Goal: Task Accomplishment & Management: Use online tool/utility

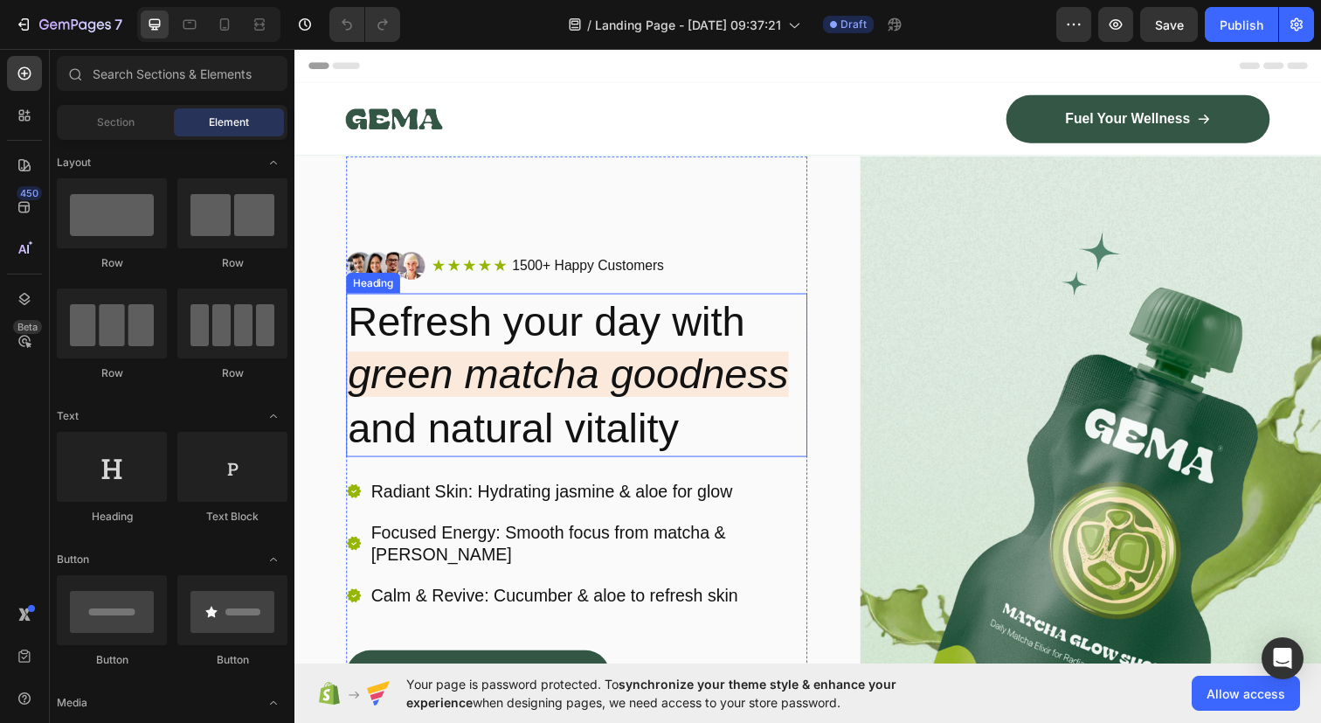
click at [511, 327] on h2 "Refresh your day with green matcha goodness and natural vitality" at bounding box center [582, 381] width 471 height 167
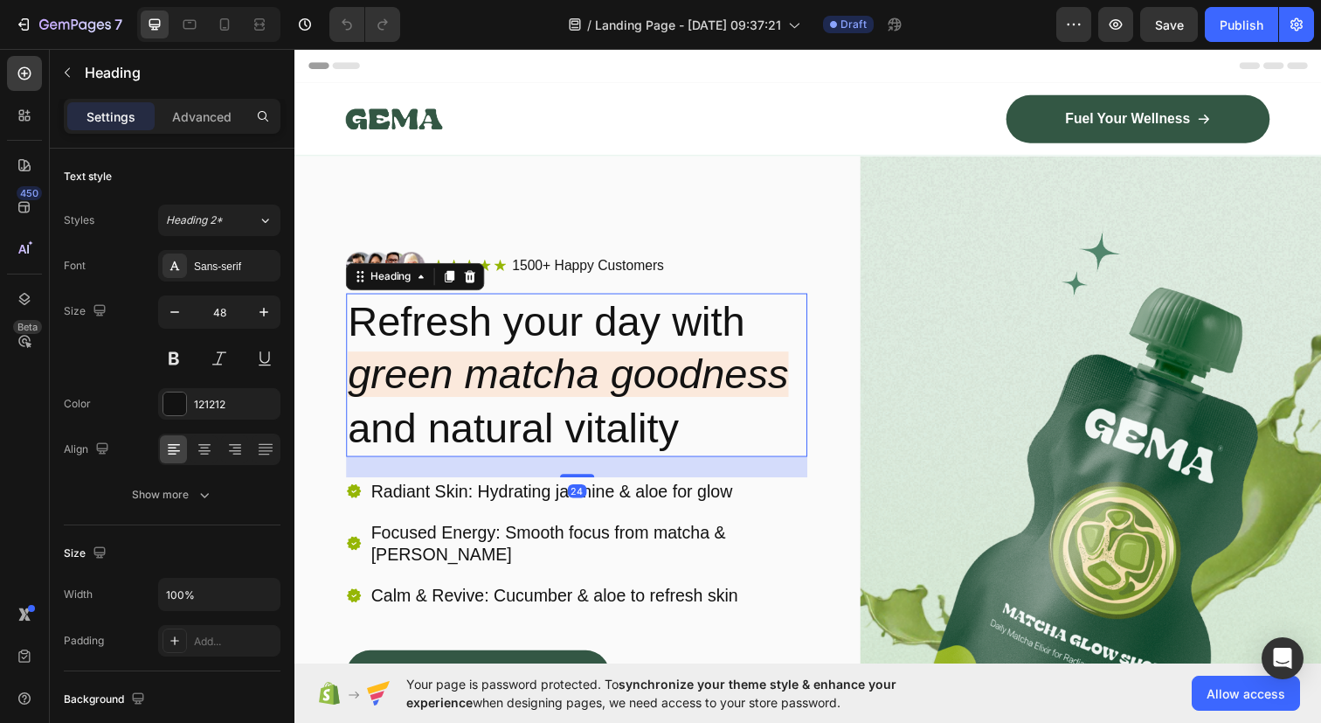
click at [519, 330] on h2 "Refresh your day with green matcha goodness and natural vitality" at bounding box center [582, 381] width 471 height 167
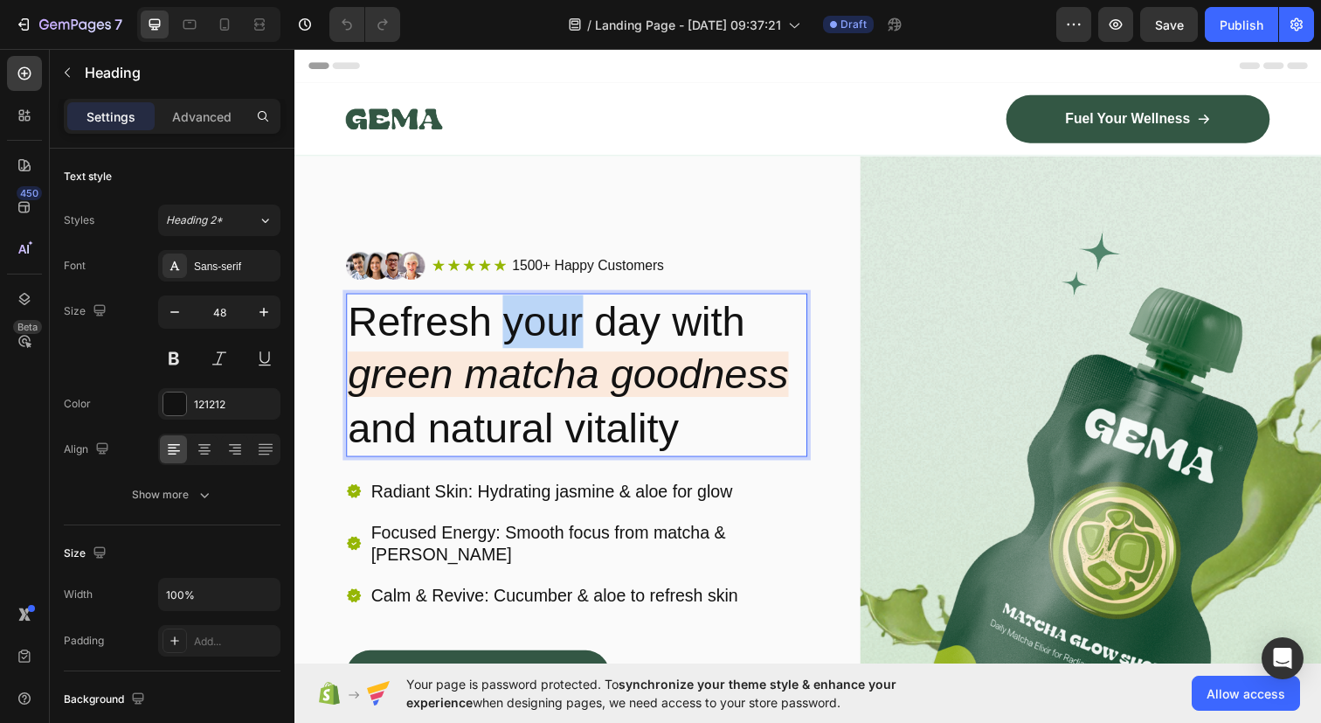
click at [519, 330] on p "Refresh your day with green matcha goodness and natural vitality" at bounding box center [582, 381] width 467 height 163
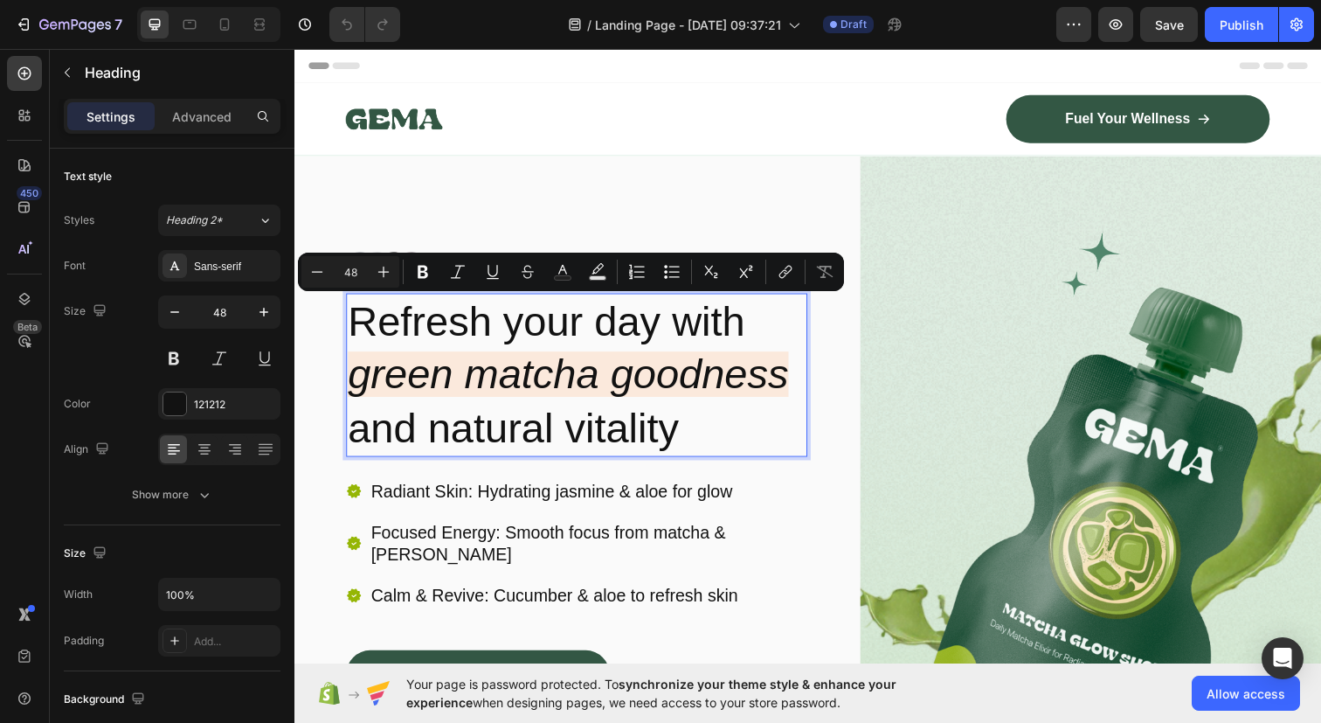
click at [477, 331] on p "Refresh your day with green matcha goodness and natural vitality" at bounding box center [582, 381] width 467 height 163
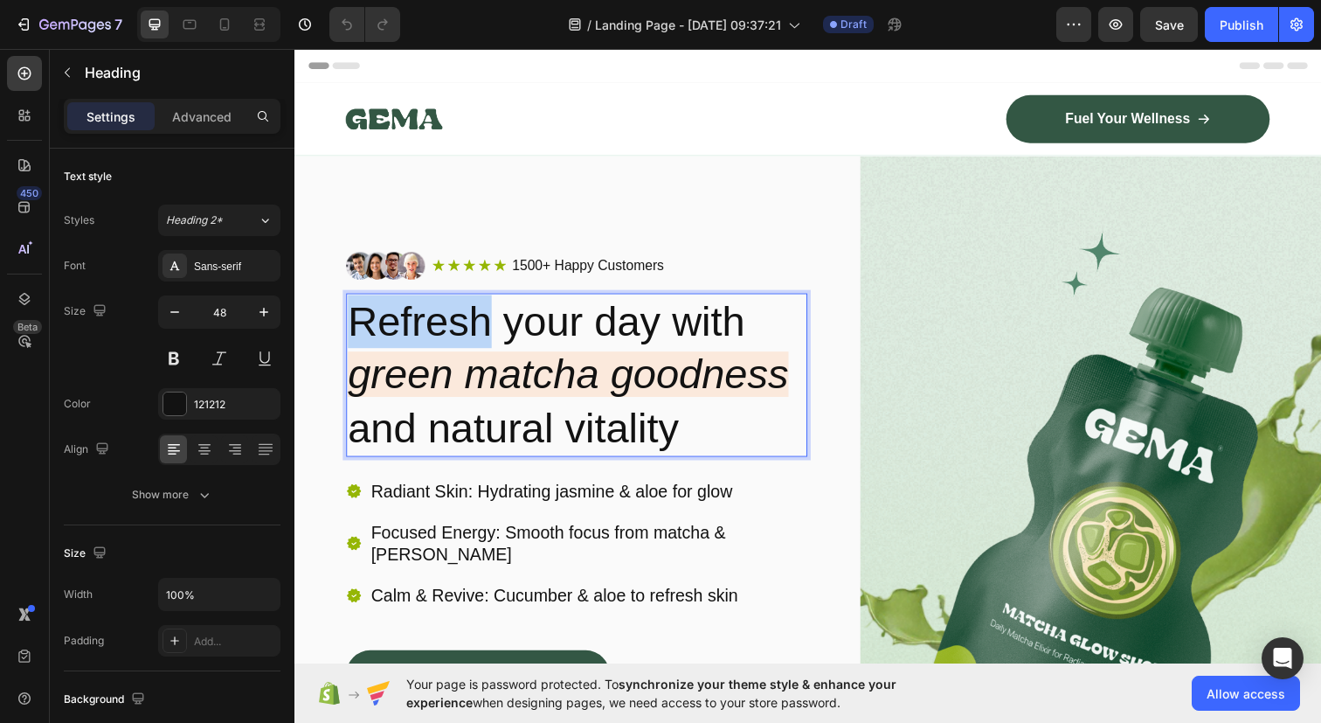
click at [478, 331] on p "Refresh your day with green matcha goodness and natural vitality" at bounding box center [582, 381] width 467 height 163
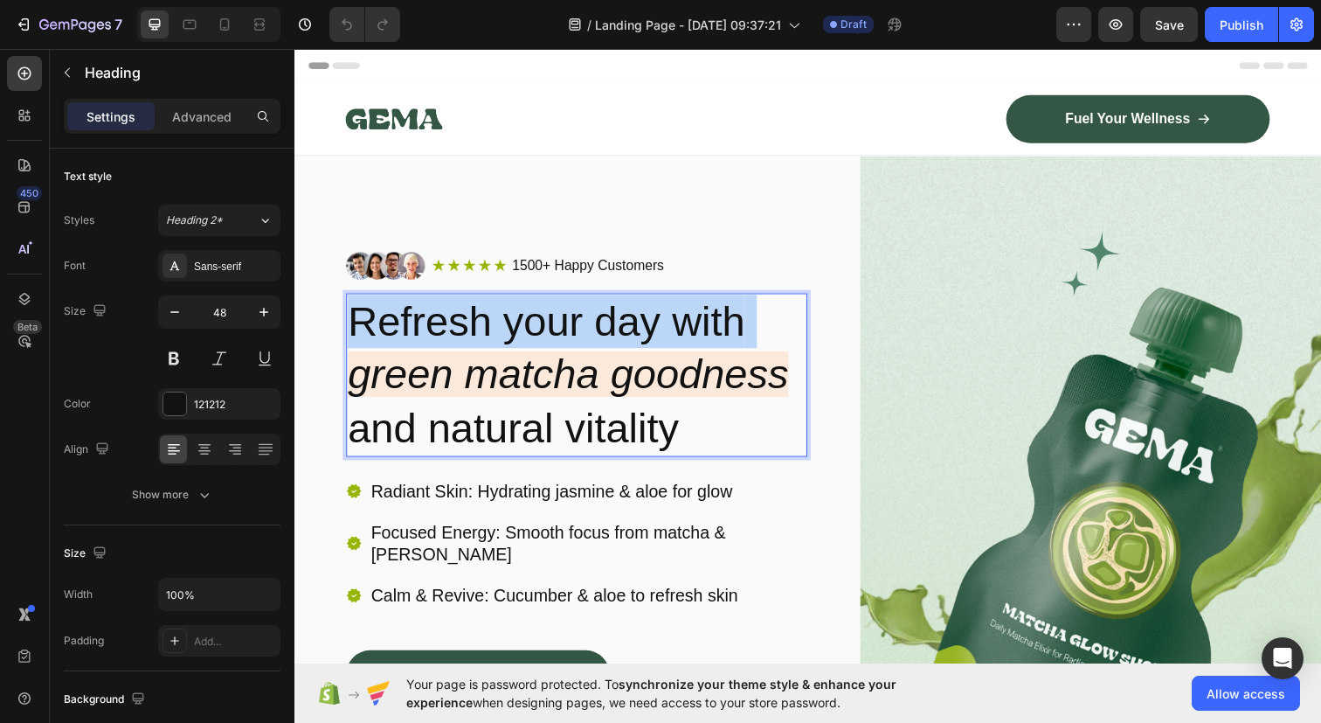
click at [478, 331] on p "Refresh your day with green matcha goodness and natural vitality" at bounding box center [582, 381] width 467 height 163
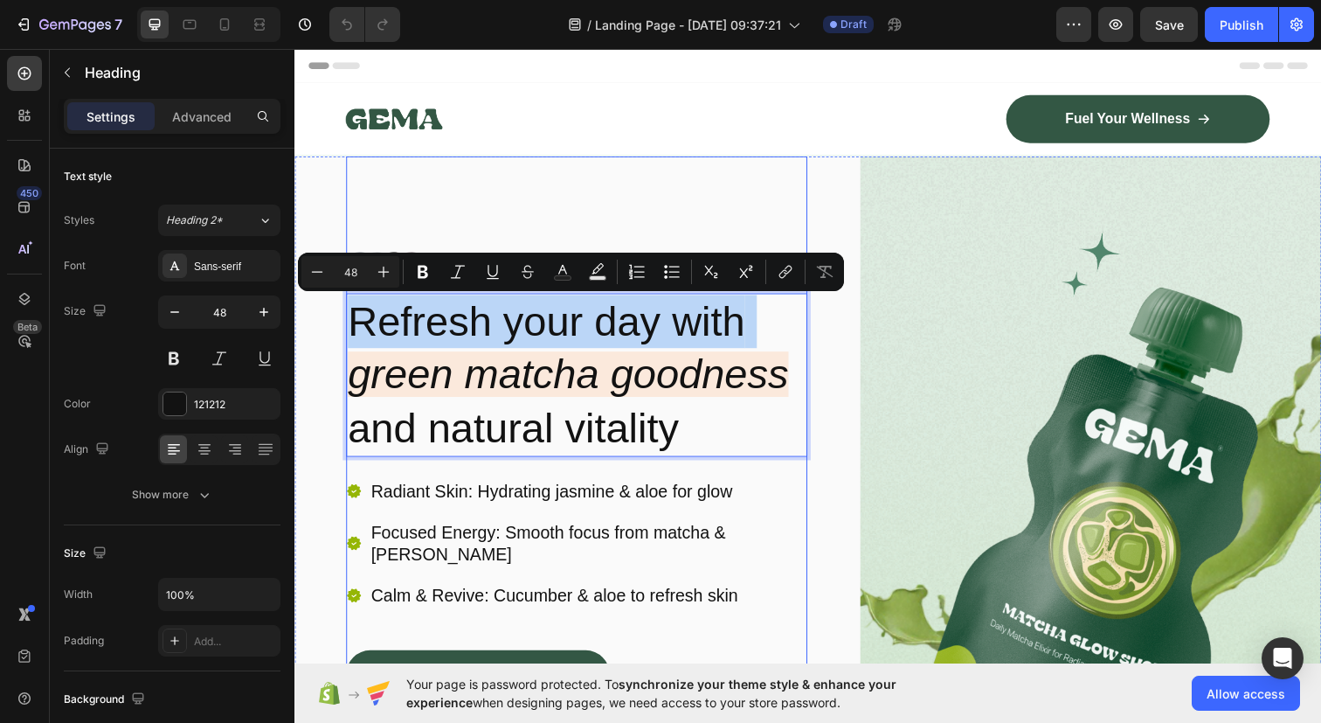
click at [546, 218] on div "Image Icon Icon Icon Icon Icon Icon List 1500+ Happy Customers Text Block Row R…" at bounding box center [582, 545] width 471 height 774
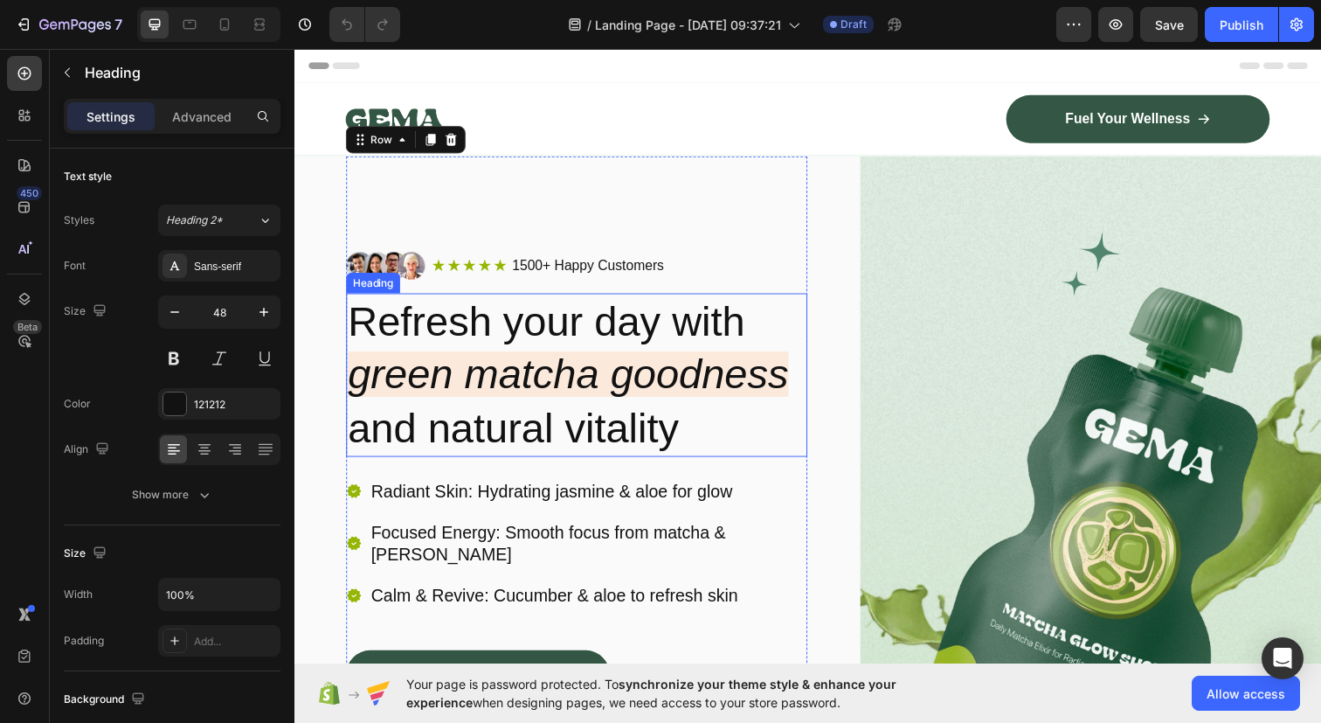
click at [509, 328] on p "Refresh your day with green matcha goodness and natural vitality" at bounding box center [582, 381] width 467 height 163
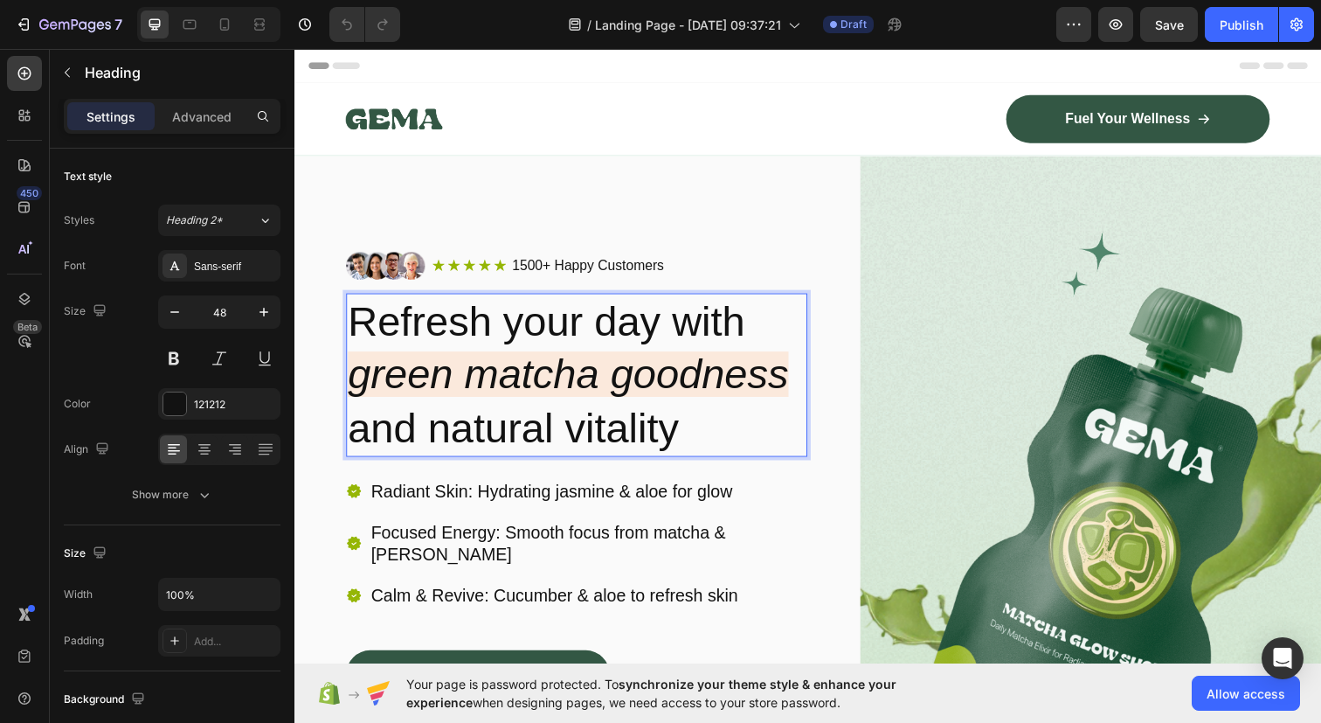
click at [469, 393] on icon "green matcha goodness" at bounding box center [574, 380] width 450 height 46
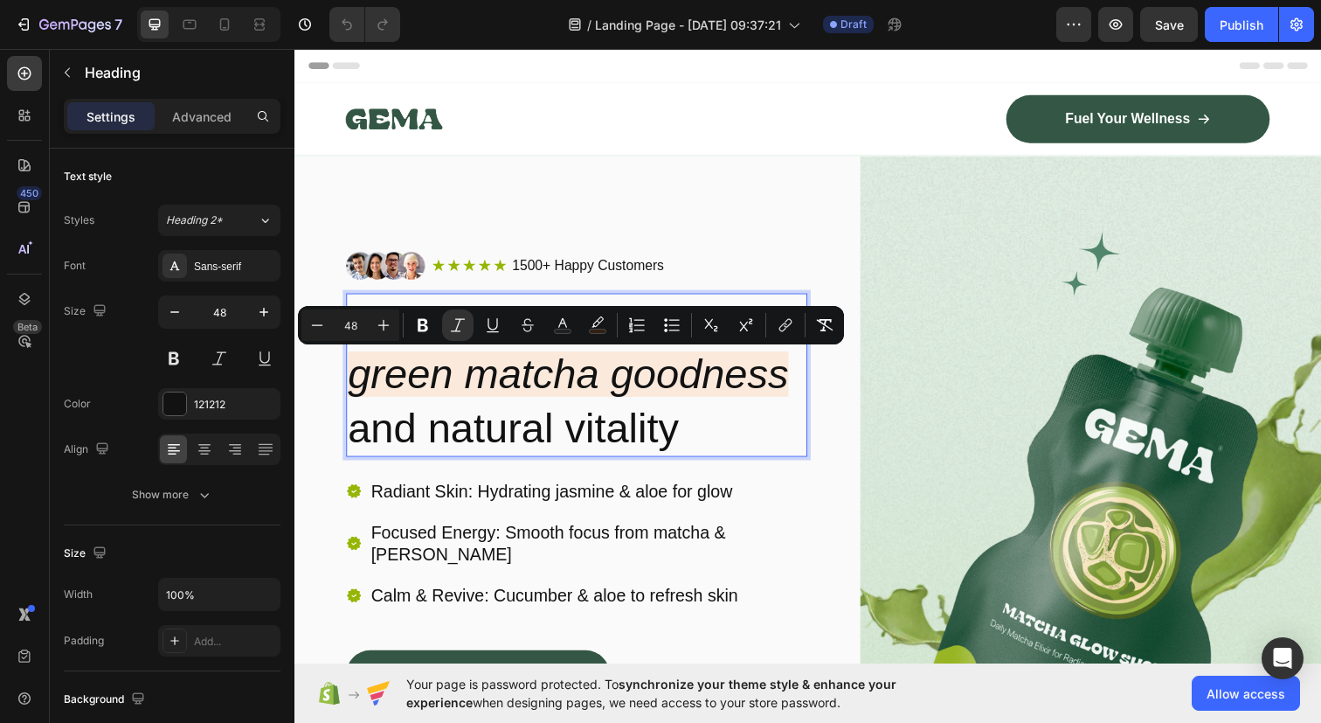
click at [363, 384] on icon "green matcha goodness" at bounding box center [574, 380] width 450 height 46
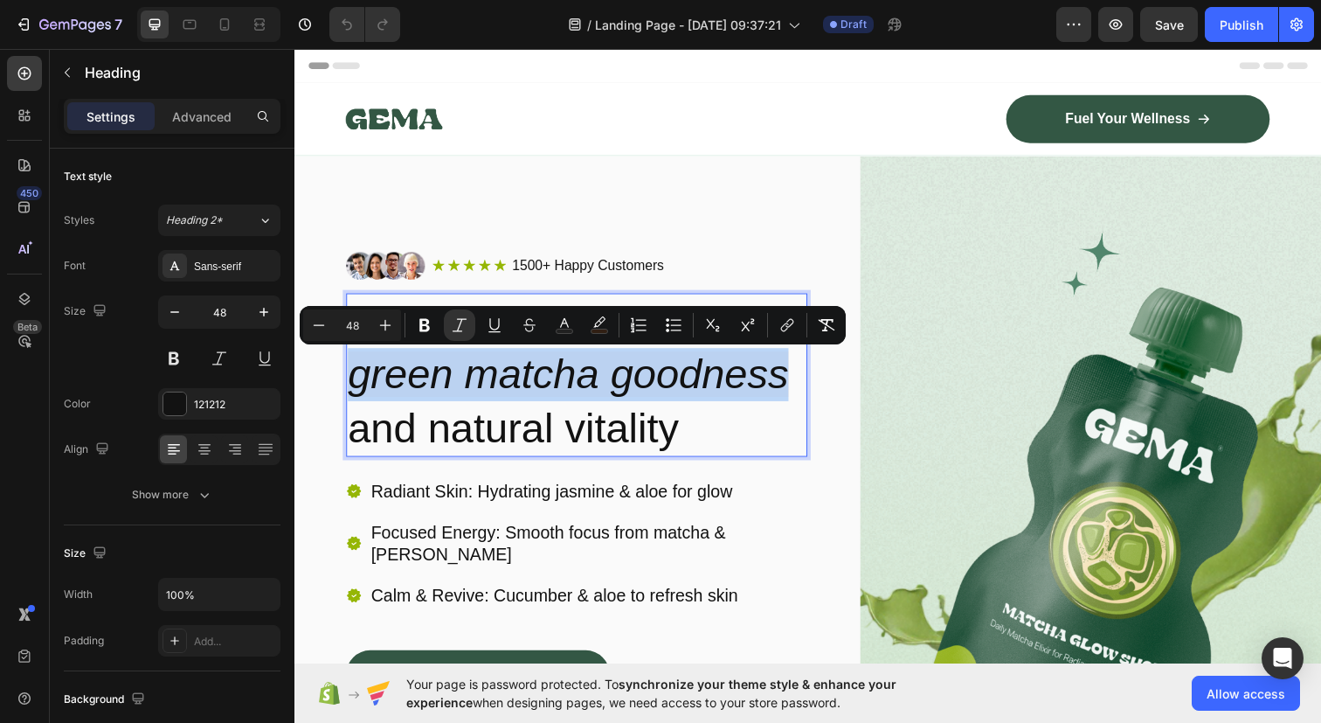
drag, startPoint x: 356, startPoint y: 383, endPoint x: 804, endPoint y: 384, distance: 448.3
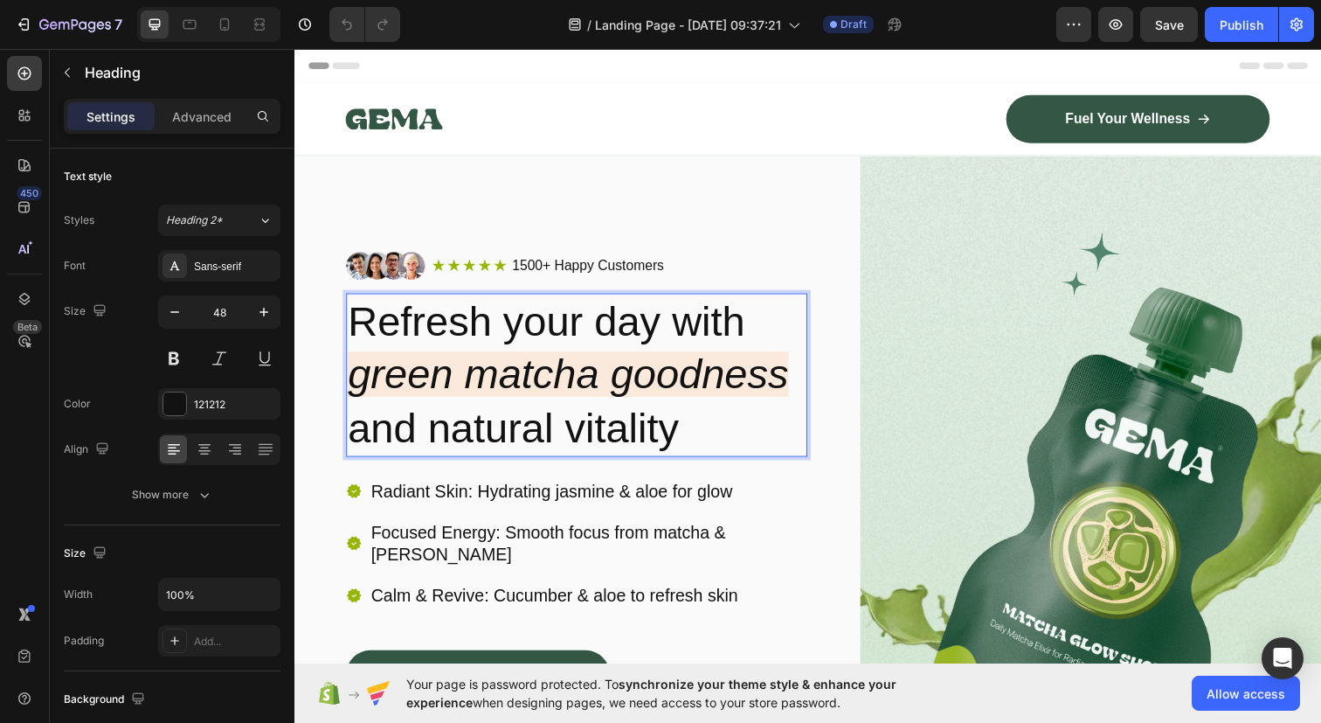
click at [548, 429] on p "Refresh your day with green matcha goodness and natural vitality" at bounding box center [582, 381] width 467 height 163
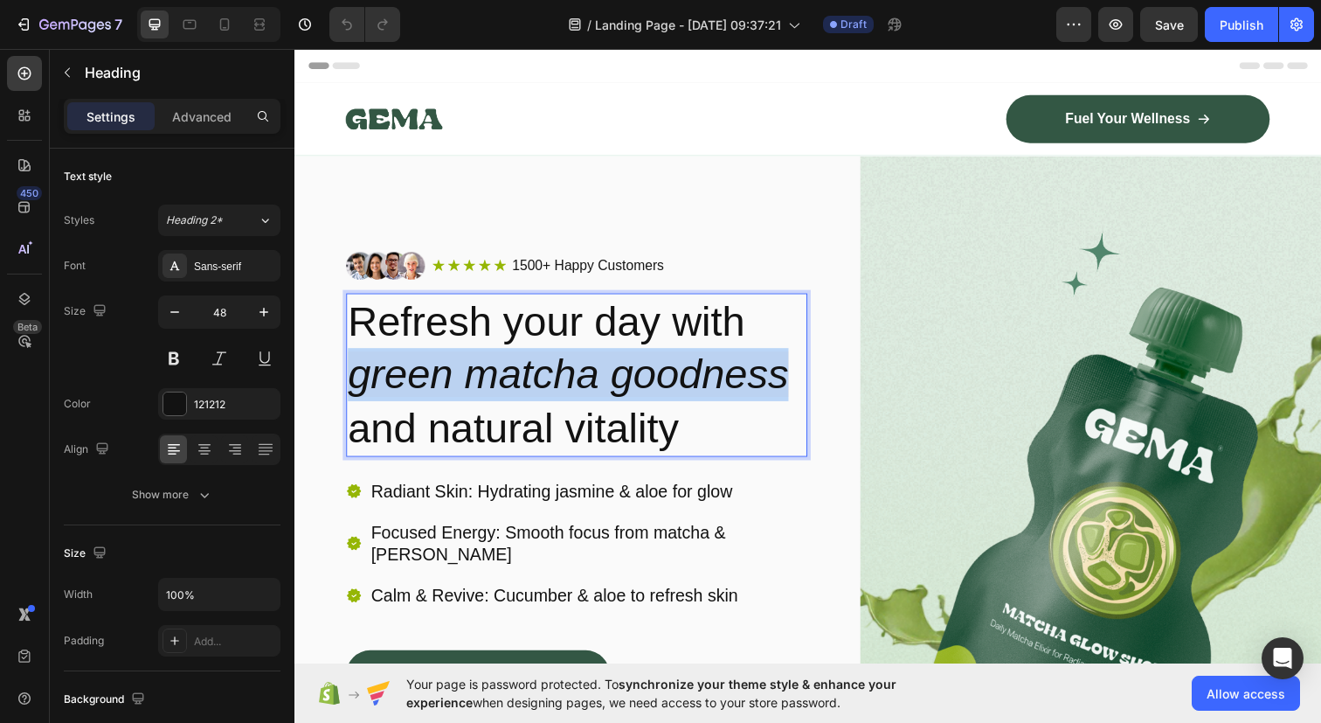
drag, startPoint x: 355, startPoint y: 385, endPoint x: 790, endPoint y: 385, distance: 435.2
click at [790, 385] on icon "green matcha goodness" at bounding box center [574, 380] width 450 height 46
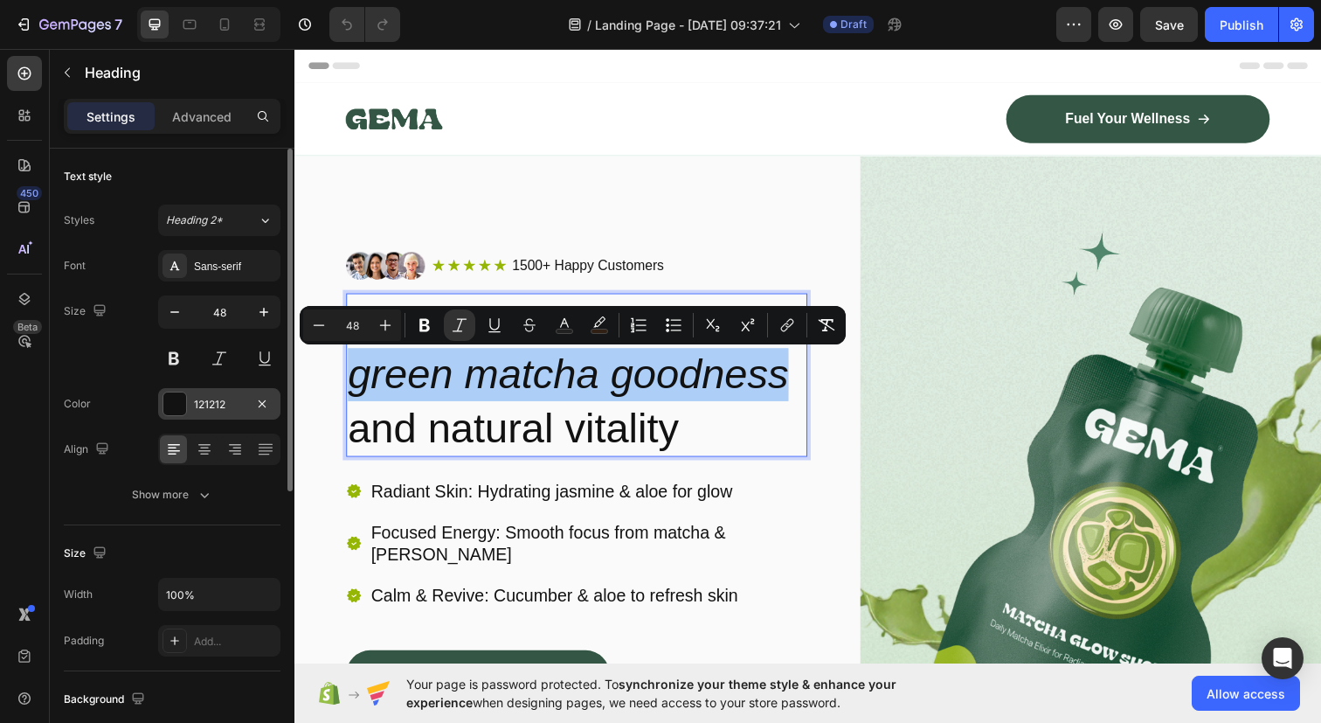
click at [168, 405] on div at bounding box center [174, 403] width 23 height 23
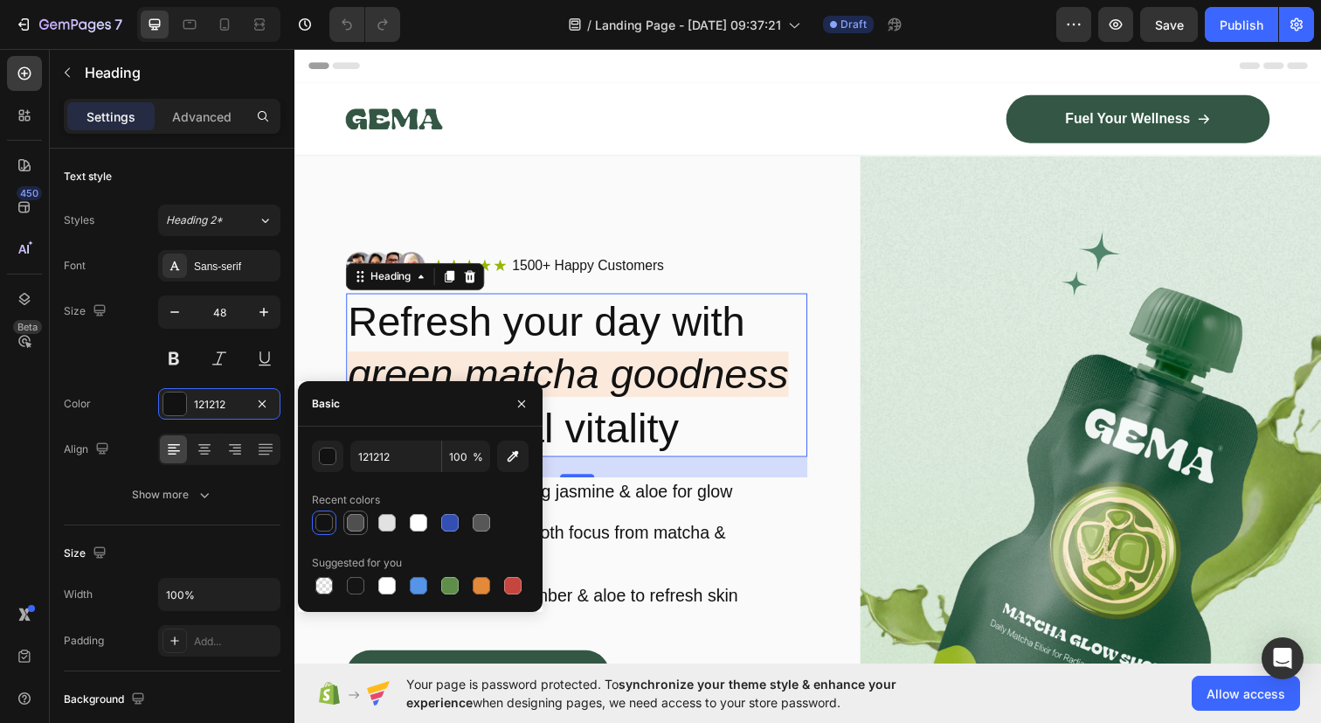
click at [349, 520] on div at bounding box center [355, 522] width 17 height 17
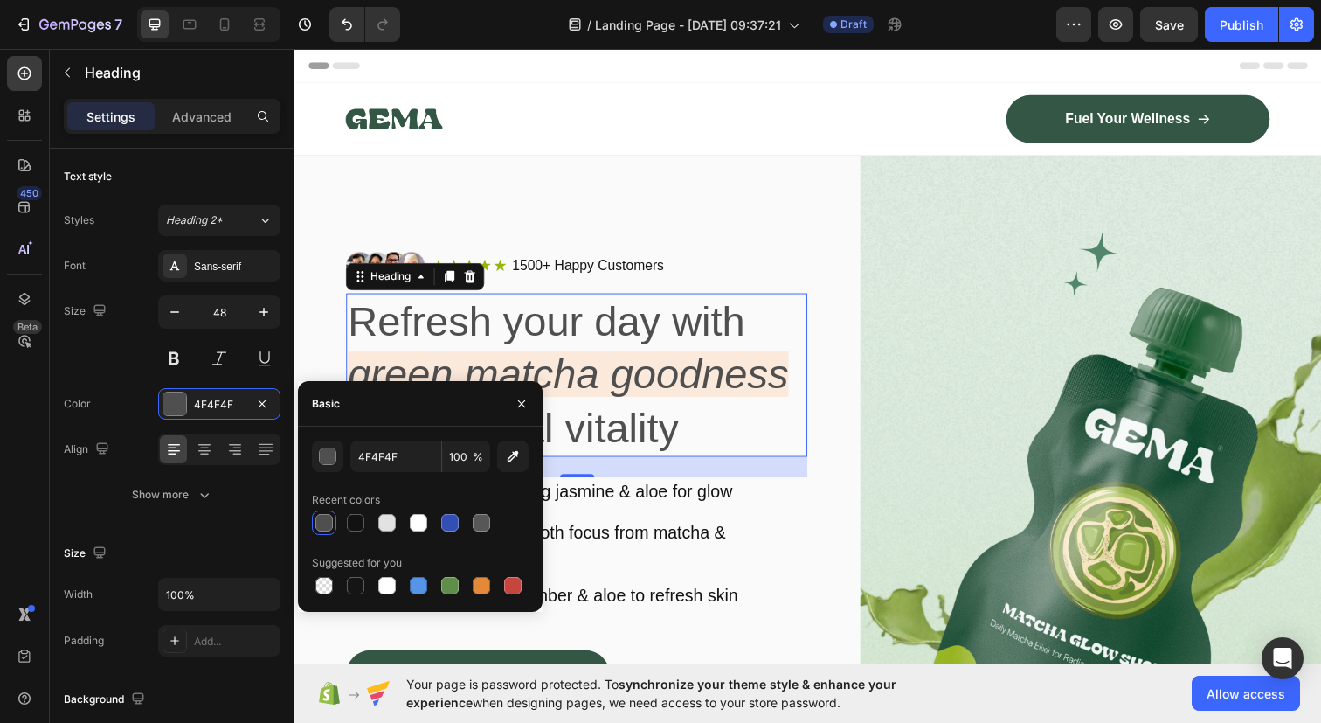
click at [326, 523] on div at bounding box center [323, 522] width 17 height 17
click at [358, 528] on div at bounding box center [355, 522] width 17 height 17
type input "121212"
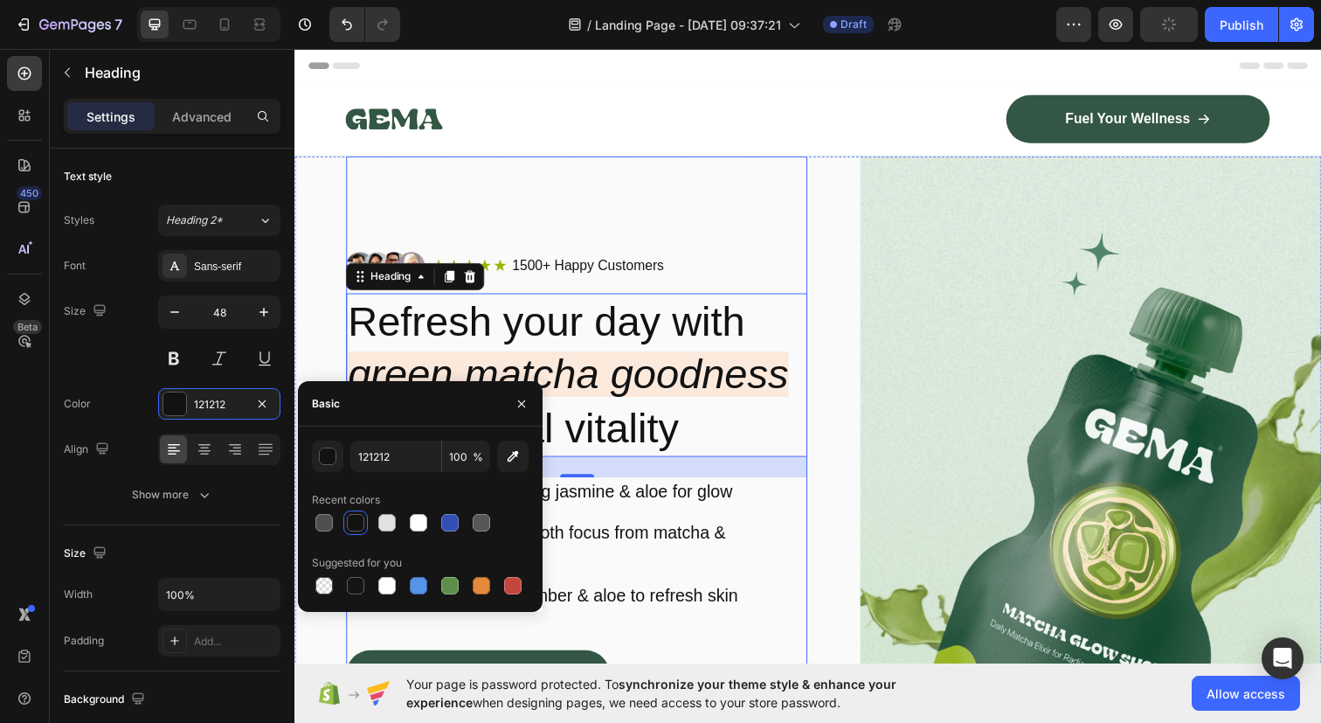
click at [663, 235] on div "Image Icon Icon Icon Icon Icon Icon List 1500+ Happy Customers Text Block Row R…" at bounding box center [582, 545] width 471 height 774
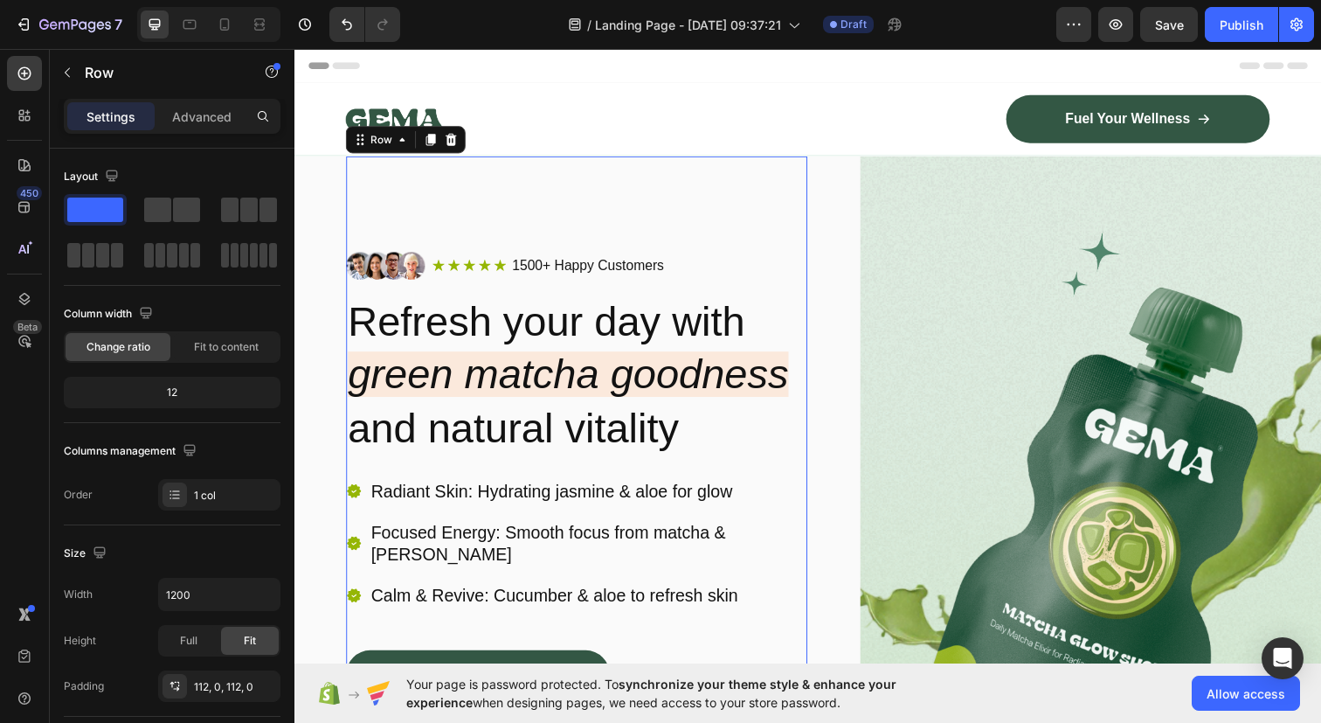
click at [460, 55] on div "Header" at bounding box center [818, 65] width 1021 height 35
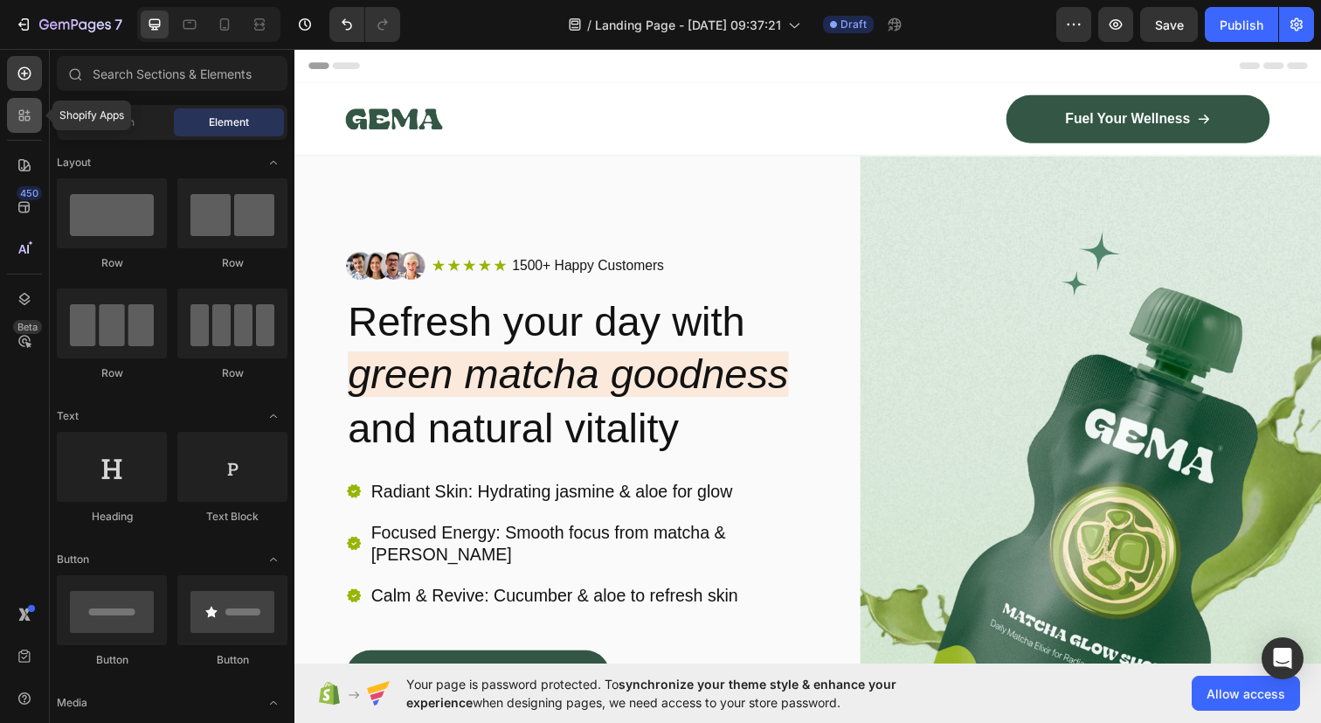
click at [30, 113] on icon at bounding box center [24, 115] width 17 height 17
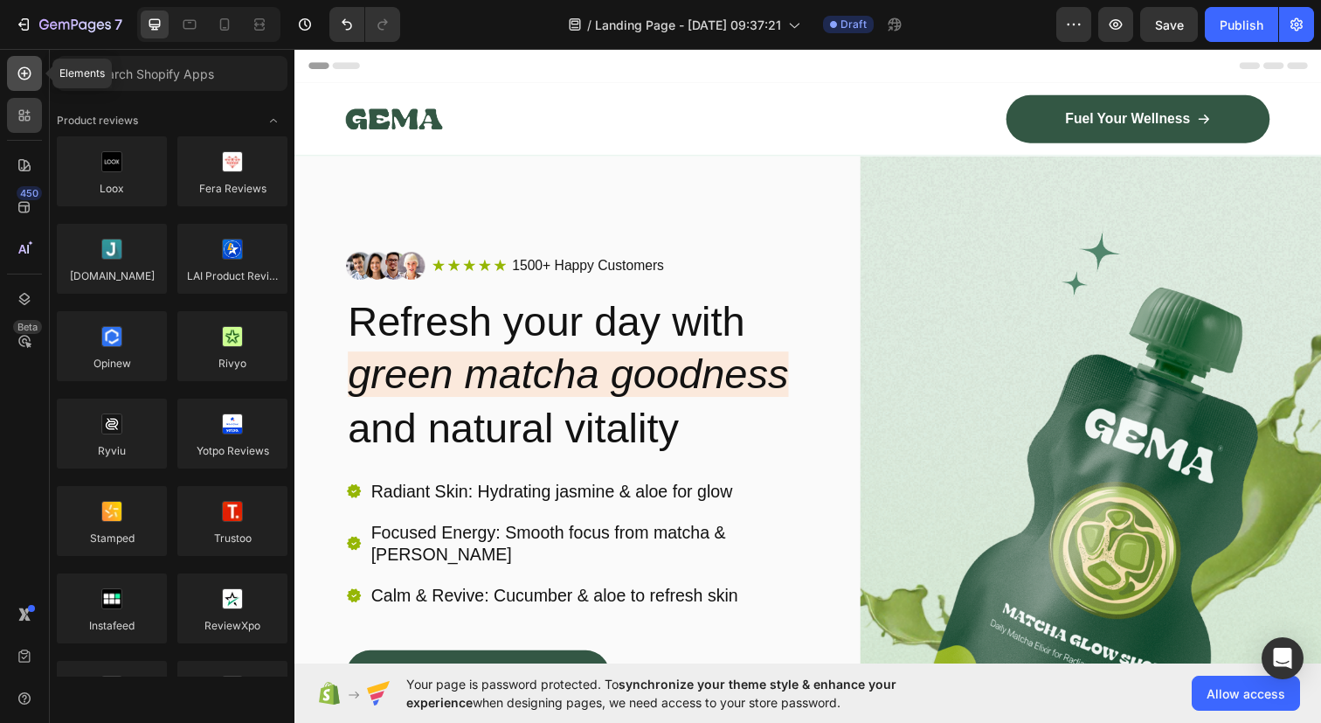
click at [31, 84] on div at bounding box center [24, 73] width 35 height 35
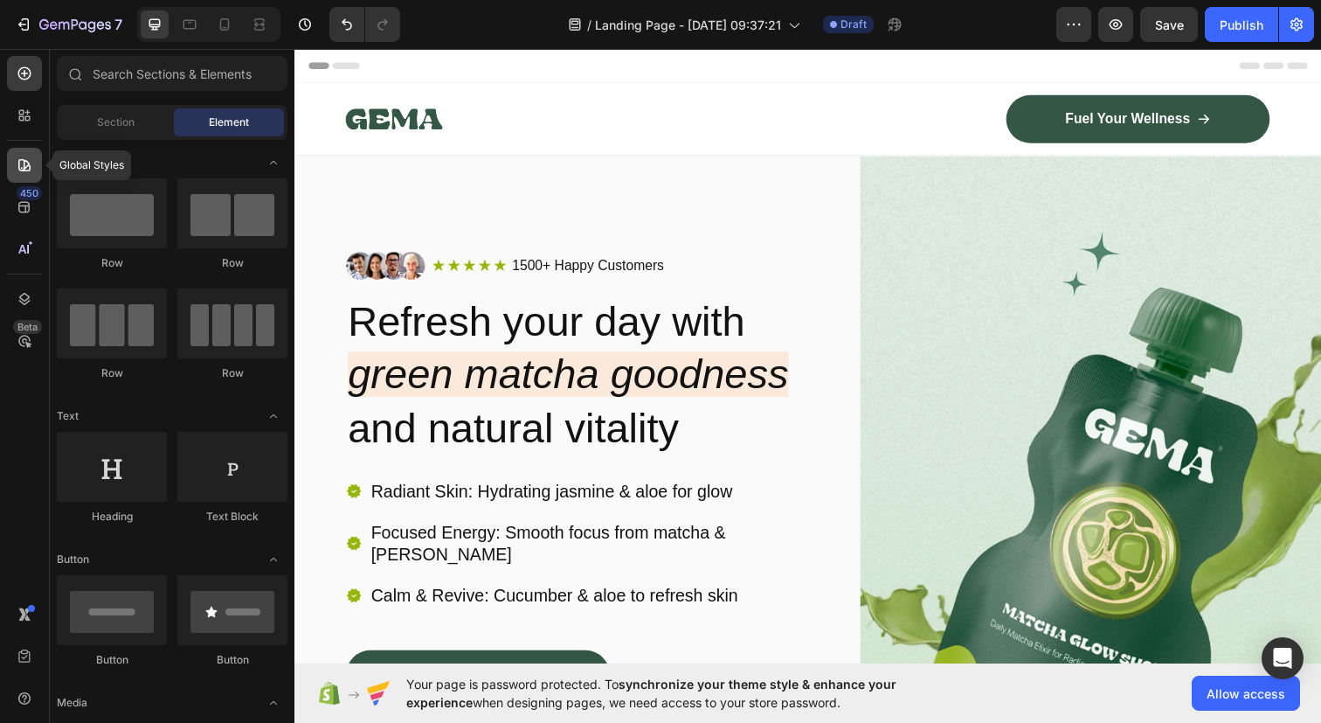
click at [27, 161] on icon at bounding box center [24, 165] width 12 height 12
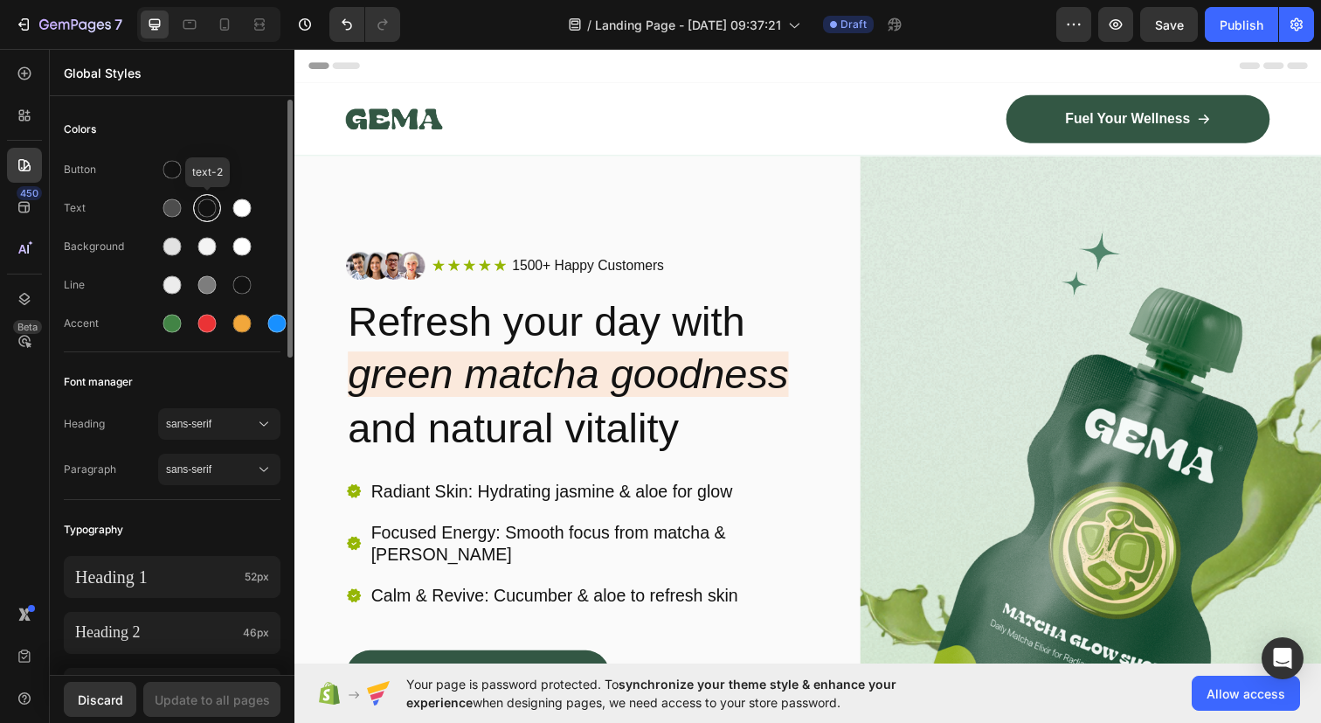
click at [196, 204] on div at bounding box center [207, 208] width 28 height 28
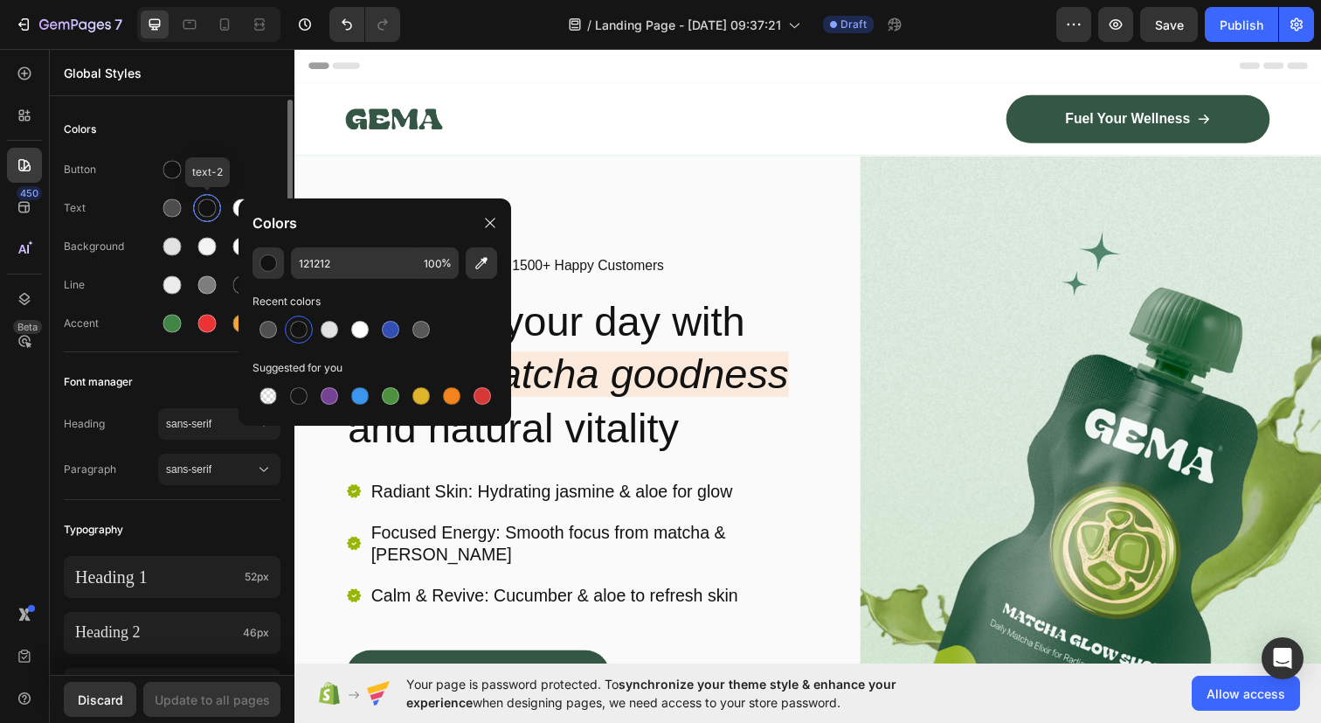
click at [196, 204] on div at bounding box center [207, 208] width 28 height 28
click at [171, 206] on div at bounding box center [172, 208] width 18 height 18
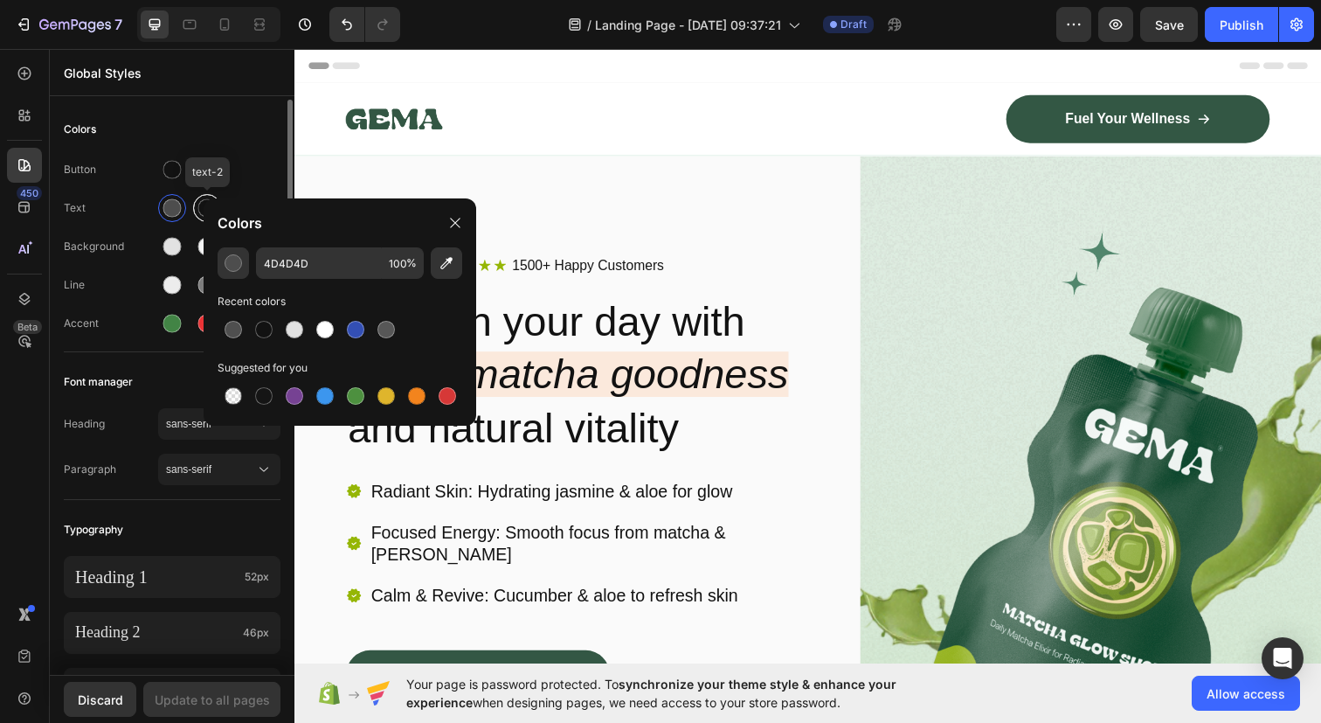
click at [198, 205] on div at bounding box center [207, 208] width 18 height 18
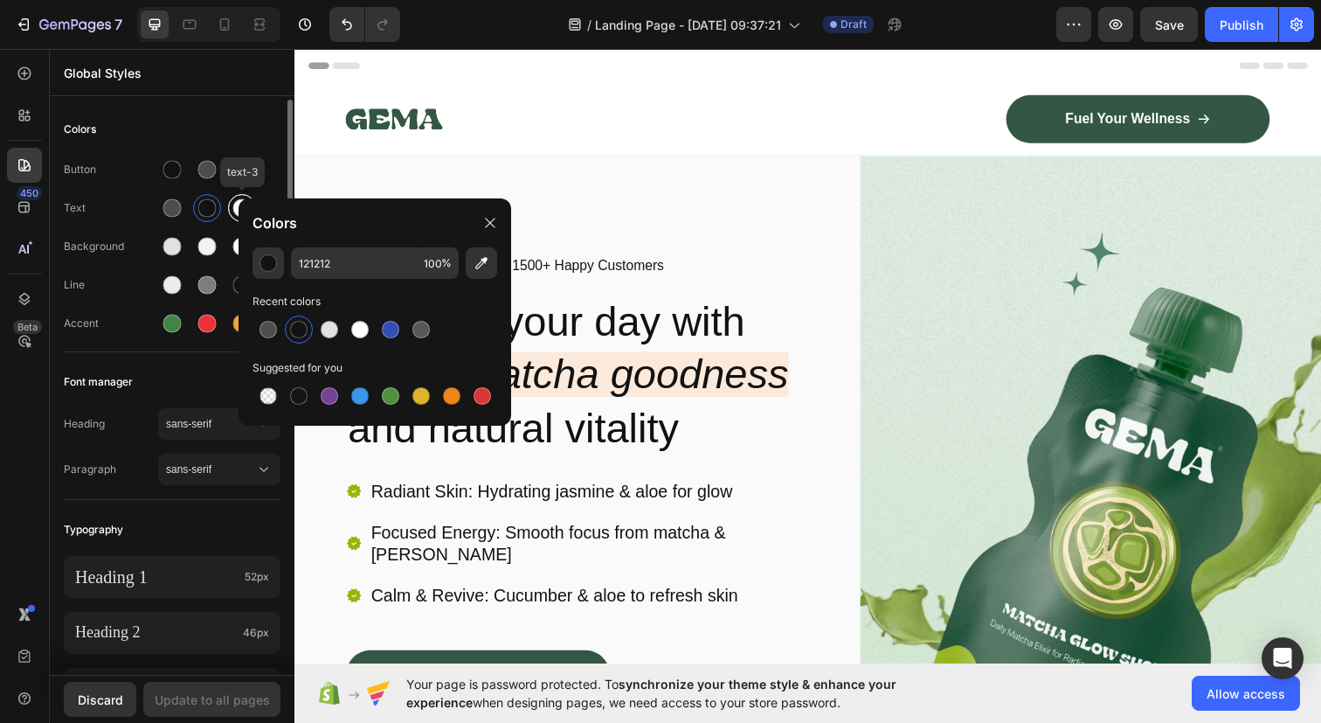
click at [237, 207] on div at bounding box center [242, 208] width 18 height 18
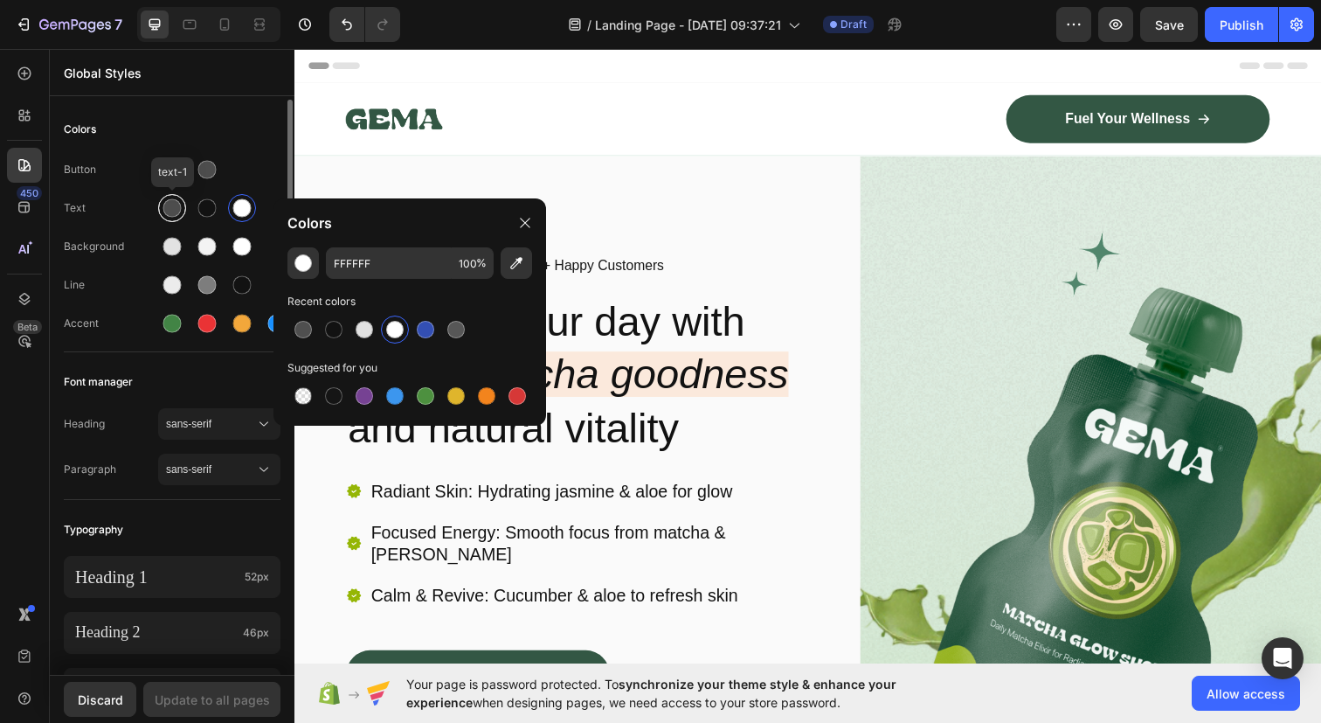
click at [181, 206] on div at bounding box center [172, 207] width 21 height 21
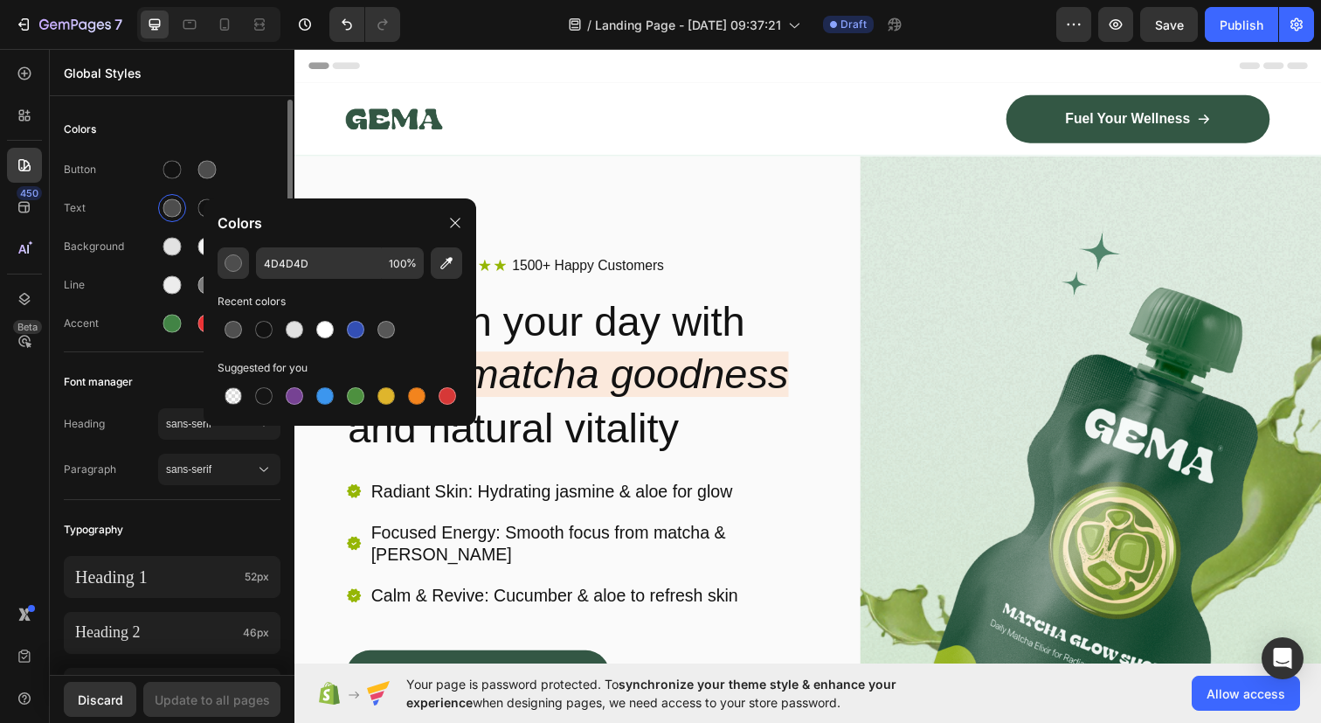
click at [267, 183] on div "Button" at bounding box center [172, 170] width 217 height 28
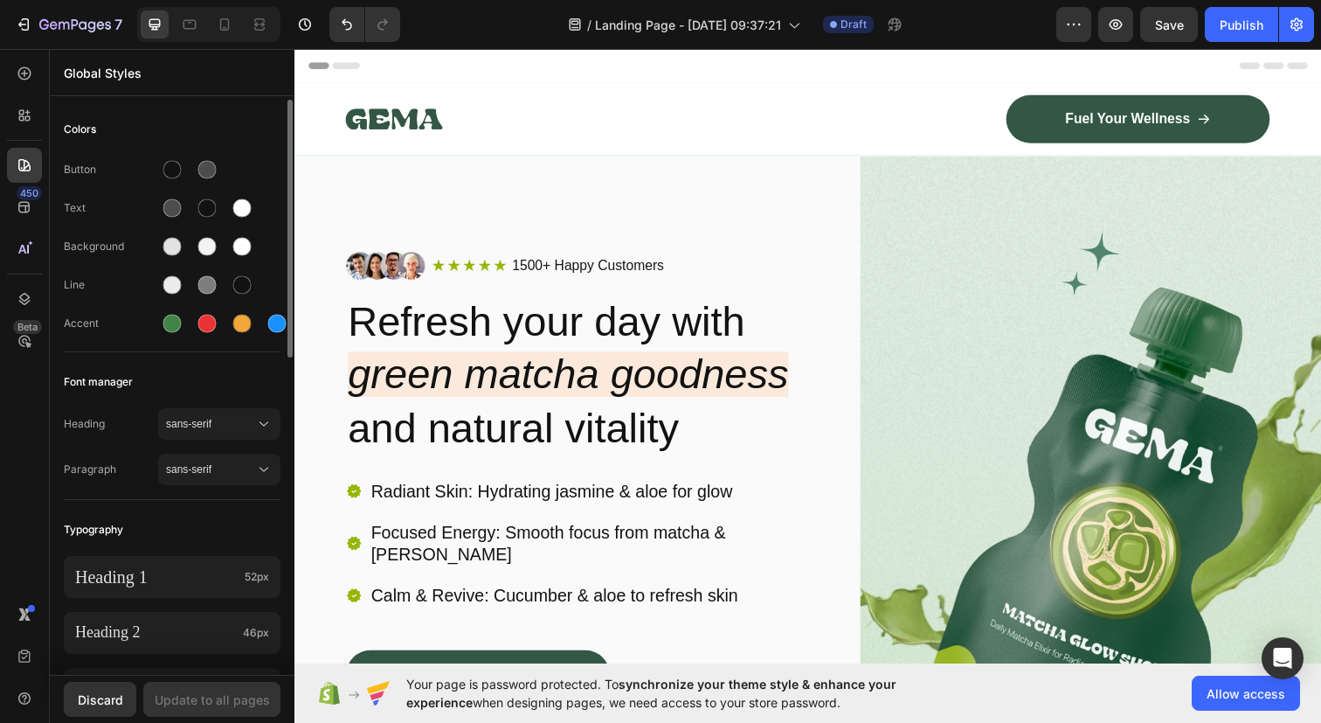
click at [96, 205] on div "Text" at bounding box center [111, 208] width 94 height 16
click at [86, 206] on div "Text" at bounding box center [111, 208] width 94 height 16
click at [267, 205] on div "Text" at bounding box center [172, 208] width 217 height 28
click at [203, 246] on div at bounding box center [207, 247] width 18 height 18
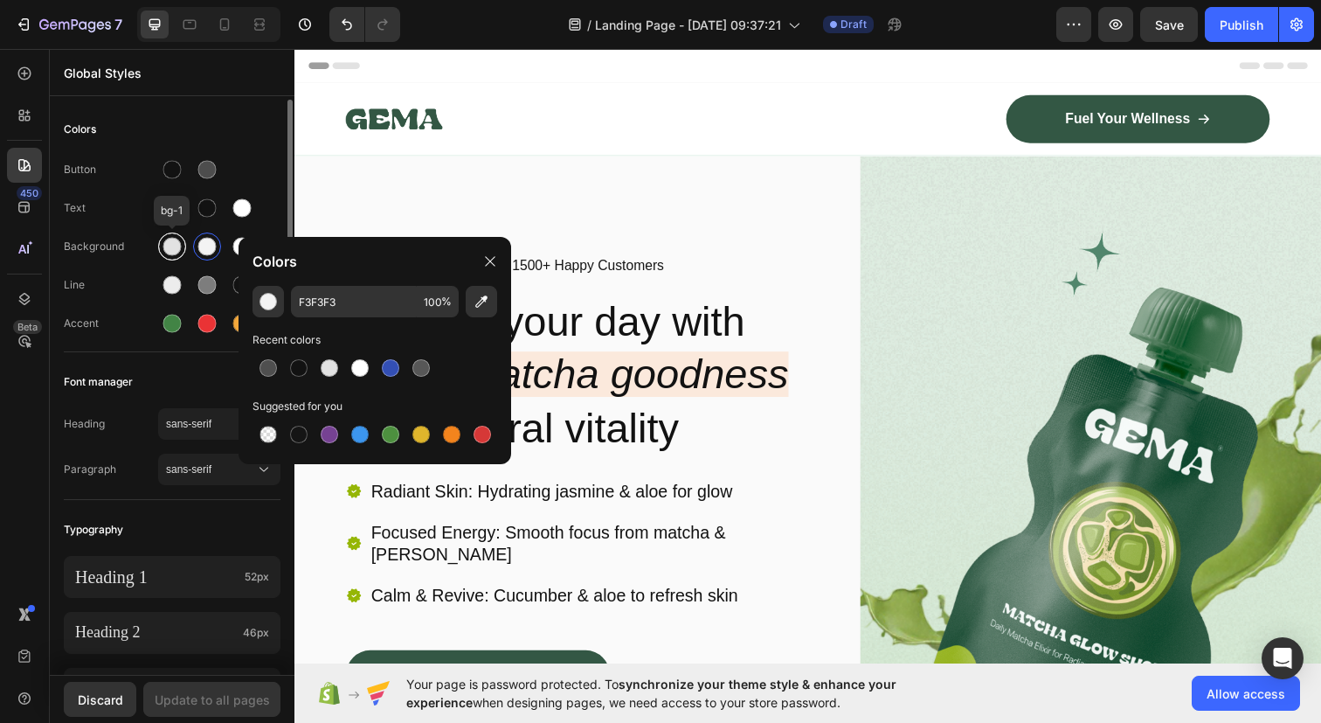
click at [170, 248] on div at bounding box center [172, 247] width 18 height 18
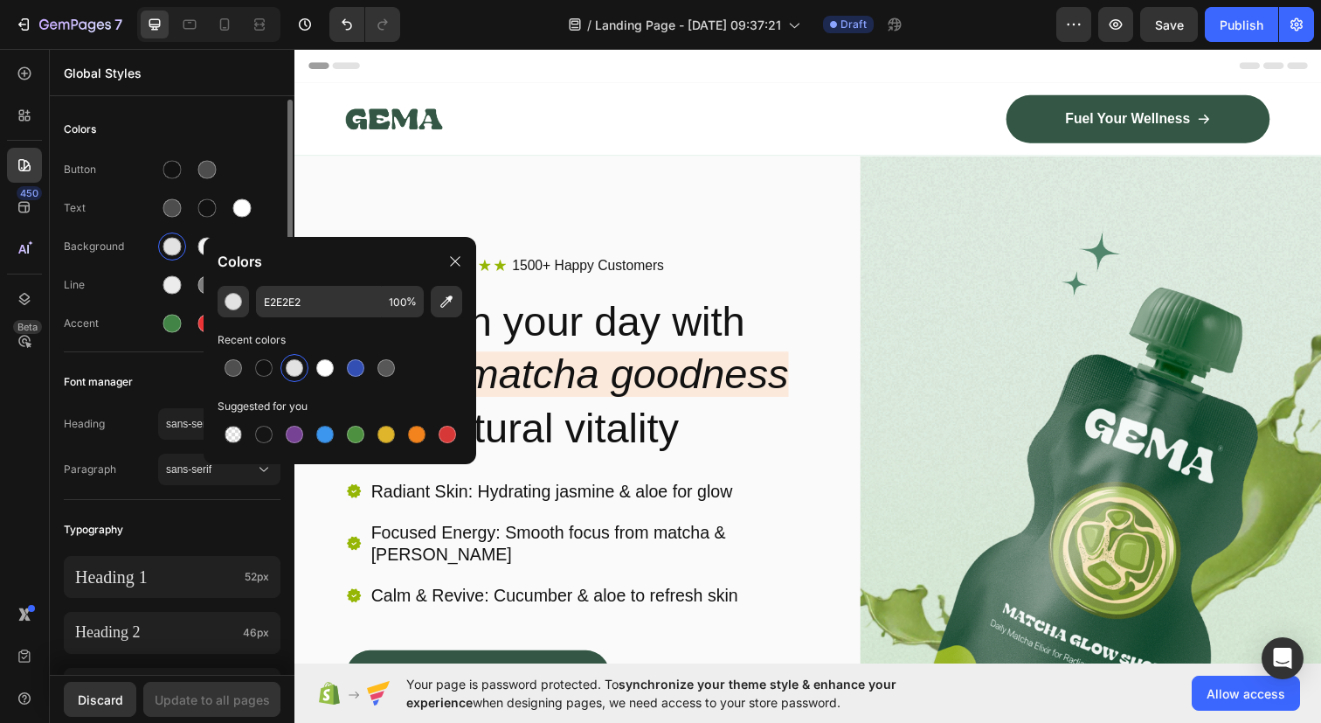
click at [190, 244] on div at bounding box center [208, 246] width 101 height 28
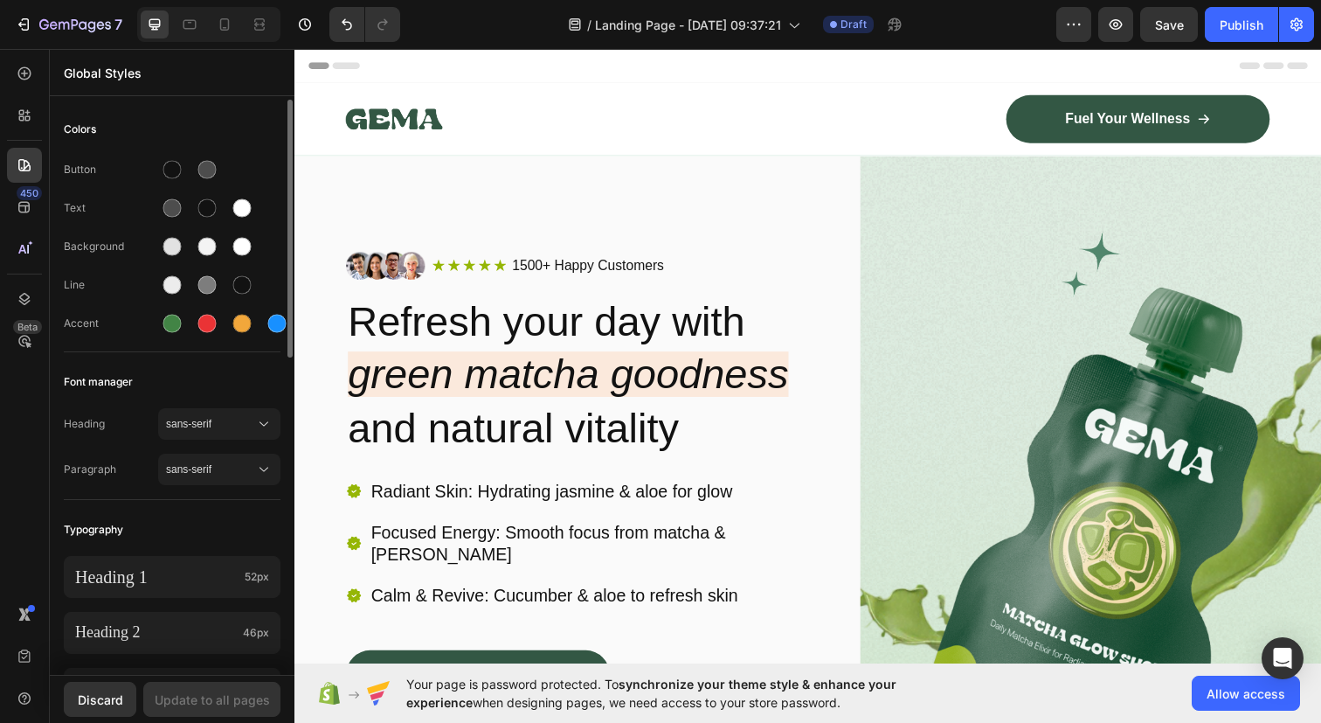
click at [262, 241] on div "Background" at bounding box center [172, 246] width 217 height 28
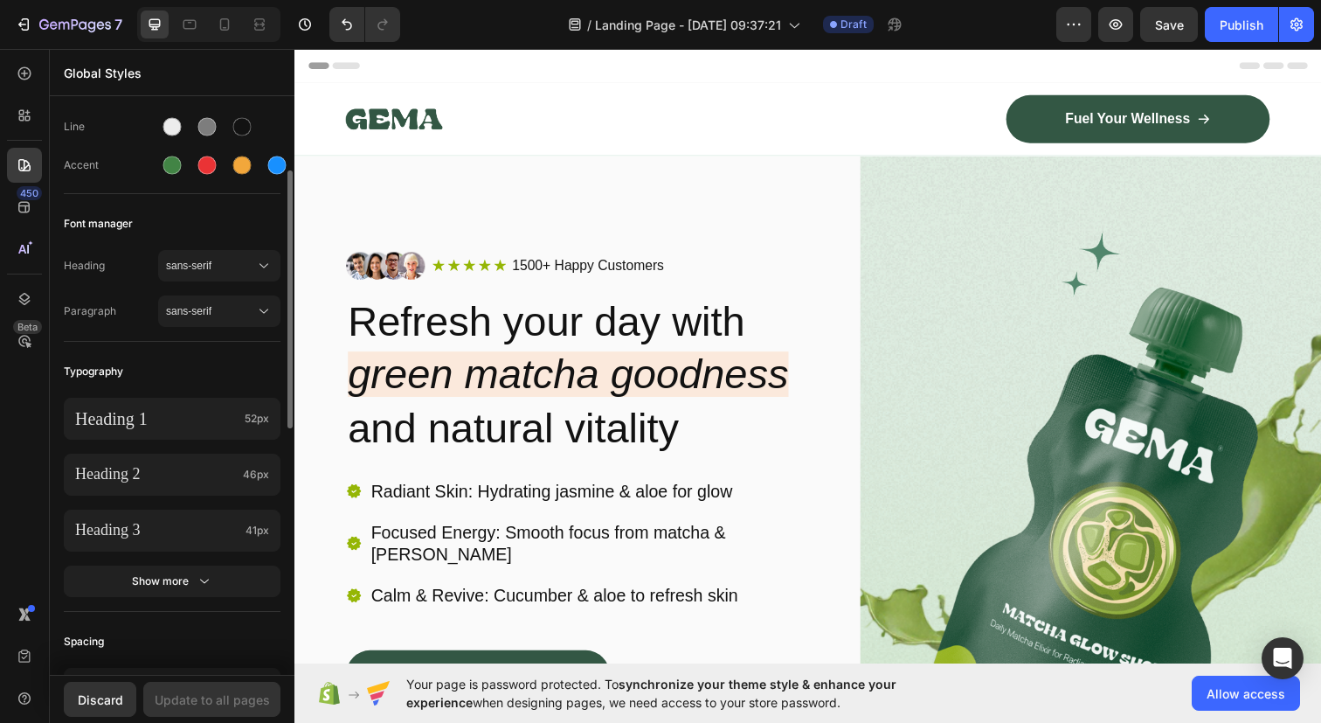
scroll to position [92, 0]
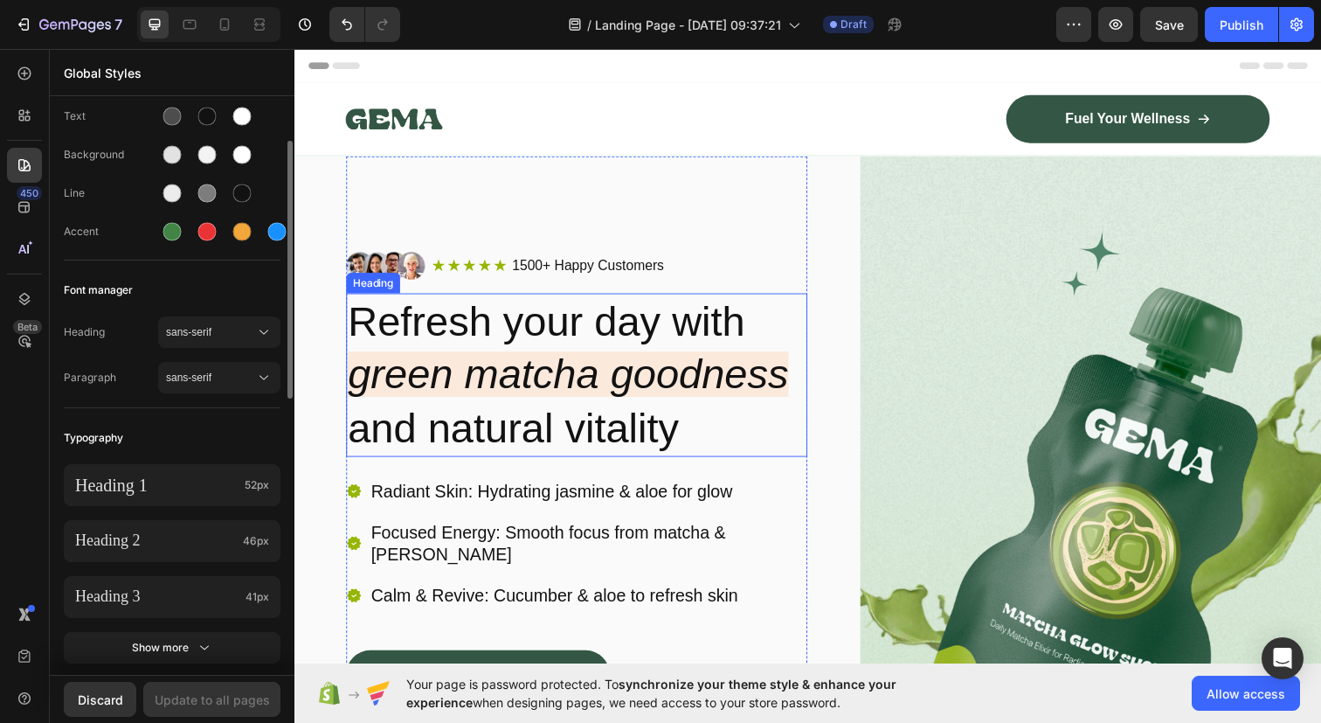
click at [407, 332] on p "Refresh your day with green matcha goodness and natural vitality" at bounding box center [582, 381] width 467 height 163
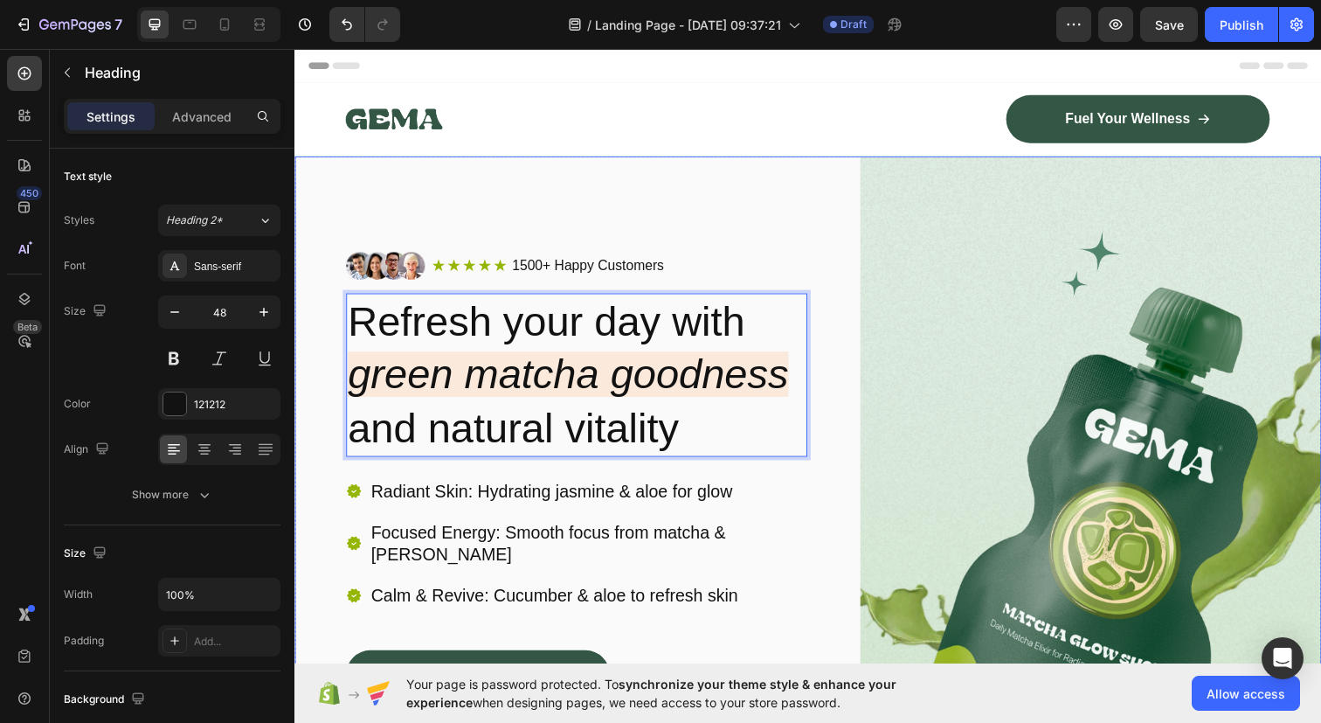
click at [329, 326] on div "Image Icon Icon Icon Icon Icon Icon List 1500+ Happy Customers Text Block Row R…" at bounding box center [818, 545] width 1049 height 774
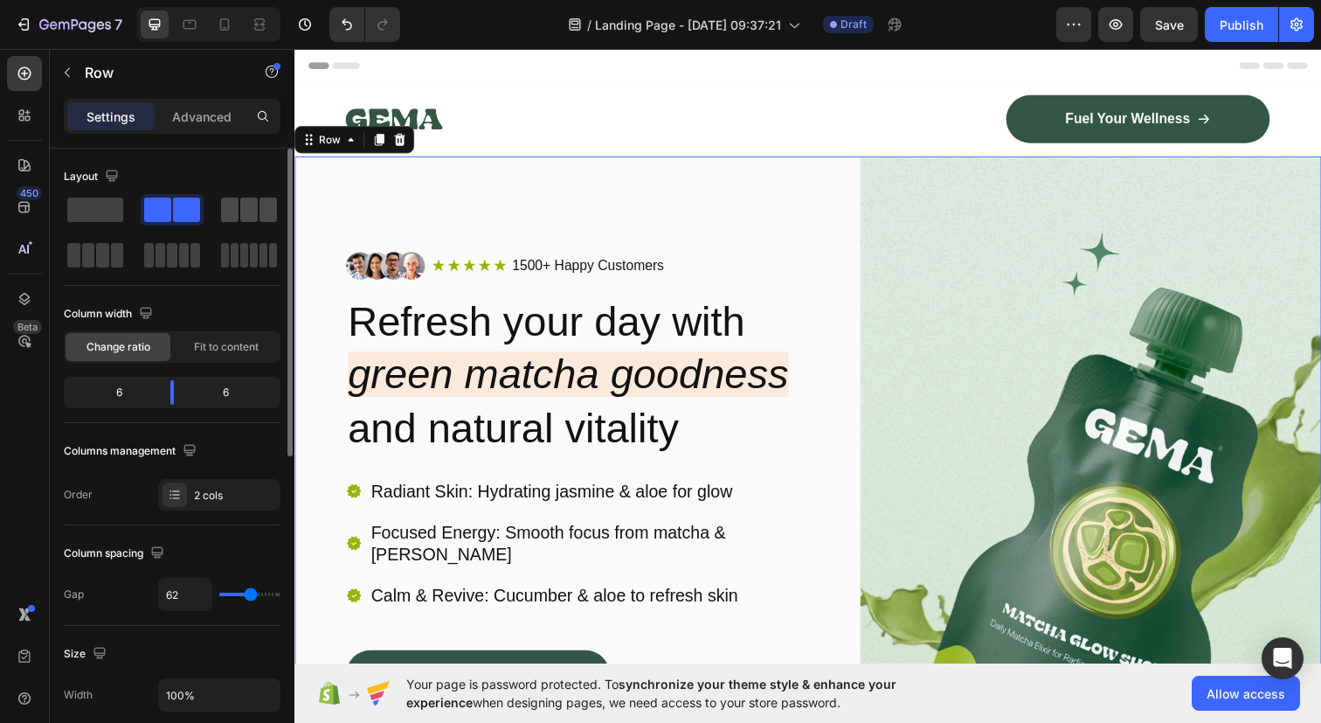
click at [266, 195] on div at bounding box center [249, 209] width 63 height 31
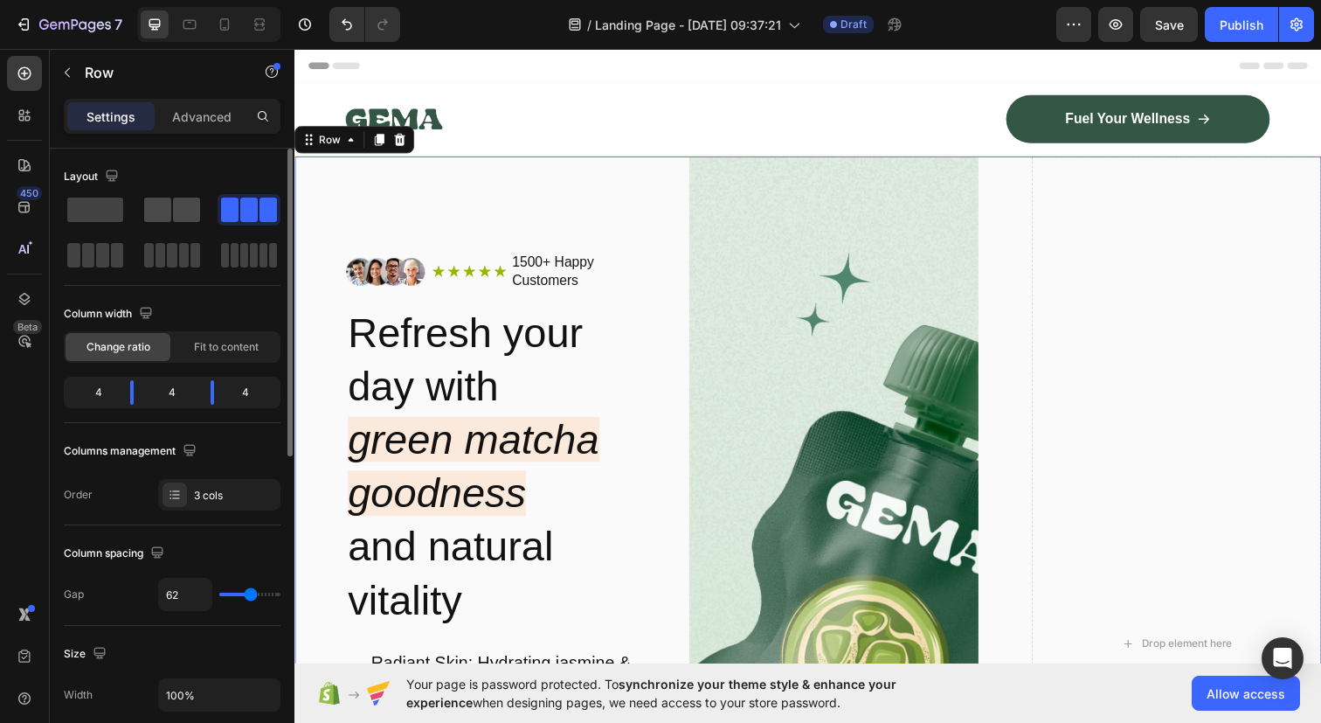
click at [170, 206] on span at bounding box center [157, 209] width 27 height 24
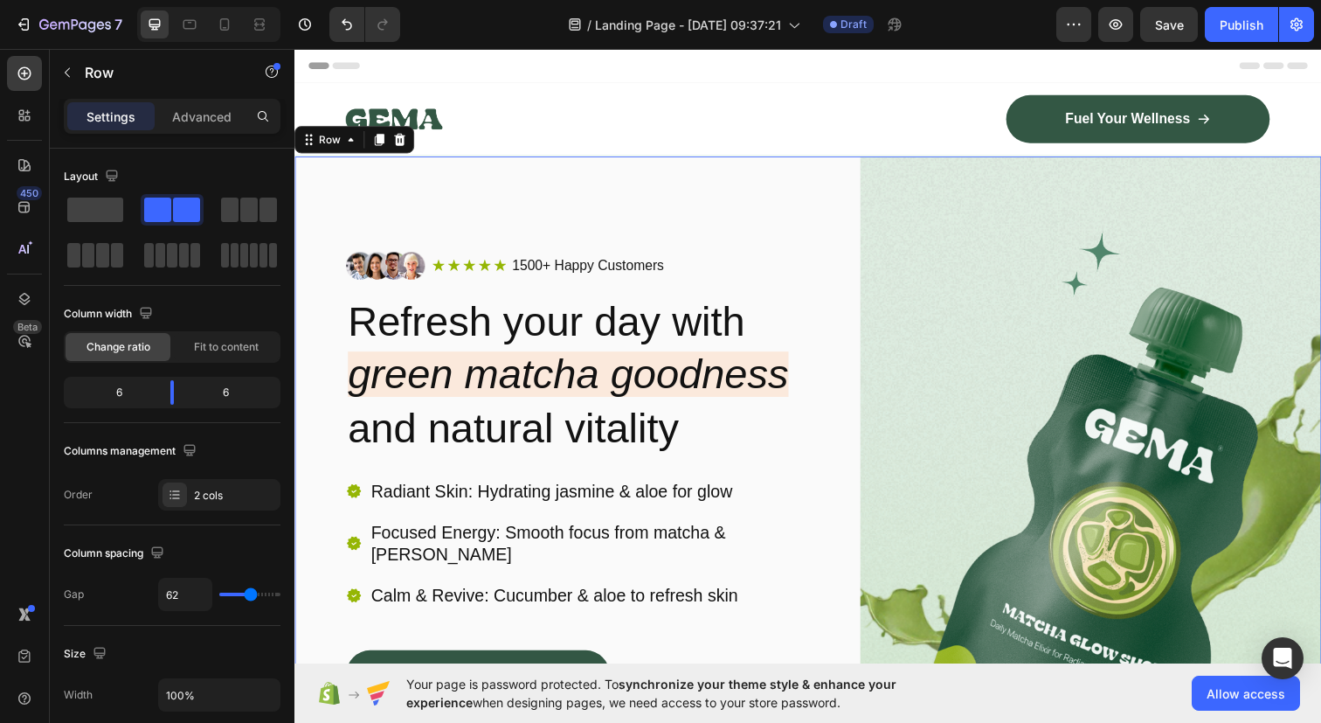
click at [174, 17] on div at bounding box center [208, 24] width 143 height 35
click at [183, 19] on icon at bounding box center [189, 24] width 17 height 17
type input "30"
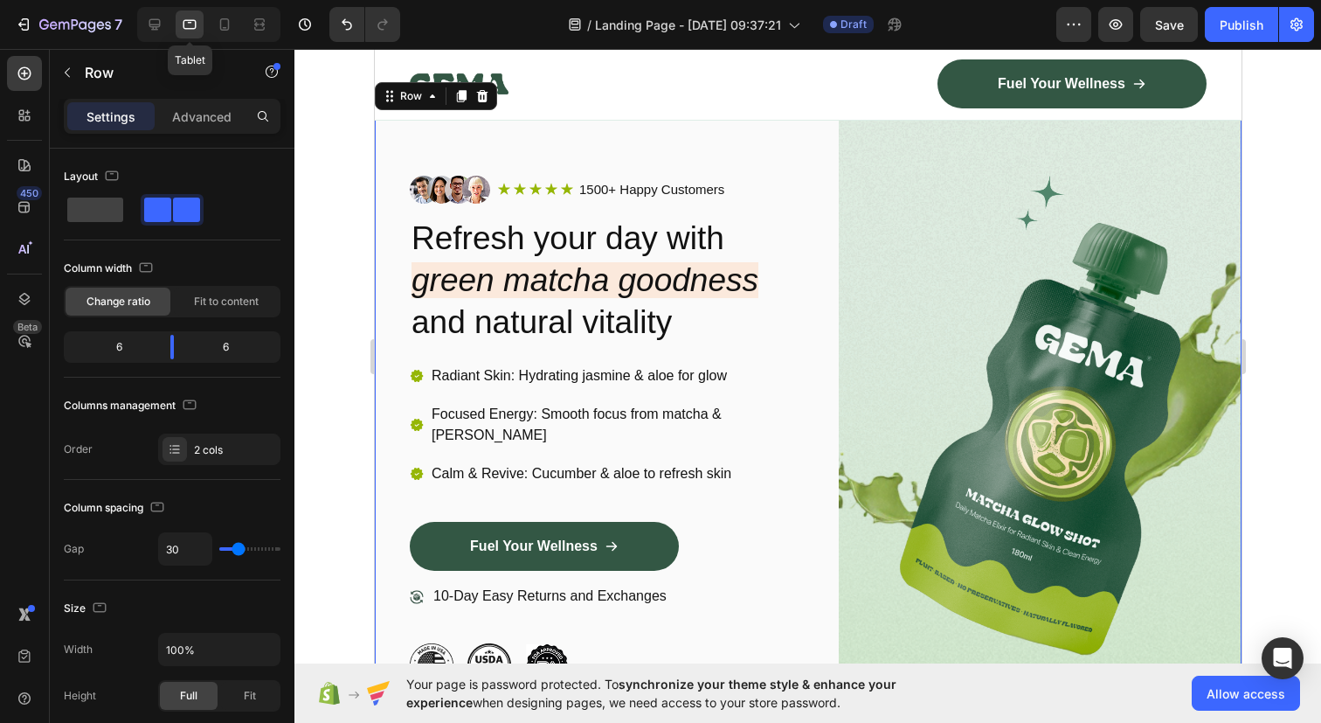
scroll to position [46, 0]
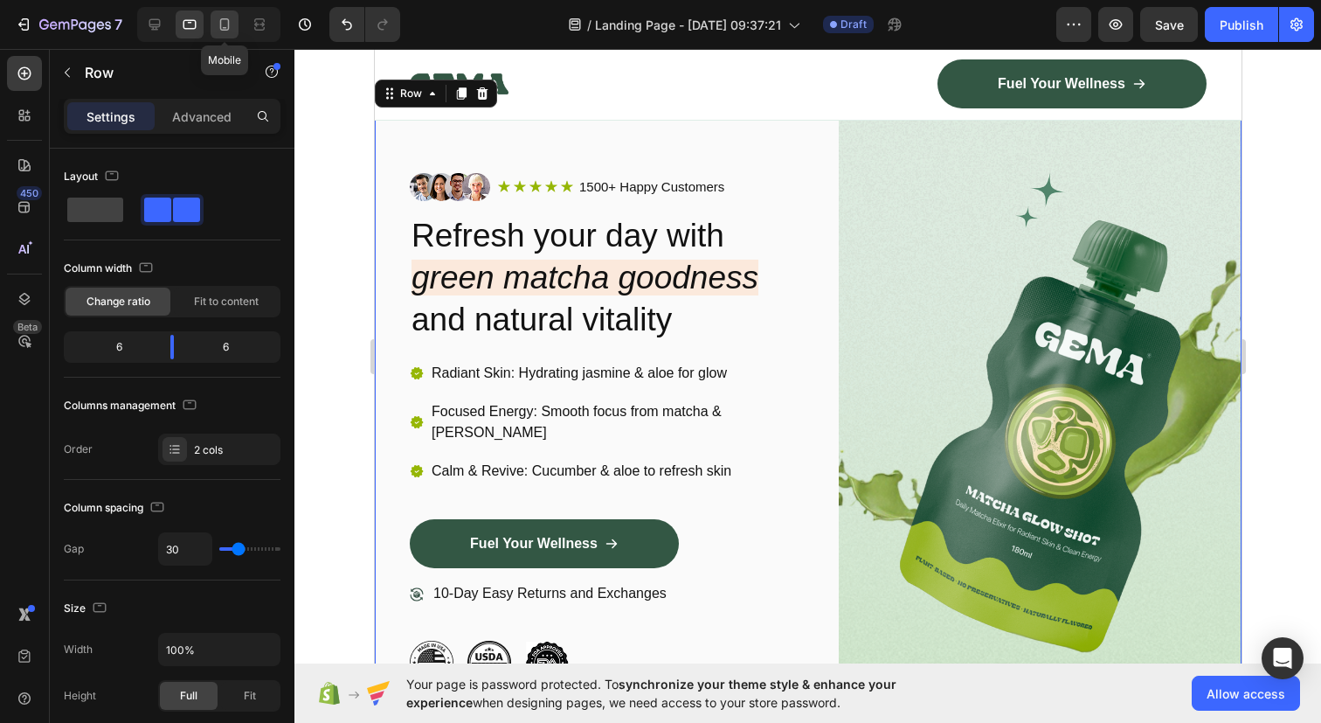
click at [236, 24] on div at bounding box center [225, 24] width 28 height 28
type input "0"
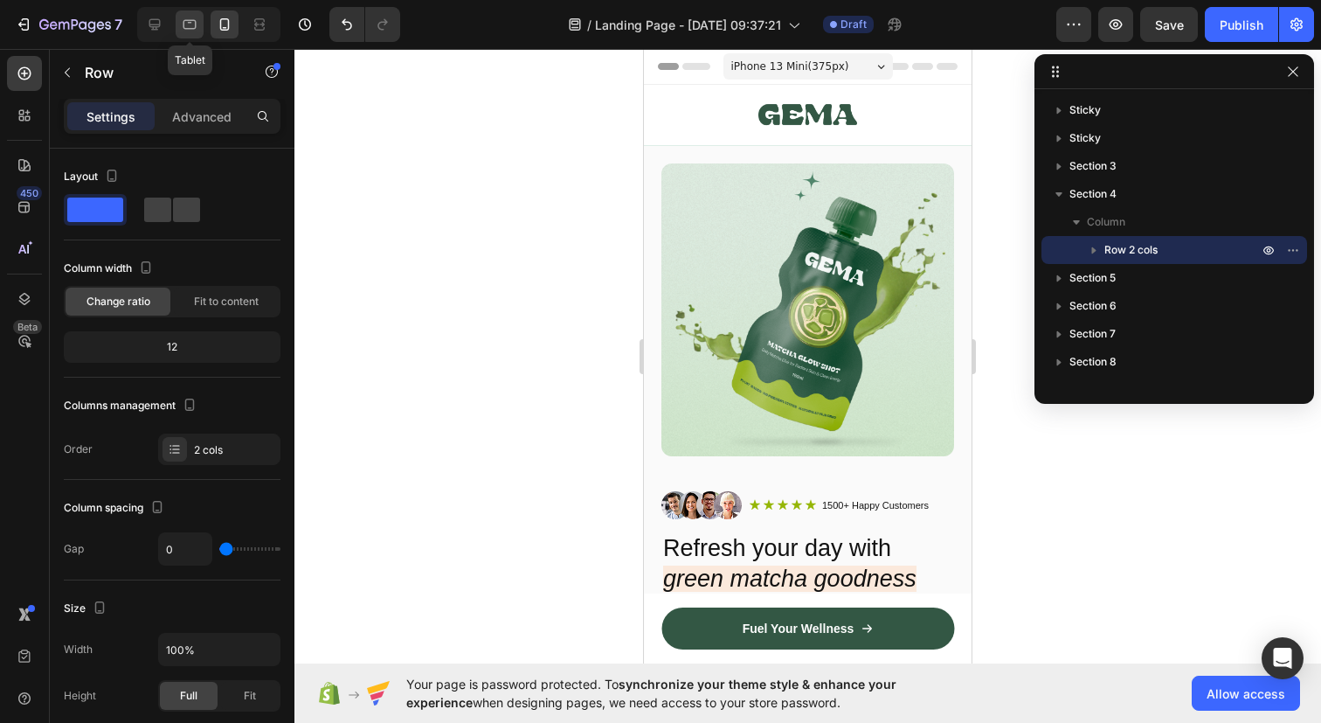
click at [176, 24] on div at bounding box center [190, 24] width 28 height 28
type input "30"
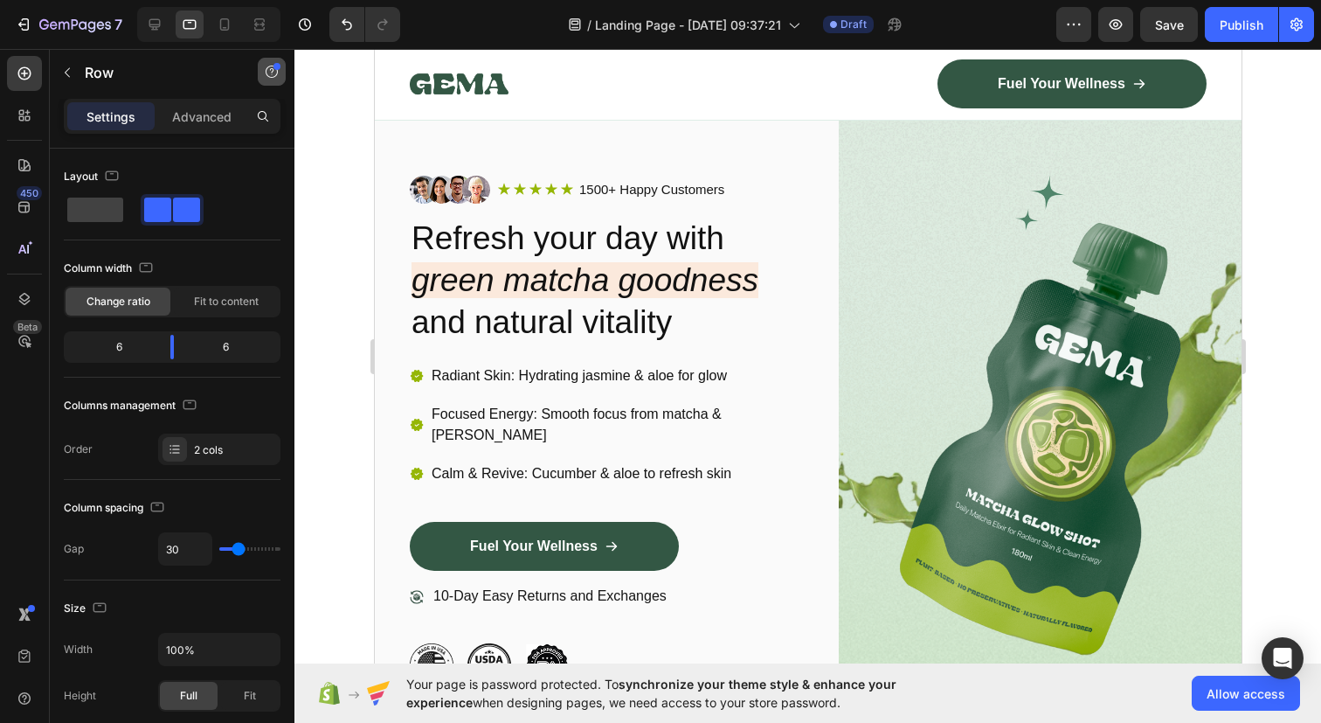
scroll to position [46, 0]
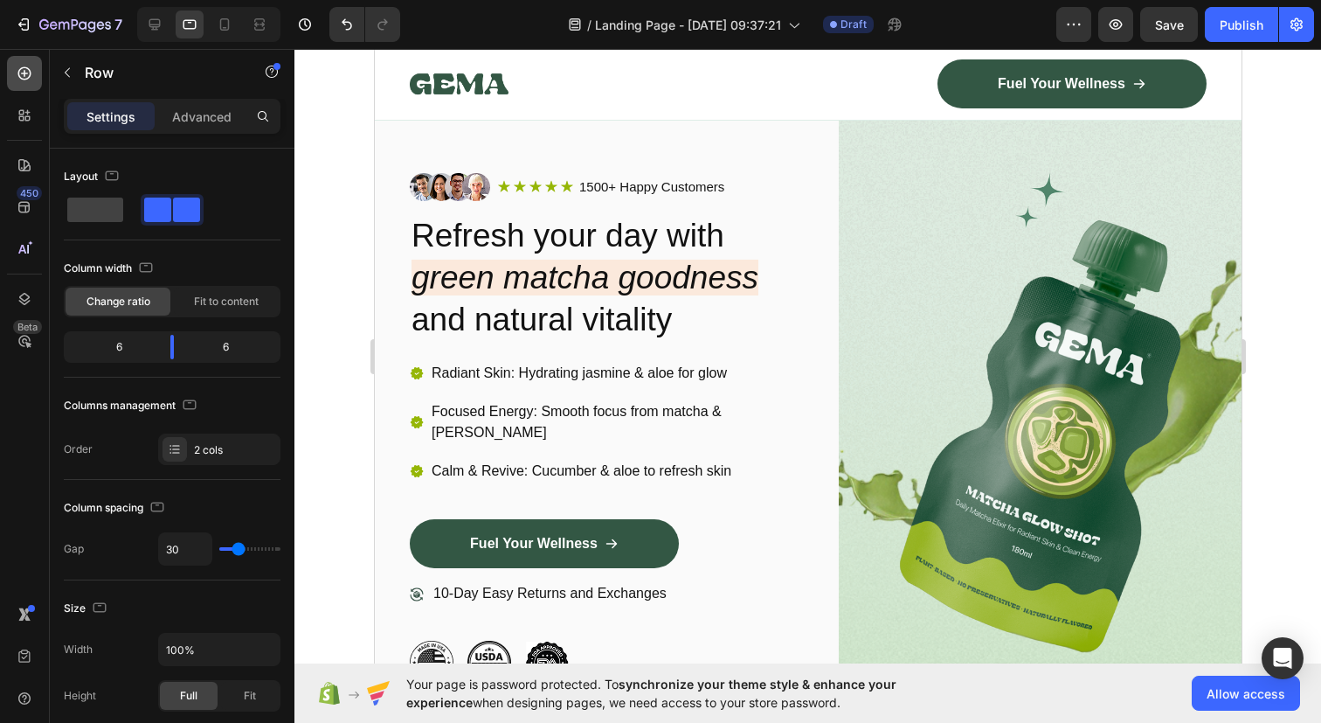
click at [17, 76] on icon at bounding box center [24, 73] width 17 height 17
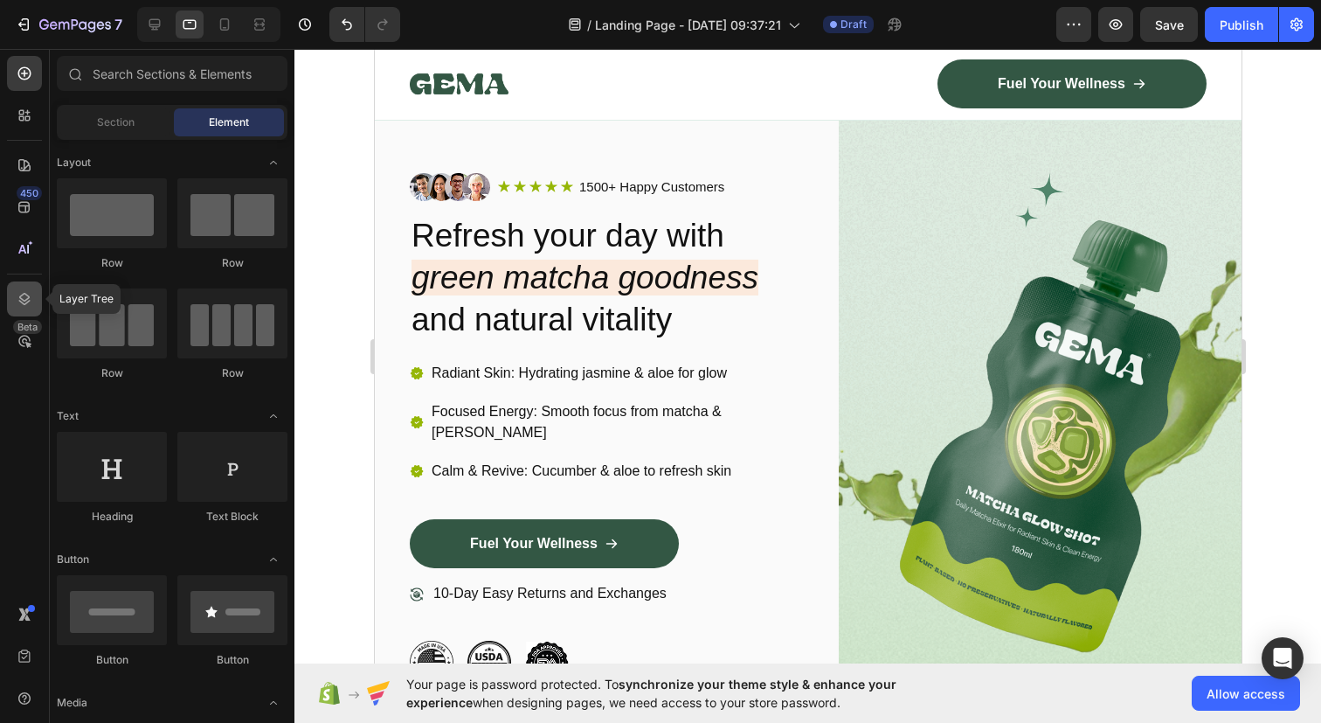
click at [25, 302] on icon at bounding box center [24, 299] width 11 height 12
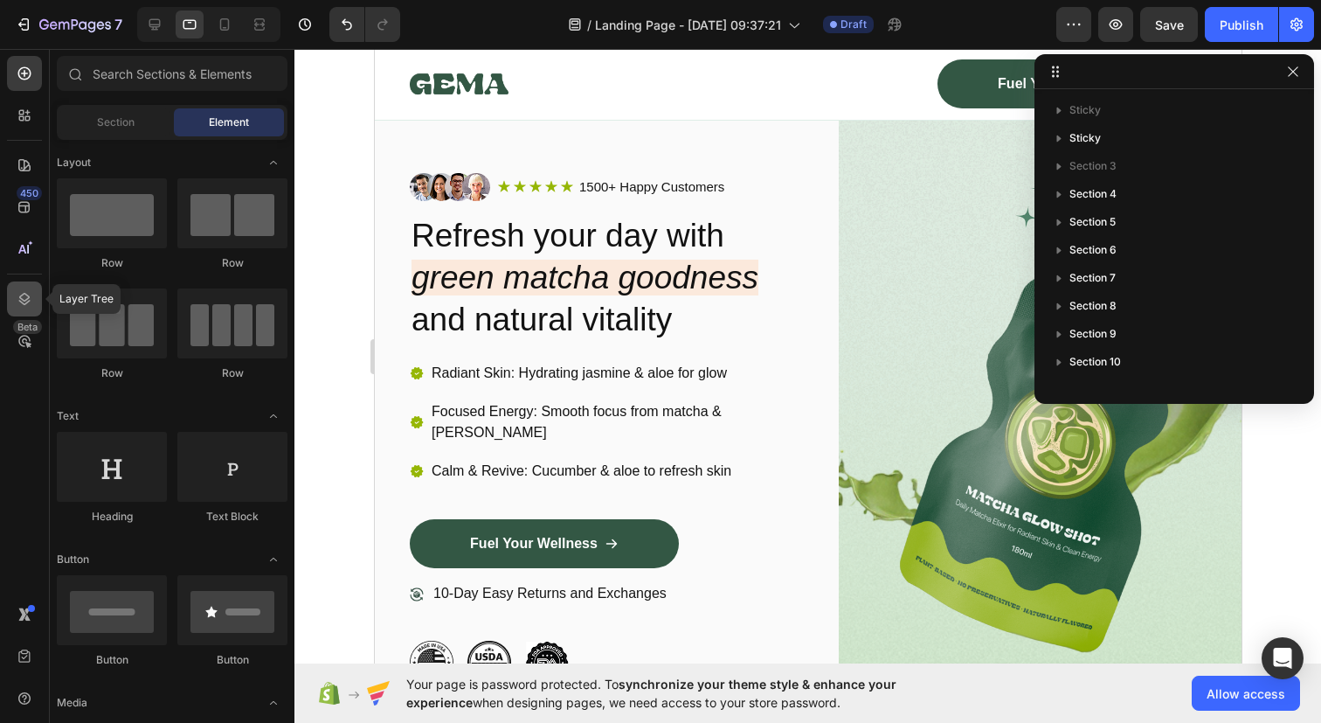
click at [25, 302] on icon at bounding box center [24, 299] width 11 height 12
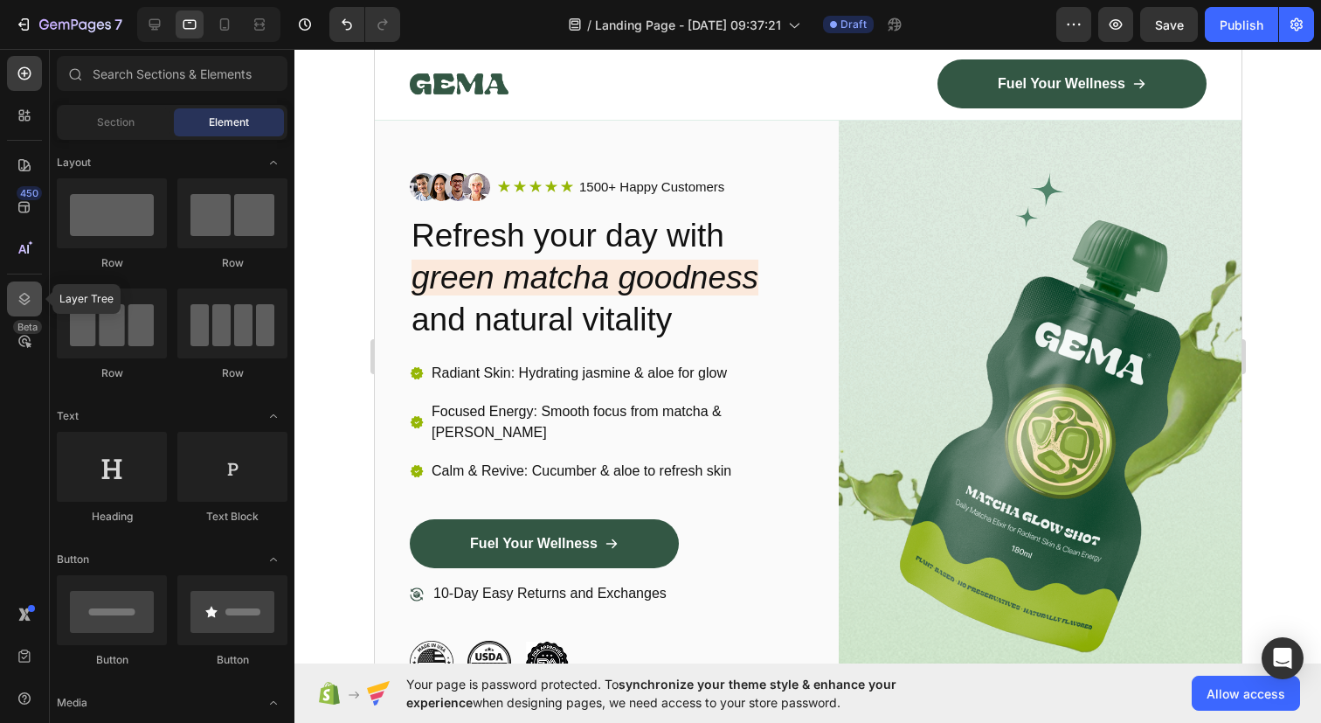
click at [25, 302] on icon at bounding box center [24, 299] width 11 height 12
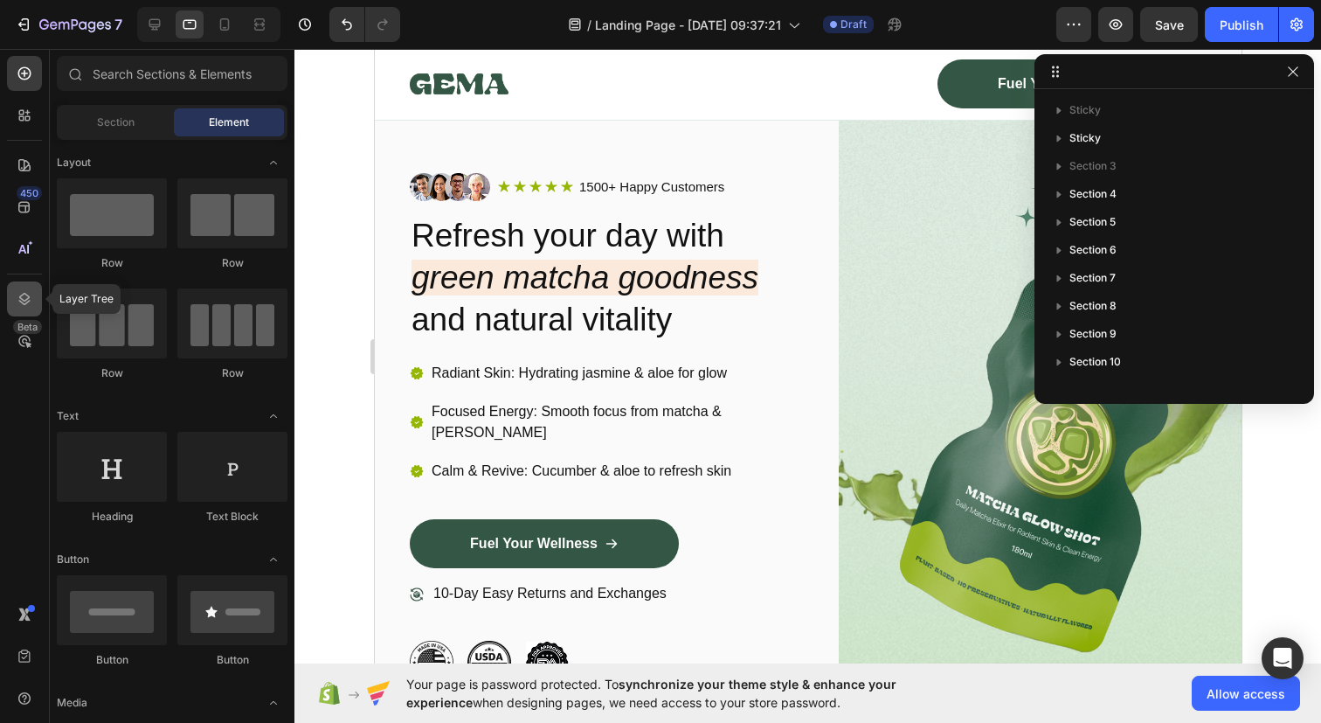
click at [25, 302] on icon at bounding box center [24, 299] width 11 height 12
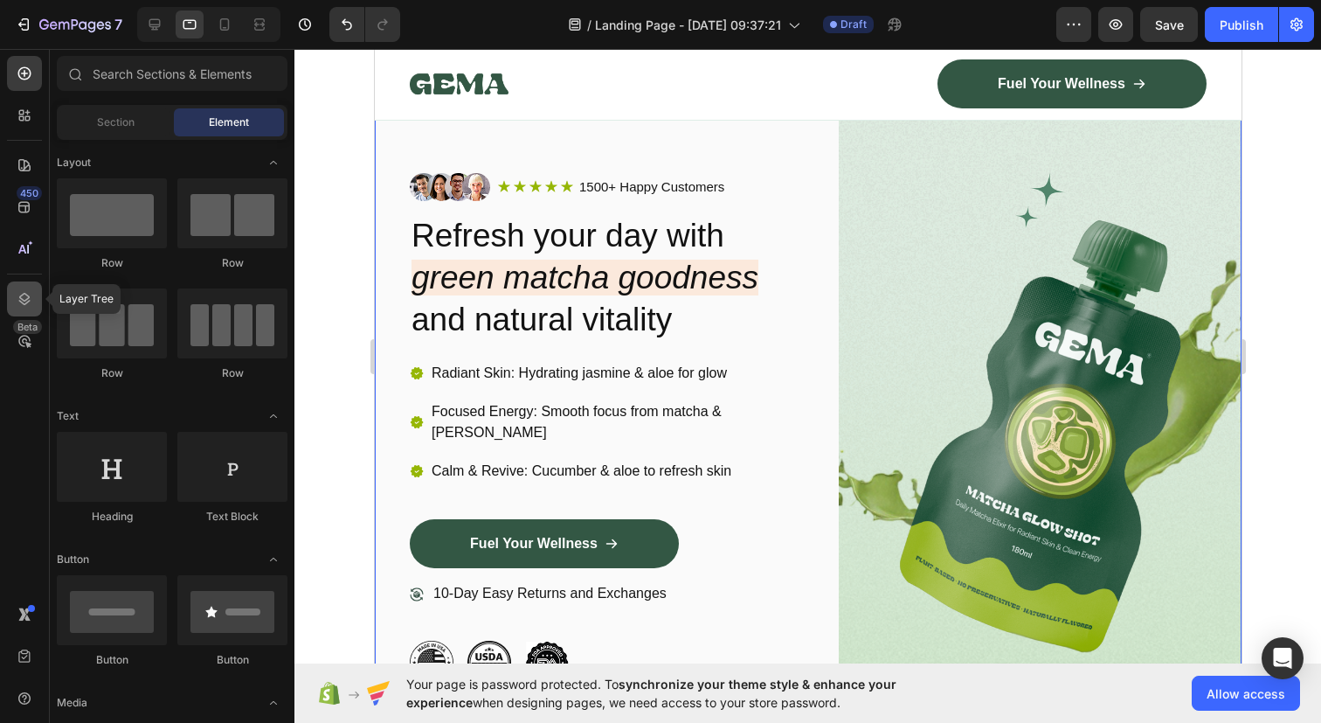
click at [23, 299] on icon at bounding box center [24, 298] width 17 height 17
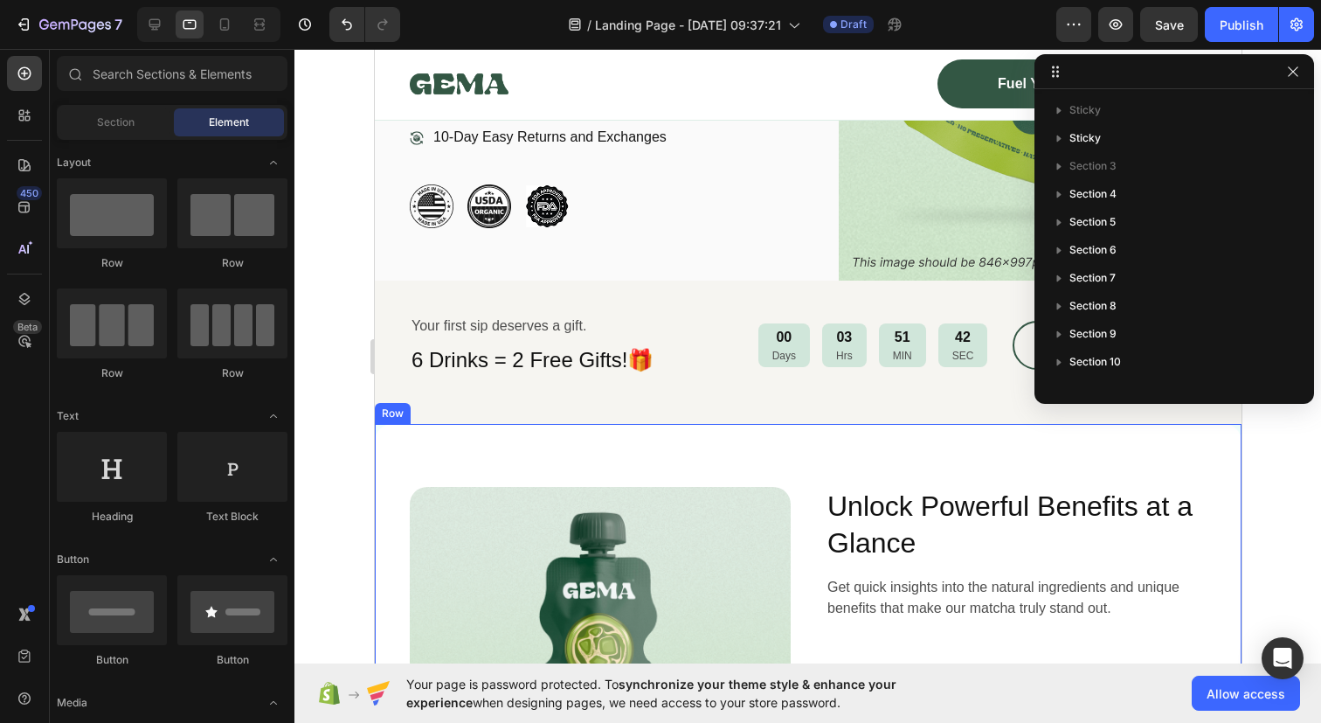
scroll to position [481, 0]
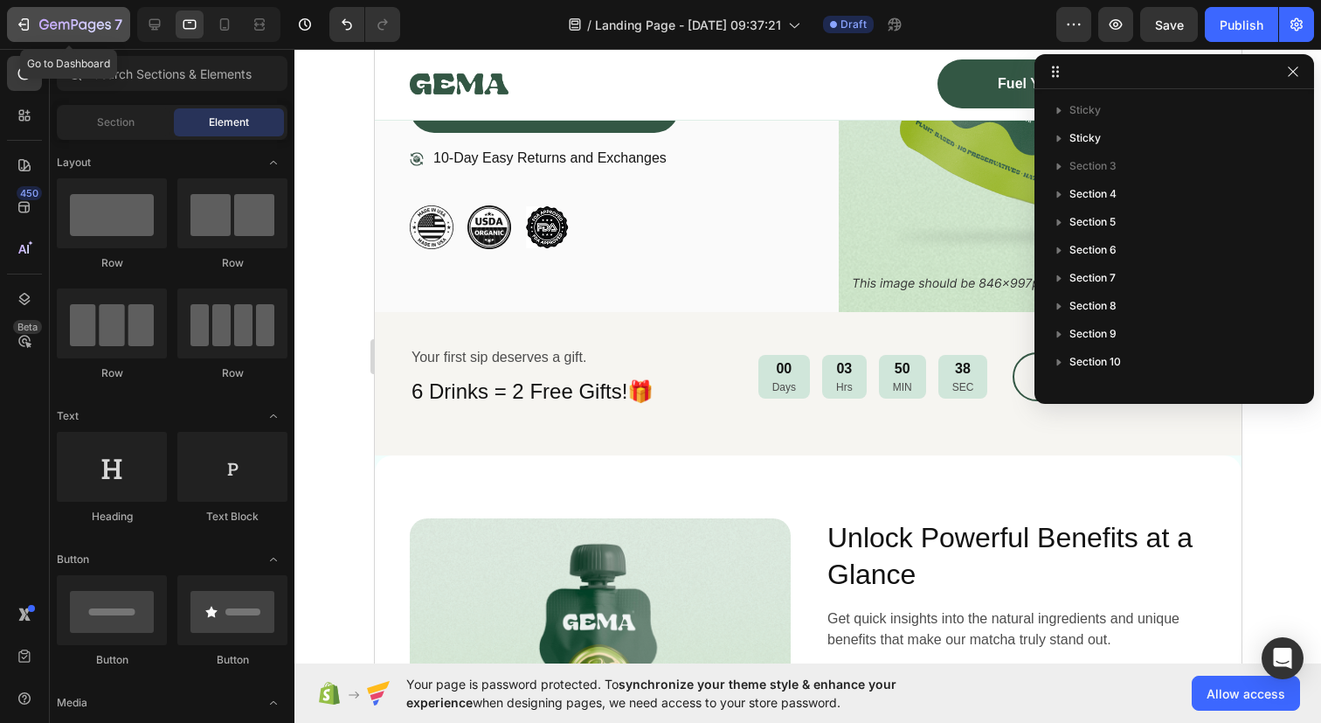
click at [94, 29] on icon "button" at bounding box center [92, 26] width 8 height 11
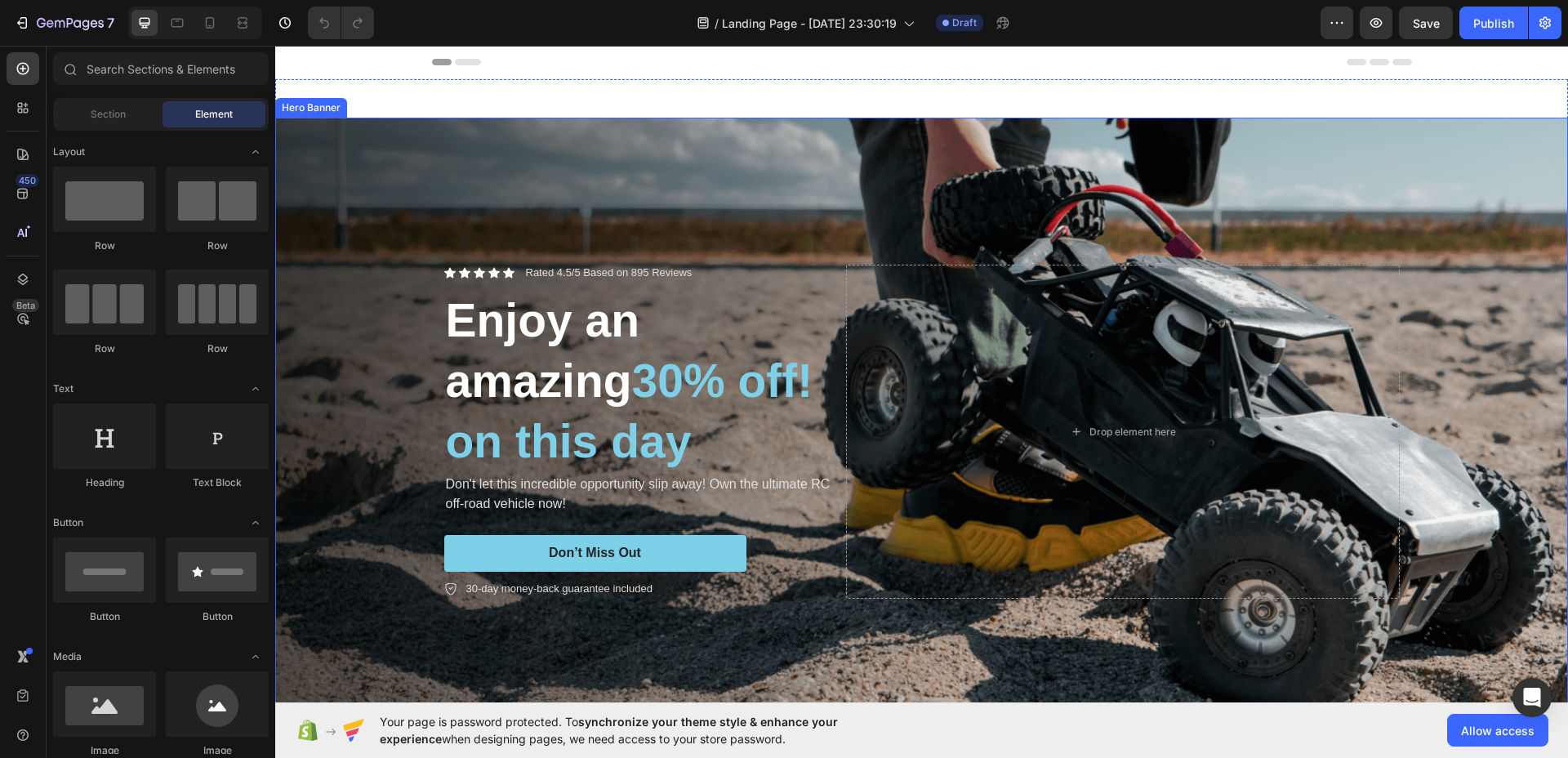
click at [546, 193] on div "Background Image" at bounding box center [920, 432] width 1292 height 629
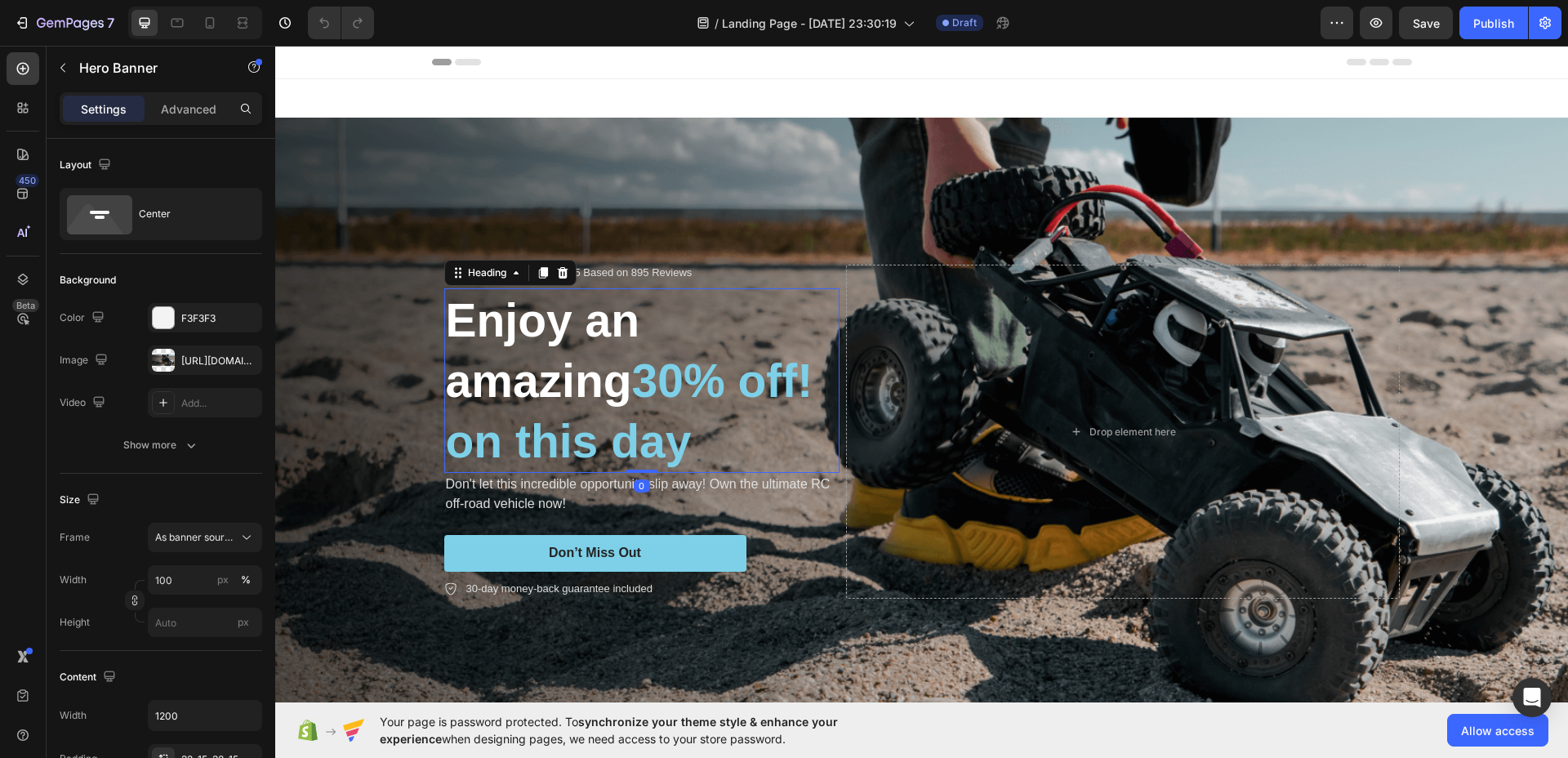
click at [586, 314] on h2 "Enjoy an amazing 30% off! on this day" at bounding box center [641, 379] width 395 height 184
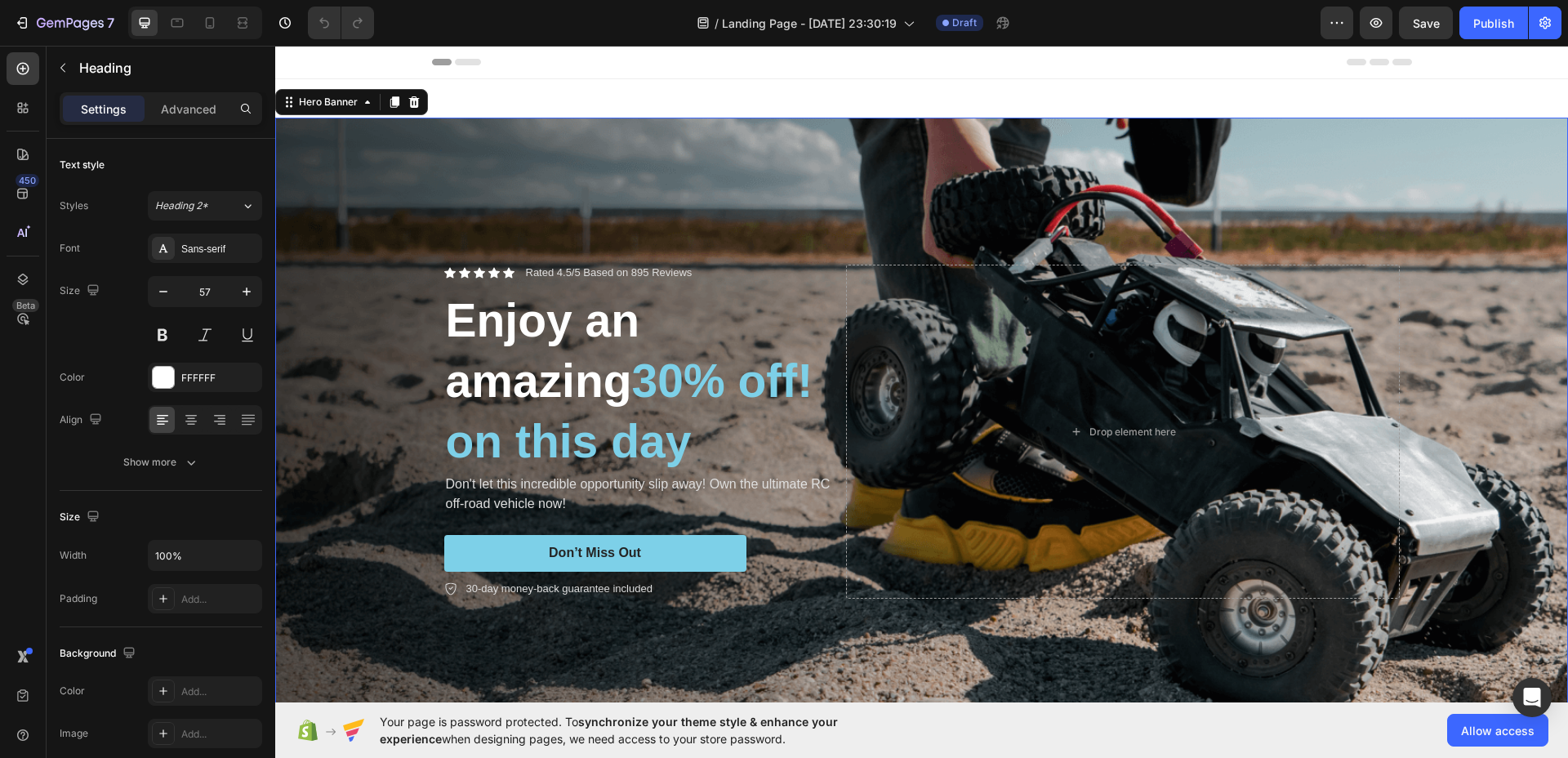
click at [618, 228] on div "Background Image" at bounding box center [920, 432] width 1292 height 629
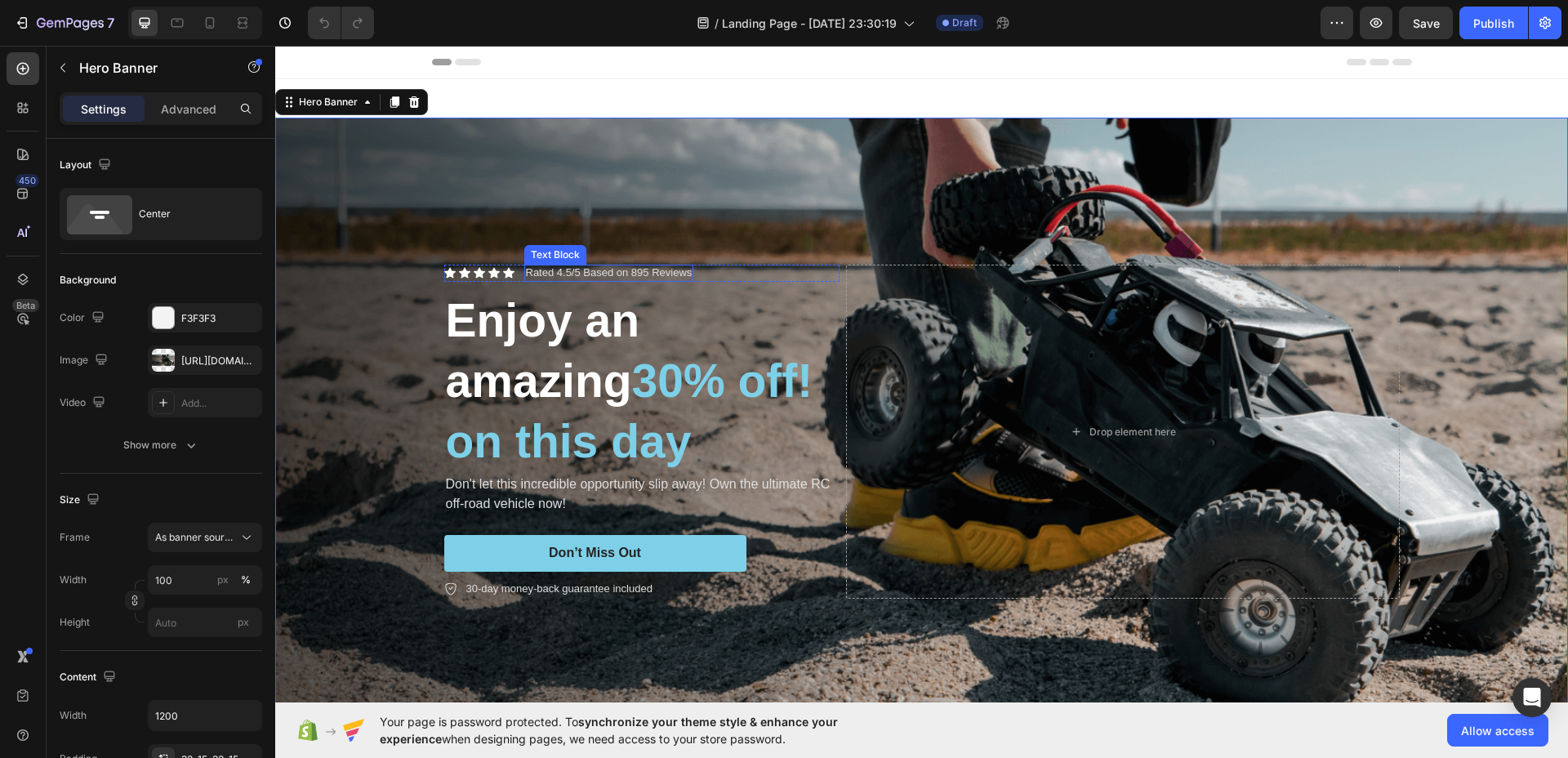
click at [634, 265] on div "Rated 4.5/5 Based on 895 Reviews" at bounding box center [609, 273] width 170 height 17
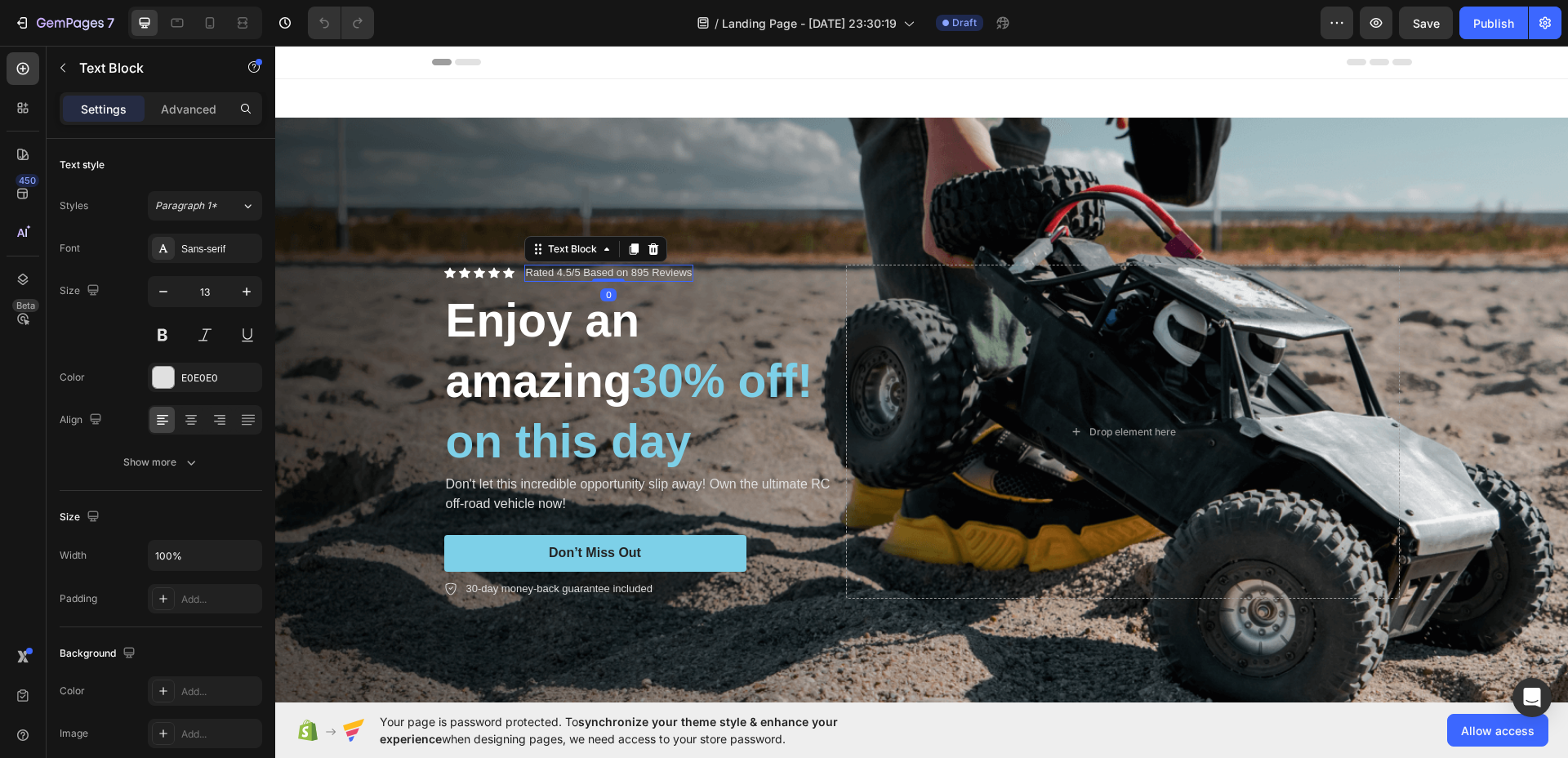
click at [682, 188] on div "Background Image" at bounding box center [920, 432] width 1292 height 629
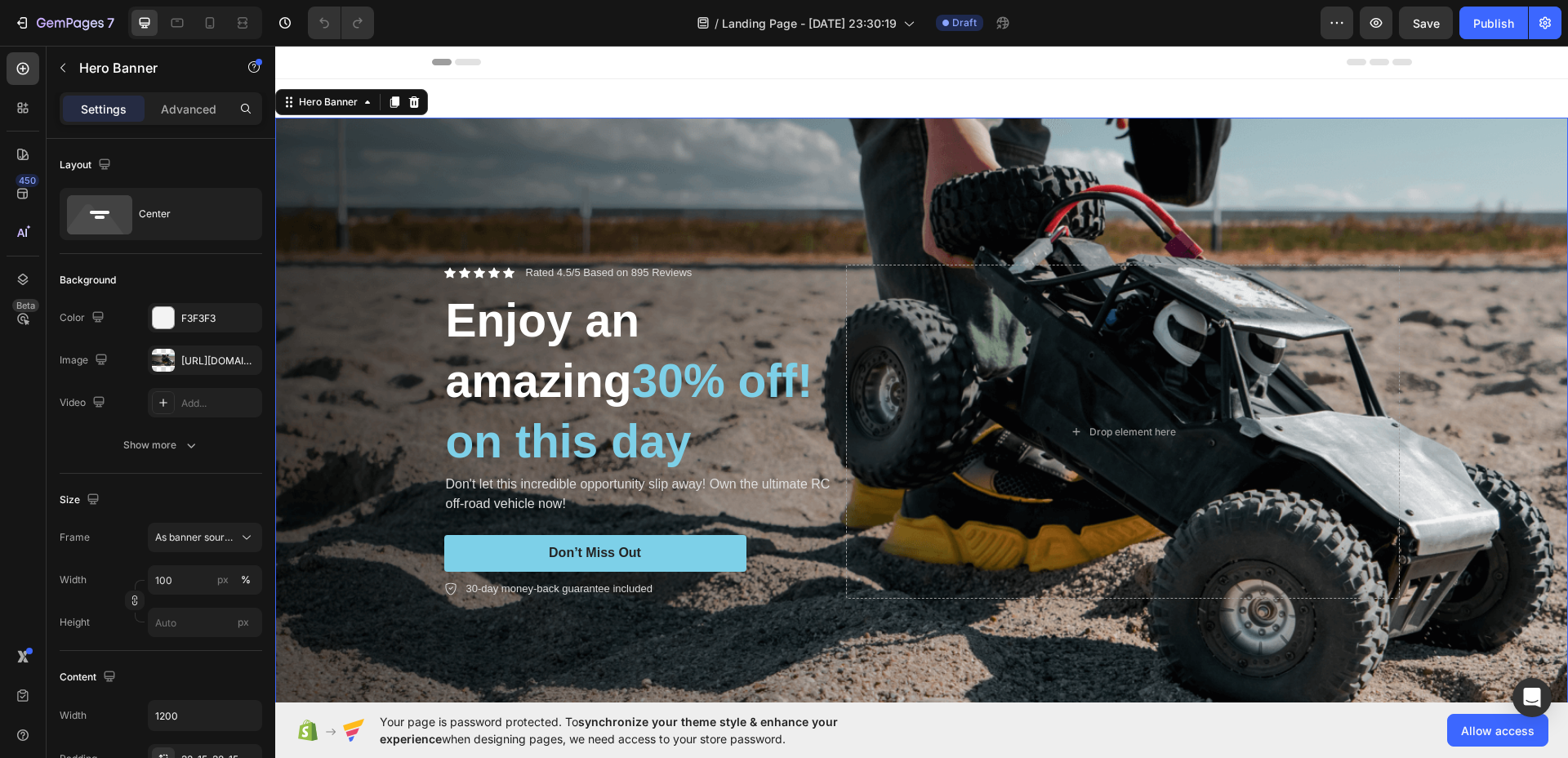
click at [897, 191] on div "Background Image" at bounding box center [920, 432] width 1292 height 629
click at [1090, 385] on div "Drop element here" at bounding box center [1122, 431] width 553 height 334
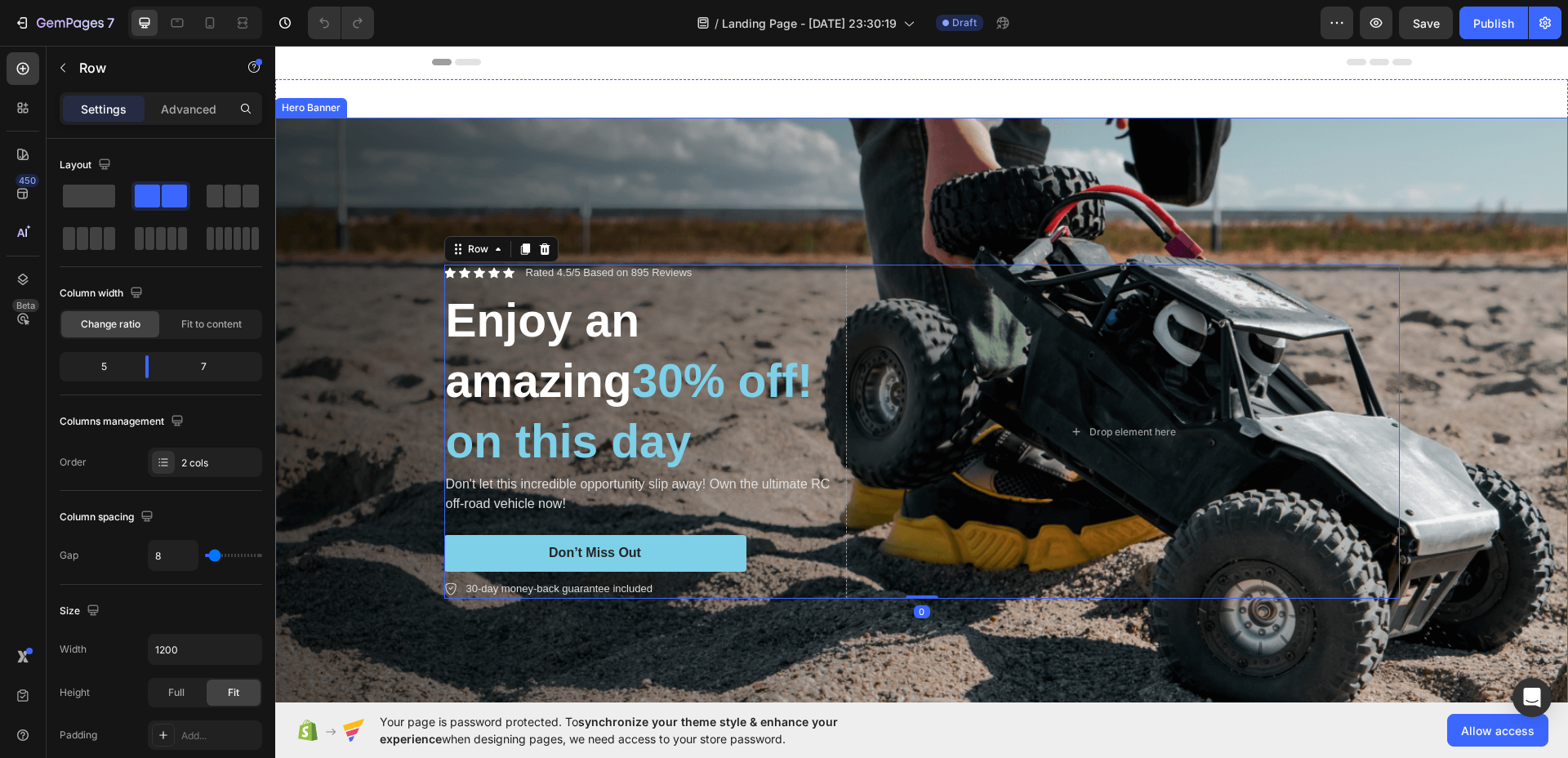
click at [685, 196] on div "Background Image" at bounding box center [920, 432] width 1292 height 629
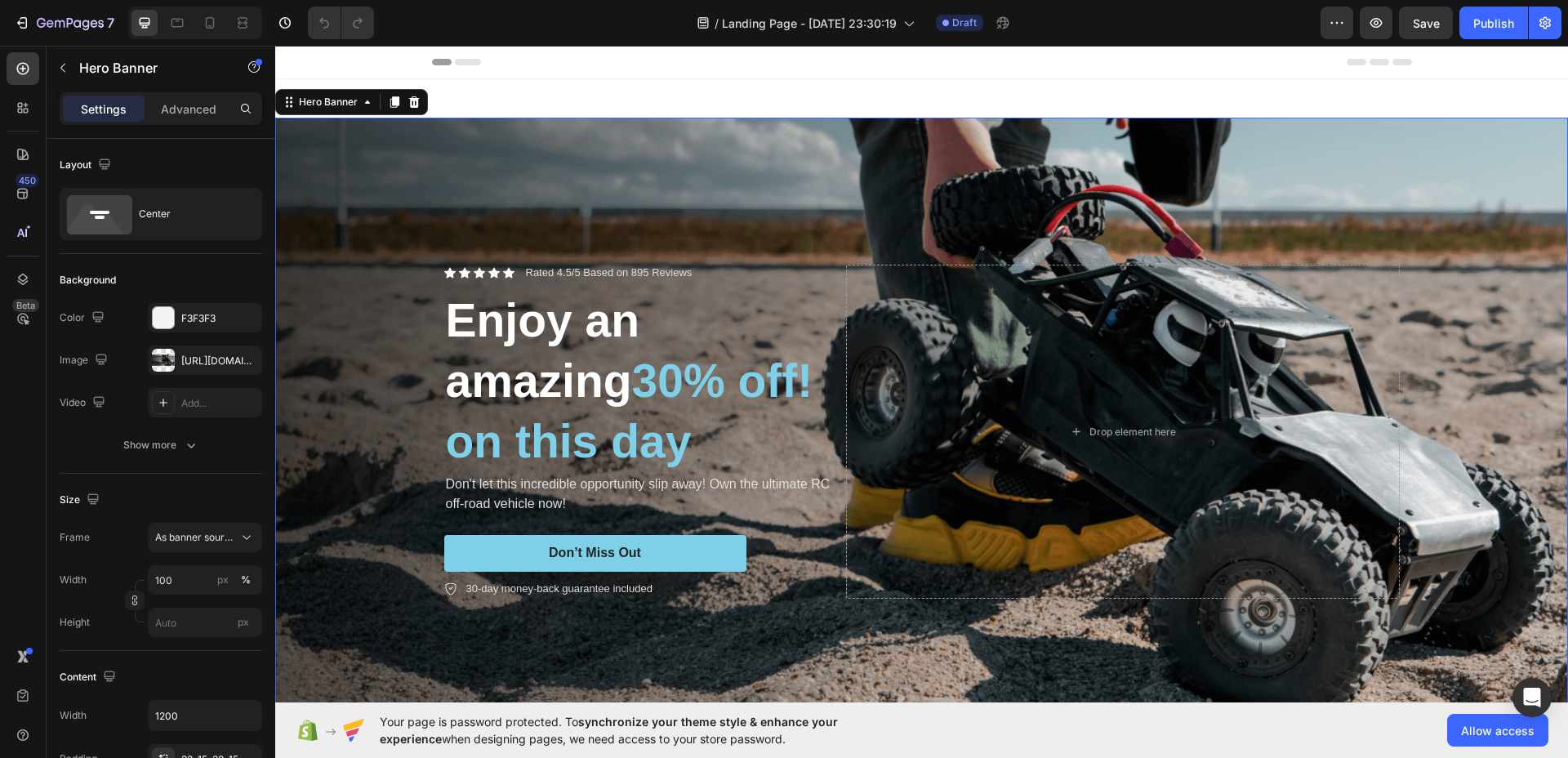
click at [885, 212] on div "Background Image" at bounding box center [920, 432] width 1292 height 629
click at [167, 365] on div at bounding box center [164, 360] width 22 height 22
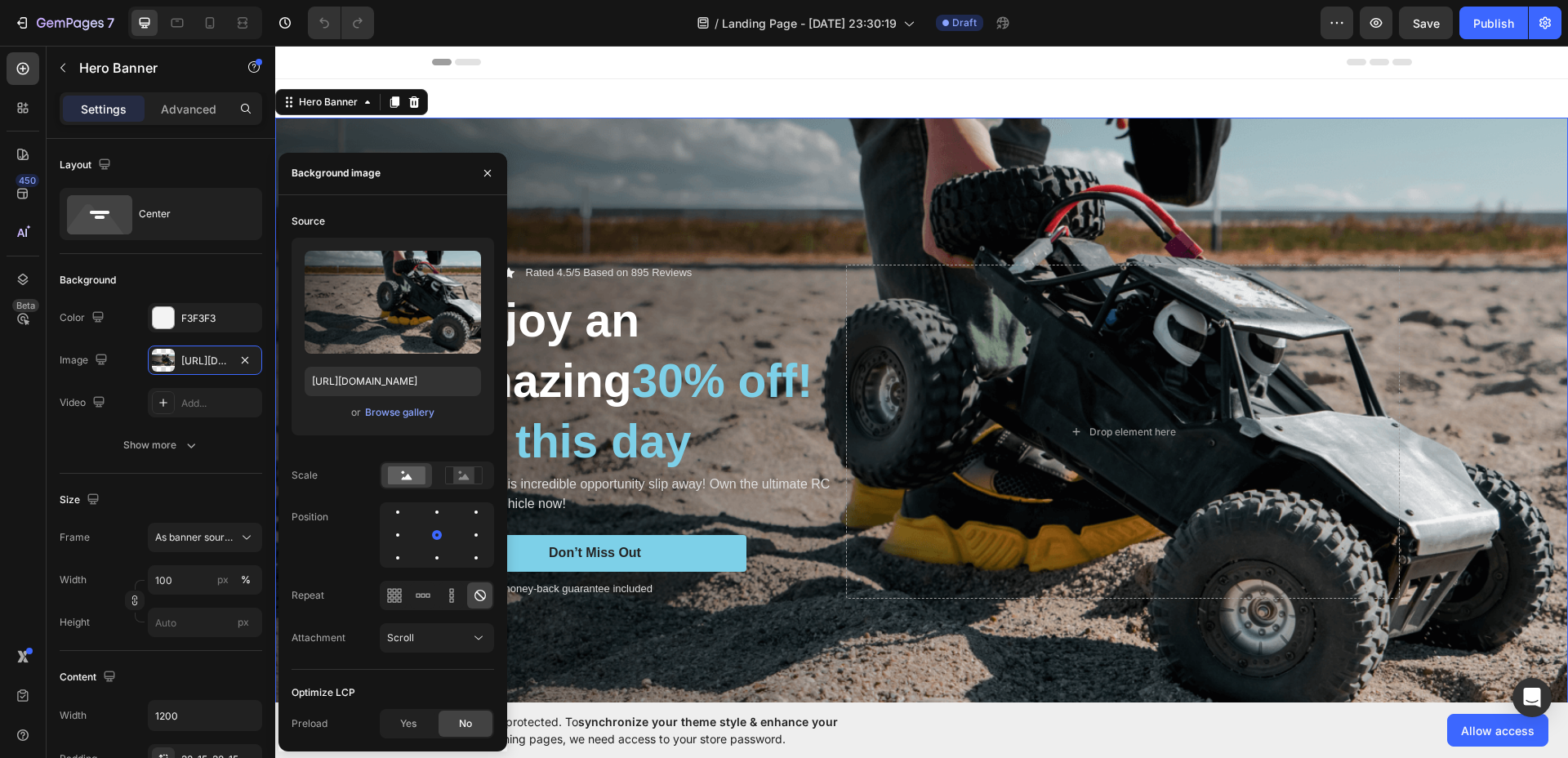
click at [745, 179] on div "Background Image" at bounding box center [920, 432] width 1292 height 629
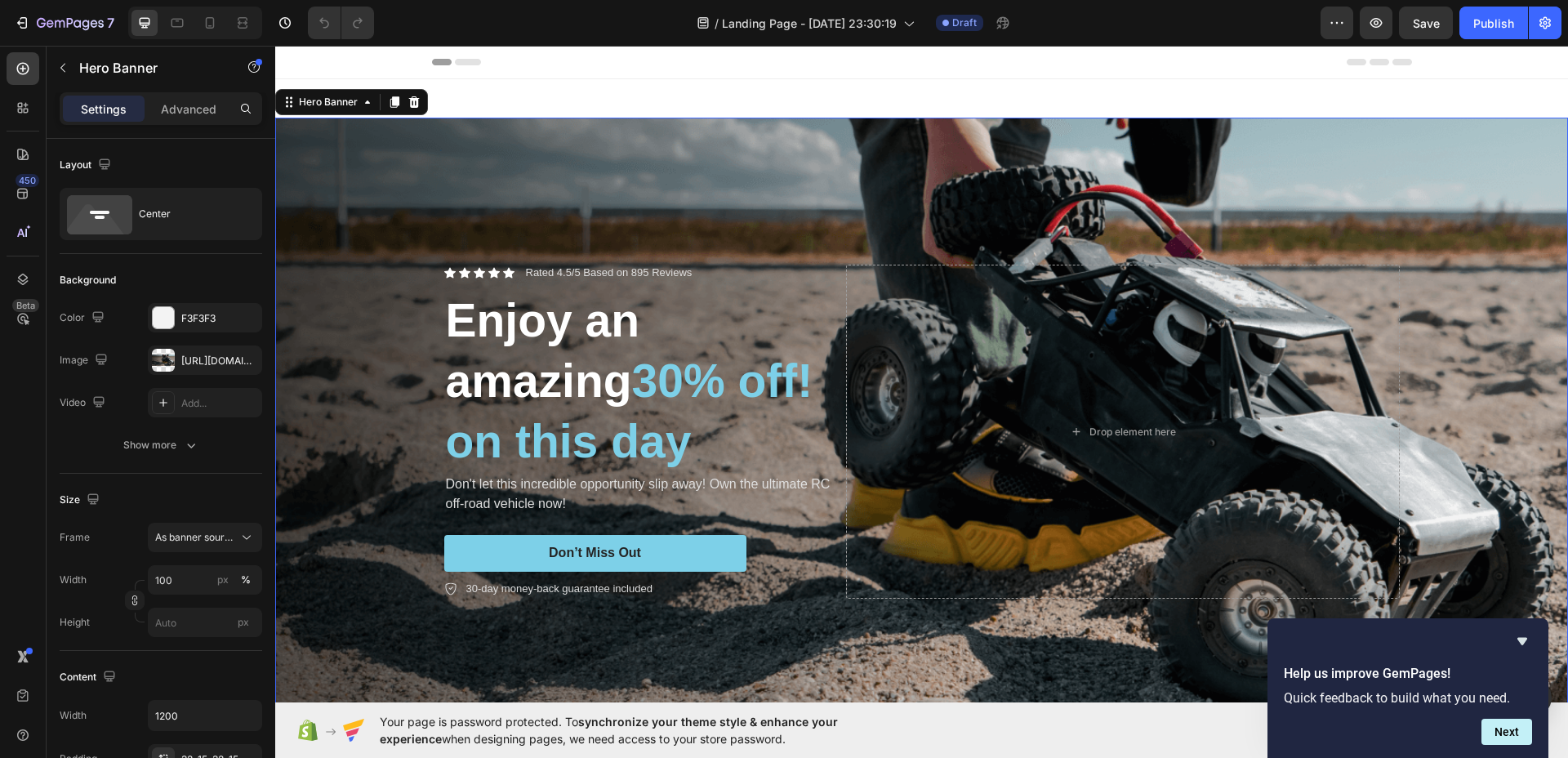
click at [510, 159] on div "Background Image" at bounding box center [920, 432] width 1292 height 629
click at [243, 361] on icon "button" at bounding box center [245, 359] width 7 height 7
type input "Auto"
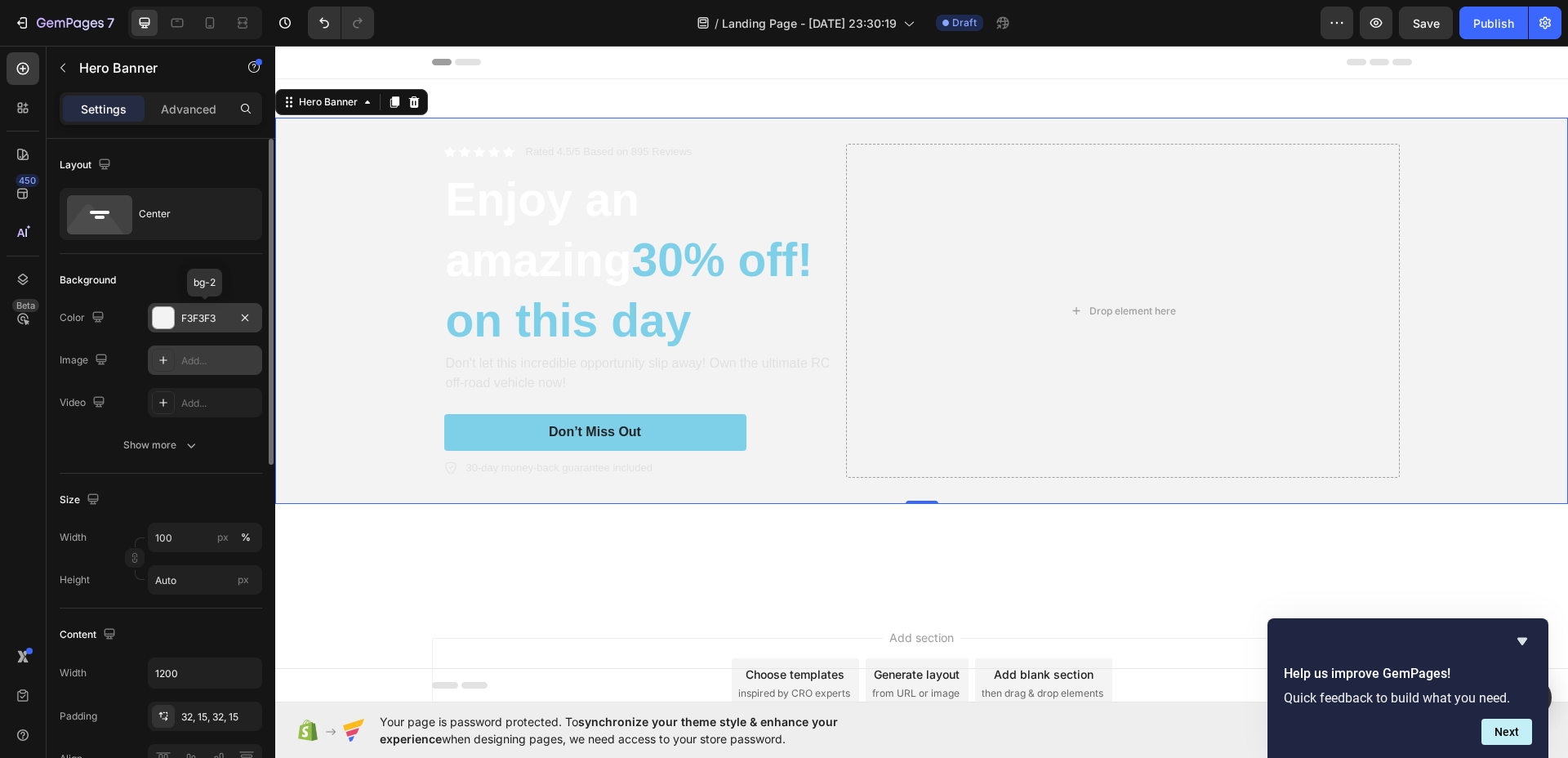
click at [164, 323] on div at bounding box center [163, 318] width 21 height 21
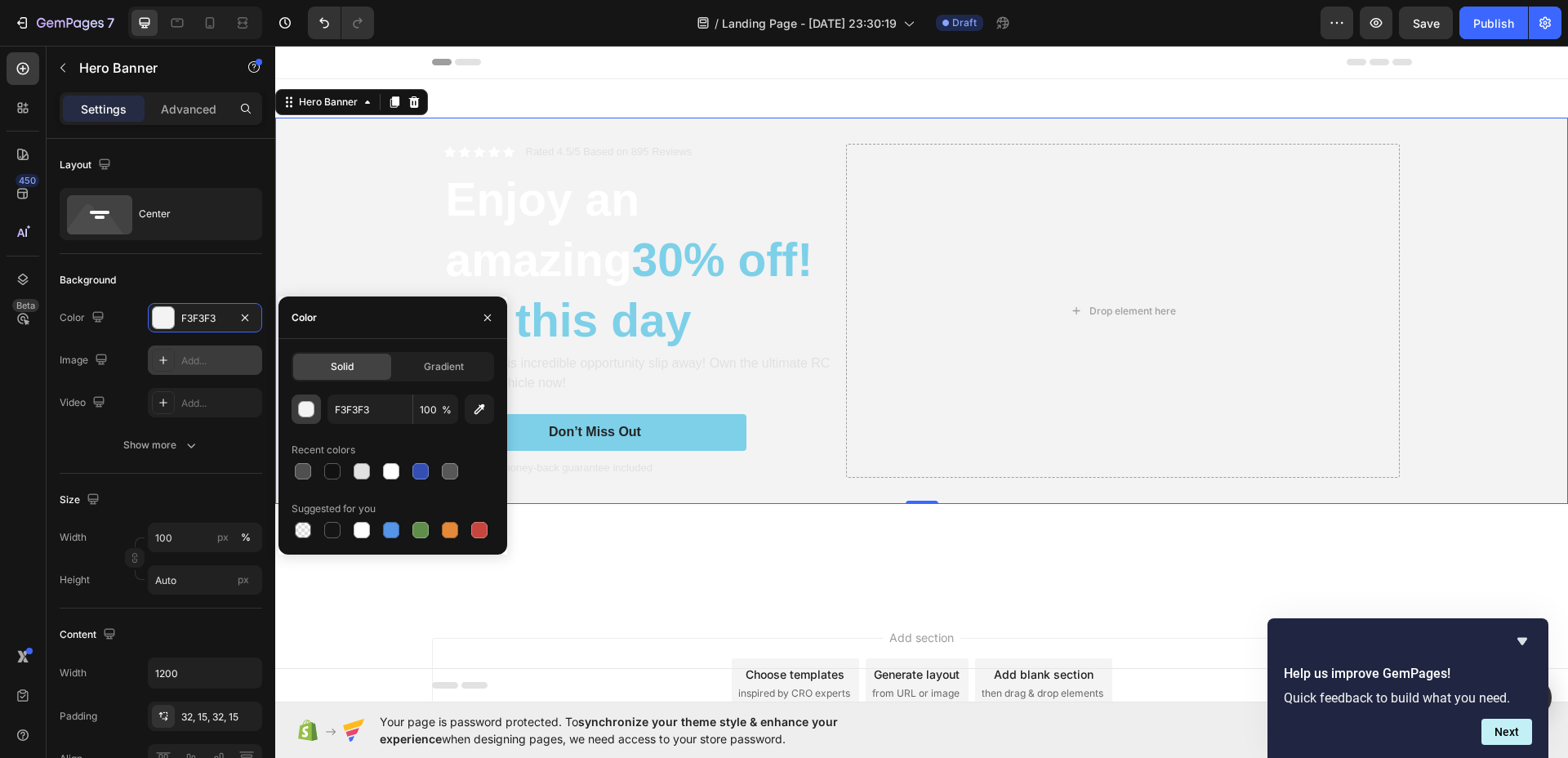
click at [307, 408] on div "button" at bounding box center [306, 409] width 16 height 16
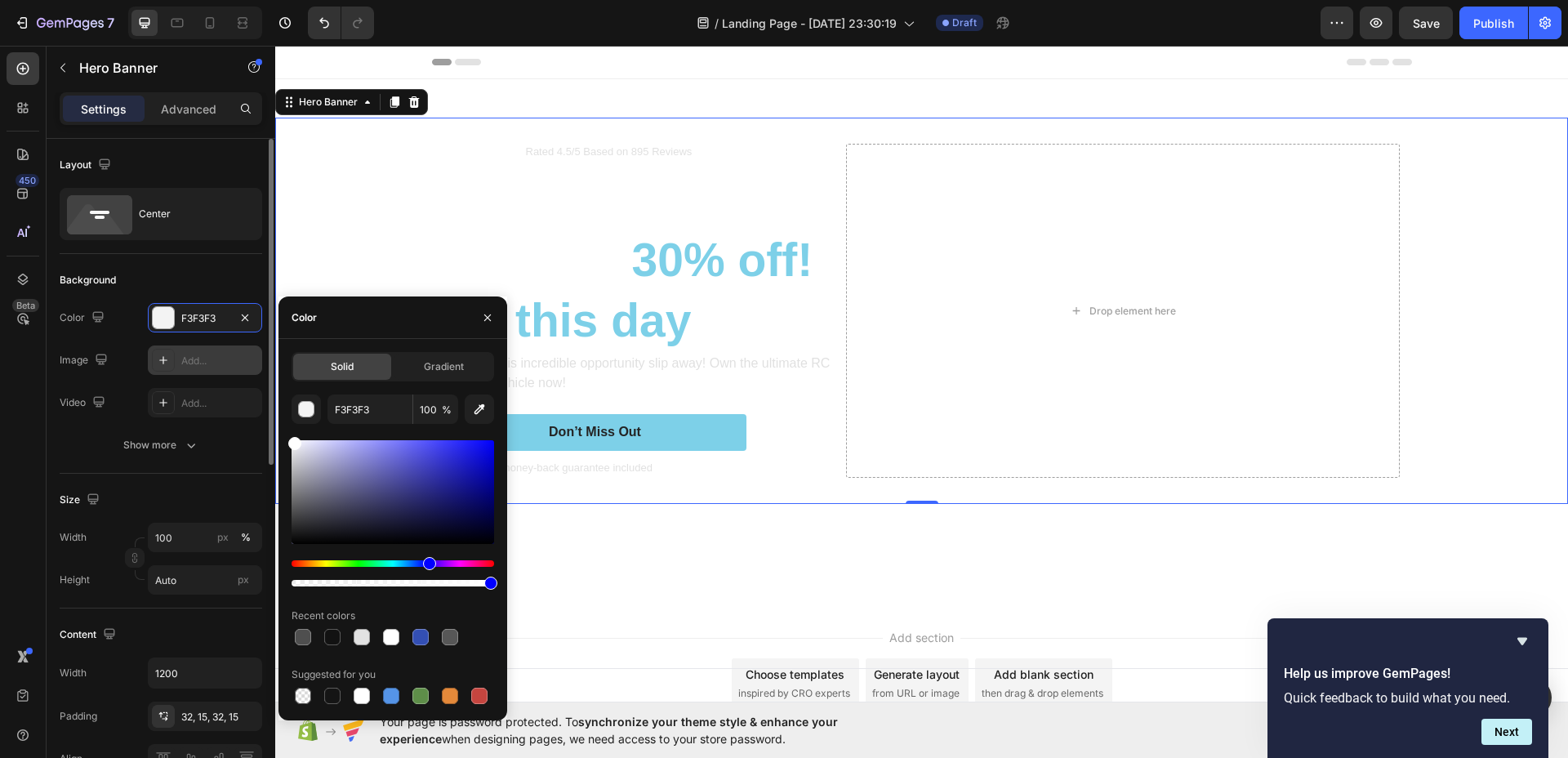
drag, startPoint x: 308, startPoint y: 484, endPoint x: 249, endPoint y: 428, distance: 81.3
click at [249, 428] on div "450 Beta Sections(18) Elements(83) Section Element Hero Section Product Detail …" at bounding box center [137, 402] width 275 height 712
type input "FFFFFF"
click at [413, 260] on div "Background Image" at bounding box center [920, 310] width 1292 height 386
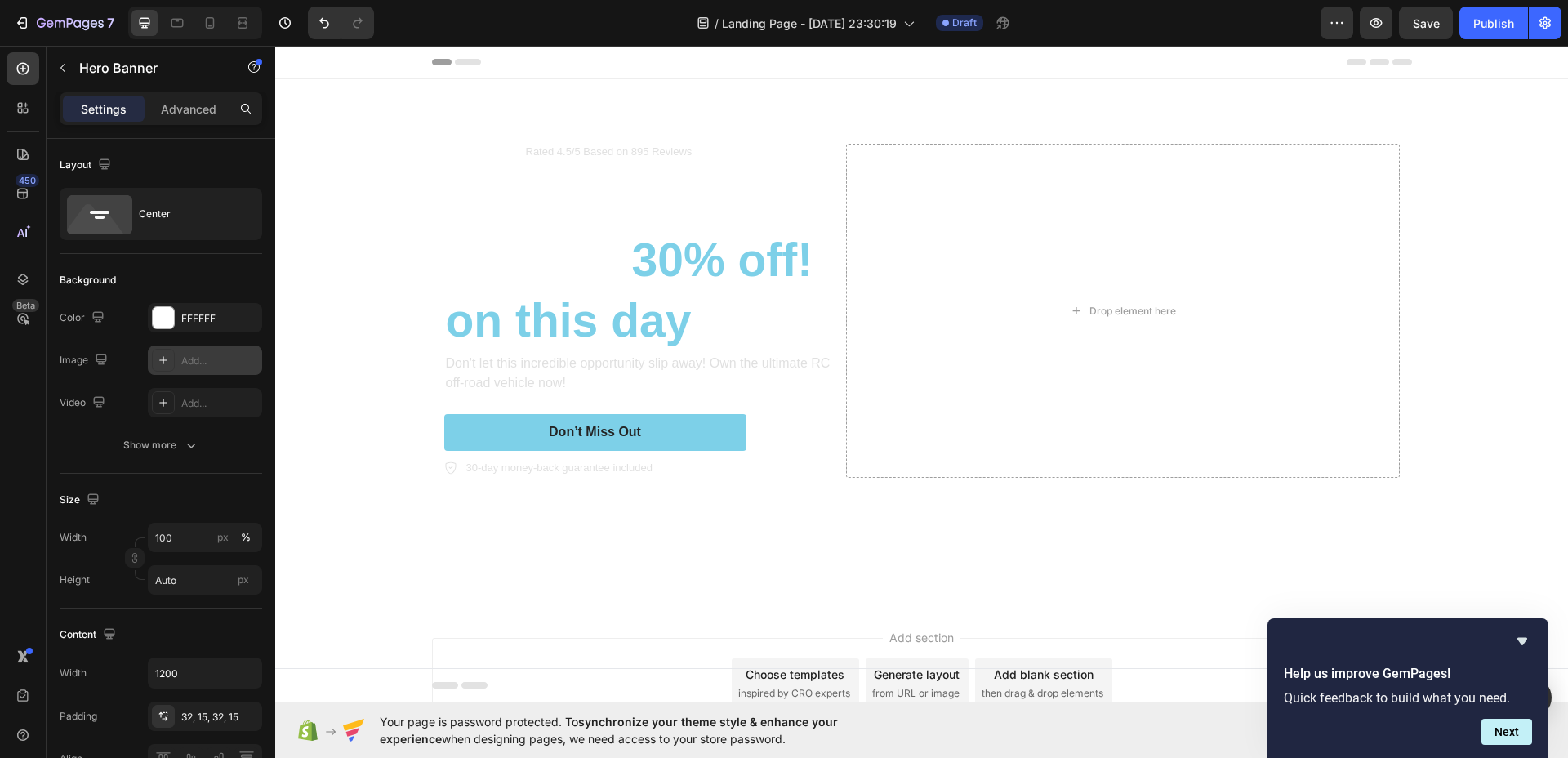
click at [408, 515] on div at bounding box center [920, 554] width 1292 height 101
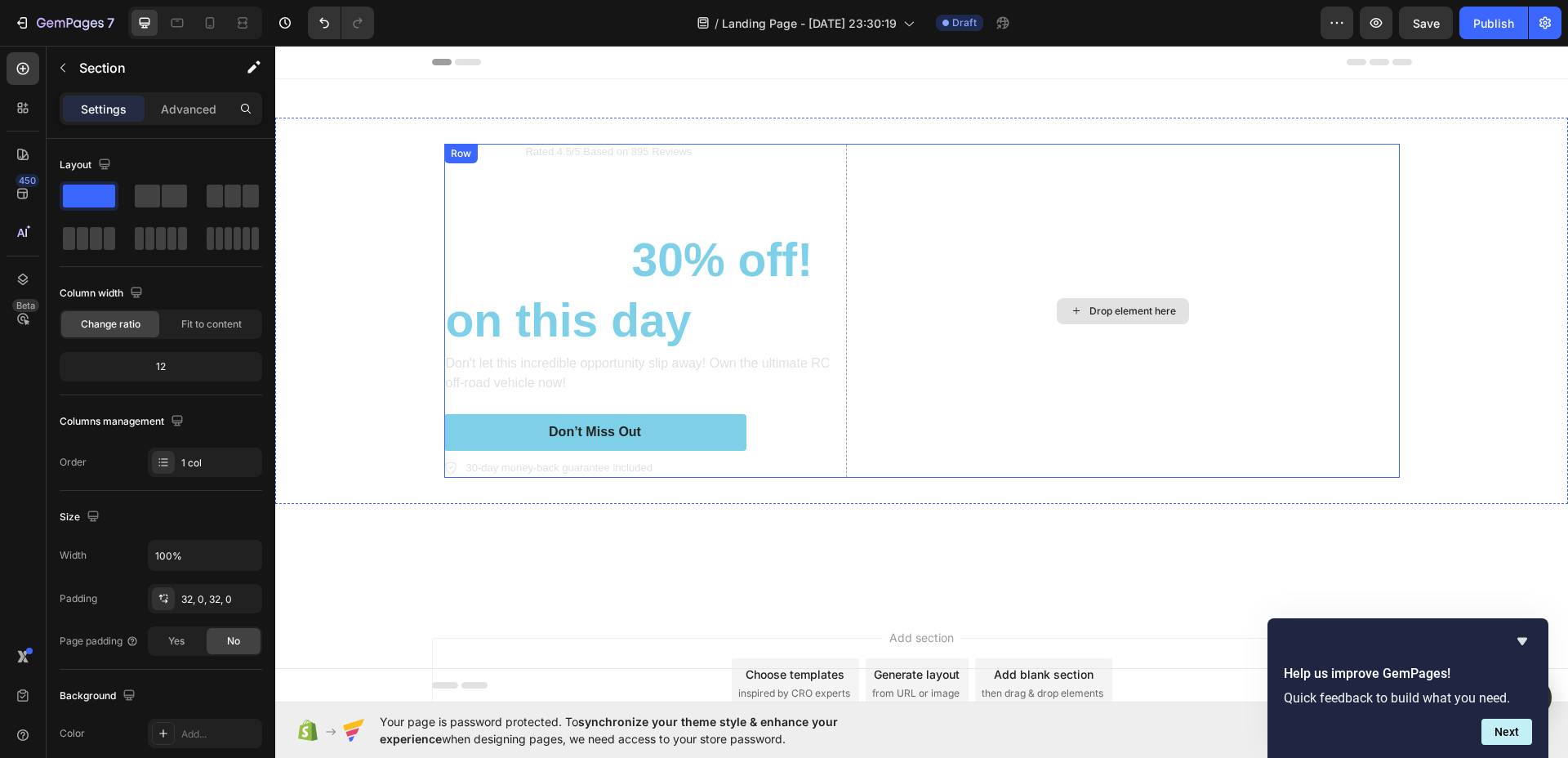
click at [1055, 291] on div "Drop element here" at bounding box center [1122, 310] width 553 height 334
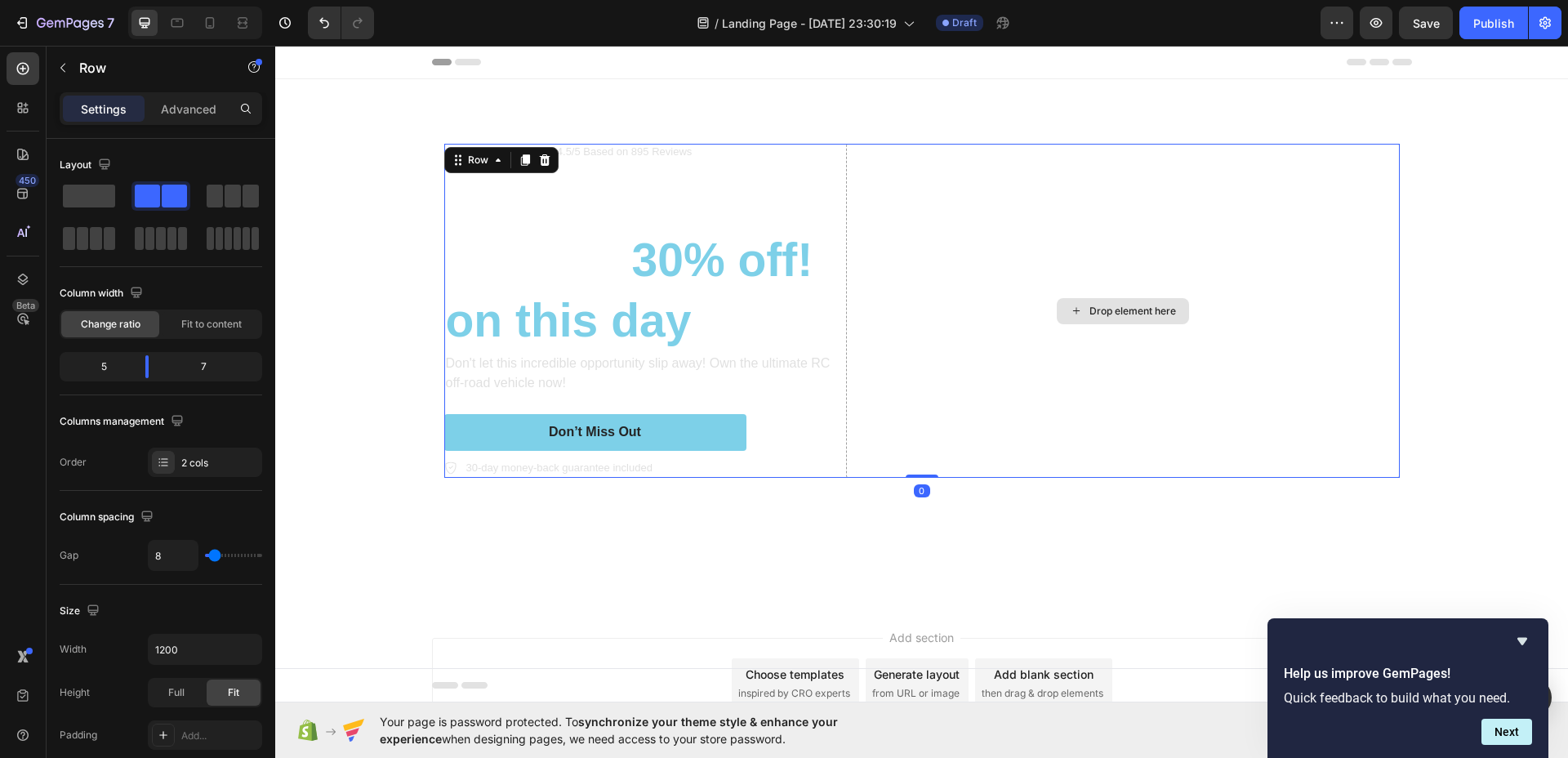
click at [929, 261] on div "Drop element here" at bounding box center [1122, 310] width 553 height 334
click at [606, 202] on h2 "Enjoy an amazing 30% off! on this day" at bounding box center [641, 259] width 395 height 184
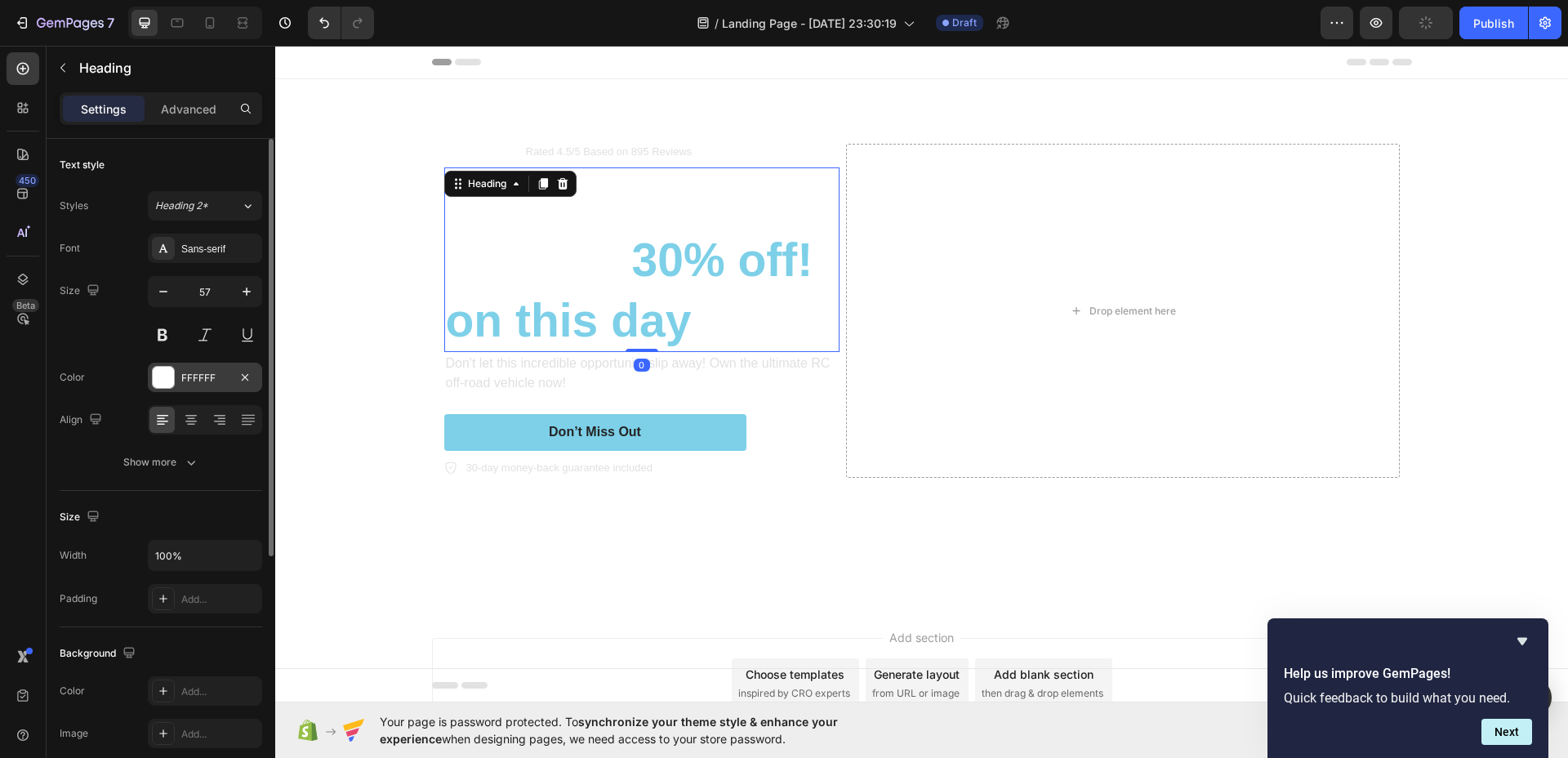
click at [166, 376] on div at bounding box center [163, 377] width 21 height 21
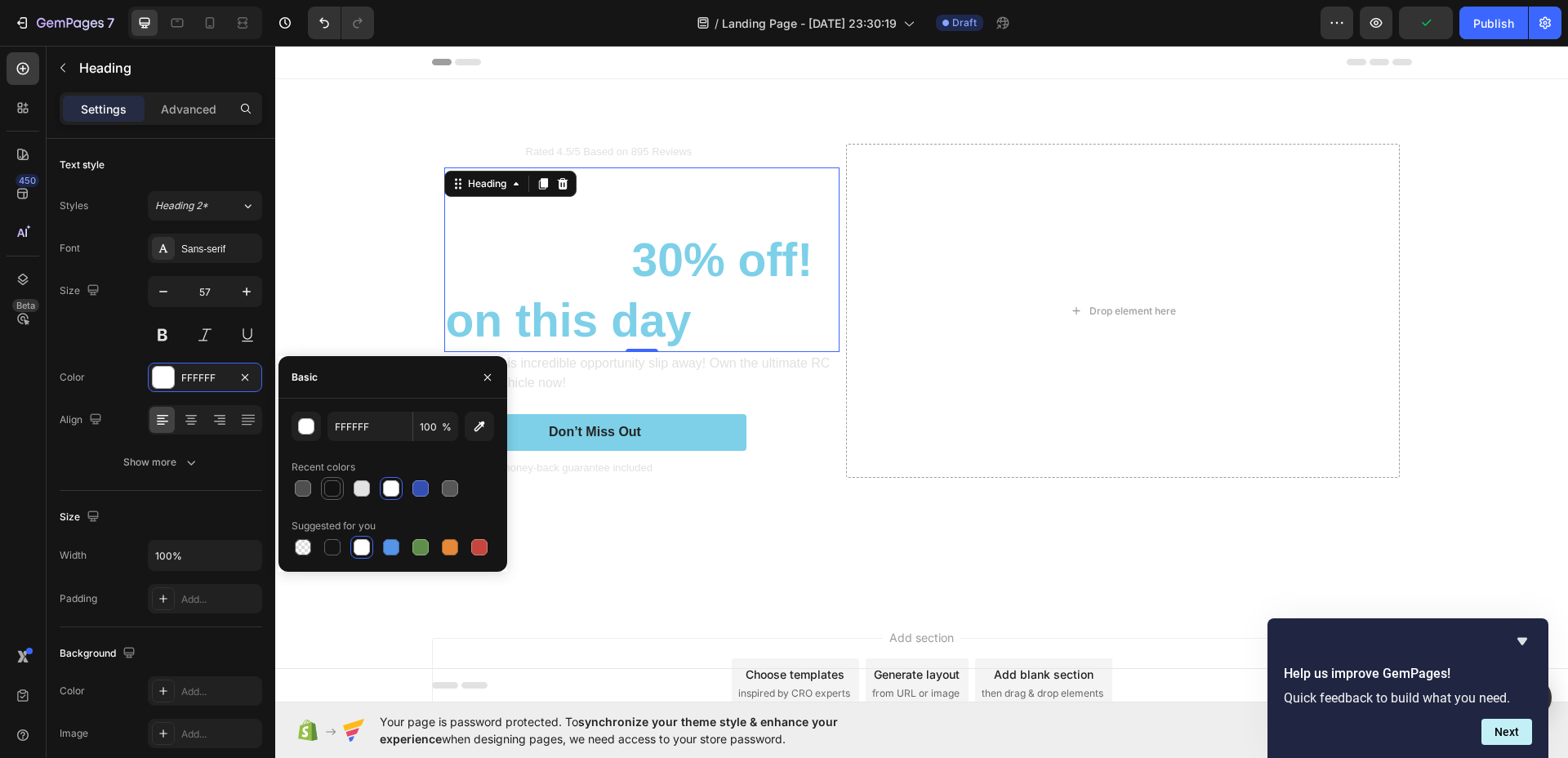
click at [335, 490] on div at bounding box center [332, 488] width 16 height 16
type input "121212"
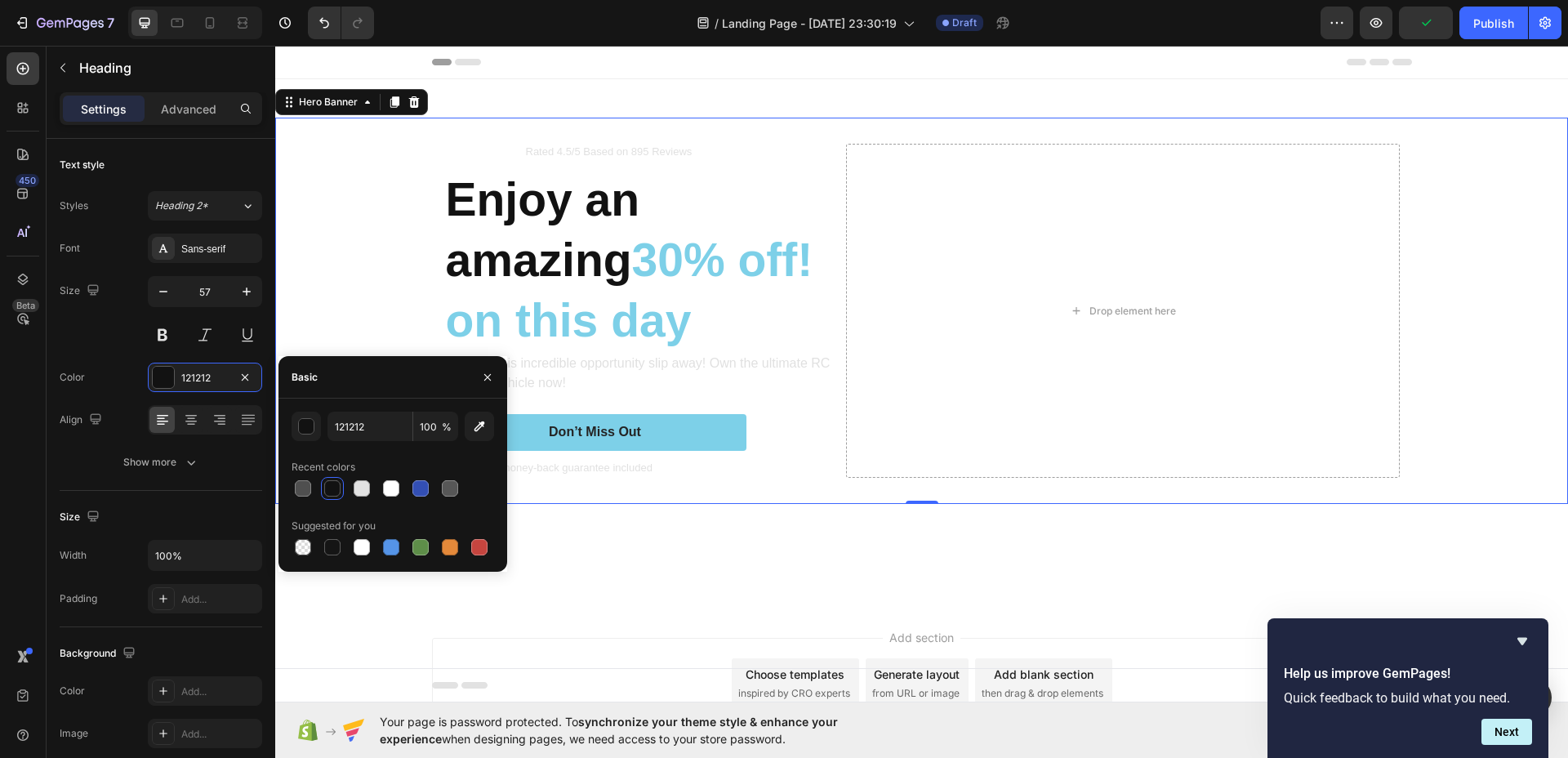
click at [356, 192] on div "Background Image" at bounding box center [920, 310] width 1292 height 386
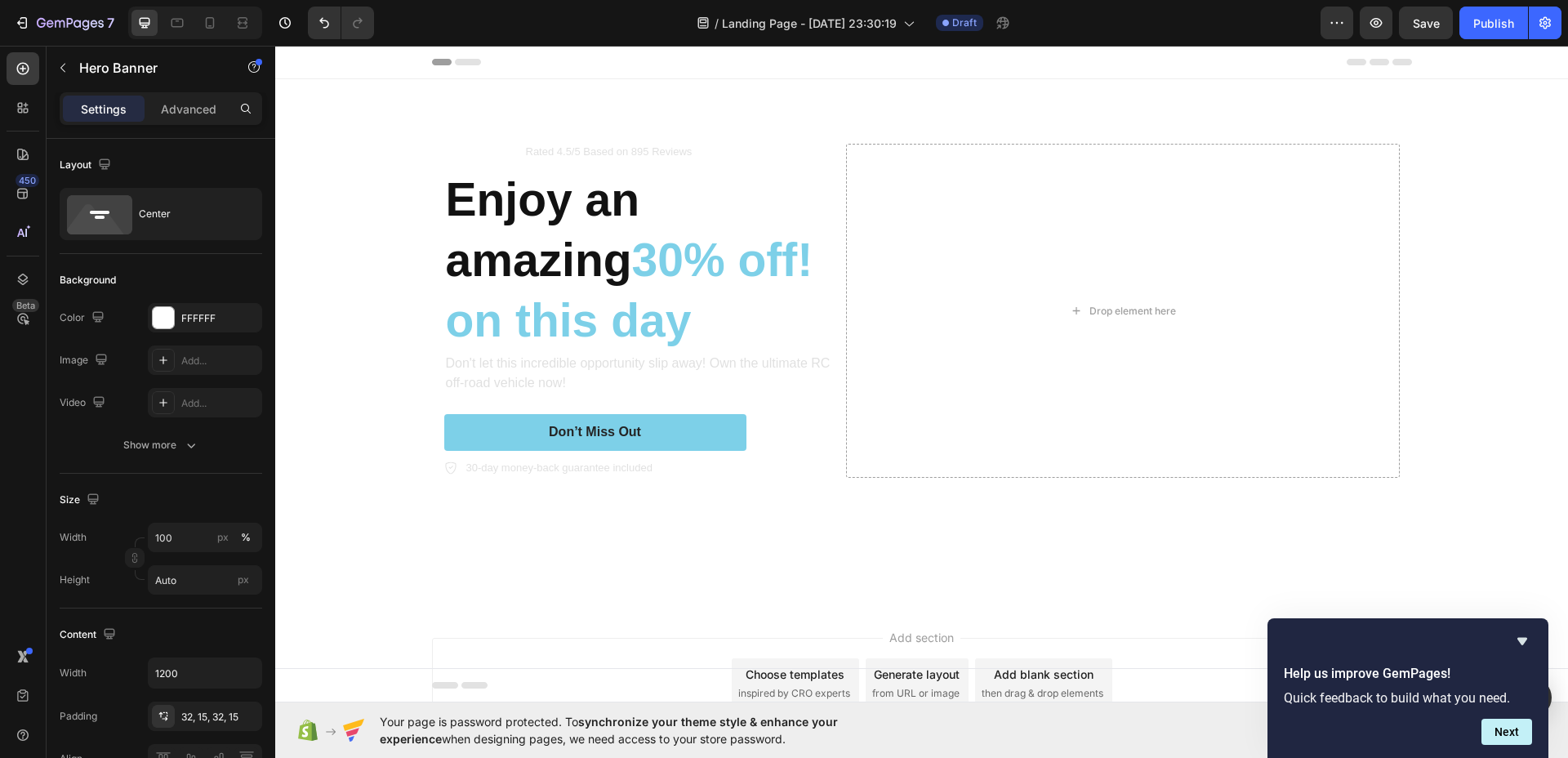
click at [555, 556] on div at bounding box center [920, 554] width 1292 height 101
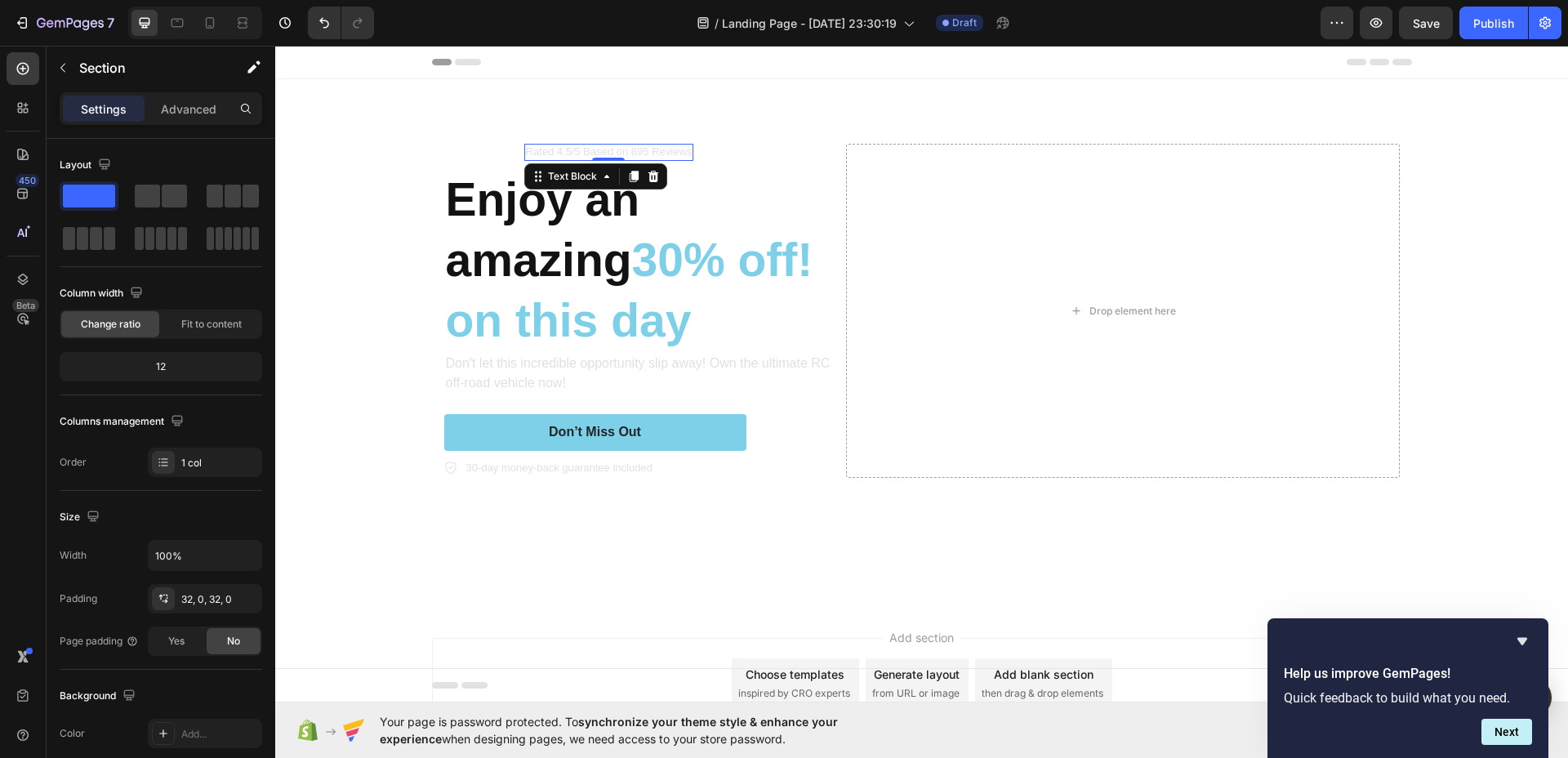
click at [528, 150] on p "Rated 4.5/5 Based on 895 Reviews" at bounding box center [609, 152] width 166 height 14
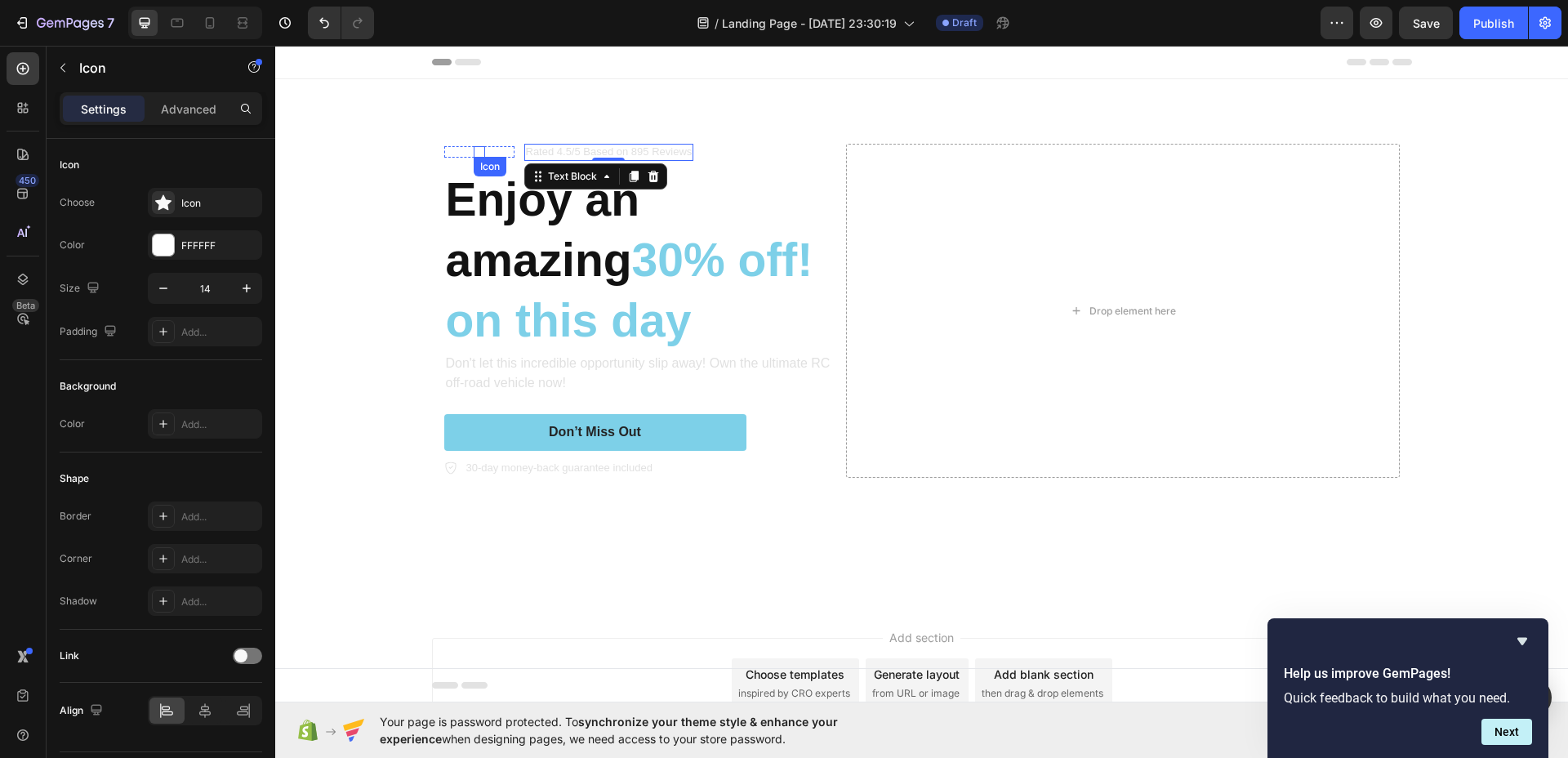
click at [475, 148] on icon at bounding box center [479, 151] width 11 height 11
click at [503, 151] on div "Icon" at bounding box center [508, 151] width 11 height 11
click at [458, 139] on div "Icon Icon Icon Icon Icon 0 Icon List Rated 4.5/5 Based on 895 Reviews Text Bloc…" at bounding box center [921, 310] width 980 height 386
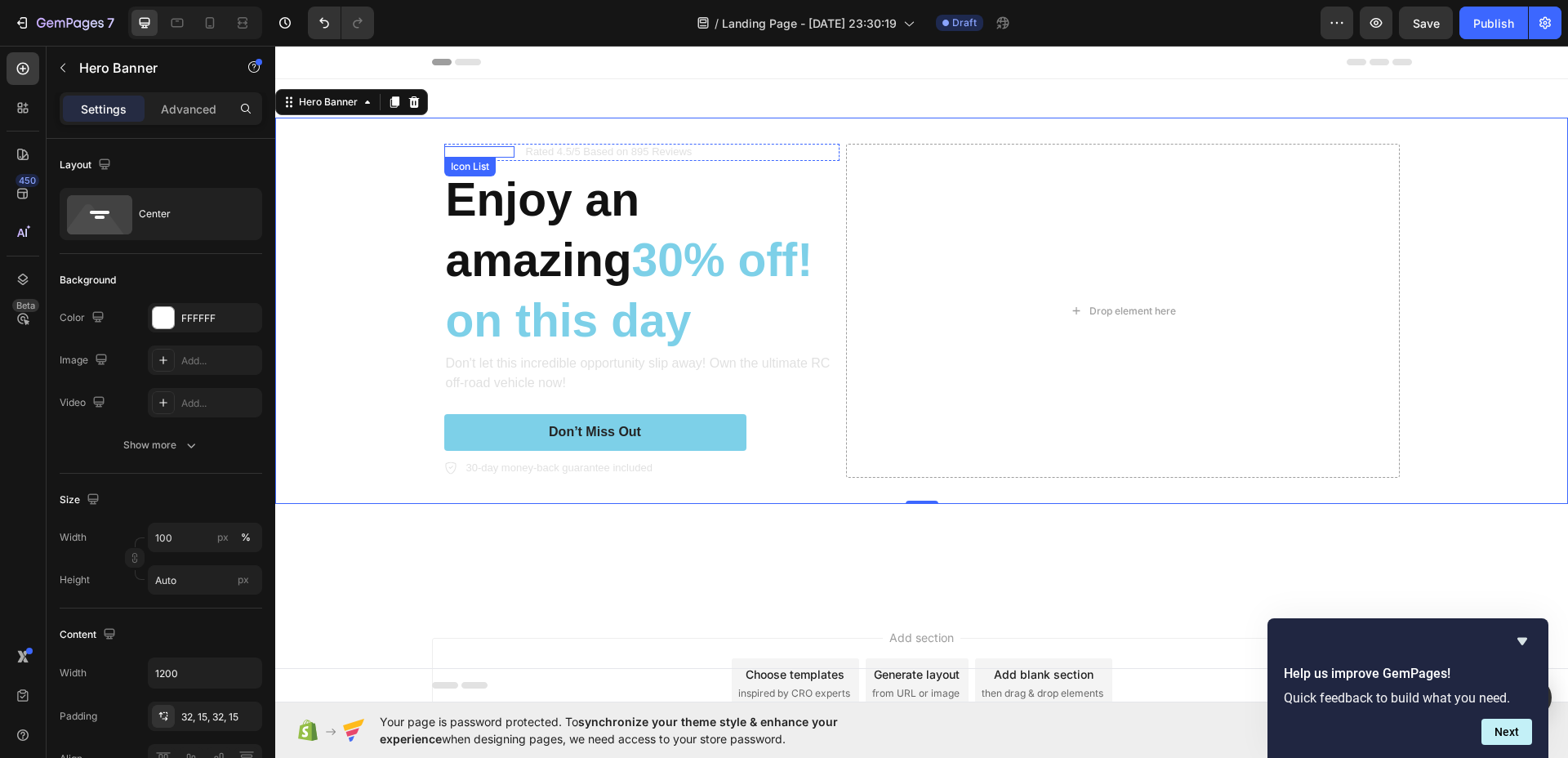
click at [459, 152] on div "Icon" at bounding box center [464, 151] width 11 height 11
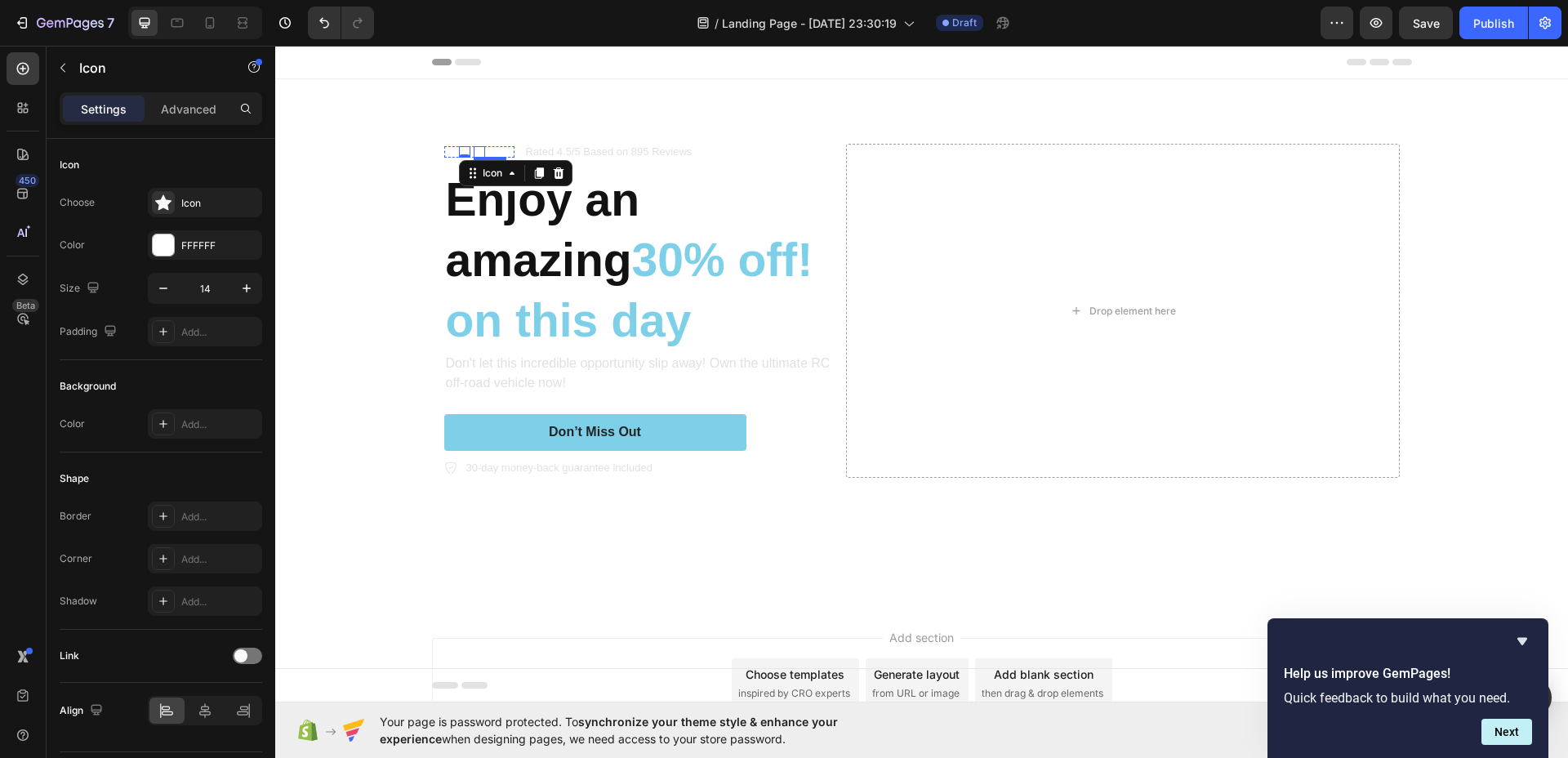
click at [474, 150] on icon at bounding box center [479, 151] width 11 height 10
click at [495, 150] on div "Icon Icon Icon 0 Icon Icon" at bounding box center [478, 151] width 70 height 11
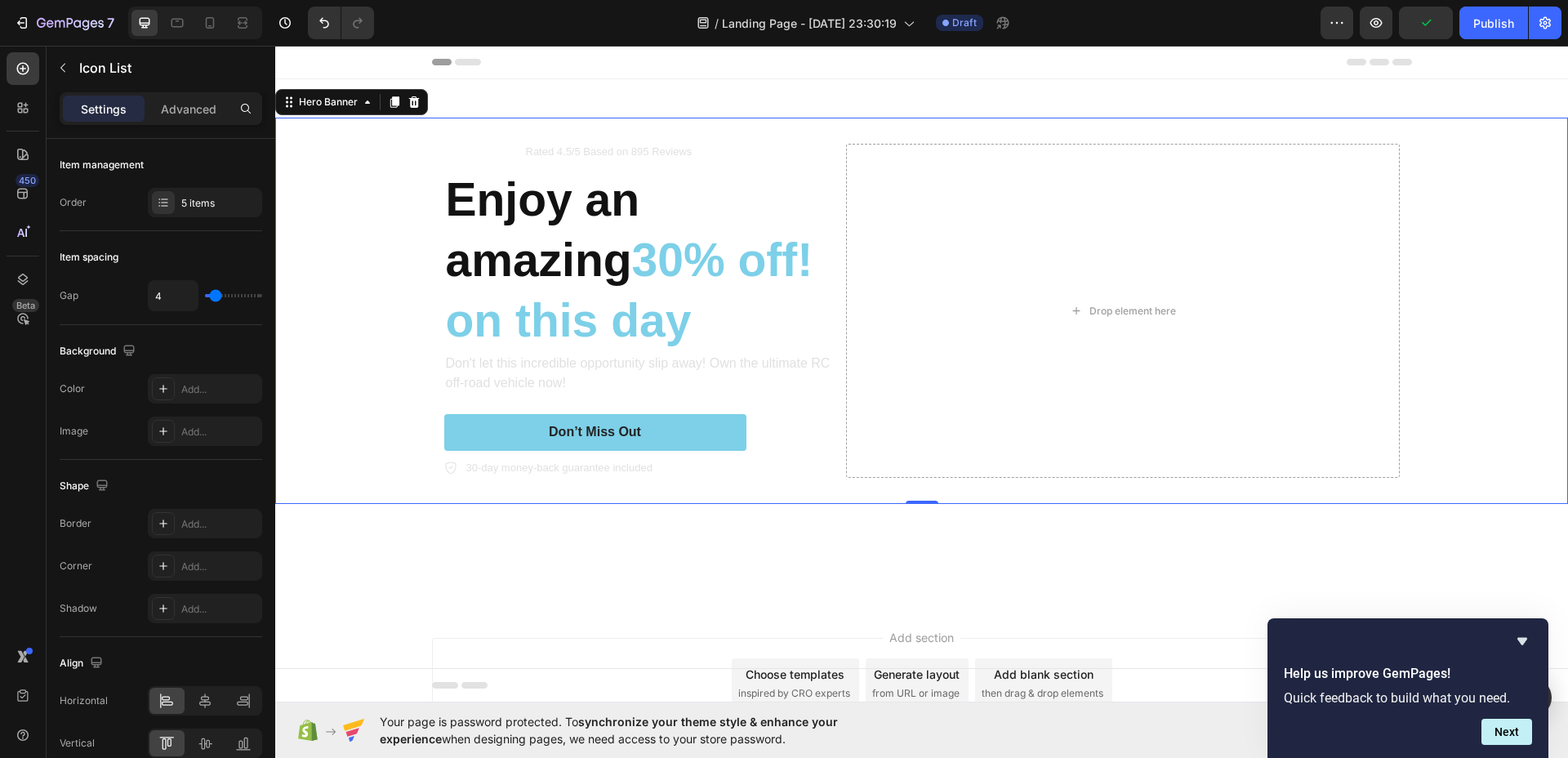
drag, startPoint x: 569, startPoint y: 129, endPoint x: 514, endPoint y: 147, distance: 57.9
click at [569, 129] on div "Icon Icon Icon Icon Icon Icon List Rated 4.5/5 Based on 895 Reviews Text Block …" at bounding box center [921, 310] width 980 height 386
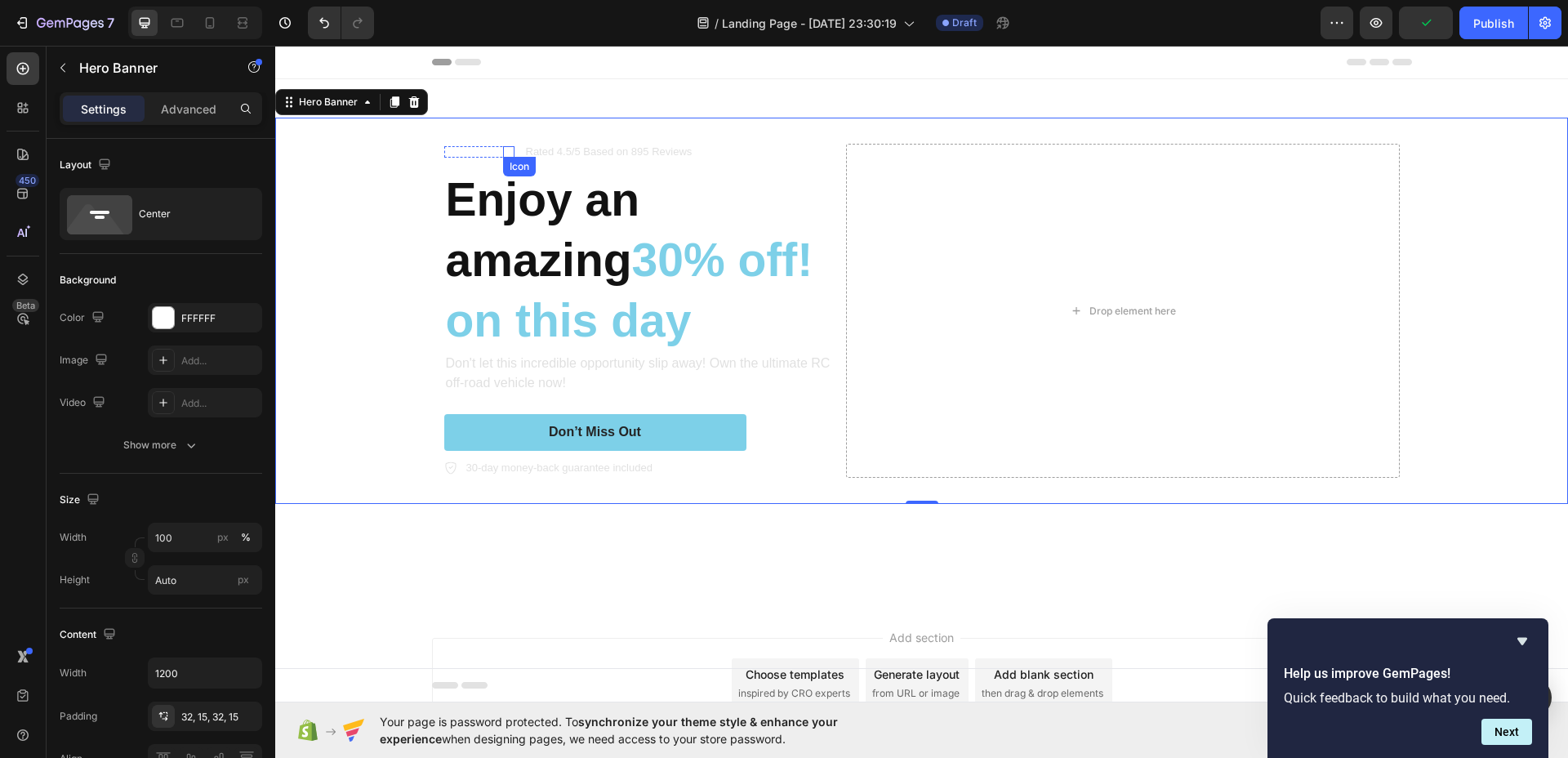
click at [504, 152] on div "Icon" at bounding box center [508, 151] width 11 height 11
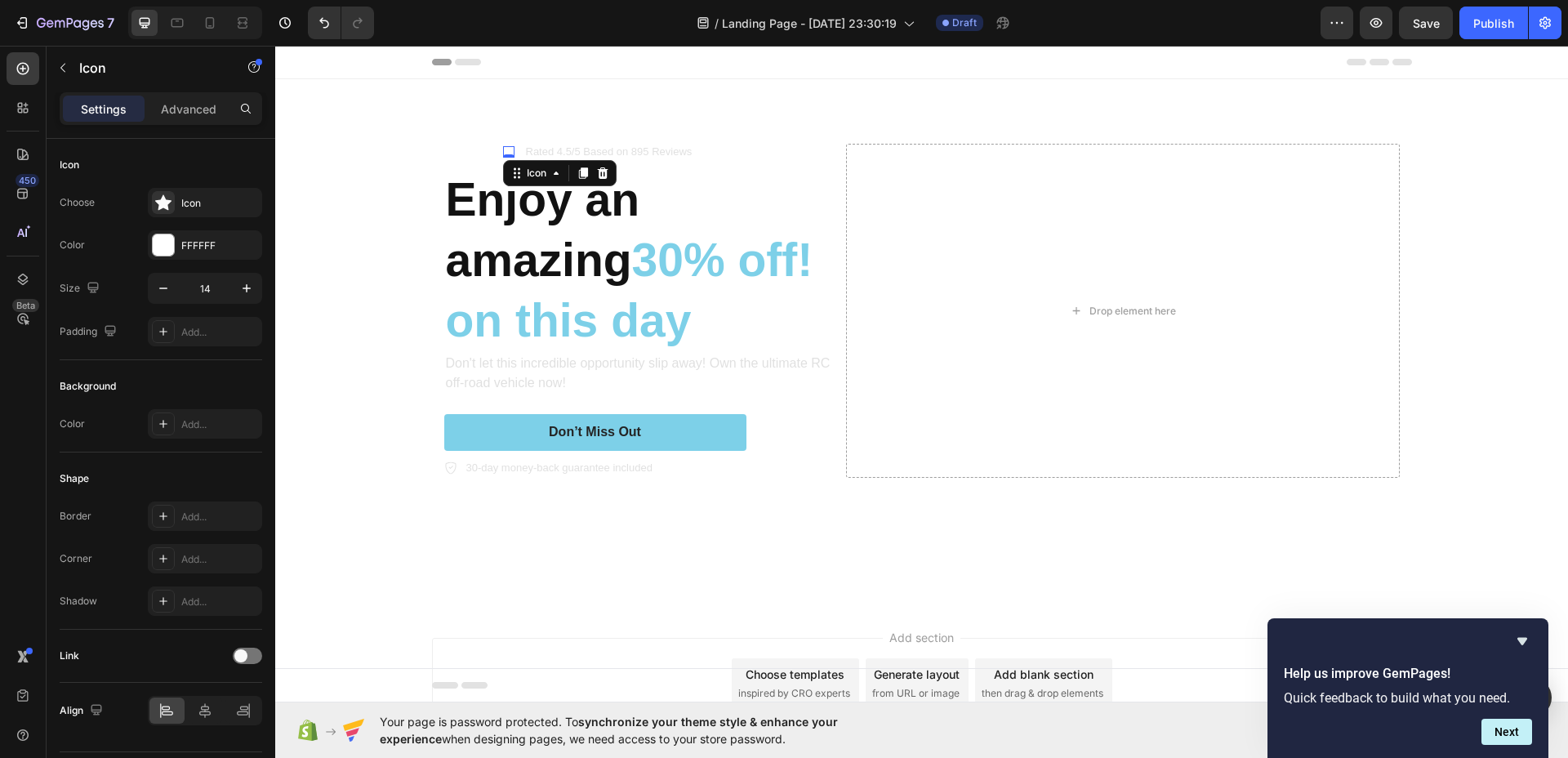
click at [501, 152] on div "0" at bounding box center [508, 158] width 16 height 13
click at [492, 152] on div "Icon 0" at bounding box center [494, 151] width 11 height 11
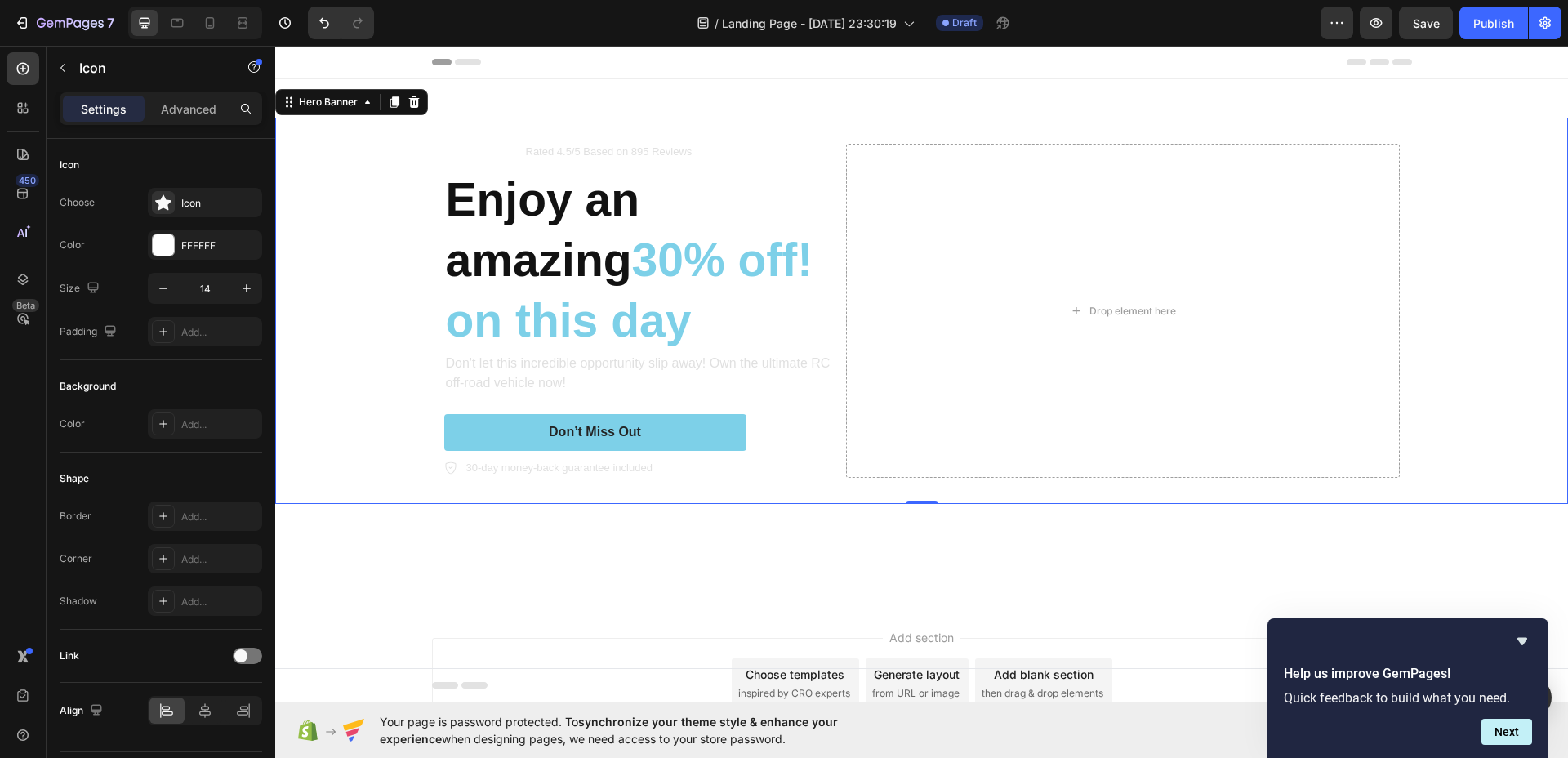
click at [508, 122] on div "Icon Icon Icon Icon Icon Icon List Rated 4.5/5 Based on 895 Reviews Text Block …" at bounding box center [921, 310] width 980 height 386
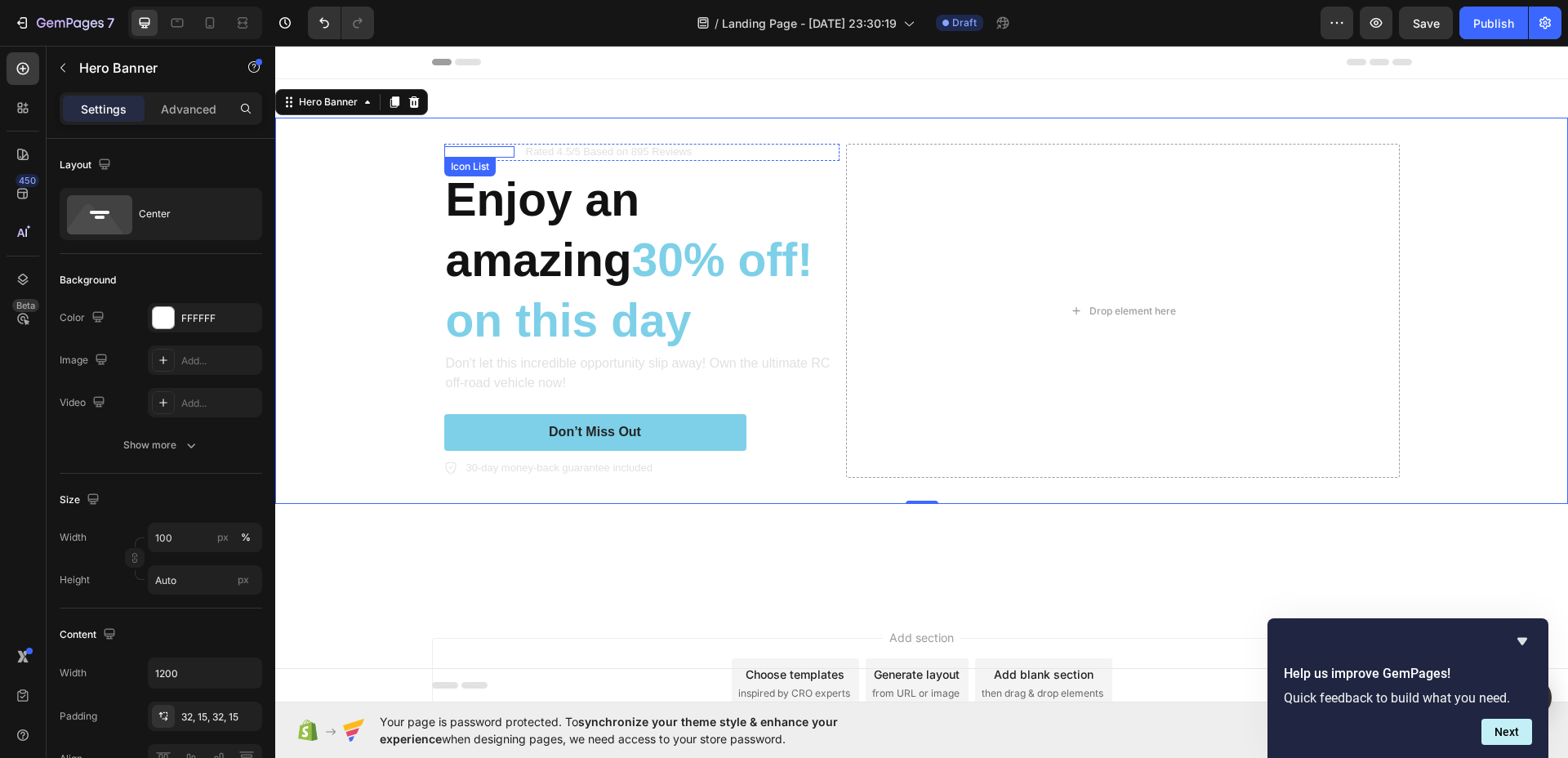
click at [449, 148] on div "Icon Icon Icon Icon Icon" at bounding box center [478, 151] width 70 height 11
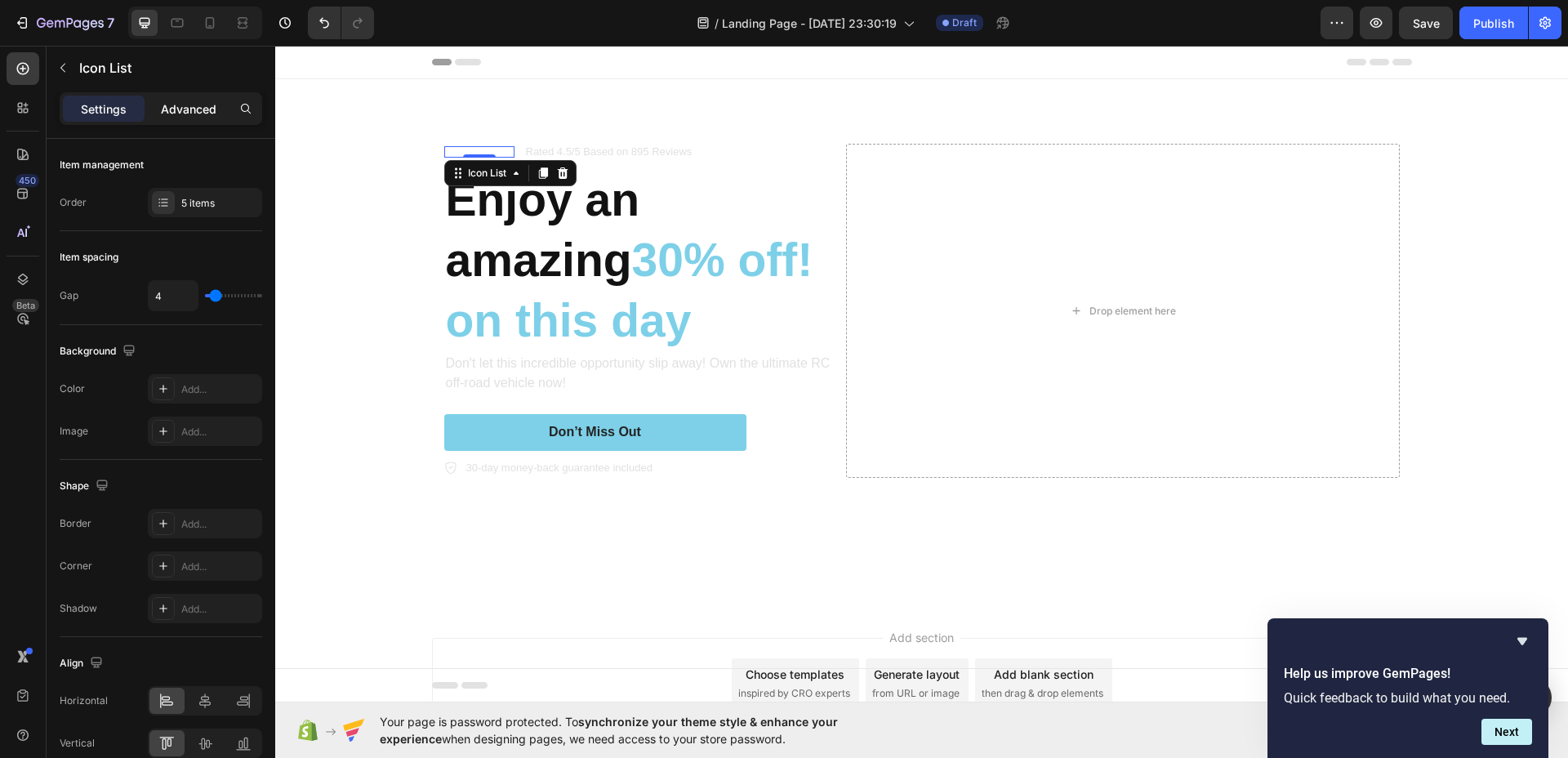
click at [165, 106] on p "Advanced" at bounding box center [188, 108] width 55 height 17
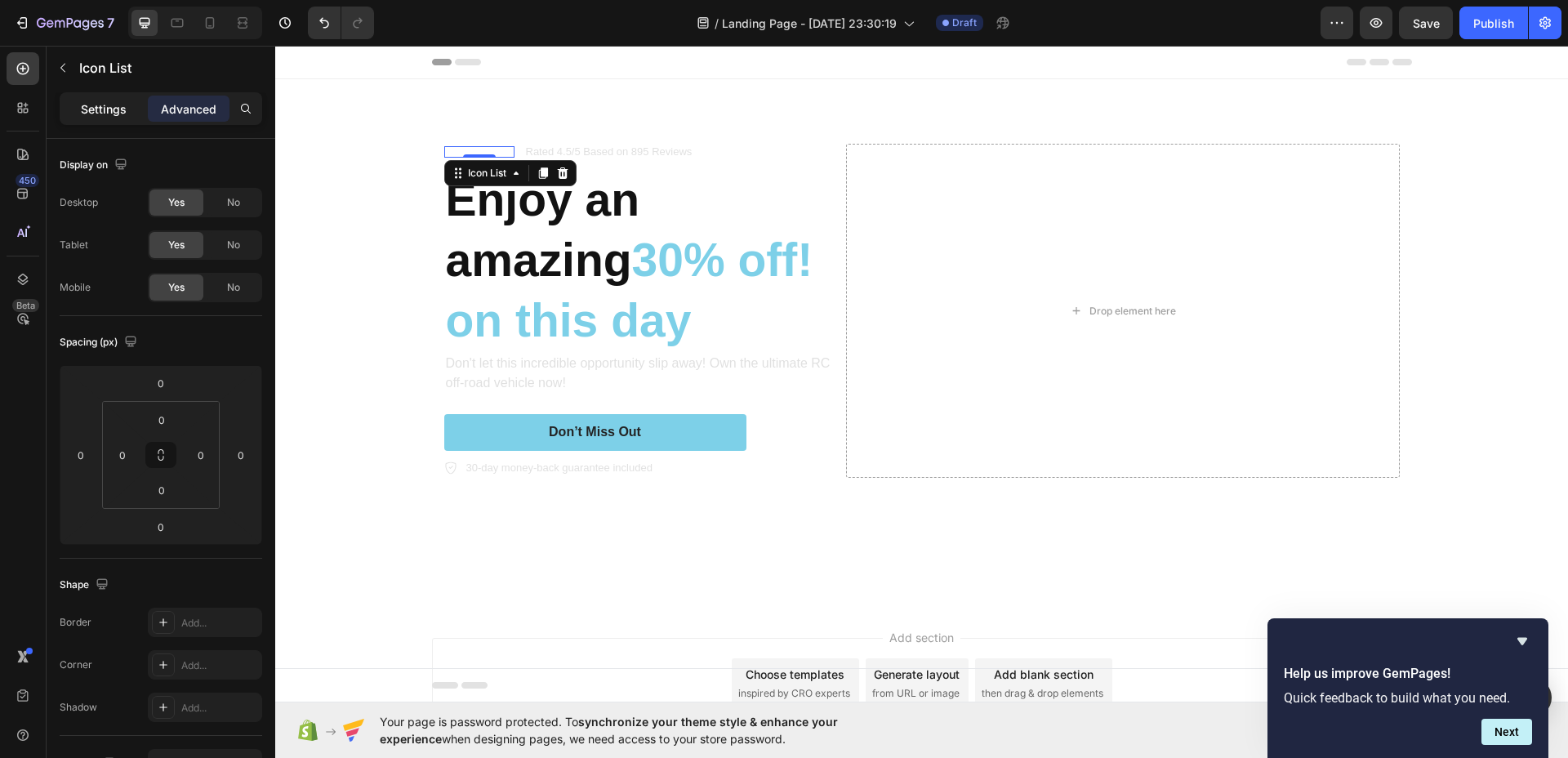
click at [114, 109] on p "Settings" at bounding box center [104, 108] width 46 height 17
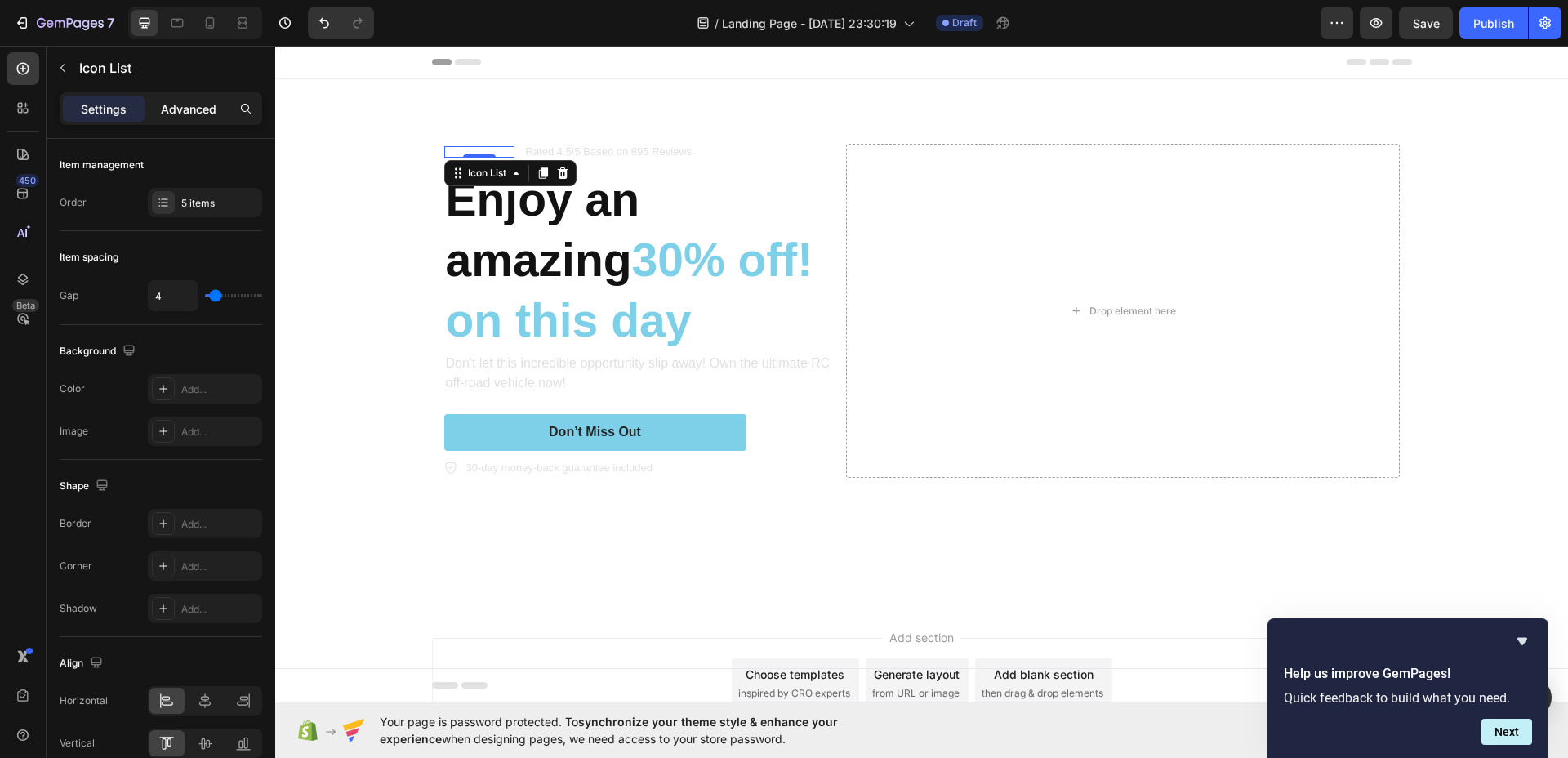
click at [172, 108] on p "Advanced" at bounding box center [188, 108] width 55 height 17
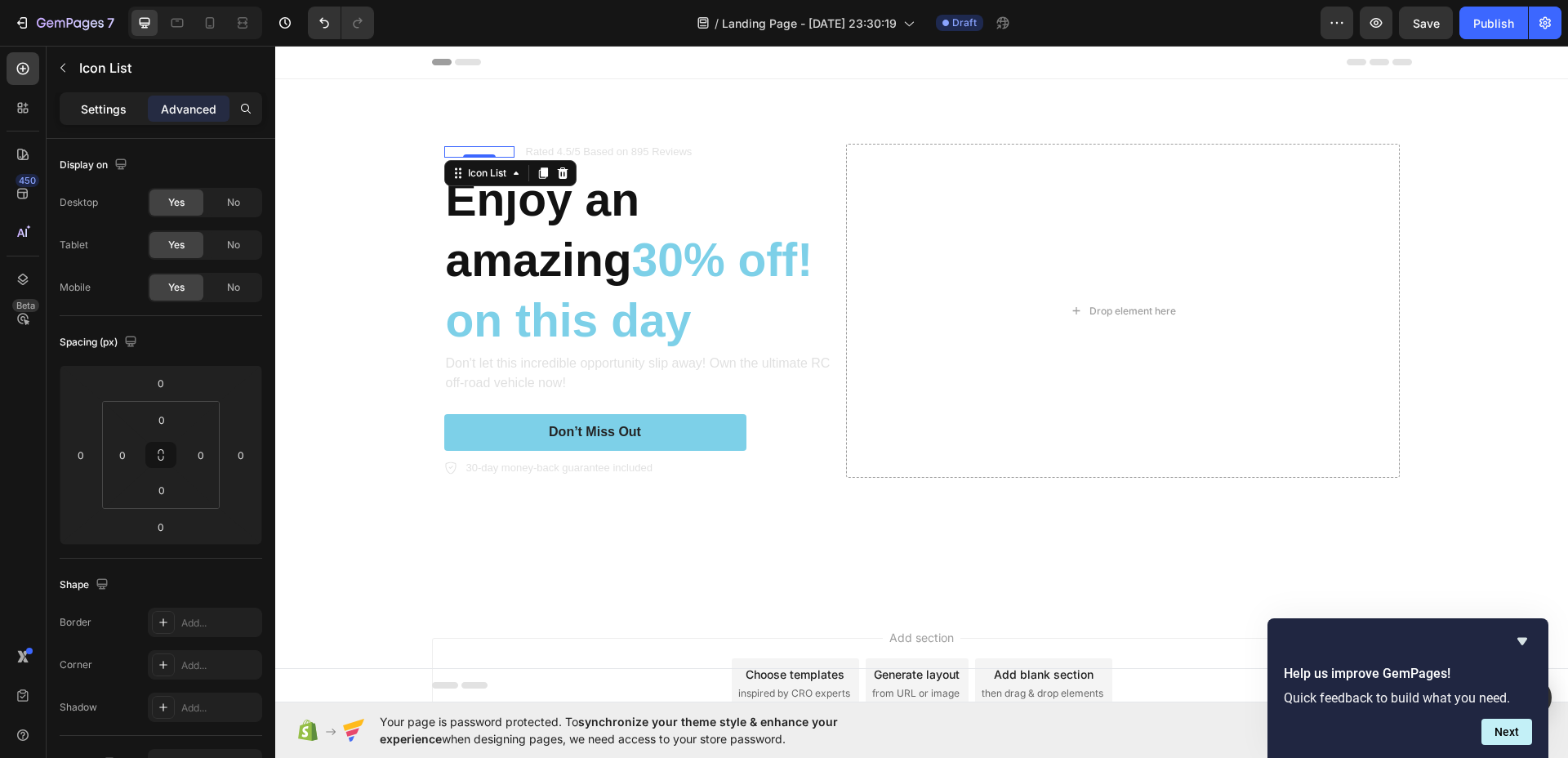
click at [104, 110] on p "Settings" at bounding box center [104, 108] width 46 height 17
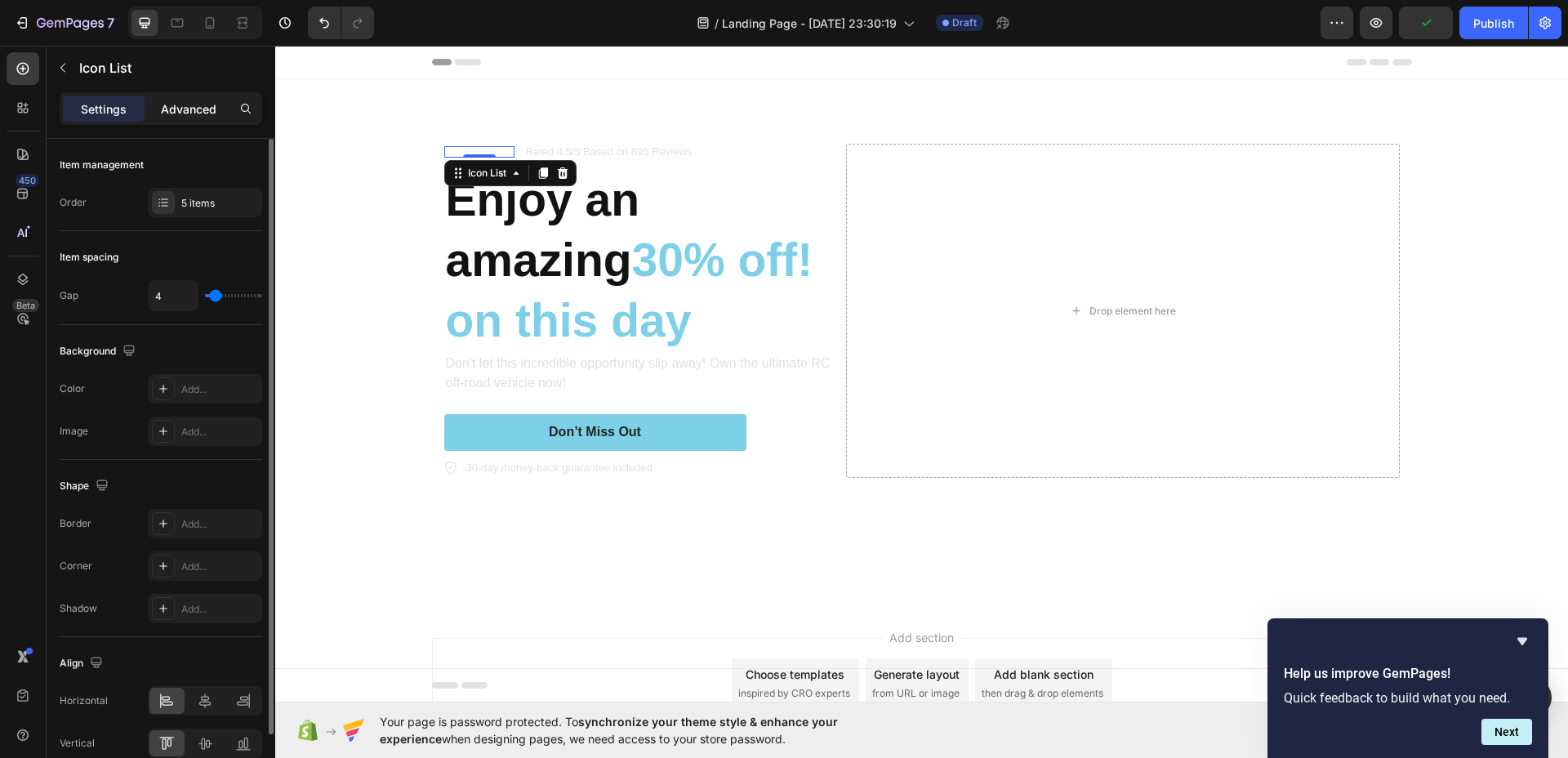
click at [185, 105] on p "Advanced" at bounding box center [188, 108] width 55 height 17
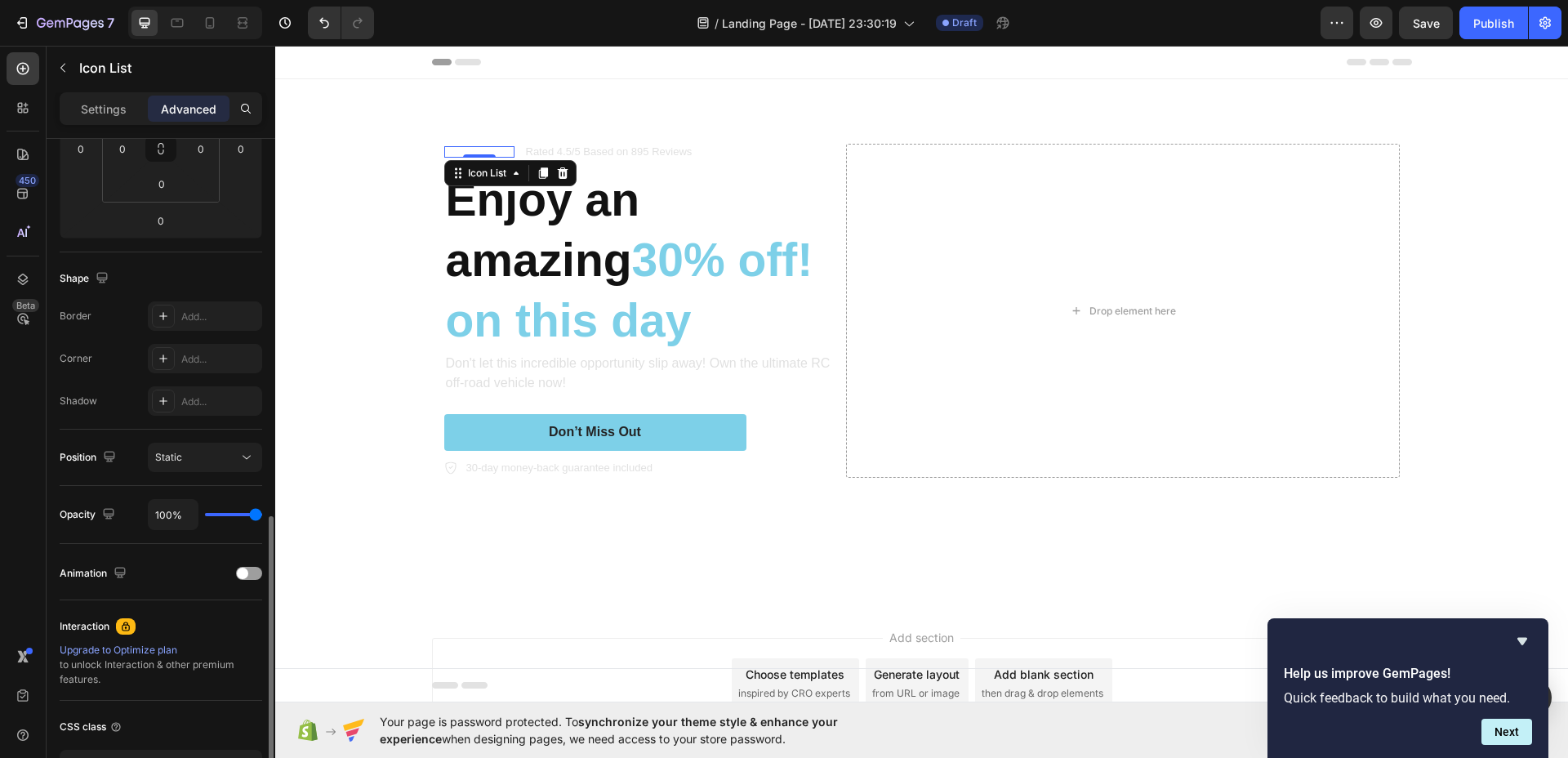
scroll to position [424, 0]
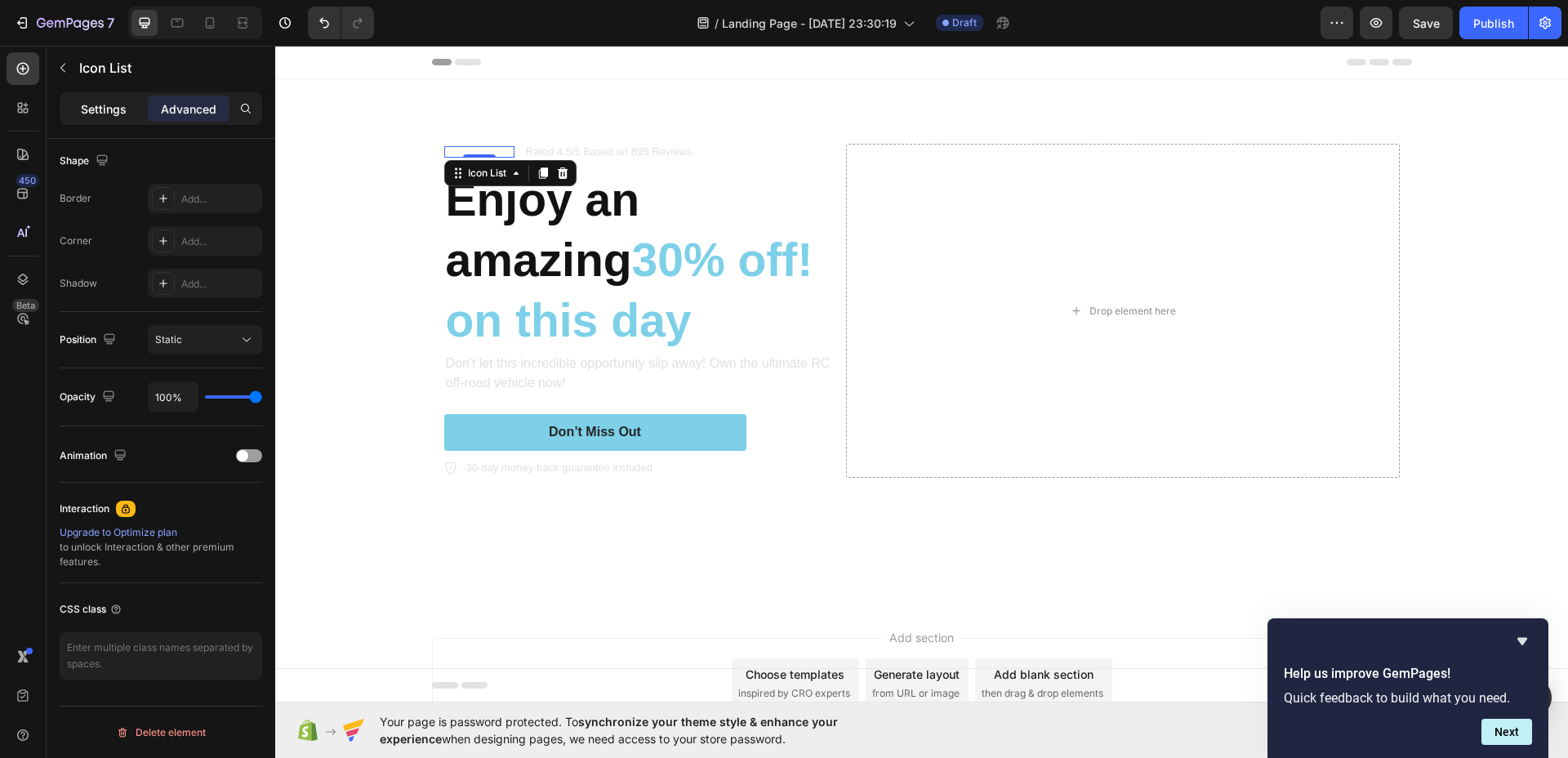
click at [126, 106] on div "Settings" at bounding box center [103, 108] width 81 height 26
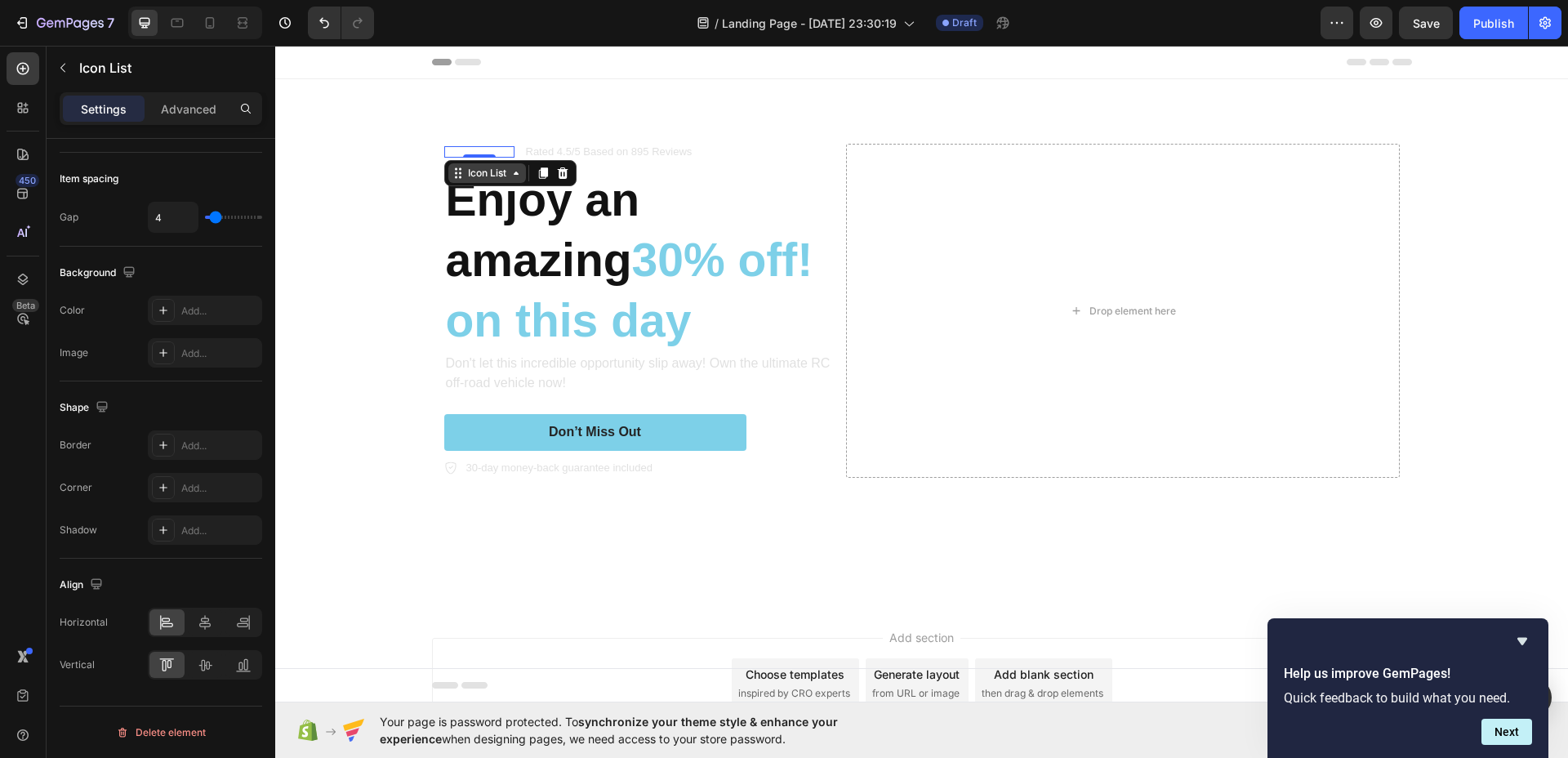
click at [502, 178] on div "Icon List" at bounding box center [487, 173] width 45 height 15
click at [178, 310] on div "Add..." at bounding box center [205, 309] width 114 height 29
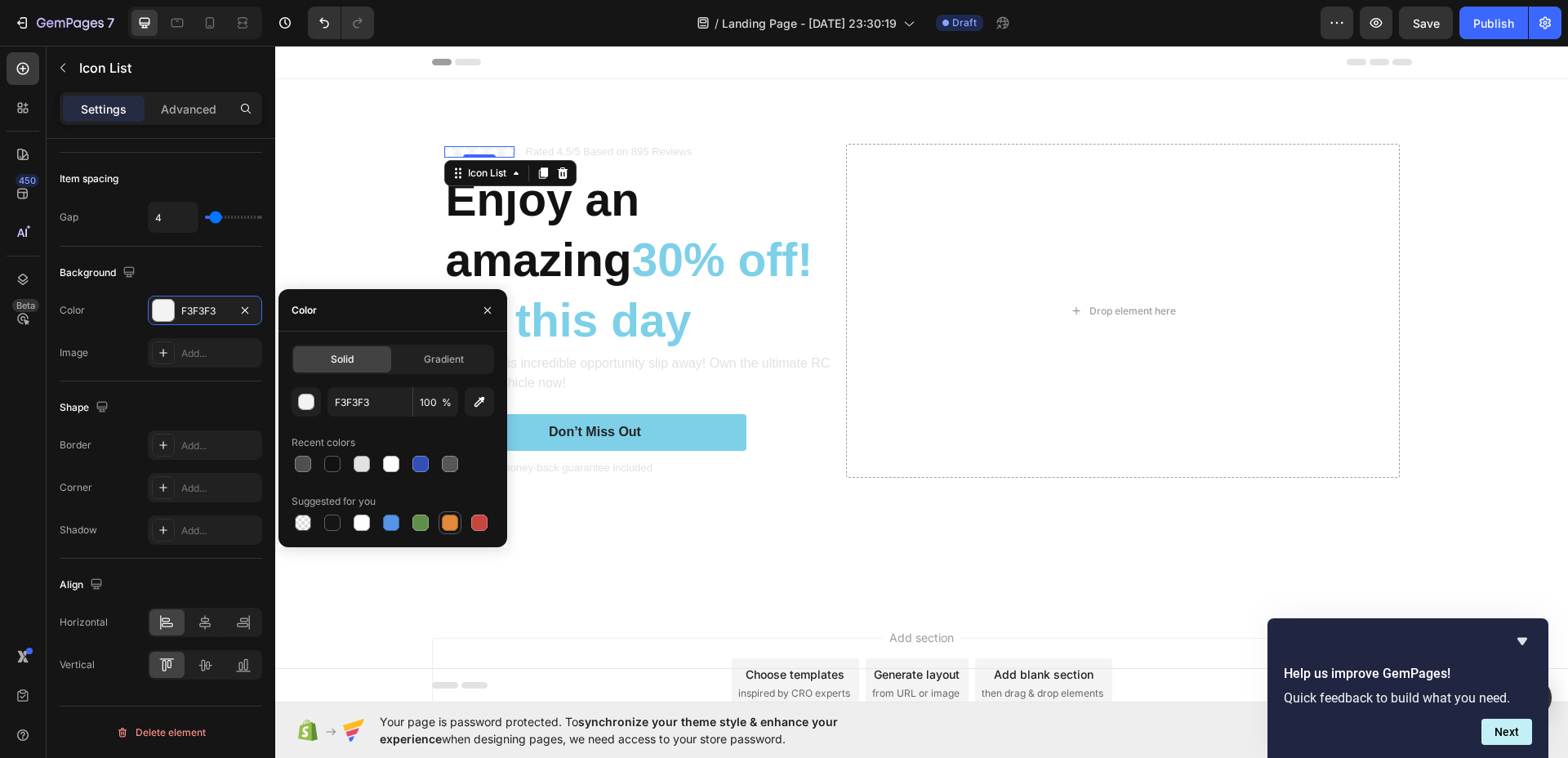
click at [449, 525] on div at bounding box center [449, 522] width 16 height 16
type input "E4893A"
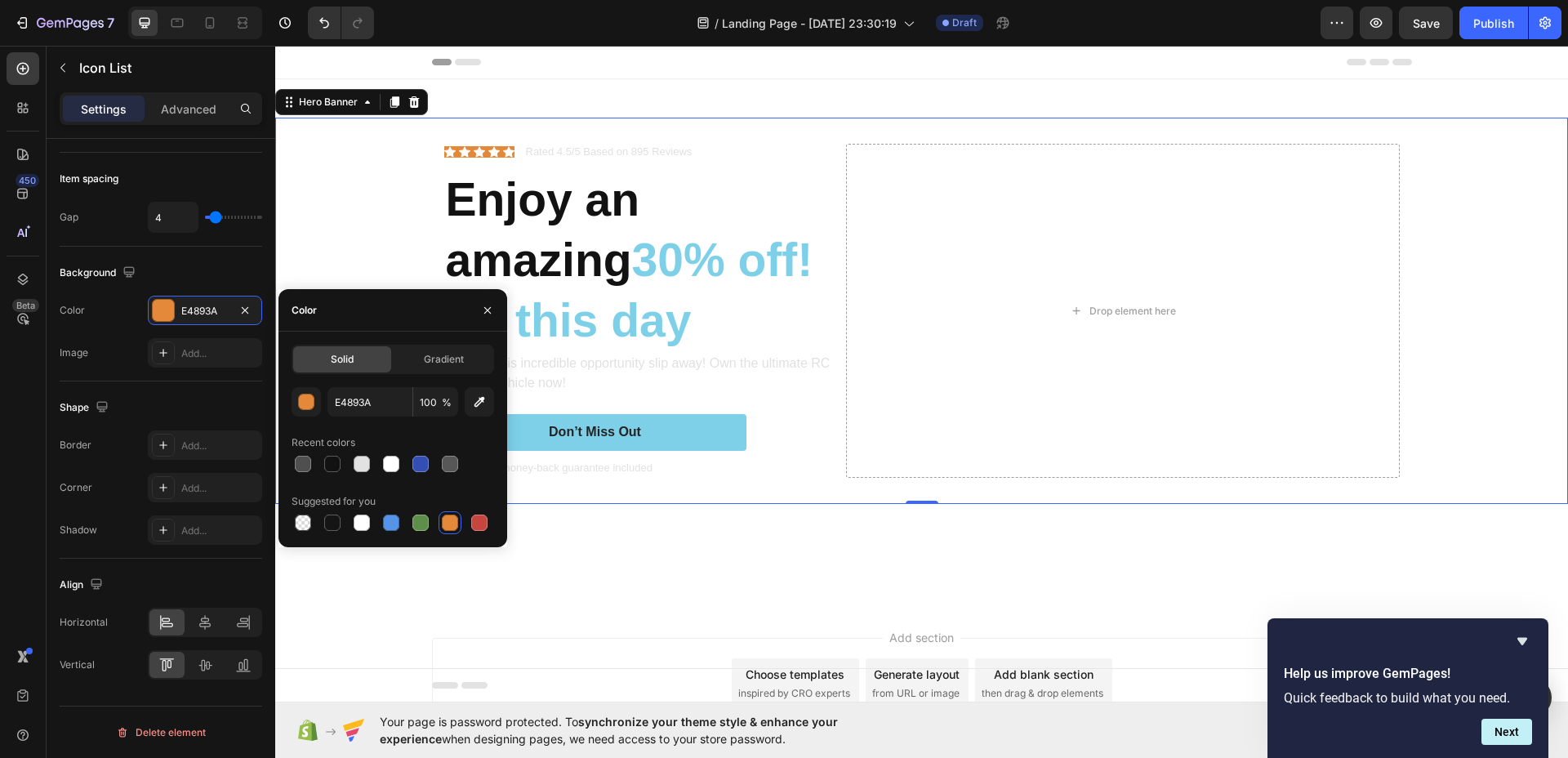
click at [357, 197] on div "Background Image" at bounding box center [920, 310] width 1292 height 386
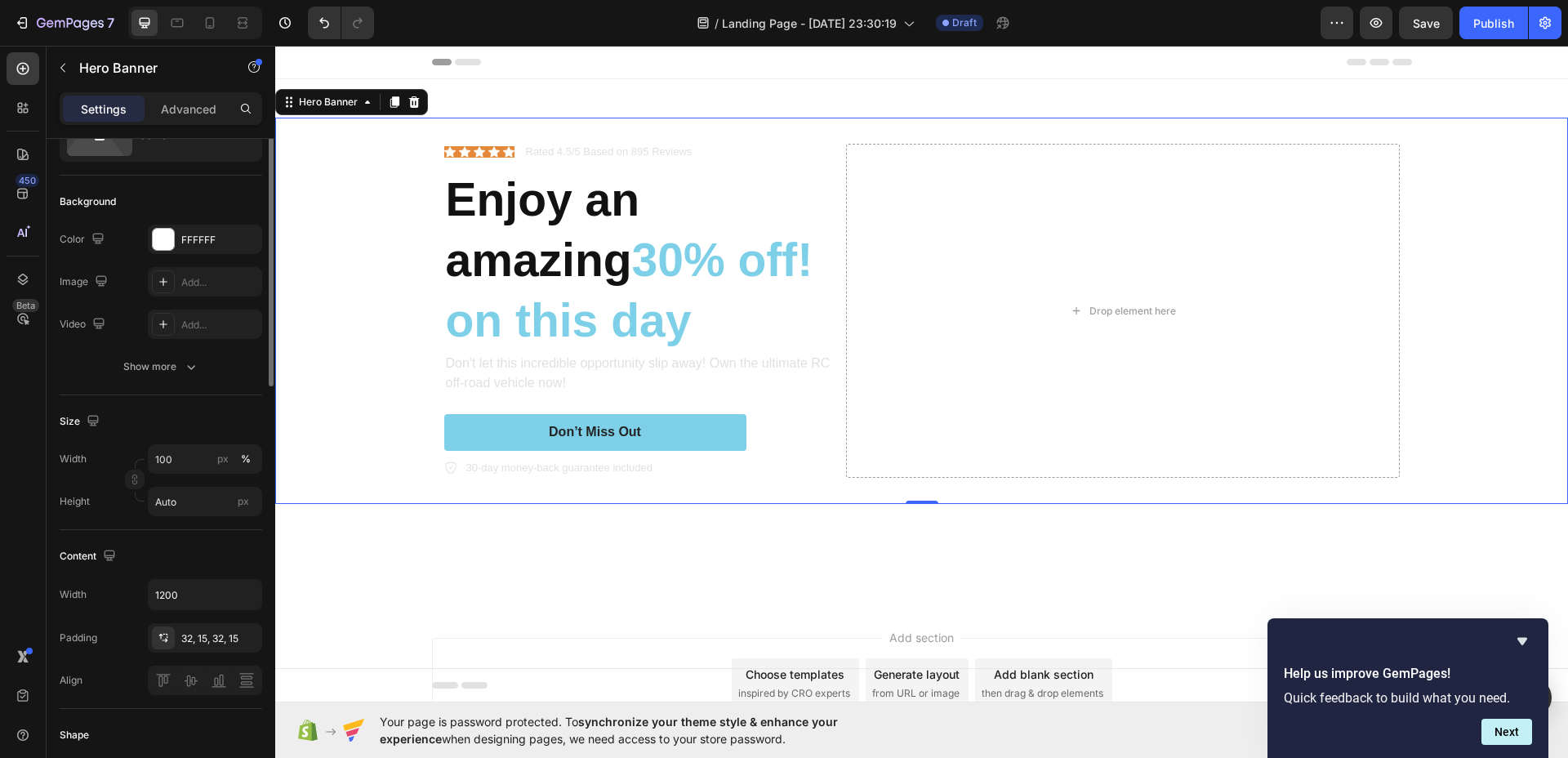
scroll to position [0, 0]
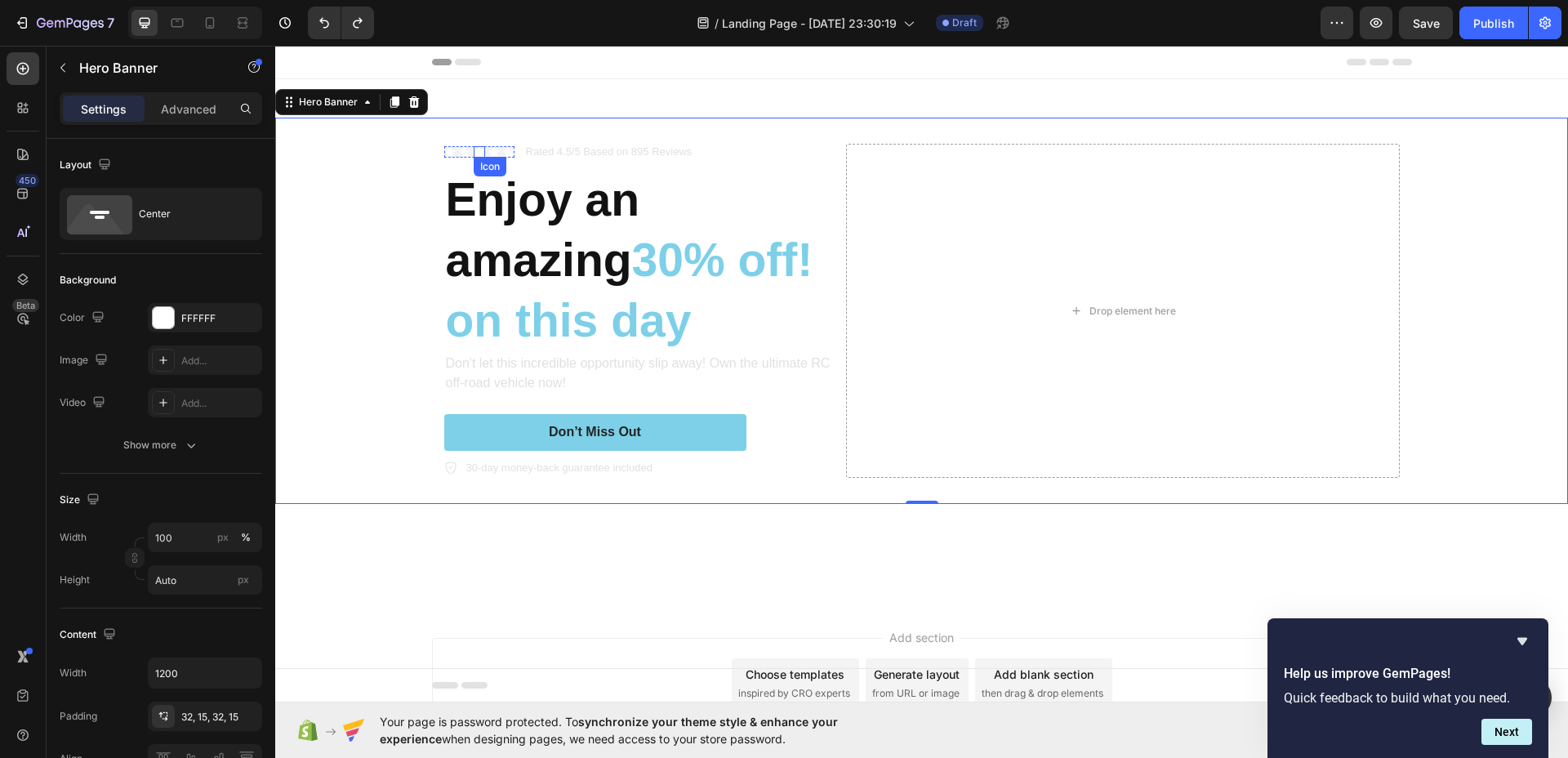
click at [474, 149] on icon at bounding box center [479, 151] width 11 height 10
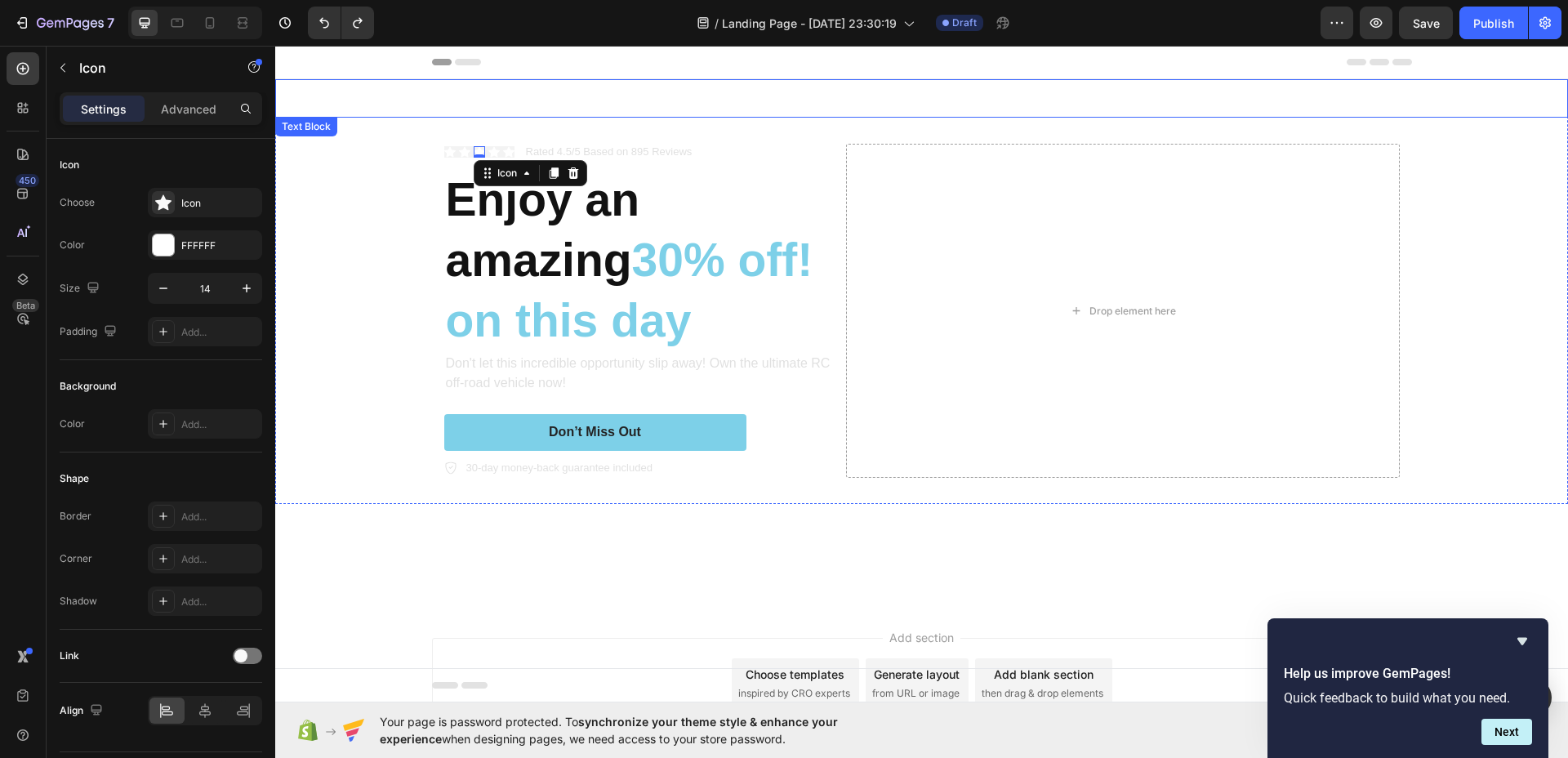
click at [459, 107] on p "Off-Road Racer" at bounding box center [921, 99] width 1290 height 36
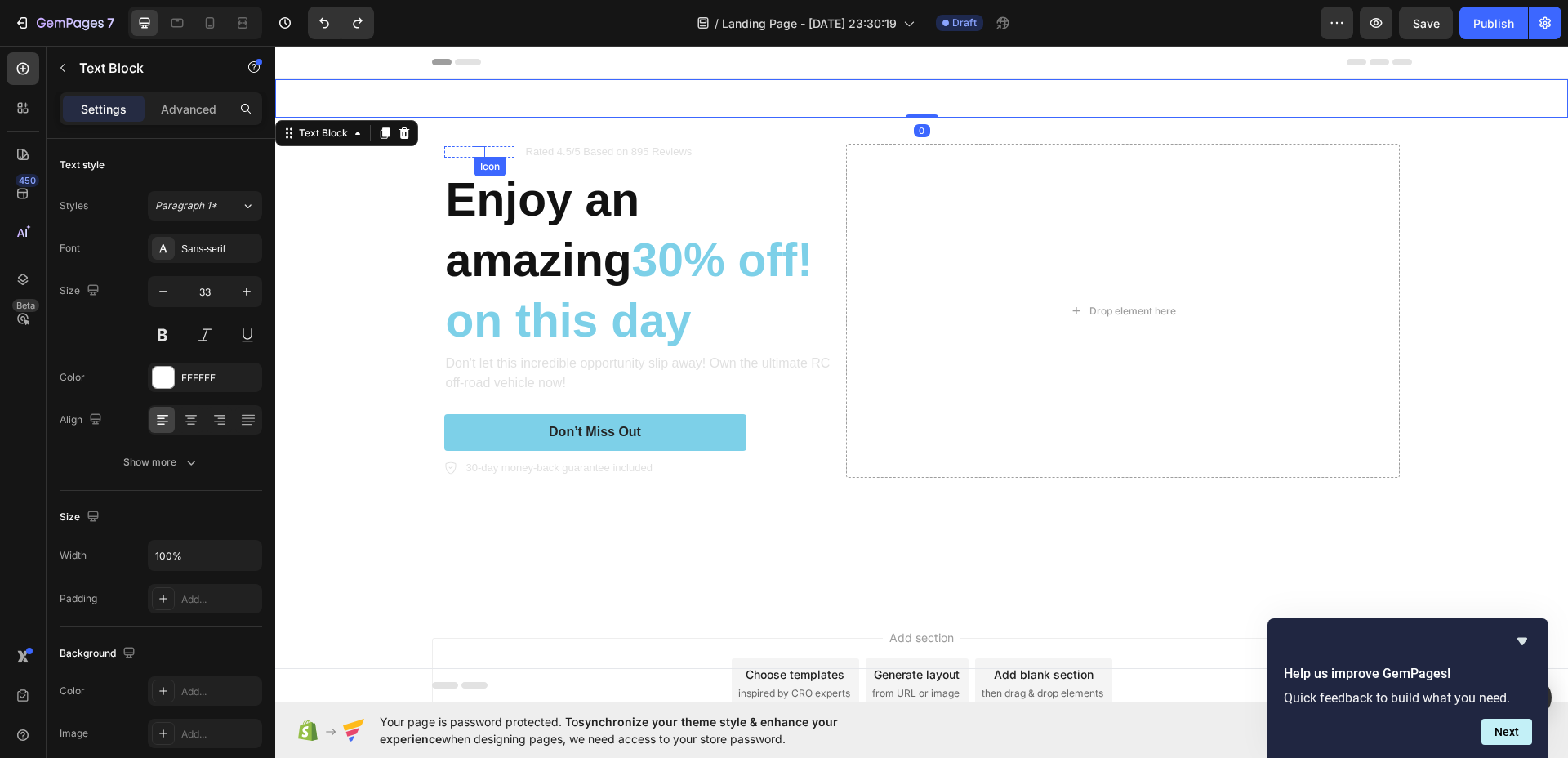
click at [474, 150] on icon at bounding box center [479, 151] width 11 height 11
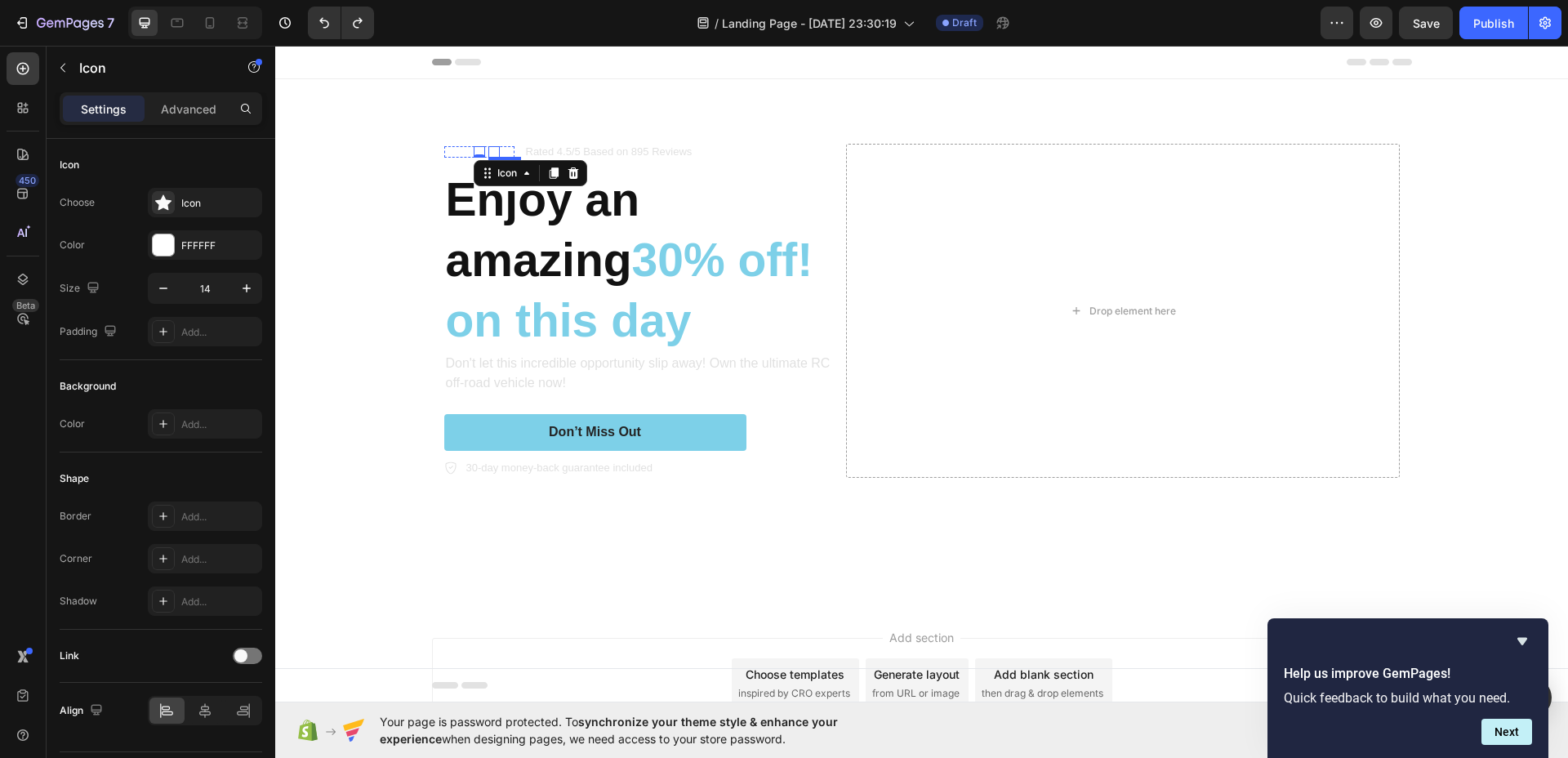
click at [490, 150] on icon at bounding box center [494, 151] width 11 height 10
click at [504, 150] on icon at bounding box center [508, 151] width 11 height 10
click at [444, 150] on icon at bounding box center [449, 151] width 11 height 11
click at [459, 149] on icon at bounding box center [464, 151] width 11 height 11
click at [474, 149] on icon at bounding box center [479, 151] width 11 height 11
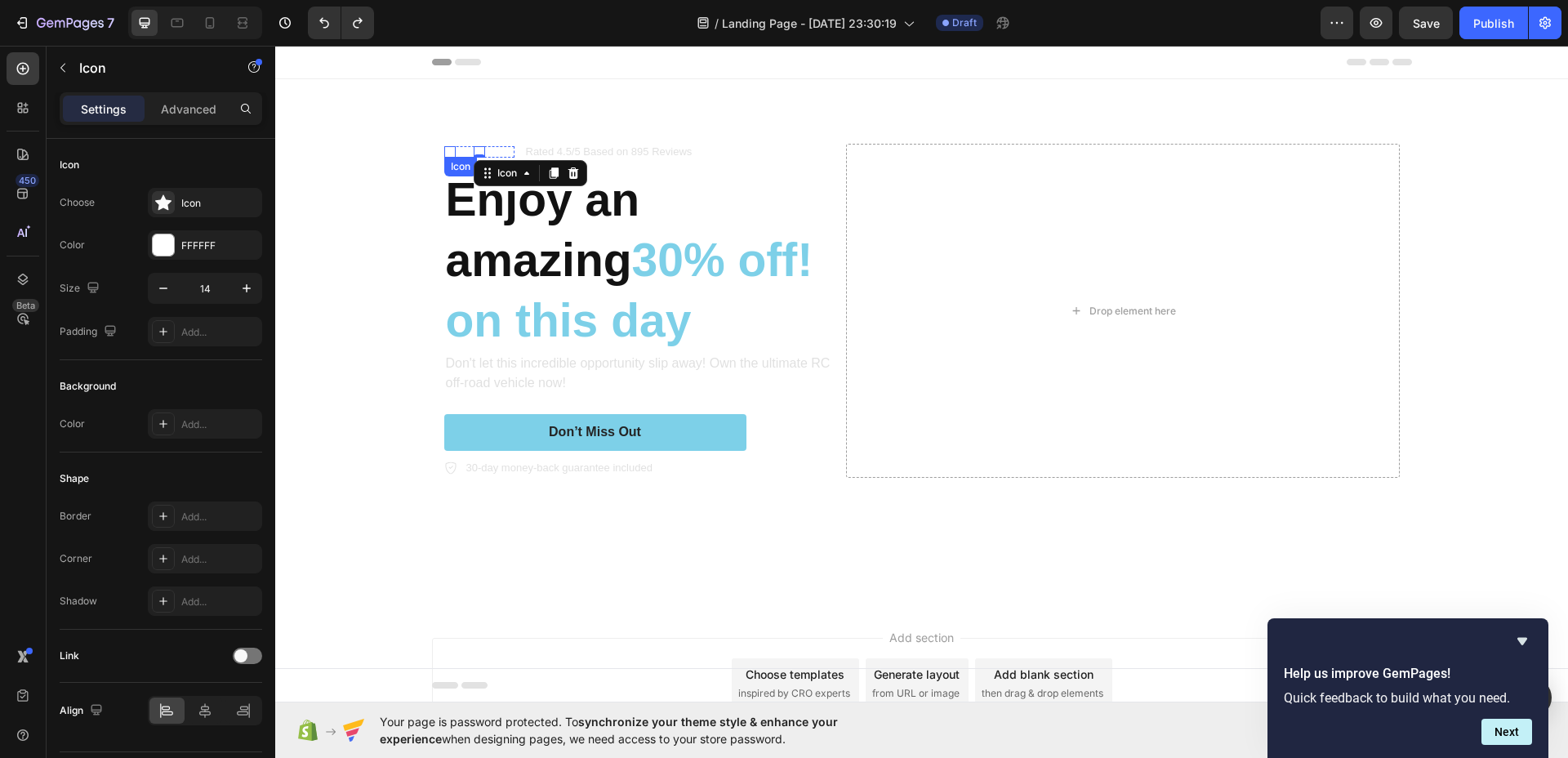
click at [446, 152] on div "Icon" at bounding box center [449, 151] width 11 height 11
click at [28, 281] on icon at bounding box center [22, 279] width 16 height 16
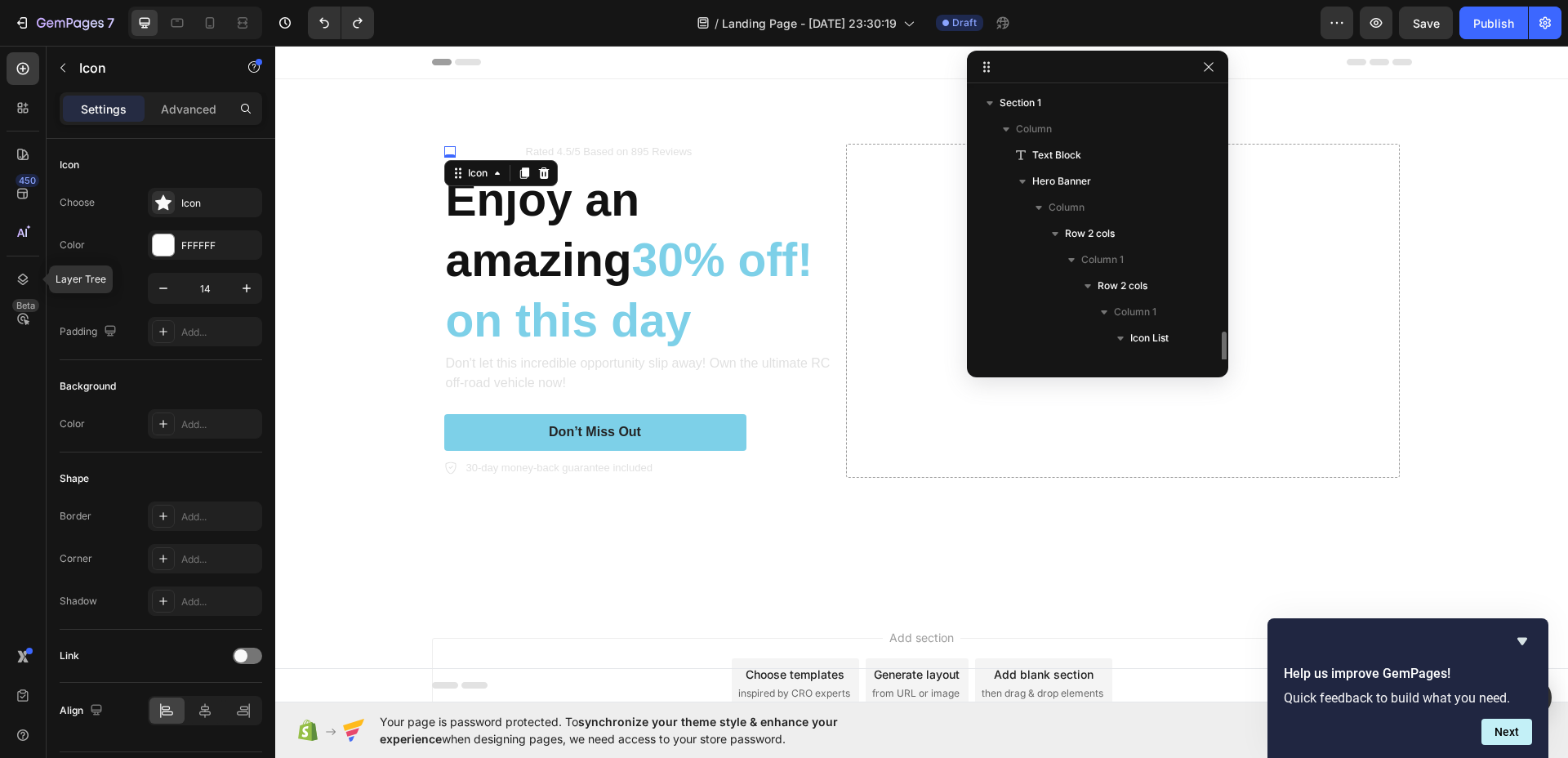
scroll to position [178, 0]
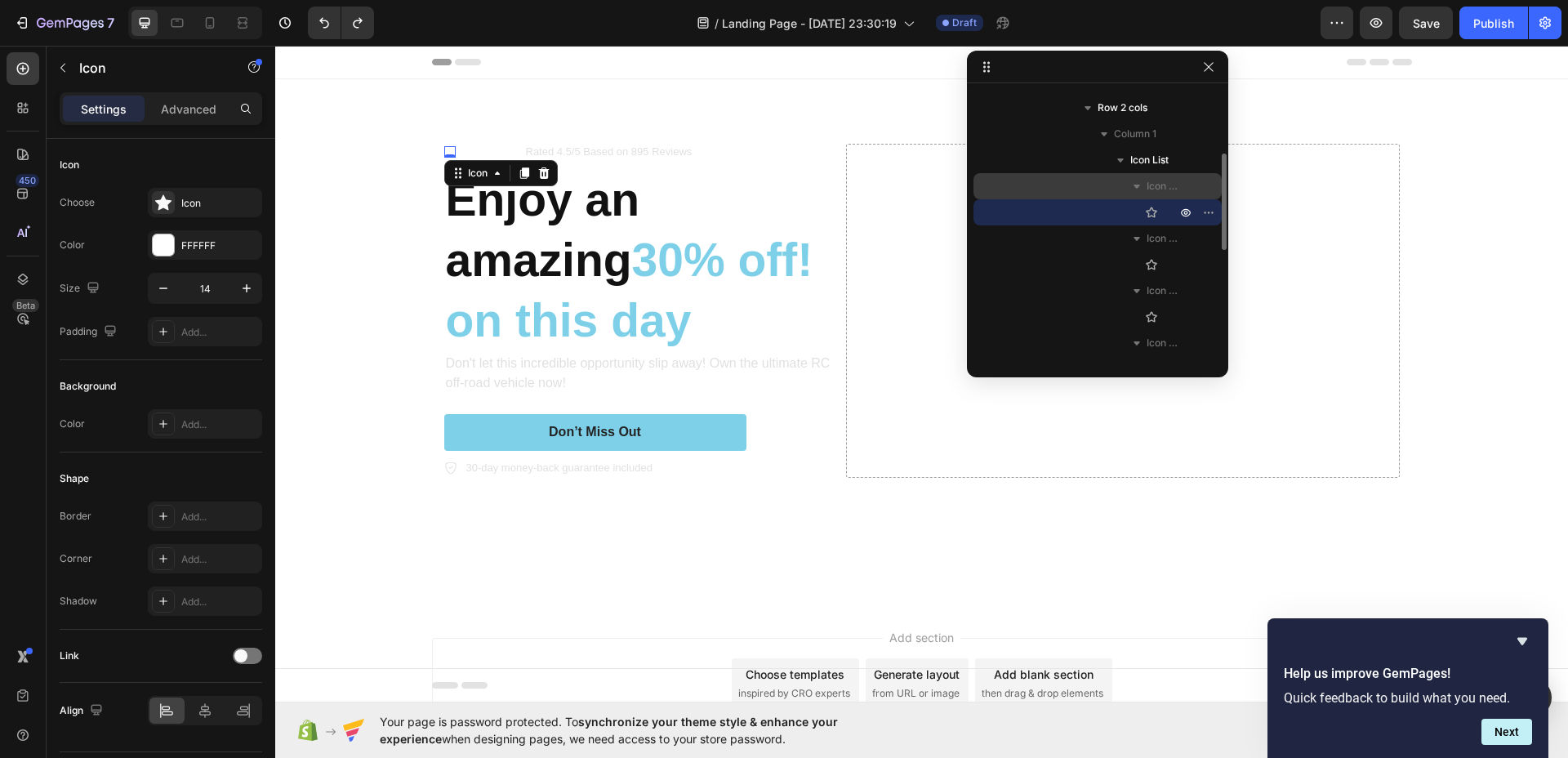
click at [1153, 180] on span "Icon List Item" at bounding box center [1162, 185] width 33 height 16
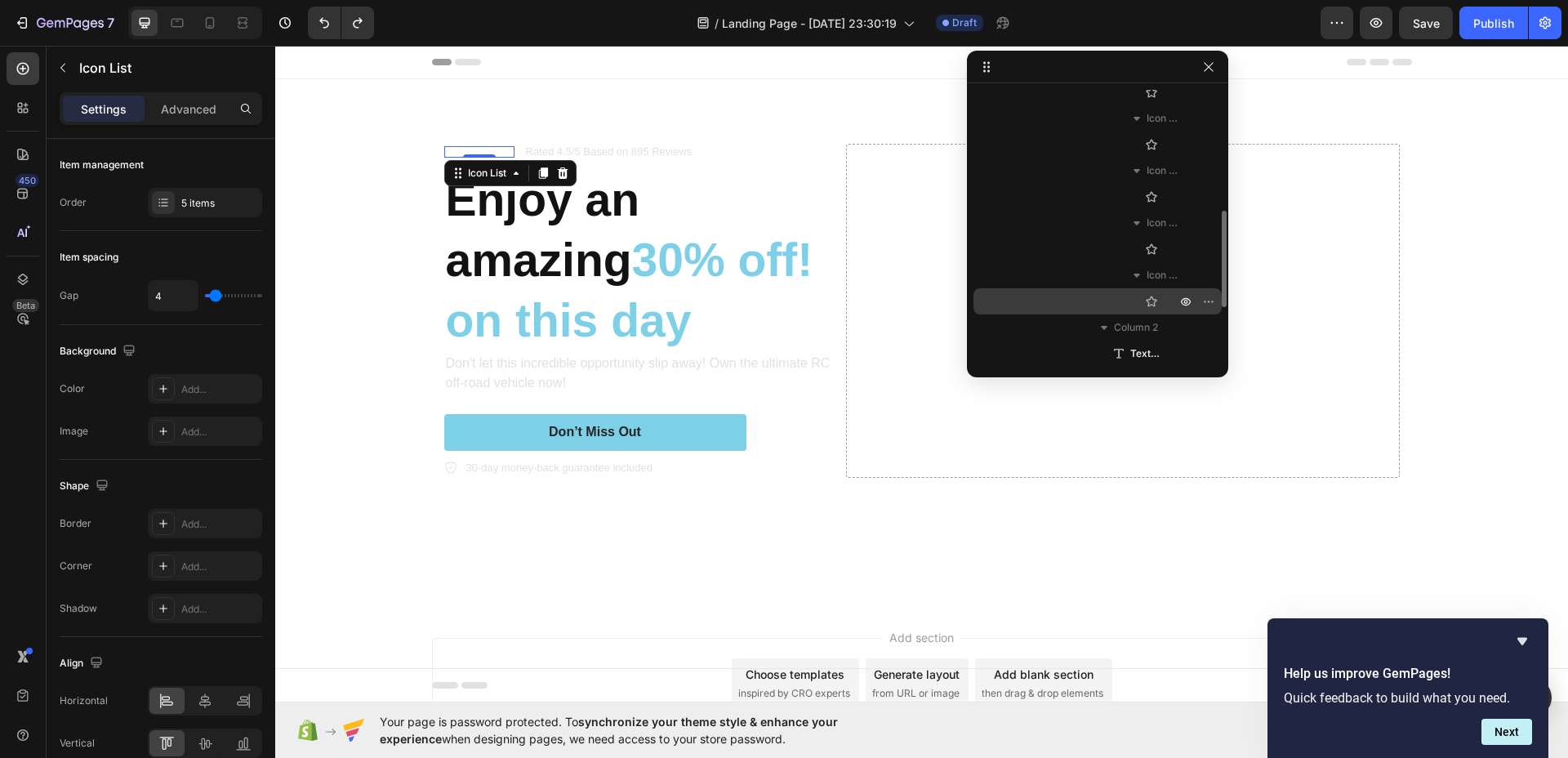
scroll to position [308, 0]
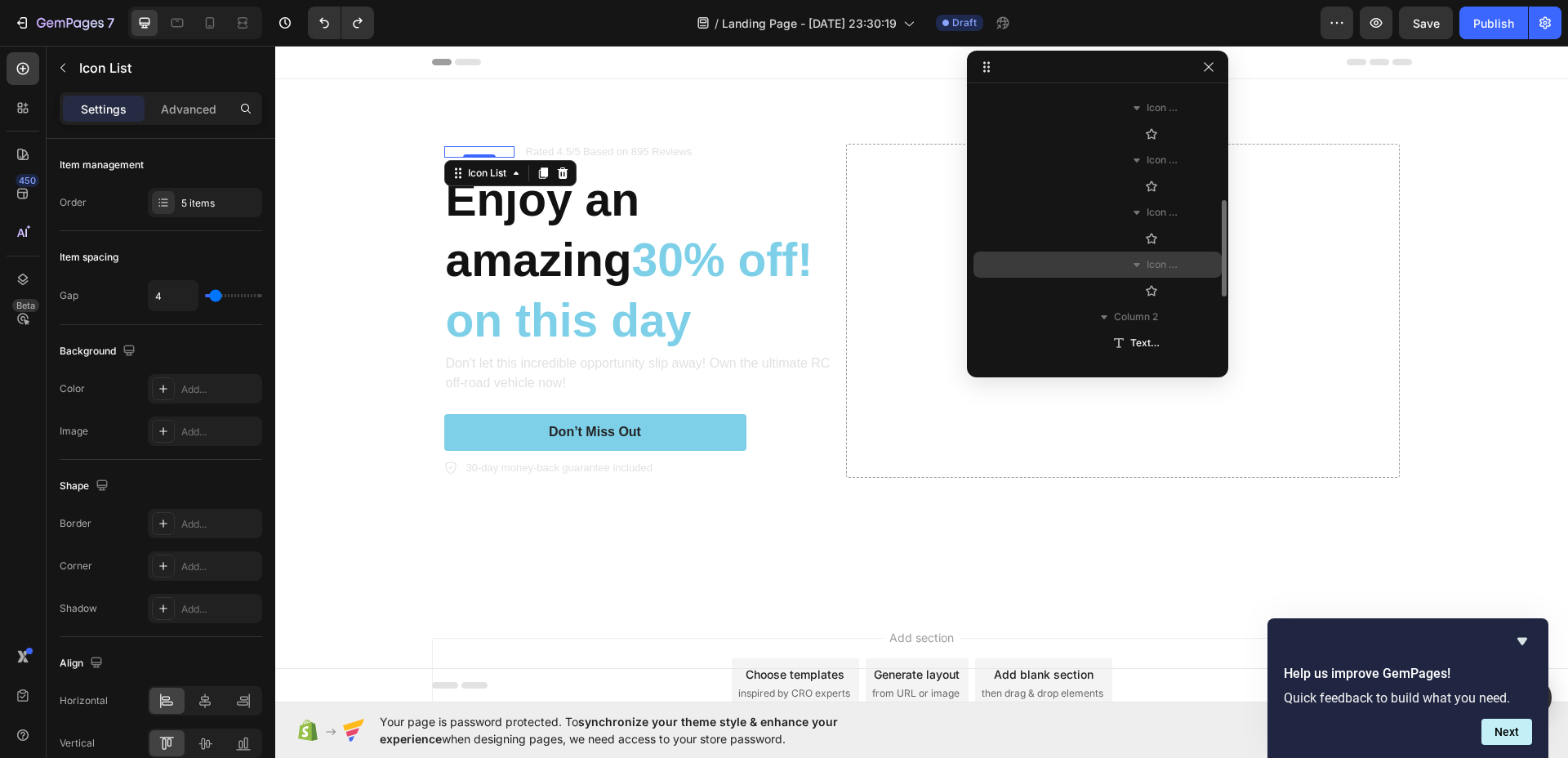
click at [1153, 265] on span "Icon List Item" at bounding box center [1162, 264] width 33 height 16
click at [1161, 262] on span "Icon List Item" at bounding box center [1162, 264] width 33 height 16
click at [1159, 289] on icon at bounding box center [1150, 290] width 16 height 16
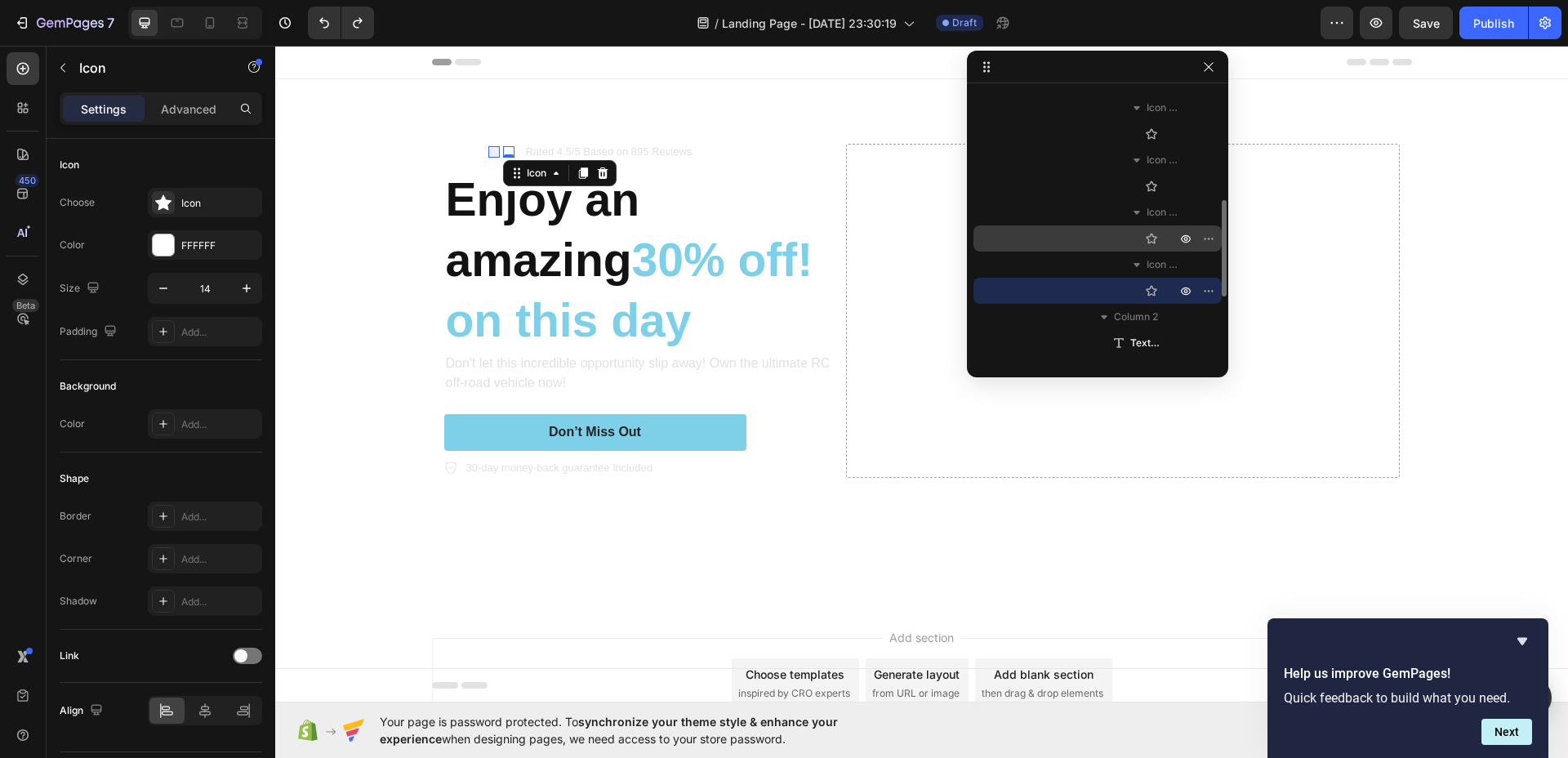
click at [1153, 237] on icon at bounding box center [1150, 237] width 16 height 16
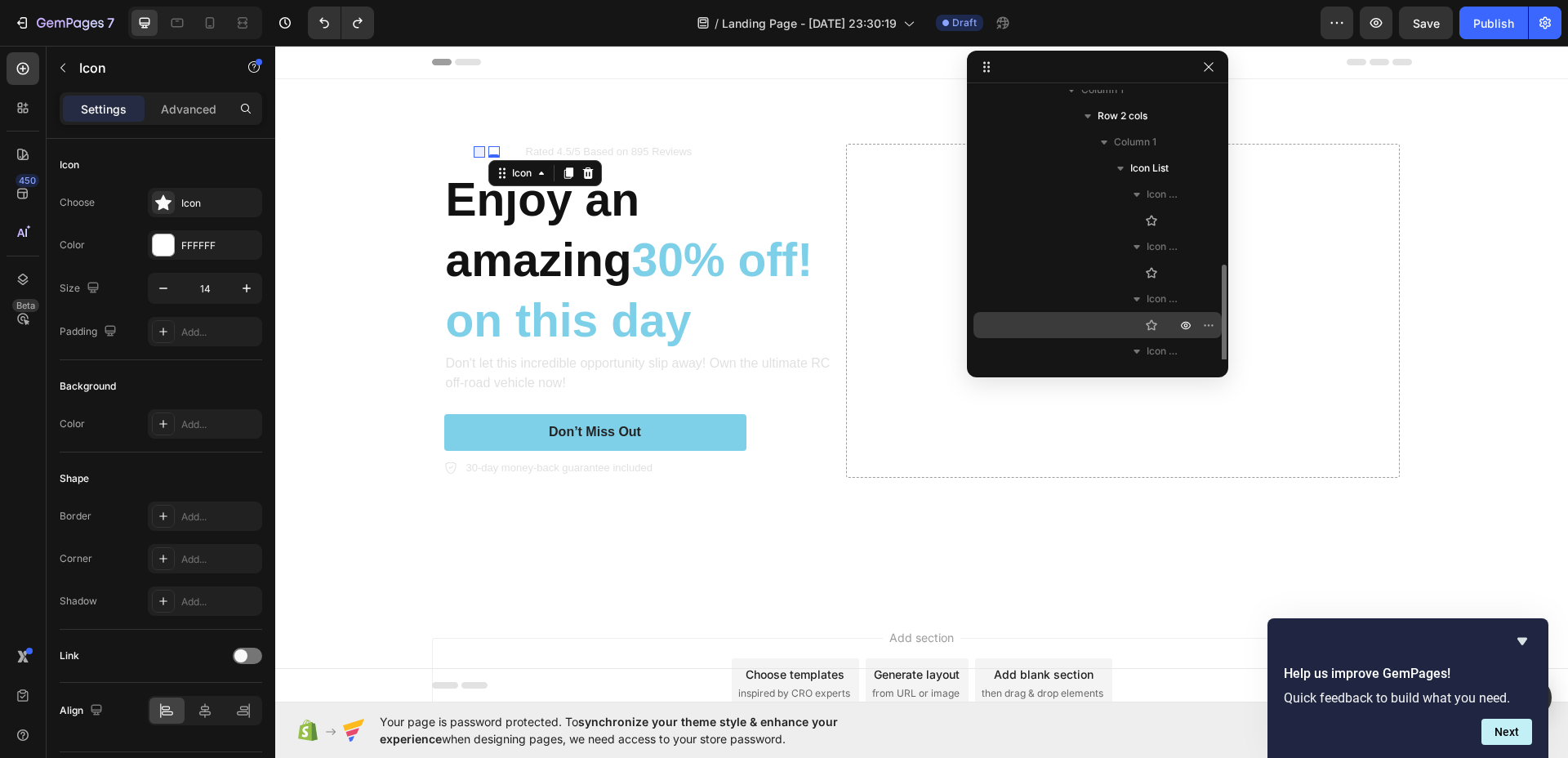
scroll to position [87, 0]
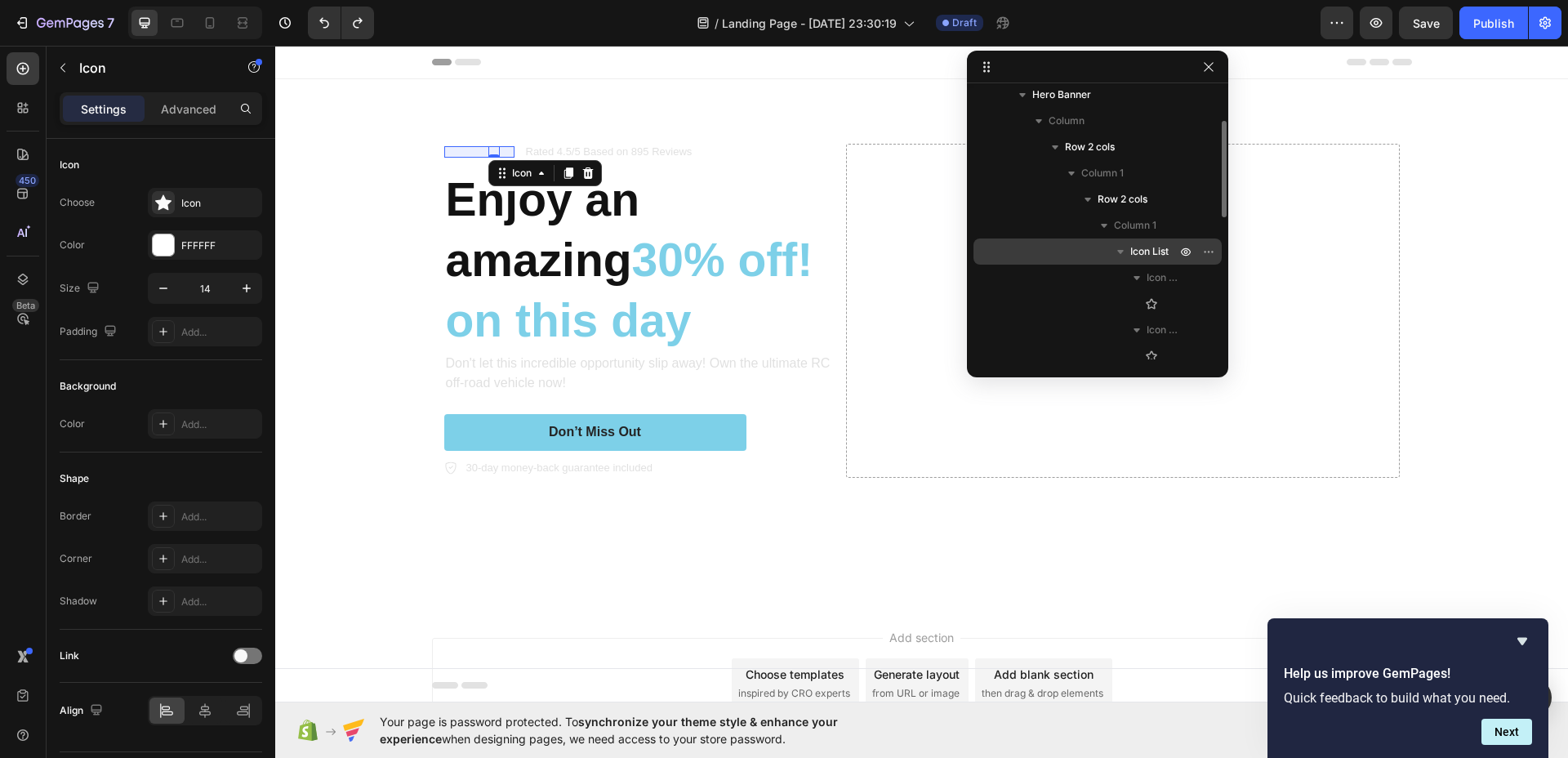
click at [1150, 251] on span "Icon List" at bounding box center [1148, 250] width 38 height 16
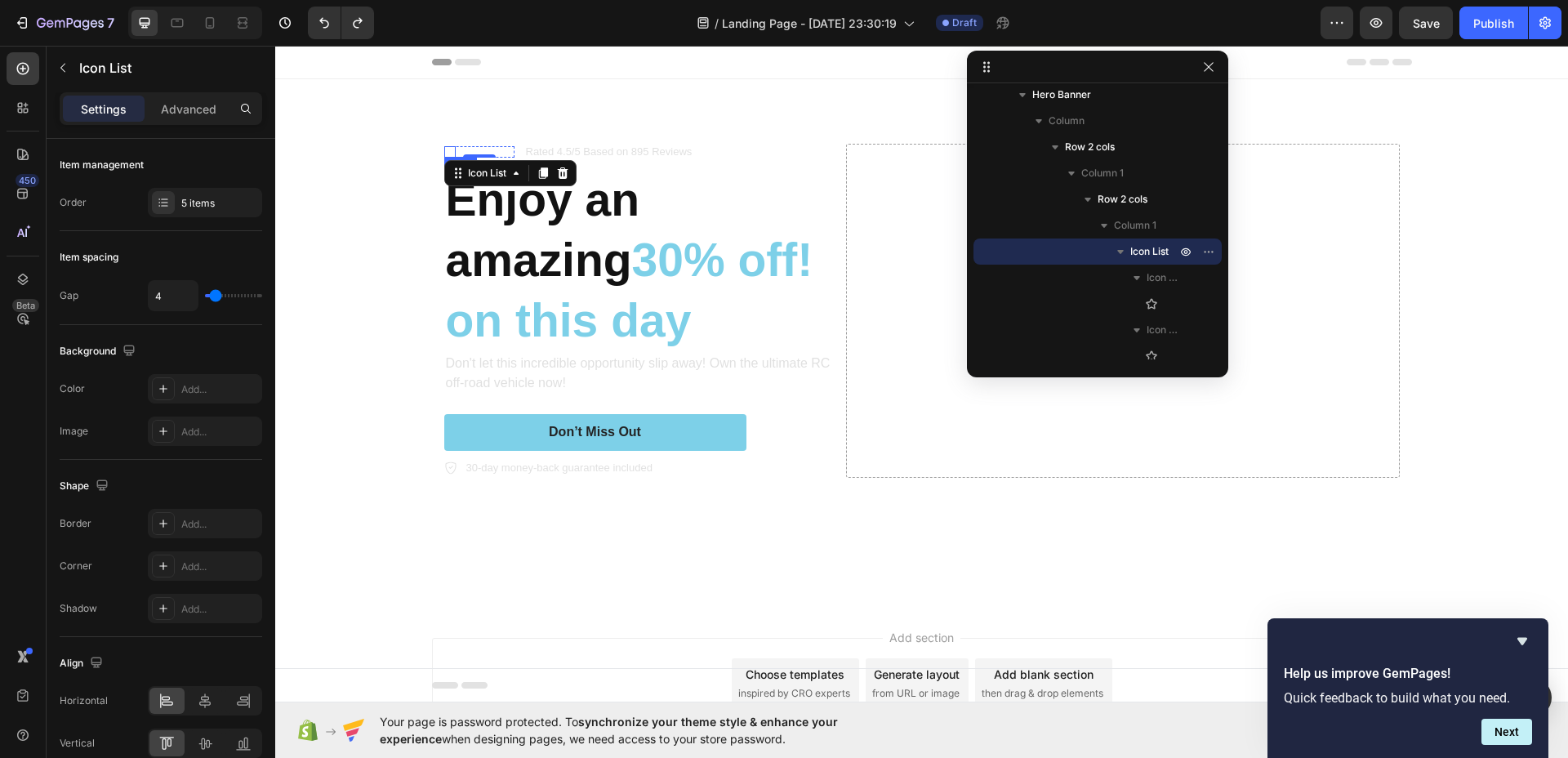
click at [444, 151] on div "Icon" at bounding box center [449, 151] width 11 height 11
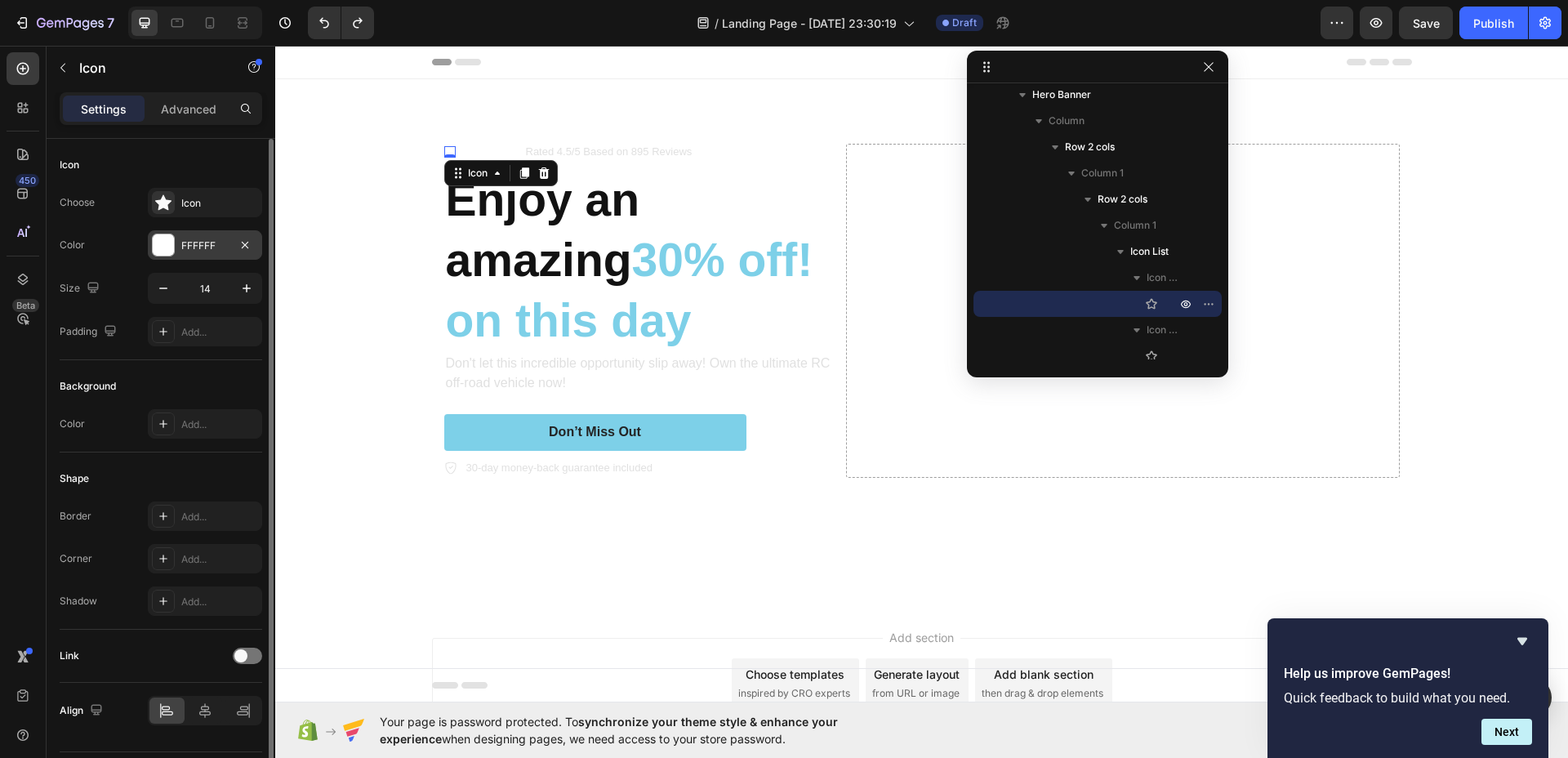
click at [168, 245] on div at bounding box center [163, 245] width 21 height 21
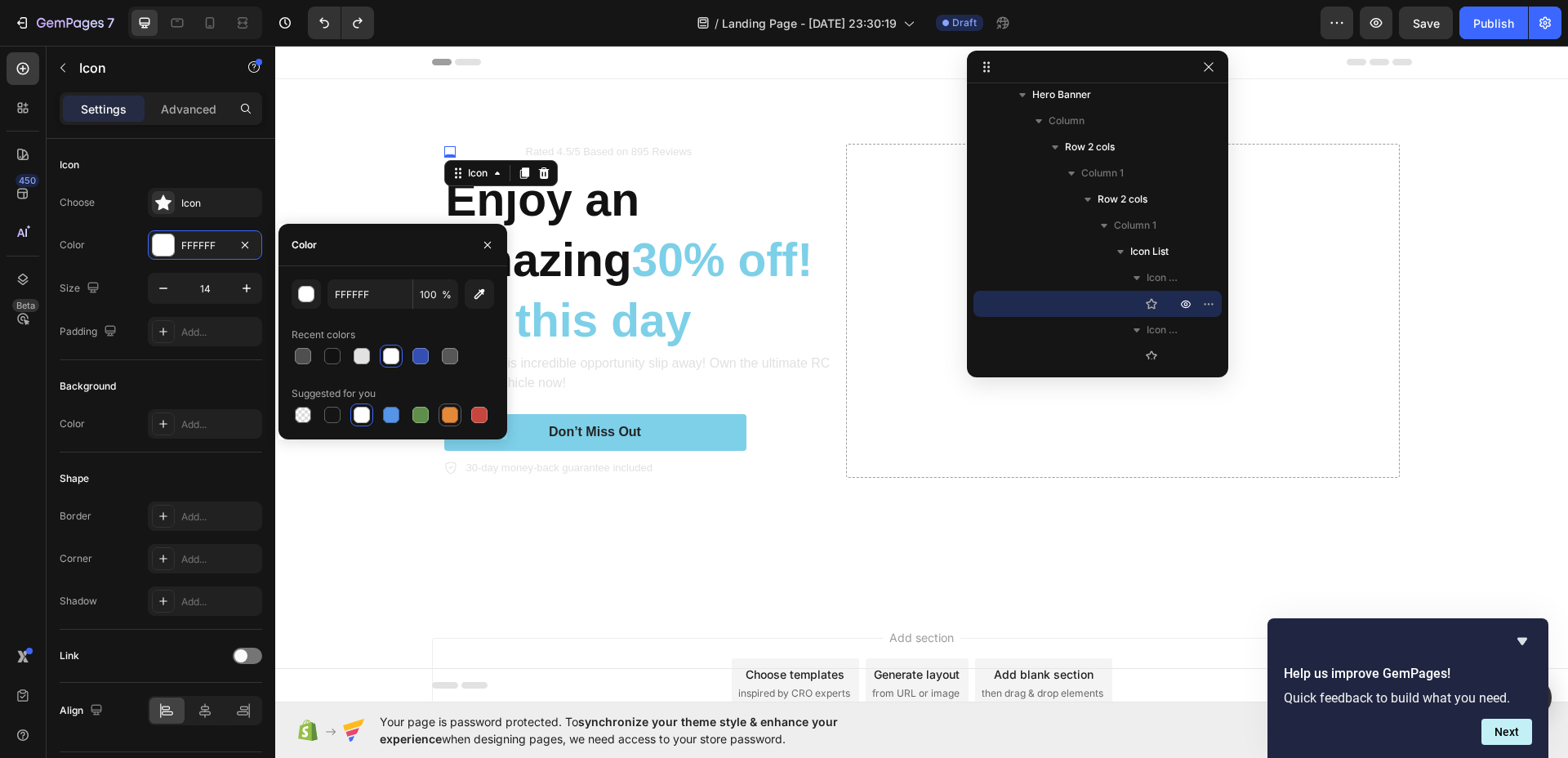
click at [446, 414] on div at bounding box center [449, 414] width 16 height 16
type input "E4893A"
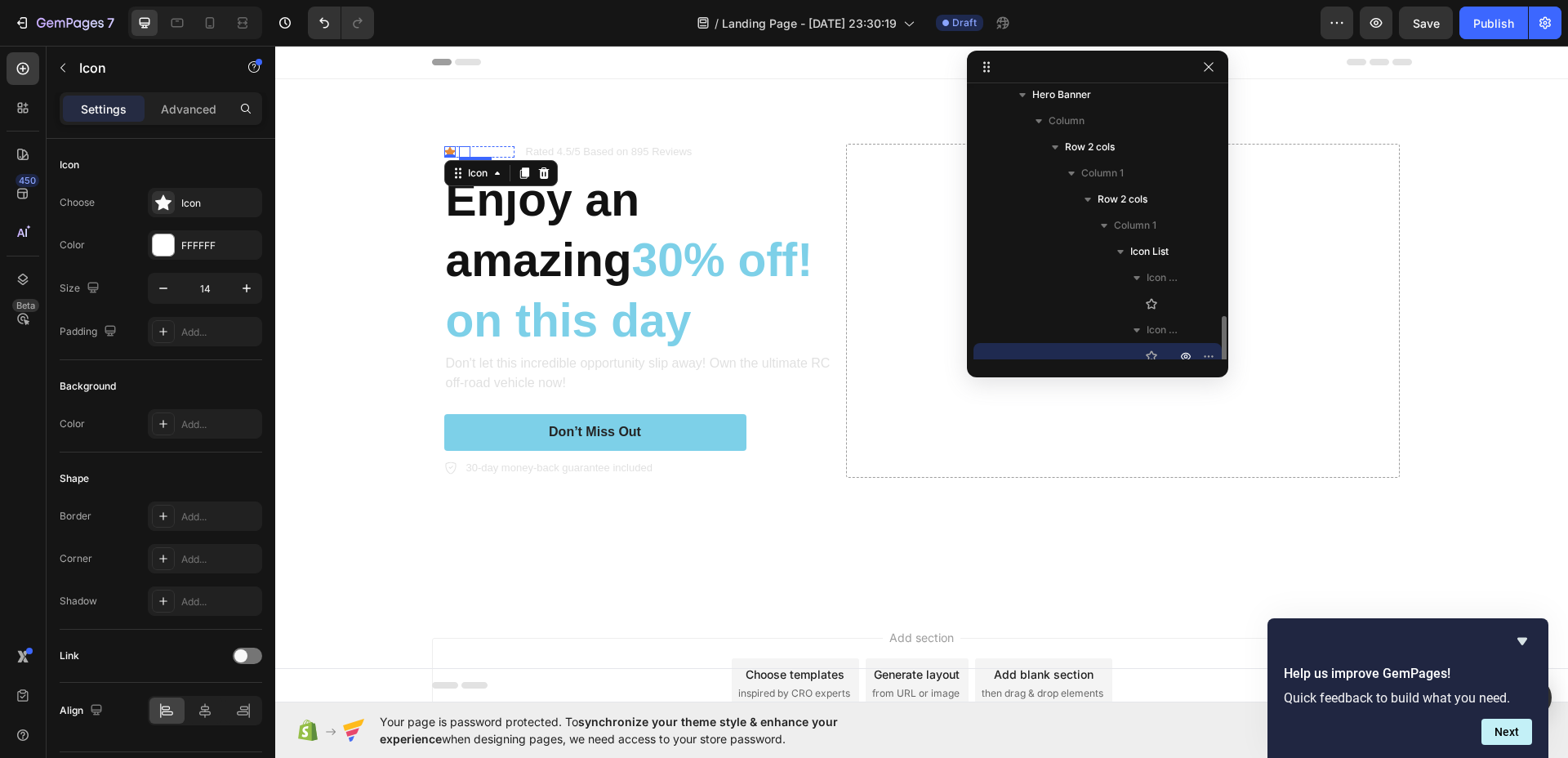
click at [459, 152] on div "Icon" at bounding box center [464, 151] width 11 height 11
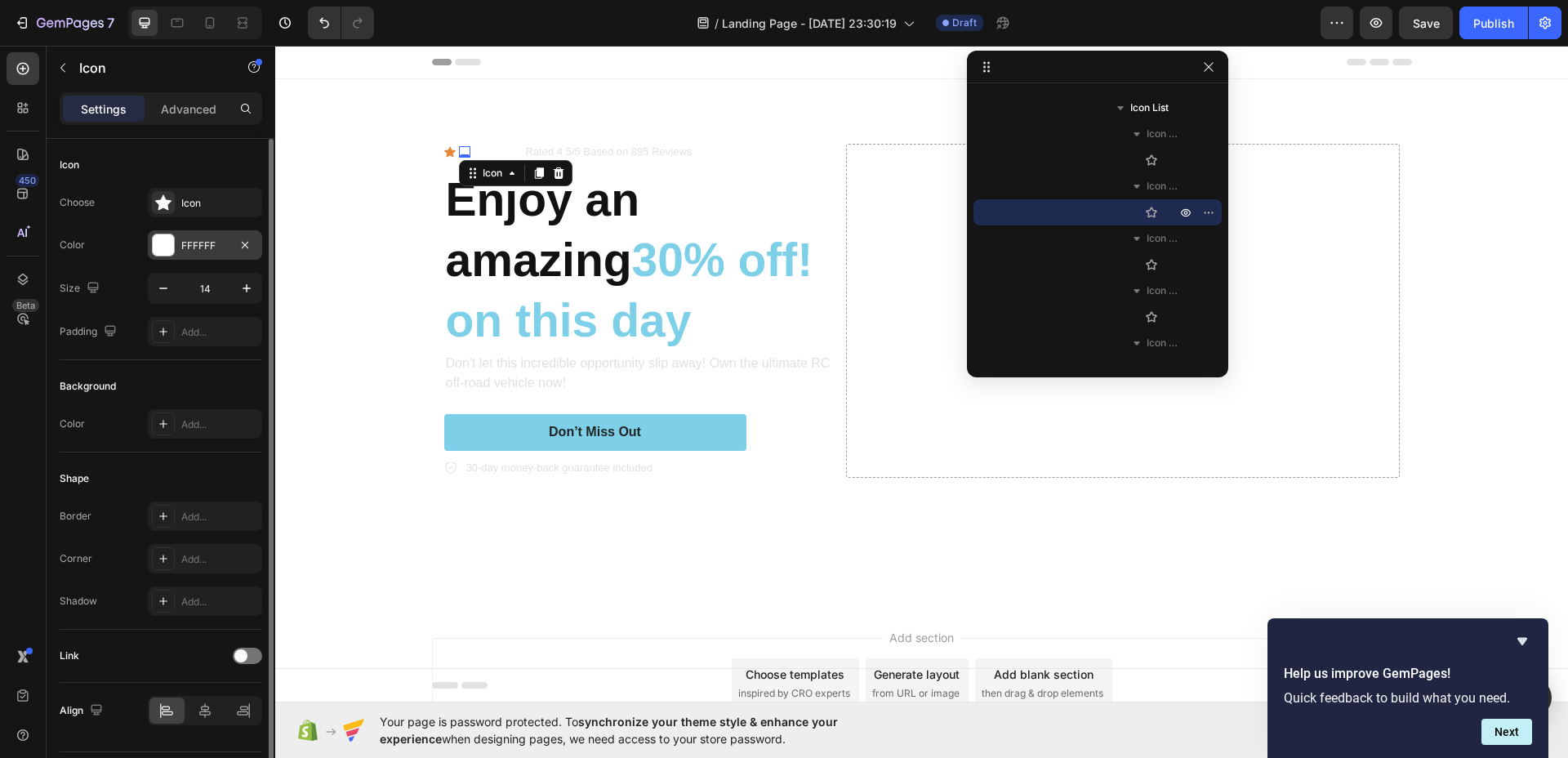
click at [154, 247] on div at bounding box center [163, 245] width 21 height 21
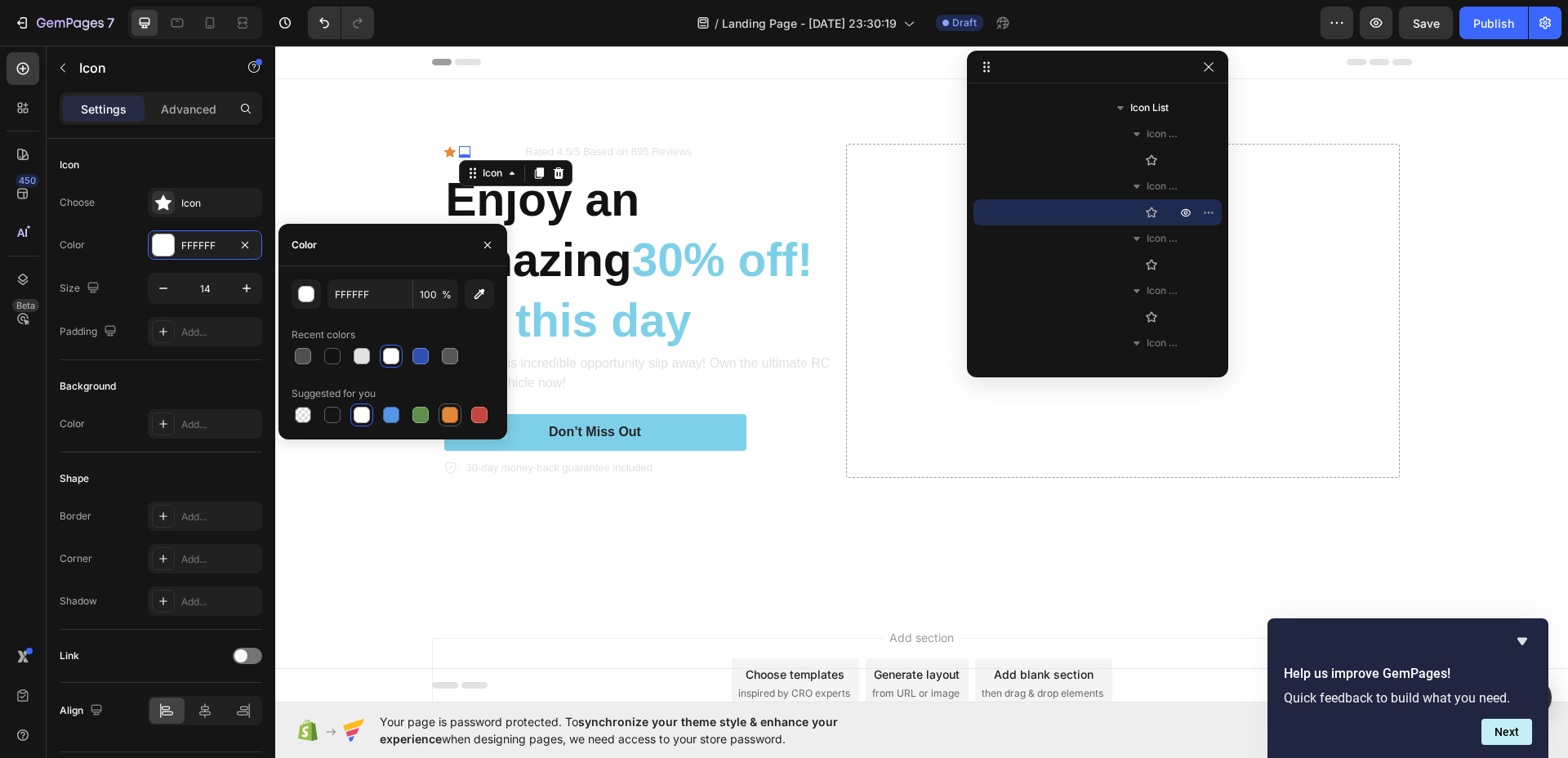
click at [444, 411] on div at bounding box center [449, 414] width 16 height 16
type input "E4893A"
click at [474, 149] on icon at bounding box center [479, 151] width 11 height 11
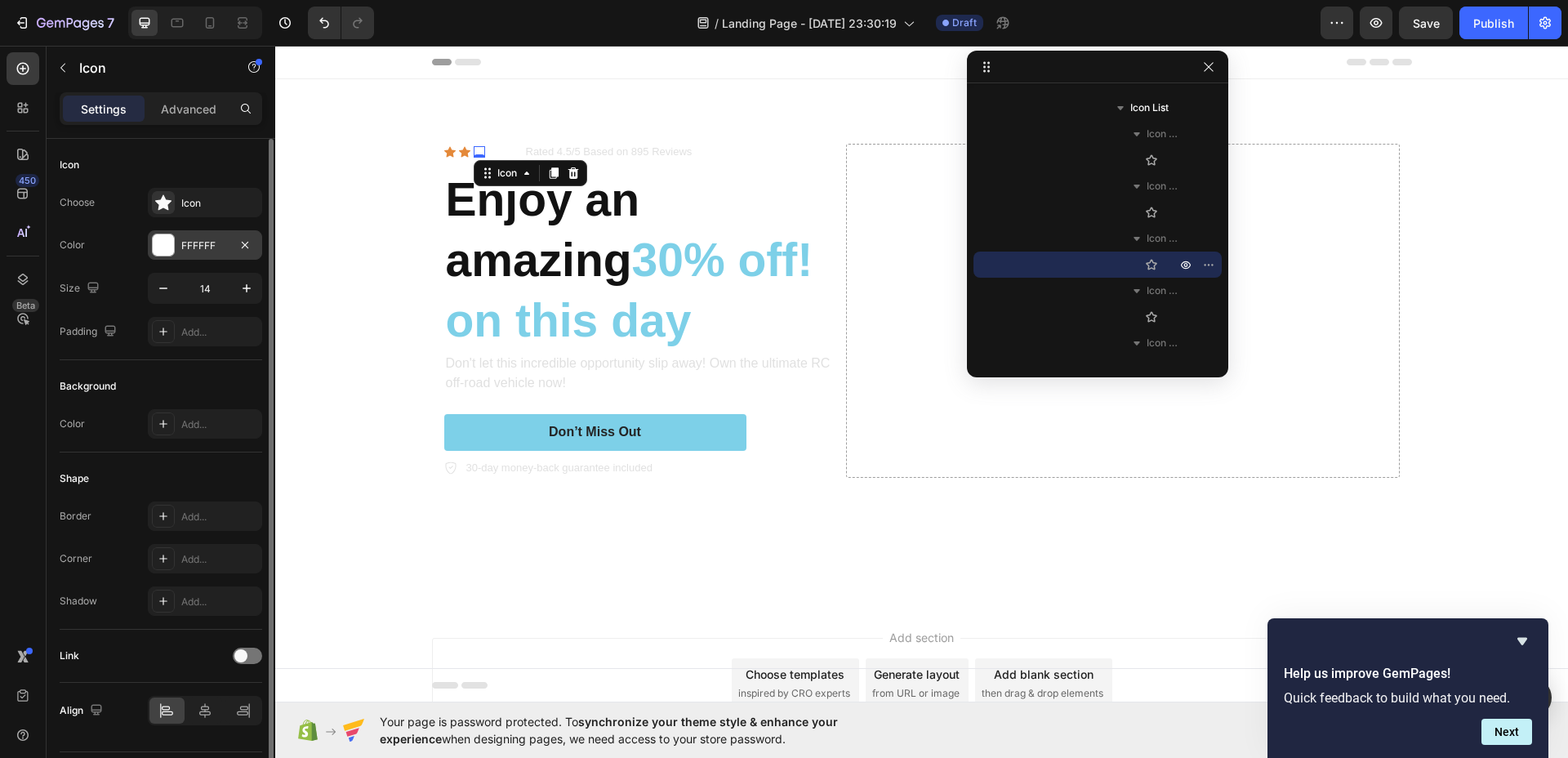
click at [146, 247] on div "Color FFFFFF" at bounding box center [161, 244] width 203 height 29
click at [152, 243] on div at bounding box center [163, 245] width 21 height 21
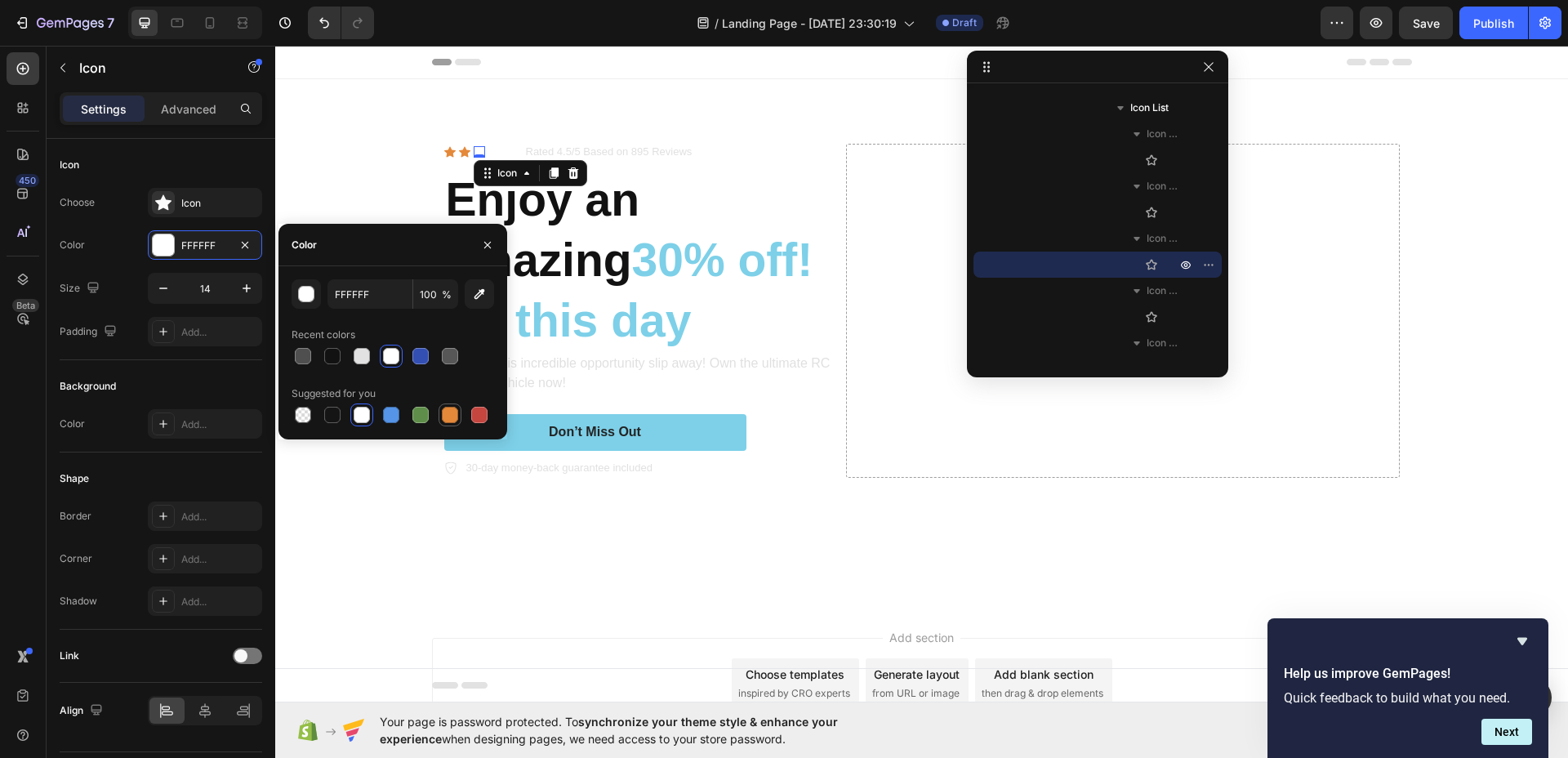
click at [443, 412] on div at bounding box center [449, 414] width 16 height 16
type input "E4893A"
click at [489, 152] on div "Icon 0" at bounding box center [494, 151] width 11 height 11
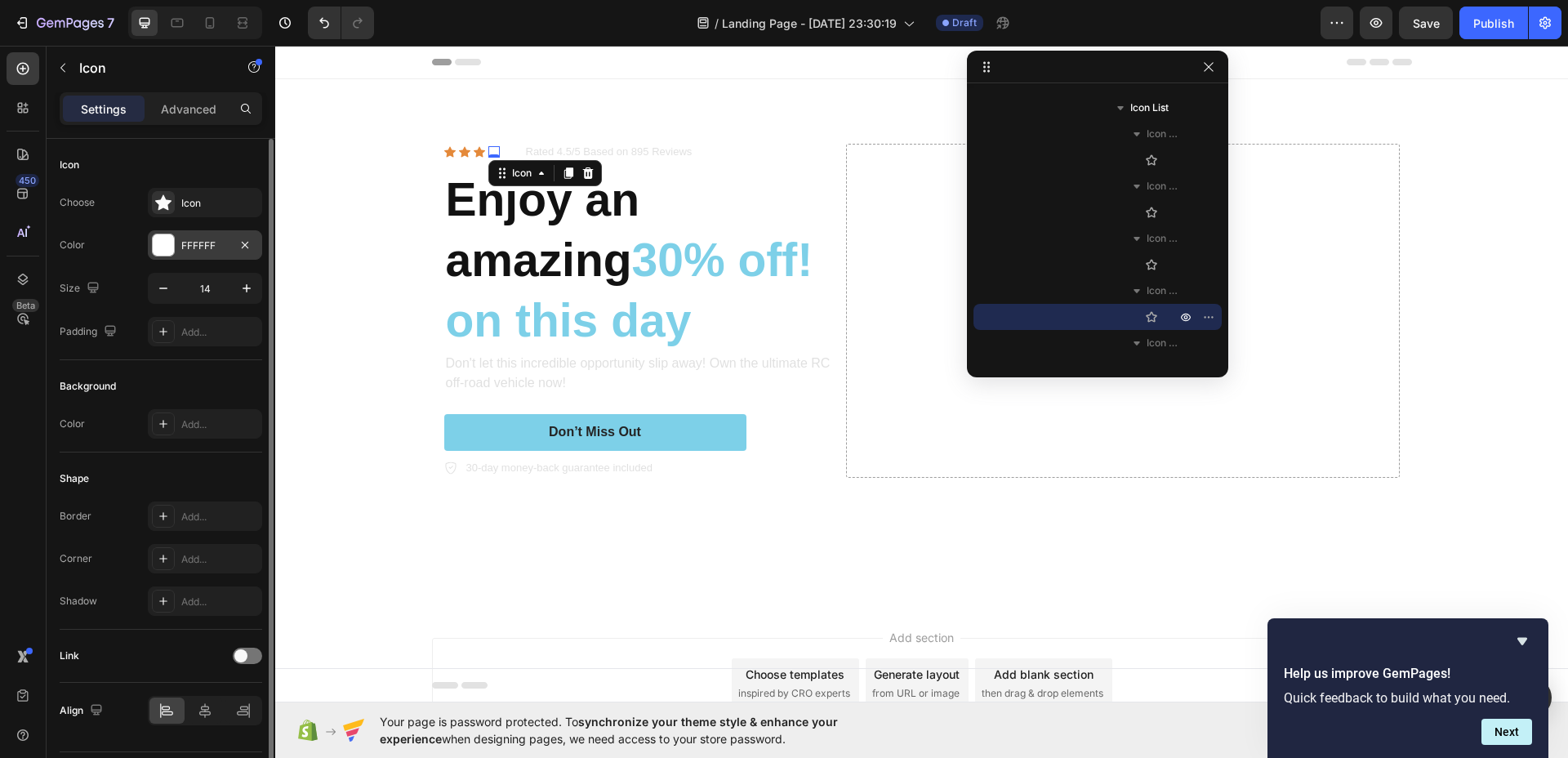
click at [165, 249] on div at bounding box center [163, 245] width 21 height 21
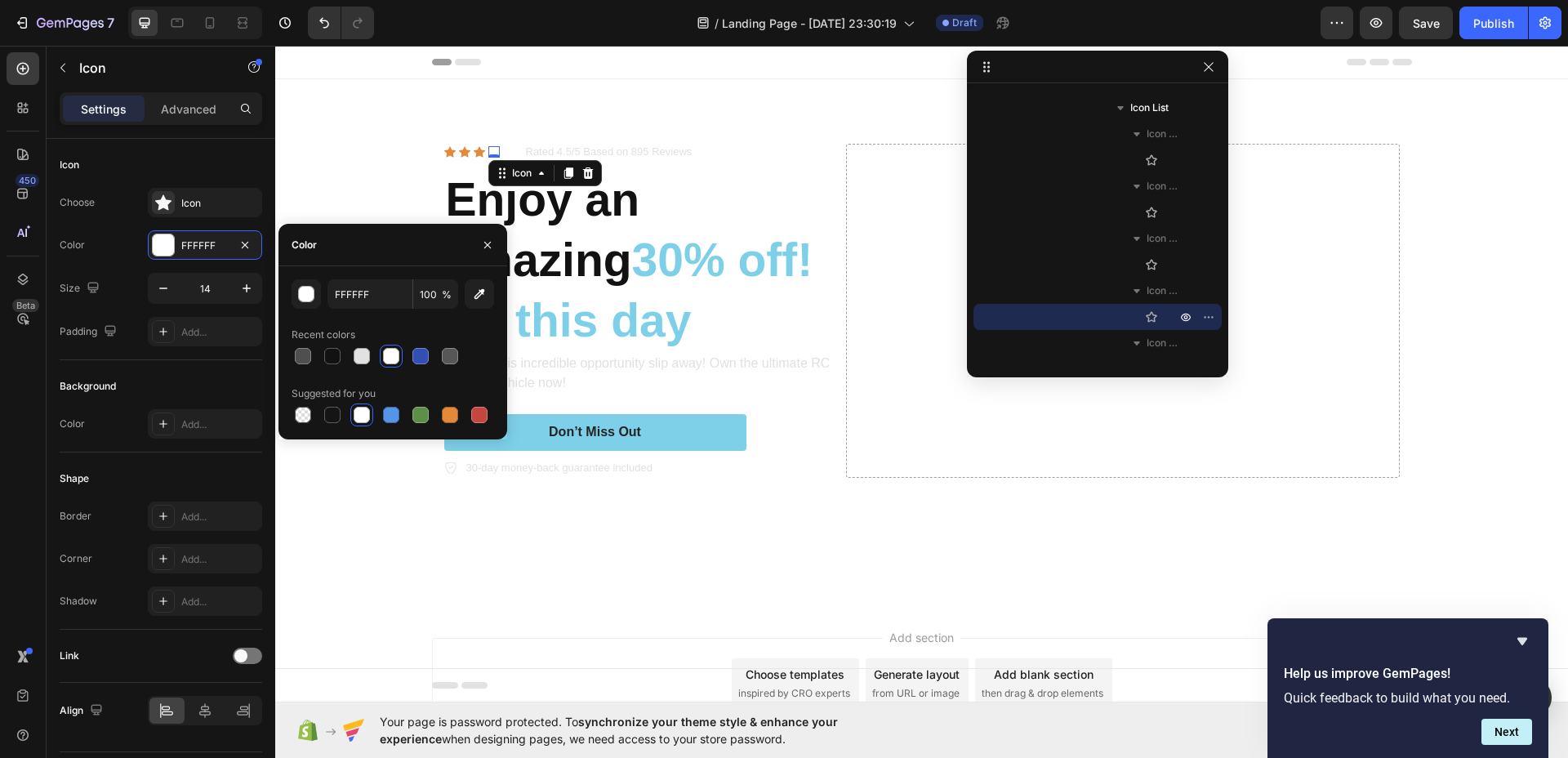
drag, startPoint x: 451, startPoint y: 412, endPoint x: 474, endPoint y: 268, distance: 145.8
click at [451, 412] on div at bounding box center [449, 414] width 16 height 16
type input "E4893A"
click at [503, 153] on div "Icon" at bounding box center [508, 151] width 11 height 11
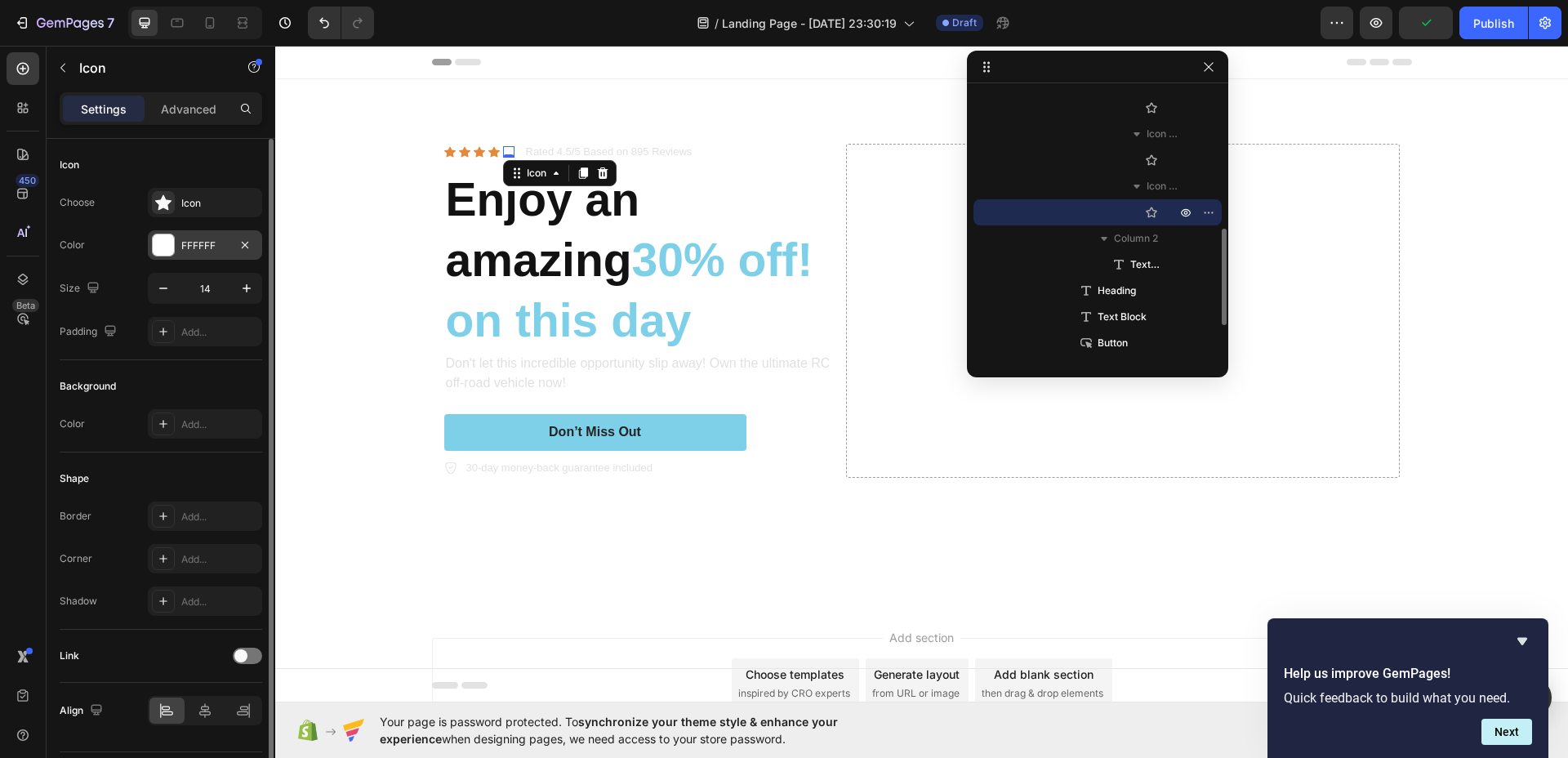
click at [158, 235] on div at bounding box center [163, 245] width 21 height 21
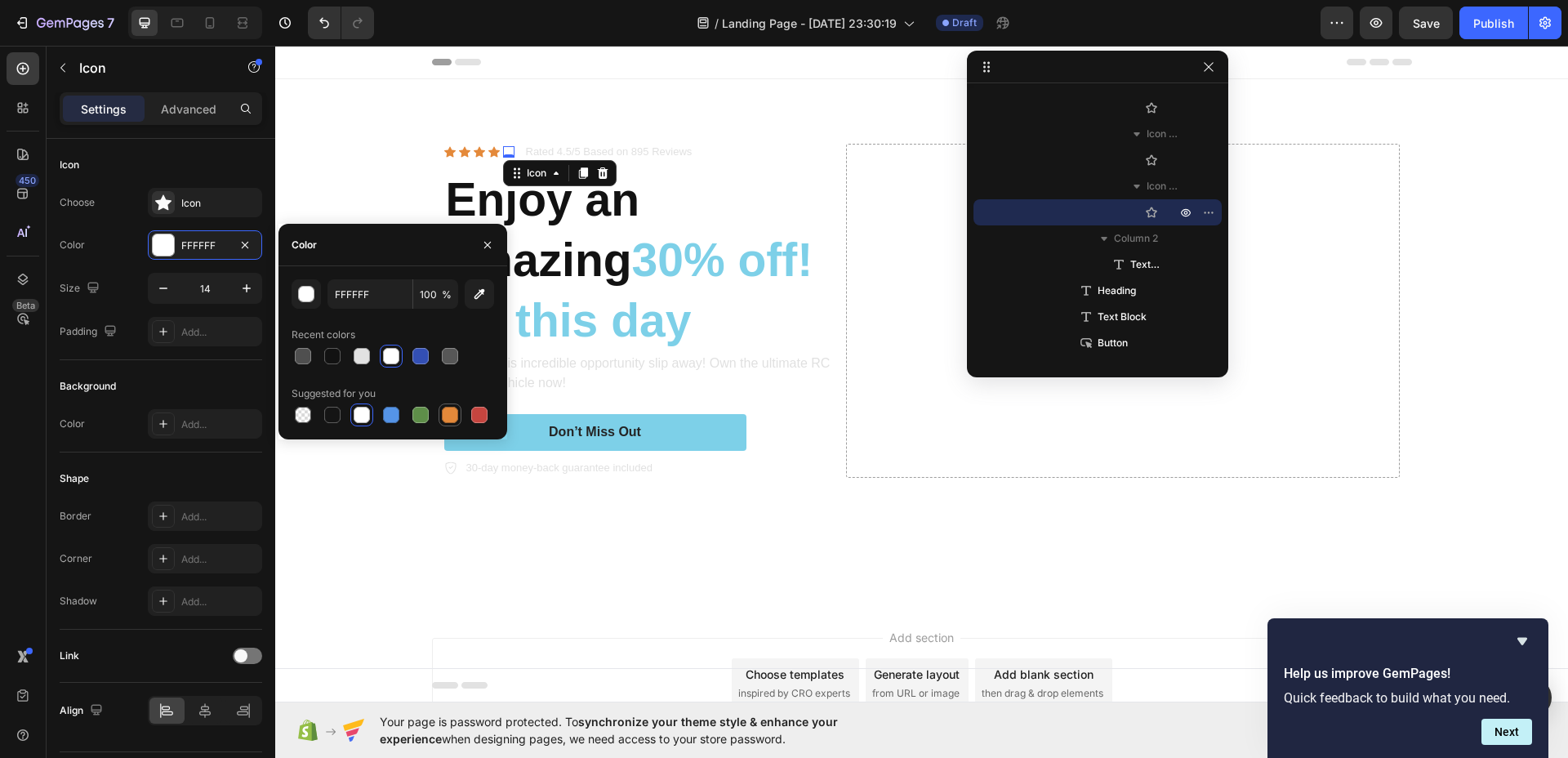
drag, startPoint x: 449, startPoint y: 411, endPoint x: 170, endPoint y: 171, distance: 368.0
click at [449, 411] on div at bounding box center [449, 414] width 16 height 16
type input "E4893A"
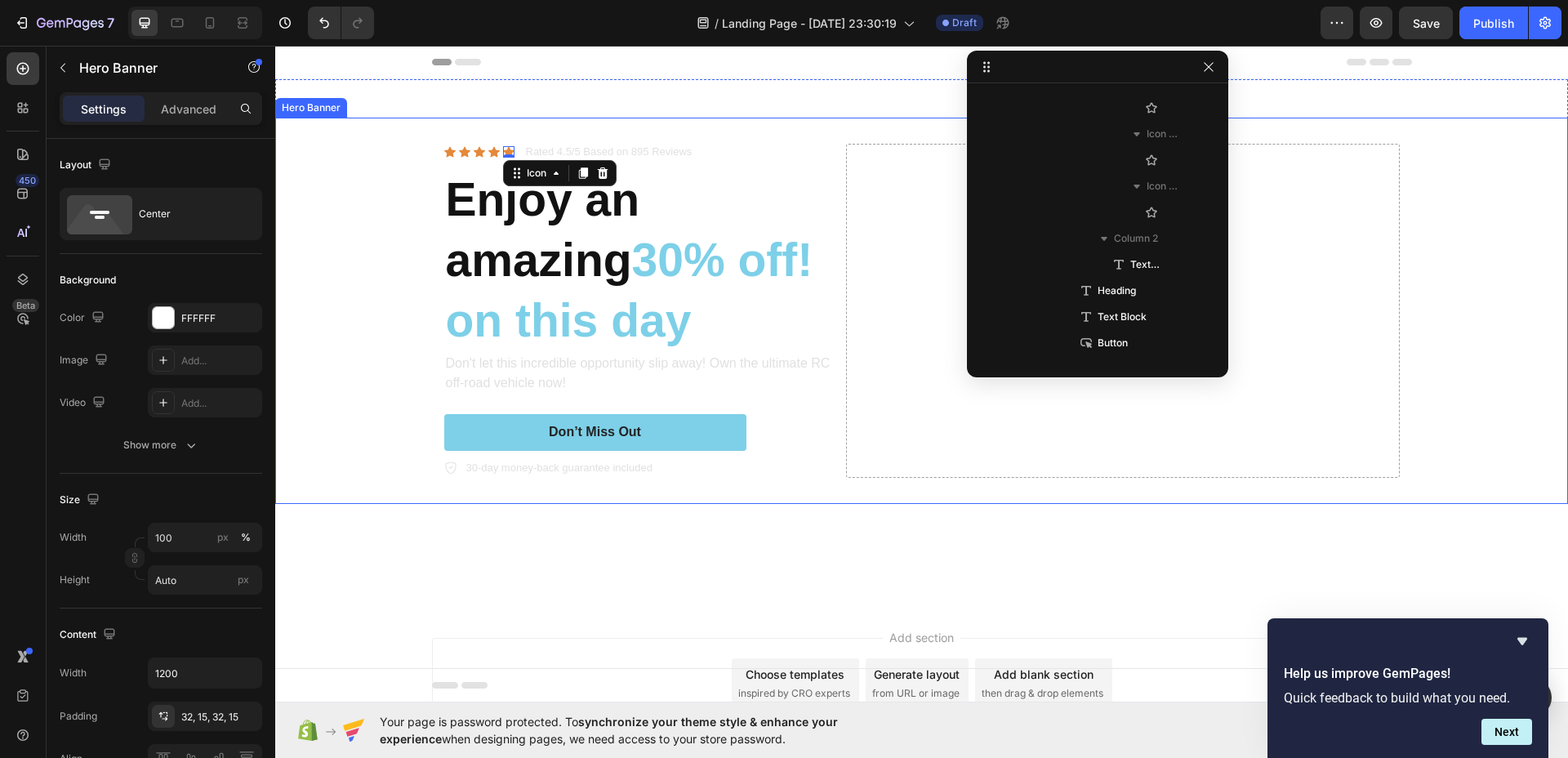
click at [398, 159] on div "Background Image" at bounding box center [920, 310] width 1292 height 386
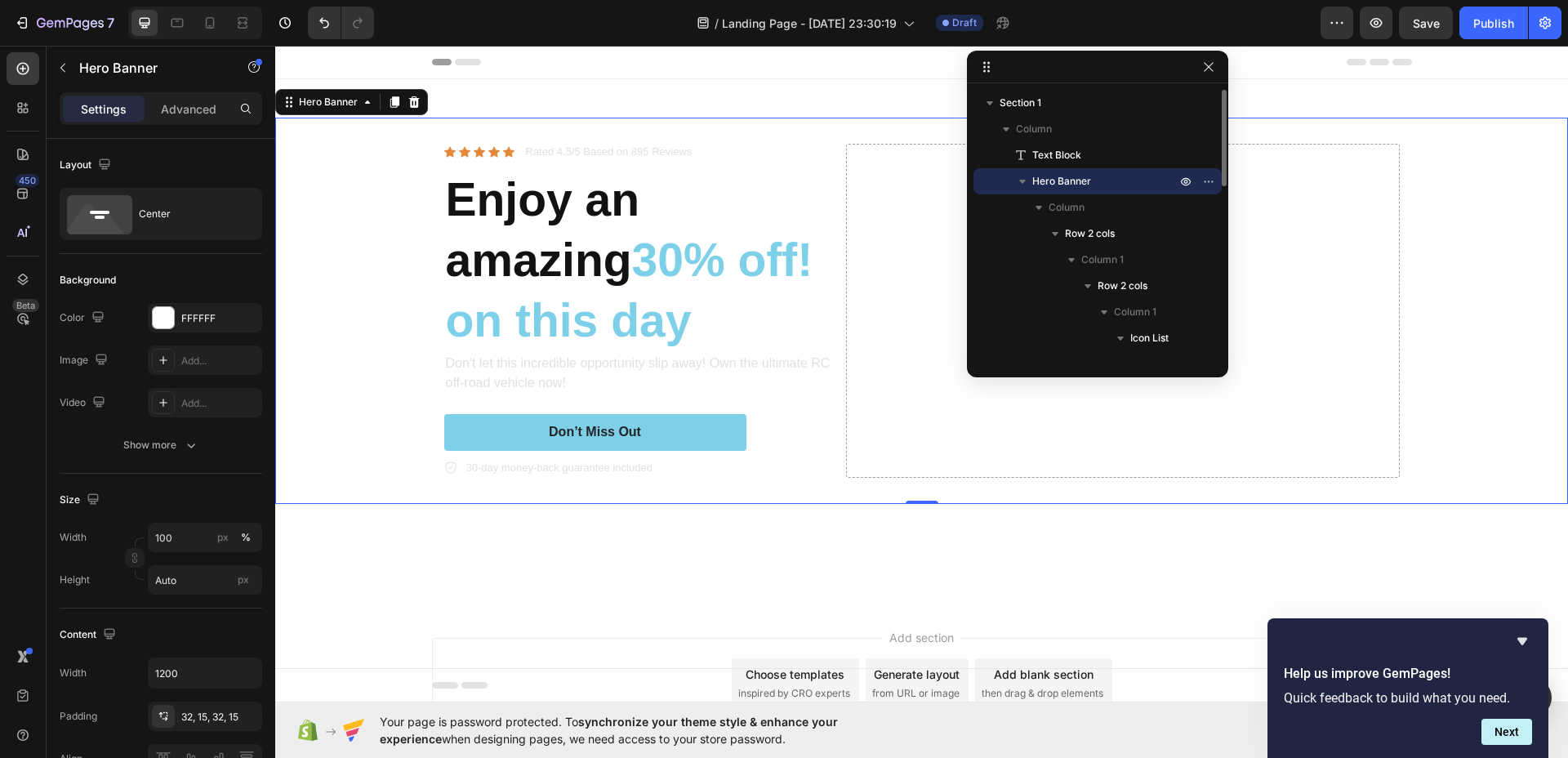
click at [482, 62] on div "Header" at bounding box center [921, 62] width 980 height 33
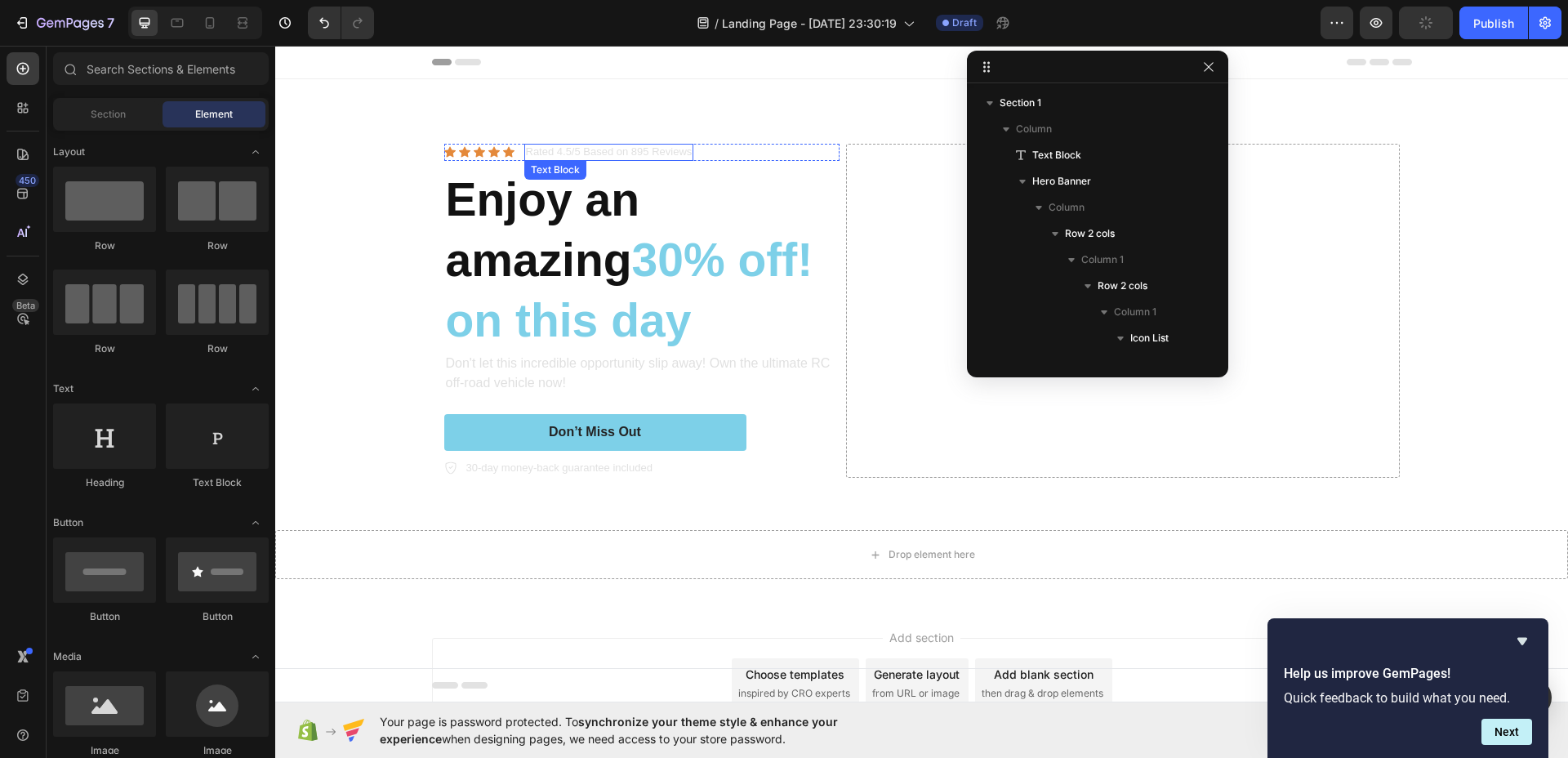
click at [543, 148] on p "Rated 4.5/5 Based on 895 Reviews" at bounding box center [609, 152] width 166 height 14
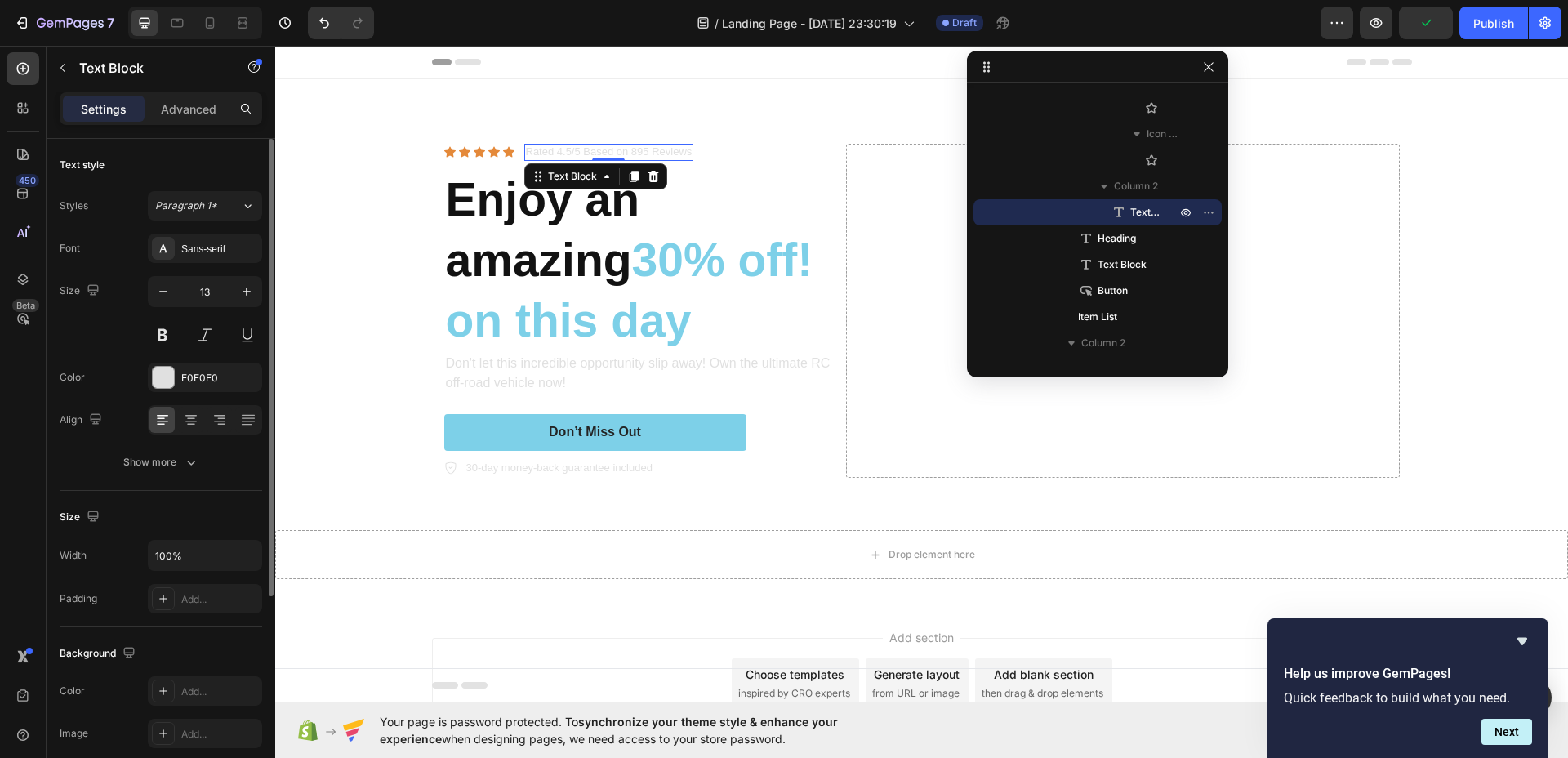
drag, startPoint x: 152, startPoint y: 374, endPoint x: 150, endPoint y: 359, distance: 15.1
click at [152, 374] on div at bounding box center [163, 377] width 21 height 21
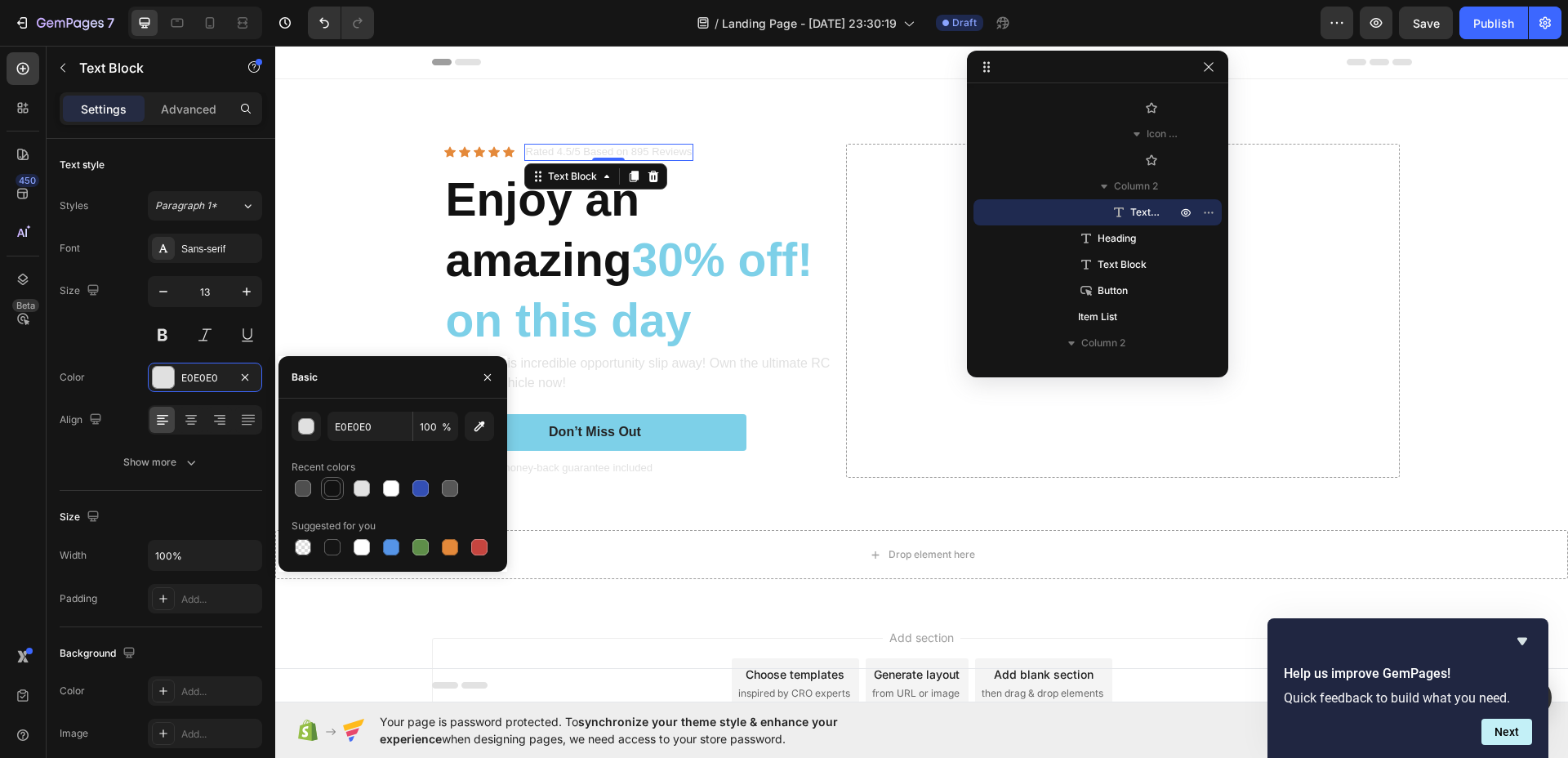
click at [333, 485] on div at bounding box center [332, 488] width 16 height 16
type input "121212"
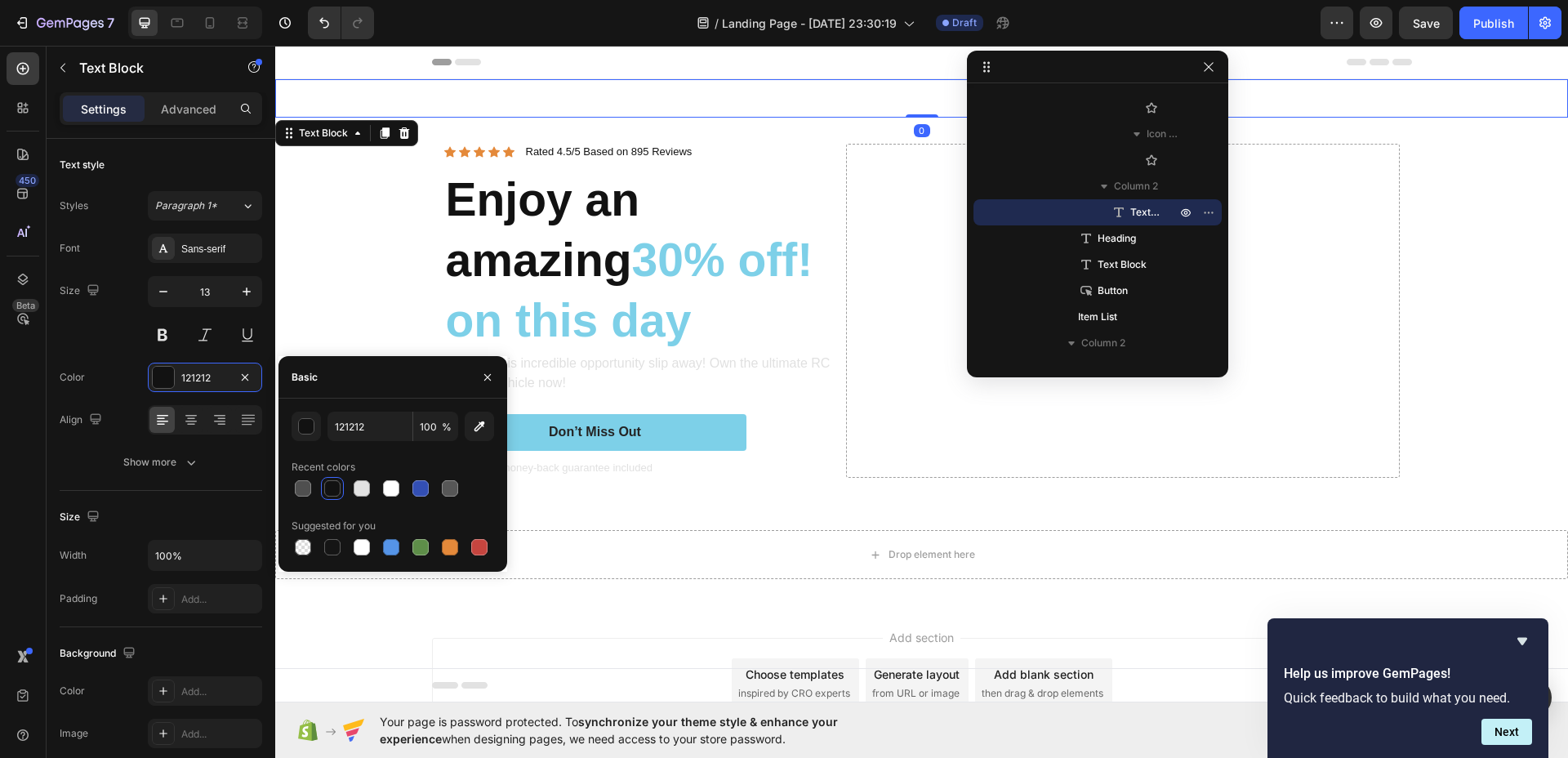
click at [413, 107] on p "Off-Road Racer" at bounding box center [921, 99] width 1290 height 36
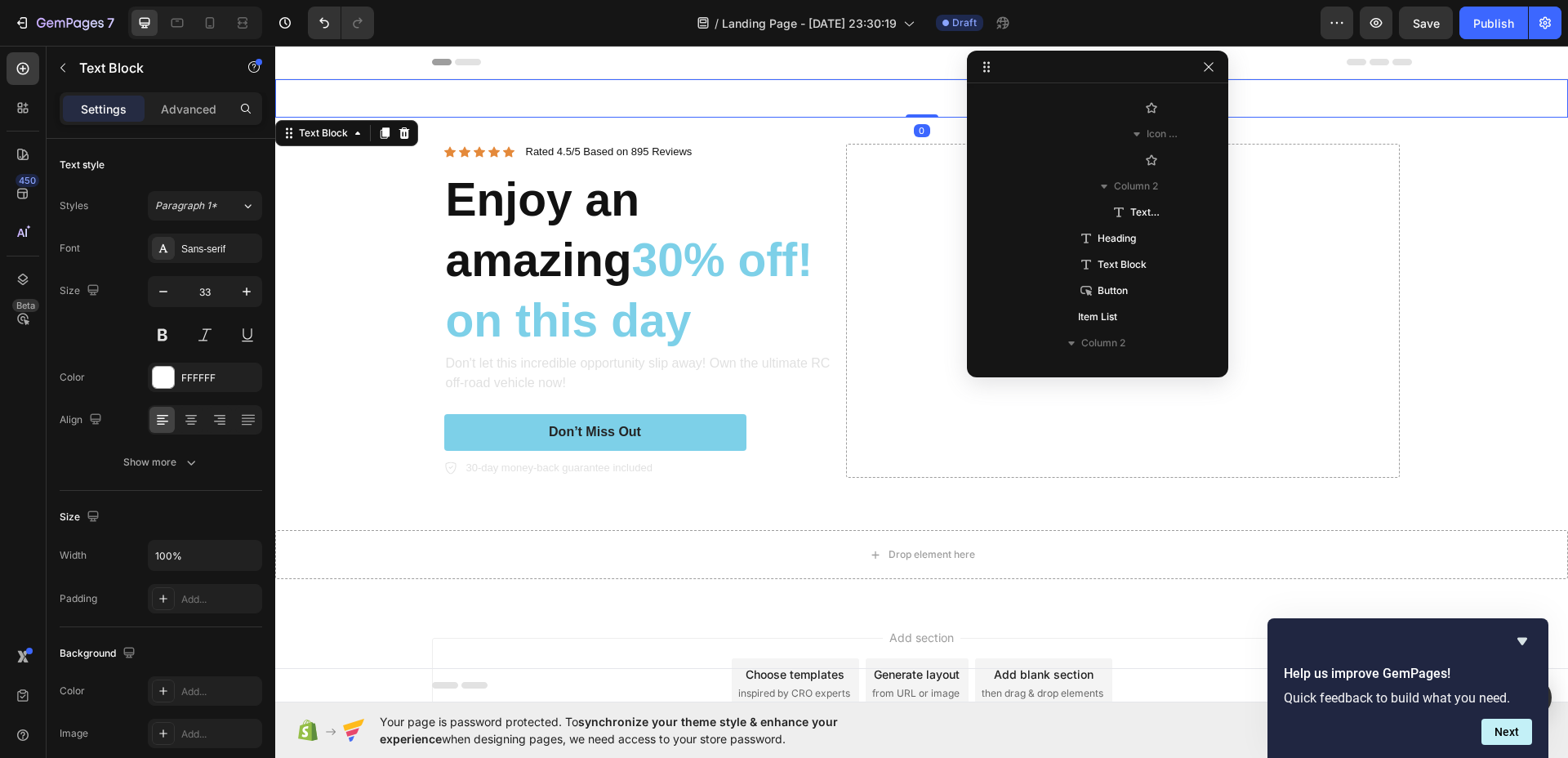
scroll to position [0, 0]
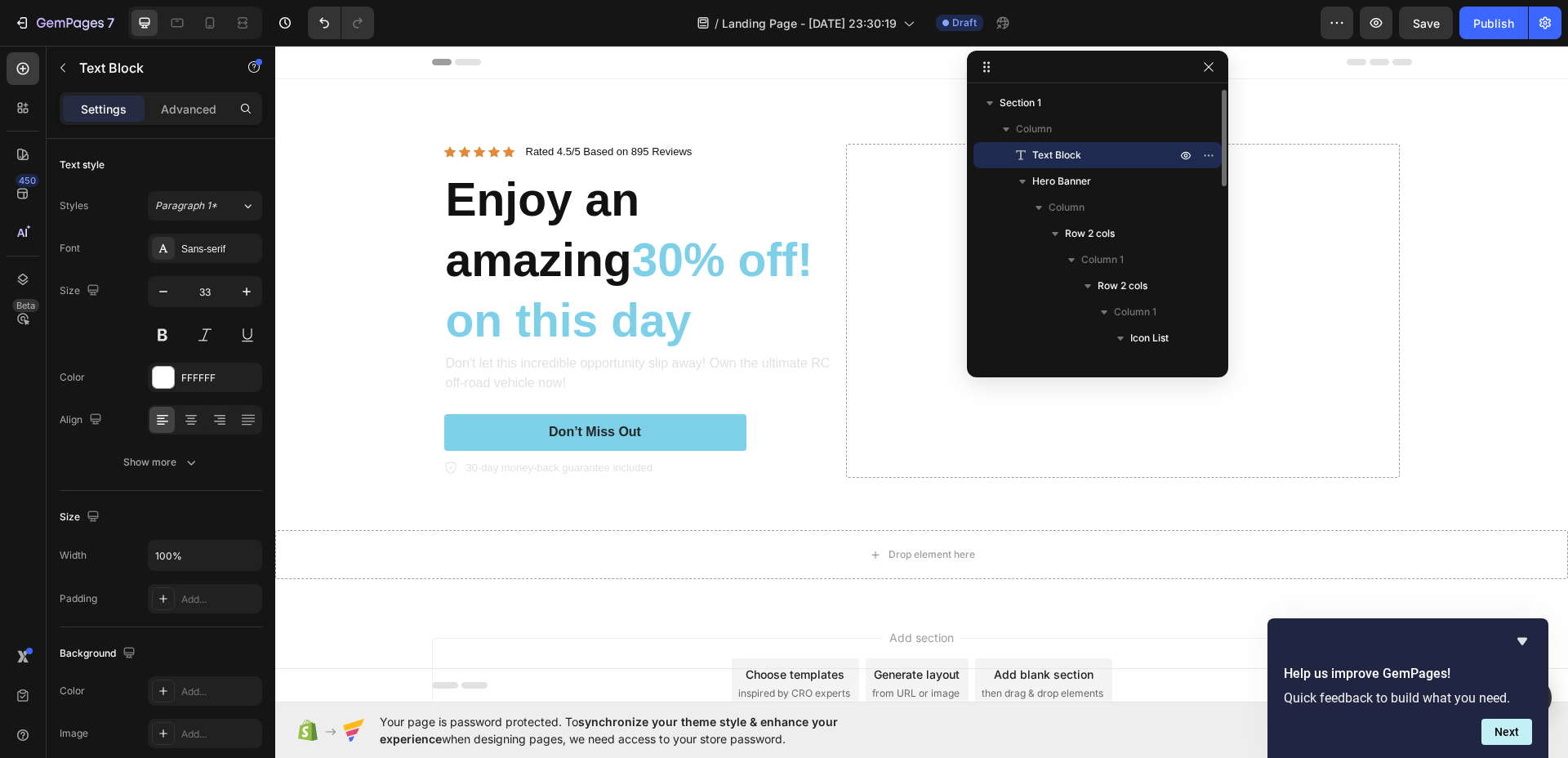
click at [489, 69] on div "Header" at bounding box center [921, 62] width 980 height 33
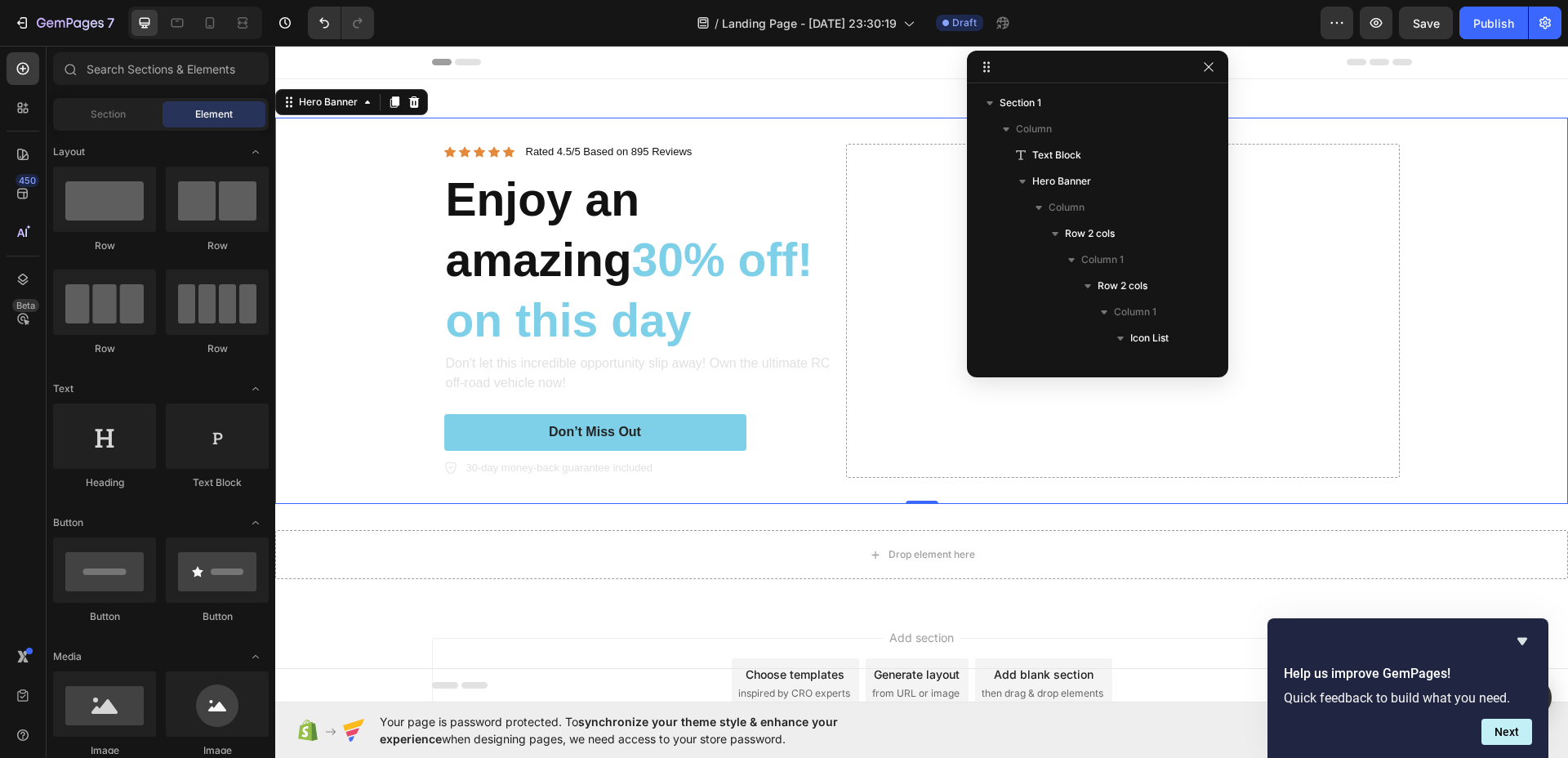
click at [392, 215] on div "Background Image" at bounding box center [920, 310] width 1292 height 386
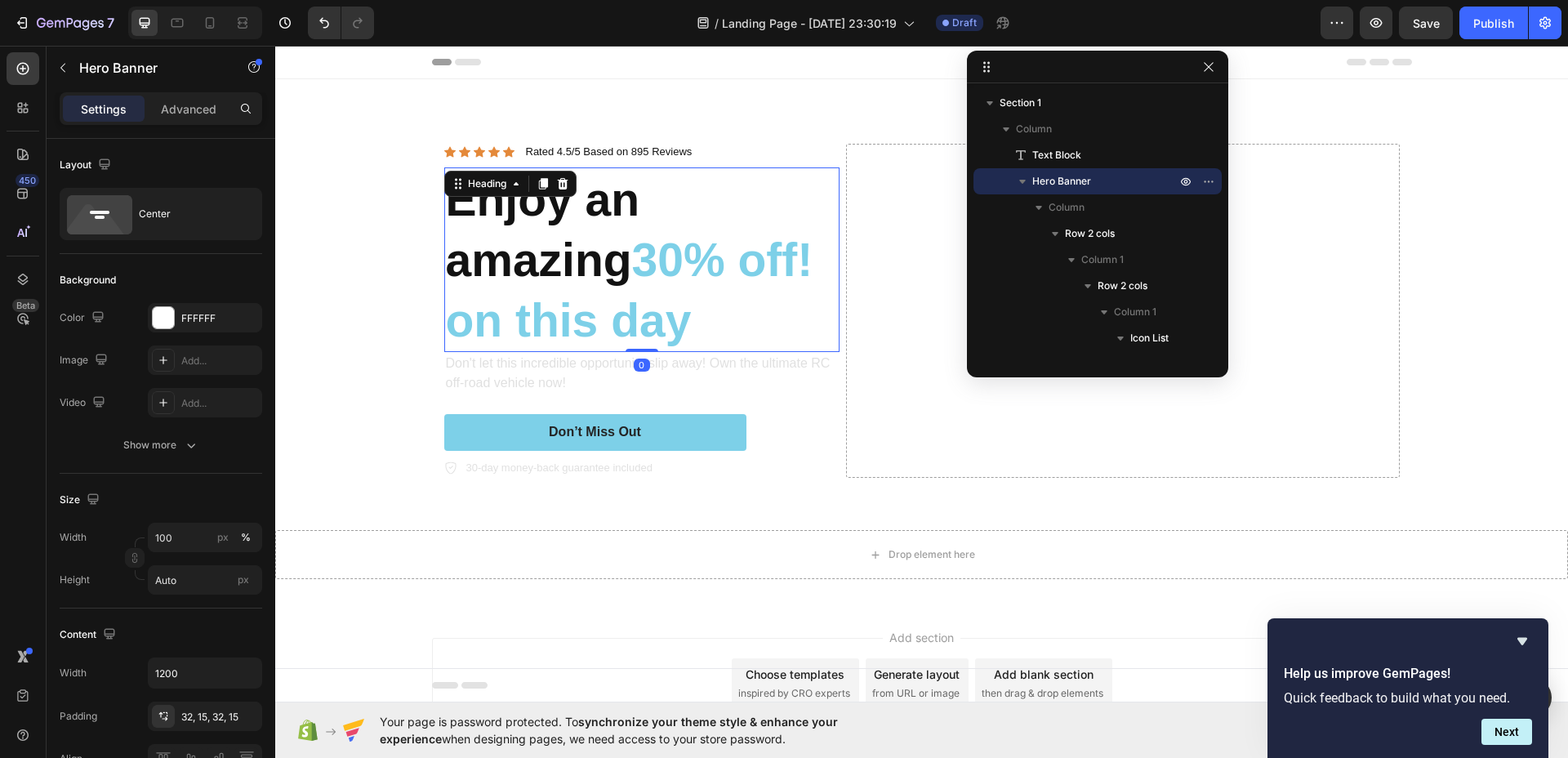
click at [546, 197] on h2 "Enjoy an amazing 30% off! on this day" at bounding box center [641, 259] width 395 height 184
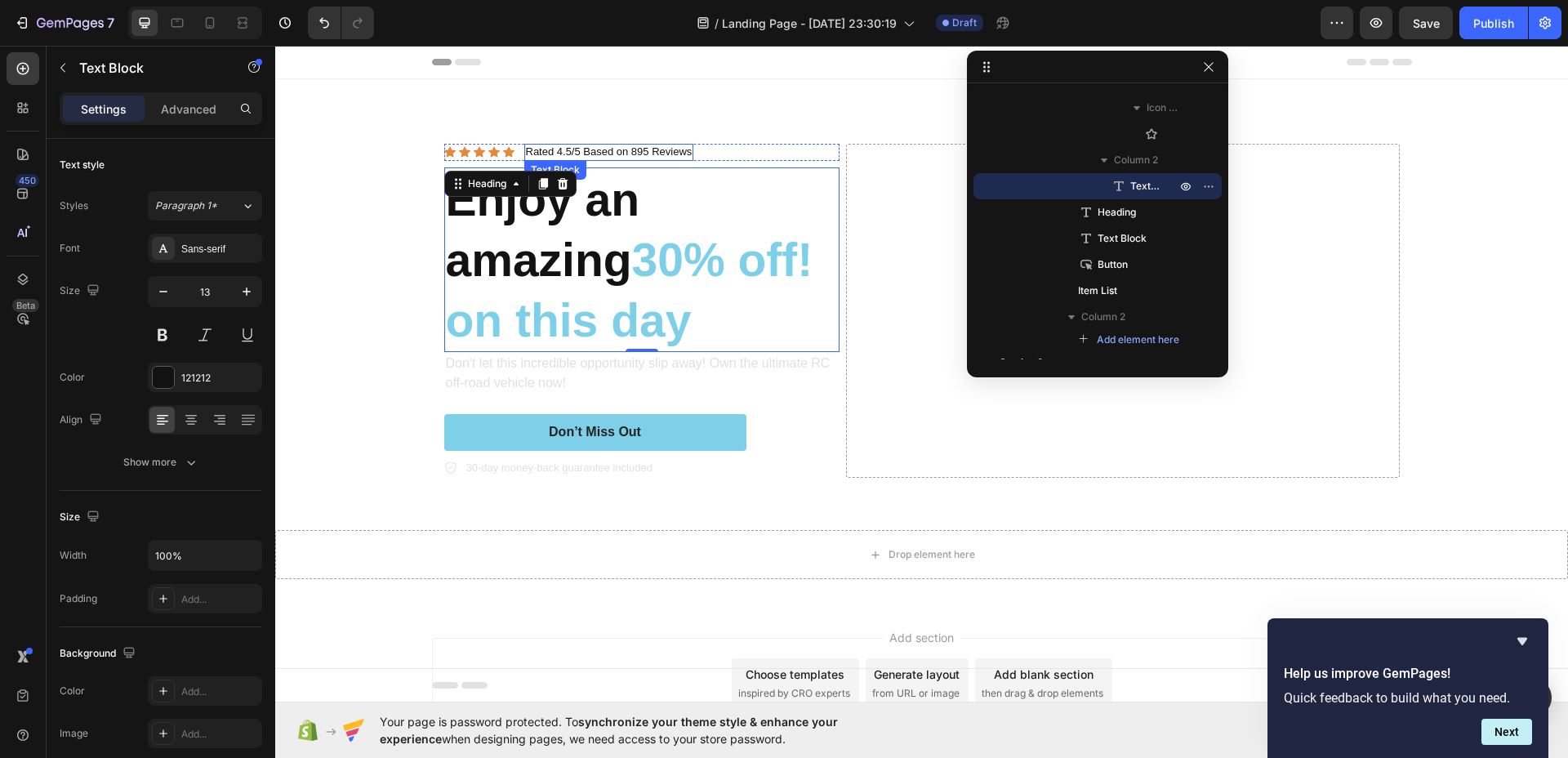
click at [586, 146] on p "Rated 4.5/5 Based on 895 Reviews" at bounding box center [609, 152] width 166 height 14
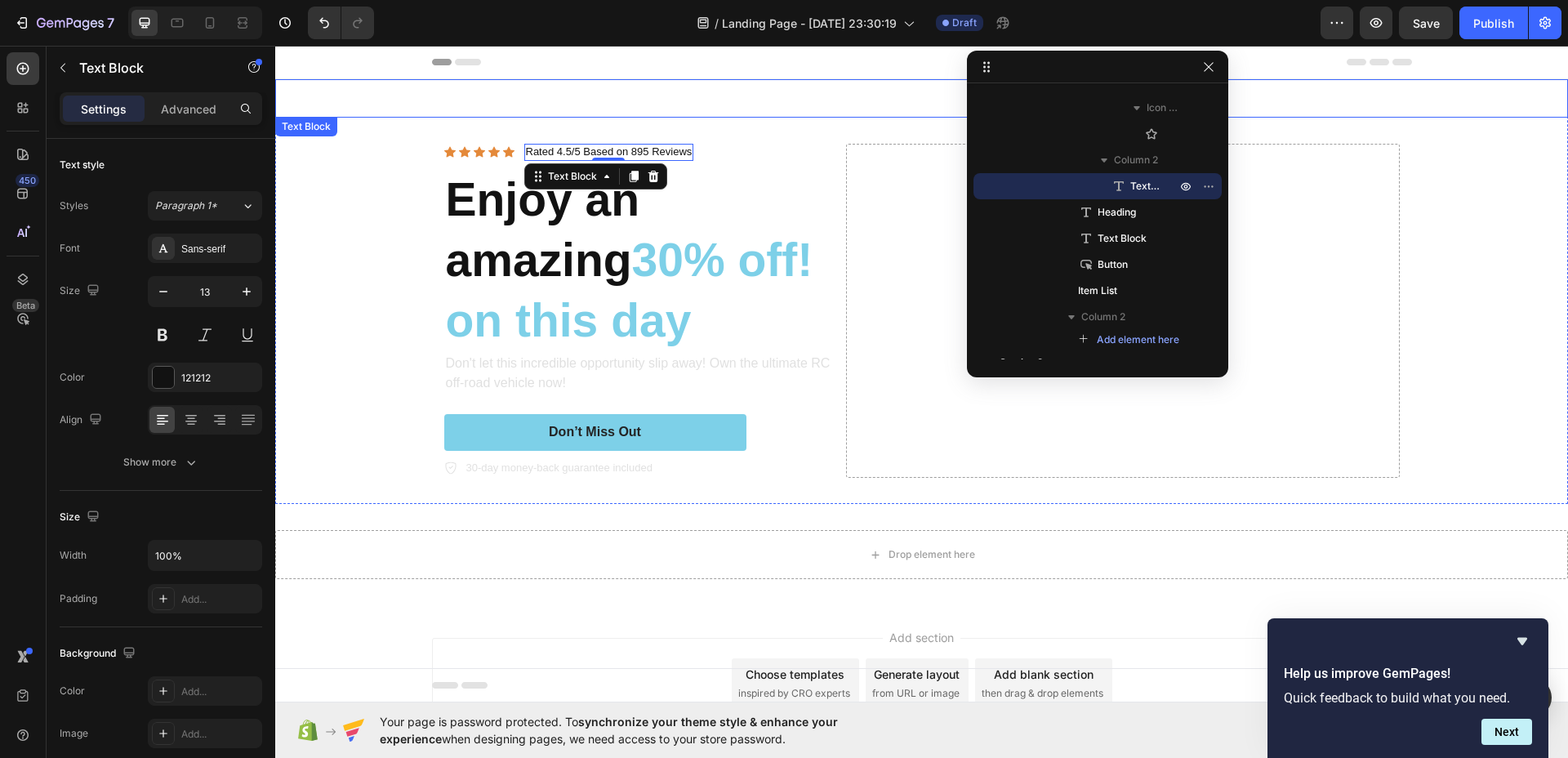
click at [568, 104] on p "Off-Road Racer" at bounding box center [921, 99] width 1290 height 36
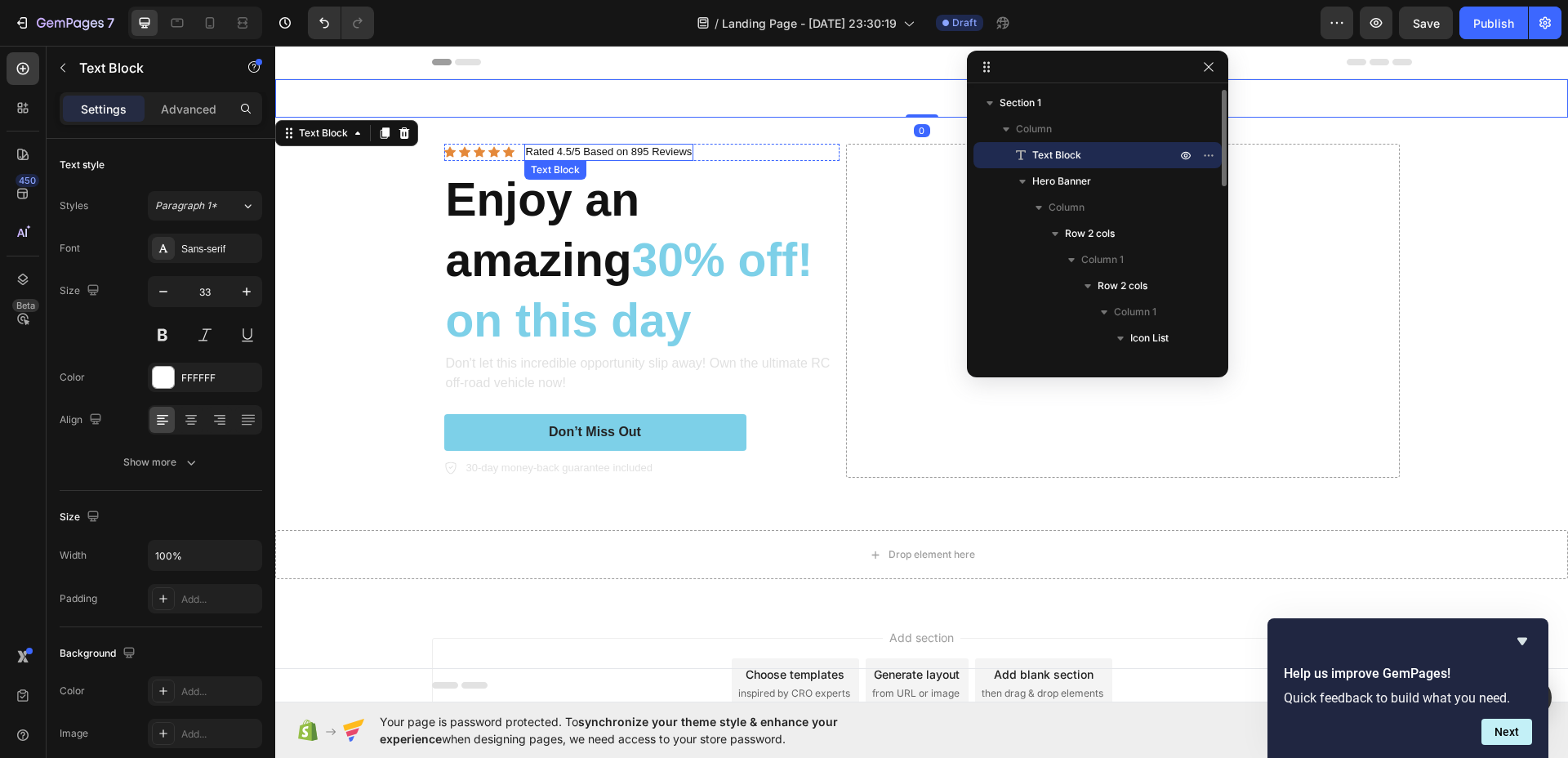
click at [534, 152] on p "Rated 4.5/5 Based on 895 Reviews" at bounding box center [609, 152] width 166 height 14
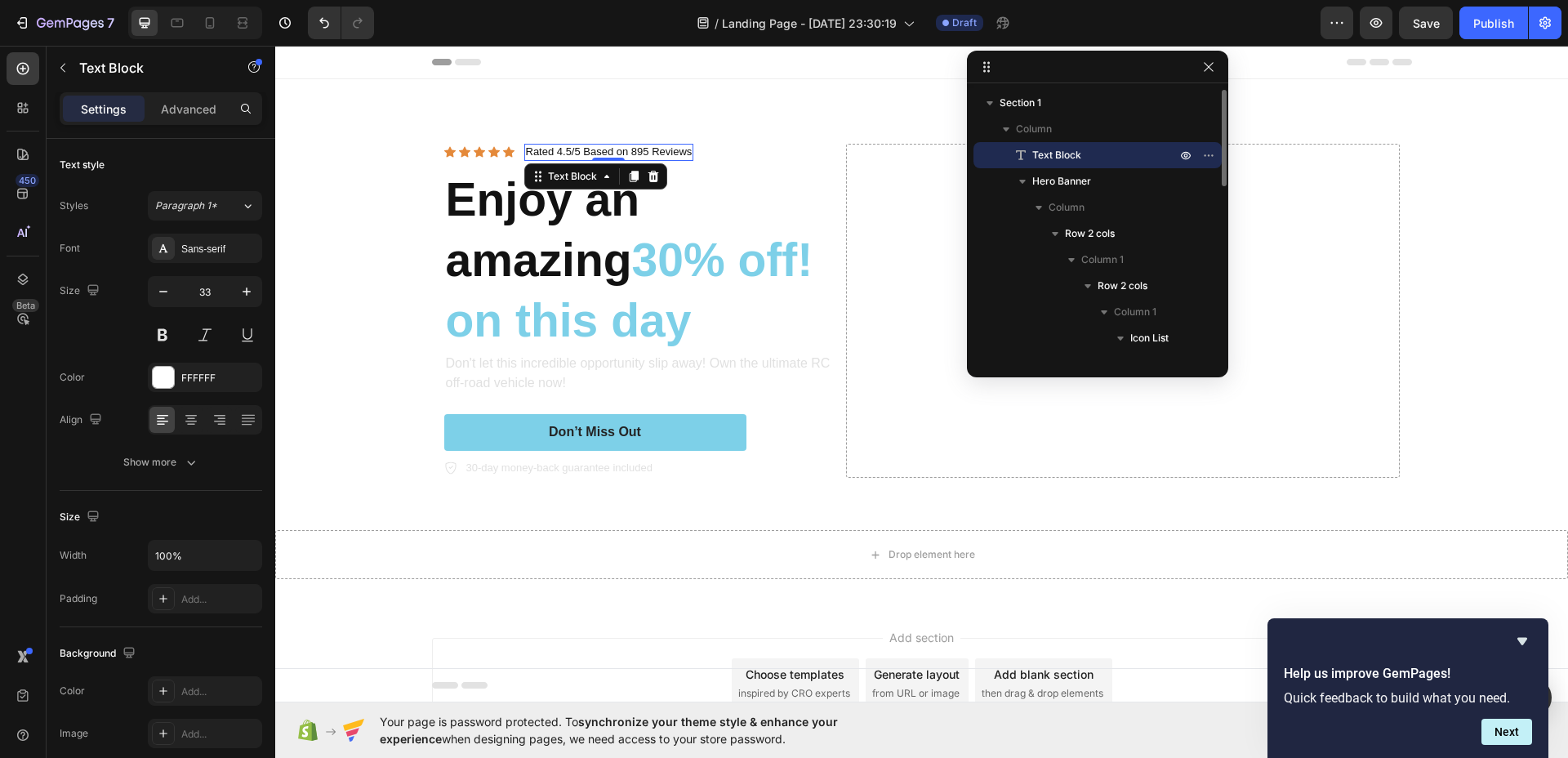
scroll to position [439, 0]
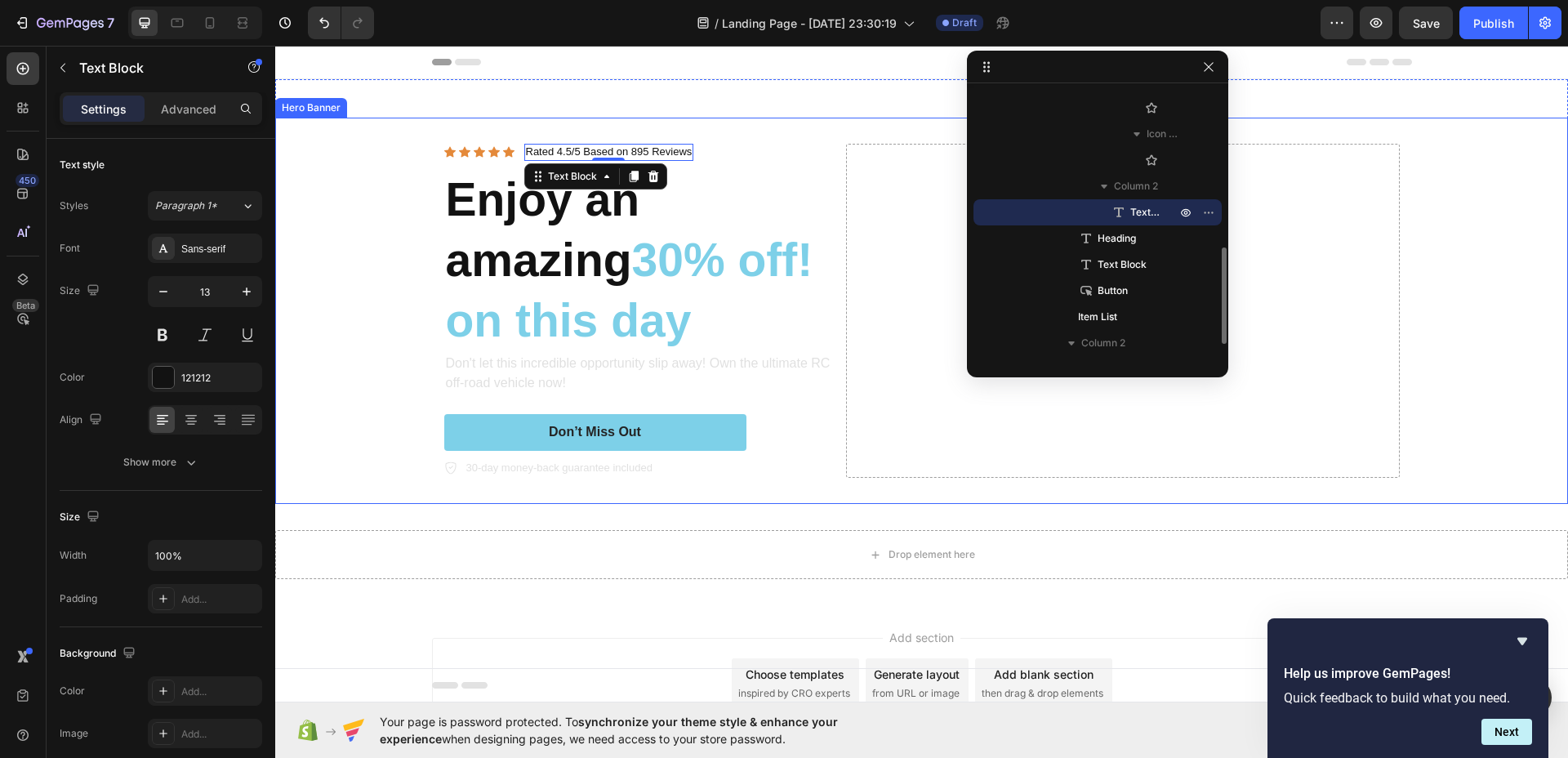
click at [476, 111] on p "Off-Road Racer" at bounding box center [921, 99] width 1290 height 36
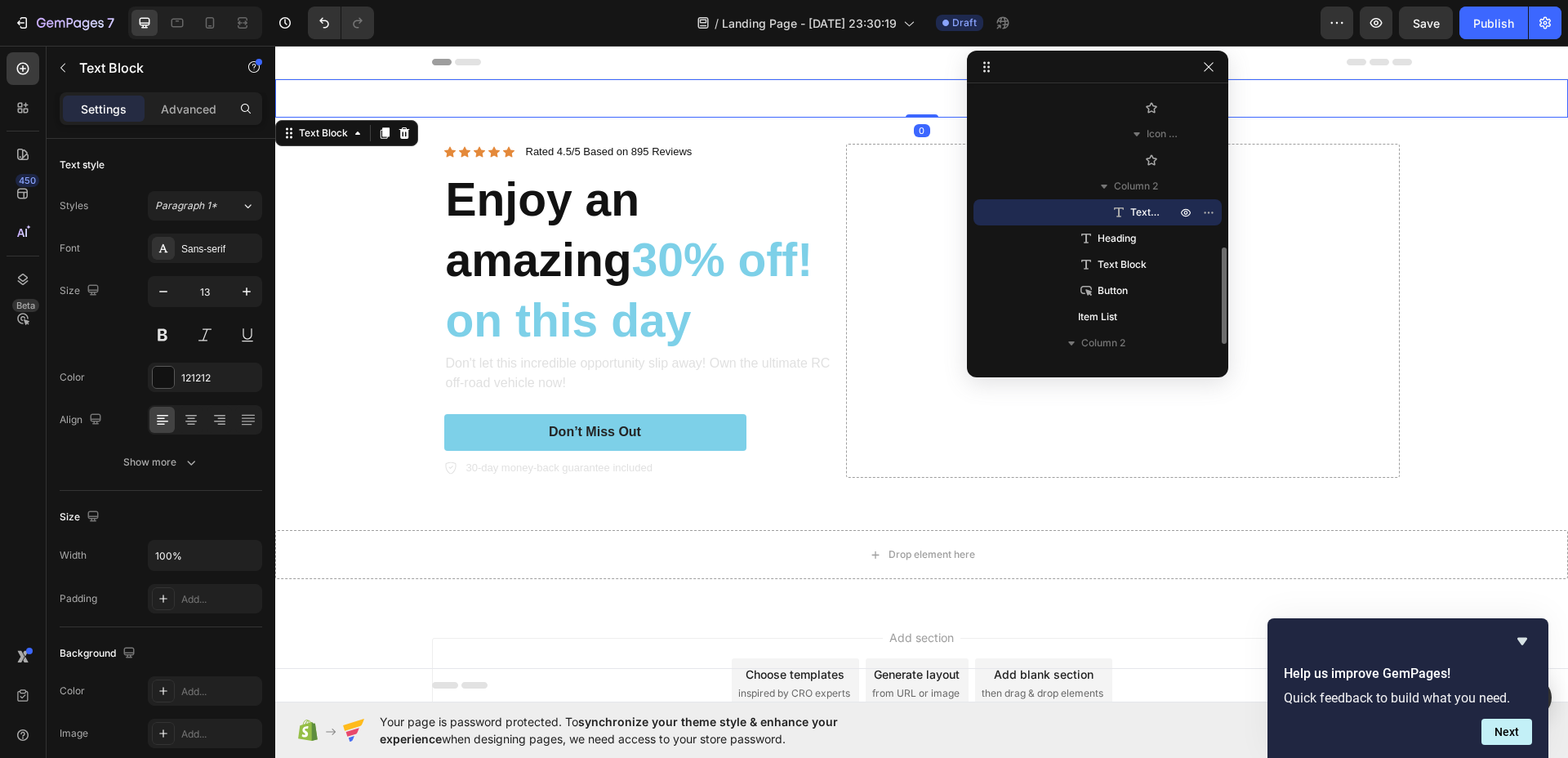
scroll to position [0, 0]
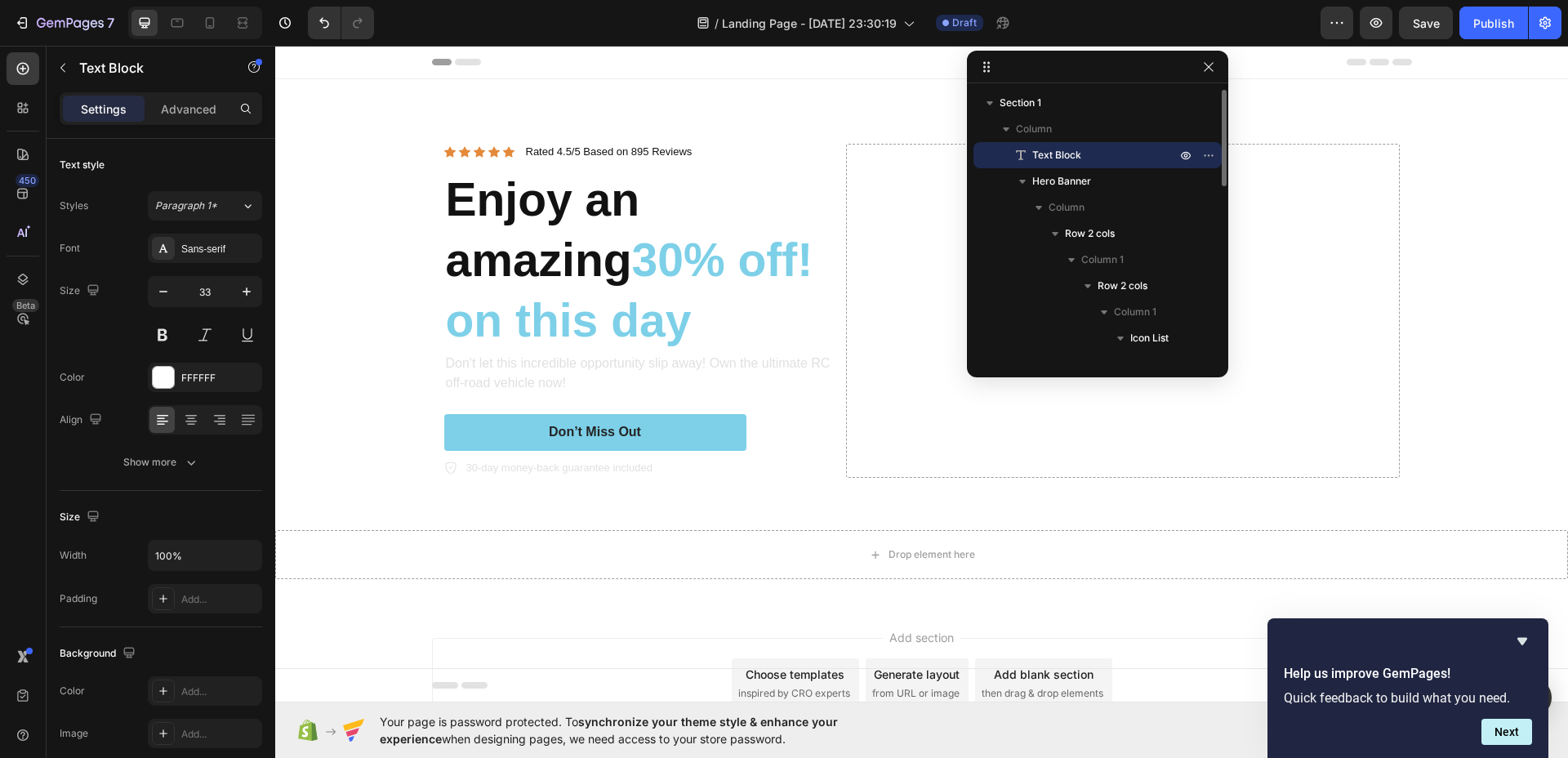
click at [481, 55] on div "Header" at bounding box center [921, 62] width 980 height 33
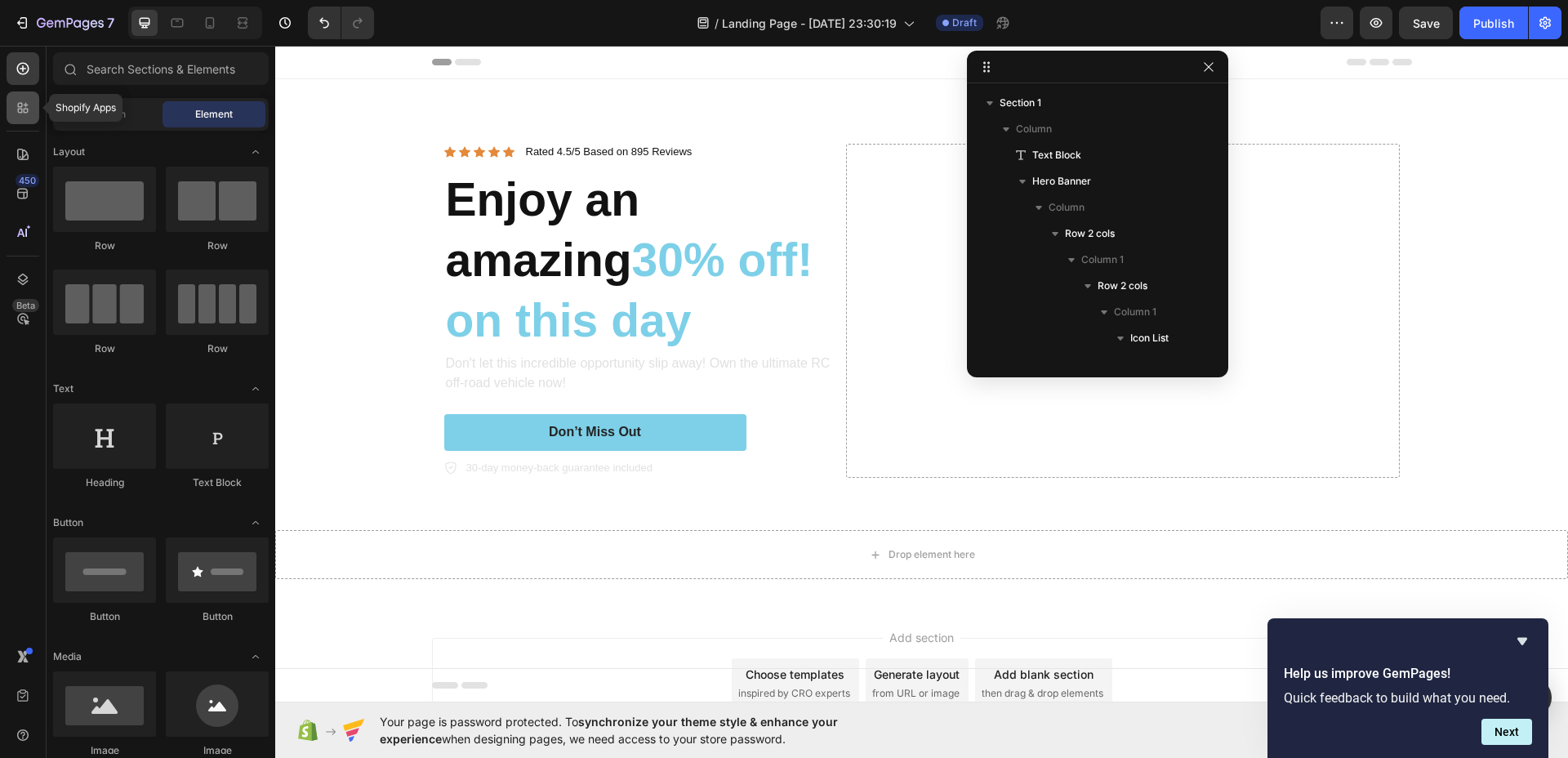
click at [19, 115] on icon at bounding box center [22, 107] width 16 height 16
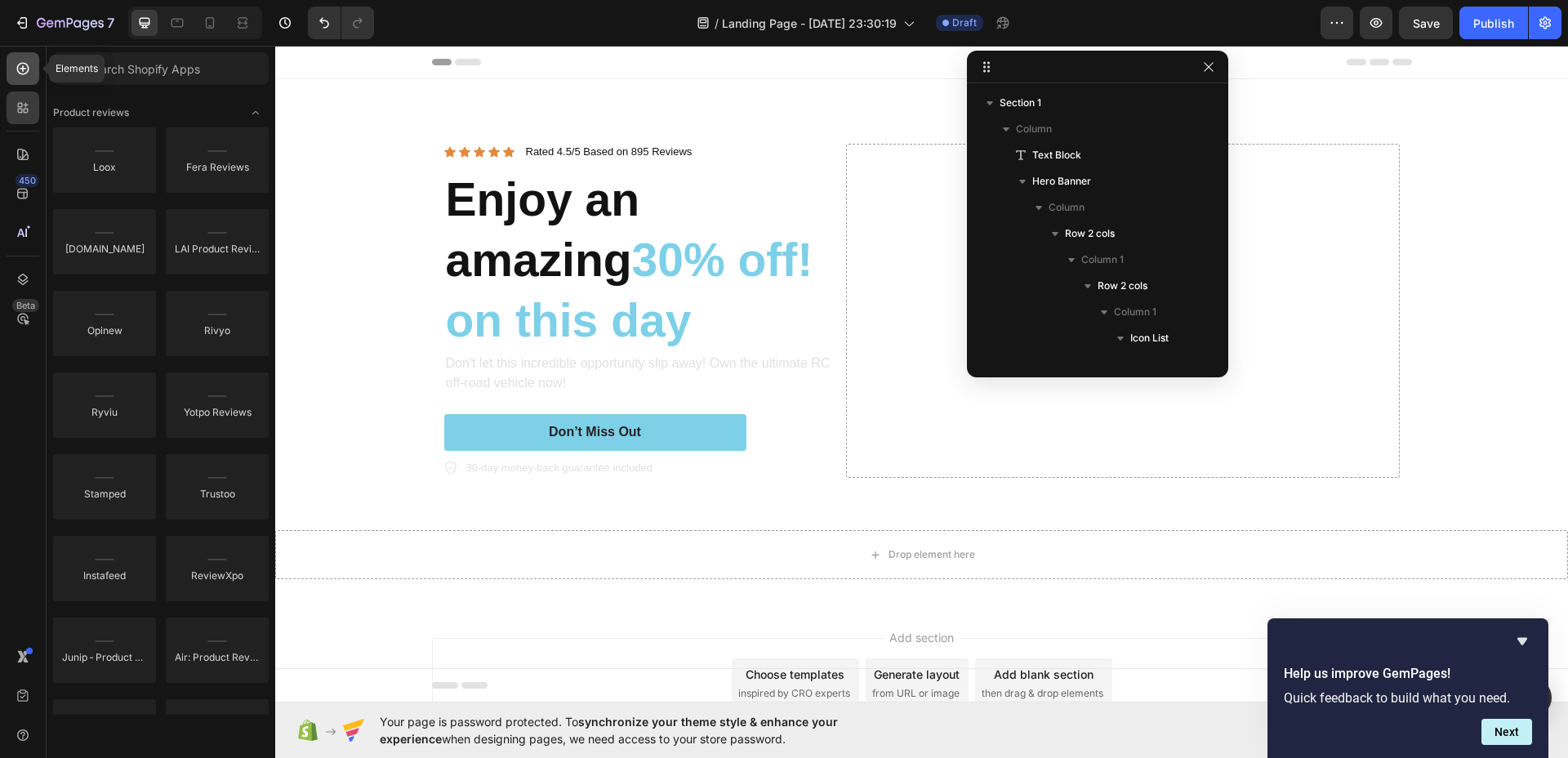
click at [21, 79] on div at bounding box center [22, 68] width 33 height 33
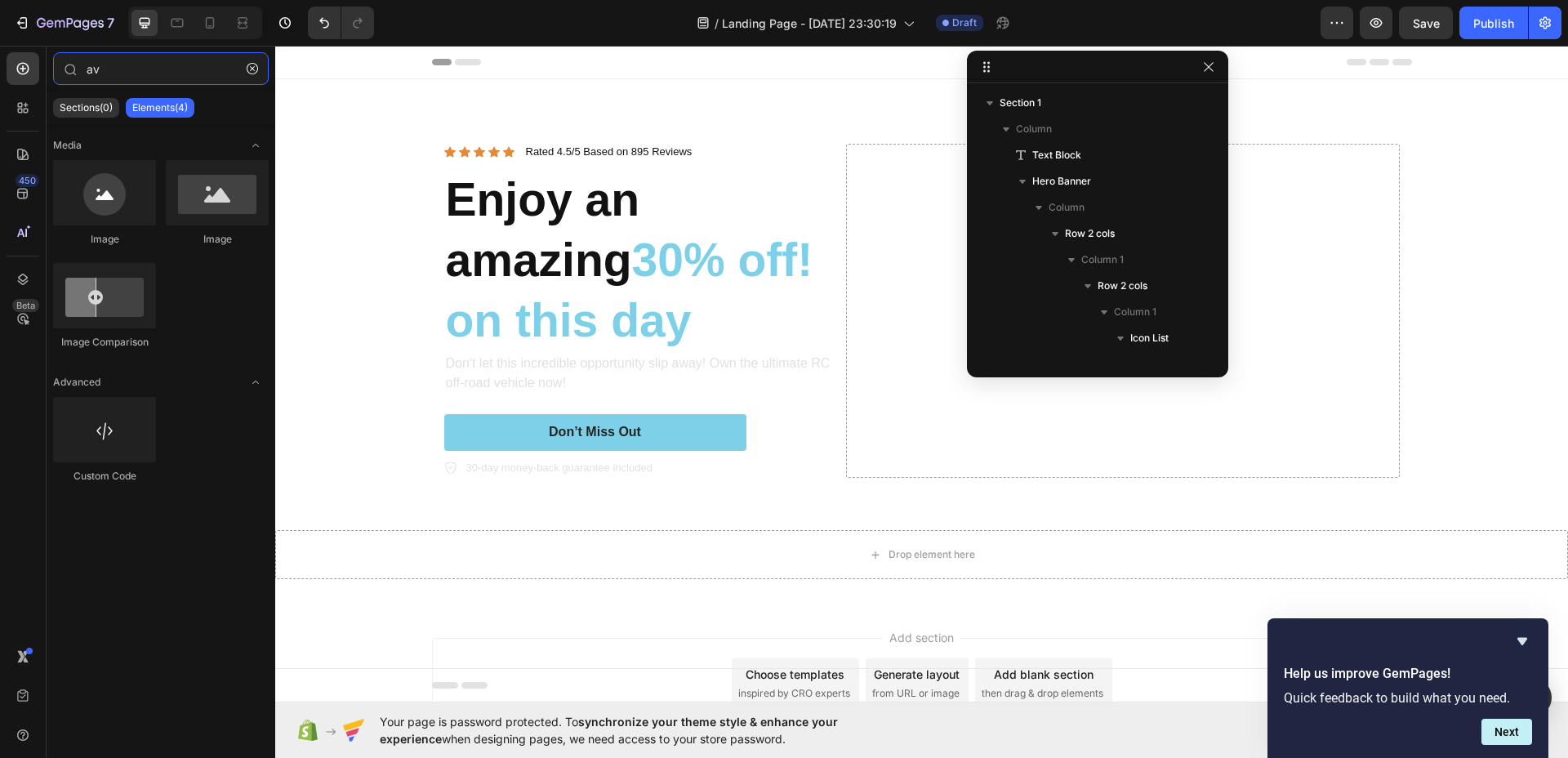
type input "a"
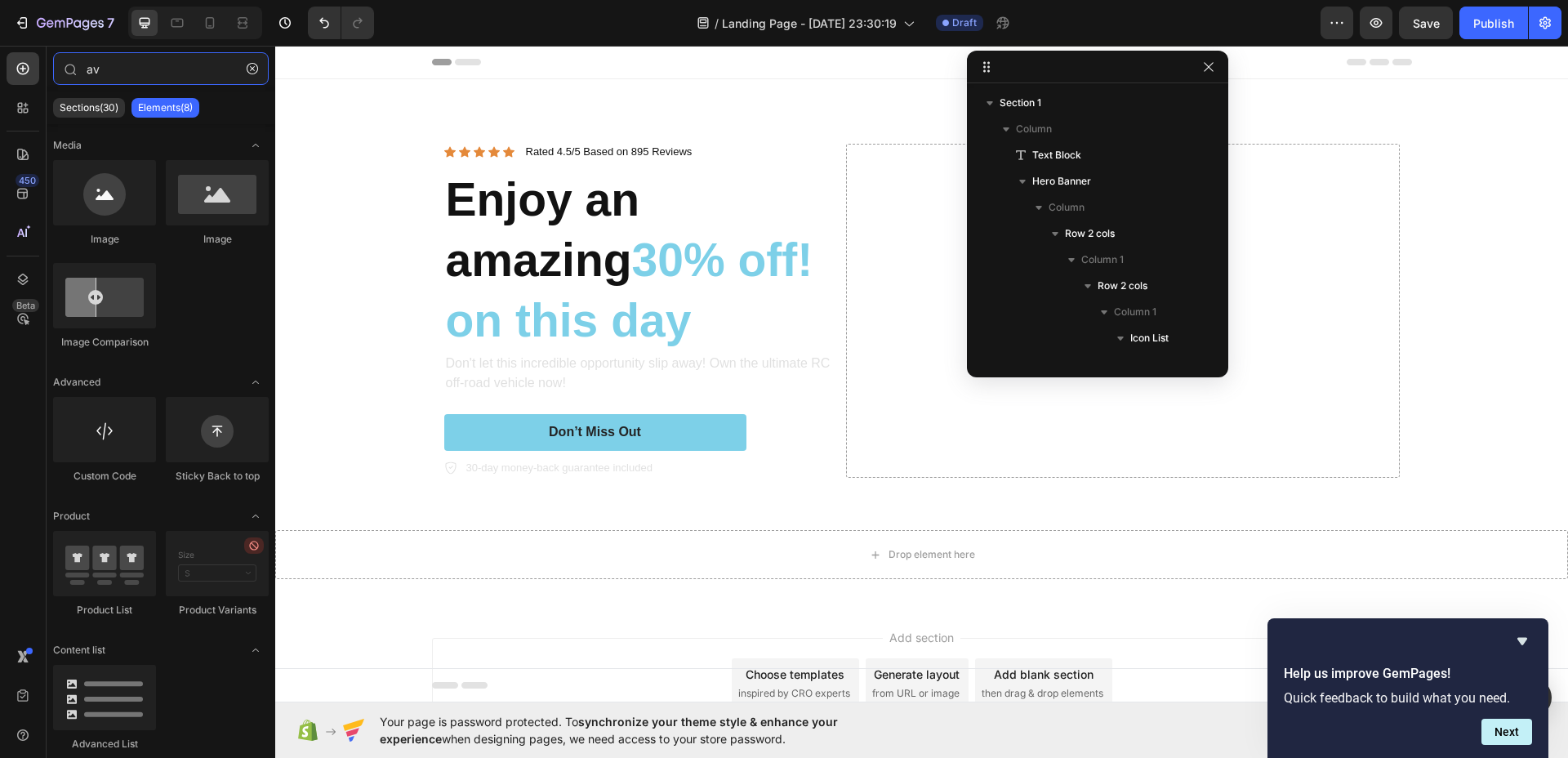
type input "a"
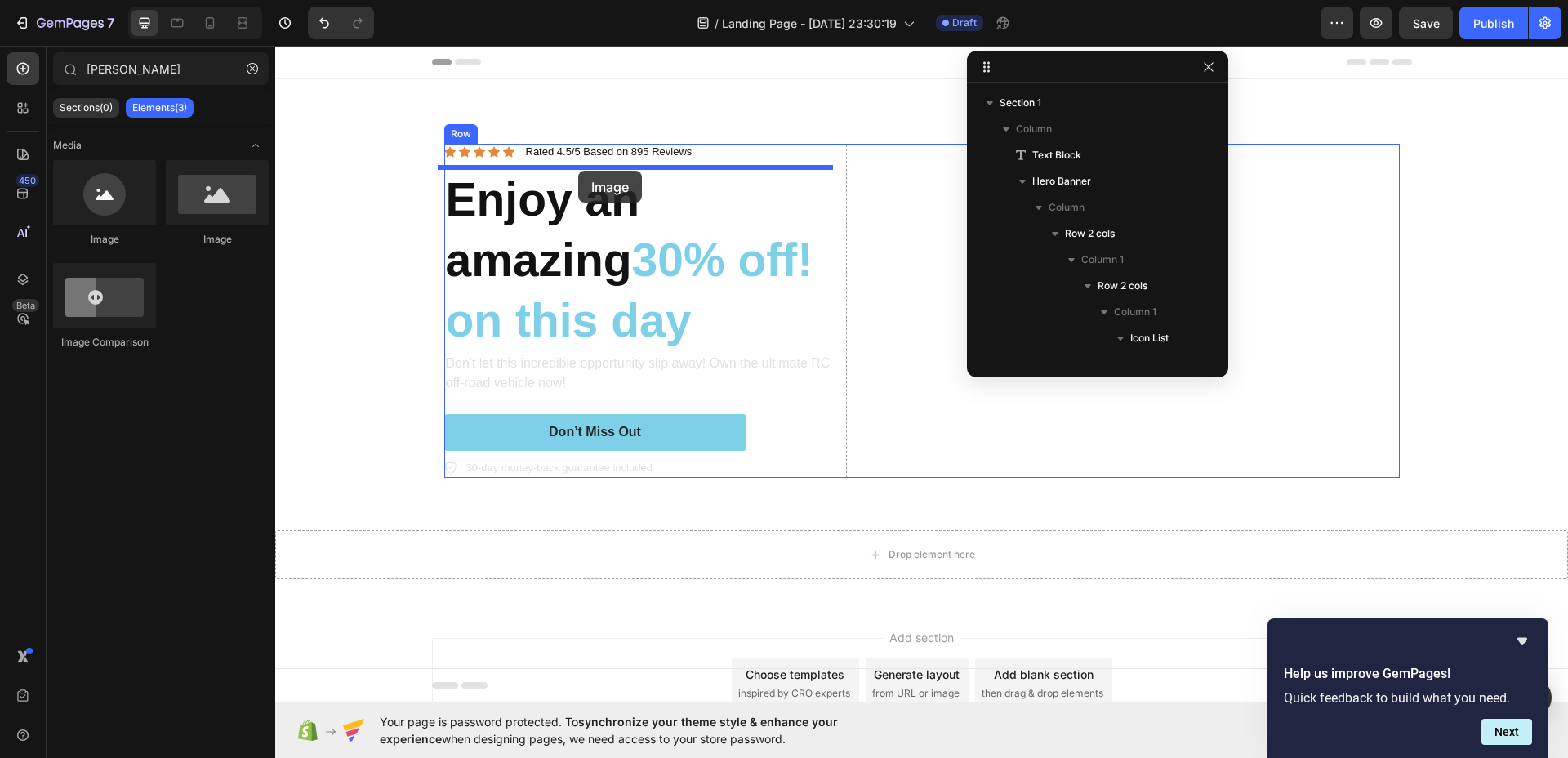
drag, startPoint x: 377, startPoint y: 245, endPoint x: 578, endPoint y: 171, distance: 214.2
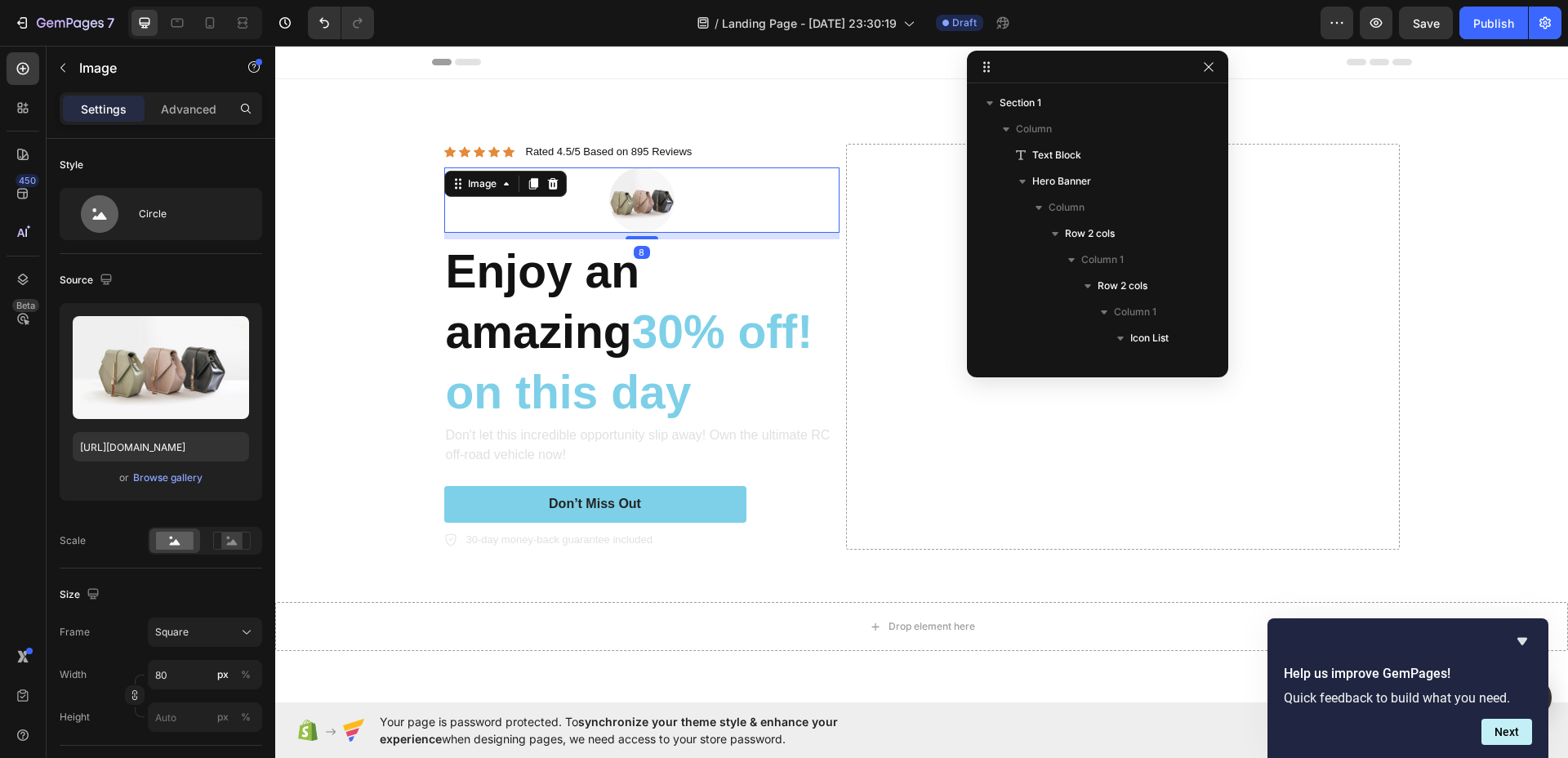
scroll to position [465, 0]
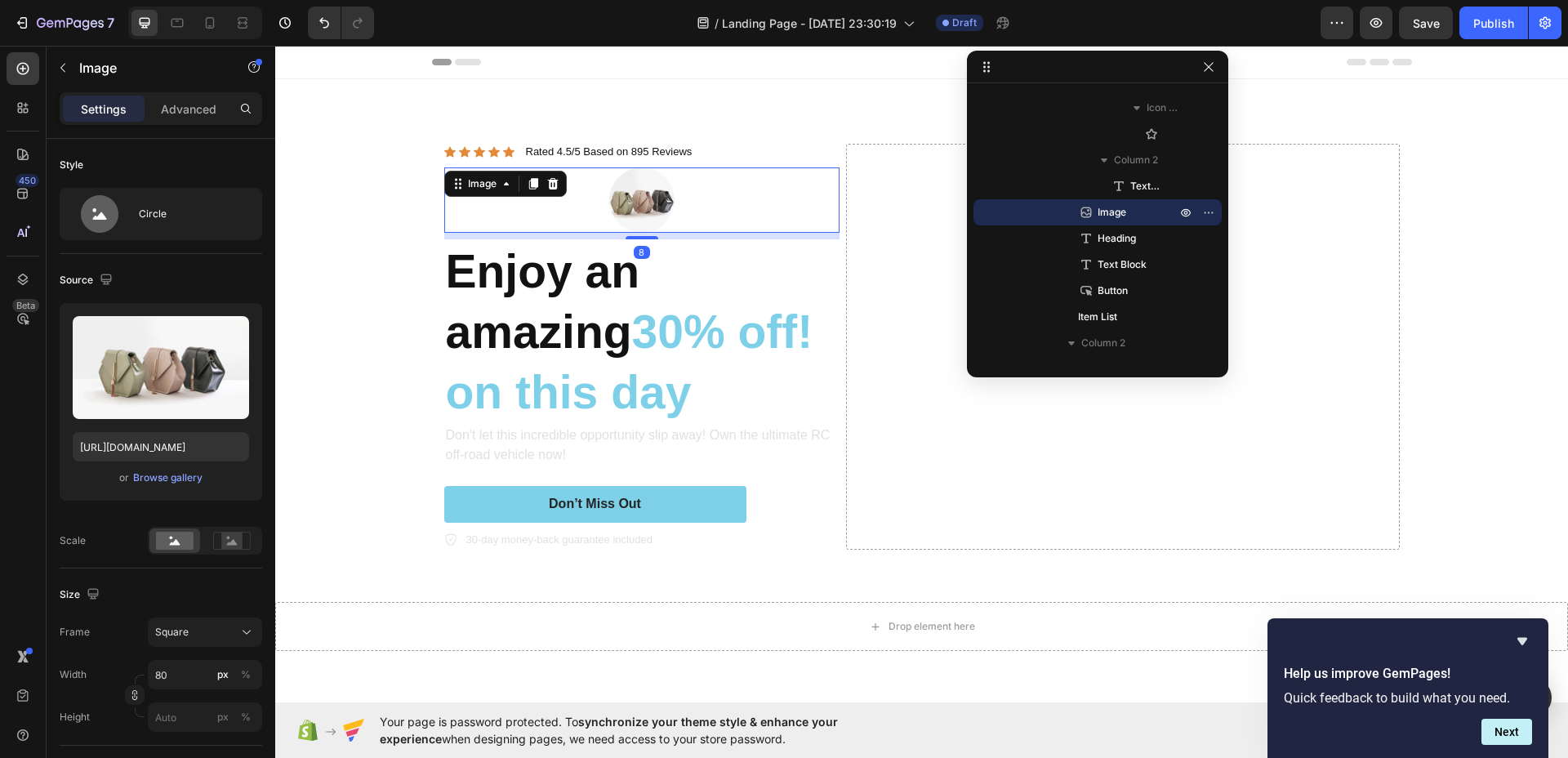
click at [655, 202] on img at bounding box center [642, 200] width 65 height 65
click at [651, 201] on img at bounding box center [642, 200] width 65 height 65
click at [645, 205] on img at bounding box center [642, 200] width 65 height 65
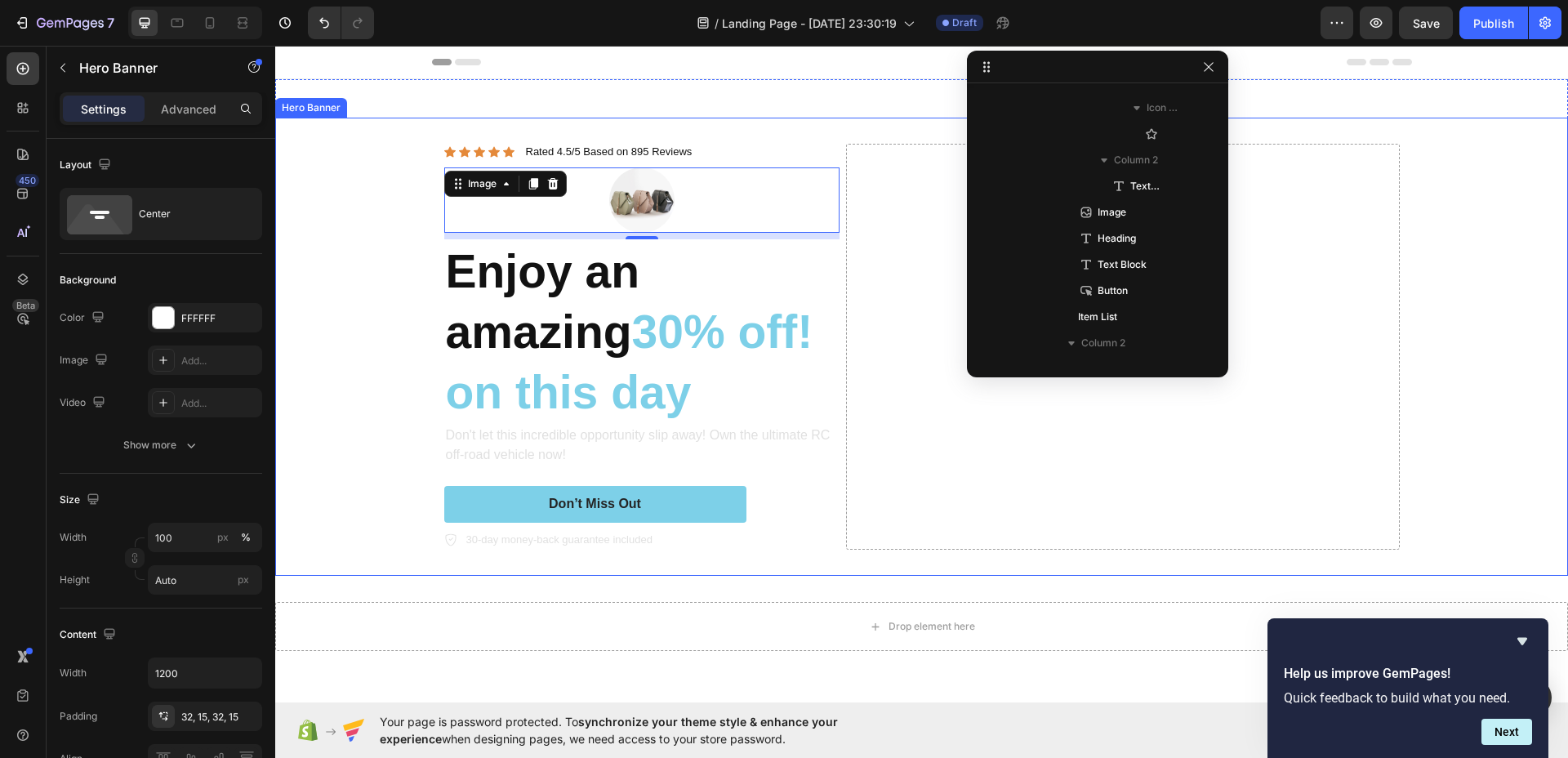
click at [720, 122] on div "Icon Icon Icon Icon Icon Icon List Rated 4.5/5 Based on 895 Reviews Text Block …" at bounding box center [921, 347] width 980 height 458
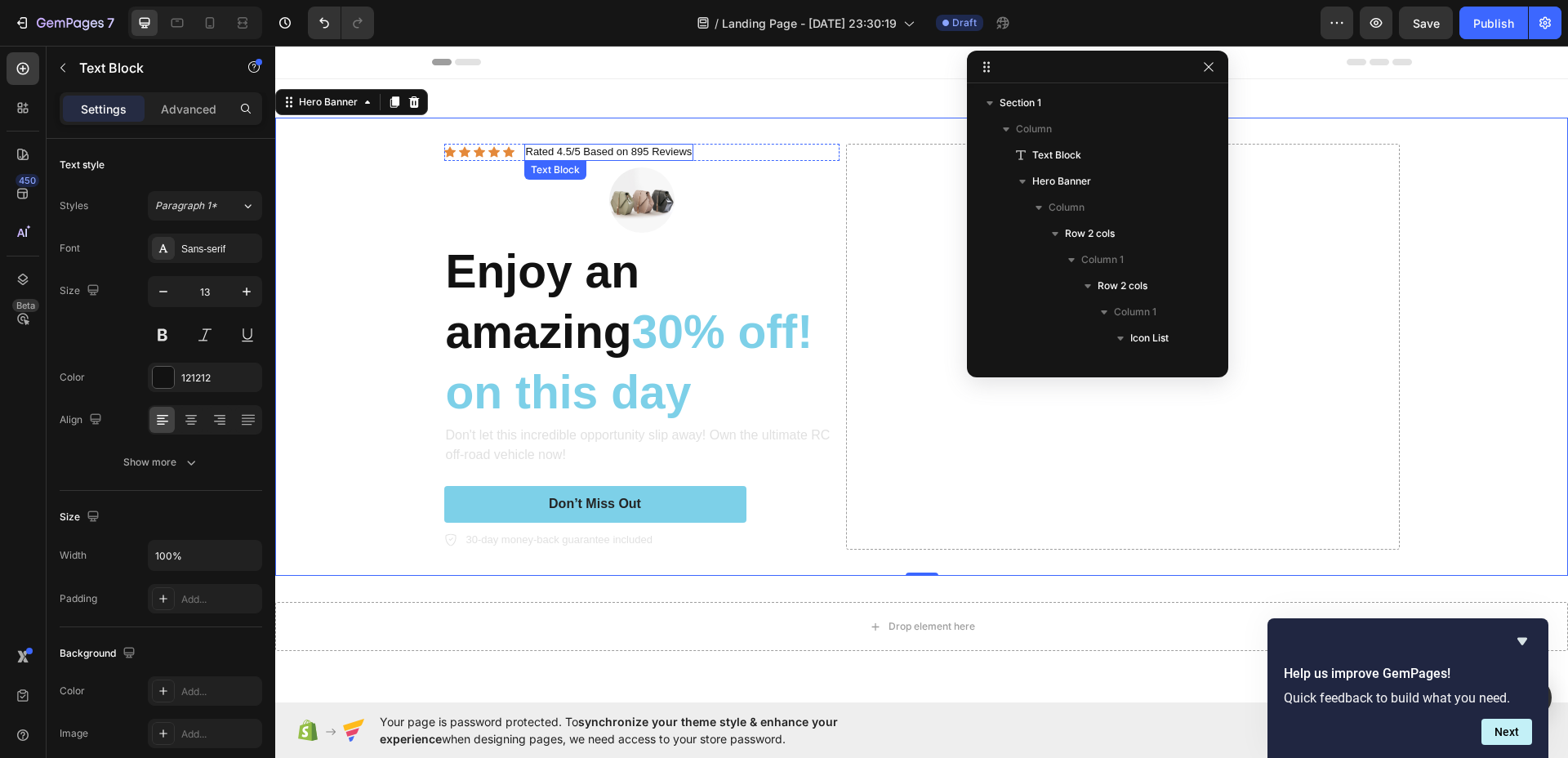
click at [635, 156] on p "Rated 4.5/5 Based on 895 Reviews" at bounding box center [609, 152] width 166 height 14
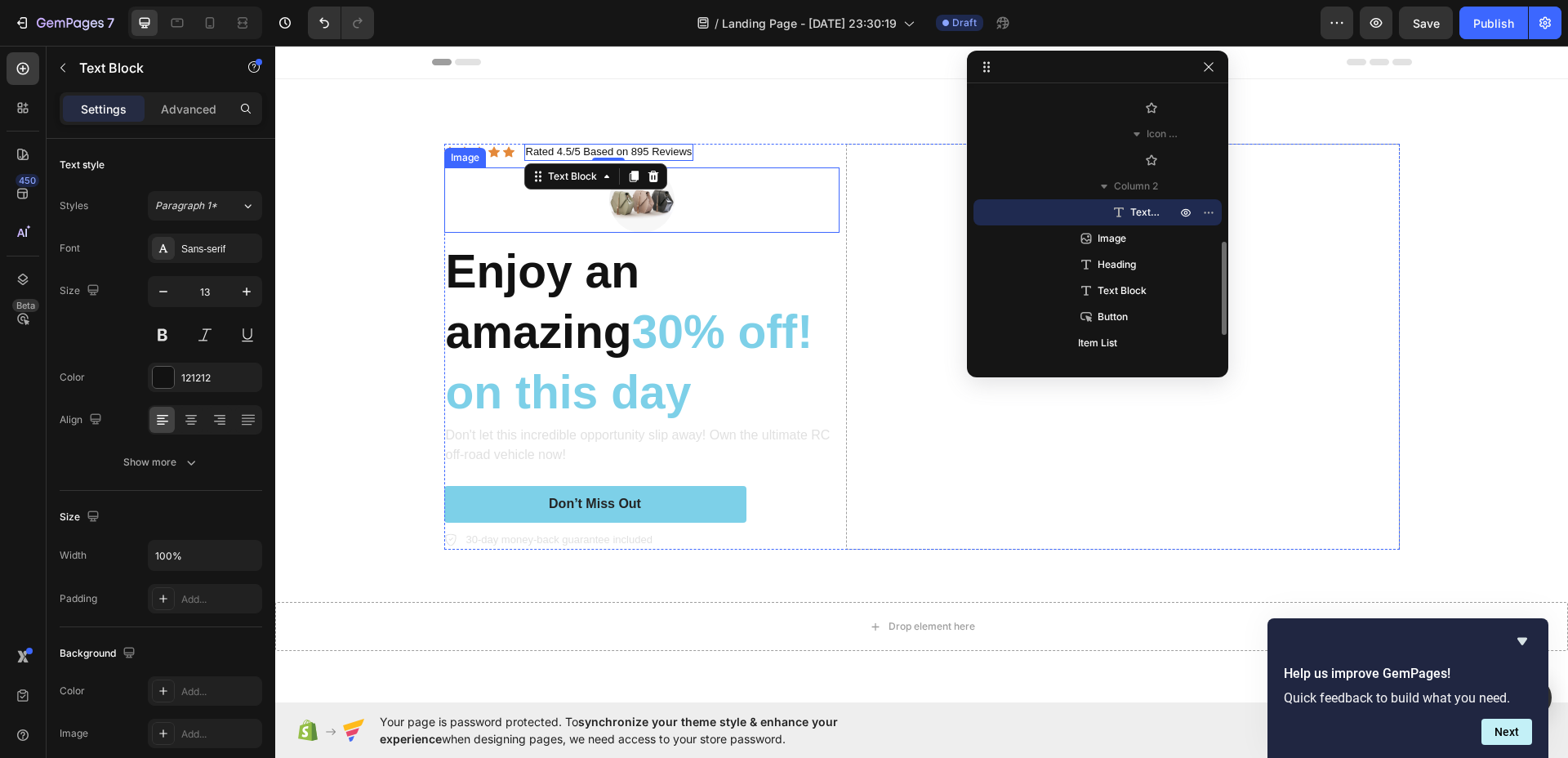
click at [643, 204] on img at bounding box center [642, 200] width 65 height 65
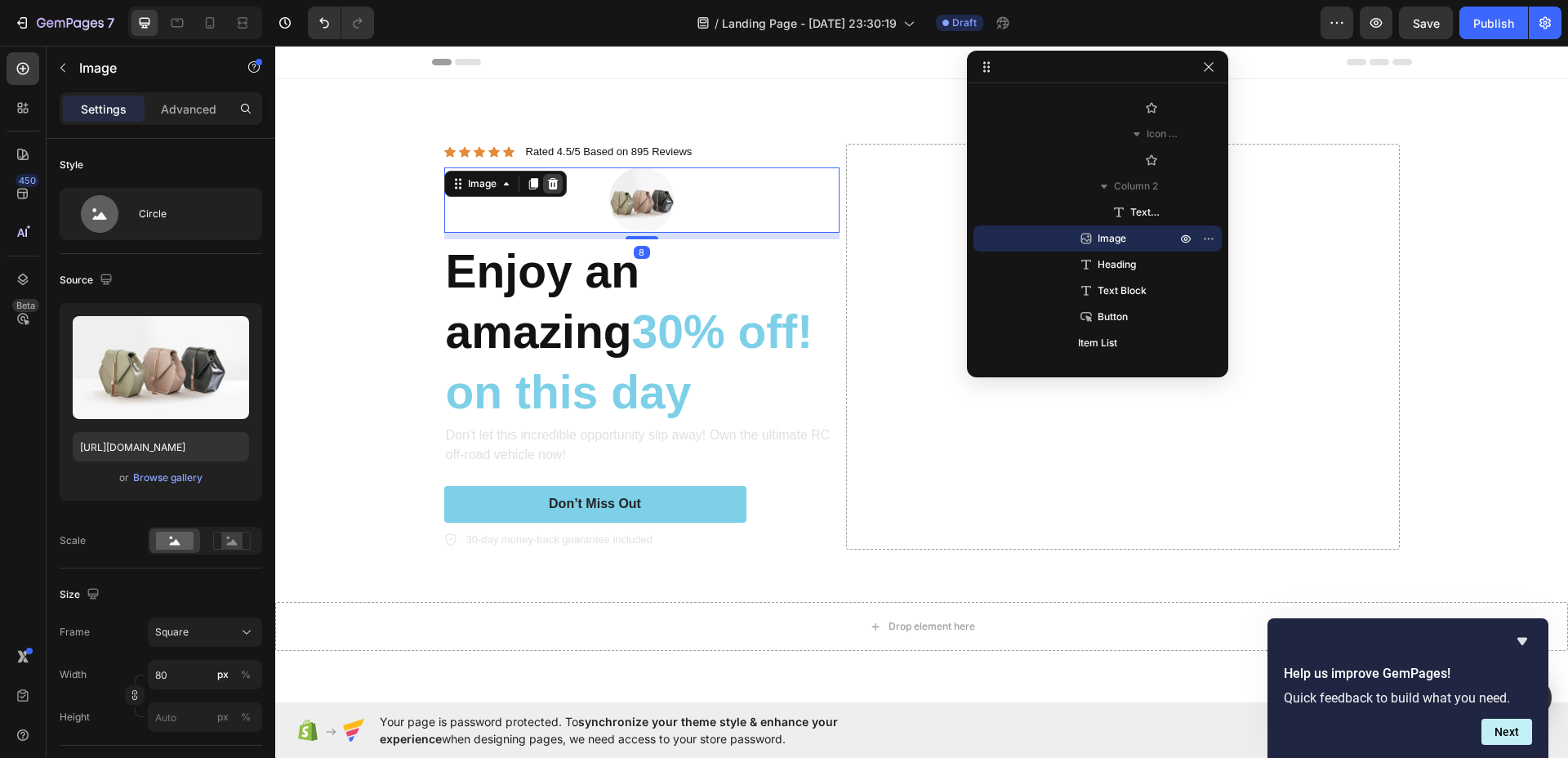
click at [547, 189] on icon at bounding box center [551, 183] width 10 height 11
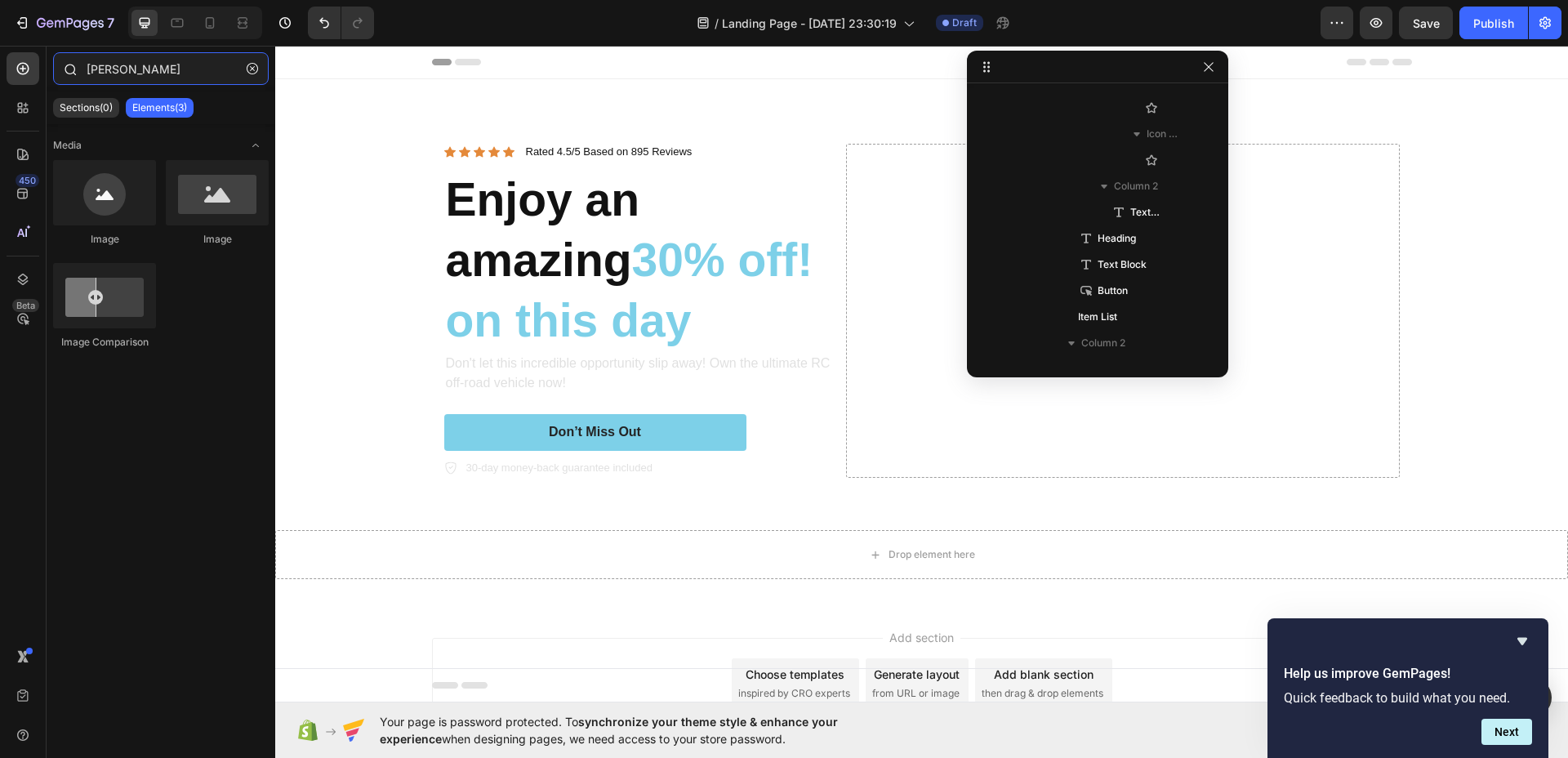
click at [109, 75] on input "avtar" at bounding box center [161, 68] width 216 height 33
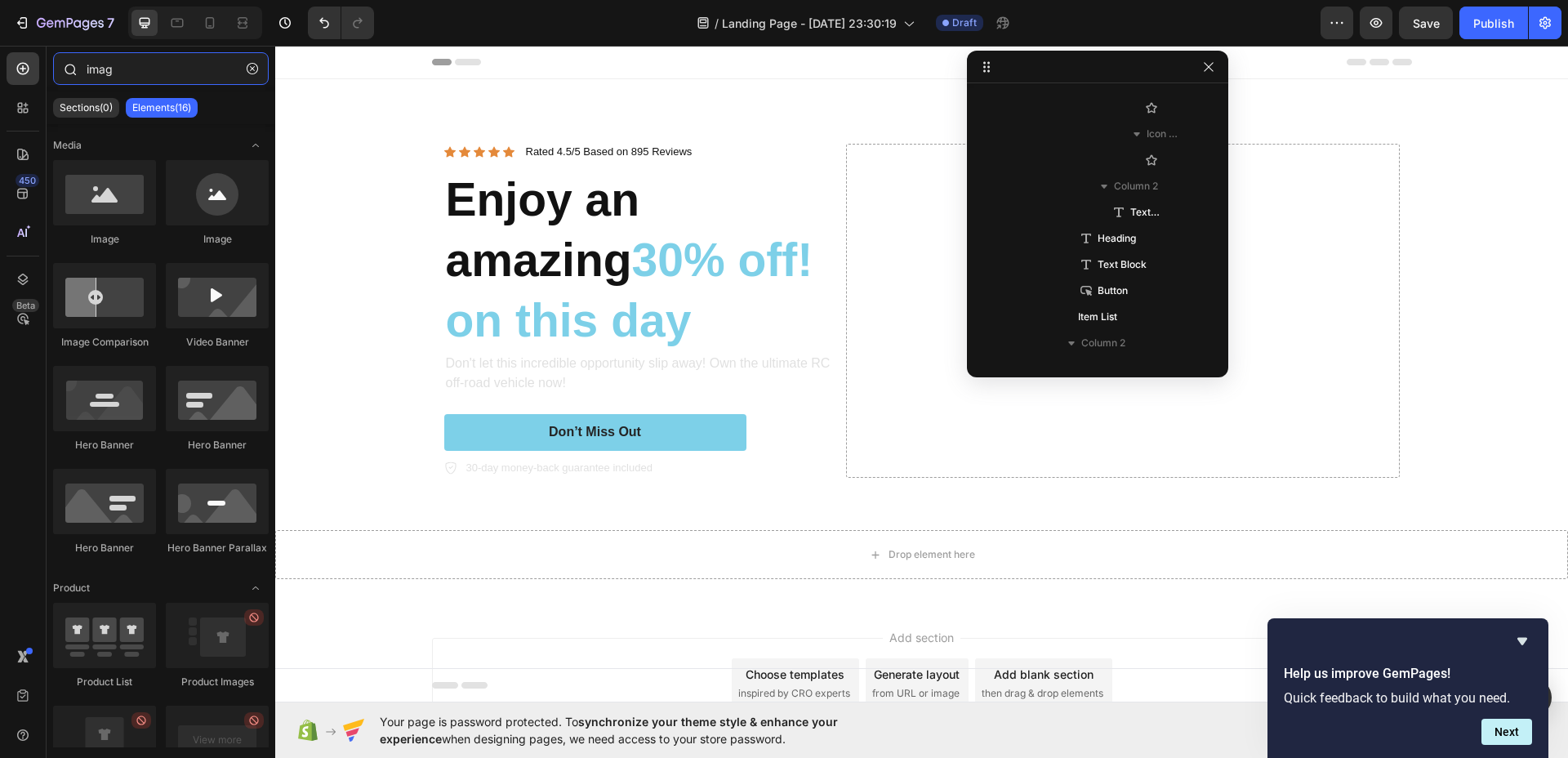
type input "image"
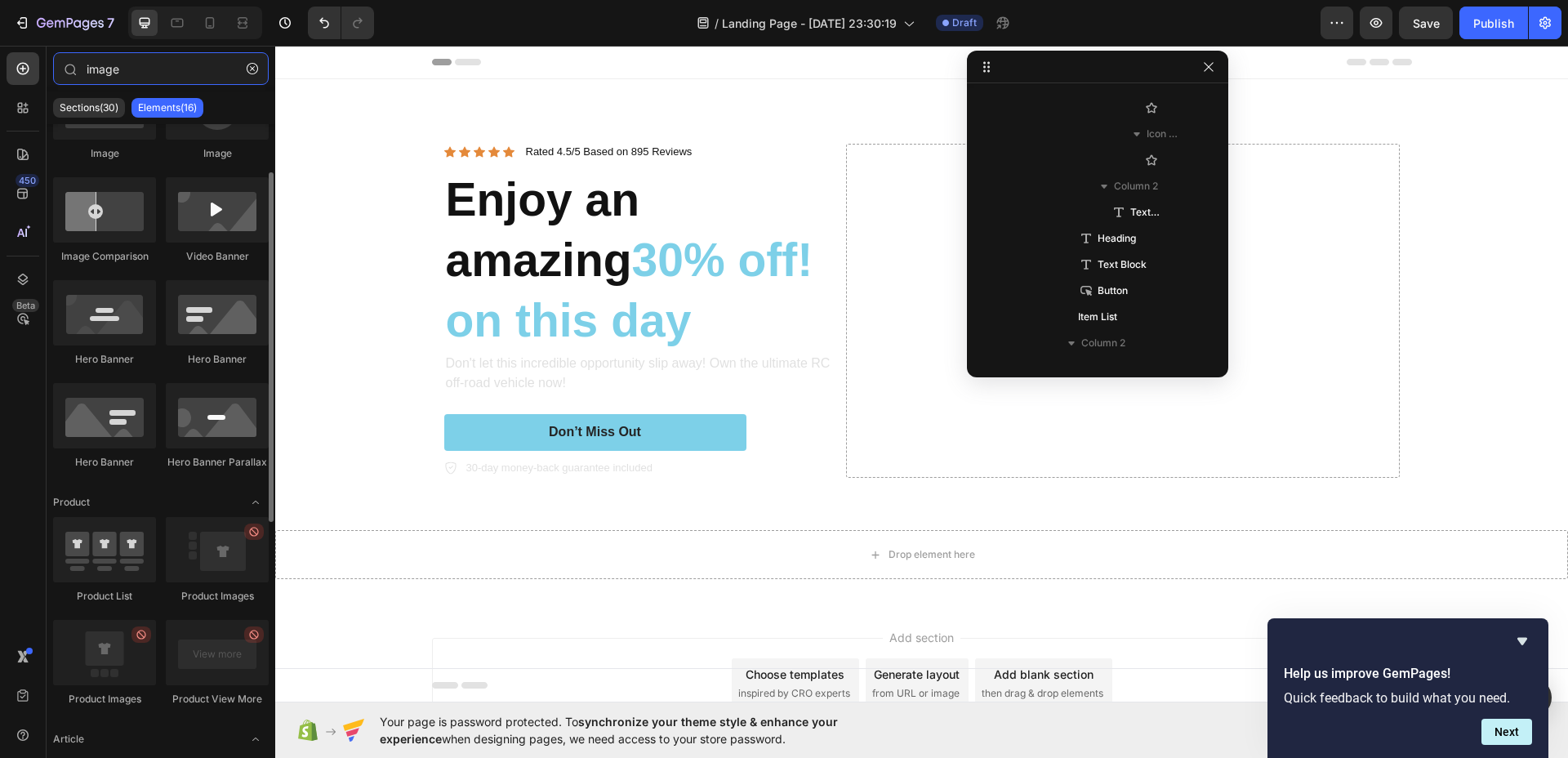
scroll to position [0, 0]
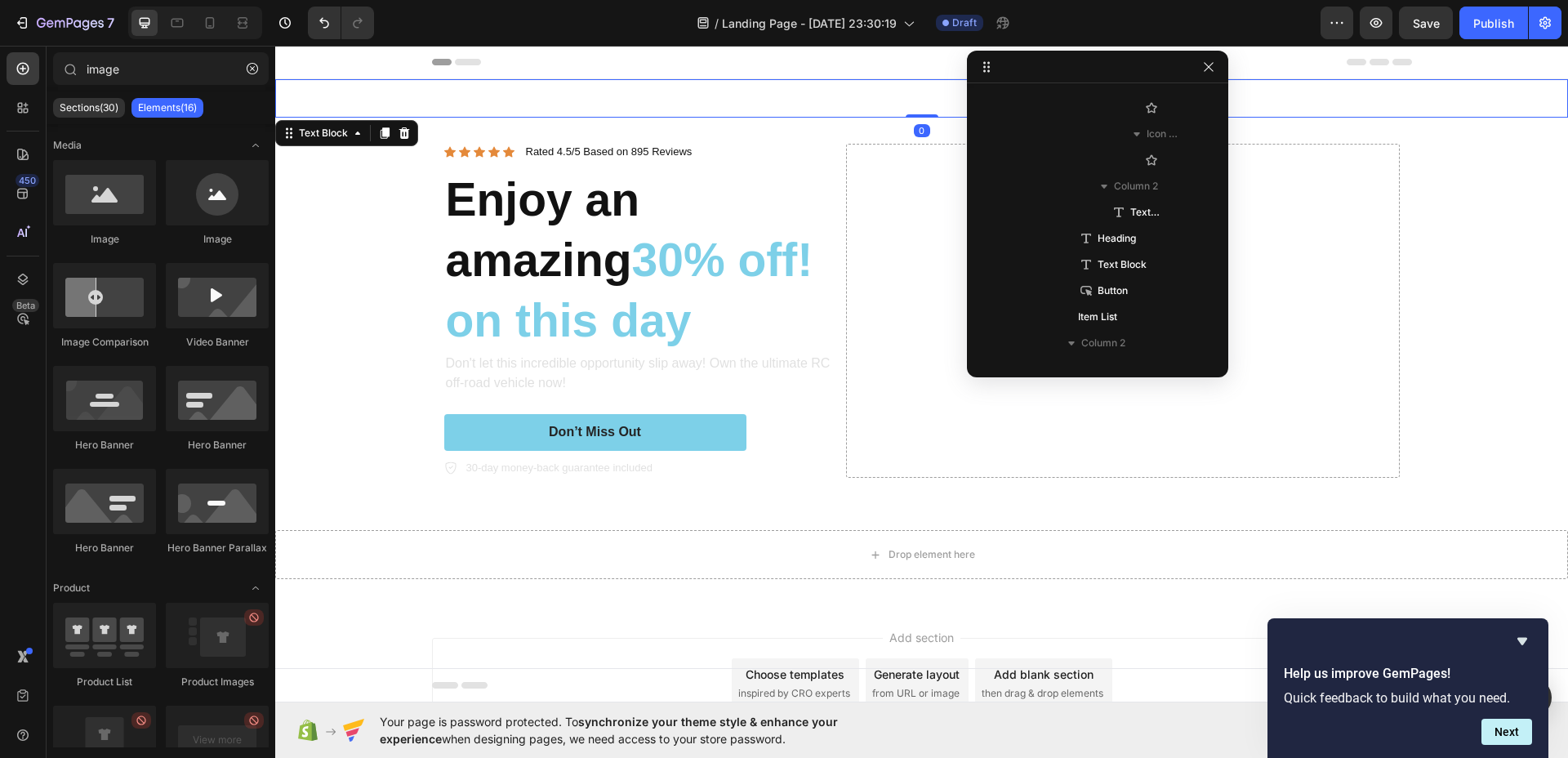
click at [530, 107] on p "Off-Road Racer" at bounding box center [921, 99] width 1290 height 36
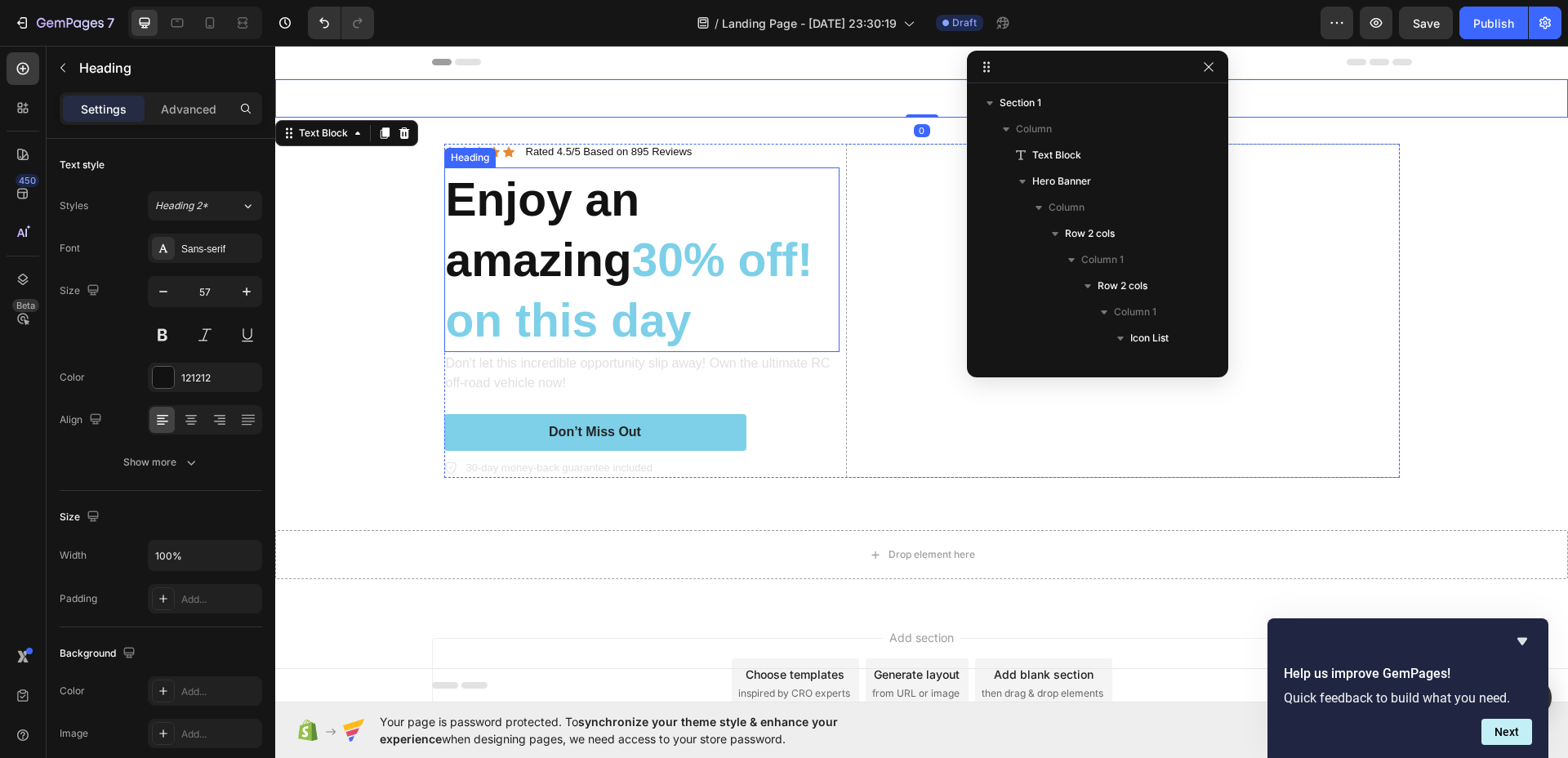
scroll to position [465, 0]
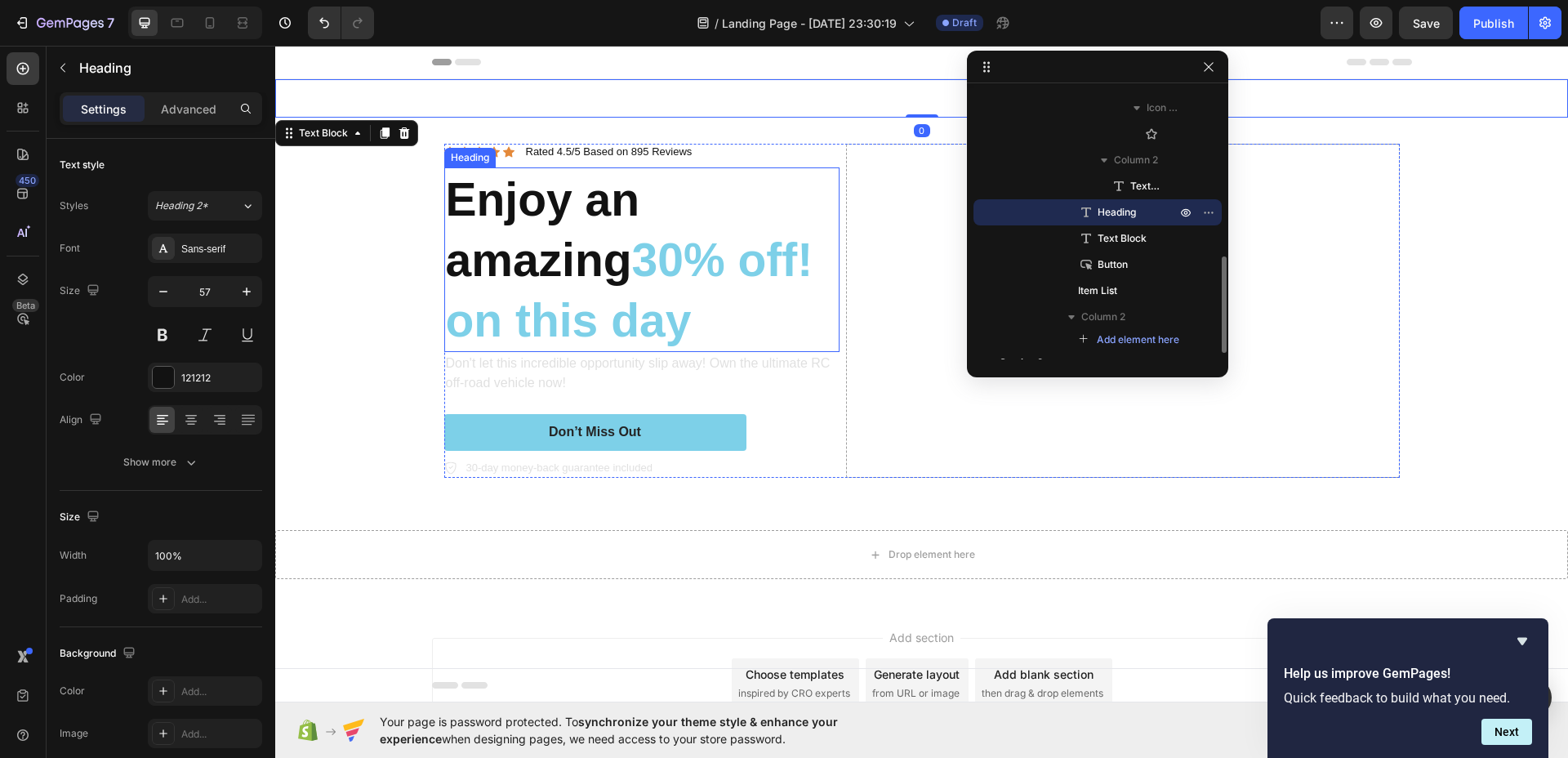
click at [518, 263] on h2 "Enjoy an amazing 30% off! on this day" at bounding box center [641, 259] width 395 height 184
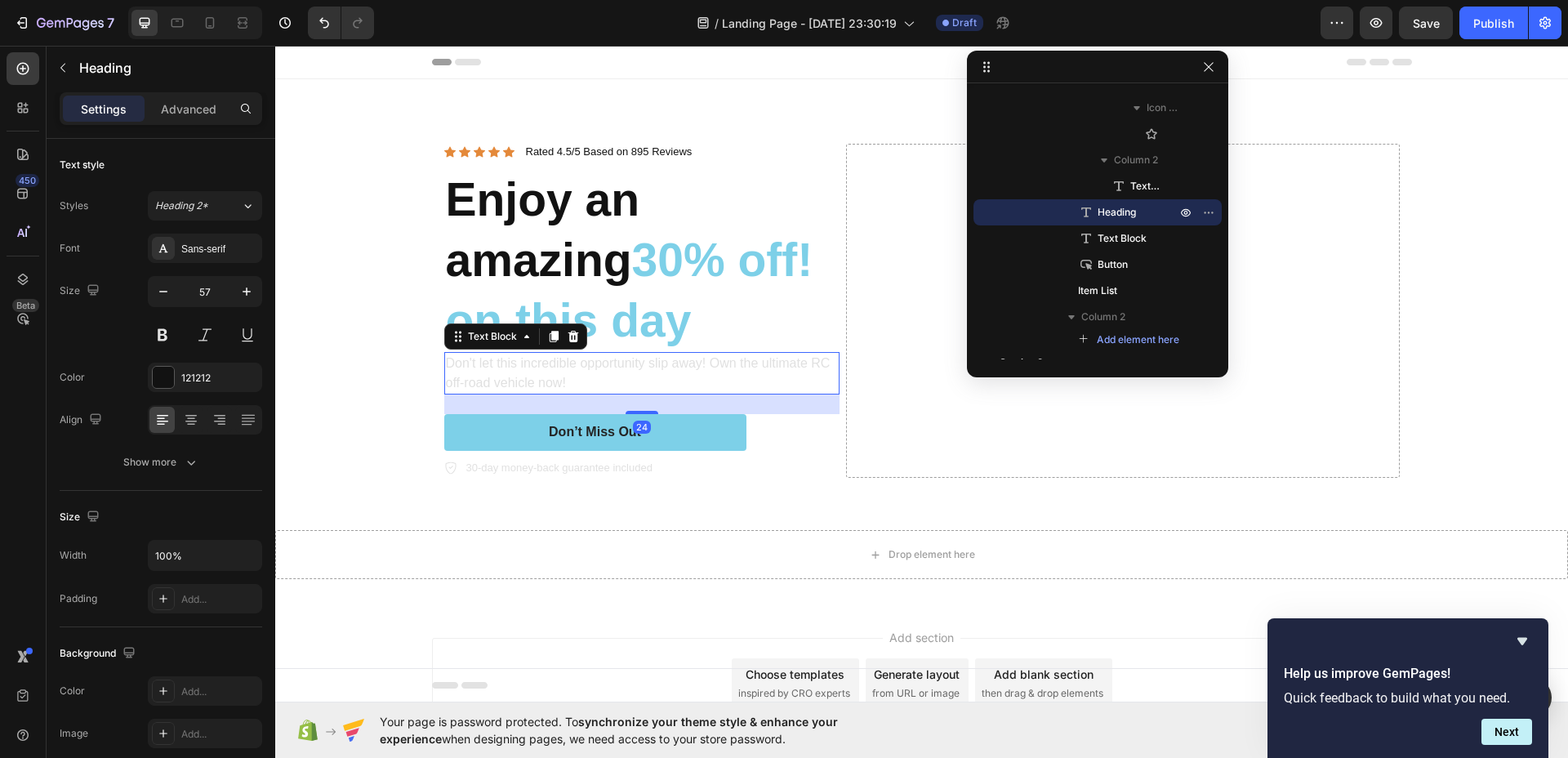
click at [515, 368] on p "Don't let this incredible opportunity slip away! Own the ultimate RC off-road v…" at bounding box center [641, 373] width 392 height 39
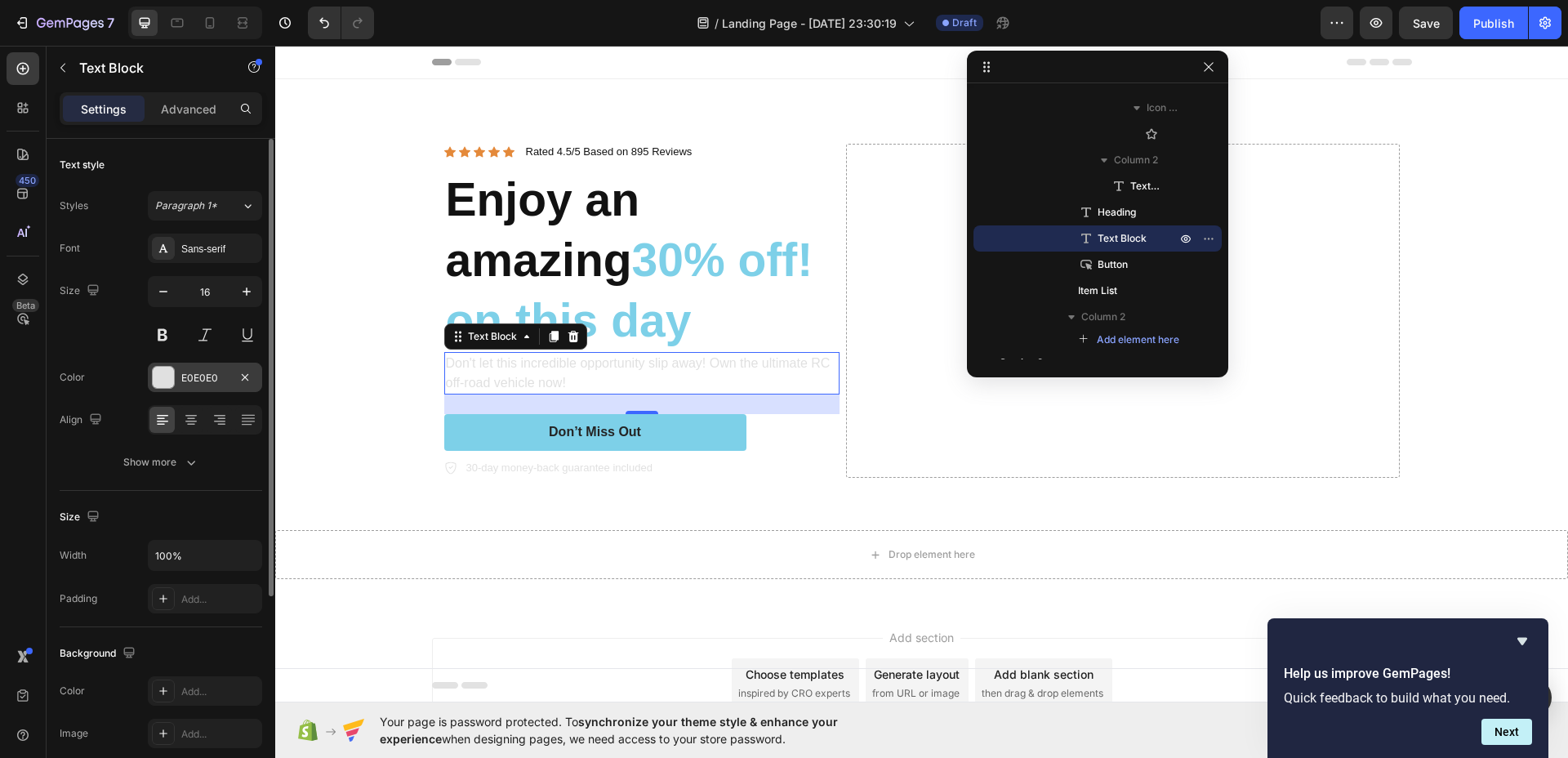
click at [159, 378] on div at bounding box center [163, 377] width 21 height 21
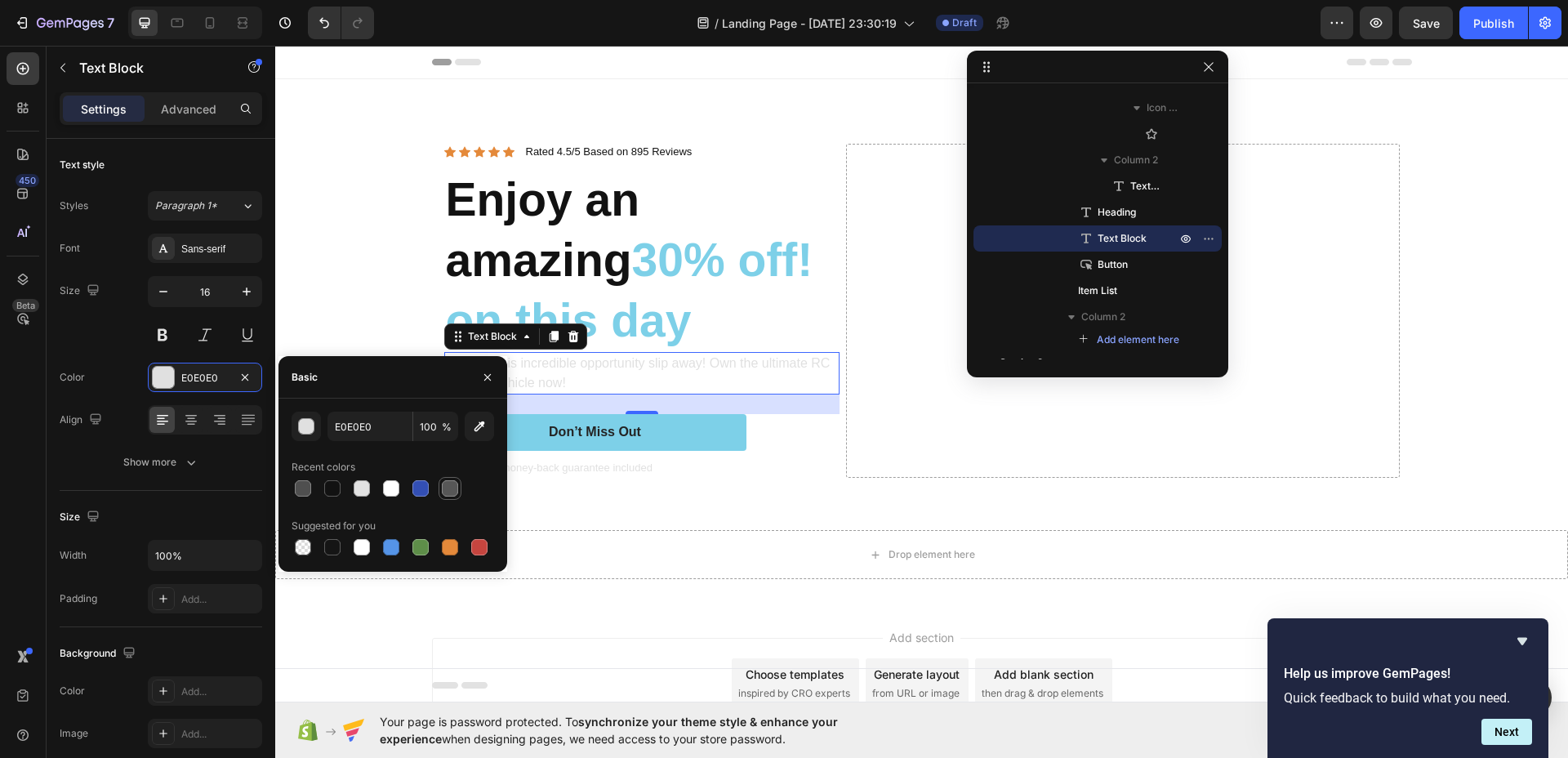
click at [451, 489] on div at bounding box center [449, 488] width 16 height 16
click at [426, 488] on div at bounding box center [420, 488] width 16 height 16
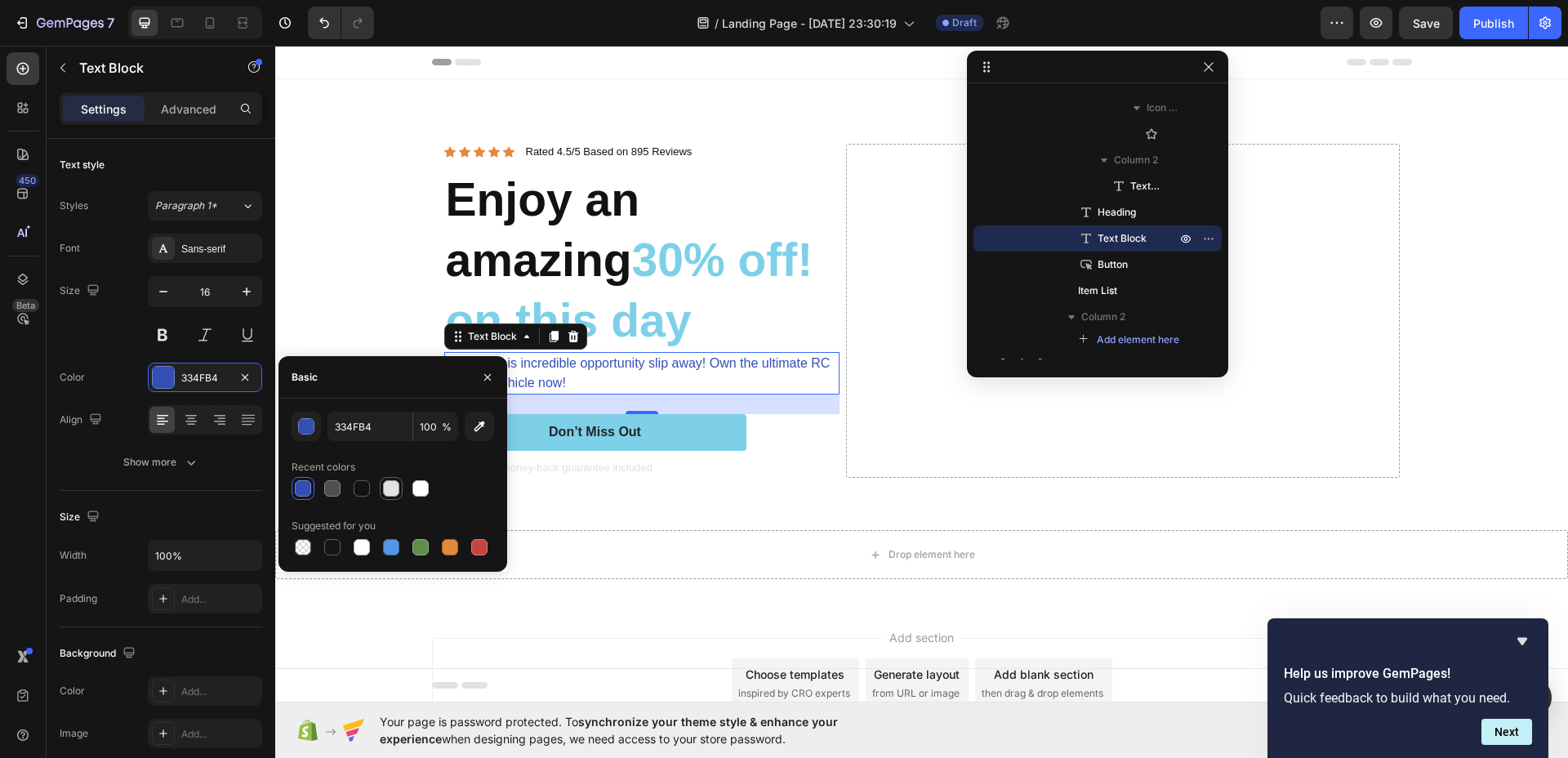
click at [398, 486] on div at bounding box center [391, 488] width 16 height 16
click at [327, 486] on div at bounding box center [332, 488] width 16 height 16
type input "4F4F4F"
click at [688, 465] on div "30-day money-back guarantee included" at bounding box center [641, 467] width 395 height 21
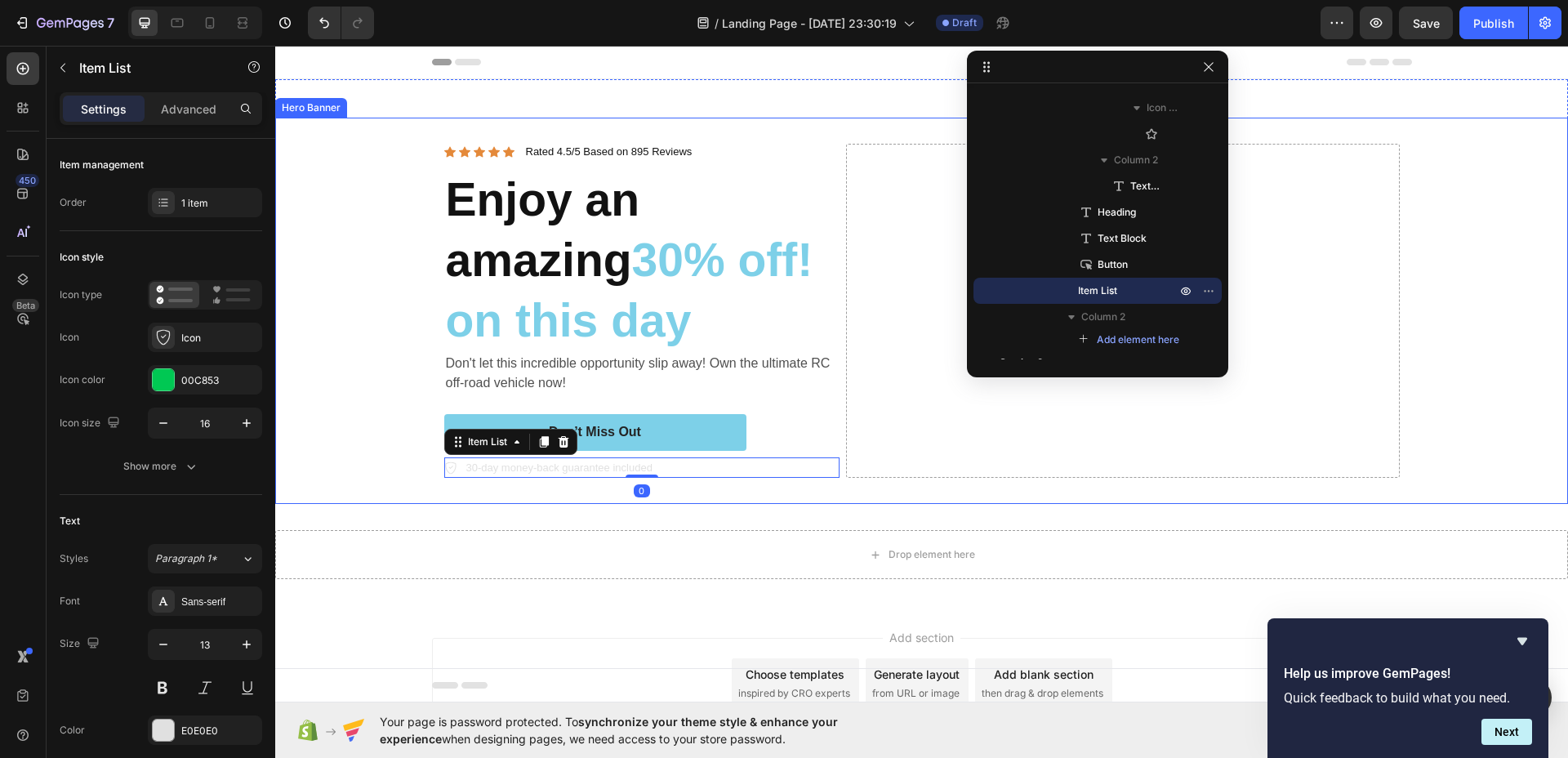
click at [366, 366] on div "Background Image" at bounding box center [920, 310] width 1292 height 386
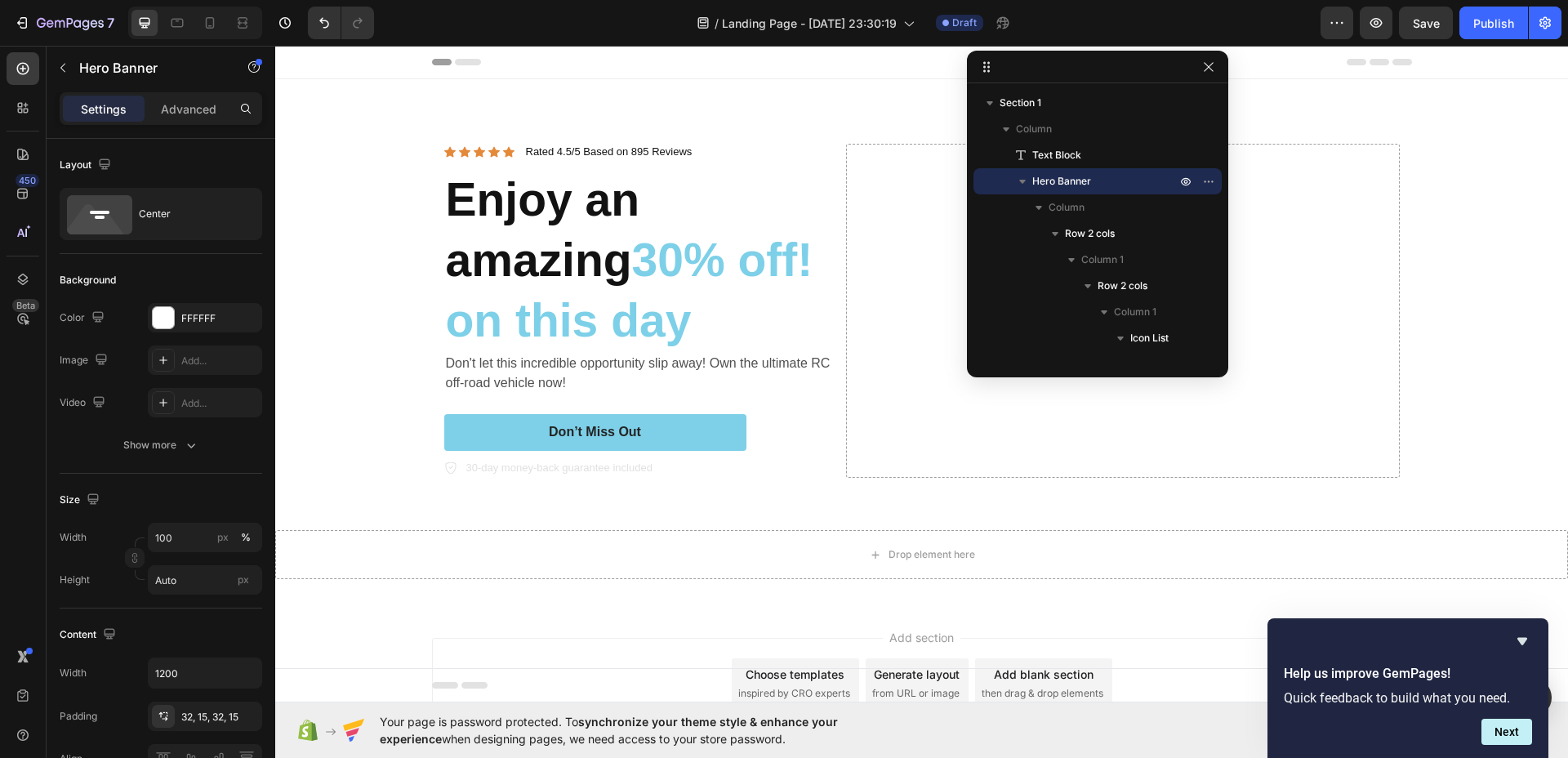
click at [540, 52] on div "Header" at bounding box center [921, 62] width 980 height 33
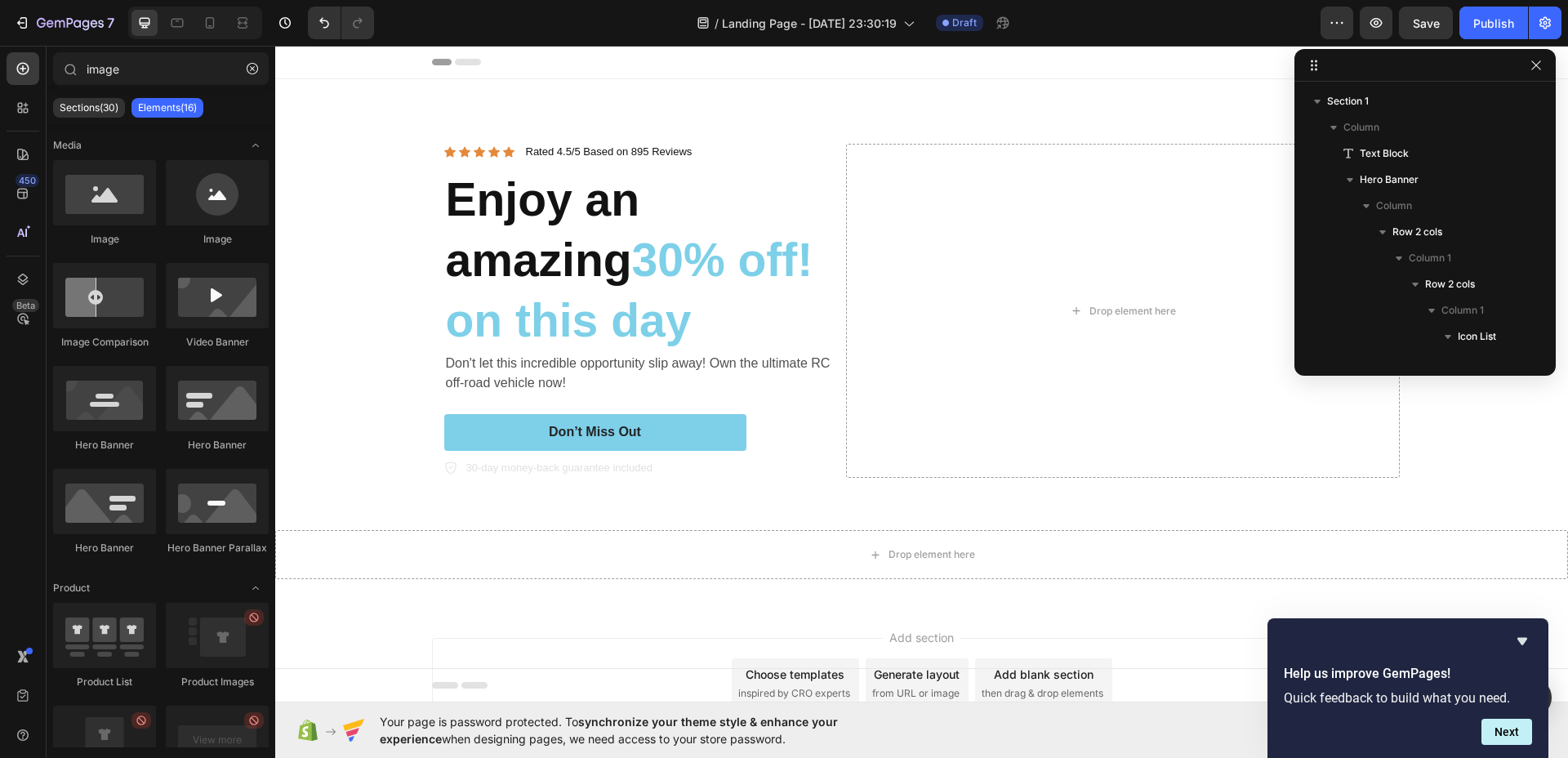
drag, startPoint x: 987, startPoint y: 64, endPoint x: 864, endPoint y: 50, distance: 123.8
click at [508, 22] on div "/ Landing Page - Sep 25, 23:30:19 Draft" at bounding box center [853, 22] width 934 height 33
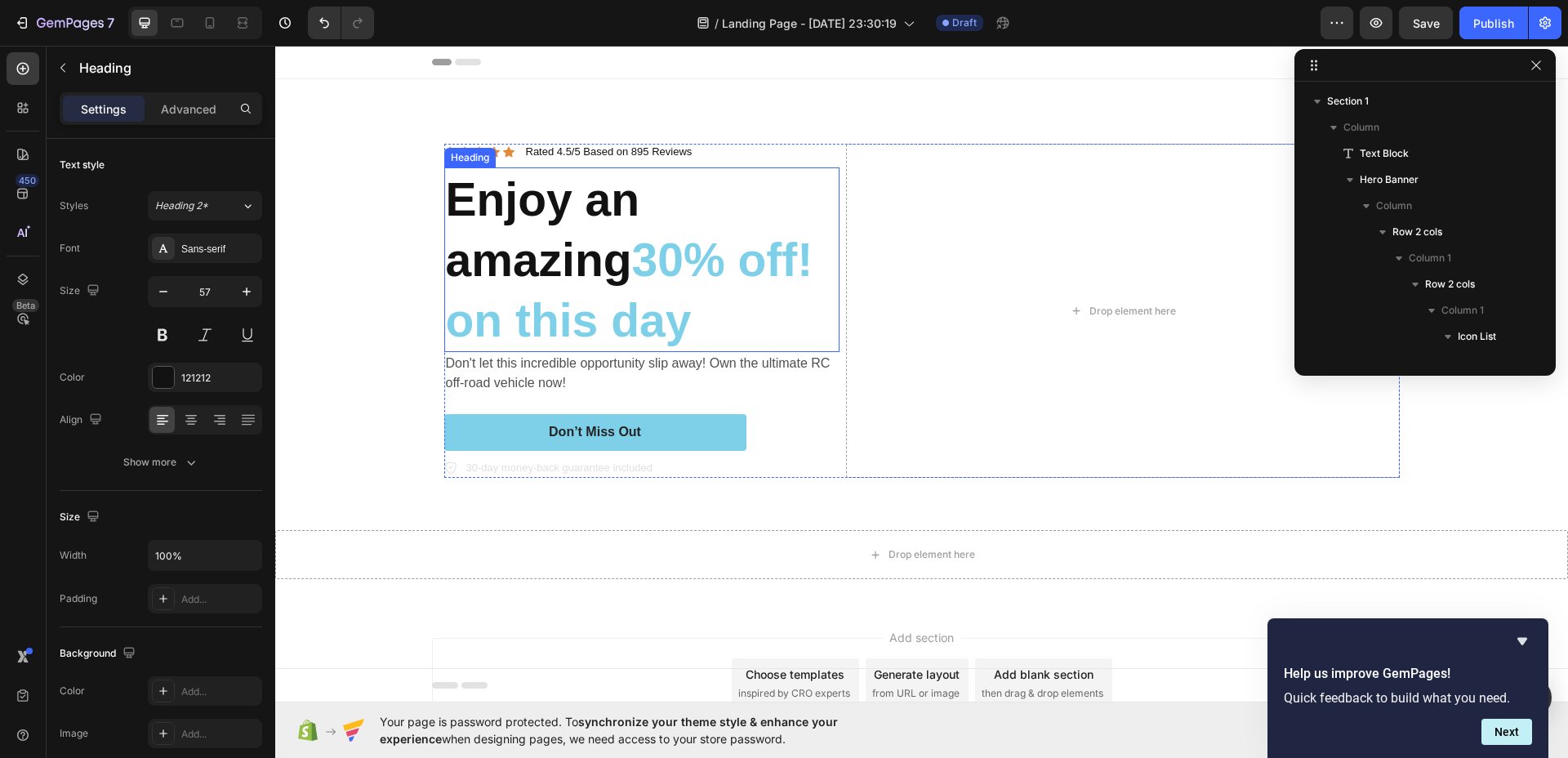
click at [529, 205] on h2 "Enjoy an amazing 30% off! on this day" at bounding box center [641, 259] width 395 height 184
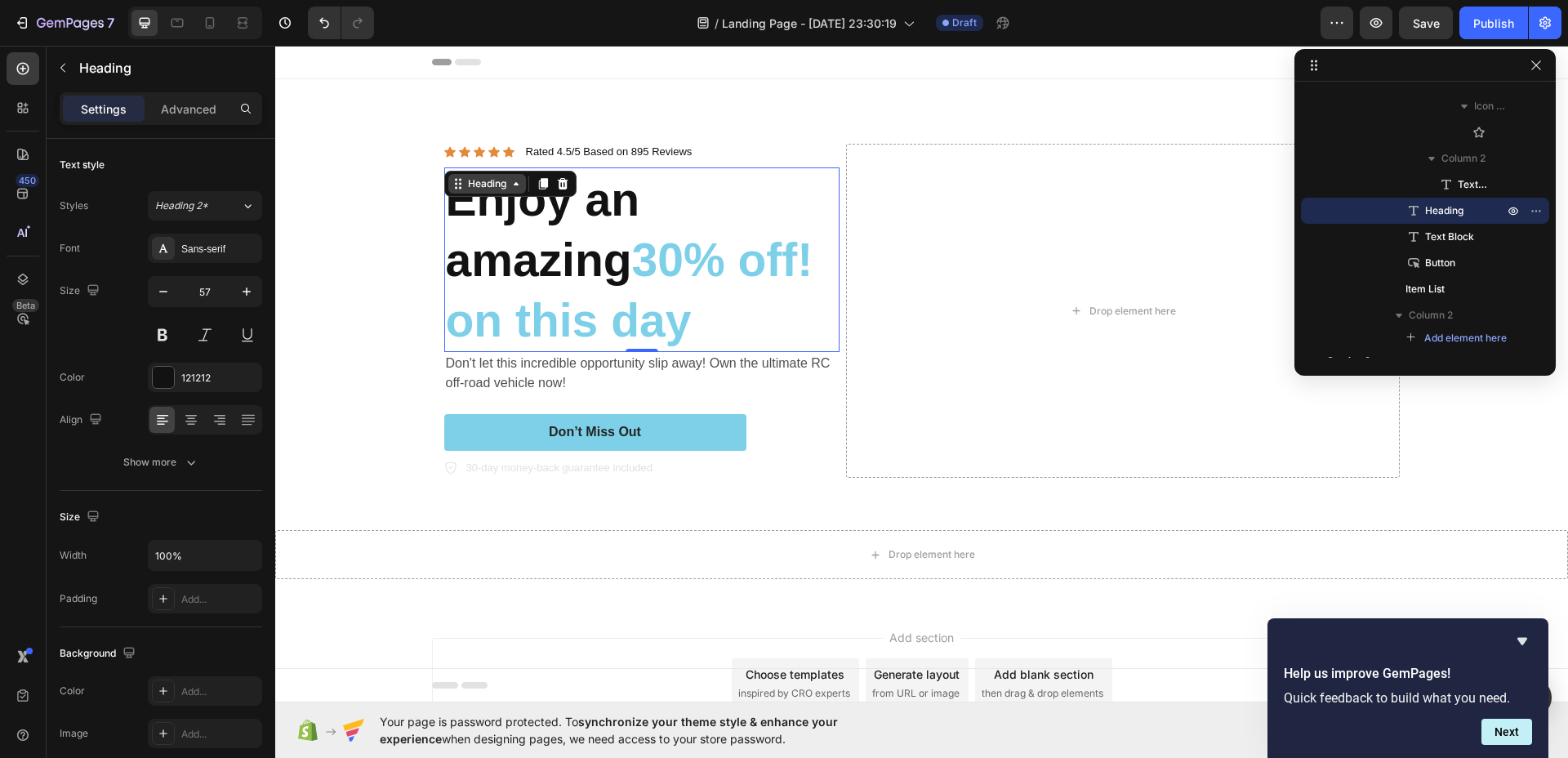
click at [509, 188] on icon at bounding box center [516, 184] width 13 height 13
click at [509, 187] on icon at bounding box center [516, 184] width 13 height 13
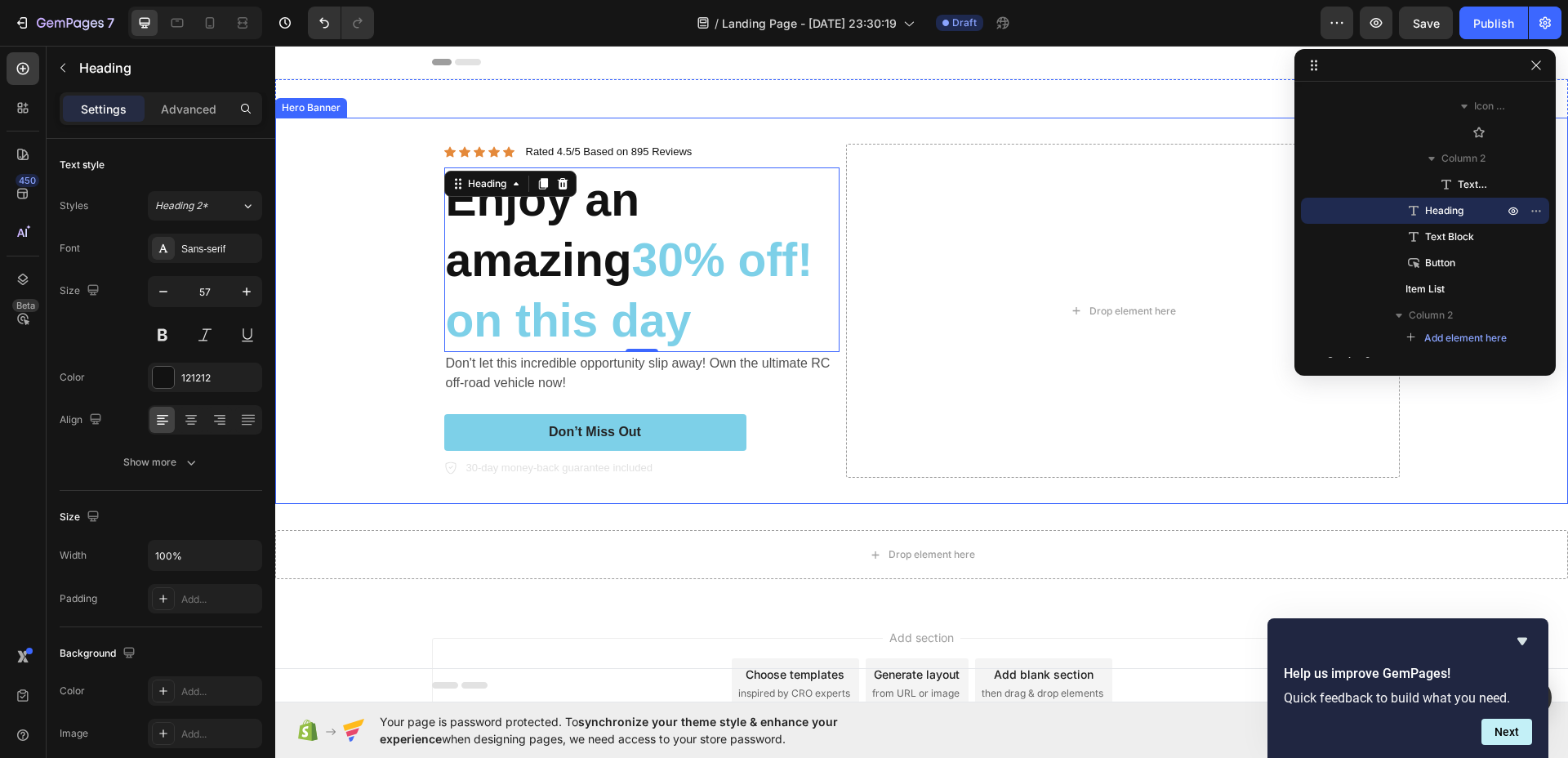
click at [376, 194] on div "Background Image" at bounding box center [920, 310] width 1292 height 386
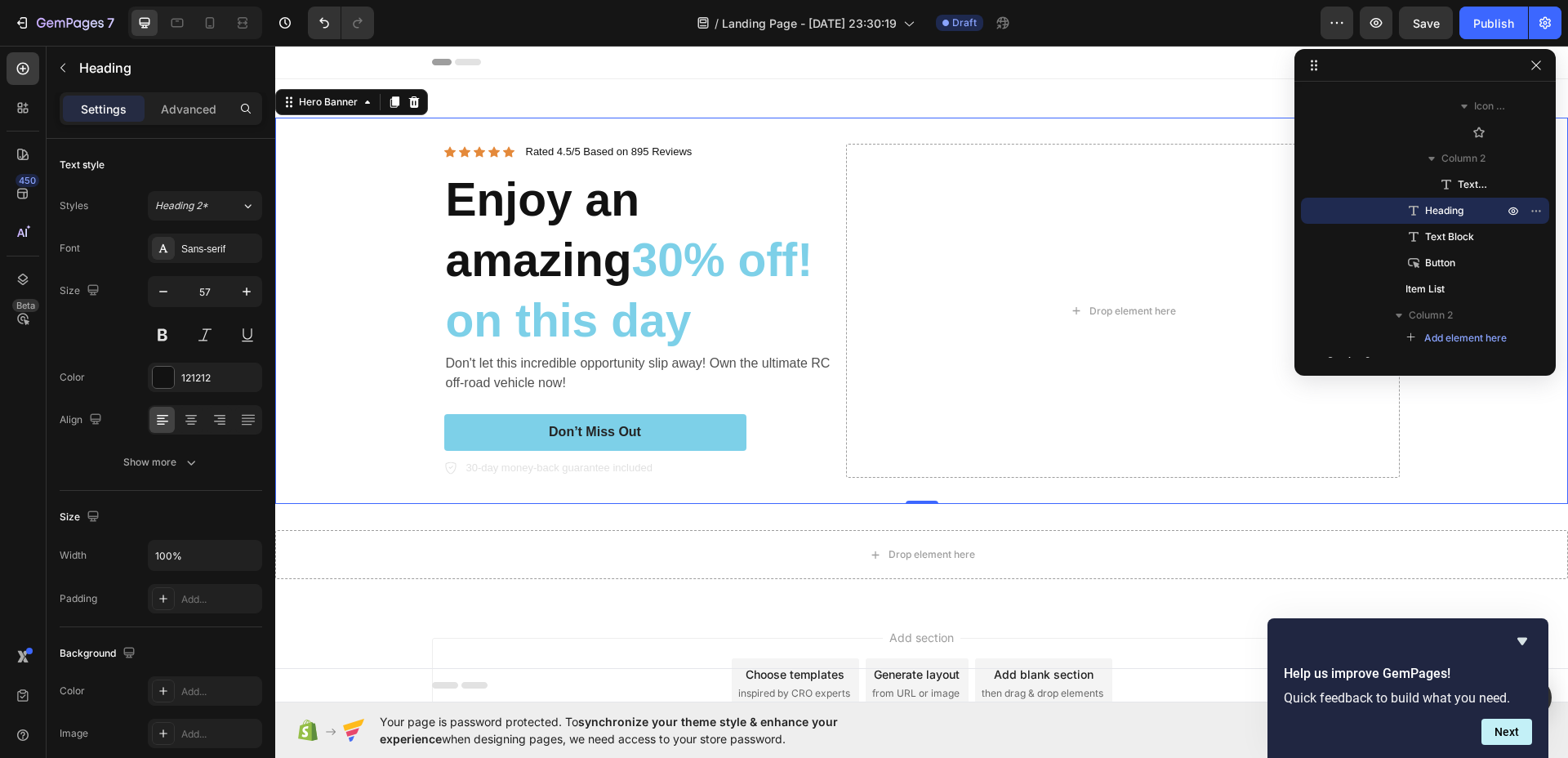
scroll to position [0, 0]
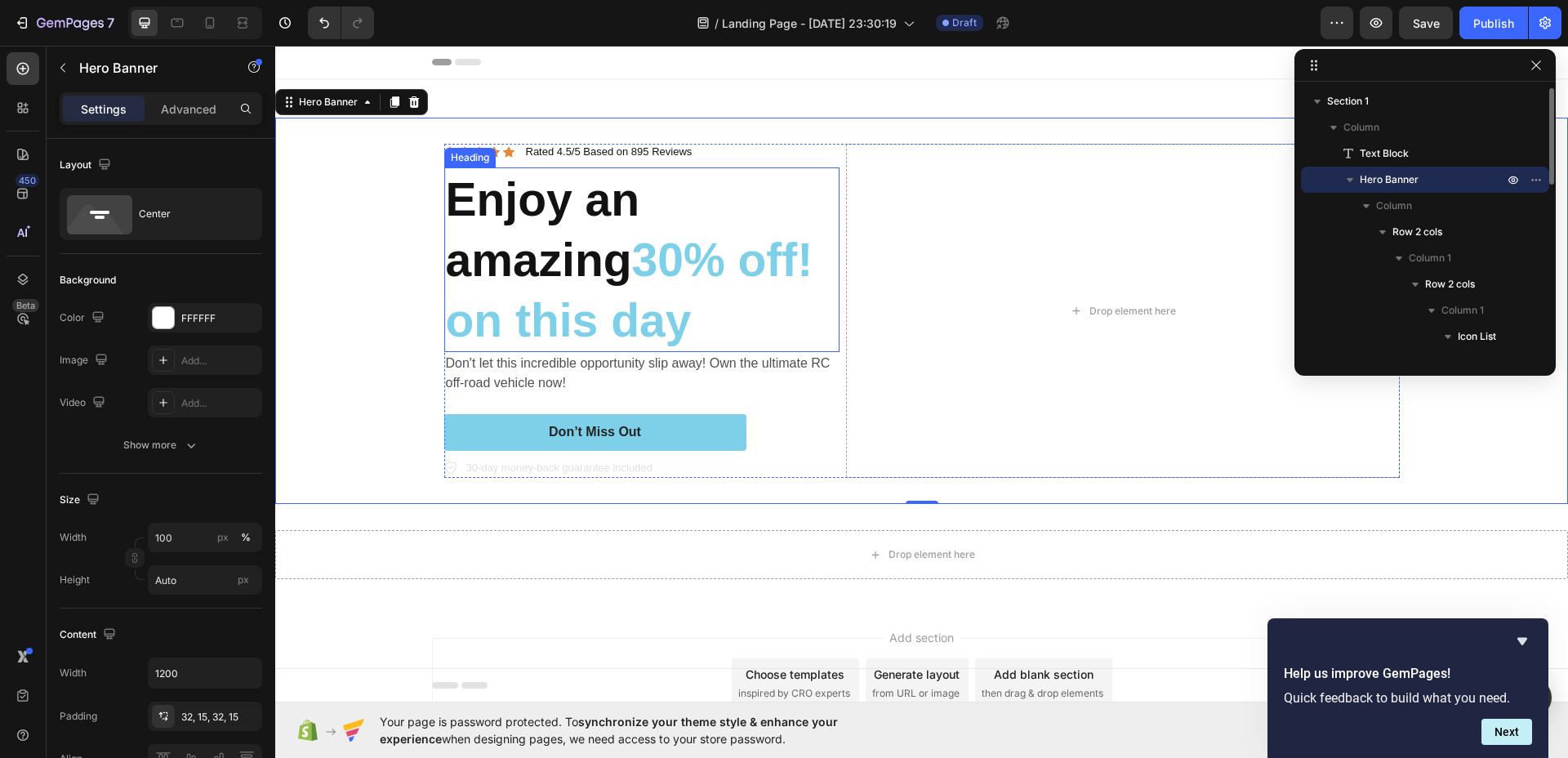
click at [504, 204] on h2 "Enjoy an amazing 30% off! on this day" at bounding box center [641, 259] width 395 height 184
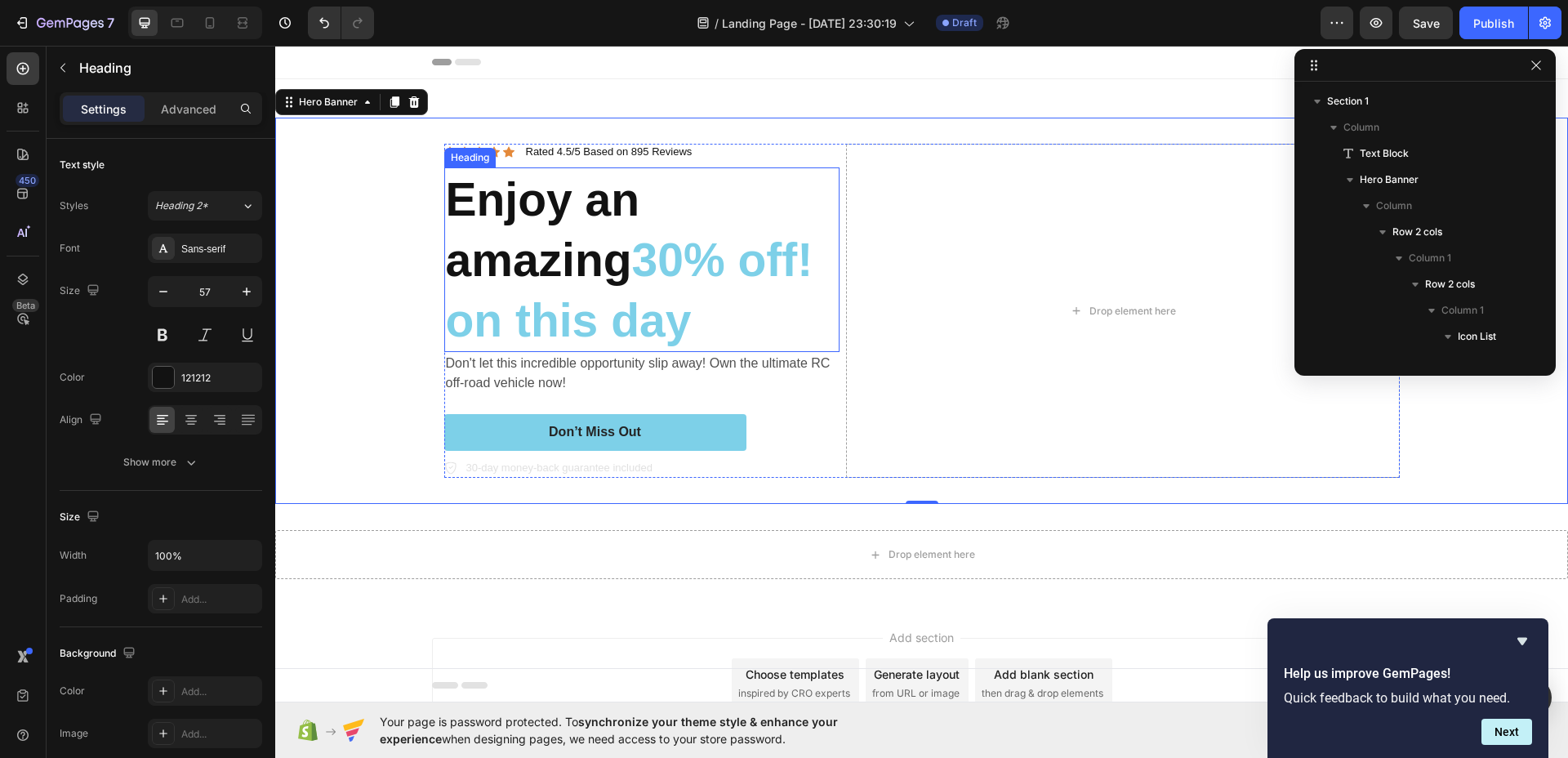
scroll to position [465, 0]
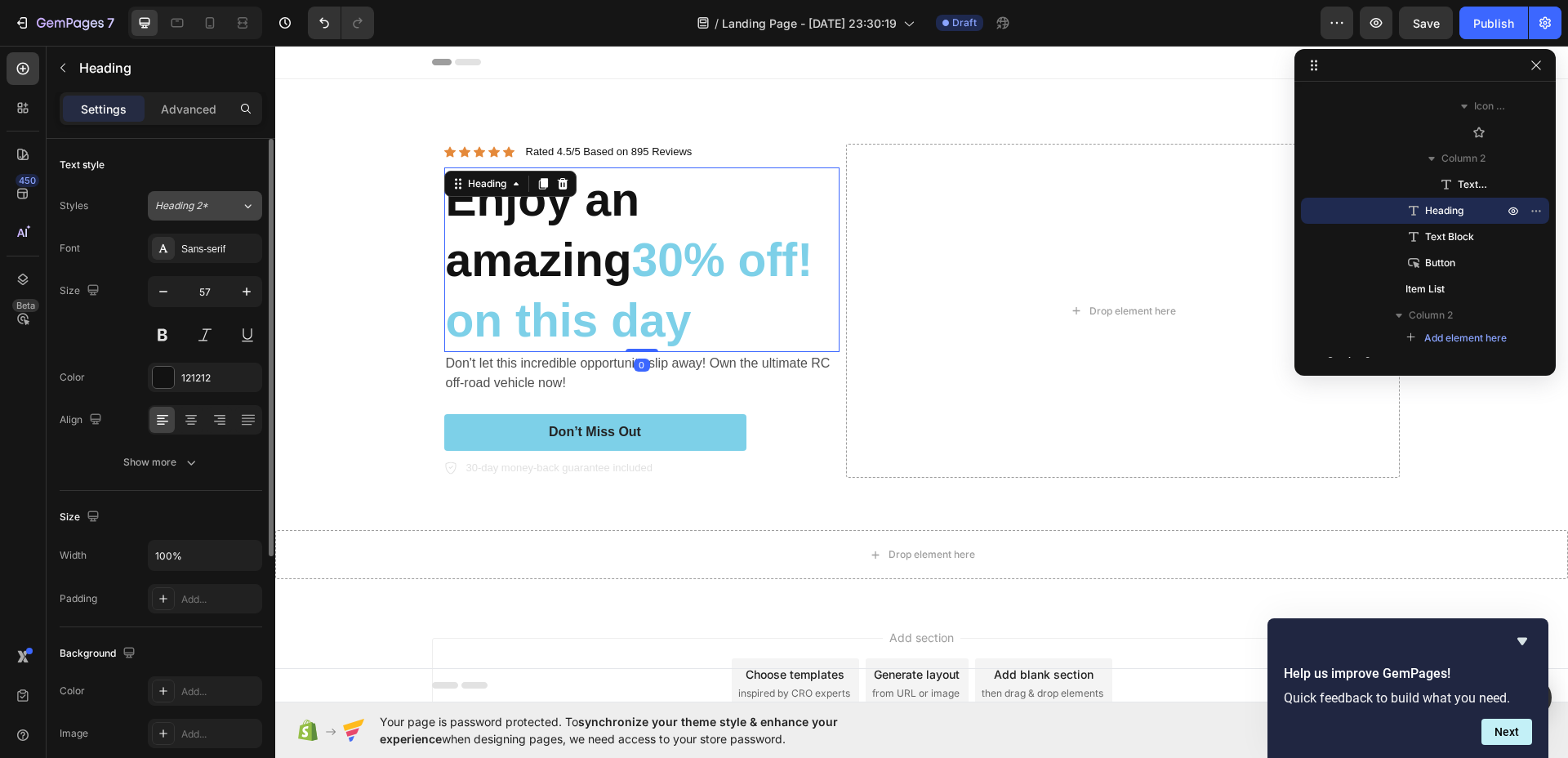
click at [180, 206] on span "Heading 2*" at bounding box center [181, 206] width 53 height 15
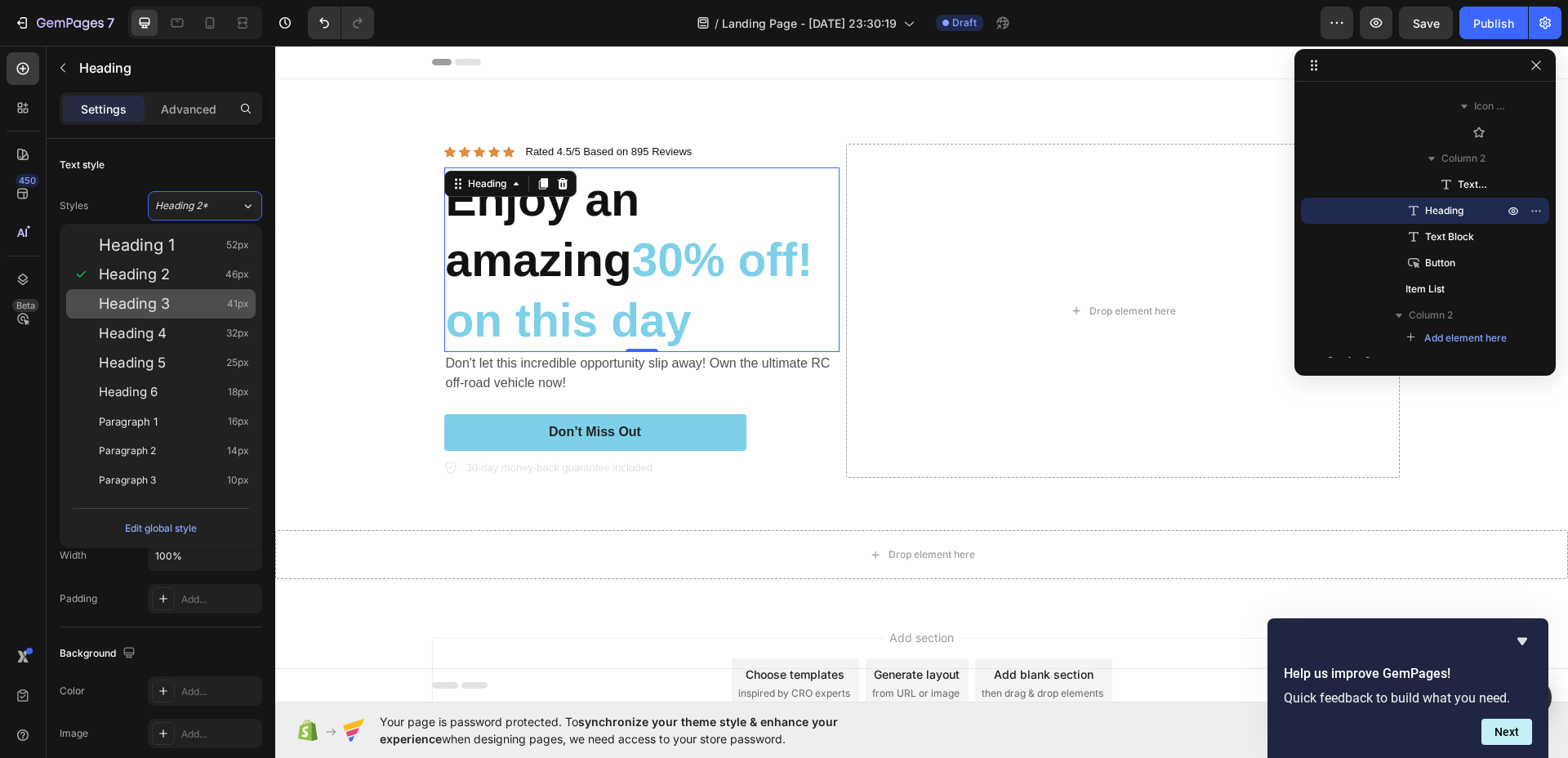
click at [173, 294] on div "Heading 3 41px" at bounding box center [161, 303] width 190 height 29
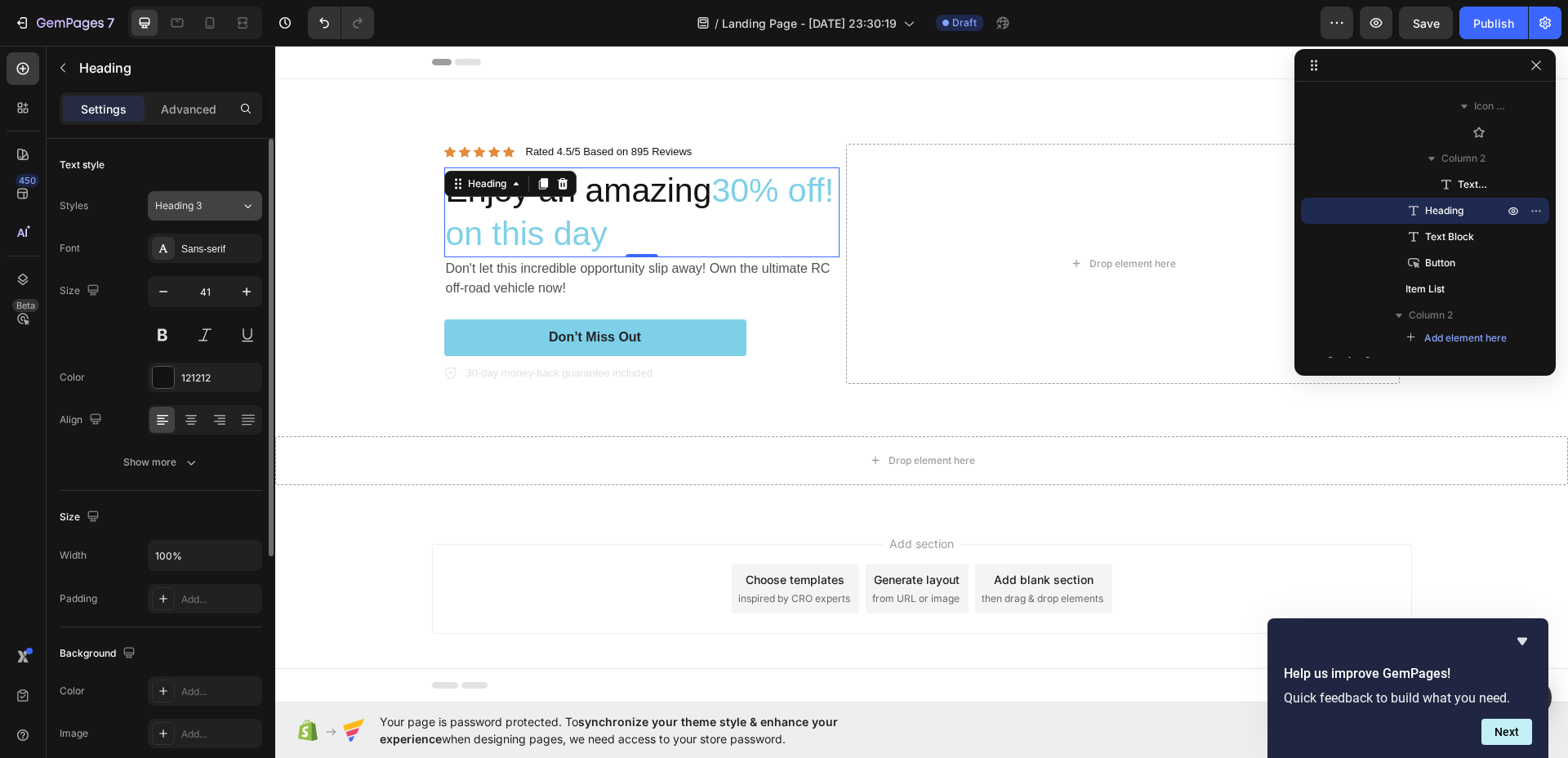
click at [202, 198] on span "Heading 3" at bounding box center [178, 206] width 47 height 15
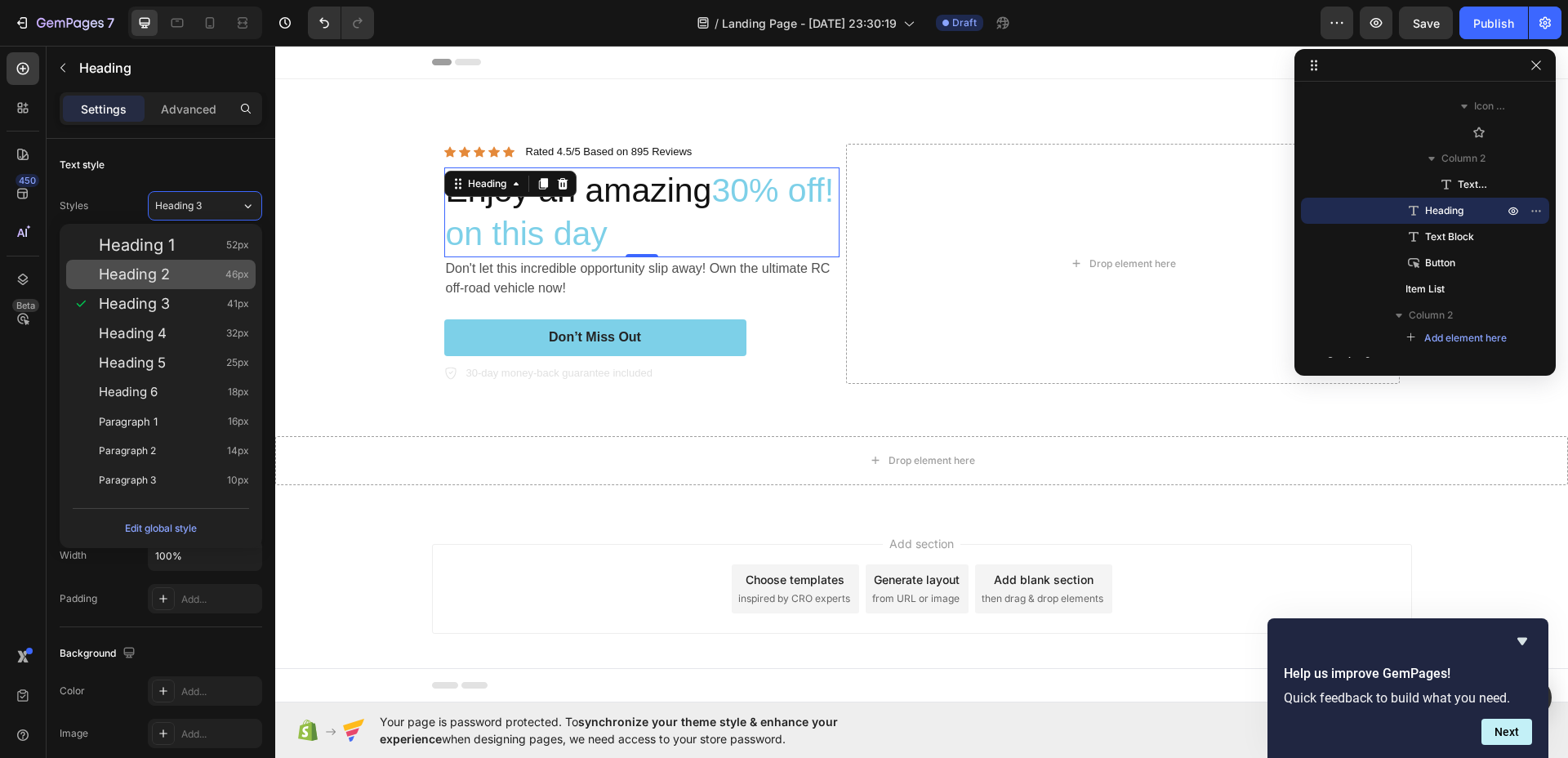
click at [173, 279] on div "Heading 2 46px" at bounding box center [174, 274] width 150 height 16
type input "46"
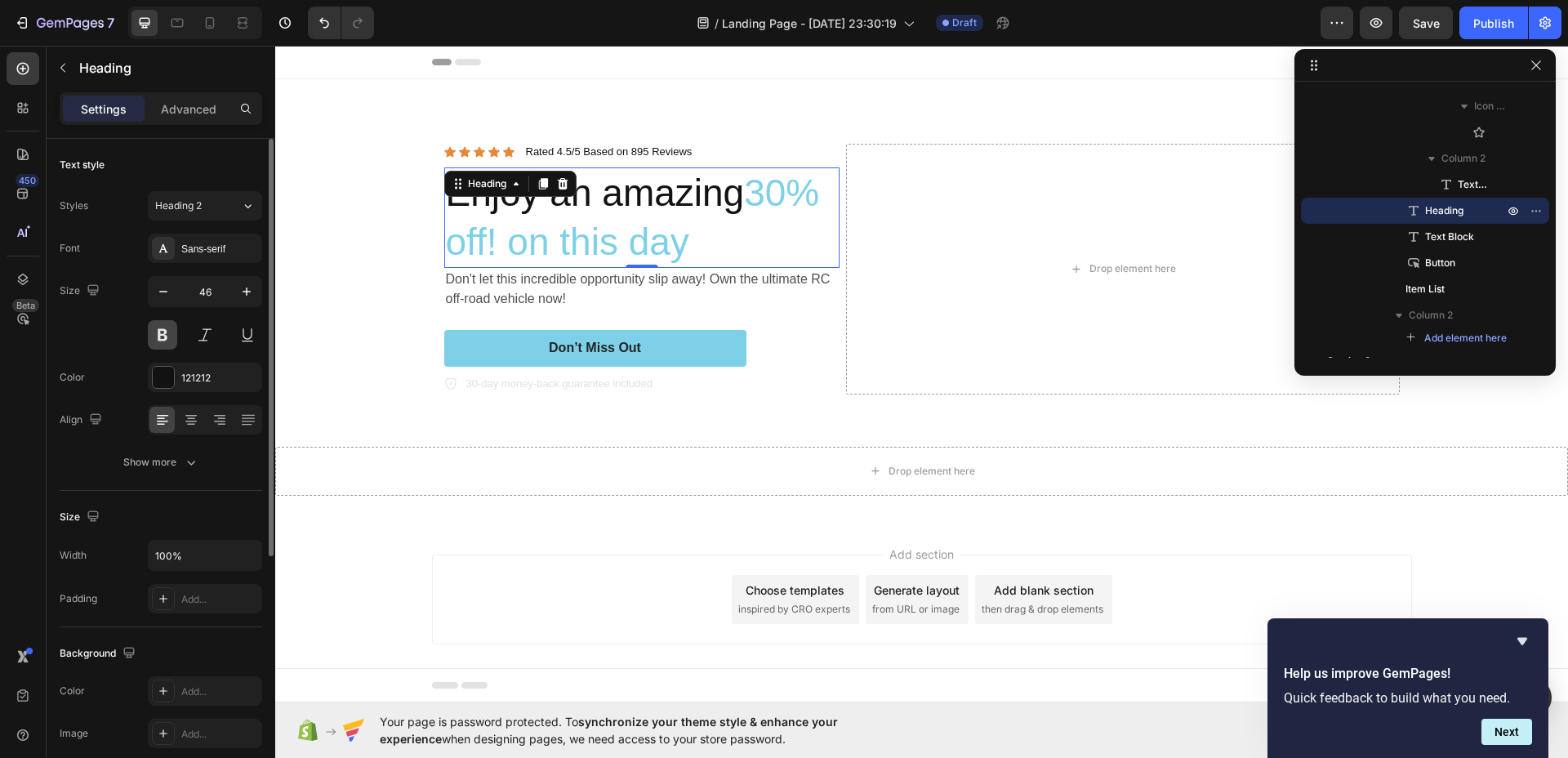
click at [169, 346] on button at bounding box center [162, 335] width 29 height 29
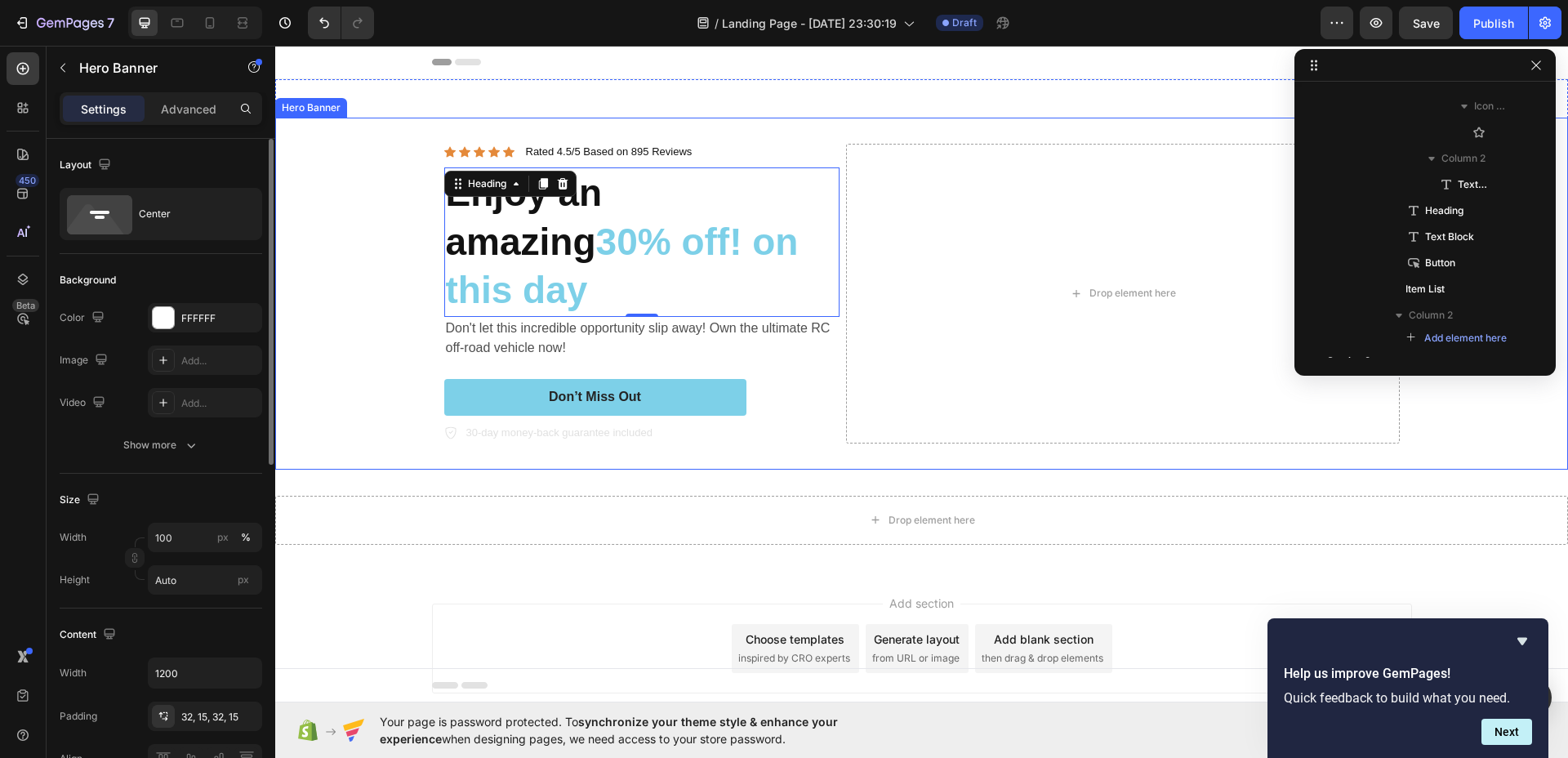
click at [355, 288] on div "Background Image" at bounding box center [920, 293] width 1292 height 352
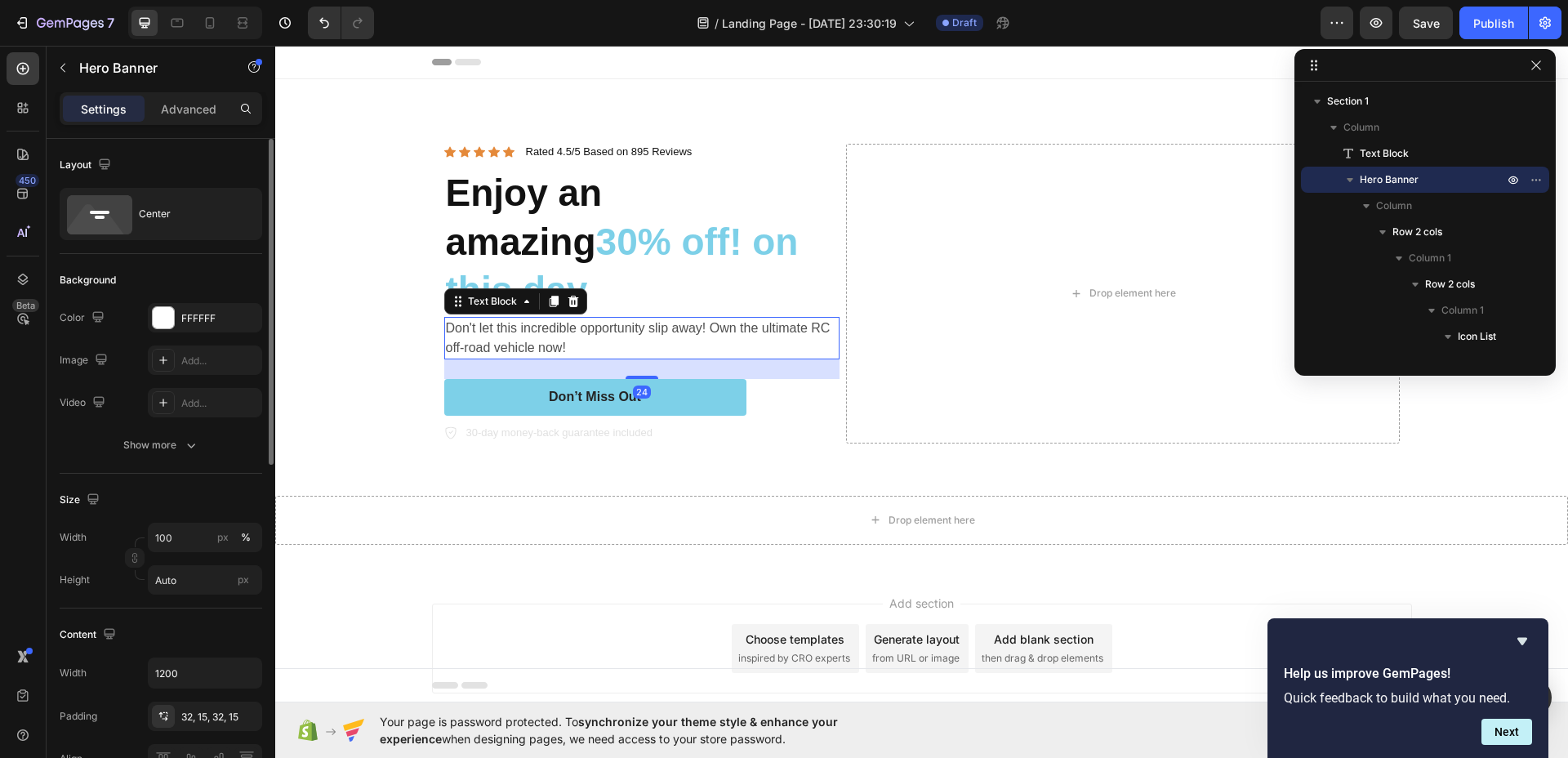
click at [573, 319] on p "Don't let this incredible opportunity slip away! Own the ultimate RC off-road v…" at bounding box center [641, 338] width 392 height 39
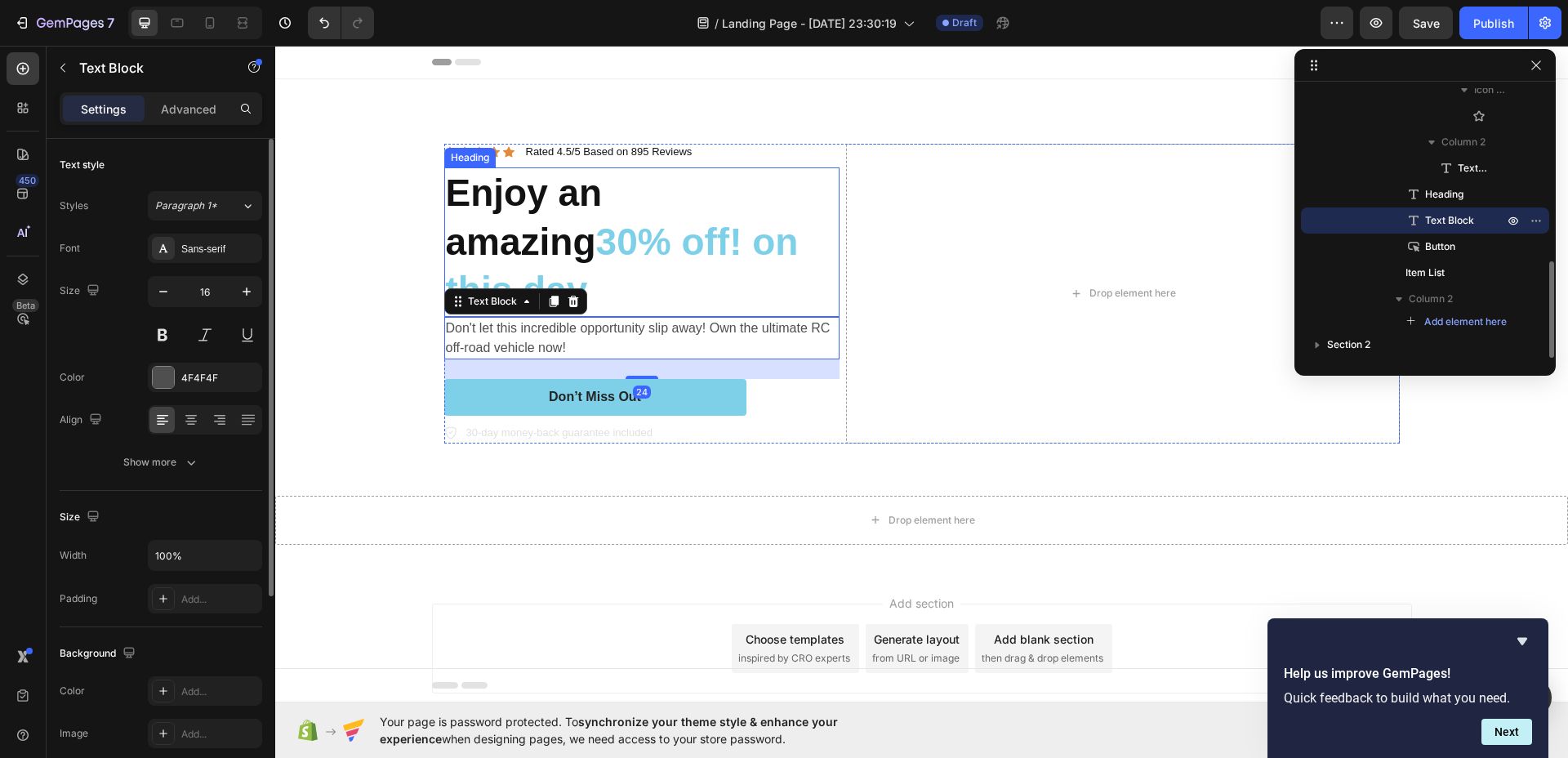
click at [508, 201] on h2 "Enjoy an amazing 30% off! on this day" at bounding box center [641, 242] width 395 height 150
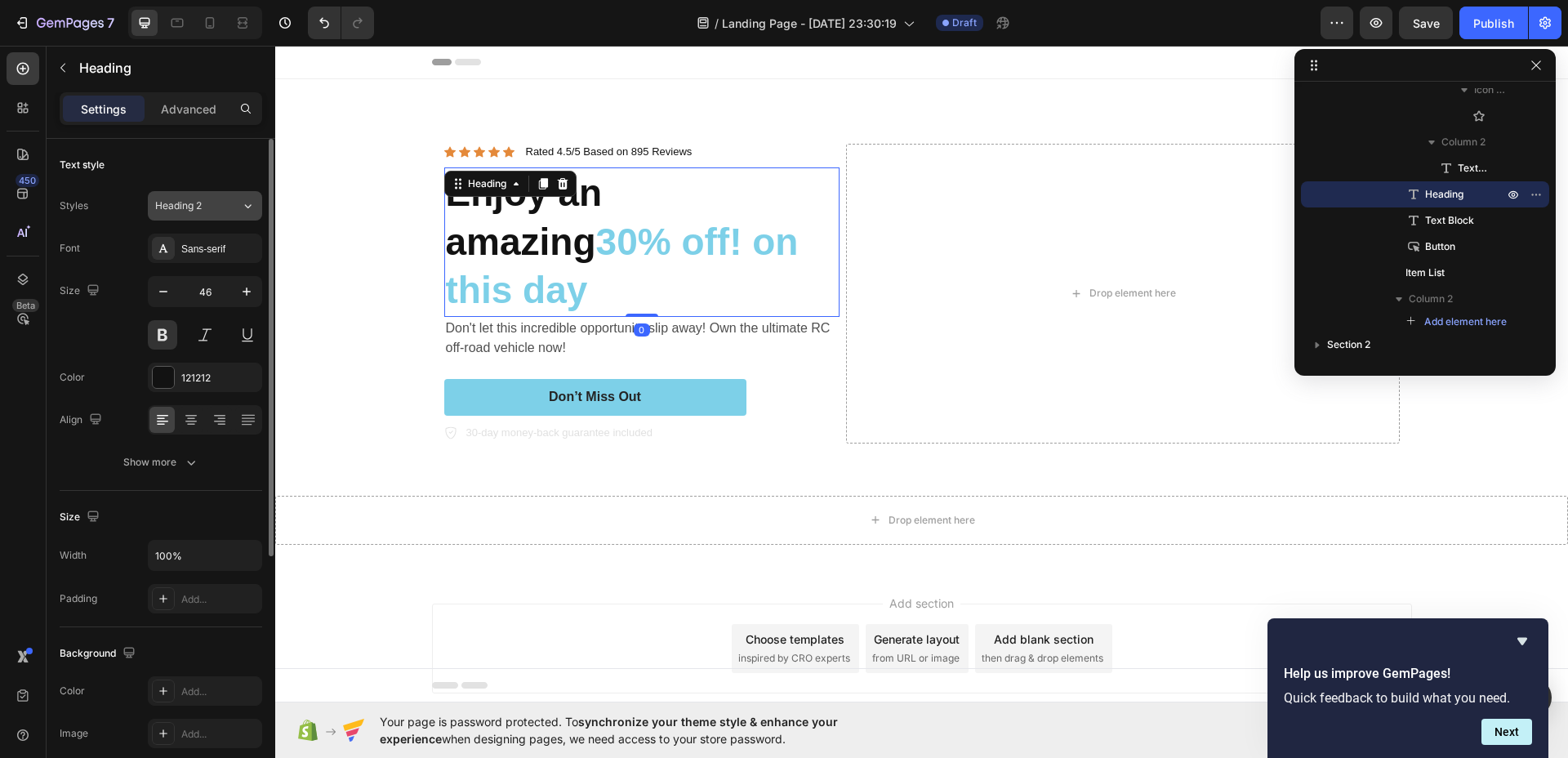
click at [180, 199] on span "Heading 2" at bounding box center [178, 206] width 47 height 15
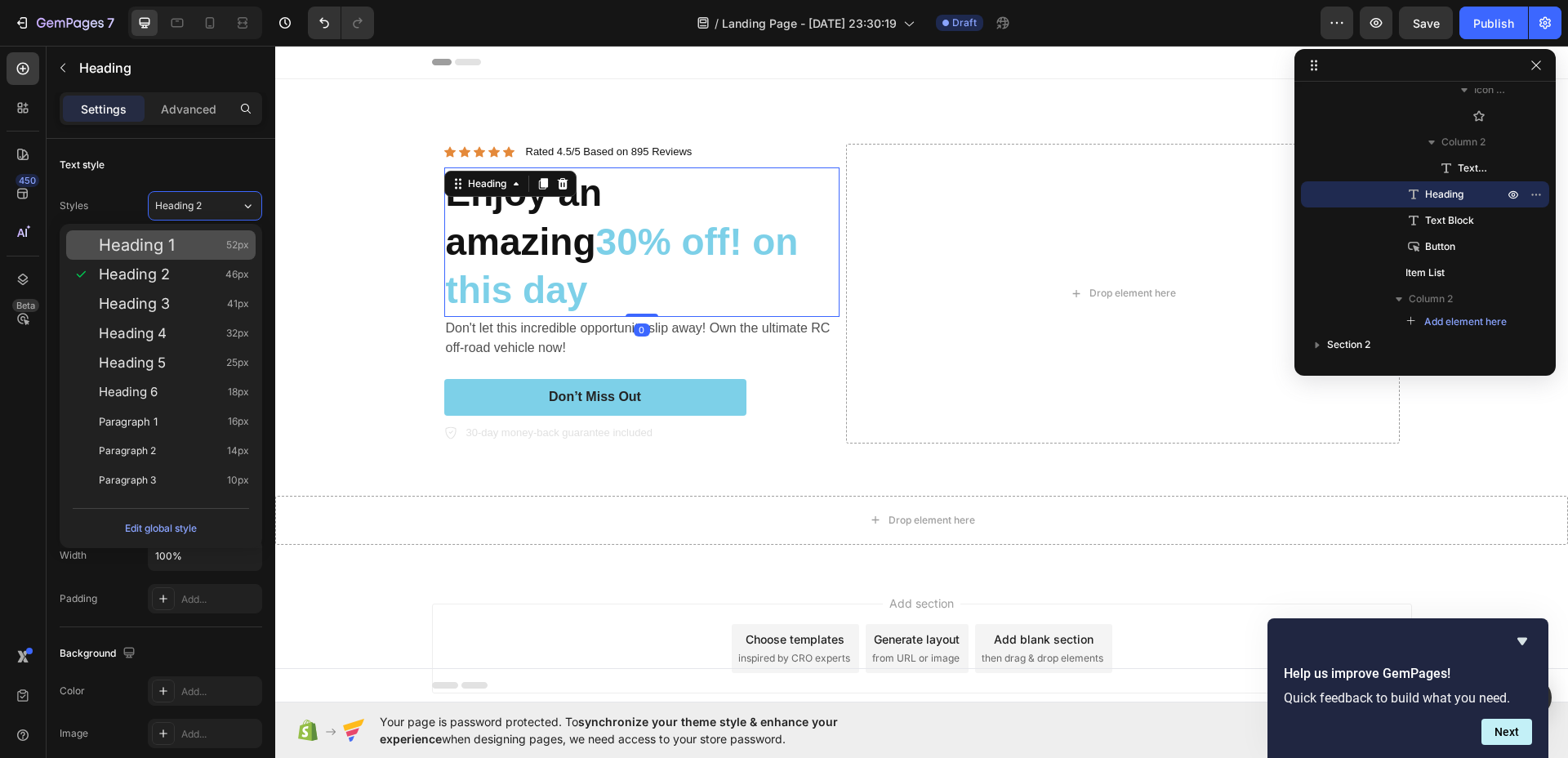
click at [159, 245] on span "Heading 1" at bounding box center [136, 244] width 76 height 16
type input "52"
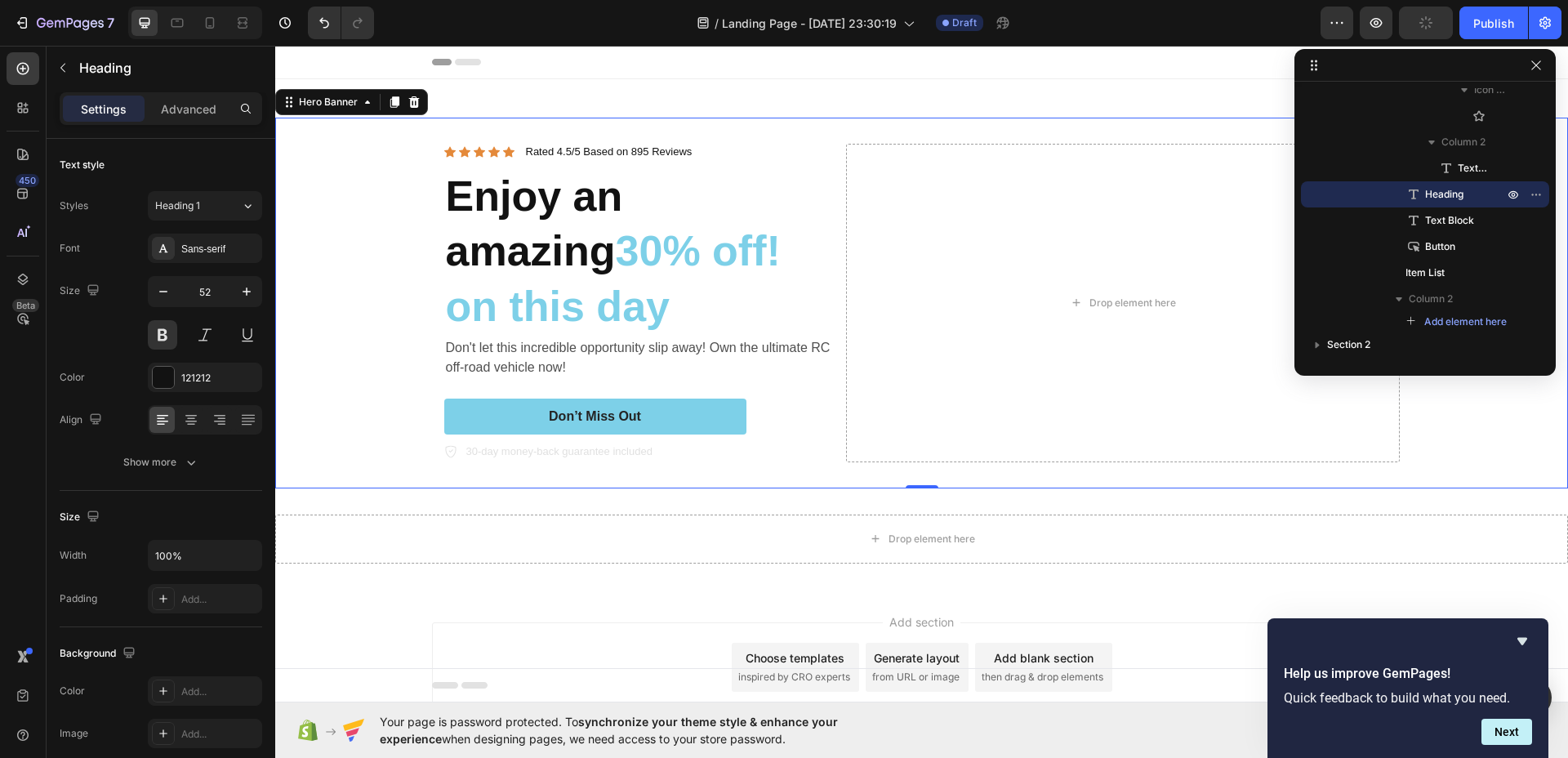
click at [348, 193] on div "Background Image" at bounding box center [920, 303] width 1292 height 371
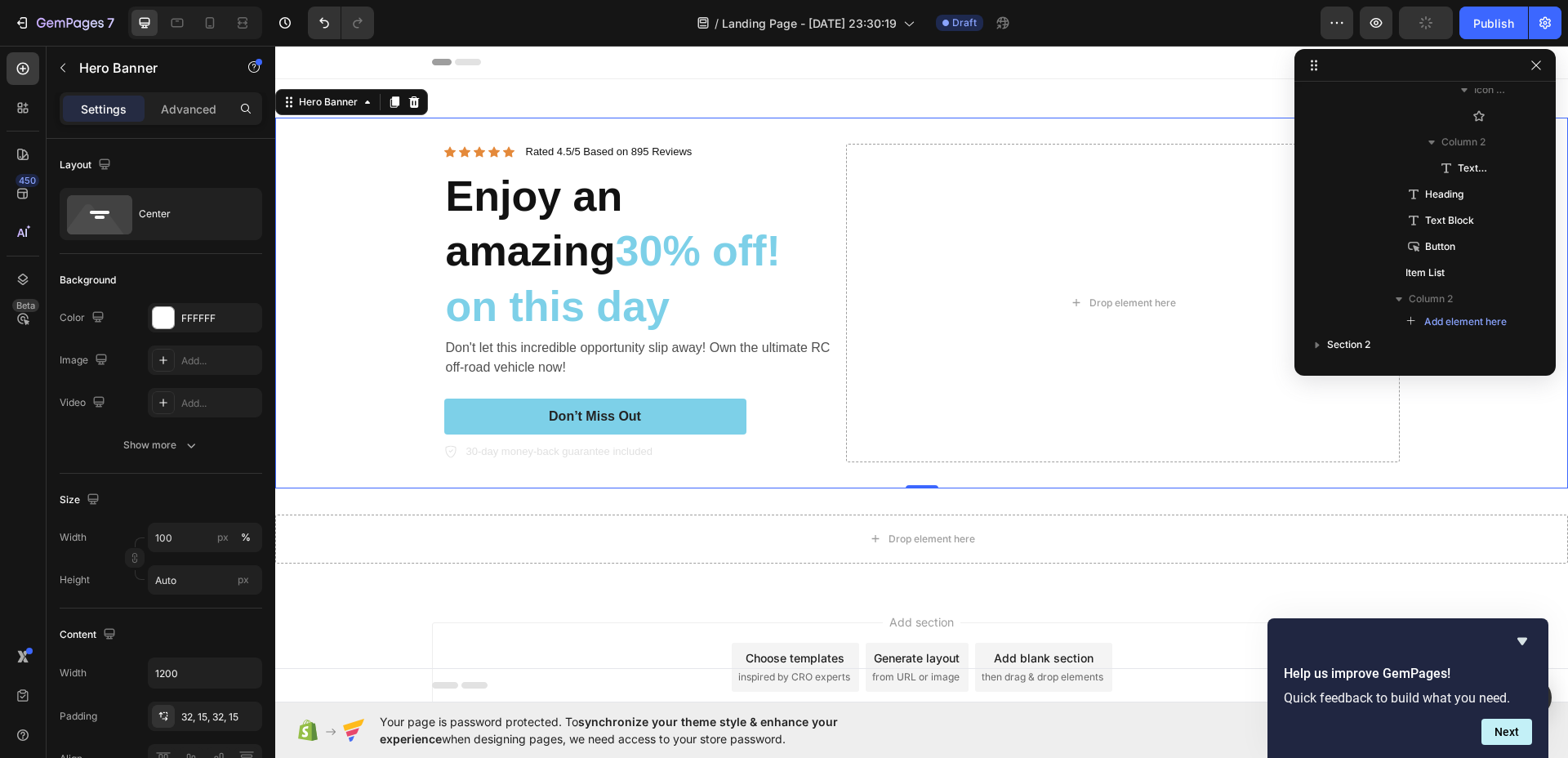
scroll to position [0, 0]
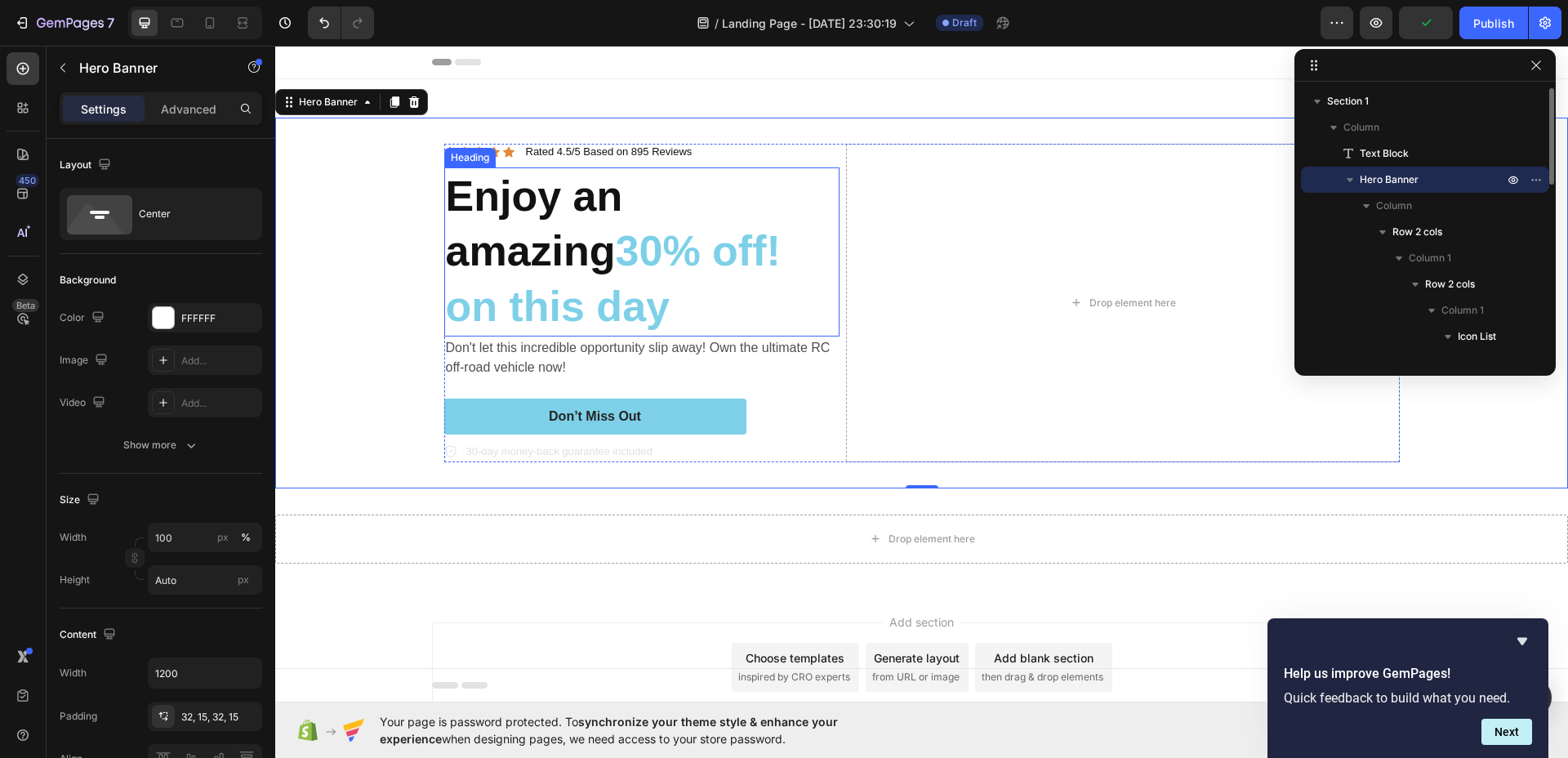
click at [520, 236] on span "30% off! on this day" at bounding box center [613, 279] width 335 height 103
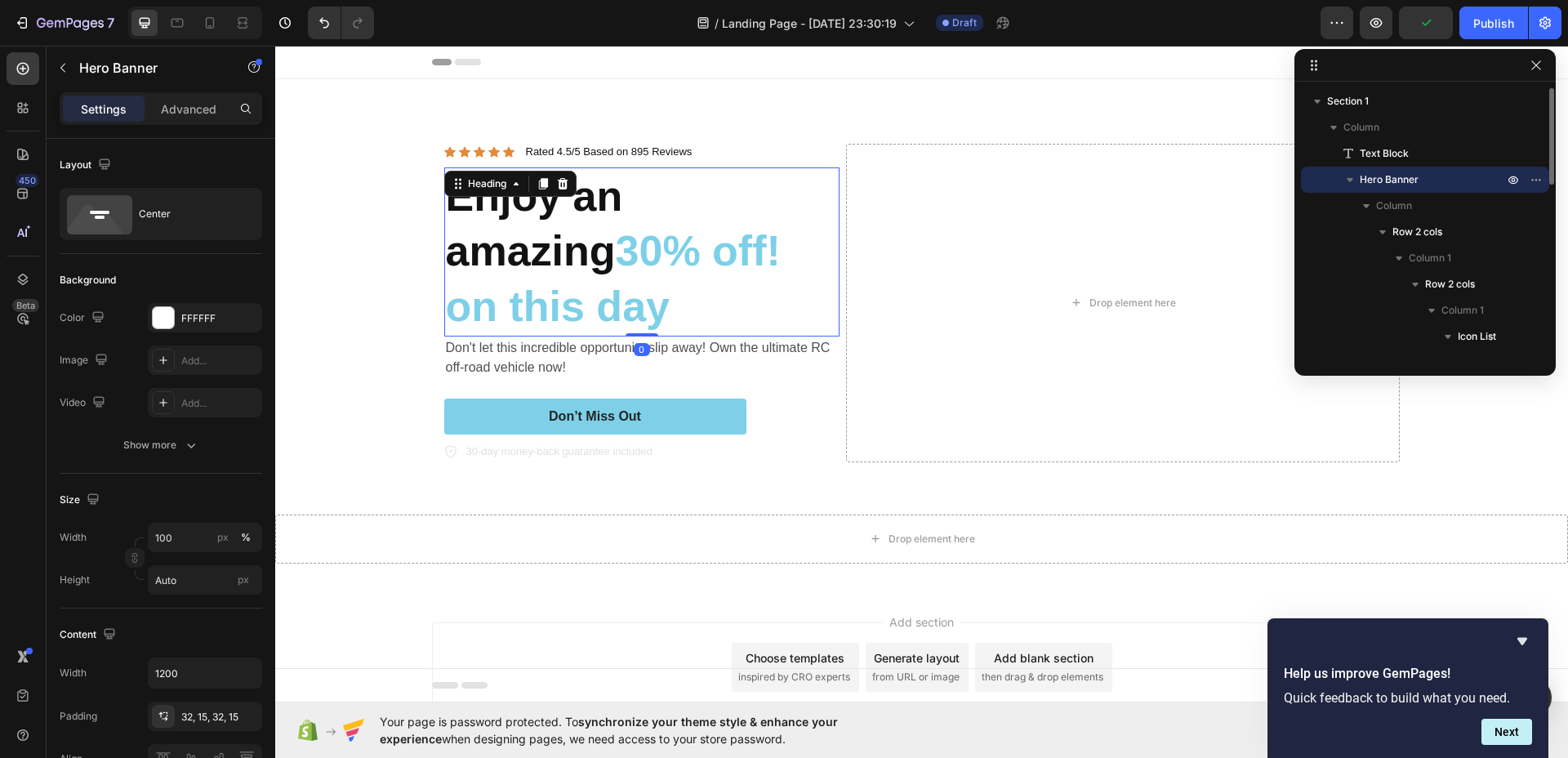
scroll to position [465, 0]
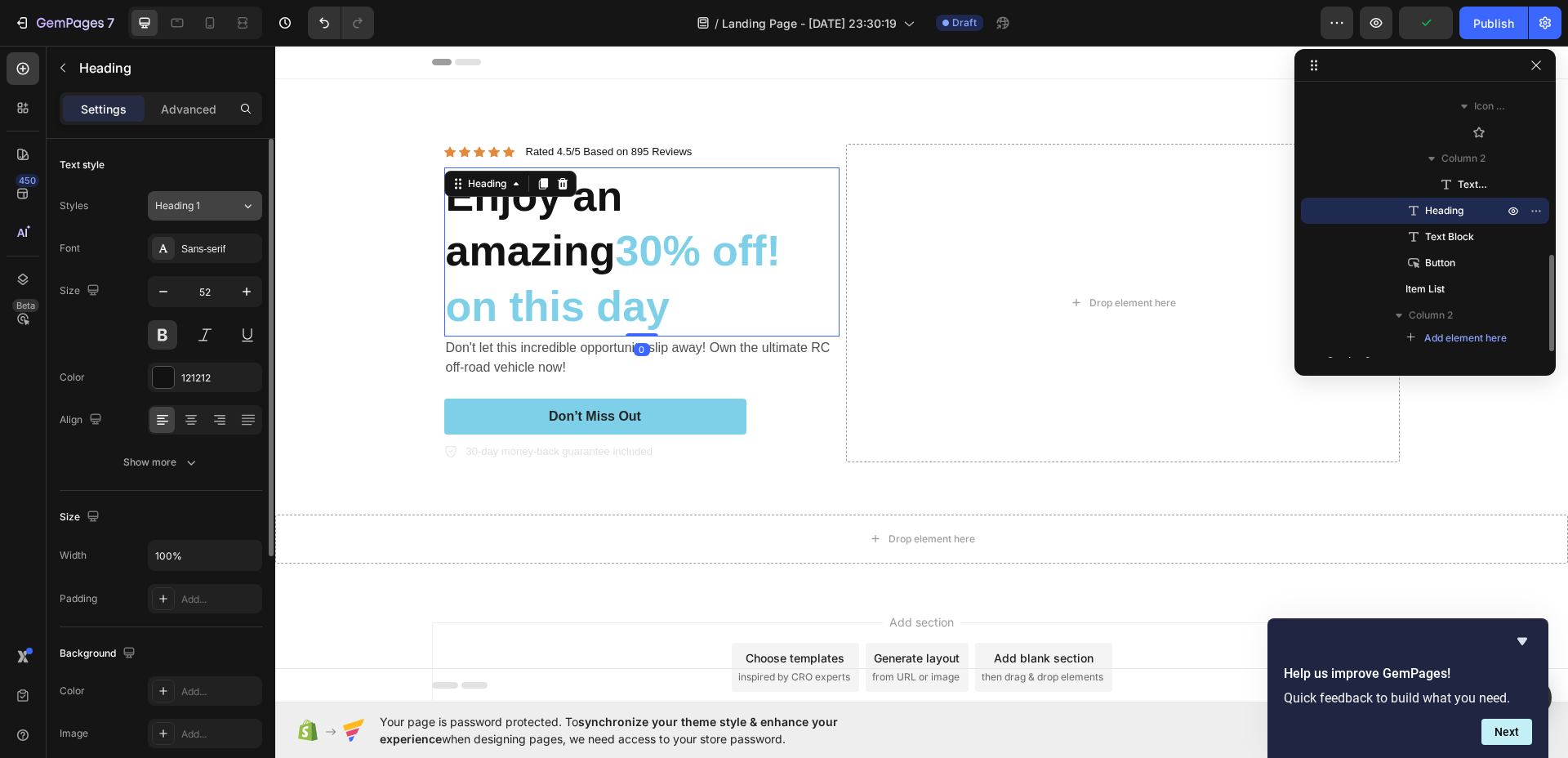
click at [194, 204] on span "Heading 1" at bounding box center [178, 206] width 45 height 15
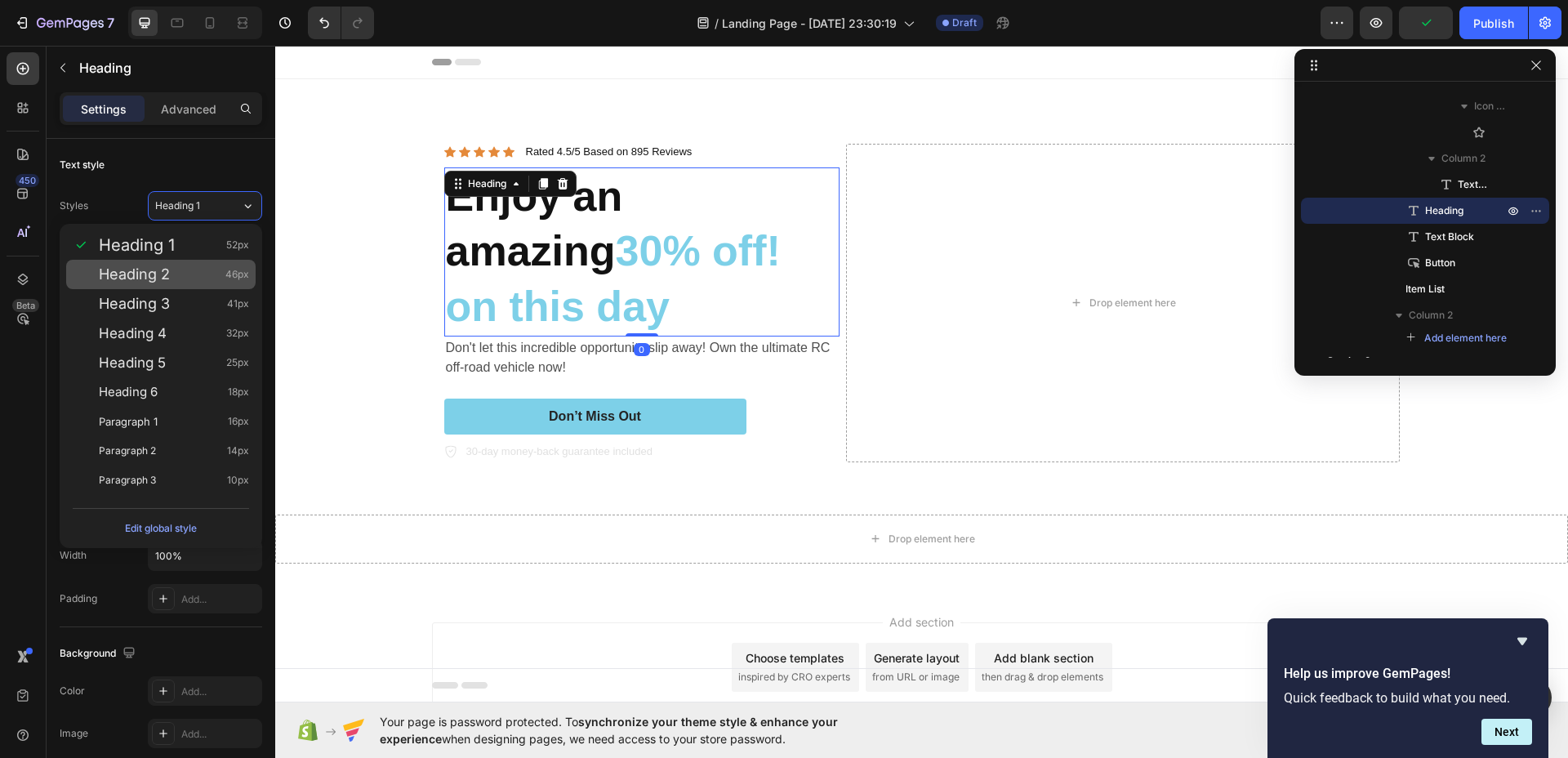
click at [178, 274] on div "Heading 2 46px" at bounding box center [174, 274] width 150 height 16
type input "46"
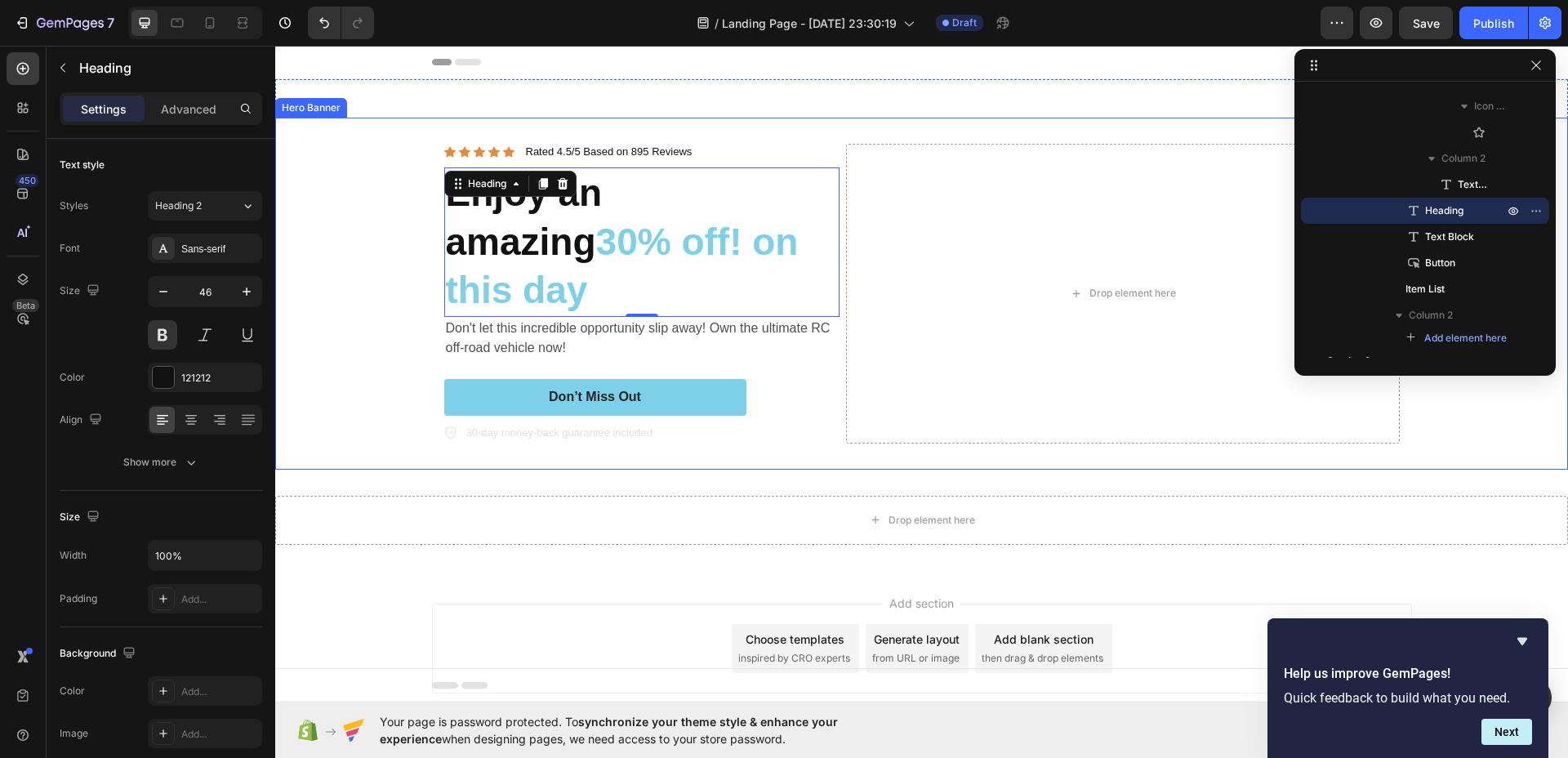
click at [397, 271] on div "Background Image" at bounding box center [920, 293] width 1292 height 352
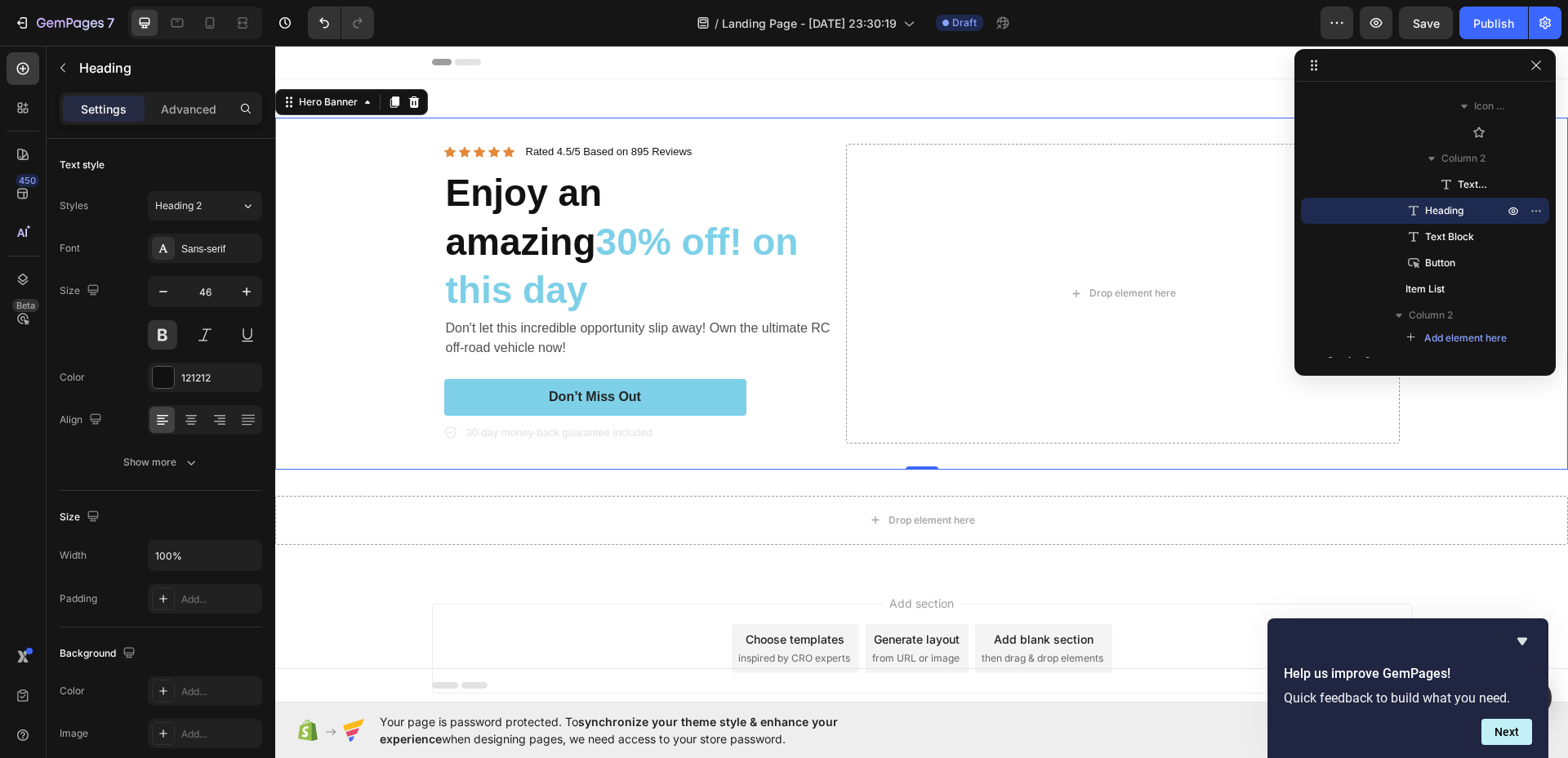
scroll to position [0, 0]
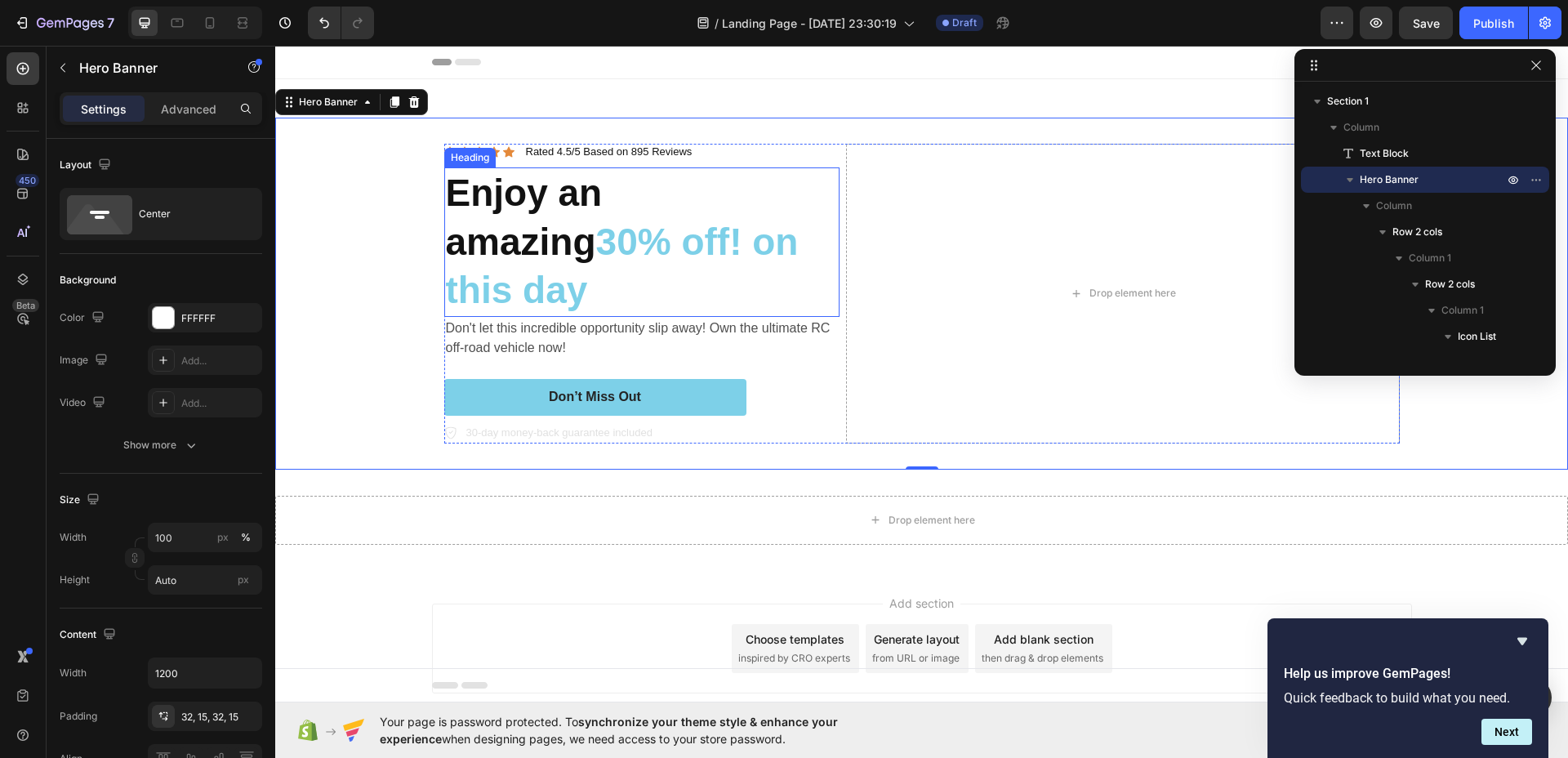
click at [544, 250] on span "30% off! on this day" at bounding box center [621, 266] width 352 height 92
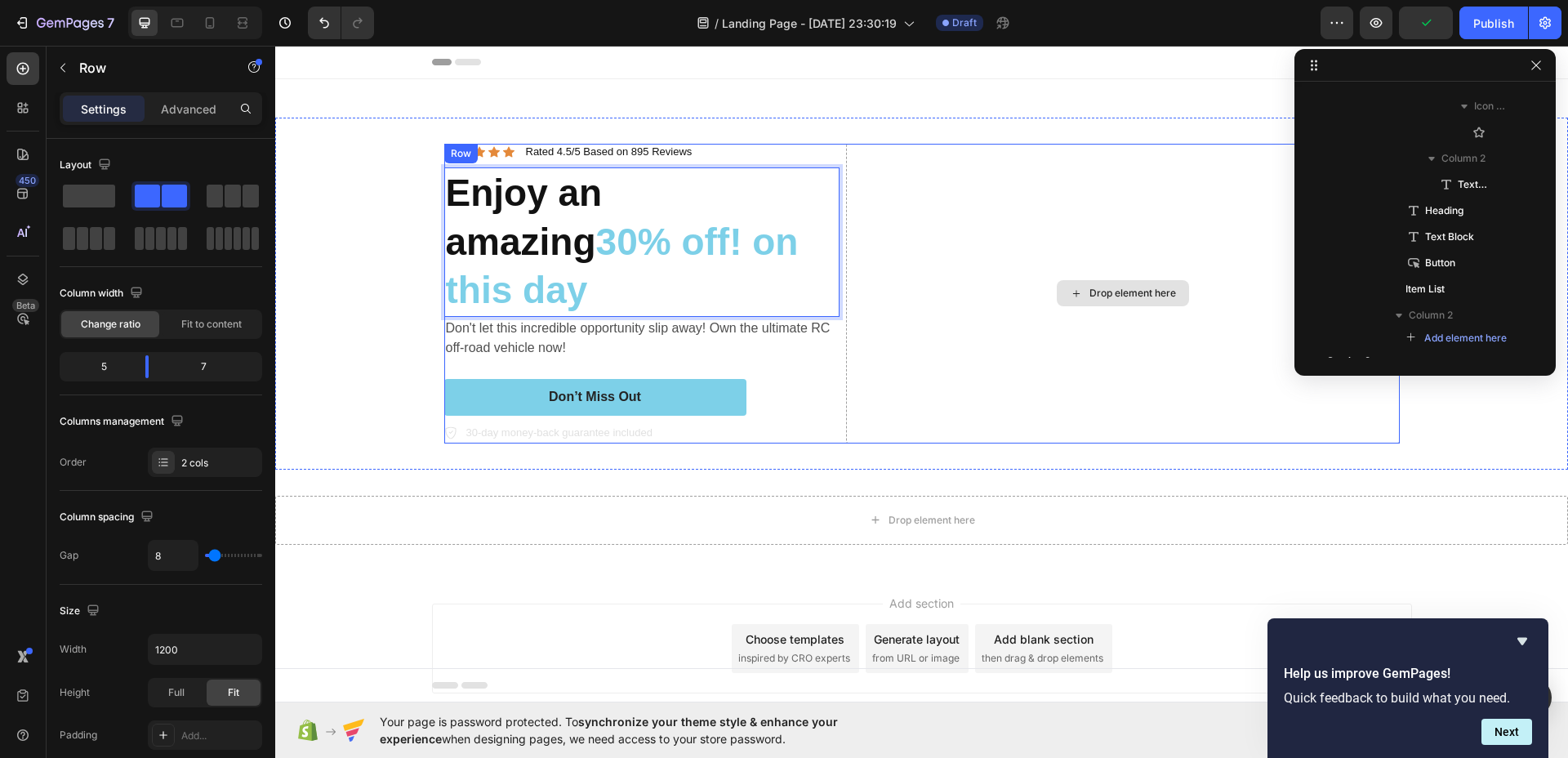
click at [1010, 294] on div "Drop element here" at bounding box center [1122, 293] width 553 height 300
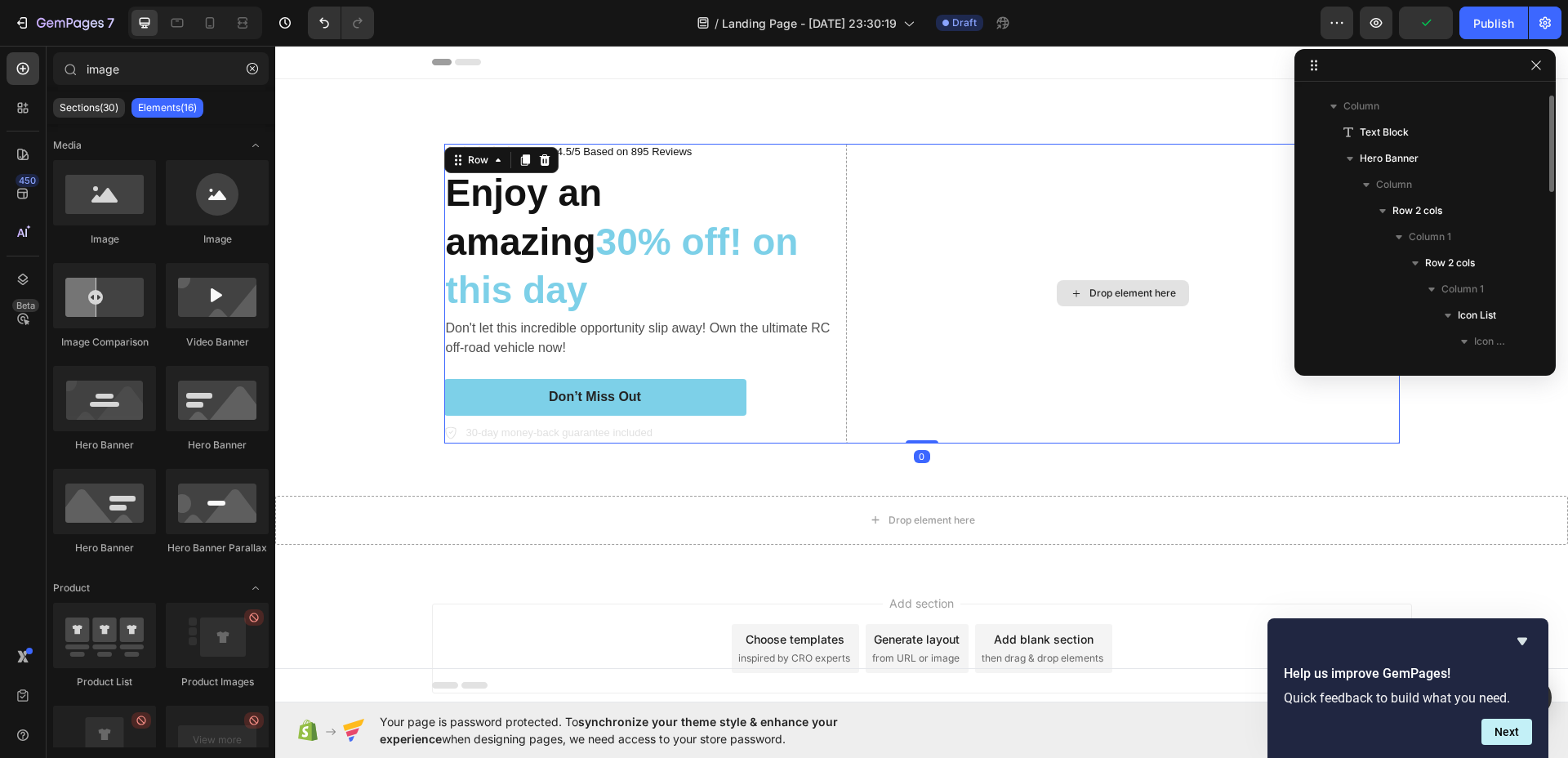
click at [1134, 287] on div "Drop element here" at bounding box center [1133, 293] width 87 height 13
click at [1077, 233] on div "Drop element here" at bounding box center [1122, 293] width 553 height 300
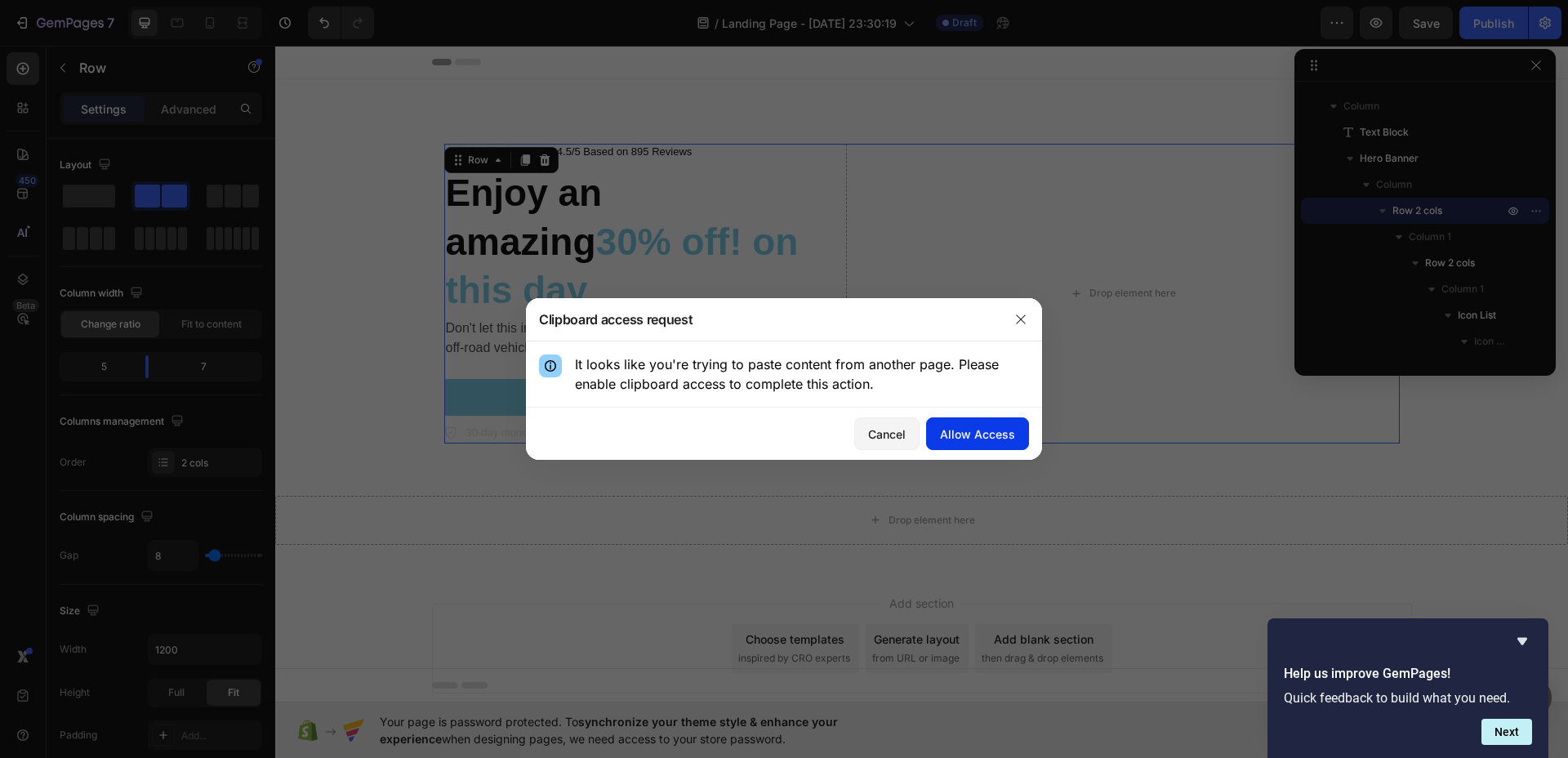
click at [974, 436] on div "Allow Access" at bounding box center [977, 434] width 75 height 17
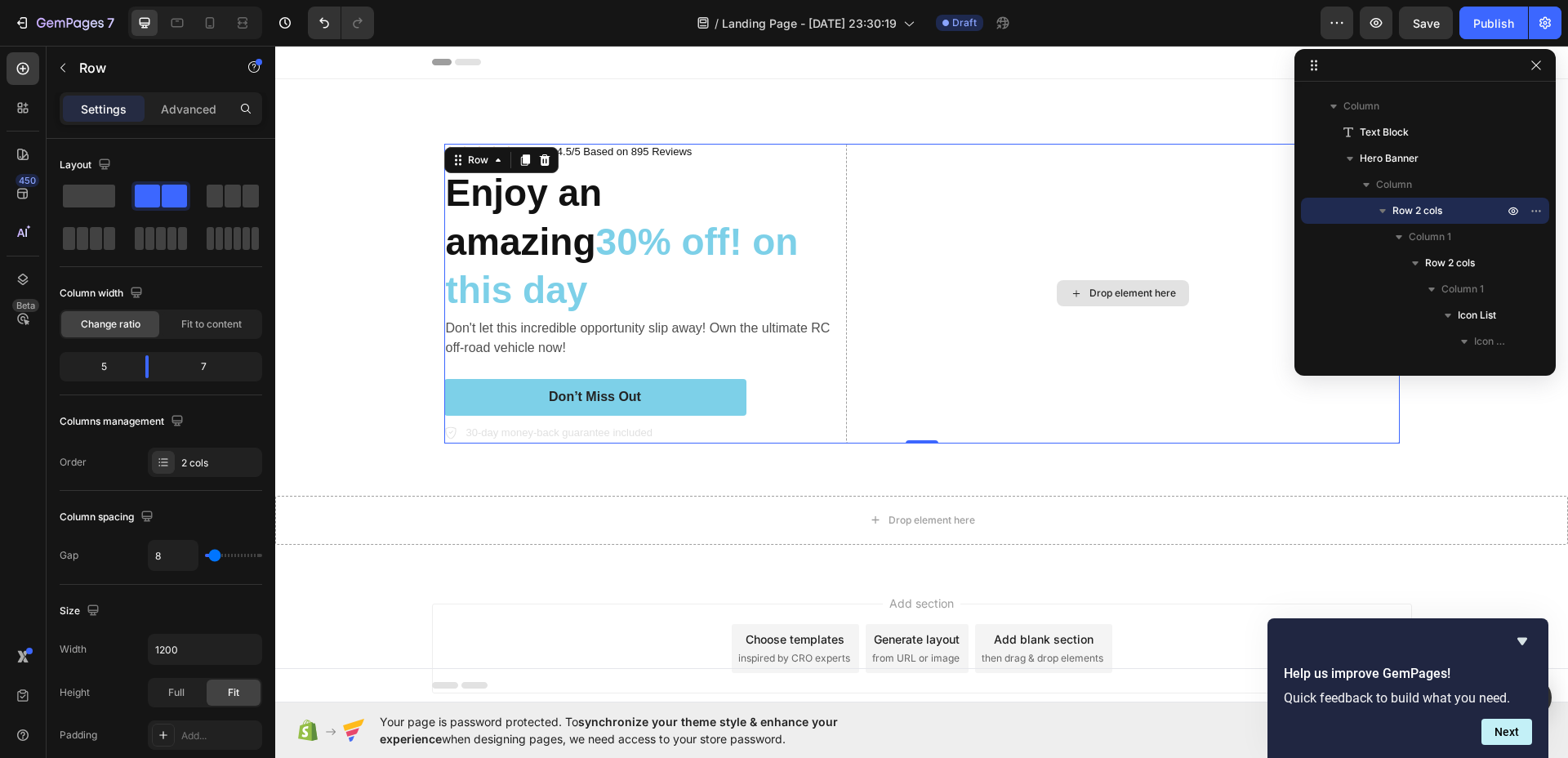
click at [930, 248] on div "Drop element here" at bounding box center [1122, 293] width 553 height 300
click at [908, 250] on div "Drop element here" at bounding box center [1122, 293] width 553 height 300
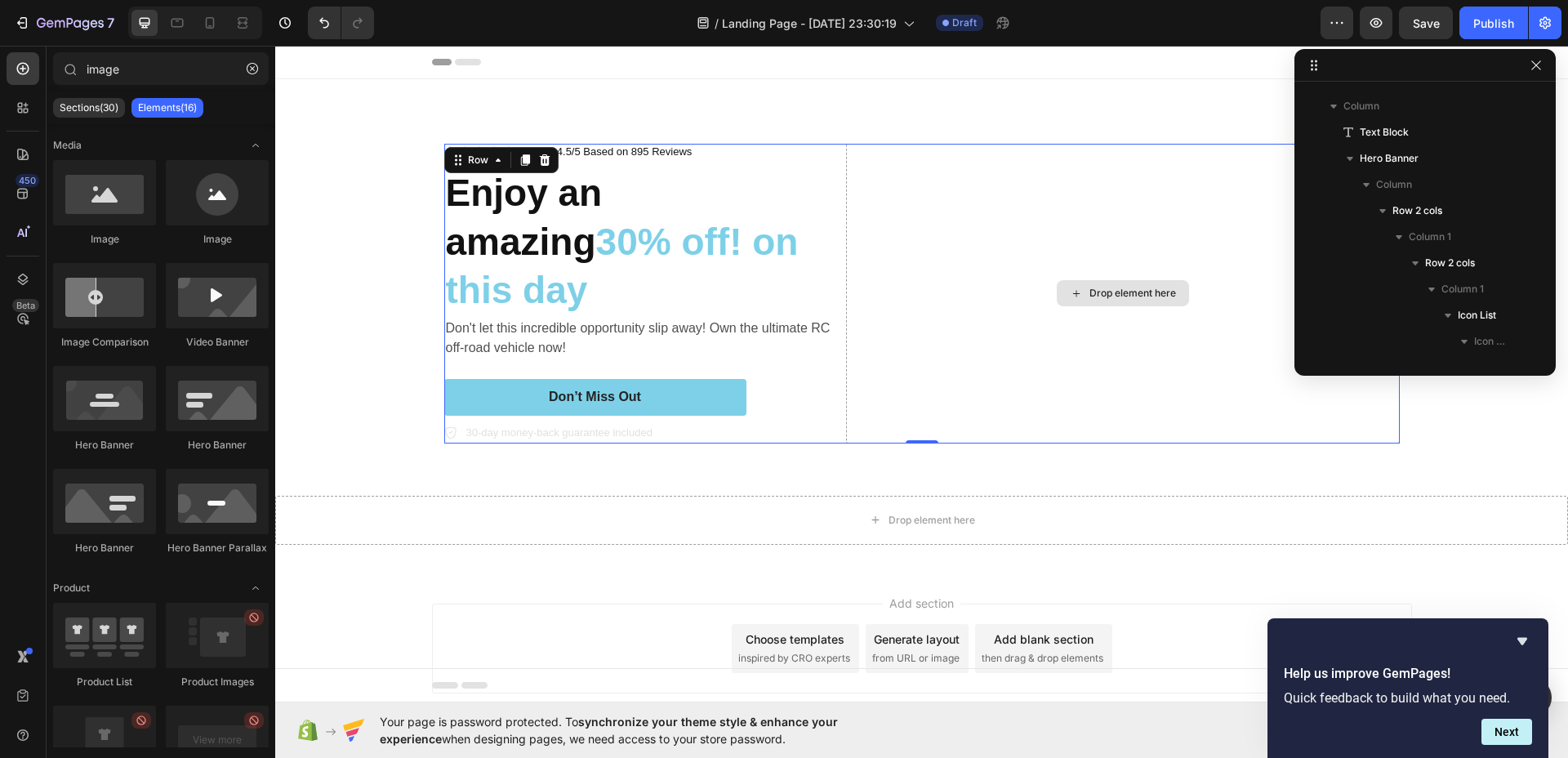
click at [1099, 280] on div "Drop element here" at bounding box center [1123, 293] width 133 height 26
click at [1072, 287] on icon at bounding box center [1076, 293] width 13 height 14
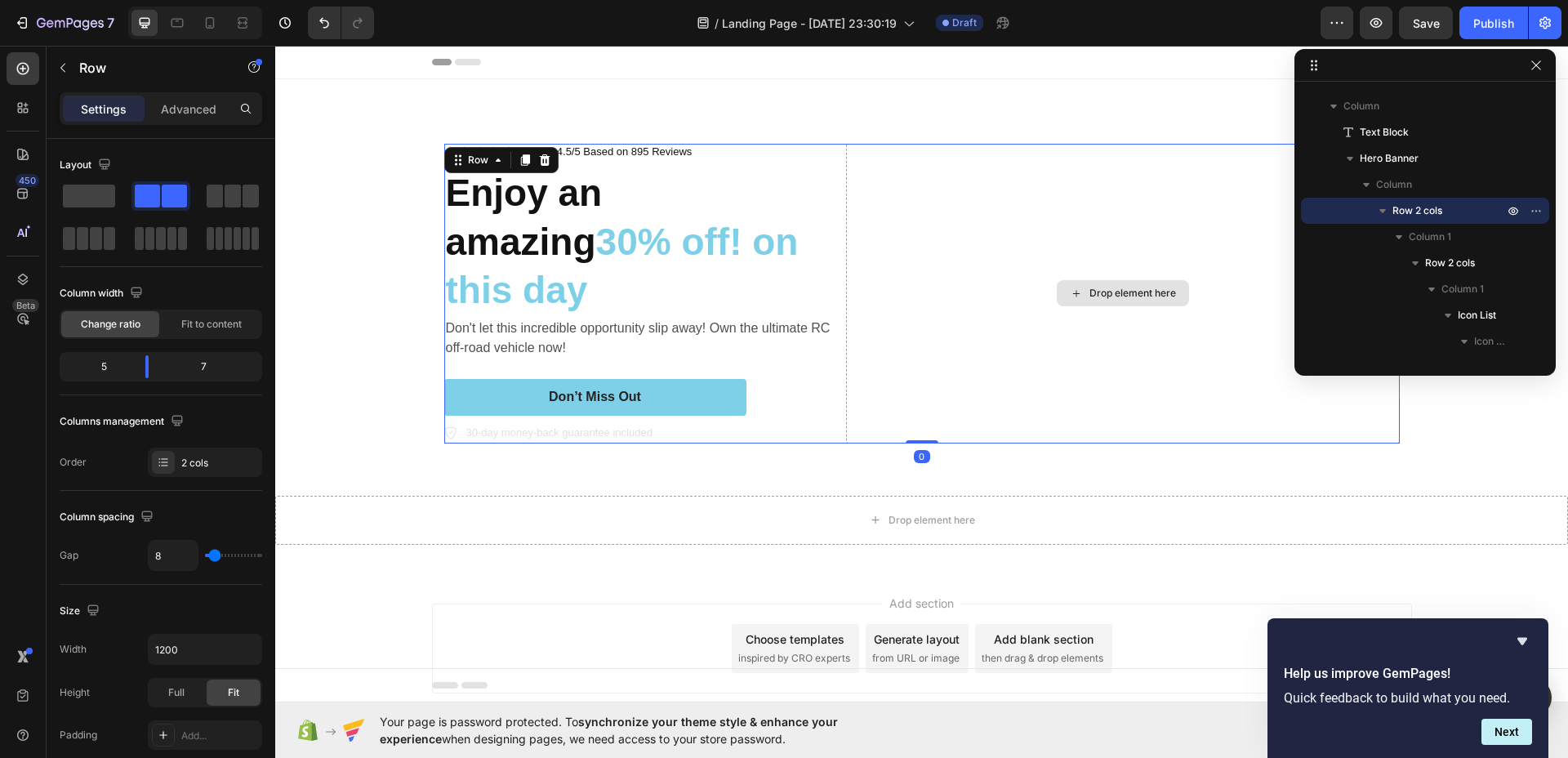
click at [1041, 165] on div "Drop element here" at bounding box center [1122, 293] width 553 height 300
click at [1059, 230] on div "Drop element here" at bounding box center [1122, 293] width 553 height 300
click at [1090, 287] on div "Drop element here" at bounding box center [1133, 293] width 87 height 13
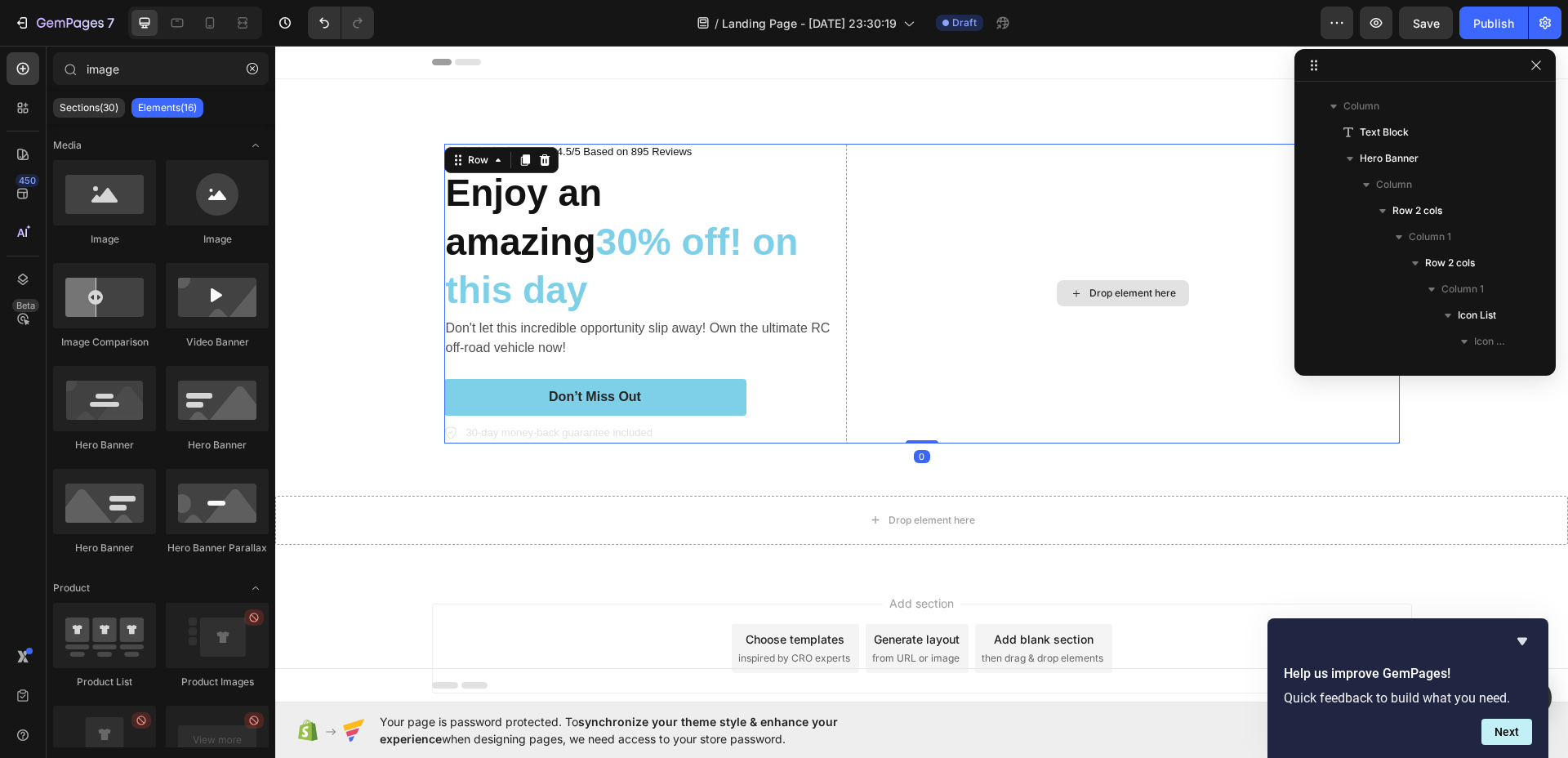
click at [931, 232] on div "Drop element here" at bounding box center [1122, 293] width 553 height 300
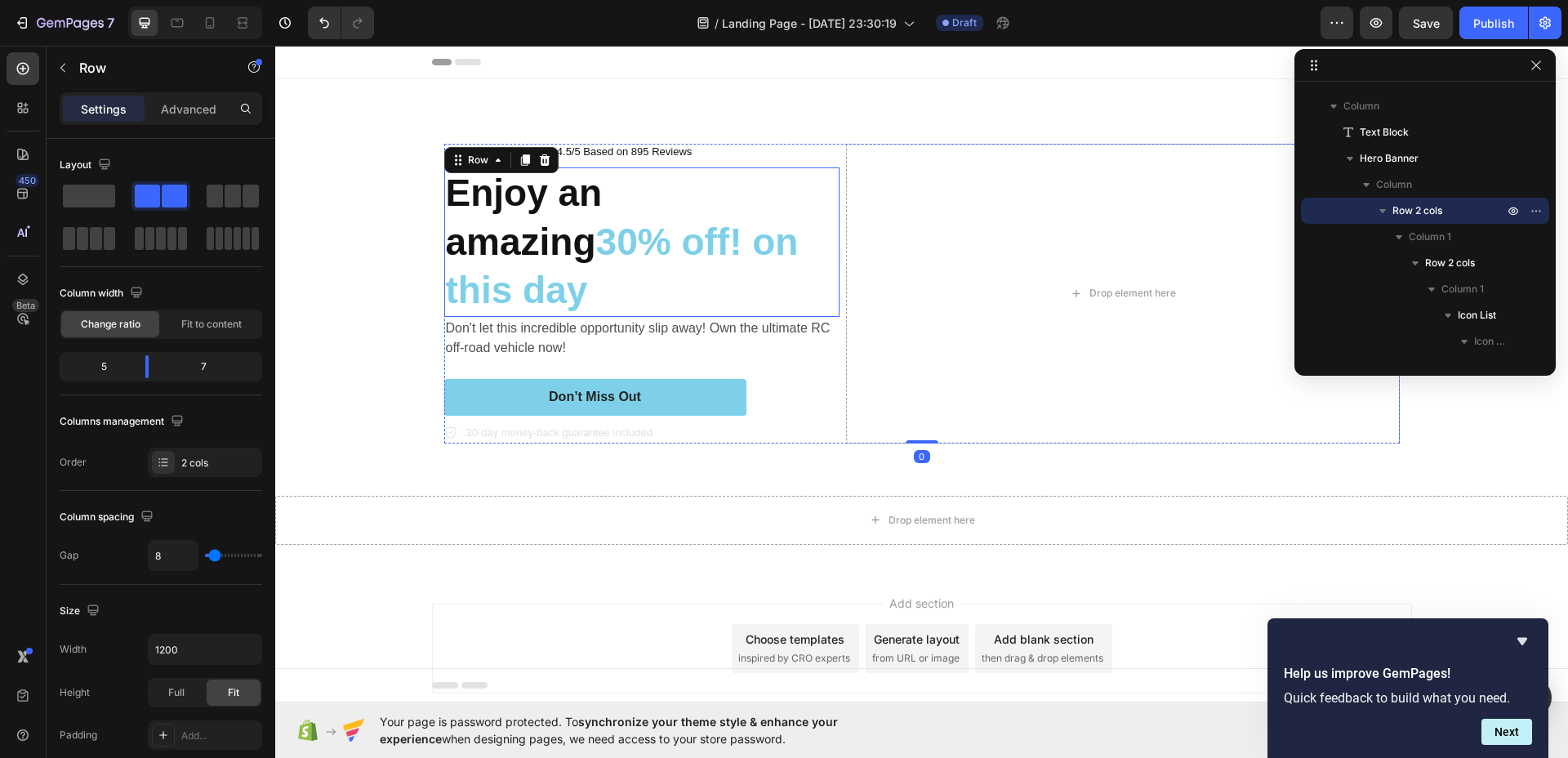
click at [681, 221] on span "30% off! on this day" at bounding box center [621, 266] width 352 height 92
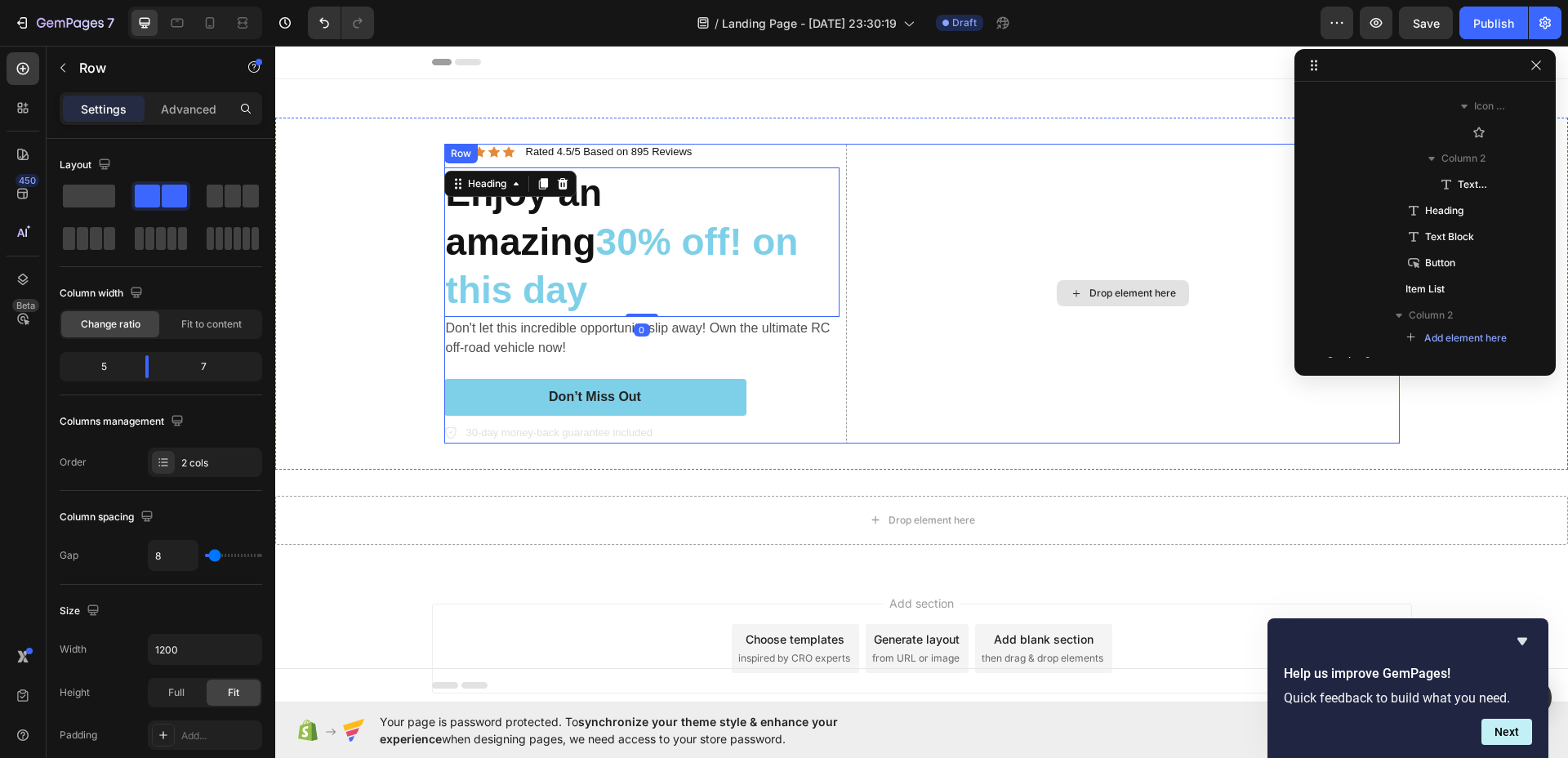
click at [942, 215] on div "Drop element here" at bounding box center [1122, 293] width 553 height 300
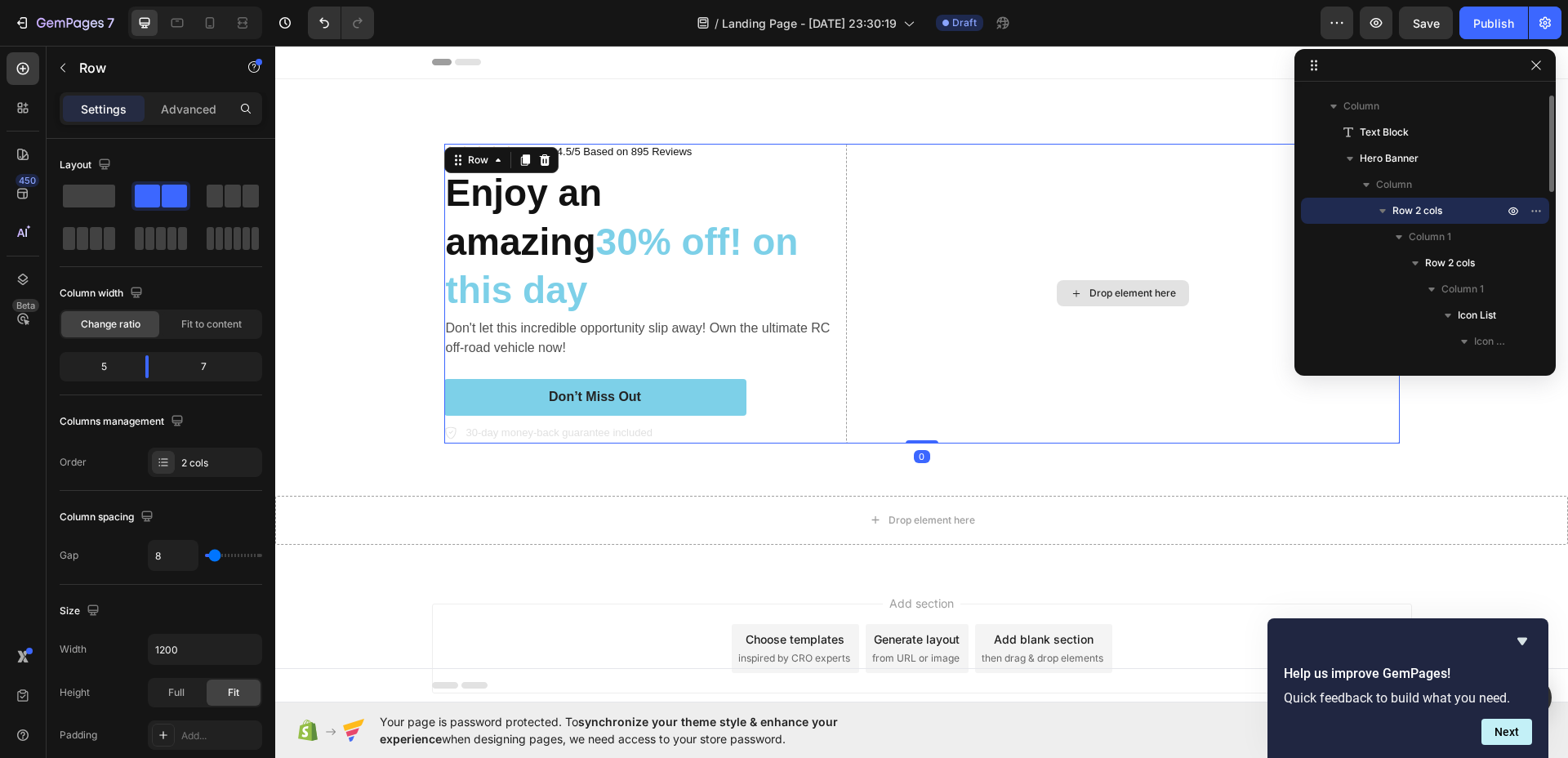
click at [942, 215] on div "Drop element here" at bounding box center [1122, 293] width 553 height 300
click at [1104, 222] on div "Drop element here" at bounding box center [1122, 293] width 553 height 300
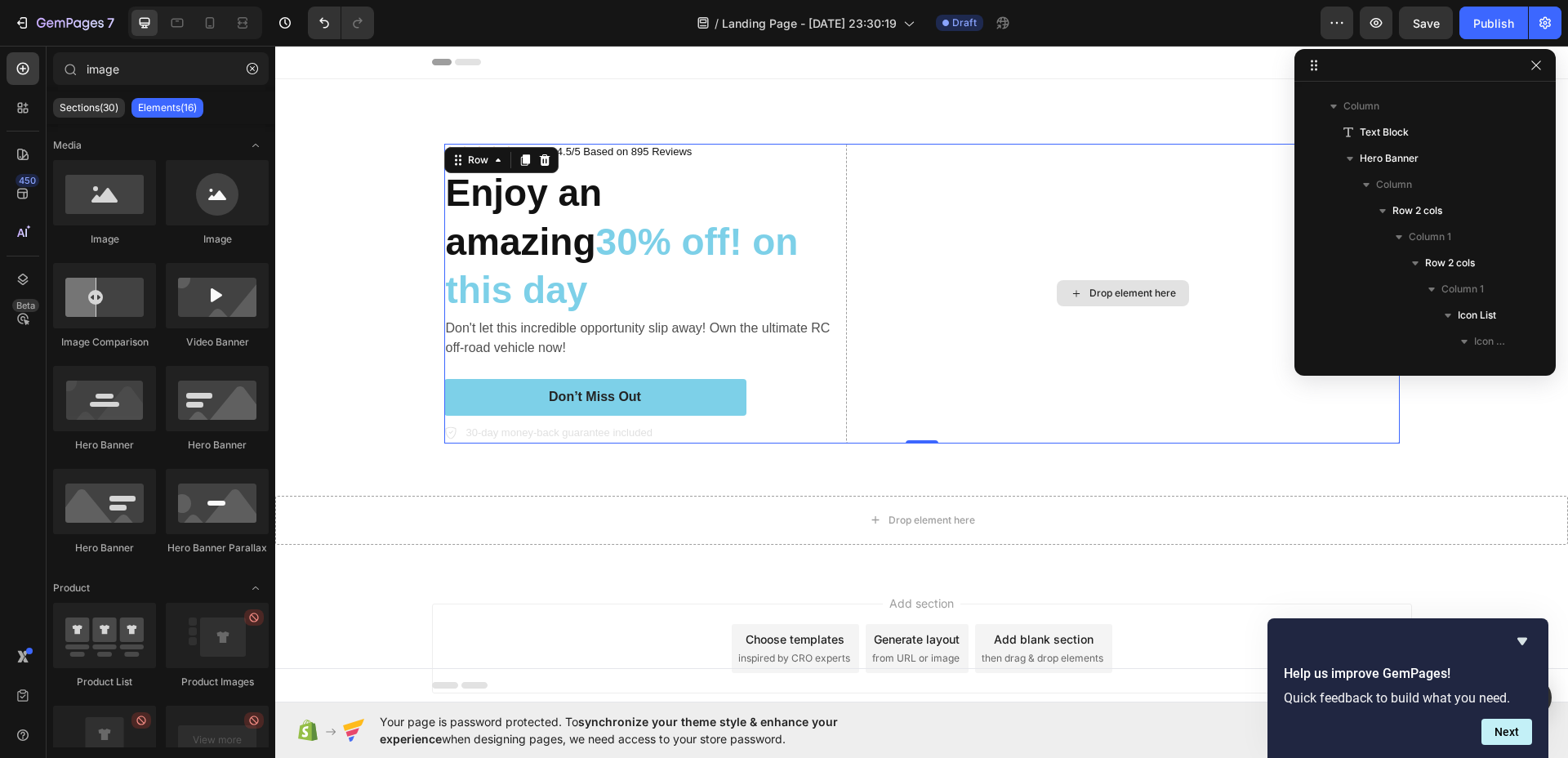
click at [1108, 280] on div "Drop element here" at bounding box center [1123, 293] width 133 height 26
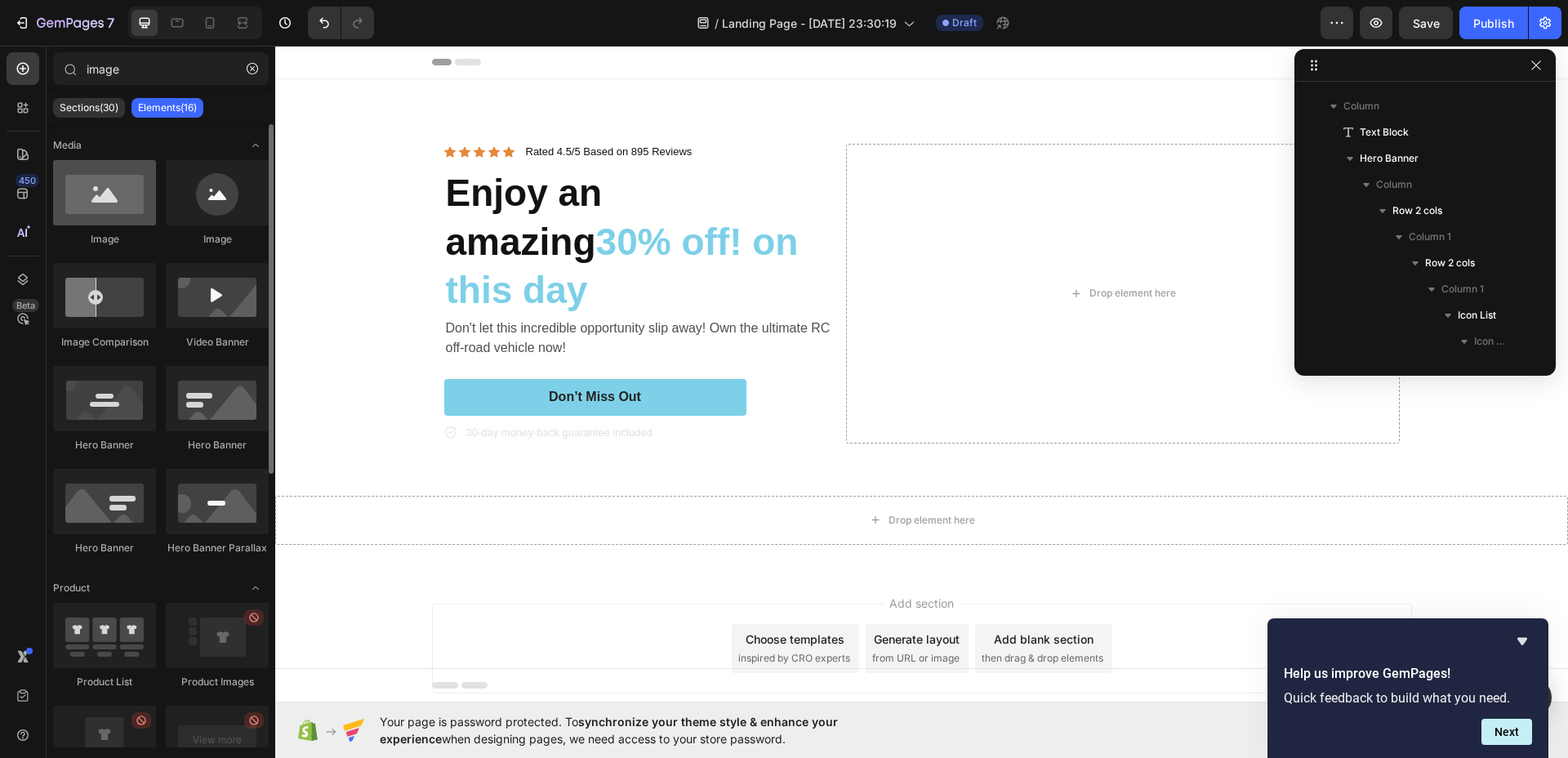
click at [90, 202] on div at bounding box center [105, 193] width 103 height 65
click at [103, 199] on div at bounding box center [105, 193] width 103 height 65
click at [103, 200] on div at bounding box center [105, 193] width 103 height 65
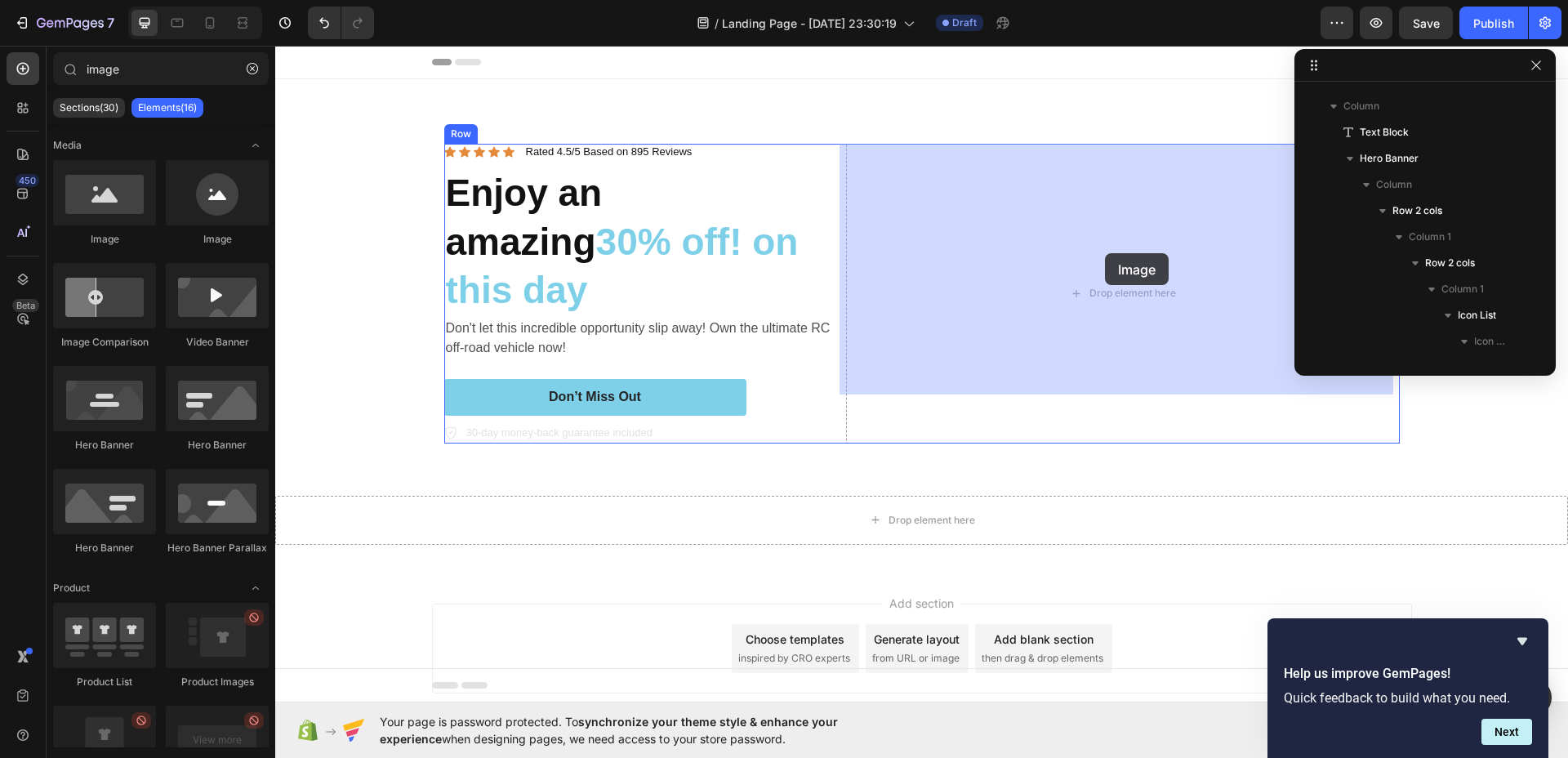
drag, startPoint x: 398, startPoint y: 248, endPoint x: 1092, endPoint y: 248, distance: 694.0
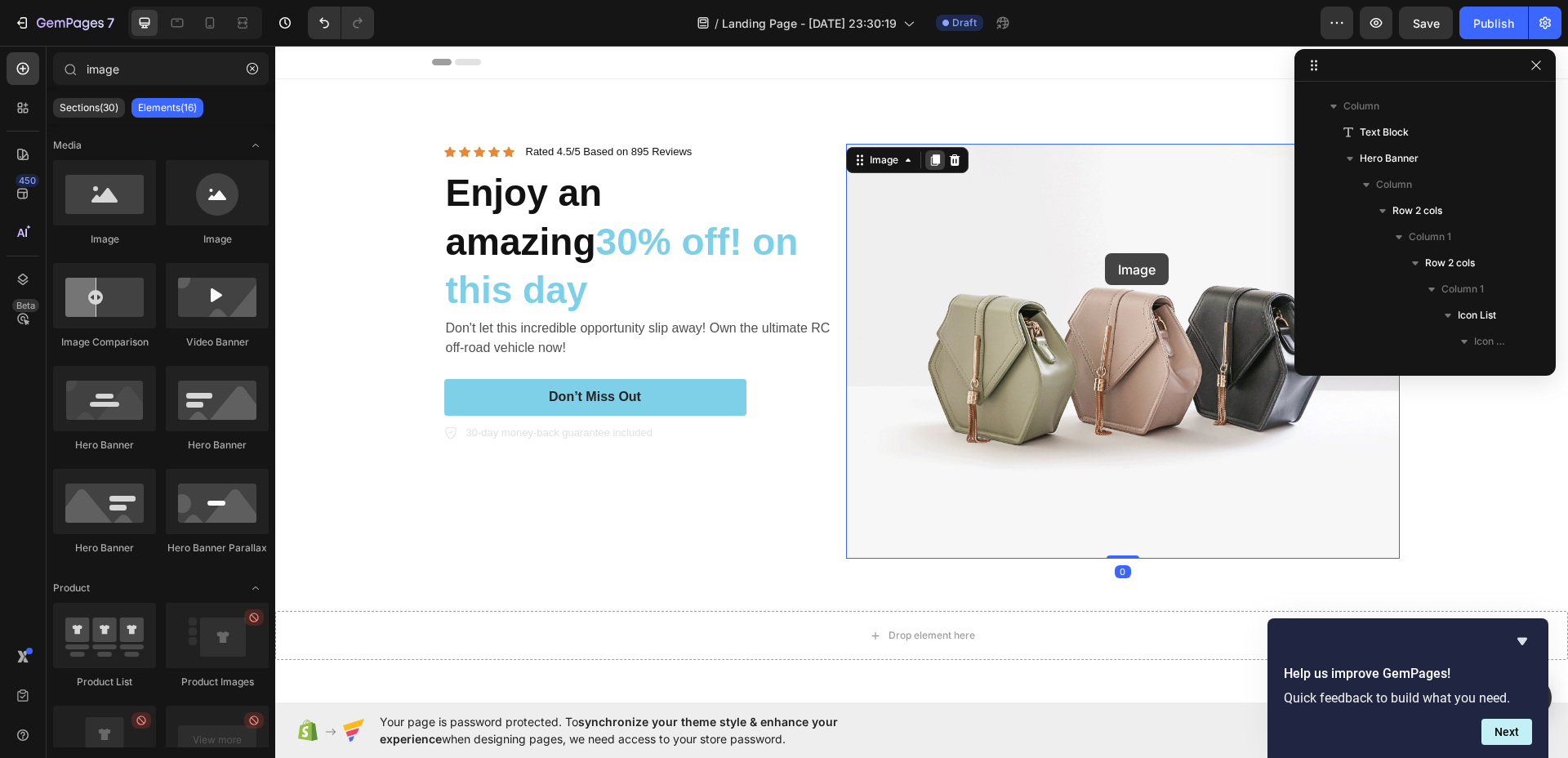
scroll to position [489, 0]
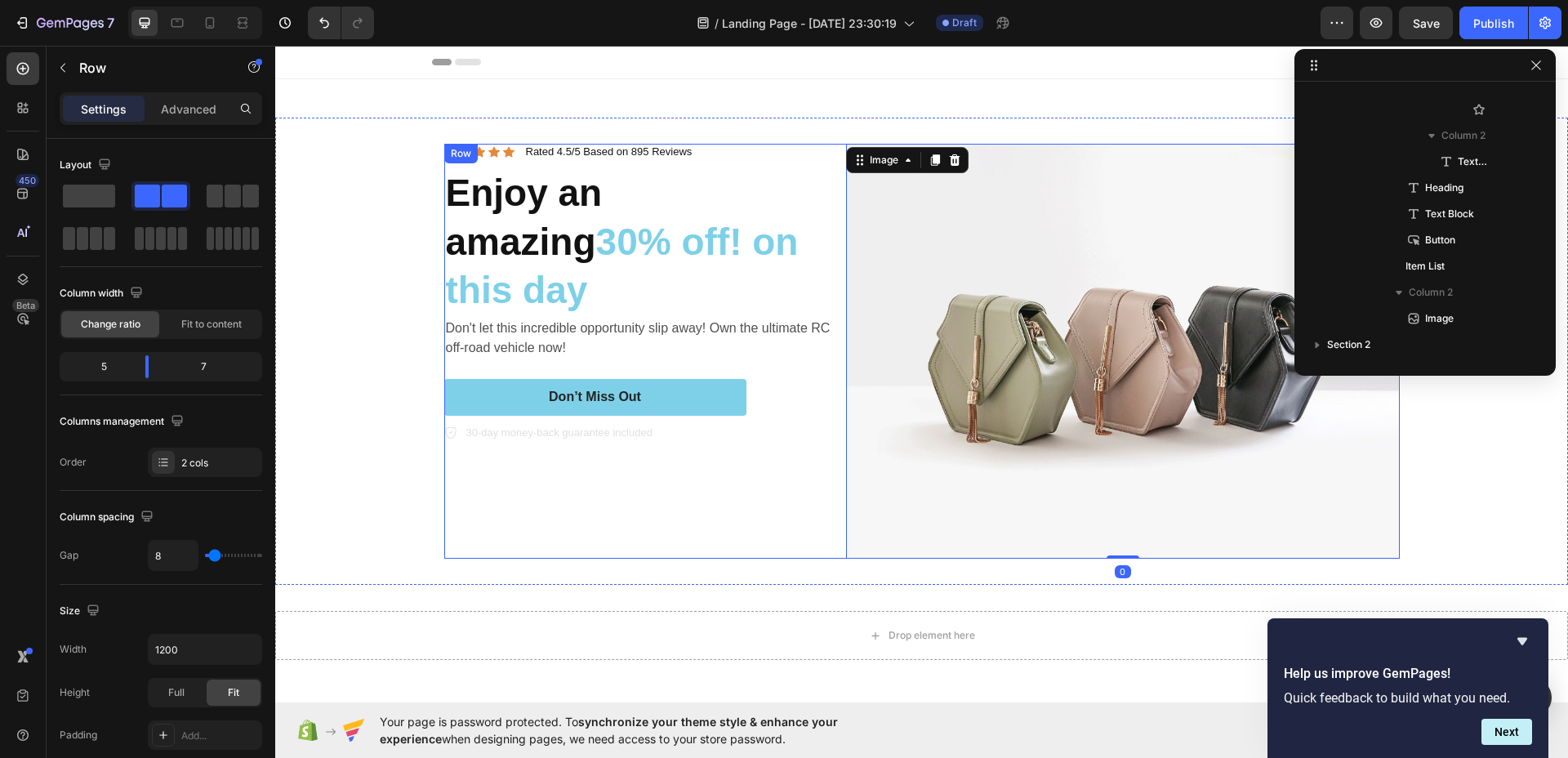
drag, startPoint x: 741, startPoint y: 450, endPoint x: 729, endPoint y: 422, distance: 30.5
click at [741, 450] on div "Icon Icon Icon Icon Icon Icon List Rated 4.5/5 Based on 895 Reviews Text Block …" at bounding box center [641, 351] width 395 height 415
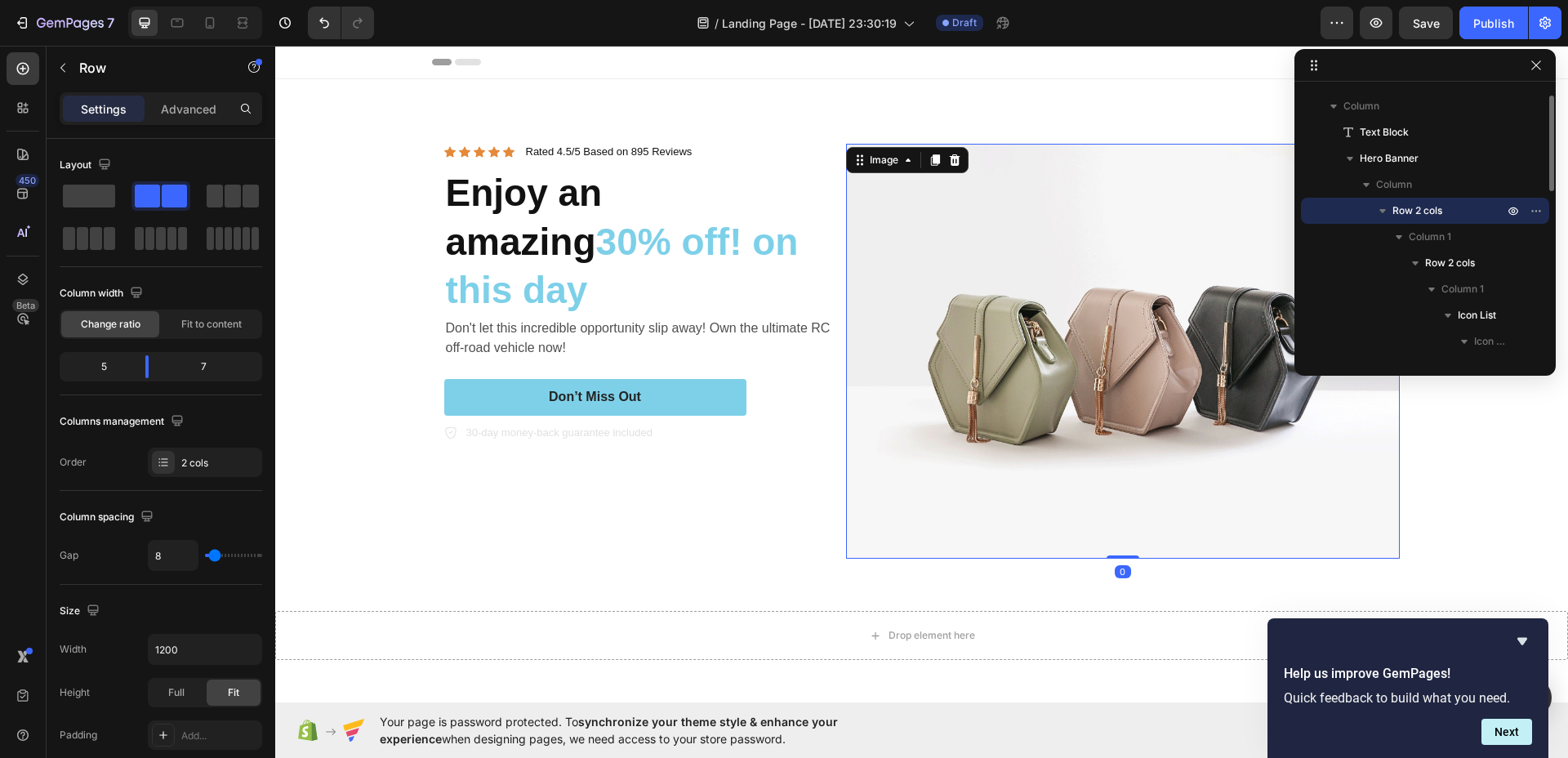
click at [990, 428] on img at bounding box center [1122, 351] width 553 height 415
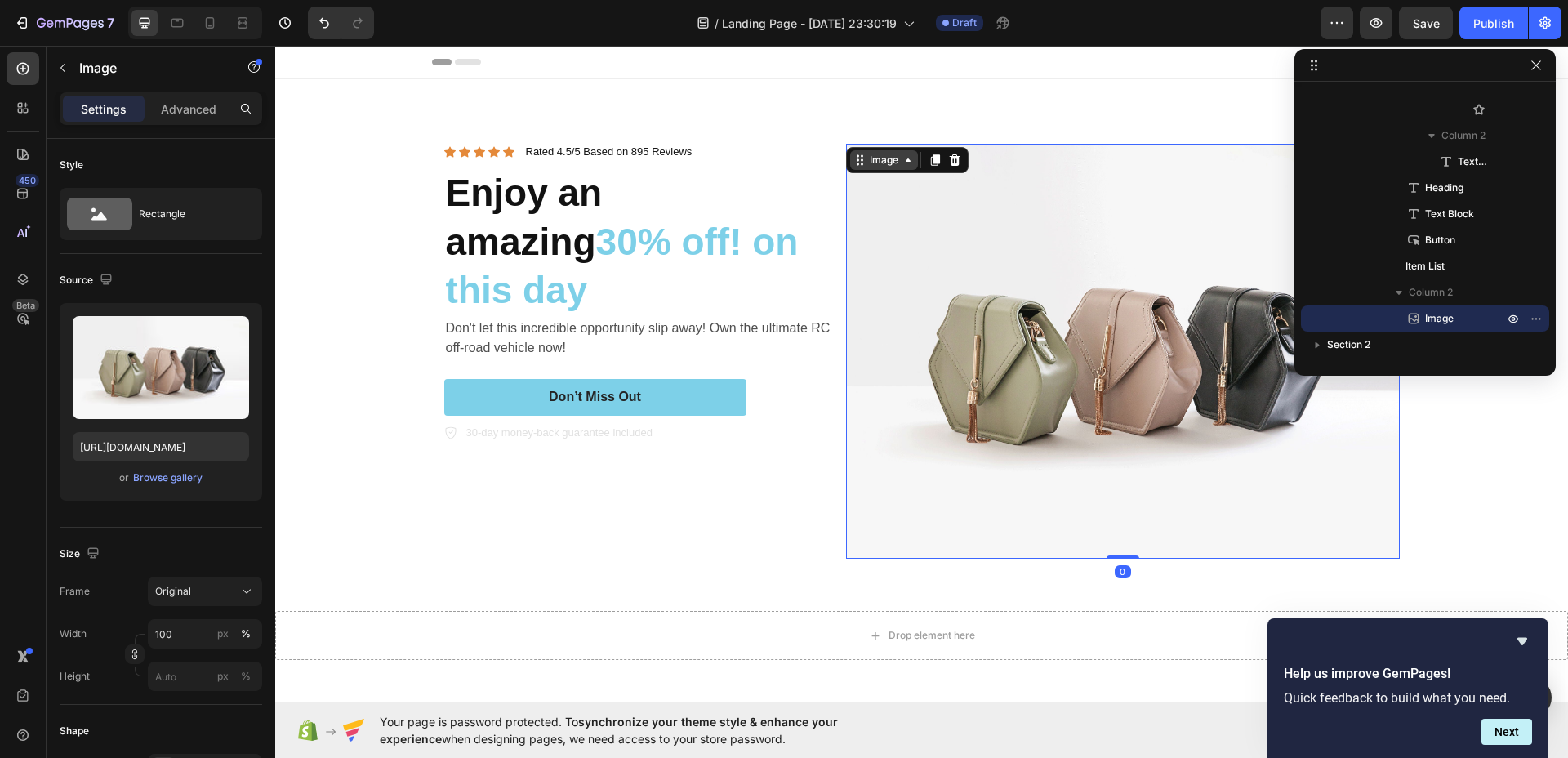
click at [875, 158] on div "Image" at bounding box center [884, 160] width 36 height 15
click at [1102, 363] on img at bounding box center [1122, 351] width 553 height 415
click at [1066, 387] on img at bounding box center [1122, 351] width 553 height 415
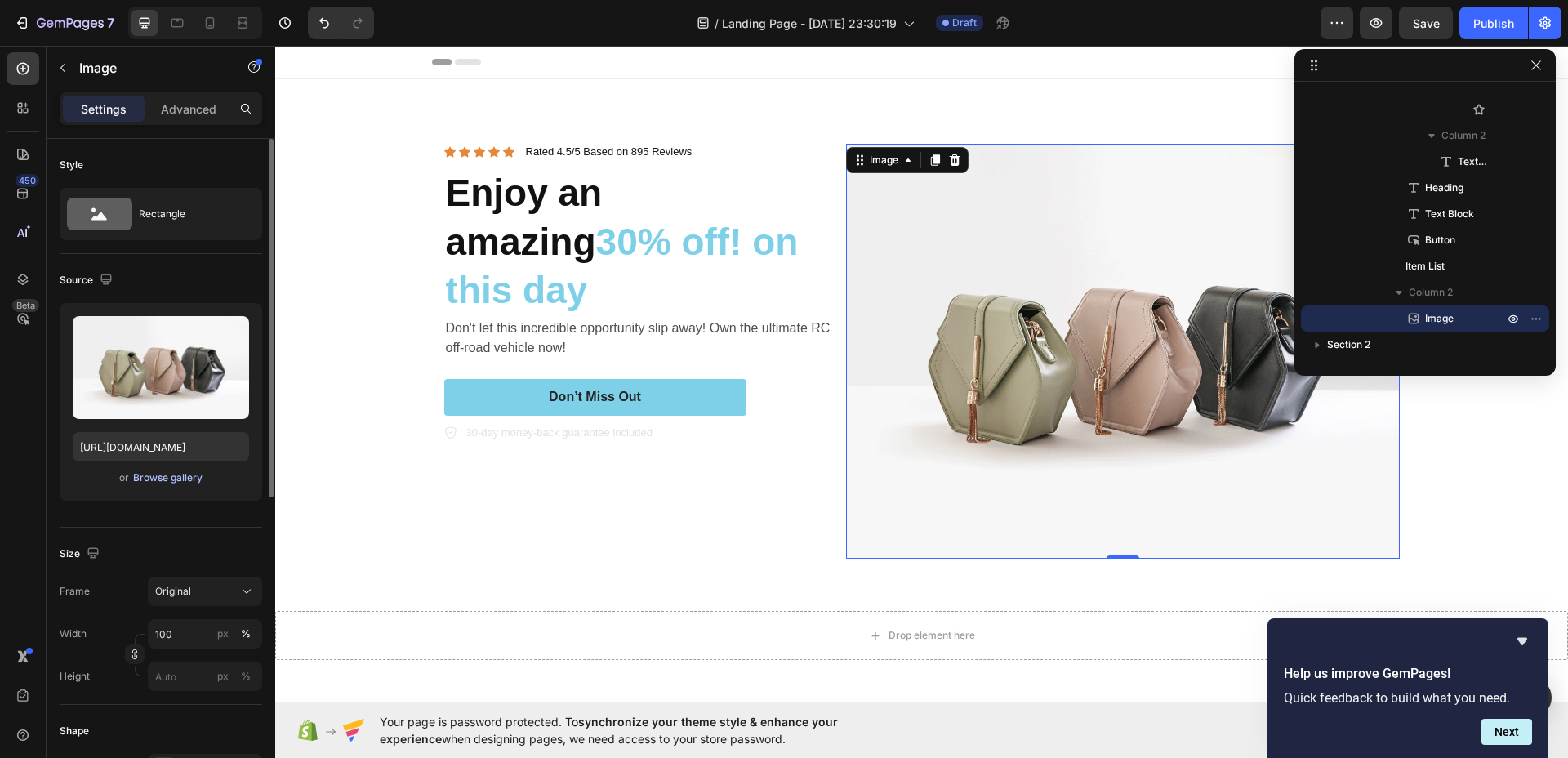
click at [158, 470] on div "Browse gallery" at bounding box center [167, 478] width 69 height 15
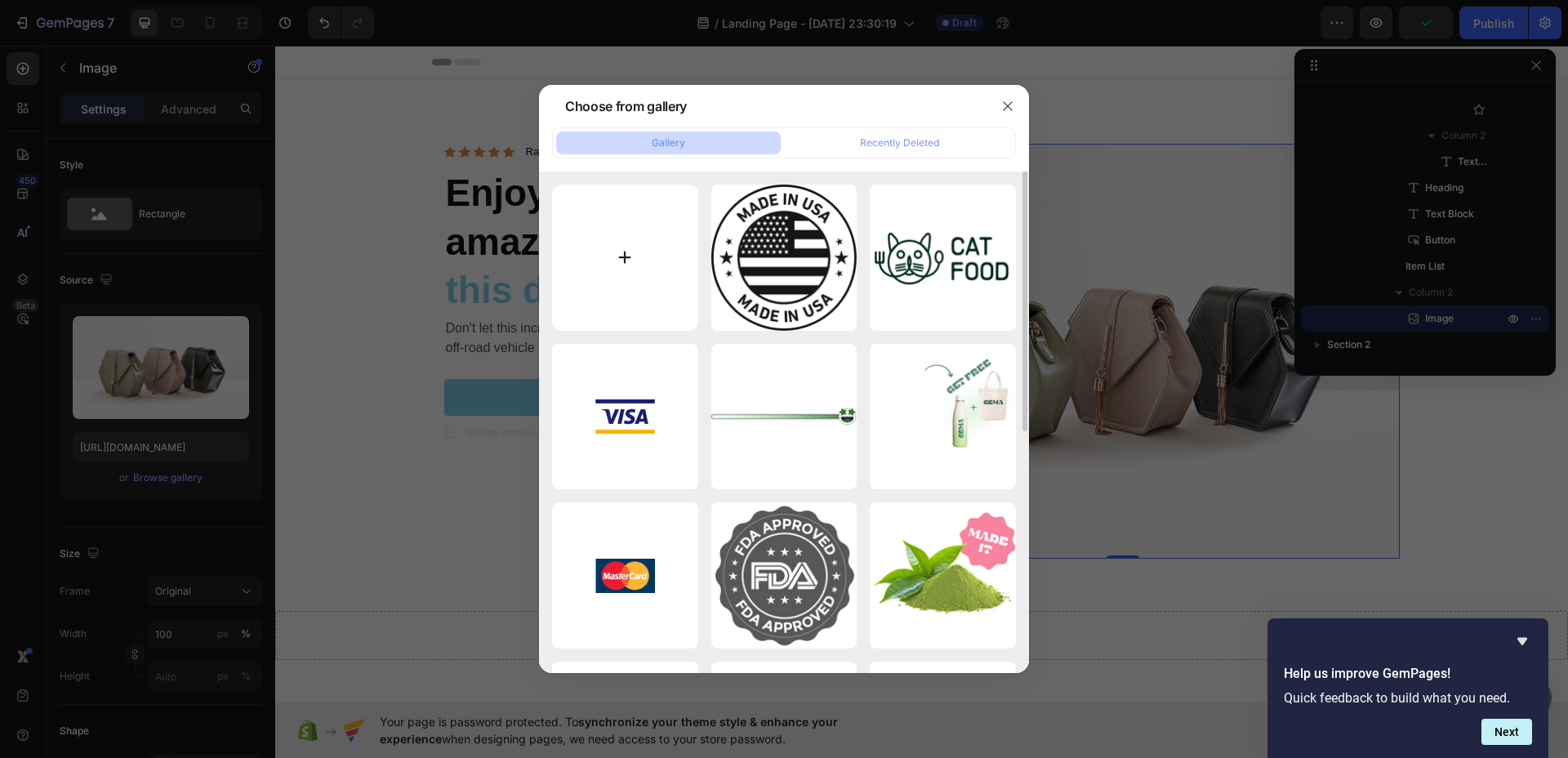
click at [618, 256] on input "file" at bounding box center [625, 257] width 146 height 146
type input "C:\fakepath\SilpatSnowflakeBakingMatLife.webp"
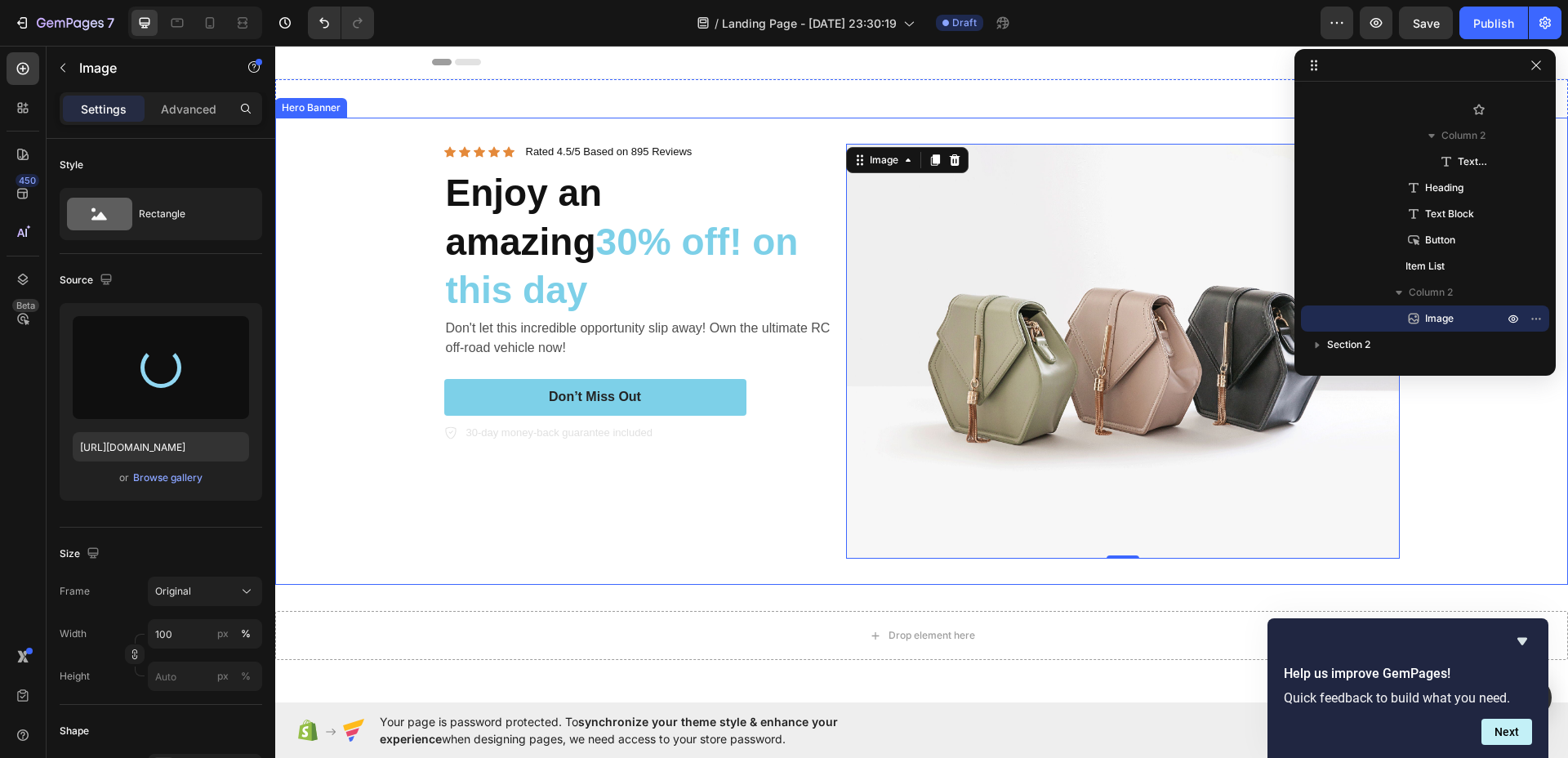
type input "[URL][DOMAIN_NAME]"
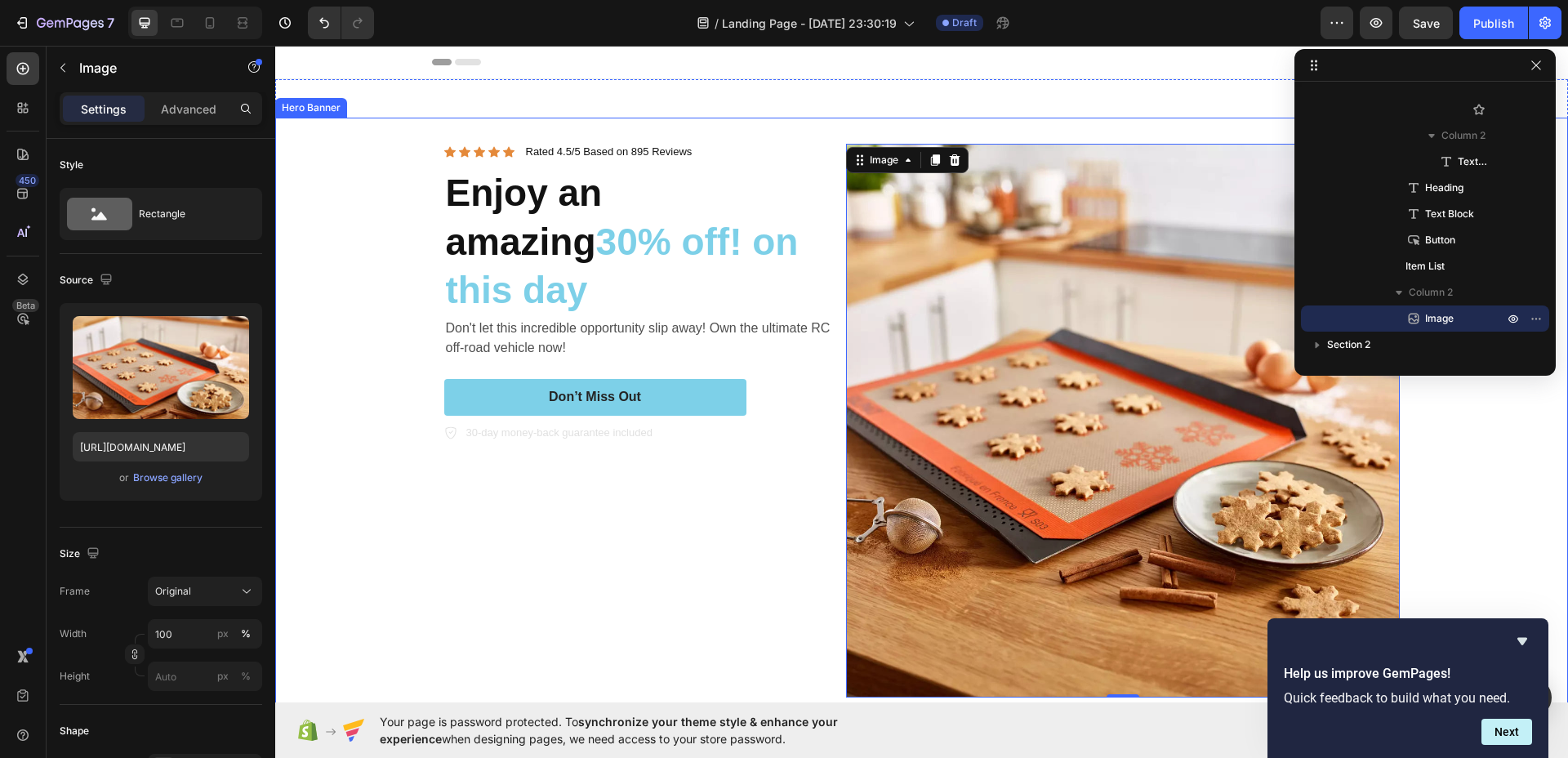
click at [1233, 463] on div "Background Image" at bounding box center [920, 421] width 1292 height 606
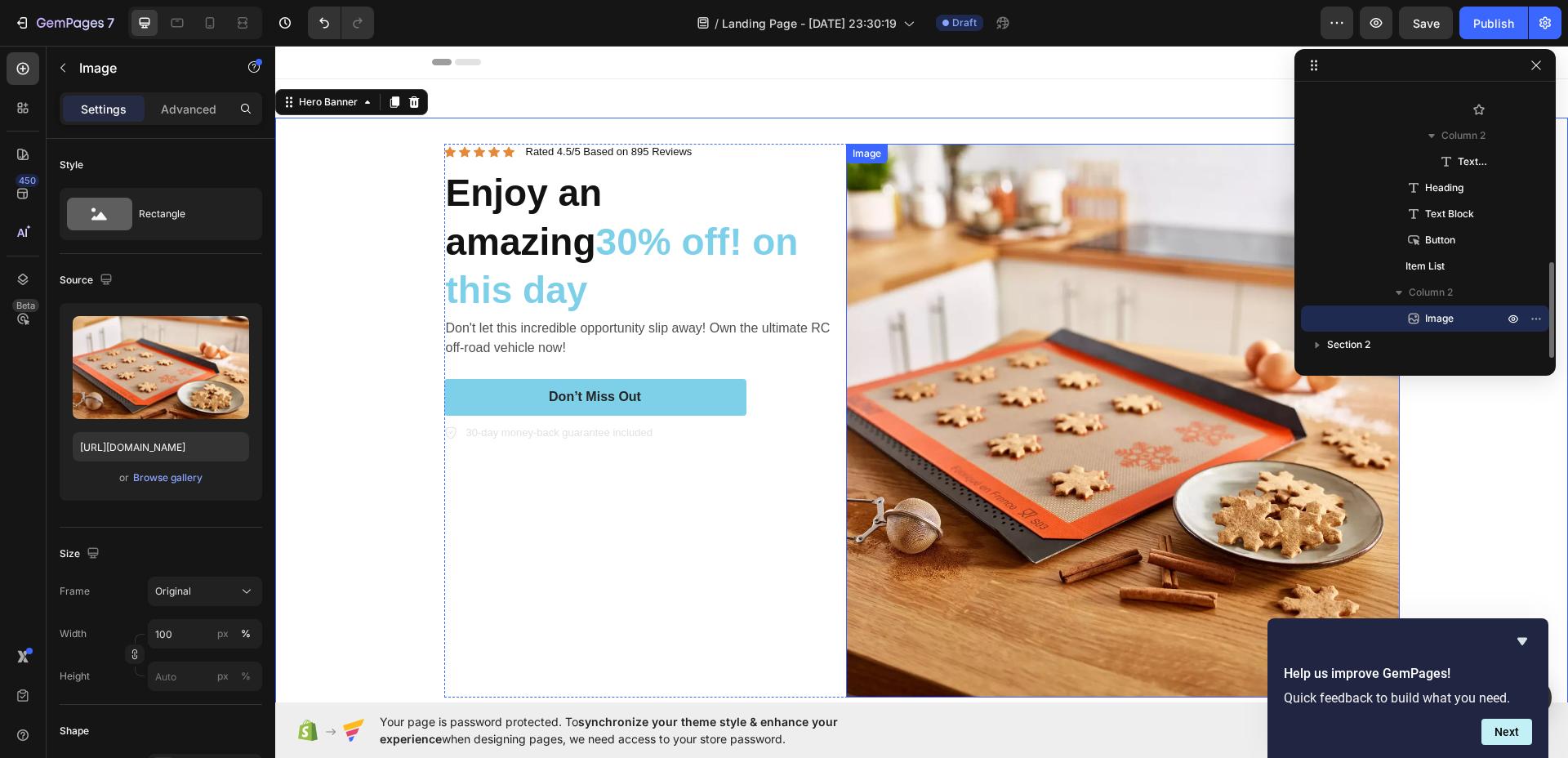
click at [1069, 472] on img at bounding box center [1122, 421] width 553 height 553
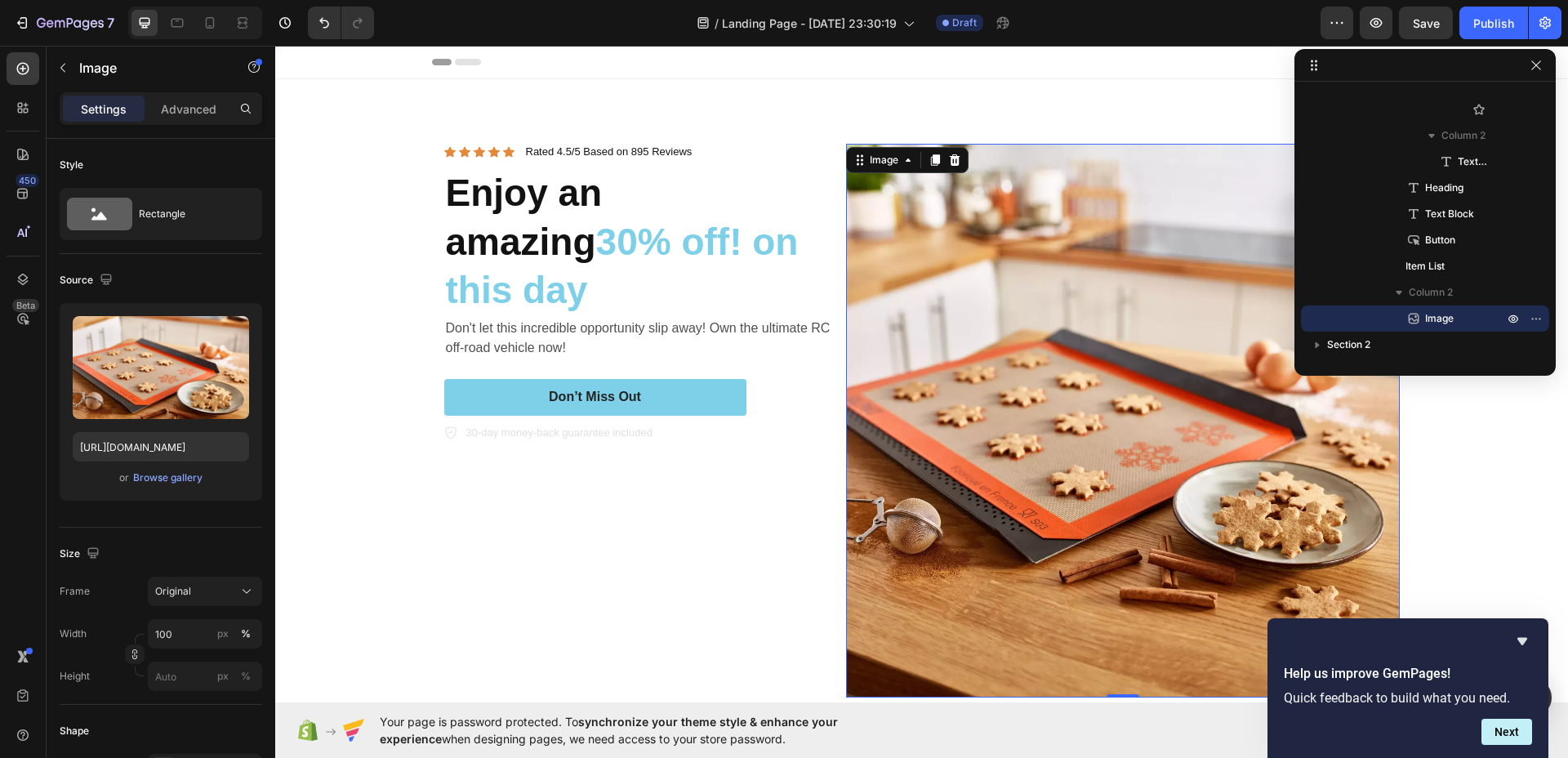
click at [1122, 675] on img at bounding box center [1122, 421] width 553 height 553
drag, startPoint x: 1121, startPoint y: 686, endPoint x: 1114, endPoint y: 594, distance: 92.3
click at [1116, 573] on div "Image 0" at bounding box center [1122, 421] width 553 height 553
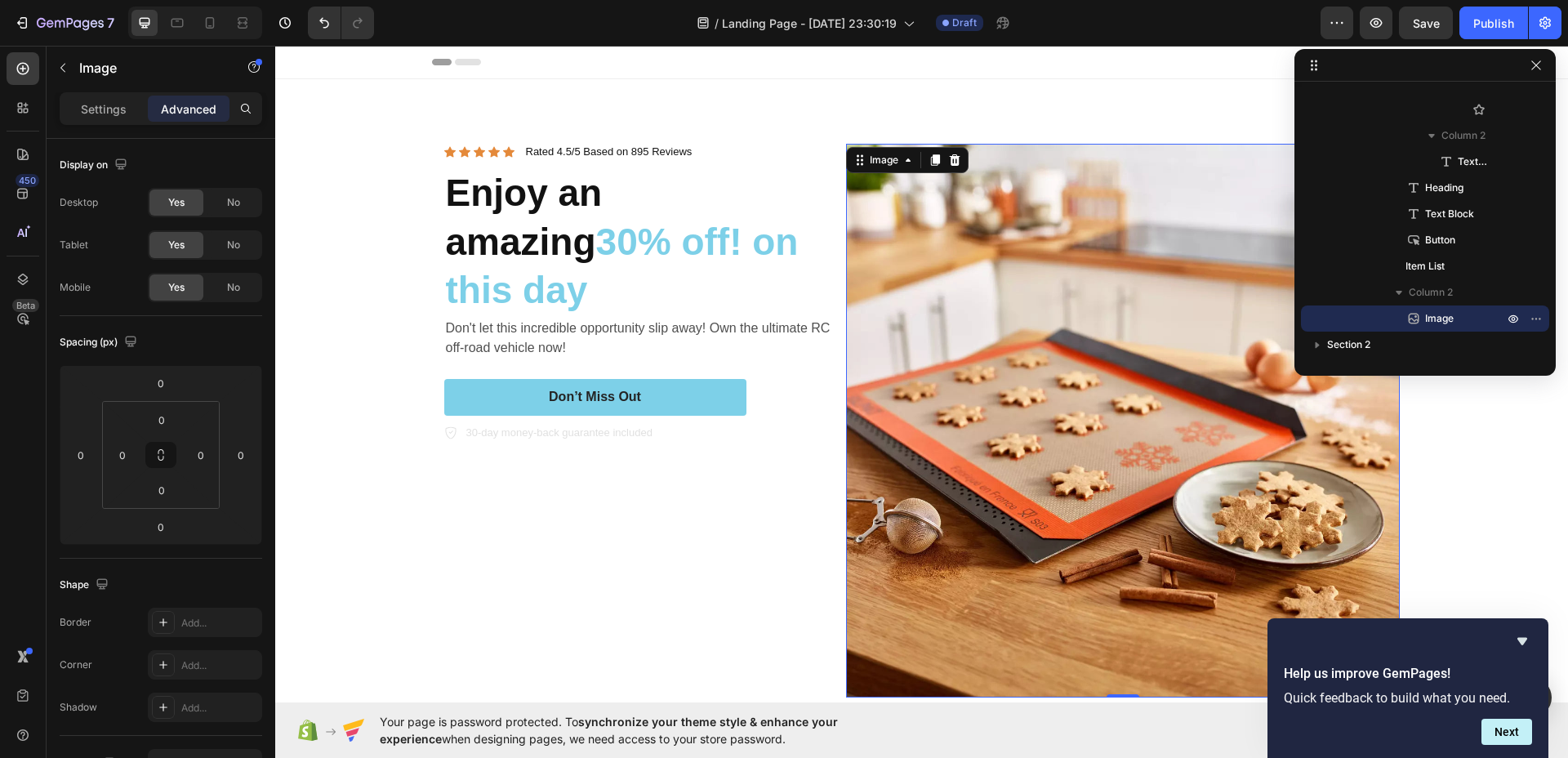
drag, startPoint x: 1115, startPoint y: 694, endPoint x: 1117, endPoint y: 676, distance: 18.1
click at [1118, 653] on div "Image 0" at bounding box center [1122, 421] width 553 height 553
click at [1116, 675] on div at bounding box center [1122, 694] width 33 height 5
drag, startPoint x: 1117, startPoint y: 694, endPoint x: 1117, endPoint y: 682, distance: 12.0
click at [1117, 675] on div "Image 0" at bounding box center [1122, 421] width 553 height 553
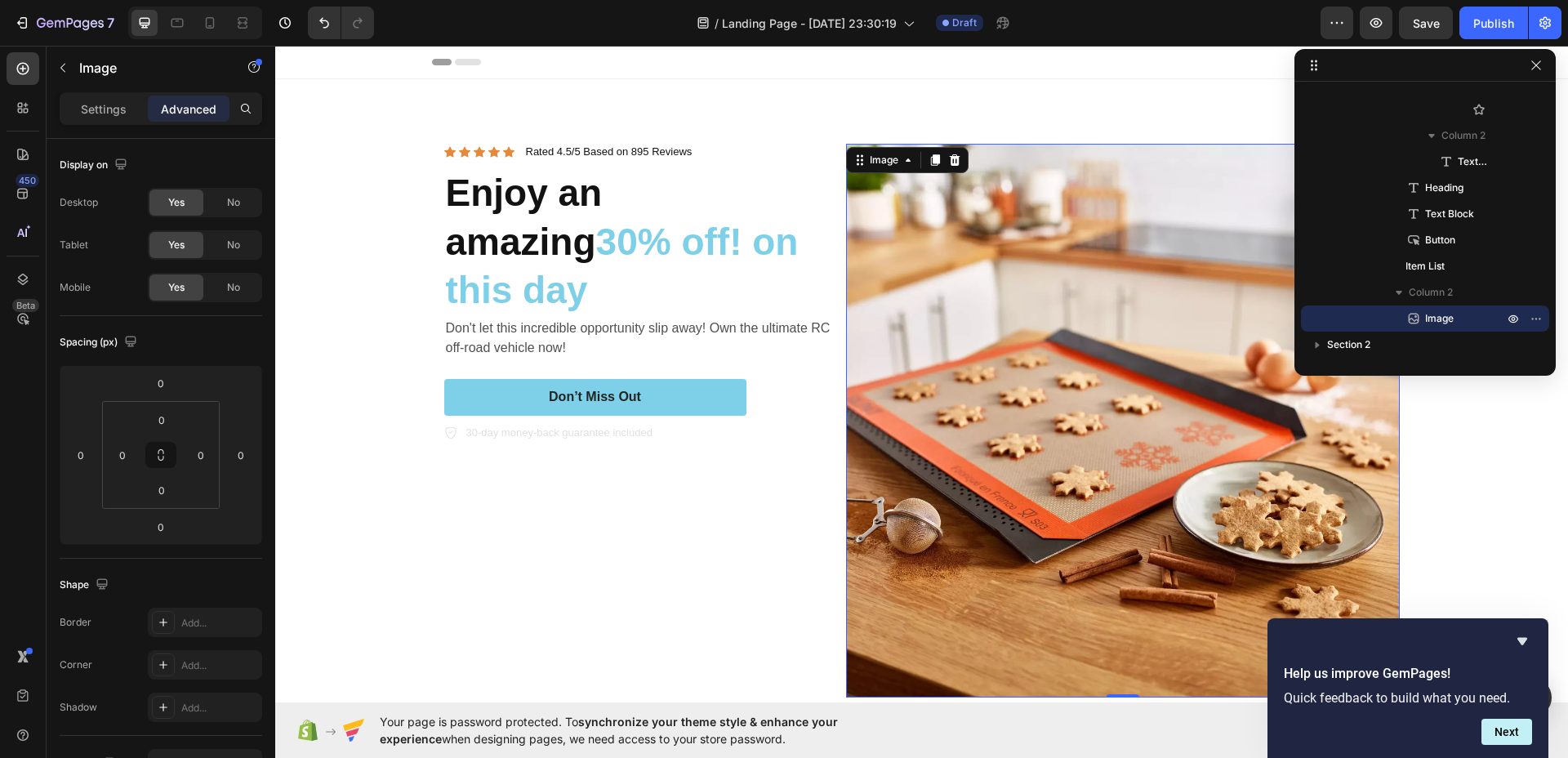
click at [1036, 243] on img at bounding box center [1122, 421] width 553 height 553
click at [756, 210] on p "Enjoy an amazing 30% off! on this day" at bounding box center [641, 242] width 392 height 146
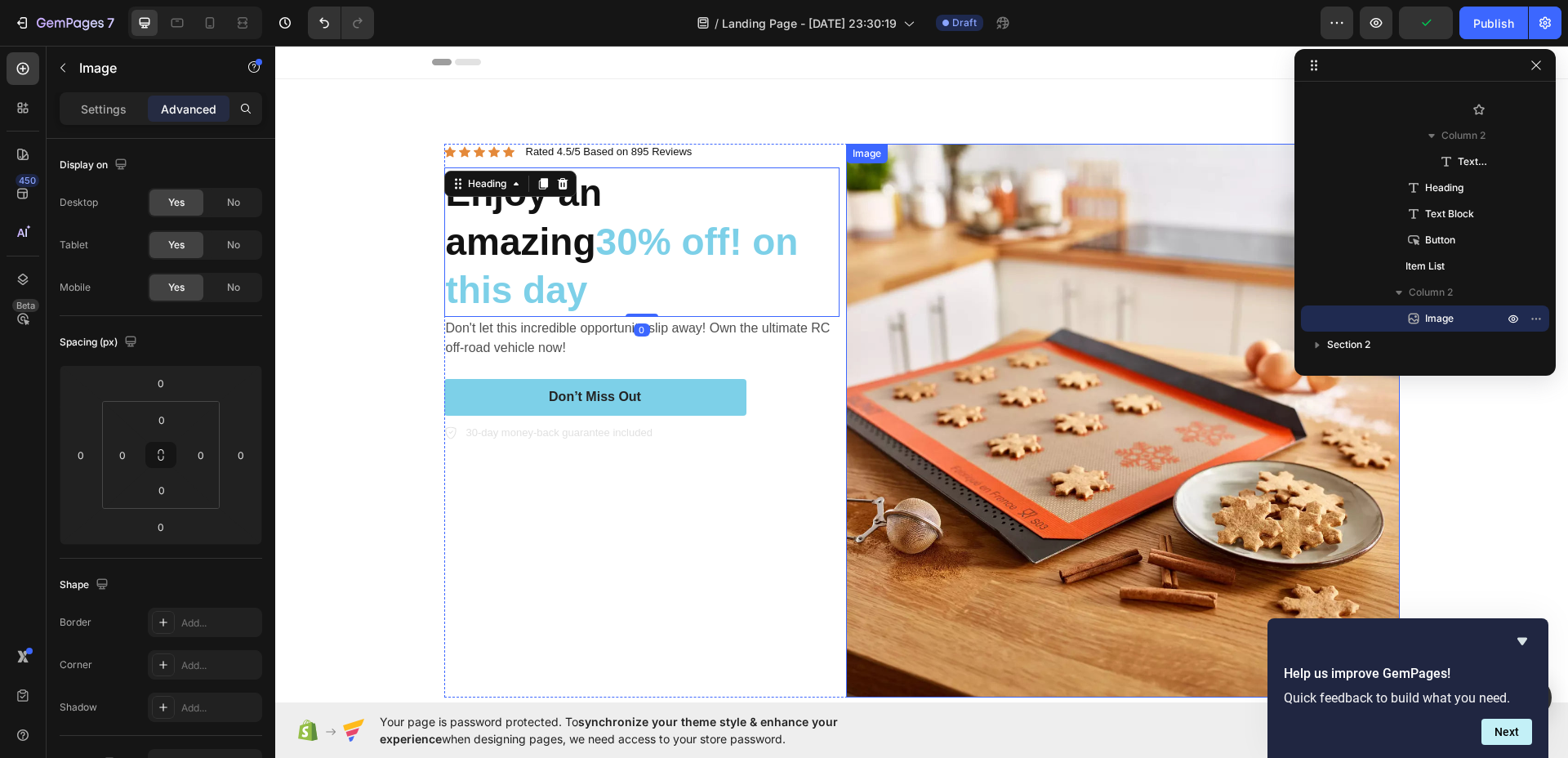
click at [950, 243] on img at bounding box center [1122, 421] width 553 height 553
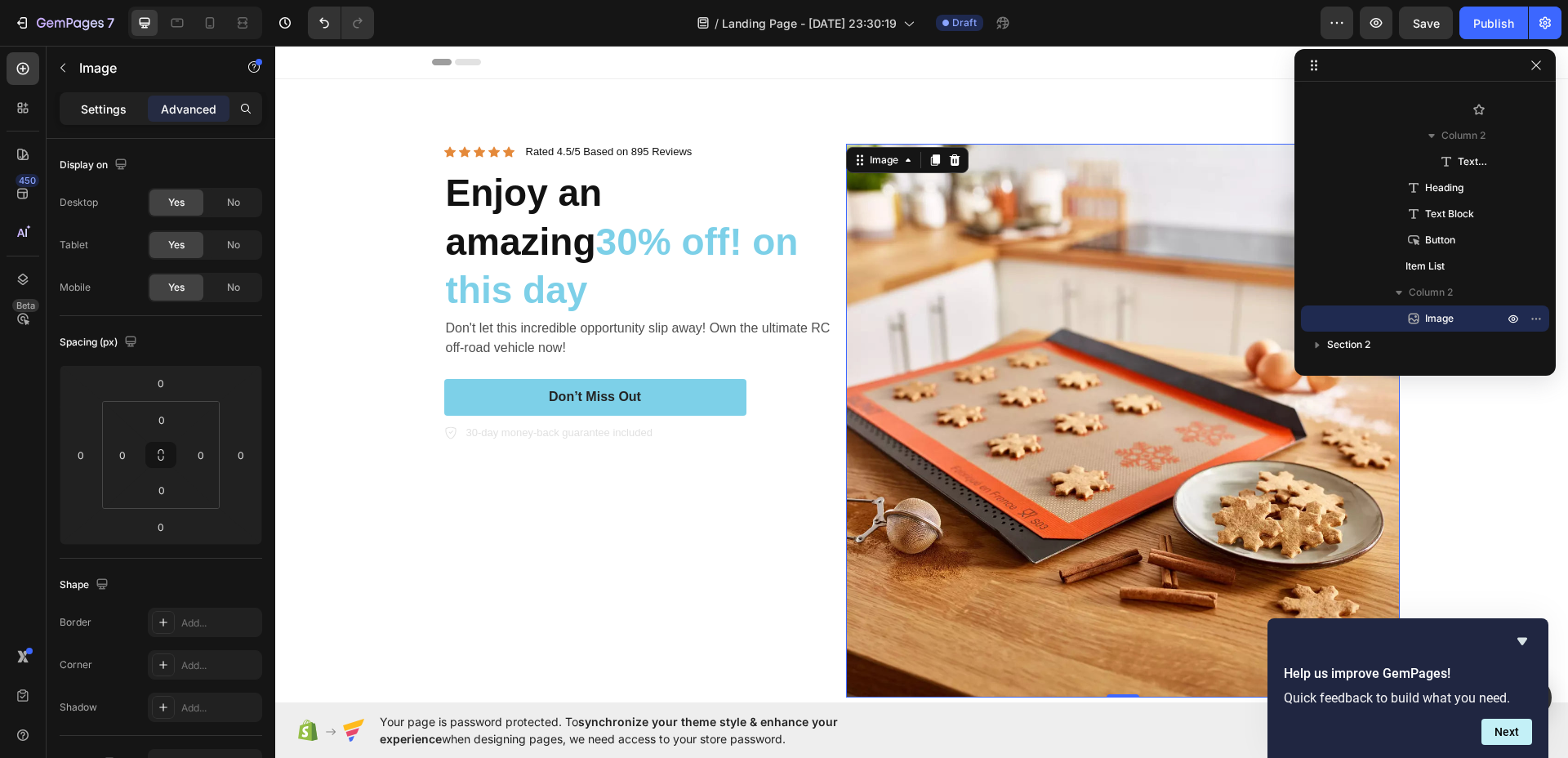
click at [109, 115] on p "Settings" at bounding box center [104, 108] width 46 height 17
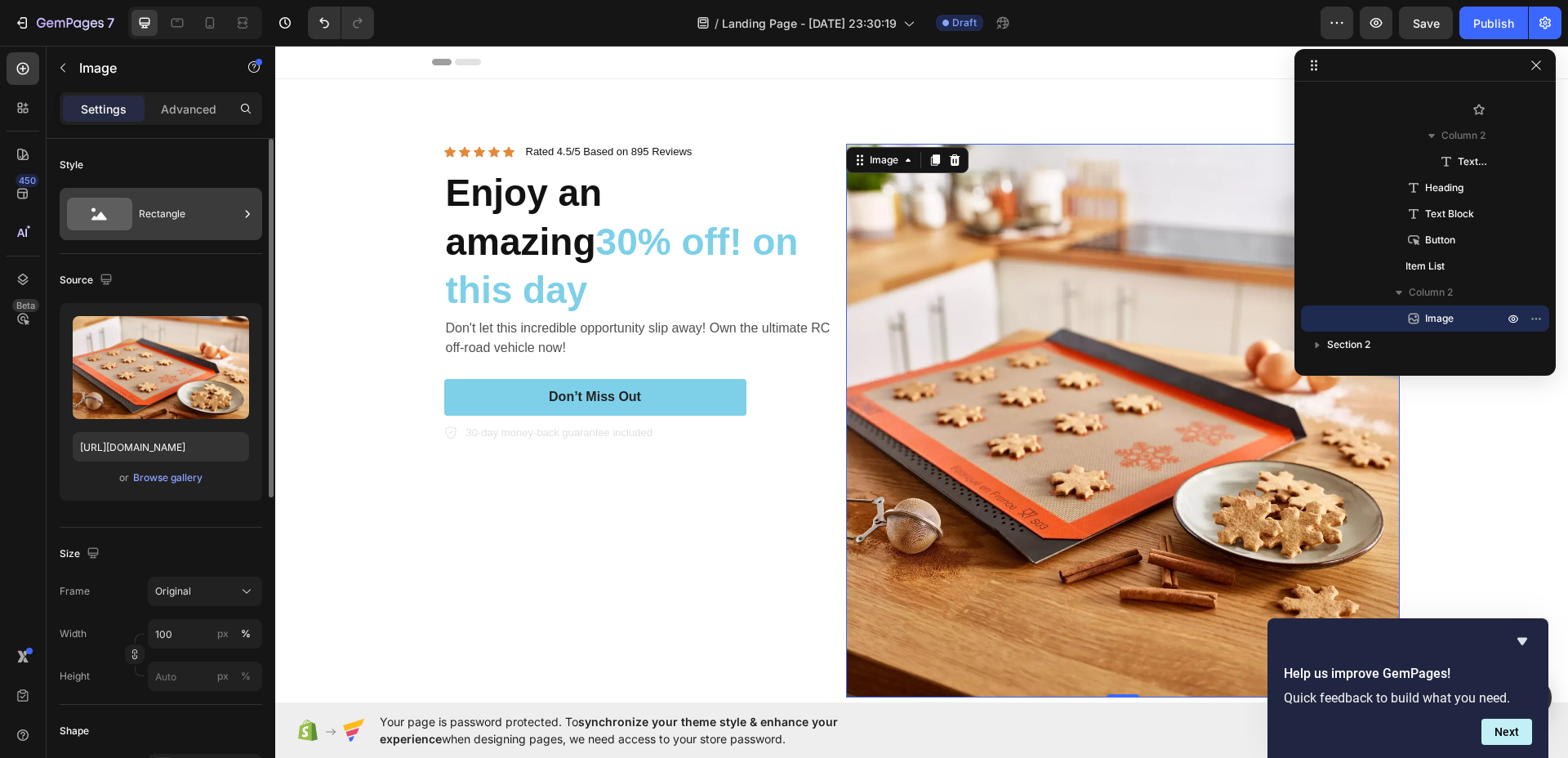
click at [154, 208] on div "Rectangle" at bounding box center [189, 214] width 100 height 37
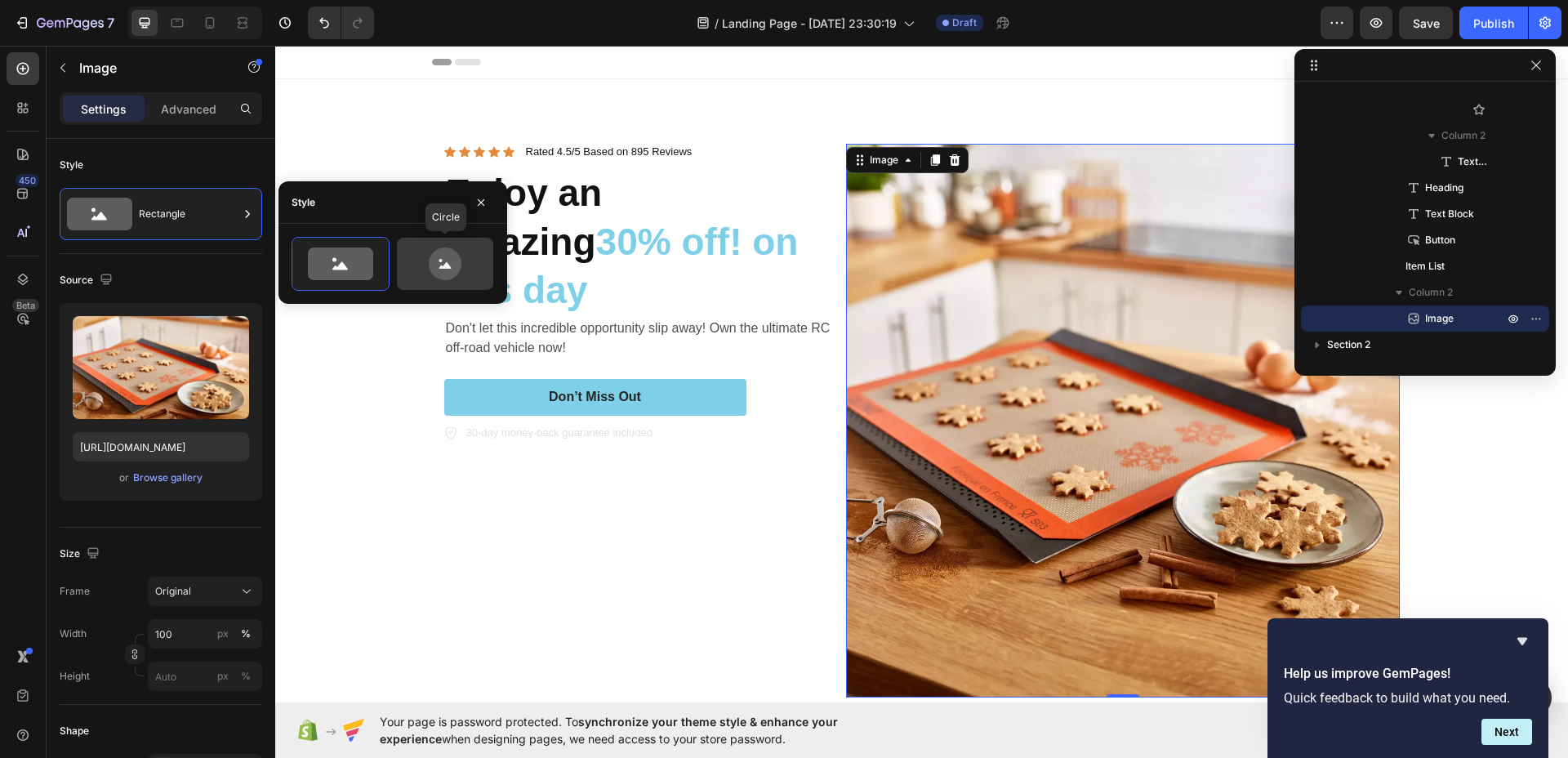
click at [446, 255] on icon at bounding box center [445, 264] width 33 height 33
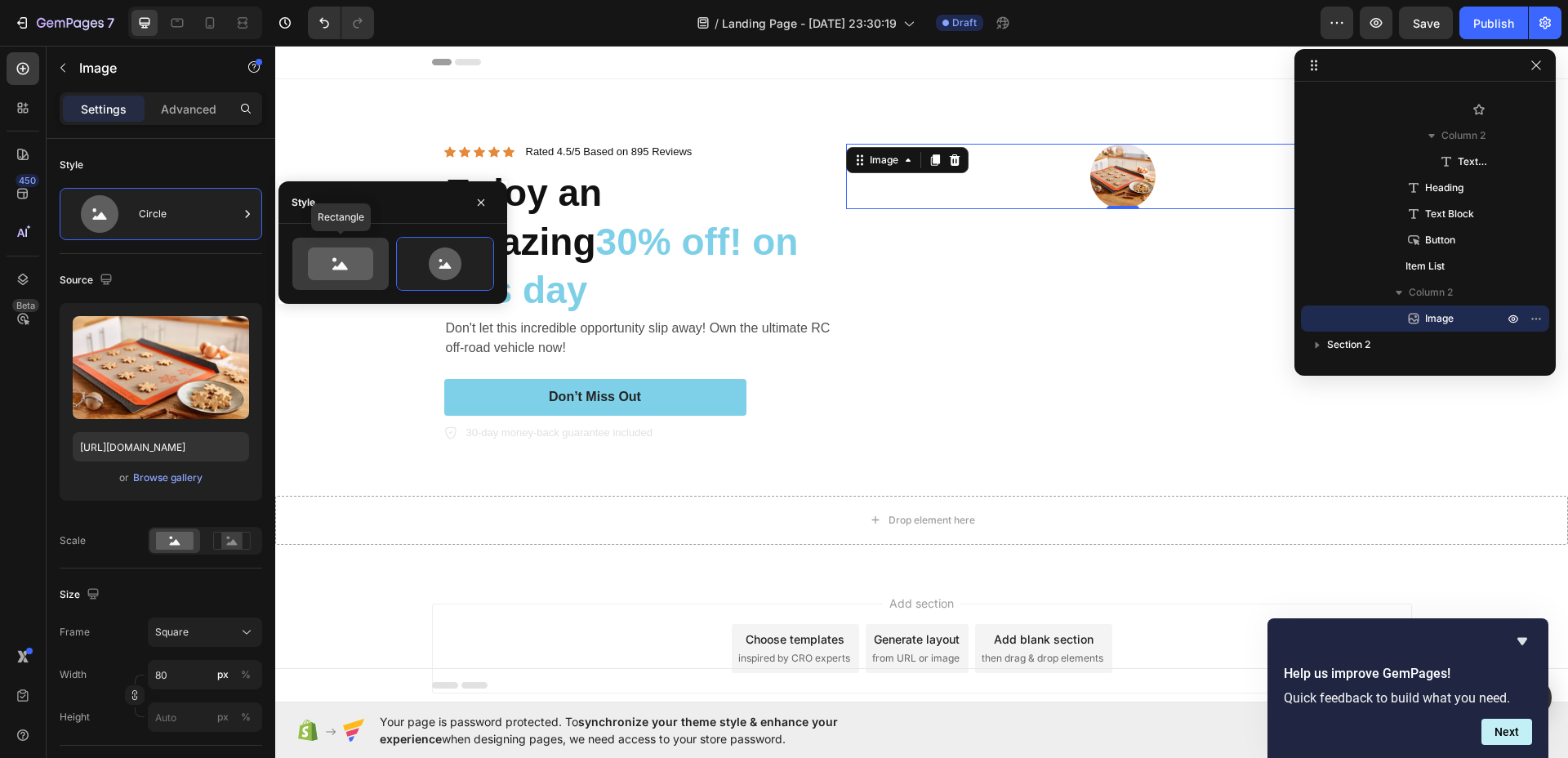
click at [341, 262] on icon at bounding box center [340, 265] width 16 height 8
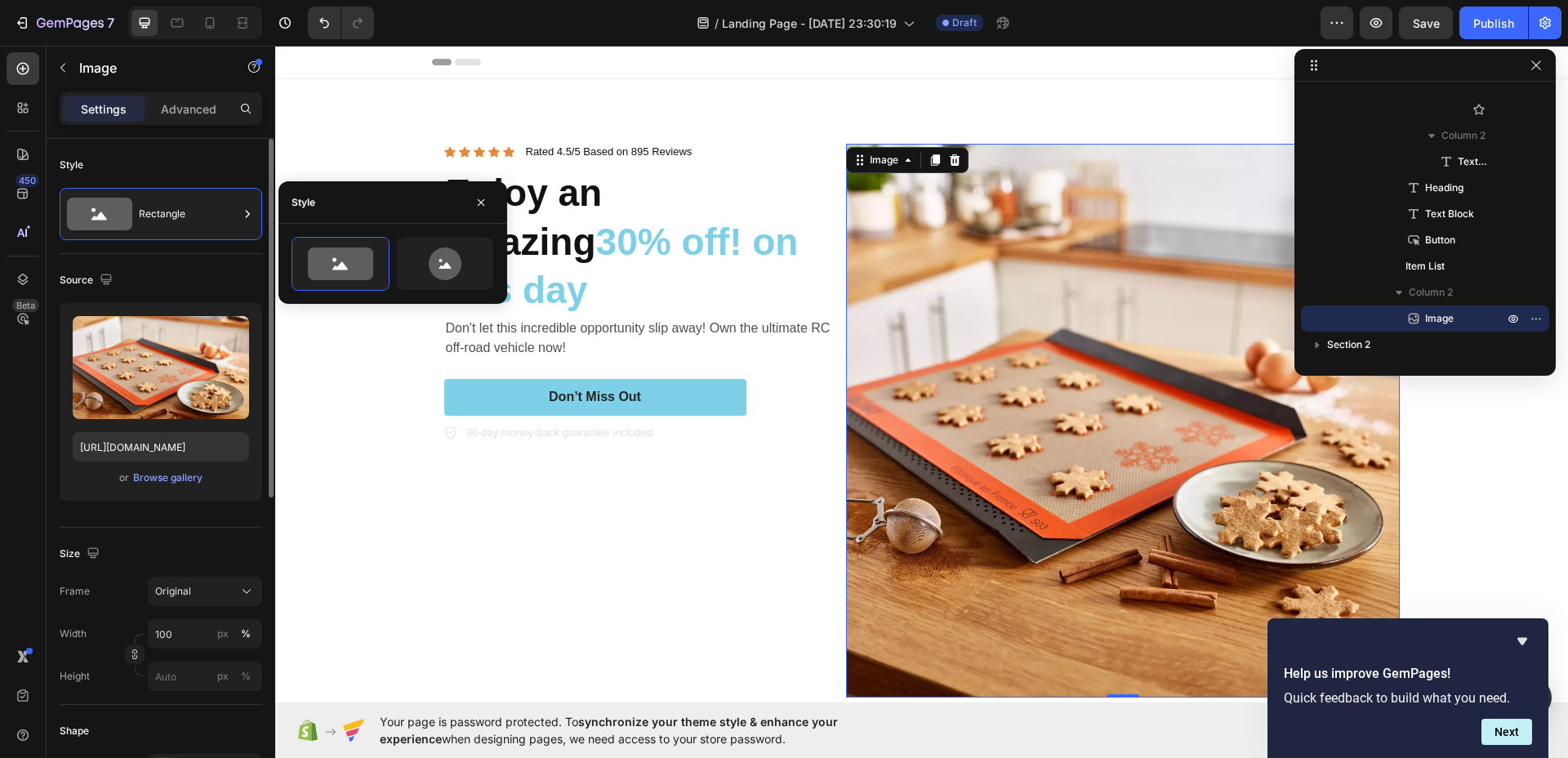
click at [175, 544] on div "Size" at bounding box center [161, 553] width 203 height 26
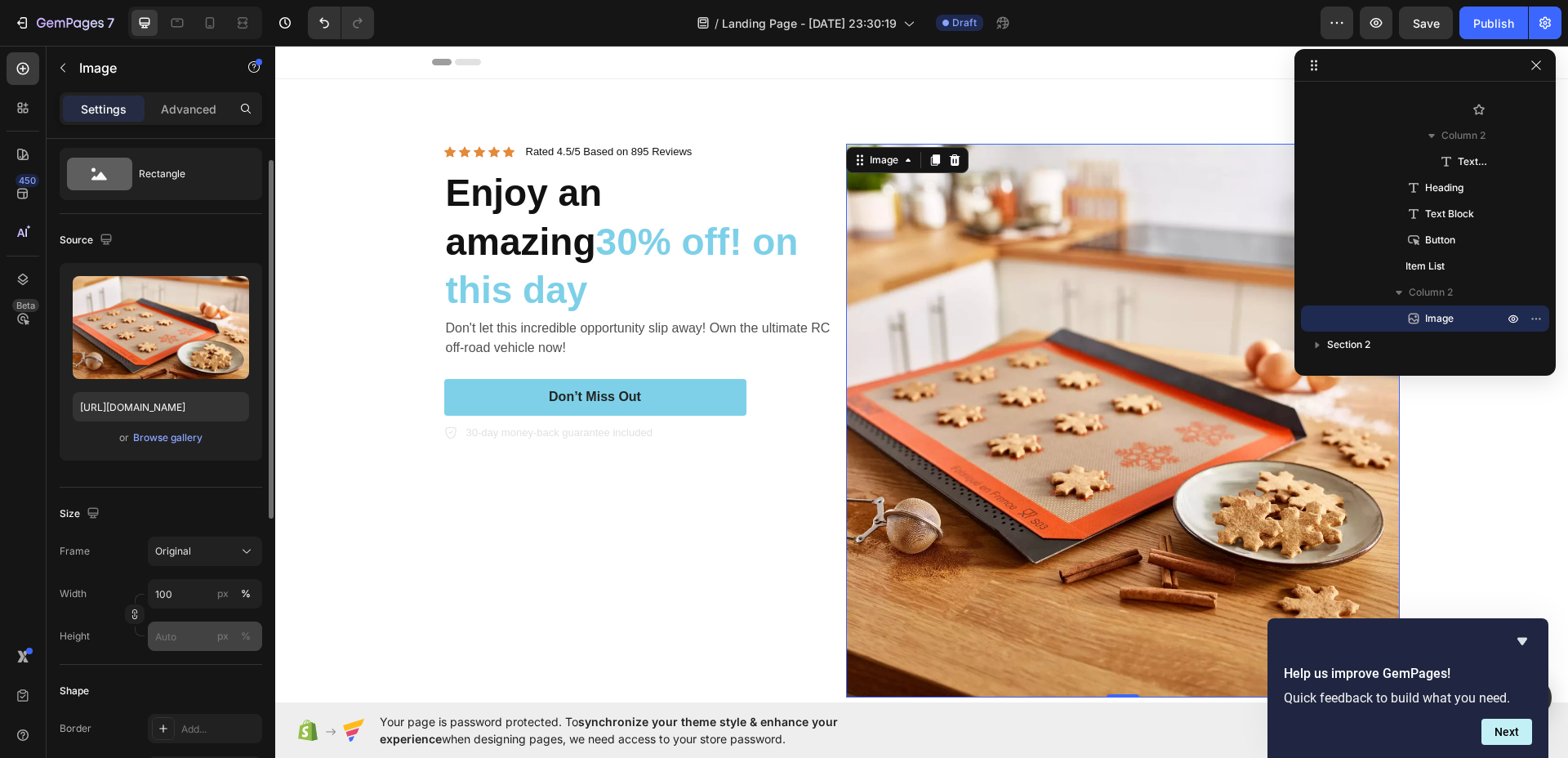
scroll to position [146, 0]
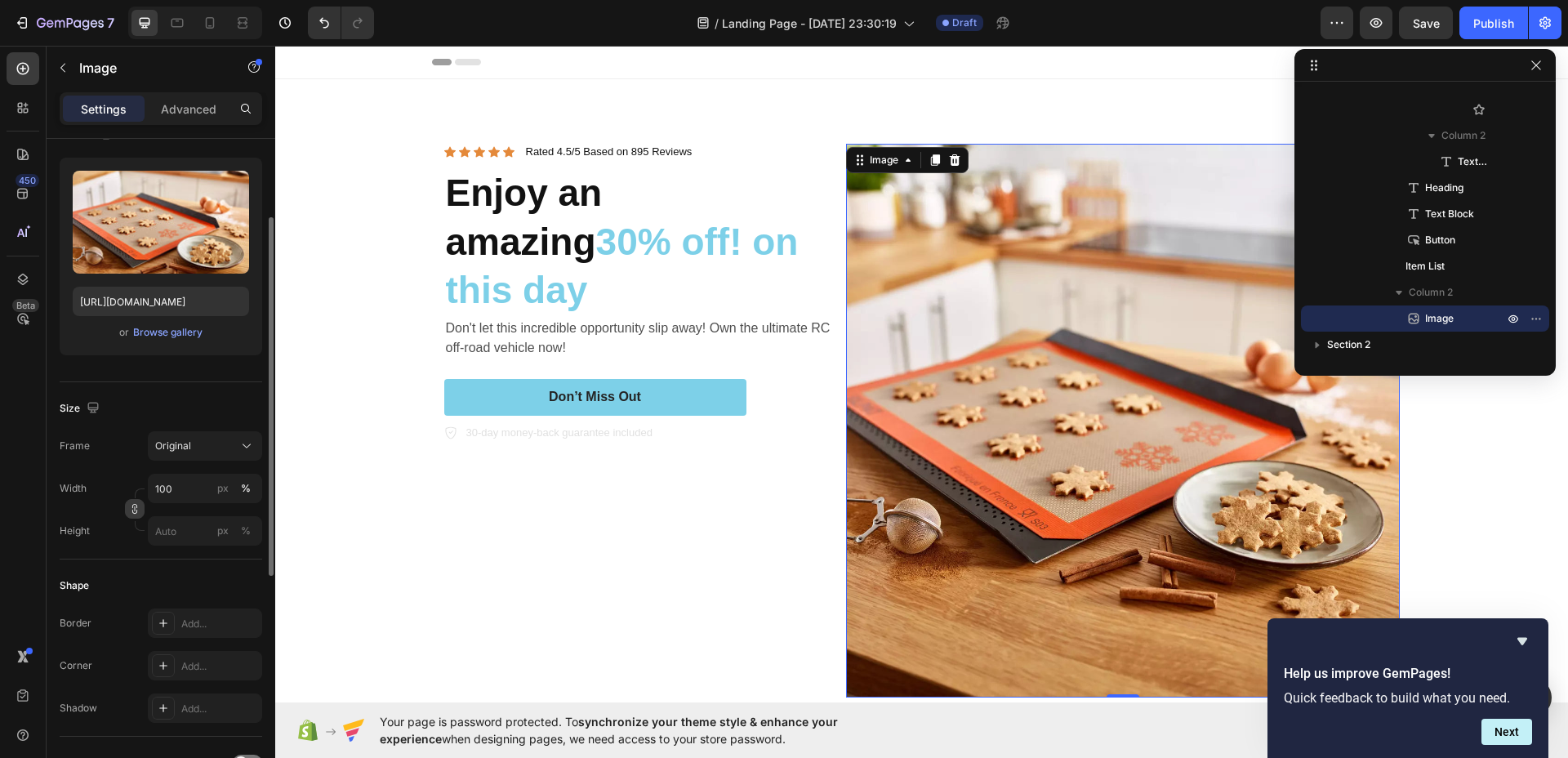
click at [132, 508] on icon "button" at bounding box center [135, 508] width 11 height 11
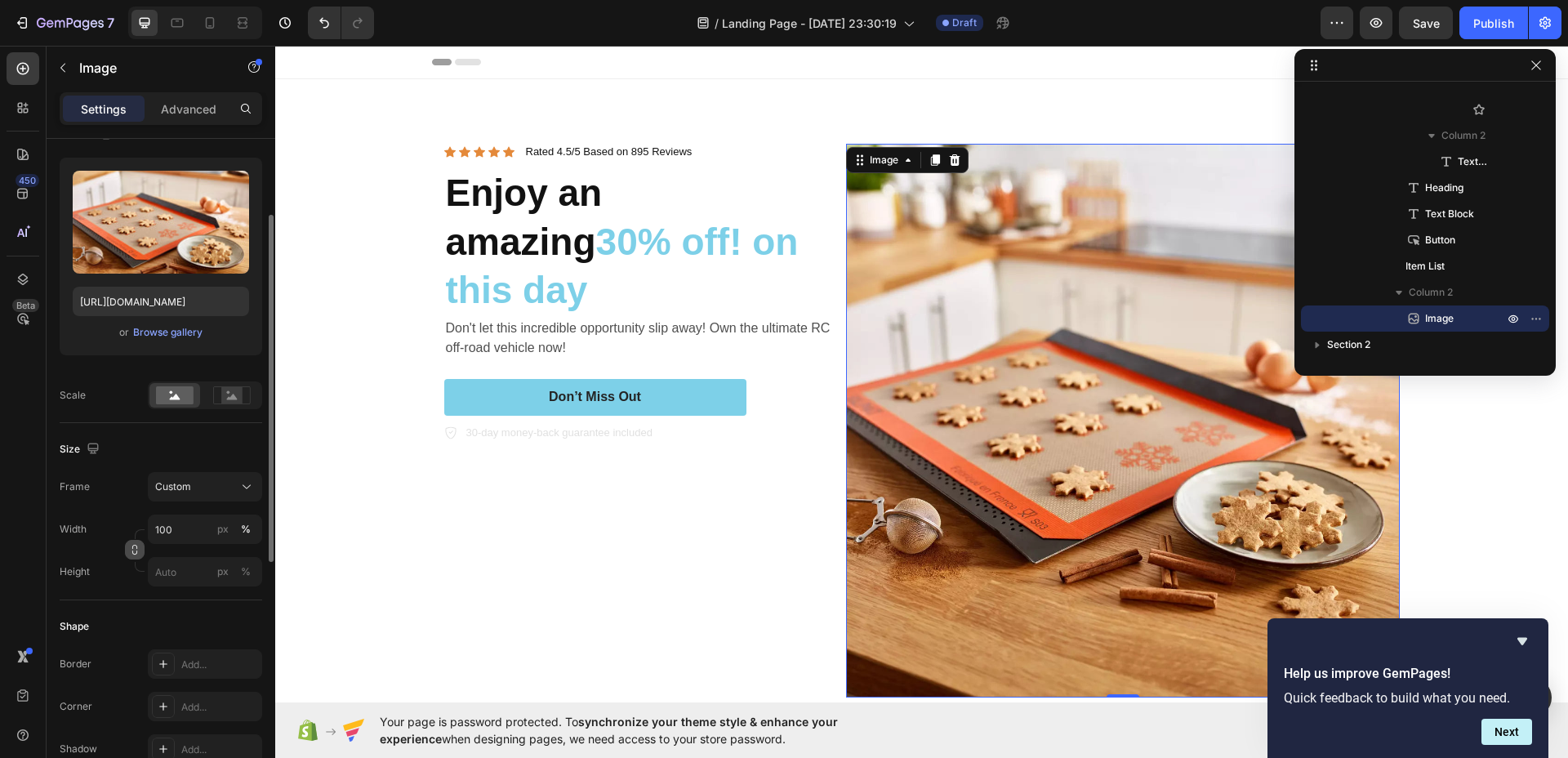
click at [137, 548] on icon "button" at bounding box center [135, 550] width 11 height 11
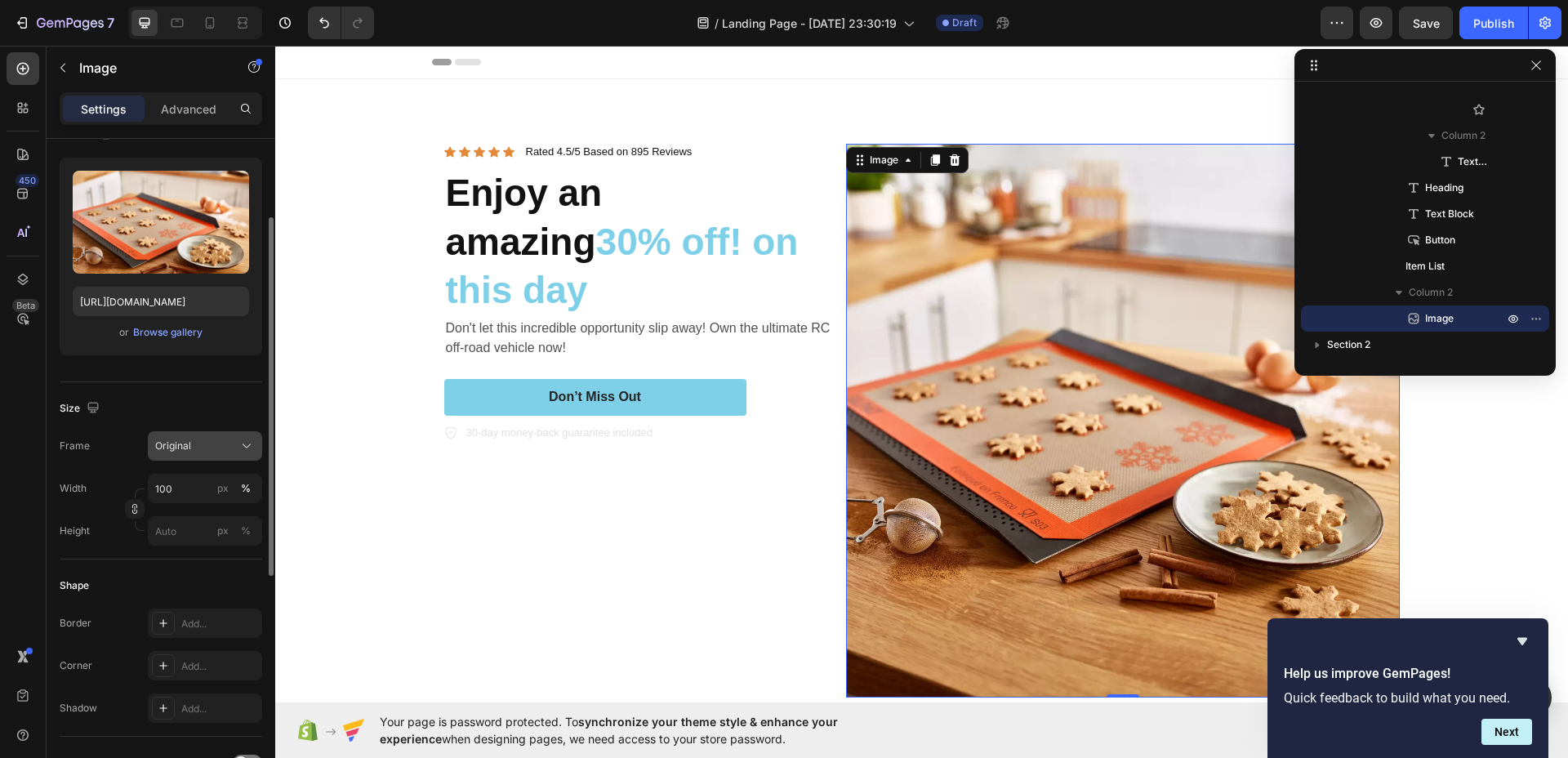
click at [188, 439] on span "Original" at bounding box center [173, 446] width 36 height 15
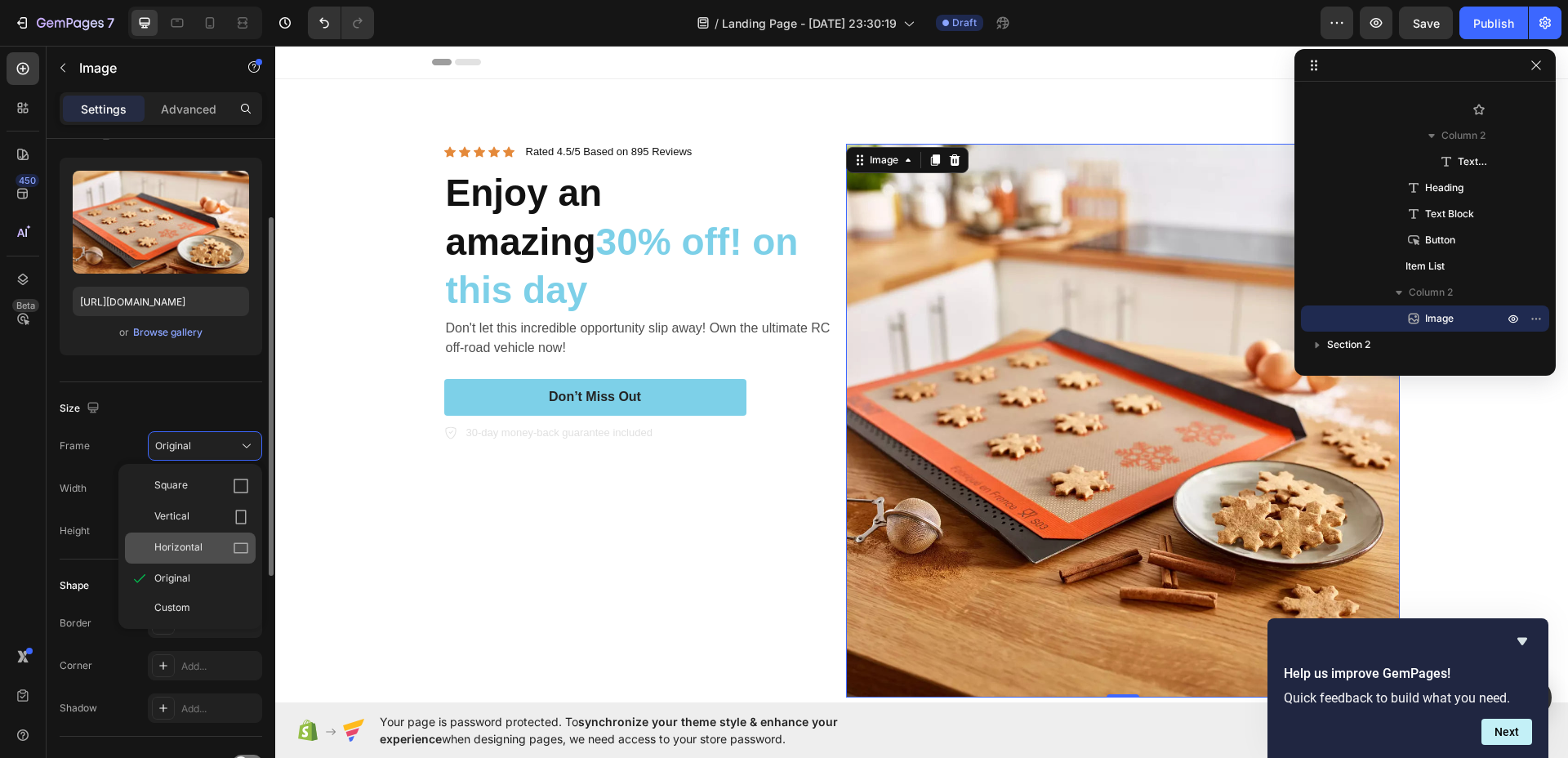
click at [192, 536] on div "Horizontal" at bounding box center [191, 548] width 131 height 31
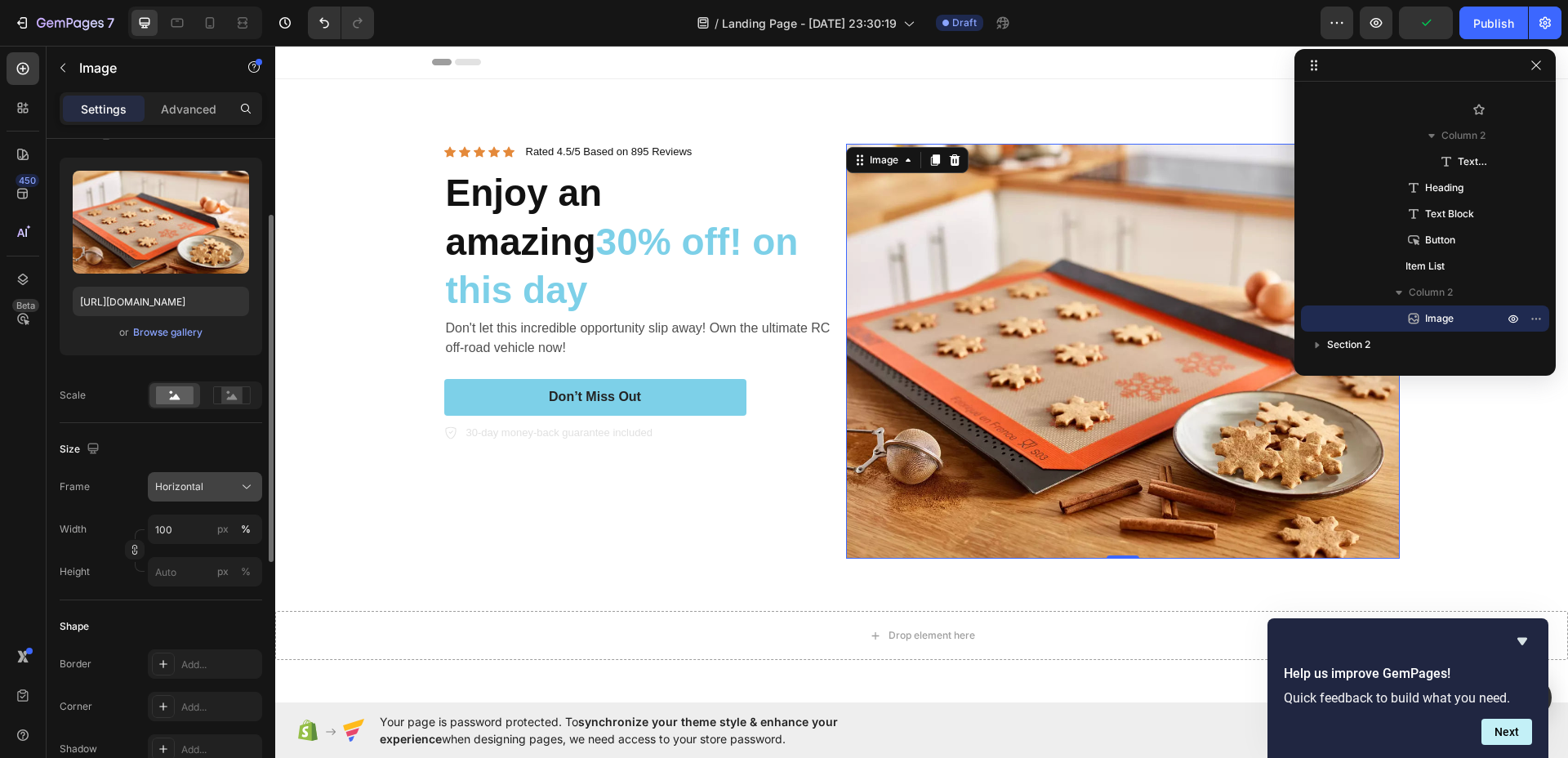
click at [171, 474] on button "Horizontal" at bounding box center [205, 486] width 114 height 29
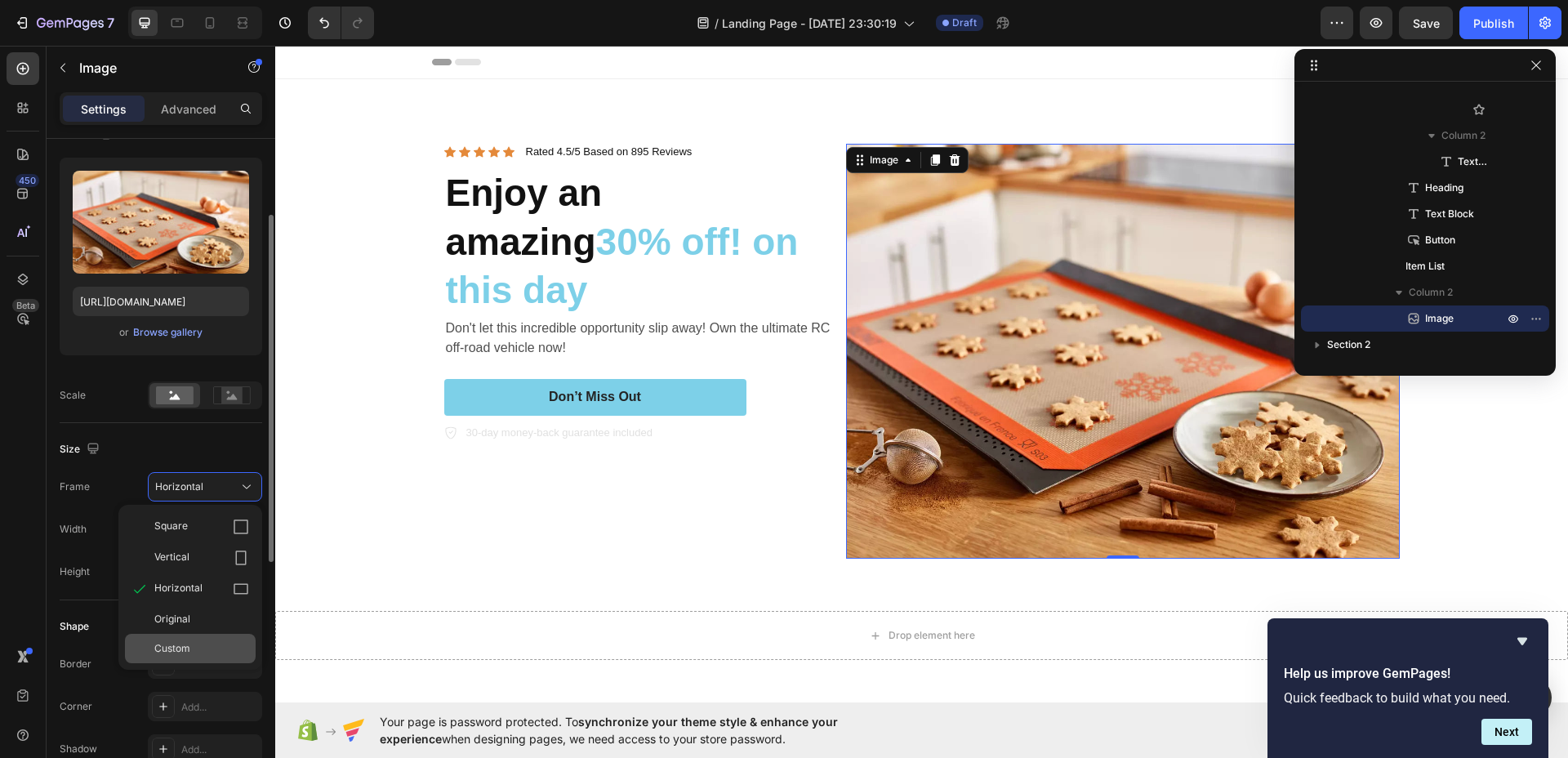
click at [187, 645] on span "Custom" at bounding box center [172, 649] width 36 height 15
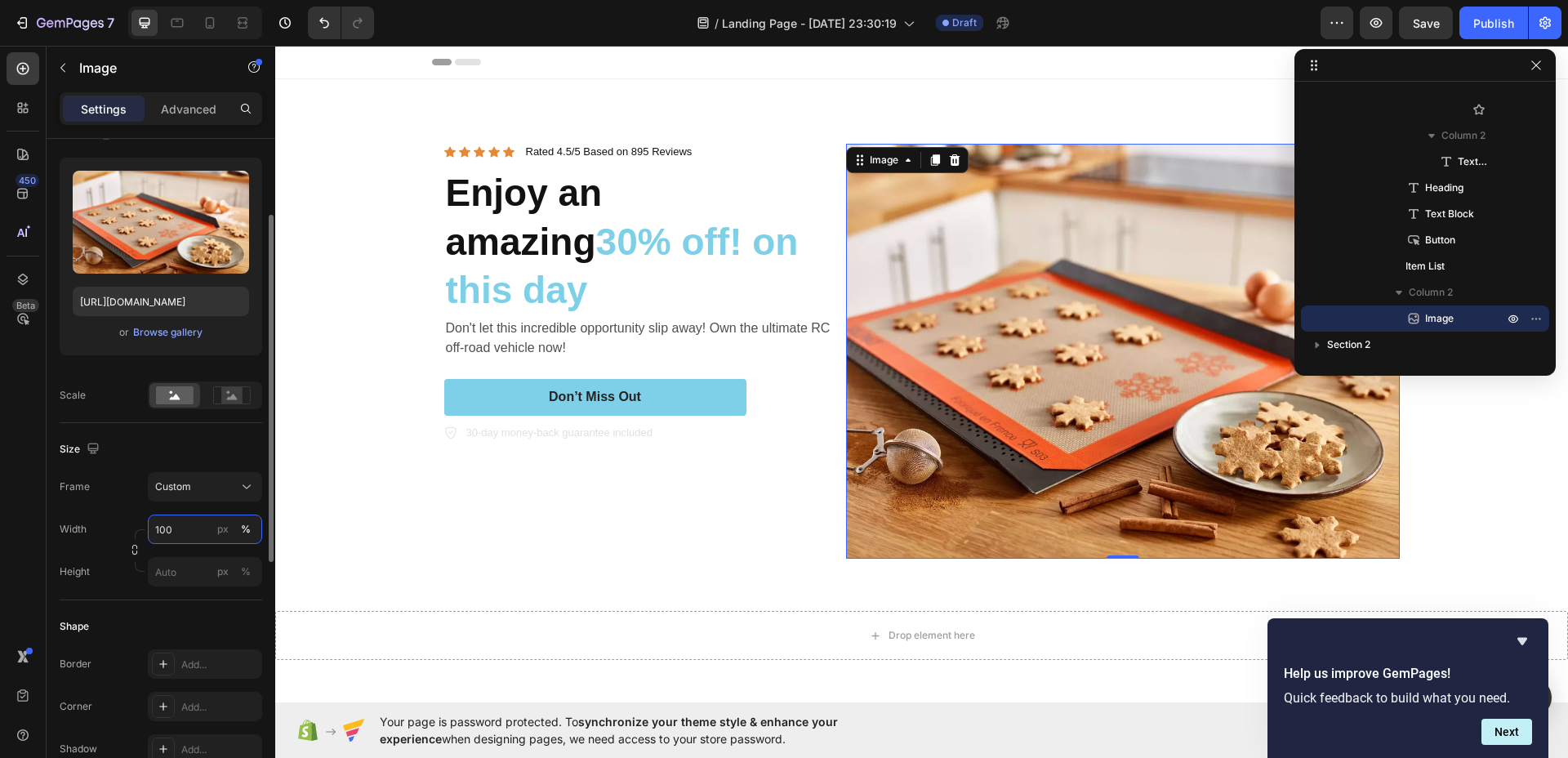
click at [184, 529] on input "100" at bounding box center [205, 528] width 114 height 29
click at [184, 526] on input "100" at bounding box center [205, 528] width 114 height 29
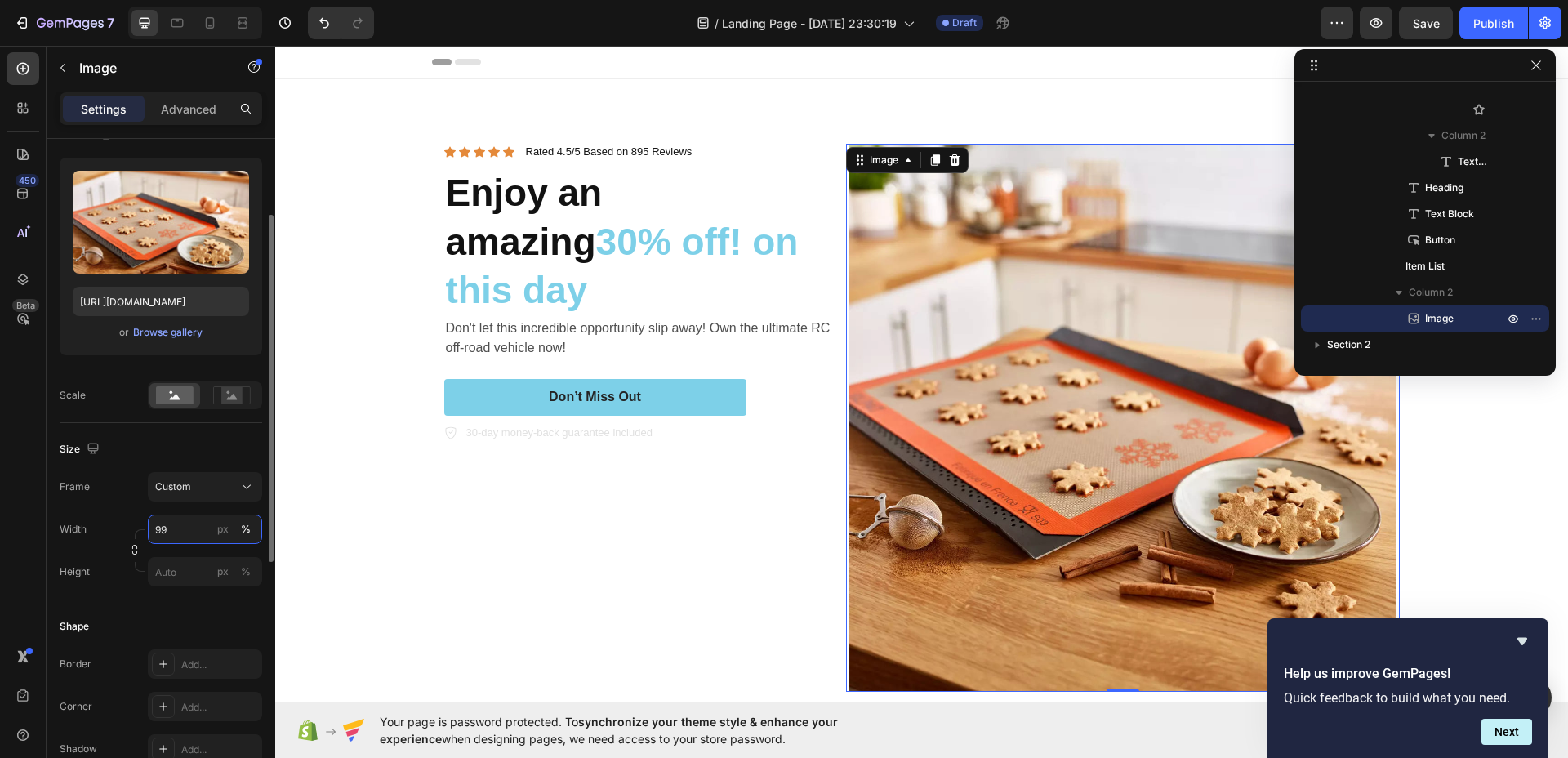
click at [182, 527] on input "99" at bounding box center [205, 528] width 114 height 29
click at [169, 557] on div "Full 100%" at bounding box center [188, 567] width 134 height 29
type input "100"
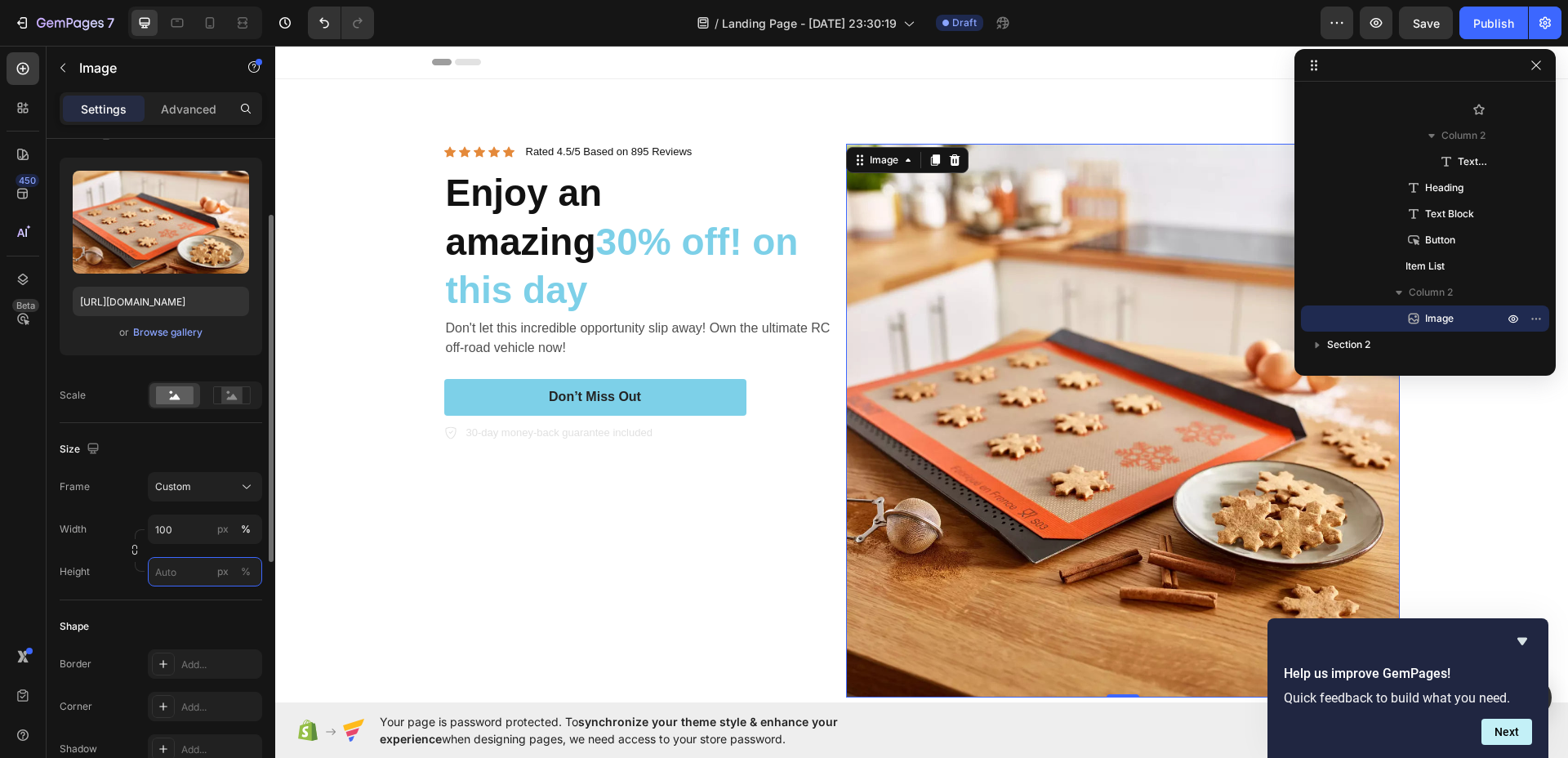
click at [172, 568] on input "px %" at bounding box center [205, 571] width 114 height 29
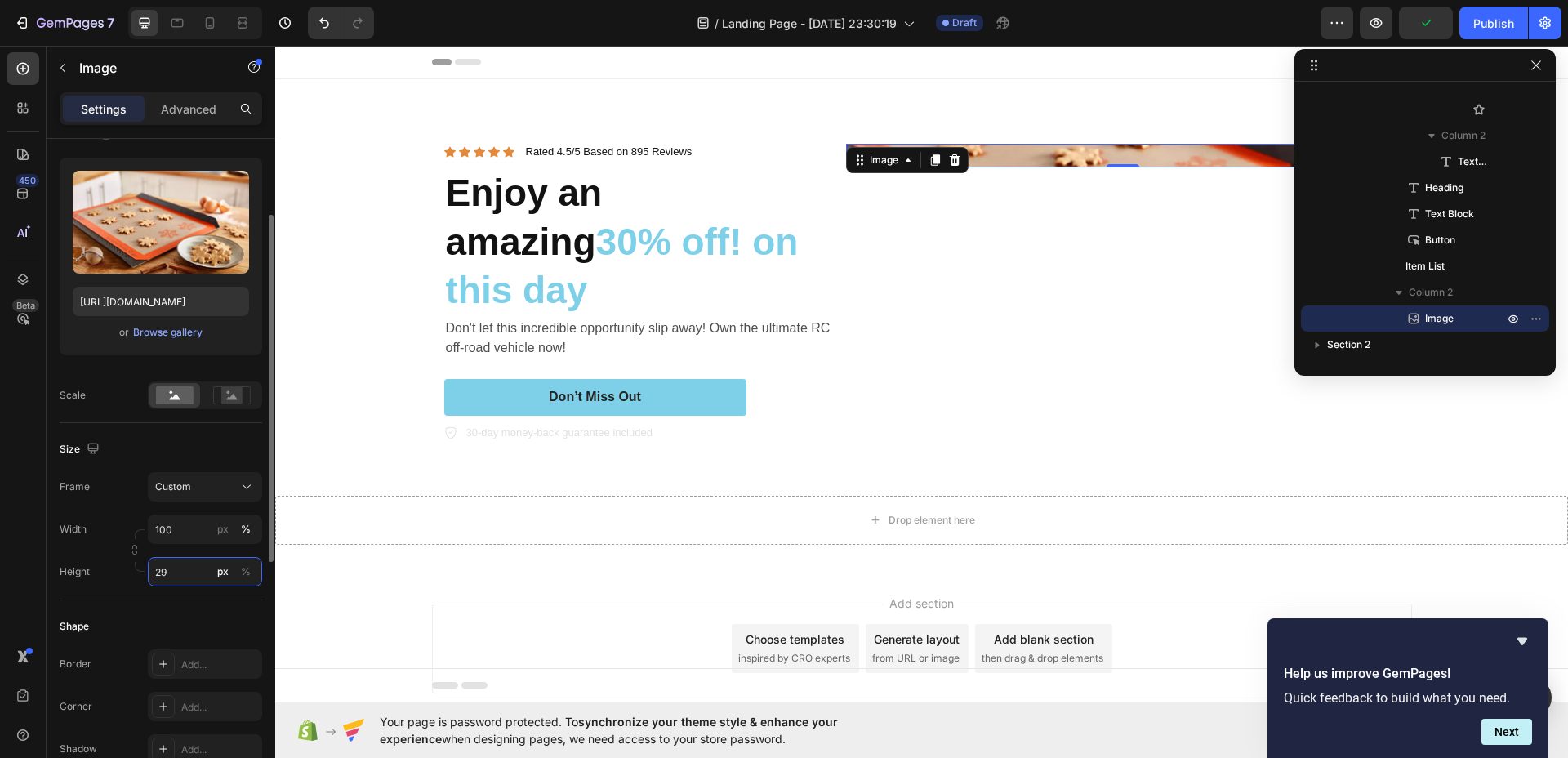
click at [171, 565] on input "29" at bounding box center [205, 571] width 114 height 29
click at [173, 577] on input "29" at bounding box center [205, 571] width 114 height 29
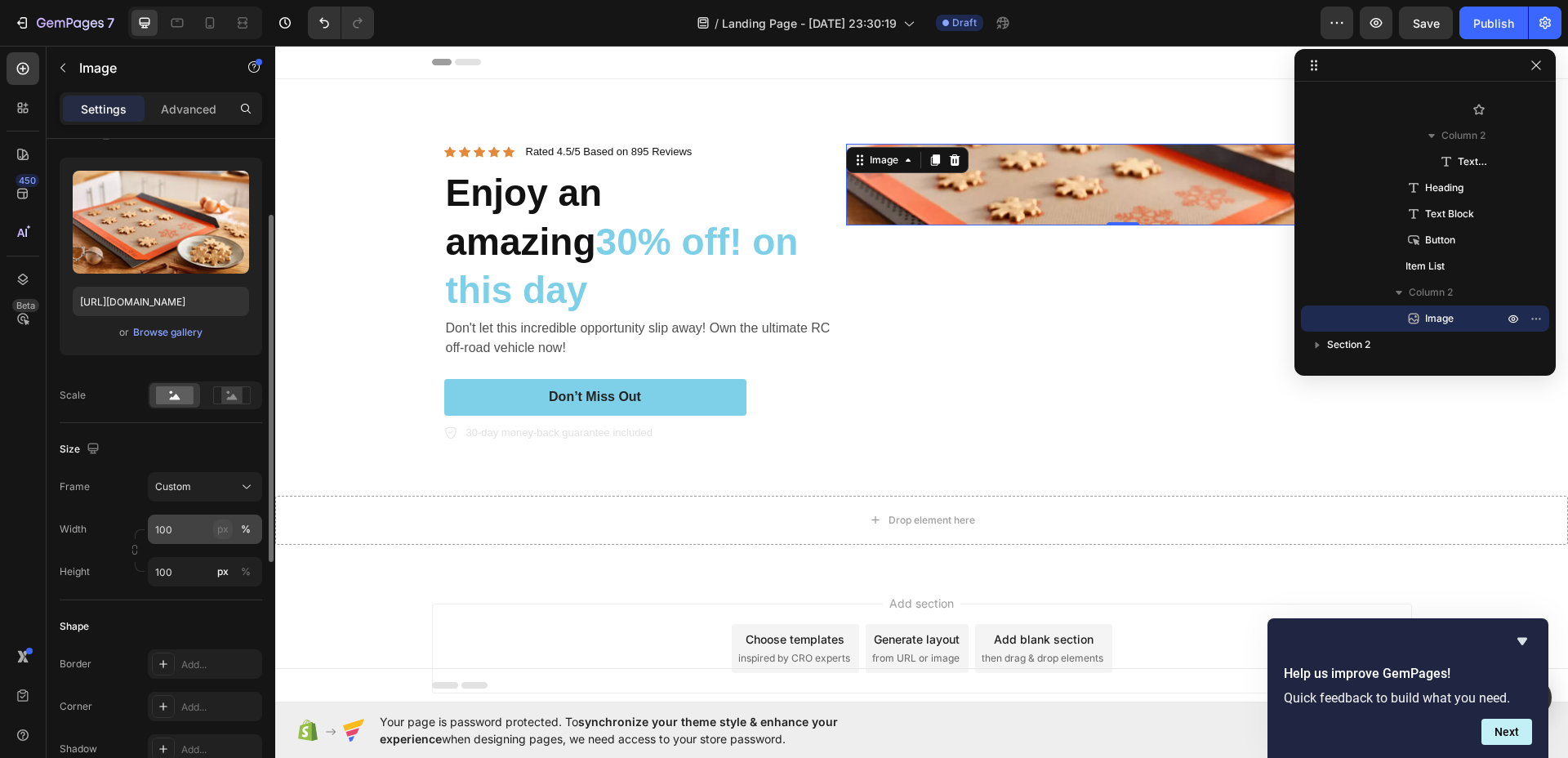
click at [223, 532] on div "px" at bounding box center [222, 529] width 11 height 15
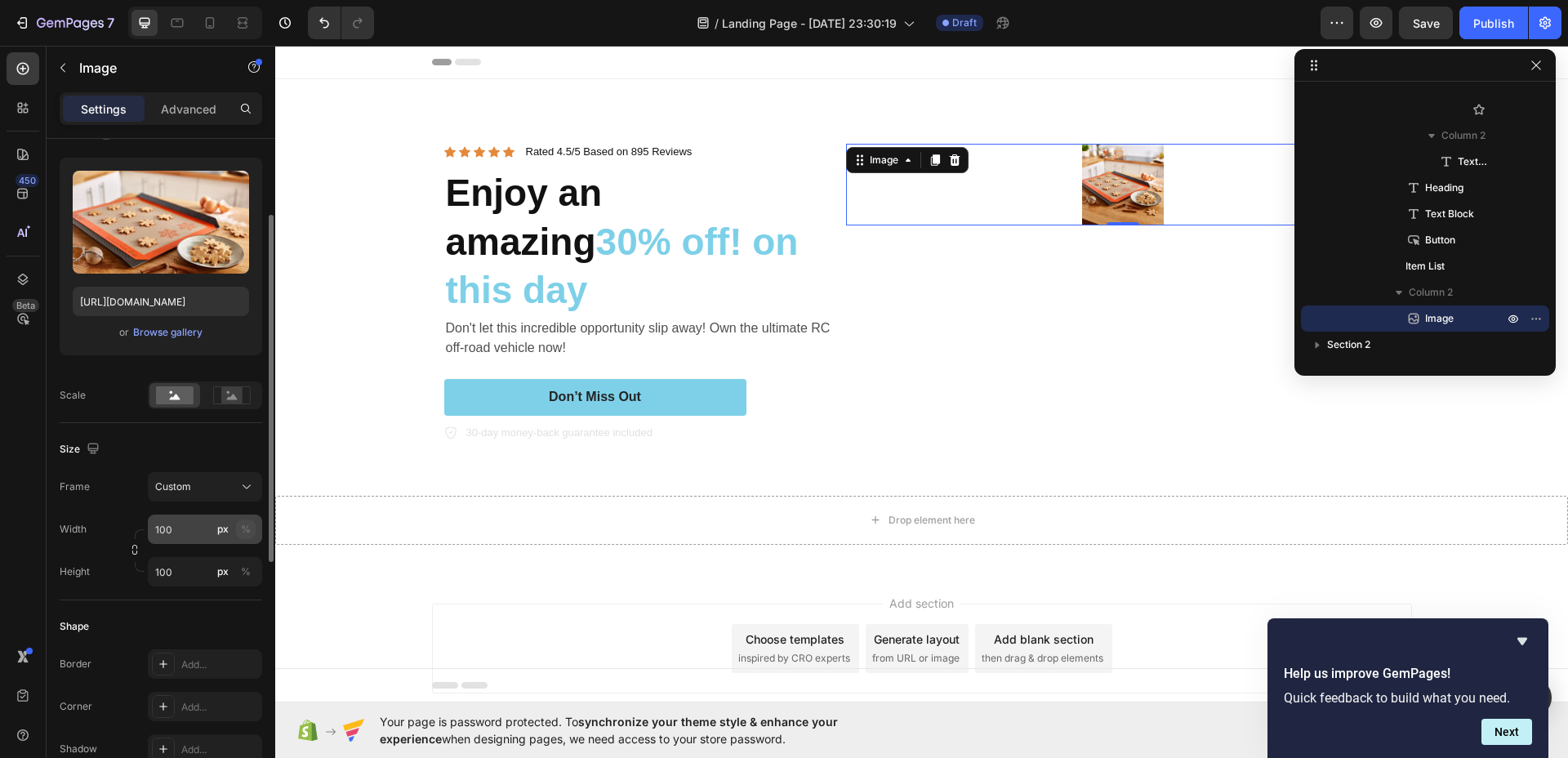
click at [246, 528] on div "%" at bounding box center [246, 529] width 9 height 15
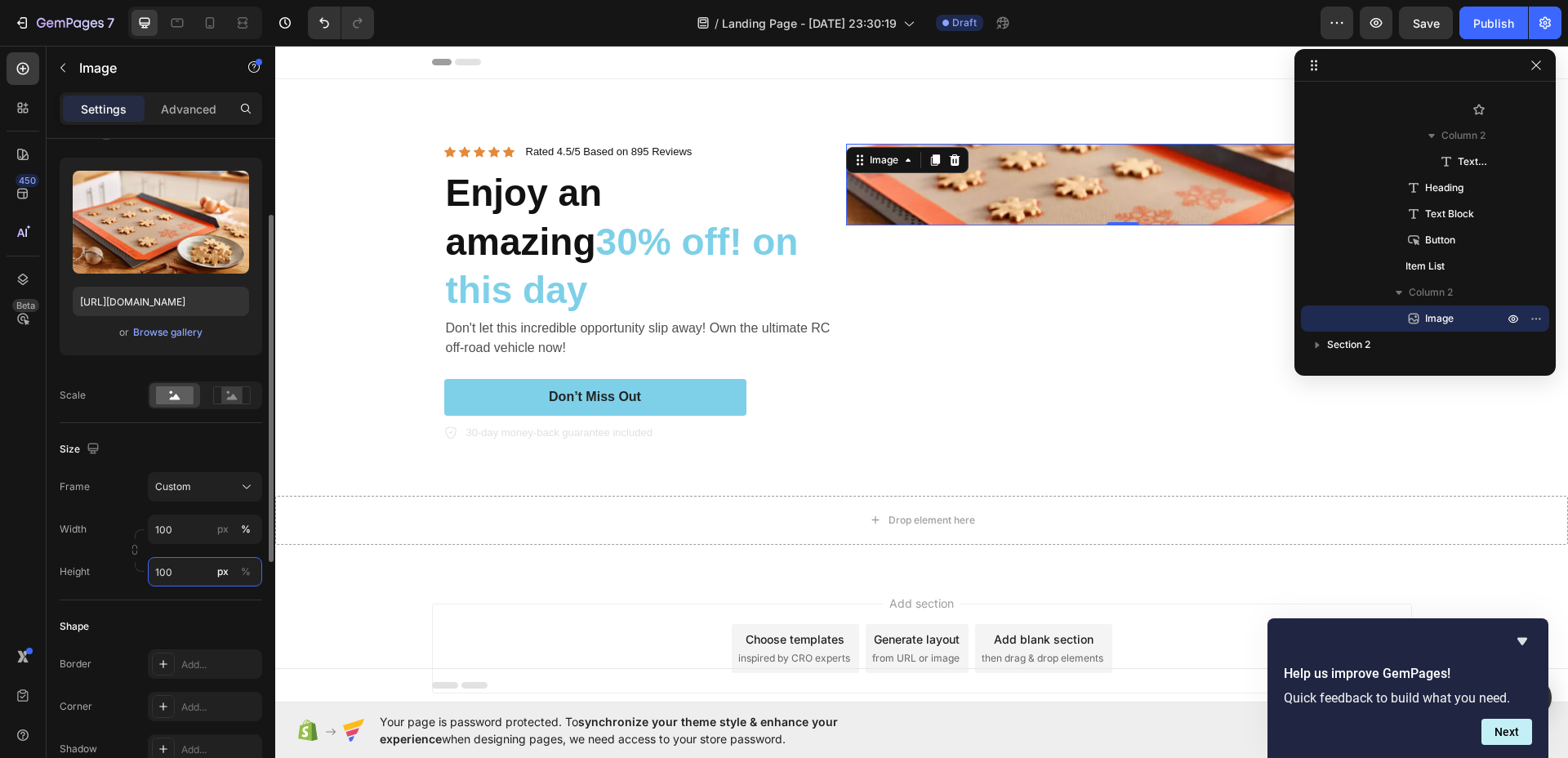
click at [174, 571] on input "100" at bounding box center [205, 571] width 114 height 29
type input "2"
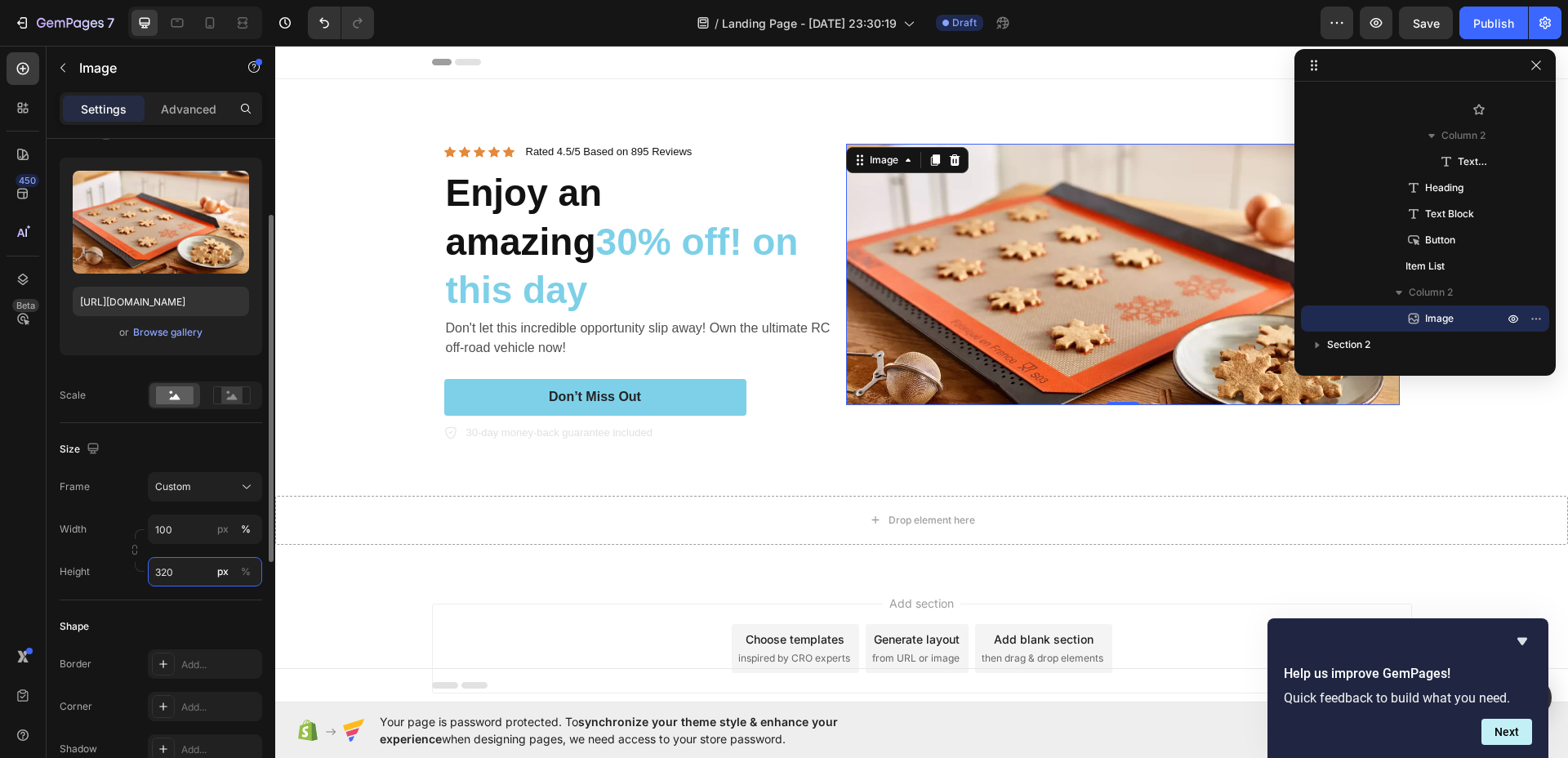
click at [174, 571] on input "320" at bounding box center [205, 571] width 114 height 29
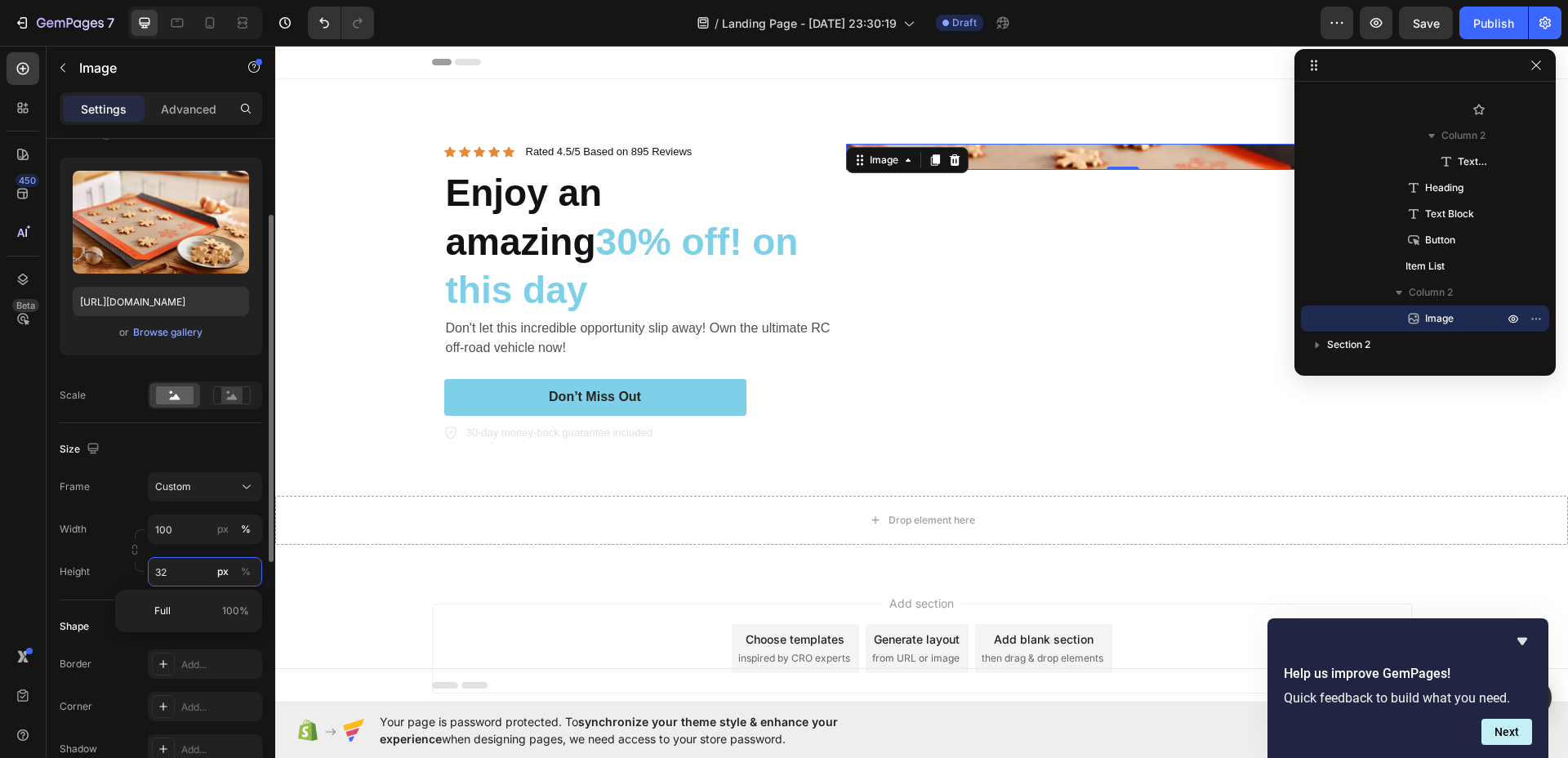
type input "3"
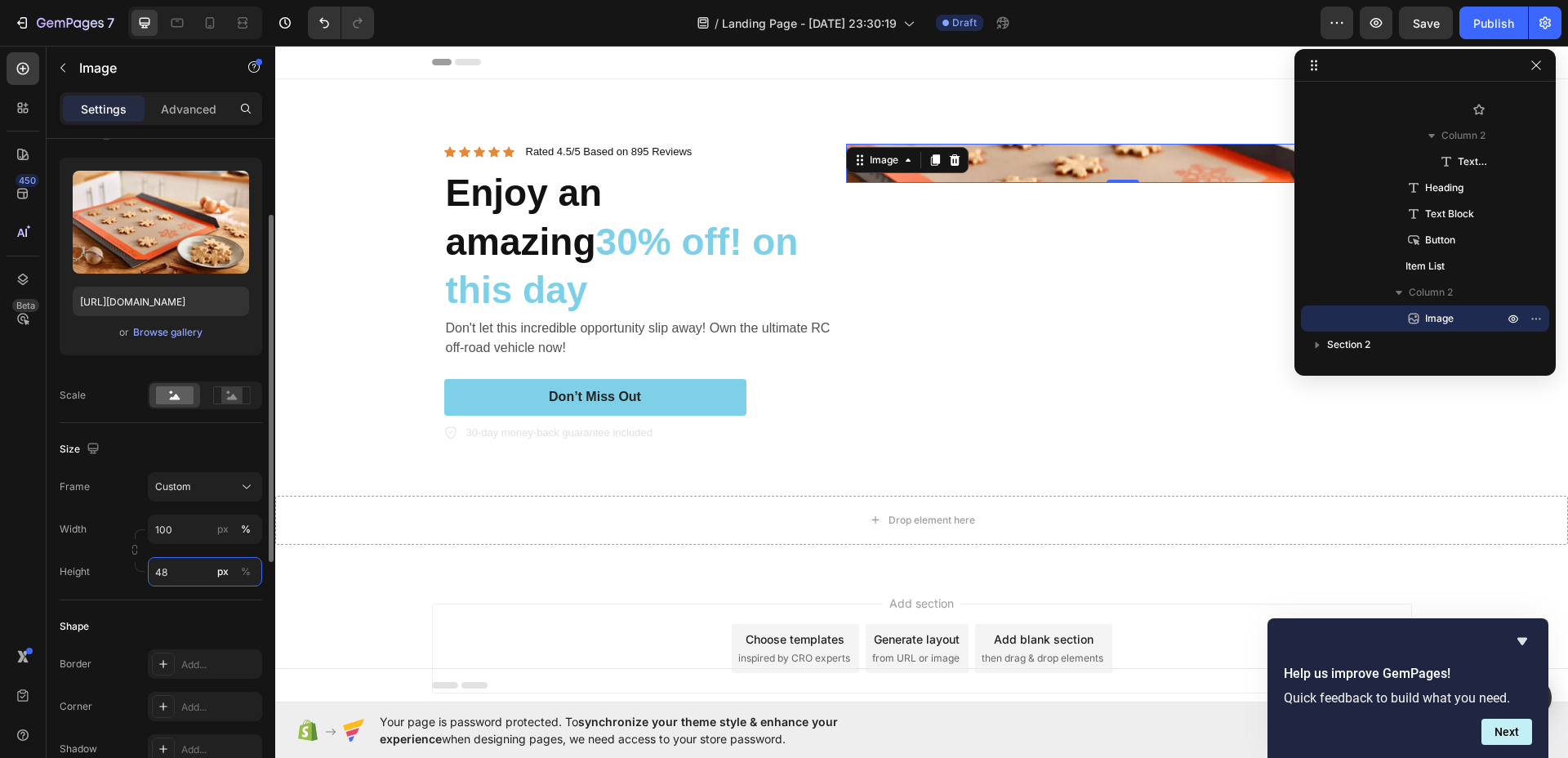
type input "480"
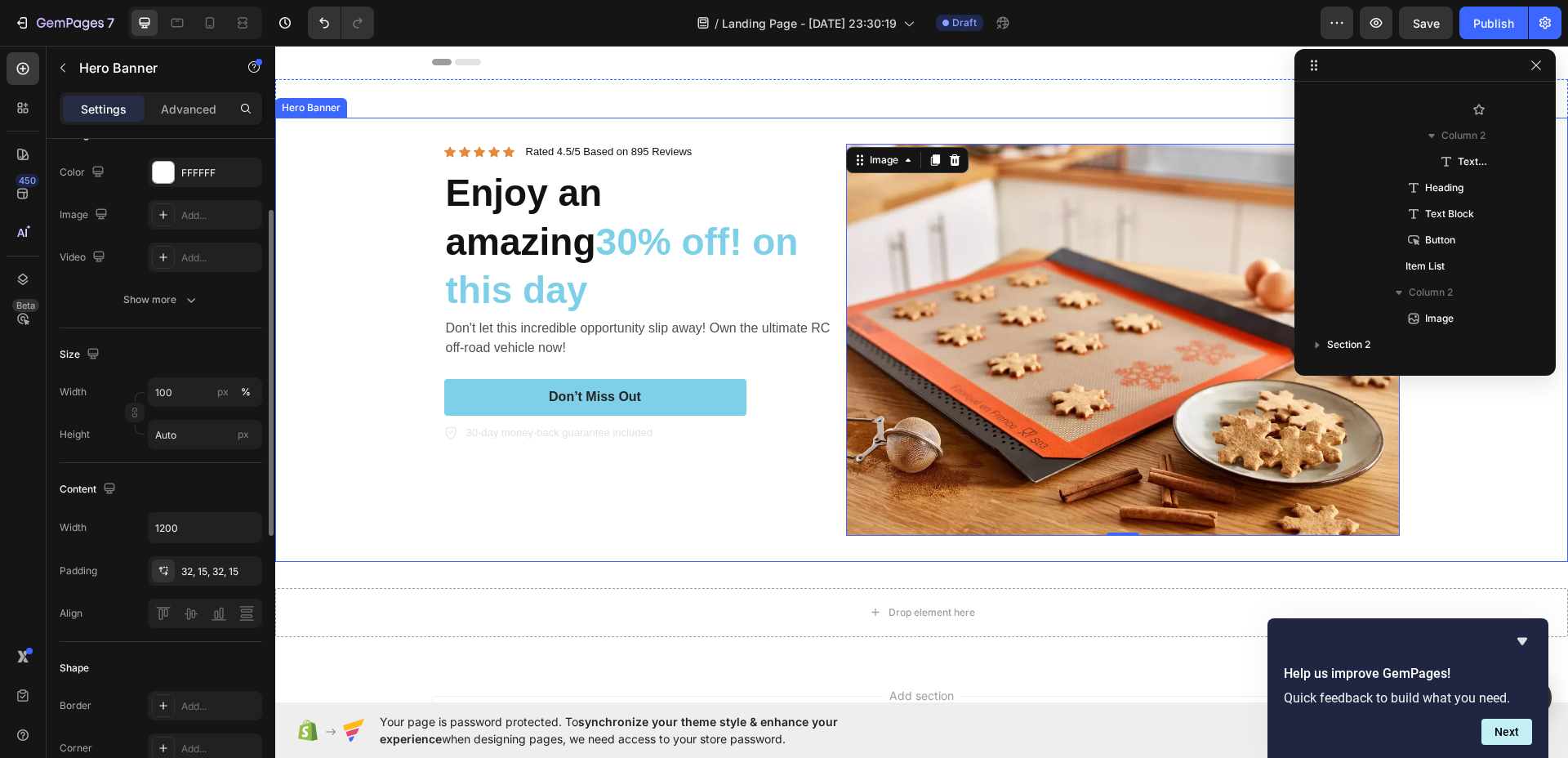
click at [1233, 473] on div "Background Image" at bounding box center [920, 339] width 1292 height 444
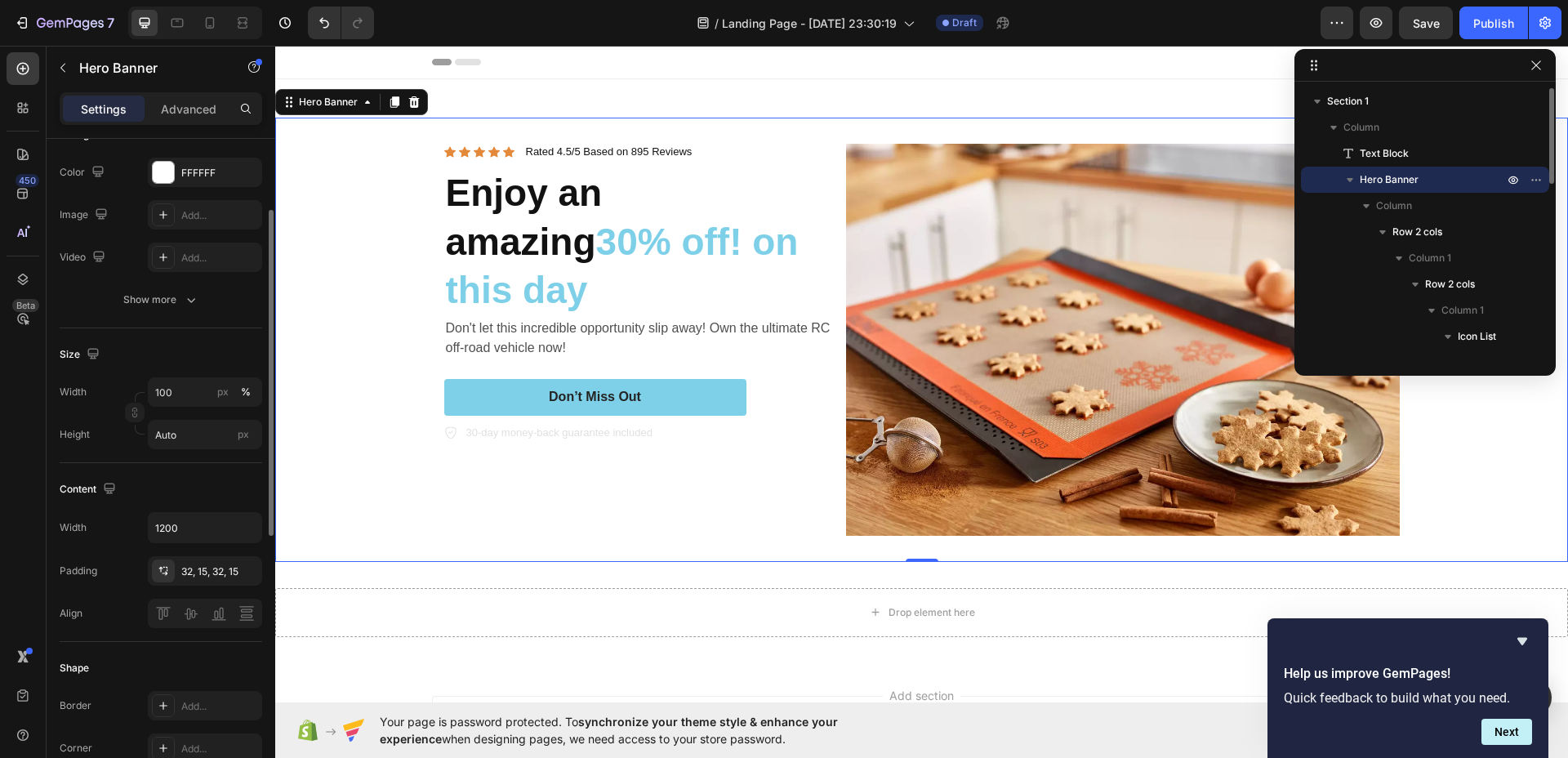
scroll to position [0, 0]
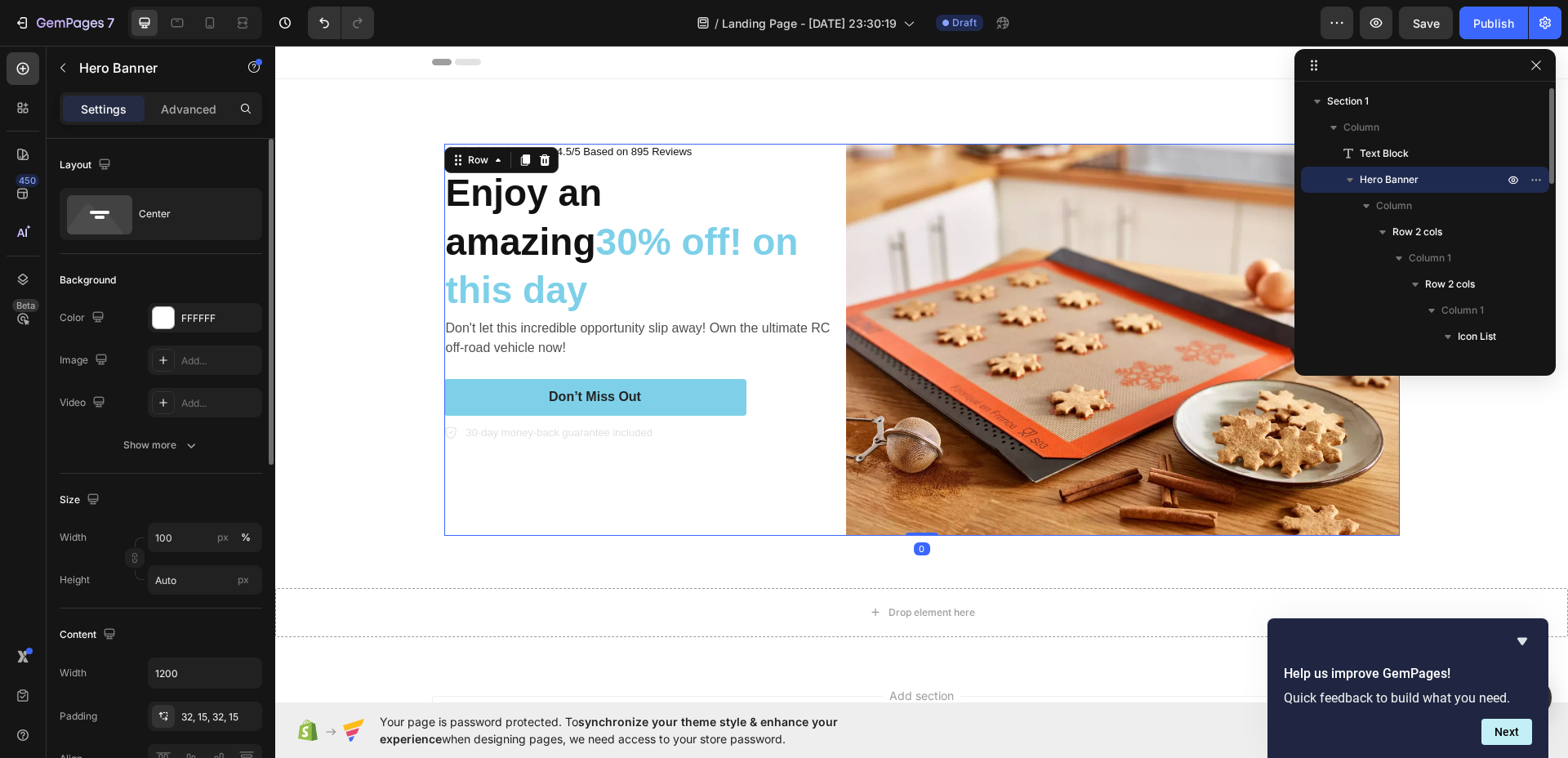
click at [650, 526] on div "Icon Icon Icon Icon Icon Icon List Rated 4.5/5 Based on 895 Reviews Text Block …" at bounding box center [641, 339] width 395 height 392
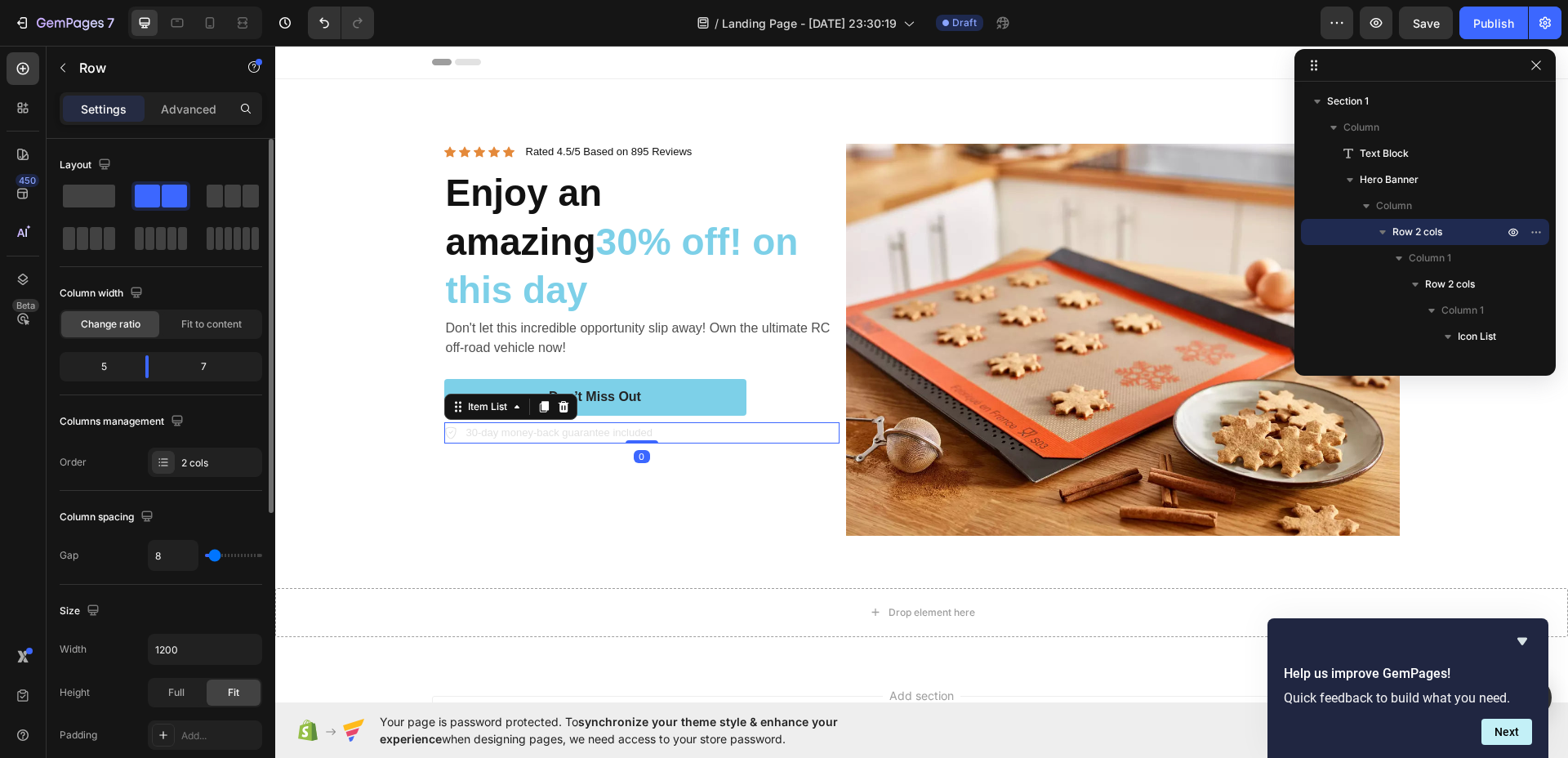
click at [543, 424] on p "30-day money-back guarantee included" at bounding box center [559, 432] width 186 height 16
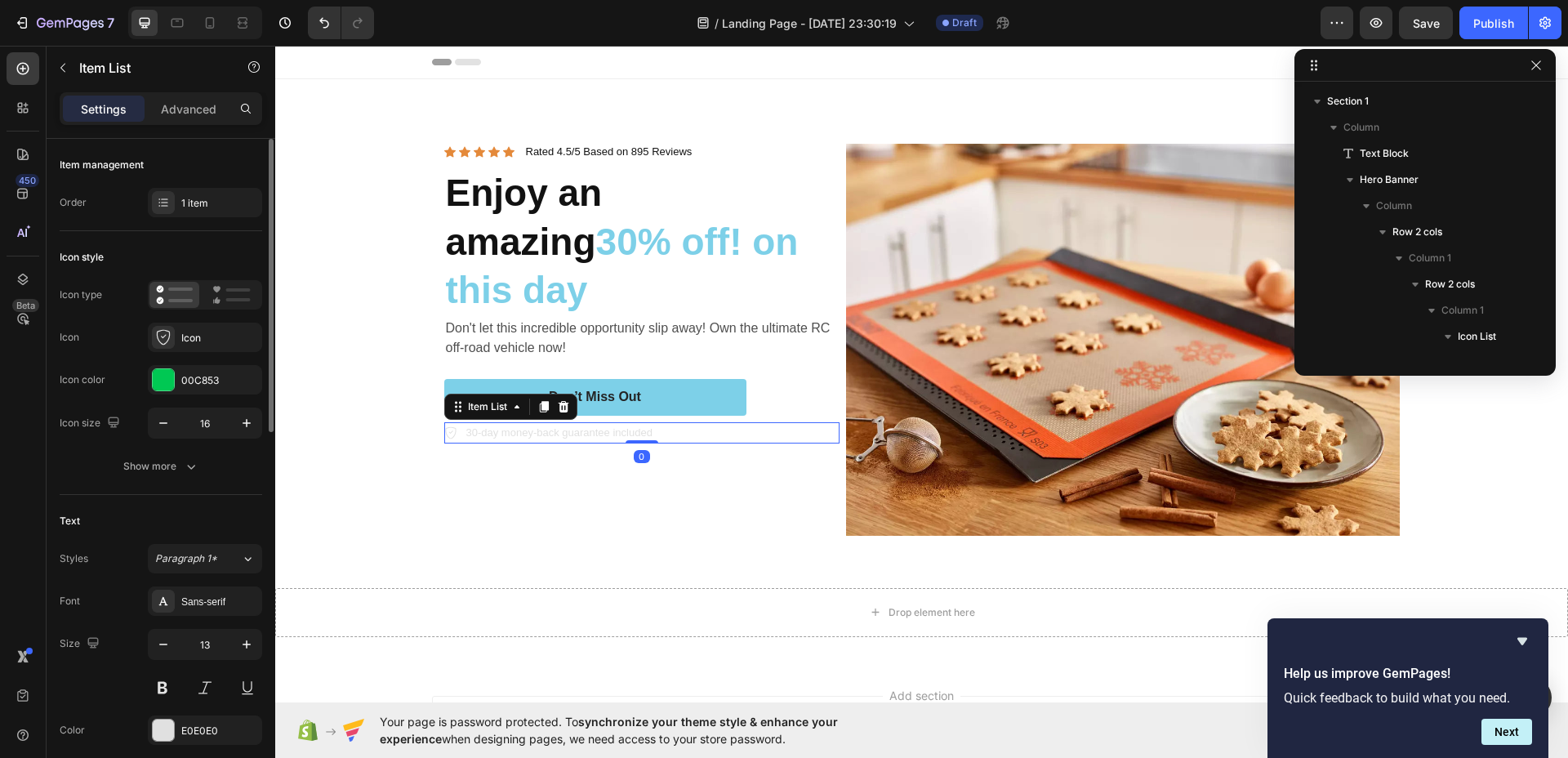
scroll to position [489, 0]
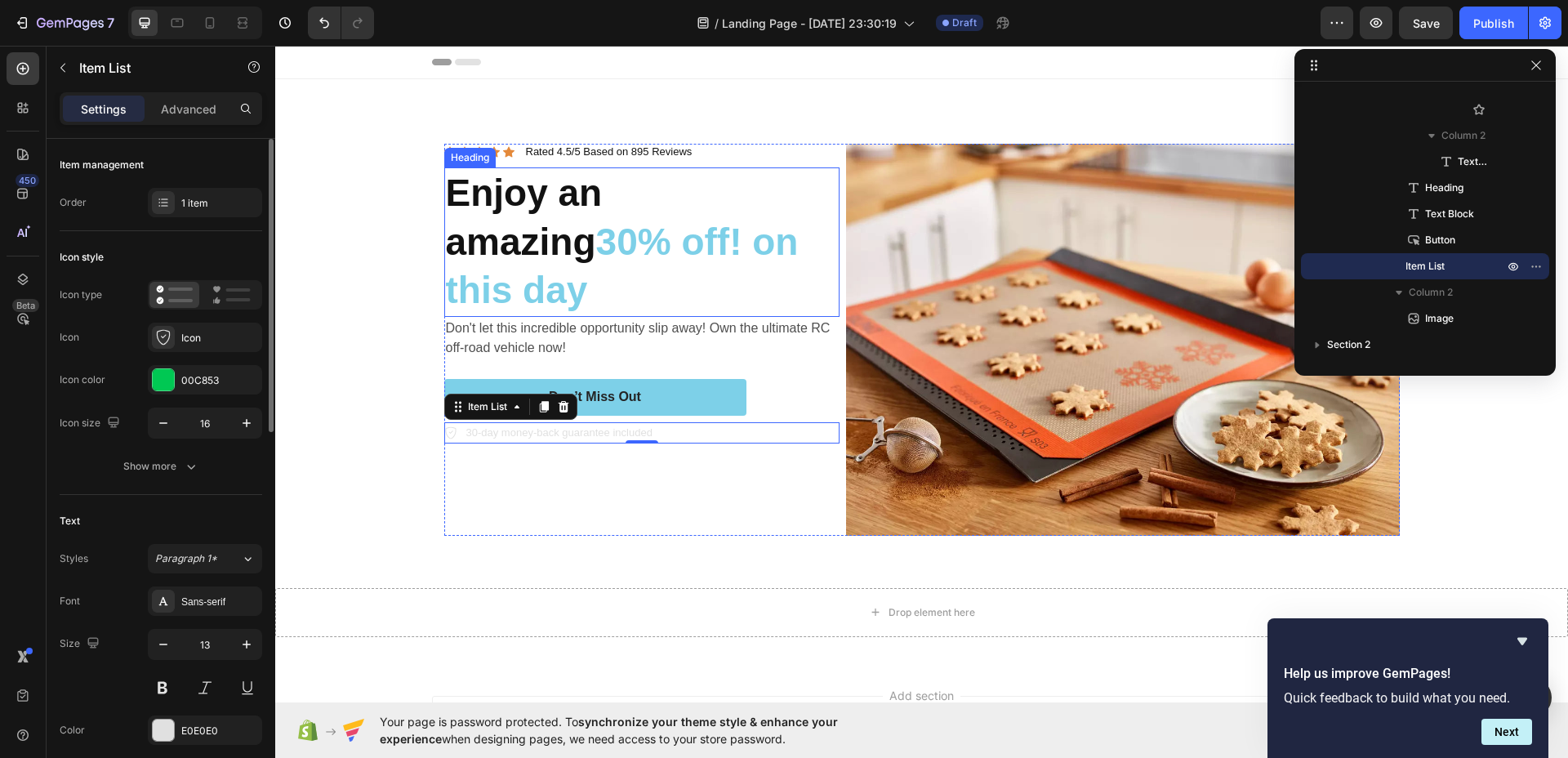
click at [540, 230] on span "30% off! on this day" at bounding box center [621, 266] width 352 height 92
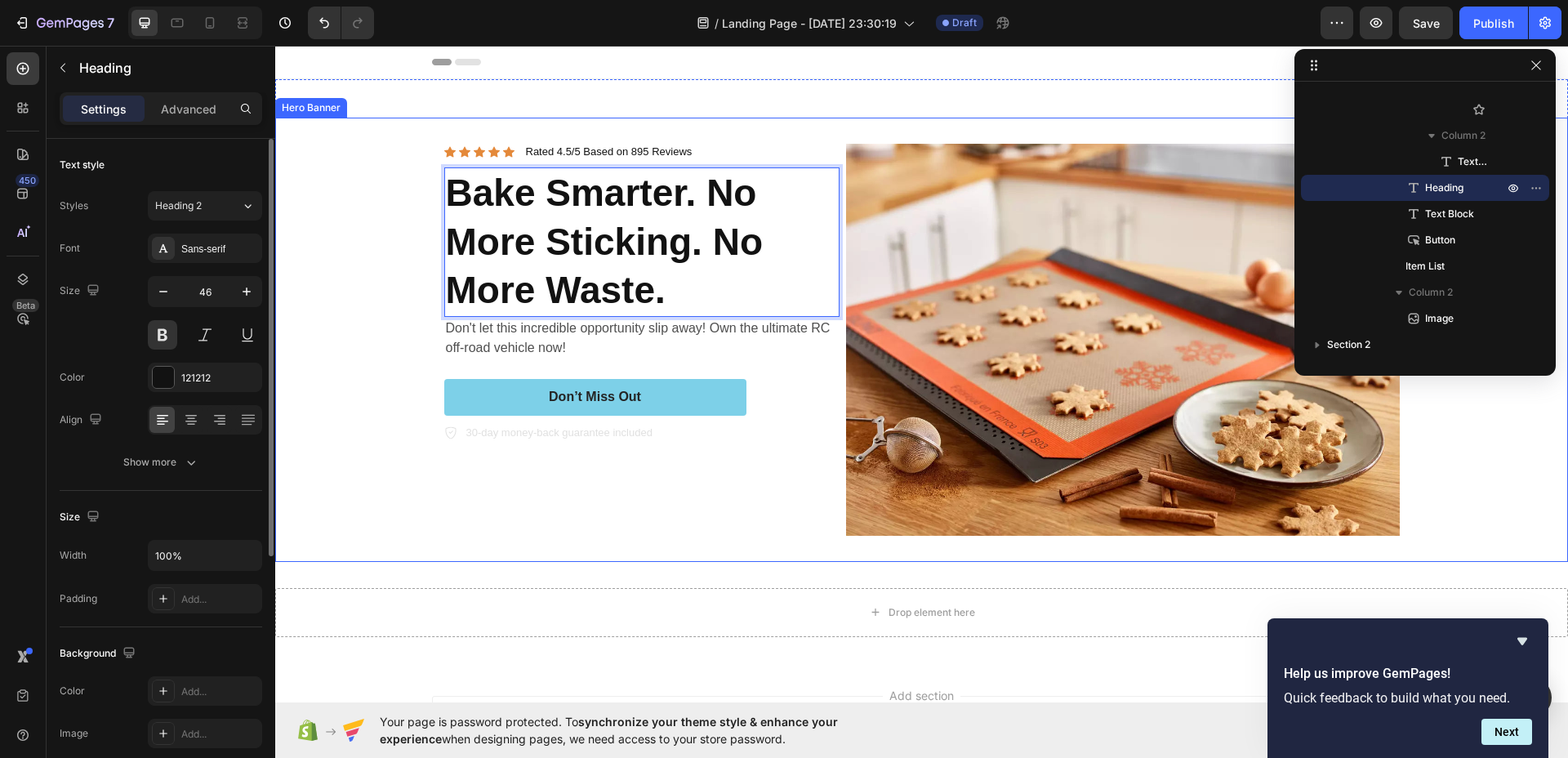
click at [376, 336] on div "Background Image" at bounding box center [920, 339] width 1292 height 444
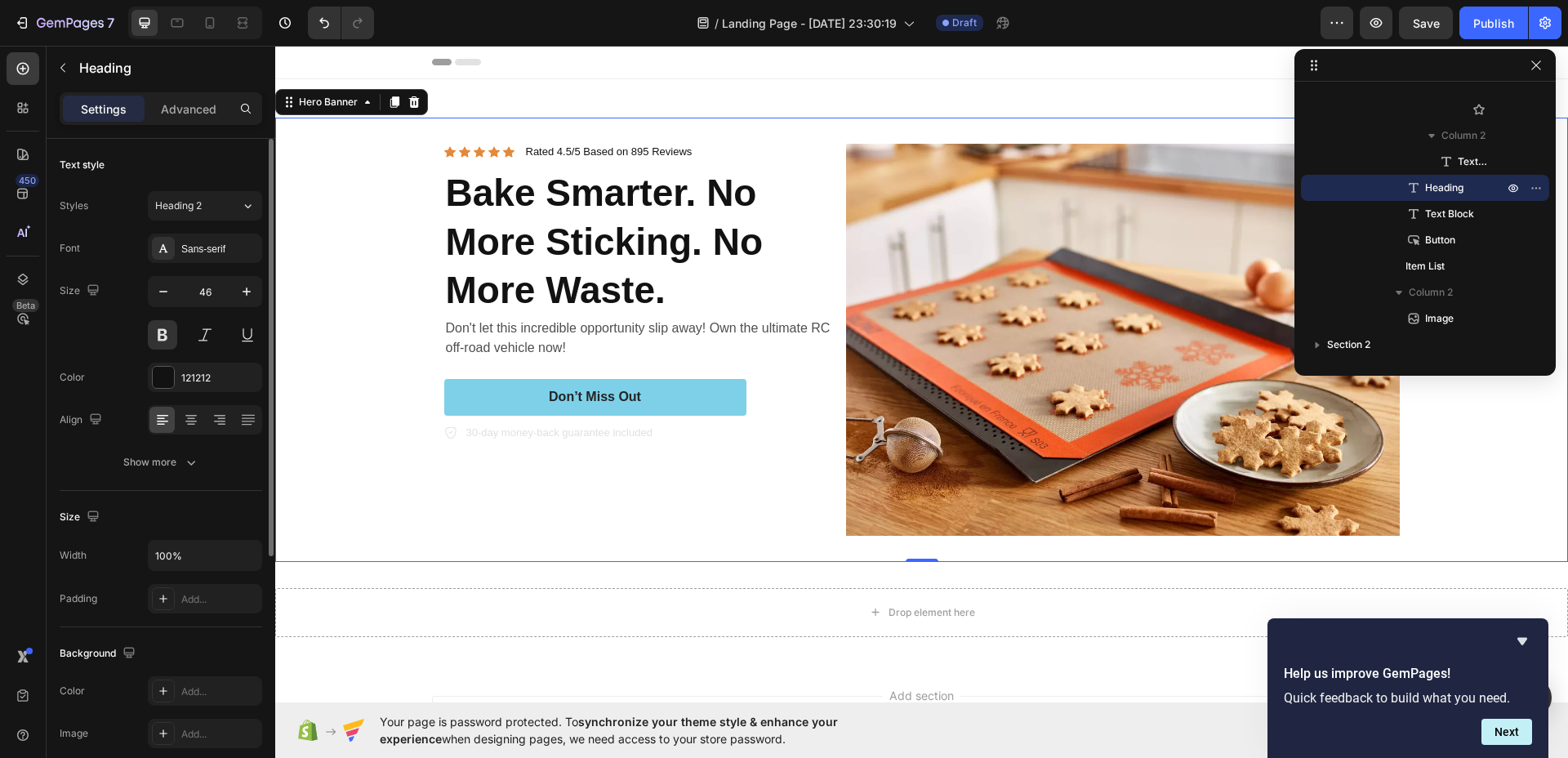
scroll to position [0, 0]
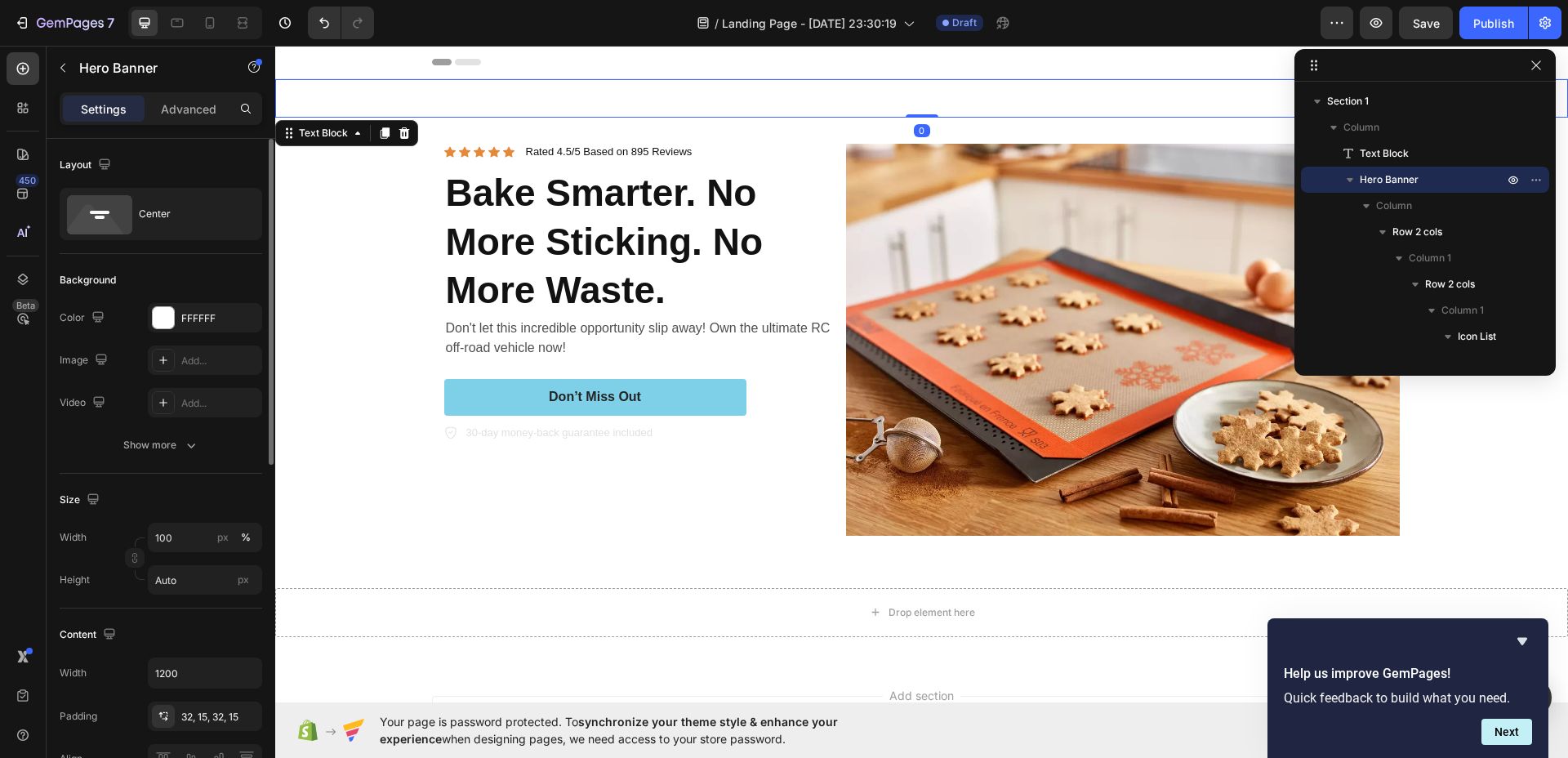
click at [772, 93] on p "Off-Road Racer" at bounding box center [921, 99] width 1290 height 36
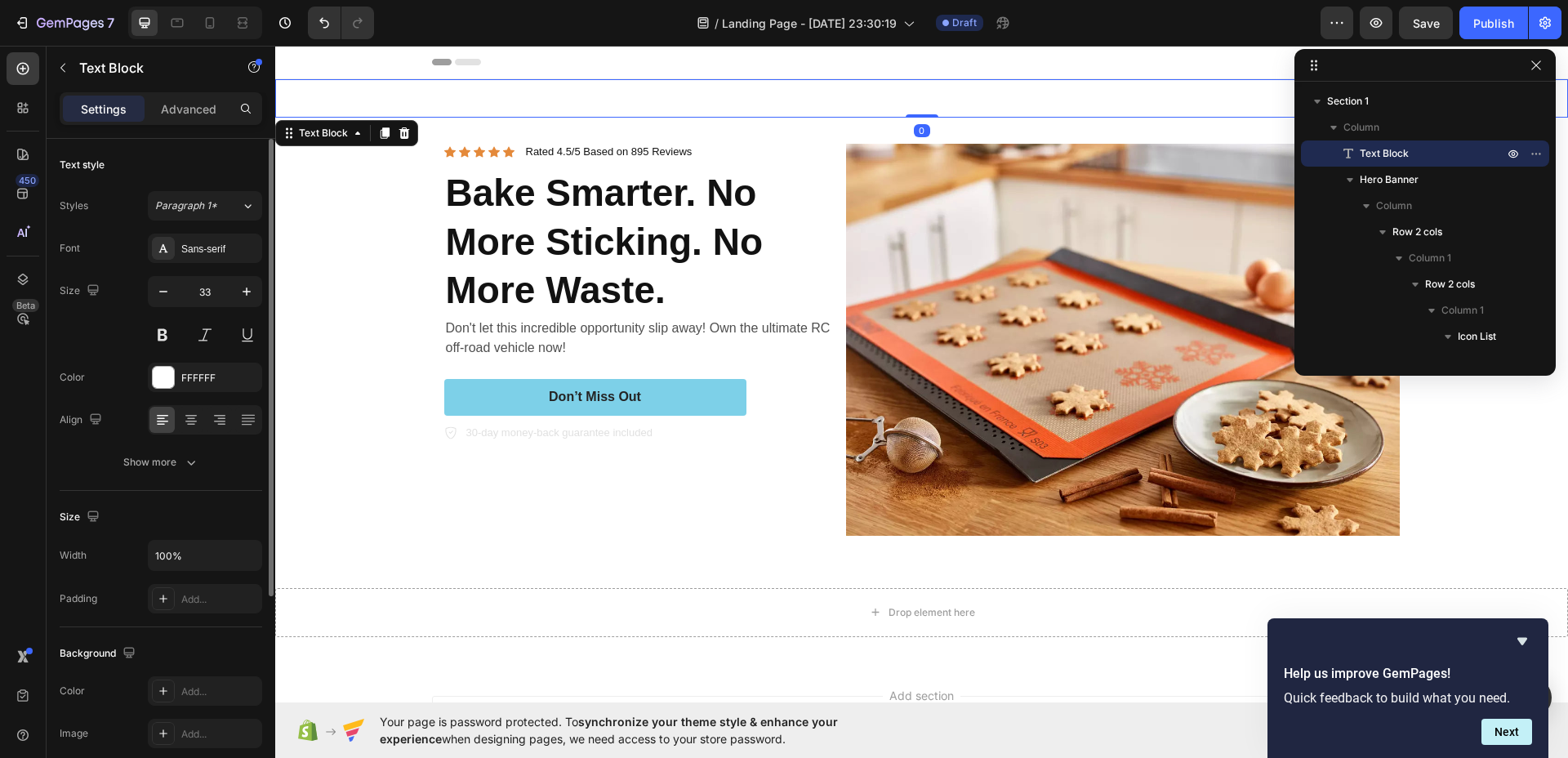
click at [634, 66] on div "Header" at bounding box center [921, 62] width 980 height 33
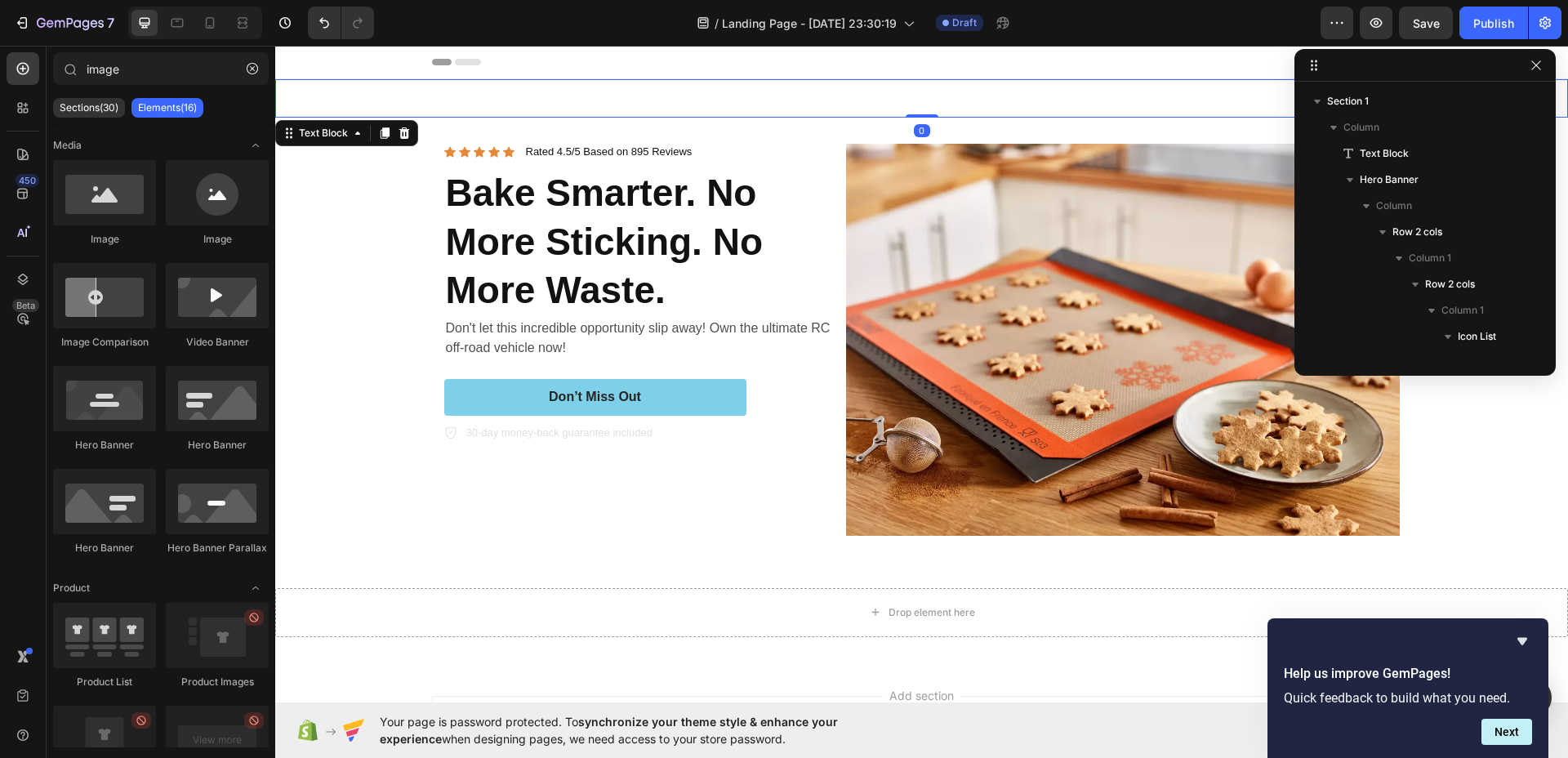
click at [659, 93] on p "Off-Road Racer" at bounding box center [921, 99] width 1290 height 36
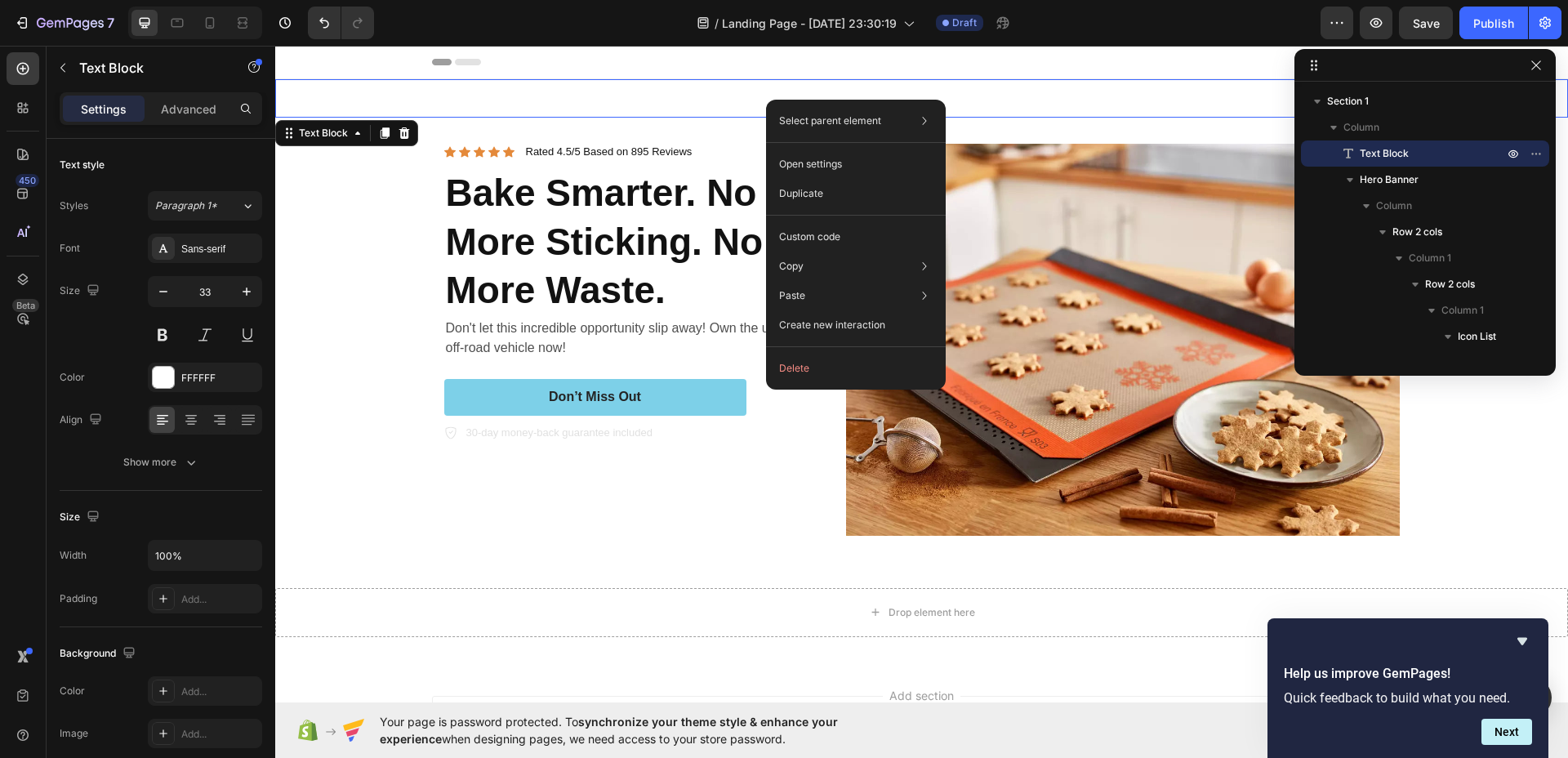
click at [674, 93] on p "Off-Road Racer" at bounding box center [921, 99] width 1290 height 36
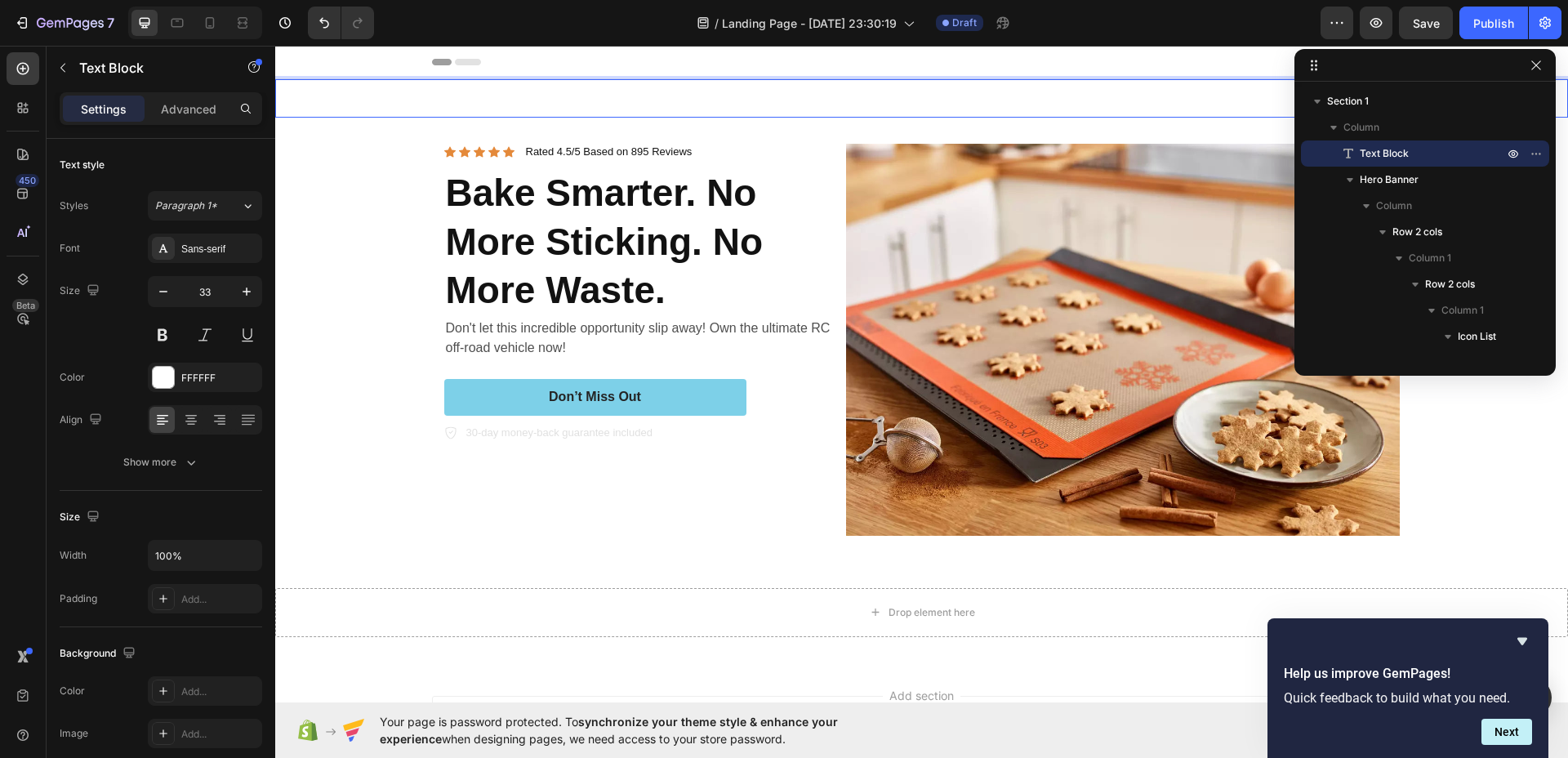
click at [489, 90] on p "Off-Road Racer" at bounding box center [921, 99] width 1290 height 36
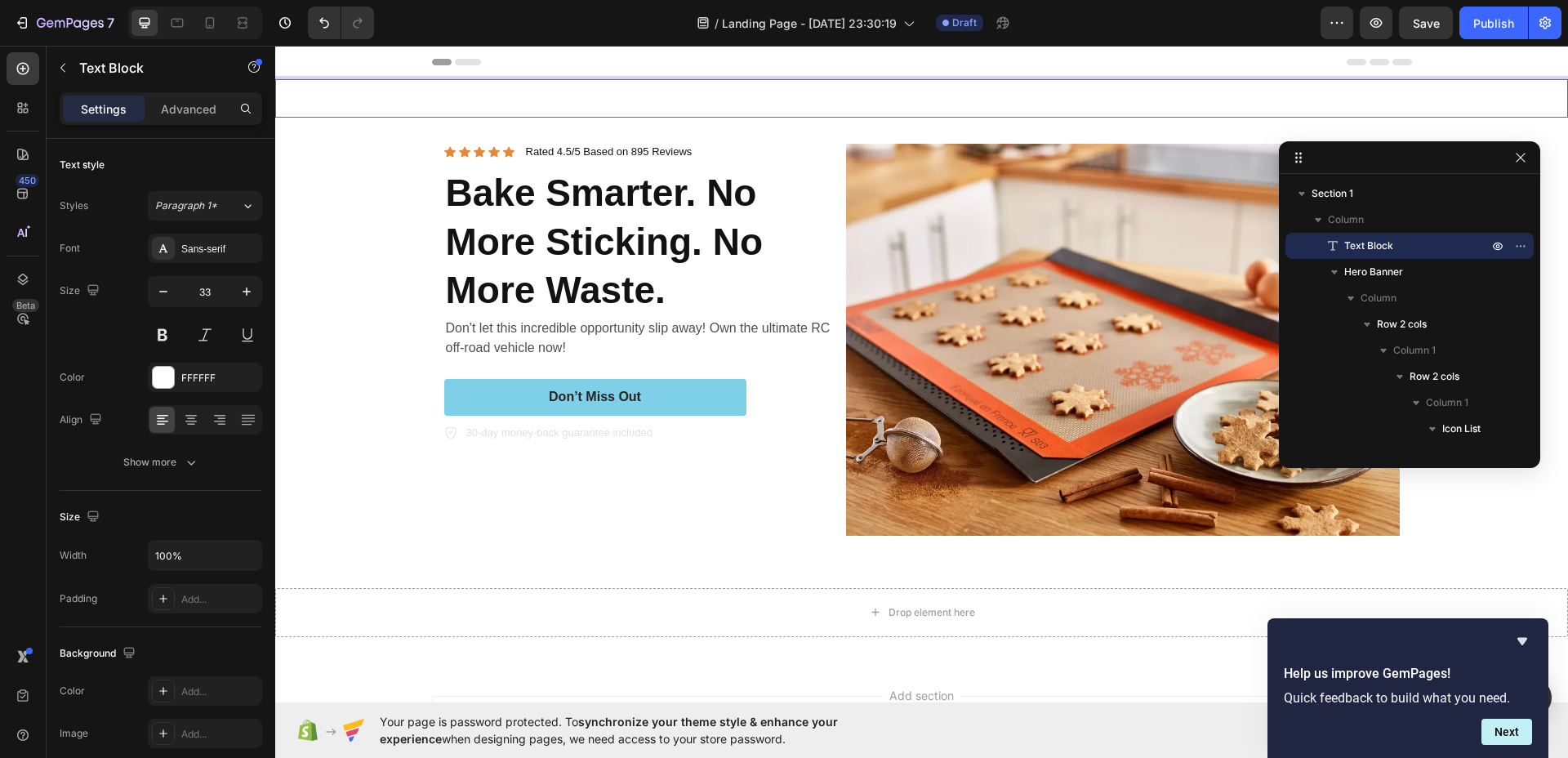
drag, startPoint x: 1475, startPoint y: 68, endPoint x: 1461, endPoint y: 167, distance: 100.0
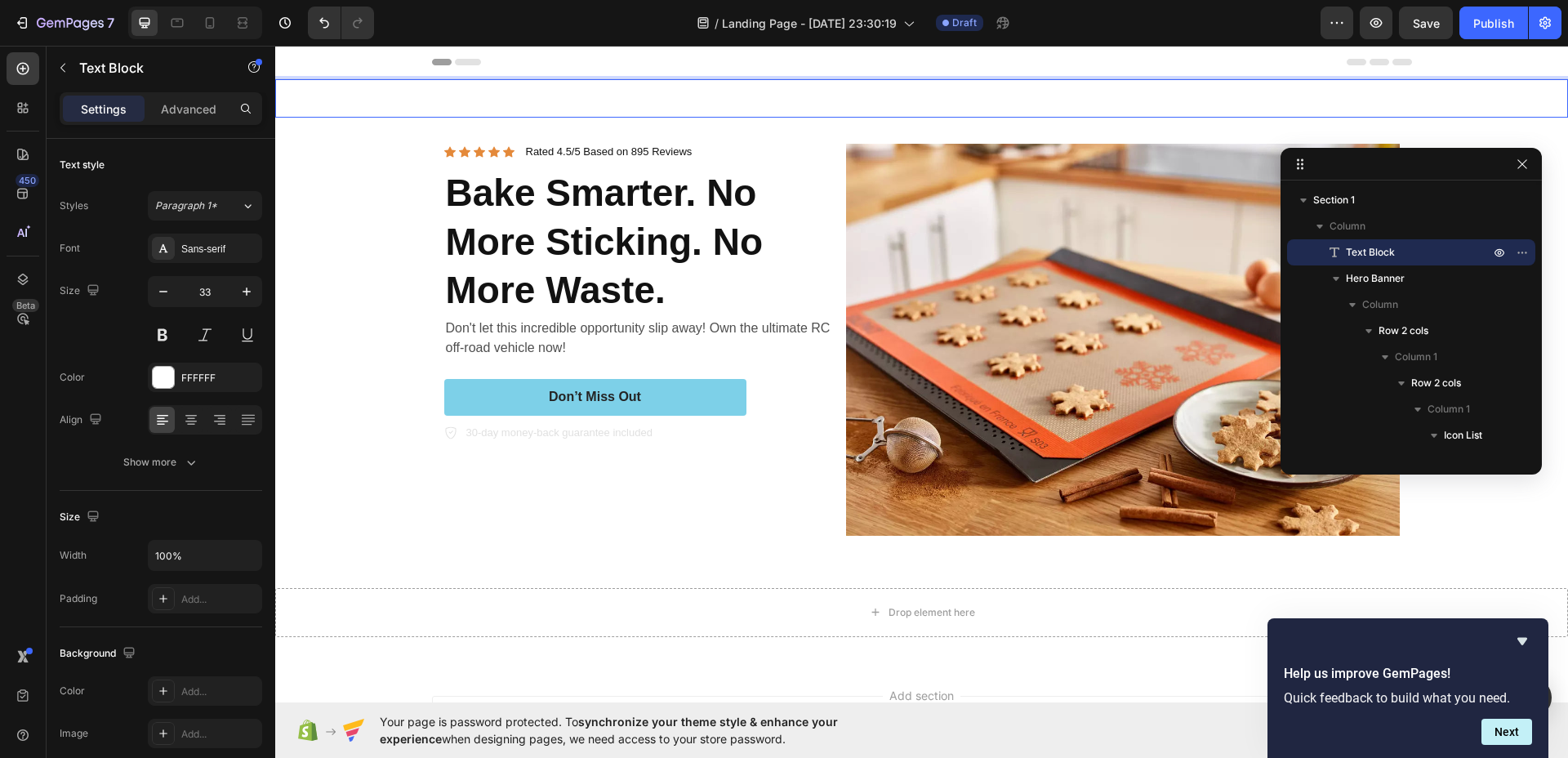
click at [1120, 94] on p "Off-Road Racer" at bounding box center [921, 99] width 1290 height 36
click at [330, 106] on div "Hero Banner" at bounding box center [311, 107] width 65 height 15
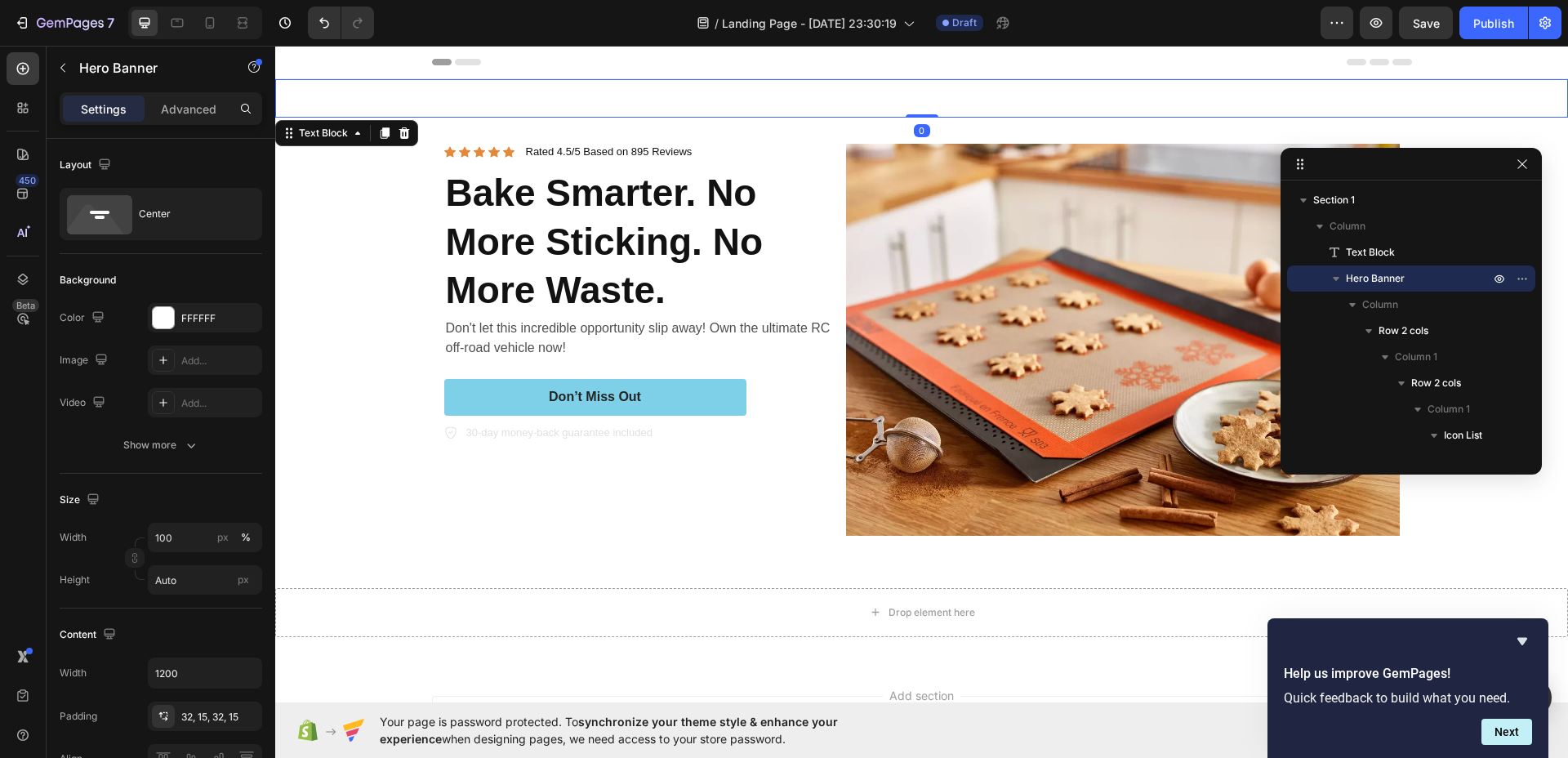
click at [453, 103] on p "Off-Road Racer" at bounding box center [921, 99] width 1290 height 36
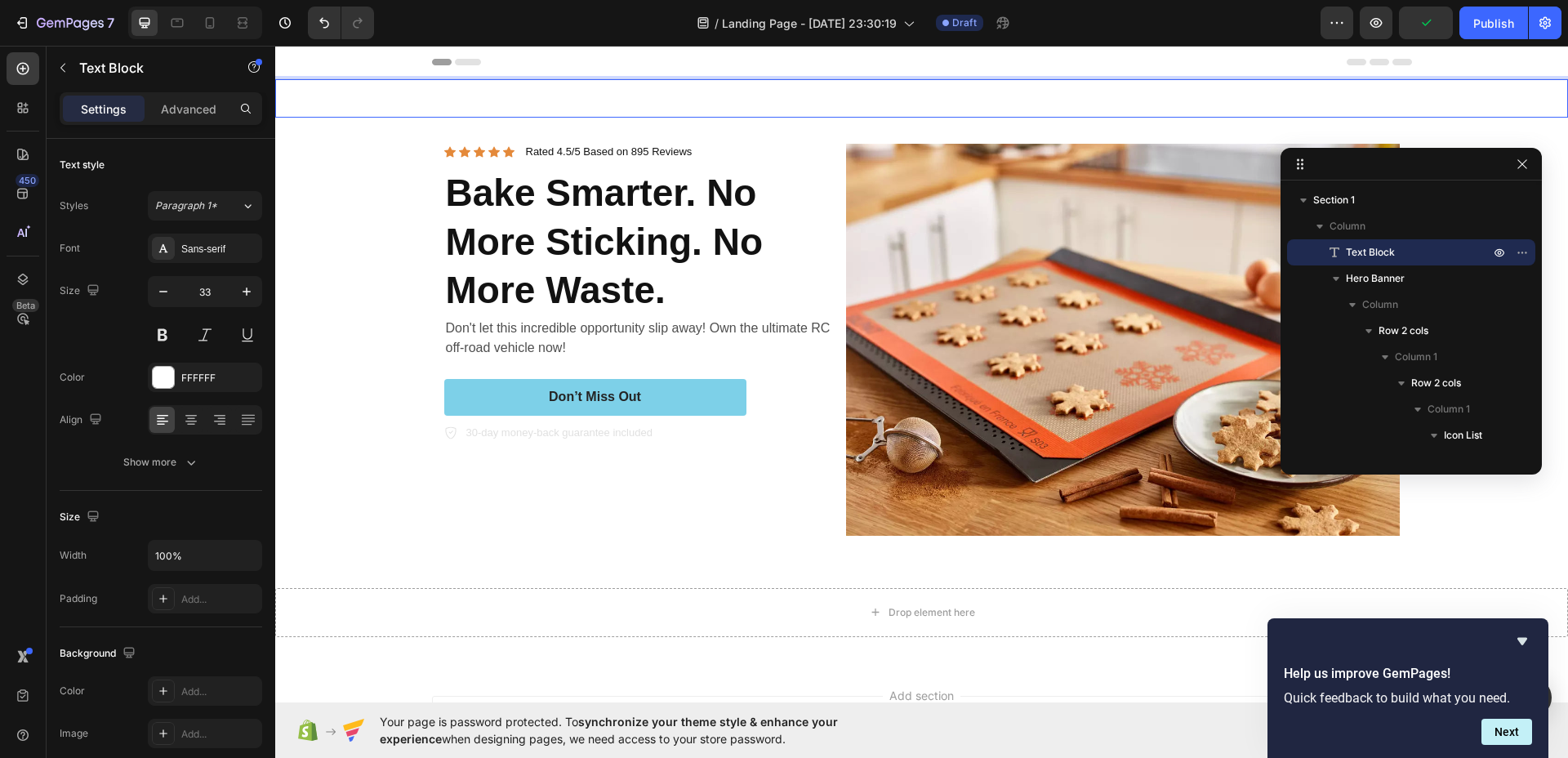
click at [453, 100] on p "Off-Road Racer" at bounding box center [921, 99] width 1290 height 36
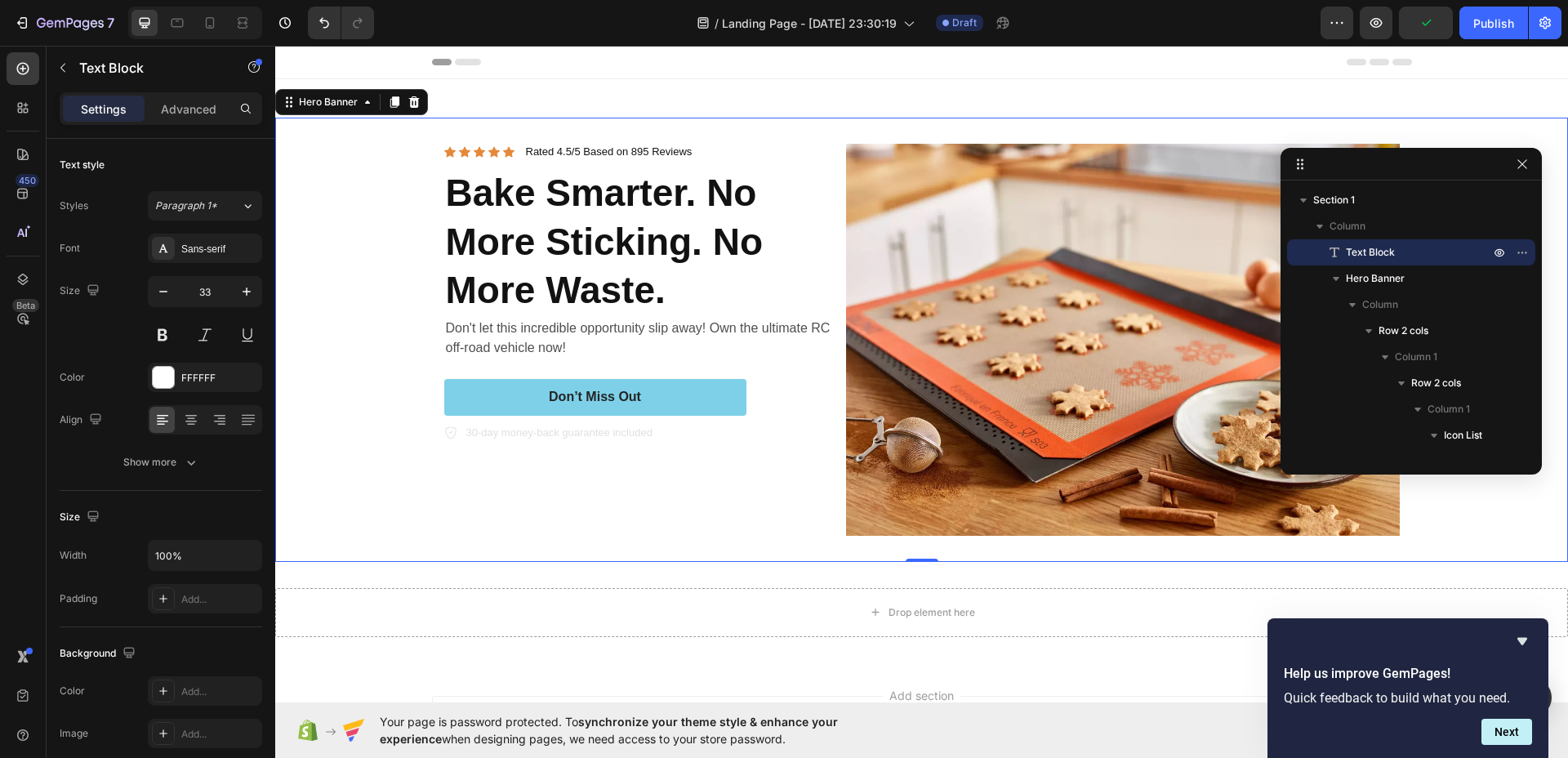
click at [378, 207] on div "Background Image" at bounding box center [920, 339] width 1292 height 444
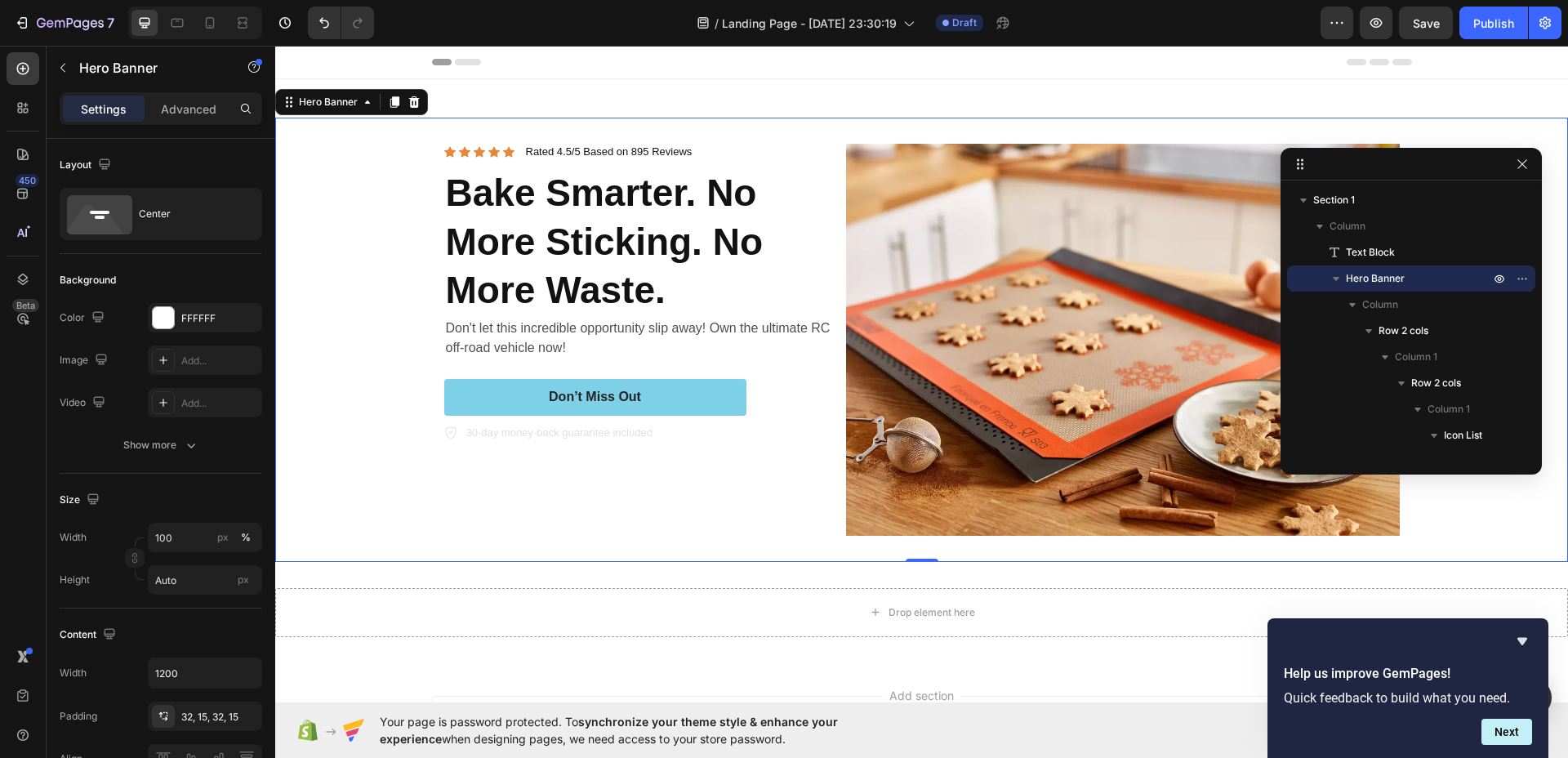
click at [408, 380] on div "Background Image" at bounding box center [920, 339] width 1292 height 444
click at [534, 436] on p "30-day money-back guarantee included" at bounding box center [559, 432] width 186 height 16
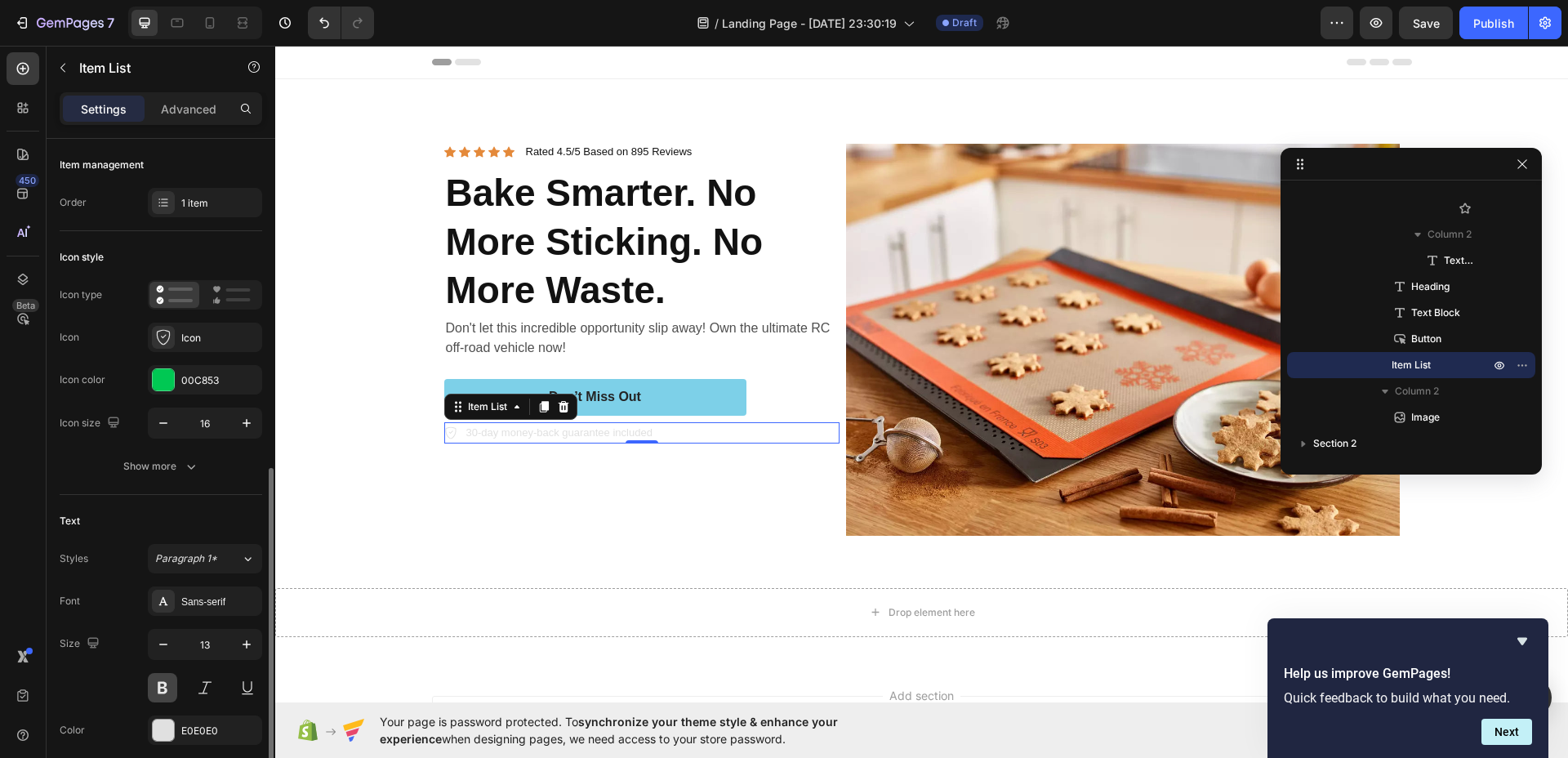
scroll to position [313, 0]
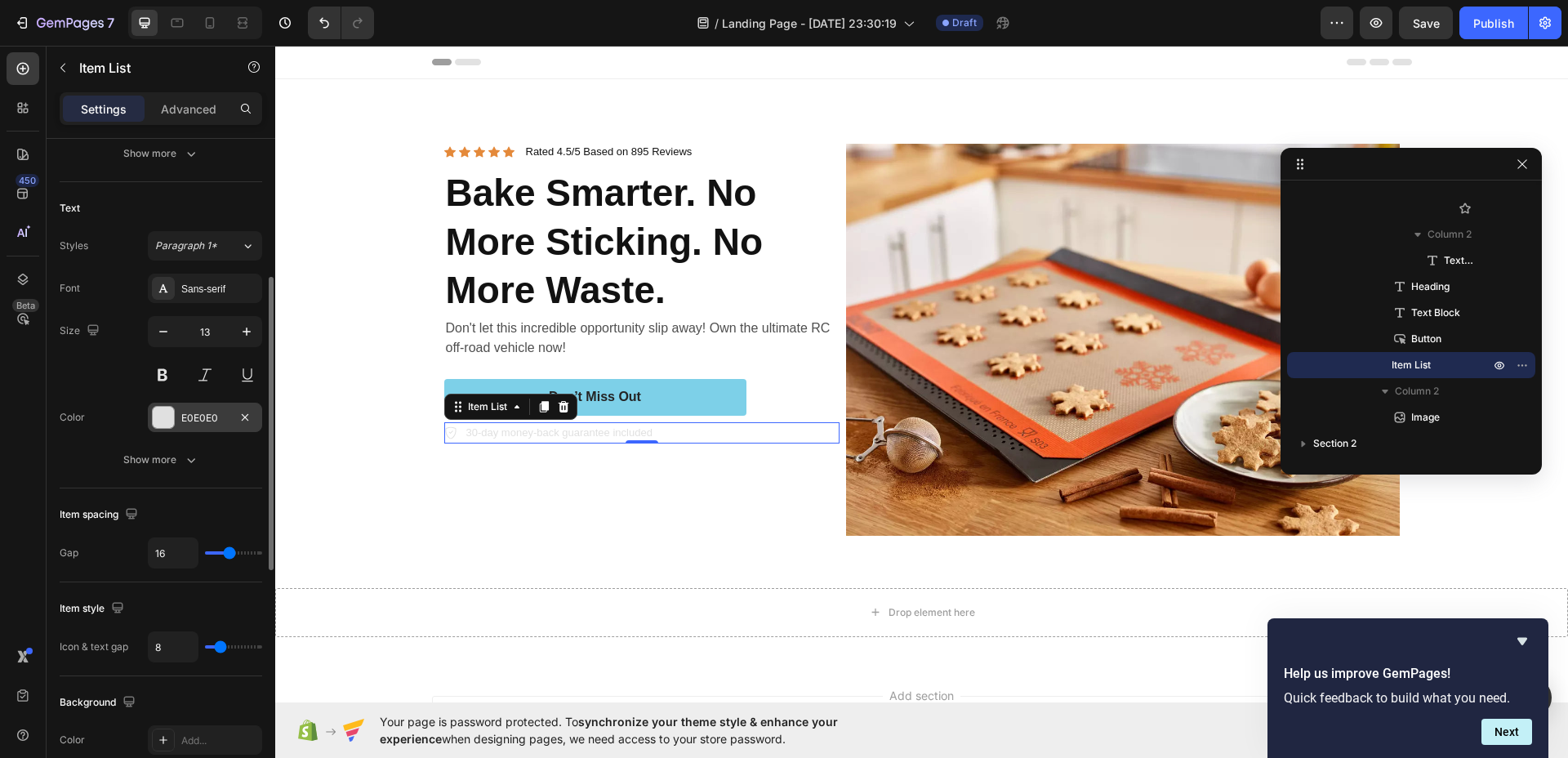
click at [165, 414] on div at bounding box center [163, 417] width 21 height 21
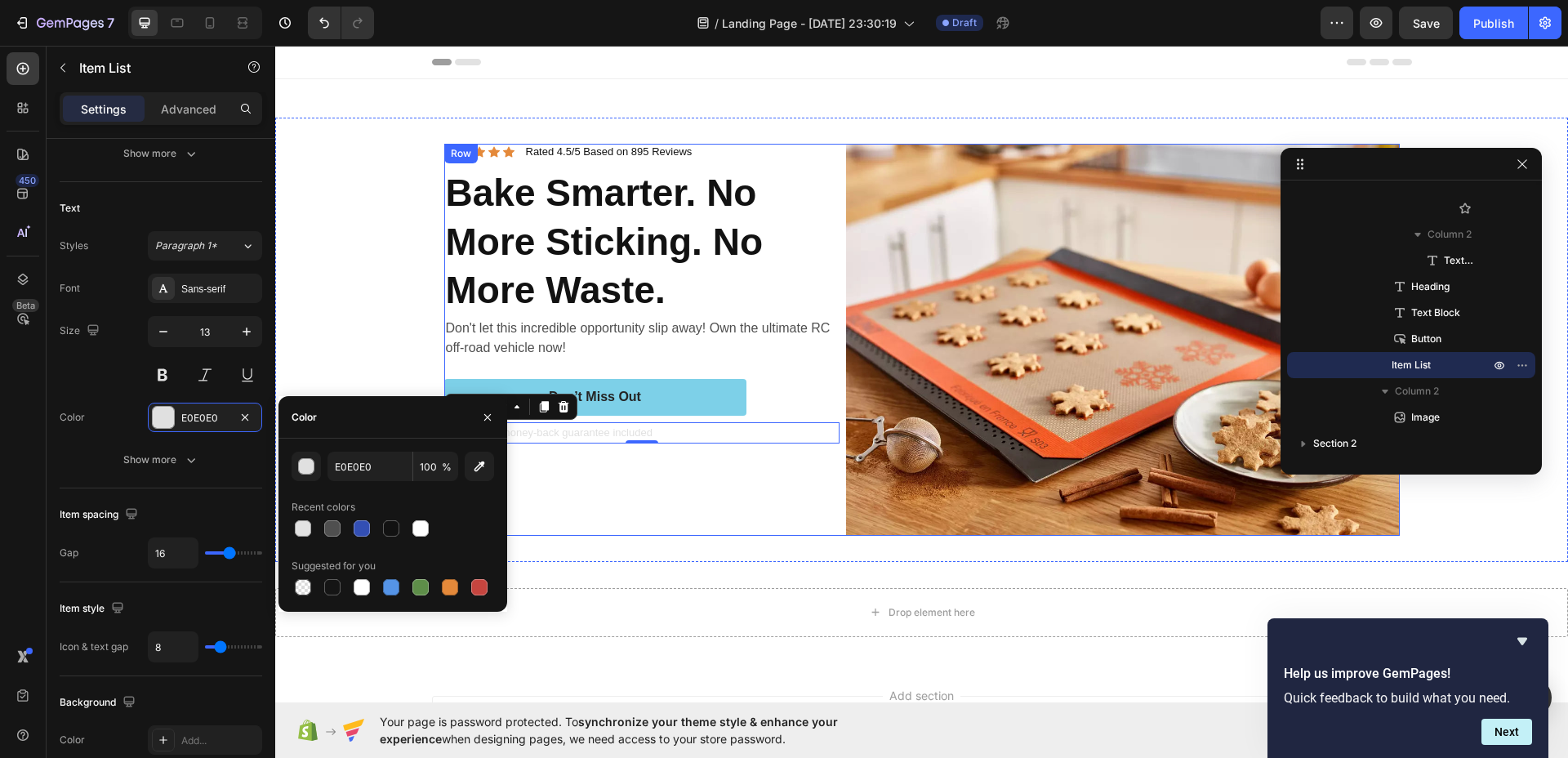
click at [541, 363] on div "Icon Icon Icon Icon Icon Icon List Rated 4.5/5 Based on 895 Reviews Text Block …" at bounding box center [641, 339] width 395 height 392
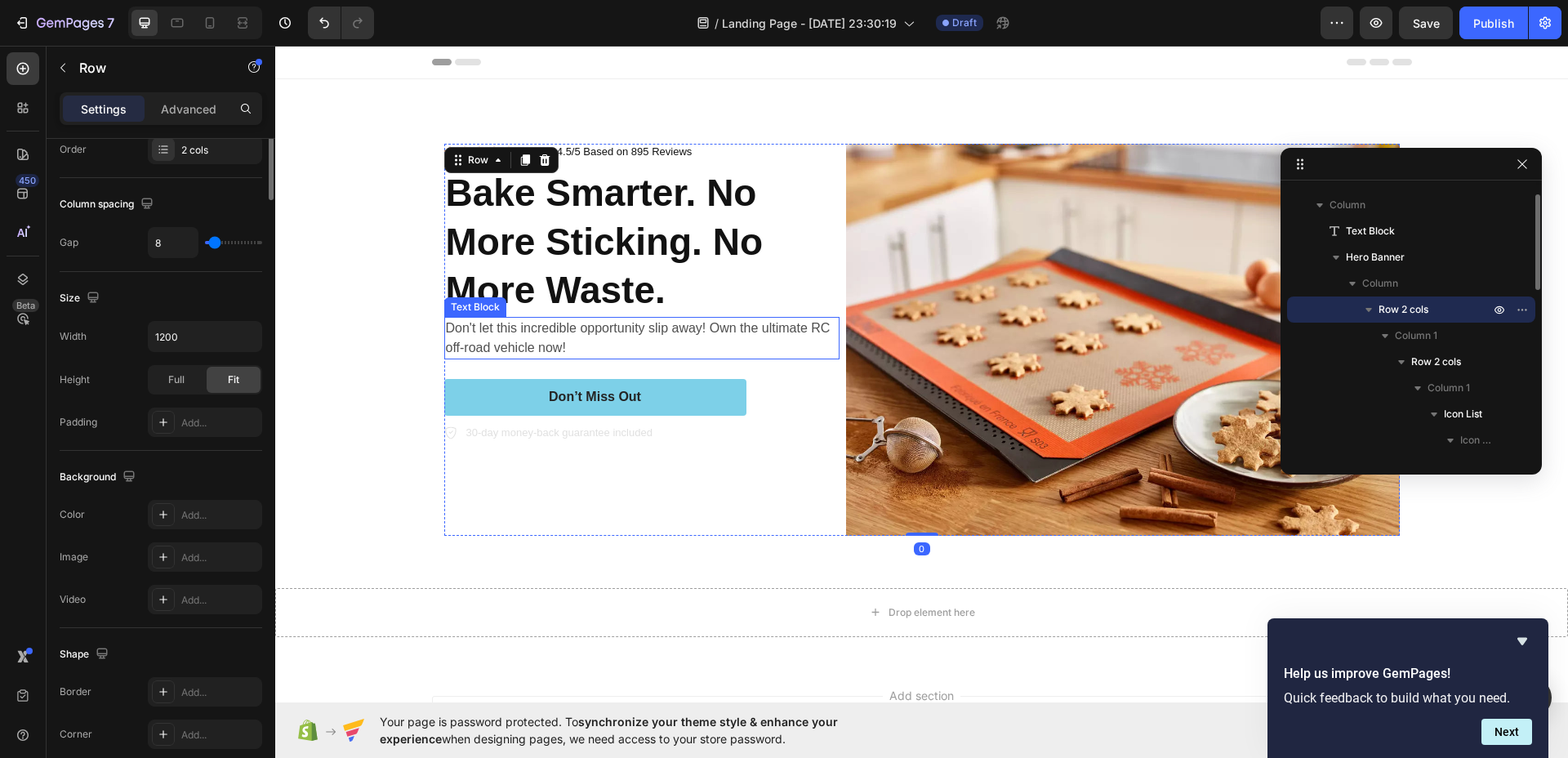
scroll to position [0, 0]
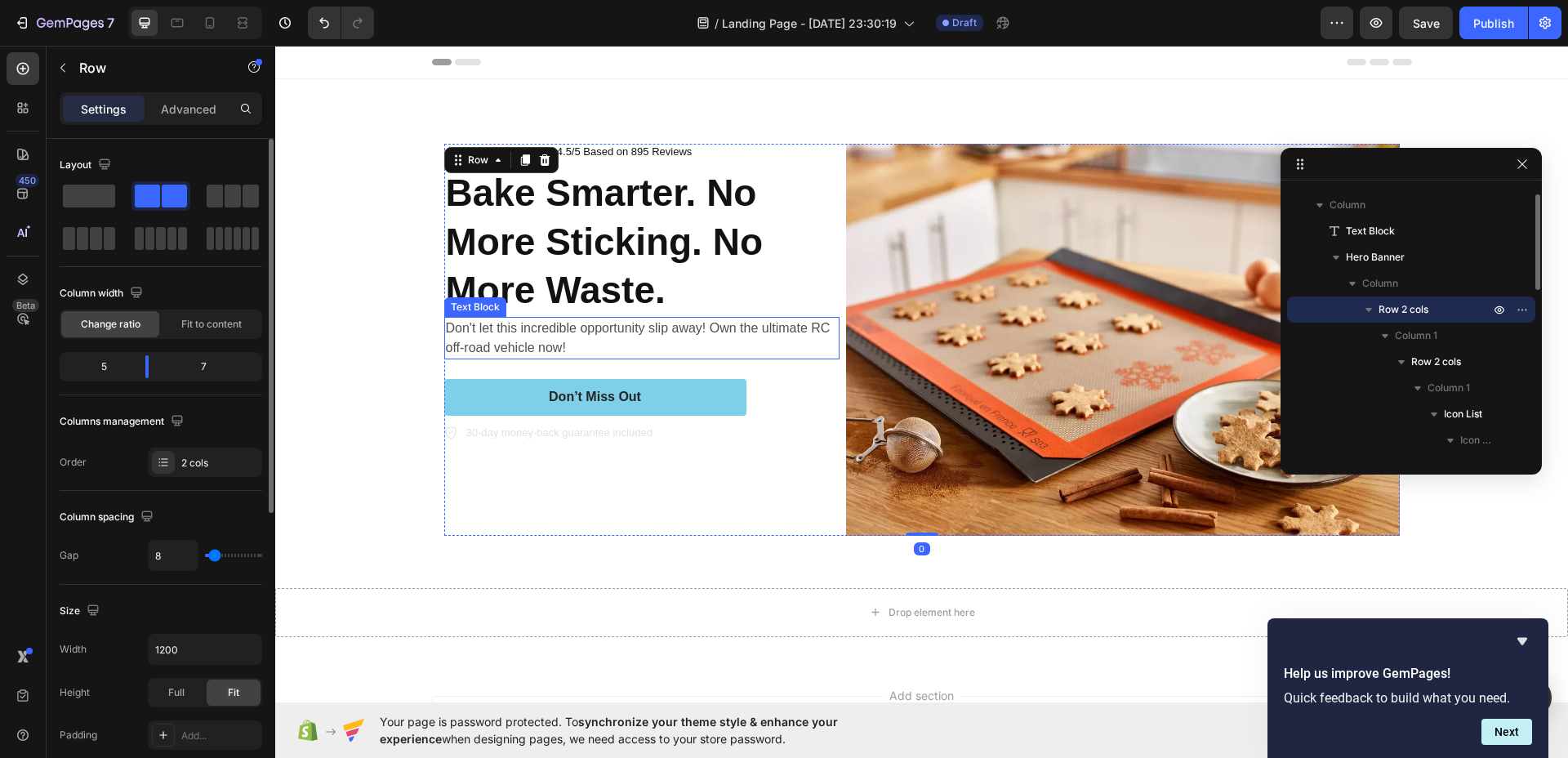
click at [540, 339] on p "Don't let this incredible opportunity slip away! Own the ultimate RC off-road v…" at bounding box center [641, 338] width 392 height 39
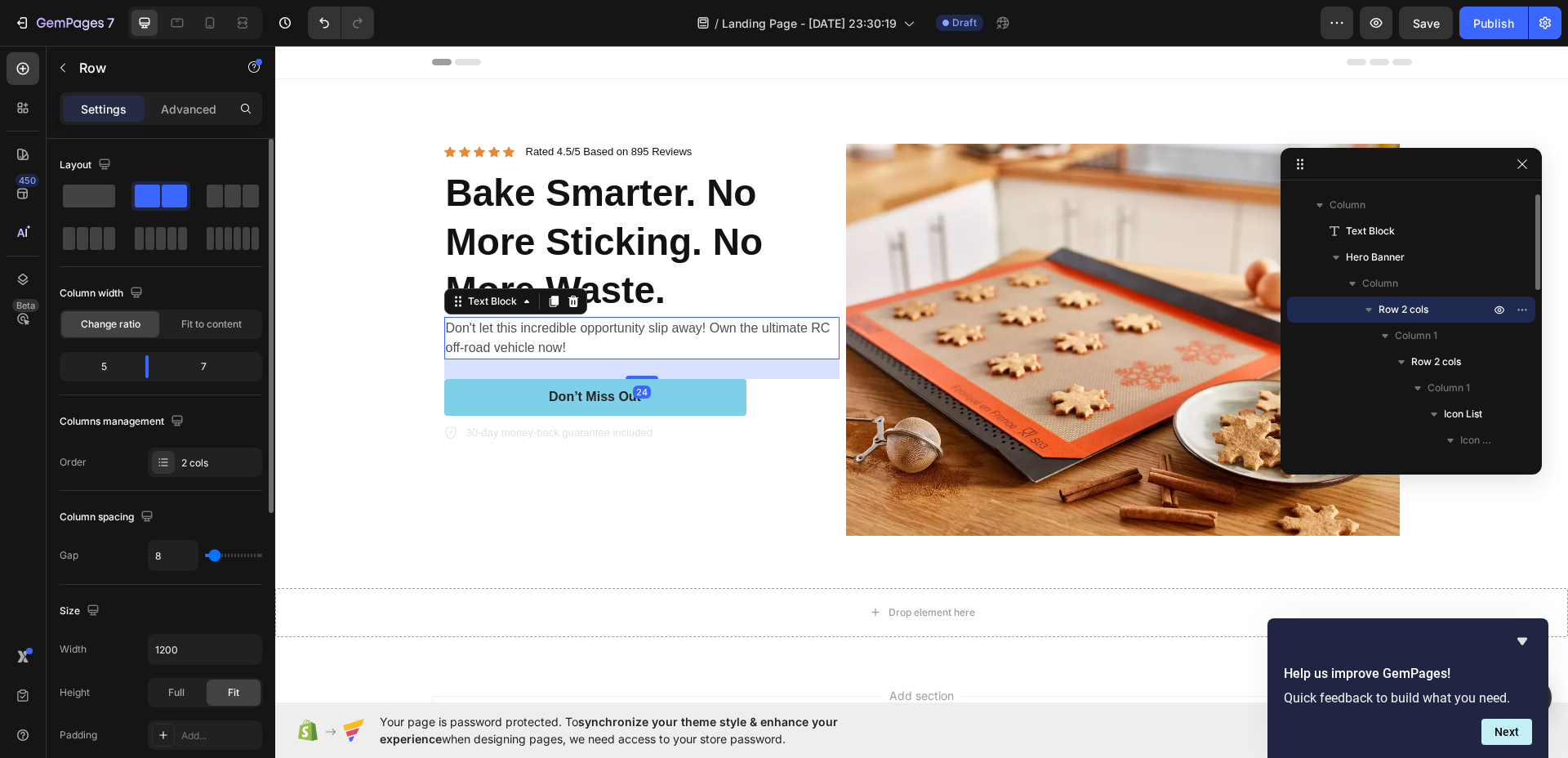
scroll to position [489, 0]
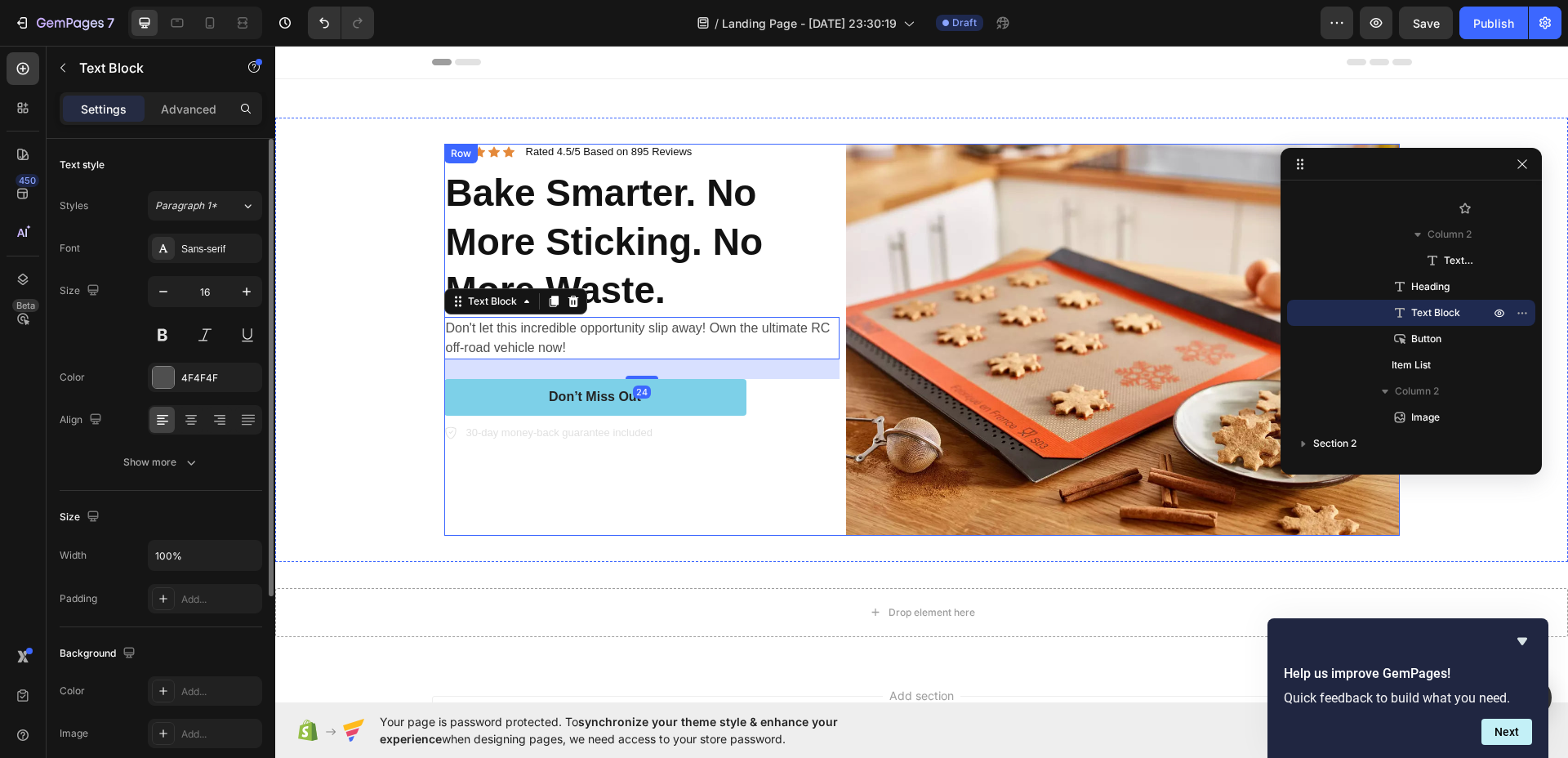
click at [489, 425] on p "30-day money-back guarantee included" at bounding box center [559, 432] width 186 height 16
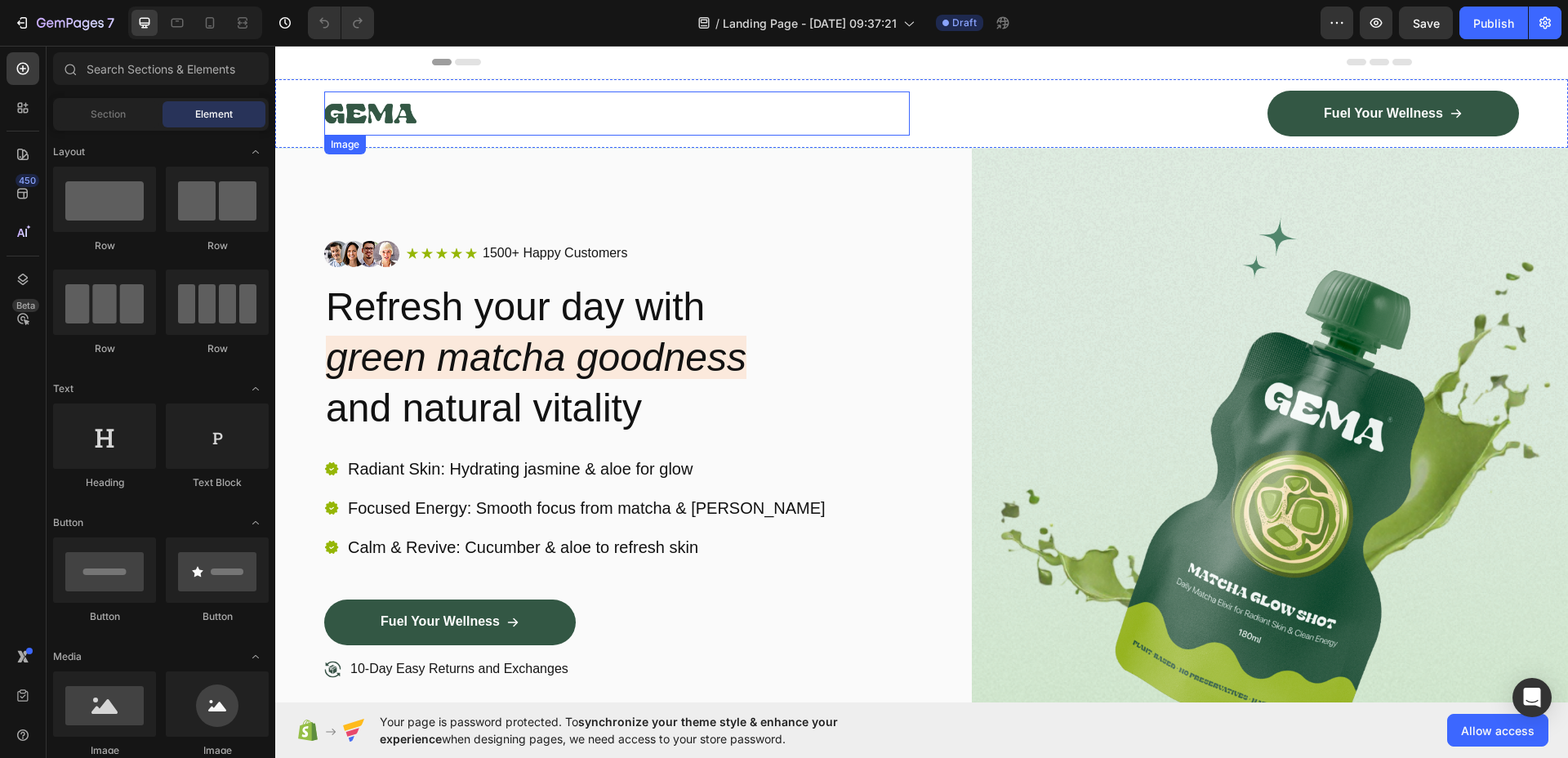
click at [716, 54] on div "Header" at bounding box center [921, 62] width 980 height 33
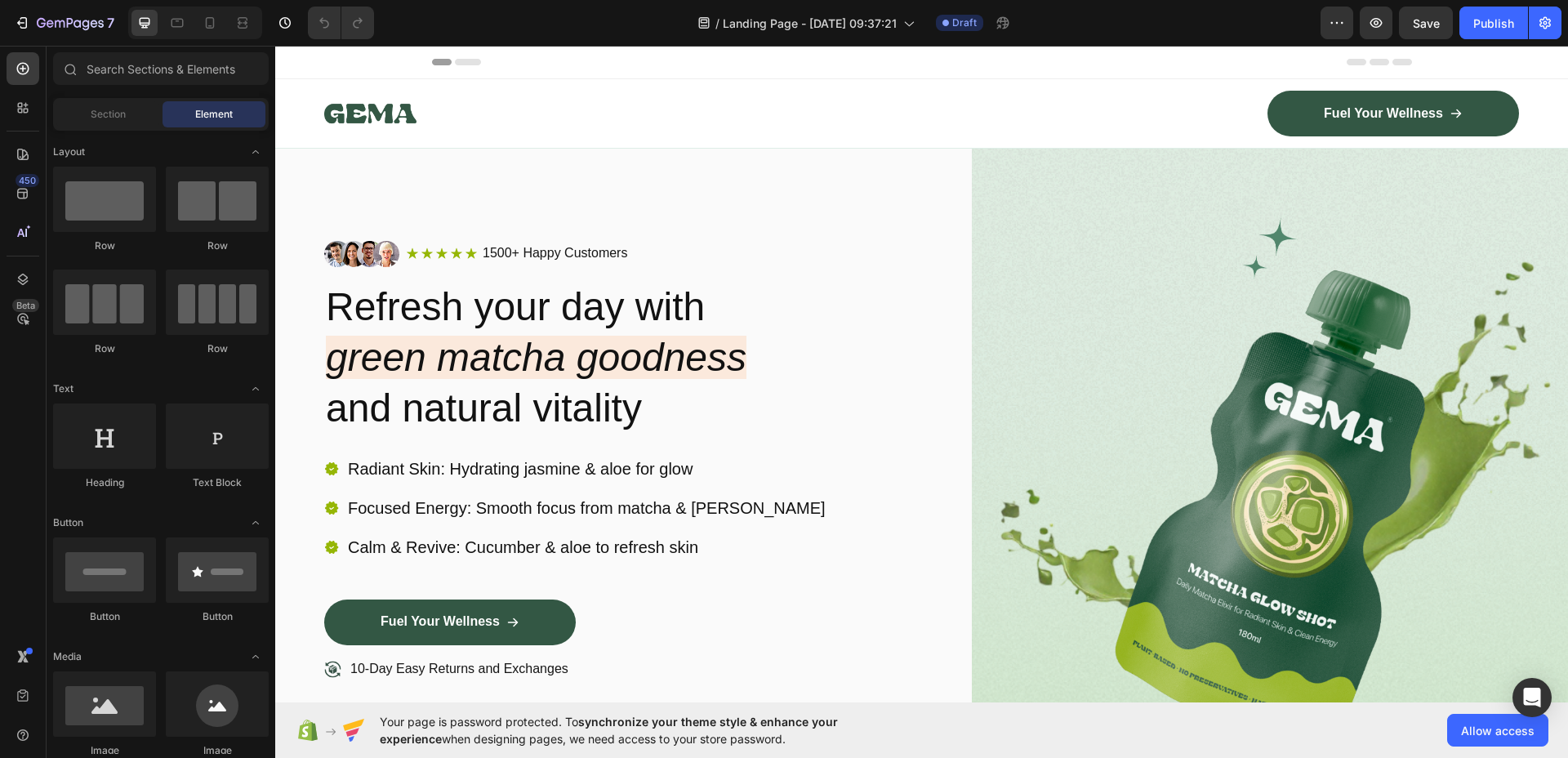
click at [457, 61] on icon at bounding box center [468, 62] width 26 height 7
click at [432, 66] on div "Header" at bounding box center [921, 62] width 980 height 33
click at [302, 65] on div "Header" at bounding box center [315, 62] width 61 height 20
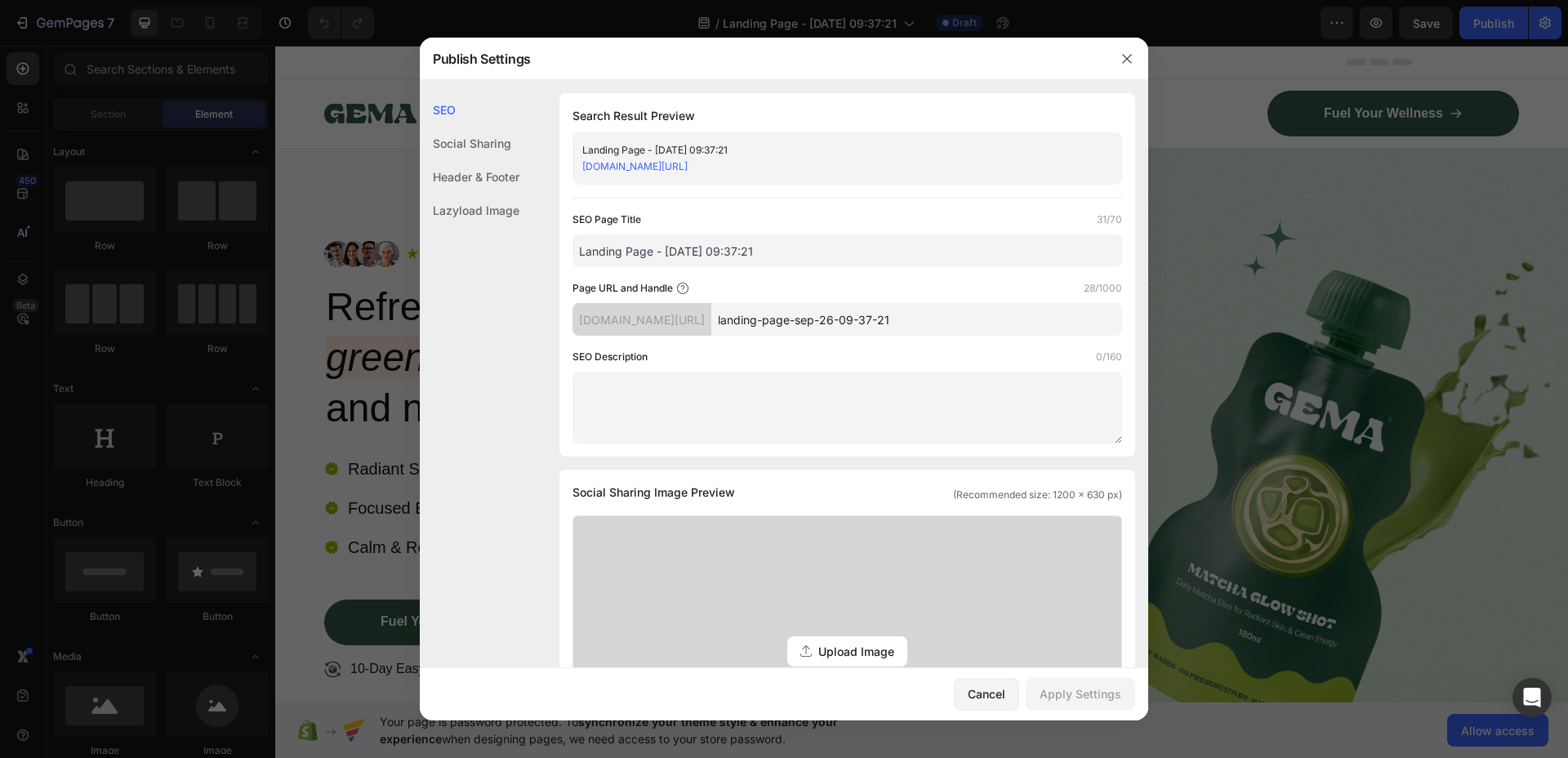
click at [431, 143] on div "Social Sharing" at bounding box center [469, 143] width 100 height 34
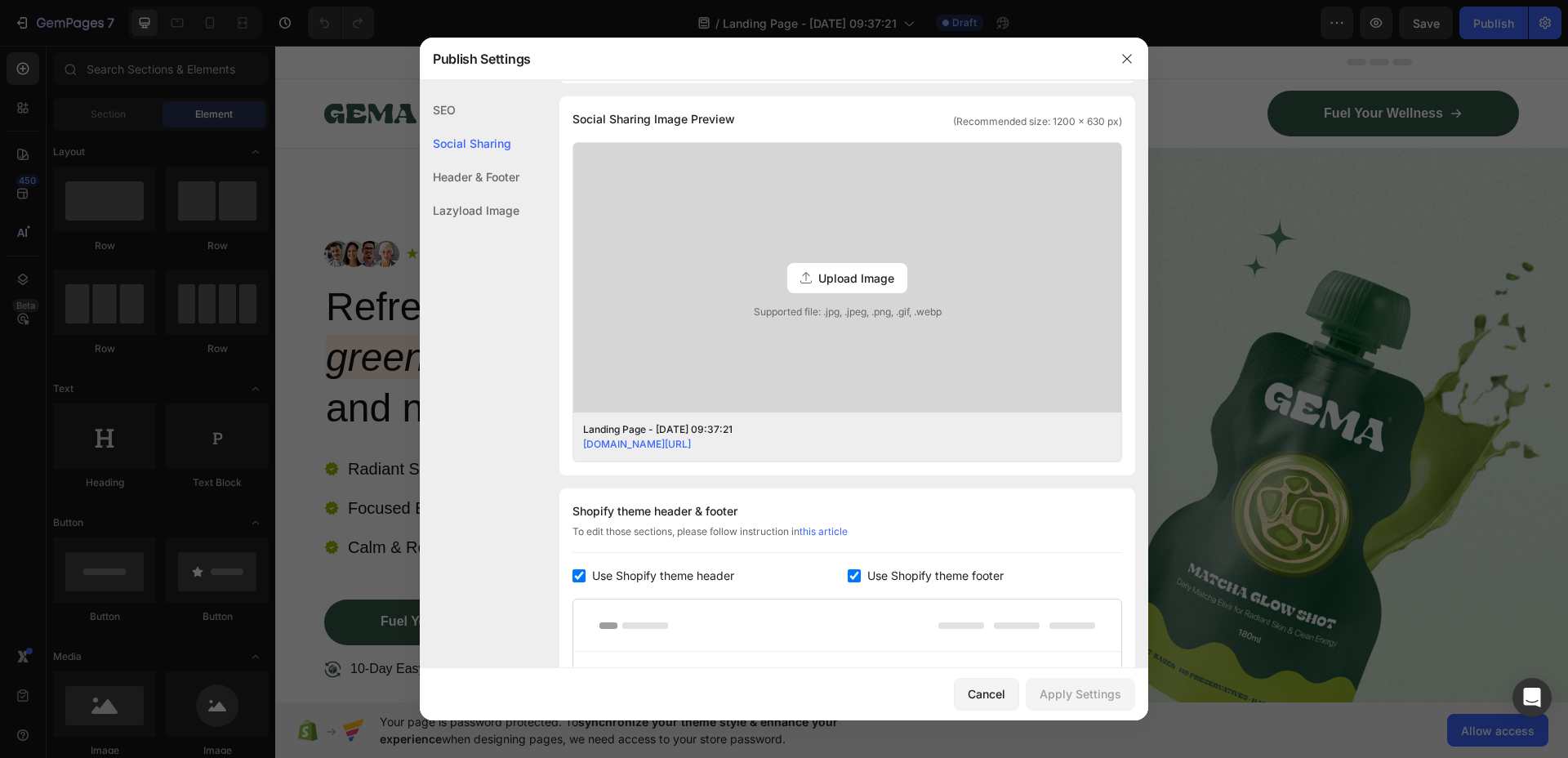
click at [487, 181] on div "Header & Footer" at bounding box center [469, 177] width 100 height 34
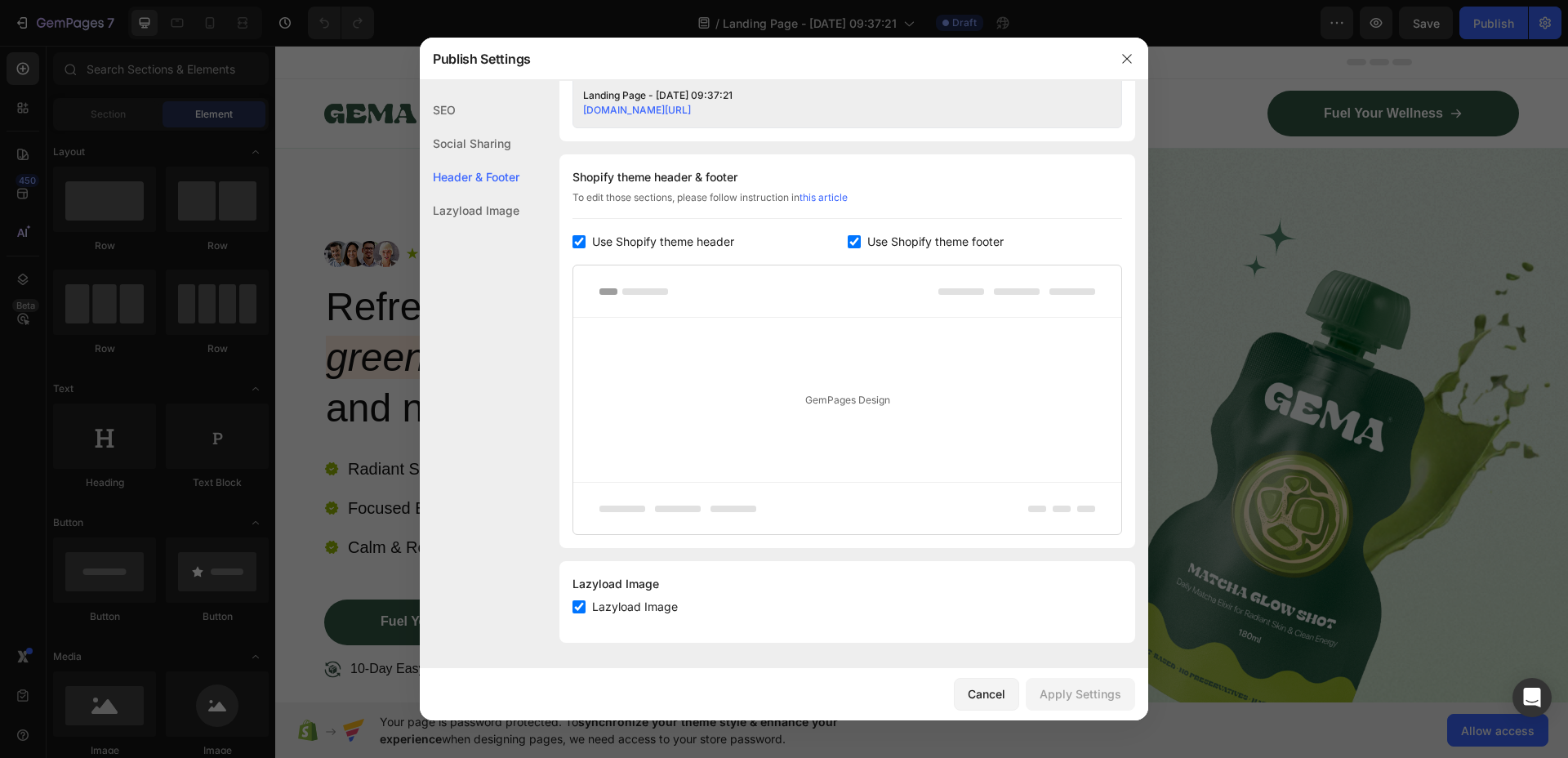
scroll to position [708, 0]
click at [485, 200] on div "Lazyload Image" at bounding box center [469, 210] width 100 height 34
click at [485, 210] on div "Lazyload Image" at bounding box center [469, 210] width 100 height 34
click at [1129, 56] on icon "button" at bounding box center [1127, 59] width 9 height 9
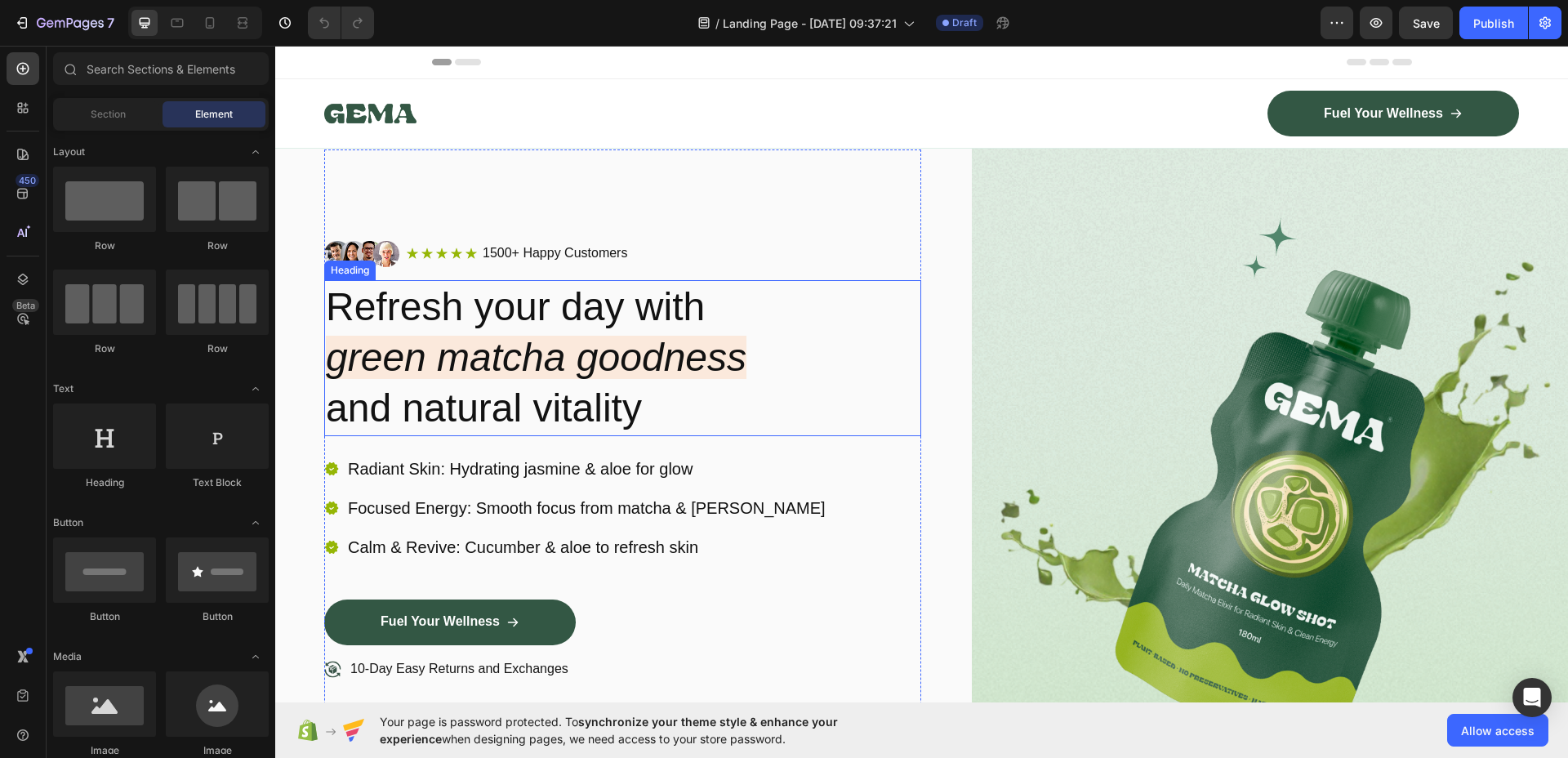
click at [422, 318] on h2 "Refresh your day with green matcha goodness and natural vitality" at bounding box center [622, 358] width 597 height 156
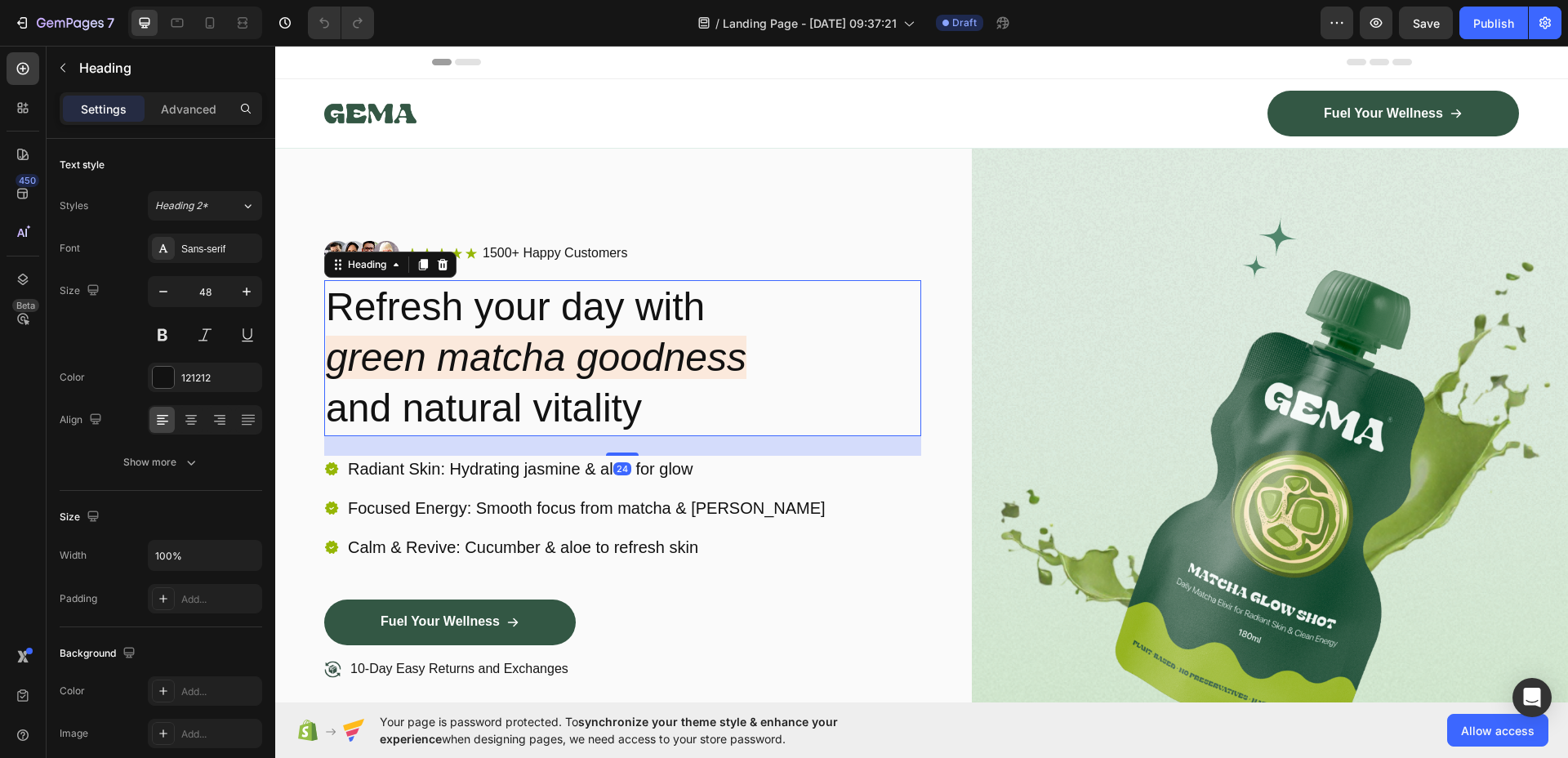
click at [622, 22] on div "/ Landing Page - Sep 26, 09:37:21 Draft" at bounding box center [853, 22] width 934 height 33
click at [187, 207] on span "Heading 2*" at bounding box center [181, 206] width 53 height 15
click at [192, 177] on div "Text style" at bounding box center [161, 165] width 203 height 26
click at [239, 293] on icon "button" at bounding box center [246, 291] width 16 height 16
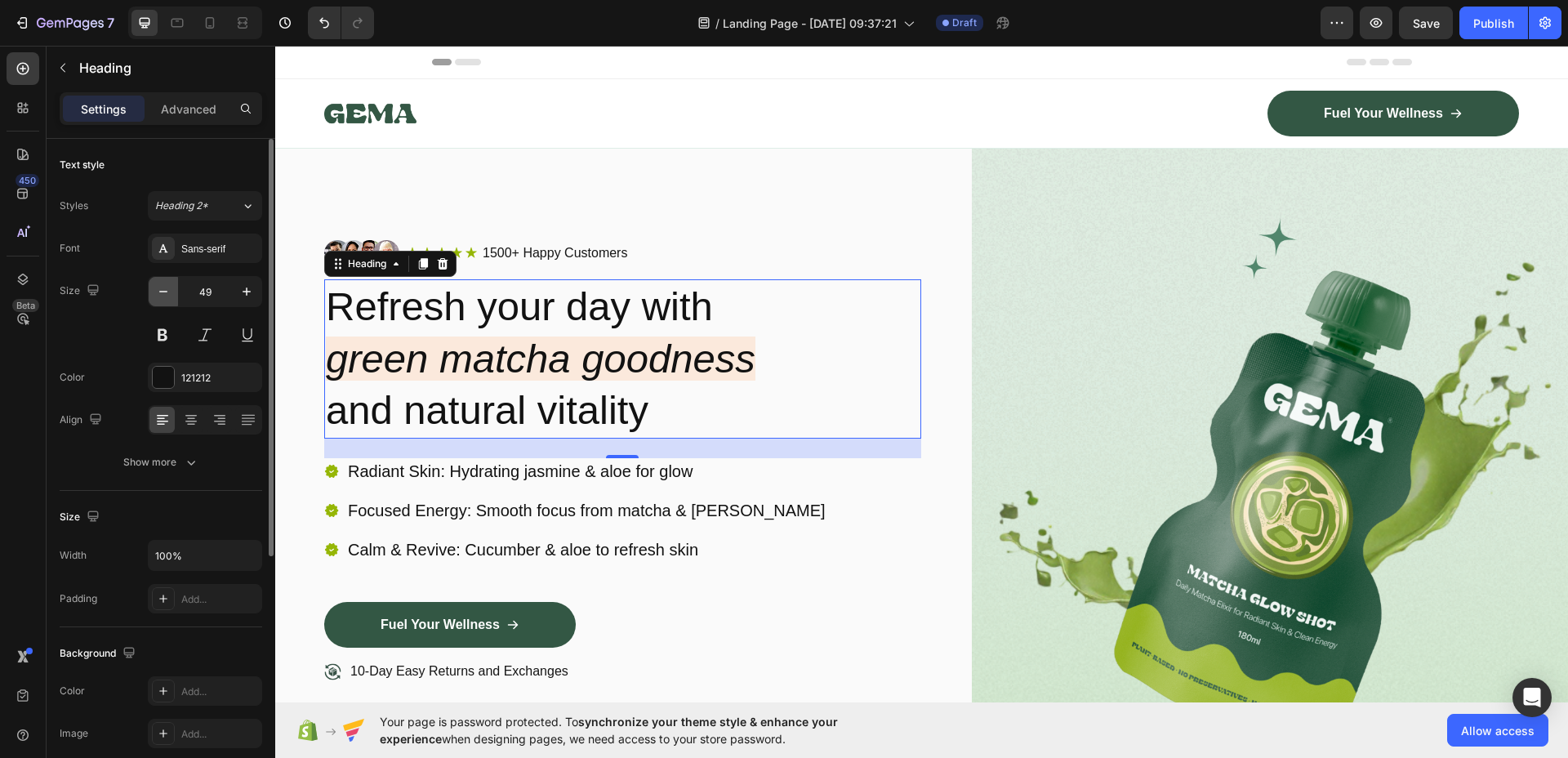
click at [159, 294] on icon "button" at bounding box center [163, 291] width 16 height 16
type input "48"
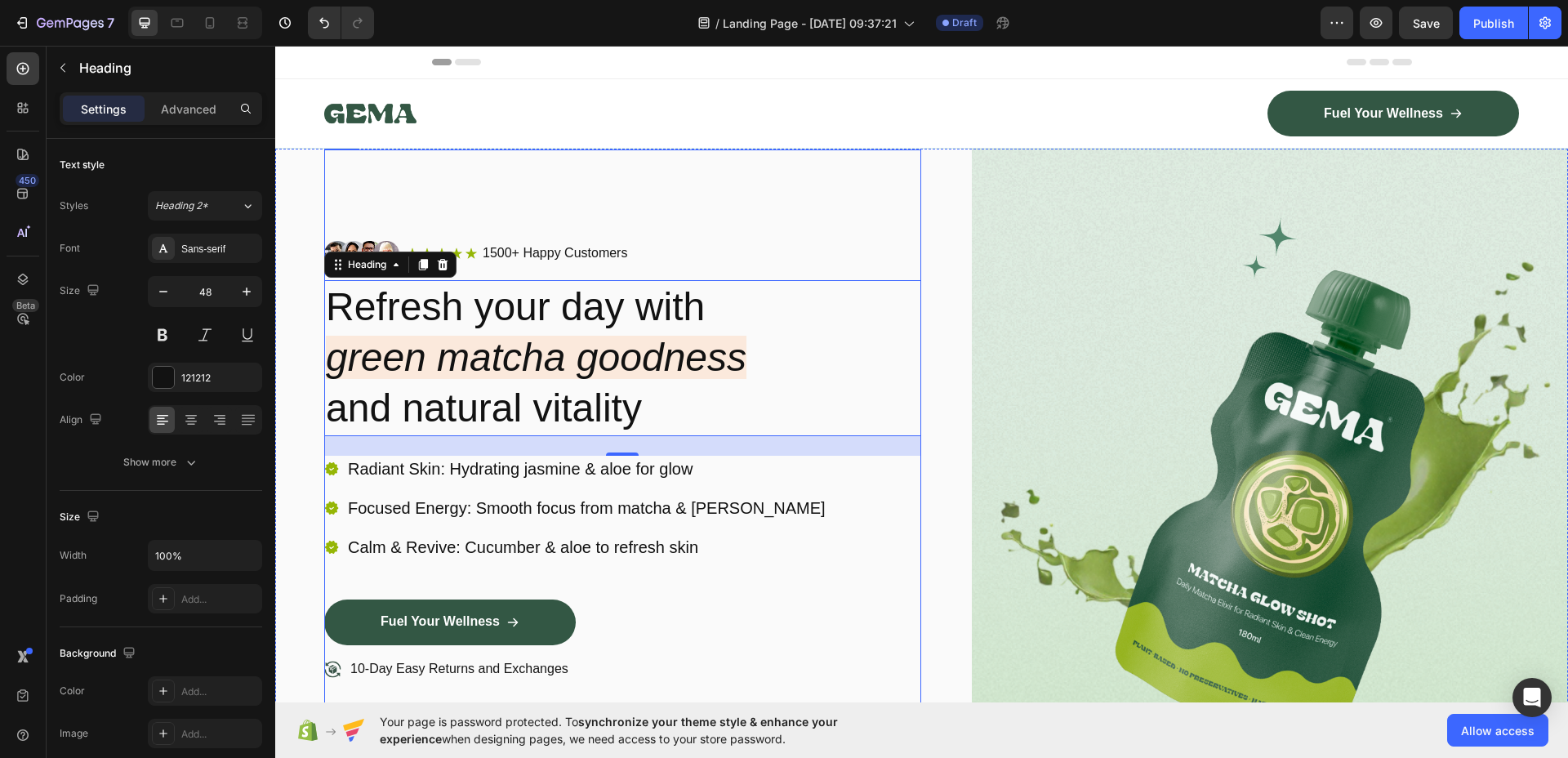
click at [628, 180] on div "Image Icon Icon Icon Icon Icon Icon List 1500+ Happy Customers Text Block Row R…" at bounding box center [622, 500] width 597 height 702
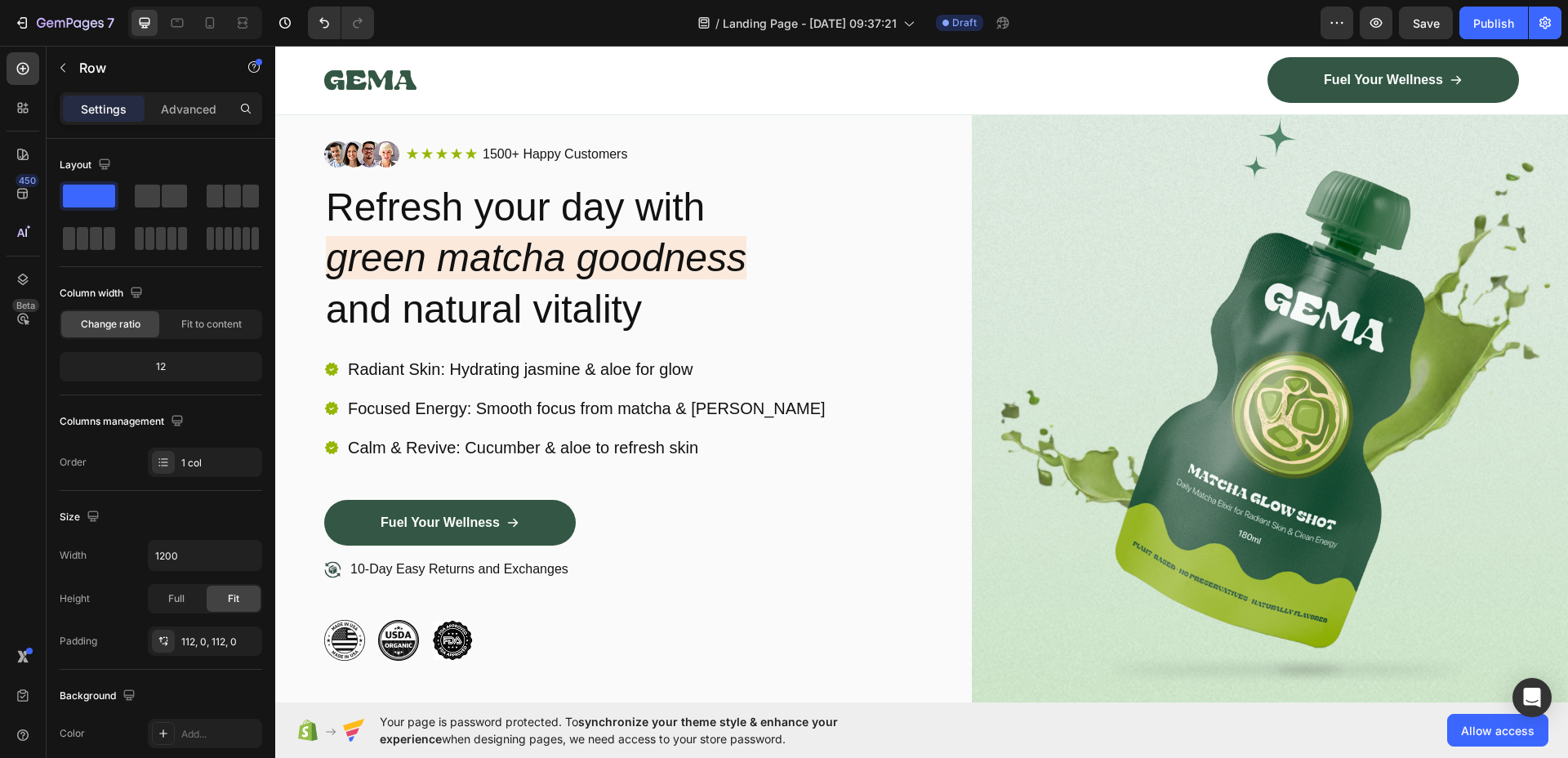
scroll to position [0, 0]
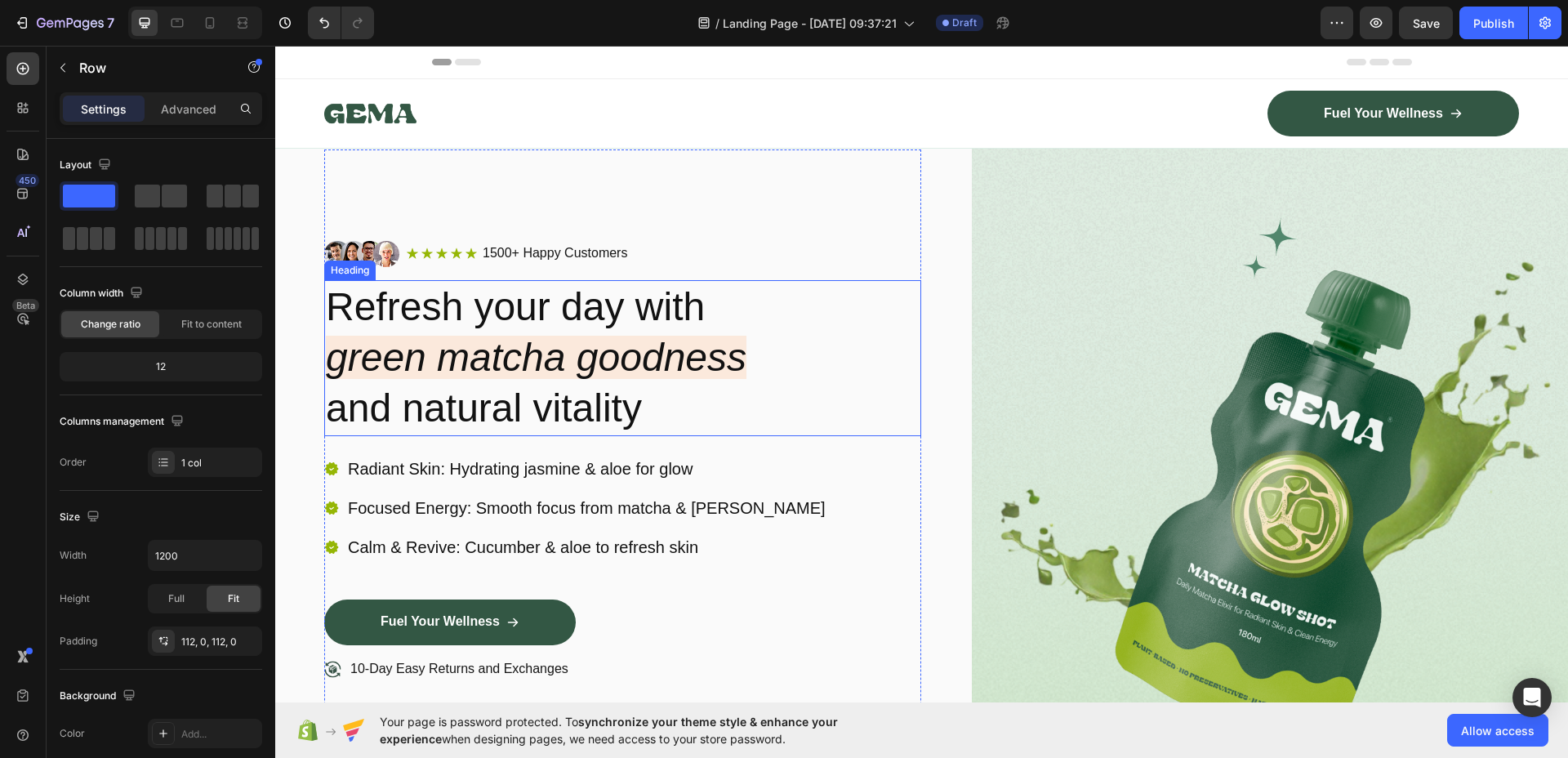
click at [336, 310] on h2 "Refresh your day with green matcha goodness and natural vitality" at bounding box center [622, 358] width 597 height 156
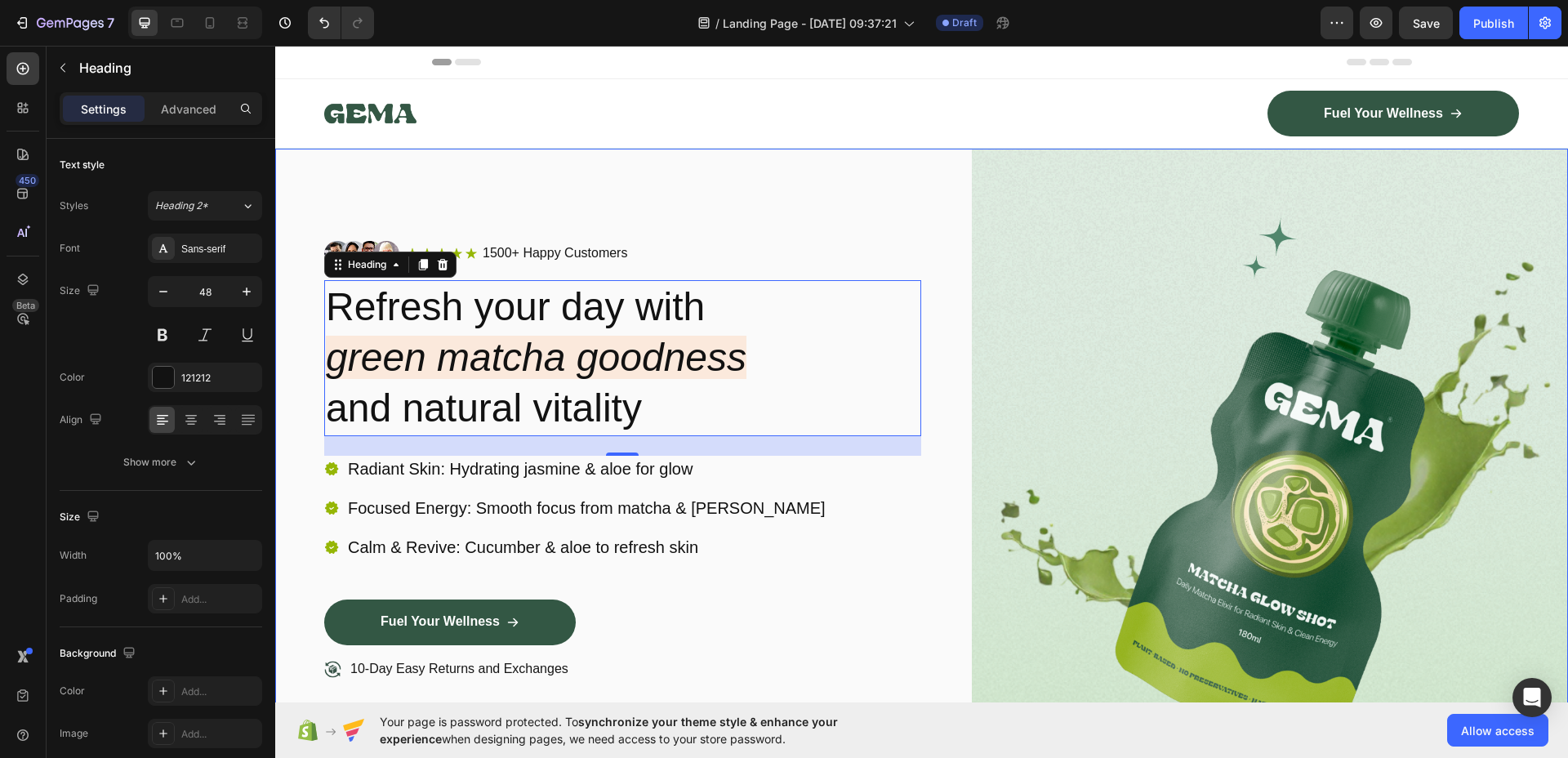
click at [301, 282] on div "Image Icon Icon Icon Icon Icon Icon List 1500+ Happy Customers Text Block Row R…" at bounding box center [920, 500] width 1292 height 703
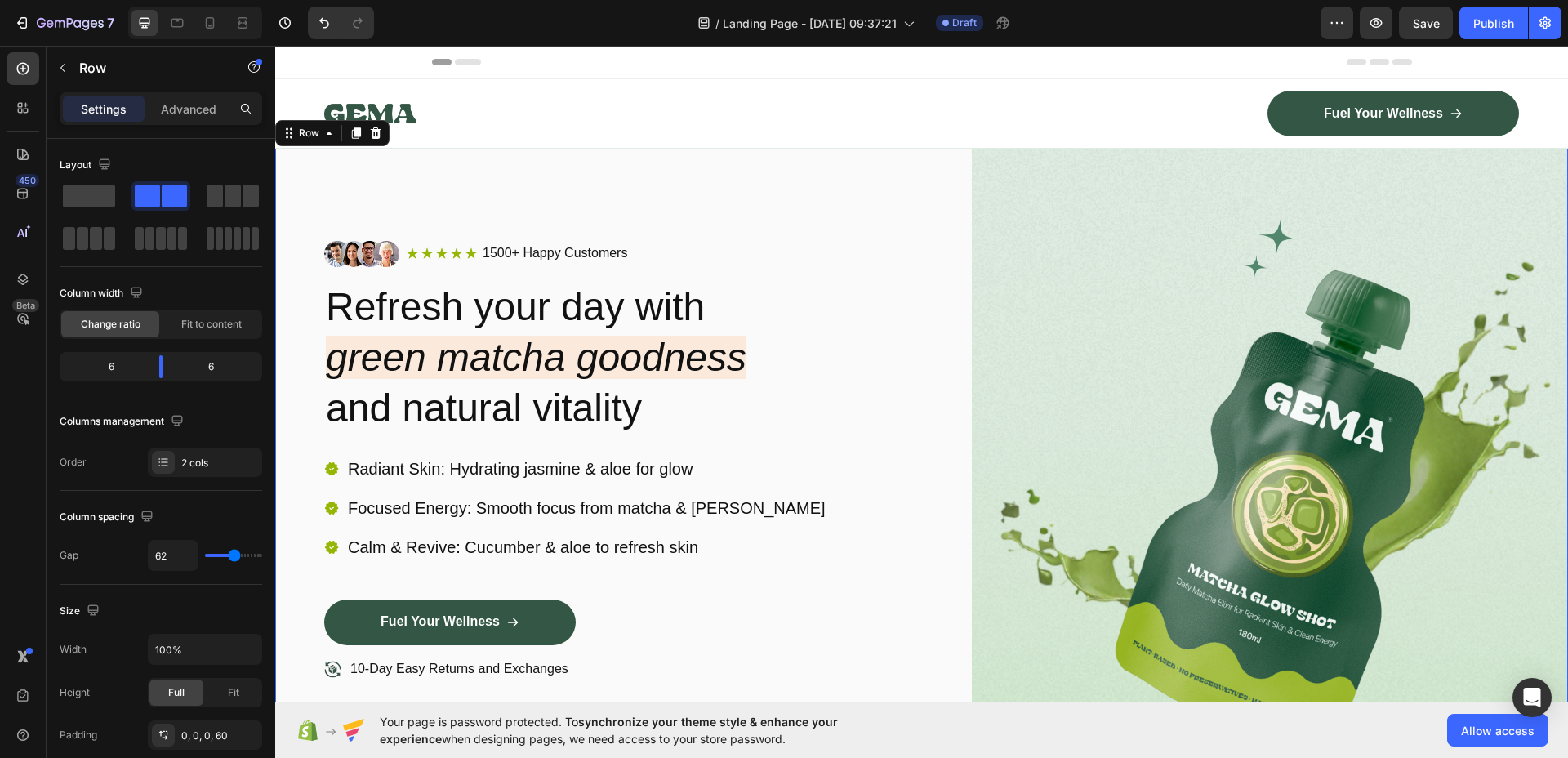
click at [298, 196] on div "Image Icon Icon Icon Icon Icon Icon List 1500+ Happy Customers Text Block Row R…" at bounding box center [920, 500] width 1292 height 703
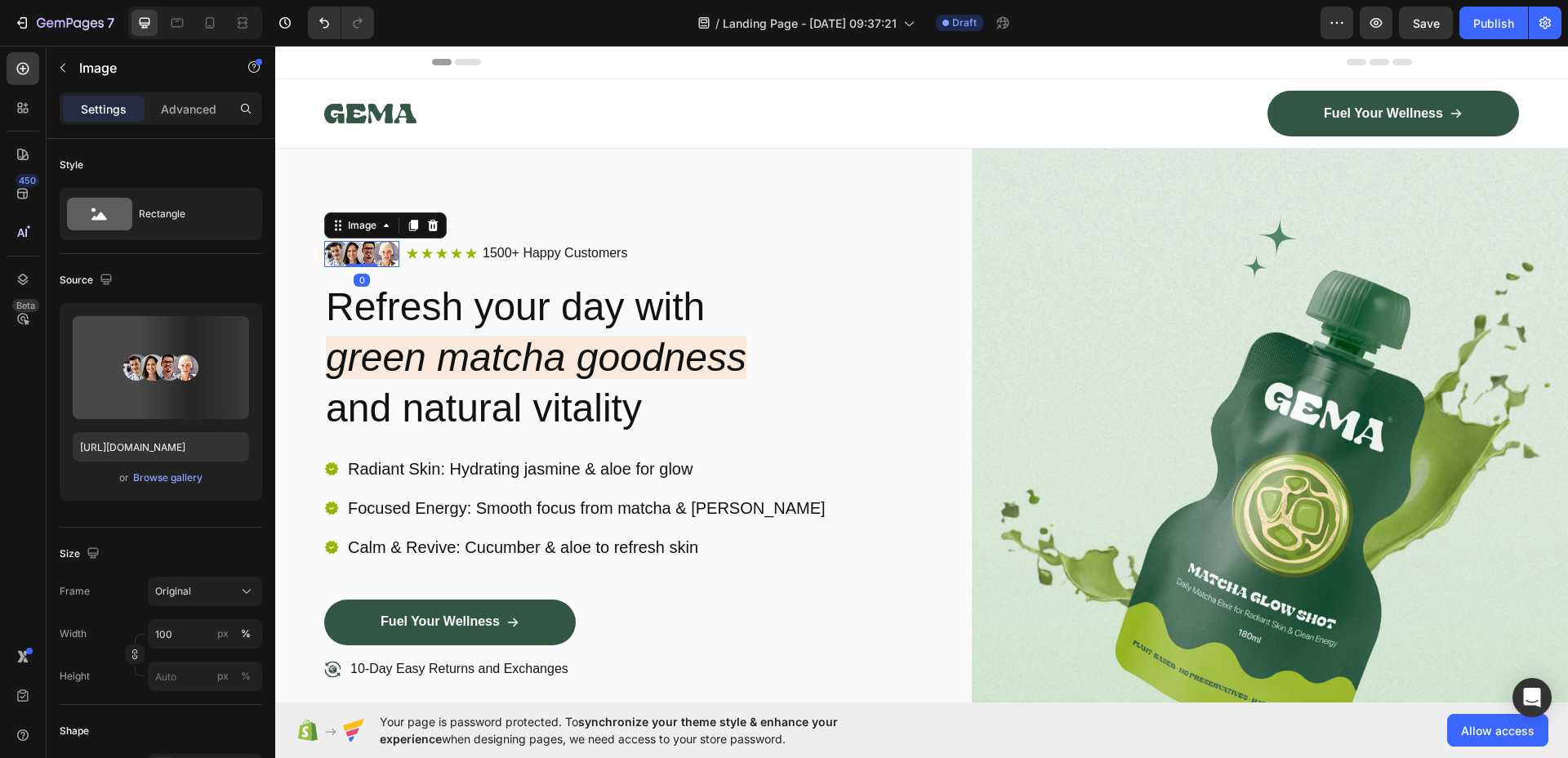
click at [353, 252] on img at bounding box center [362, 254] width 75 height 26
click at [371, 255] on img at bounding box center [362, 254] width 75 height 26
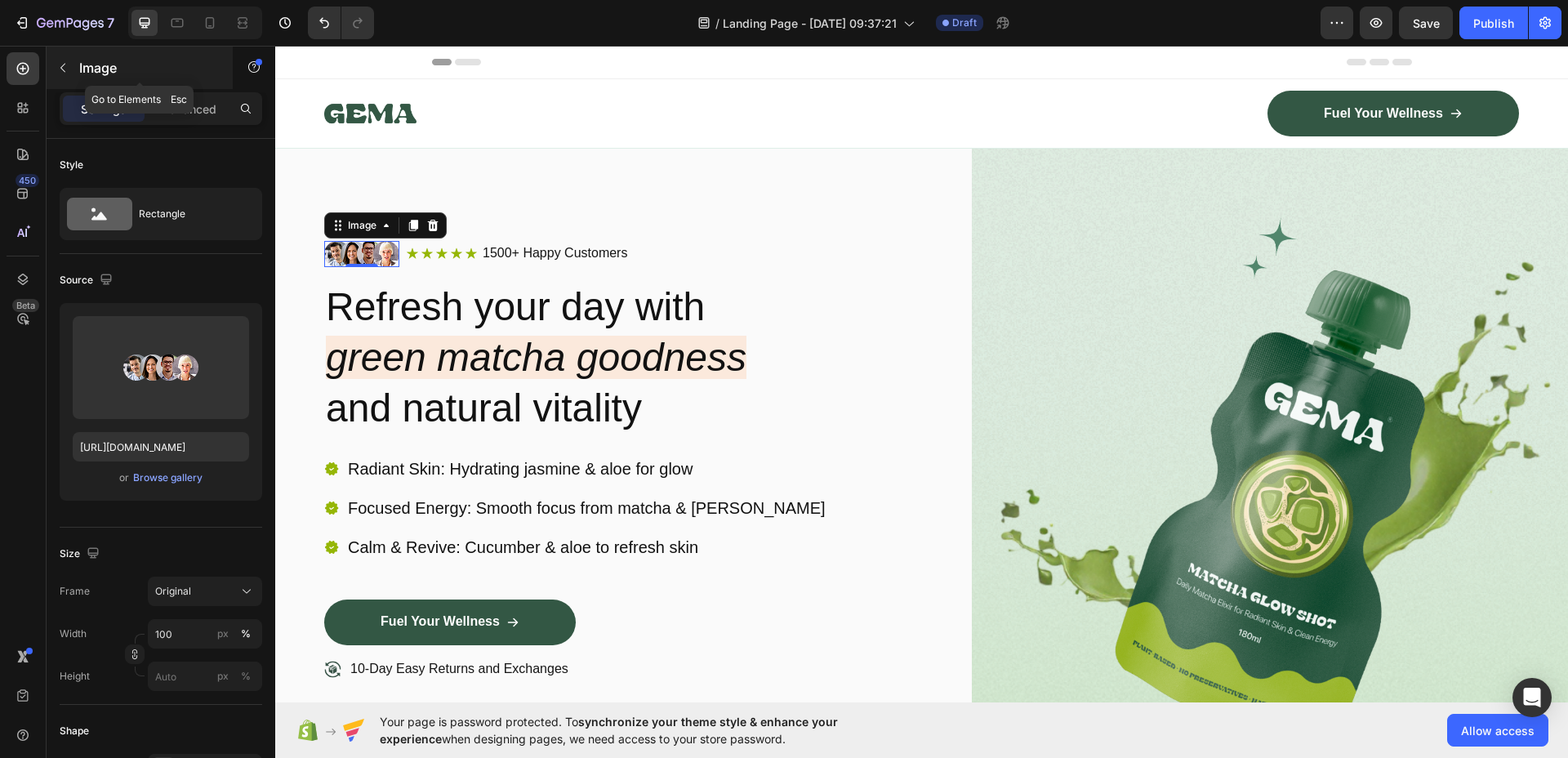
click at [70, 68] on button "button" at bounding box center [63, 68] width 26 height 26
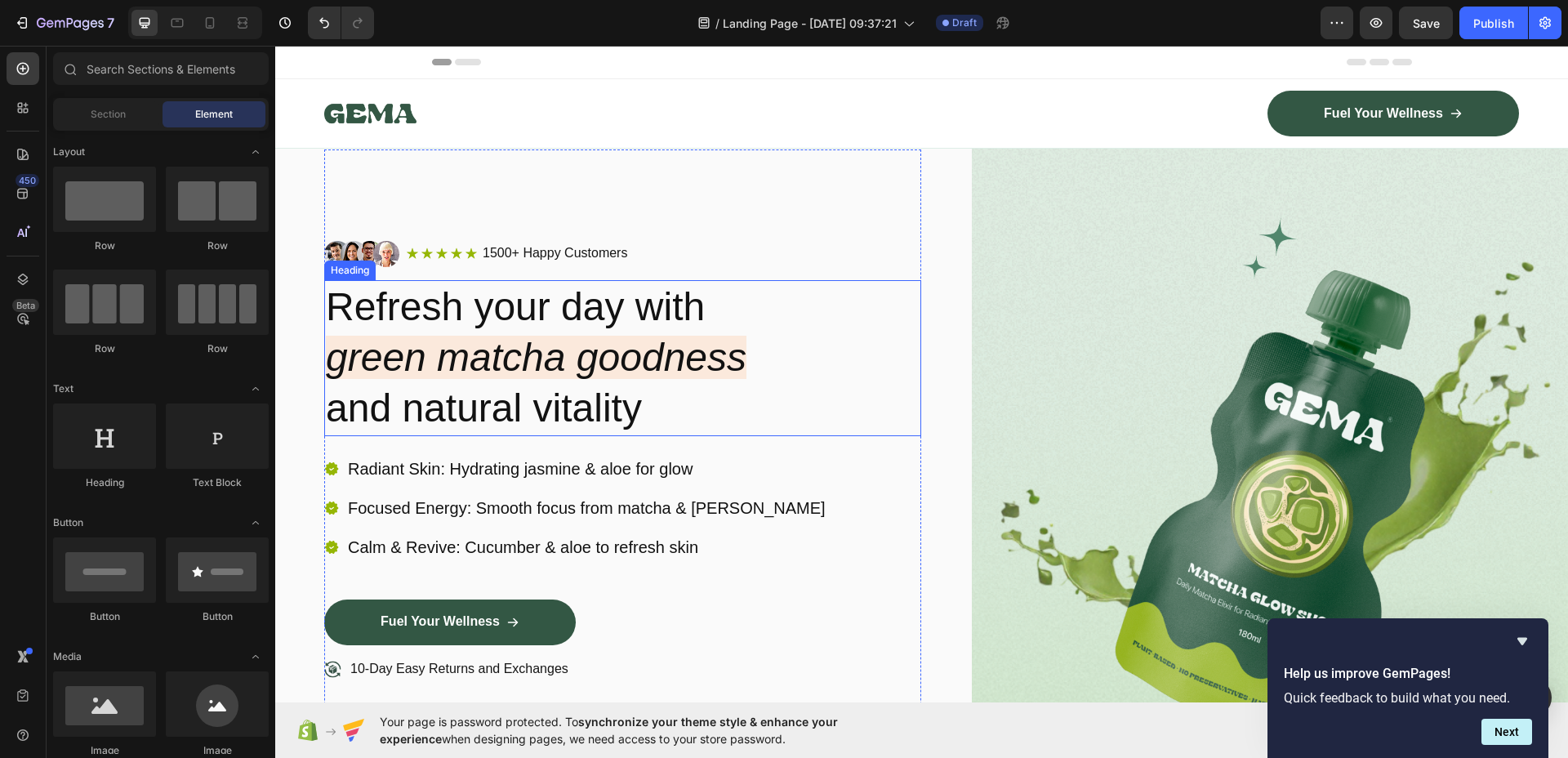
click at [448, 319] on h2 "Refresh your day with green matcha goodness and natural vitality" at bounding box center [622, 358] width 597 height 156
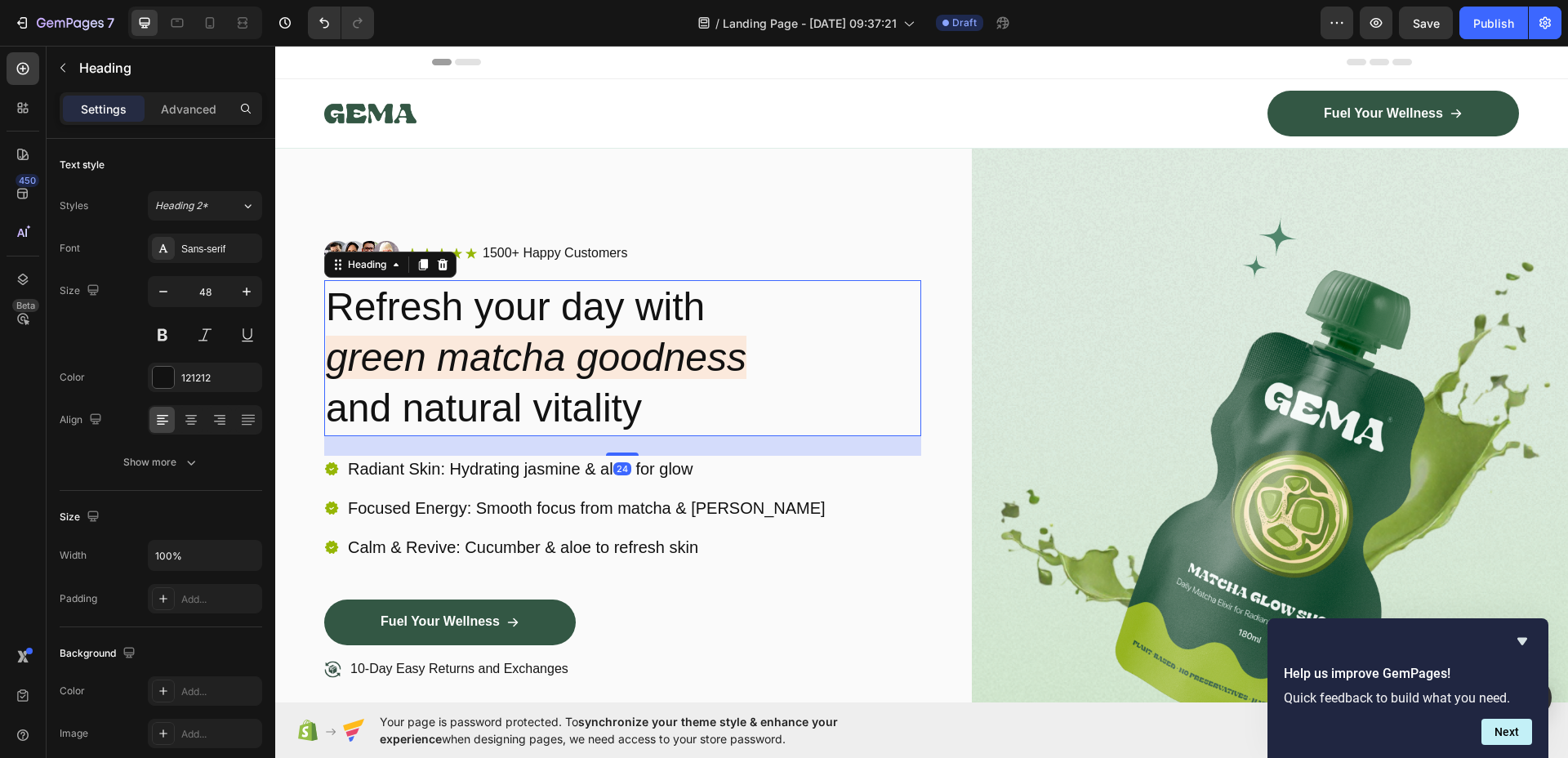
click at [448, 319] on h2 "Refresh your day with green matcha goodness and natural vitality" at bounding box center [622, 358] width 597 height 156
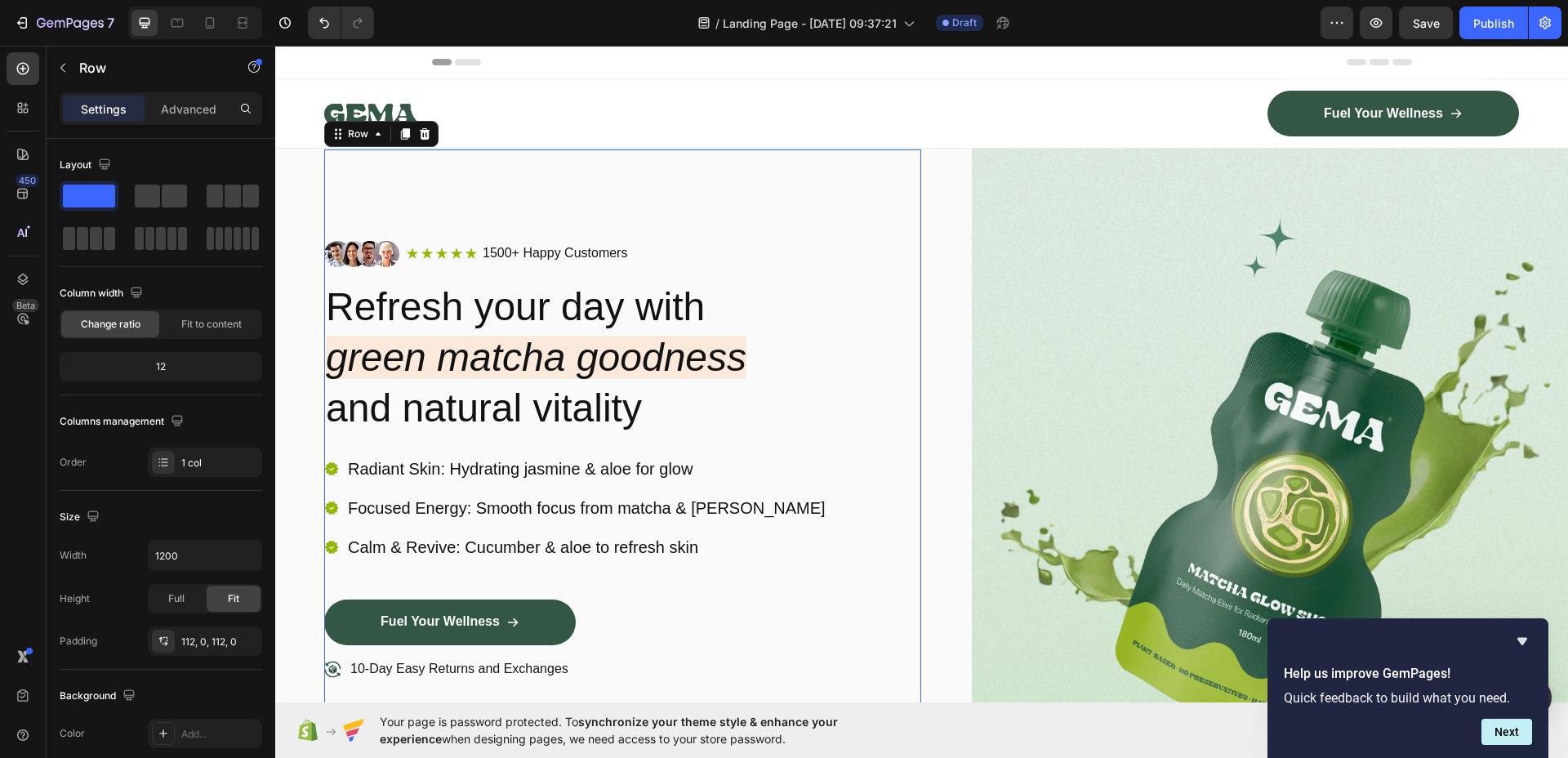
click at [724, 180] on div "Image Icon Icon Icon Icon Icon Icon List 1500+ Happy Customers Text Block Row R…" at bounding box center [622, 500] width 597 height 702
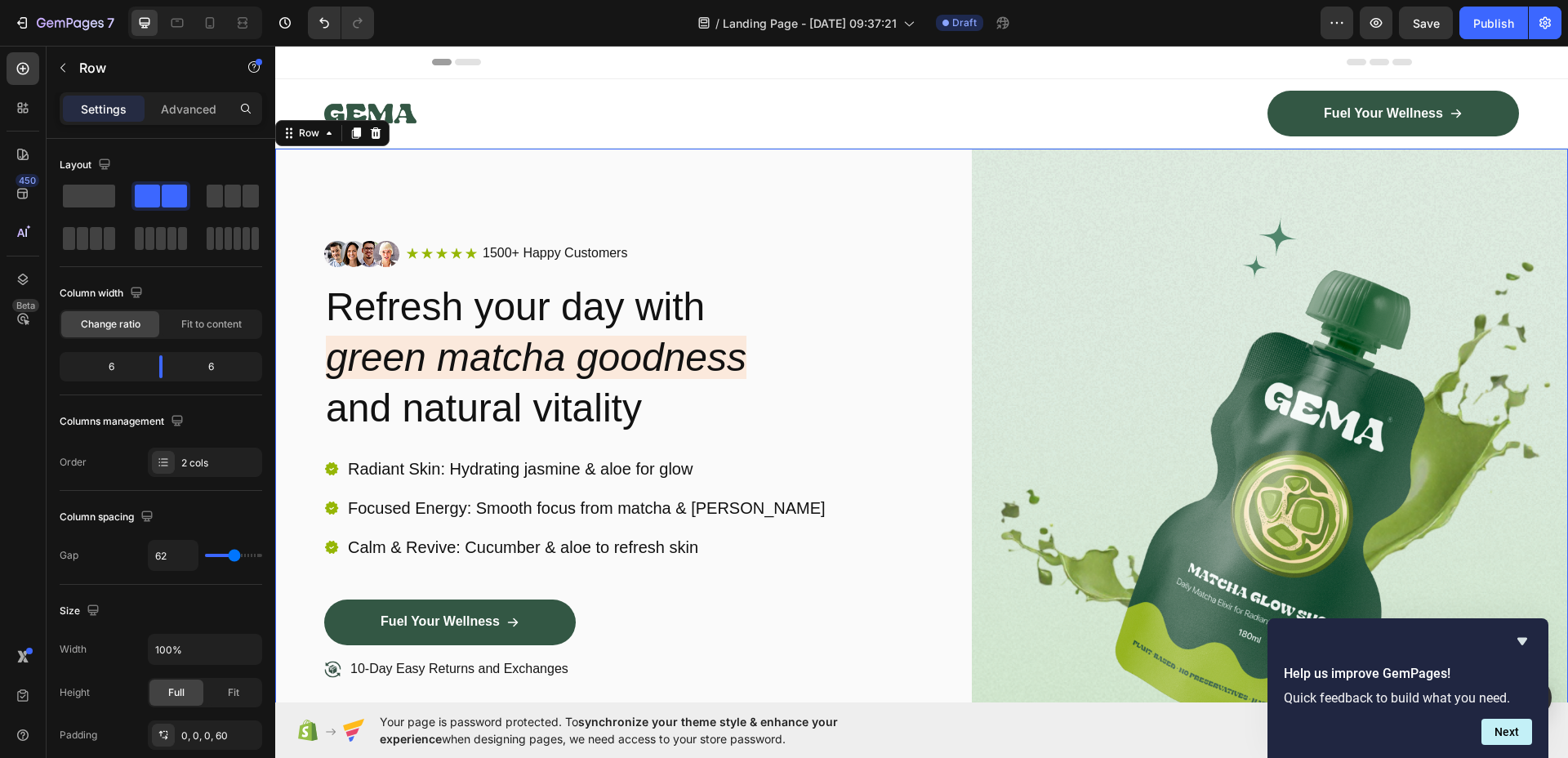
click at [308, 243] on div "Image Icon Icon Icon Icon Icon Icon List 1500+ Happy Customers Text Block Row R…" at bounding box center [920, 500] width 1292 height 703
click at [170, 98] on div "Advanced" at bounding box center [188, 108] width 81 height 26
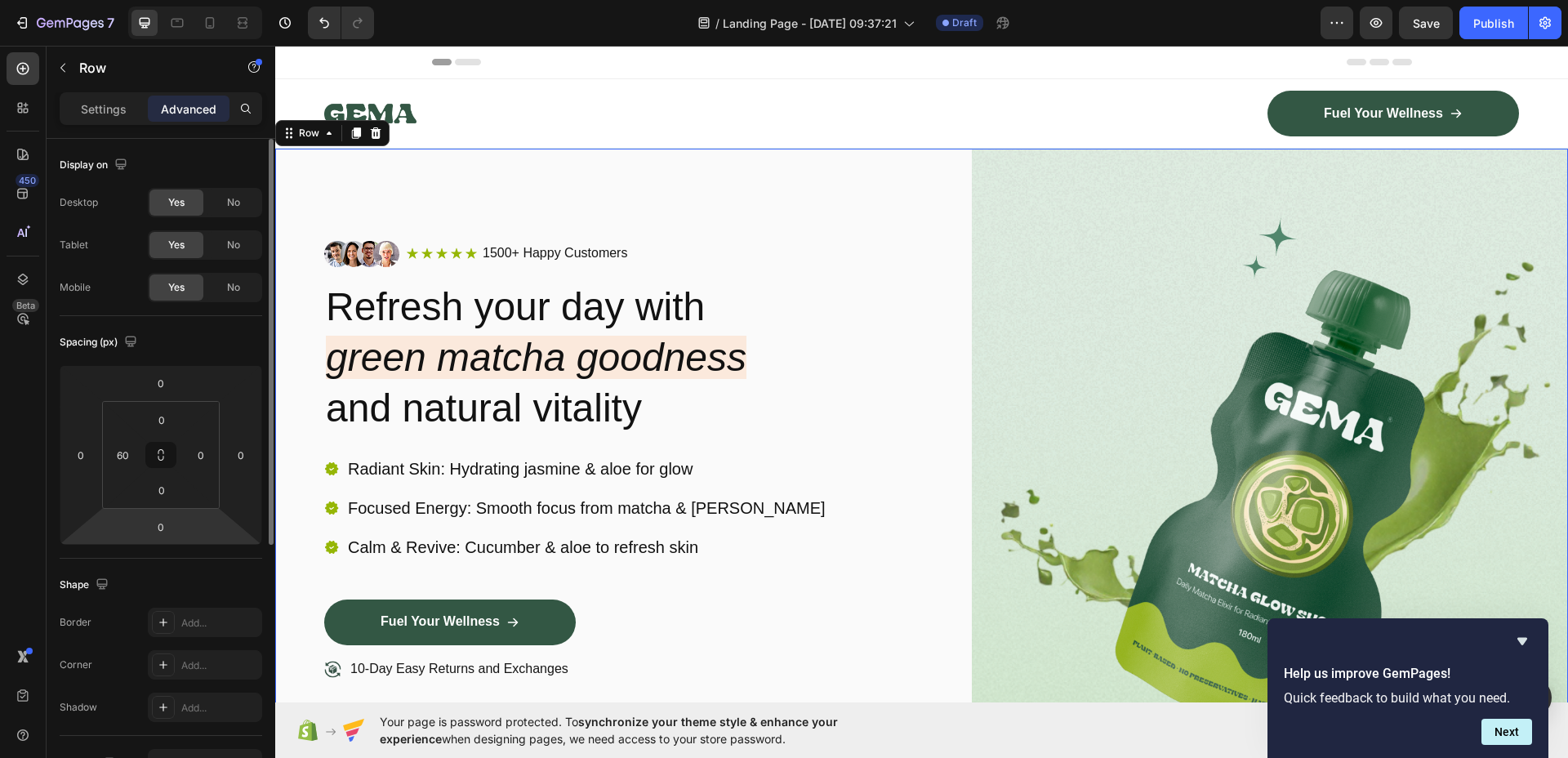
scroll to position [76, 0]
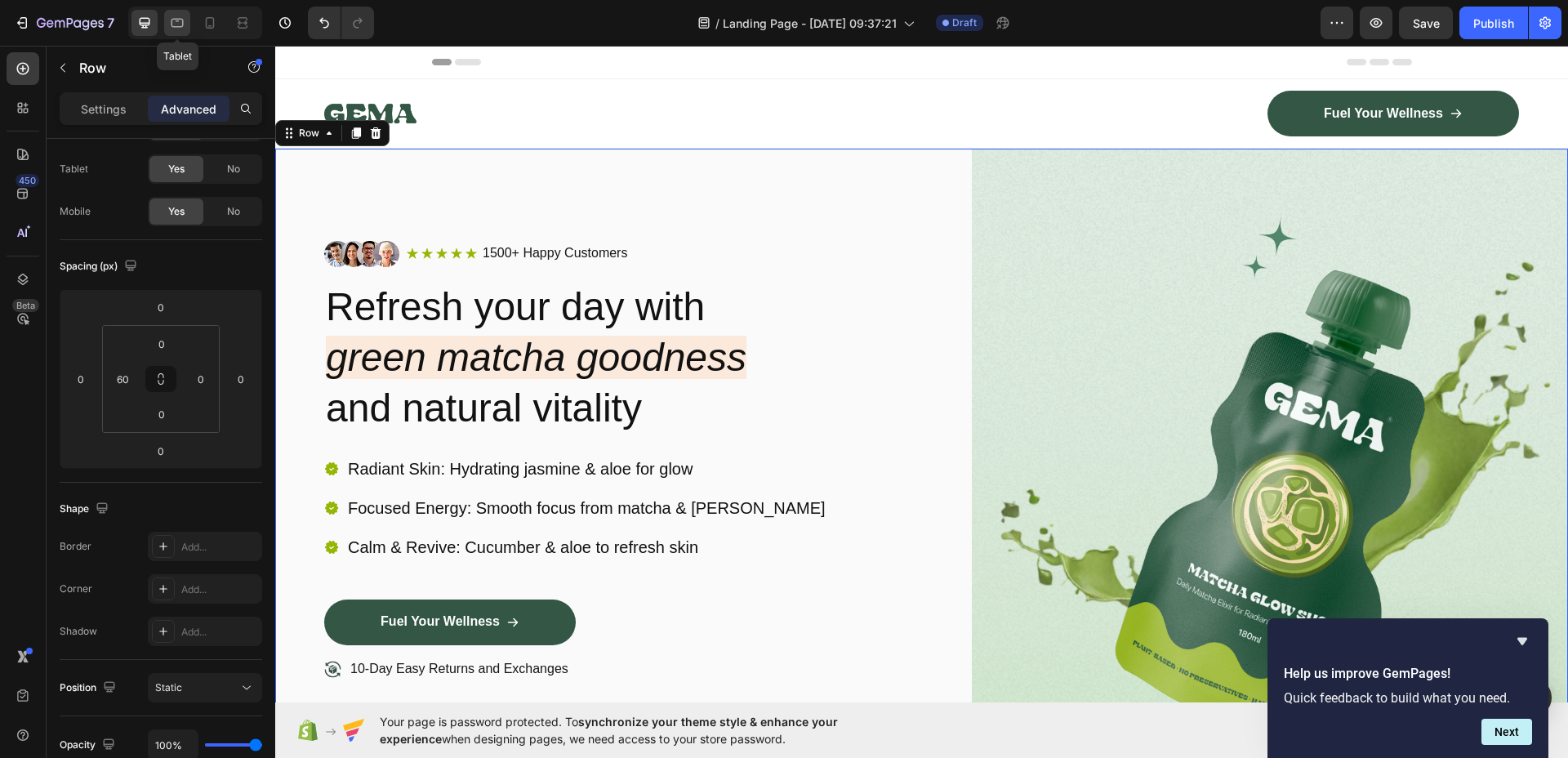
click at [179, 21] on icon at bounding box center [177, 22] width 16 height 16
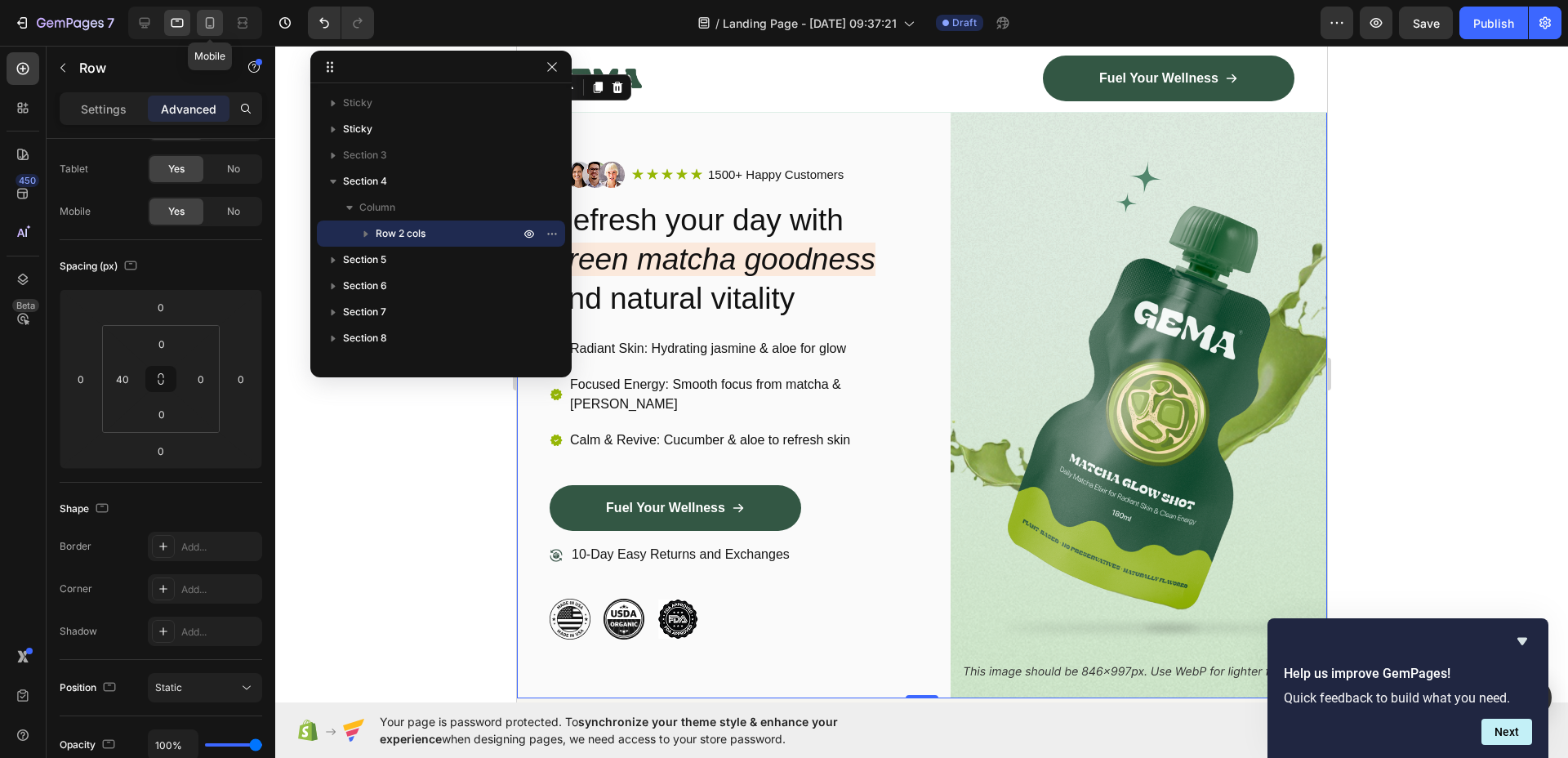
click at [205, 21] on icon at bounding box center [209, 22] width 16 height 16
type input "20"
type input "72"
type input "20"
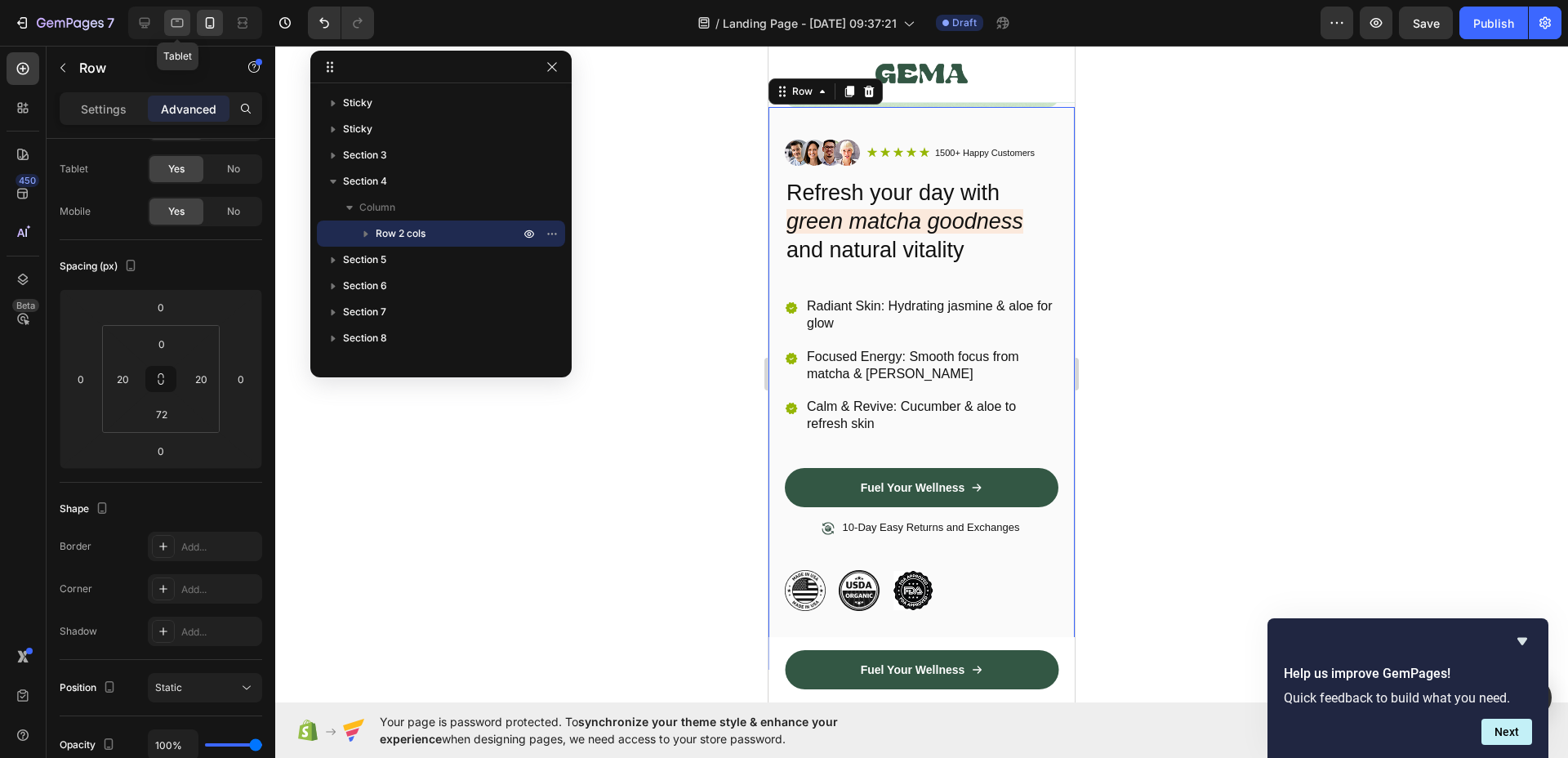
scroll to position [311, 0]
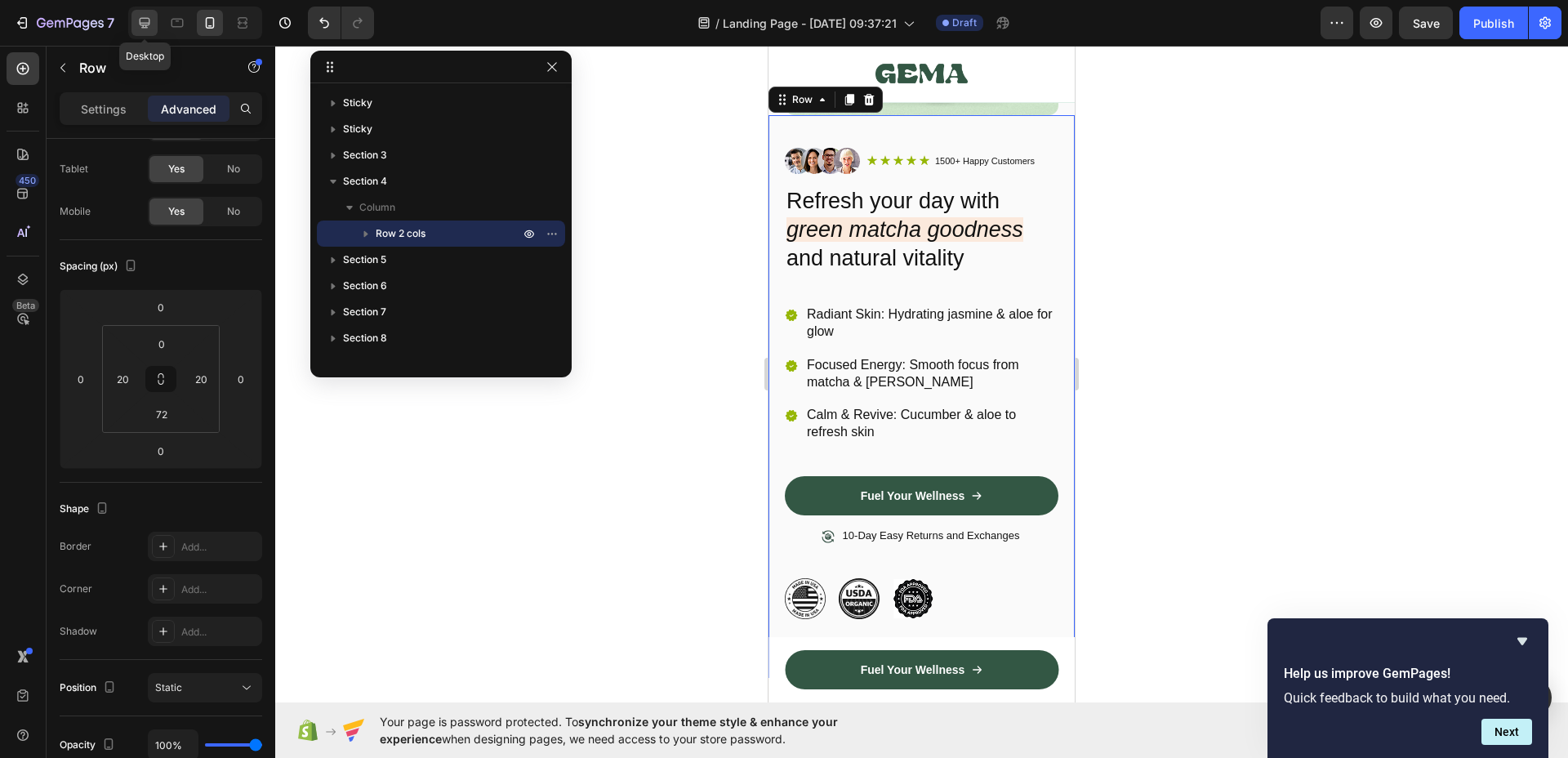
click at [150, 21] on icon at bounding box center [144, 22] width 10 height 10
type input "60"
type input "0"
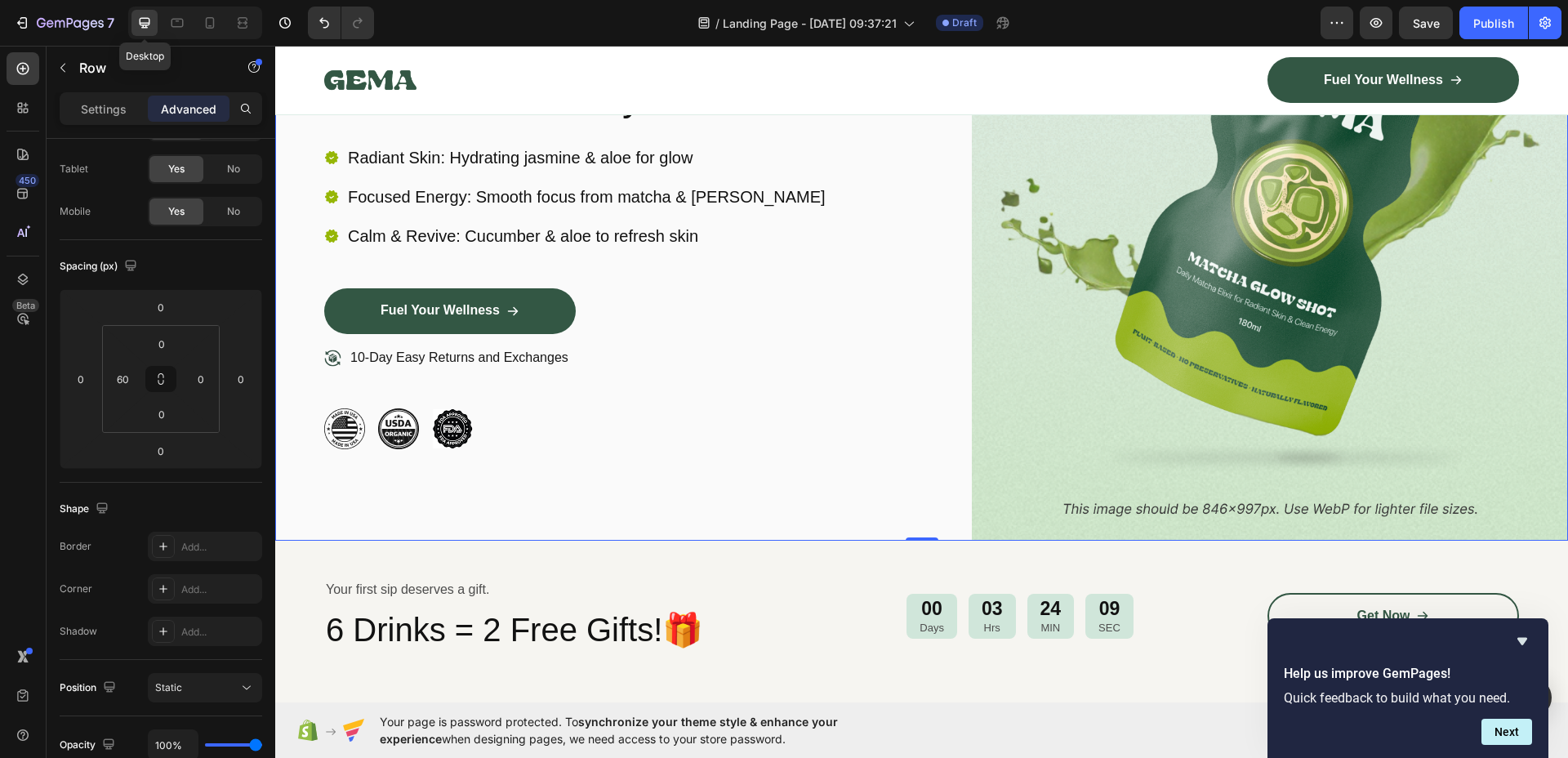
scroll to position [46, 0]
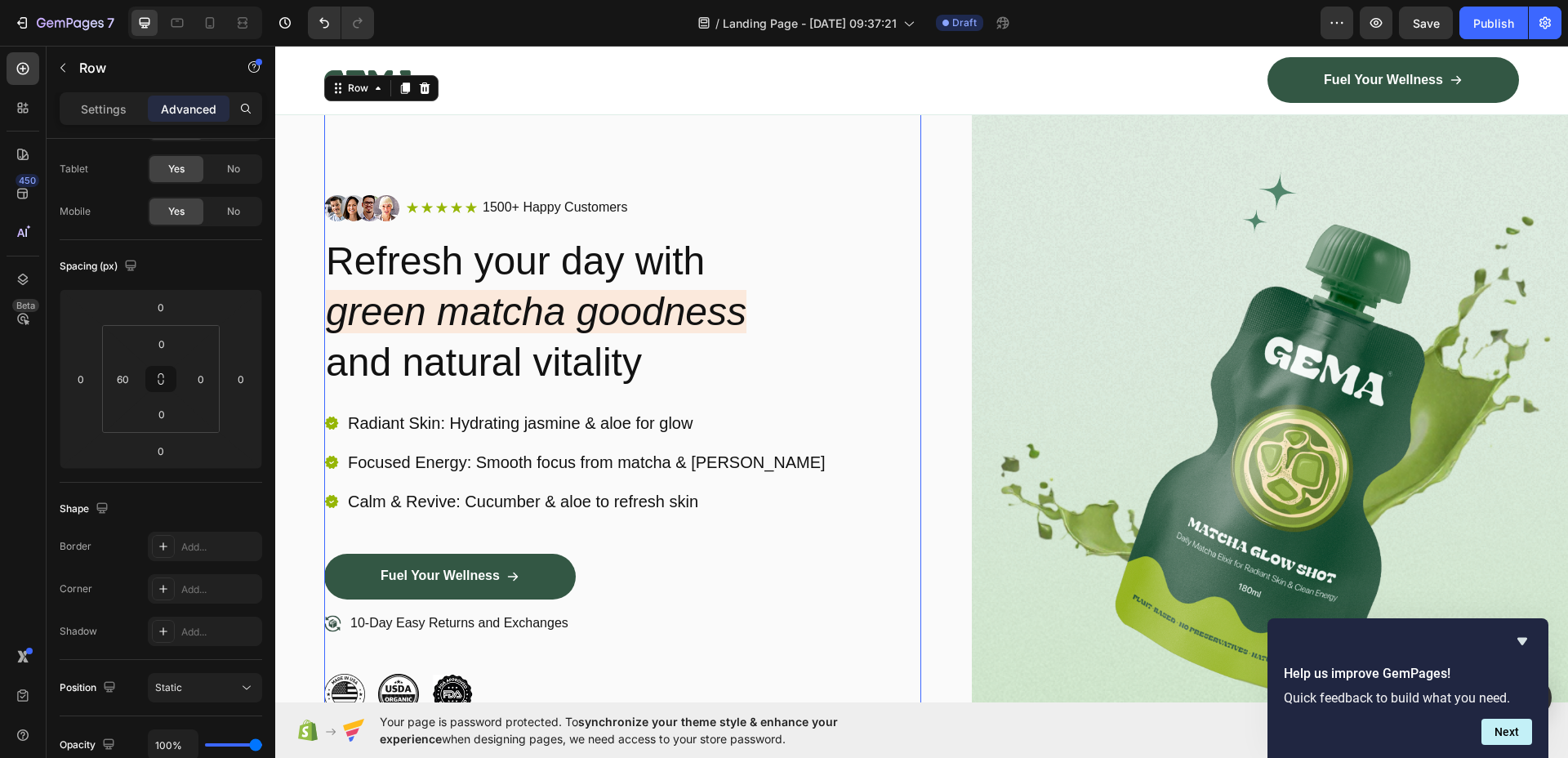
click at [484, 142] on div "Image Icon Icon Icon Icon Icon Icon List 1500+ Happy Customers Text Block Row R…" at bounding box center [622, 454] width 597 height 702
click at [298, 153] on div "Image Icon Icon Icon Icon Icon Icon List 1500+ Happy Customers Text Block Row R…" at bounding box center [920, 454] width 1292 height 703
click at [107, 98] on div "Settings" at bounding box center [103, 108] width 81 height 26
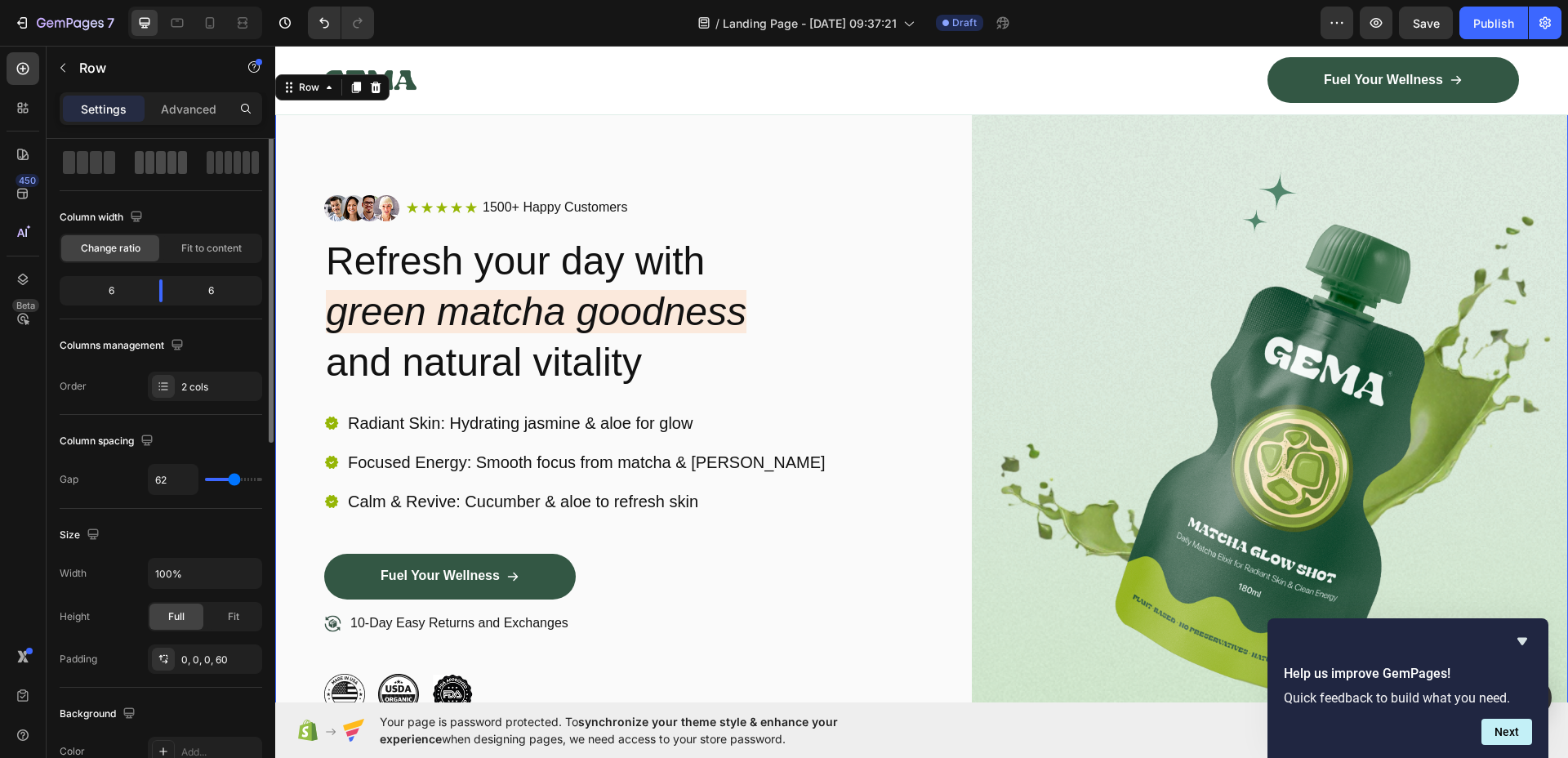
scroll to position [0, 0]
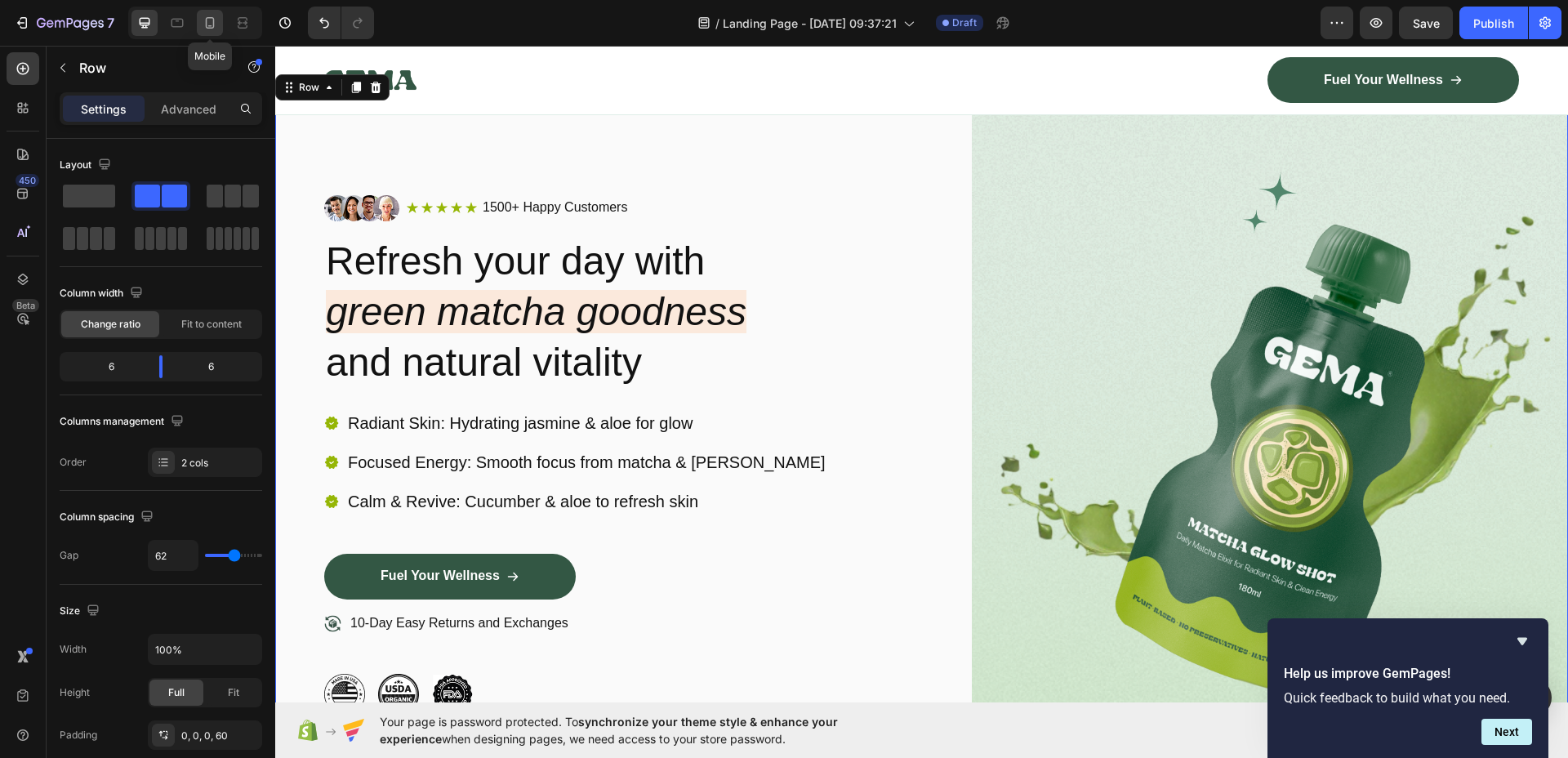
click at [218, 19] on div at bounding box center [210, 22] width 26 height 26
type input "0"
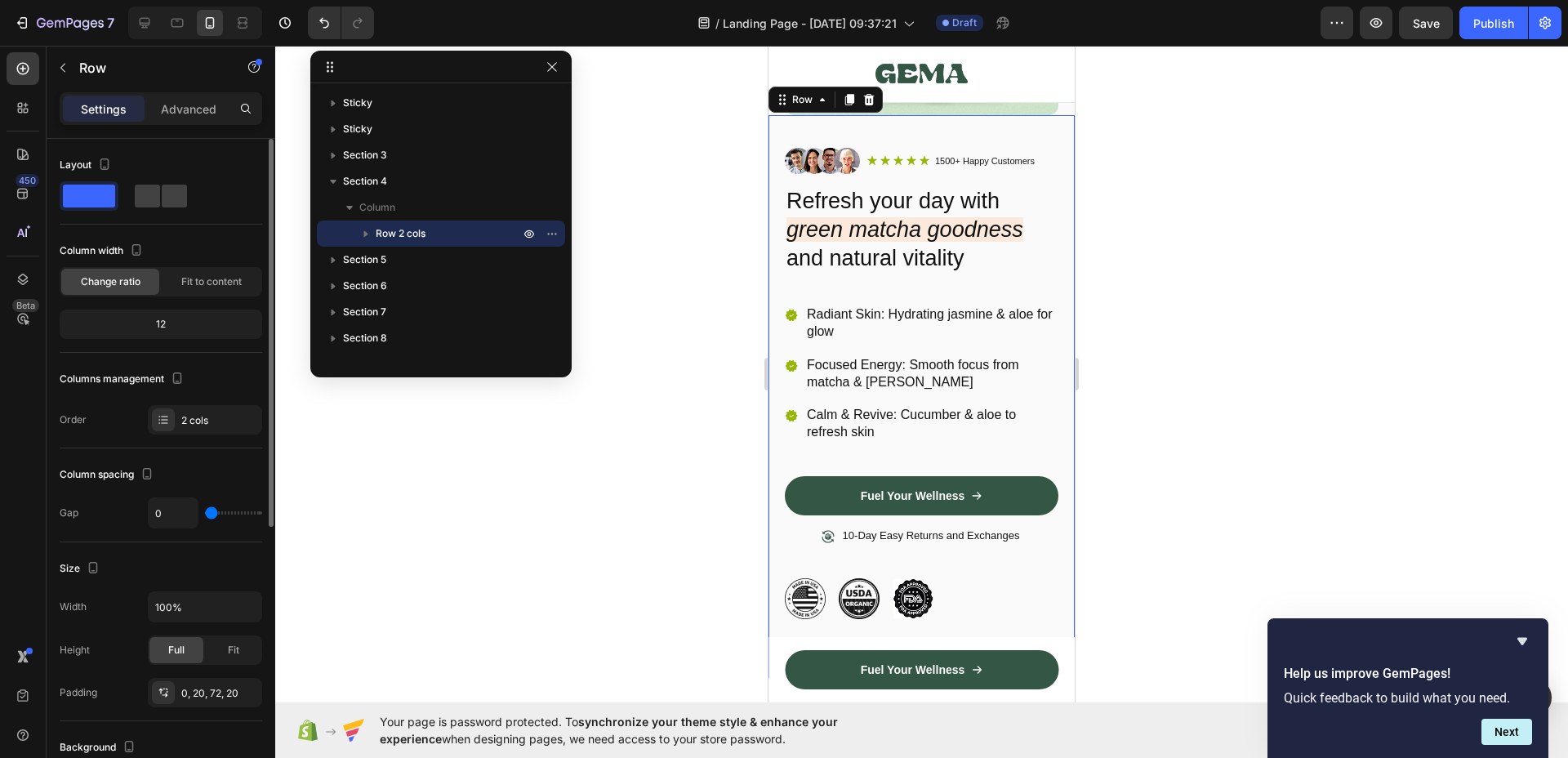
scroll to position [31, 0]
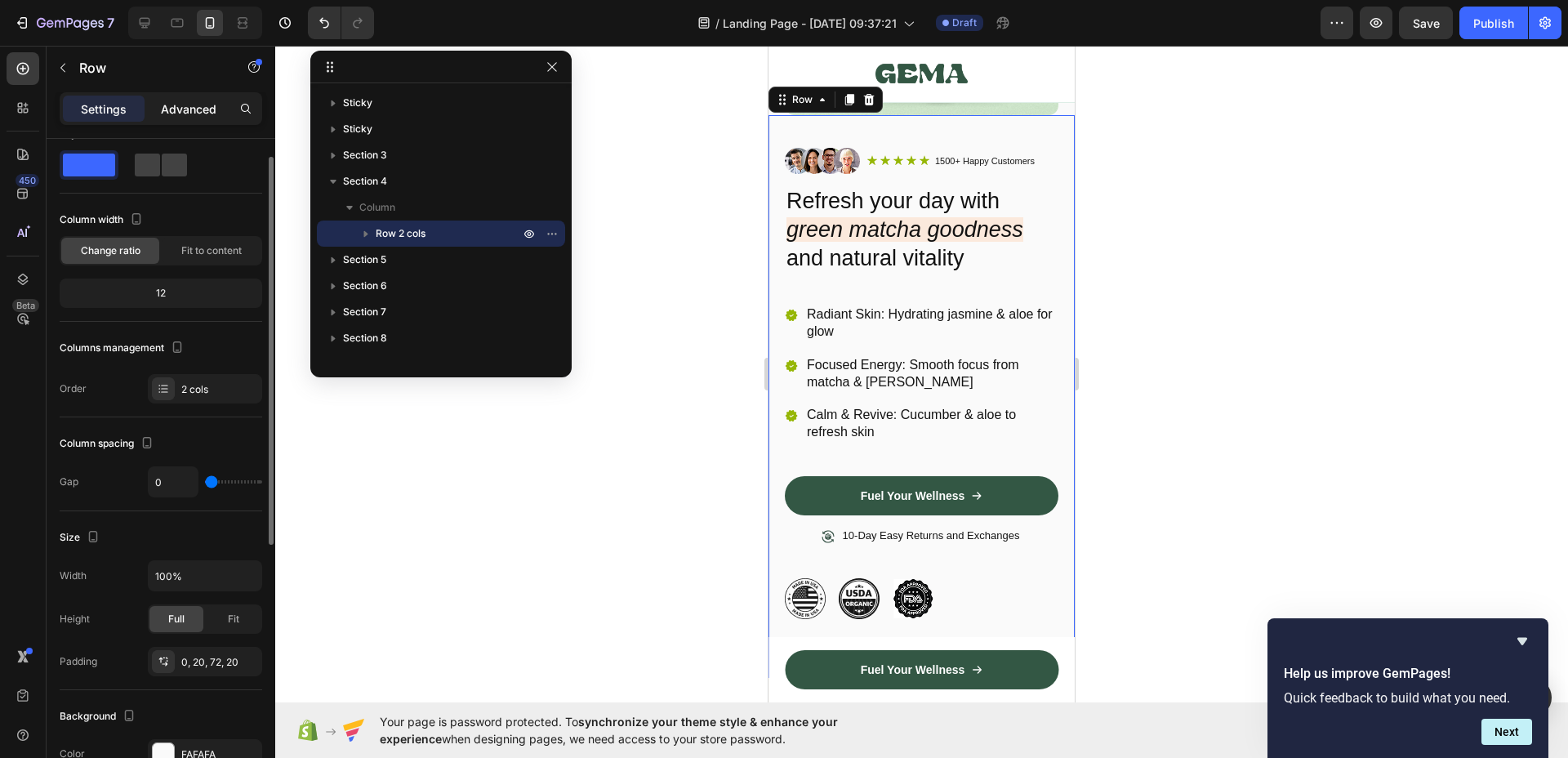
click at [207, 108] on p "Advanced" at bounding box center [188, 108] width 55 height 17
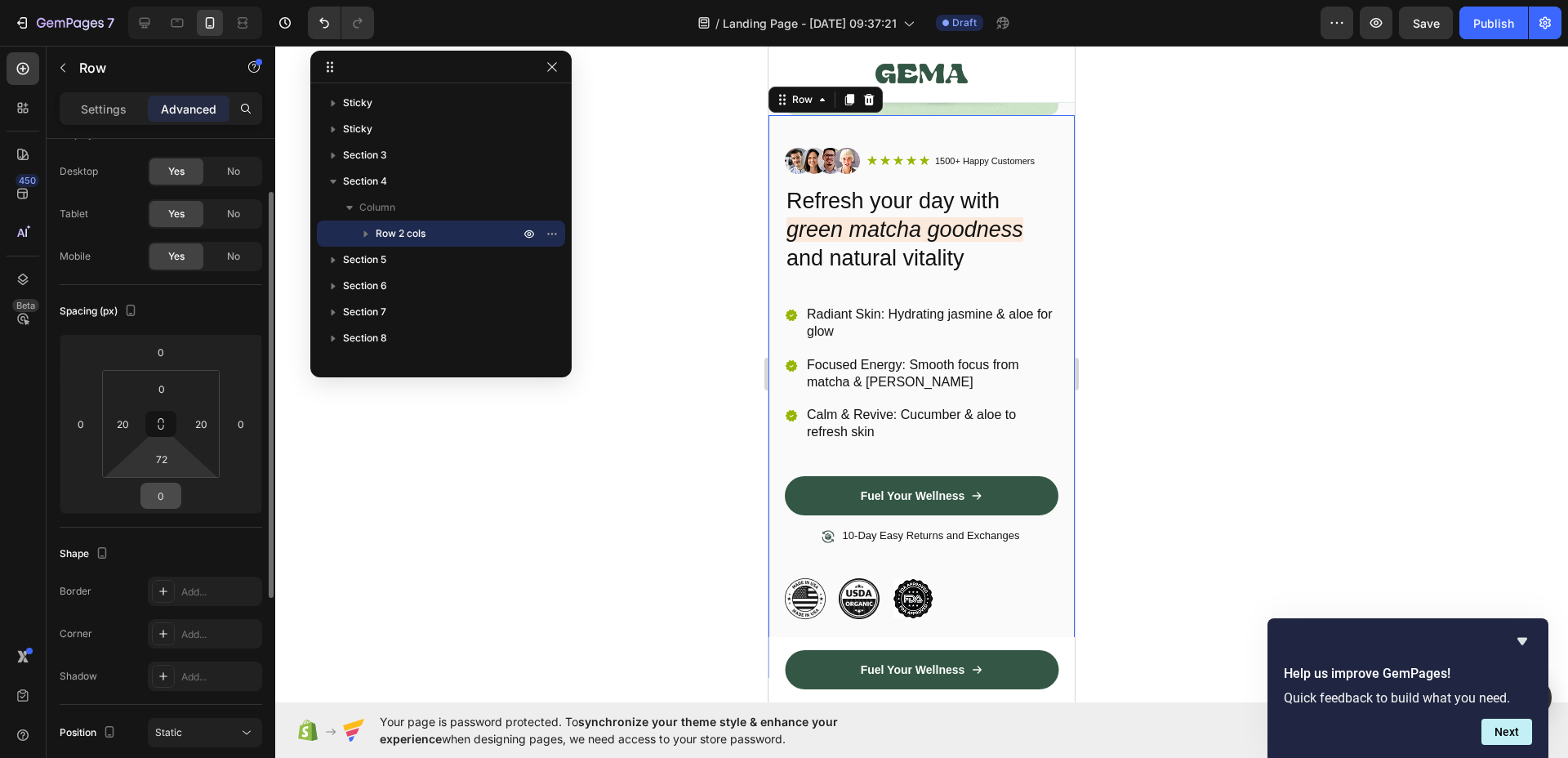
scroll to position [93, 0]
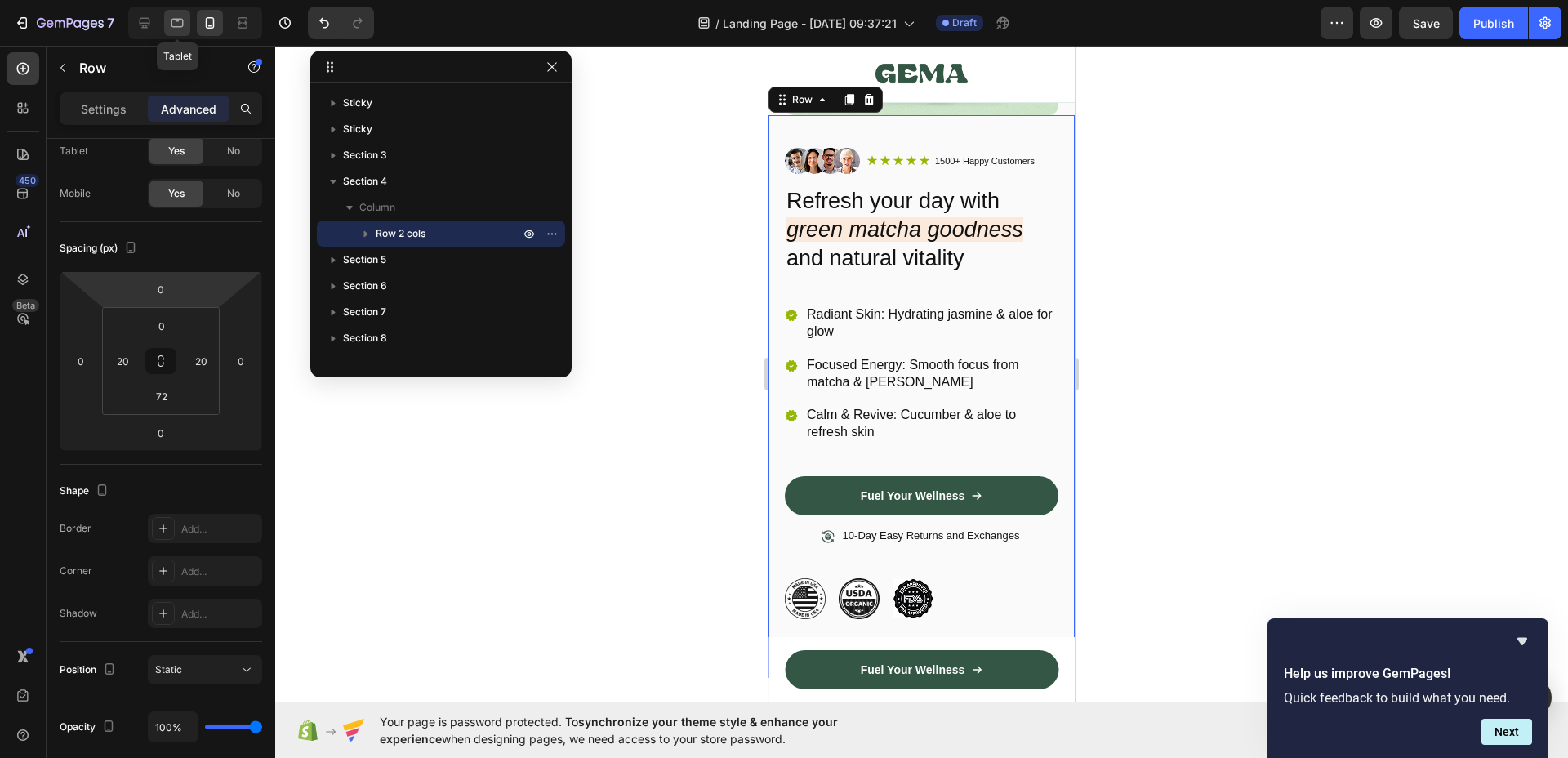
click at [182, 16] on icon at bounding box center [177, 22] width 16 height 16
type input "40"
type input "0"
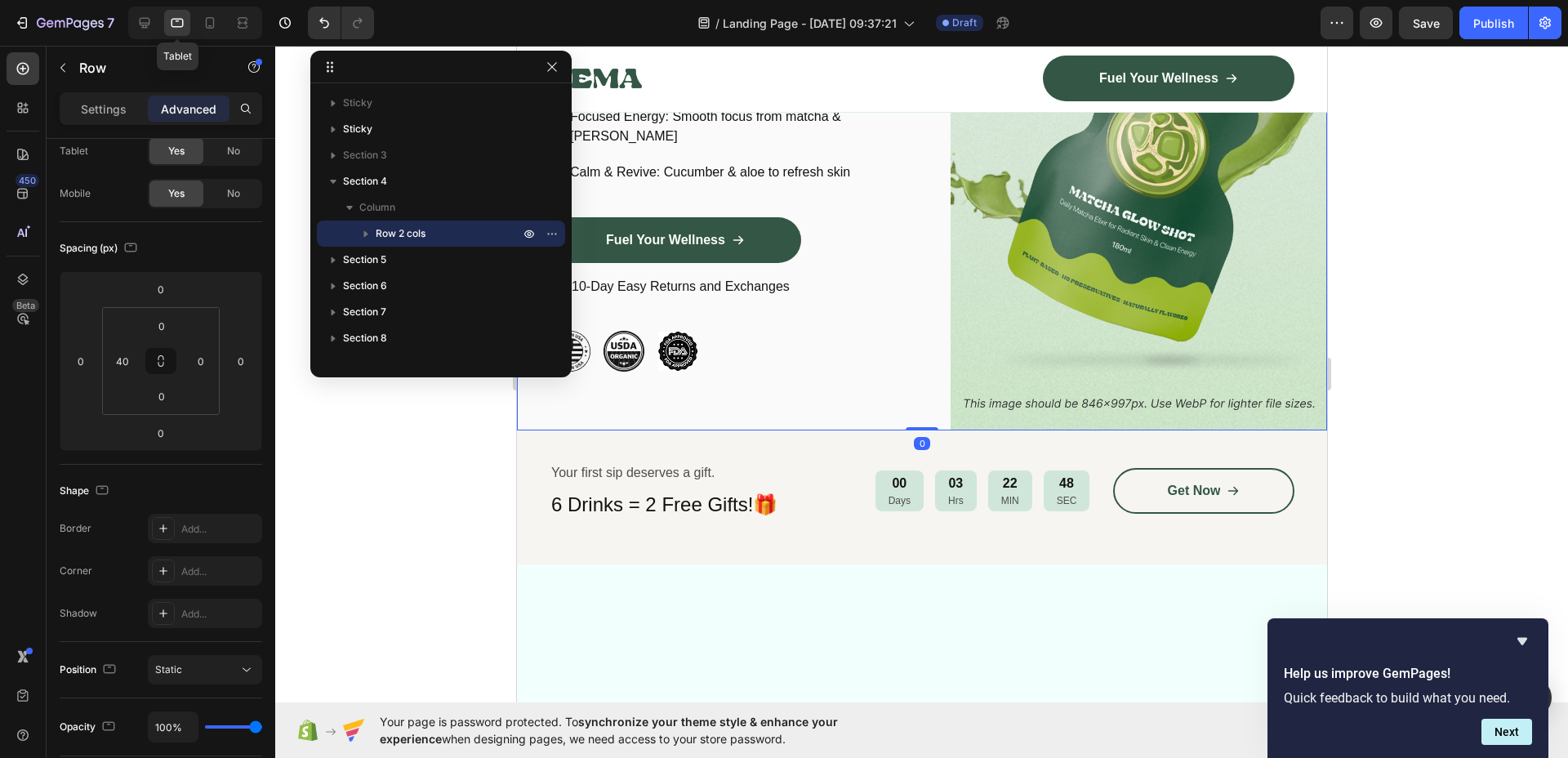
scroll to position [43, 0]
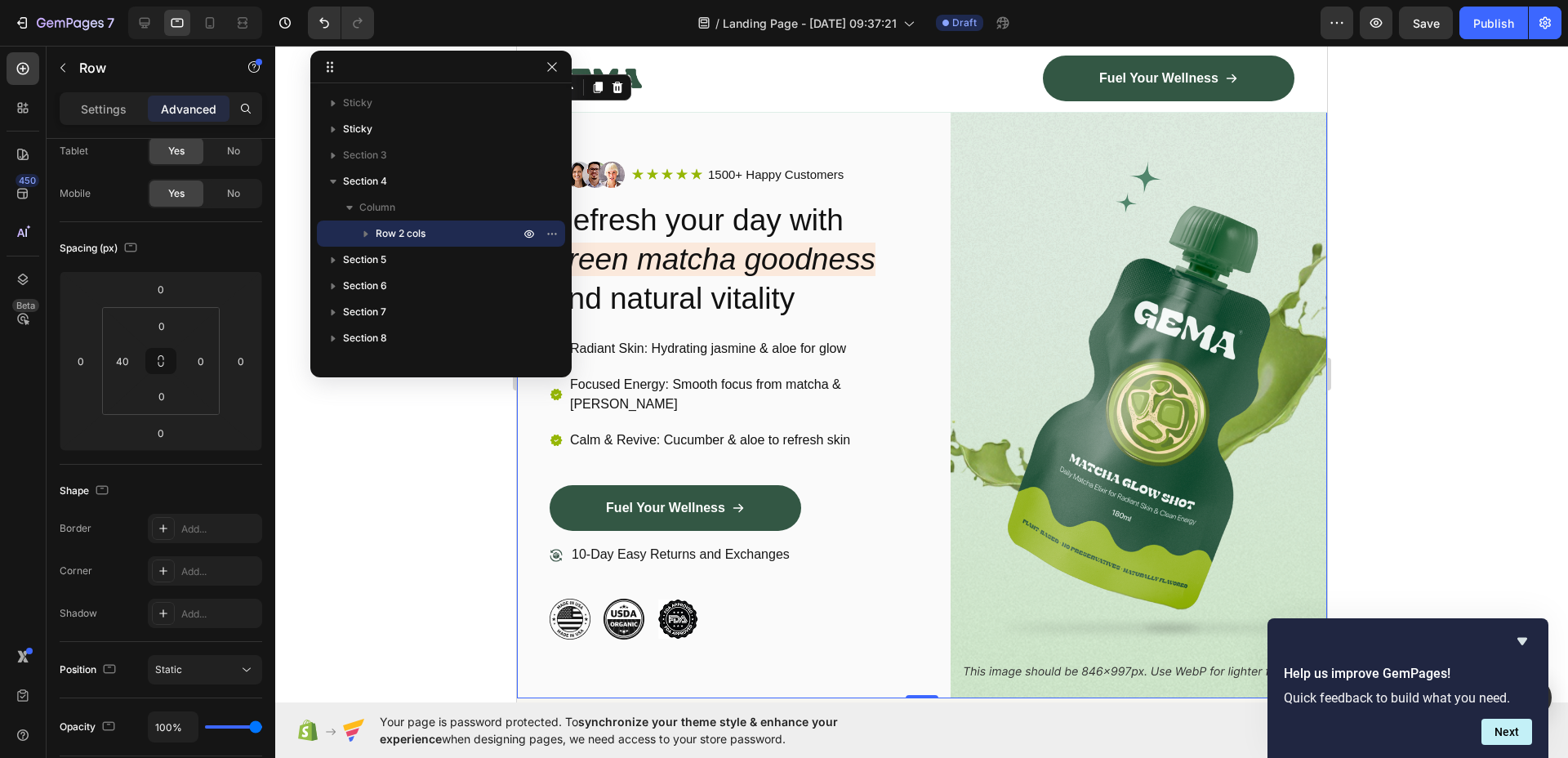
click at [442, 451] on div at bounding box center [920, 402] width 1292 height 712
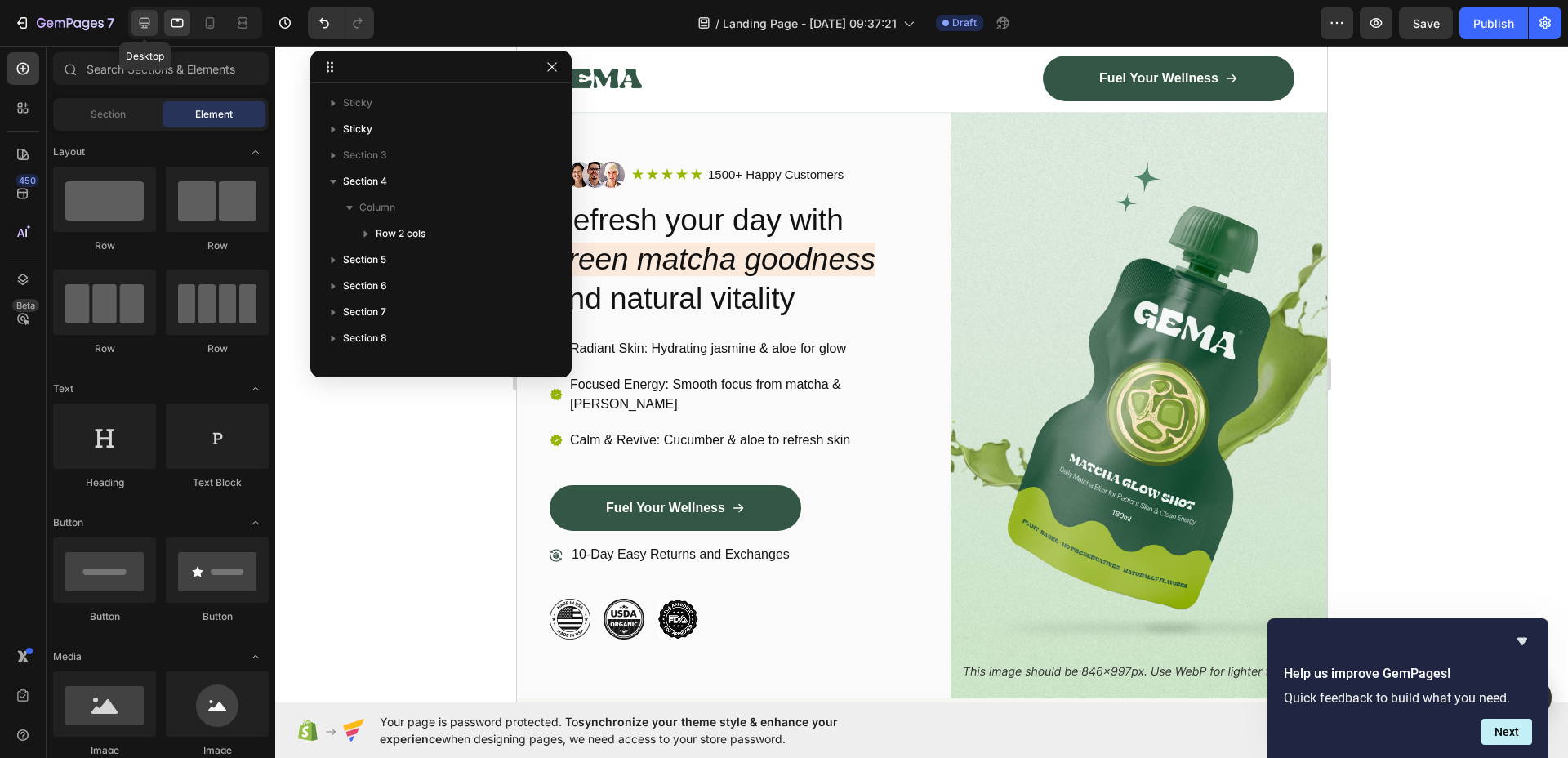
click at [146, 22] on icon at bounding box center [144, 22] width 10 height 10
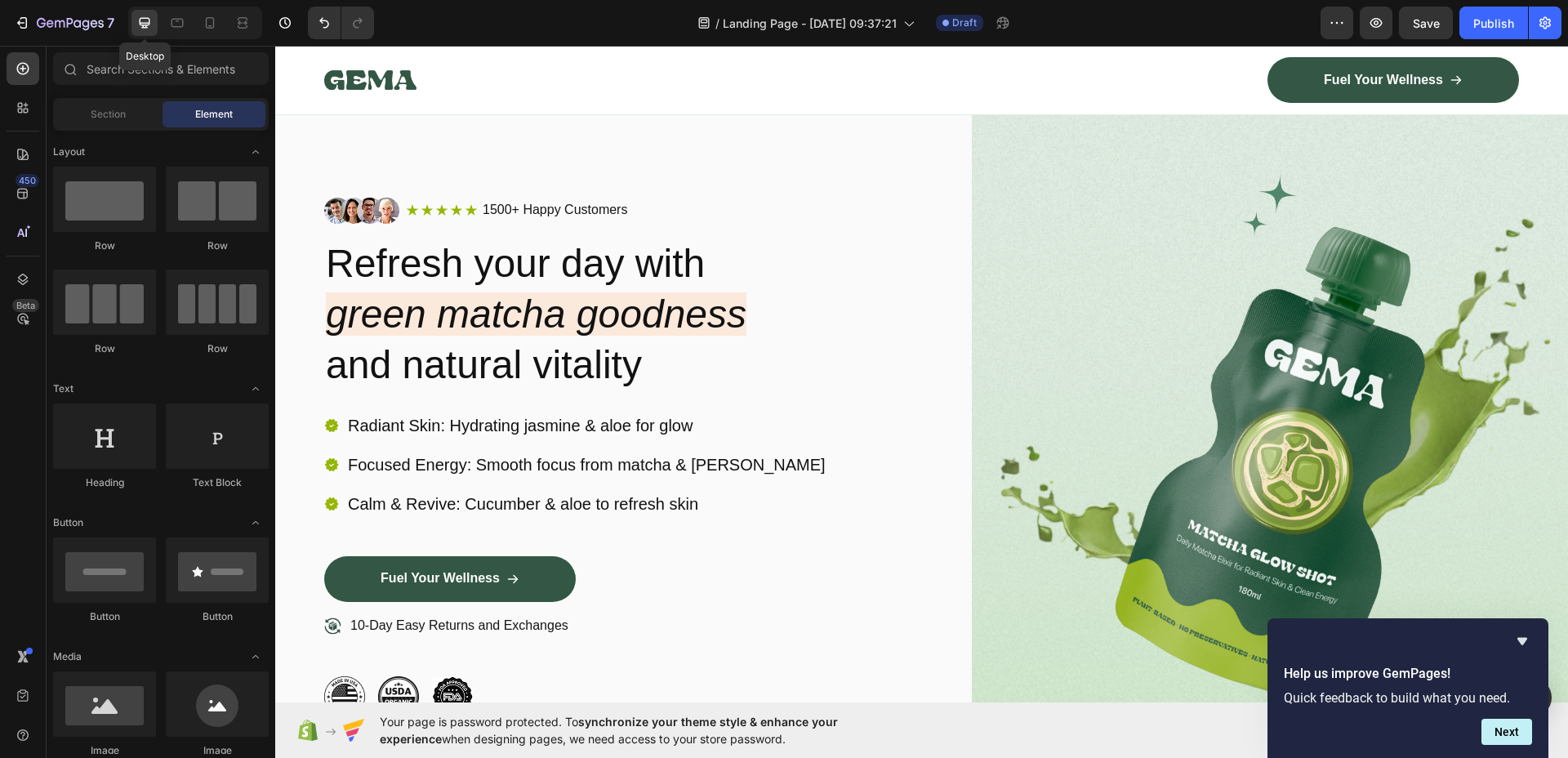
scroll to position [46, 0]
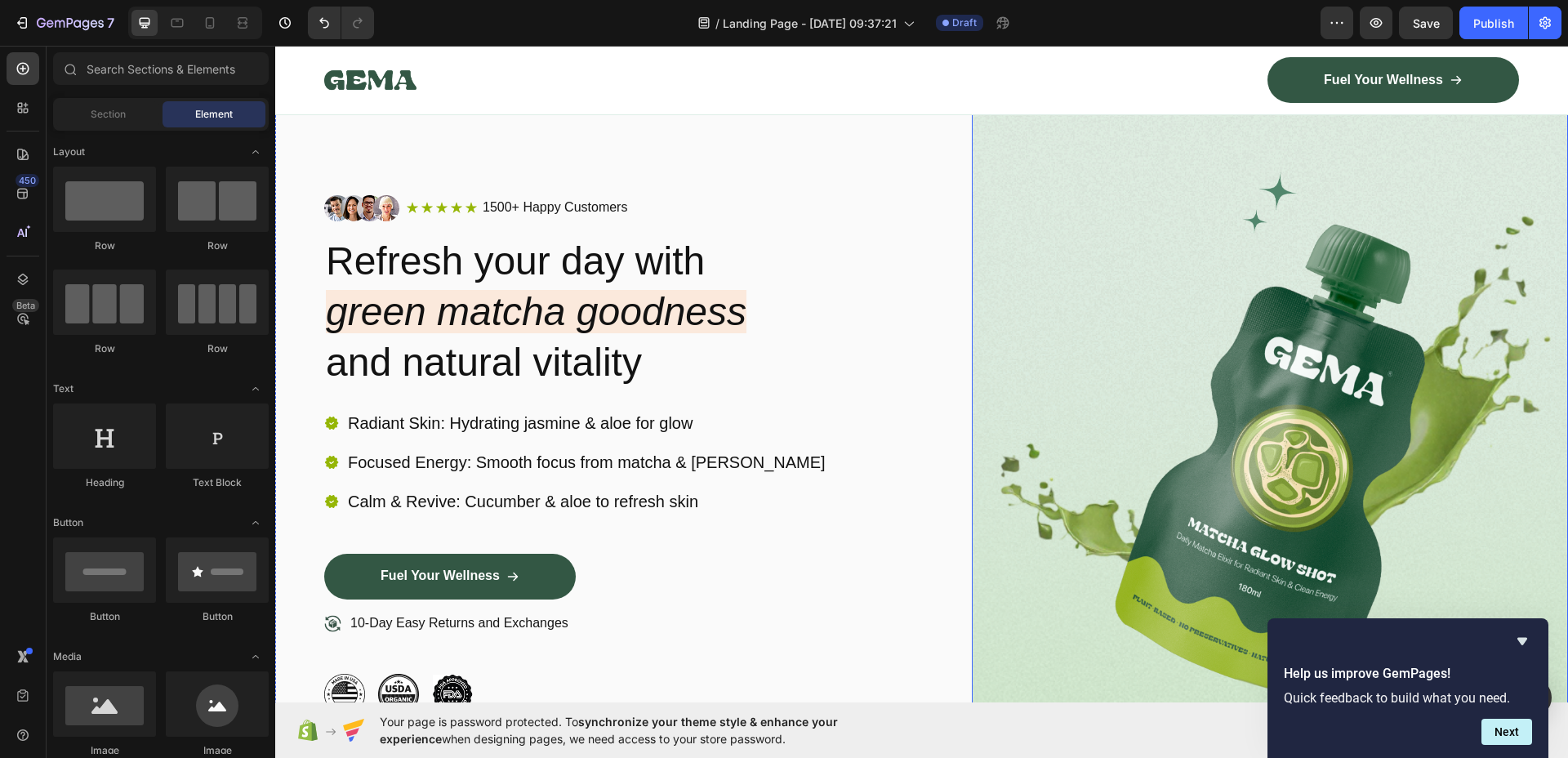
click at [1184, 391] on img at bounding box center [1270, 454] width 597 height 703
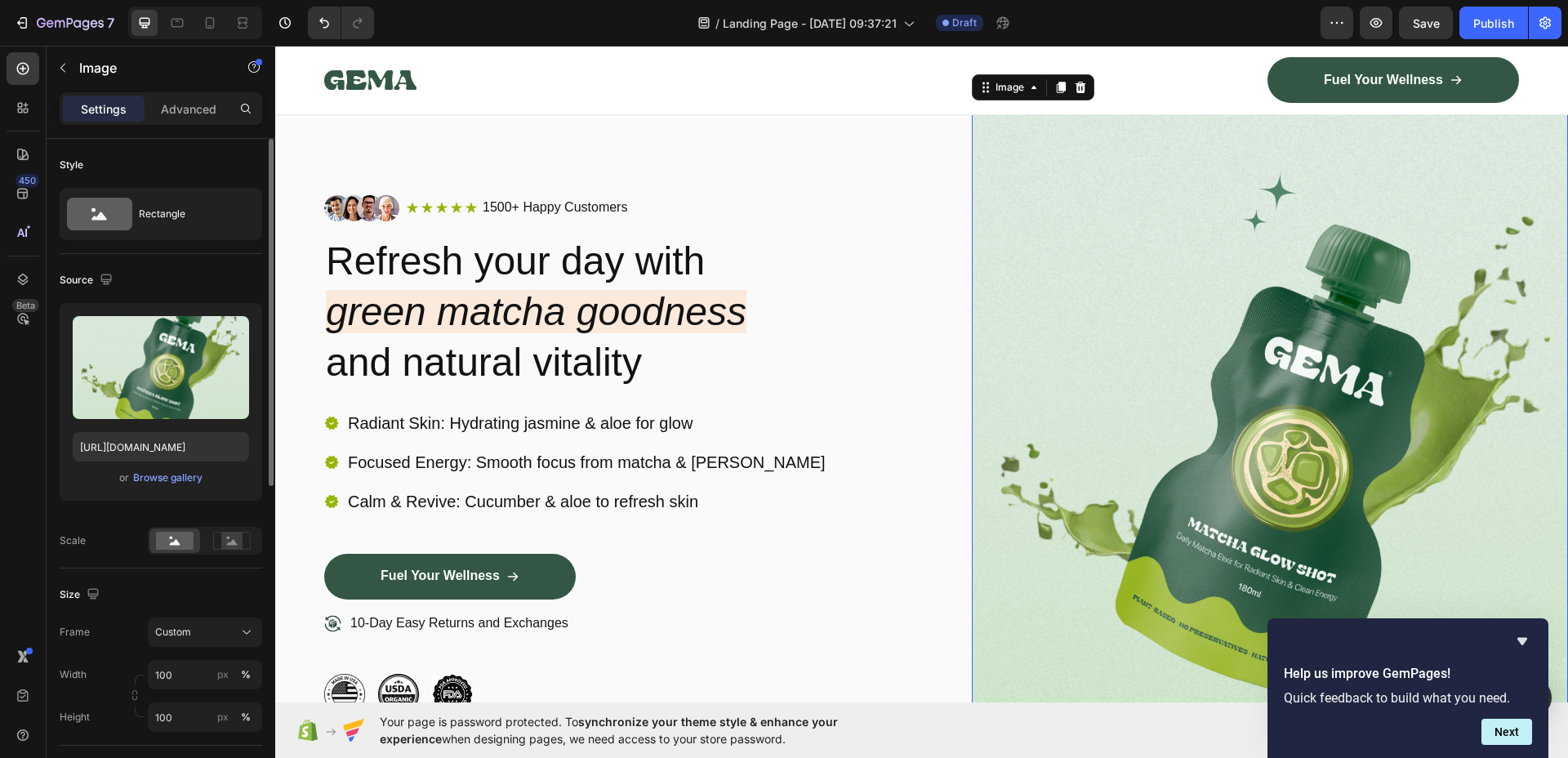
scroll to position [202, 0]
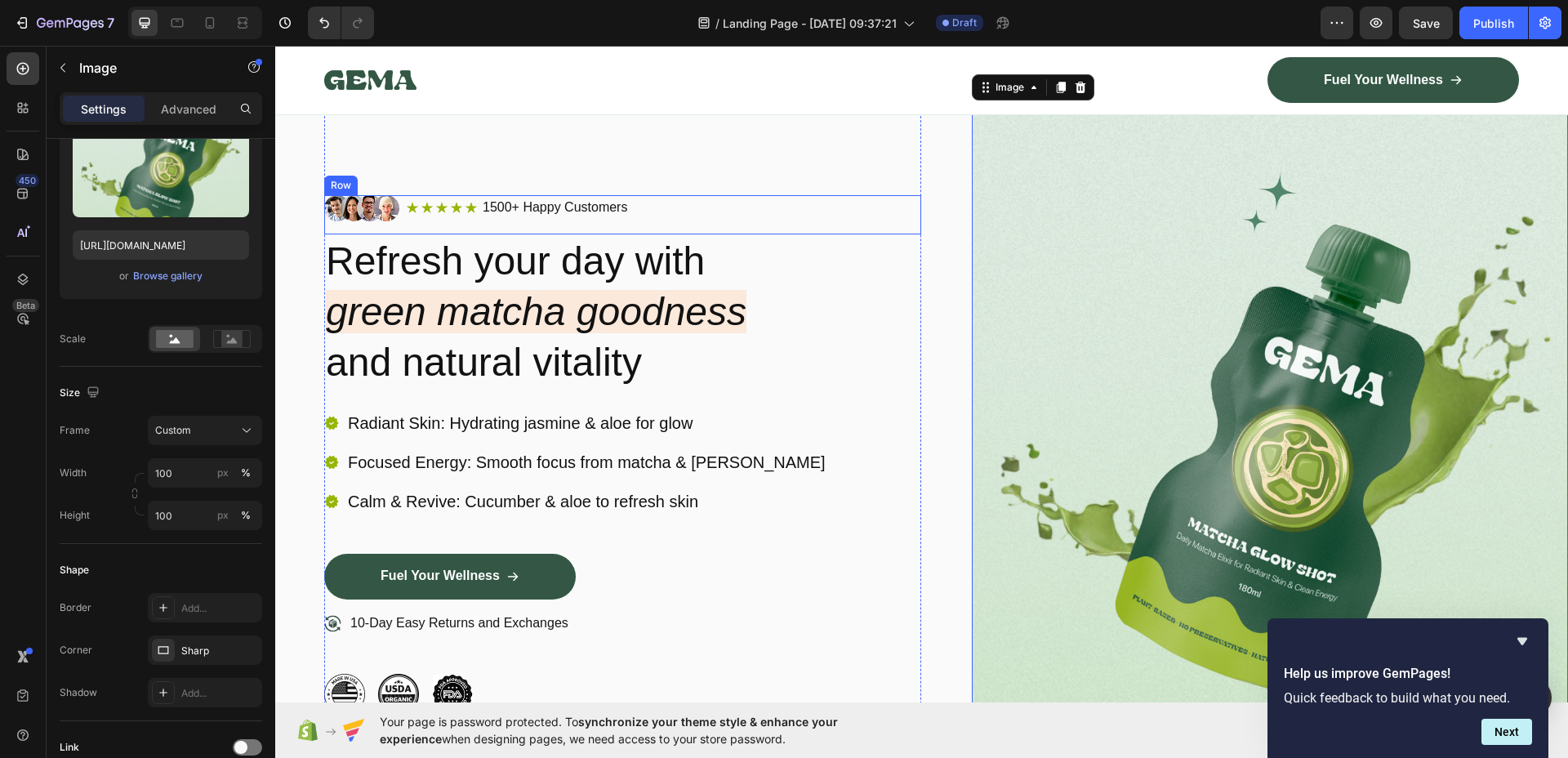
click at [432, 217] on div "Icon Icon Icon Icon Icon Icon List 1500+ Happy Customers Text Block Row" at bounding box center [663, 208] width 515 height 26
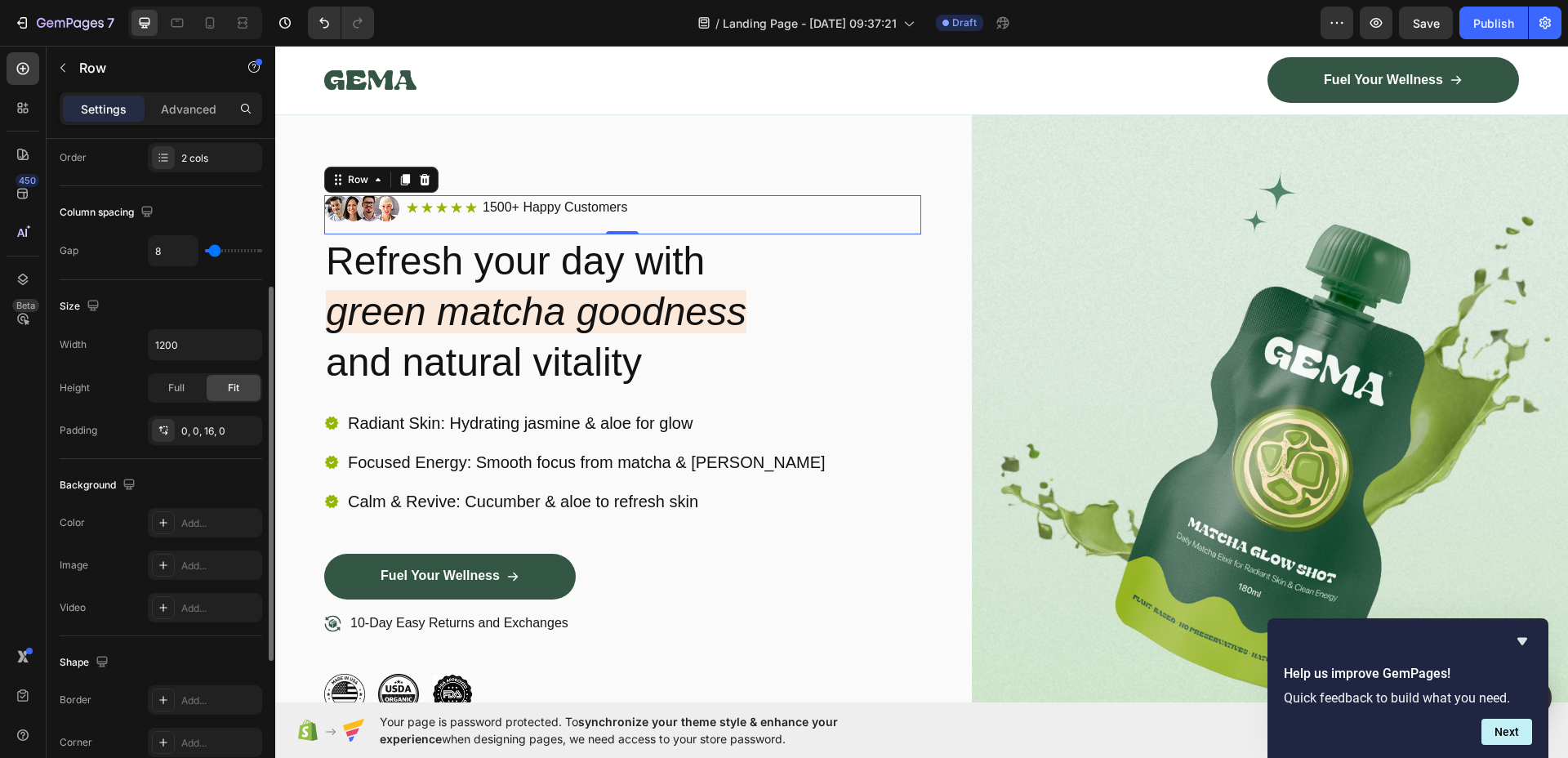
scroll to position [0, 0]
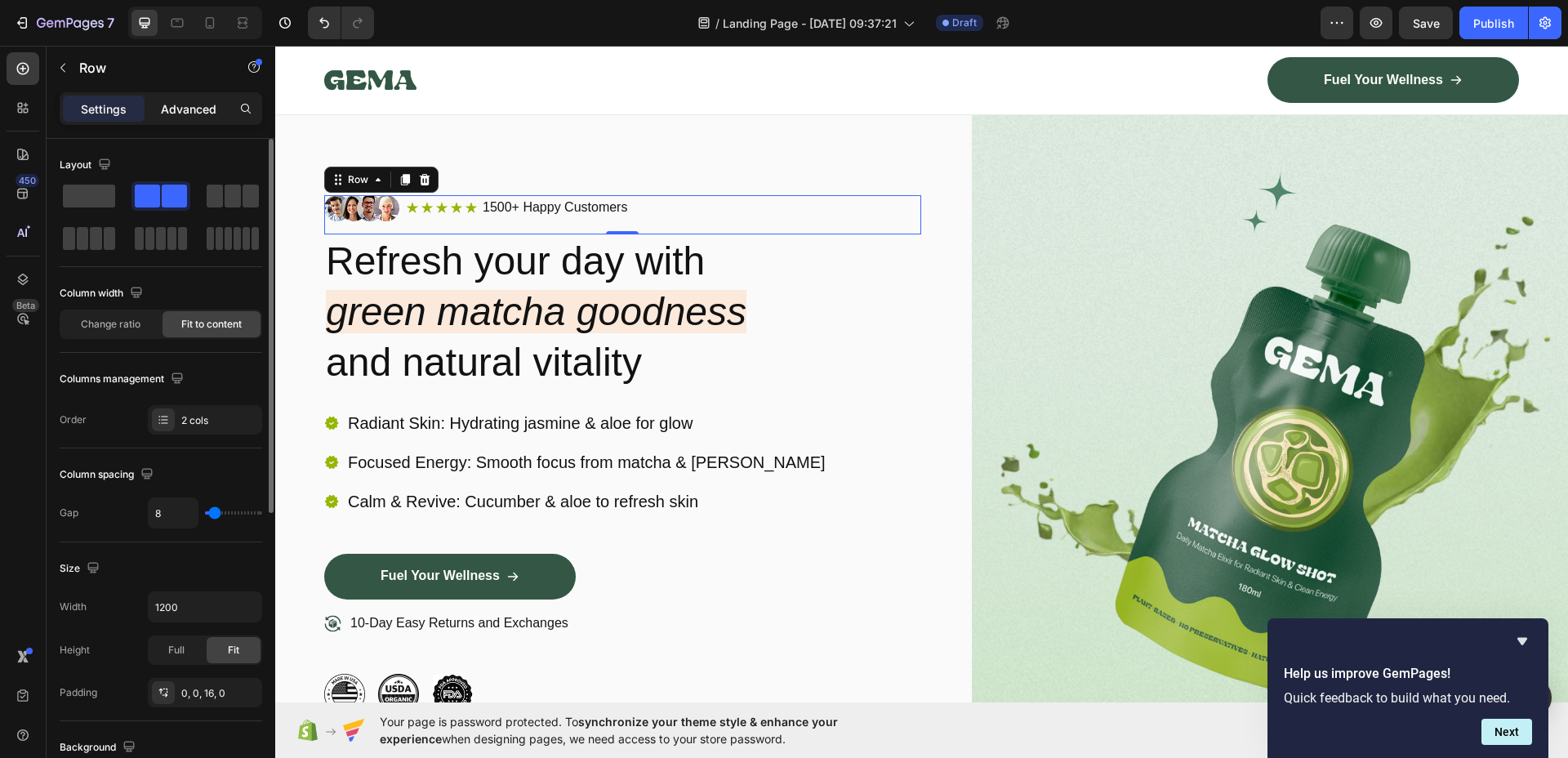
click at [209, 106] on p "Advanced" at bounding box center [188, 108] width 55 height 17
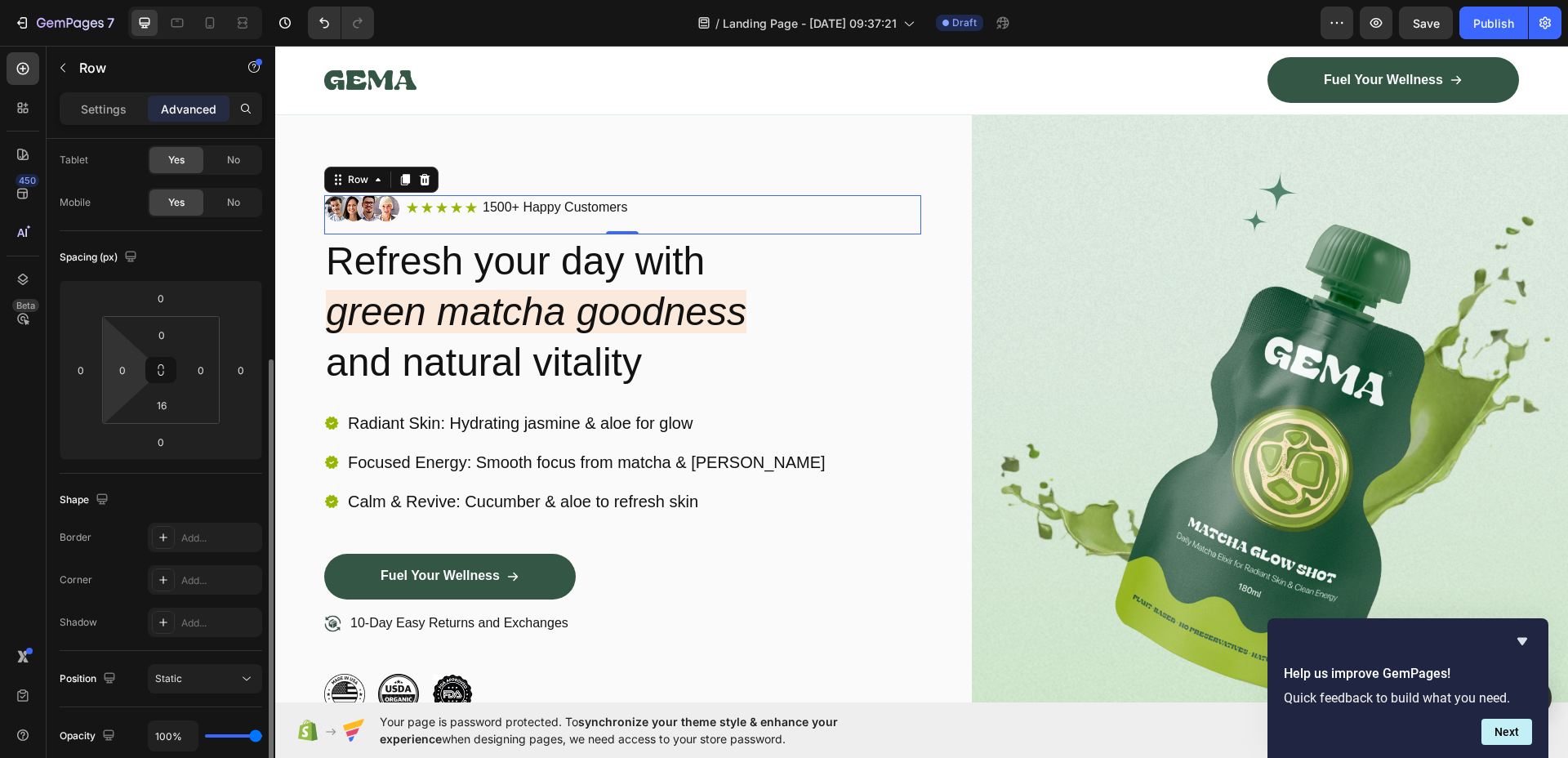
scroll to position [1, 0]
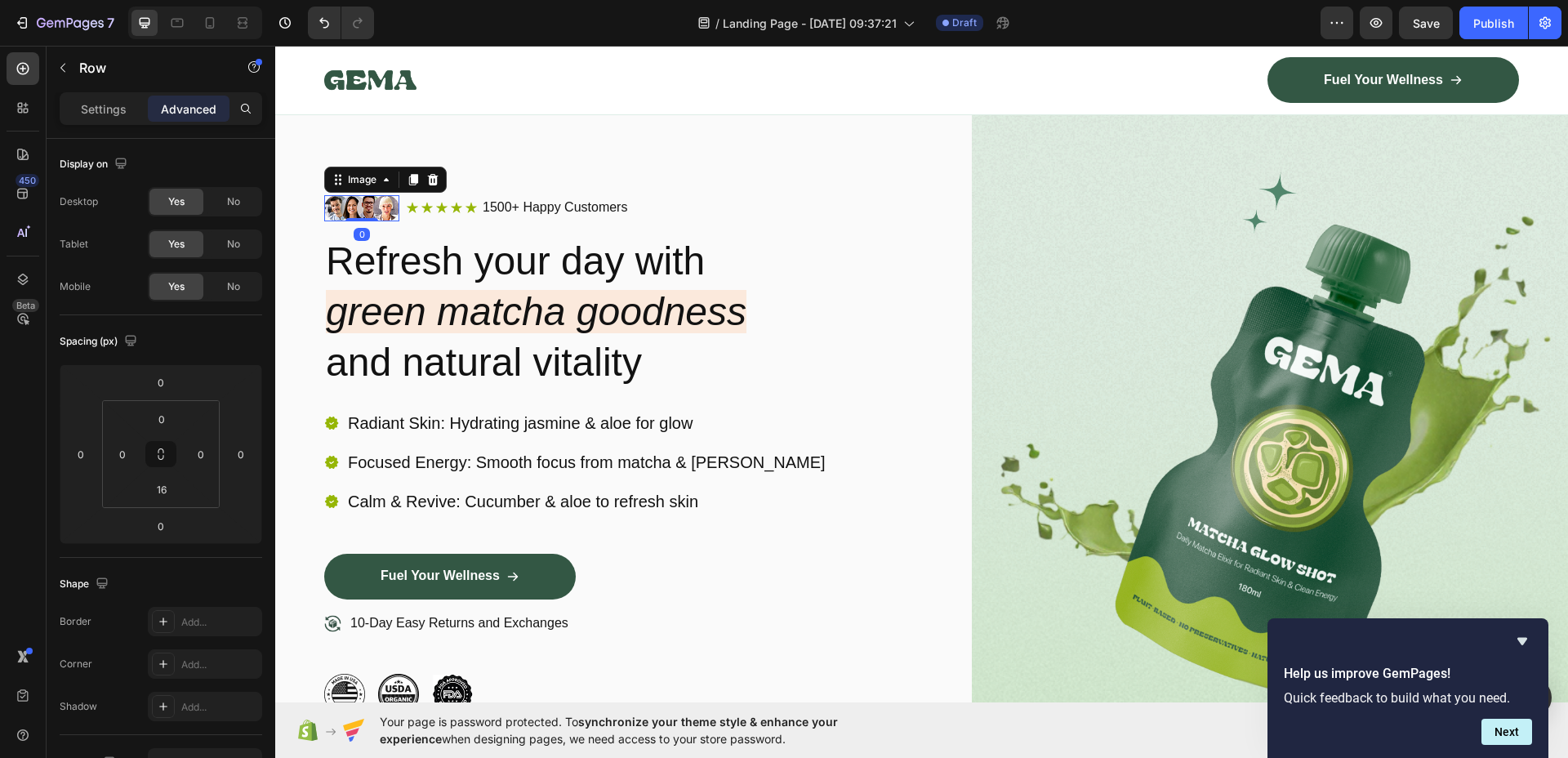
click at [352, 211] on img at bounding box center [362, 208] width 75 height 26
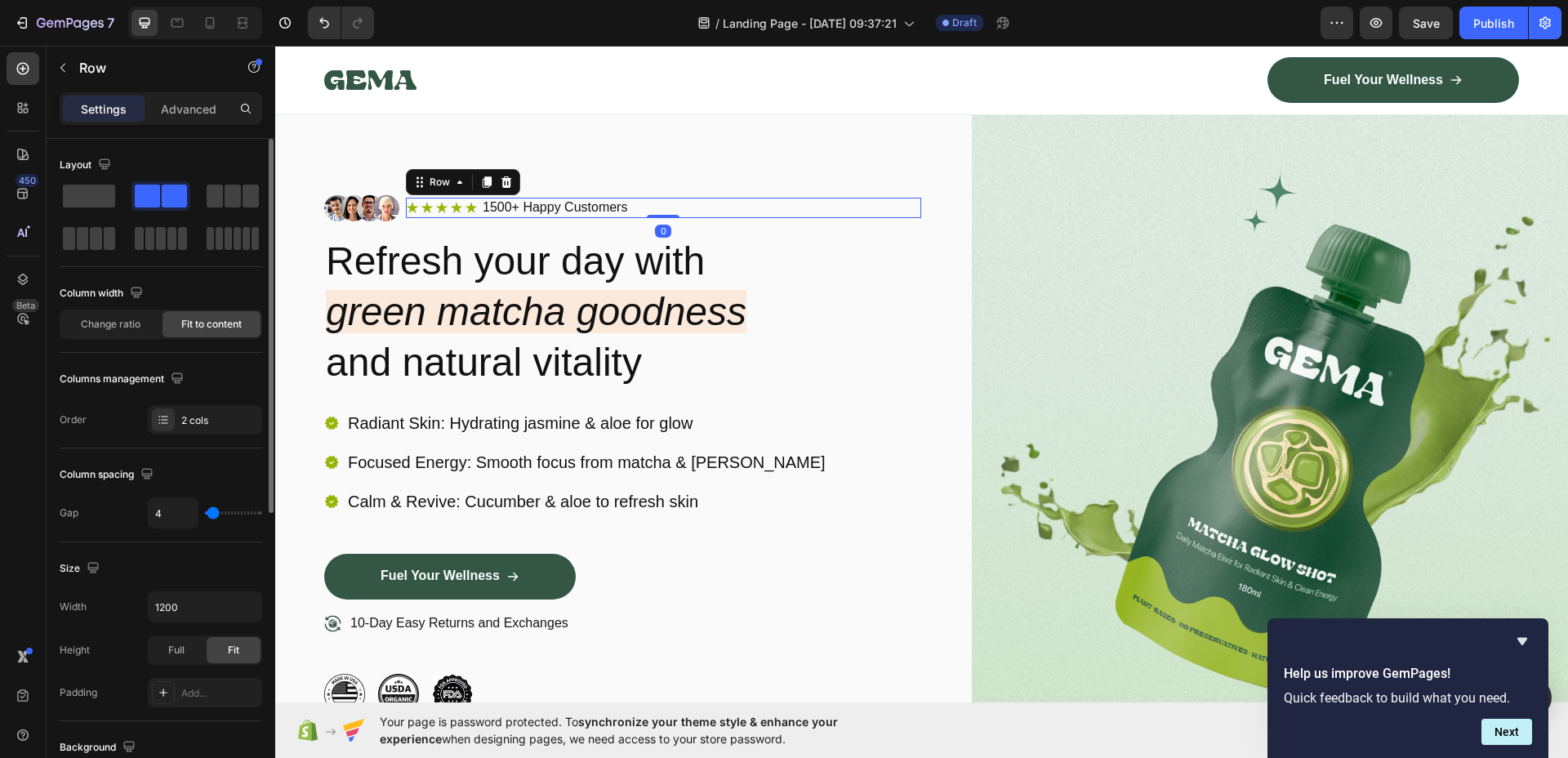
click at [448, 216] on div "Icon Icon Icon Icon Icon Icon List" at bounding box center [441, 207] width 72 height 21
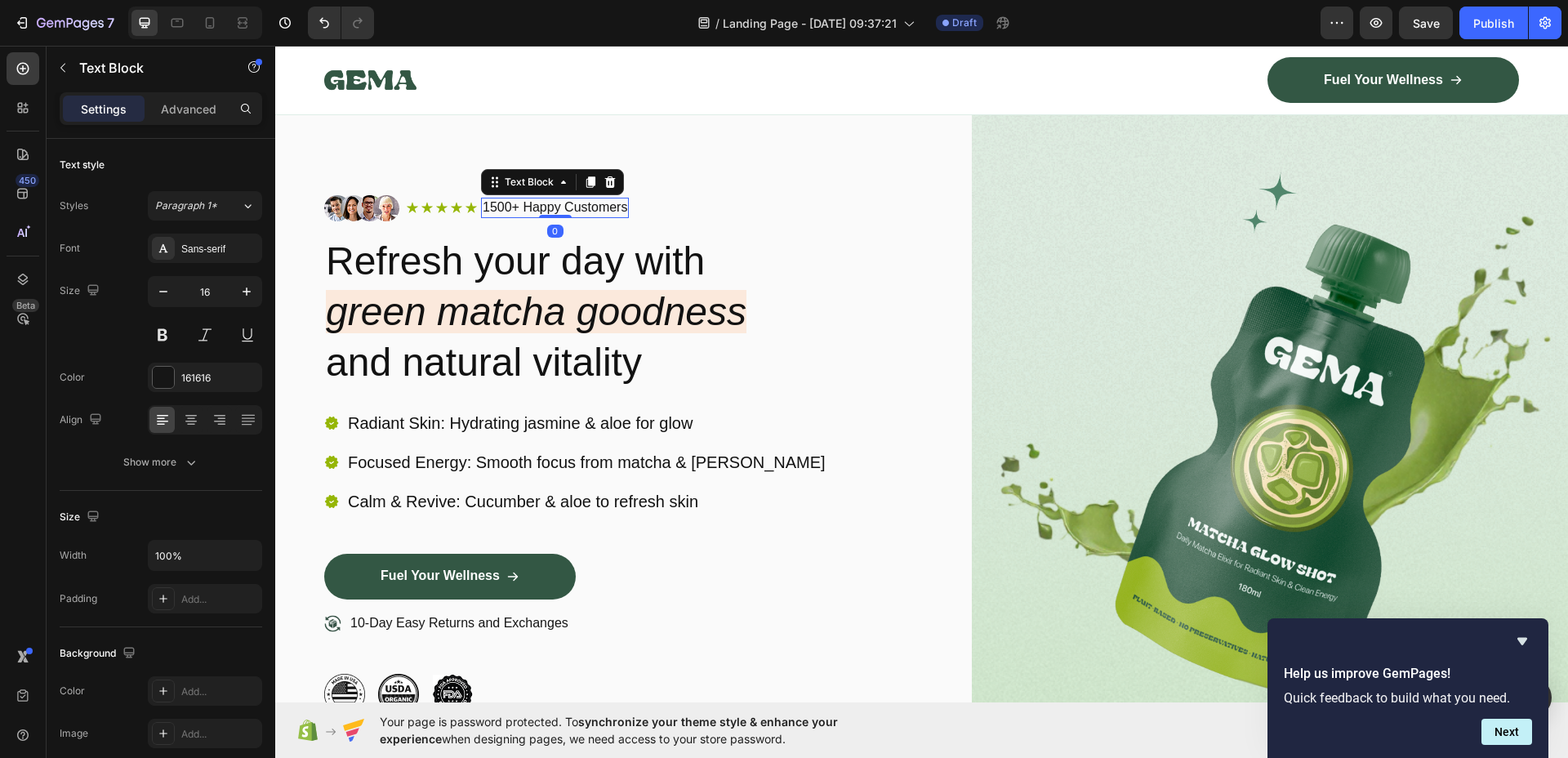
click at [498, 209] on p "1500+ Happy Customers" at bounding box center [554, 207] width 145 height 17
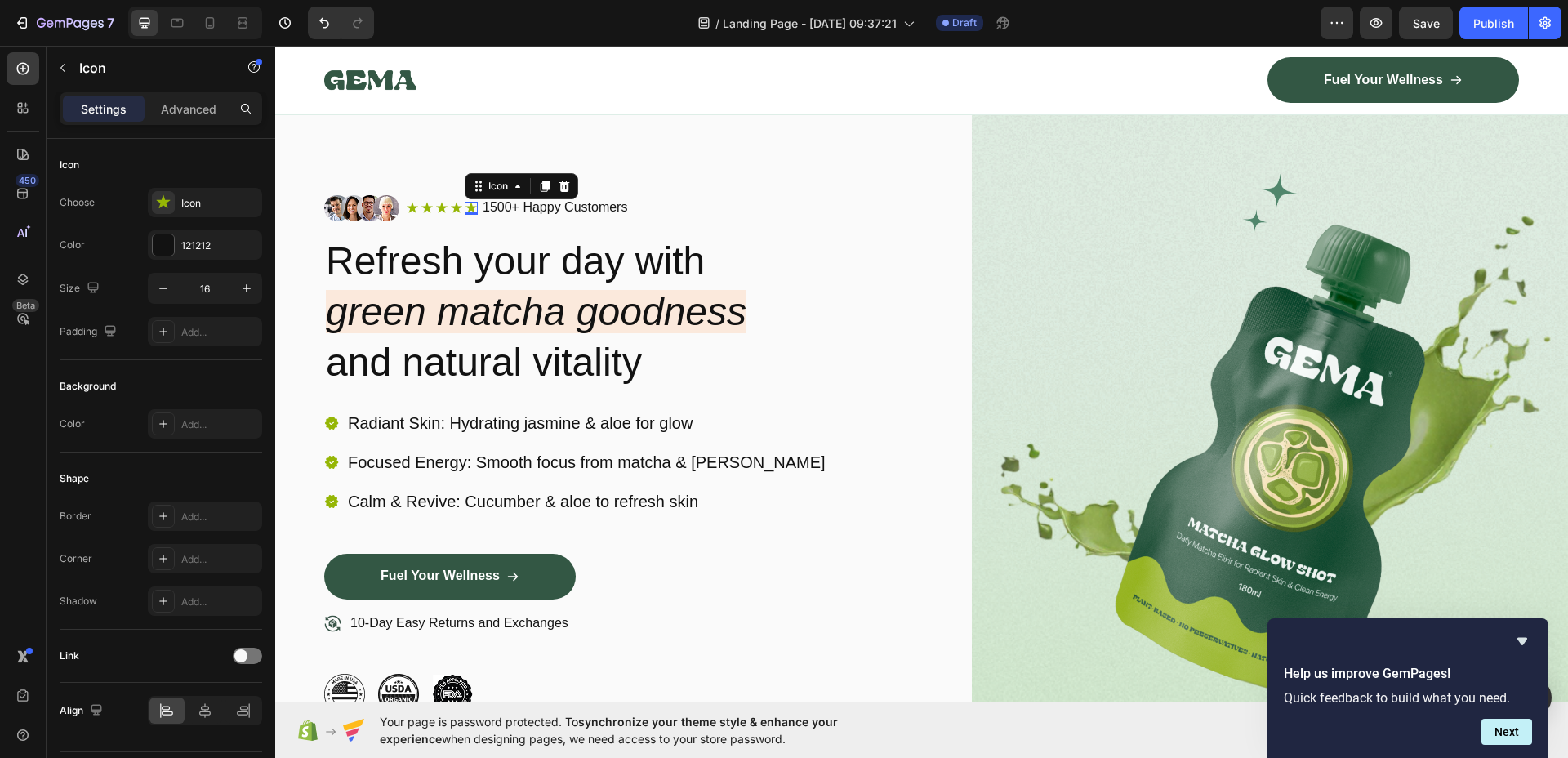
click at [465, 208] on div "Icon 0" at bounding box center [471, 208] width 13 height 13
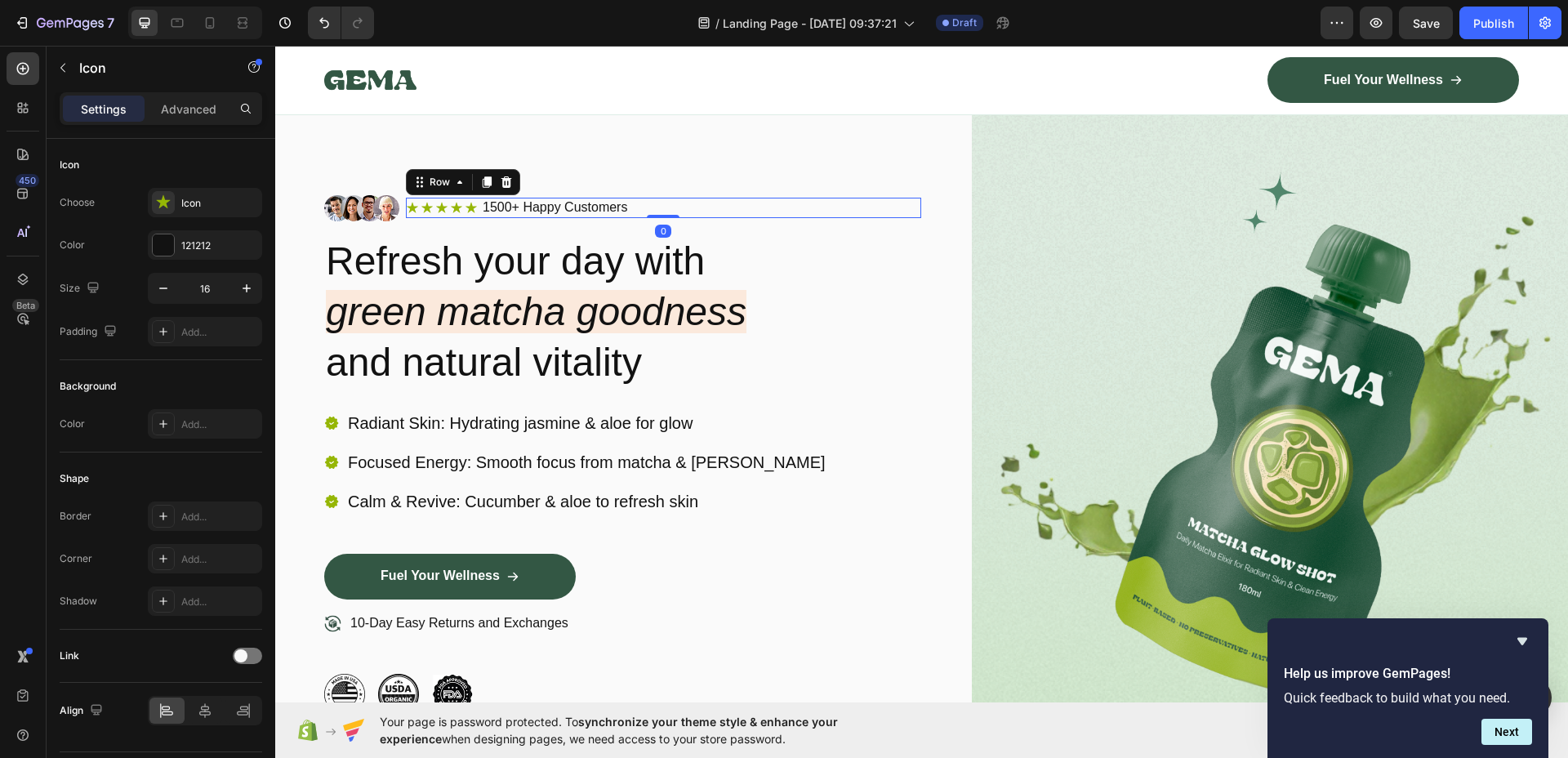
click at [662, 207] on div "Icon Icon Icon Icon Icon Icon List 1500+ Happy Customers Text Block Row 0" at bounding box center [663, 207] width 515 height 21
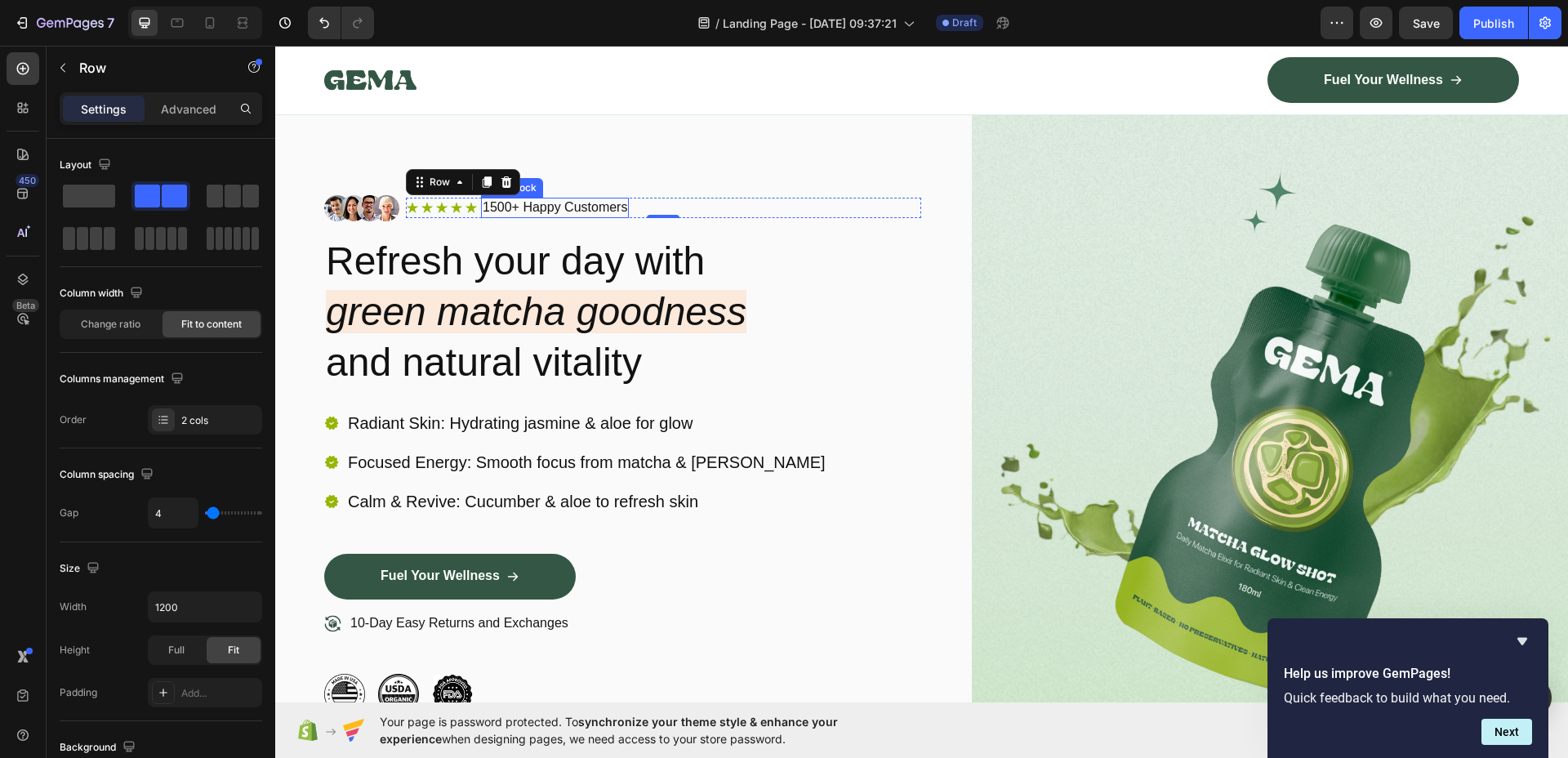
click at [527, 199] on p "1500+ Happy Customers" at bounding box center [554, 207] width 145 height 17
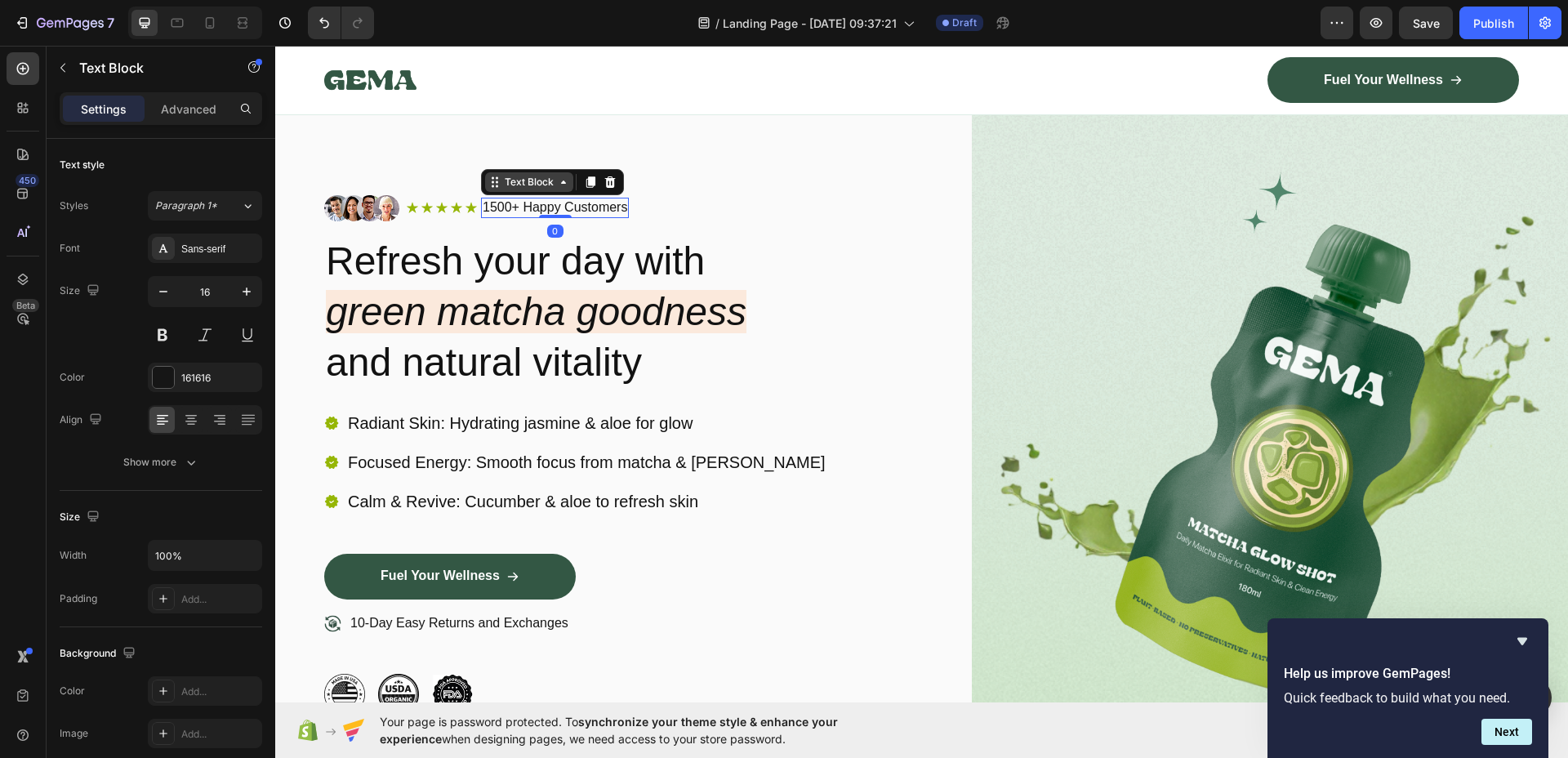
click at [564, 182] on icon at bounding box center [563, 181] width 5 height 3
click at [564, 182] on icon at bounding box center [563, 182] width 13 height 13
click at [522, 206] on p "1500+ Happy Customers" at bounding box center [554, 207] width 145 height 17
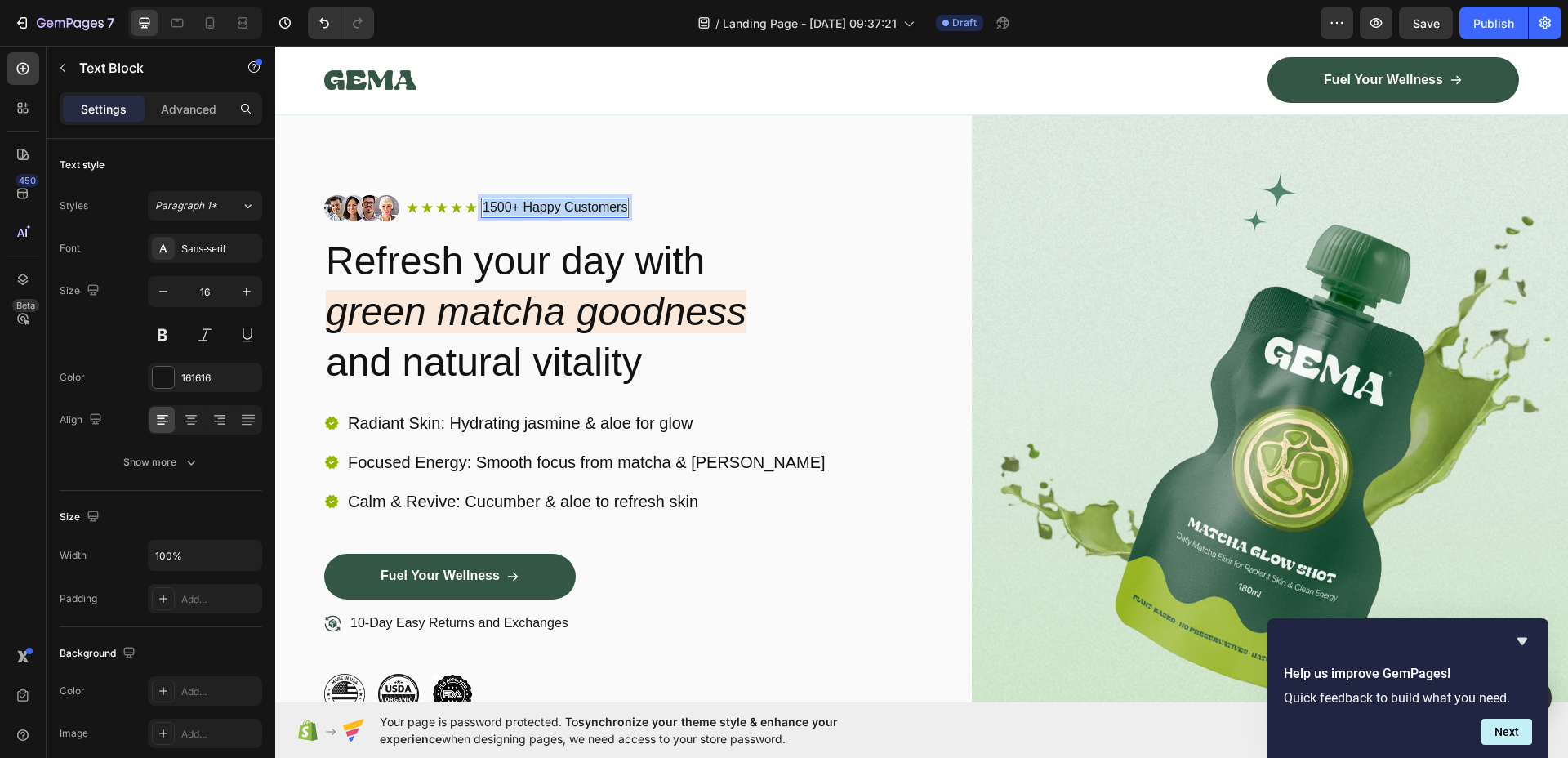
click at [522, 206] on p "1500+ Happy Customers" at bounding box center [554, 207] width 145 height 17
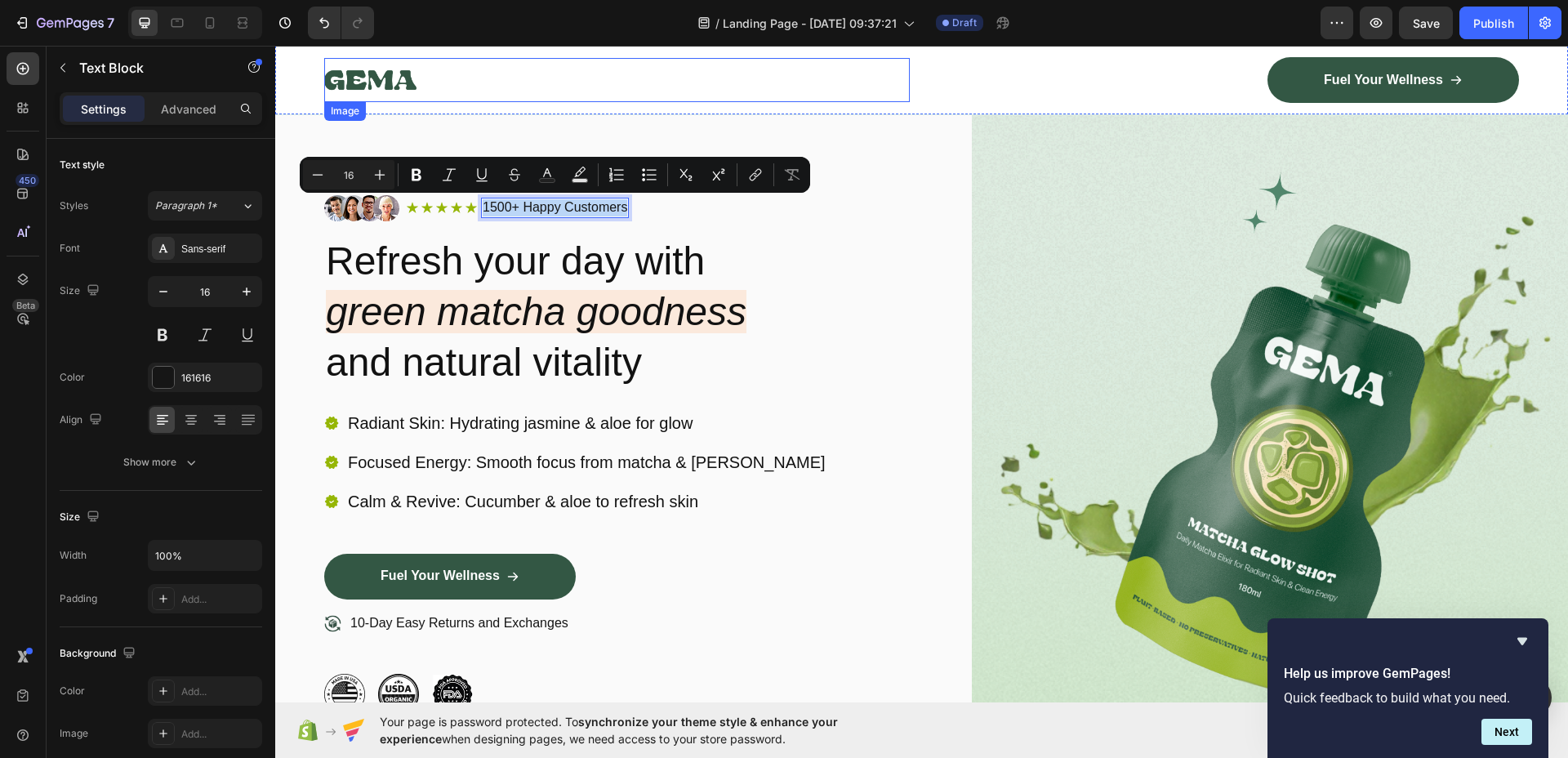
click at [542, 93] on div at bounding box center [617, 79] width 586 height 44
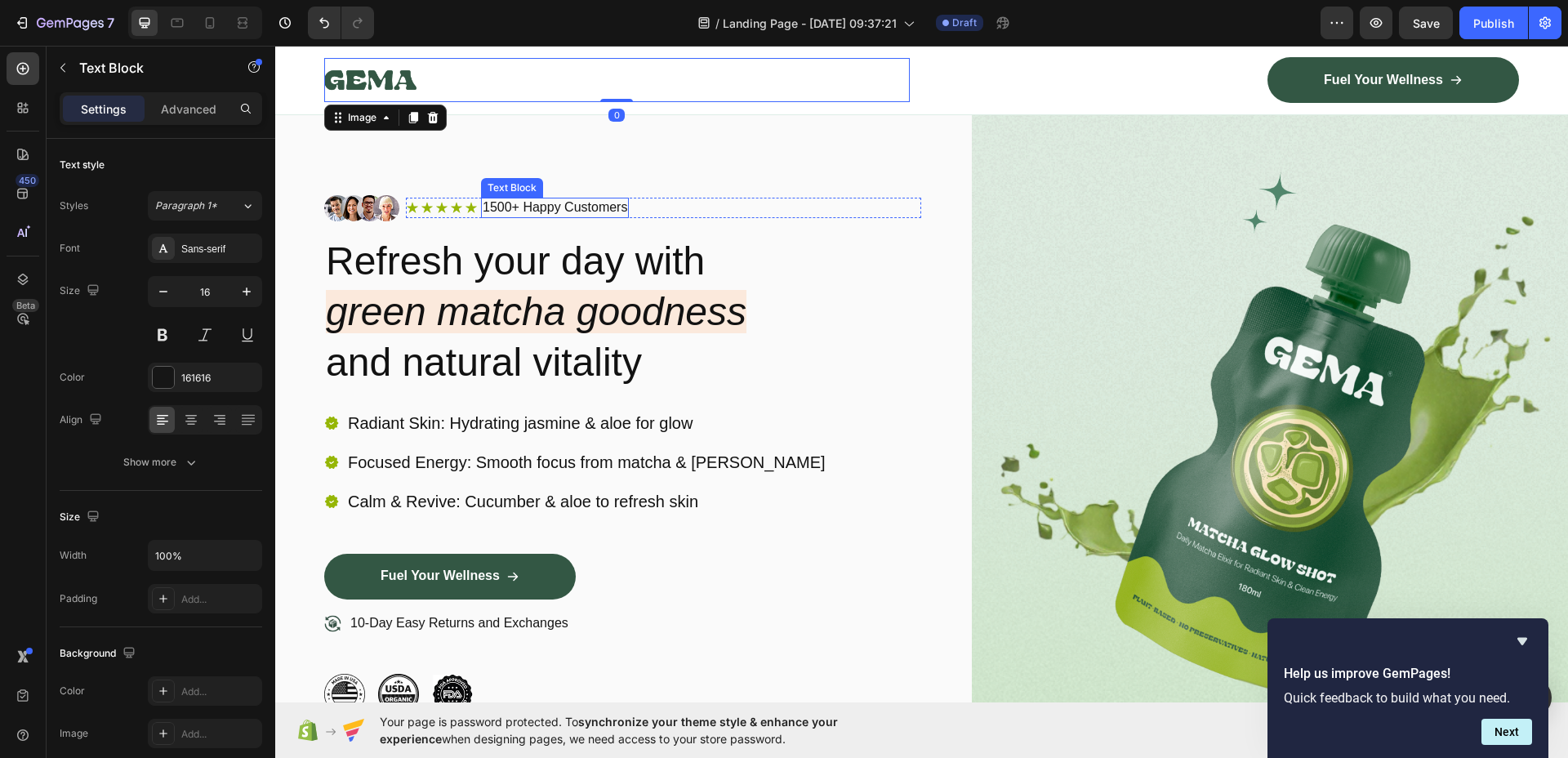
click at [540, 205] on p "1500+ Happy Customers" at bounding box center [554, 207] width 145 height 17
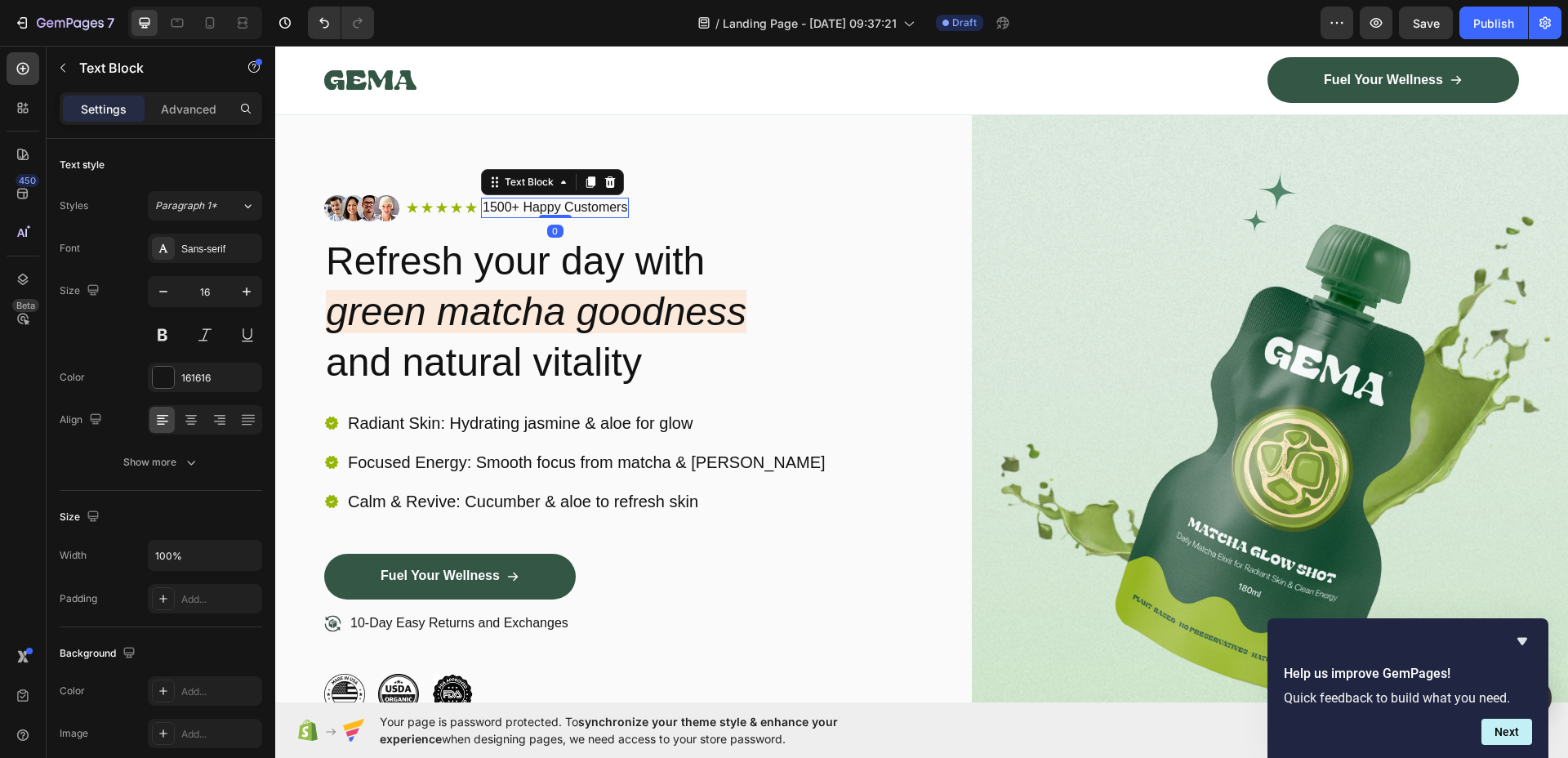
copy p "1500+ Happy Customers"
click at [430, 205] on icon at bounding box center [427, 208] width 13 height 13
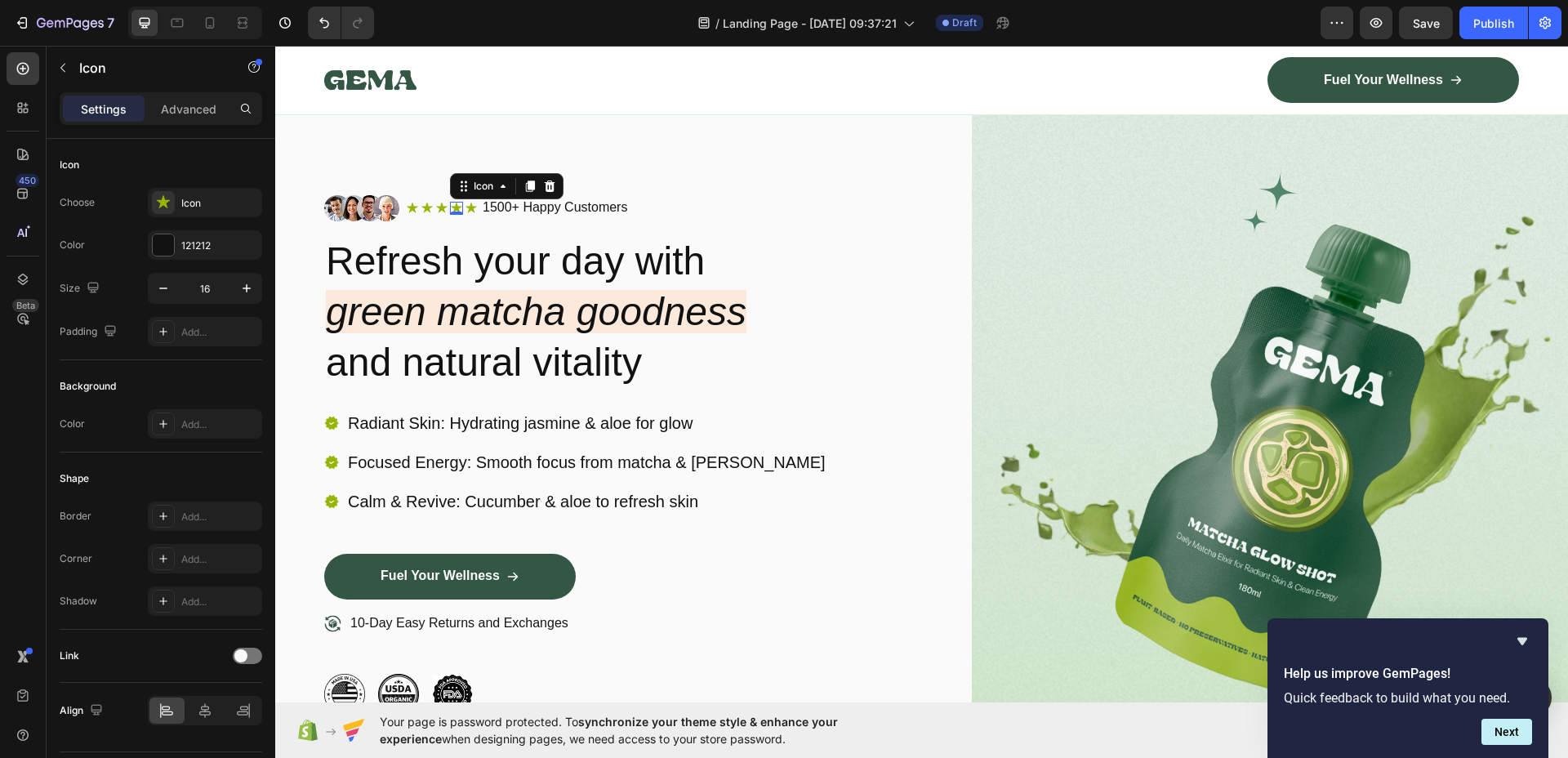
click at [460, 207] on icon at bounding box center [456, 208] width 13 height 13
click at [491, 208] on p "1500+ Happy Customers" at bounding box center [554, 207] width 145 height 17
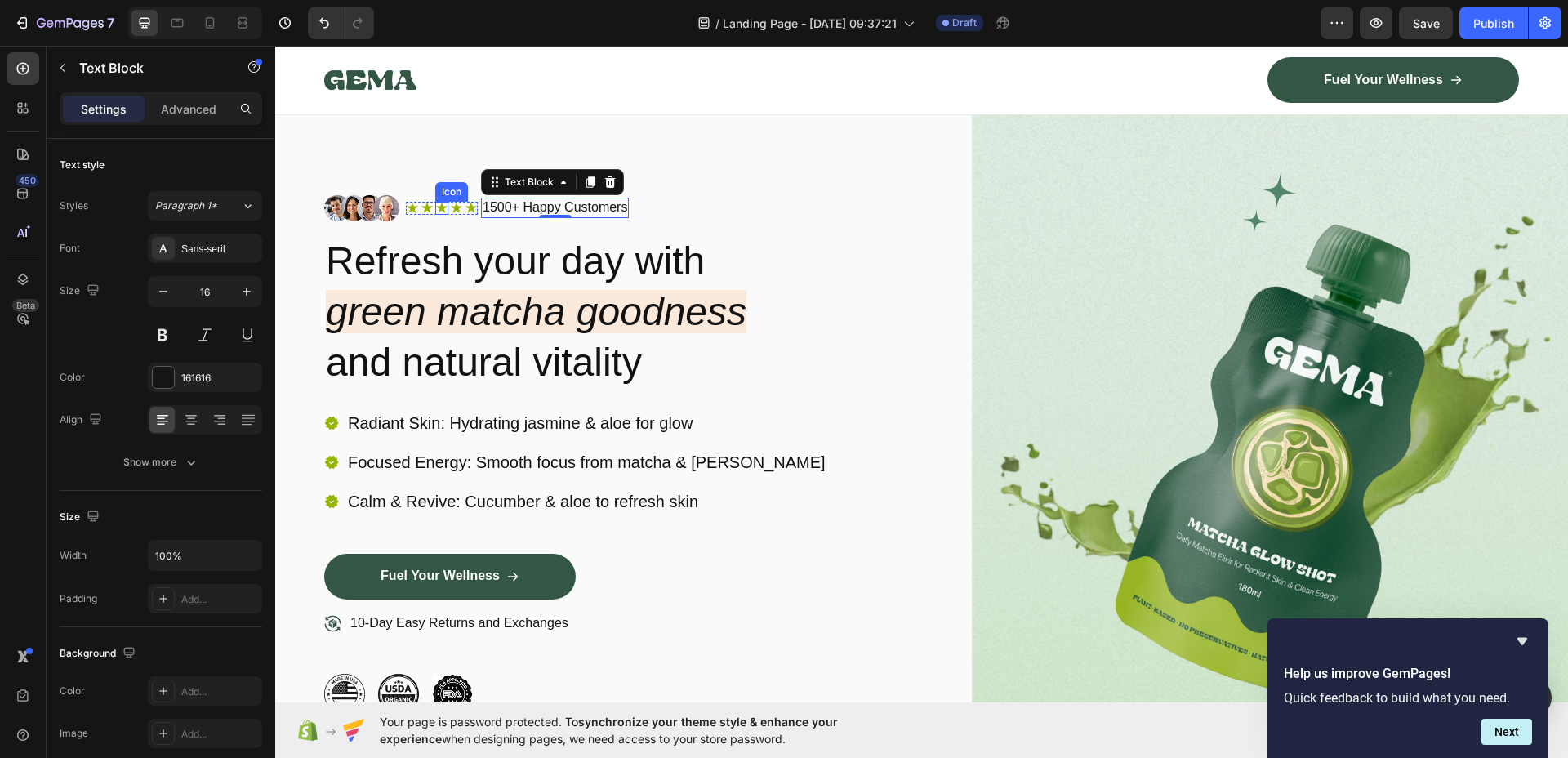
click at [441, 208] on div "Icon" at bounding box center [442, 208] width 13 height 13
click at [510, 208] on p "1500+ Happy Customers" at bounding box center [554, 207] width 145 height 17
click at [643, 210] on div "Icon Icon Icon Icon Icon Icon List 1500+ Happy Customers Text Block 0 Row" at bounding box center [663, 207] width 515 height 21
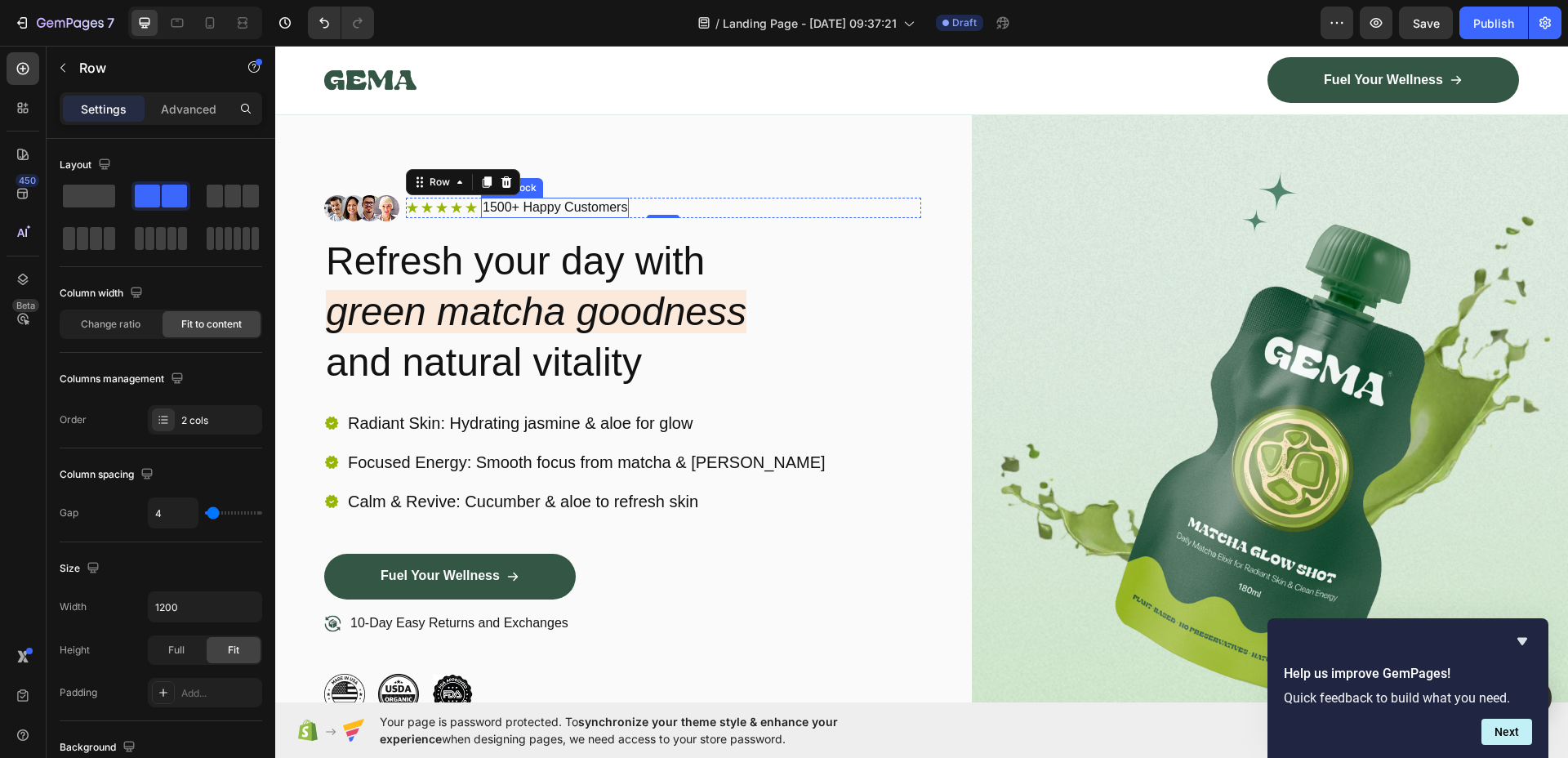
click at [521, 200] on p "1500+ Happy Customers" at bounding box center [554, 207] width 145 height 17
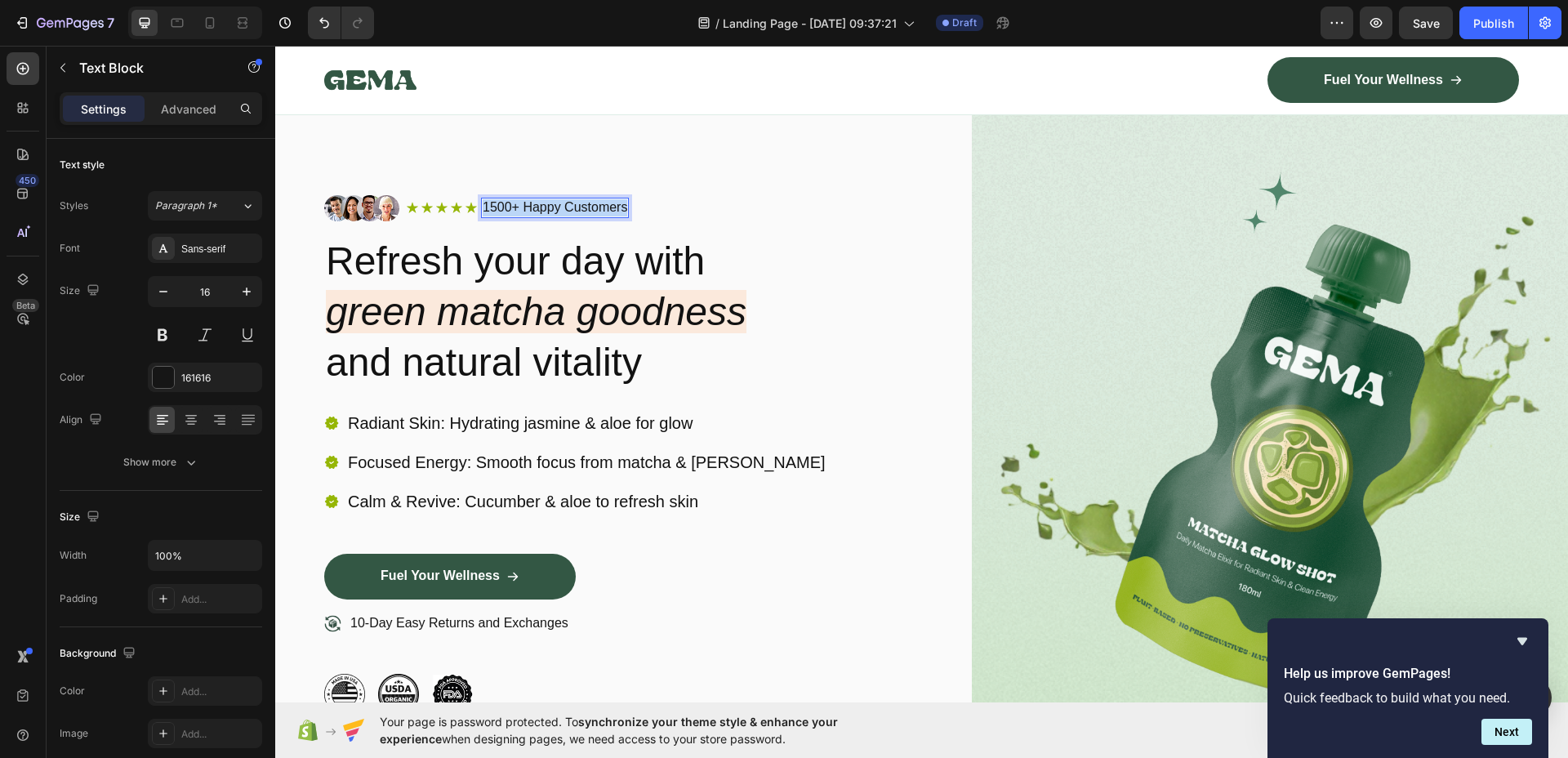
click at [521, 200] on p "1500+ Happy Customers" at bounding box center [554, 207] width 145 height 17
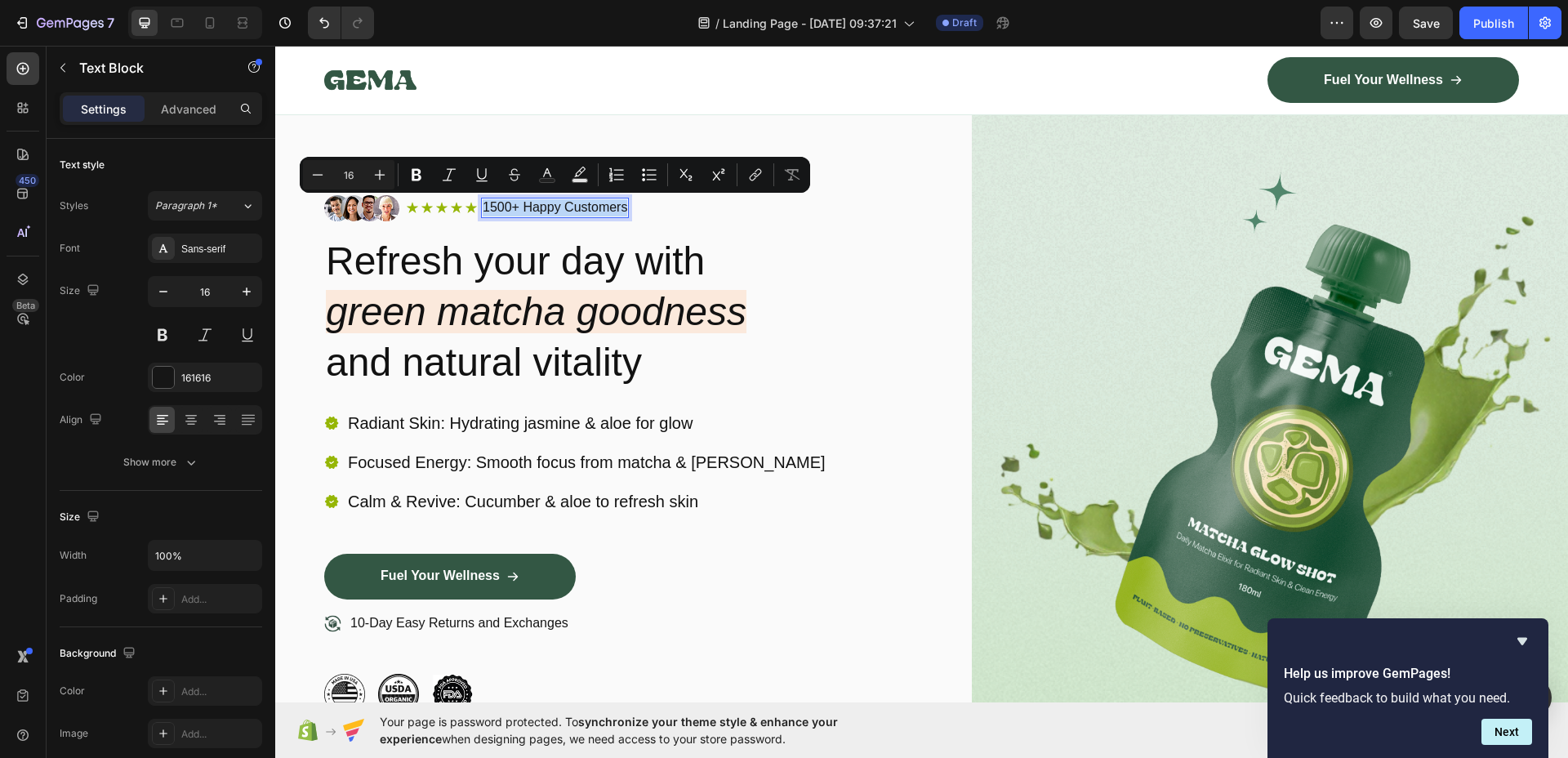
copy p "1500+ Happy Customers"
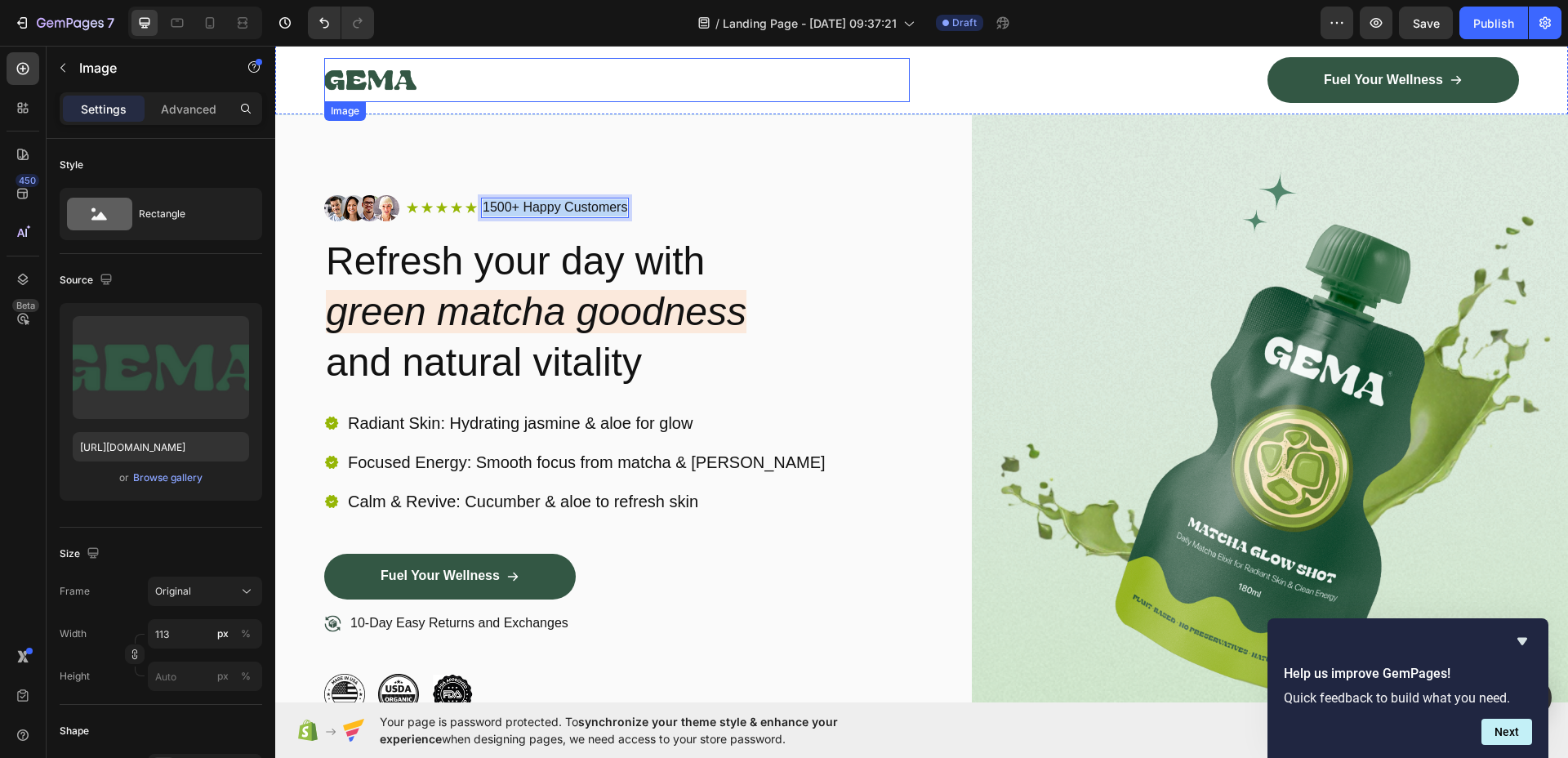
click at [603, 92] on div at bounding box center [617, 79] width 586 height 44
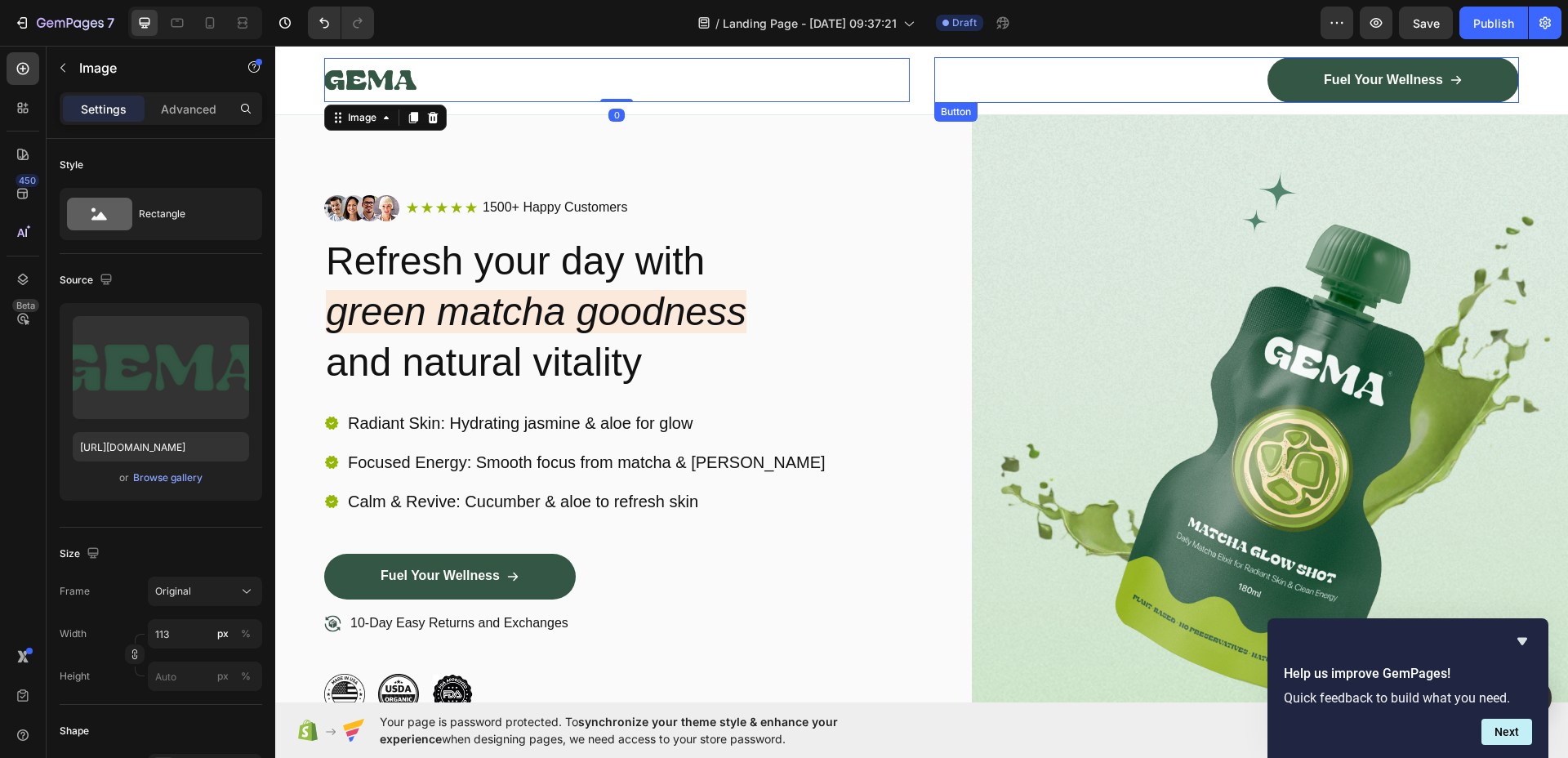
click at [1038, 76] on div "Fuel Your Wellness Button" at bounding box center [1227, 79] width 586 height 46
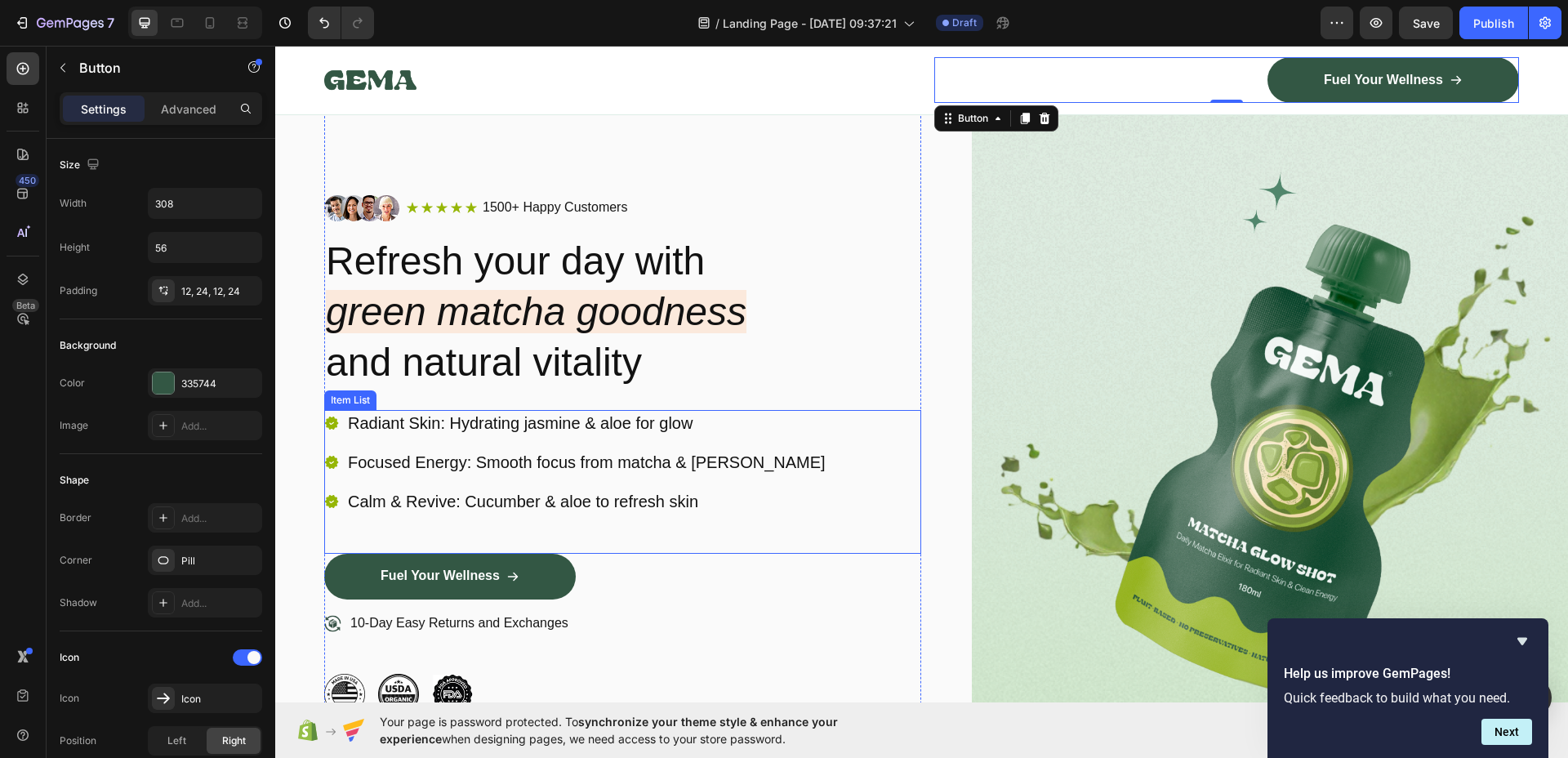
click at [415, 444] on div "Radiant Skin: Hydrating jasmine & aloe for glow Focused Energy: Smooth focus fr…" at bounding box center [576, 463] width 504 height 105
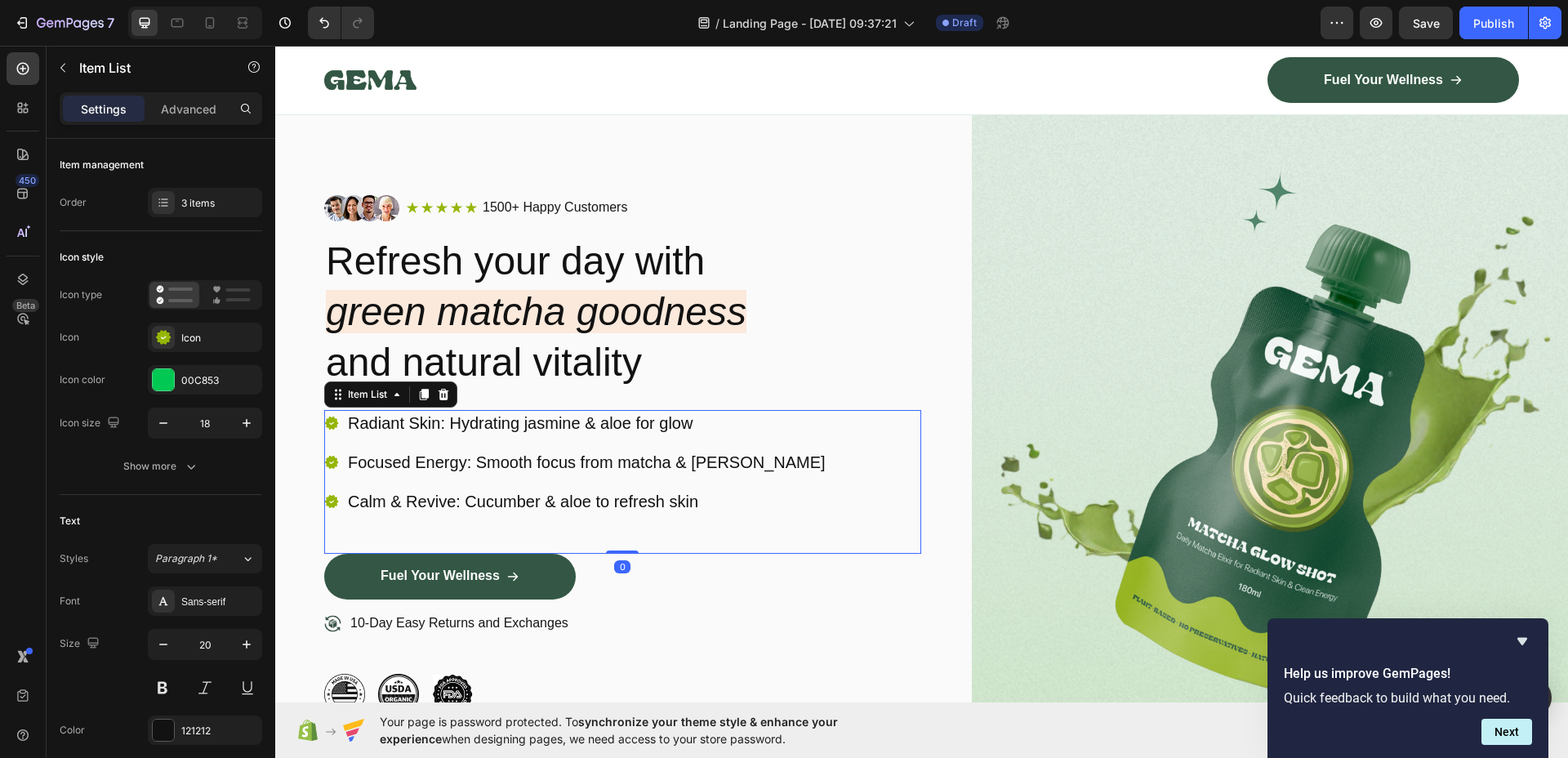
click at [423, 424] on p "Radiant Skin: Hydrating jasmine & aloe for glow" at bounding box center [586, 422] width 478 height 21
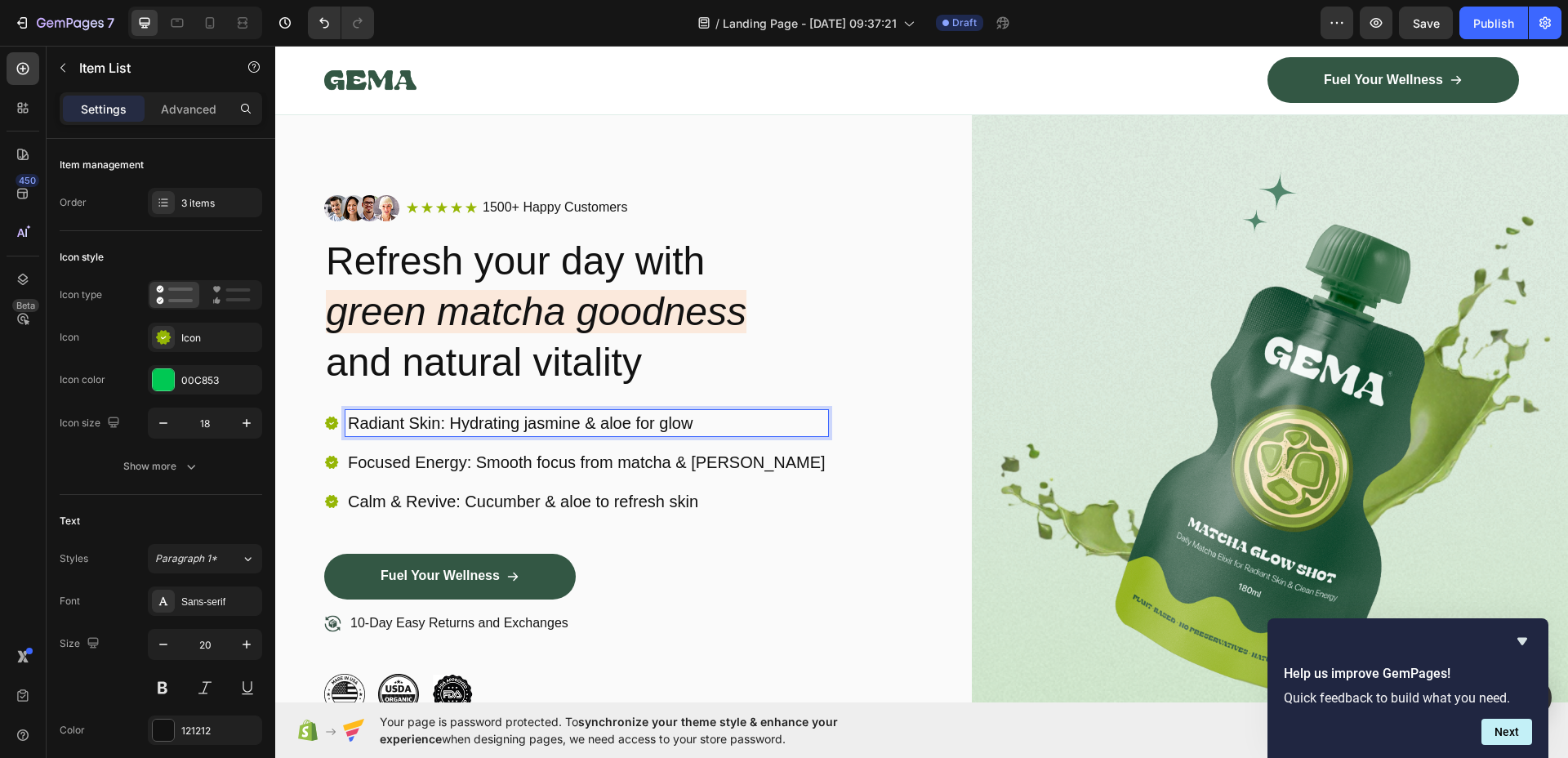
click at [747, 432] on p "Radiant Skin: Hydrating jasmine & aloe for glow" at bounding box center [586, 422] width 478 height 21
click at [812, 411] on div "Radiant Skin: Hydrating jasmine & aloe for glow Focused Energy: Smooth focus fr…" at bounding box center [622, 482] width 597 height 144
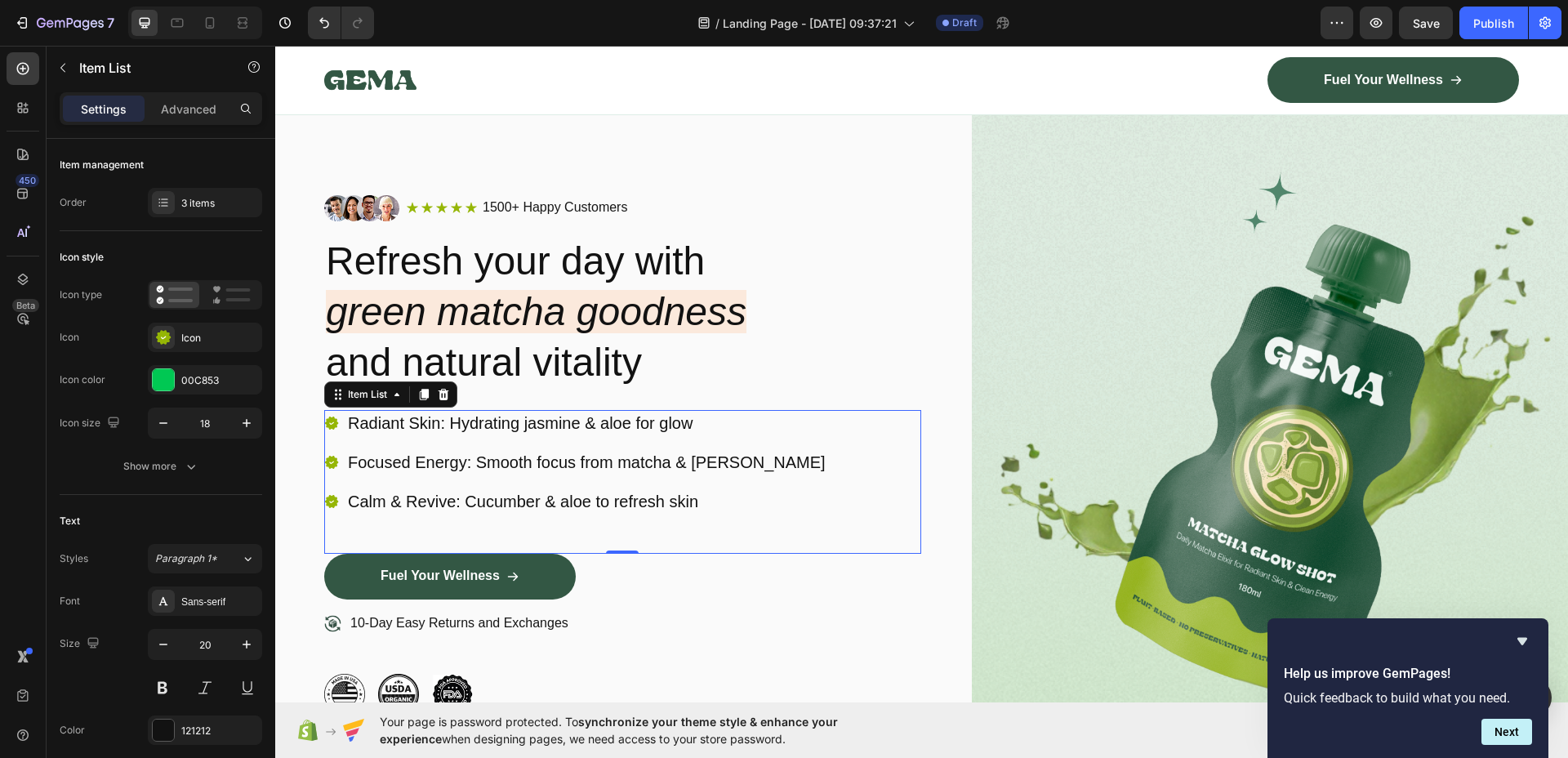
click at [840, 450] on div "Radiant Skin: Hydrating jasmine & aloe for glow Focused Energy: Smooth focus fr…" at bounding box center [622, 482] width 597 height 144
click at [61, 64] on icon "button" at bounding box center [63, 68] width 13 height 13
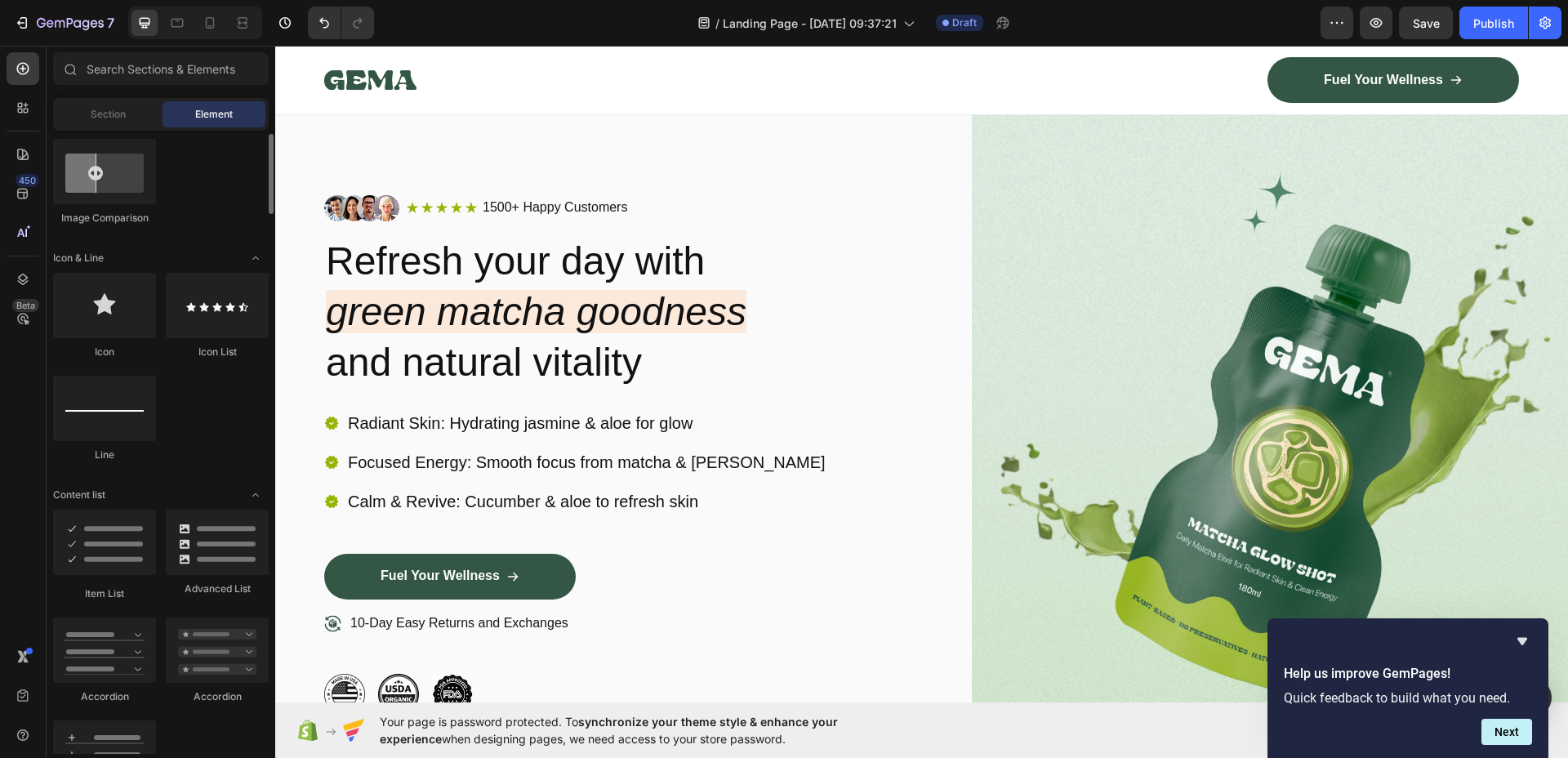
scroll to position [1028, 0]
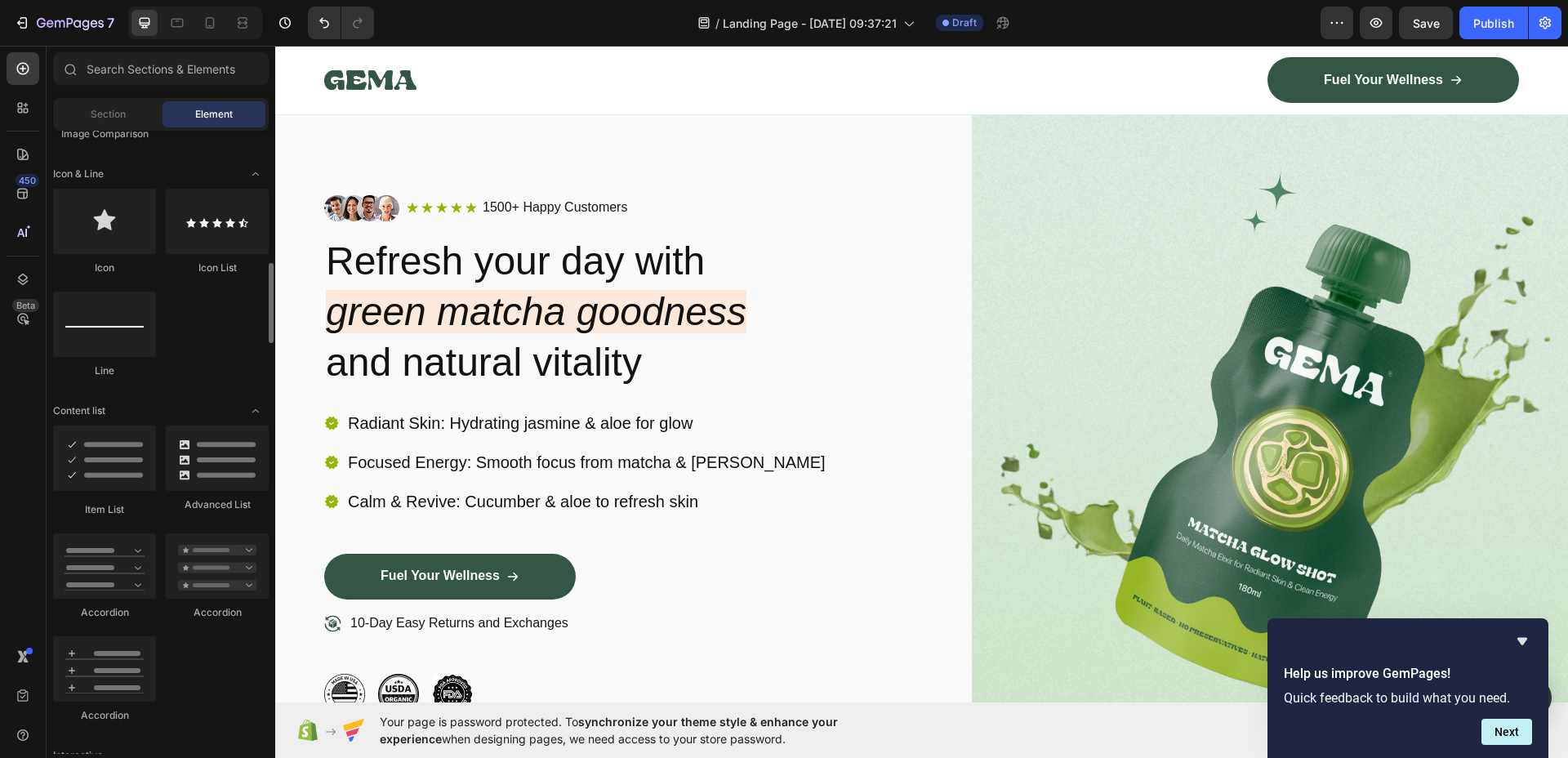
click at [196, 371] on div "Icon Icon List Line" at bounding box center [161, 291] width 216 height 204
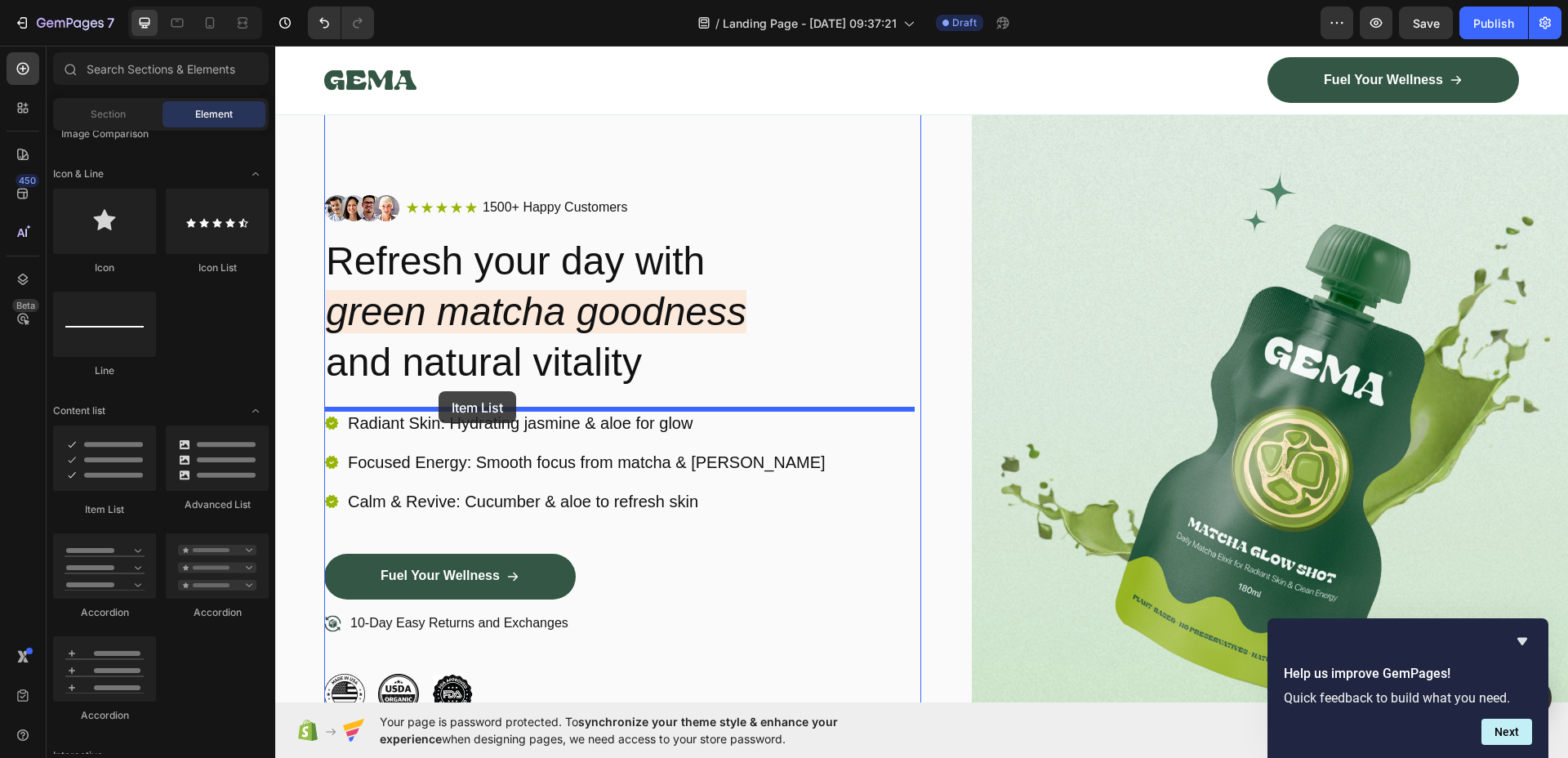
drag, startPoint x: 362, startPoint y: 508, endPoint x: 438, endPoint y: 392, distance: 138.7
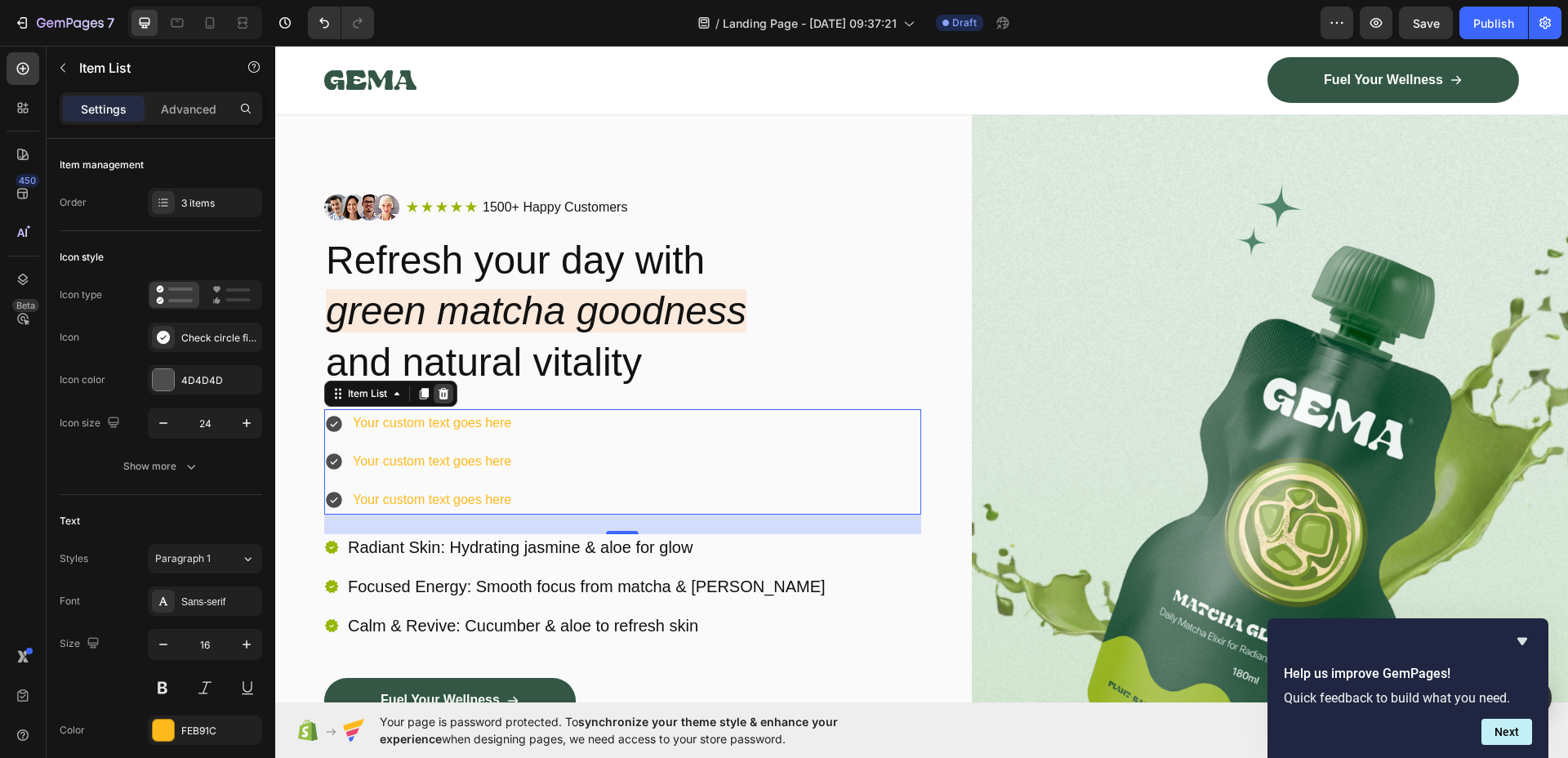
click at [450, 392] on div at bounding box center [443, 393] width 20 height 20
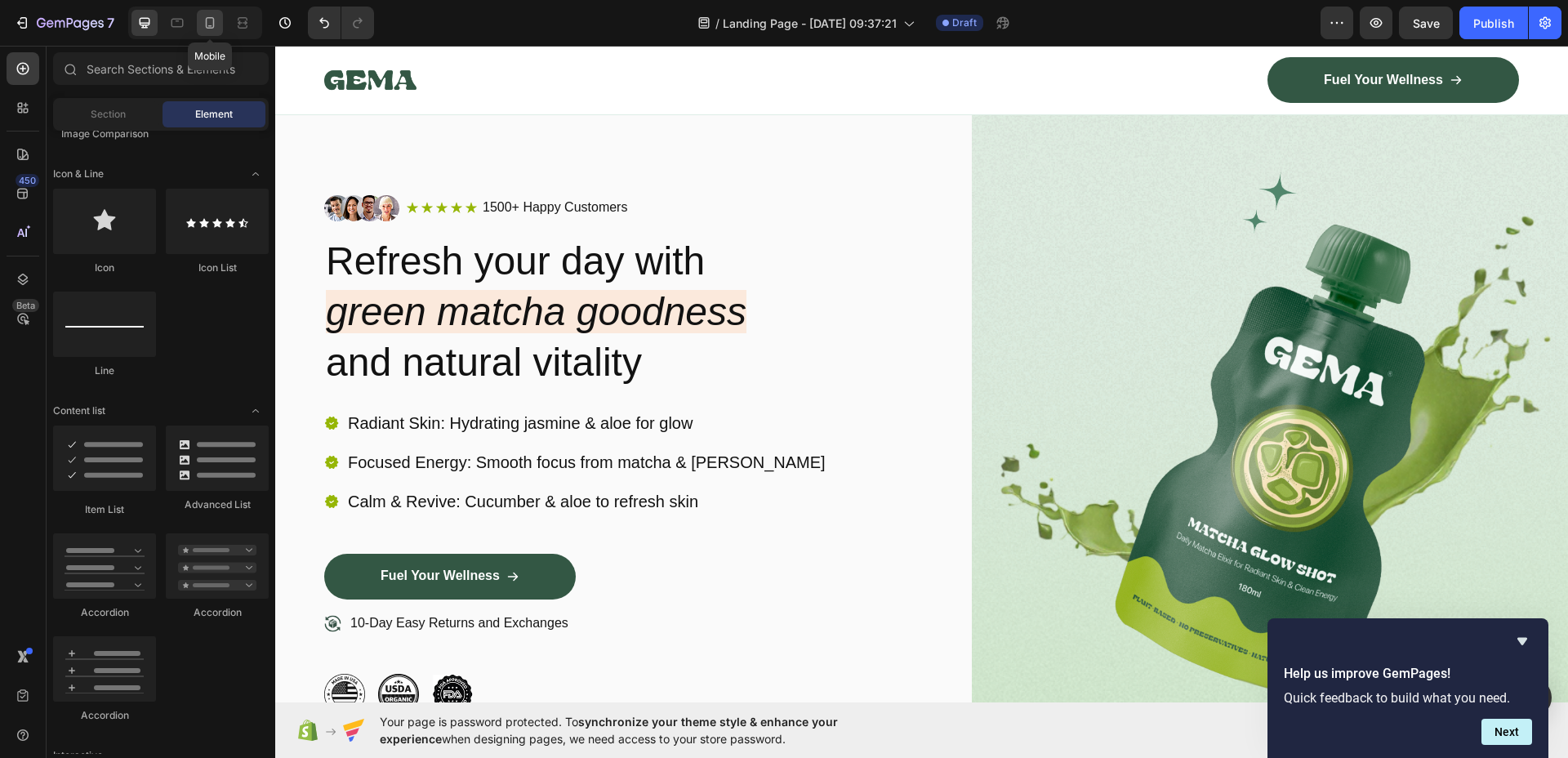
click at [203, 15] on icon at bounding box center [209, 22] width 16 height 16
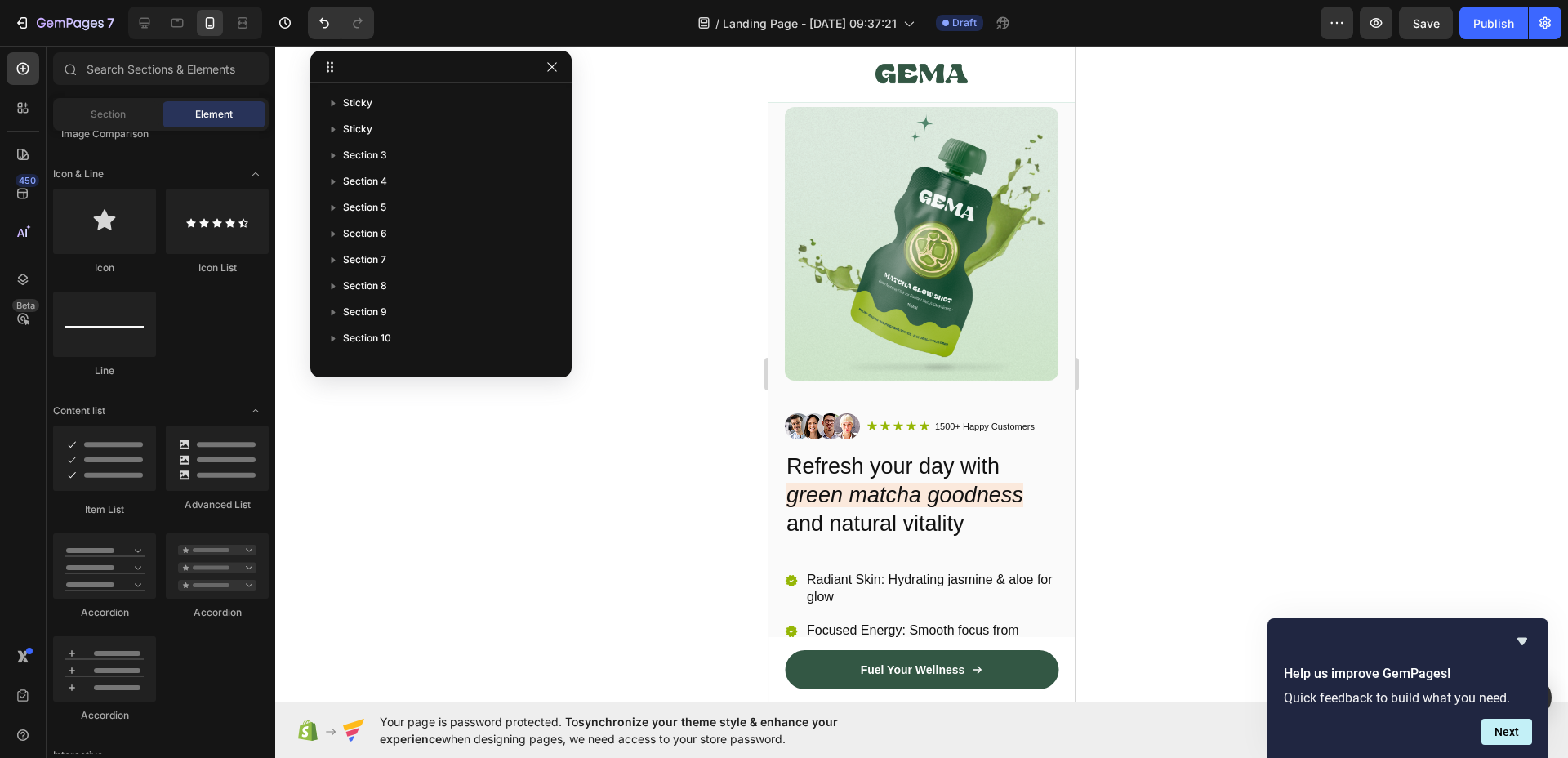
click at [705, 451] on div at bounding box center [920, 402] width 1292 height 712
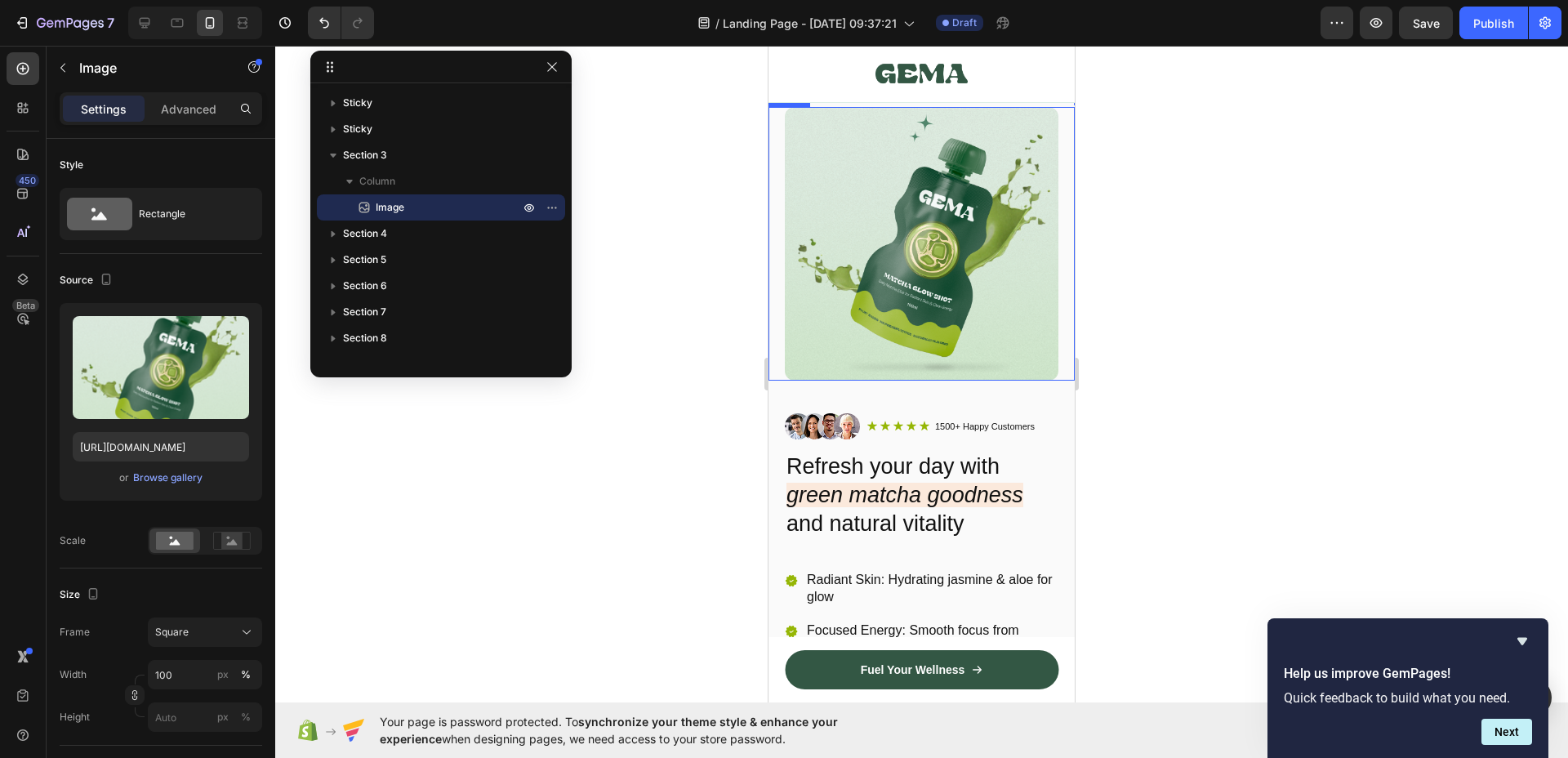
click at [780, 161] on div "Image" at bounding box center [921, 243] width 306 height 274
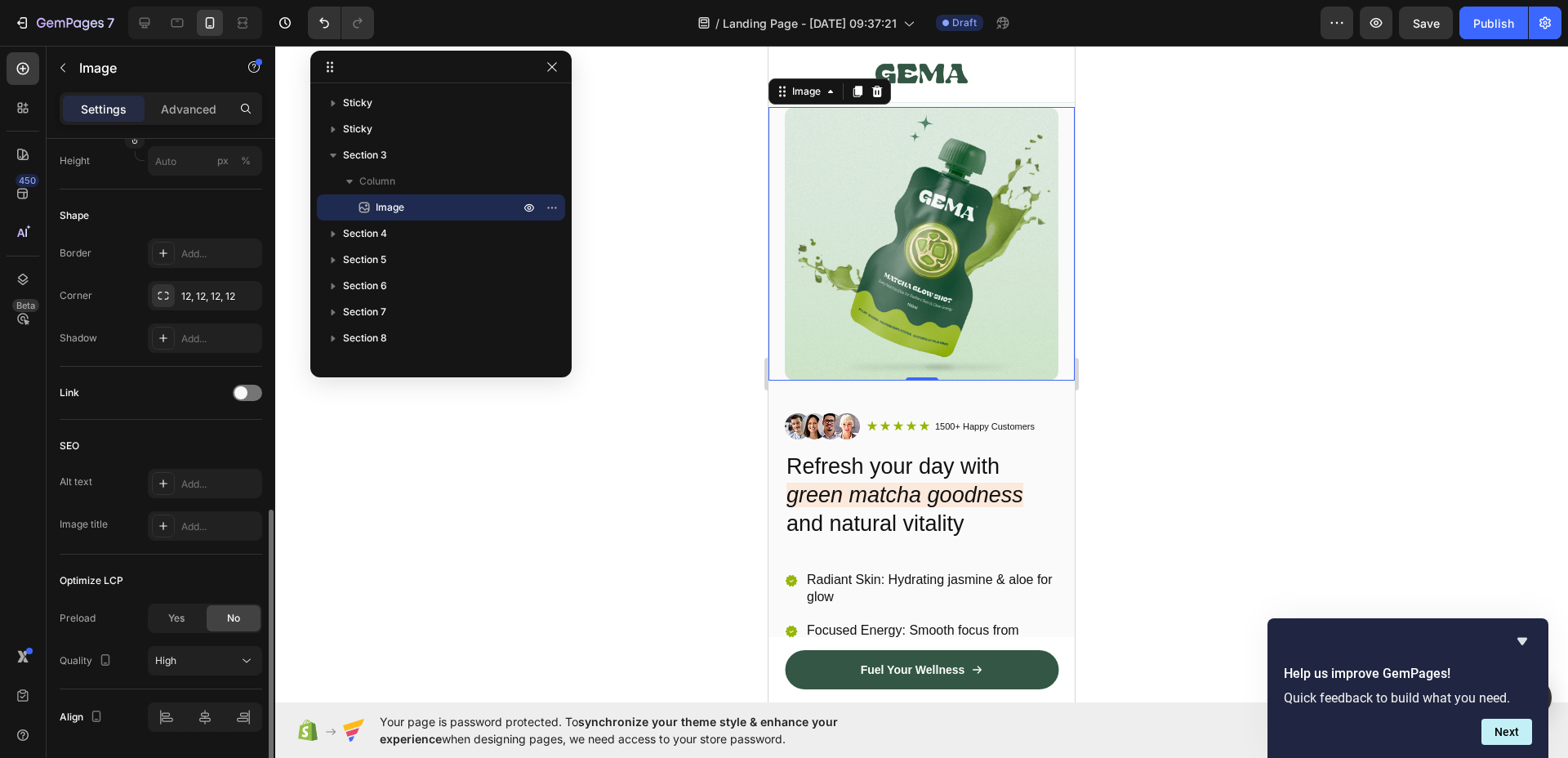
scroll to position [608, 0]
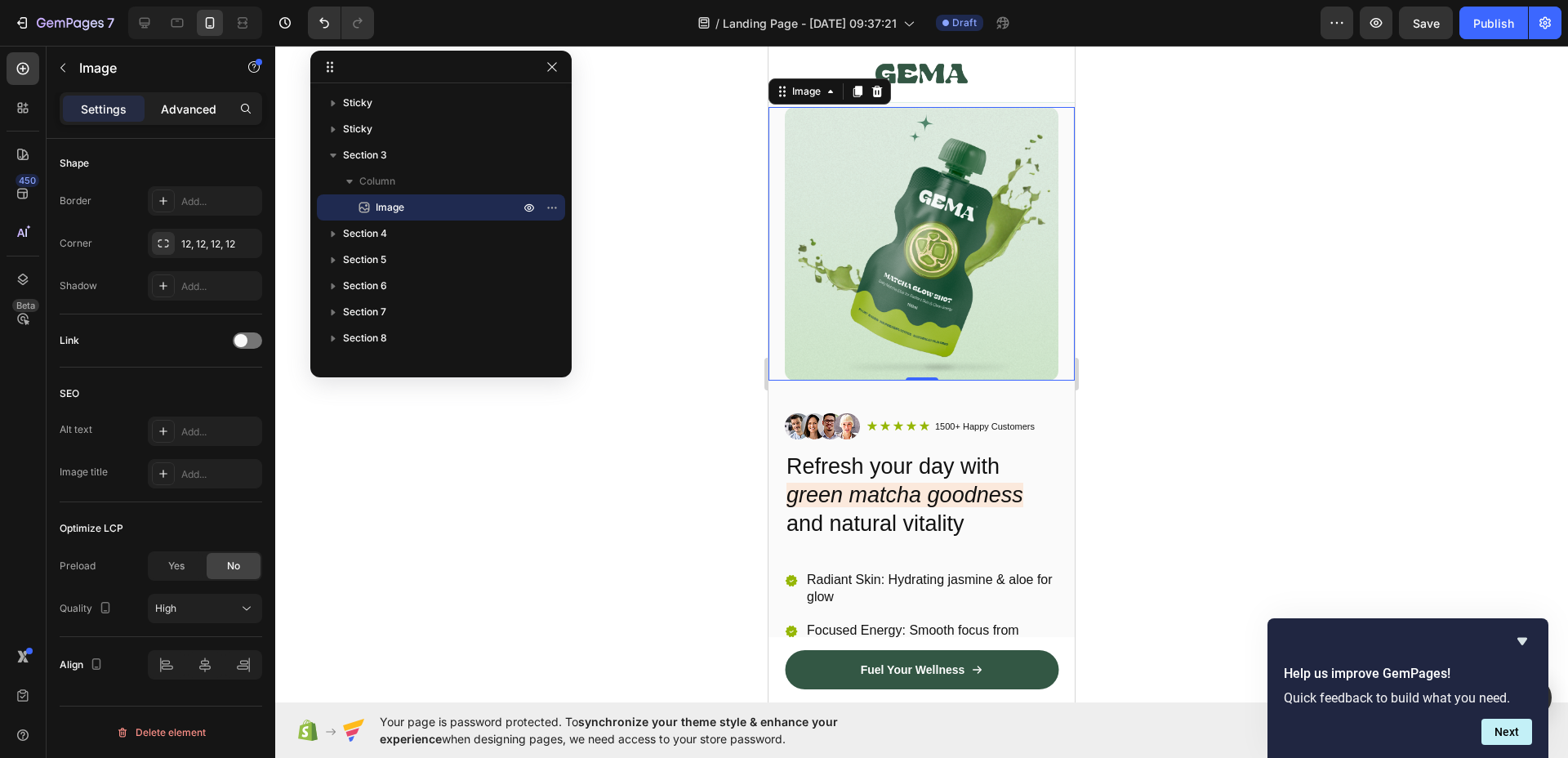
click at [192, 116] on p "Advanced" at bounding box center [188, 108] width 55 height 17
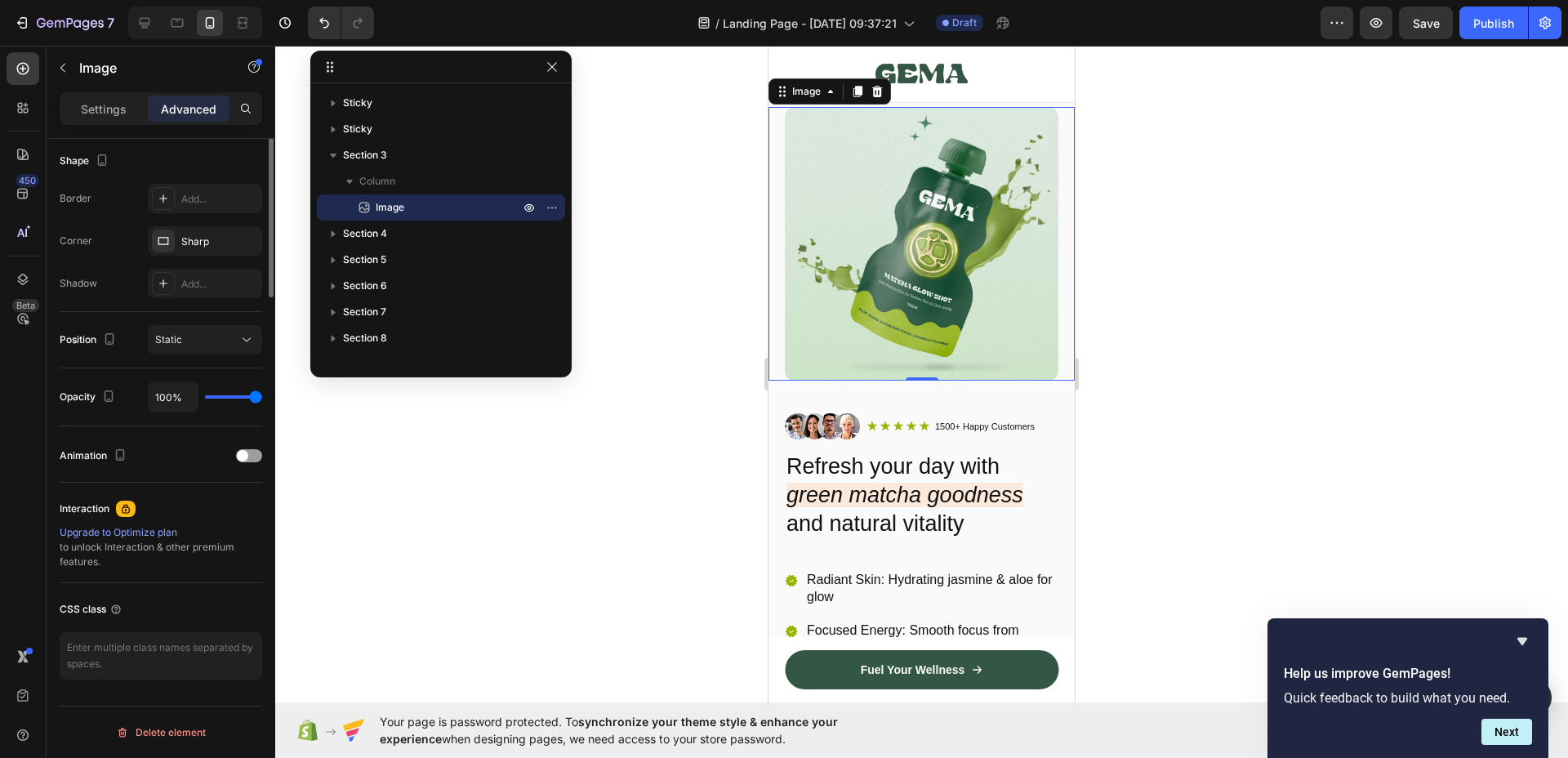
scroll to position [0, 0]
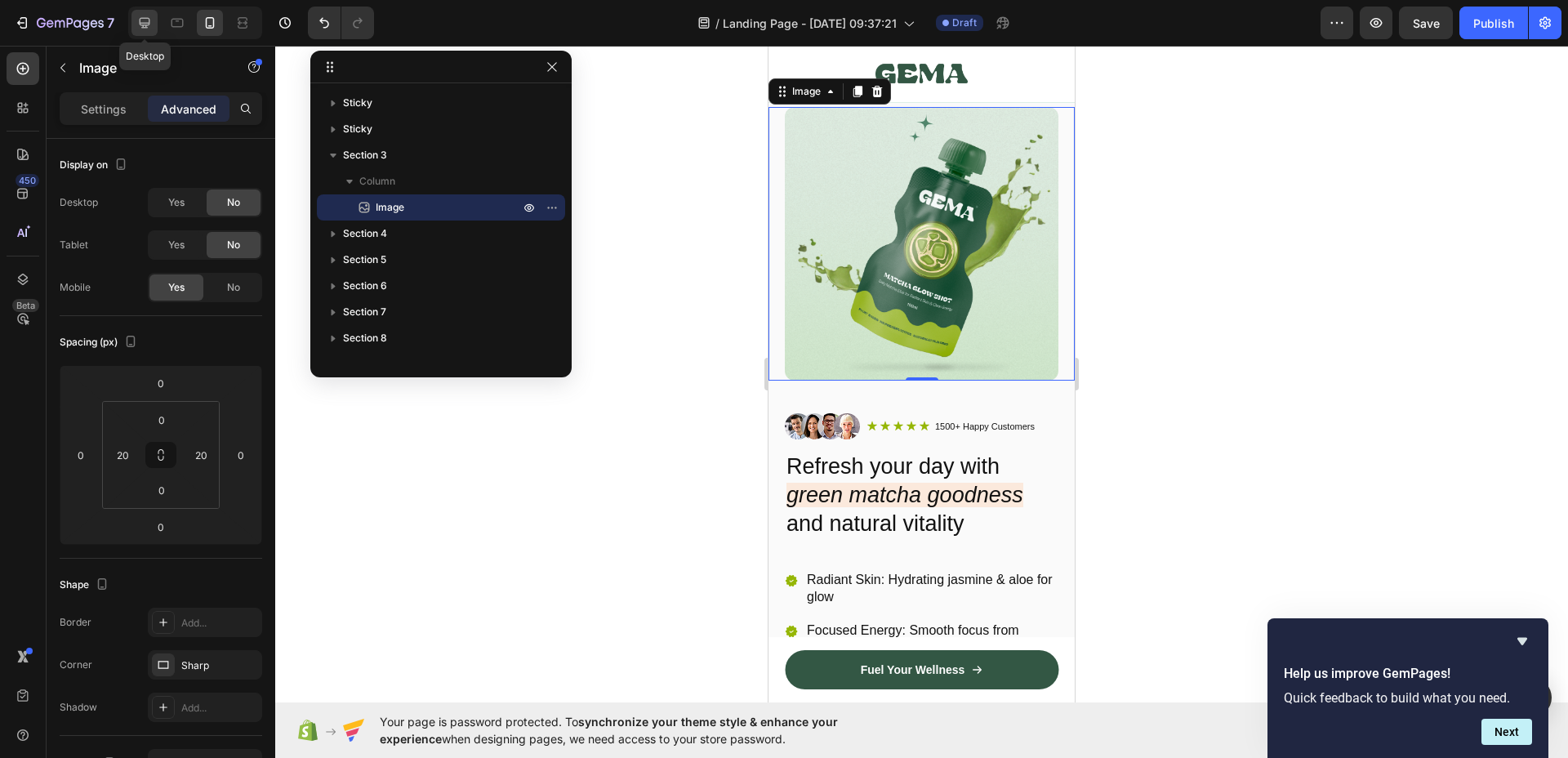
click at [150, 23] on icon at bounding box center [144, 22] width 16 height 16
type input "0"
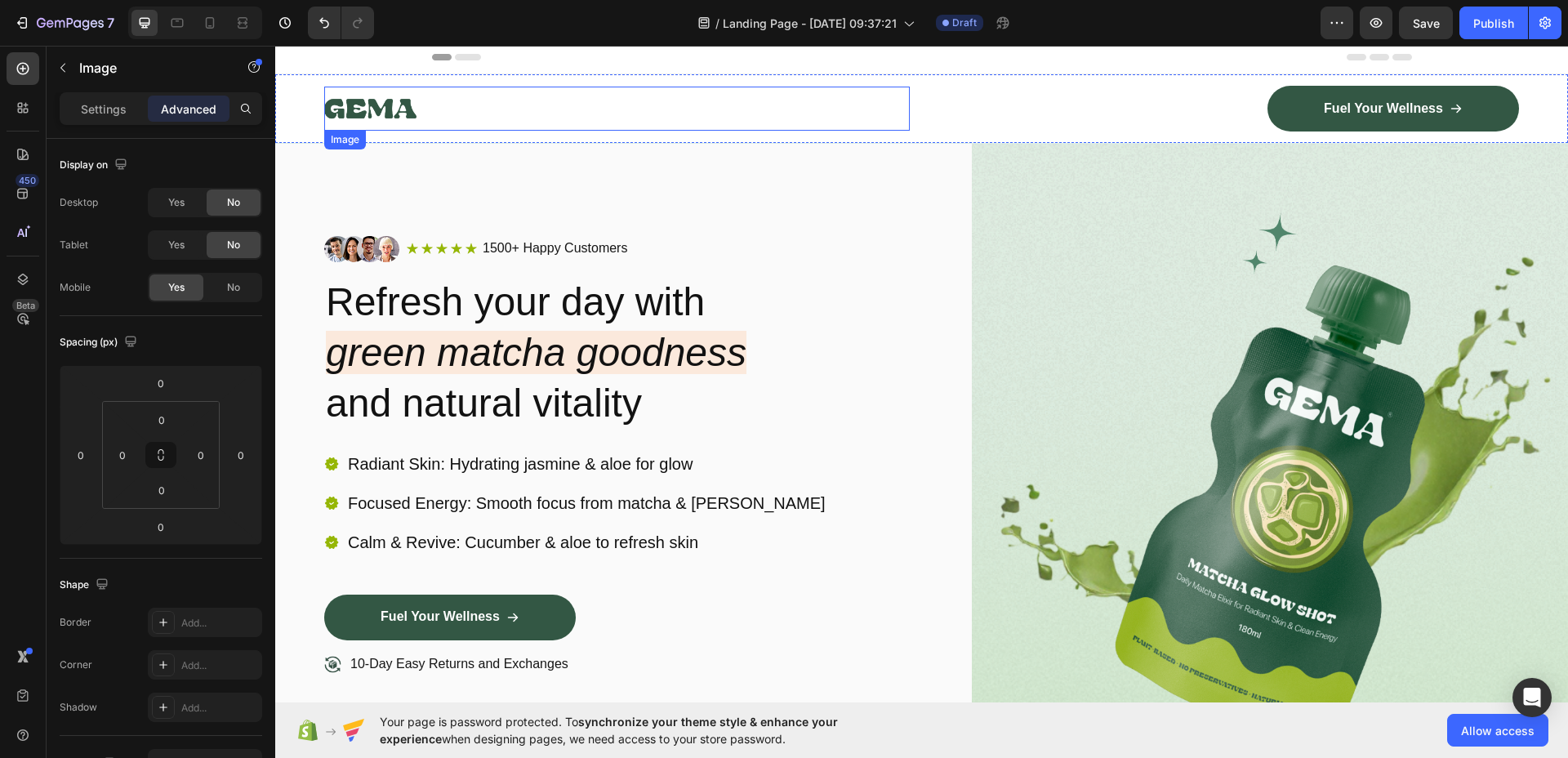
scroll to position [1, 0]
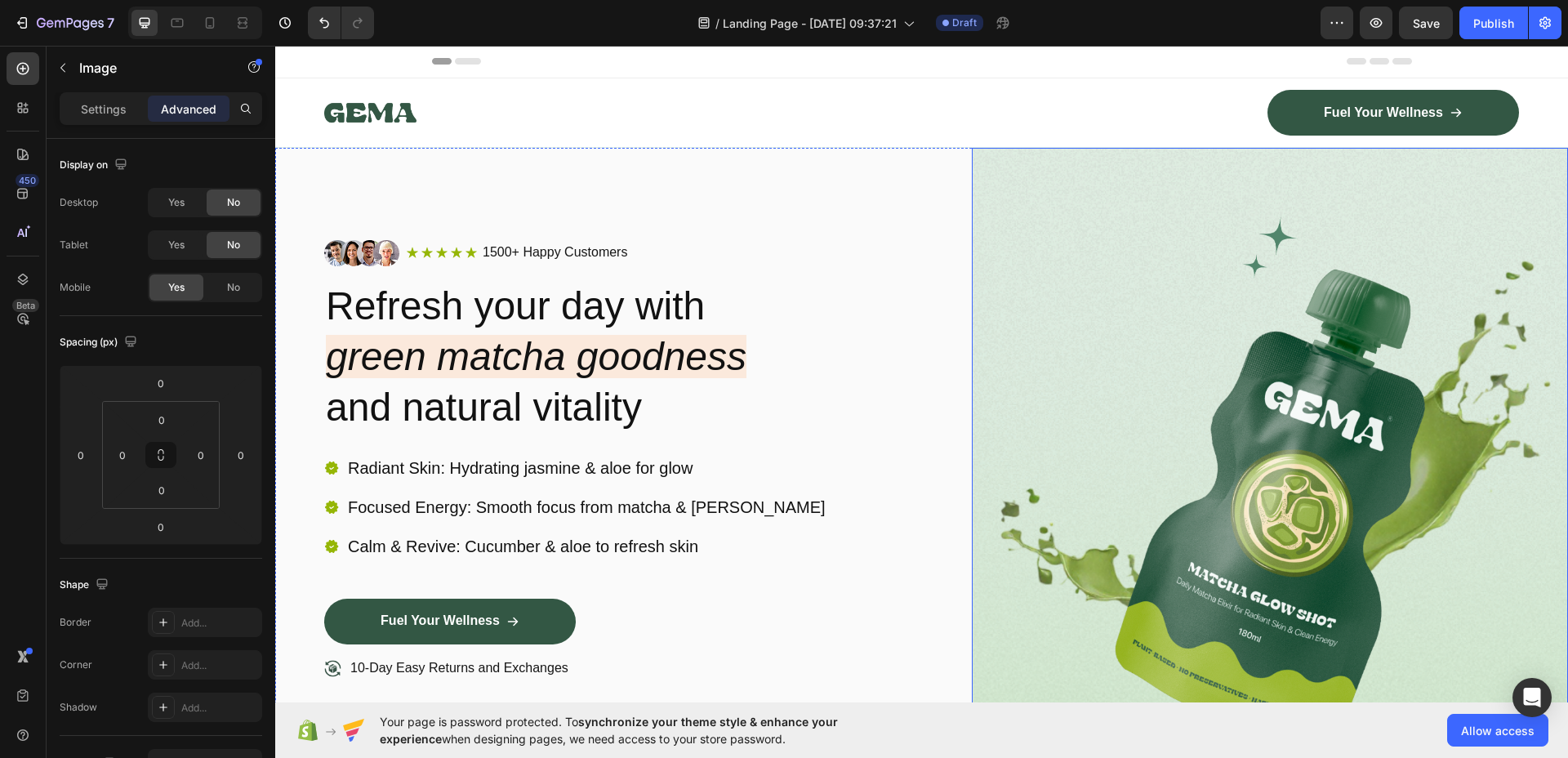
click at [1204, 372] on img at bounding box center [1270, 499] width 597 height 703
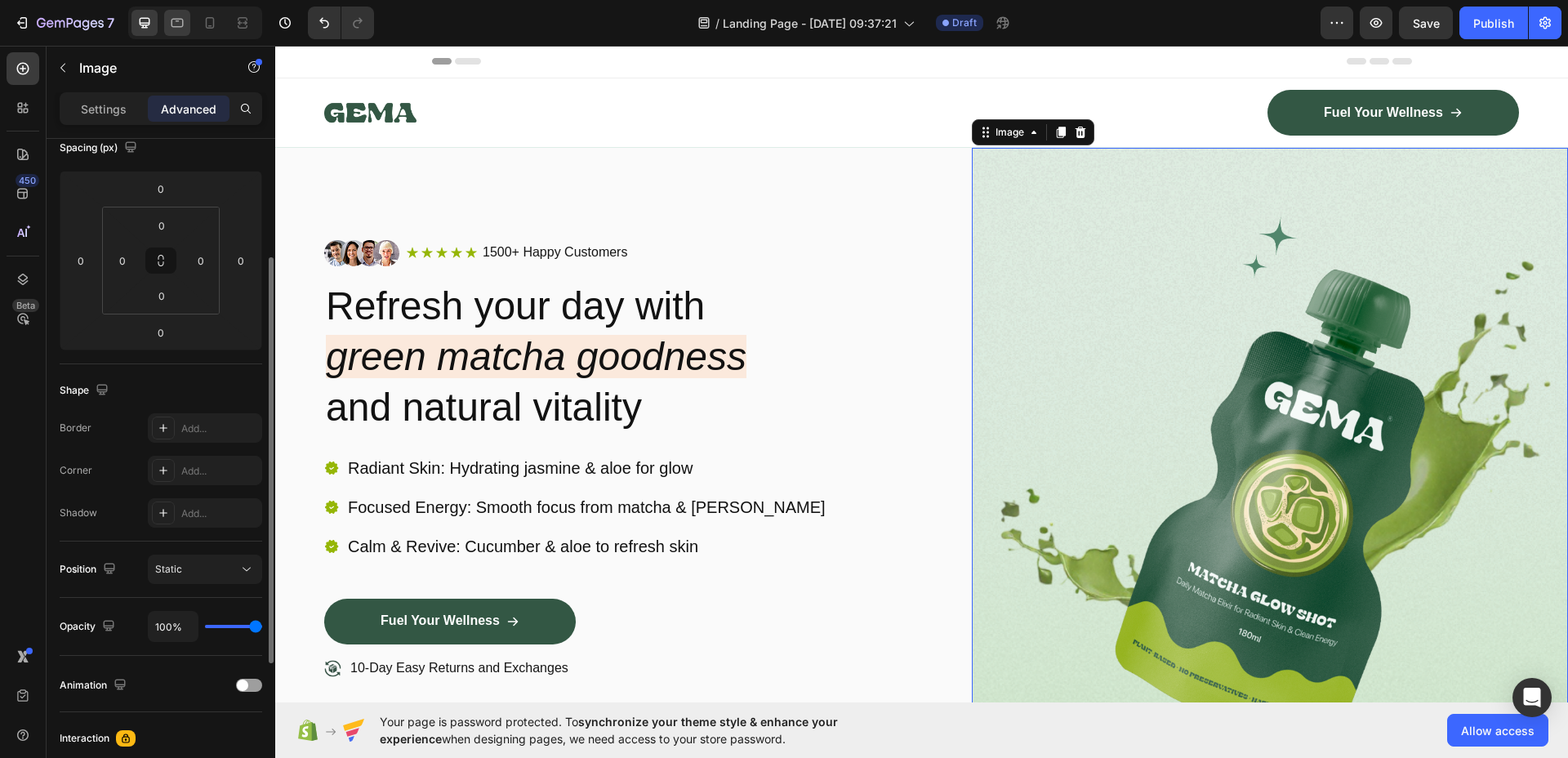
scroll to position [0, 0]
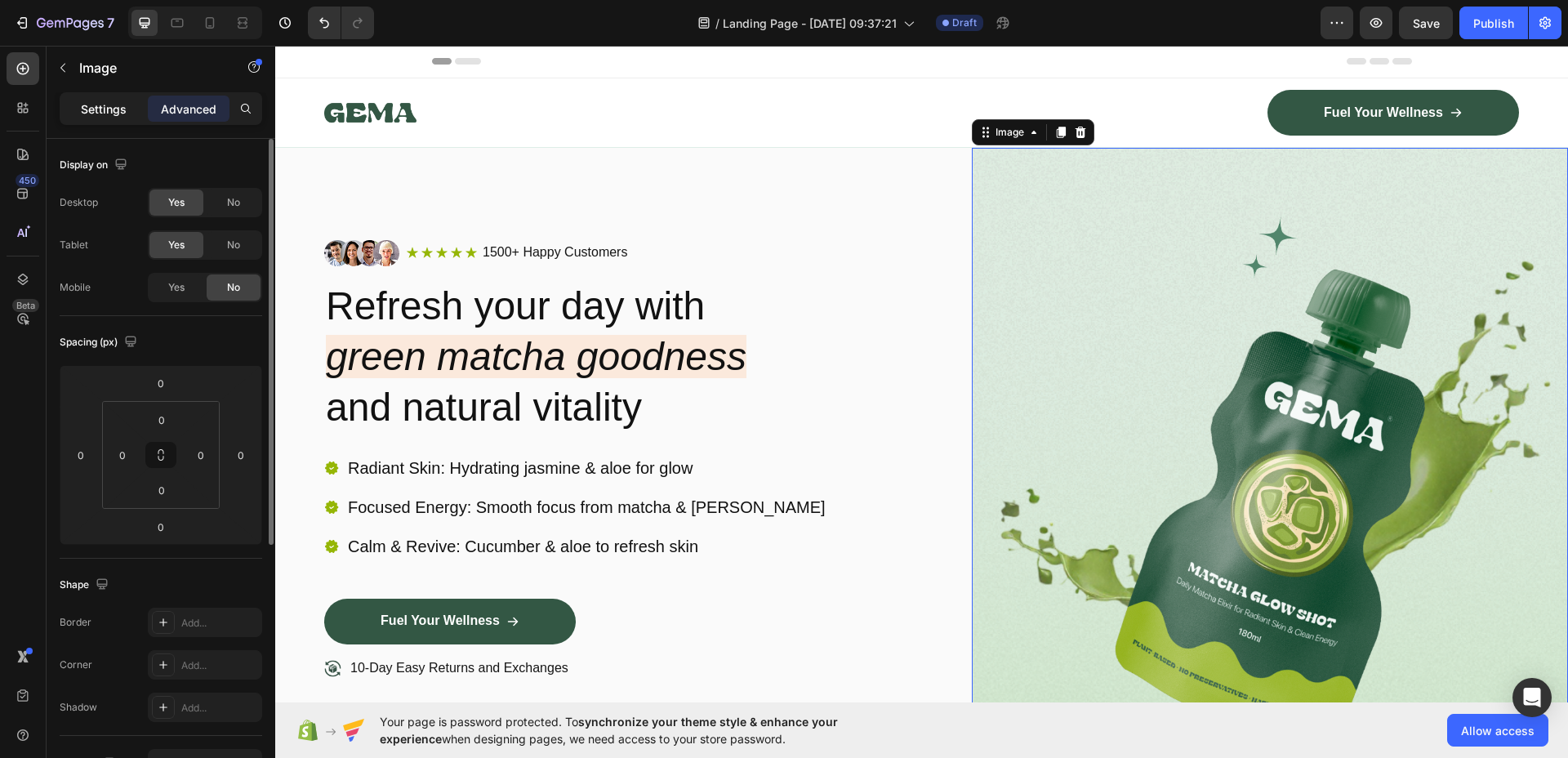
click at [110, 116] on p "Settings" at bounding box center [104, 108] width 46 height 17
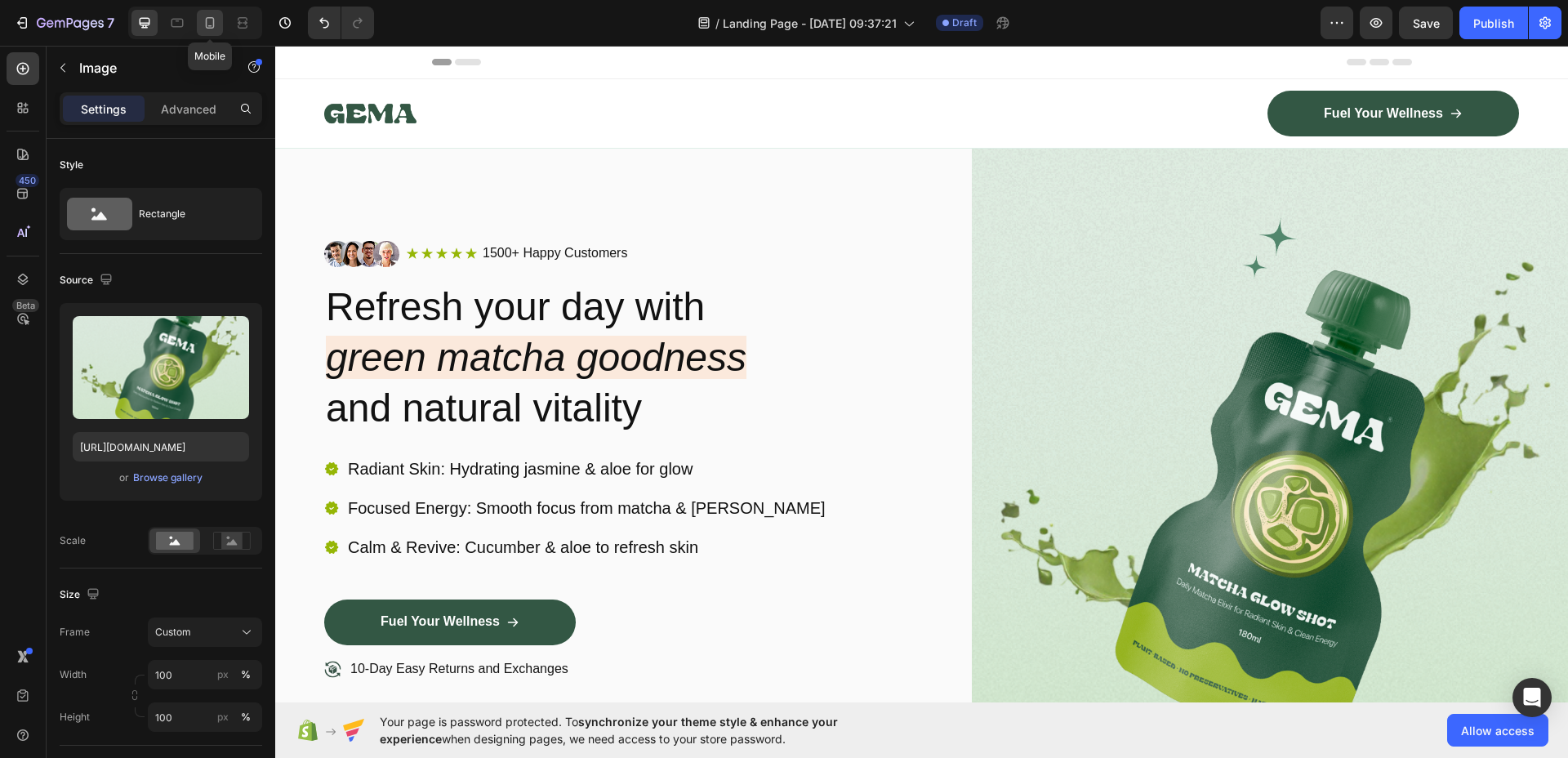
click at [210, 21] on icon at bounding box center [209, 22] width 16 height 16
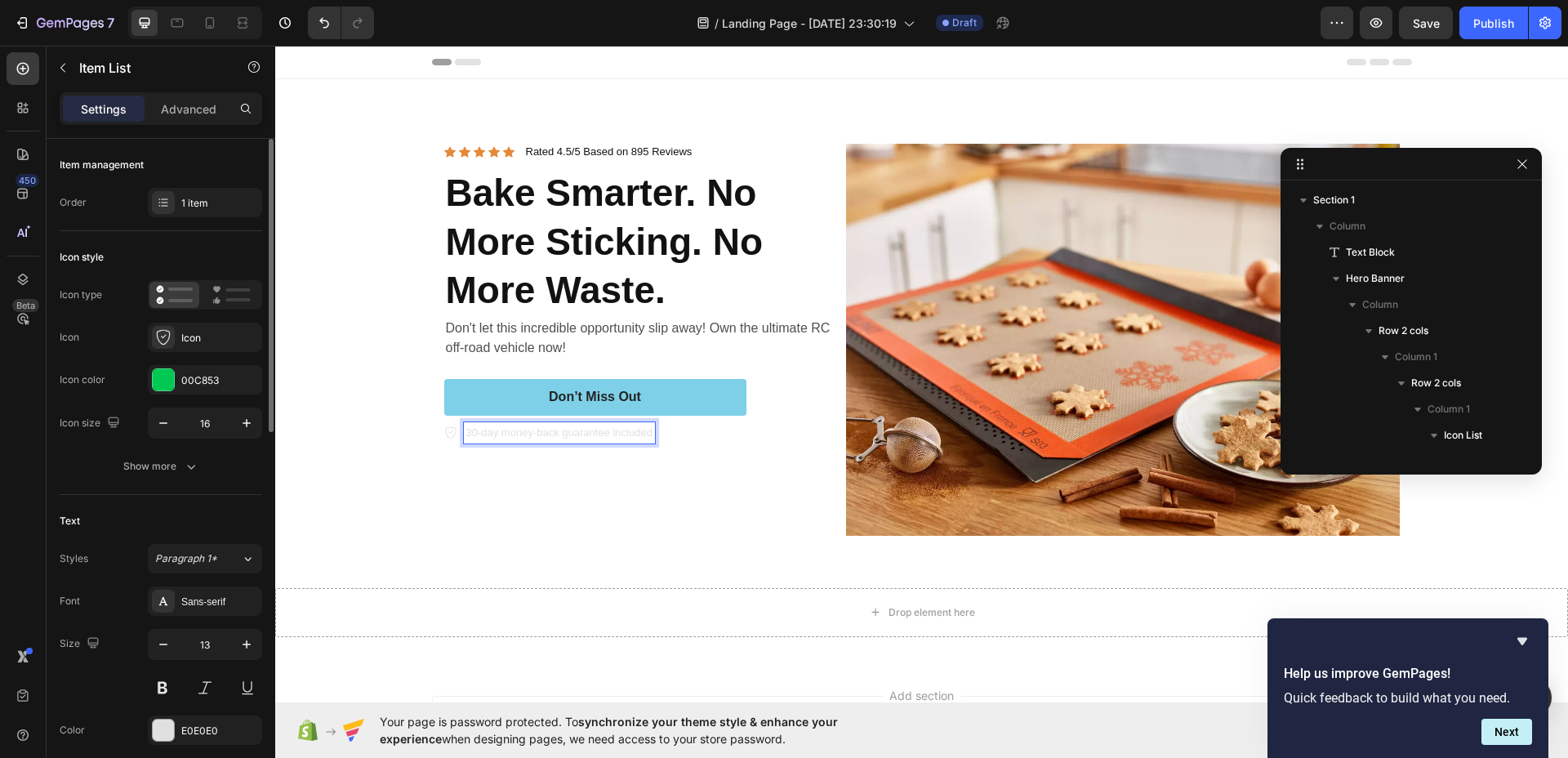
scroll to position [489, 0]
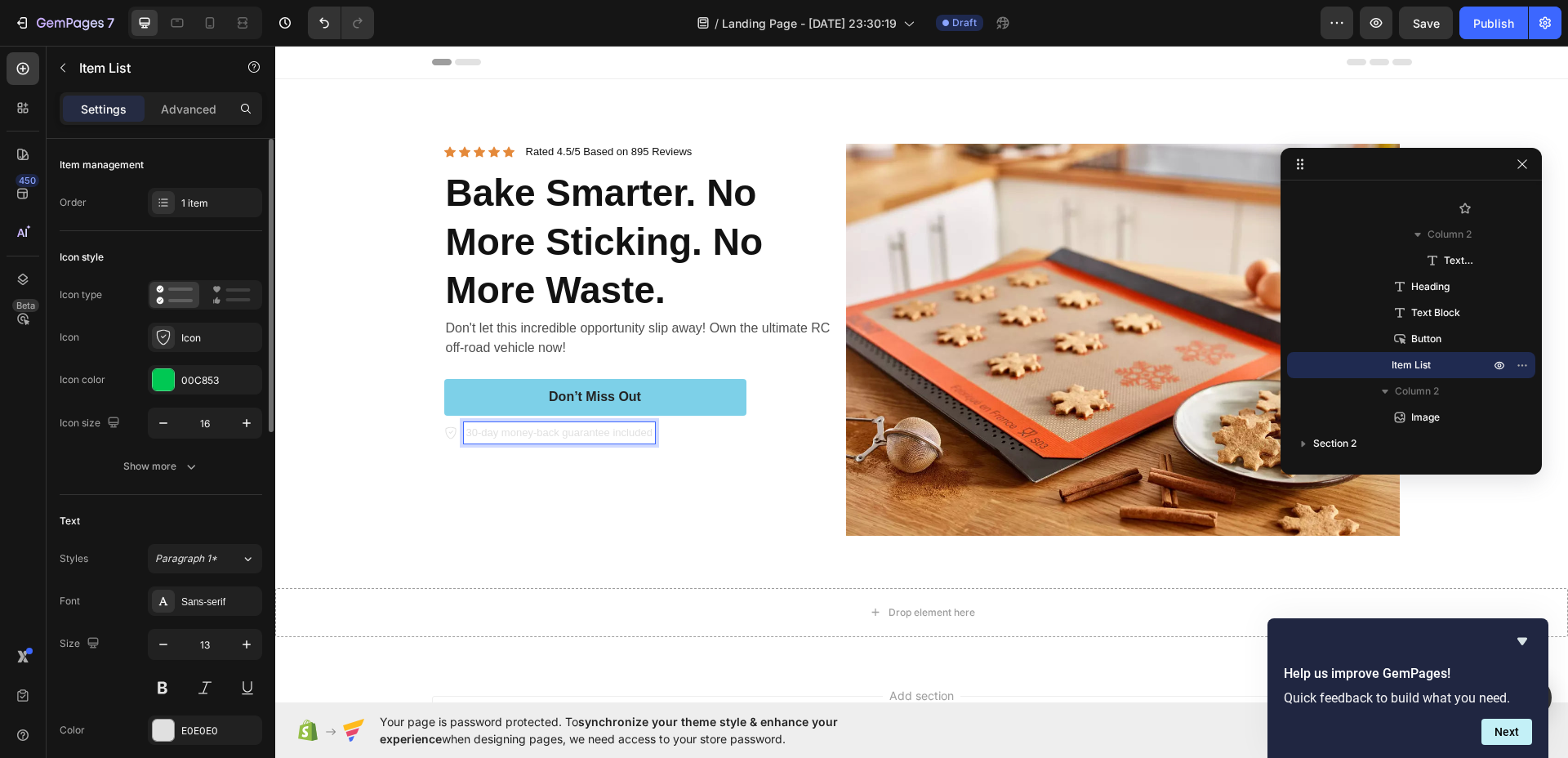
click at [446, 427] on icon at bounding box center [449, 432] width 10 height 12
click at [449, 432] on icon at bounding box center [450, 431] width 4 height 3
click at [178, 381] on div "00C853" at bounding box center [205, 379] width 114 height 29
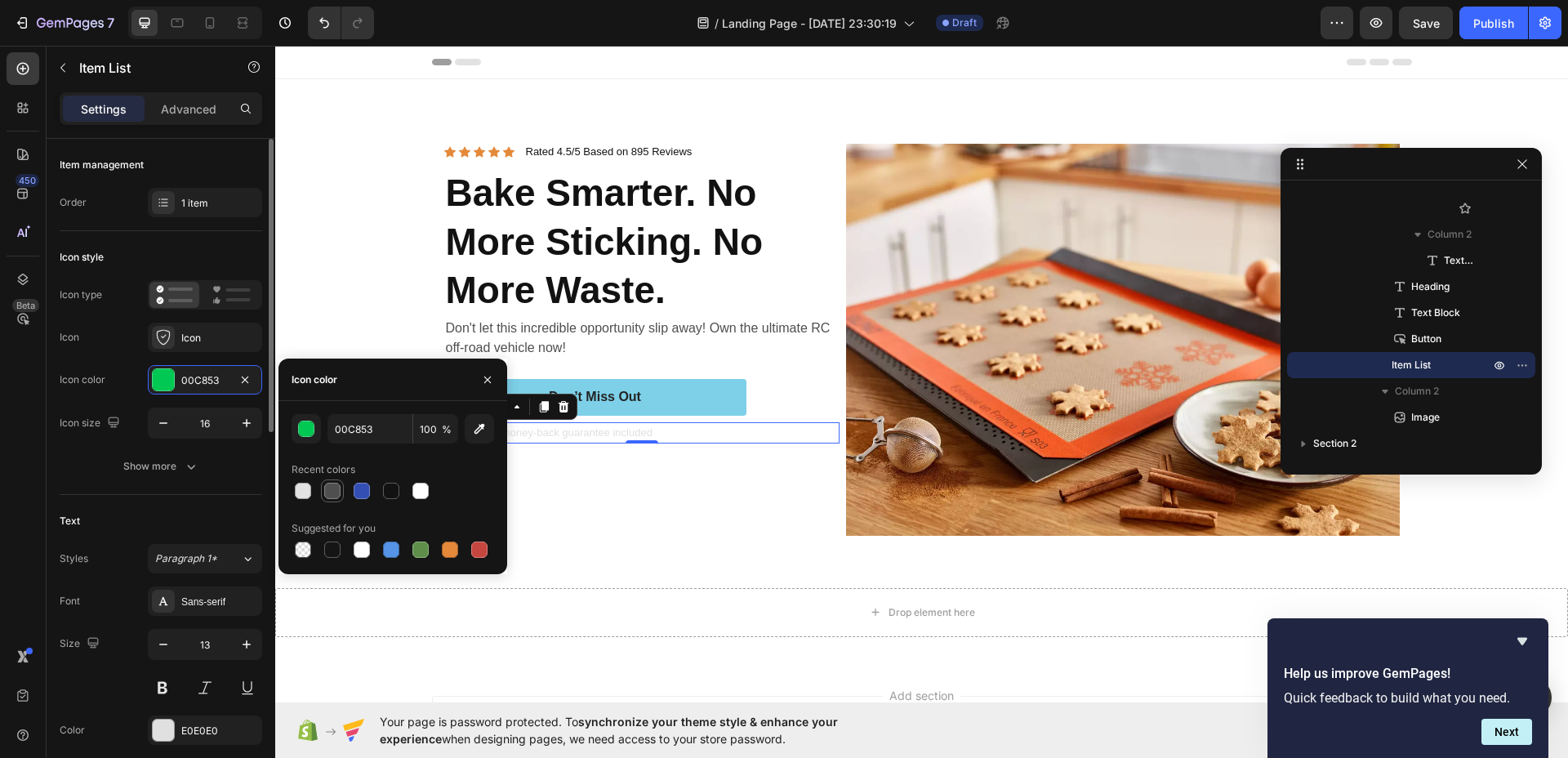
click at [332, 491] on div at bounding box center [332, 490] width 16 height 16
type input "4F4F4F"
click at [612, 485] on div "Icon Icon Icon Icon Icon Icon List Rated 4.5/5 Based on 895 Reviews Text Block …" at bounding box center [641, 339] width 395 height 392
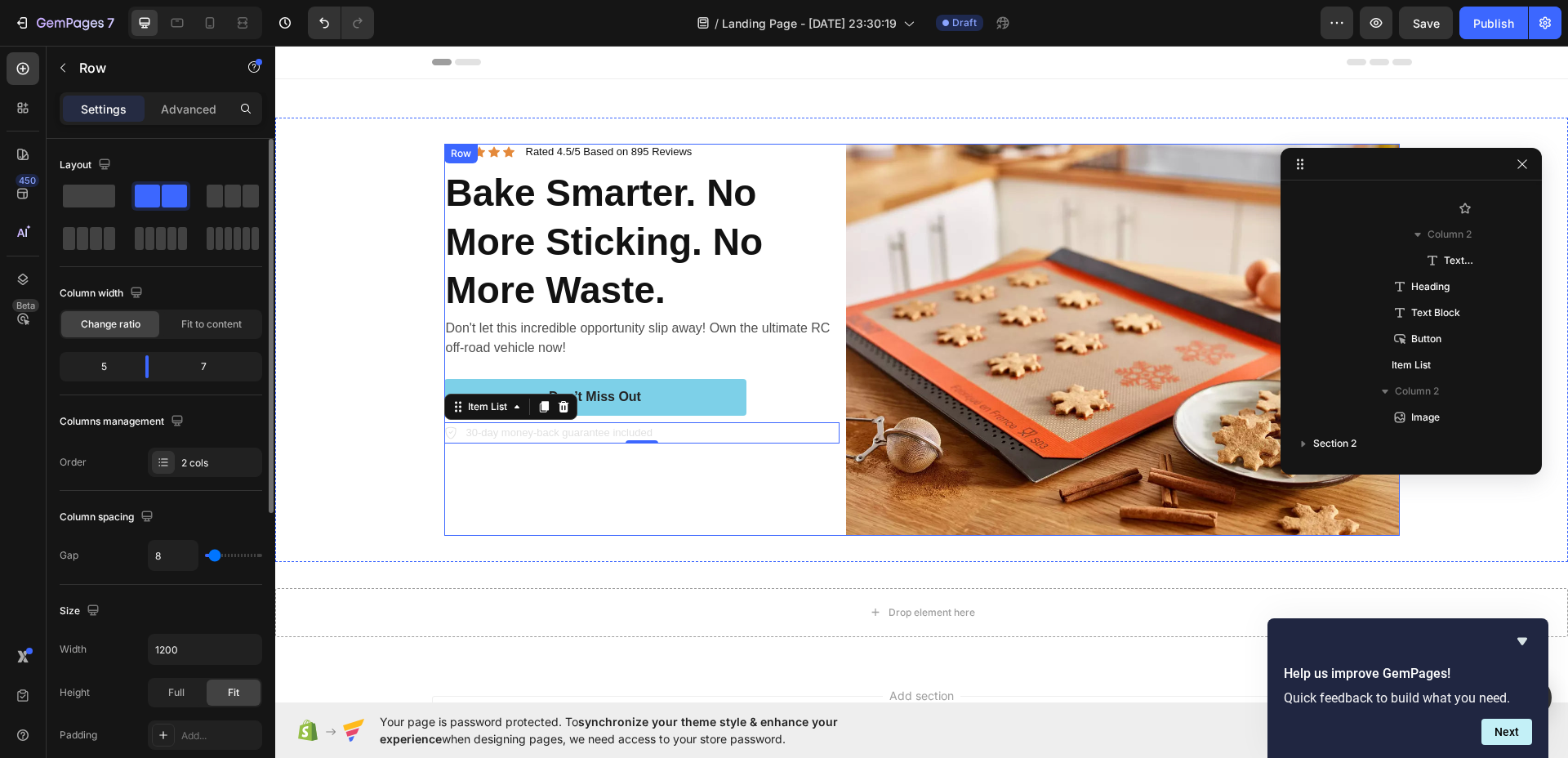
scroll to position [21, 0]
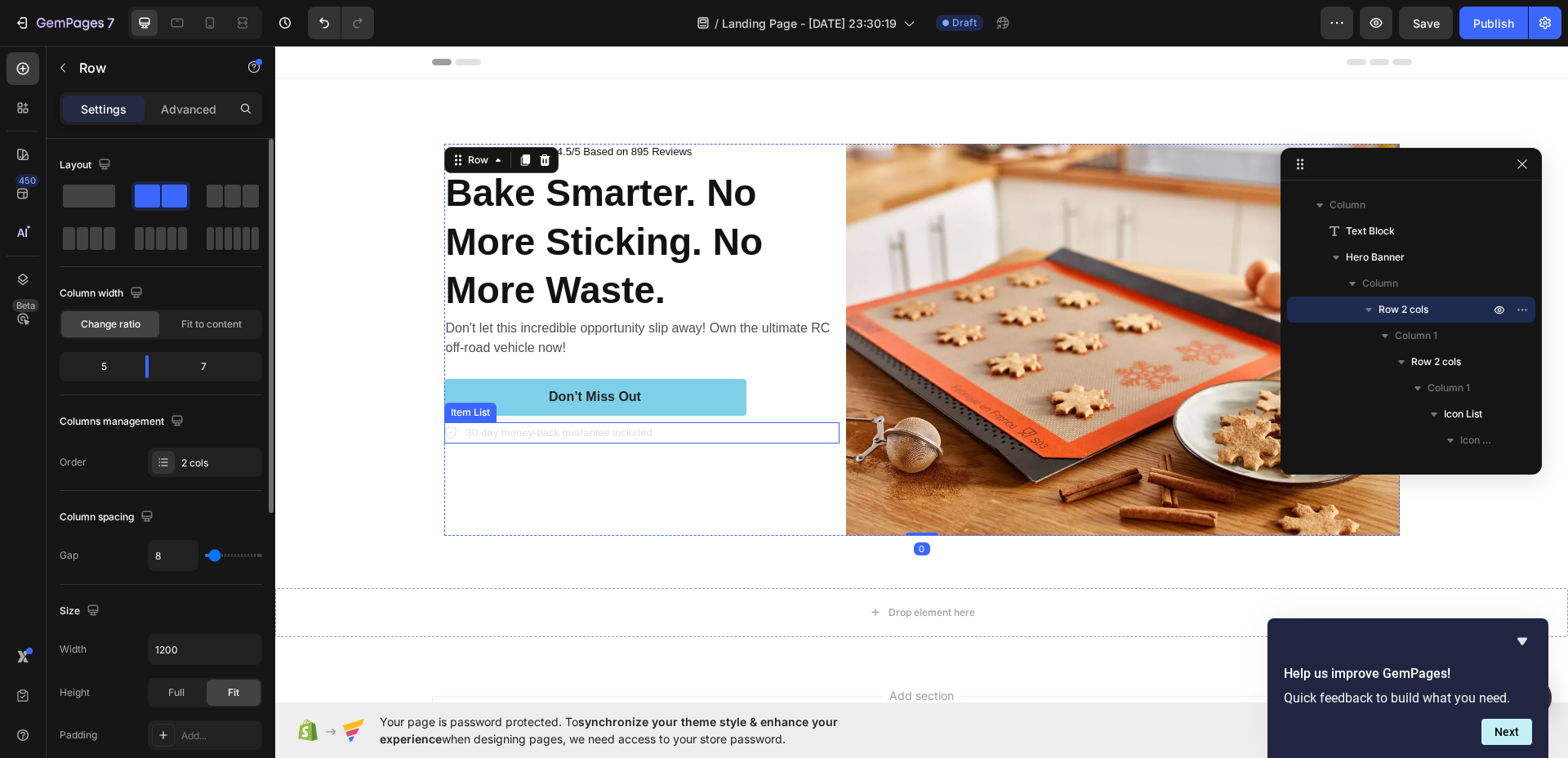
click at [598, 436] on p "30-day money-back guarantee included" at bounding box center [559, 432] width 186 height 16
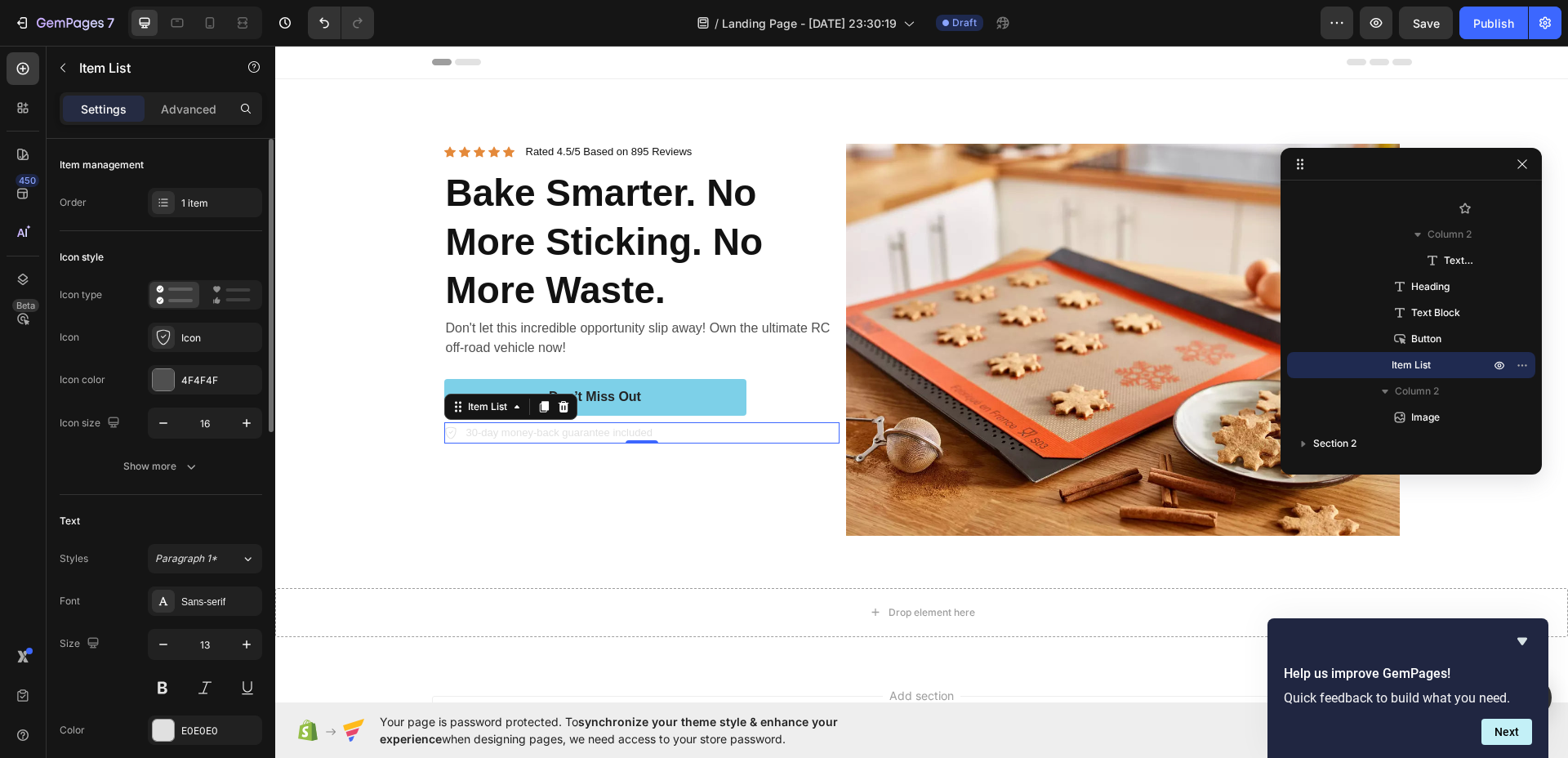
scroll to position [280, 0]
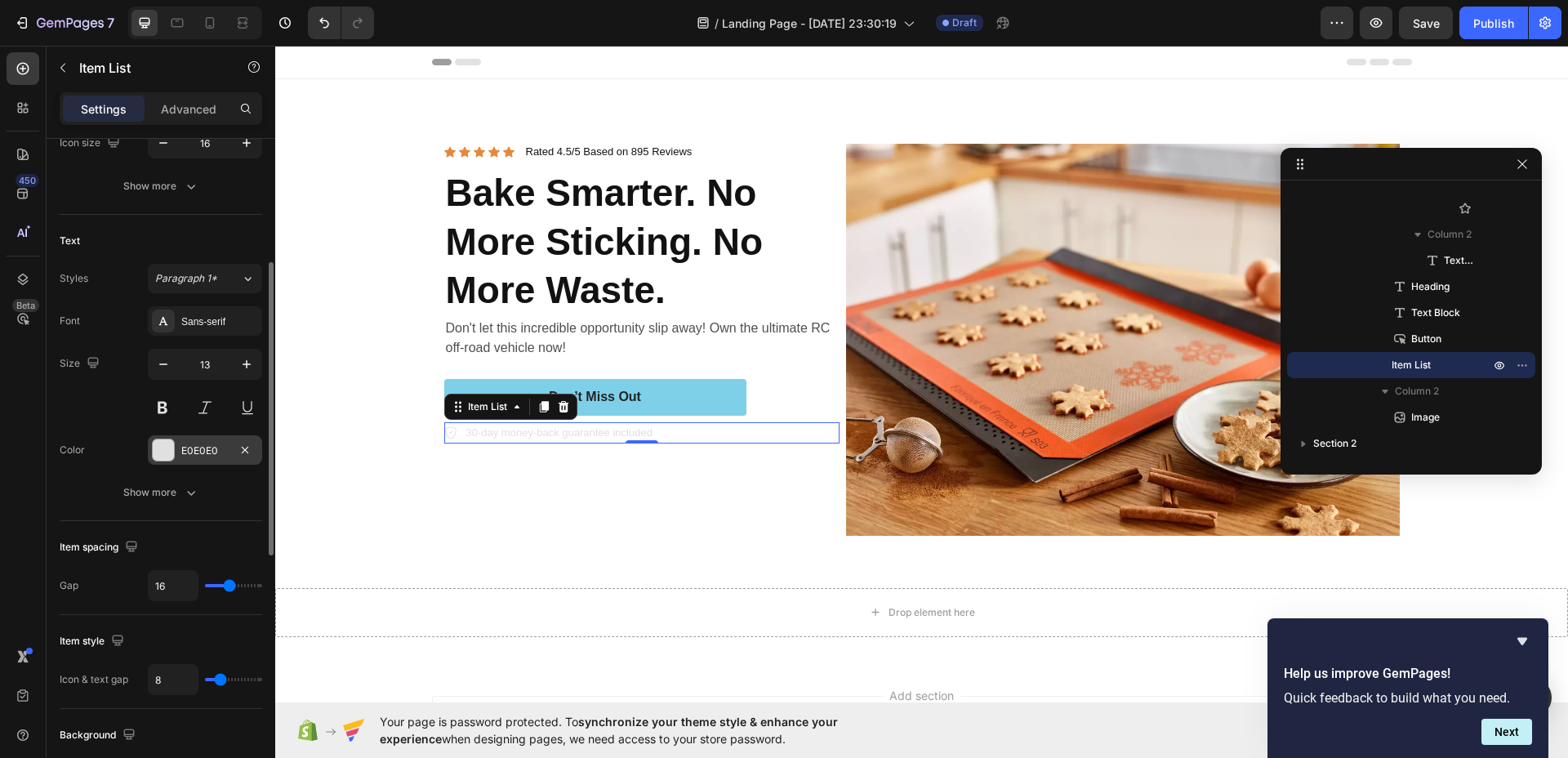
click at [158, 451] on div at bounding box center [163, 450] width 21 height 21
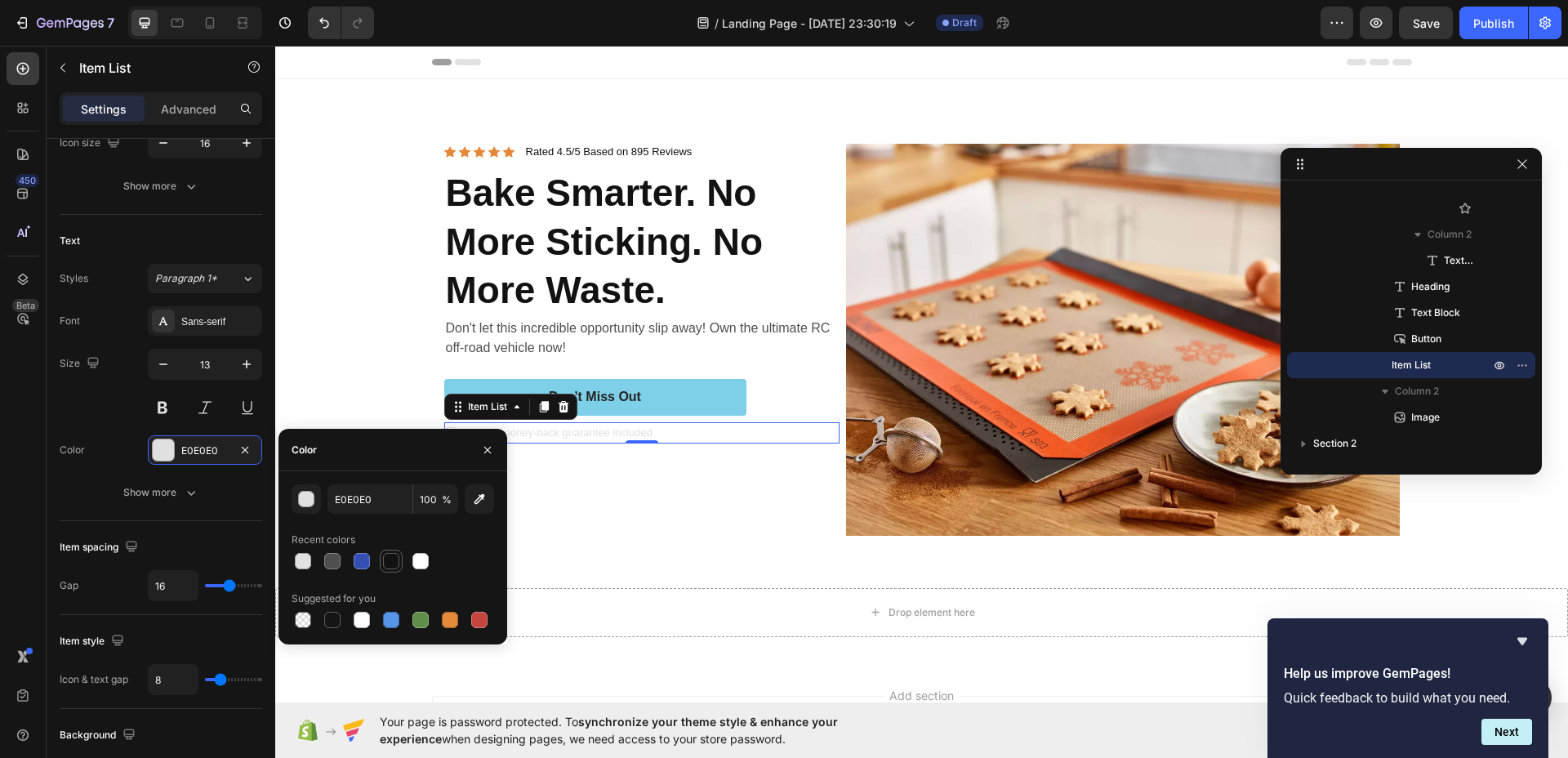
click at [384, 563] on div at bounding box center [391, 561] width 16 height 16
type input "121212"
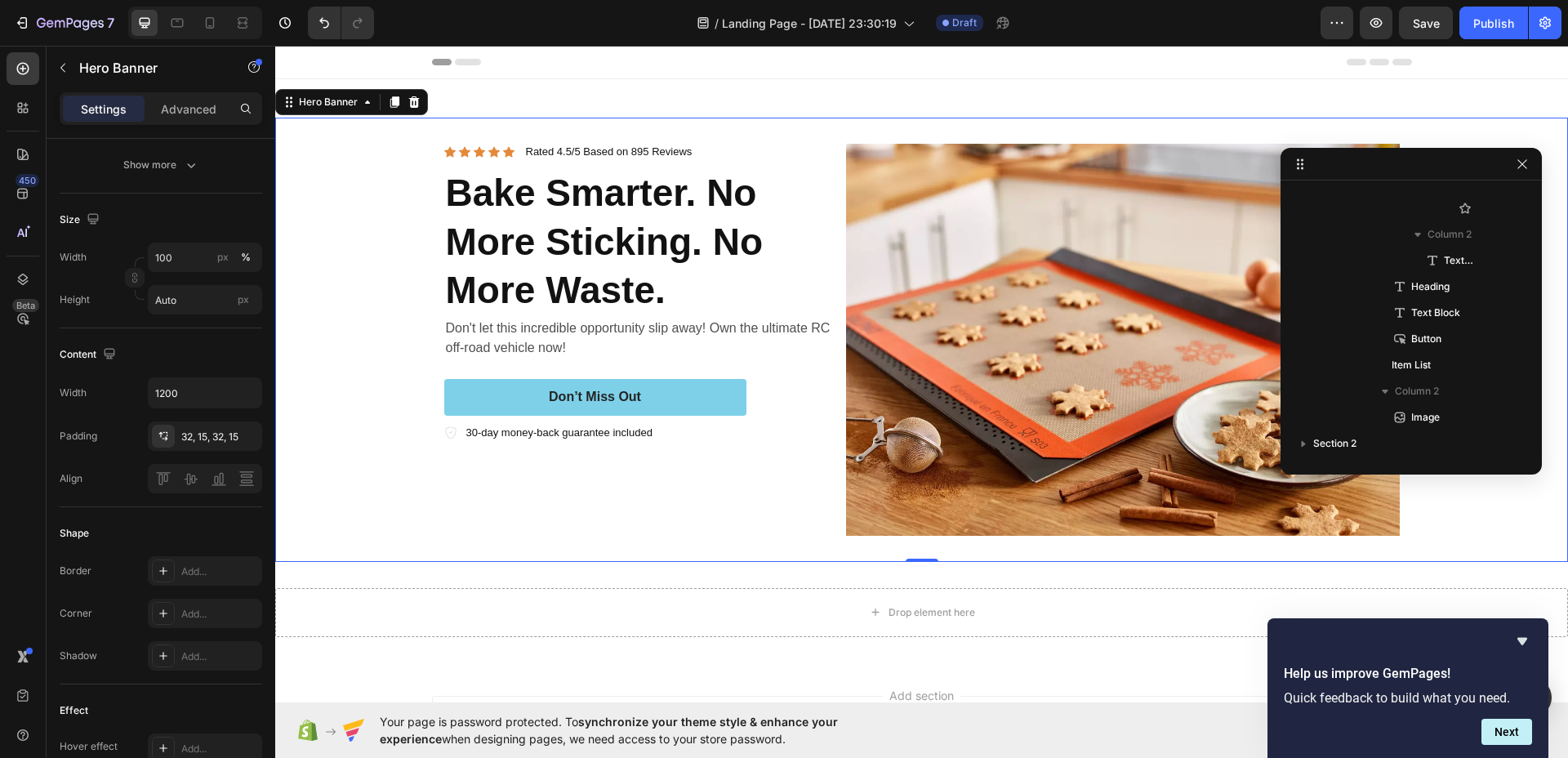
click at [340, 339] on div "Background Image" at bounding box center [920, 339] width 1292 height 444
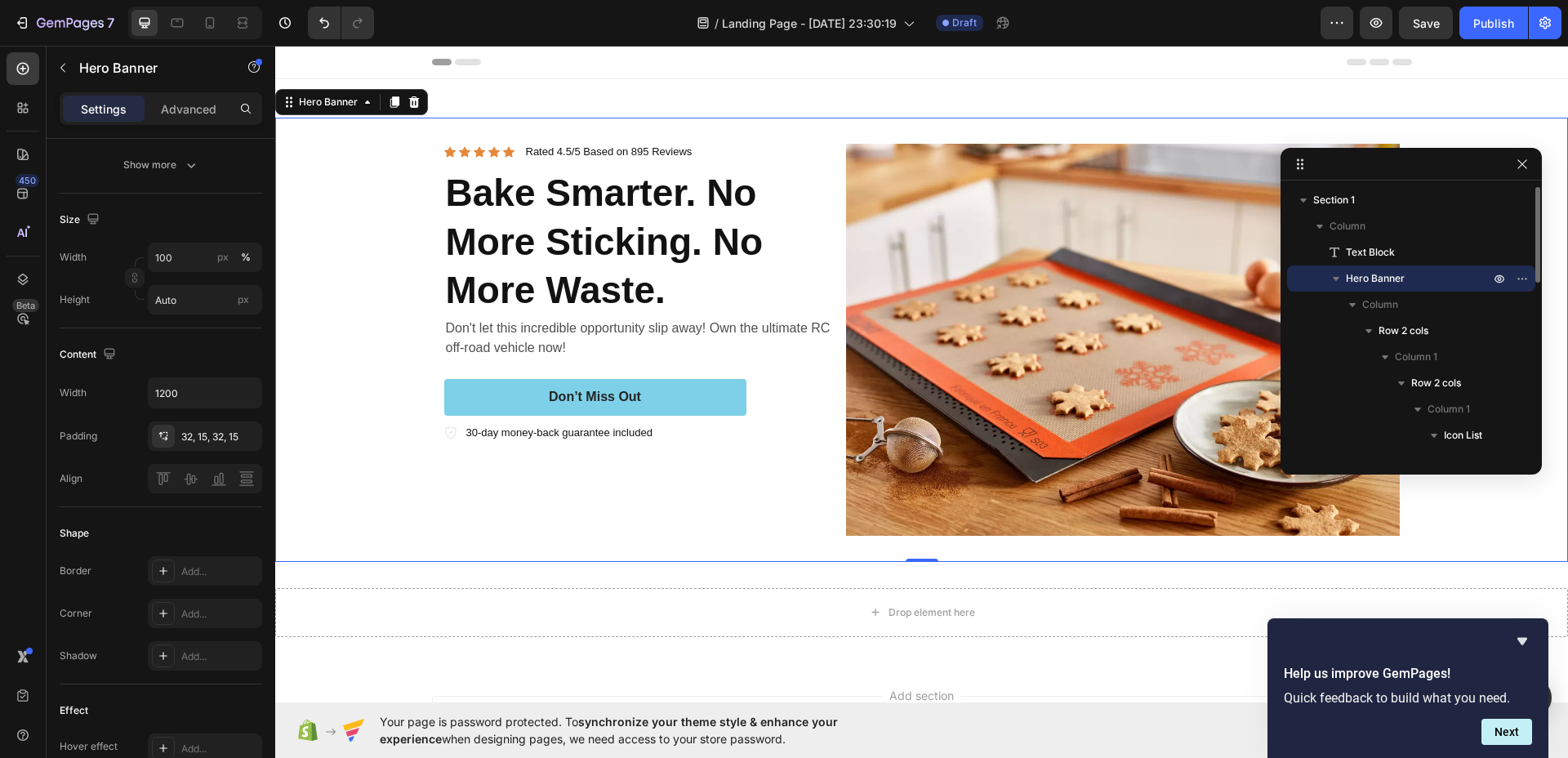
scroll to position [0, 0]
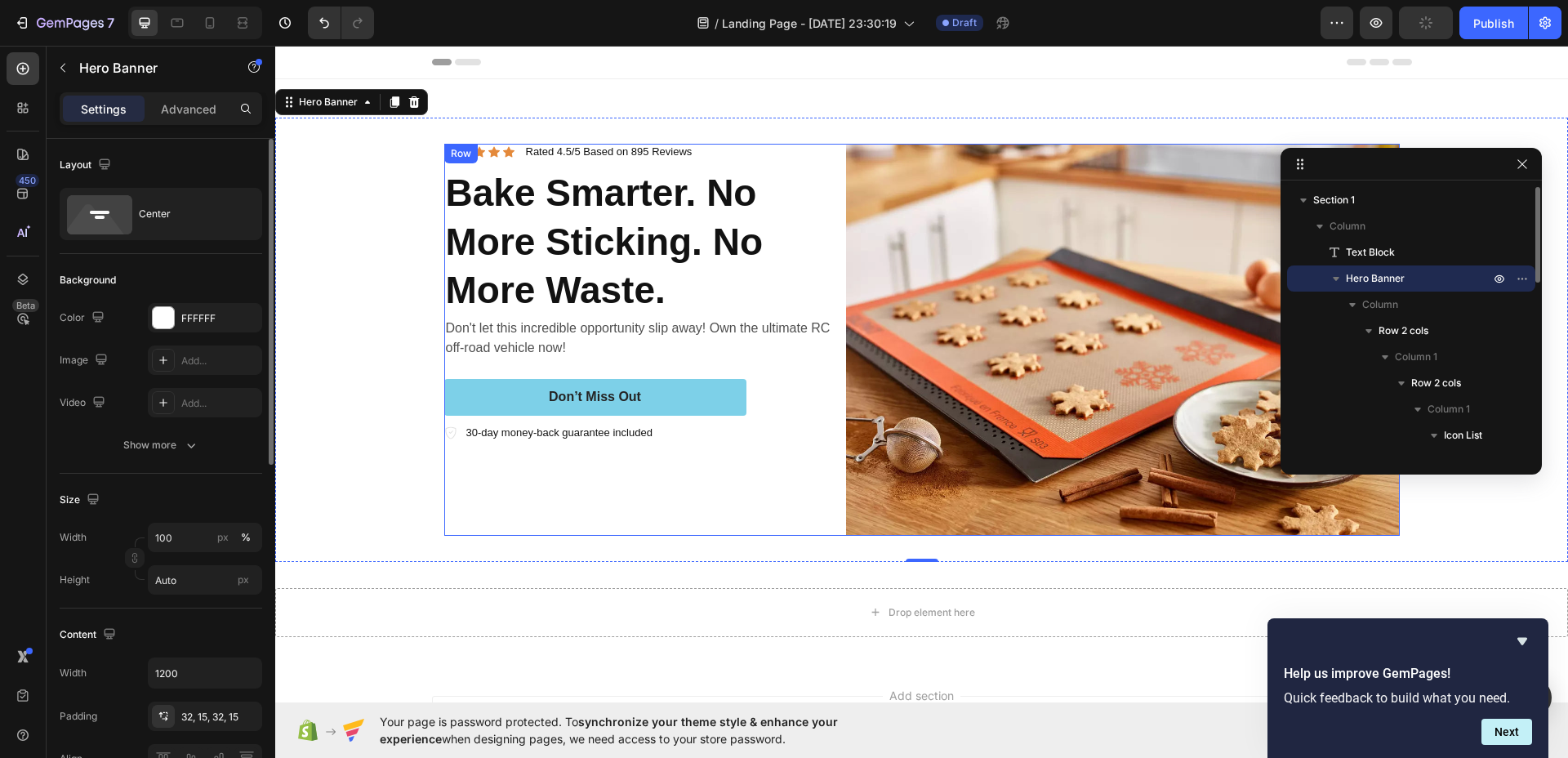
click at [459, 465] on div "Icon Icon Icon Icon Icon Icon List Rated 4.5/5 Based on 895 Reviews Text Block …" at bounding box center [641, 339] width 395 height 392
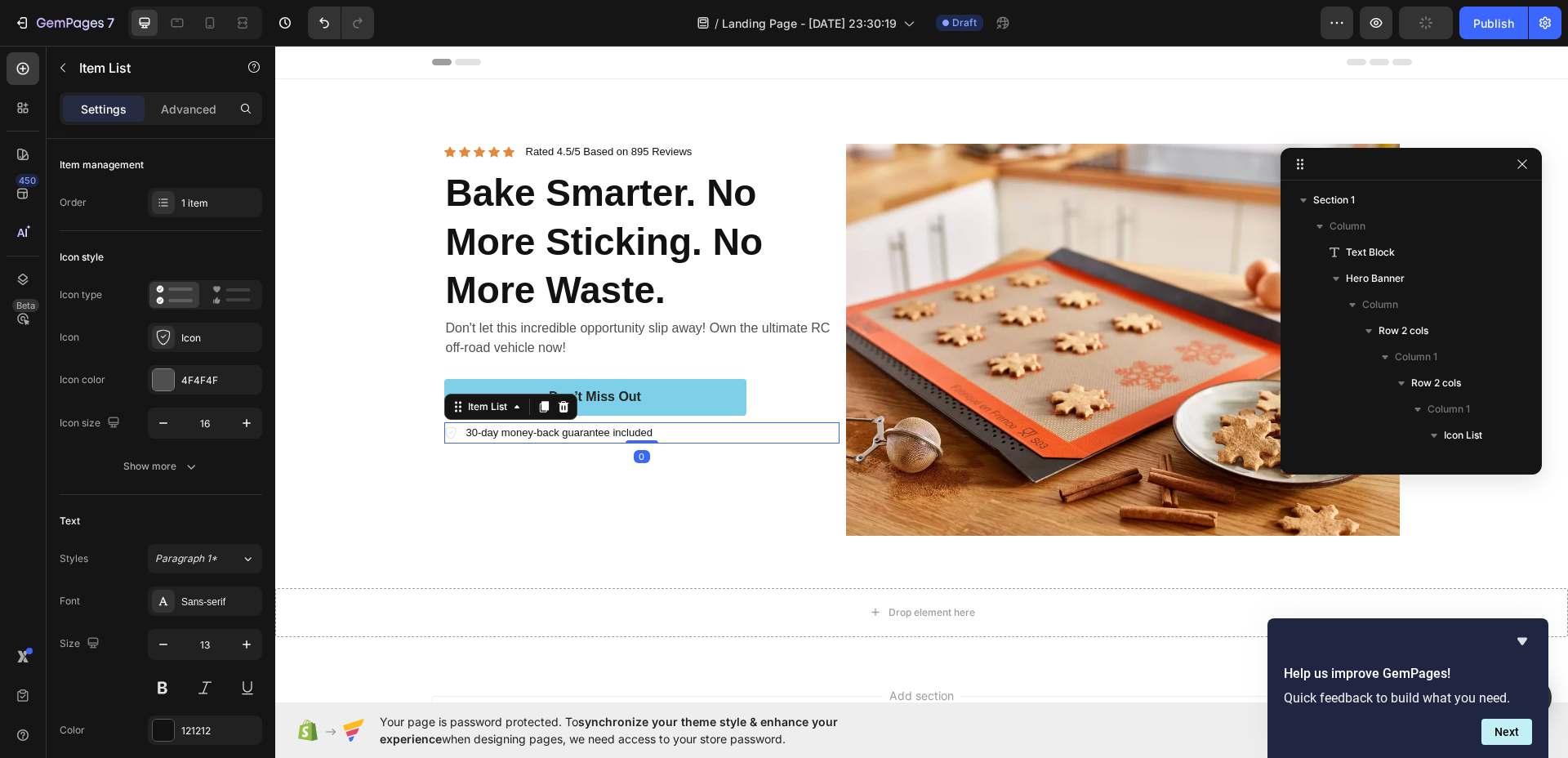
click at [477, 433] on p "30-day money-back guarantee included" at bounding box center [559, 432] width 186 height 16
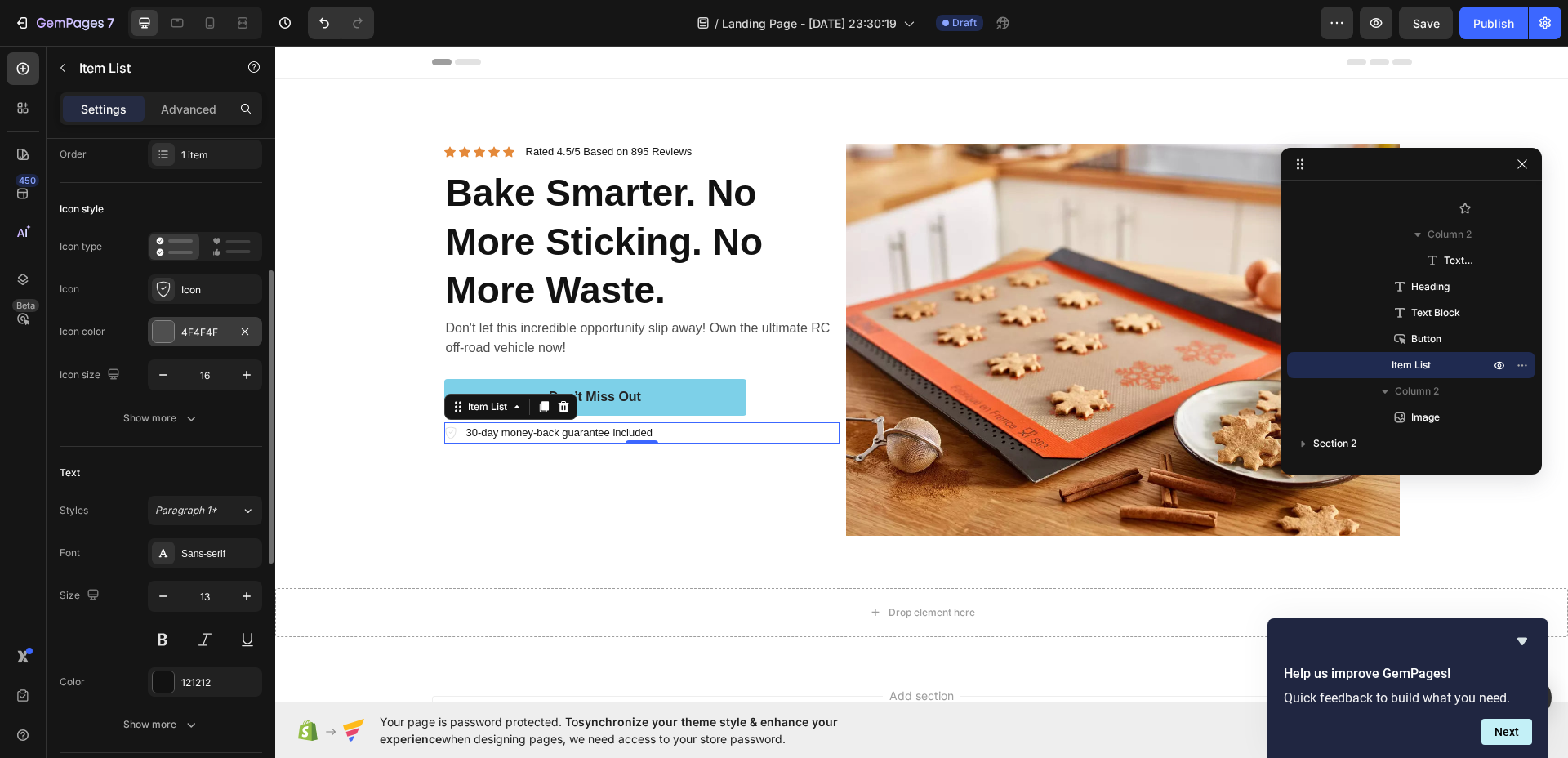
scroll to position [125, 0]
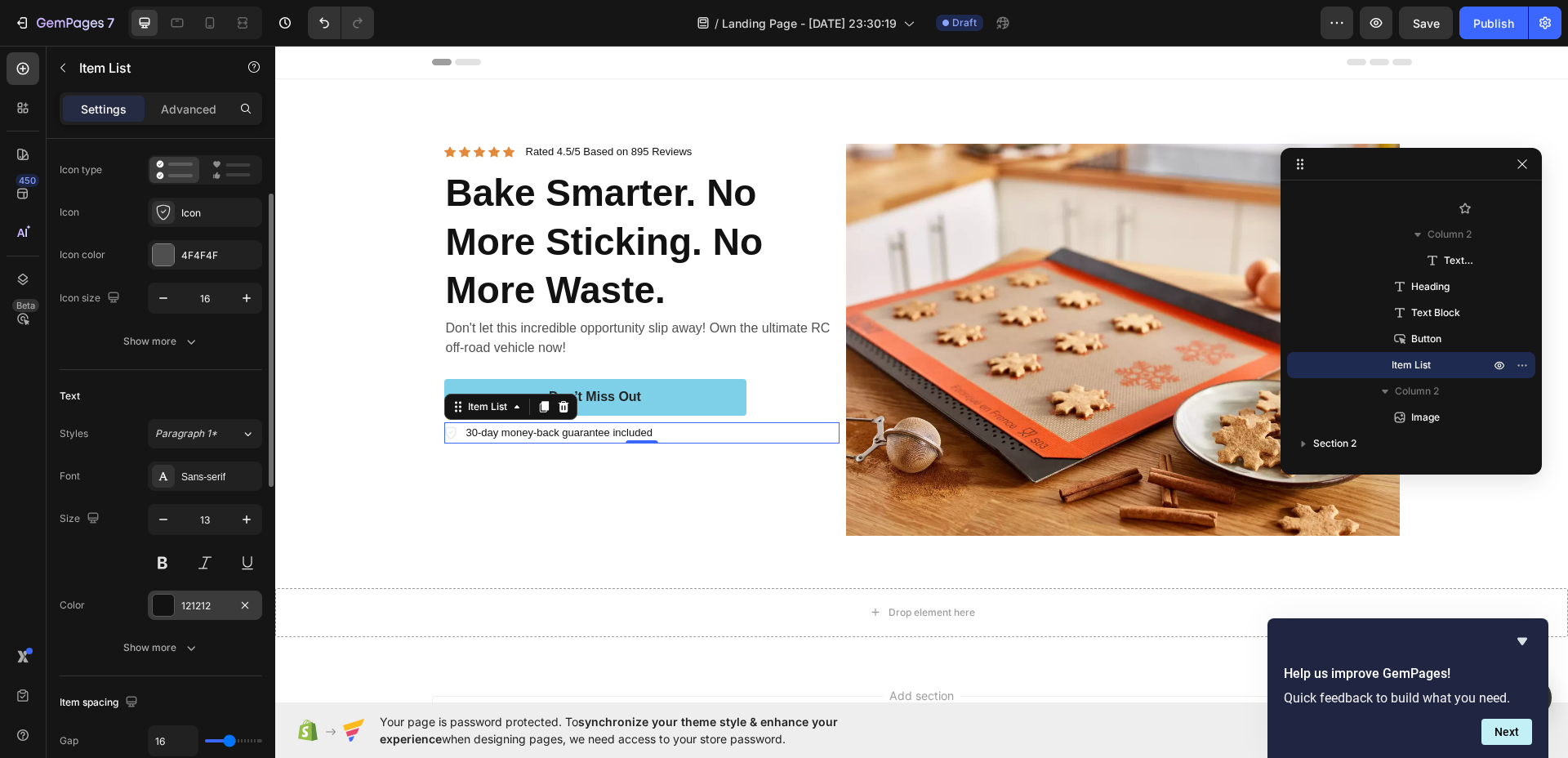
click at [161, 605] on div at bounding box center [163, 605] width 21 height 21
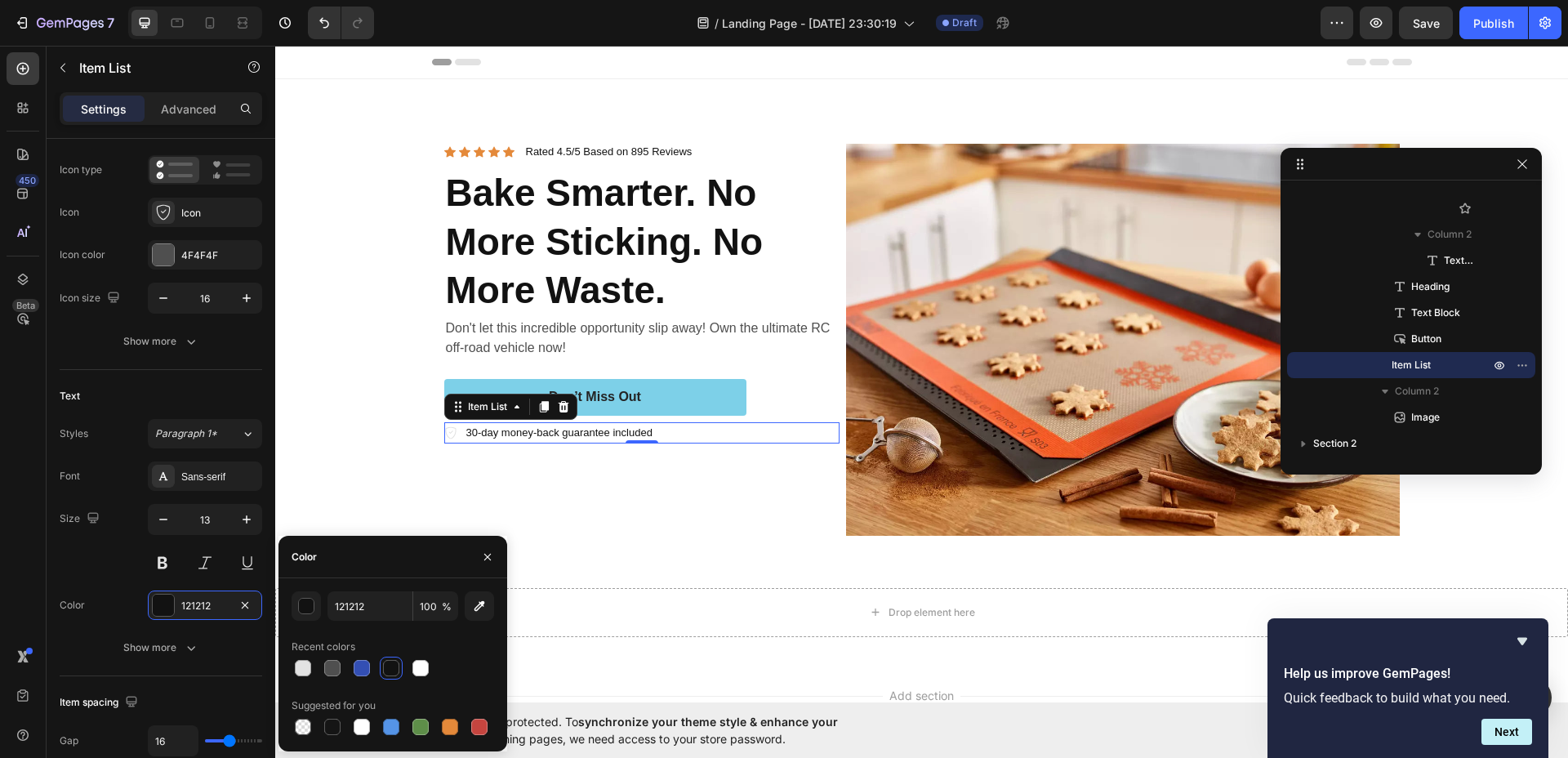
drag, startPoint x: 421, startPoint y: 723, endPoint x: 404, endPoint y: 709, distance: 22.0
click at [421, 723] on div at bounding box center [420, 726] width 16 height 16
type input "5E8E49"
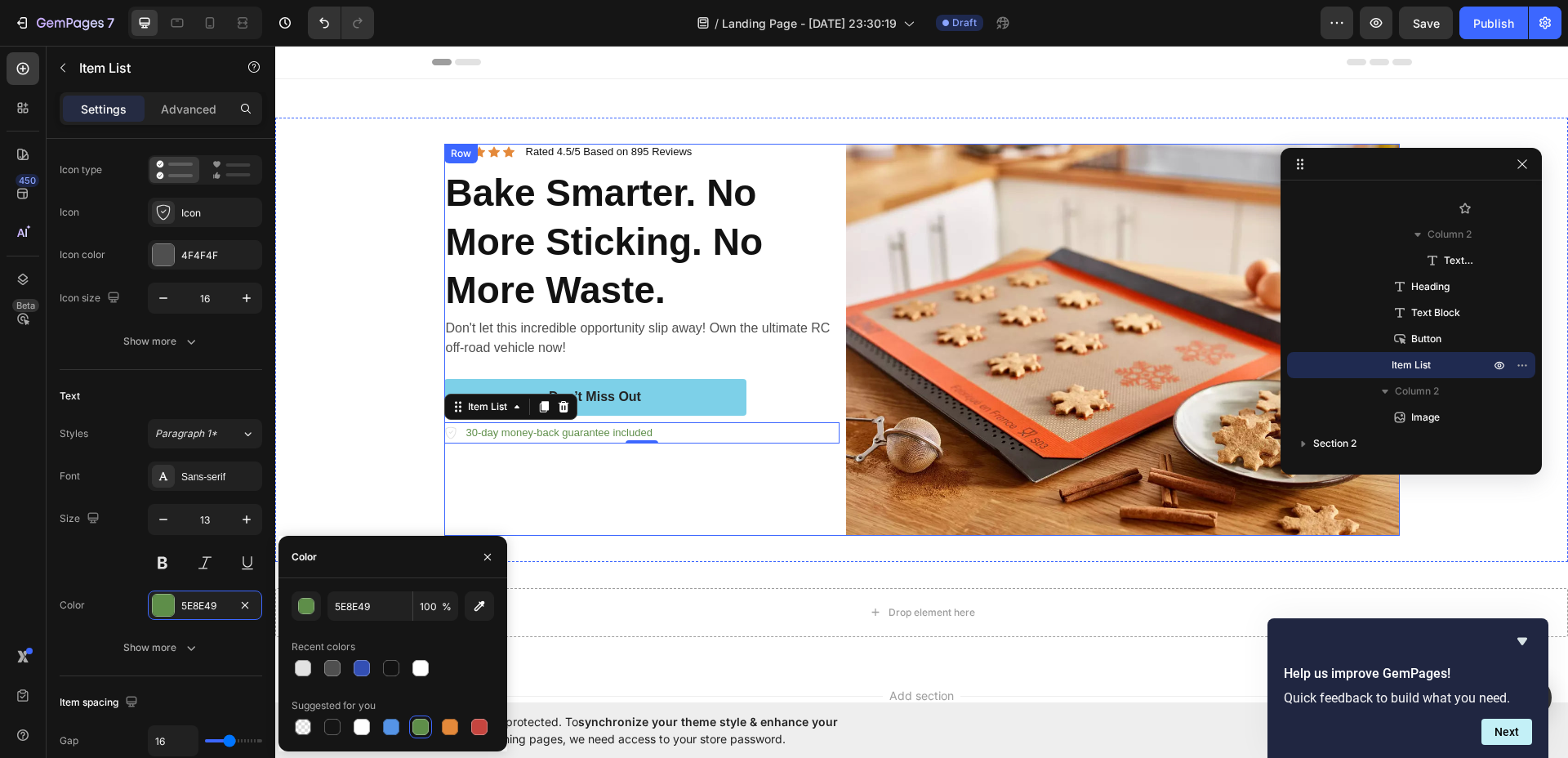
click at [471, 479] on div "Icon Icon Icon Icon Icon Icon List Rated 4.5/5 Based on 895 Reviews Text Block …" at bounding box center [641, 339] width 395 height 392
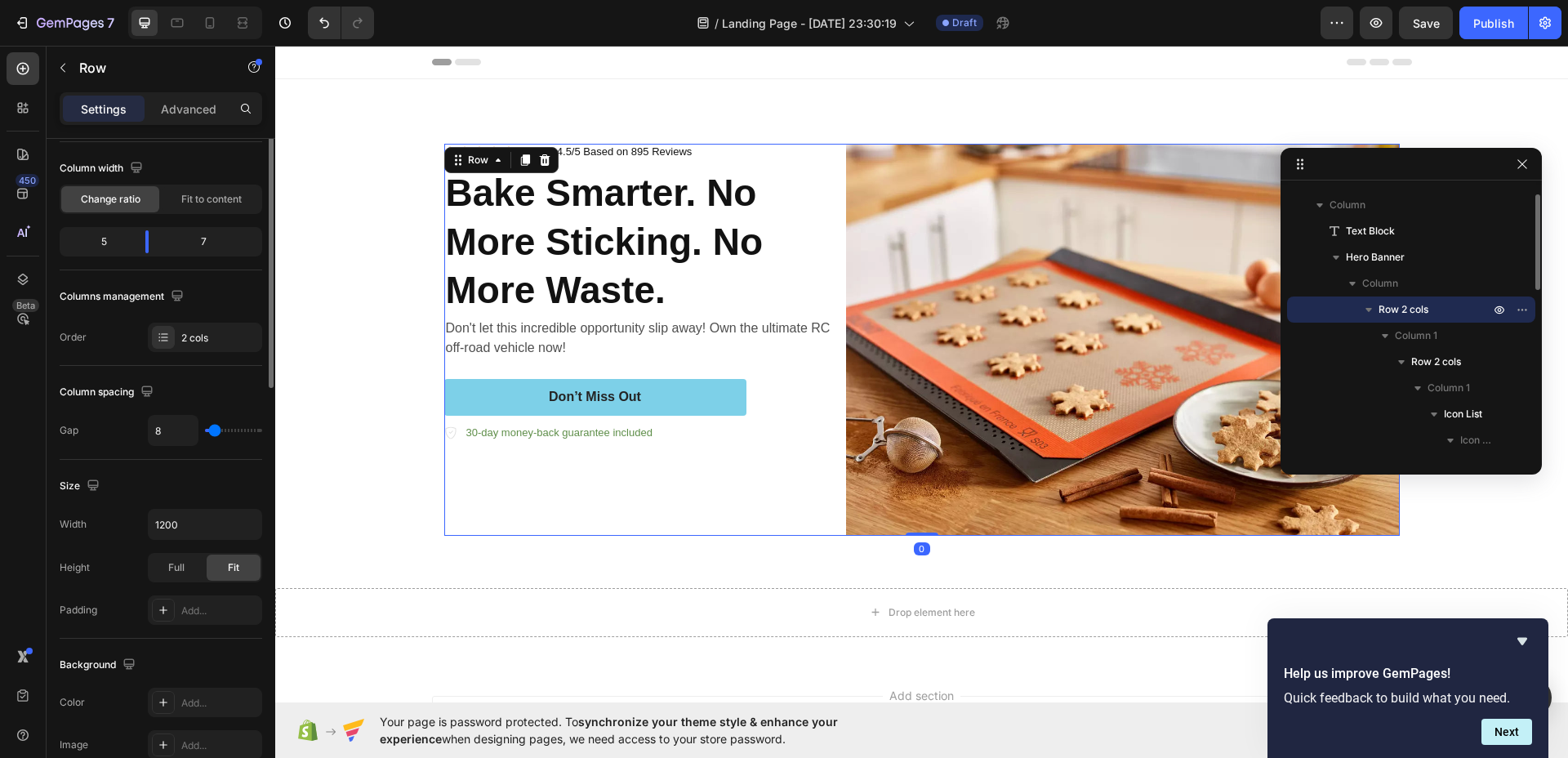
scroll to position [0, 0]
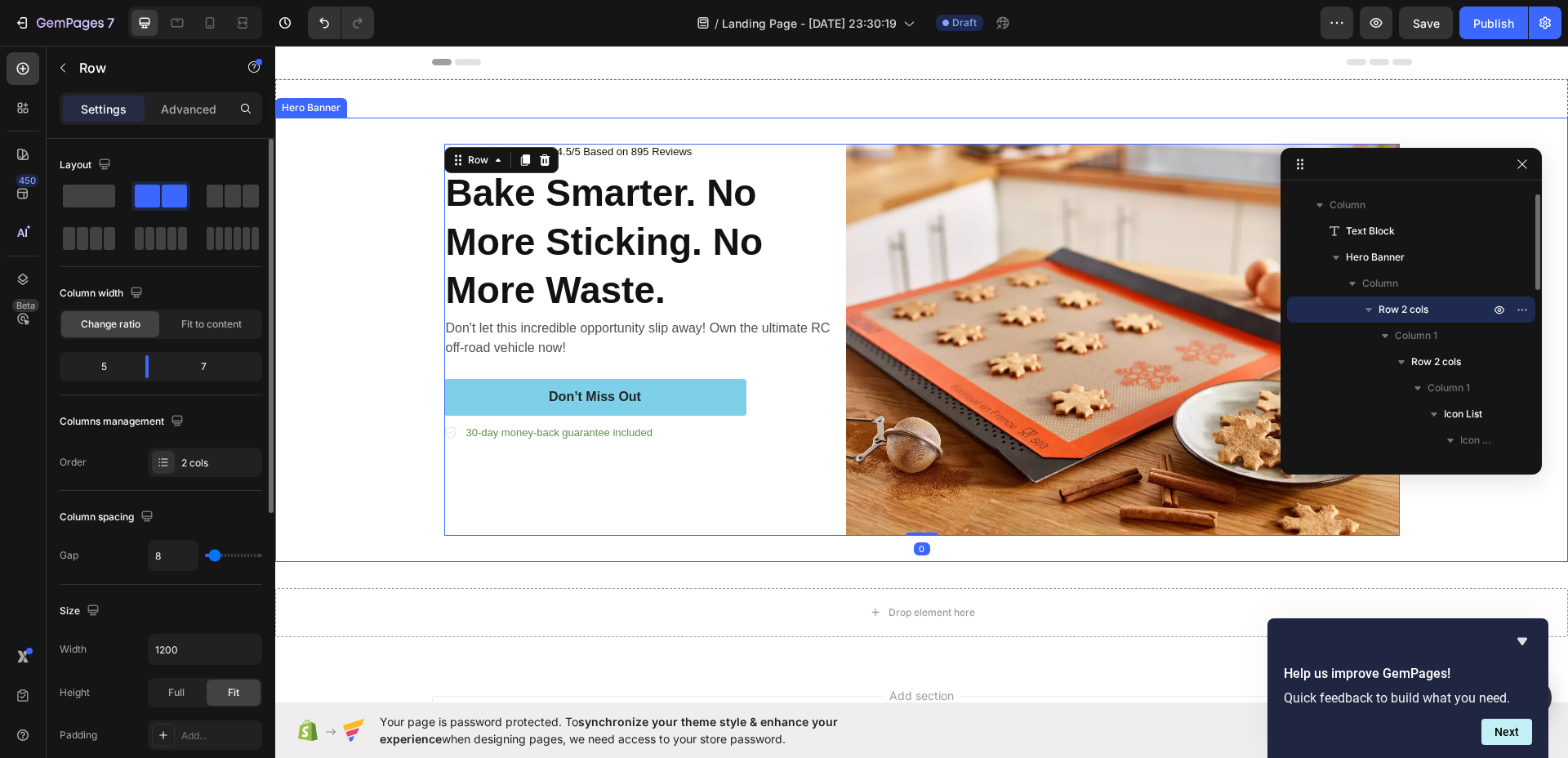
click at [363, 463] on div "Background Image" at bounding box center [920, 339] width 1292 height 444
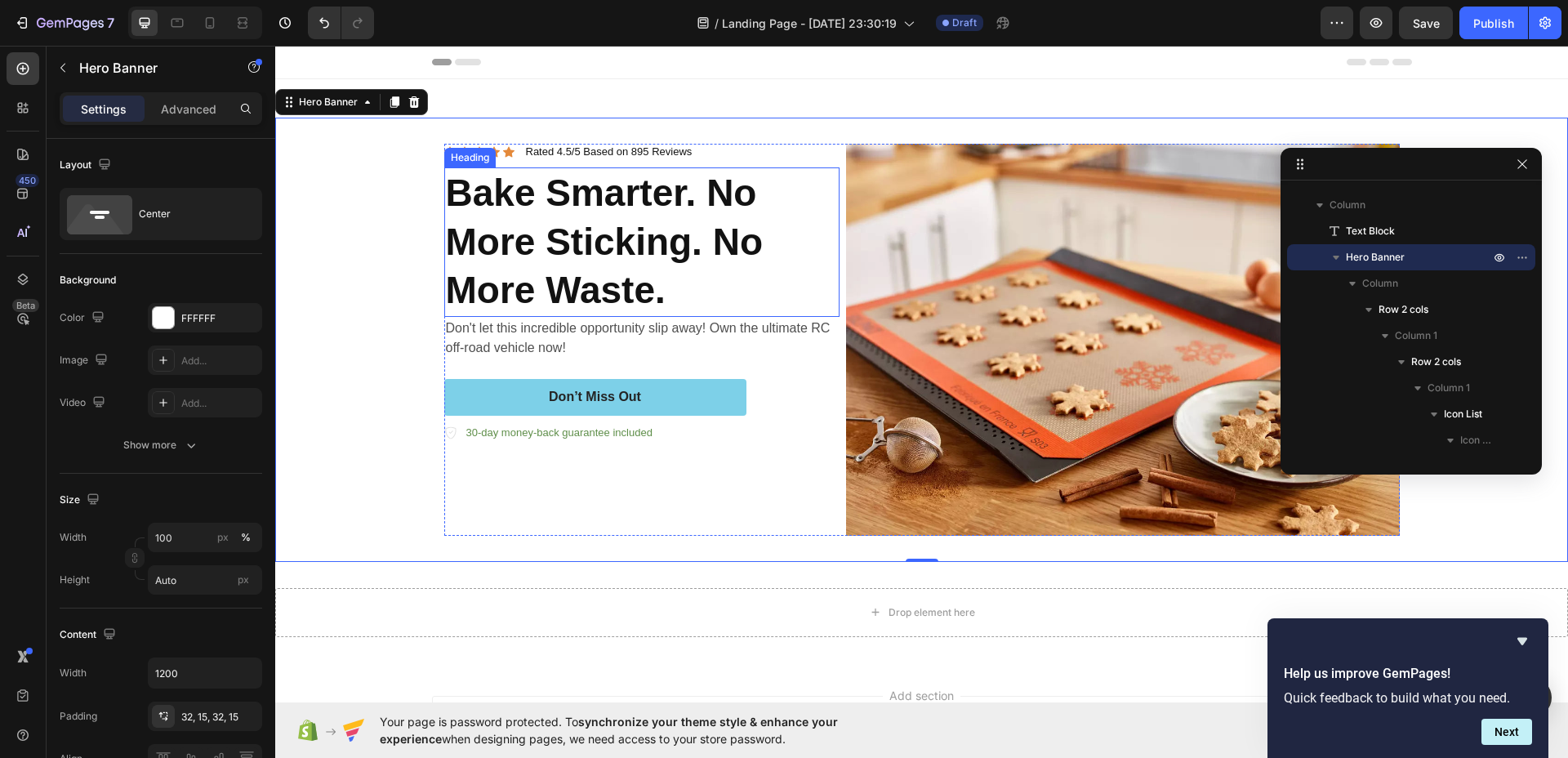
click at [492, 257] on p "Bake Smarter. No More Sticking. No More Waste." at bounding box center [641, 242] width 392 height 146
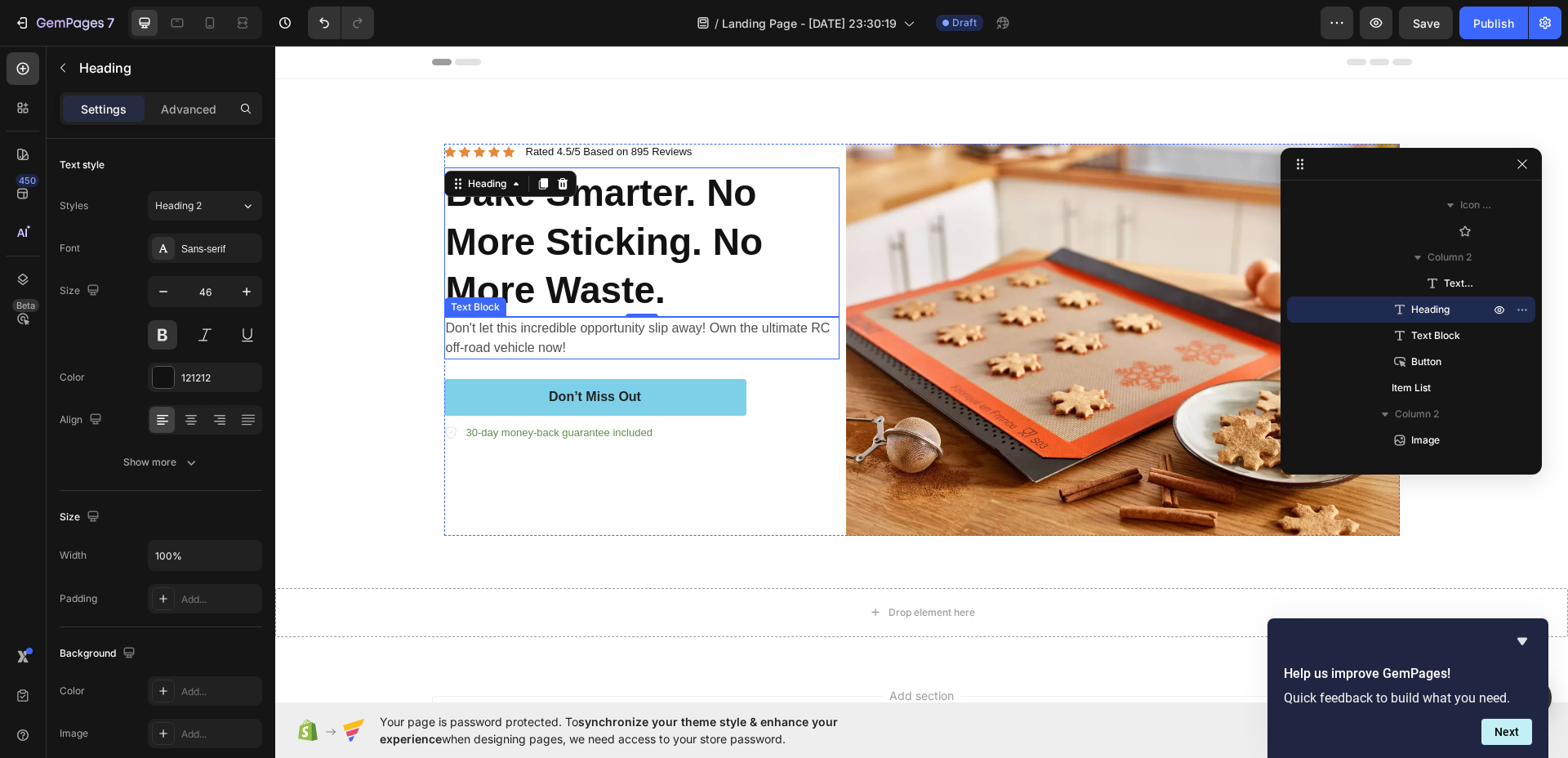
click at [527, 337] on p "Don't let this incredible opportunity slip away! Own the ultimate RC off-road v…" at bounding box center [641, 338] width 392 height 39
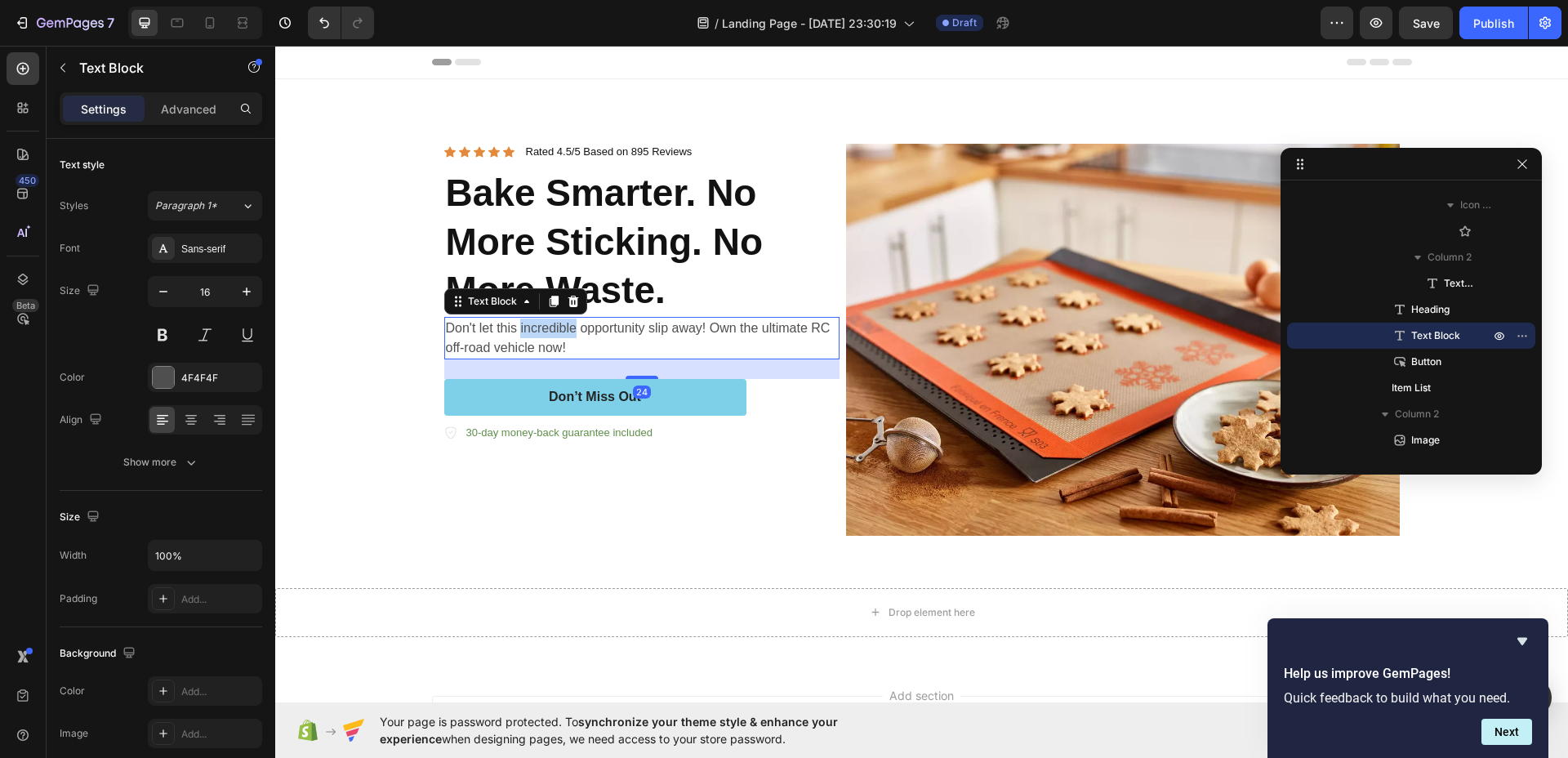
click at [527, 337] on p "Don't let this incredible opportunity slip away! Own the ultimate RC off-road v…" at bounding box center [641, 338] width 392 height 39
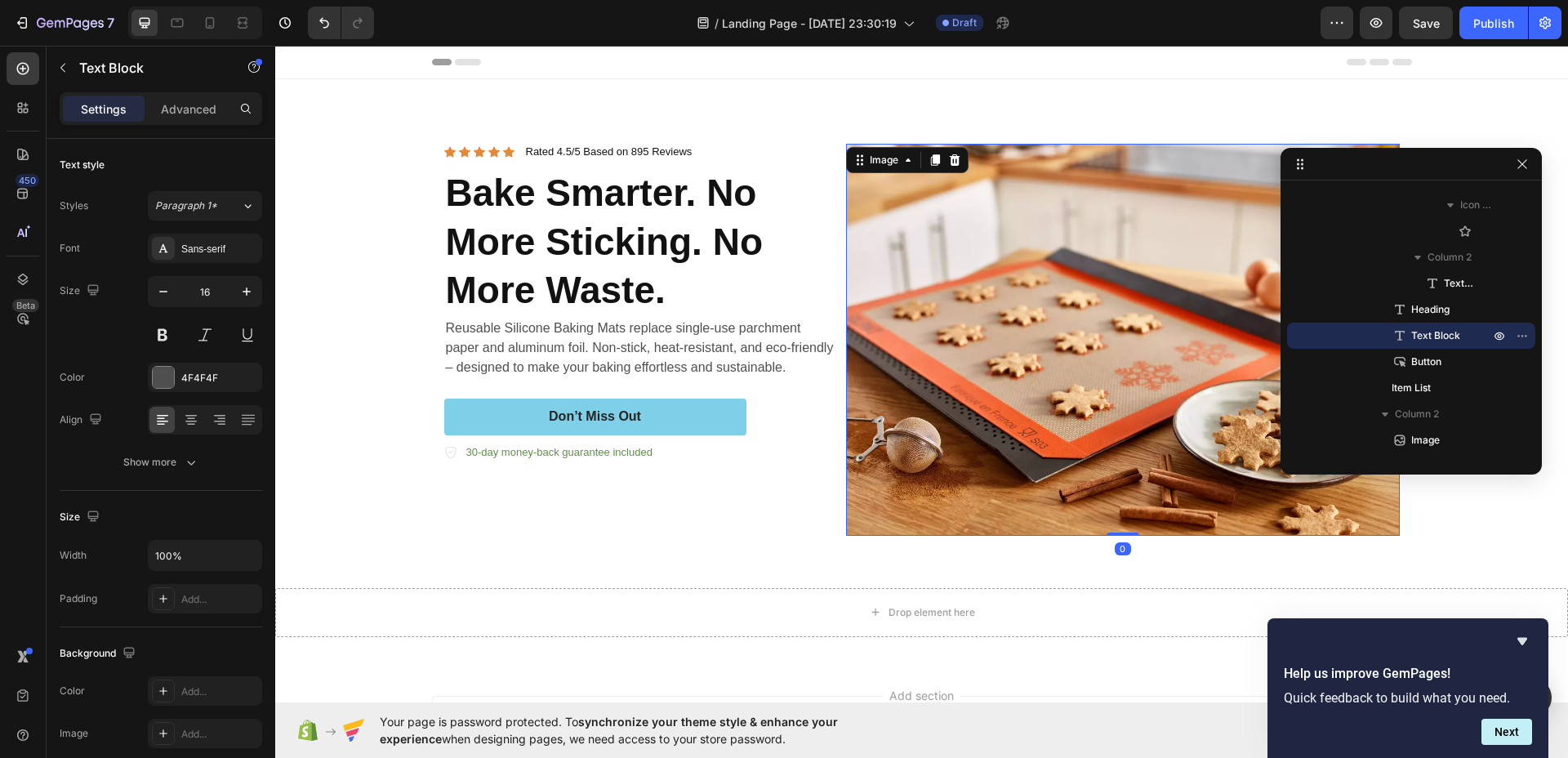
click at [862, 465] on img at bounding box center [1122, 339] width 553 height 392
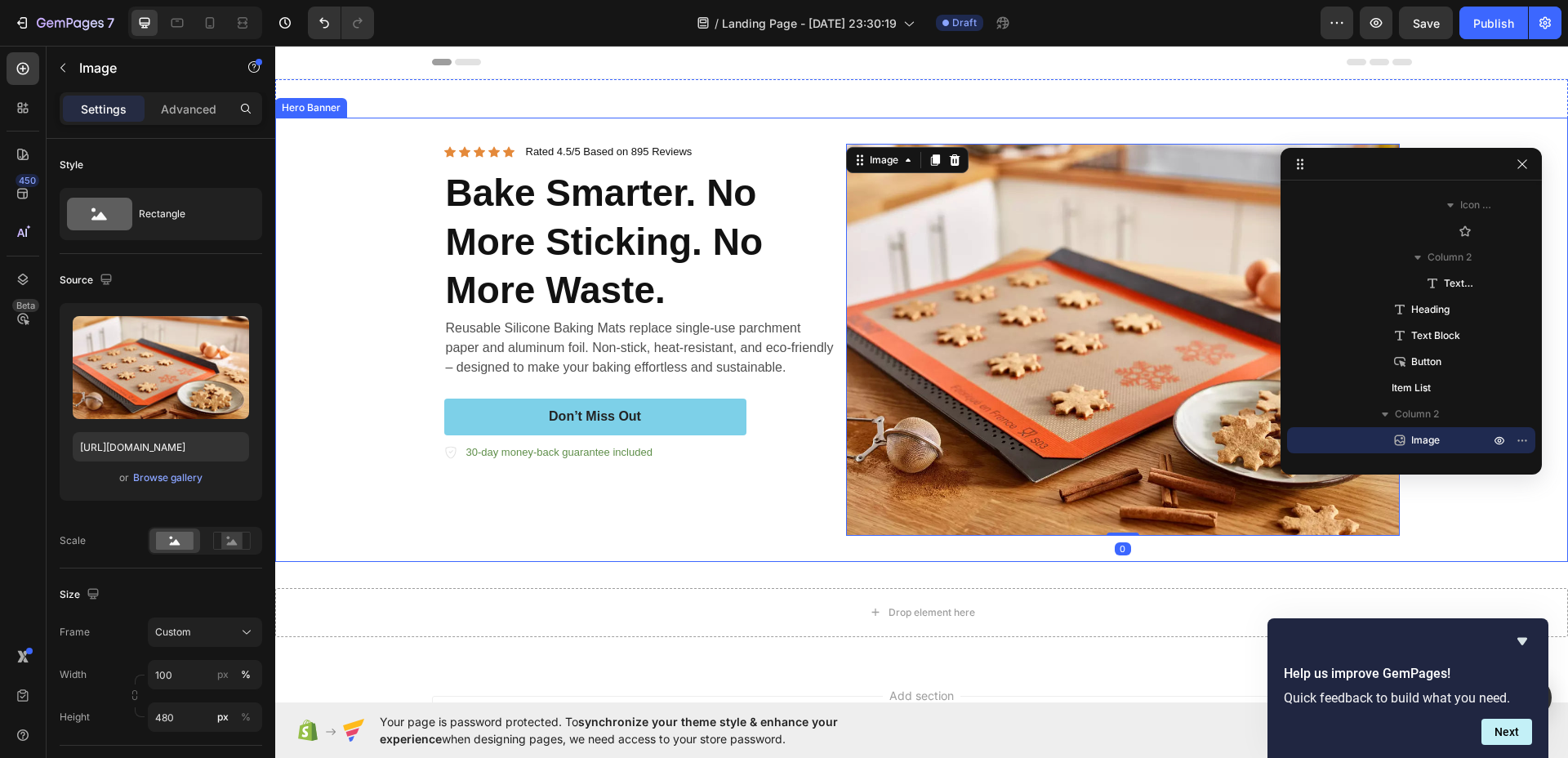
click at [733, 559] on div "Icon Icon Icon Icon Icon Icon List Rated 4.5/5 Based on 895 Reviews Text Block …" at bounding box center [921, 339] width 980 height 444
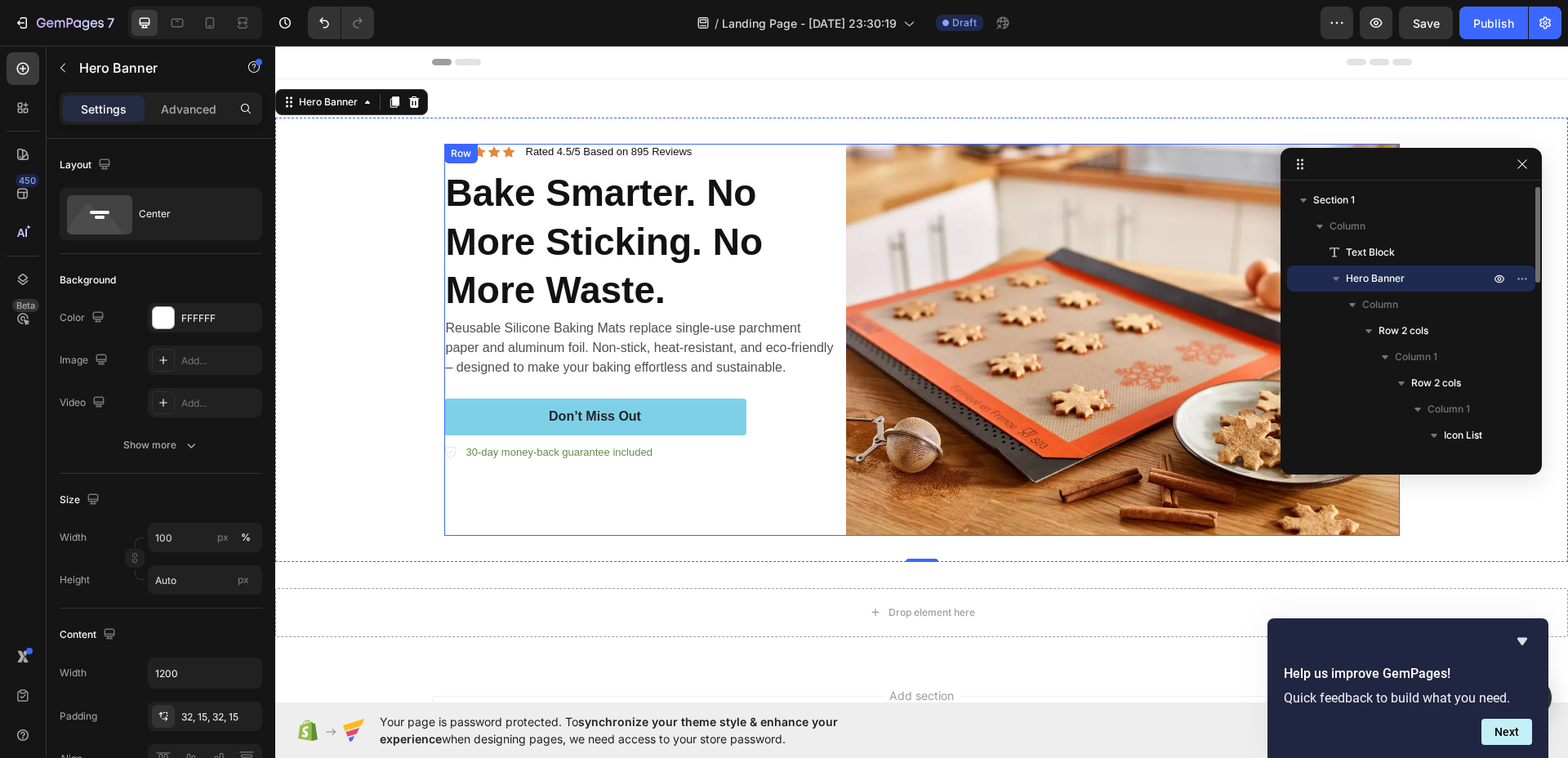
click at [742, 510] on div "Icon Icon Icon Icon Icon Icon List Rated 4.5/5 Based on 895 Reviews Text Block …" at bounding box center [641, 339] width 395 height 392
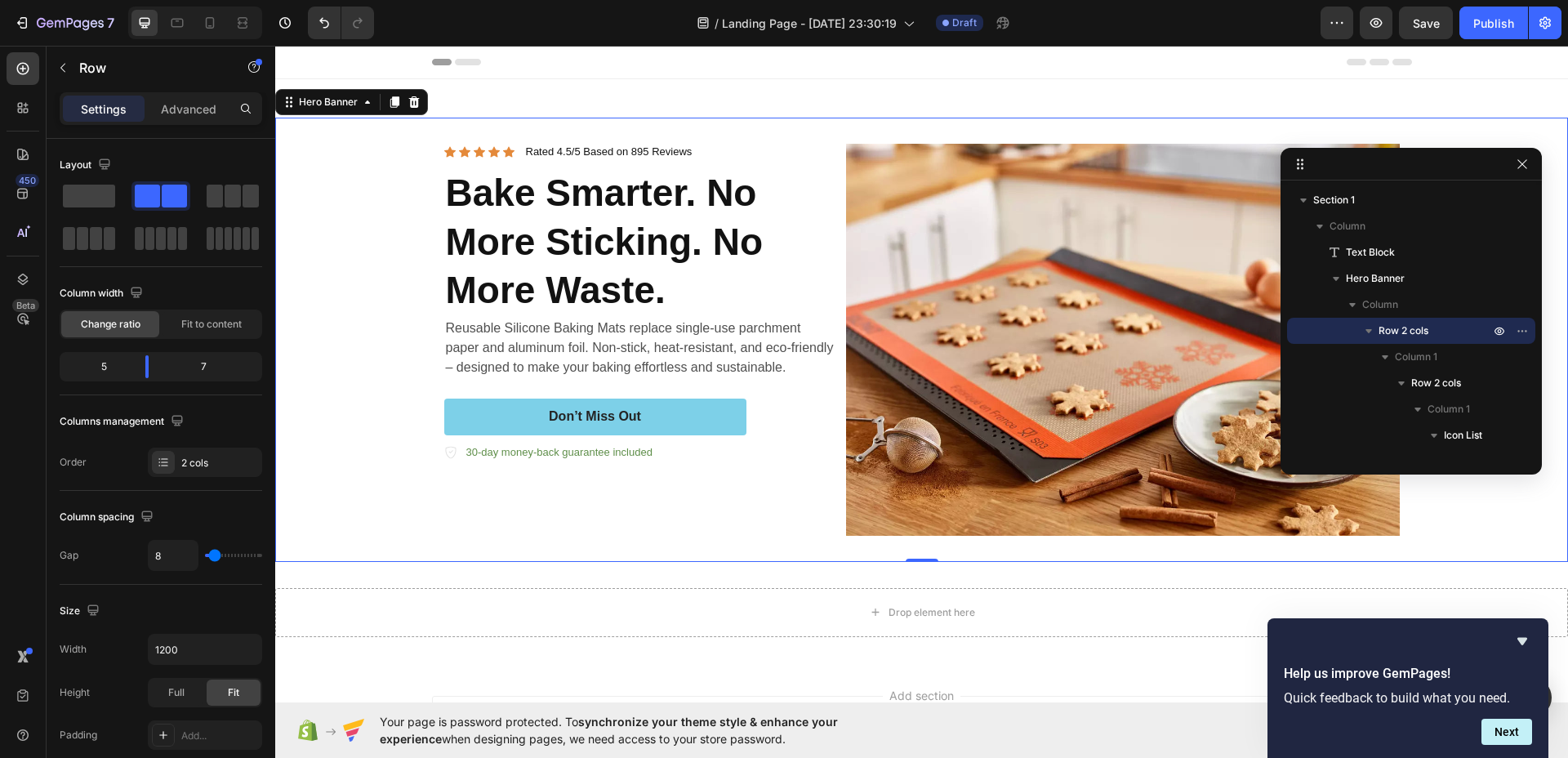
click at [368, 457] on div "Background Image" at bounding box center [920, 339] width 1292 height 444
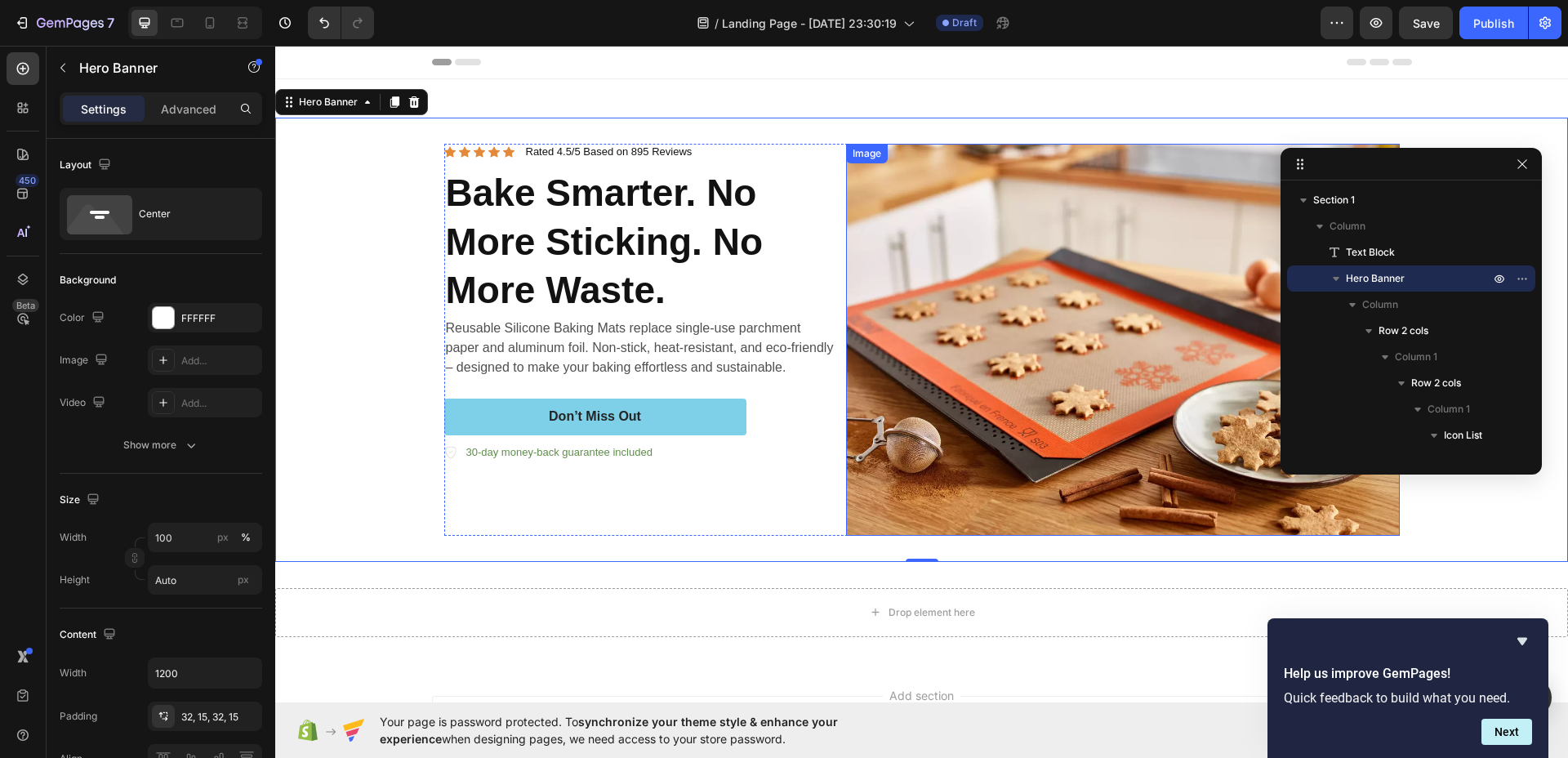
click at [992, 371] on img at bounding box center [1122, 339] width 553 height 392
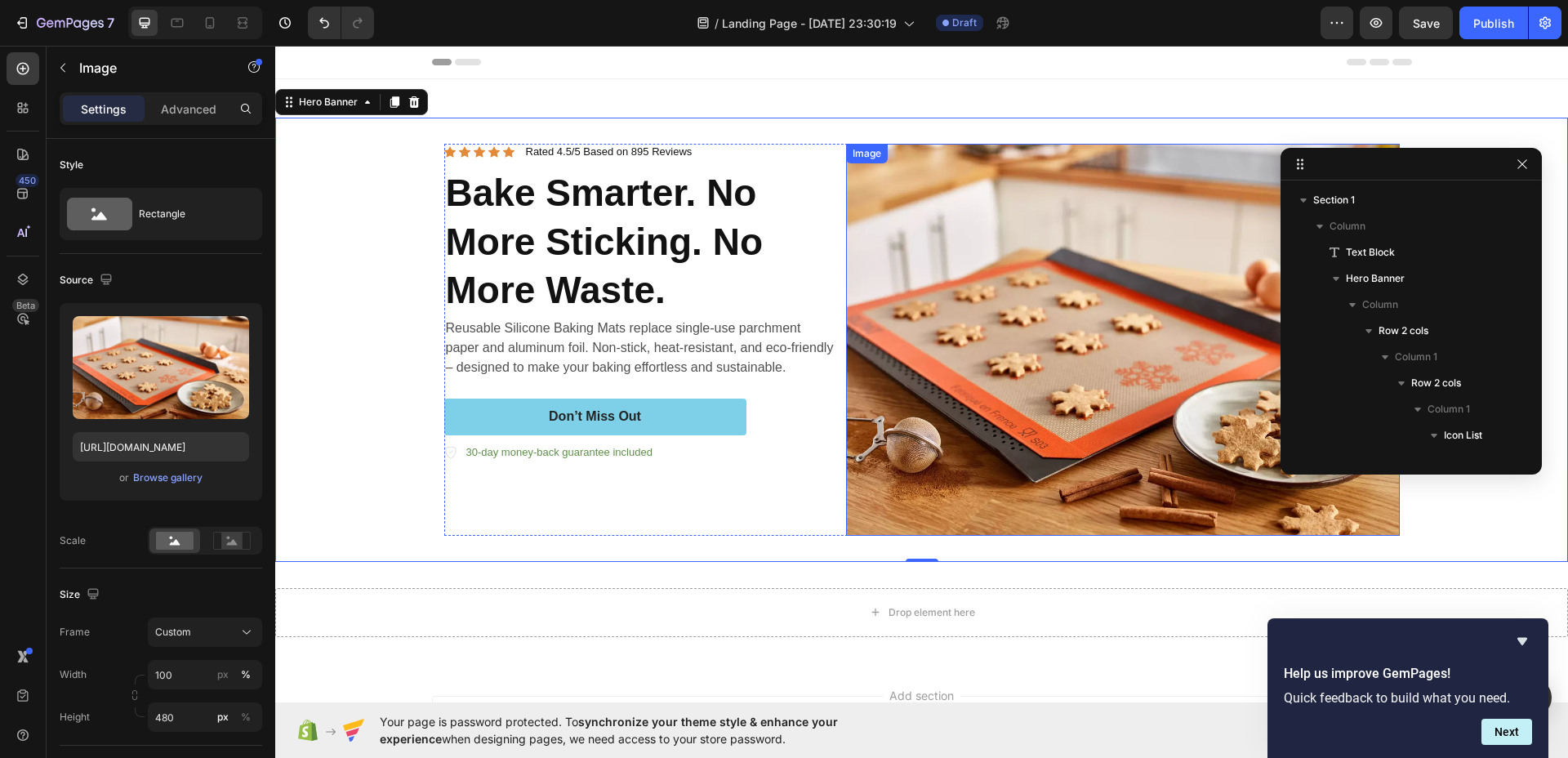
scroll to position [489, 0]
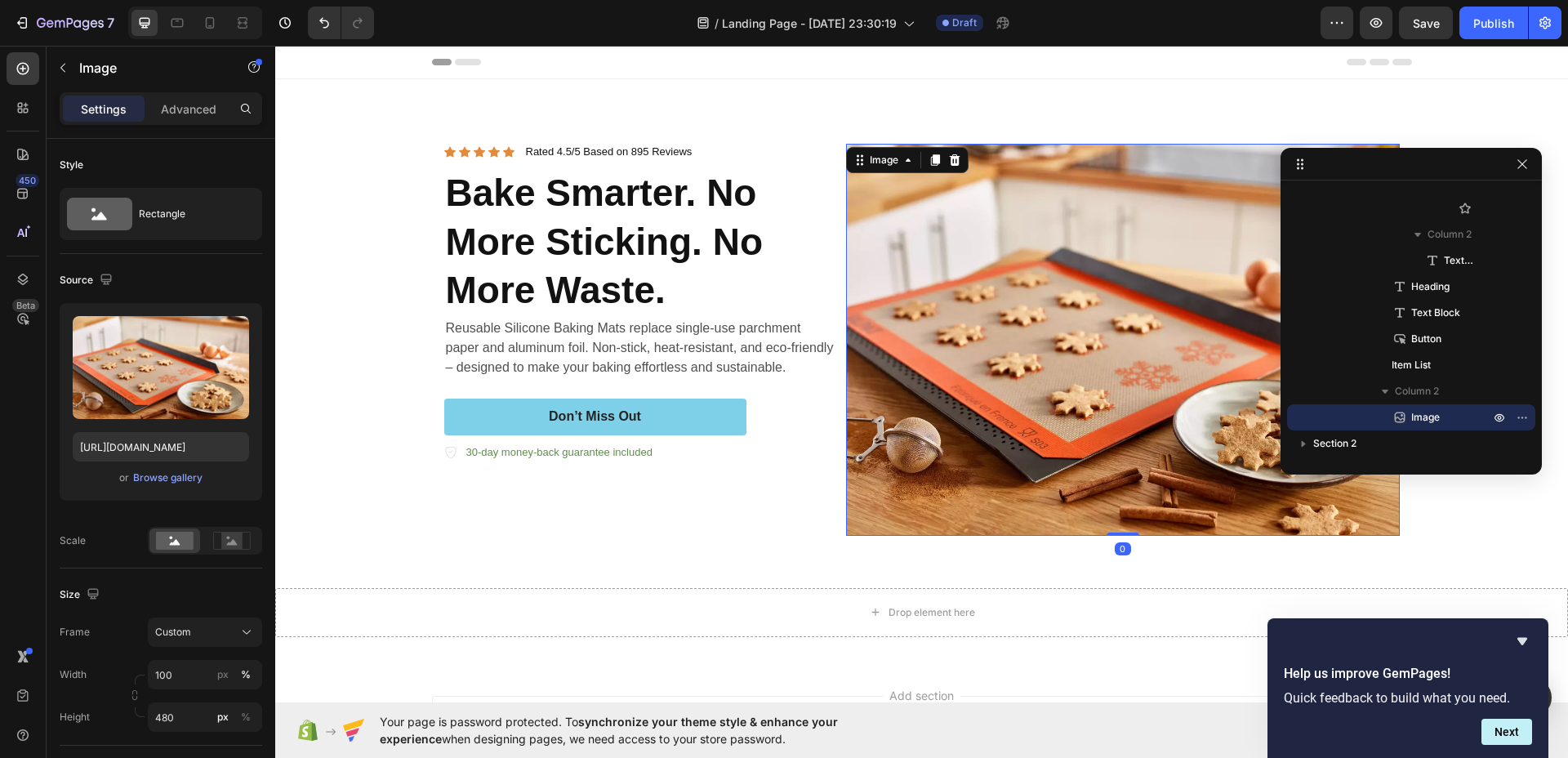
click at [846, 316] on img at bounding box center [1122, 339] width 553 height 392
click at [969, 308] on img at bounding box center [1122, 339] width 553 height 392
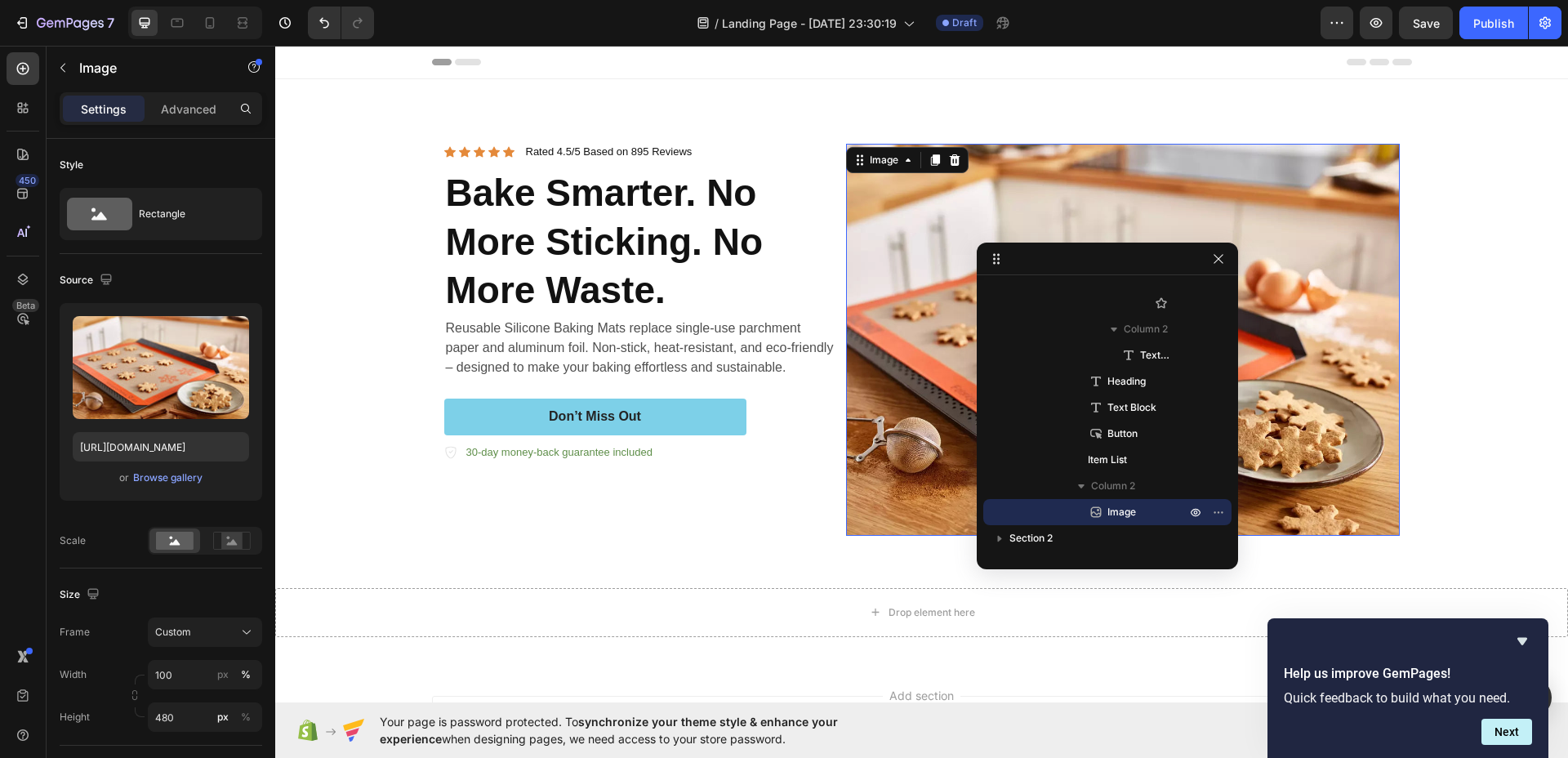
drag, startPoint x: 1467, startPoint y: 166, endPoint x: 1373, endPoint y: 193, distance: 97.8
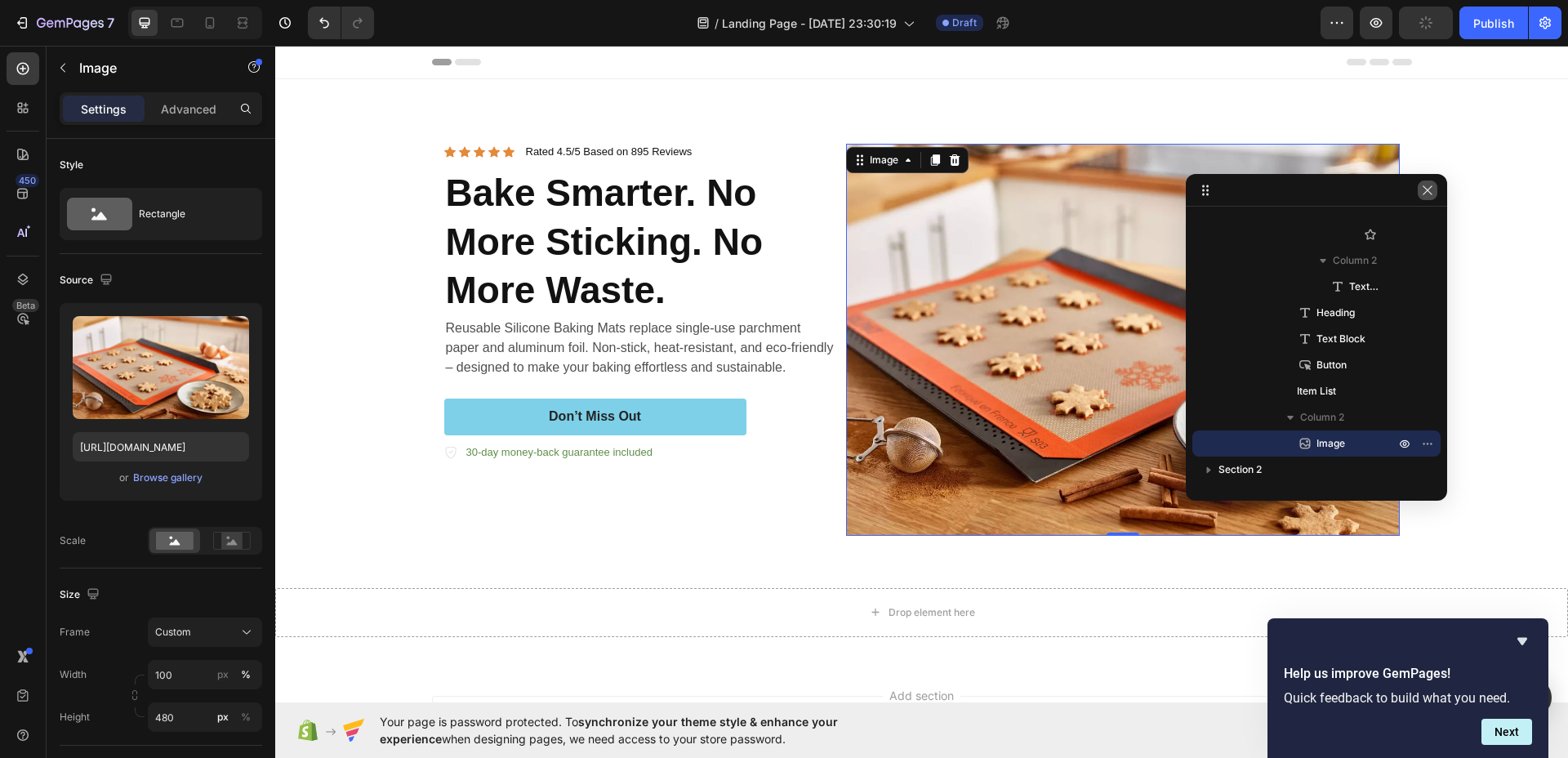
click at [1427, 189] on icon "button" at bounding box center [1427, 191] width 13 height 13
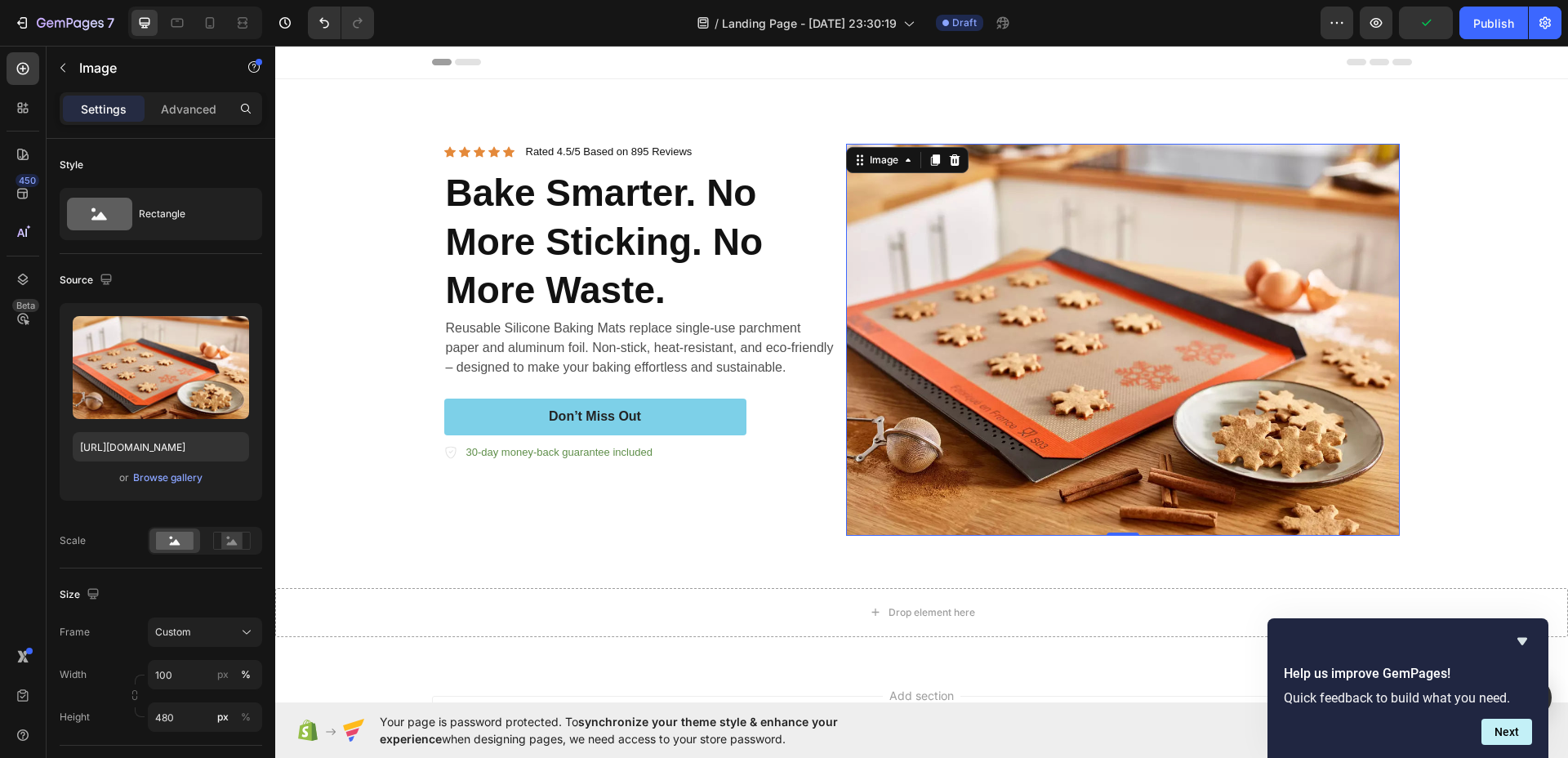
click at [1354, 375] on img at bounding box center [1122, 339] width 553 height 392
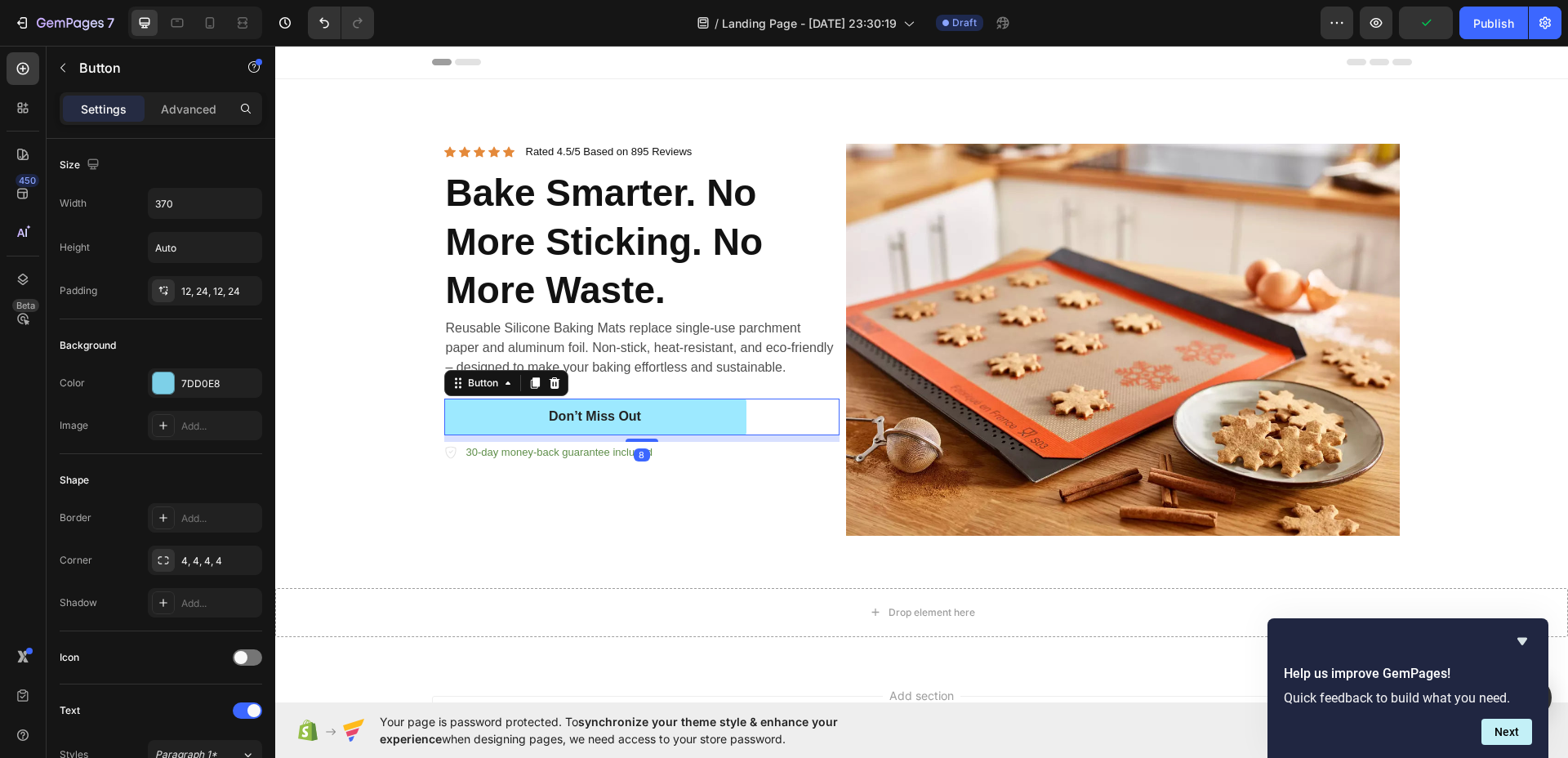
click at [538, 411] on button "Don’t Miss Out" at bounding box center [594, 416] width 302 height 36
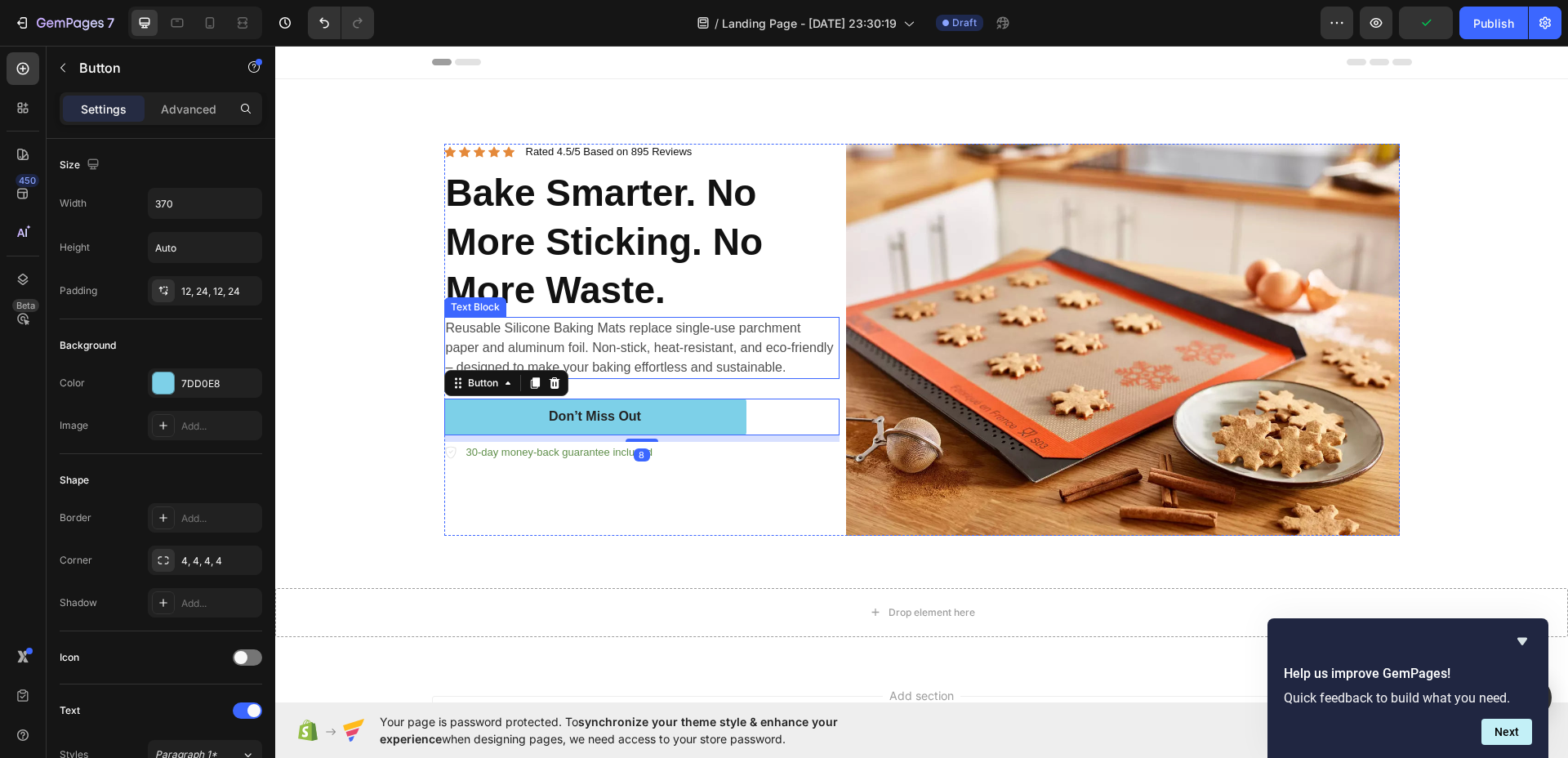
click at [692, 325] on p "Reusable Silicone Baking Mats replace single-use parchment paper and aluminum f…" at bounding box center [641, 348] width 392 height 59
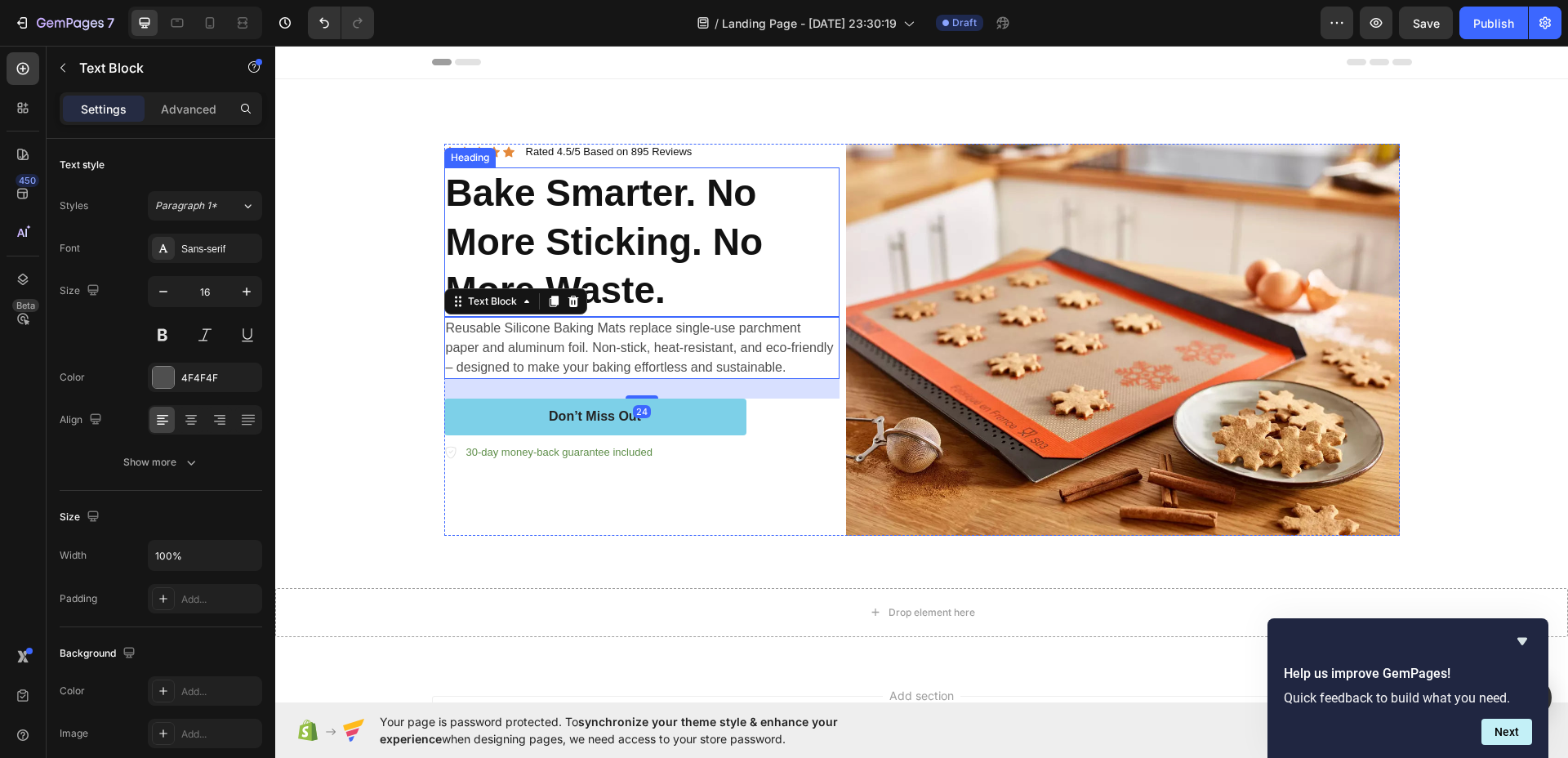
click at [819, 260] on p "Bake Smarter. No More Sticking. No More Waste." at bounding box center [641, 242] width 392 height 146
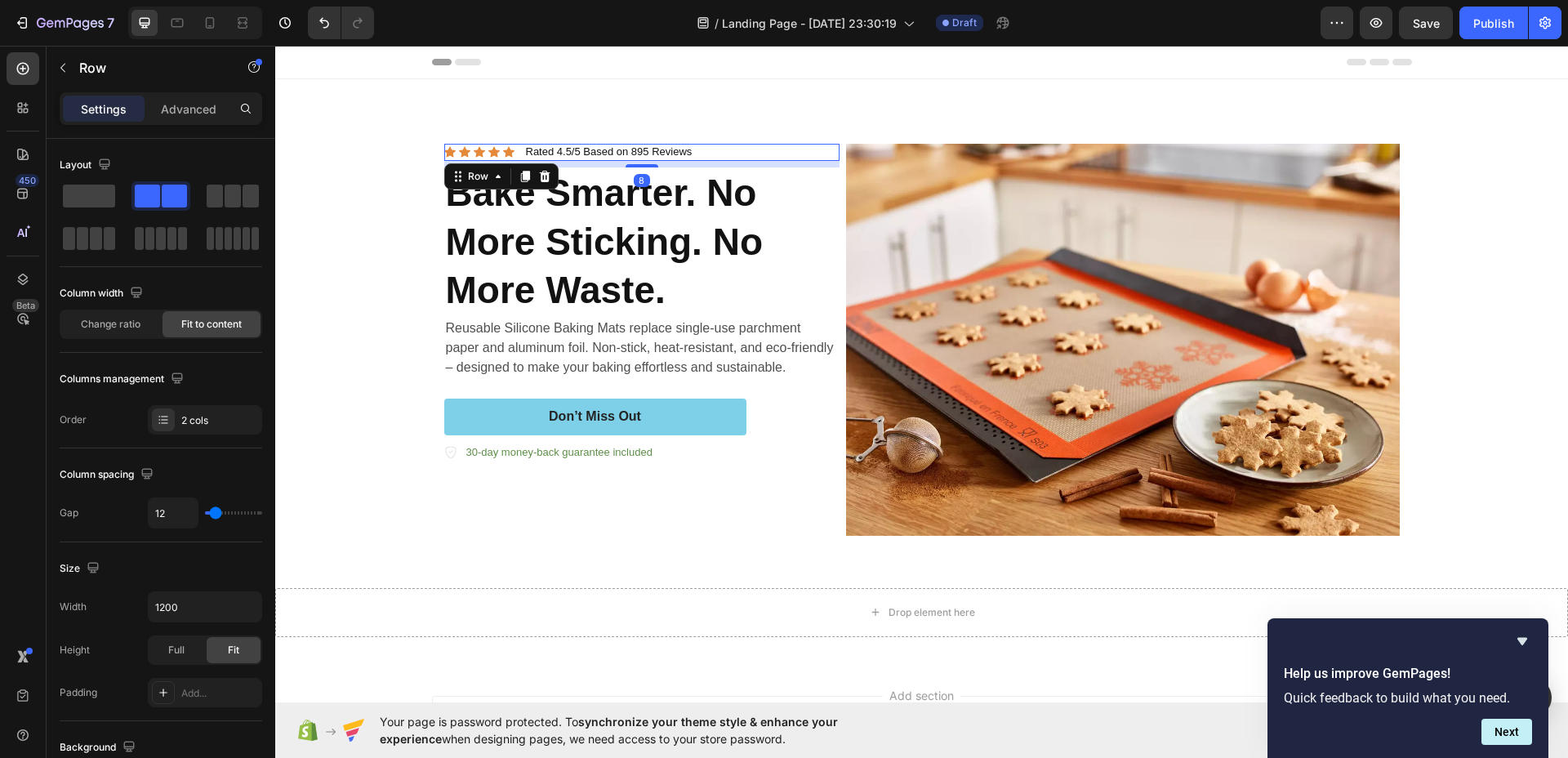
click at [819, 152] on div "Icon Icon Icon Icon Icon Icon List Rated 4.5/5 Based on 895 Reviews Text Block …" at bounding box center [641, 152] width 395 height 17
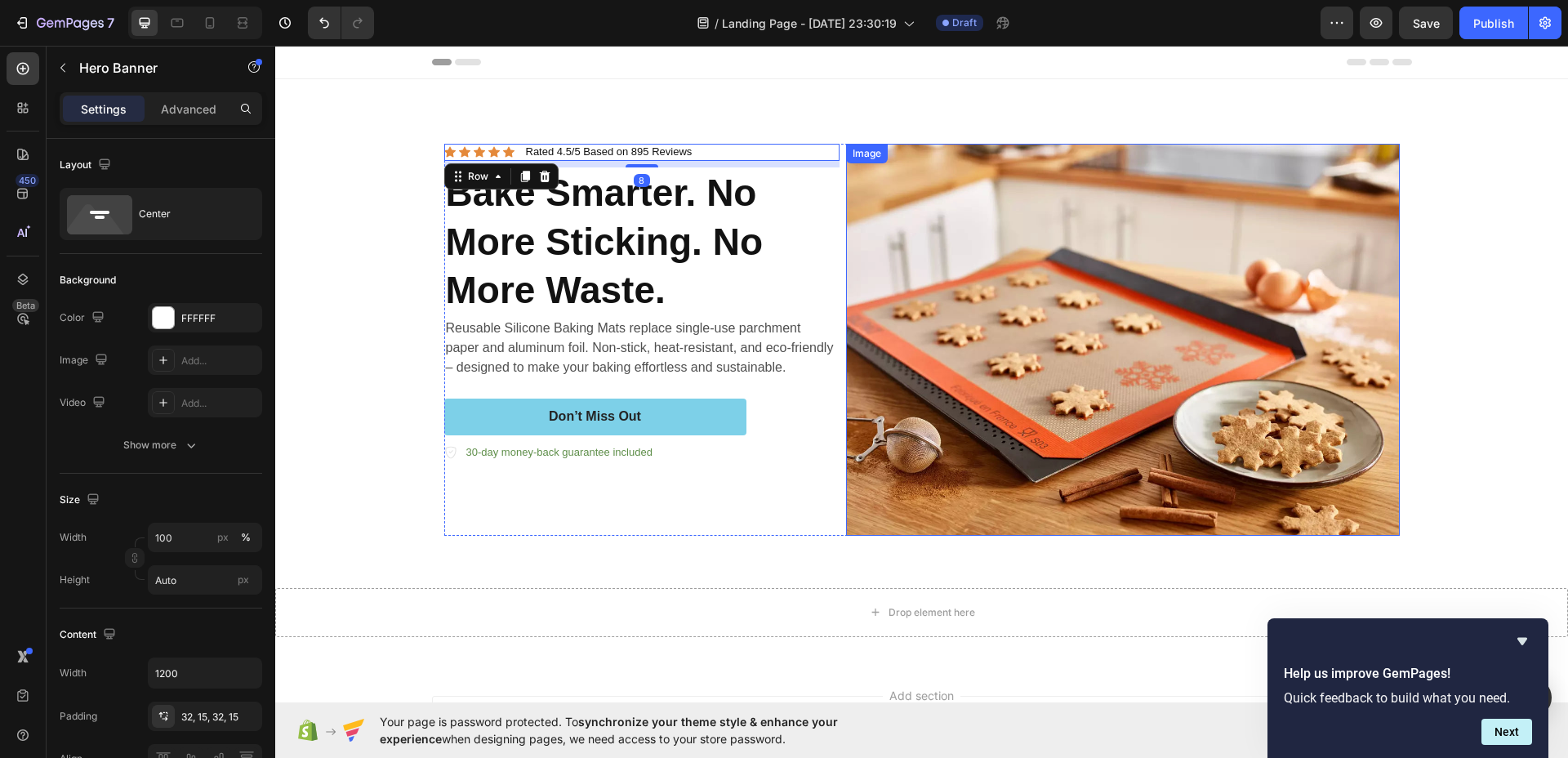
click at [1452, 249] on div "Background Image" at bounding box center [920, 339] width 1292 height 444
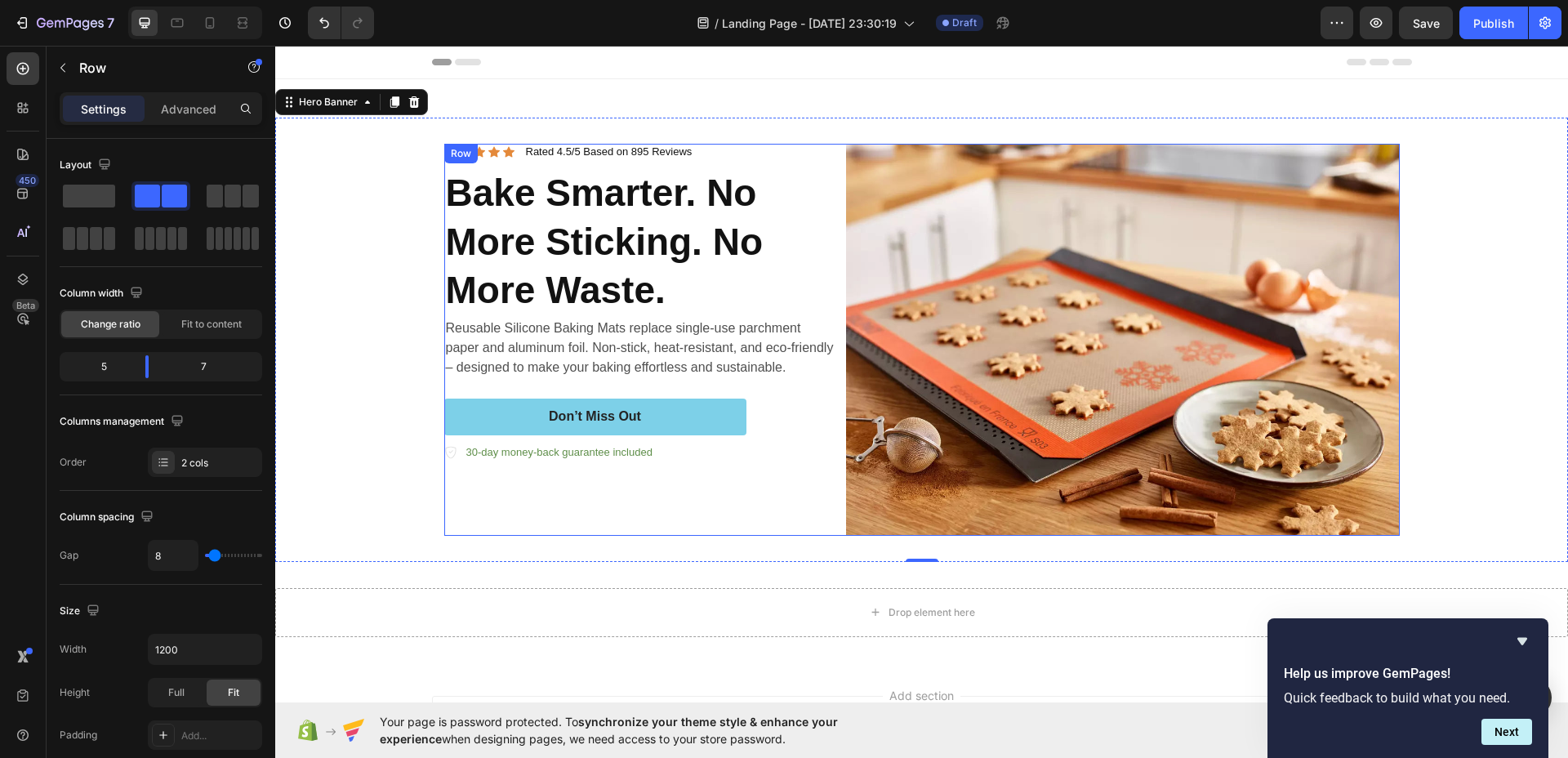
click at [681, 492] on div "Icon Icon Icon Icon Icon Icon List Rated 4.5/5 Based on 895 Reviews Text Block …" at bounding box center [641, 339] width 395 height 392
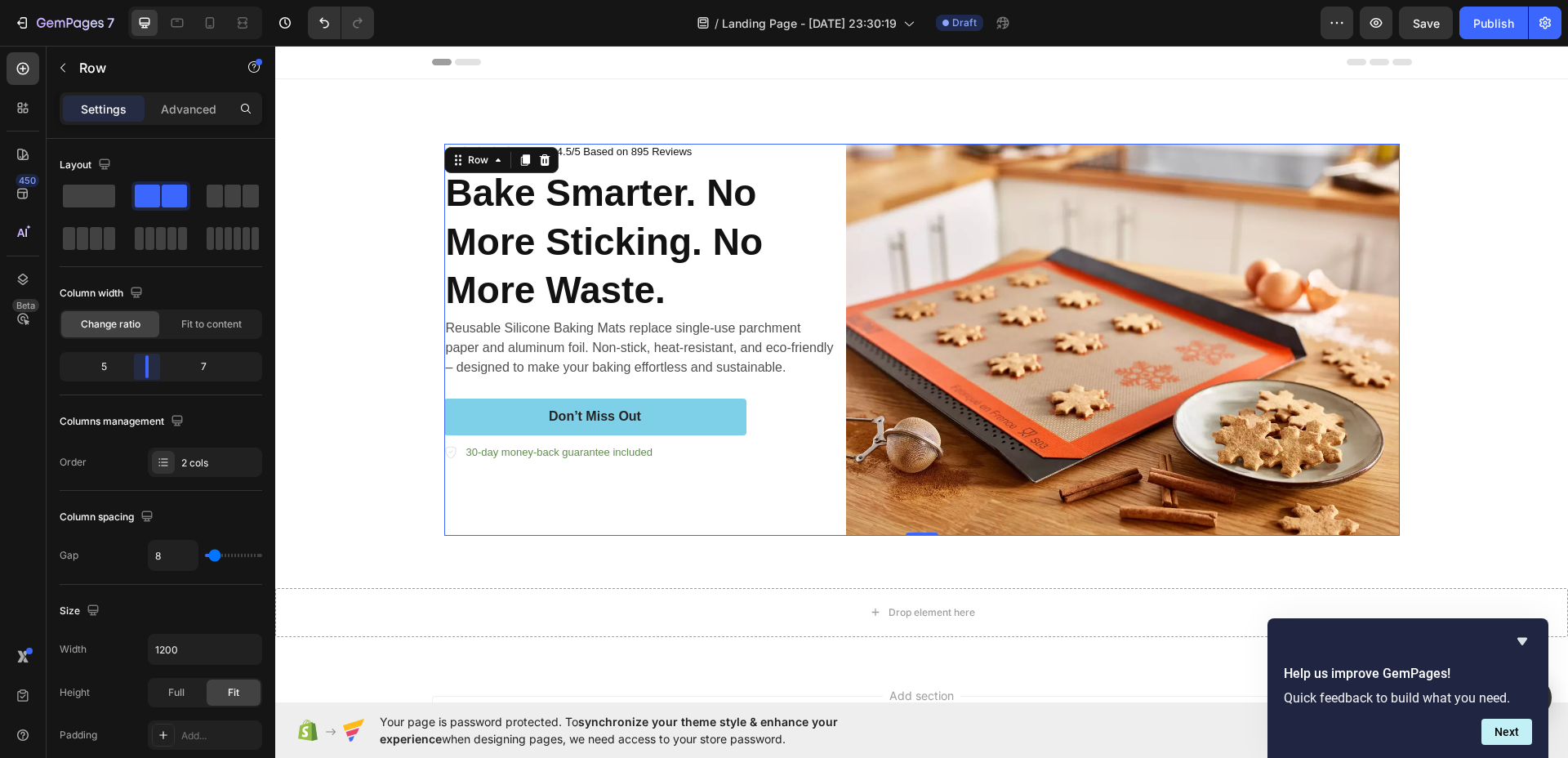
click at [145, 0] on body "7 Version history / Landing Page - Sep 25, 23:30:19 Draft Preview Save Publish …" at bounding box center [784, 0] width 1568 height 0
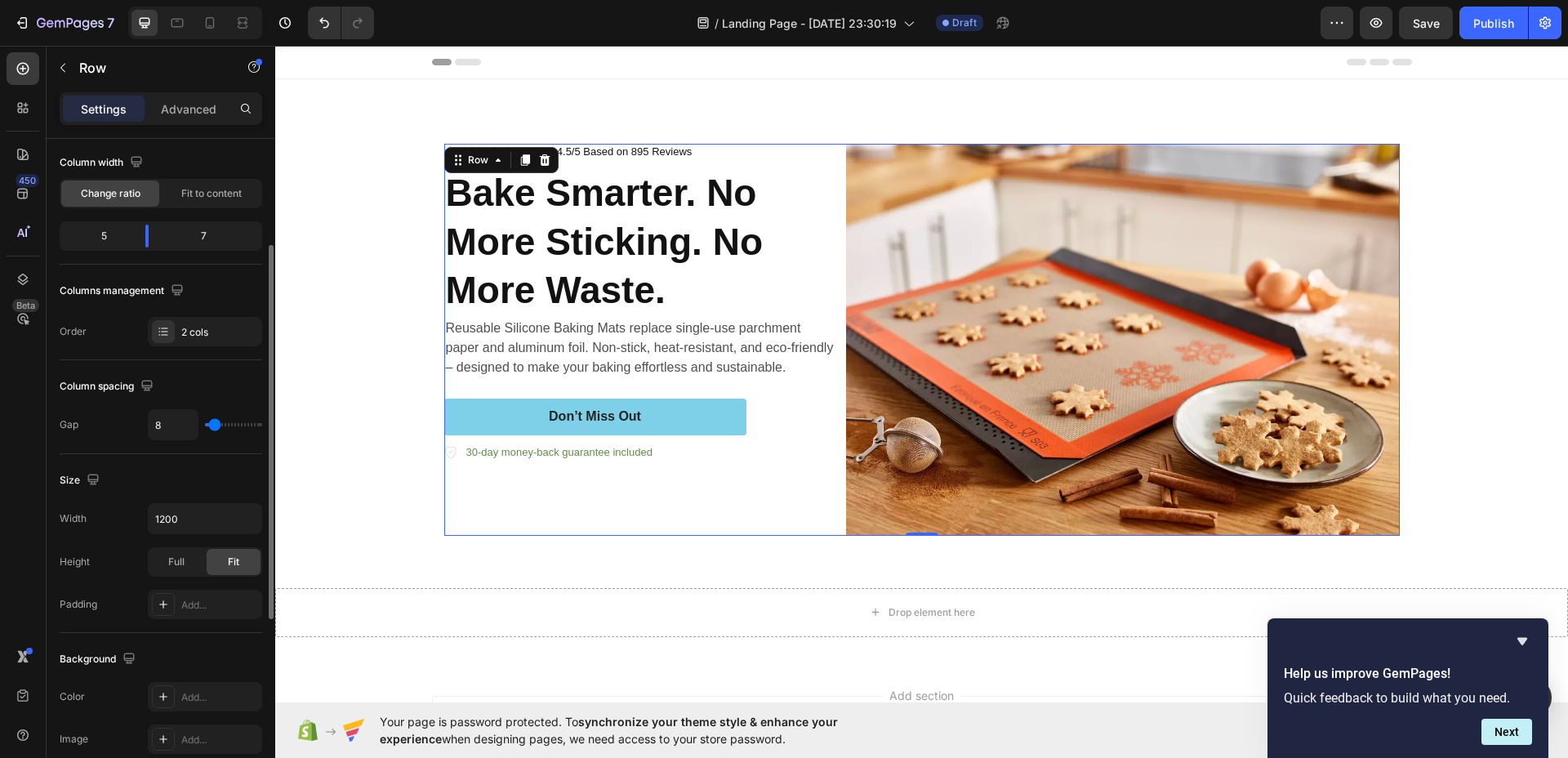
scroll to position [152, 0]
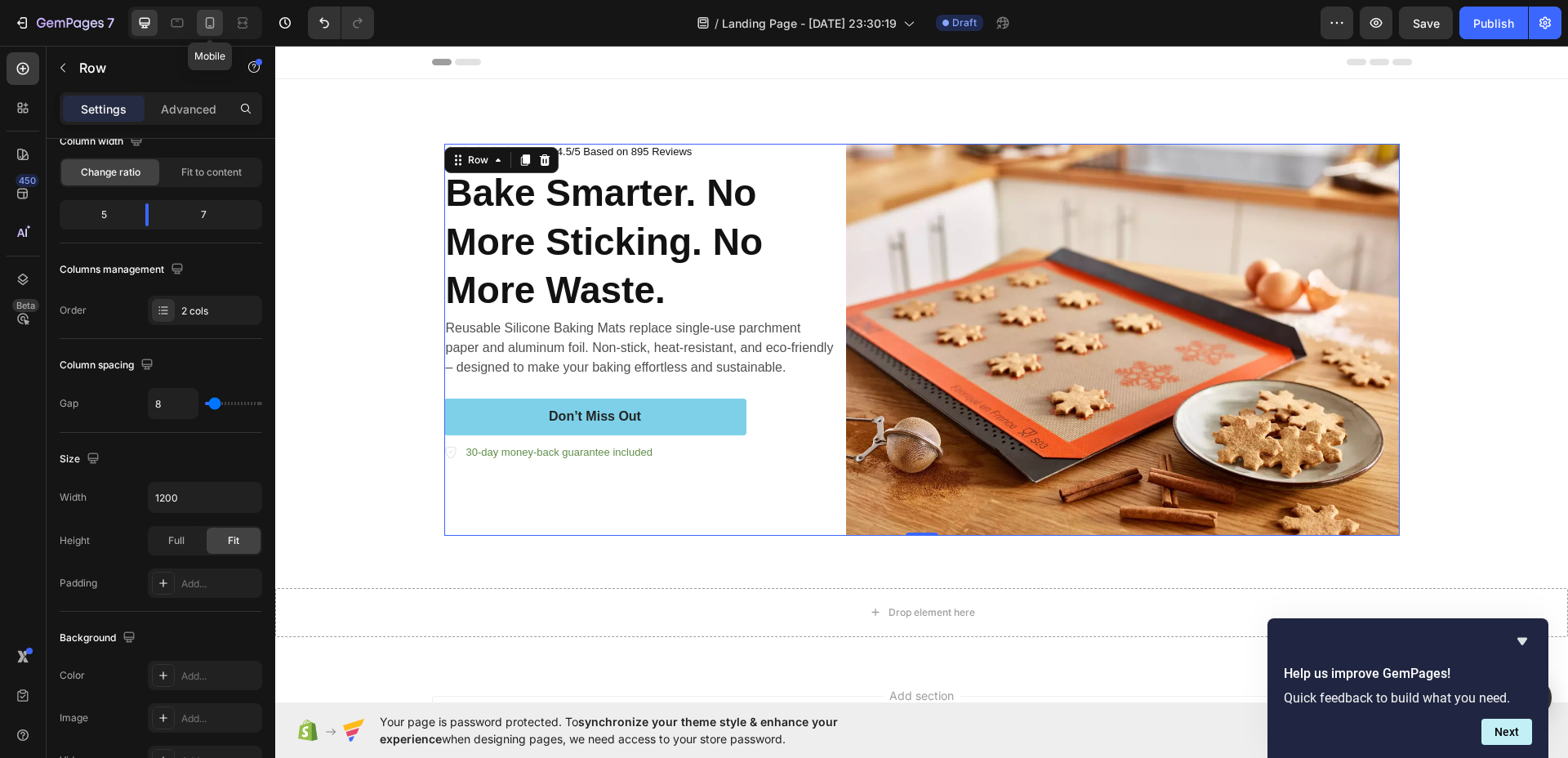
click at [203, 26] on icon at bounding box center [209, 22] width 16 height 16
type input "0"
type input "100%"
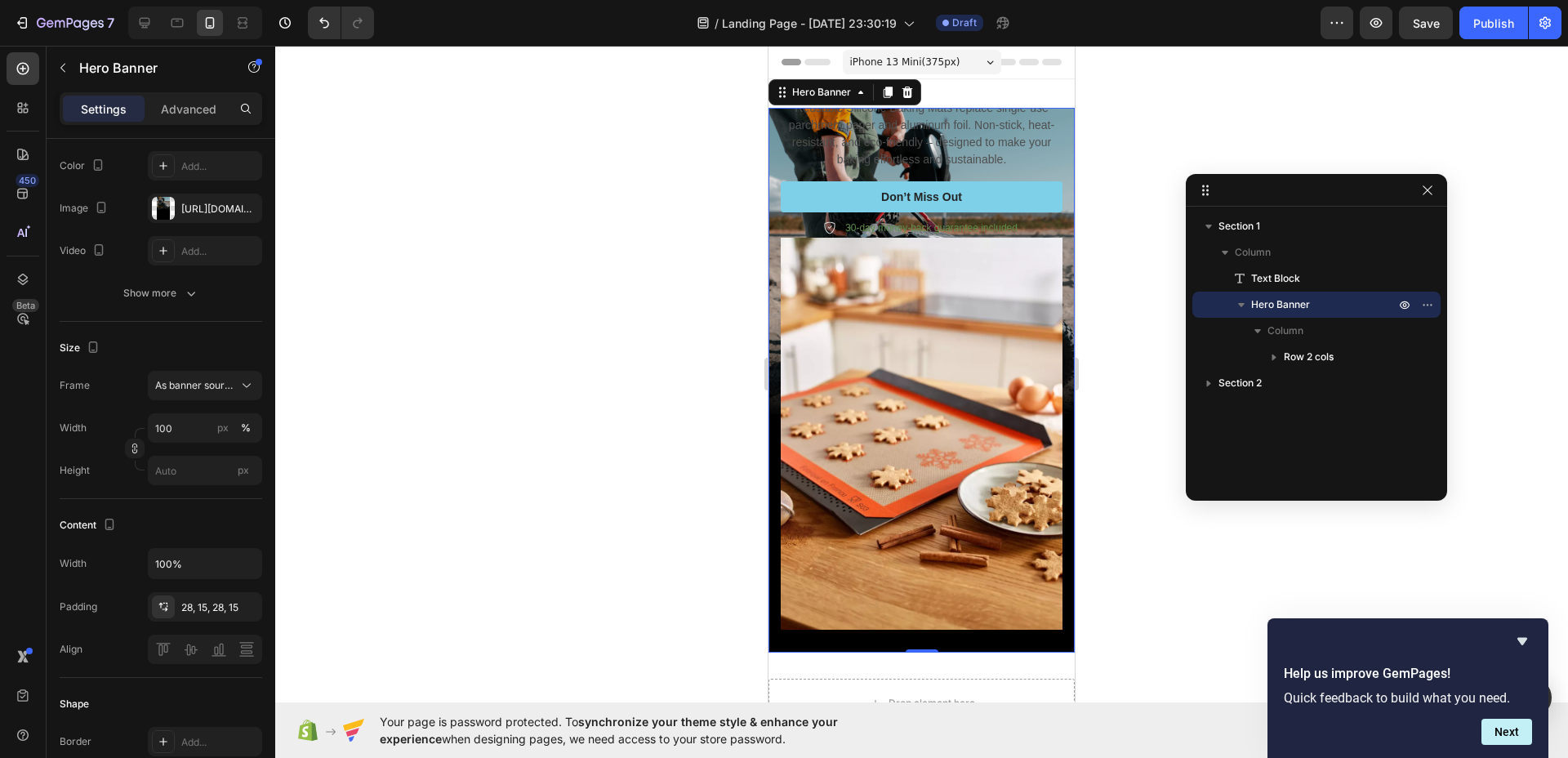
click at [771, 166] on div "Icon Icon Icon Icon Icon Icon List Rated 4.5/5 Based on 895 Reviews Text Block …" at bounding box center [921, 286] width 306 height 734
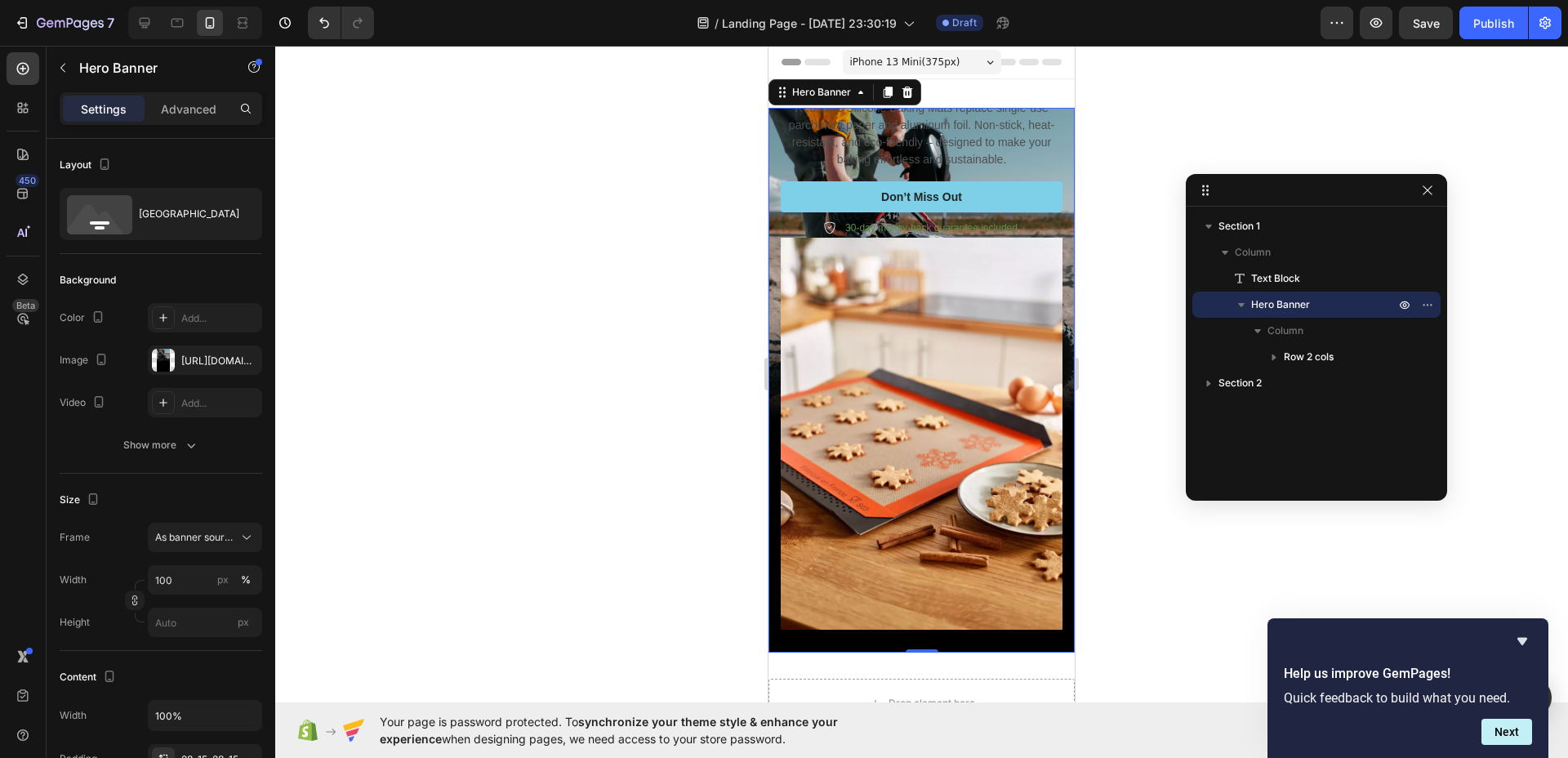
click at [637, 159] on div at bounding box center [920, 402] width 1292 height 712
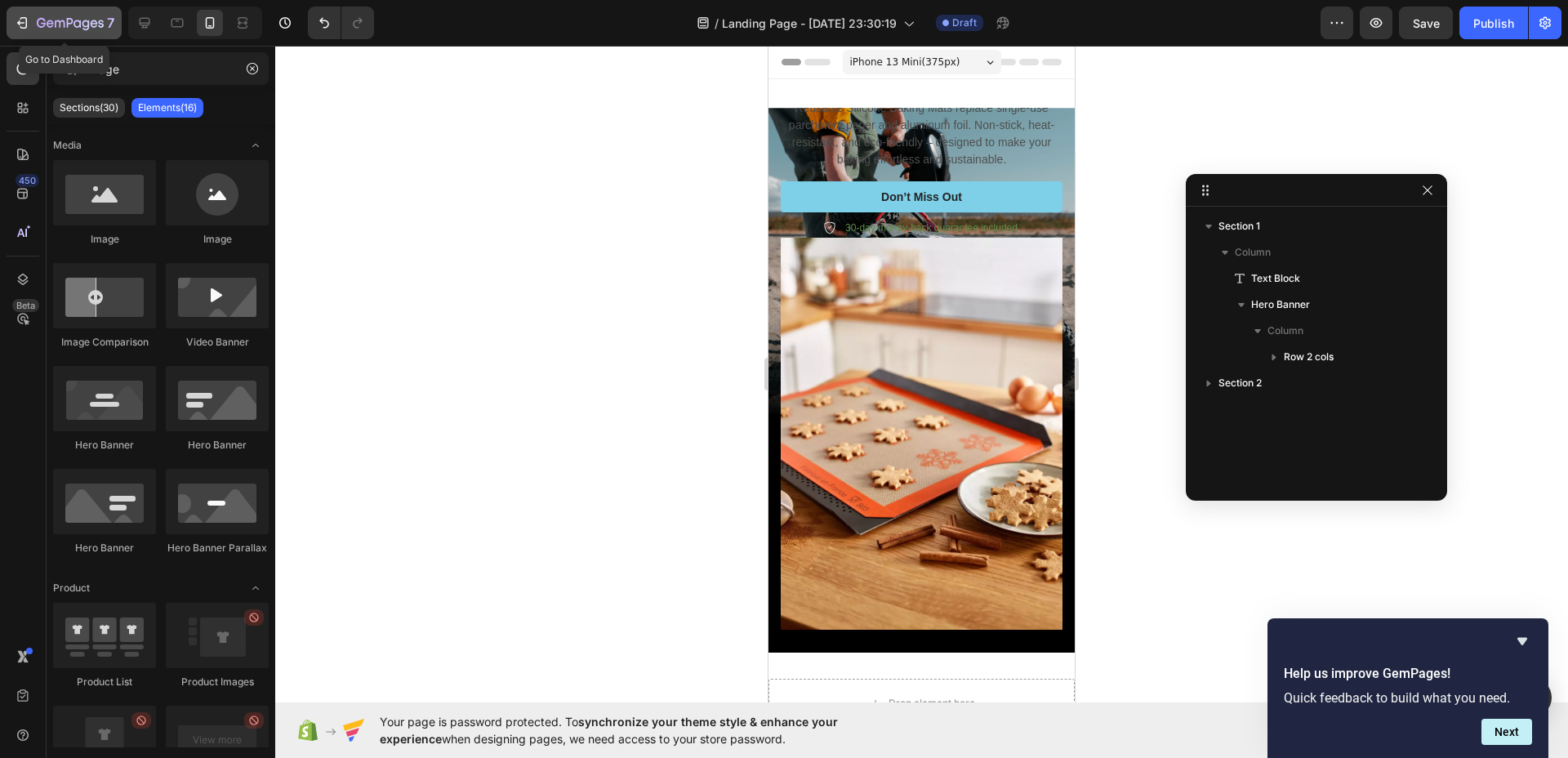
click at [25, 27] on icon "button" at bounding box center [24, 22] width 7 height 11
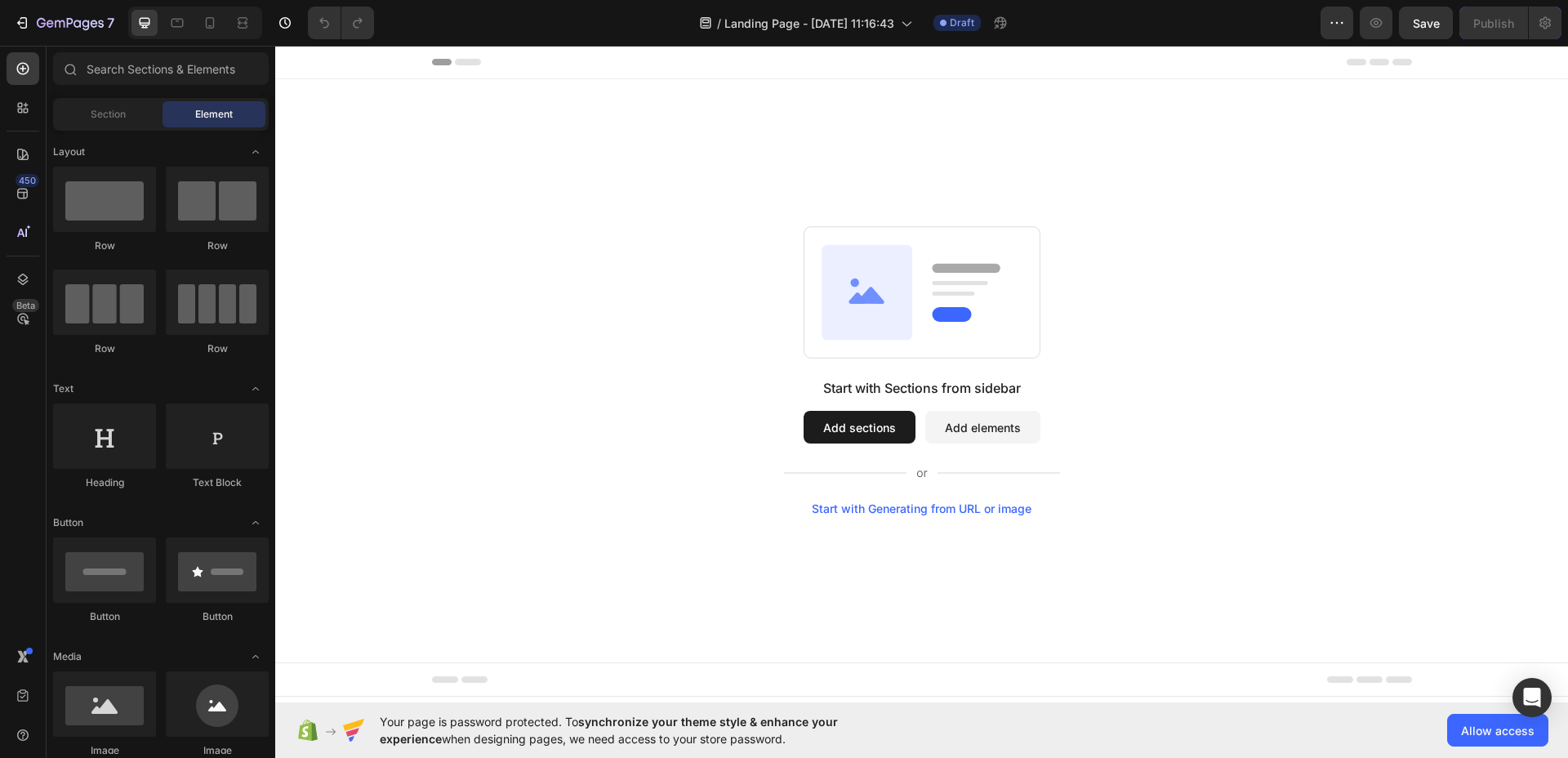
click at [870, 422] on button "Add sections" at bounding box center [860, 427] width 112 height 33
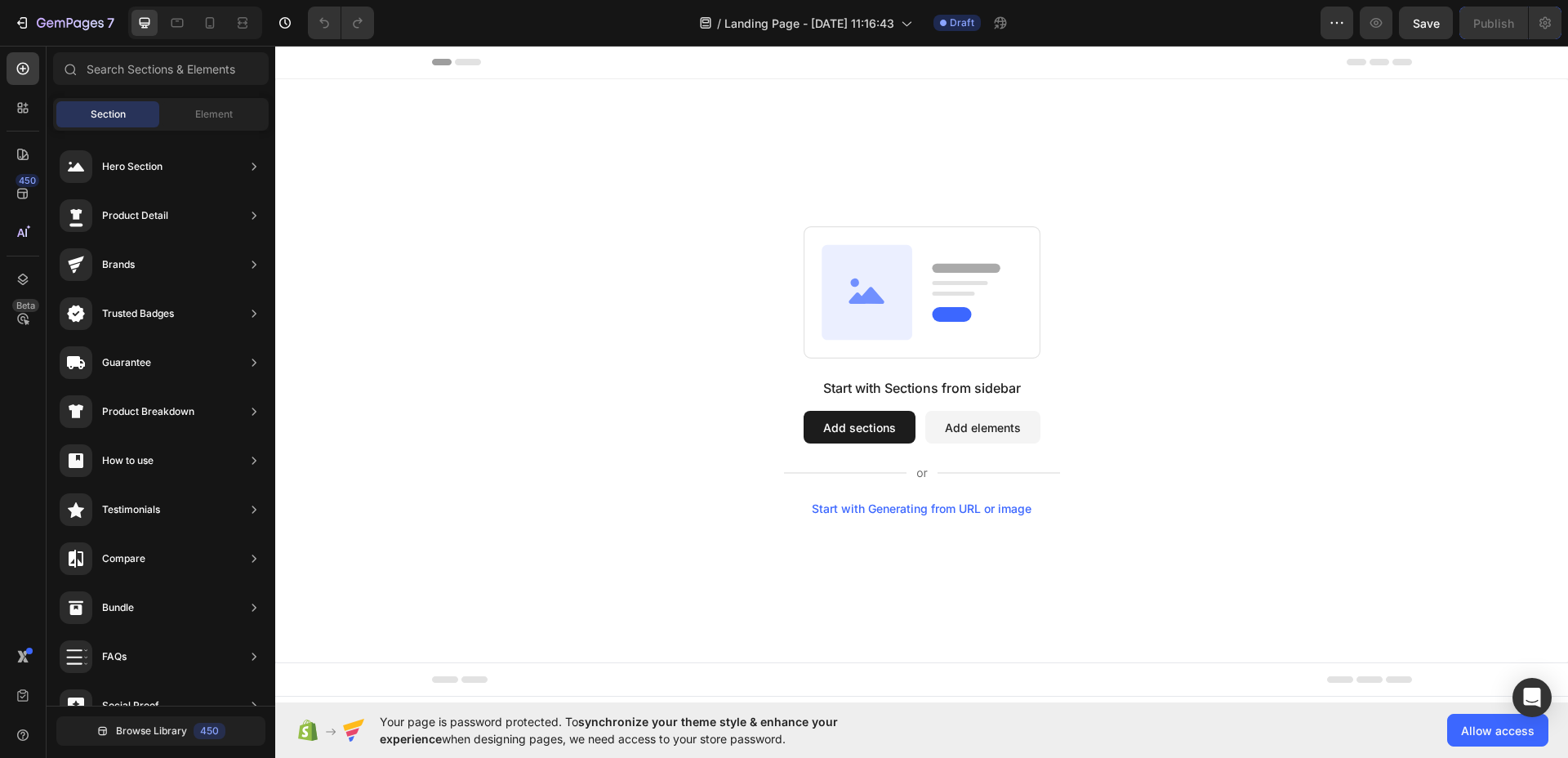
click at [567, 312] on div "Start with Sections from sidebar Add sections Add elements Start with Generatin…" at bounding box center [920, 370] width 1175 height 289
click at [10, 100] on div at bounding box center [22, 107] width 33 height 33
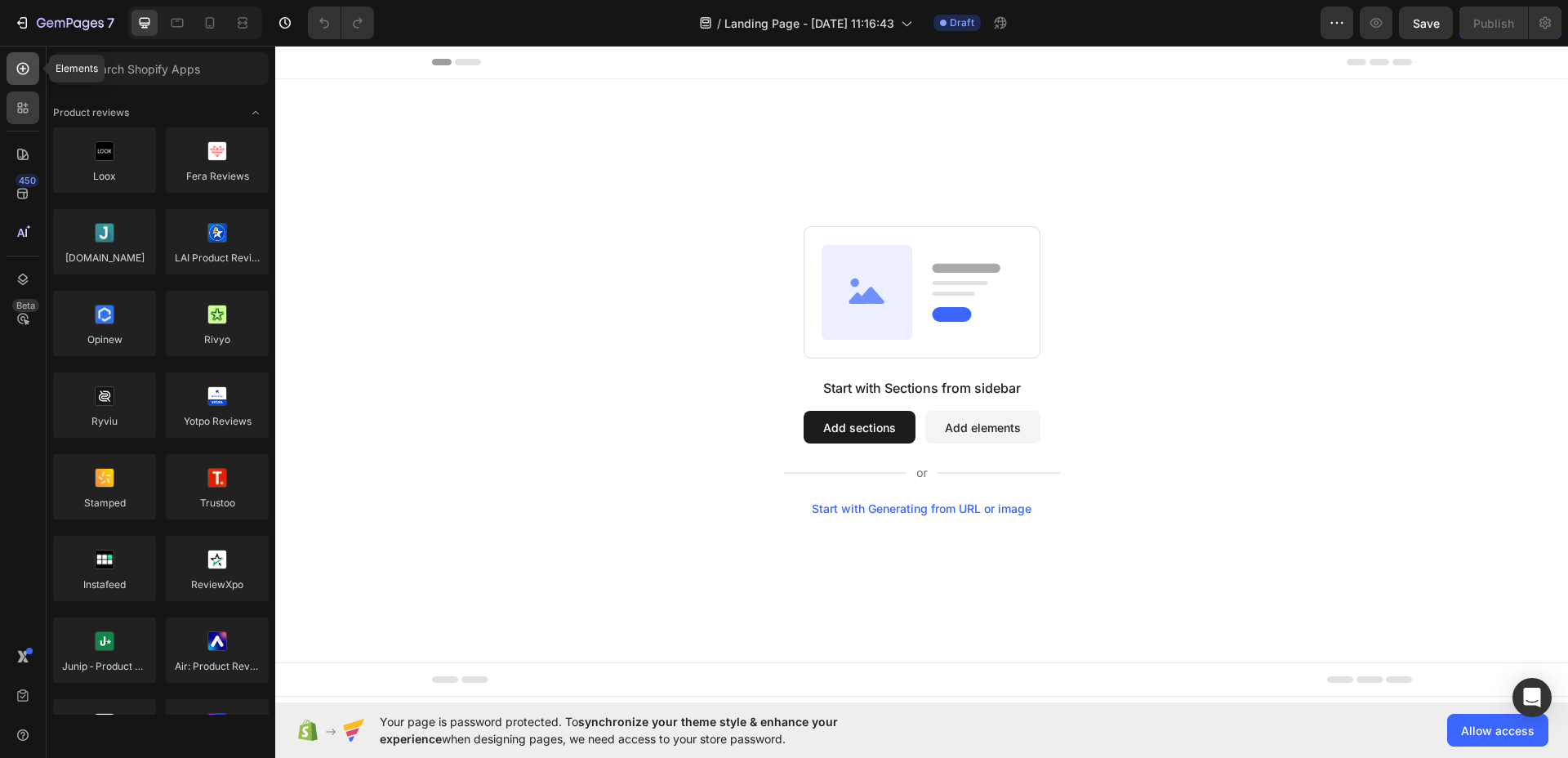
click at [15, 77] on div at bounding box center [22, 68] width 33 height 33
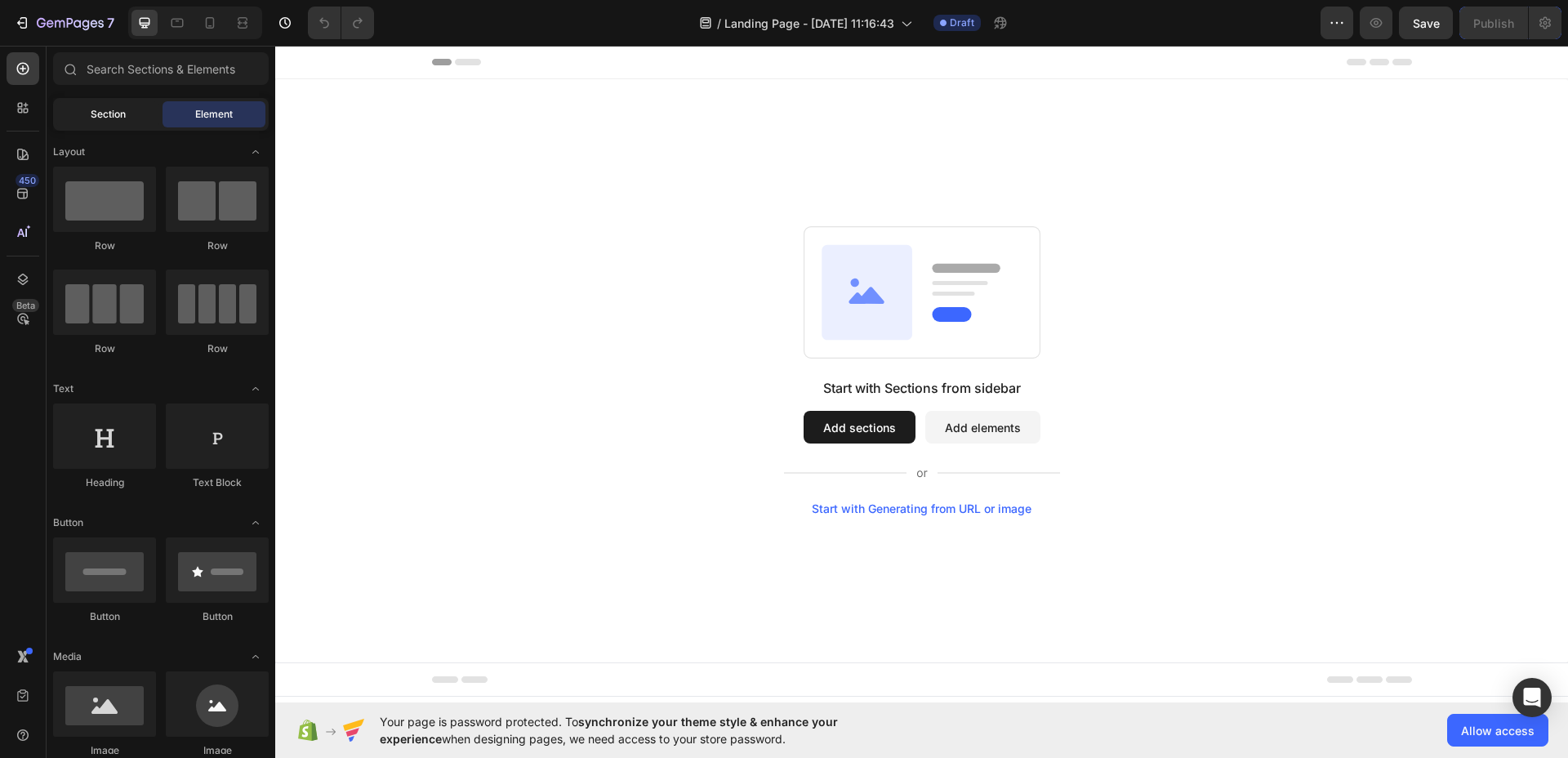
click at [144, 120] on div "Section" at bounding box center [107, 114] width 103 height 26
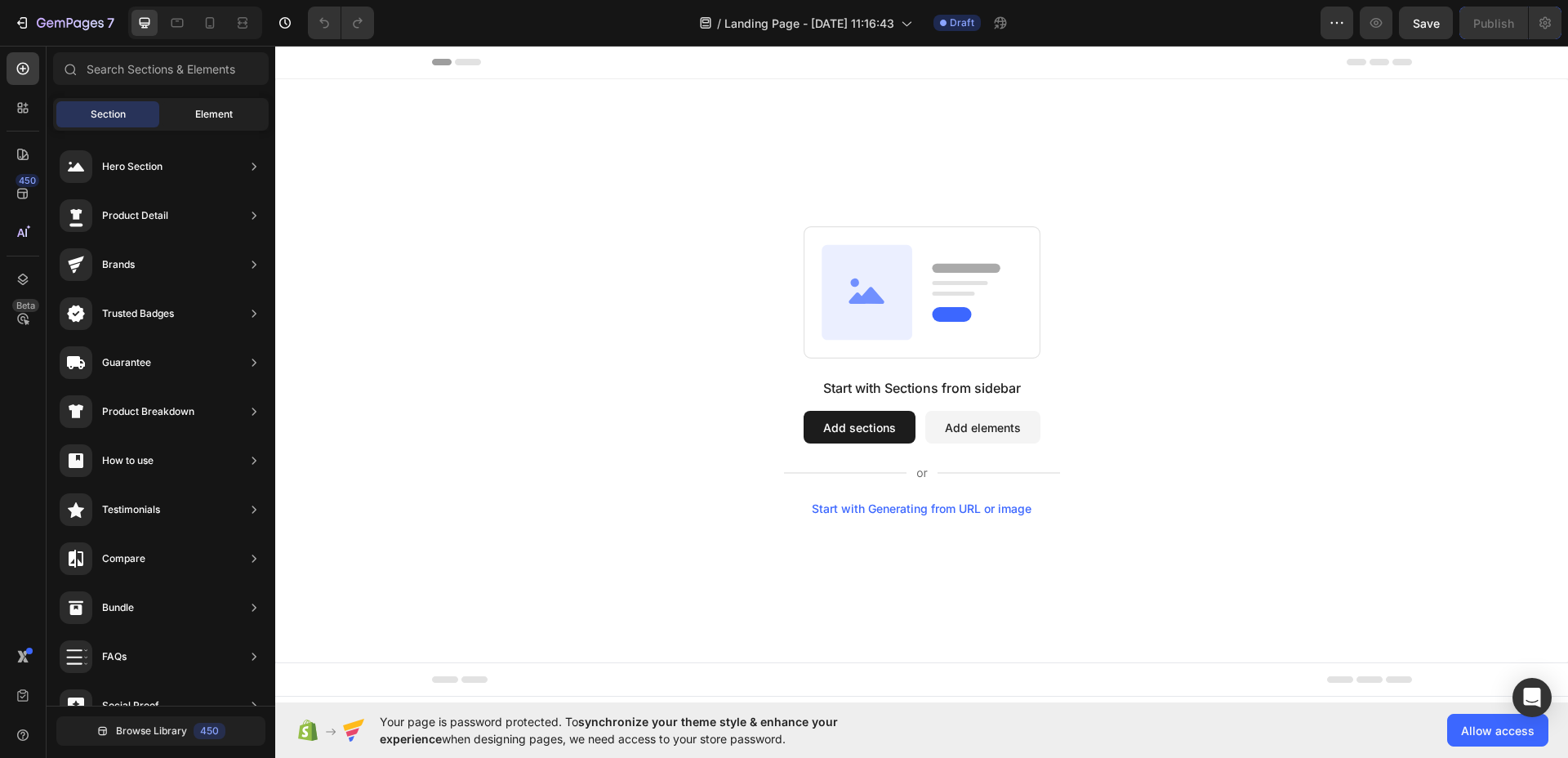
click at [202, 117] on span "Element" at bounding box center [214, 114] width 37 height 15
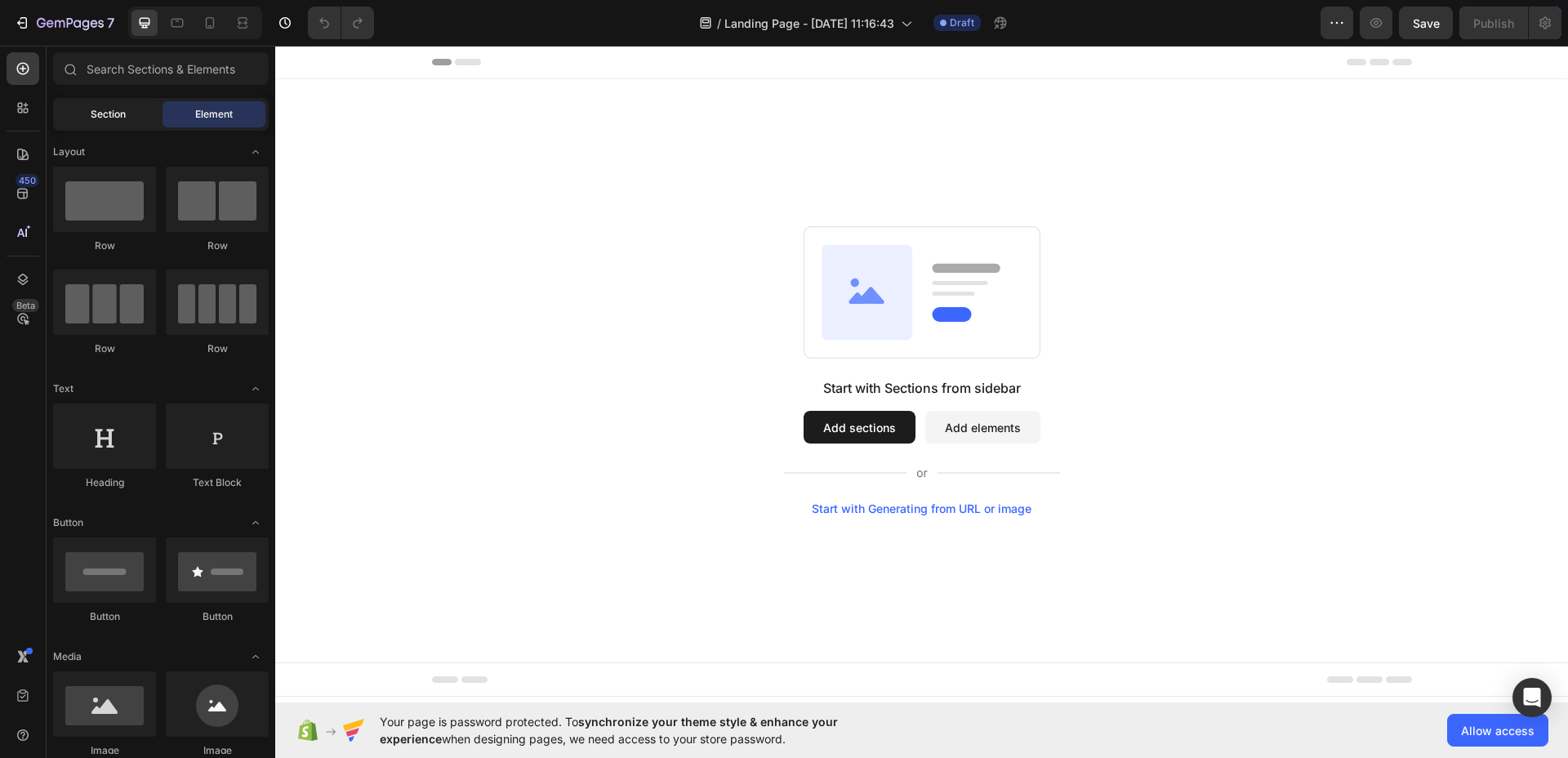
click at [104, 109] on span "Section" at bounding box center [108, 114] width 36 height 15
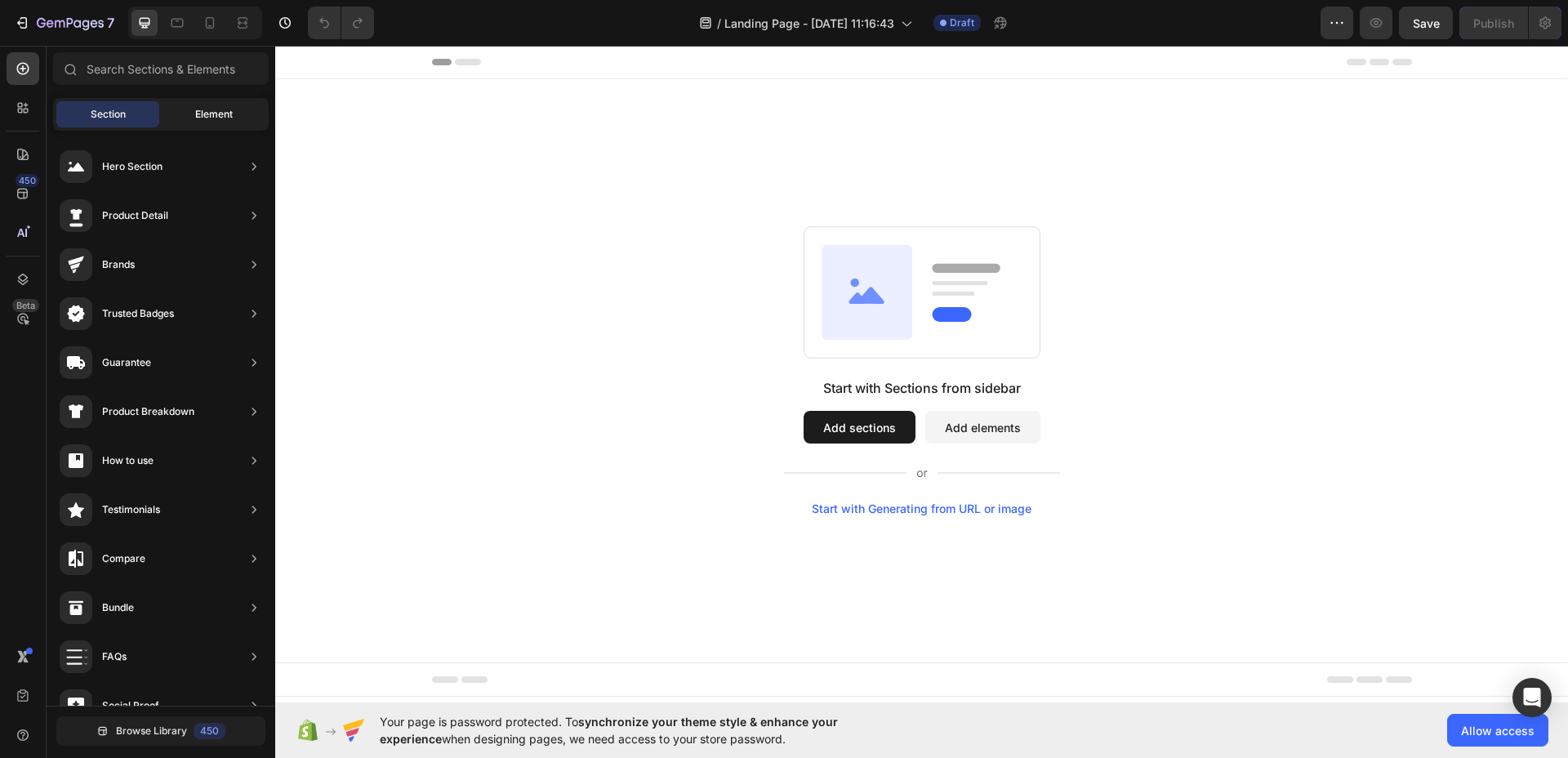
click at [224, 118] on span "Element" at bounding box center [214, 114] width 37 height 15
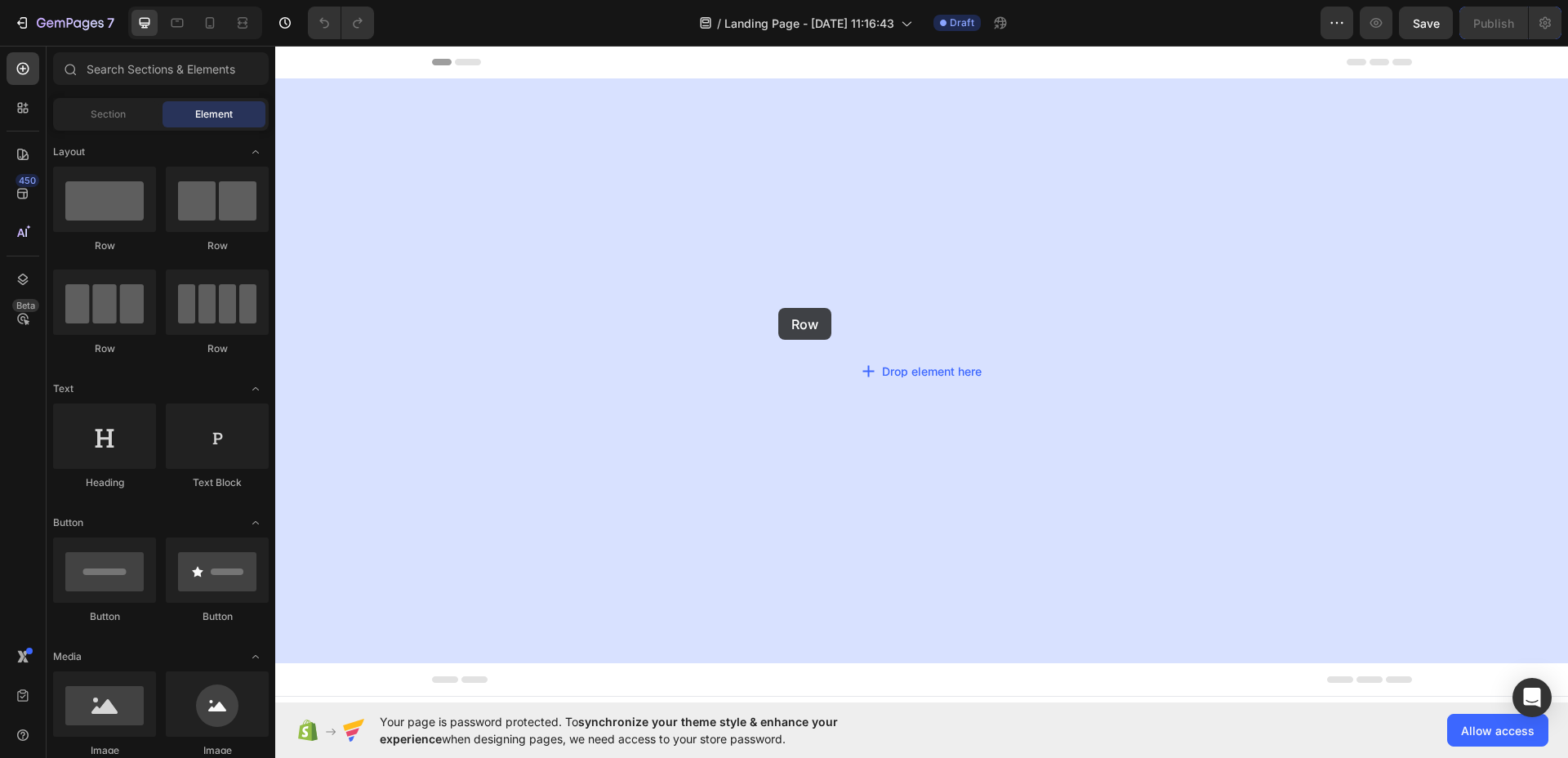
drag, startPoint x: 517, startPoint y: 254, endPoint x: 778, endPoint y: 307, distance: 266.3
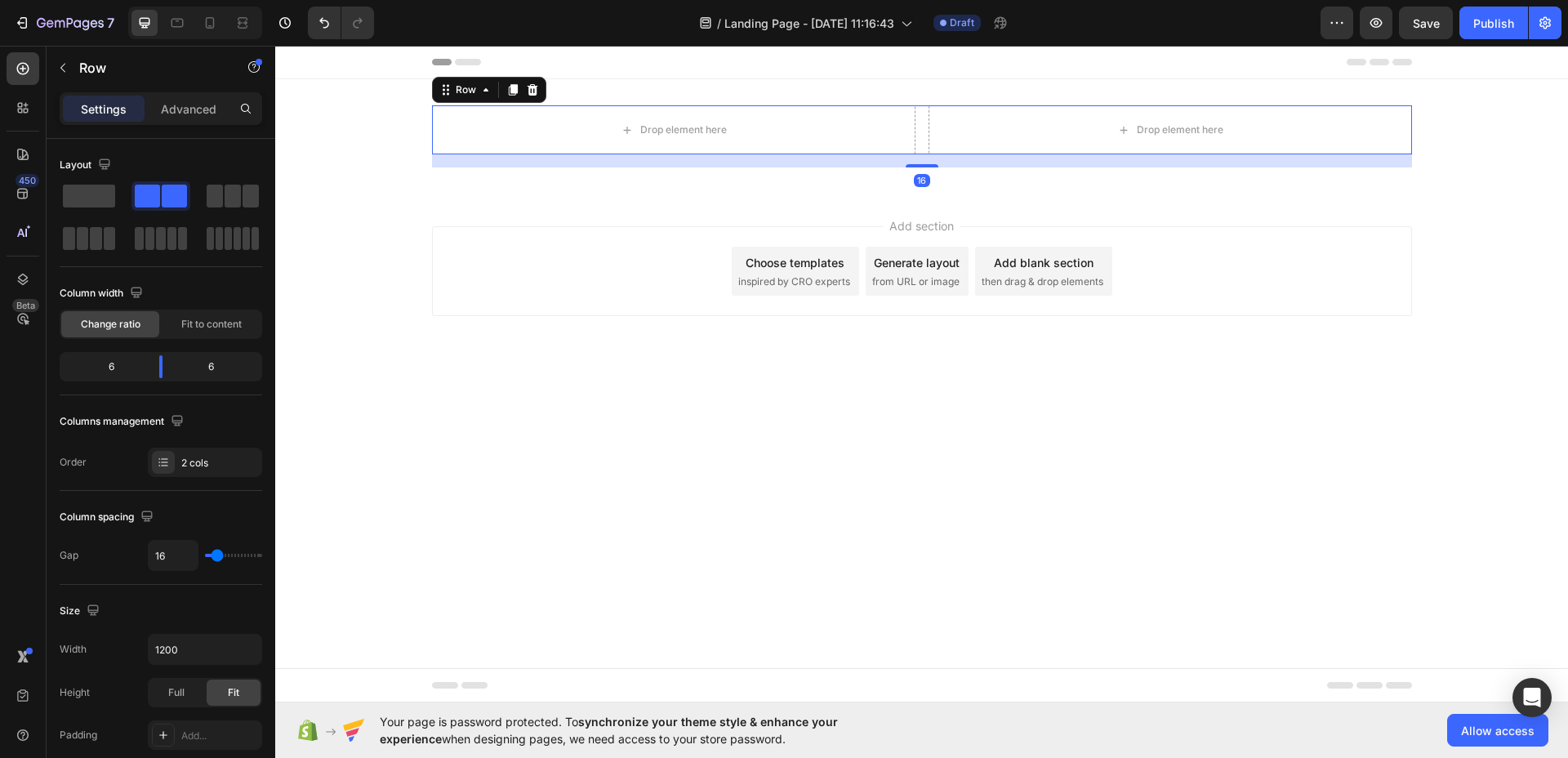
click at [605, 452] on body "Header Drop element here Drop element here Row 16 Section 1 Root Start with Sec…" at bounding box center [920, 374] width 1292 height 657
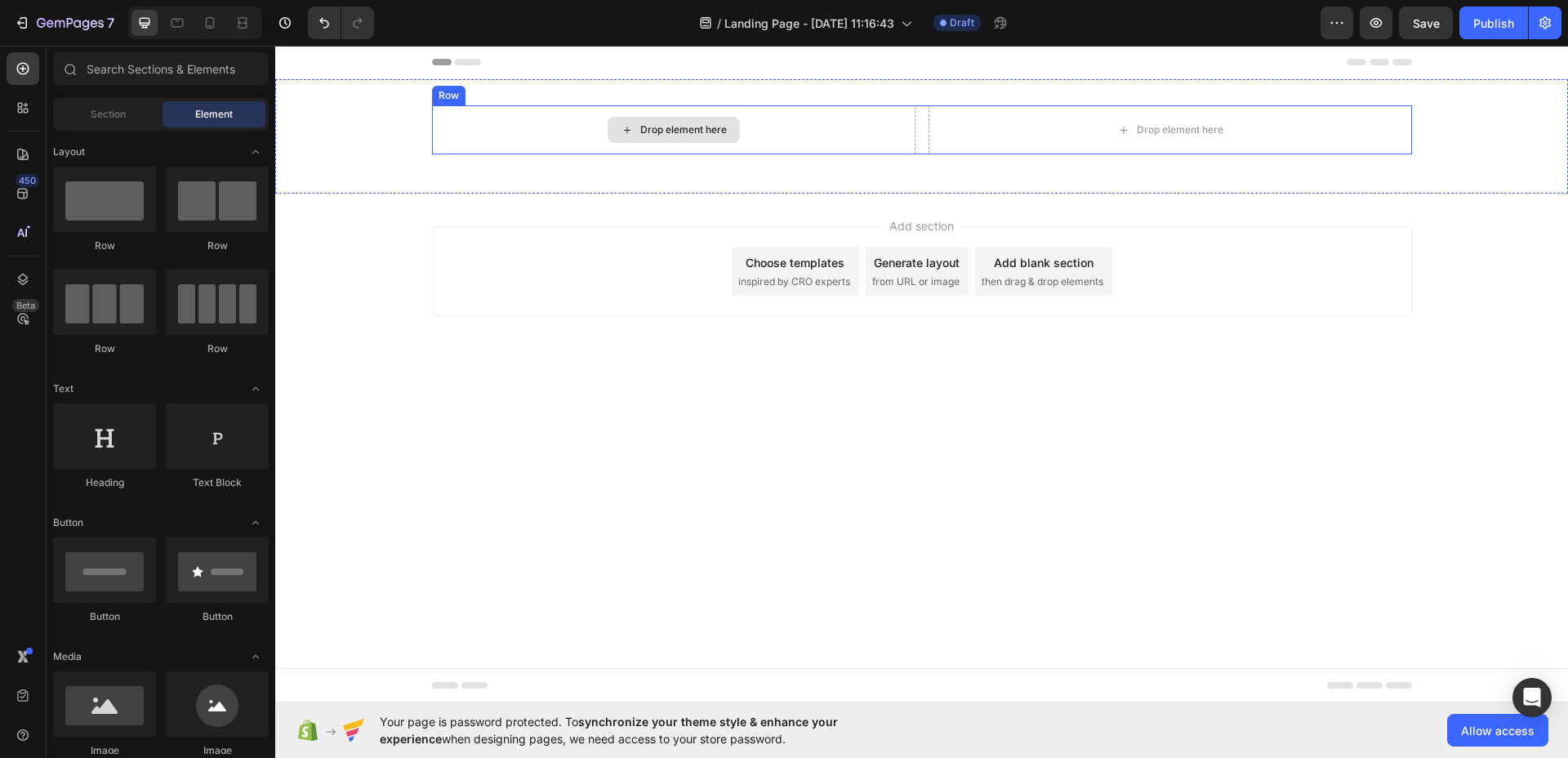
click at [678, 132] on div "Drop element here" at bounding box center [683, 130] width 87 height 13
click at [855, 124] on div "Drop element here" at bounding box center [673, 130] width 483 height 49
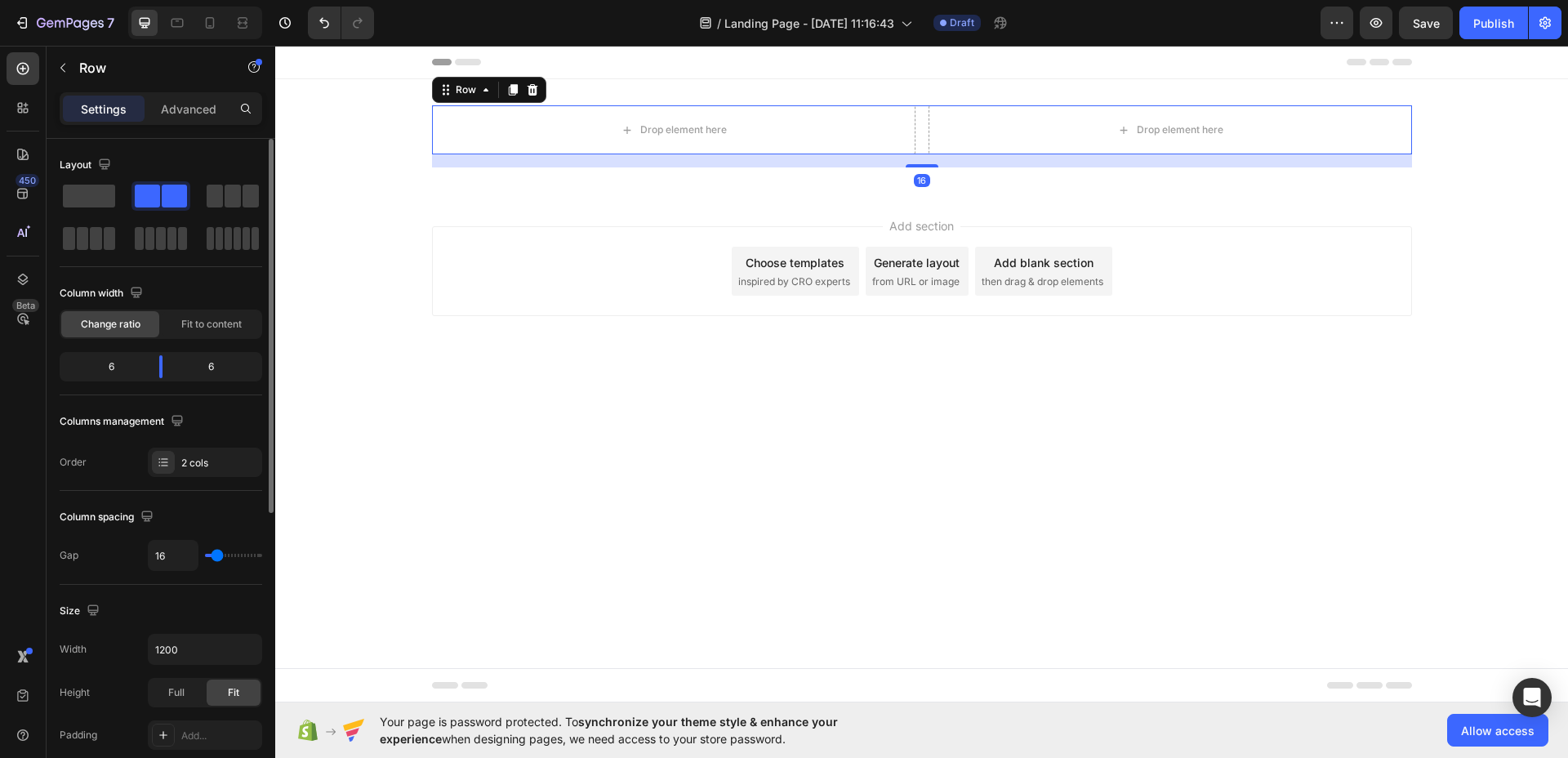
click at [112, 368] on div "6" at bounding box center [104, 366] width 83 height 22
drag, startPoint x: 167, startPoint y: 367, endPoint x: 47, endPoint y: 336, distance: 123.9
click at [141, 0] on body "7 Version history / Landing Page - Sep 26, 11:16:43 Draft Preview Save Publish …" at bounding box center [784, 0] width 1568 height 0
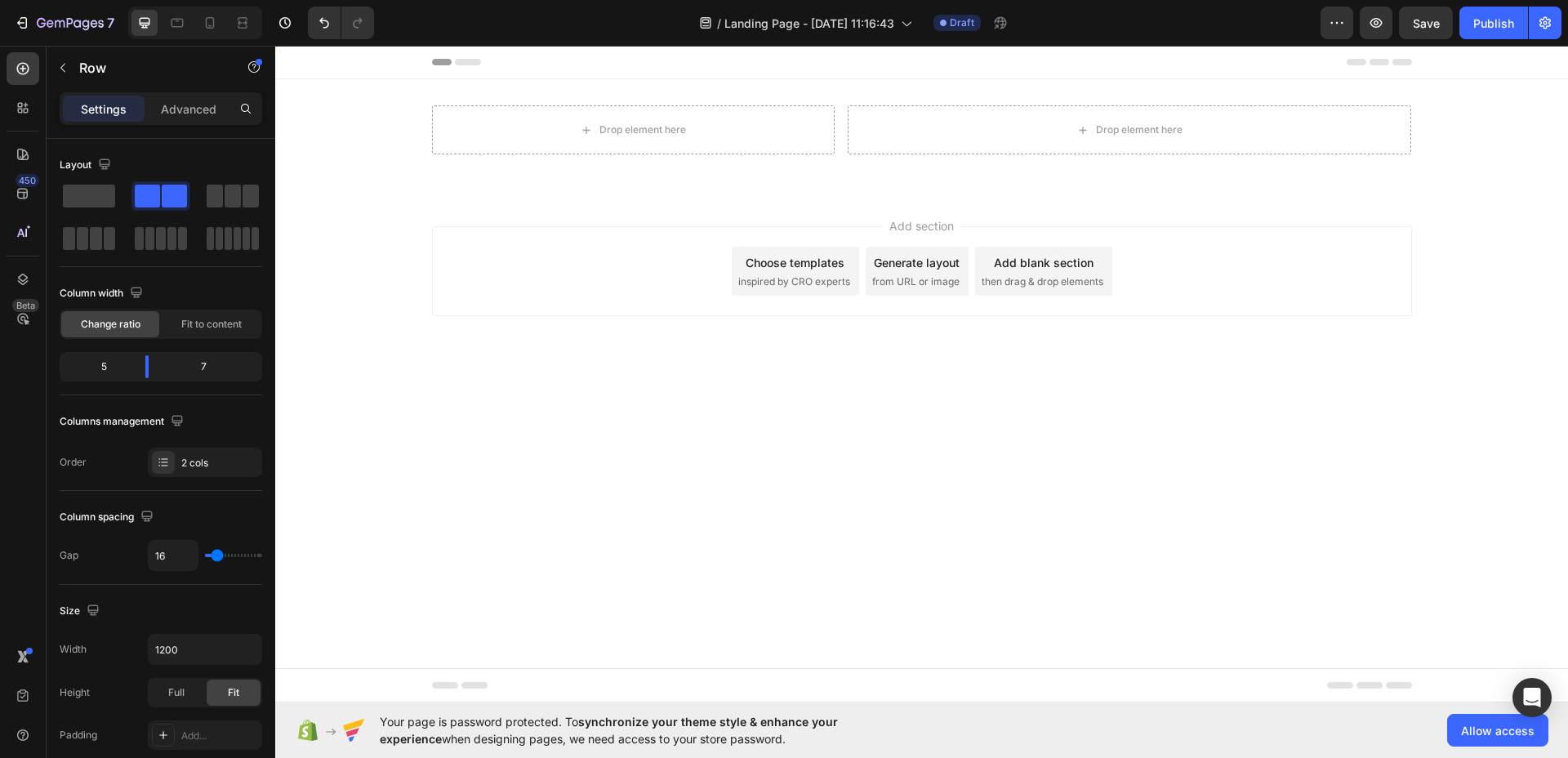
click at [543, 450] on body "Header Drop element here Drop element here Row Section 1 Root Start with Sectio…" at bounding box center [920, 374] width 1292 height 657
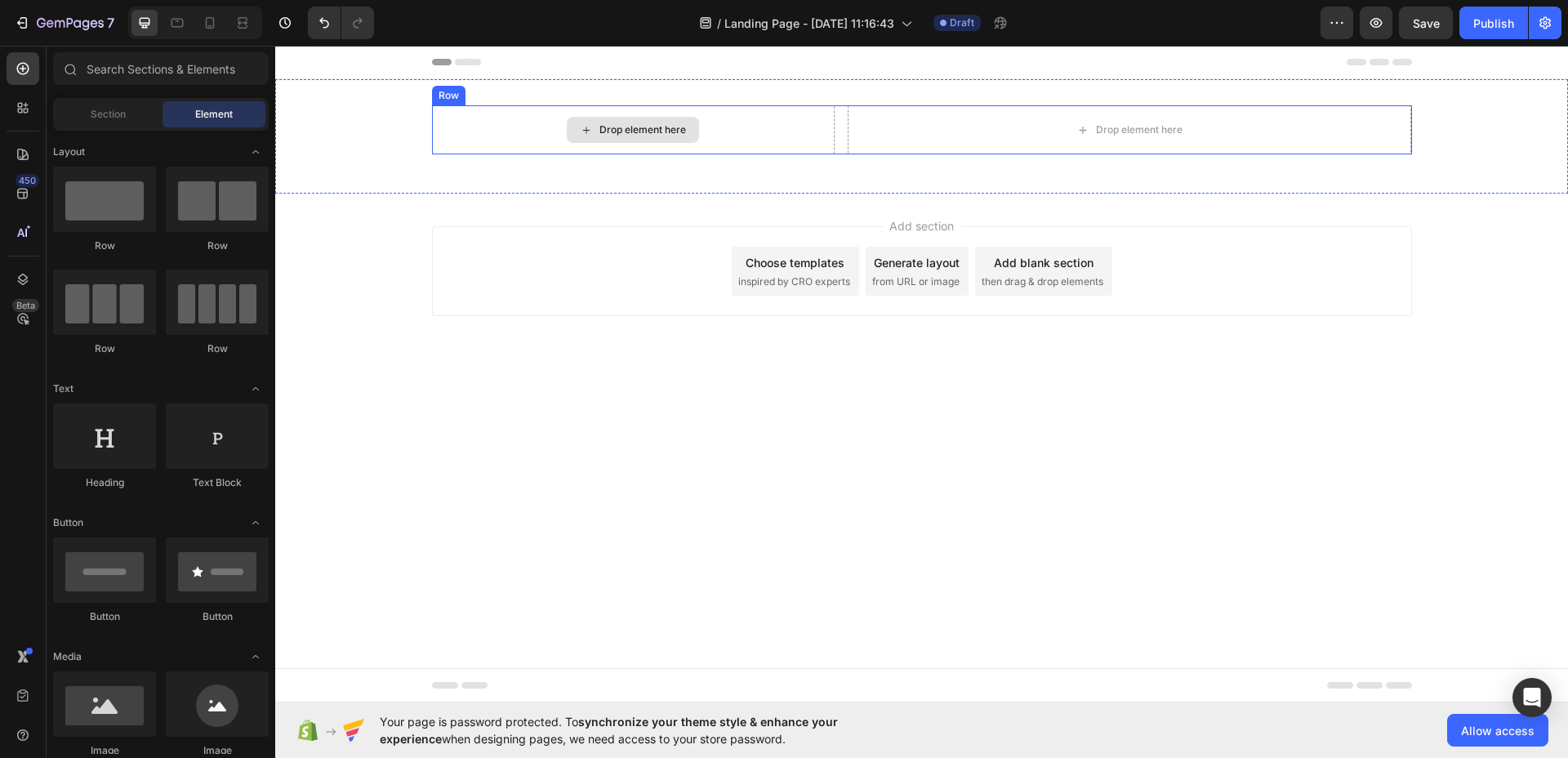
click at [613, 136] on div "Drop element here" at bounding box center [633, 130] width 133 height 26
click at [482, 134] on div "Drop element here" at bounding box center [633, 130] width 403 height 49
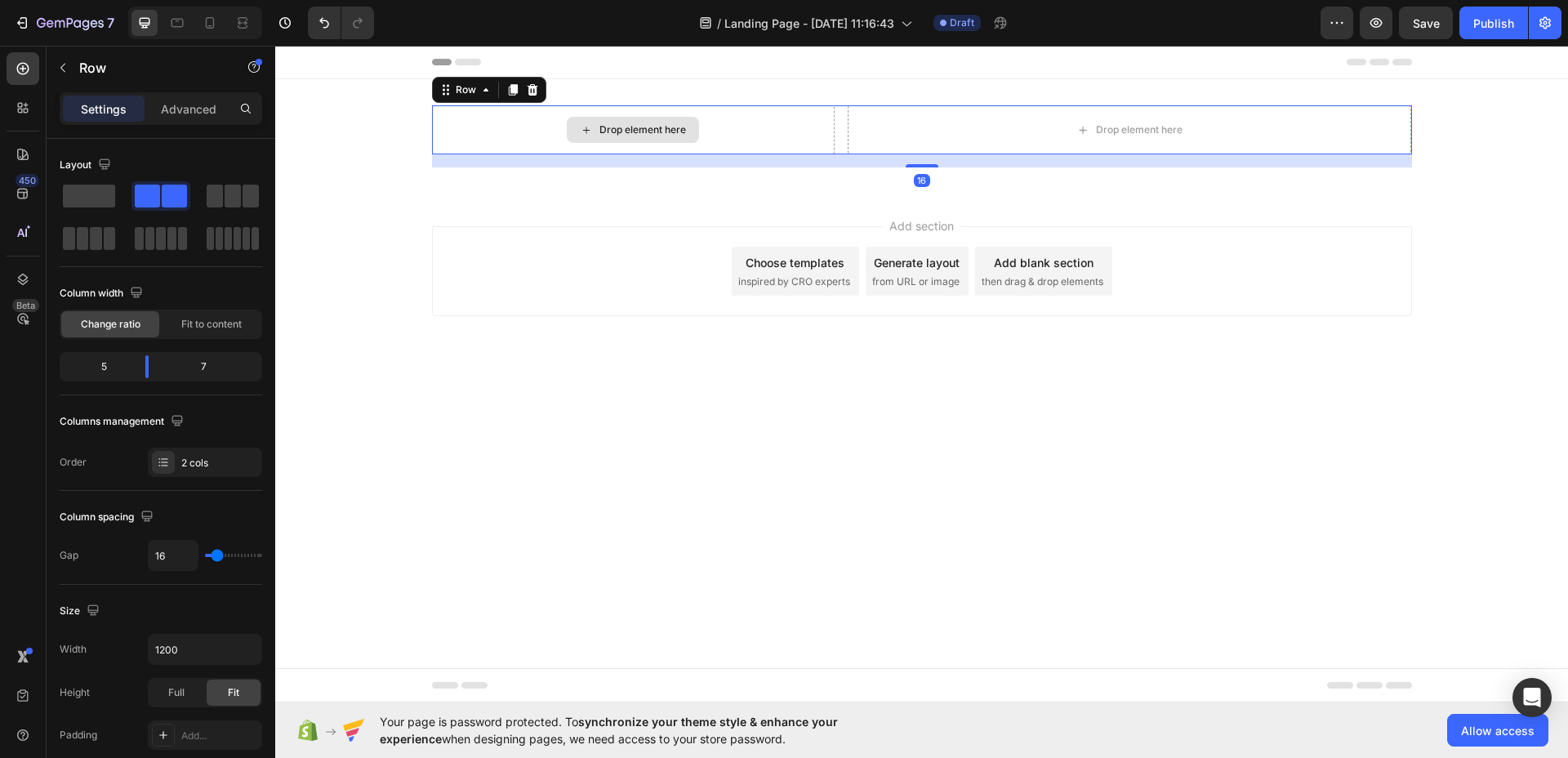
click at [516, 127] on div "Drop element here" at bounding box center [633, 130] width 403 height 49
click at [820, 126] on div "Drop element here" at bounding box center [633, 130] width 403 height 49
click at [21, 70] on icon at bounding box center [22, 68] width 16 height 16
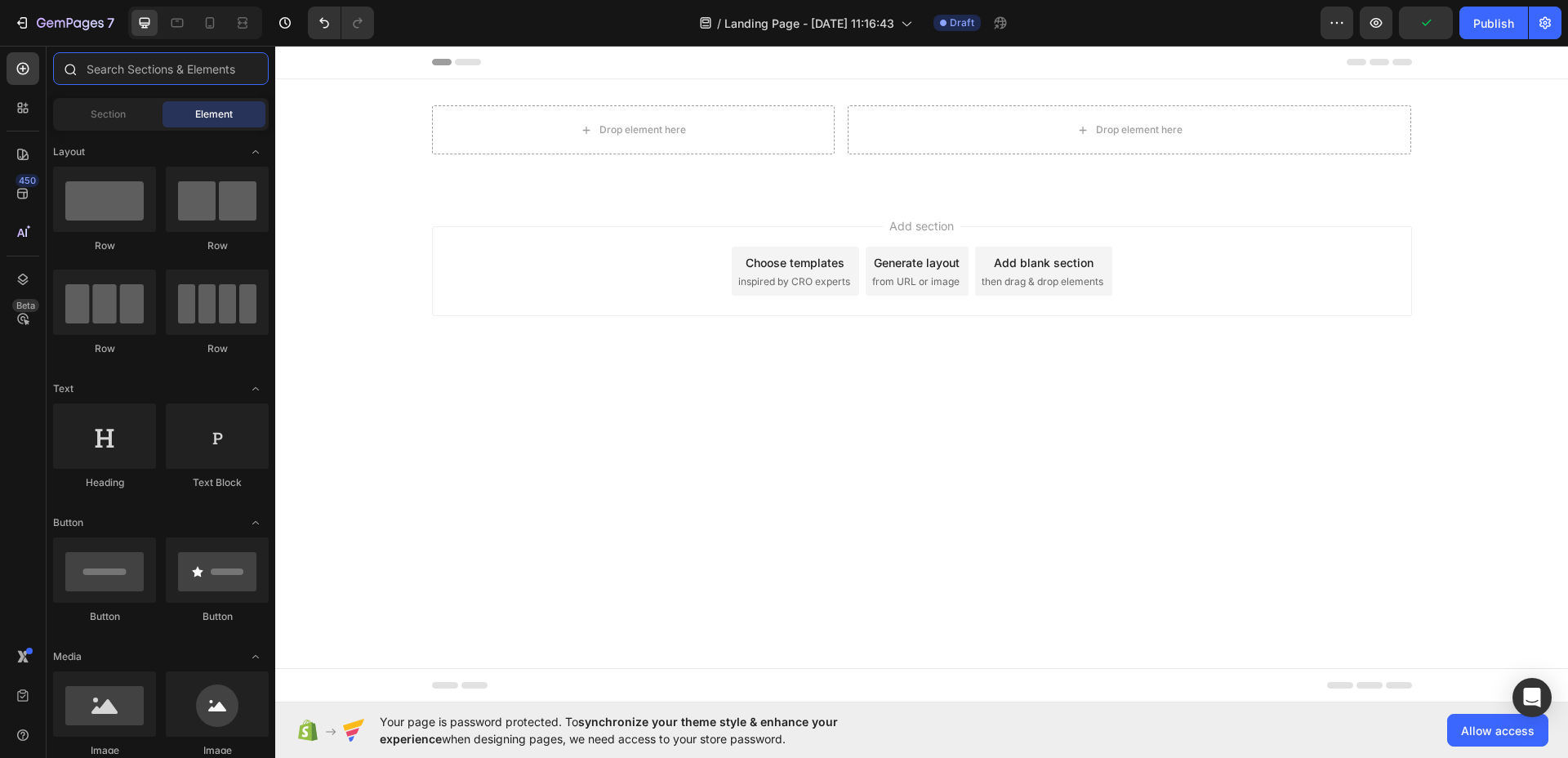
click at [187, 72] on input "text" at bounding box center [161, 68] width 216 height 33
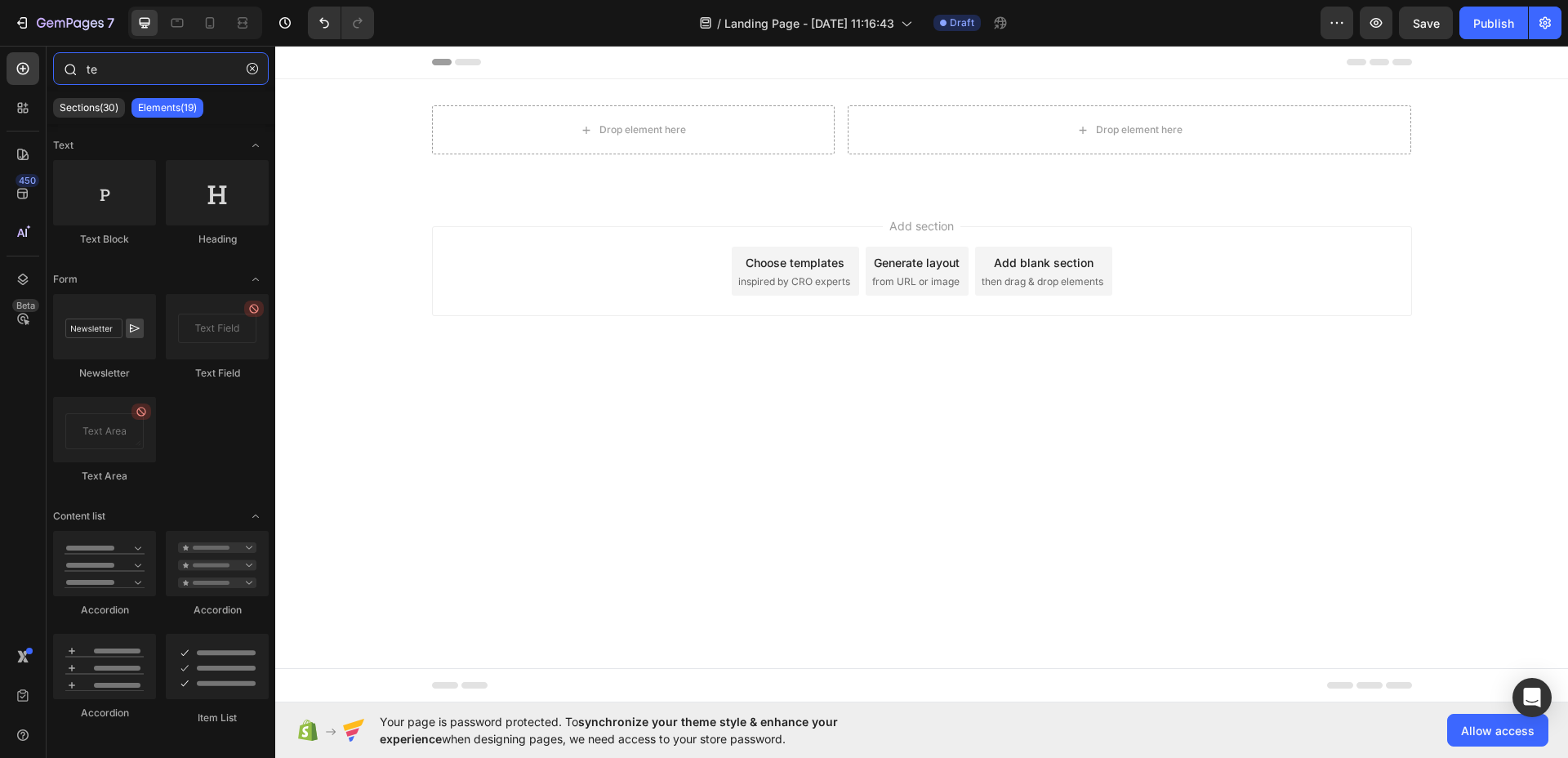
type input "t"
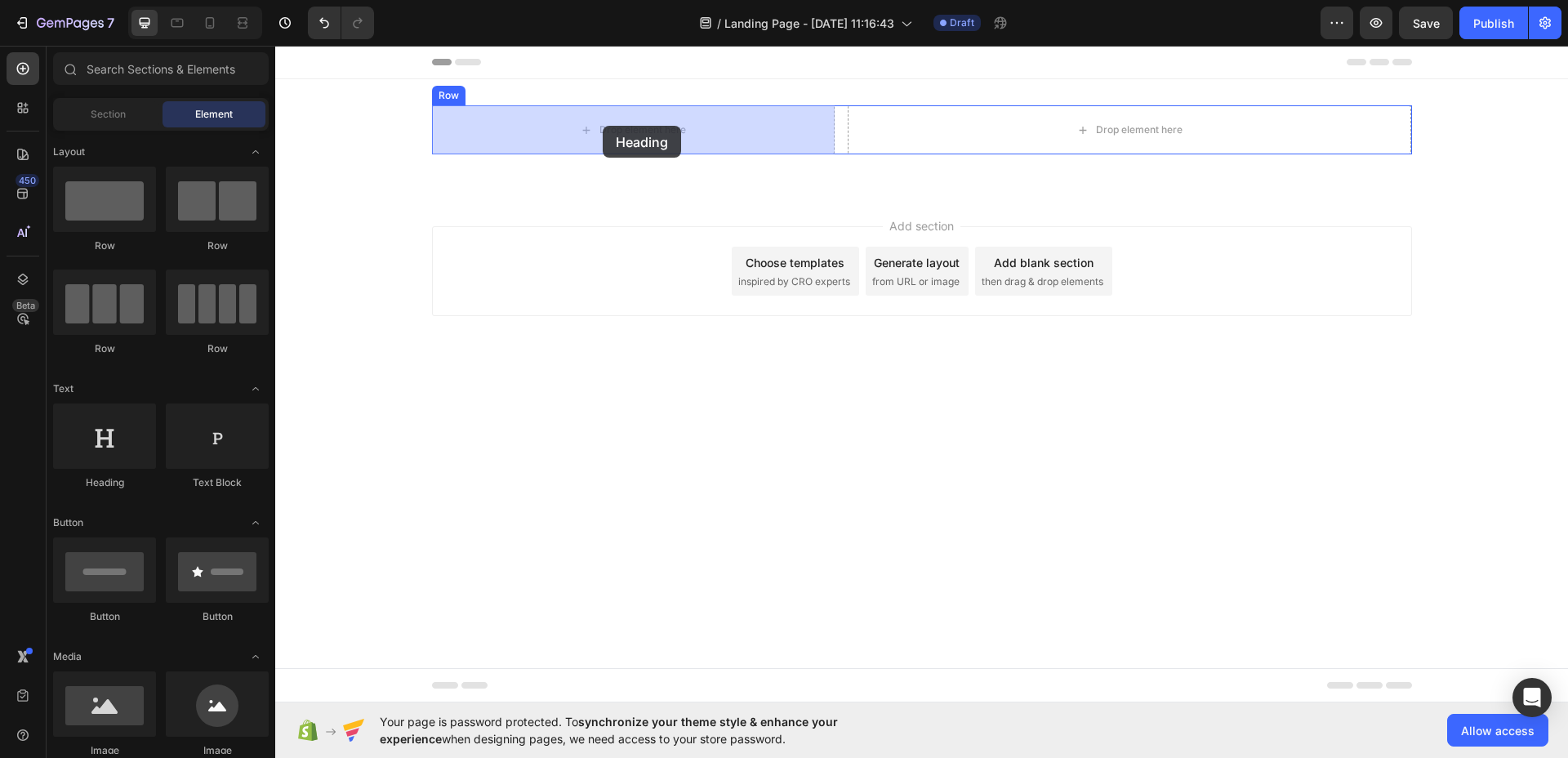
drag, startPoint x: 386, startPoint y: 500, endPoint x: 603, endPoint y: 126, distance: 432.4
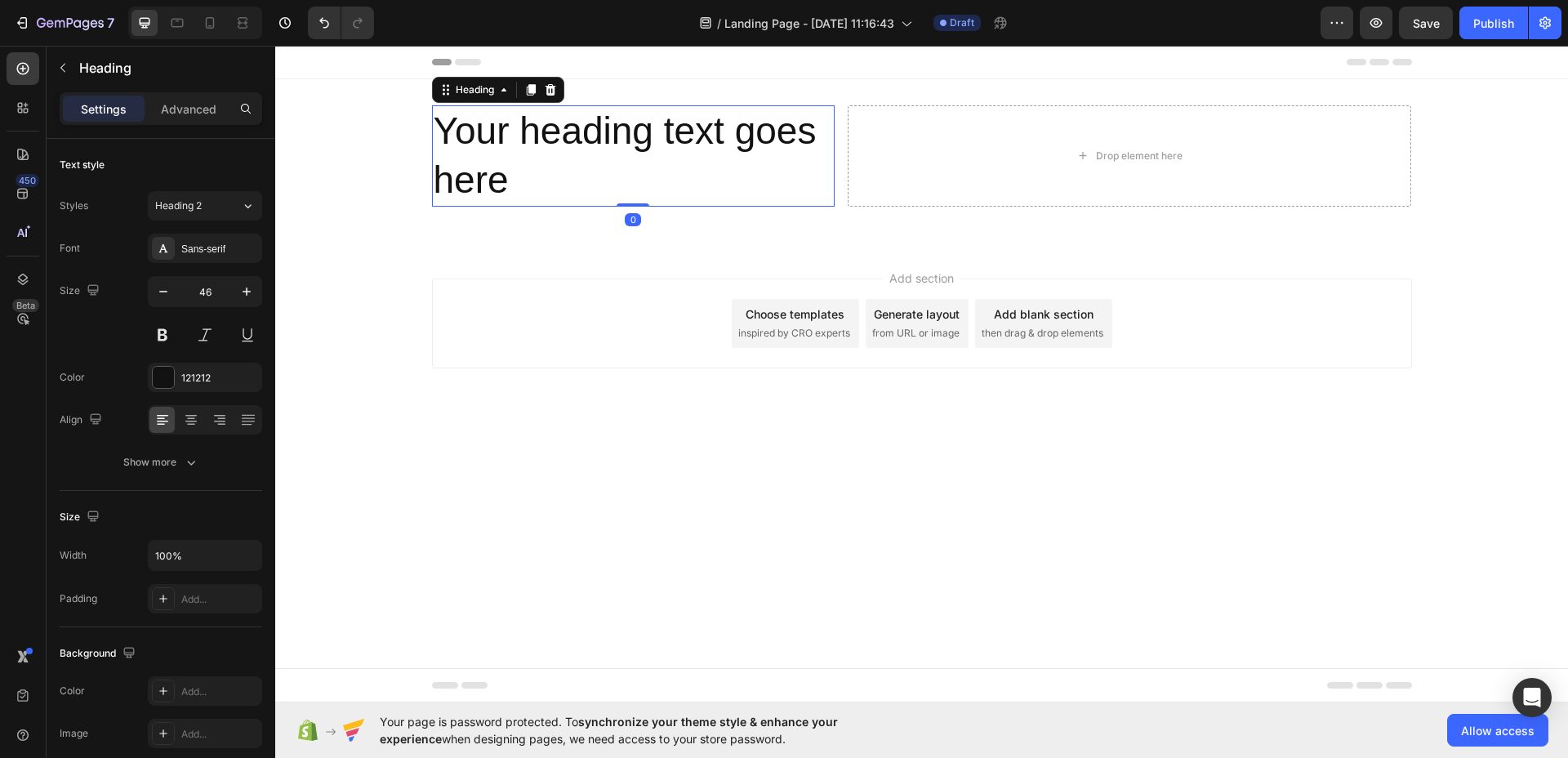
click at [657, 438] on div "Add section Choose templates inspired by CRO experts Generate layout from URL o…" at bounding box center [920, 346] width 1292 height 201
click at [570, 142] on h2 "Your heading text goes here" at bounding box center [633, 156] width 403 height 101
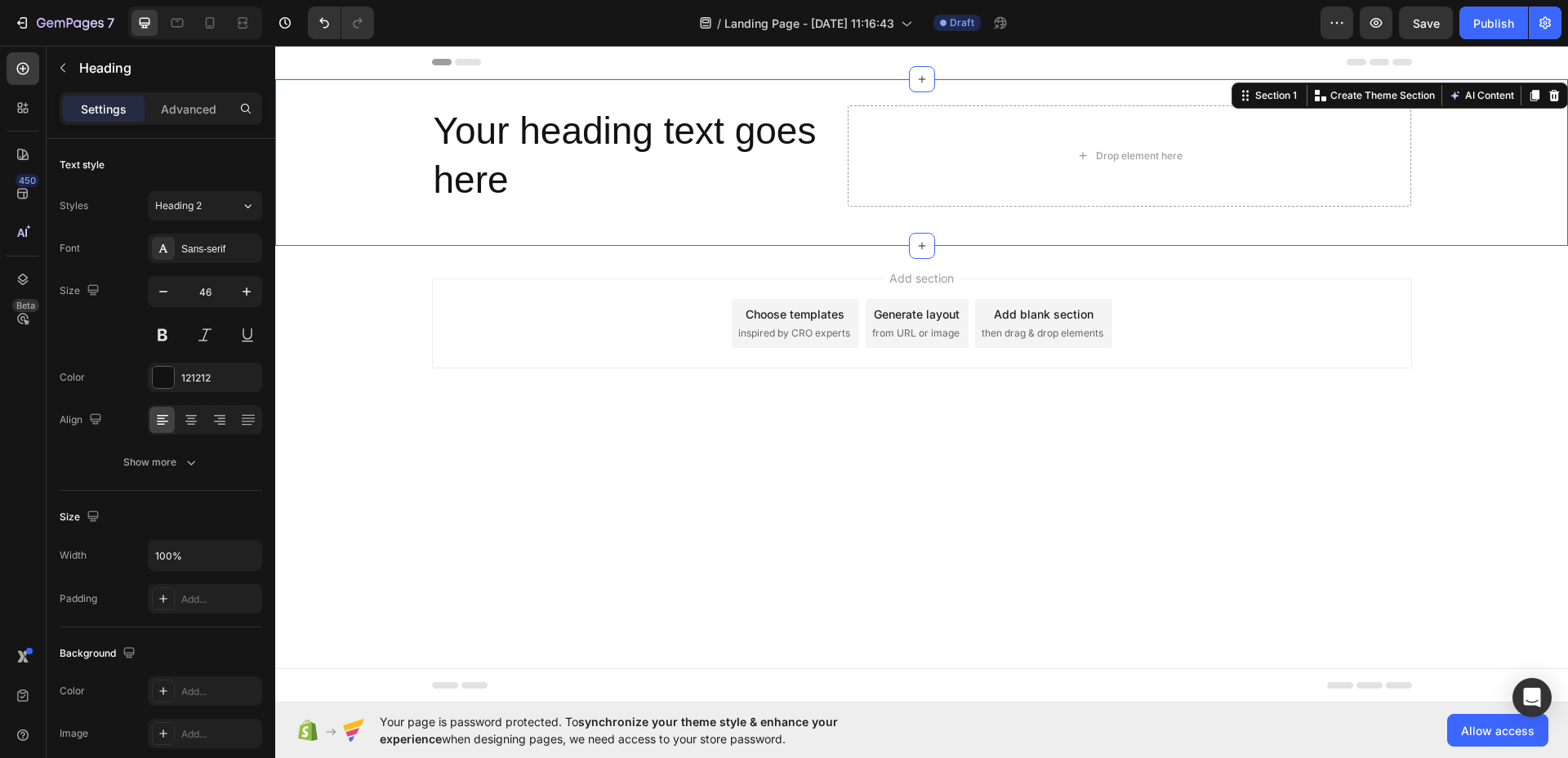
click at [341, 180] on div "Your heading text goes here Heading Drop element here Row" at bounding box center [920, 163] width 1292 height 114
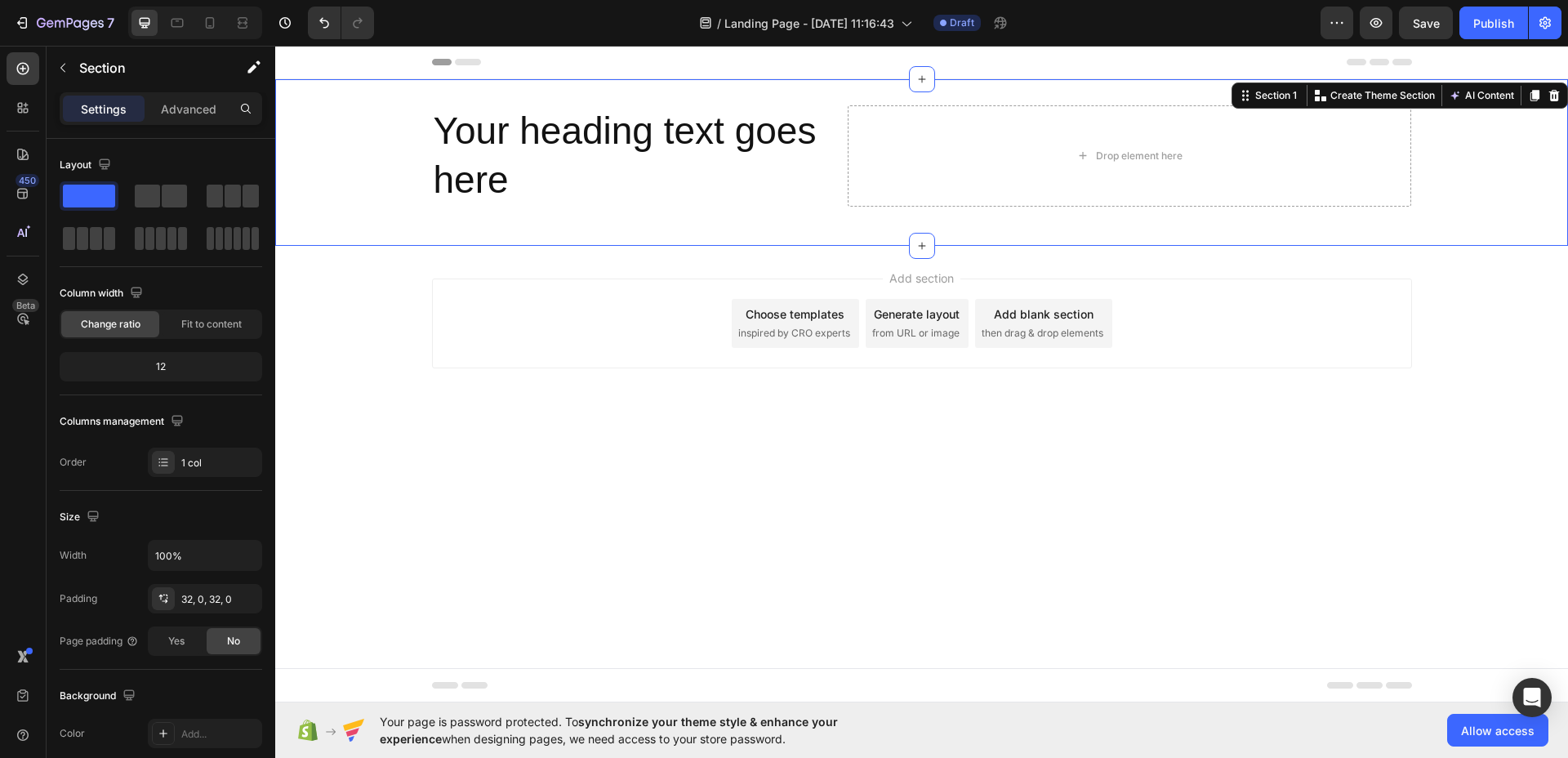
click at [620, 453] on body "Header Your heading text goes here Heading Drop element here Row Section 1 You …" at bounding box center [920, 374] width 1292 height 657
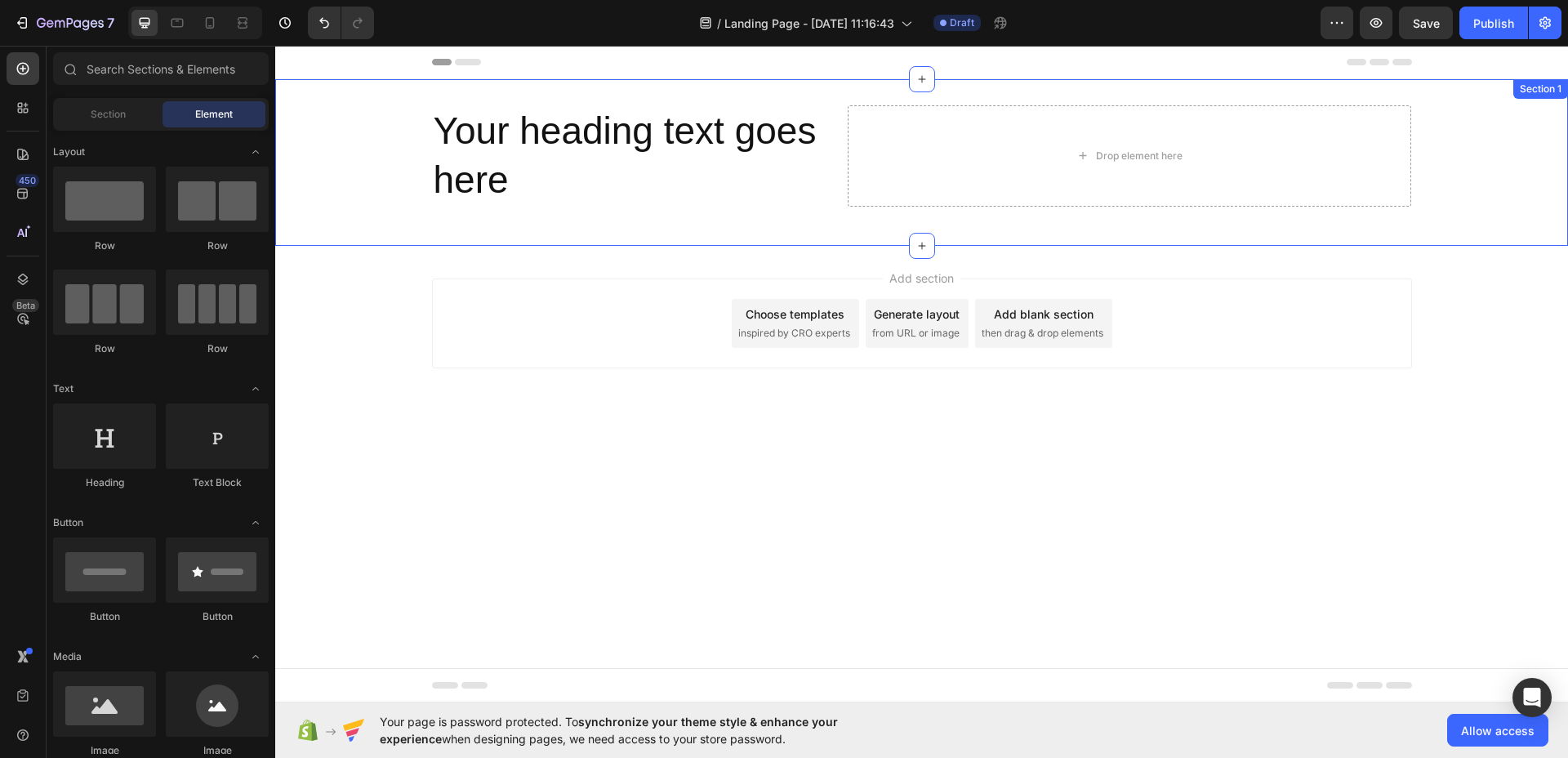
click at [388, 171] on div "Your heading text goes here Heading Drop element here Row" at bounding box center [920, 163] width 1292 height 114
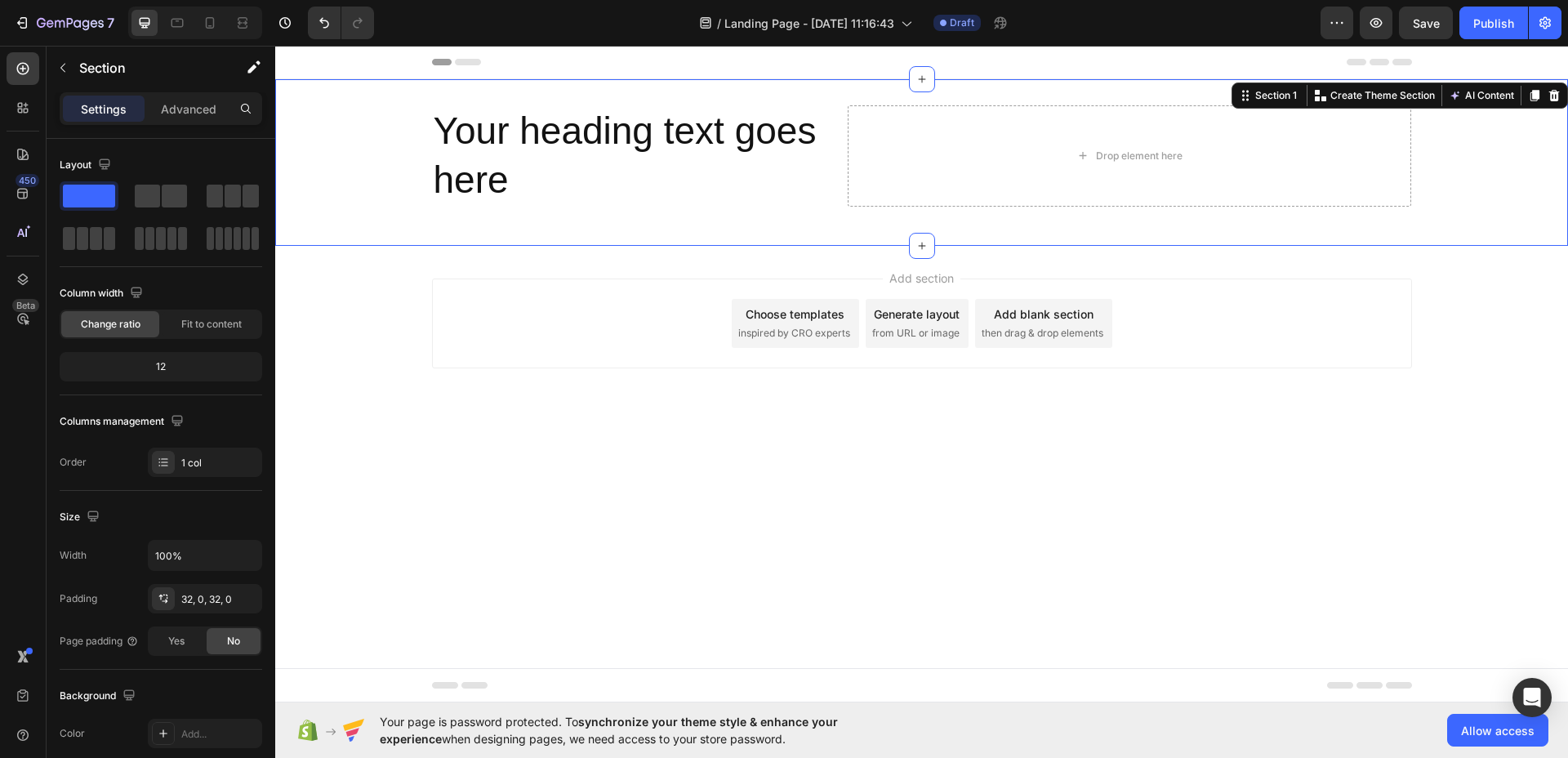
click at [413, 156] on div "Your heading text goes here Heading Drop element here Row" at bounding box center [920, 163] width 1292 height 114
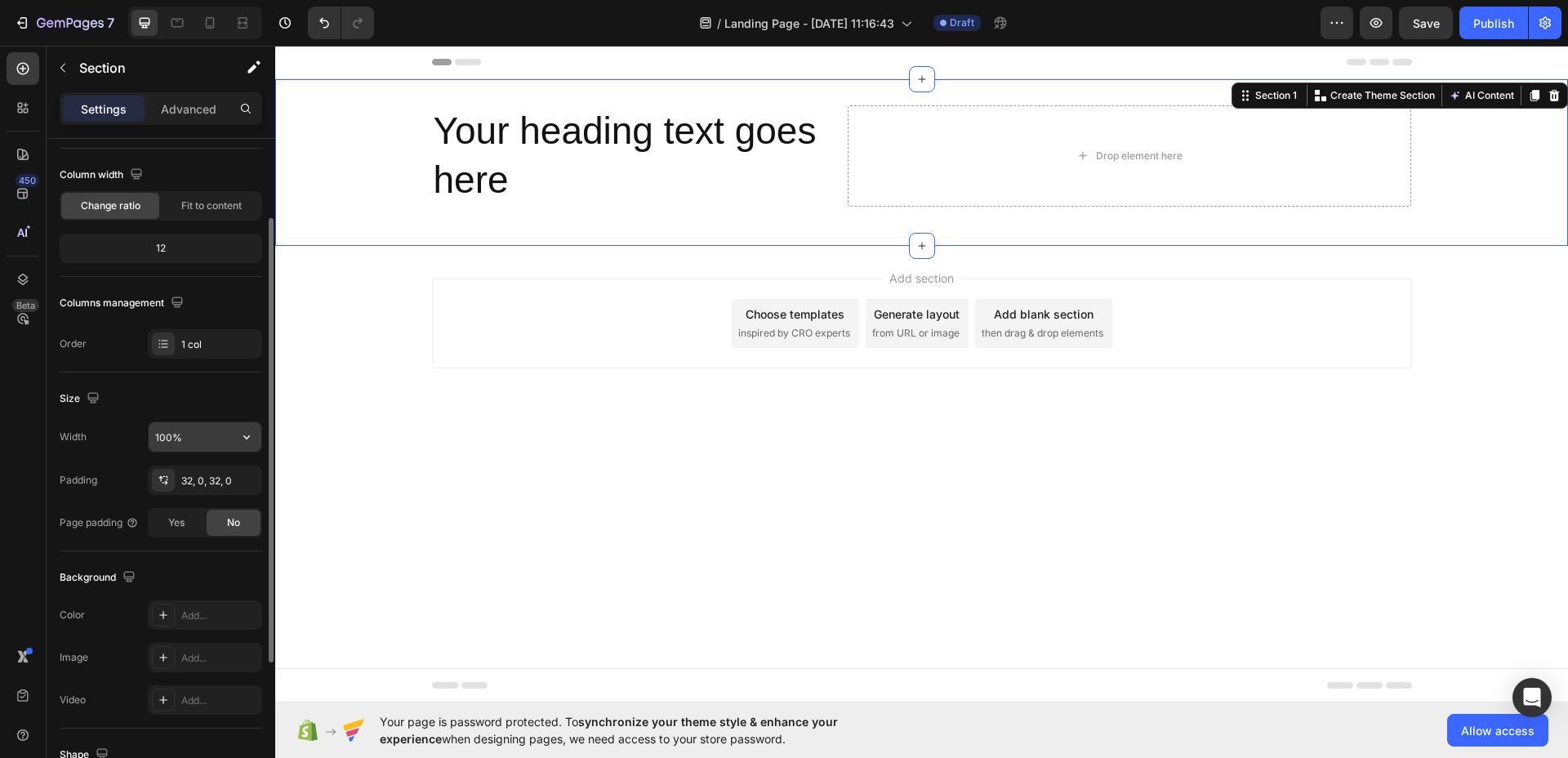
scroll to position [139, 0]
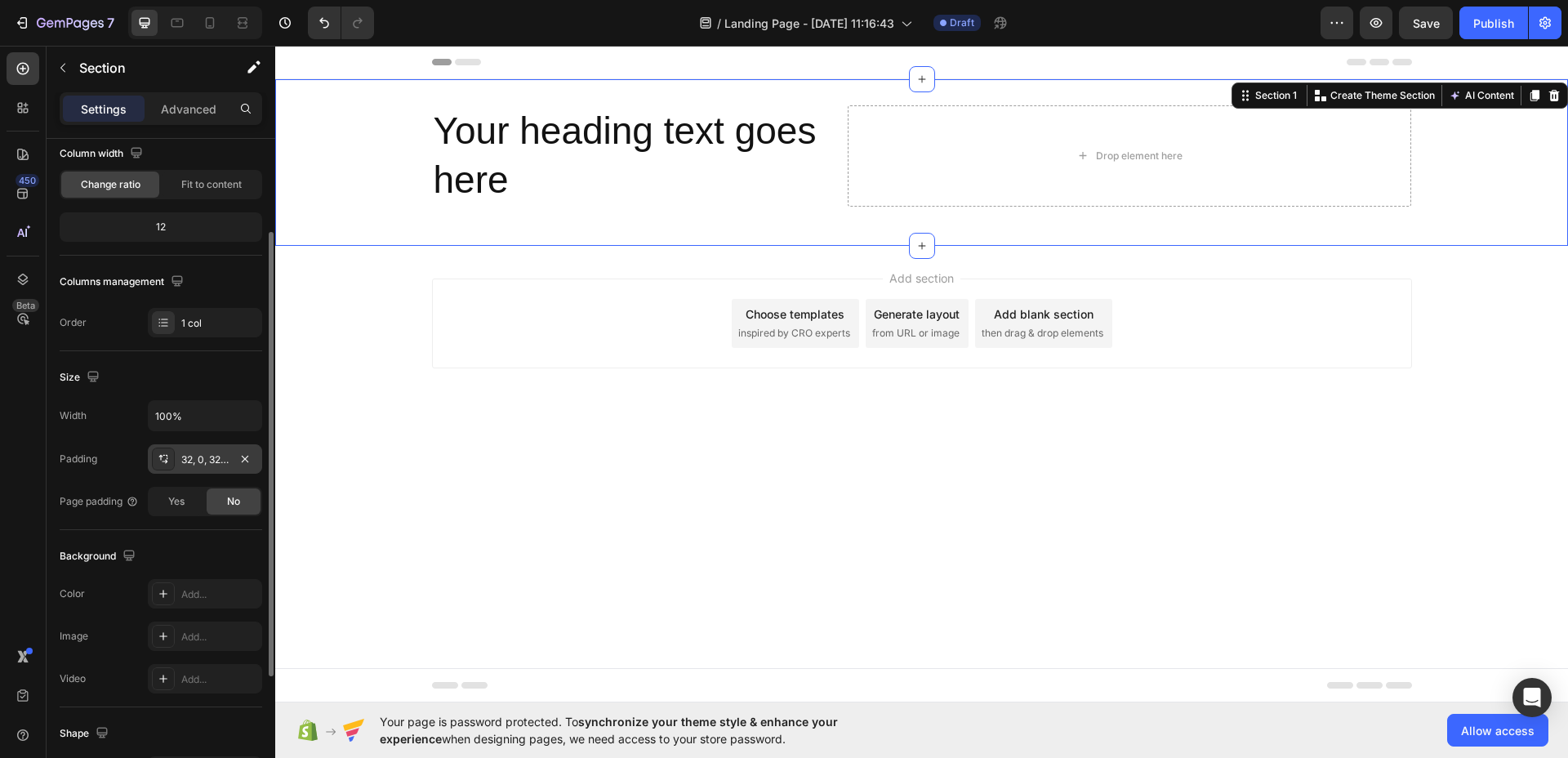
click at [165, 460] on icon at bounding box center [164, 462] width 6 height 4
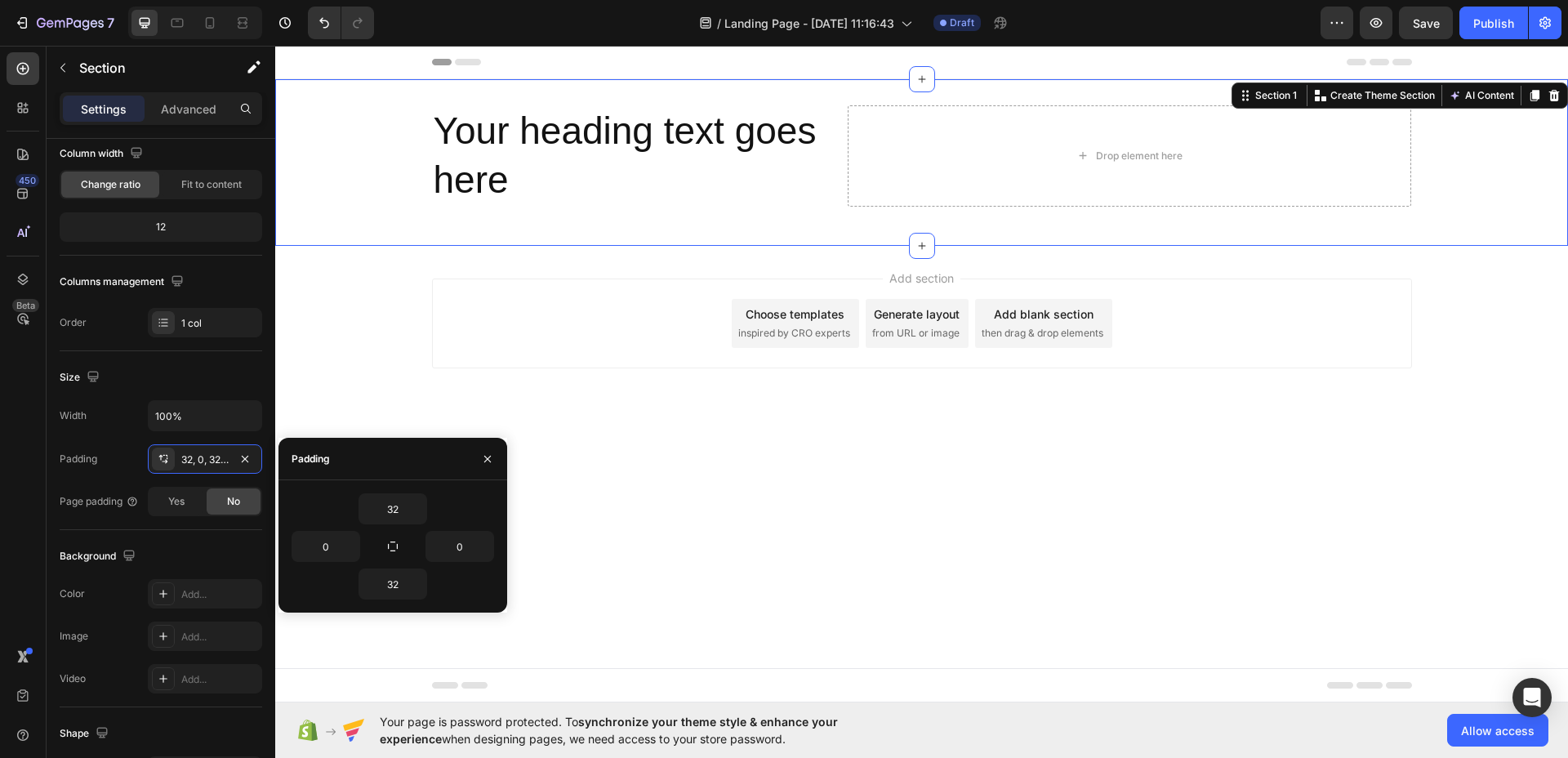
drag, startPoint x: 618, startPoint y: 436, endPoint x: 617, endPoint y: 425, distance: 11.0
click at [618, 436] on div "Add section Choose templates inspired by CRO experts Generate layout from URL o…" at bounding box center [920, 346] width 1292 height 201
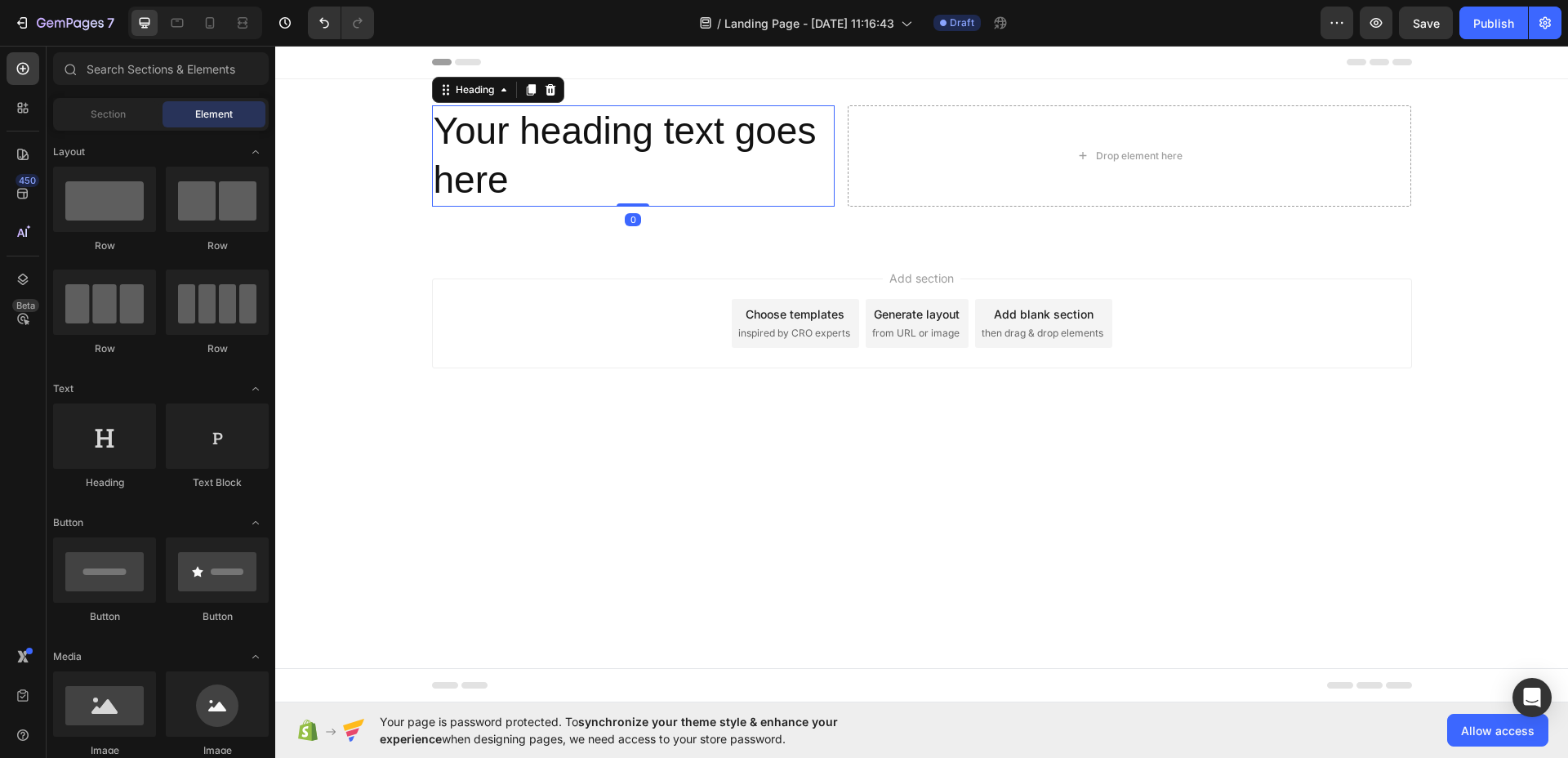
click at [496, 145] on h2 "Your heading text goes here" at bounding box center [633, 156] width 403 height 101
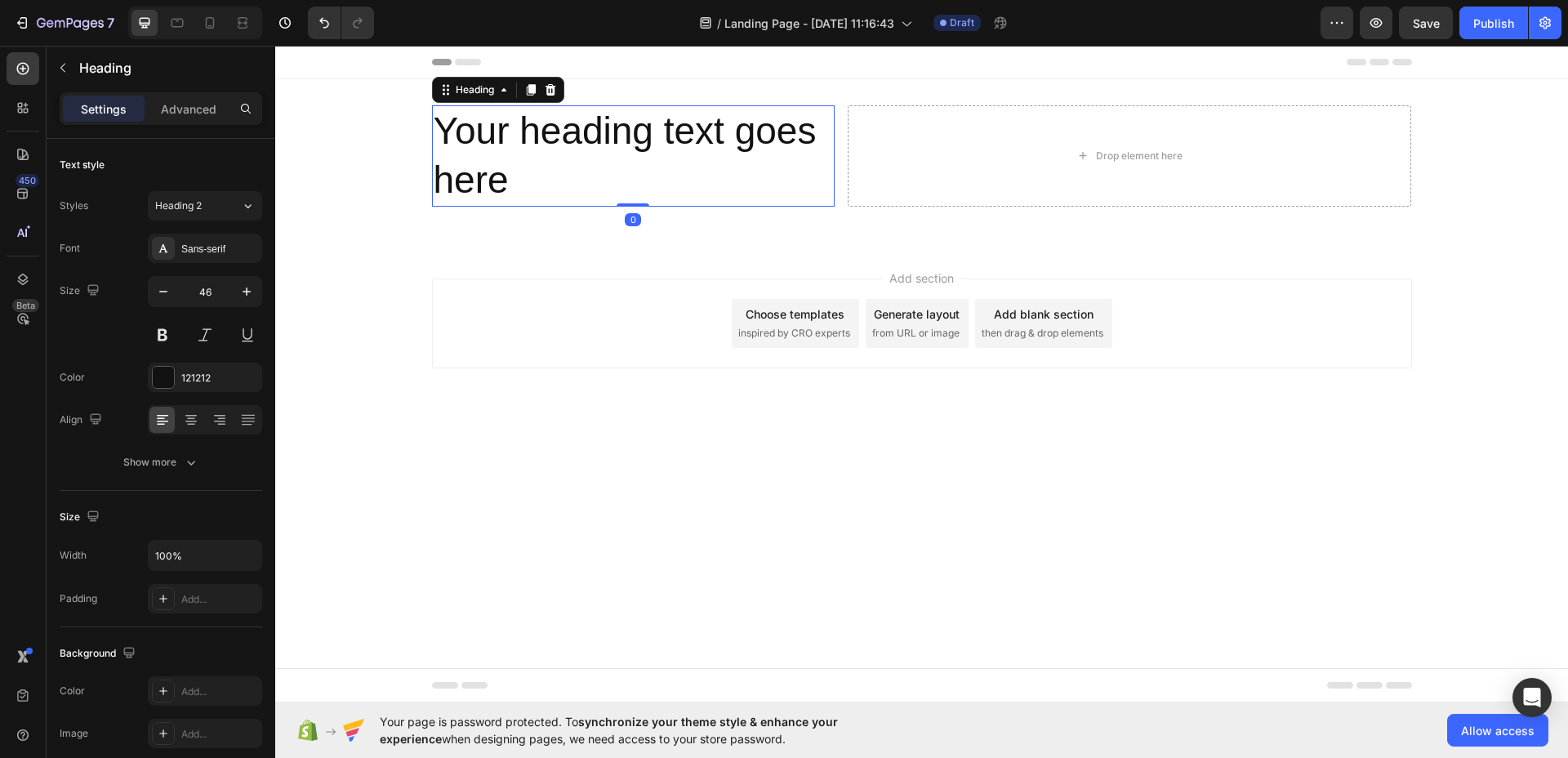
click at [468, 498] on body "Header Your heading text goes here Heading 0 Drop element here Row Section 1 Ro…" at bounding box center [920, 374] width 1292 height 657
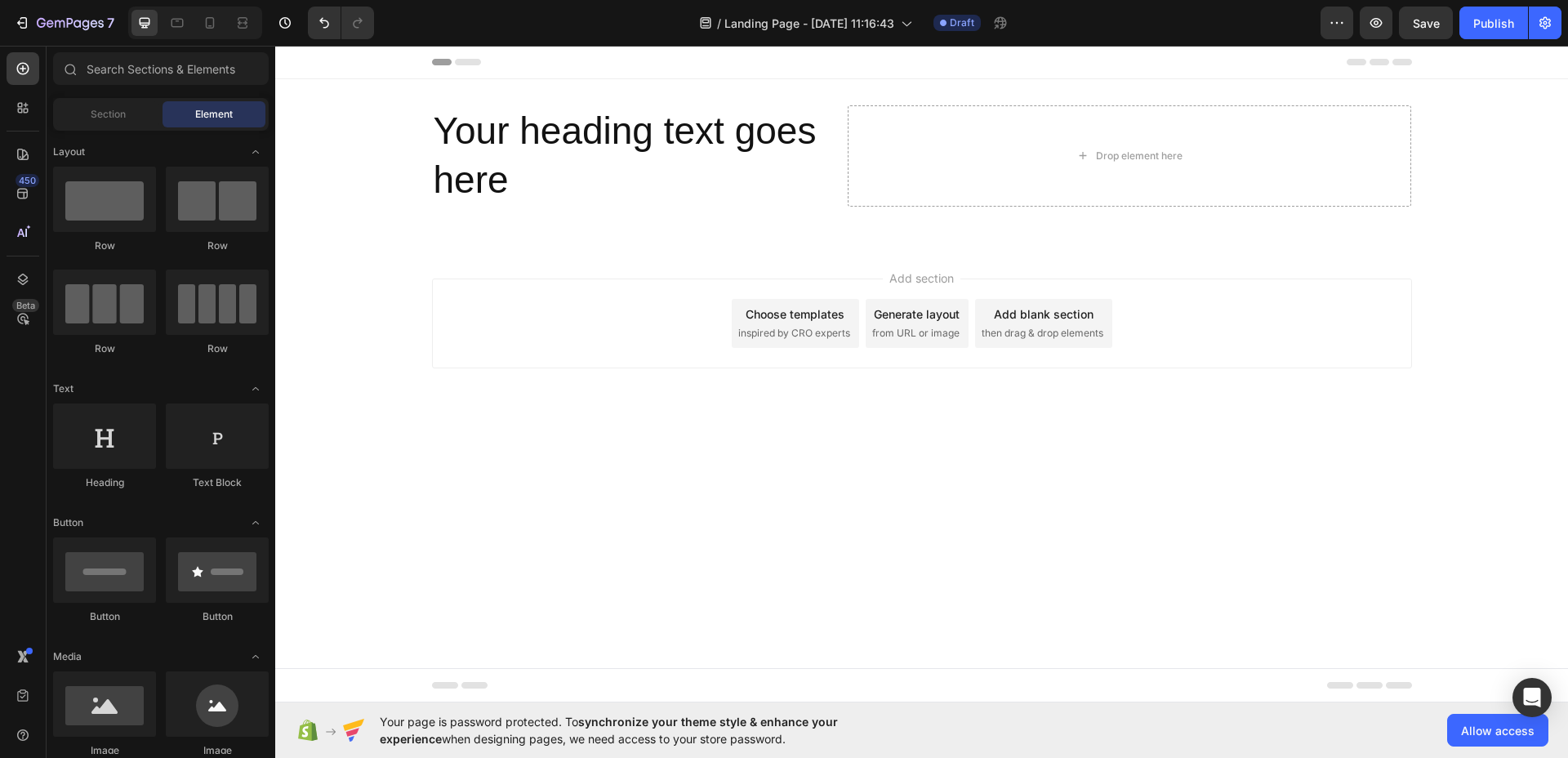
click at [560, 397] on div "Add section Choose templates inspired by CRO experts Generate layout from URL o…" at bounding box center [920, 346] width 1292 height 201
click at [181, 25] on icon at bounding box center [177, 23] width 12 height 9
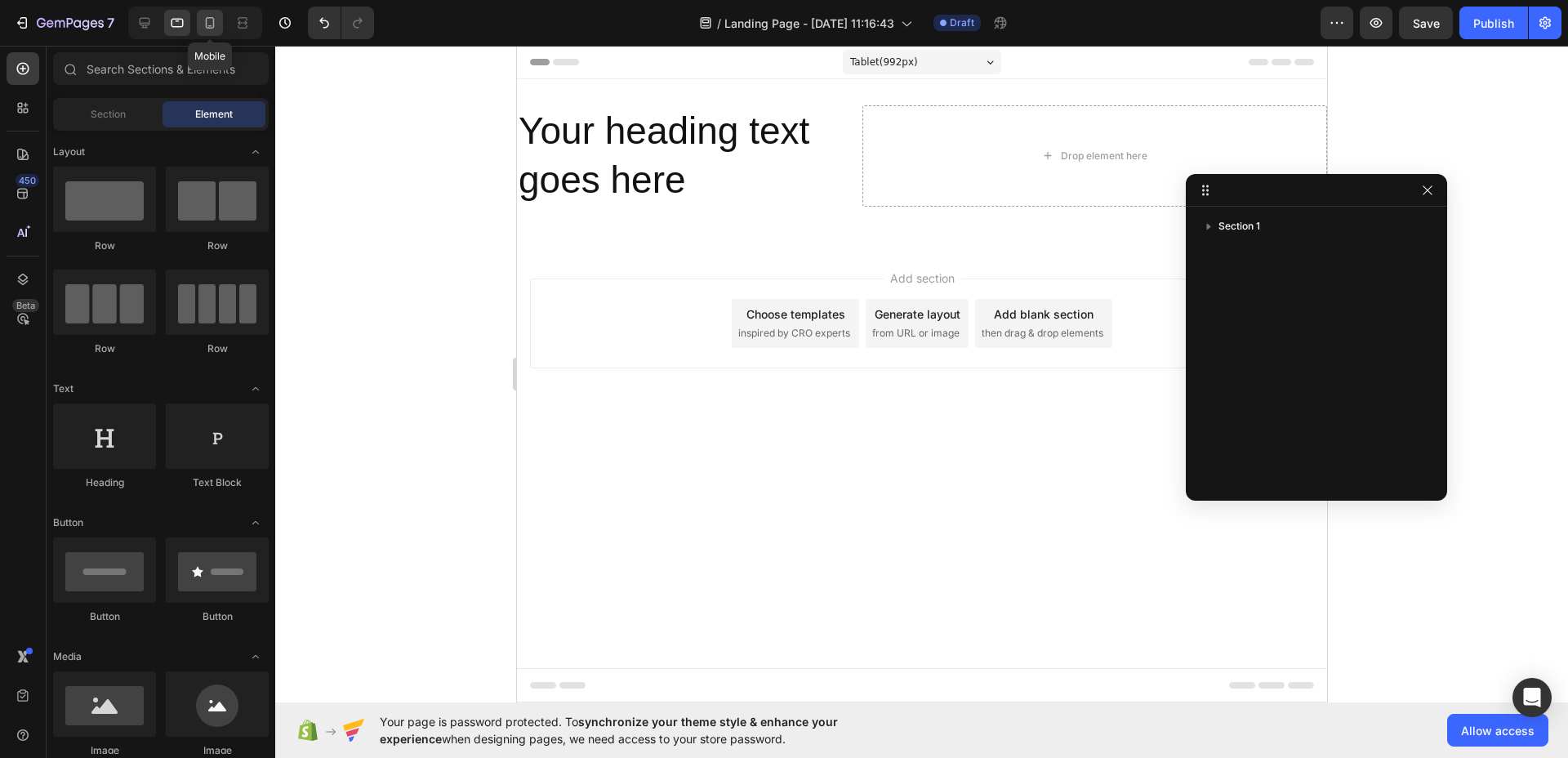
click at [203, 22] on icon at bounding box center [209, 22] width 16 height 16
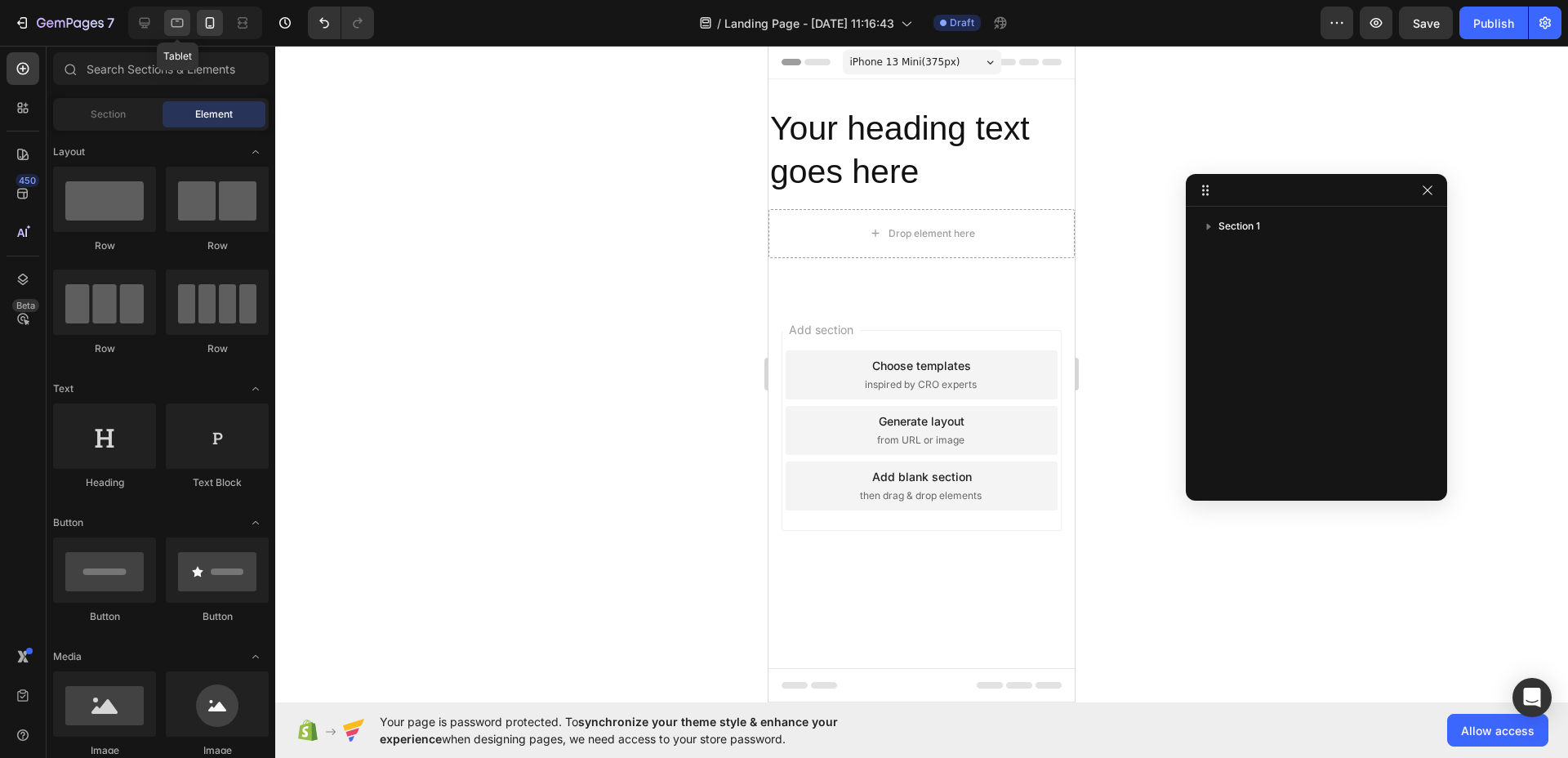
click at [169, 22] on icon at bounding box center [177, 22] width 16 height 16
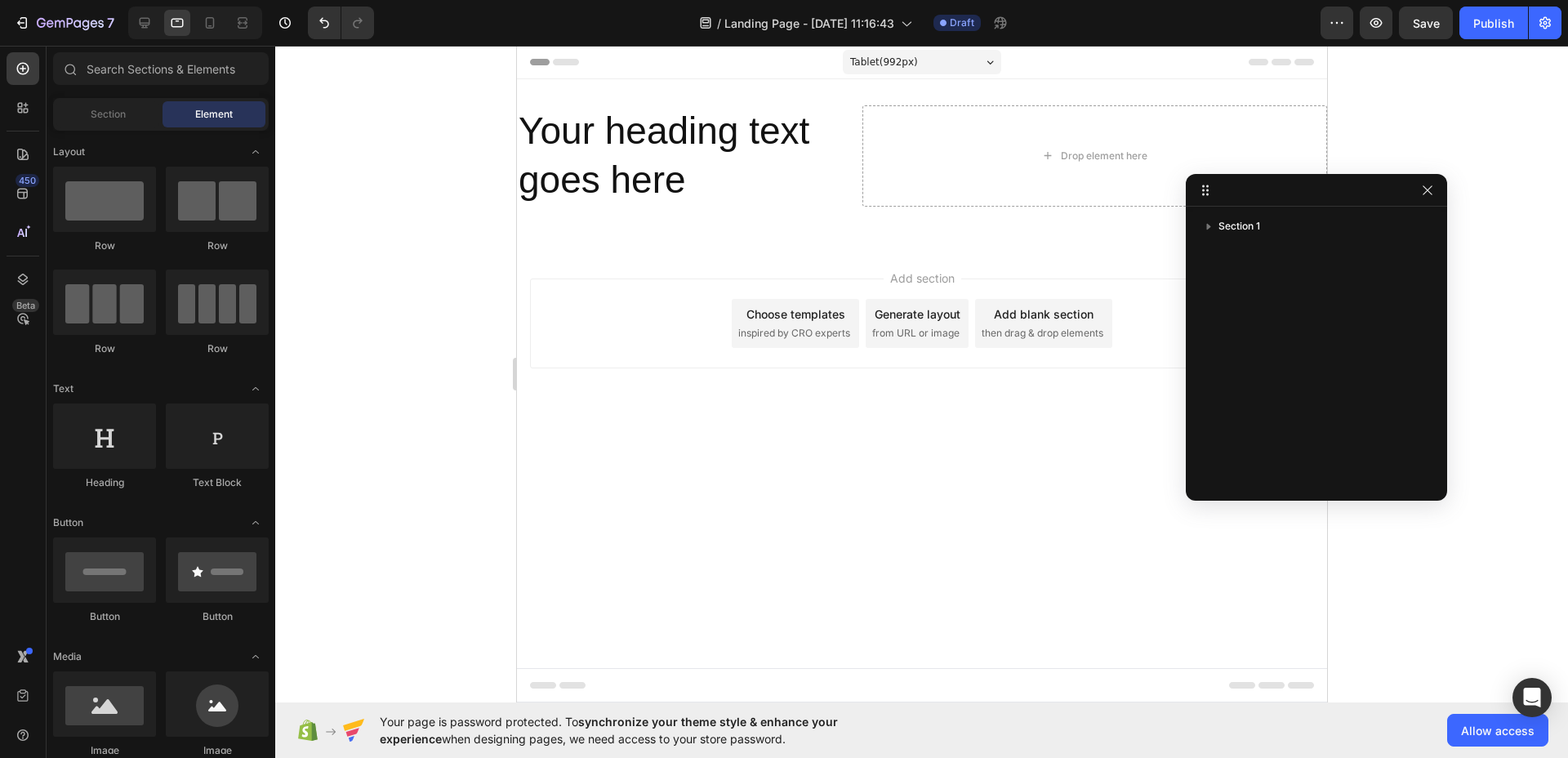
click at [126, 22] on div at bounding box center [192, 22] width 140 height 33
click at [133, 21] on div at bounding box center [145, 22] width 26 height 26
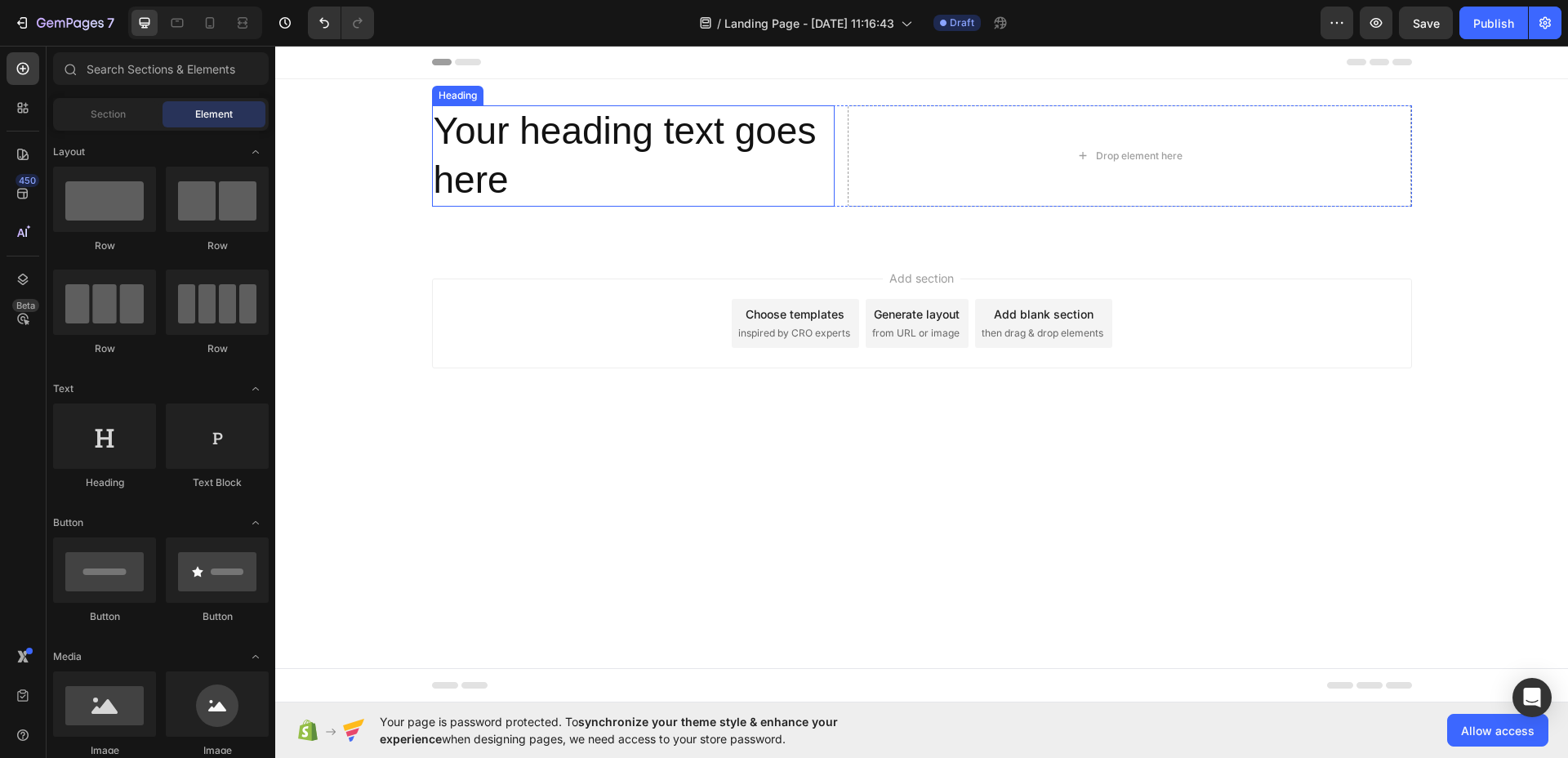
click at [562, 154] on h2 "Your heading text goes here" at bounding box center [633, 156] width 403 height 101
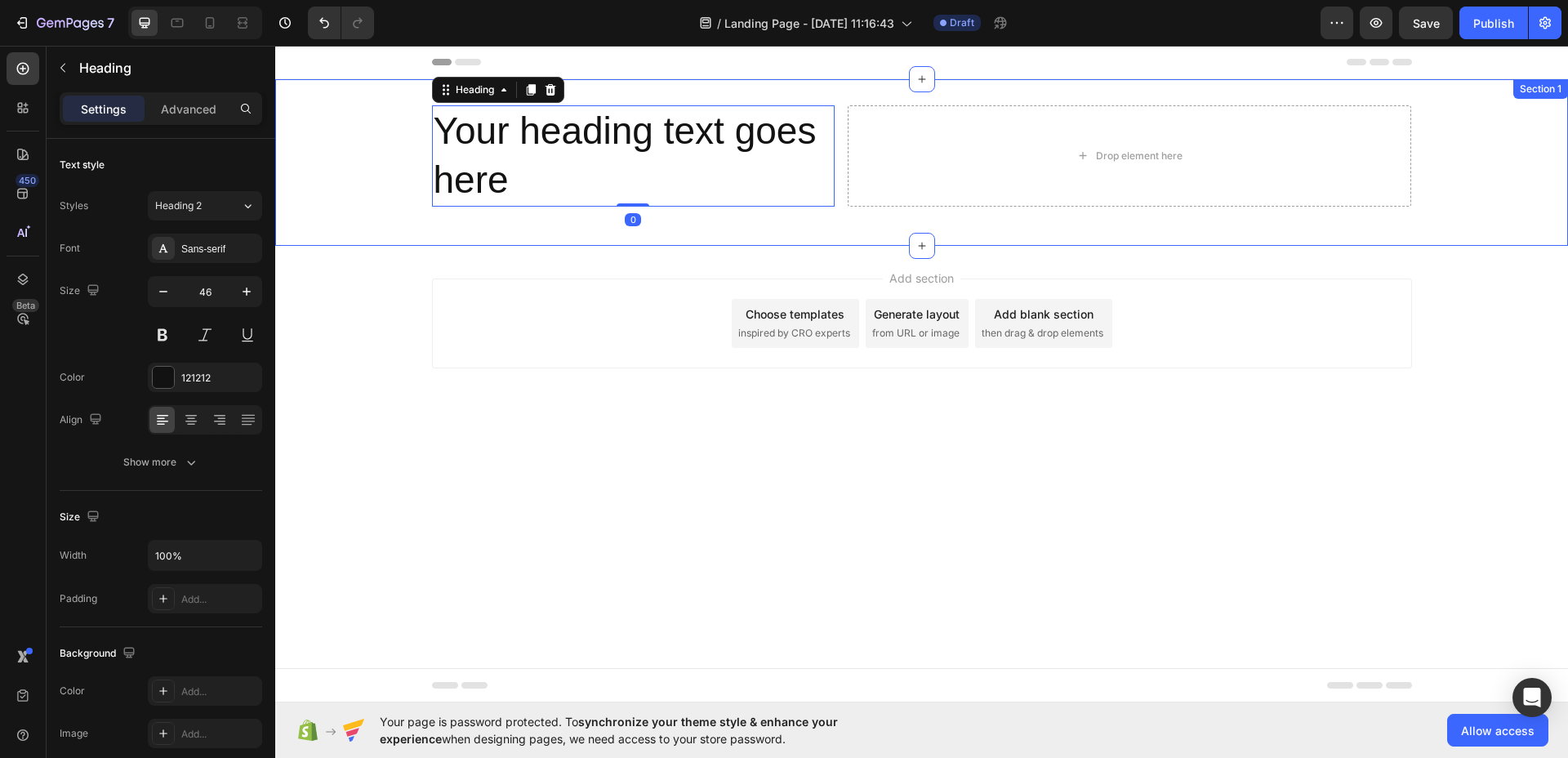
click at [370, 208] on div "Your heading text goes here Heading 0 Drop element here Row" at bounding box center [920, 163] width 1292 height 114
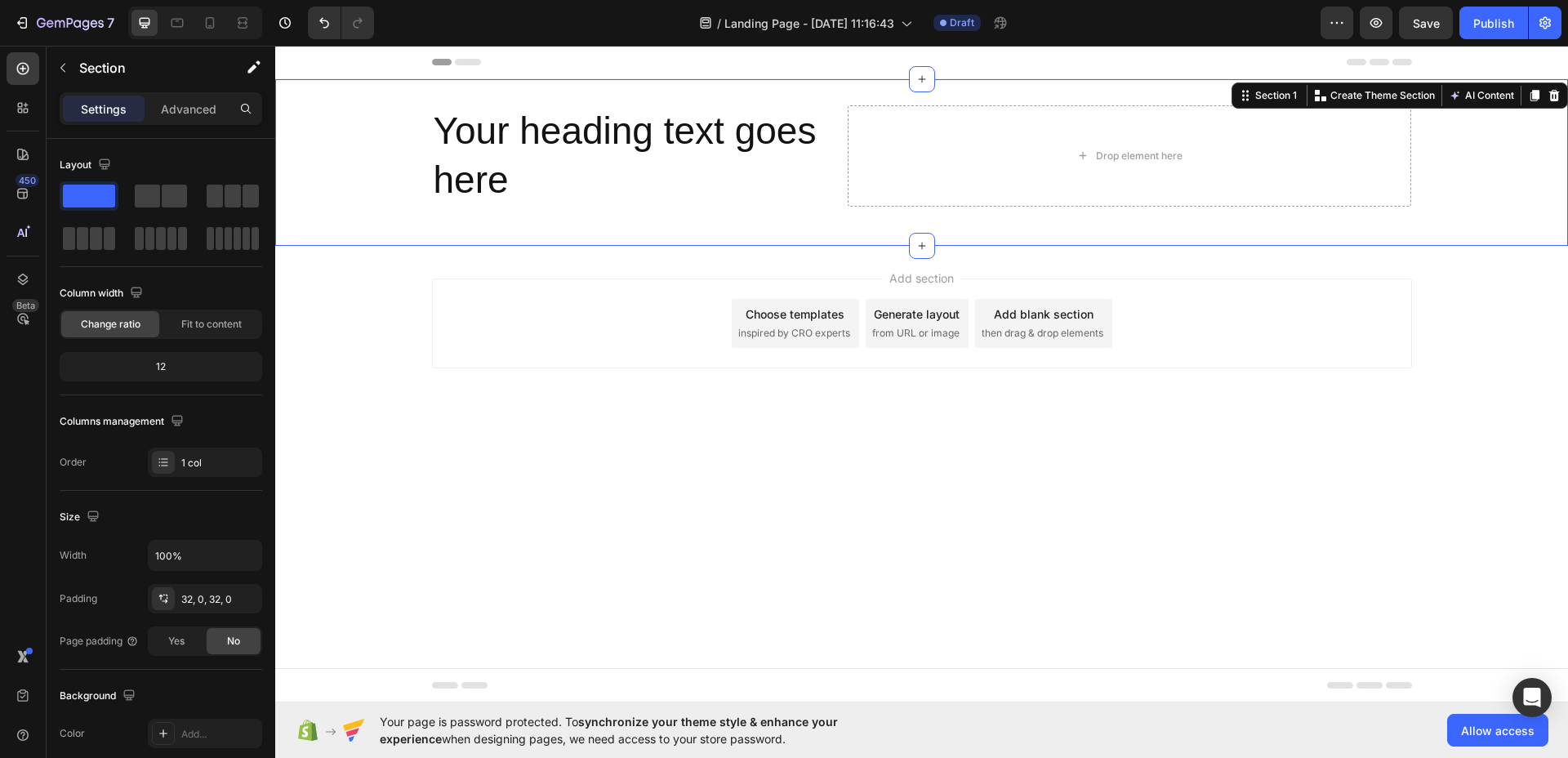
click at [397, 165] on div "Your heading text goes here Heading Drop element here Row" at bounding box center [920, 163] width 1292 height 114
click at [163, 188] on span at bounding box center [174, 195] width 25 height 22
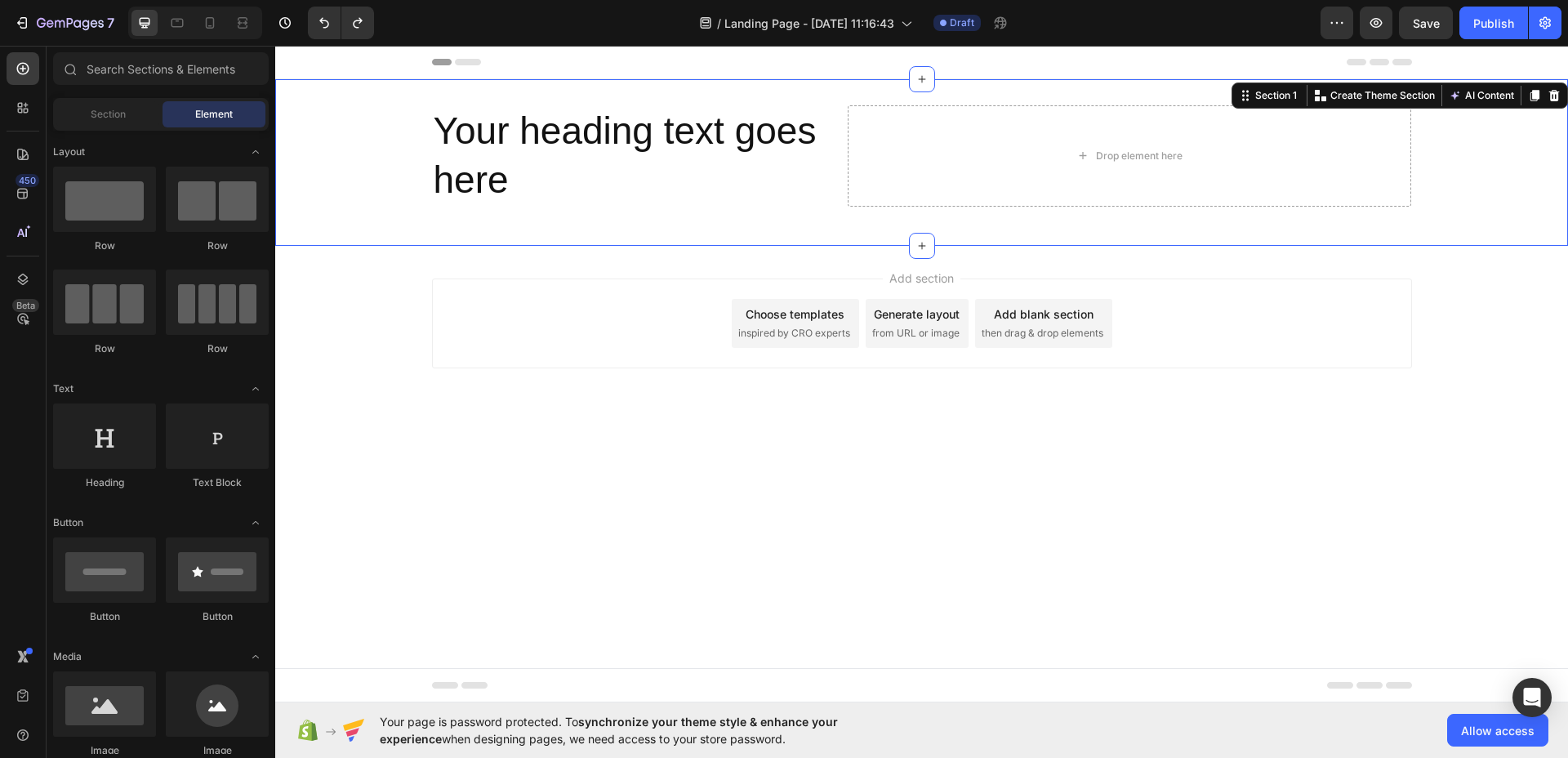
click at [644, 430] on div "Add section Choose templates inspired by CRO experts Generate layout from URL o…" at bounding box center [920, 346] width 1292 height 201
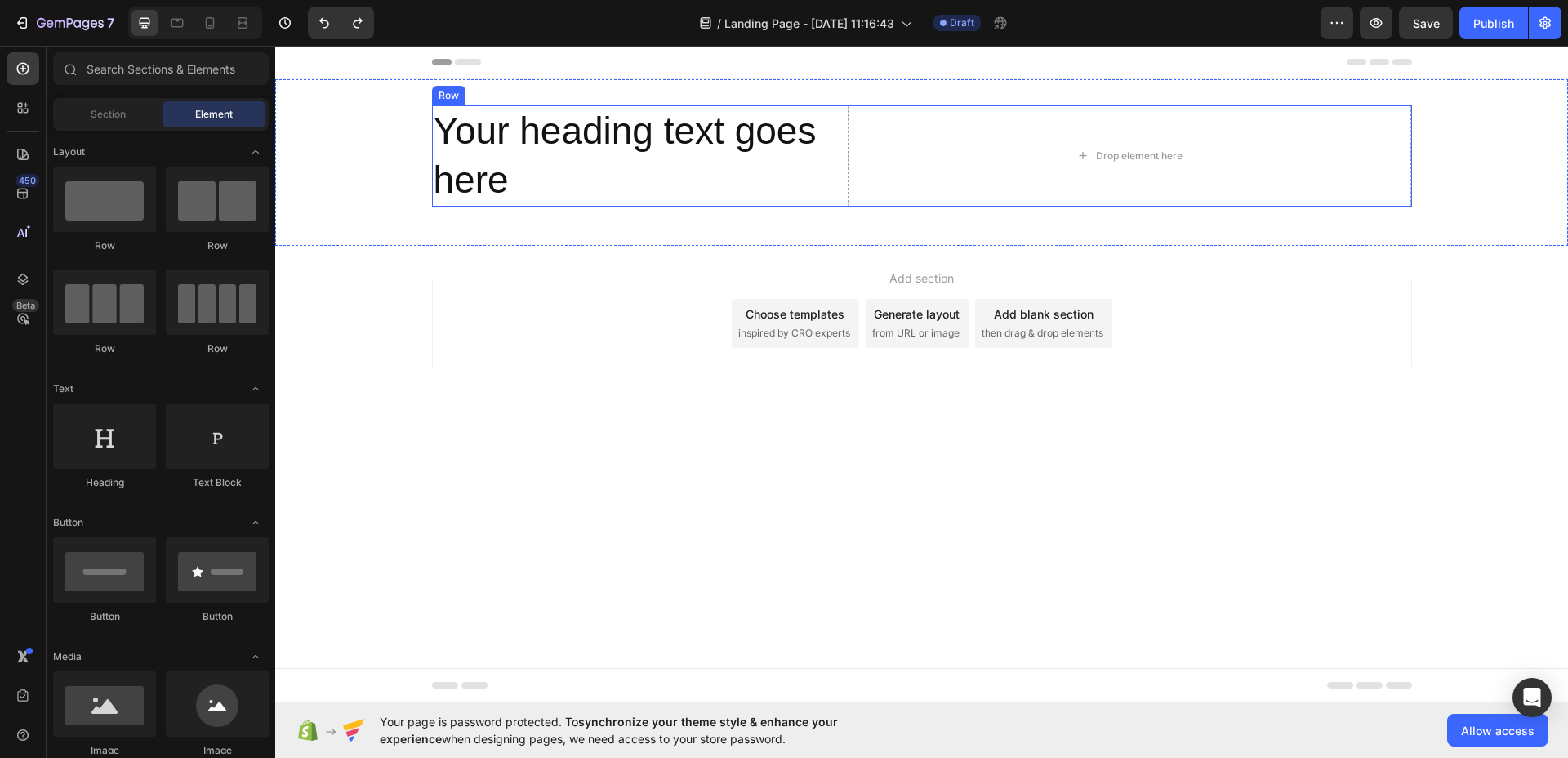
click at [655, 136] on h2 "Your heading text goes here" at bounding box center [633, 156] width 403 height 101
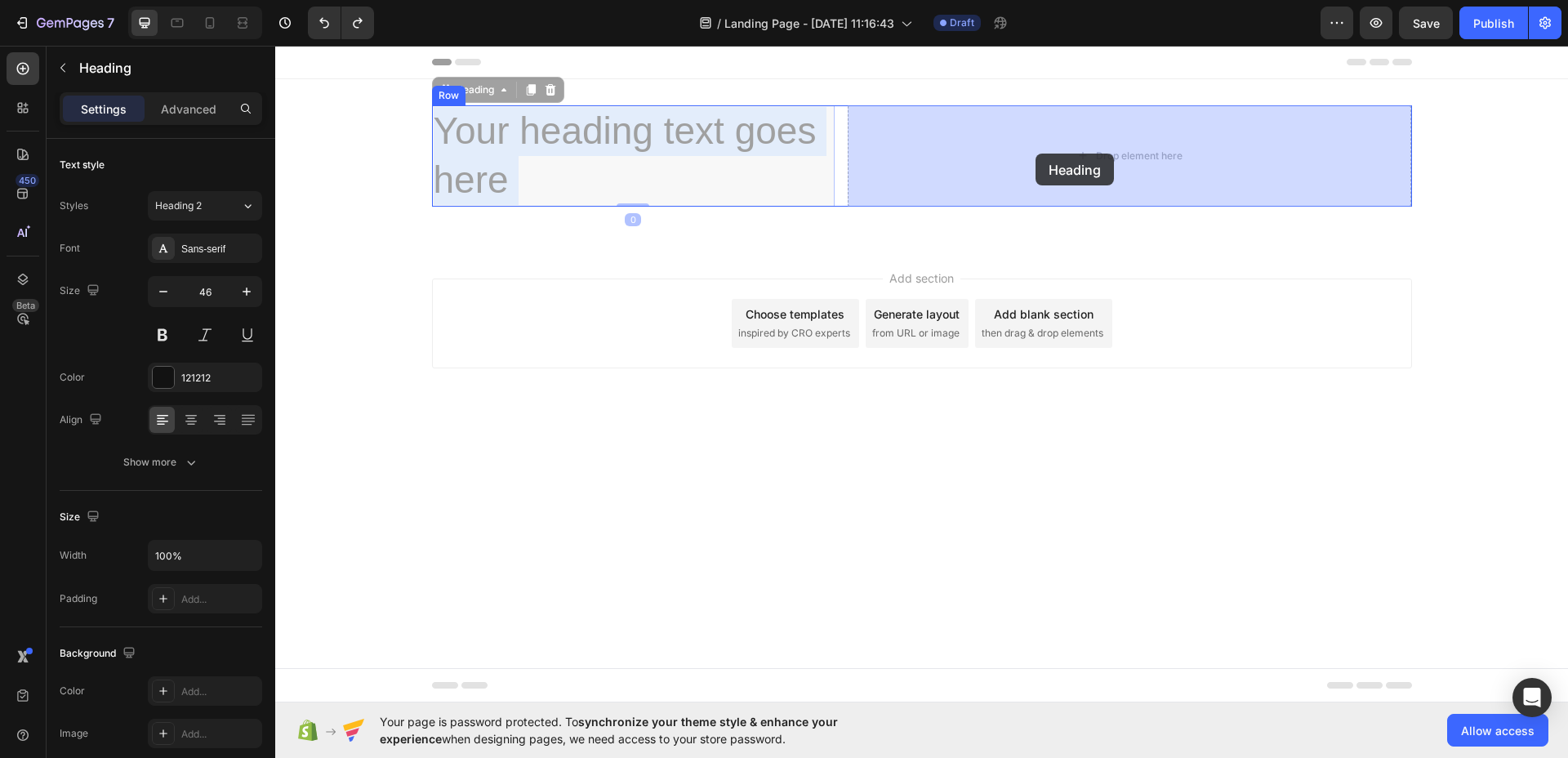
drag, startPoint x: 532, startPoint y: 145, endPoint x: 1035, endPoint y: 153, distance: 503.1
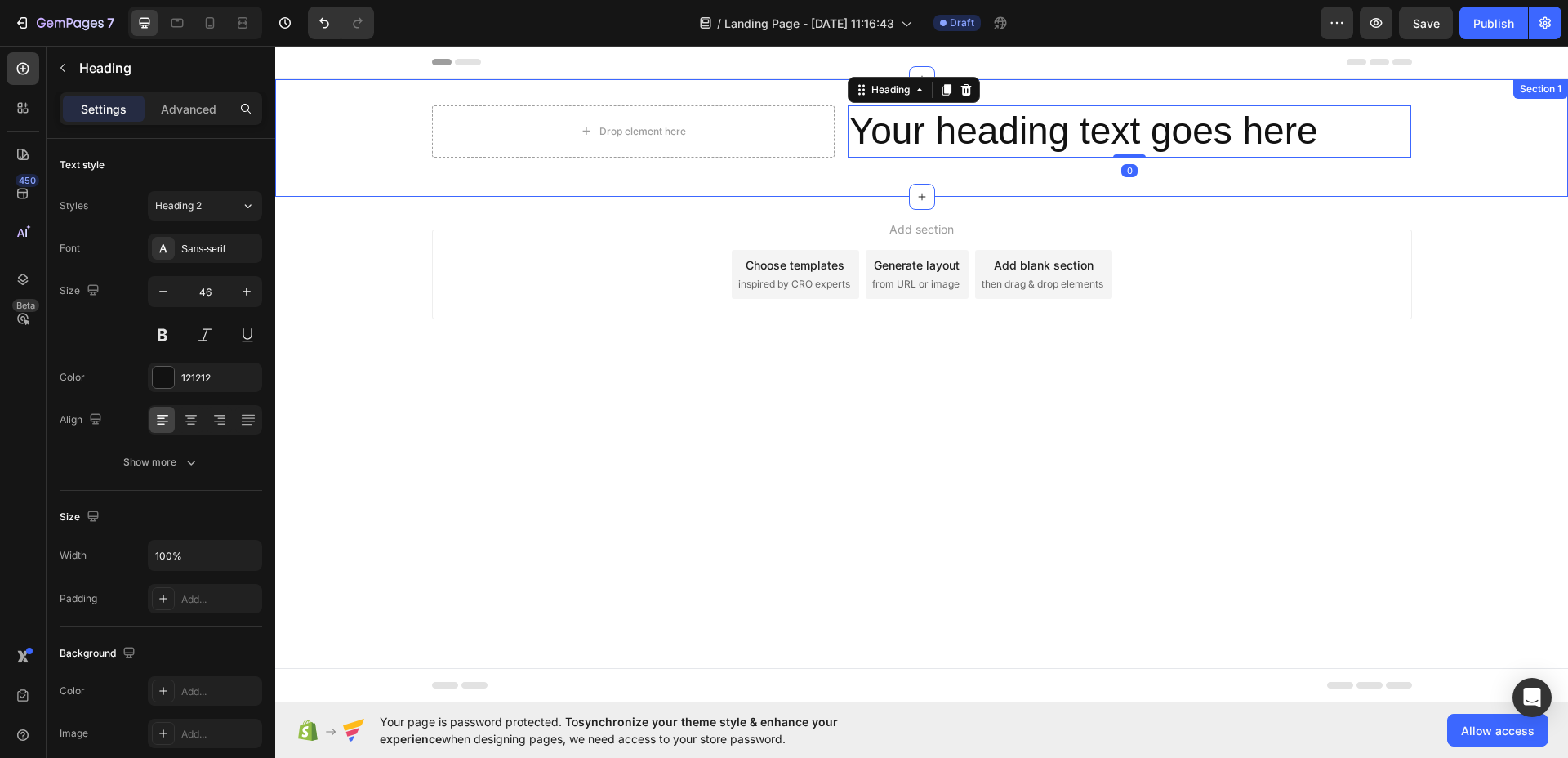
click at [392, 136] on div "Drop element here Your heading text goes here Heading 0 Row" at bounding box center [920, 138] width 1292 height 65
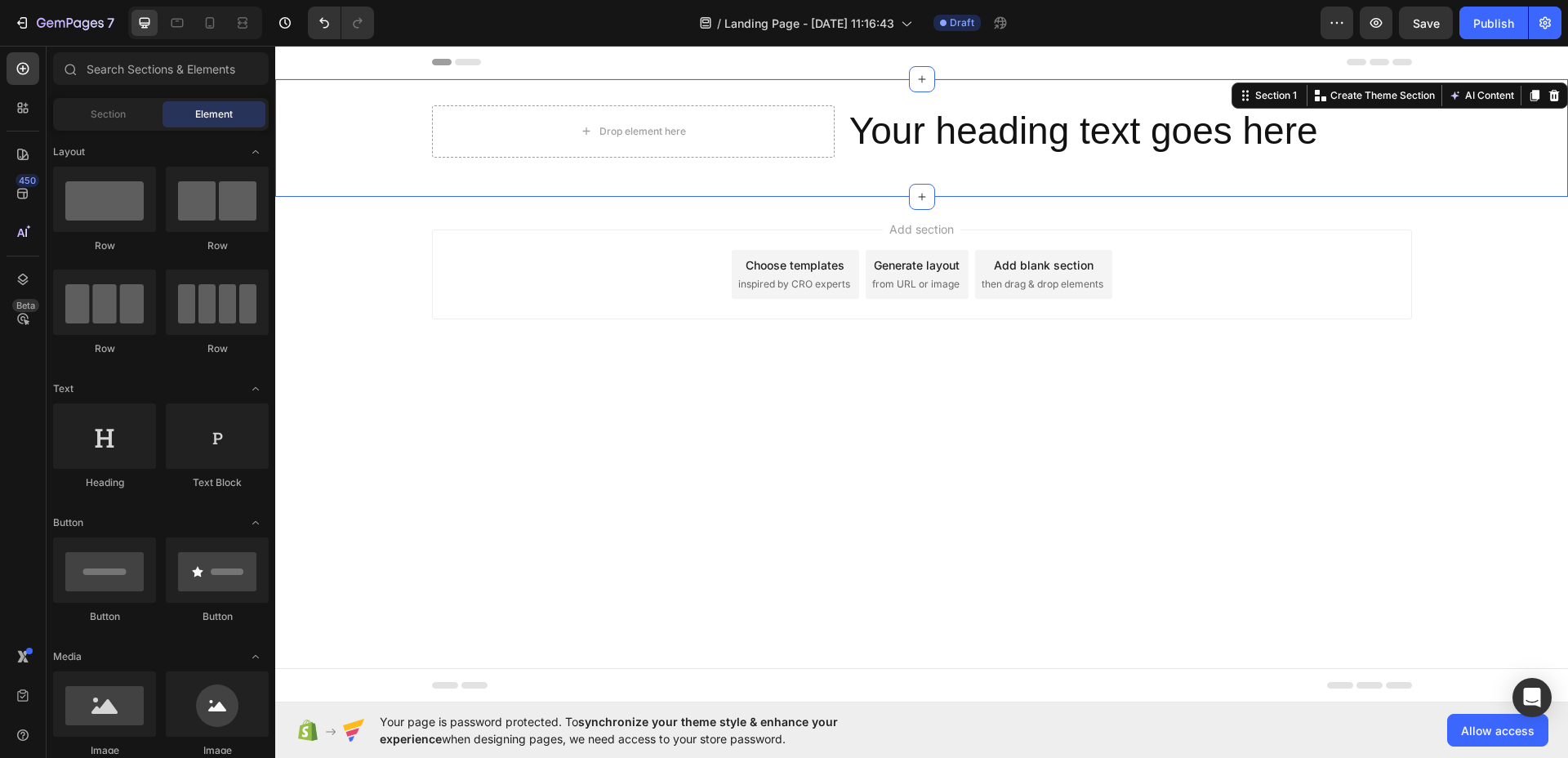
drag, startPoint x: 510, startPoint y: 368, endPoint x: 592, endPoint y: 113, distance: 267.9
click at [511, 365] on div "Add section Choose templates inspired by CRO experts Generate layout from URL o…" at bounding box center [920, 297] width 1292 height 201
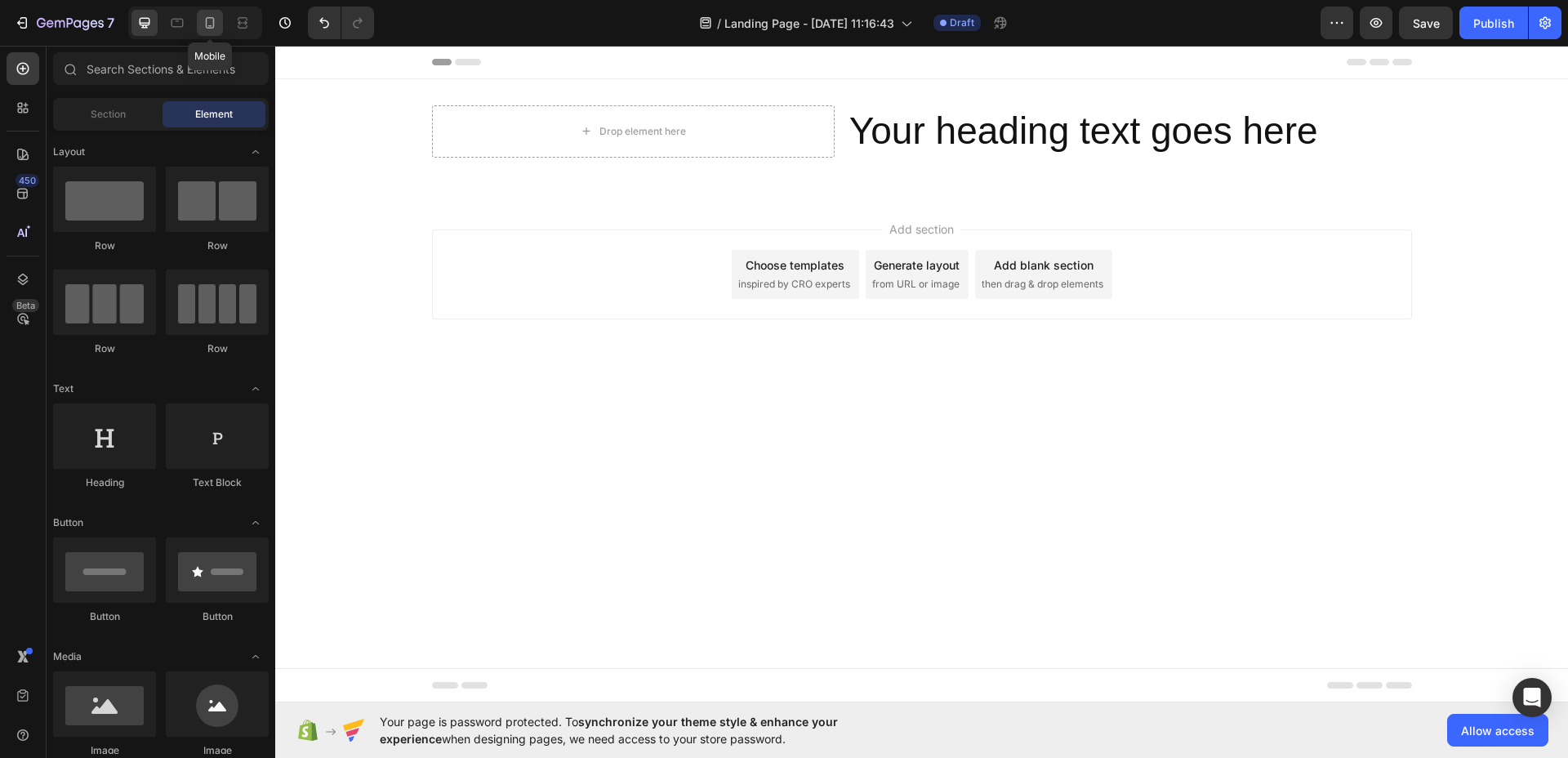
click at [213, 21] on icon at bounding box center [210, 22] width 9 height 11
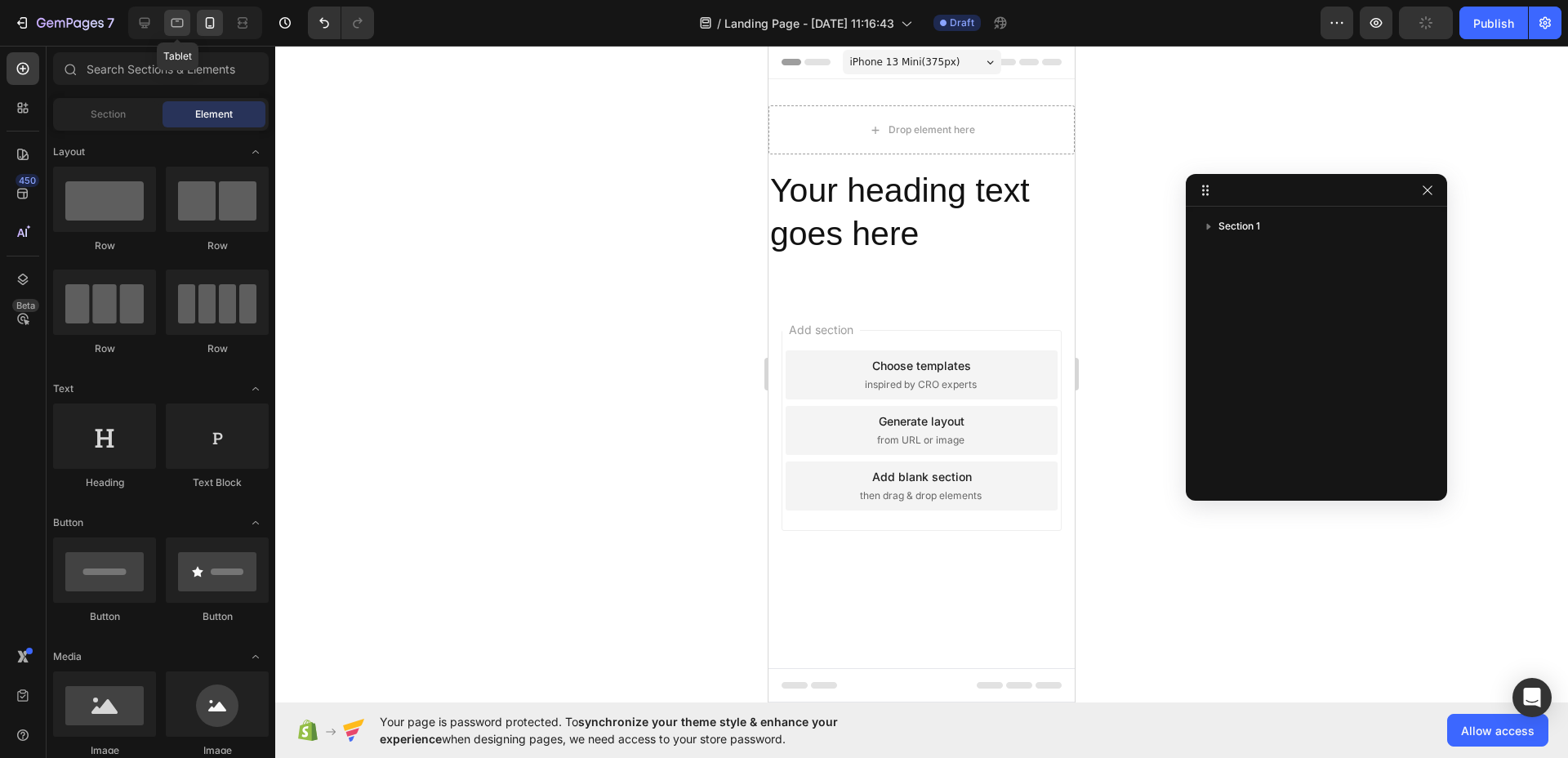
click at [181, 22] on icon at bounding box center [177, 22] width 16 height 16
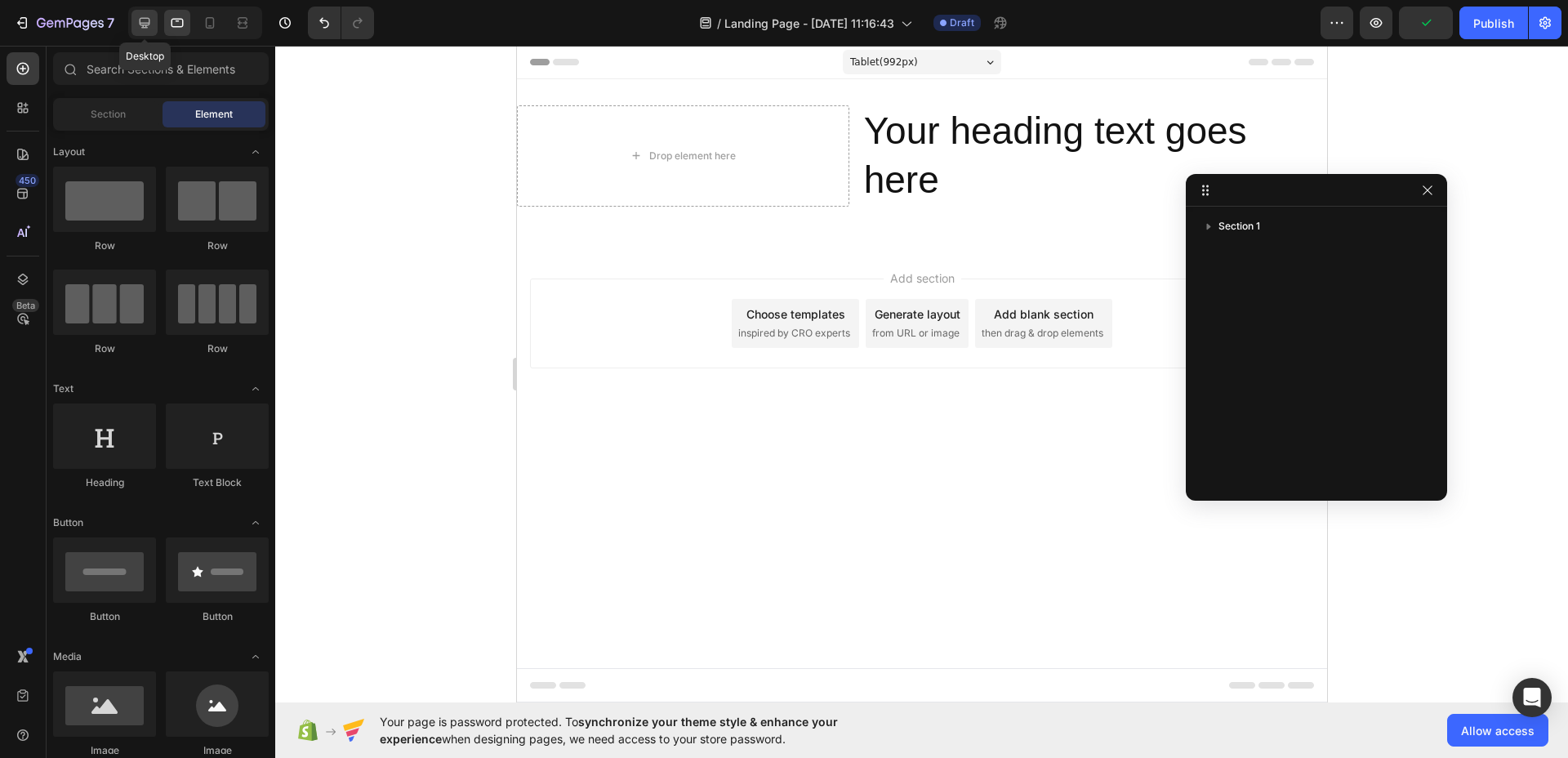
click at [152, 24] on icon at bounding box center [144, 22] width 16 height 16
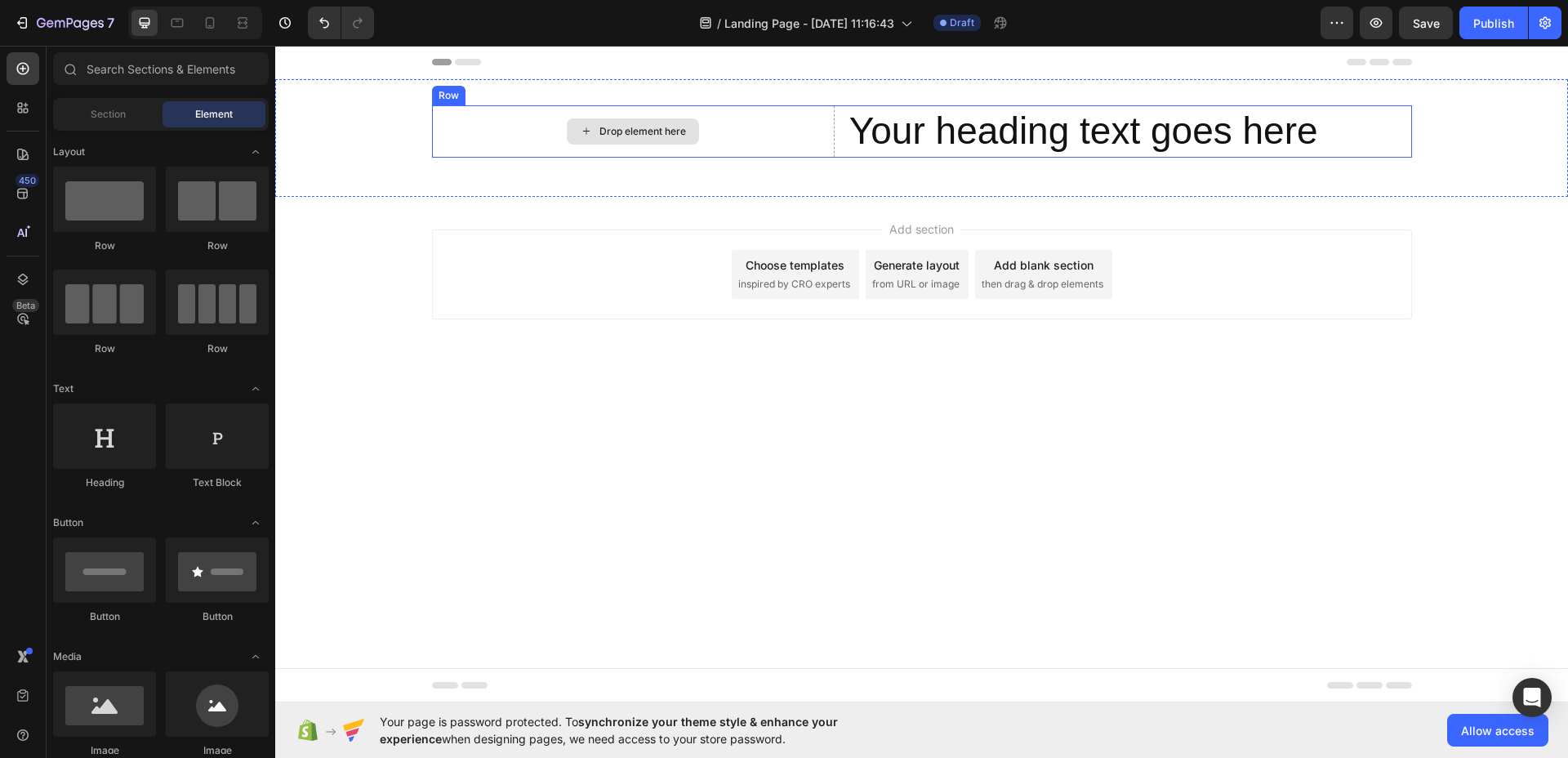
click at [650, 135] on div "Drop element here" at bounding box center [642, 132] width 87 height 13
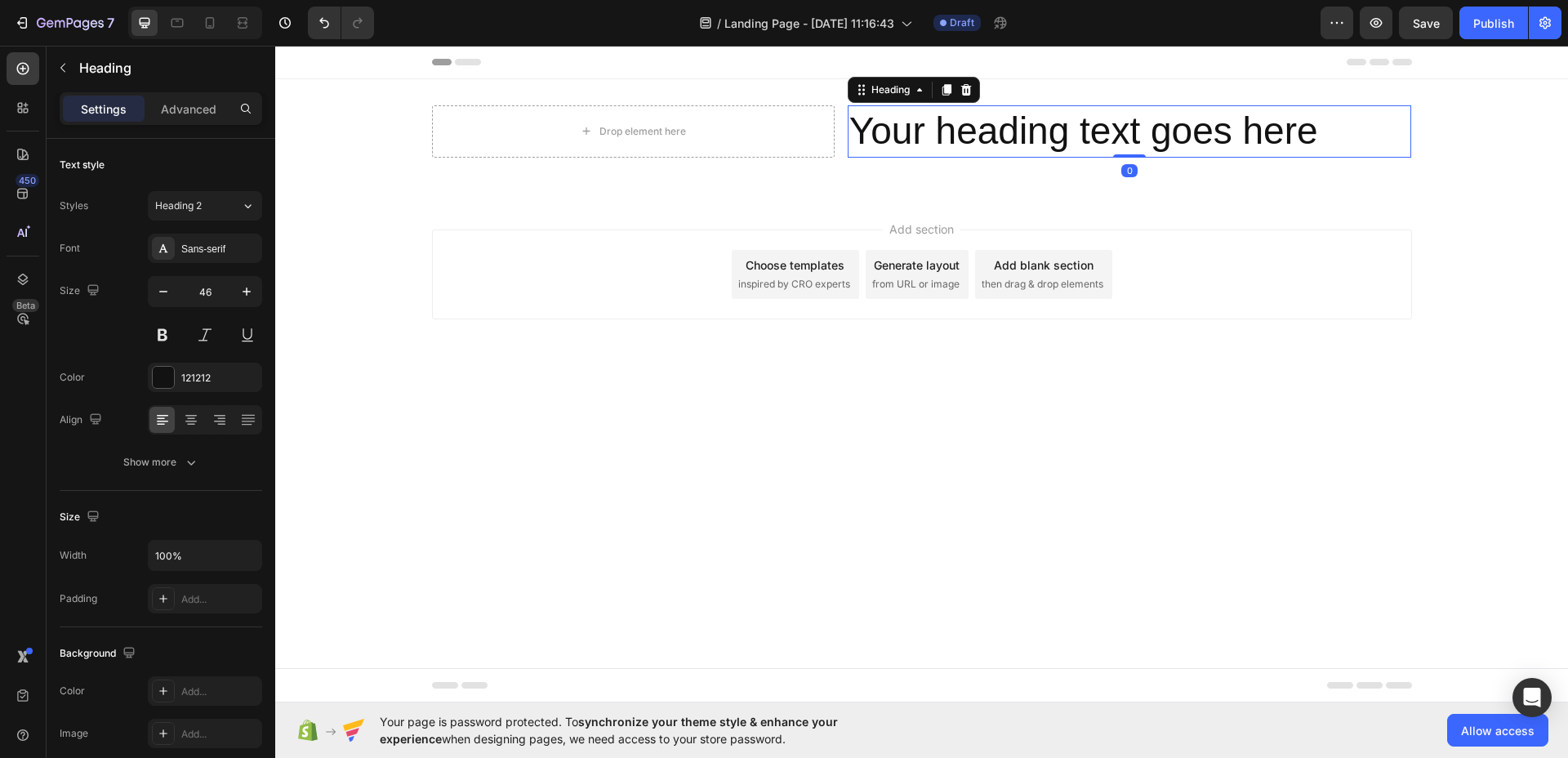
click at [954, 138] on h2 "Your heading text goes here" at bounding box center [1130, 132] width 564 height 52
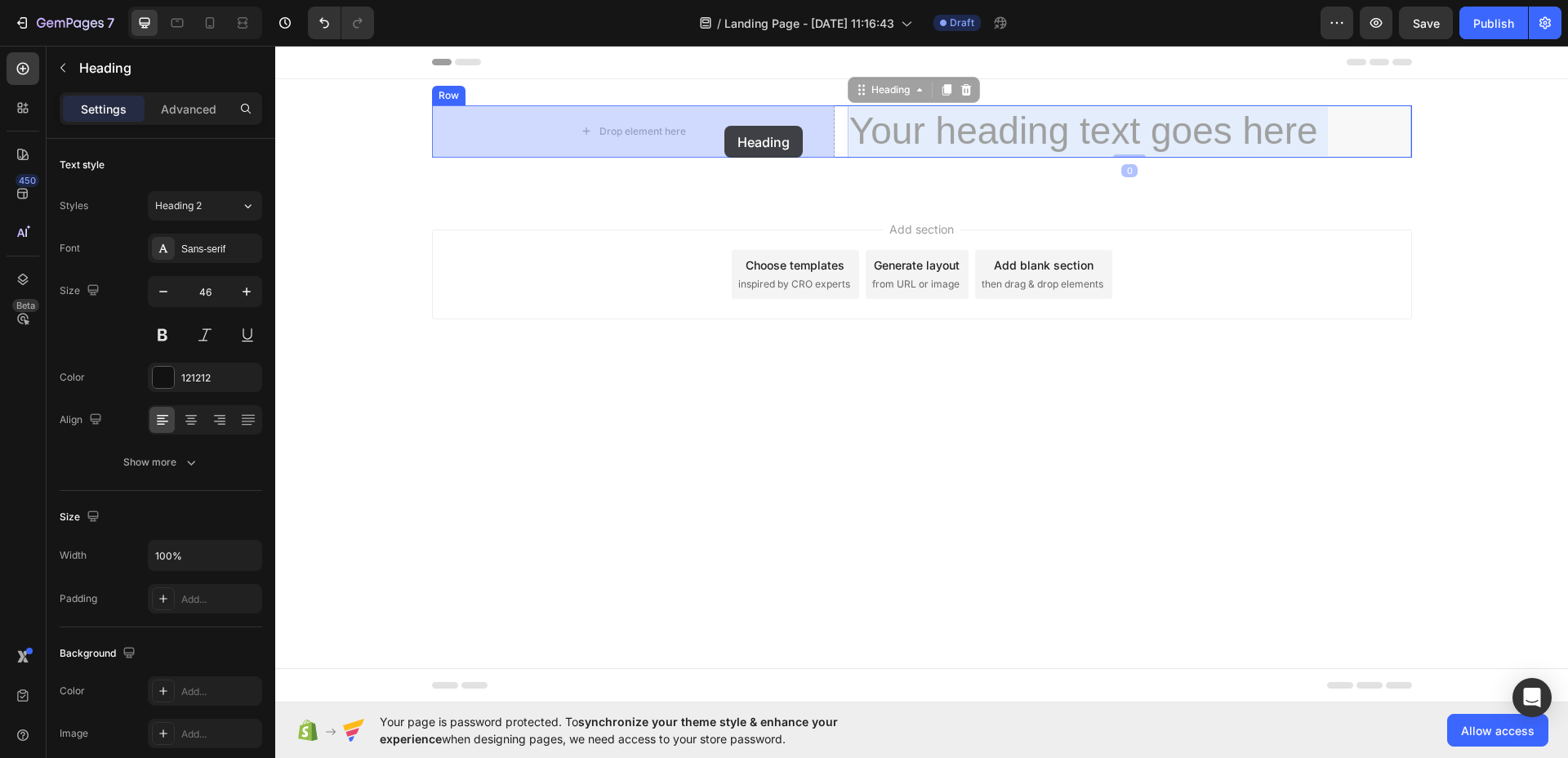
drag, startPoint x: 975, startPoint y: 131, endPoint x: 657, endPoint y: 125, distance: 318.1
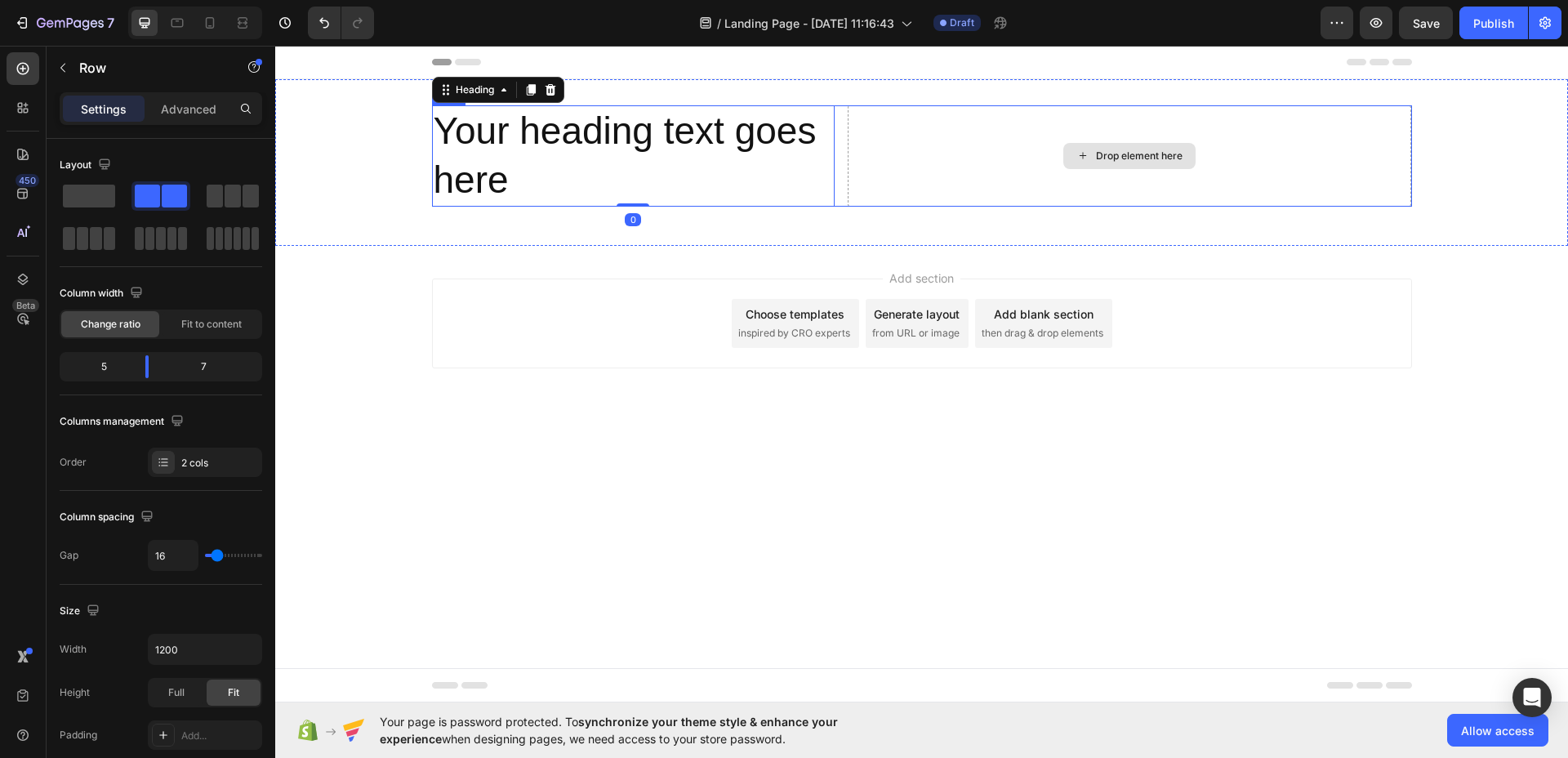
click at [1030, 141] on div "Drop element here" at bounding box center [1130, 156] width 564 height 101
click at [777, 146] on h2 "Your heading text goes here" at bounding box center [633, 156] width 403 height 101
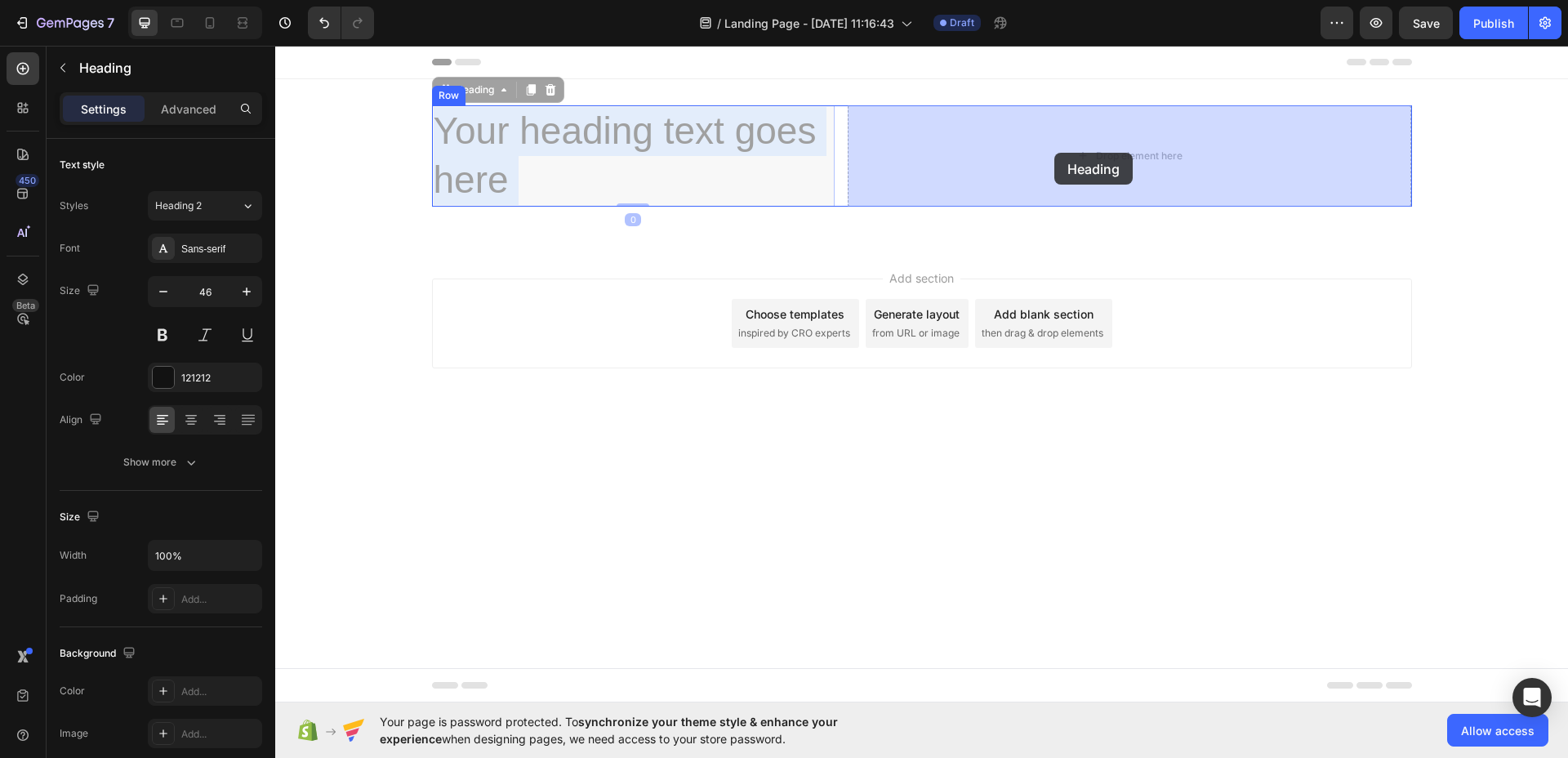
drag, startPoint x: 699, startPoint y: 145, endPoint x: 1054, endPoint y: 152, distance: 355.1
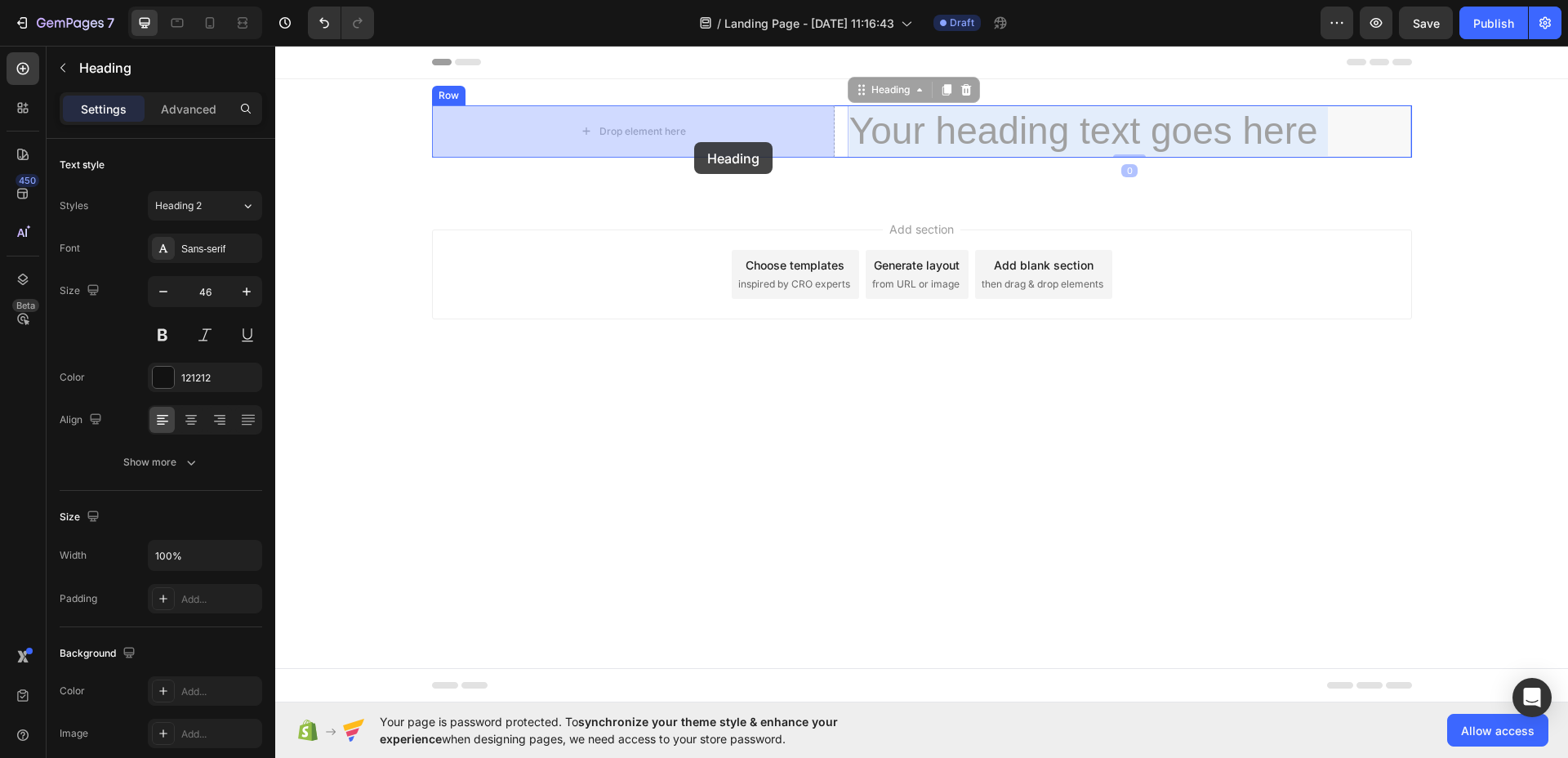
drag, startPoint x: 980, startPoint y: 132, endPoint x: 694, endPoint y: 142, distance: 286.2
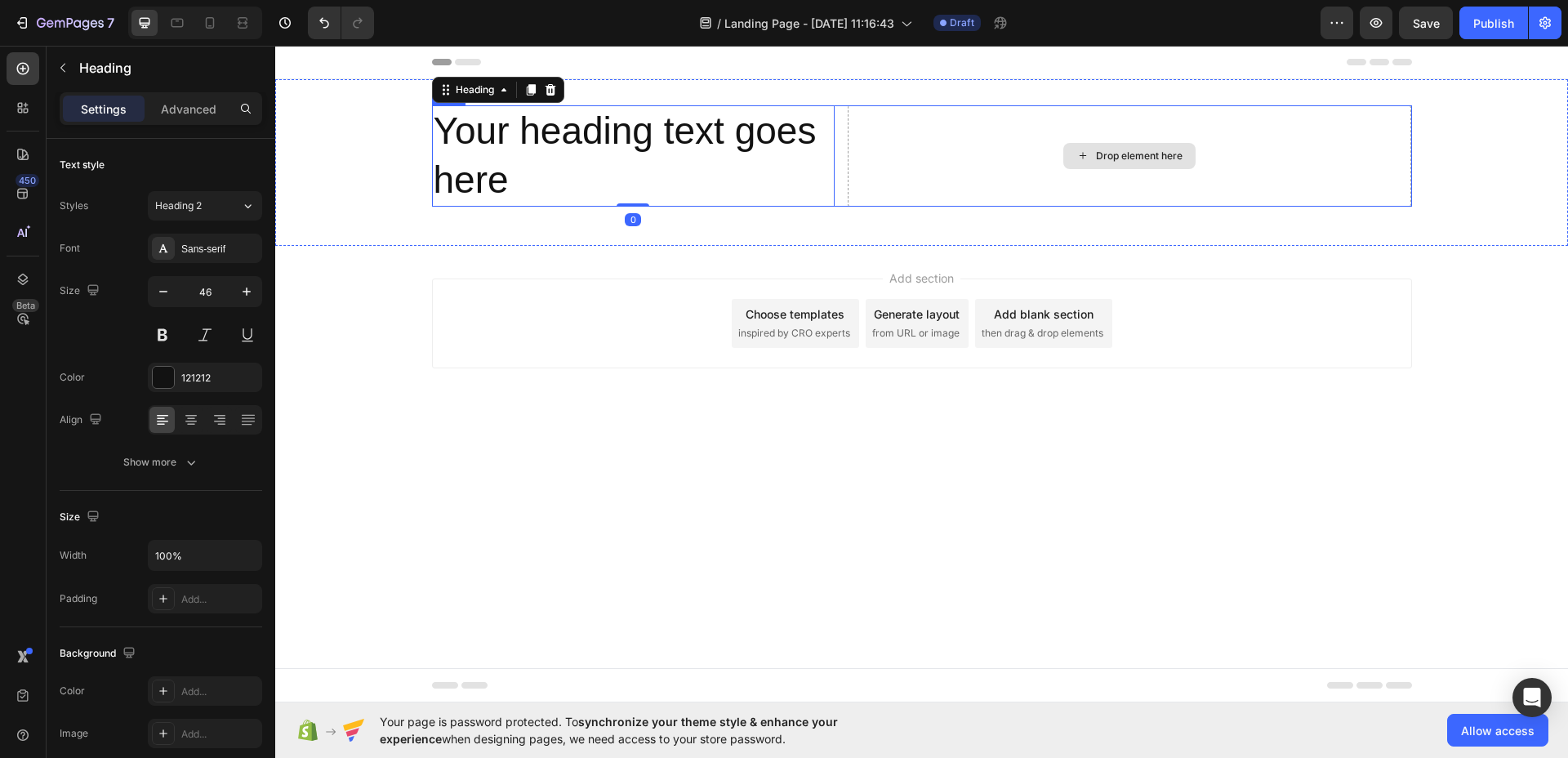
click at [1032, 145] on div "Drop element here" at bounding box center [1130, 156] width 564 height 101
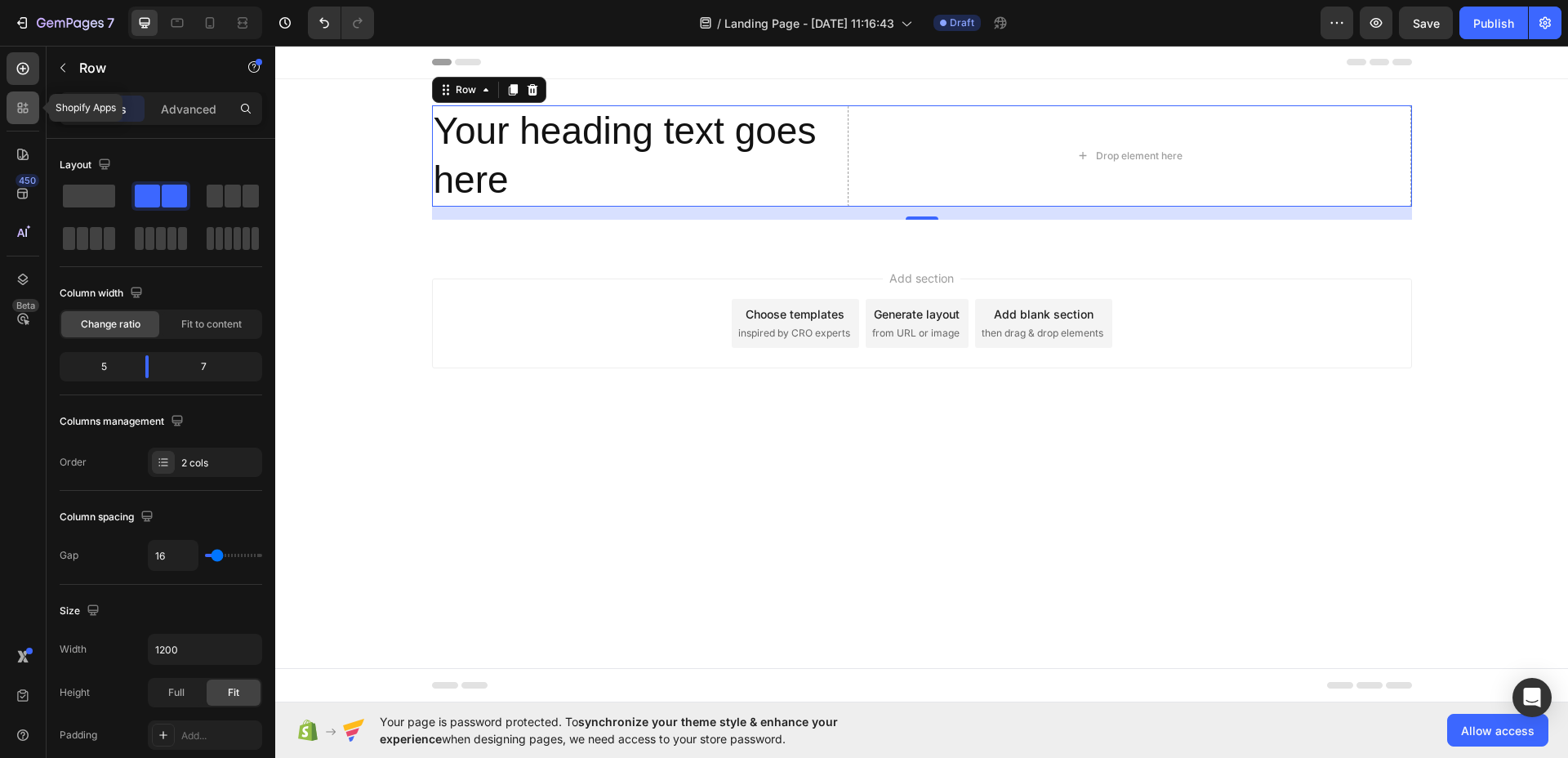
click at [20, 116] on div at bounding box center [22, 107] width 33 height 33
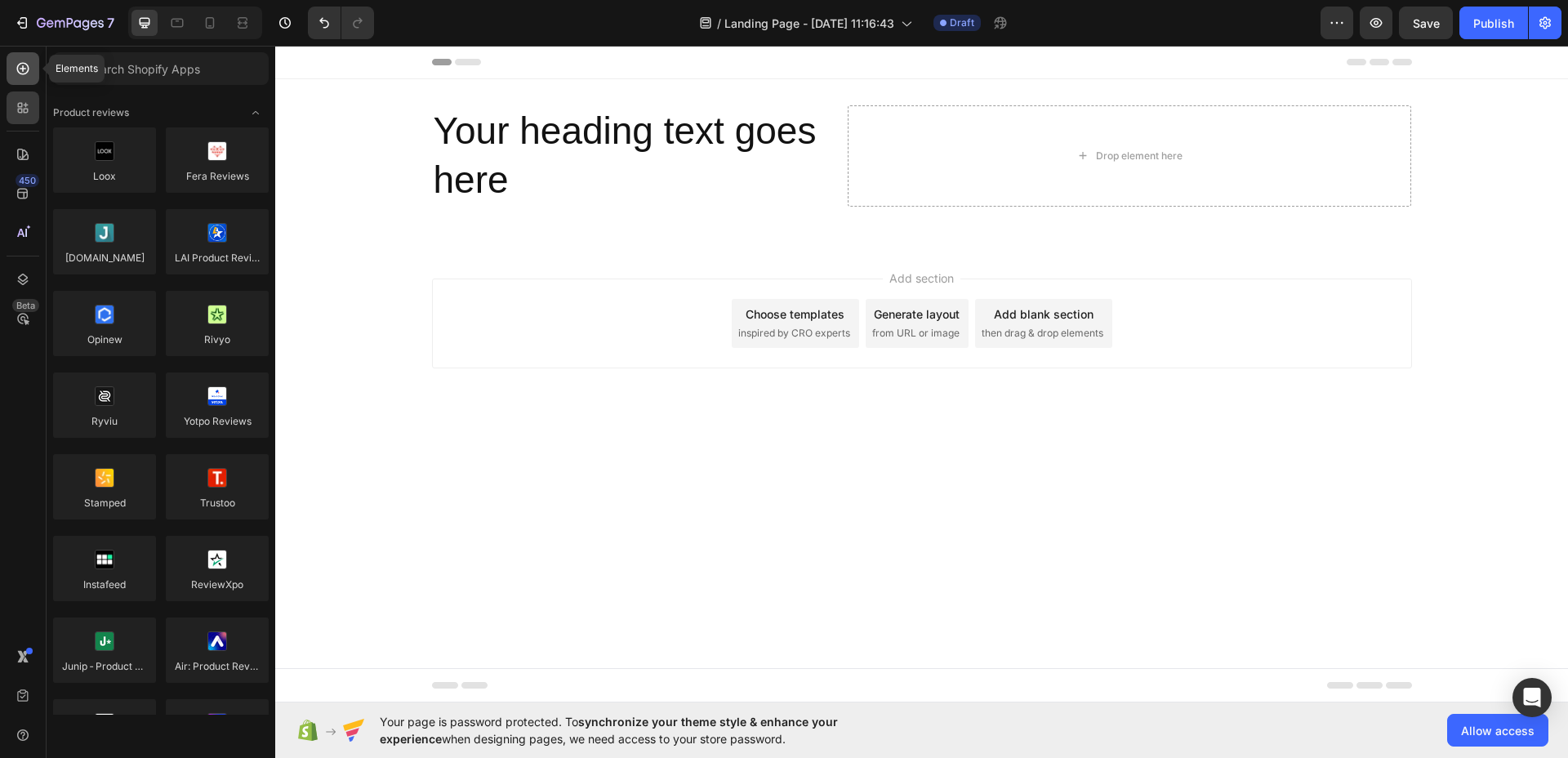
click at [19, 76] on icon at bounding box center [22, 68] width 16 height 16
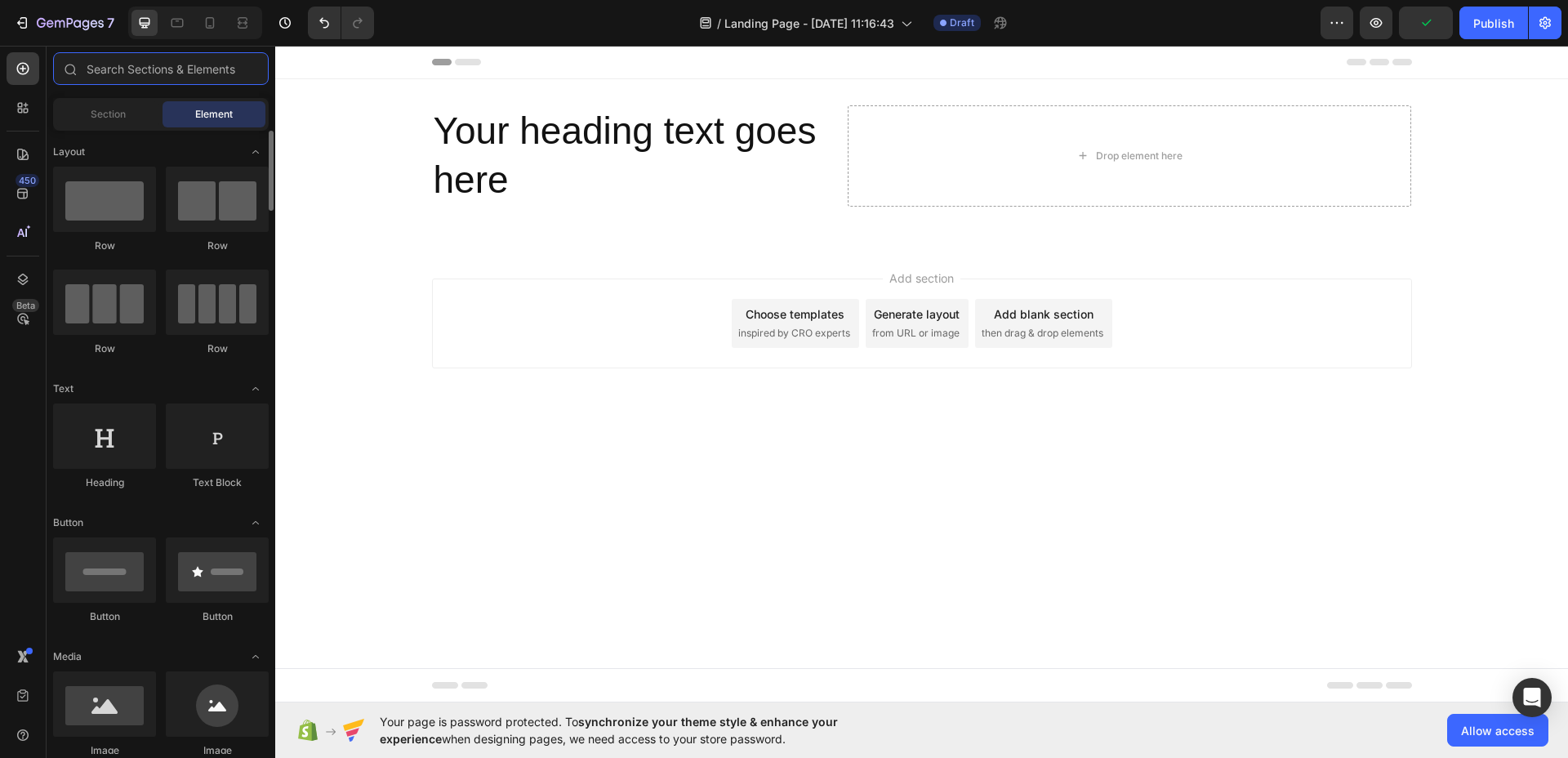
scroll to position [172, 0]
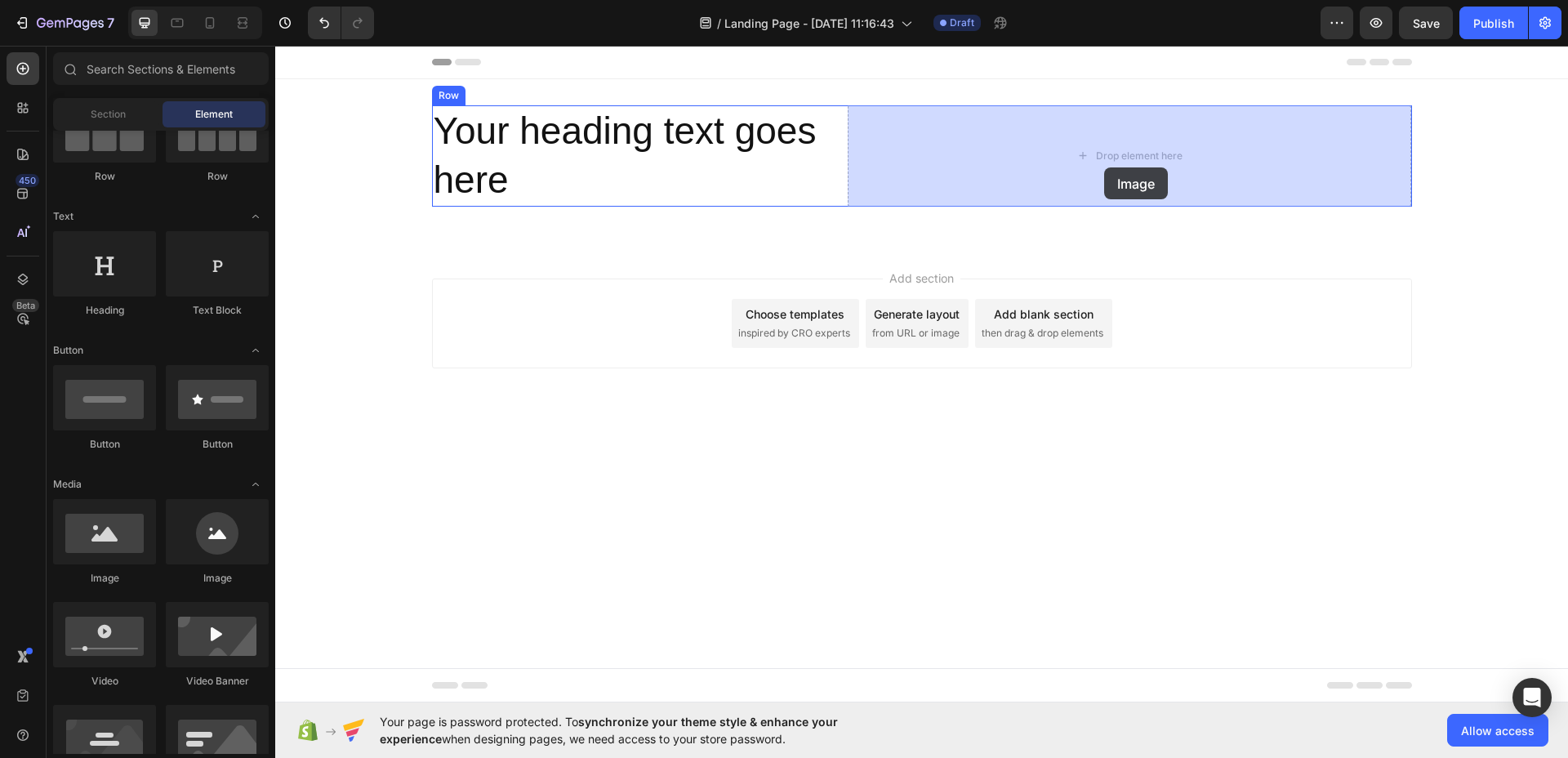
drag, startPoint x: 381, startPoint y: 577, endPoint x: 1105, endPoint y: 166, distance: 832.5
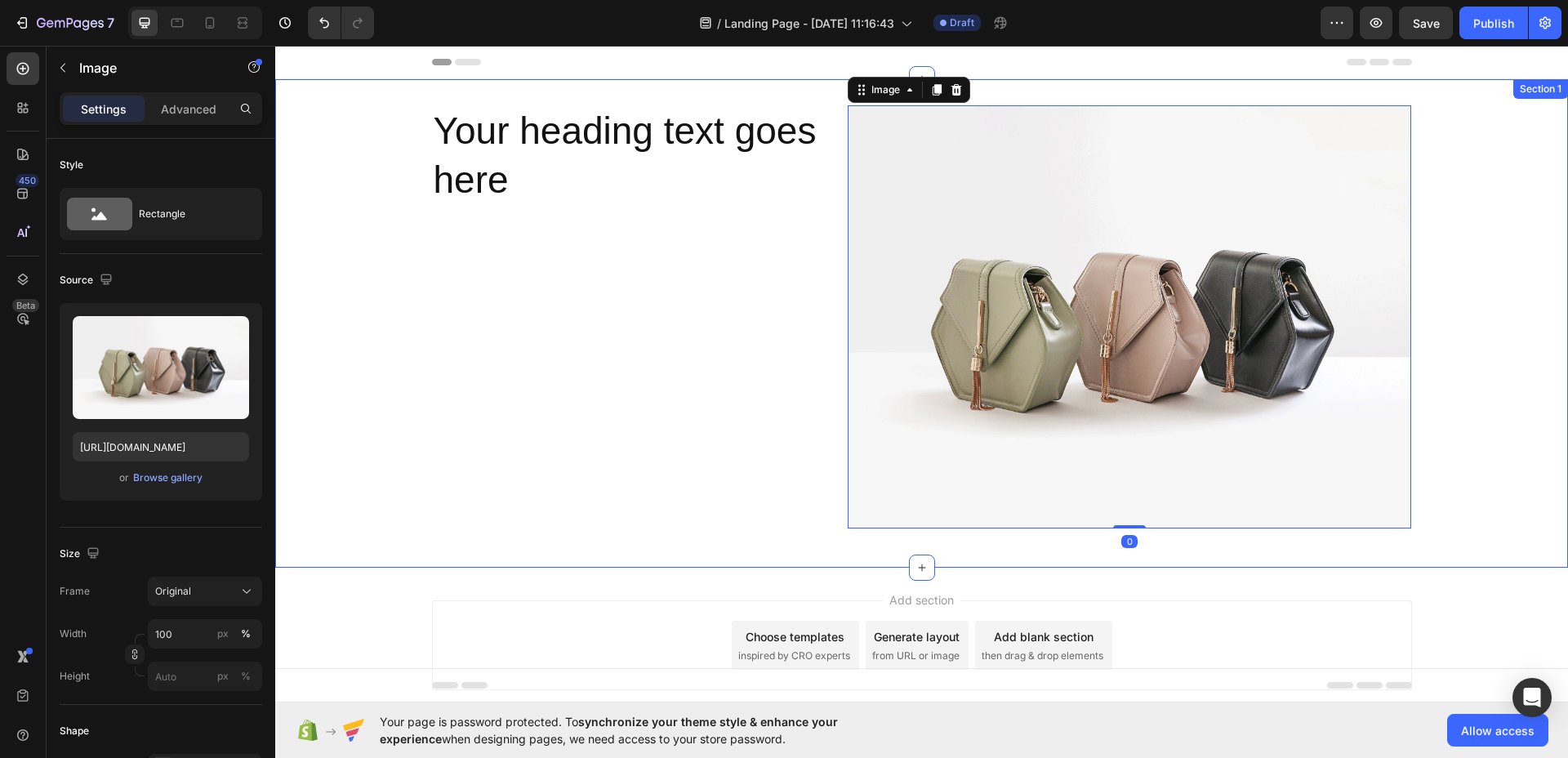
click at [1436, 315] on div "Your heading text goes here Heading Image 0 Row" at bounding box center [920, 323] width 1292 height 436
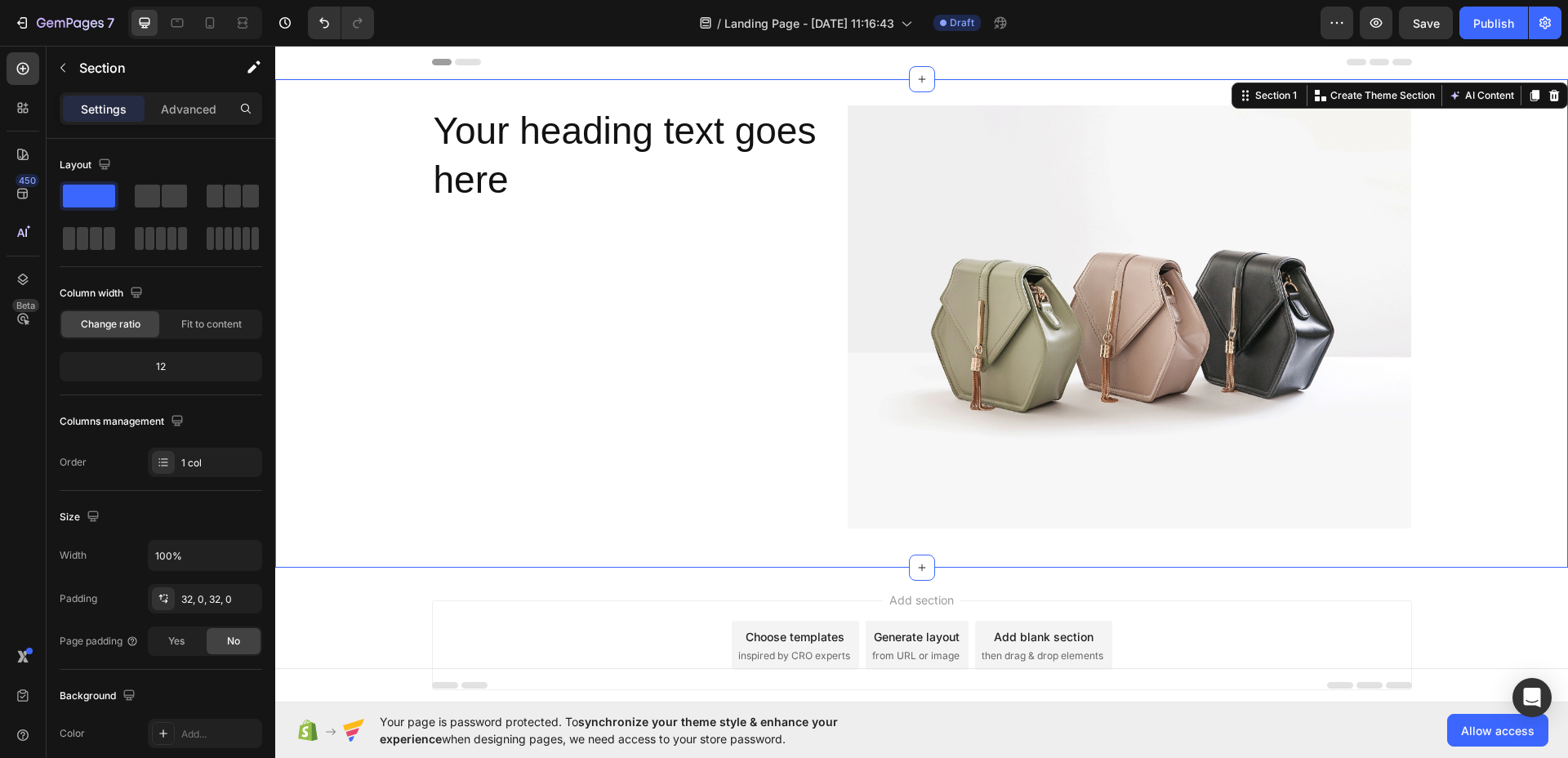
click at [1205, 588] on div "Add section Choose templates inspired by CRO experts Generate layout from URL o…" at bounding box center [920, 667] width 1292 height 201
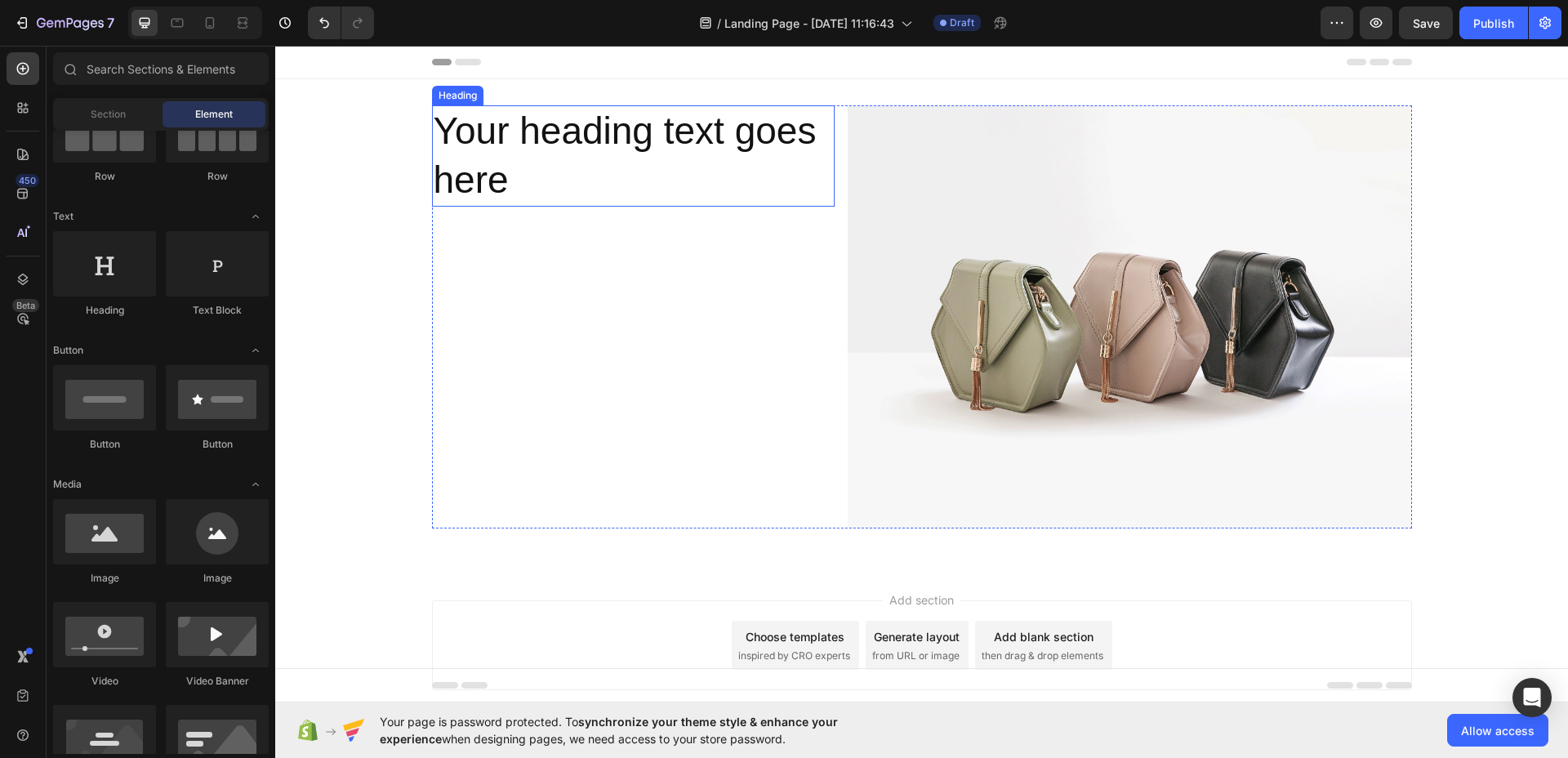
click at [480, 157] on h2 "Your heading text goes here" at bounding box center [633, 156] width 403 height 101
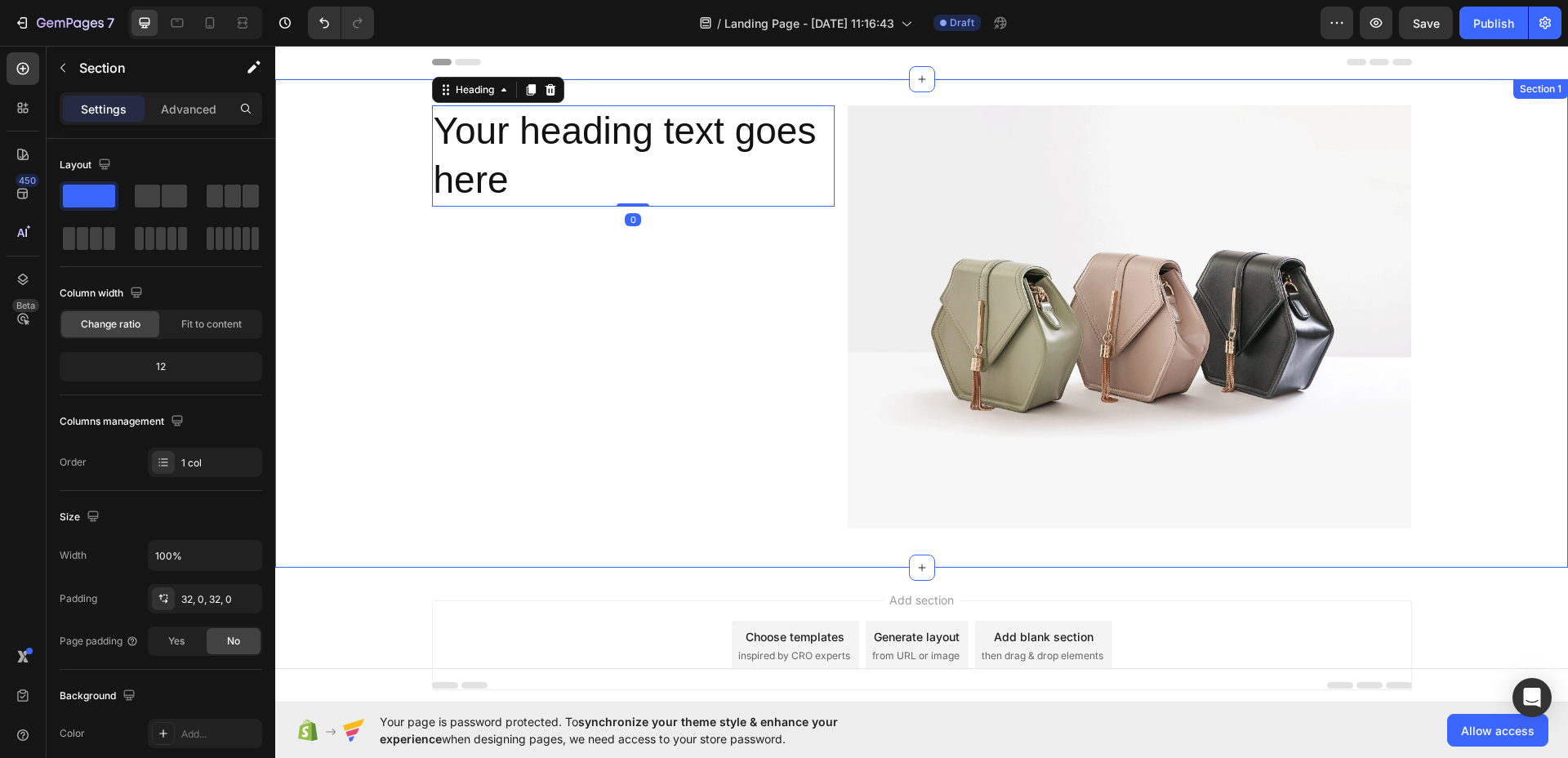
click at [306, 207] on div "Your heading text goes here Heading 0 Image Row" at bounding box center [920, 323] width 1292 height 436
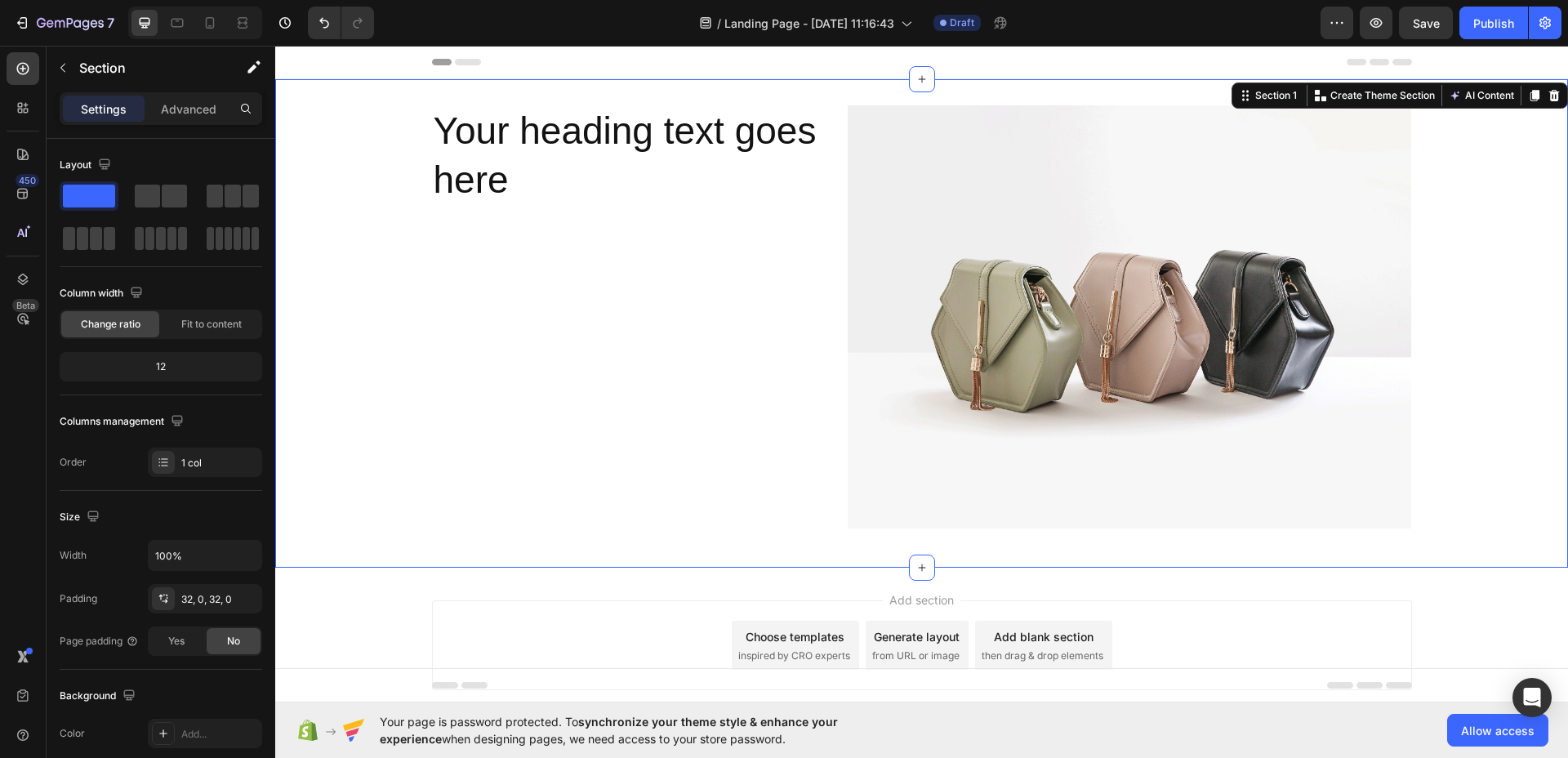
click at [321, 197] on div "Your heading text goes here Heading Image Row" at bounding box center [920, 323] width 1292 height 436
click at [477, 69] on div "Header" at bounding box center [921, 62] width 980 height 33
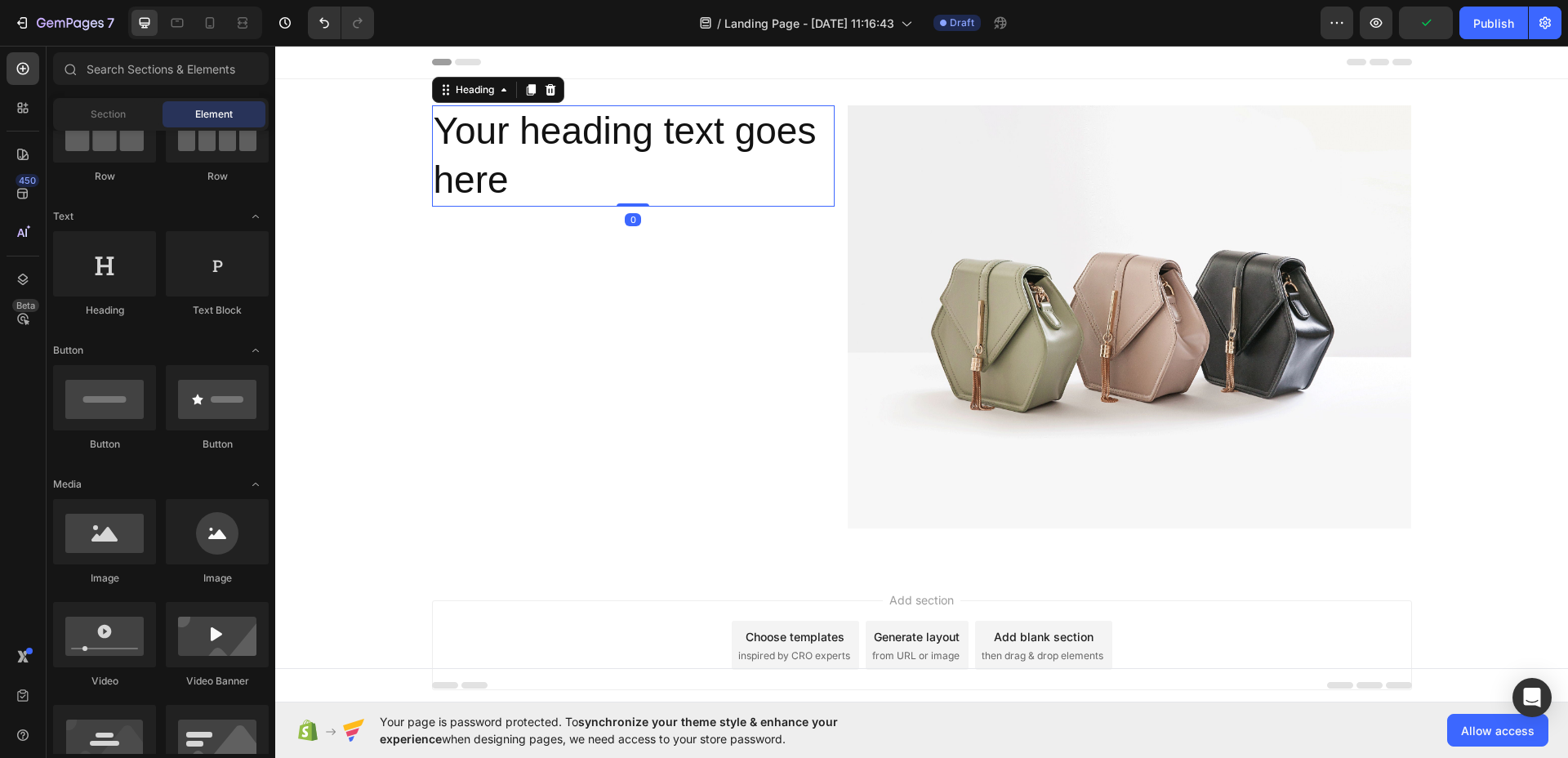
click at [443, 185] on h2 "Your heading text goes here" at bounding box center [633, 156] width 403 height 101
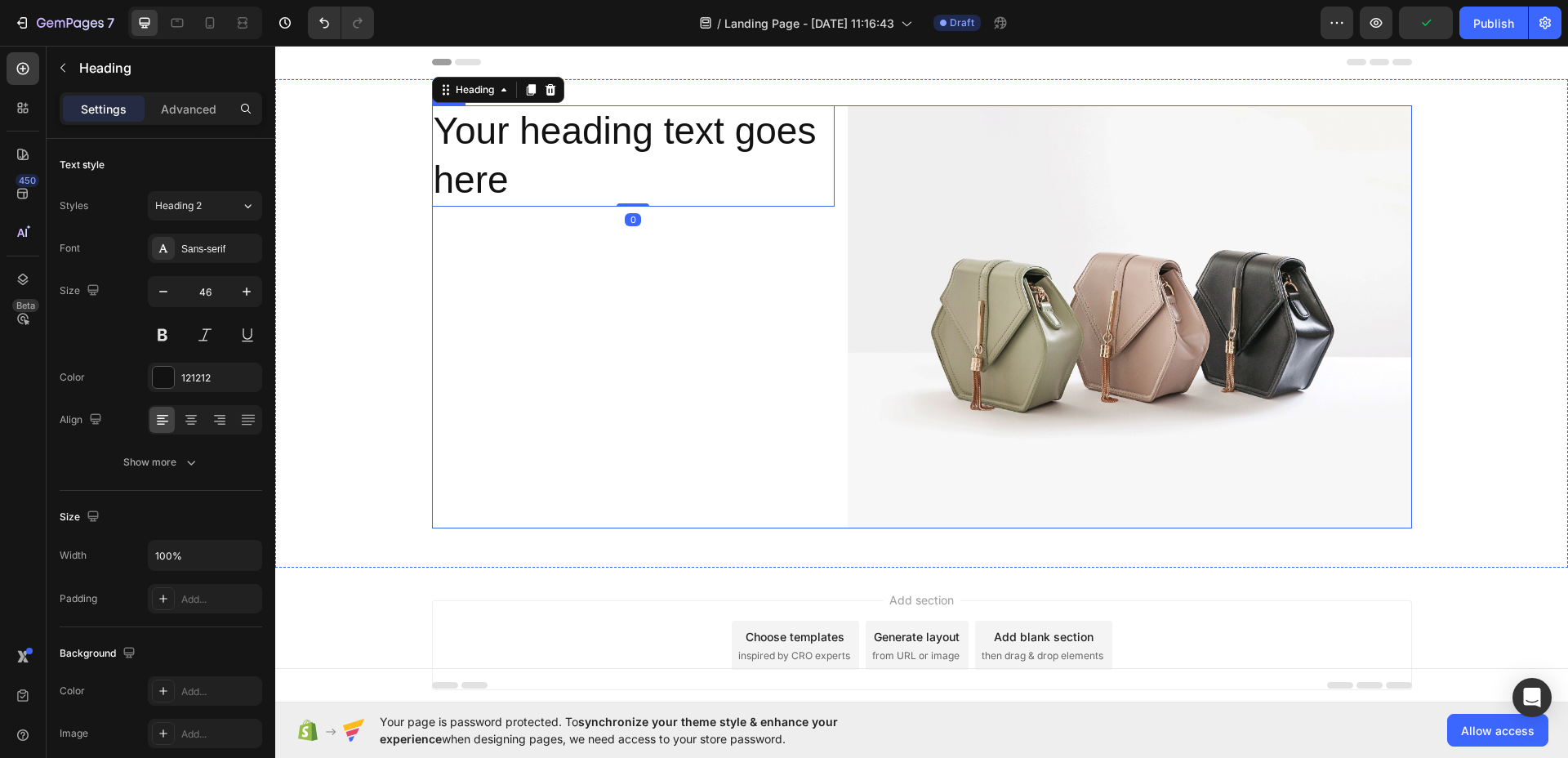
click at [638, 284] on div "Your heading text goes here Heading 0" at bounding box center [633, 317] width 403 height 423
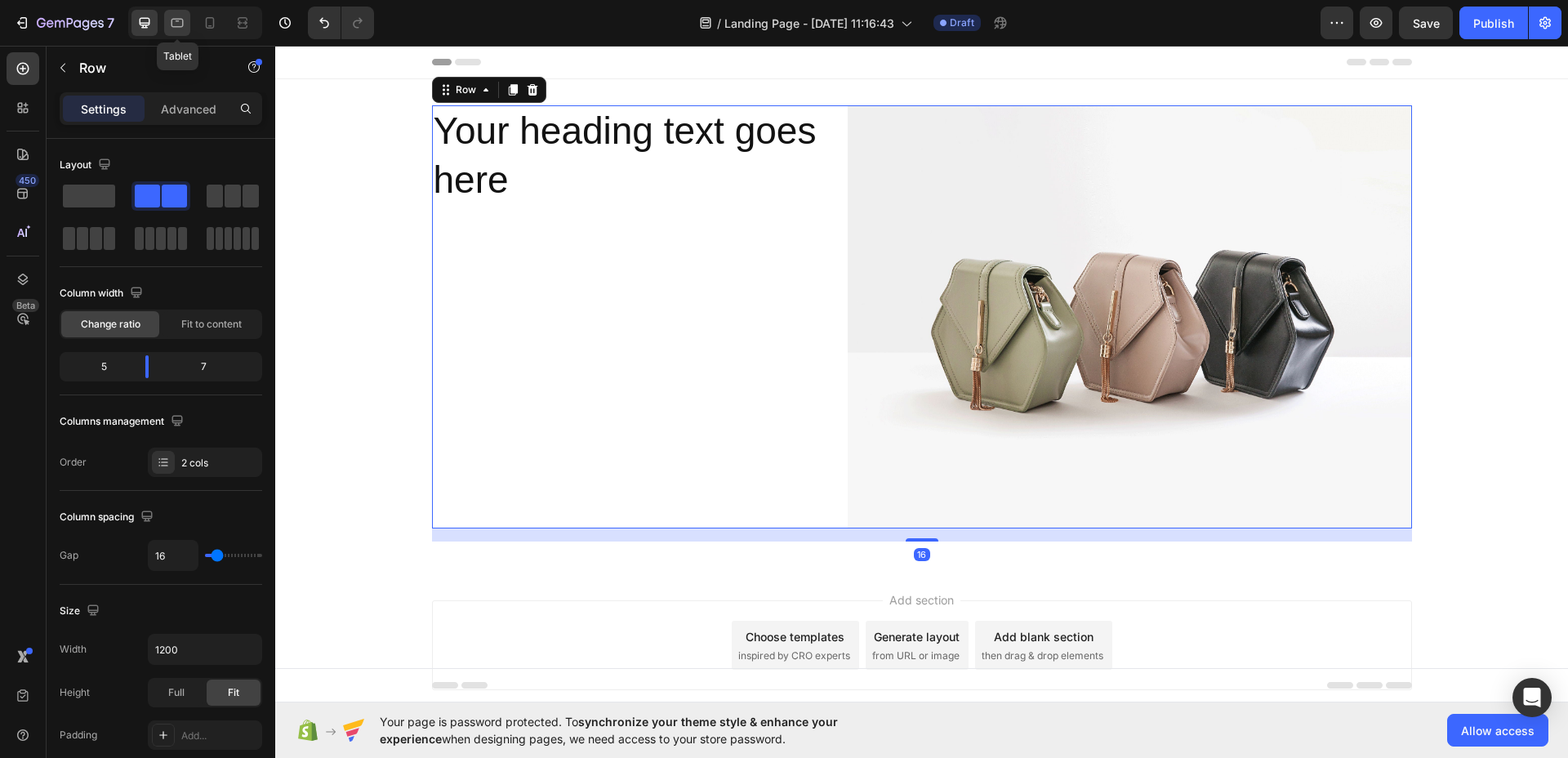
click at [178, 18] on icon at bounding box center [177, 22] width 16 height 16
type input "100%"
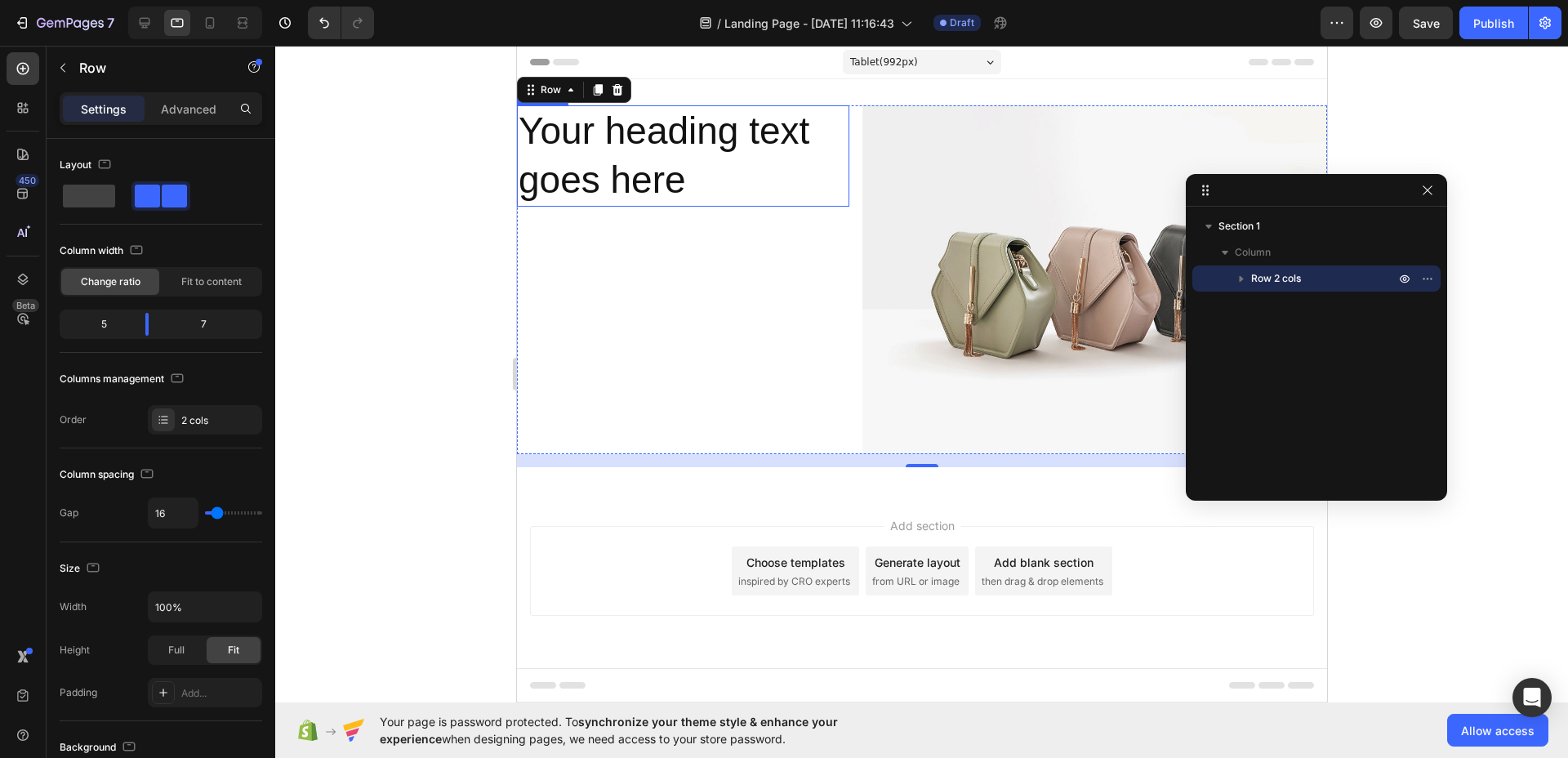
click at [475, 187] on div at bounding box center [920, 402] width 1292 height 712
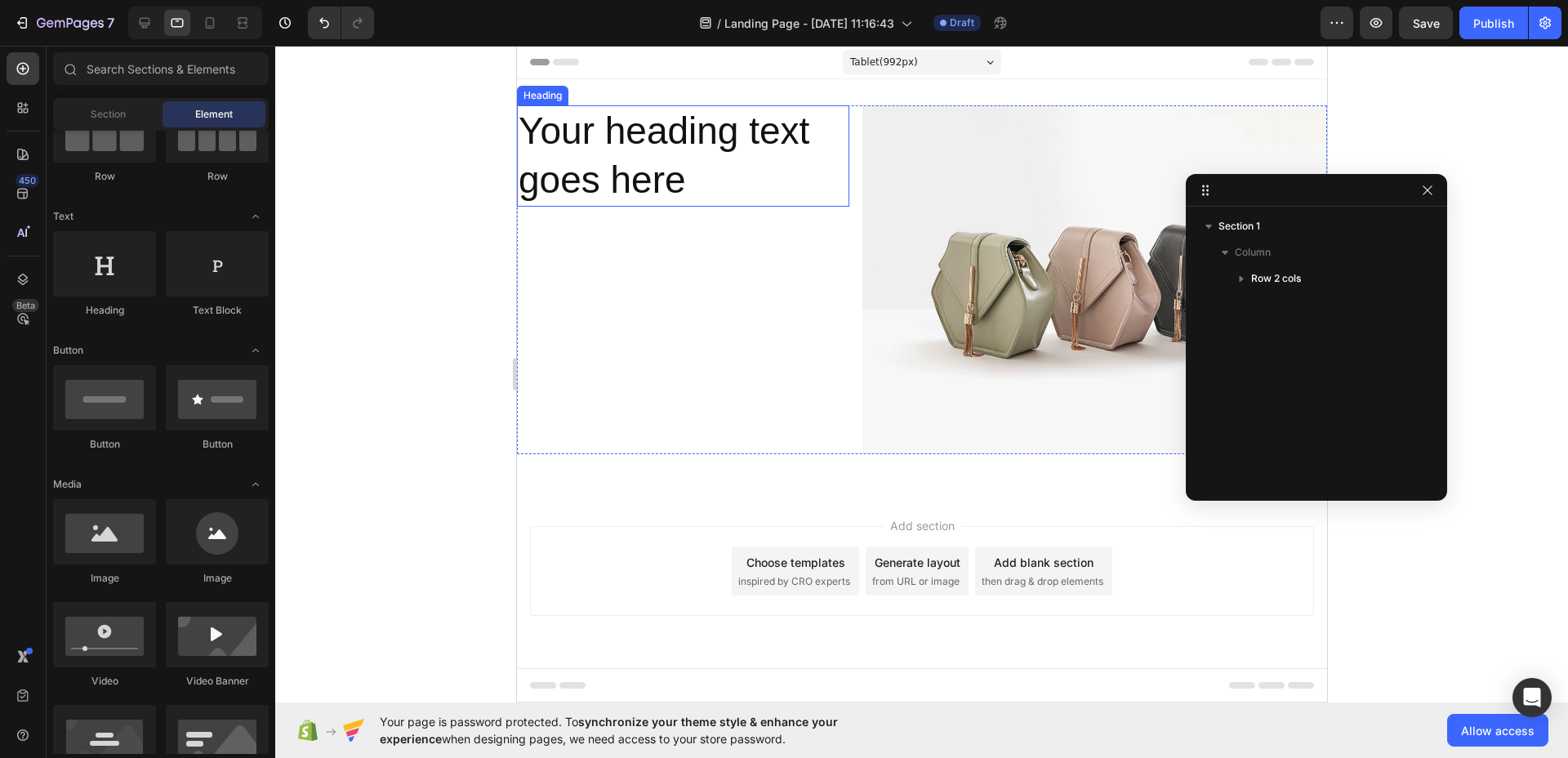
click at [691, 191] on h2 "Your heading text goes here" at bounding box center [682, 156] width 333 height 101
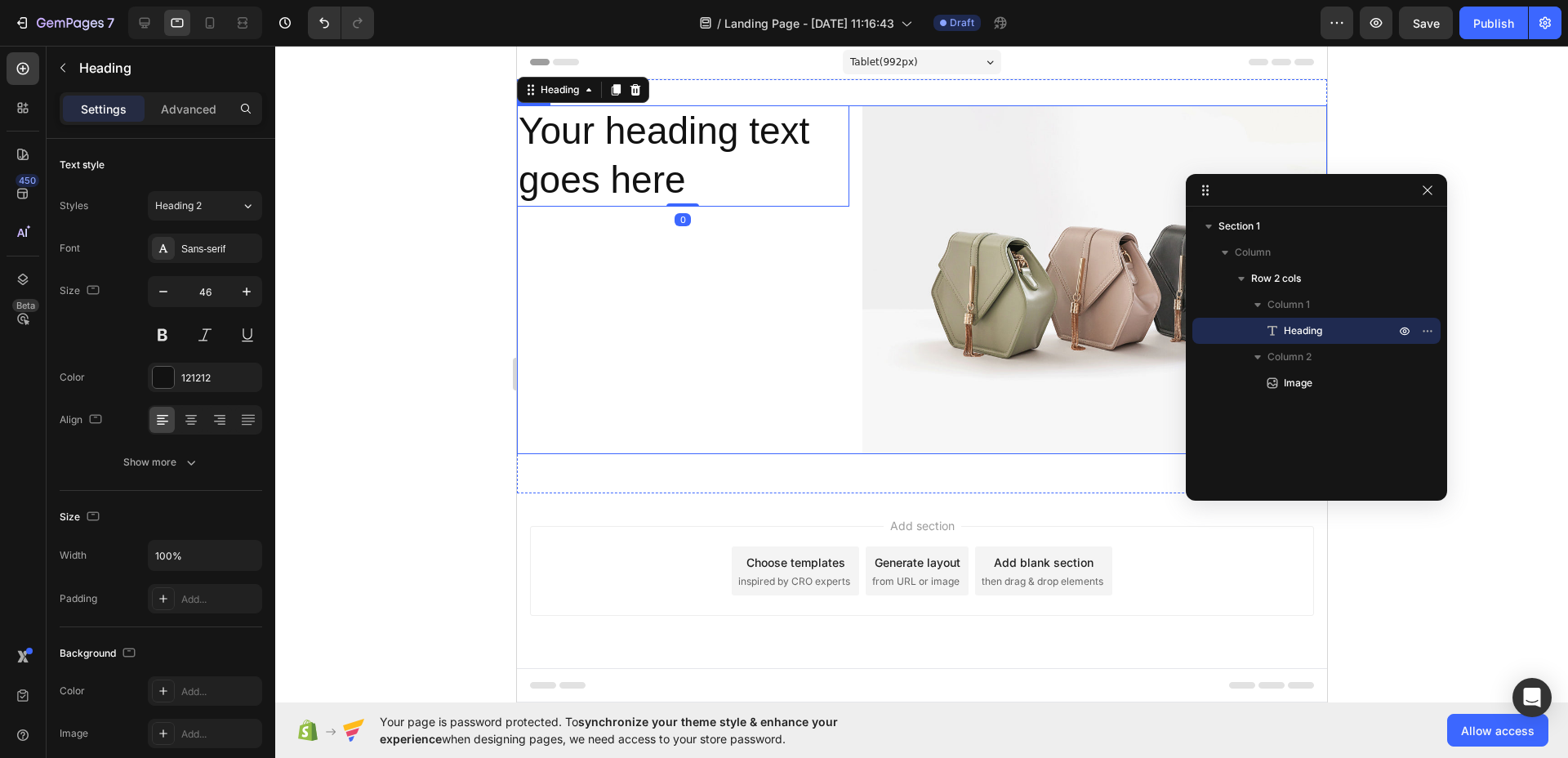
click at [687, 304] on div "Your heading text goes here Heading 0" at bounding box center [682, 279] width 333 height 349
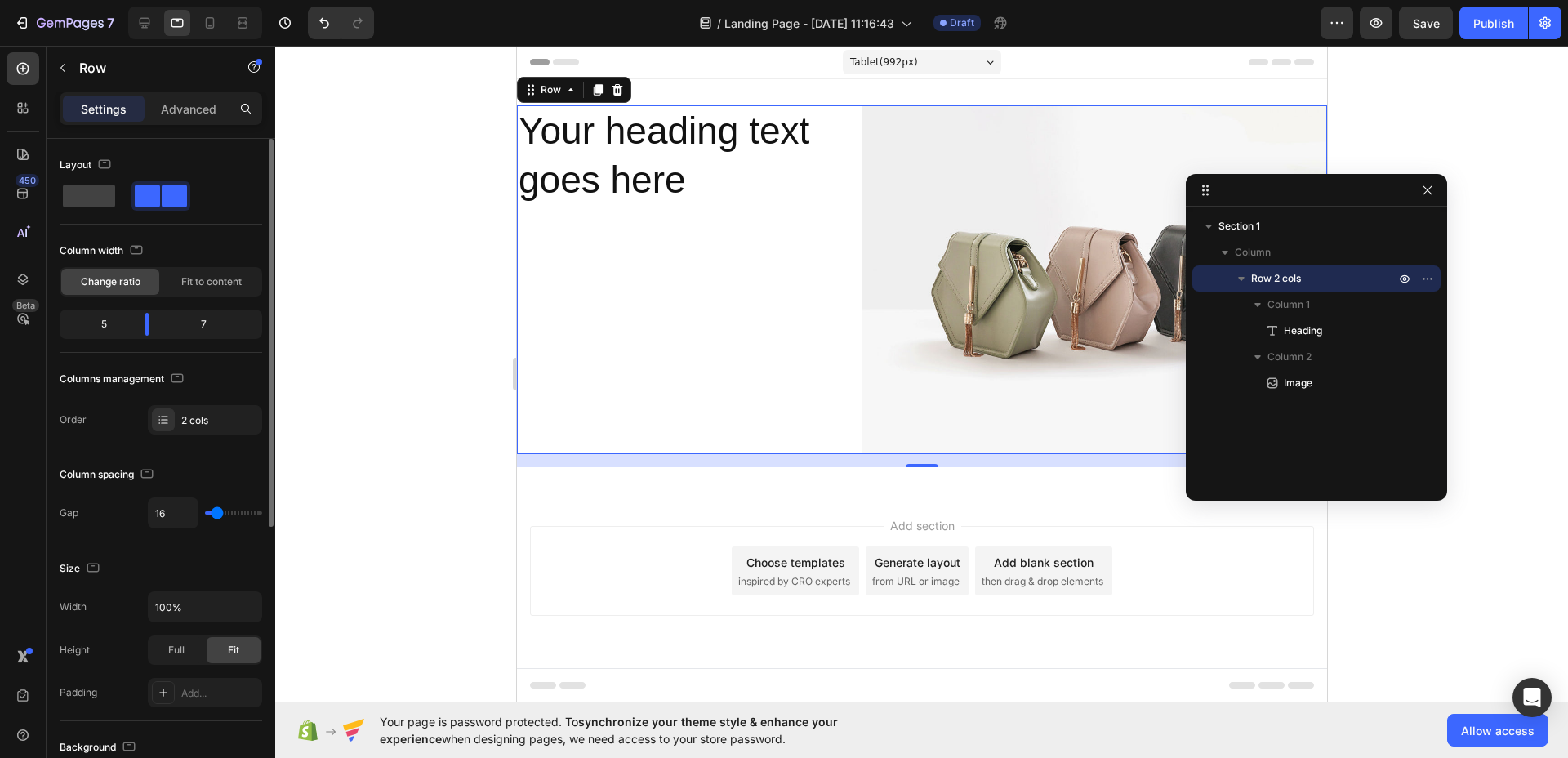
type input "11"
type input "15"
type input "16"
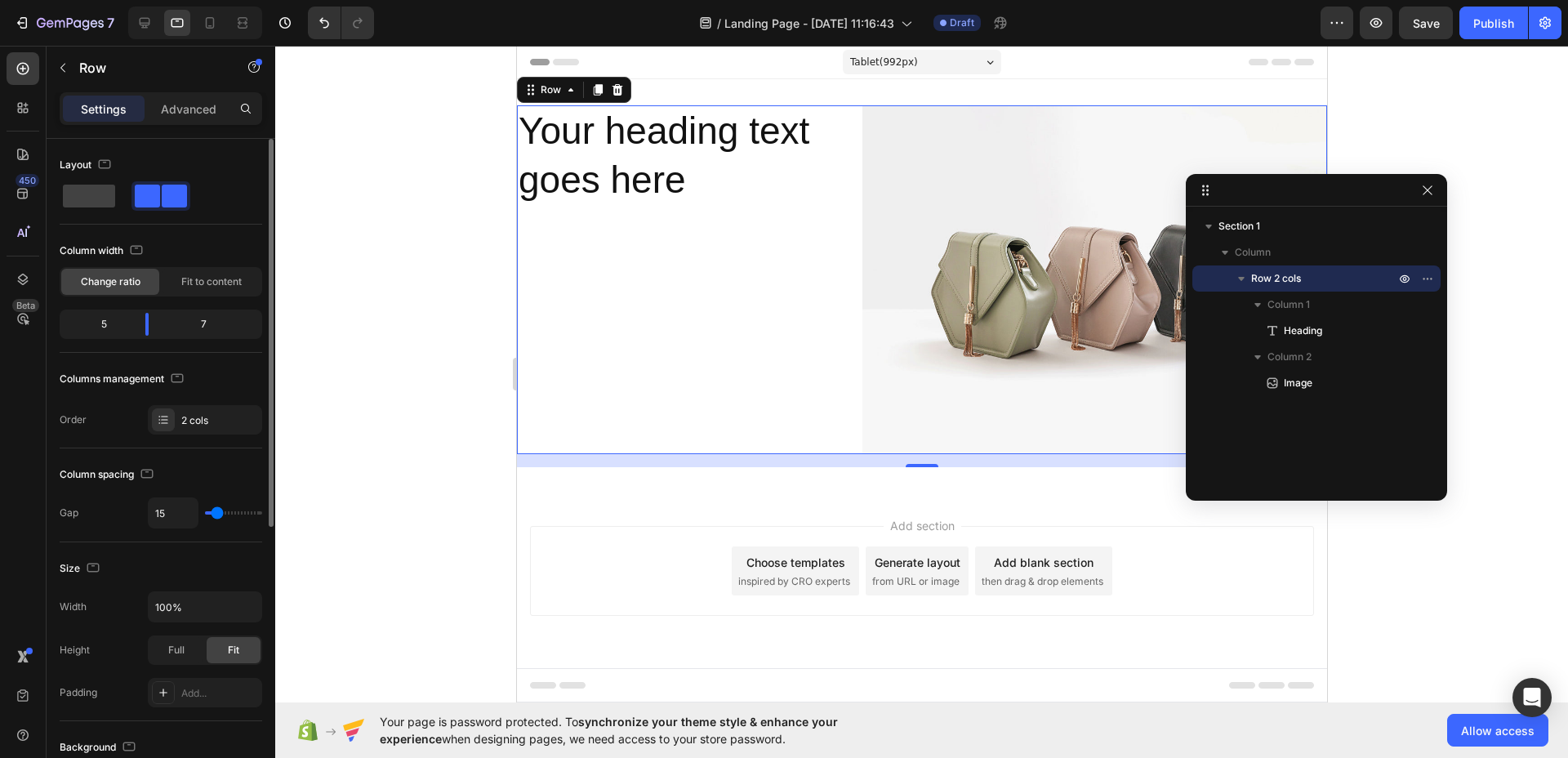
type input "16"
type input "18"
type input "19"
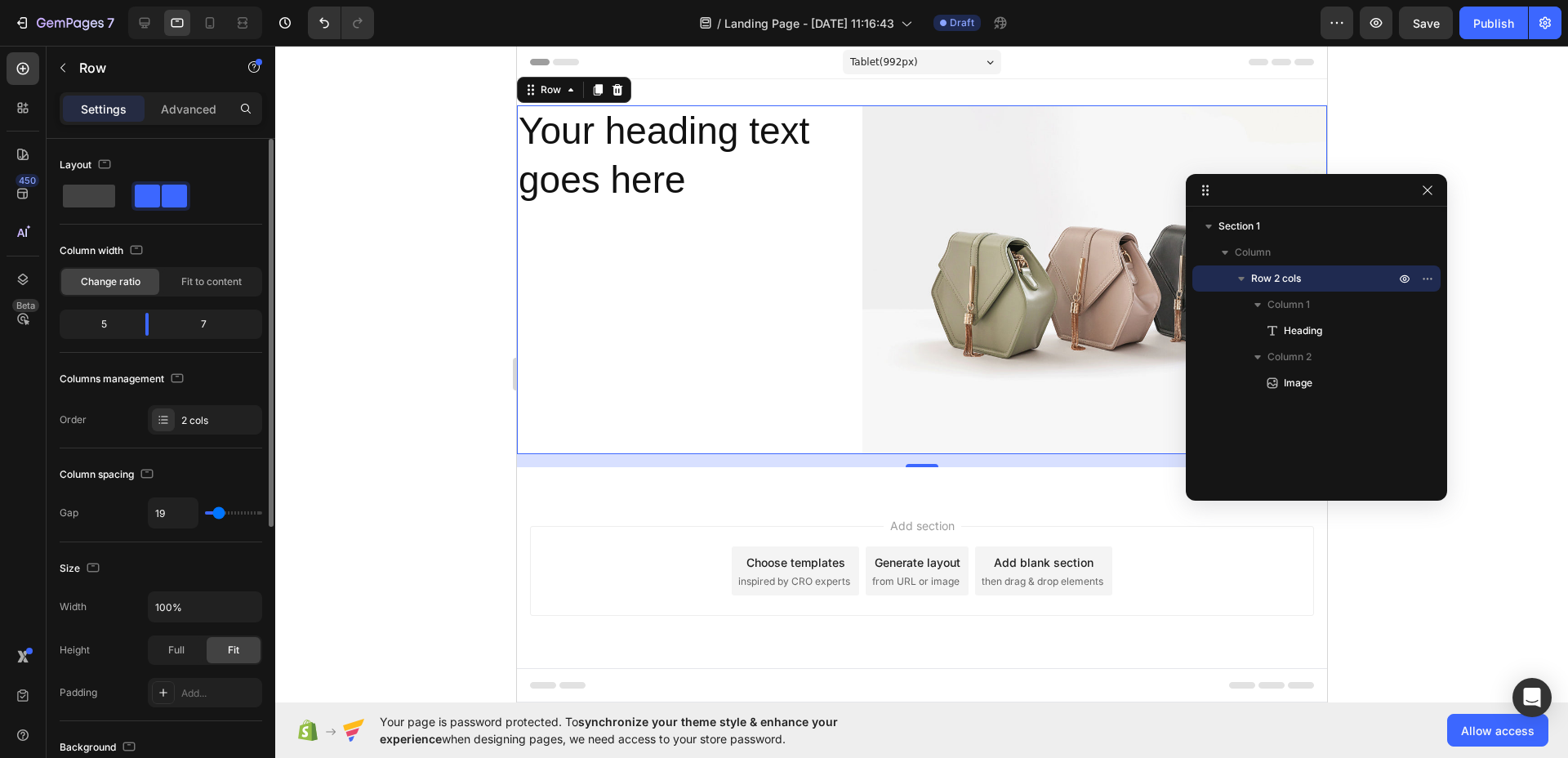
type input "21"
type input "22"
type input "23"
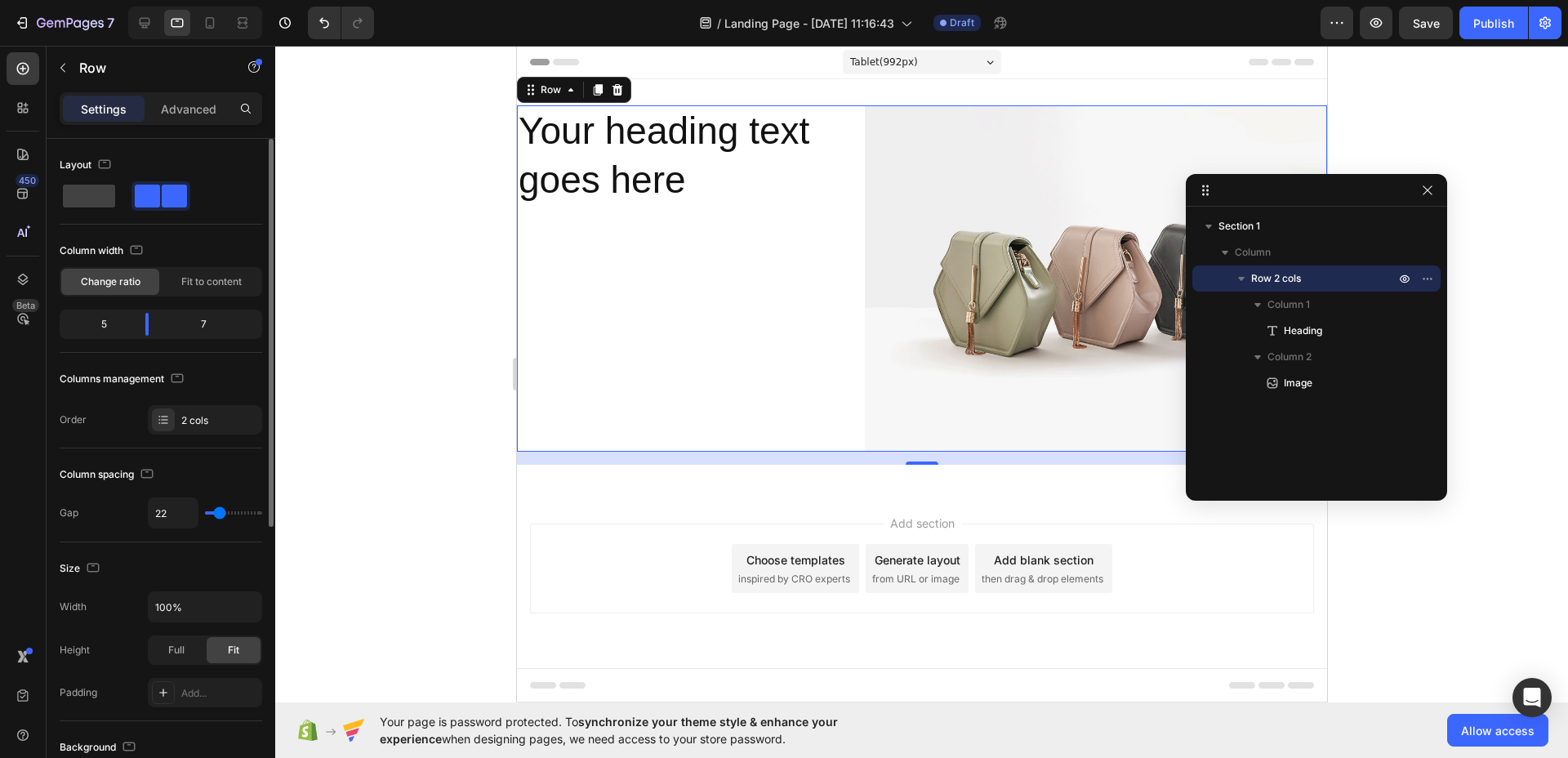
type input "23"
type input "25"
type input "27"
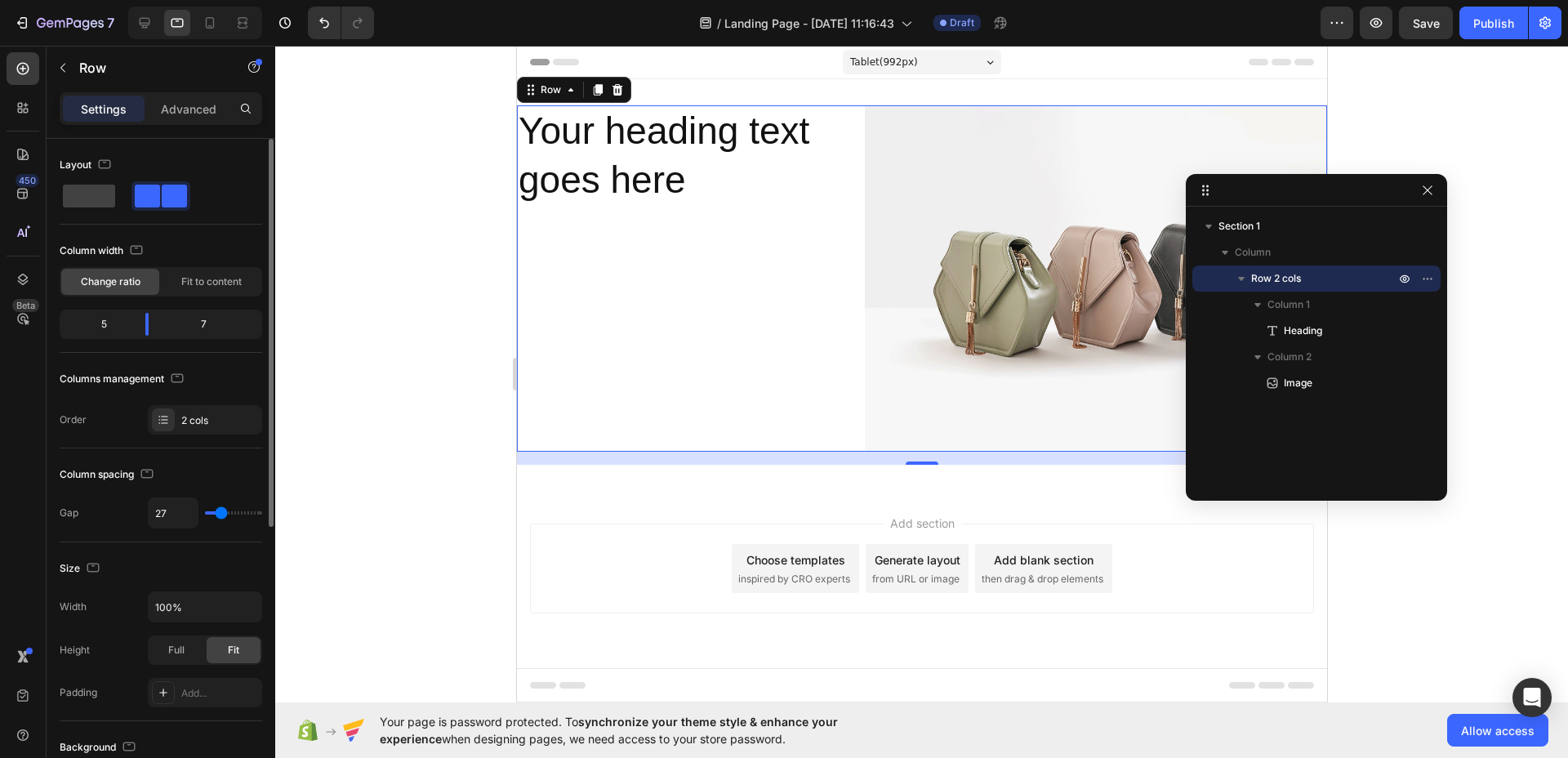
type input "36"
type input "41"
type input "43"
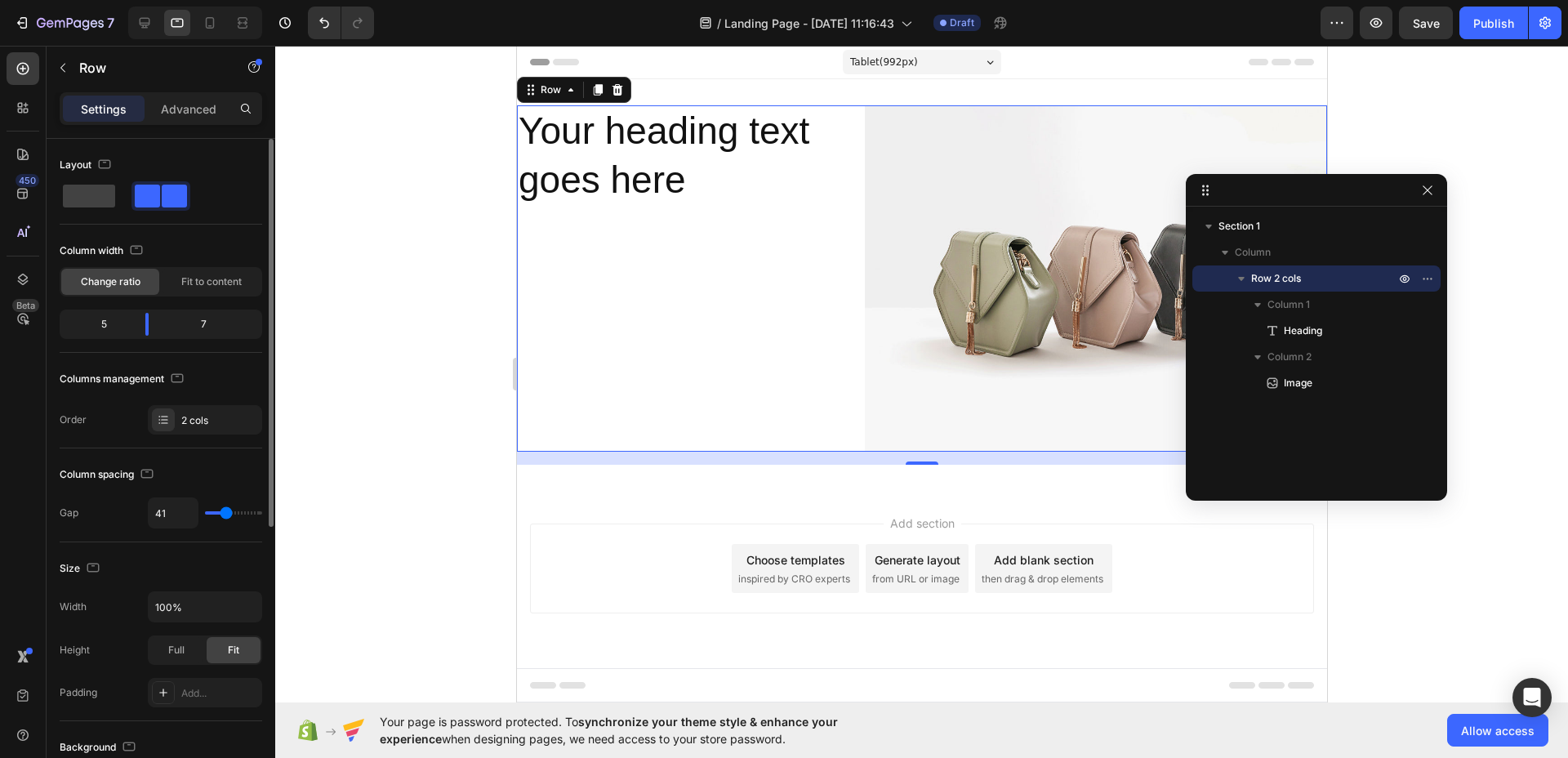
type input "43"
type input "44"
type input "45"
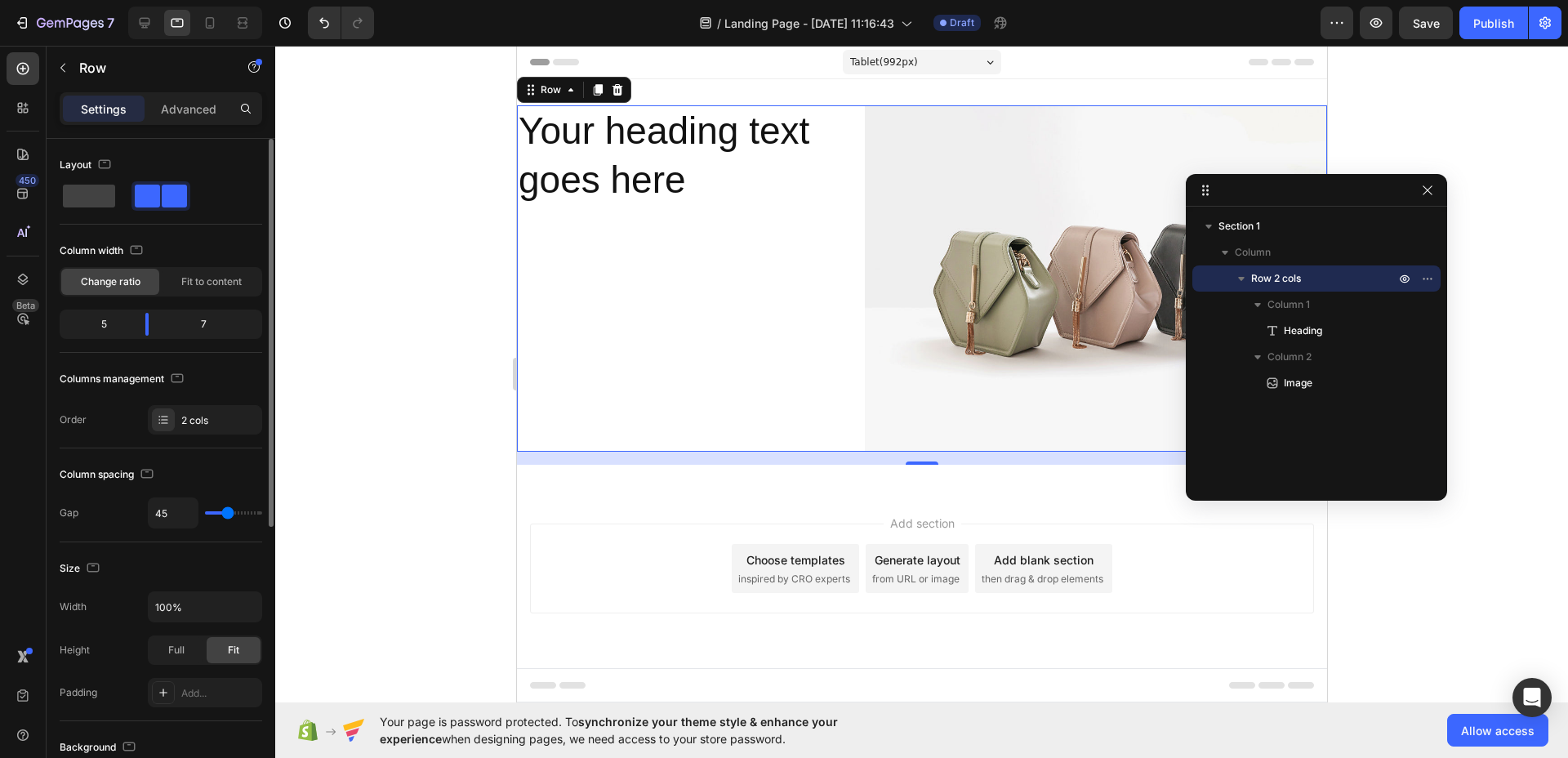
type input "46"
type input "47"
type input "48"
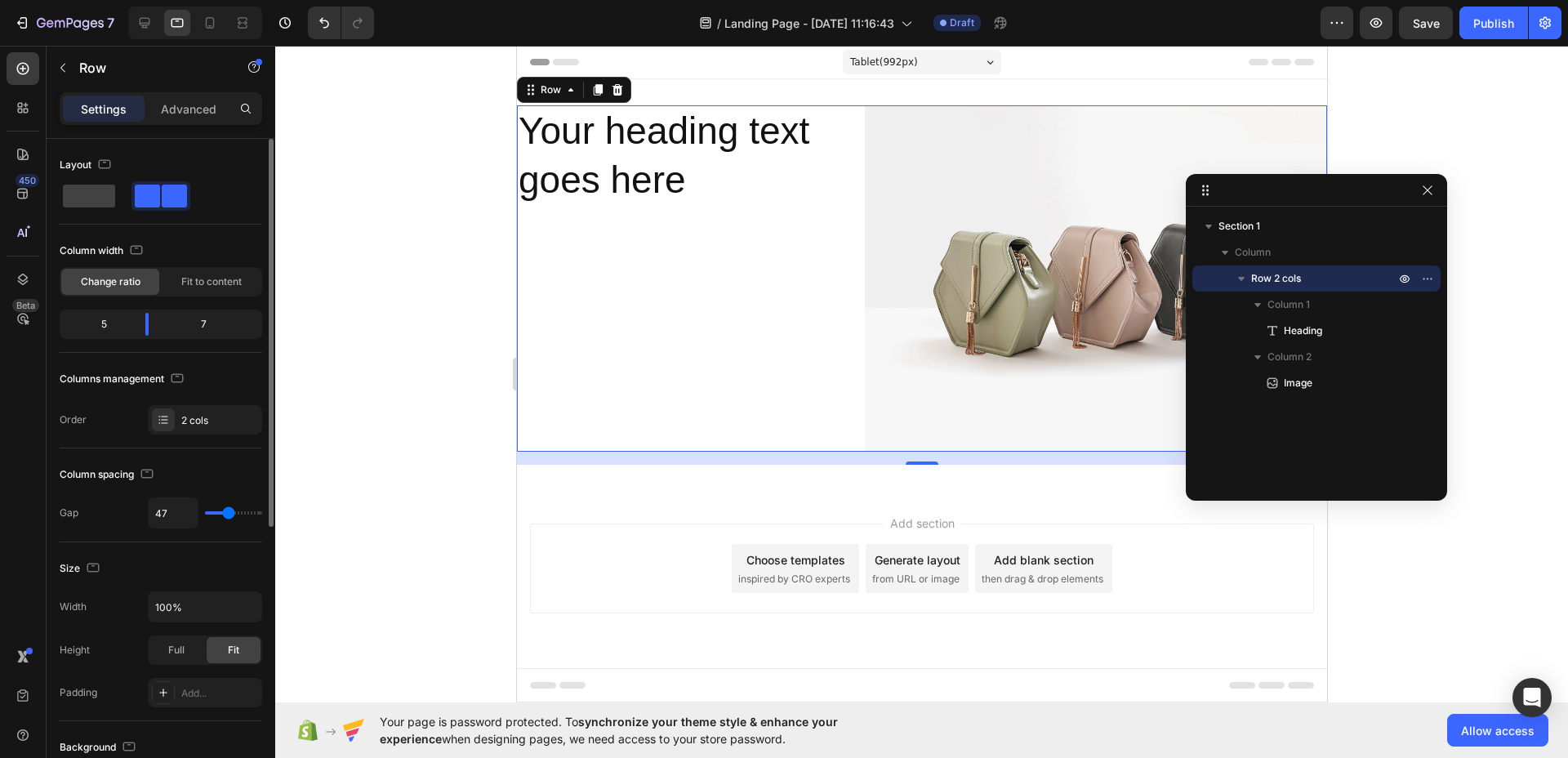
type input "48"
type input "49"
type input "50"
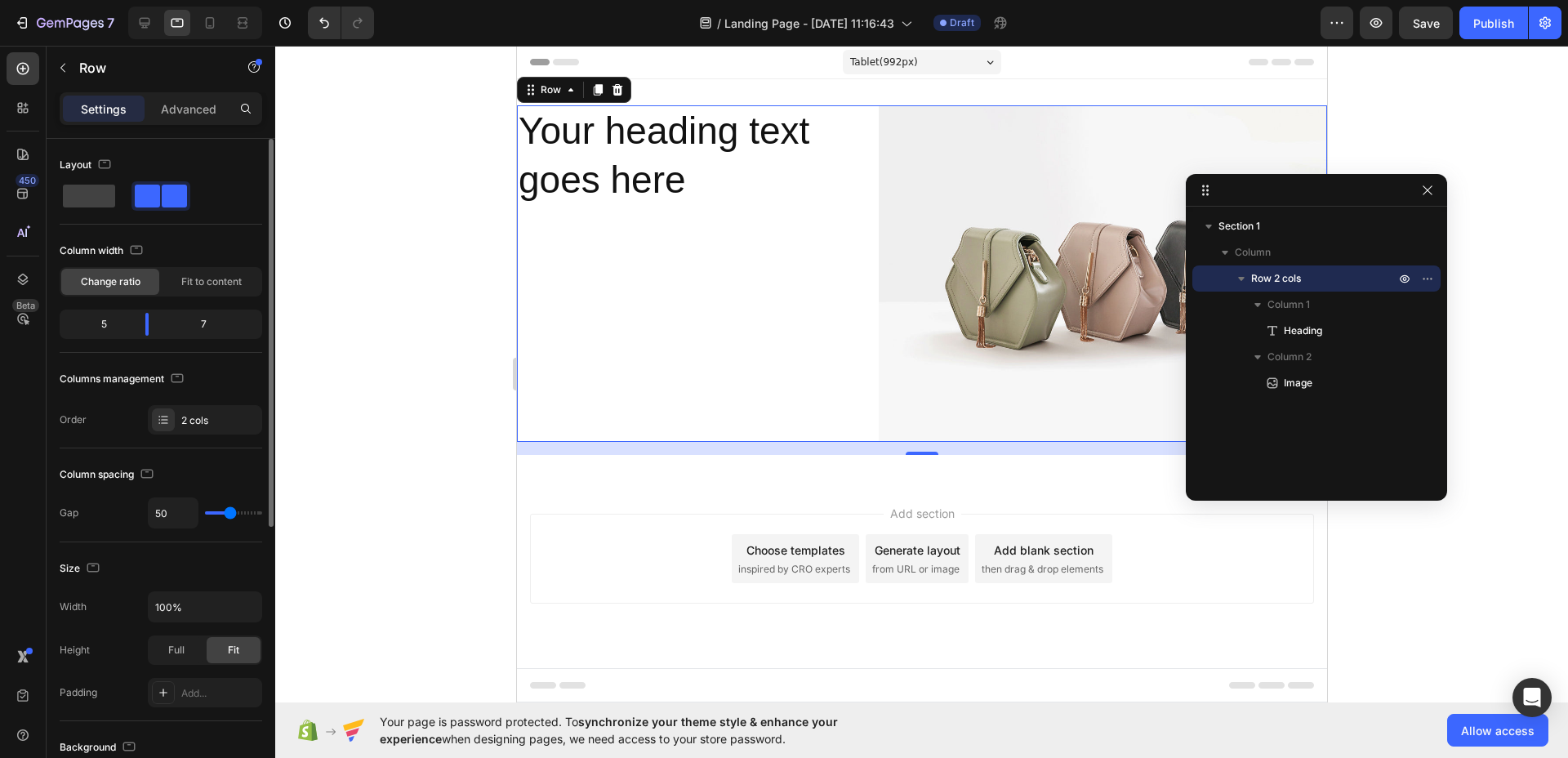
type input "49"
type input "46"
type input "42"
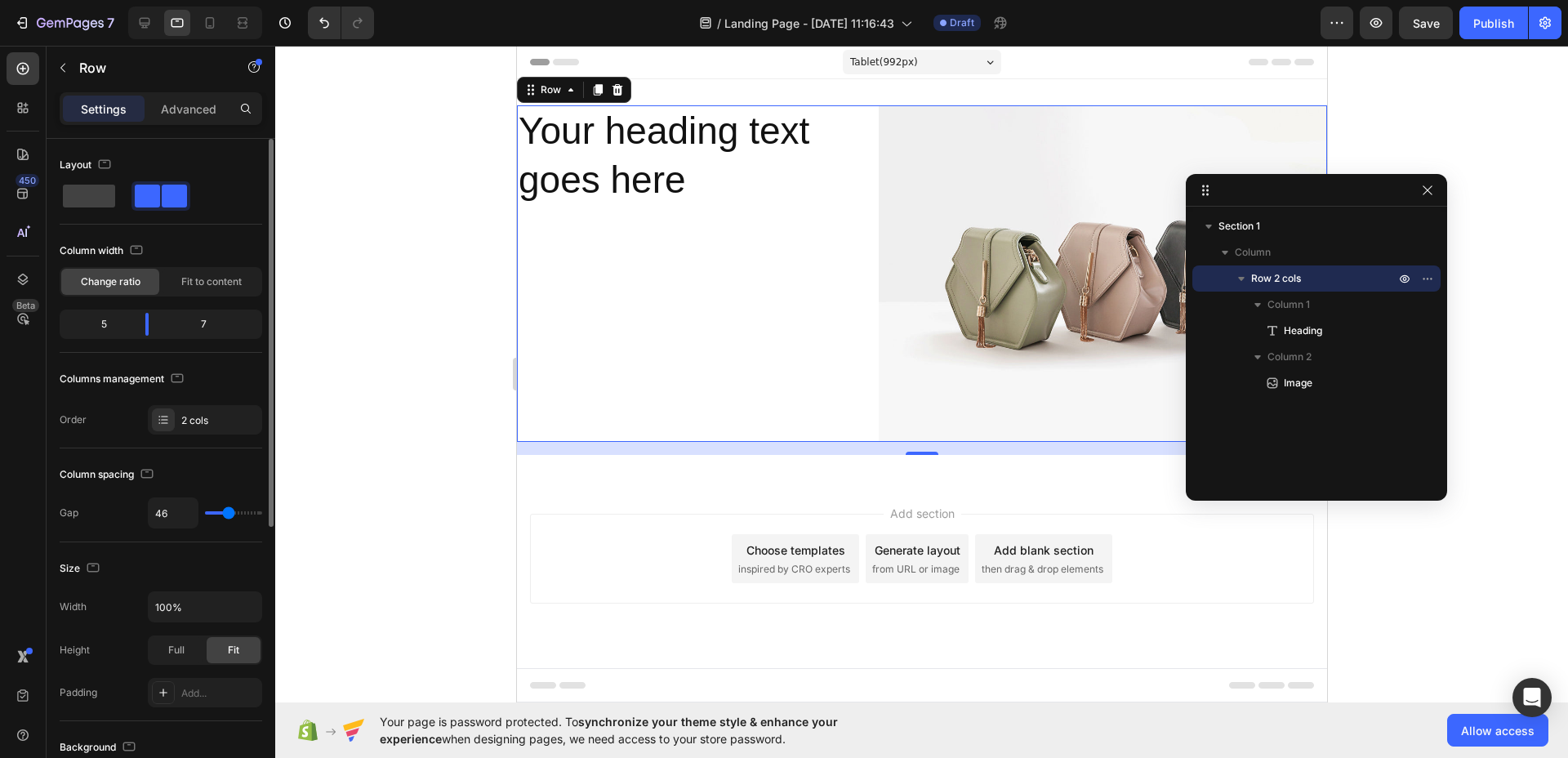
type input "42"
type input "37"
type input "31"
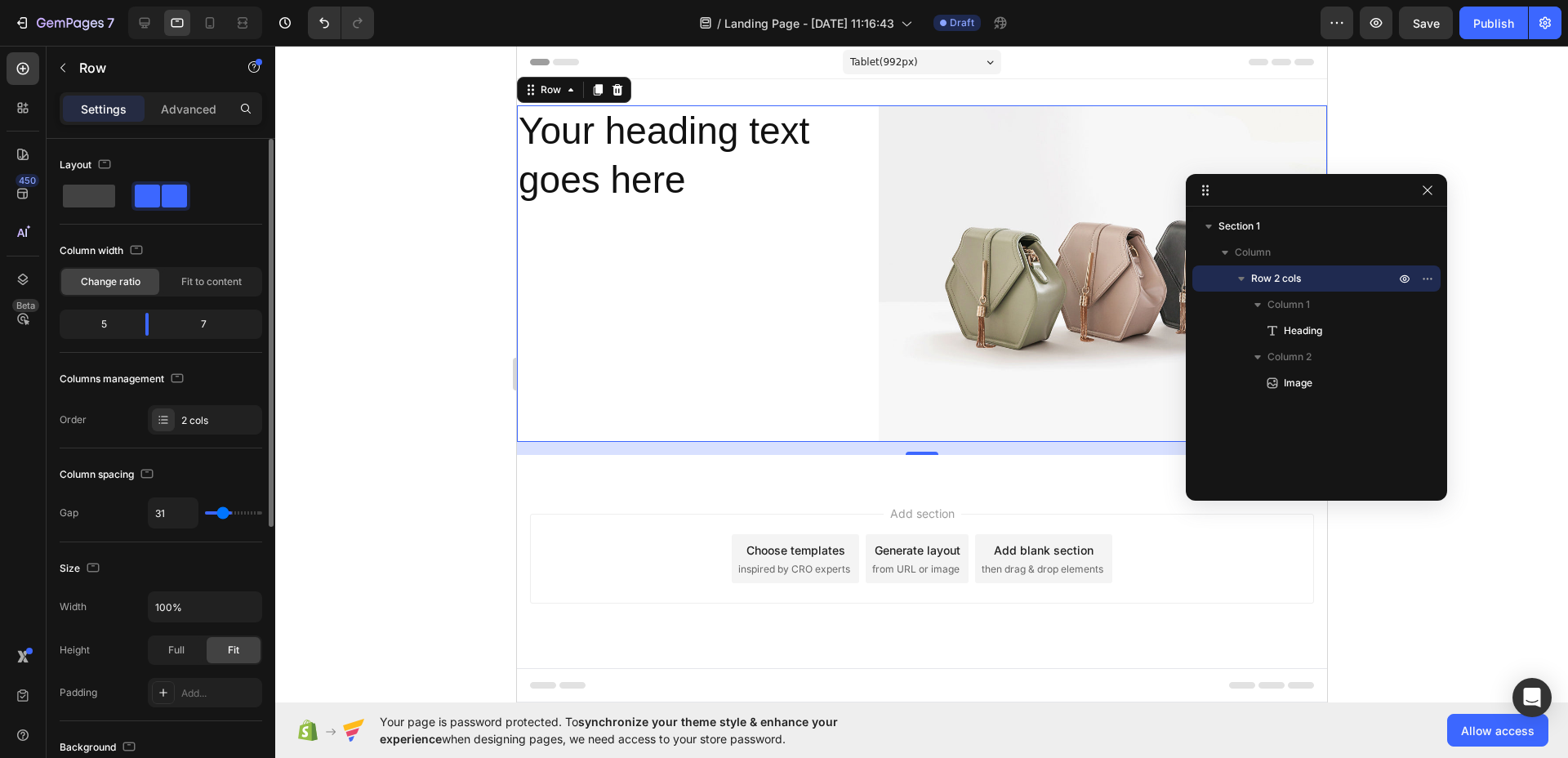
type input "26"
type input "20"
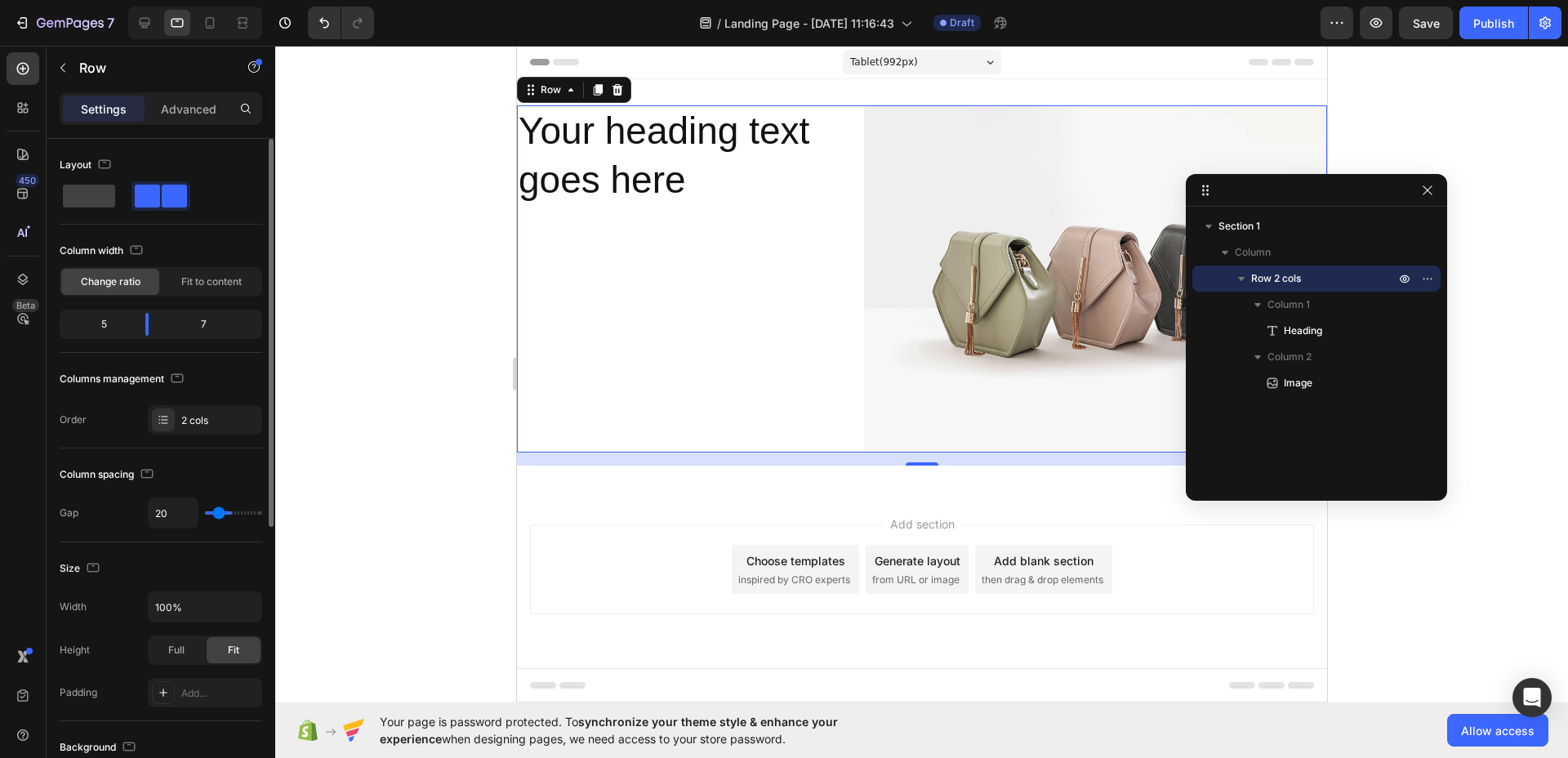
type input "18"
type input "16"
type input "13"
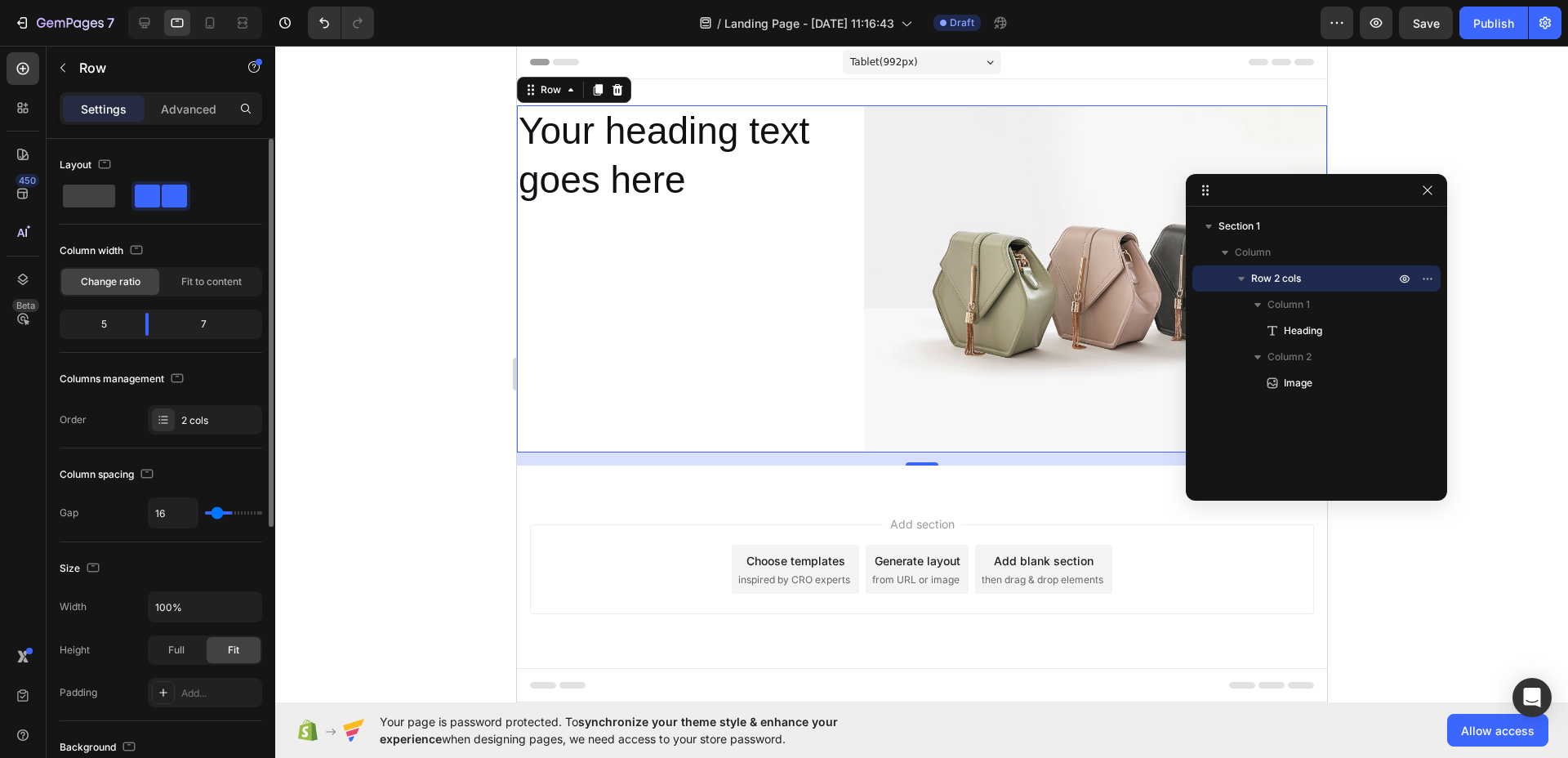
type input "13"
type input "5"
type input "0"
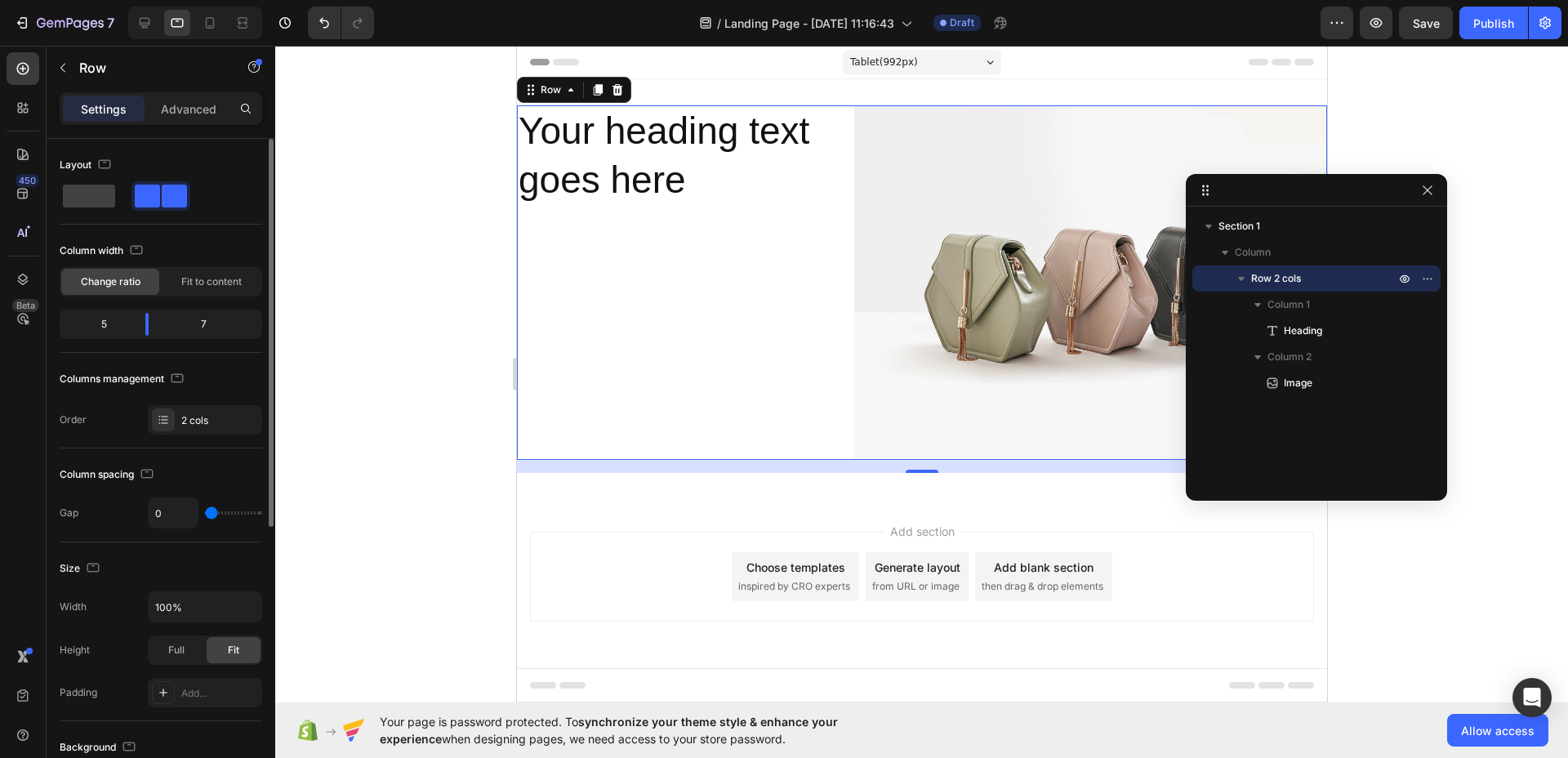
type input "1"
type input "18"
type input "27"
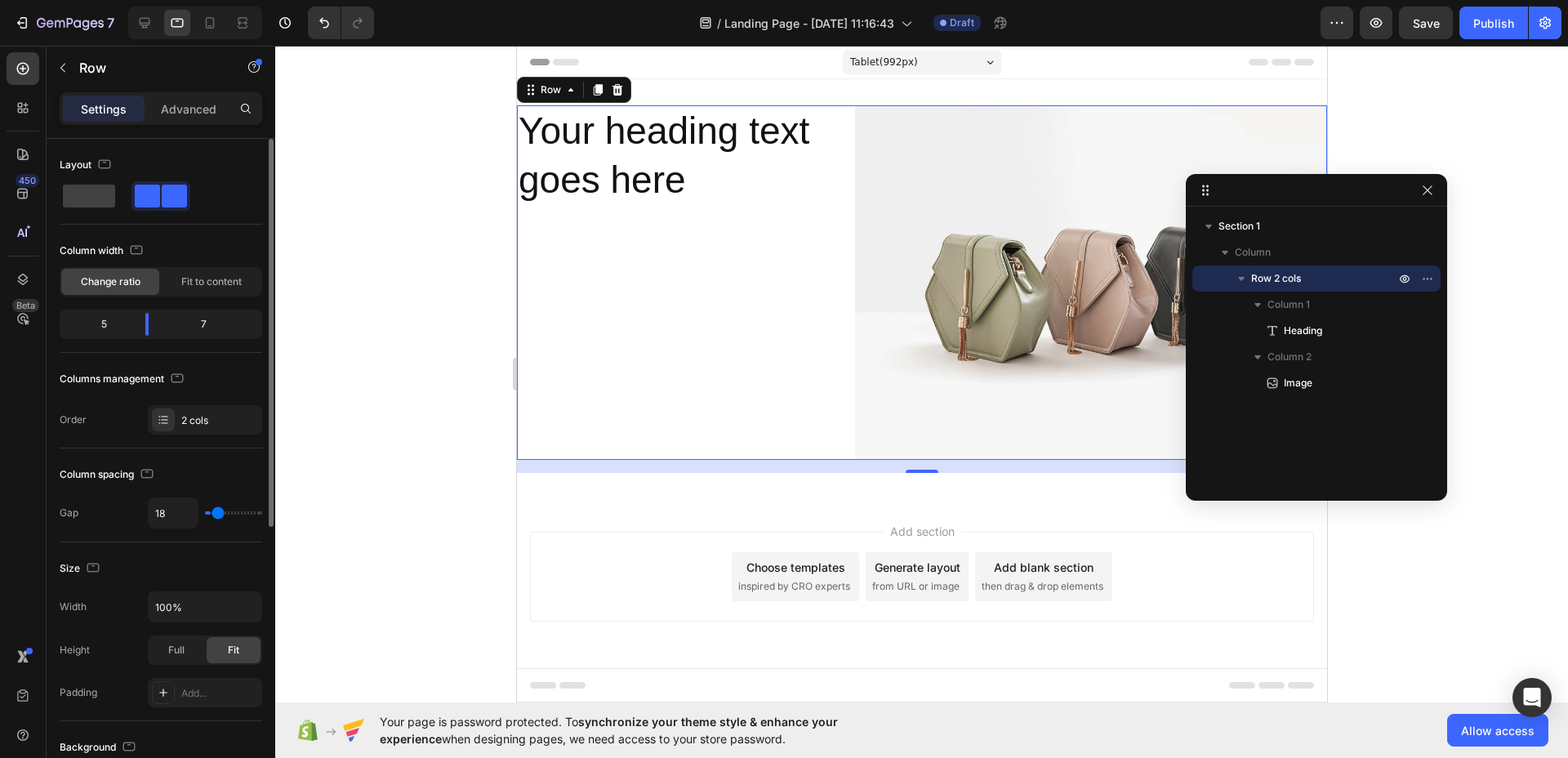
type input "27"
type input "30"
type input "33"
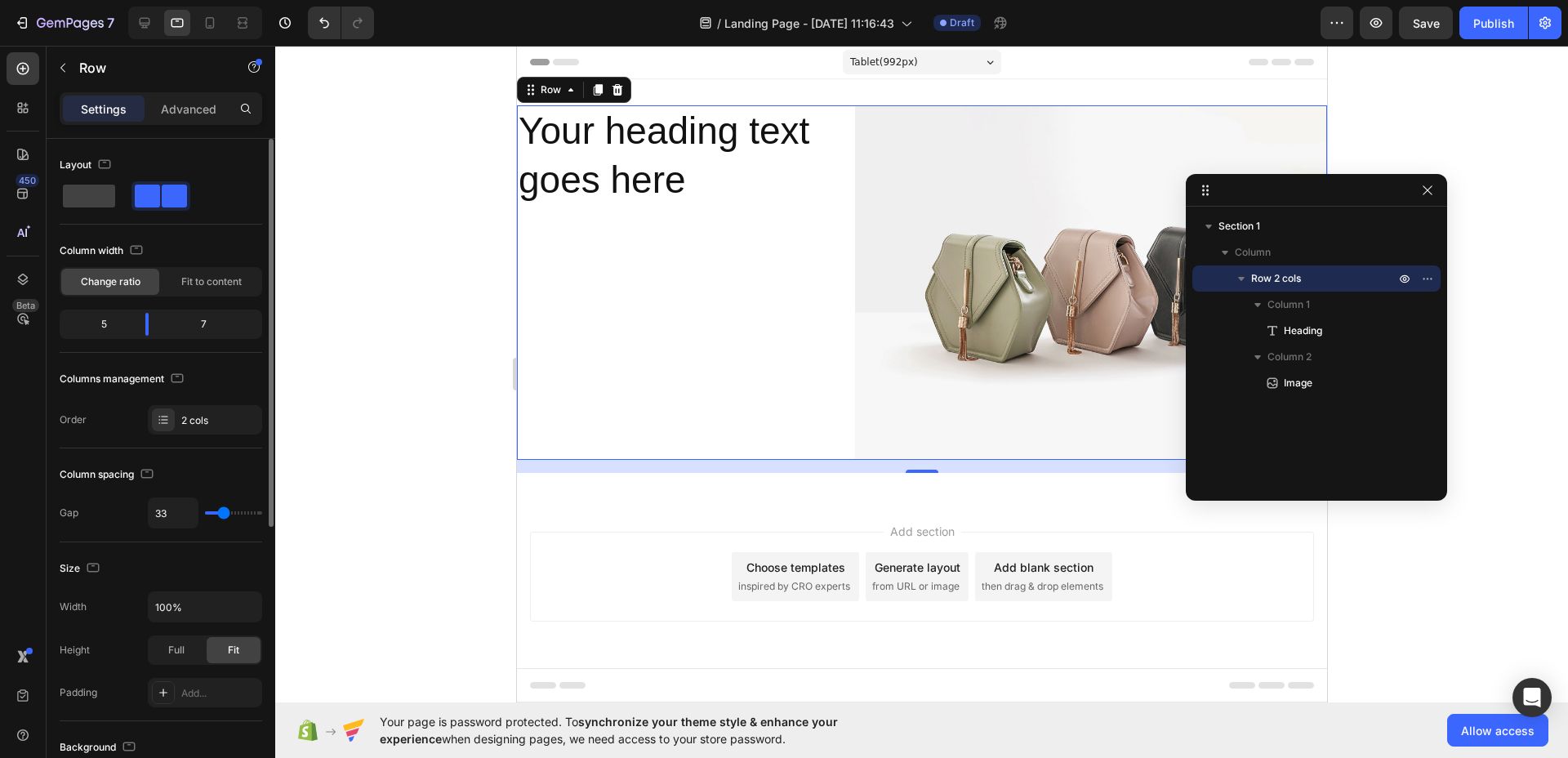
type input "34"
type input "36"
type input "37"
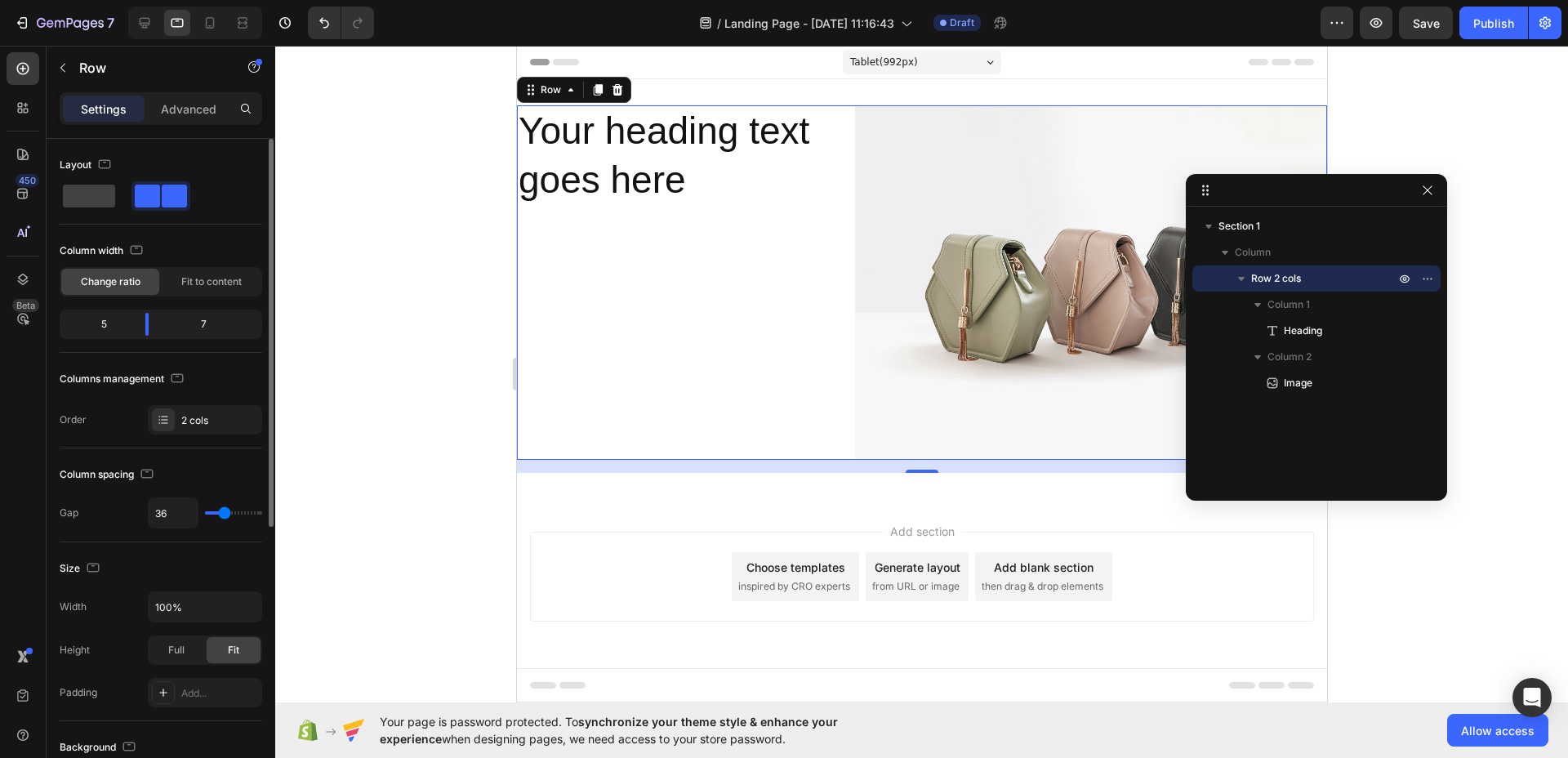
type input "37"
type input "38"
type input "39"
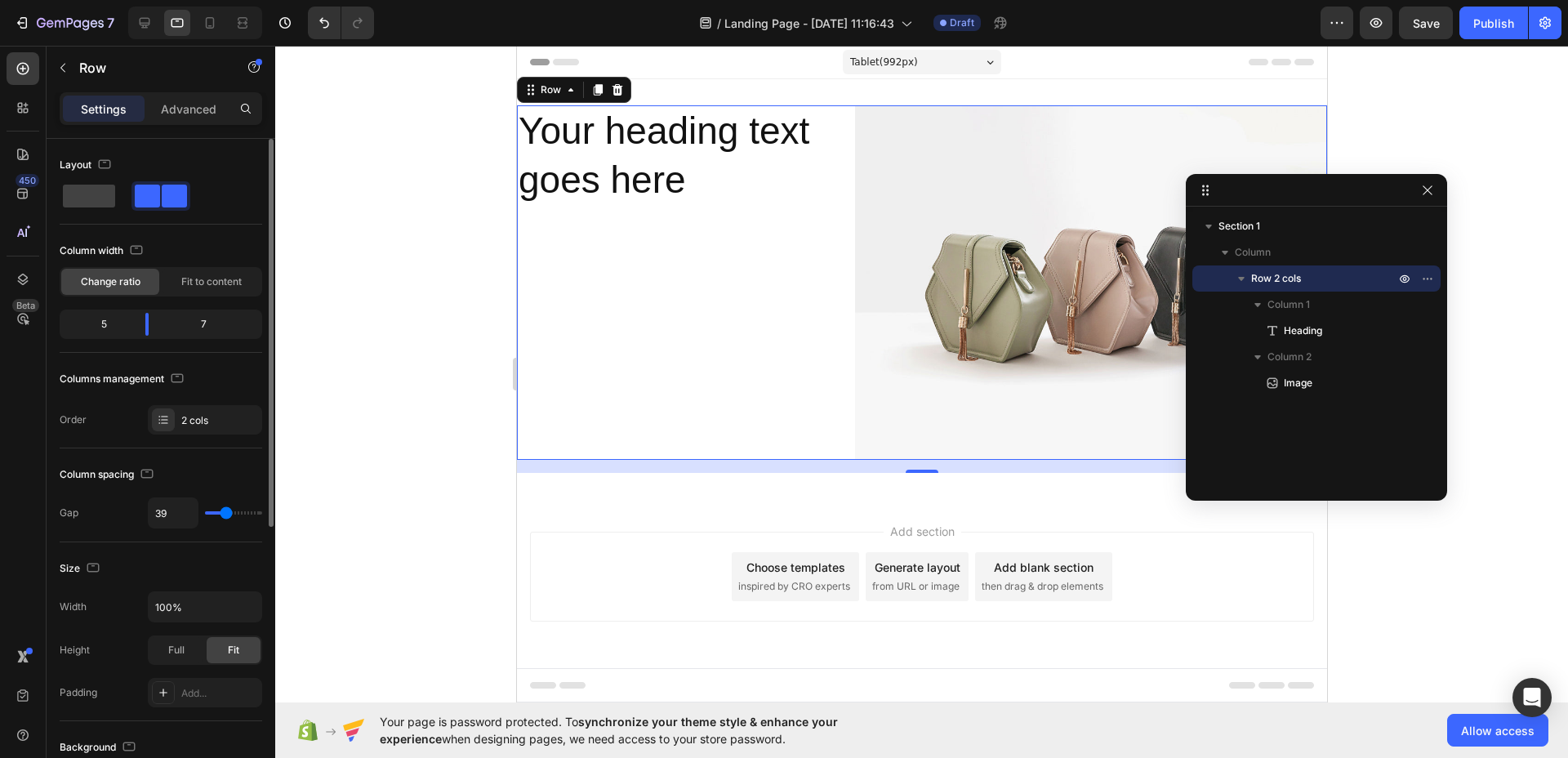
type input "40"
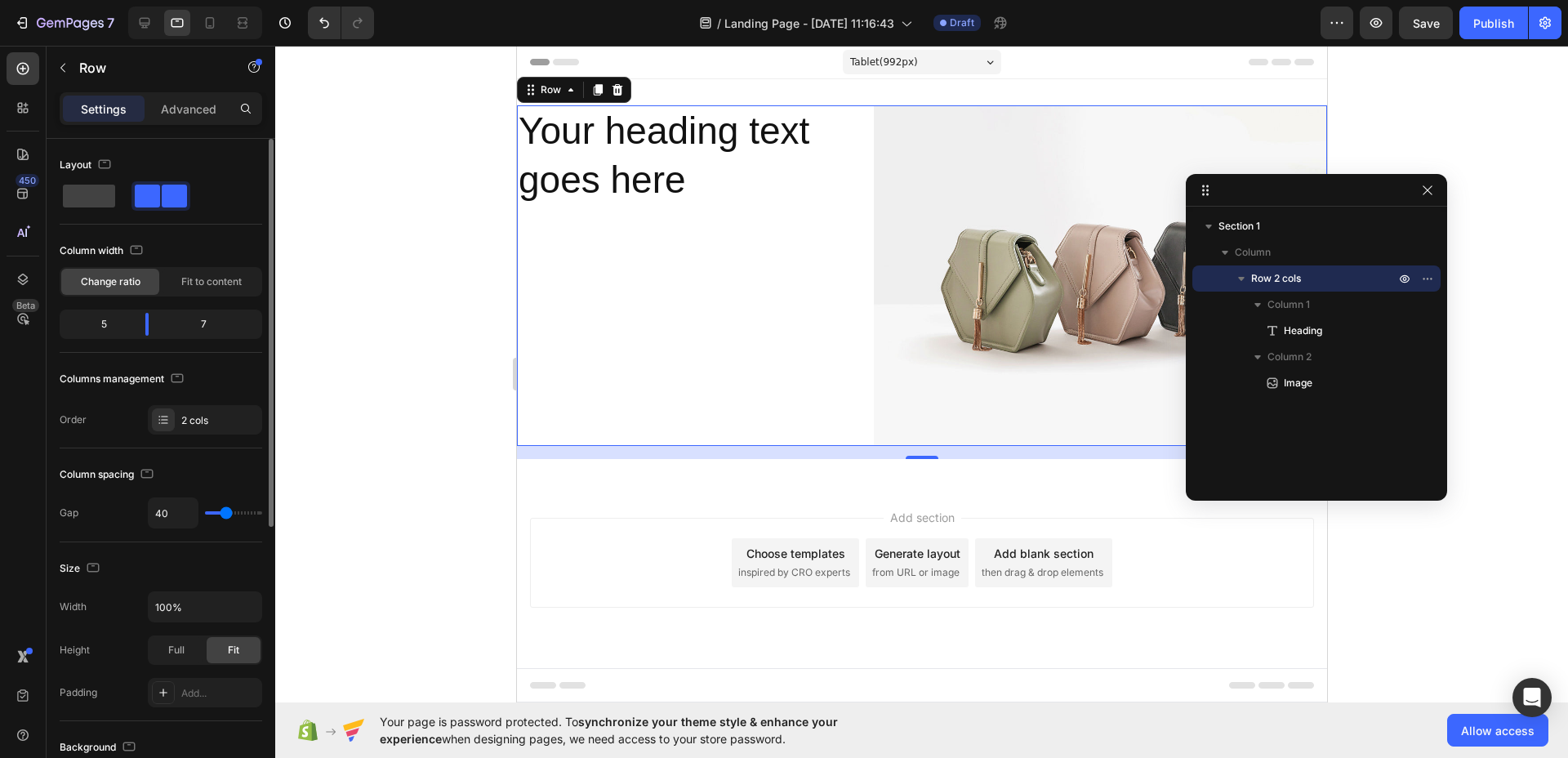
type input "41"
type input "42"
type input "43"
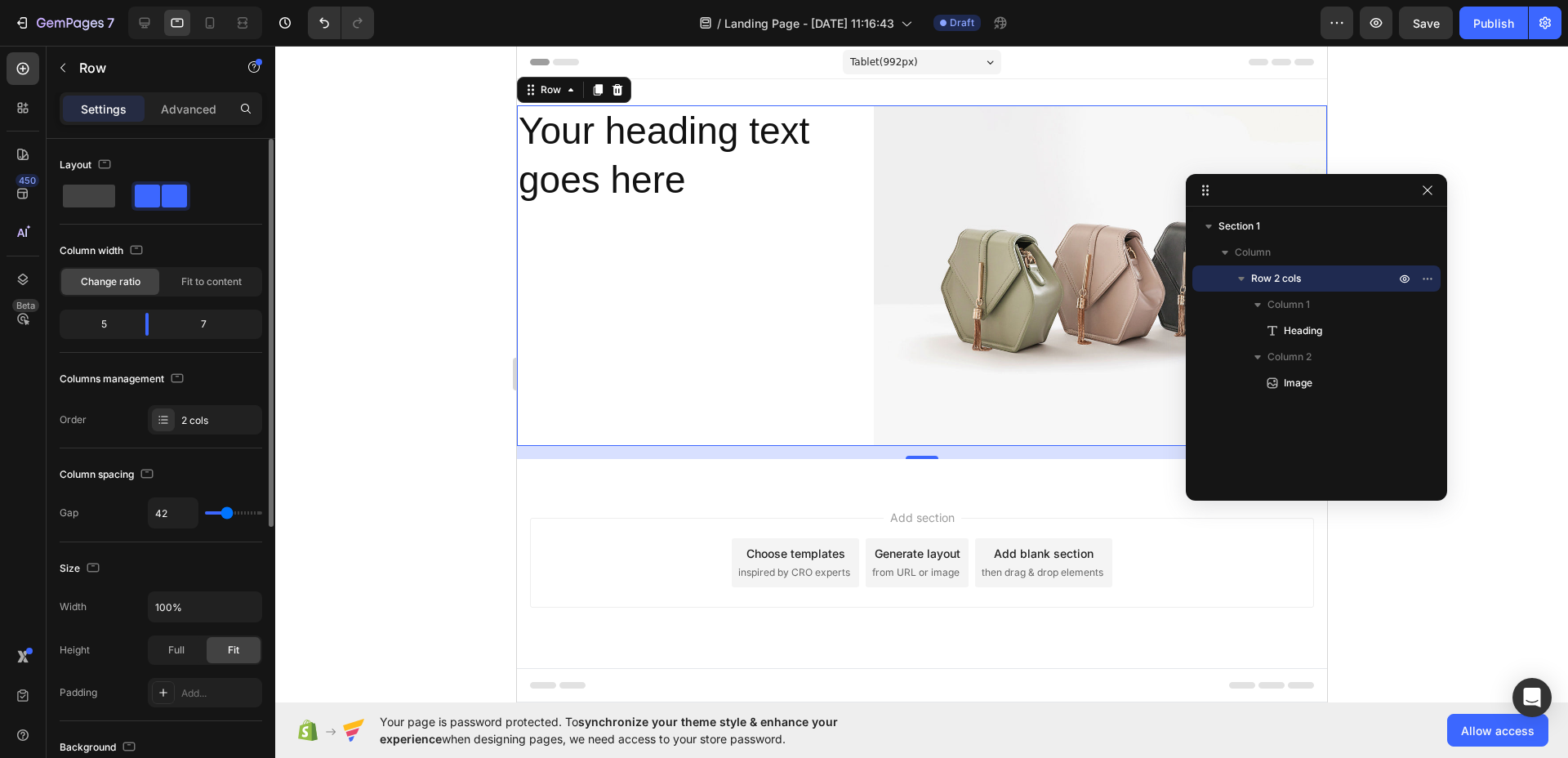
type input "43"
type input "44"
type input "45"
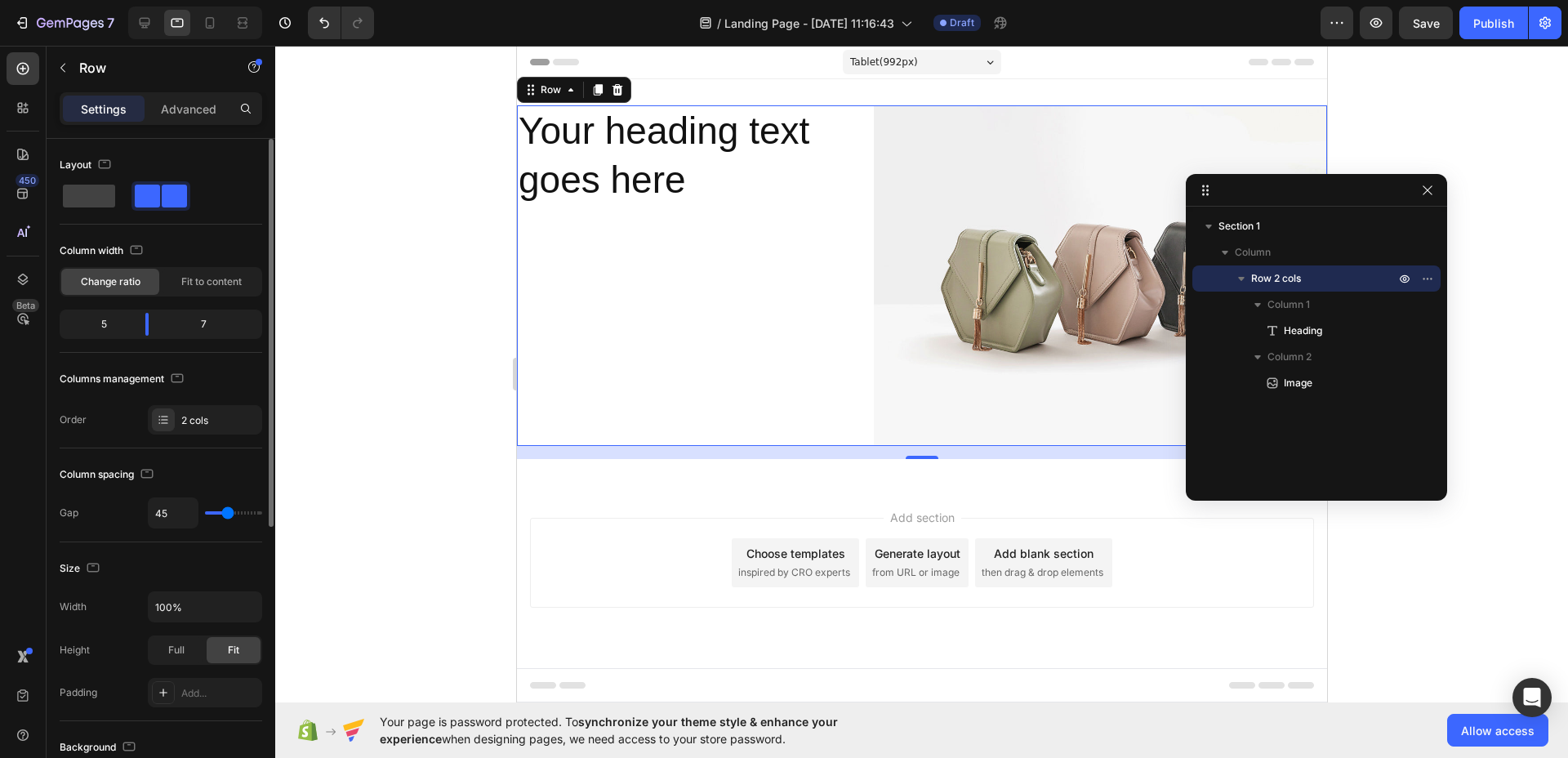
type input "46"
type input "47"
type input "48"
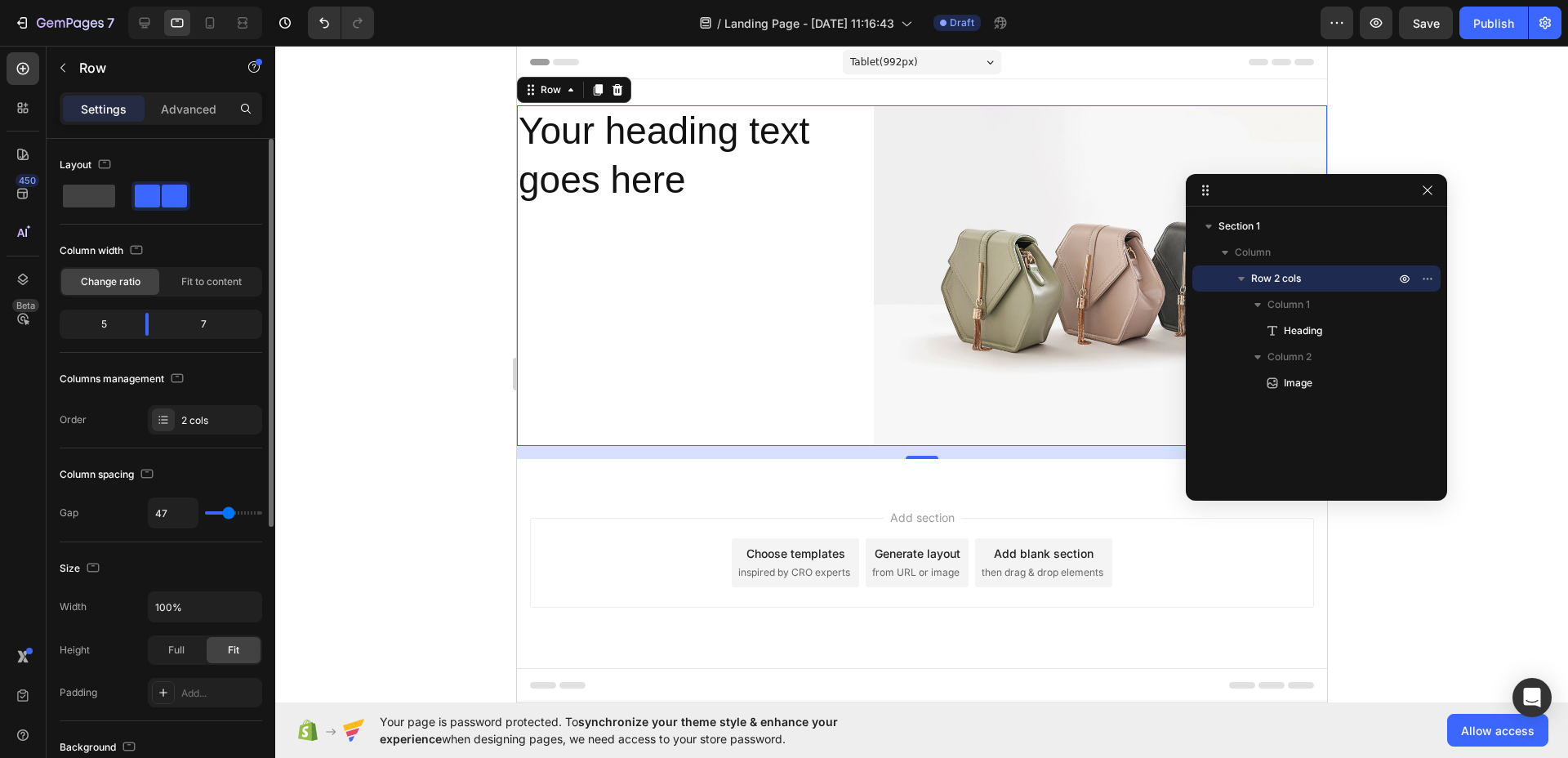
type input "48"
type input "50"
type input "51"
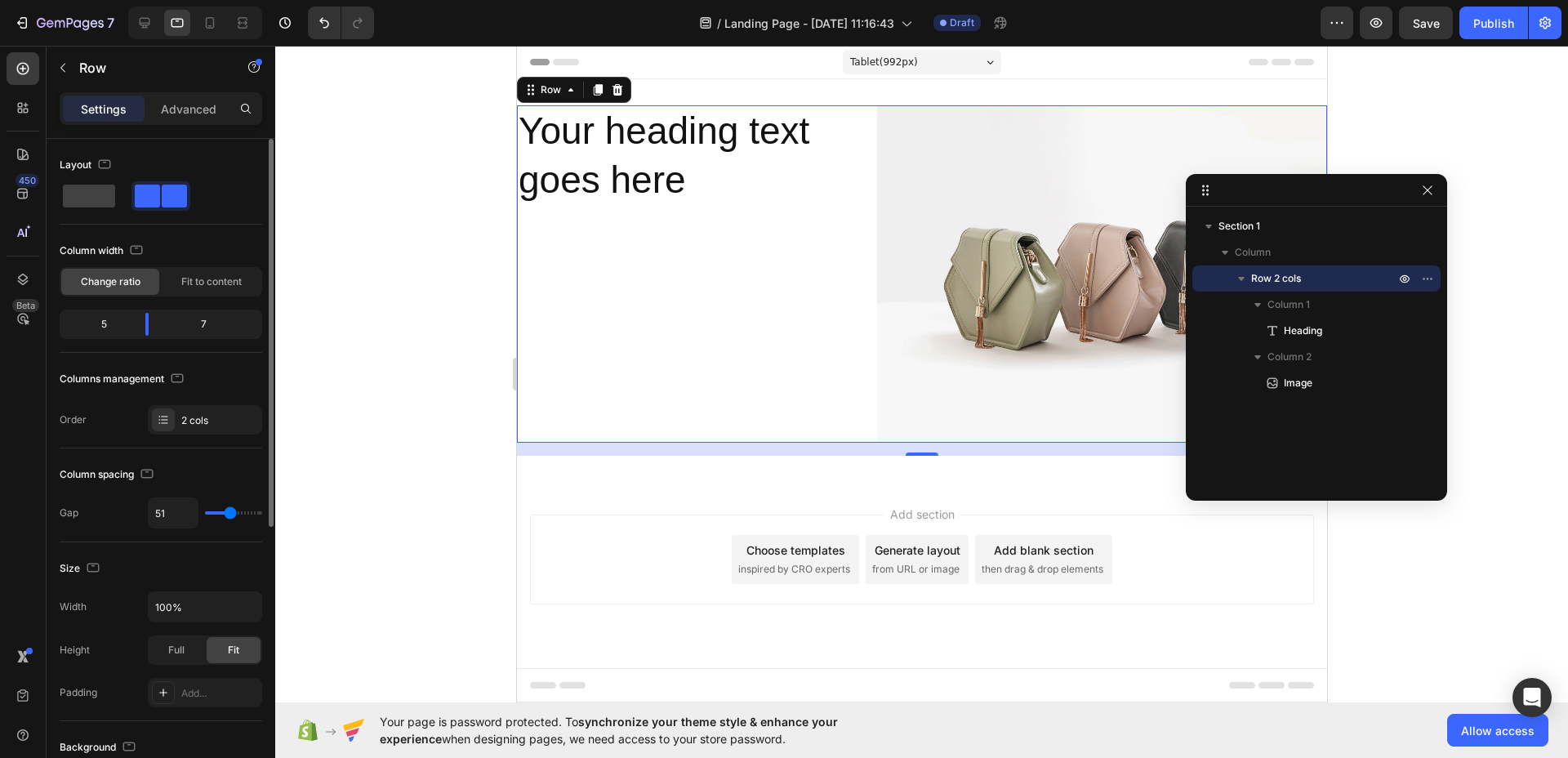
type input "50"
type input "49"
type input "48"
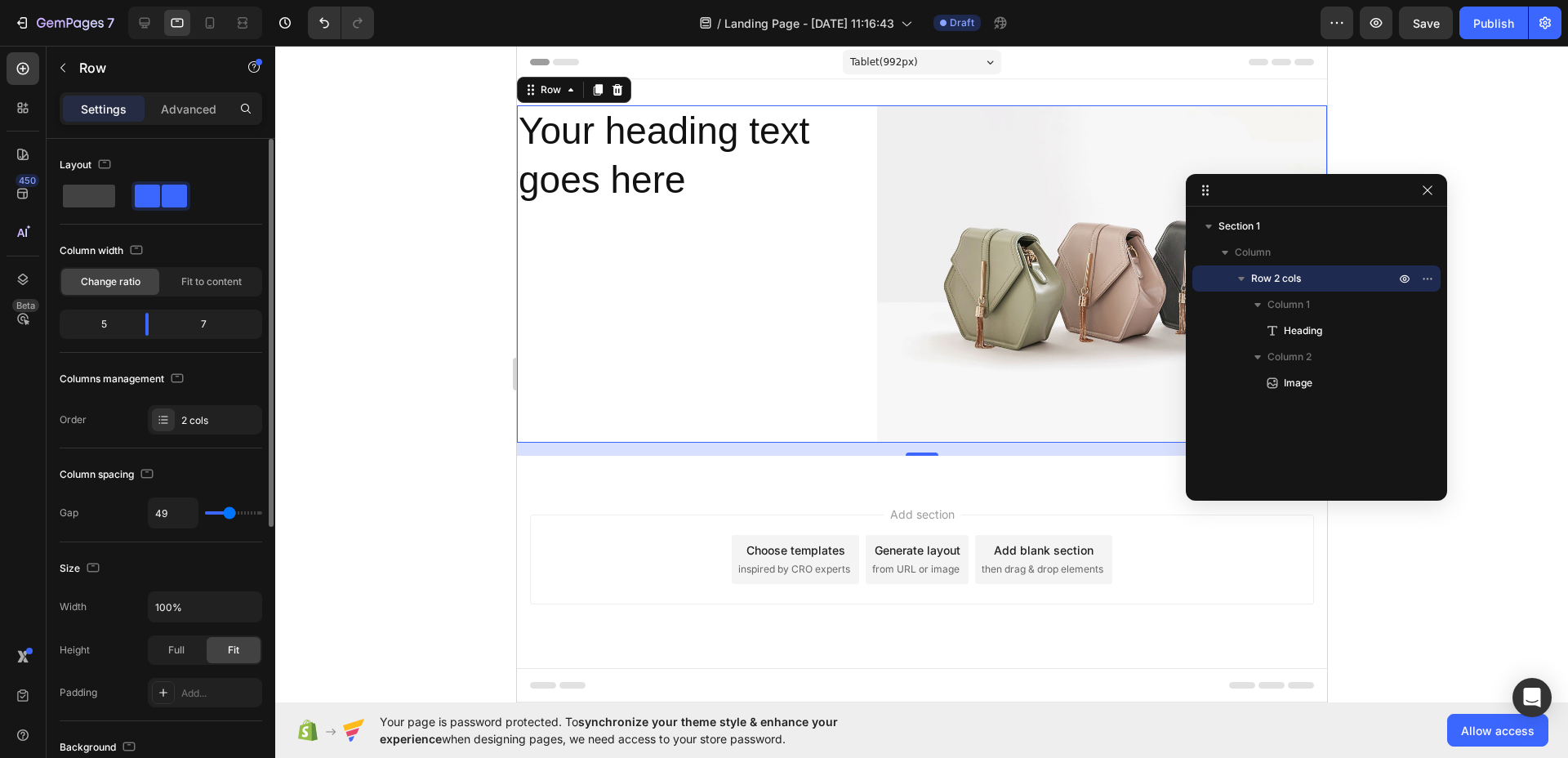
type input "48"
type input "47"
type input "45"
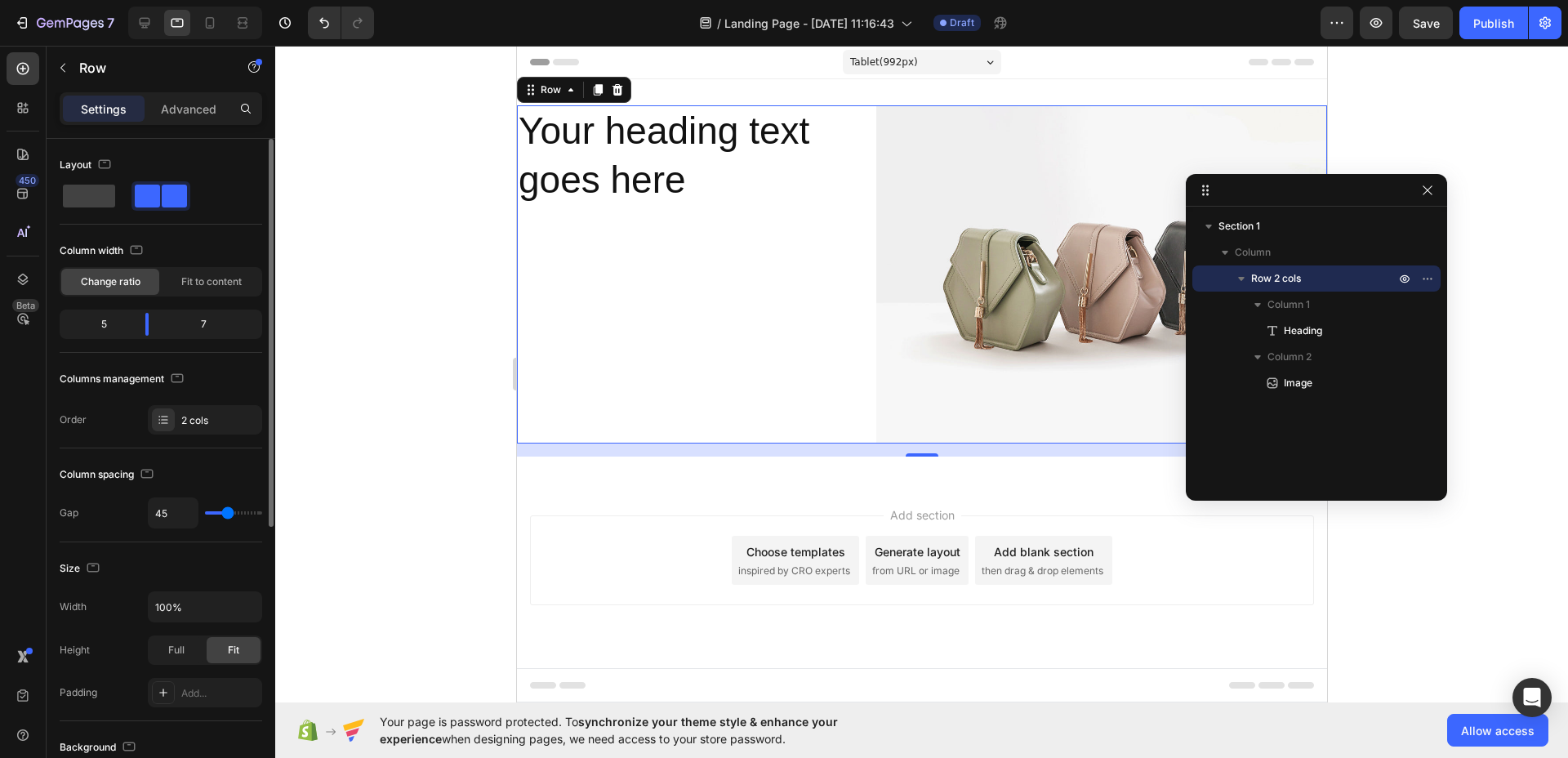
type input "44"
type input "43"
type input "41"
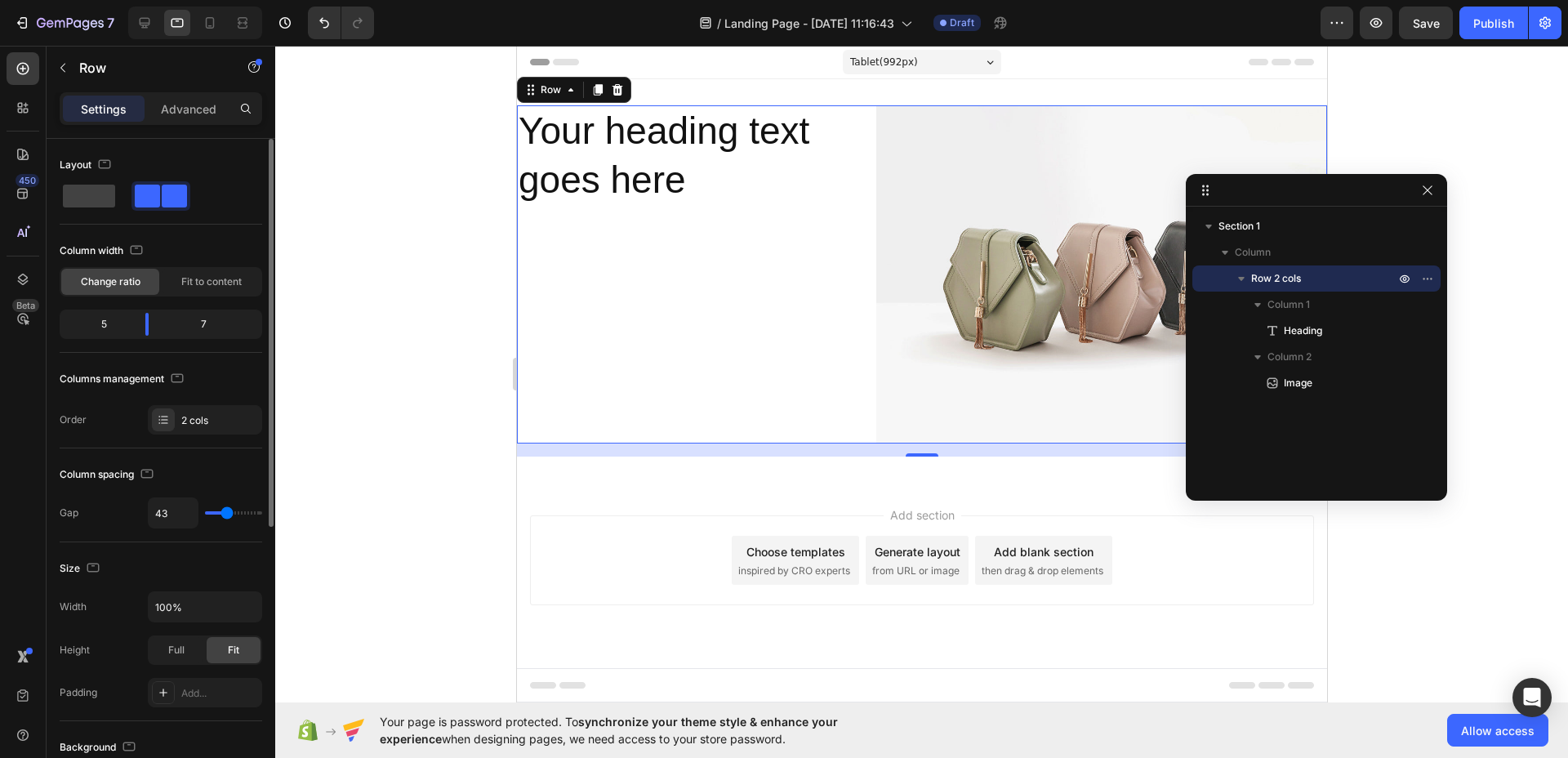
type input "41"
type input "39"
type input "38"
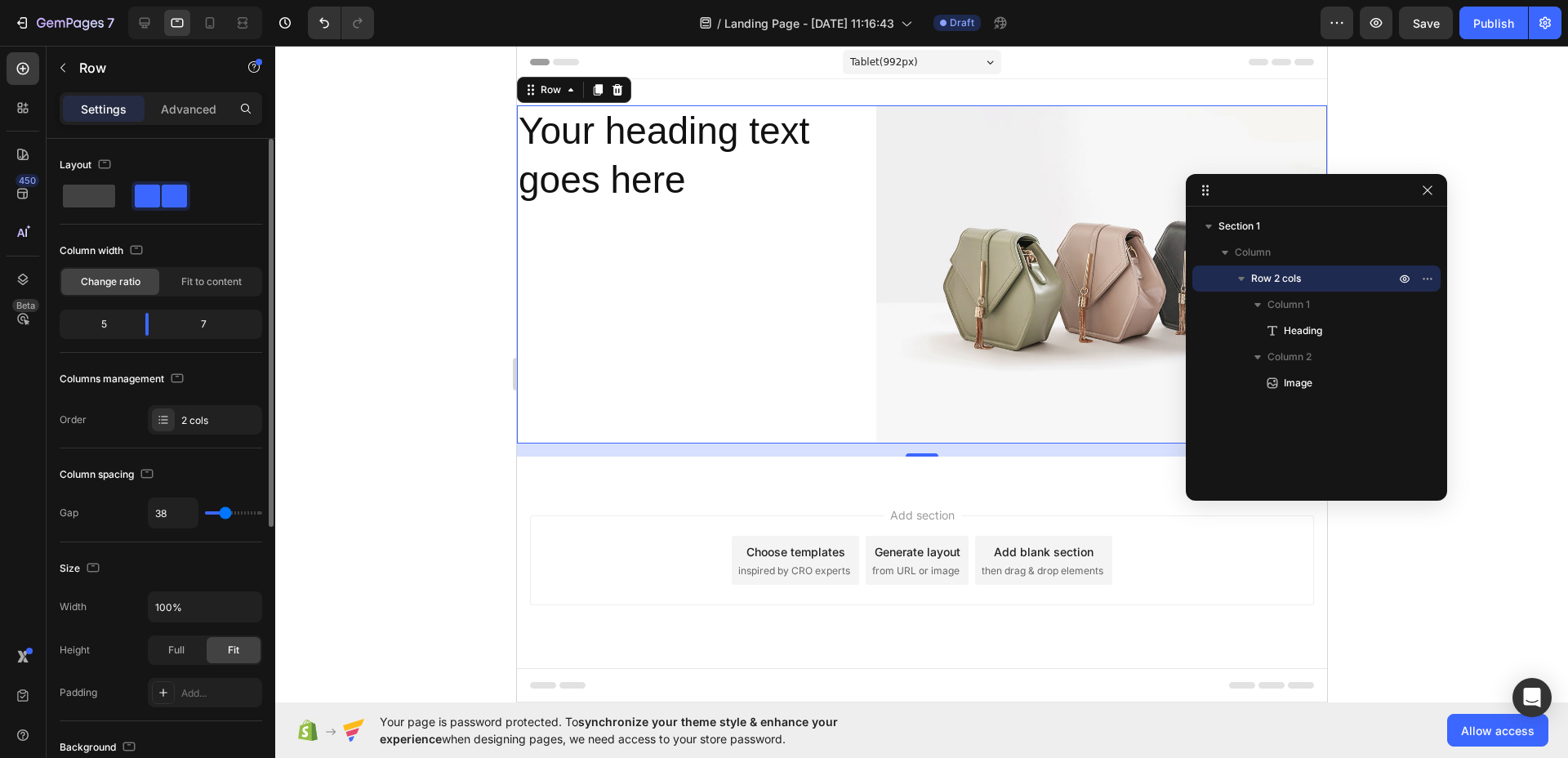
type input "37"
type input "36"
type input "34"
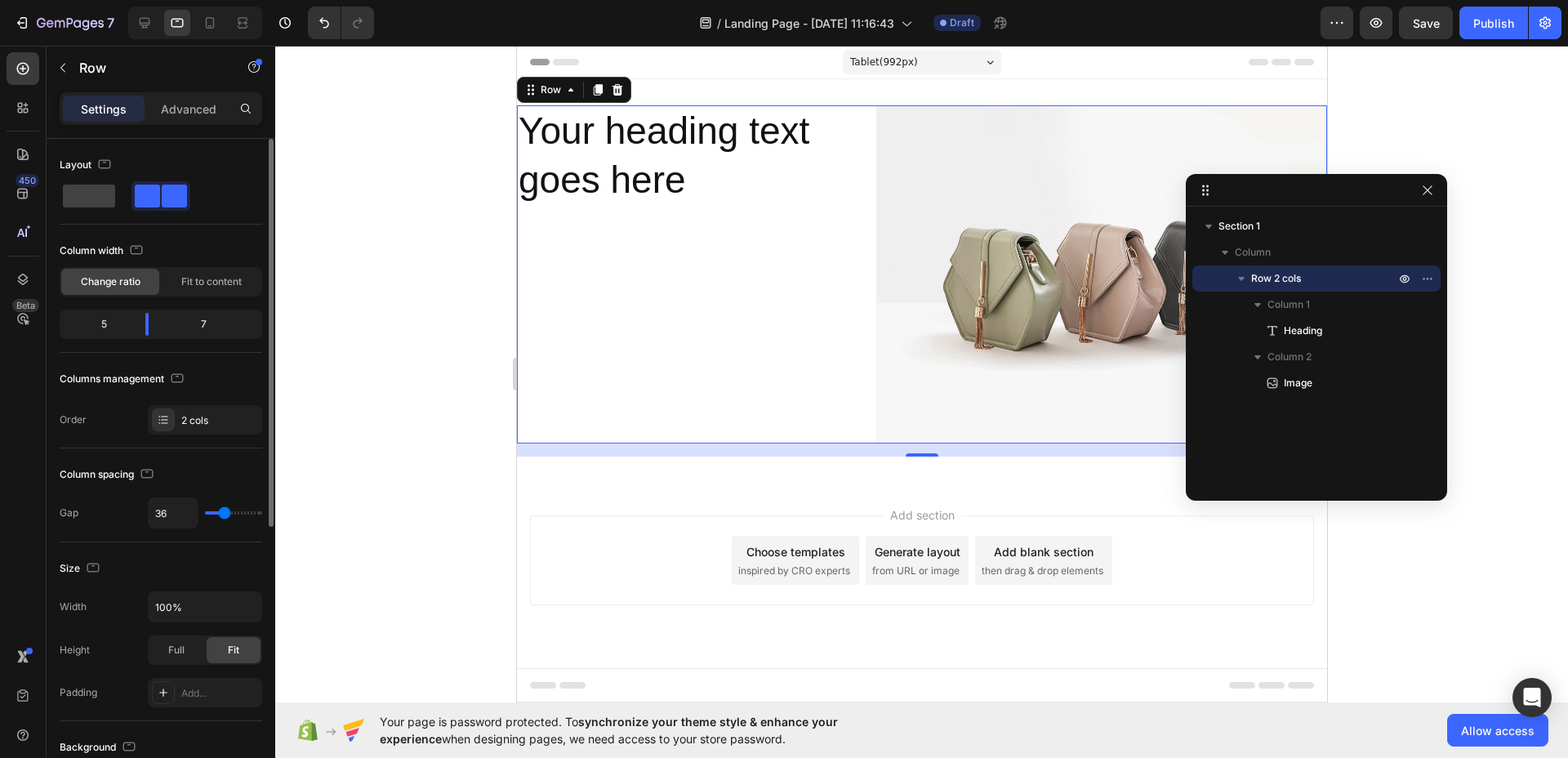
type input "34"
type input "35"
type input "36"
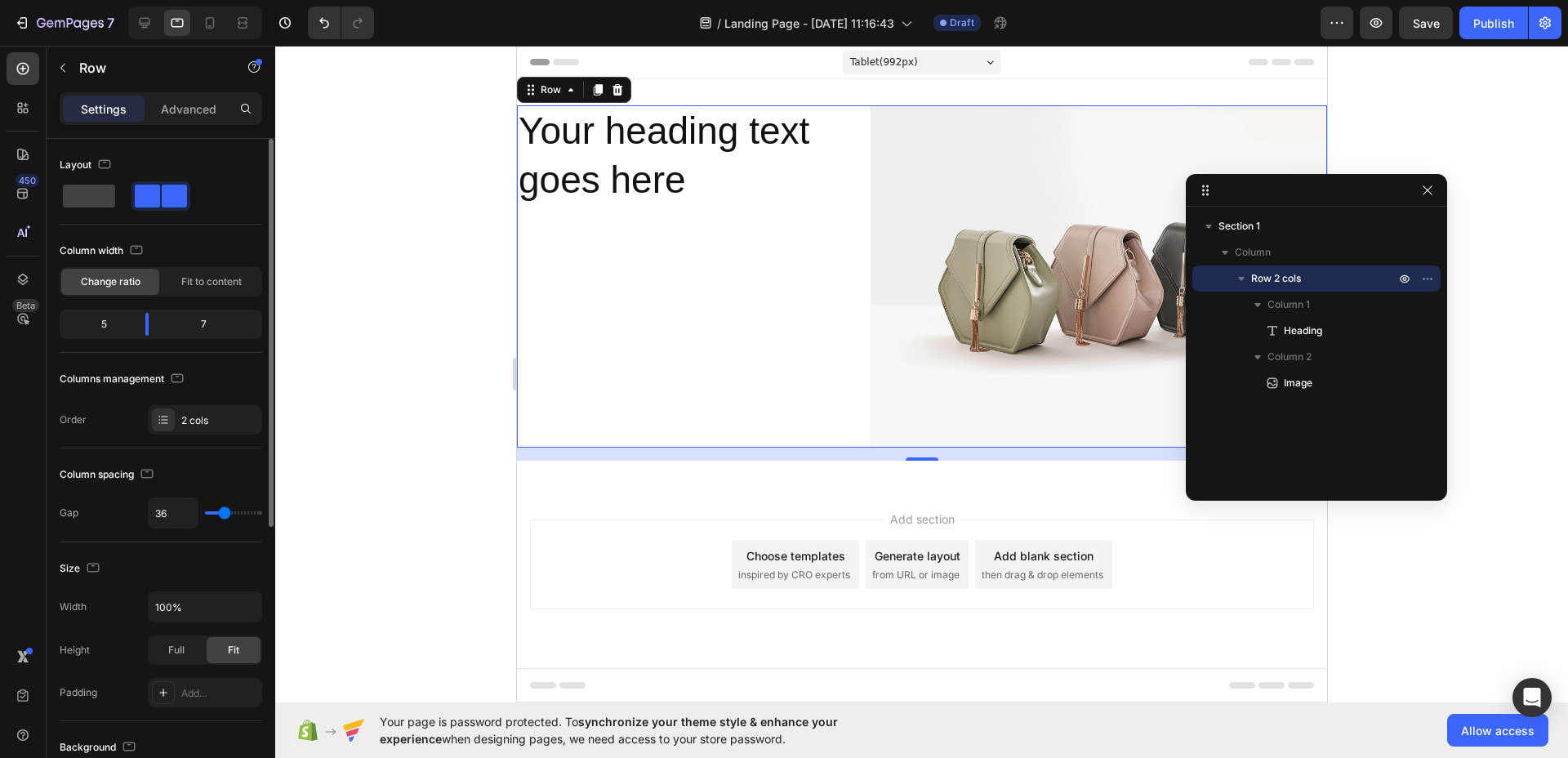
type input "37"
type input "36"
type input "35"
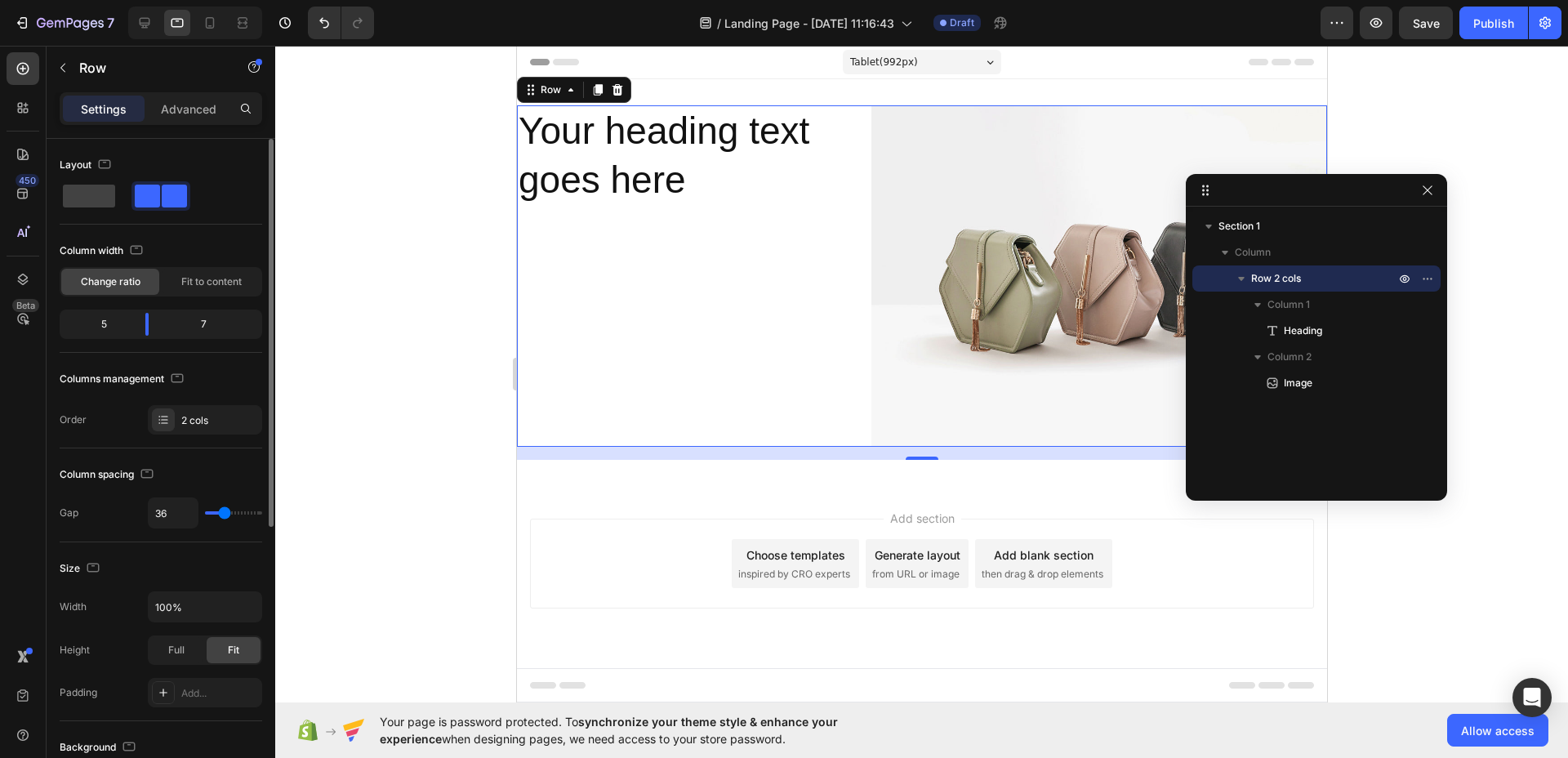
type input "35"
type input "34"
type input "33"
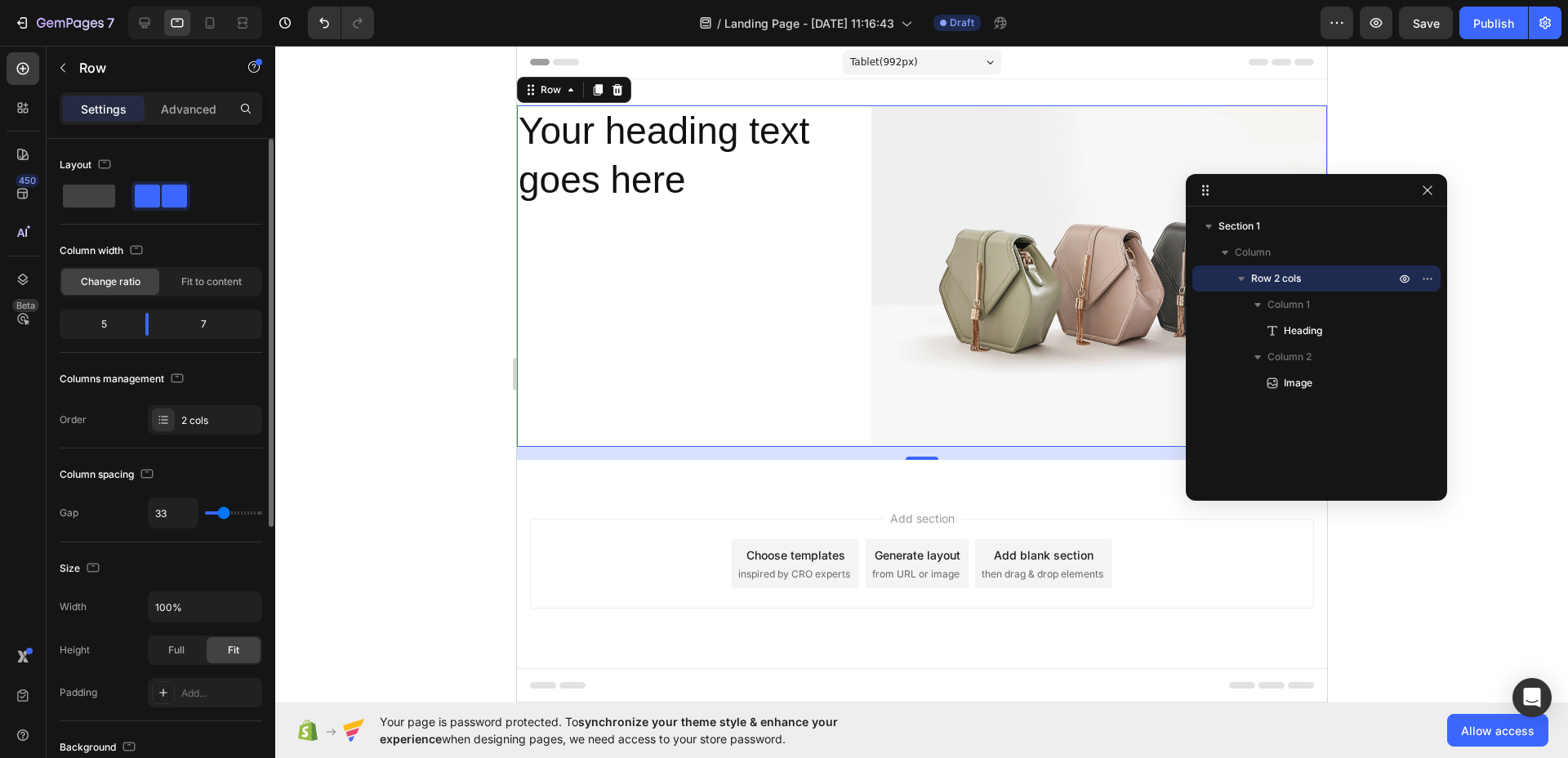
type input "32"
type input "30"
type input "29"
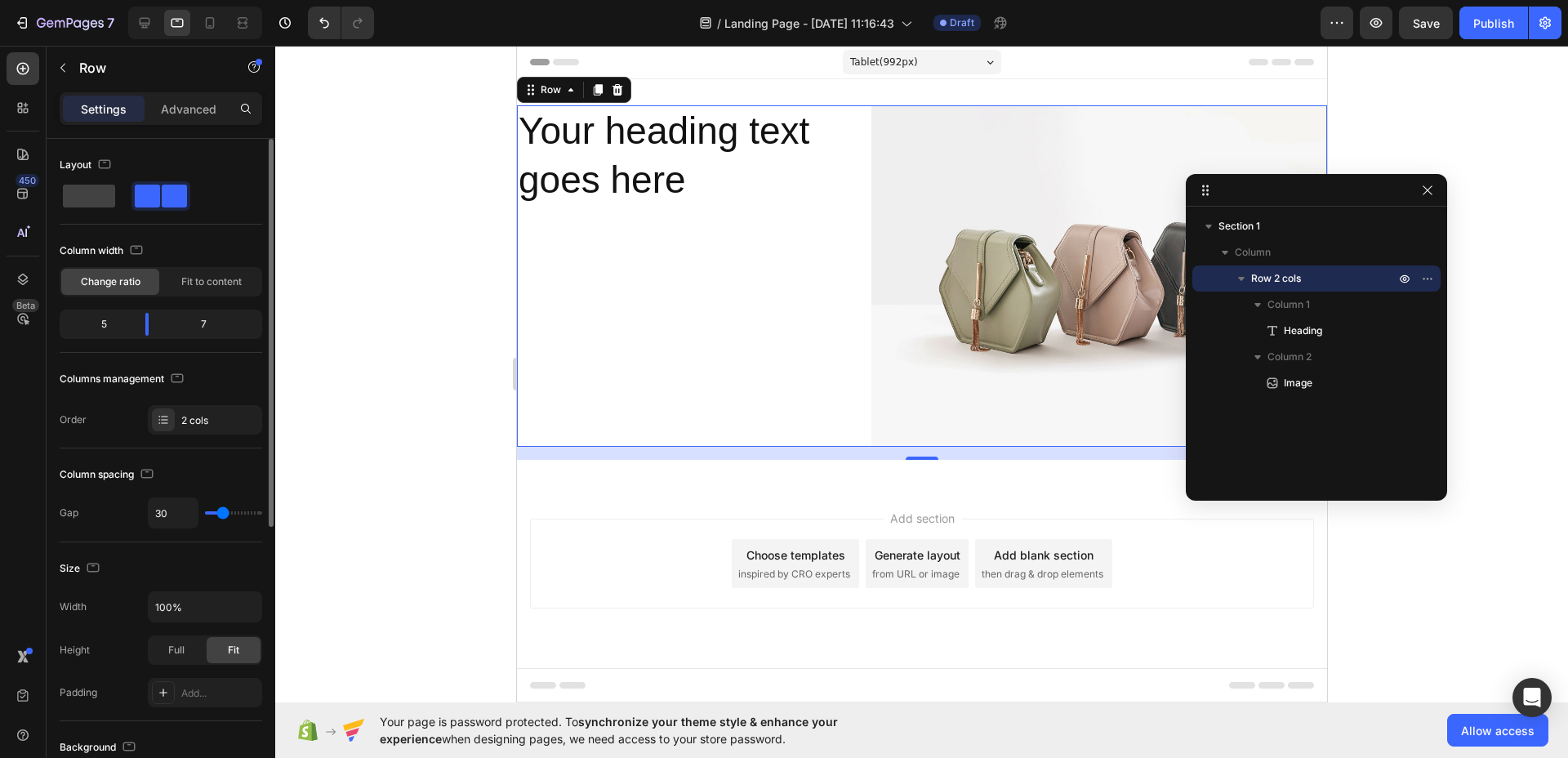
type input "29"
type input "28"
type input "27"
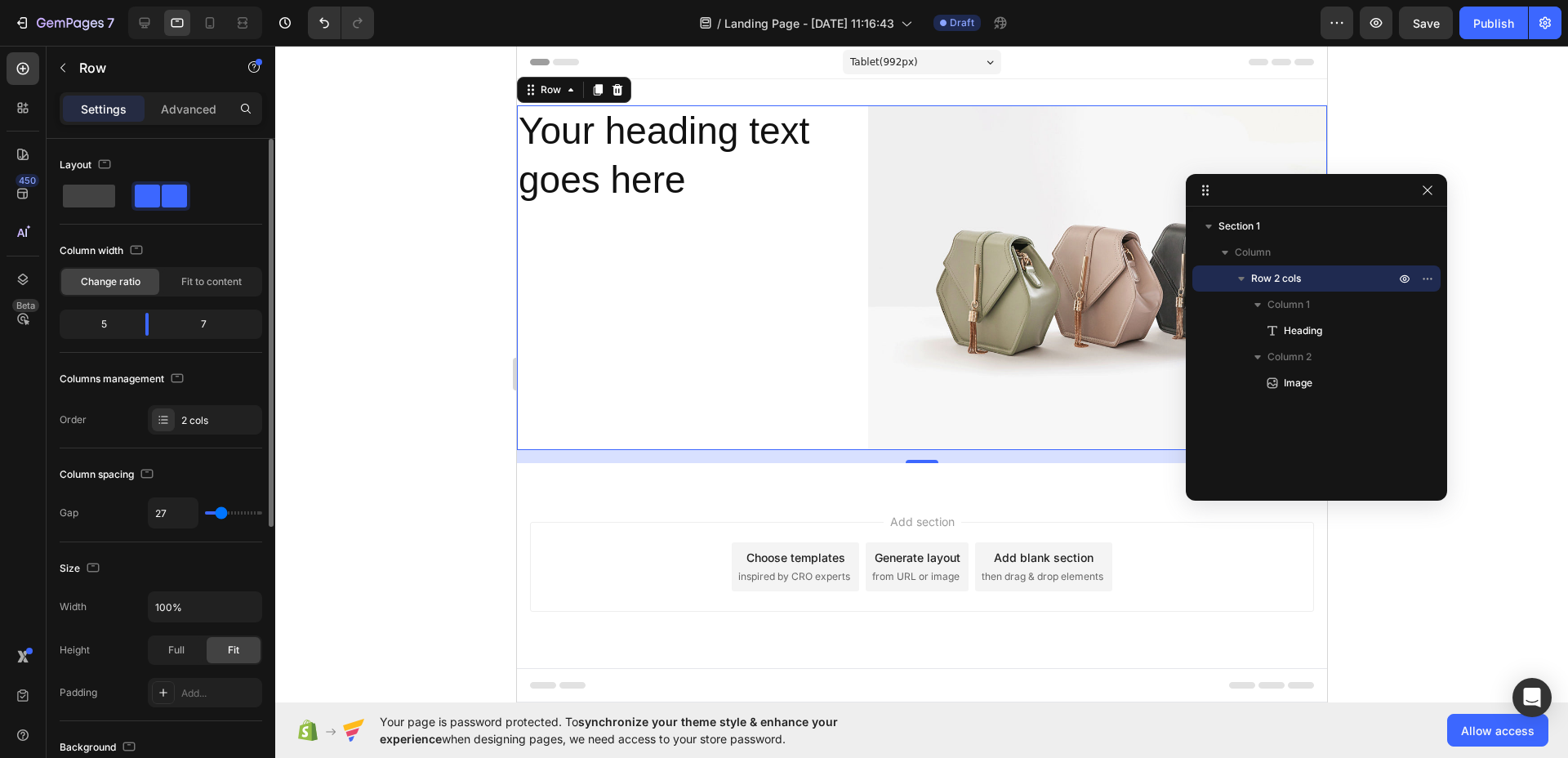
type input "26"
type input "25"
type input "24"
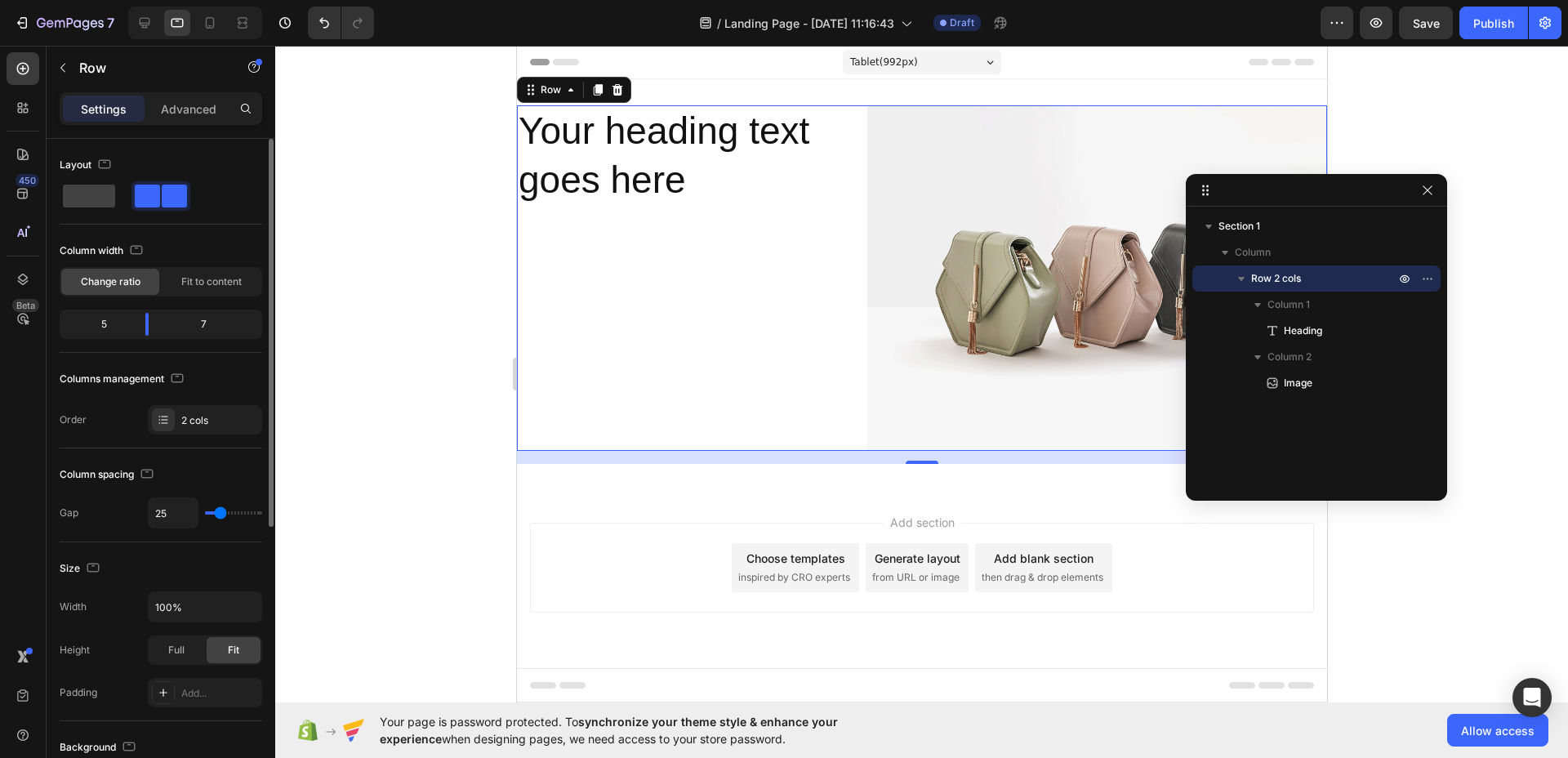
type input "24"
type input "23"
type input "22"
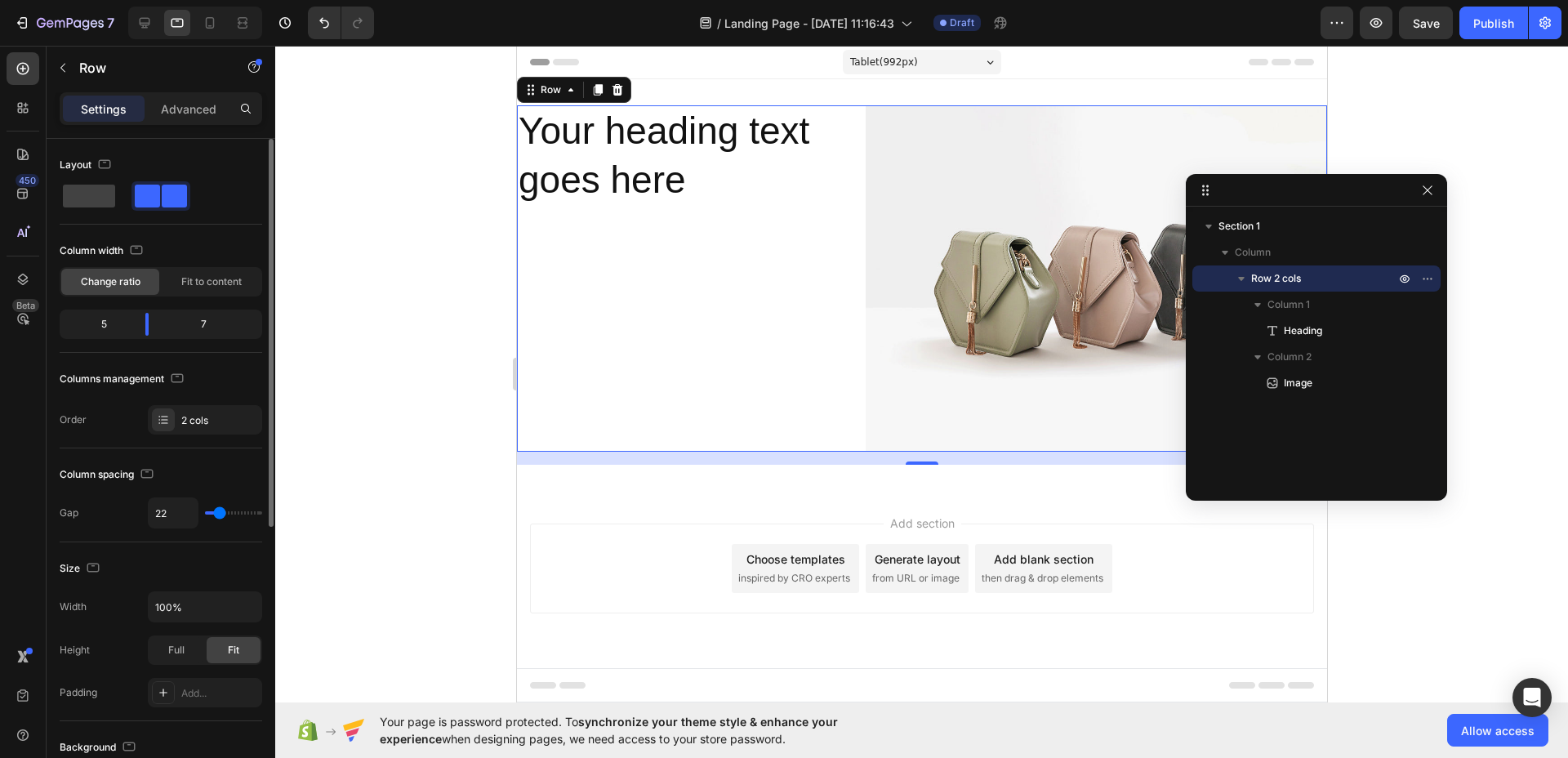
type input "21"
type input "20"
type input "19"
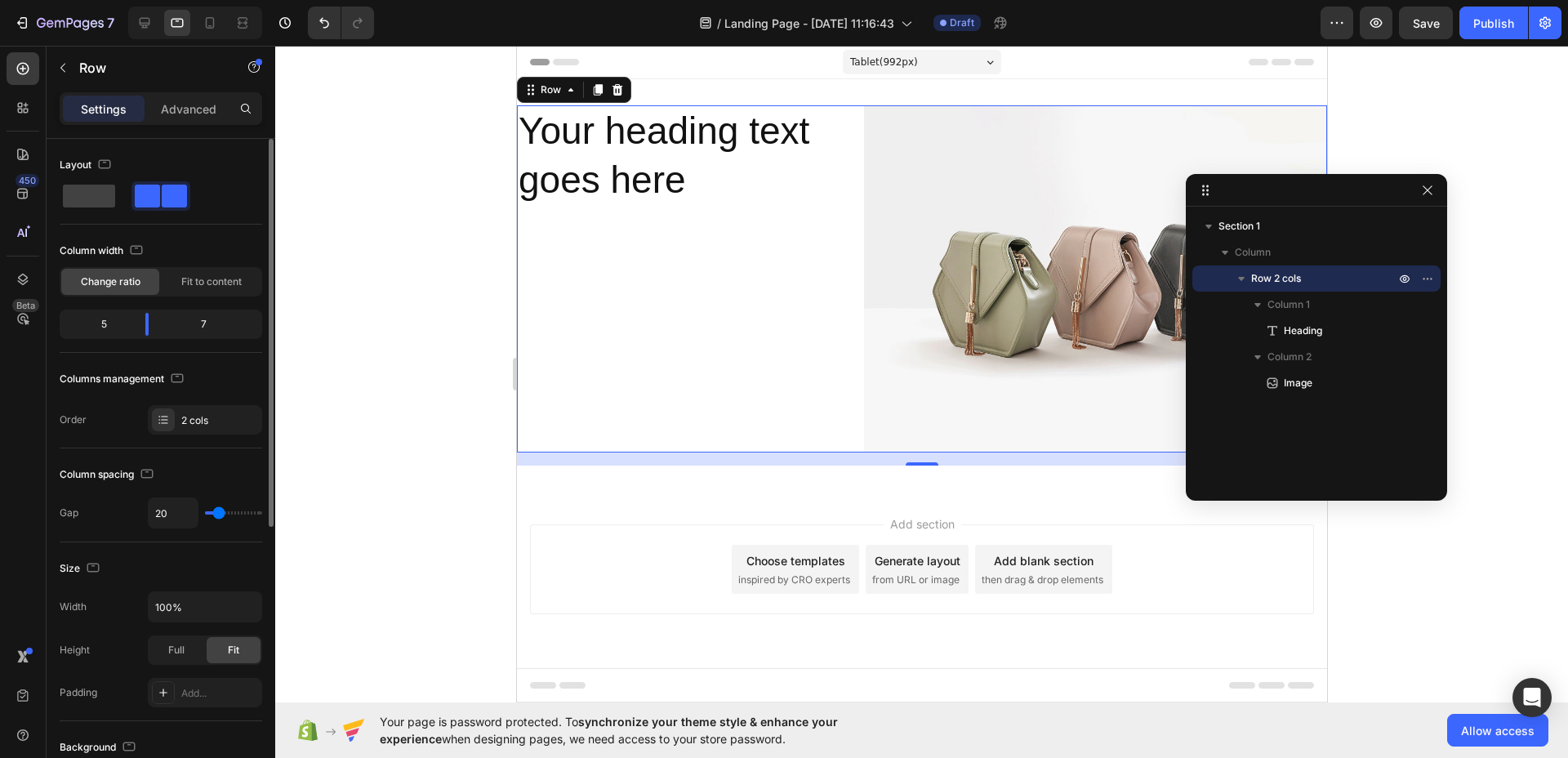
type input "19"
type input "20"
type input "21"
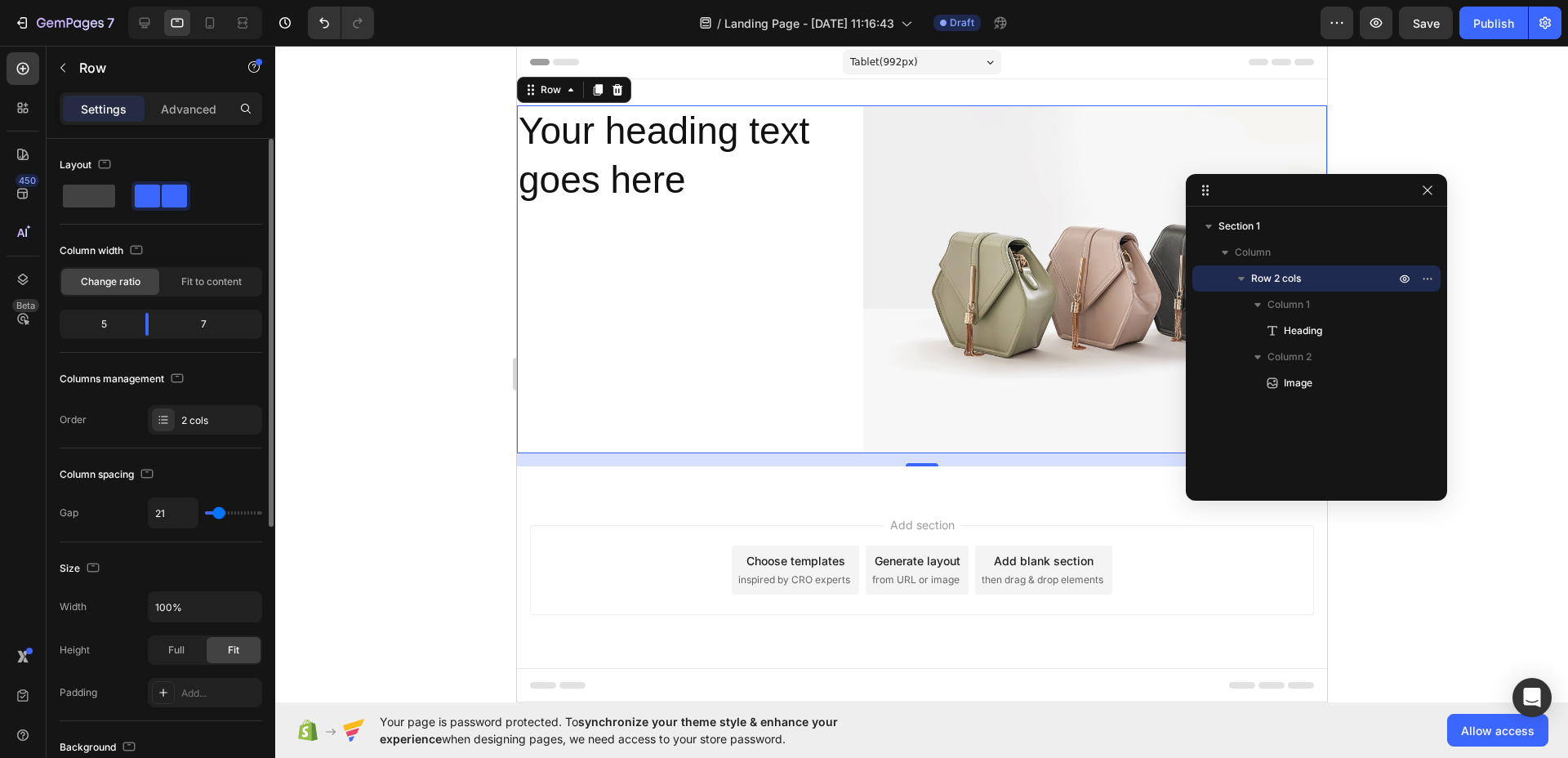
type input "22"
type input "23"
type input "24"
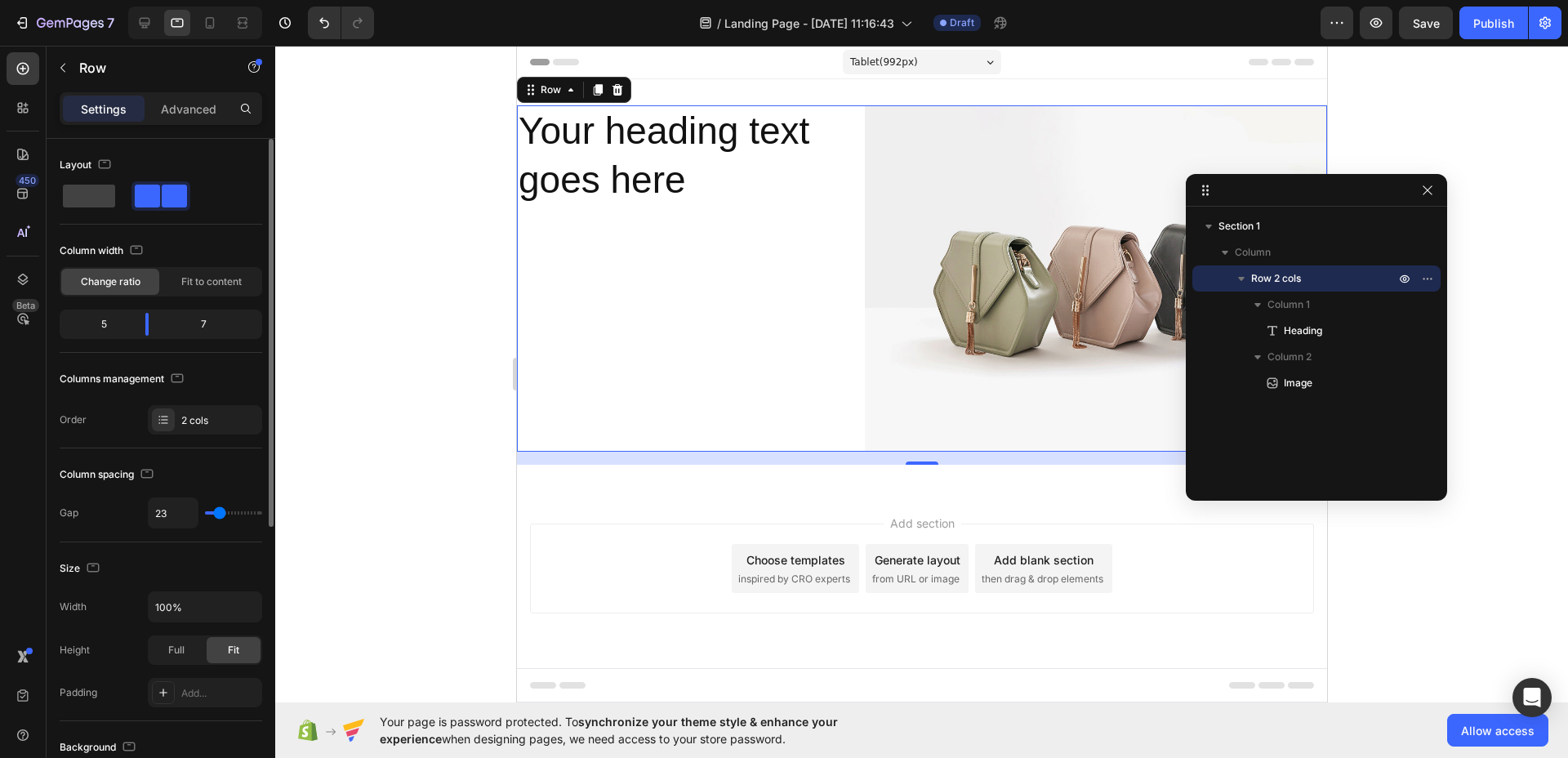
type input "24"
type input "25"
type input "26"
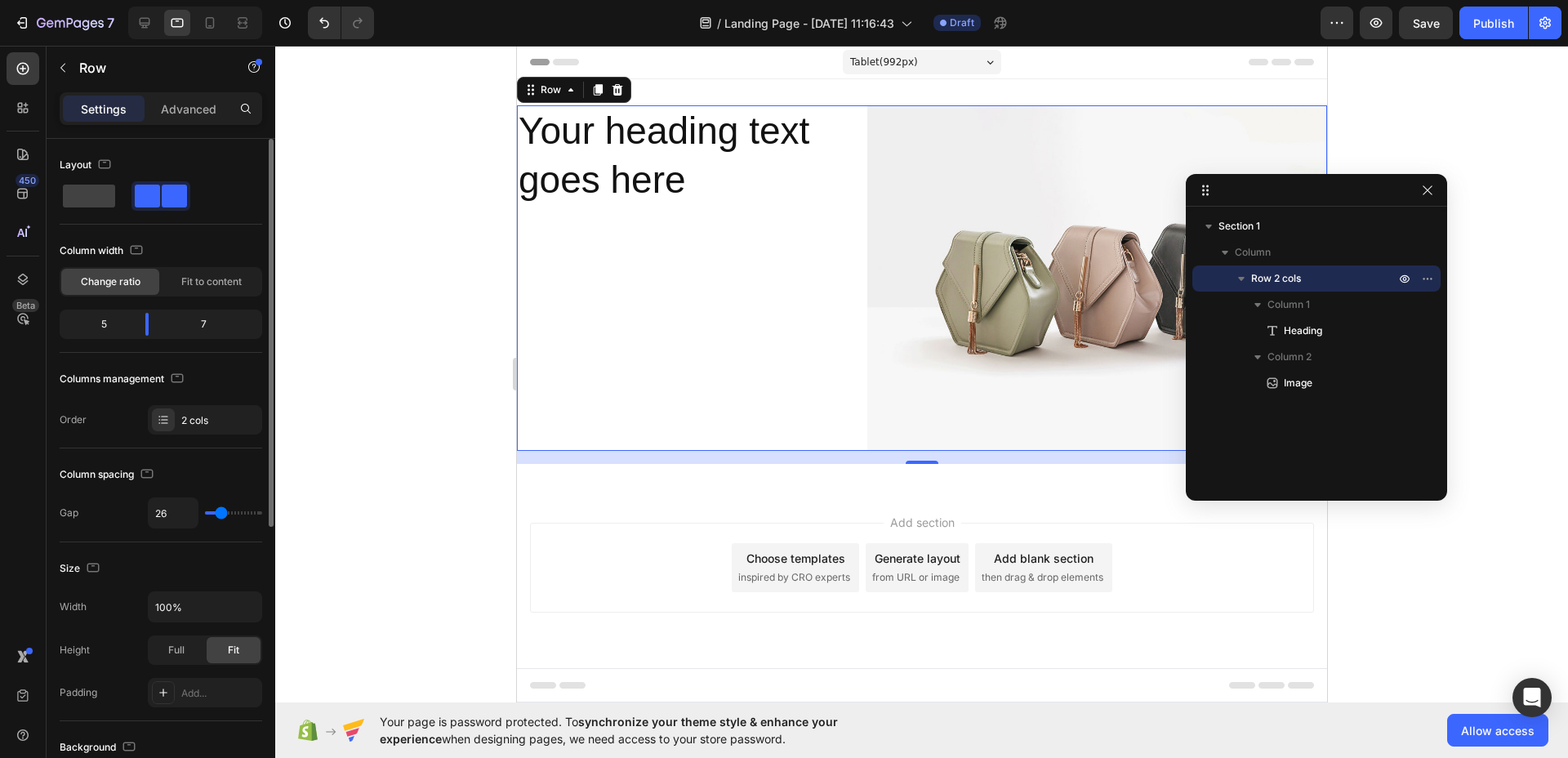
type input "25"
type input "24"
type input "23"
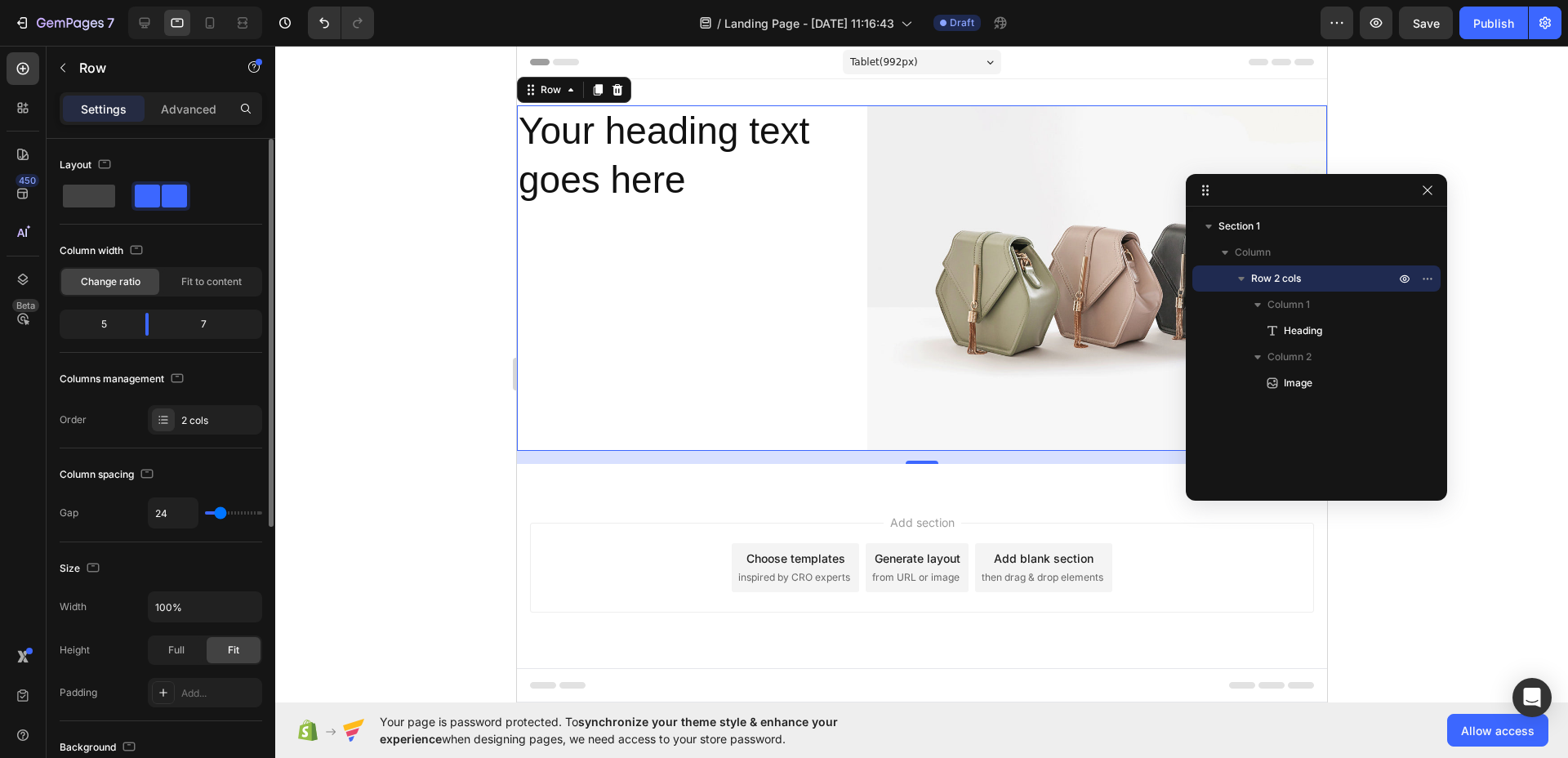
type input "23"
type input "22"
type input "21"
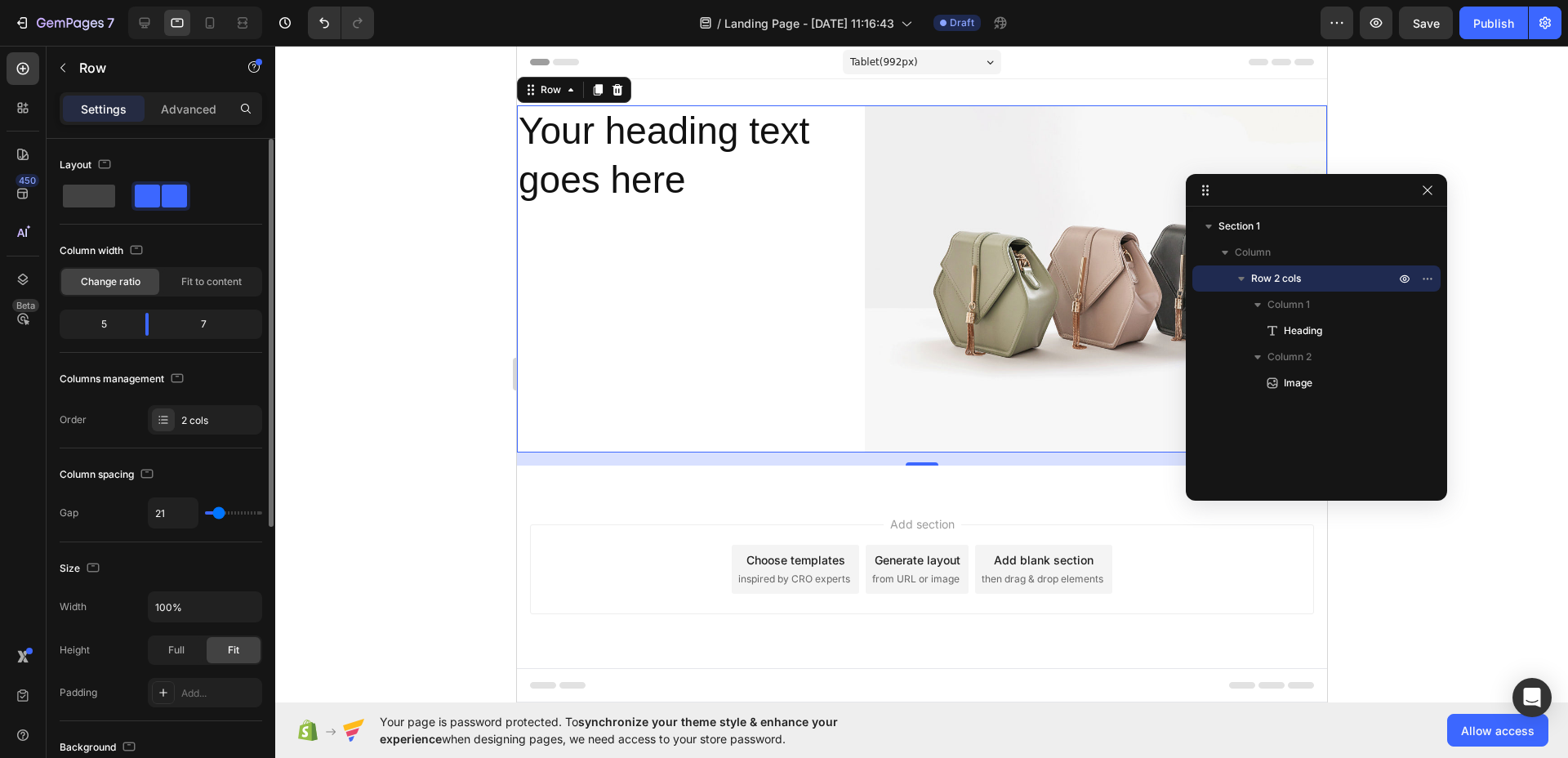
type input "20"
click at [217, 514] on input "range" at bounding box center [233, 512] width 57 height 3
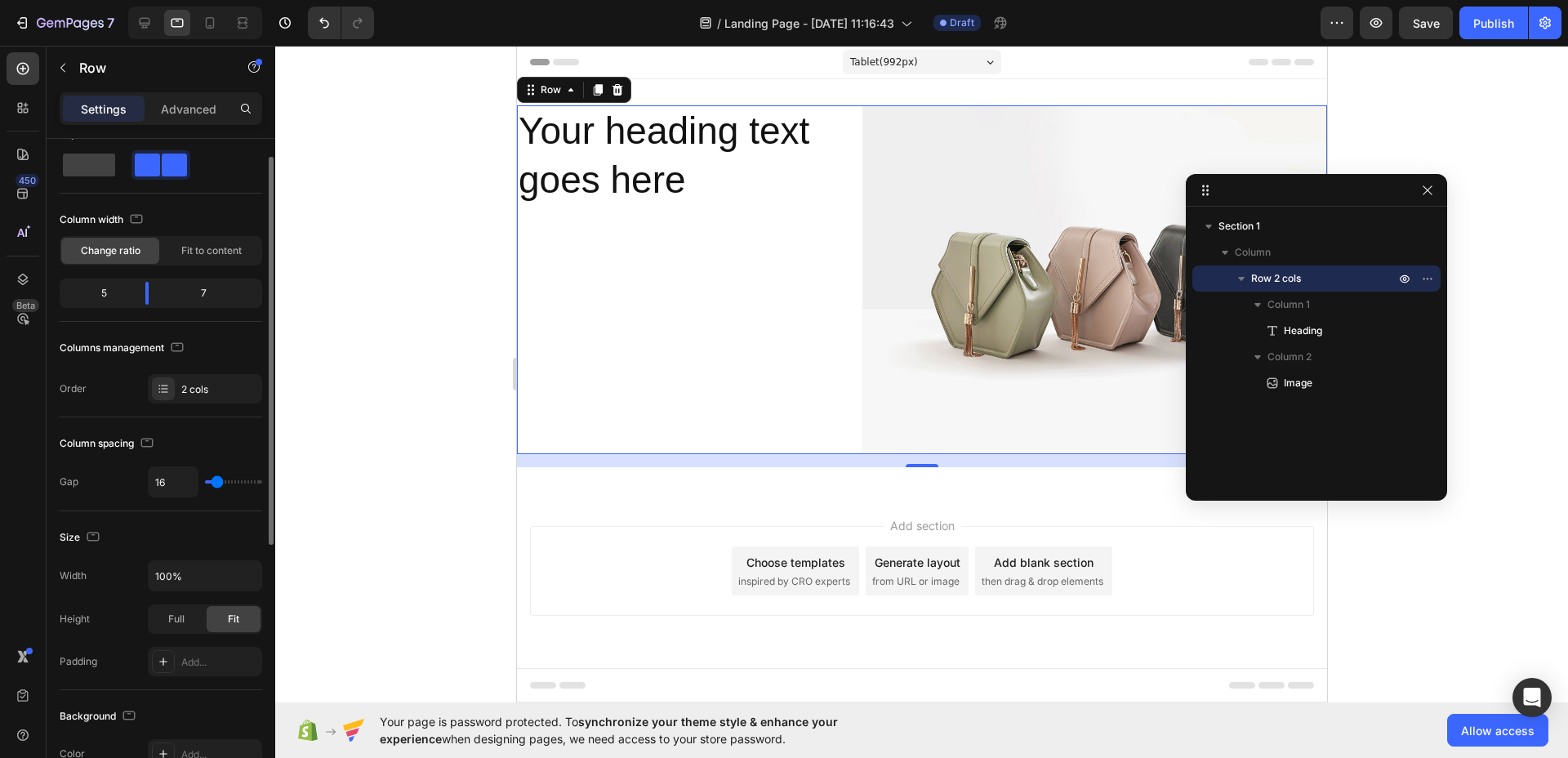
scroll to position [52, 0]
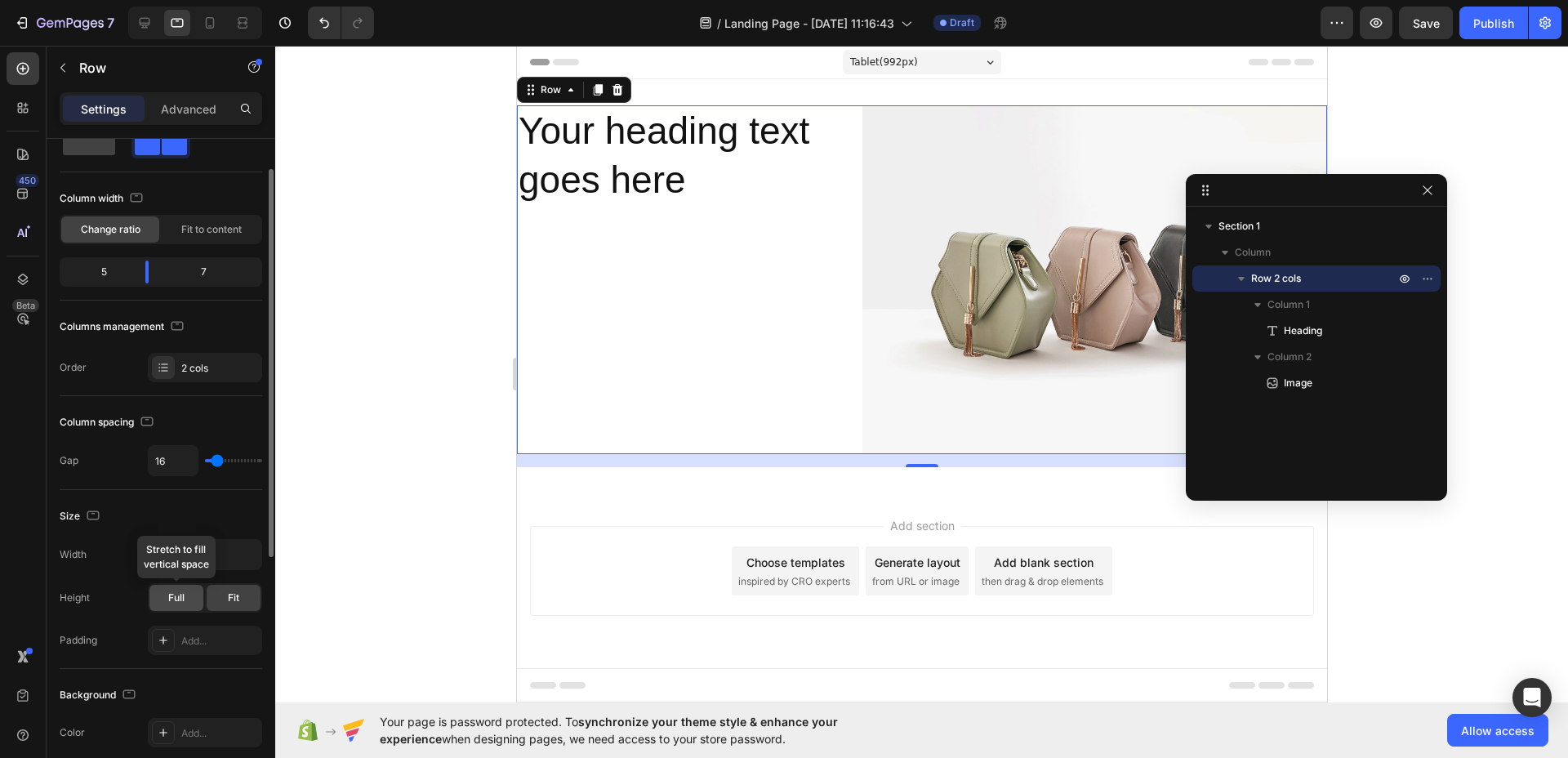
click at [169, 599] on span "Full" at bounding box center [176, 598] width 16 height 15
click at [225, 605] on div "Fit" at bounding box center [234, 598] width 54 height 26
click at [187, 647] on div "Add..." at bounding box center [220, 641] width 77 height 15
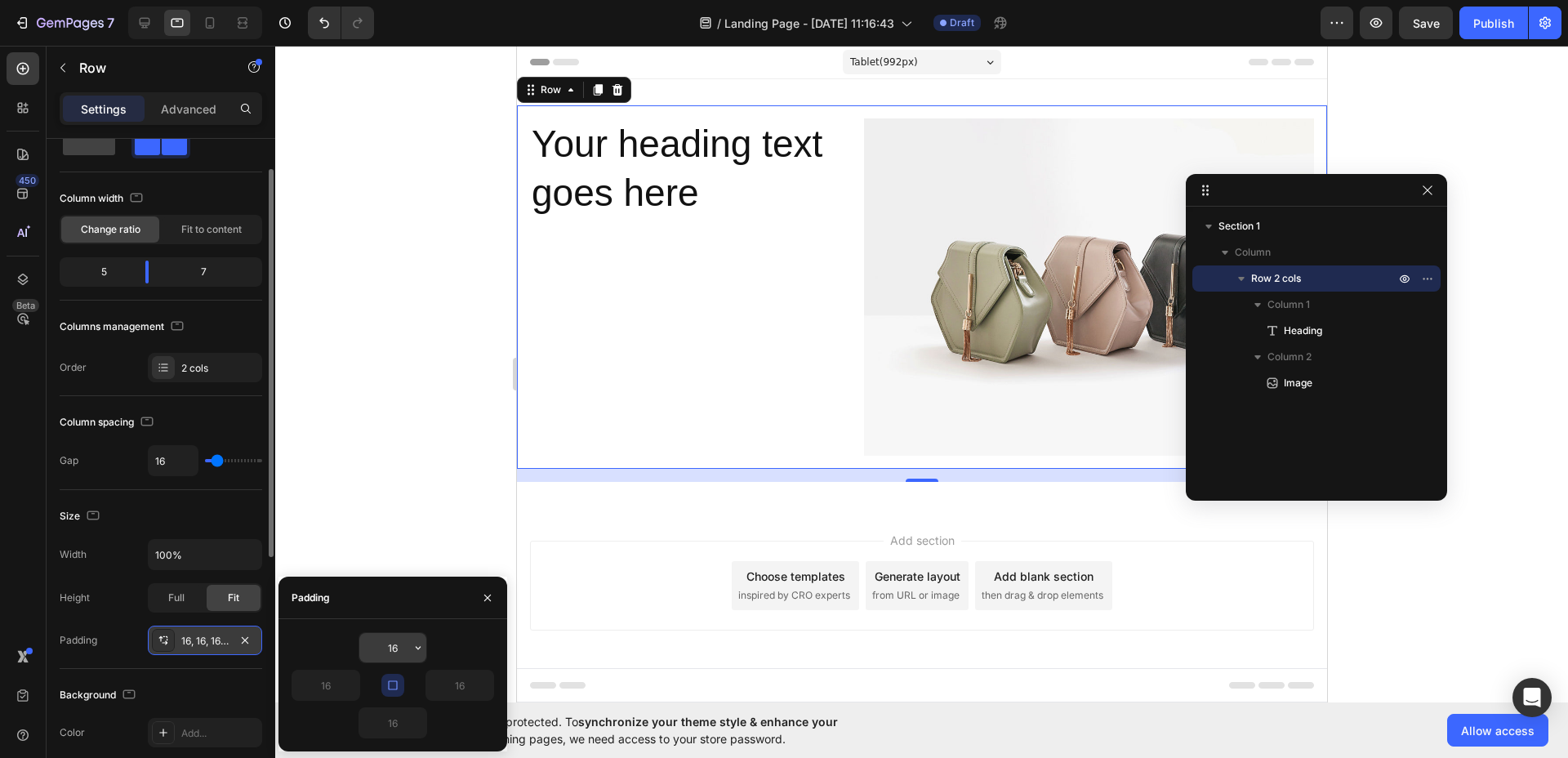
click at [401, 636] on input "16" at bounding box center [392, 647] width 67 height 29
click at [426, 654] on div "16" at bounding box center [392, 647] width 68 height 31
click at [478, 594] on button "button" at bounding box center [488, 598] width 26 height 26
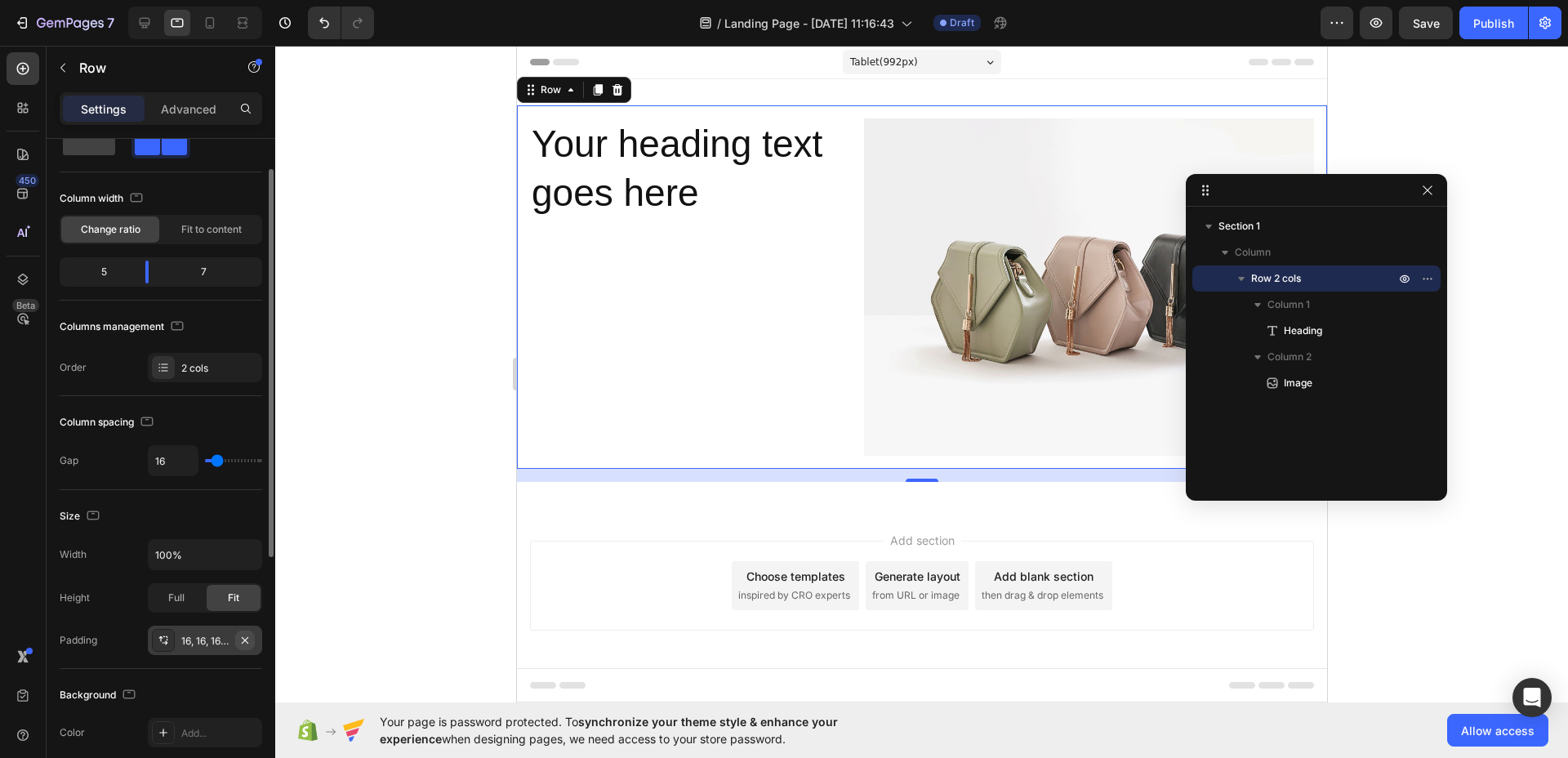
click at [244, 638] on icon "button" at bounding box center [245, 639] width 7 height 7
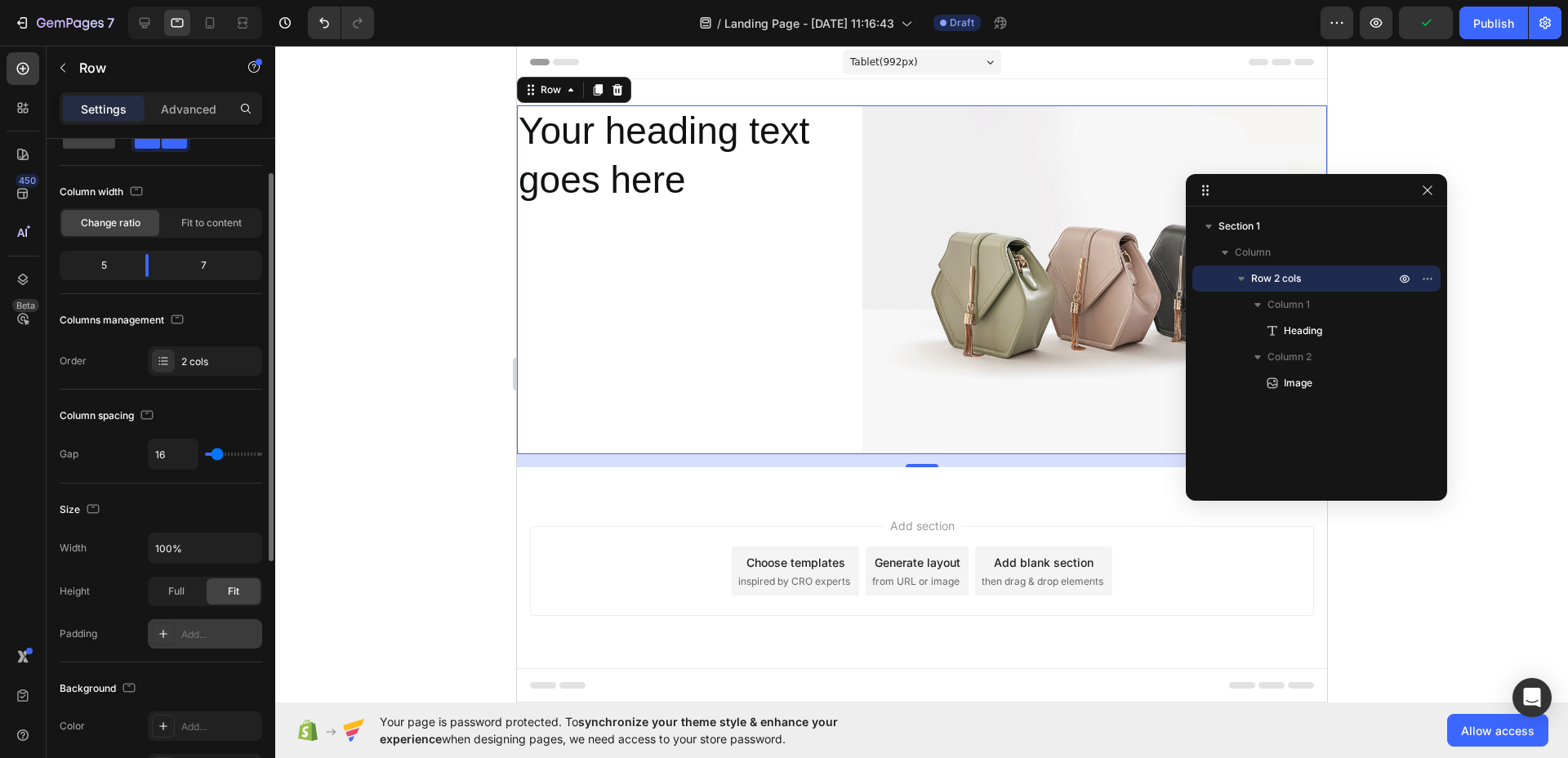
scroll to position [0, 0]
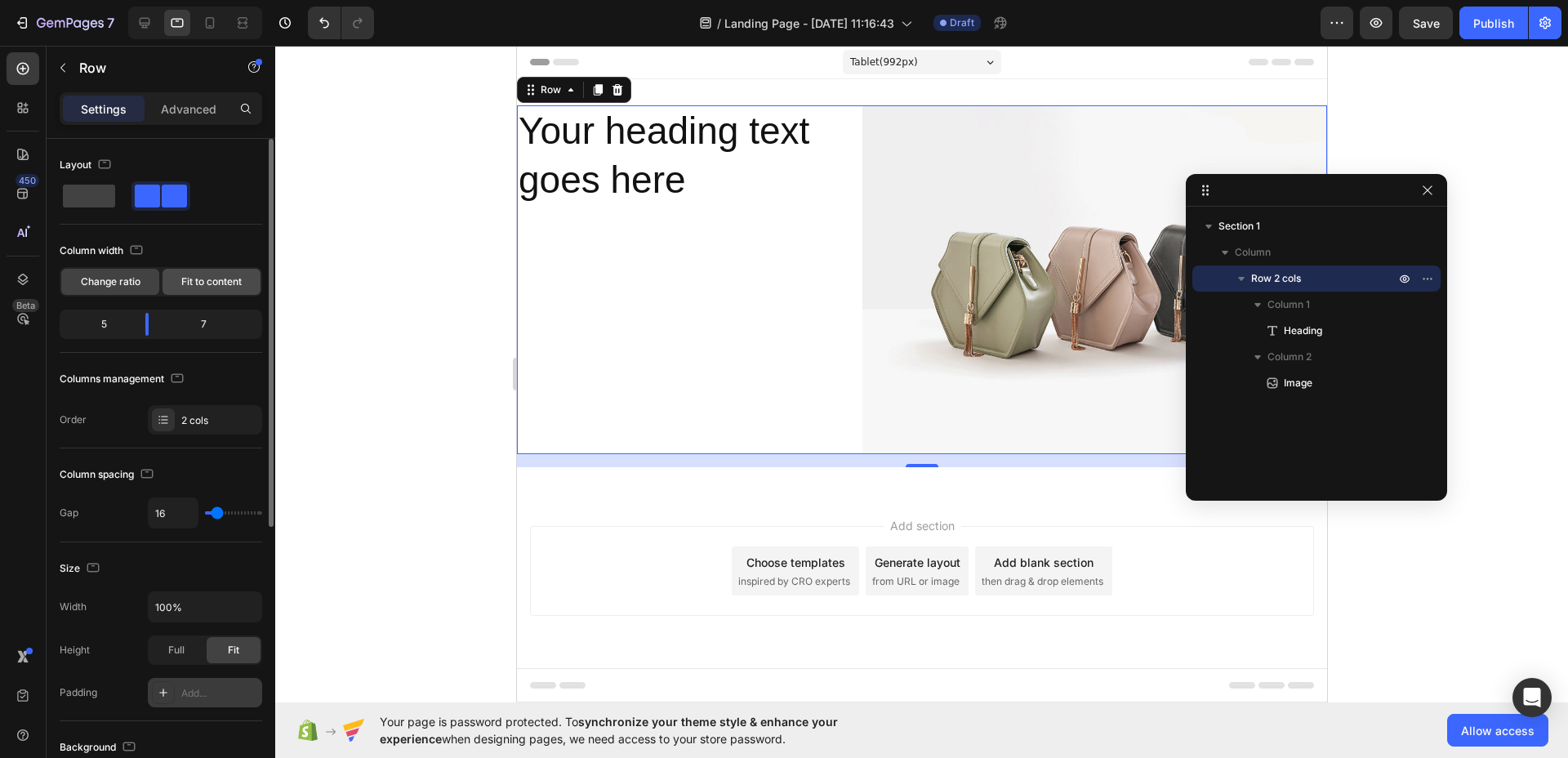
click at [213, 285] on span "Fit to content" at bounding box center [211, 282] width 61 height 15
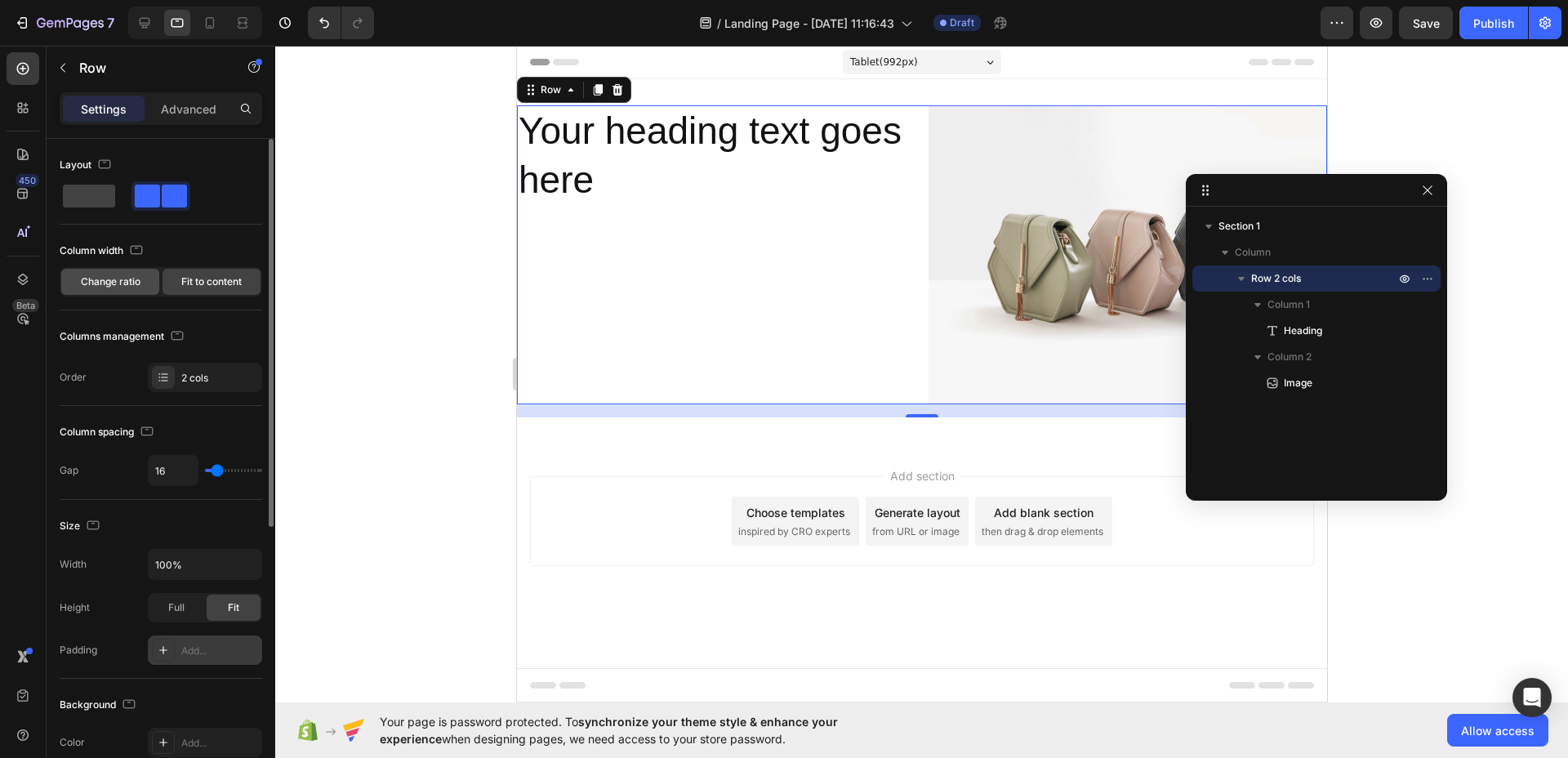
click at [139, 286] on span "Change ratio" at bounding box center [111, 282] width 60 height 15
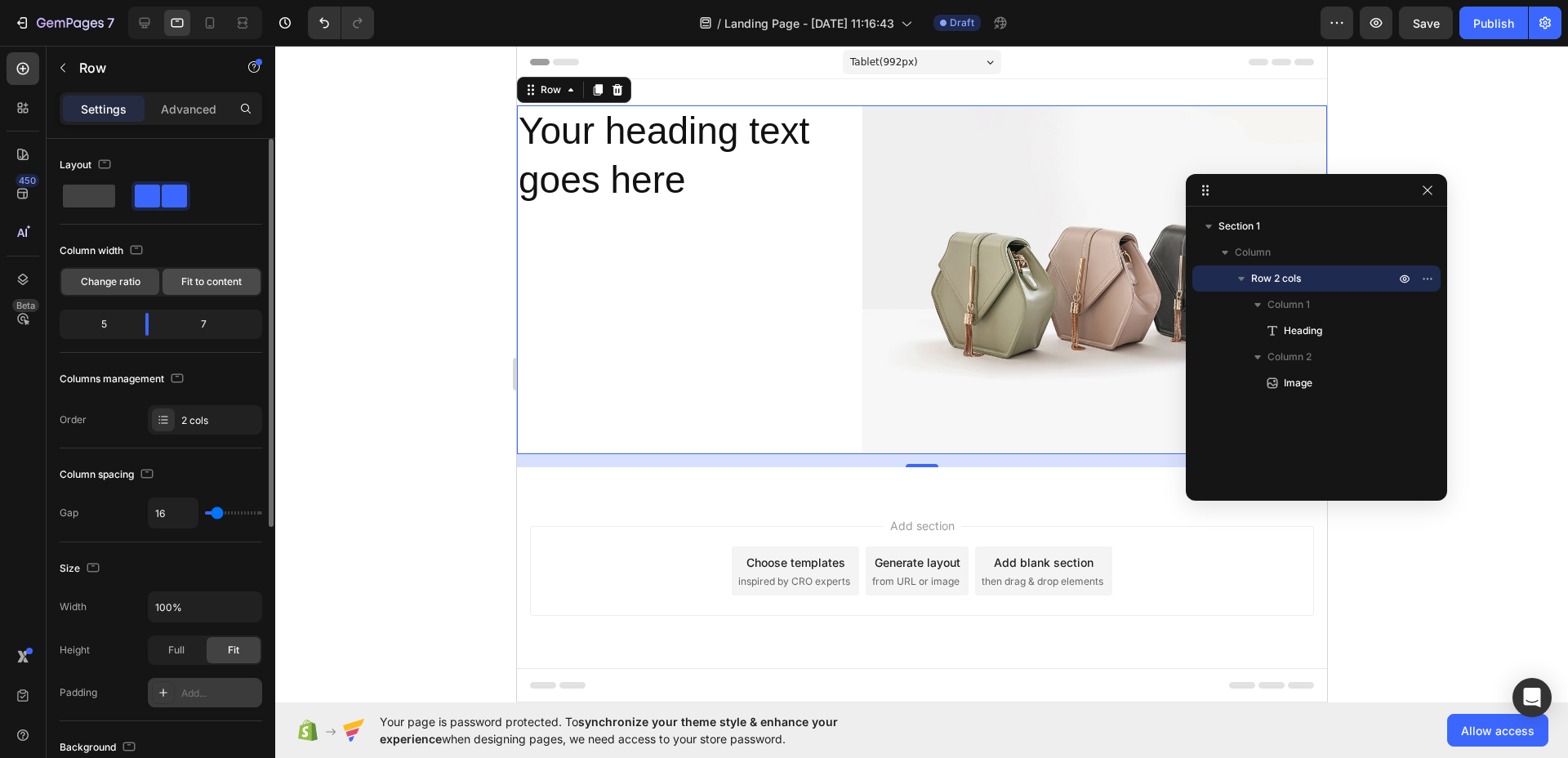
click at [204, 283] on span "Fit to content" at bounding box center [211, 282] width 61 height 15
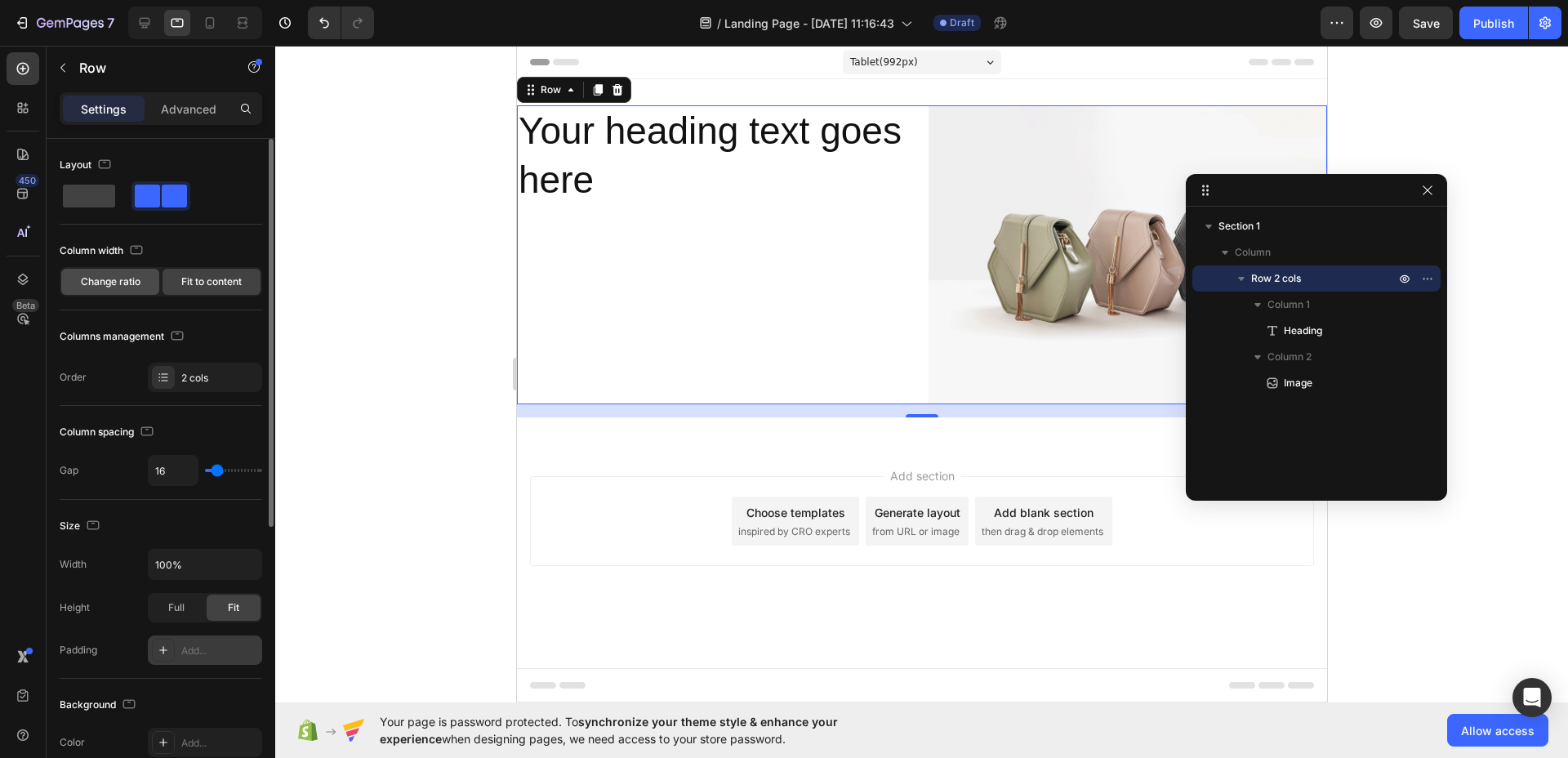
click at [119, 288] on span "Change ratio" at bounding box center [111, 282] width 60 height 15
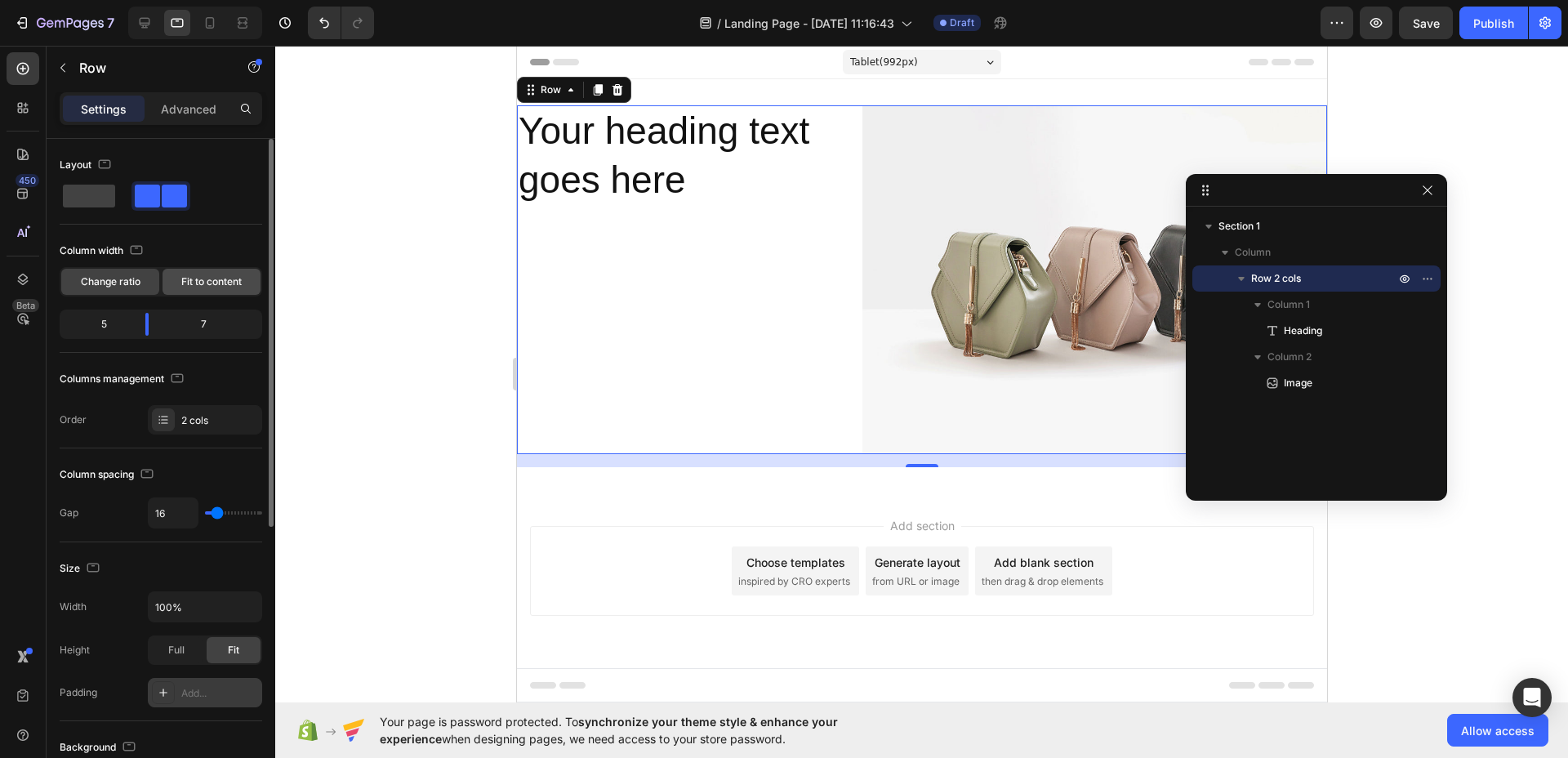
click at [209, 281] on span "Fit to content" at bounding box center [211, 282] width 61 height 15
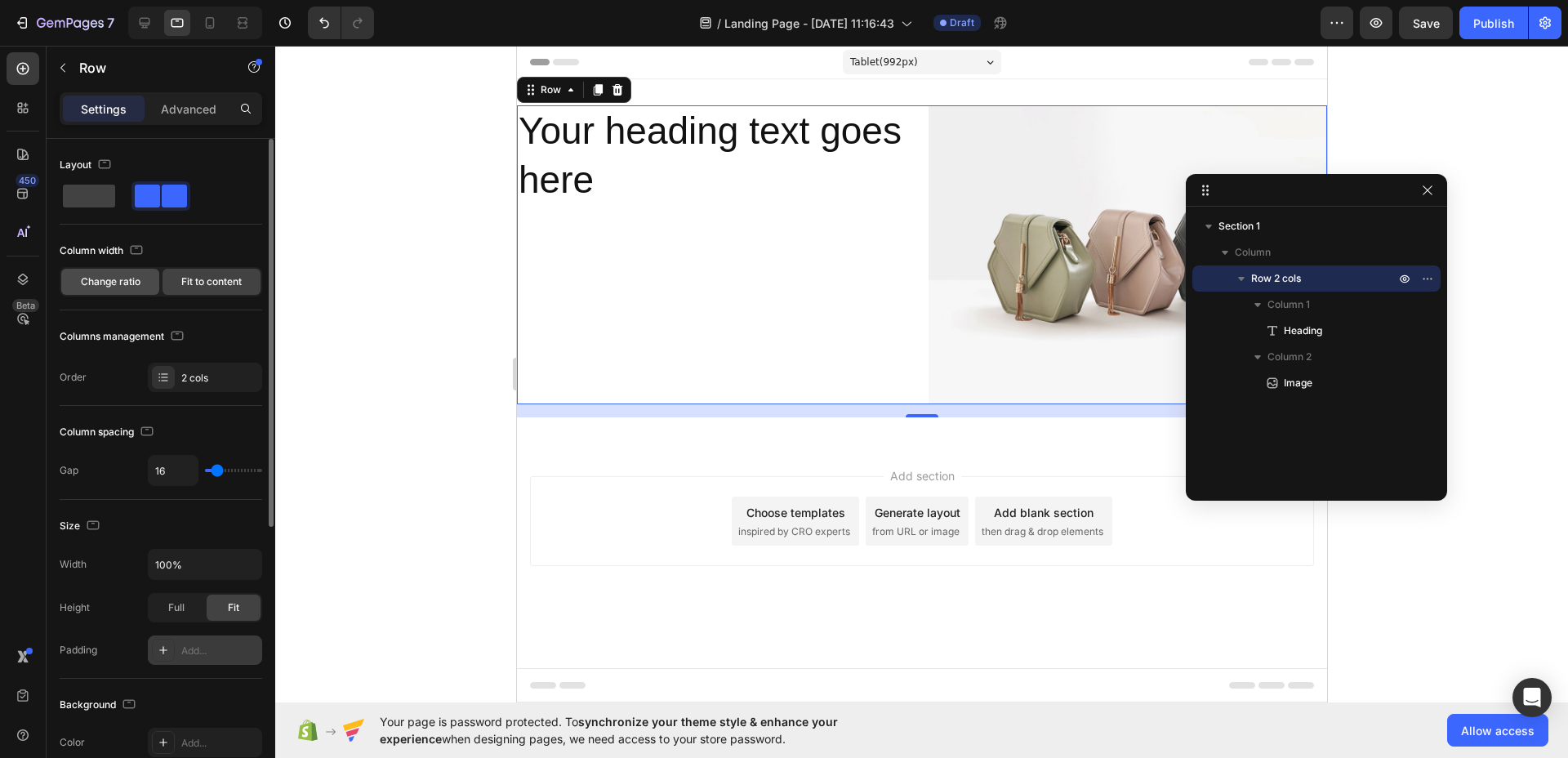
click at [139, 281] on span "Change ratio" at bounding box center [111, 282] width 60 height 15
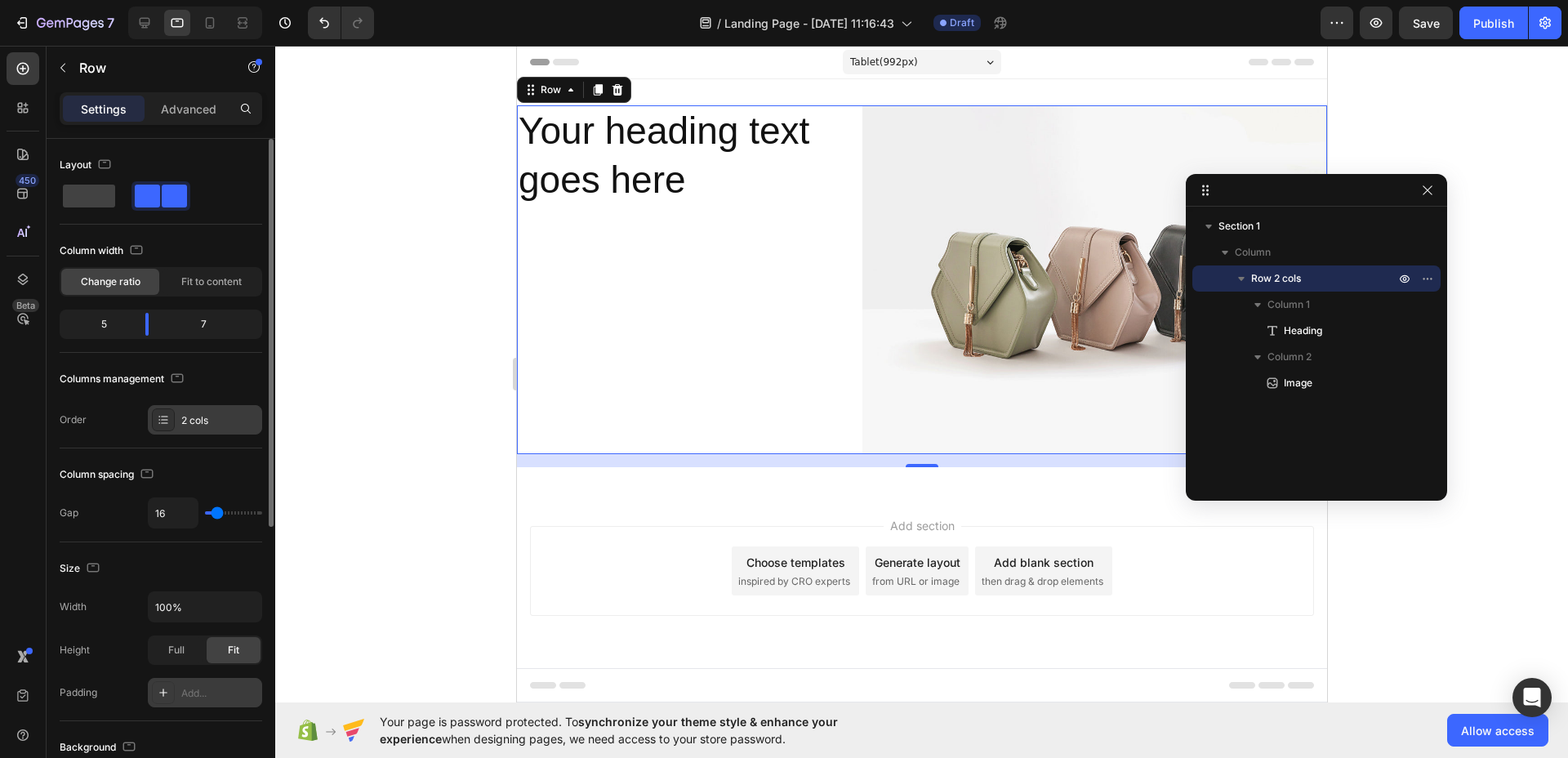
click at [171, 420] on div at bounding box center [164, 420] width 22 height 22
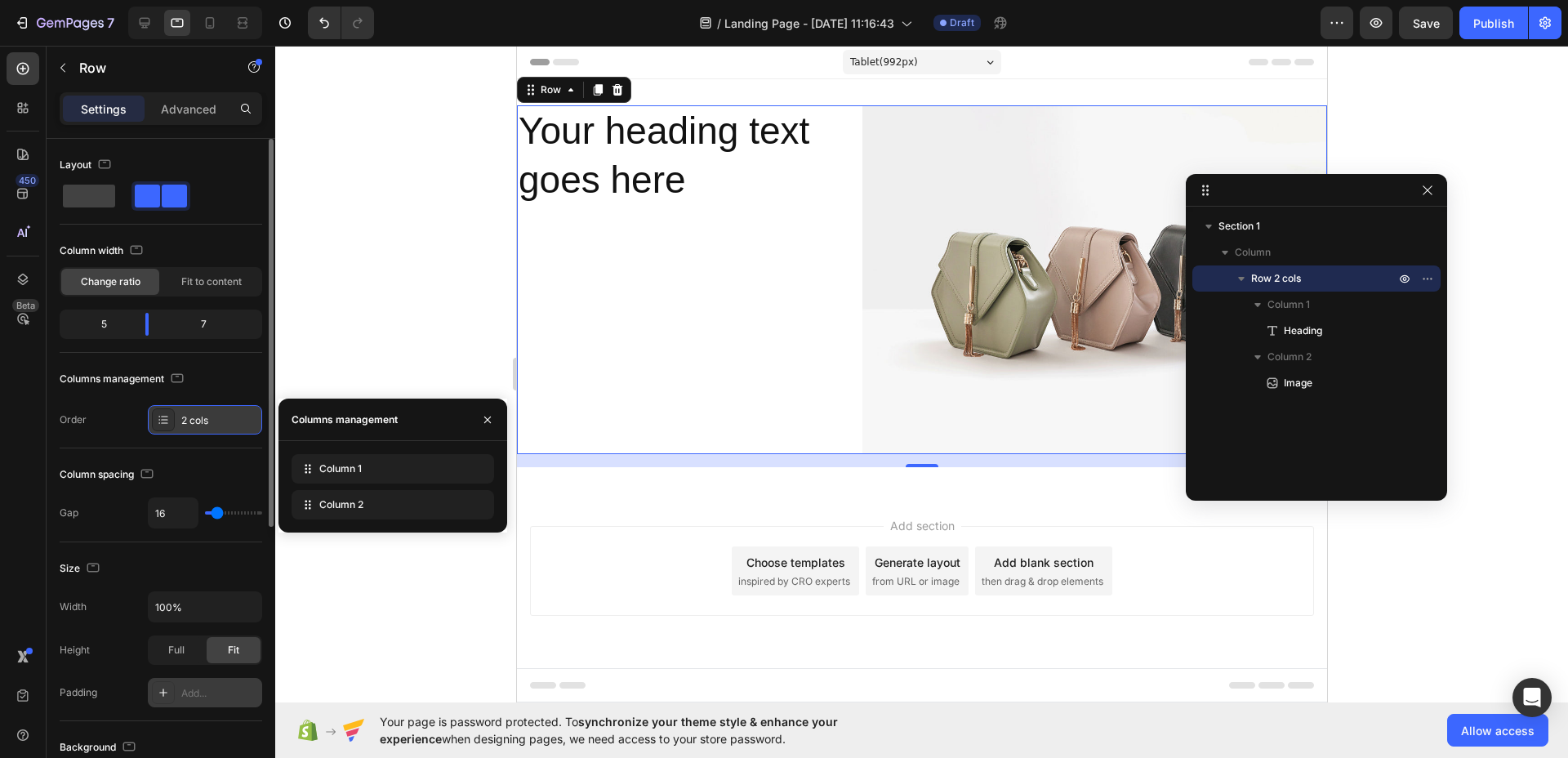
click at [188, 418] on div "2 cols" at bounding box center [220, 421] width 77 height 15
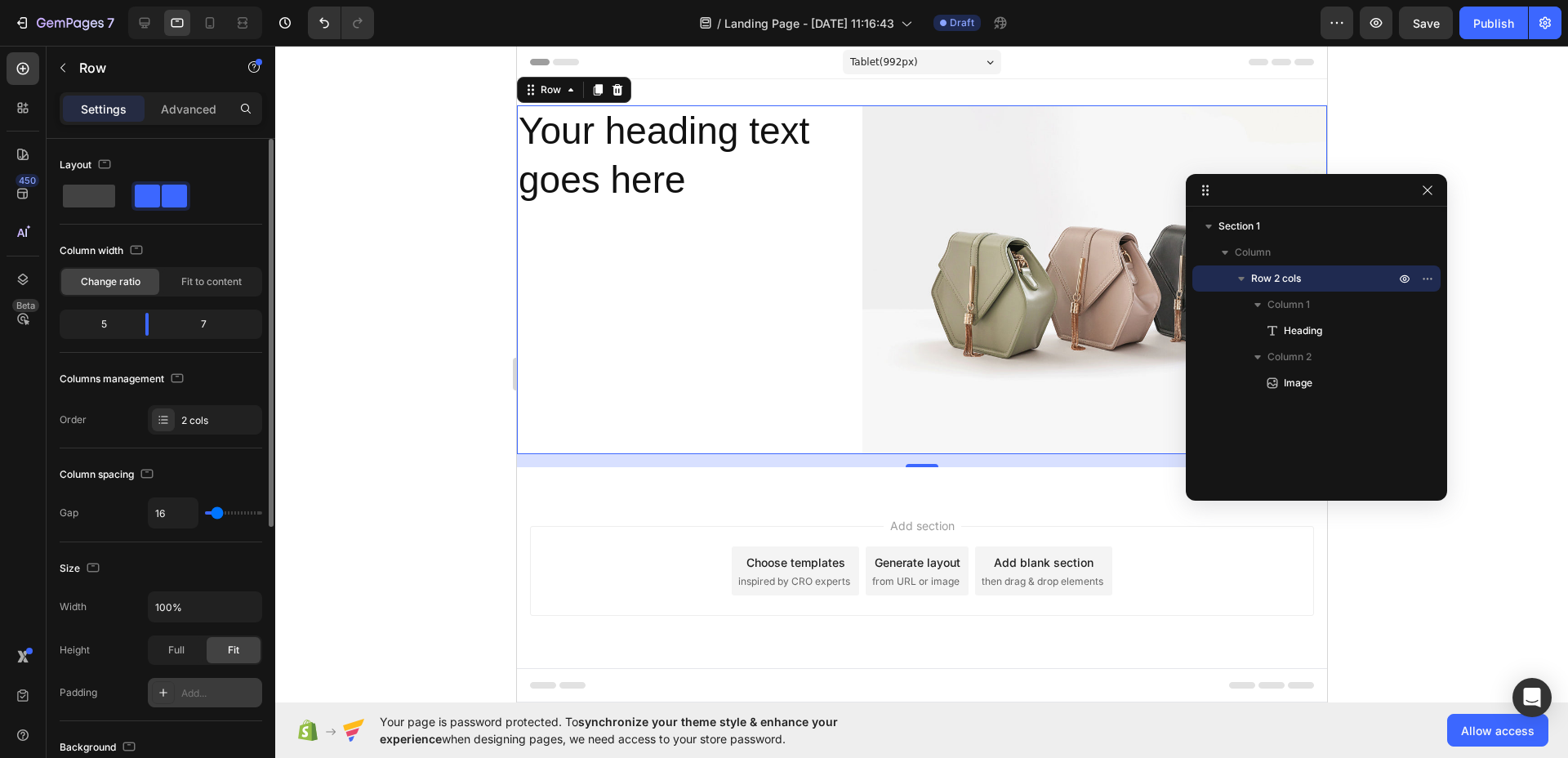
click at [216, 379] on div "Columns management" at bounding box center [161, 379] width 203 height 26
click at [189, 110] on p "Advanced" at bounding box center [188, 108] width 55 height 17
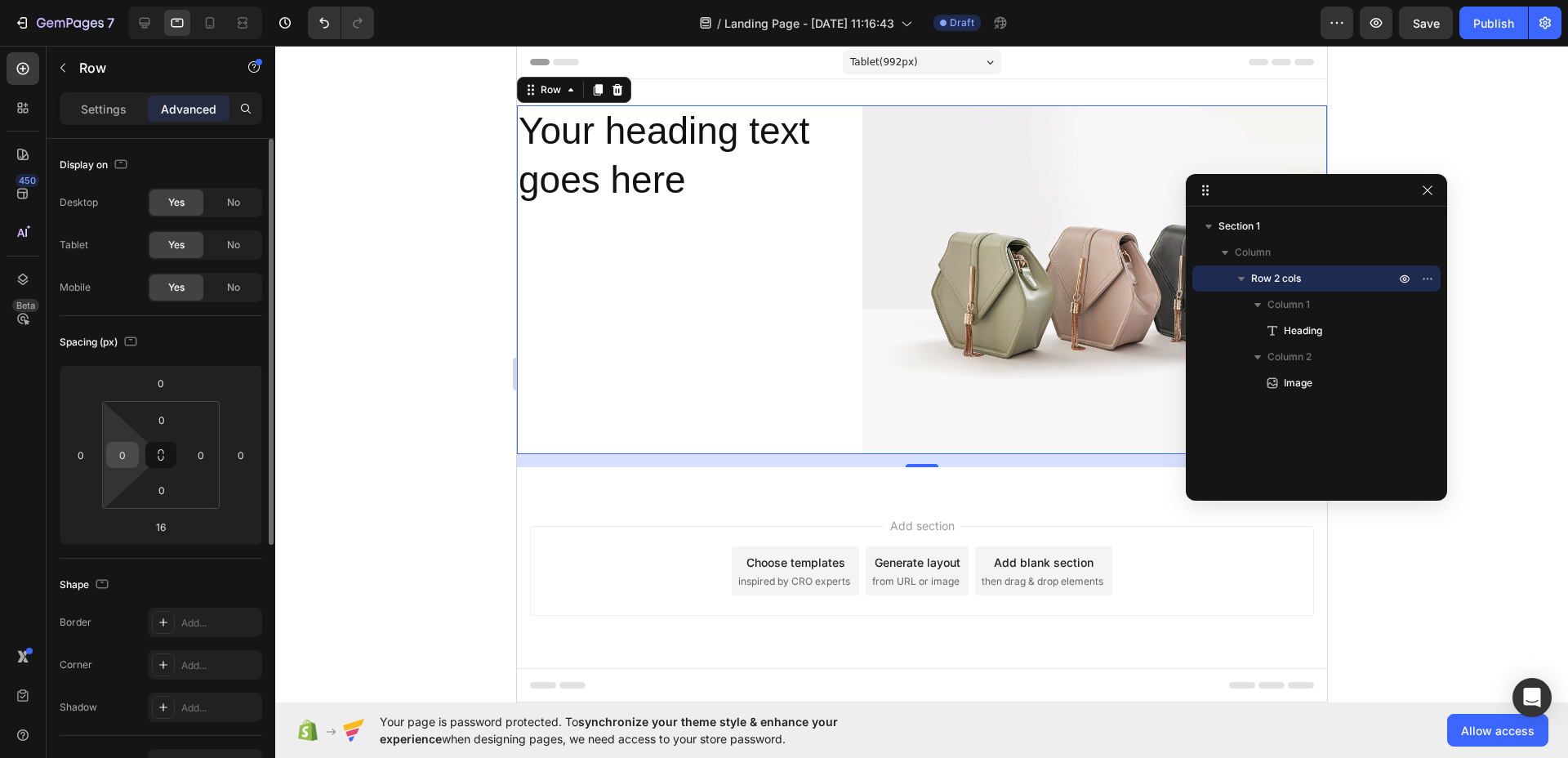
click at [123, 464] on input "0" at bounding box center [122, 455] width 24 height 24
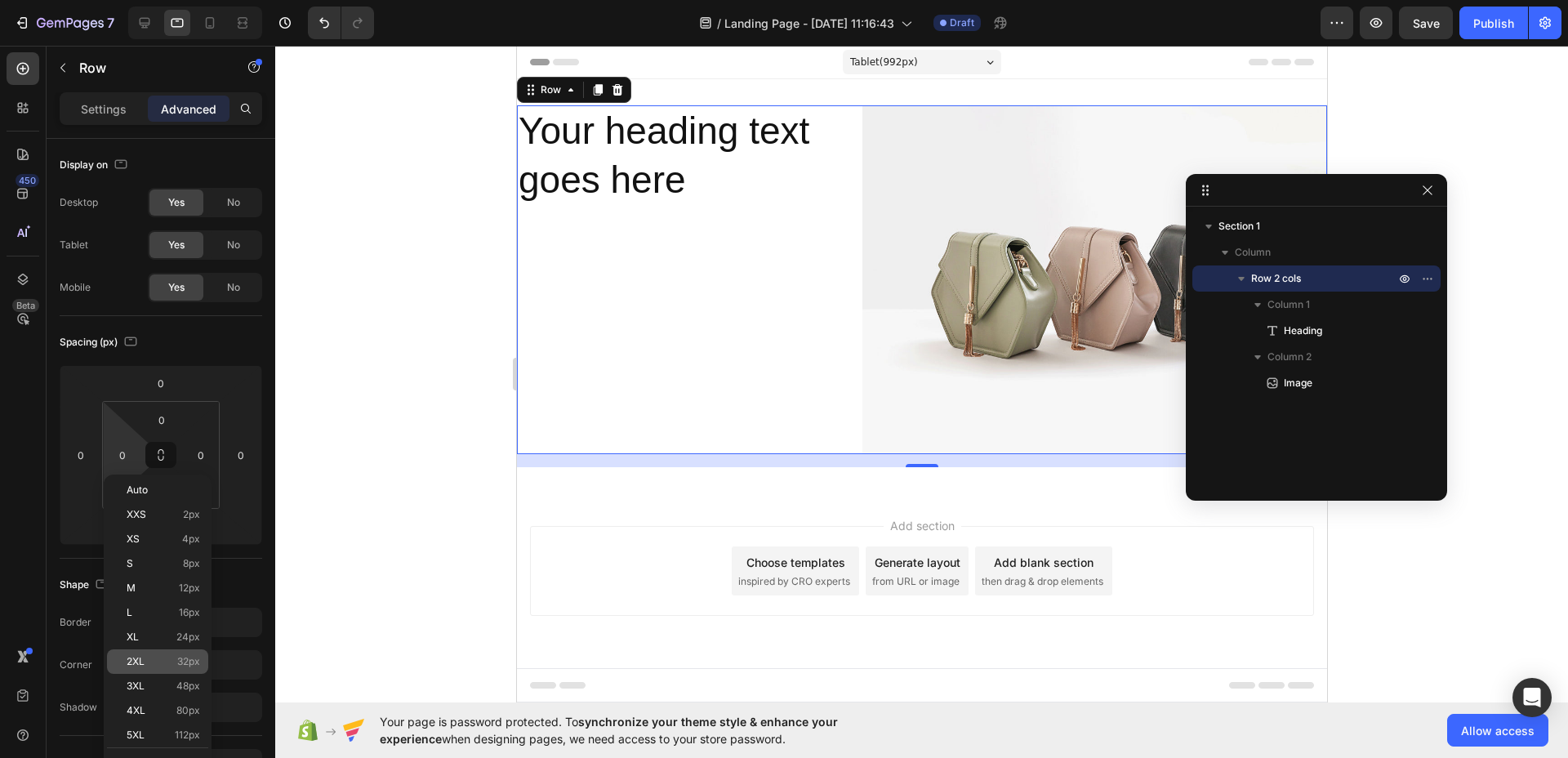
click at [192, 666] on span "32px" at bounding box center [189, 662] width 22 height 11
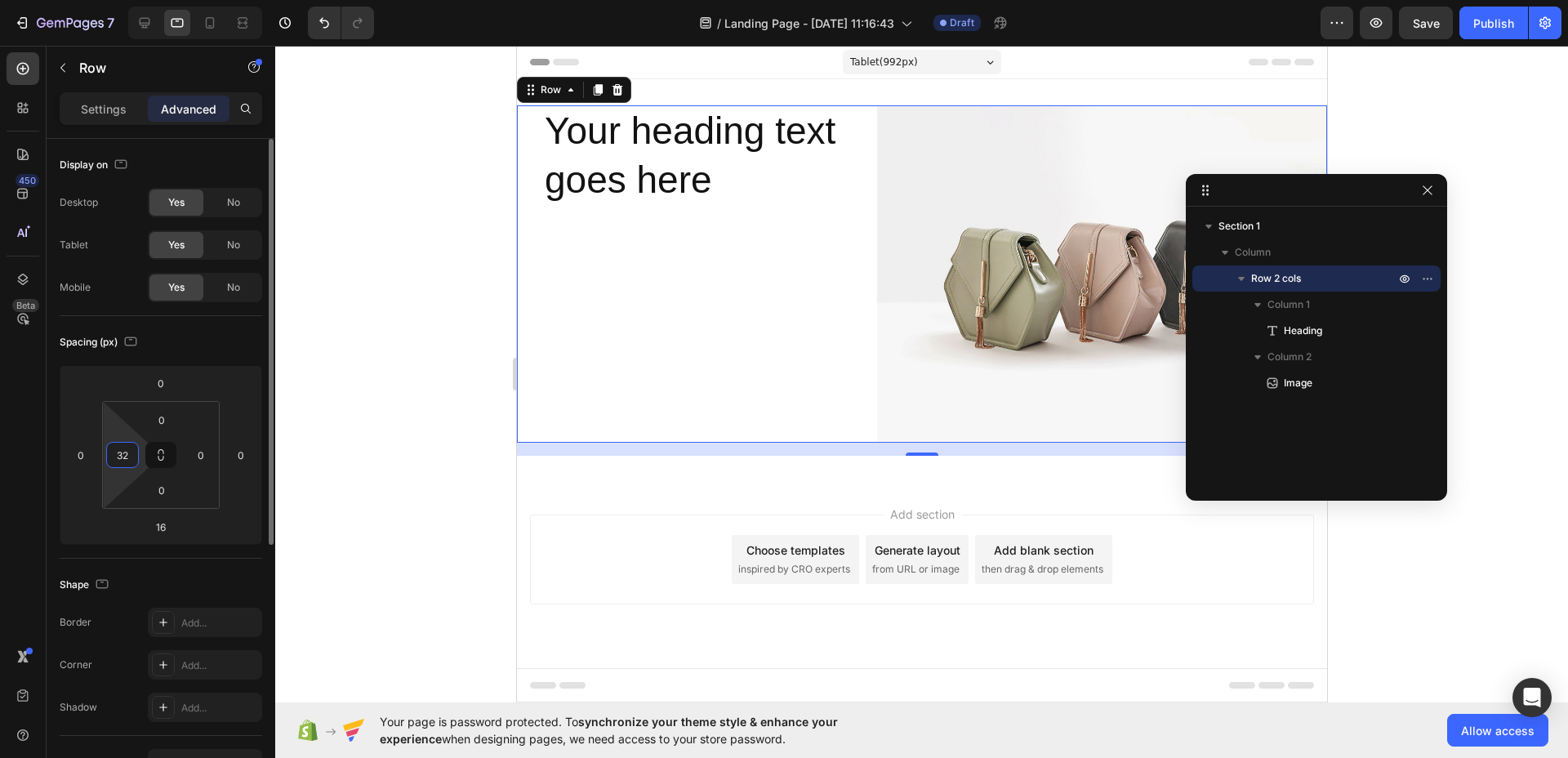
click at [120, 456] on input "32" at bounding box center [122, 455] width 24 height 24
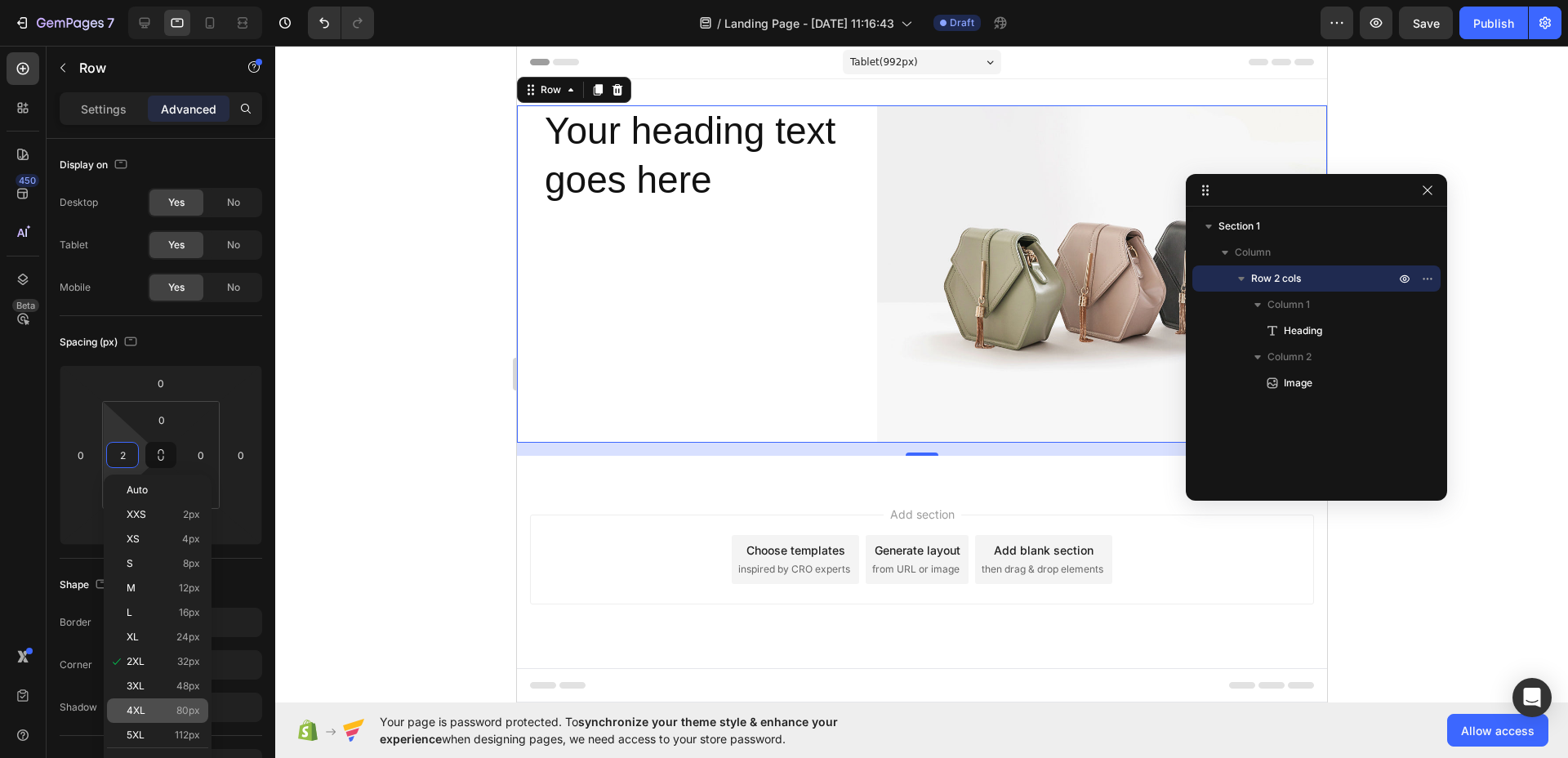
click at [175, 702] on div "4XL 80px" at bounding box center [157, 710] width 101 height 24
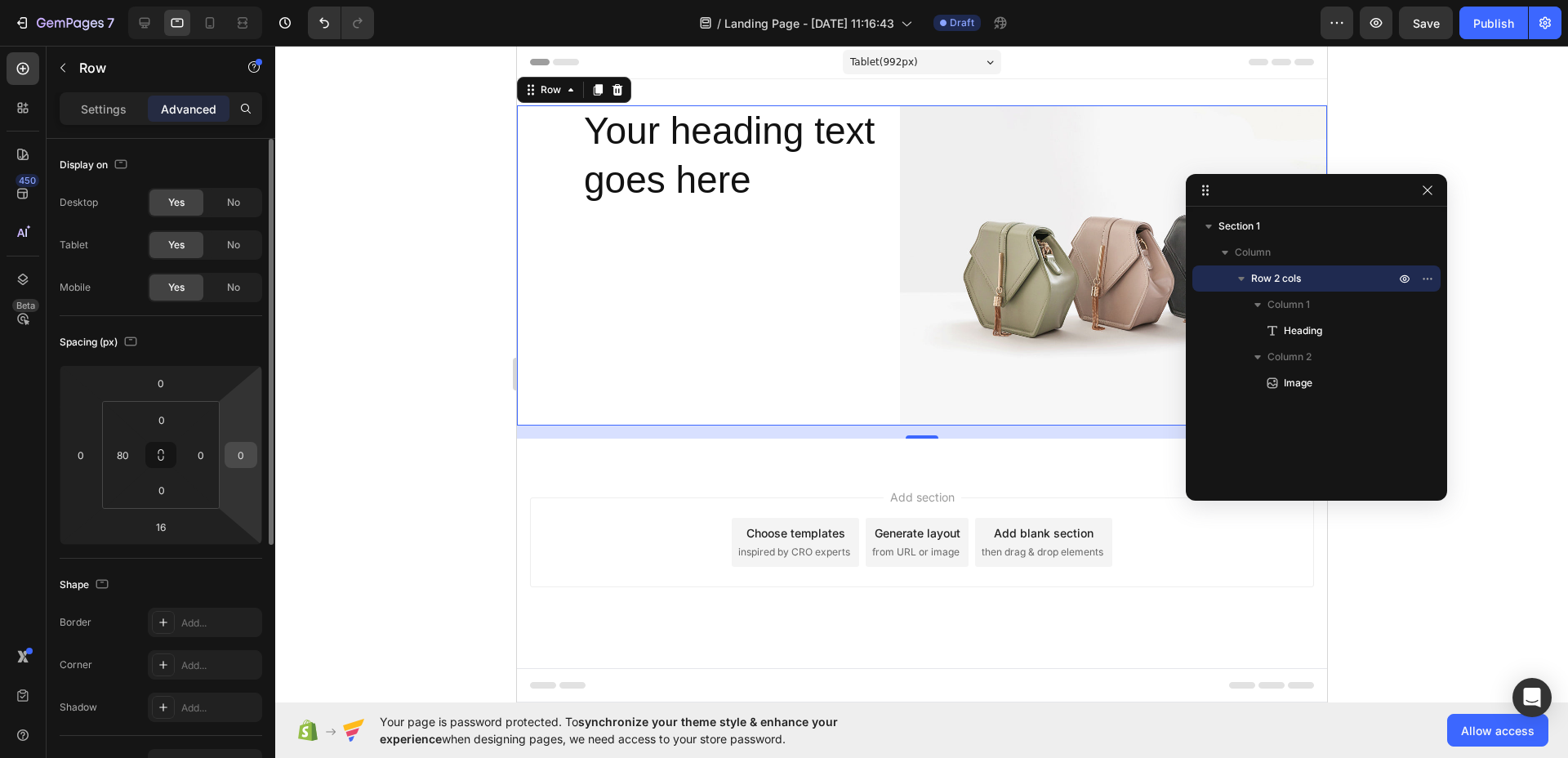
click at [241, 453] on input "0" at bounding box center [241, 455] width 24 height 24
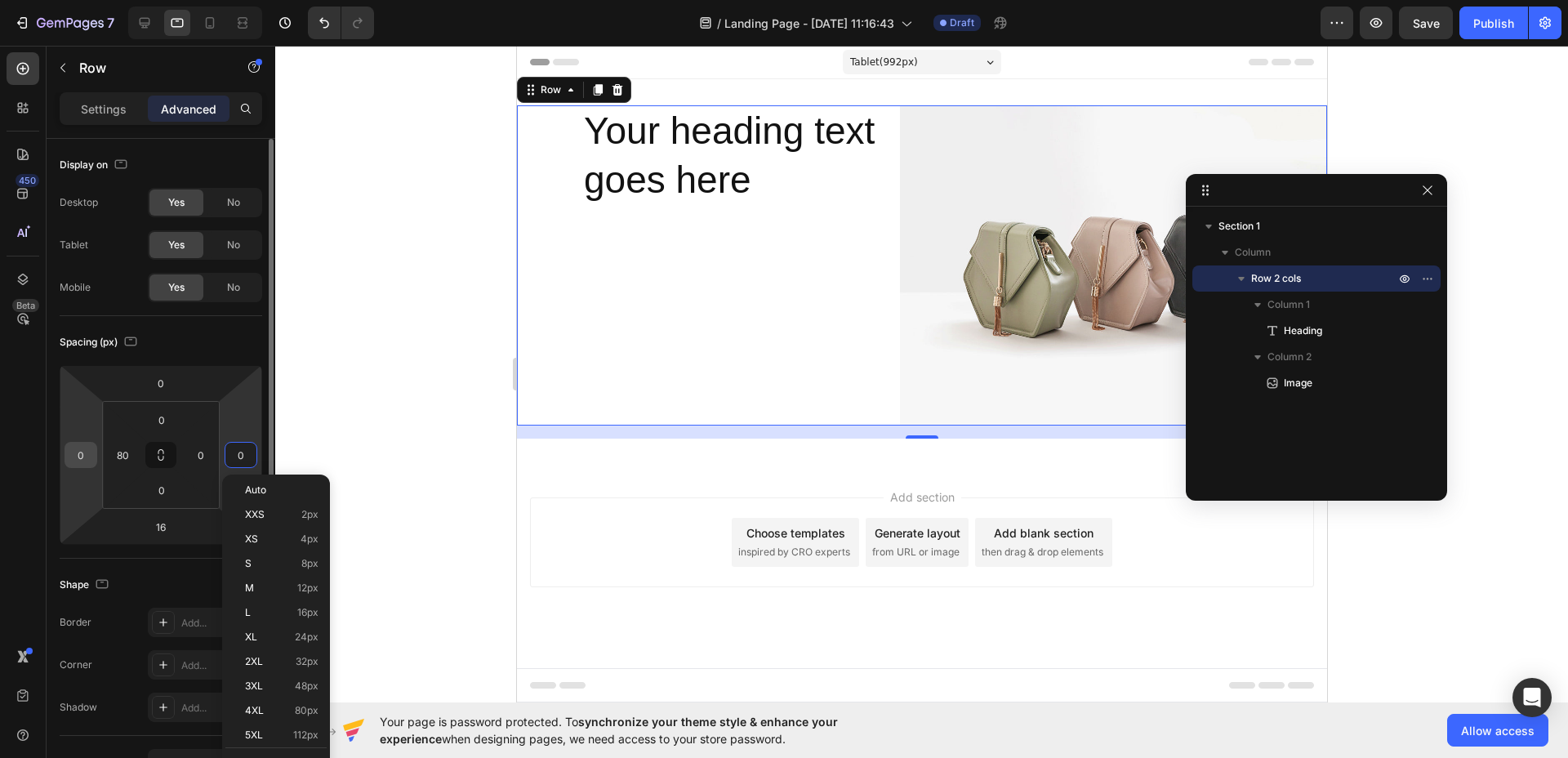
click at [90, 462] on input "0" at bounding box center [80, 455] width 24 height 24
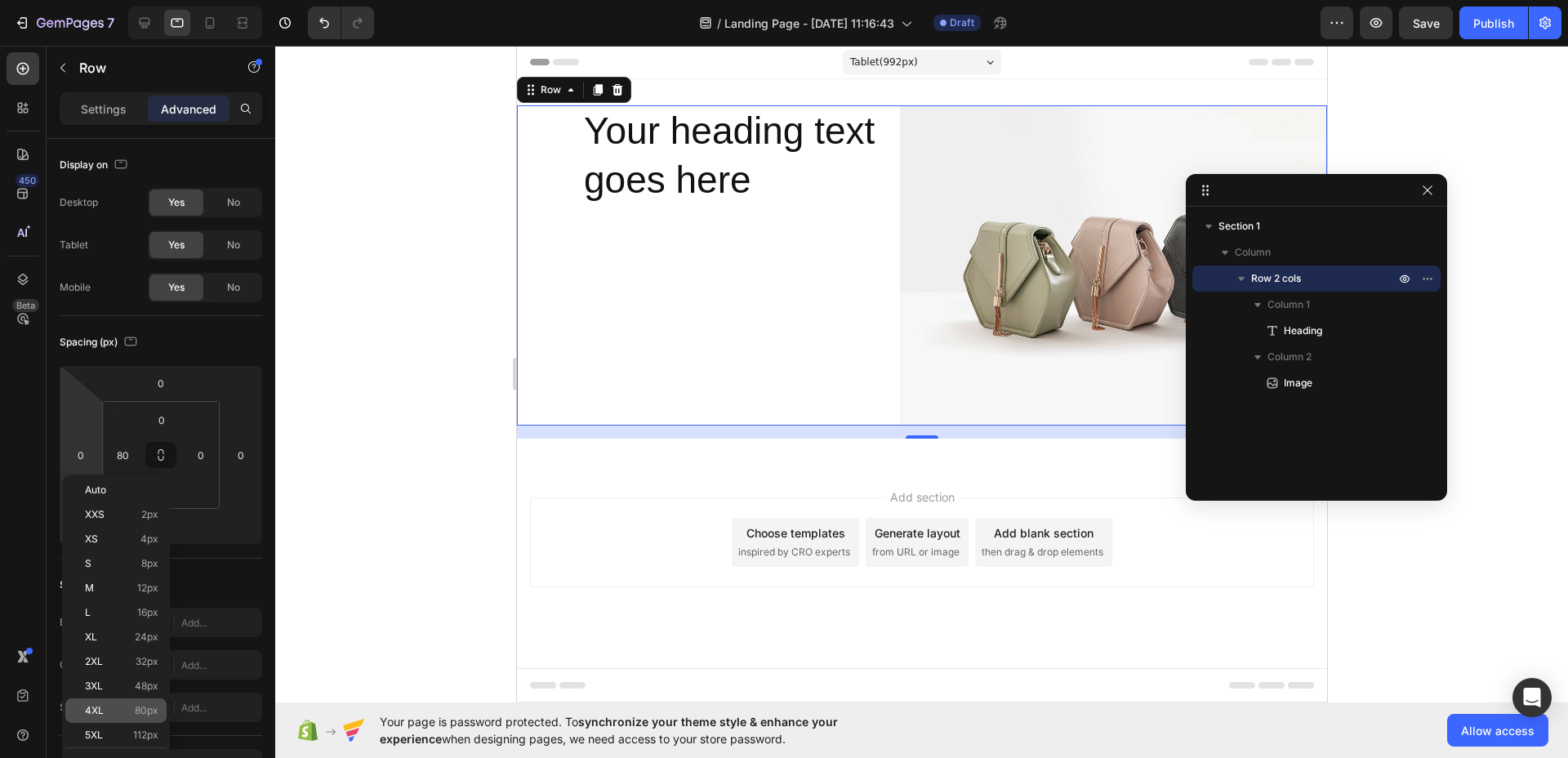
click at [126, 710] on p "4XL 80px" at bounding box center [121, 710] width 74 height 11
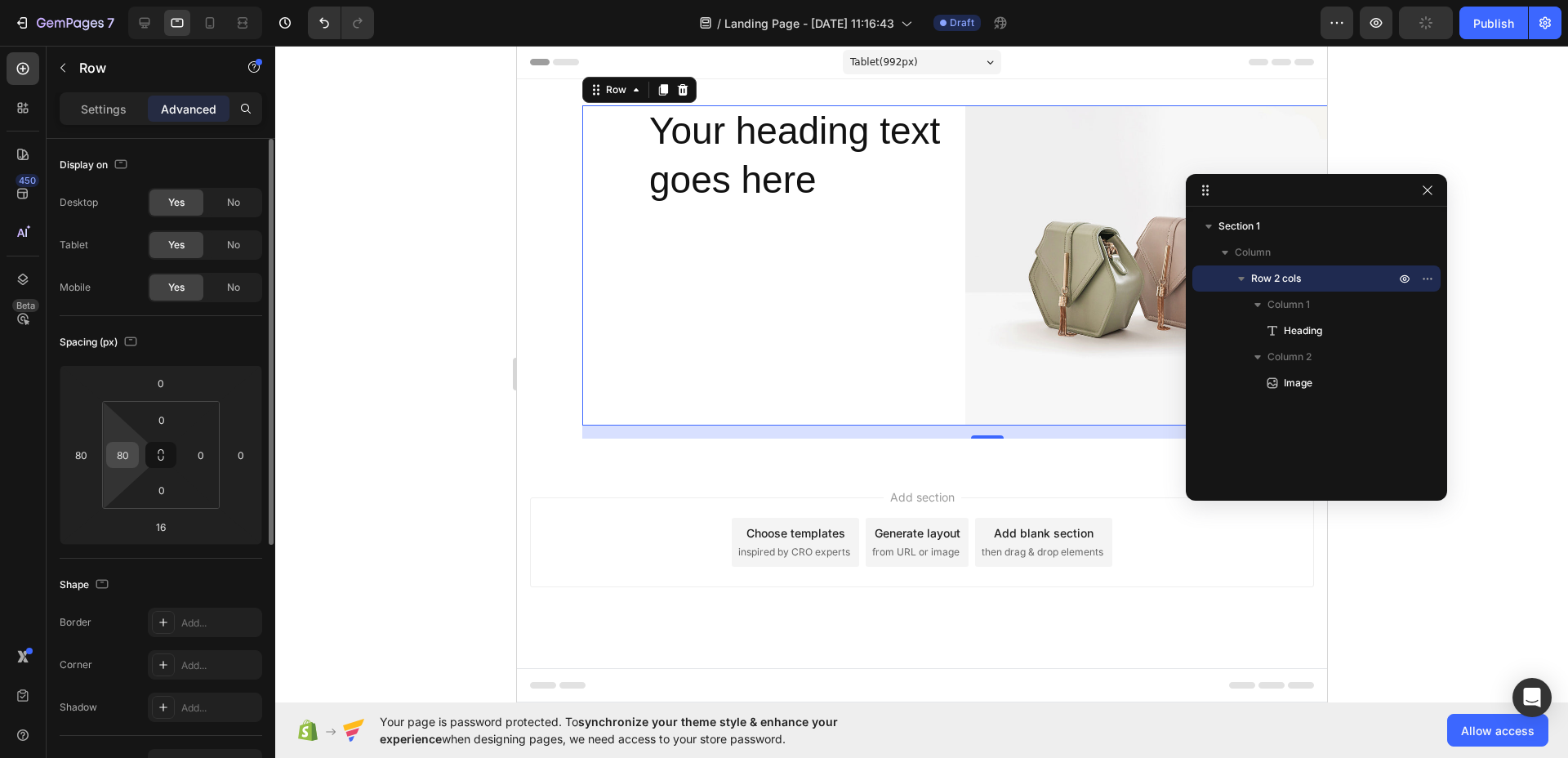
click at [135, 448] on div "80" at bounding box center [122, 455] width 33 height 26
click at [127, 457] on input "80" at bounding box center [122, 455] width 24 height 24
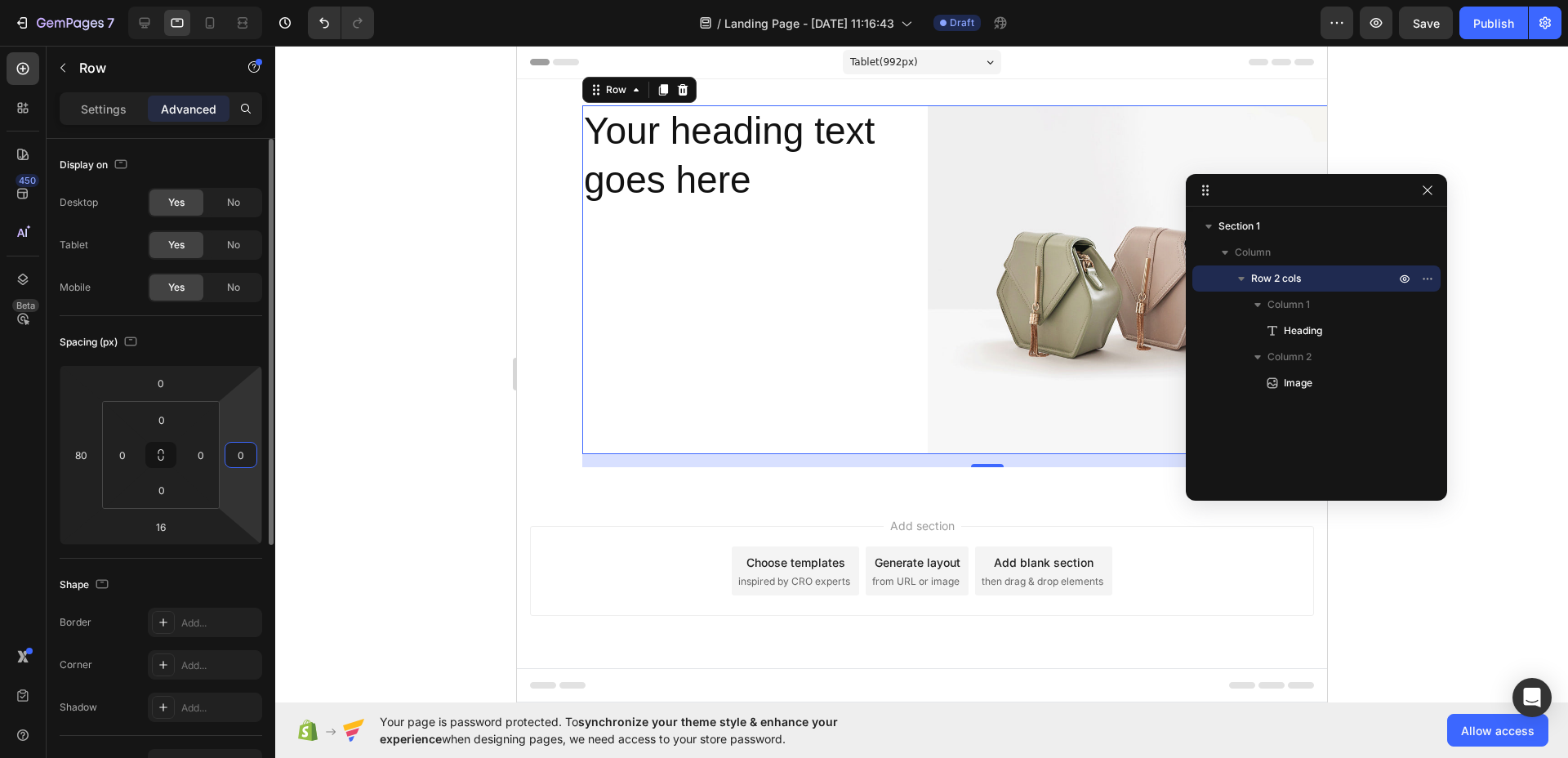
click at [236, 459] on input "0" at bounding box center [241, 455] width 24 height 24
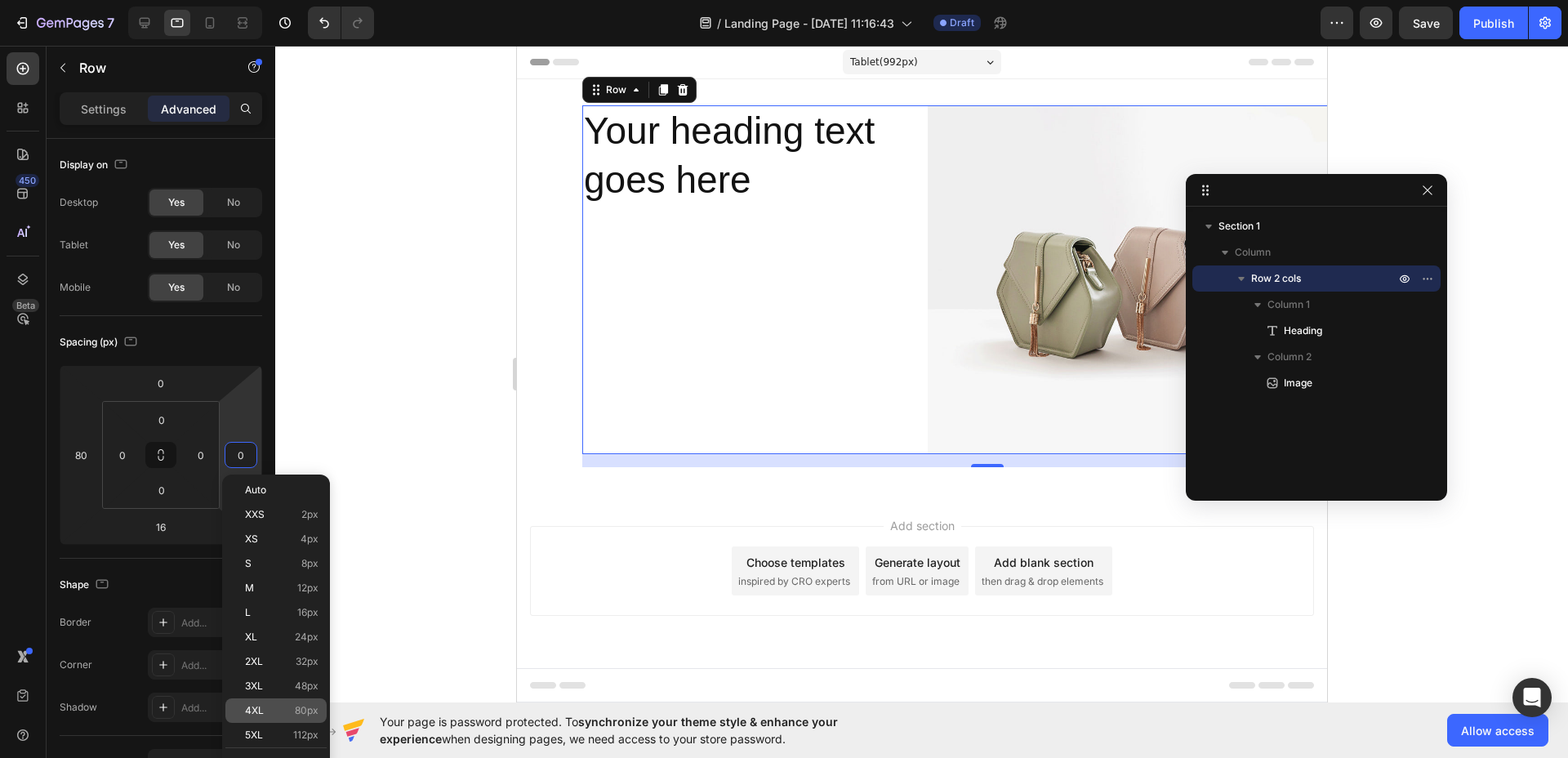
click at [286, 698] on div "4XL 80px" at bounding box center [276, 710] width 101 height 24
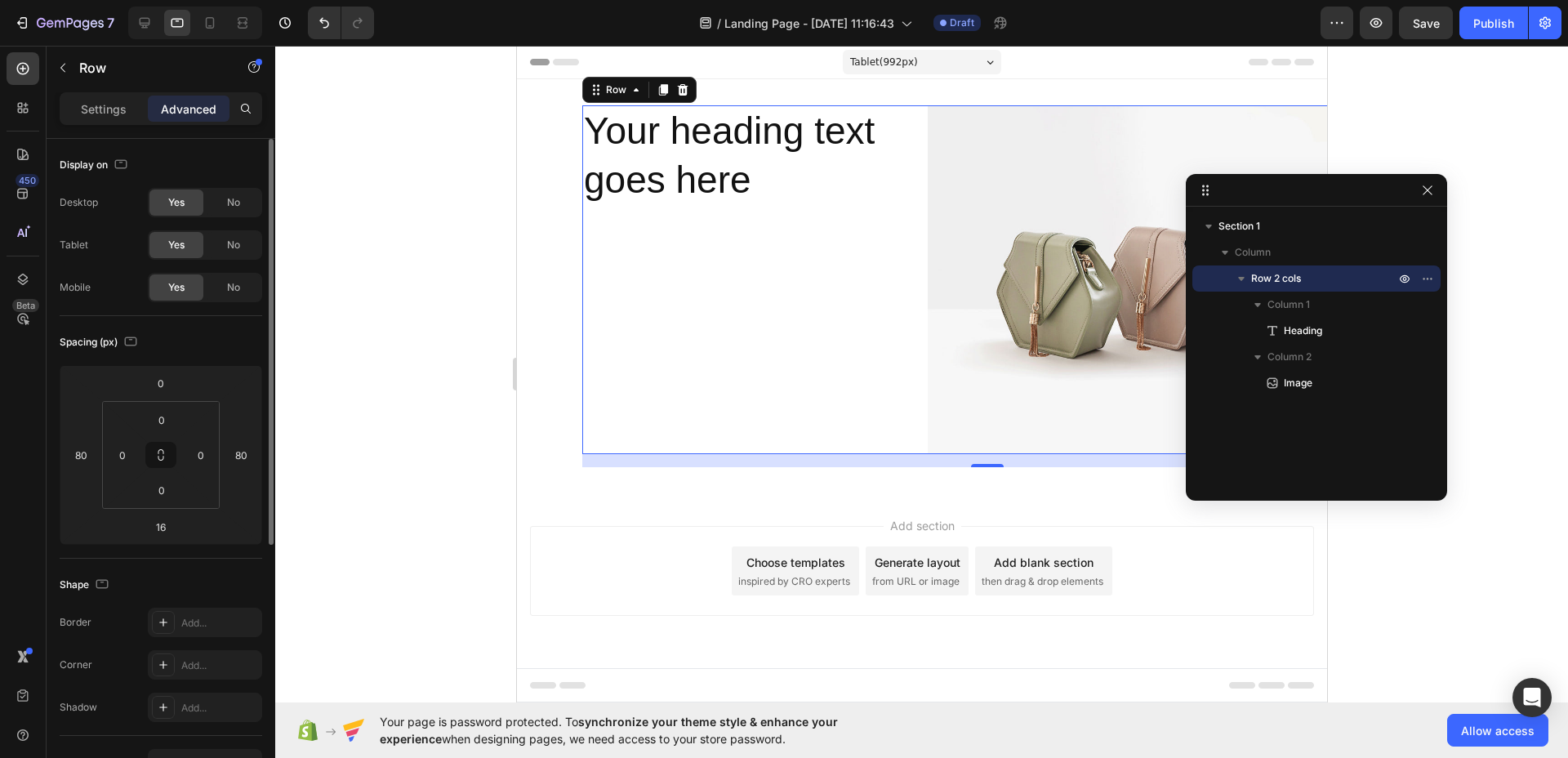
click at [210, 346] on div "Spacing (px)" at bounding box center [161, 342] width 203 height 26
click at [83, 454] on input "80" at bounding box center [80, 455] width 24 height 24
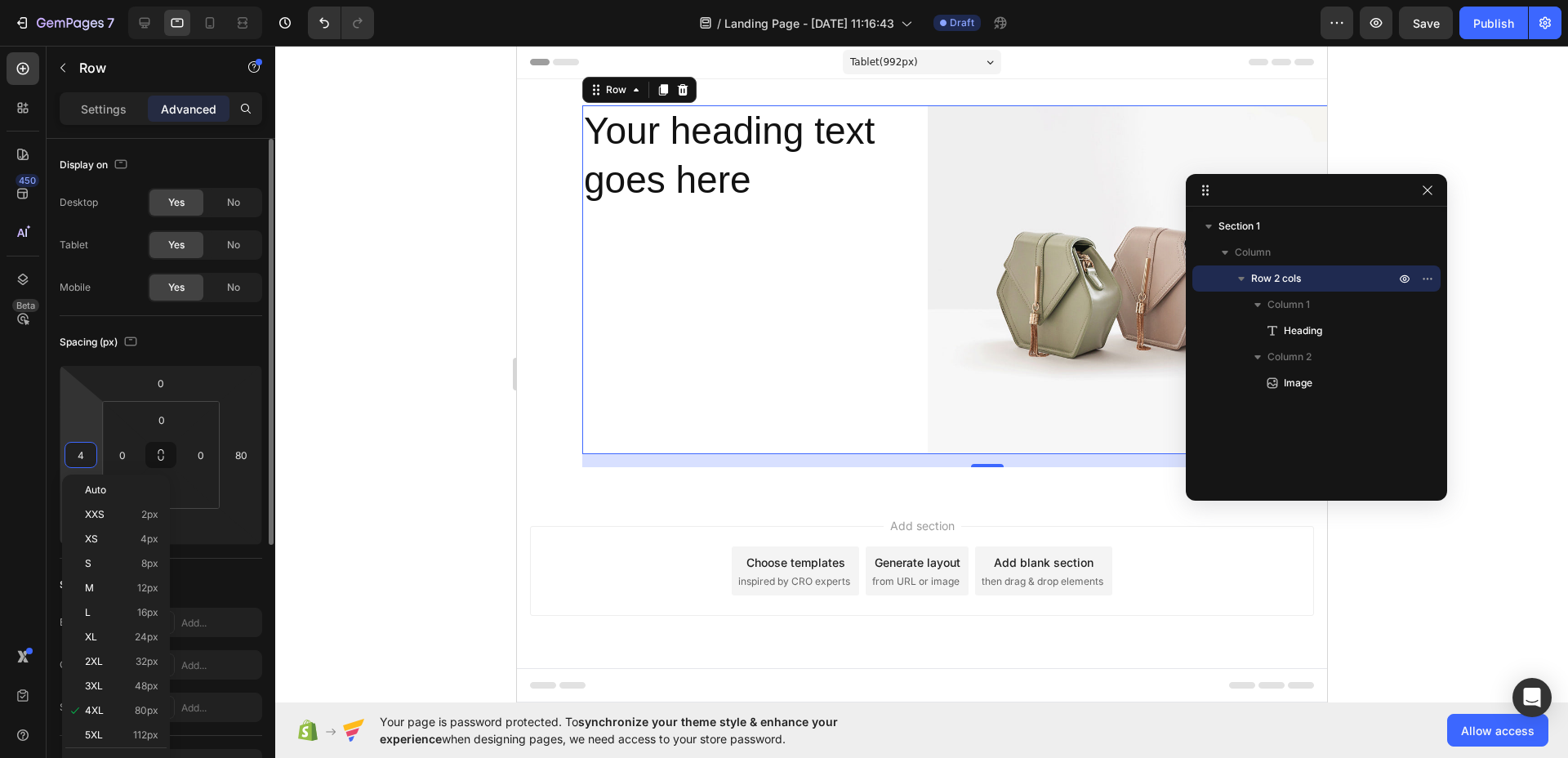
click at [172, 346] on div "Spacing (px)" at bounding box center [161, 342] width 203 height 26
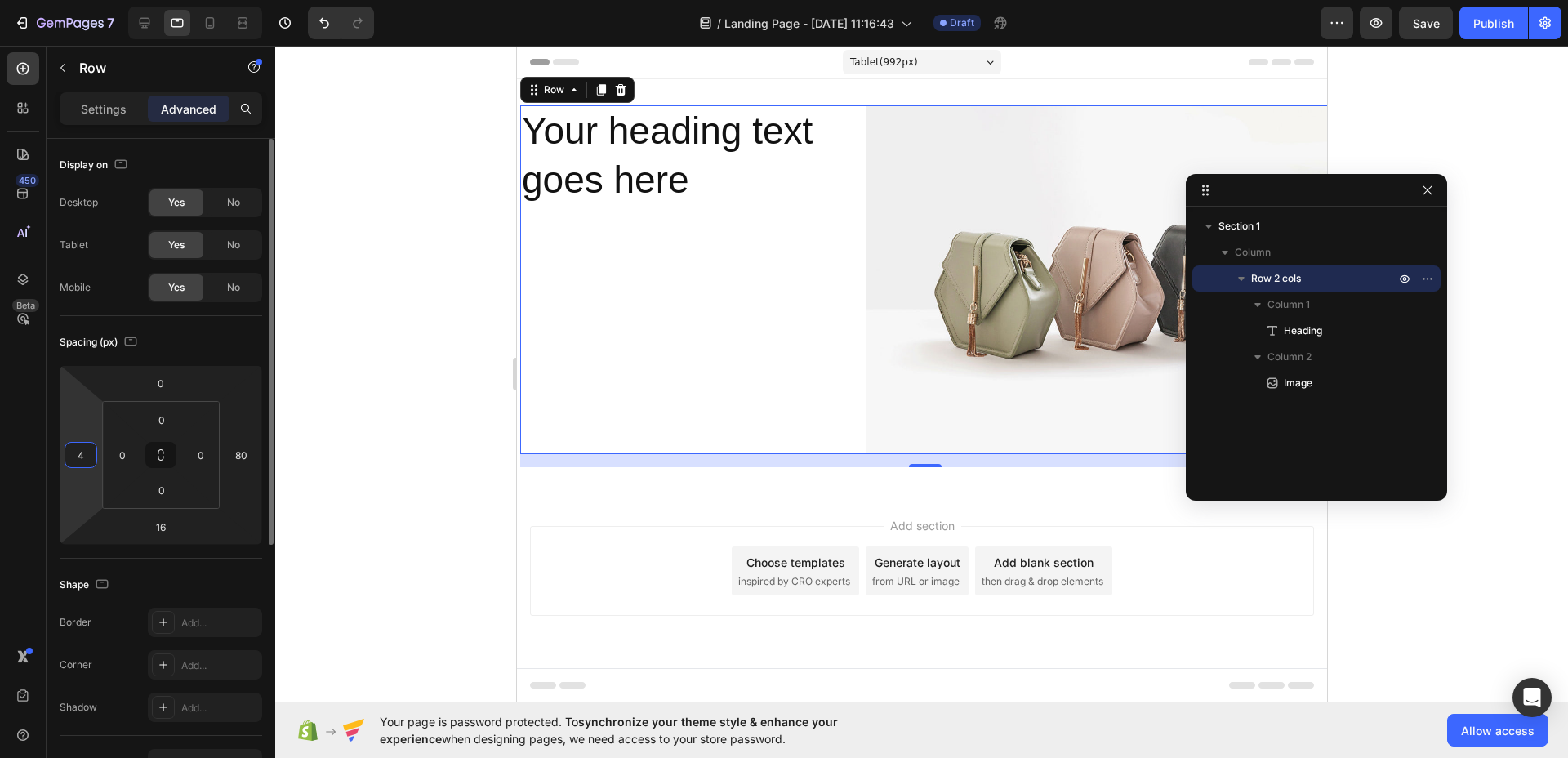
click at [85, 457] on input "4" at bounding box center [80, 455] width 24 height 24
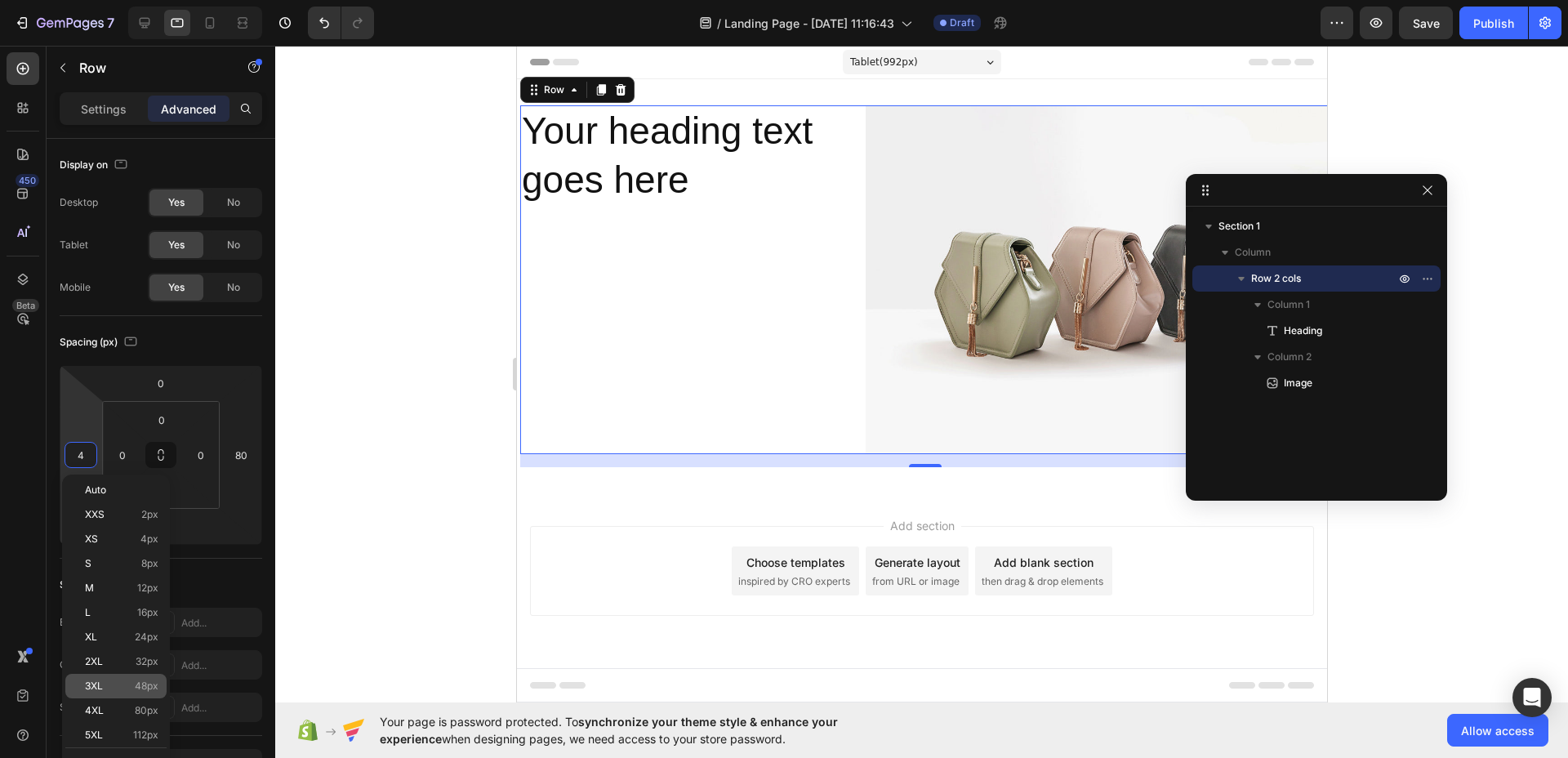
click at [146, 697] on div "3XL 48px" at bounding box center [116, 686] width 101 height 24
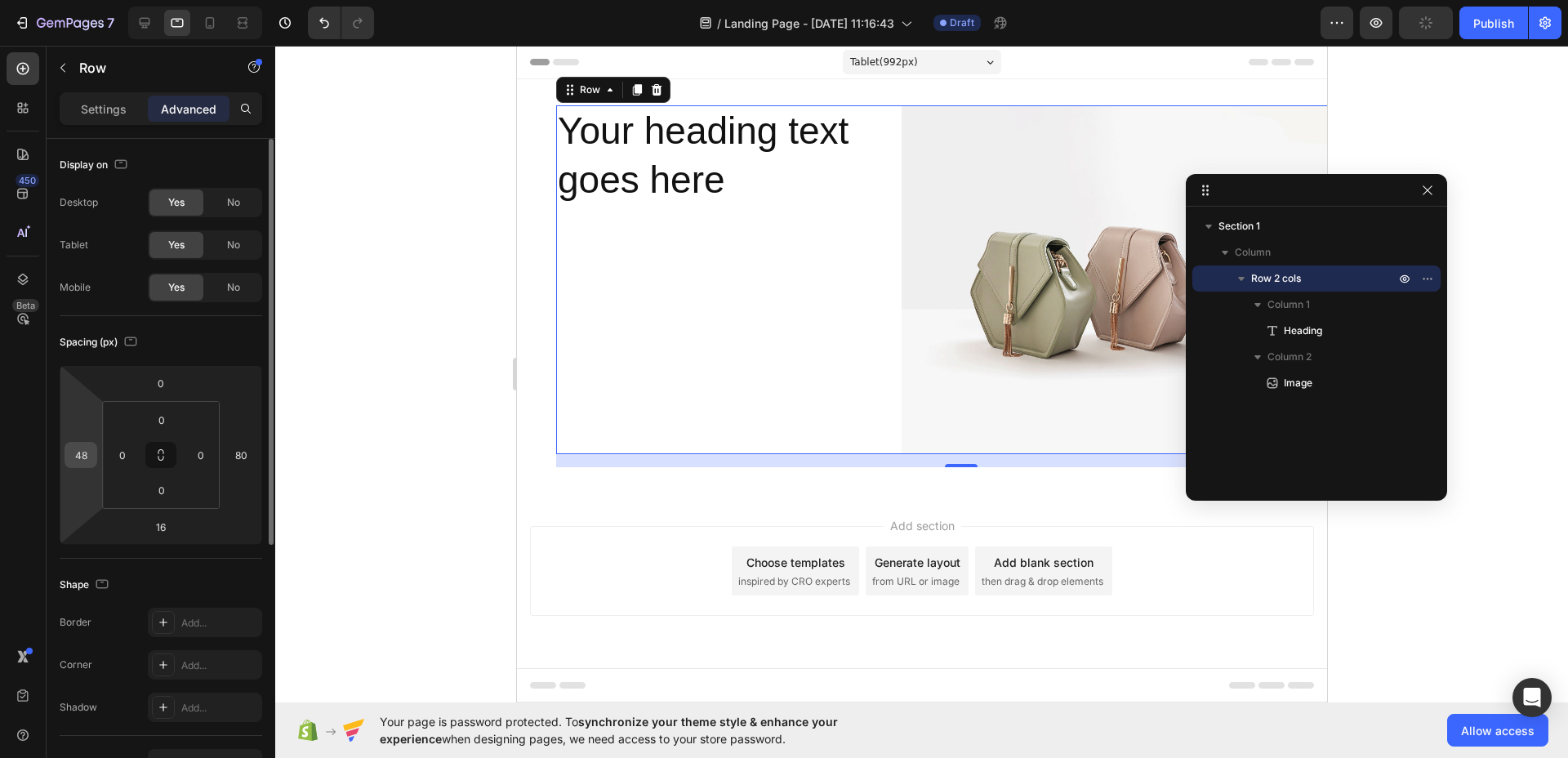
click at [81, 456] on input "48" at bounding box center [80, 455] width 24 height 24
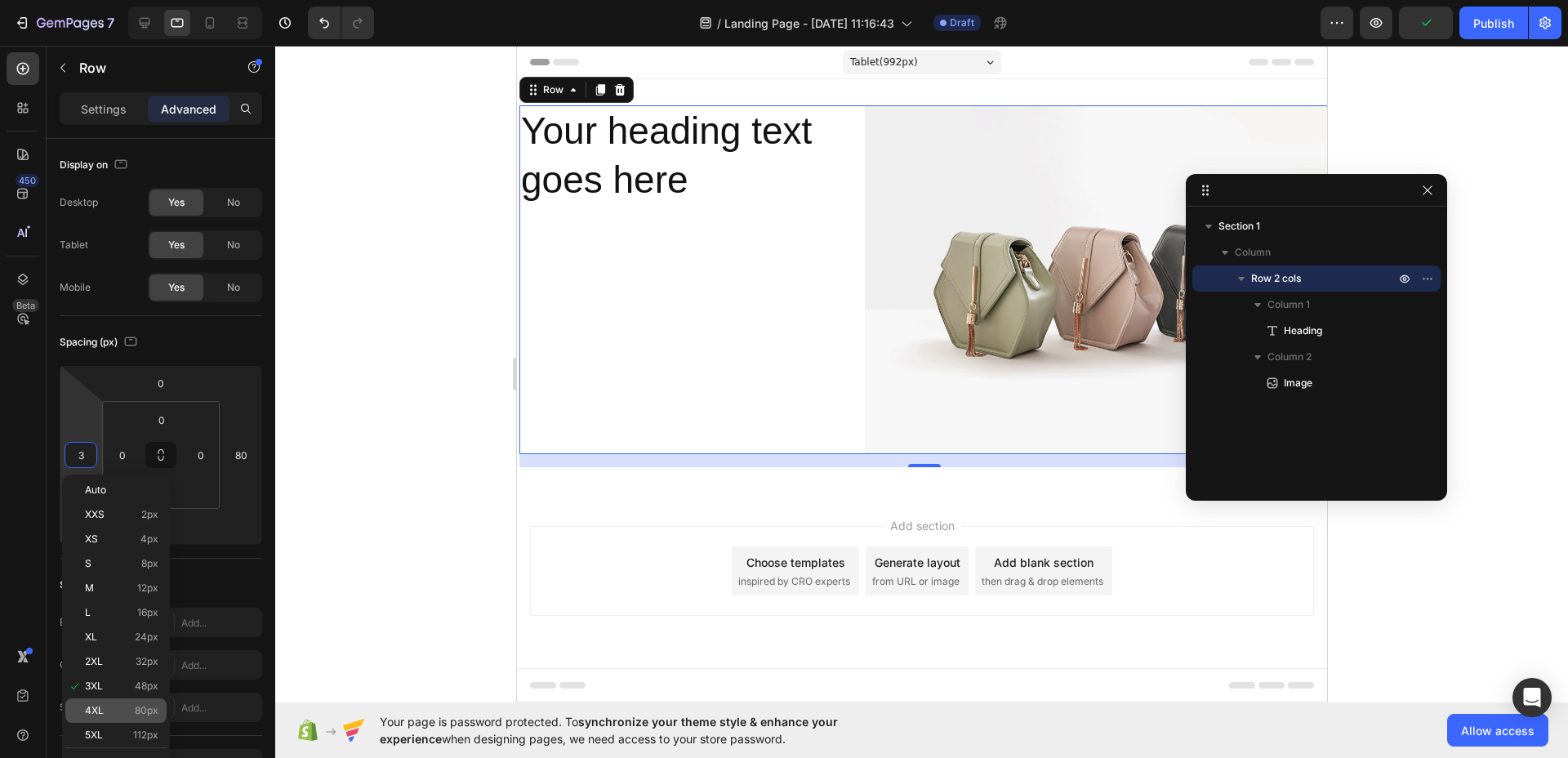
click at [109, 707] on p "4XL 80px" at bounding box center [121, 710] width 74 height 11
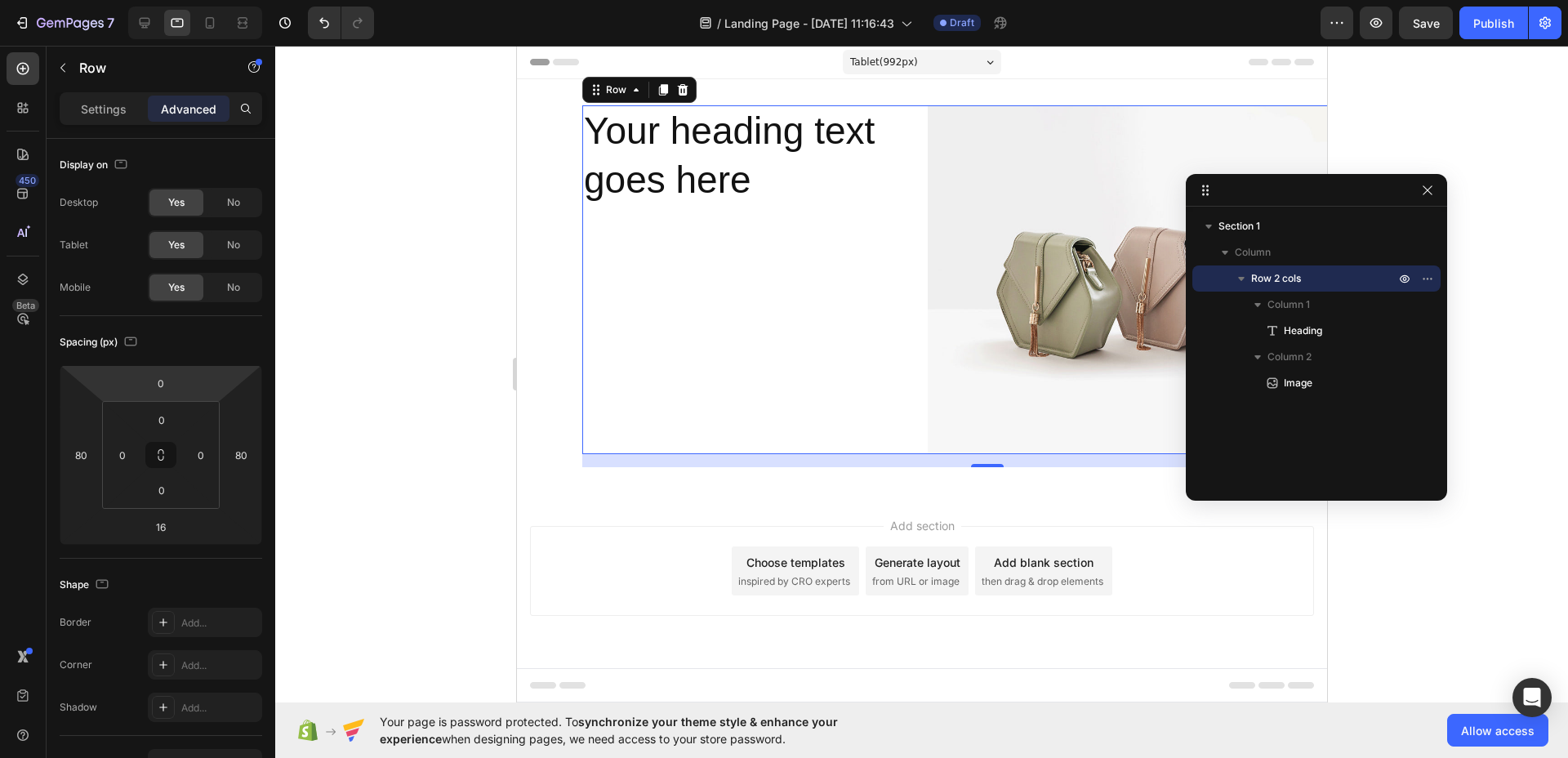
click at [366, 307] on div at bounding box center [920, 402] width 1292 height 712
click at [720, 226] on div "Your heading text goes here Heading" at bounding box center [748, 279] width 333 height 349
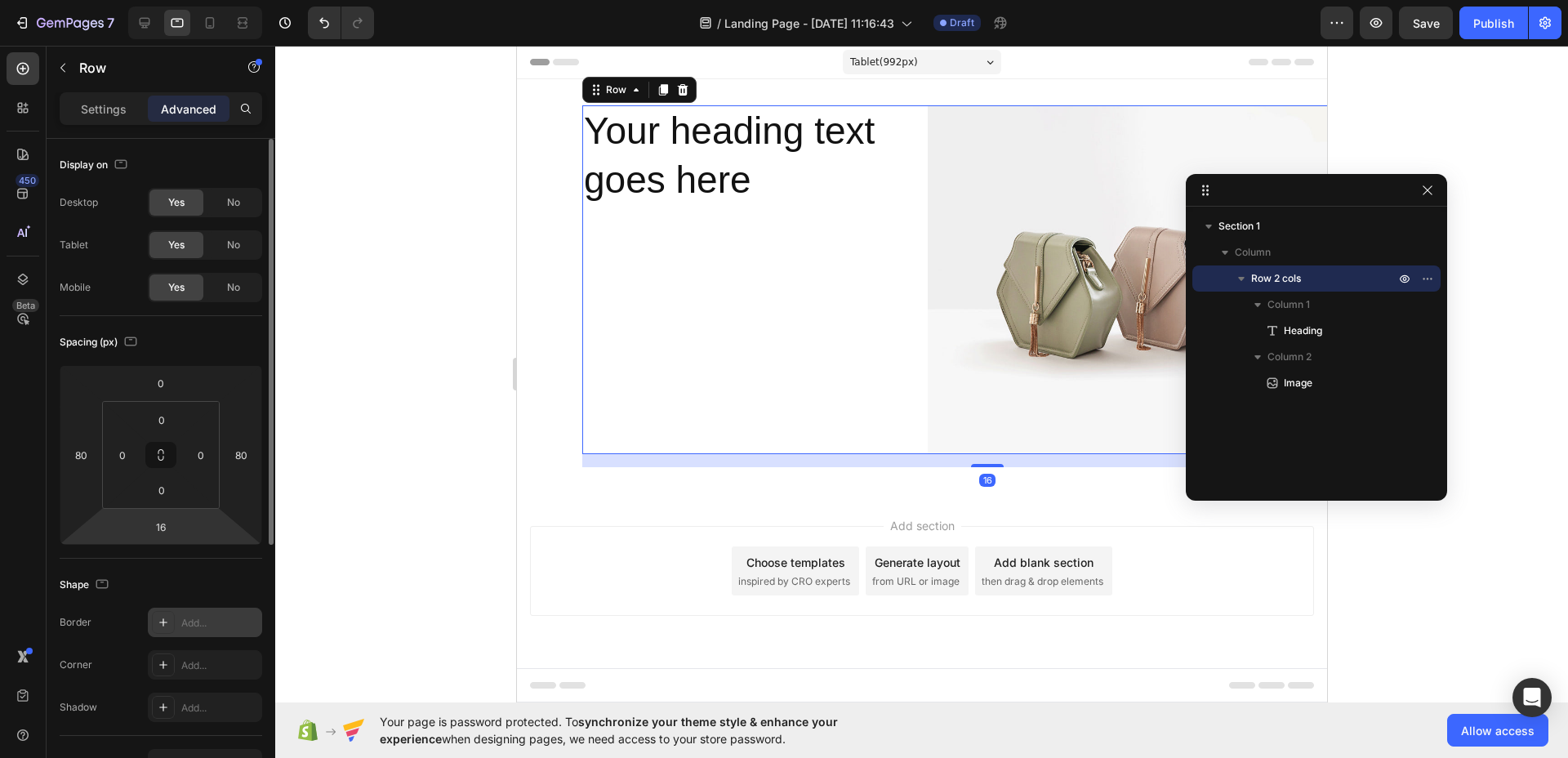
scroll to position [75, 0]
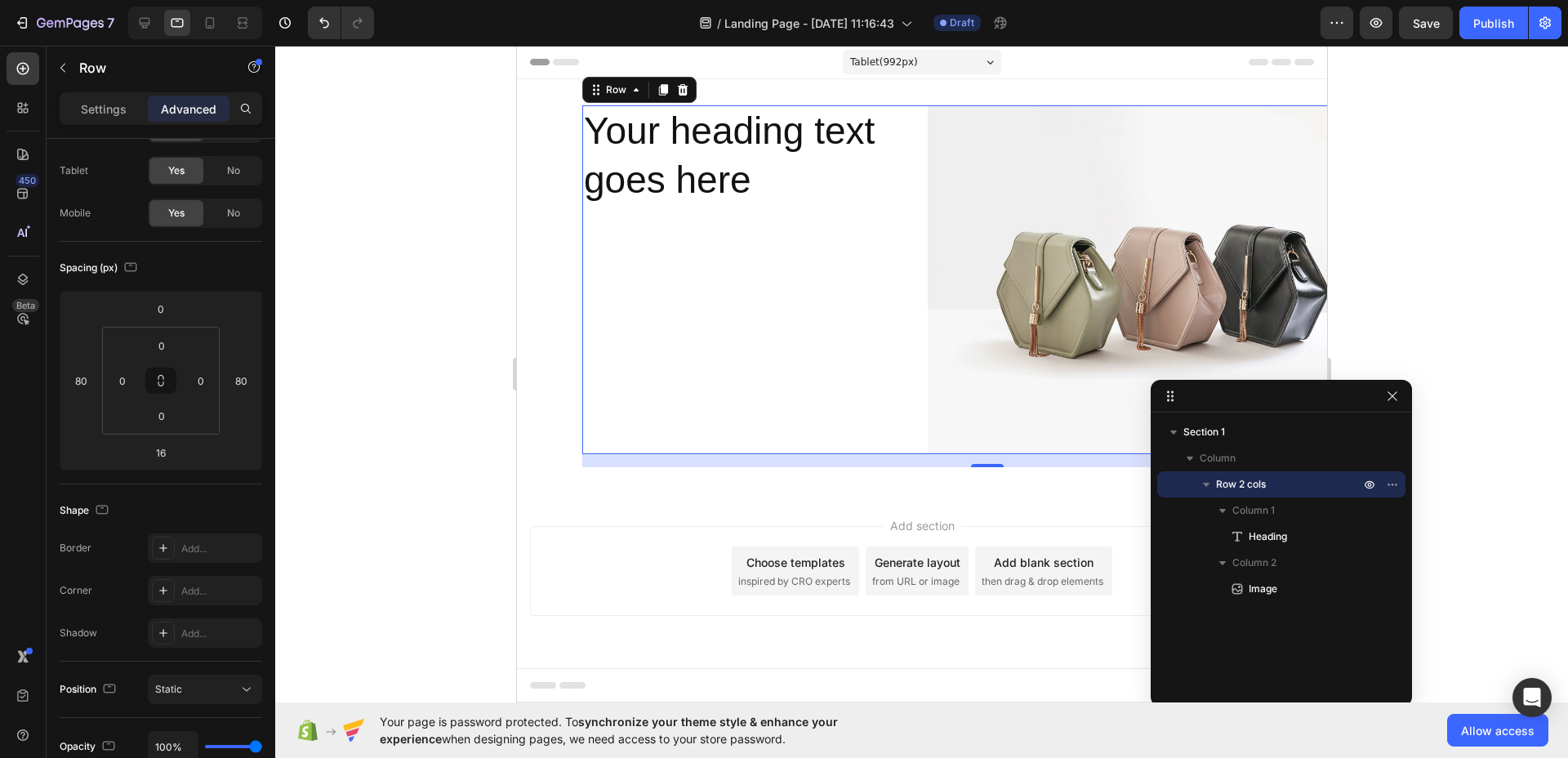
drag, startPoint x: 1293, startPoint y: 185, endPoint x: 1174, endPoint y: 473, distance: 311.6
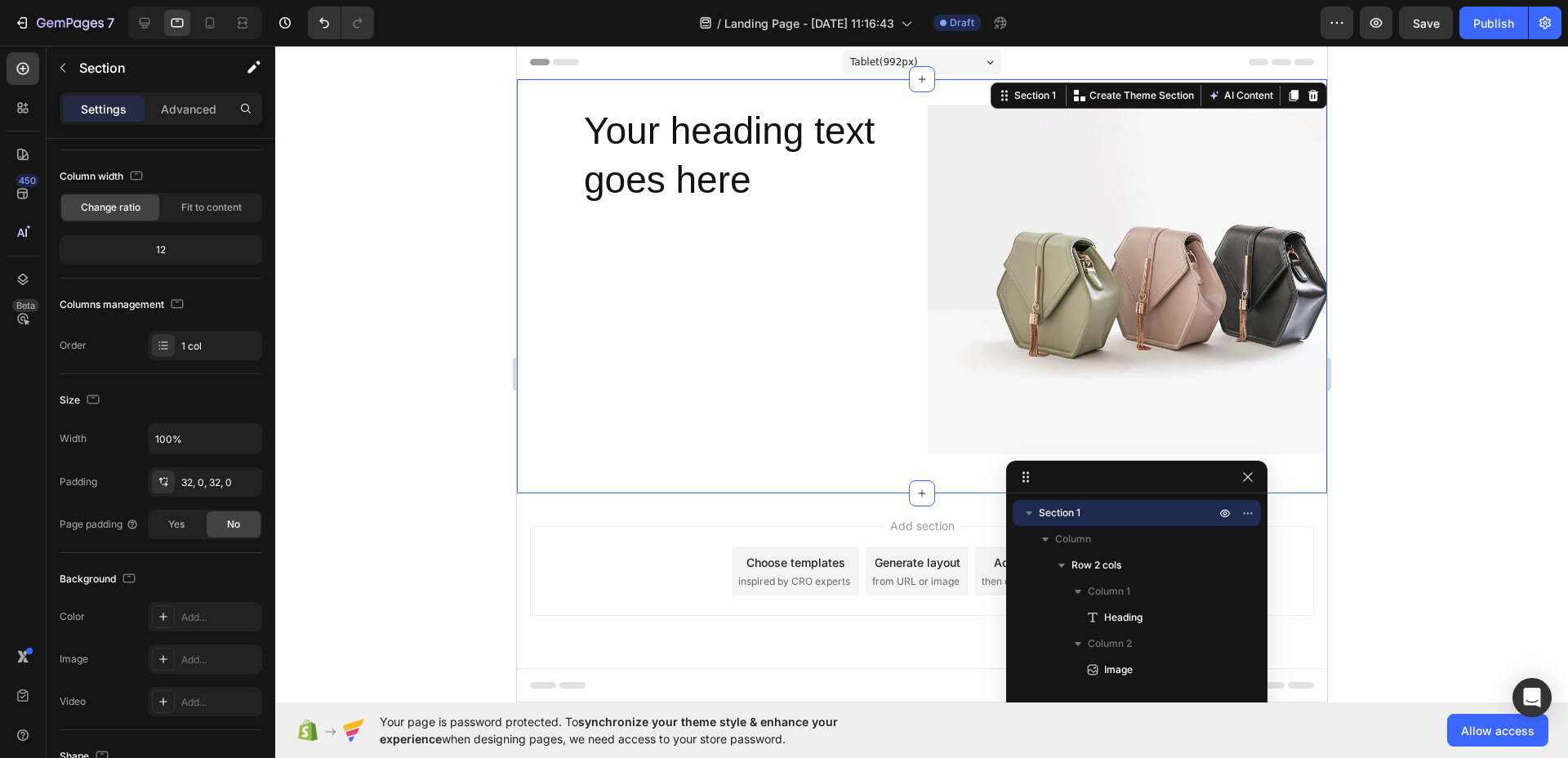
click at [945, 82] on div "Your heading text goes here Heading Image Row Section 1 You can create reusable…" at bounding box center [920, 286] width 810 height 414
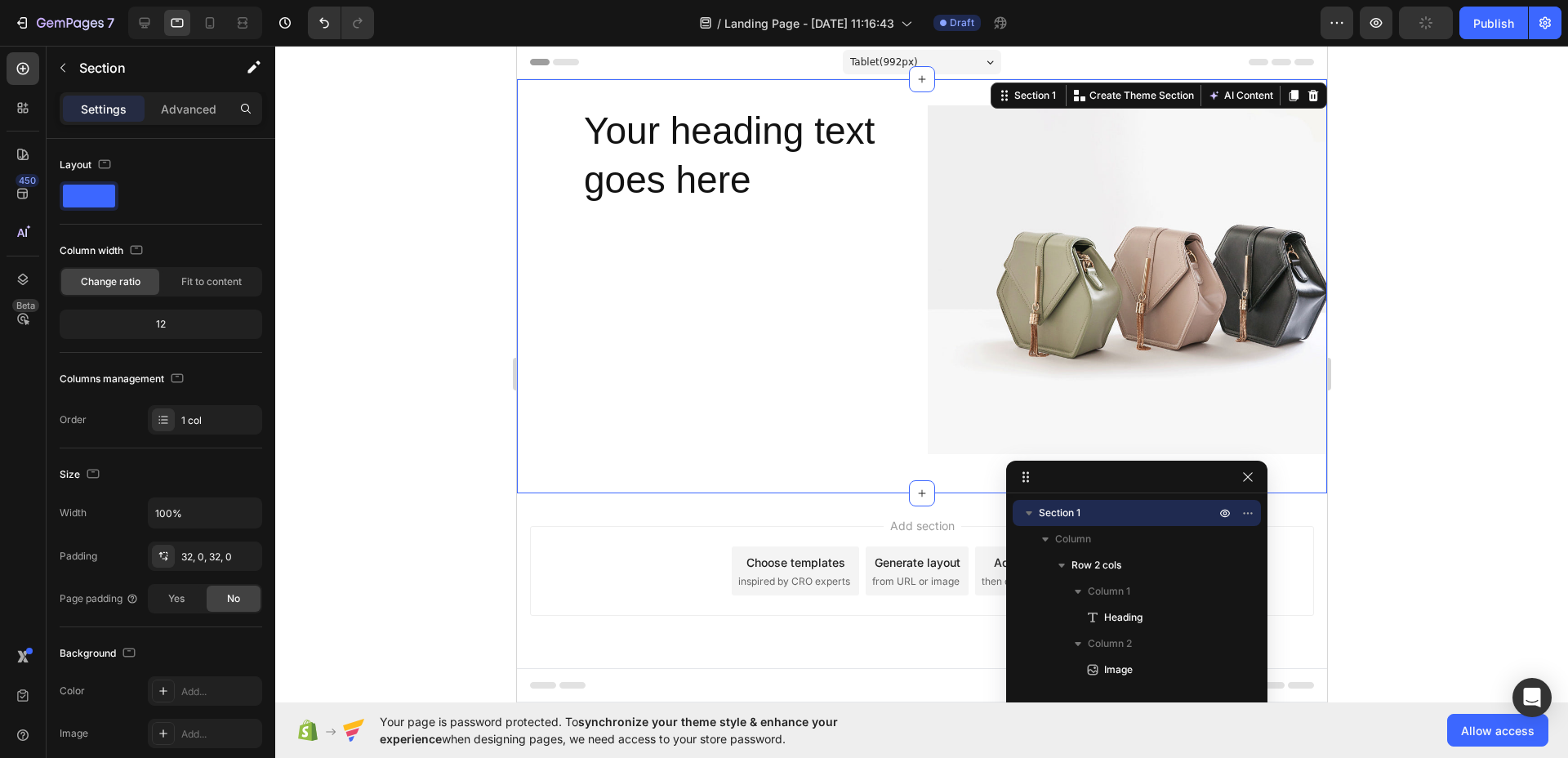
click at [534, 207] on div "Your heading text goes here Heading Image Row" at bounding box center [920, 286] width 810 height 362
click at [214, 17] on icon at bounding box center [209, 22] width 16 height 16
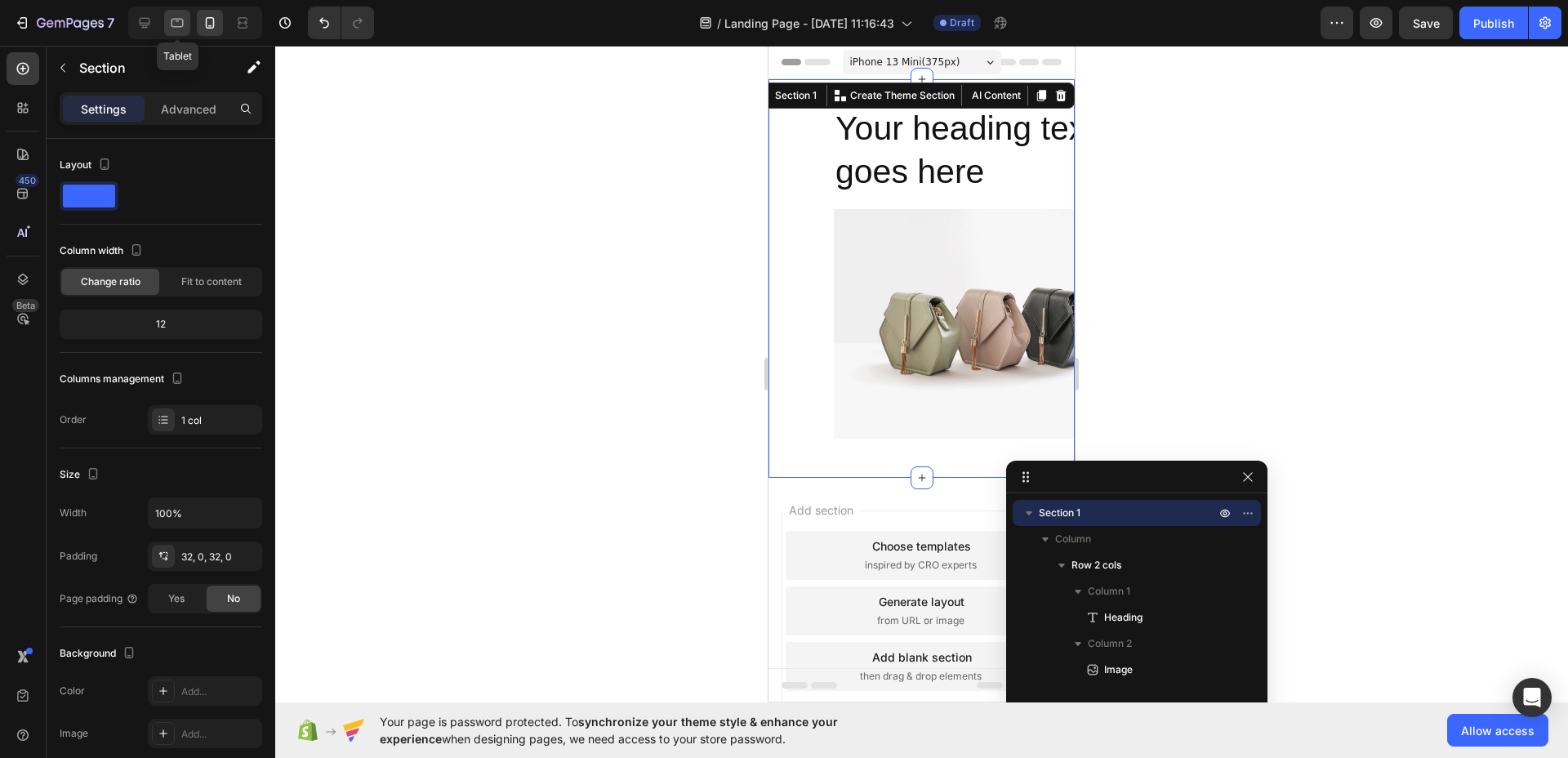
click at [168, 23] on div at bounding box center [178, 22] width 26 height 26
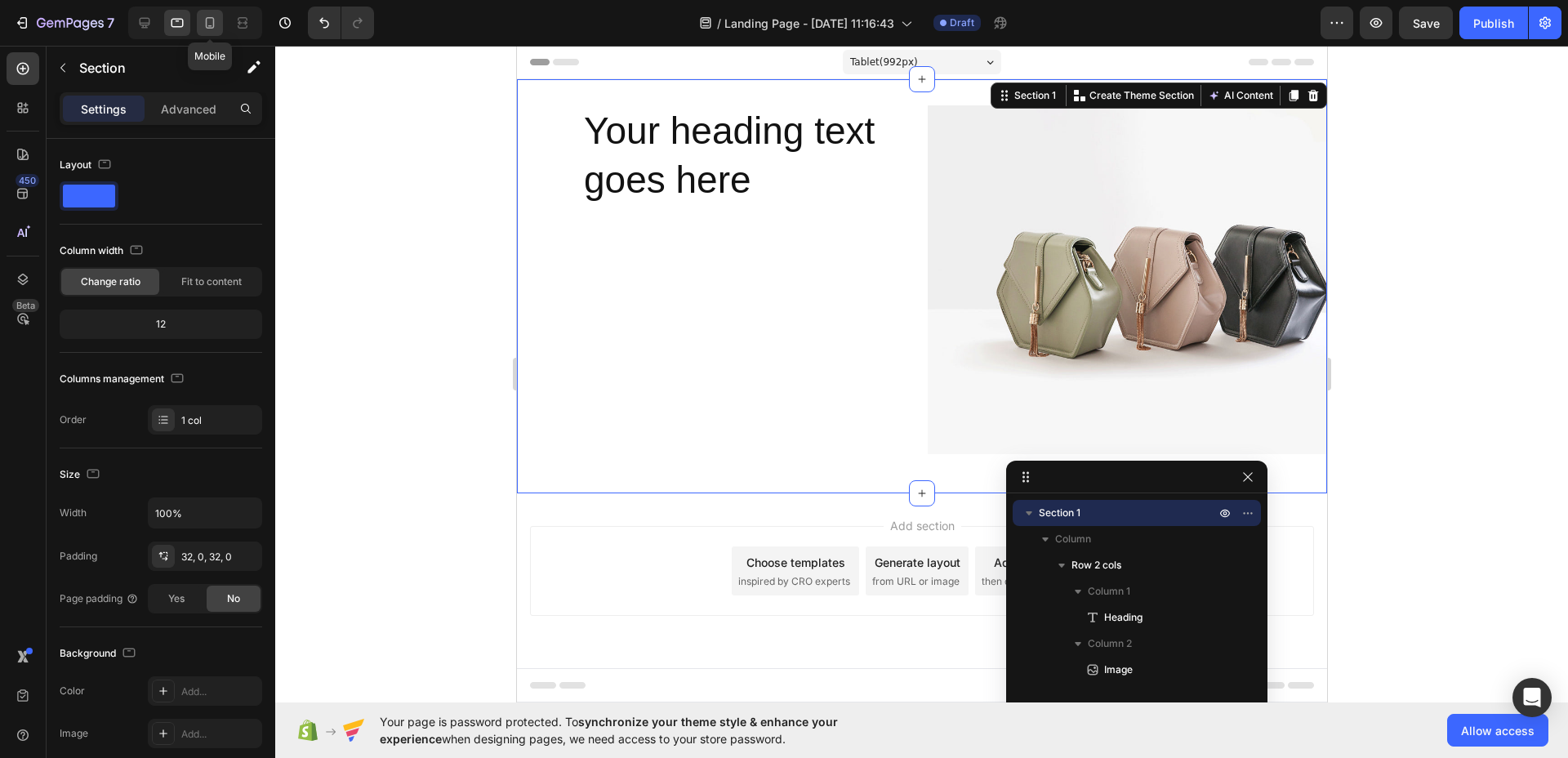
click at [210, 22] on icon at bounding box center [209, 22] width 16 height 16
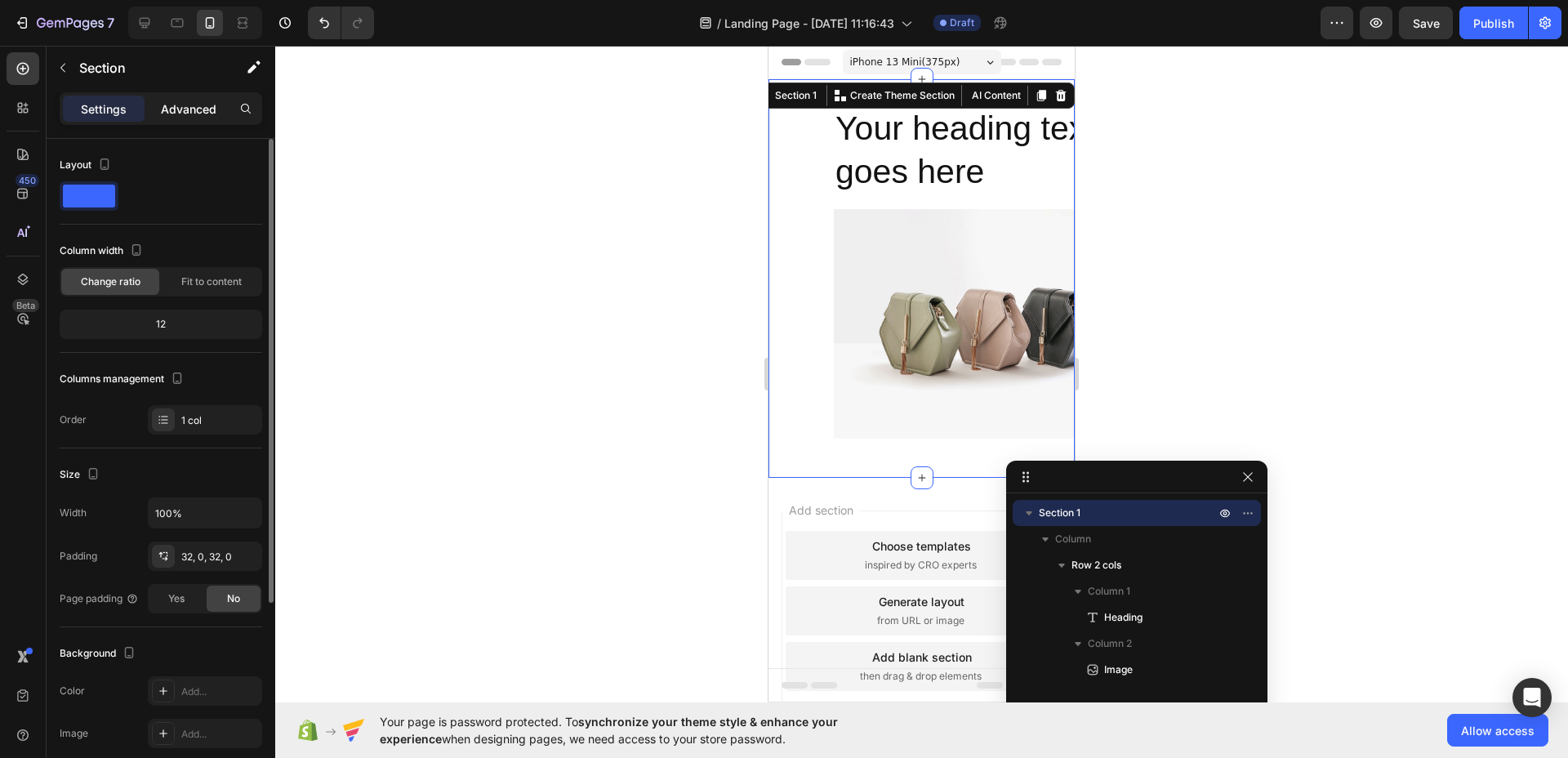
click at [181, 107] on p "Advanced" at bounding box center [188, 108] width 55 height 17
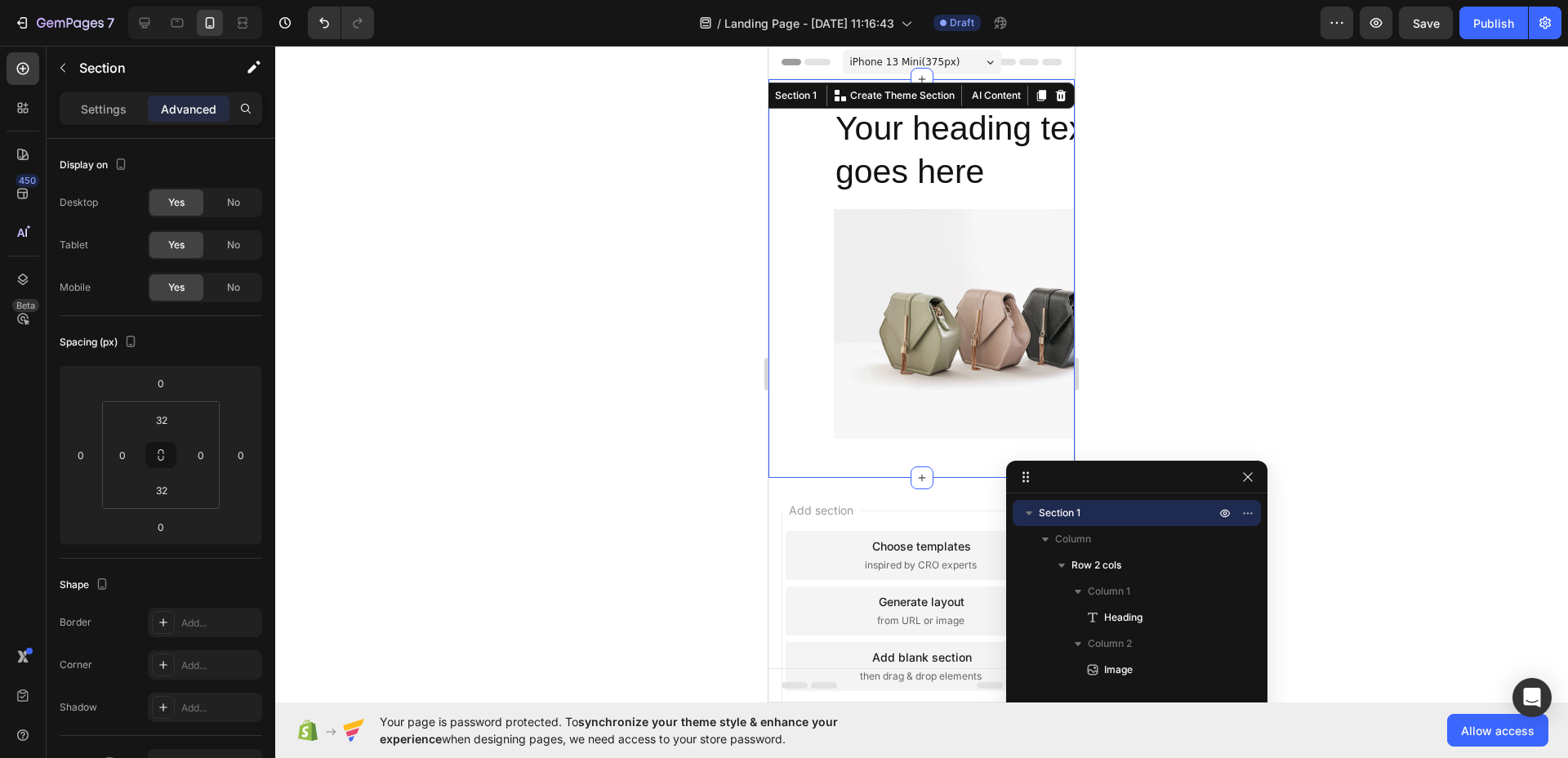
click at [788, 212] on div "Your heading text goes here Heading Image Row" at bounding box center [921, 279] width 306 height 346
drag, startPoint x: 659, startPoint y: 324, endPoint x: 741, endPoint y: 341, distance: 83.7
click at [661, 327] on div at bounding box center [920, 402] width 1292 height 712
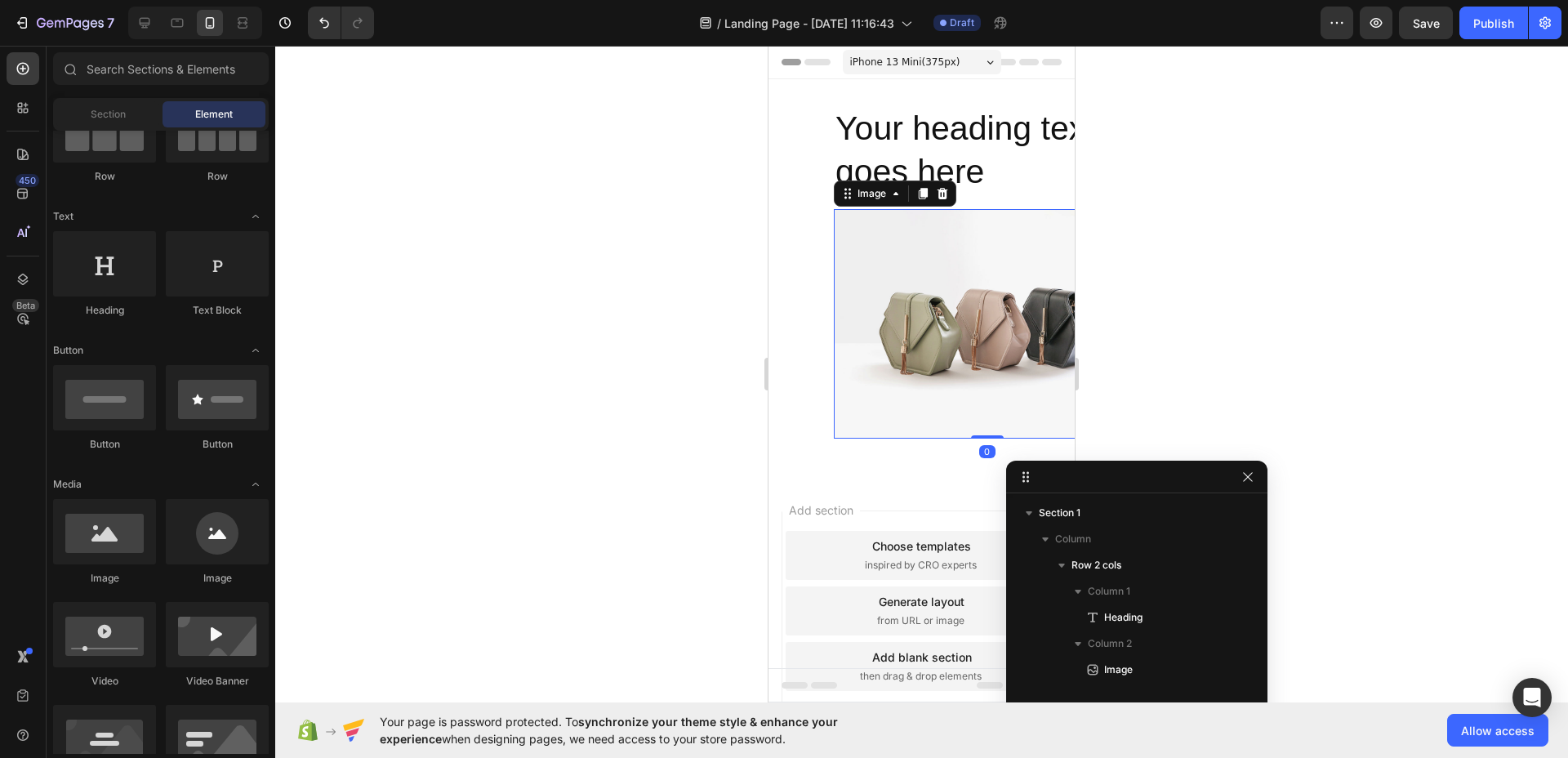
click at [835, 236] on img at bounding box center [987, 324] width 306 height 230
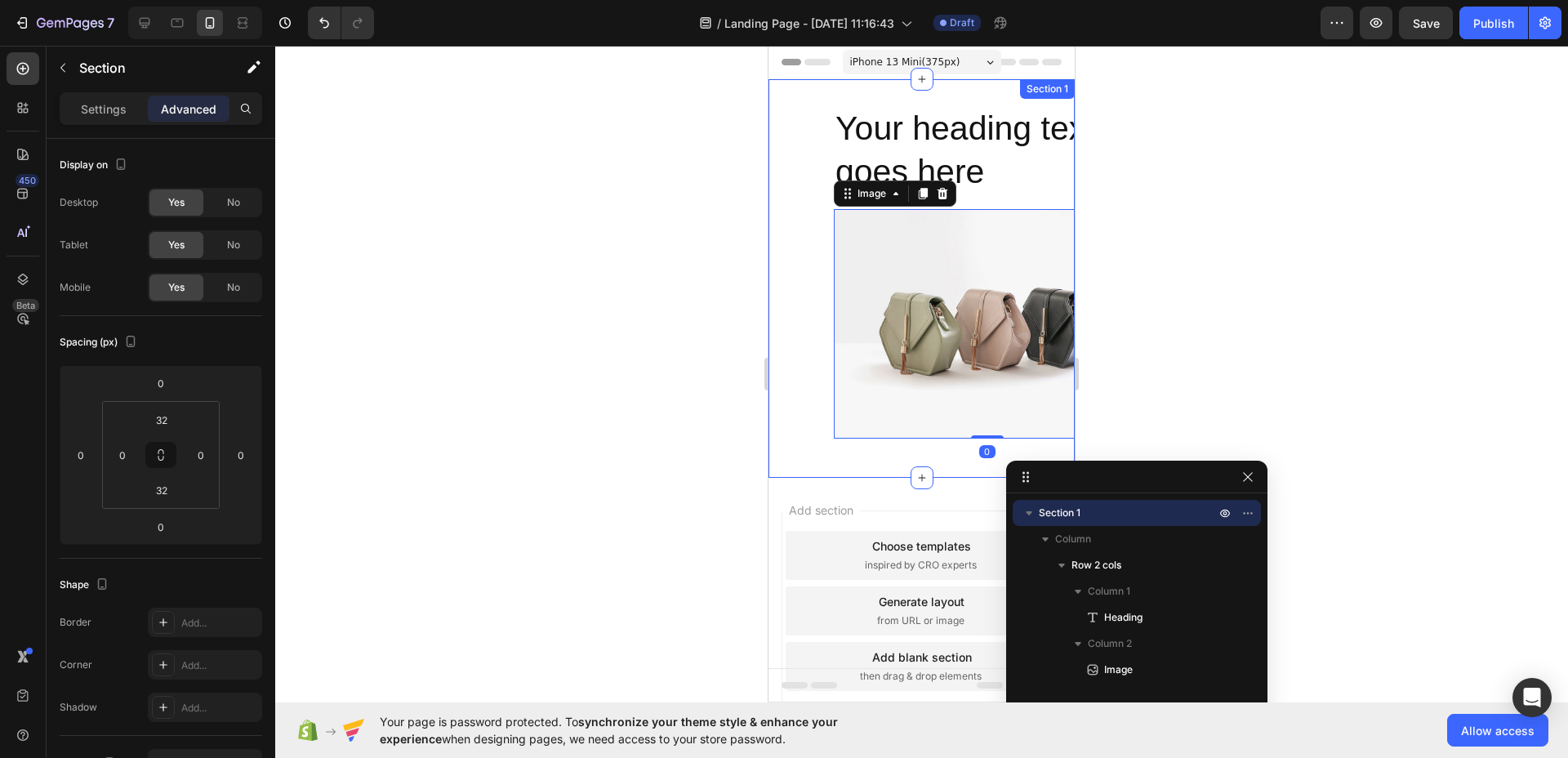
click at [805, 253] on div "Your heading text goes here Heading Image 0 Row" at bounding box center [921, 279] width 306 height 346
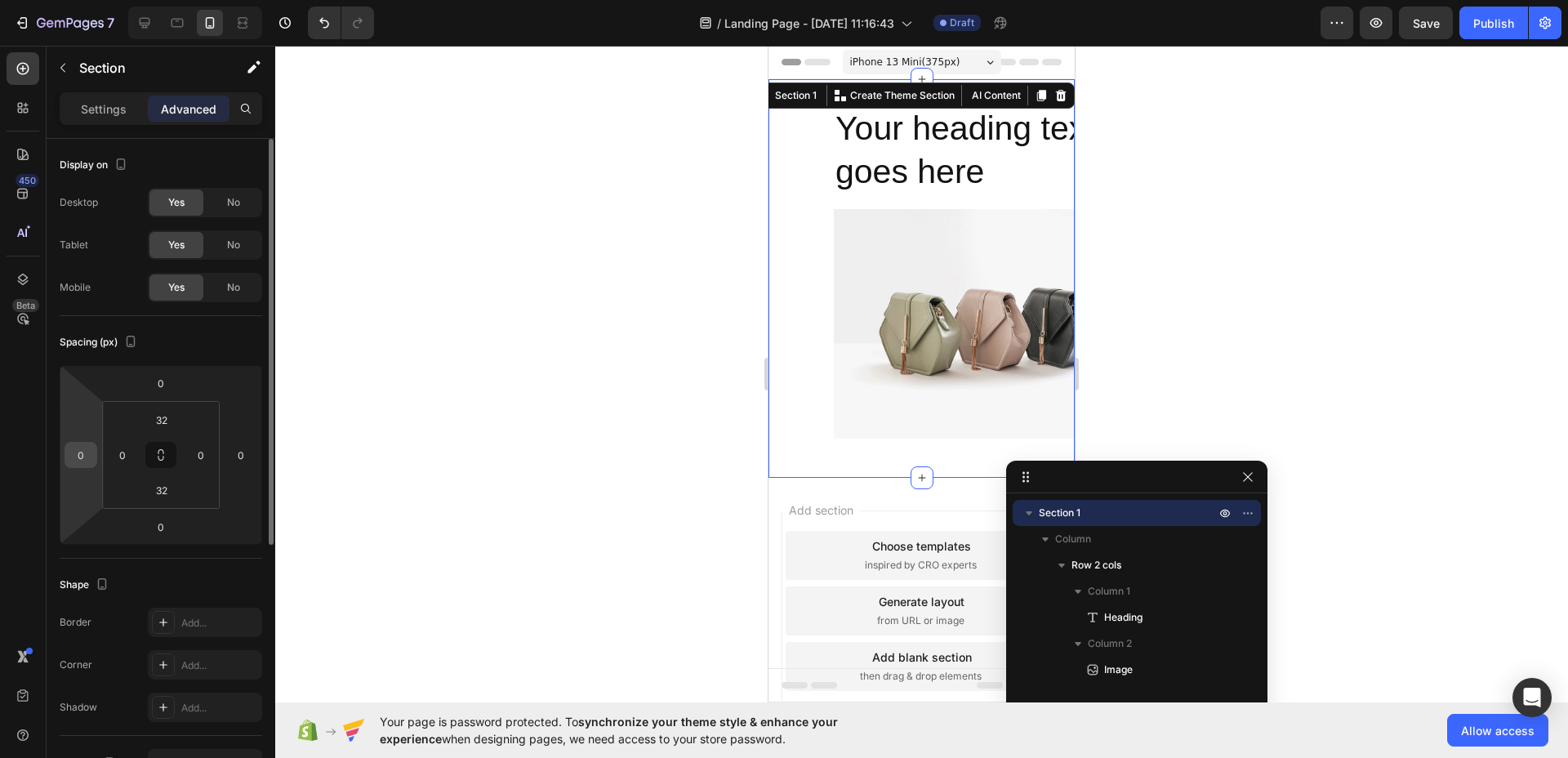
click at [85, 460] on input "0" at bounding box center [80, 455] width 24 height 24
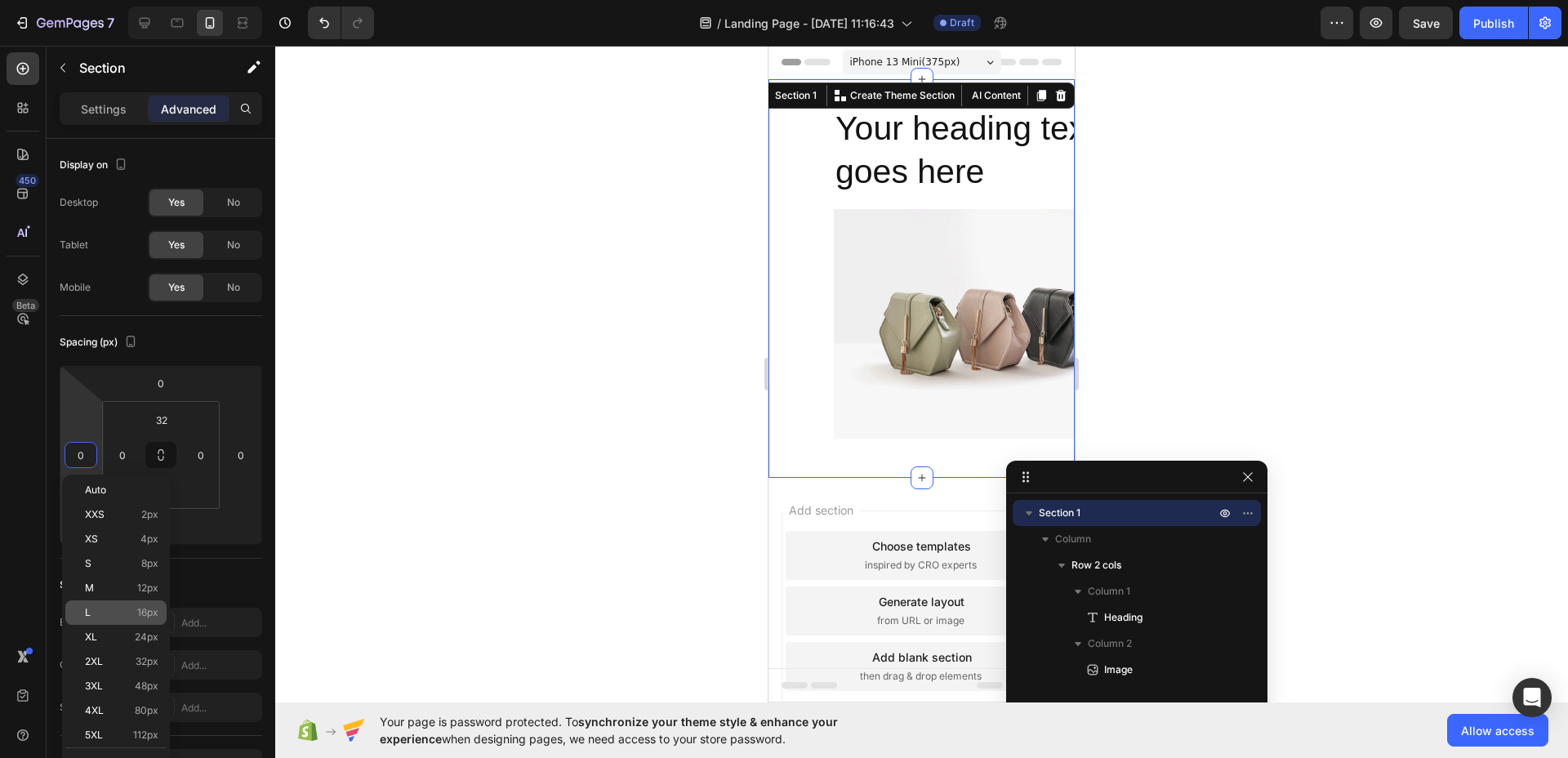
click at [125, 606] on div "L 16px" at bounding box center [116, 612] width 101 height 24
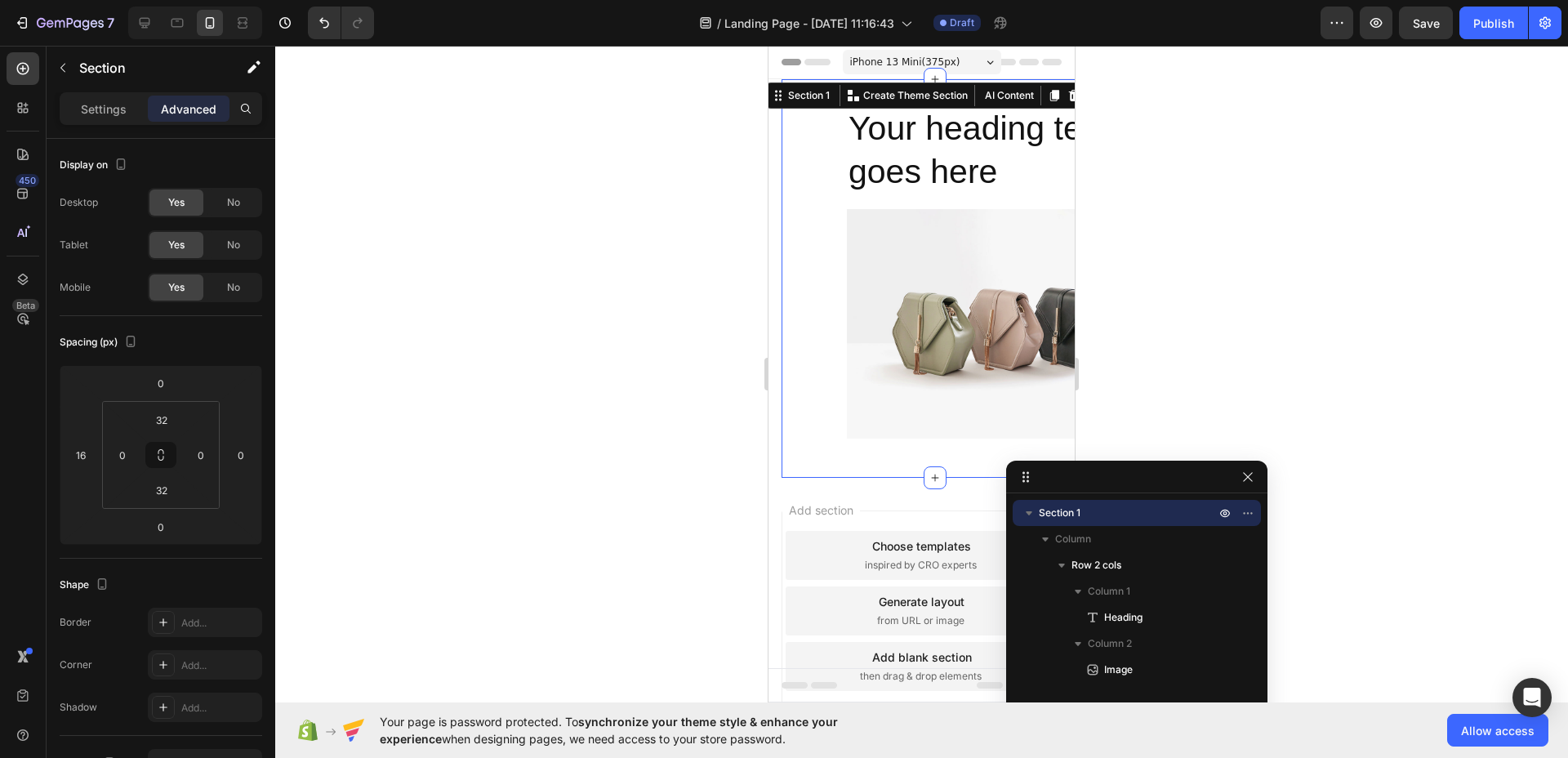
click at [669, 325] on div at bounding box center [920, 402] width 1292 height 712
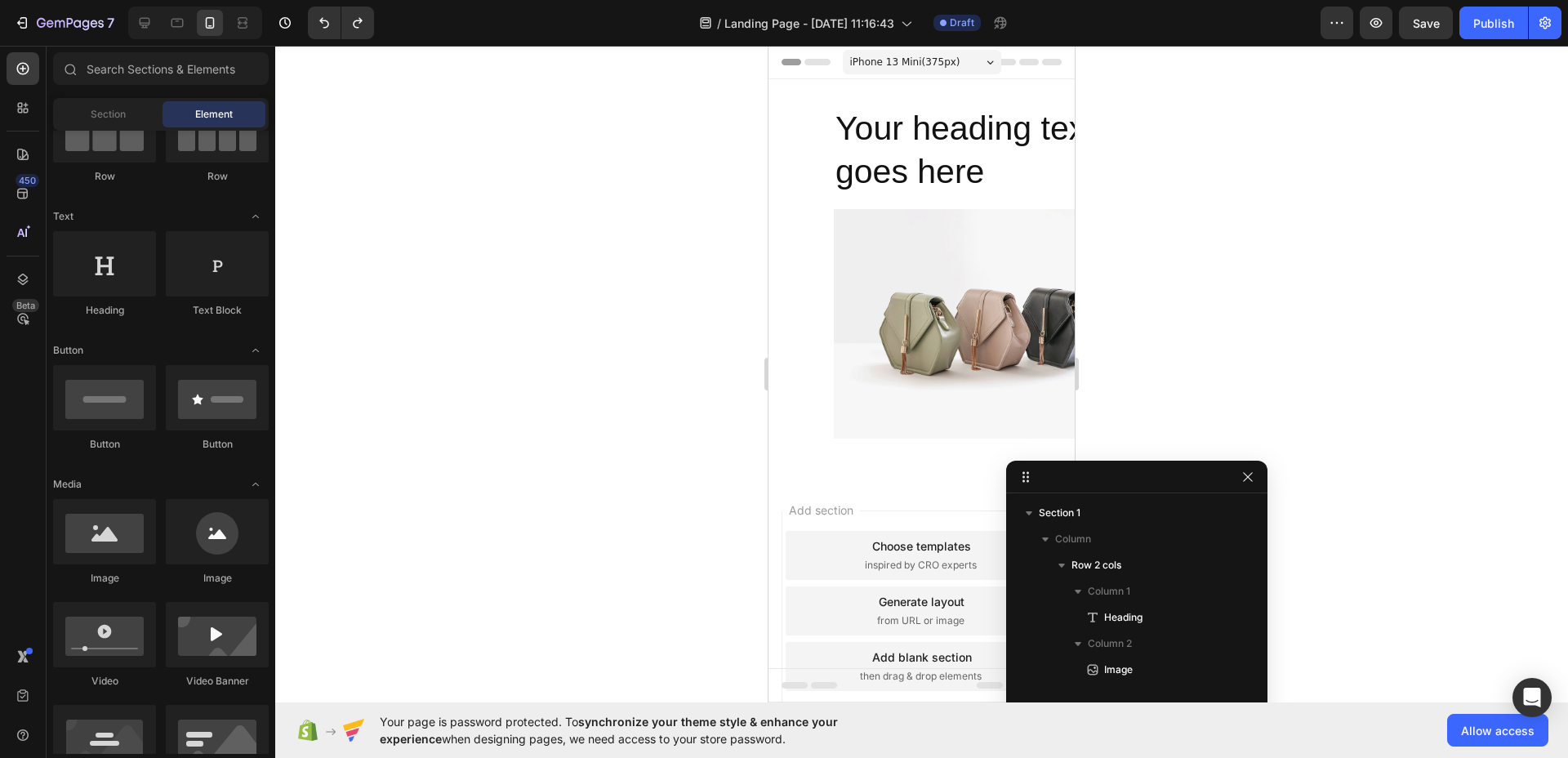
click at [671, 321] on div at bounding box center [920, 402] width 1292 height 712
click at [191, 22] on div at bounding box center [194, 22] width 134 height 33
click at [165, 23] on div at bounding box center [178, 22] width 26 height 26
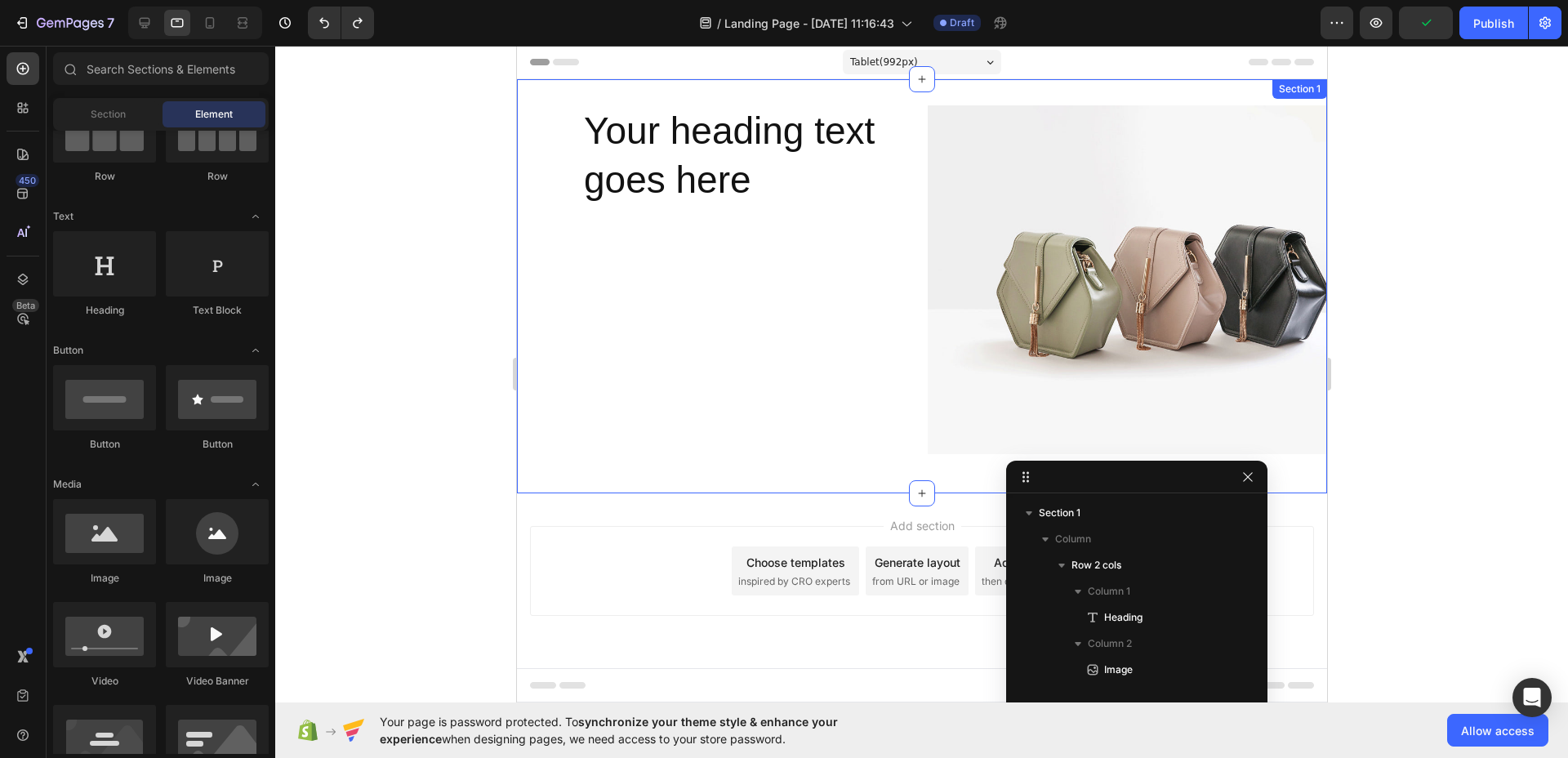
click at [549, 209] on div "Your heading text goes here Heading Image Row" at bounding box center [920, 286] width 810 height 362
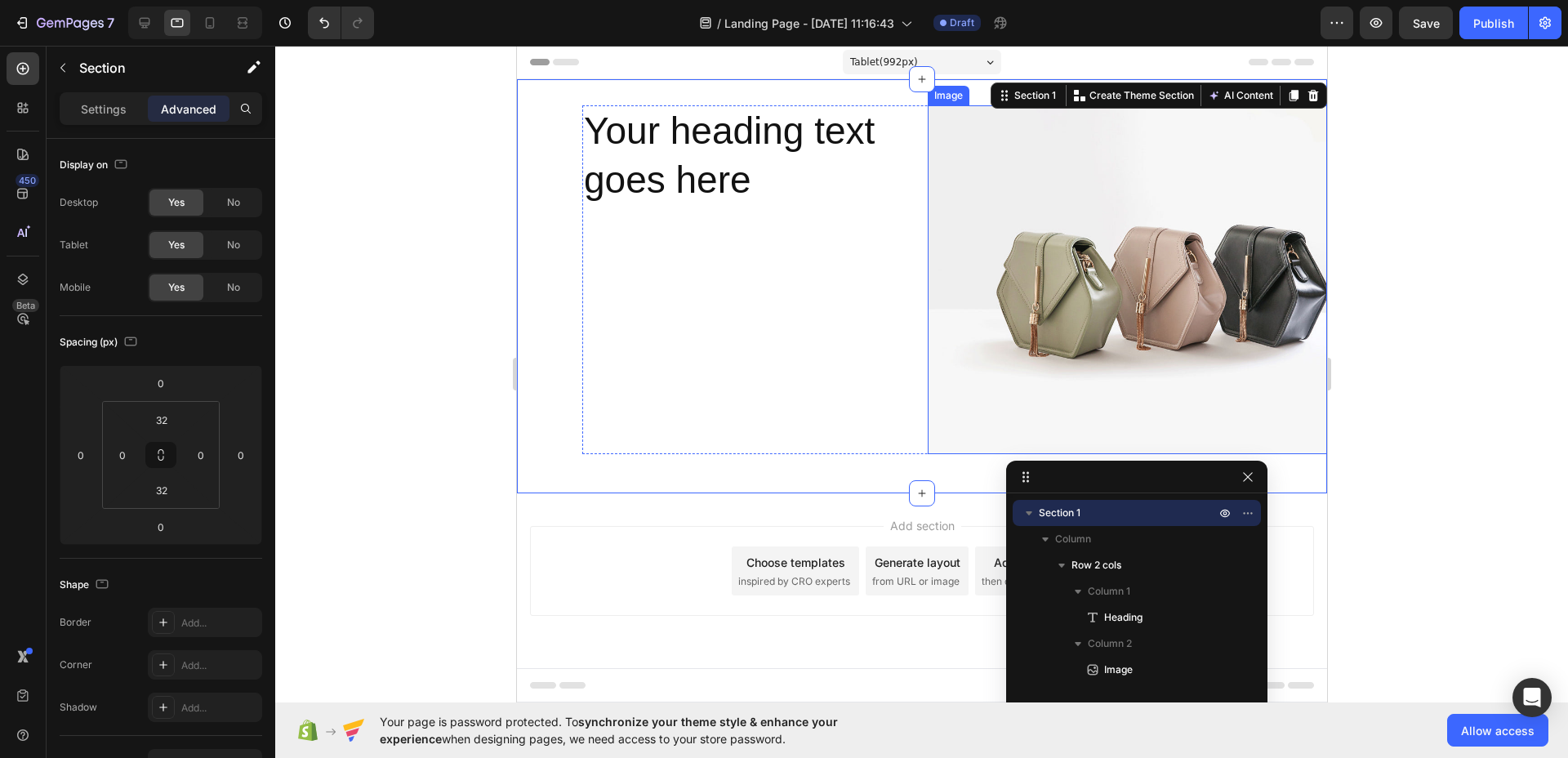
click at [1384, 217] on div at bounding box center [920, 402] width 1292 height 712
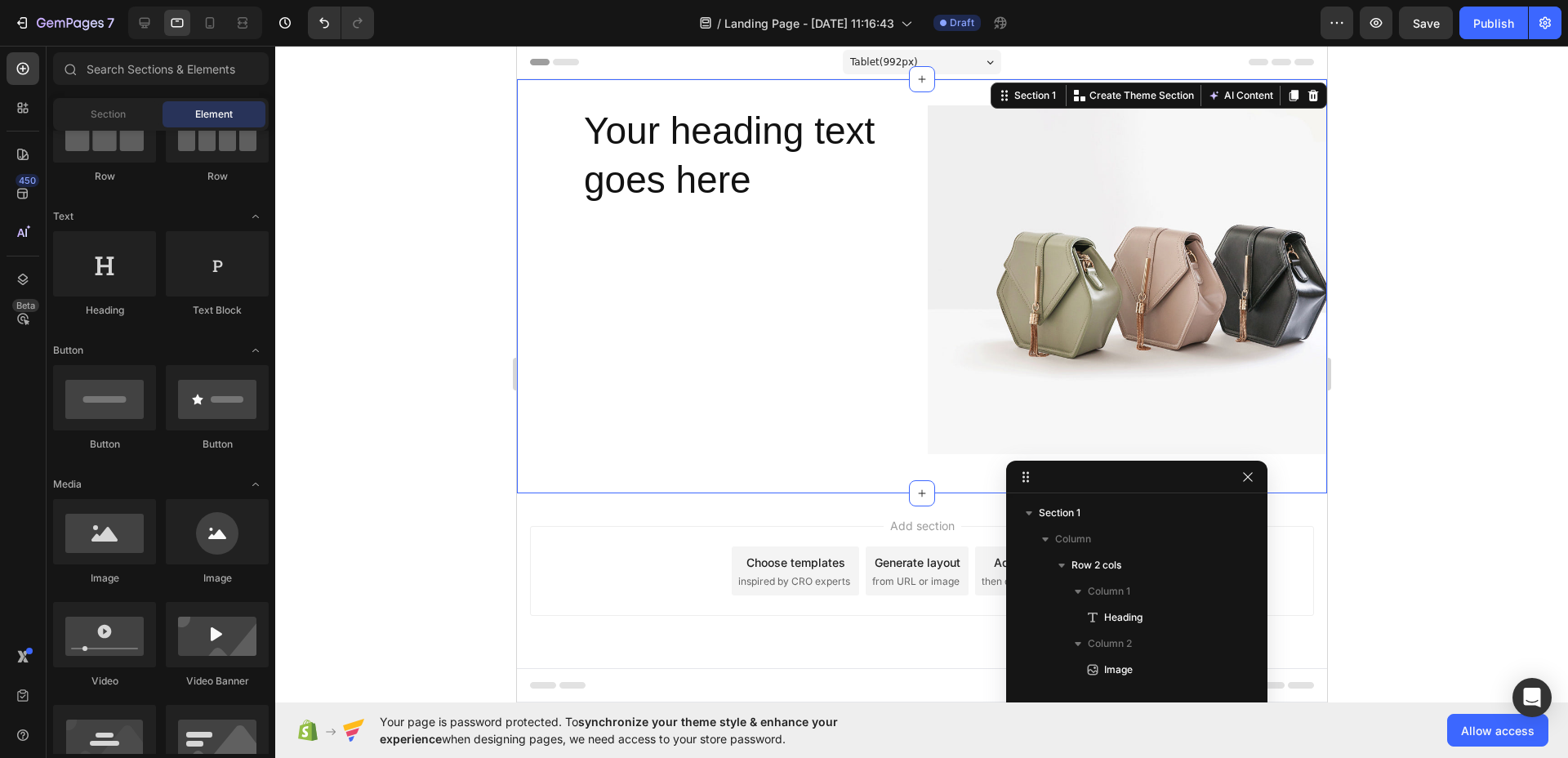
click at [850, 86] on div "Your heading text goes here Heading Image Row Section 1 You can create reusable…" at bounding box center [920, 286] width 810 height 414
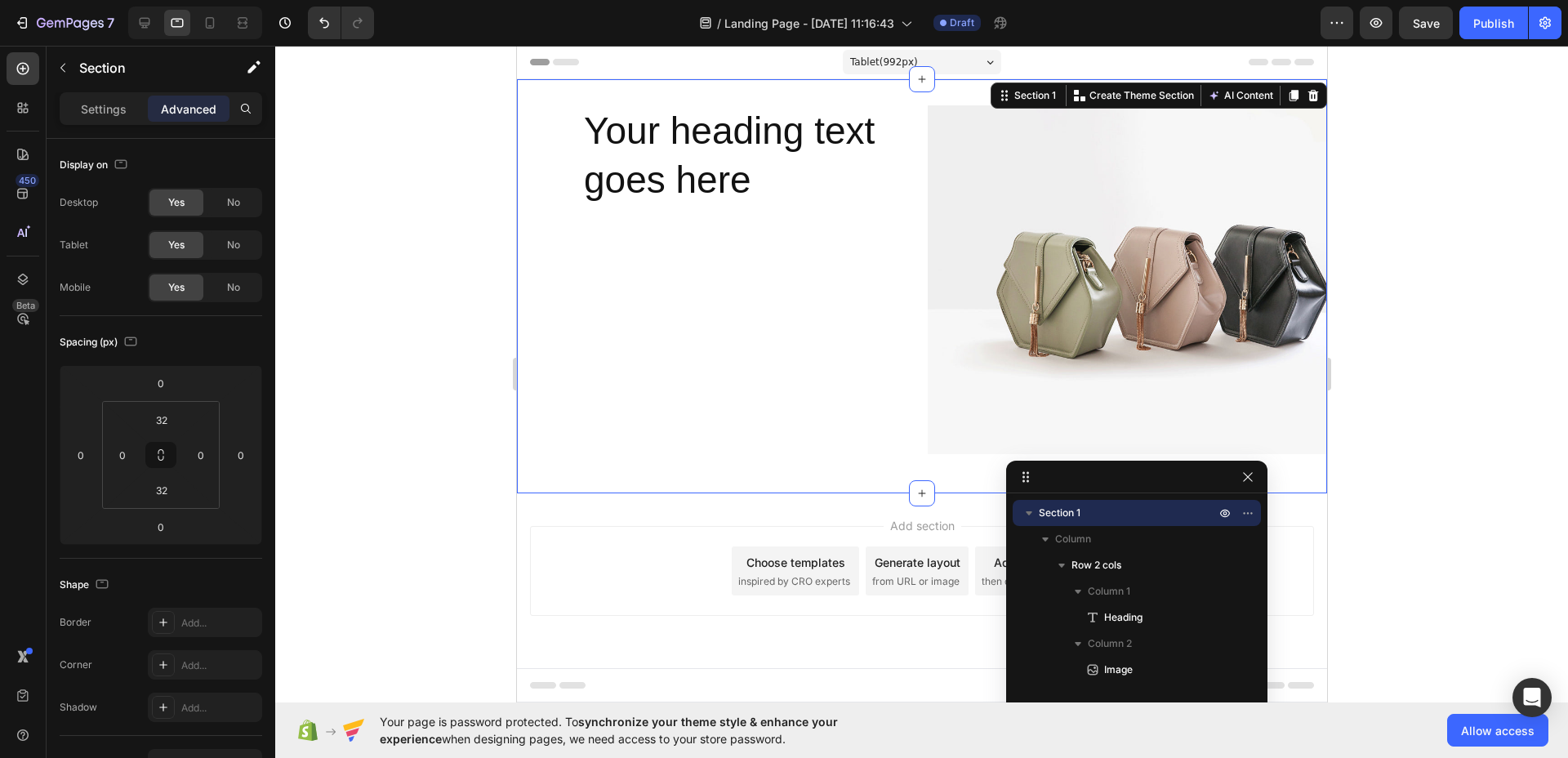
drag, startPoint x: 461, startPoint y: 225, endPoint x: 97, endPoint y: 124, distance: 377.8
click at [461, 225] on div at bounding box center [920, 402] width 1292 height 712
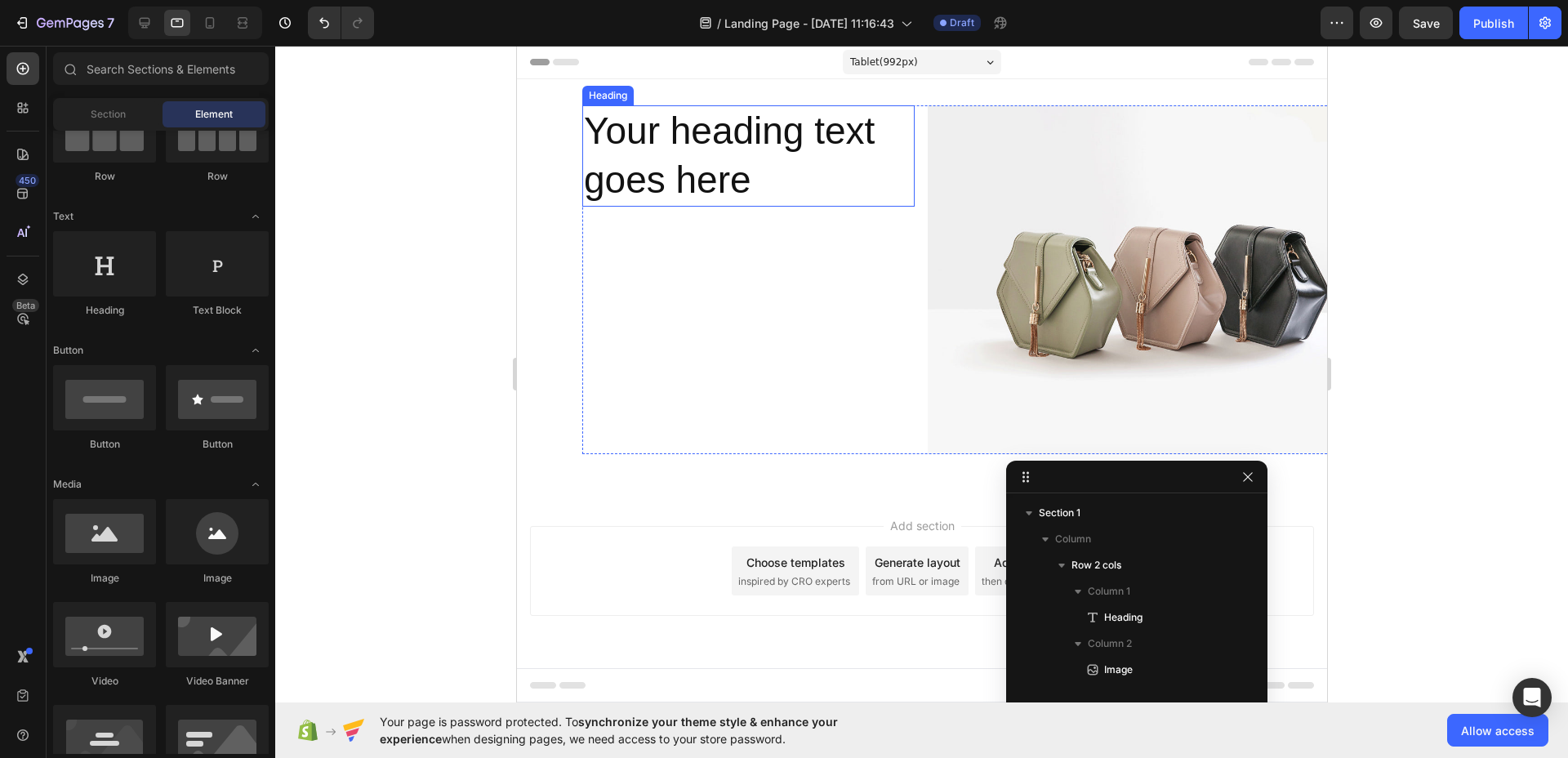
click at [637, 160] on h2 "Your heading text goes here" at bounding box center [748, 156] width 333 height 101
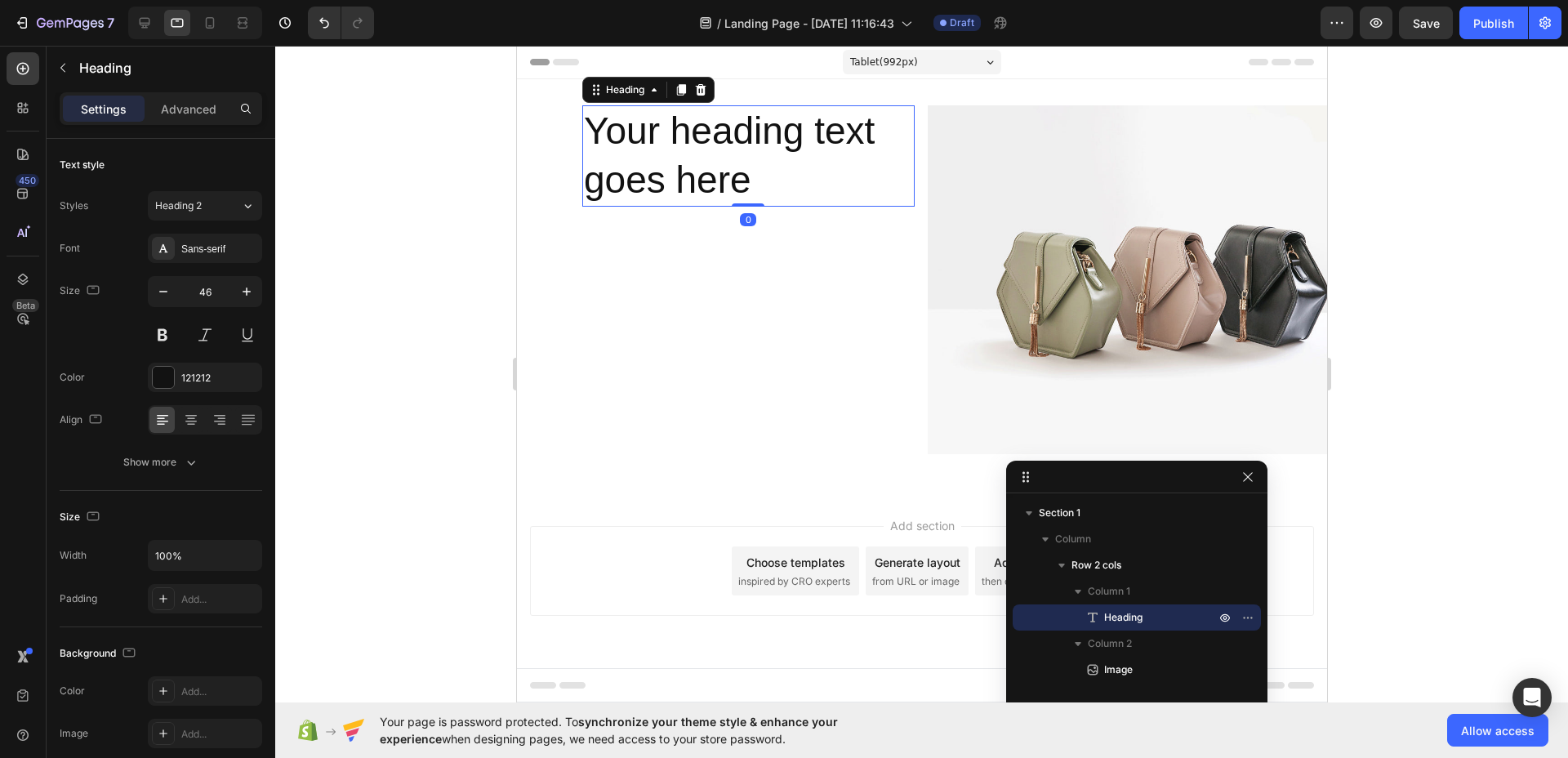
click at [408, 232] on div at bounding box center [920, 402] width 1292 height 712
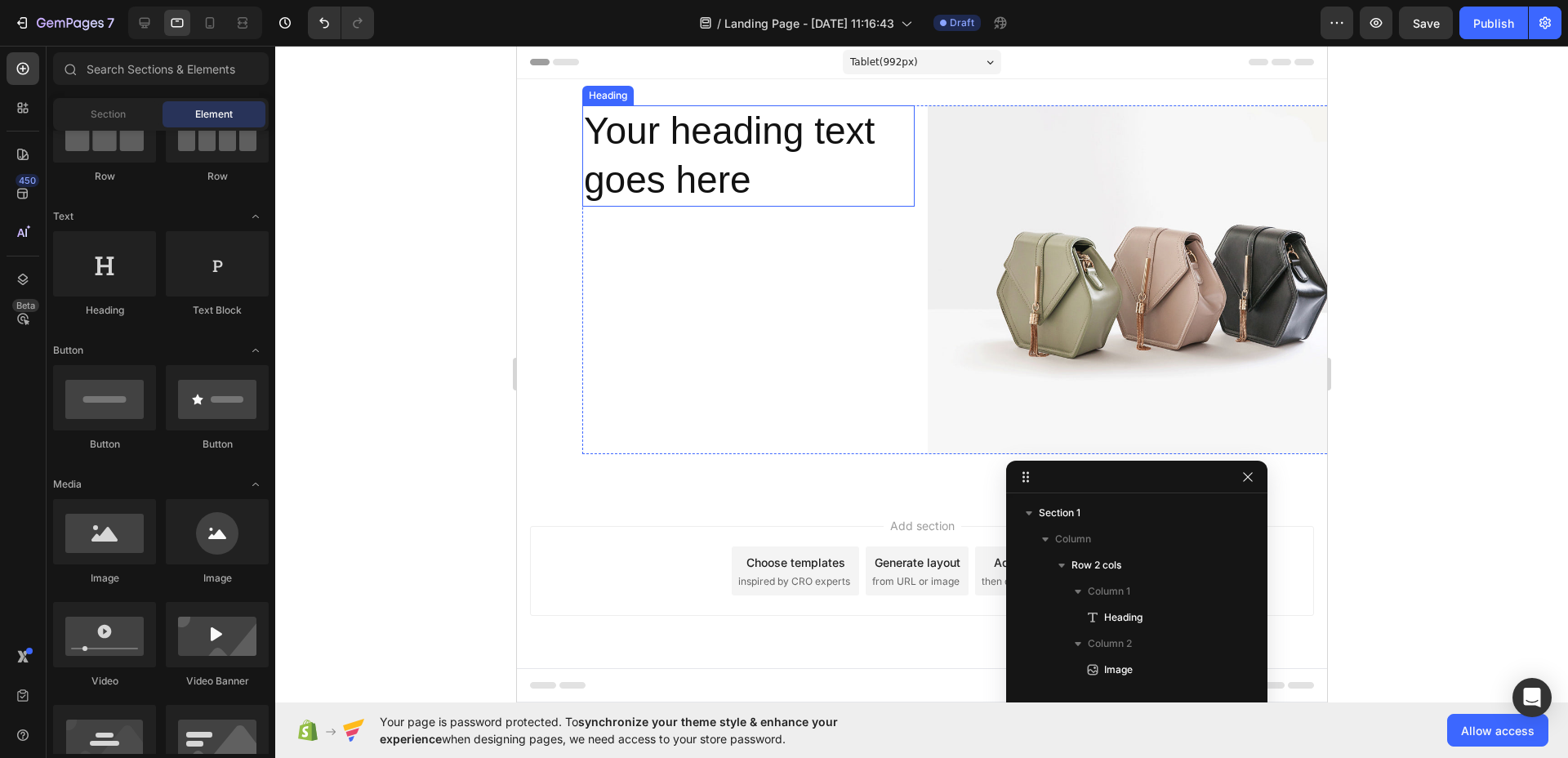
click at [637, 184] on h2 "Your heading text goes here" at bounding box center [748, 156] width 333 height 101
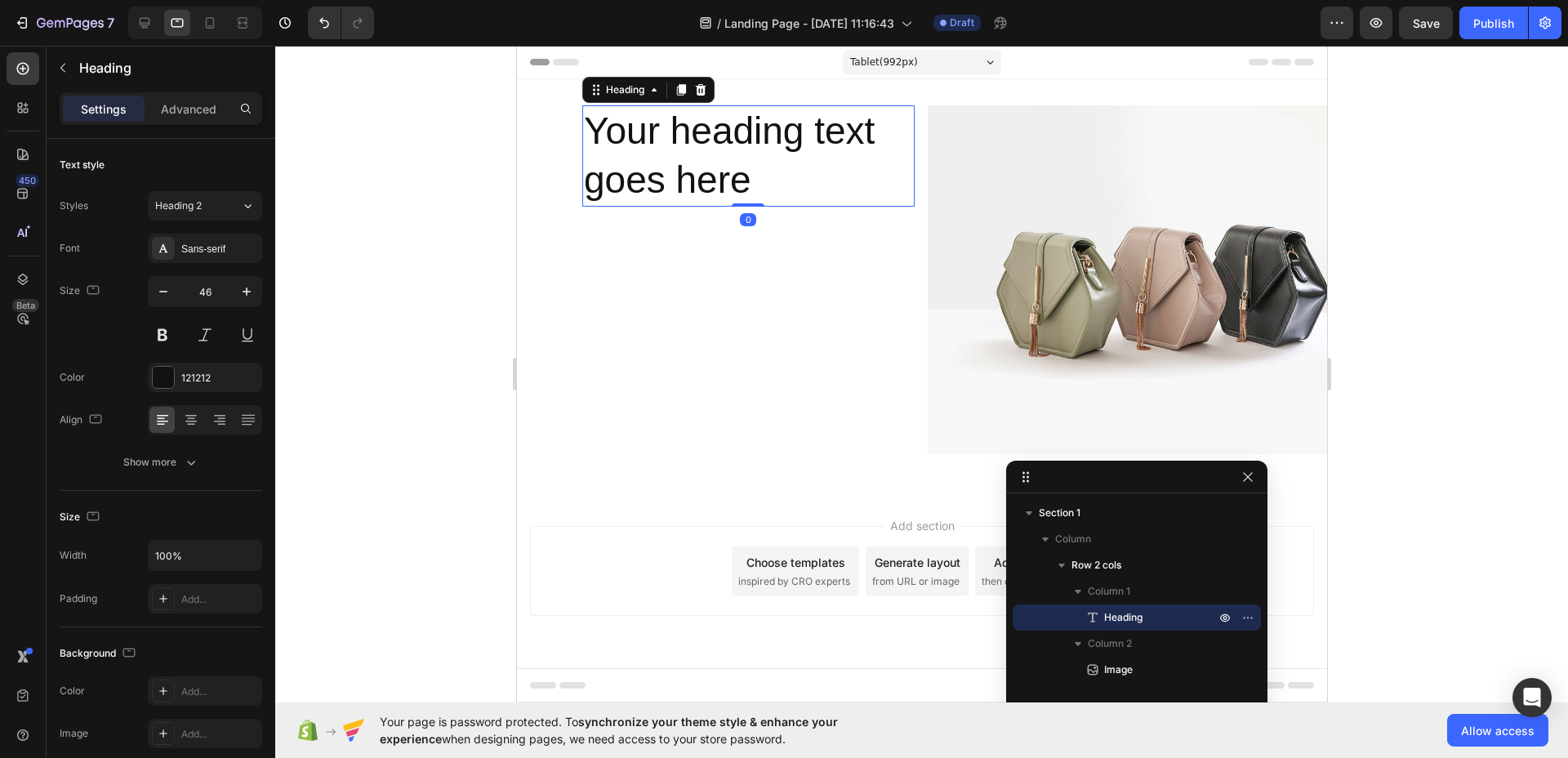
click at [637, 184] on h2 "Your heading text goes here" at bounding box center [748, 156] width 333 height 101
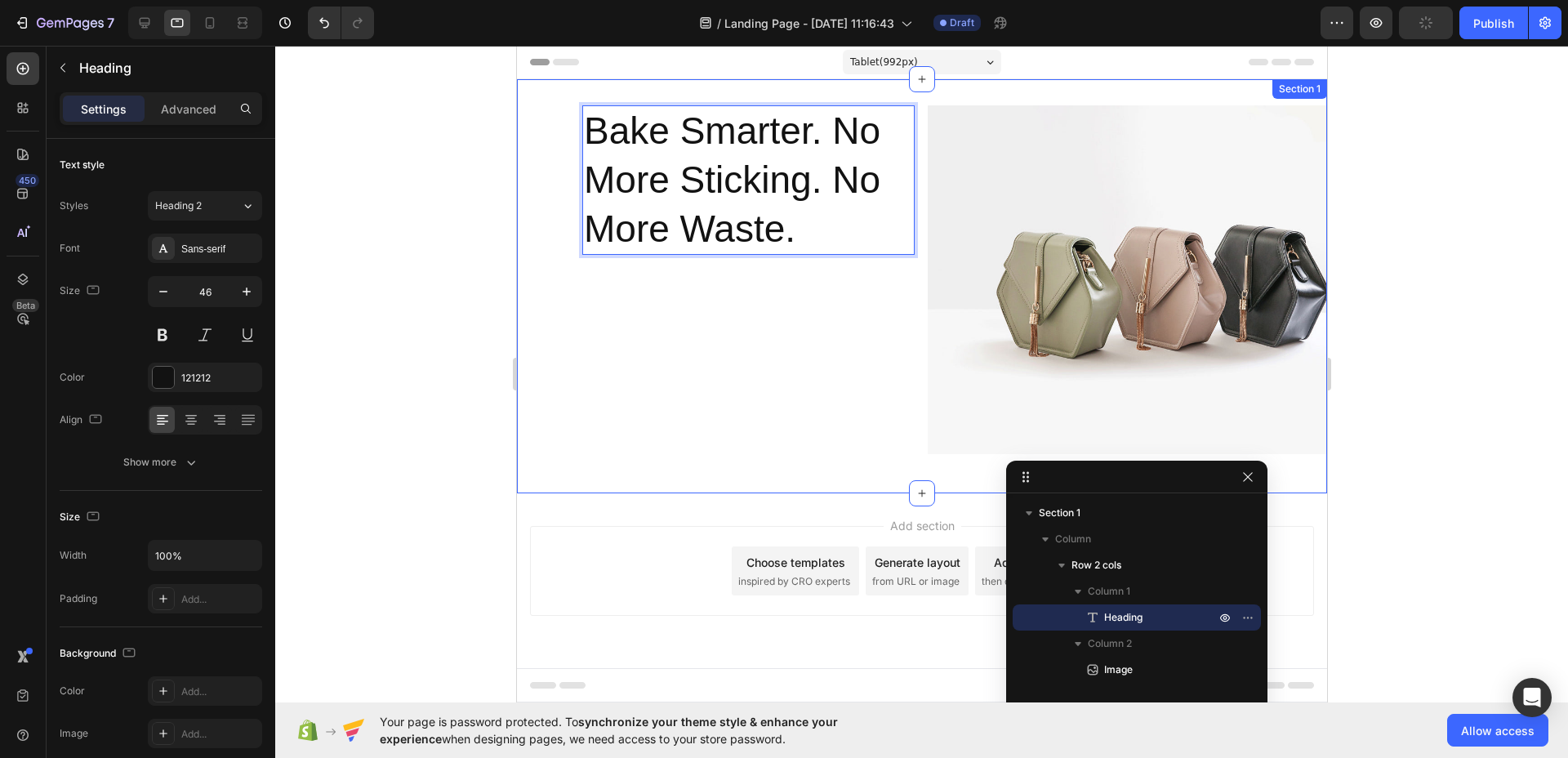
click at [357, 292] on div at bounding box center [920, 402] width 1292 height 712
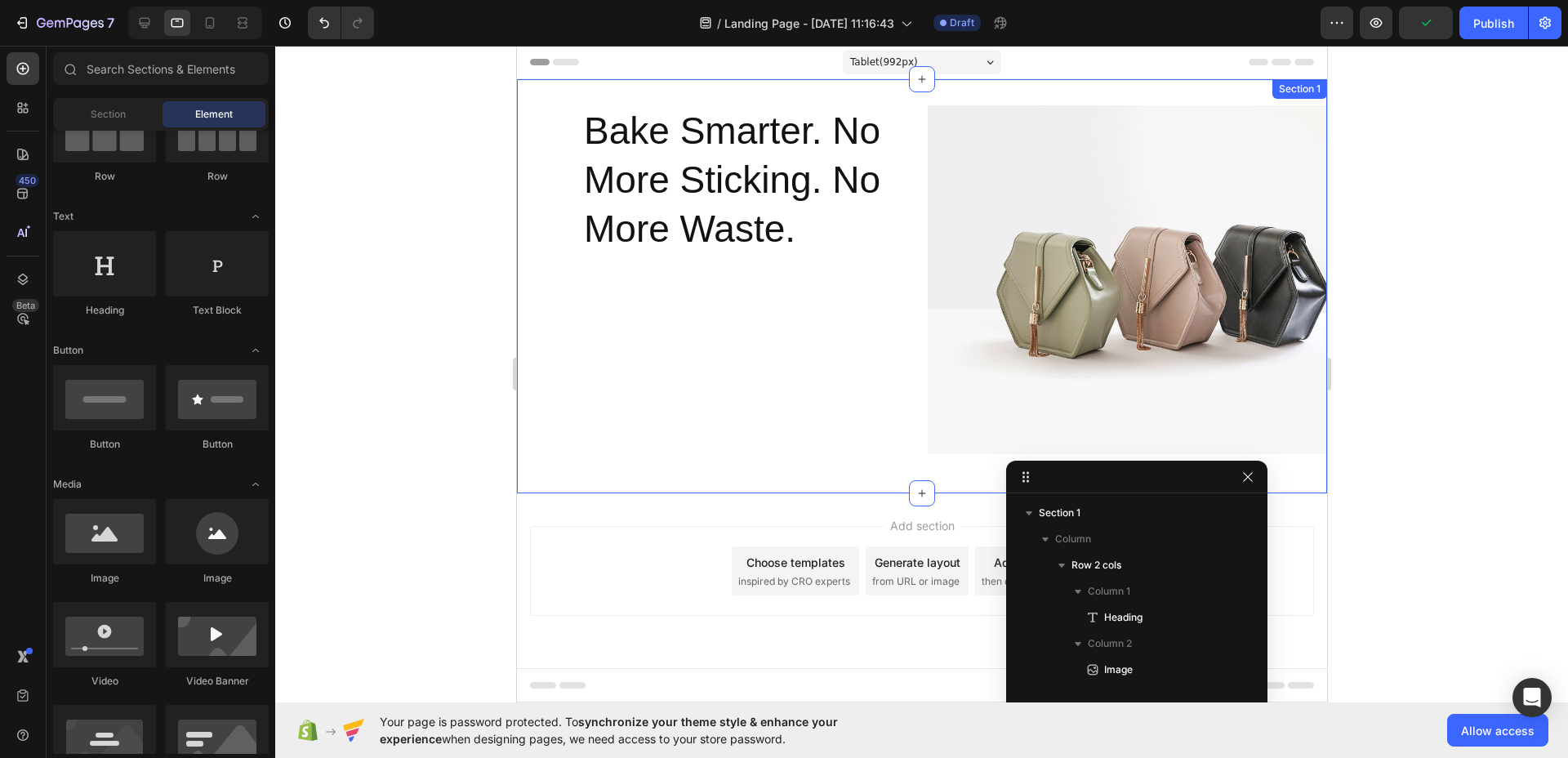
click at [407, 275] on div at bounding box center [920, 402] width 1292 height 712
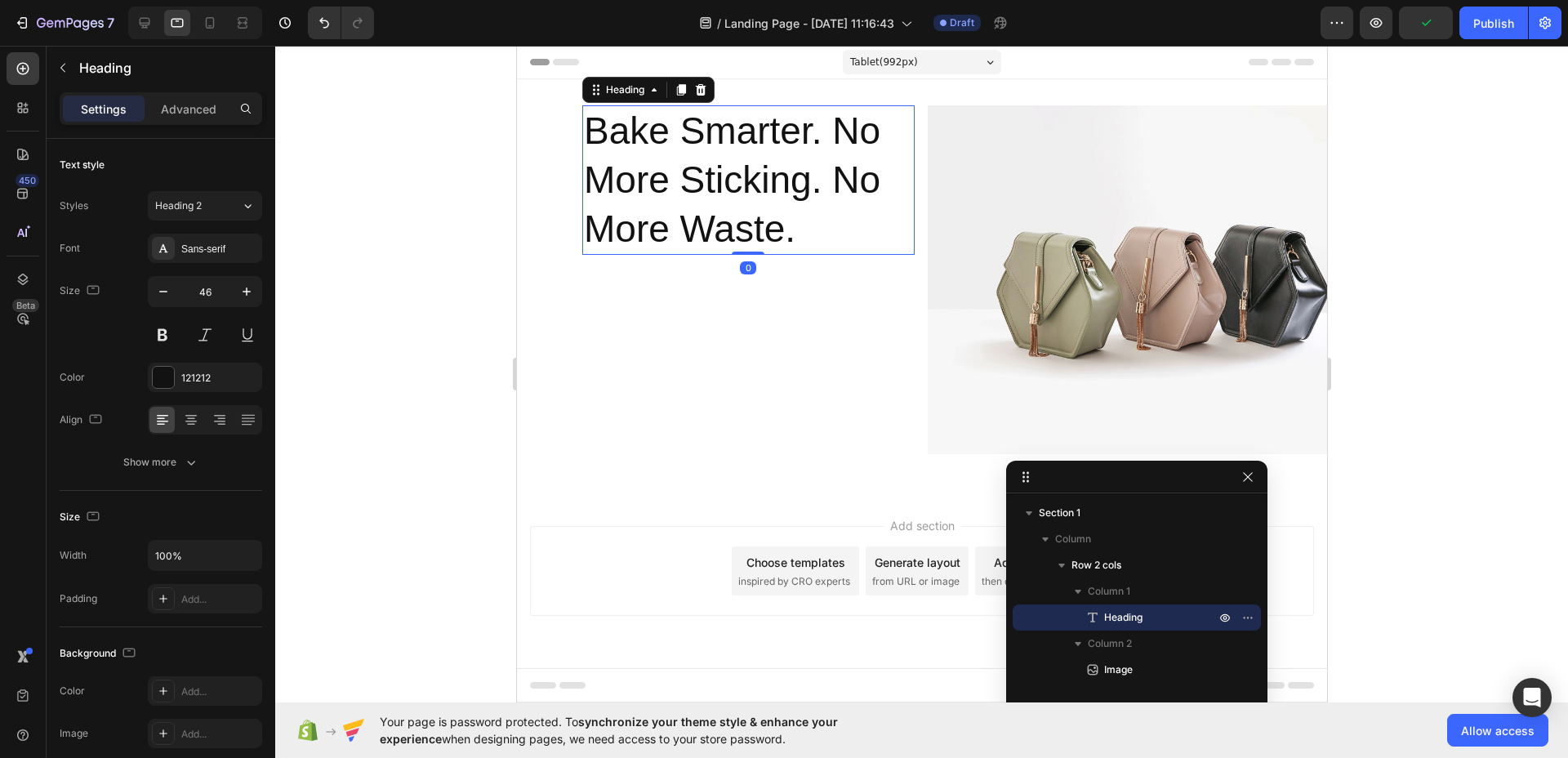
click at [646, 171] on p "Bake Smarter. No More Sticking. No More Waste." at bounding box center [748, 179] width 329 height 146
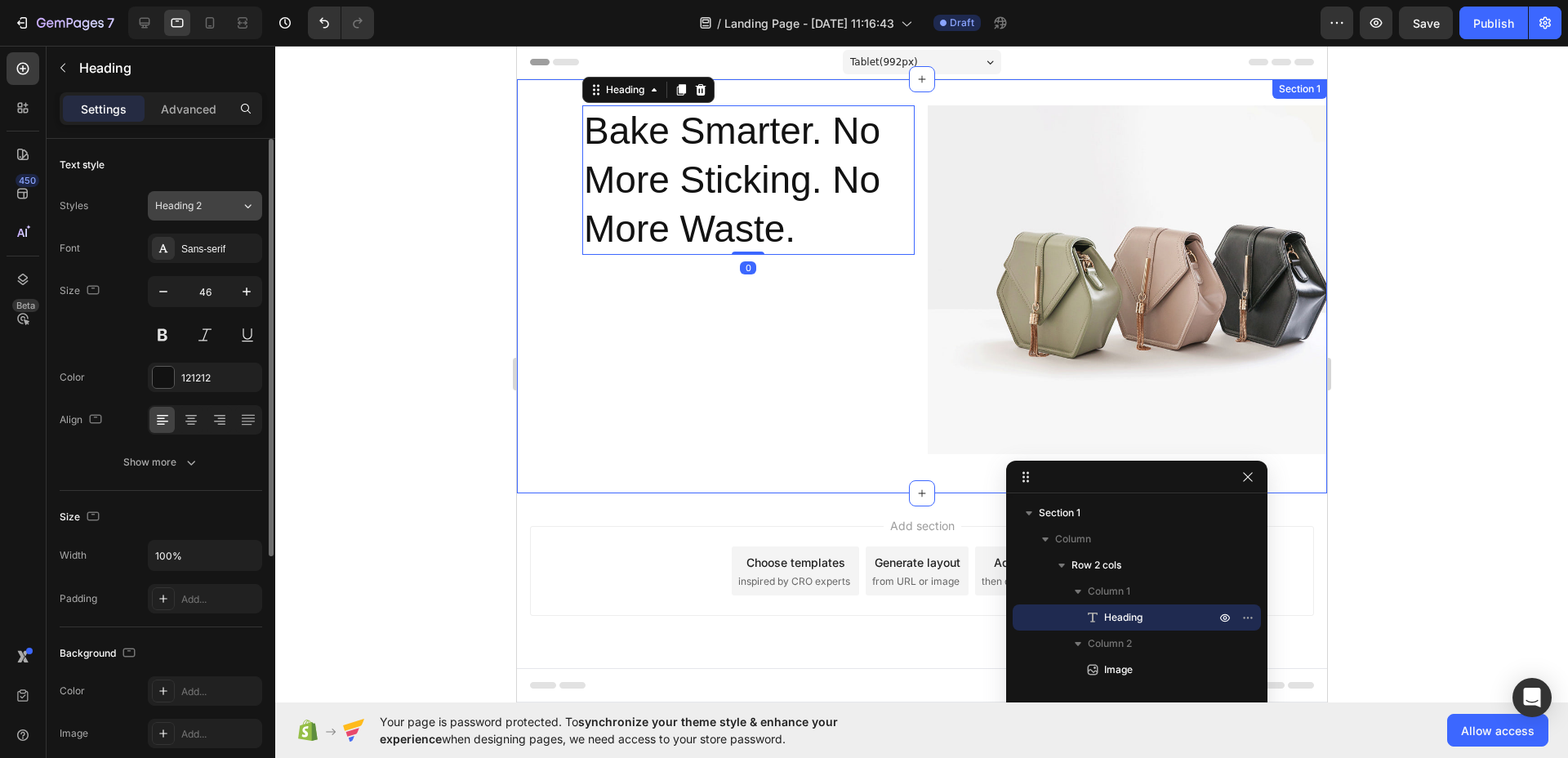
click at [191, 199] on span "Heading 2" at bounding box center [178, 206] width 47 height 15
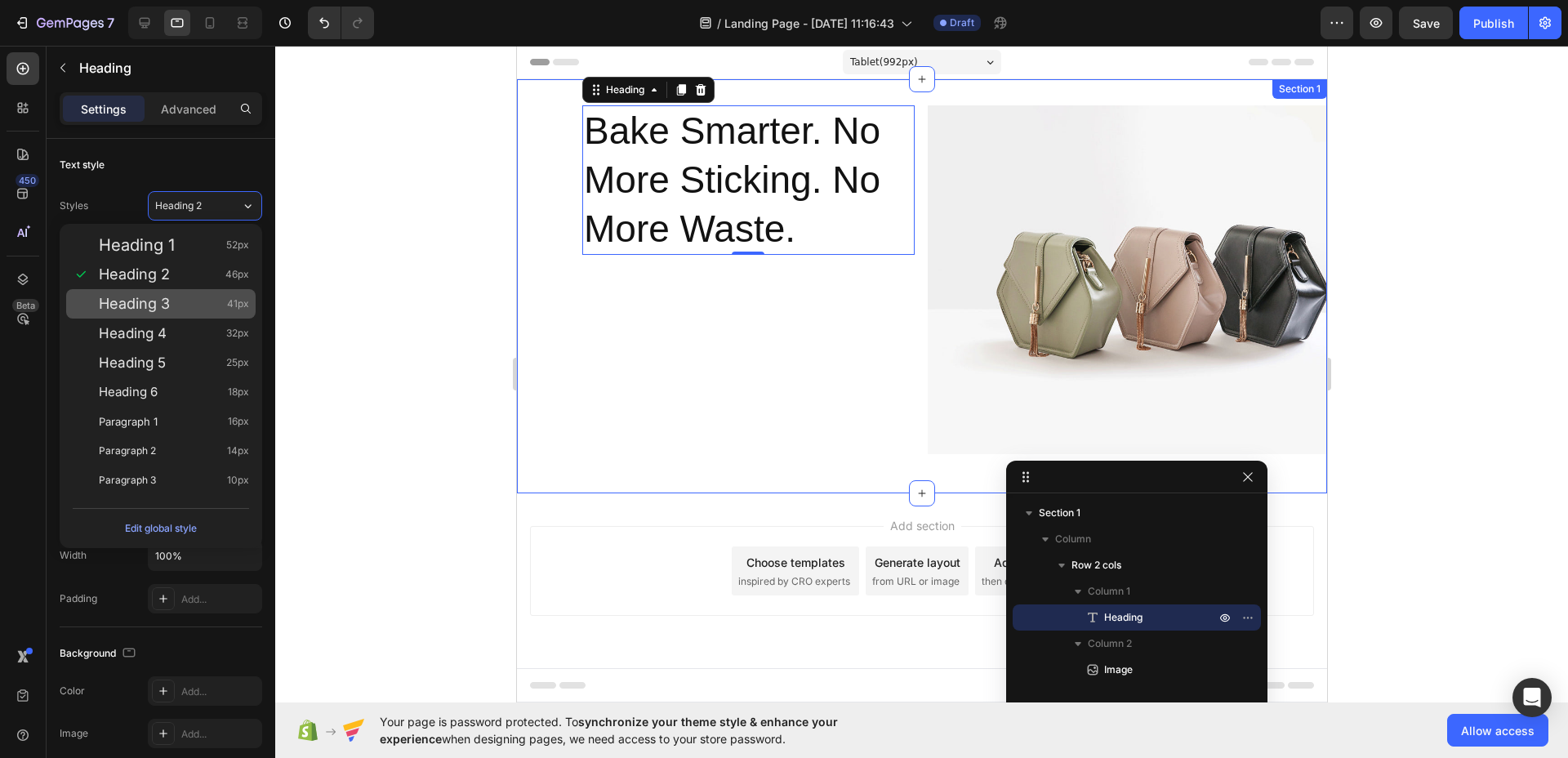
click at [168, 300] on span "Heading 3" at bounding box center [135, 303] width 71 height 16
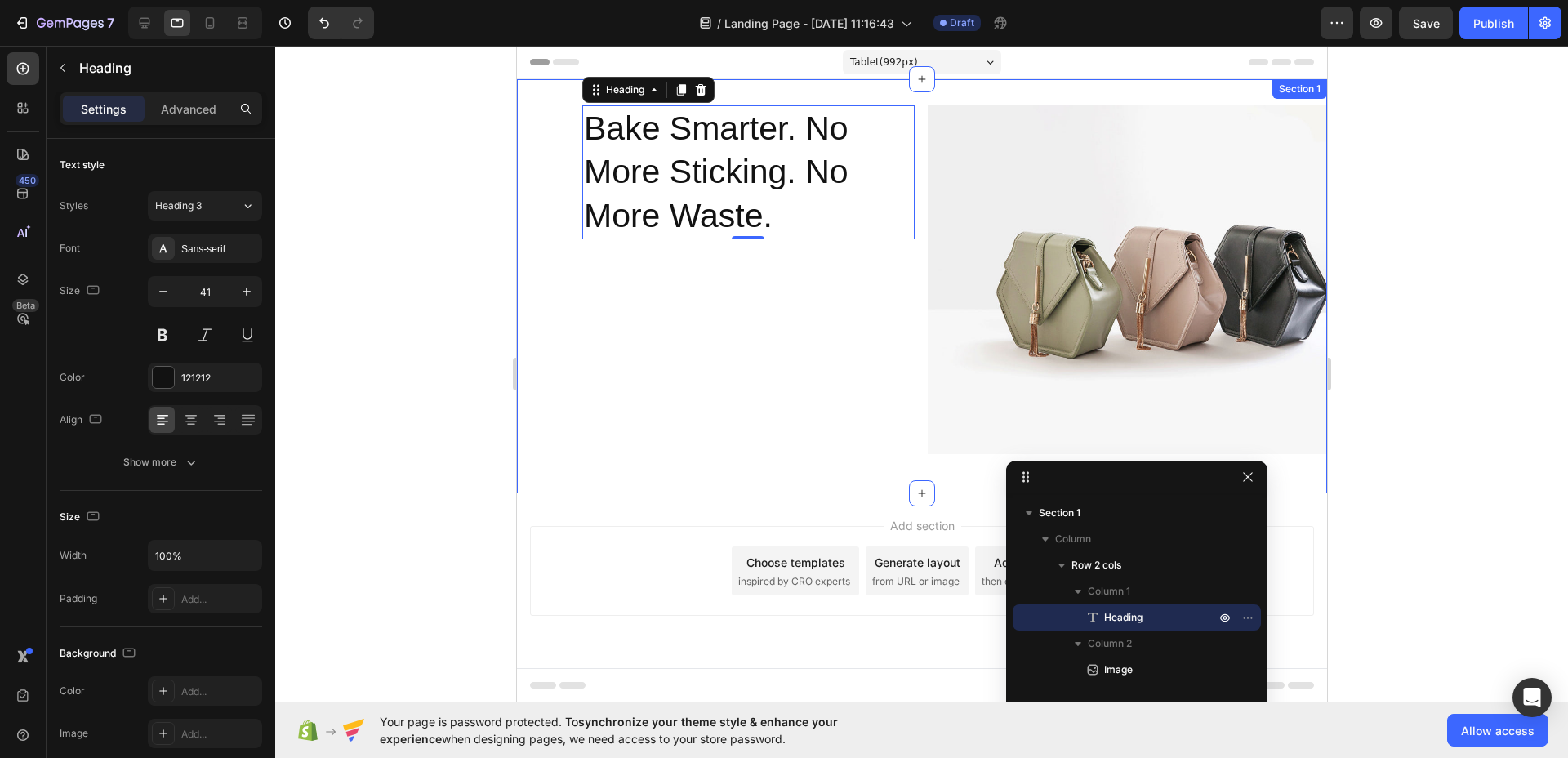
click at [390, 255] on div at bounding box center [920, 402] width 1292 height 712
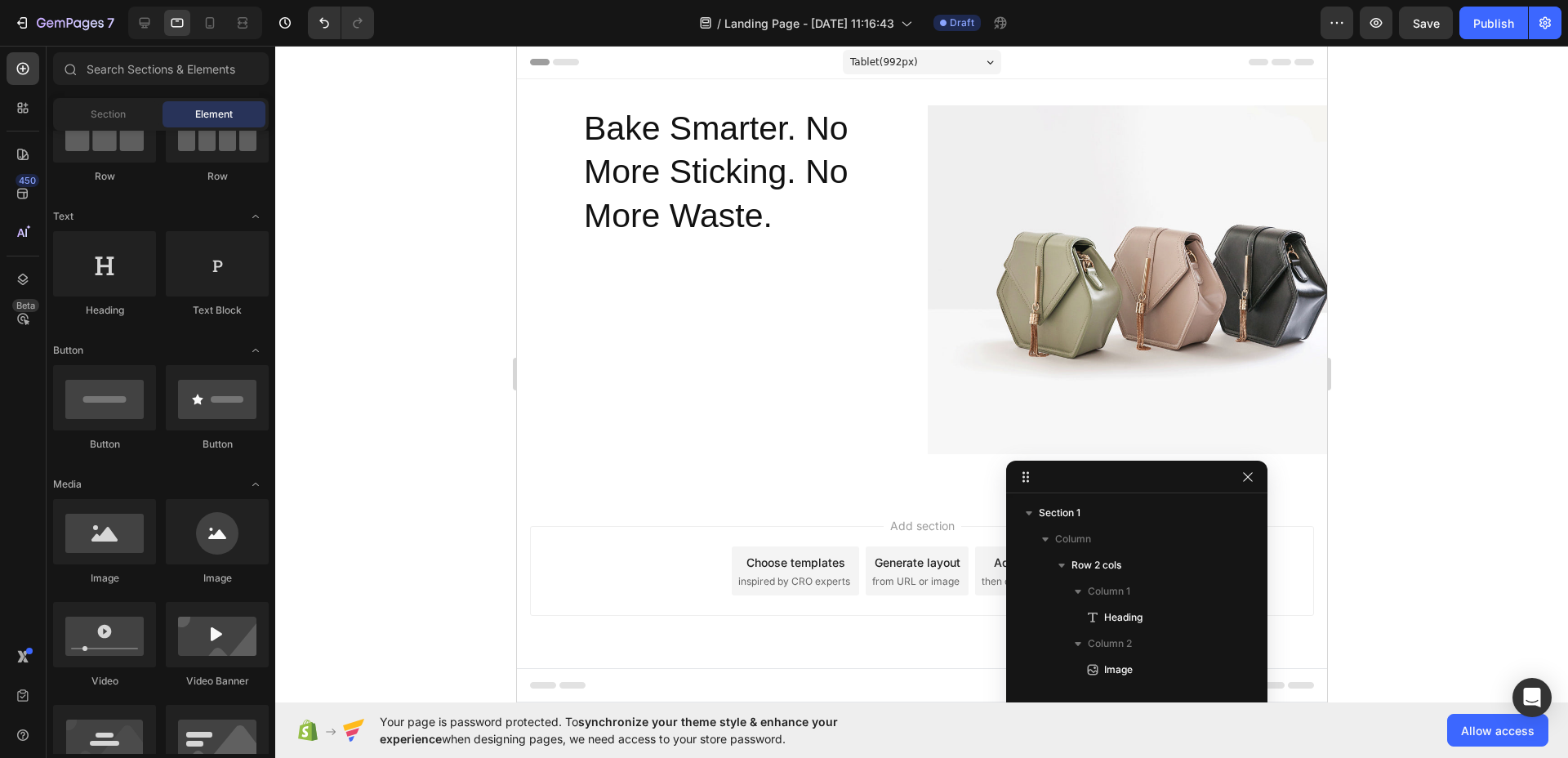
click at [669, 198] on p "Bake Smarter. No More Sticking. No More Waste." at bounding box center [748, 172] width 329 height 131
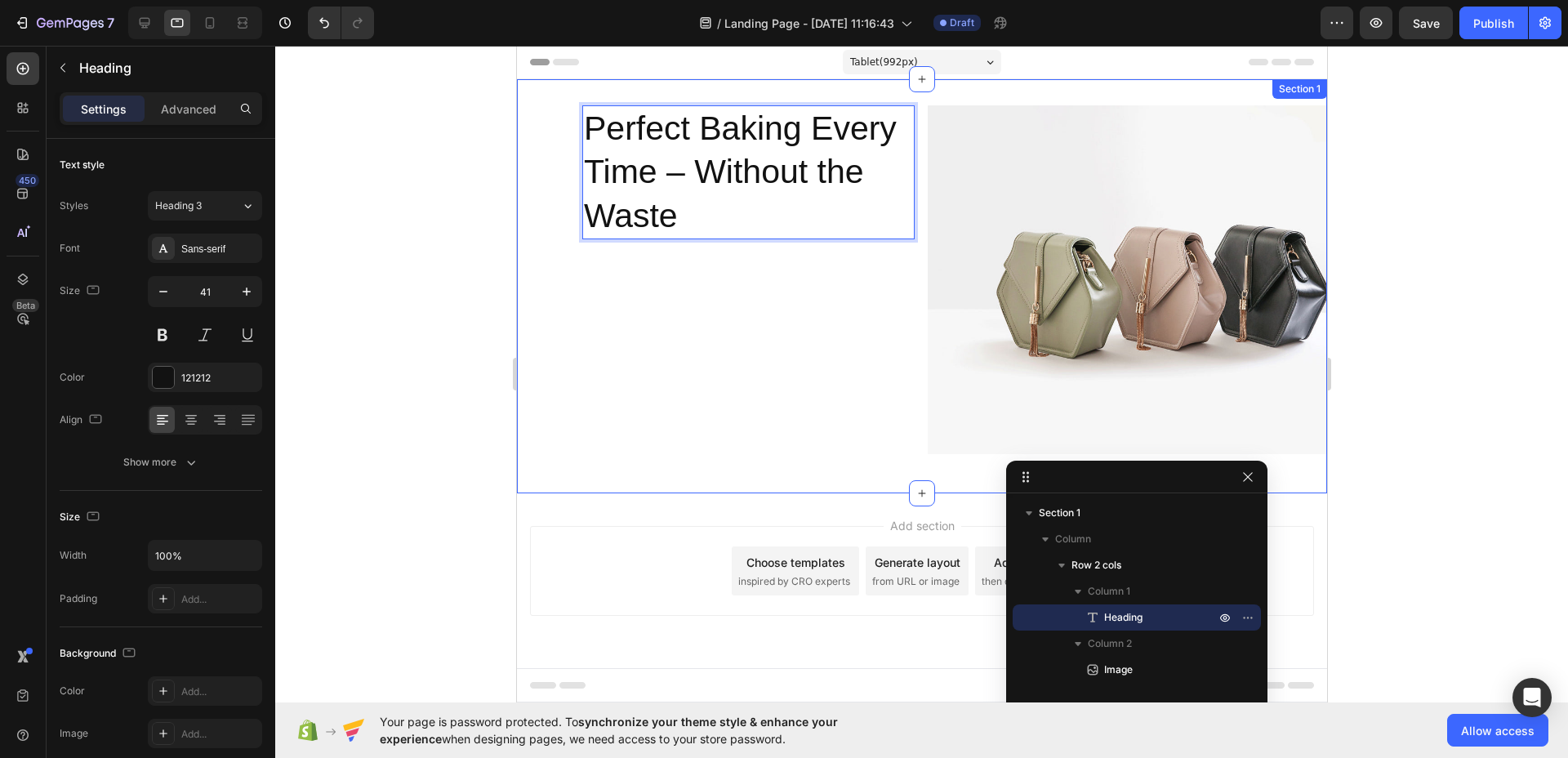
click at [405, 294] on div at bounding box center [920, 402] width 1292 height 712
click at [702, 165] on p "Perfect Baking Every Time – Without the Waste" at bounding box center [748, 172] width 329 height 131
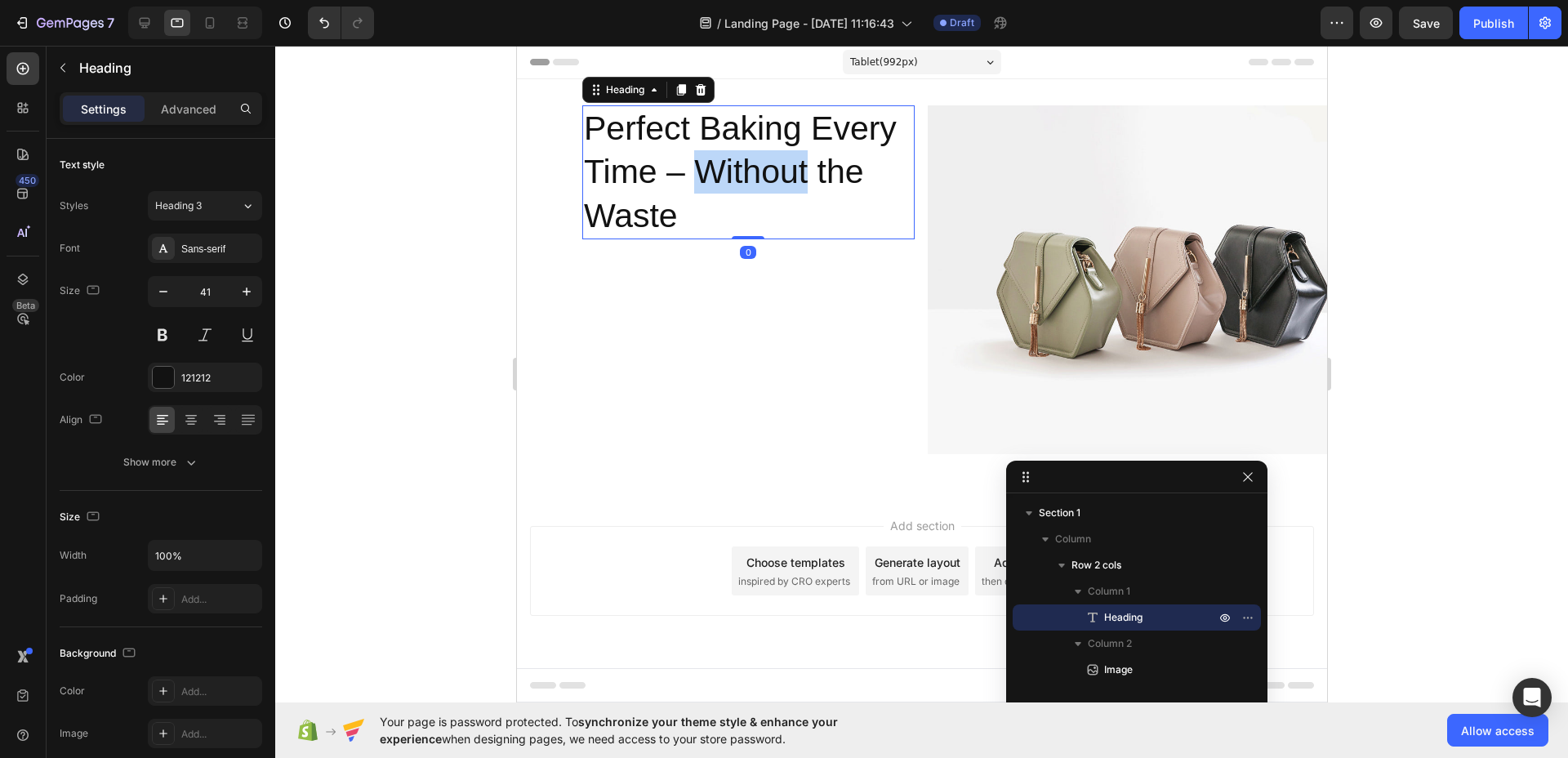
click at [695, 178] on p "Perfect Baking Every Time – Without the Waste" at bounding box center [748, 172] width 329 height 131
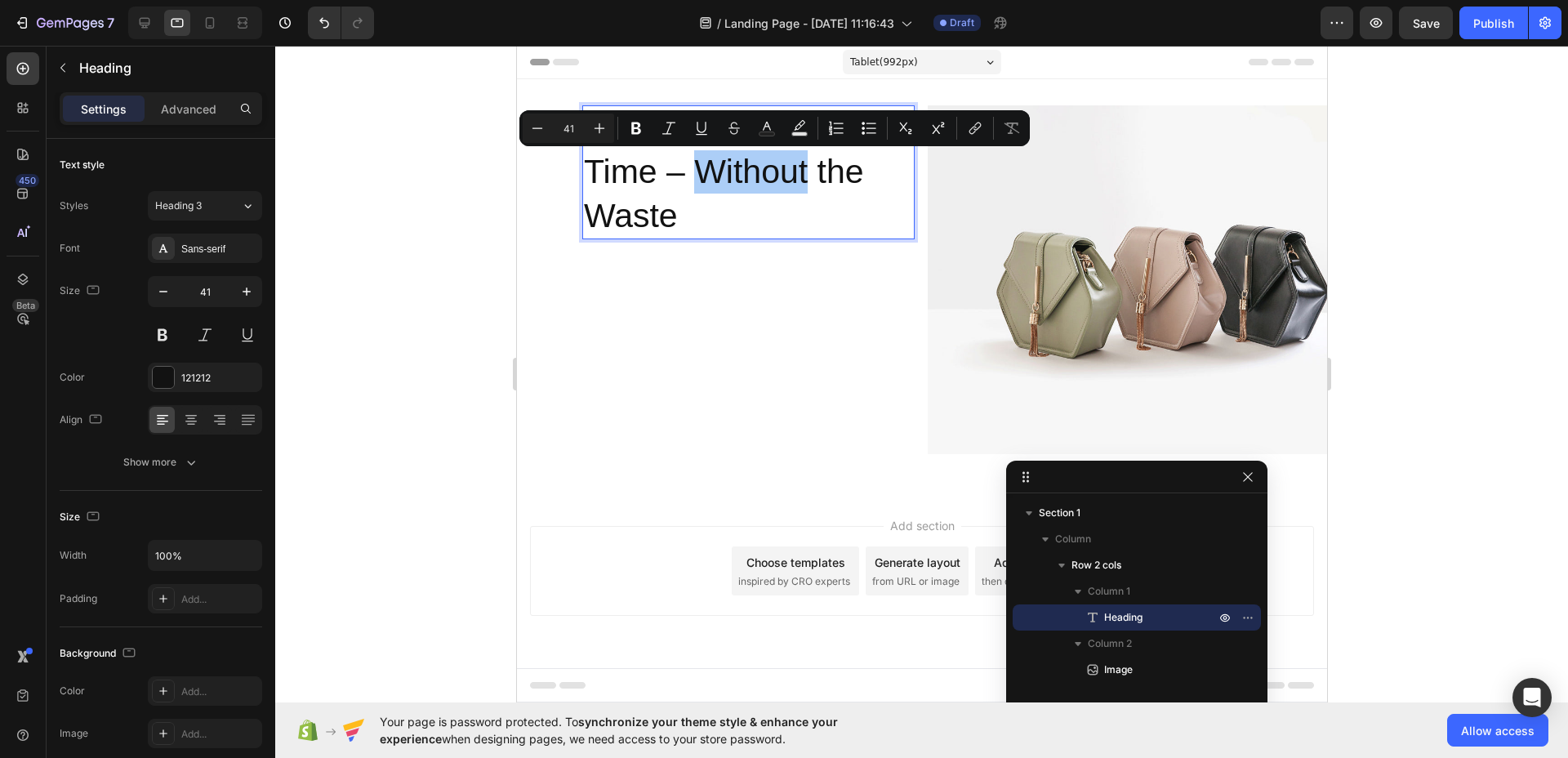
click at [418, 294] on div at bounding box center [920, 402] width 1292 height 712
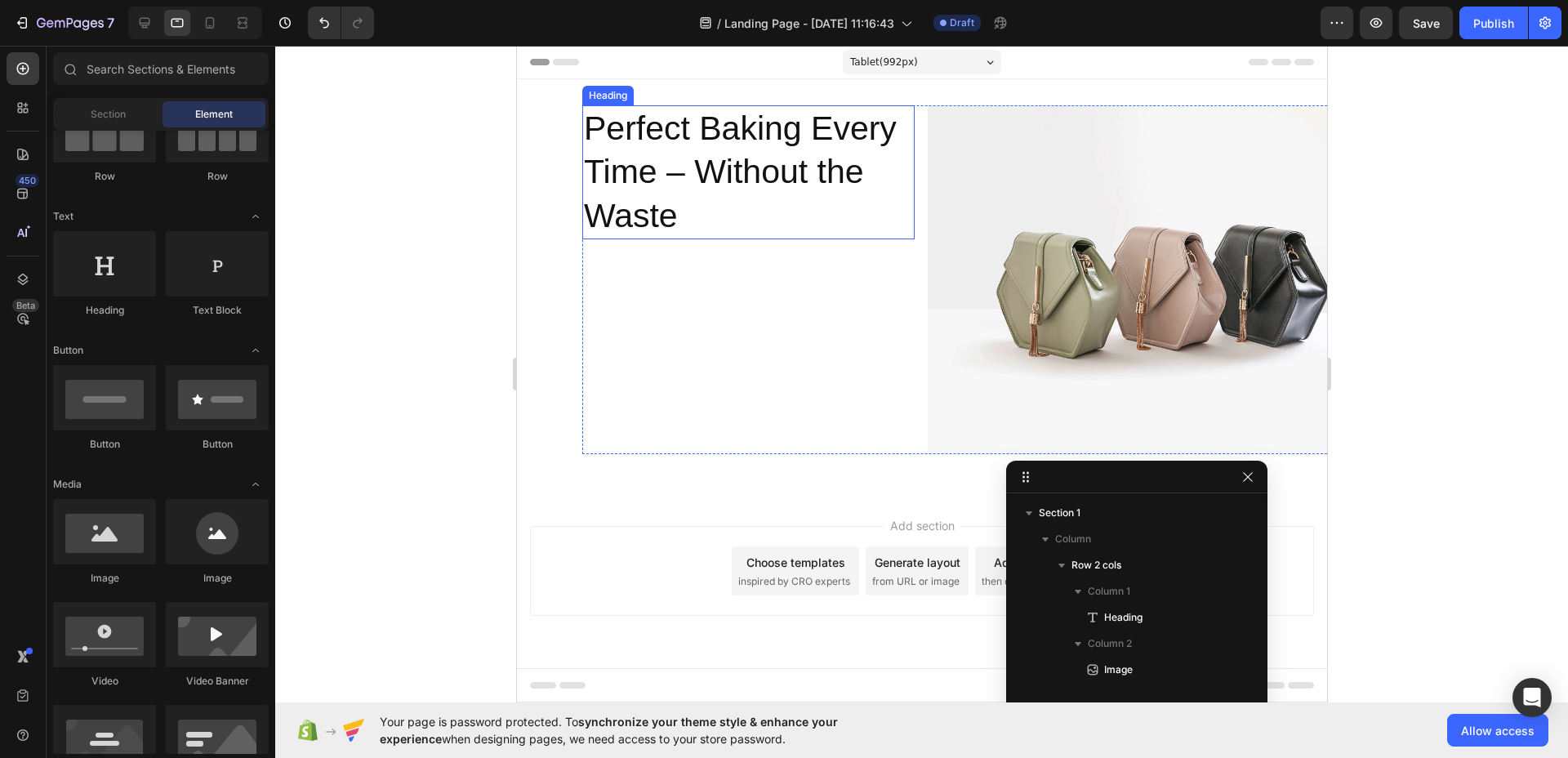
click at [700, 186] on p "Perfect Baking Every Time – Without the Waste" at bounding box center [748, 172] width 329 height 131
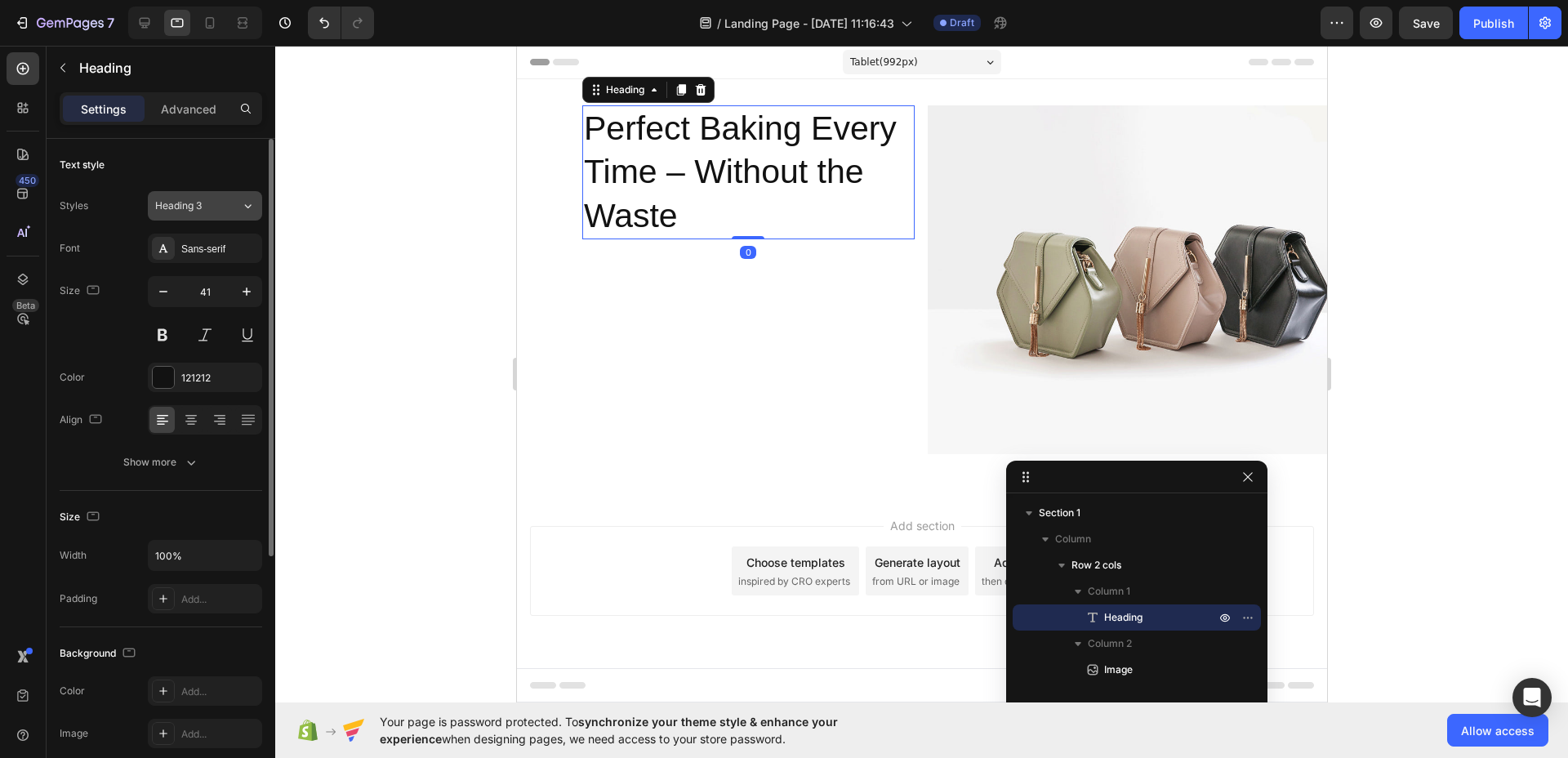
drag, startPoint x: 230, startPoint y: 202, endPoint x: 227, endPoint y: 214, distance: 12.4
click at [230, 202] on div "Heading 3" at bounding box center [198, 206] width 86 height 15
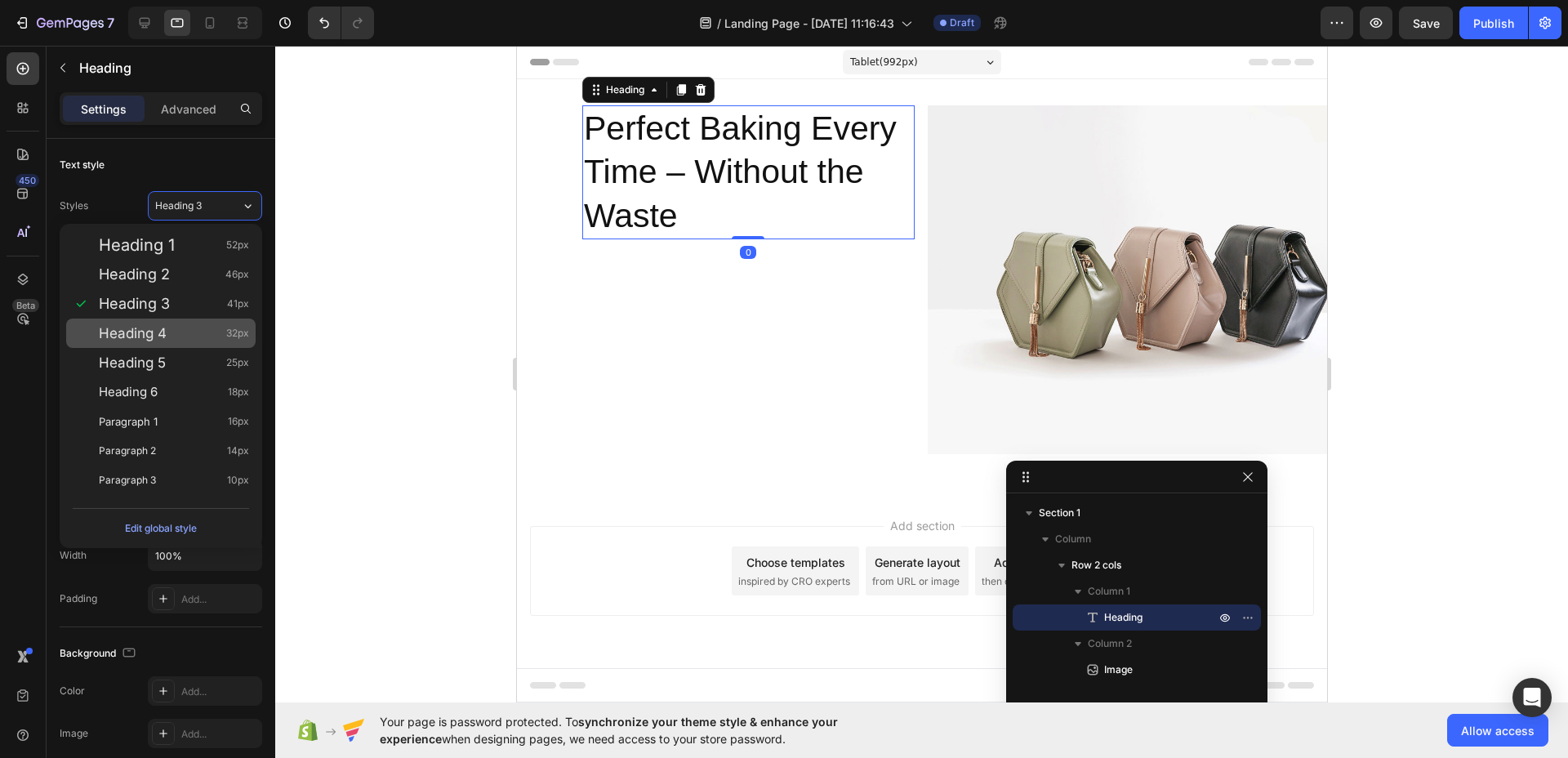
click at [201, 343] on div "Heading 4 32px" at bounding box center [161, 333] width 190 height 29
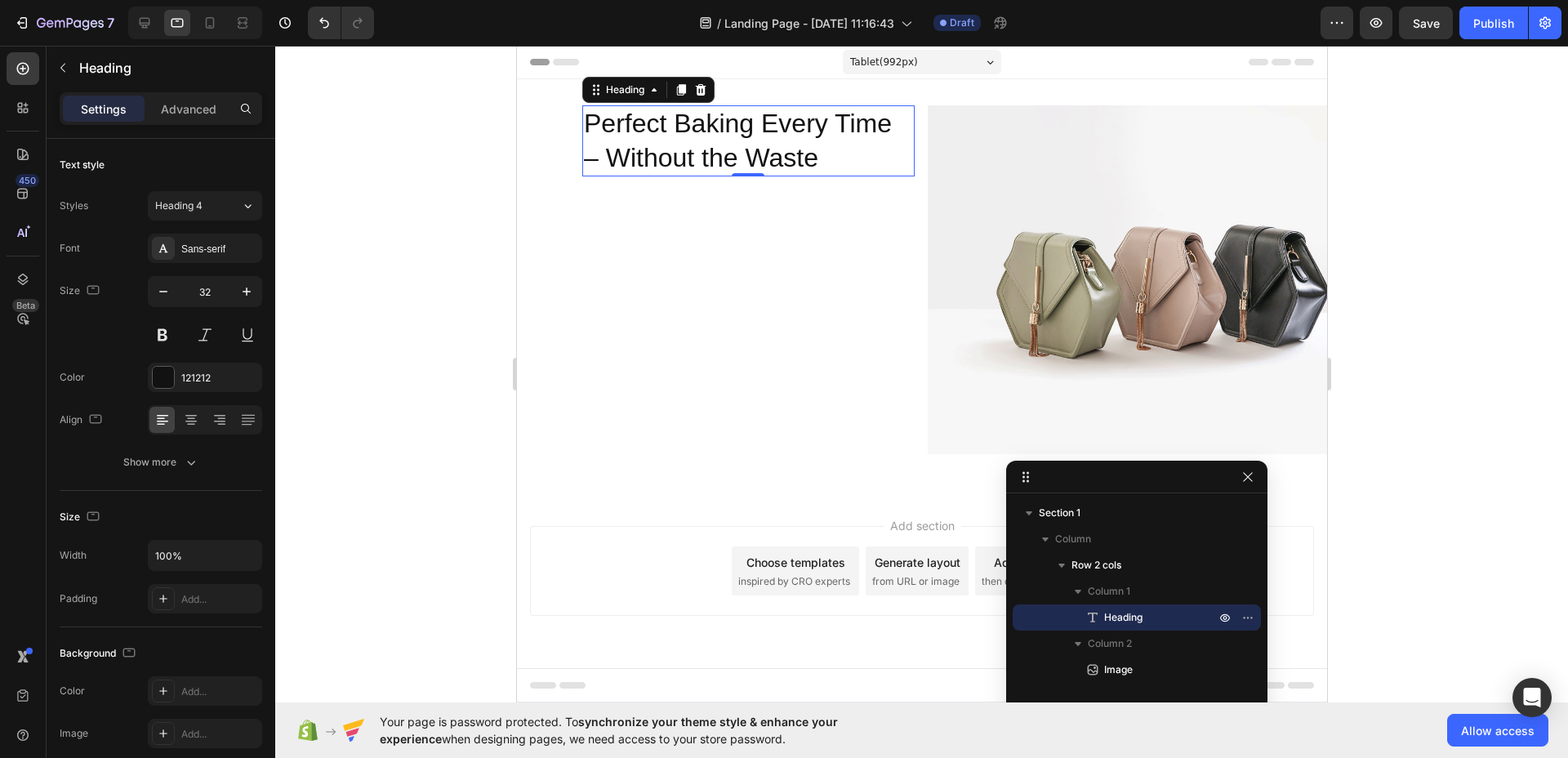
click at [440, 250] on div at bounding box center [920, 402] width 1292 height 712
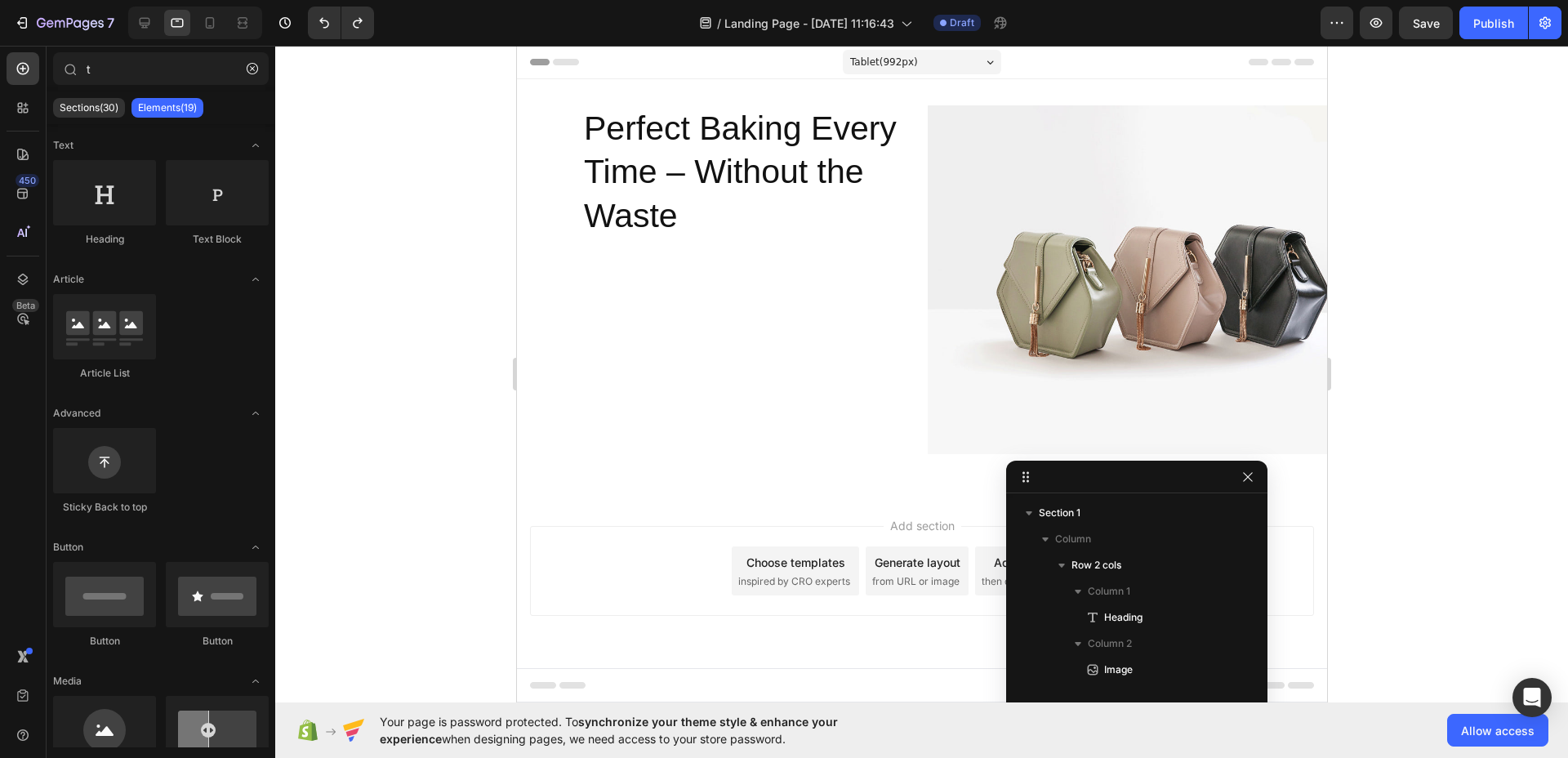
click at [440, 242] on div at bounding box center [920, 402] width 1292 height 712
click at [447, 198] on div at bounding box center [920, 402] width 1292 height 712
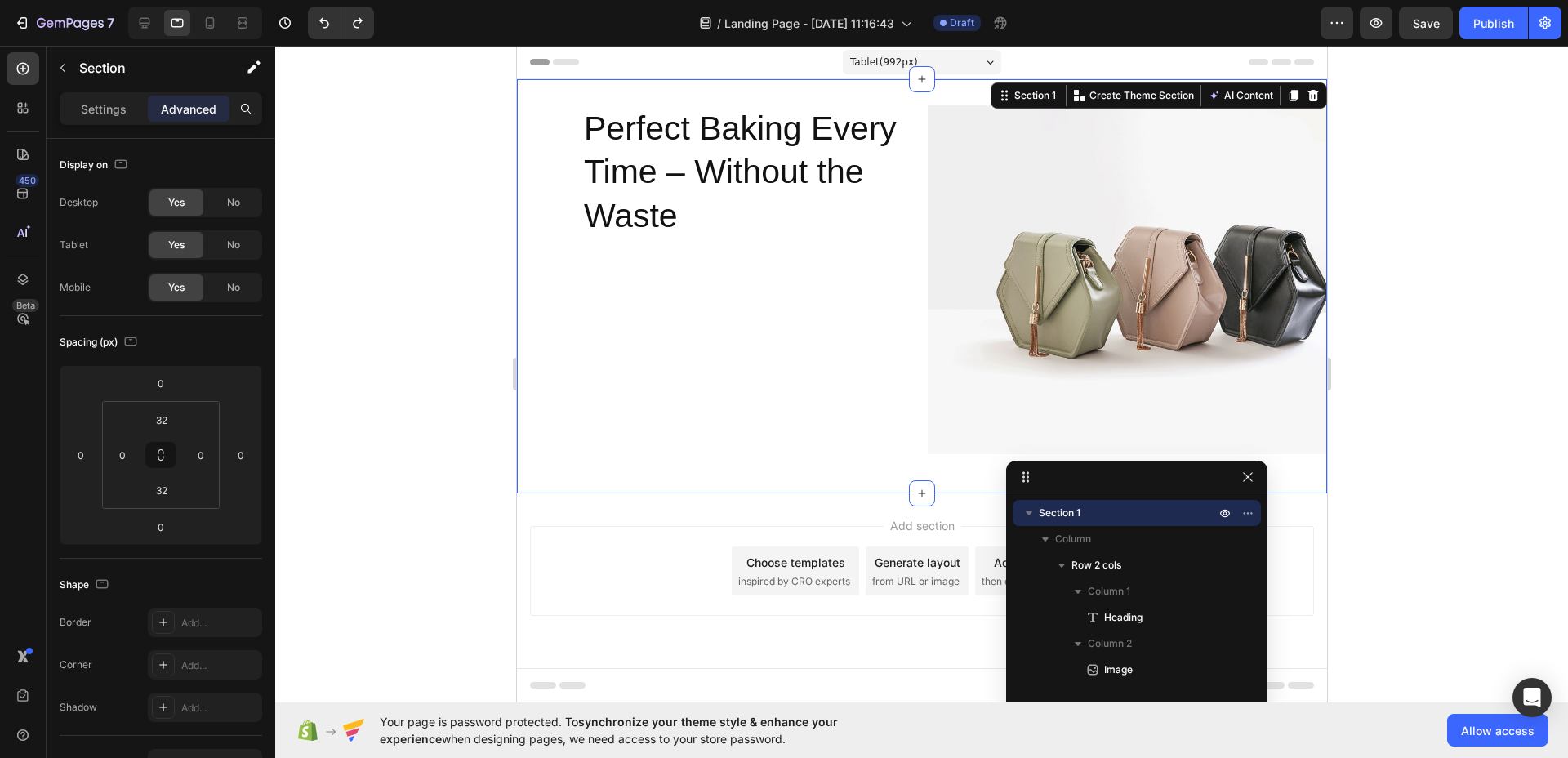
click at [552, 175] on div "Perfect Baking Every Time – Without the Waste Heading Image Row" at bounding box center [920, 286] width 810 height 362
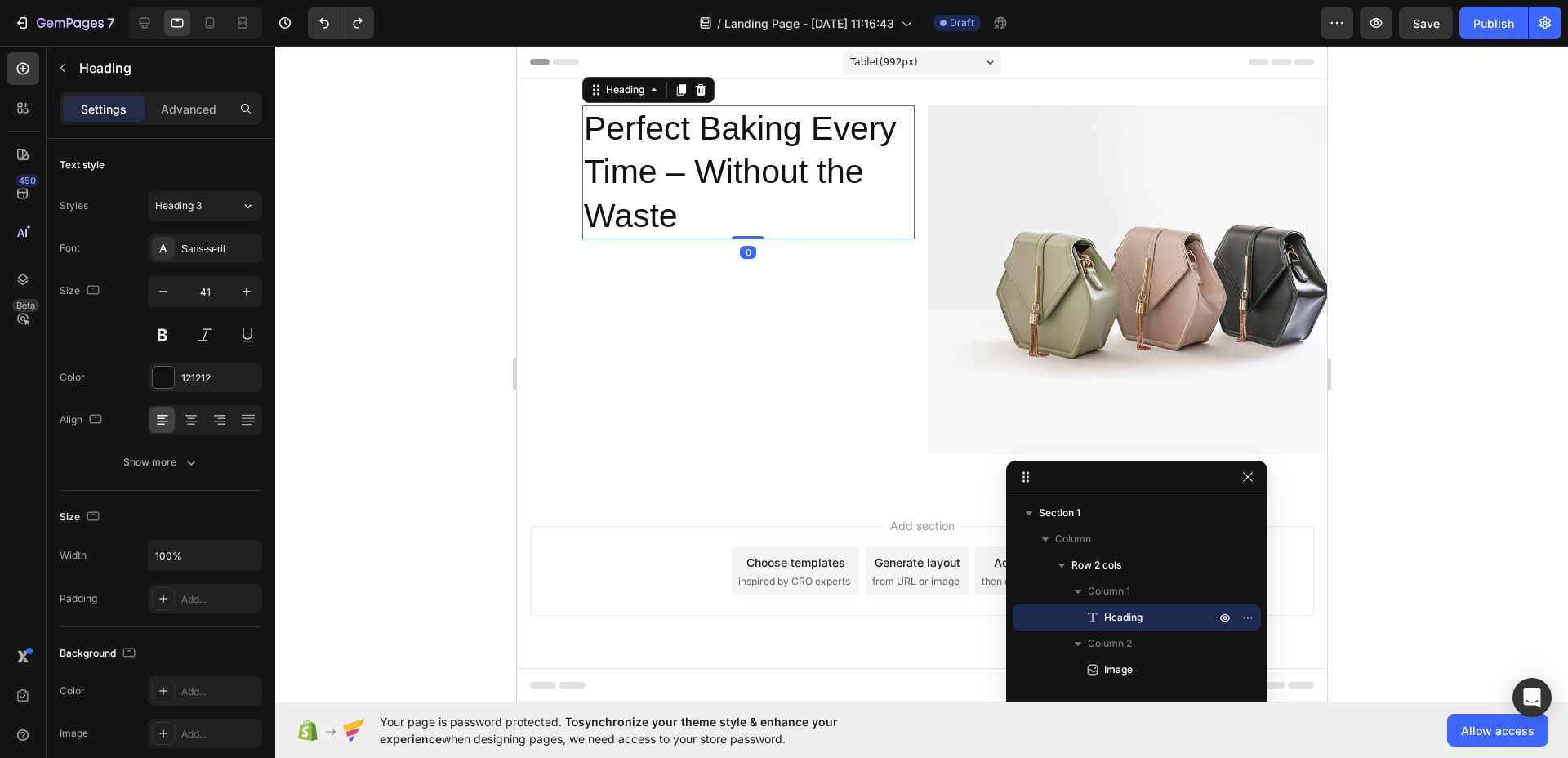
click at [689, 222] on h2 "Perfect Baking Every Time – Without the Waste" at bounding box center [748, 172] width 333 height 134
click at [632, 292] on div "Perfect Baking Every Time – Without the Waste Heading 0" at bounding box center [748, 279] width 333 height 349
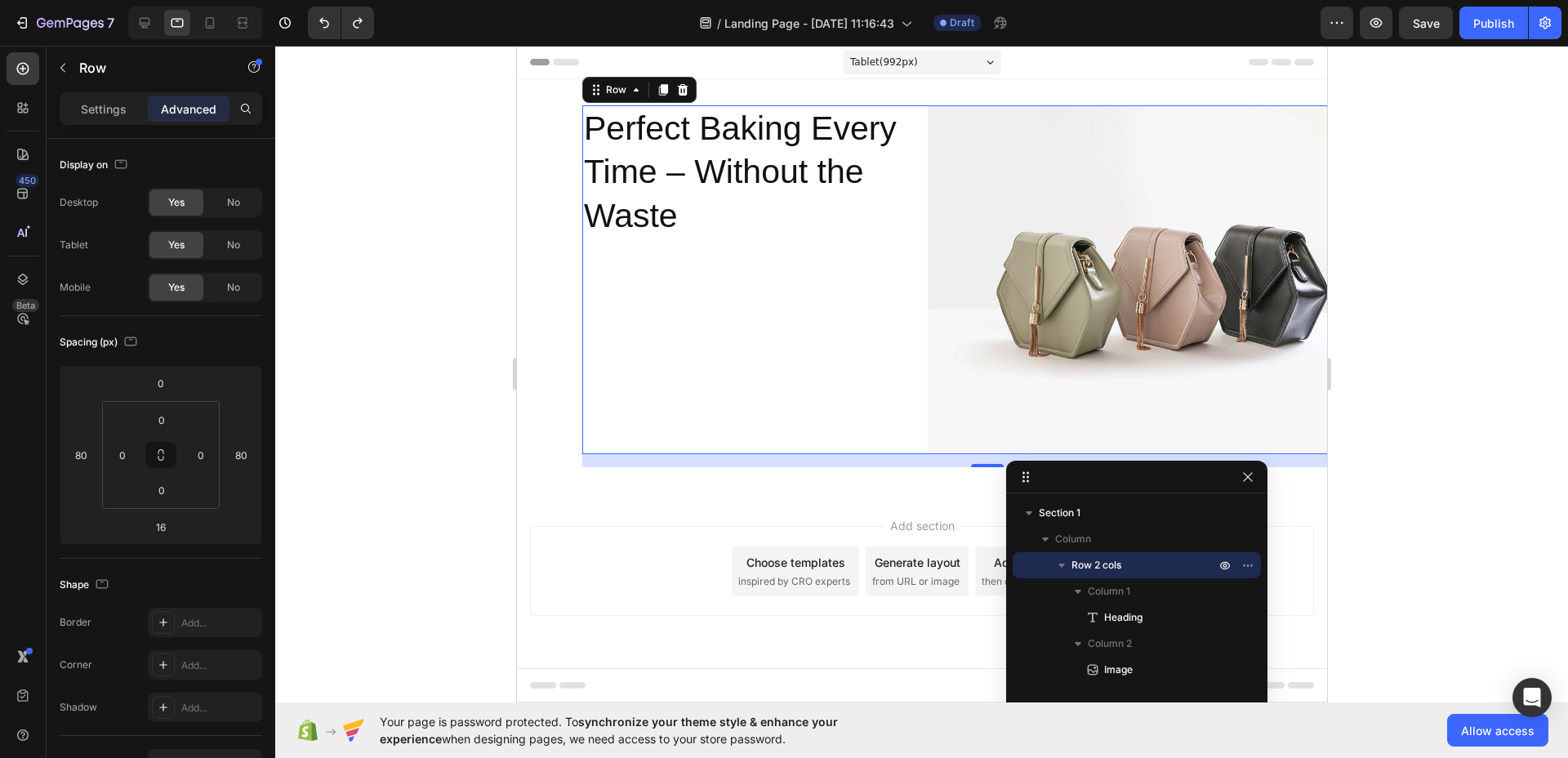
click at [674, 79] on div "Row" at bounding box center [638, 90] width 114 height 26
click at [677, 84] on icon at bounding box center [682, 90] width 13 height 13
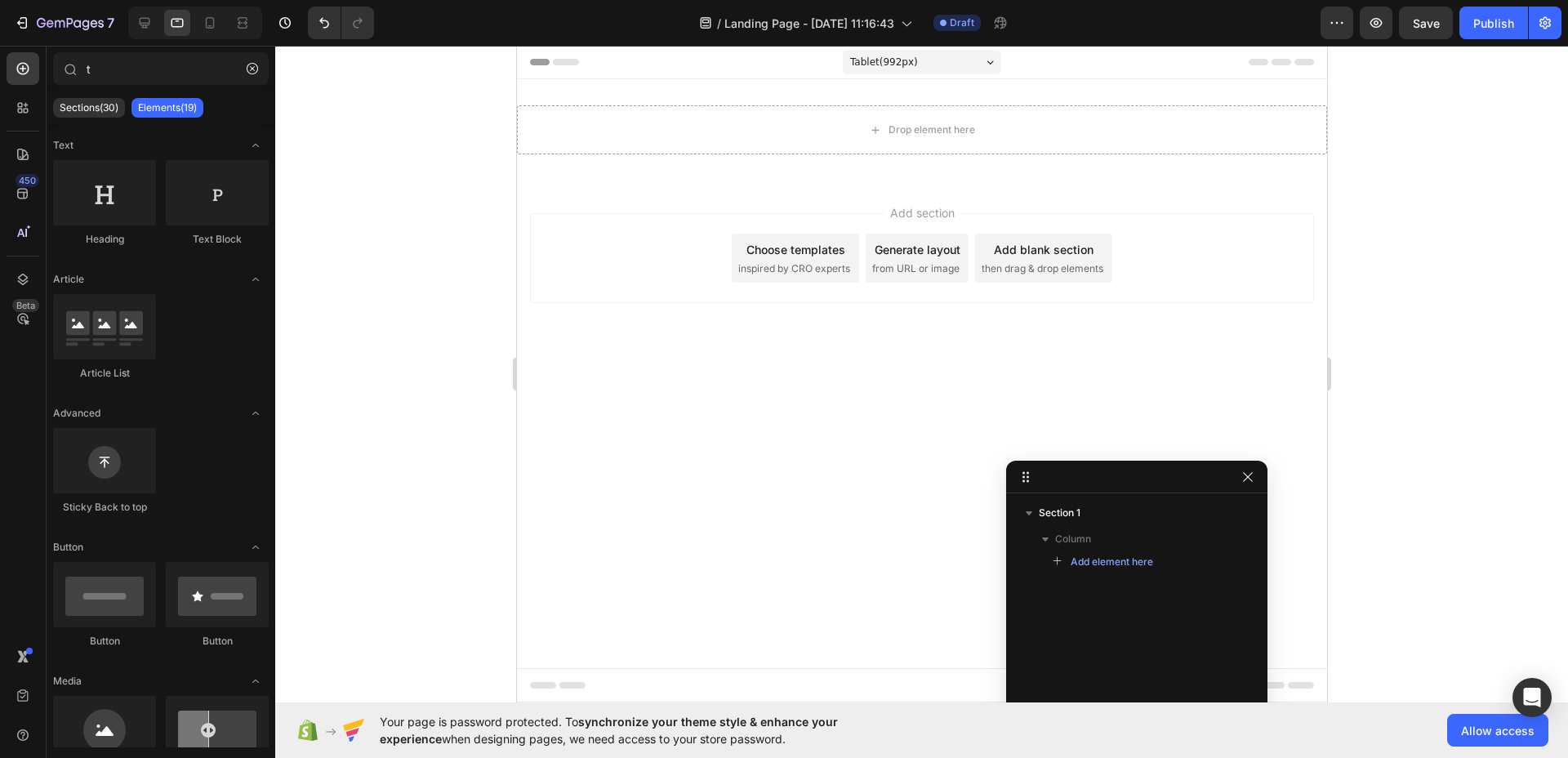
click at [489, 270] on div at bounding box center [920, 402] width 1292 height 712
click at [411, 250] on div at bounding box center [920, 402] width 1292 height 712
click at [22, 76] on icon at bounding box center [22, 68] width 16 height 16
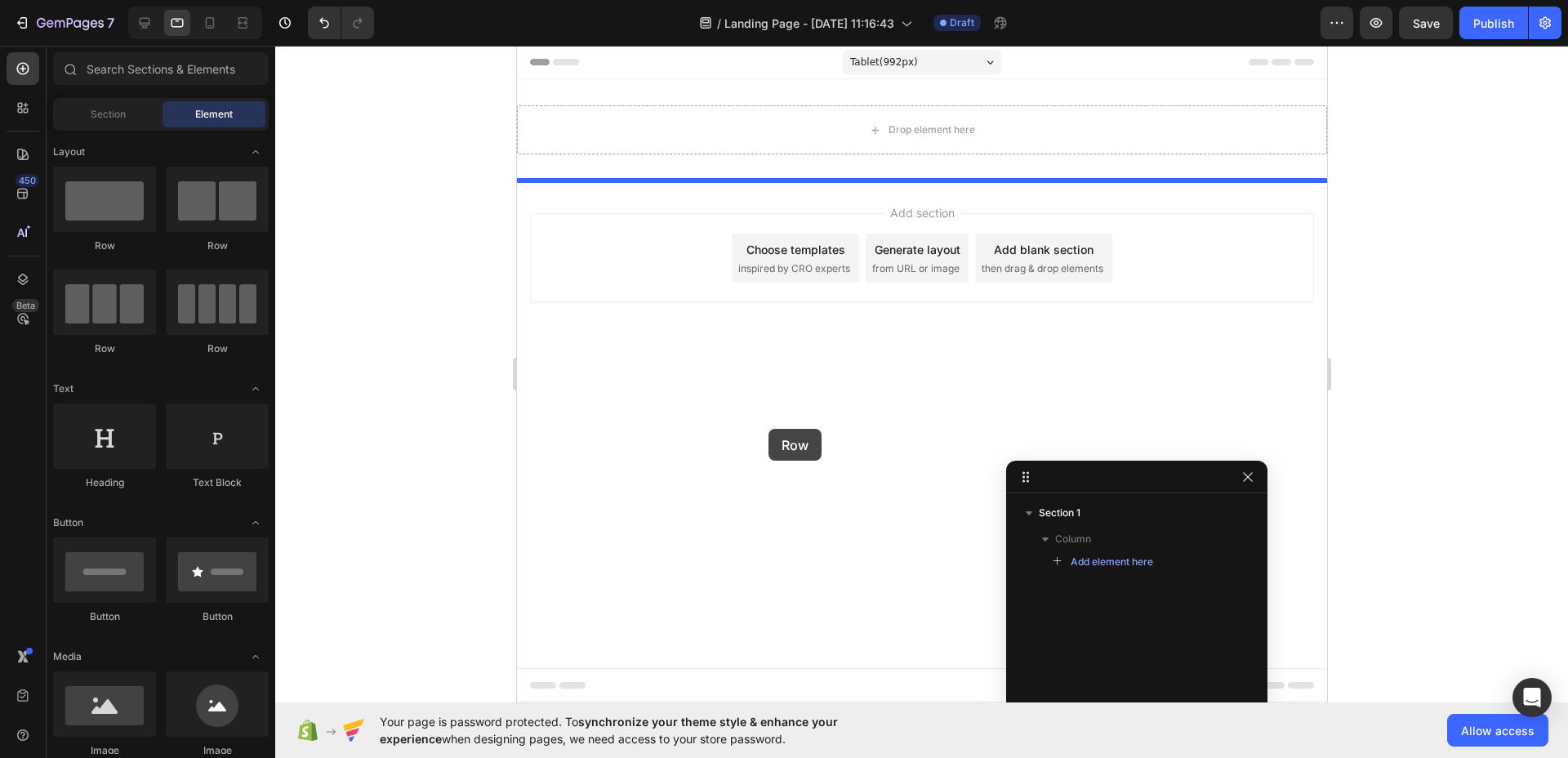
drag, startPoint x: 719, startPoint y: 256, endPoint x: 767, endPoint y: 429, distance: 179.5
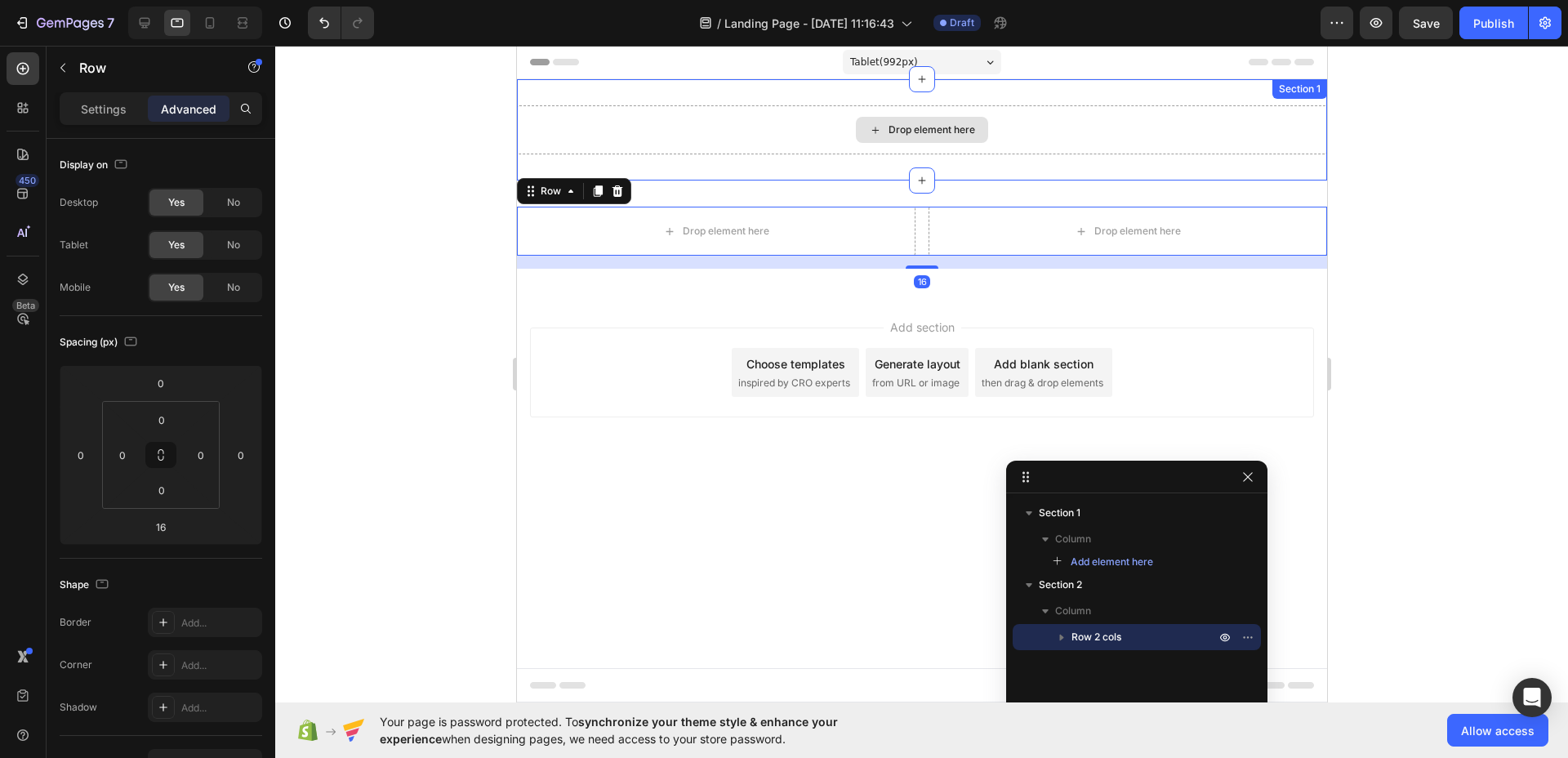
click at [726, 133] on div "Drop element here" at bounding box center [920, 130] width 810 height 49
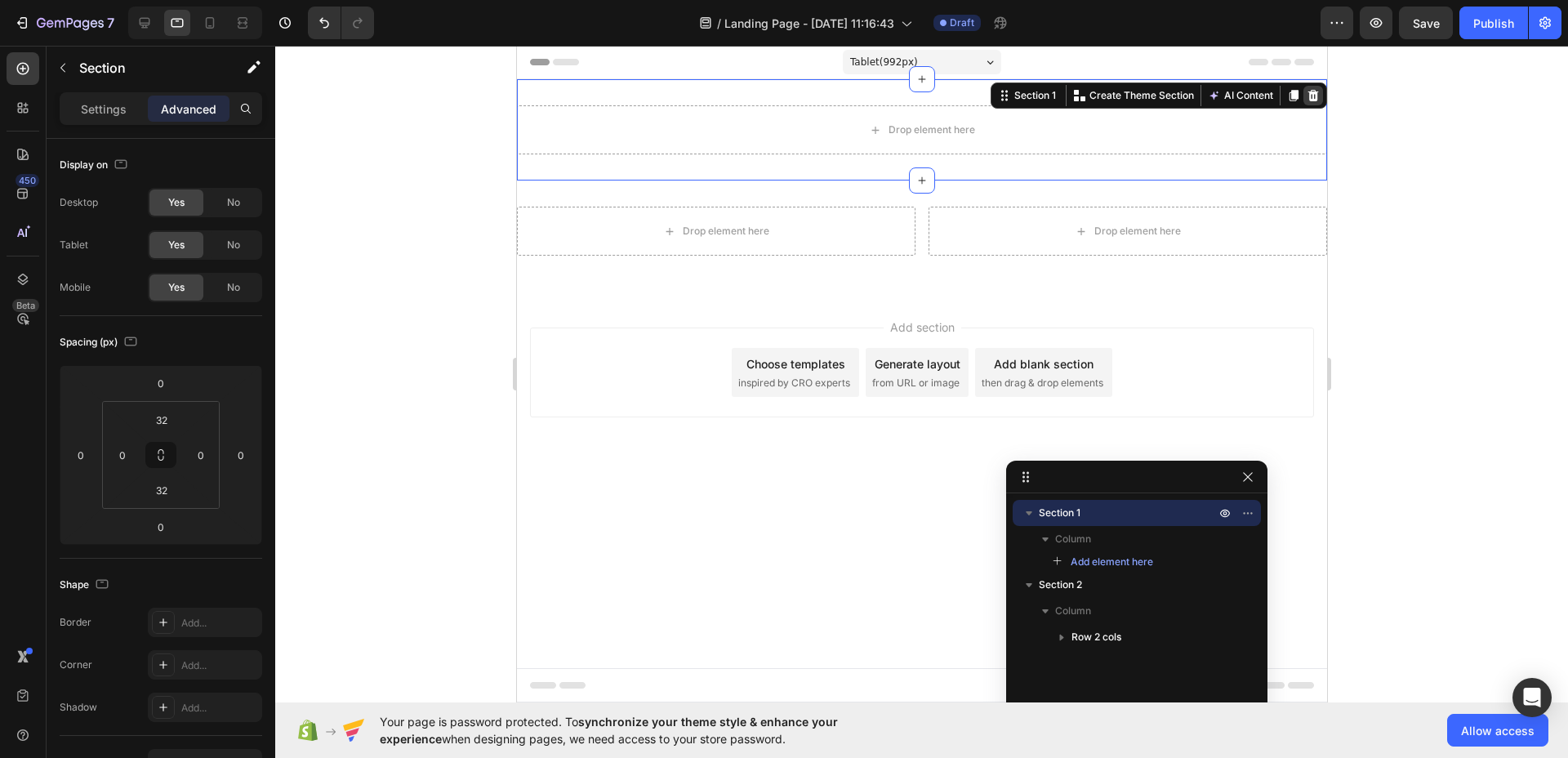
click at [1307, 97] on icon at bounding box center [1312, 95] width 13 height 13
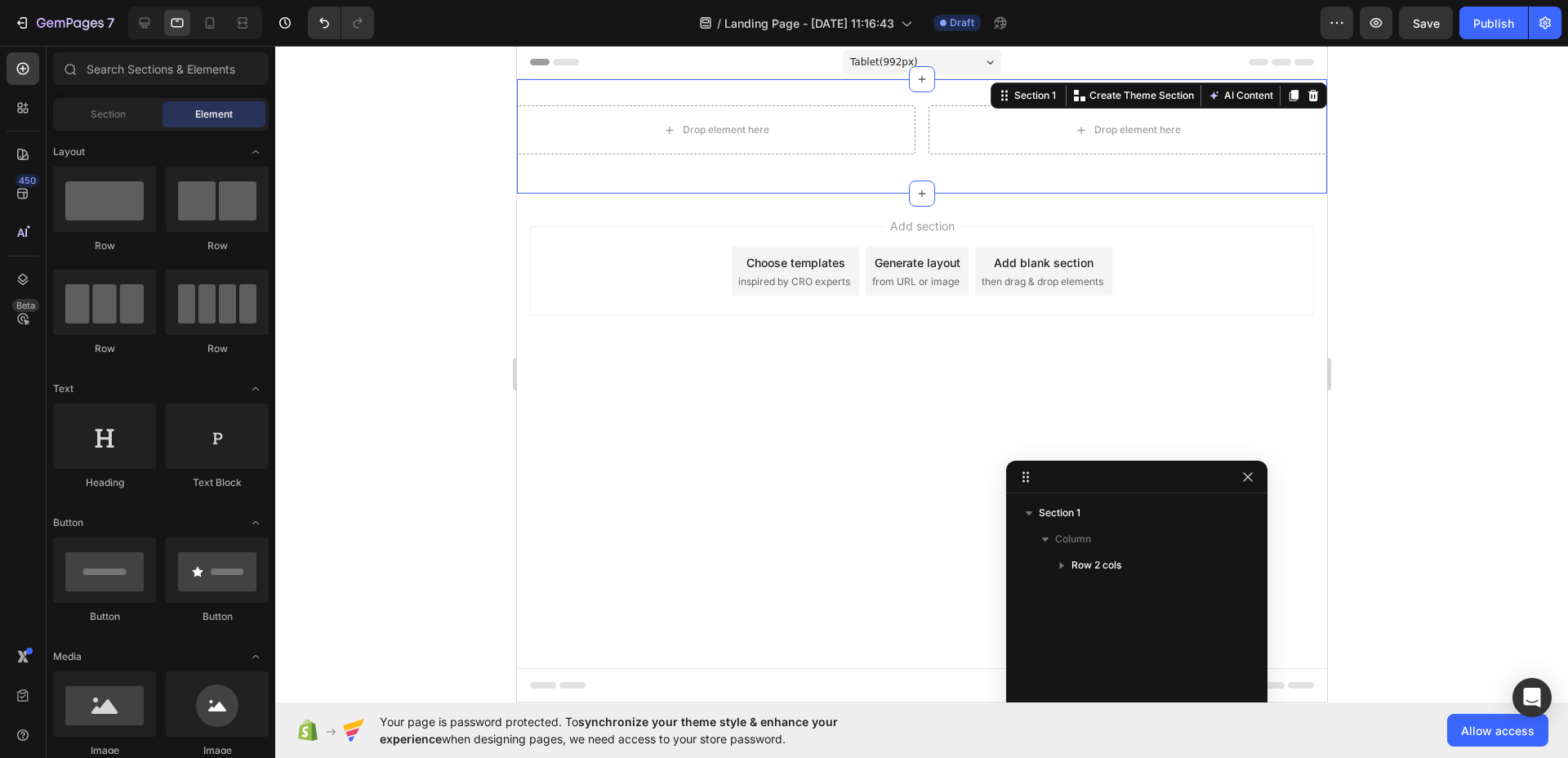
click at [681, 178] on div "Drop element here Drop element here Row Section 1 You can create reusable secti…" at bounding box center [920, 136] width 810 height 114
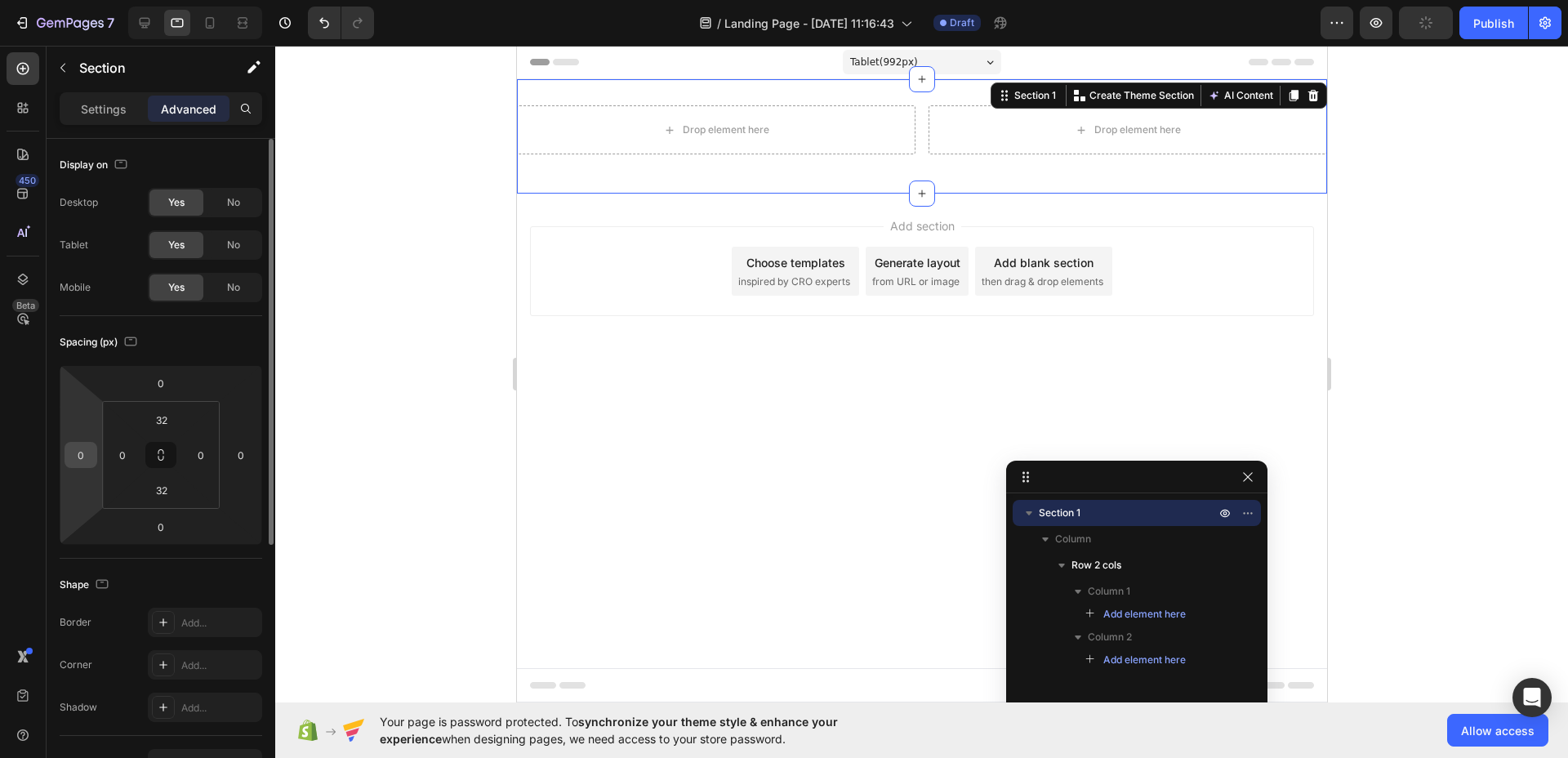
click at [81, 459] on input "0" at bounding box center [80, 455] width 24 height 24
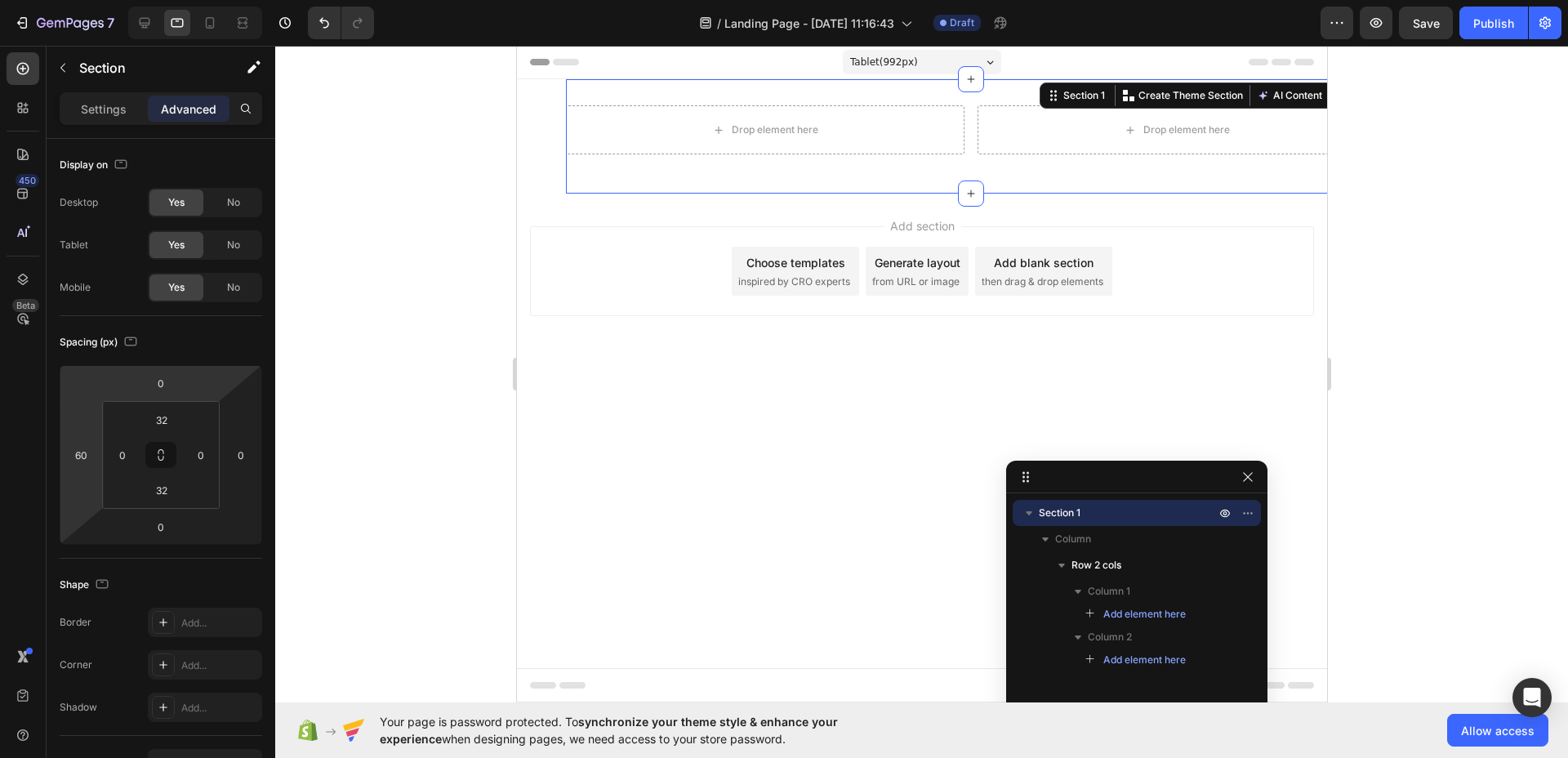
click at [466, 144] on div at bounding box center [920, 402] width 1292 height 712
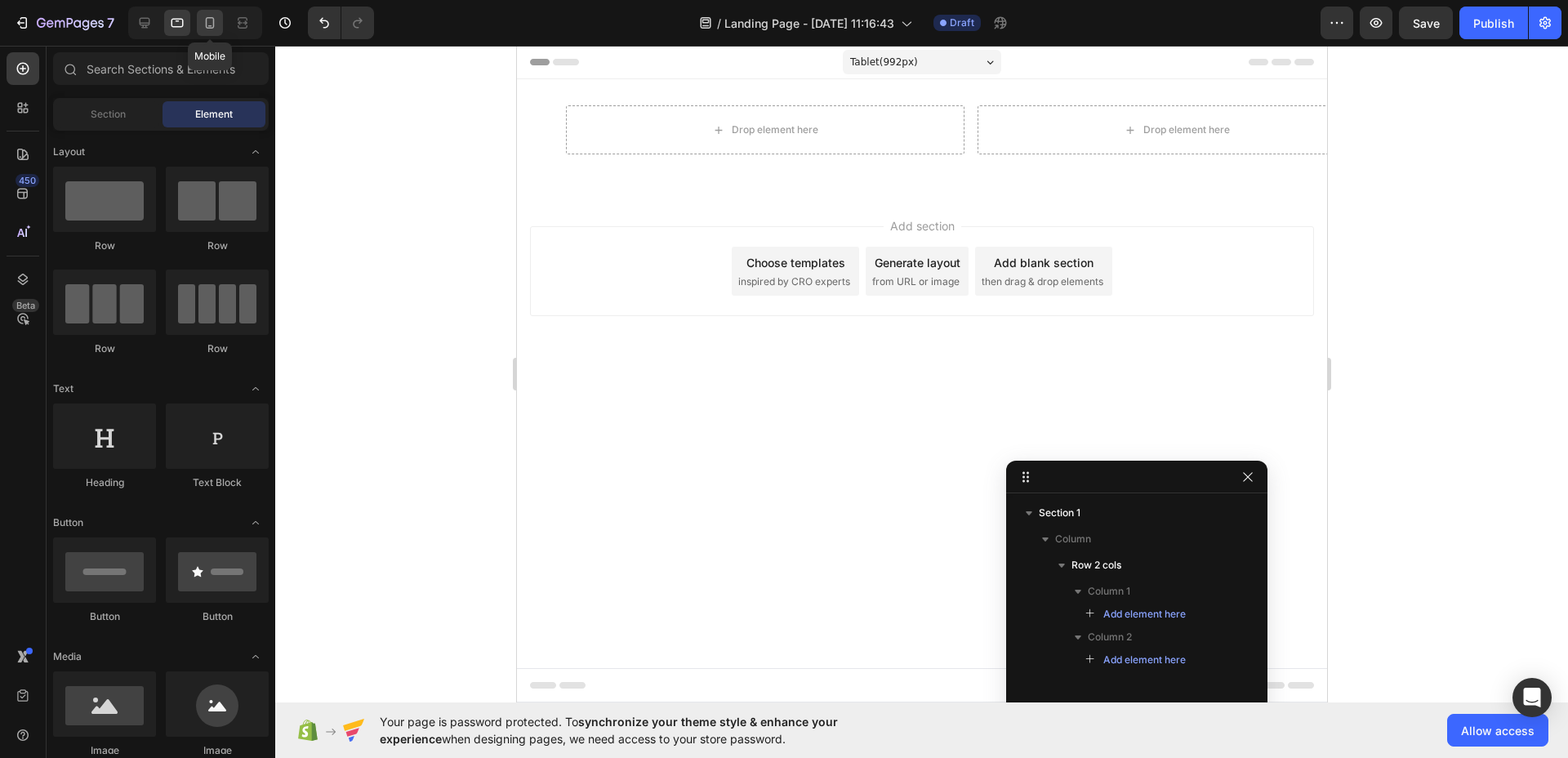
click at [204, 26] on icon at bounding box center [209, 22] width 16 height 16
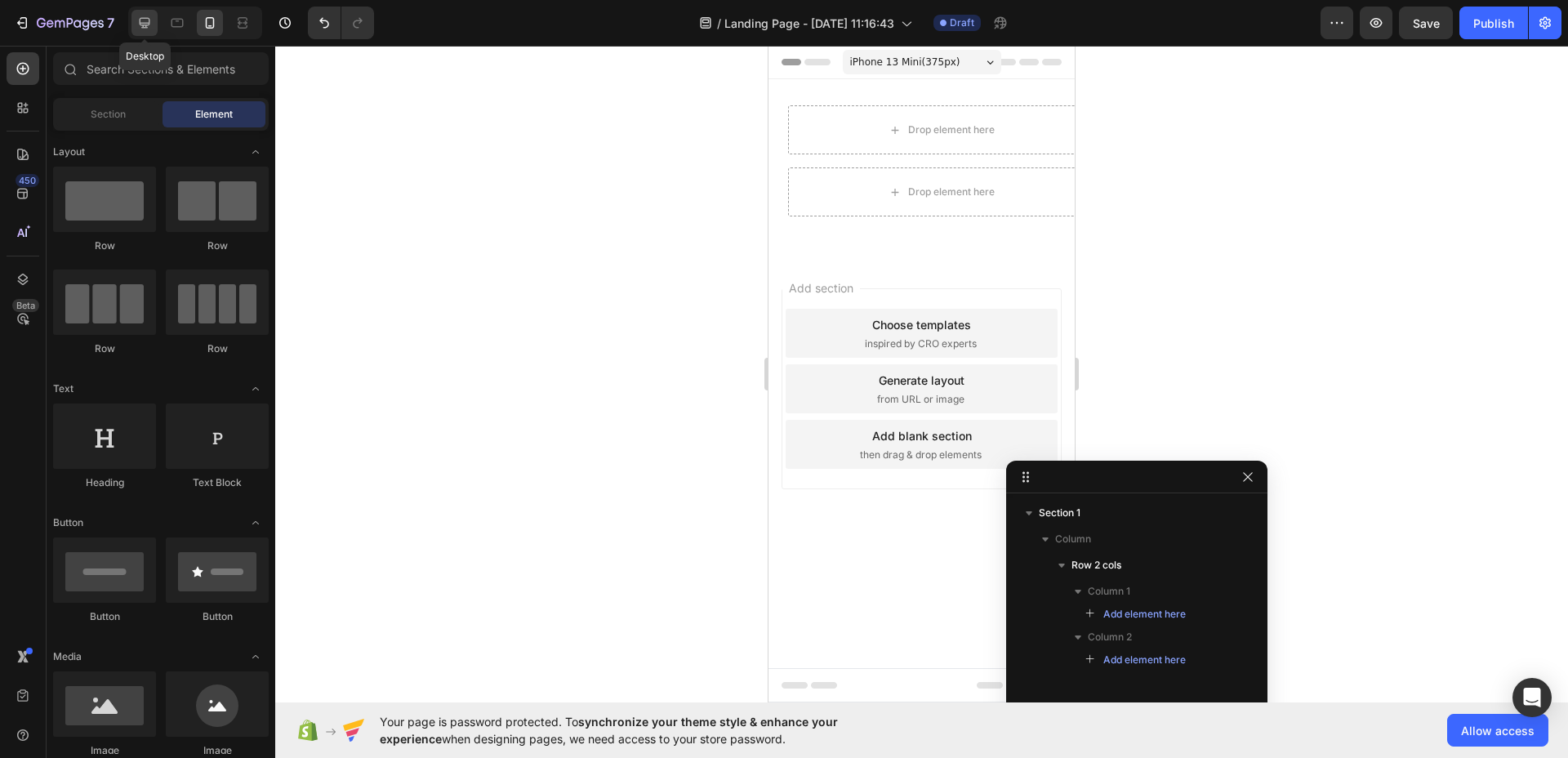
click at [147, 22] on icon at bounding box center [144, 22] width 10 height 10
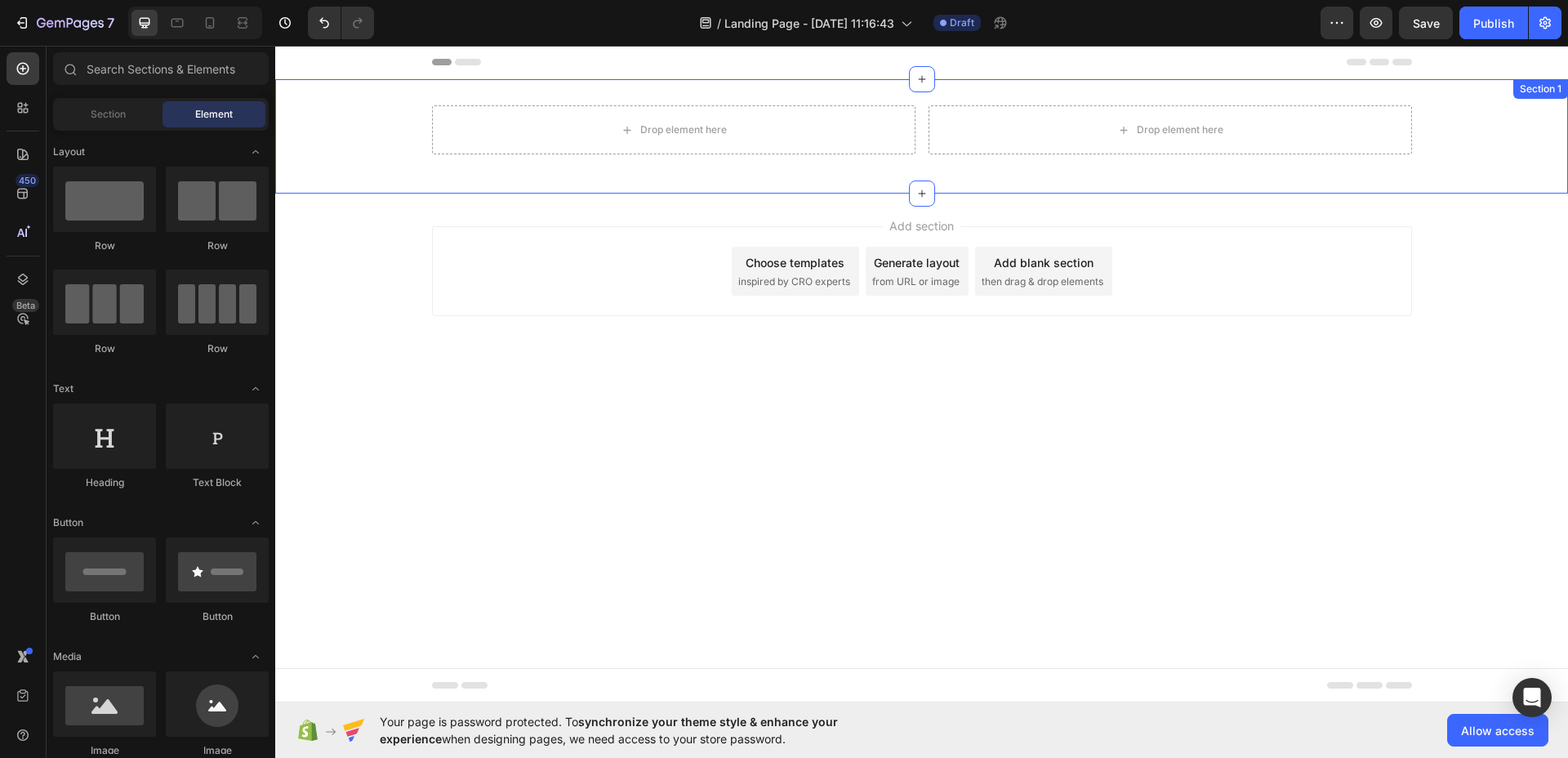
click at [474, 164] on div "Drop element here Drop element here Row" at bounding box center [920, 136] width 1292 height 62
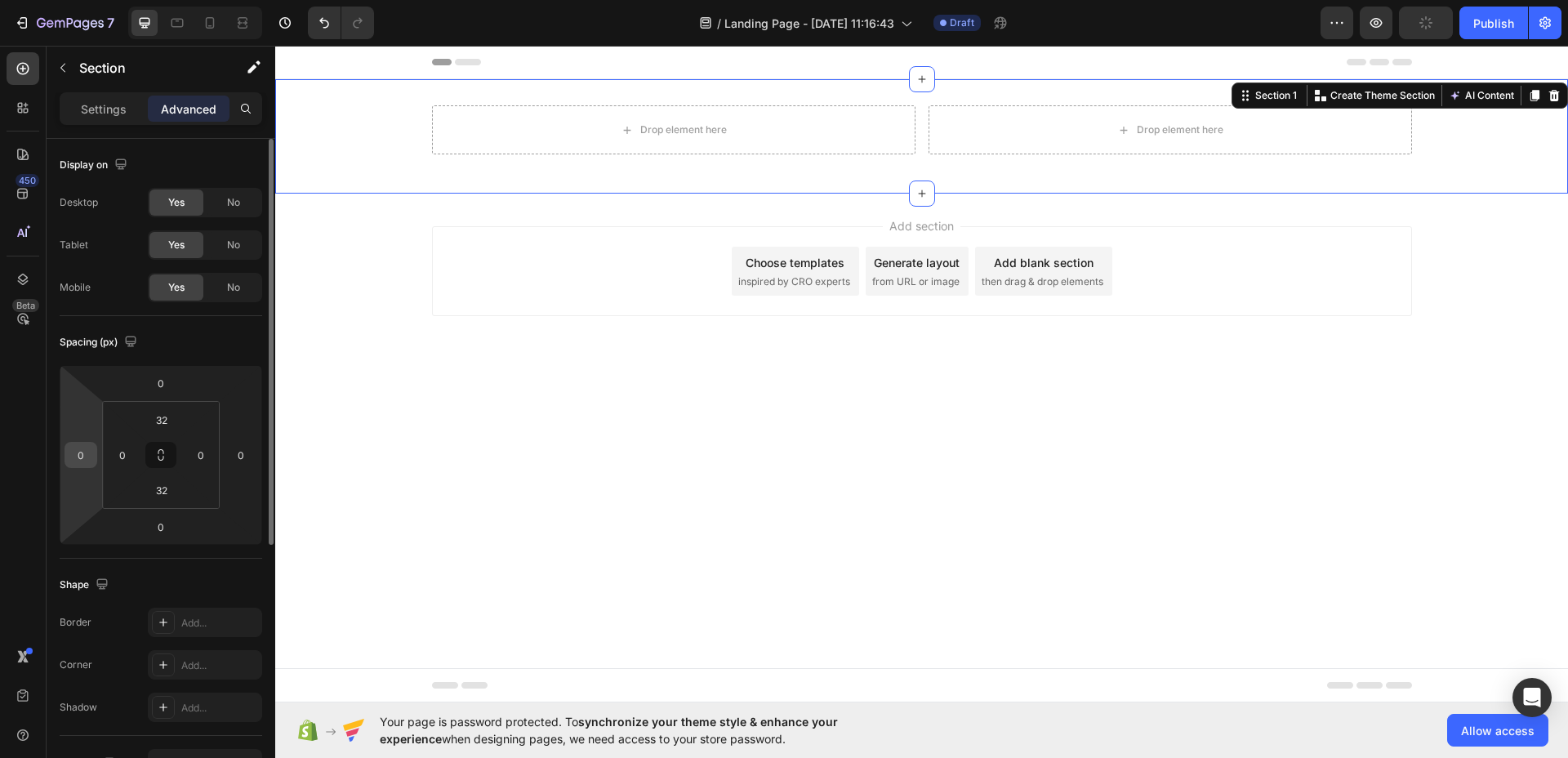
click at [75, 452] on input "0" at bounding box center [80, 455] width 24 height 24
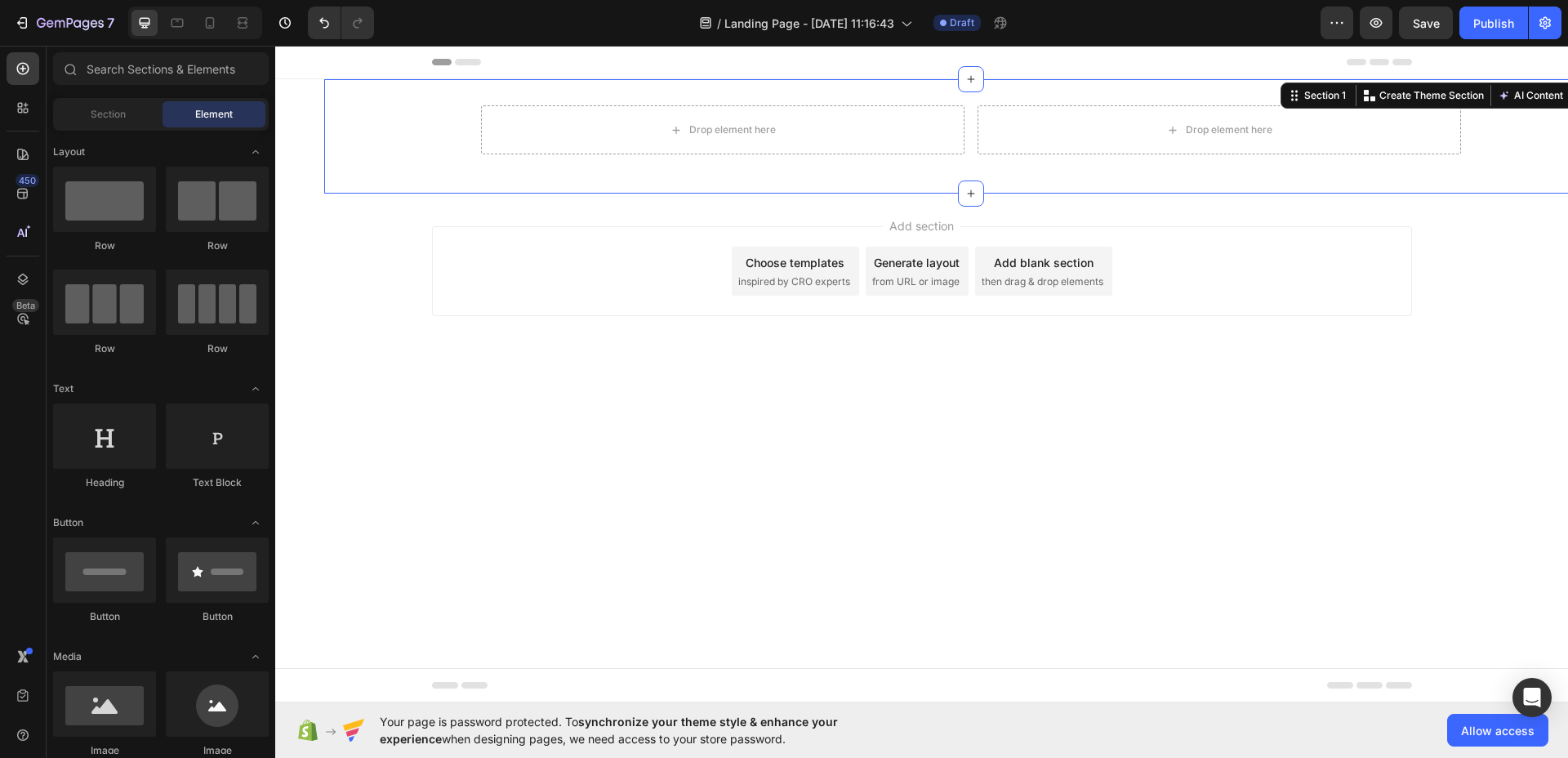
click at [489, 521] on body "Header Drop element here Drop element here Row Section 1 You can create reusabl…" at bounding box center [920, 374] width 1292 height 657
click at [438, 162] on div "Drop element here Drop element here Row" at bounding box center [970, 136] width 1292 height 62
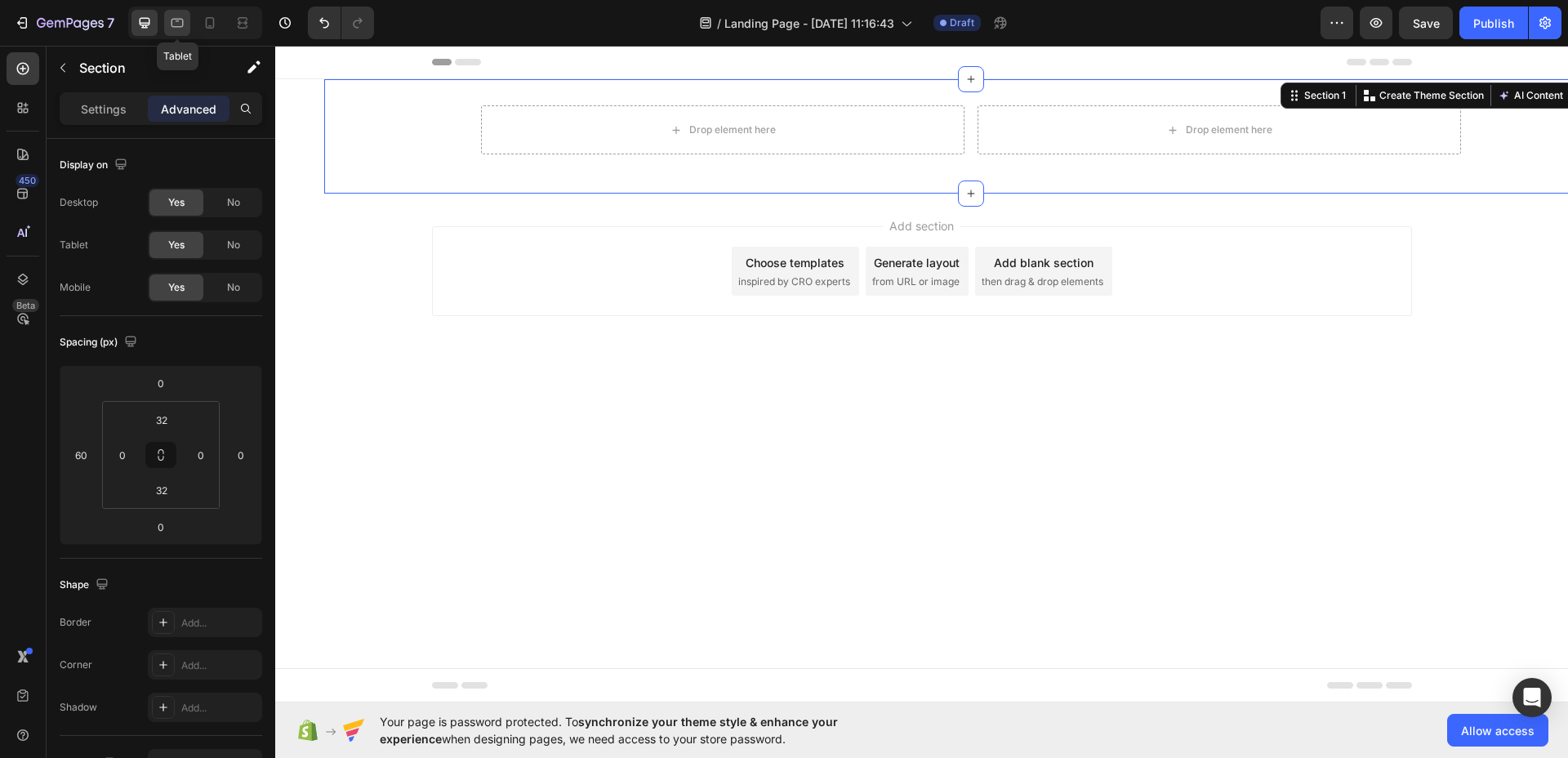
click at [178, 16] on icon at bounding box center [177, 22] width 16 height 16
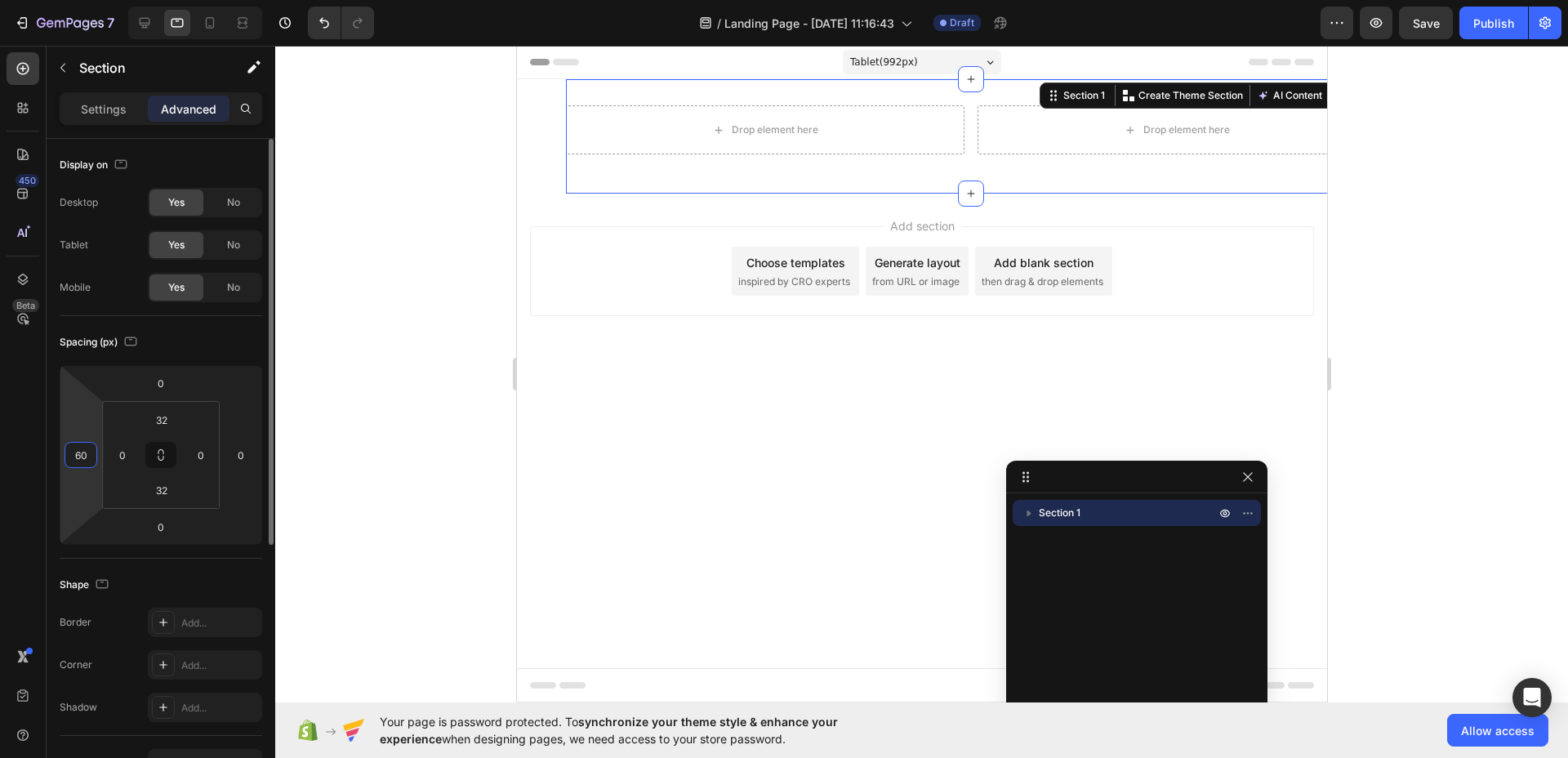
click at [89, 461] on input "60" at bounding box center [80, 455] width 24 height 24
click at [210, 20] on icon at bounding box center [209, 22] width 16 height 16
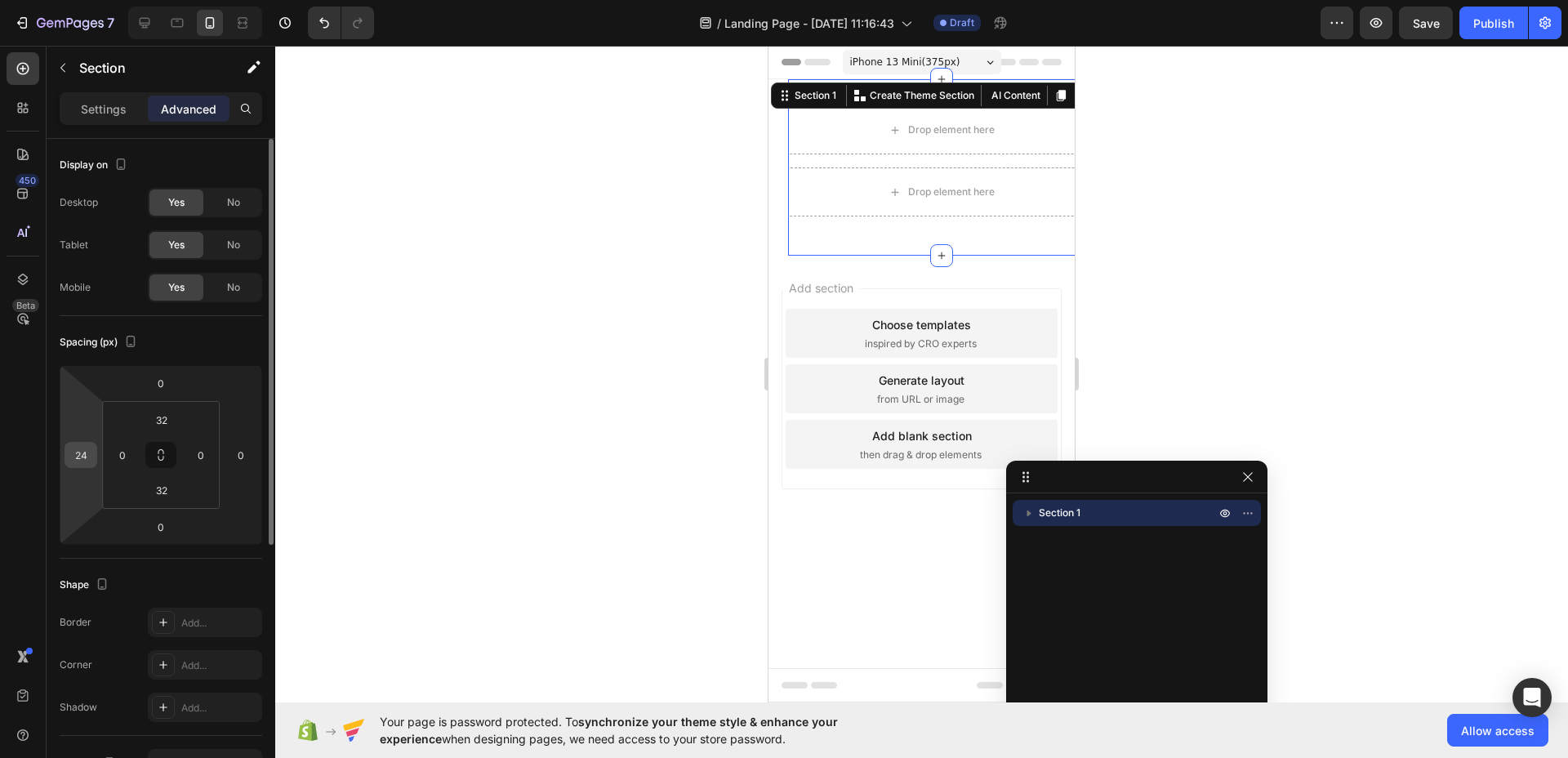
click at [82, 463] on input "24" at bounding box center [80, 455] width 24 height 24
click at [139, 26] on icon at bounding box center [144, 22] width 16 height 16
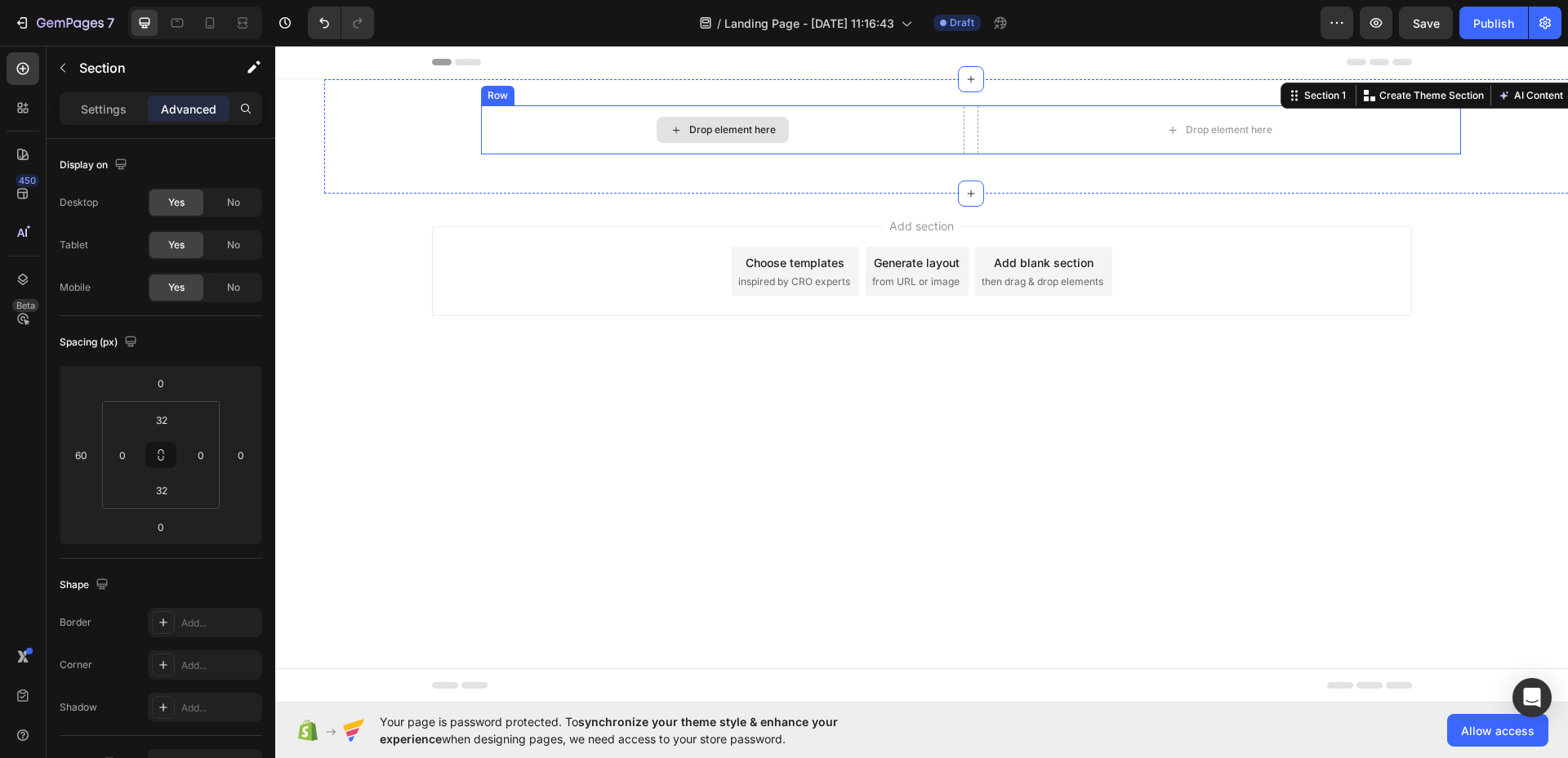
click at [507, 123] on div "Drop element here" at bounding box center [722, 130] width 483 height 49
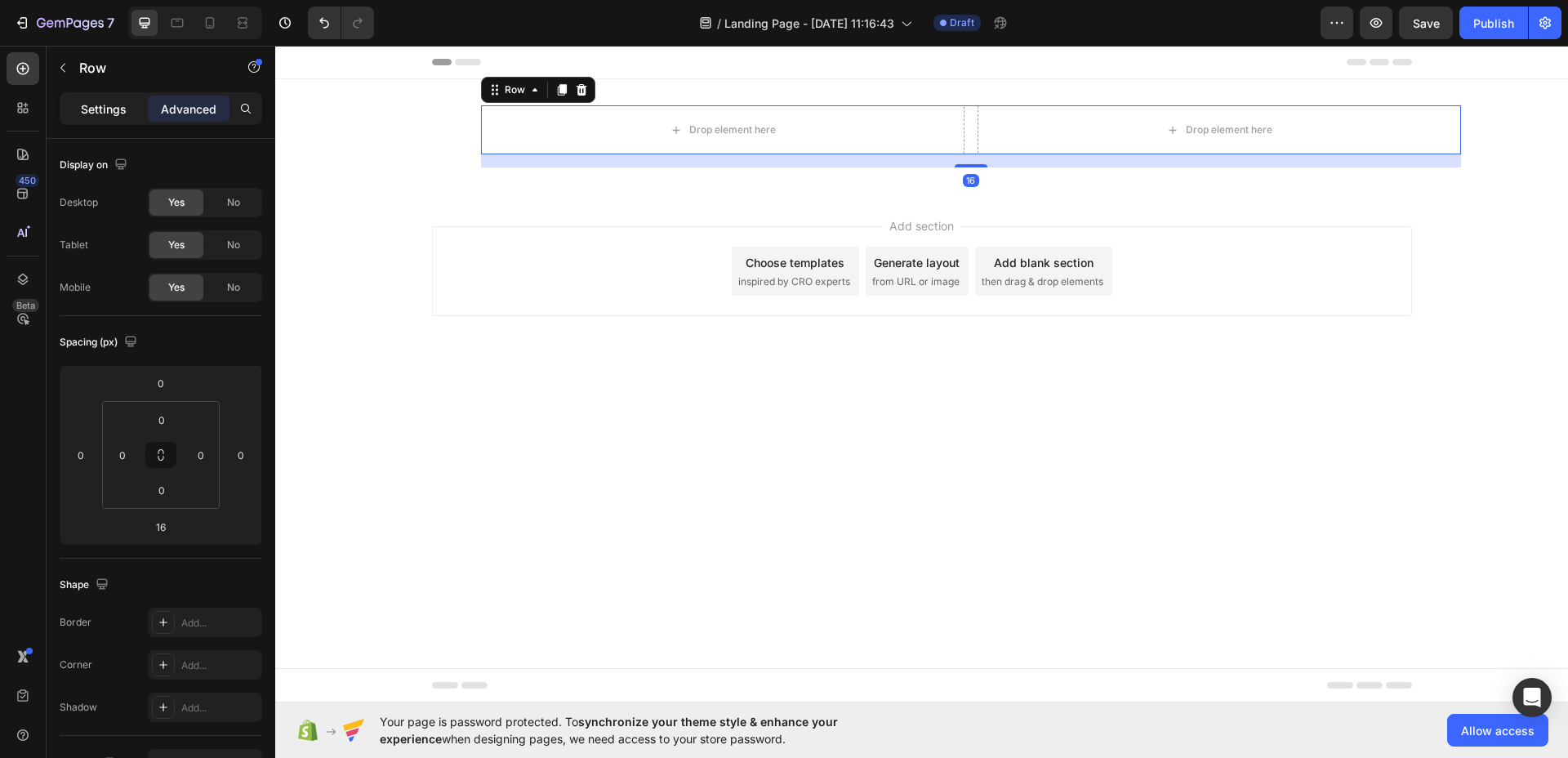
click at [78, 113] on div "Settings" at bounding box center [103, 108] width 81 height 26
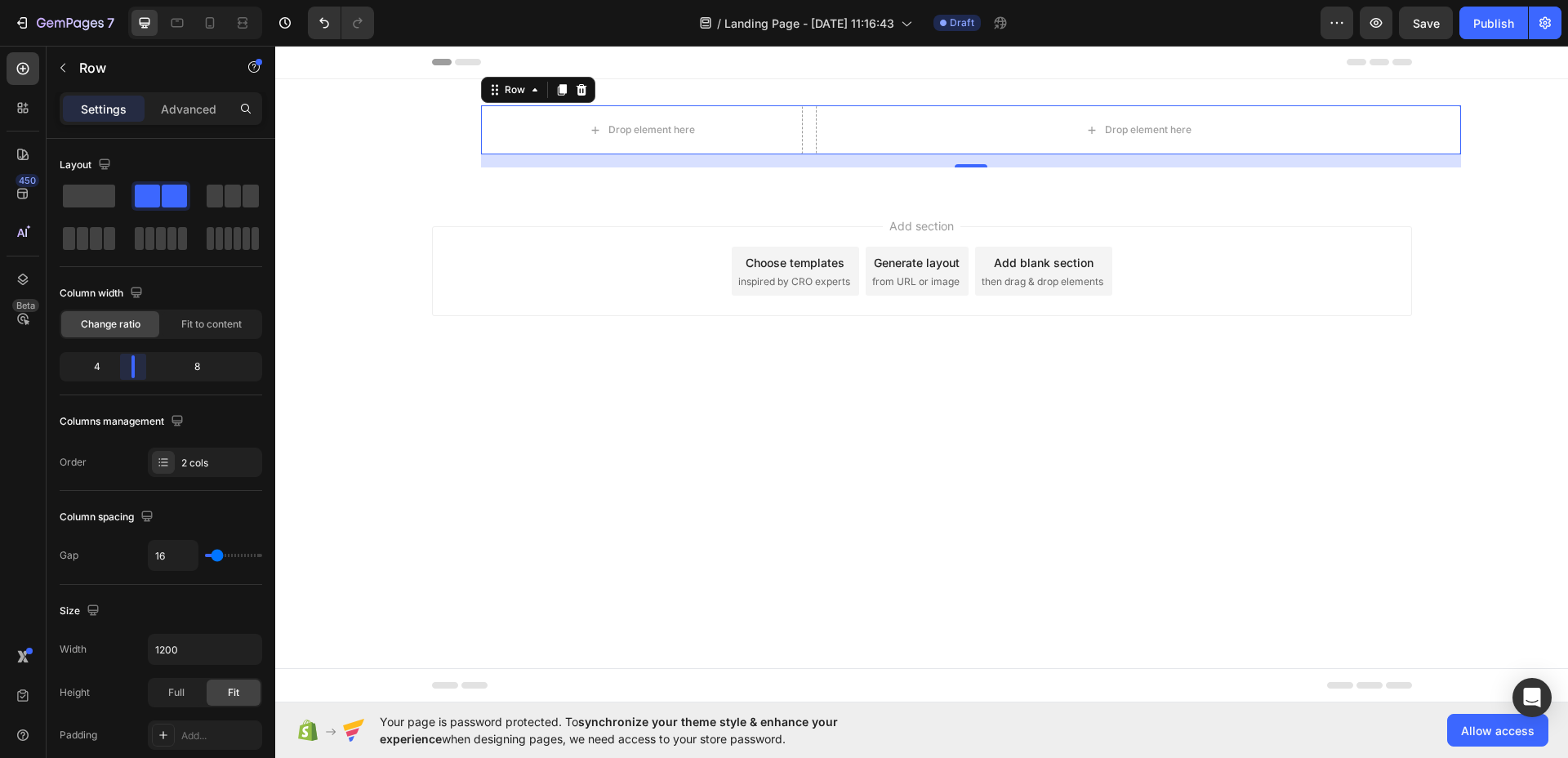
drag, startPoint x: 158, startPoint y: 369, endPoint x: 196, endPoint y: 350, distance: 42.5
click at [125, 0] on body "7 Version history / Landing Page - Sep 26, 11:16:43 Draft Preview Save Publish …" at bounding box center [784, 0] width 1568 height 0
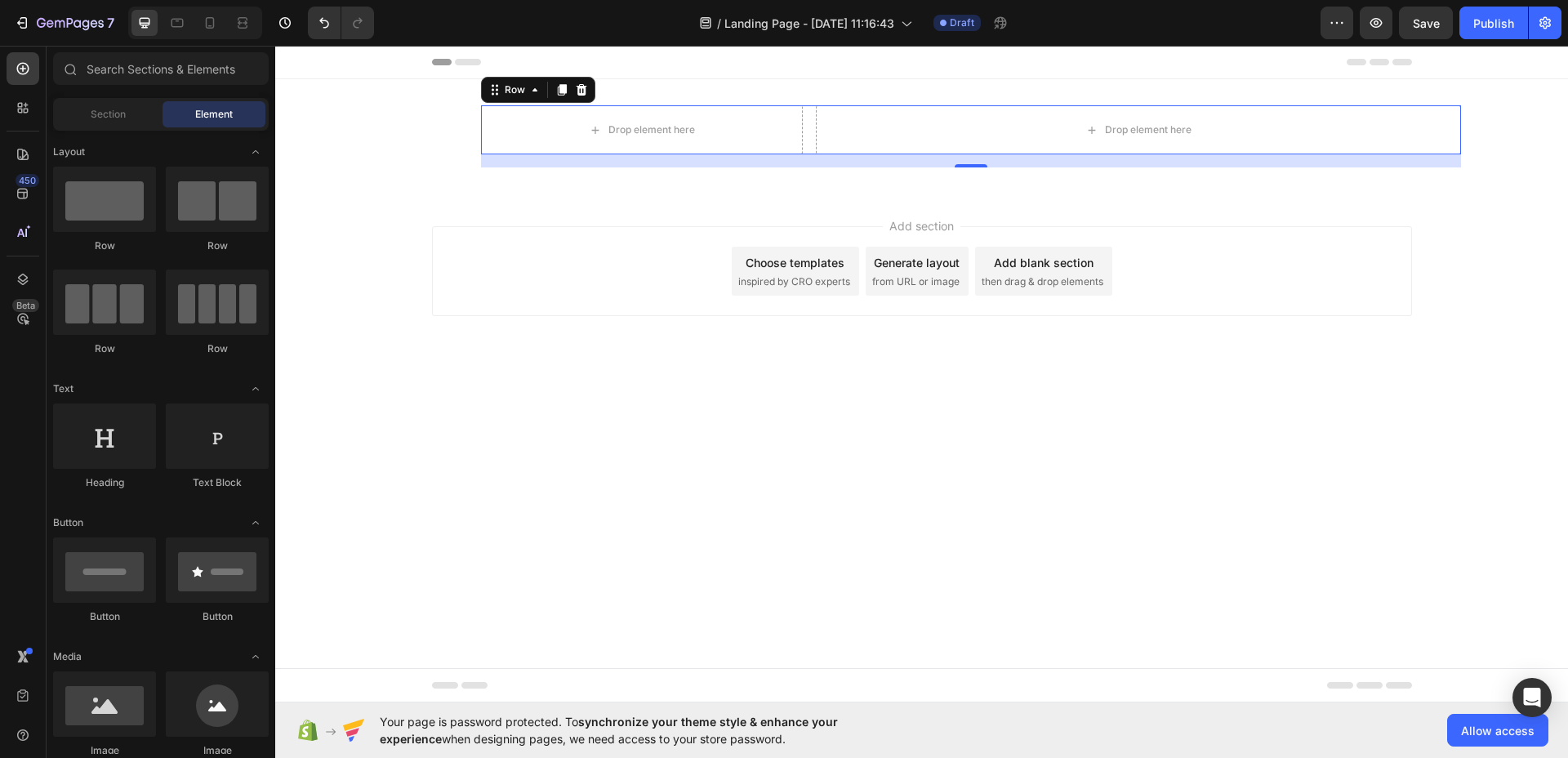
click at [471, 395] on body "Header Drop element here Drop element here Row 16 Section 1 Root Start with Sec…" at bounding box center [920, 374] width 1292 height 657
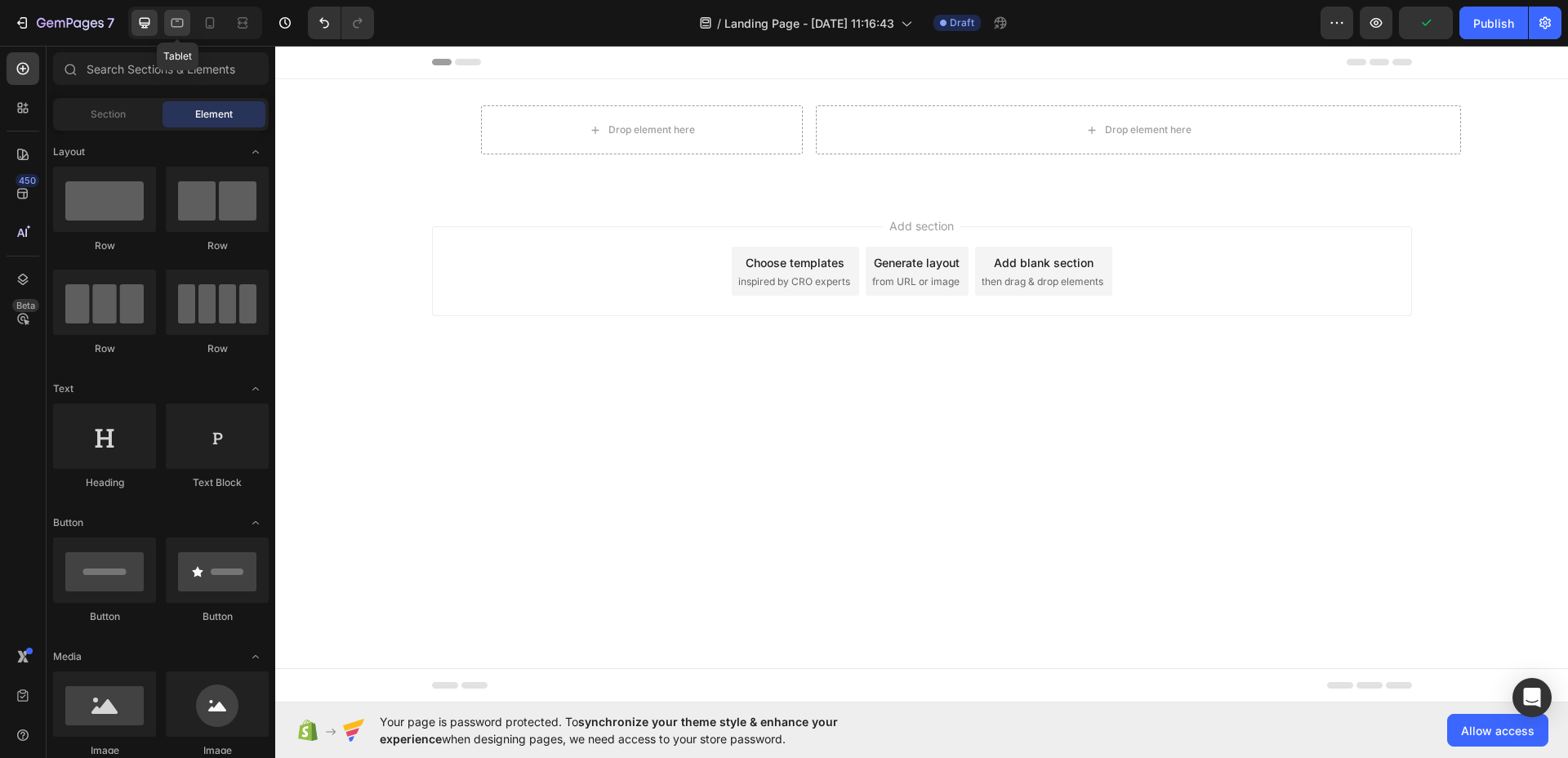
click at [173, 27] on icon at bounding box center [177, 23] width 12 height 9
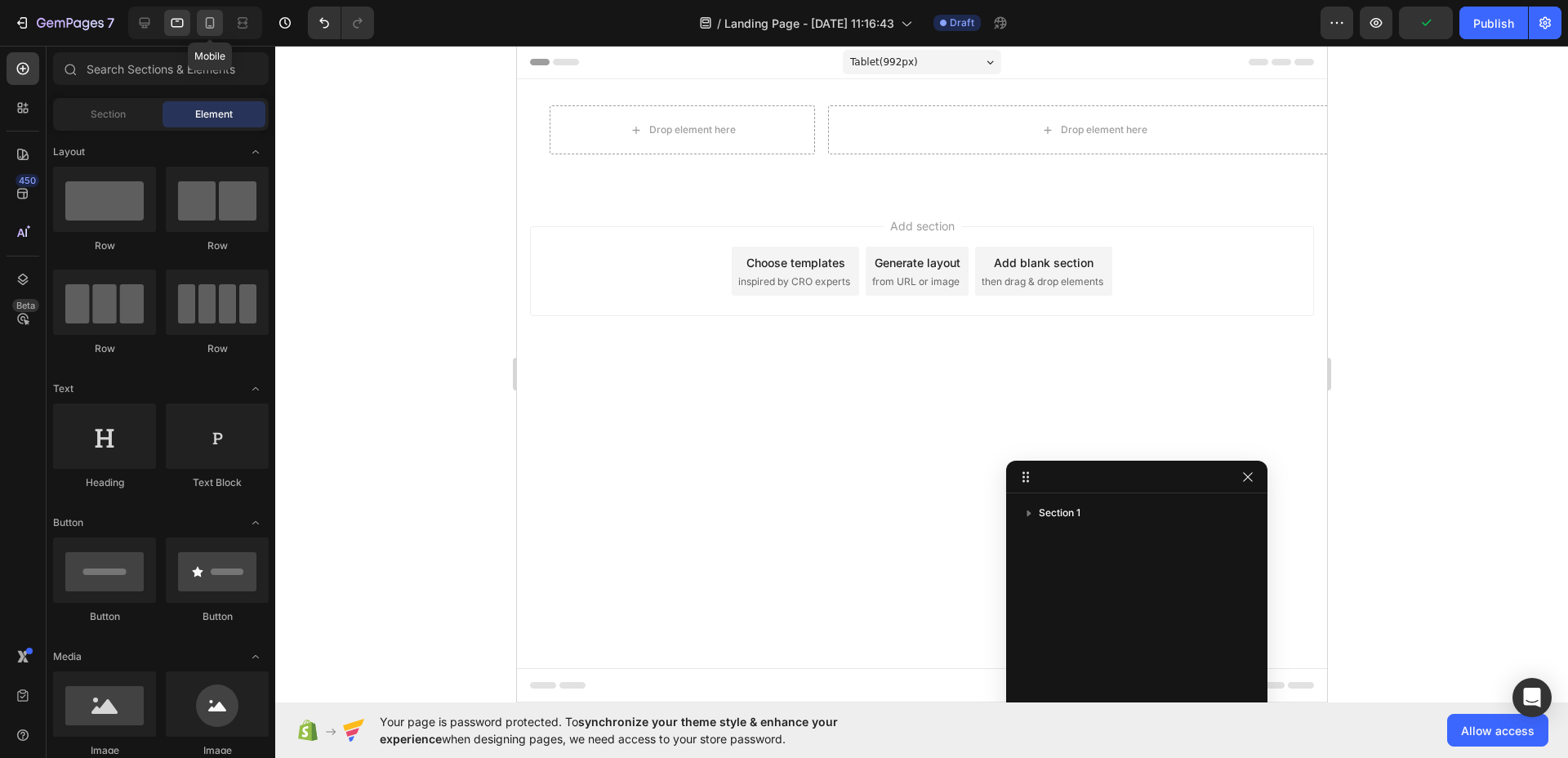
click at [212, 21] on icon at bounding box center [209, 22] width 16 height 16
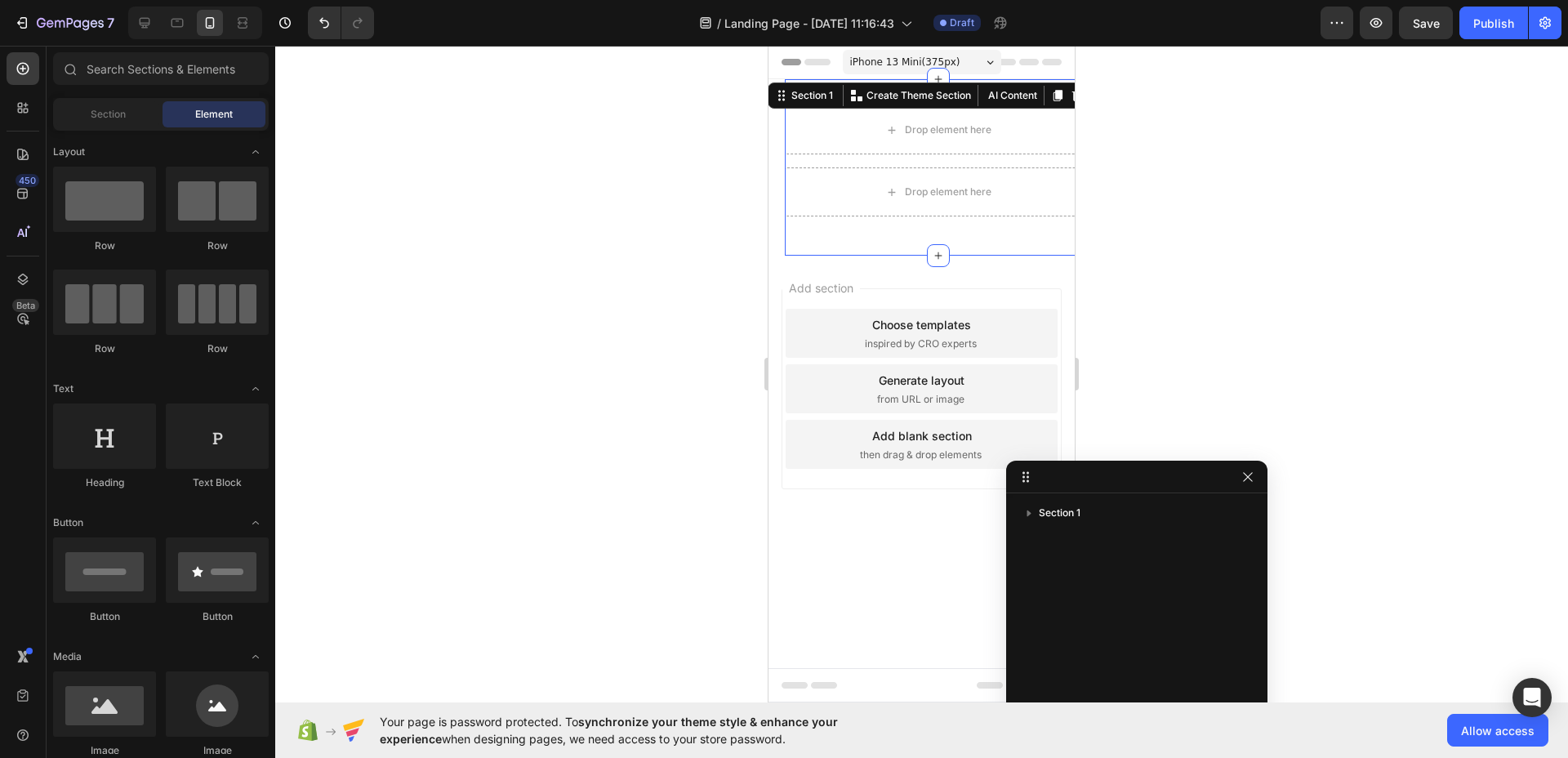
click at [832, 238] on div "Drop element here Drop element here Row Section 1 You can create reusable secti…" at bounding box center [938, 167] width 306 height 177
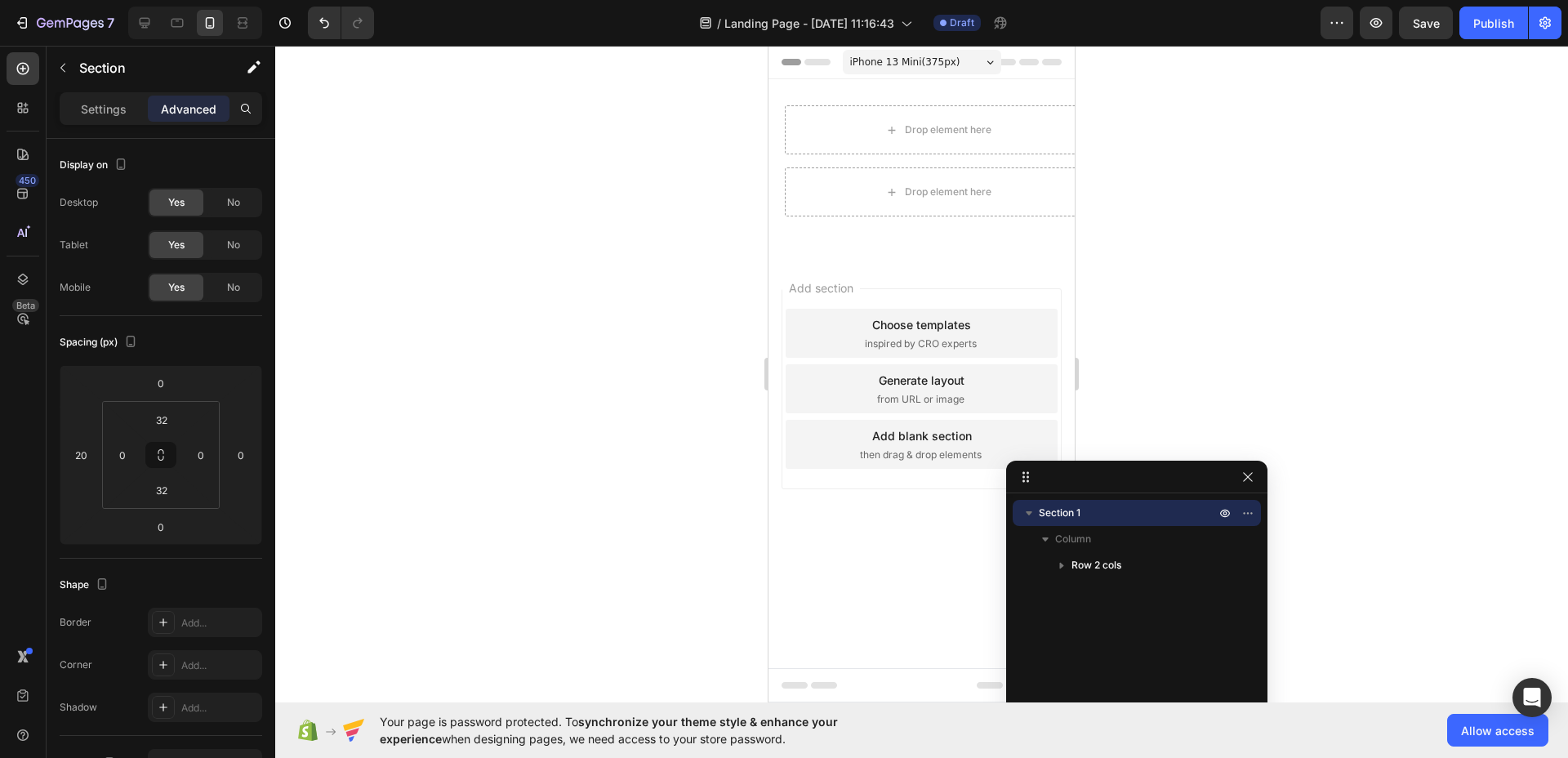
click at [777, 230] on section "Drop element here Drop element here Row Section 1" at bounding box center [921, 167] width 306 height 177
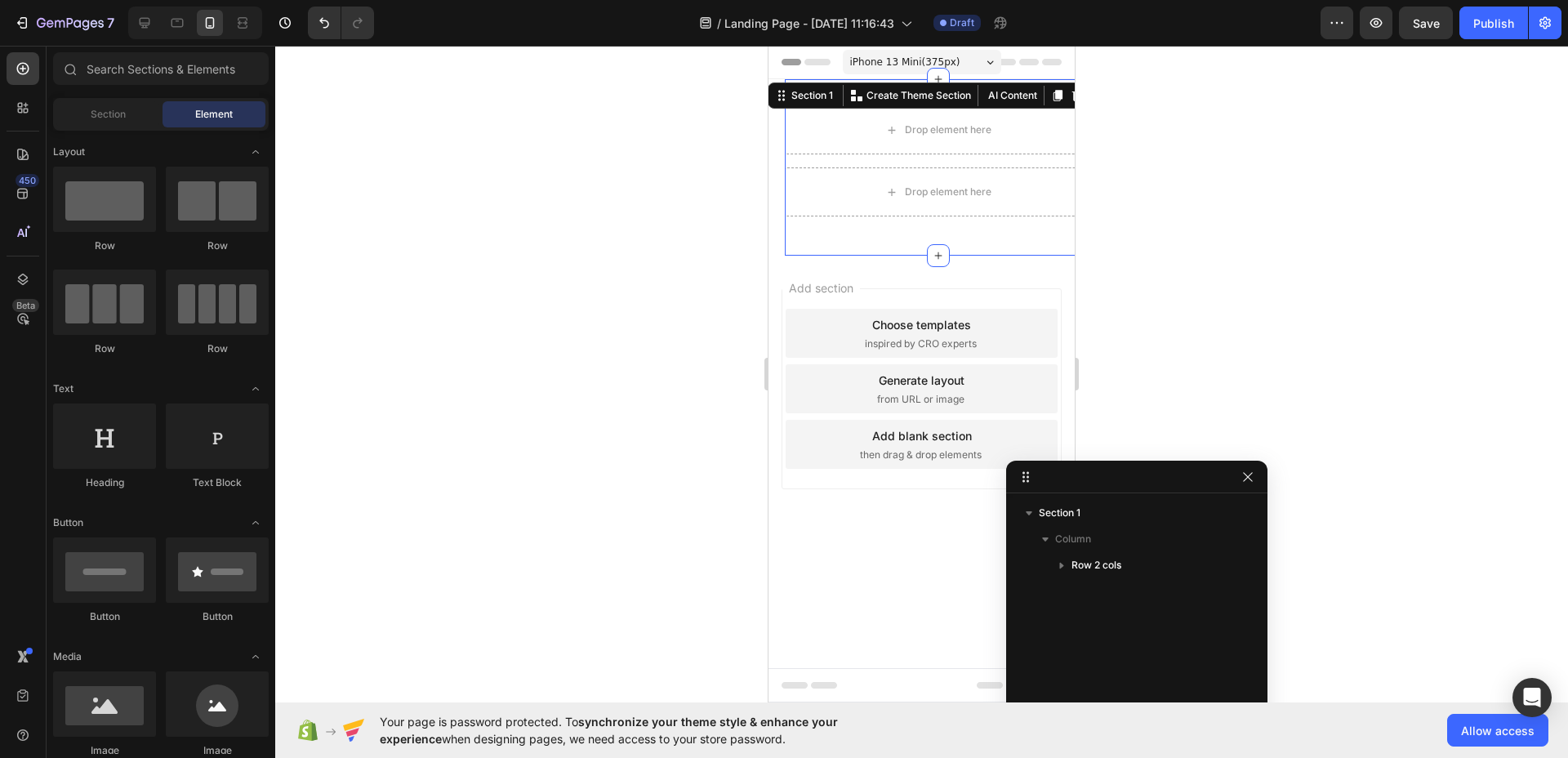
click at [825, 231] on div "Drop element here Drop element here Row Section 1 You can create reusable secti…" at bounding box center [938, 167] width 306 height 177
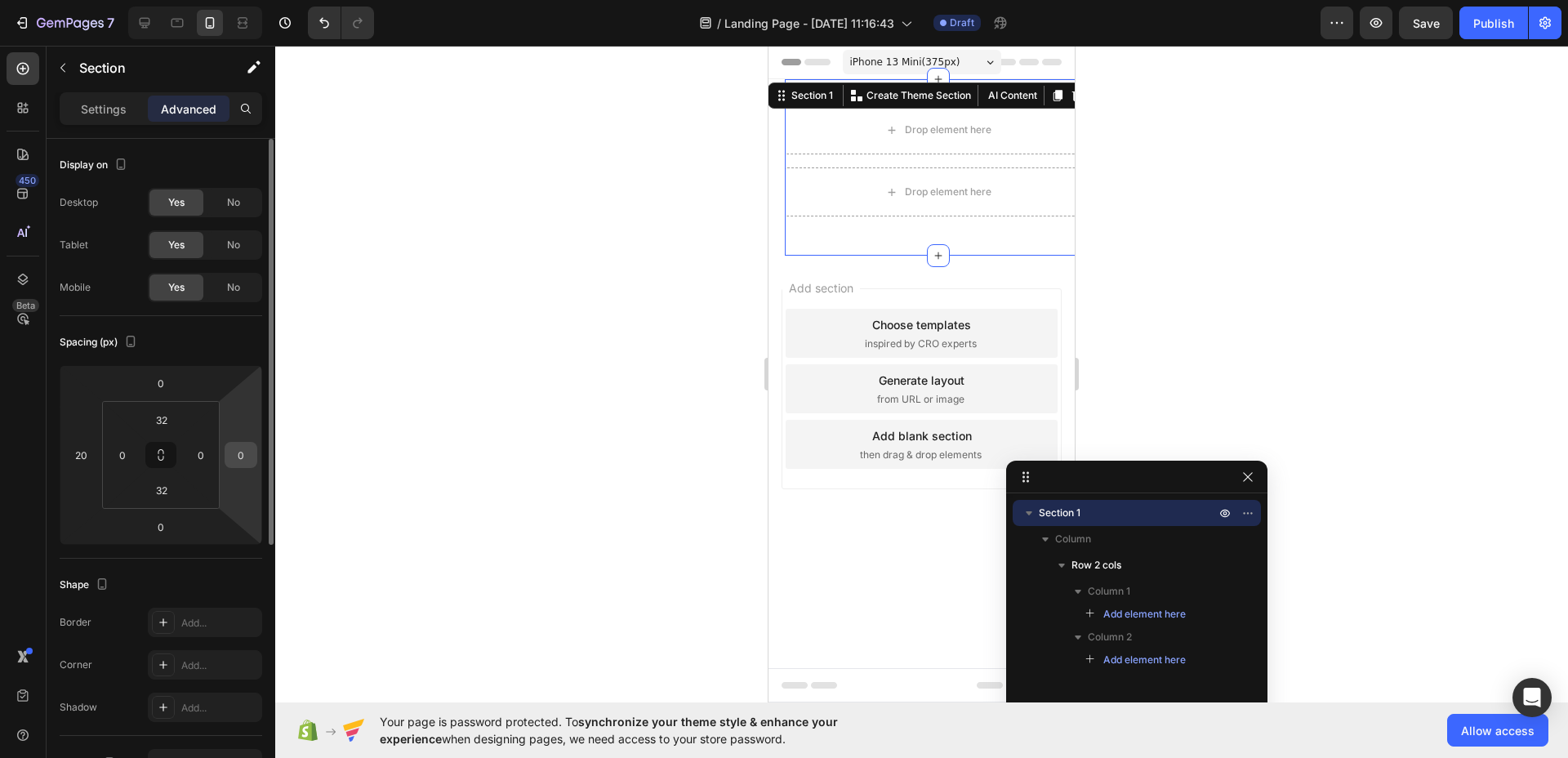
click at [247, 463] on input "0" at bounding box center [241, 455] width 24 height 24
click at [573, 314] on div at bounding box center [920, 402] width 1292 height 712
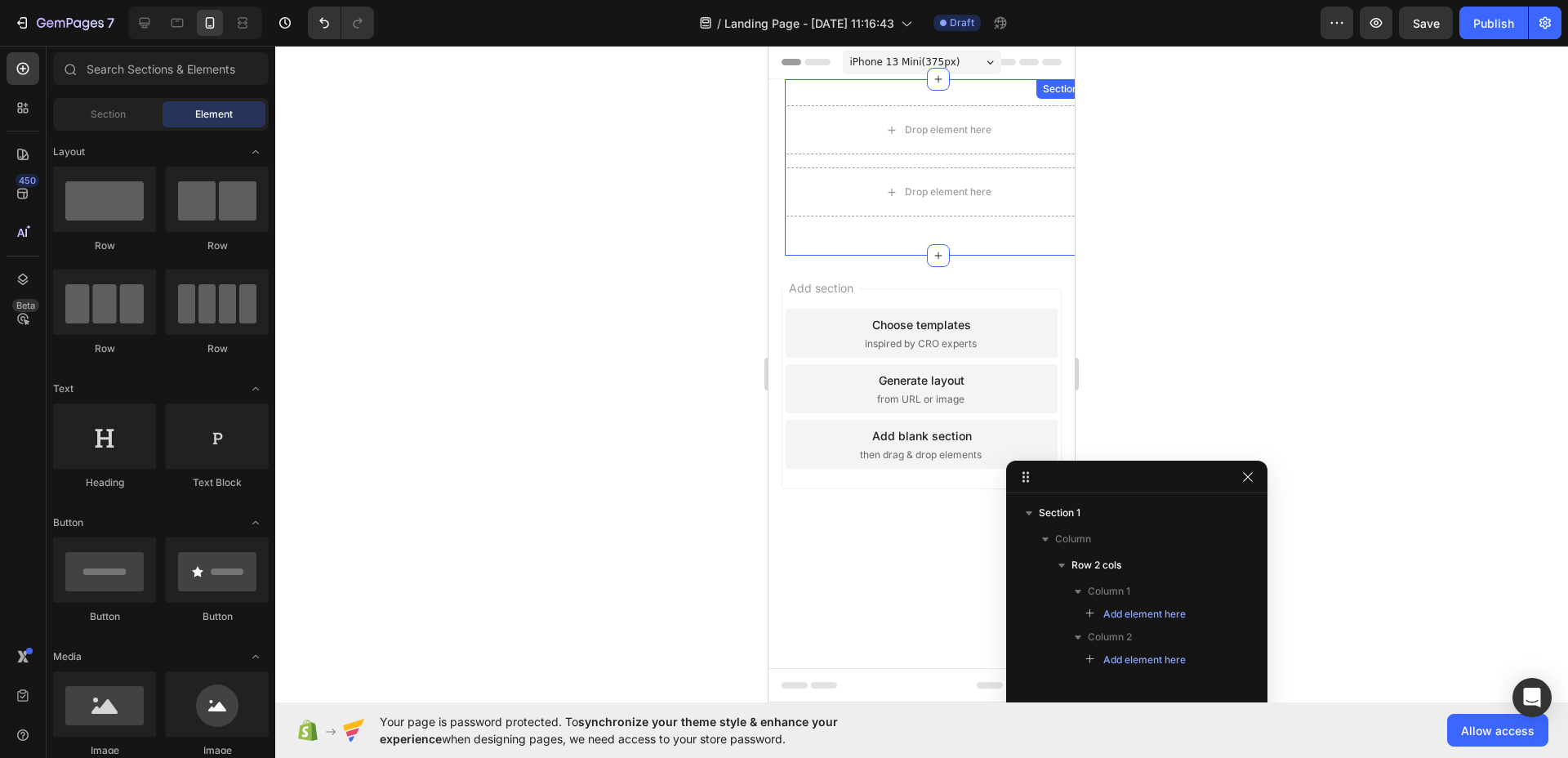
click at [848, 238] on div "Drop element here Drop element here Row Section 1" at bounding box center [938, 167] width 306 height 177
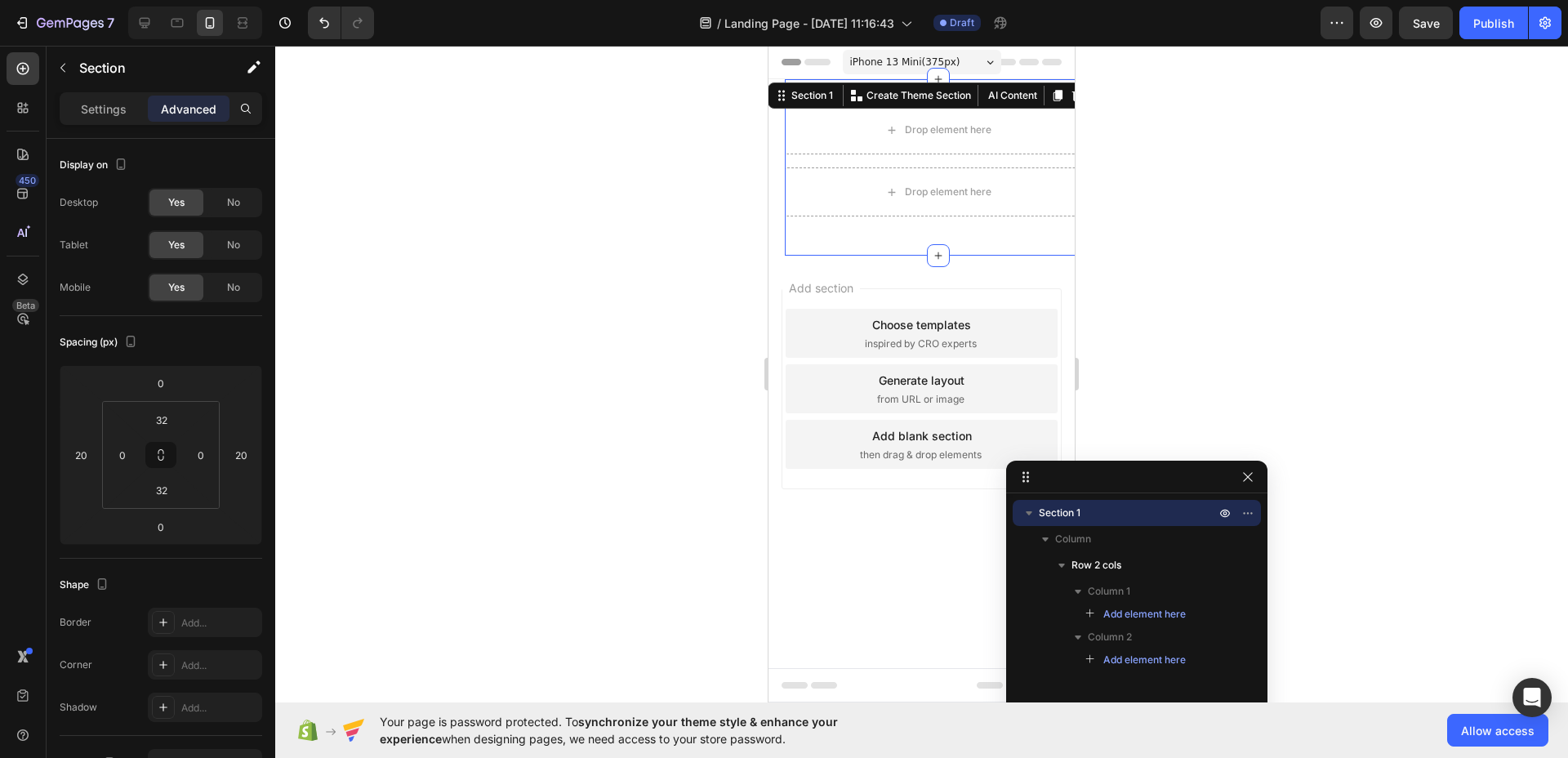
click at [776, 235] on section "Drop element here Drop element here Row Section 1 You can create reusable secti…" at bounding box center [921, 167] width 306 height 177
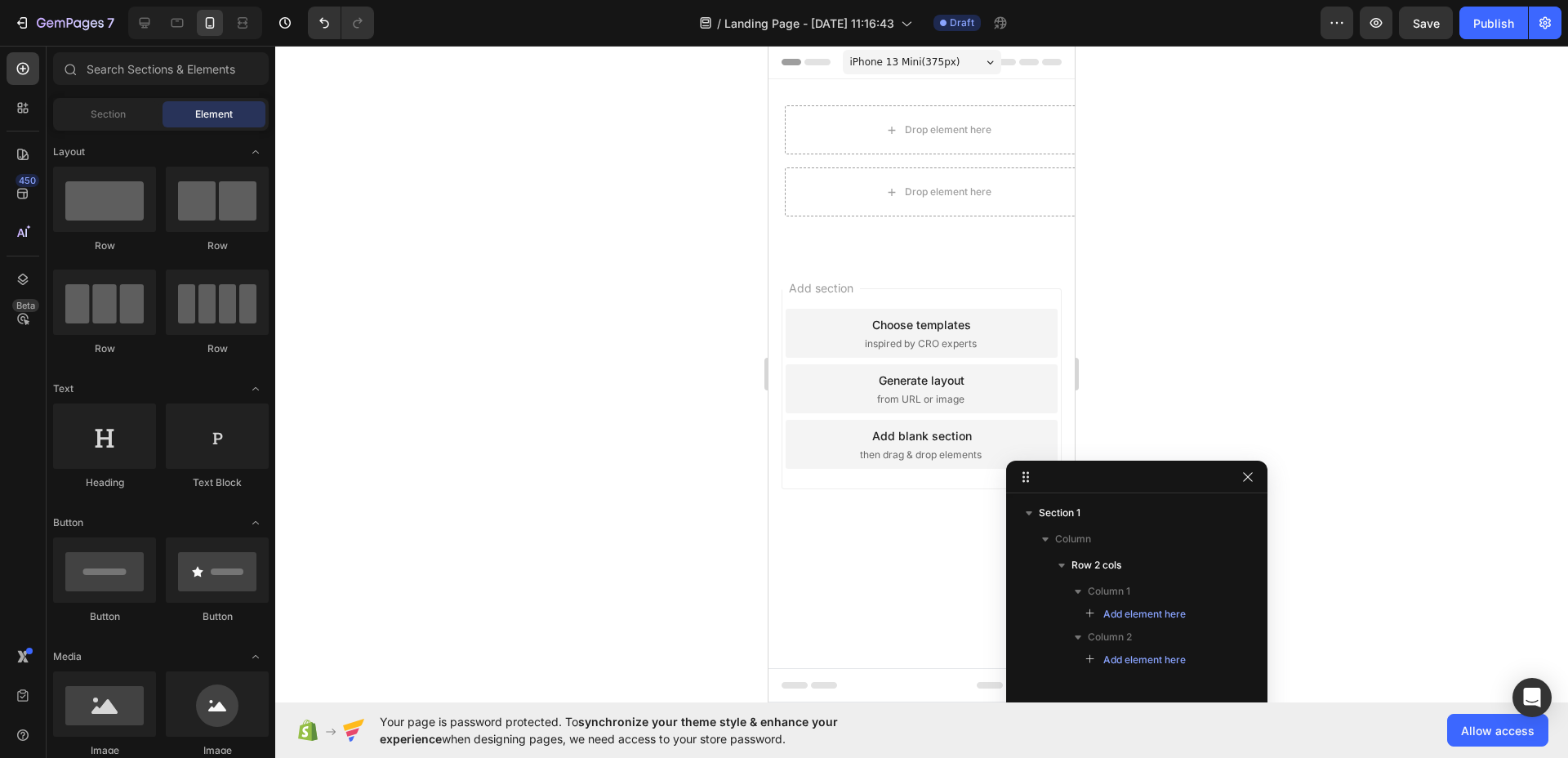
click at [776, 235] on section "Drop element here Drop element here Row Section 1" at bounding box center [921, 167] width 306 height 177
click at [819, 64] on span "Header" at bounding box center [817, 62] width 36 height 16
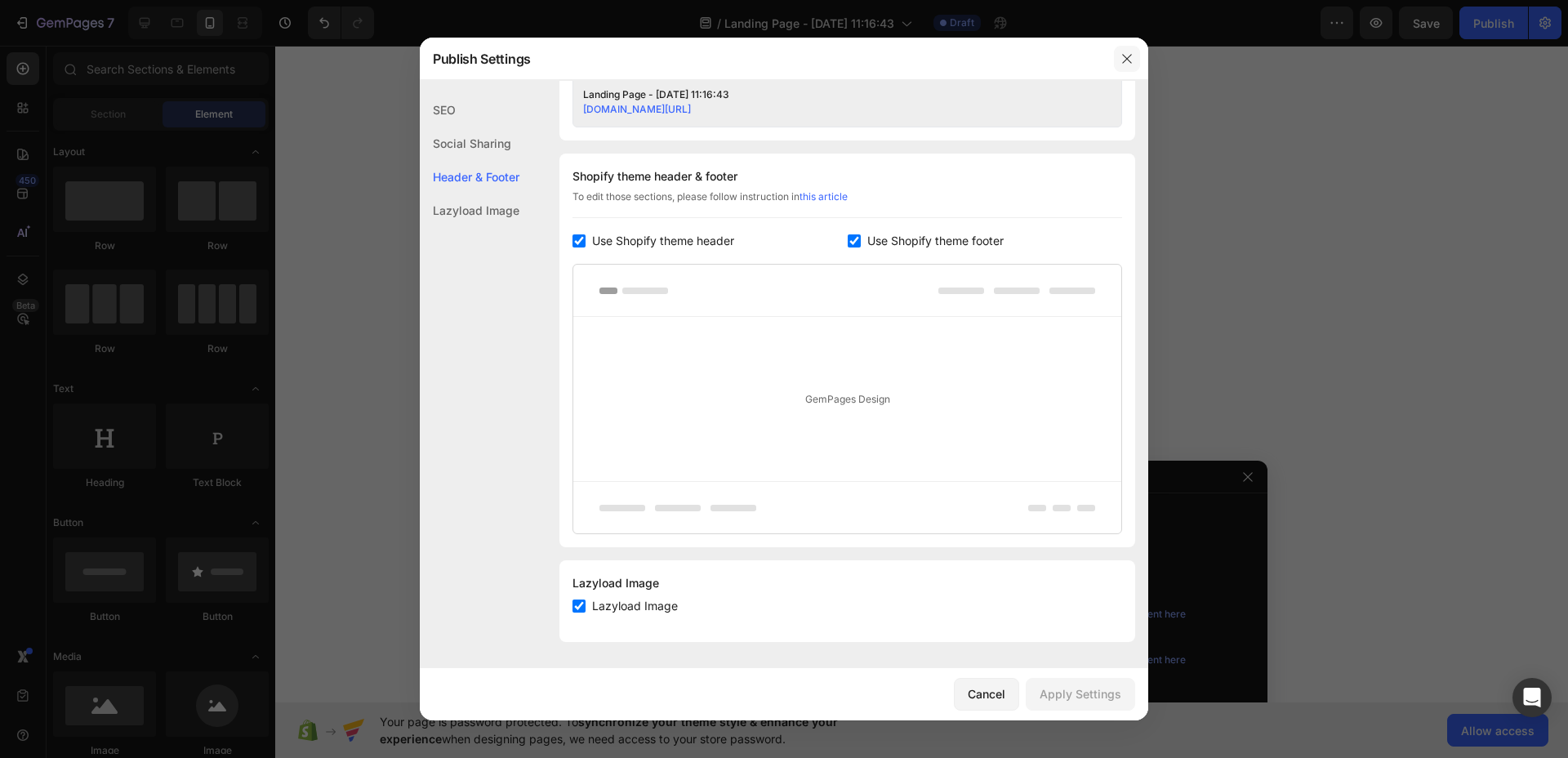
scroll to position [708, 0]
click at [1122, 55] on icon "button" at bounding box center [1127, 59] width 13 height 13
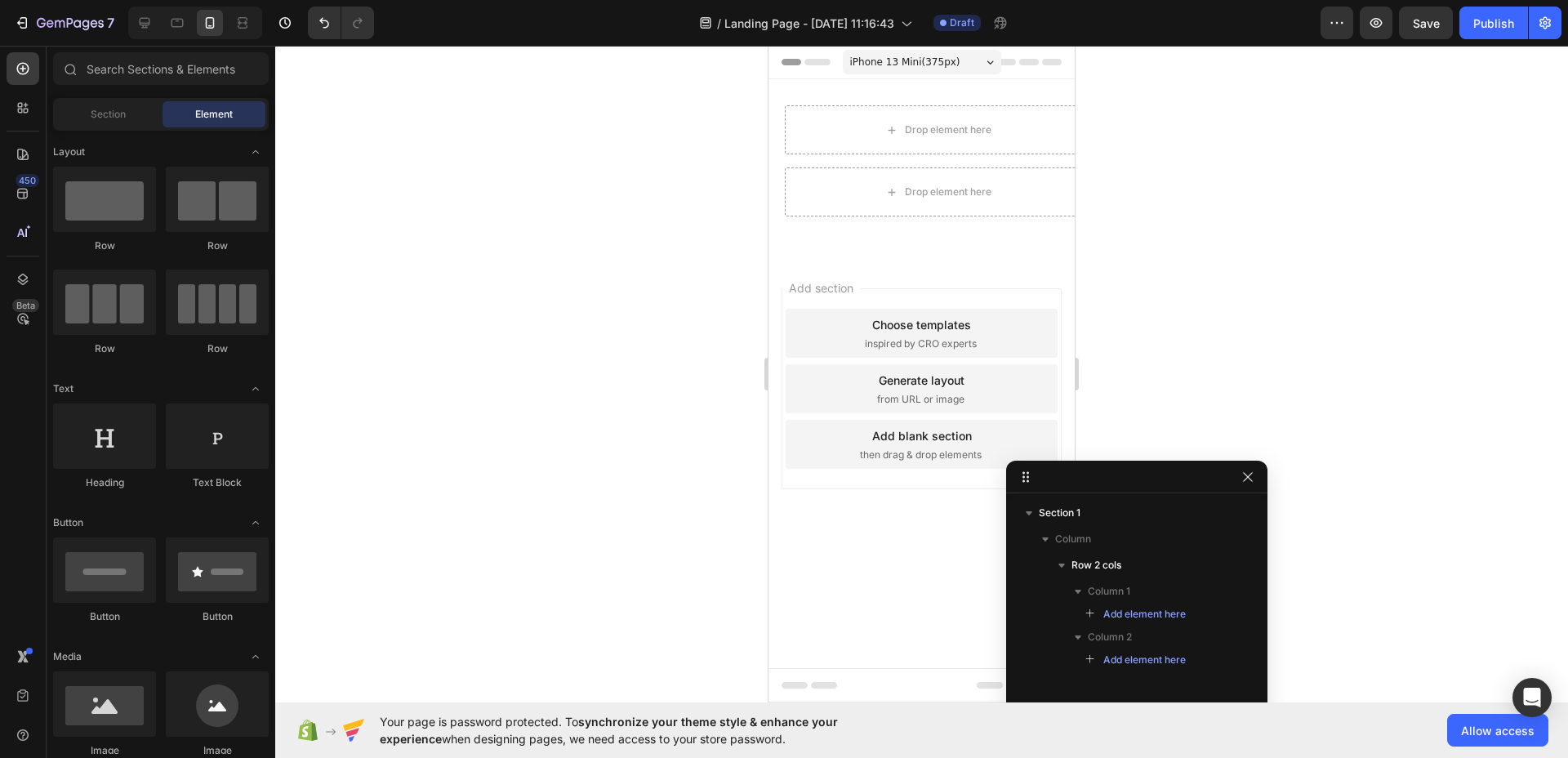
click at [905, 63] on span "iPhone 13 Mini ( 375 px)" at bounding box center [905, 62] width 110 height 16
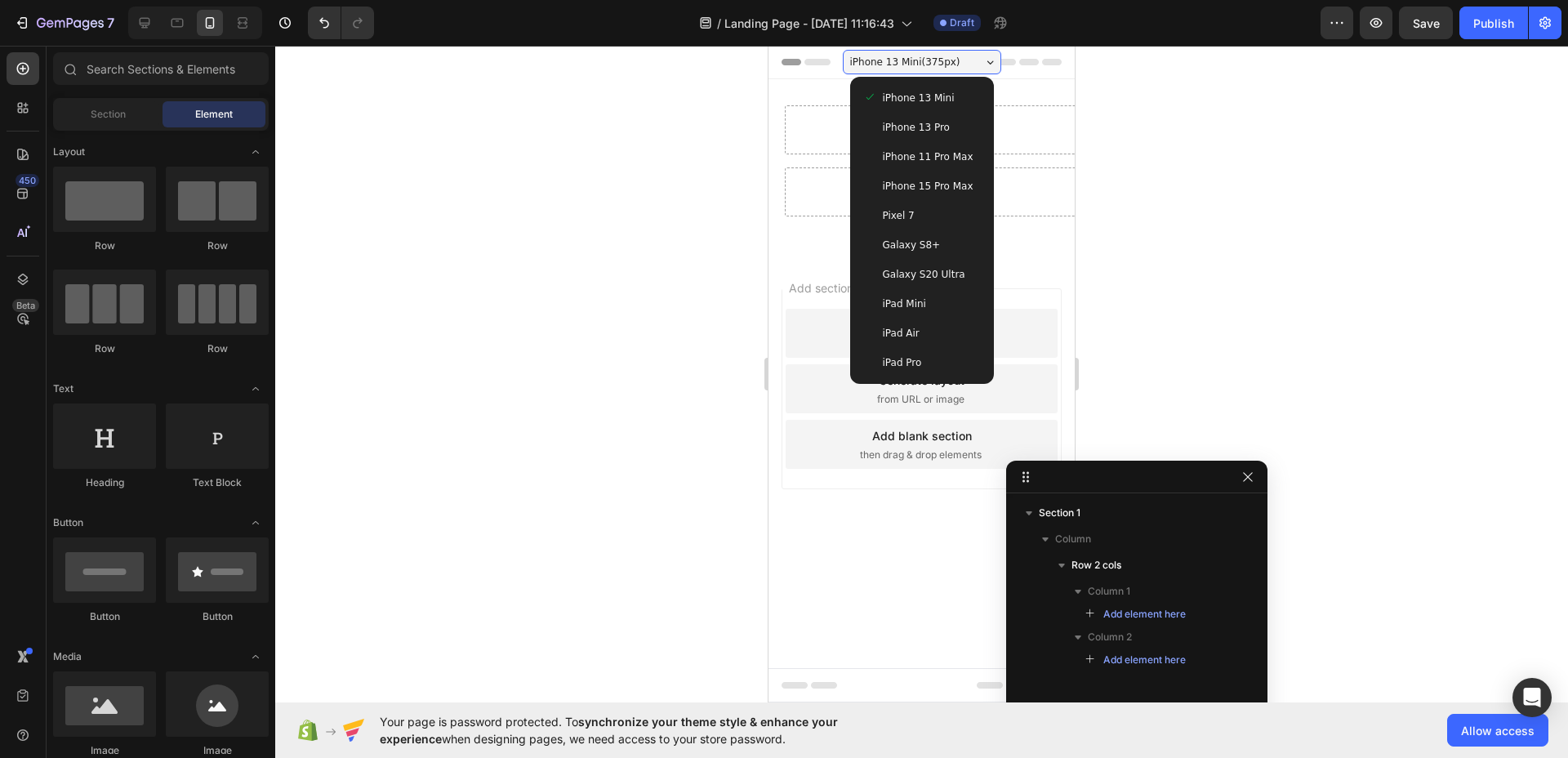
click at [693, 174] on div at bounding box center [920, 402] width 1292 height 712
drag, startPoint x: 702, startPoint y: 255, endPoint x: 754, endPoint y: 250, distance: 52.2
click at [702, 255] on div at bounding box center [920, 402] width 1292 height 712
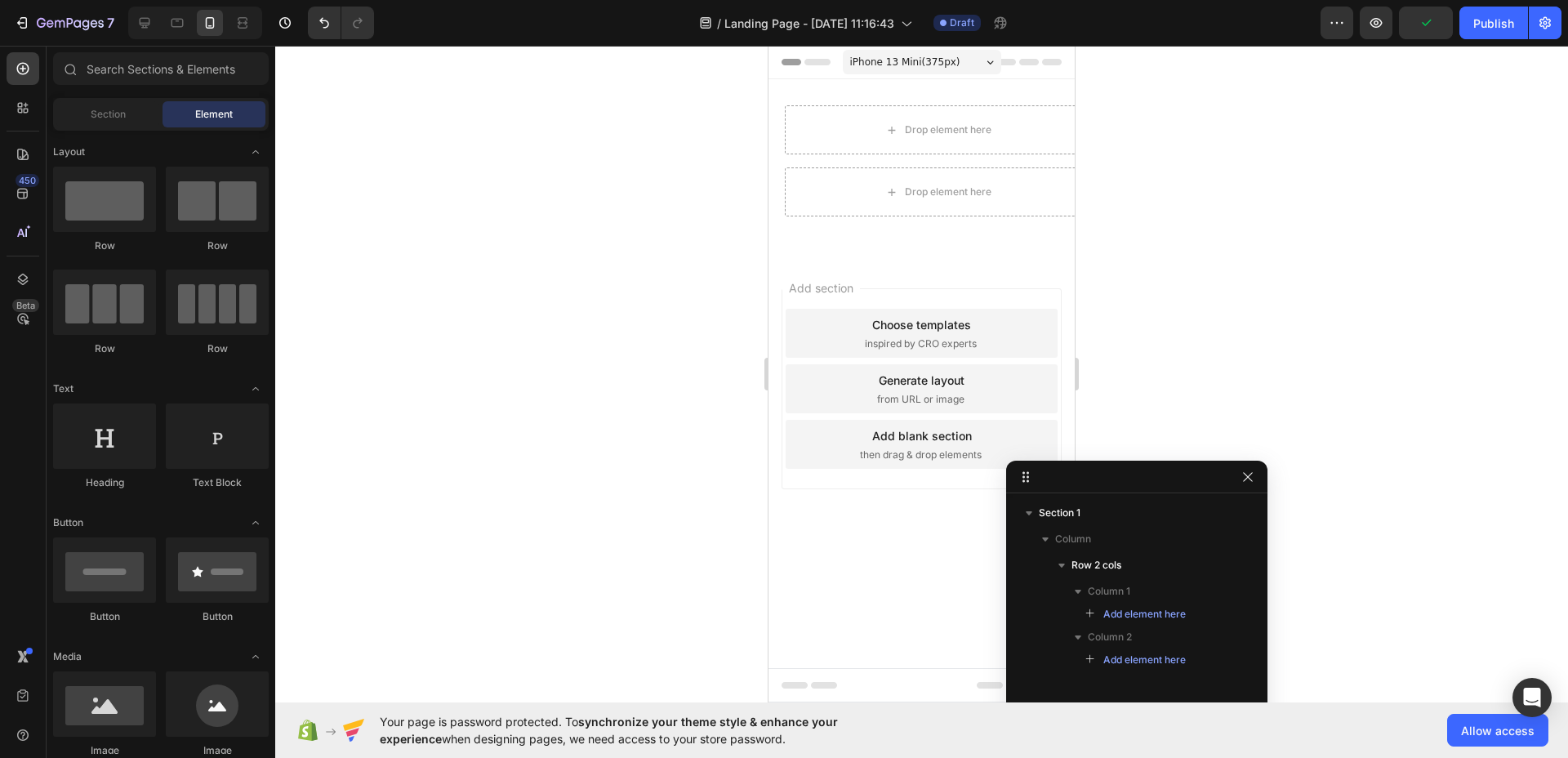
click at [782, 279] on span "Add section" at bounding box center [820, 288] width 78 height 17
click at [792, 275] on div "Add section Choose templates inspired by CRO experts Generate layout from URL o…" at bounding box center [921, 411] width 306 height 312
click at [773, 196] on section "Drop element here Drop element here Row Section 1" at bounding box center [921, 167] width 306 height 177
click at [779, 191] on section "Drop element here Drop element here Row Section 1" at bounding box center [921, 167] width 306 height 177
click at [786, 209] on div "Drop element here" at bounding box center [938, 192] width 306 height 49
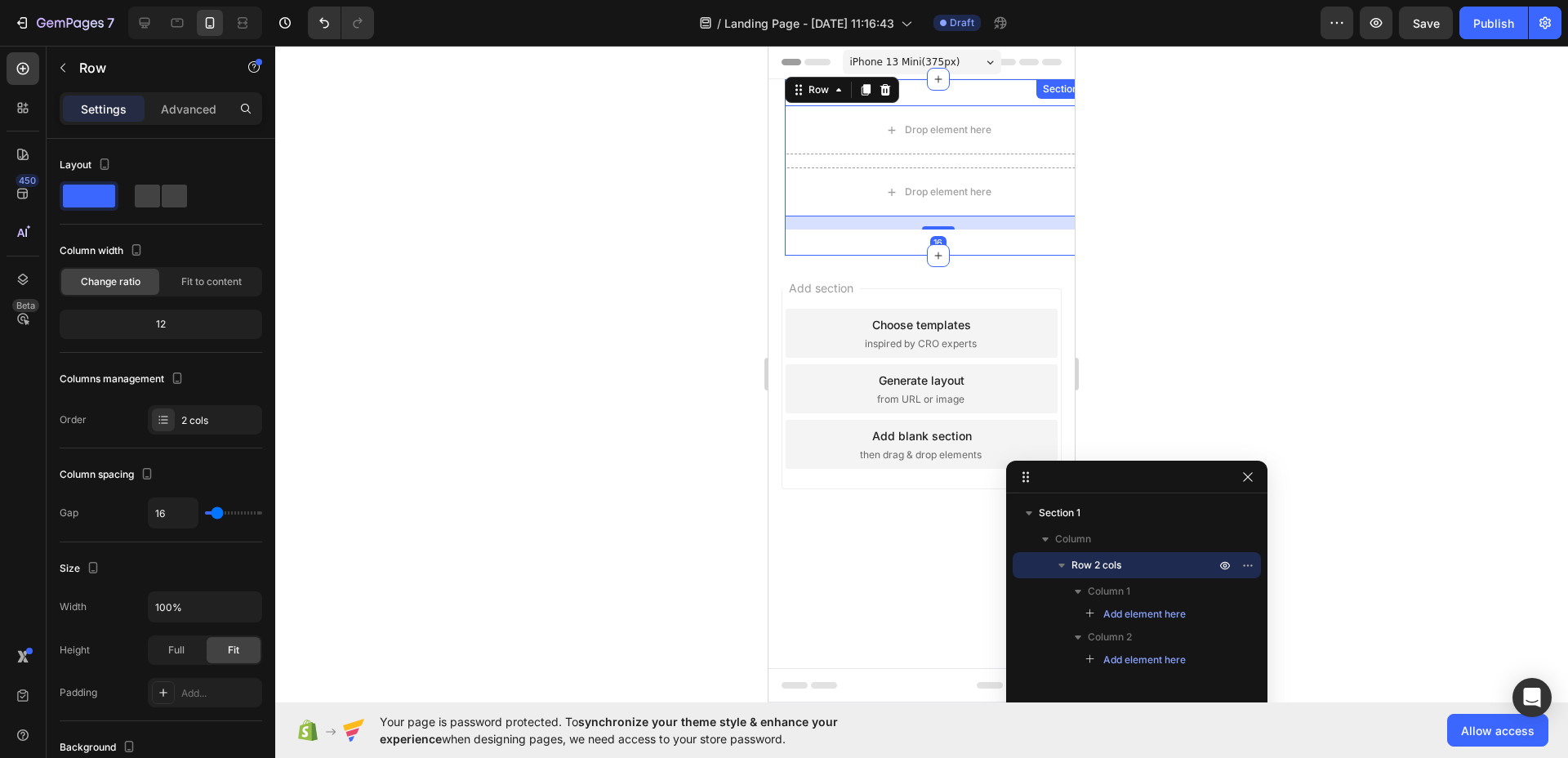
click at [799, 235] on div "Drop element here Drop element here Row 16 Section 1" at bounding box center [938, 167] width 306 height 177
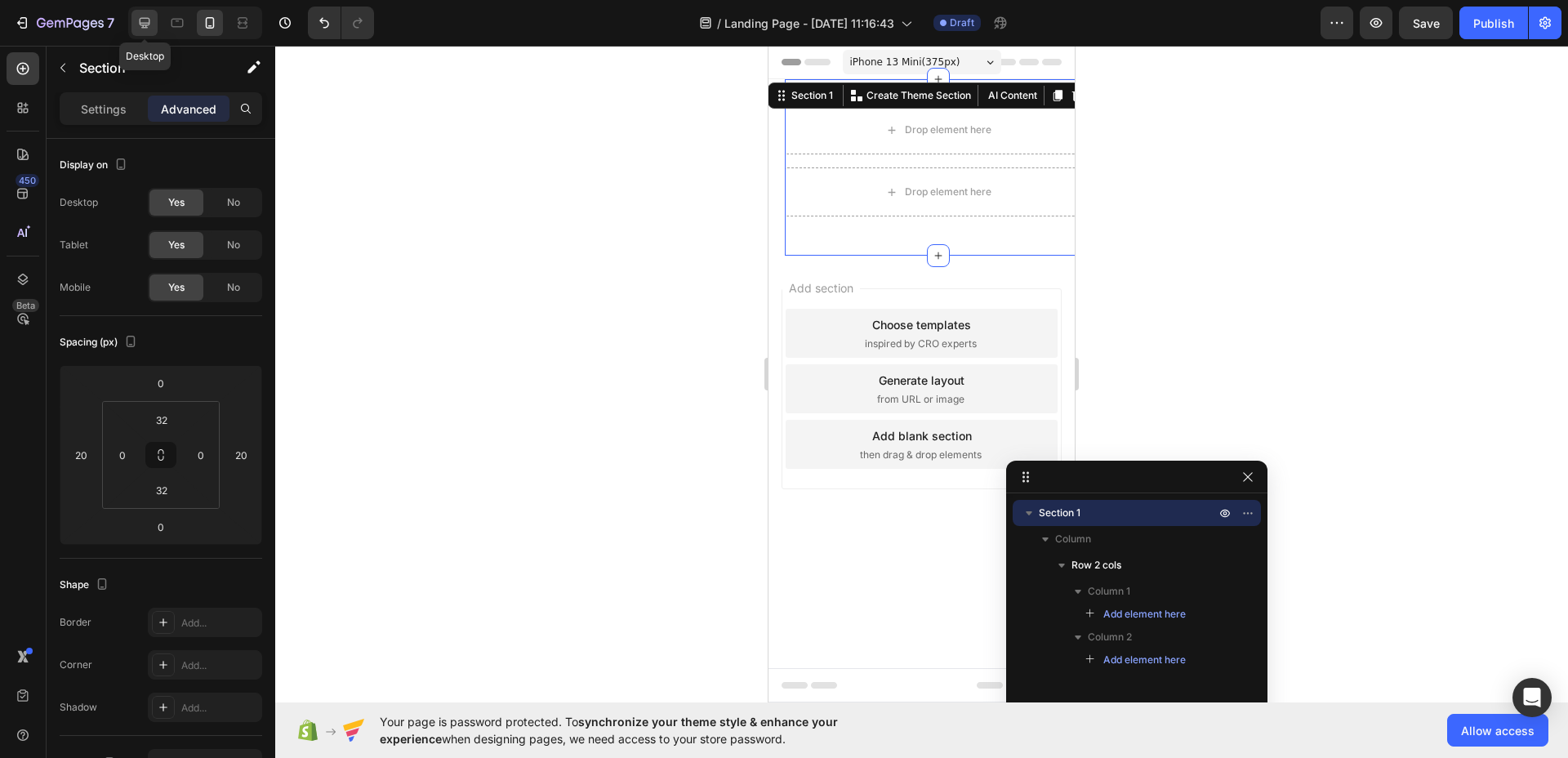
click at [140, 23] on icon at bounding box center [144, 22] width 16 height 16
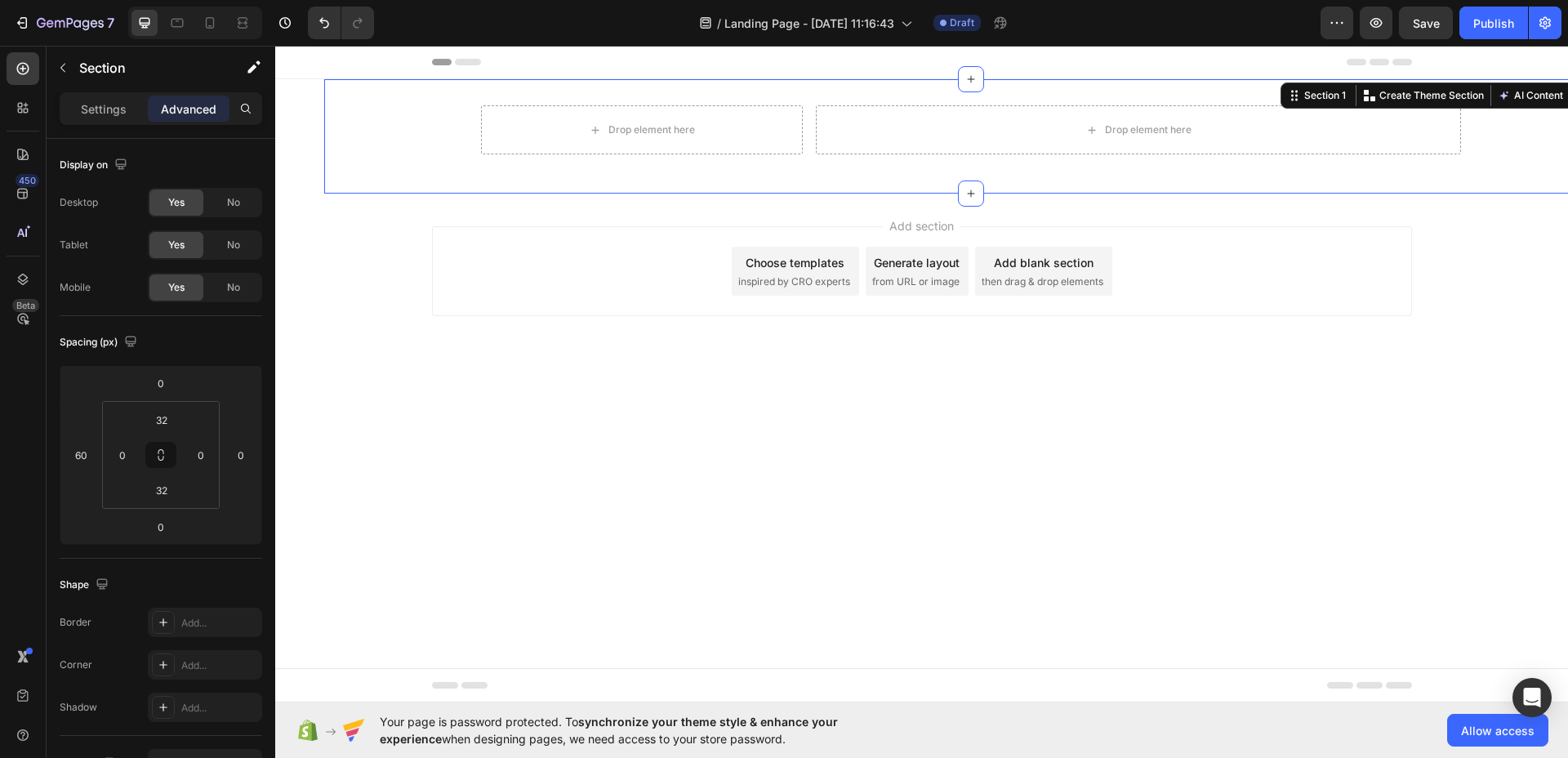
click at [297, 152] on section "Drop element here Drop element here Row Section 1 You can create reusable secti…" at bounding box center [920, 136] width 1292 height 114
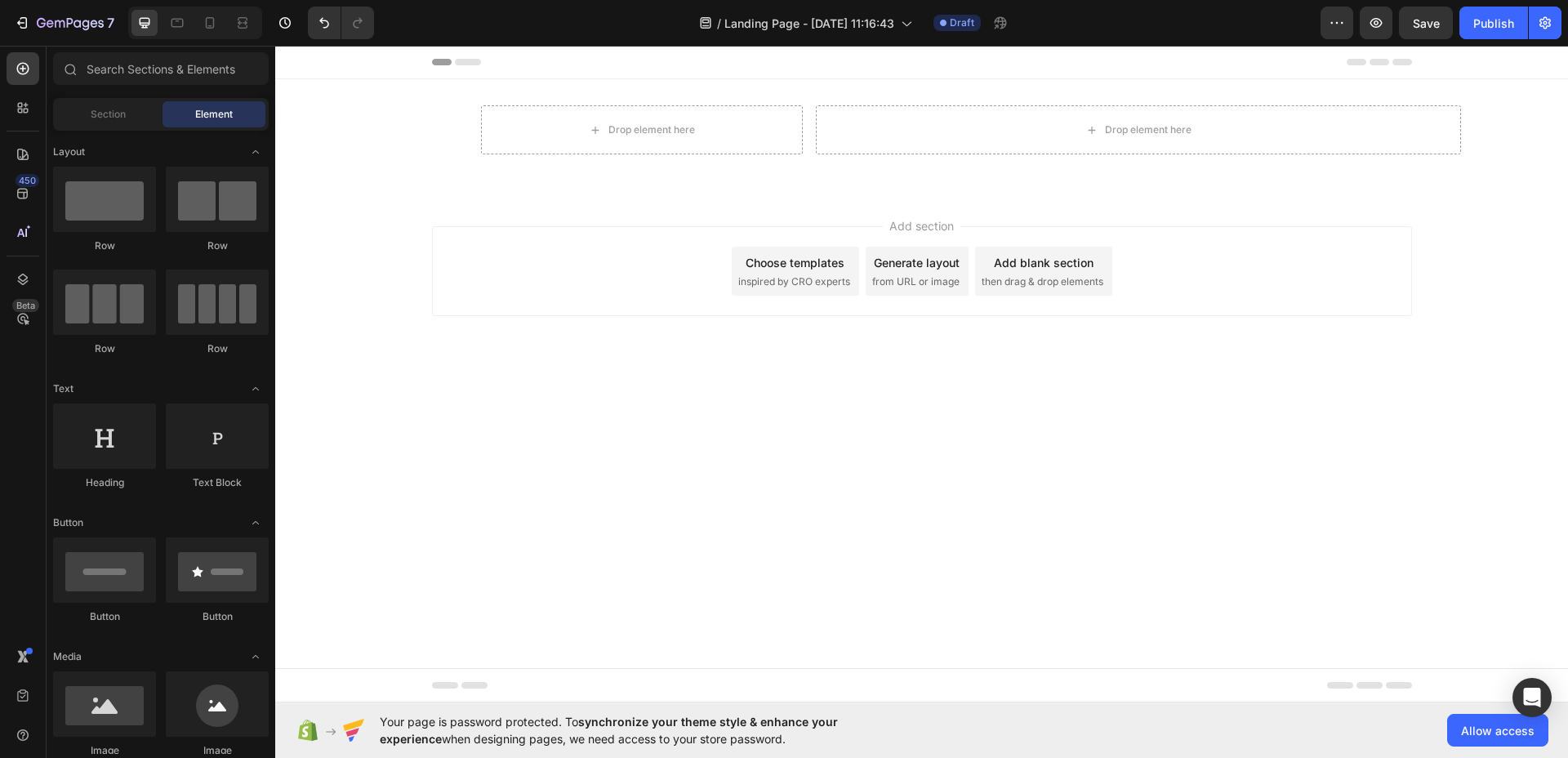
click at [321, 125] on section "Drop element here Drop element here Row Section 1" at bounding box center [920, 136] width 1292 height 114
click at [422, 170] on div "Drop element here Drop element here Row Section 1" at bounding box center [970, 136] width 1292 height 114
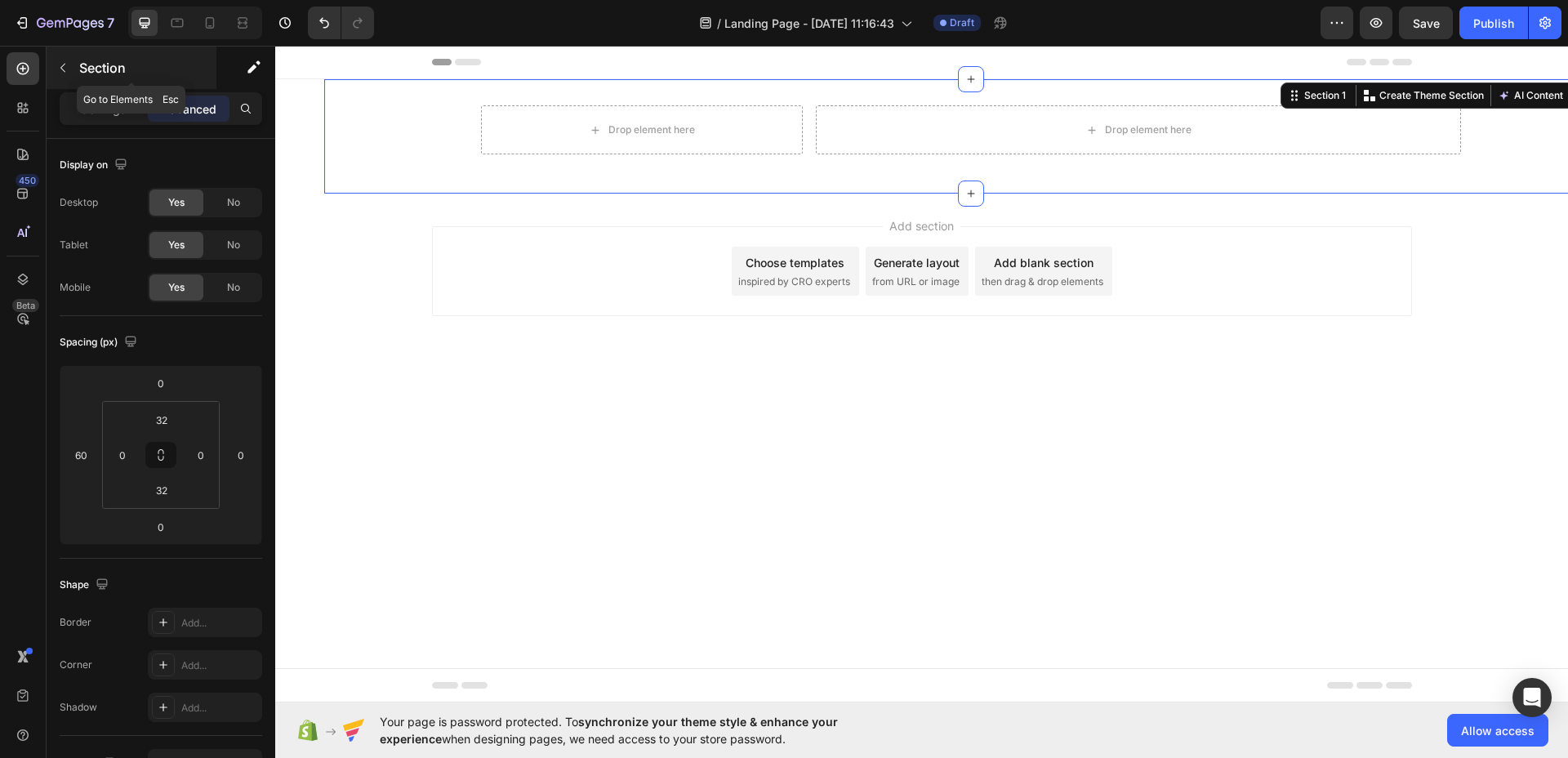
click at [71, 72] on button "button" at bounding box center [63, 68] width 26 height 26
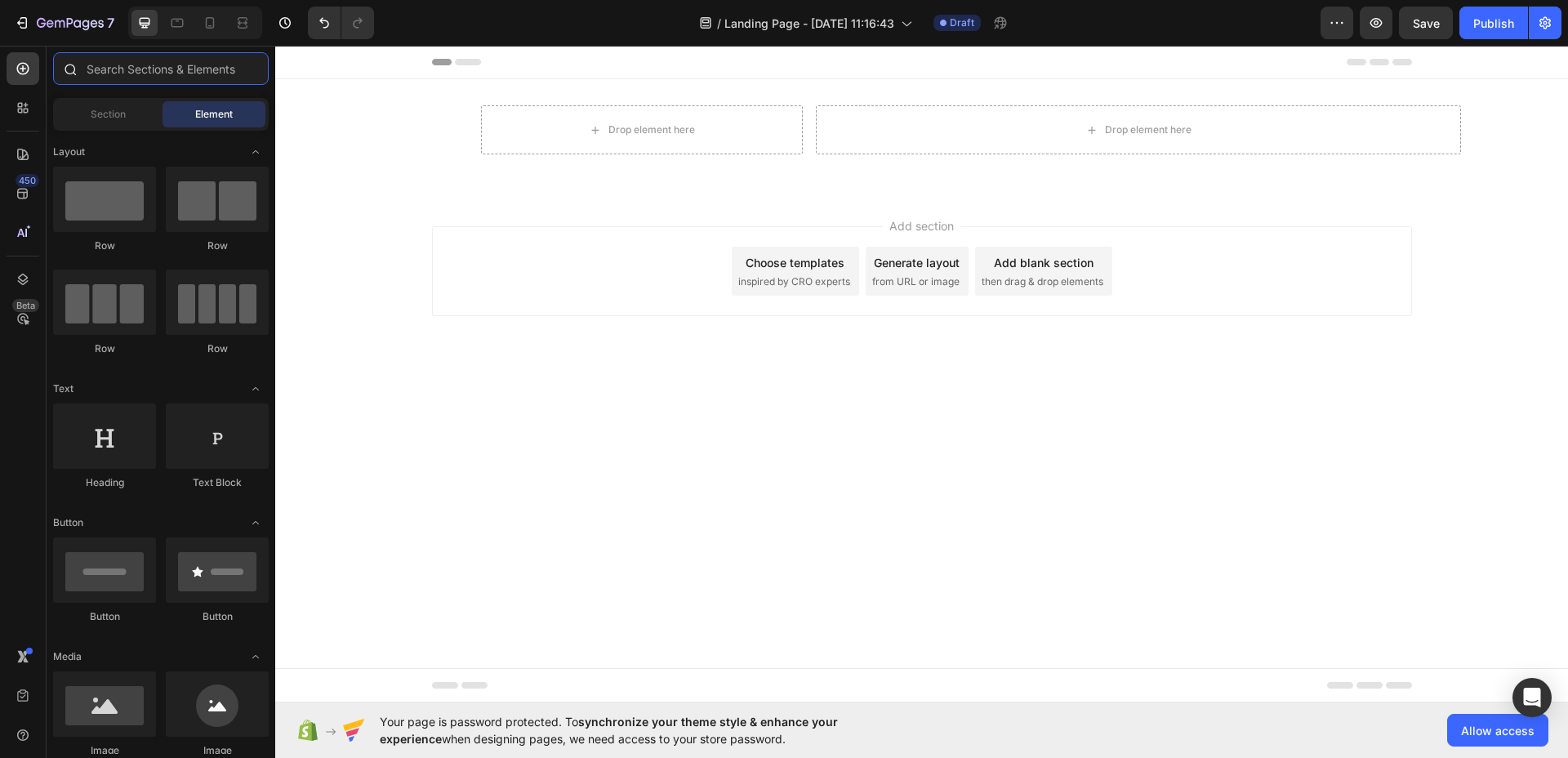
click at [160, 75] on input "text" at bounding box center [161, 68] width 216 height 33
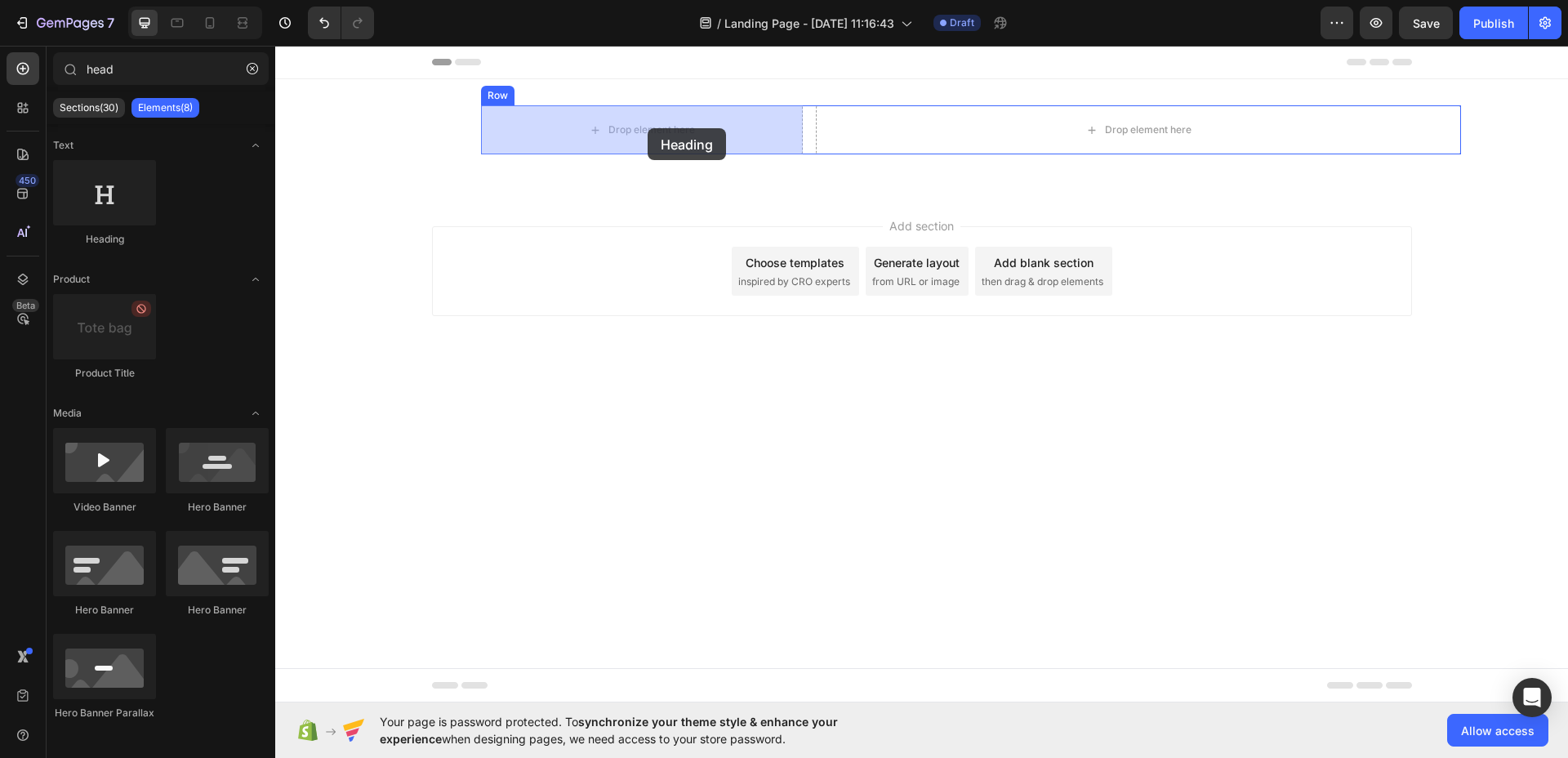
drag, startPoint x: 399, startPoint y: 254, endPoint x: 463, endPoint y: 149, distance: 123.0
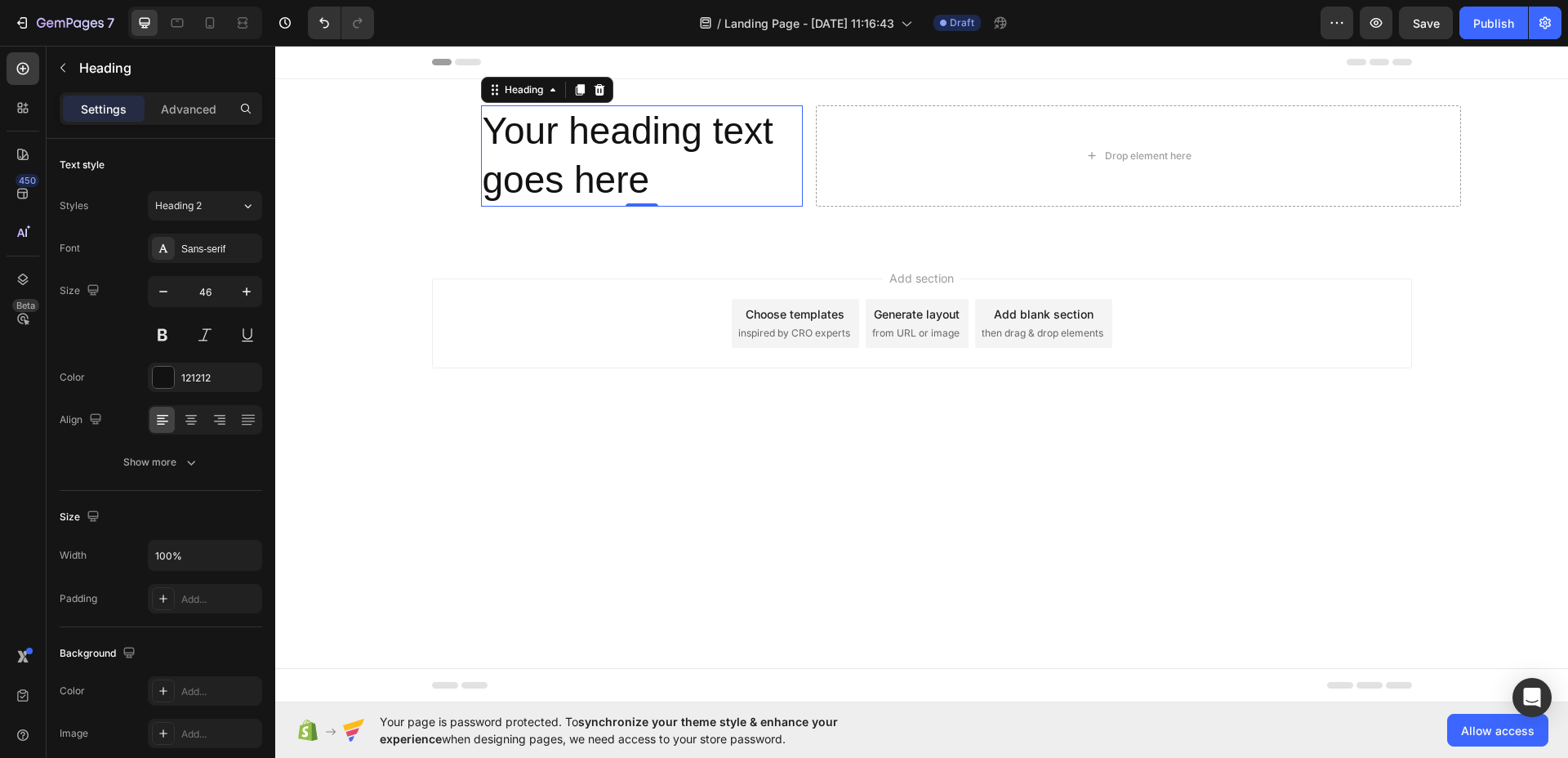
click at [363, 369] on div "Add section Choose templates inspired by CRO experts Generate layout from URL o…" at bounding box center [920, 346] width 1292 height 201
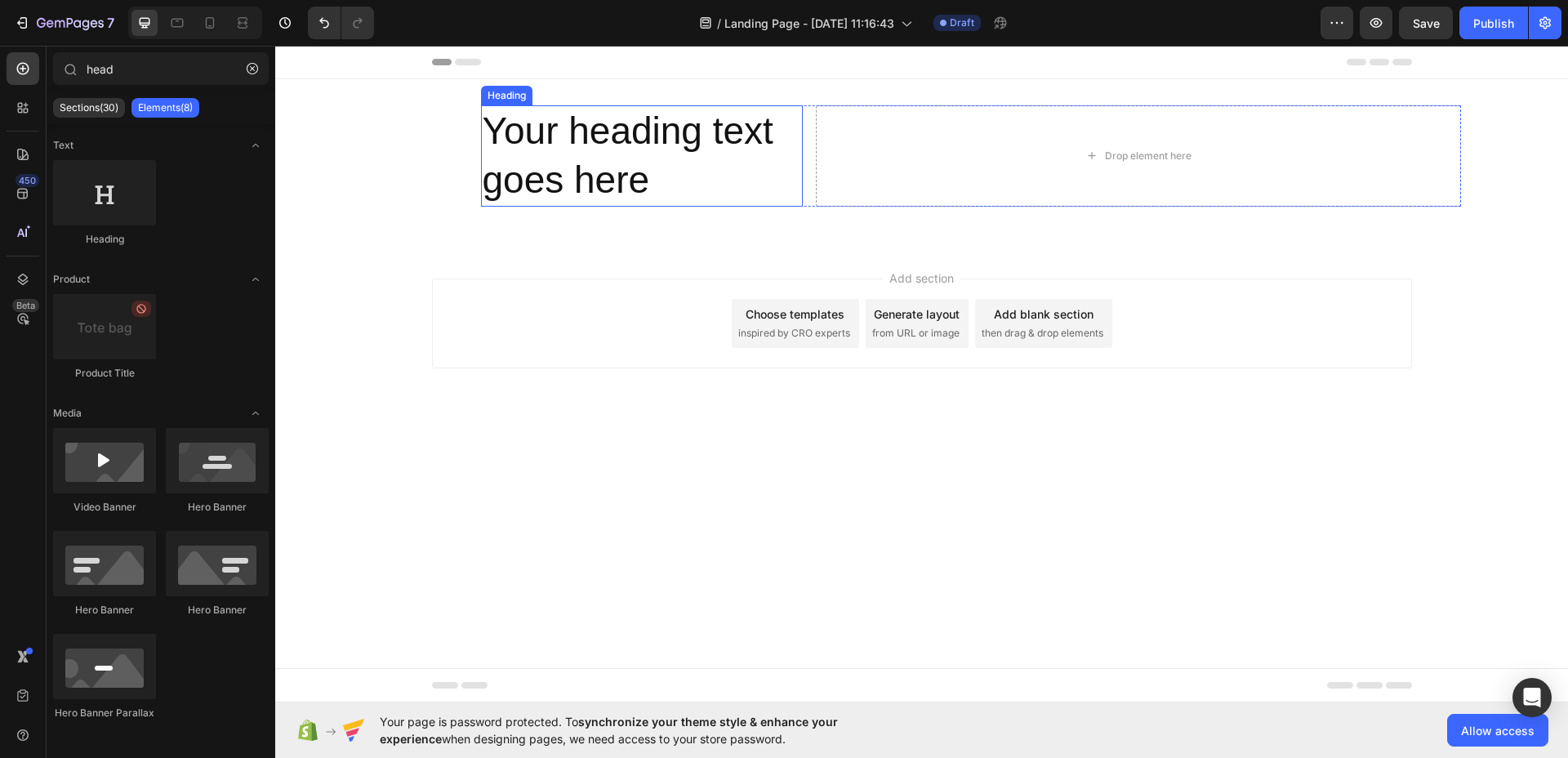
click at [620, 175] on h2 "Your heading text goes here" at bounding box center [642, 156] width 322 height 101
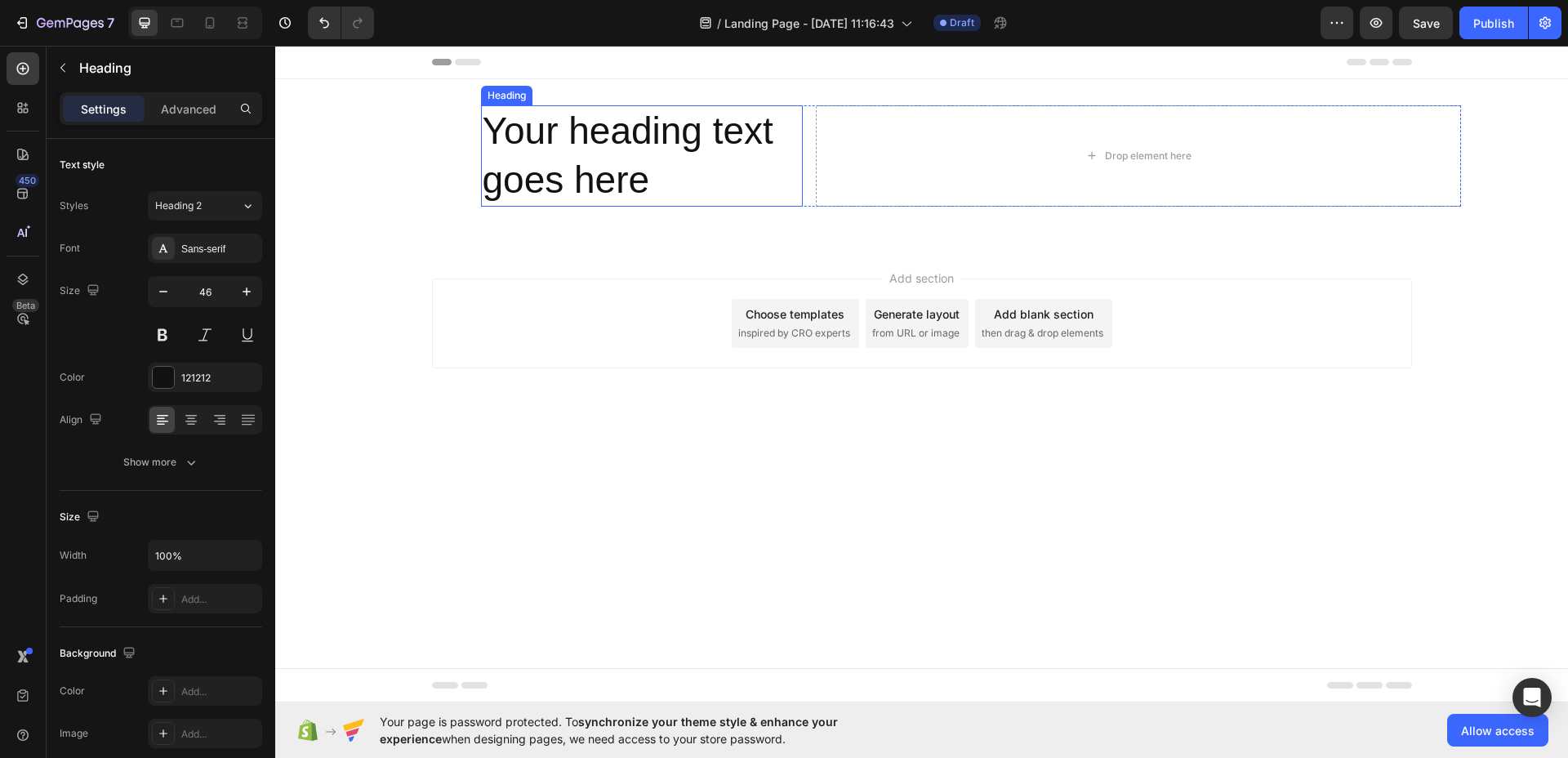
click at [620, 175] on h2 "Your heading text goes here" at bounding box center [642, 156] width 322 height 101
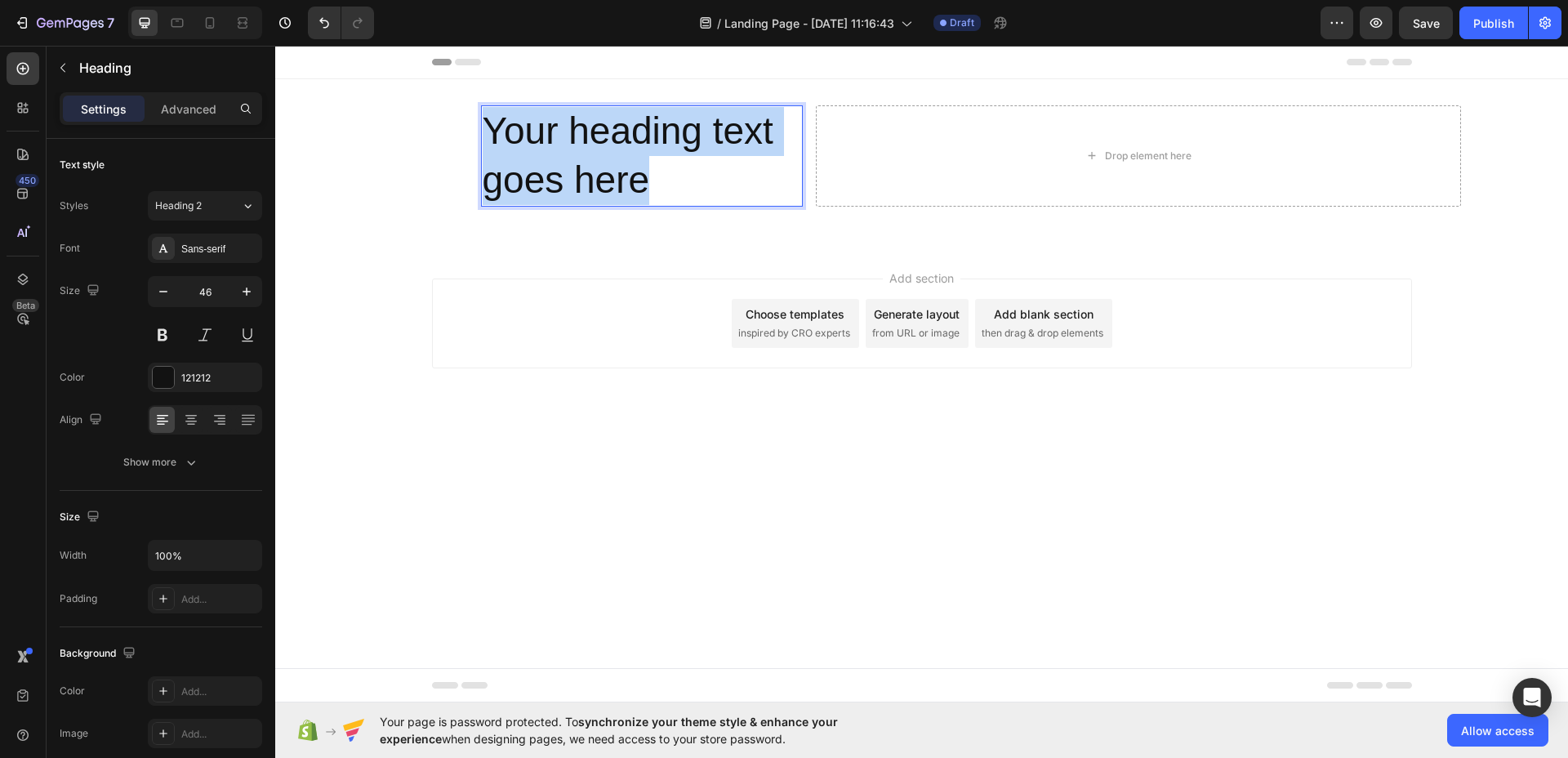
click at [620, 175] on p "Your heading text goes here" at bounding box center [642, 155] width 320 height 98
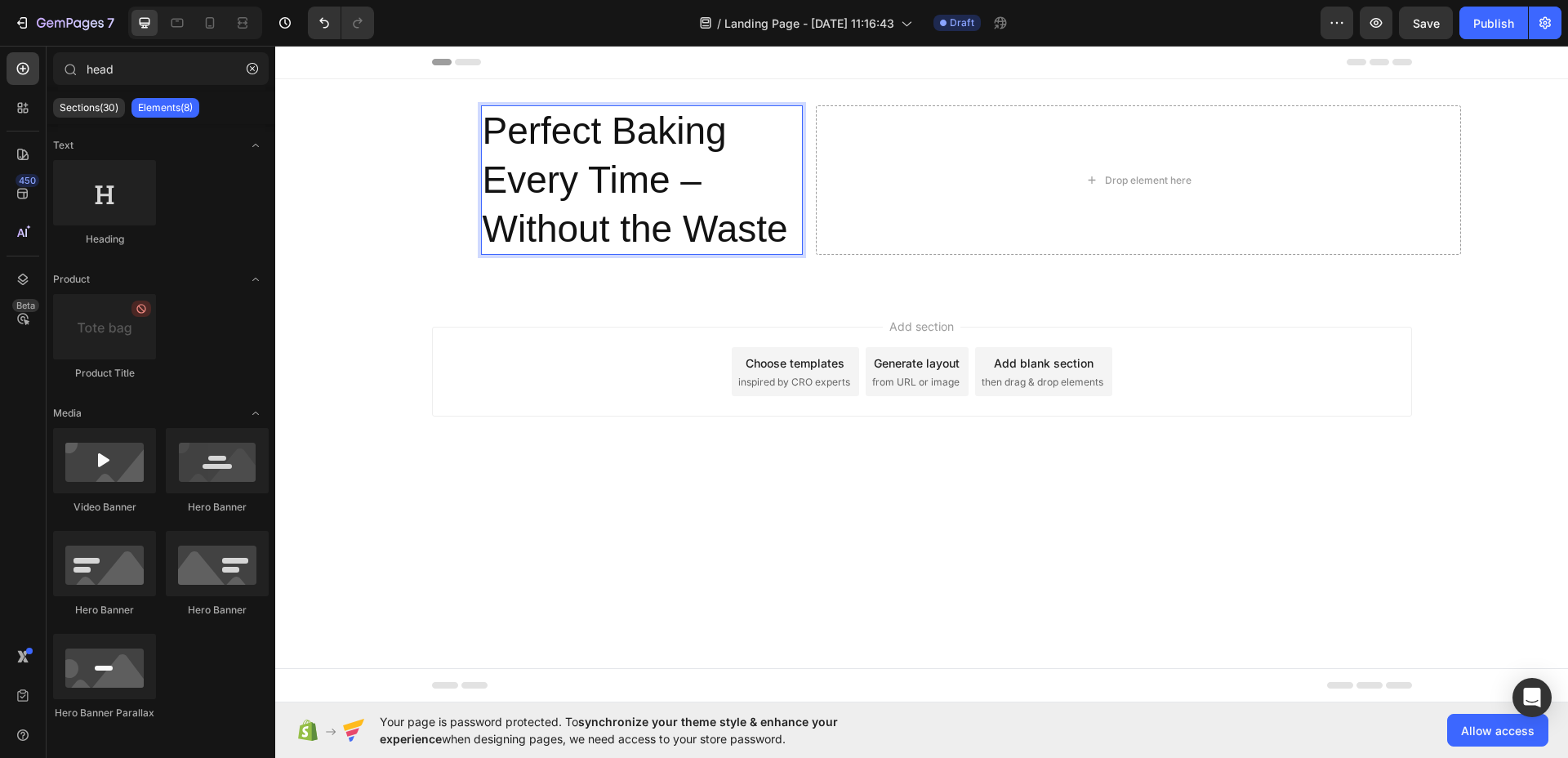
click at [369, 484] on div "Add section Choose templates inspired by CRO experts Generate layout from URL o…" at bounding box center [920, 394] width 1292 height 201
click at [344, 353] on div "Add section Choose templates inspired by CRO experts Generate layout from URL o…" at bounding box center [920, 394] width 1292 height 201
click at [523, 223] on p "Perfect Baking Every Time – Without the Waste" at bounding box center [642, 179] width 320 height 146
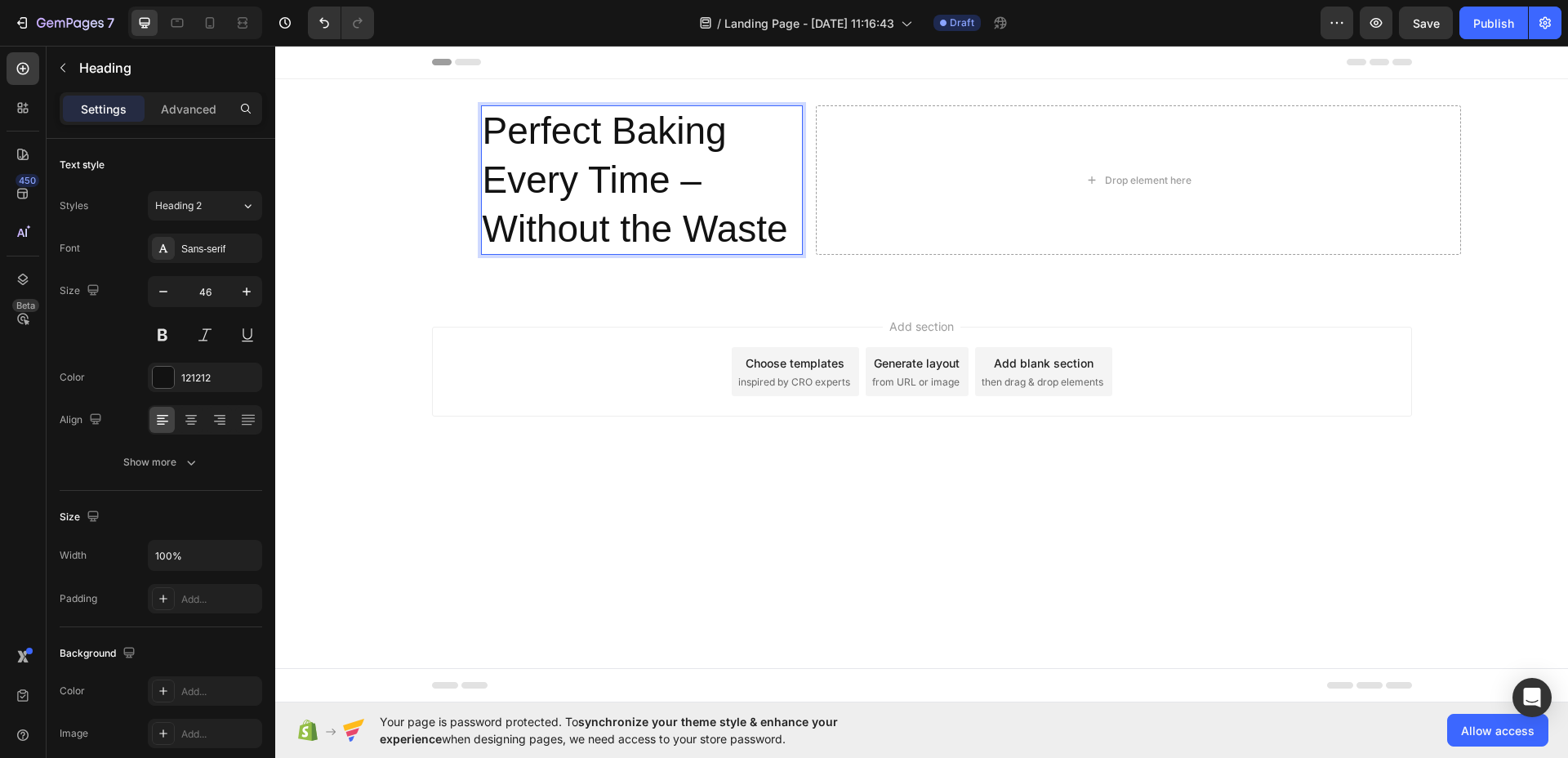
click at [489, 227] on p "Perfect Baking Every Time – Without the Waste" at bounding box center [642, 179] width 320 height 146
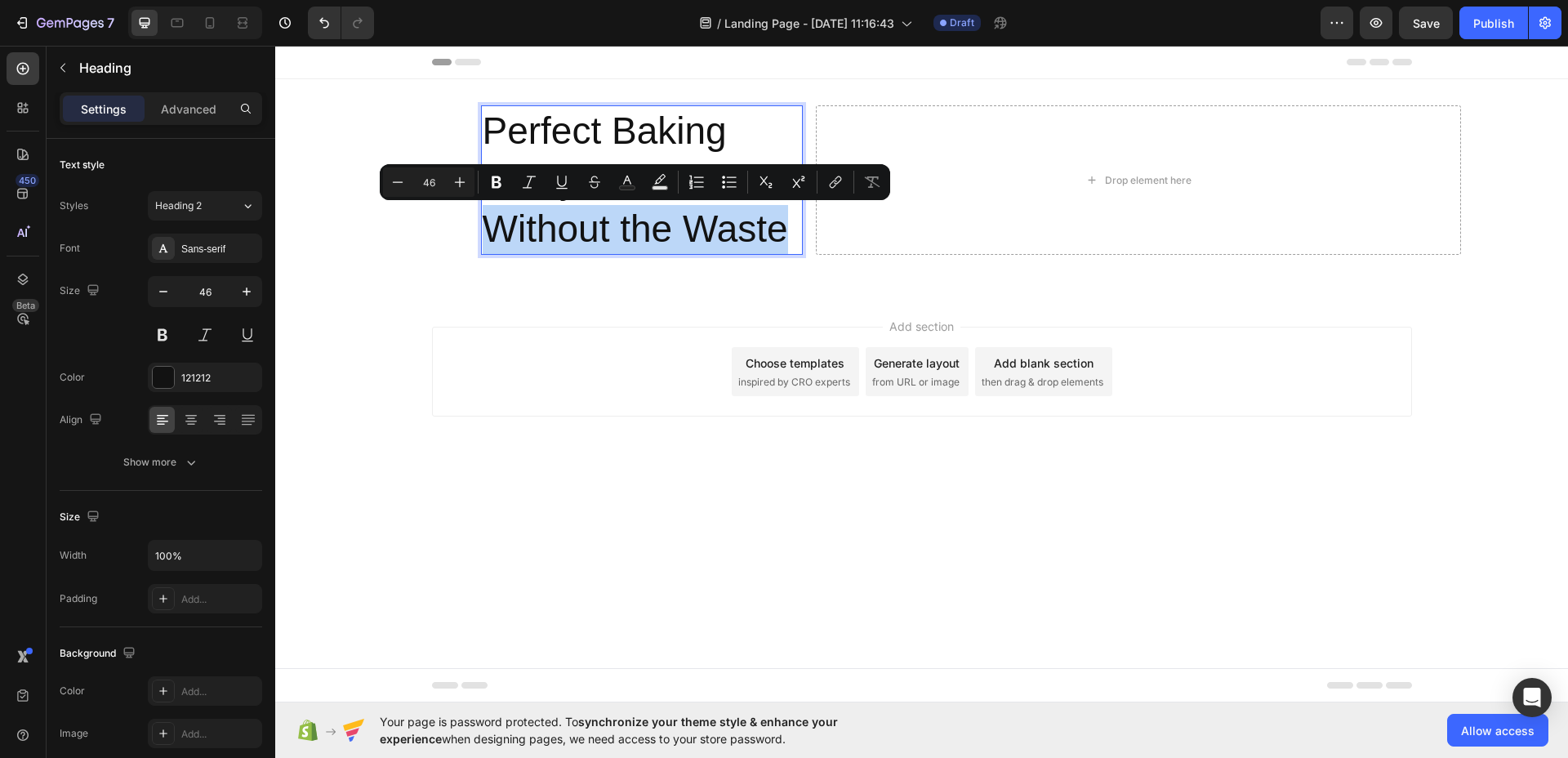
drag, startPoint x: 516, startPoint y: 233, endPoint x: 799, endPoint y: 236, distance: 283.0
click at [799, 236] on p "Perfect Baking Every Time – Without the Waste" at bounding box center [642, 179] width 320 height 146
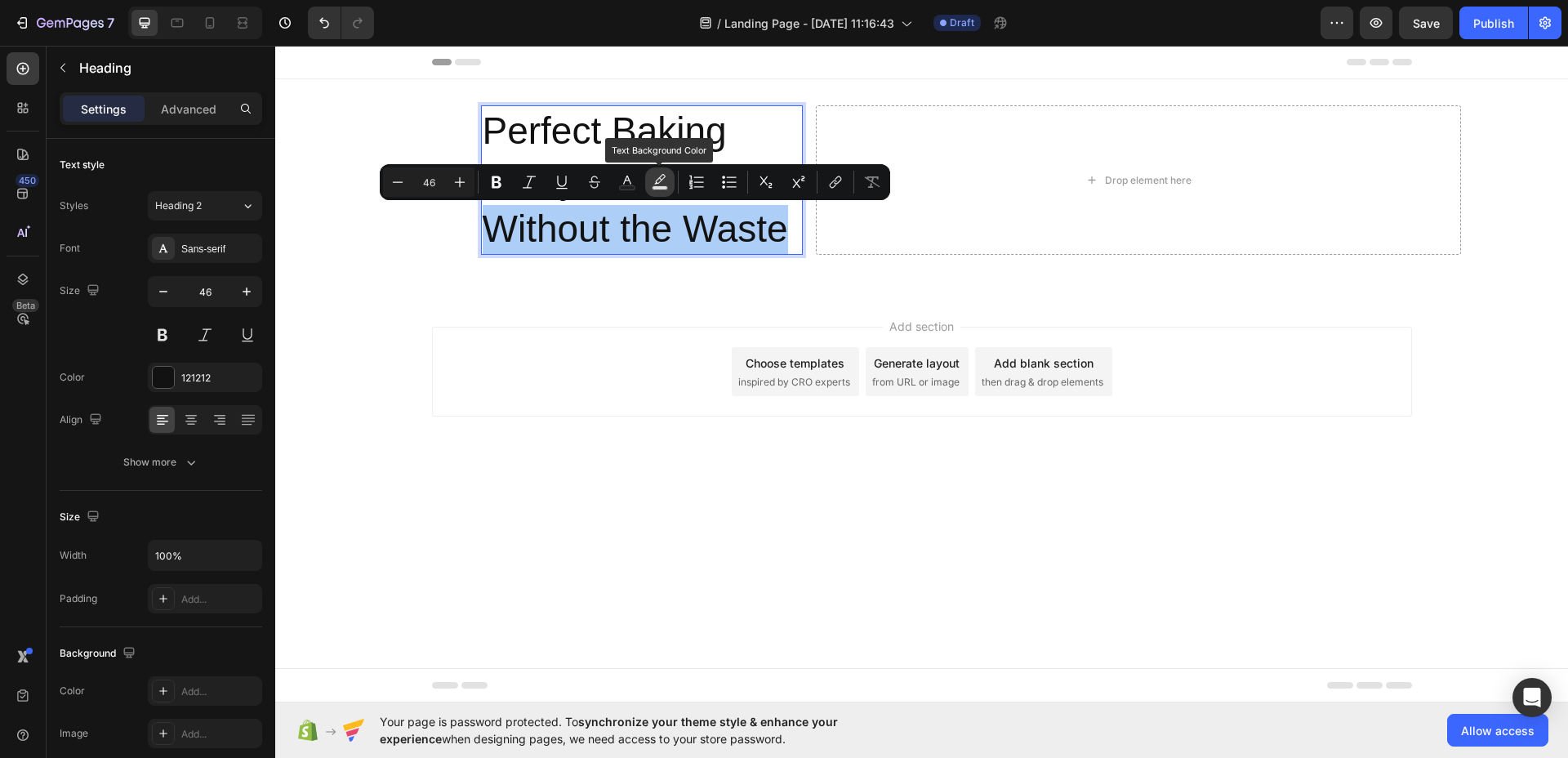
click at [650, 180] on button "Text Background Color" at bounding box center [659, 181] width 29 height 29
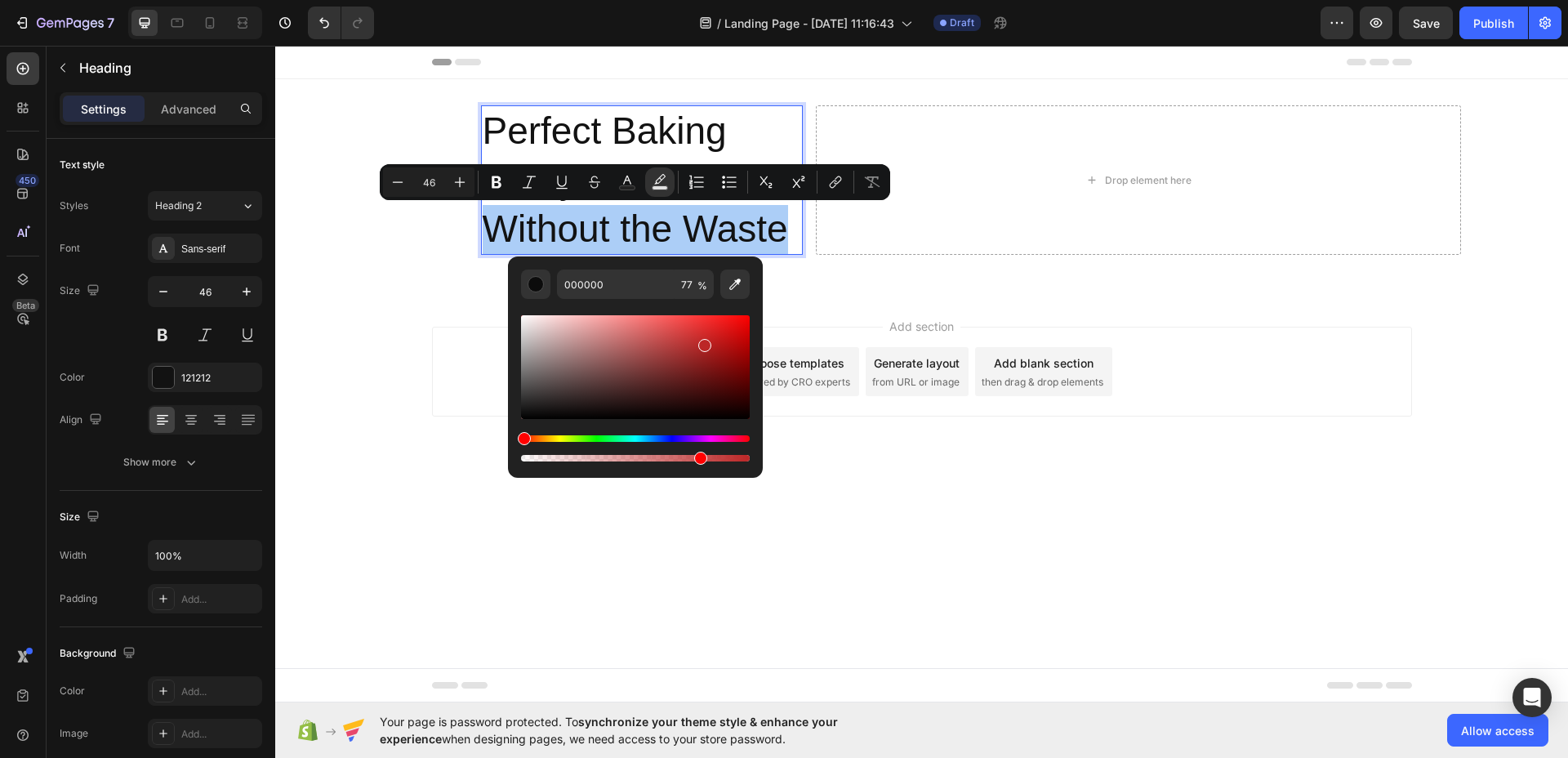
drag, startPoint x: 608, startPoint y: 385, endPoint x: 703, endPoint y: 342, distance: 104.3
click at [703, 342] on div "Editor contextual toolbar" at bounding box center [634, 366] width 229 height 104
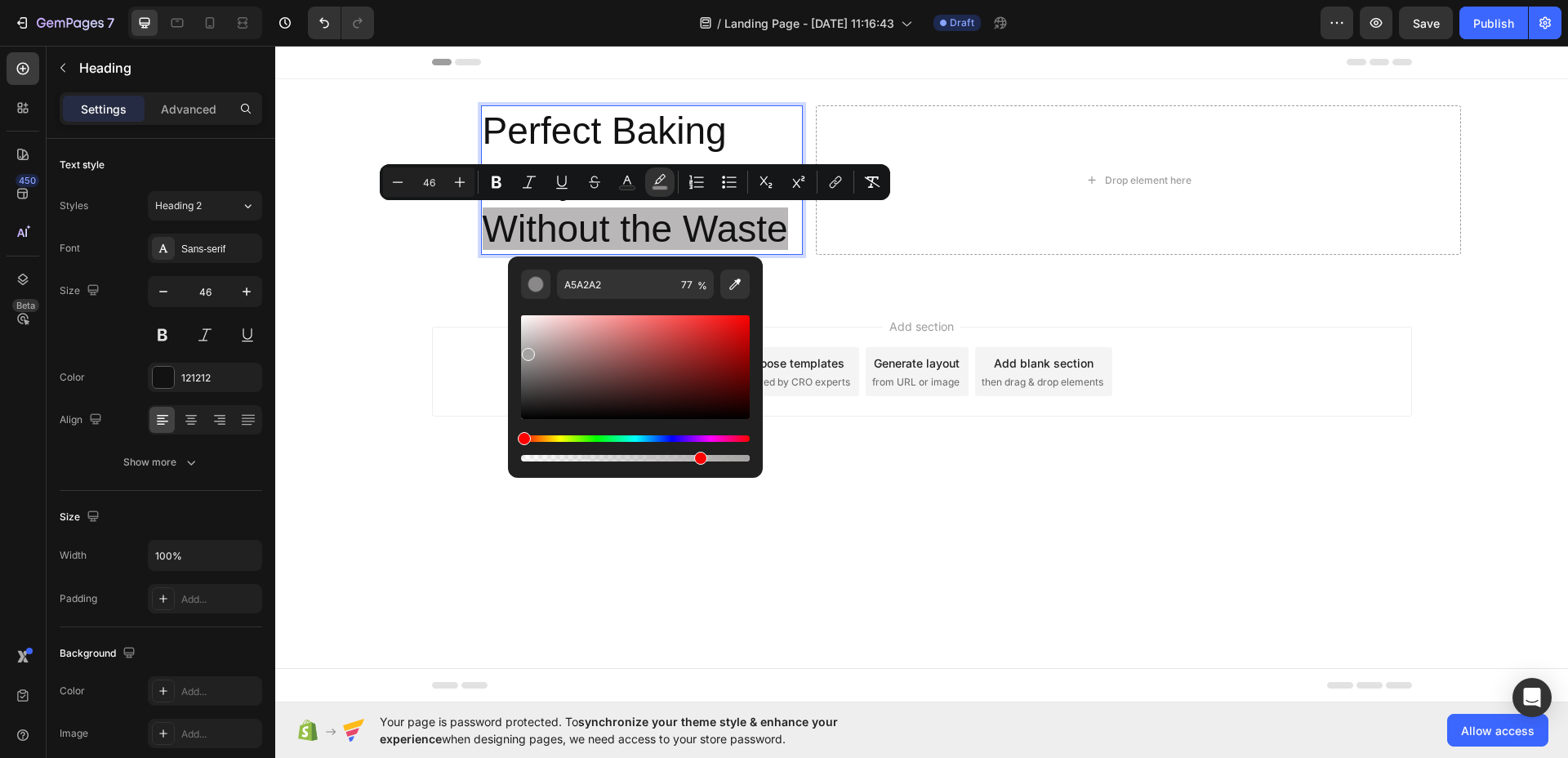
drag, startPoint x: 643, startPoint y: 345, endPoint x: 527, endPoint y: 351, distance: 116.2
click at [527, 351] on div "Editor contextual toolbar" at bounding box center [634, 366] width 229 height 104
click at [404, 424] on div "Add section Choose templates inspired by CRO experts Generate layout from URL o…" at bounding box center [920, 394] width 1292 height 201
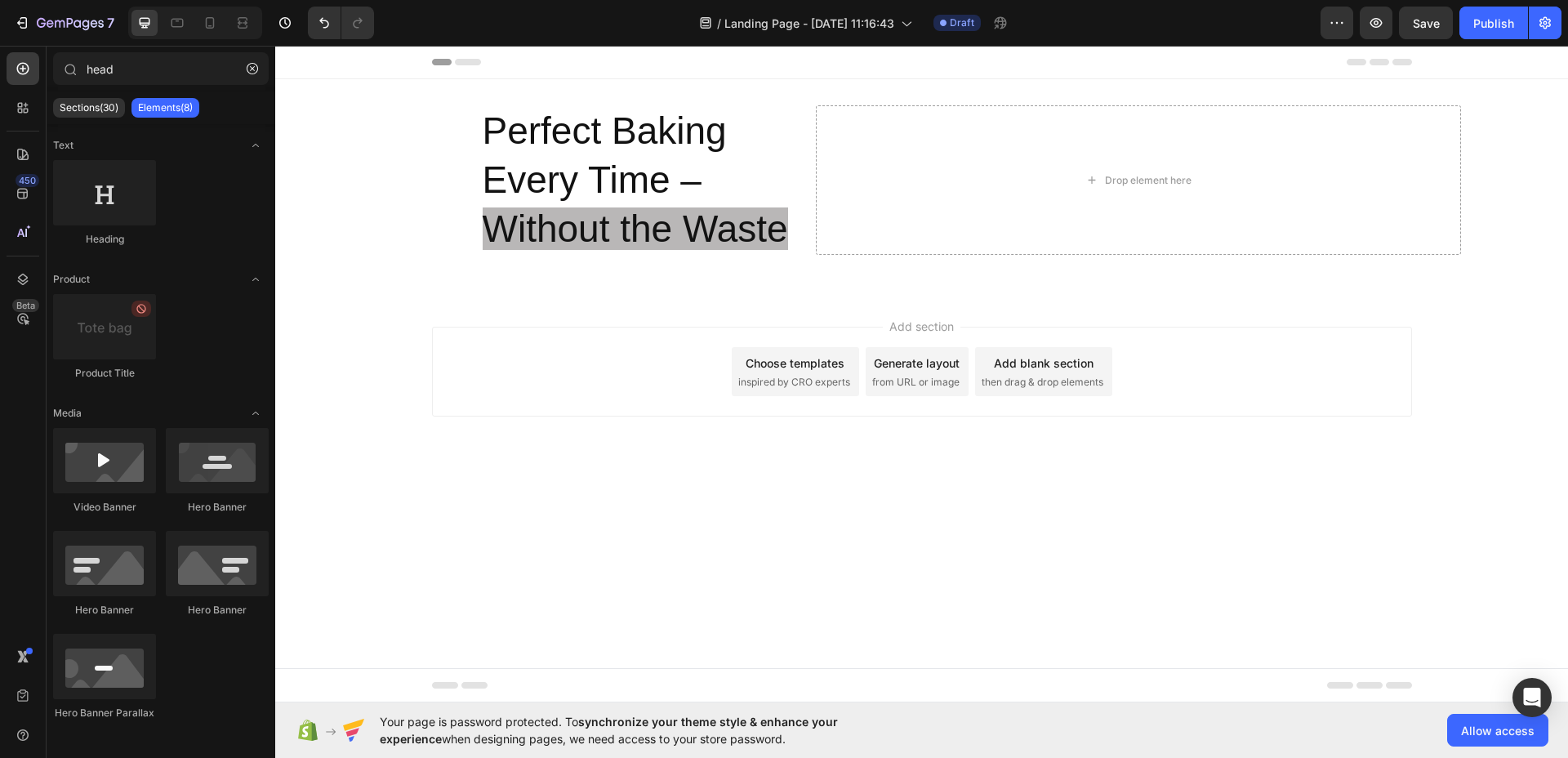
click at [404, 424] on div "Add section Choose templates inspired by CRO experts Generate layout from URL o…" at bounding box center [920, 394] width 1292 height 201
drag, startPoint x: 402, startPoint y: 406, endPoint x: 508, endPoint y: 335, distance: 127.6
click at [411, 405] on div "Add section Choose templates inspired by CRO experts Generate layout from URL o…" at bounding box center [920, 394] width 1292 height 201
click at [576, 228] on span "Without the Waste" at bounding box center [634, 228] width 306 height 42
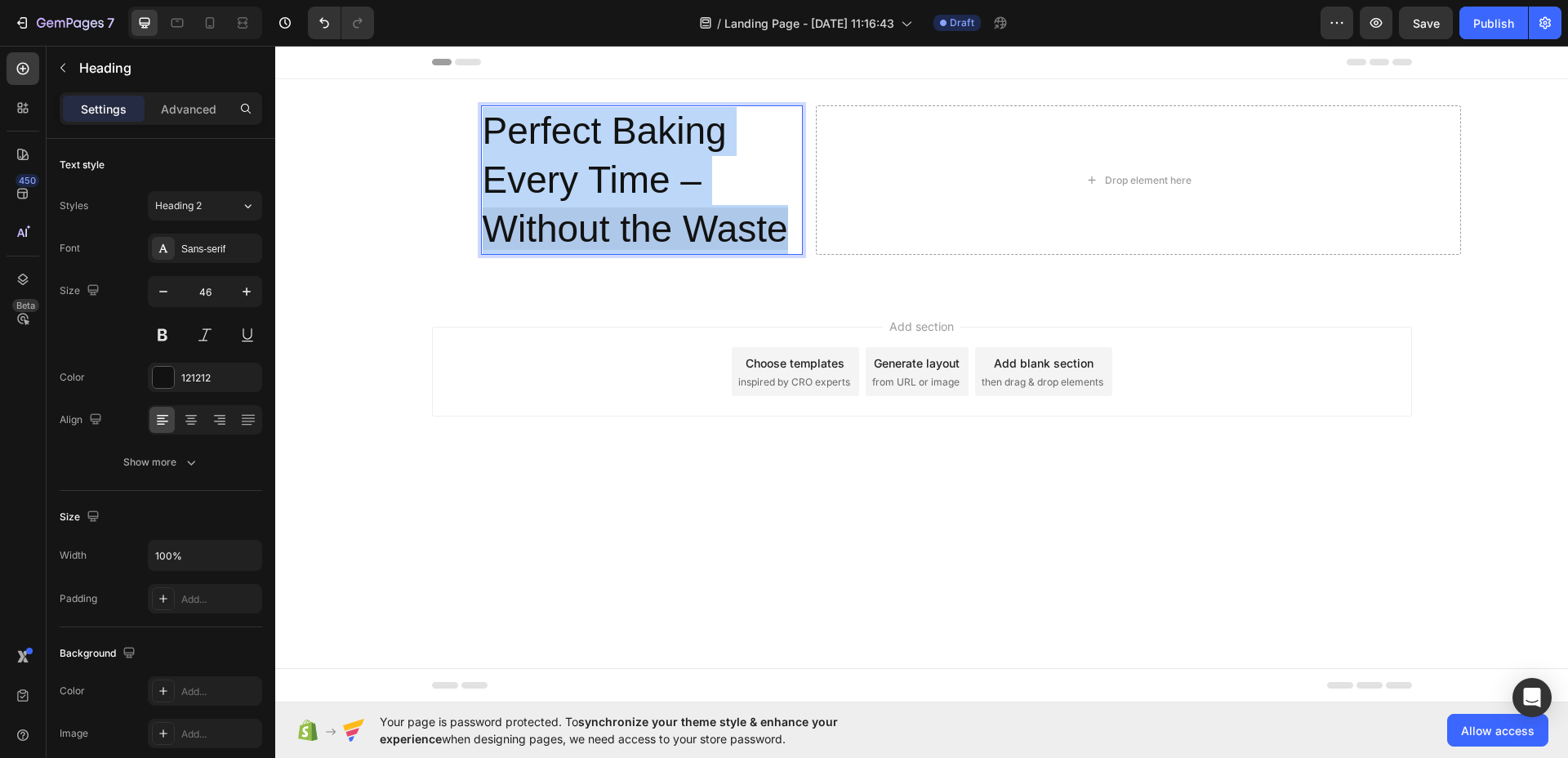
click at [576, 228] on span "Without the Waste" at bounding box center [634, 228] width 306 height 42
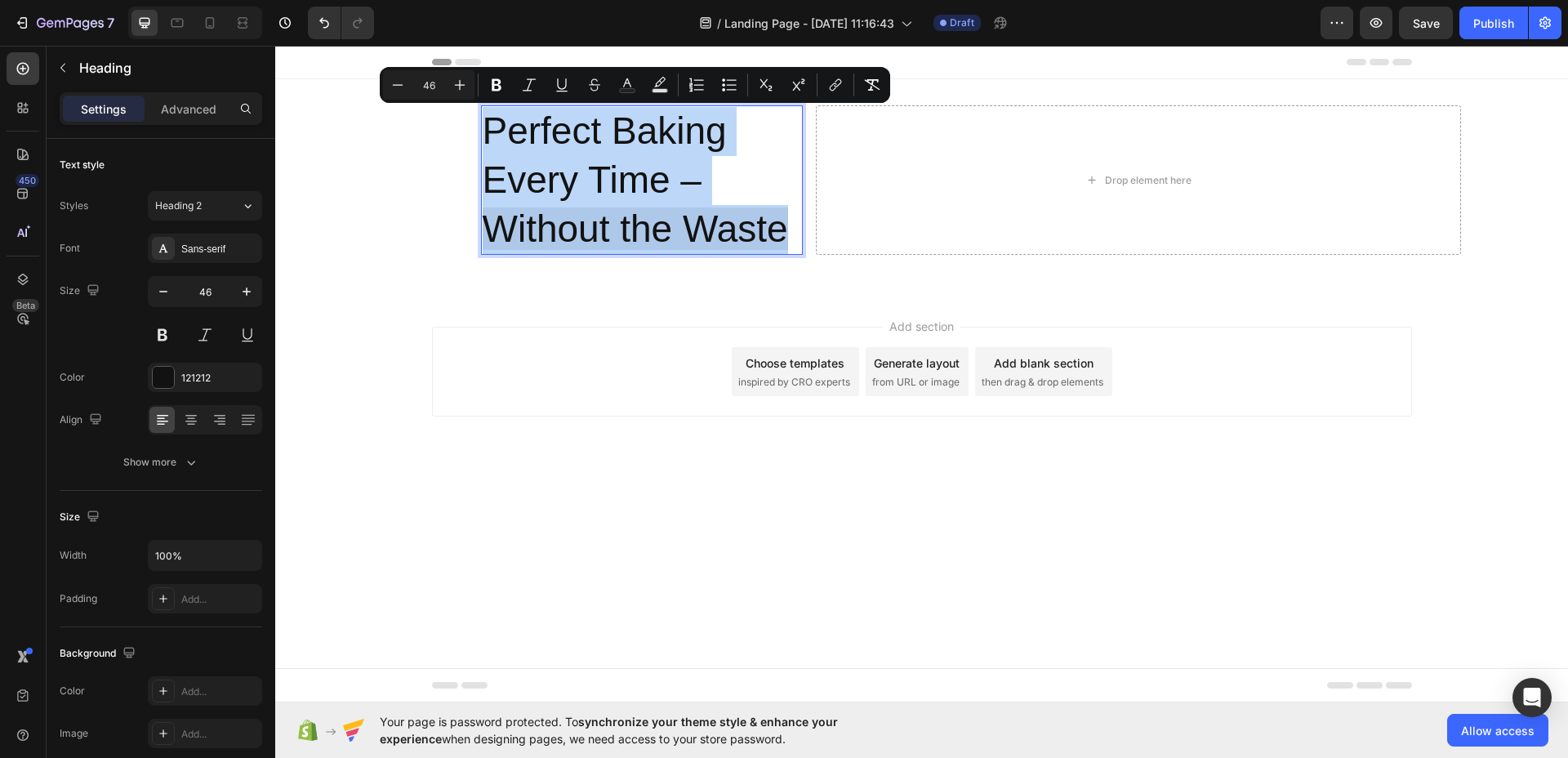
click at [541, 233] on span "Without the Waste" at bounding box center [634, 228] width 306 height 42
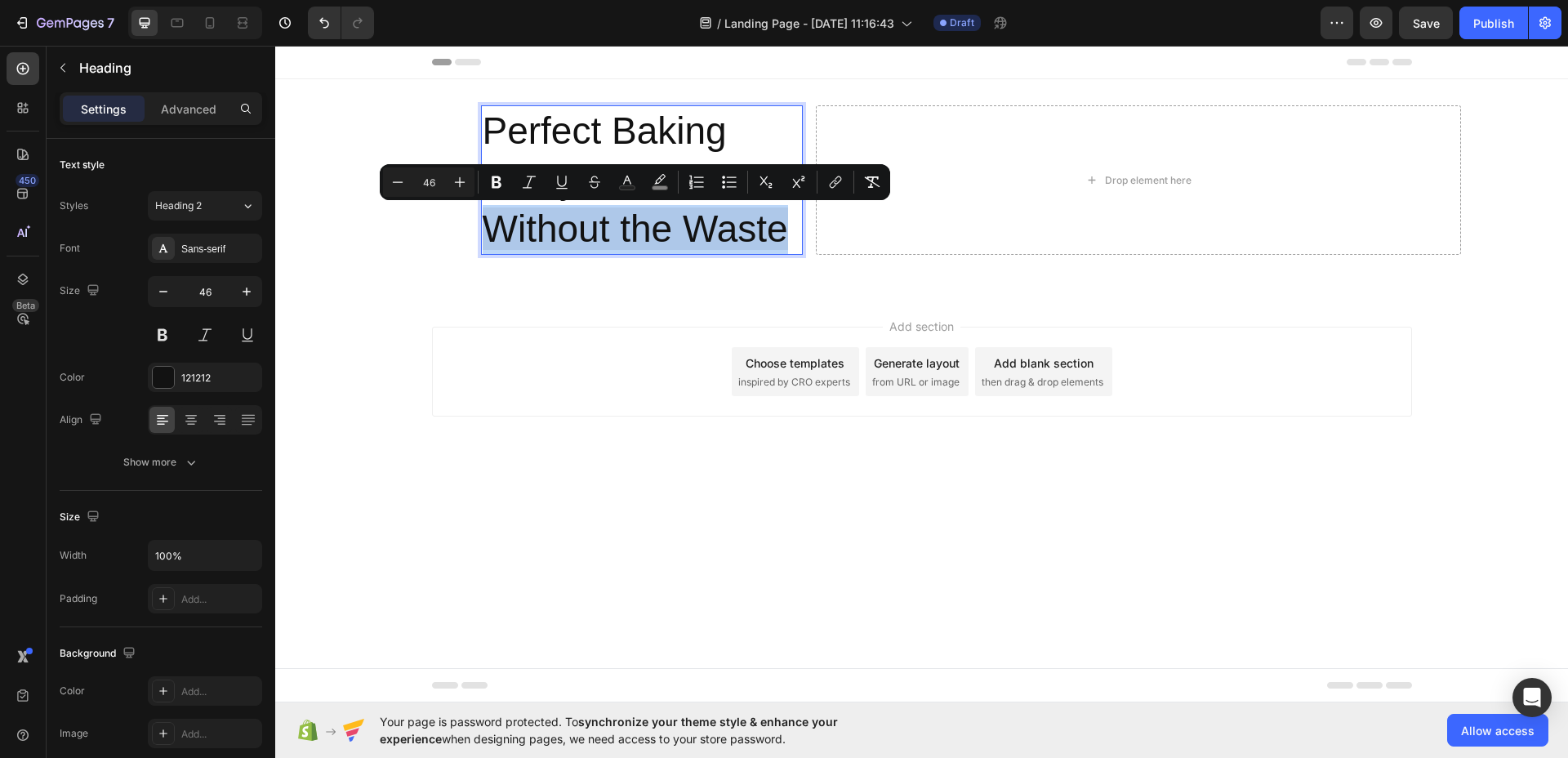
drag, startPoint x: 489, startPoint y: 226, endPoint x: 791, endPoint y: 232, distance: 302.1
click at [791, 232] on p "Perfect Baking Every Time – Without the Waste" at bounding box center [642, 179] width 320 height 146
click at [666, 177] on icon "Editor contextual toolbar" at bounding box center [659, 181] width 16 height 16
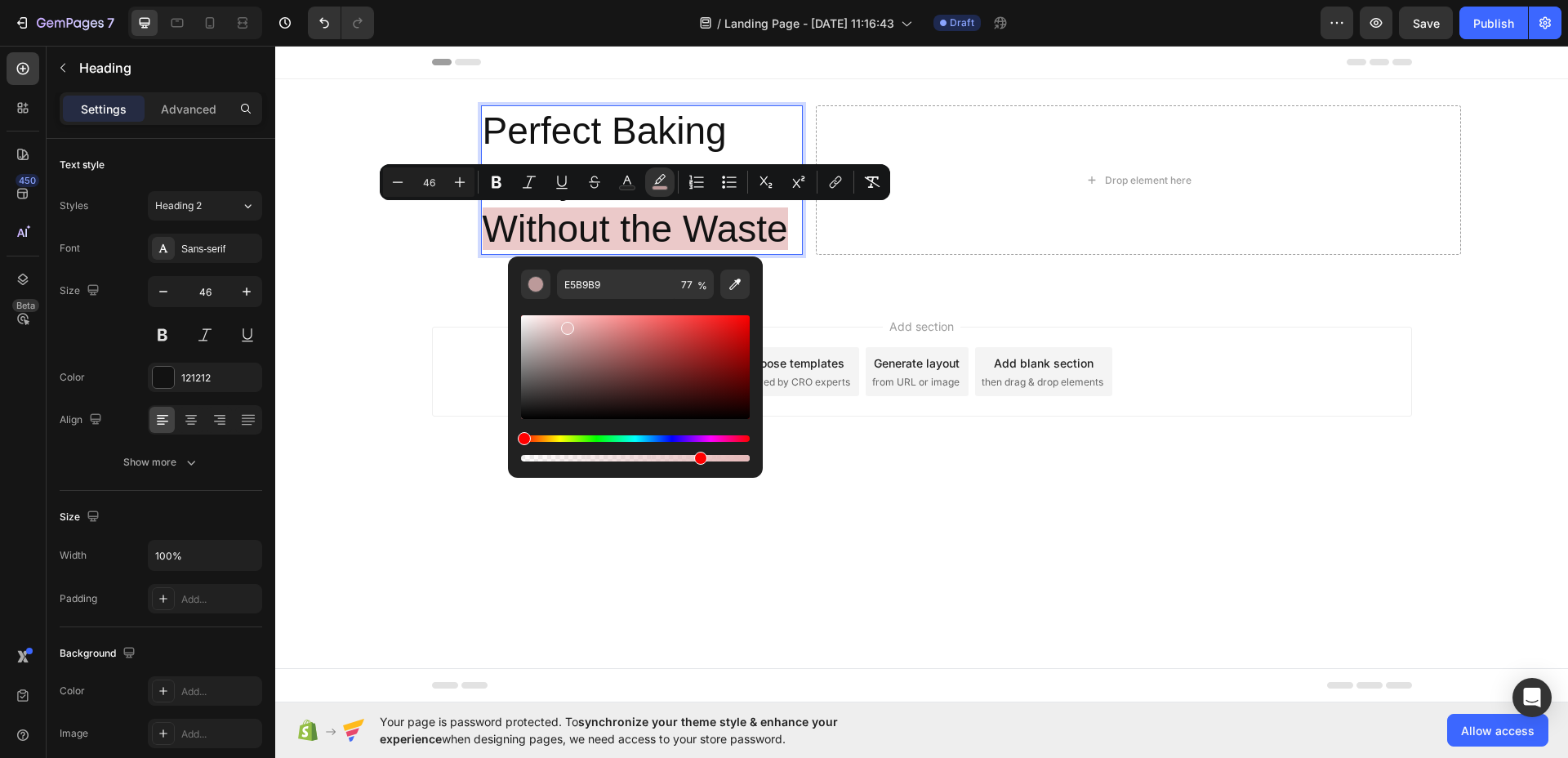
drag, startPoint x: 533, startPoint y: 357, endPoint x: 565, endPoint y: 325, distance: 45.3
click at [565, 325] on div "Editor contextual toolbar" at bounding box center [567, 328] width 13 height 13
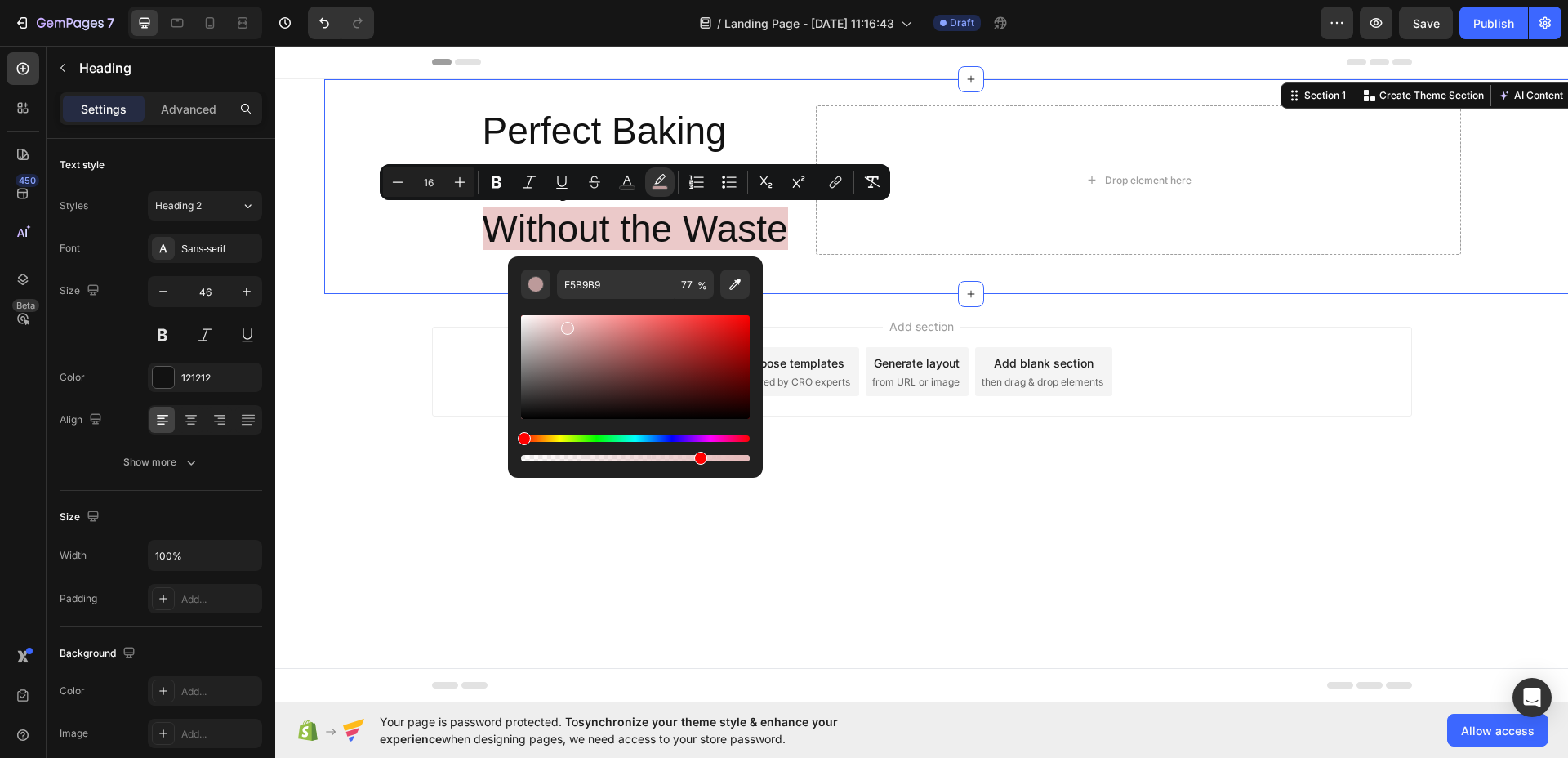
click at [411, 277] on div "Perfect Baking Every Time – Without the Waste Heading Drop element here Row Sec…" at bounding box center [970, 187] width 1292 height 215
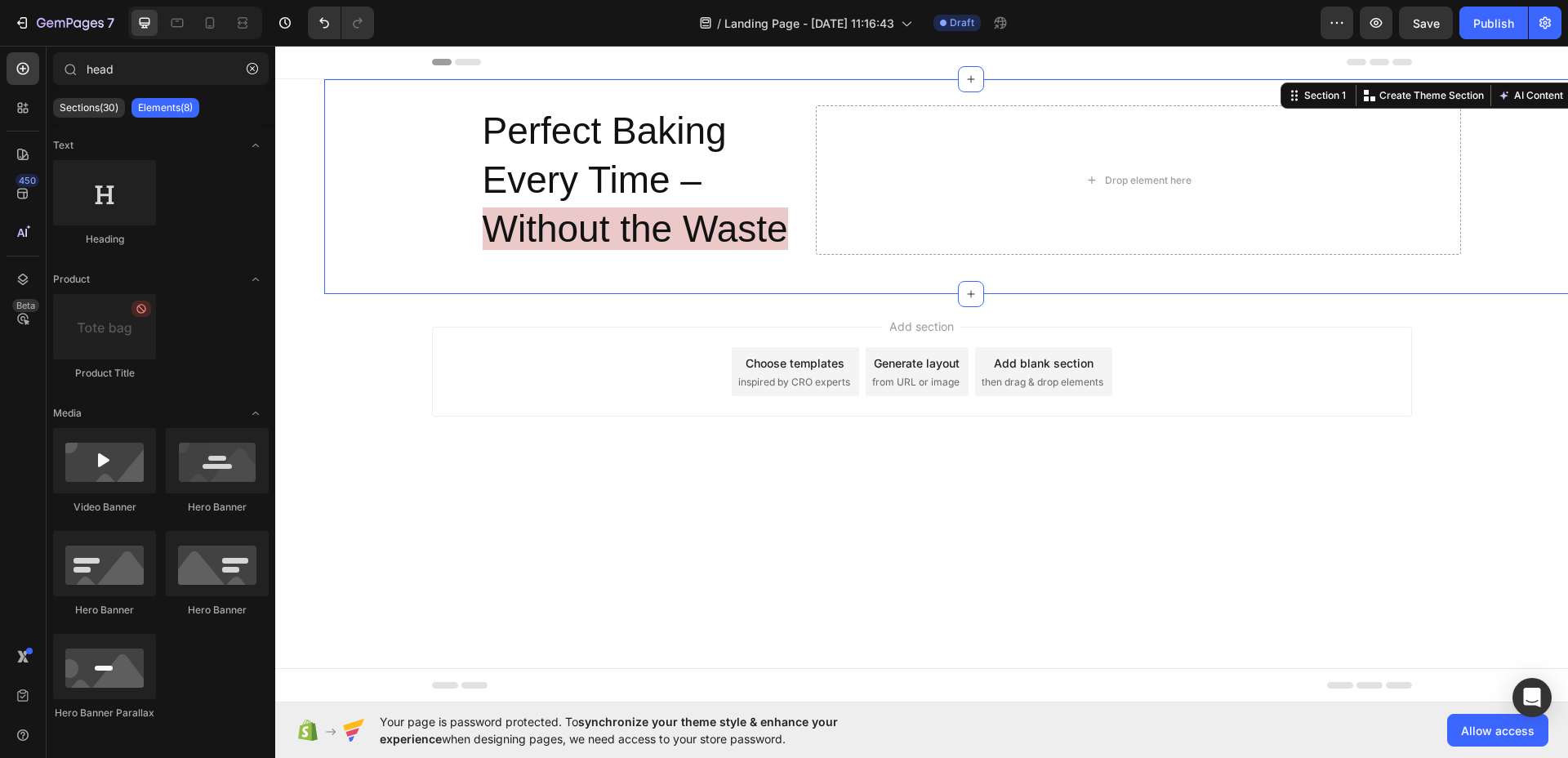
click at [441, 413] on div "Add section Choose templates inspired by CRO experts Generate layout from URL o…" at bounding box center [921, 372] width 980 height 90
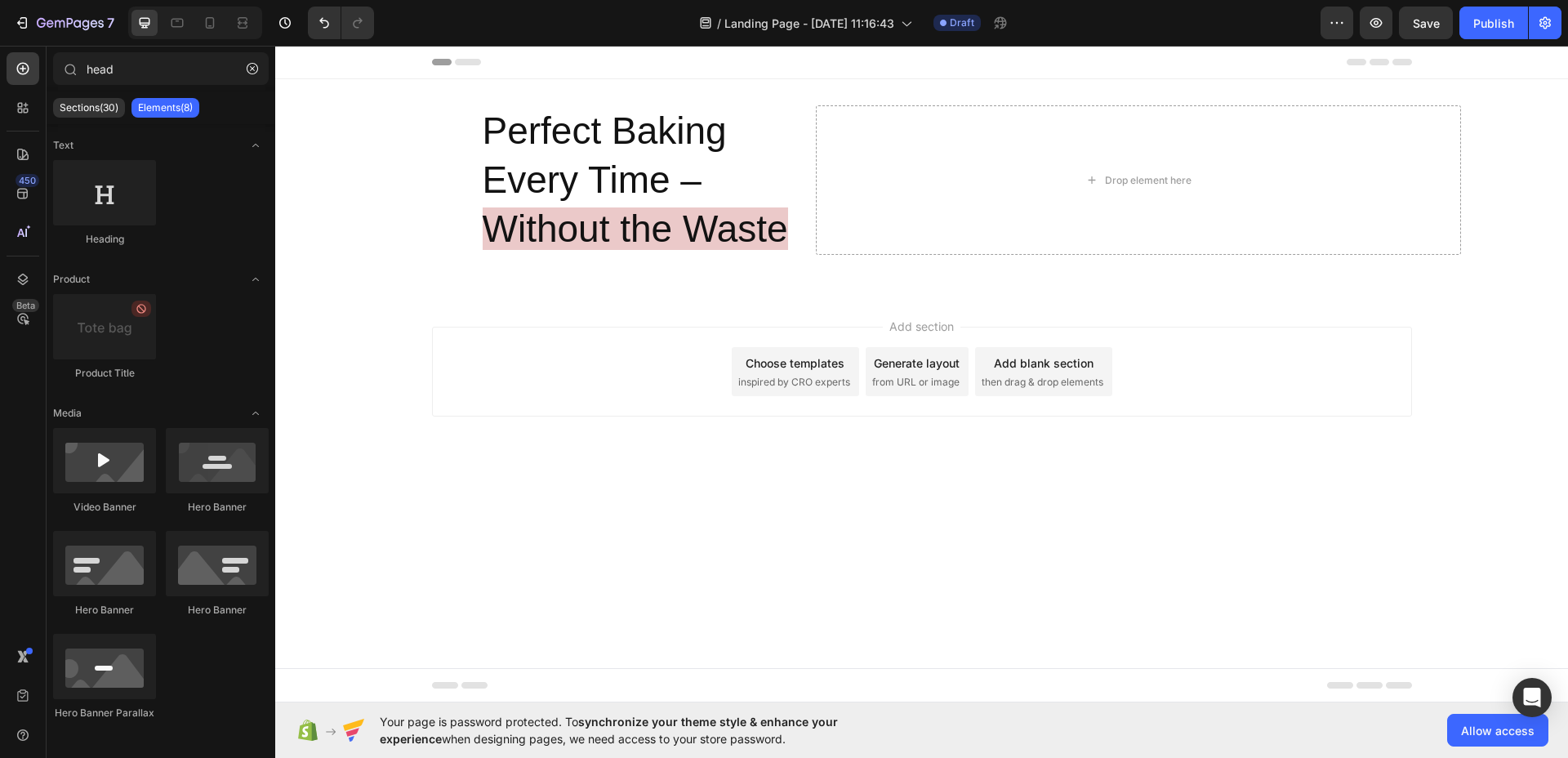
click at [442, 436] on div "Add section Choose templates inspired by CRO experts Generate layout from URL o…" at bounding box center [920, 394] width 1292 height 201
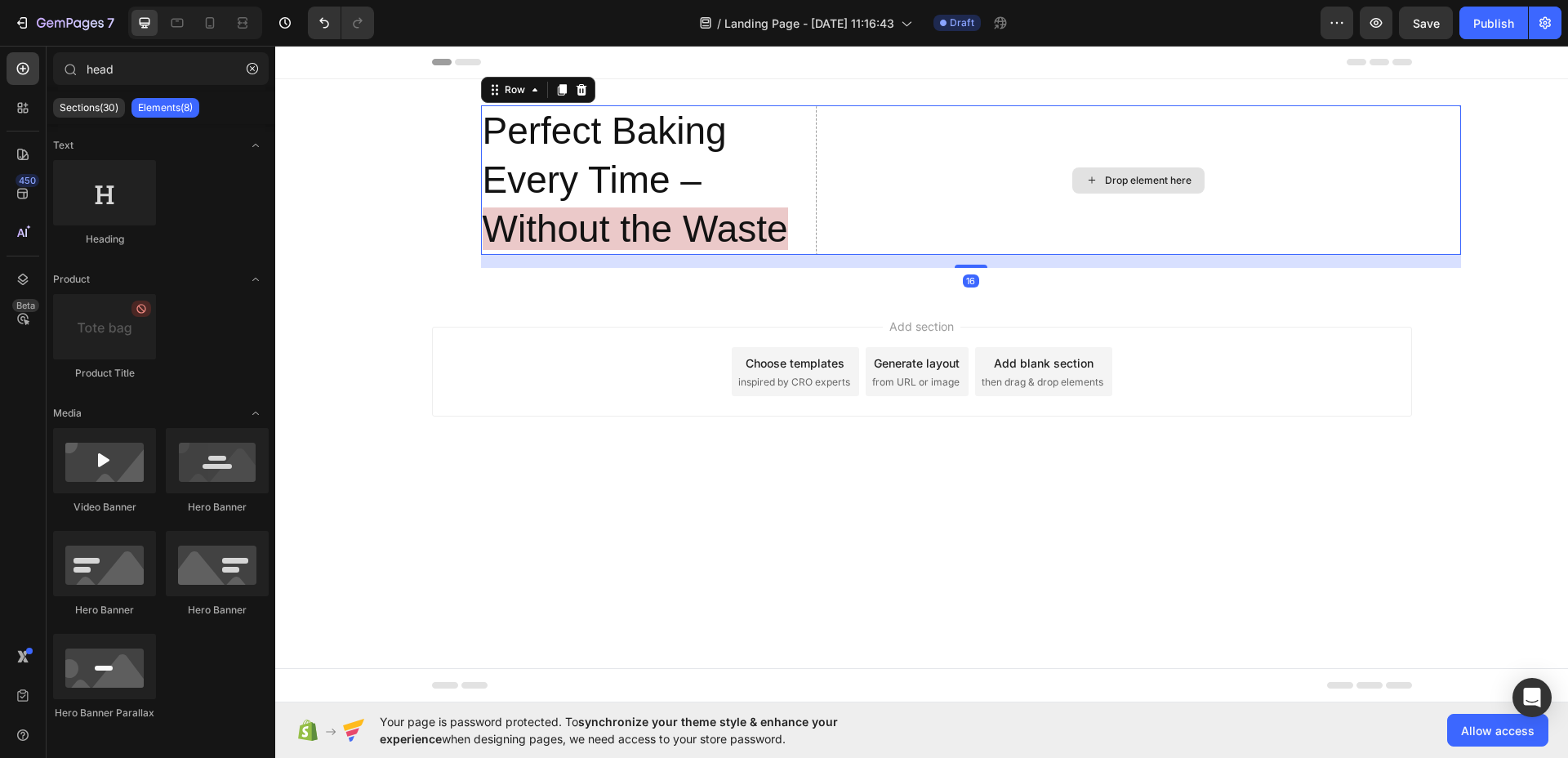
click at [891, 219] on div "Drop element here" at bounding box center [1137, 180] width 644 height 150
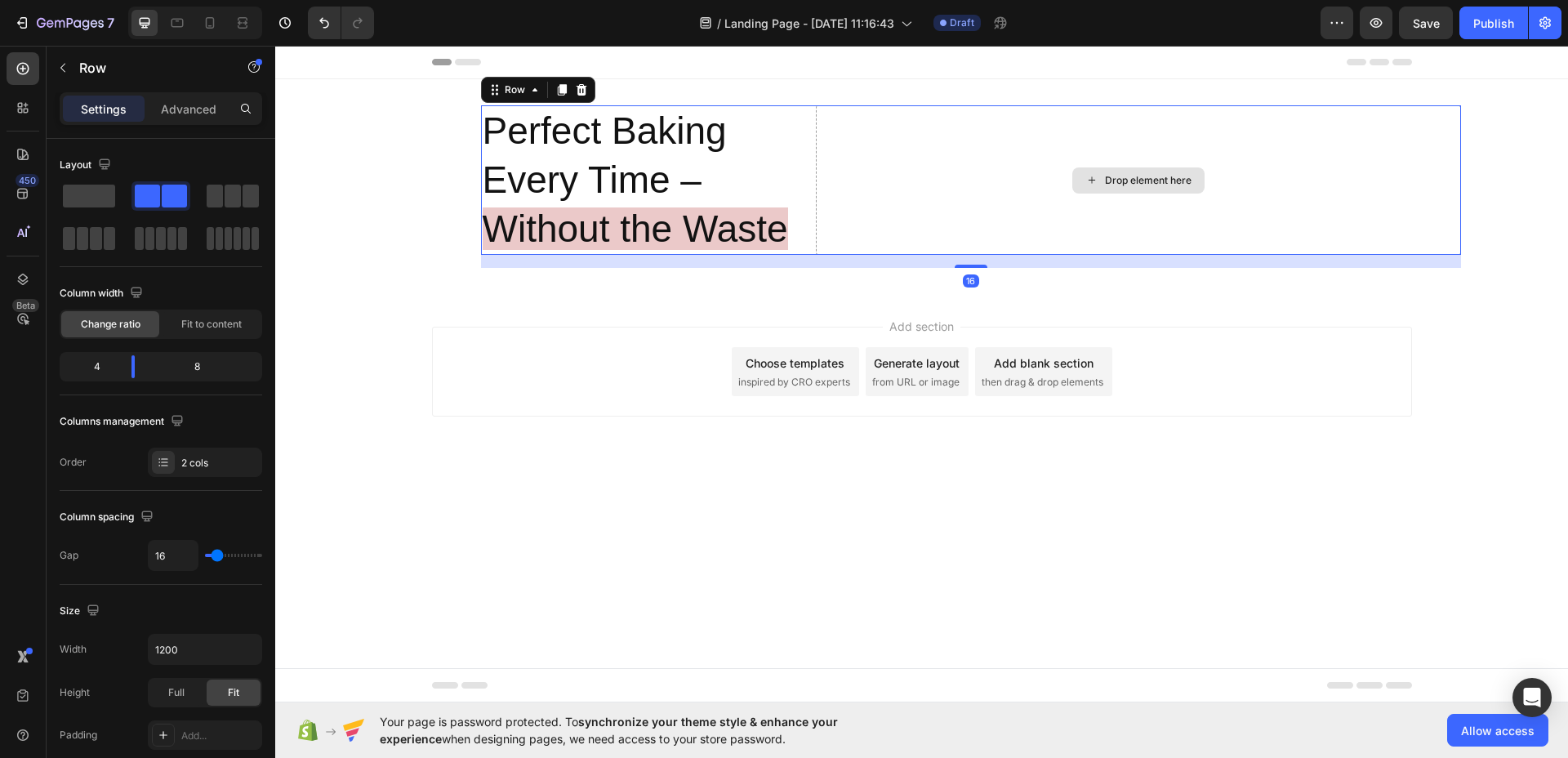
click at [1132, 174] on div "Drop element here" at bounding box center [1147, 180] width 87 height 13
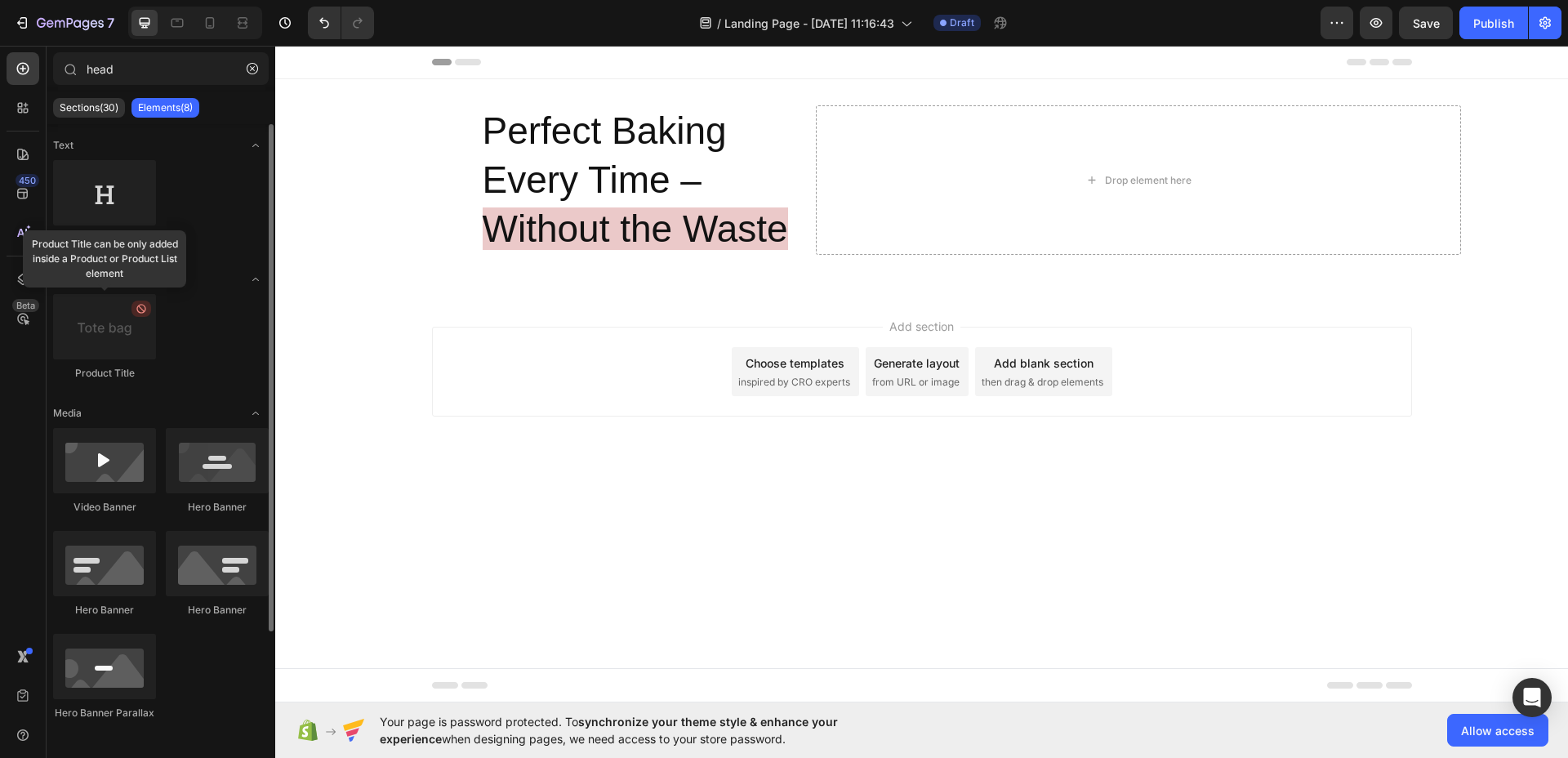
click at [225, 323] on div "Product Title can be only added inside a Product or Product List element Produc…" at bounding box center [161, 345] width 216 height 101
click at [99, 108] on p "Sections(30)" at bounding box center [89, 107] width 59 height 13
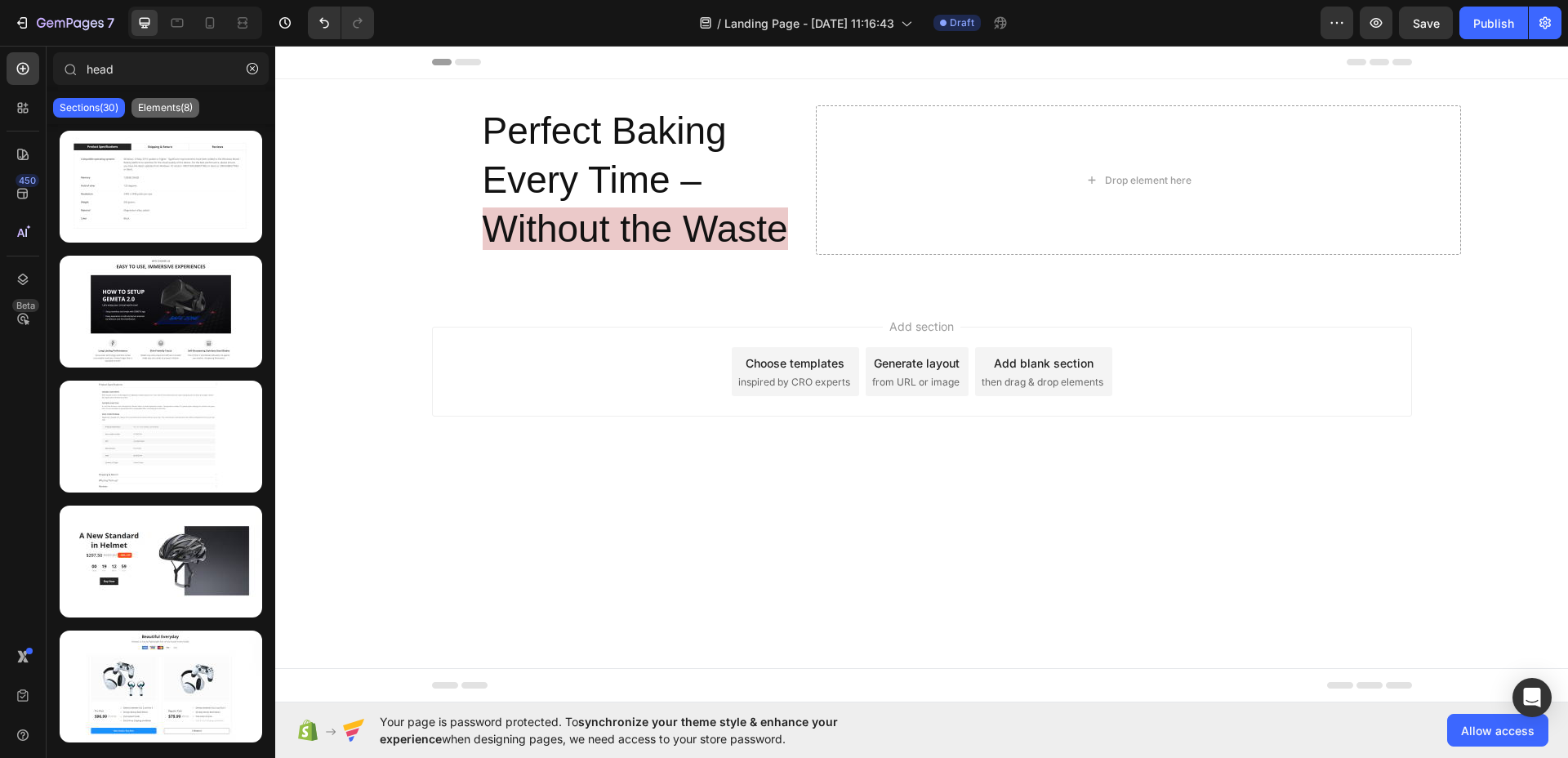
click at [171, 107] on p "Elements(8)" at bounding box center [165, 107] width 55 height 13
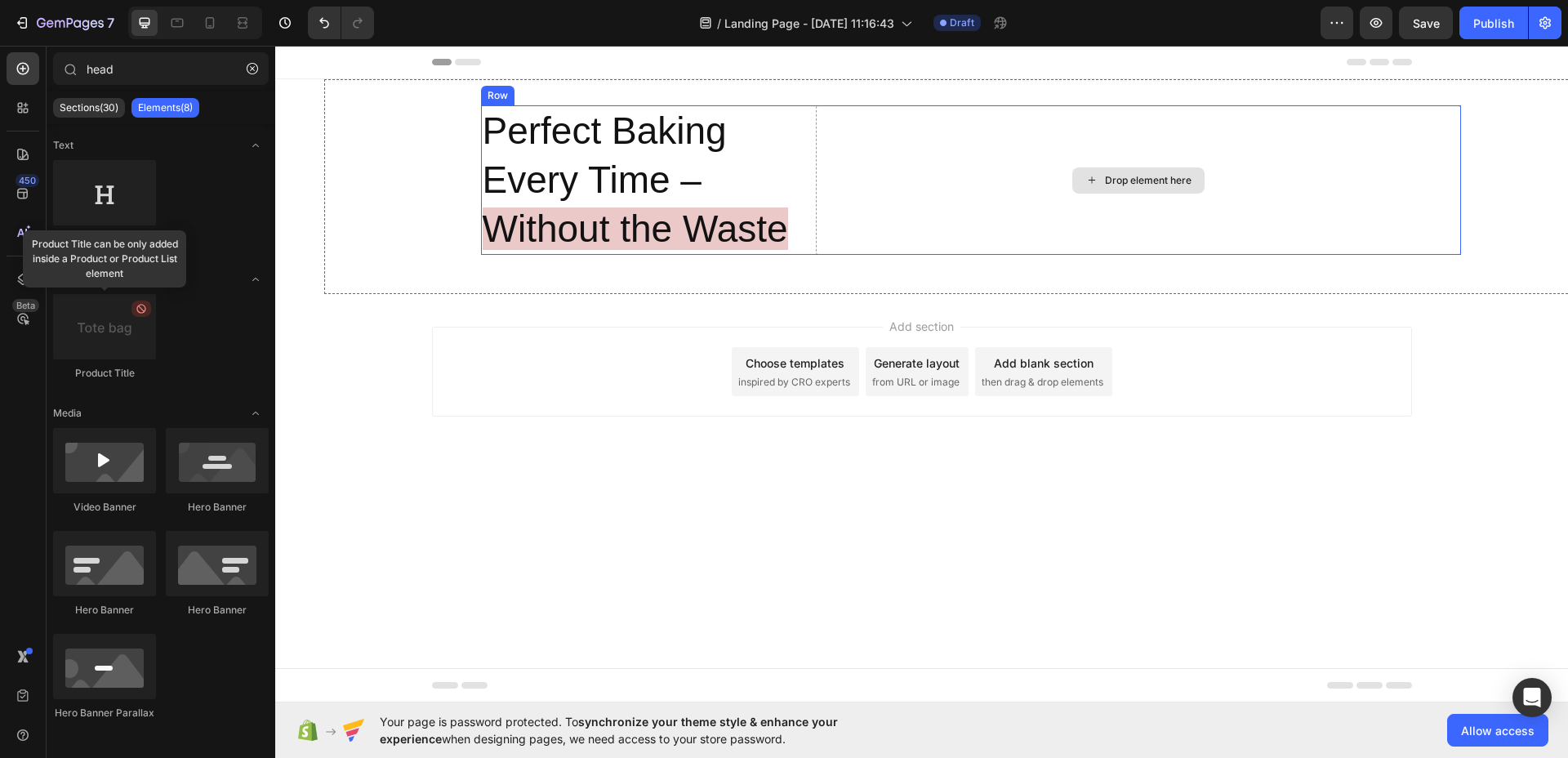
click at [1111, 164] on div "Drop element here" at bounding box center [1137, 180] width 644 height 150
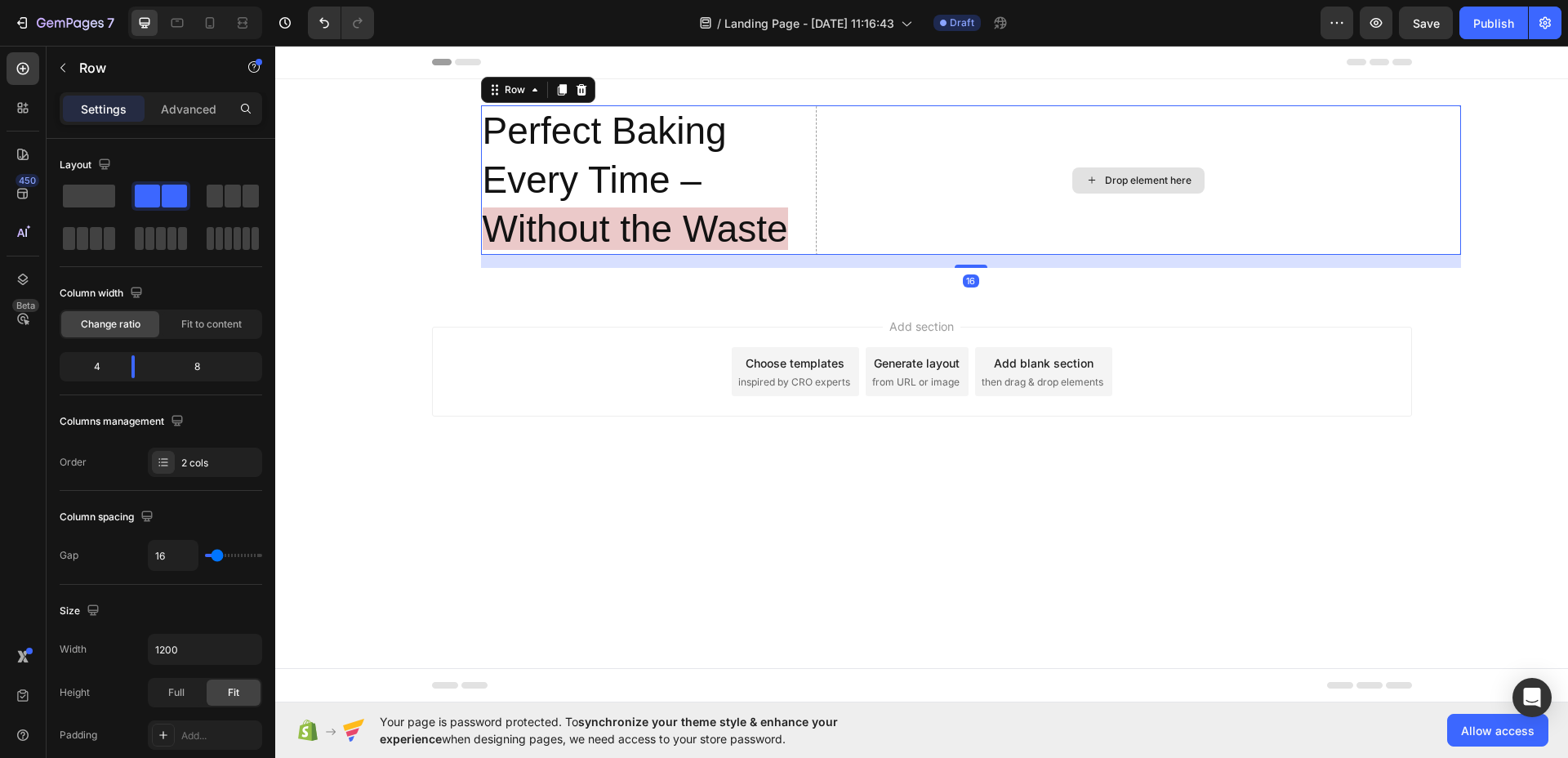
click at [1131, 184] on div "Drop element here" at bounding box center [1147, 180] width 87 height 13
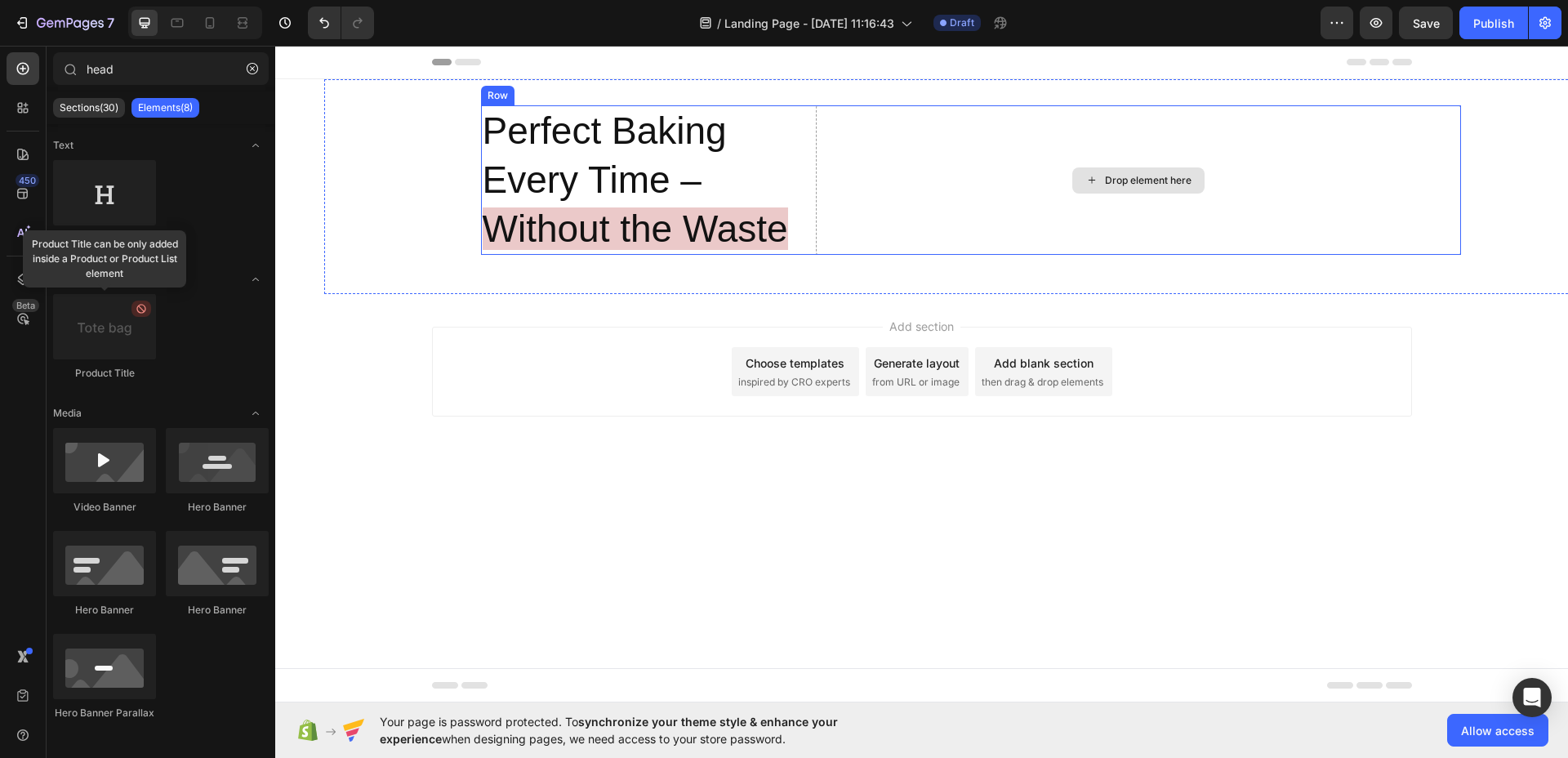
click at [1131, 184] on div "Drop element here" at bounding box center [1147, 180] width 87 height 13
drag, startPoint x: 841, startPoint y: 521, endPoint x: 964, endPoint y: 255, distance: 293.1
click at [841, 521] on body "Header Perfect Baking Every Time – Without the Waste Heading Drop element here …" at bounding box center [920, 374] width 1292 height 657
click at [249, 68] on icon "button" at bounding box center [252, 68] width 11 height 11
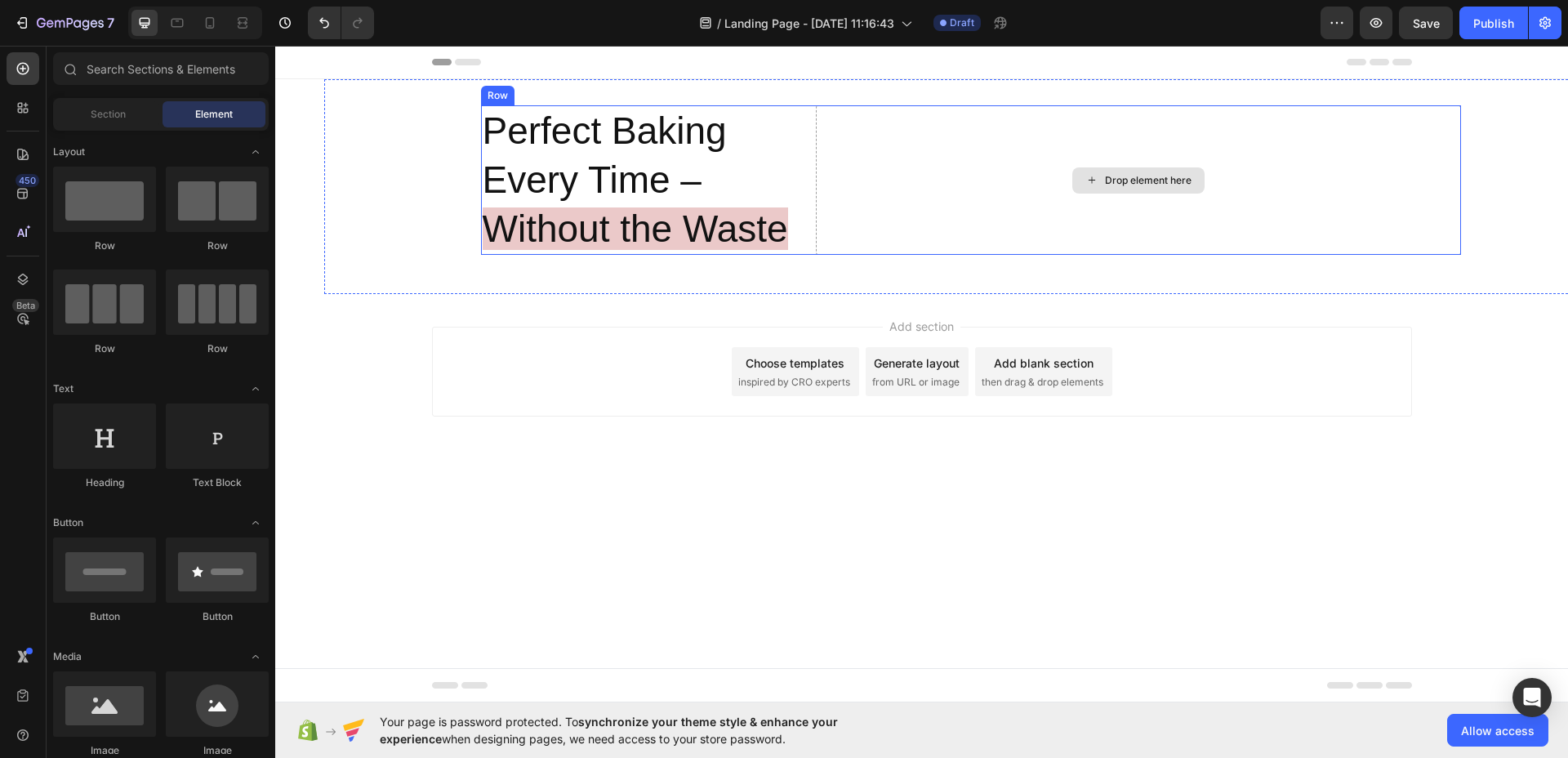
click at [1159, 178] on div "Drop element here" at bounding box center [1147, 180] width 87 height 13
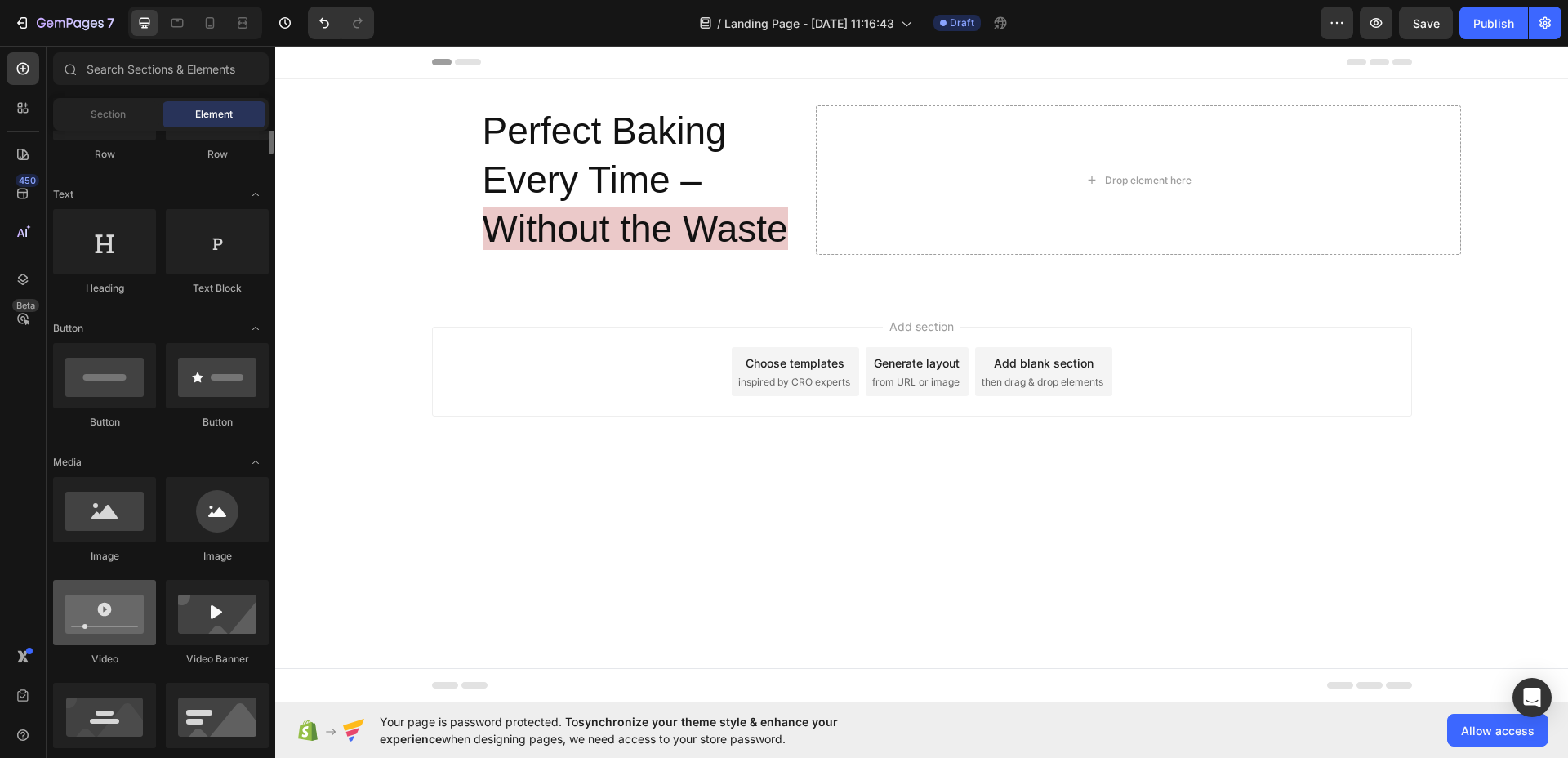
scroll to position [279, 0]
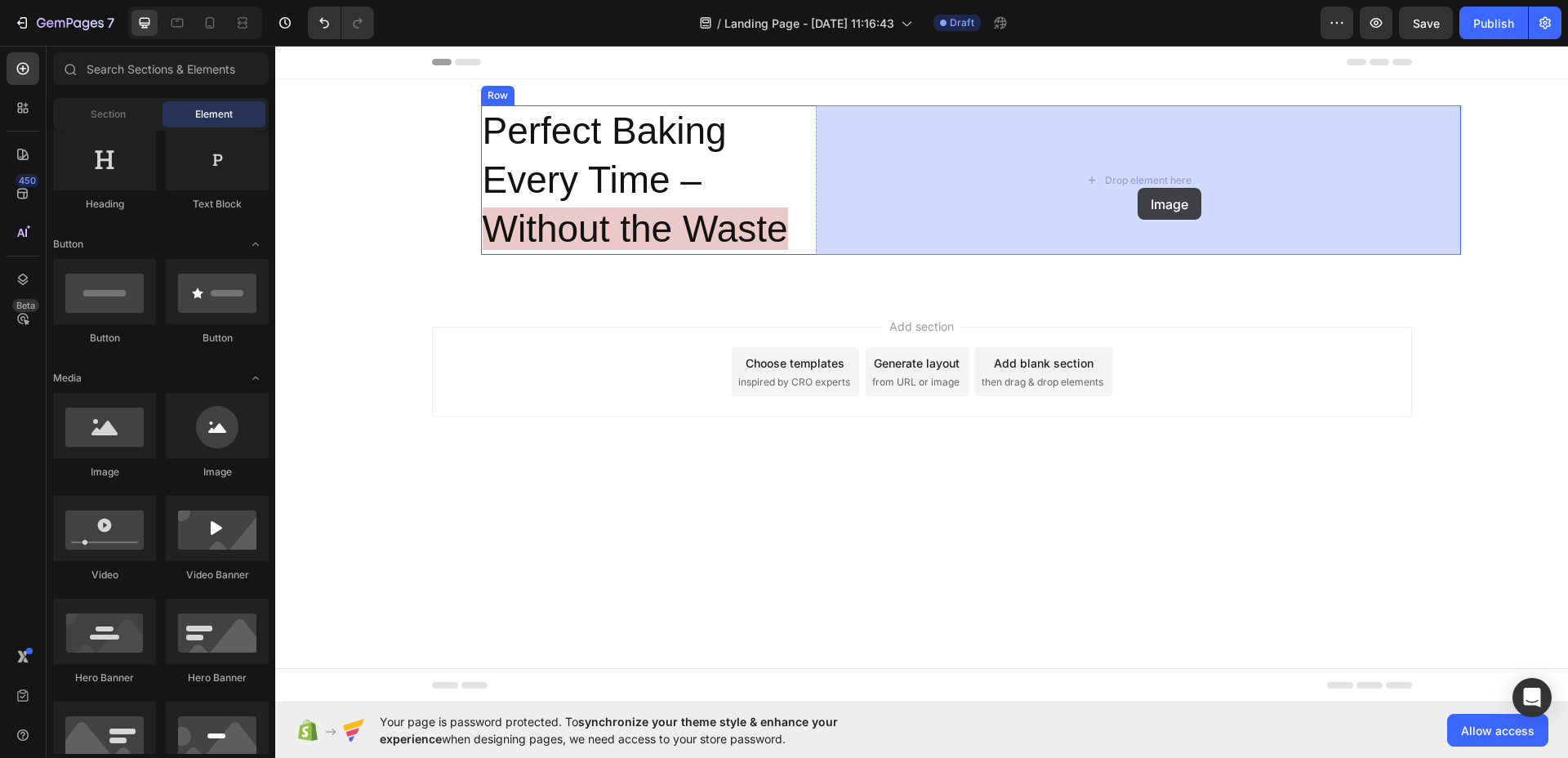
drag, startPoint x: 368, startPoint y: 467, endPoint x: 1137, endPoint y: 188, distance: 818.0
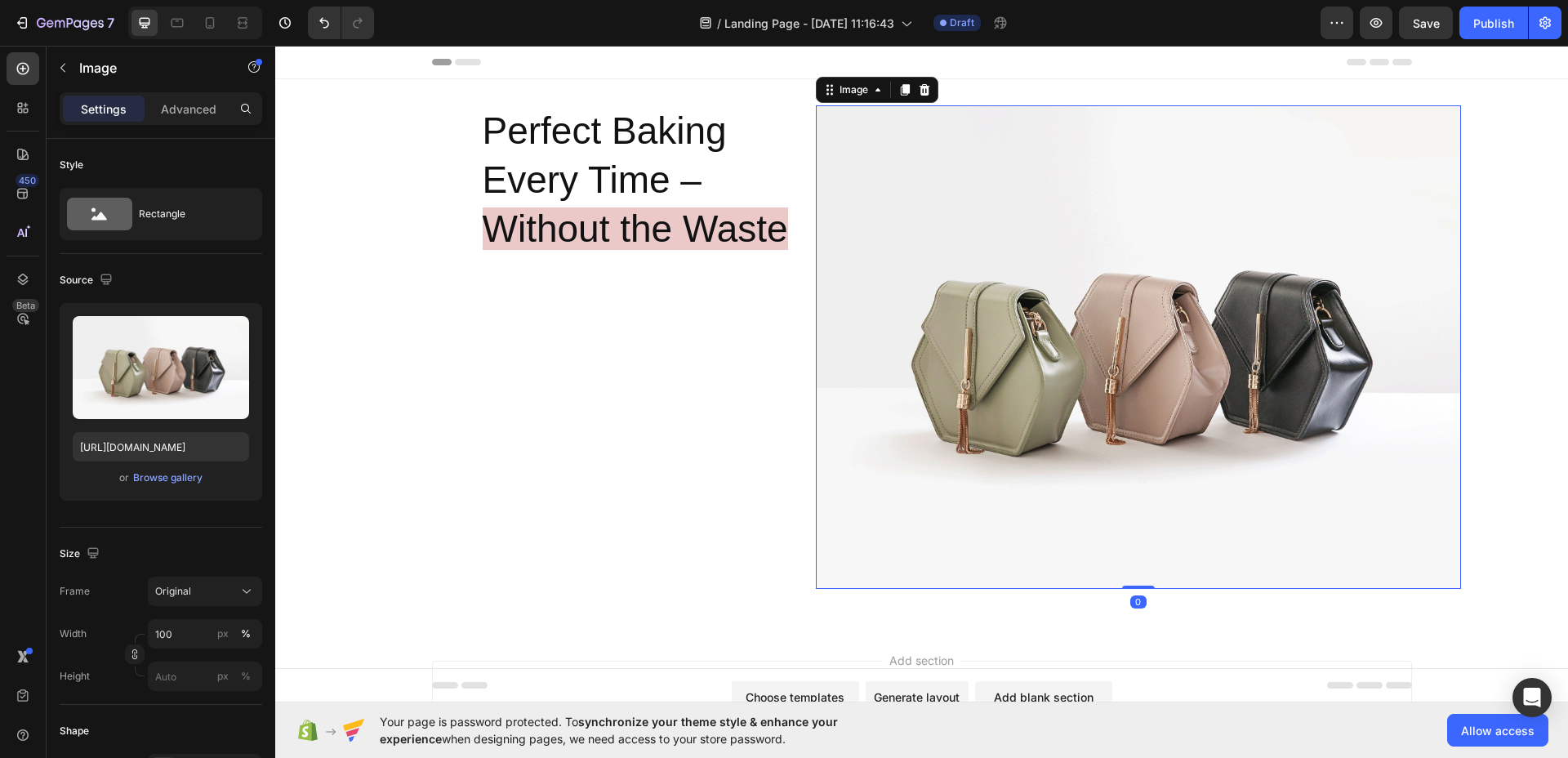
drag, startPoint x: 1132, startPoint y: 588, endPoint x: 1136, endPoint y: 424, distance: 164.0
click at [1136, 424] on div "Image 0" at bounding box center [1137, 347] width 644 height 483
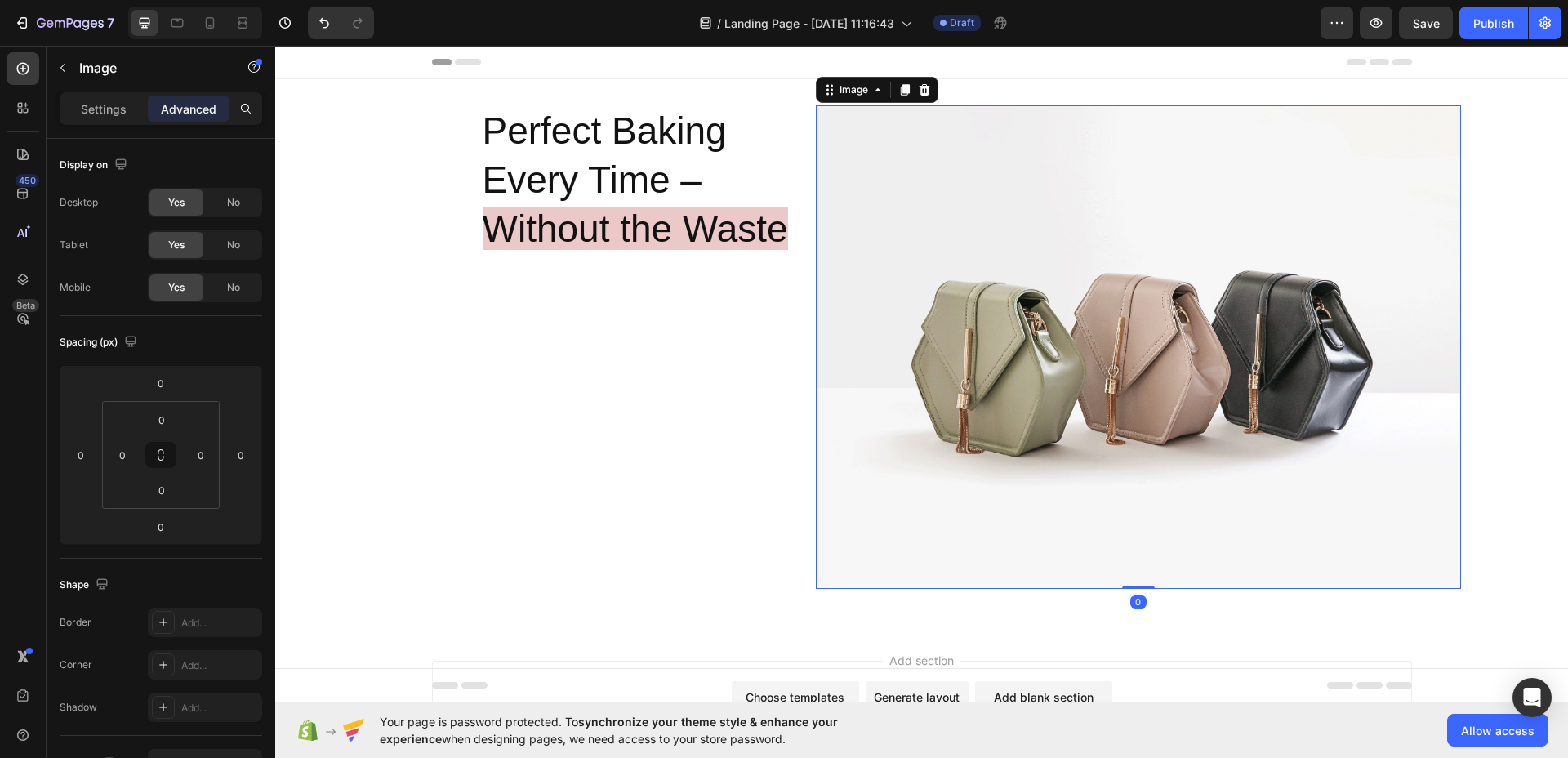
click at [929, 503] on img at bounding box center [1137, 347] width 644 height 483
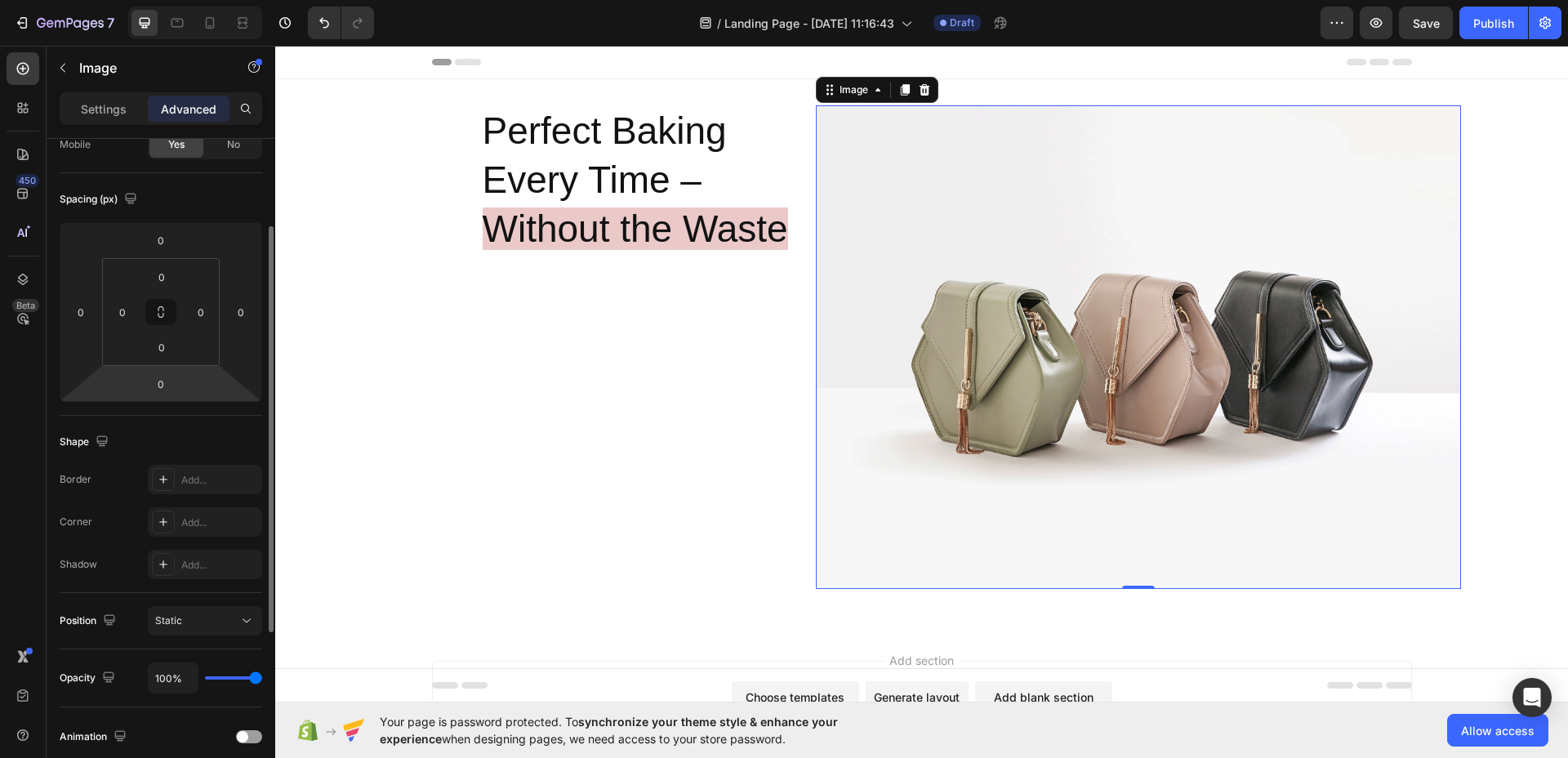
scroll to position [0, 0]
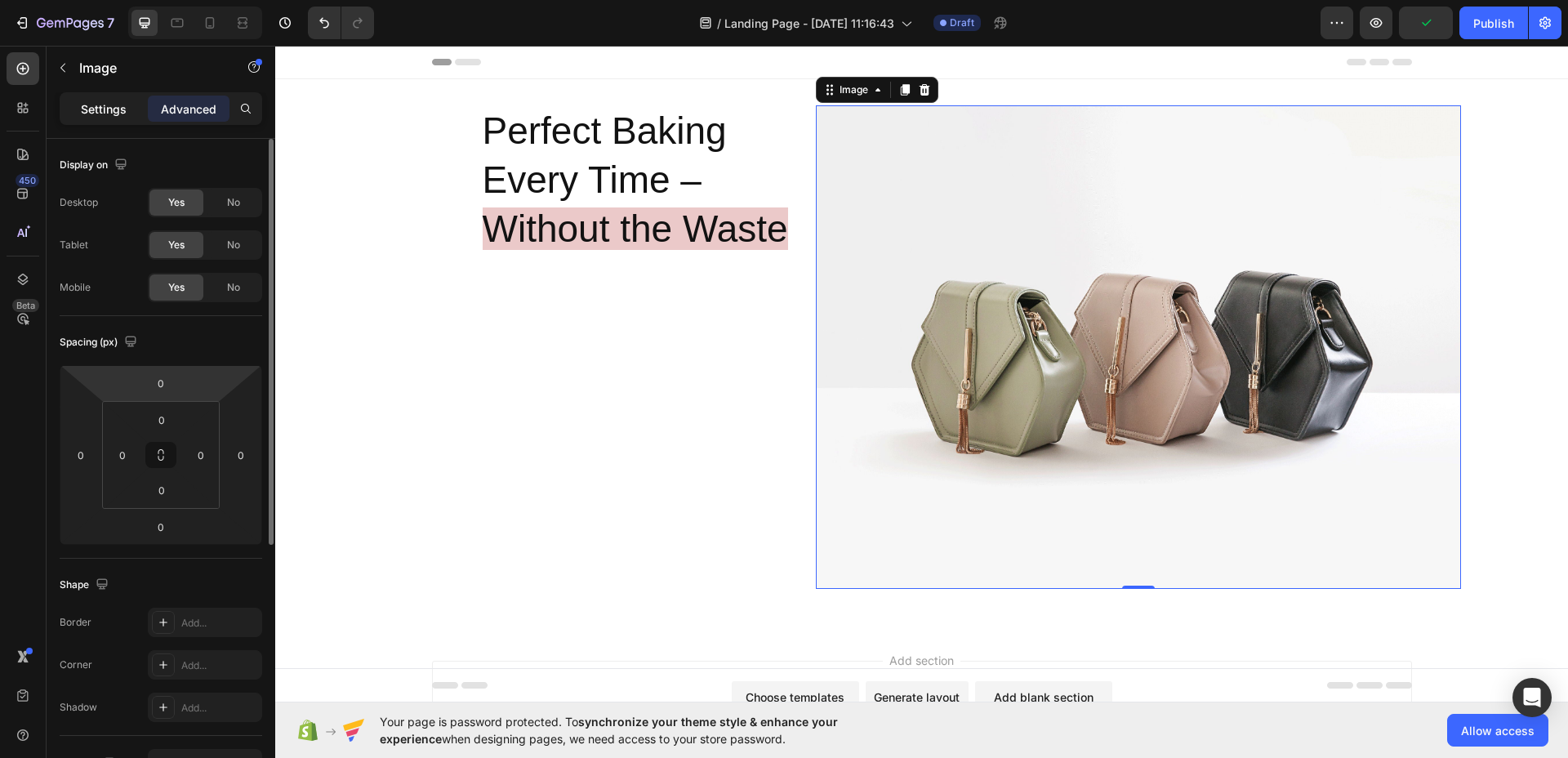
click at [115, 106] on p "Settings" at bounding box center [104, 108] width 46 height 17
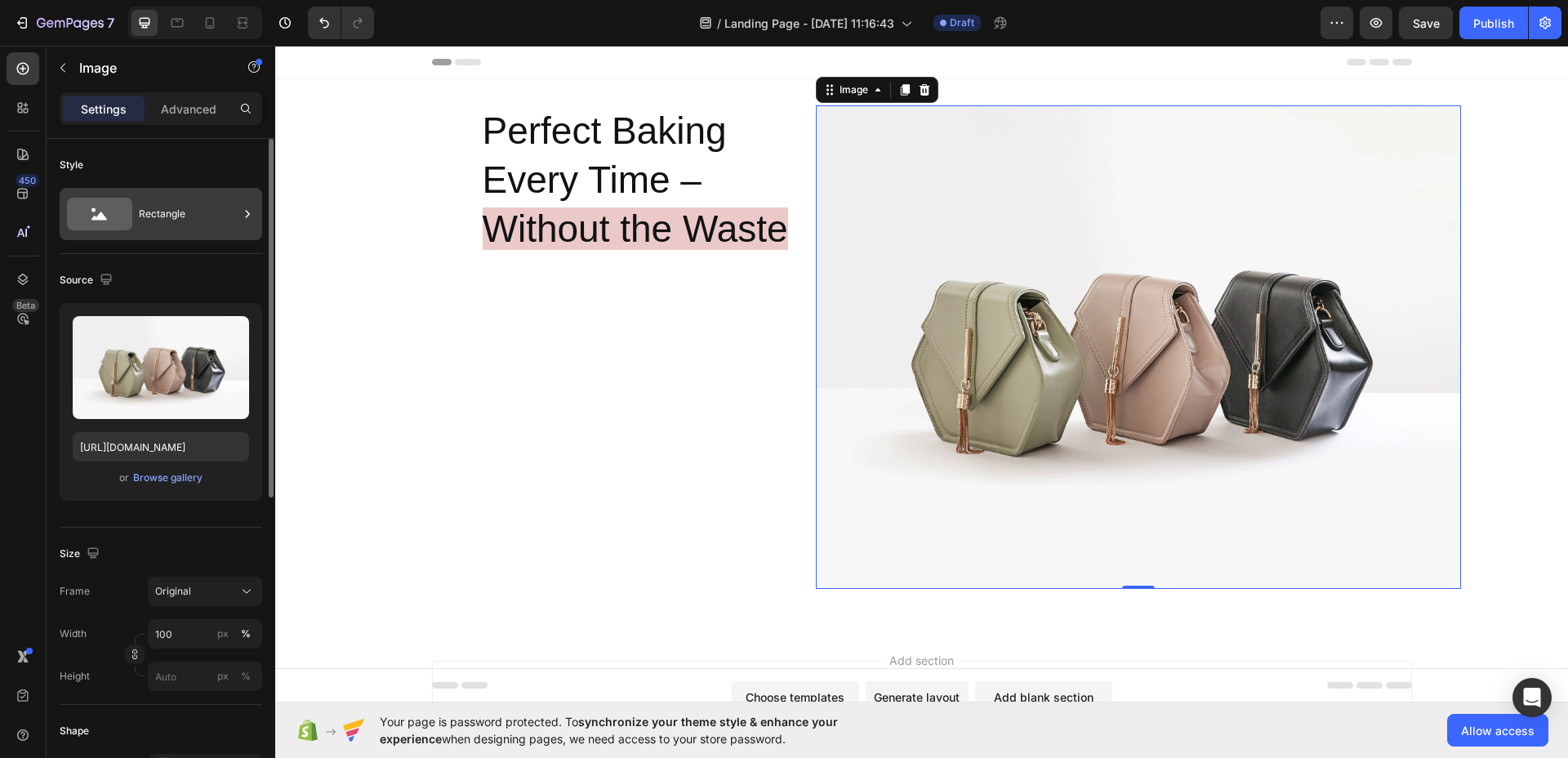
click at [149, 193] on div "Rectangle" at bounding box center [161, 214] width 203 height 52
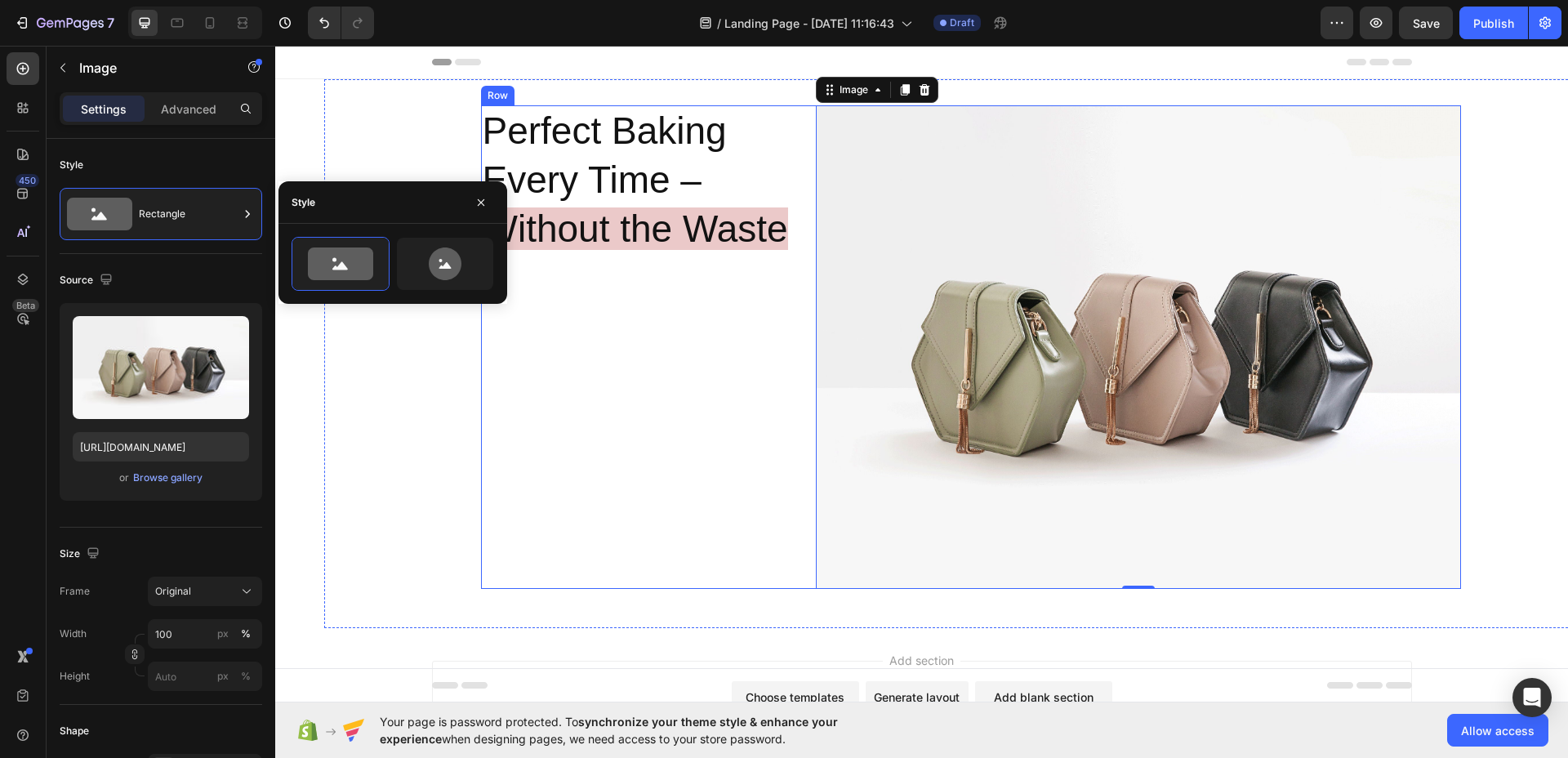
click at [649, 453] on div "Perfect Baking Every Time – Without the Waste Heading" at bounding box center [642, 347] width 322 height 483
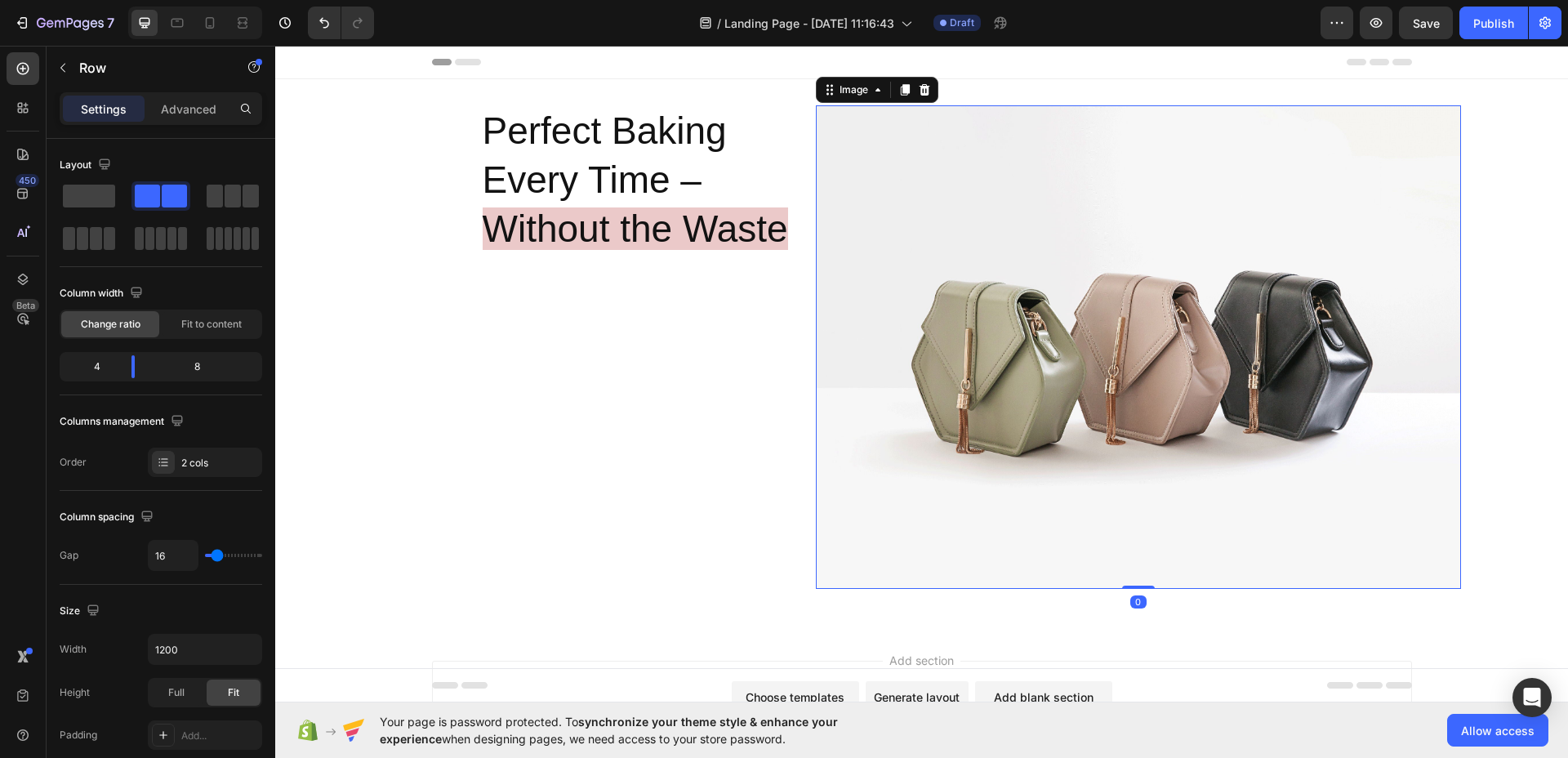
click at [980, 468] on img at bounding box center [1137, 347] width 644 height 483
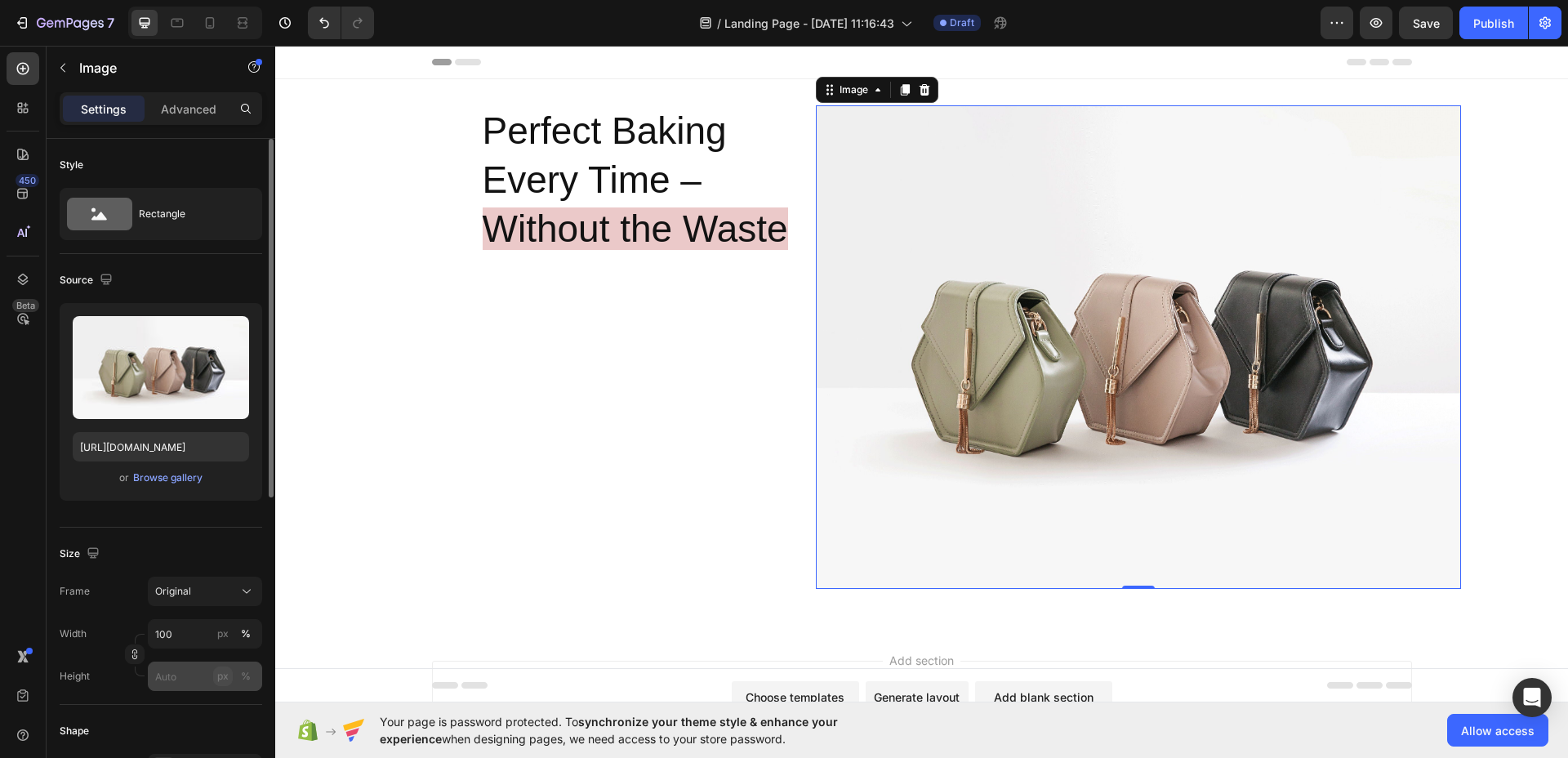
click at [225, 679] on div "px" at bounding box center [222, 677] width 11 height 15
click at [249, 679] on div "%" at bounding box center [246, 677] width 9 height 15
click at [158, 679] on input "px %" at bounding box center [205, 676] width 114 height 29
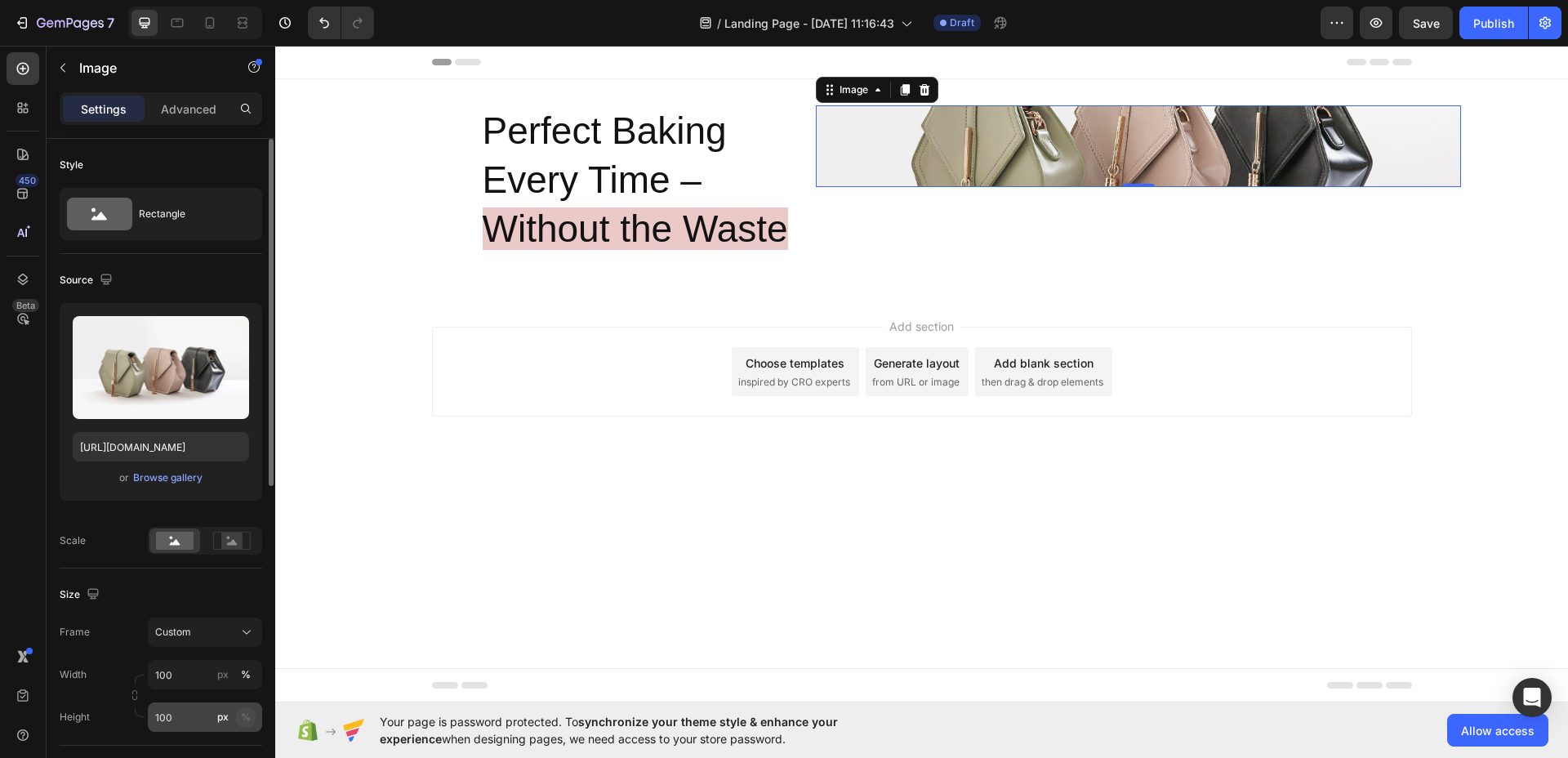
click at [248, 717] on div "%" at bounding box center [246, 717] width 9 height 15
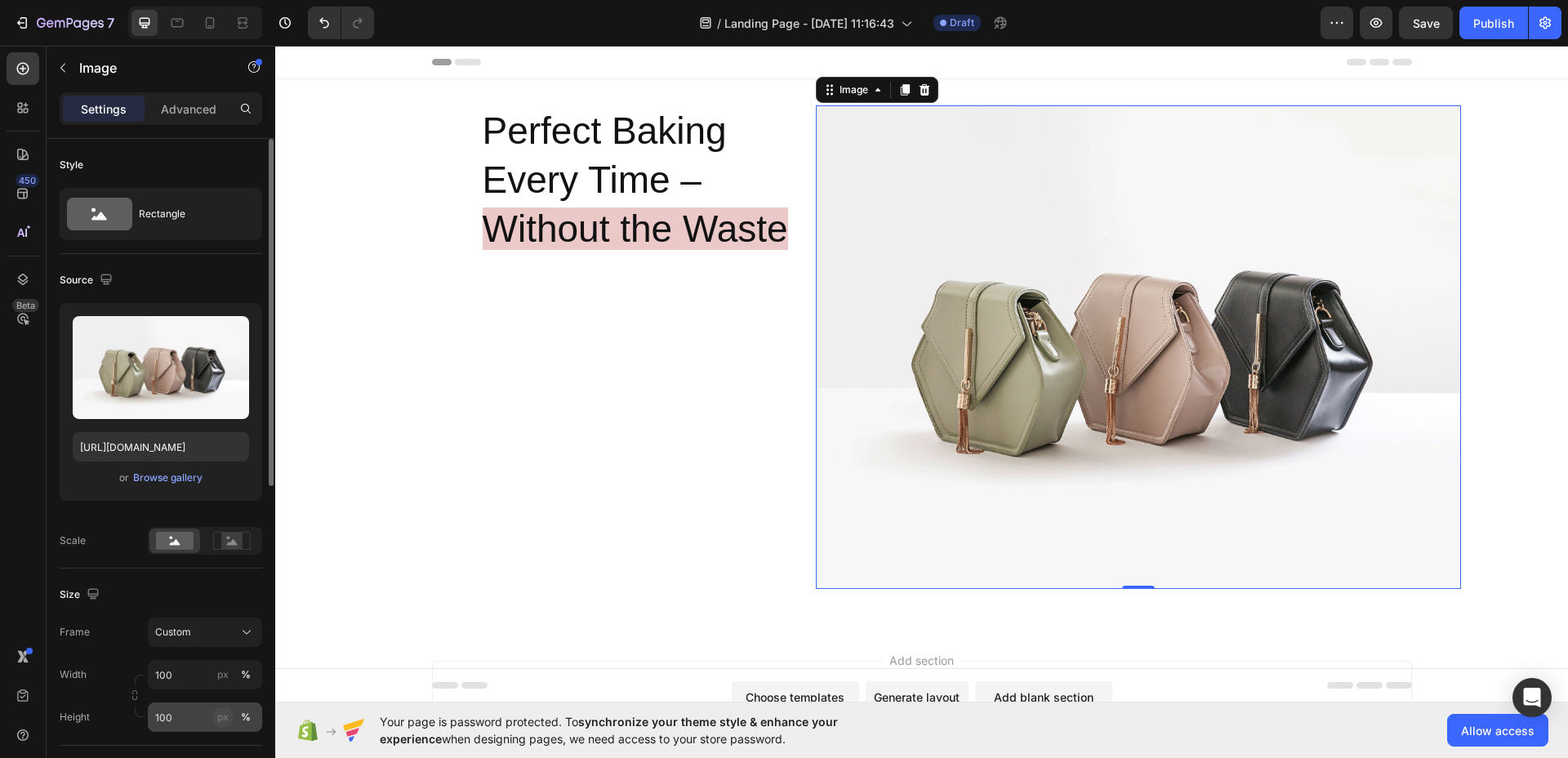
click at [222, 719] on div "px" at bounding box center [222, 717] width 11 height 15
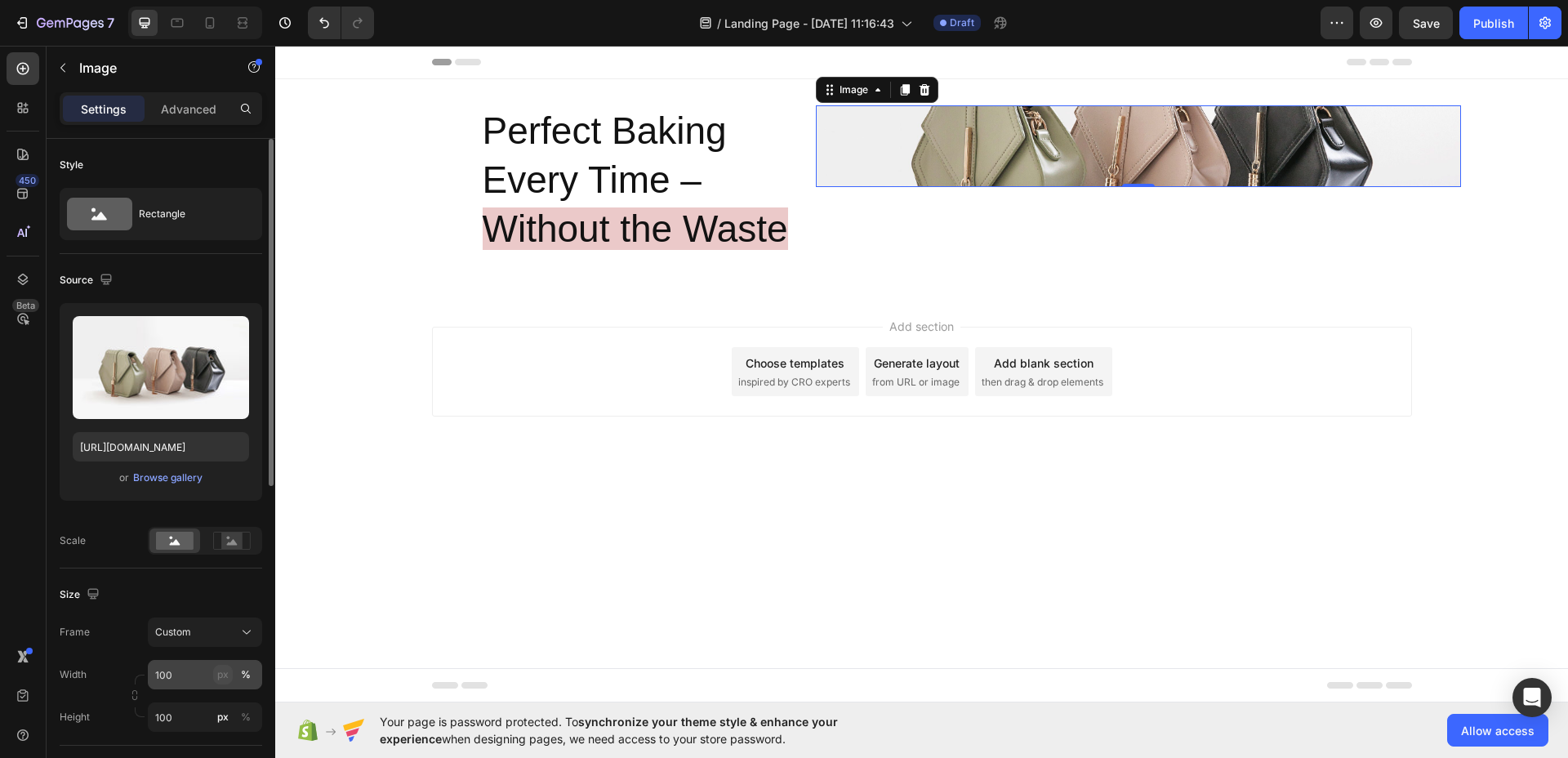
click at [224, 676] on div "px" at bounding box center [222, 675] width 11 height 15
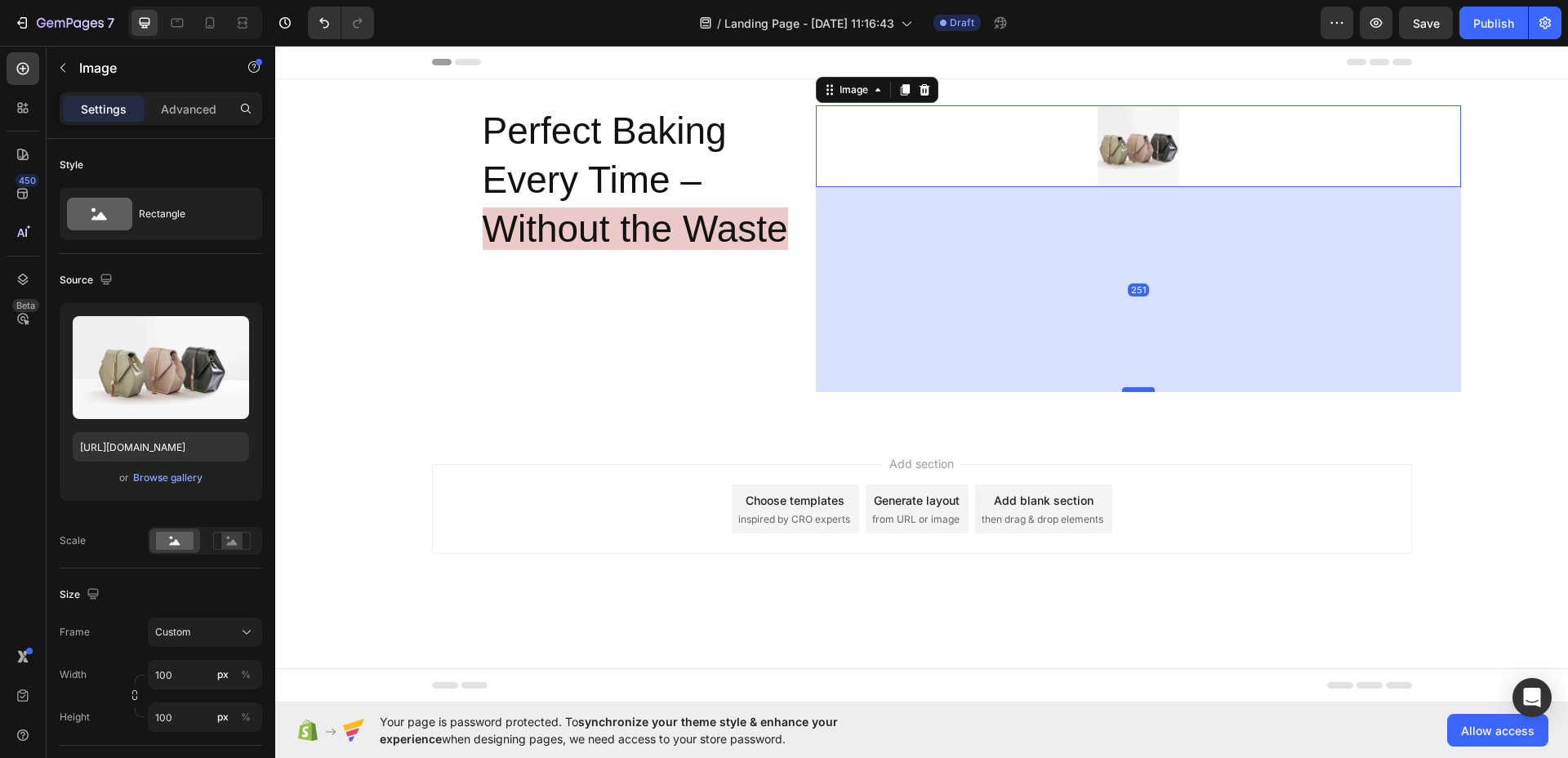
drag, startPoint x: 1148, startPoint y: 186, endPoint x: 1142, endPoint y: 392, distance: 206.1
click at [1142, 392] on div at bounding box center [1138, 389] width 33 height 5
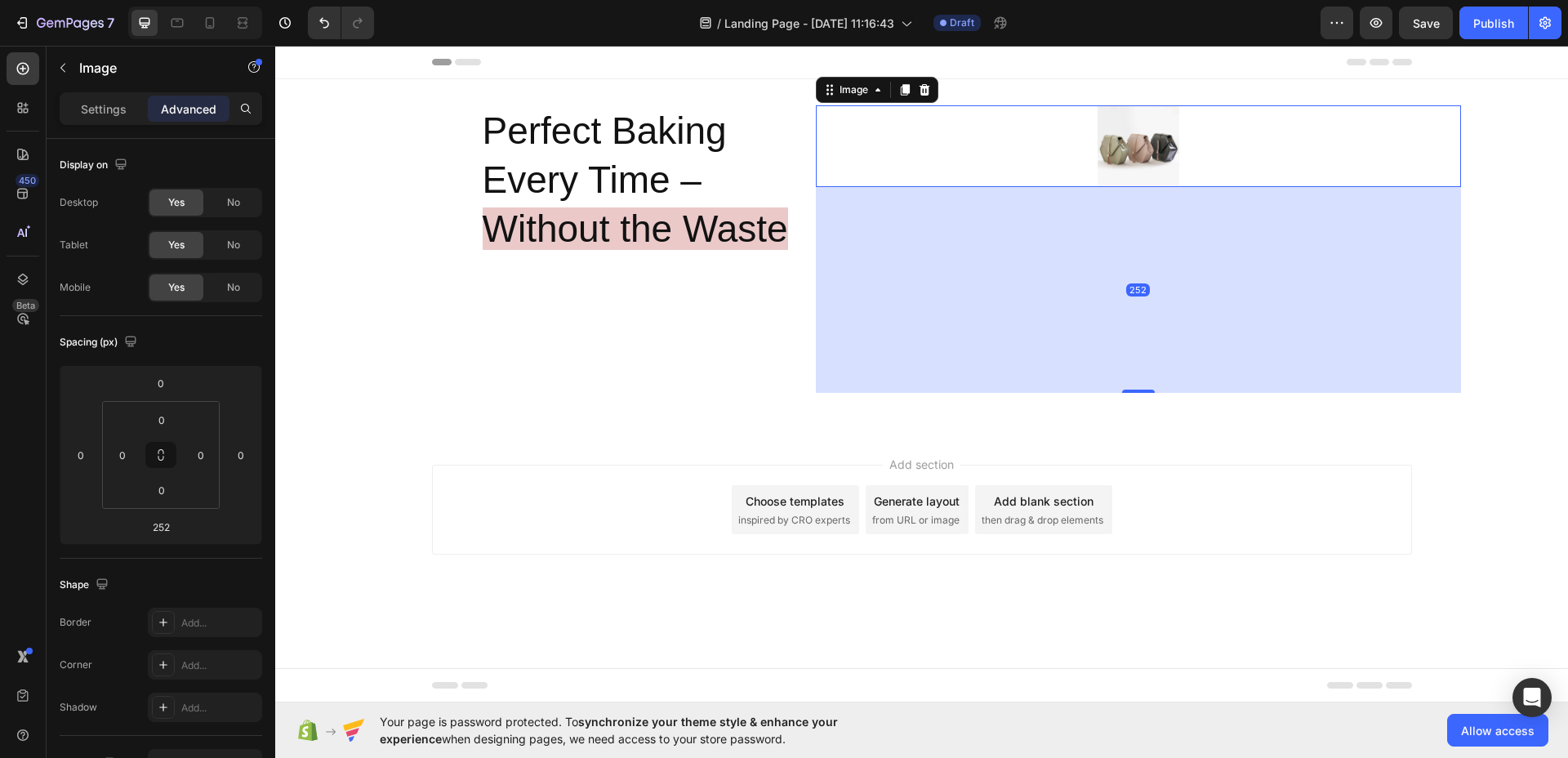
click at [1142, 150] on img at bounding box center [1137, 146] width 81 height 81
drag, startPoint x: 1552, startPoint y: 349, endPoint x: 1524, endPoint y: 346, distance: 28.2
click at [1552, 349] on div "Perfect Baking Every Time – Without the Waste Heading Image 252 Row" at bounding box center [970, 256] width 1292 height 301
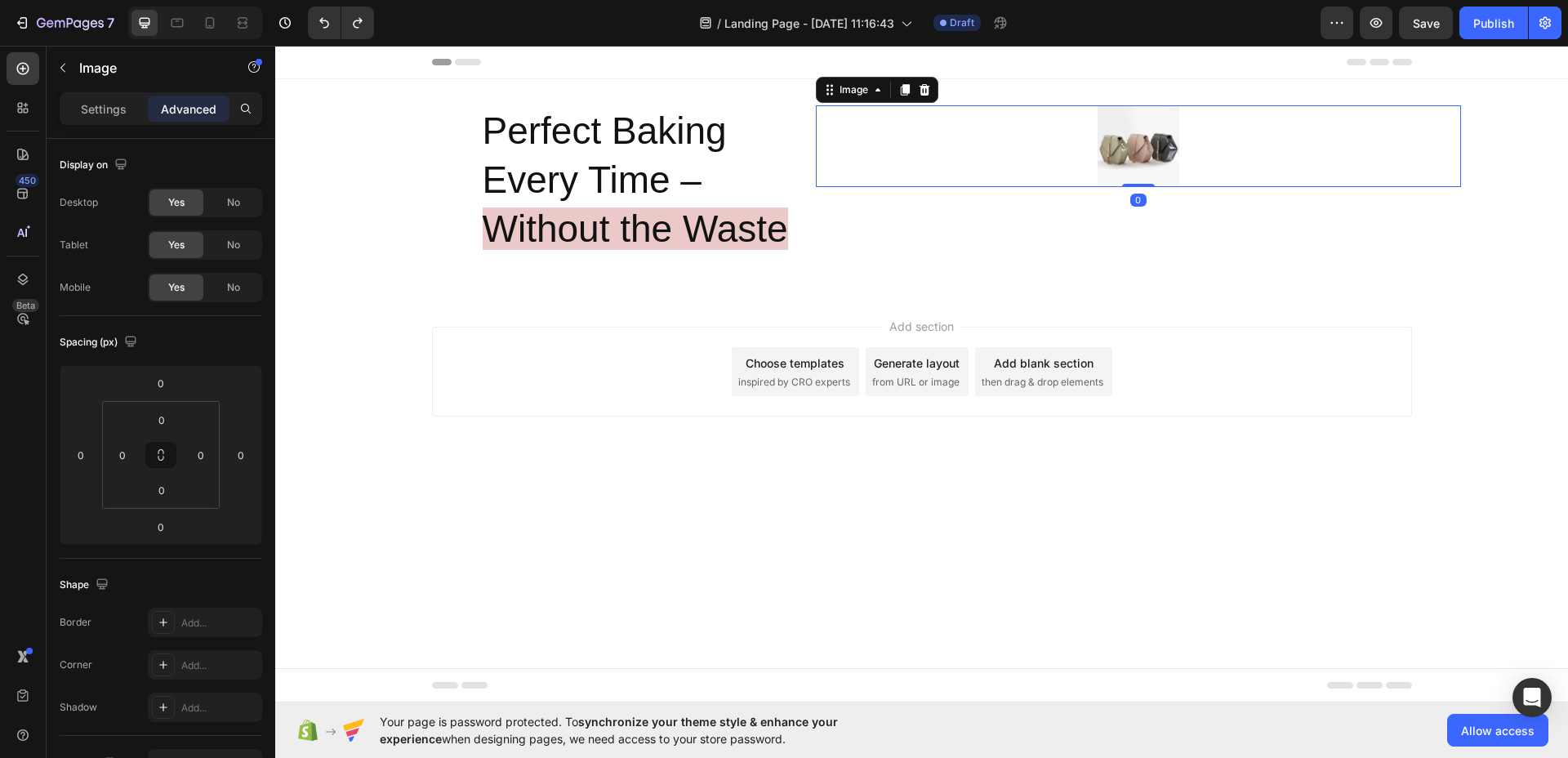
click at [1150, 153] on img at bounding box center [1137, 146] width 81 height 81
click at [1128, 159] on img at bounding box center [1137, 146] width 81 height 81
click at [1138, 146] on img at bounding box center [1137, 146] width 81 height 81
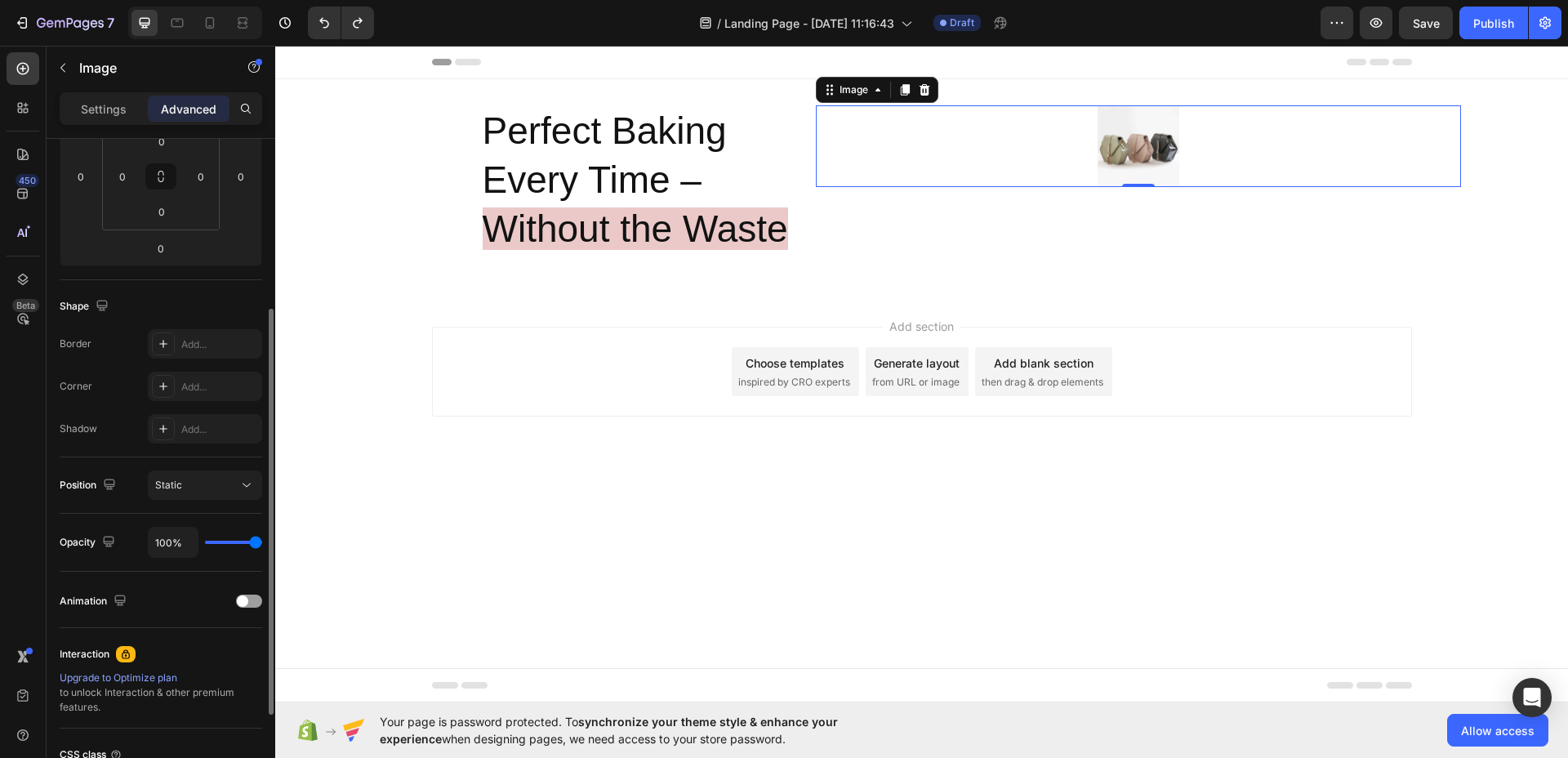
scroll to position [86, 0]
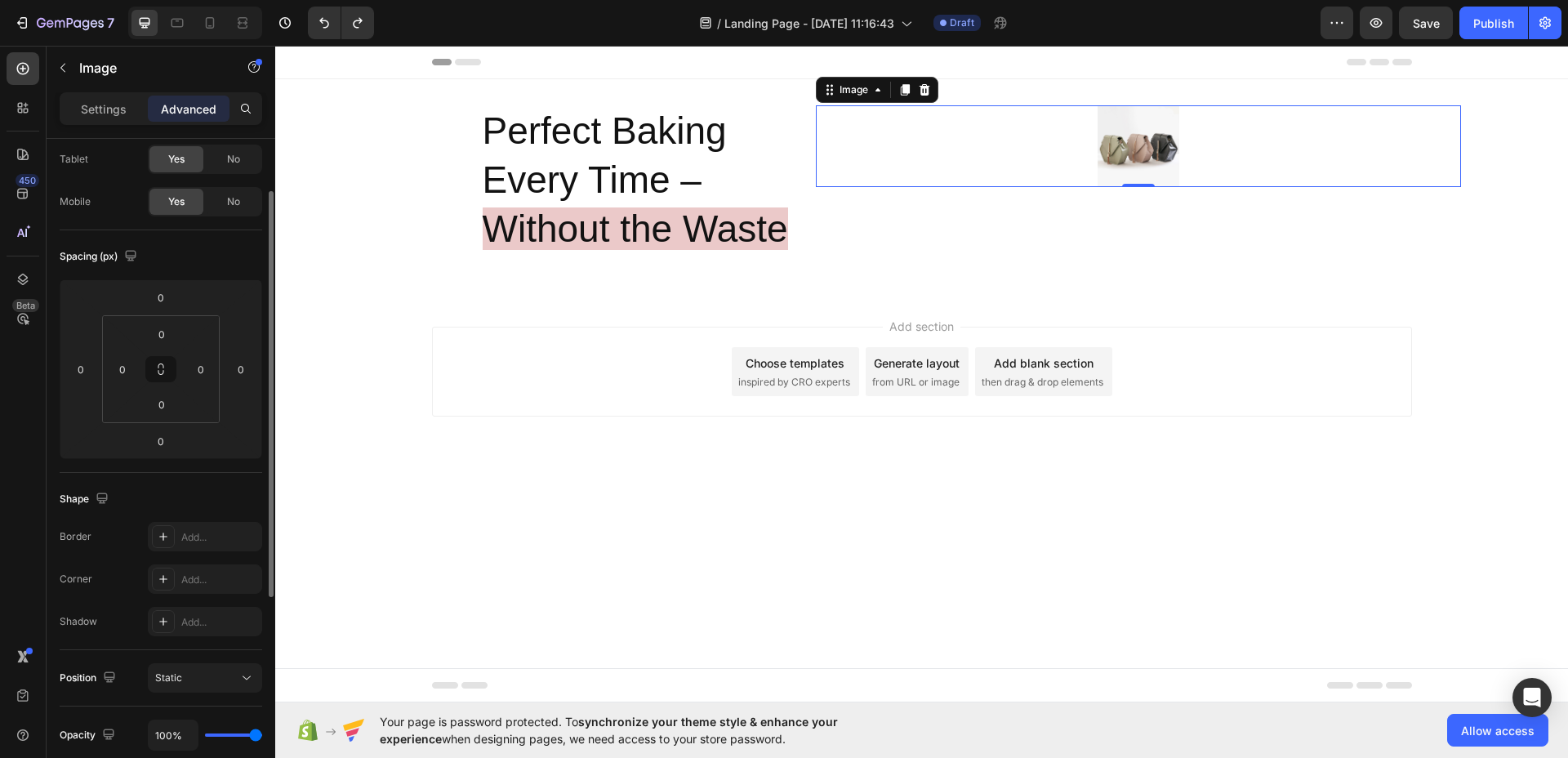
click at [1137, 156] on img at bounding box center [1137, 146] width 81 height 81
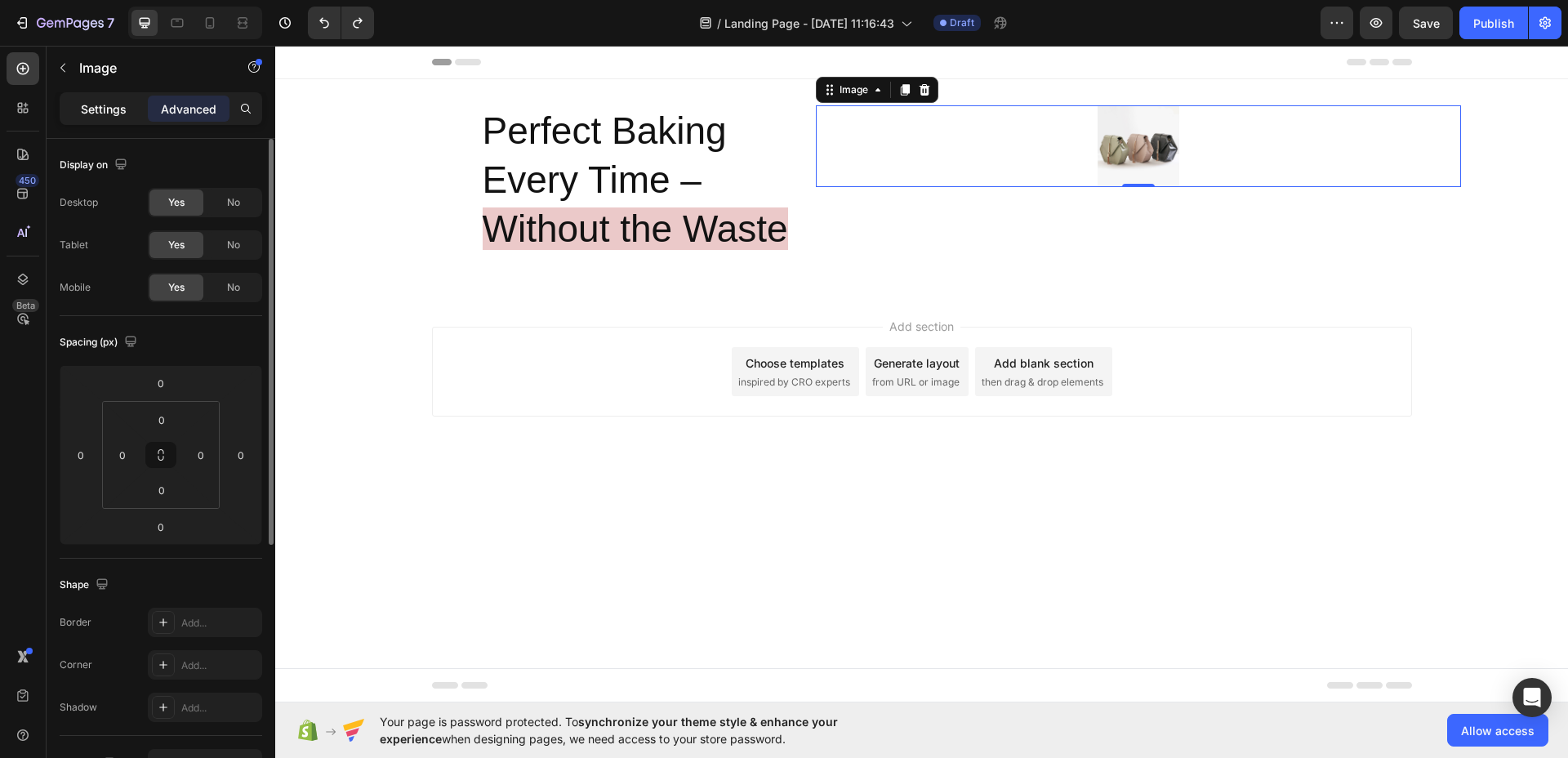
click at [110, 112] on p "Settings" at bounding box center [104, 108] width 46 height 17
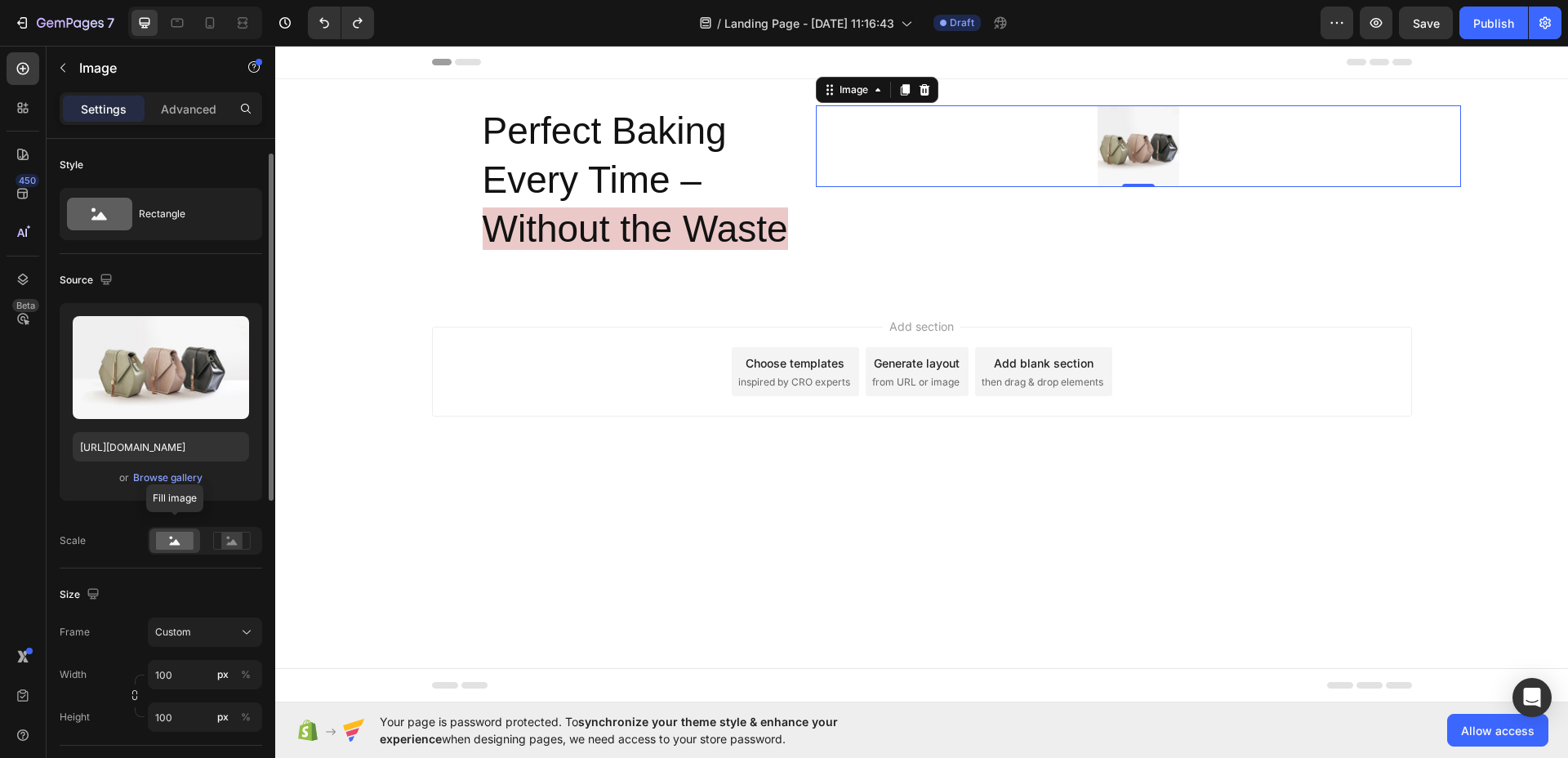
scroll to position [9, 0]
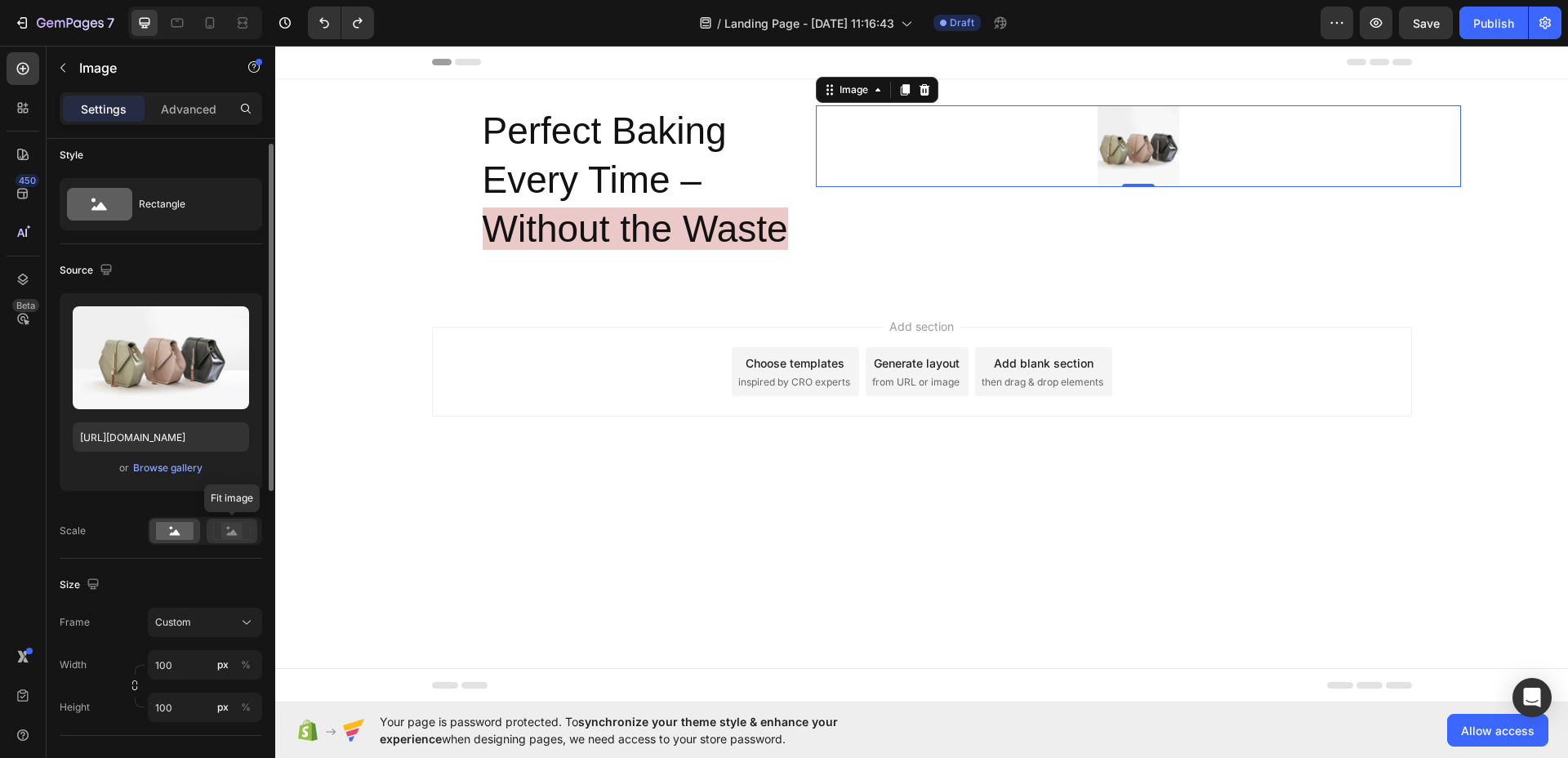
click at [228, 536] on rect at bounding box center [232, 530] width 21 height 16
click at [192, 534] on rect at bounding box center [175, 530] width 37 height 18
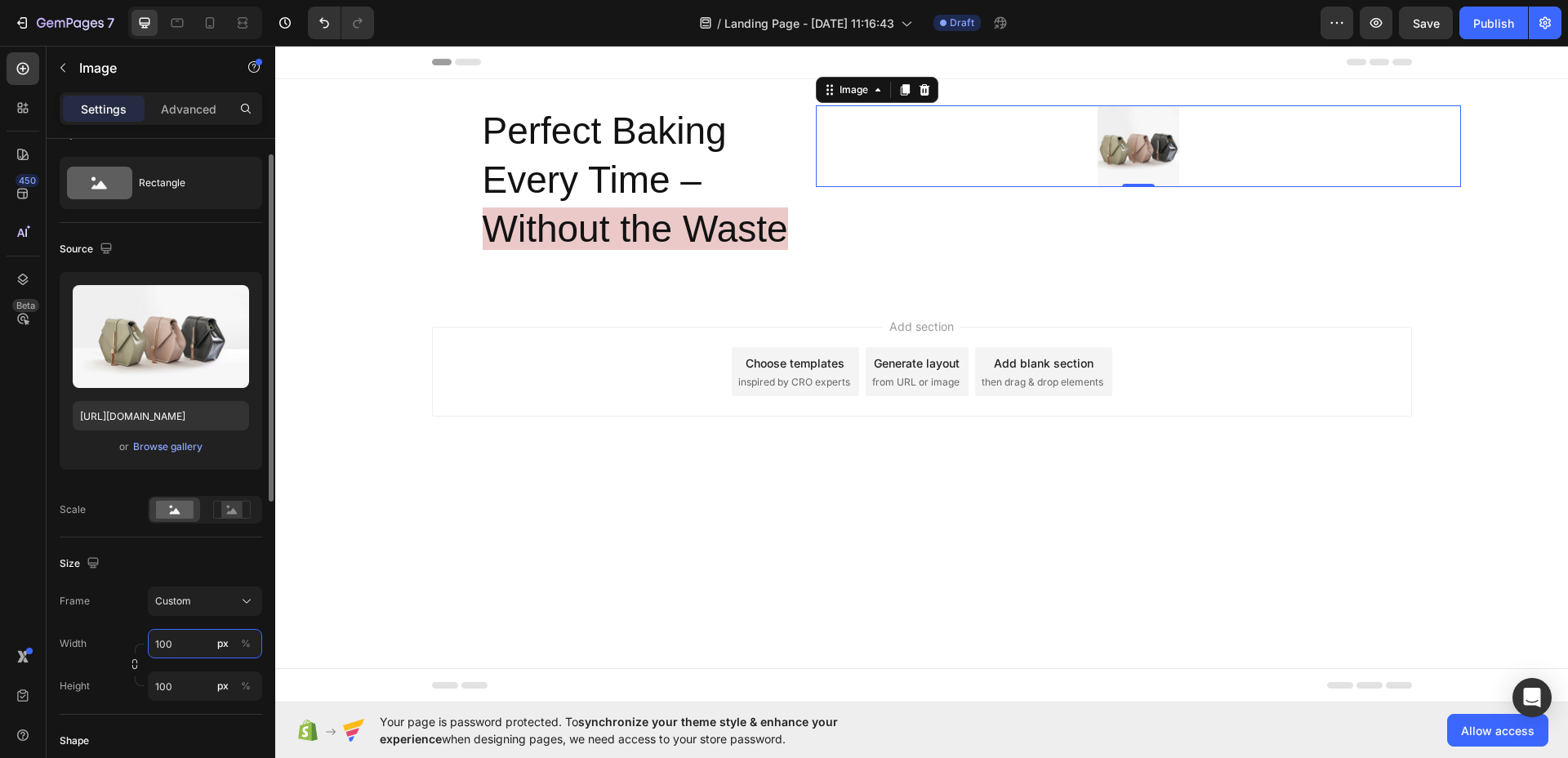
click at [191, 644] on input "100" at bounding box center [205, 643] width 114 height 29
click at [132, 665] on icon "button" at bounding box center [135, 664] width 11 height 11
click at [176, 644] on input "100" at bounding box center [205, 643] width 114 height 29
click at [245, 601] on icon at bounding box center [247, 601] width 8 height 4
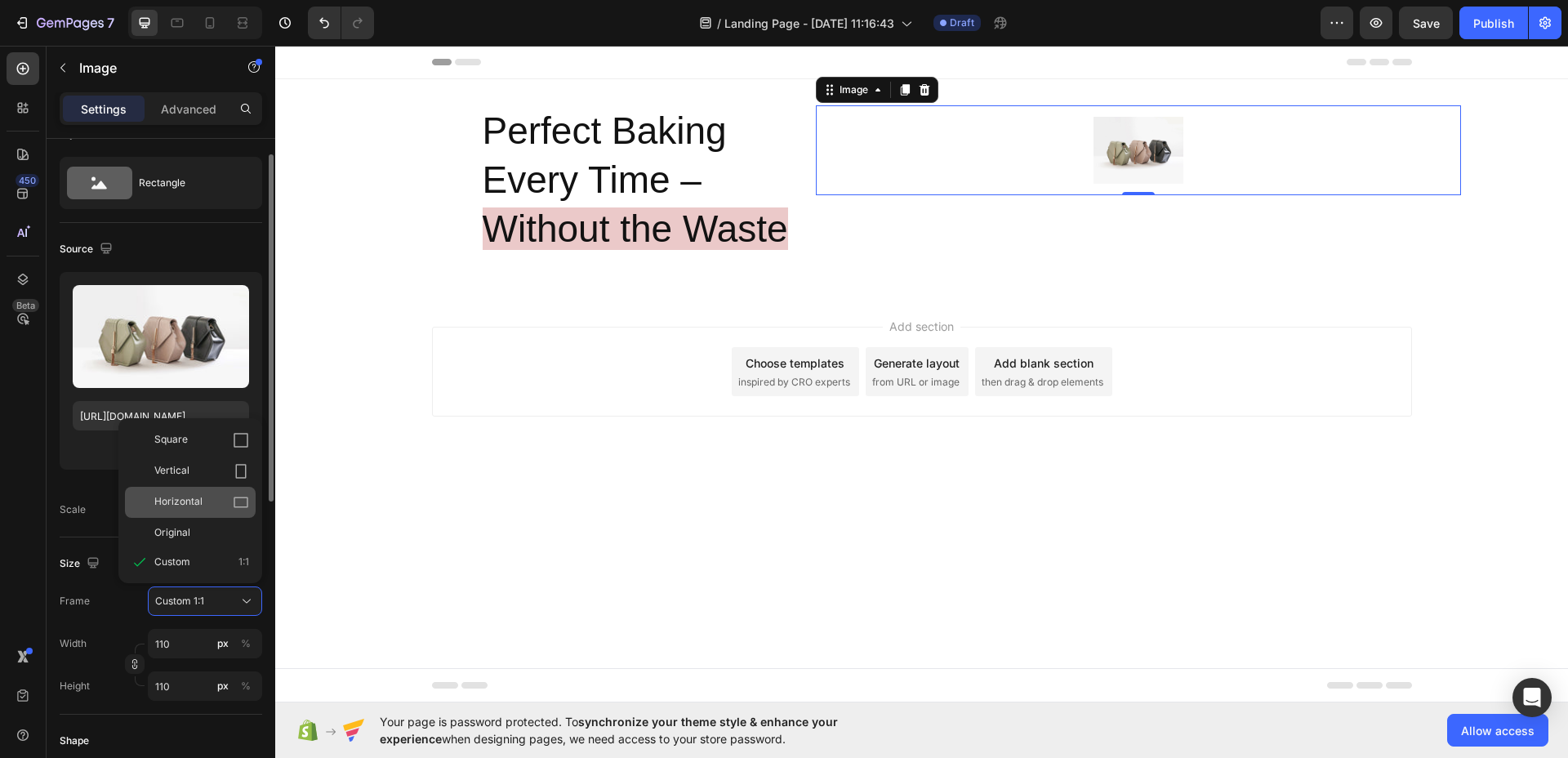
click at [213, 495] on div "Horizontal" at bounding box center [201, 502] width 94 height 16
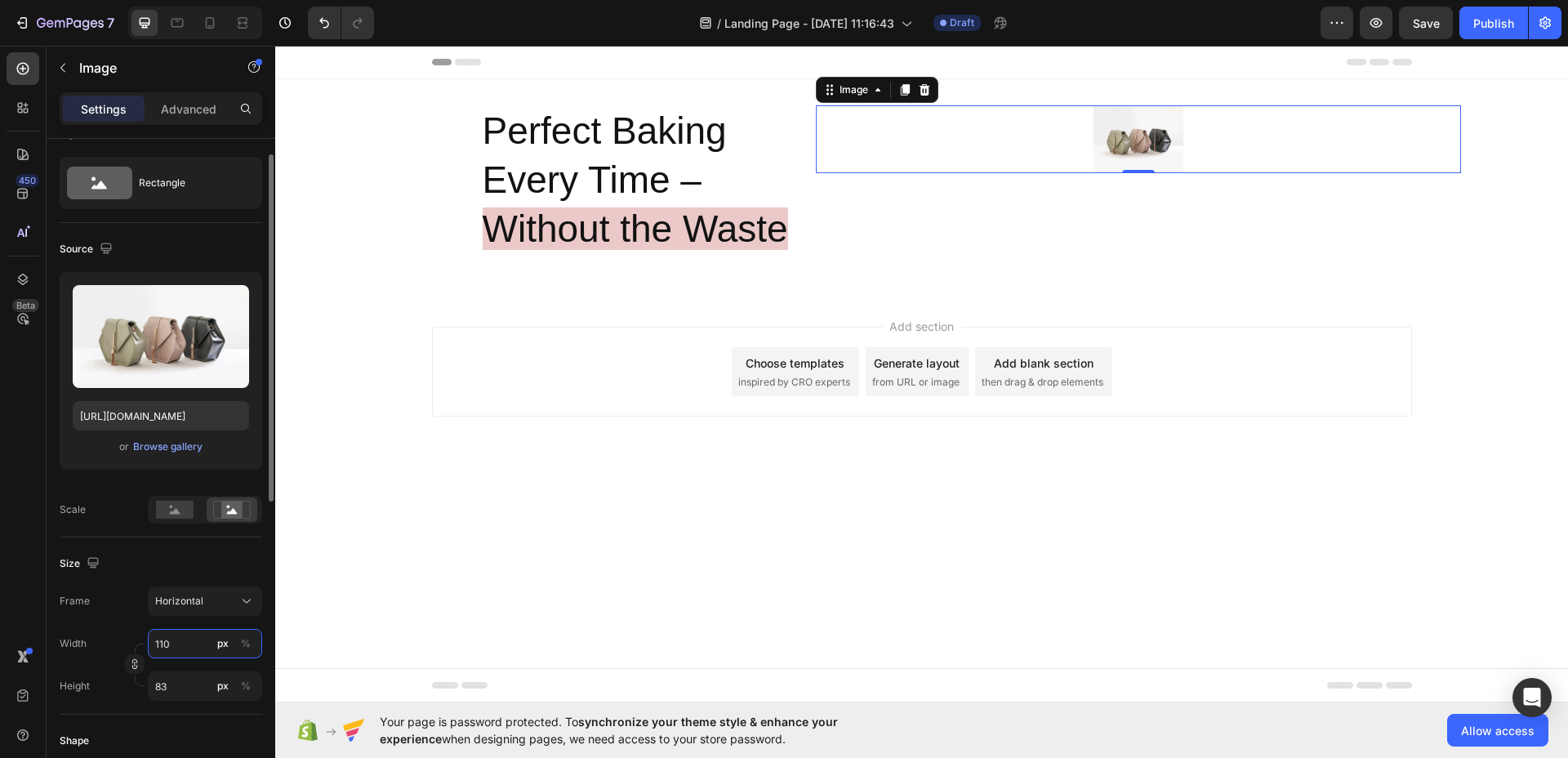
click at [197, 651] on input "110" at bounding box center [205, 643] width 114 height 29
click at [229, 598] on div "Horizontal" at bounding box center [195, 601] width 80 height 15
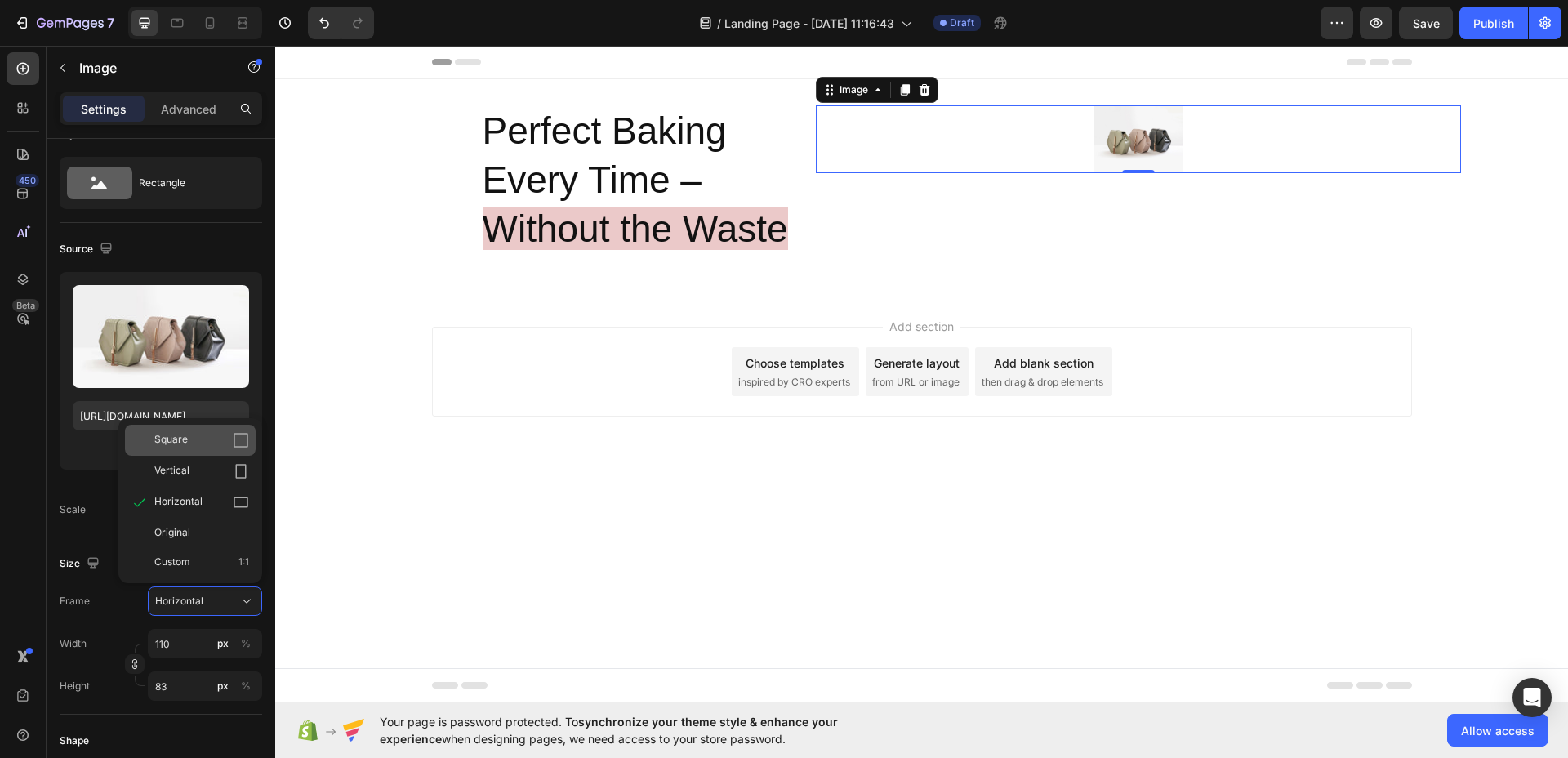
click at [235, 437] on icon at bounding box center [240, 439] width 16 height 16
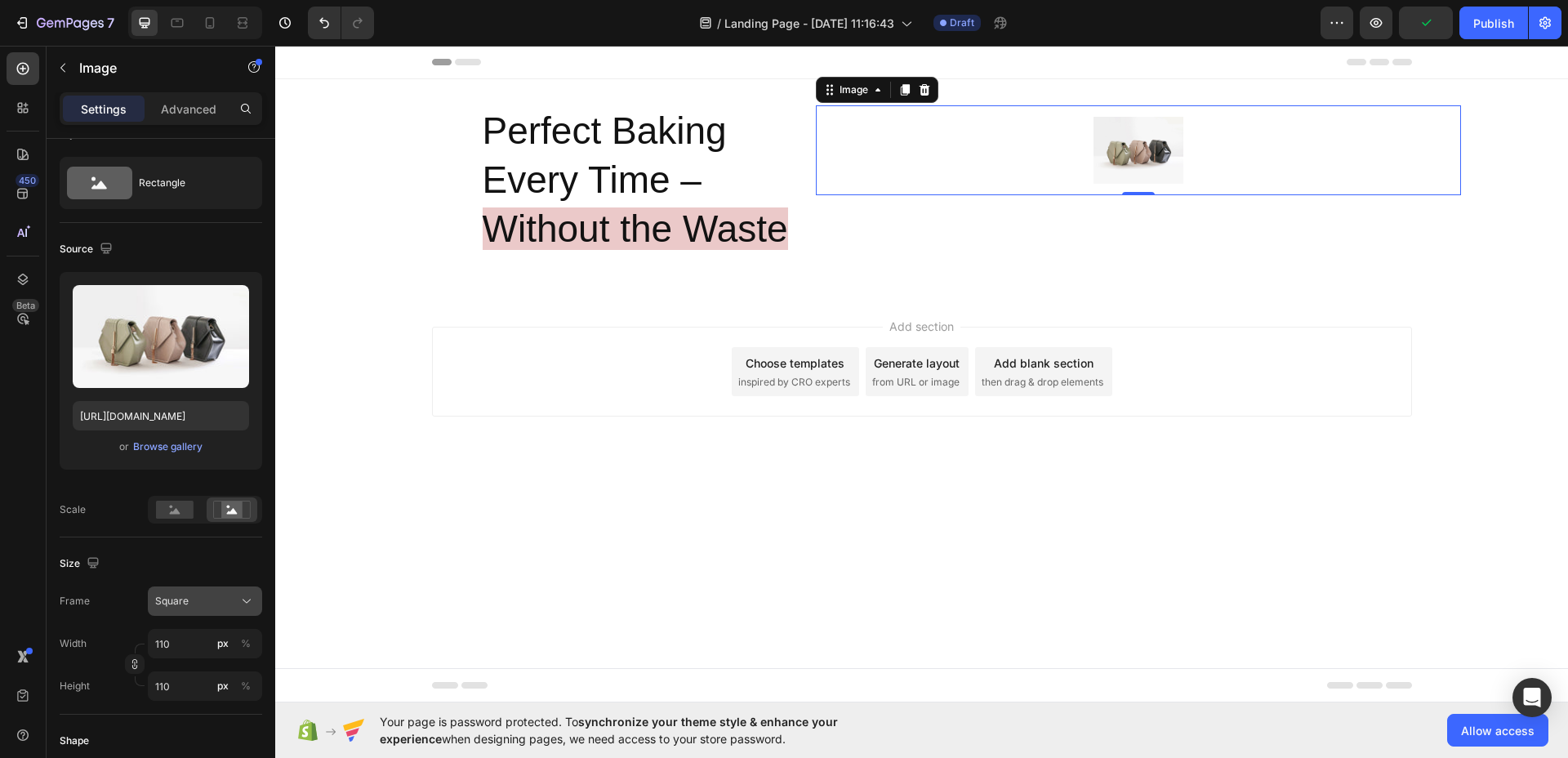
click at [190, 606] on div "Square" at bounding box center [195, 601] width 80 height 15
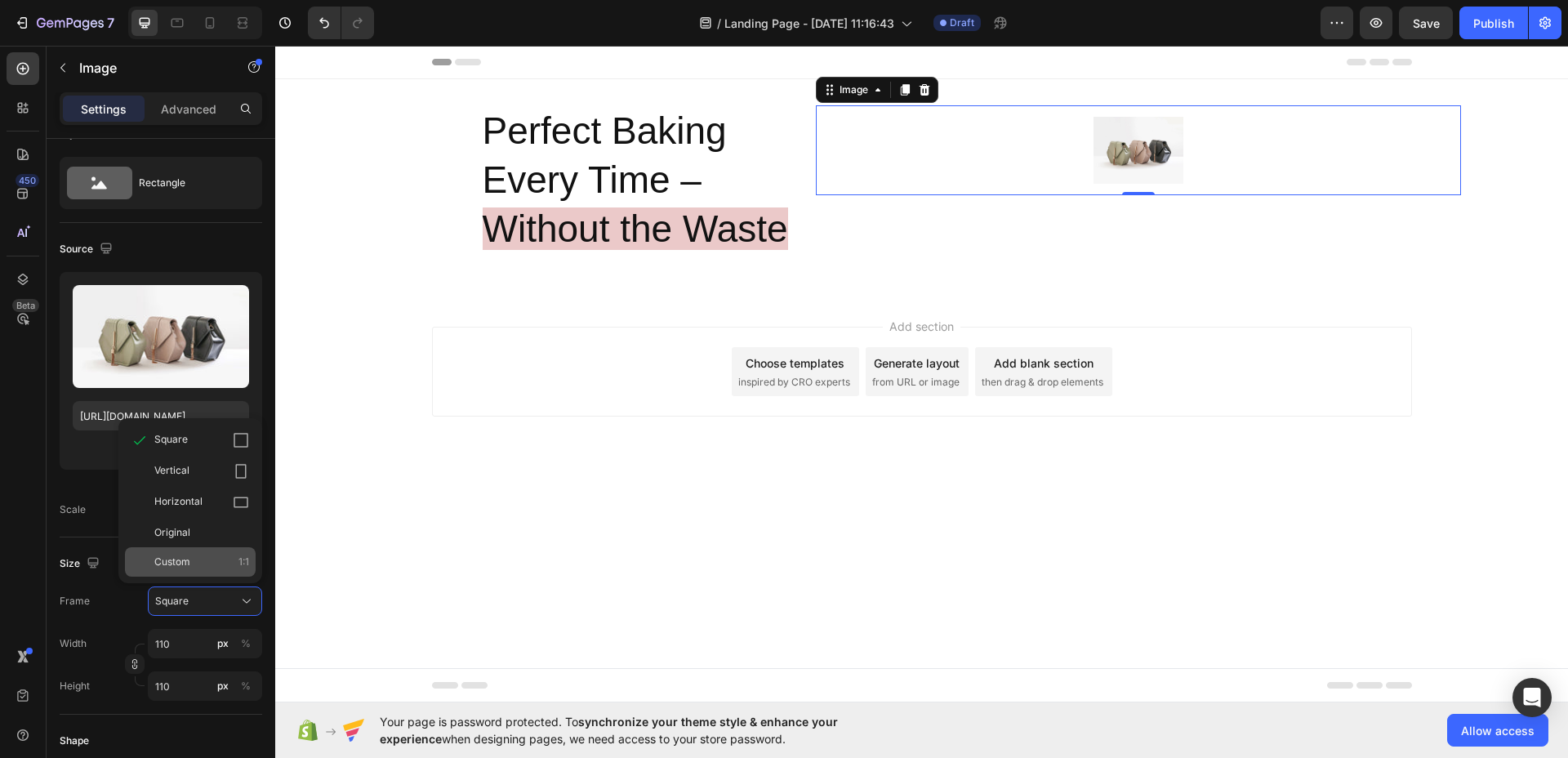
click at [193, 567] on div "Custom 1:1" at bounding box center [201, 562] width 94 height 15
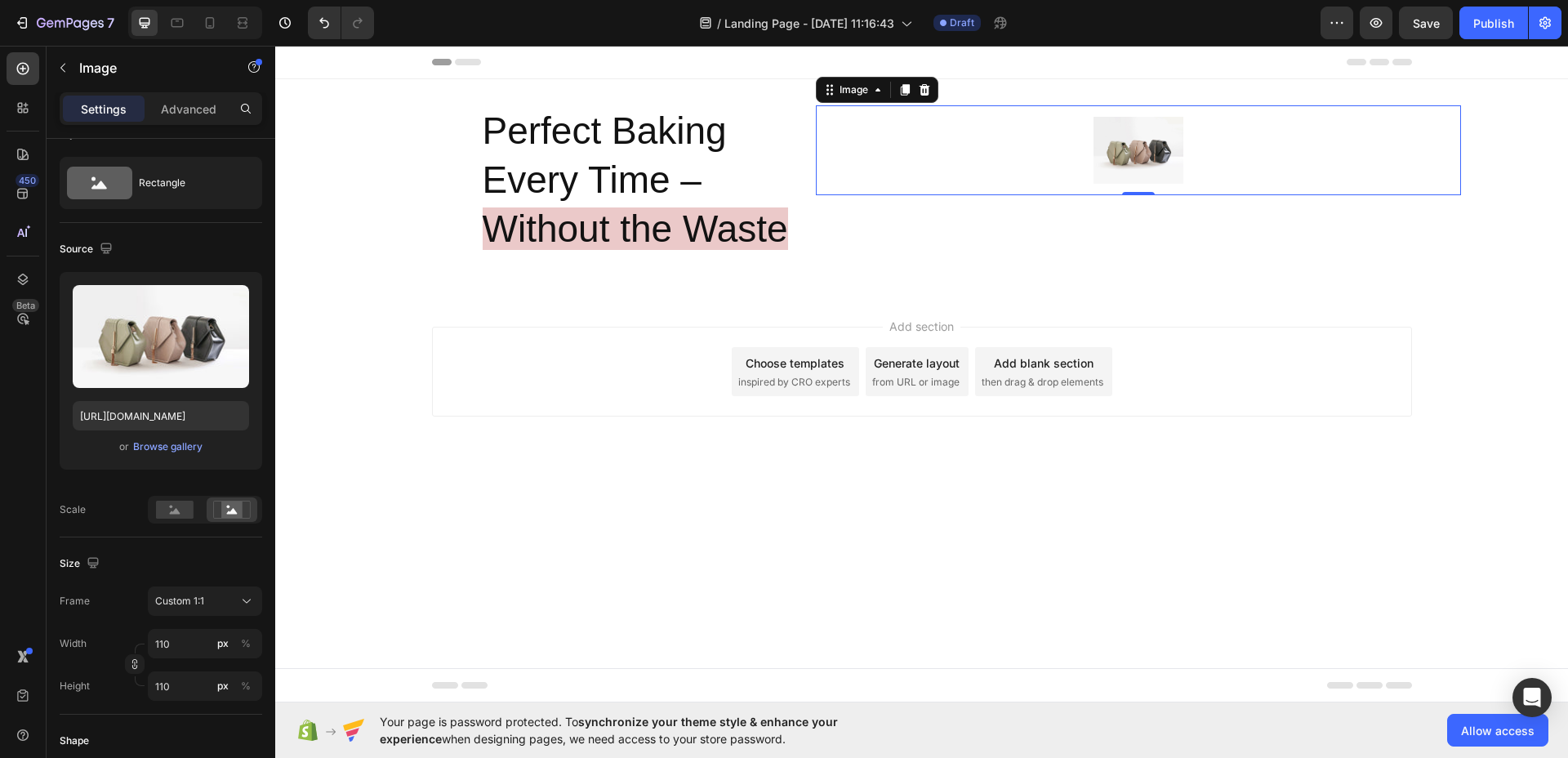
click at [1117, 154] on img at bounding box center [1138, 150] width 90 height 90
click at [192, 695] on input "110" at bounding box center [205, 685] width 114 height 29
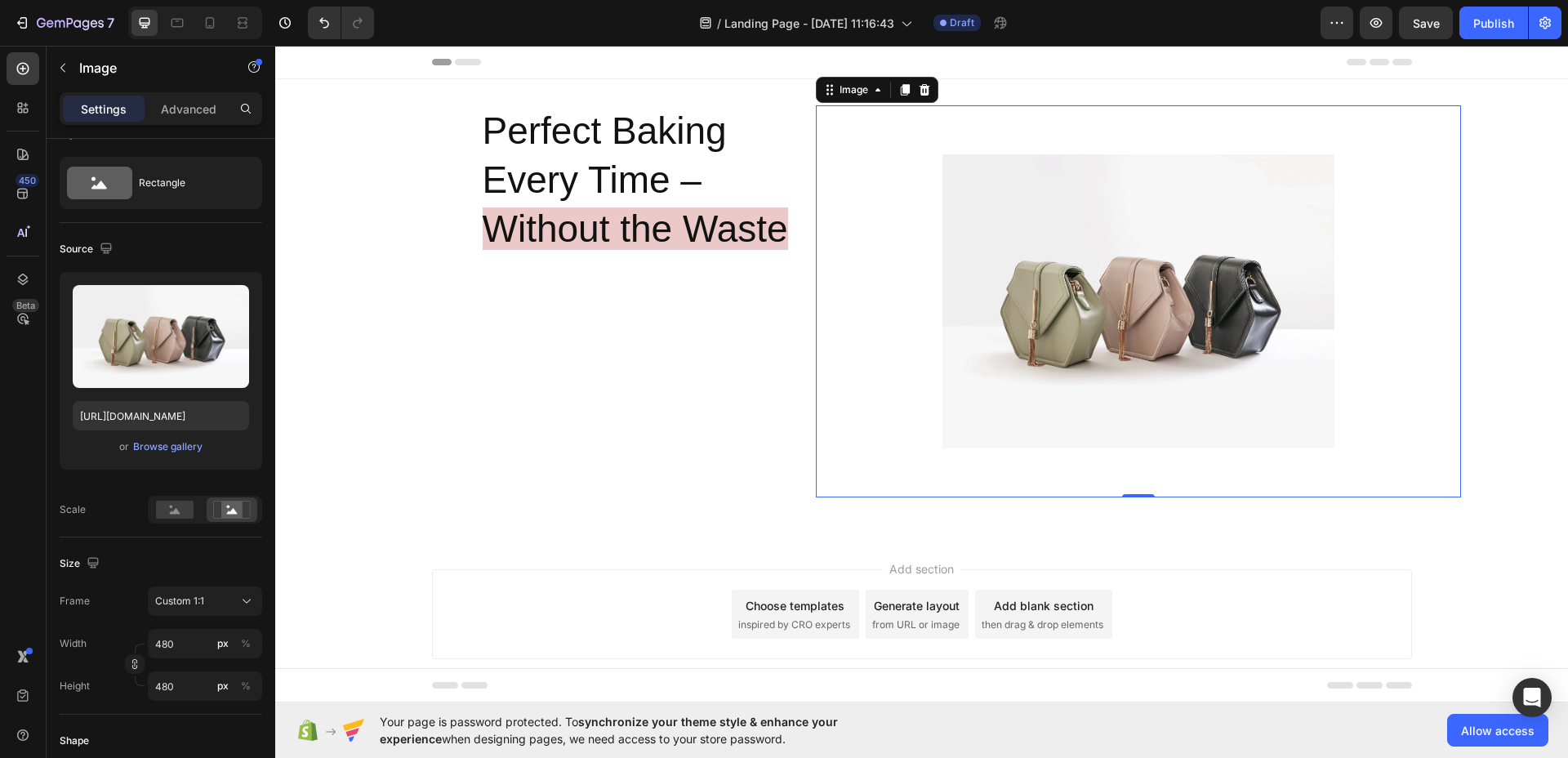
click at [1185, 270] on img at bounding box center [1137, 301] width 392 height 392
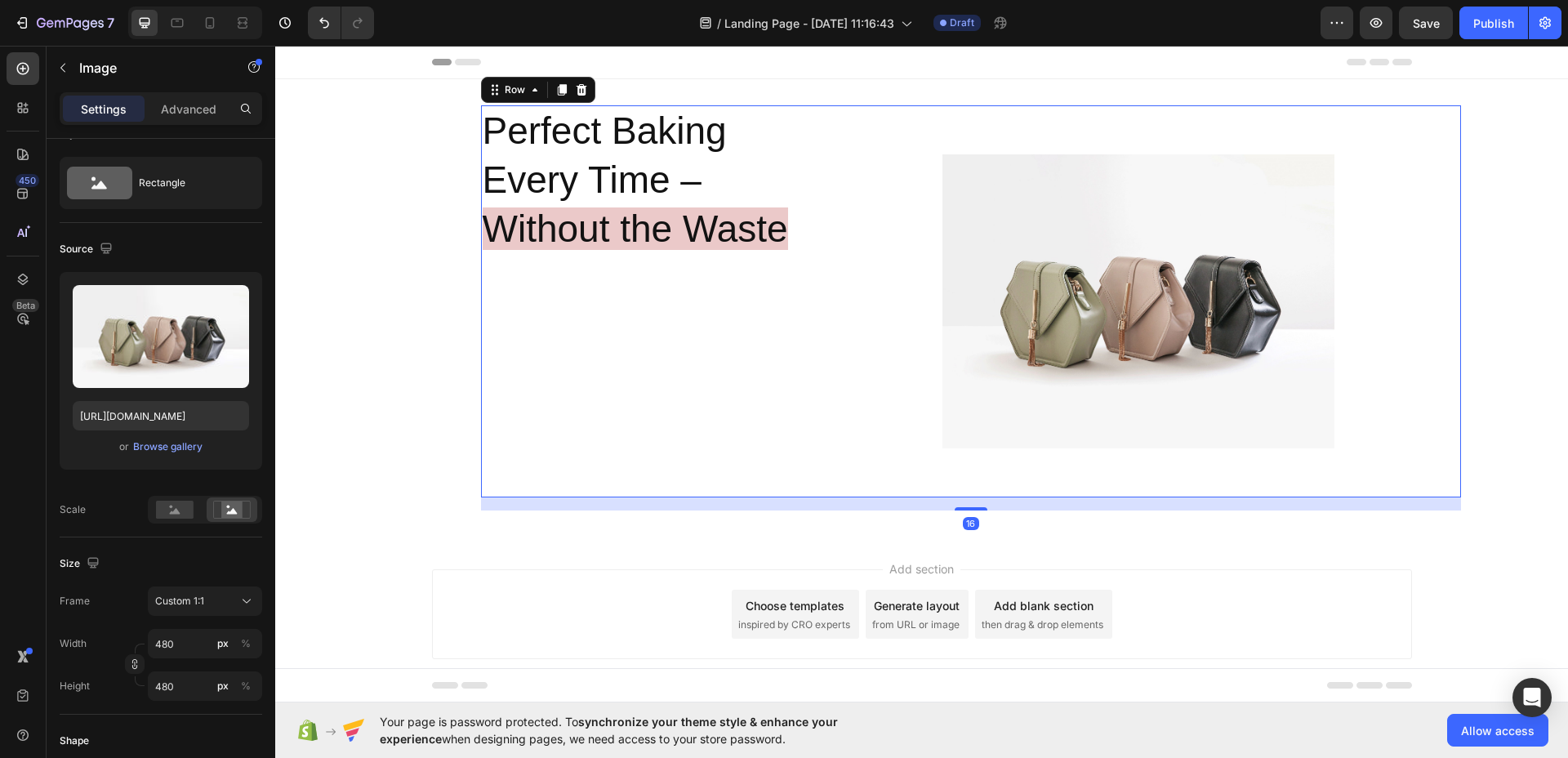
click at [735, 270] on div "Perfect Baking Every Time – Without the Waste Heading" at bounding box center [642, 301] width 322 height 392
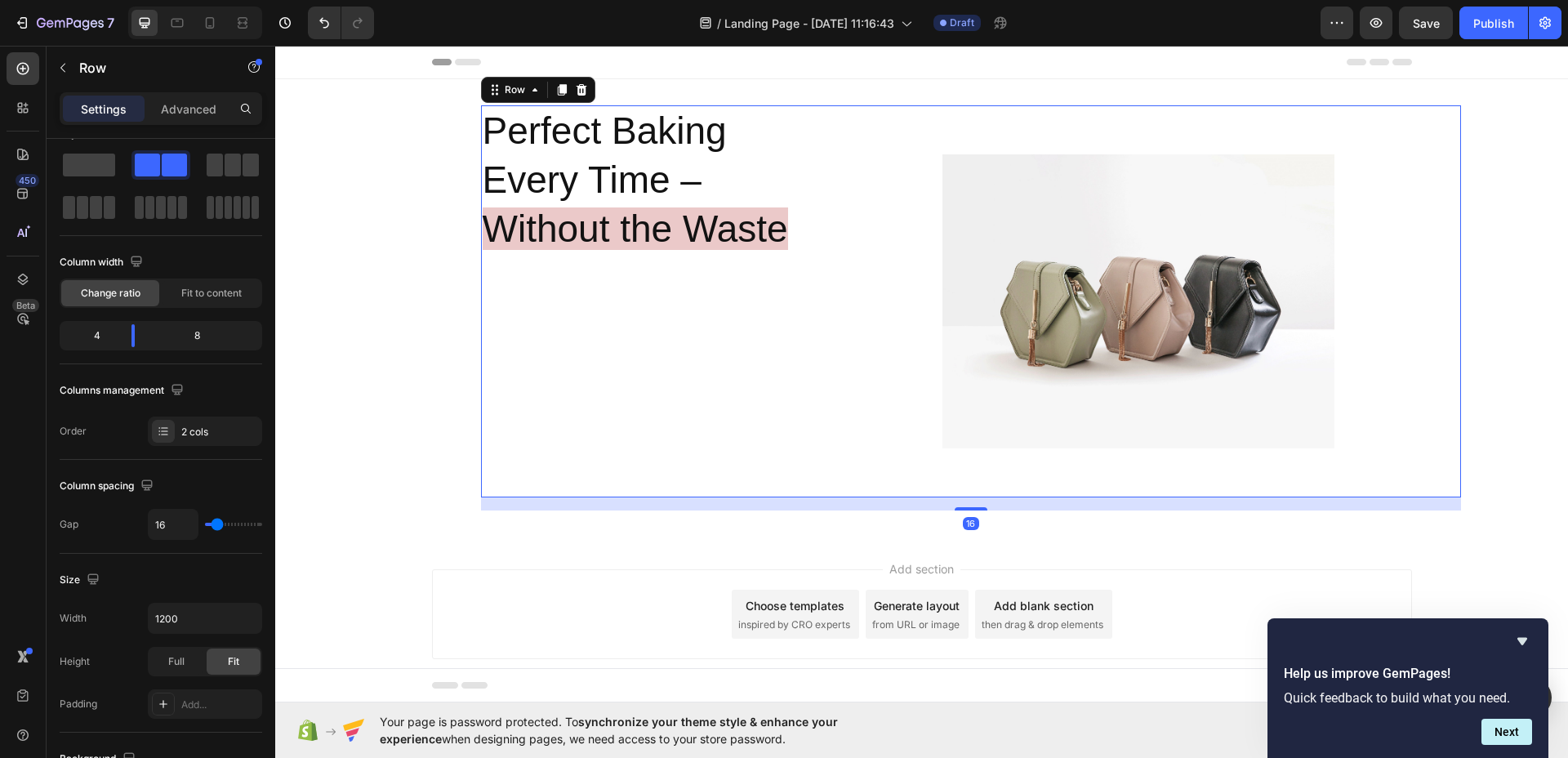
scroll to position [0, 0]
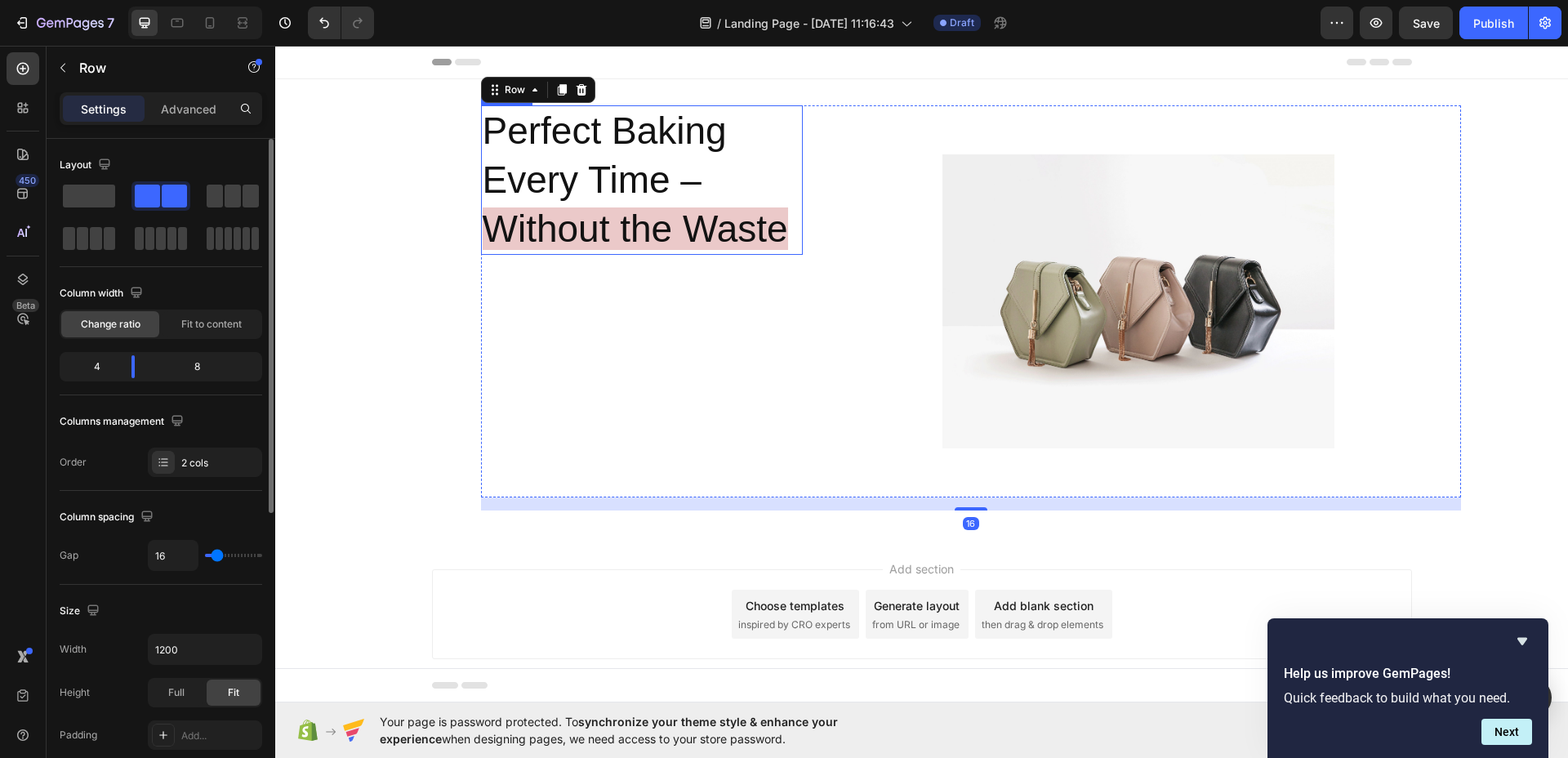
click at [755, 206] on p "Perfect Baking Every Time – Without the Waste" at bounding box center [642, 179] width 320 height 146
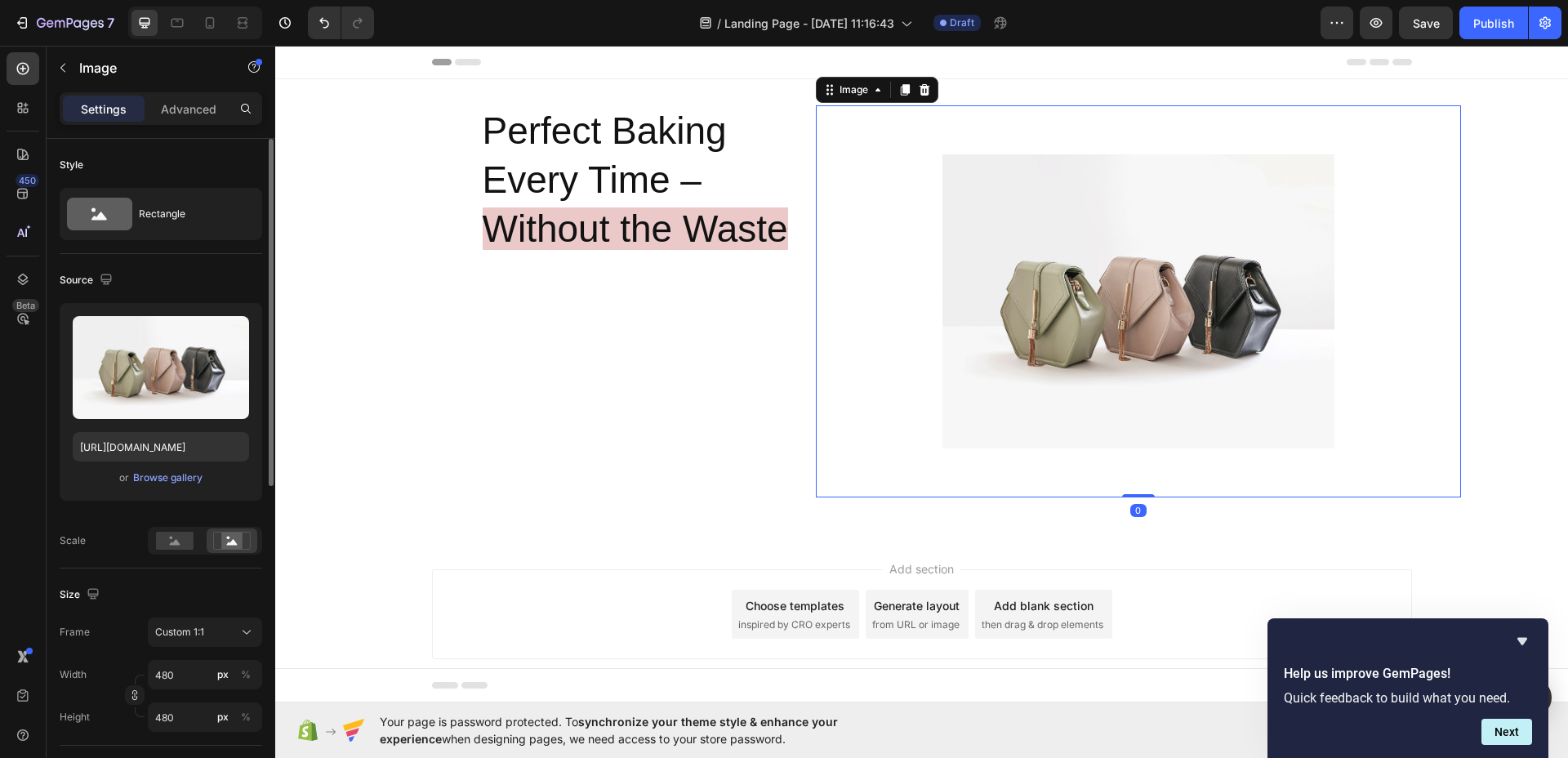
click at [1045, 215] on img at bounding box center [1137, 301] width 392 height 392
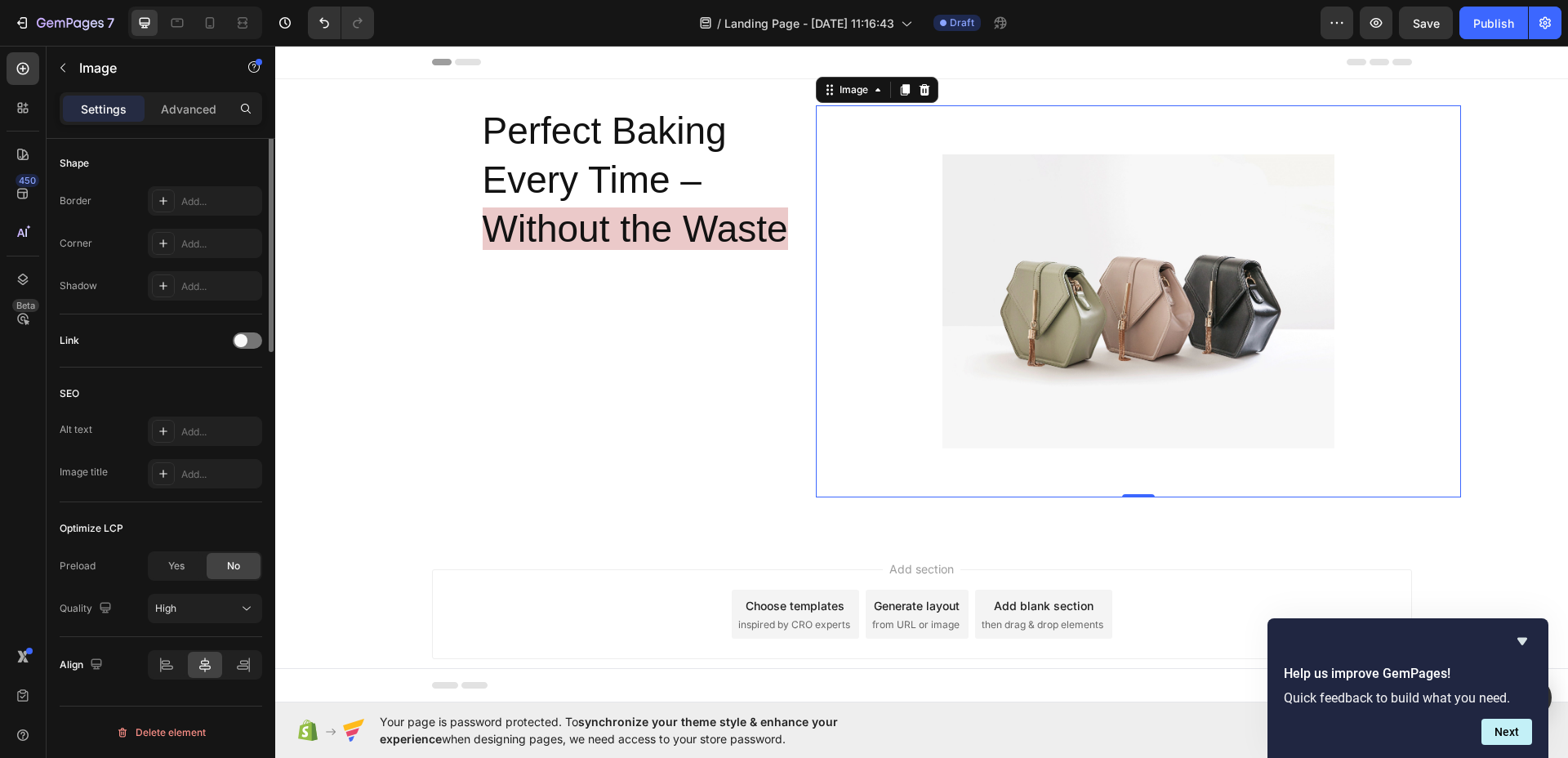
scroll to position [312, 0]
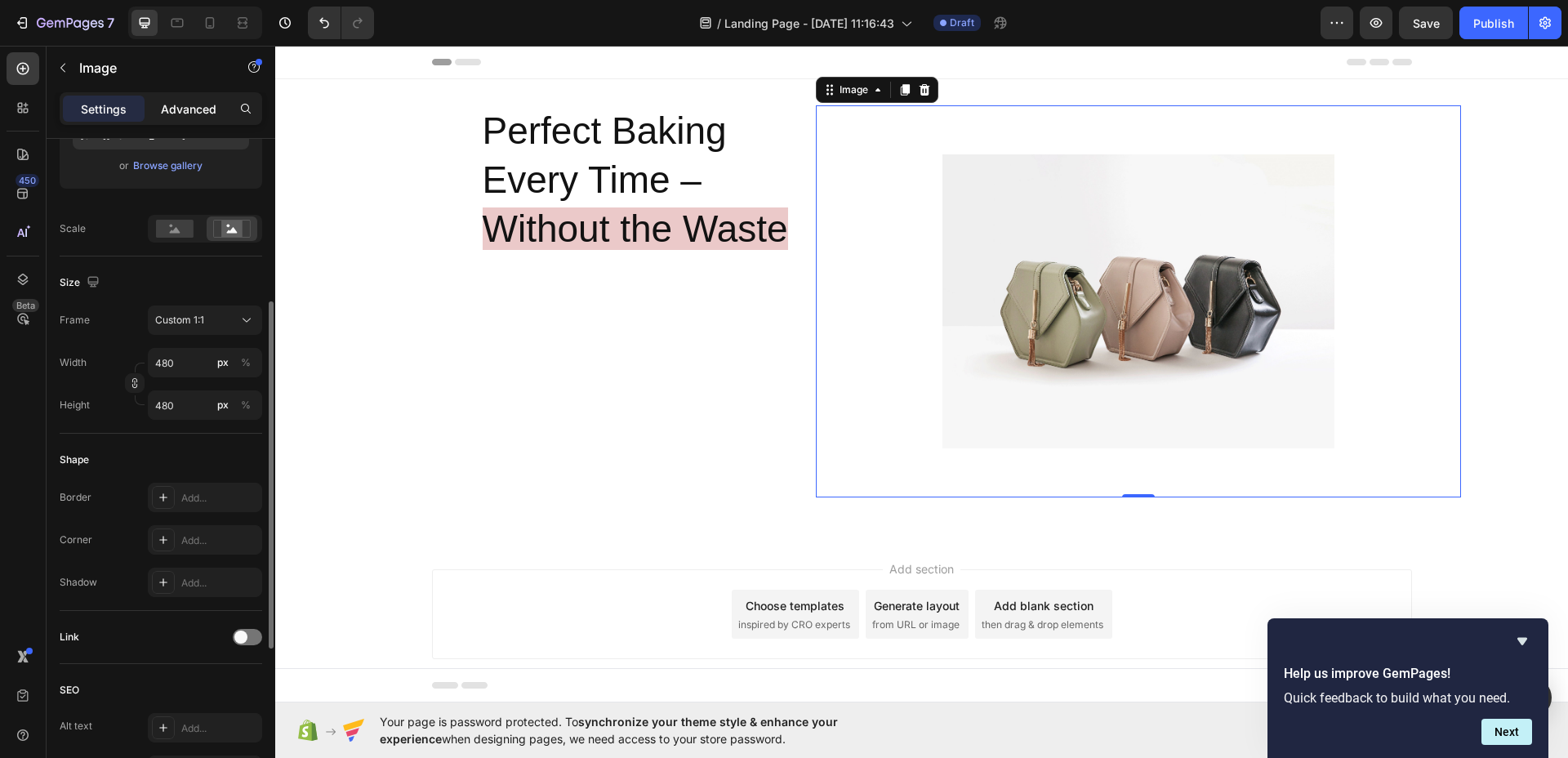
click at [194, 110] on p "Advanced" at bounding box center [188, 108] width 55 height 17
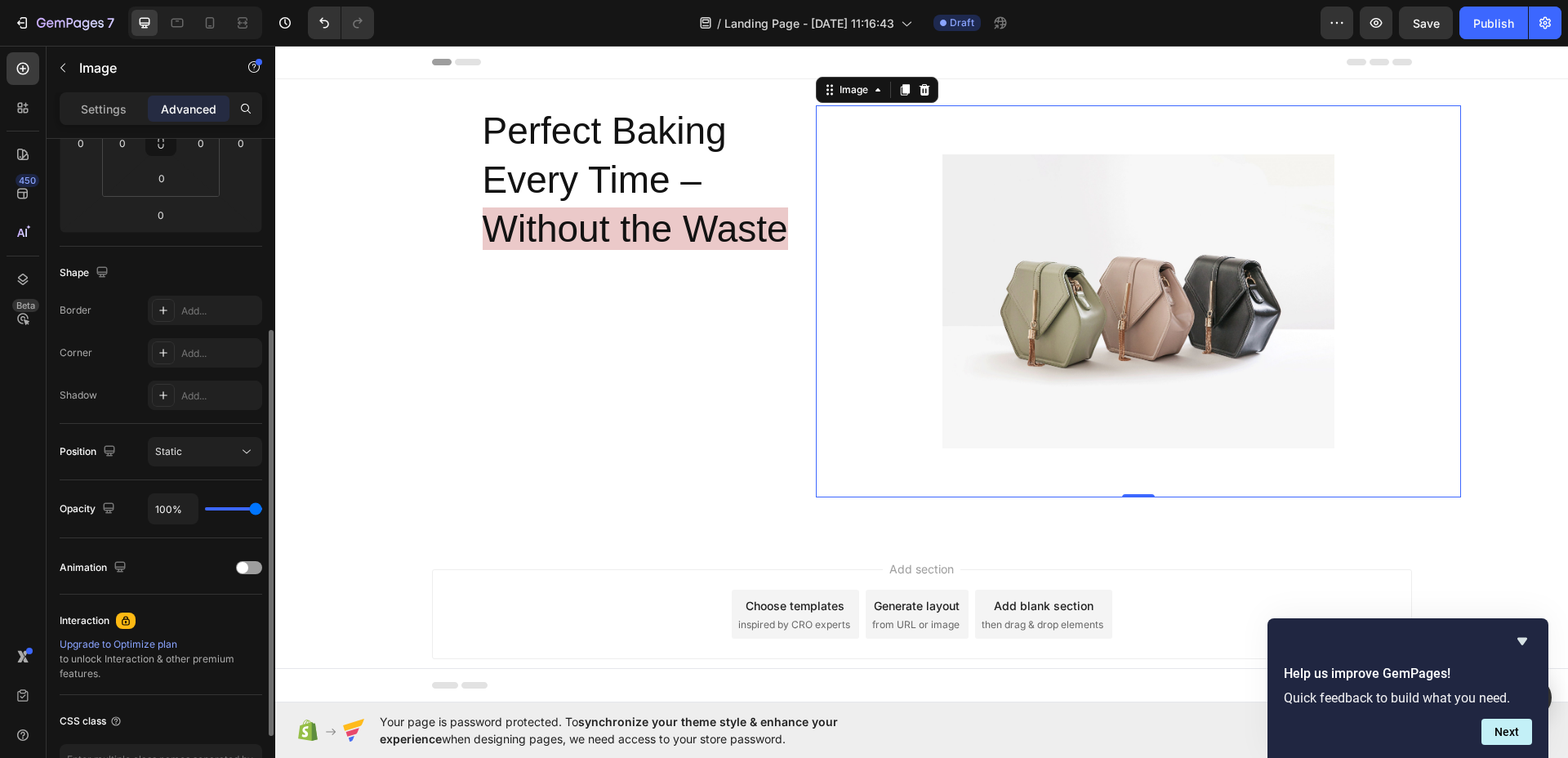
scroll to position [0, 0]
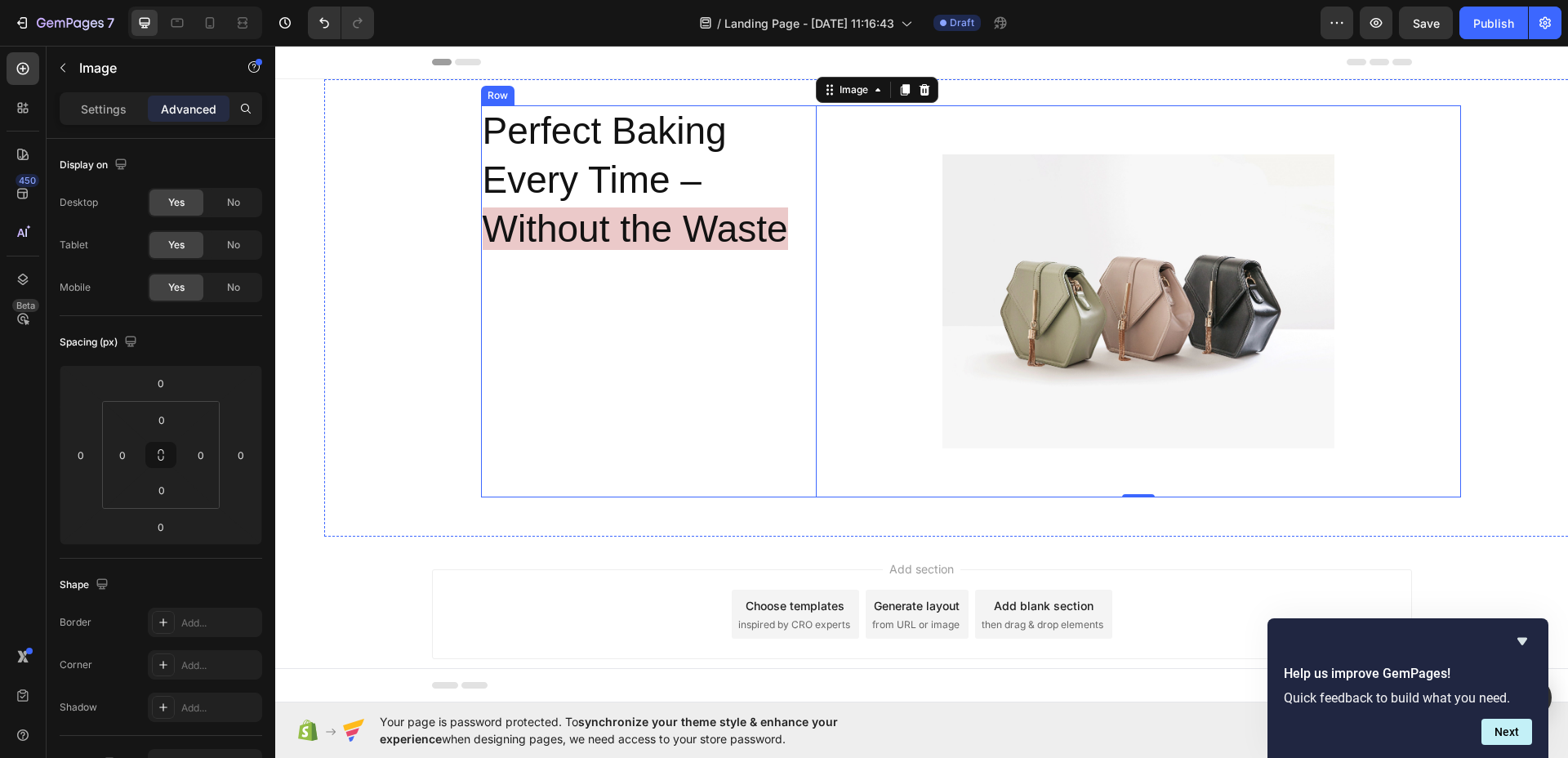
click at [633, 437] on div "Perfect Baking Every Time – Without the Waste Heading" at bounding box center [642, 301] width 322 height 392
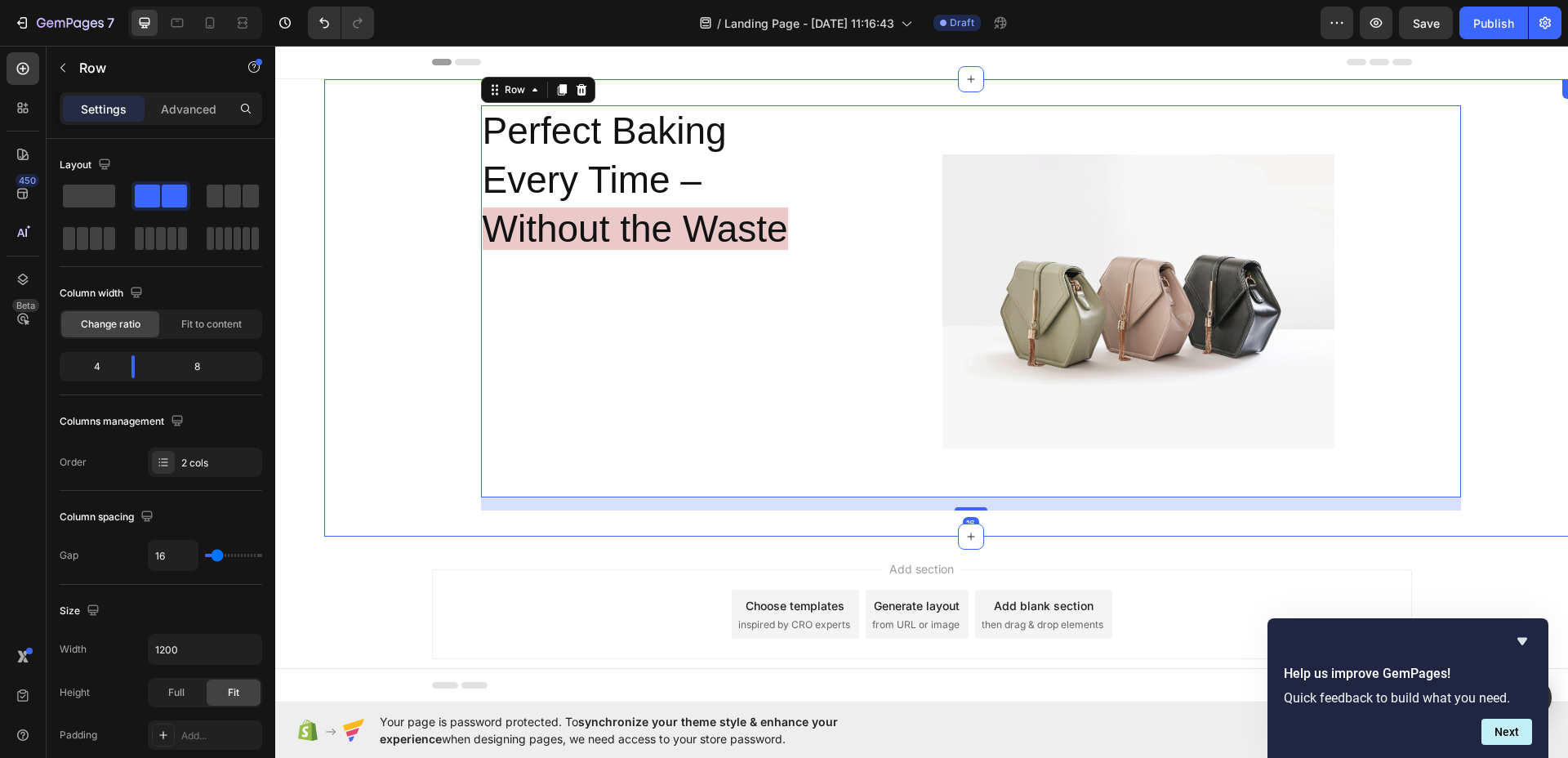
click at [406, 411] on div "Perfect Baking Every Time – Without the Waste Heading Image Row 16" at bounding box center [970, 307] width 1292 height 405
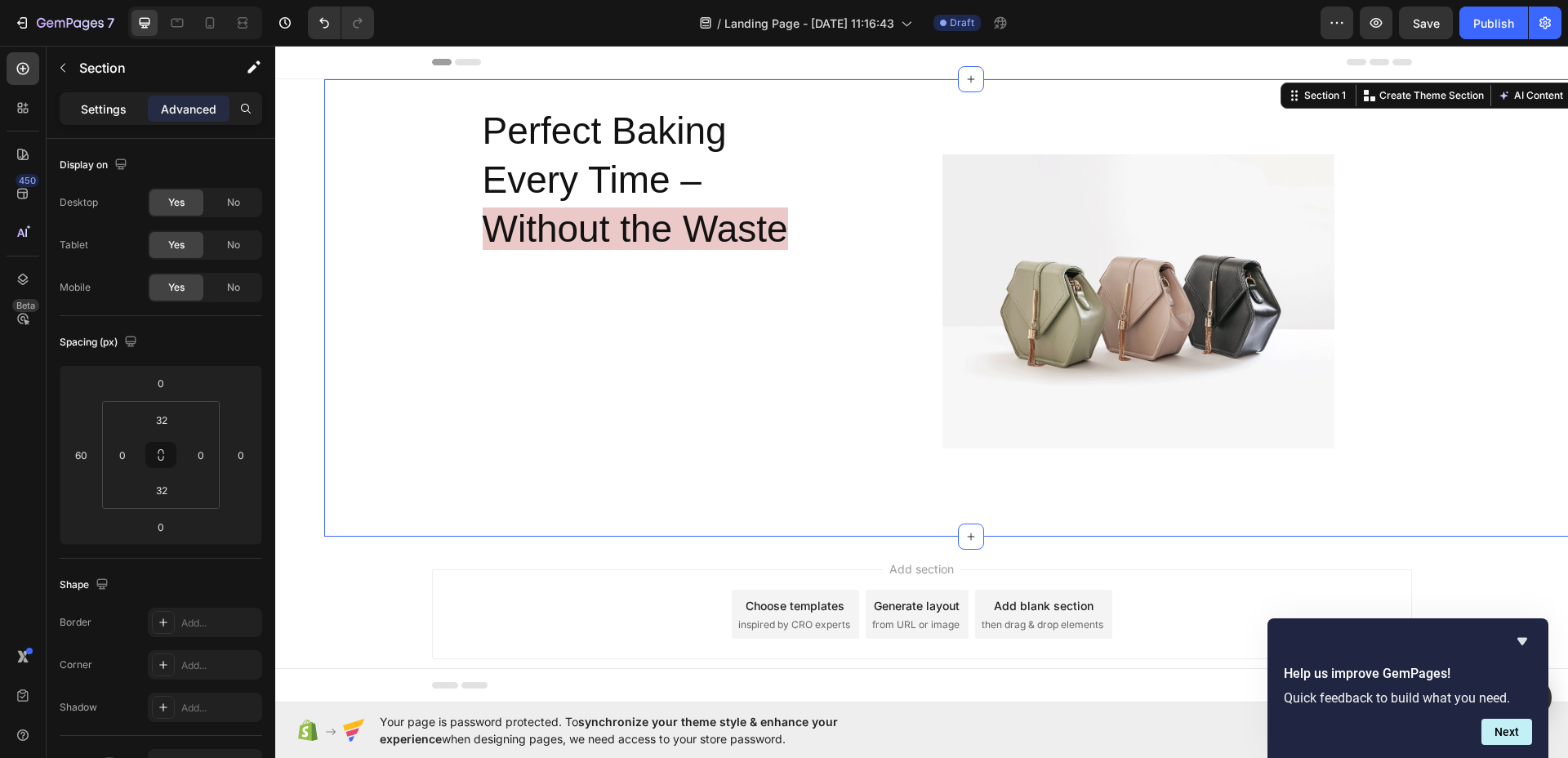
click at [92, 104] on p "Settings" at bounding box center [104, 108] width 46 height 17
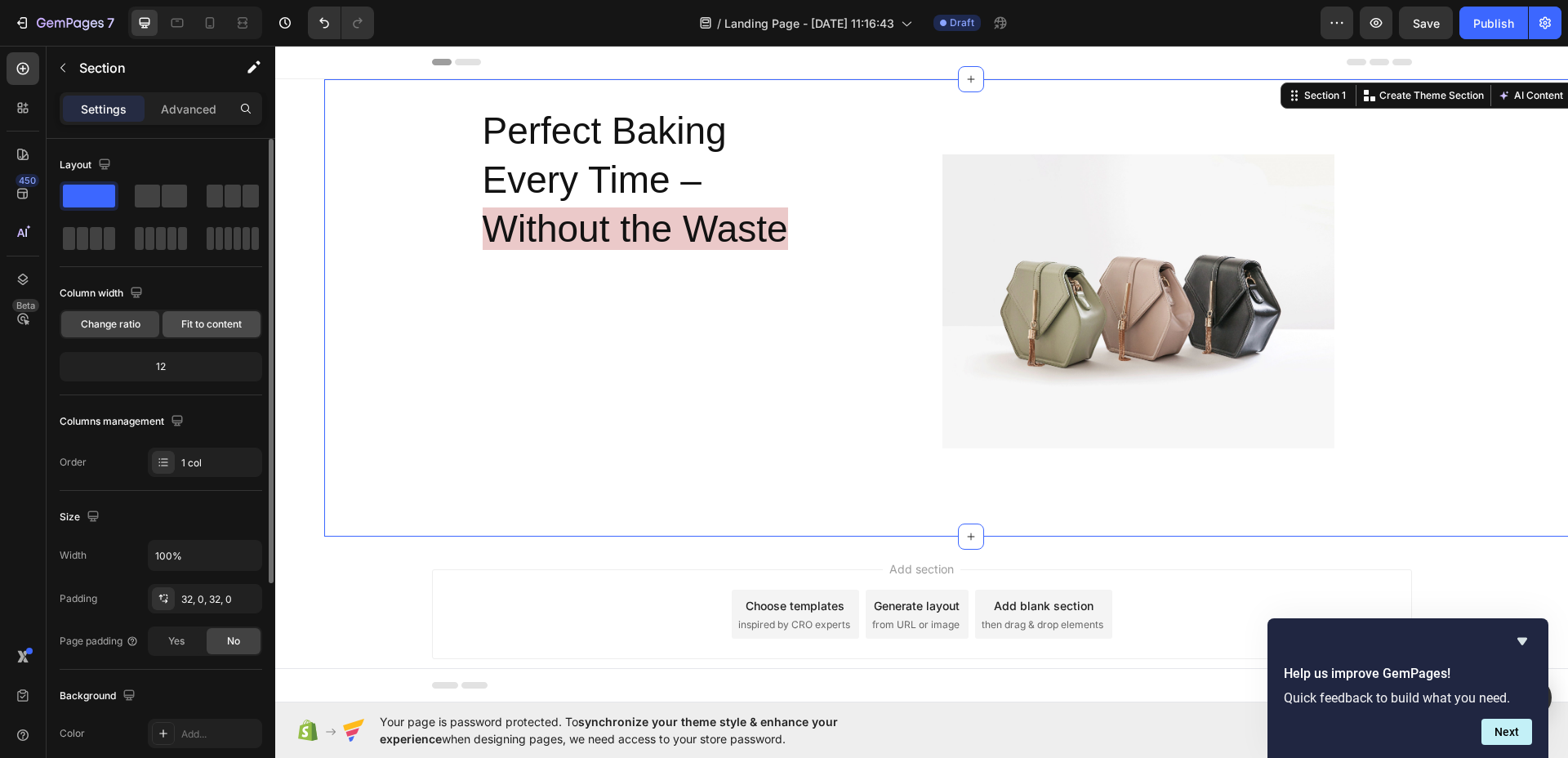
click at [201, 317] on span "Fit to content" at bounding box center [211, 324] width 61 height 15
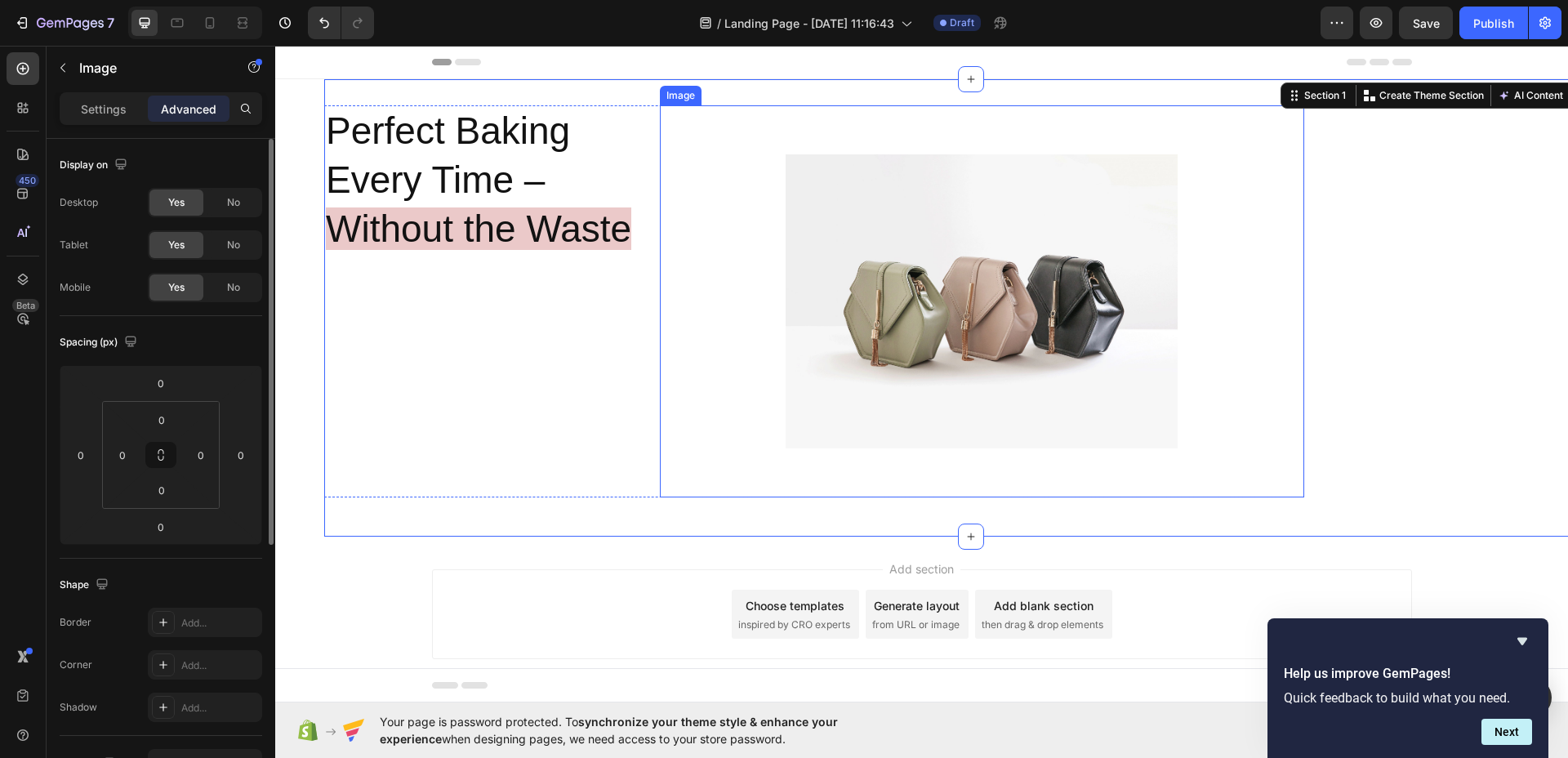
click at [1237, 279] on div at bounding box center [981, 301] width 644 height 392
click at [1369, 281] on div "Perfect Baking Every Time – Without the Waste Heading Image Row Section 1 You c…" at bounding box center [970, 307] width 1292 height 457
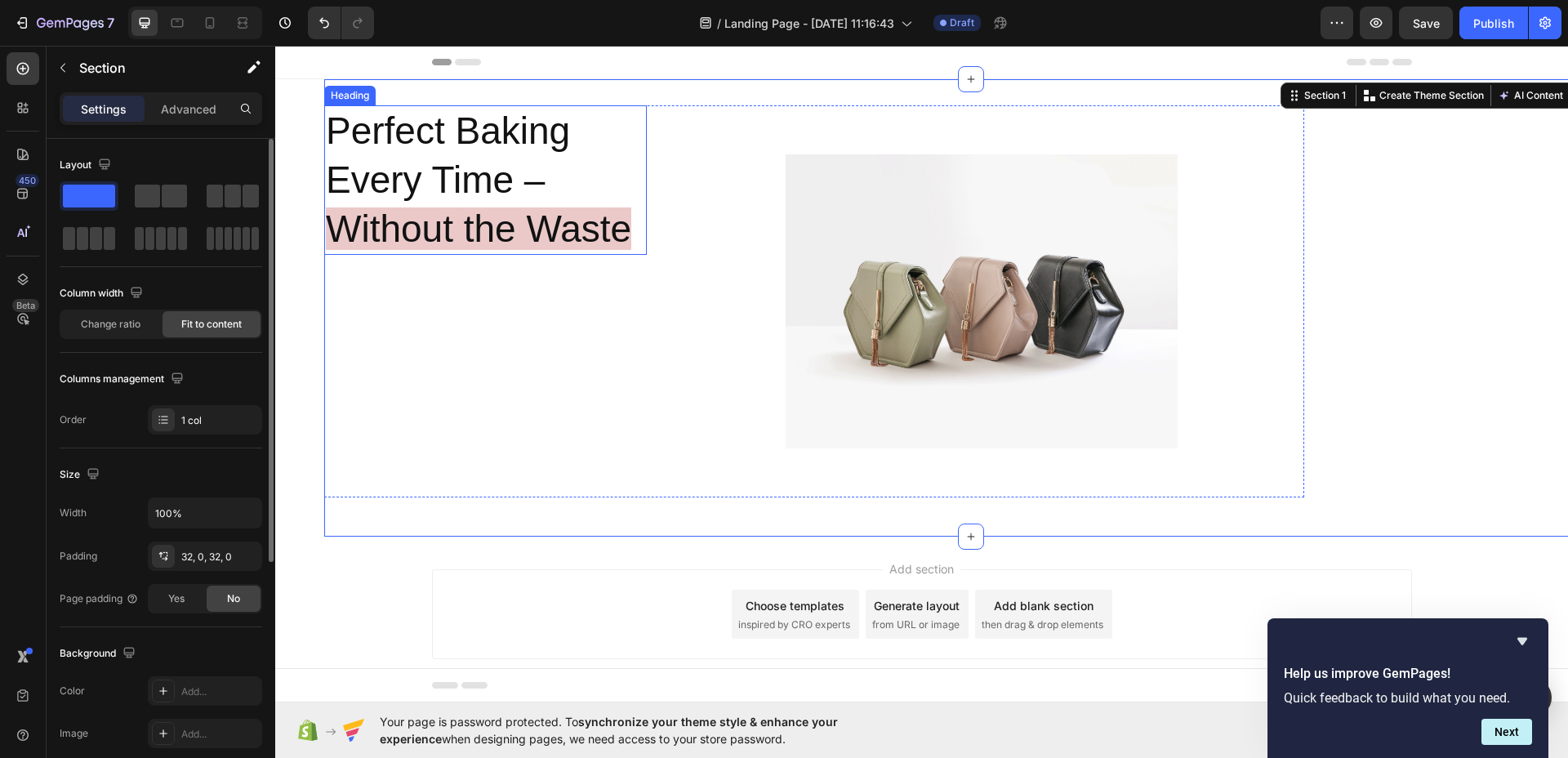
click at [430, 216] on span "Without the Waste" at bounding box center [478, 228] width 306 height 42
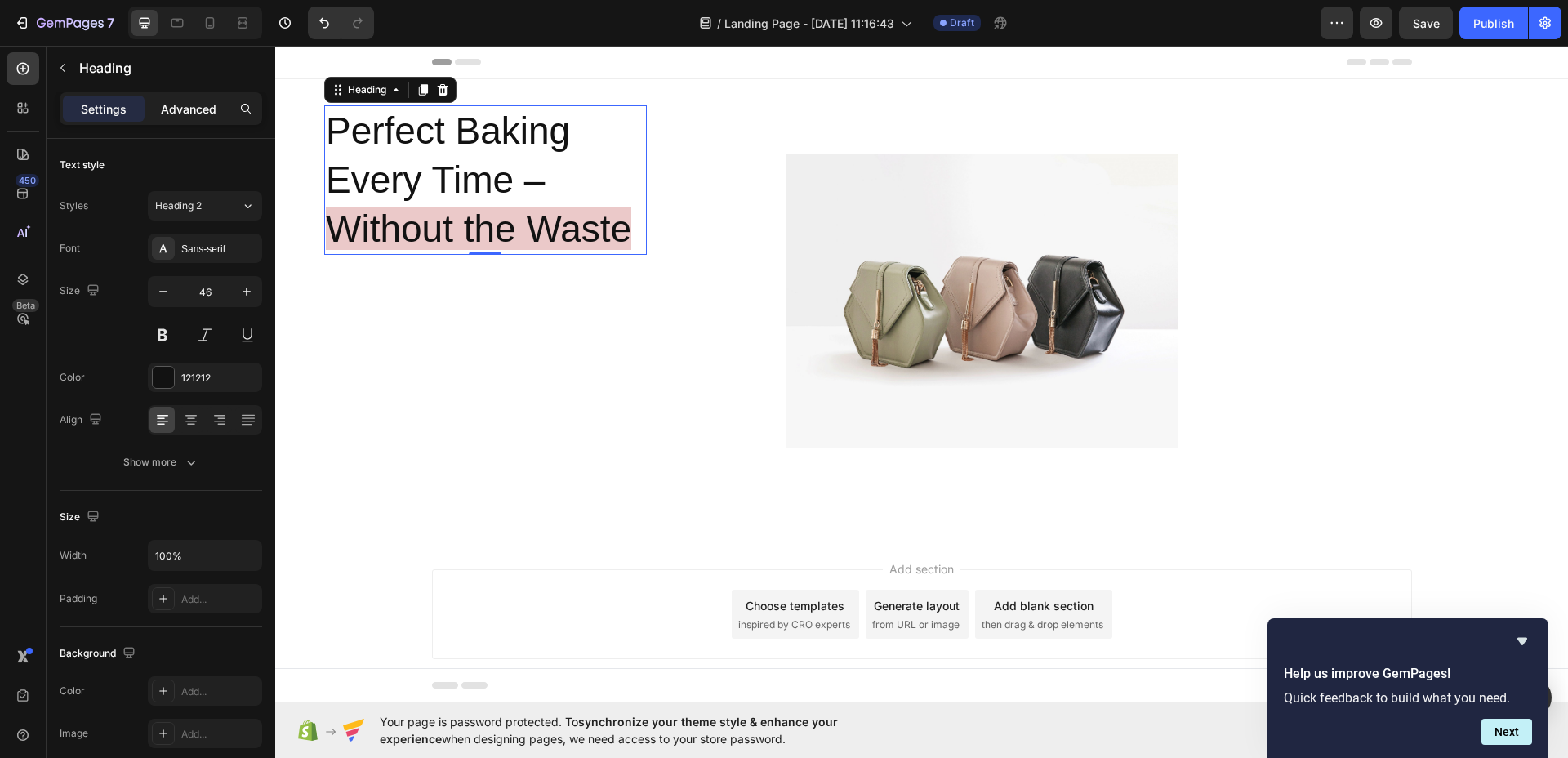
click at [178, 107] on p "Advanced" at bounding box center [188, 108] width 55 height 17
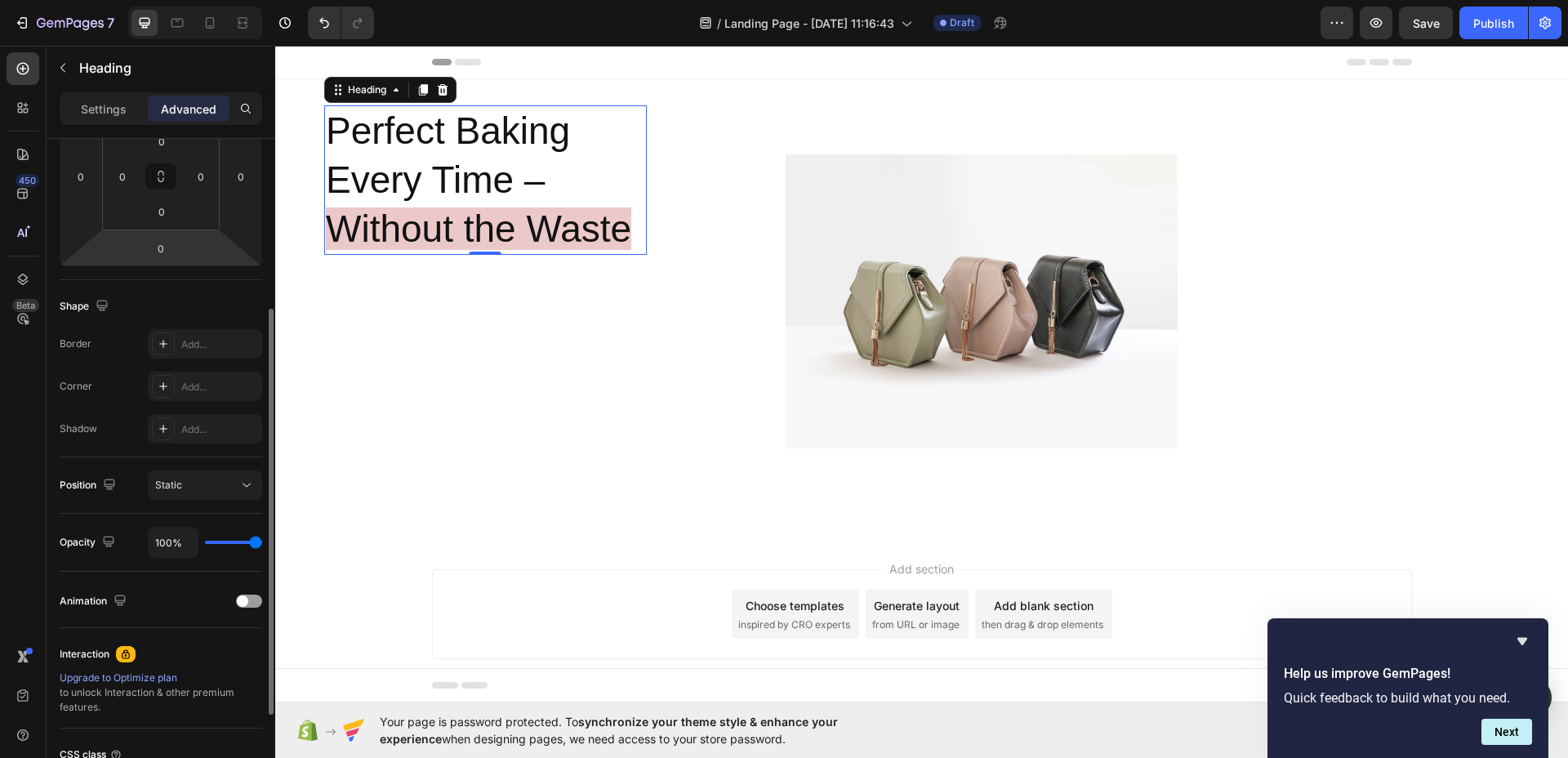
scroll to position [424, 0]
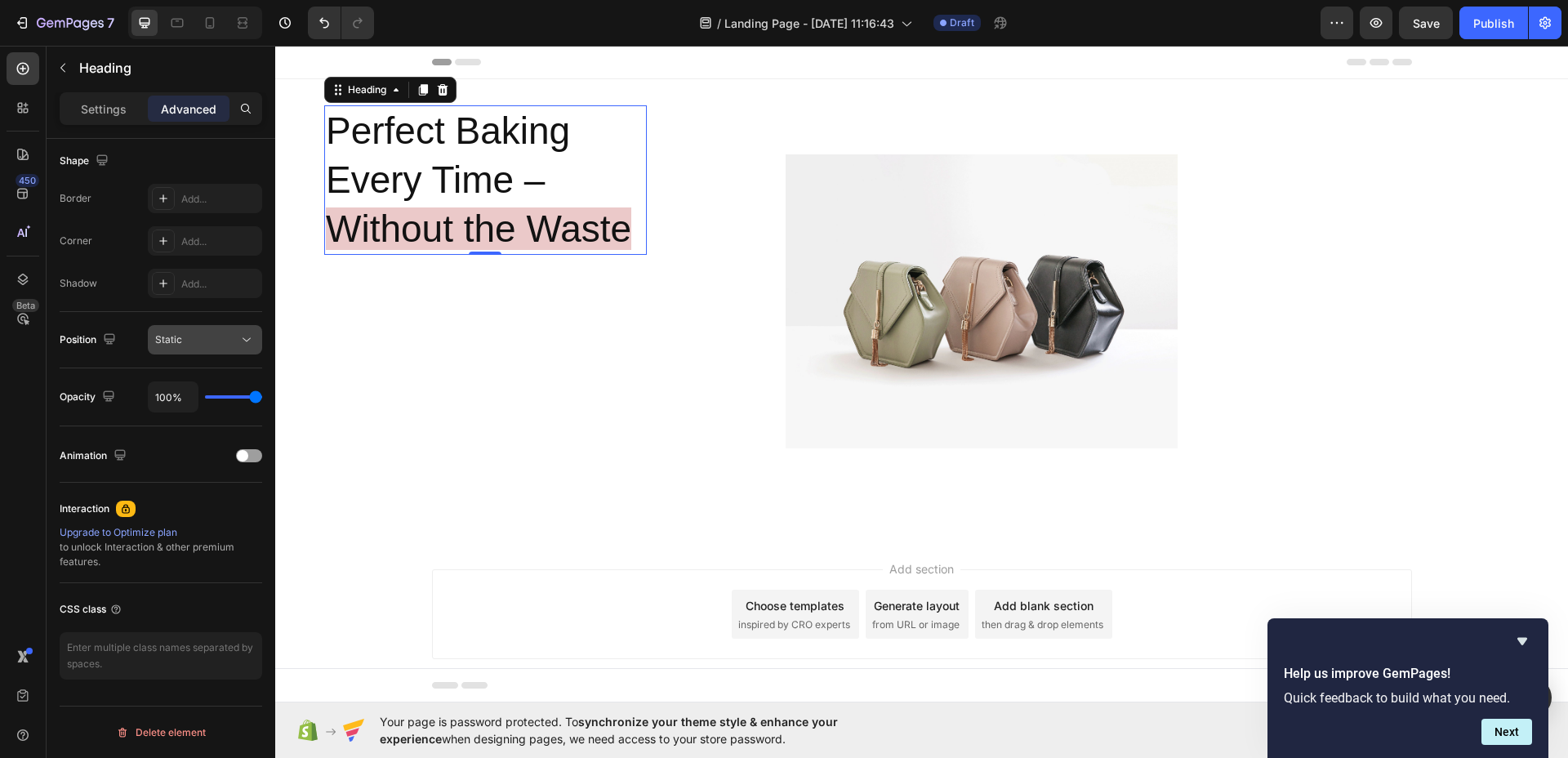
click at [178, 339] on span "Static" at bounding box center [168, 339] width 27 height 12
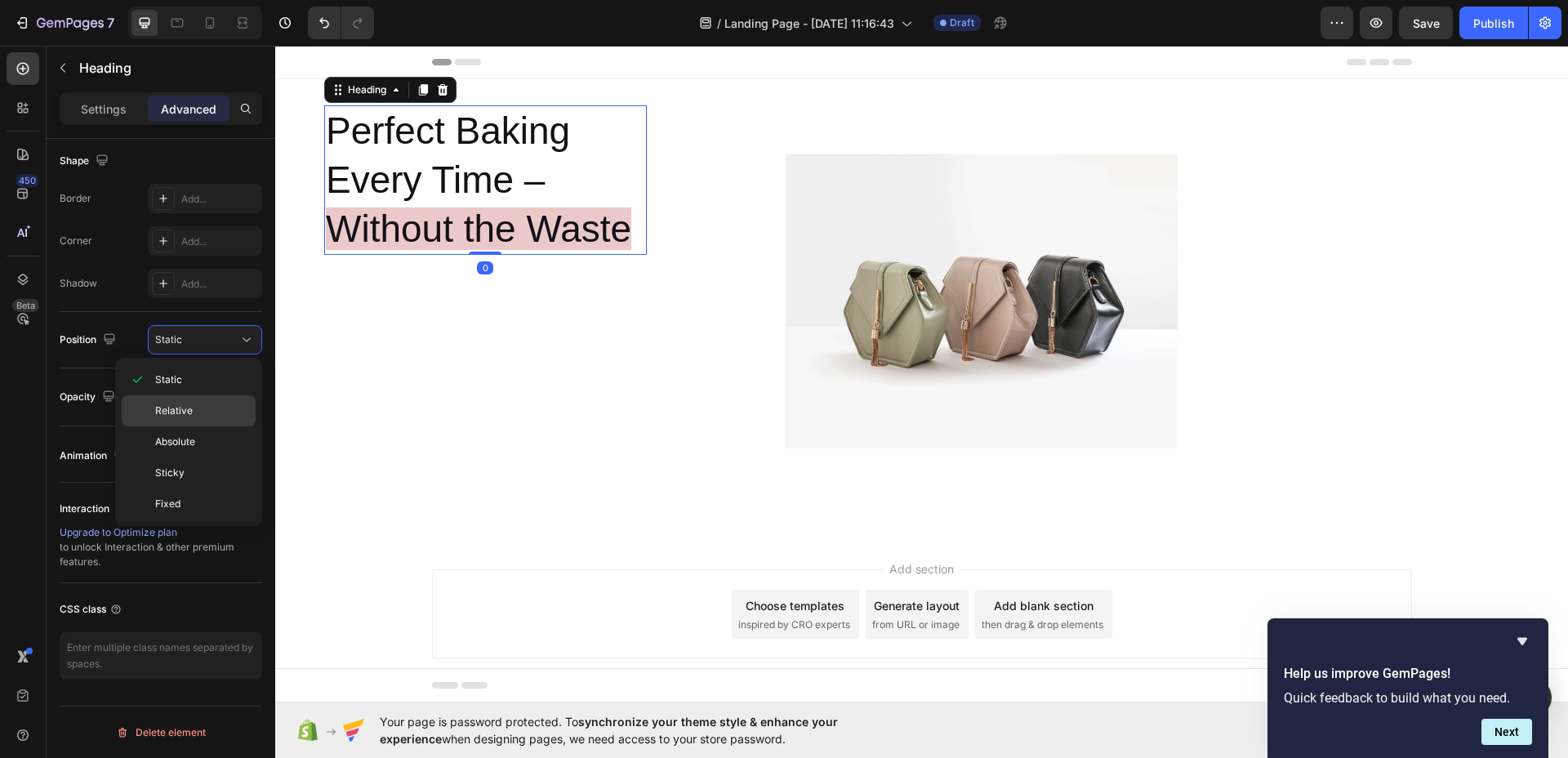
click at [179, 416] on span "Relative" at bounding box center [174, 411] width 37 height 15
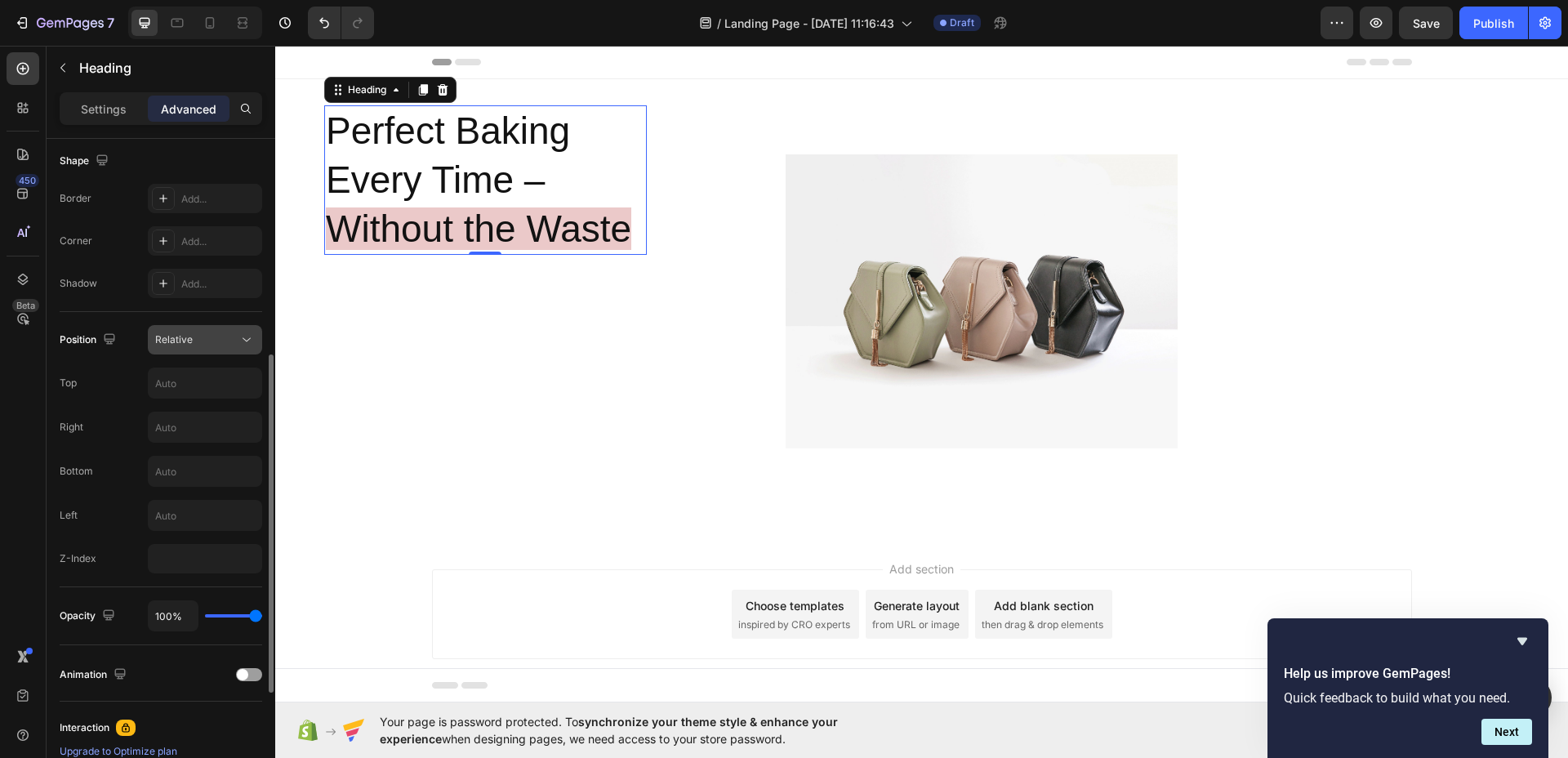
click at [178, 346] on span "Relative" at bounding box center [174, 340] width 37 height 15
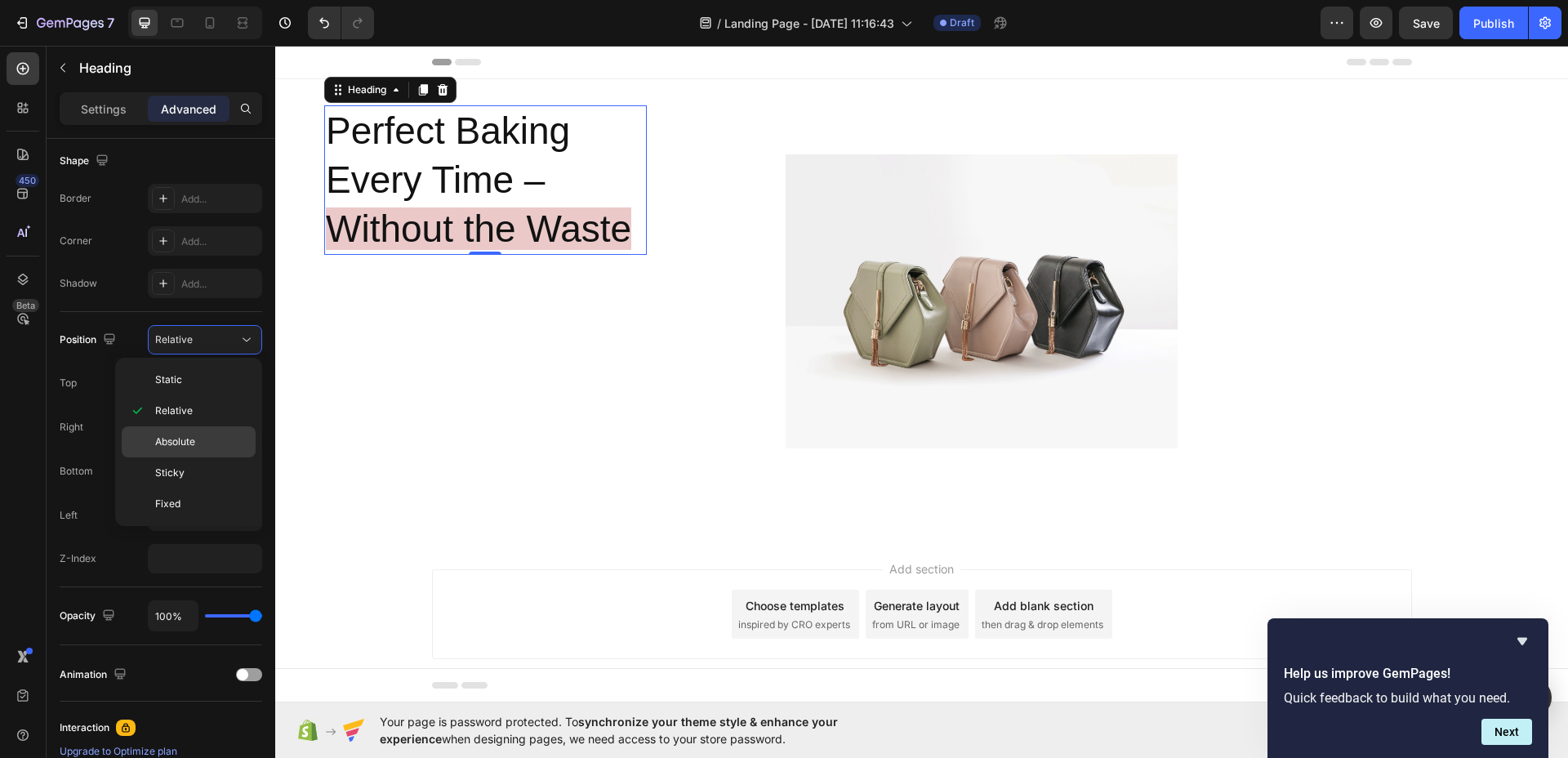
click at [171, 436] on span "Absolute" at bounding box center [175, 442] width 40 height 15
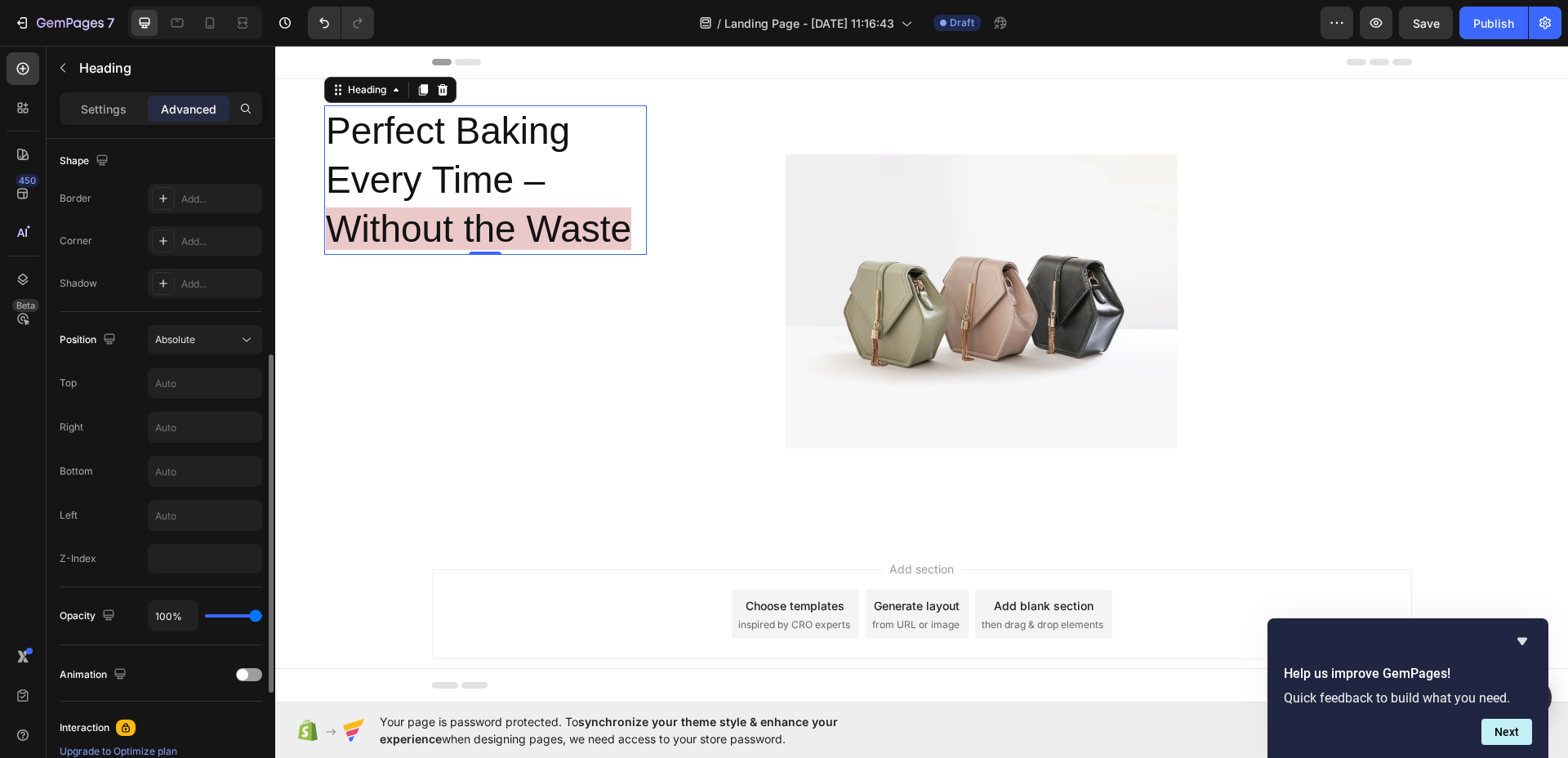
click at [187, 318] on div "Position Absolute Top Right Bottom Left Z-Index" at bounding box center [161, 450] width 203 height 275
click at [191, 348] on button "Absolute" at bounding box center [205, 339] width 114 height 29
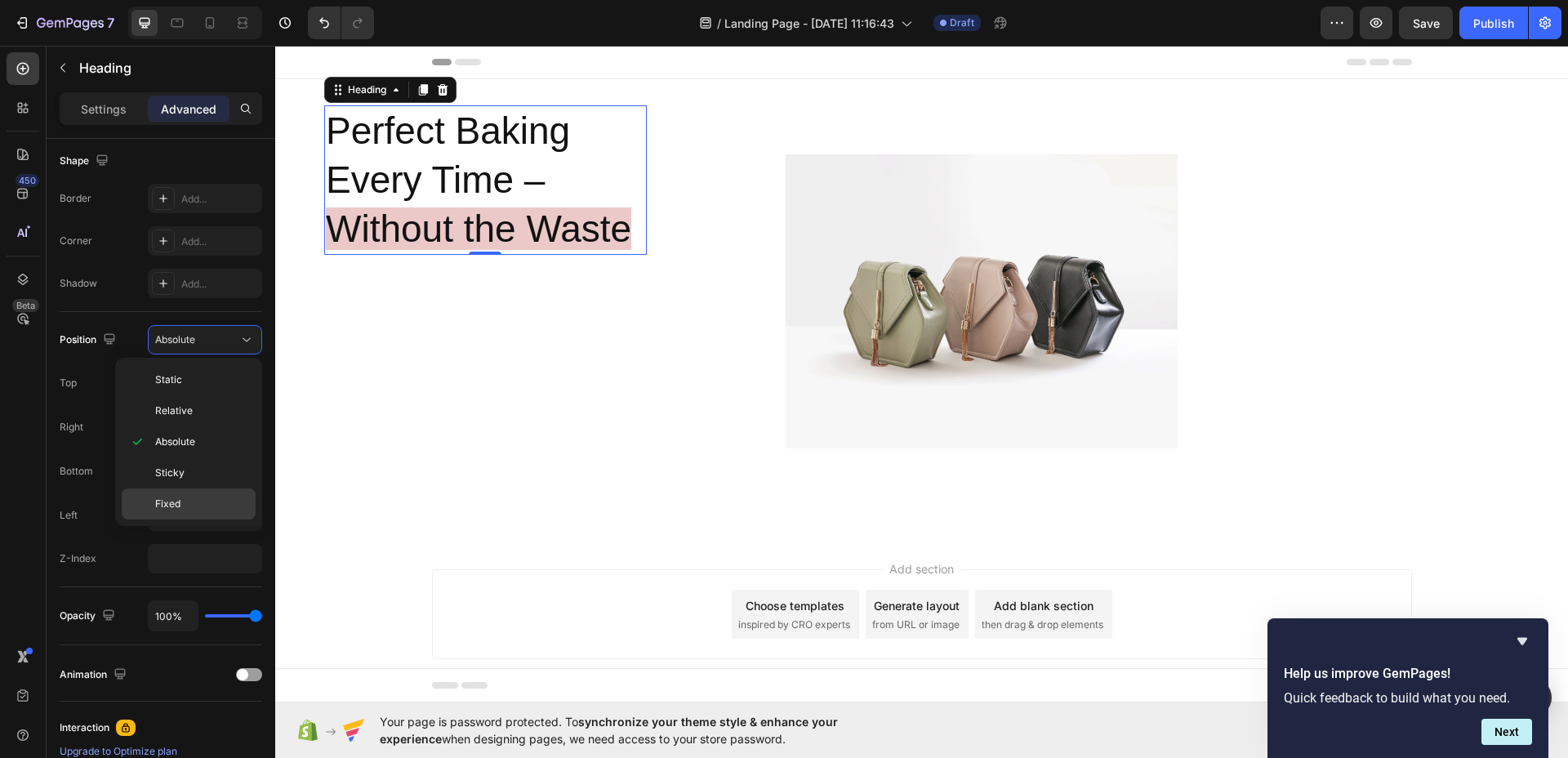
click at [176, 506] on span "Fixed" at bounding box center [167, 504] width 25 height 15
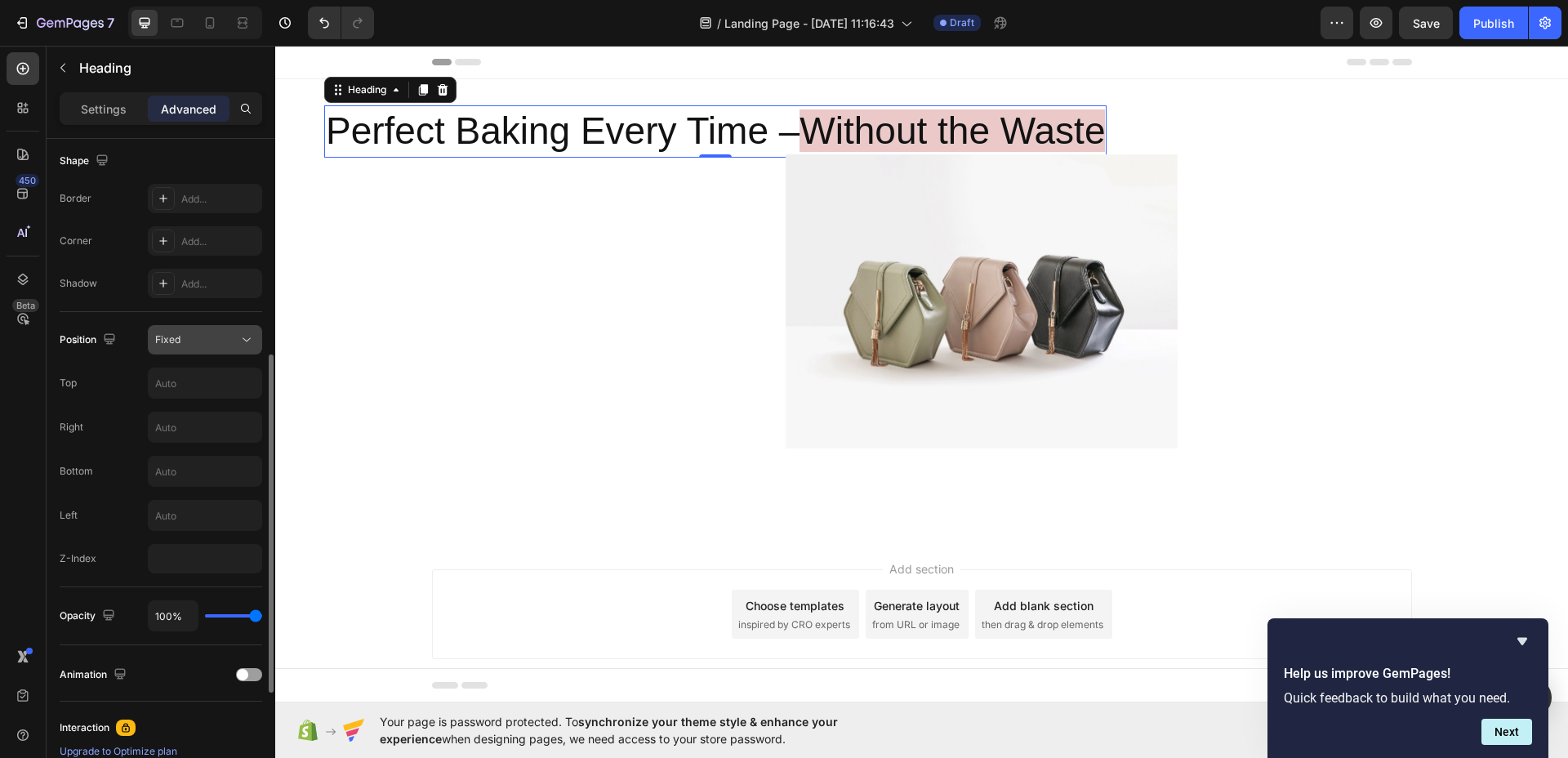
click at [184, 341] on div "Fixed" at bounding box center [196, 340] width 83 height 15
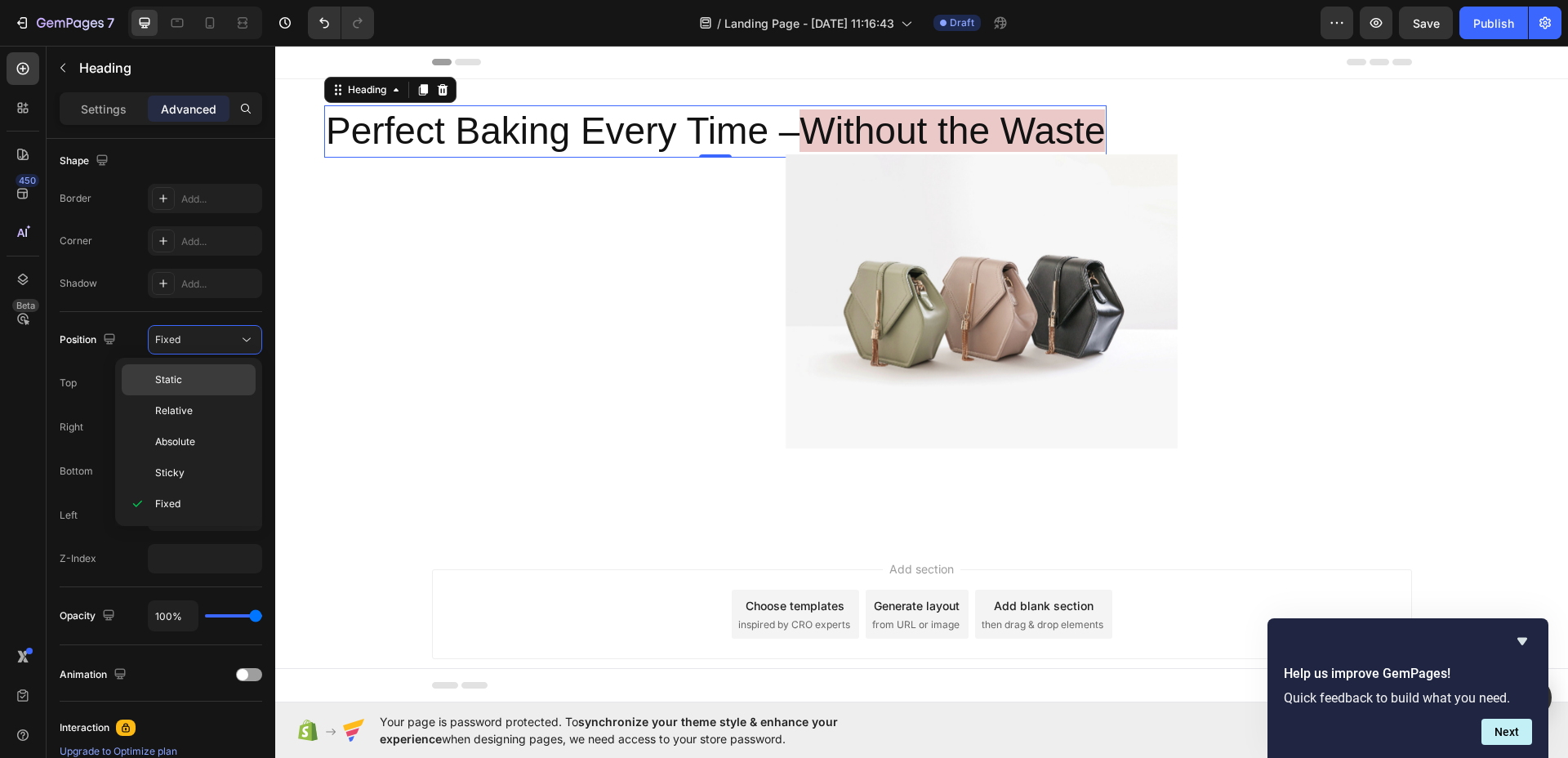
click at [187, 384] on p "Static" at bounding box center [202, 379] width 93 height 15
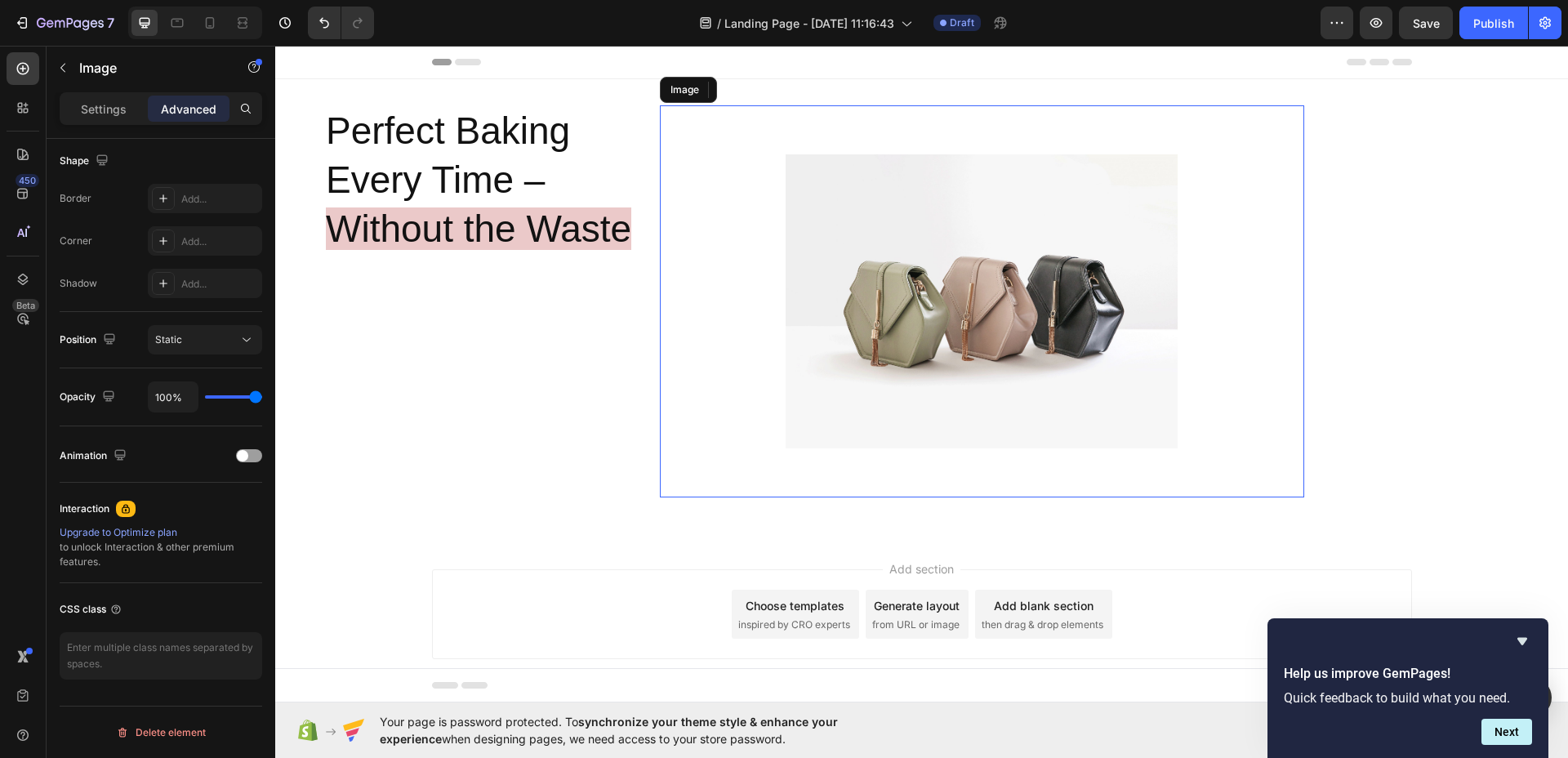
click at [775, 304] on div at bounding box center [981, 301] width 644 height 392
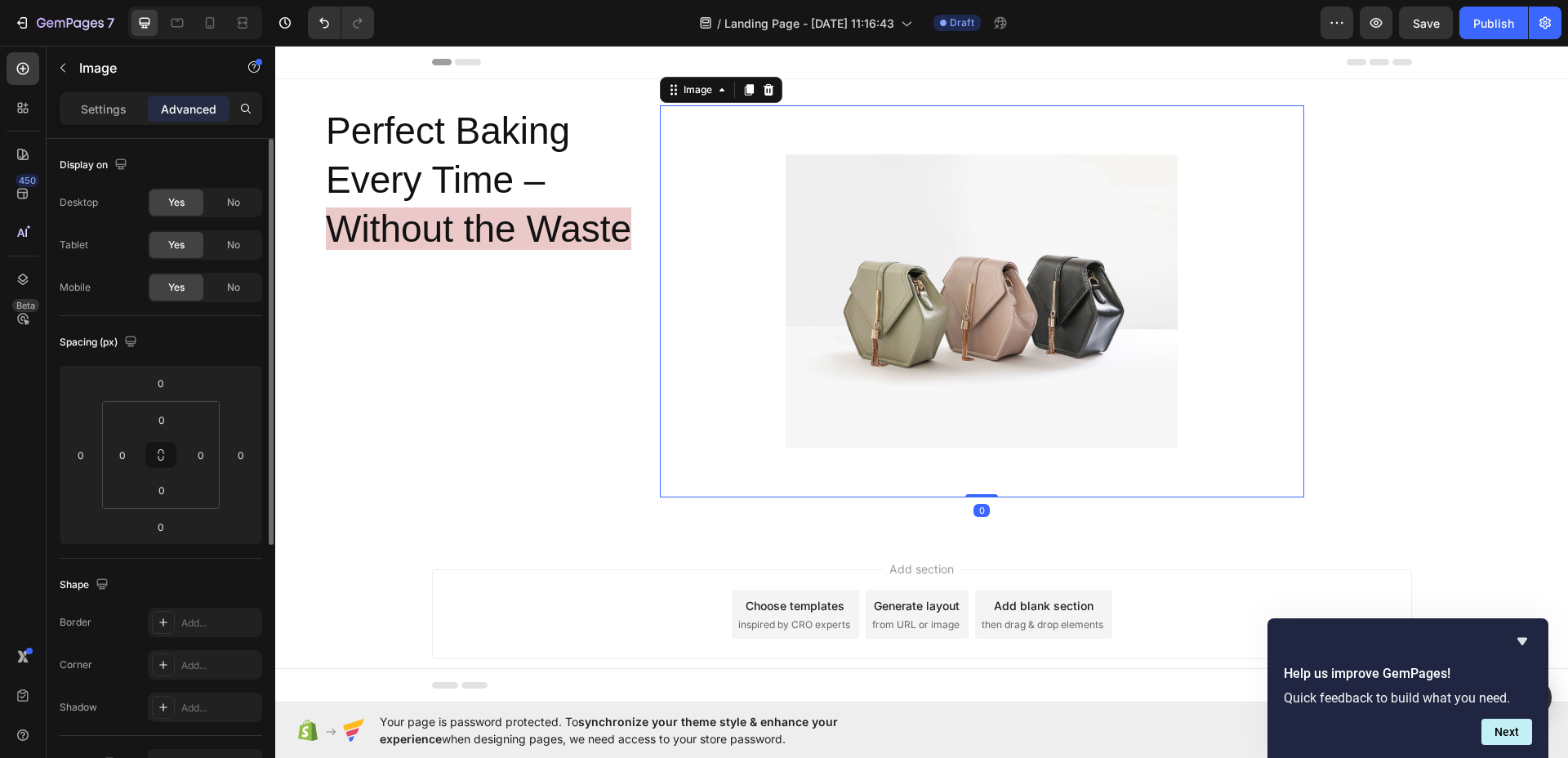
click at [702, 310] on div at bounding box center [981, 301] width 644 height 392
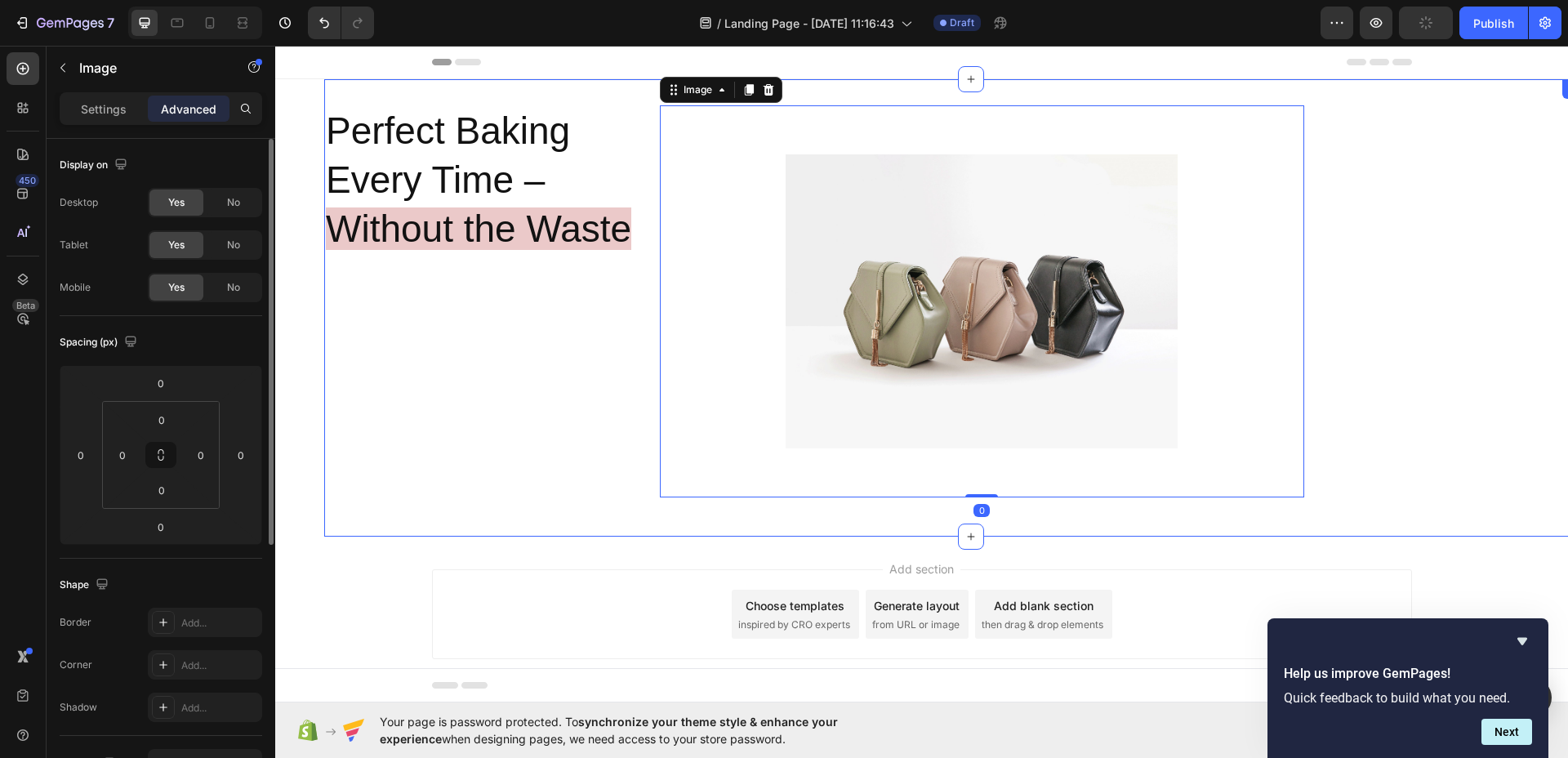
click at [1384, 312] on div "Perfect Baking Every Time – Without the Waste Heading Image 0 Row Section 1" at bounding box center [970, 307] width 1292 height 457
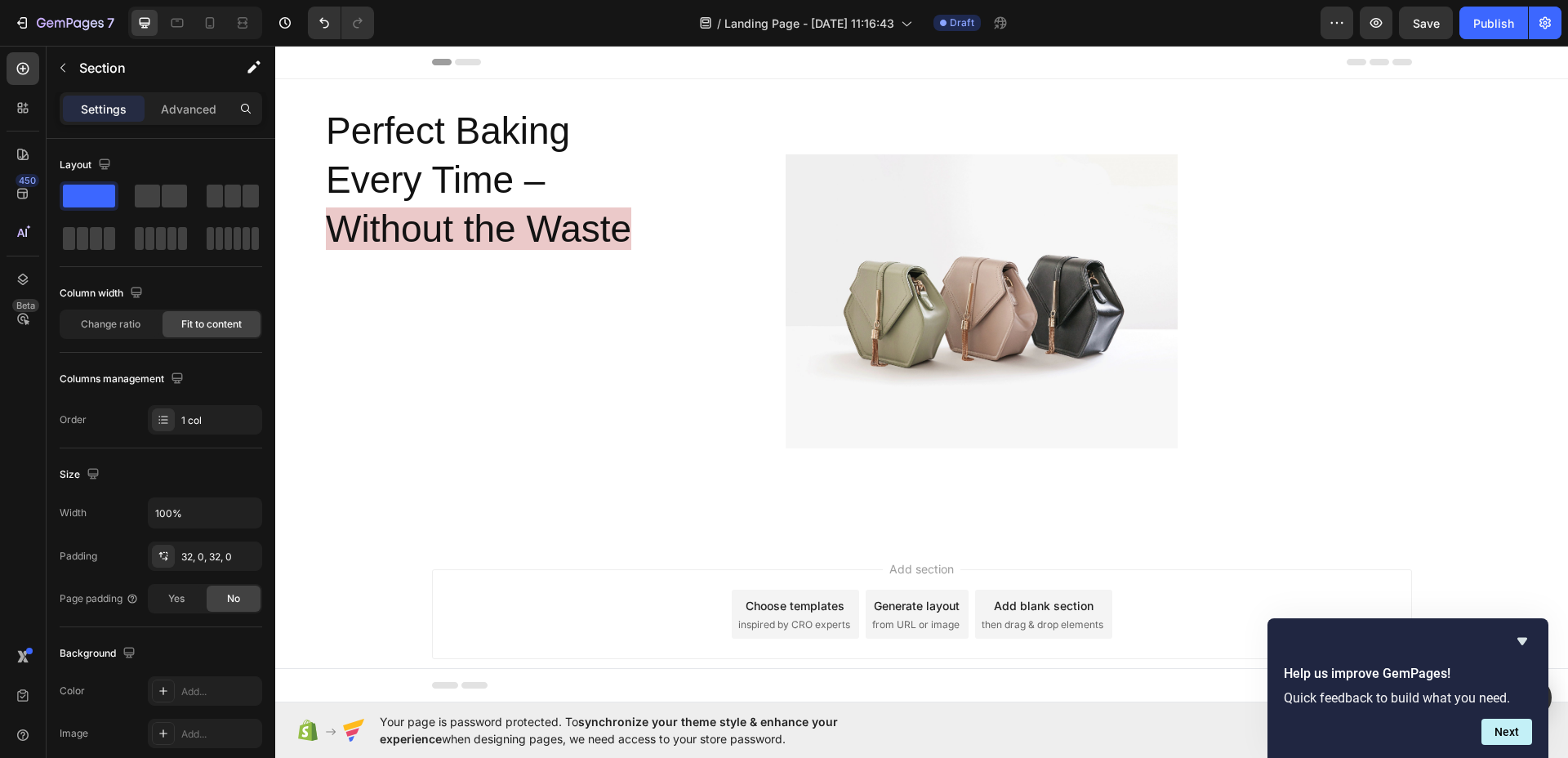
click at [705, 558] on div "Add section Choose templates inspired by CRO experts Generate layout from URL o…" at bounding box center [920, 636] width 1292 height 201
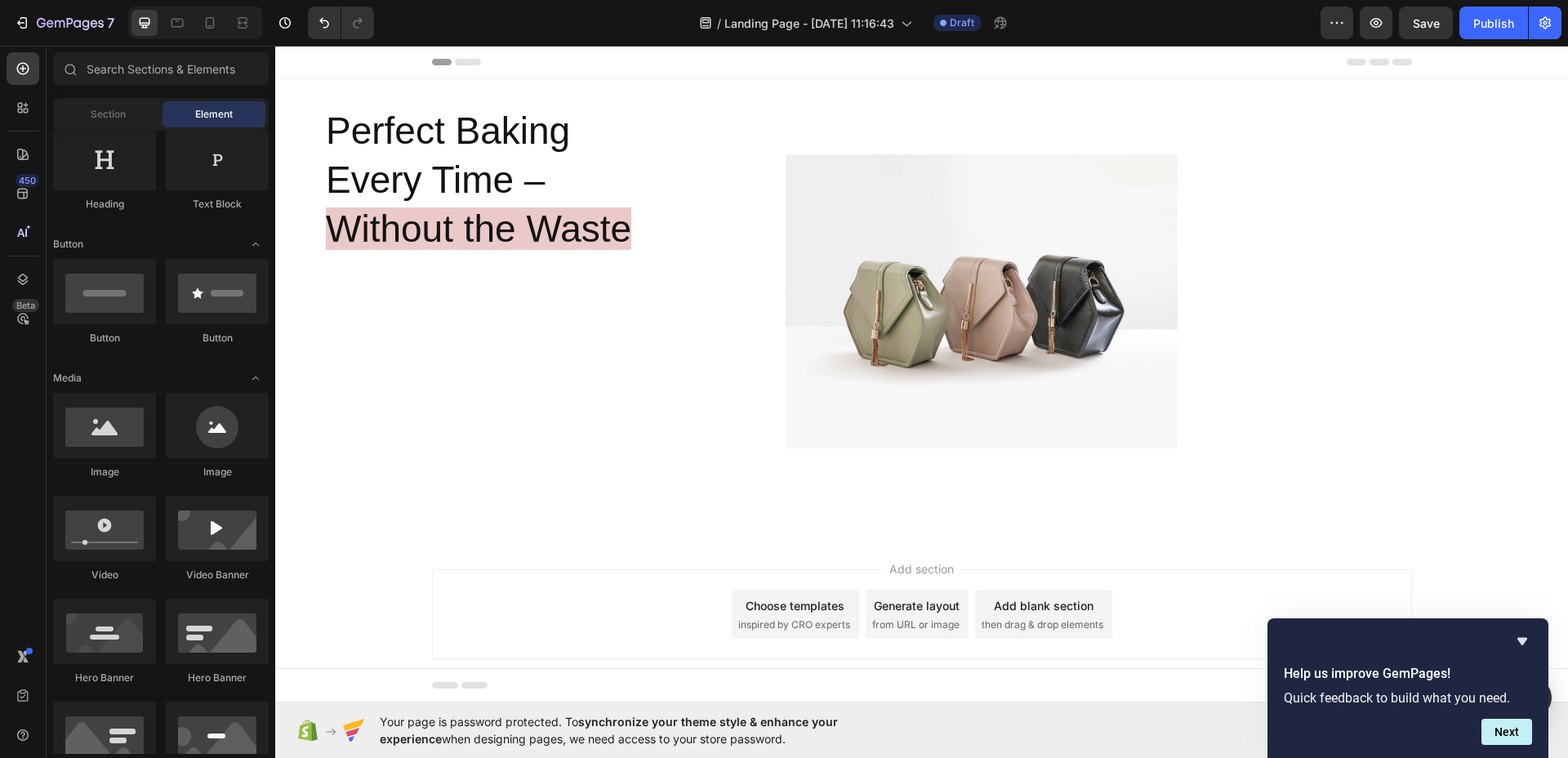
click at [294, 342] on section "Perfect Baking Every Time – Without the Waste Heading Image Row Section 1" at bounding box center [920, 307] width 1292 height 457
click at [328, 395] on div "Perfect Baking Every Time – Without the Waste Heading" at bounding box center [485, 301] width 322 height 392
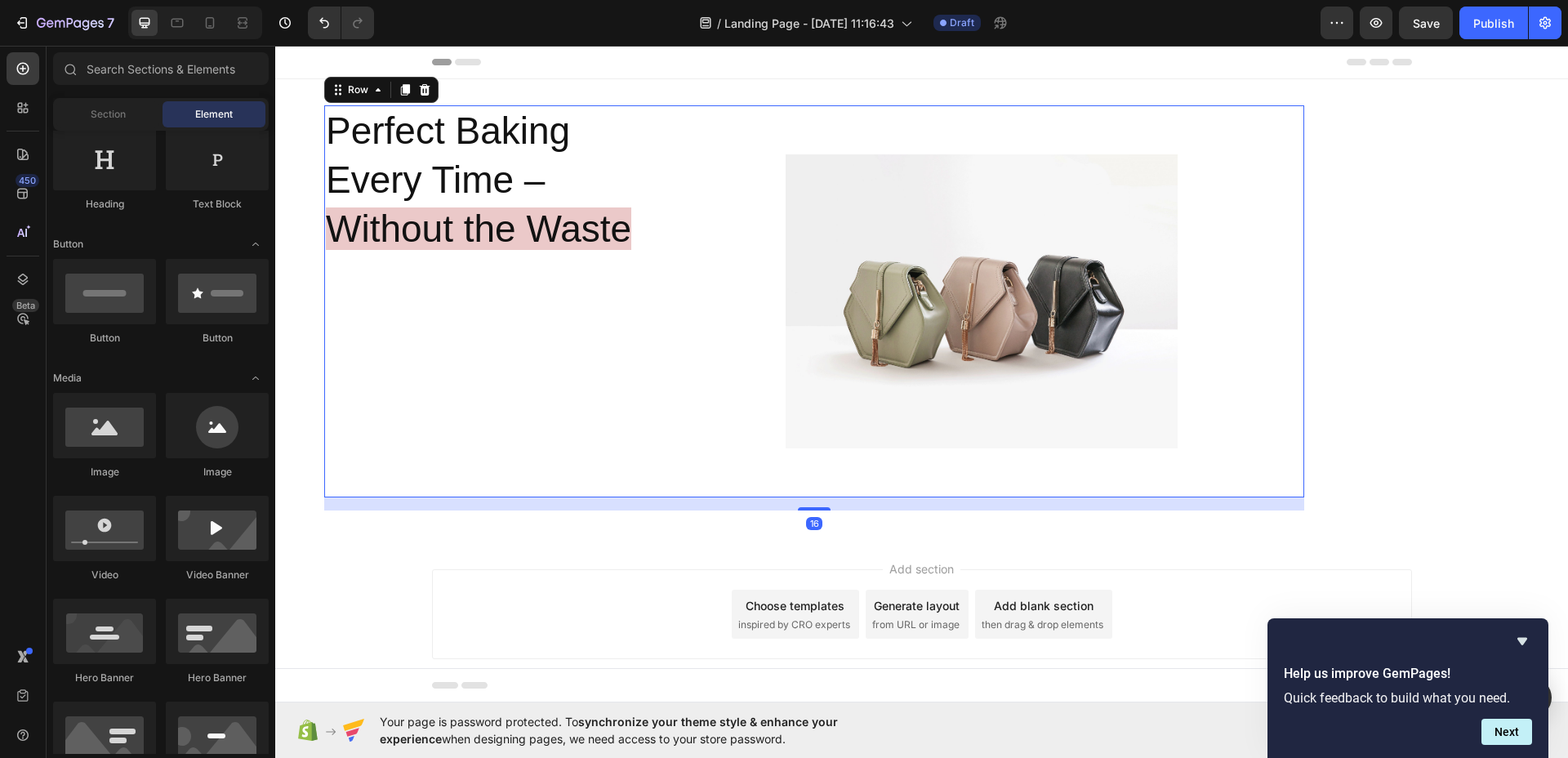
click at [291, 403] on section "Perfect Baking Every Time – Without the Waste Heading Image Row 16 Section 1" at bounding box center [920, 307] width 1292 height 457
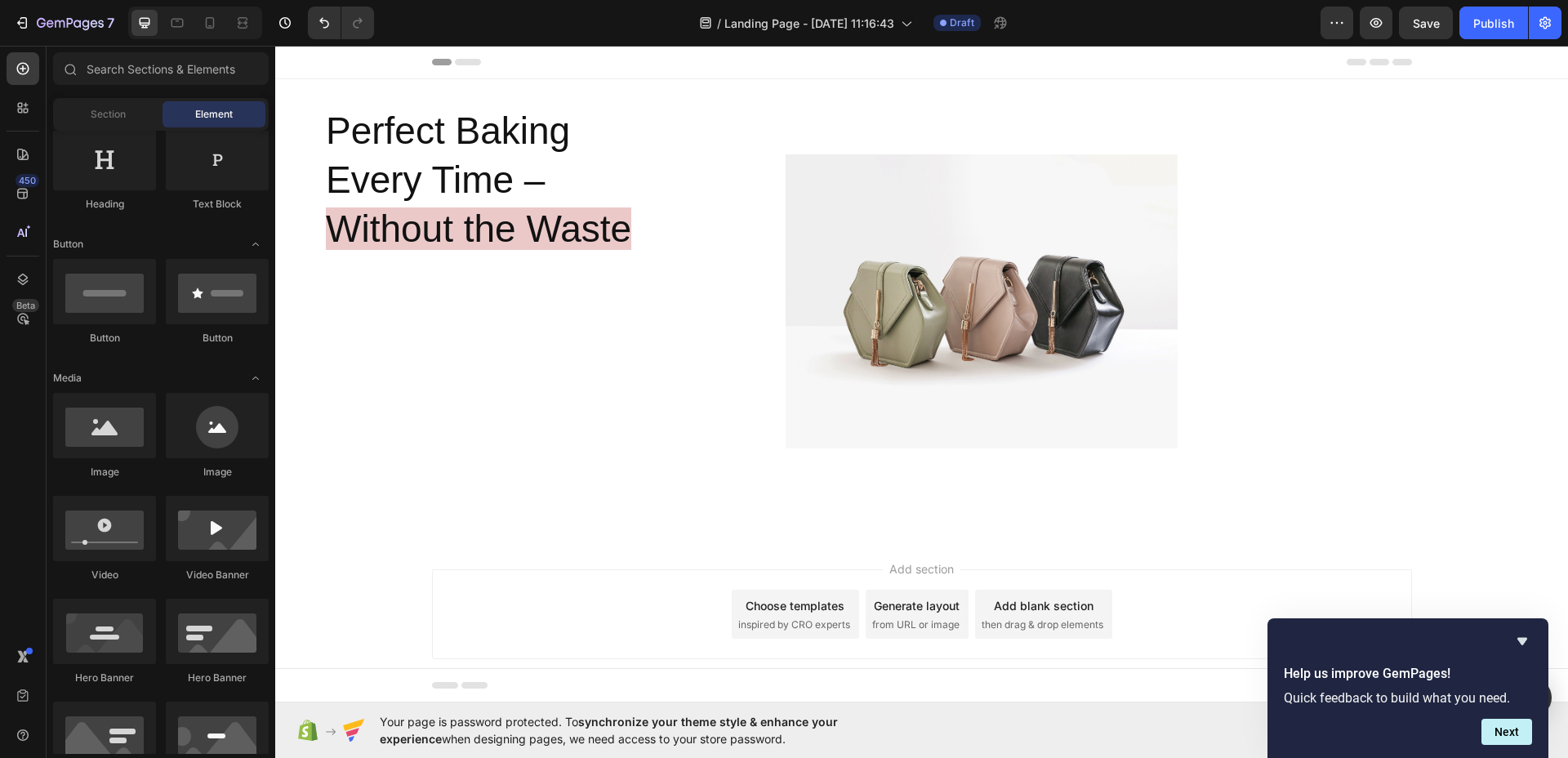
click at [293, 383] on section "Perfect Baking Every Time – Without the Waste Heading Image Row Section 1" at bounding box center [920, 307] width 1292 height 457
click at [328, 326] on div "Perfect Baking Every Time – Without the Waste Heading" at bounding box center [485, 301] width 322 height 392
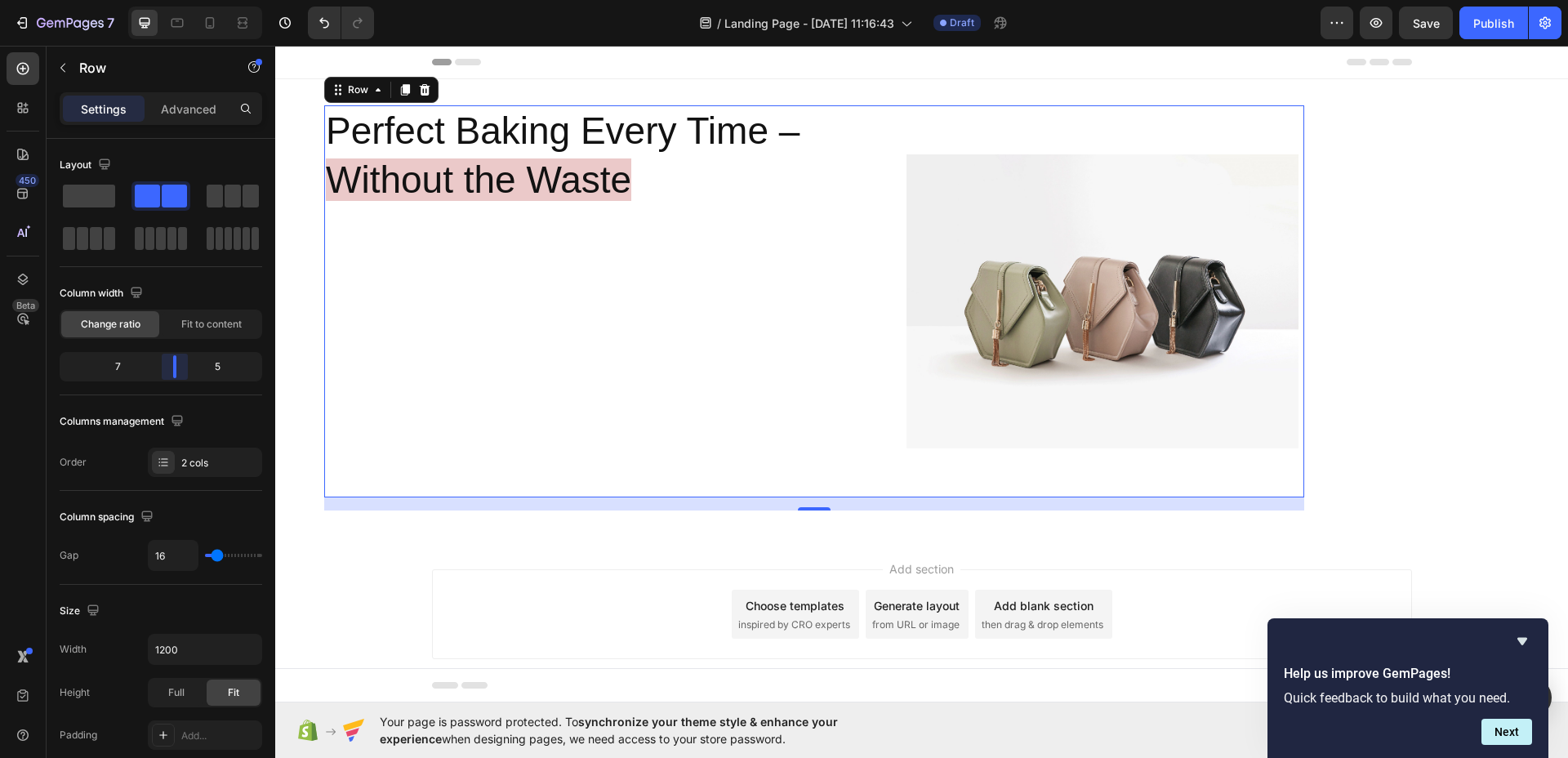
drag, startPoint x: 126, startPoint y: 364, endPoint x: 185, endPoint y: 368, distance: 59.1
click at [185, 0] on body "7 Version history / Landing Page - Sep 26, 11:16:43 Draft Preview Save Publish …" at bounding box center [784, 0] width 1568 height 0
click at [494, 159] on span "Without the Waste" at bounding box center [478, 179] width 306 height 42
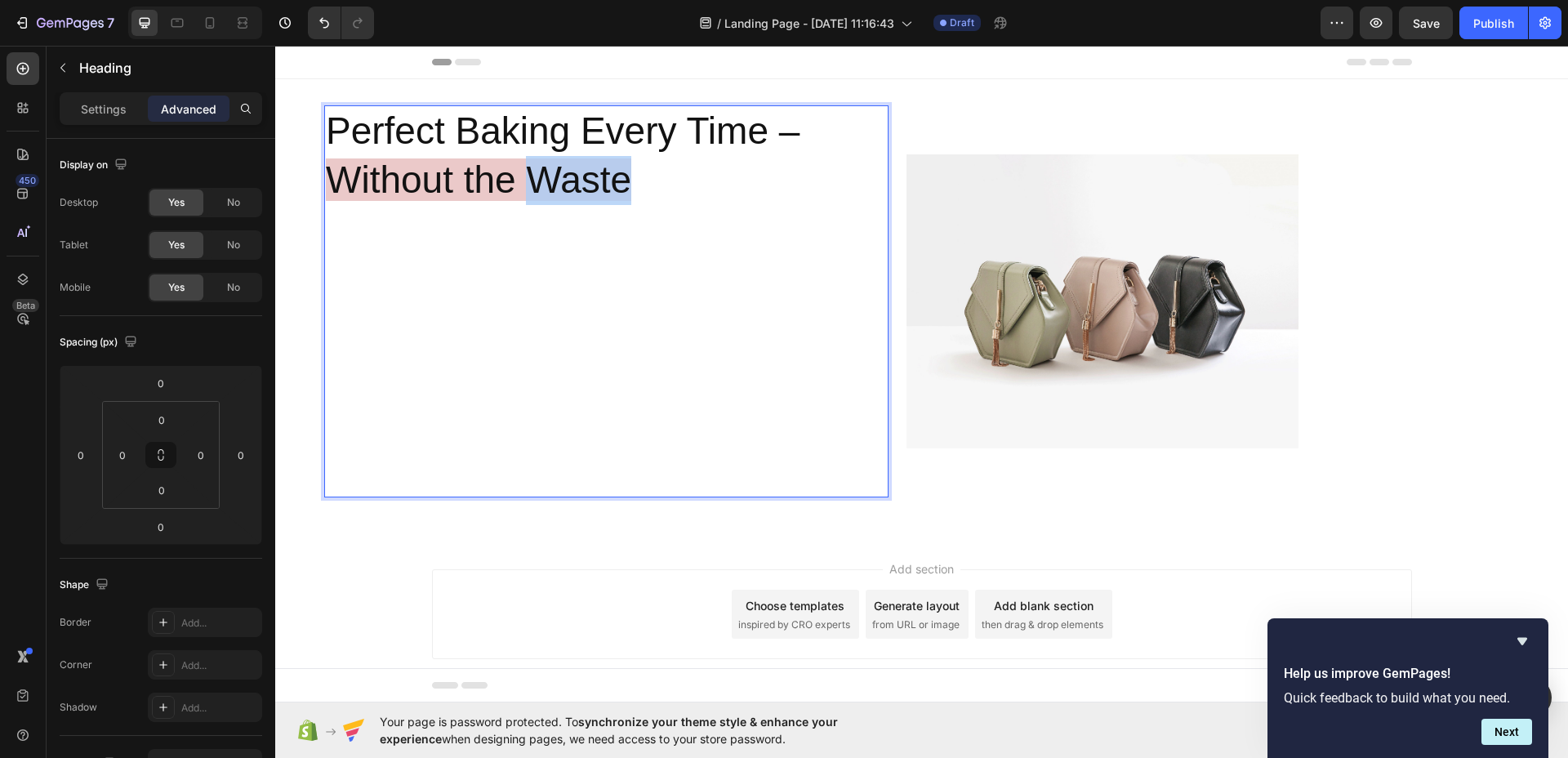
click at [564, 171] on span "Without the Waste" at bounding box center [478, 179] width 306 height 42
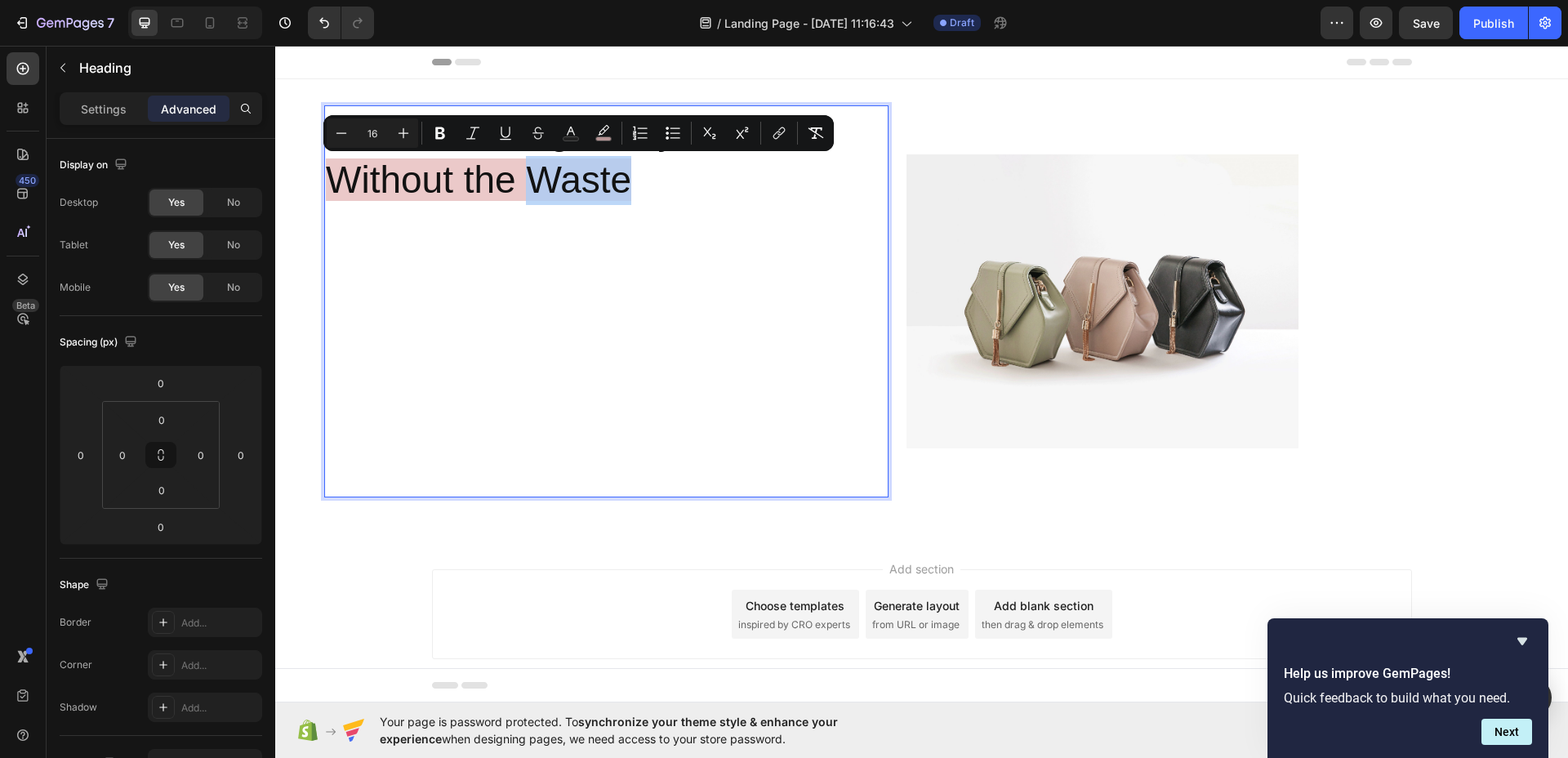
click at [297, 254] on section "Perfect Baking Every Time – Without the Waste Heading 0 Image Row Section 1" at bounding box center [920, 307] width 1292 height 457
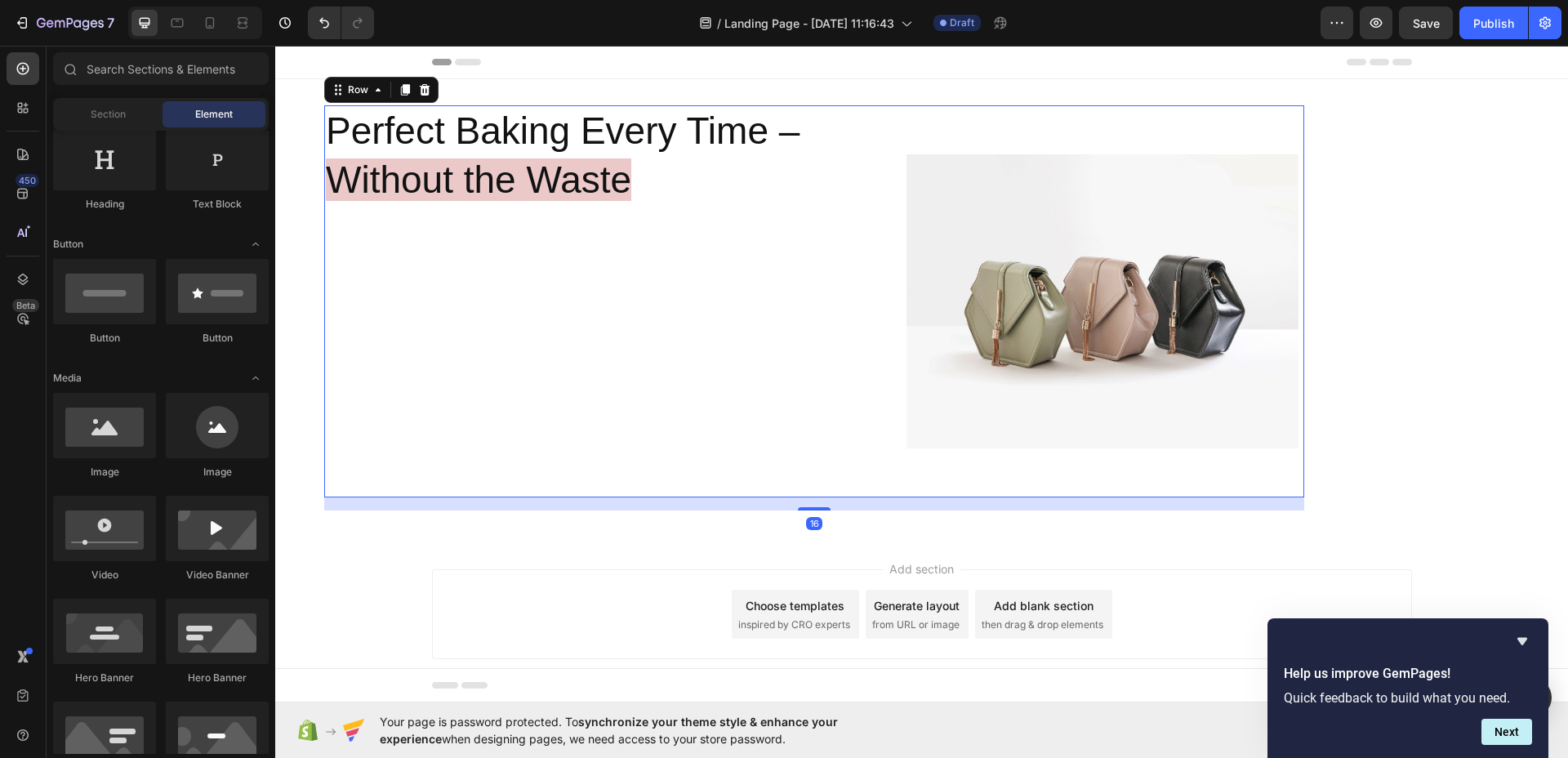
click at [463, 234] on div "Perfect Baking Every Time – Without the Waste Heading" at bounding box center [606, 301] width 564 height 392
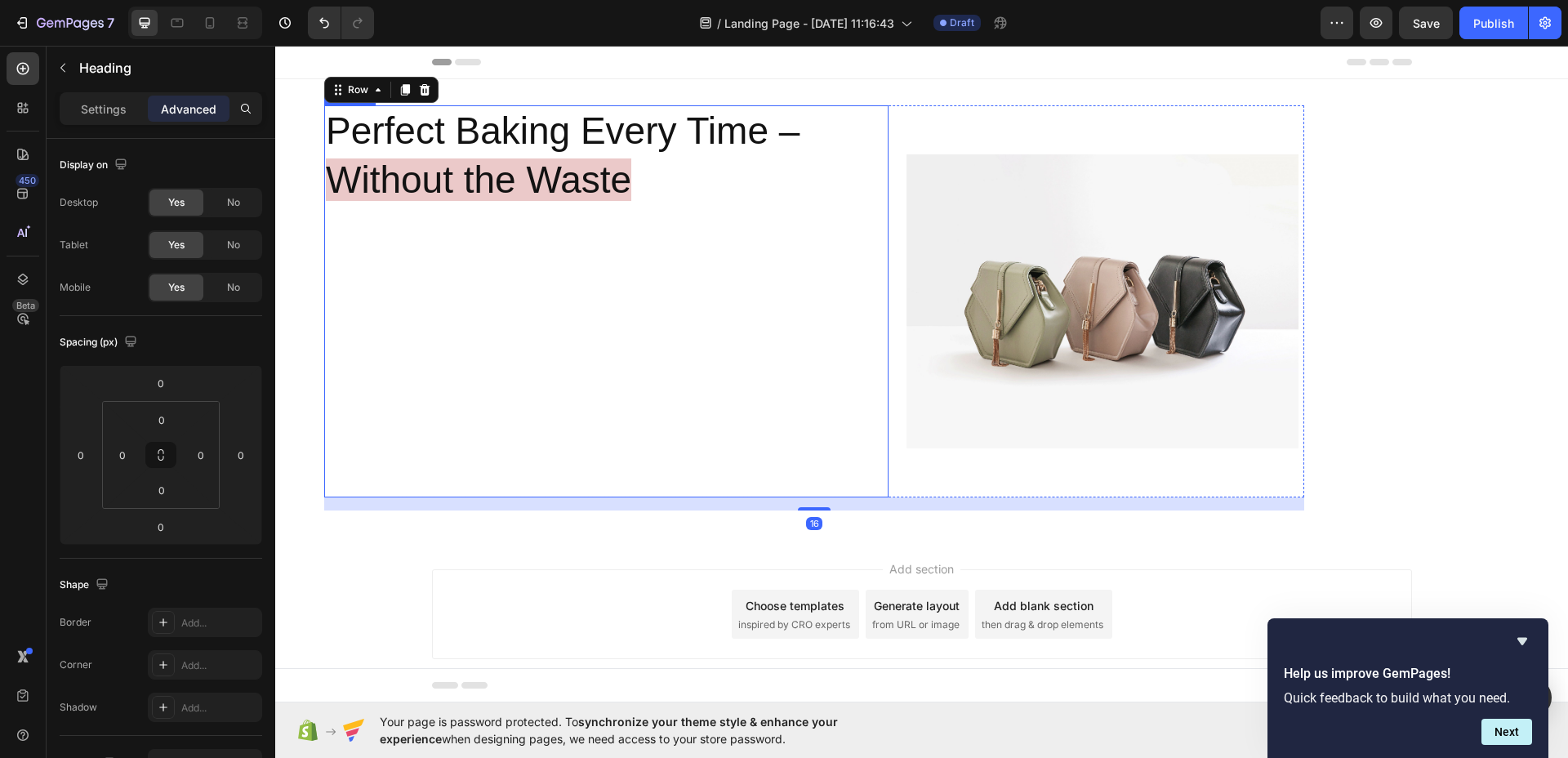
click at [495, 131] on p "Perfect Baking Every Time – Without the Waste" at bounding box center [606, 155] width 561 height 98
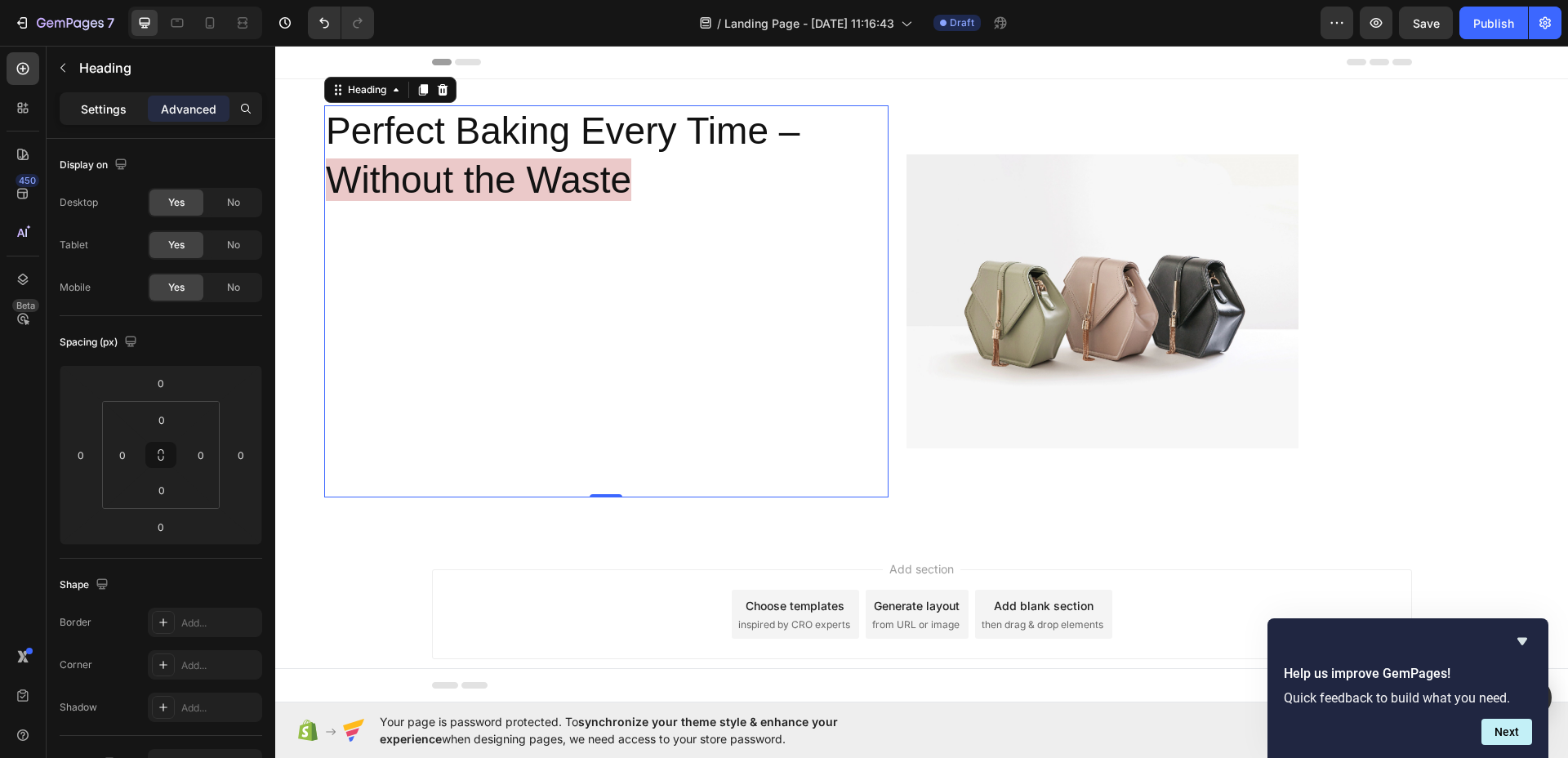
click at [126, 108] on div "Settings" at bounding box center [103, 108] width 81 height 26
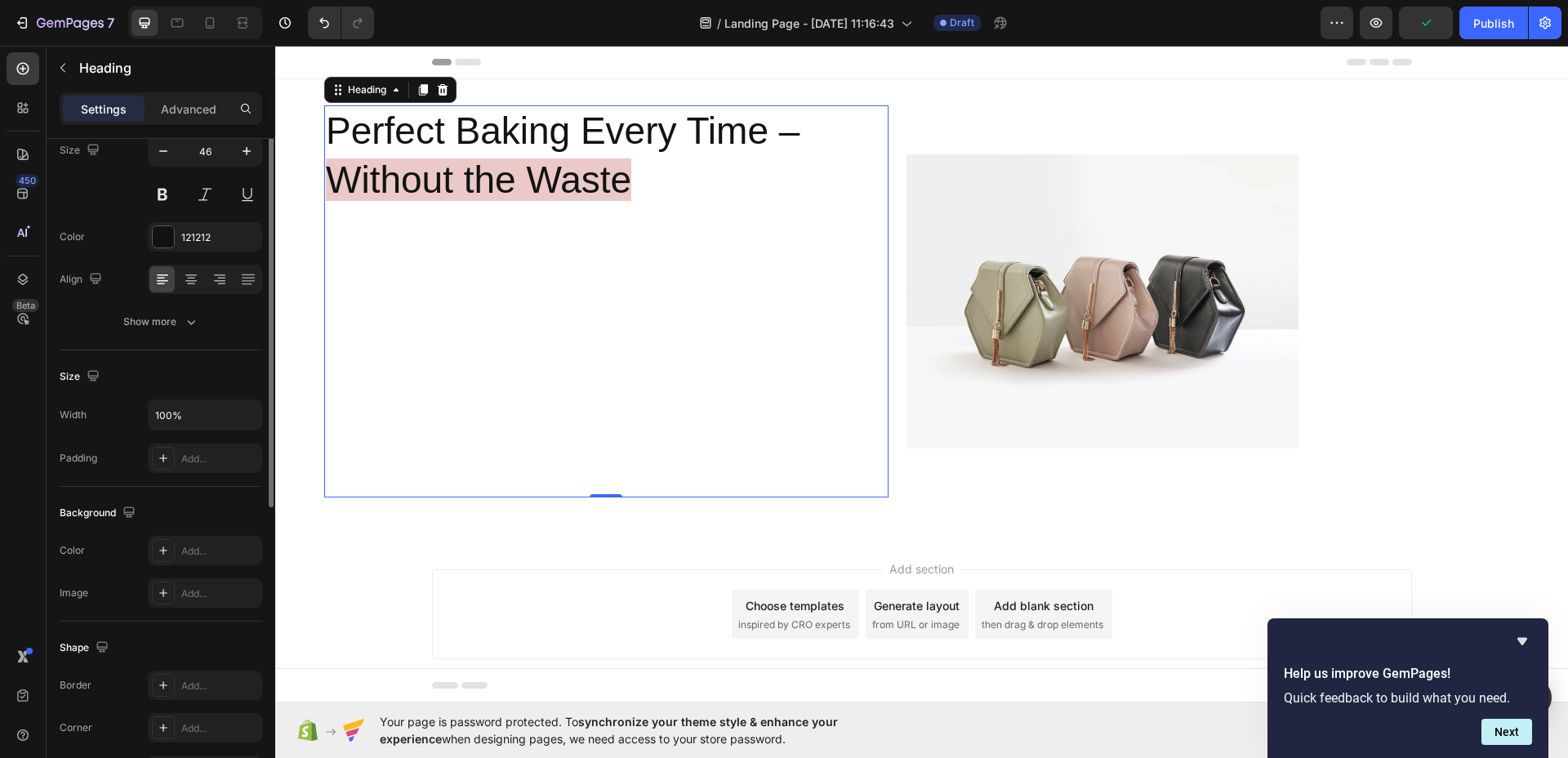
scroll to position [56, 0]
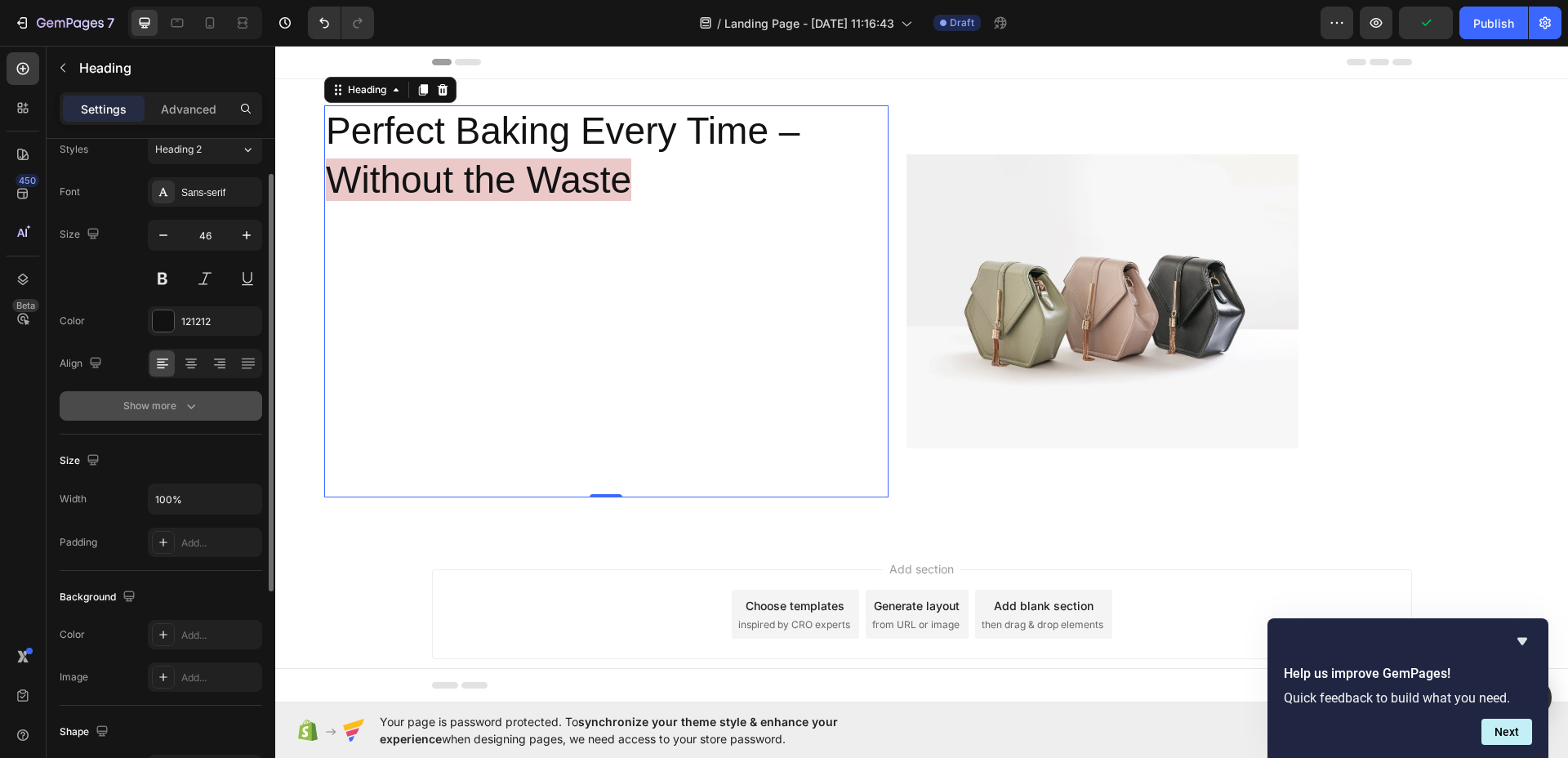
click at [174, 406] on div "Show more" at bounding box center [161, 406] width 76 height 16
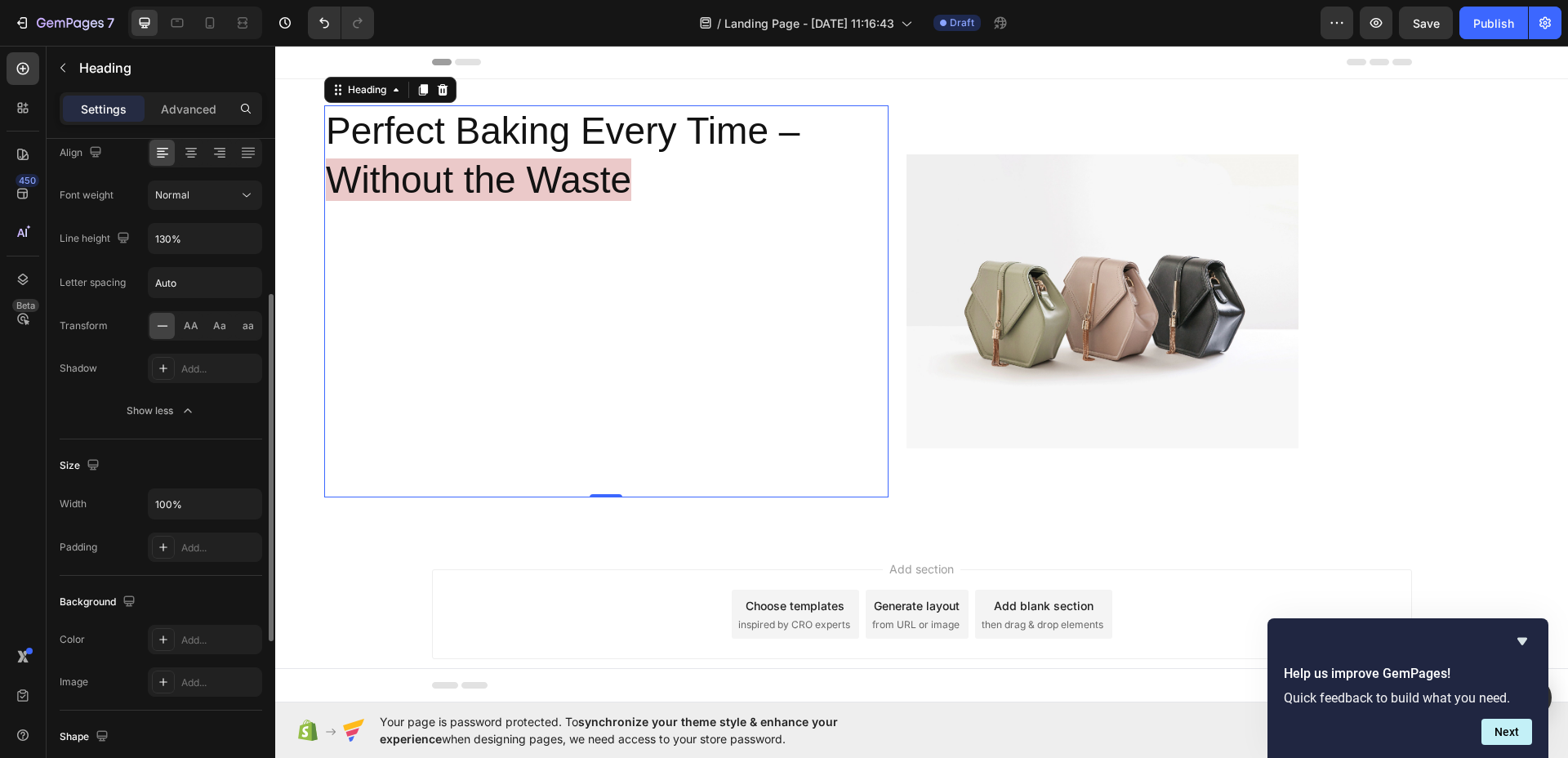
scroll to position [436, 0]
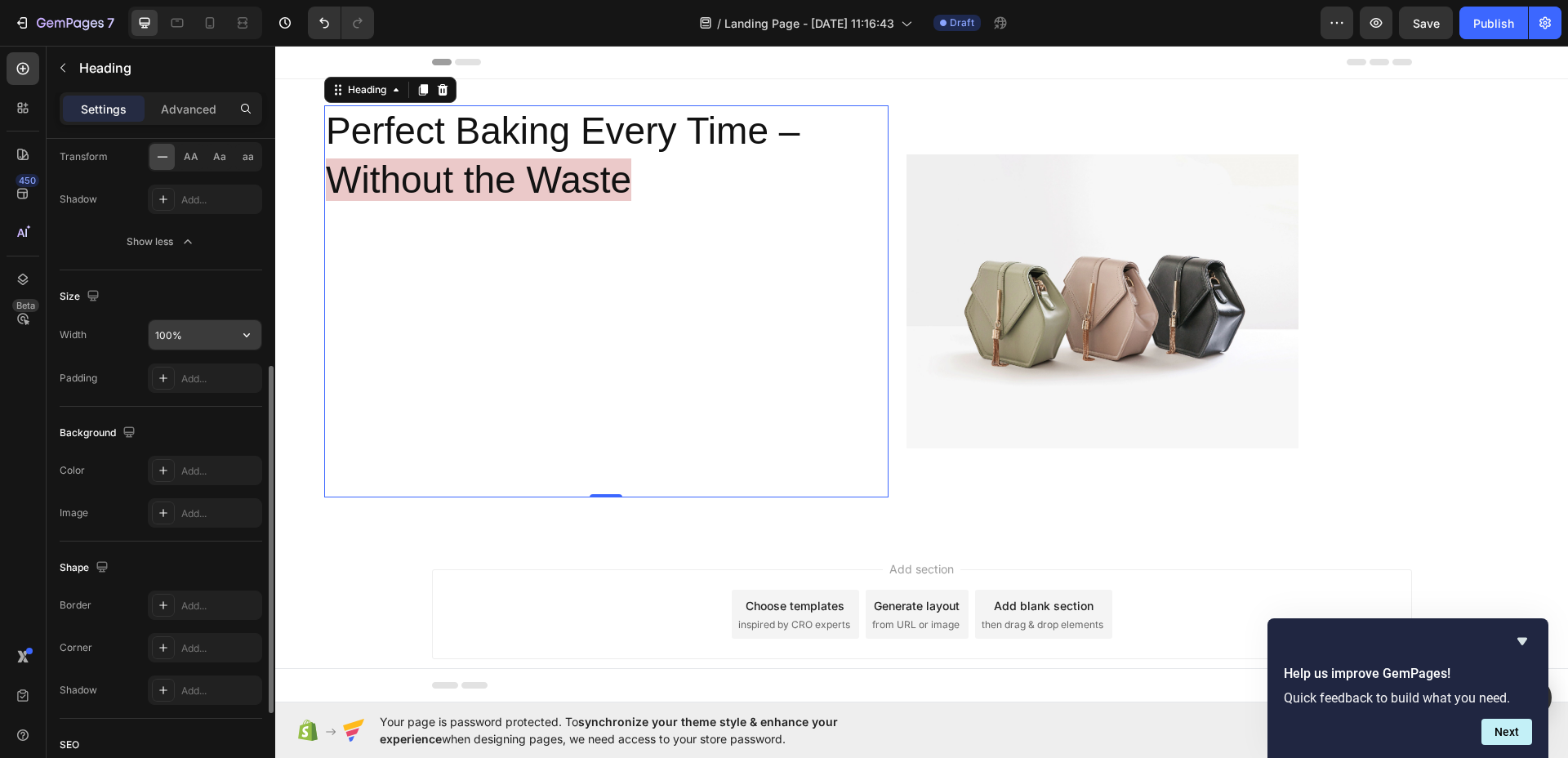
click at [177, 339] on input "100%" at bounding box center [205, 335] width 113 height 29
click at [249, 335] on icon "button" at bounding box center [246, 335] width 16 height 16
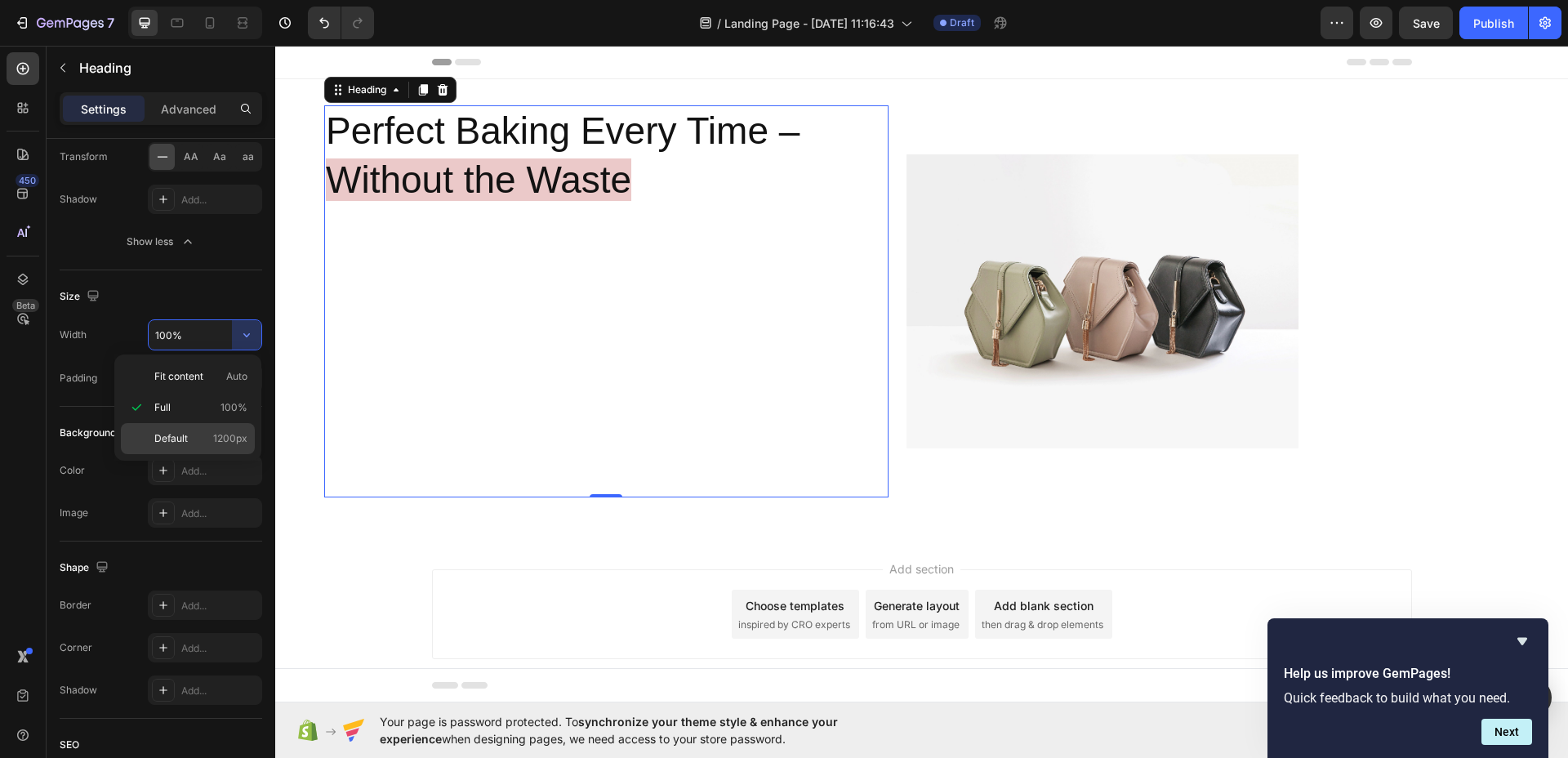
click at [223, 429] on div "Default 1200px" at bounding box center [187, 438] width 134 height 31
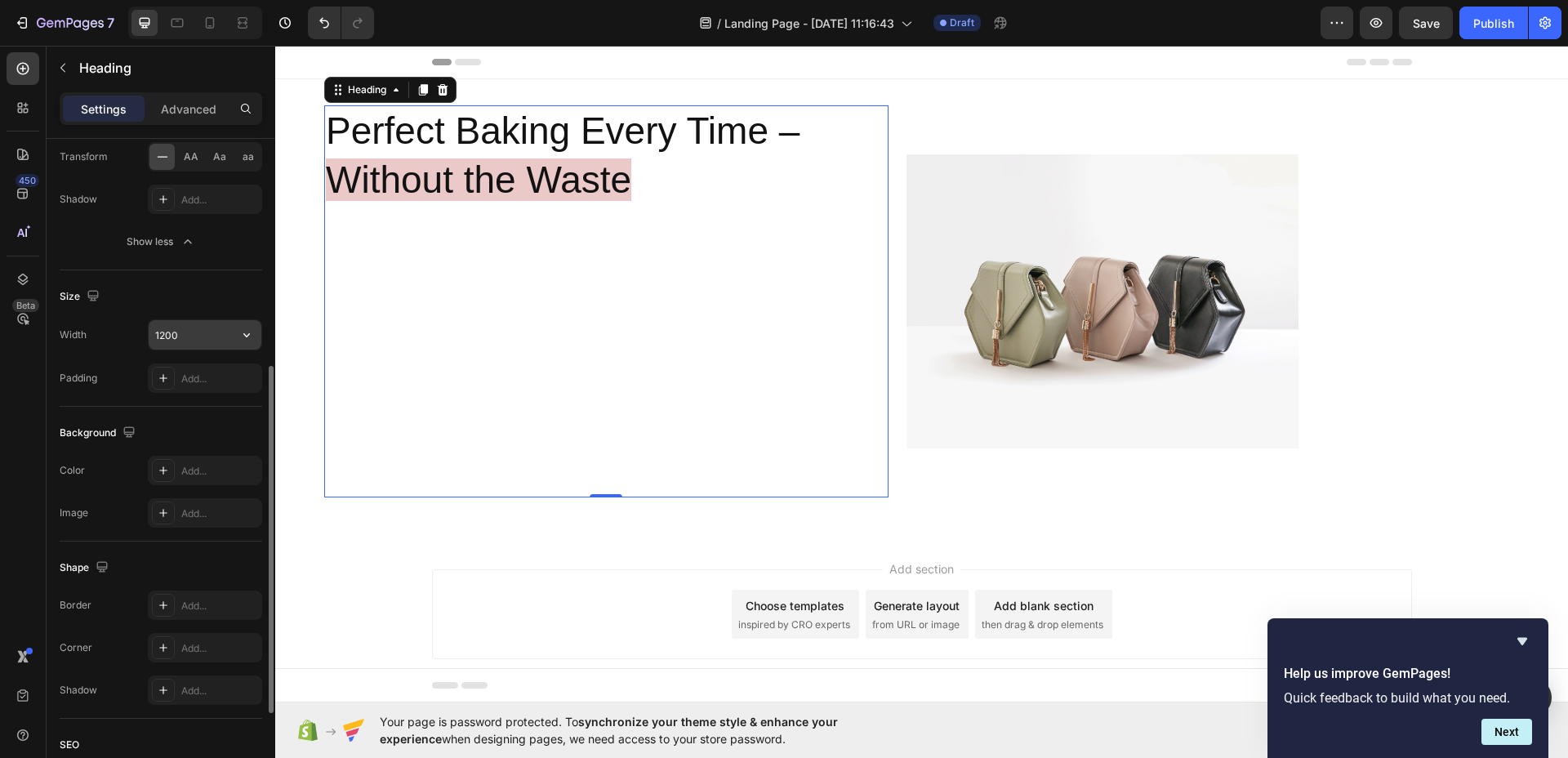
click at [180, 339] on input "1200" at bounding box center [205, 335] width 113 height 29
click at [178, 340] on input "1182480" at bounding box center [205, 335] width 113 height 29
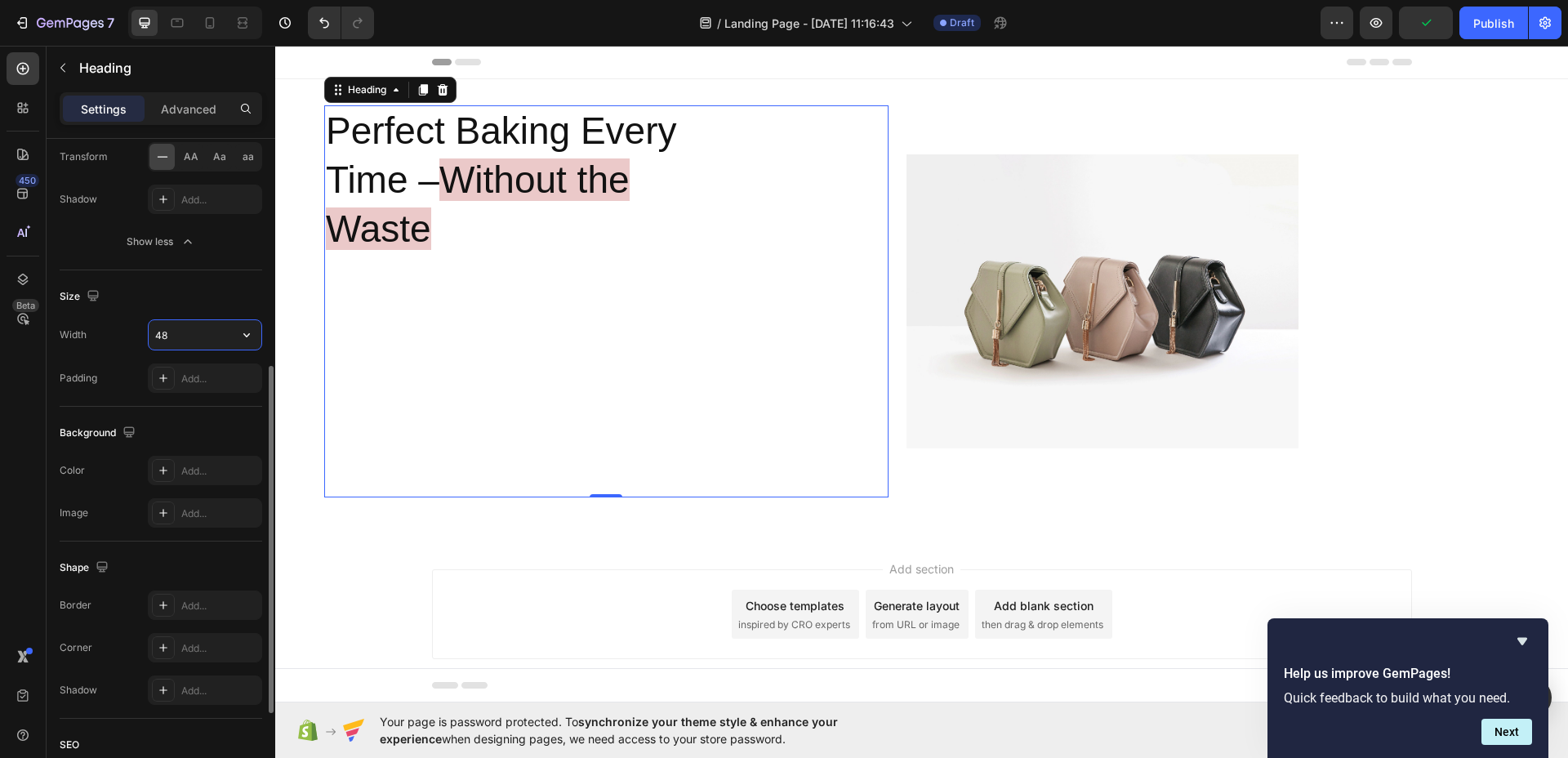
type input "4"
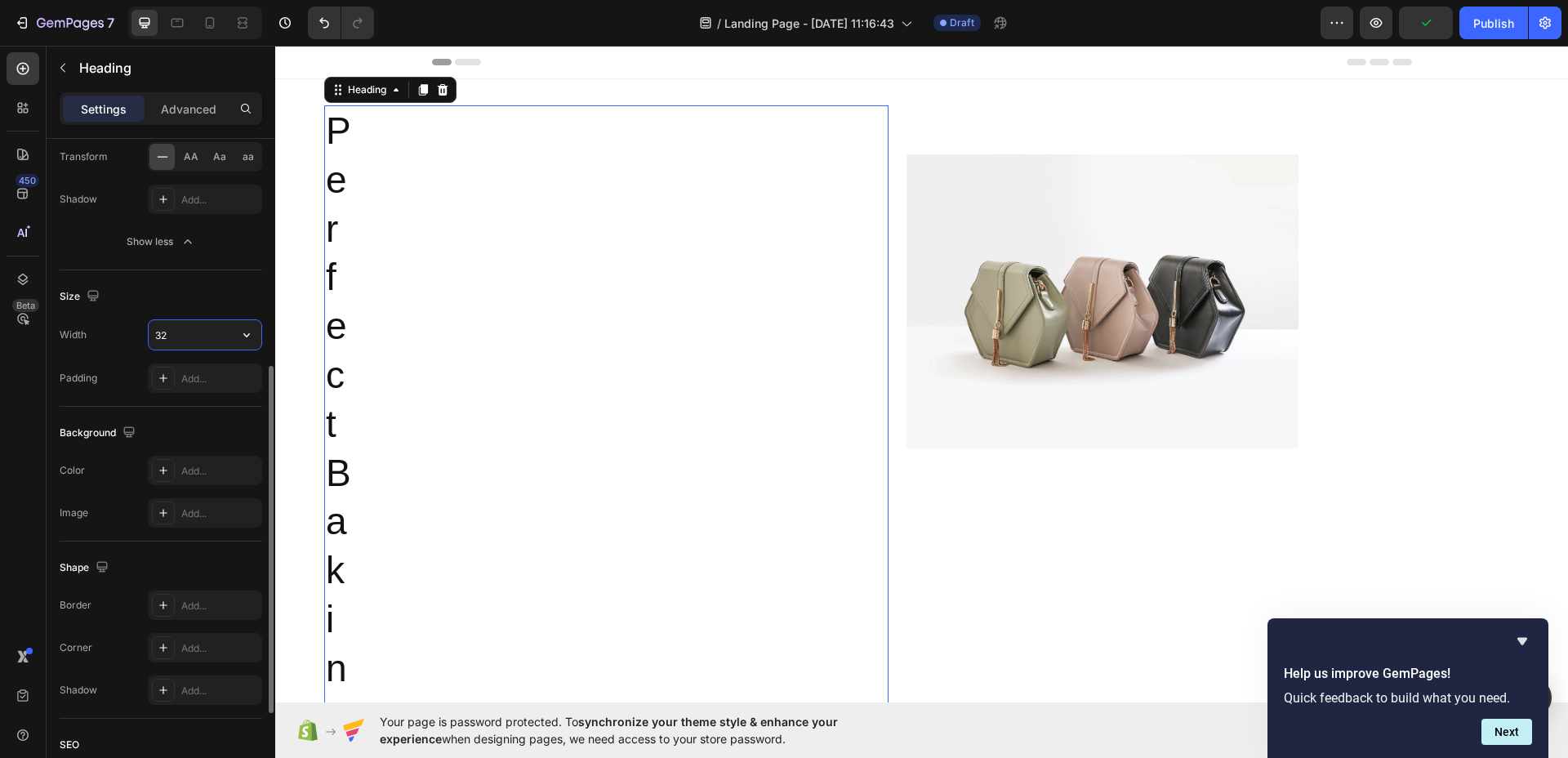
type input "320"
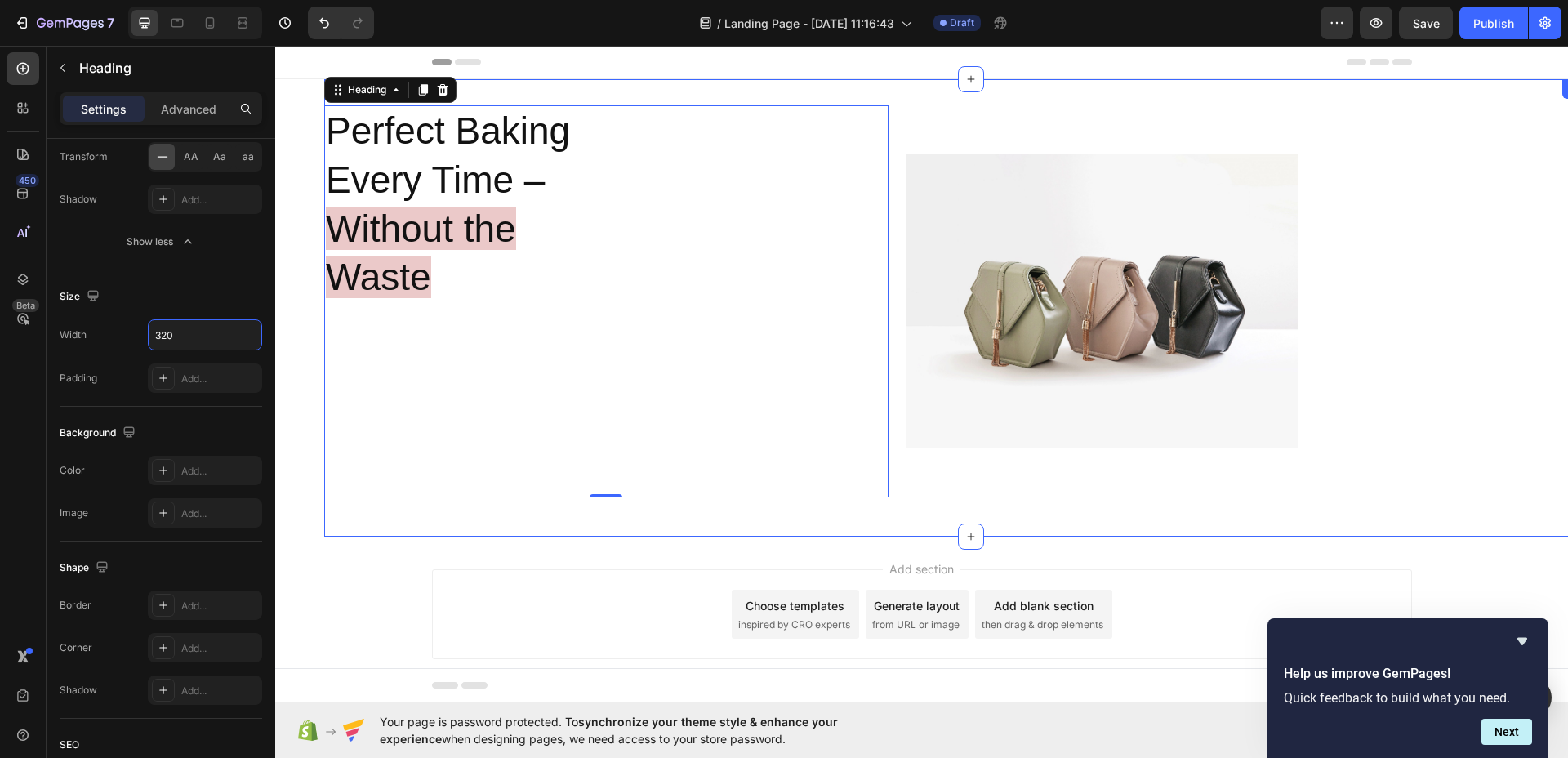
click at [1389, 394] on div "Perfect Baking Every Time – Without the Waste Heading 0 Image Row Section 1" at bounding box center [970, 307] width 1292 height 457
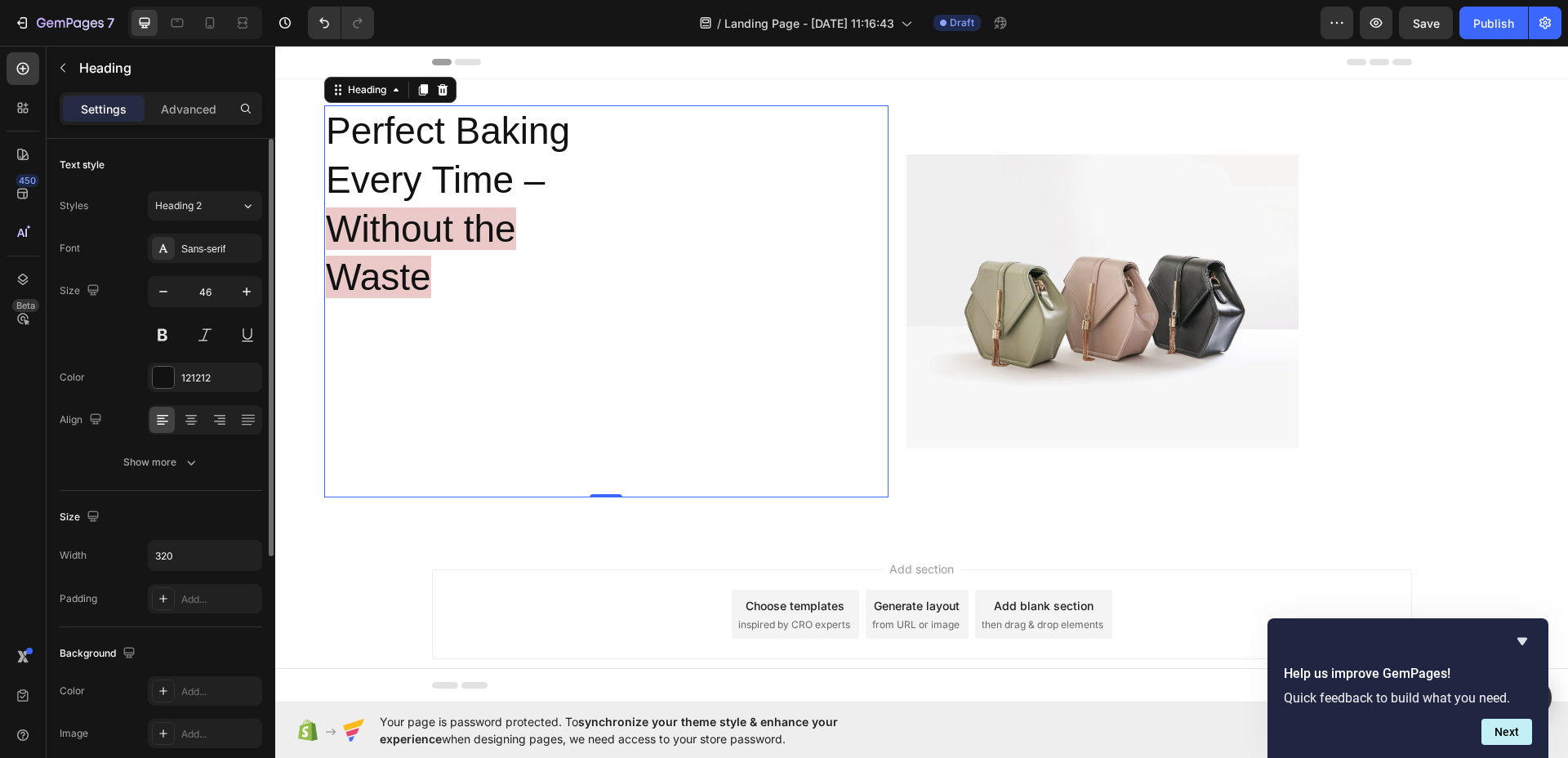
click at [368, 218] on span "Without the Waste" at bounding box center [421, 253] width 191 height 92
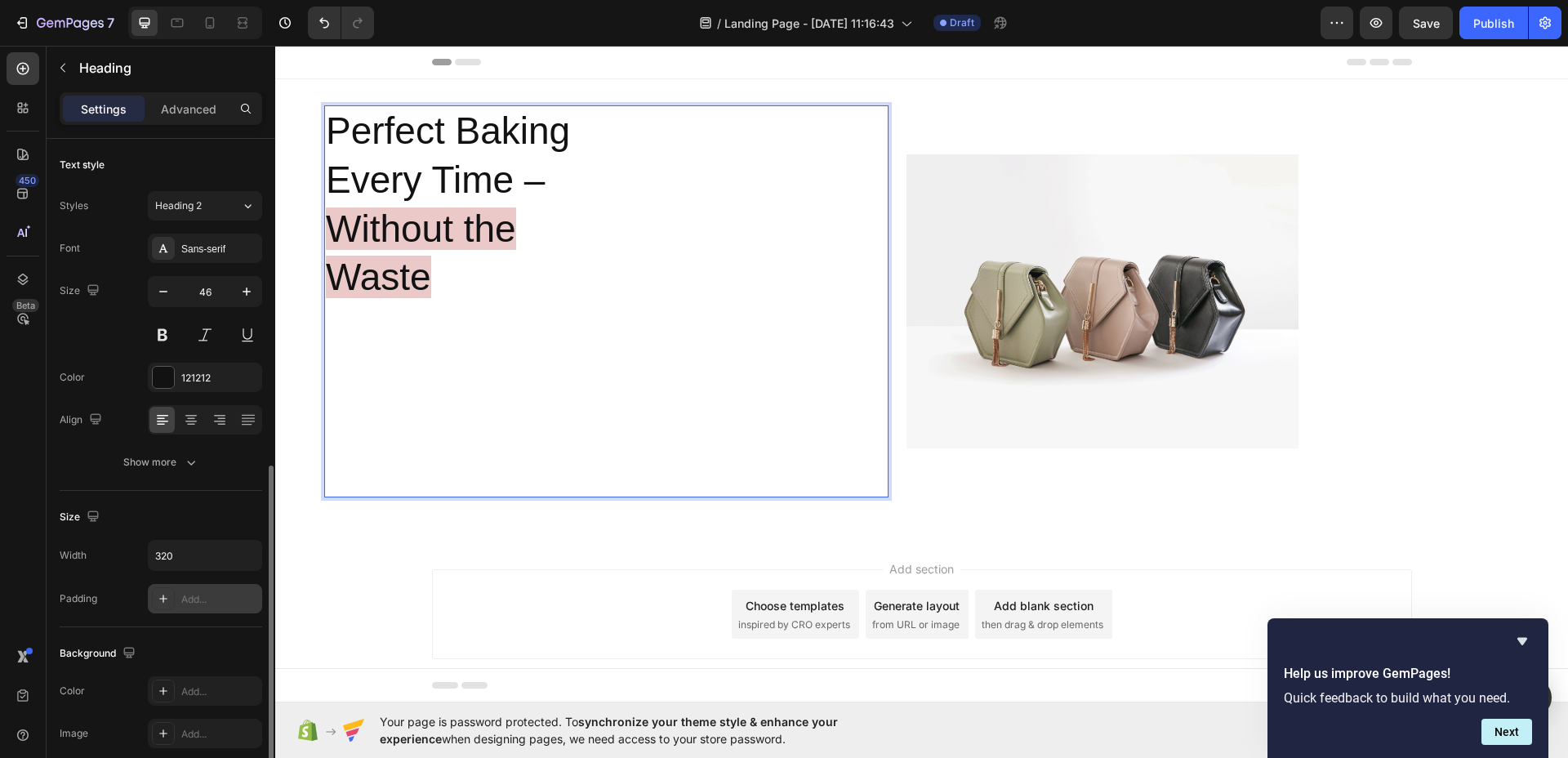
scroll to position [201, 0]
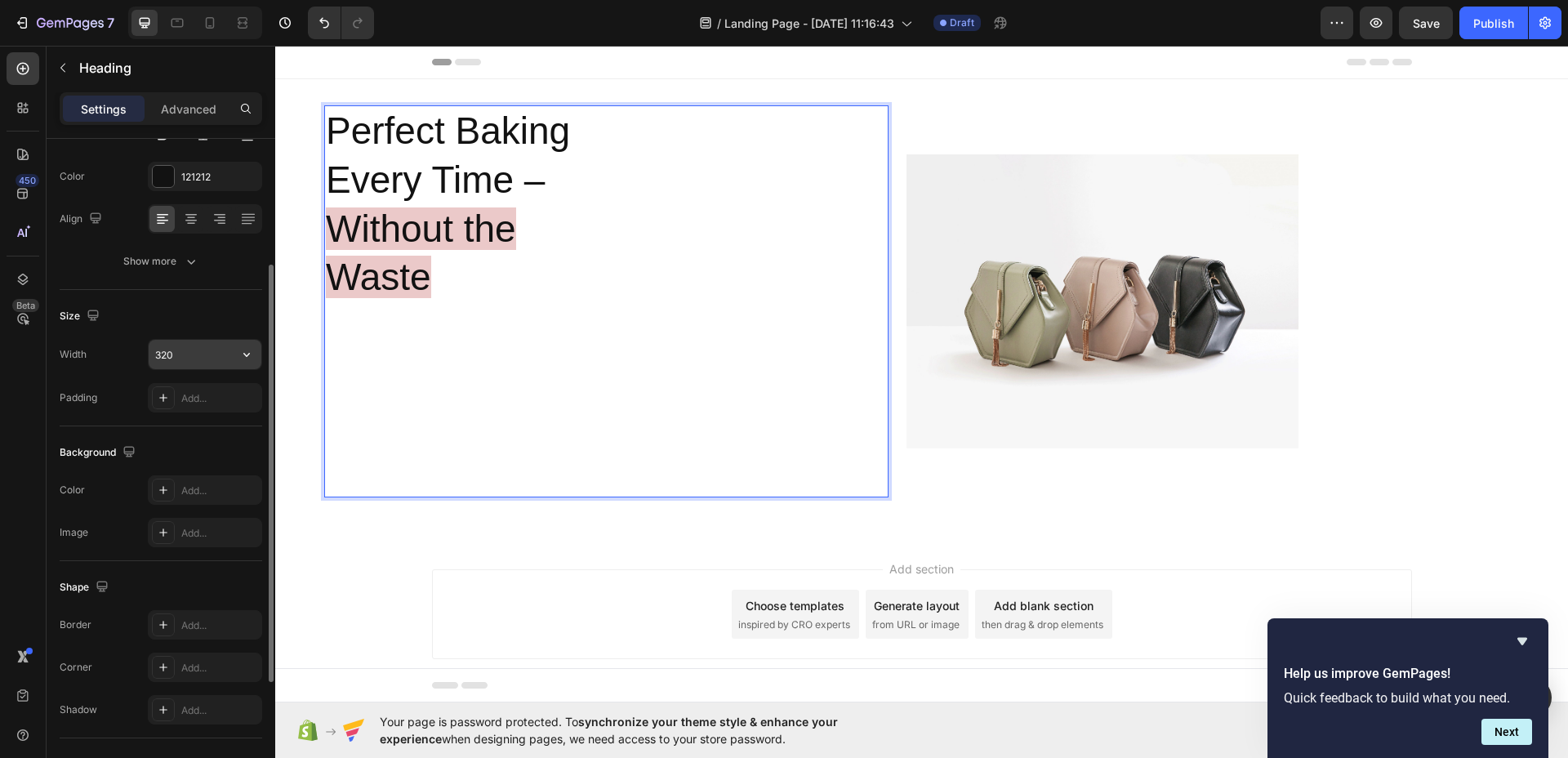
click at [174, 353] on input "320" at bounding box center [205, 353] width 113 height 29
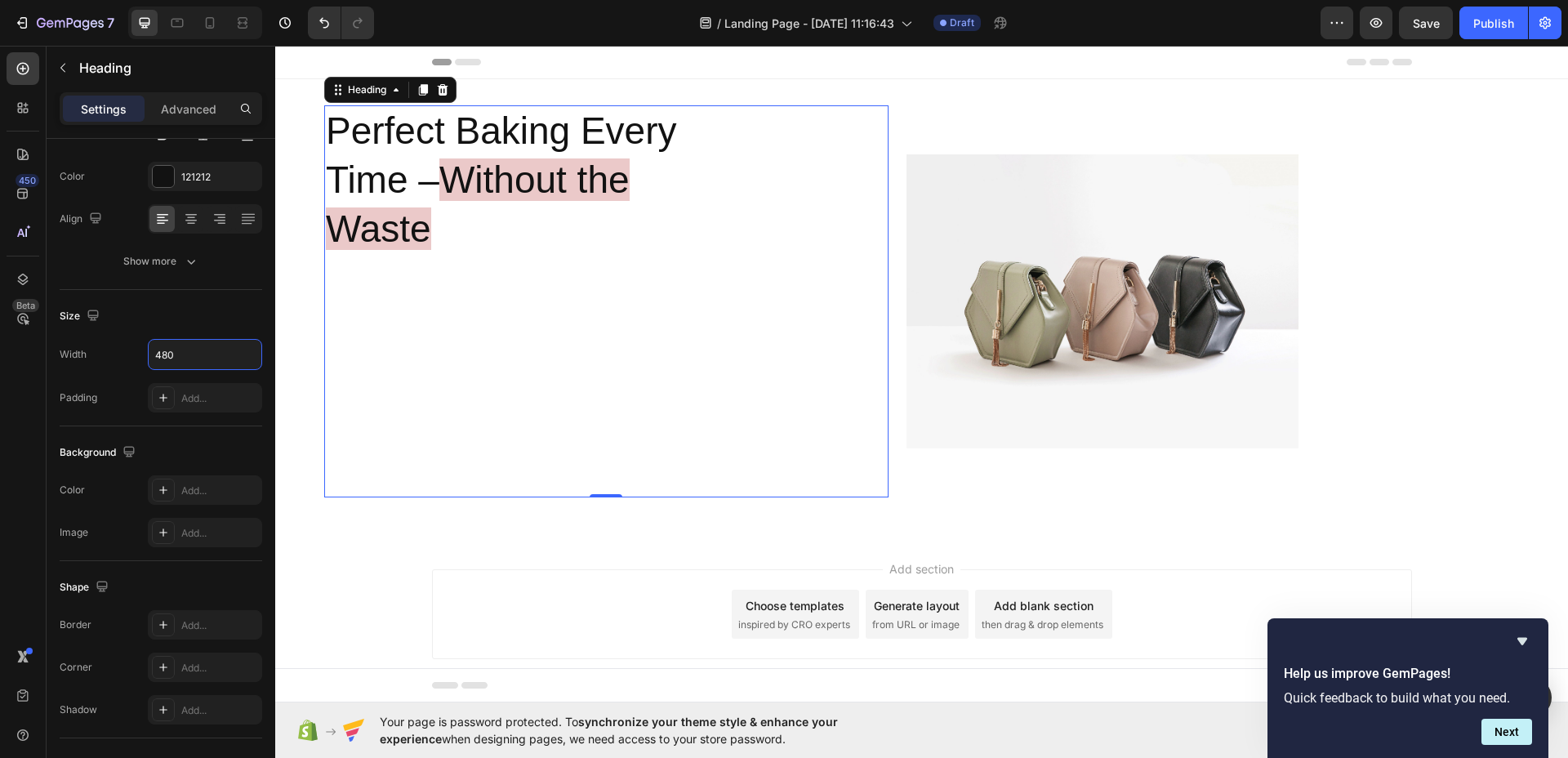
type input "480"
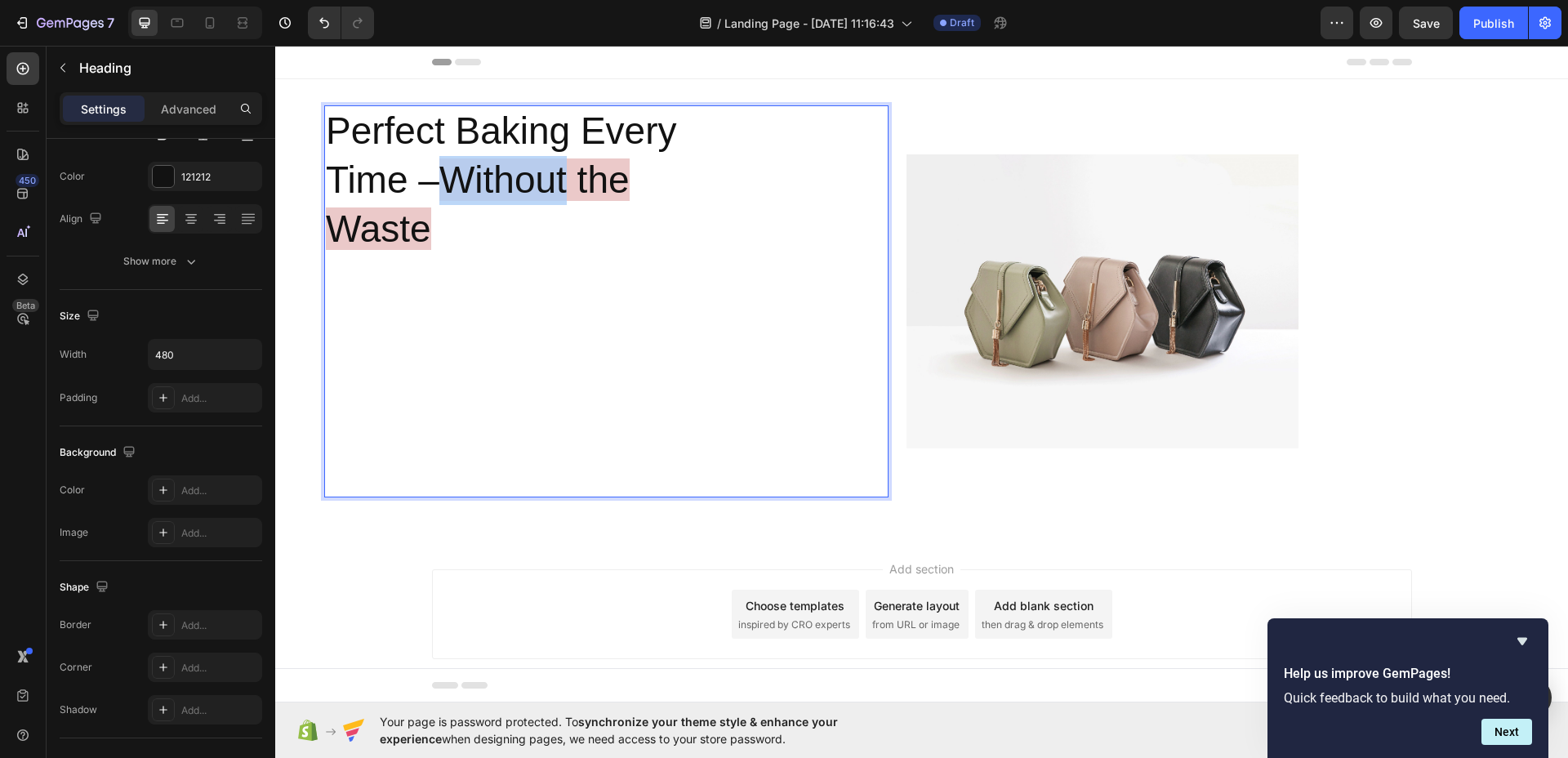
click at [467, 180] on span "Without the Waste" at bounding box center [478, 205] width 304 height 92
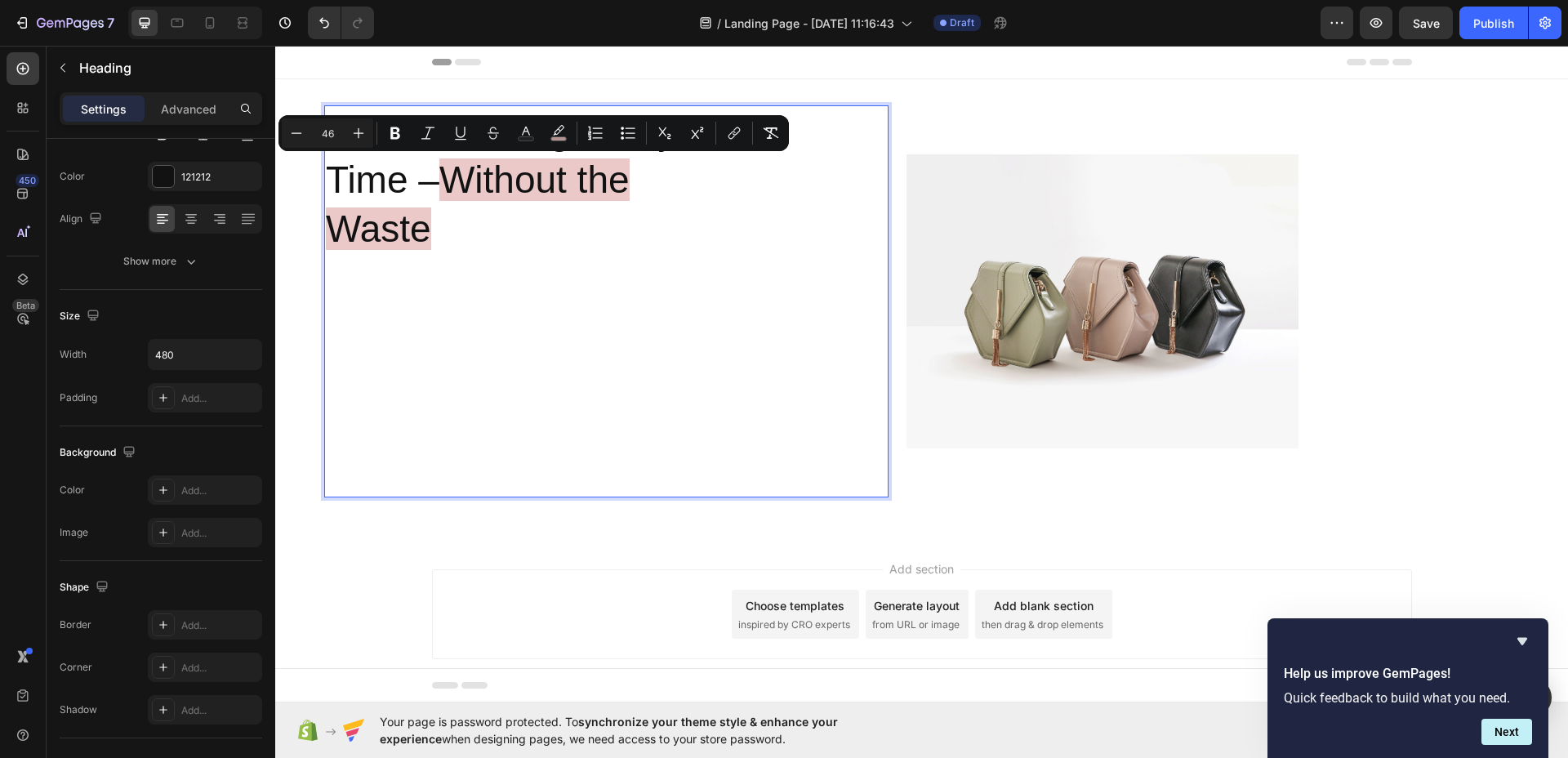
click at [436, 179] on p "Perfect Baking Every Time – Without the Waste" at bounding box center [520, 179] width 389 height 146
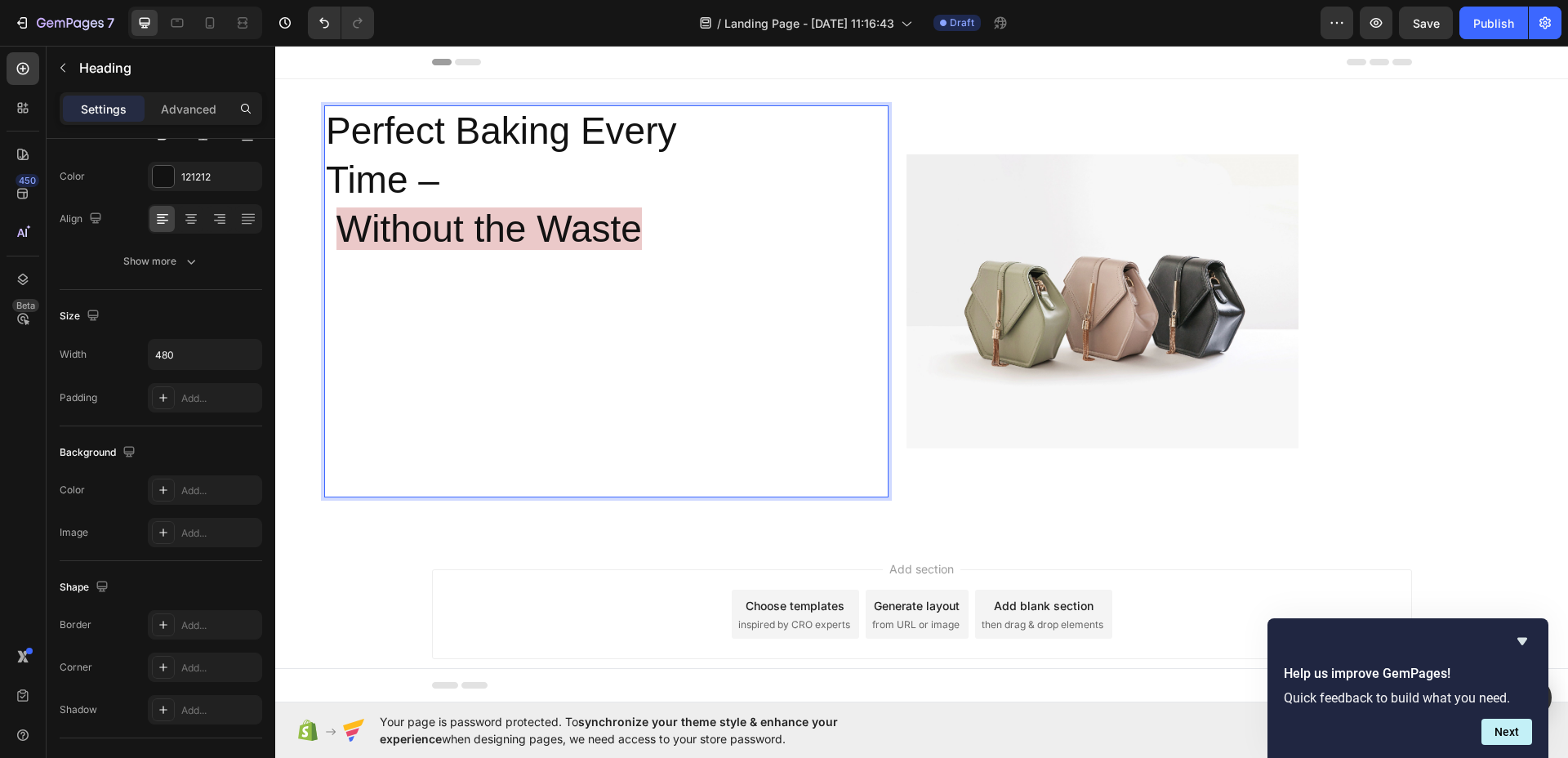
click at [331, 178] on p "Perfect Baking Every Time – Without the Waste" at bounding box center [520, 179] width 389 height 146
click at [738, 308] on div "Perfect Baking Every Time – Without the Waste Heading 0" at bounding box center [606, 301] width 564 height 392
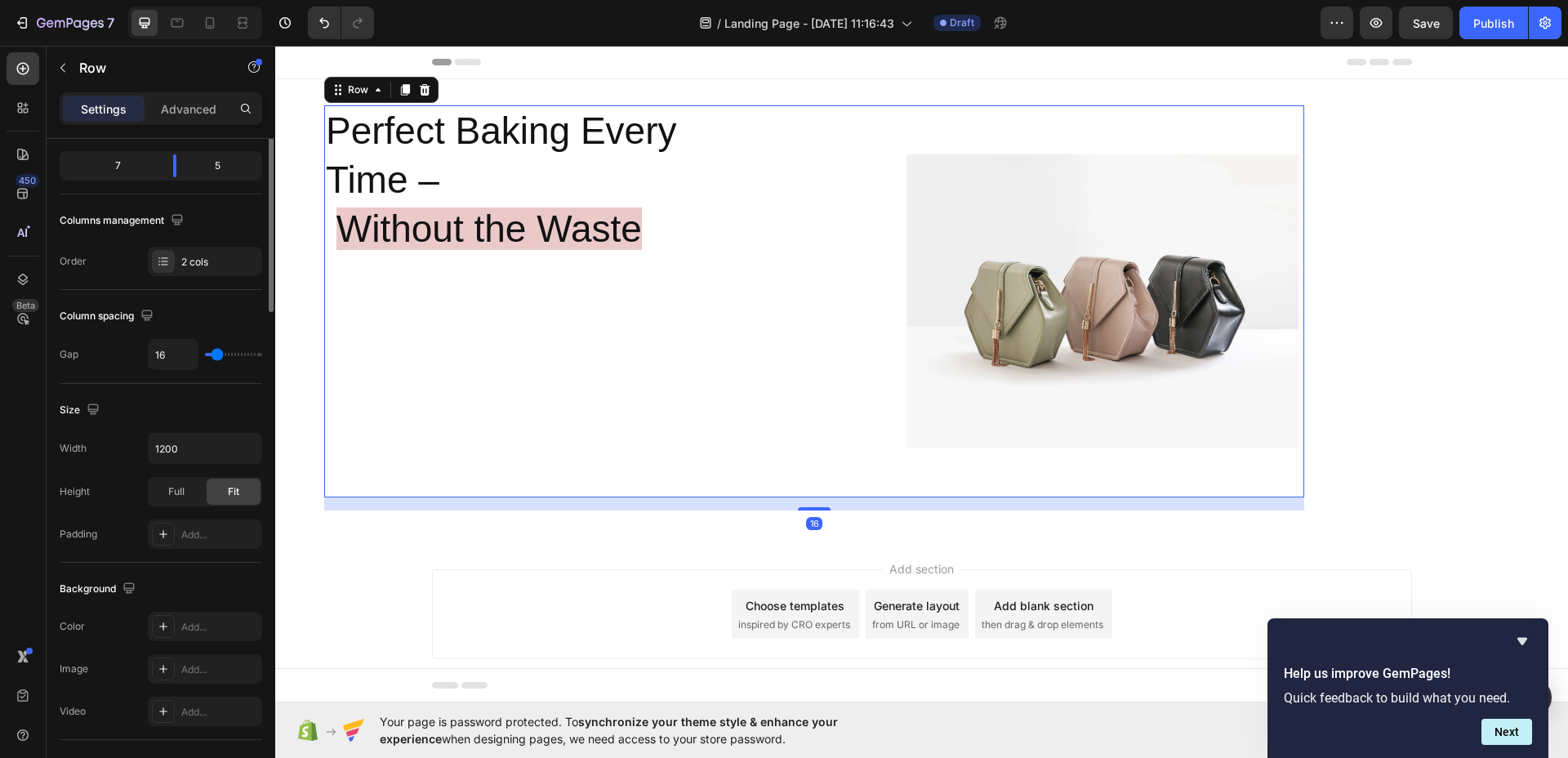
scroll to position [0, 0]
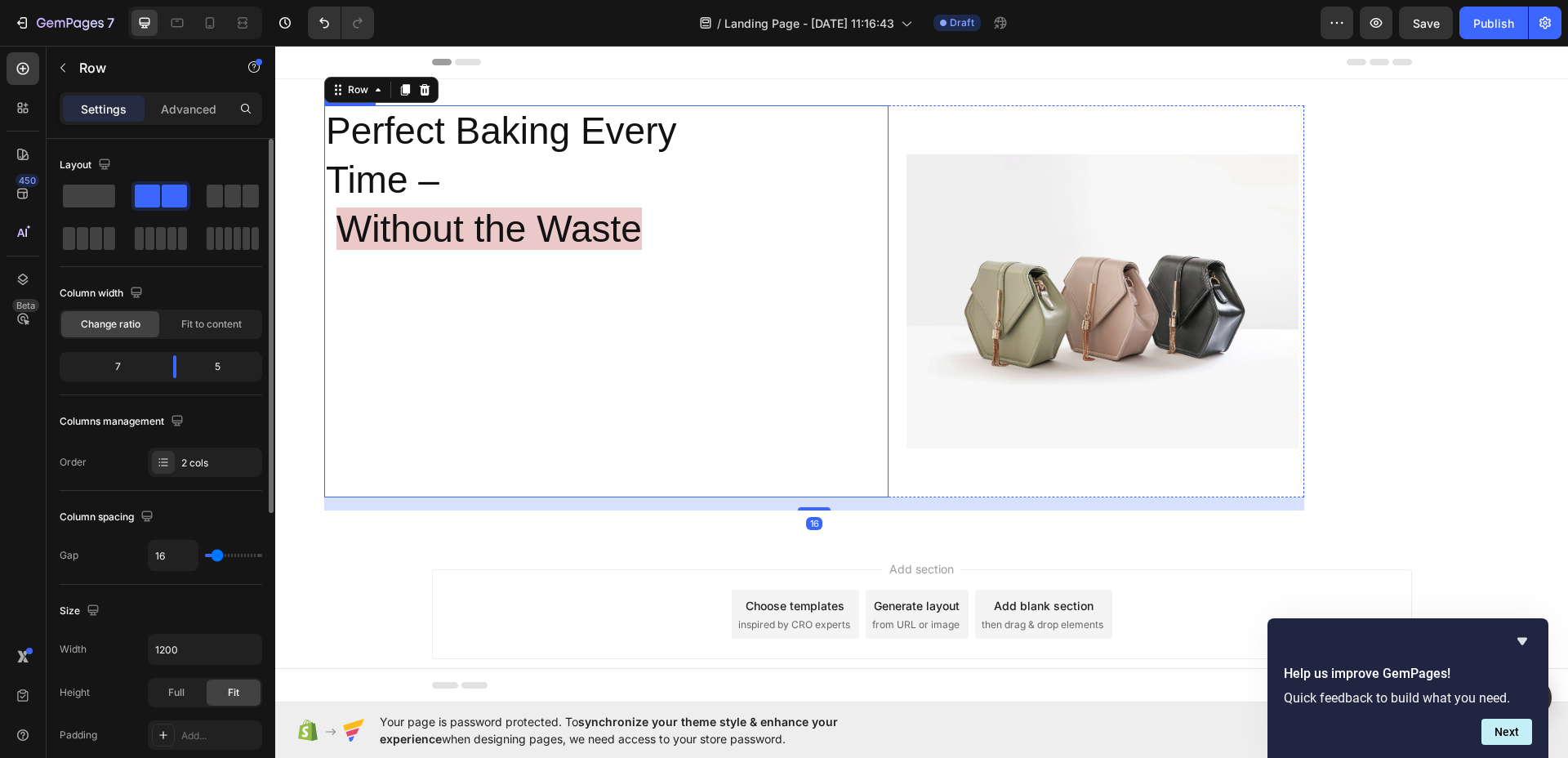
click at [612, 200] on p "Perfect Baking Every Time – Without the Waste" at bounding box center [520, 179] width 389 height 146
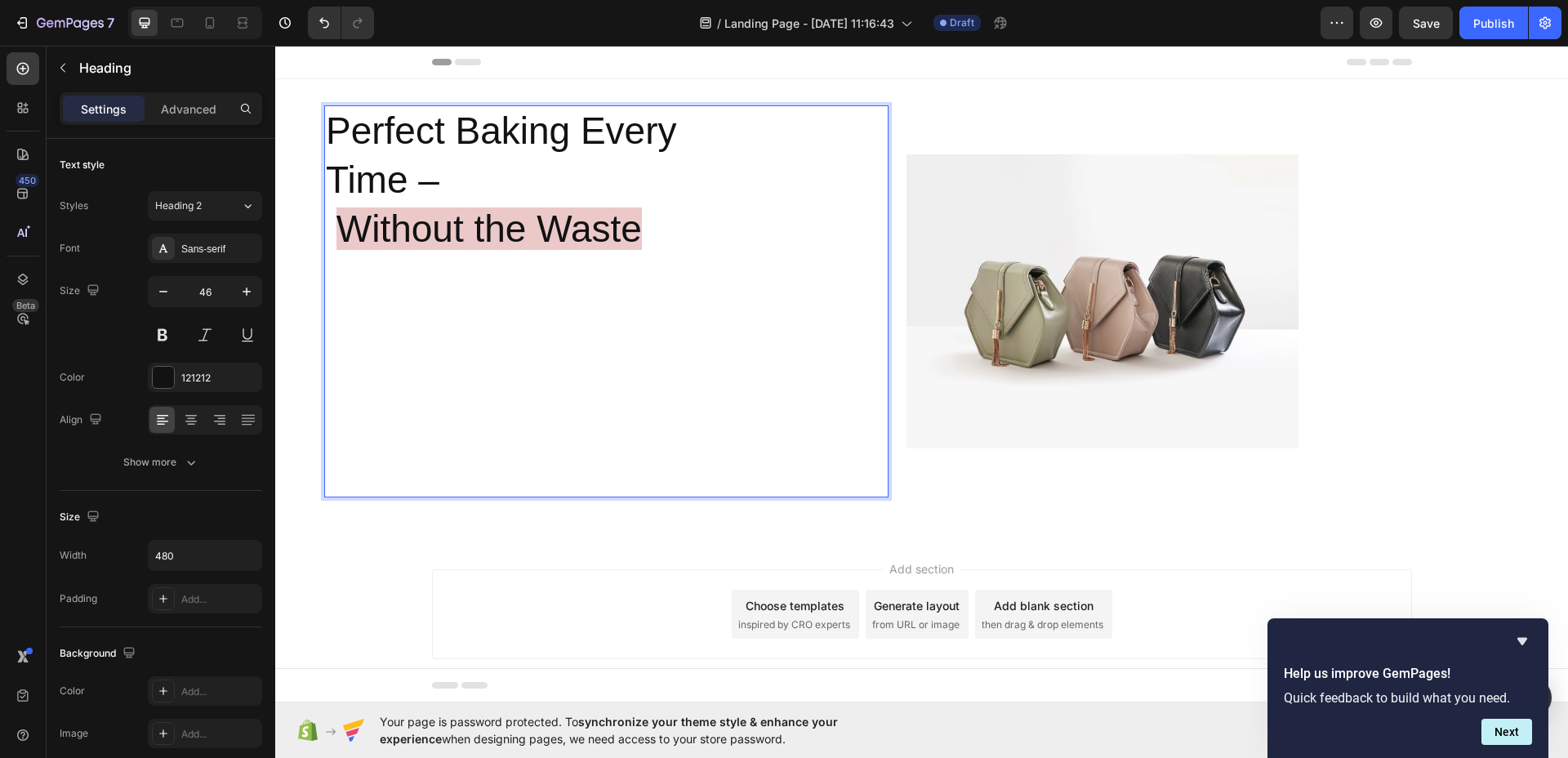
click at [698, 187] on p "Perfect Baking Every Time – Without the Waste" at bounding box center [520, 179] width 389 height 146
click at [733, 73] on div "Header" at bounding box center [921, 62] width 980 height 33
click at [753, 195] on div "Perfect Baking Every Time – Without the Waste" at bounding box center [606, 180] width 564 height 150
click at [179, 558] on input "480" at bounding box center [205, 554] width 113 height 29
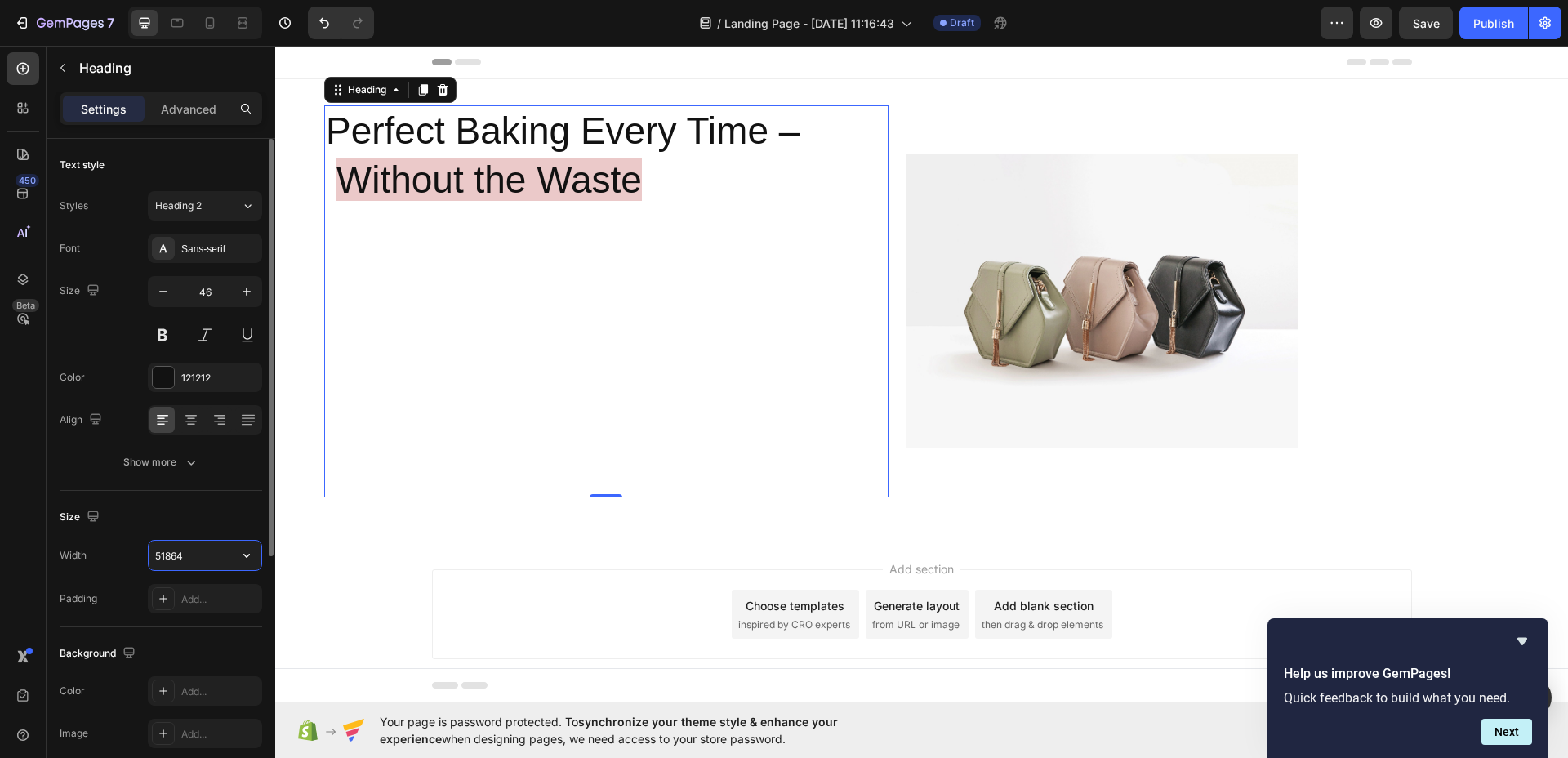
type input "518640"
click at [303, 334] on section "Perfect Baking Every Time – Without the Waste Heading Image Row Section 1" at bounding box center [920, 307] width 1292 height 457
click at [383, 174] on span "Without the Waste" at bounding box center [489, 179] width 306 height 42
click at [334, 173] on p "Perfect Baking Every Time – Without the Waste" at bounding box center [606, 155] width 561 height 98
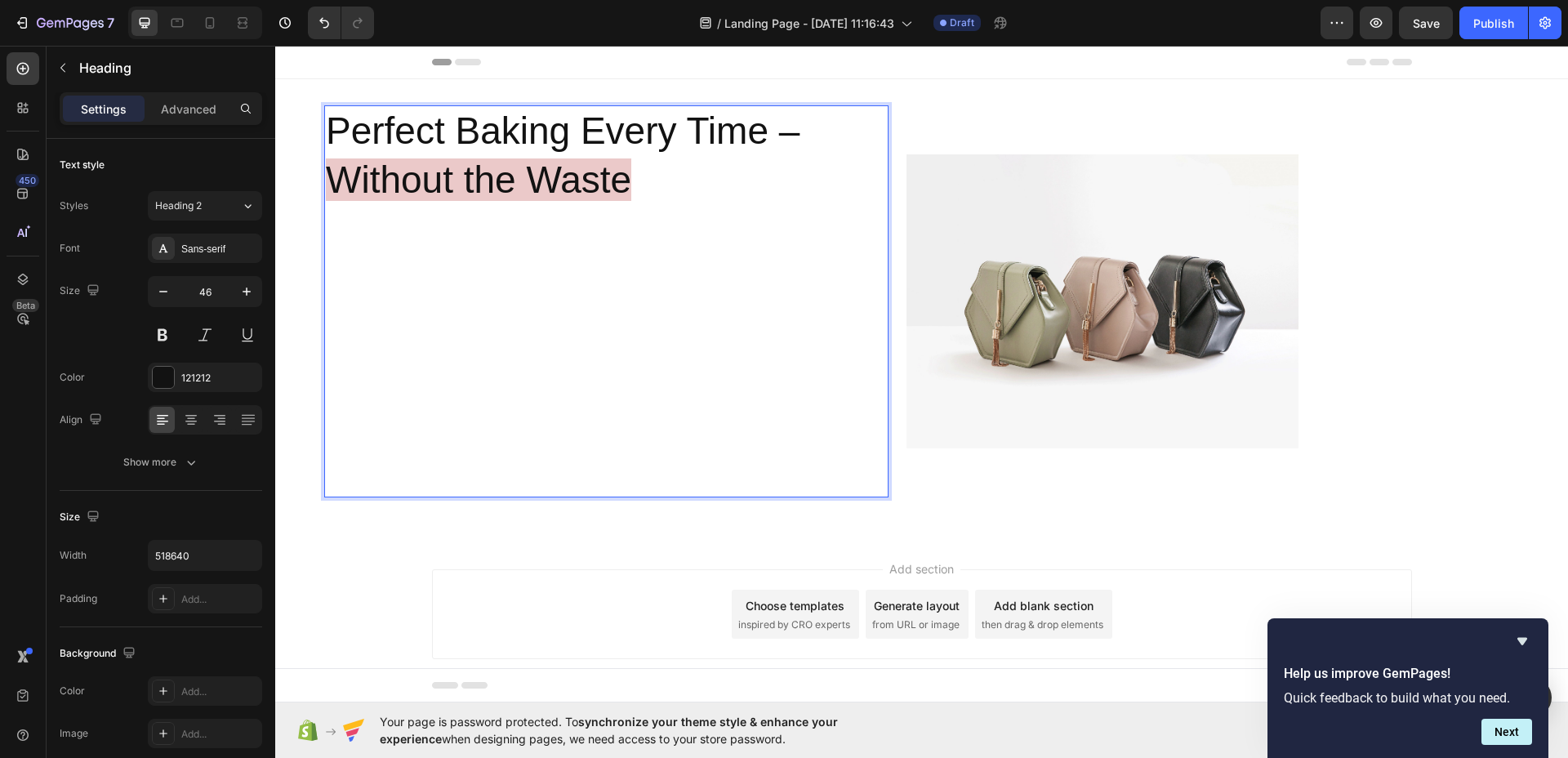
click at [727, 164] on p "Perfect Baking Every Time – Without the Waste" at bounding box center [606, 155] width 561 height 98
click at [766, 129] on p "Perfect Baking Every Time – Without the Waste" at bounding box center [606, 155] width 561 height 98
drag, startPoint x: 765, startPoint y: 130, endPoint x: 835, endPoint y: 135, distance: 70.2
click at [835, 135] on p "Perfect Baking Every Time – Without the Waste" at bounding box center [606, 155] width 561 height 98
drag, startPoint x: 582, startPoint y: 553, endPoint x: 579, endPoint y: 540, distance: 13.3
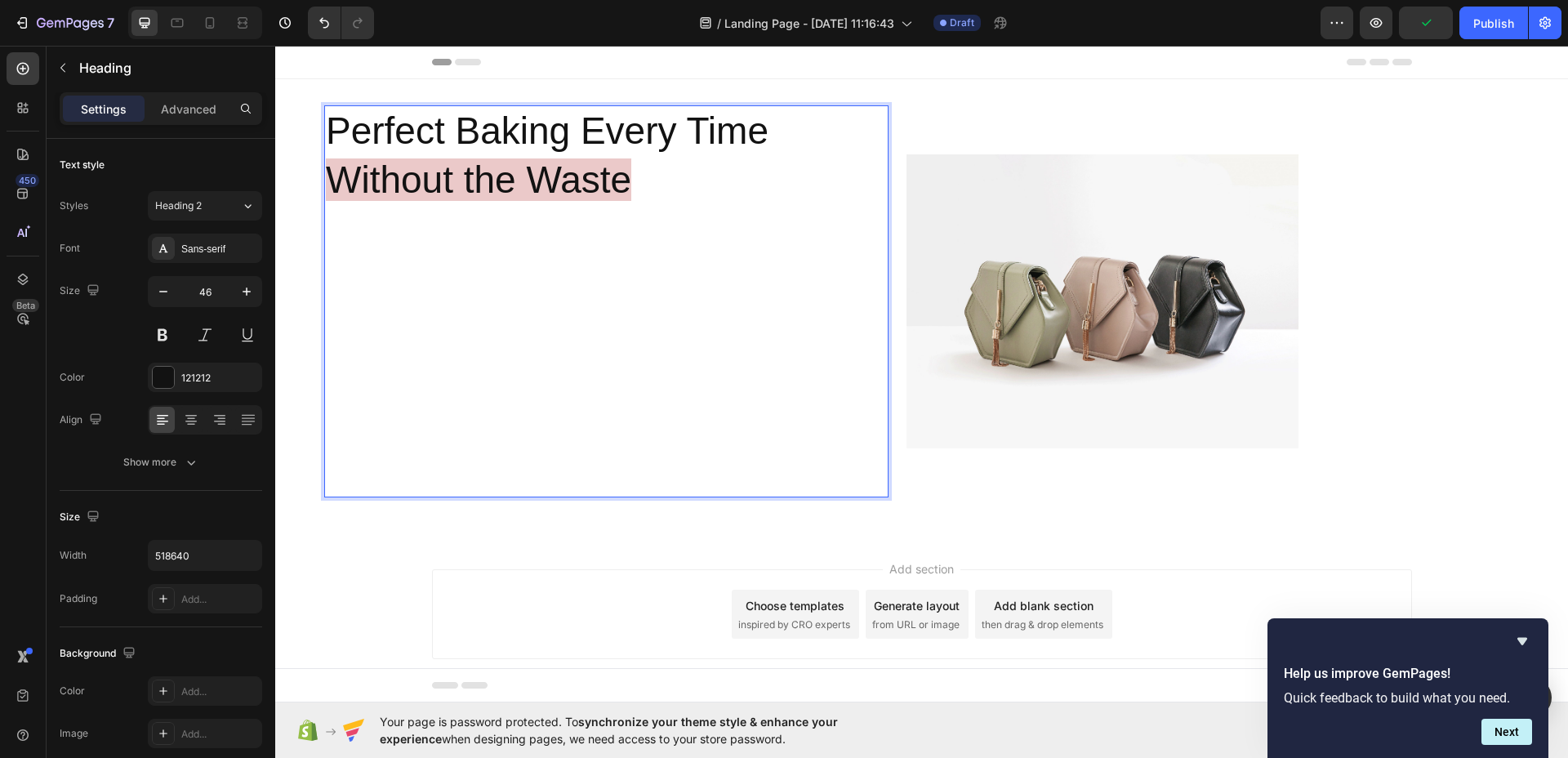
click at [583, 553] on div "Add section Choose templates inspired by CRO experts Generate layout from URL o…" at bounding box center [920, 636] width 1292 height 201
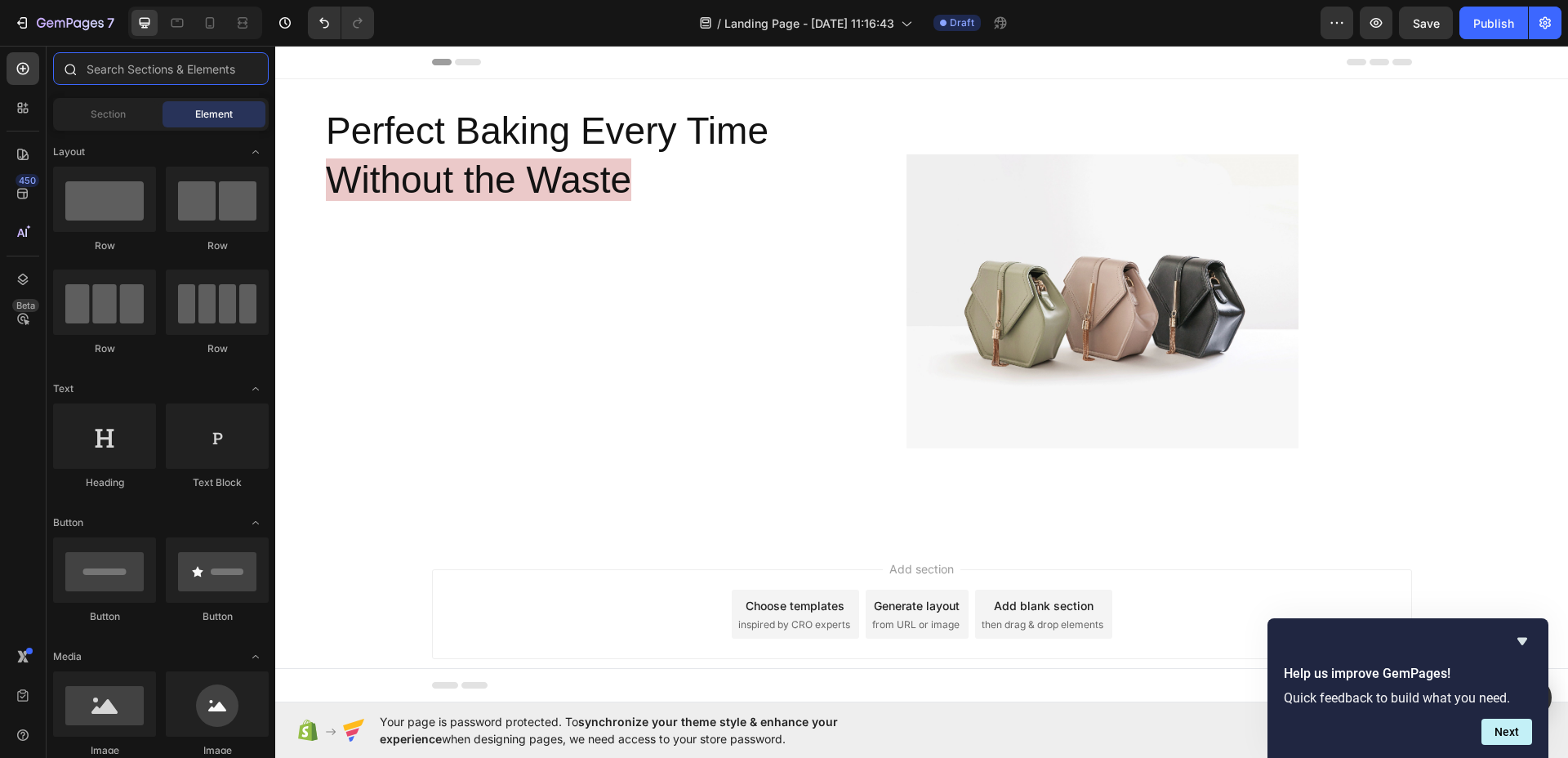
click at [194, 74] on input "text" at bounding box center [161, 68] width 216 height 33
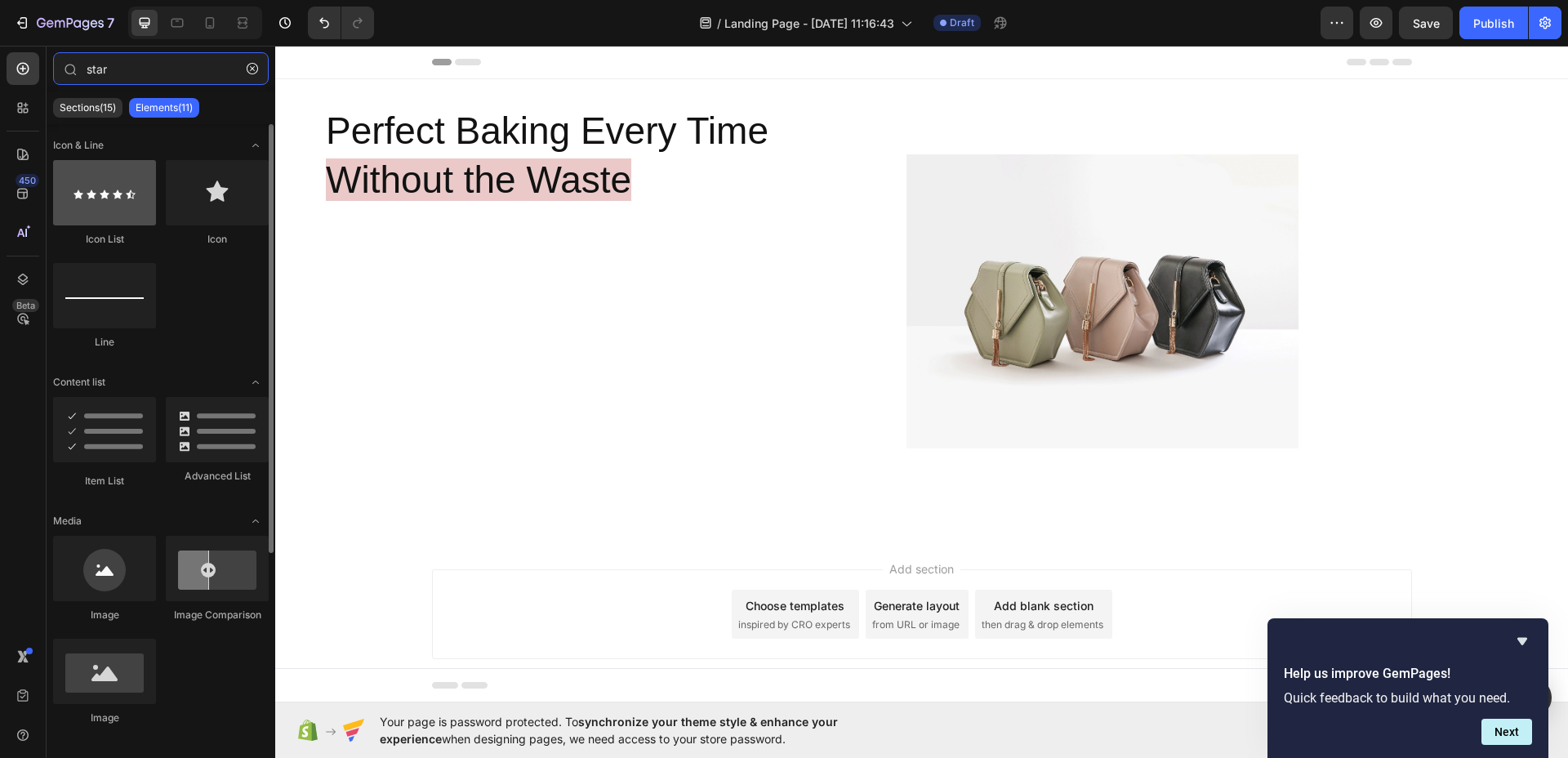
type input "star"
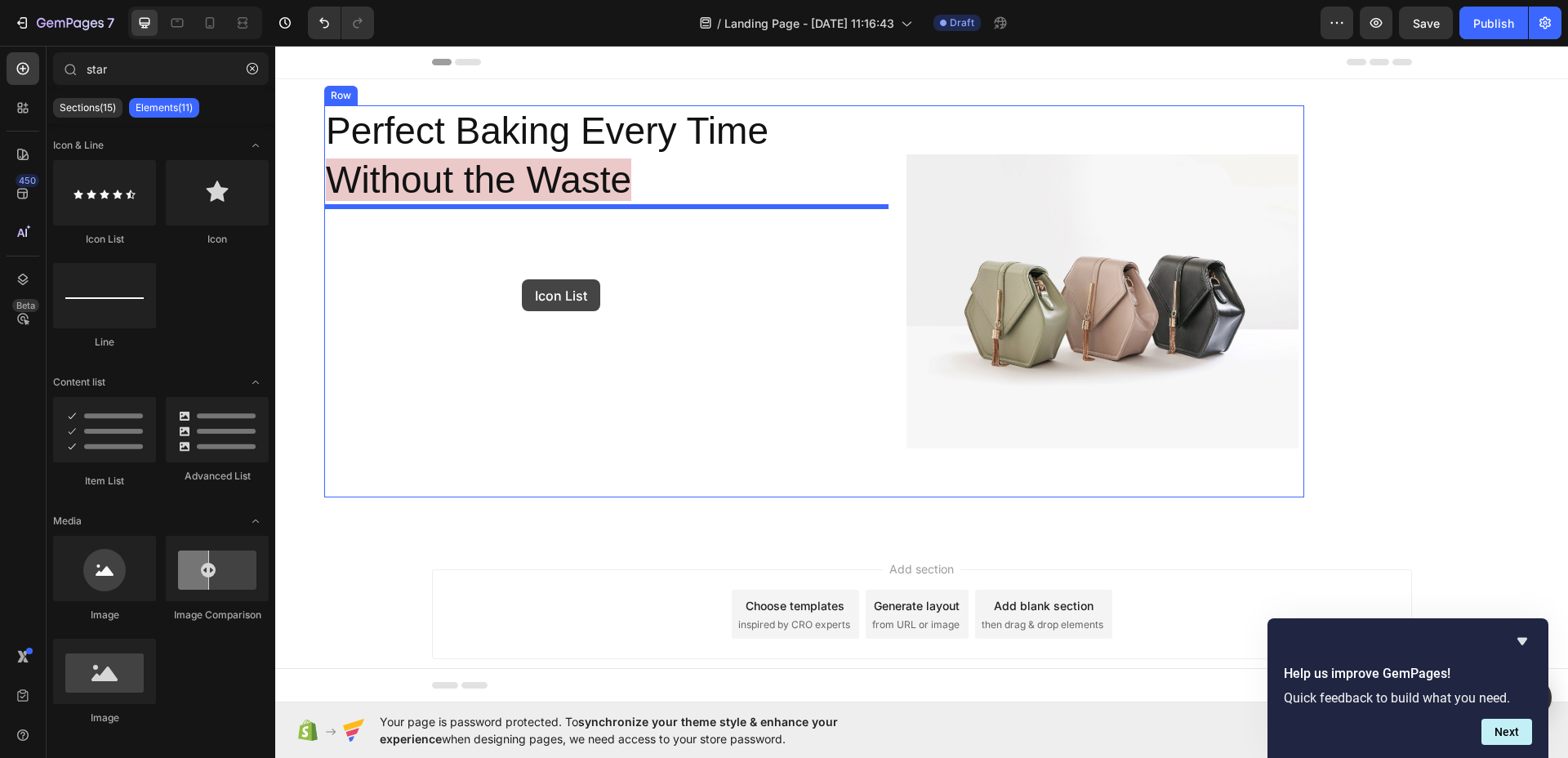
drag, startPoint x: 392, startPoint y: 267, endPoint x: 514, endPoint y: 278, distance: 122.5
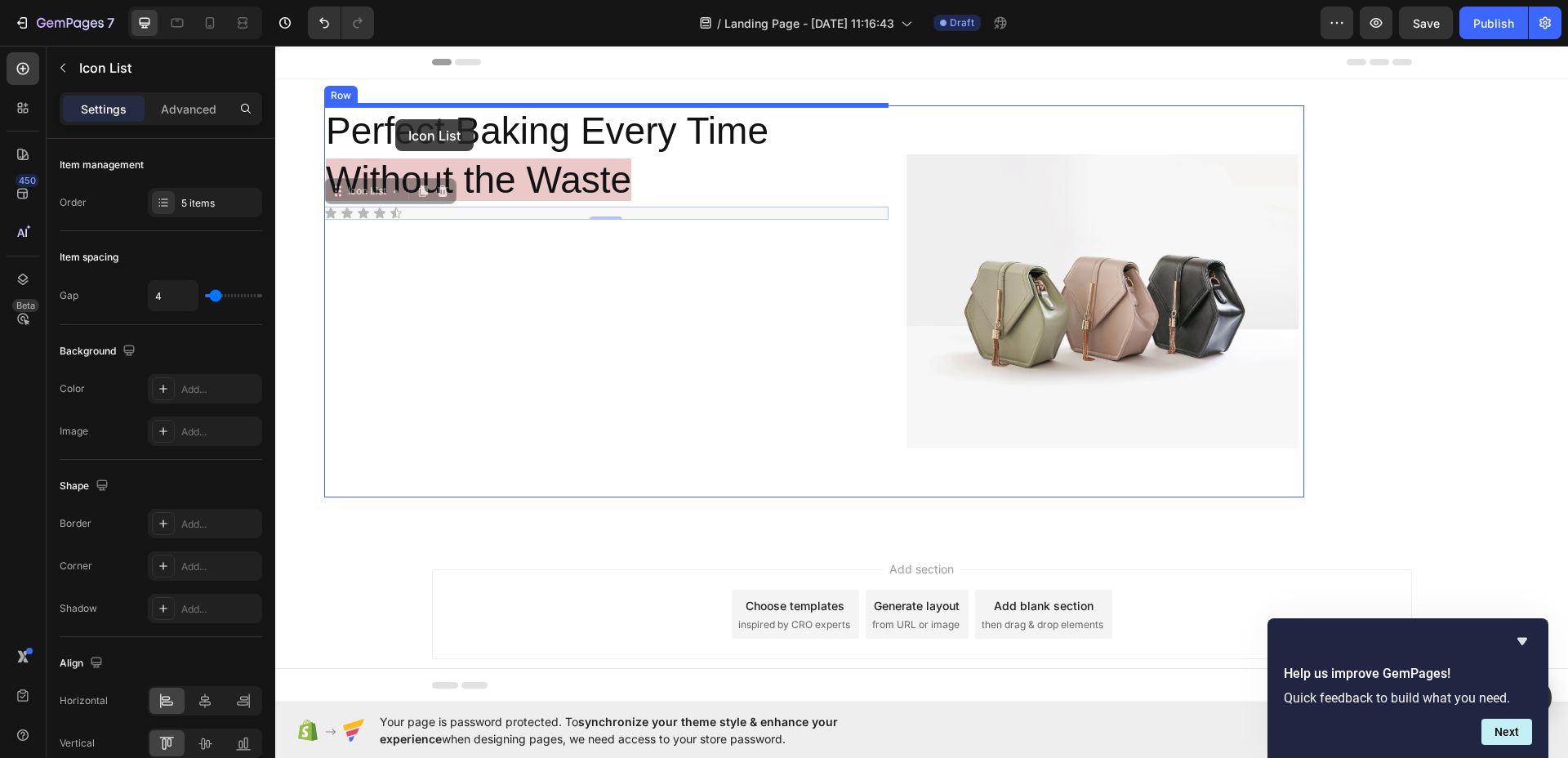
drag, startPoint x: 386, startPoint y: 215, endPoint x: 395, endPoint y: 120, distance: 95.4
click at [395, 120] on div "Header Perfect Baking Every Time Without the Waste Heading Icon Icon Icon Icon …" at bounding box center [920, 392] width 1292 height 692
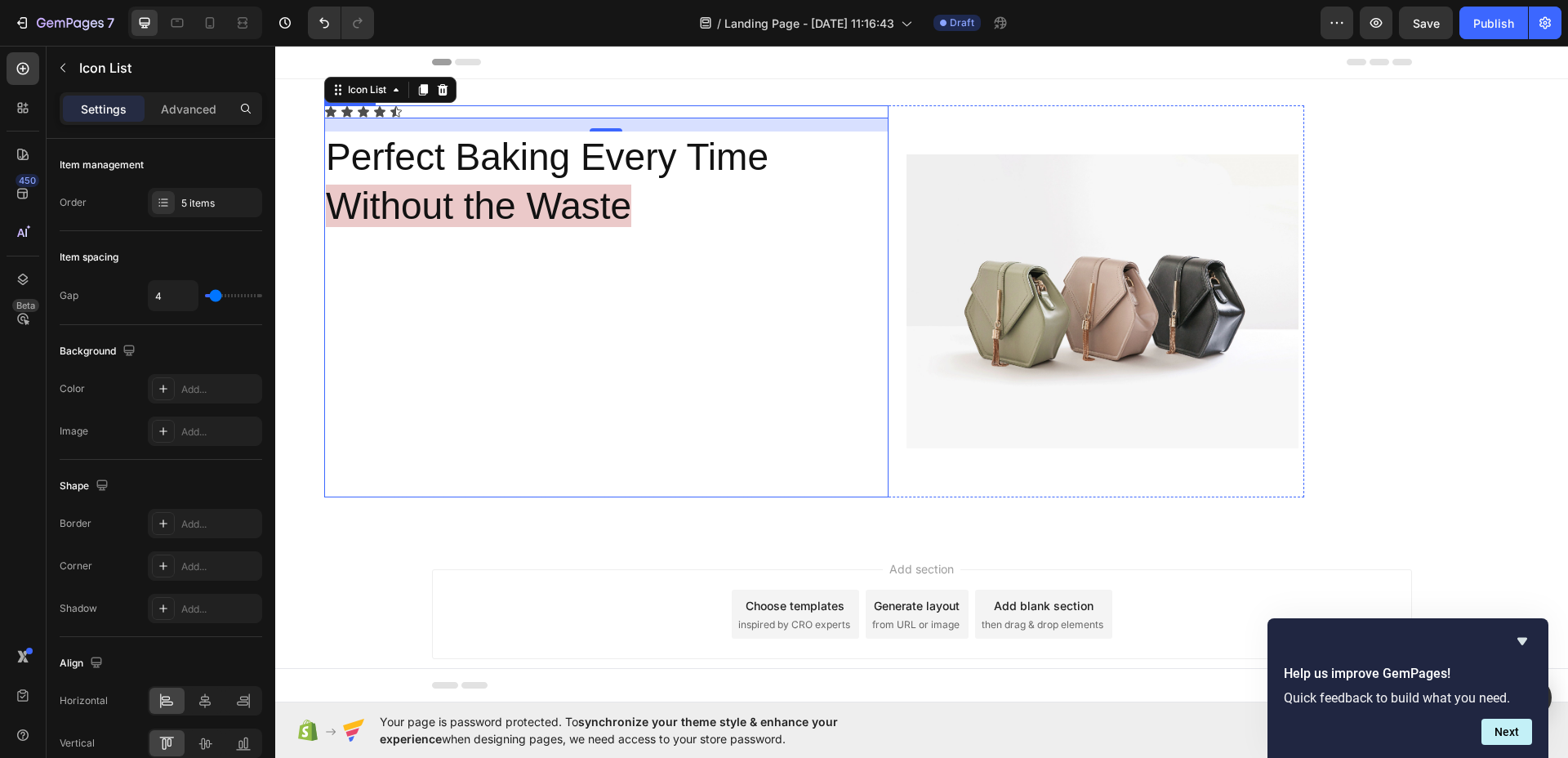
click at [437, 202] on span "Without the Waste" at bounding box center [478, 205] width 306 height 42
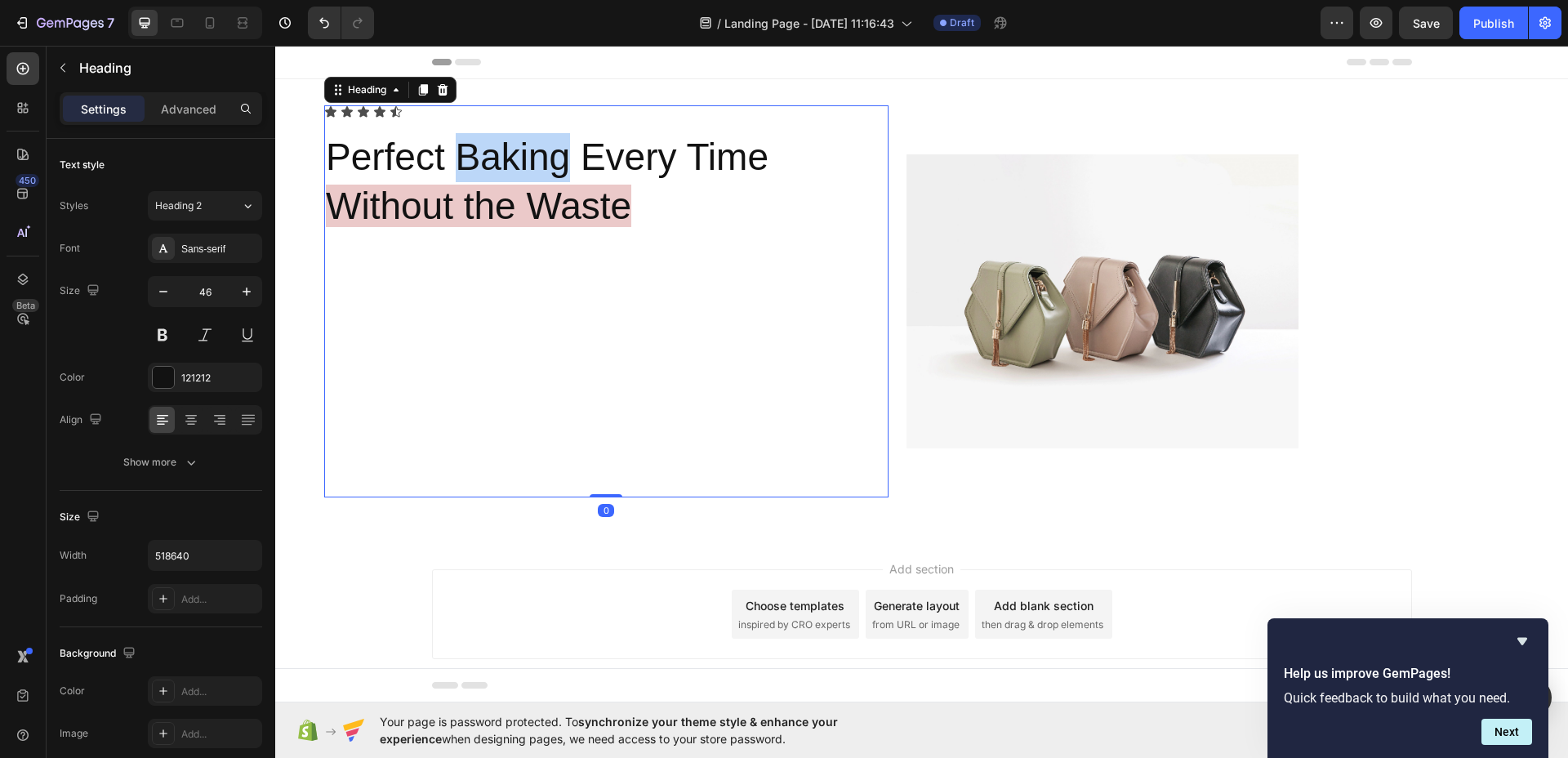
click at [522, 172] on p "Perfect Baking Every Time Without the Waste" at bounding box center [606, 181] width 561 height 98
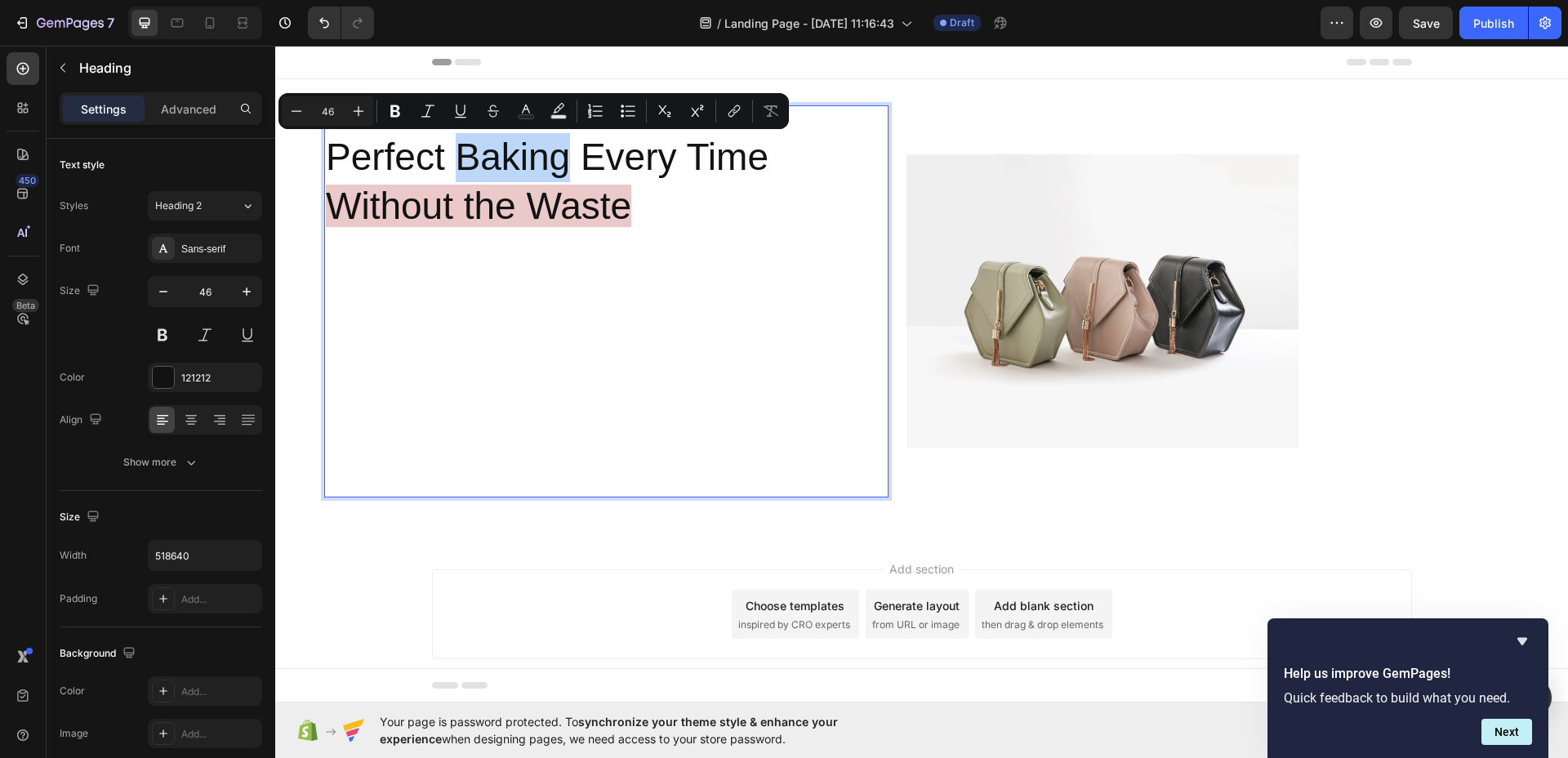
click at [510, 128] on div "Minus 46 Plus Bold Italic Underline Strikethrough Text Color Text Background Co…" at bounding box center [534, 111] width 510 height 36
click at [778, 191] on p "Perfect Baking Every Time Without the Waste" at bounding box center [606, 181] width 561 height 98
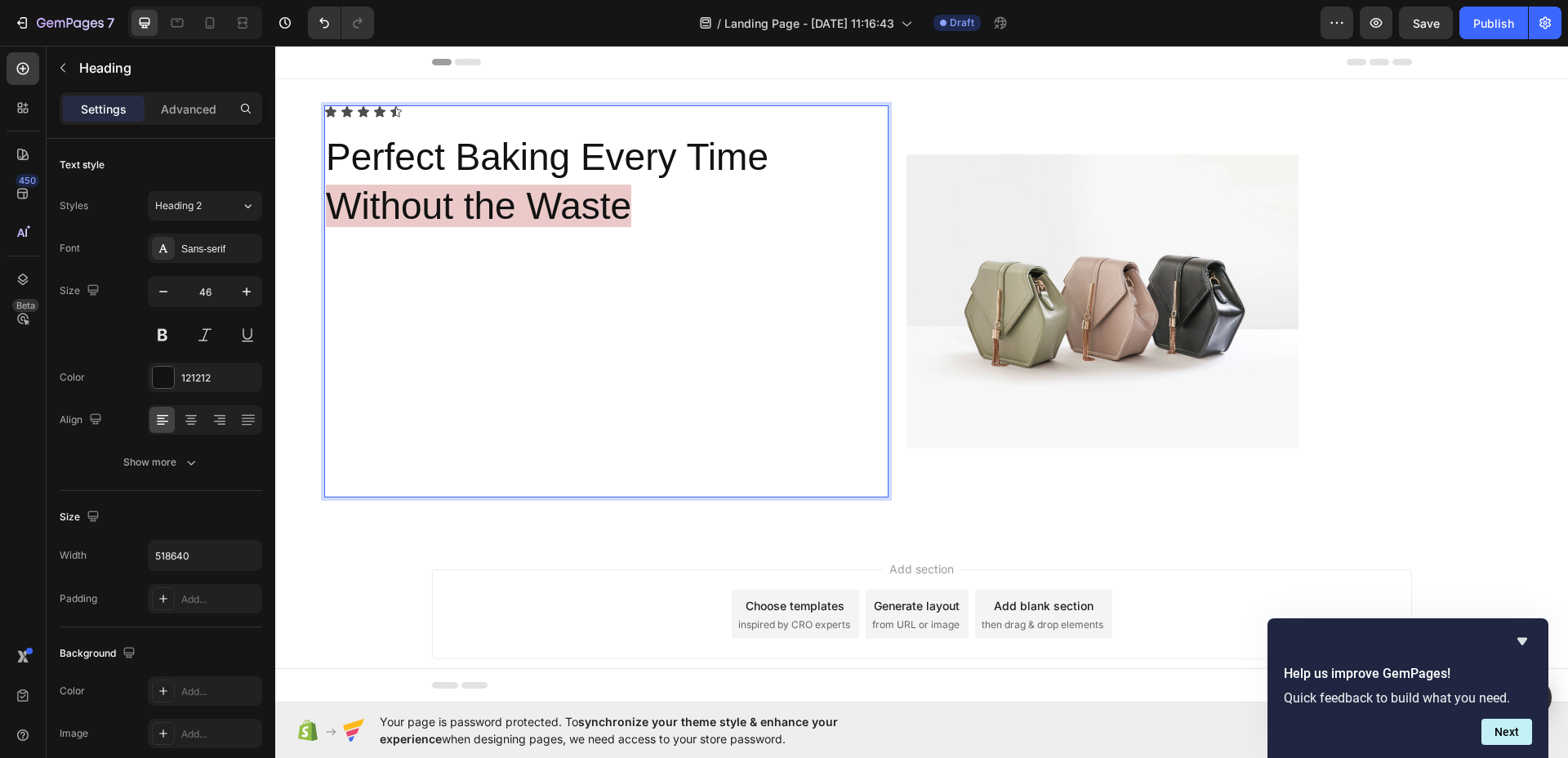
click at [688, 133] on h2 "Perfect Baking Every Time Without the Waste" at bounding box center [606, 182] width 564 height 101
click at [741, 225] on p "Perfect Baking Every Time Without the Waste" at bounding box center [606, 181] width 561 height 98
click at [663, 107] on div "Icon Icon Icon Icon Icon" at bounding box center [606, 112] width 564 height 13
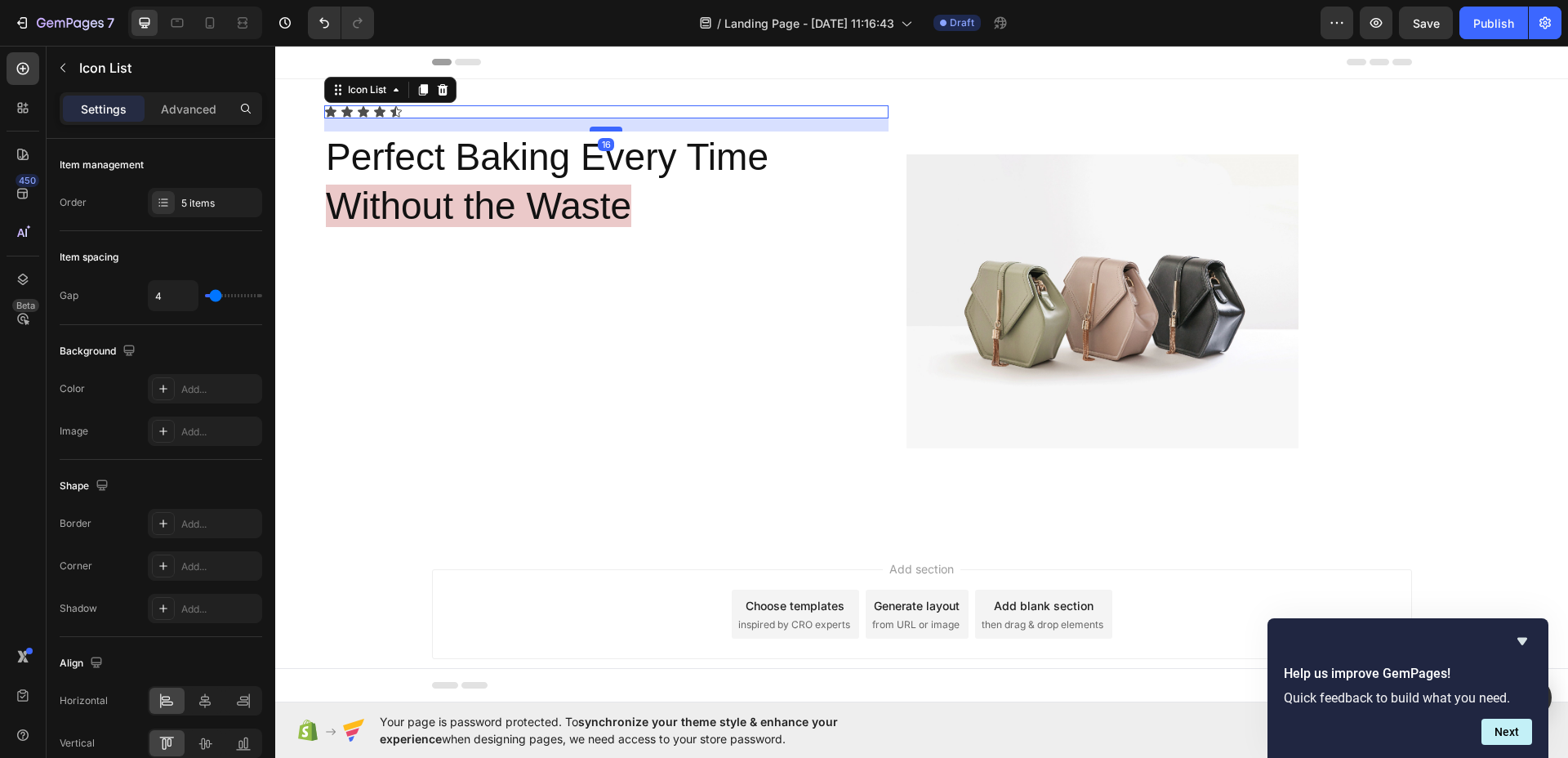
click at [608, 130] on div at bounding box center [606, 128] width 33 height 5
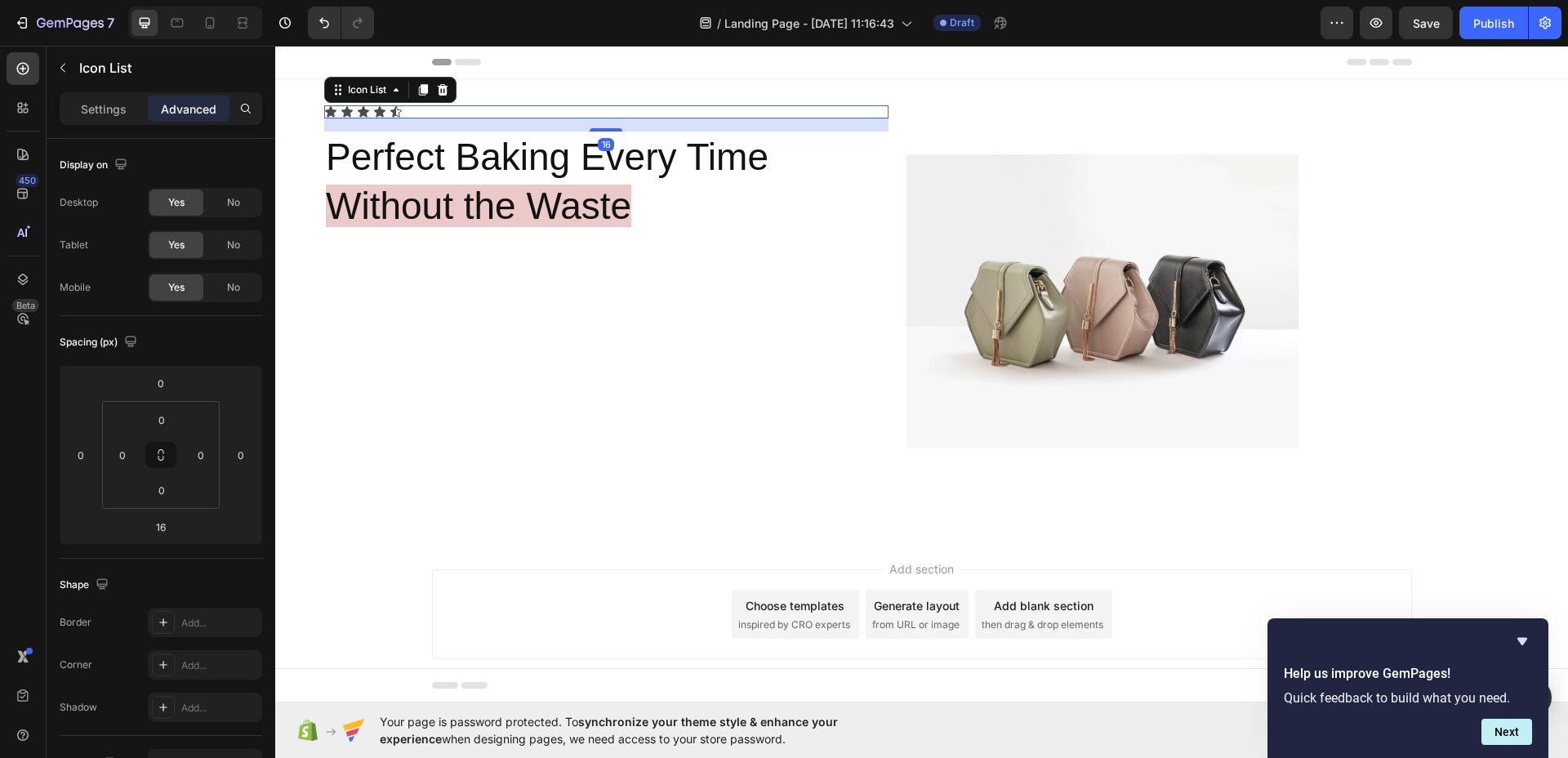
click at [631, 60] on div "Header" at bounding box center [921, 62] width 980 height 33
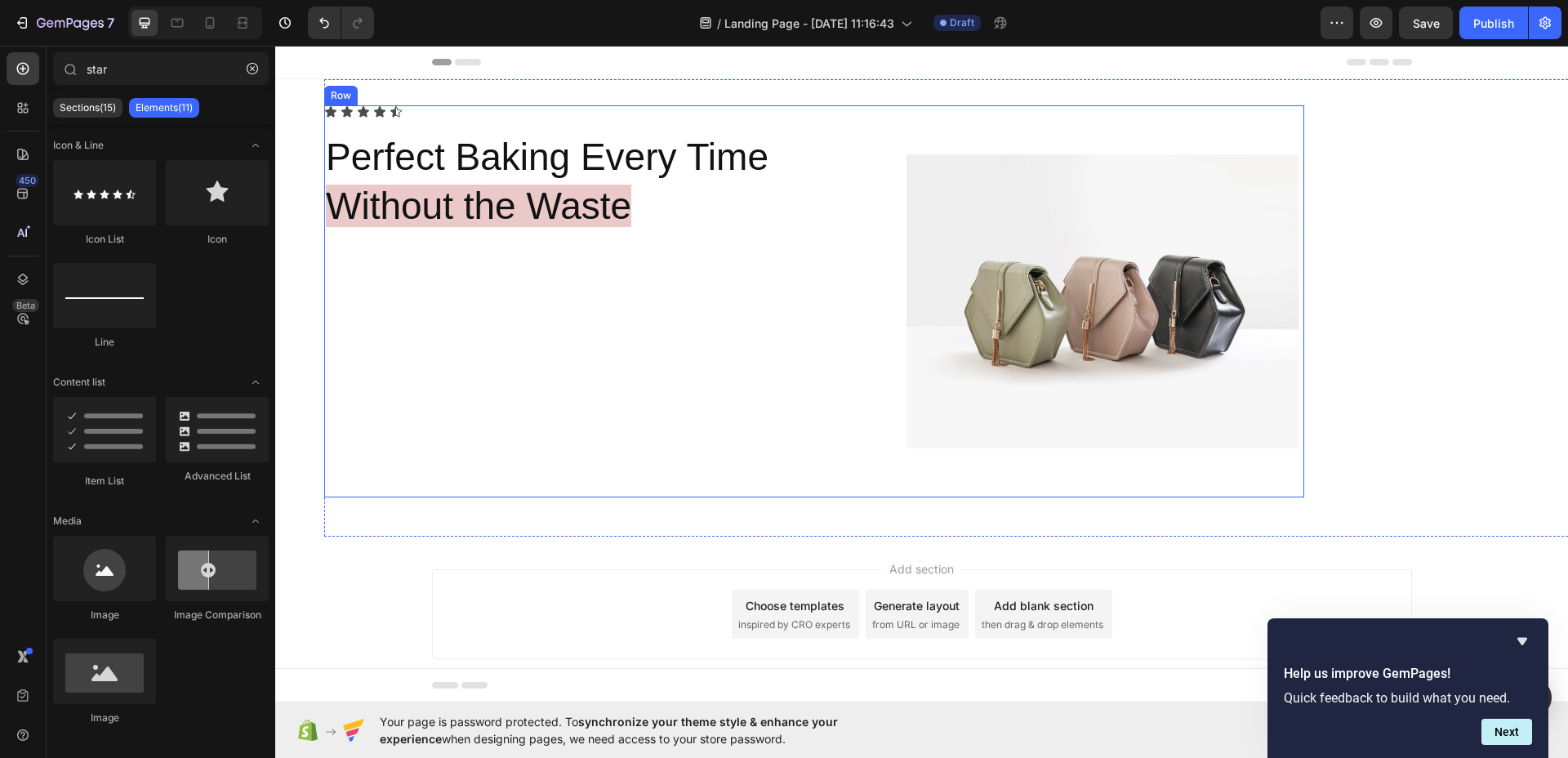
click at [541, 124] on div "Icon Icon Icon Icon Icon Icon List Perfect Baking Every Time Without the Waste …" at bounding box center [606, 301] width 564 height 392
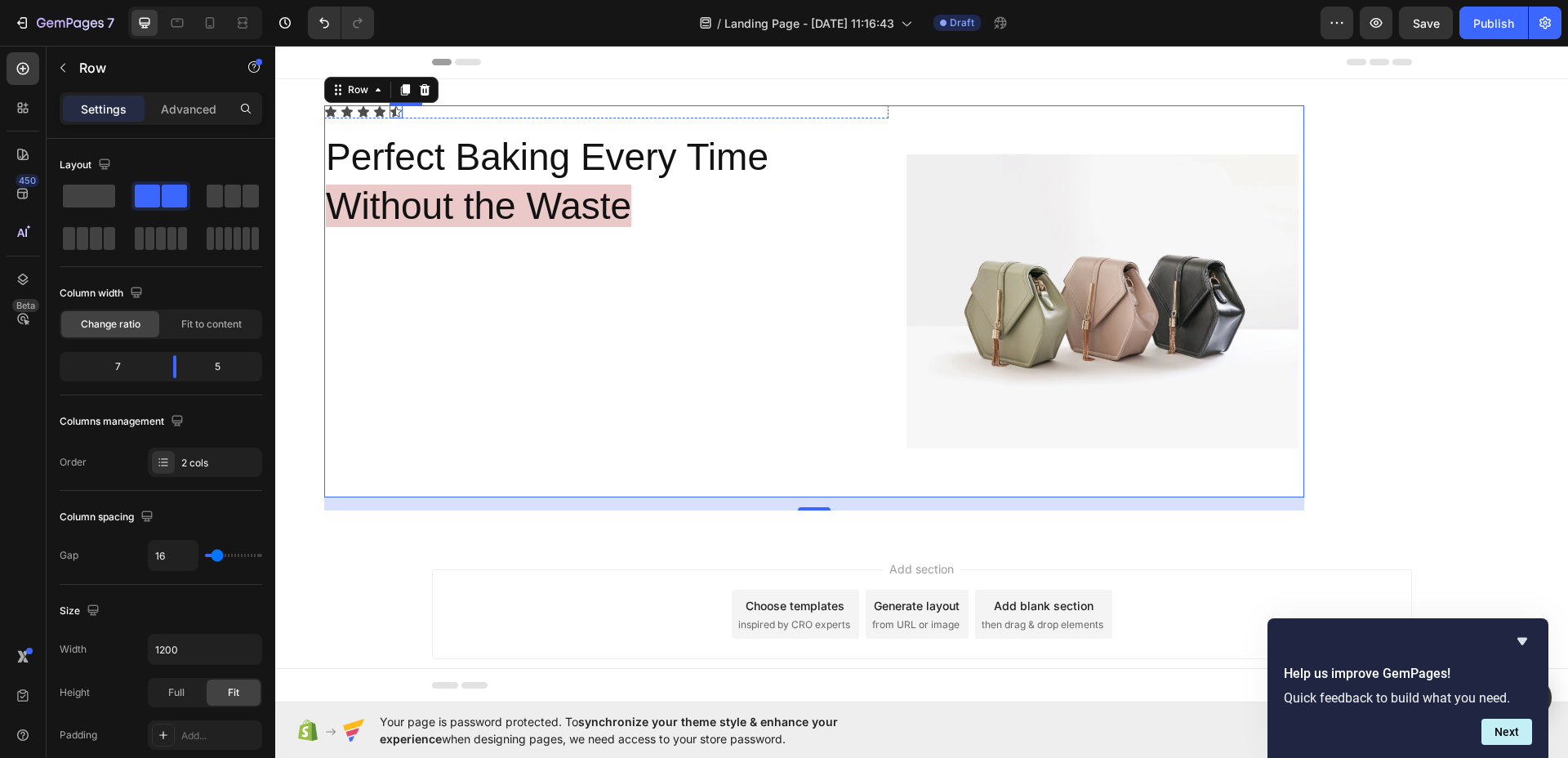
click at [398, 110] on icon at bounding box center [396, 112] width 13 height 13
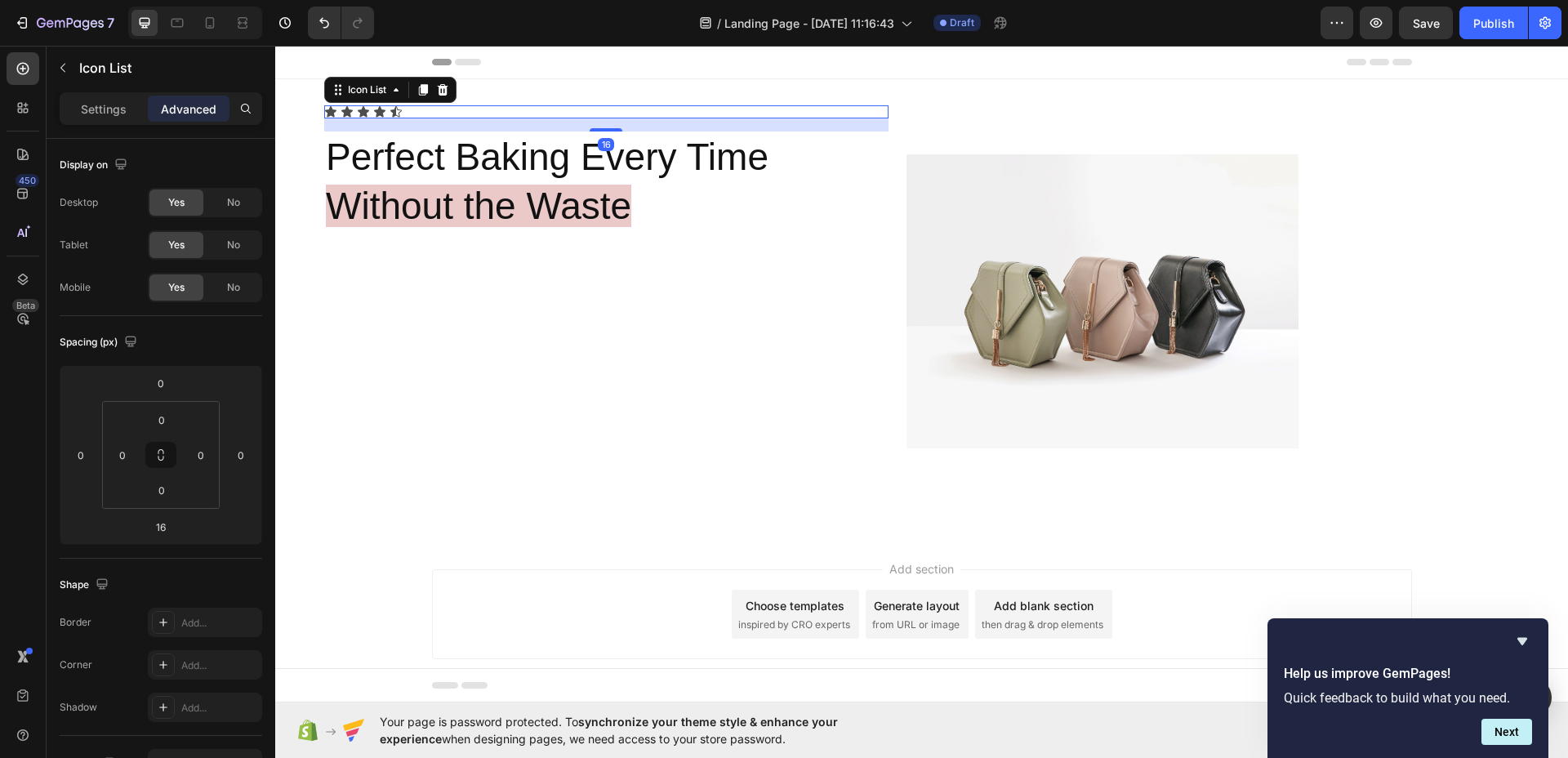
click at [488, 117] on div "Icon Icon Icon Icon Icon" at bounding box center [606, 112] width 564 height 13
click at [118, 104] on p "Settings" at bounding box center [104, 108] width 46 height 17
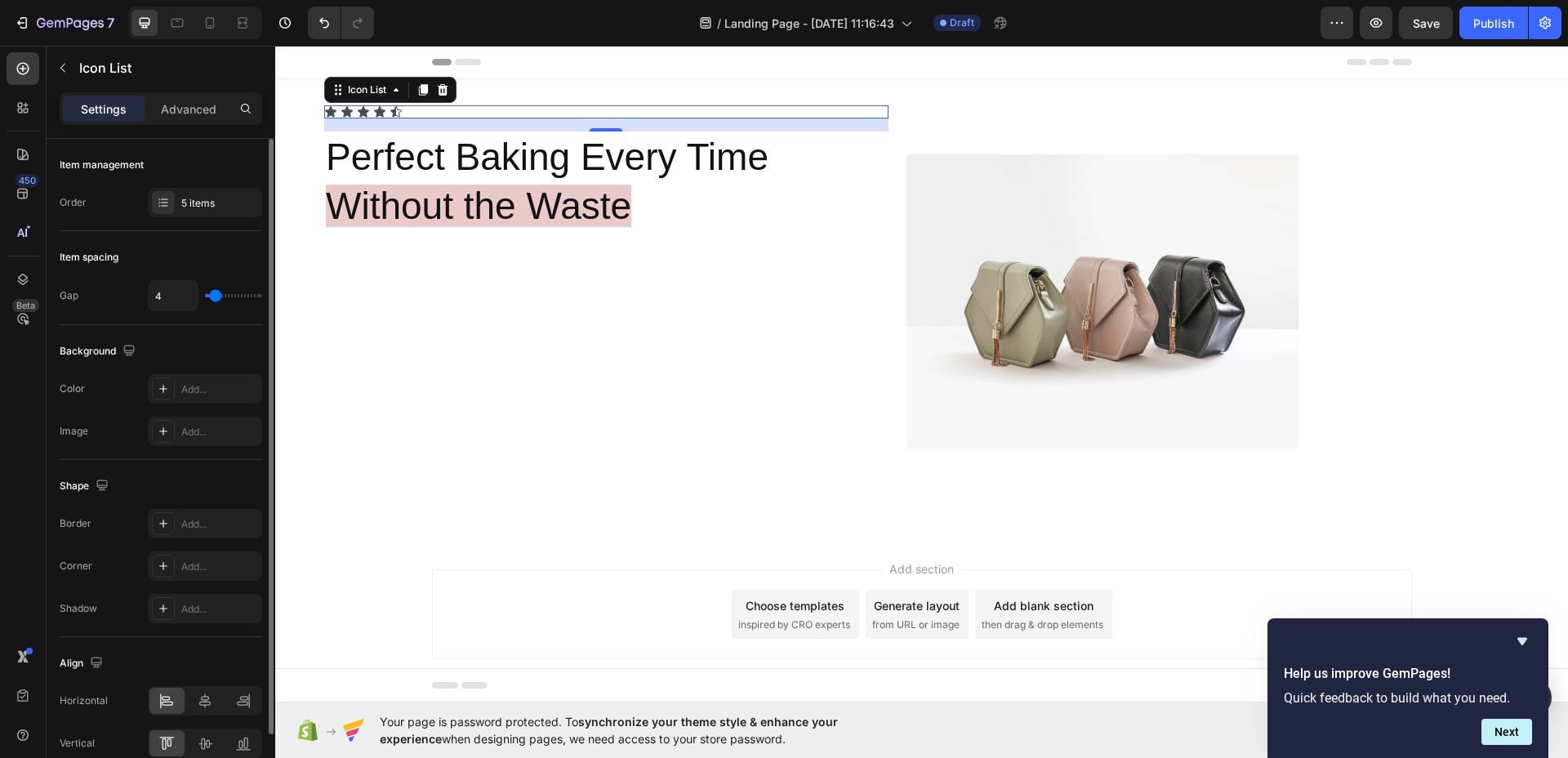
type input "6"
type input "7"
type input "8"
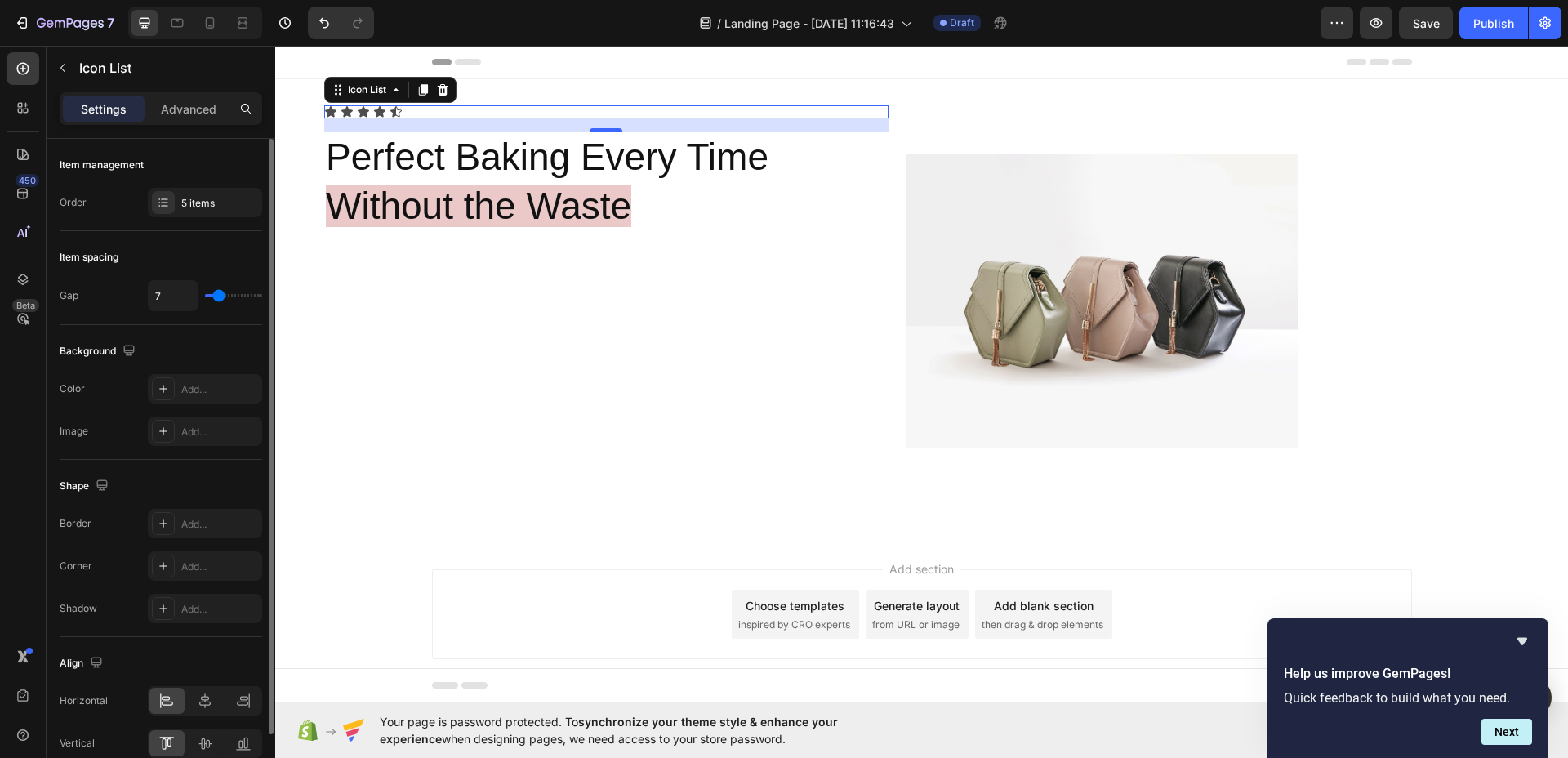
type input "8"
type input "9"
type input "10"
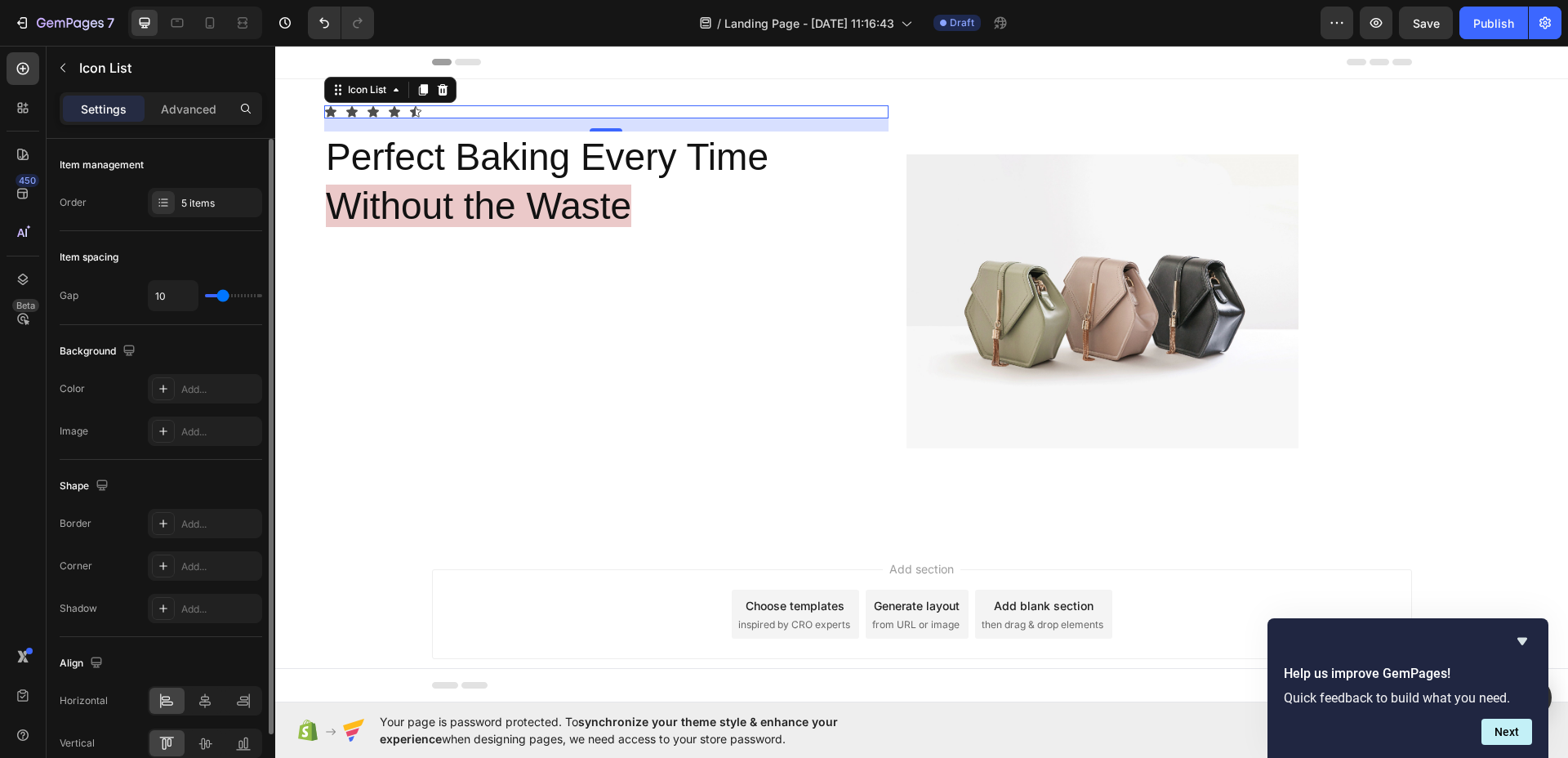
type input "9"
type input "8"
type input "7"
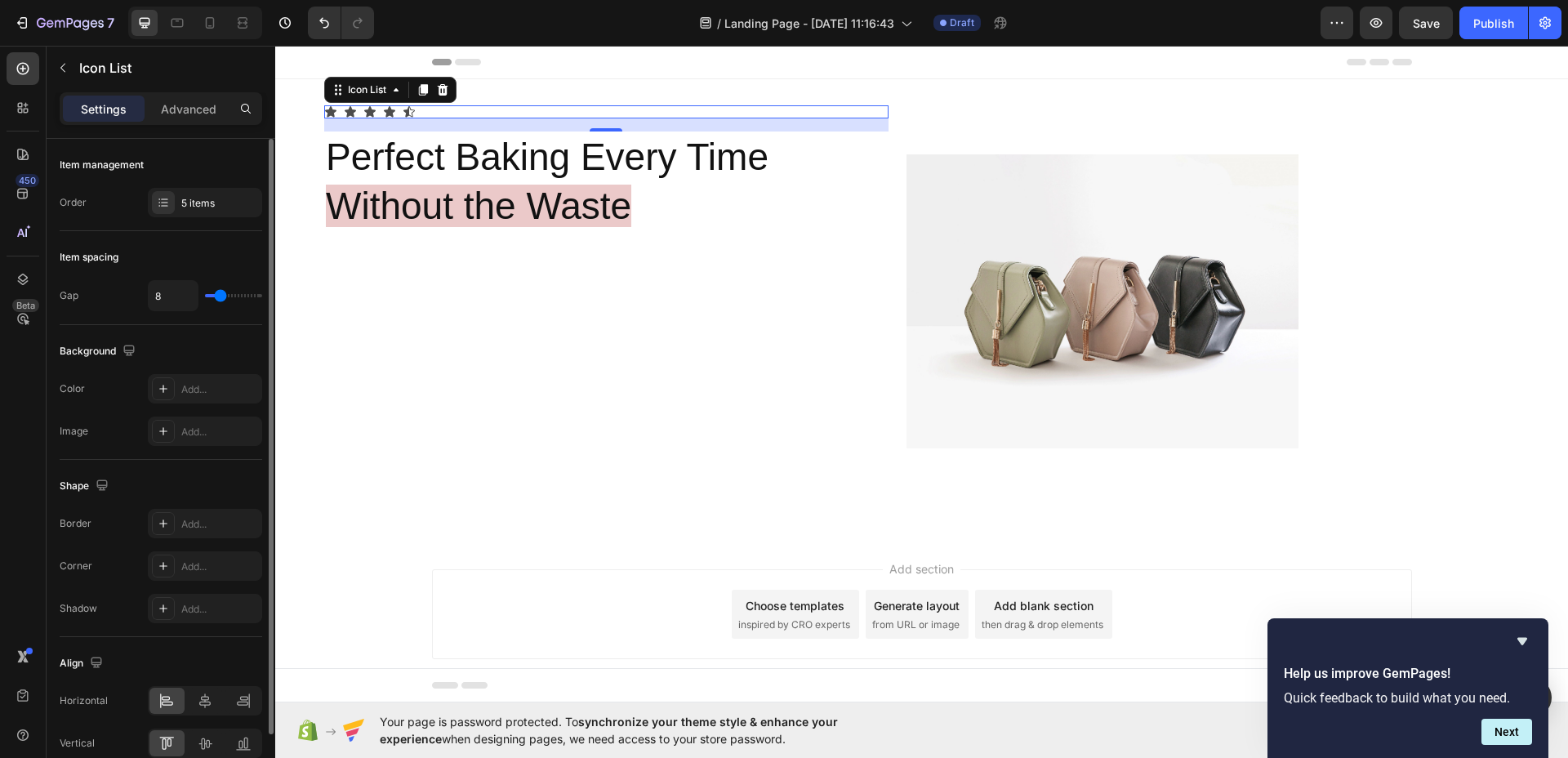
type input "7"
type input "6"
type input "5"
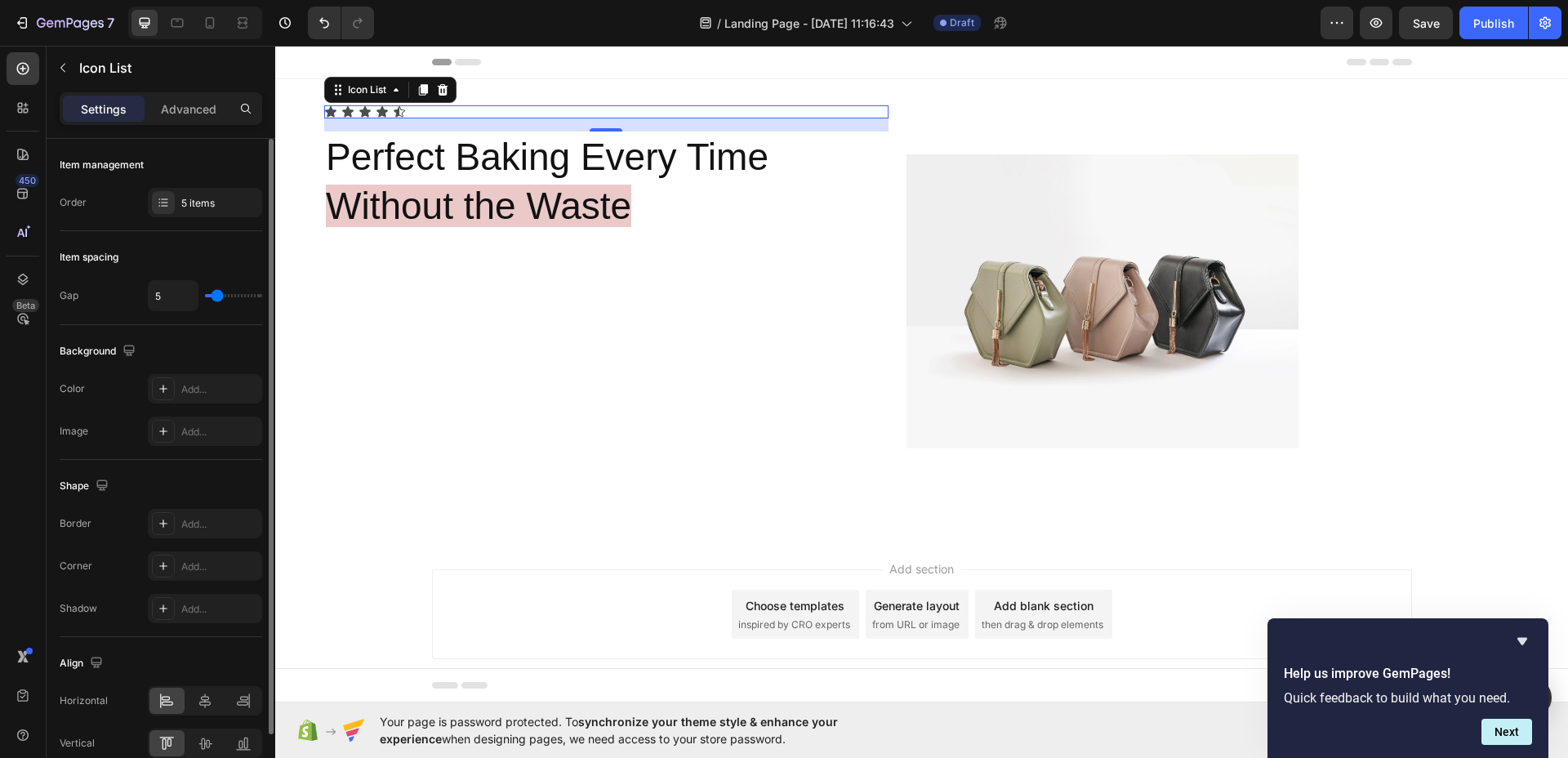
type input "4"
click at [216, 296] on input "range" at bounding box center [233, 295] width 57 height 3
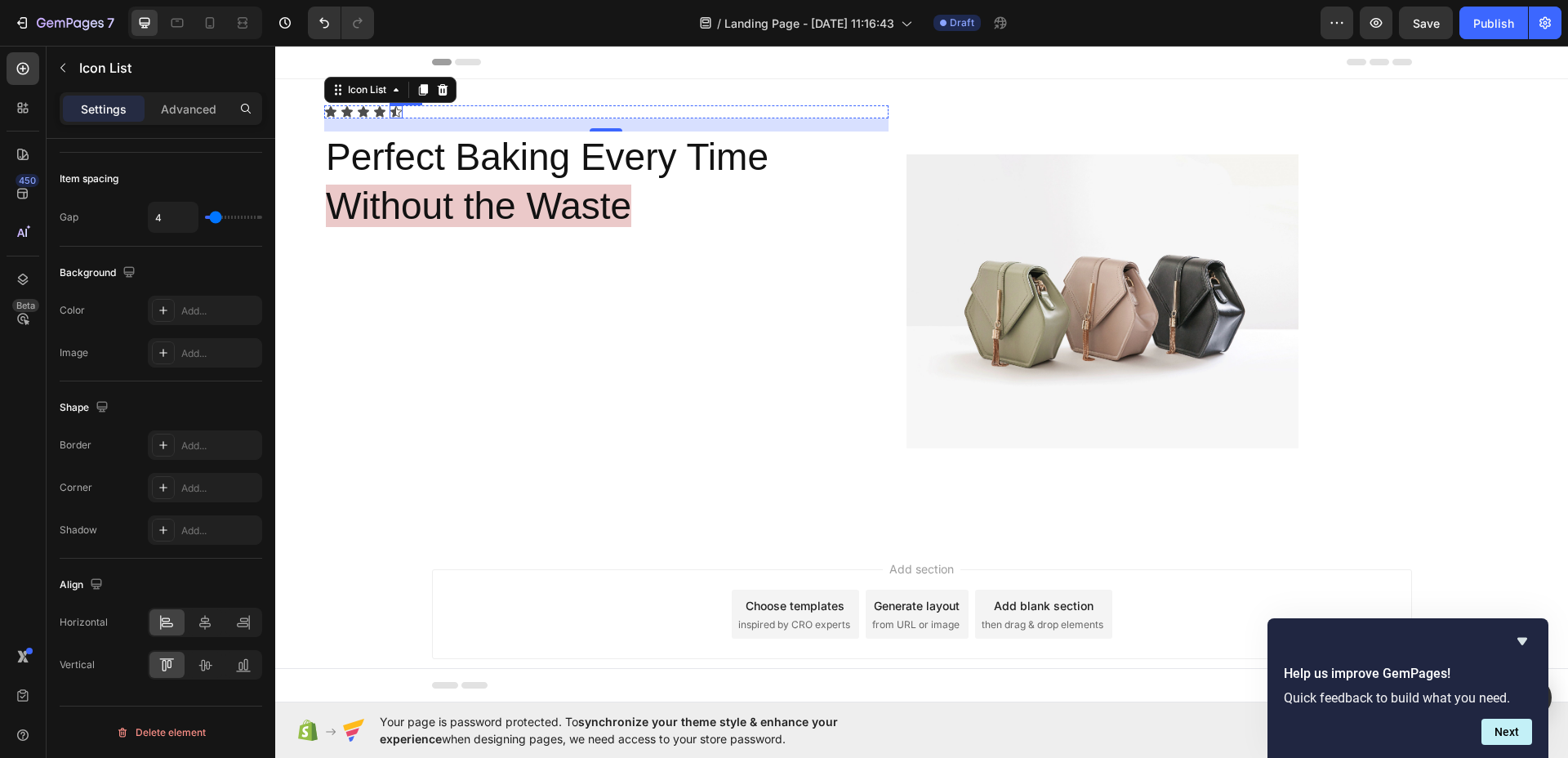
click at [392, 113] on div "Icon" at bounding box center [396, 112] width 13 height 13
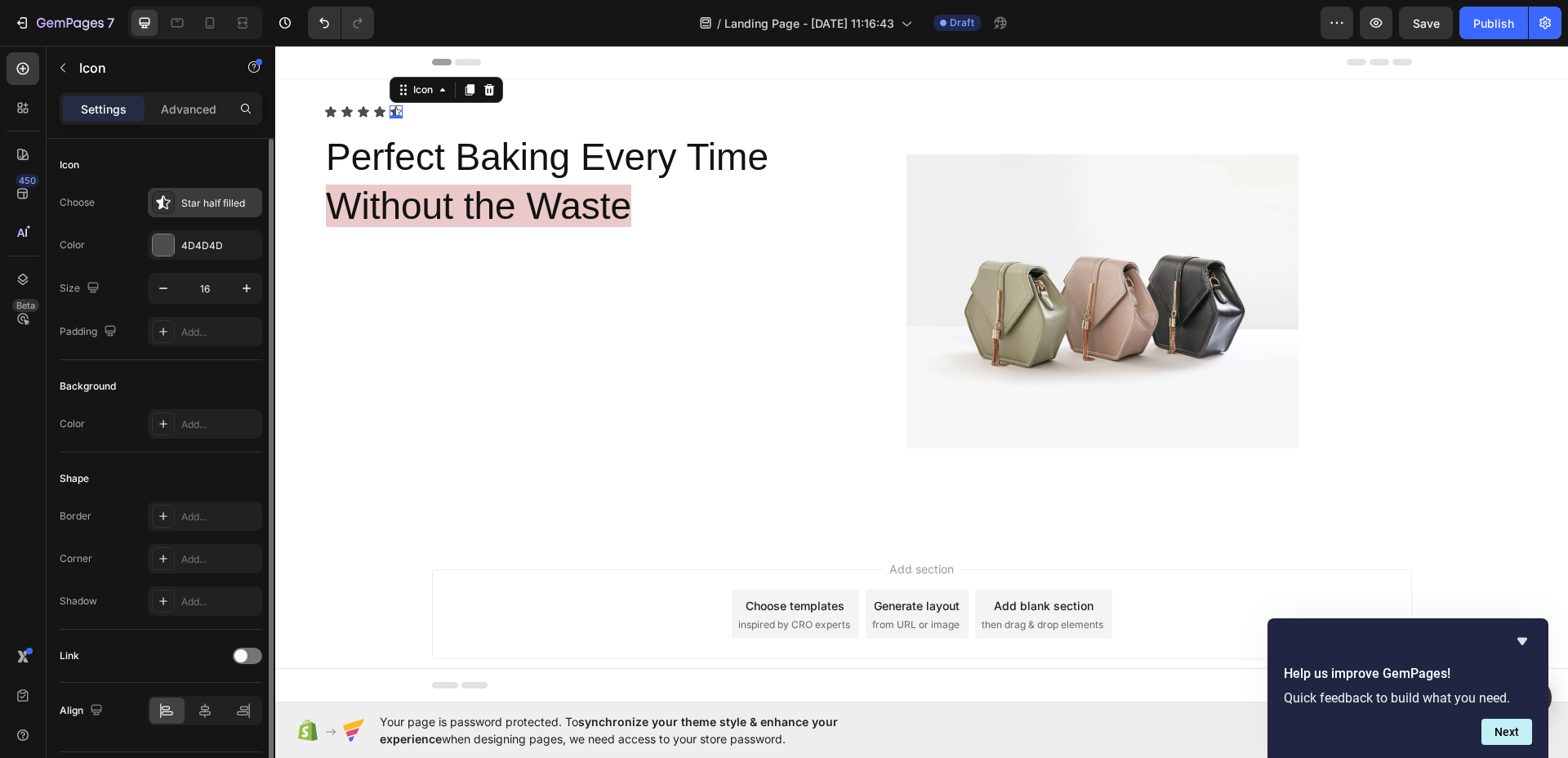
click at [171, 201] on div at bounding box center [164, 202] width 22 height 22
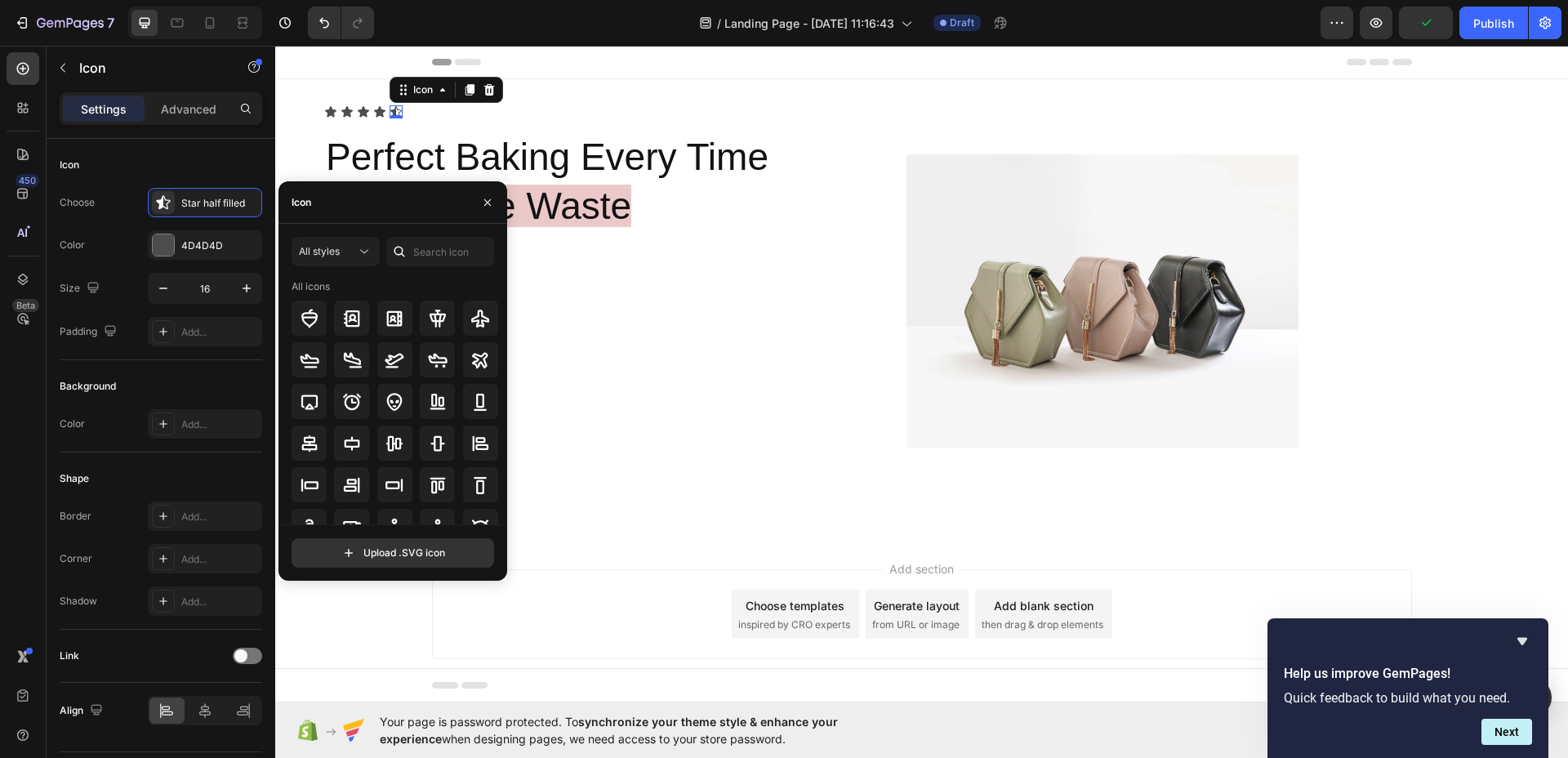
click at [404, 208] on div "Icon" at bounding box center [392, 202] width 229 height 42
click at [421, 250] on input "text" at bounding box center [439, 250] width 107 height 29
type input "star"
click at [433, 440] on icon at bounding box center [437, 443] width 20 height 20
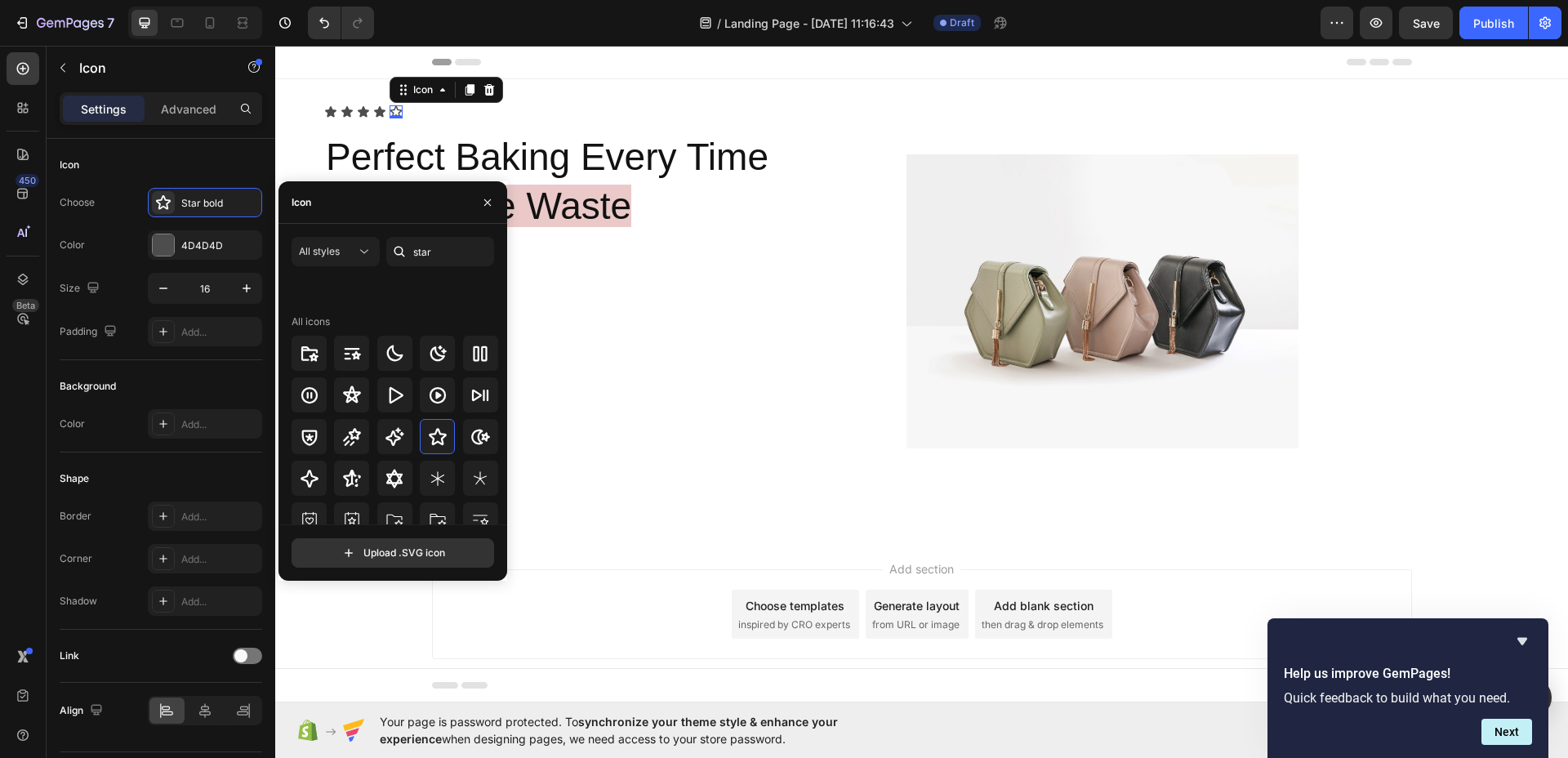
scroll to position [179, 0]
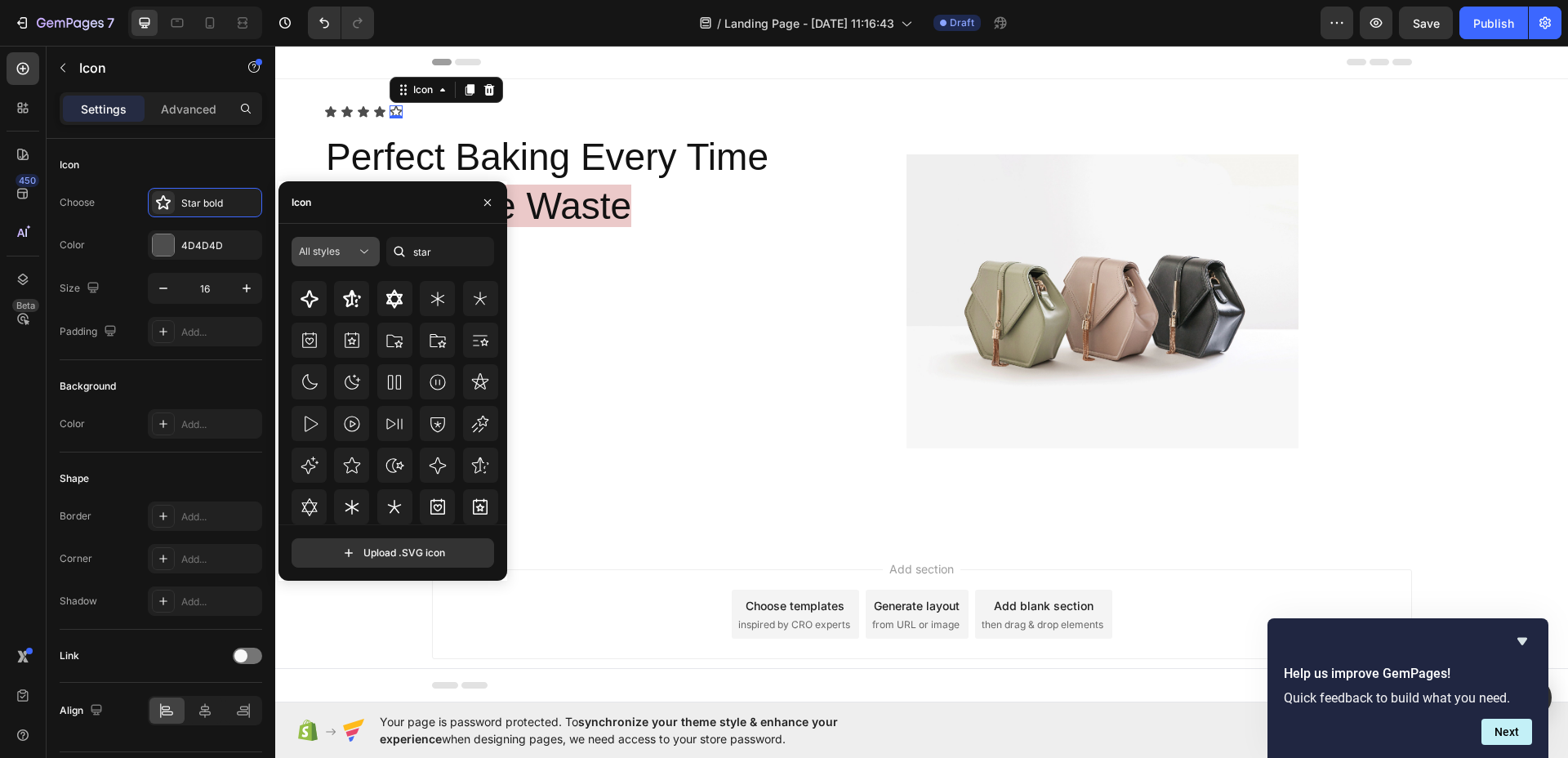
click at [356, 251] on icon at bounding box center [363, 250] width 16 height 16
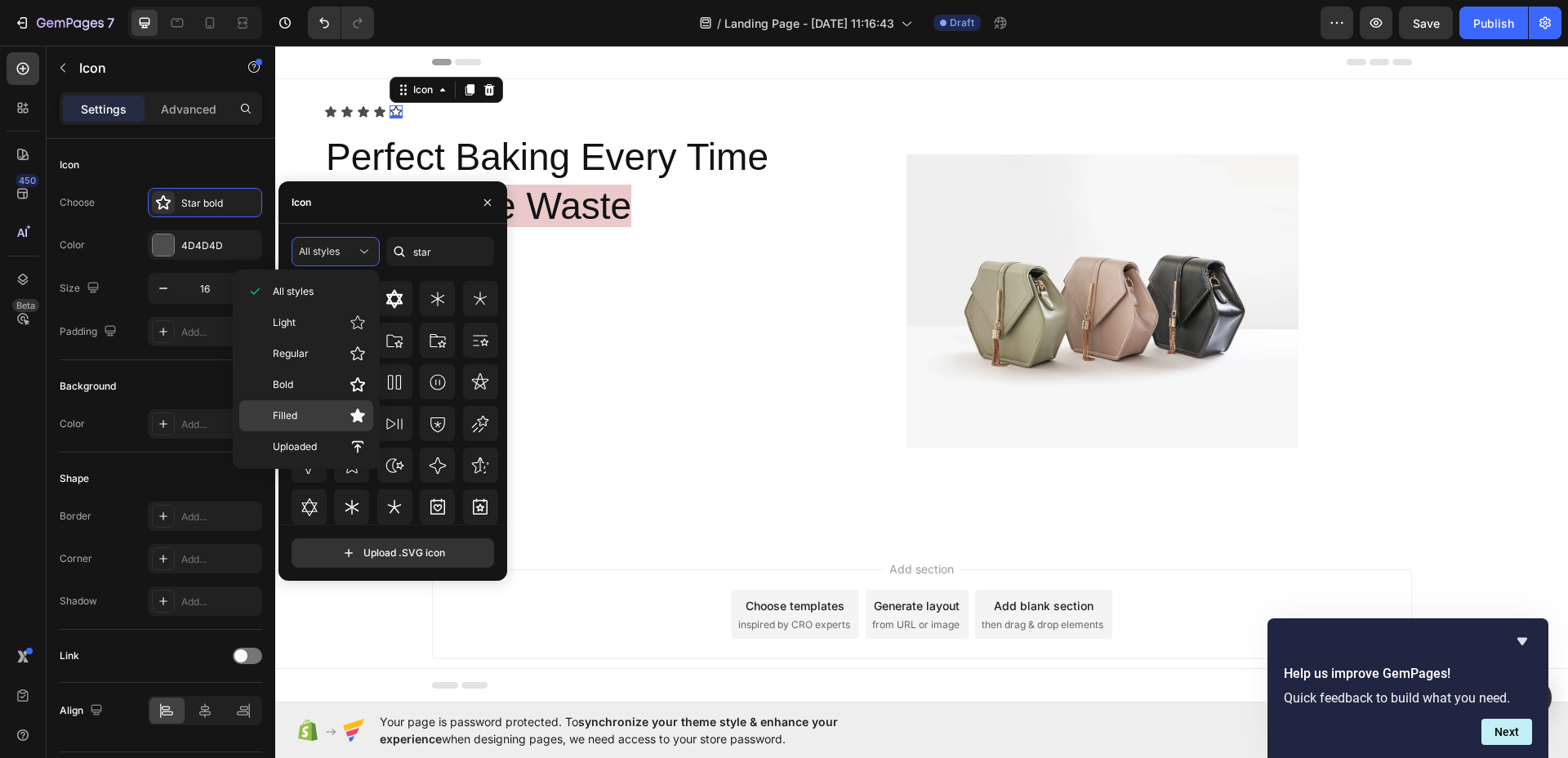
click at [304, 414] on p "Filled" at bounding box center [320, 415] width 93 height 16
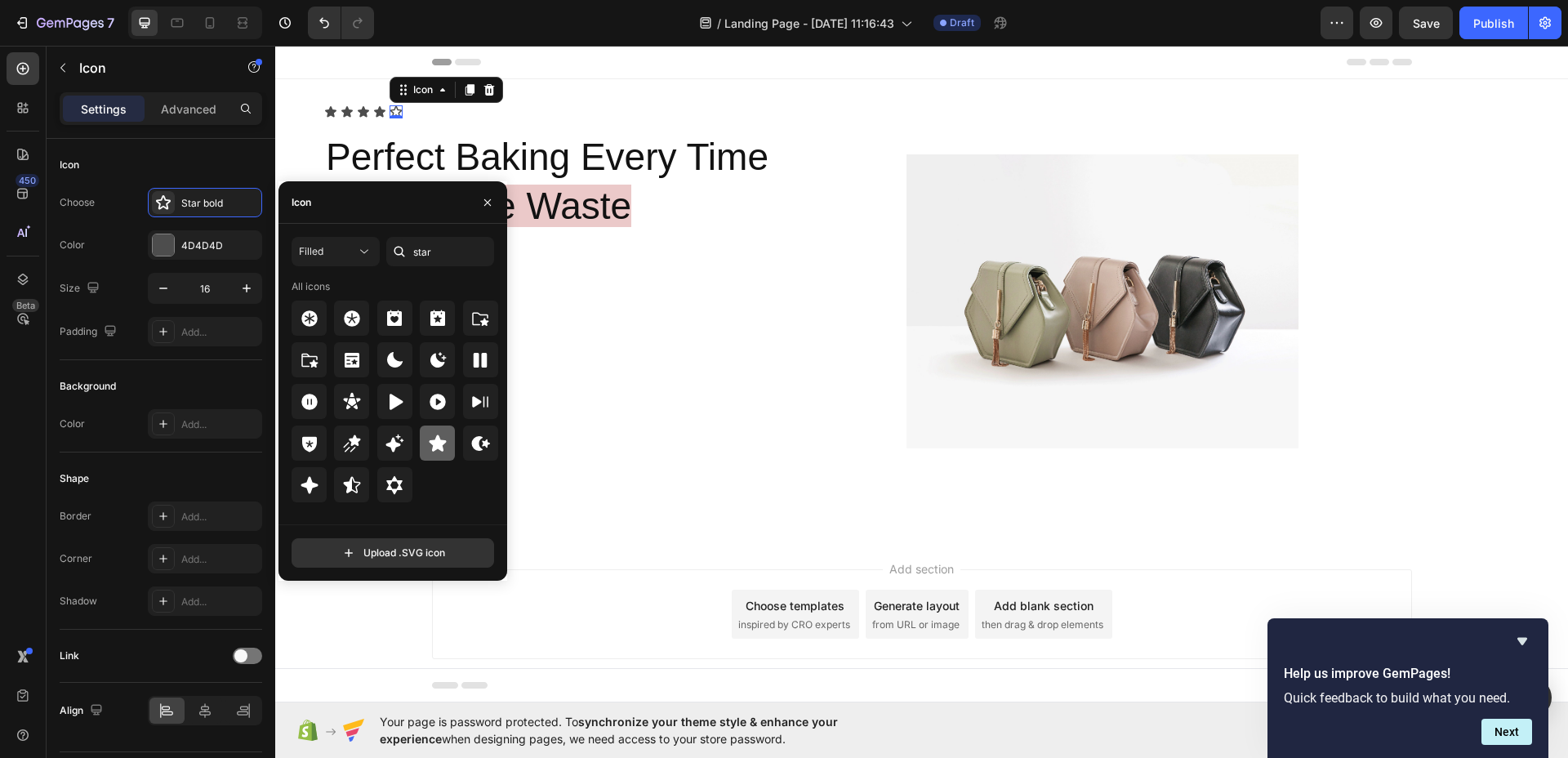
click at [440, 442] on icon at bounding box center [437, 442] width 17 height 16
click at [592, 106] on div "Icon Icon Icon Icon Icon 0" at bounding box center [606, 112] width 564 height 13
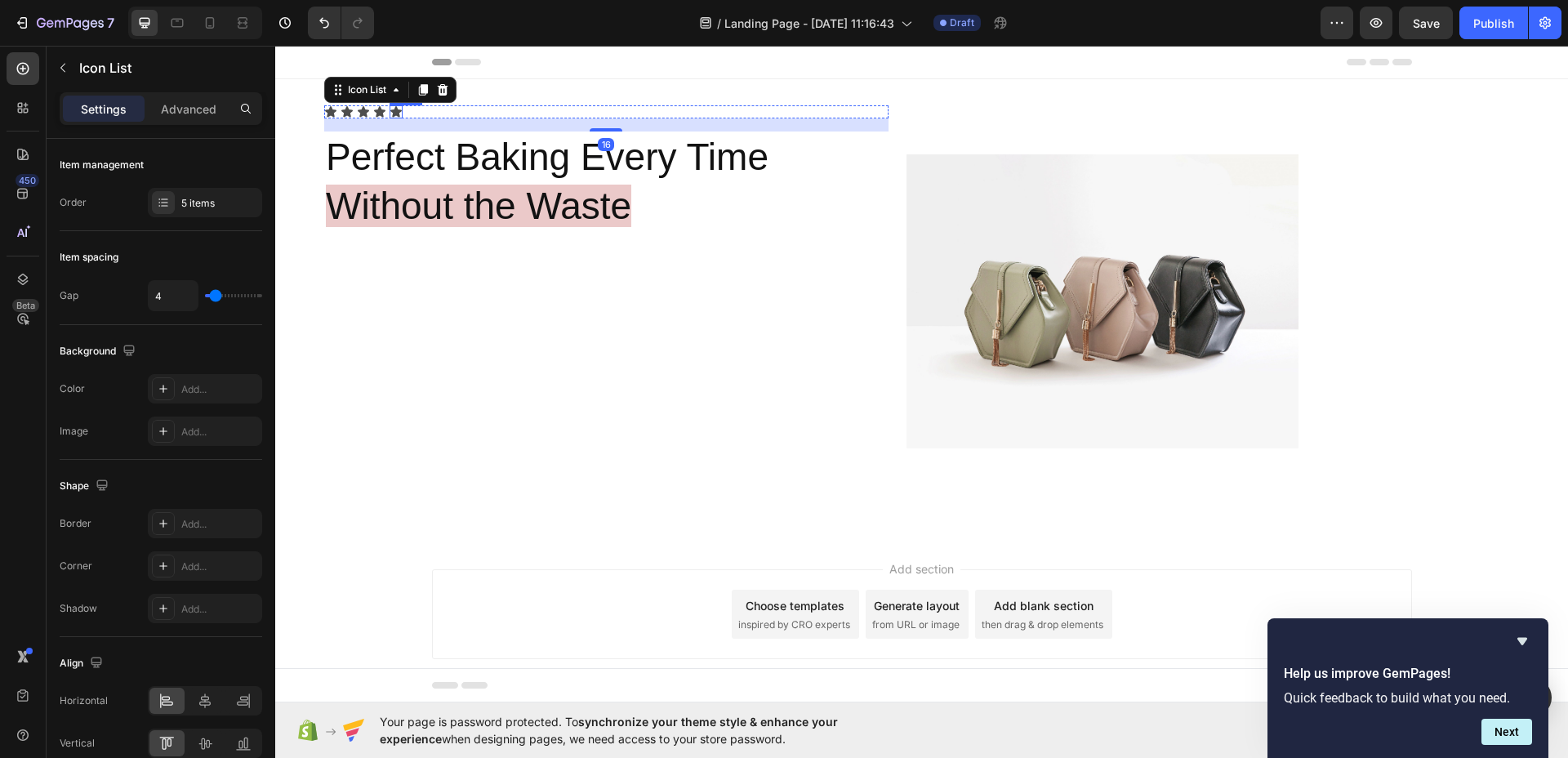
click at [402, 108] on icon at bounding box center [396, 112] width 13 height 13
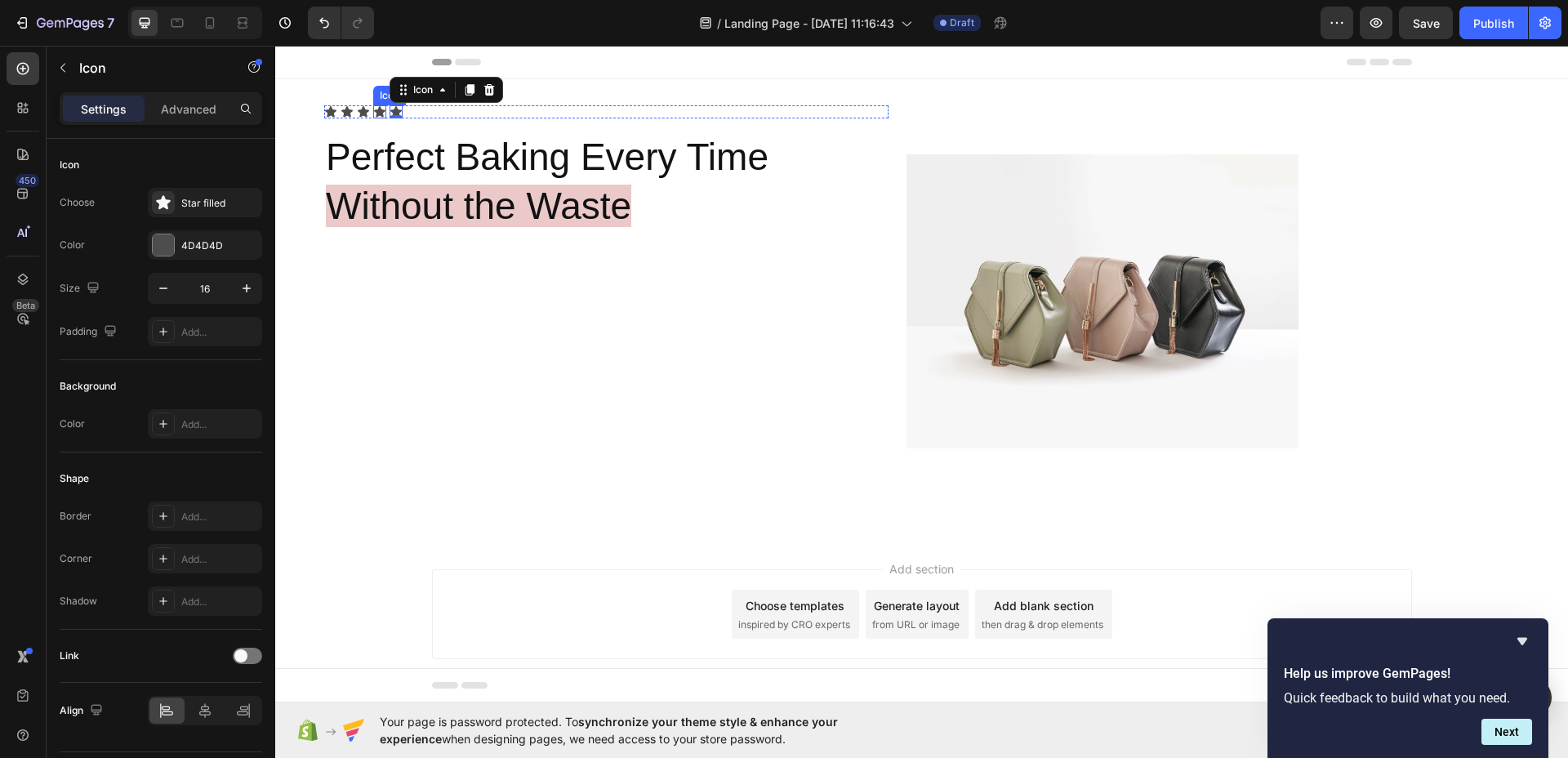
click at [380, 113] on div "Icon" at bounding box center [379, 112] width 13 height 13
click at [410, 117] on div "Icon Icon Icon Icon 0 Icon" at bounding box center [606, 112] width 564 height 13
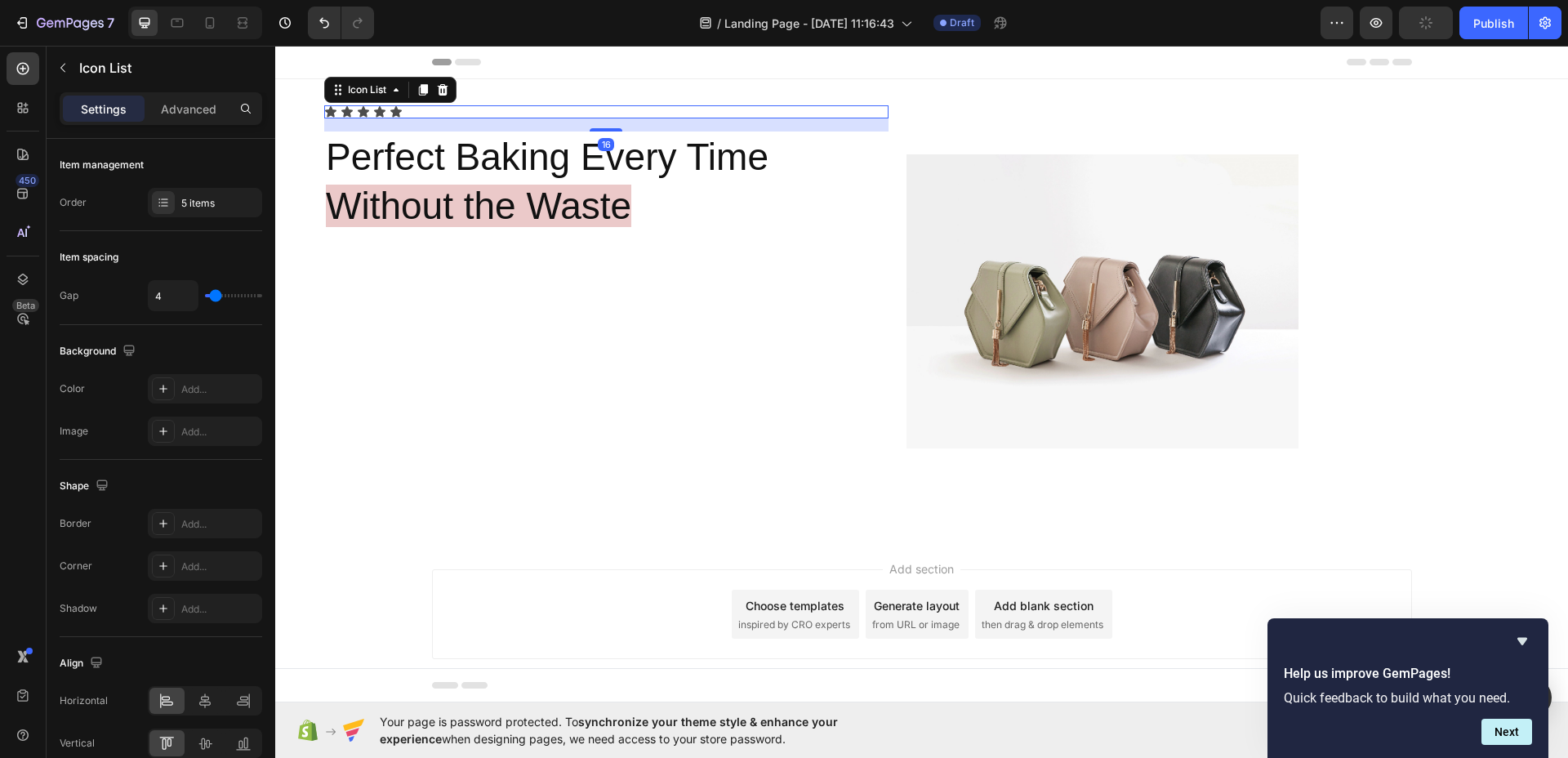
click at [411, 113] on div "Icon Icon Icon Icon Icon" at bounding box center [606, 112] width 564 height 13
click at [334, 111] on div "Icon" at bounding box center [331, 112] width 13 height 13
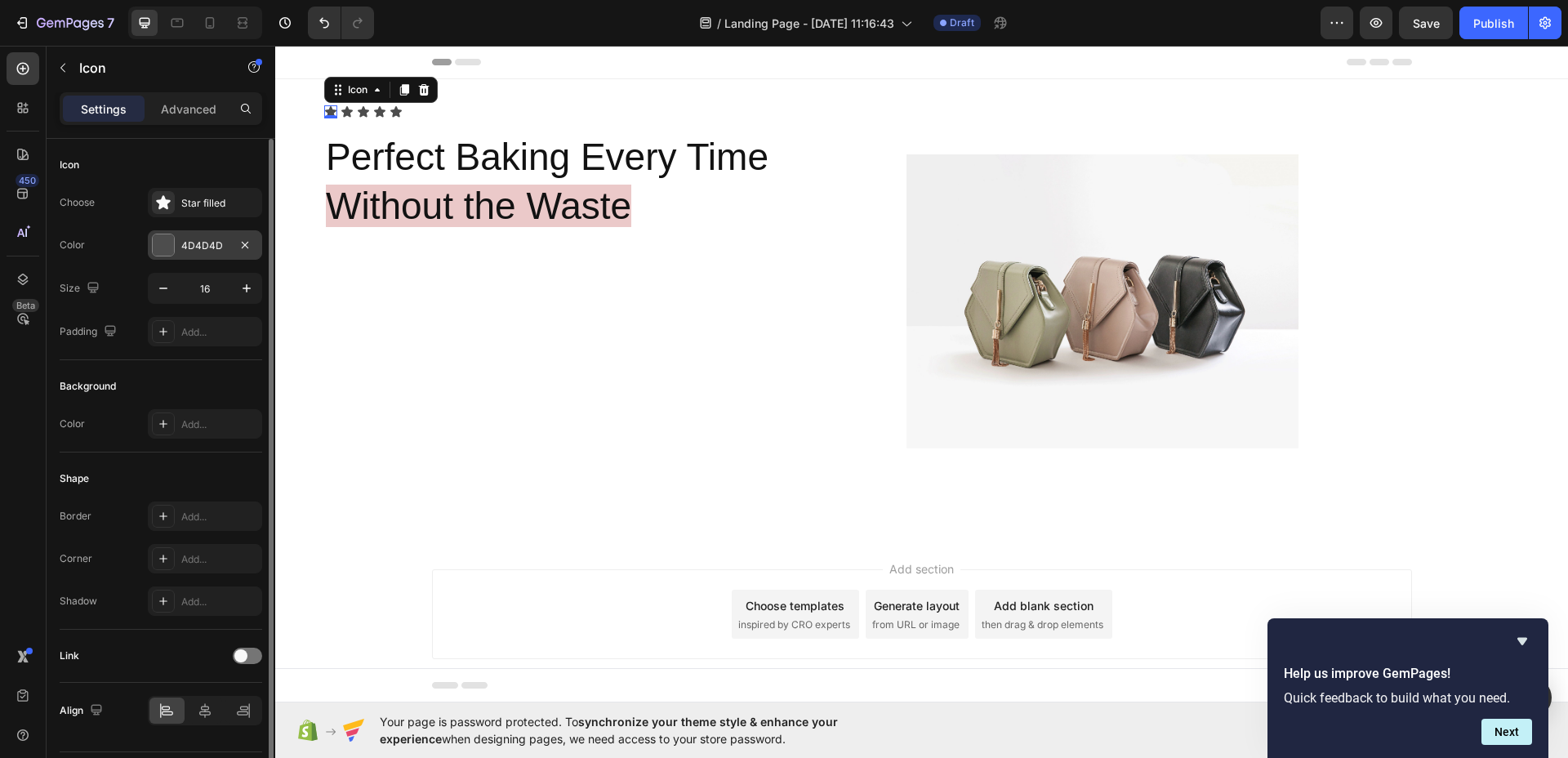
click at [167, 245] on div at bounding box center [163, 245] width 21 height 21
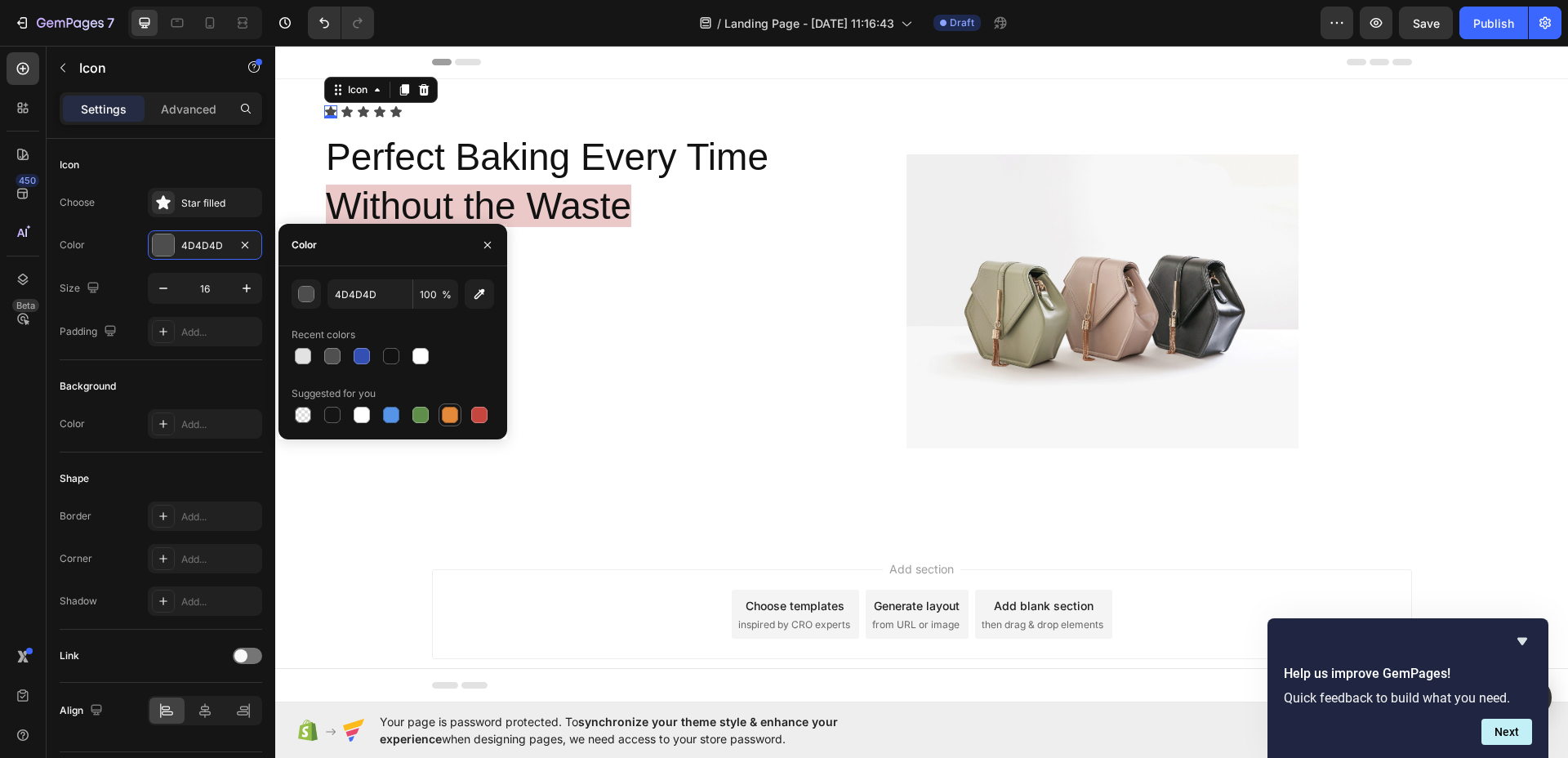
click at [443, 414] on div at bounding box center [449, 414] width 16 height 16
type input "E4893A"
click at [346, 114] on div "Icon" at bounding box center [347, 112] width 13 height 13
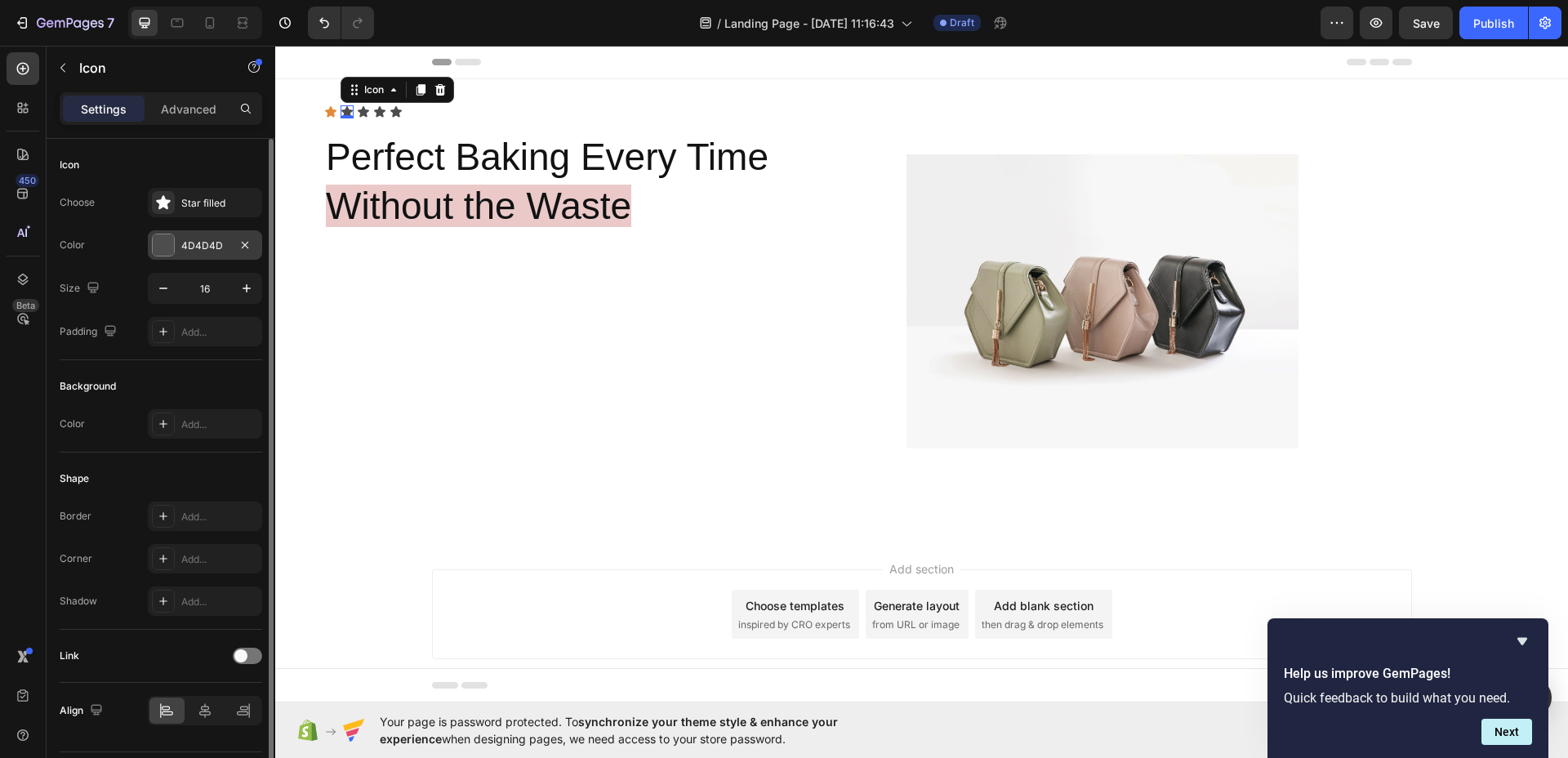
click at [169, 245] on div at bounding box center [163, 245] width 21 height 21
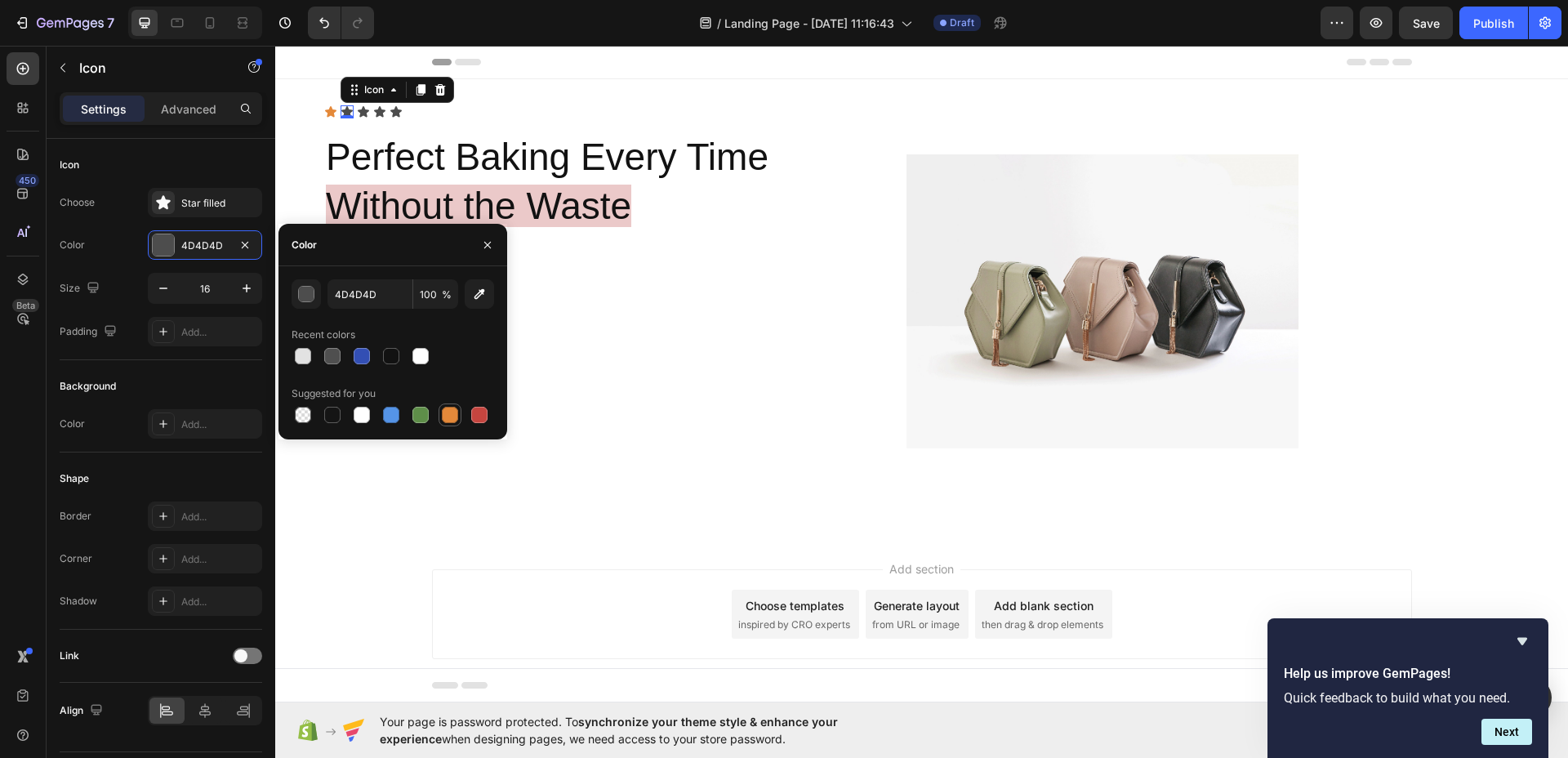
click at [449, 412] on div at bounding box center [449, 414] width 16 height 16
type input "E4893A"
click at [365, 113] on div "Icon" at bounding box center [363, 112] width 13 height 13
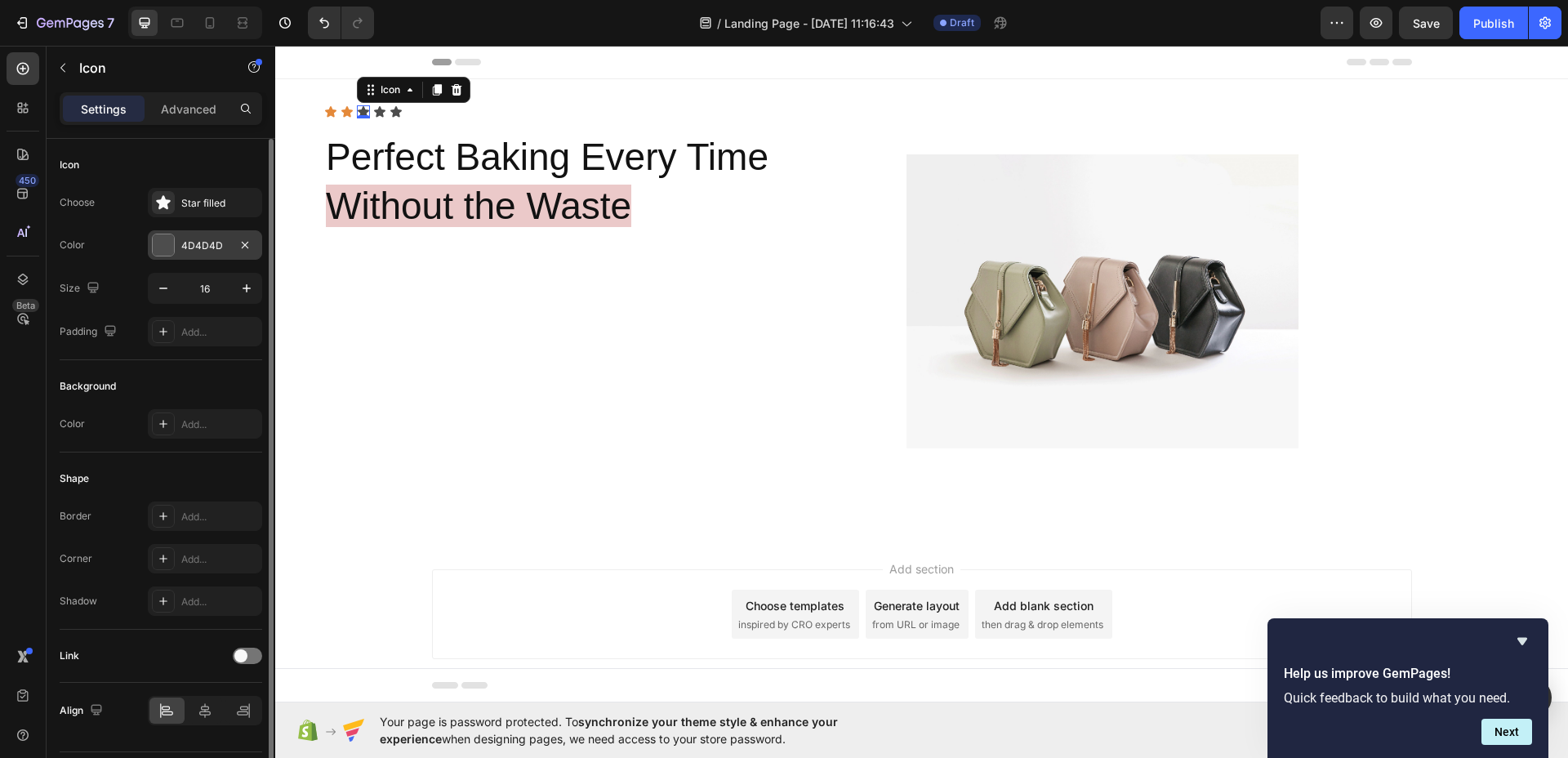
click at [156, 255] on div at bounding box center [164, 245] width 22 height 22
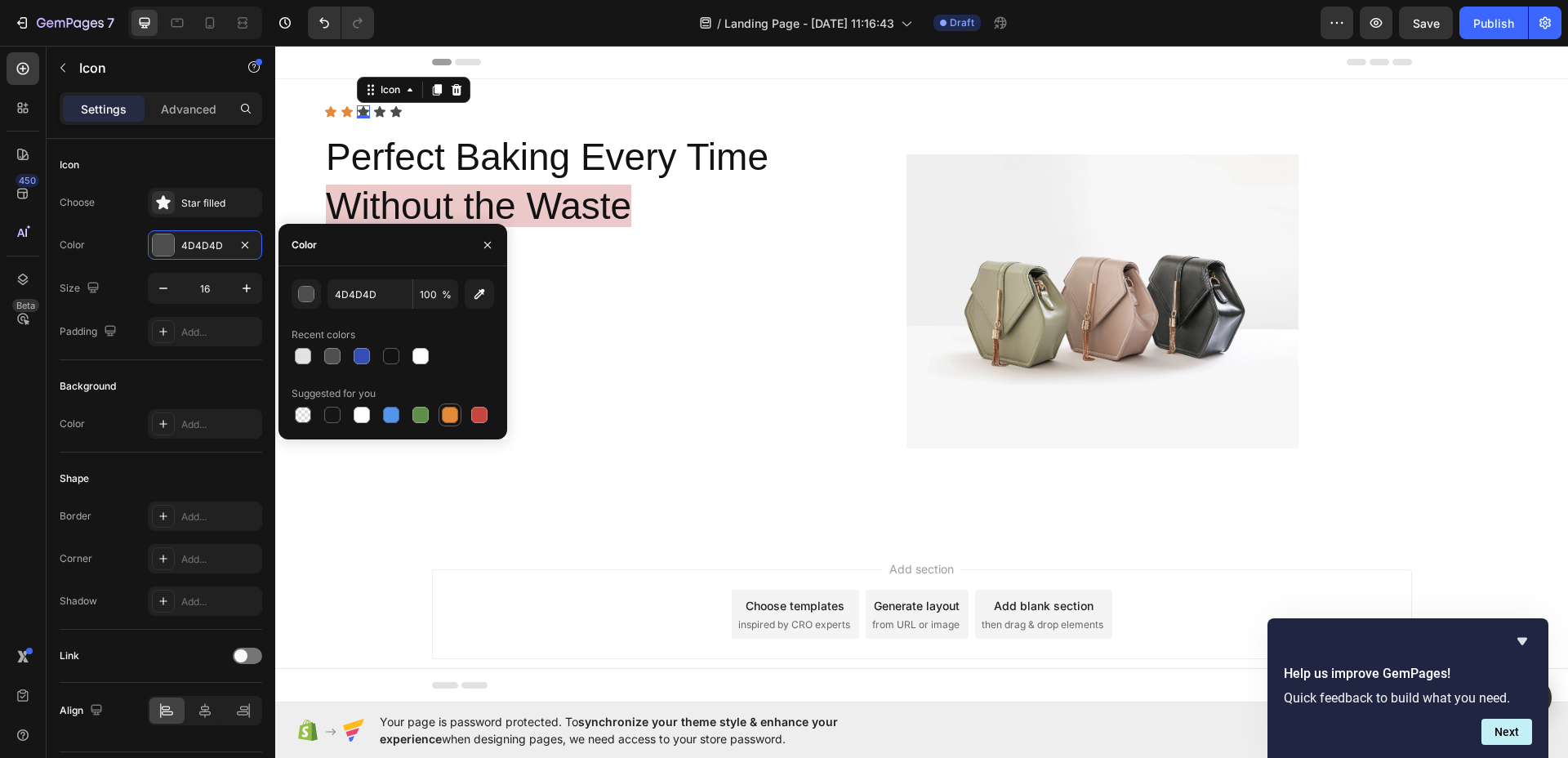
click at [452, 416] on div at bounding box center [449, 414] width 16 height 16
type input "E4893A"
click at [379, 106] on div "Icon" at bounding box center [379, 112] width 13 height 13
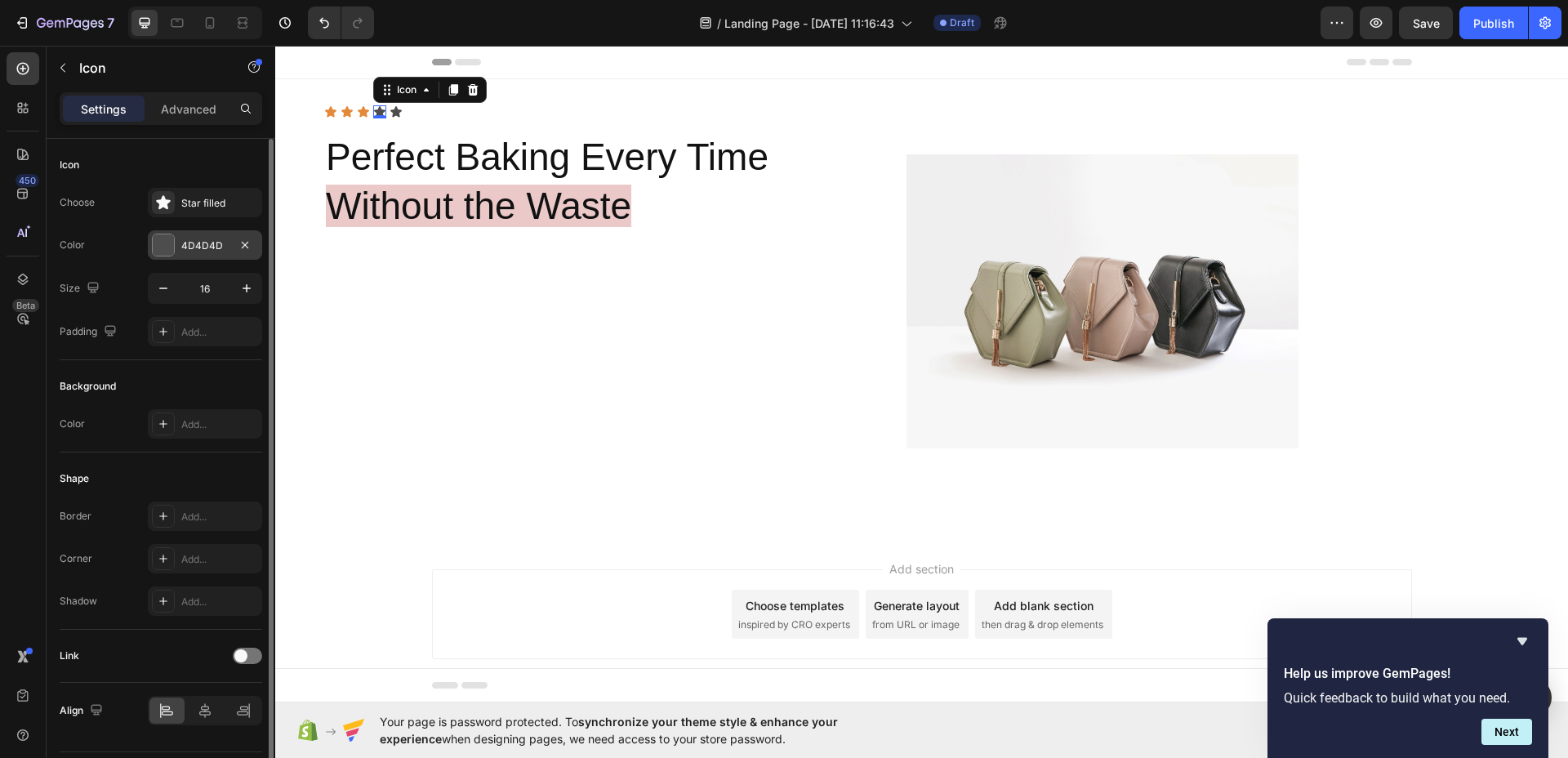
click at [163, 243] on div at bounding box center [163, 245] width 21 height 21
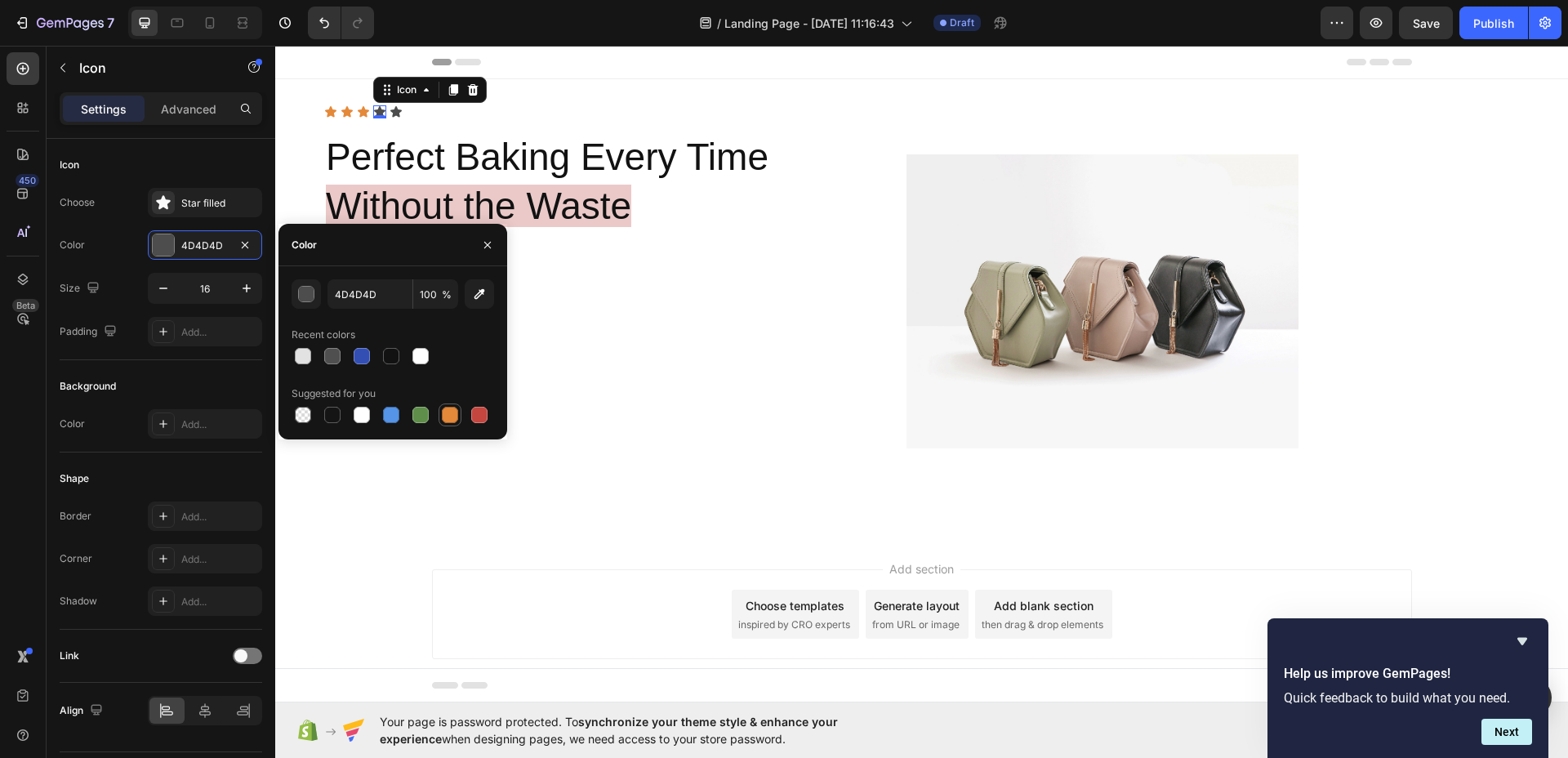
click at [451, 417] on div at bounding box center [449, 414] width 16 height 16
type input "E4893A"
click at [397, 106] on icon at bounding box center [396, 112] width 13 height 13
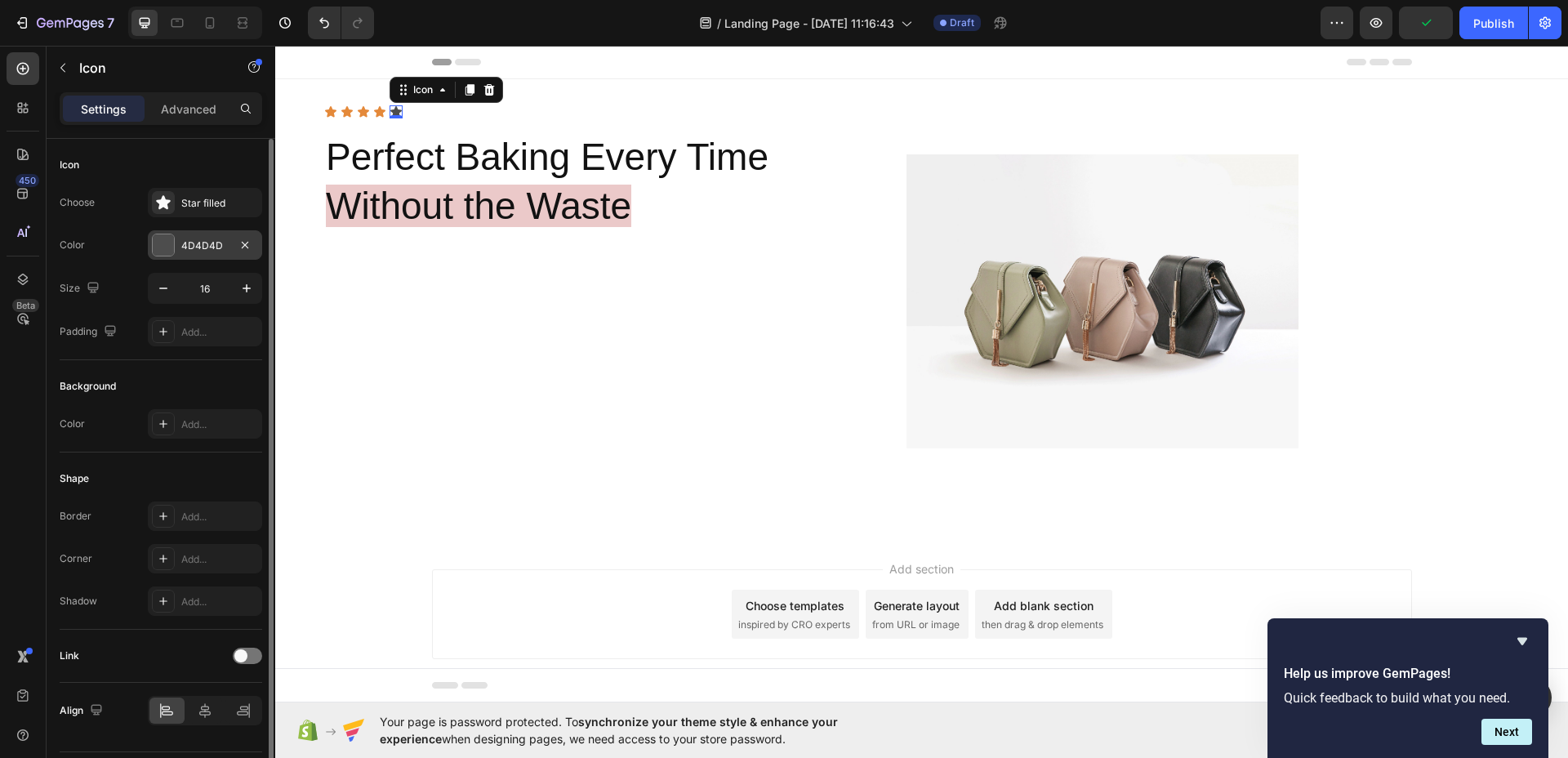
click at [158, 244] on div at bounding box center [163, 245] width 21 height 21
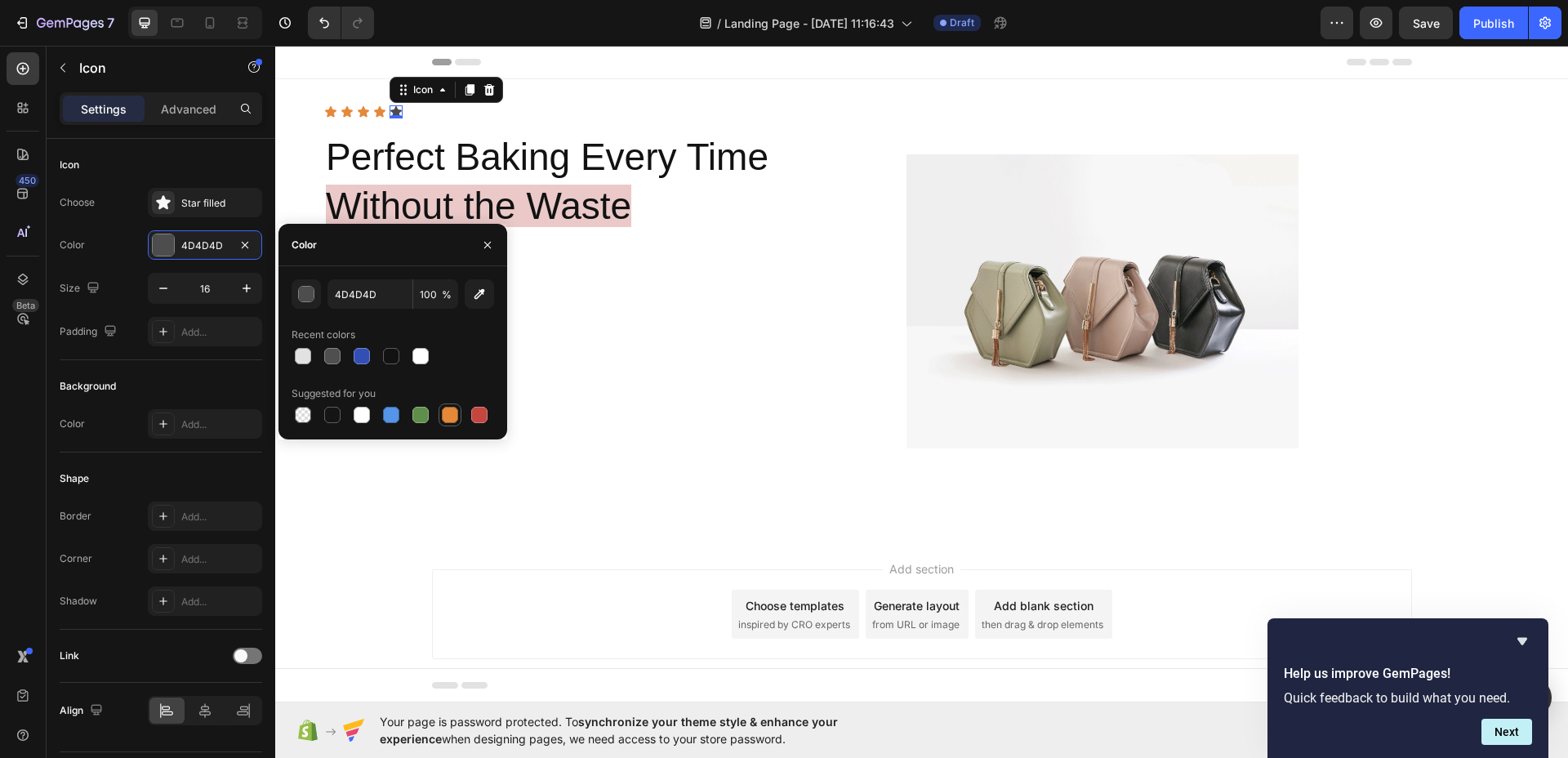
click at [453, 411] on div at bounding box center [449, 414] width 16 height 16
type input "E4893A"
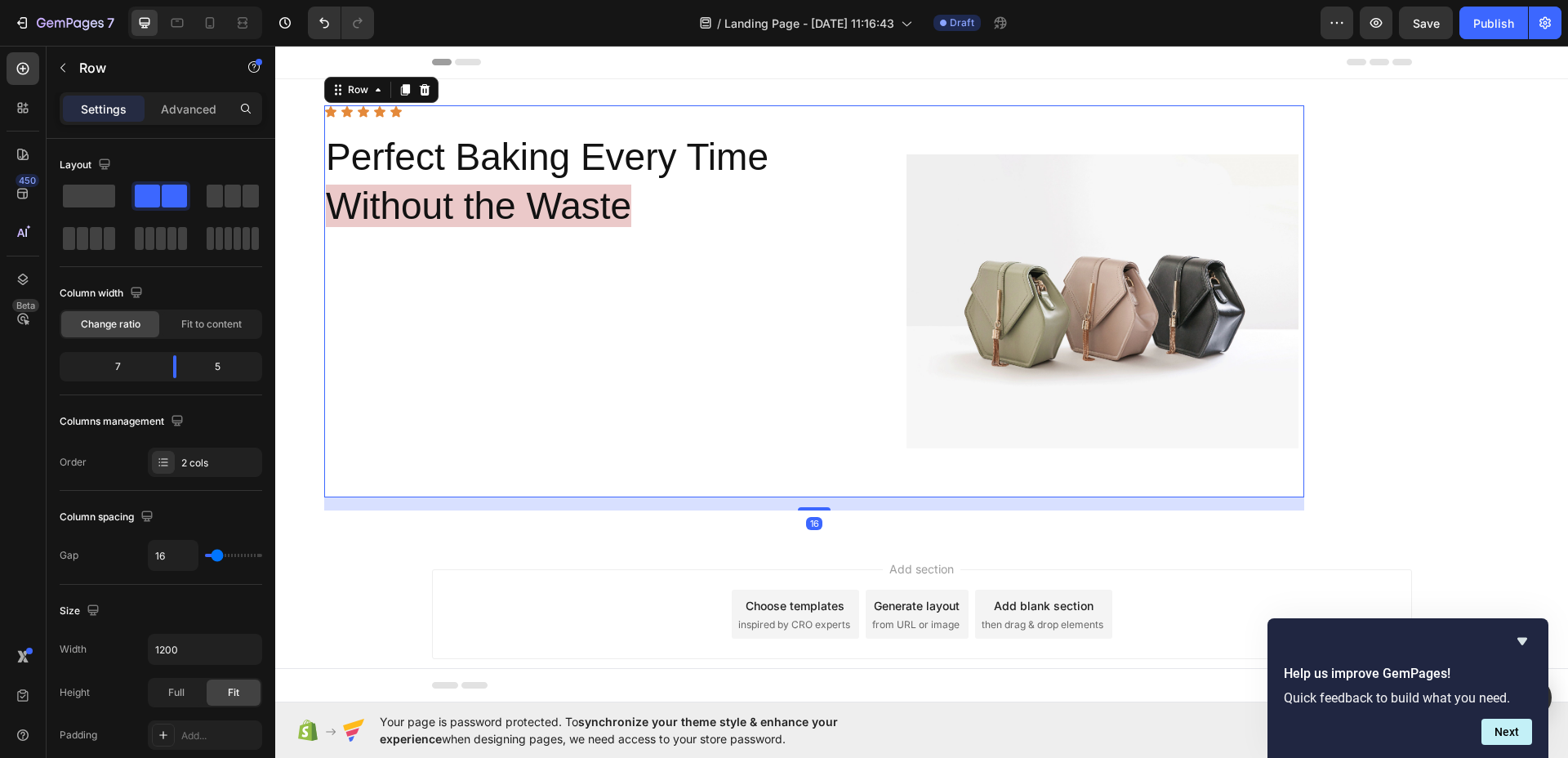
click at [572, 128] on div "Icon Icon Icon Icon Icon Icon List Perfect Baking Every Time Without the Waste …" at bounding box center [606, 301] width 564 height 392
click at [385, 114] on div "Icon" at bounding box center [379, 112] width 13 height 13
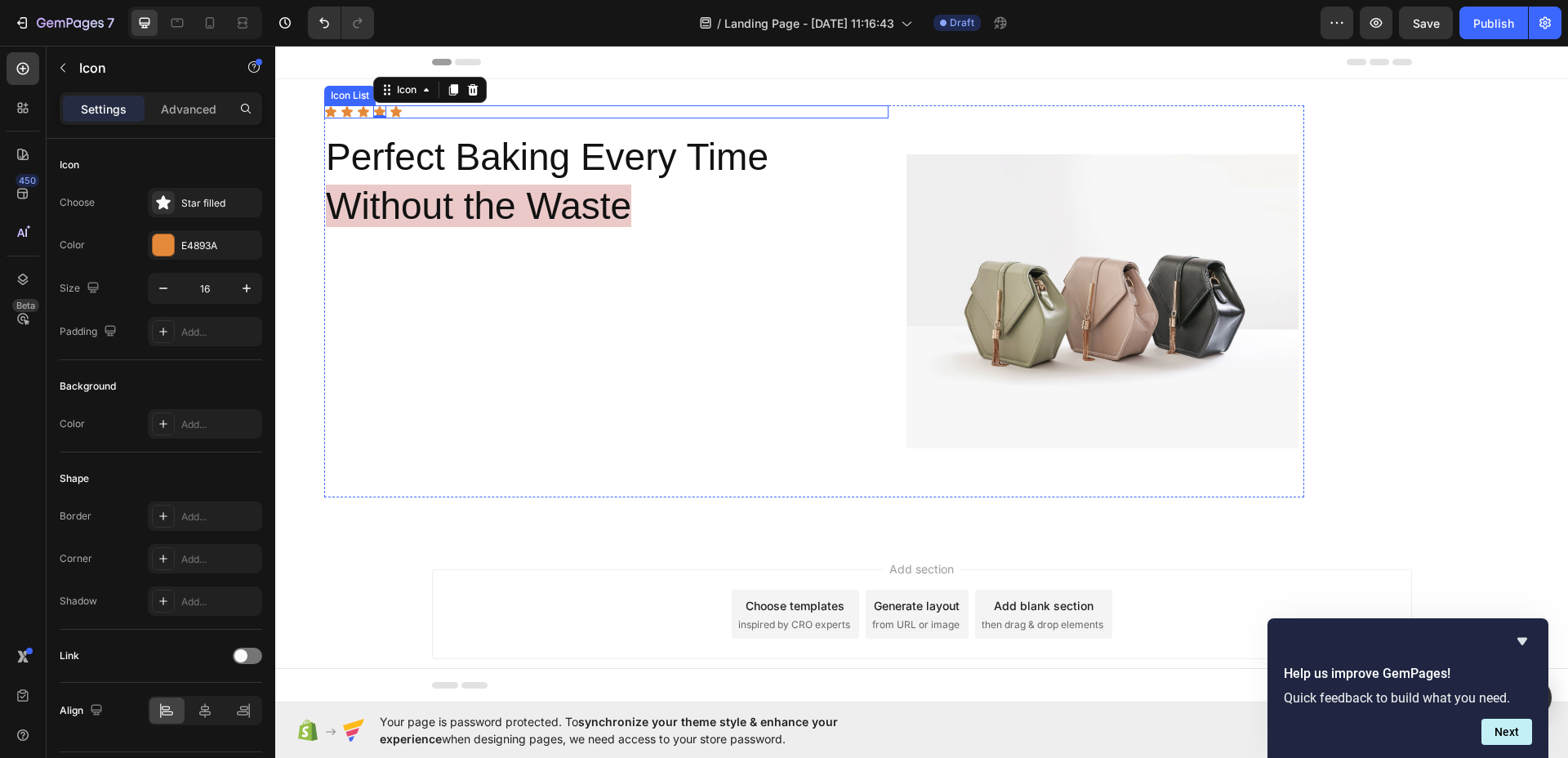
click at [408, 114] on div "Icon Icon Icon Icon 0 Icon" at bounding box center [606, 112] width 564 height 13
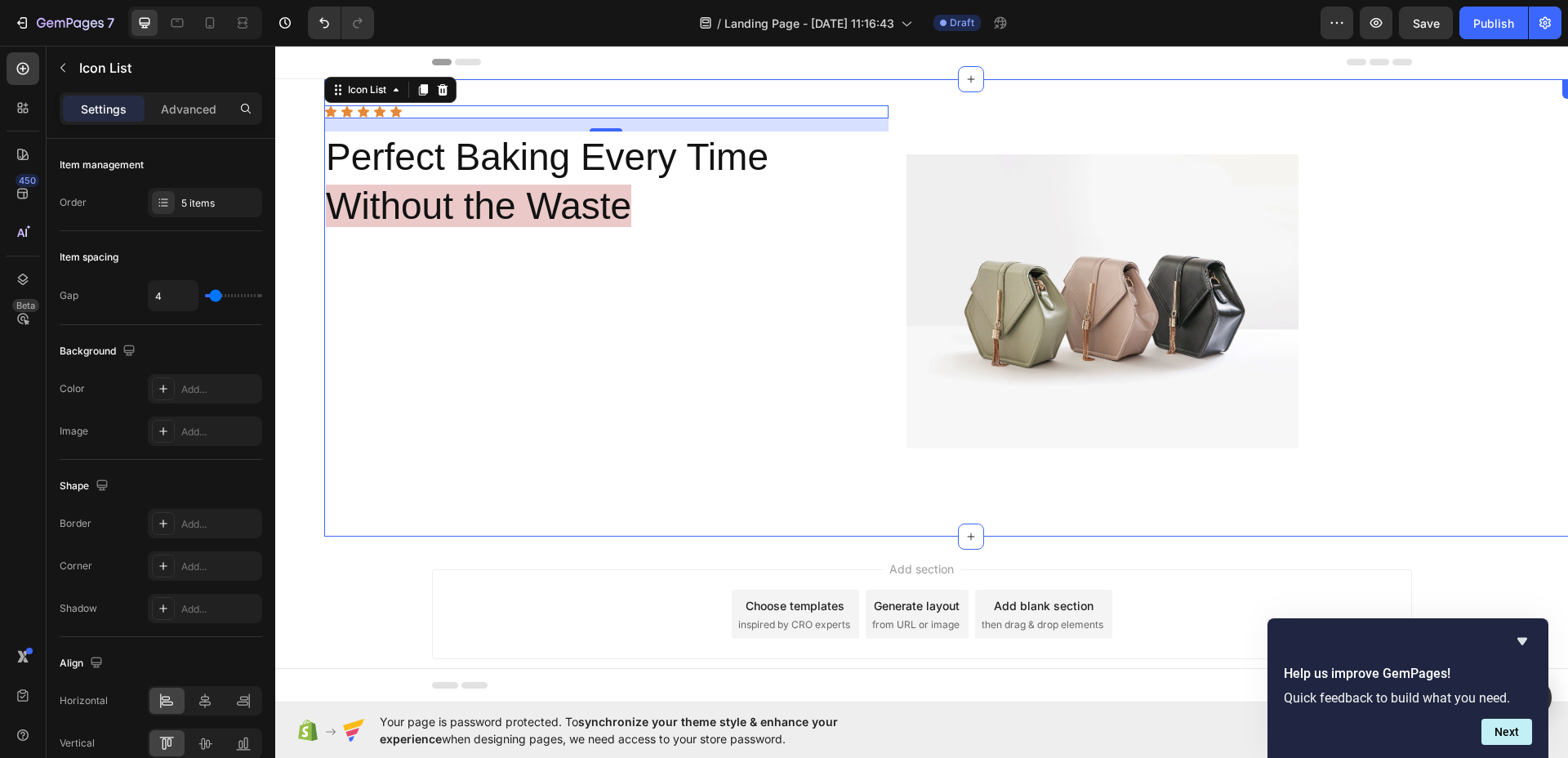
click at [344, 515] on div "Icon Icon Icon Icon Icon Icon List 16 Perfect Baking Every Time Without the Was…" at bounding box center [970, 307] width 1292 height 457
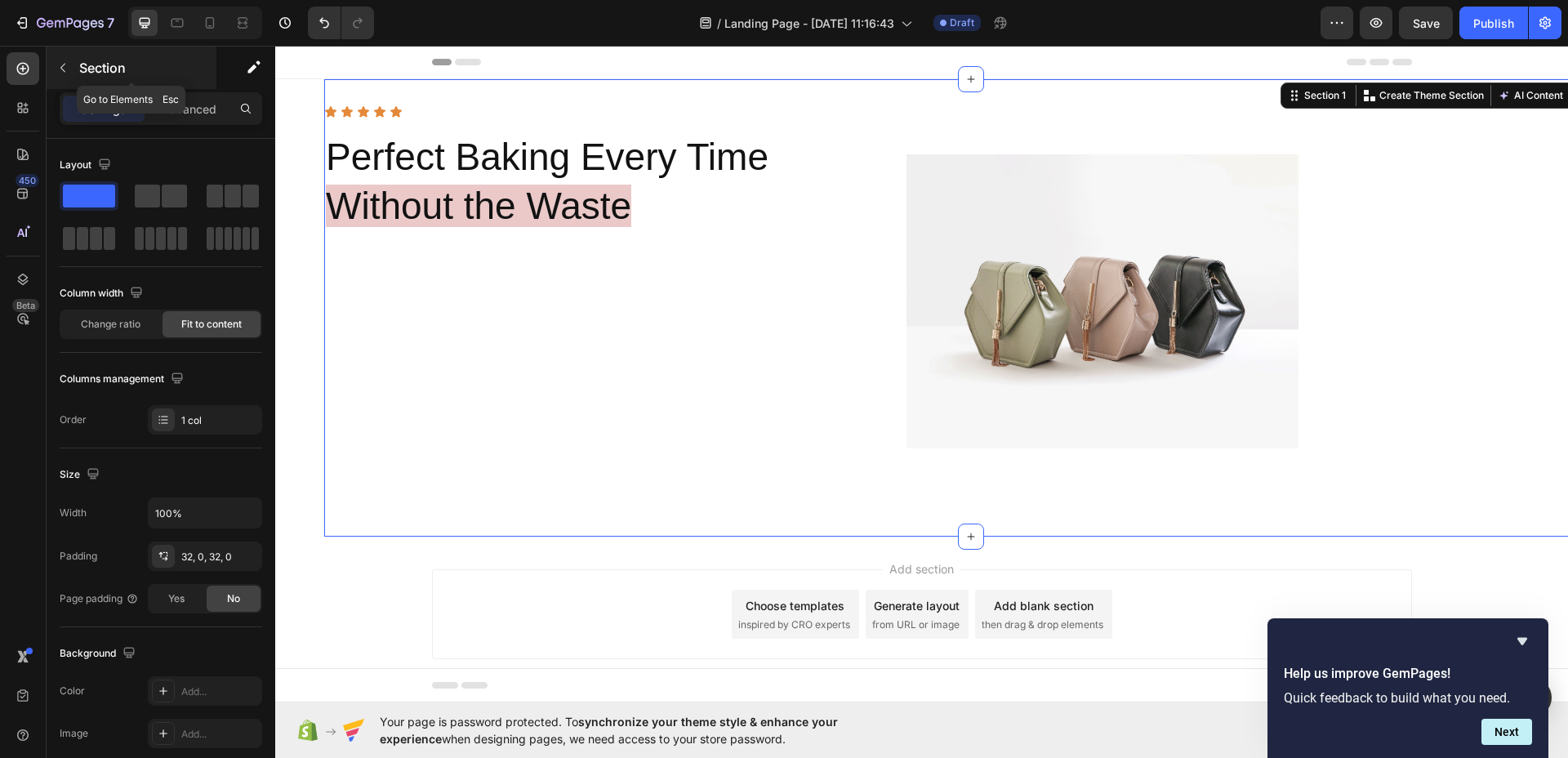
click at [60, 67] on icon "button" at bounding box center [63, 68] width 13 height 13
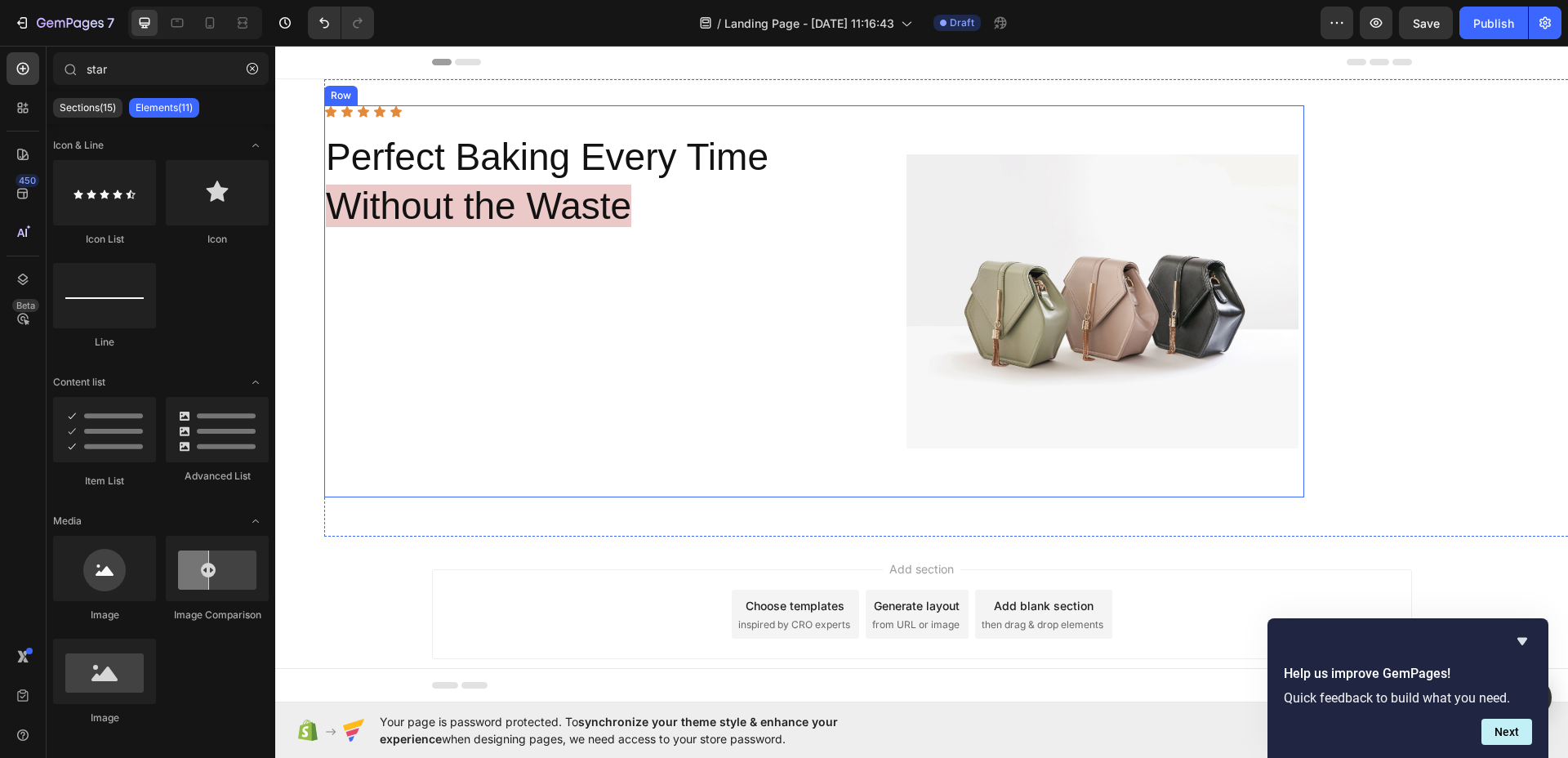
click at [598, 327] on div "Icon Icon Icon Icon Icon Icon List Perfect Baking Every Time Without the Waste …" at bounding box center [606, 301] width 564 height 392
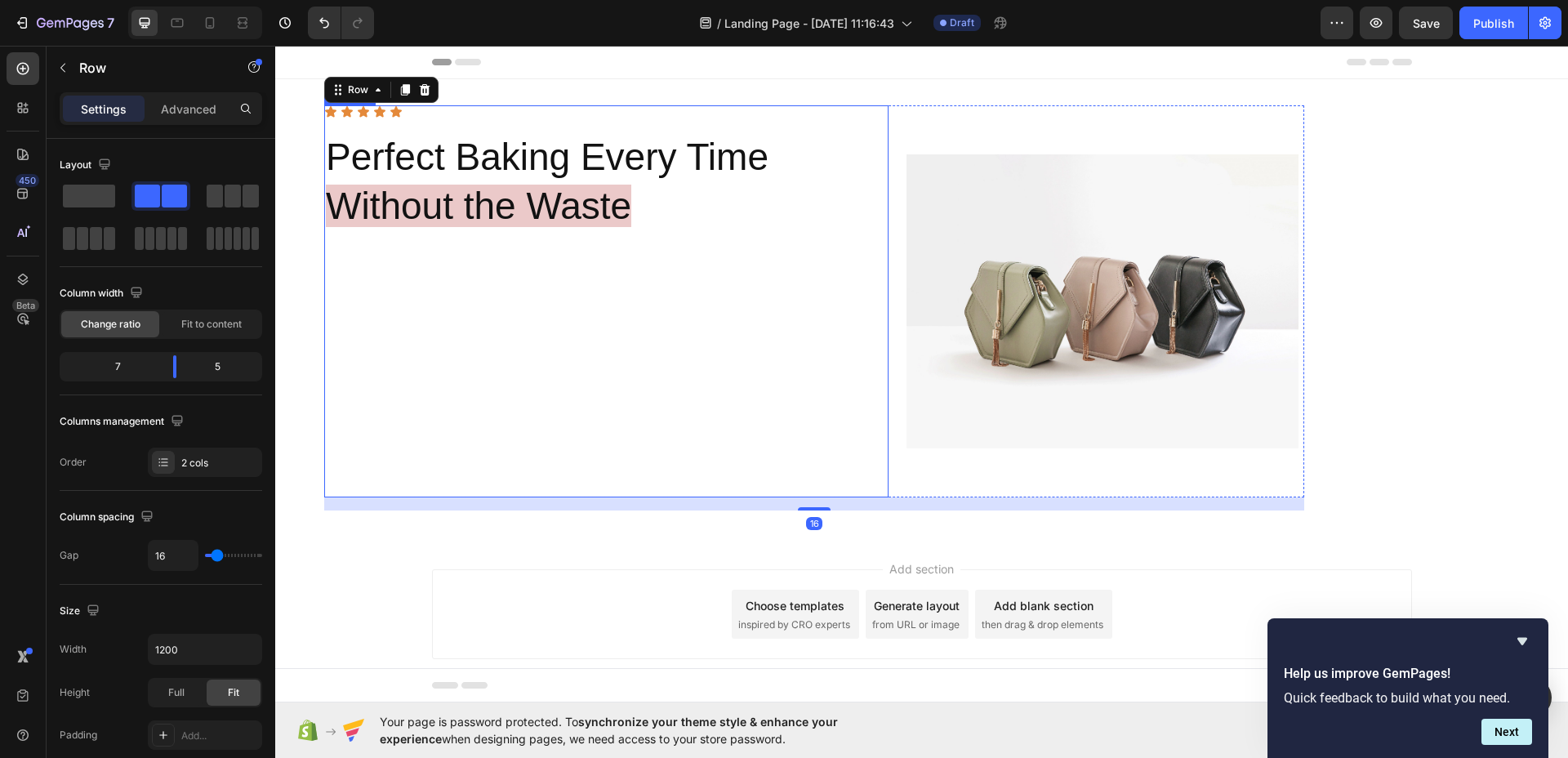
click at [523, 197] on span "Without the Waste" at bounding box center [478, 205] width 306 height 42
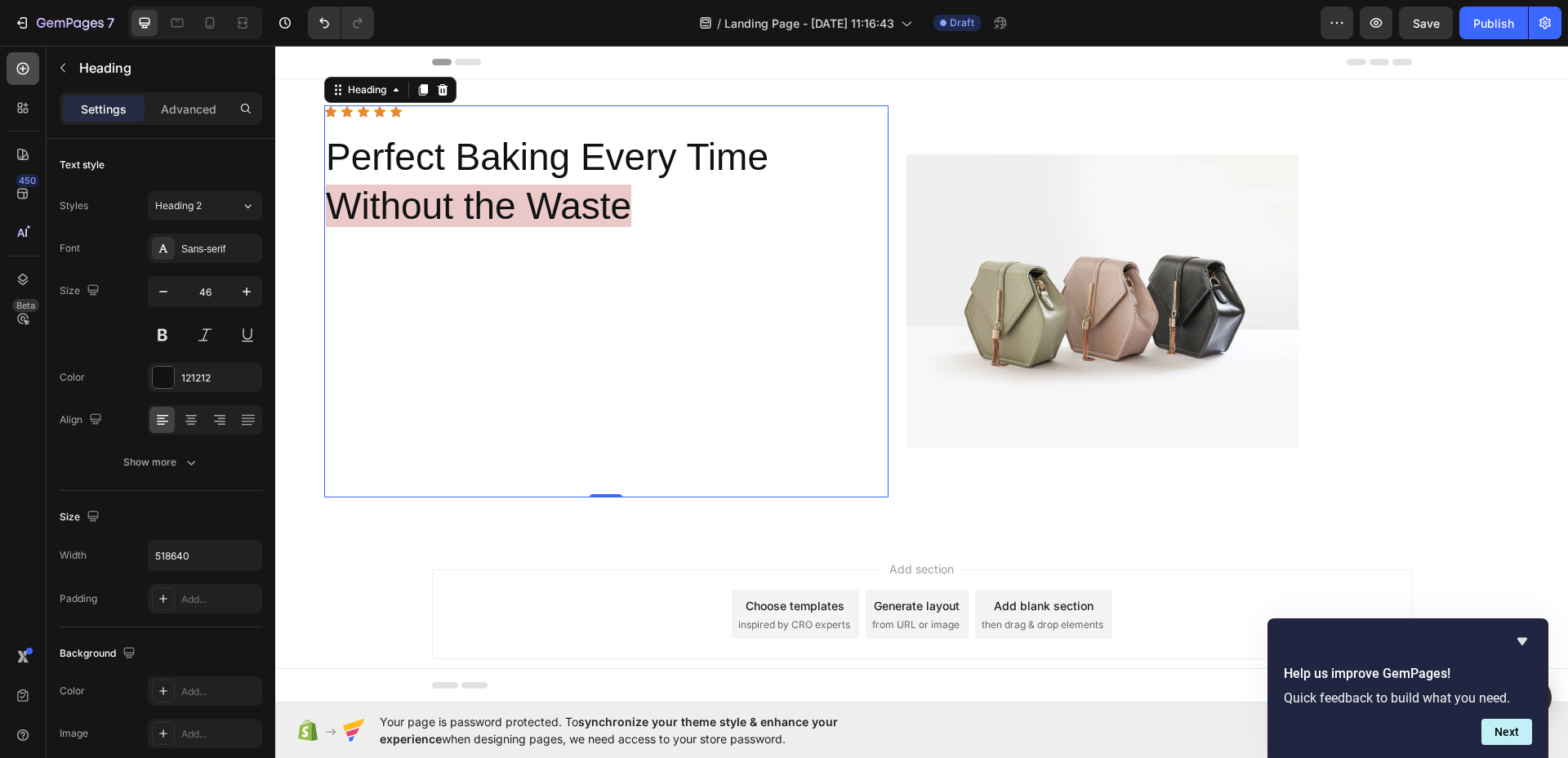
click at [26, 68] on icon at bounding box center [22, 68] width 16 height 16
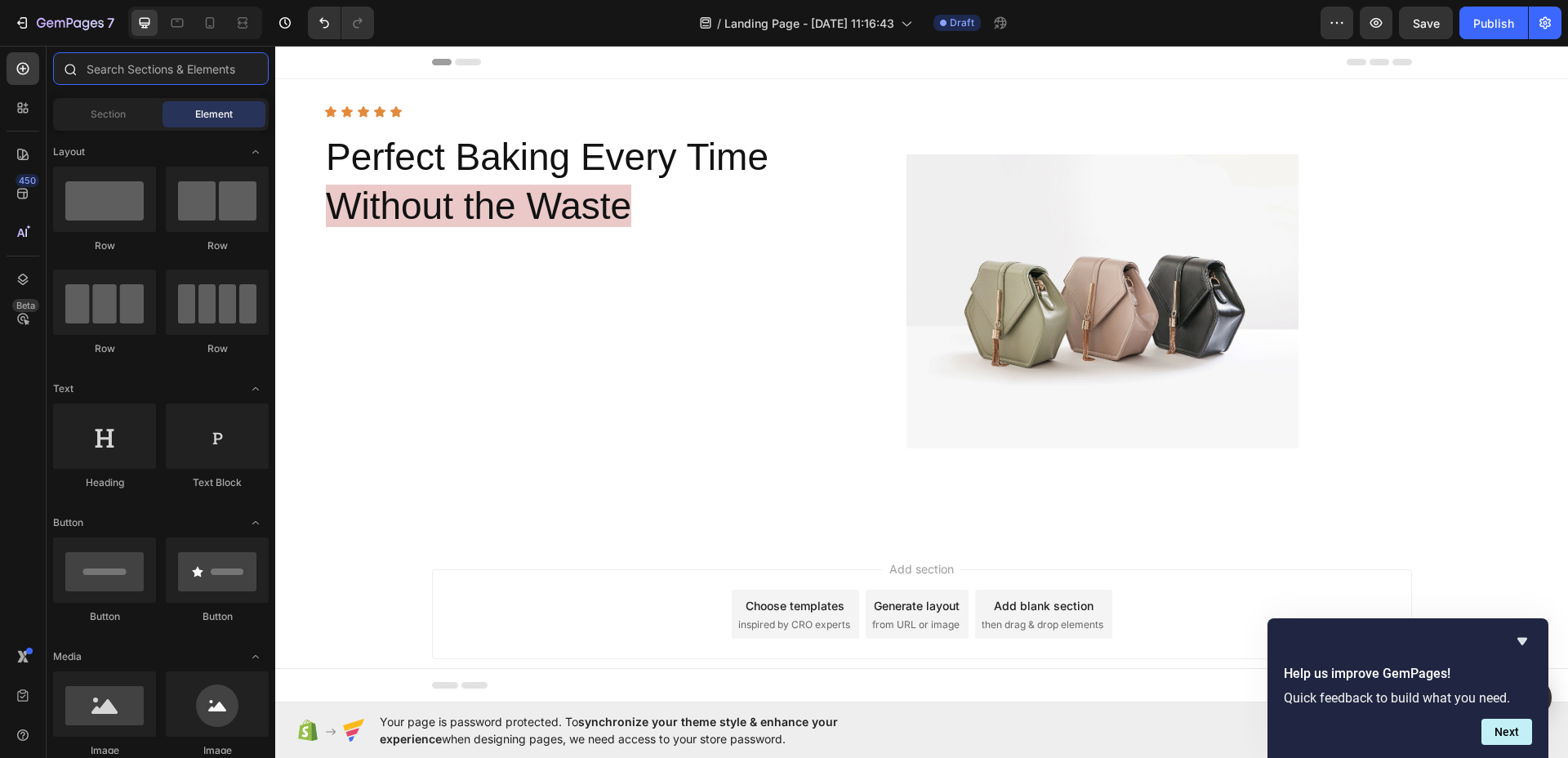
click at [159, 79] on input "text" at bounding box center [161, 68] width 216 height 33
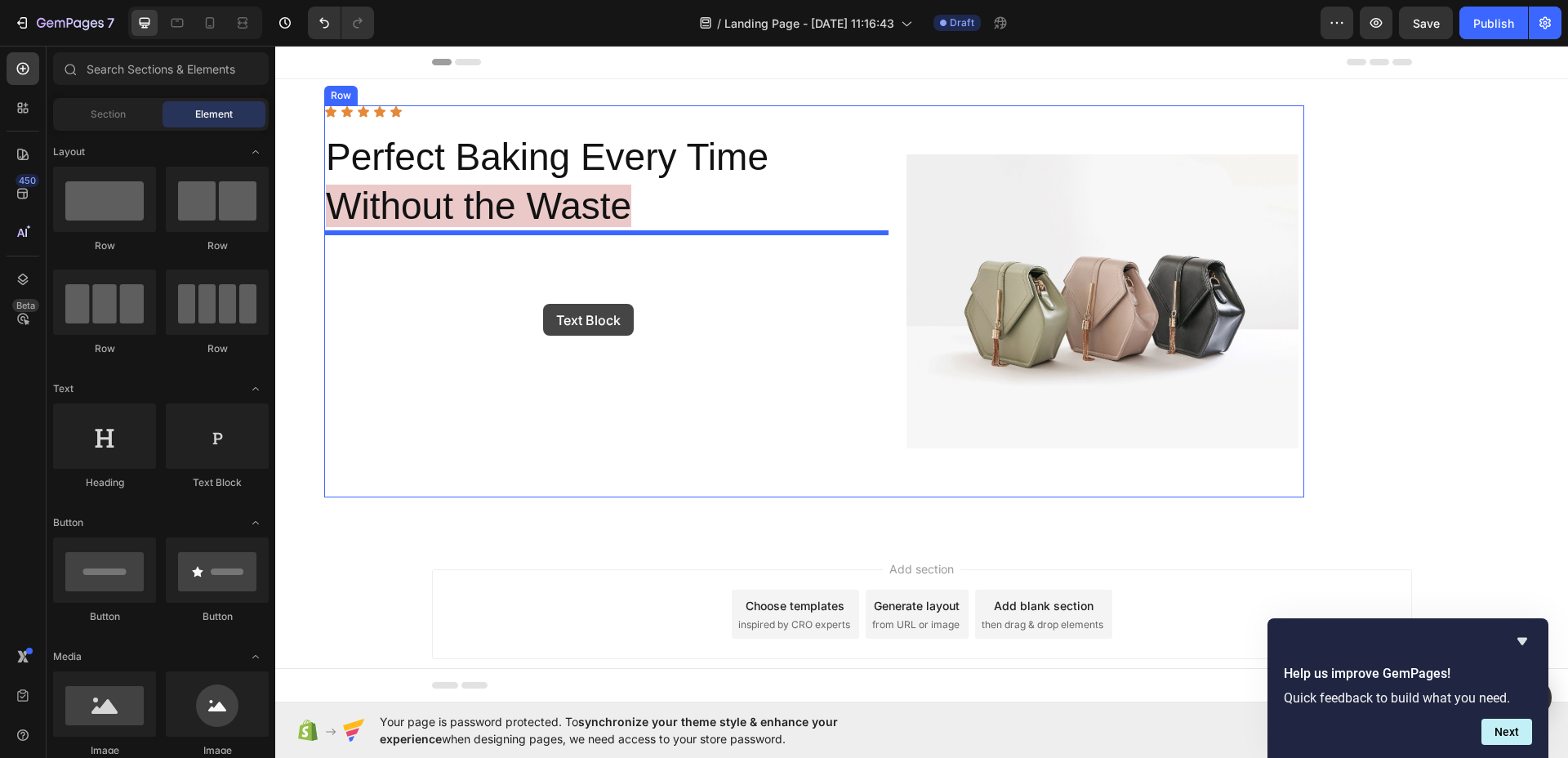
drag, startPoint x: 486, startPoint y: 496, endPoint x: 543, endPoint y: 304, distance: 200.3
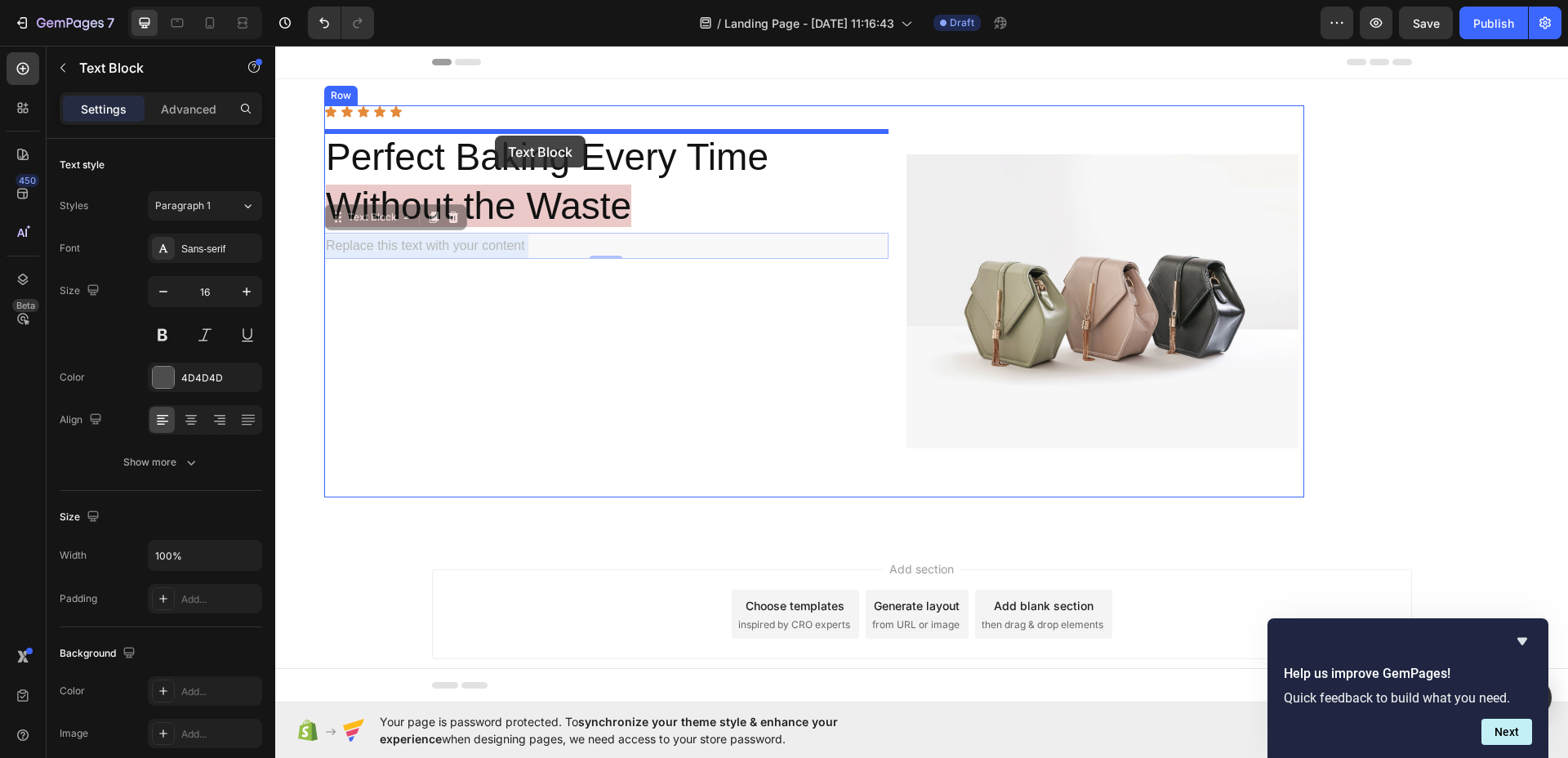
drag, startPoint x: 499, startPoint y: 249, endPoint x: 495, endPoint y: 136, distance: 113.1
click at [495, 136] on div "Header Icon Icon Icon Icon Icon Icon List Perfect Baking Every Time Without the…" at bounding box center [920, 392] width 1292 height 692
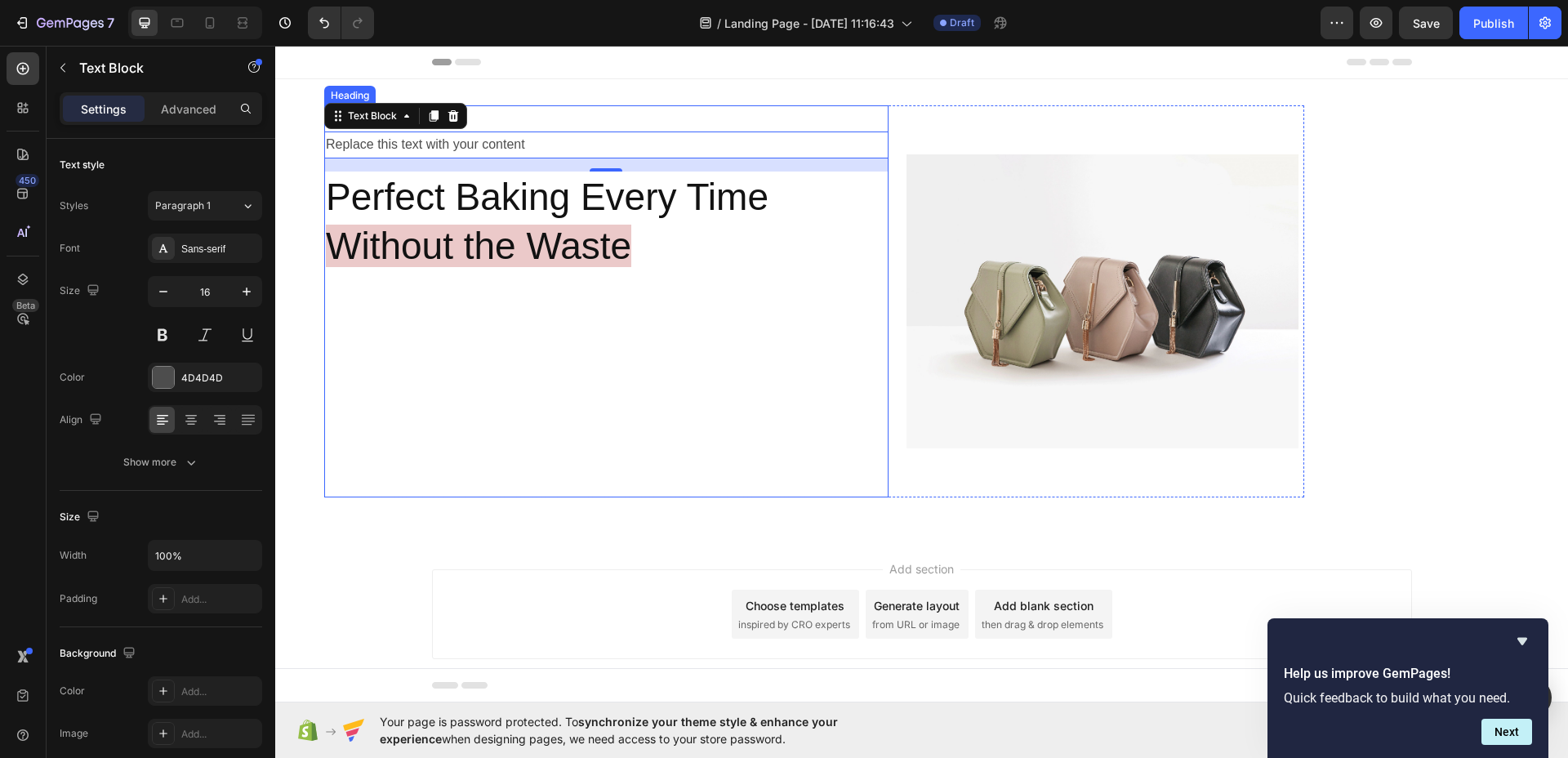
click at [491, 184] on p "Perfect Baking Every Time Without the Waste" at bounding box center [606, 222] width 561 height 98
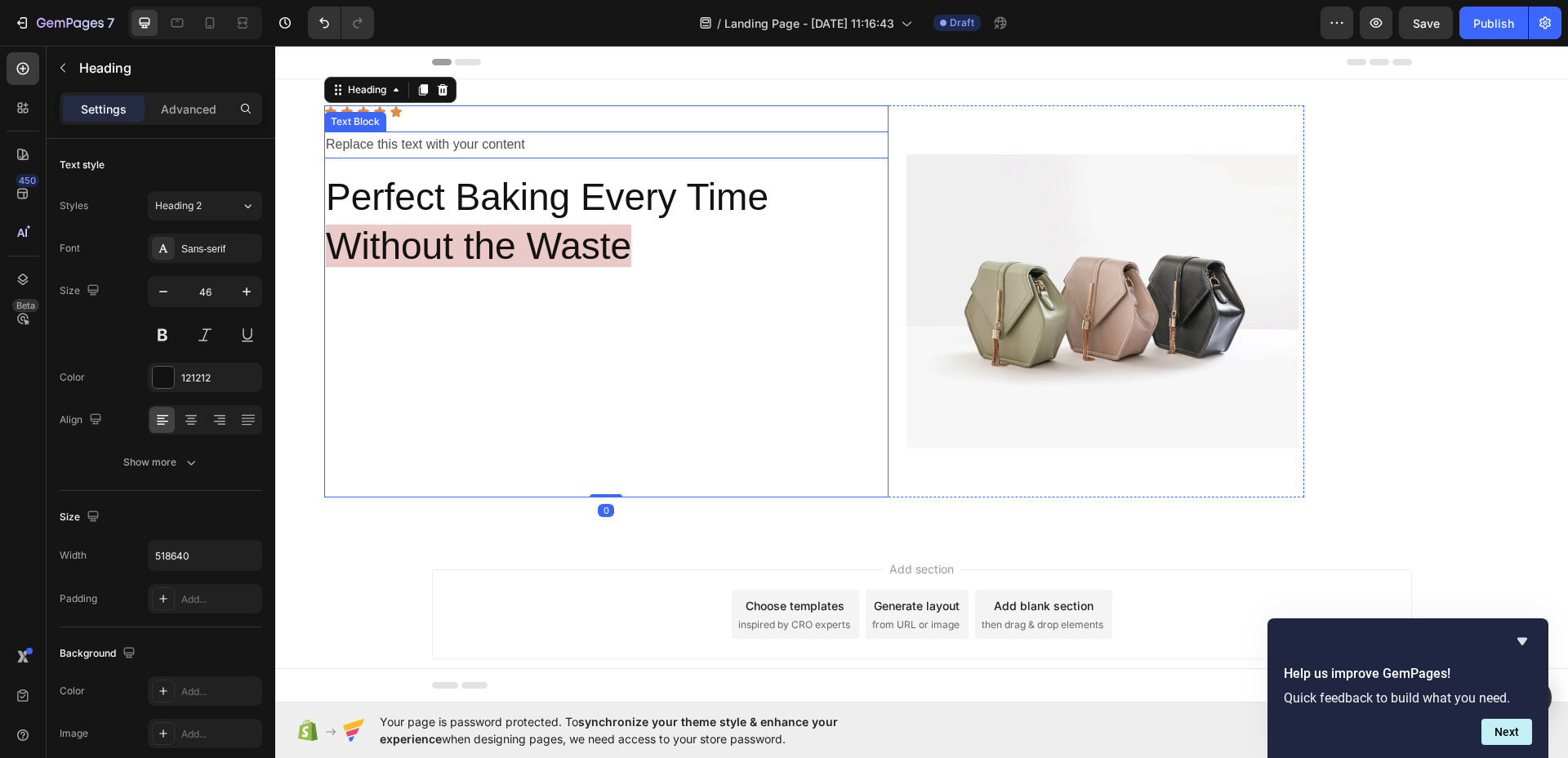
click at [418, 143] on p "Replace this text with your content" at bounding box center [606, 144] width 561 height 23
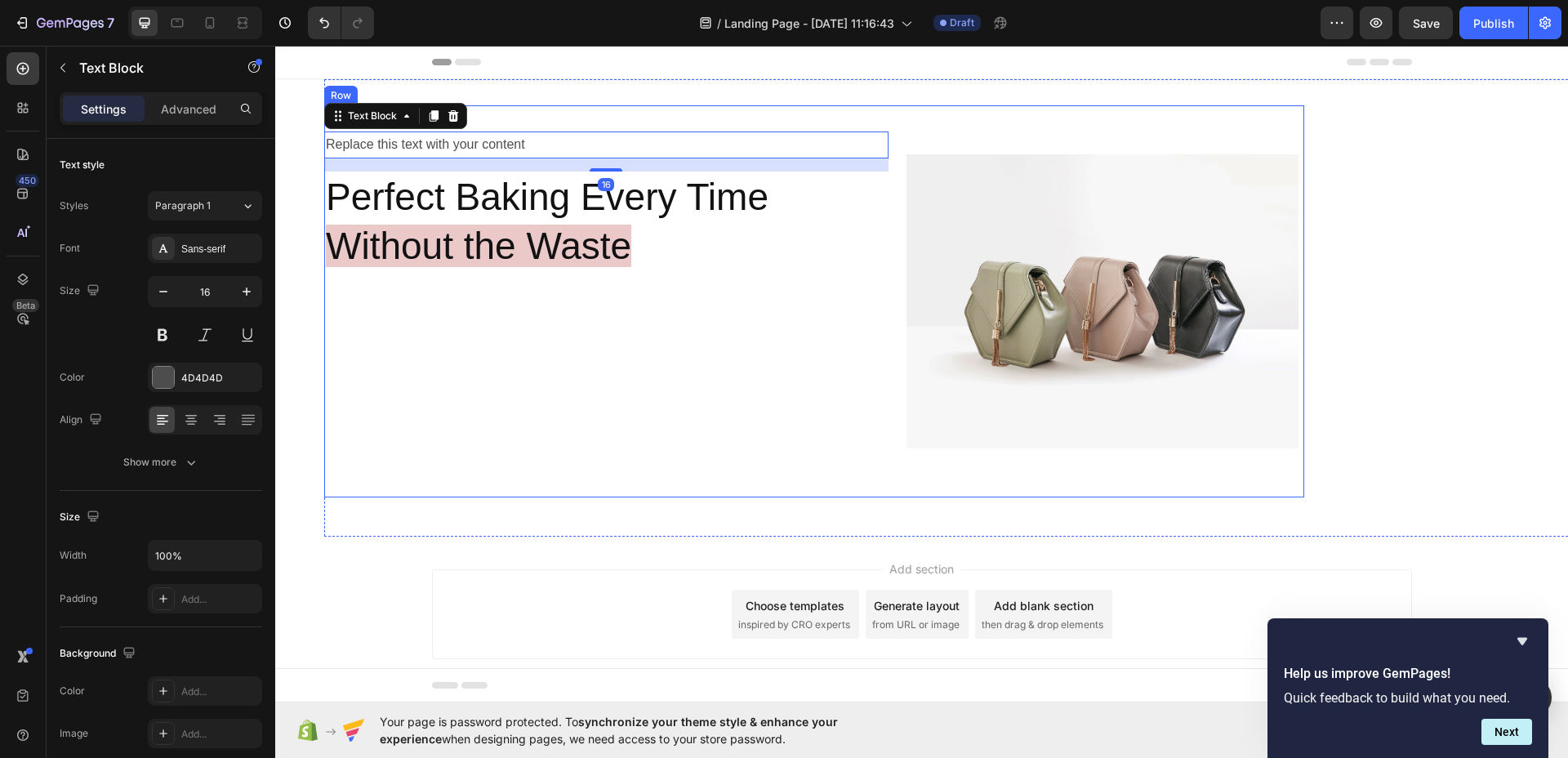
click at [556, 126] on div "Icon Icon Icon Icon Icon Icon List Replace this text with your content Text Blo…" at bounding box center [606, 301] width 564 height 392
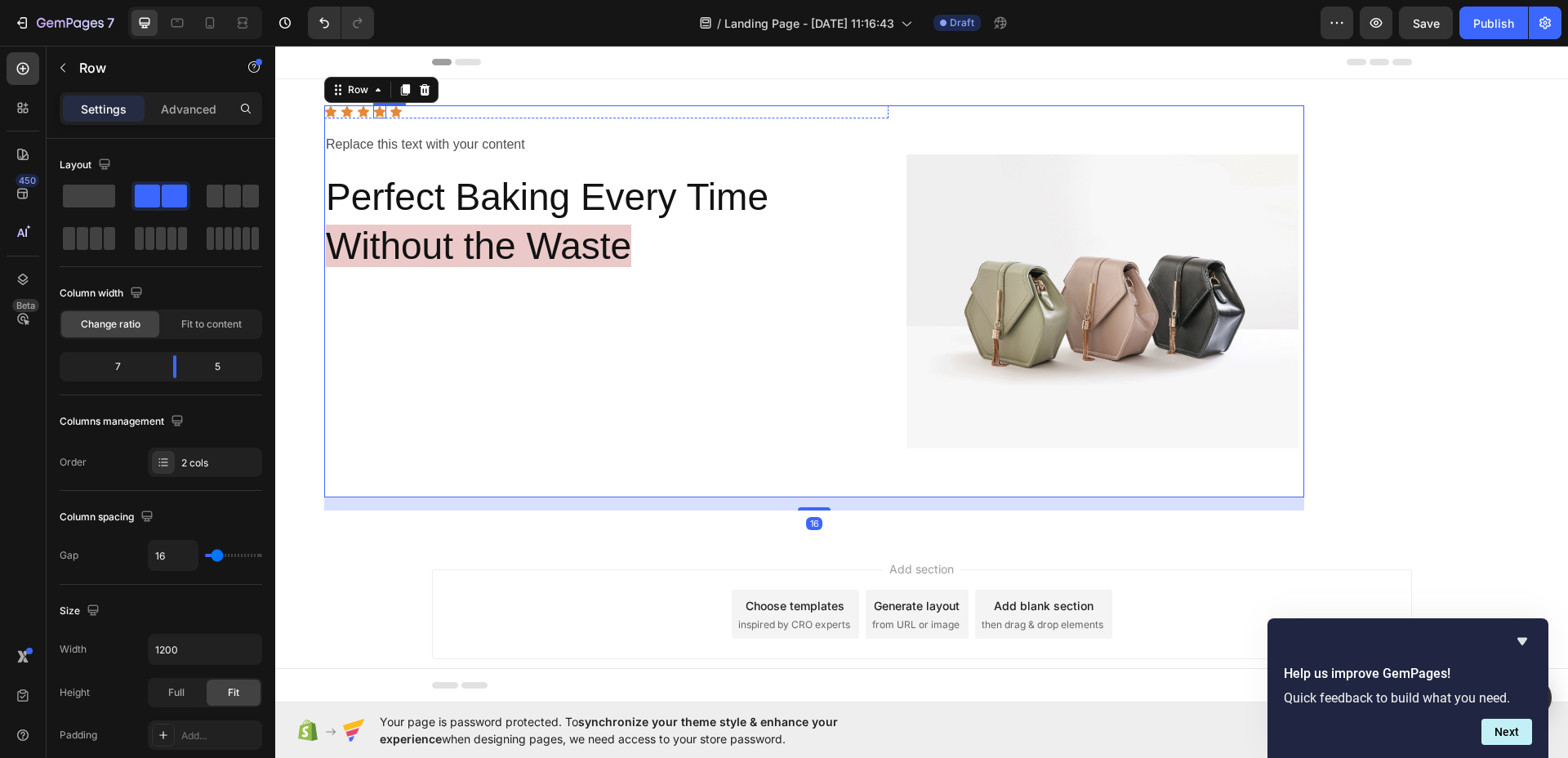
click at [372, 113] on div "Icon Icon Icon Icon Icon" at bounding box center [606, 112] width 564 height 13
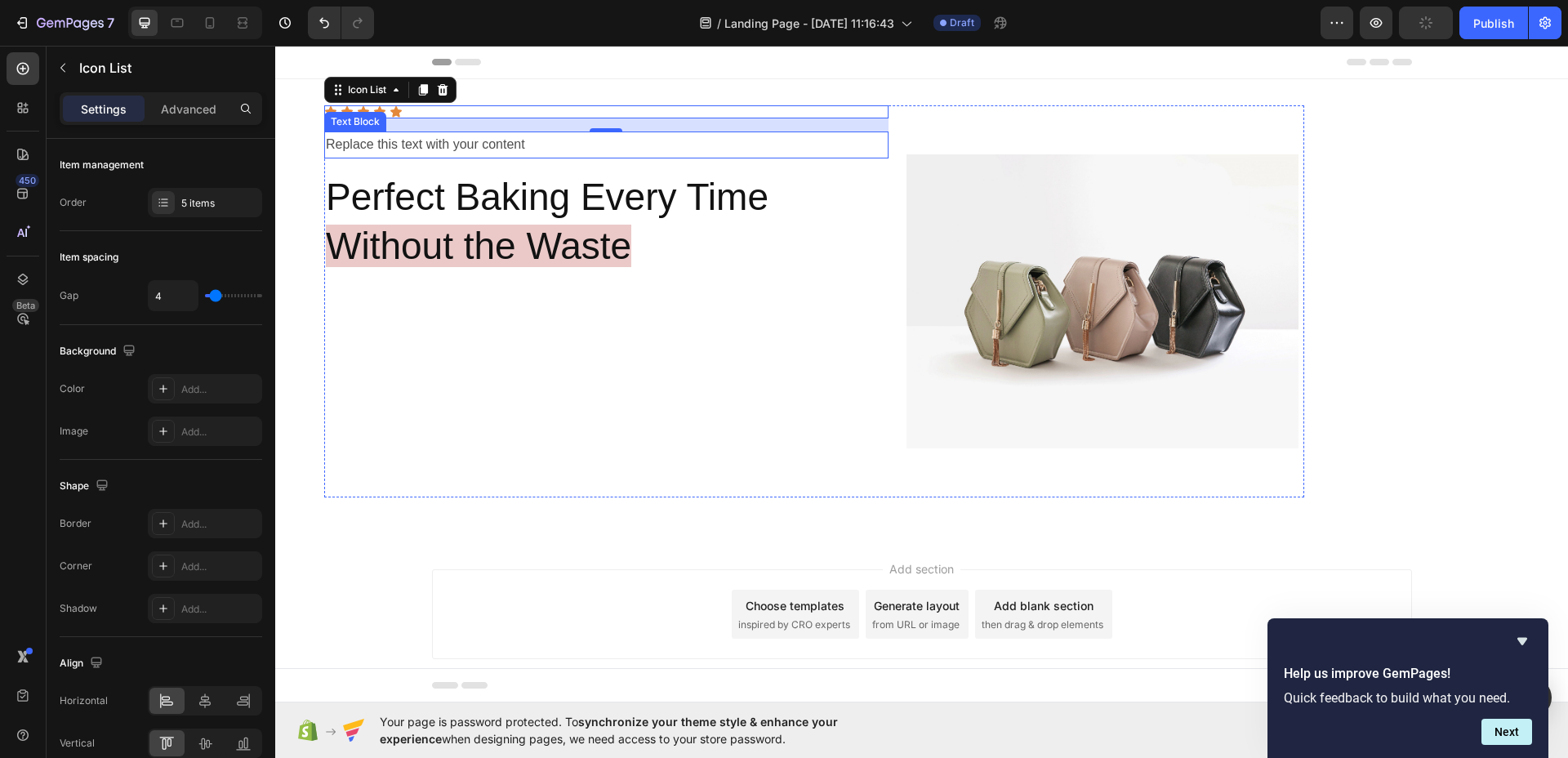
click at [452, 139] on p "Replace this text with your content" at bounding box center [606, 144] width 561 height 23
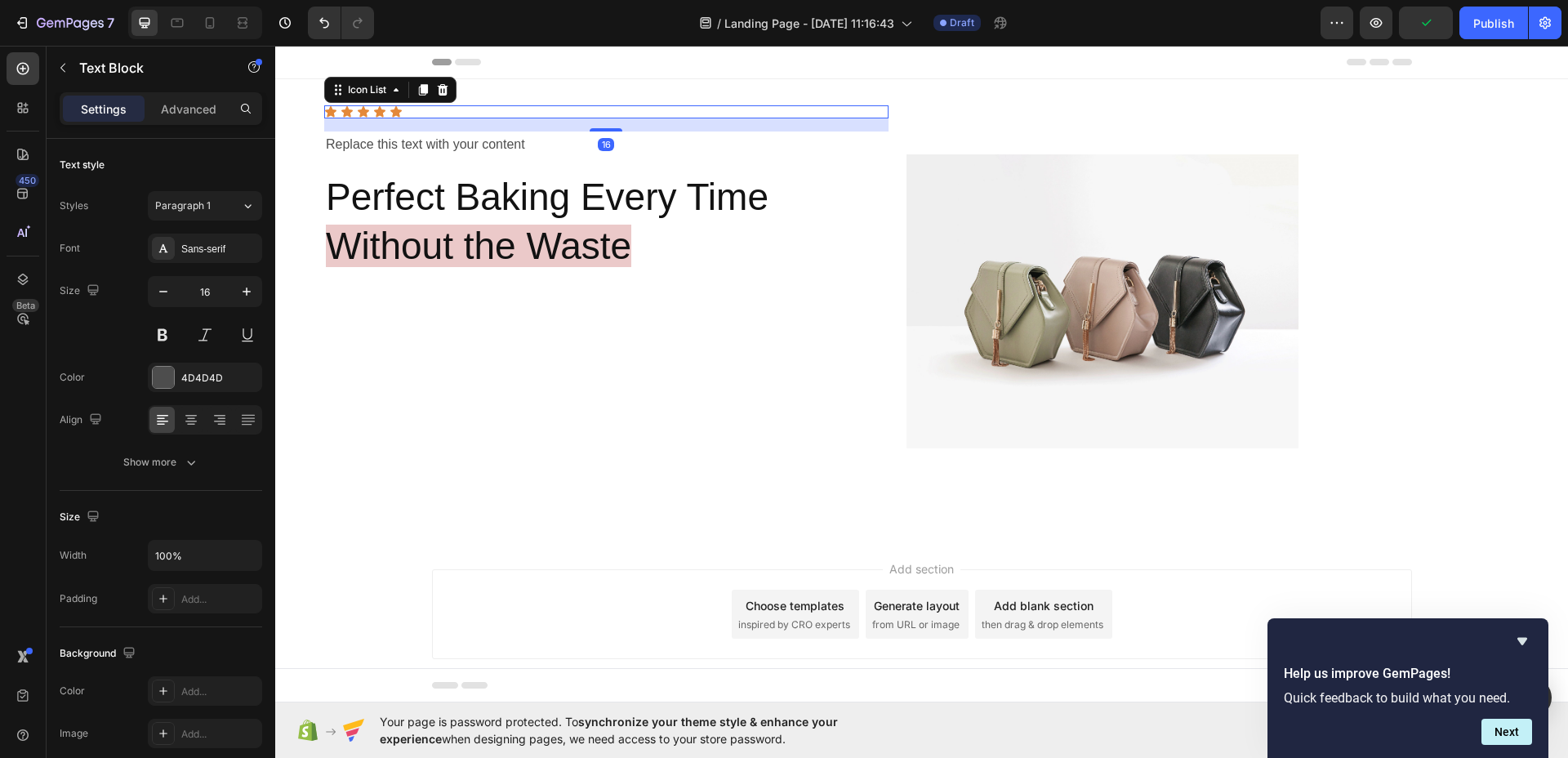
click at [503, 111] on div "Icon Icon Icon Icon Icon" at bounding box center [606, 112] width 564 height 13
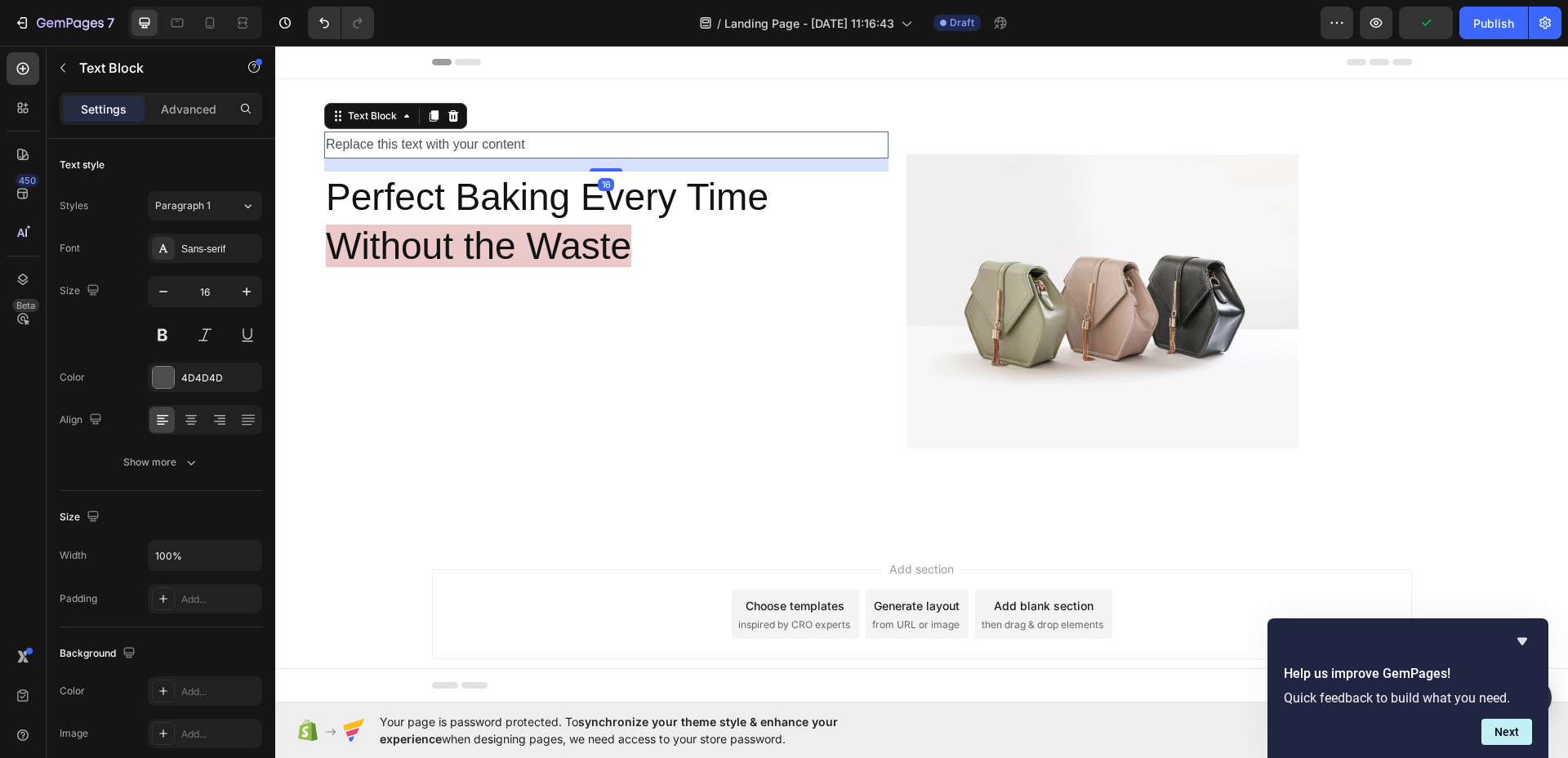
click at [497, 138] on p "Replace this text with your content" at bounding box center [606, 144] width 561 height 23
click at [480, 317] on div "Icon Icon Icon Icon Icon Icon List Replace this text with your content Text Blo…" at bounding box center [606, 301] width 564 height 392
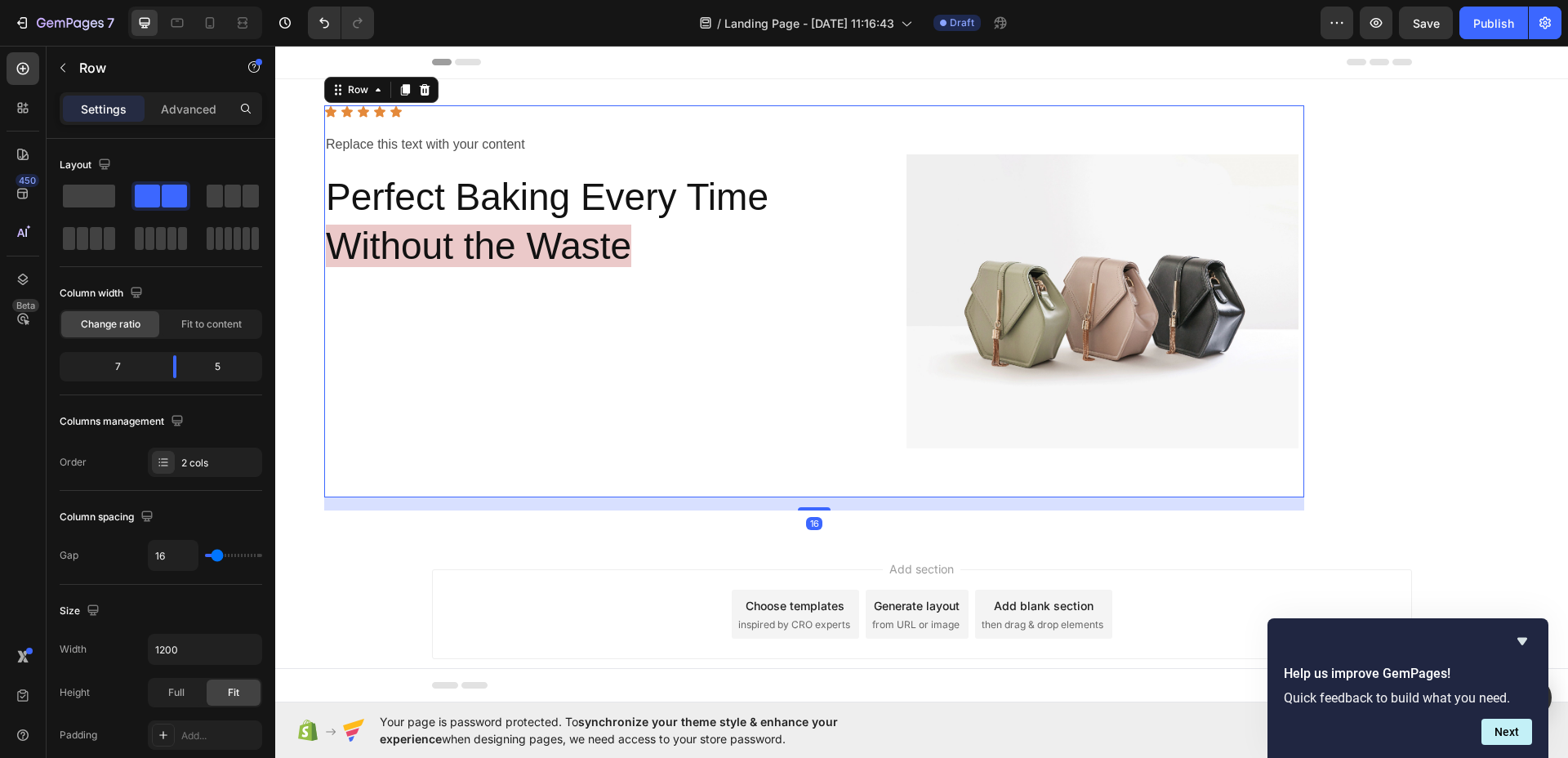
click at [282, 102] on section "Icon Icon Icon Icon Icon Icon List Replace this text with your content Text Blo…" at bounding box center [920, 307] width 1292 height 457
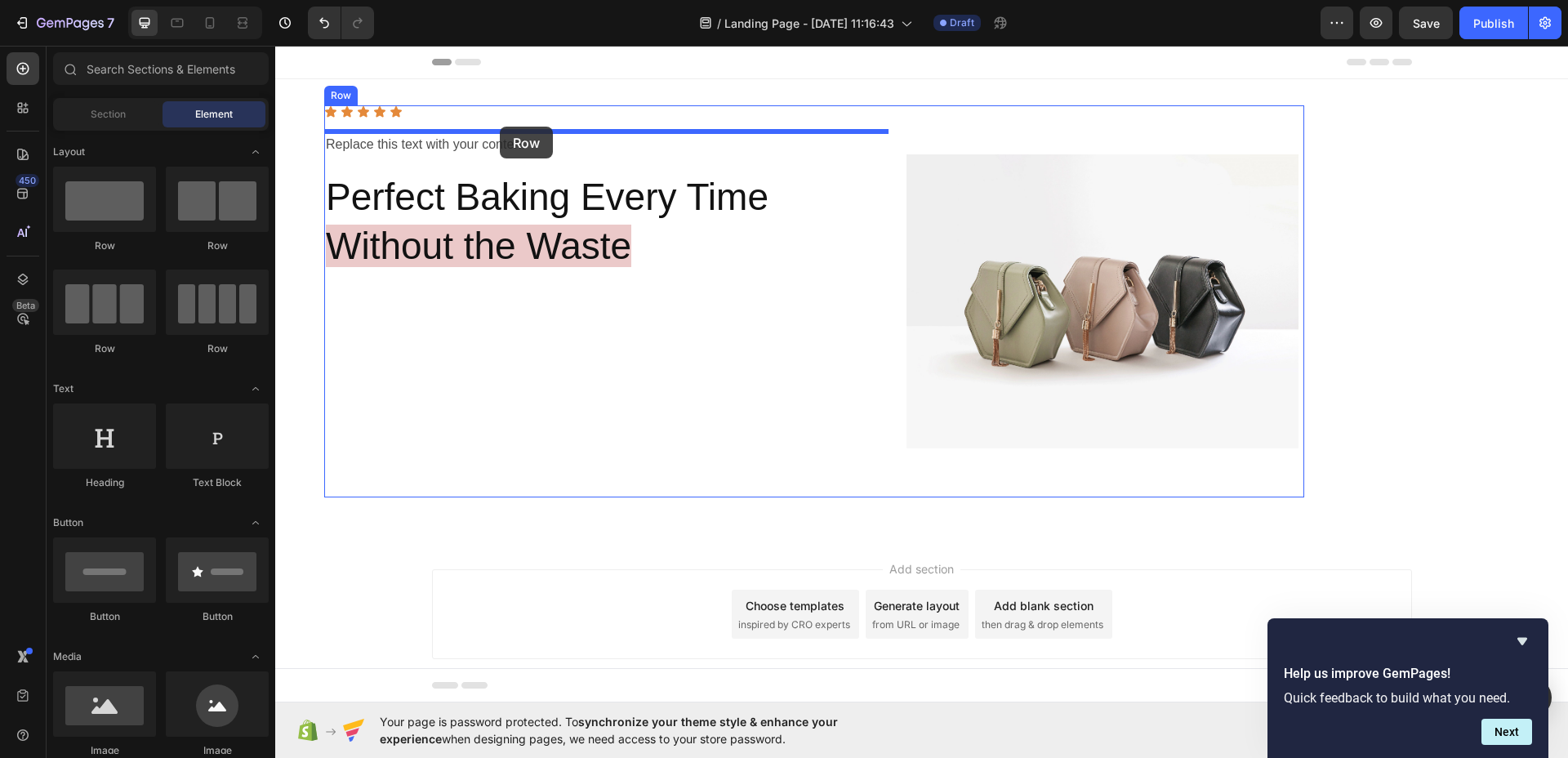
drag, startPoint x: 489, startPoint y: 250, endPoint x: 500, endPoint y: 126, distance: 124.5
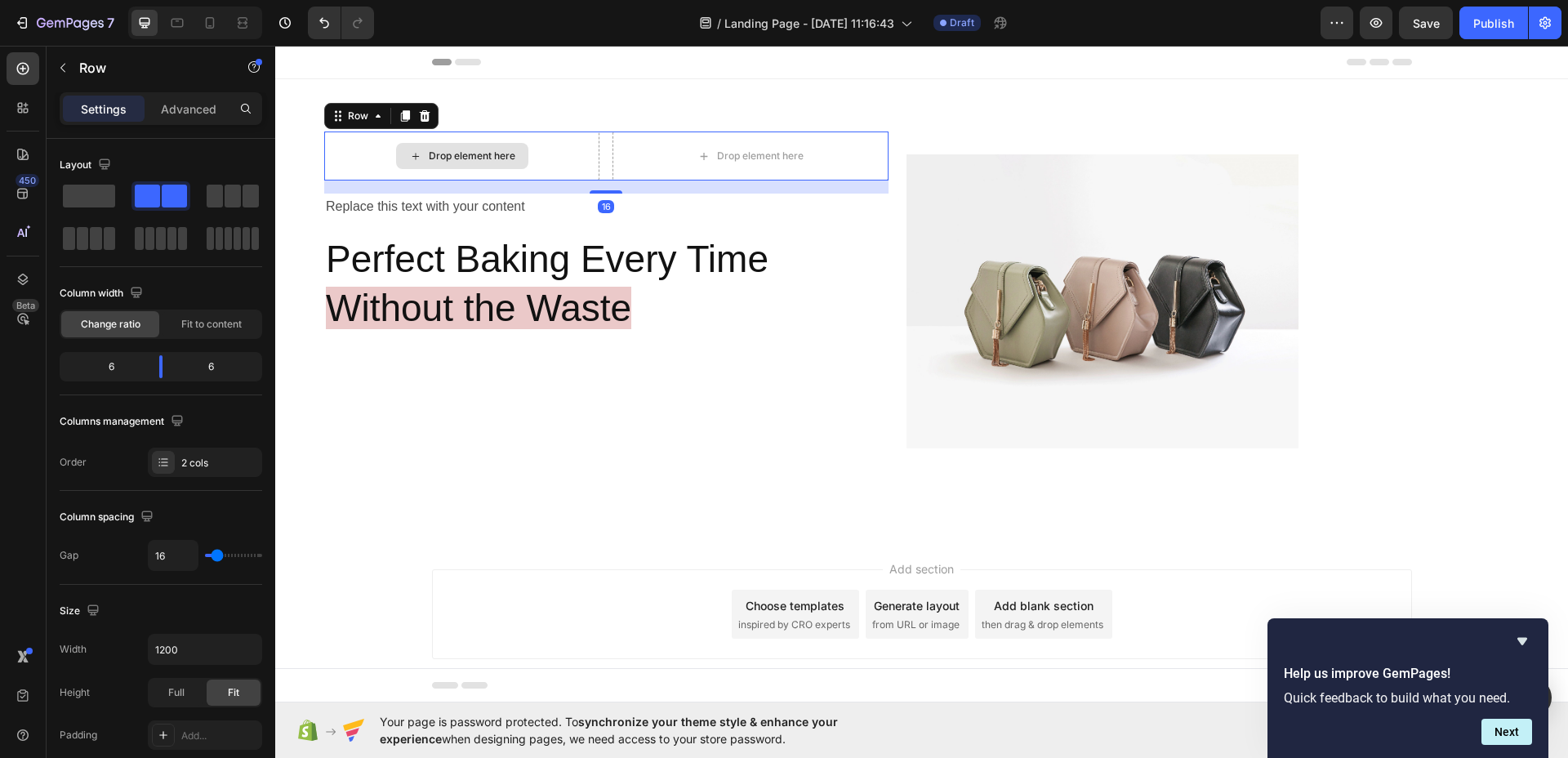
click at [568, 147] on div "Drop element here" at bounding box center [462, 156] width 275 height 49
click at [452, 153] on div "Drop element here" at bounding box center [472, 156] width 87 height 13
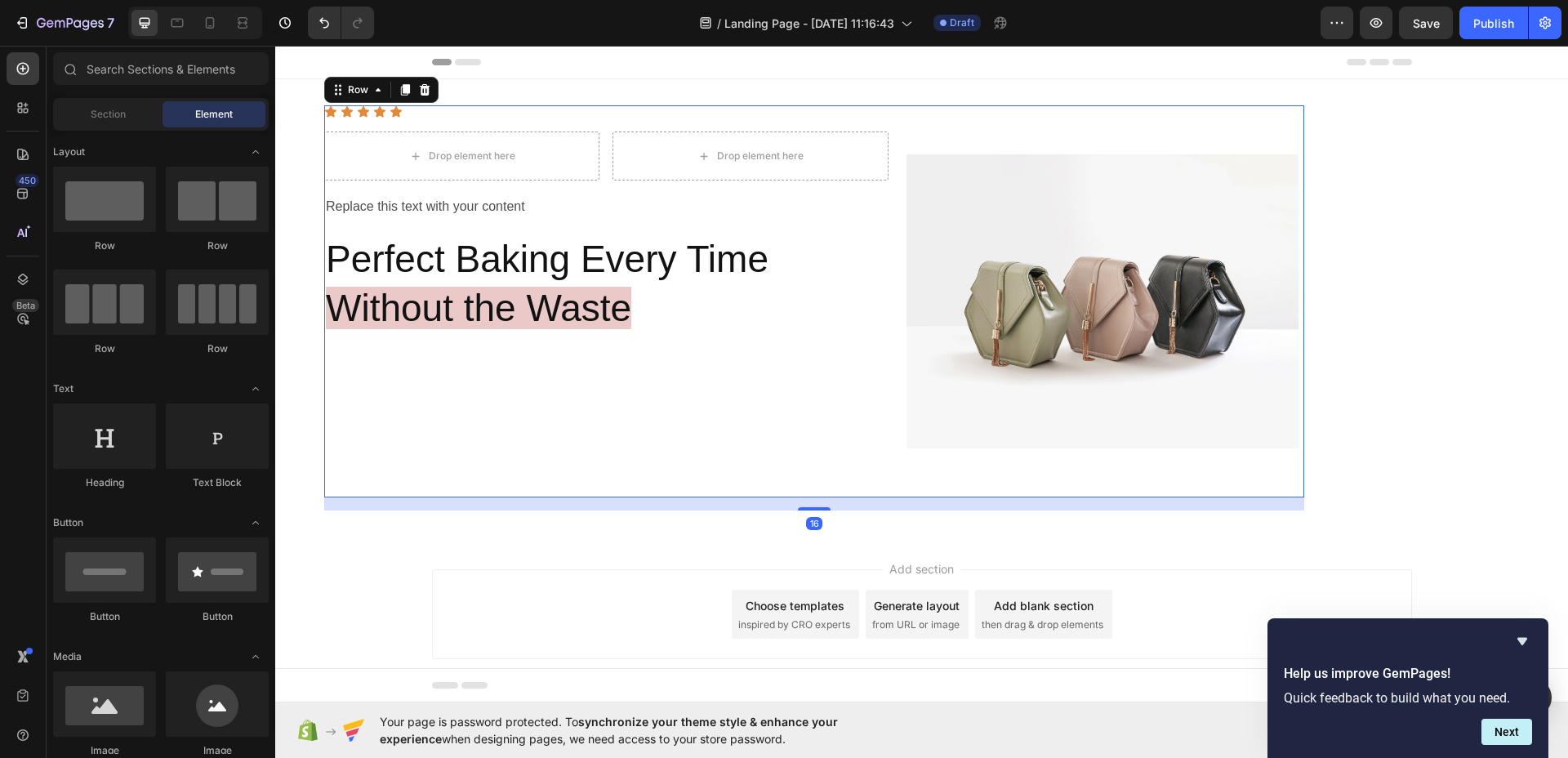
click at [478, 122] on div "Icon Icon Icon Icon Icon Icon List Drop element here Drop element here Row Repl…" at bounding box center [606, 301] width 564 height 392
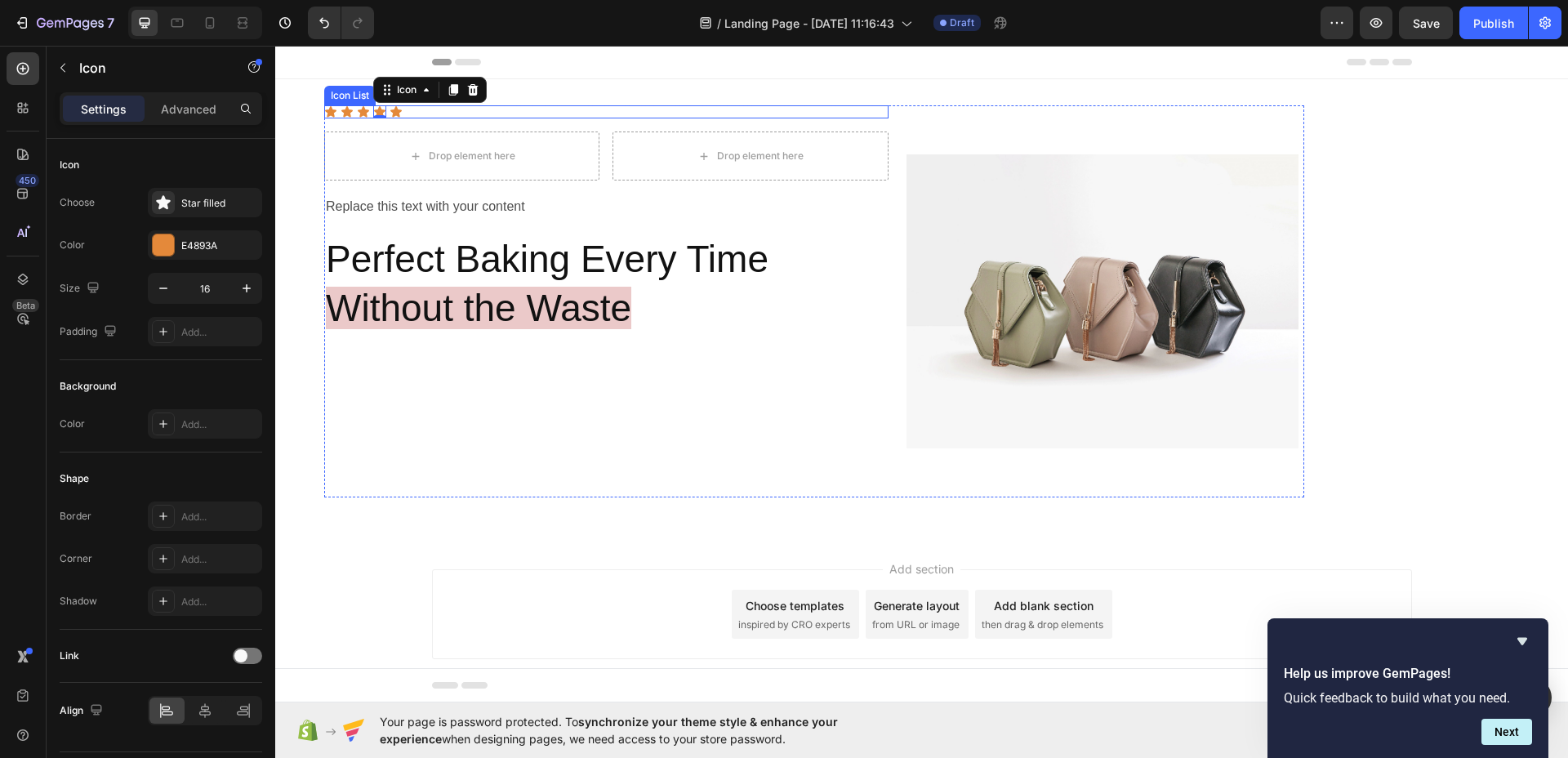
click at [507, 113] on div "Icon Icon Icon Icon 0 Icon" at bounding box center [606, 112] width 564 height 13
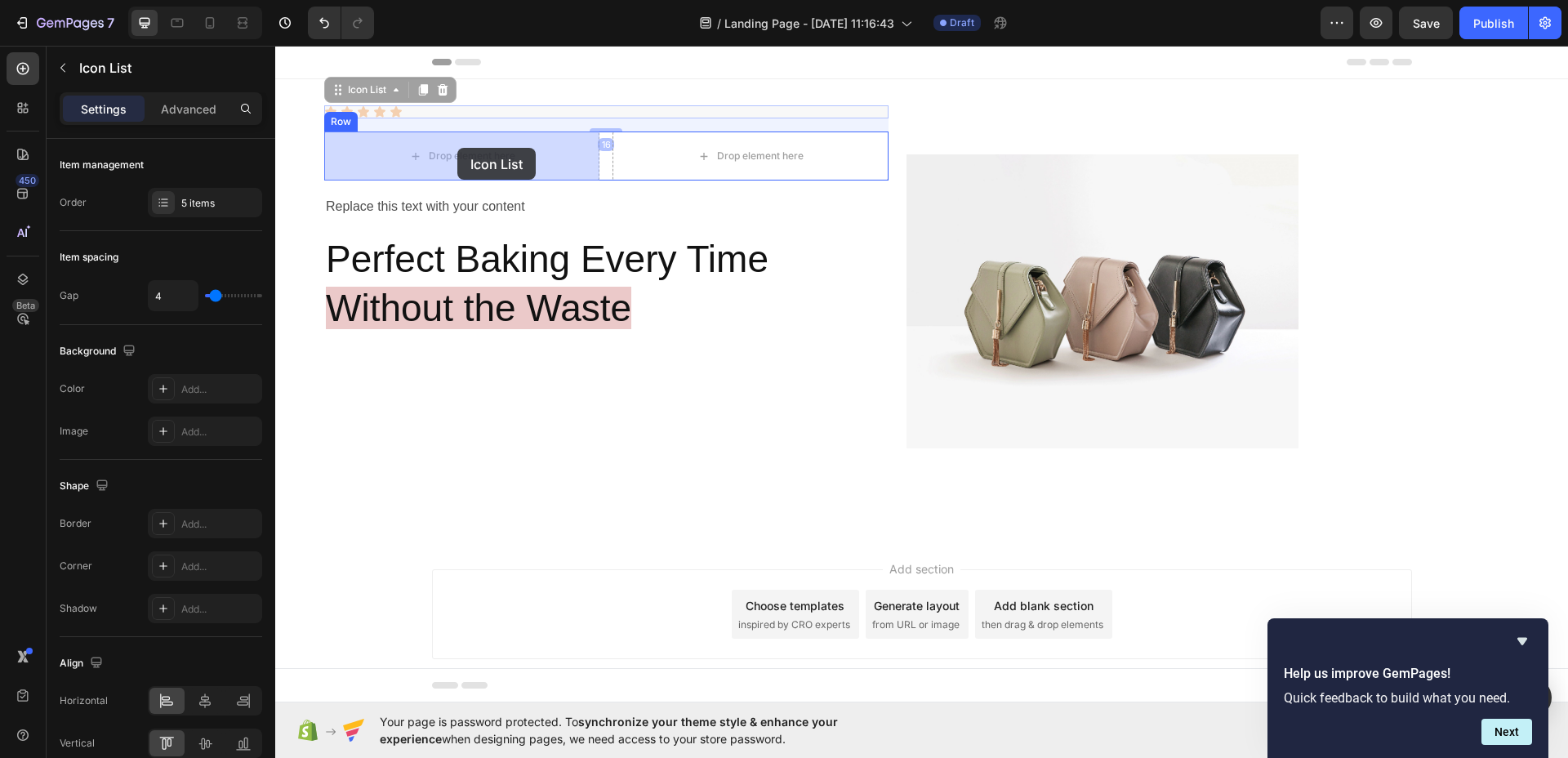
drag, startPoint x: 437, startPoint y: 112, endPoint x: 453, endPoint y: 141, distance: 33.1
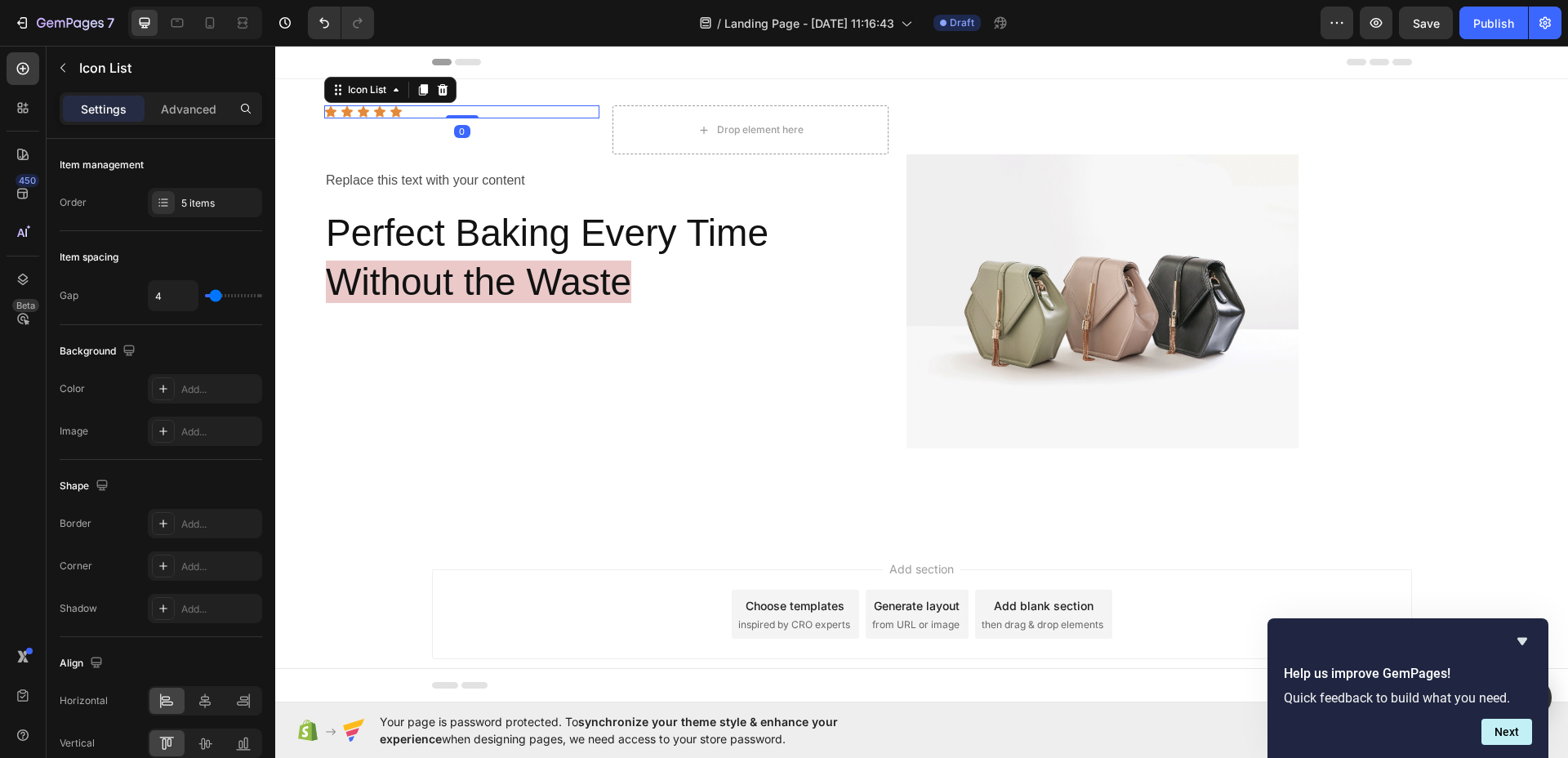
click at [547, 112] on div "Icon Icon Icon Icon Icon" at bounding box center [462, 112] width 275 height 13
click at [192, 107] on p "Advanced" at bounding box center [188, 108] width 55 height 17
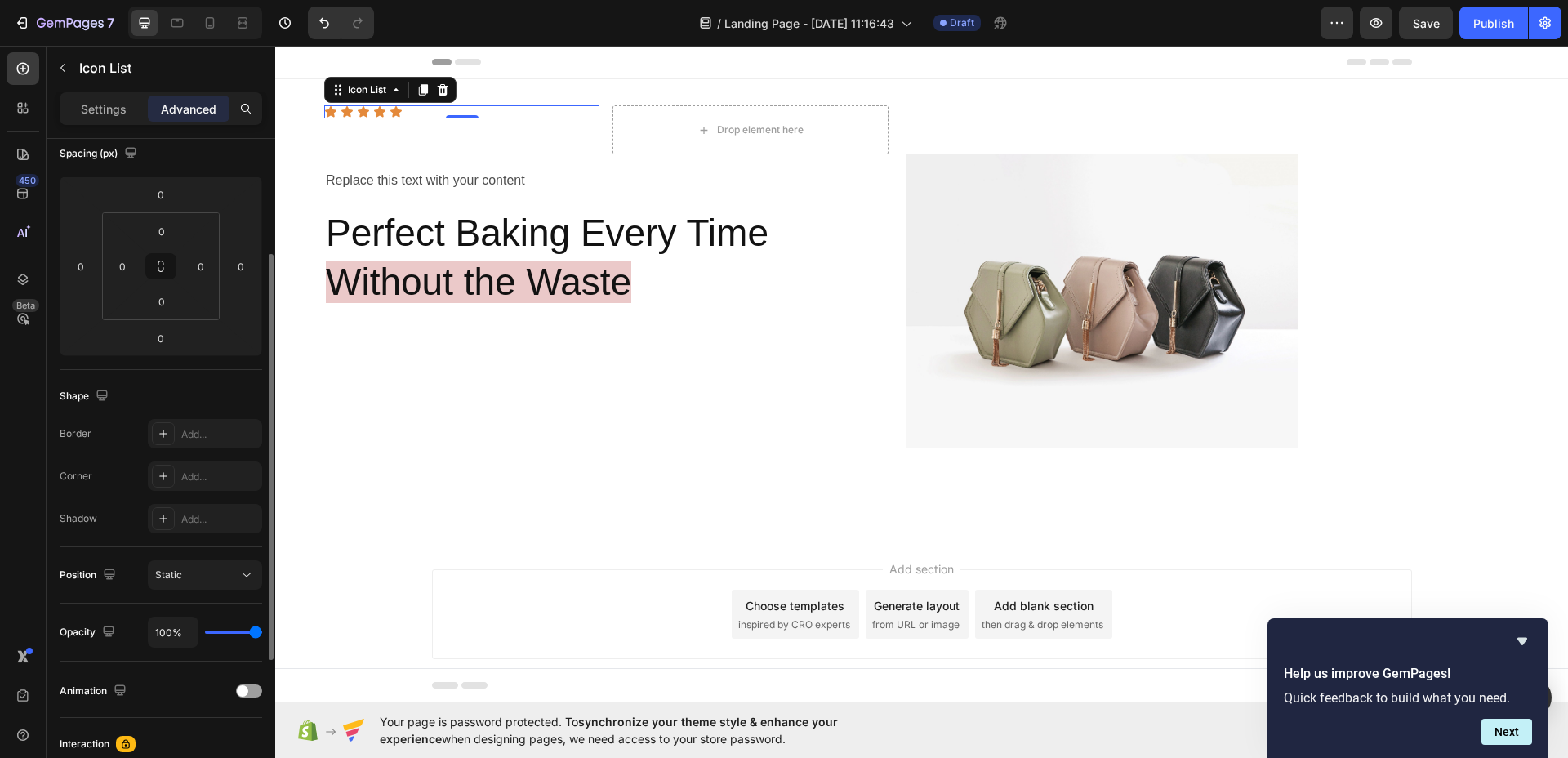
scroll to position [210, 0]
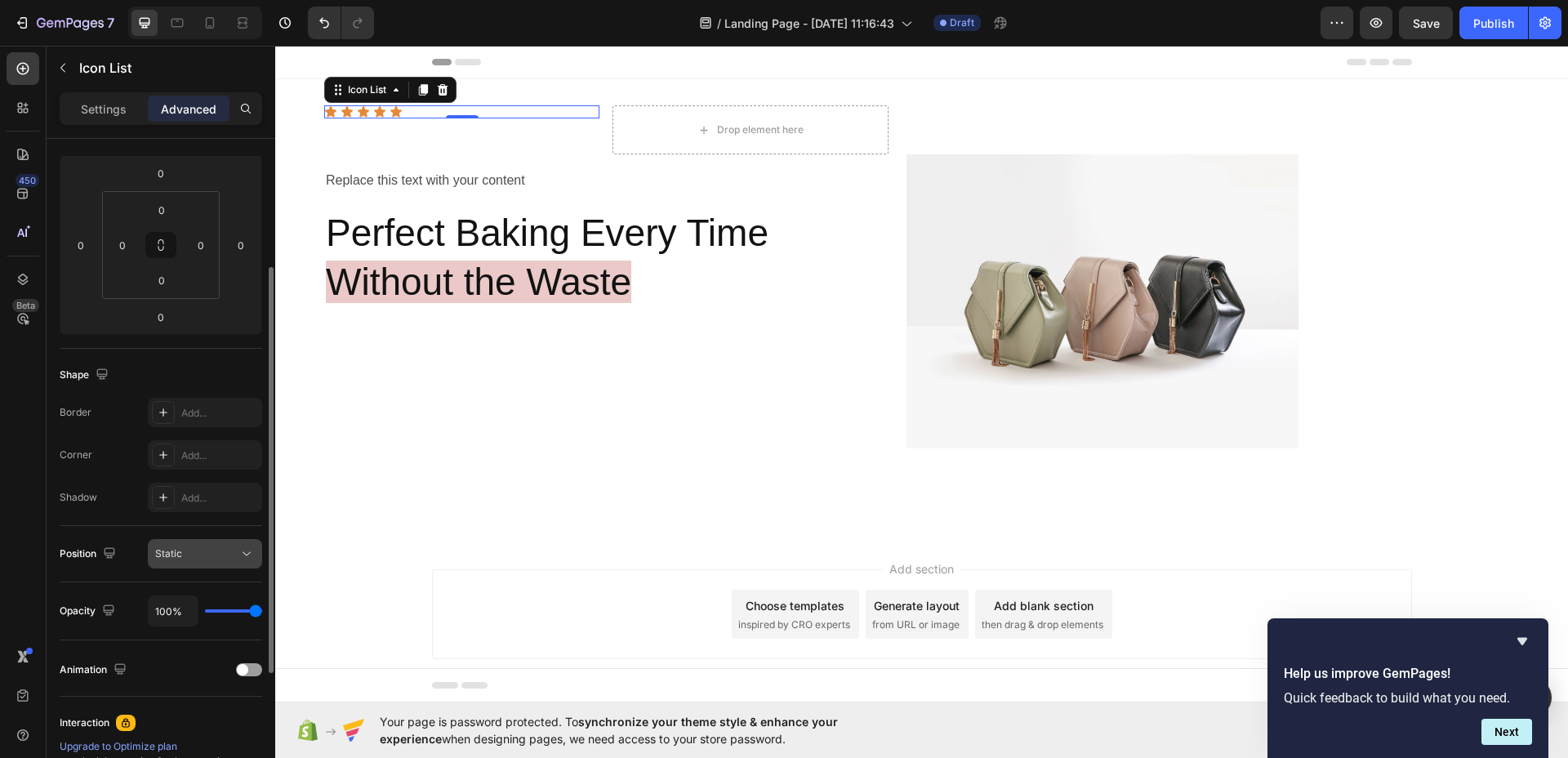
click at [184, 544] on button "Static" at bounding box center [205, 553] width 114 height 29
click at [121, 547] on div "Position Static" at bounding box center [161, 553] width 203 height 29
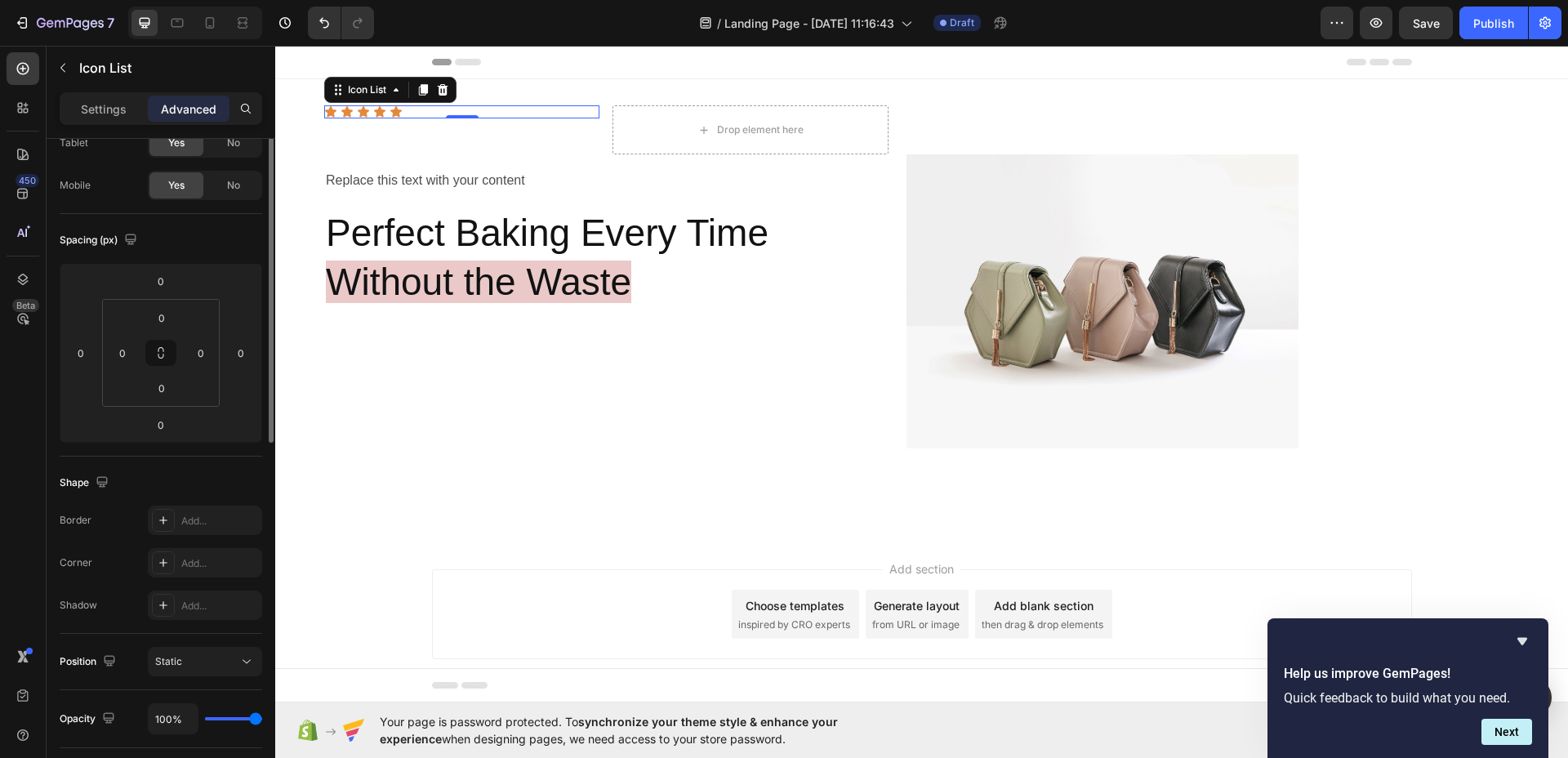
scroll to position [0, 0]
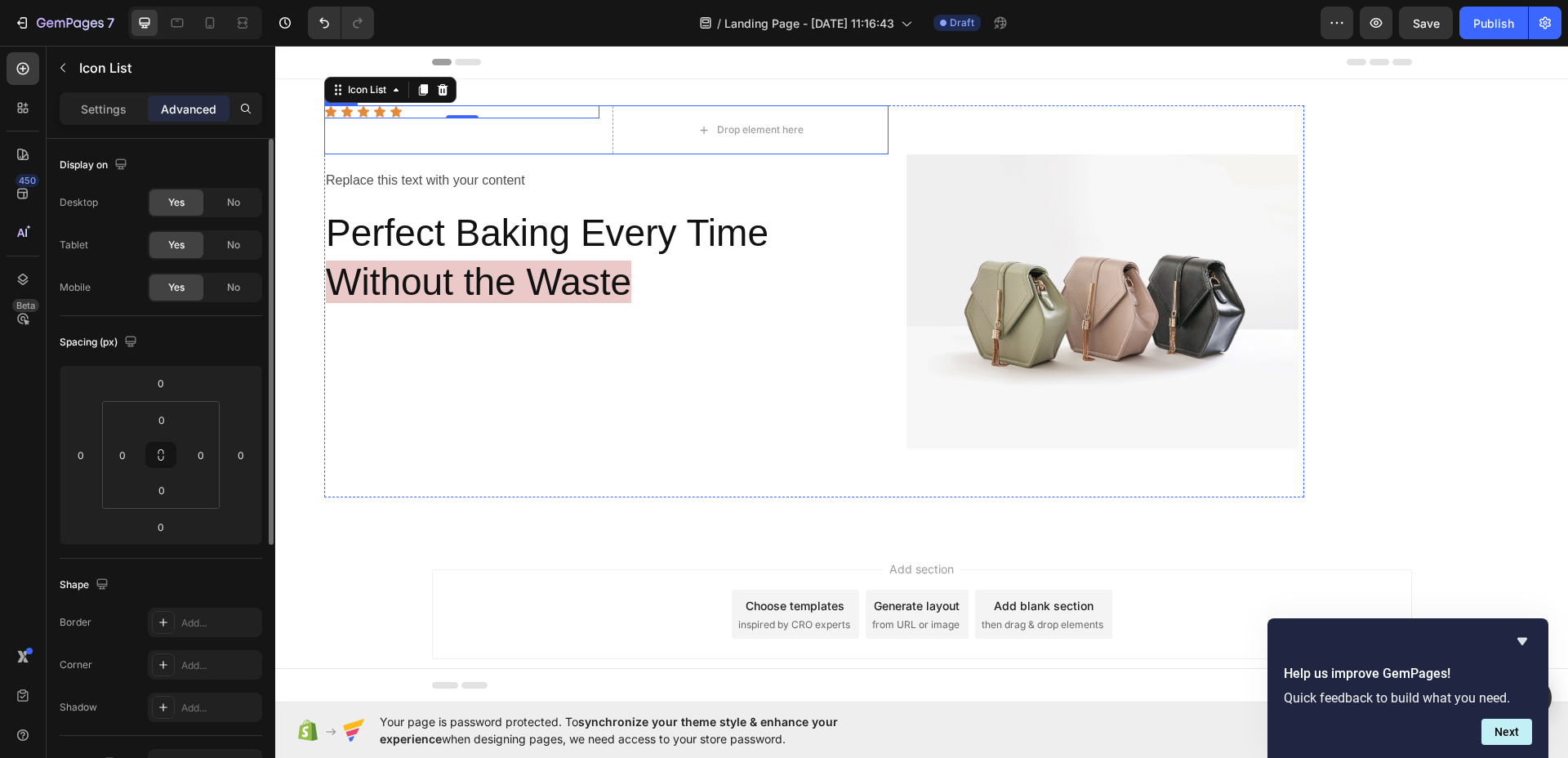
click at [548, 108] on div "Icon Icon Icon Icon Icon" at bounding box center [462, 112] width 275 height 13
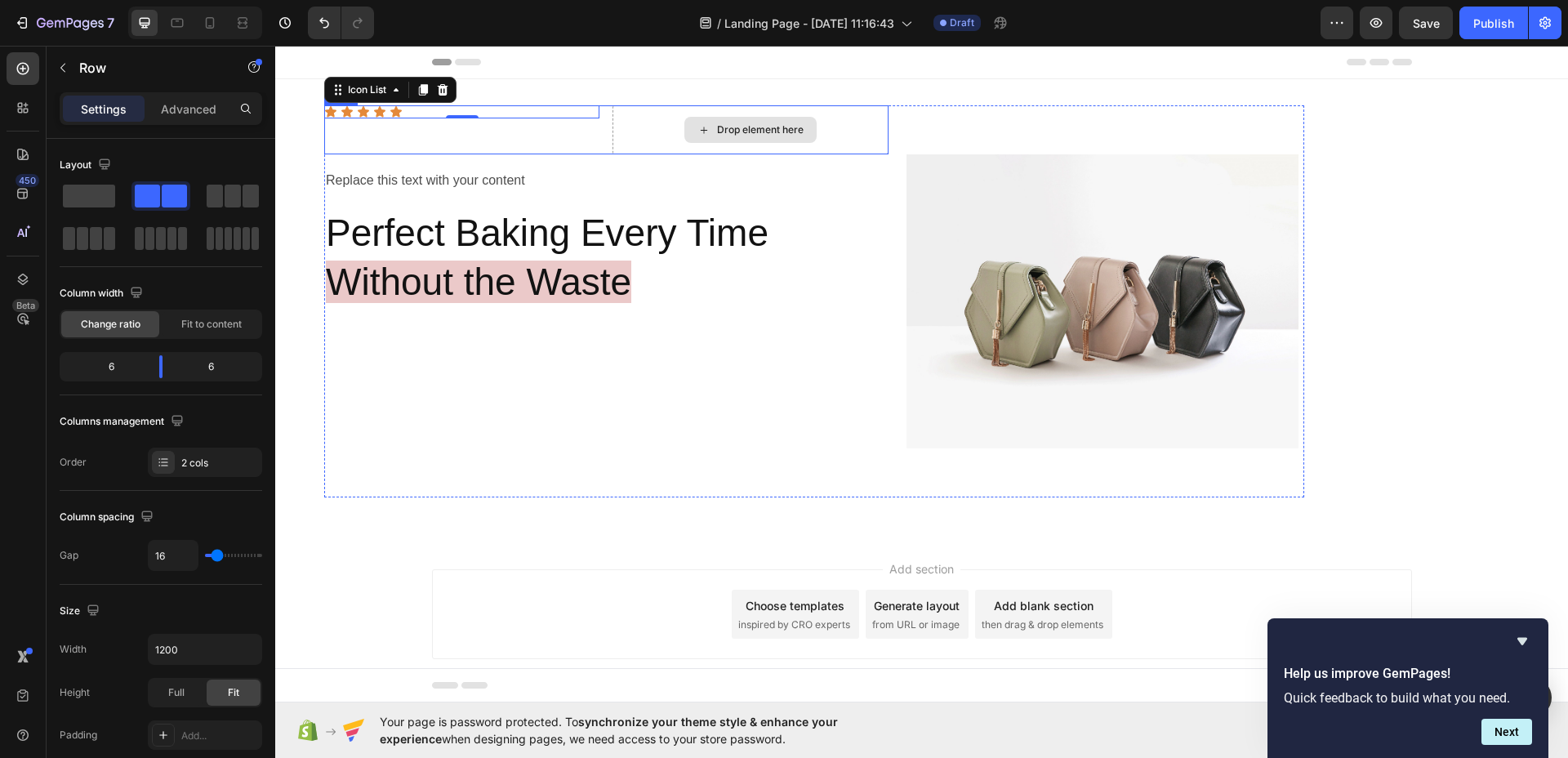
click at [675, 123] on div "Drop element here" at bounding box center [749, 130] width 275 height 49
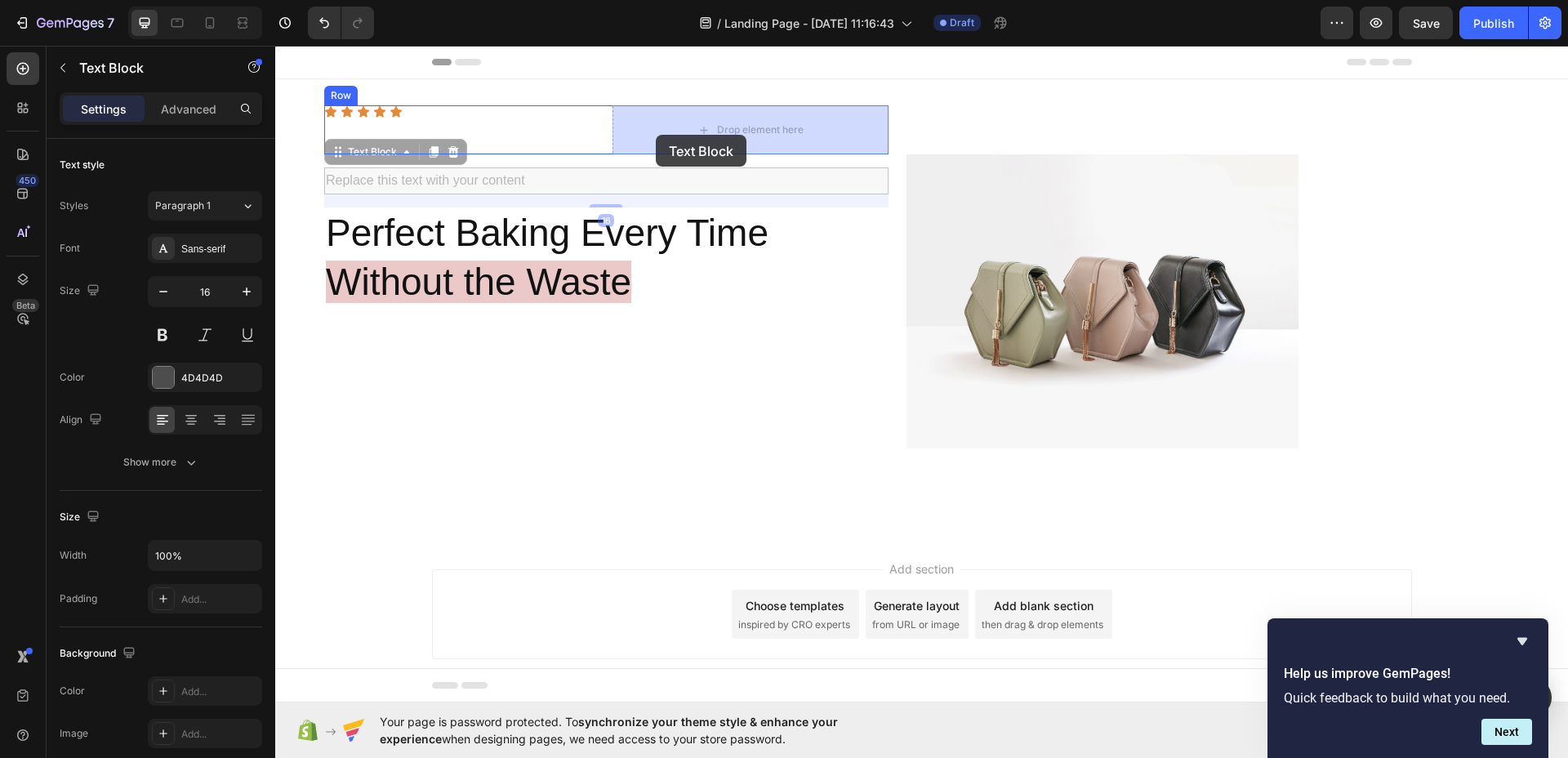
drag, startPoint x: 405, startPoint y: 180, endPoint x: 656, endPoint y: 135, distance: 255.0
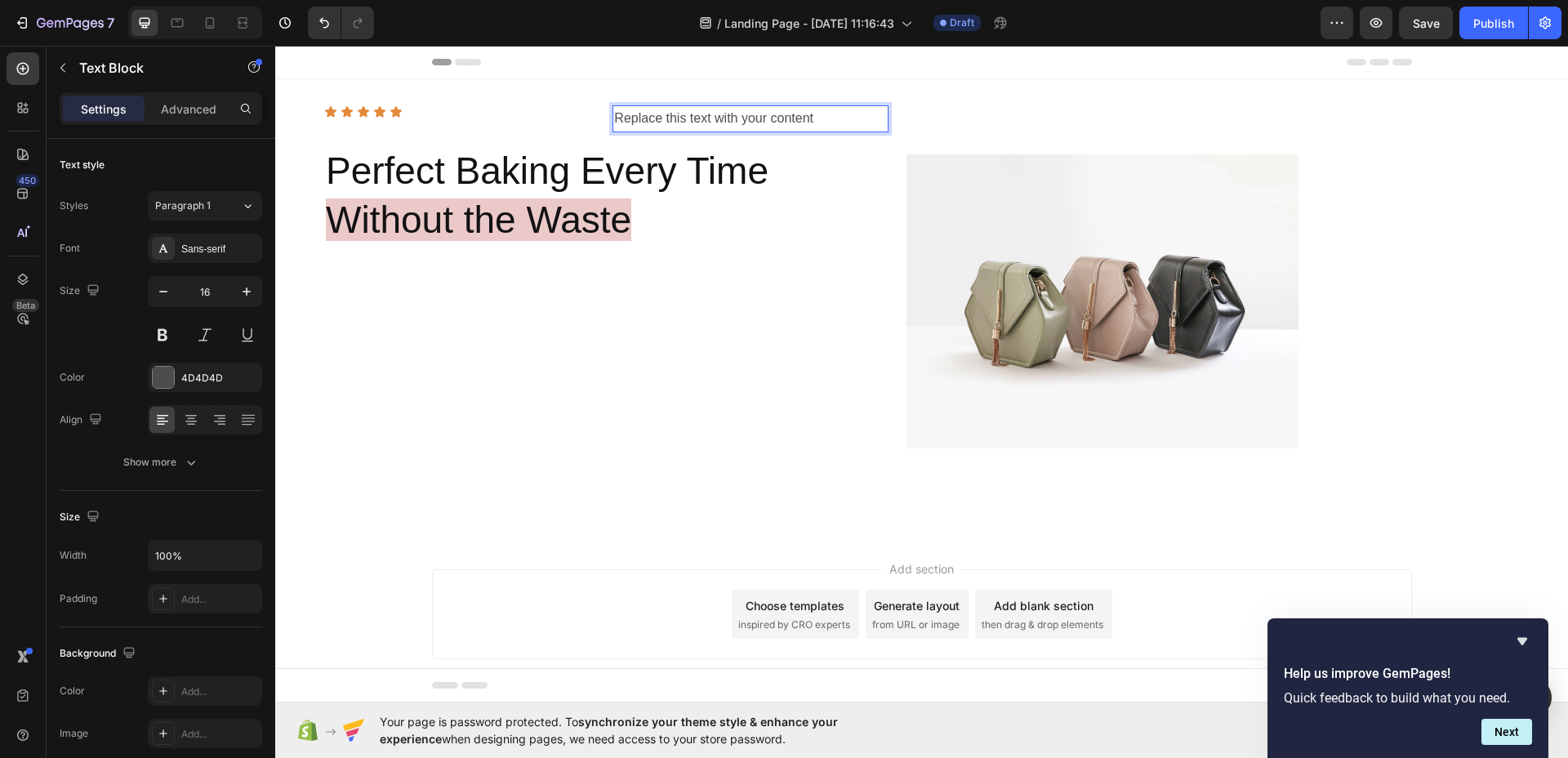
click at [676, 120] on div "Replace this text with your content" at bounding box center [749, 119] width 275 height 27
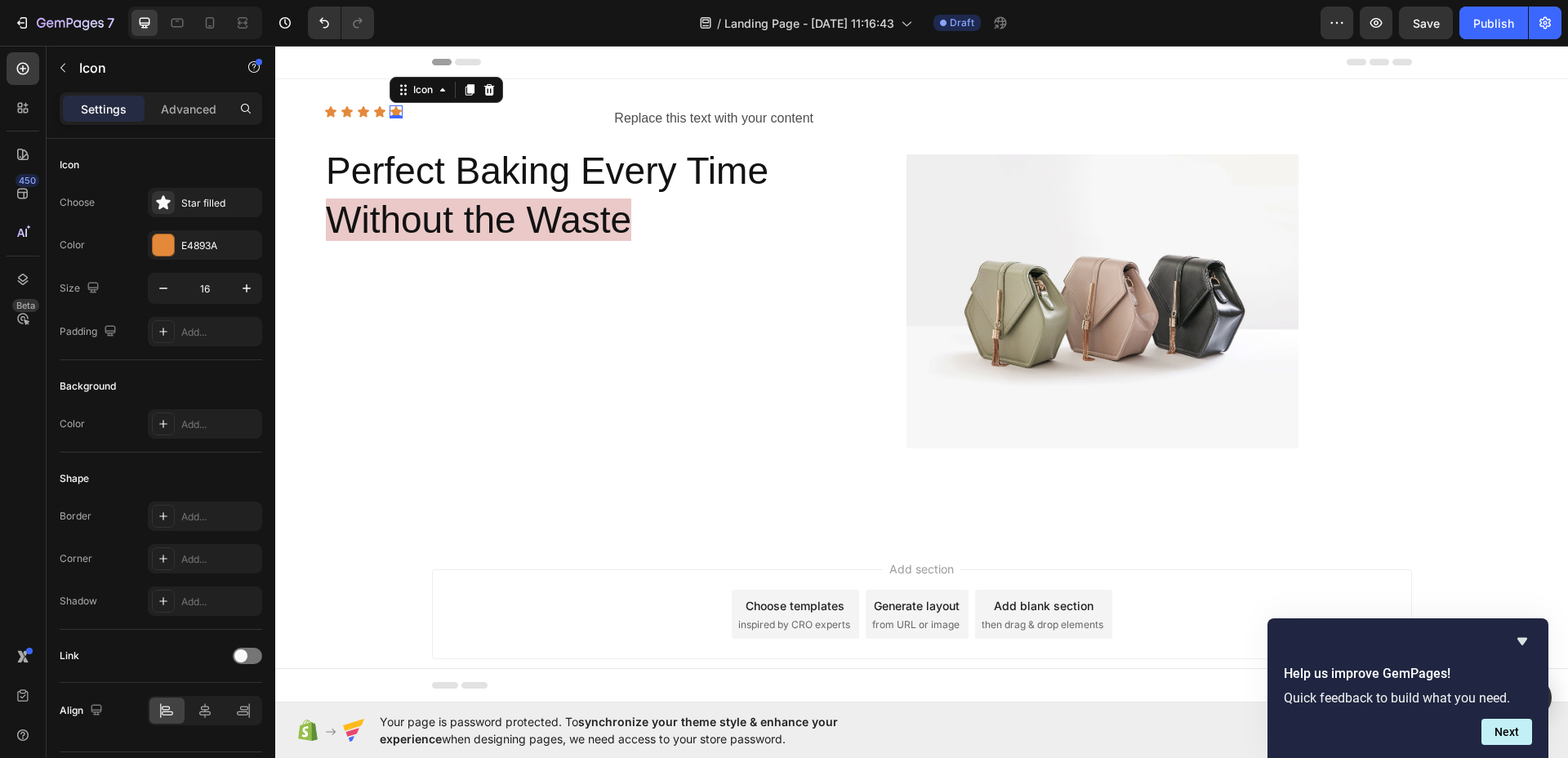
click at [397, 109] on icon at bounding box center [396, 111] width 11 height 10
click at [527, 122] on div "Icon Icon Icon Icon Icon 0 Icon List" at bounding box center [462, 119] width 275 height 27
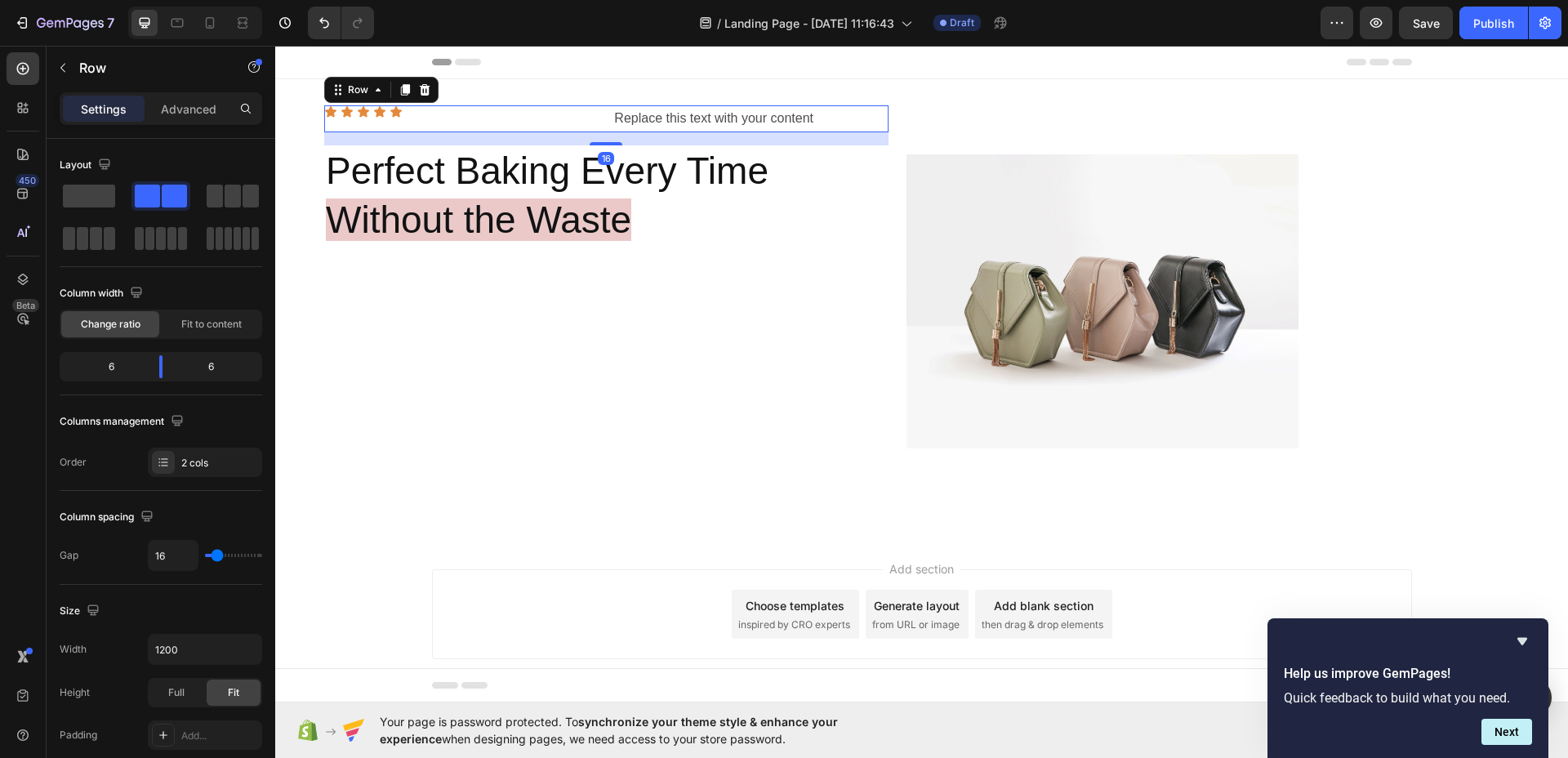
click at [599, 122] on div "Icon Icon Icon Icon Icon Icon List Replace this text with your content Text Blo…" at bounding box center [606, 119] width 564 height 27
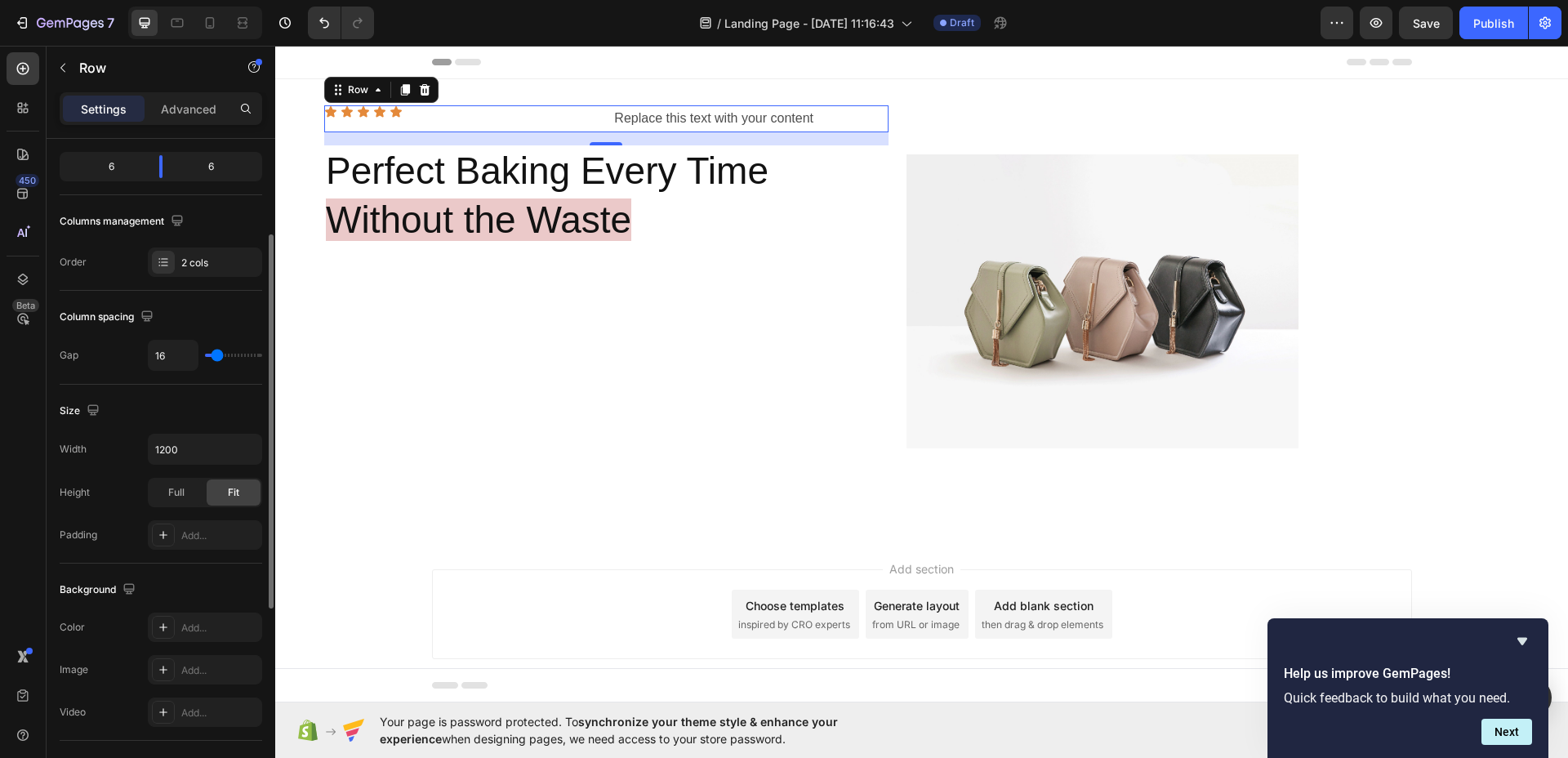
scroll to position [21, 0]
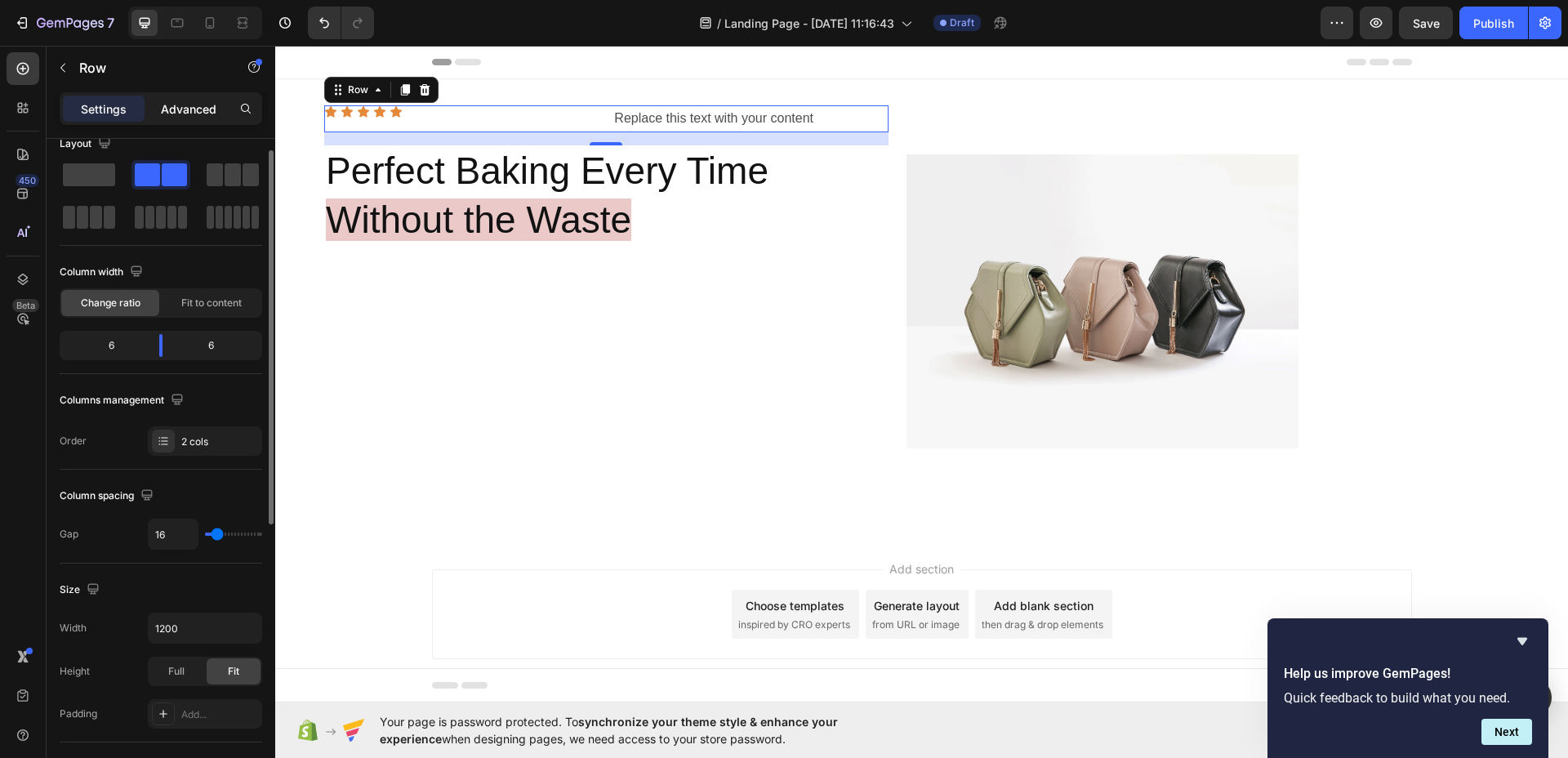
click at [190, 111] on p "Advanced" at bounding box center [188, 108] width 55 height 17
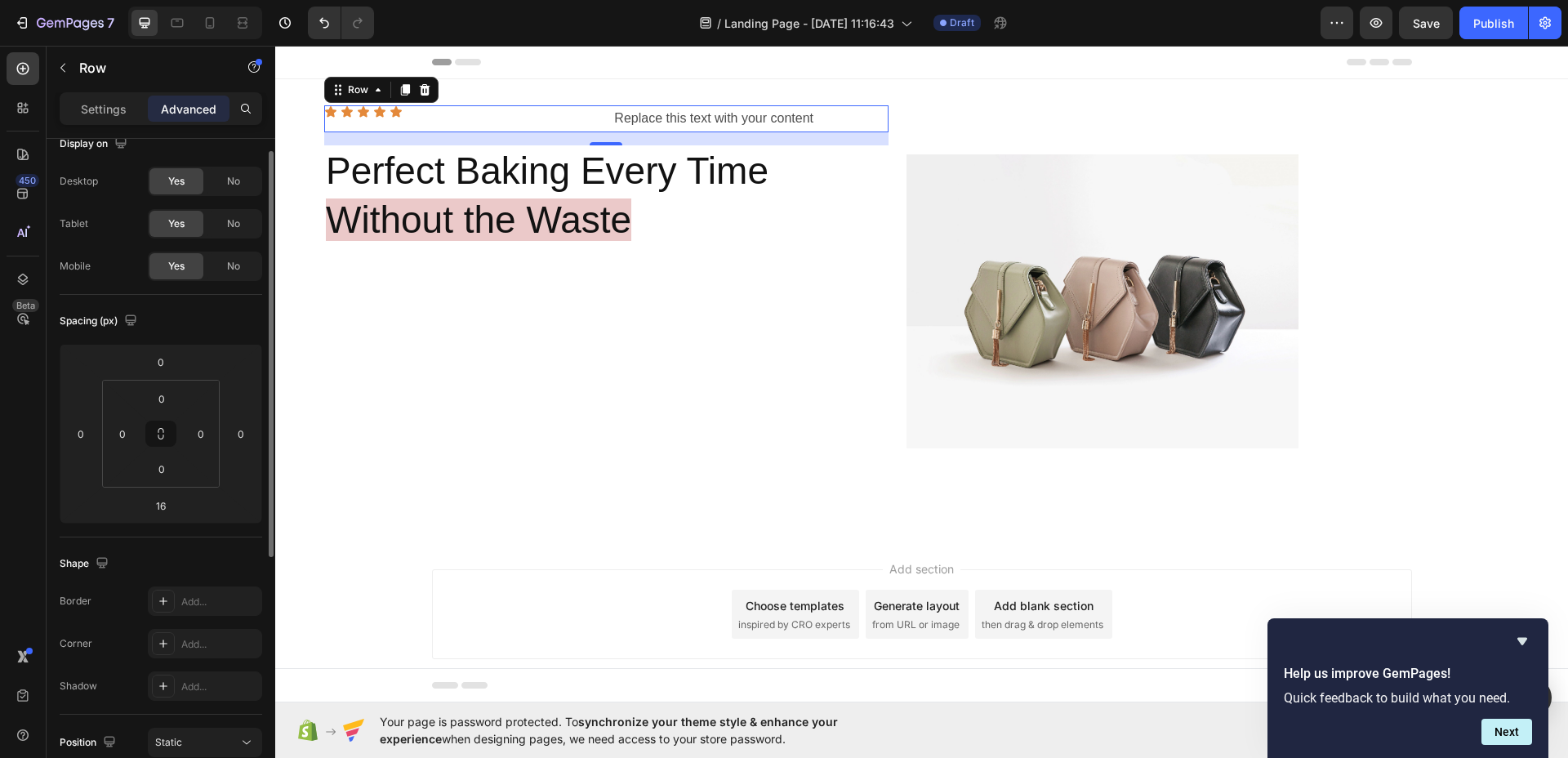
scroll to position [416, 0]
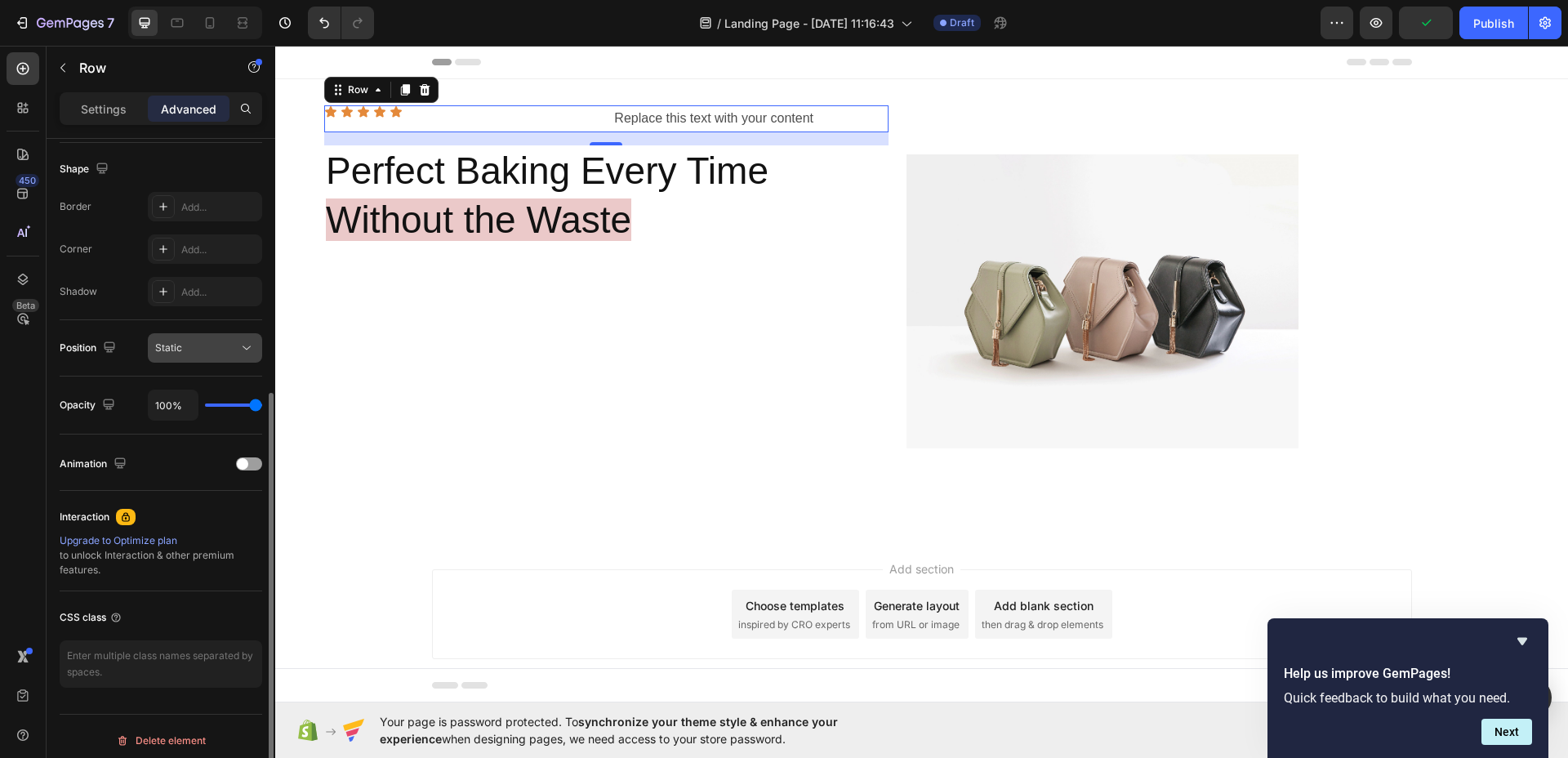
click at [197, 350] on div "Static" at bounding box center [196, 348] width 83 height 15
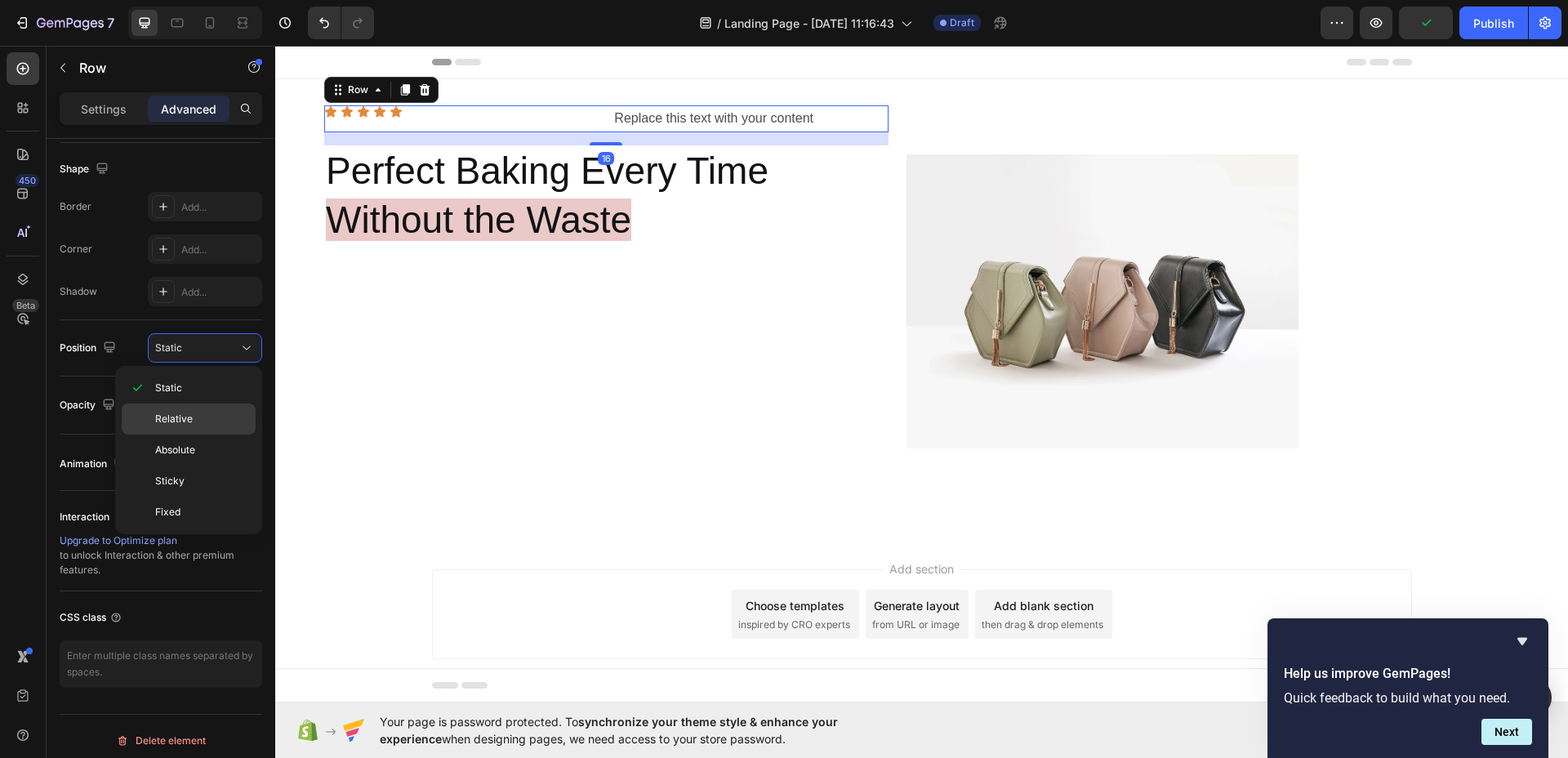
click at [189, 416] on span "Relative" at bounding box center [174, 419] width 37 height 15
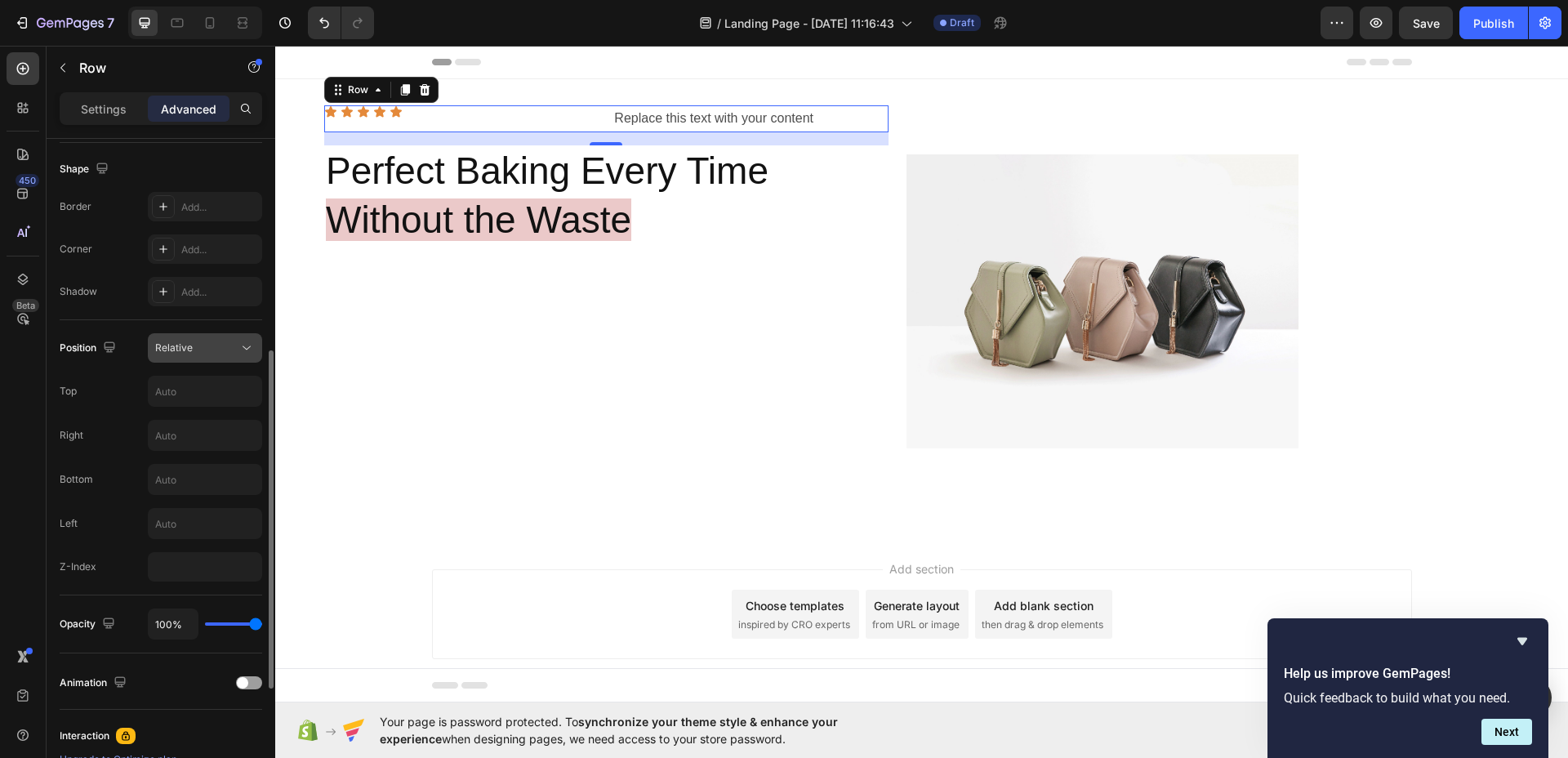
click at [192, 344] on div "Relative" at bounding box center [196, 348] width 83 height 15
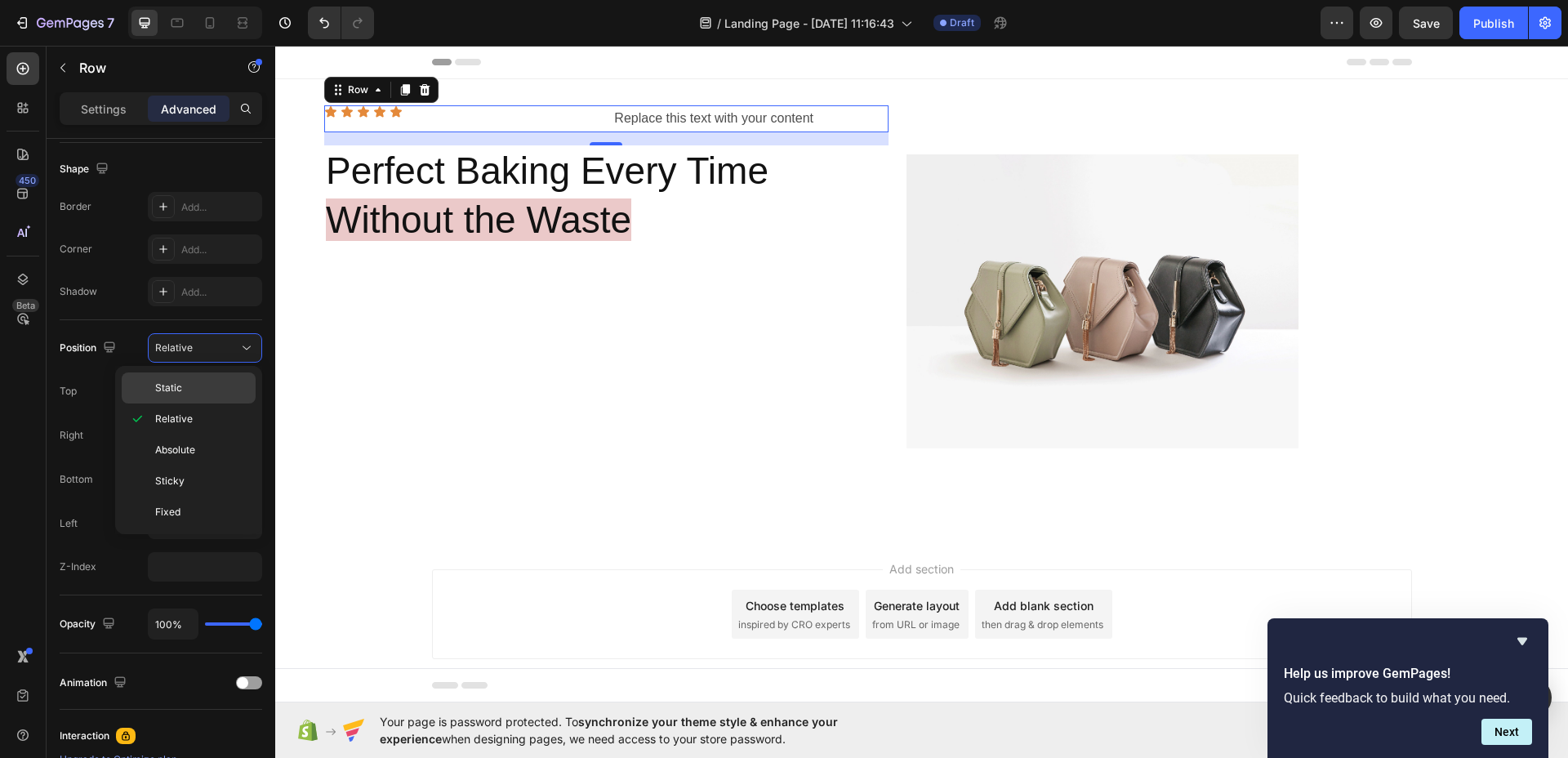
click at [183, 380] on p "Static" at bounding box center [202, 388] width 93 height 15
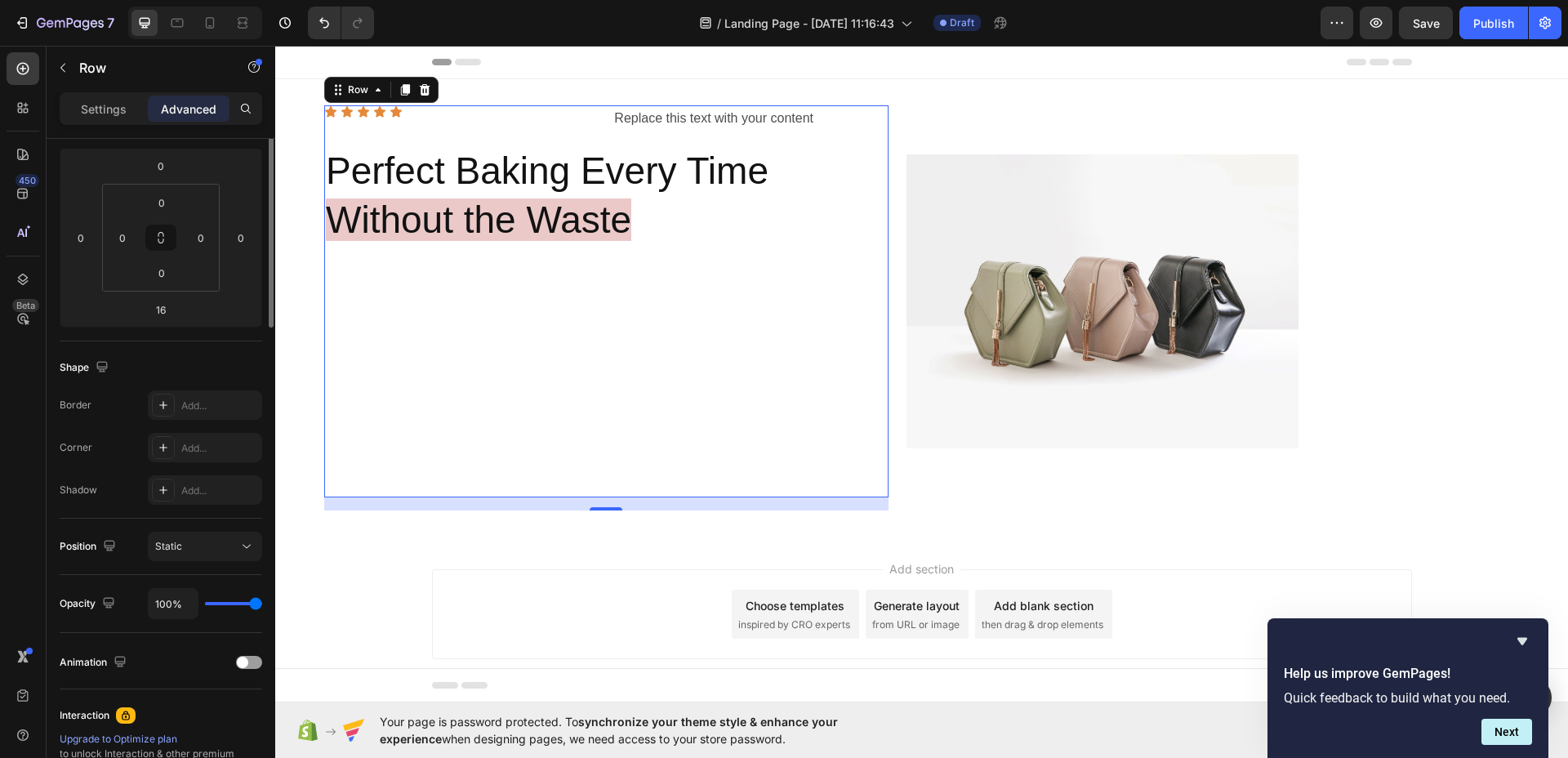
scroll to position [0, 0]
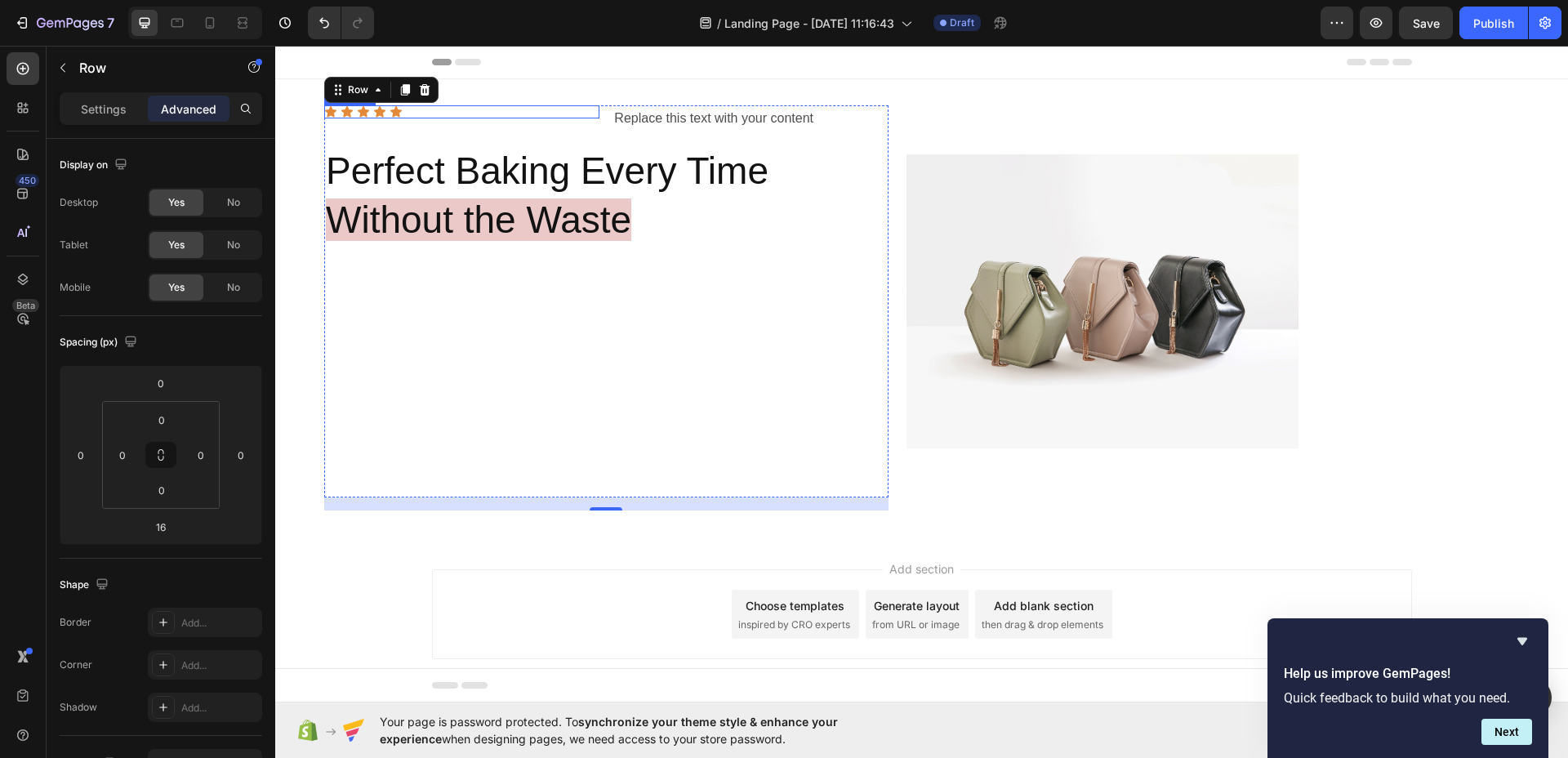
click at [545, 117] on div "Icon Icon Icon Icon Icon" at bounding box center [462, 112] width 275 height 13
click at [599, 122] on div "Icon Icon Icon Icon Icon Icon List 0" at bounding box center [462, 119] width 275 height 27
click at [660, 126] on p "Replace this text with your content" at bounding box center [749, 118] width 272 height 23
click at [602, 131] on div "Icon Icon Icon Icon Icon Icon List Replace this text with your content Text Blo…" at bounding box center [606, 119] width 564 height 27
click at [531, 121] on div "Icon Icon Icon Icon Icon Icon List" at bounding box center [462, 119] width 275 height 27
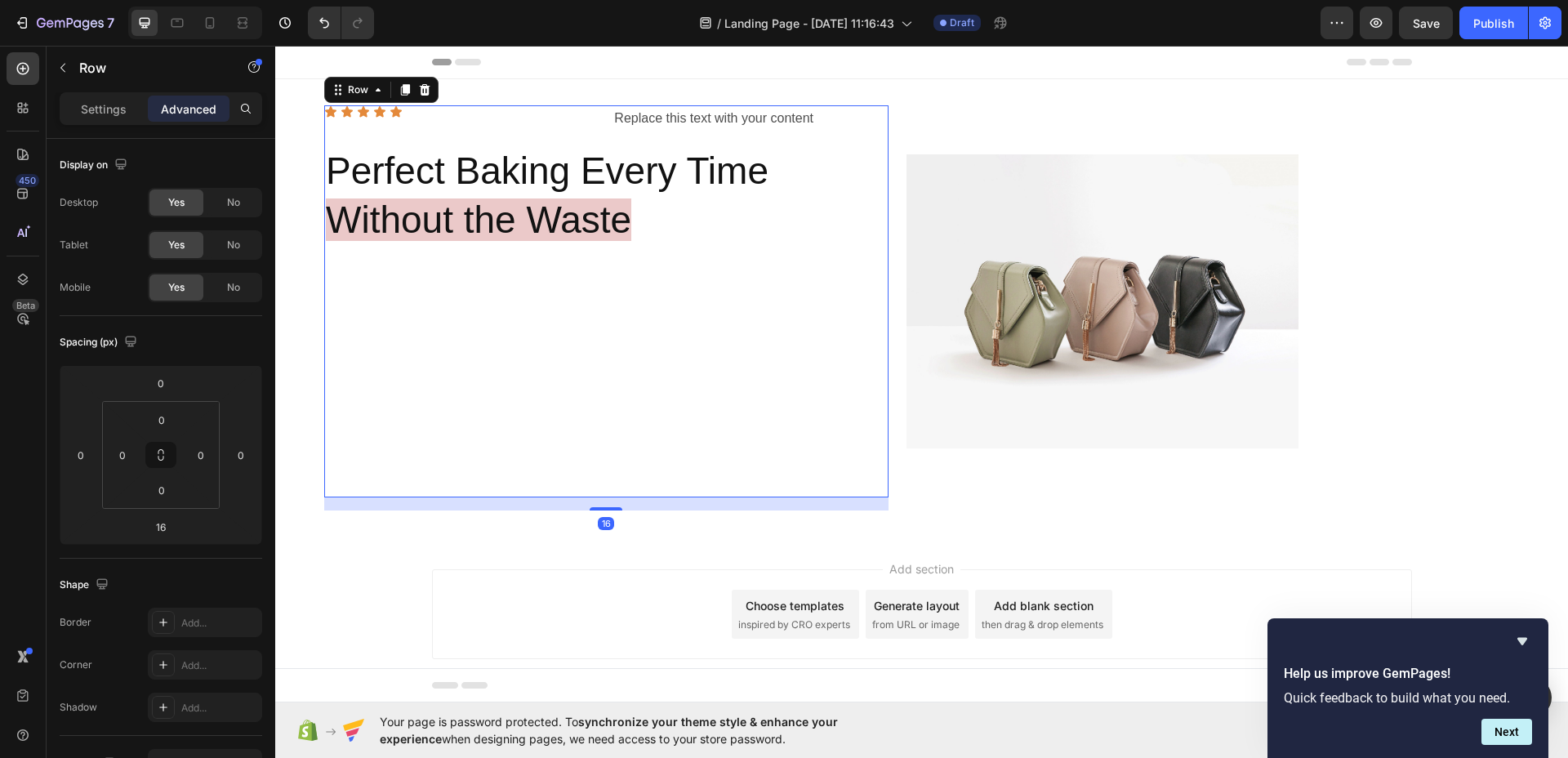
click at [411, 122] on div "Icon Icon Icon Icon Icon Icon List" at bounding box center [462, 119] width 275 height 27
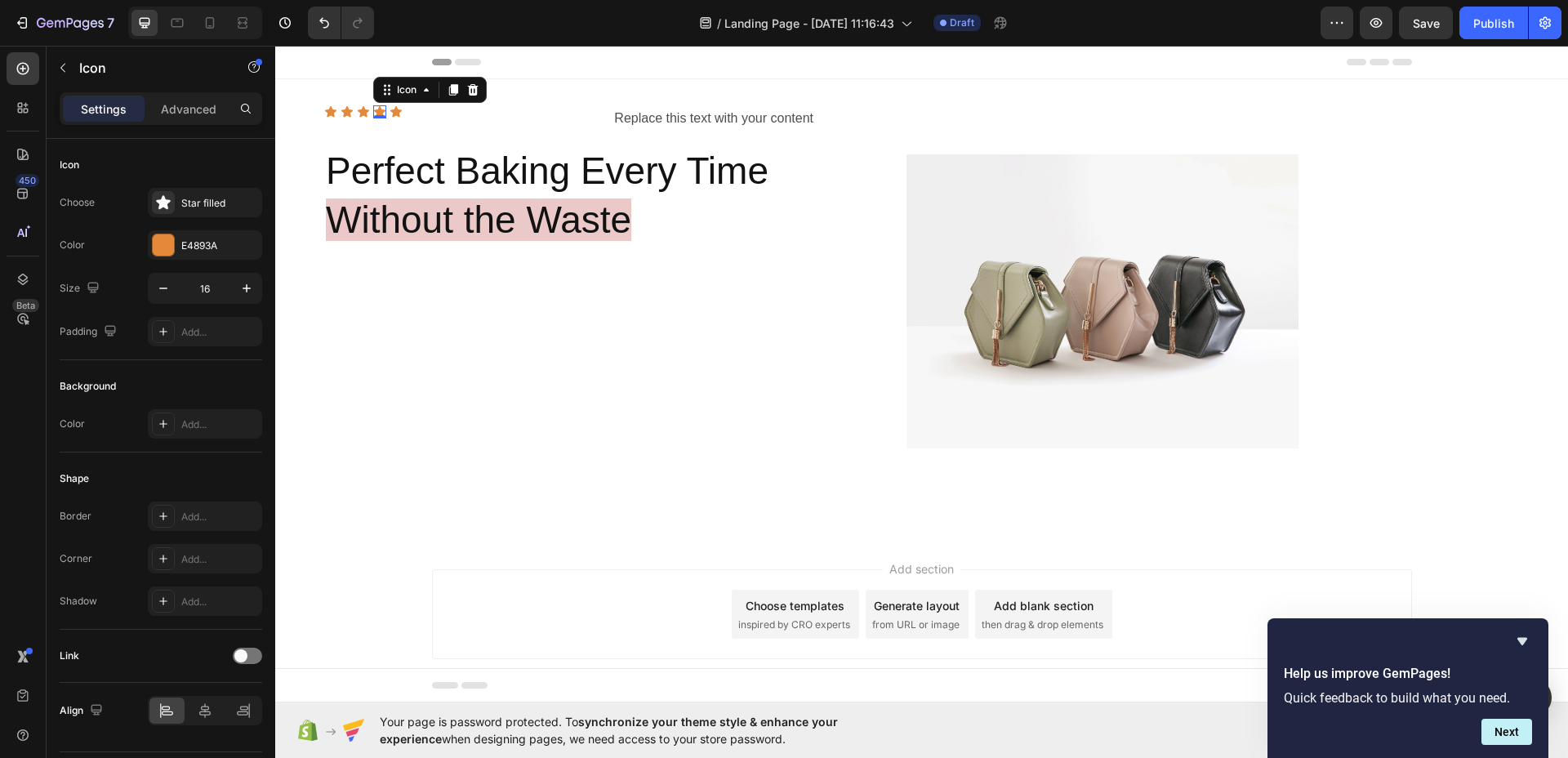
click at [374, 113] on div "Icon 0" at bounding box center [379, 112] width 13 height 13
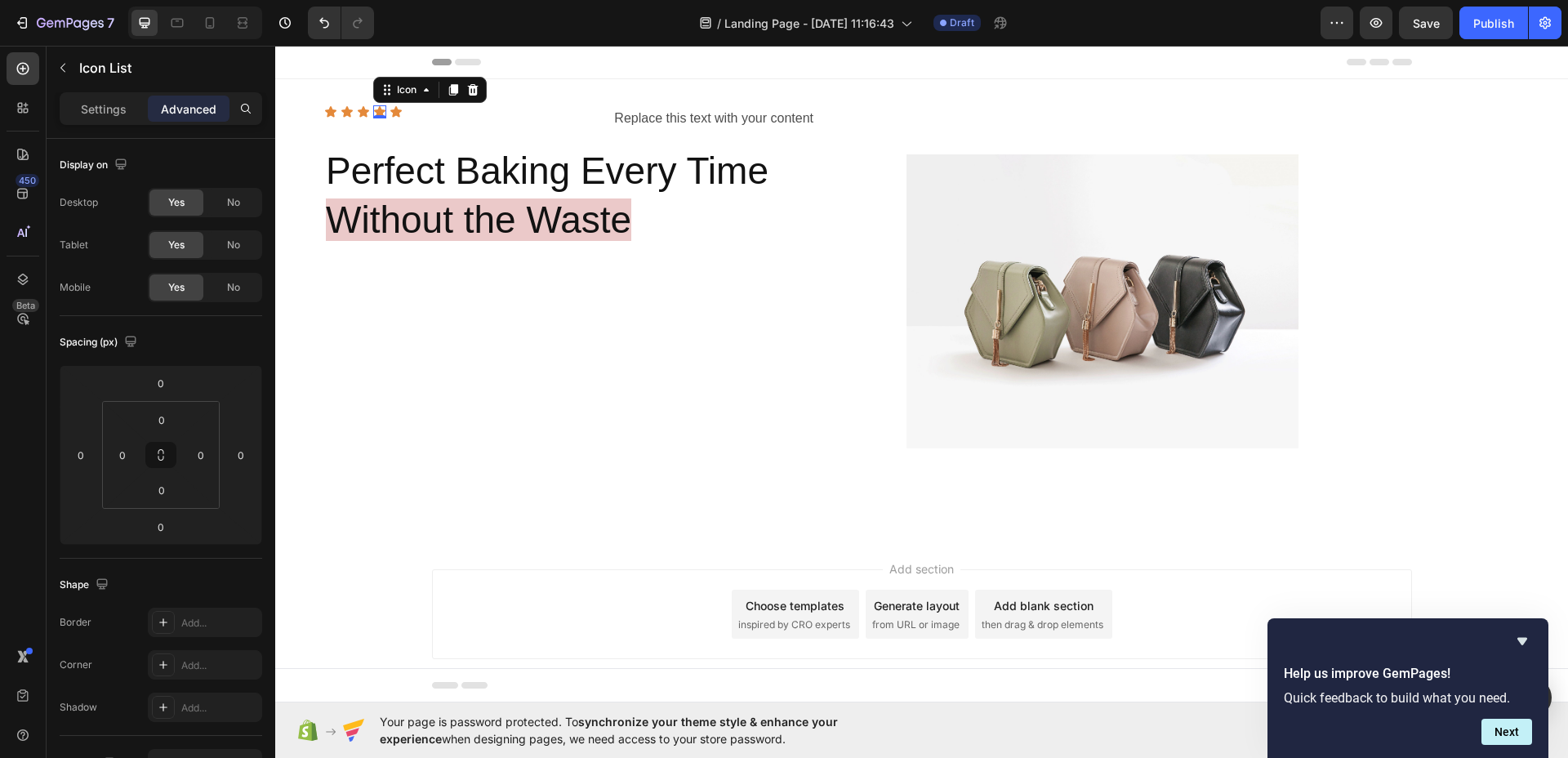
click at [462, 115] on div "Icon Icon Icon Icon 0 Icon Icon List" at bounding box center [462, 112] width 275 height 13
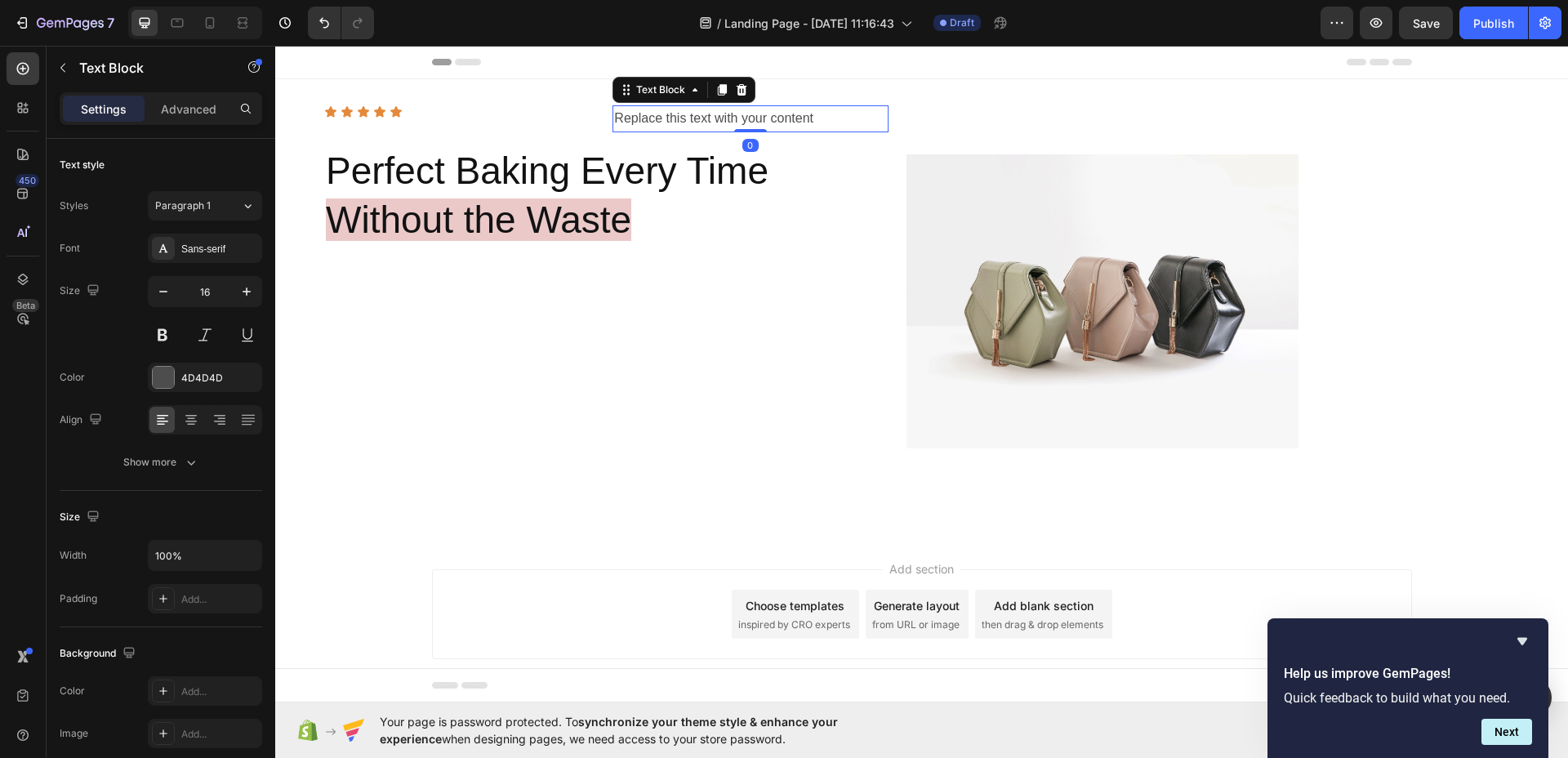
click at [620, 127] on p "Replace this text with your content" at bounding box center [749, 118] width 272 height 23
click at [573, 334] on div "Icon Icon Icon Icon Icon Icon List Replace this text with your content Text Blo…" at bounding box center [606, 301] width 564 height 392
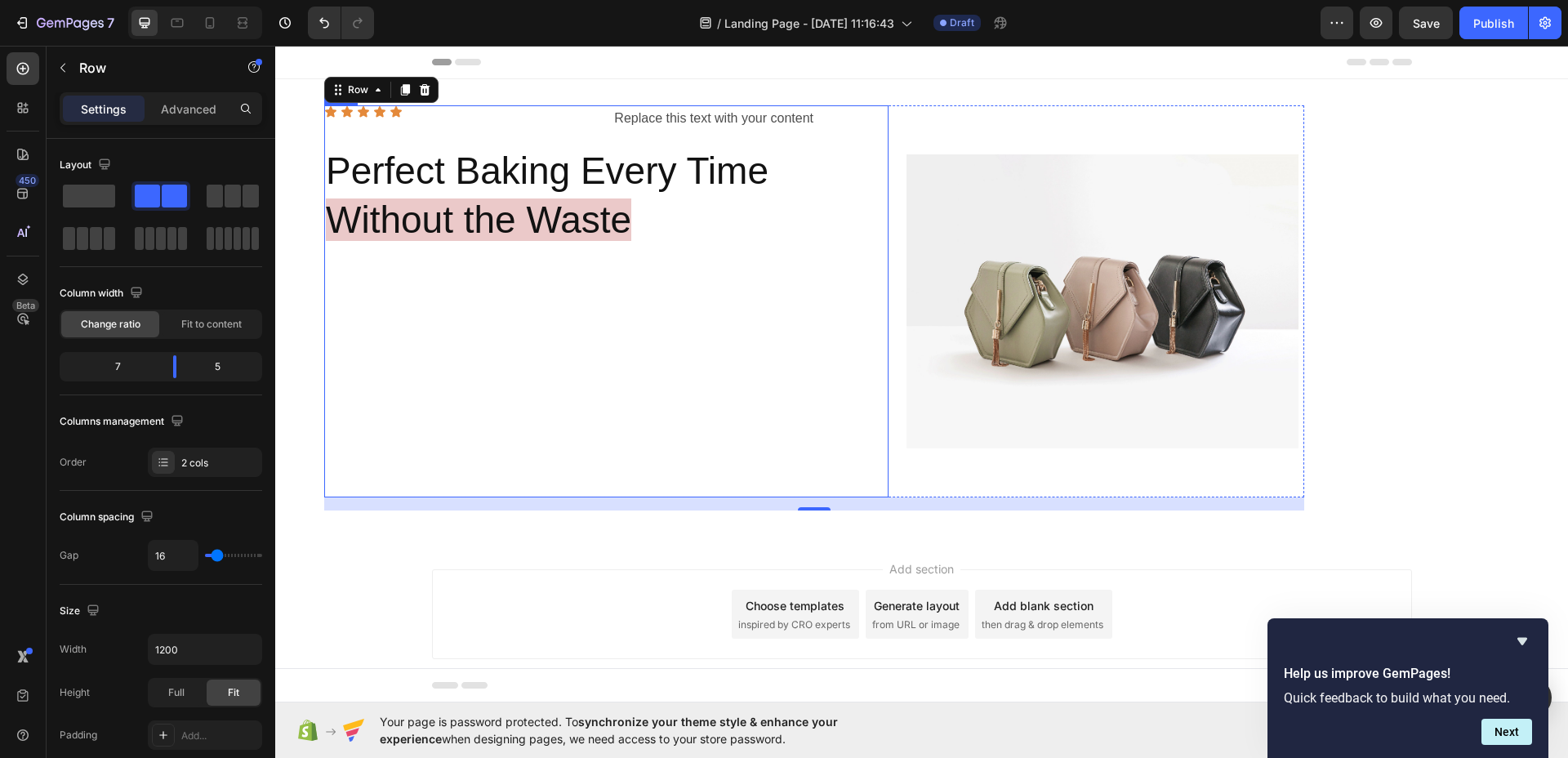
click at [605, 122] on div "Icon Icon Icon Icon Icon Icon List Replace this text with your content Text Blo…" at bounding box center [606, 119] width 564 height 27
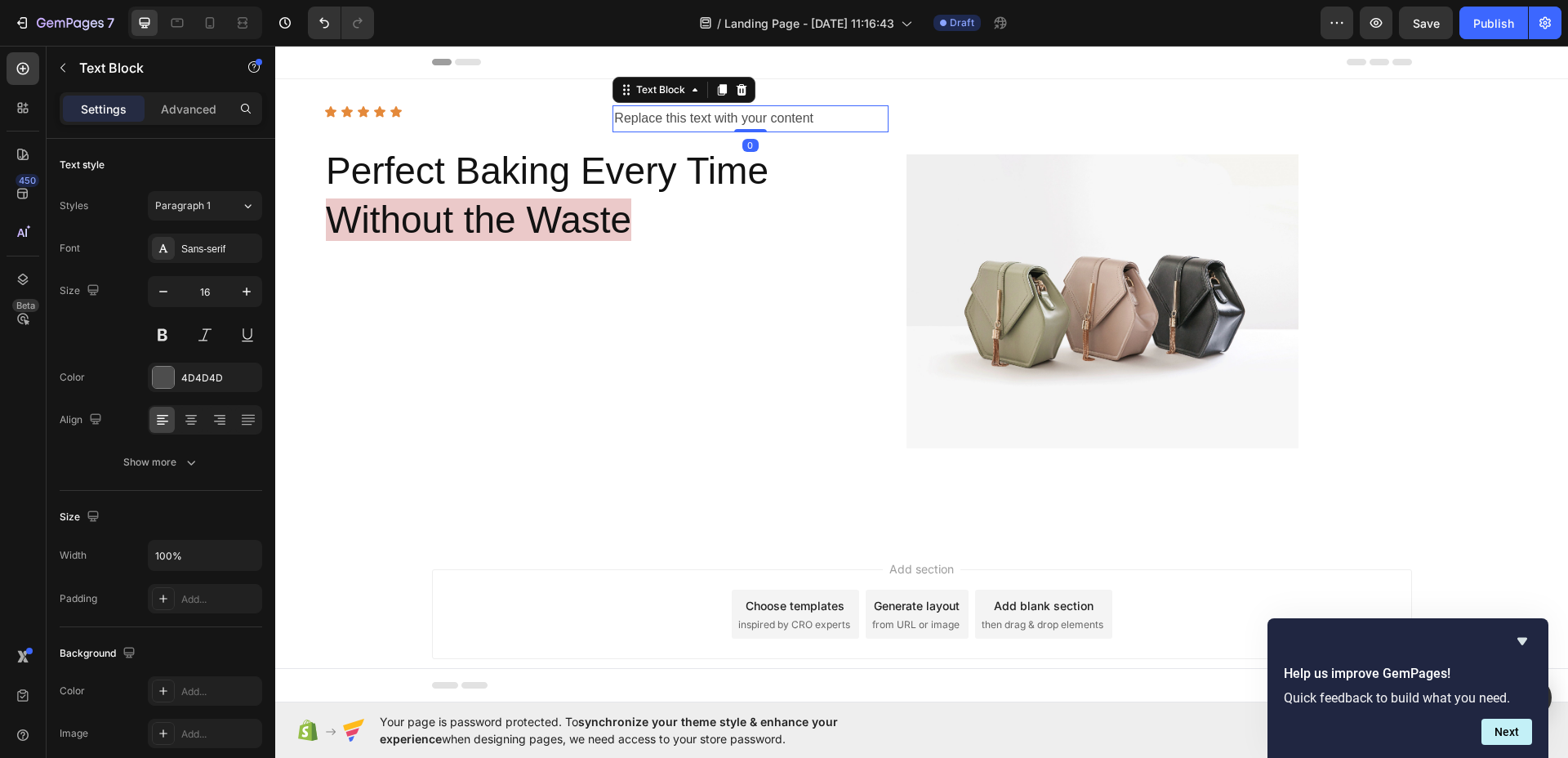
click at [659, 116] on p "Replace this text with your content" at bounding box center [749, 118] width 272 height 23
click at [54, 67] on button "button" at bounding box center [63, 68] width 26 height 26
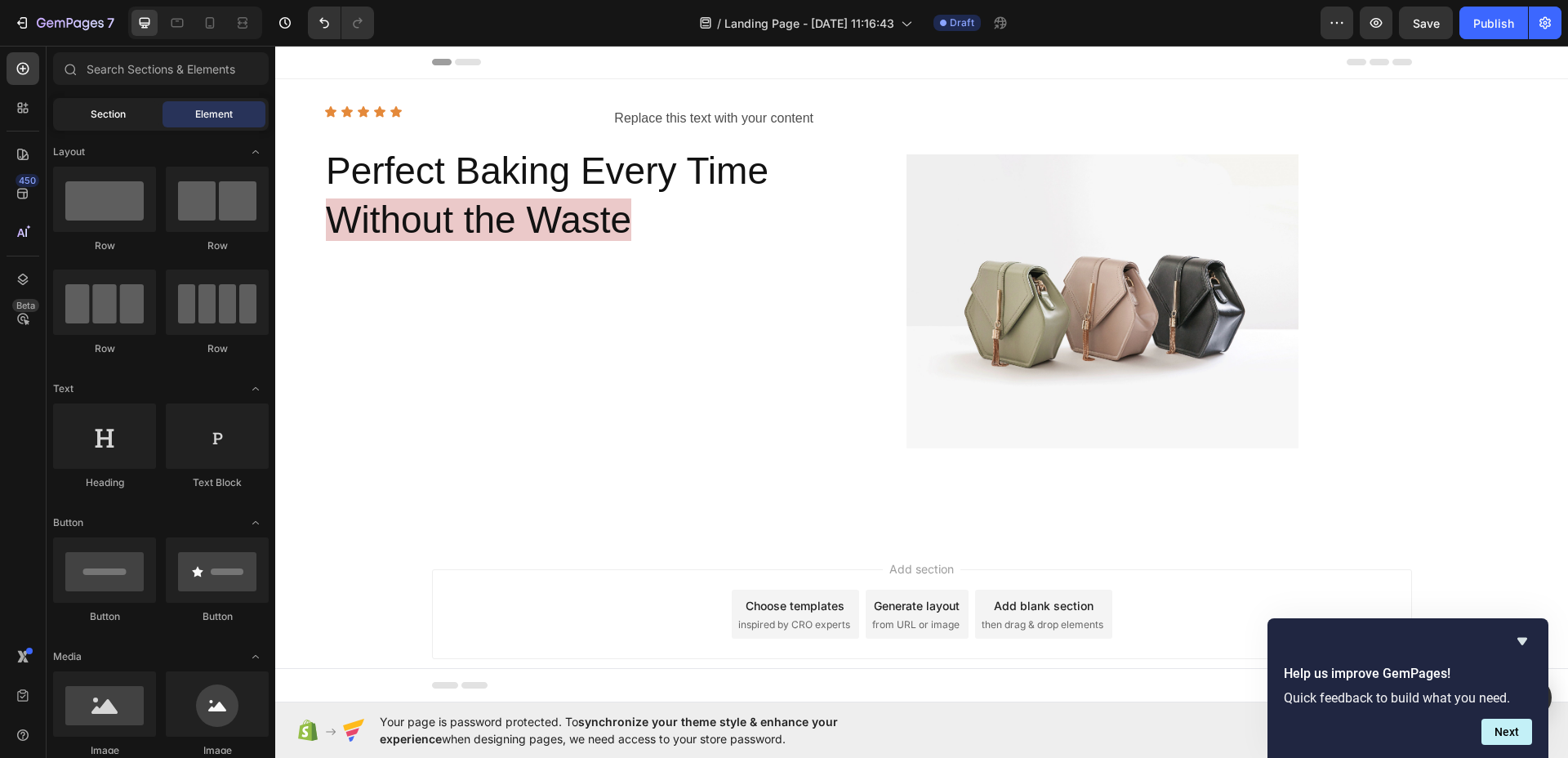
click at [139, 117] on div "Section" at bounding box center [107, 114] width 103 height 26
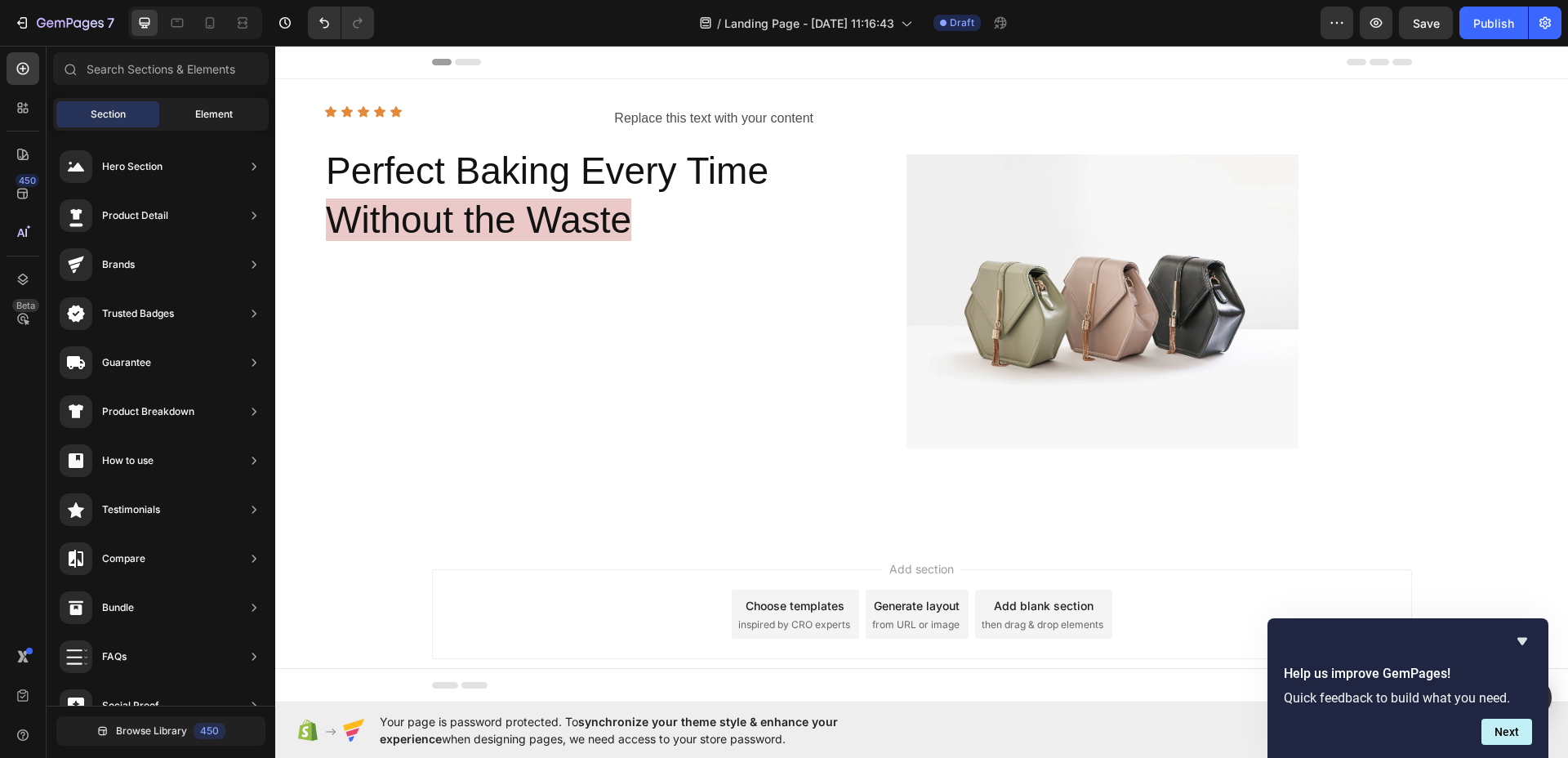
click at [203, 110] on span "Element" at bounding box center [214, 114] width 37 height 15
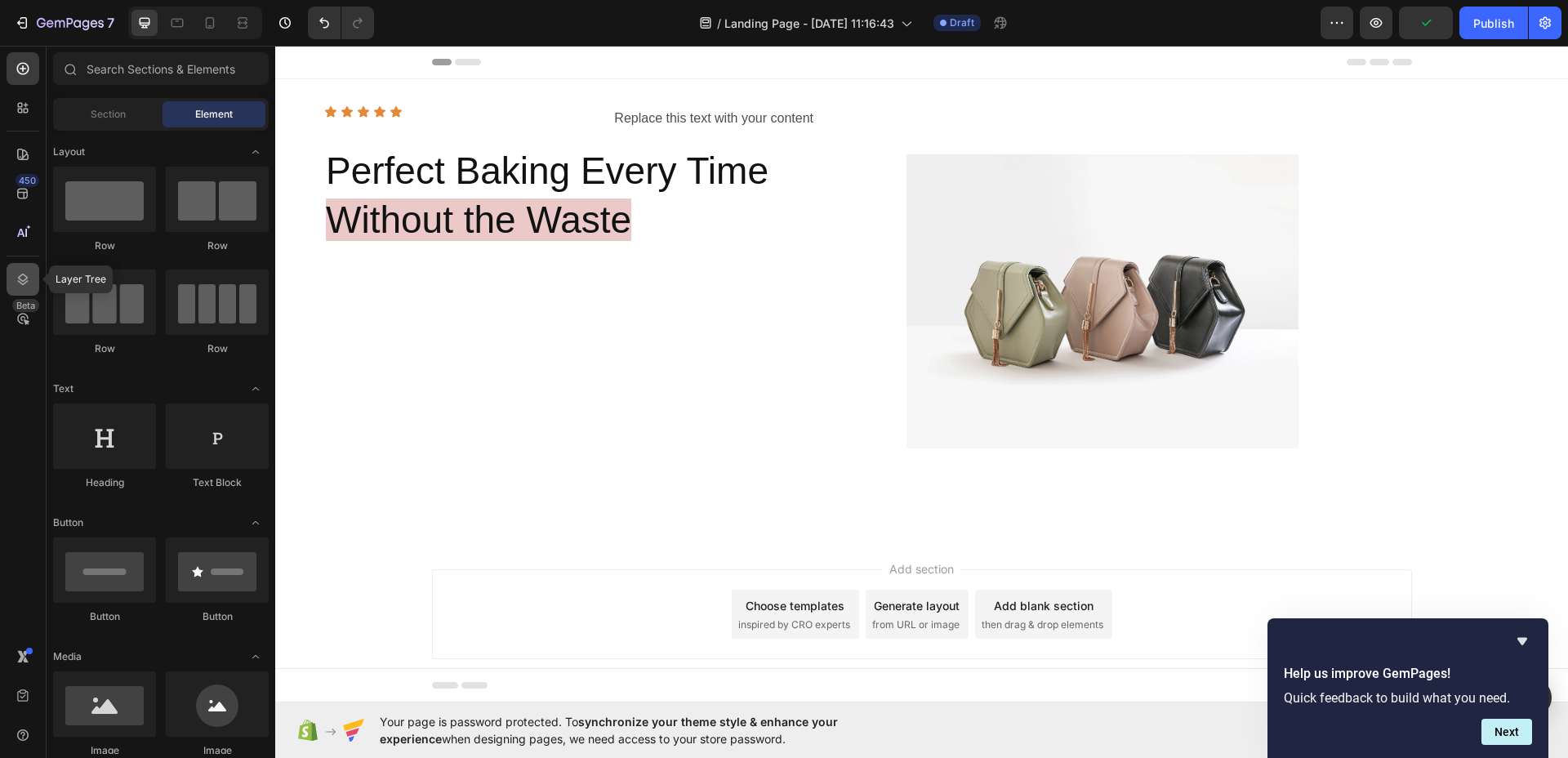
click at [29, 277] on icon at bounding box center [22, 279] width 16 height 16
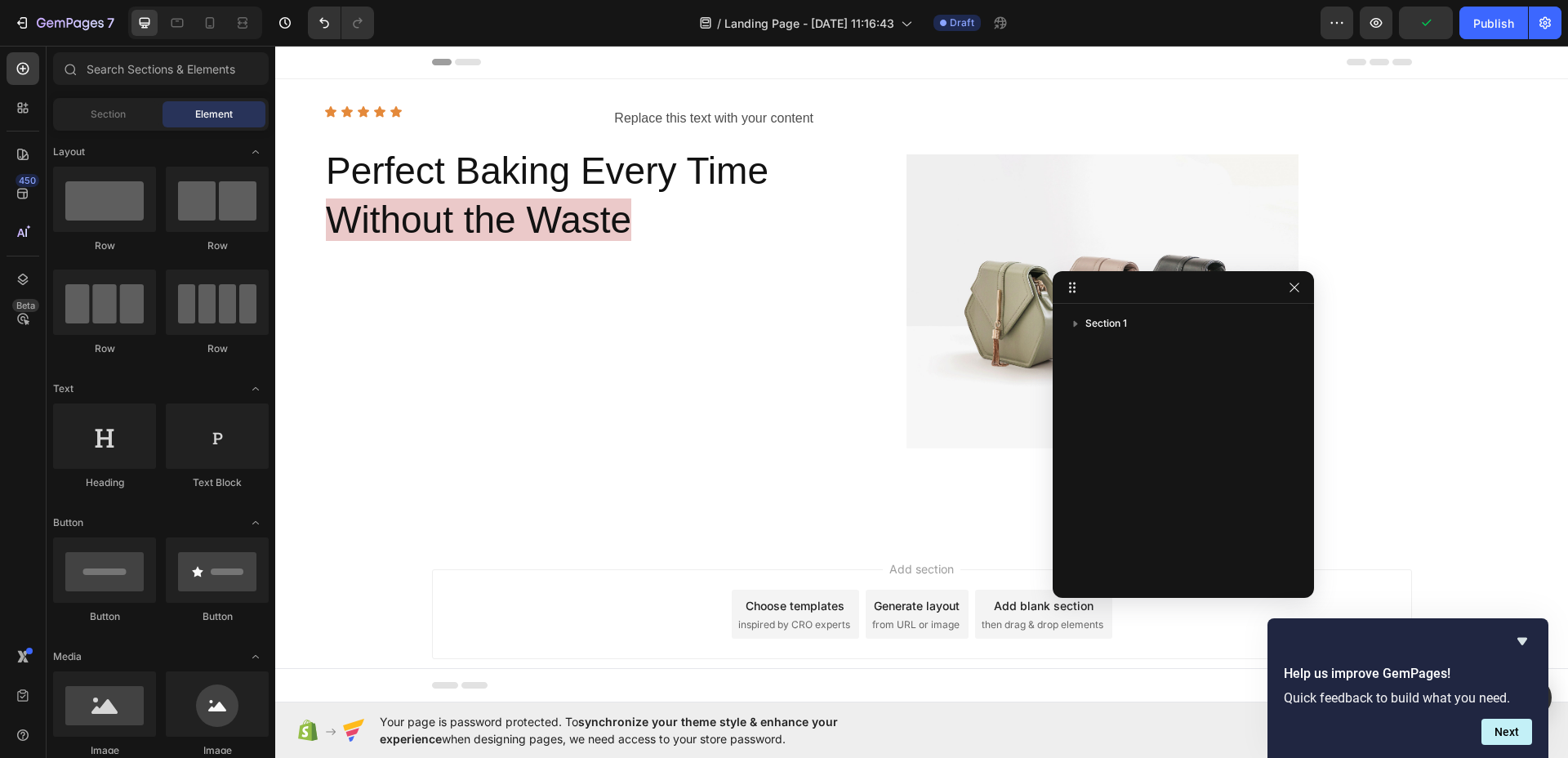
drag, startPoint x: 1088, startPoint y: 478, endPoint x: 1163, endPoint y: 268, distance: 223.0
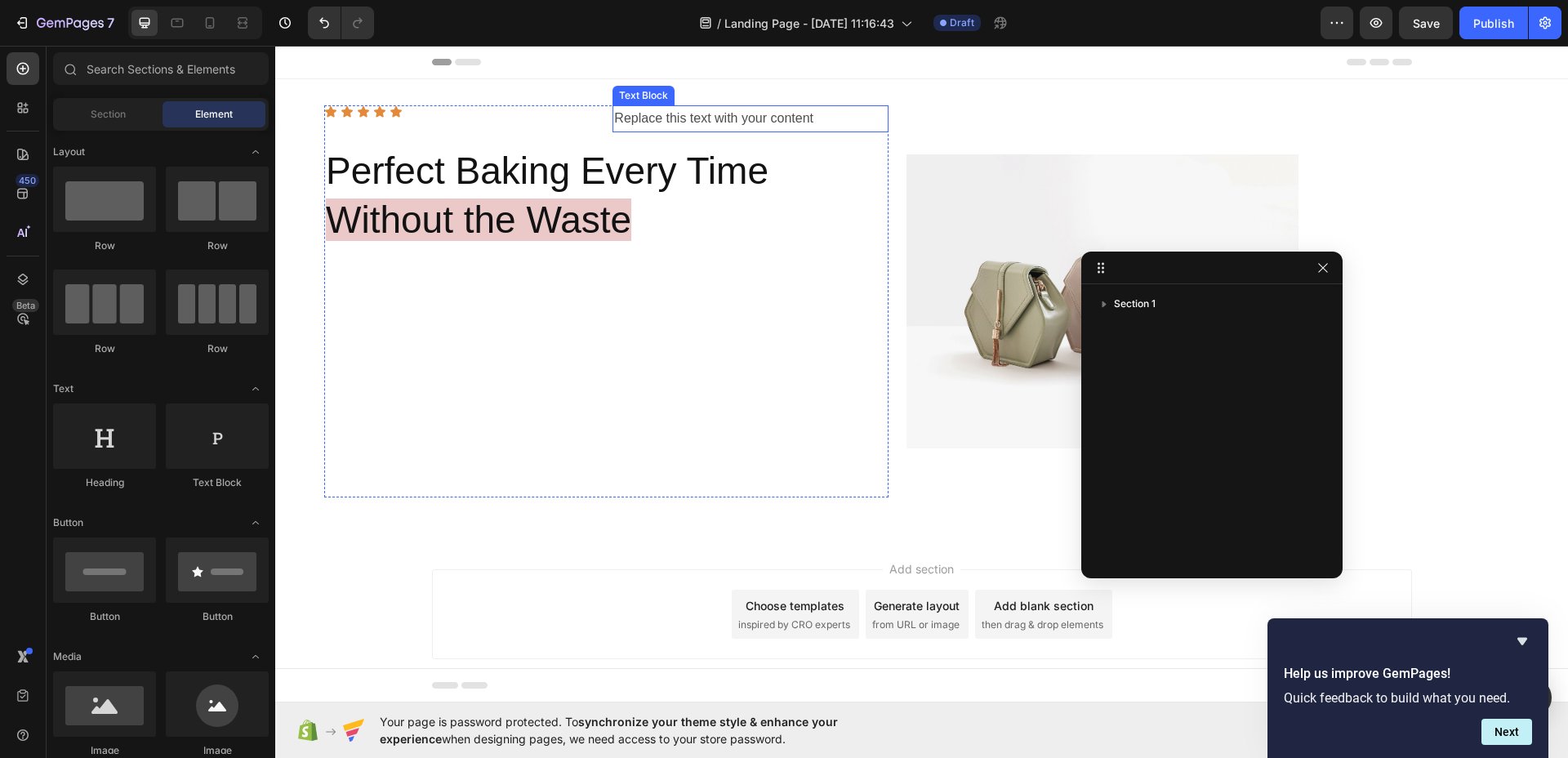
click at [635, 113] on p "Replace this text with your content" at bounding box center [749, 118] width 272 height 23
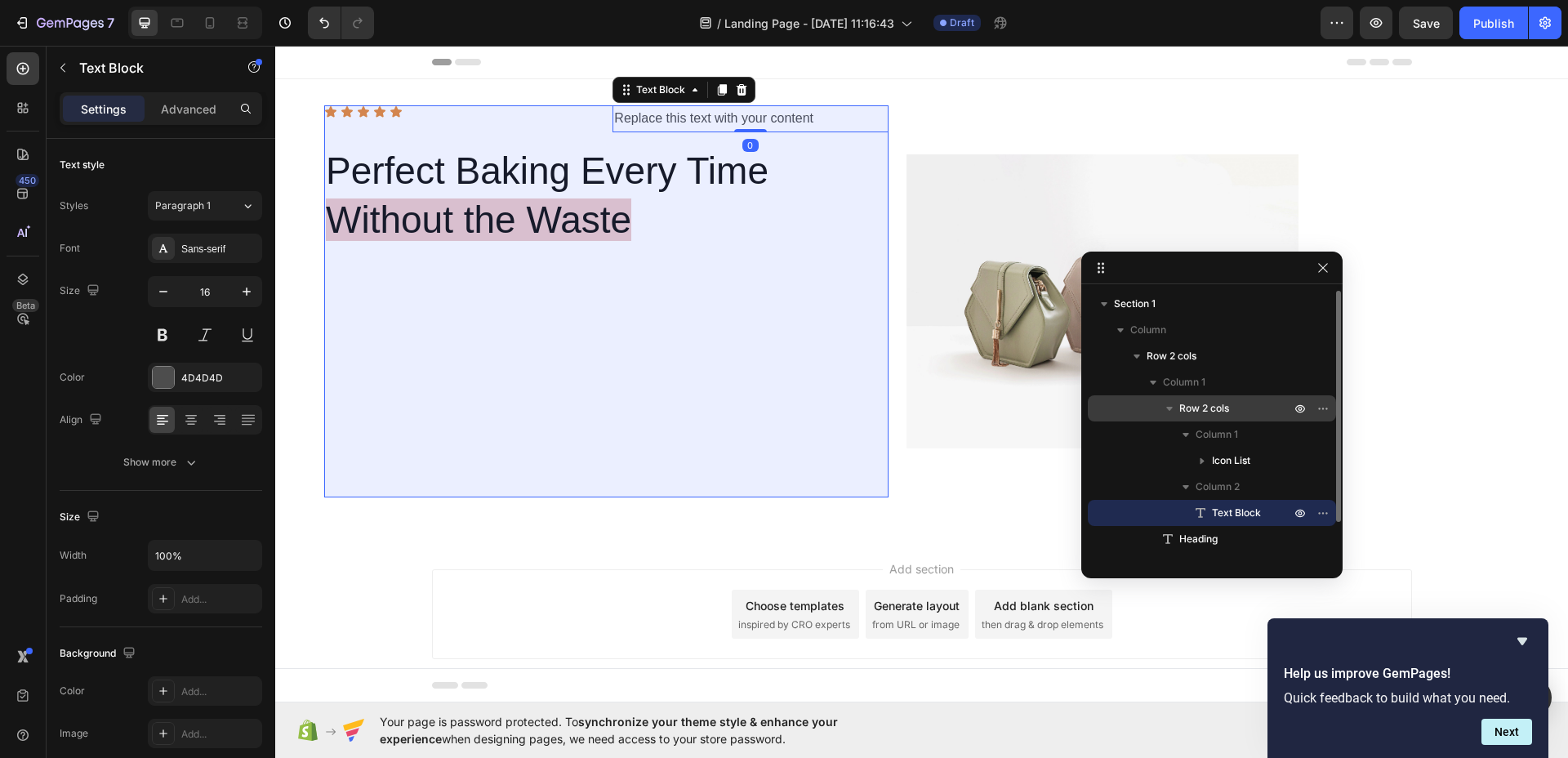
click at [1204, 409] on span "Row 2 cols" at bounding box center [1204, 408] width 50 height 16
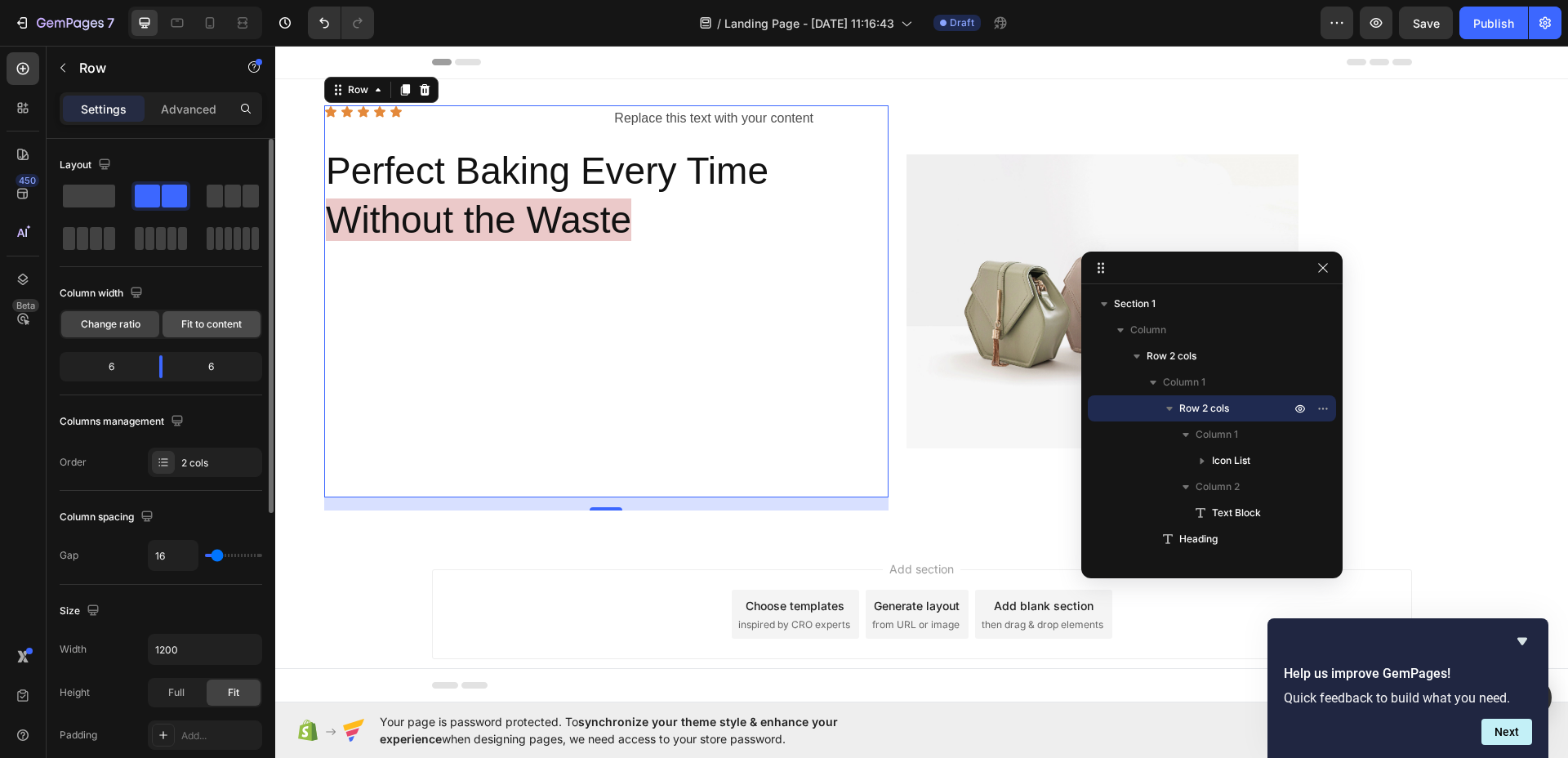
click at [223, 322] on span "Fit to content" at bounding box center [211, 324] width 61 height 15
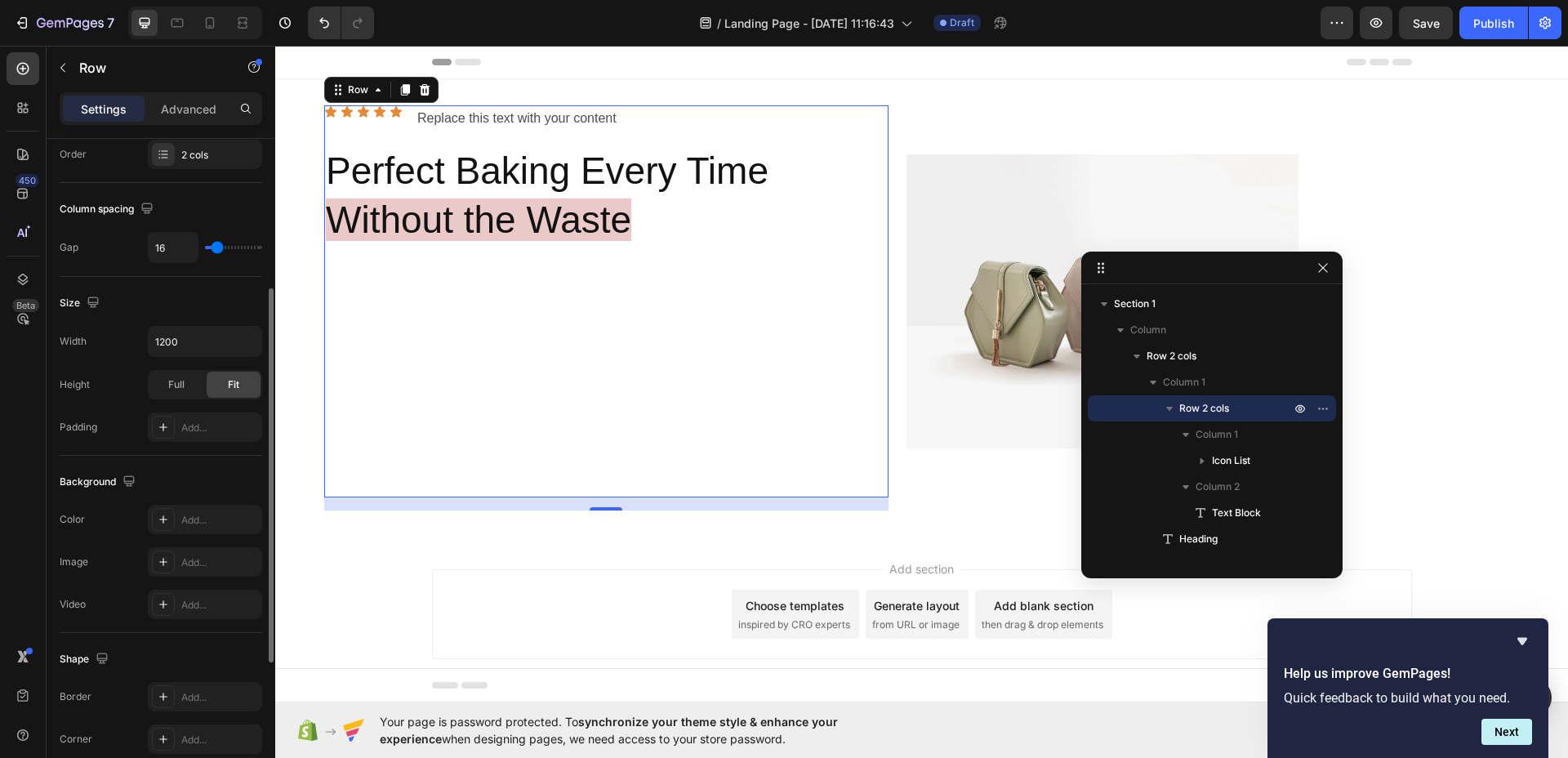
scroll to position [235, 0]
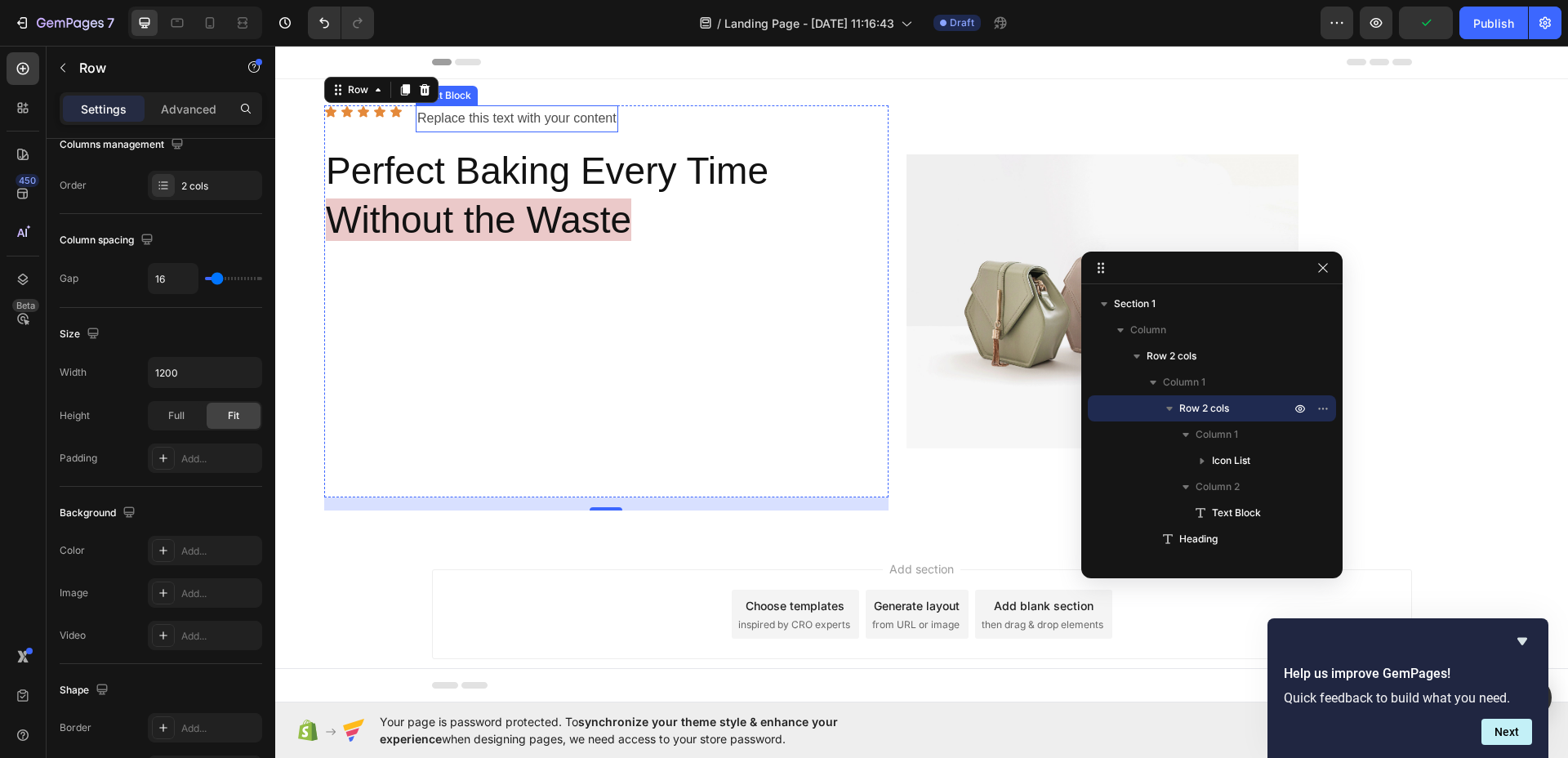
click at [470, 103] on div "Icon Icon Icon Icon Icon Icon List Replace this text with your content Text Blo…" at bounding box center [970, 307] width 1292 height 457
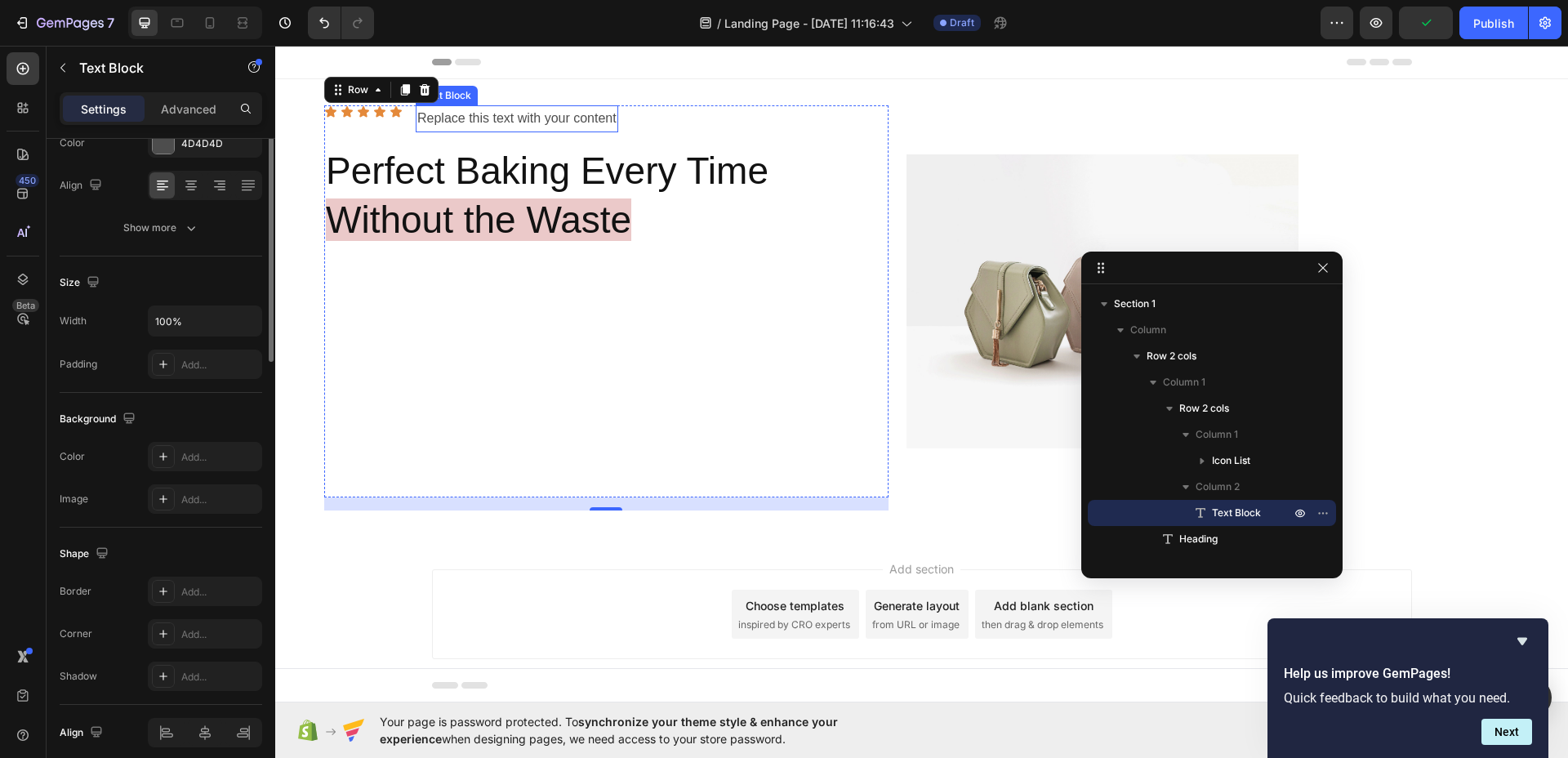
scroll to position [0, 0]
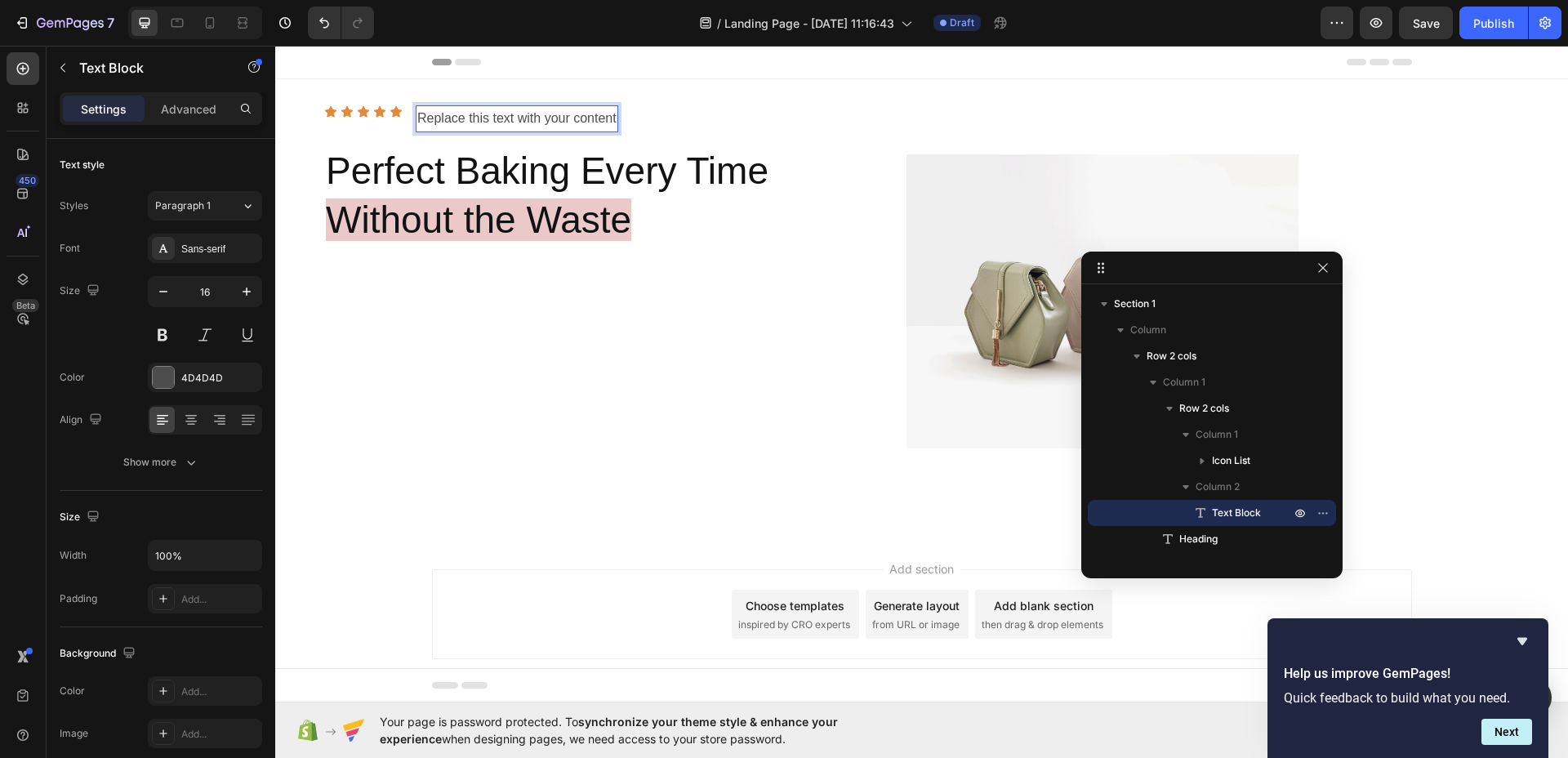
click at [528, 114] on p "Replace this text with your content" at bounding box center [517, 118] width 199 height 23
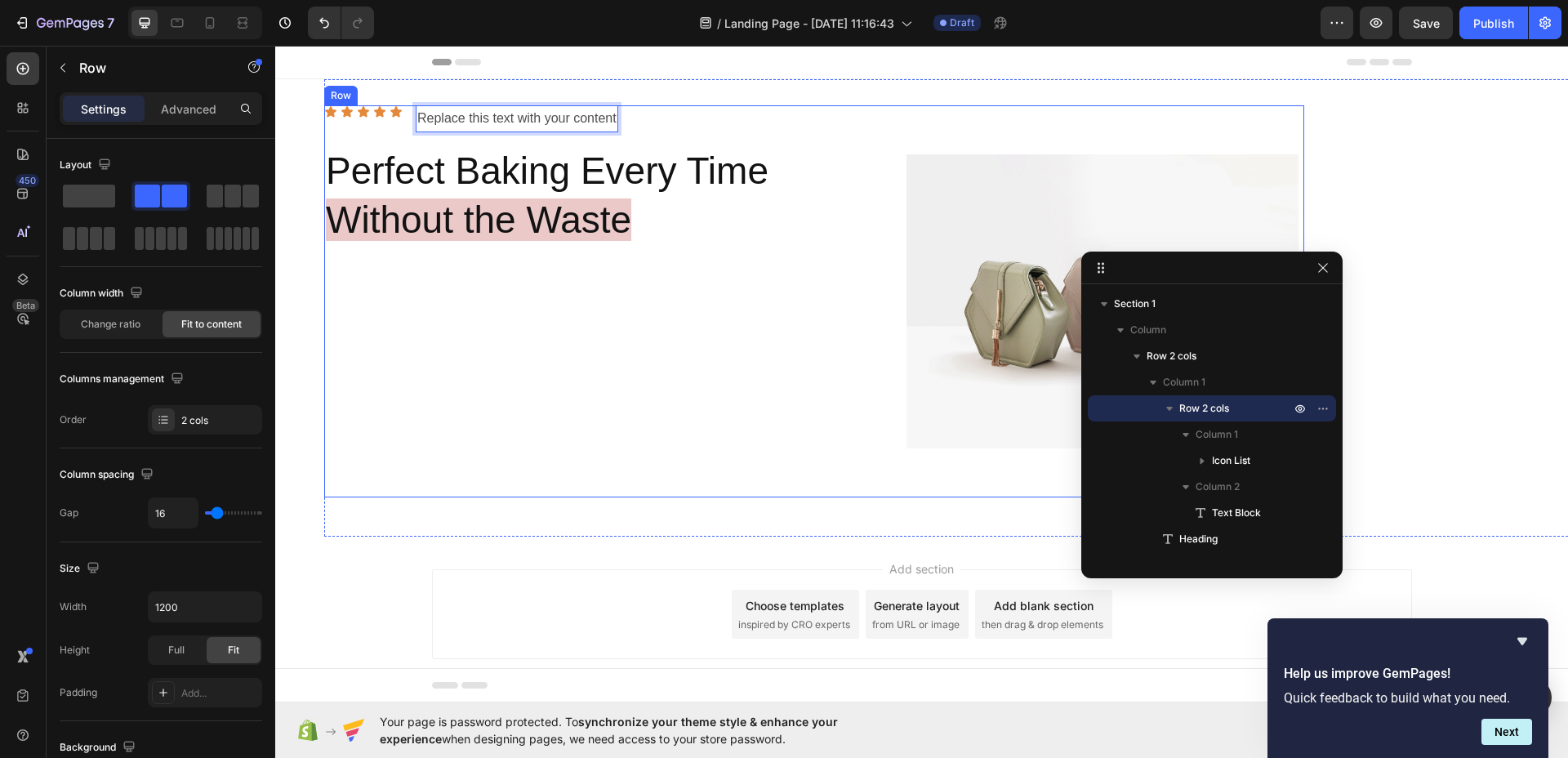
click at [666, 123] on div "Icon Icon Icon Icon Icon Icon List Replace this text with your content Text Blo…" at bounding box center [606, 119] width 564 height 27
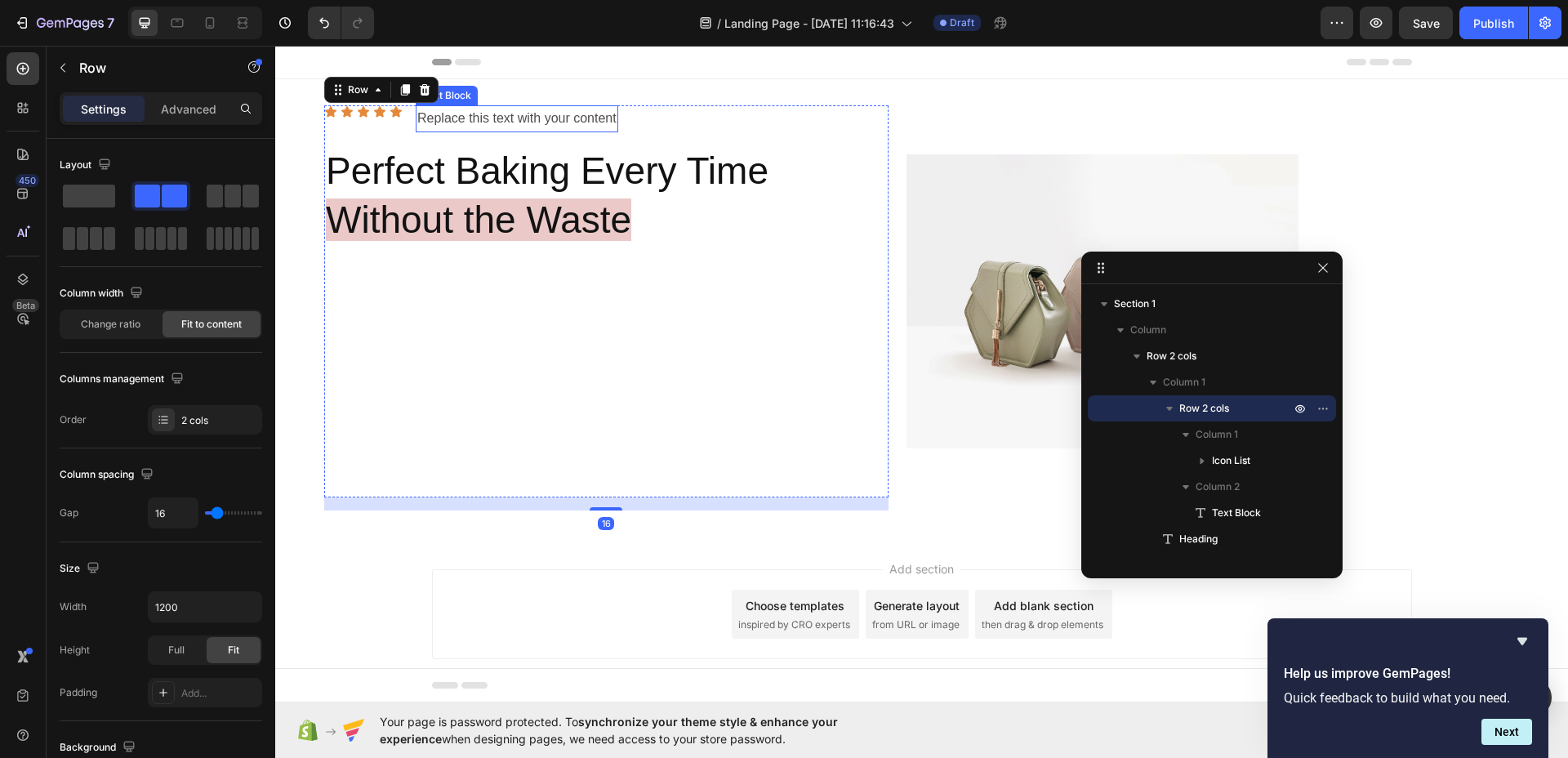
click at [579, 121] on p "Replace this text with your content" at bounding box center [517, 118] width 199 height 23
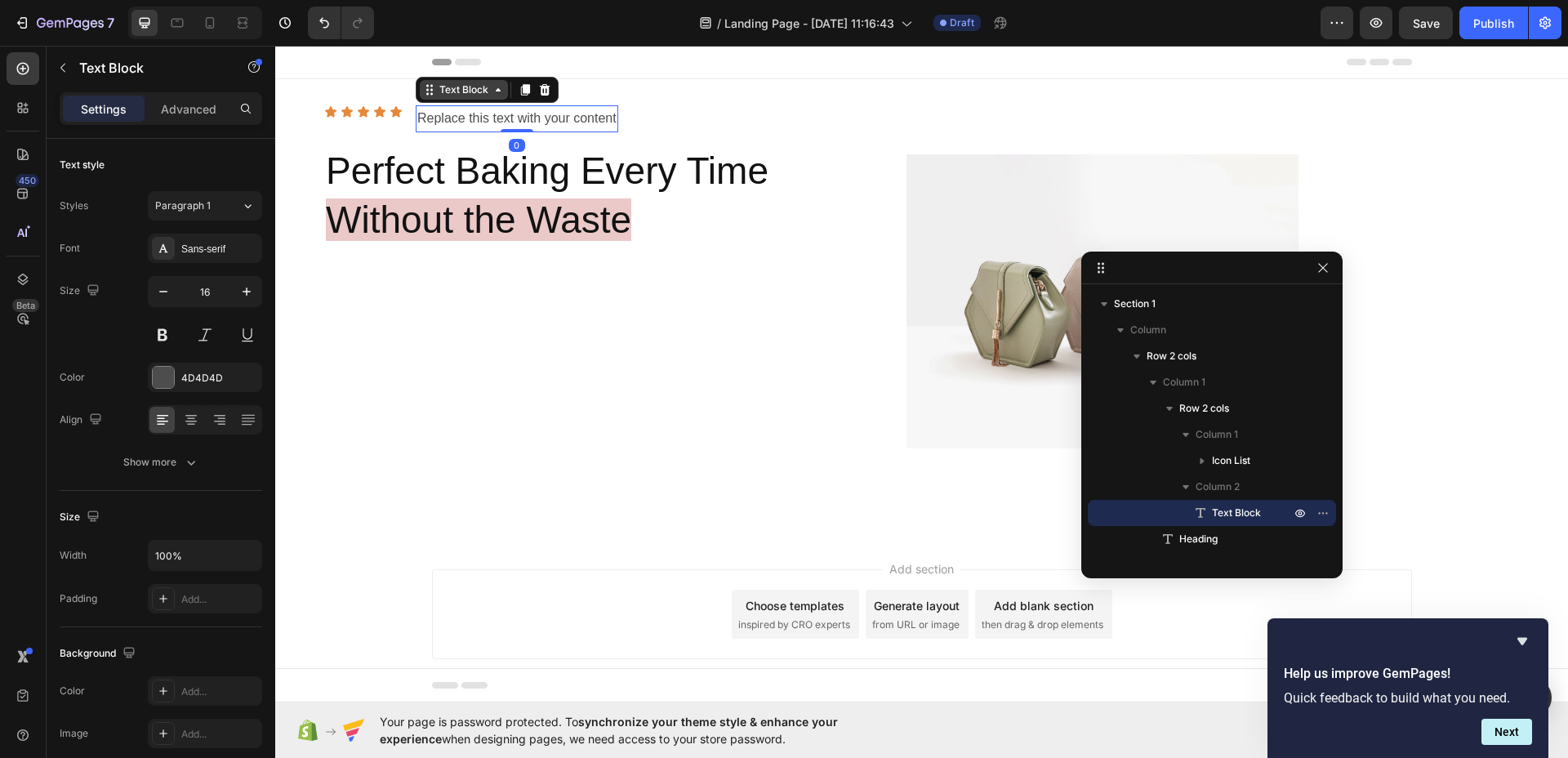
click at [492, 89] on icon at bounding box center [498, 90] width 13 height 13
click at [566, 121] on p "Replace this text with your content" at bounding box center [517, 118] width 199 height 23
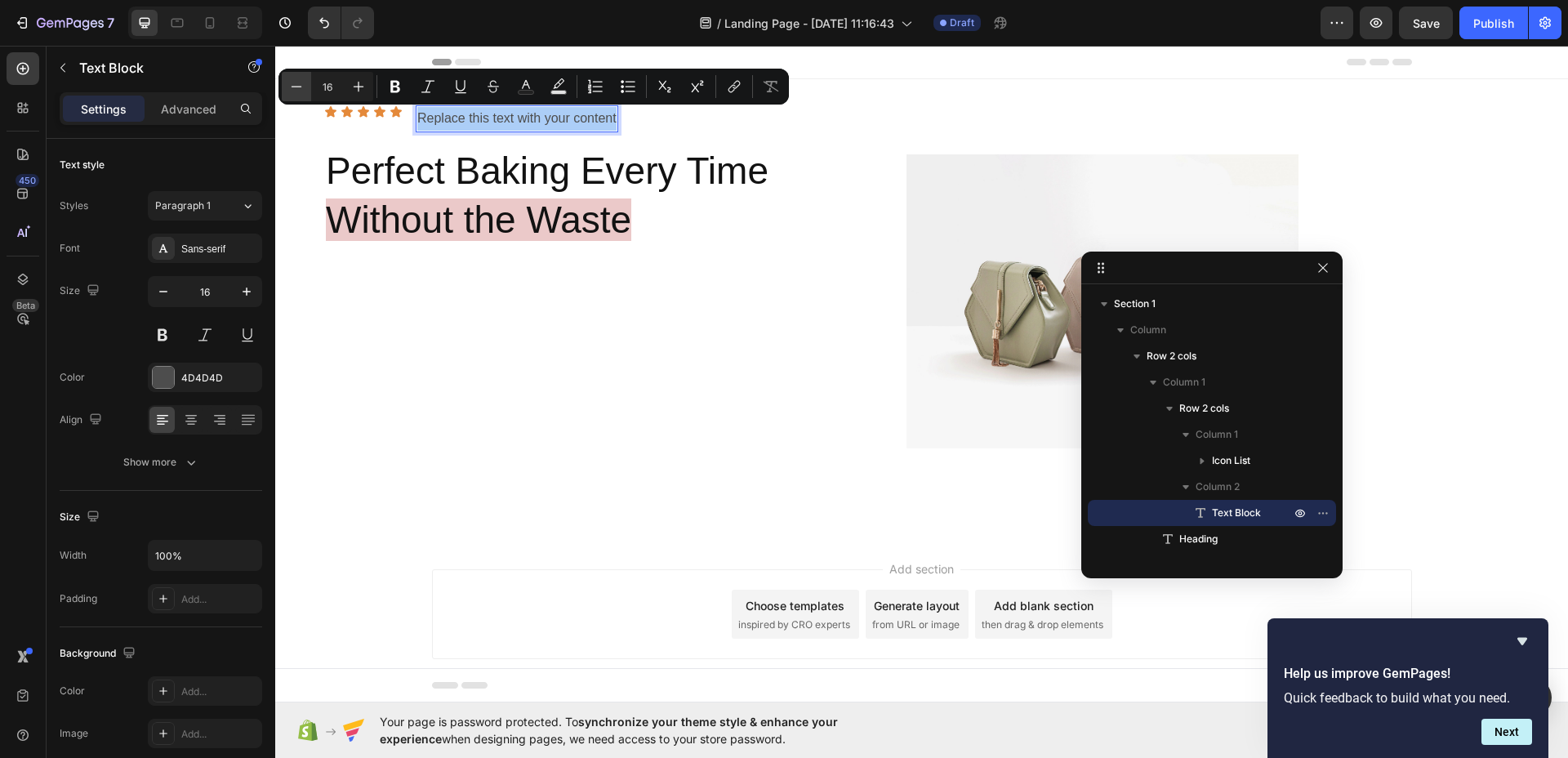
click at [303, 83] on icon "Editor contextual toolbar" at bounding box center [295, 86] width 16 height 16
type input "12"
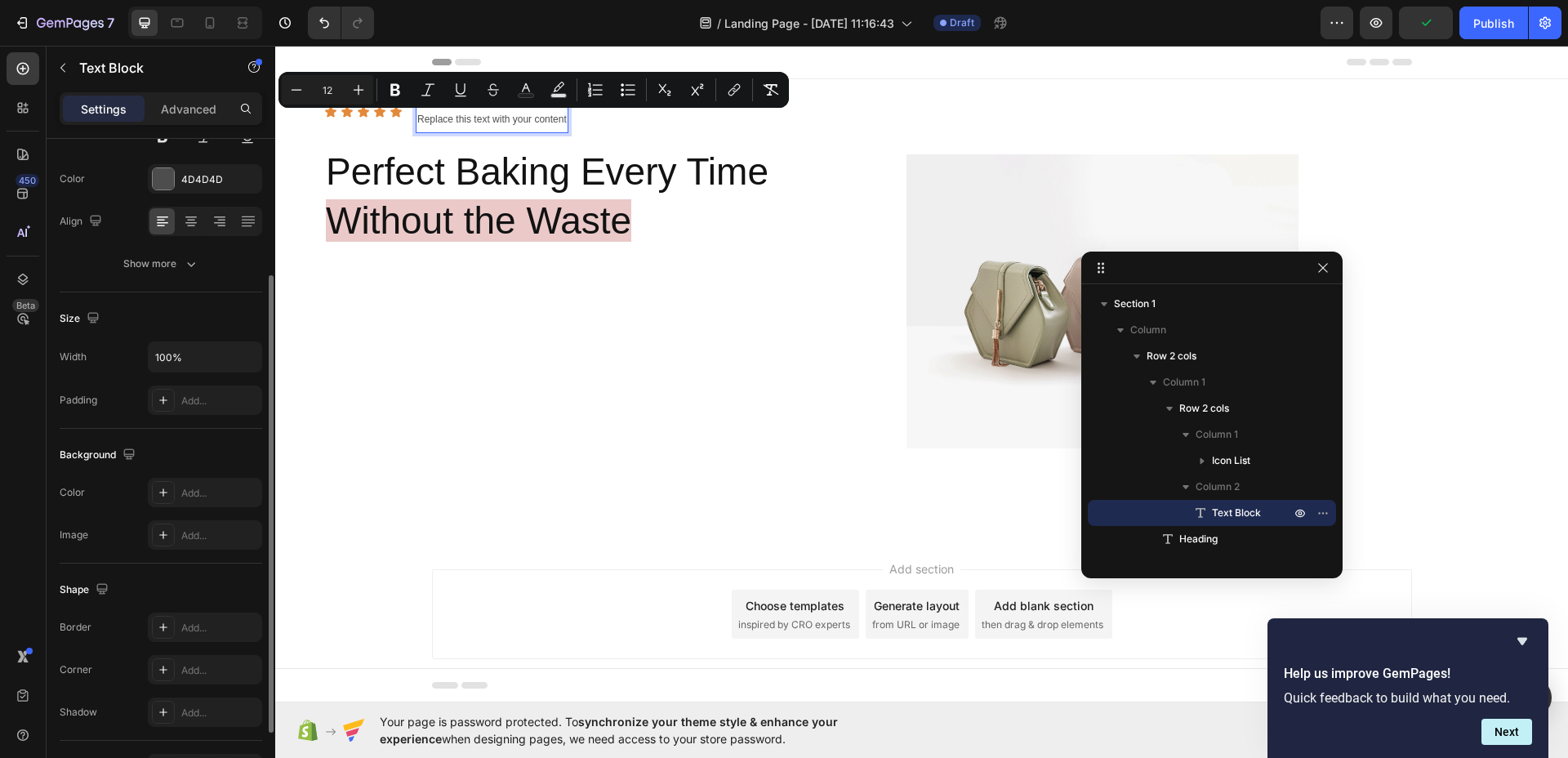
scroll to position [30, 0]
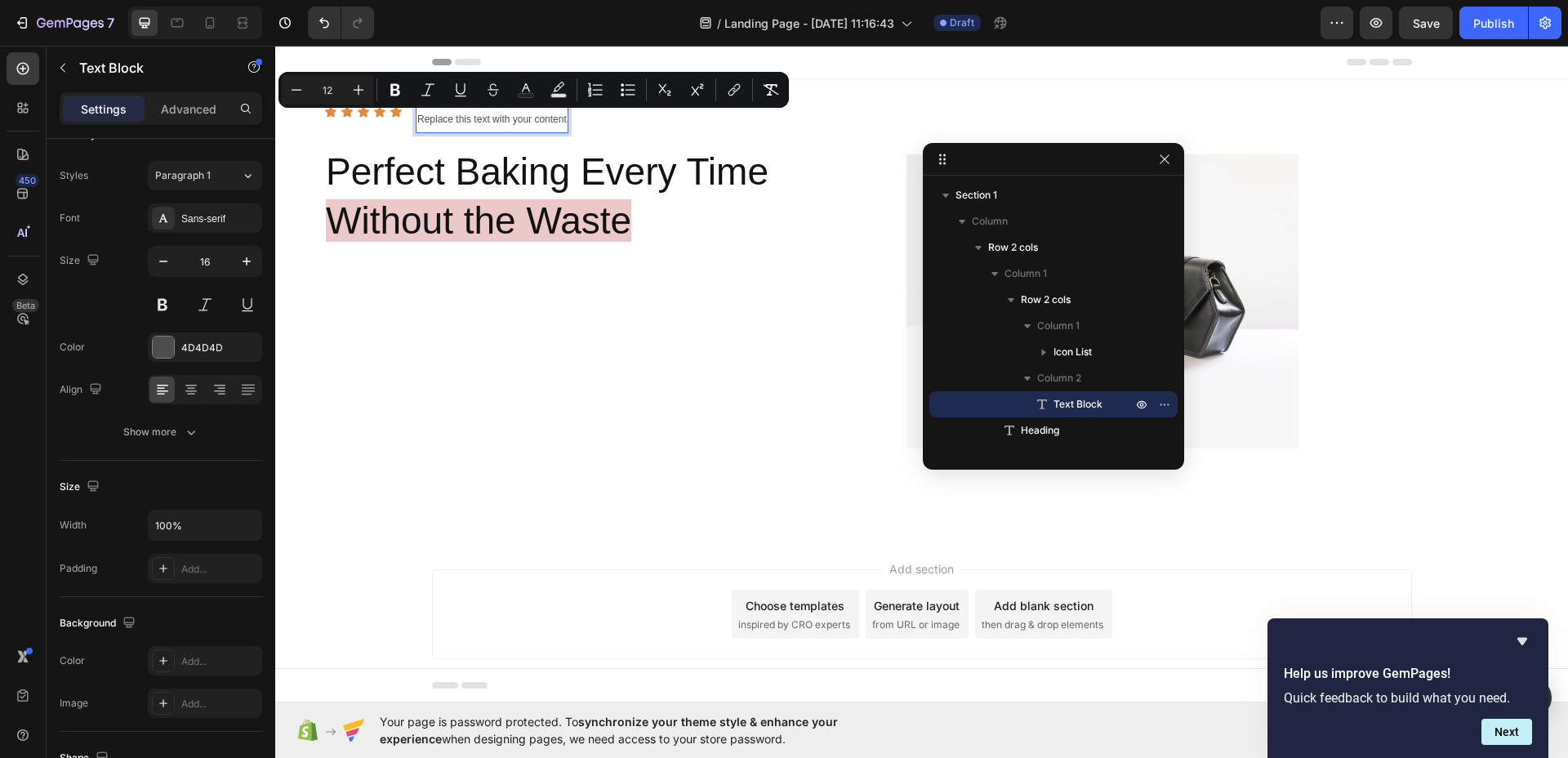
drag, startPoint x: 1133, startPoint y: 279, endPoint x: 974, endPoint y: 171, distance: 192.2
click at [179, 114] on p "Advanced" at bounding box center [188, 108] width 55 height 17
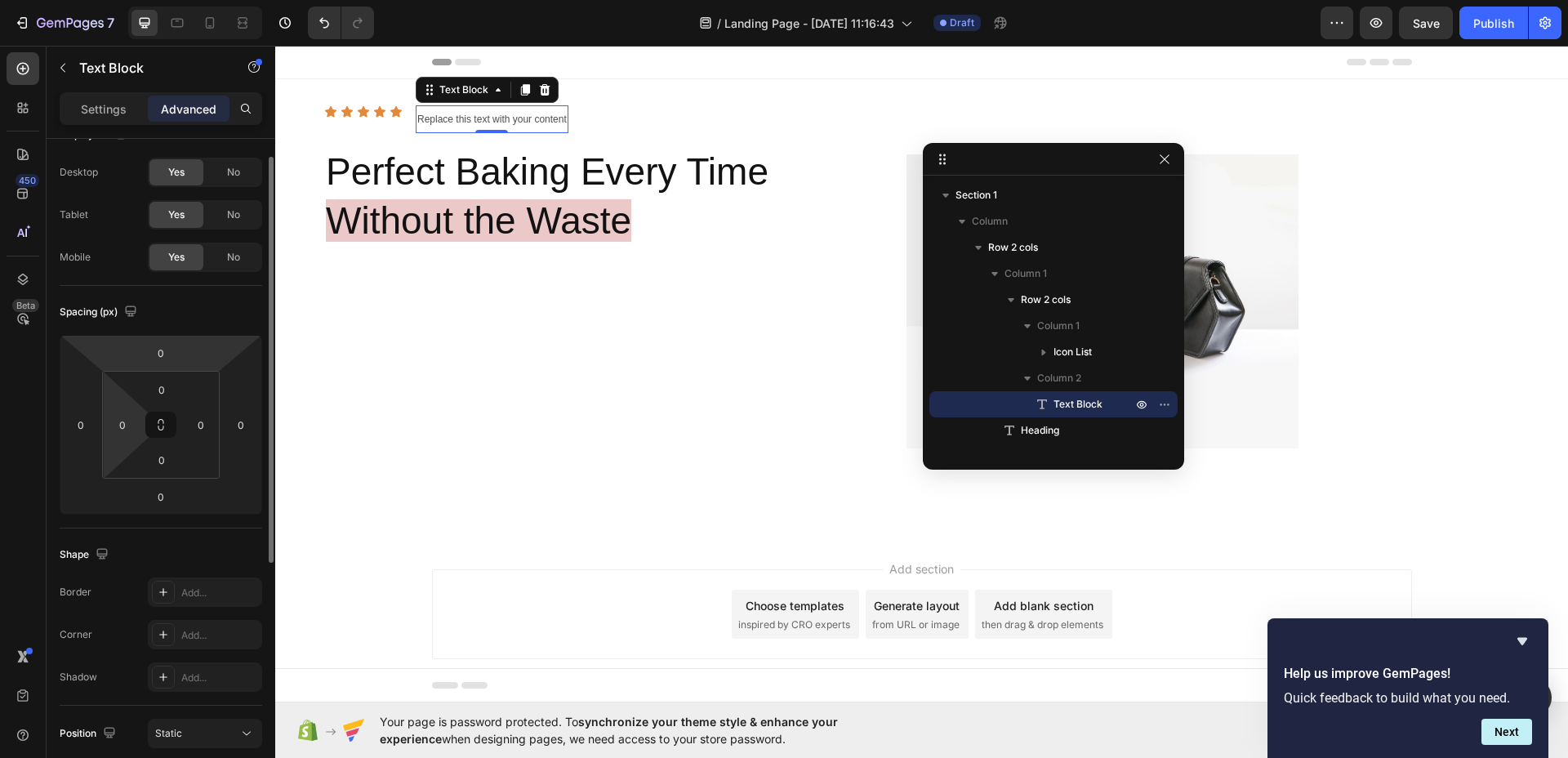
scroll to position [0, 0]
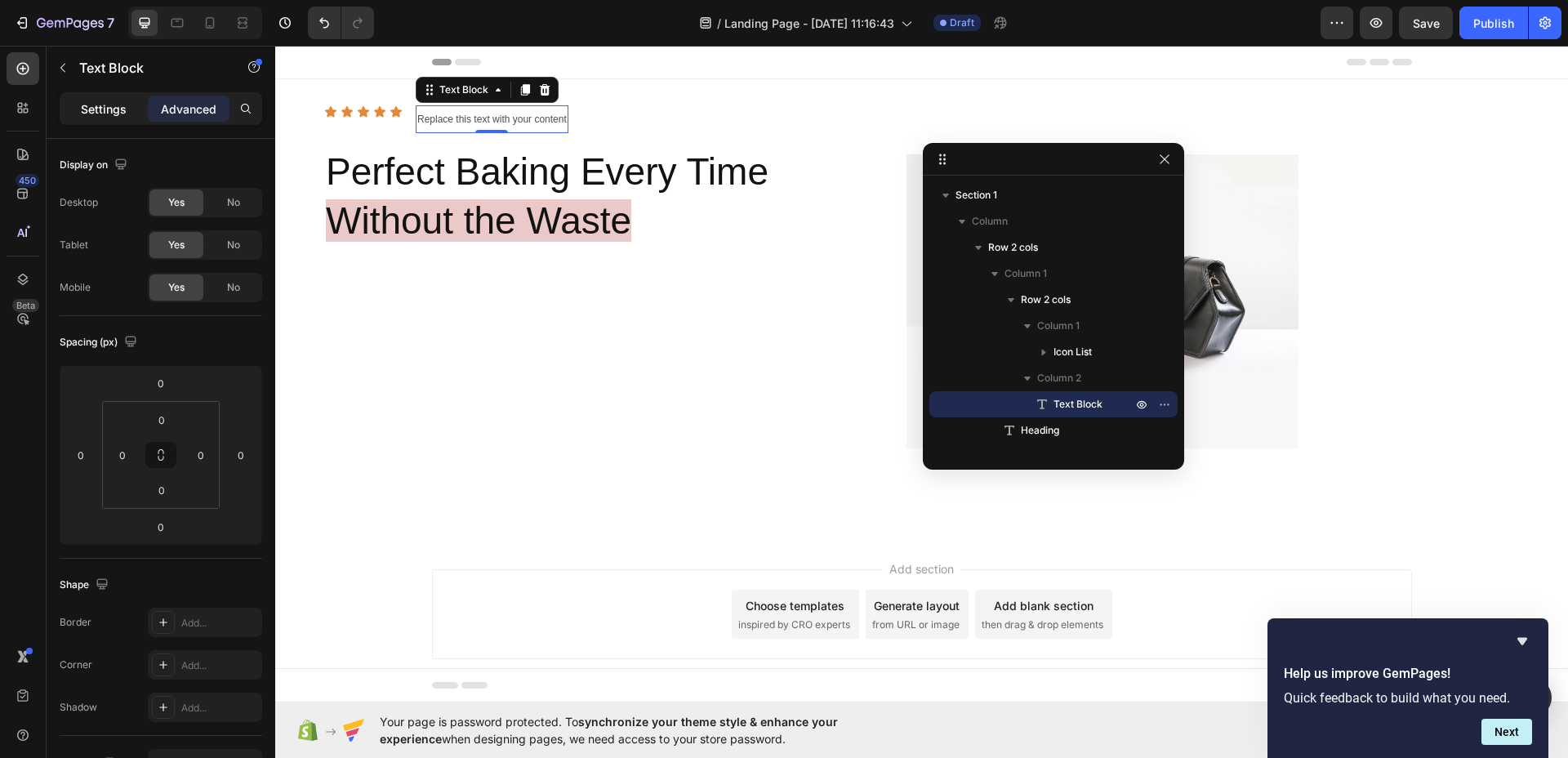
click at [102, 95] on div "Settings" at bounding box center [103, 108] width 81 height 26
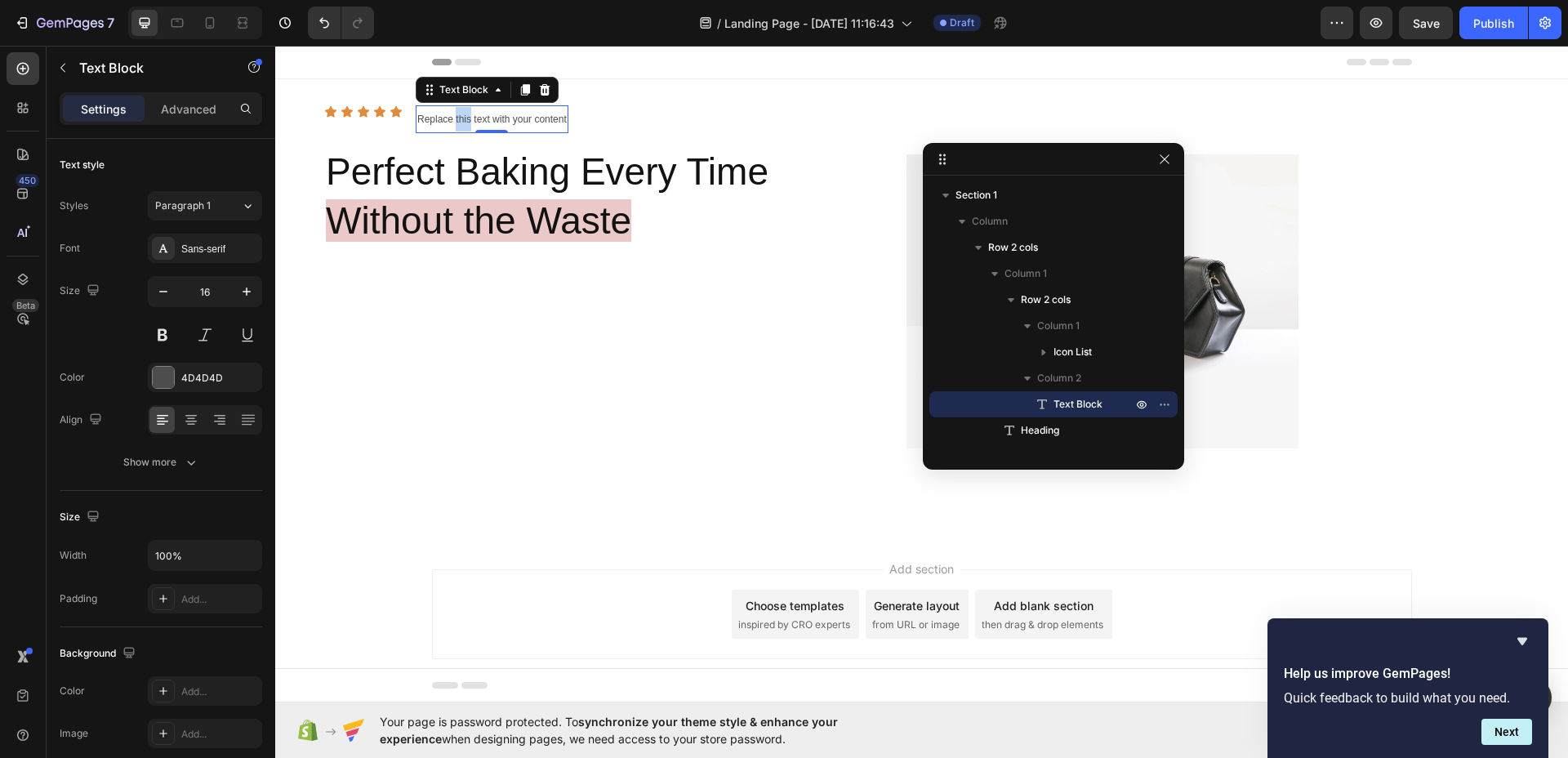
click at [463, 113] on span "Replace this text with your content" at bounding box center [492, 119] width 150 height 11
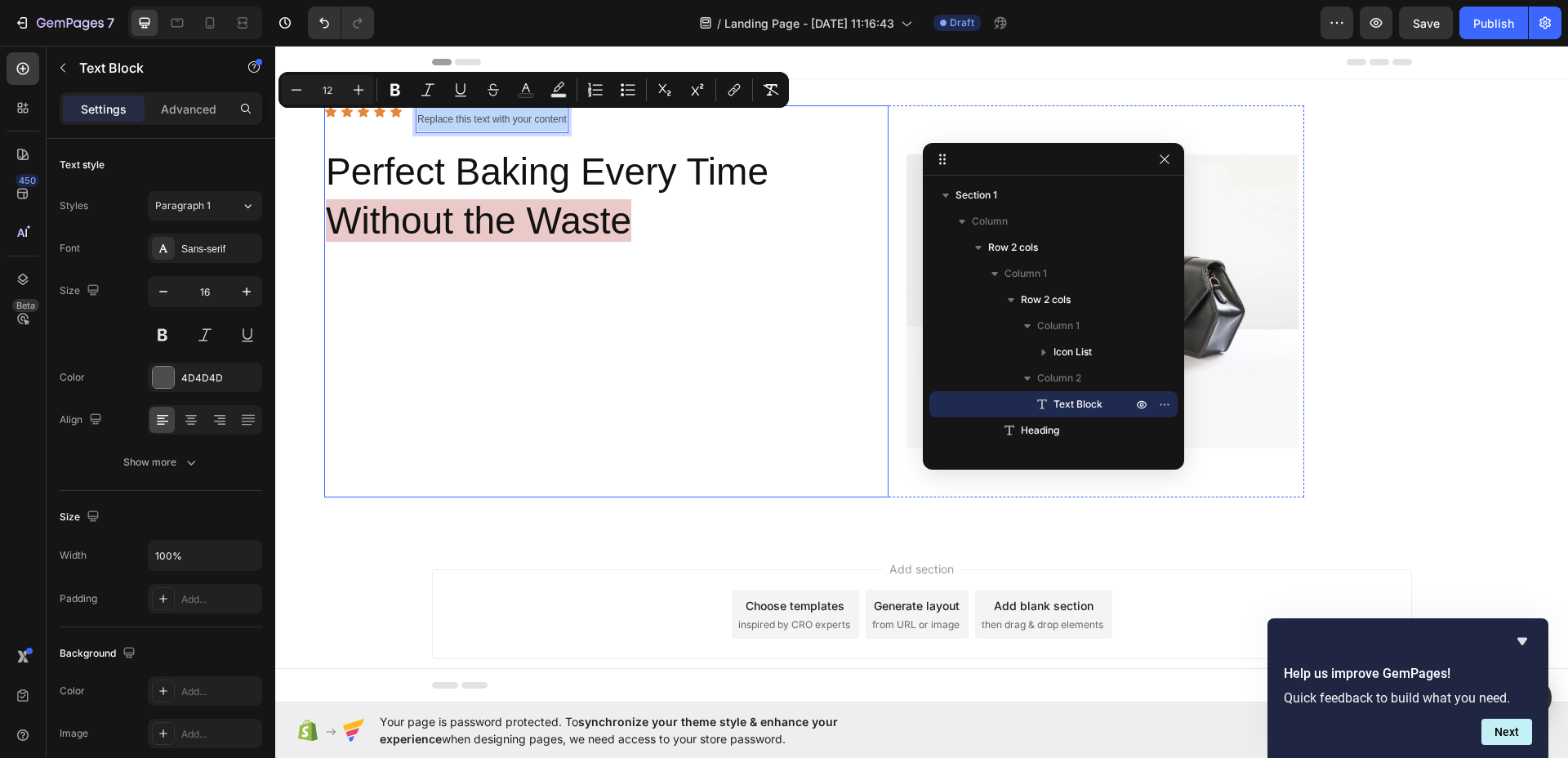
click at [476, 150] on p "Perfect Baking Every Time Without the Waste" at bounding box center [606, 196] width 561 height 98
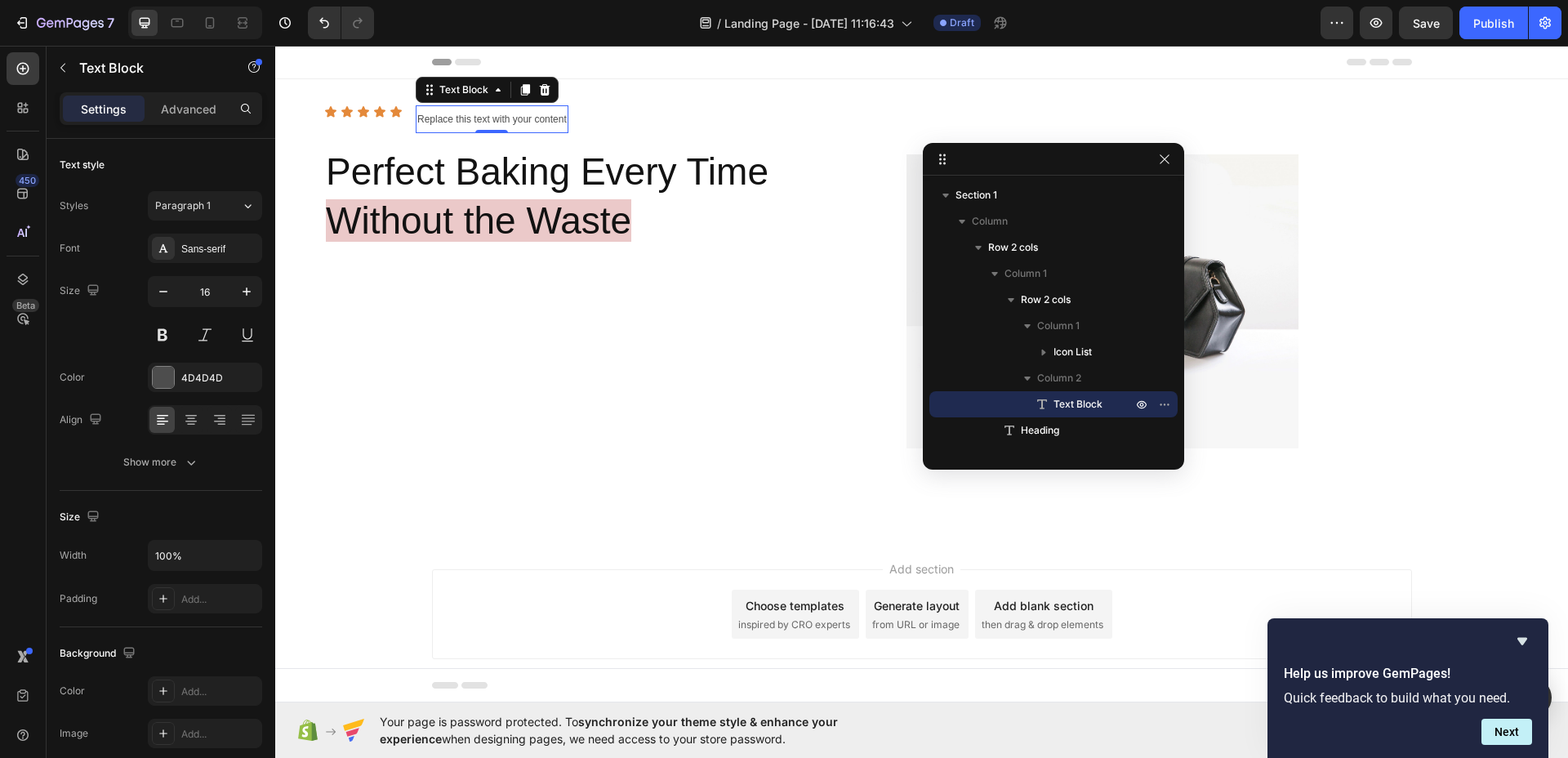
click at [467, 107] on p "Replace this text with your content" at bounding box center [492, 119] width 150 height 24
click at [636, 137] on div "Icon Icon Icon Icon Icon Icon List Replace this text with your content Text Blo…" at bounding box center [606, 301] width 564 height 392
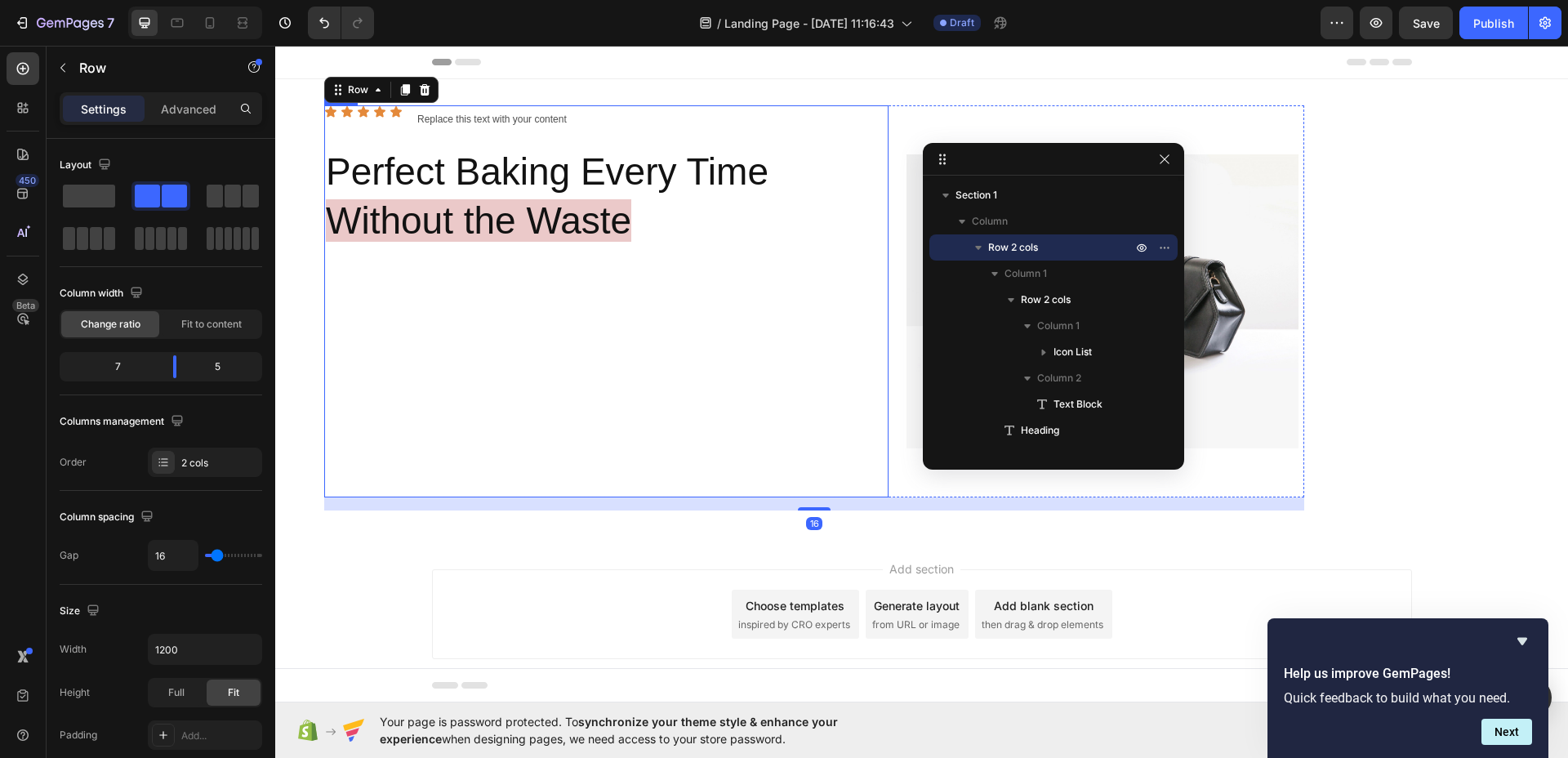
click at [627, 128] on div "Icon Icon Icon Icon Icon Icon List Replace this text with your content Text Blo…" at bounding box center [606, 120] width 564 height 28
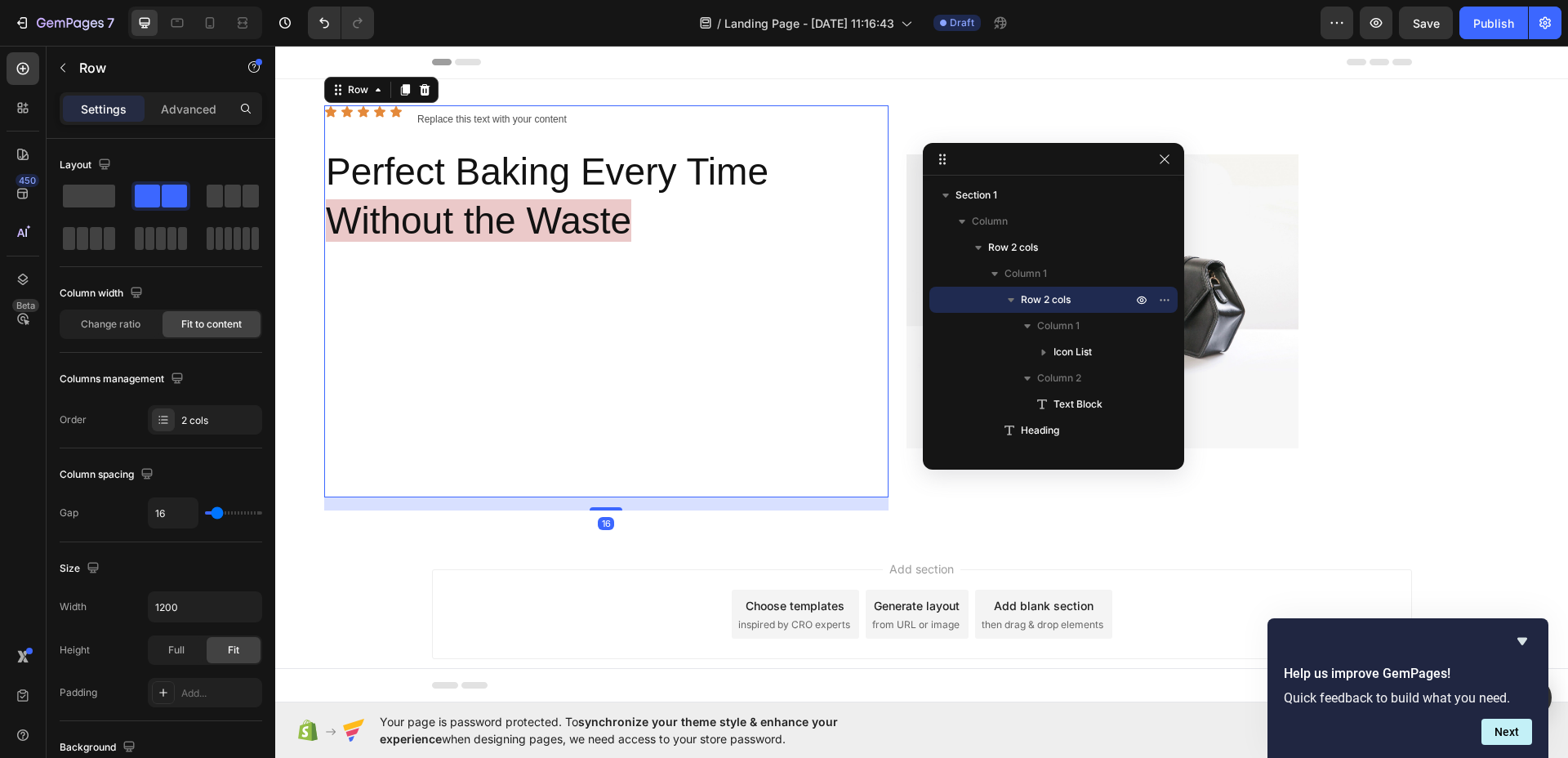
click at [627, 128] on div "Icon Icon Icon Icon Icon Icon List Replace this text with your content Text Blo…" at bounding box center [606, 120] width 564 height 28
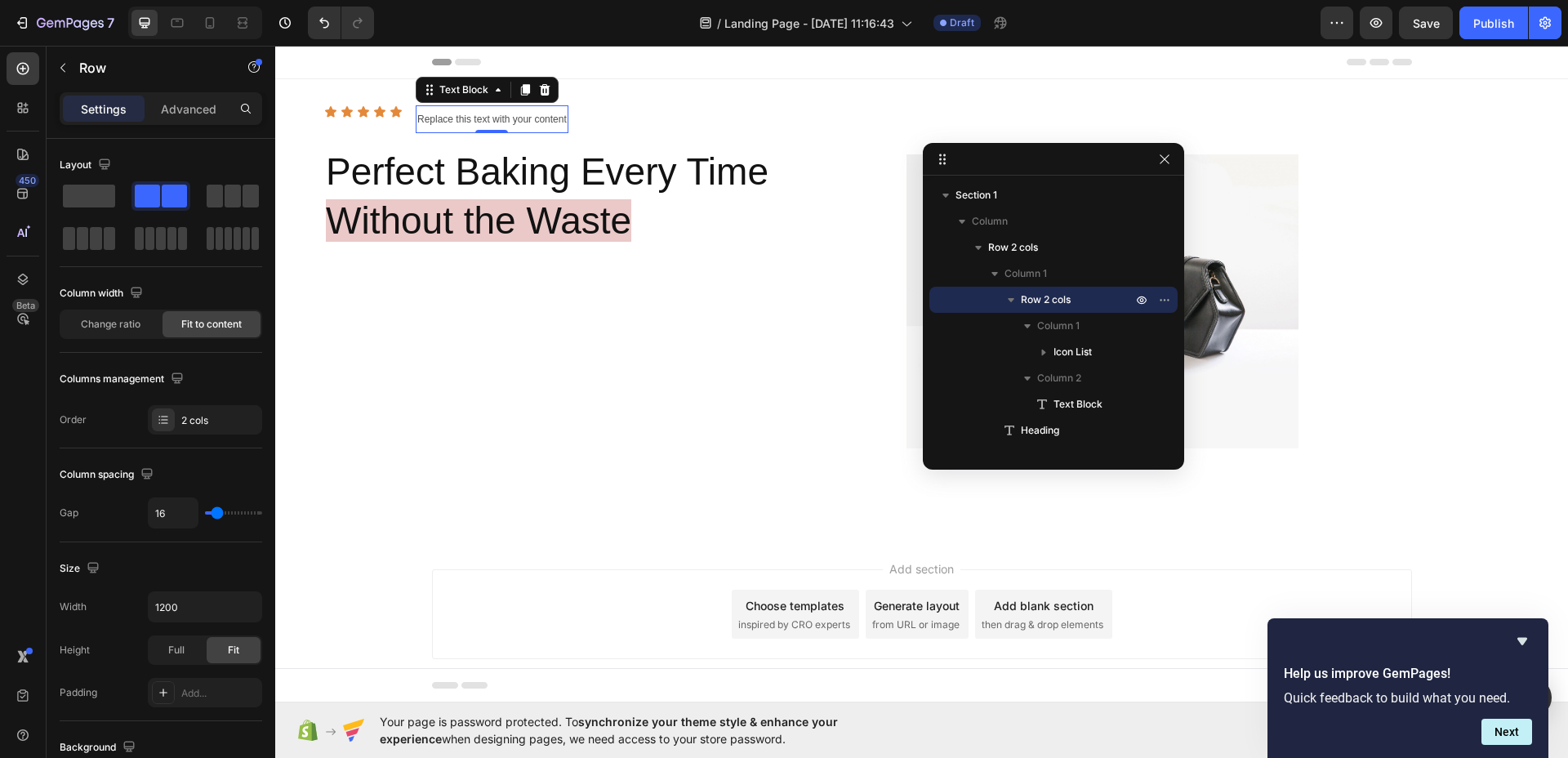
click at [456, 120] on span "Replace this text with your content" at bounding box center [492, 119] width 150 height 11
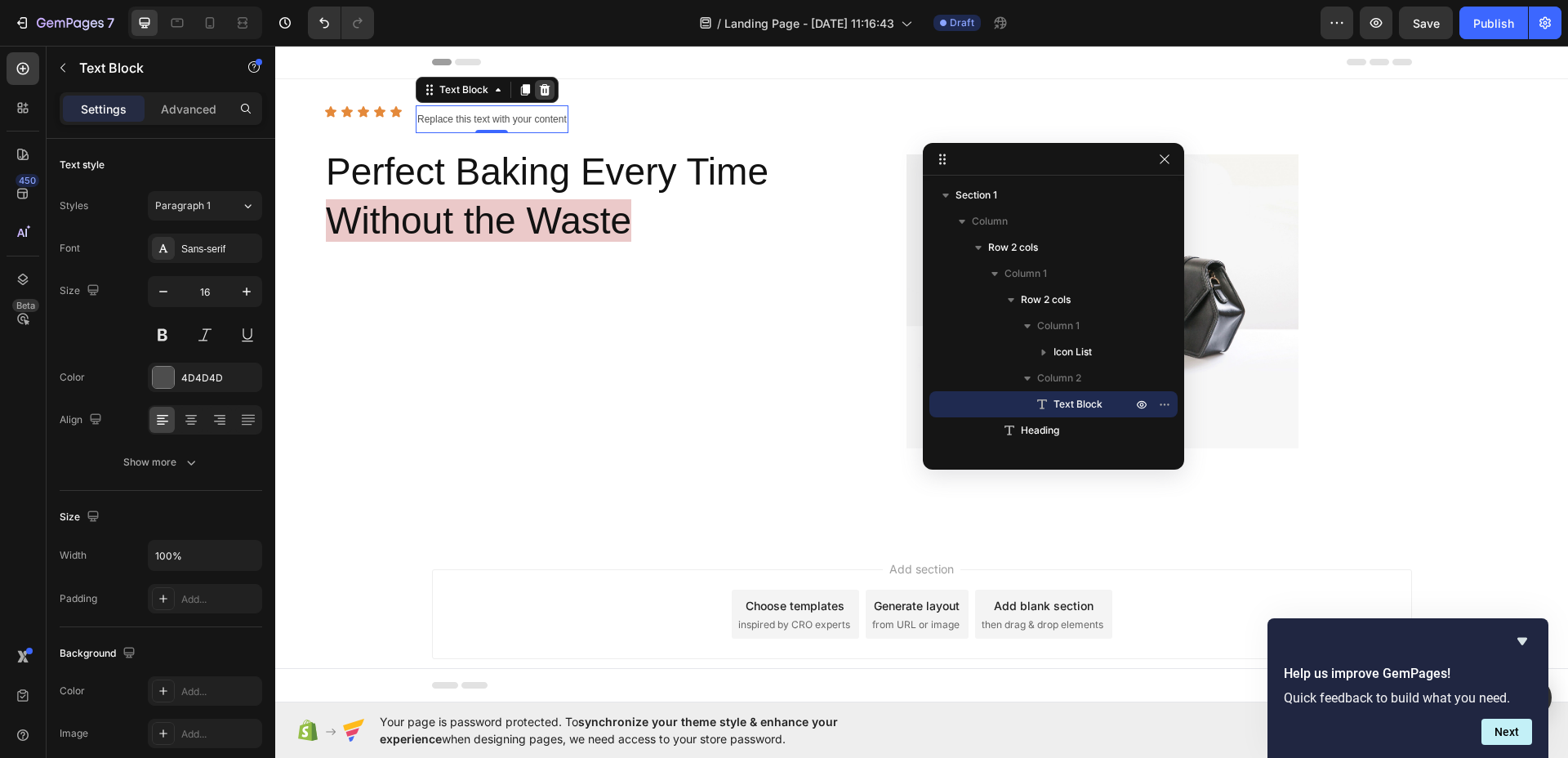
click at [550, 86] on icon at bounding box center [545, 90] width 13 height 13
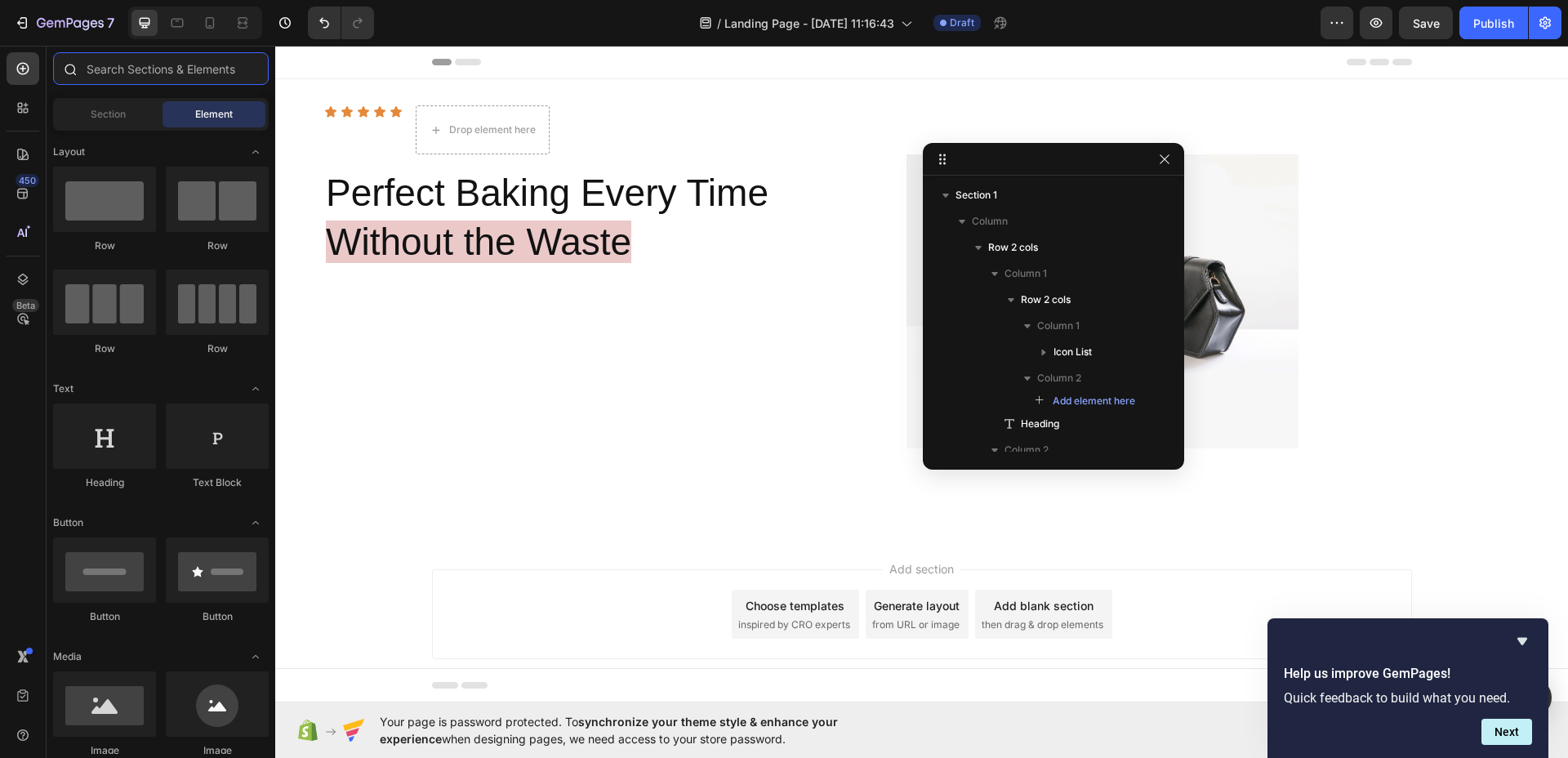
click at [140, 65] on input "text" at bounding box center [161, 68] width 216 height 33
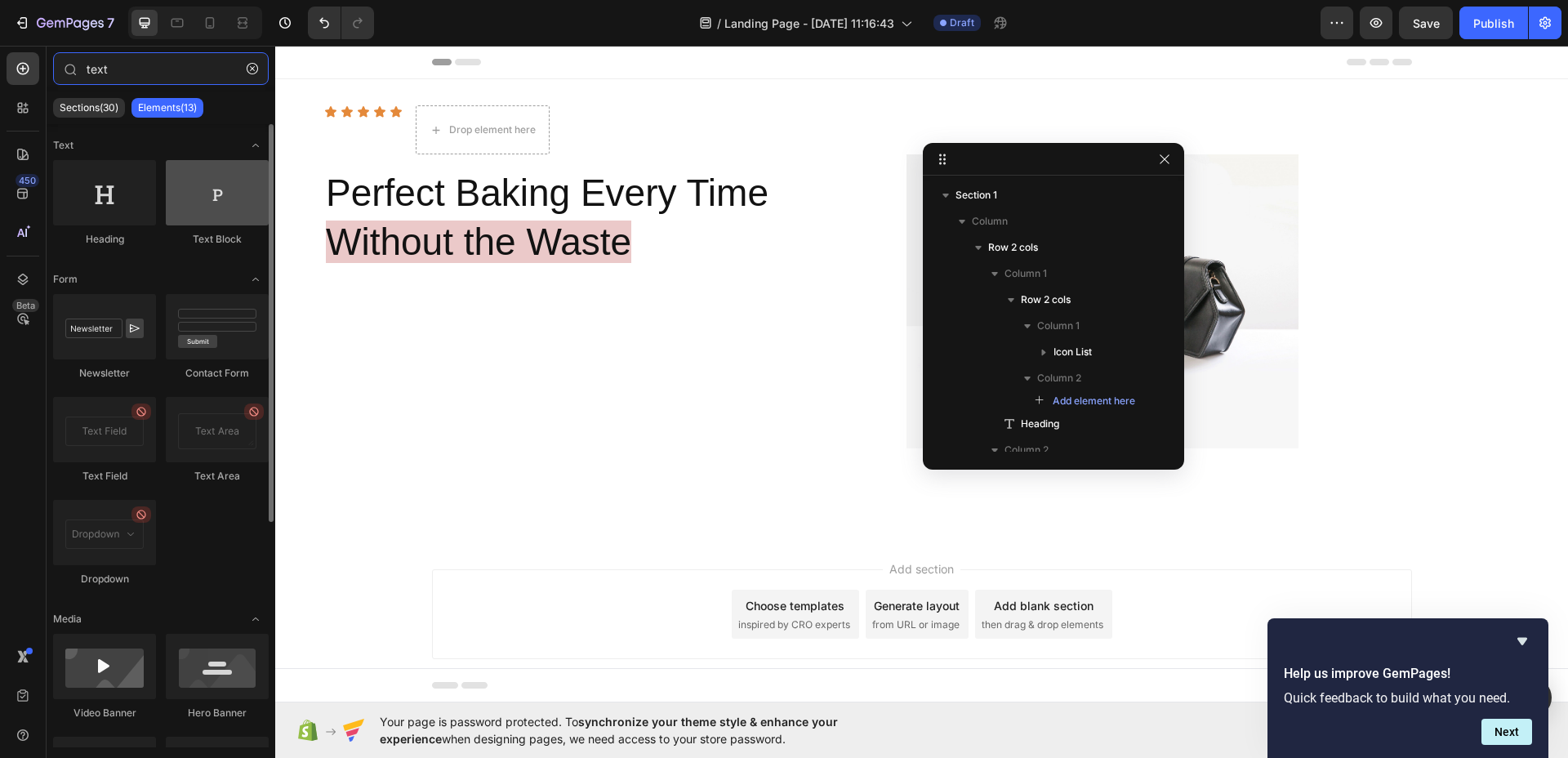
type input "text"
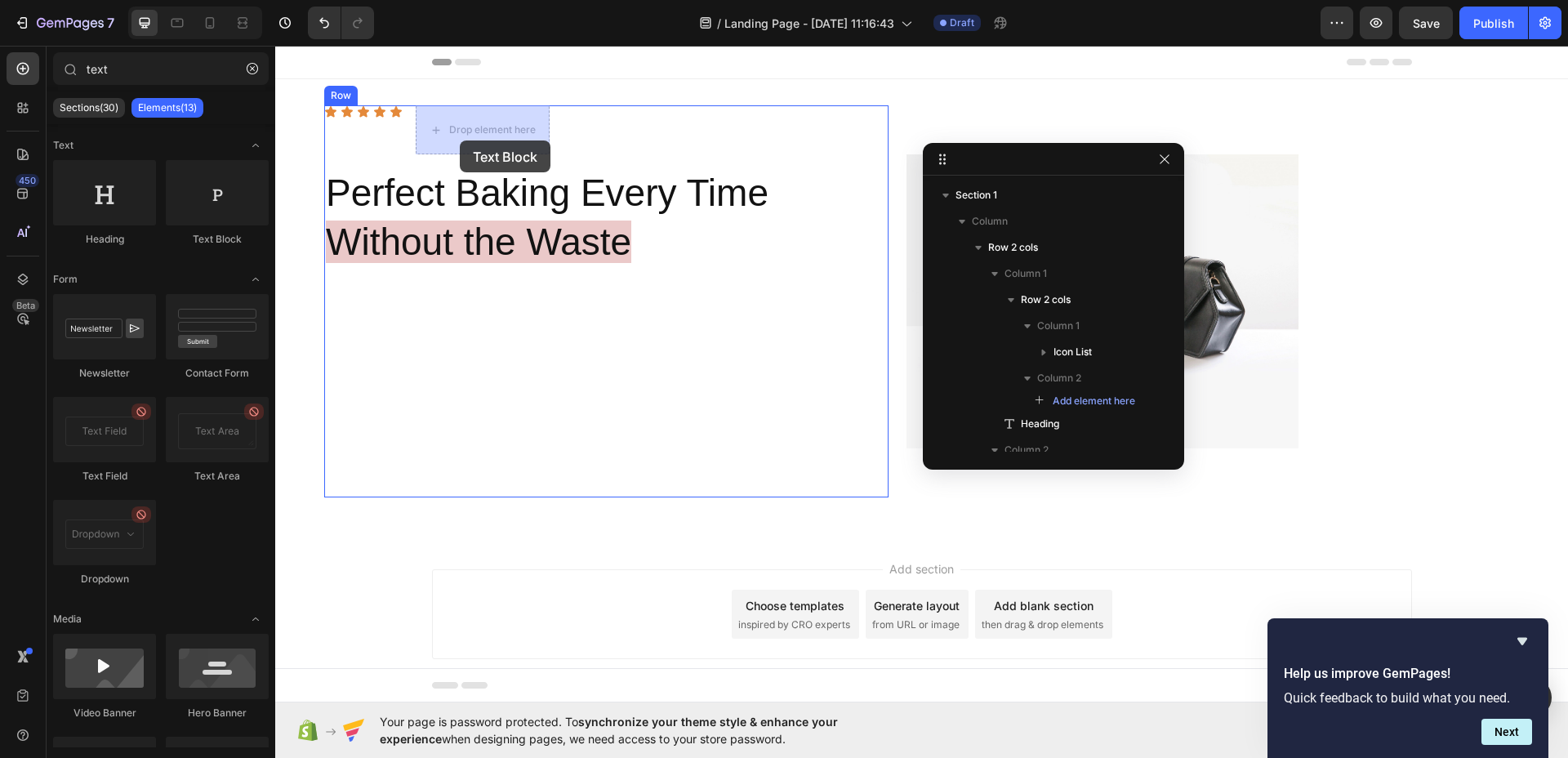
drag, startPoint x: 482, startPoint y: 257, endPoint x: 460, endPoint y: 140, distance: 119.1
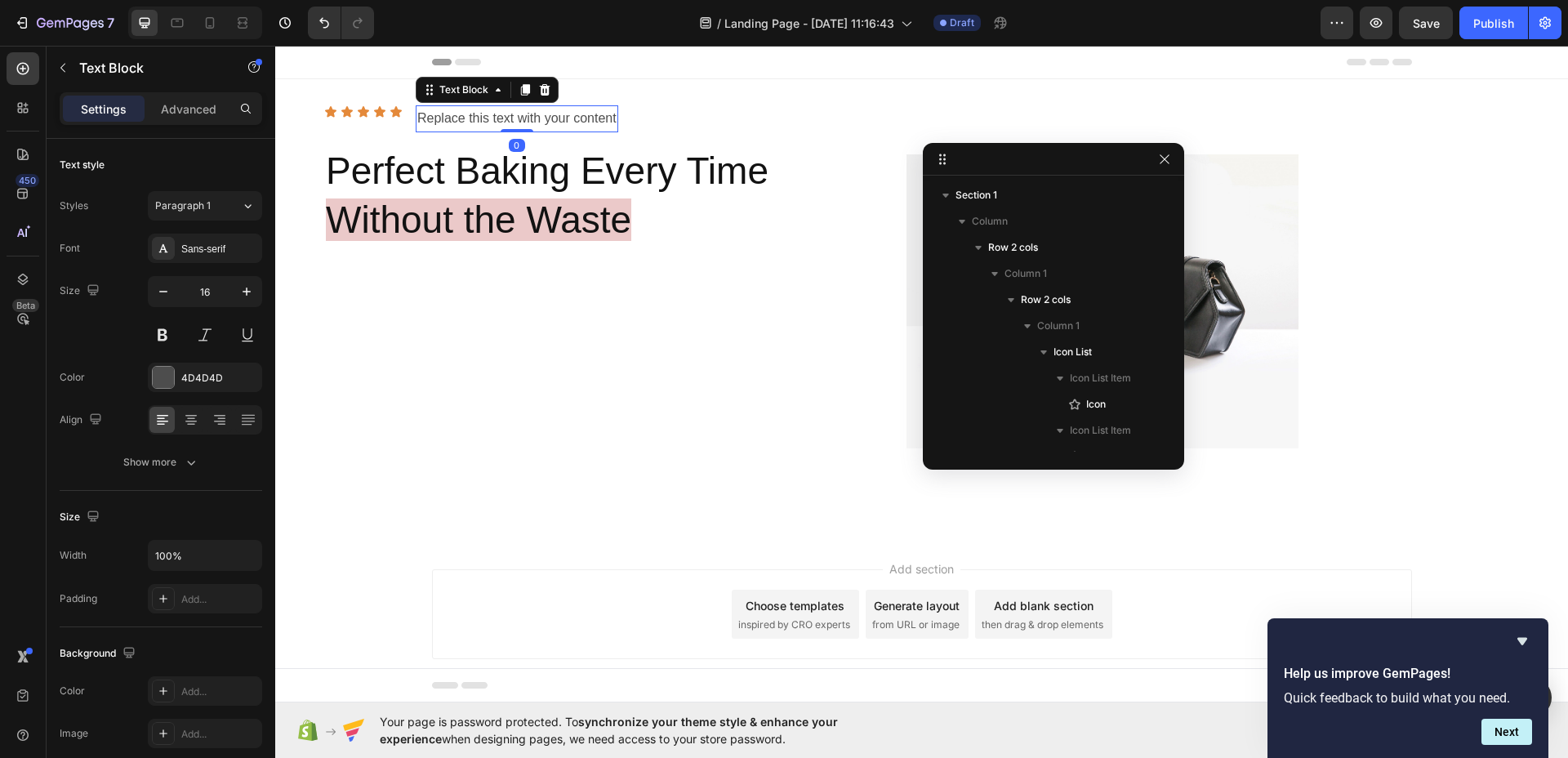
scroll to position [306, 0]
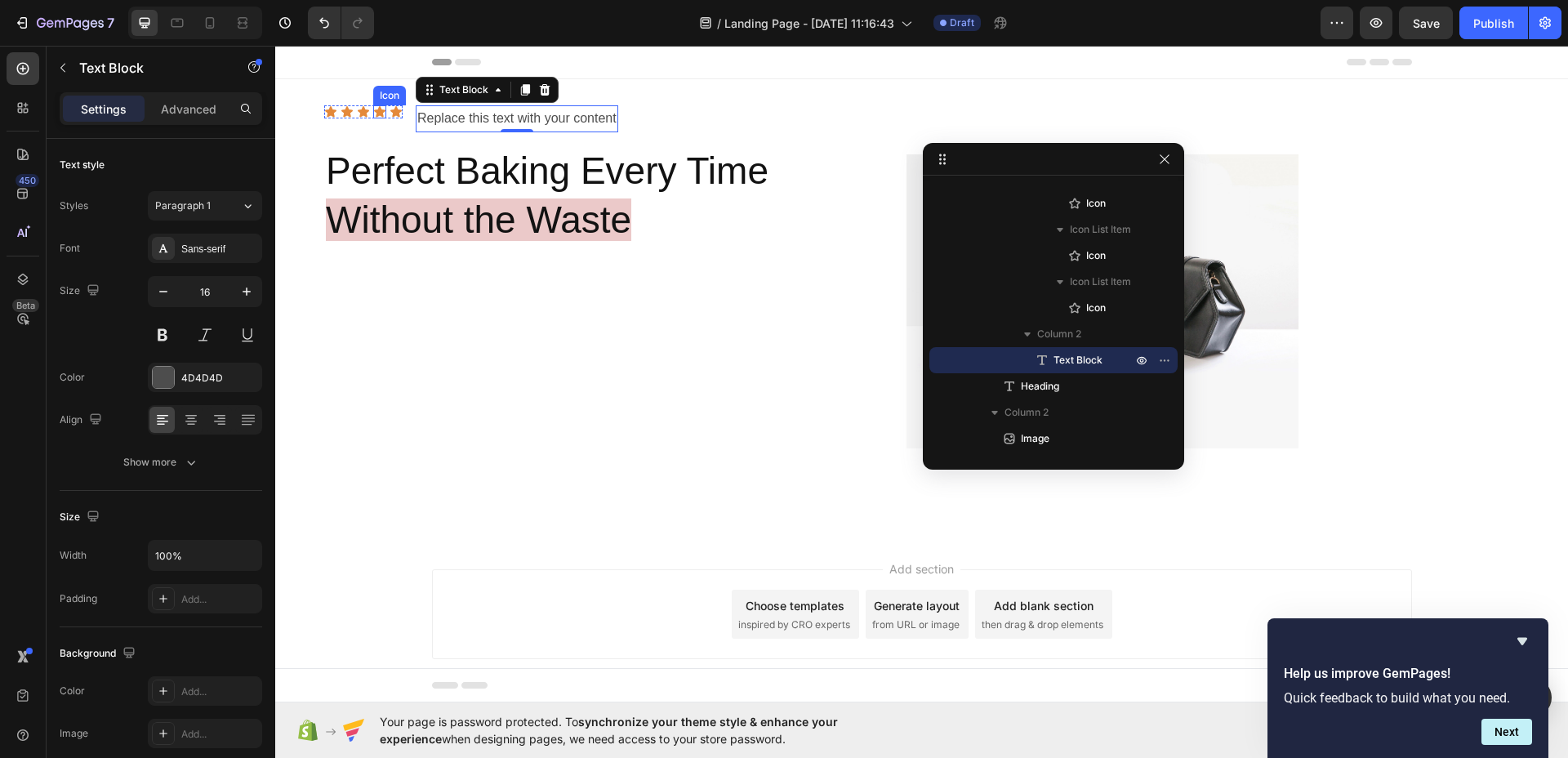
click at [376, 116] on div "Icon" at bounding box center [379, 112] width 13 height 13
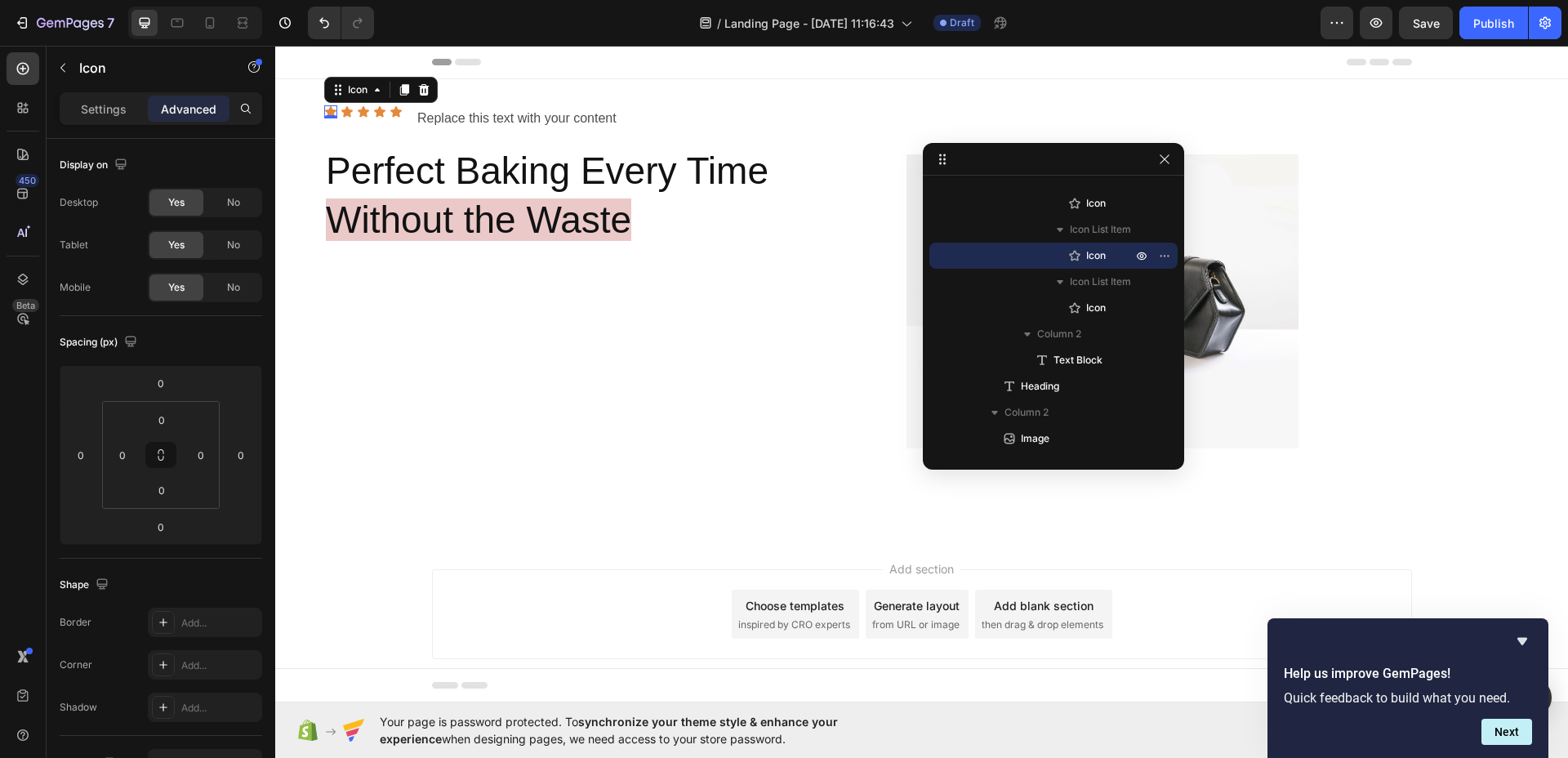
click at [332, 113] on div "Icon 0" at bounding box center [331, 112] width 13 height 13
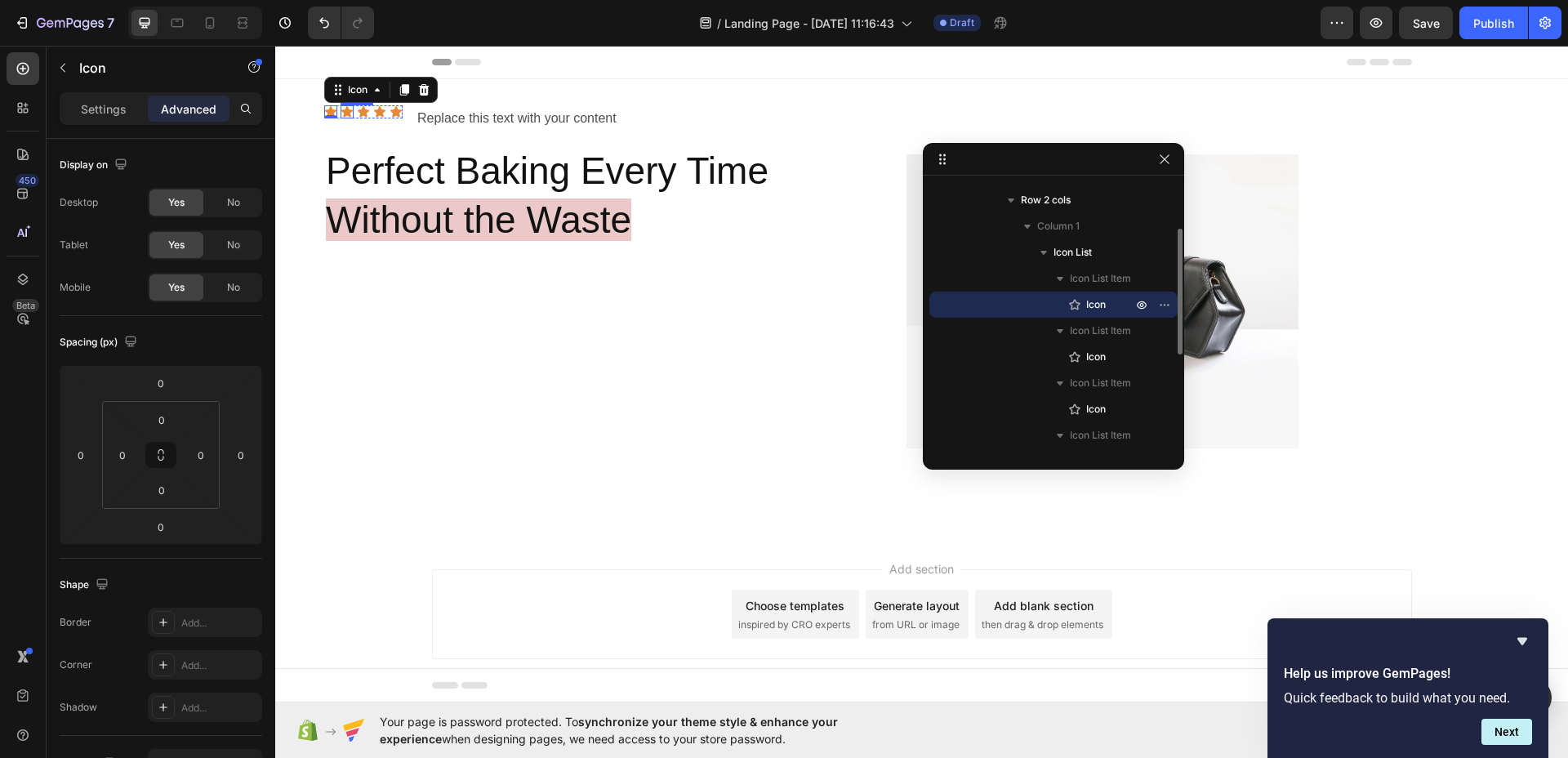
click at [347, 113] on div "Icon" at bounding box center [347, 112] width 13 height 13
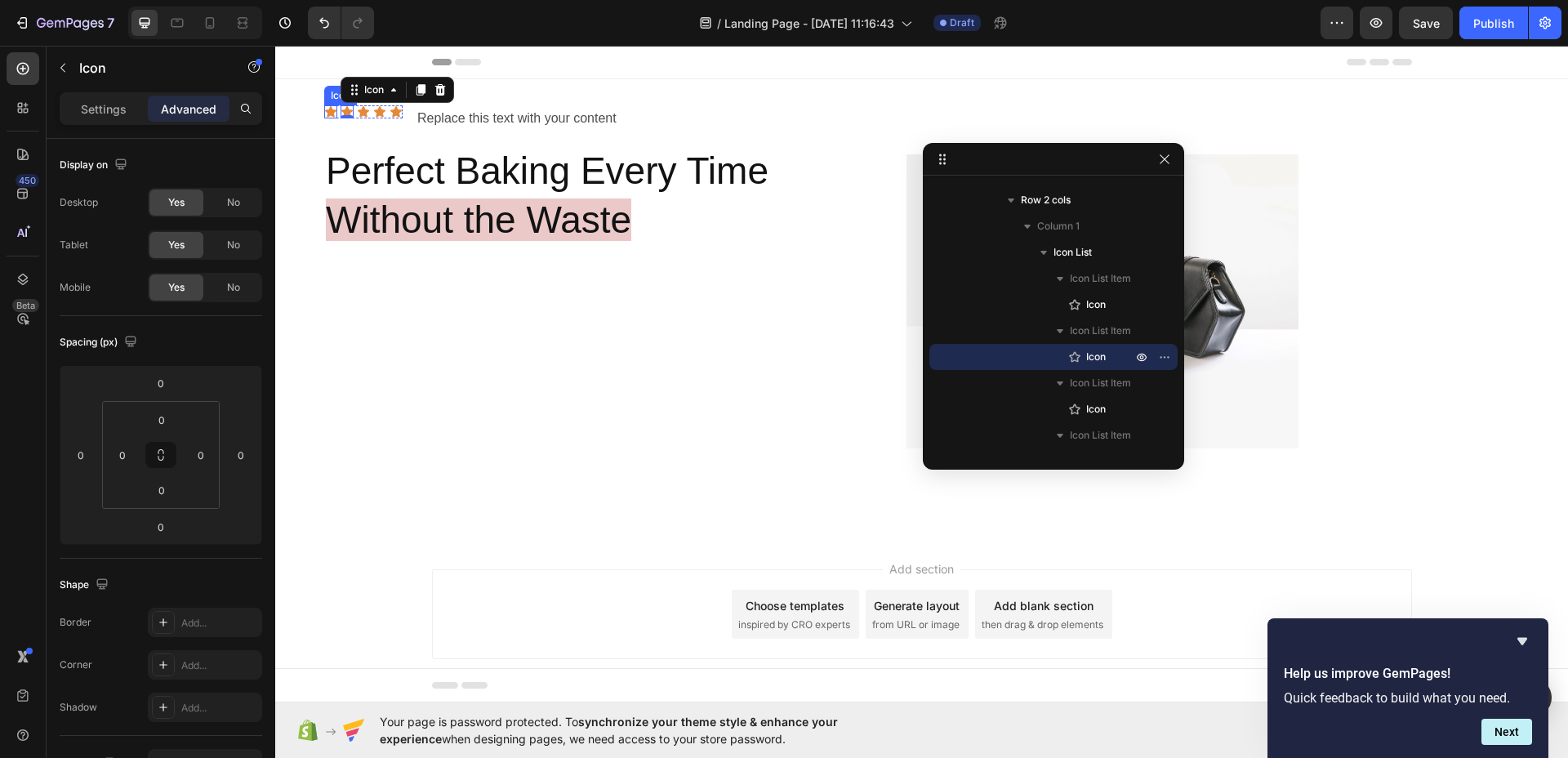
click at [326, 113] on div "Icon" at bounding box center [331, 112] width 13 height 13
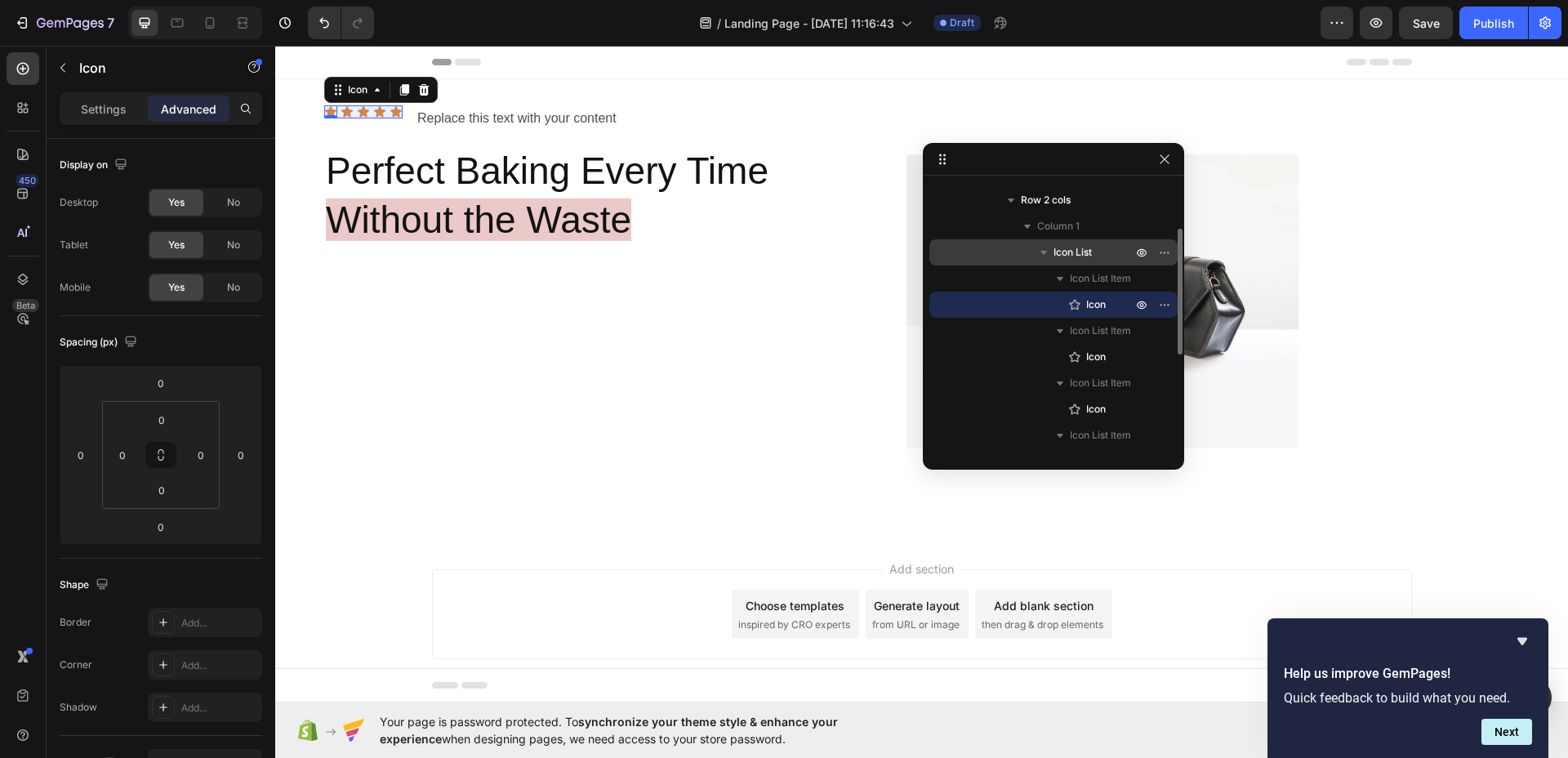
click at [1090, 258] on span "Icon List" at bounding box center [1072, 251] width 38 height 16
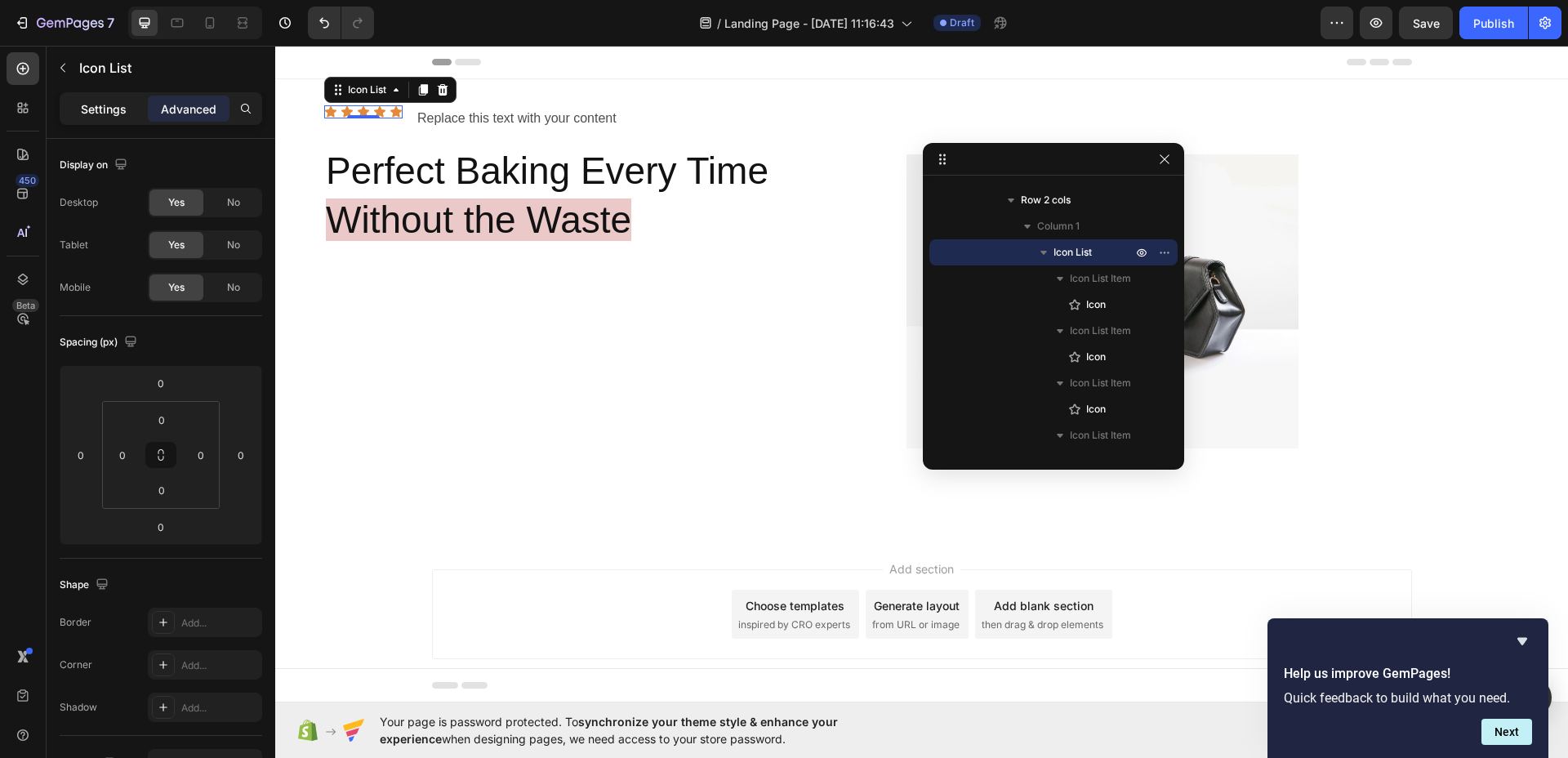
click at [110, 104] on p "Settings" at bounding box center [104, 108] width 46 height 17
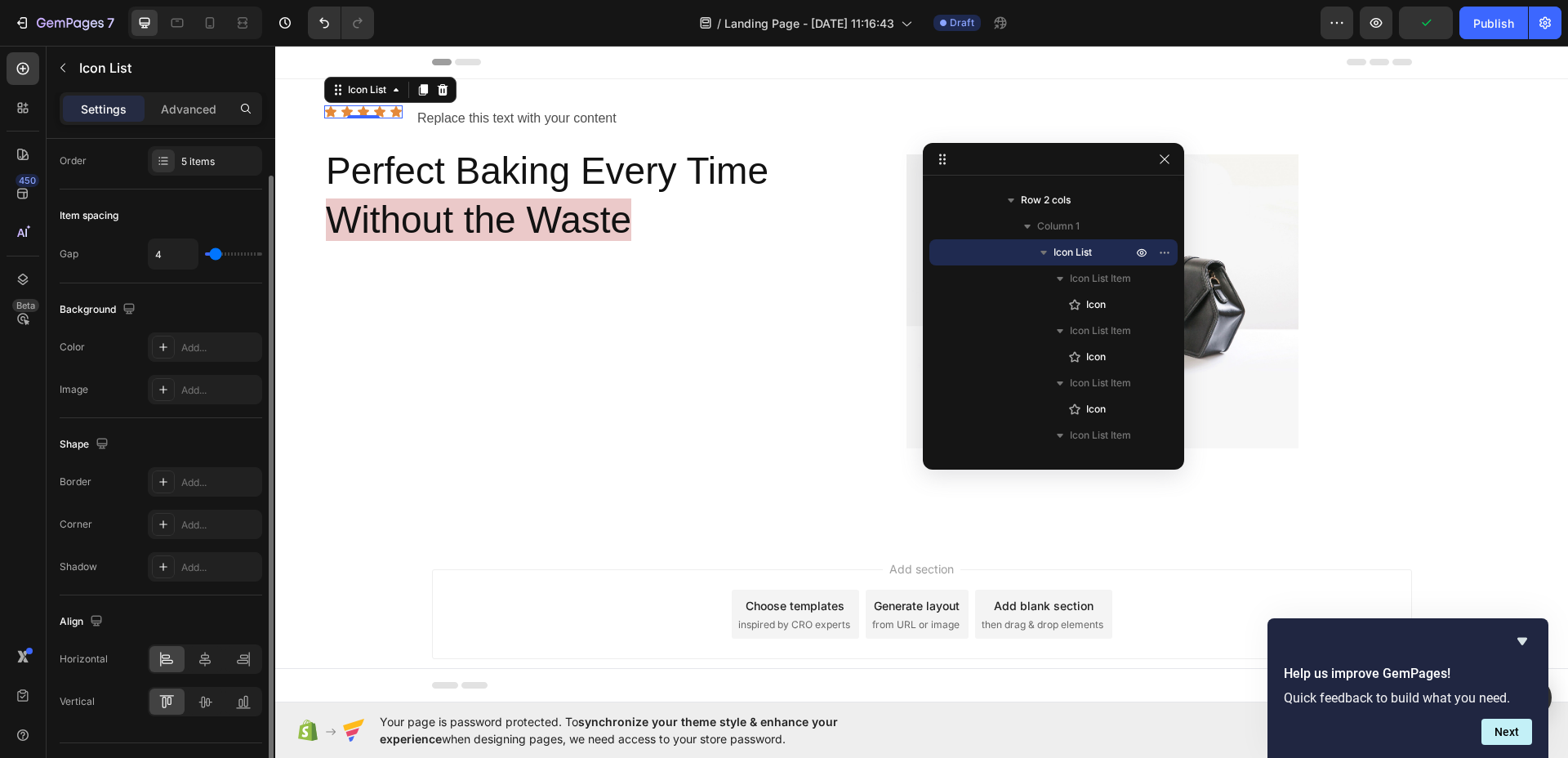
scroll to position [0, 0]
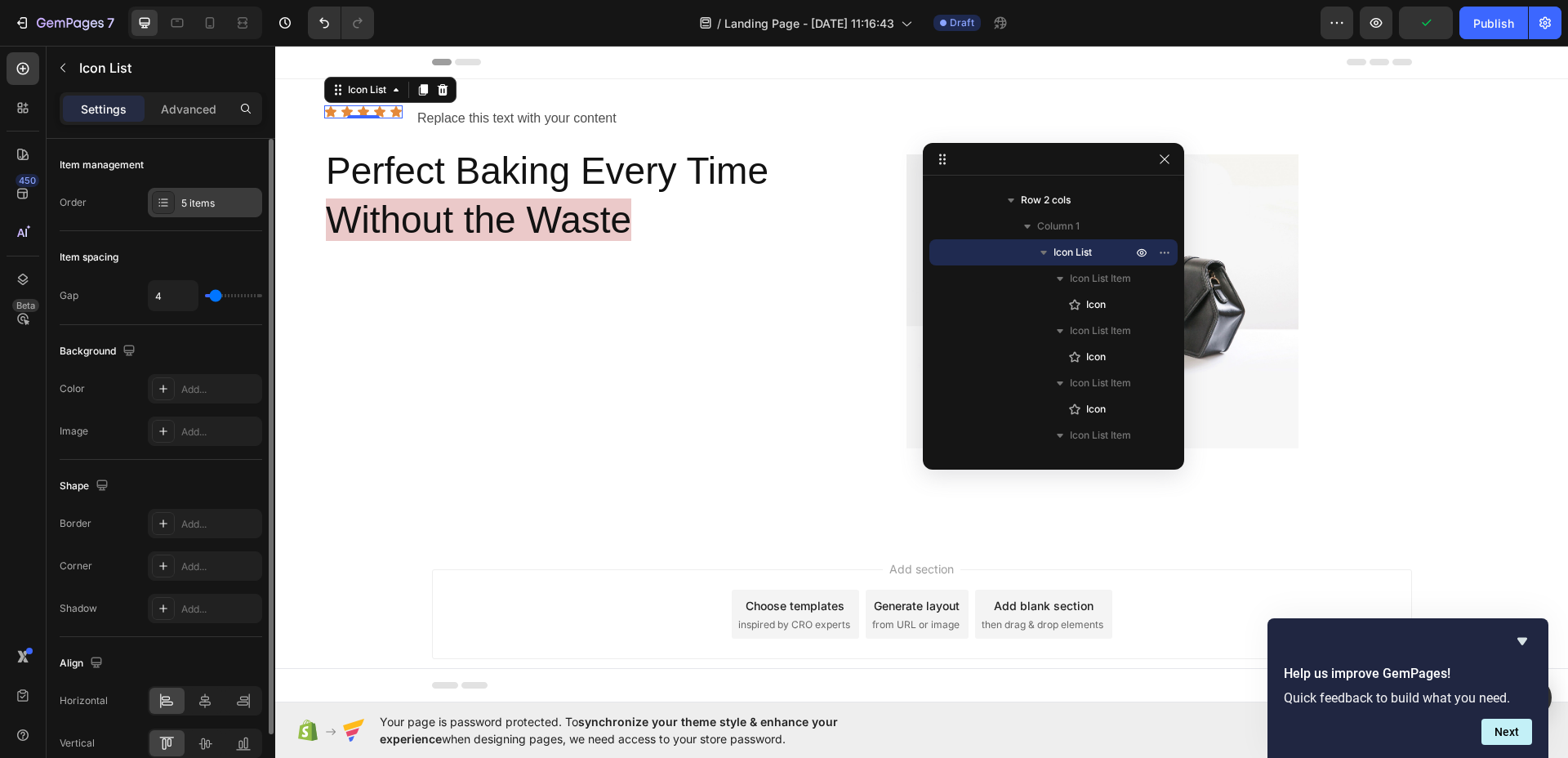
click at [185, 211] on div "5 items" at bounding box center [205, 202] width 114 height 29
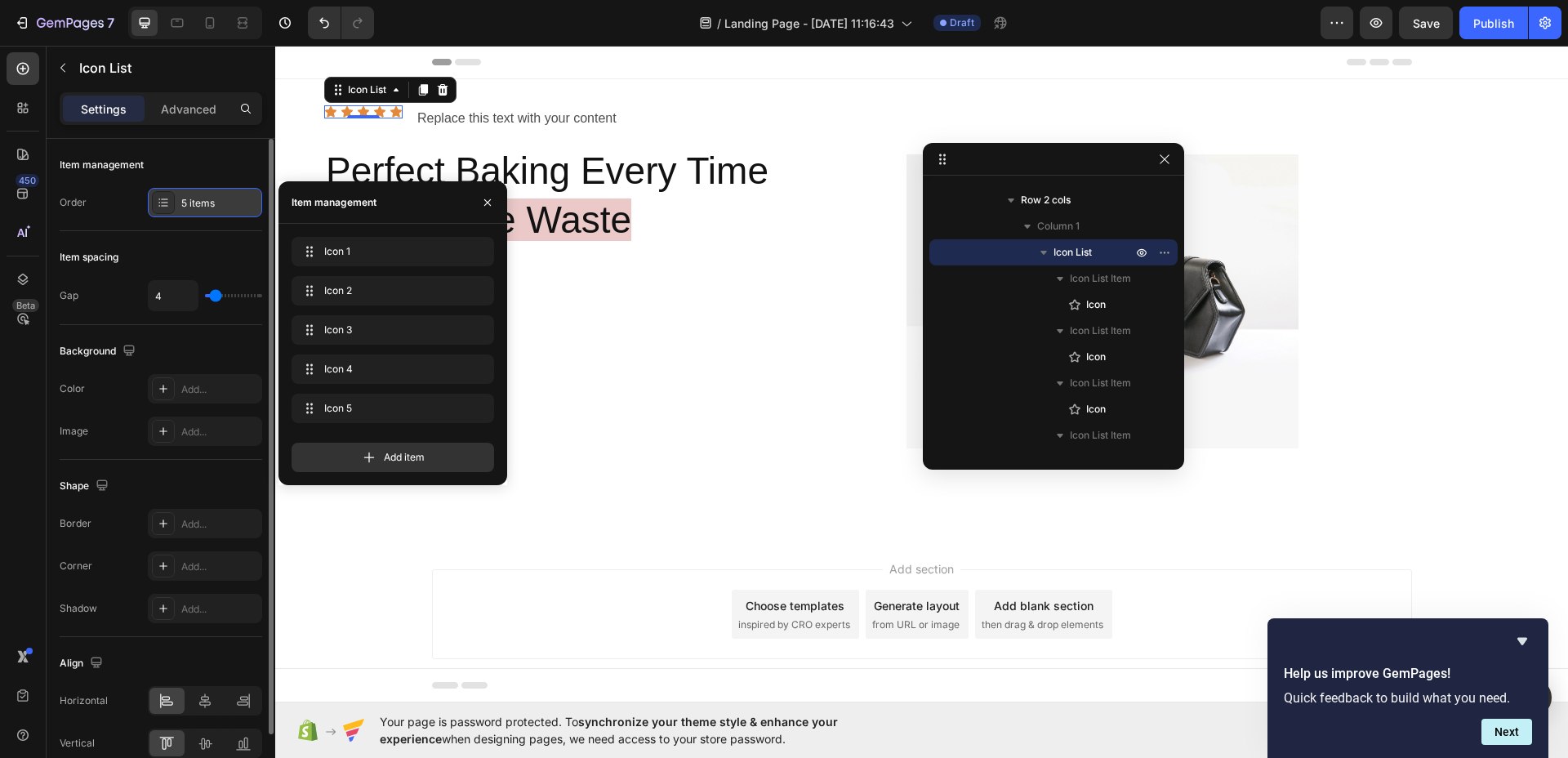
click at [185, 211] on div "5 items" at bounding box center [205, 202] width 114 height 29
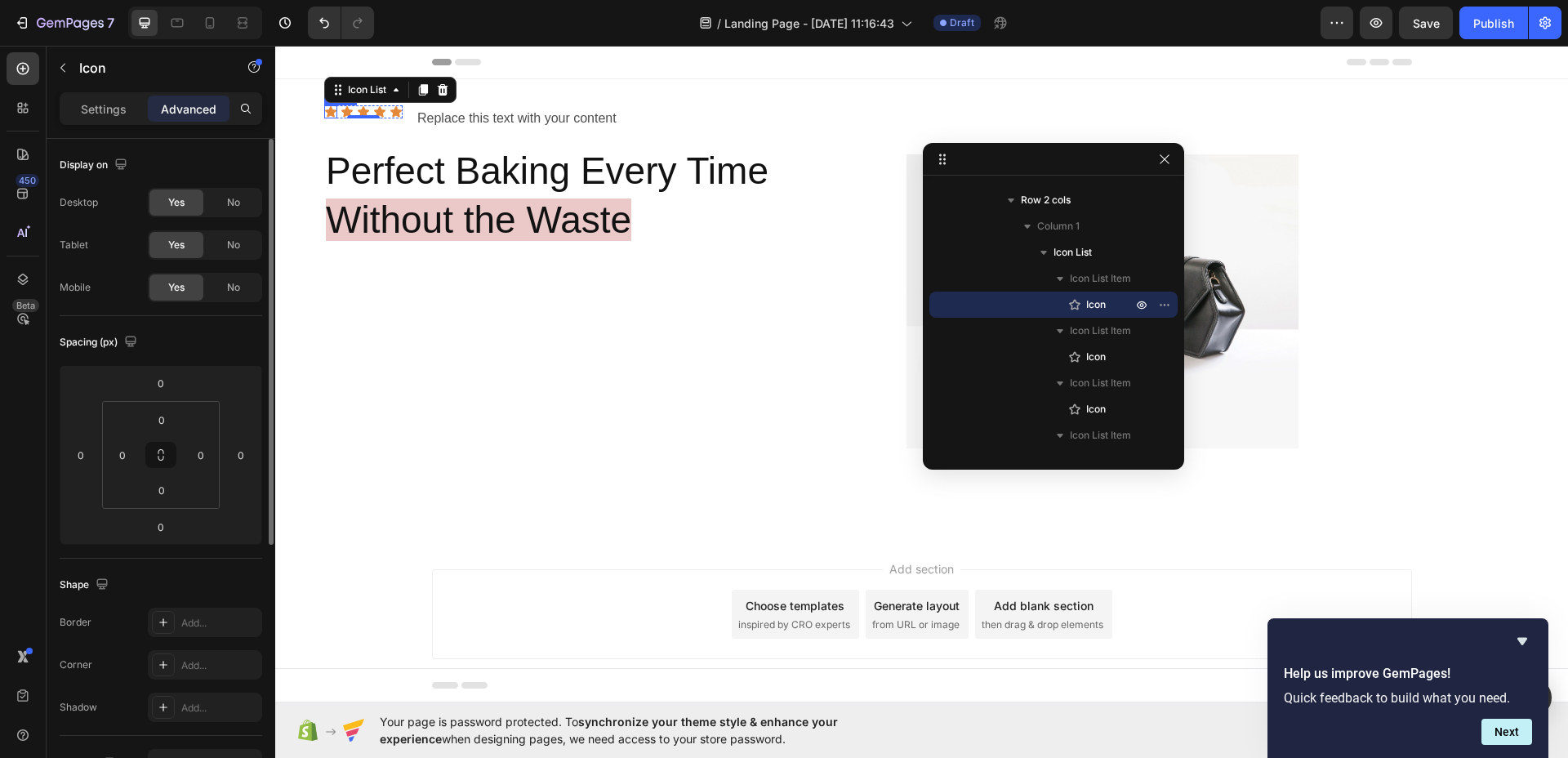
click at [334, 108] on icon at bounding box center [331, 112] width 13 height 13
click at [120, 111] on p "Settings" at bounding box center [104, 108] width 46 height 17
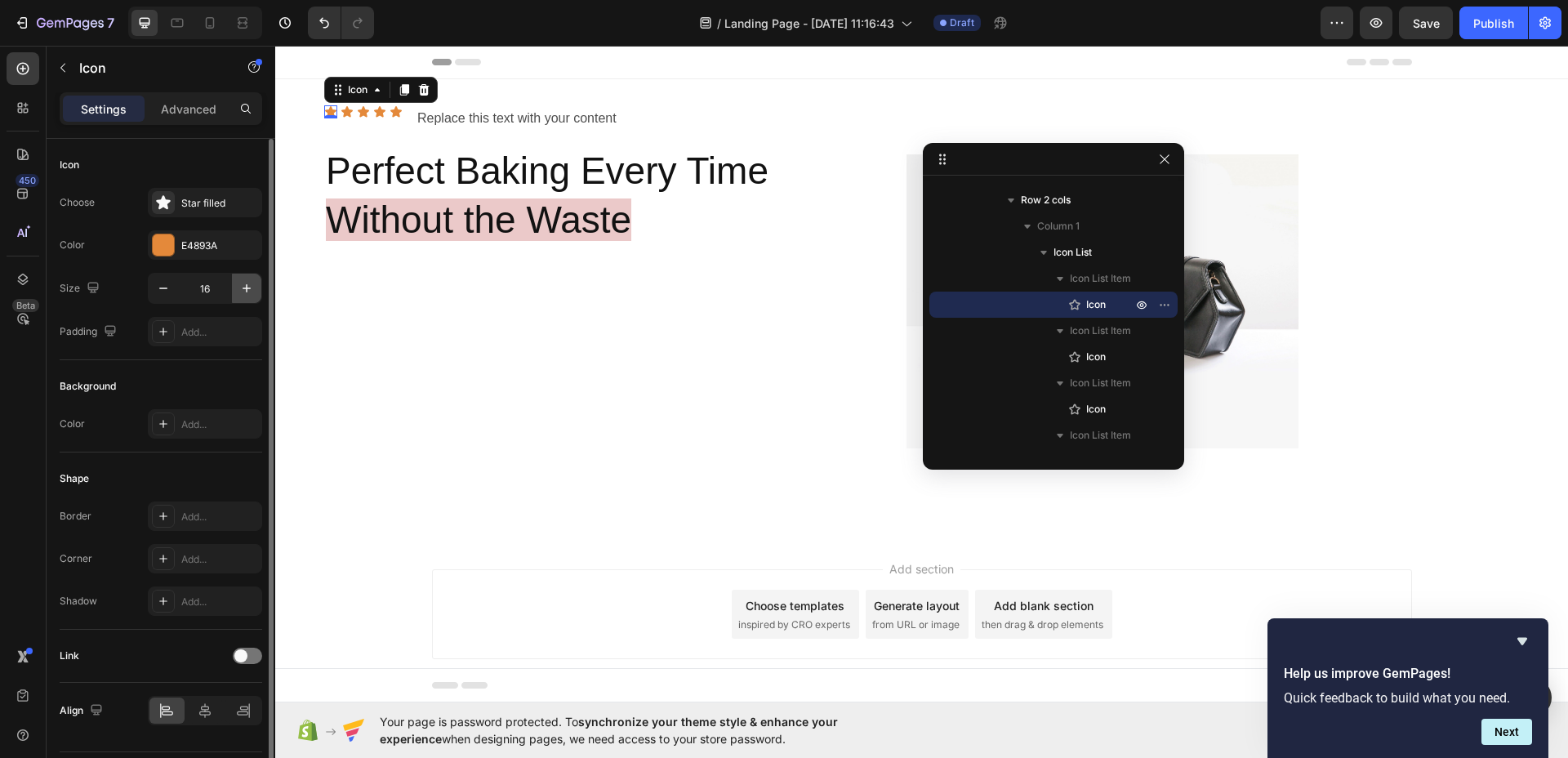
click at [245, 290] on icon "button" at bounding box center [246, 288] width 16 height 16
type input "20"
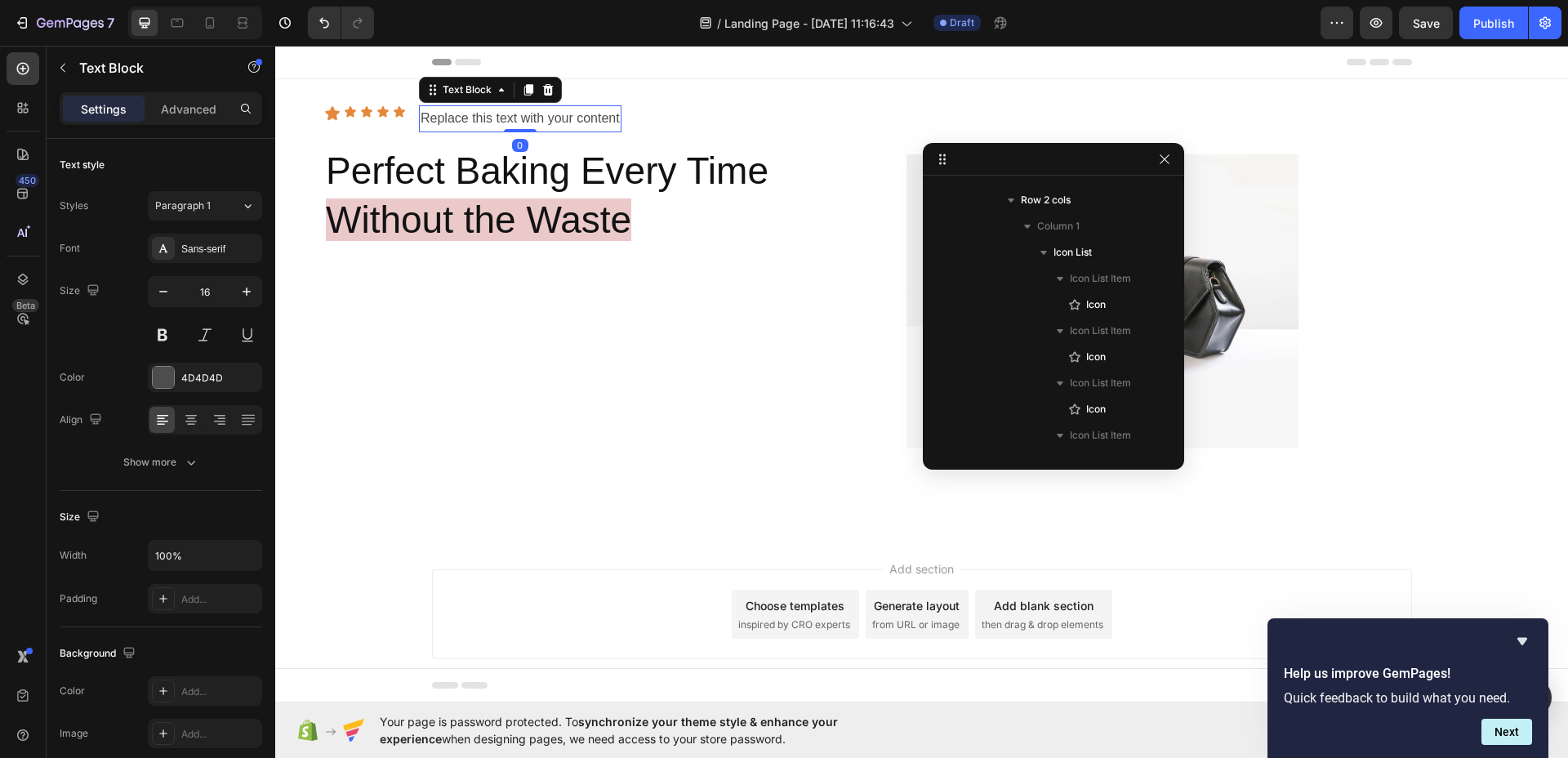
click at [482, 110] on div "Replace this text with your content" at bounding box center [520, 119] width 203 height 27
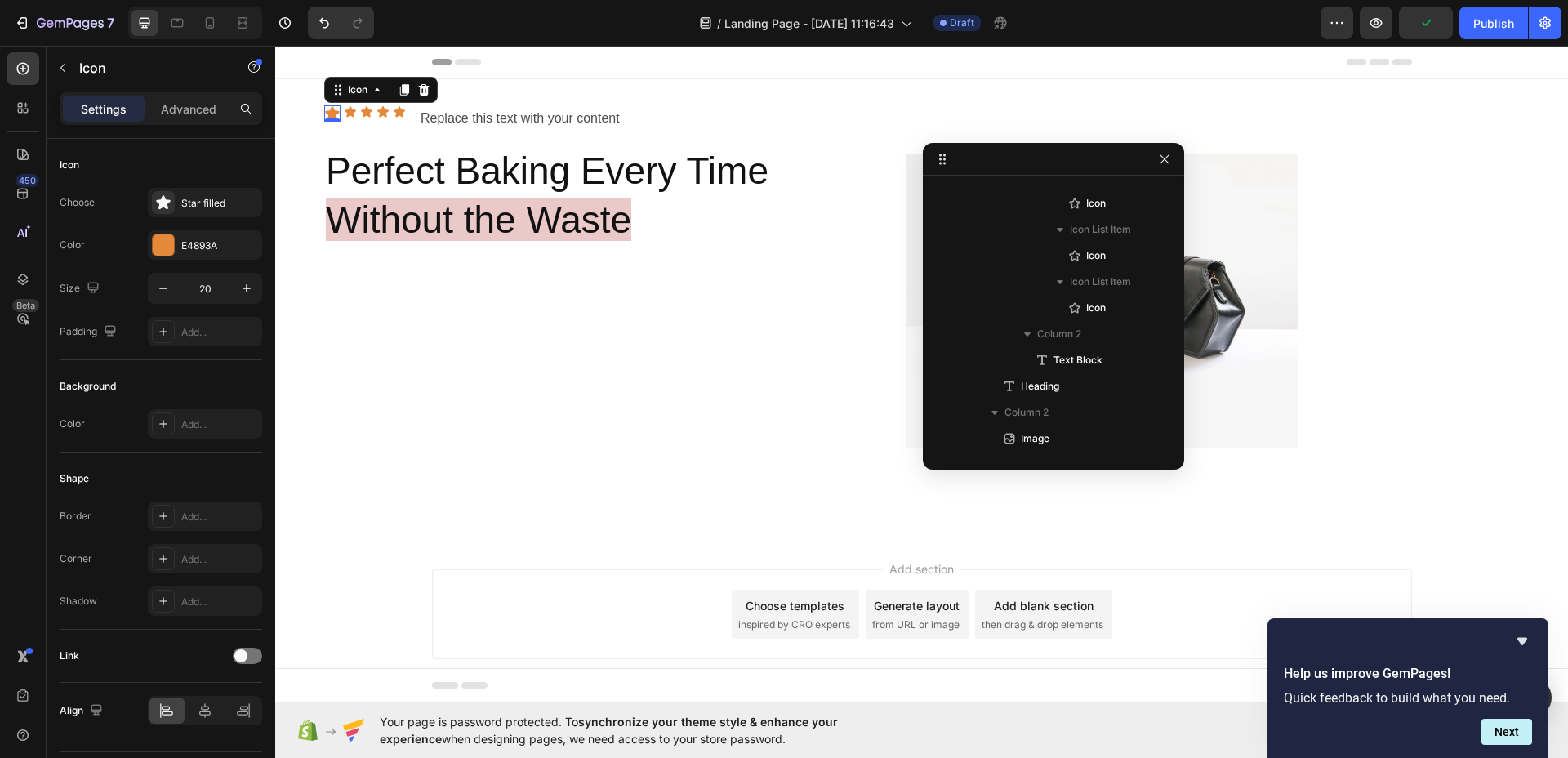
scroll to position [100, 0]
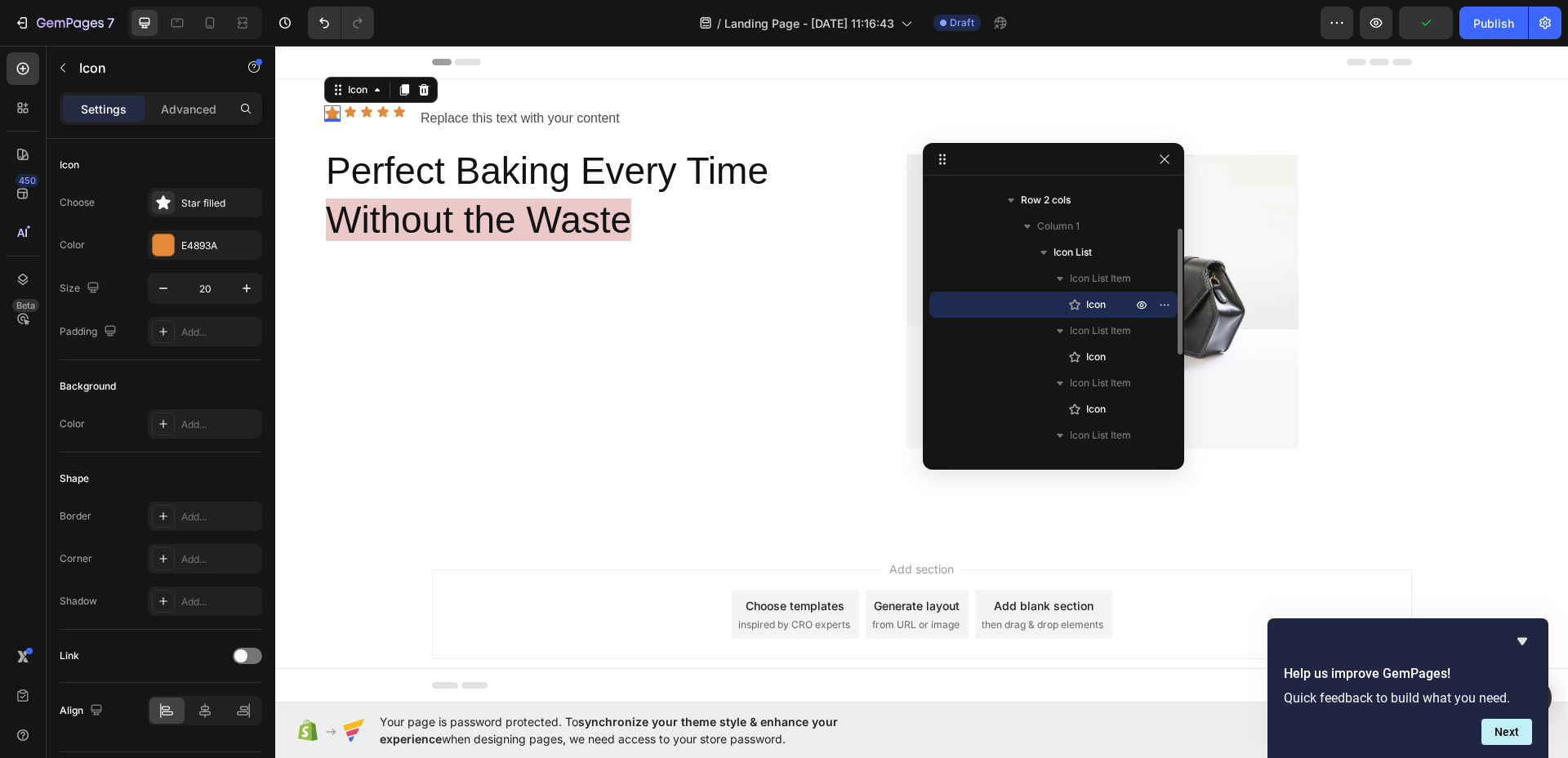
click at [334, 116] on div "Icon 0" at bounding box center [332, 113] width 16 height 16
click at [168, 288] on icon "button" at bounding box center [163, 288] width 16 height 16
type input "17"
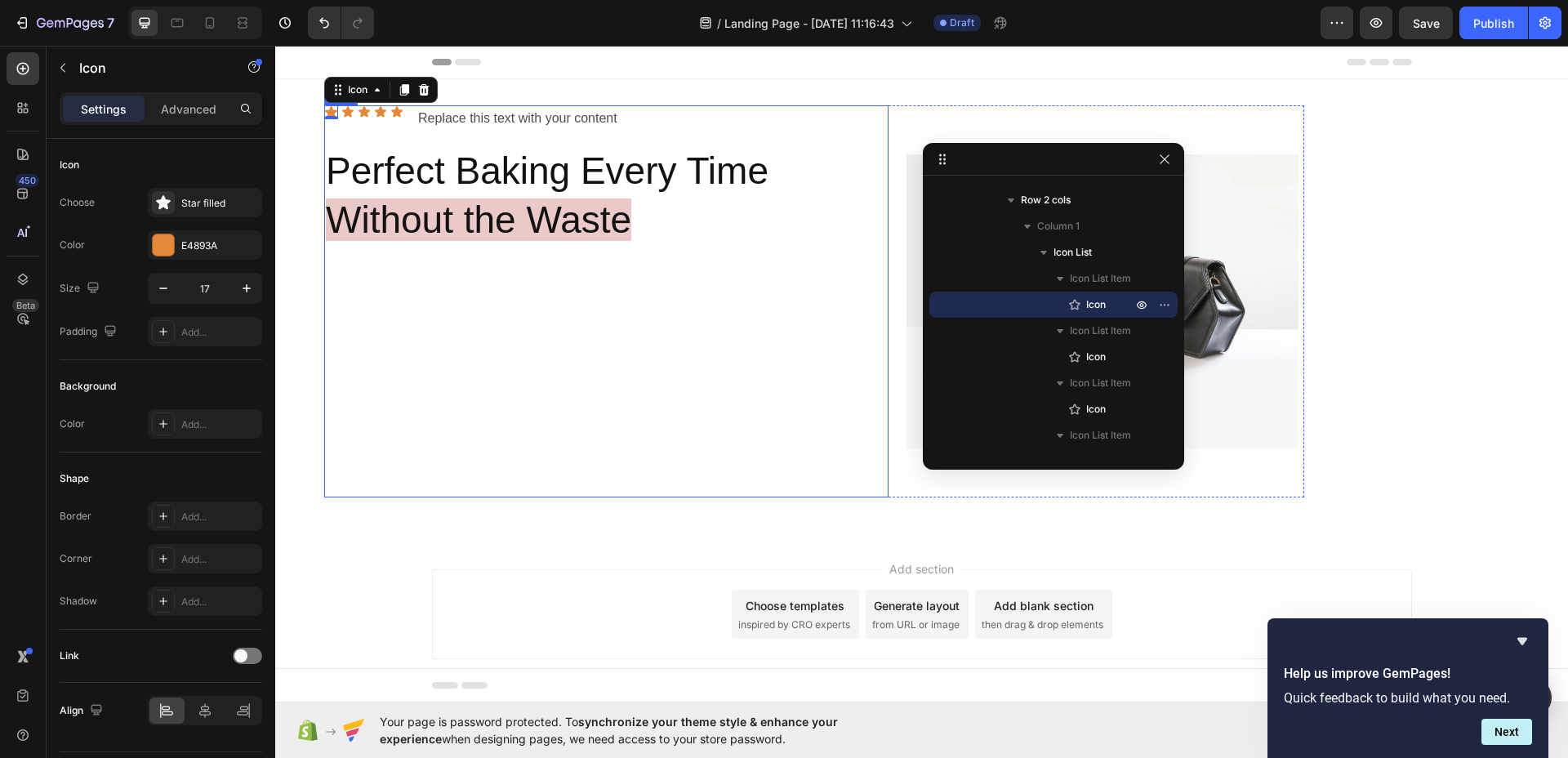
click at [639, 109] on div "Icon 0 Icon Icon Icon Icon Icon List Replace this text with your content Text B…" at bounding box center [606, 119] width 564 height 27
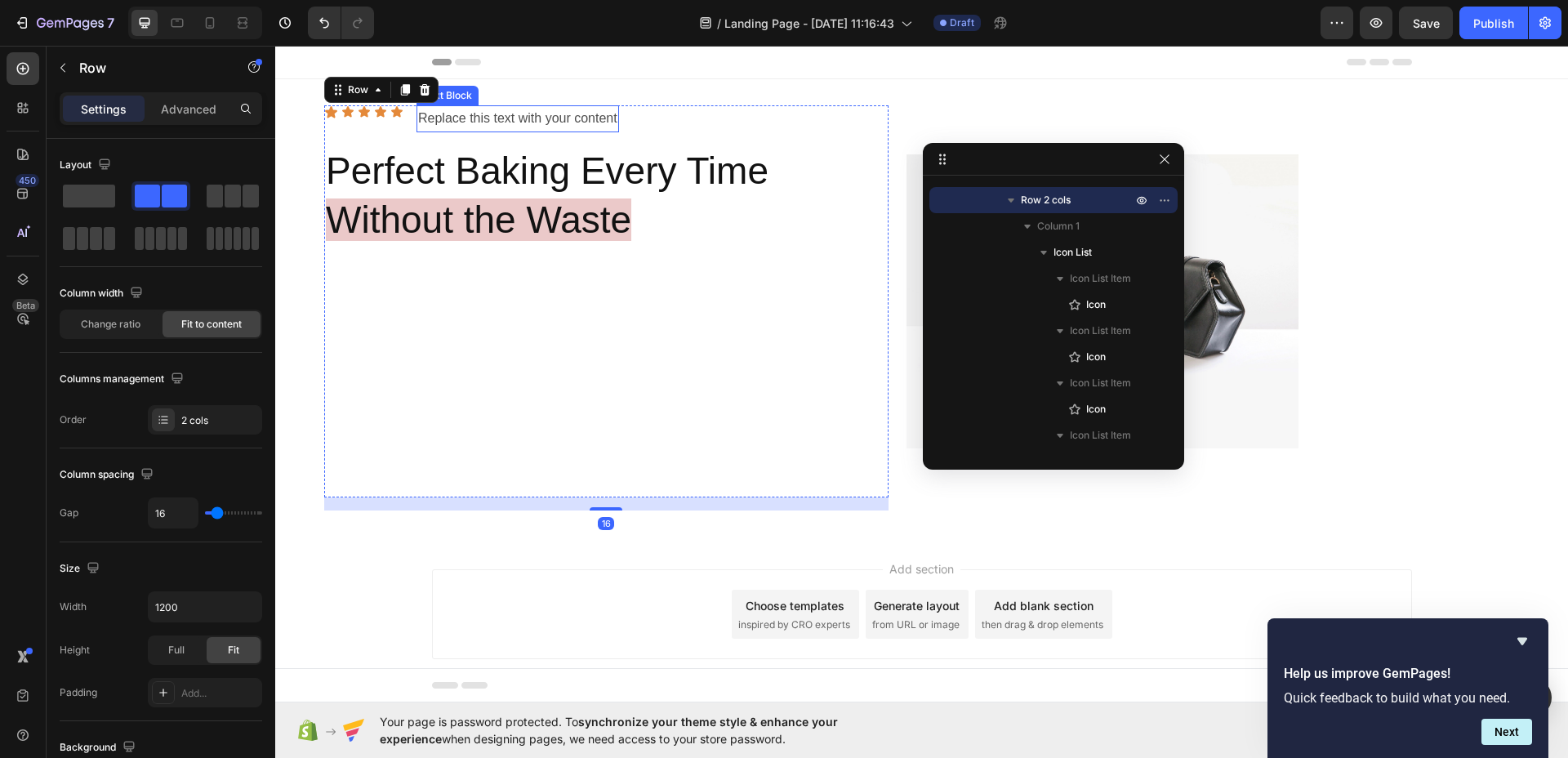
click at [577, 117] on div "Replace this text with your content" at bounding box center [518, 119] width 203 height 27
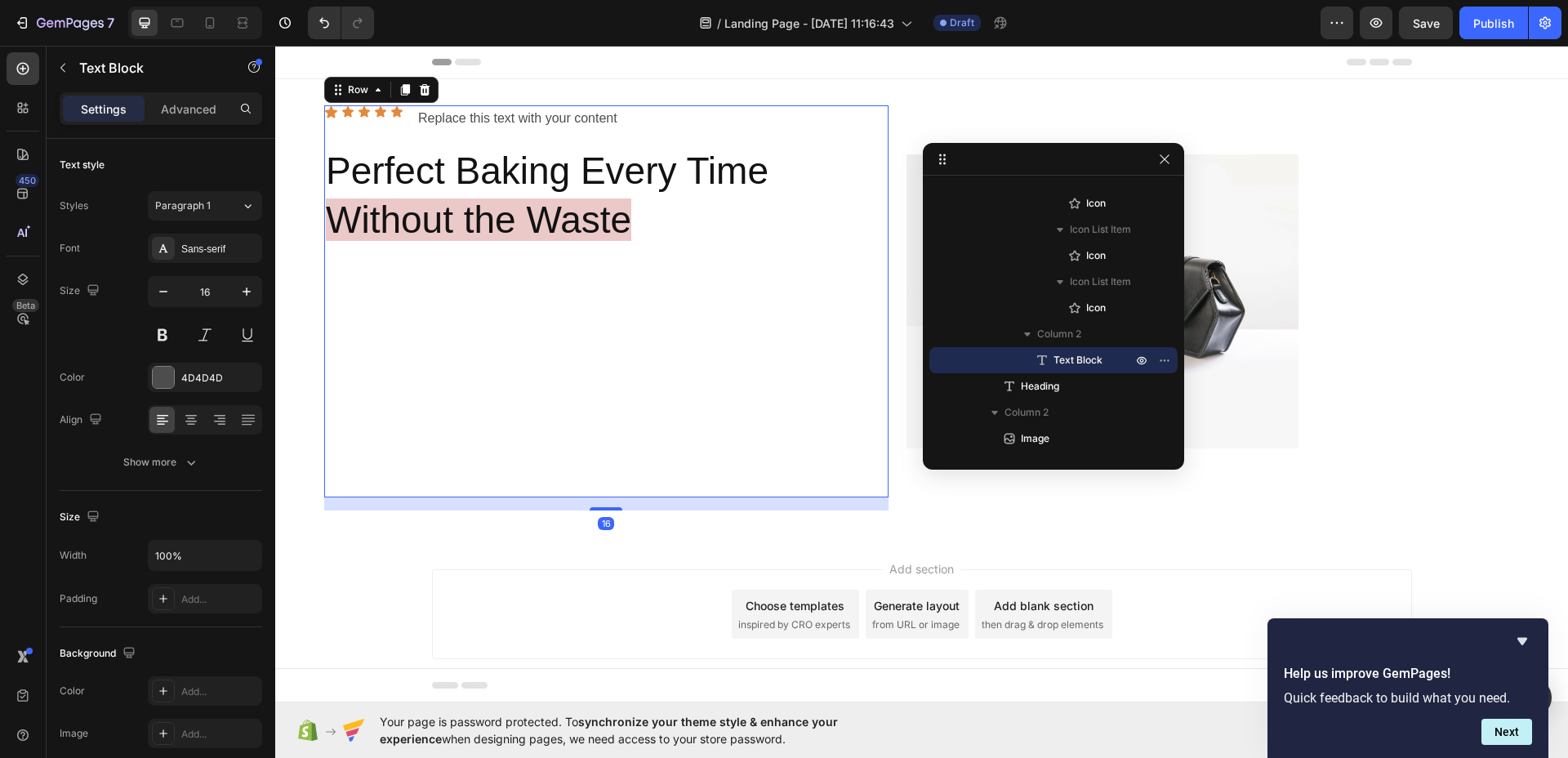
click at [369, 122] on div "Icon Icon Icon Icon Icon Icon List" at bounding box center [363, 119] width 79 height 27
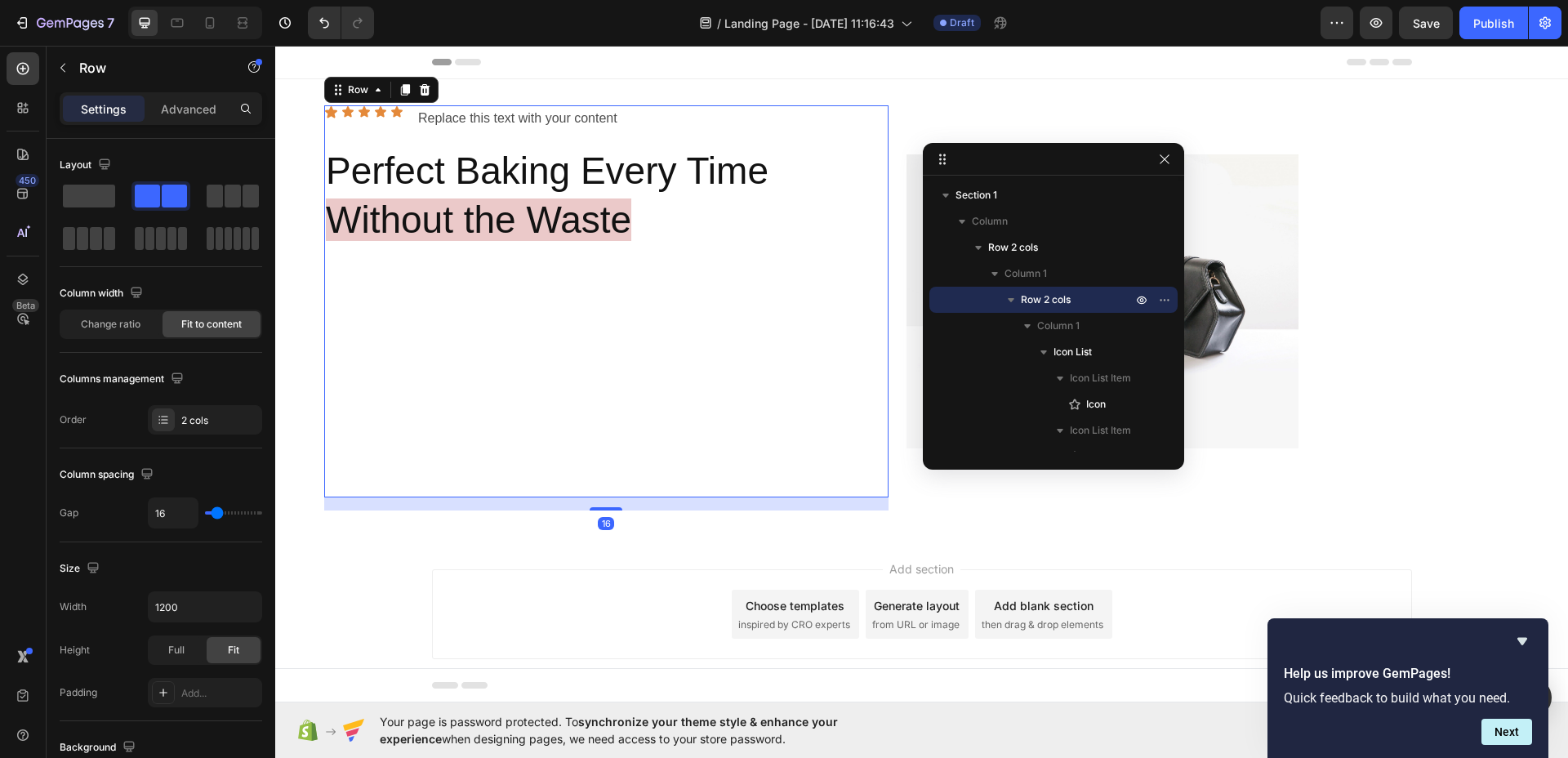
click at [302, 191] on section "Icon Icon Icon Icon Icon Icon List Replace this text with your content Text Blo…" at bounding box center [920, 307] width 1292 height 457
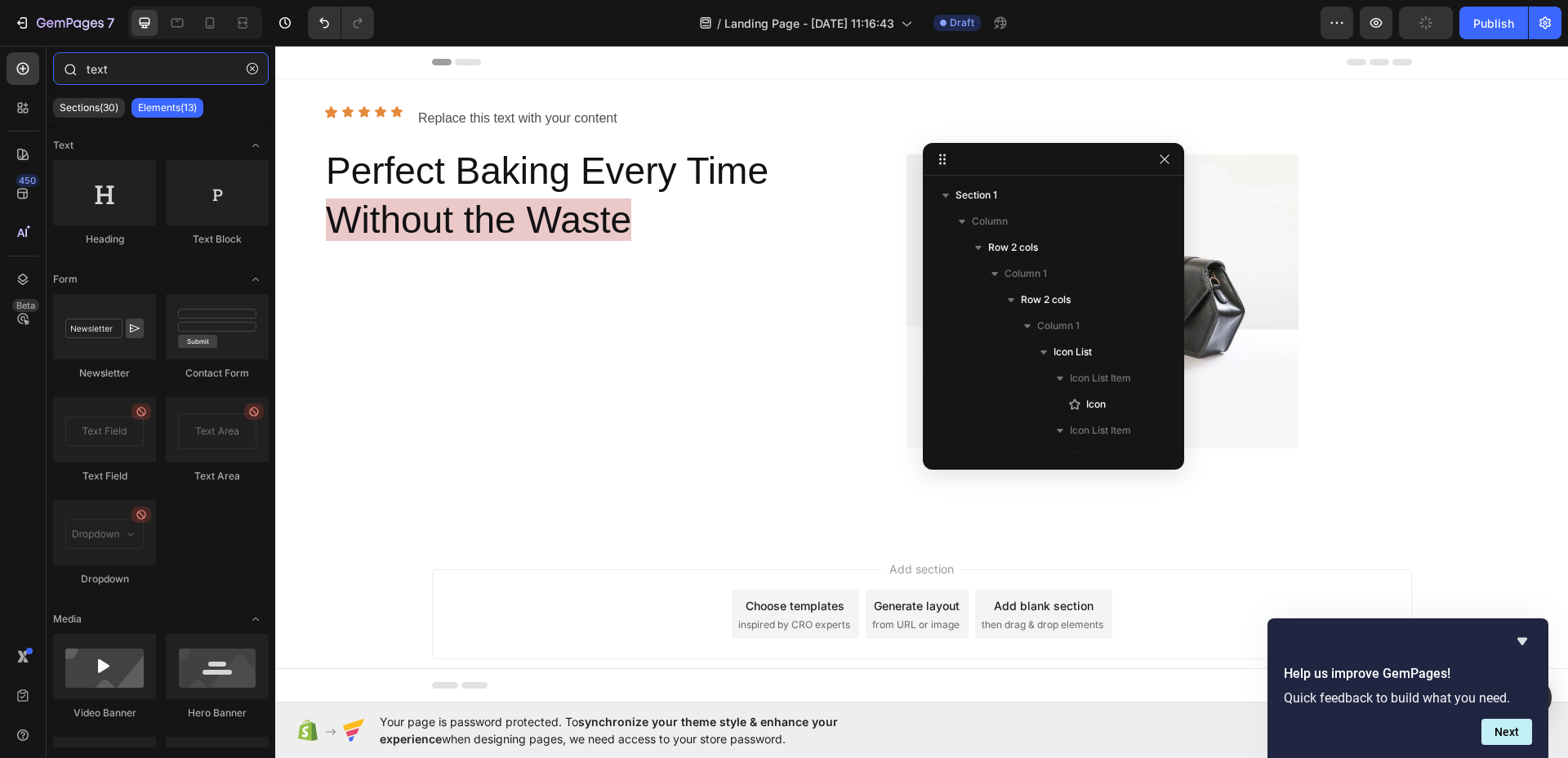
click at [146, 75] on input "text" at bounding box center [161, 68] width 216 height 33
click at [250, 72] on icon "button" at bounding box center [252, 68] width 11 height 11
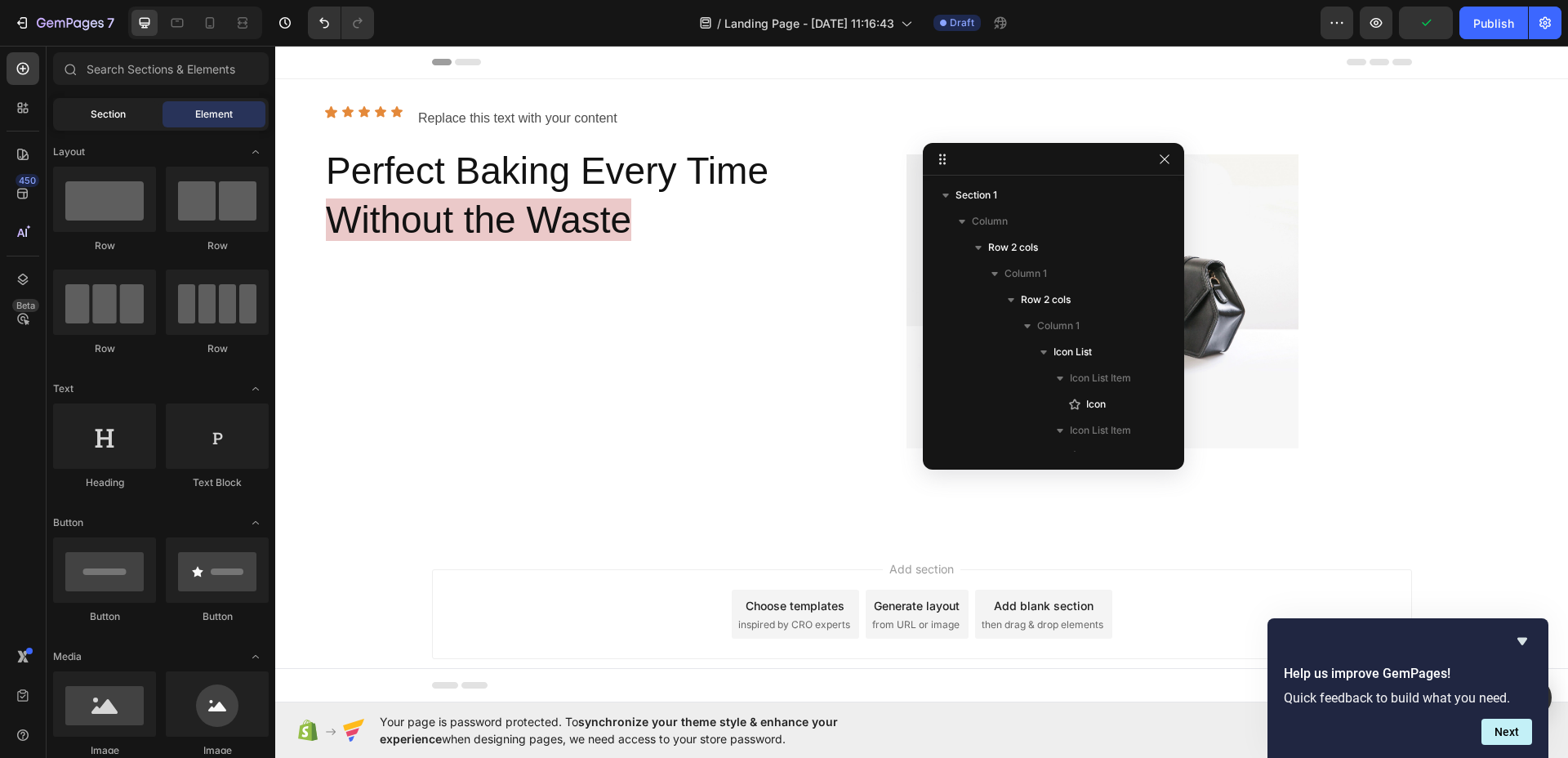
click at [115, 107] on span "Section" at bounding box center [108, 114] width 36 height 15
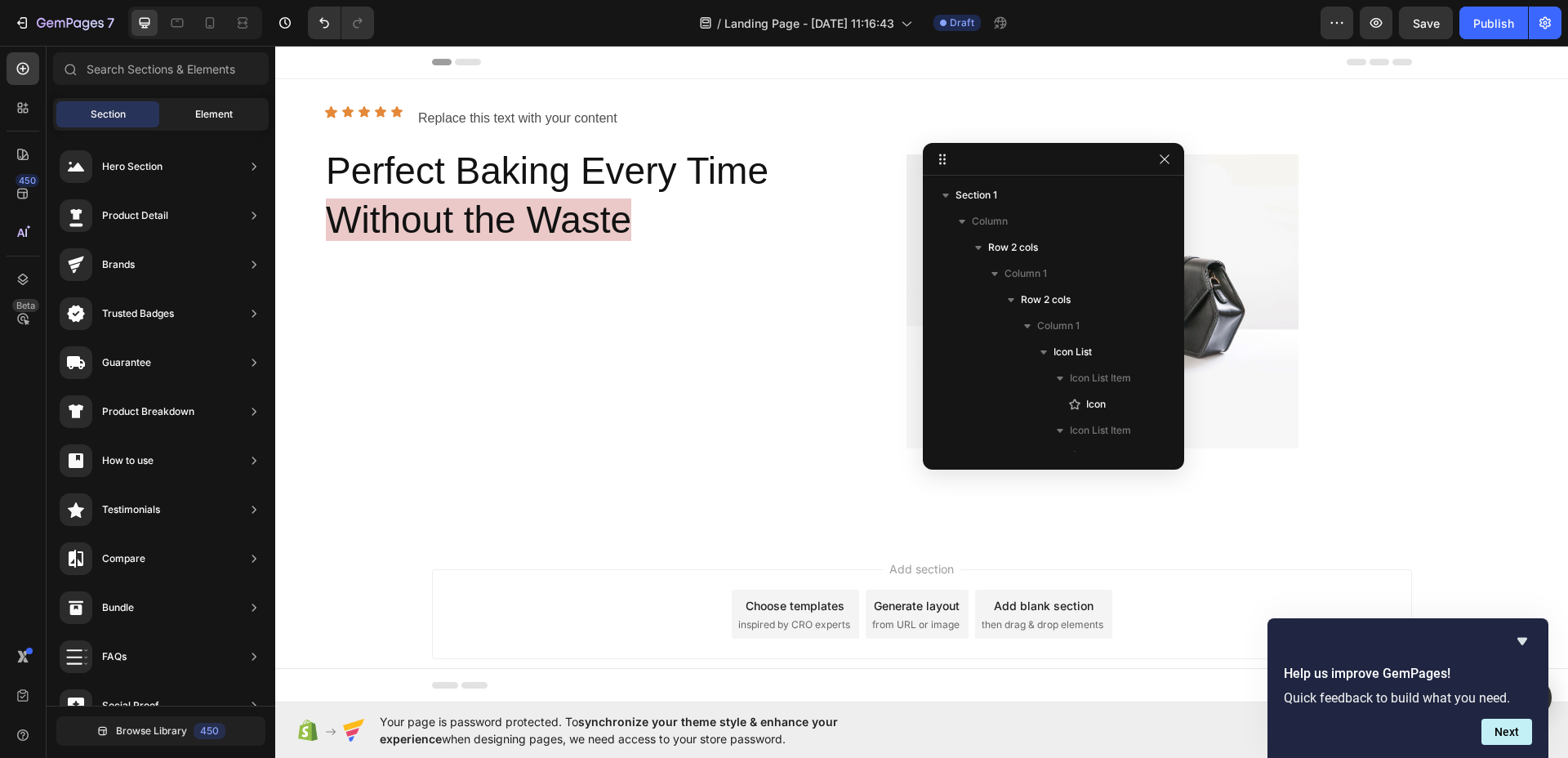
click at [177, 106] on div "Element" at bounding box center [214, 114] width 103 height 26
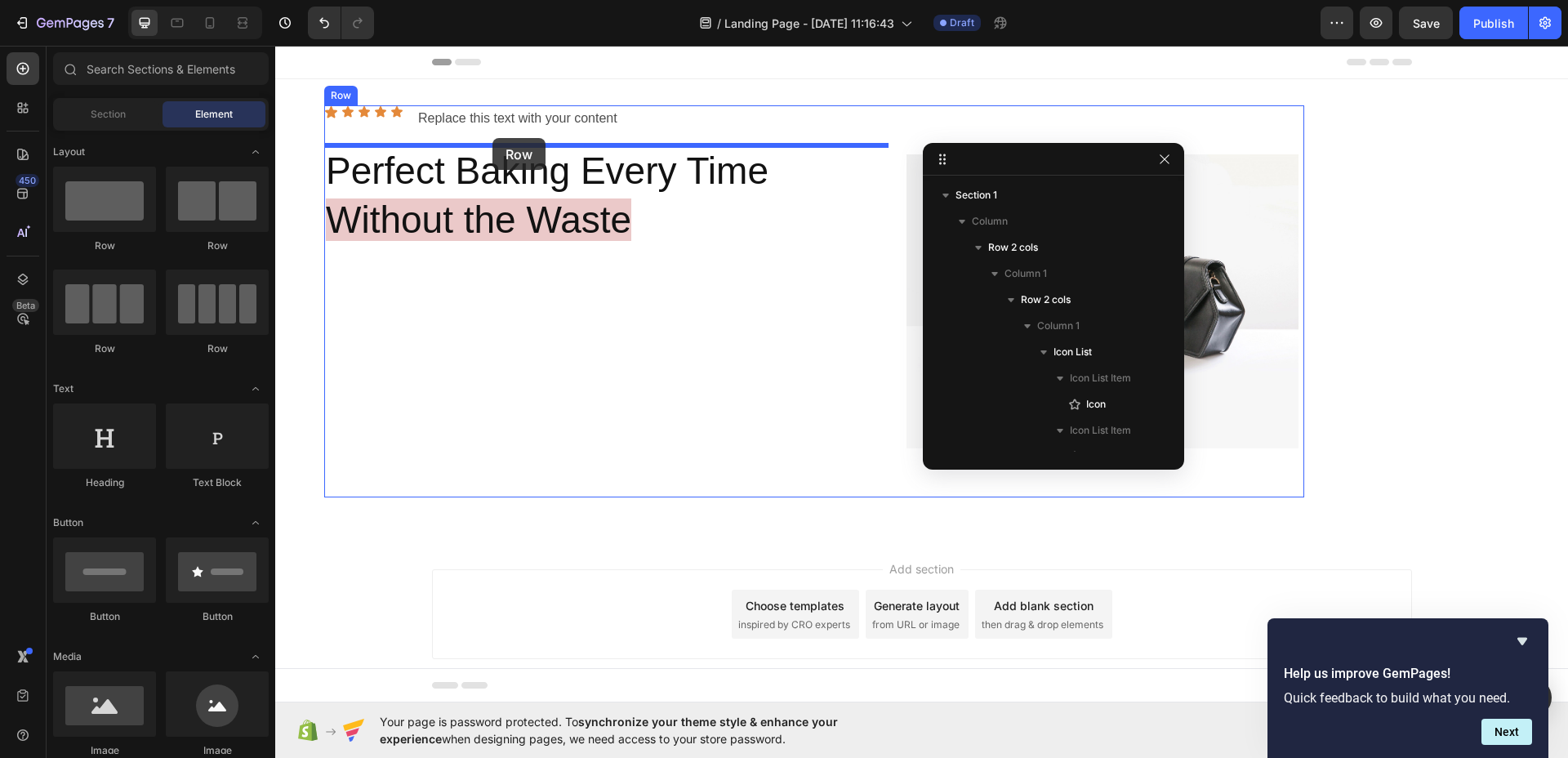
drag, startPoint x: 497, startPoint y: 257, endPoint x: 492, endPoint y: 138, distance: 119.1
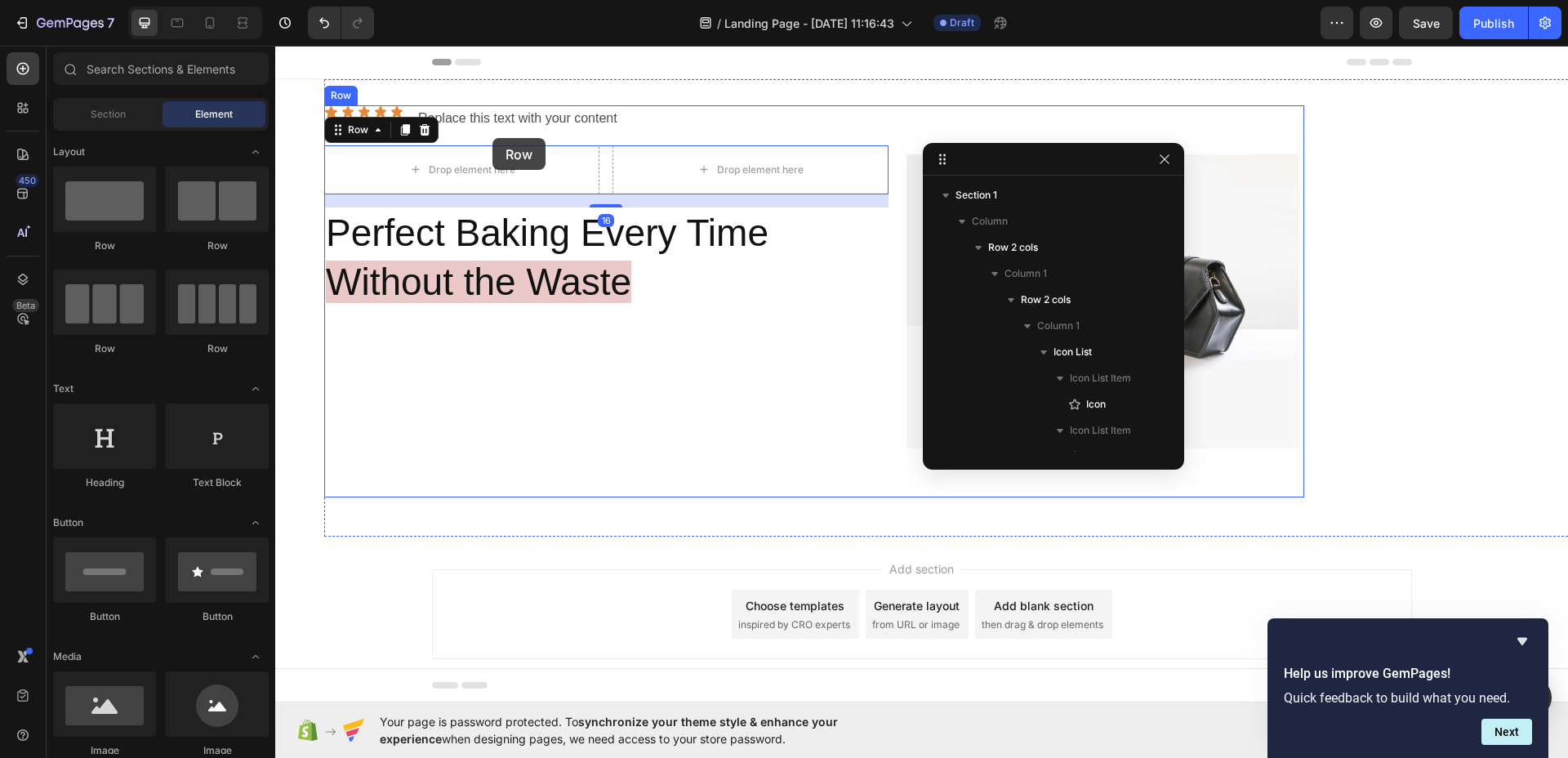
scroll to position [332, 0]
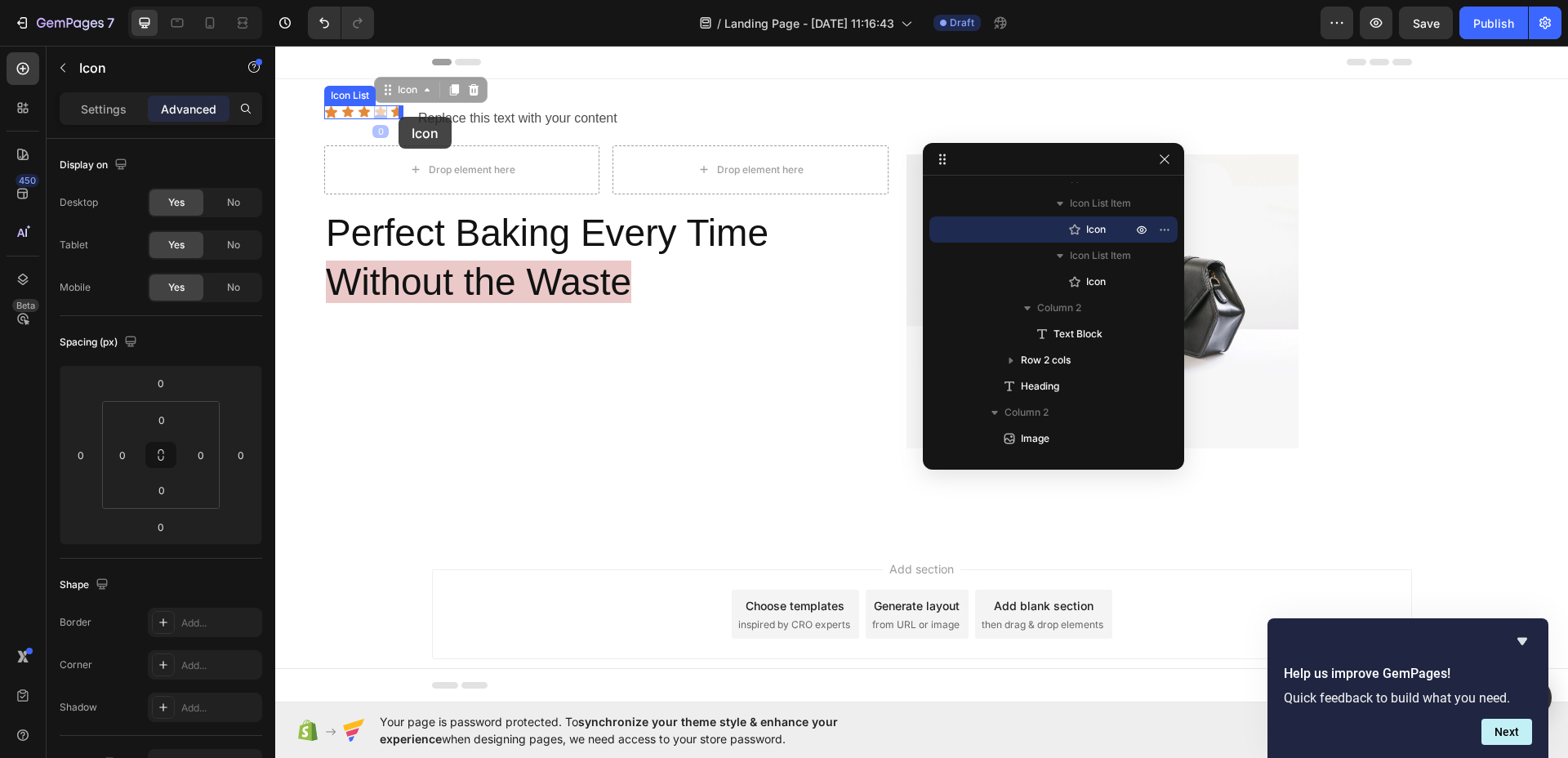
drag, startPoint x: 378, startPoint y: 108, endPoint x: 398, endPoint y: 117, distance: 21.9
click at [411, 125] on div "Icon Icon Icon Icon Icon Icon List Replace this text with your content Text Blo…" at bounding box center [606, 119] width 564 height 27
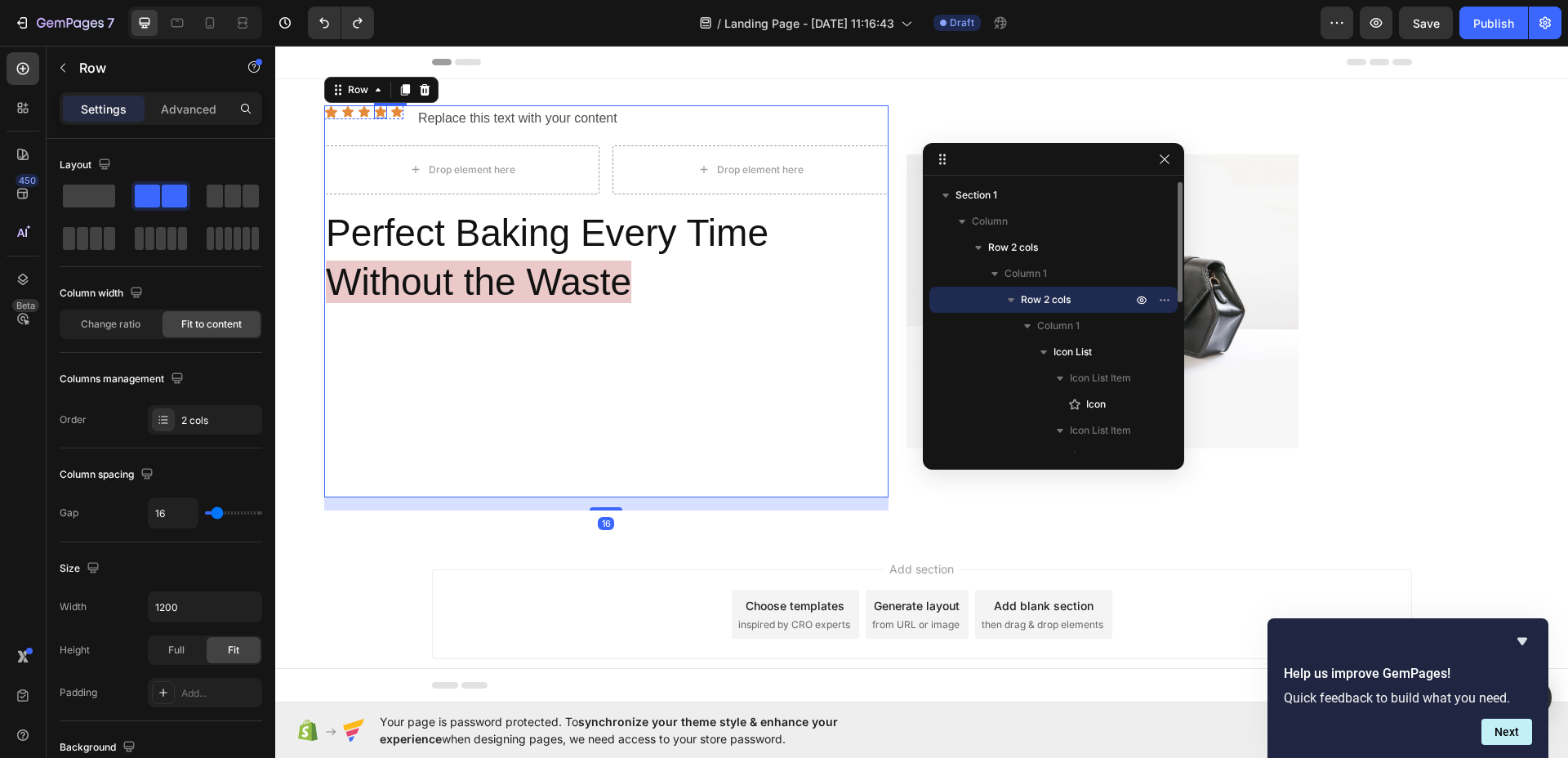
scroll to position [256, 0]
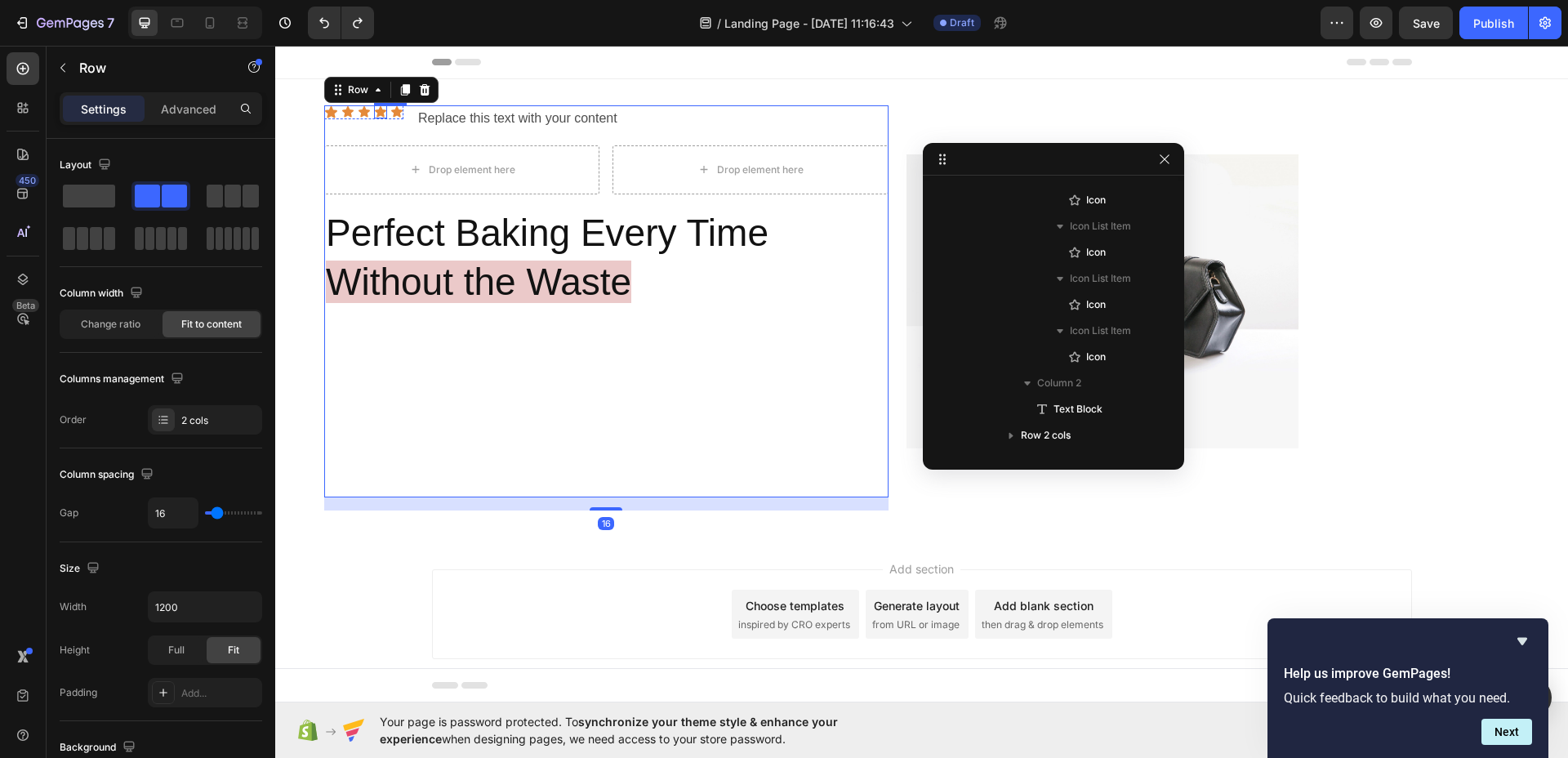
click at [378, 116] on div "Icon" at bounding box center [380, 112] width 13 height 13
click at [365, 122] on div "Icon Icon Icon Icon Icon Icon List" at bounding box center [363, 119] width 79 height 27
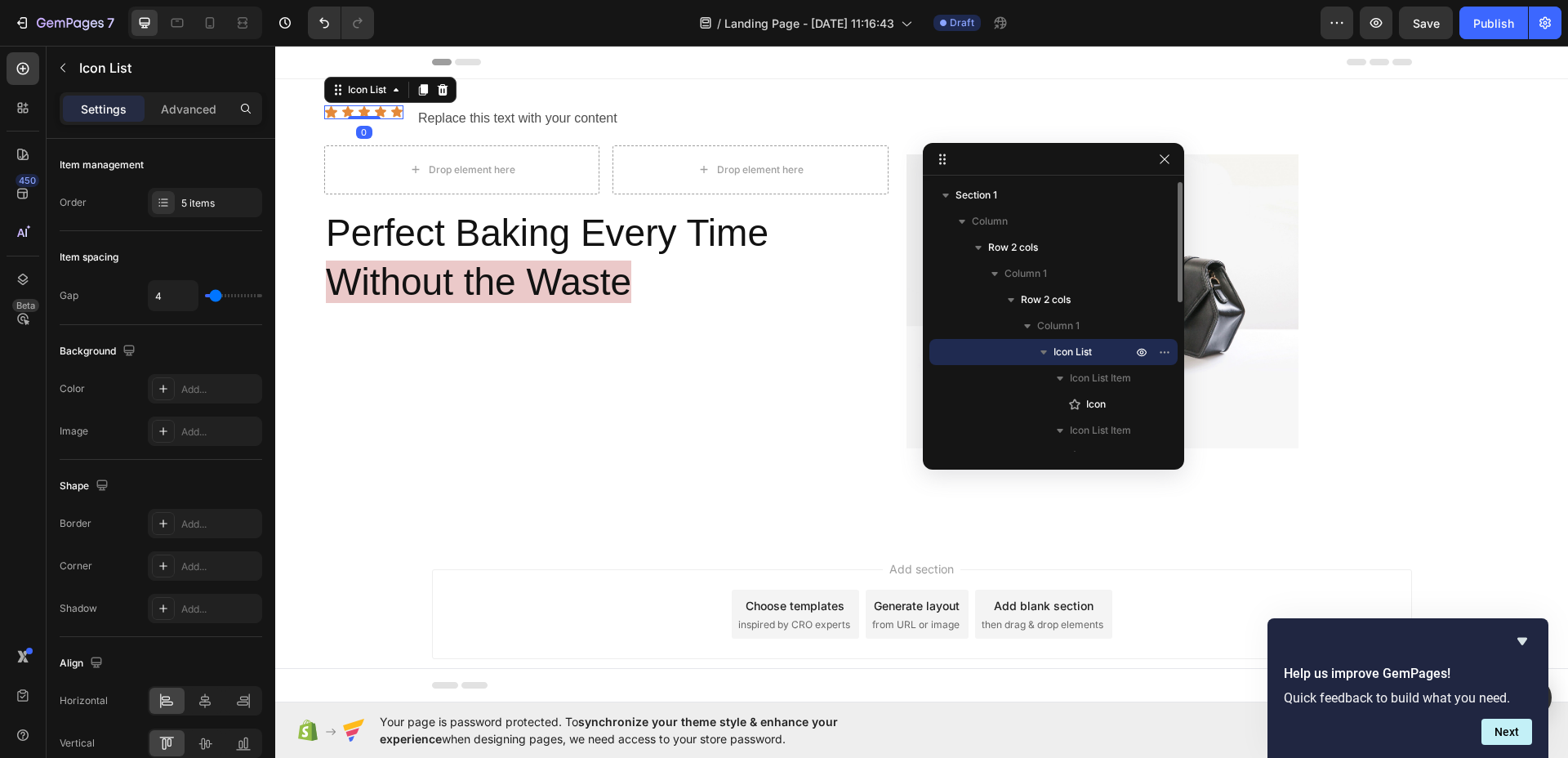
click at [371, 113] on div "Icon Icon Icon Icon Icon" at bounding box center [363, 112] width 79 height 14
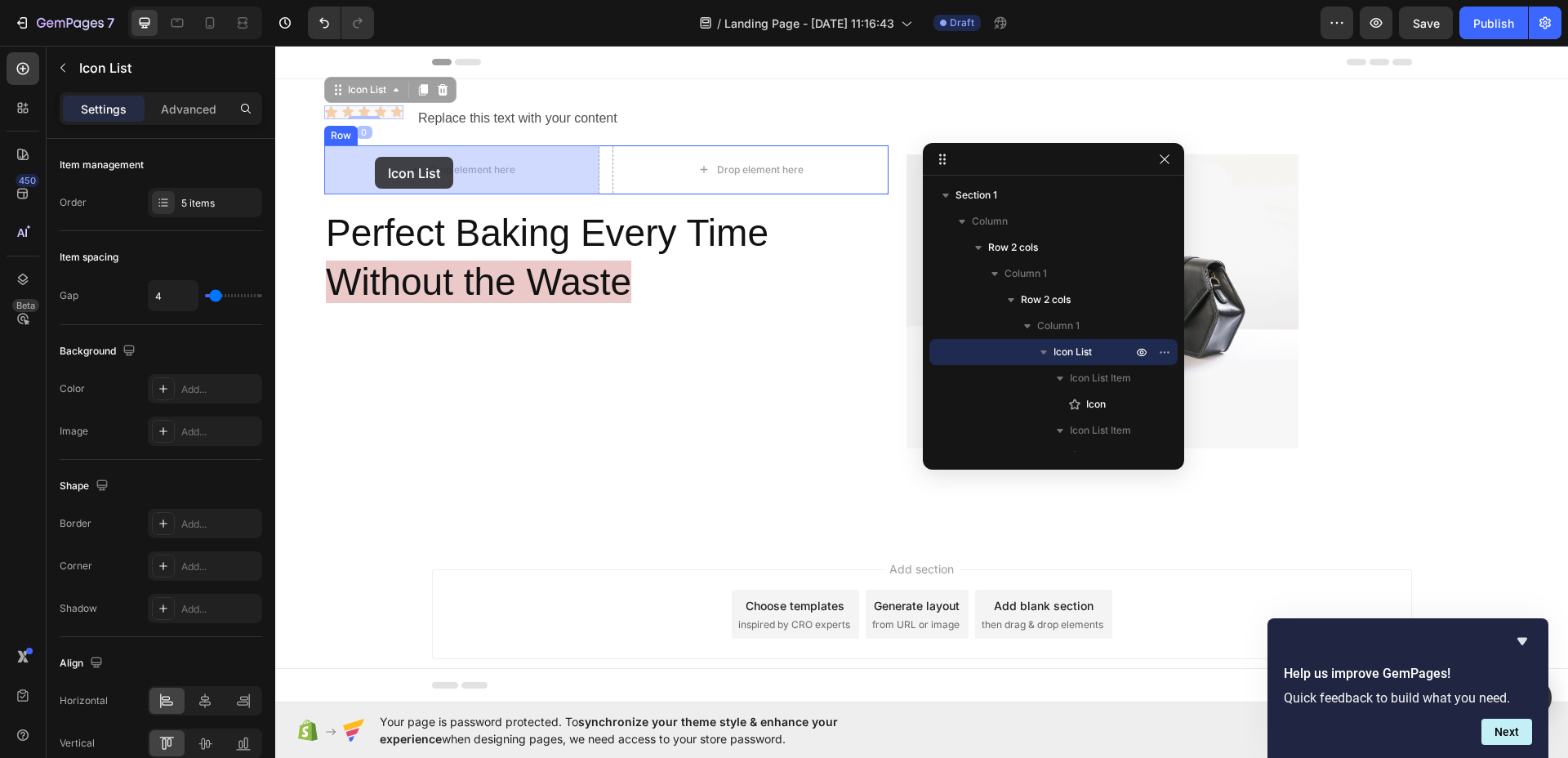
drag, startPoint x: 371, startPoint y: 113, endPoint x: 375, endPoint y: 157, distance: 44.2
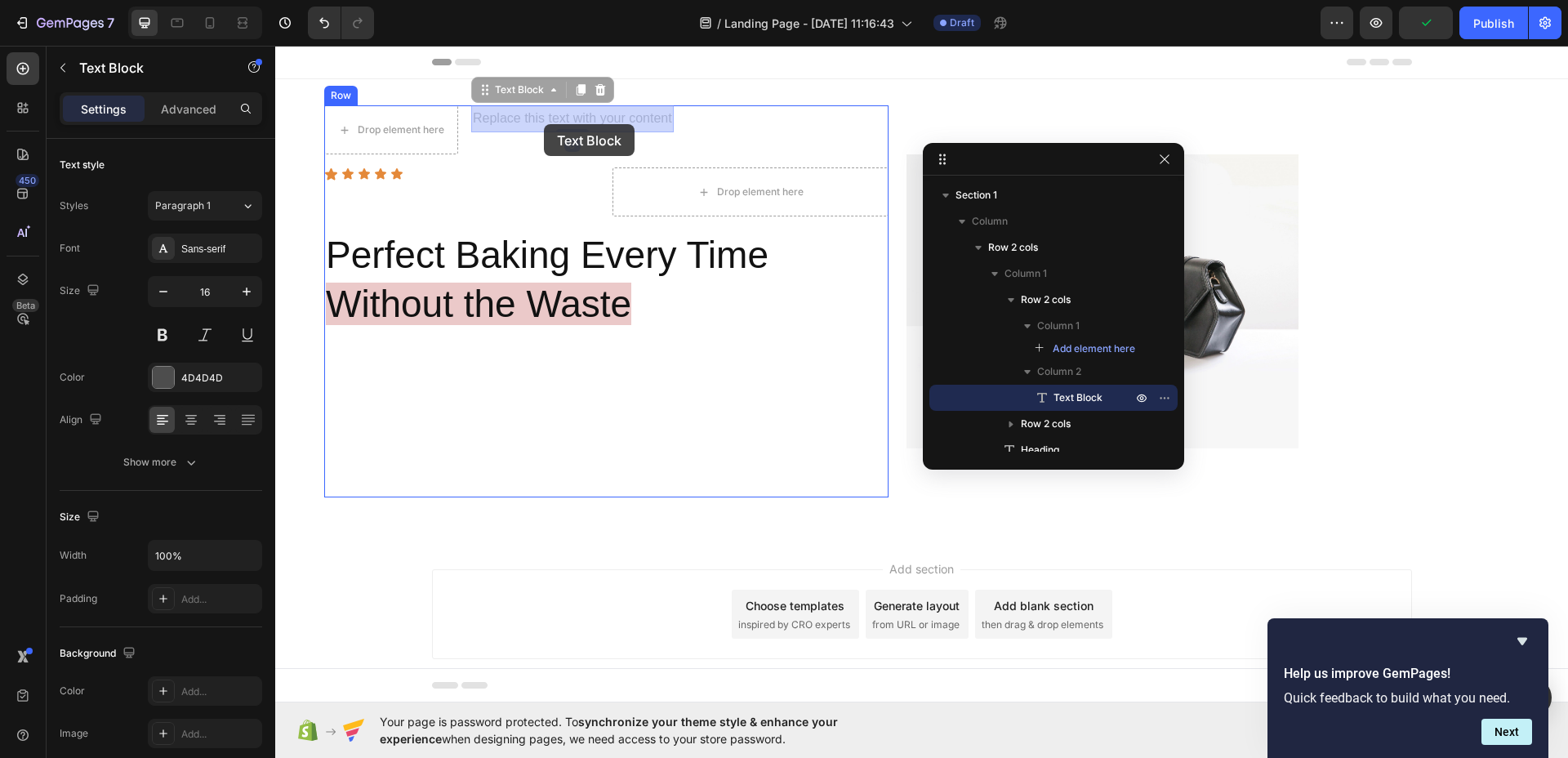
drag, startPoint x: 511, startPoint y: 119, endPoint x: 544, endPoint y: 124, distance: 33.4
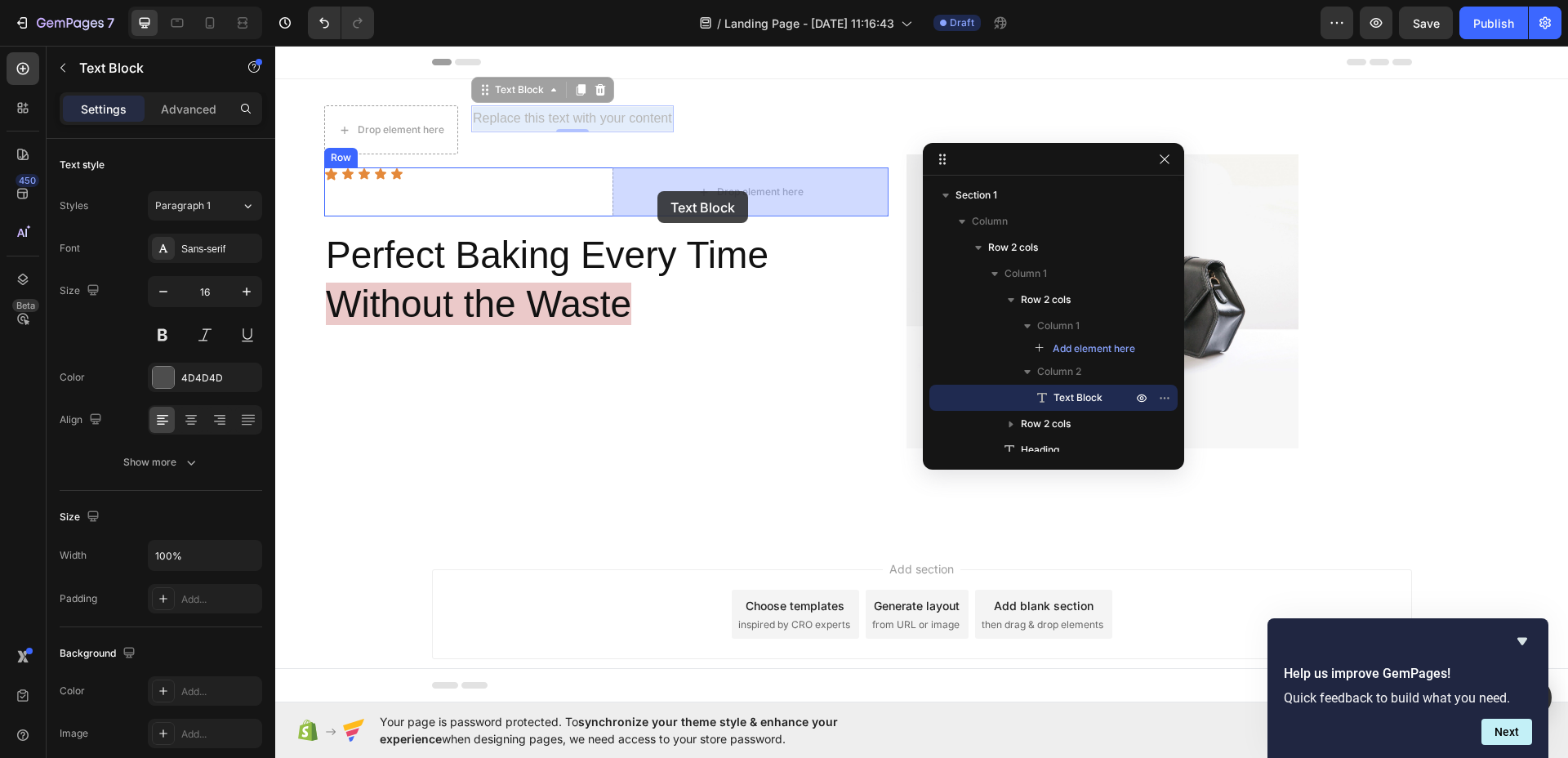
drag, startPoint x: 538, startPoint y: 116, endPoint x: 657, endPoint y: 191, distance: 140.7
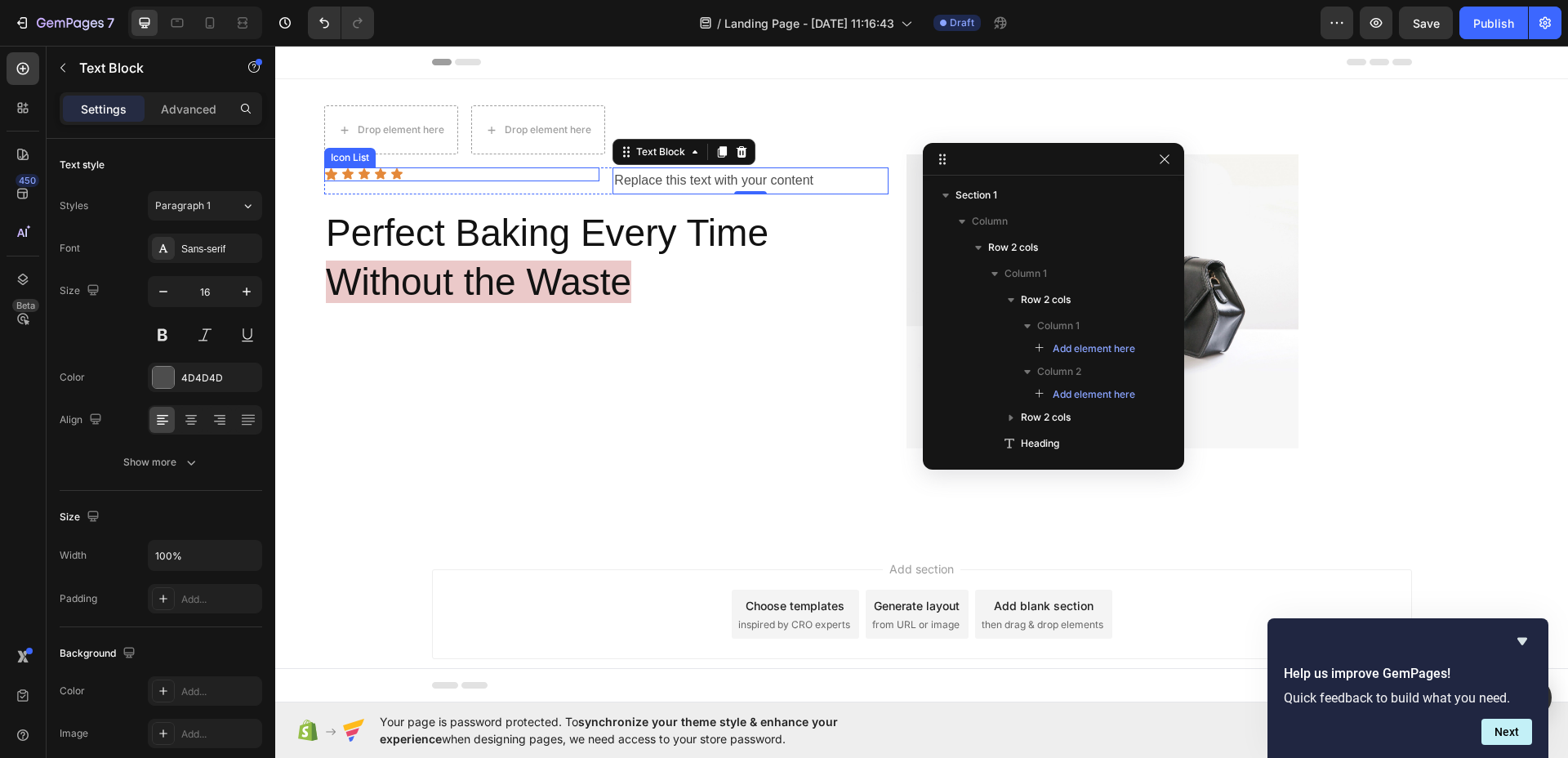
click at [431, 176] on div "Icon Icon Icon Icon Icon" at bounding box center [462, 174] width 275 height 14
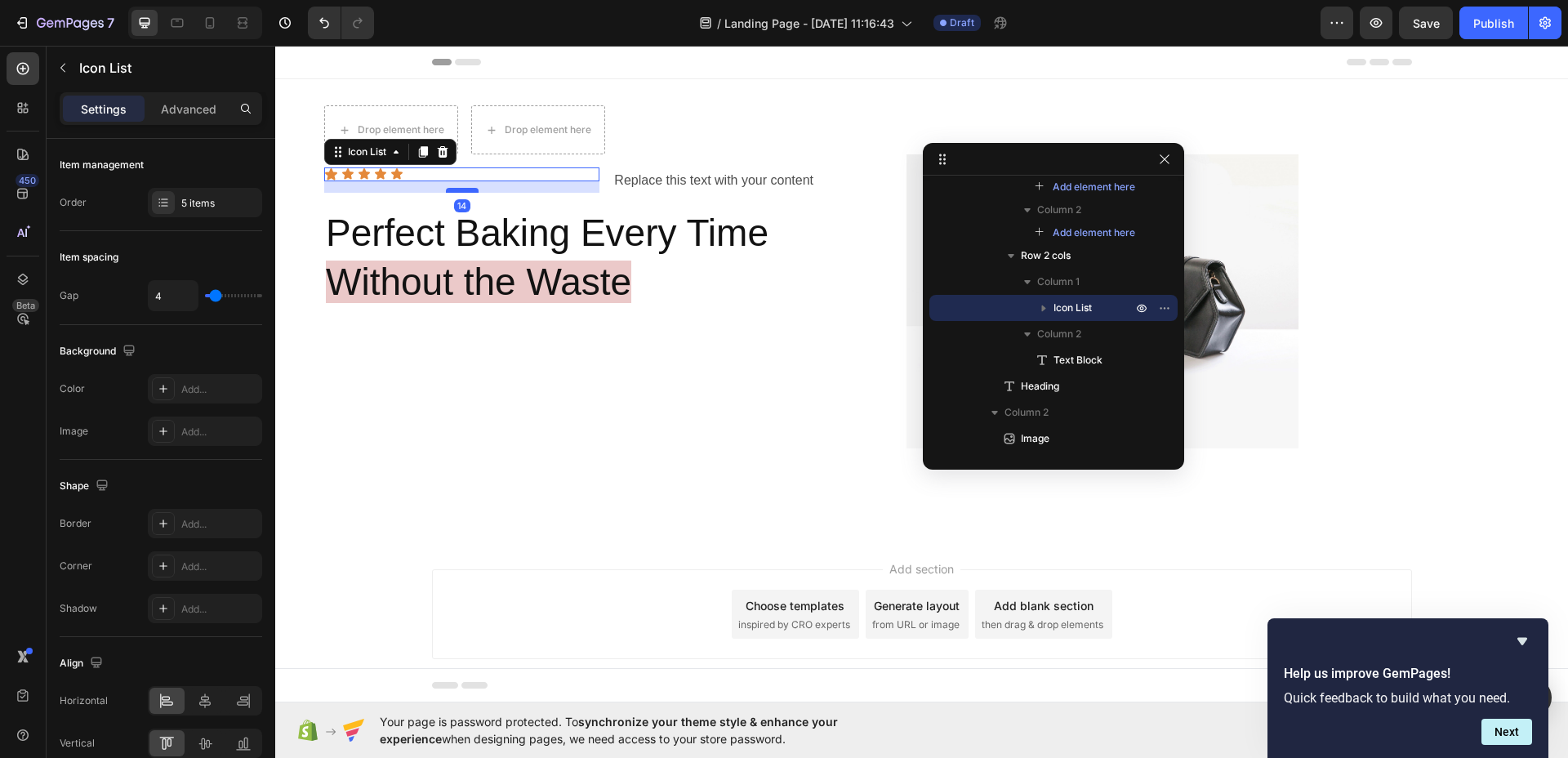
drag, startPoint x: 456, startPoint y: 178, endPoint x: 456, endPoint y: 190, distance: 12.0
click at [456, 190] on div at bounding box center [462, 190] width 33 height 5
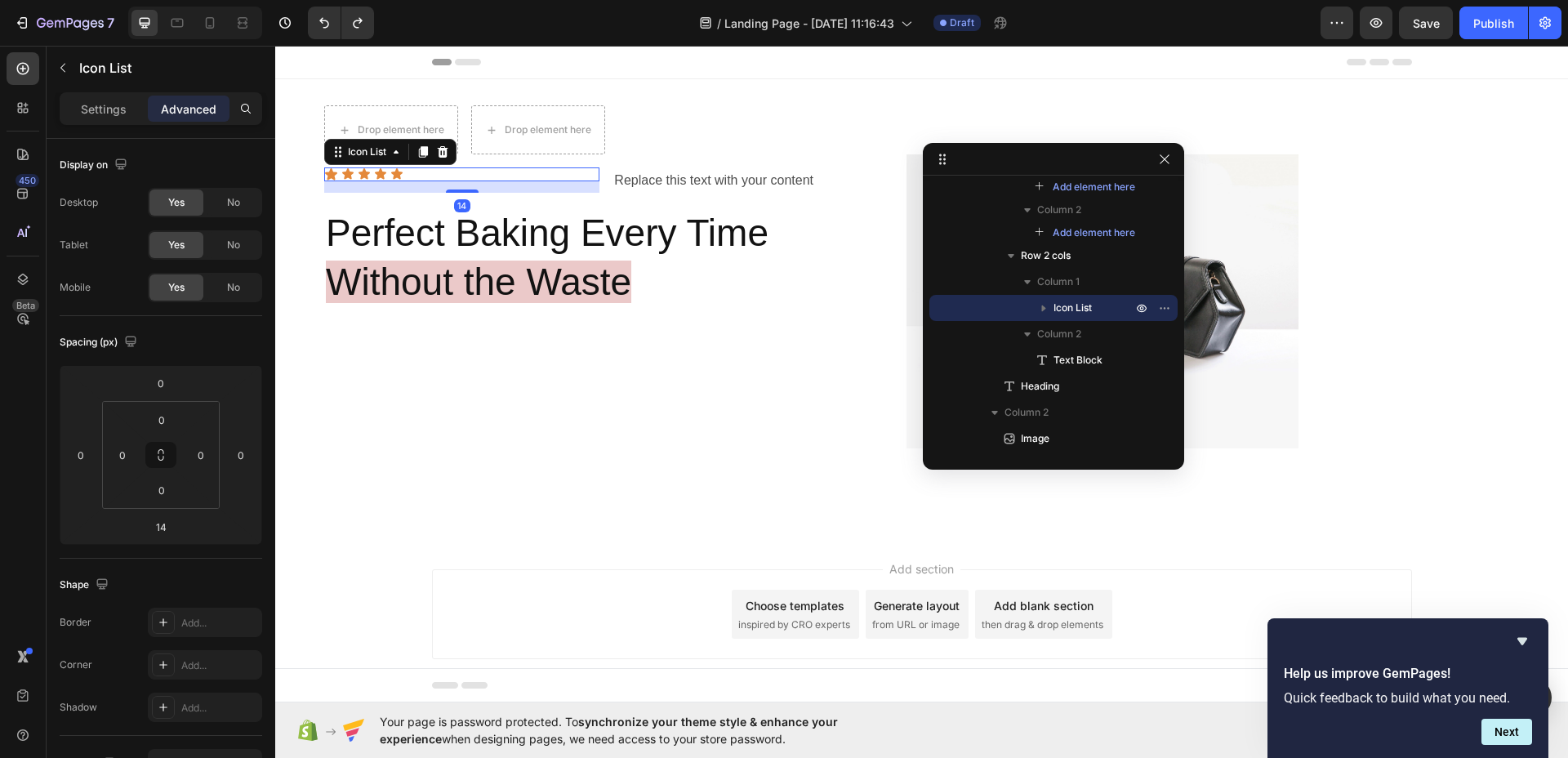
click at [561, 191] on div "14" at bounding box center [462, 187] width 275 height 11
type input "0"
click at [569, 186] on div "Icon Icon Icon Icon Icon Icon List 0" at bounding box center [462, 180] width 275 height 27
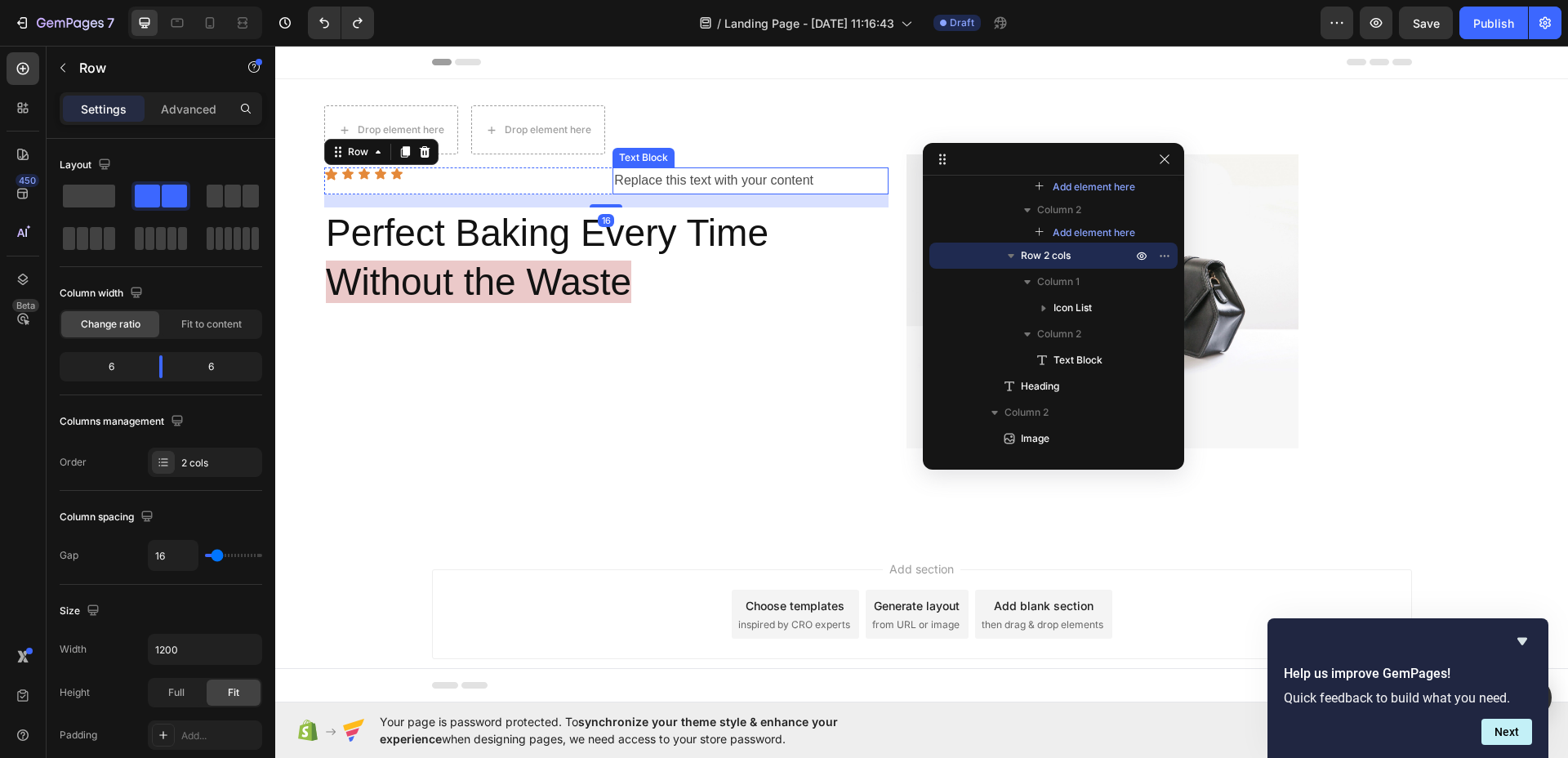
click at [665, 184] on div "Replace this text with your content" at bounding box center [749, 180] width 275 height 27
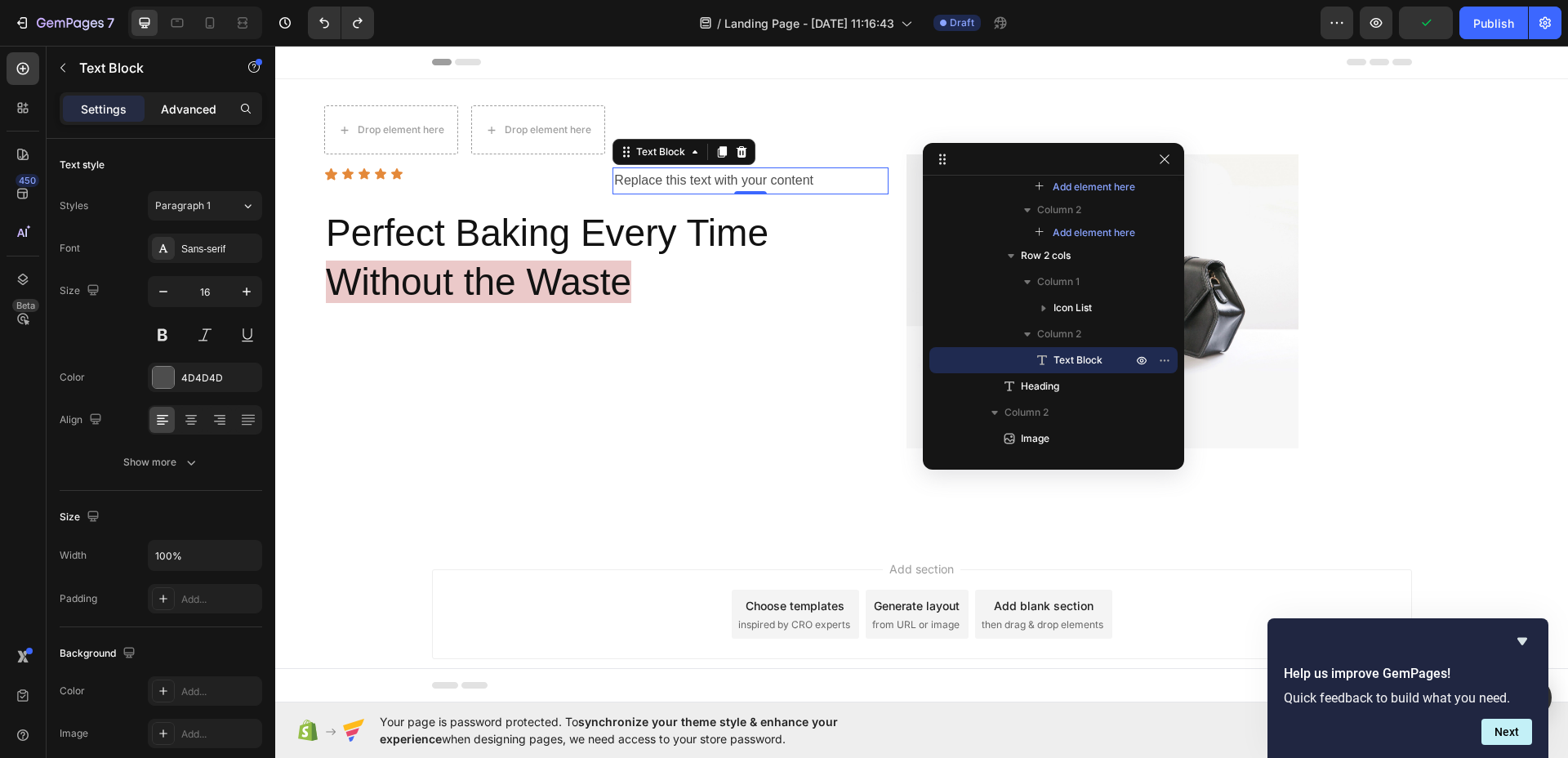
click at [205, 119] on div "Advanced" at bounding box center [188, 108] width 81 height 26
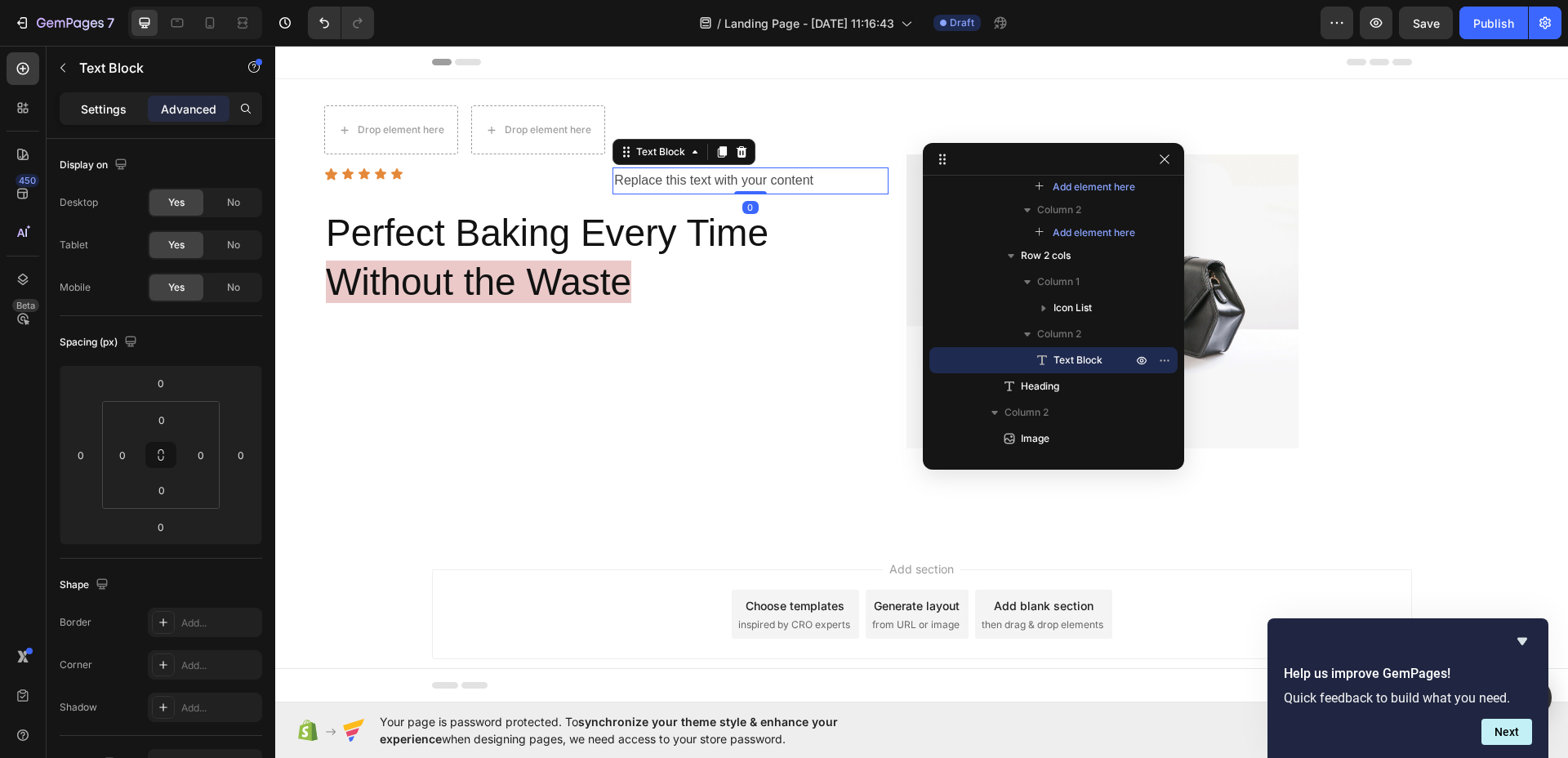
click at [123, 108] on p "Settings" at bounding box center [104, 108] width 46 height 17
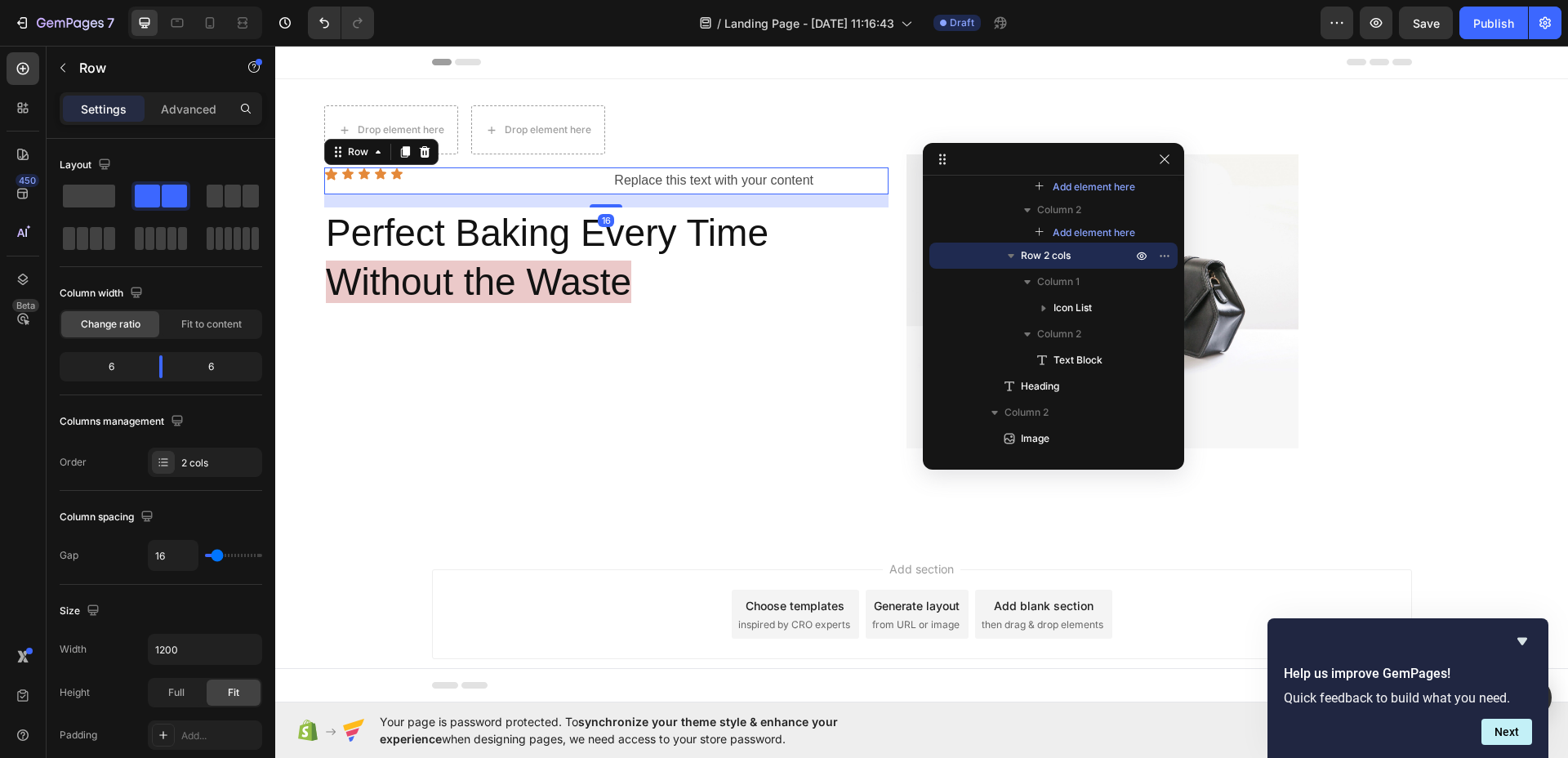
click at [574, 184] on div "Icon Icon Icon Icon Icon Icon List" at bounding box center [462, 180] width 275 height 27
click at [214, 328] on span "Fit to content" at bounding box center [211, 324] width 61 height 15
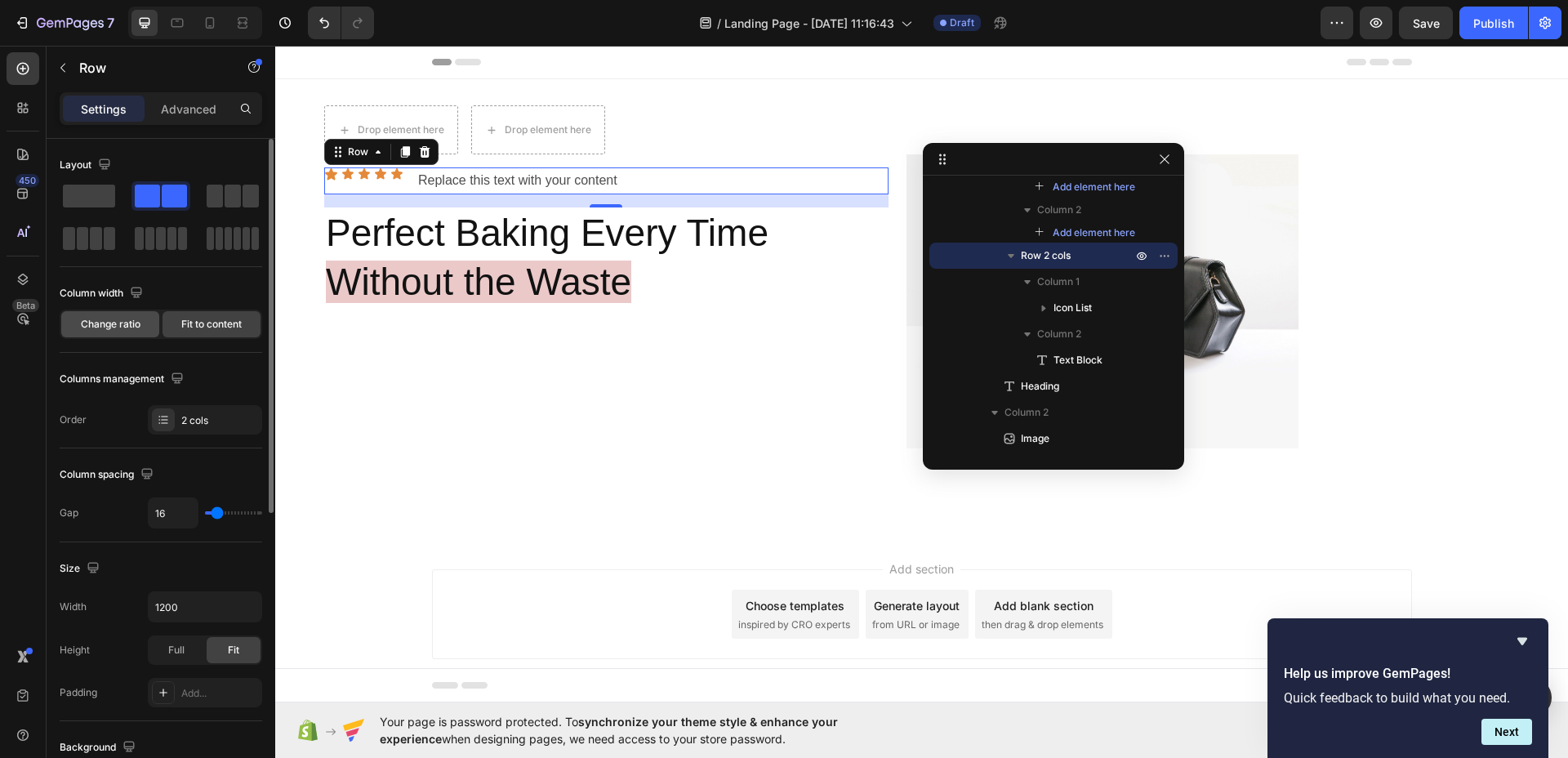
click at [128, 324] on span "Change ratio" at bounding box center [111, 324] width 60 height 15
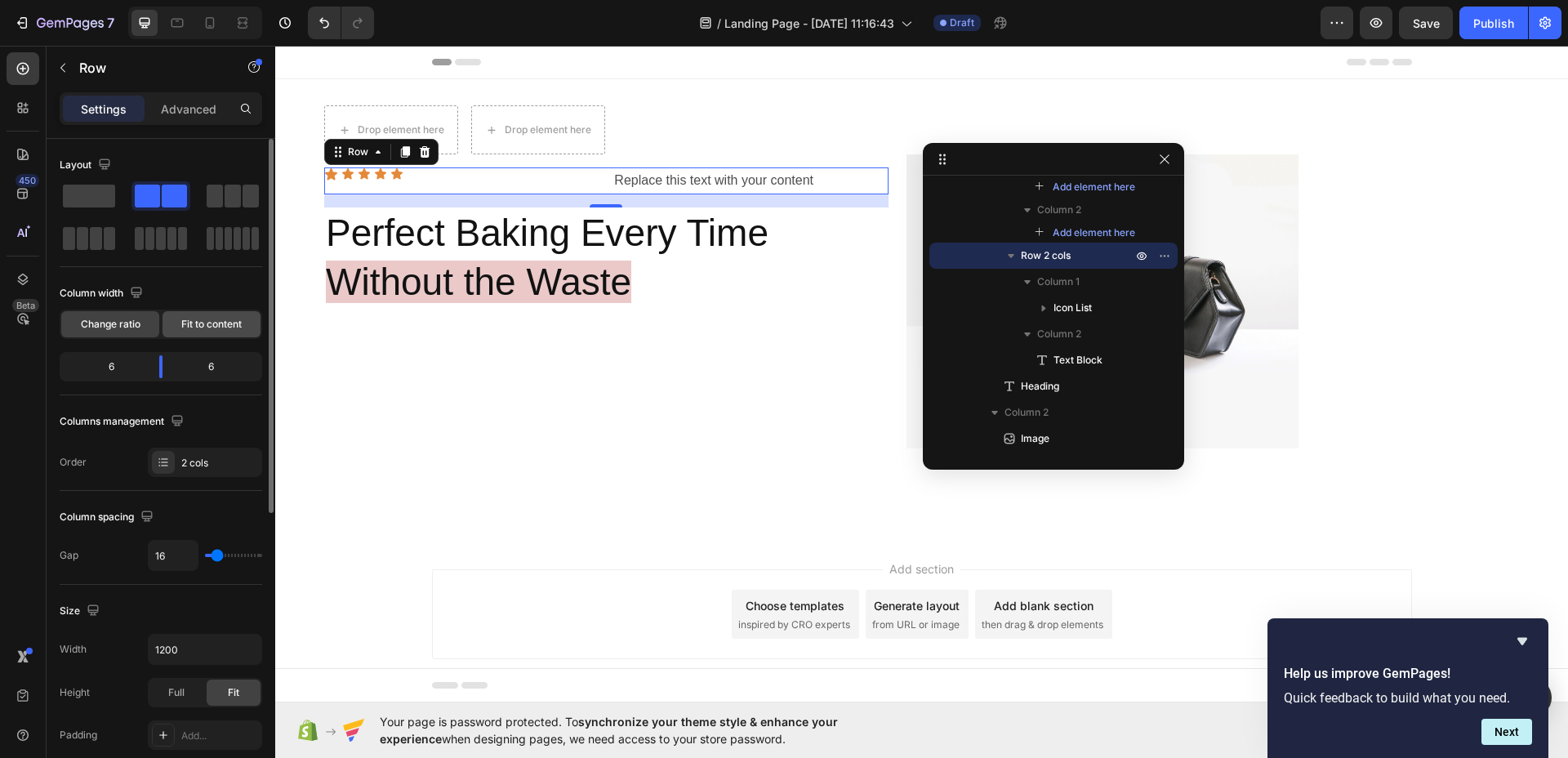
click at [197, 322] on span "Fit to content" at bounding box center [211, 324] width 61 height 15
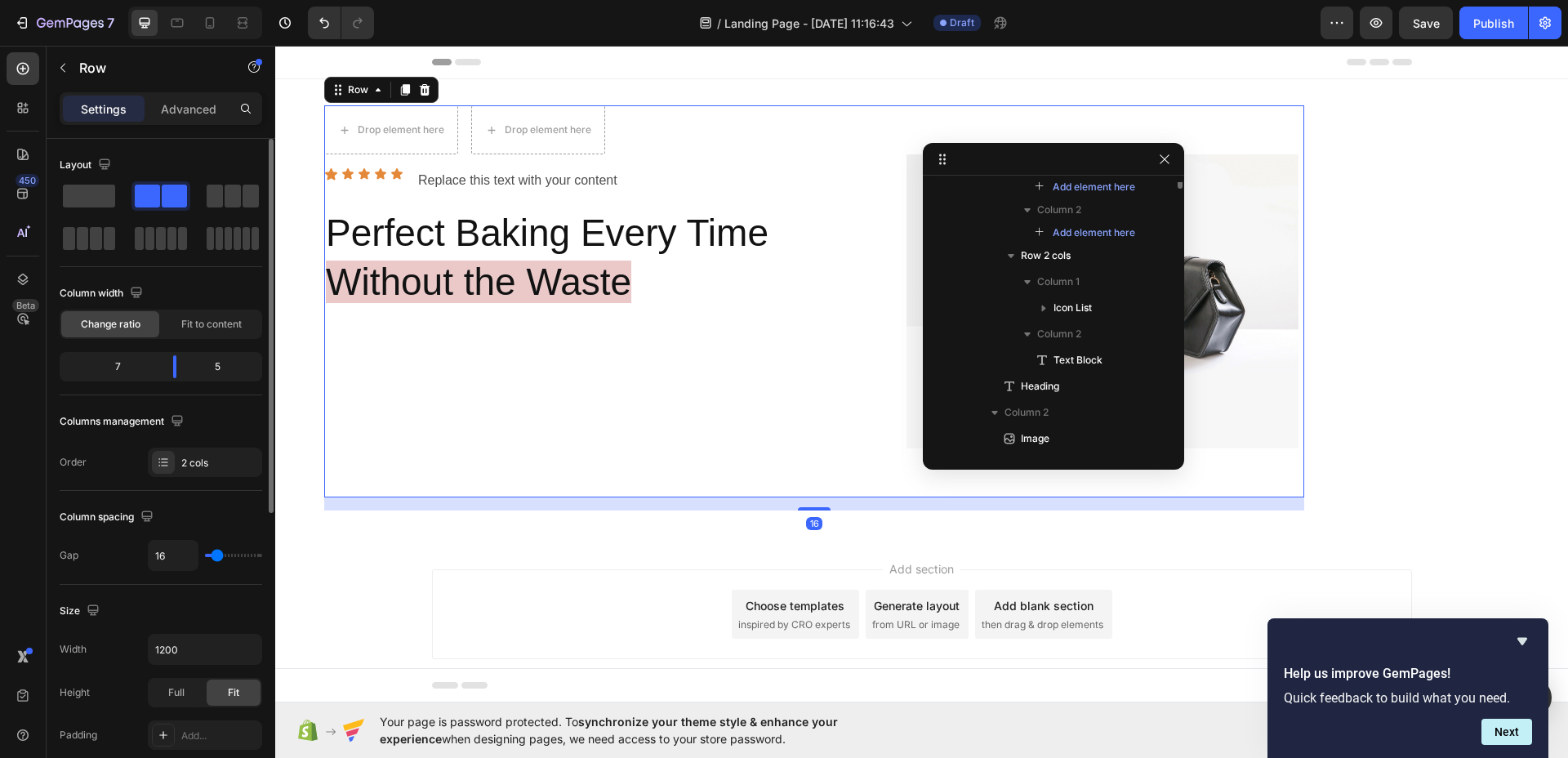
click at [711, 155] on div "Drop element here Drop element here Row Icon Icon Icon Icon Icon Icon List Repl…" at bounding box center [606, 301] width 564 height 392
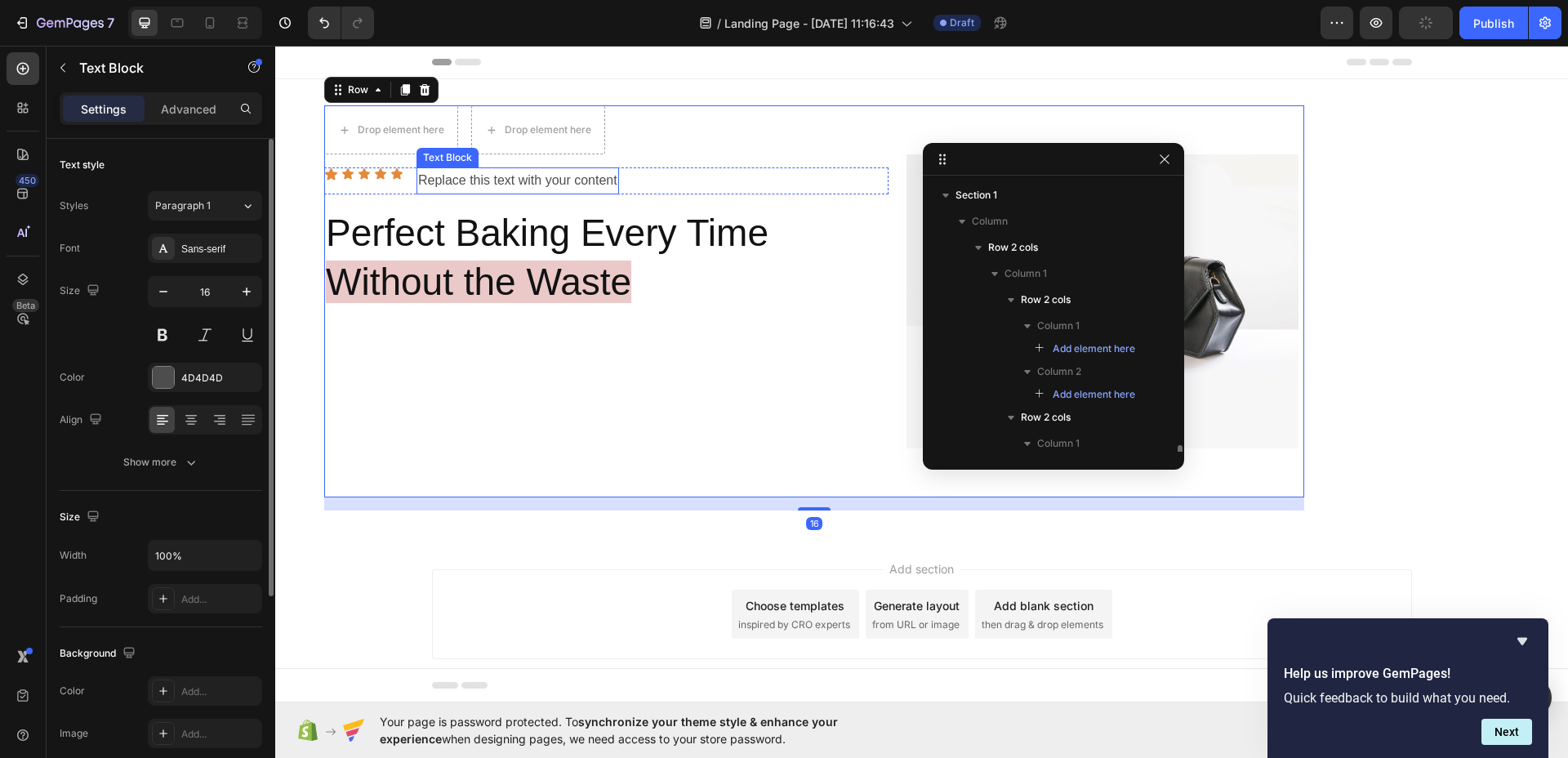
click at [523, 184] on div "Replace this text with your content" at bounding box center [518, 180] width 203 height 27
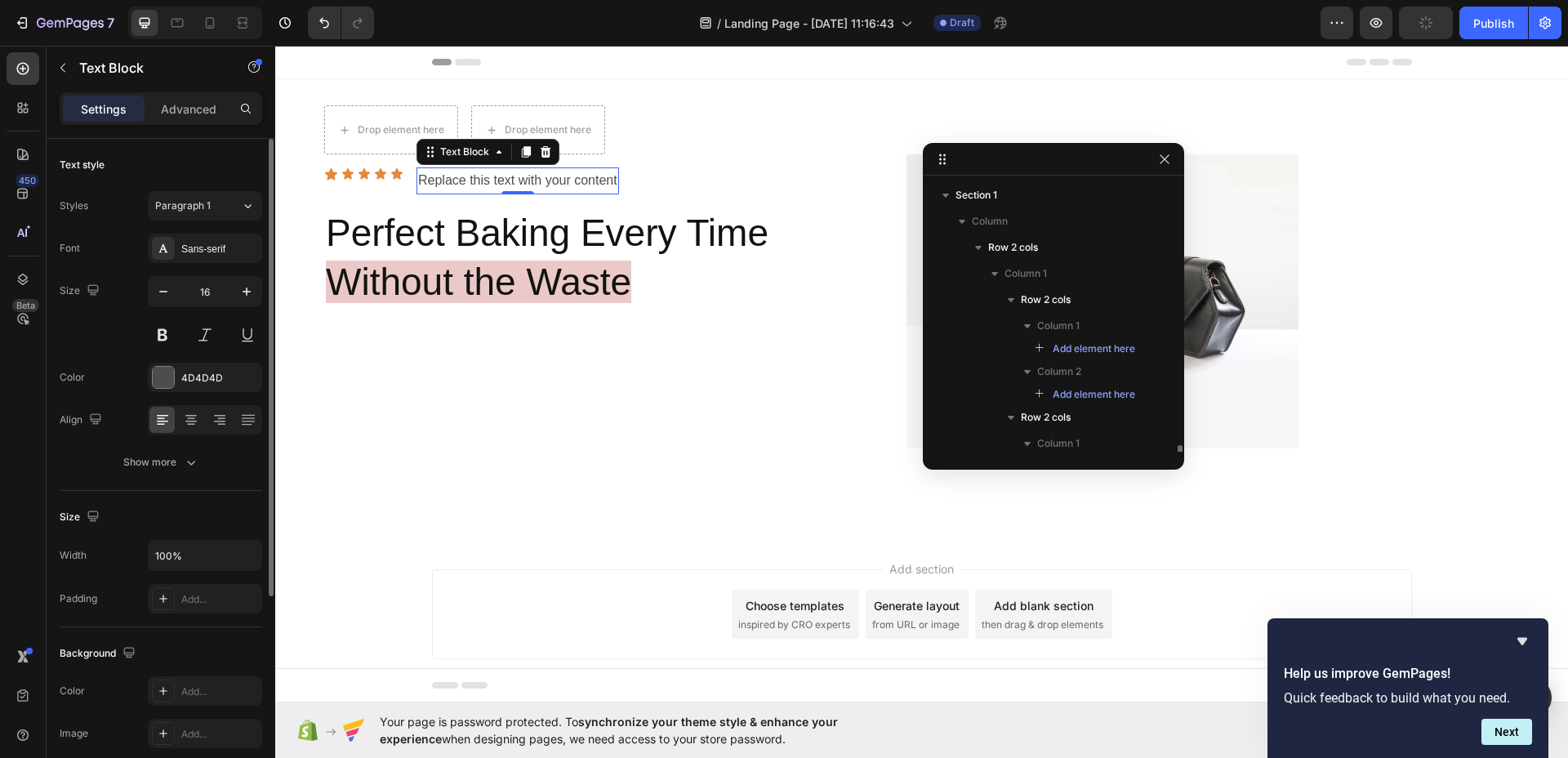
scroll to position [162, 0]
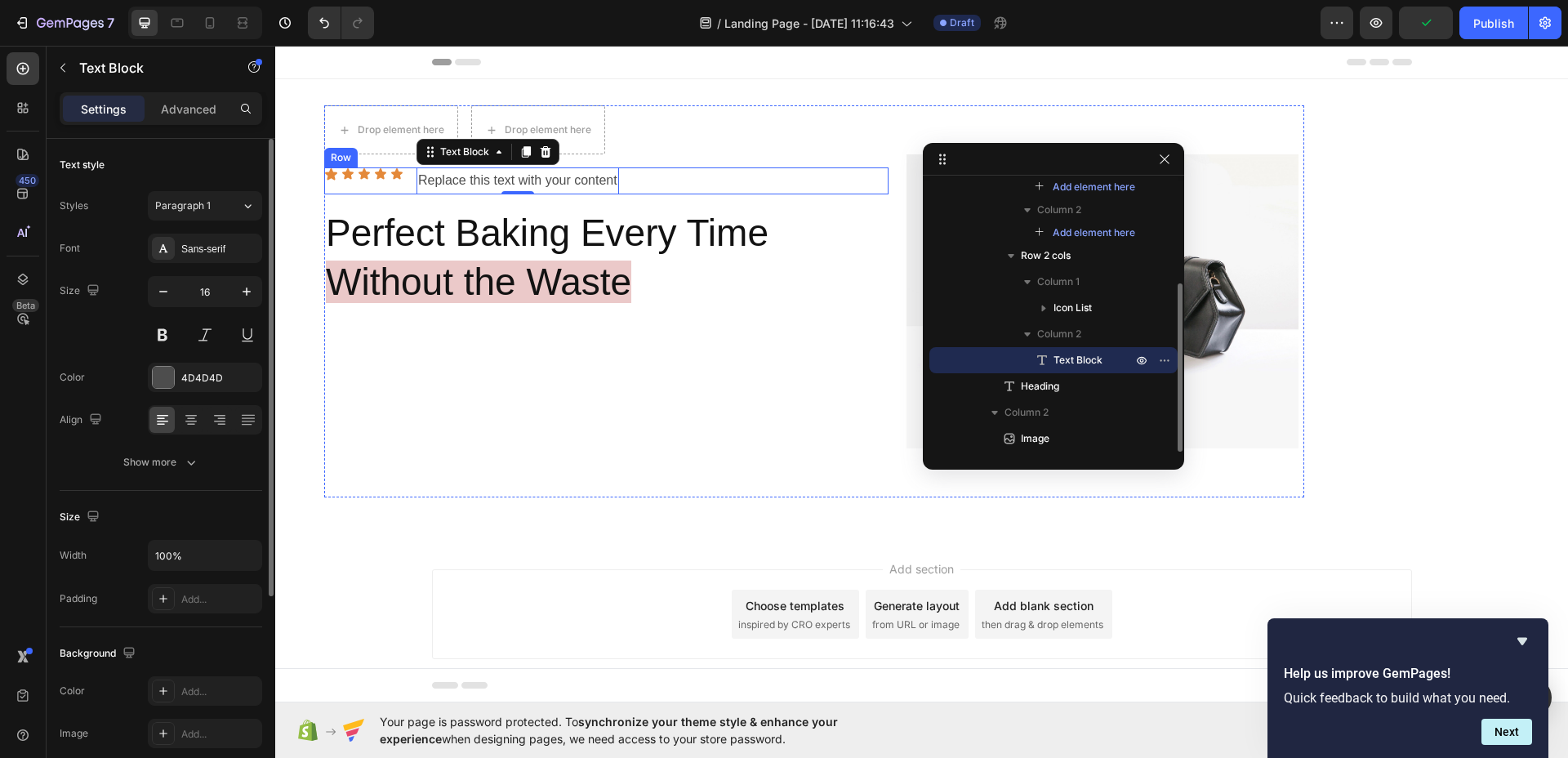
click at [666, 179] on div "Icon Icon Icon Icon Icon Icon List Replace this text with your content Text Blo…" at bounding box center [606, 180] width 564 height 27
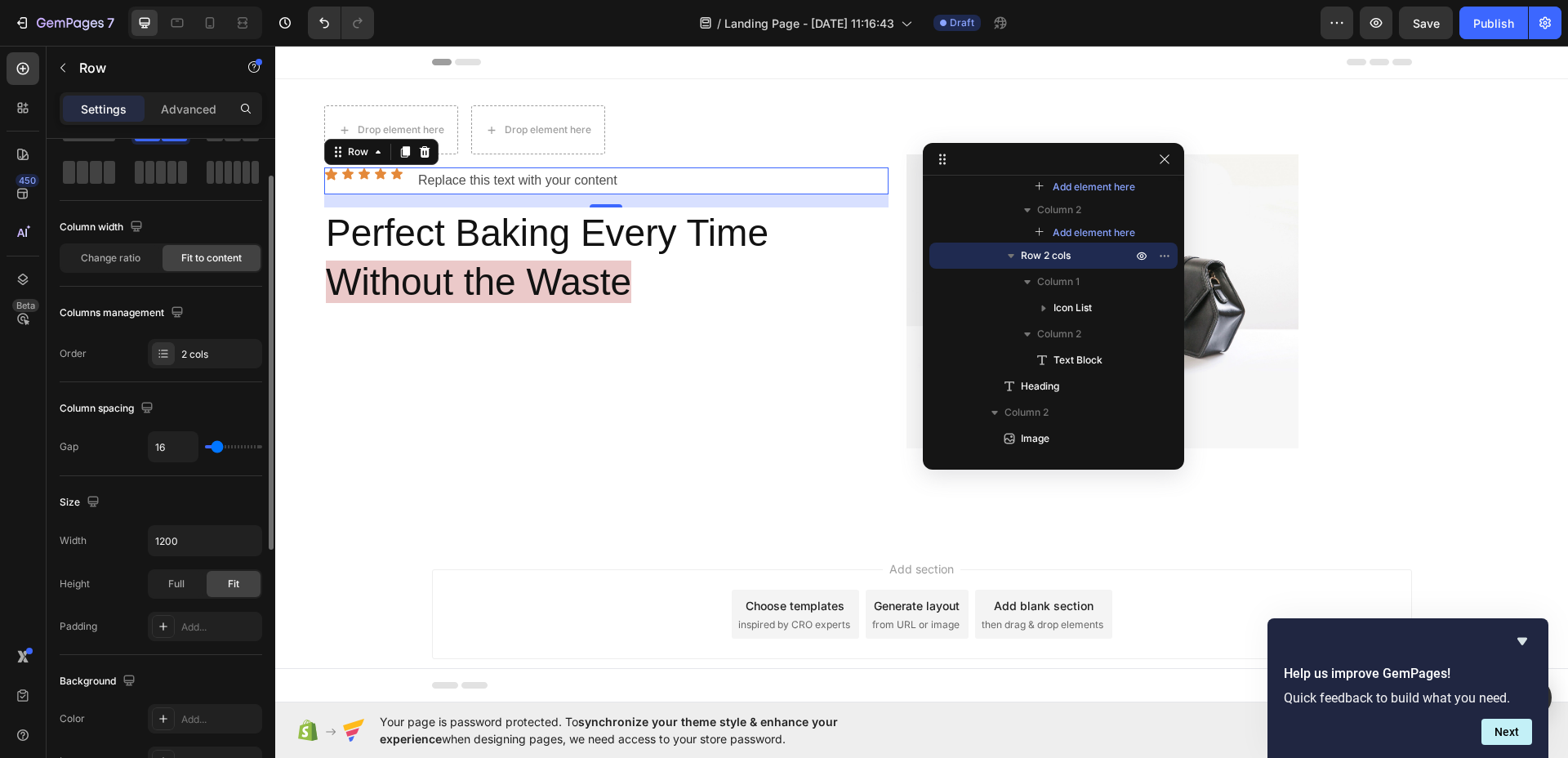
scroll to position [265, 0]
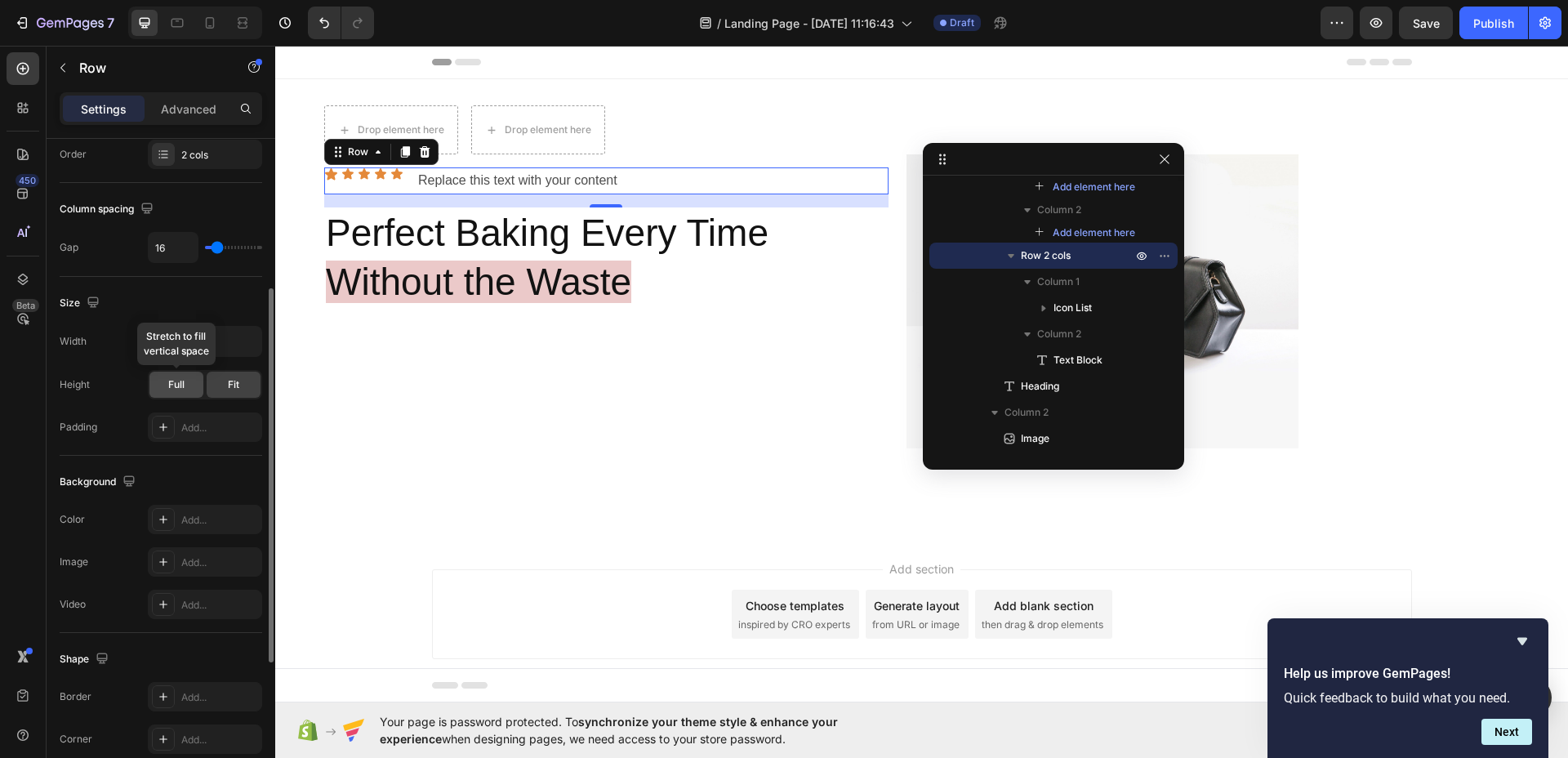
click at [187, 379] on div "Full" at bounding box center [177, 385] width 54 height 26
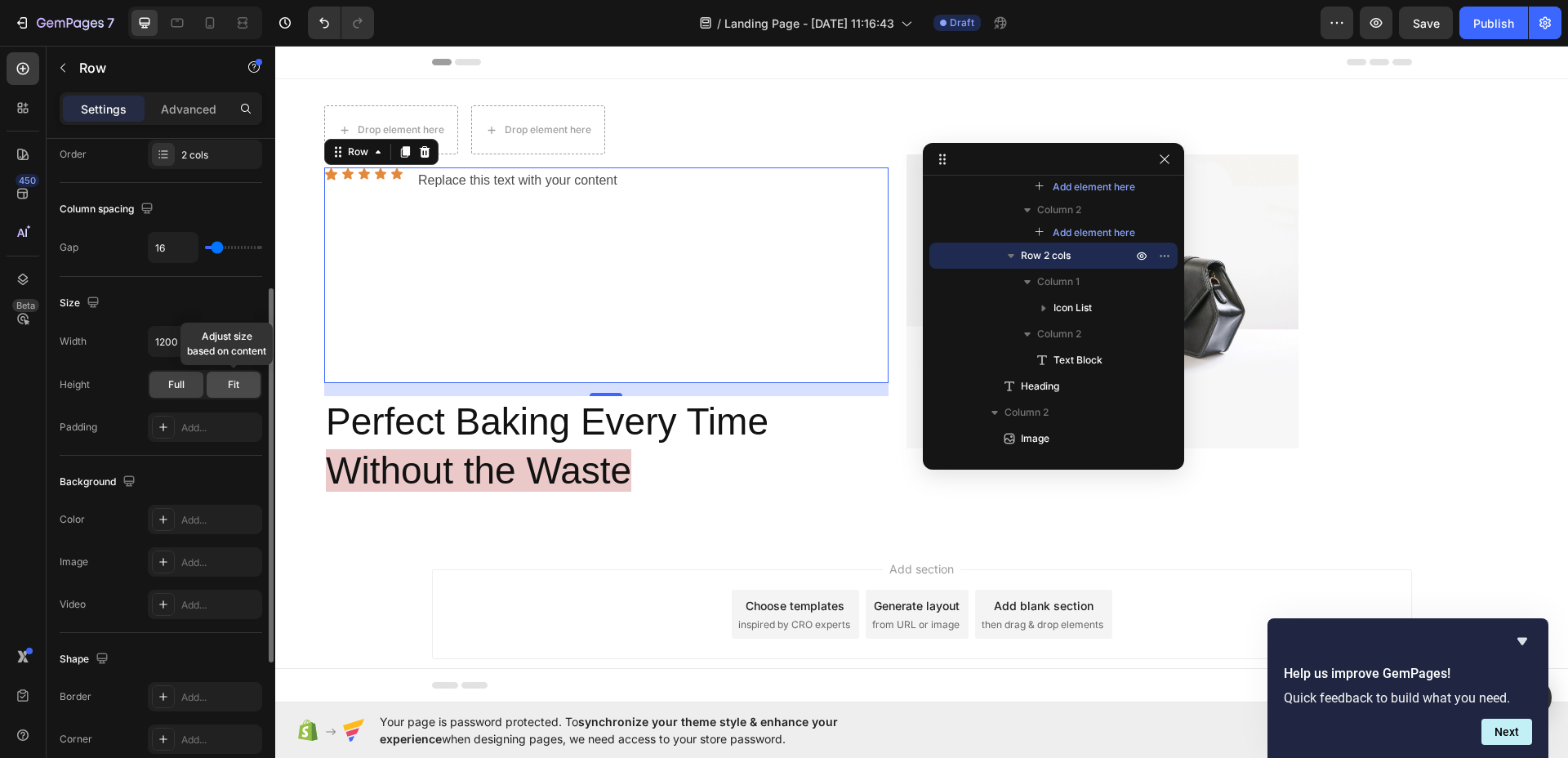
click at [233, 388] on span "Fit" at bounding box center [234, 385] width 11 height 15
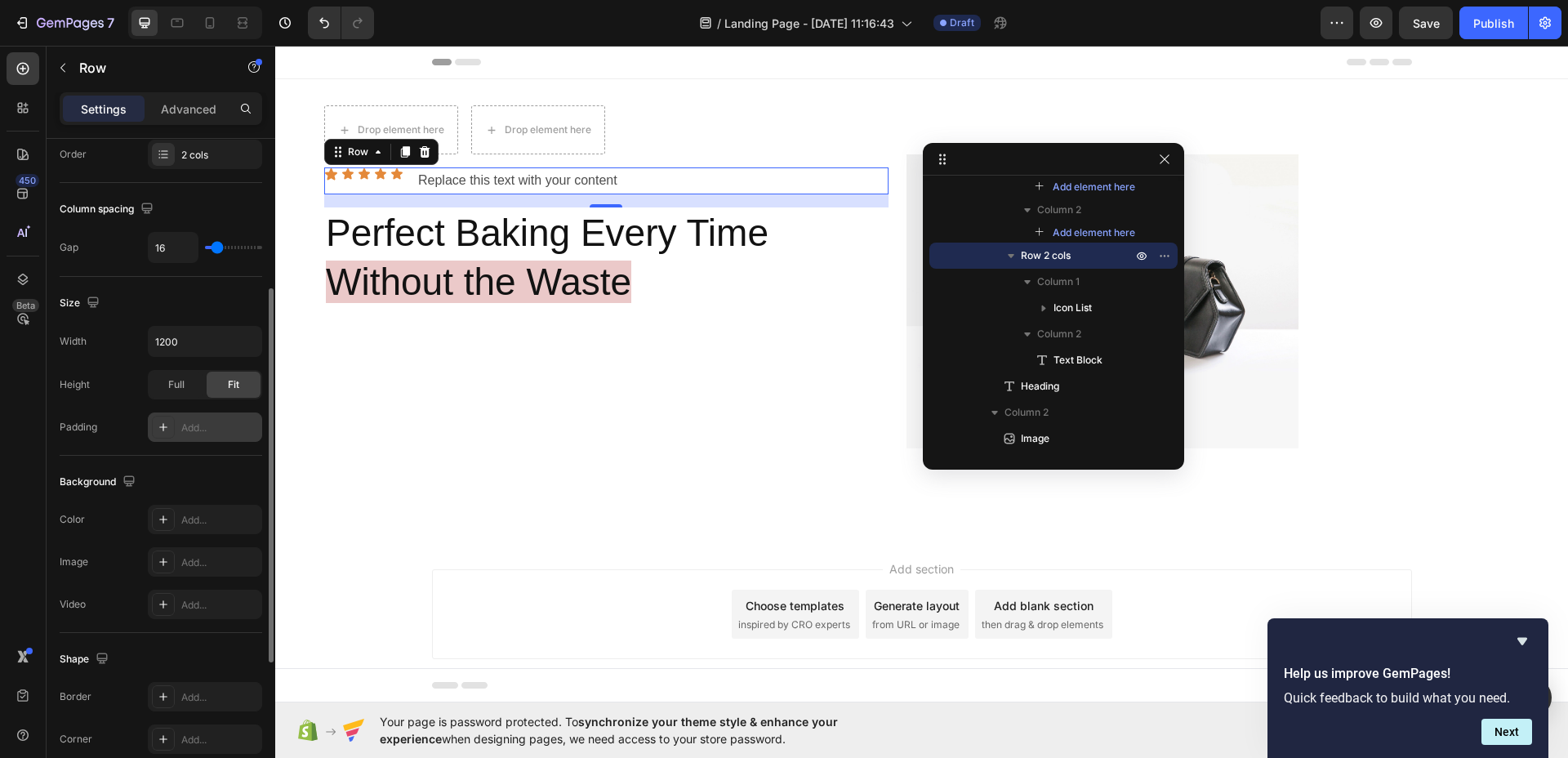
click at [166, 424] on icon at bounding box center [164, 427] width 13 height 13
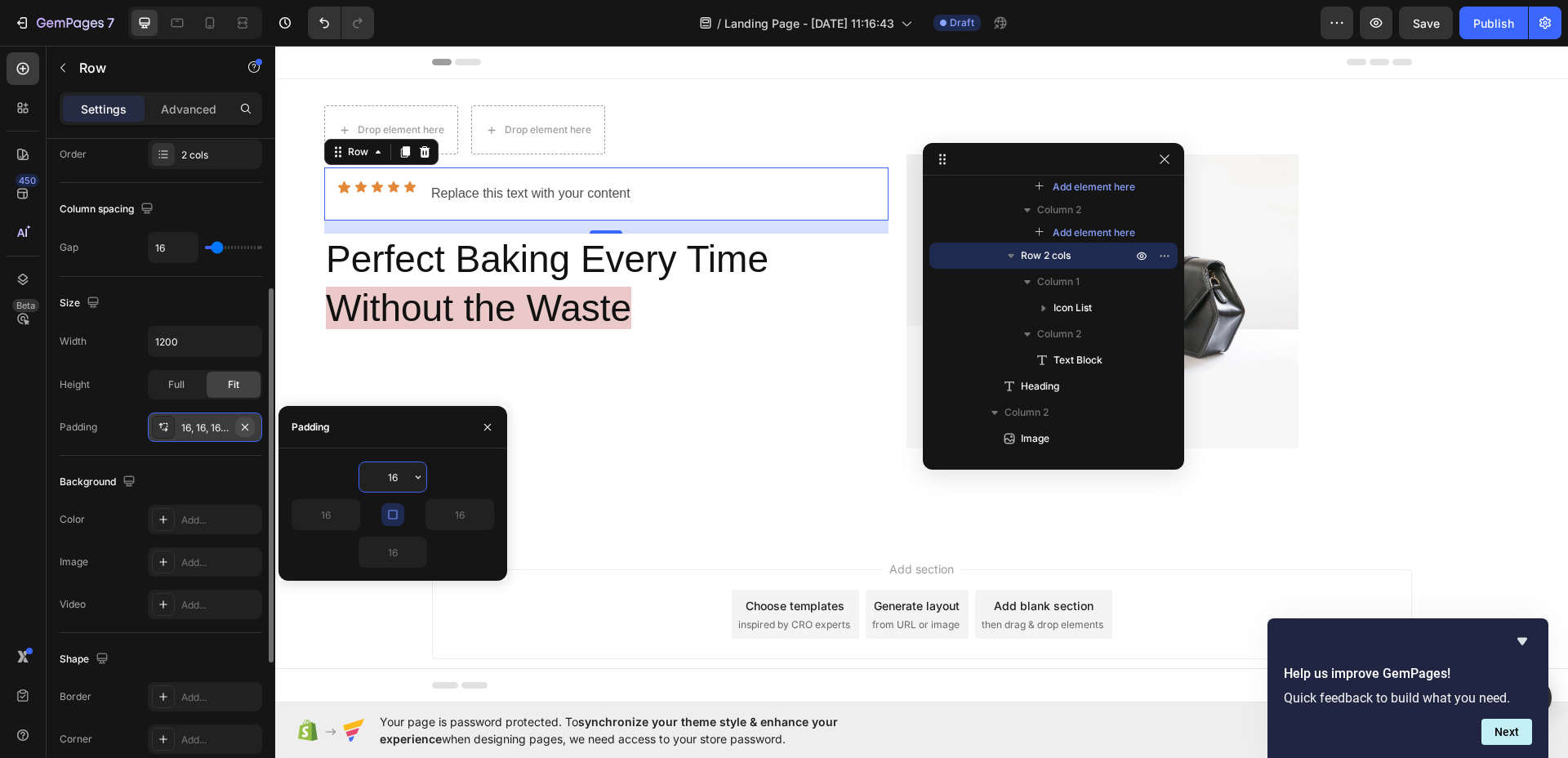
click at [242, 424] on icon "button" at bounding box center [245, 427] width 13 height 13
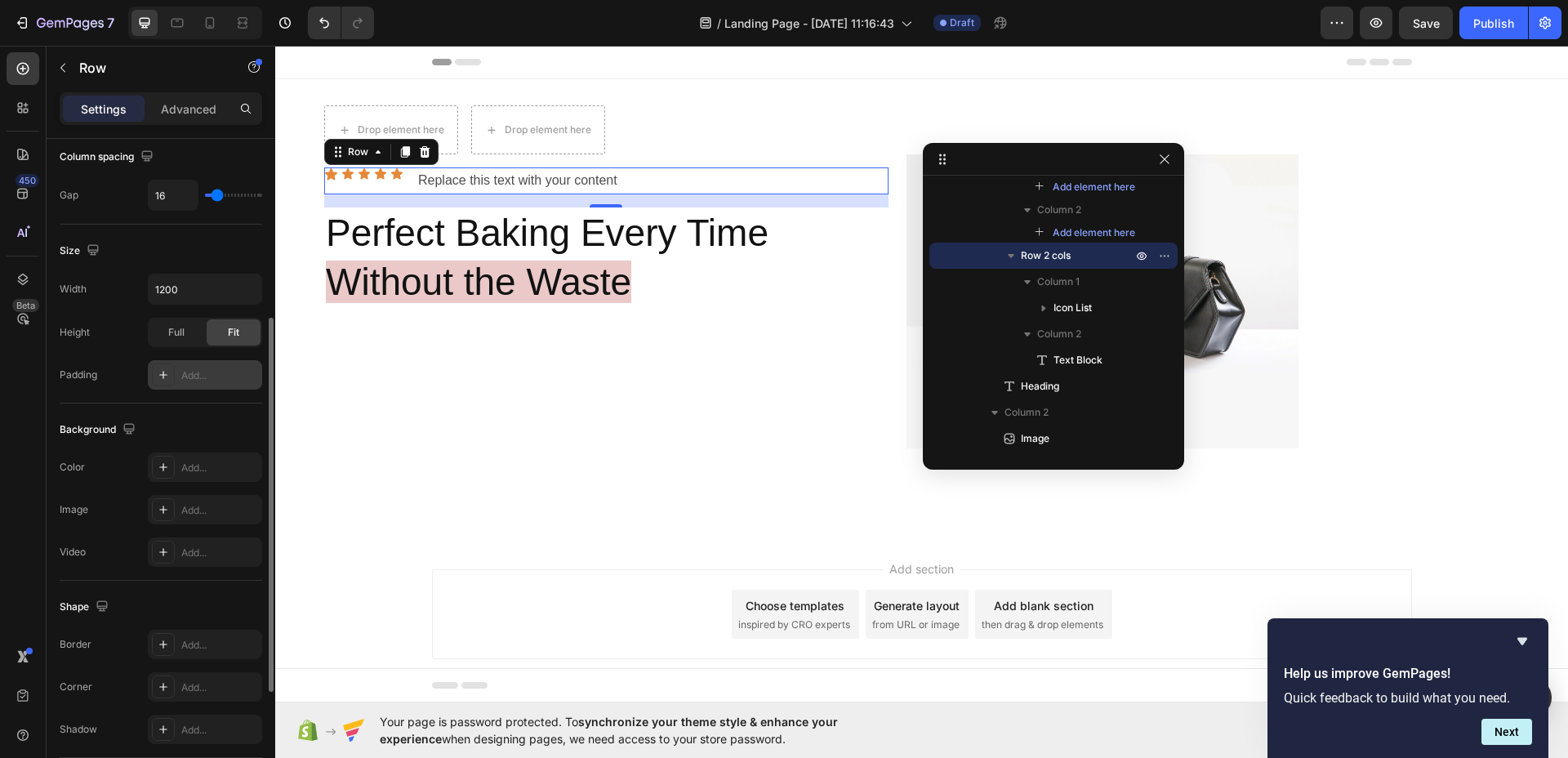
scroll to position [517, 0]
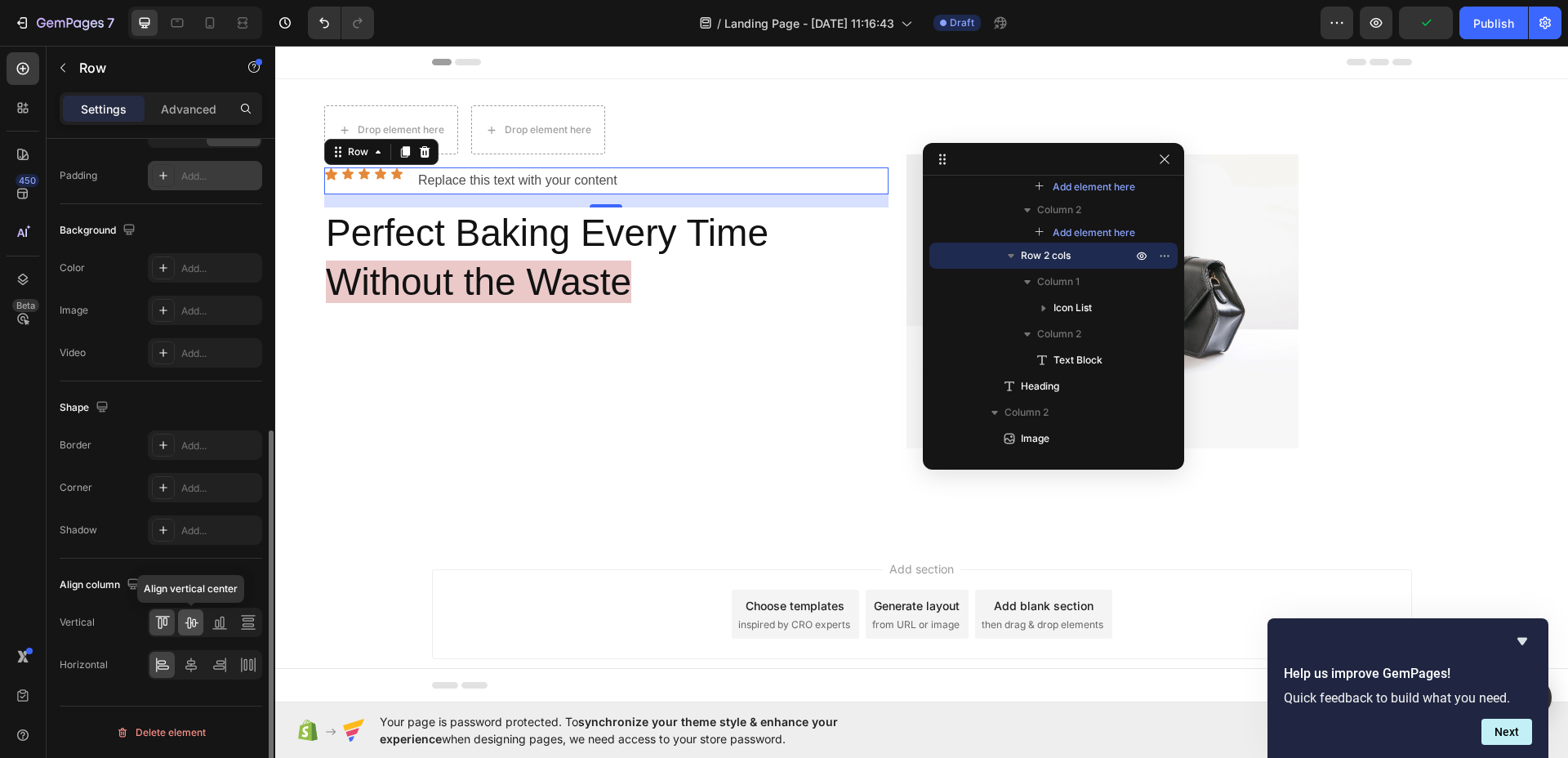
click at [196, 622] on icon at bounding box center [191, 623] width 13 height 11
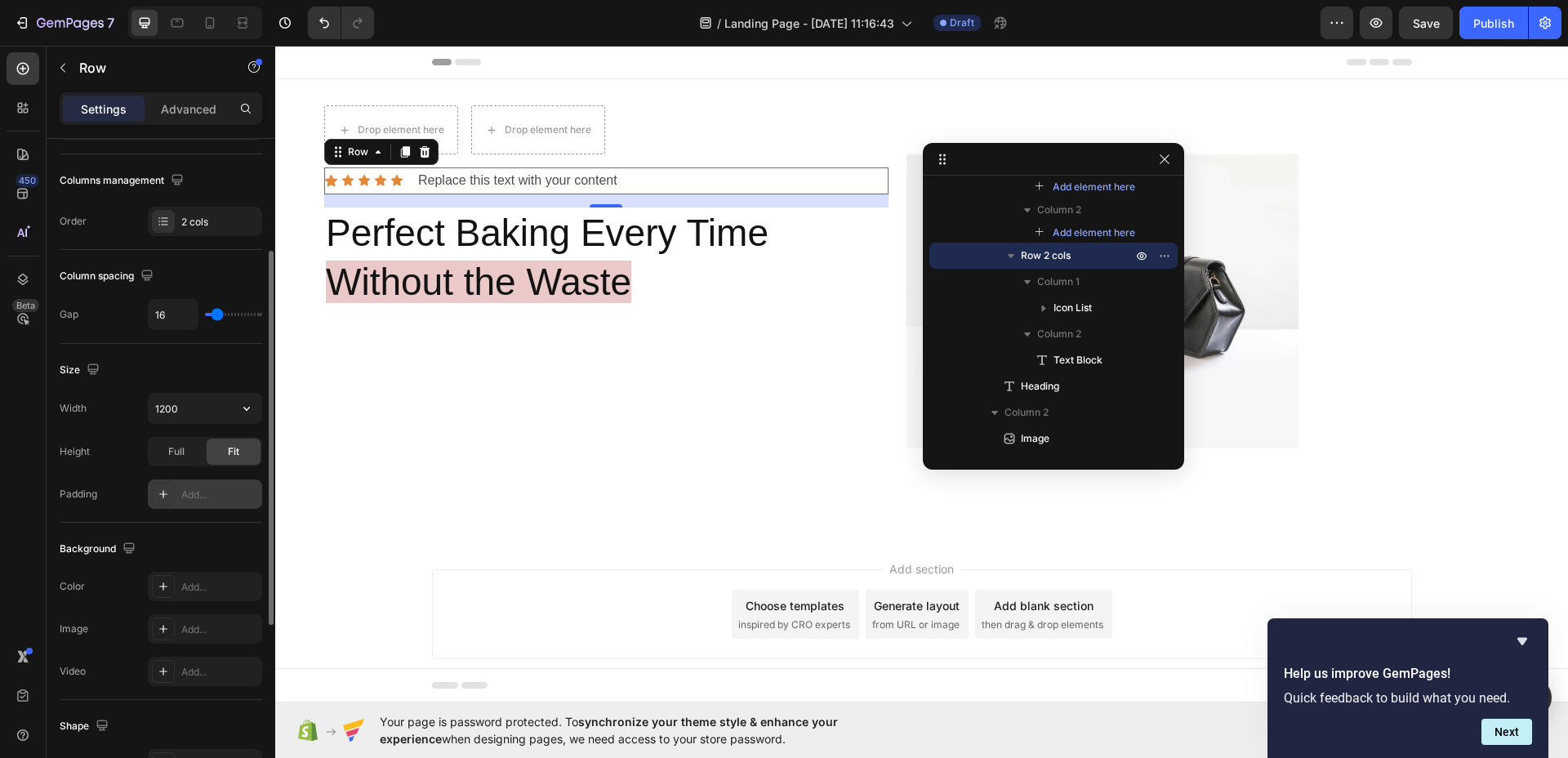
scroll to position [0, 0]
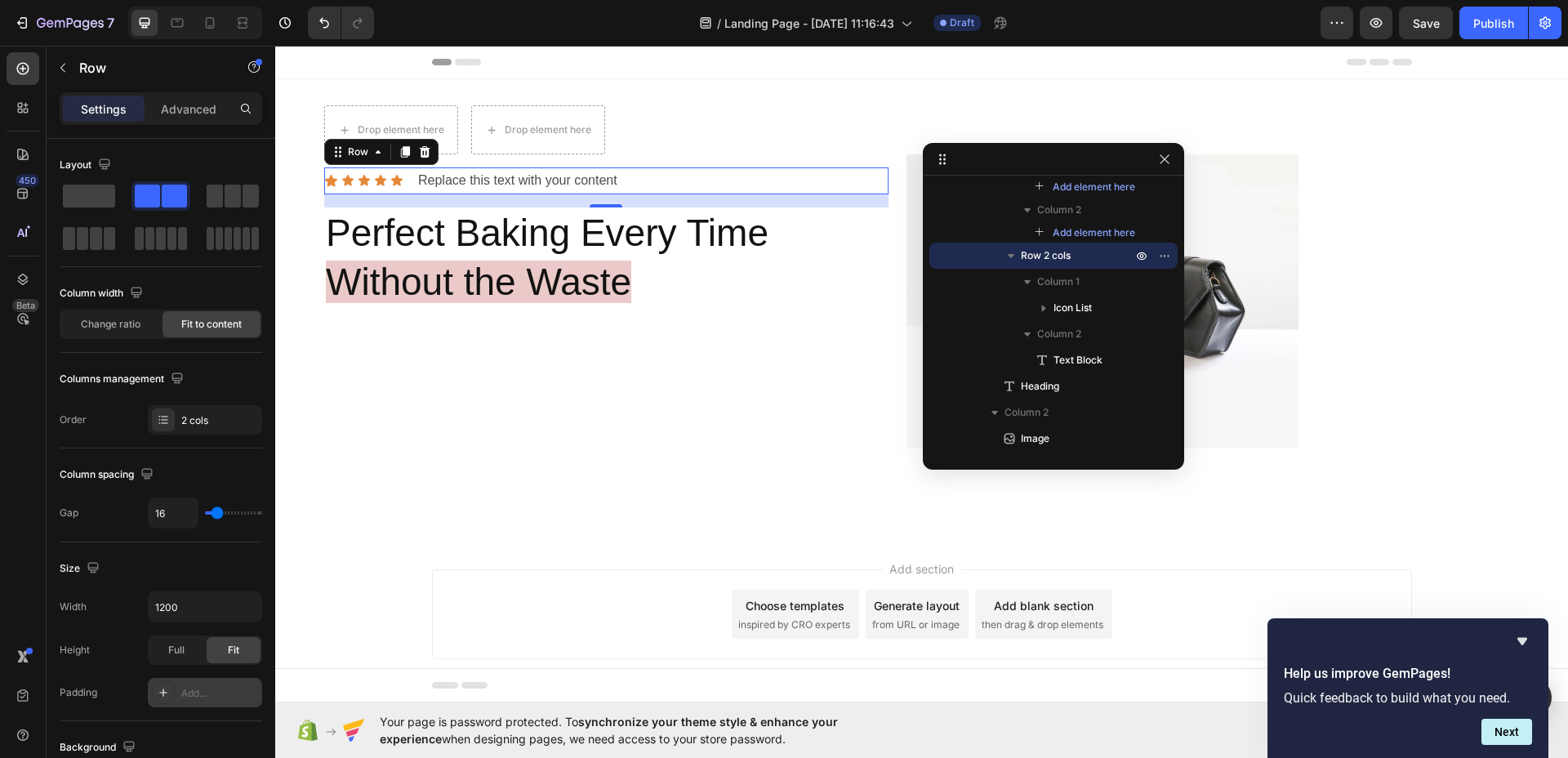
click at [163, 159] on div "Layout" at bounding box center [161, 165] width 203 height 26
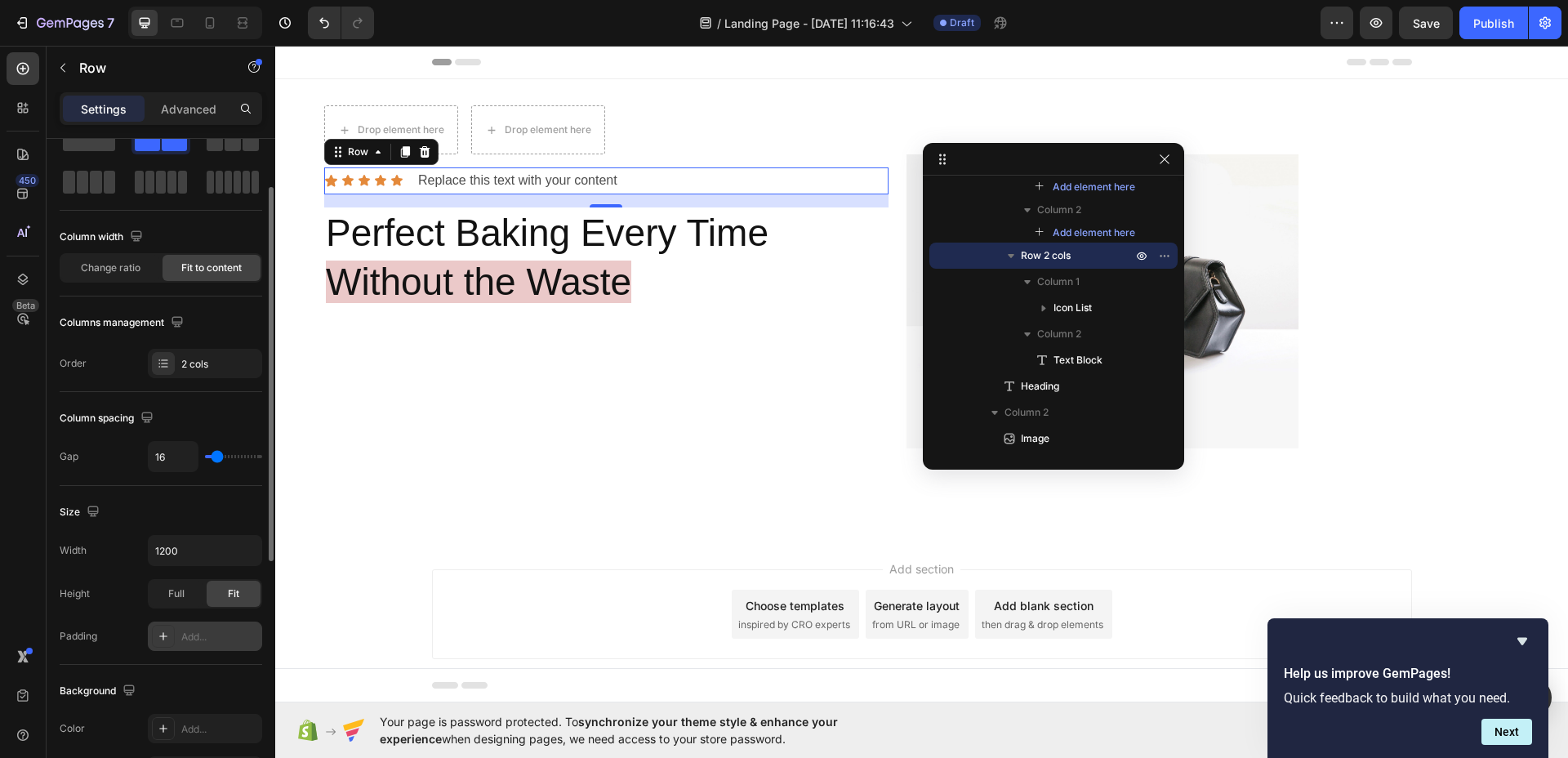
scroll to position [132, 0]
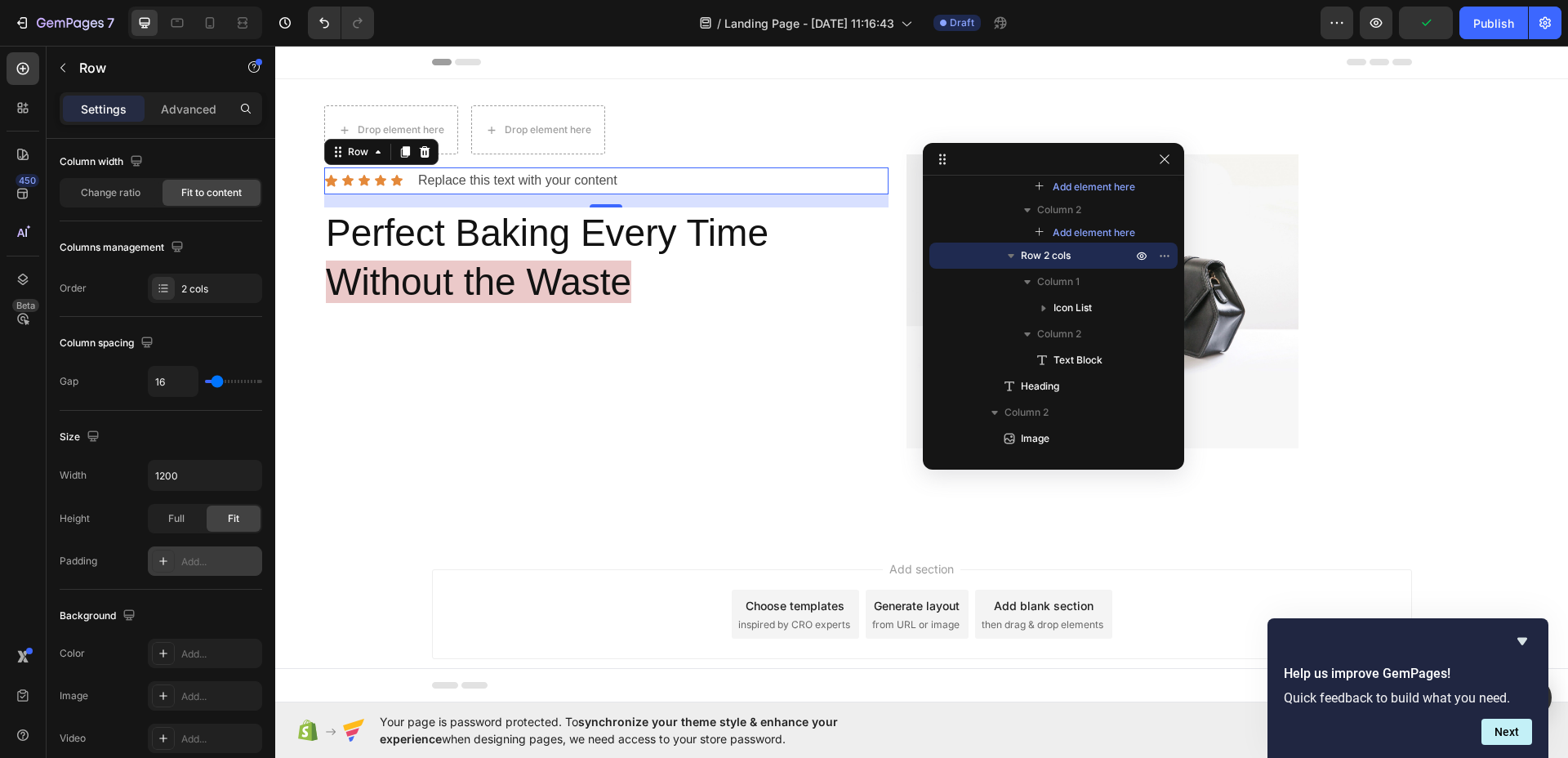
type input "22"
type input "21"
type input "19"
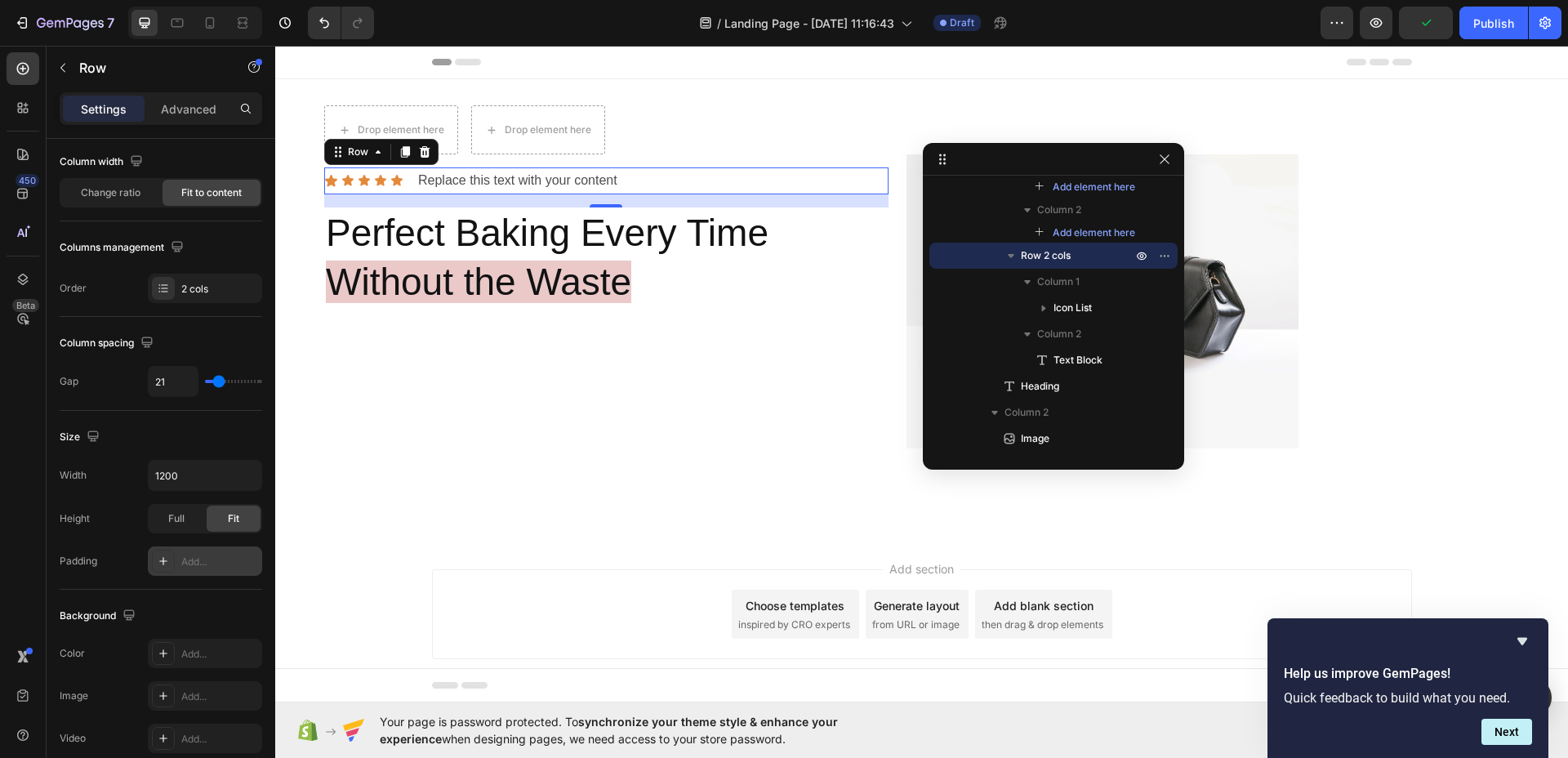
type input "19"
type input "17"
type input "16"
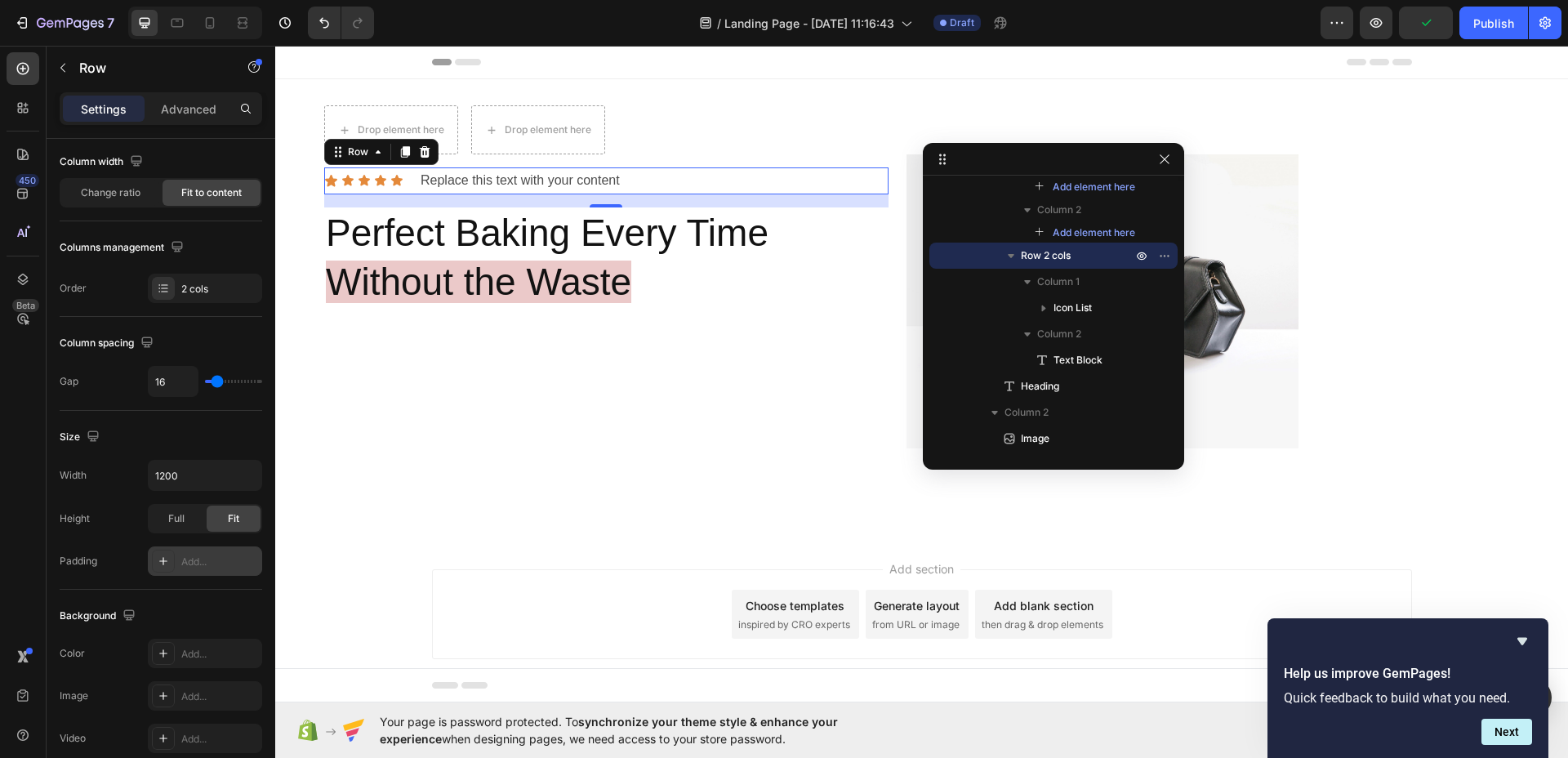
type input "15"
type input "14"
type input "13"
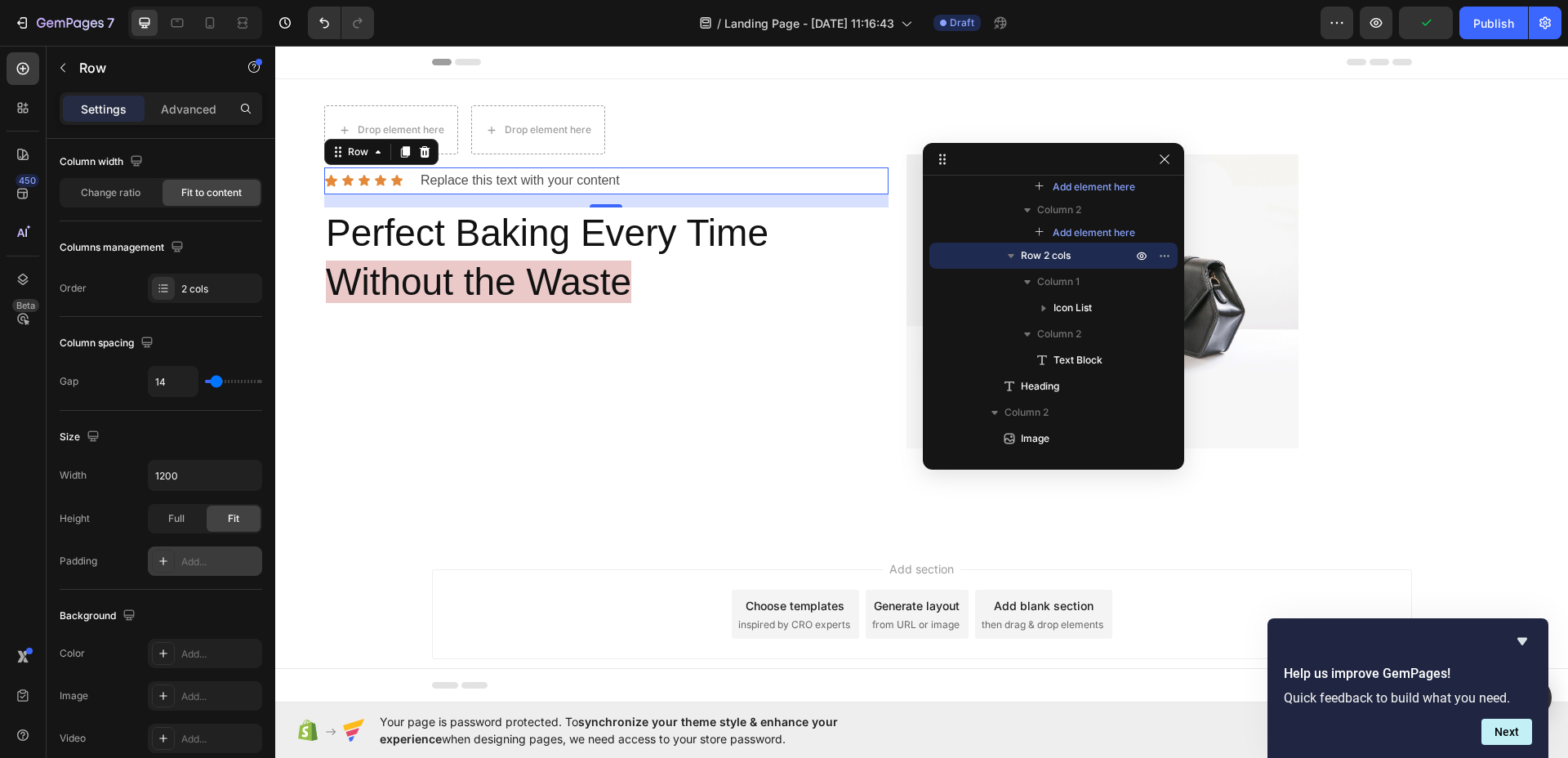
type input "13"
type input "12"
type input "11"
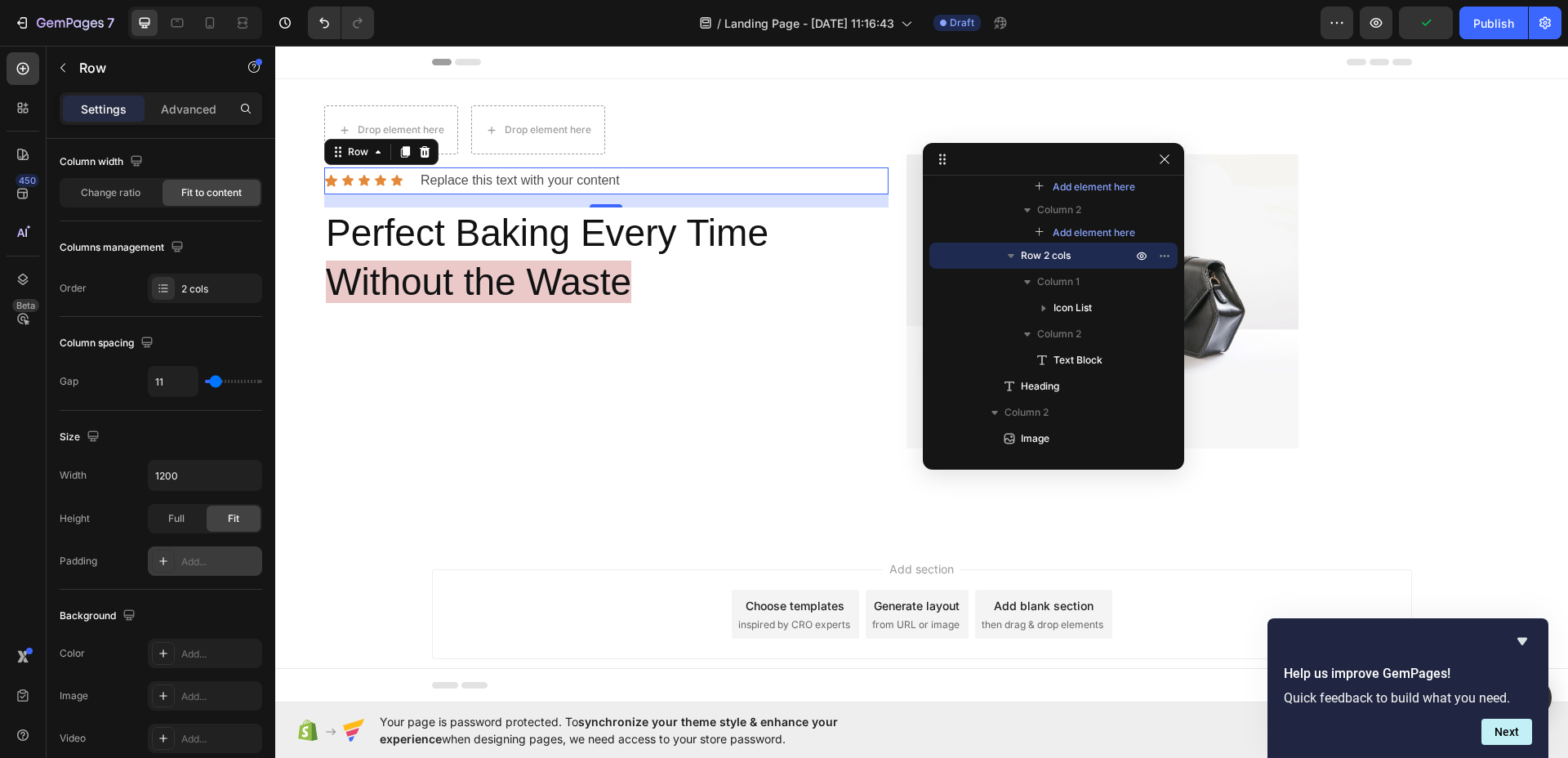
type input "10"
type input "9"
type input "10"
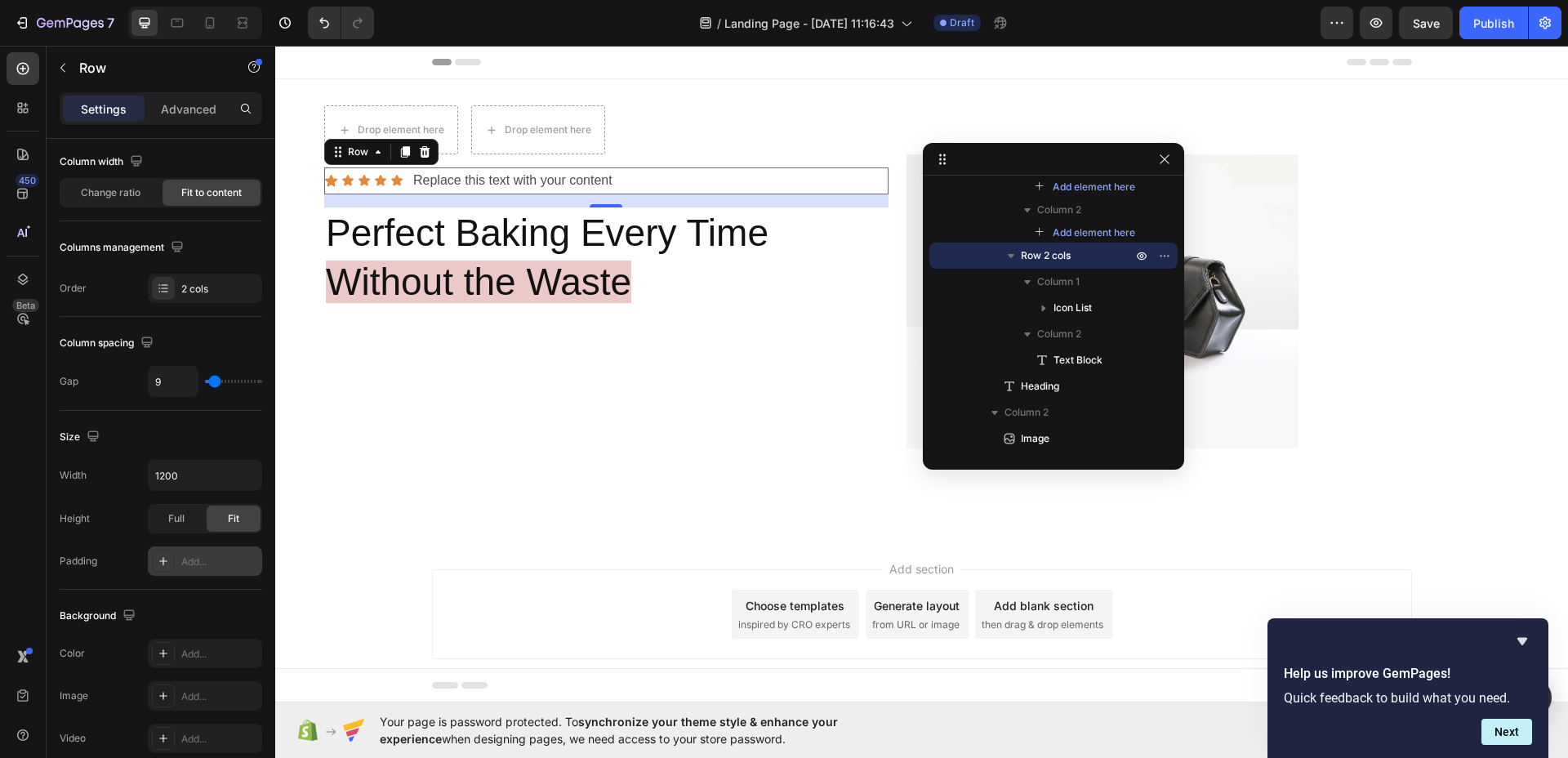
type input "10"
type input "11"
type input "13"
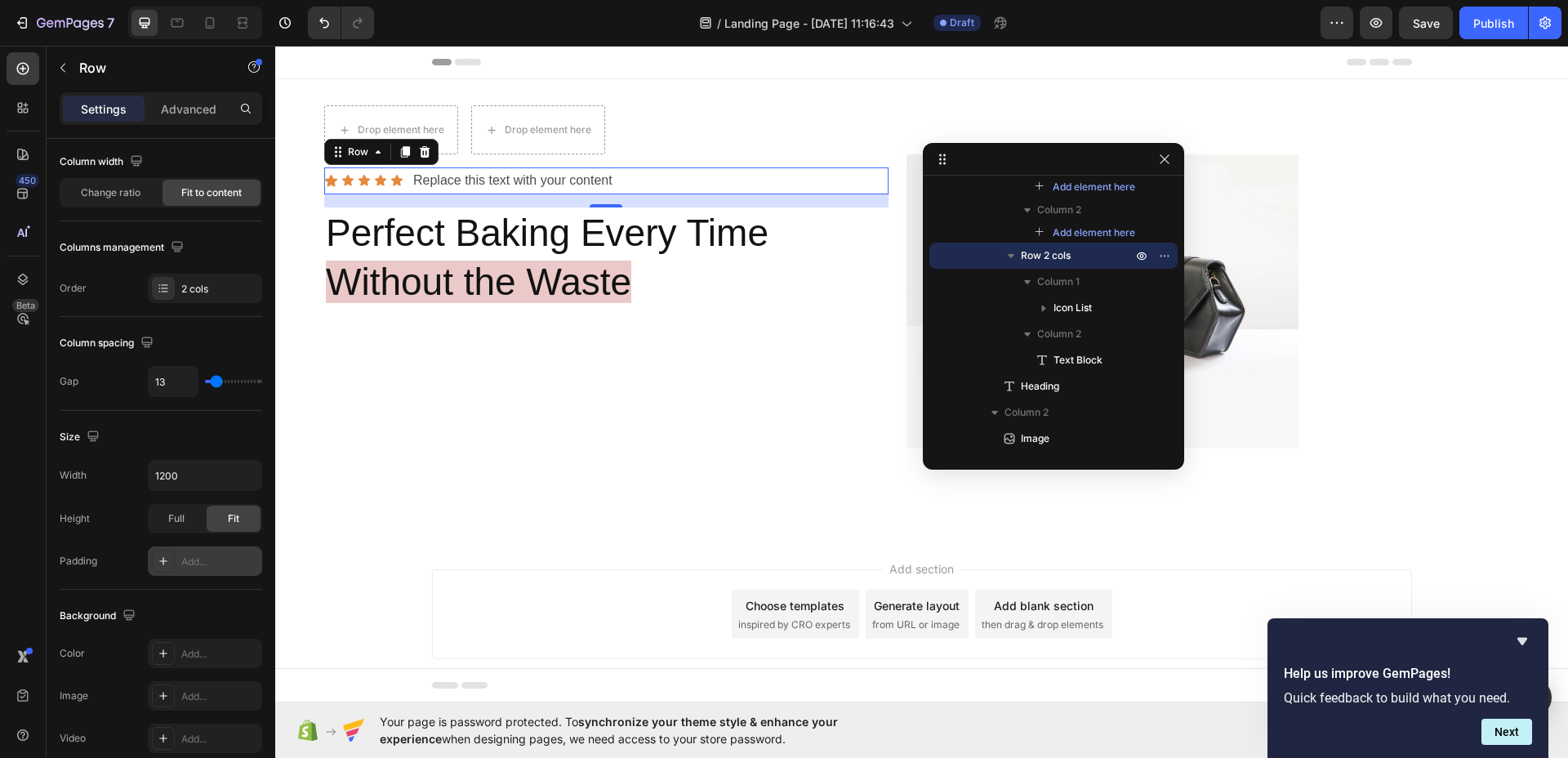
type input "14"
type input "12"
type input "11"
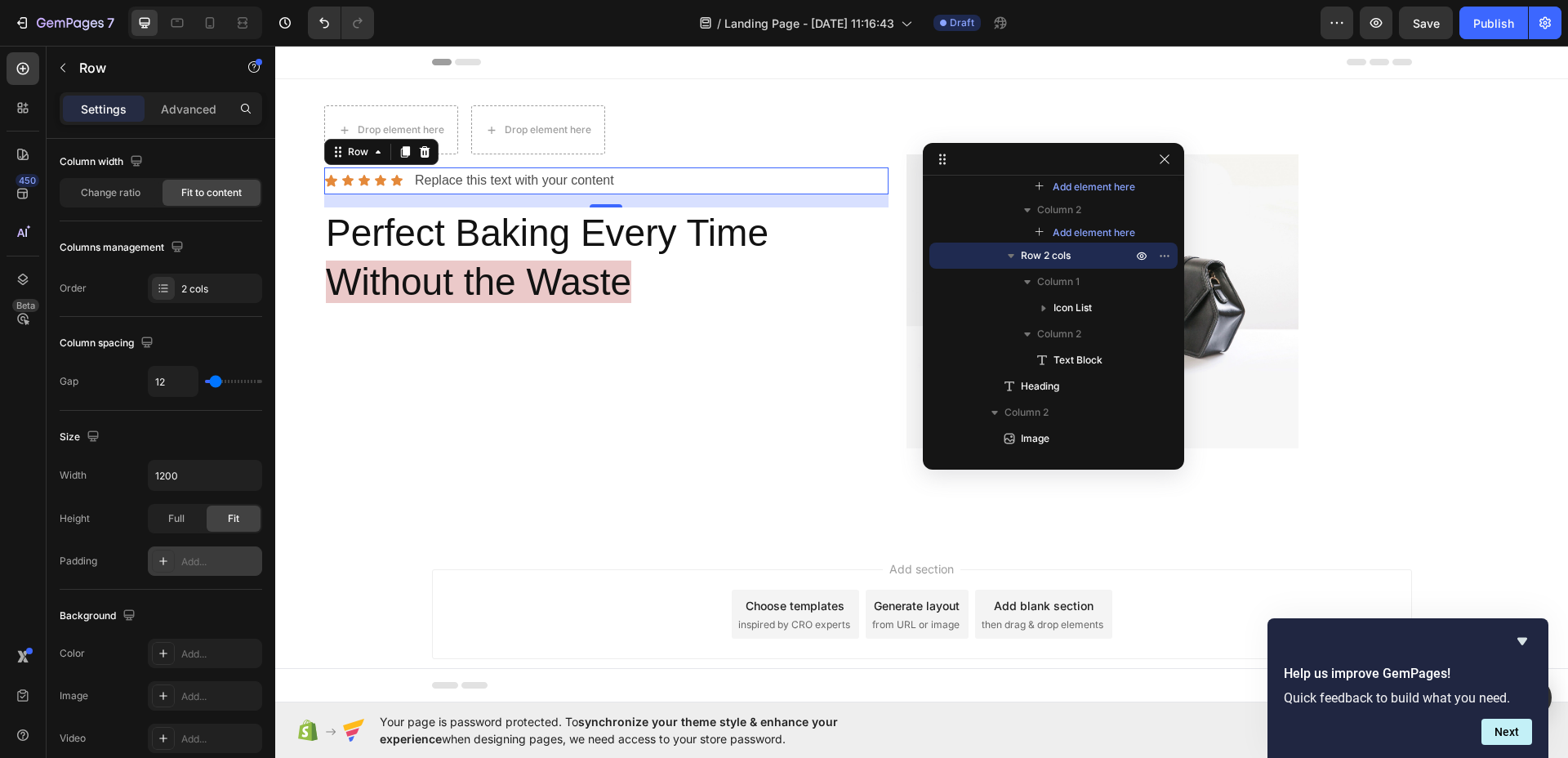
type input "11"
type input "10"
type input "11"
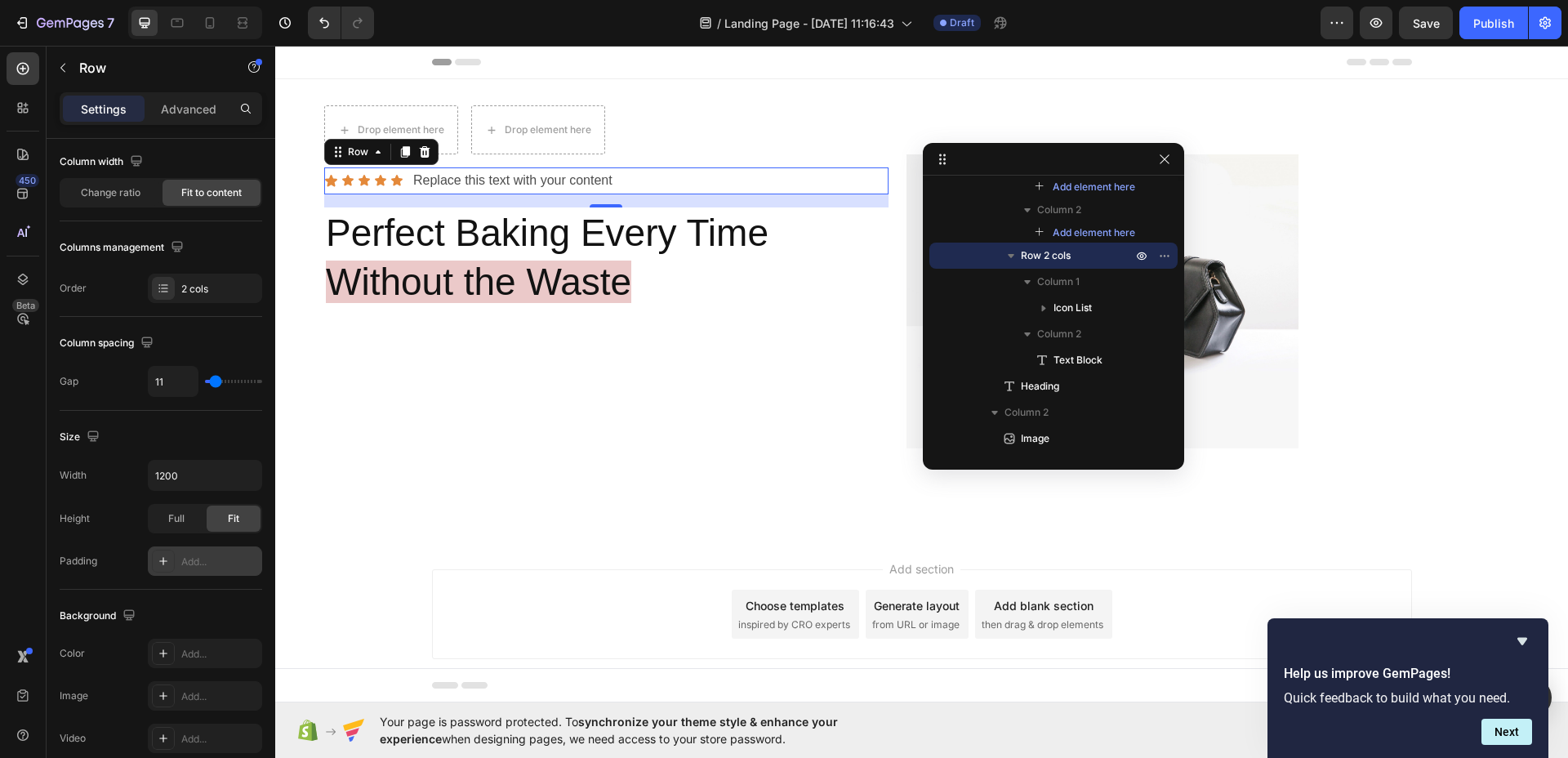
type input "12"
click at [216, 380] on input "range" at bounding box center [233, 380] width 57 height 3
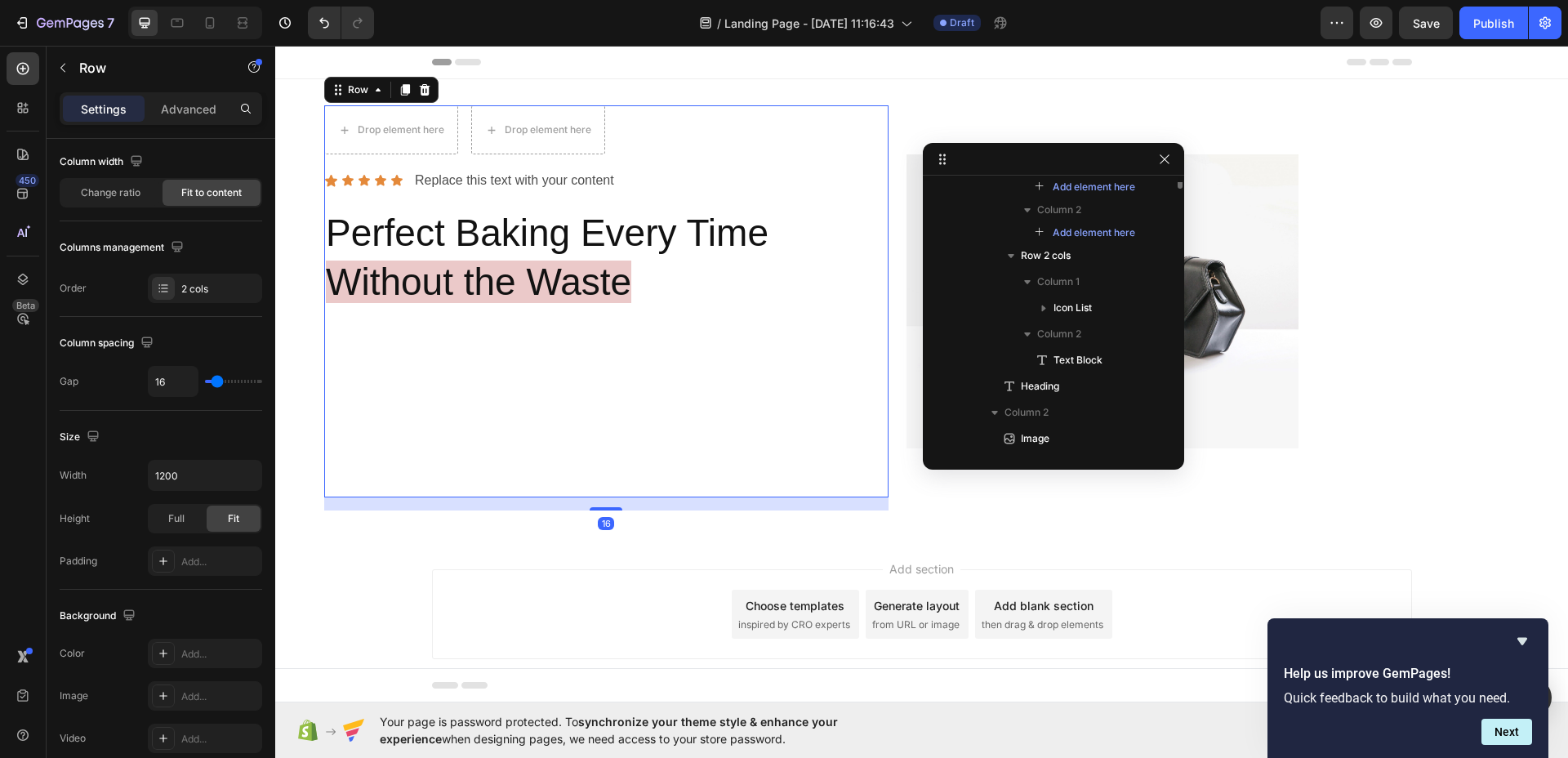
click at [701, 150] on div "Drop element here Drop element here Row 16" at bounding box center [606, 130] width 564 height 49
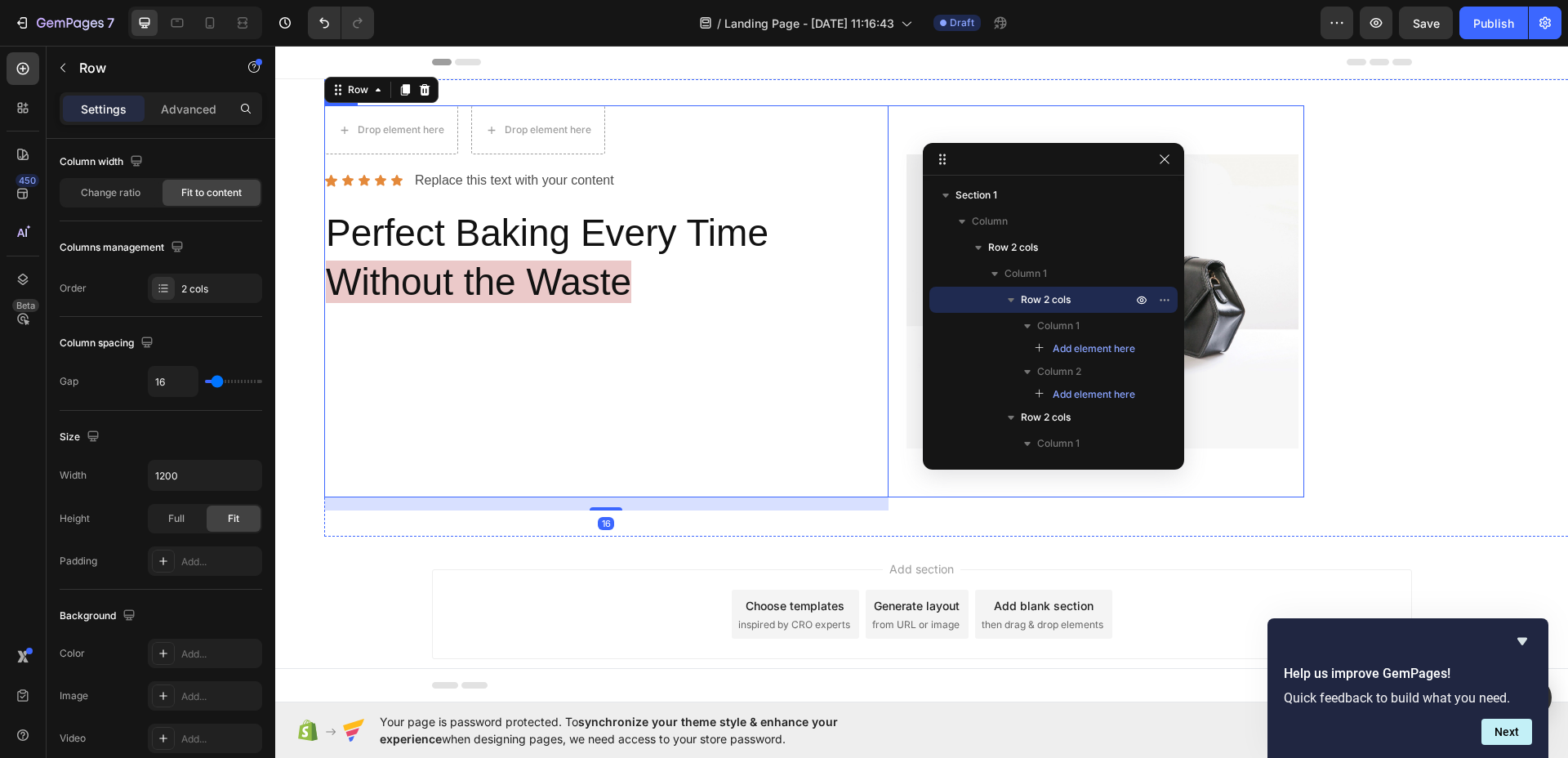
click at [421, 143] on div "Drop element here" at bounding box center [391, 130] width 134 height 49
click at [630, 150] on div "Drop element here Drop element here Row 16" at bounding box center [606, 130] width 564 height 49
click at [592, 150] on div "Drop element here" at bounding box center [537, 130] width 134 height 49
click at [1022, 266] on span "Column 1" at bounding box center [1025, 273] width 42 height 16
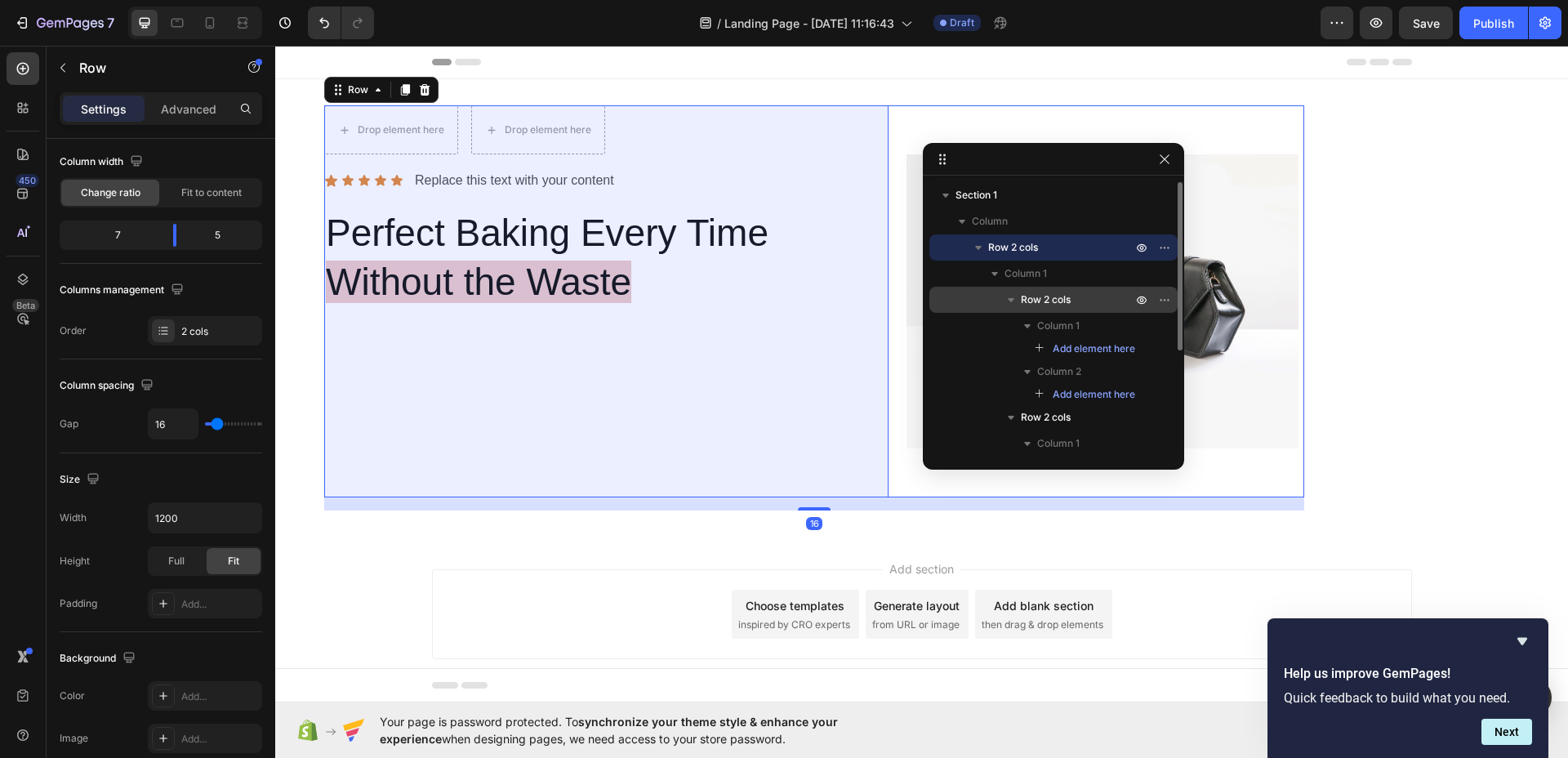
click at [1032, 300] on span "Row 2 cols" at bounding box center [1045, 299] width 50 height 16
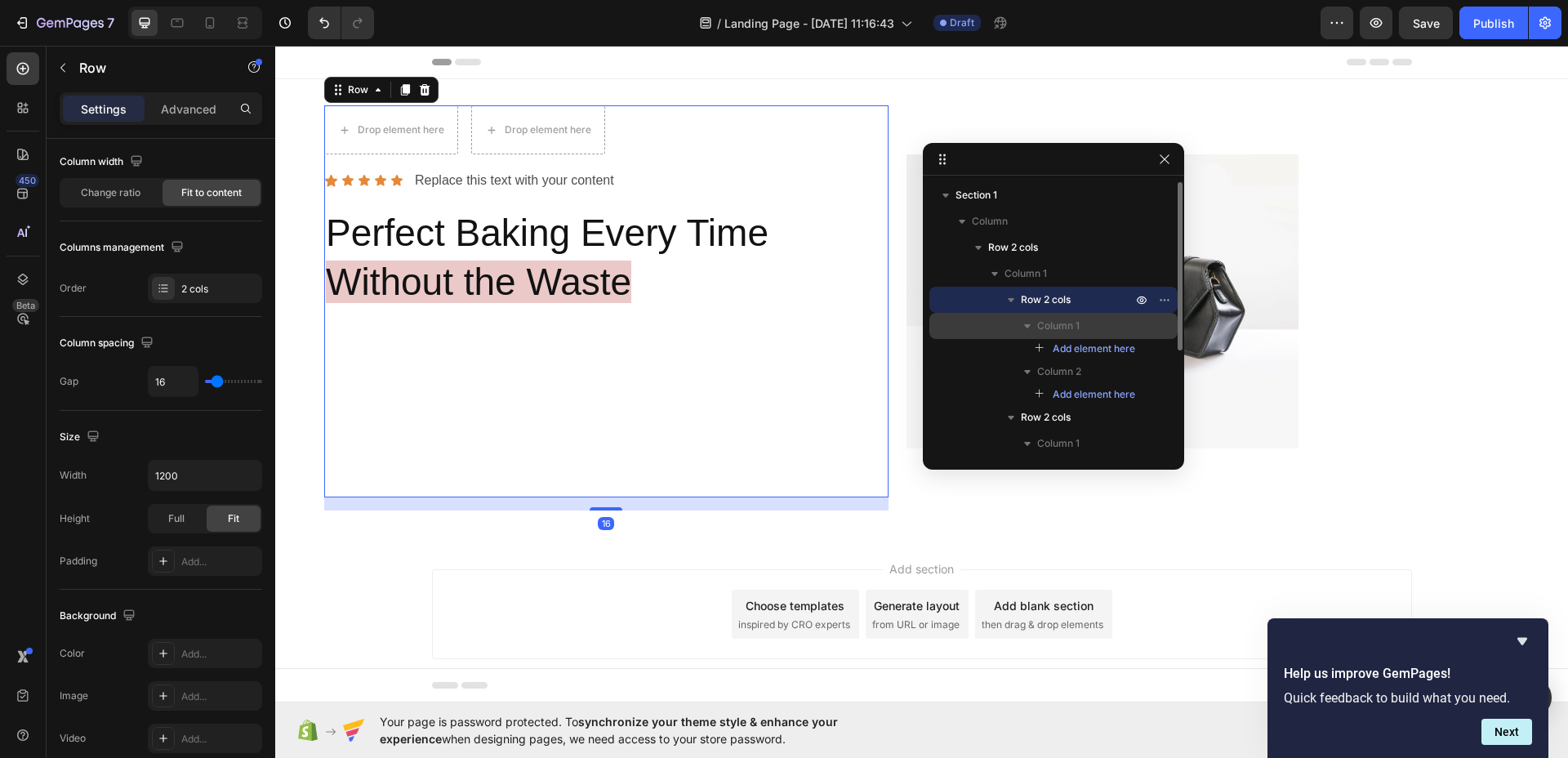
click at [1058, 331] on span "Column 1" at bounding box center [1058, 325] width 42 height 16
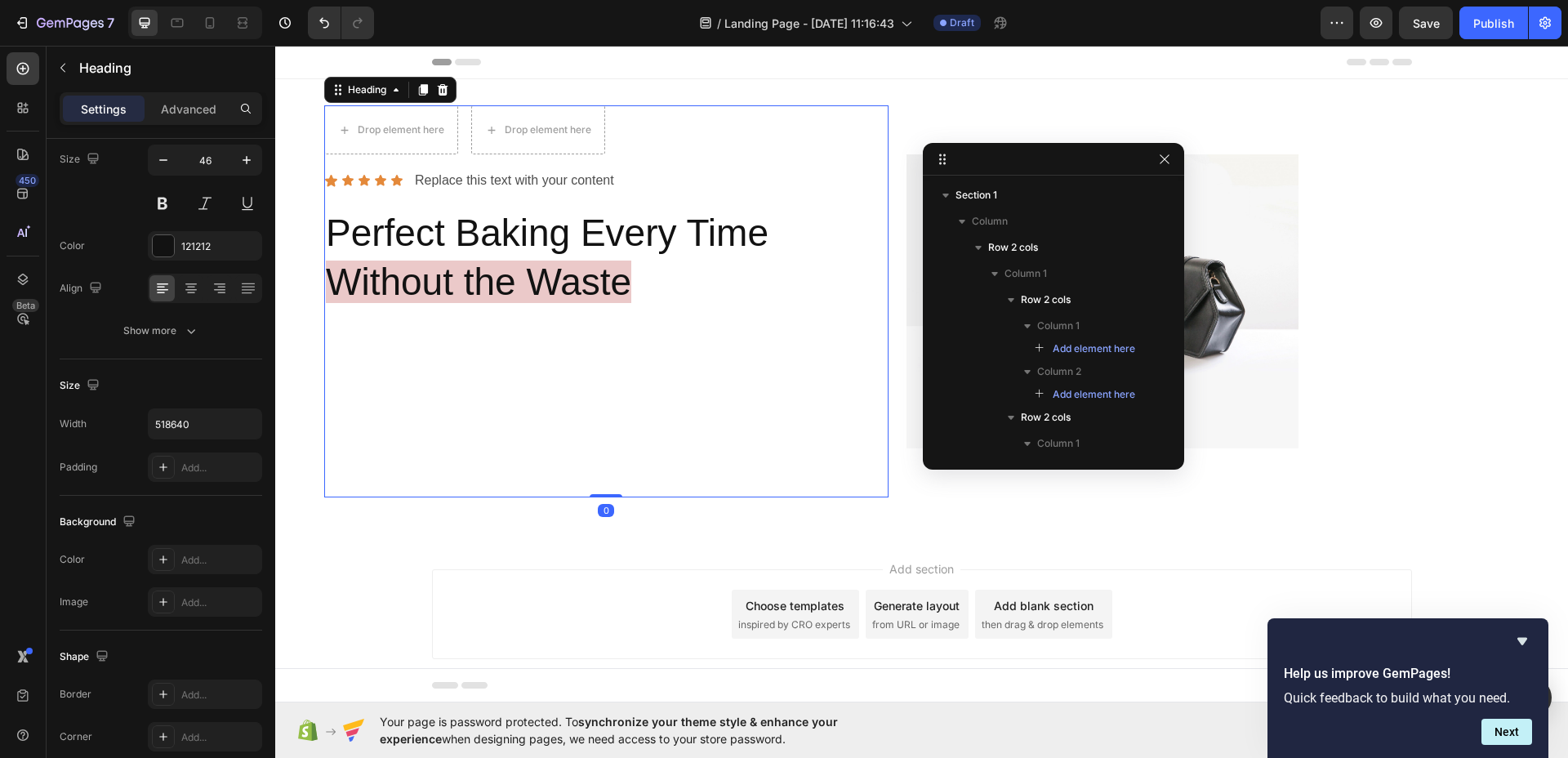
click at [434, 303] on p "Perfect Baking Every Time Without the Waste" at bounding box center [606, 258] width 561 height 98
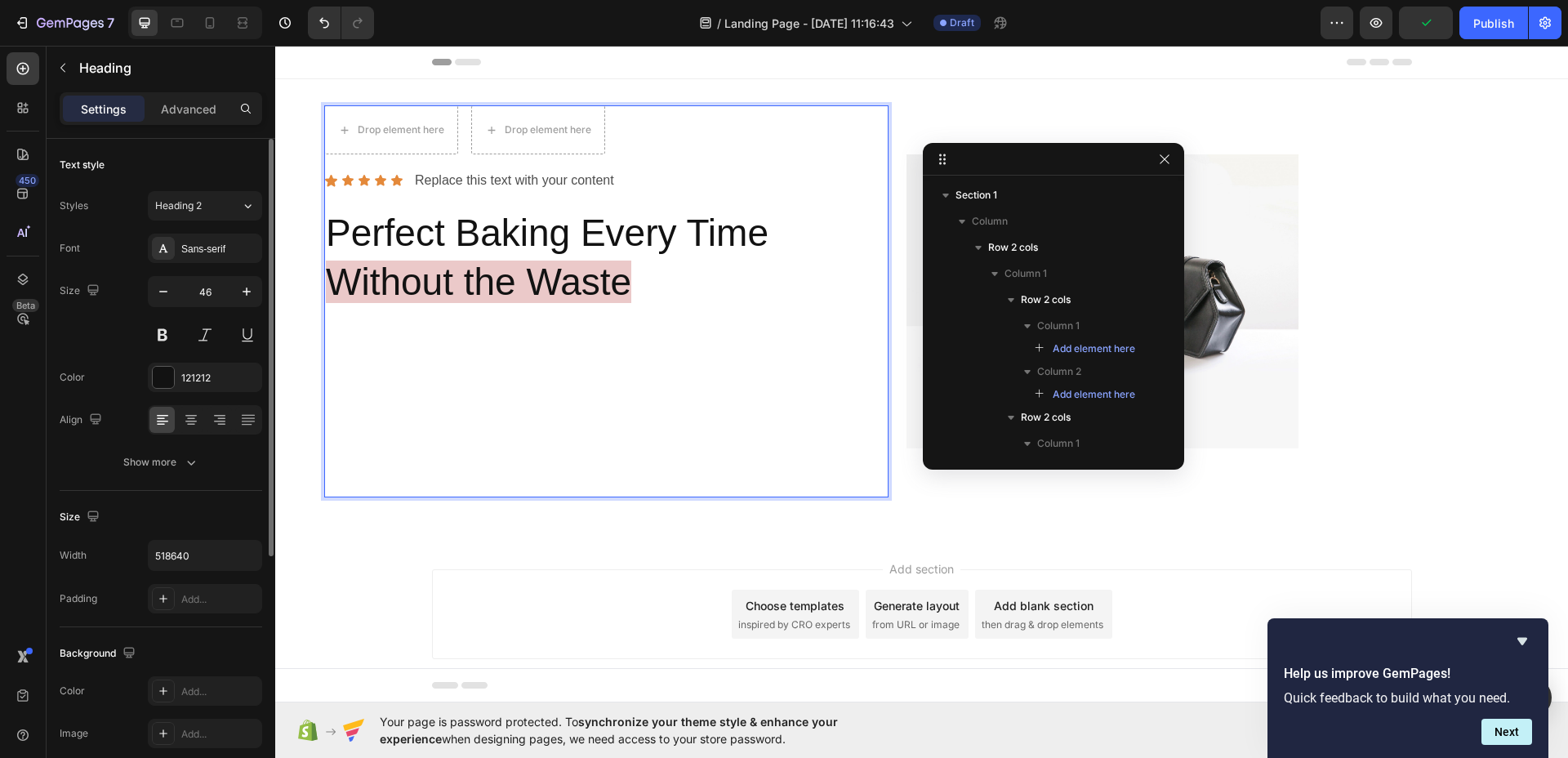
click at [631, 262] on span "Without the Waste" at bounding box center [478, 281] width 306 height 42
click at [553, 191] on div "Replace this text with your content" at bounding box center [514, 180] width 203 height 27
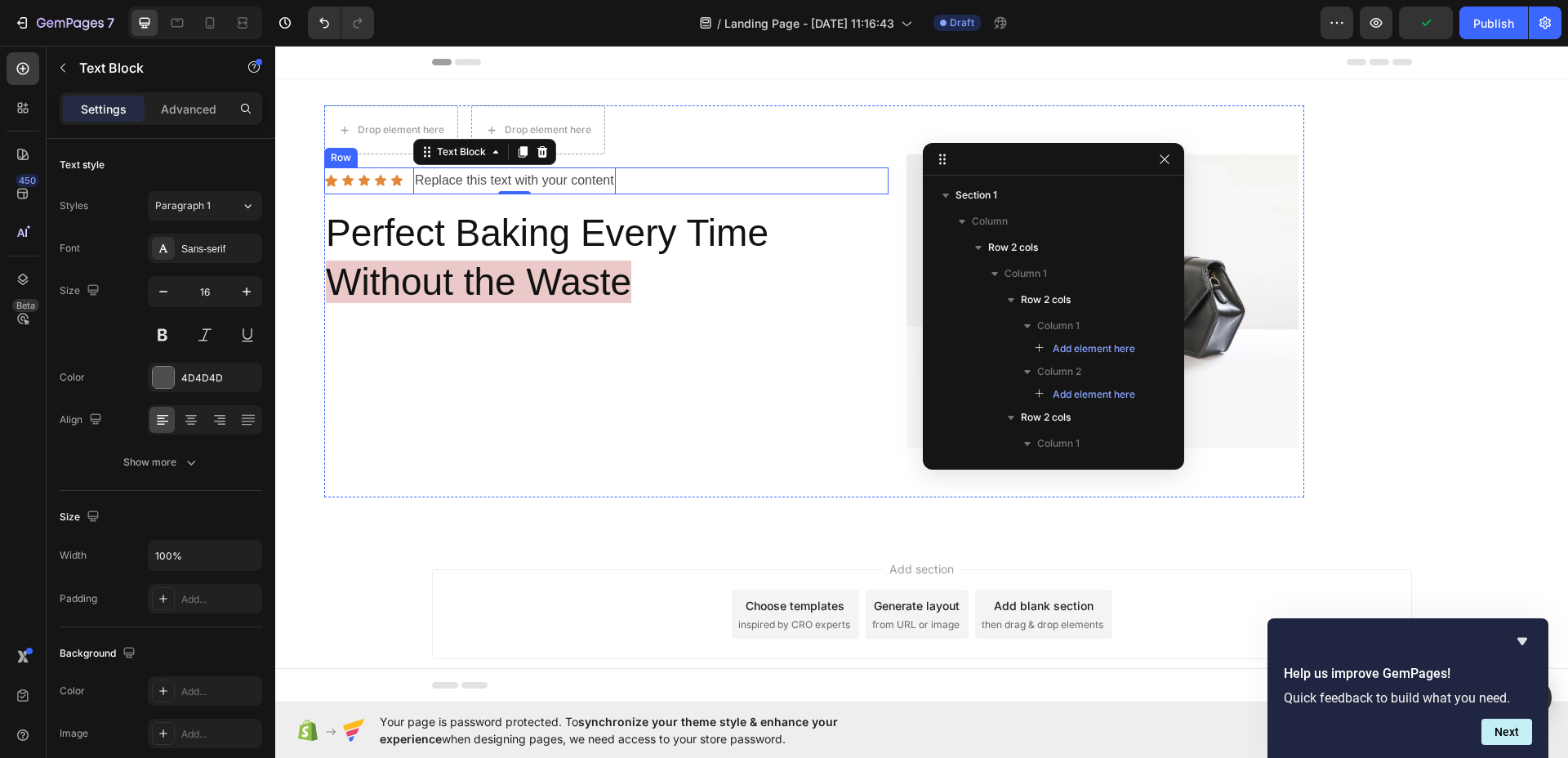
click at [702, 186] on div "Icon Icon Icon Icon Icon Icon List Replace this text with your content Text Blo…" at bounding box center [606, 180] width 564 height 27
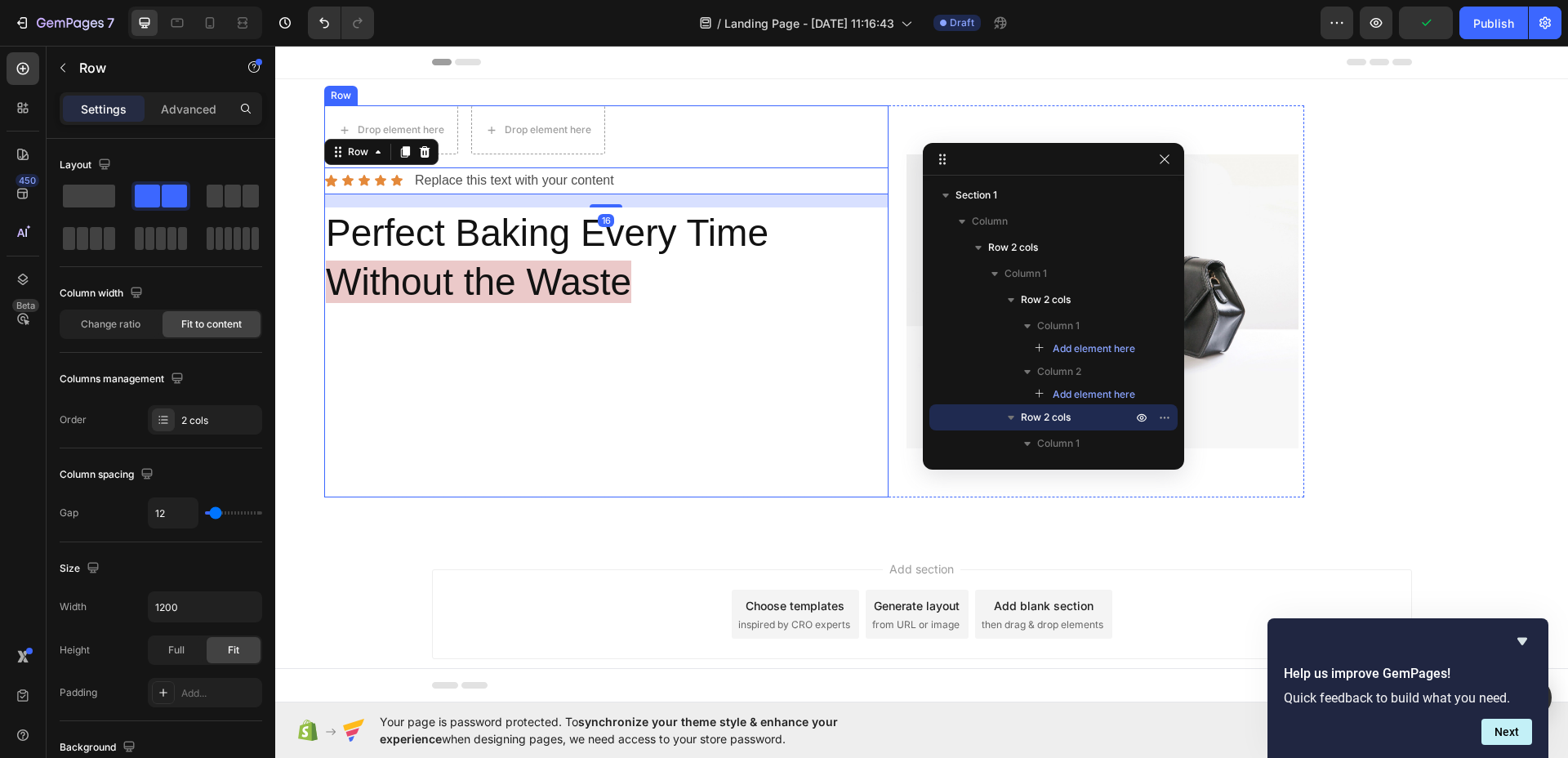
click at [611, 148] on div "Drop element here Drop element here Row" at bounding box center [606, 130] width 564 height 49
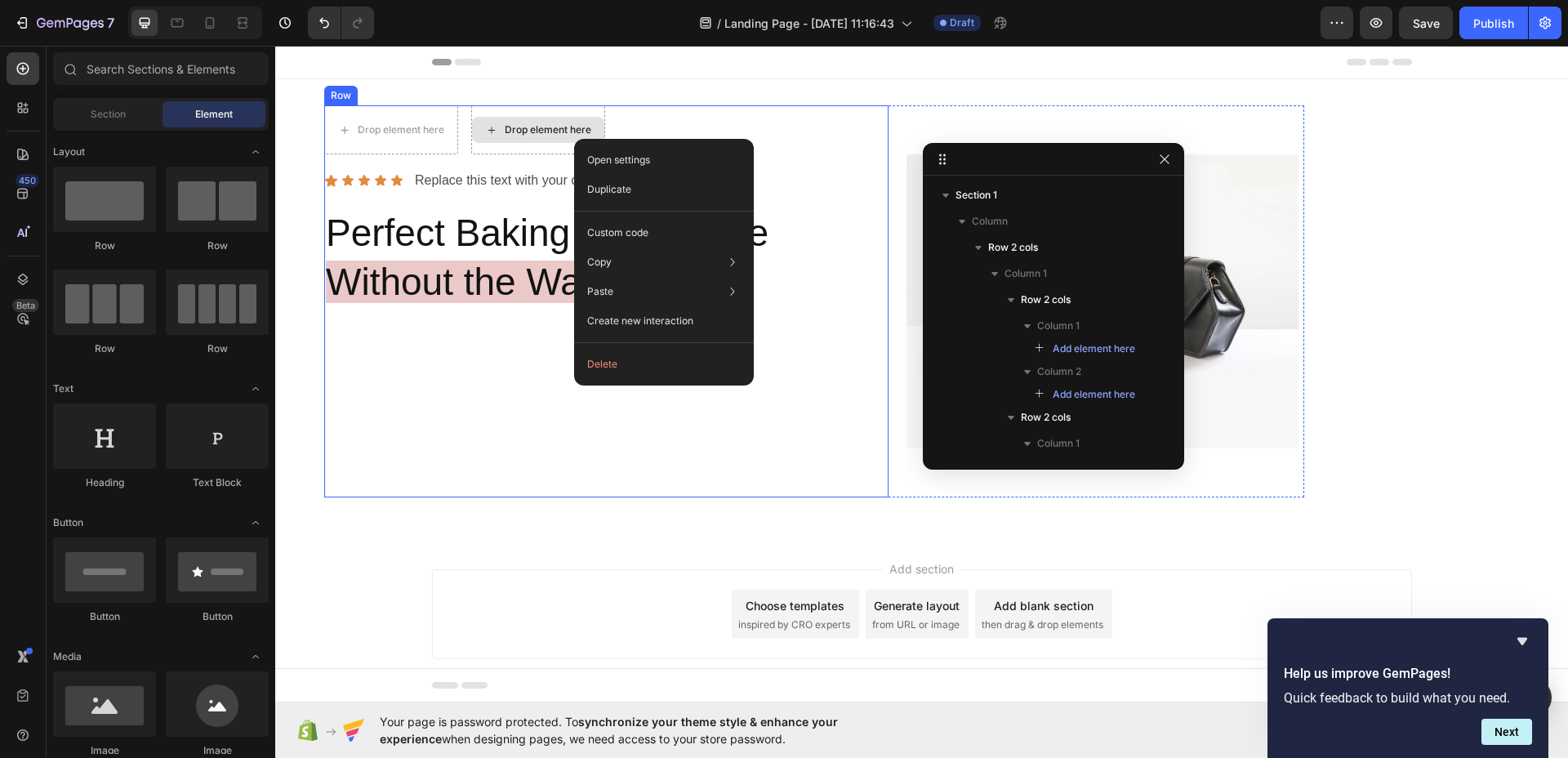
click at [511, 147] on div "Drop element here" at bounding box center [537, 130] width 134 height 49
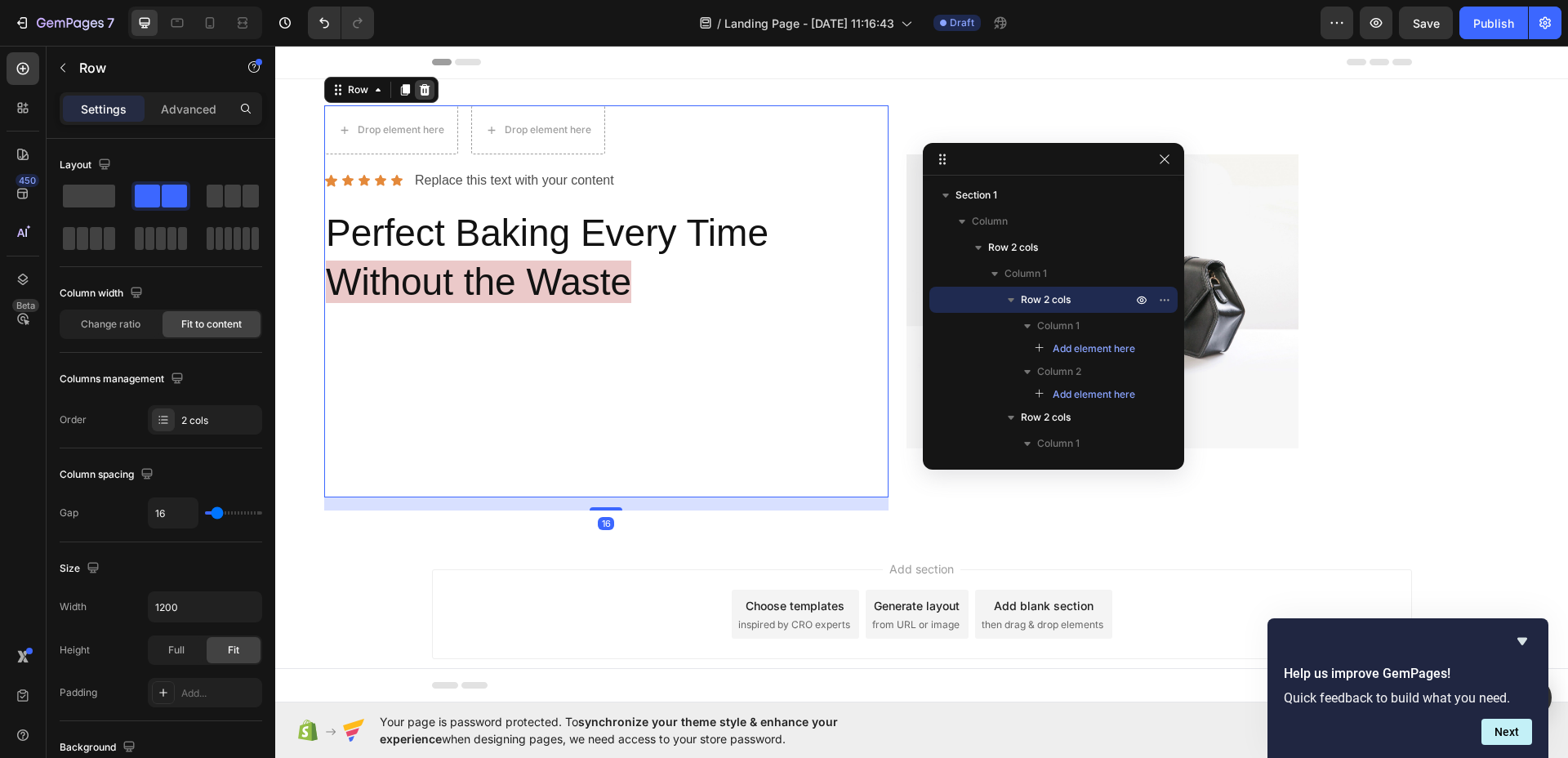
click at [424, 89] on icon at bounding box center [424, 90] width 10 height 11
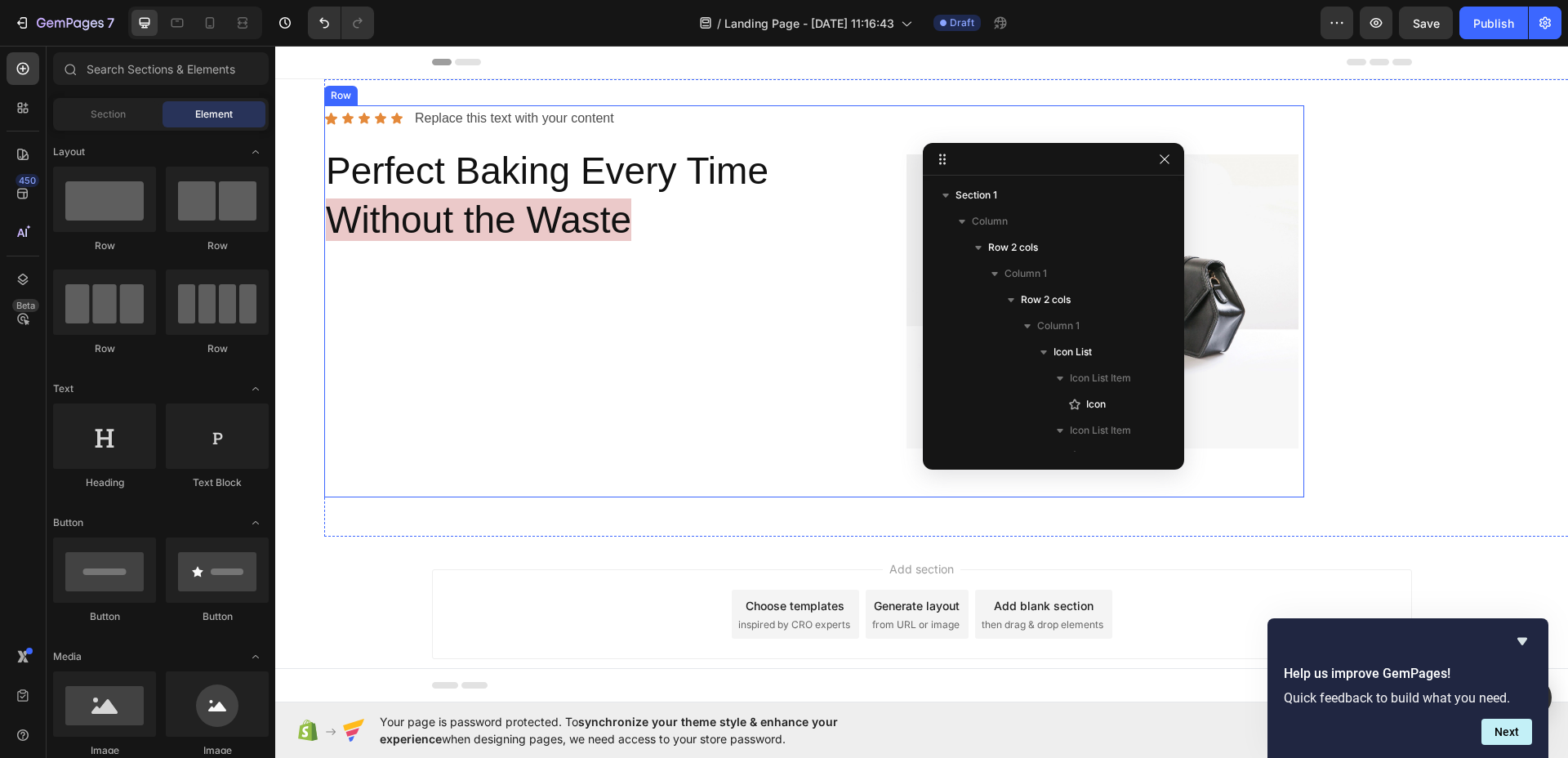
click at [531, 297] on div "Icon Icon Icon Icon Icon Icon List Replace this text with your content Text Blo…" at bounding box center [606, 301] width 564 height 392
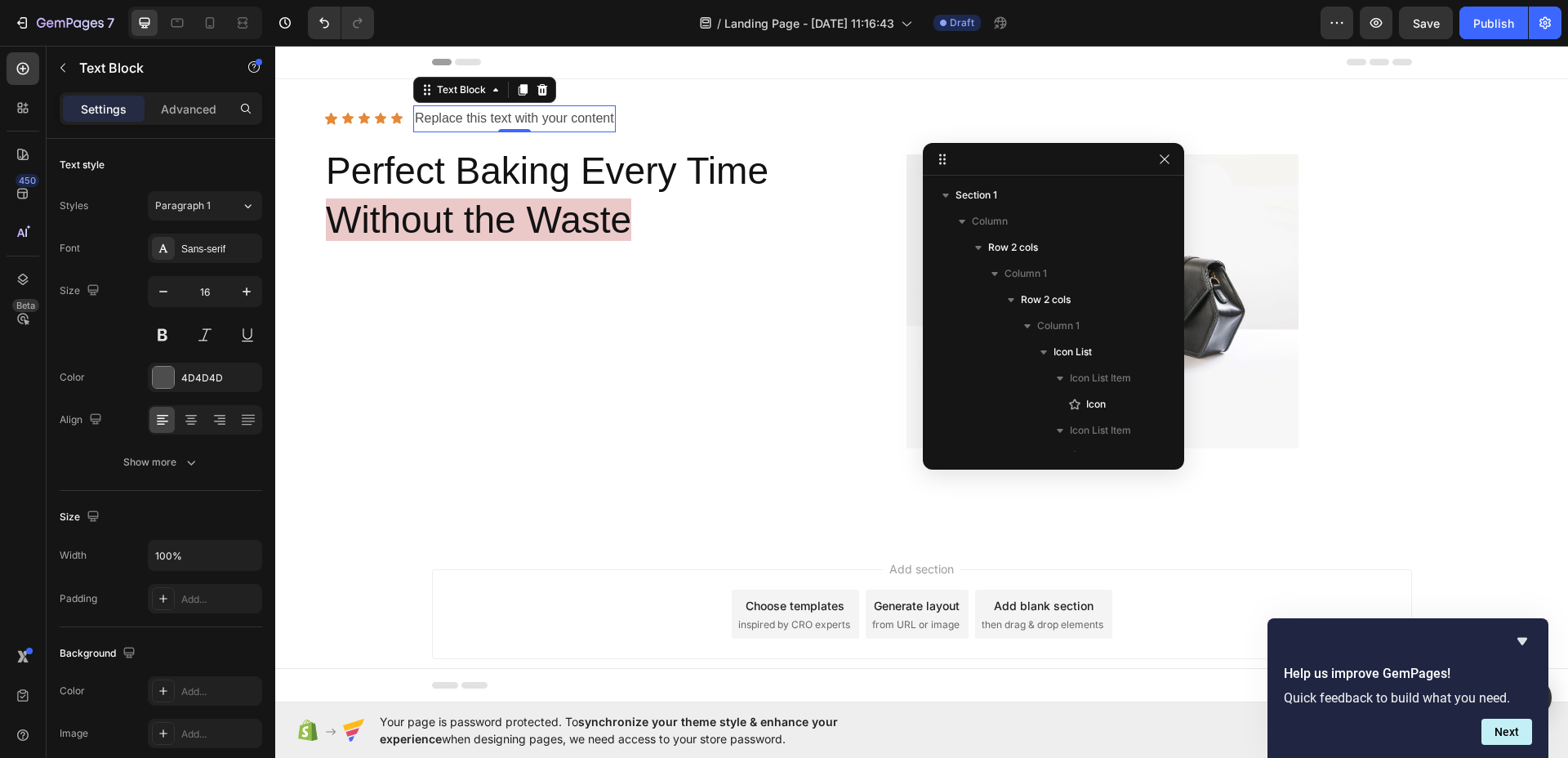
click at [452, 124] on div "Replace this text with your content" at bounding box center [514, 119] width 203 height 27
click at [469, 121] on div "Replace this text with your content" at bounding box center [514, 119] width 203 height 27
click at [469, 121] on p "Replace this text with your content" at bounding box center [514, 118] width 199 height 23
click at [715, 120] on div "Icon Icon Icon Icon Icon Icon List 1500+ Happy Customers Text Block 0 Row" at bounding box center [606, 119] width 564 height 27
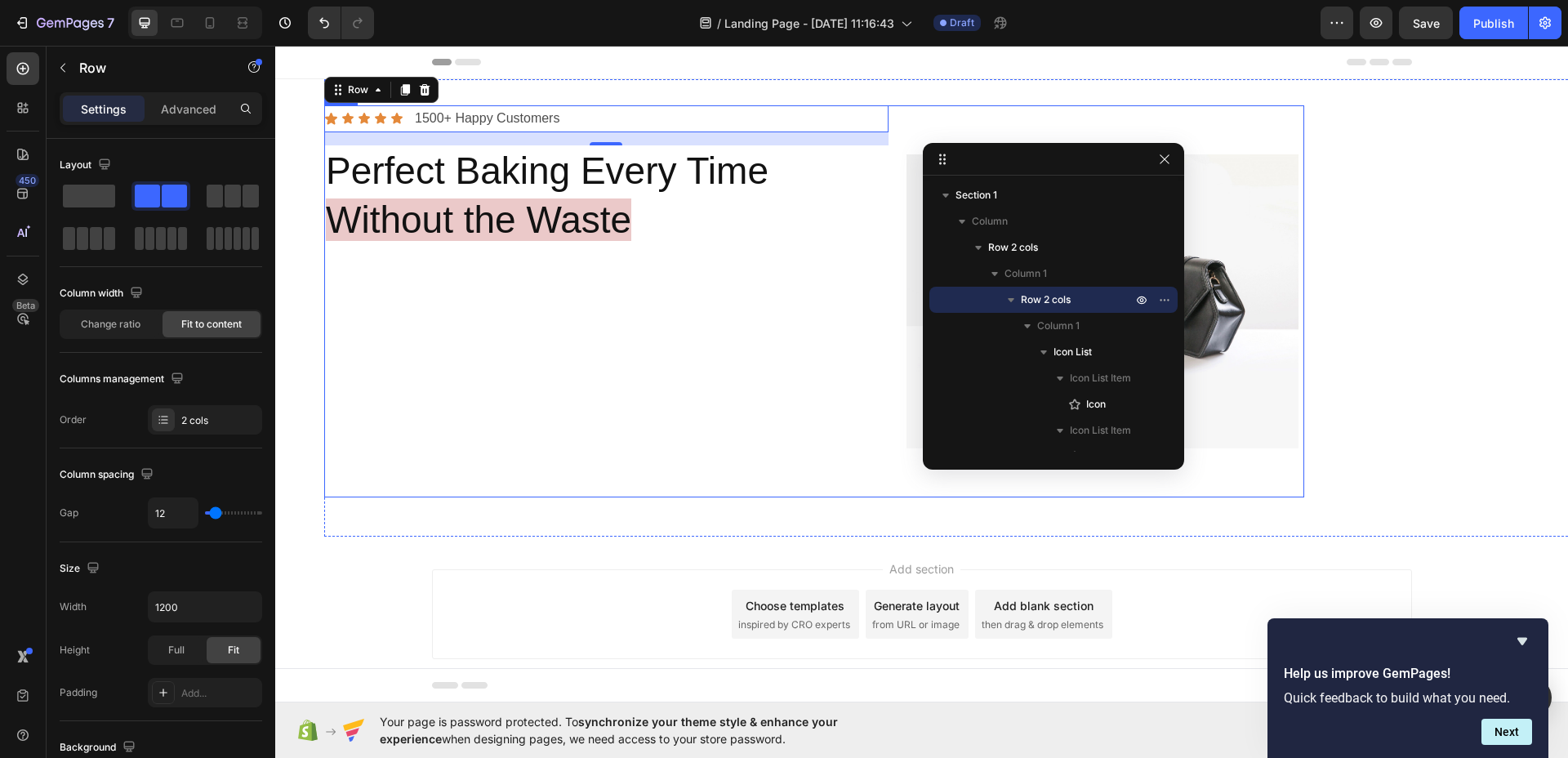
drag, startPoint x: 522, startPoint y: 283, endPoint x: 519, endPoint y: 246, distance: 37.1
click at [522, 283] on div "Icon Icon Icon Icon Icon Icon List 1500+ Happy Customers Text Block Row 16 Perf…" at bounding box center [606, 301] width 564 height 392
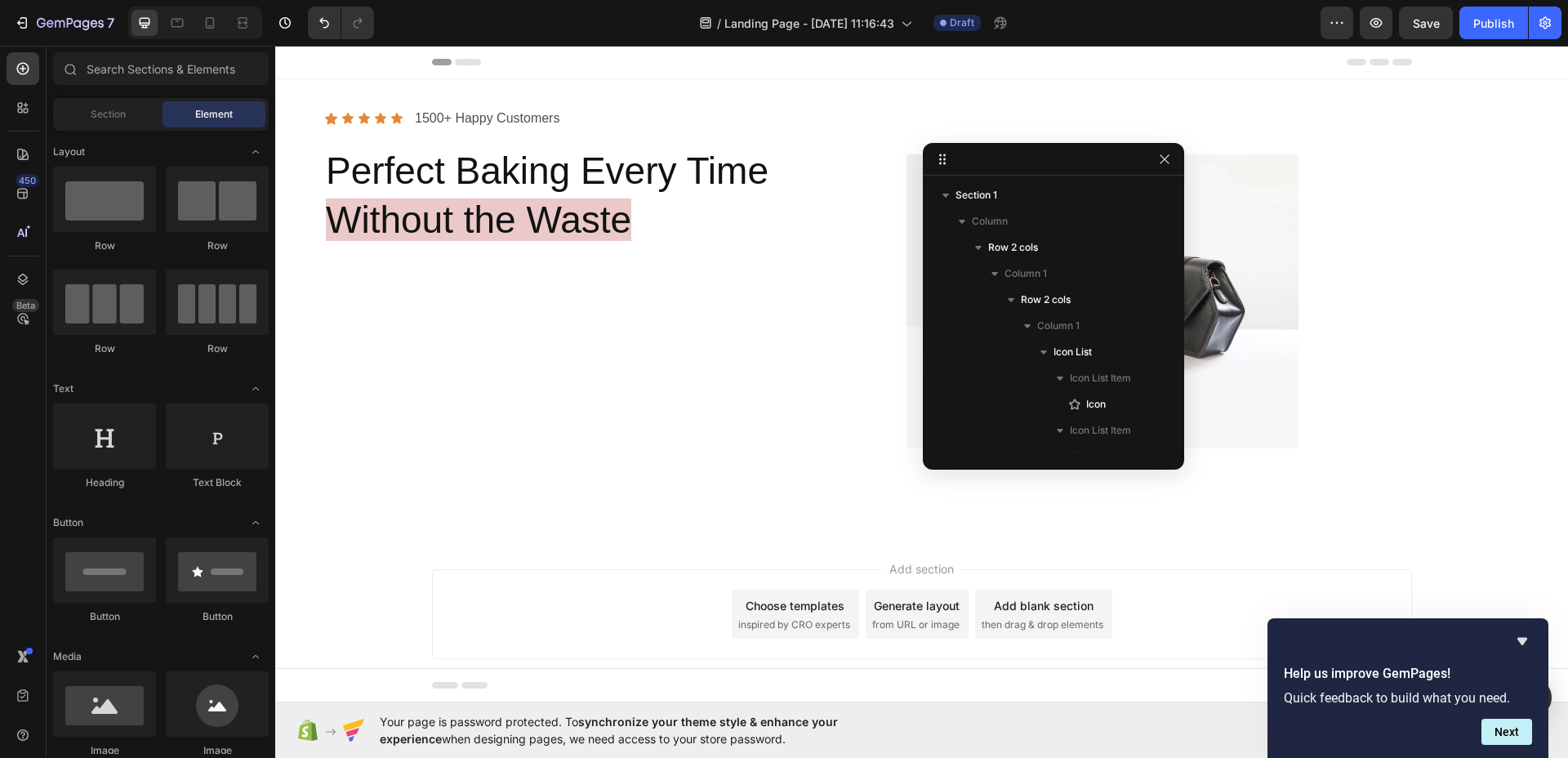
click at [301, 322] on section "Icon Icon Icon Icon Icon Icon List 1500+ Happy Customers Text Block Row Perfect…" at bounding box center [920, 307] width 1292 height 457
click at [428, 229] on span "Without the Waste" at bounding box center [478, 219] width 306 height 42
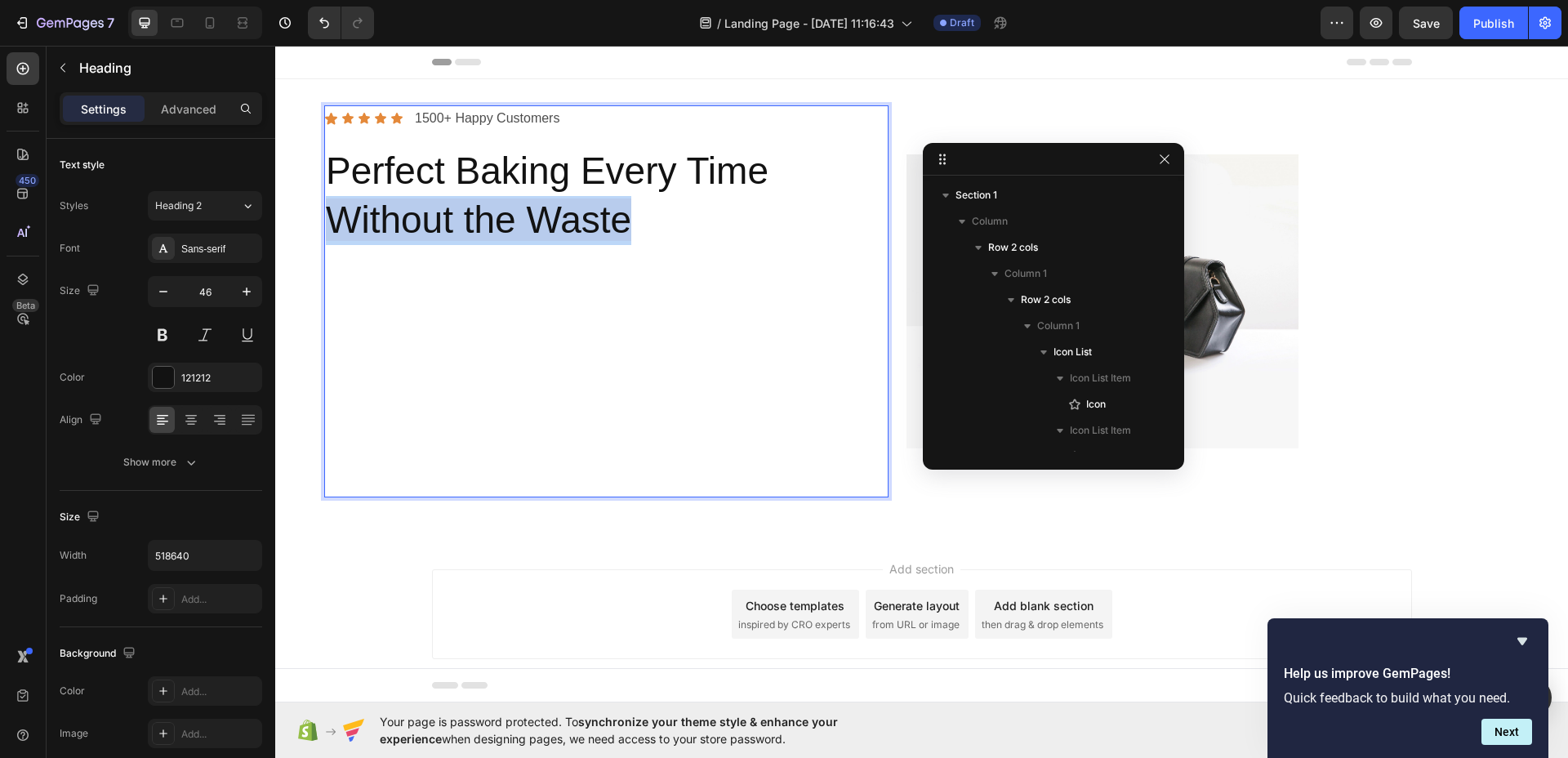
click at [428, 229] on span "Without the Waste" at bounding box center [478, 219] width 306 height 42
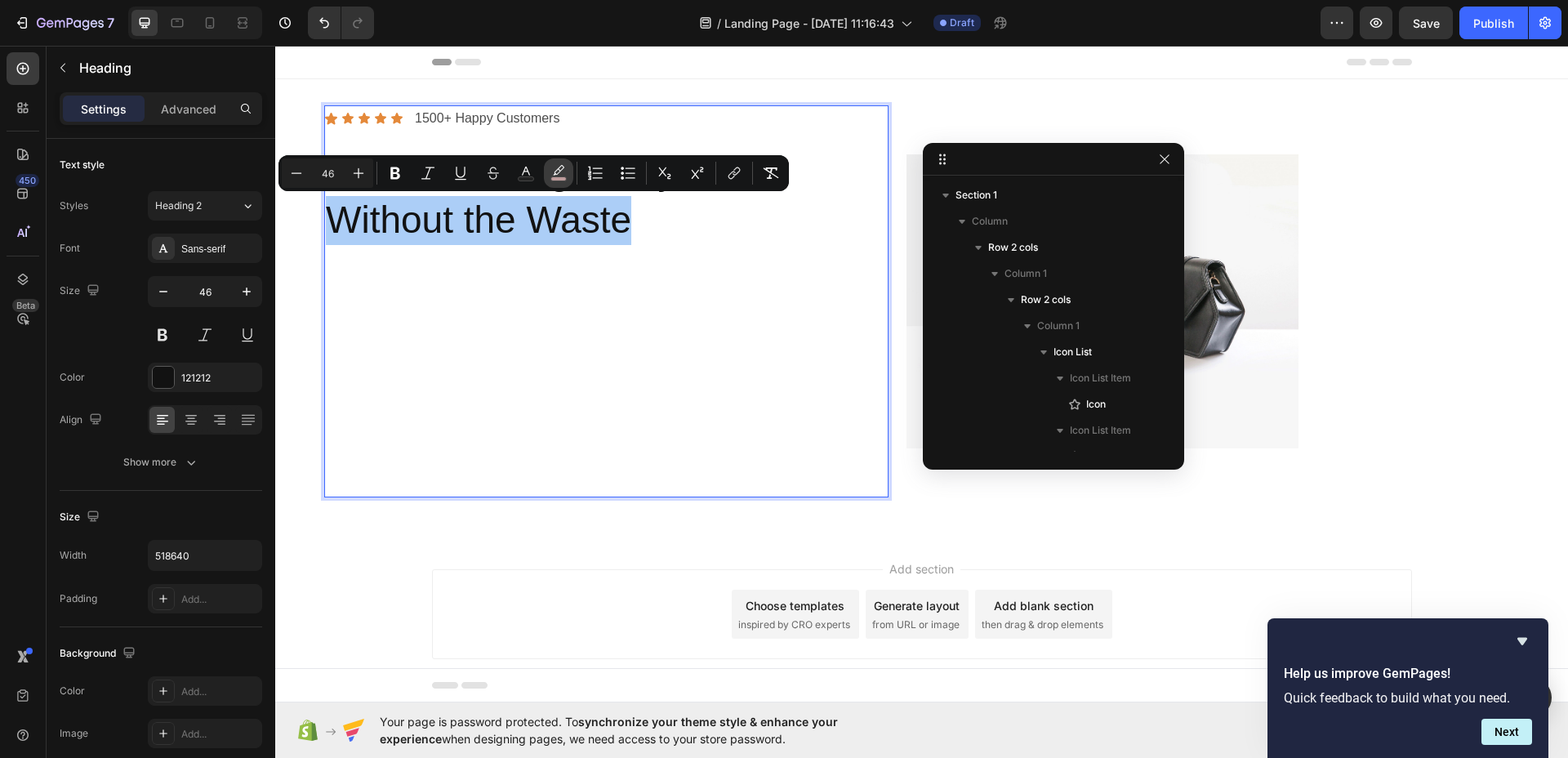
click at [548, 167] on button "color" at bounding box center [558, 173] width 29 height 29
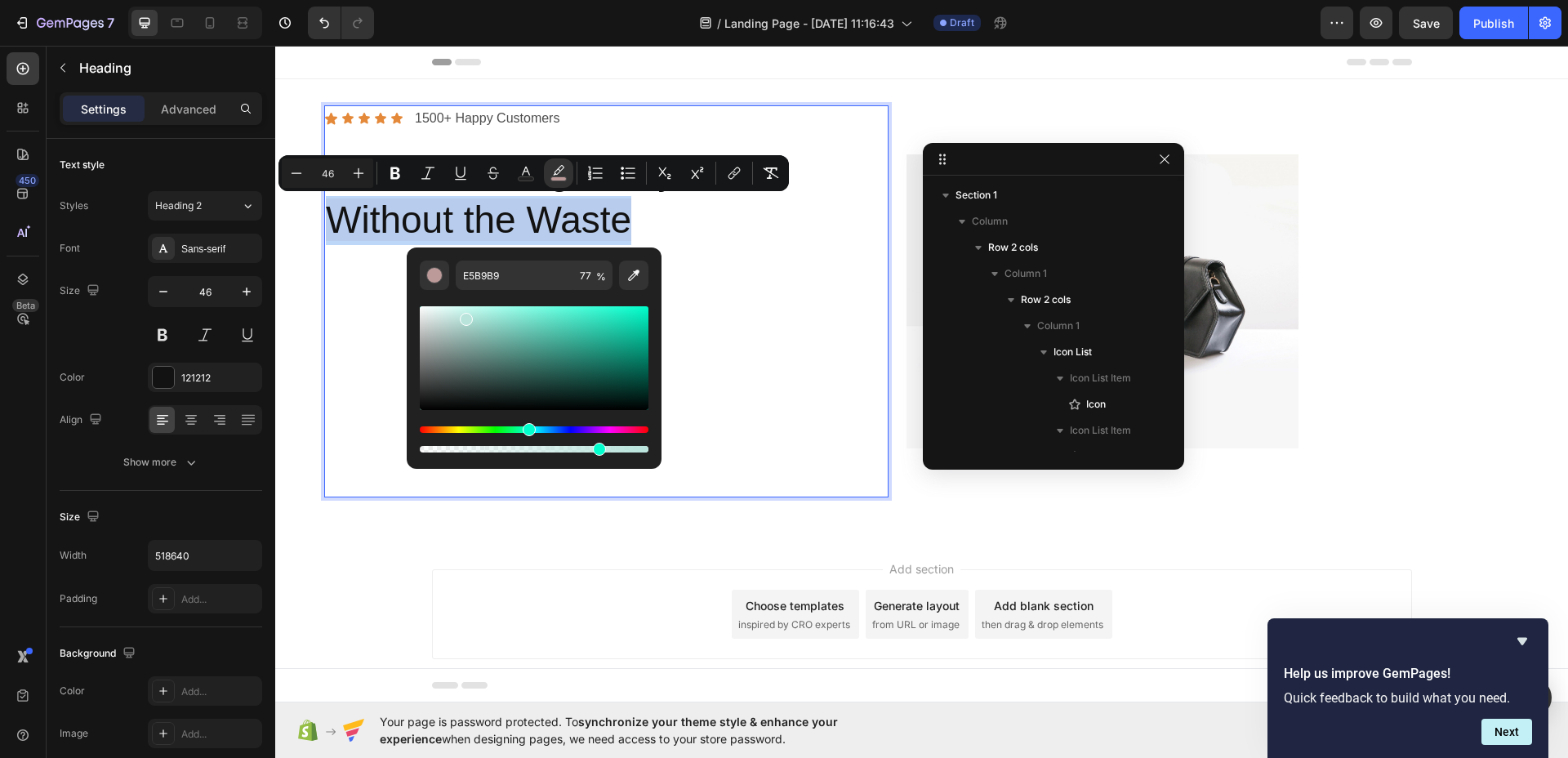
drag, startPoint x: 424, startPoint y: 431, endPoint x: 527, endPoint y: 426, distance: 103.1
click at [527, 426] on div "Hue" at bounding box center [529, 430] width 13 height 13
type input "B9E4DC"
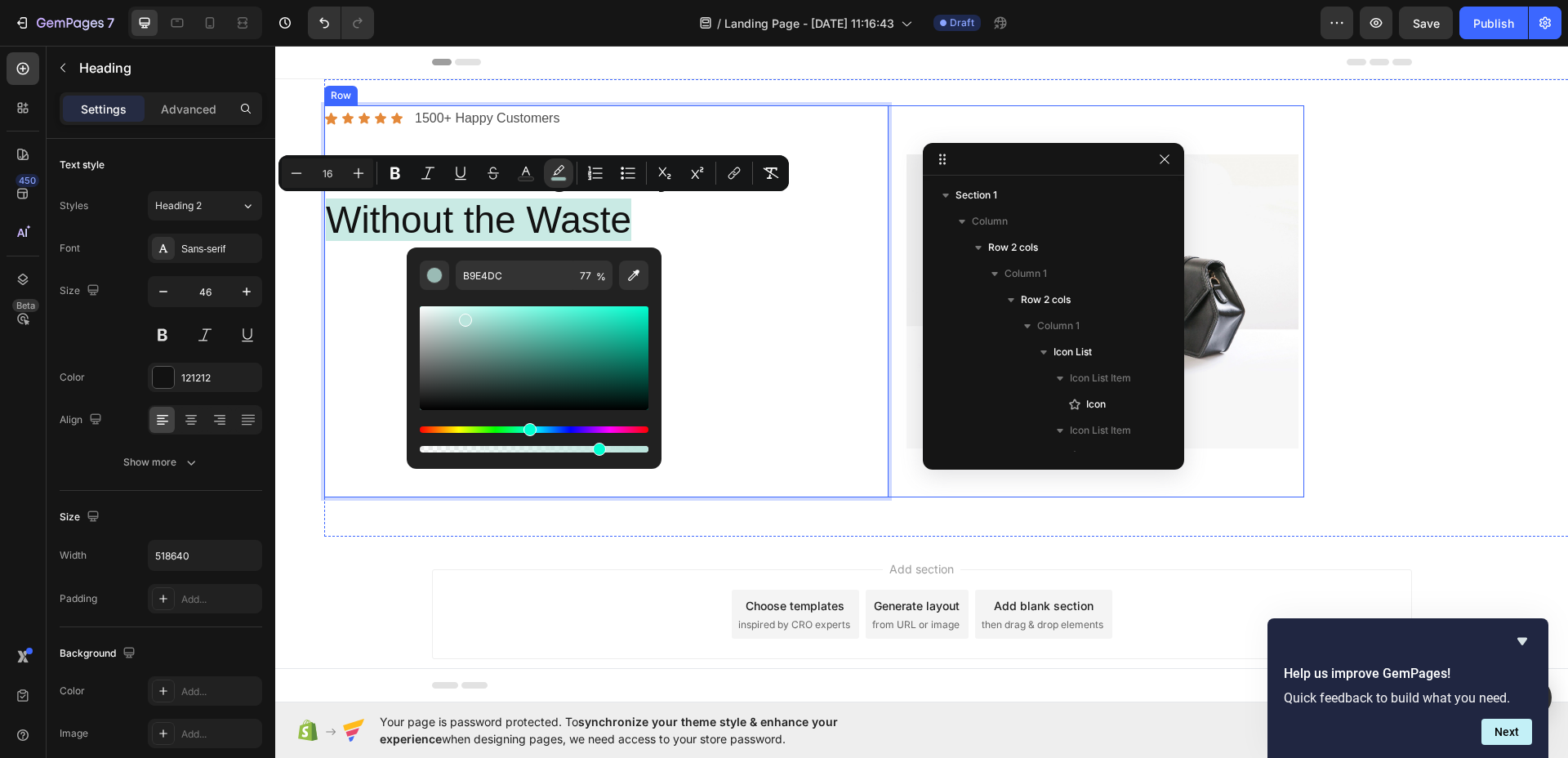
click at [797, 354] on div "Icon Icon Icon Icon Icon Icon List 1500+ Happy Customers Text Block Row Perfect…" at bounding box center [606, 301] width 564 height 392
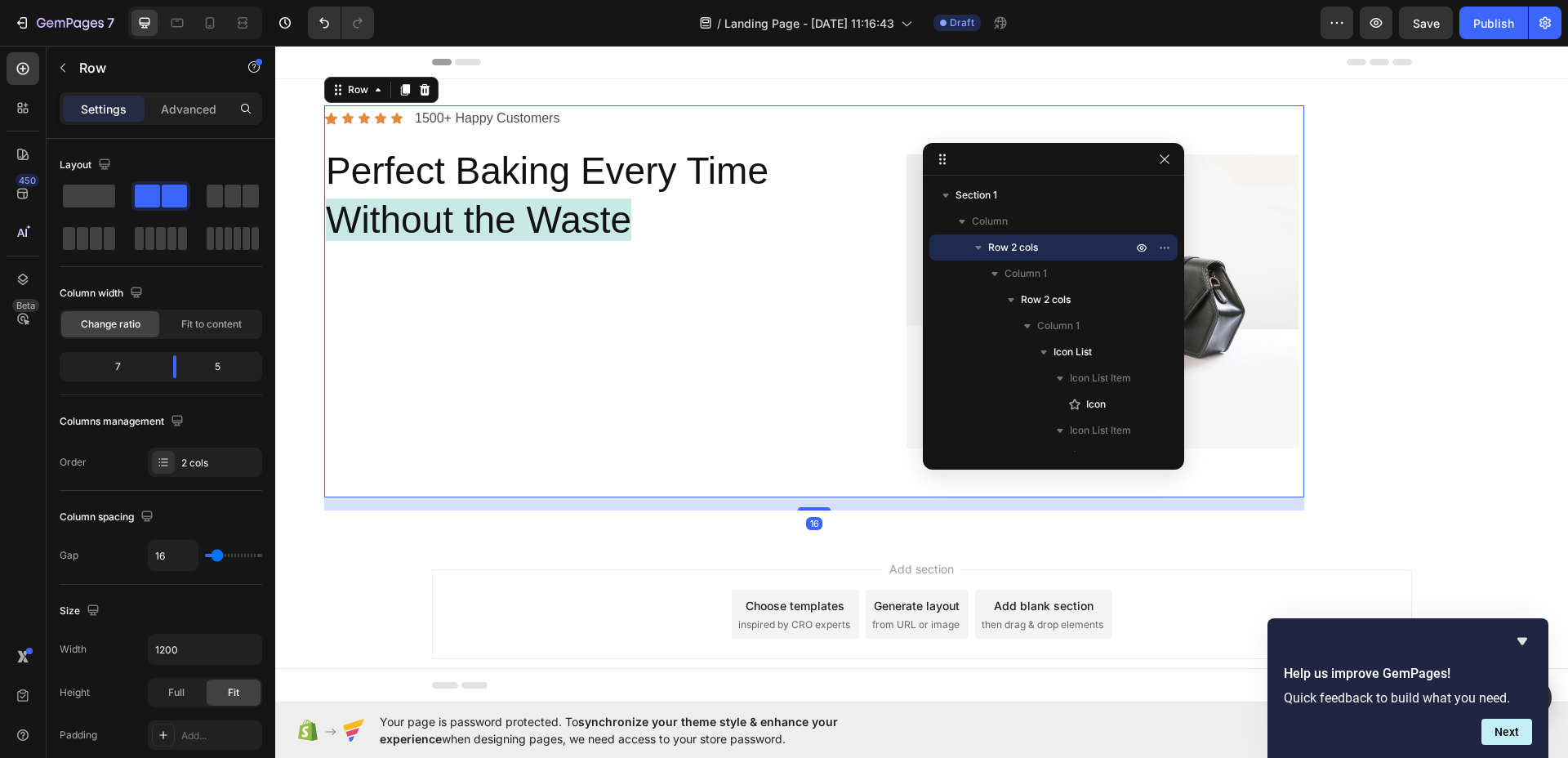
click at [531, 304] on div "Icon Icon Icon Icon Icon Icon List 1500+ Happy Customers Text Block Row Perfect…" at bounding box center [606, 301] width 564 height 392
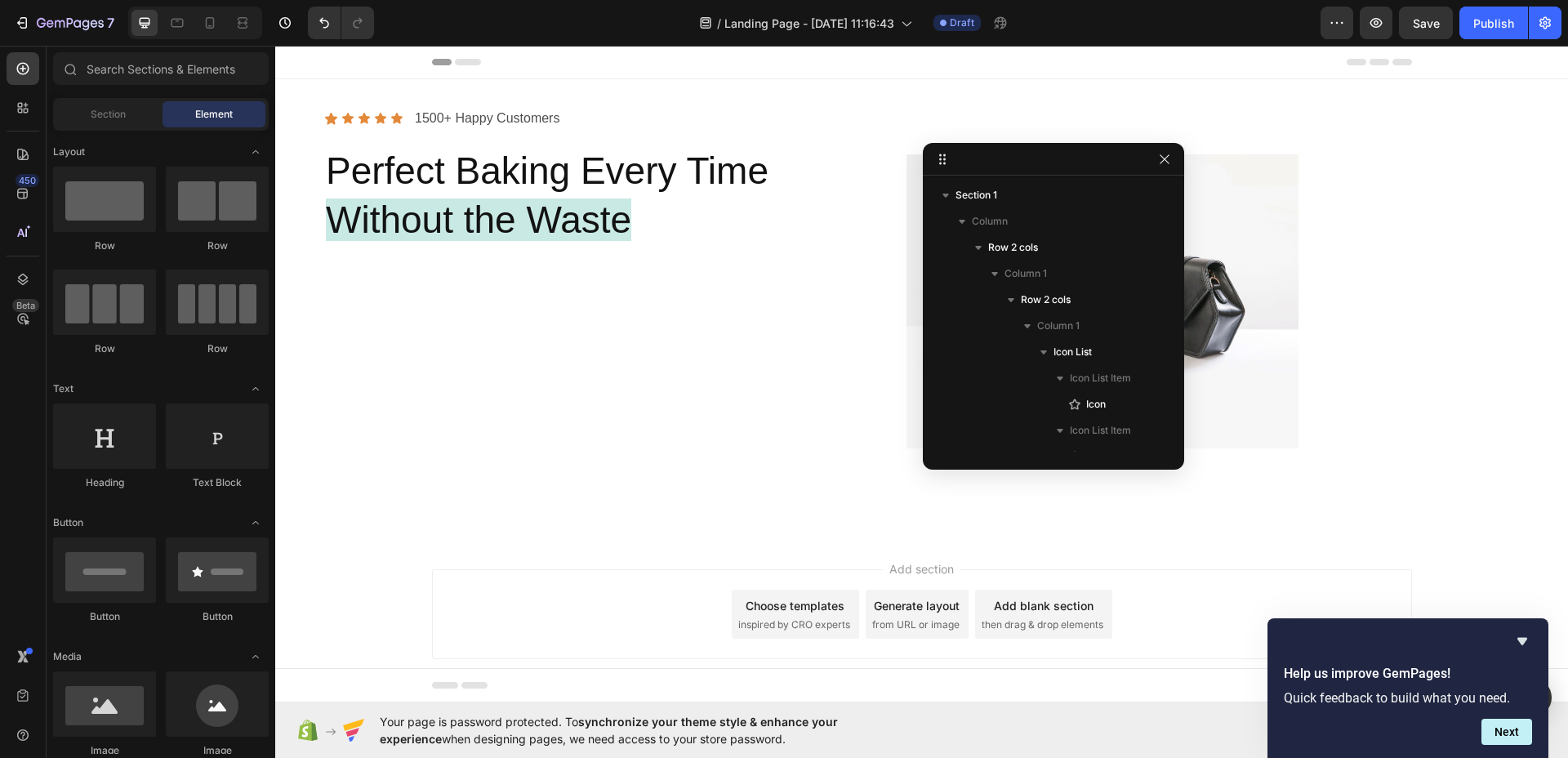
click at [294, 279] on section "Icon Icon Icon Icon Icon Icon List 1500+ Happy Customers Text Block Row Perfect…" at bounding box center [920, 307] width 1292 height 457
click at [463, 218] on span "Without the Waste" at bounding box center [478, 219] width 306 height 42
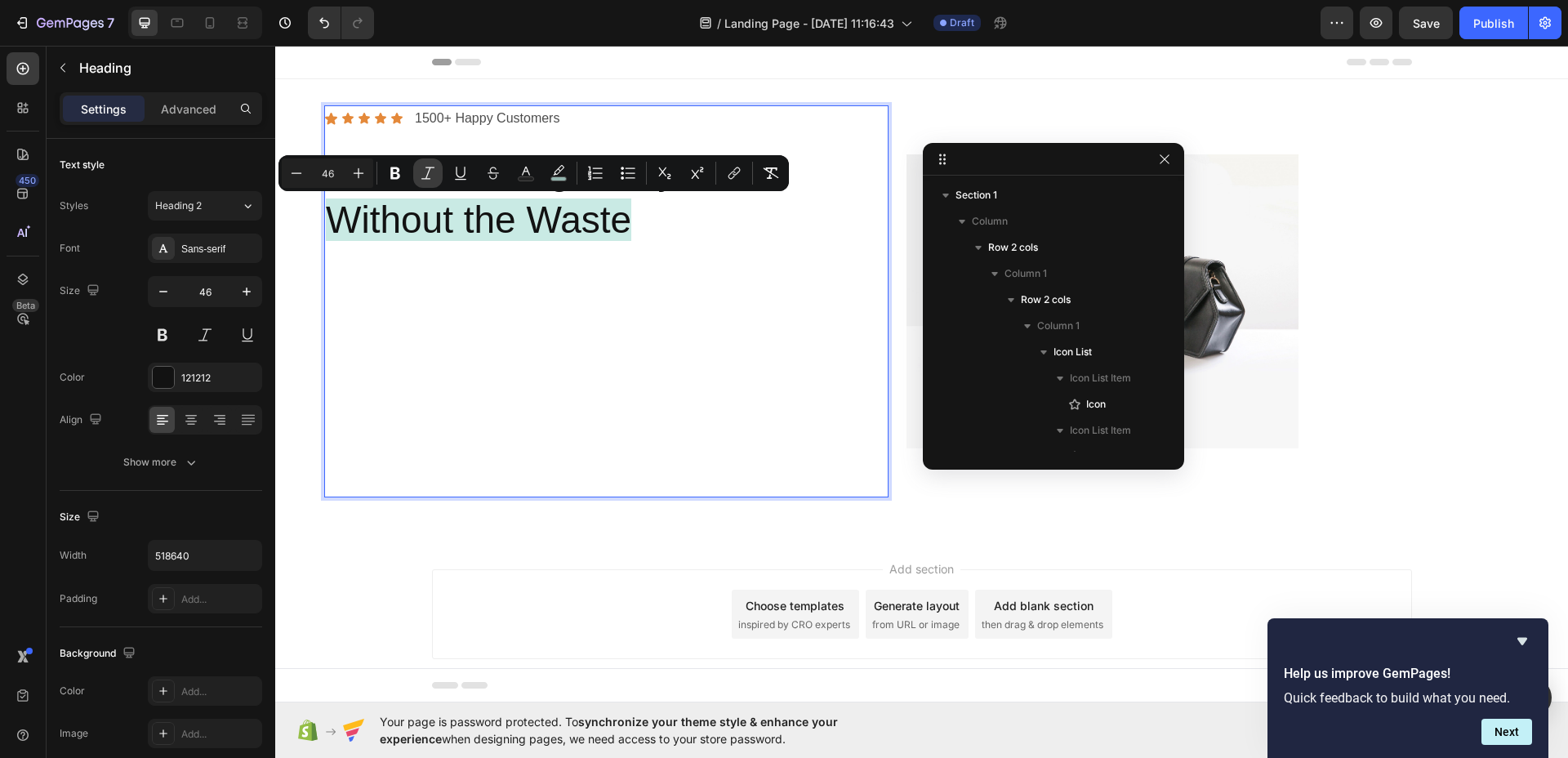
click at [431, 178] on icon "Editor contextual toolbar" at bounding box center [427, 173] width 16 height 16
click at [310, 307] on section "Icon Icon Icon Icon Icon Icon List 1500+ Happy Customers Text Block Row Perfect…" at bounding box center [920, 307] width 1292 height 457
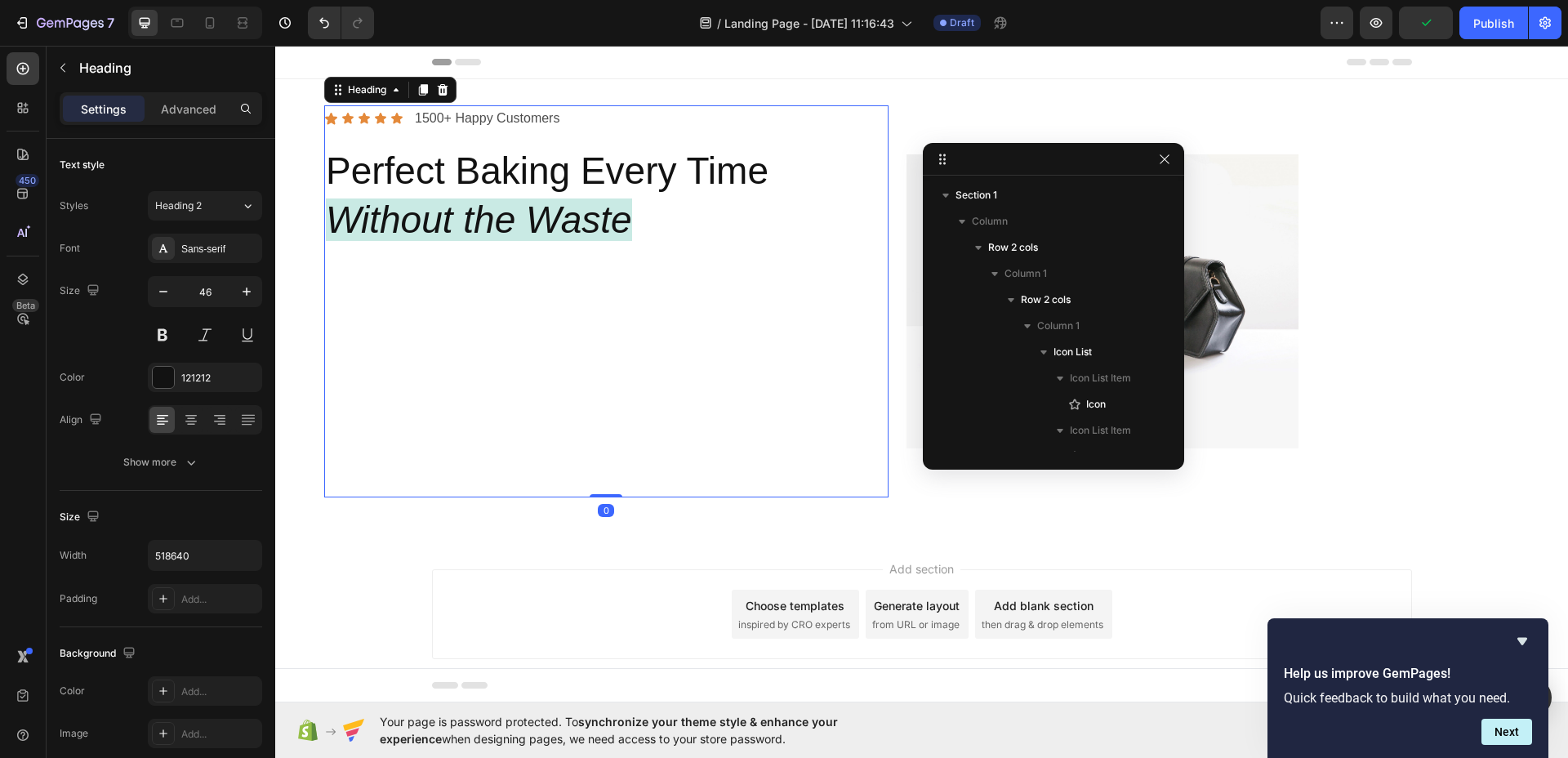
click at [477, 214] on icon "Without the Waste" at bounding box center [479, 219] width 306 height 42
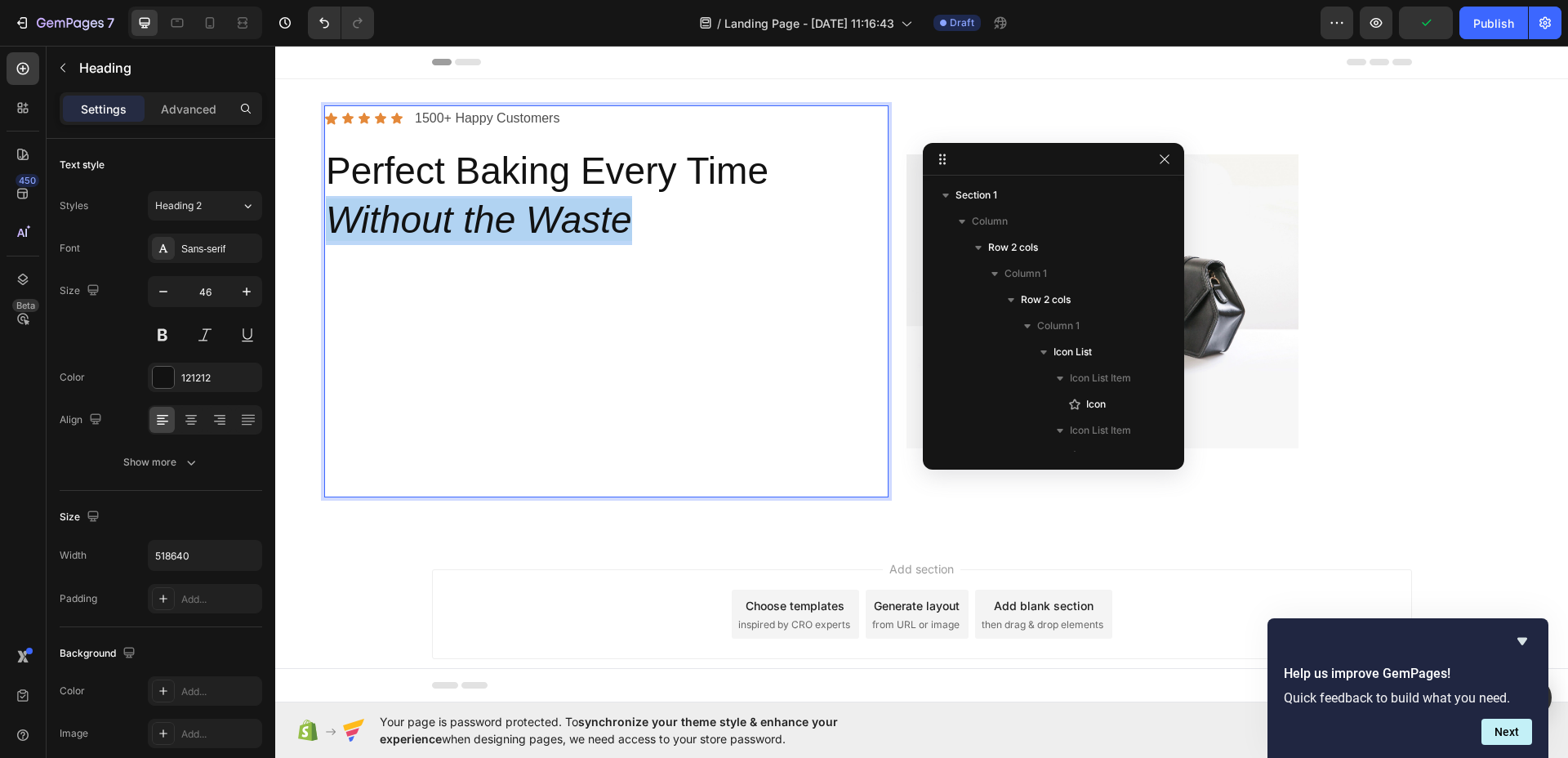
click at [477, 214] on icon "Without the Waste" at bounding box center [479, 219] width 306 height 42
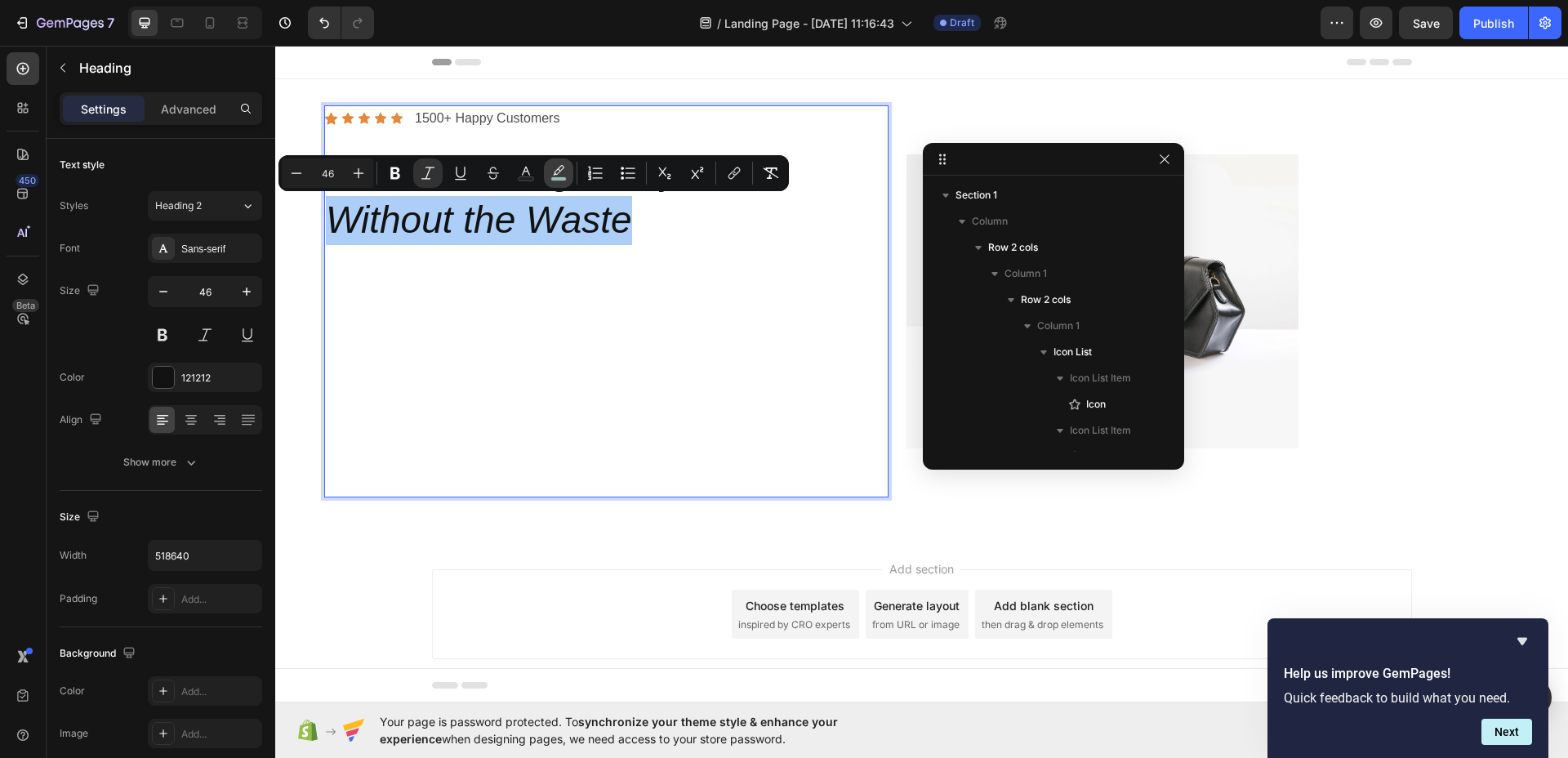
click at [549, 168] on button "color" at bounding box center [558, 173] width 29 height 29
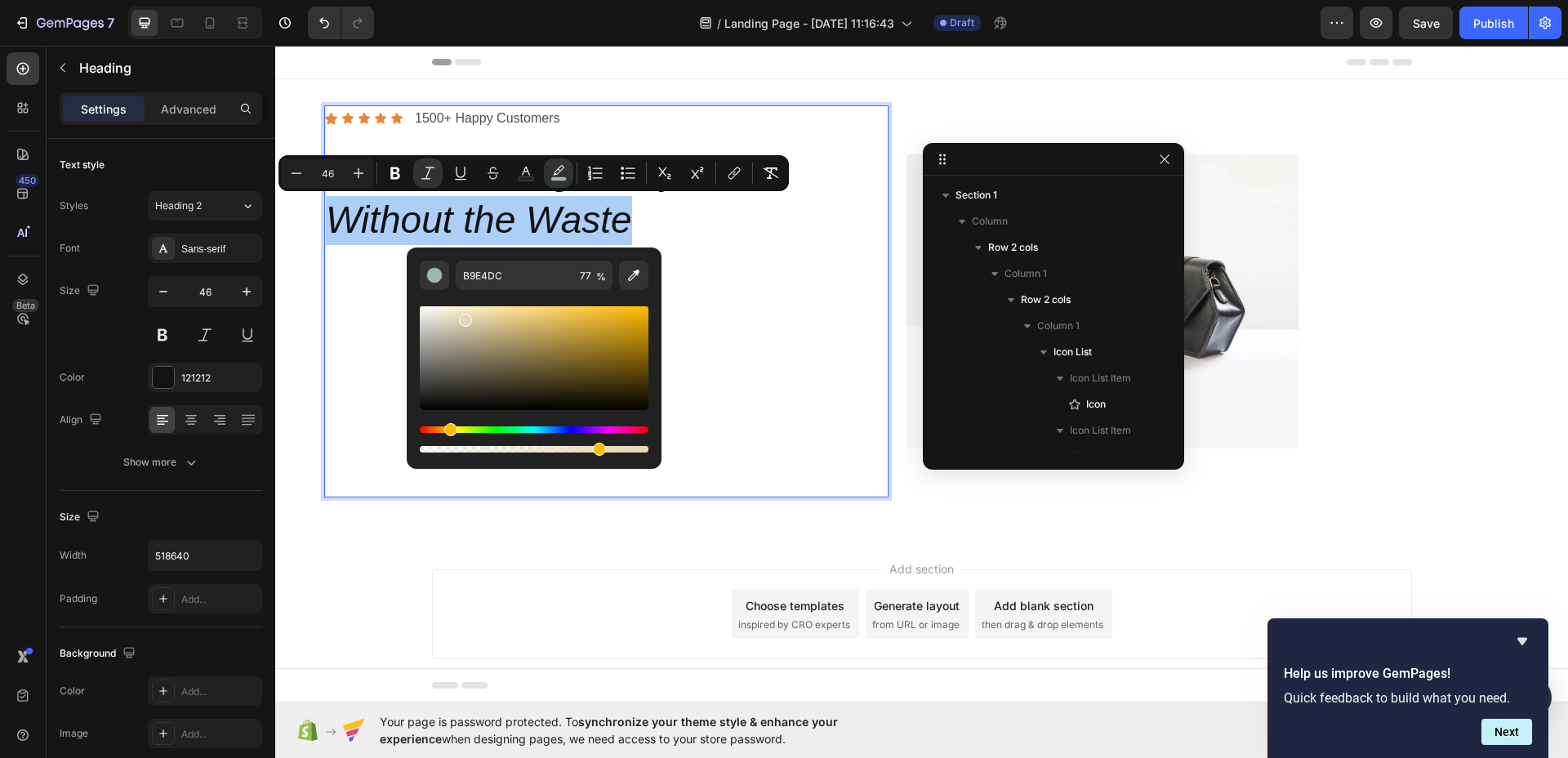
drag, startPoint x: 522, startPoint y: 430, endPoint x: 449, endPoint y: 430, distance: 73.0
click at [449, 430] on div "Hue" at bounding box center [450, 430] width 13 height 13
type input "E3DBB8"
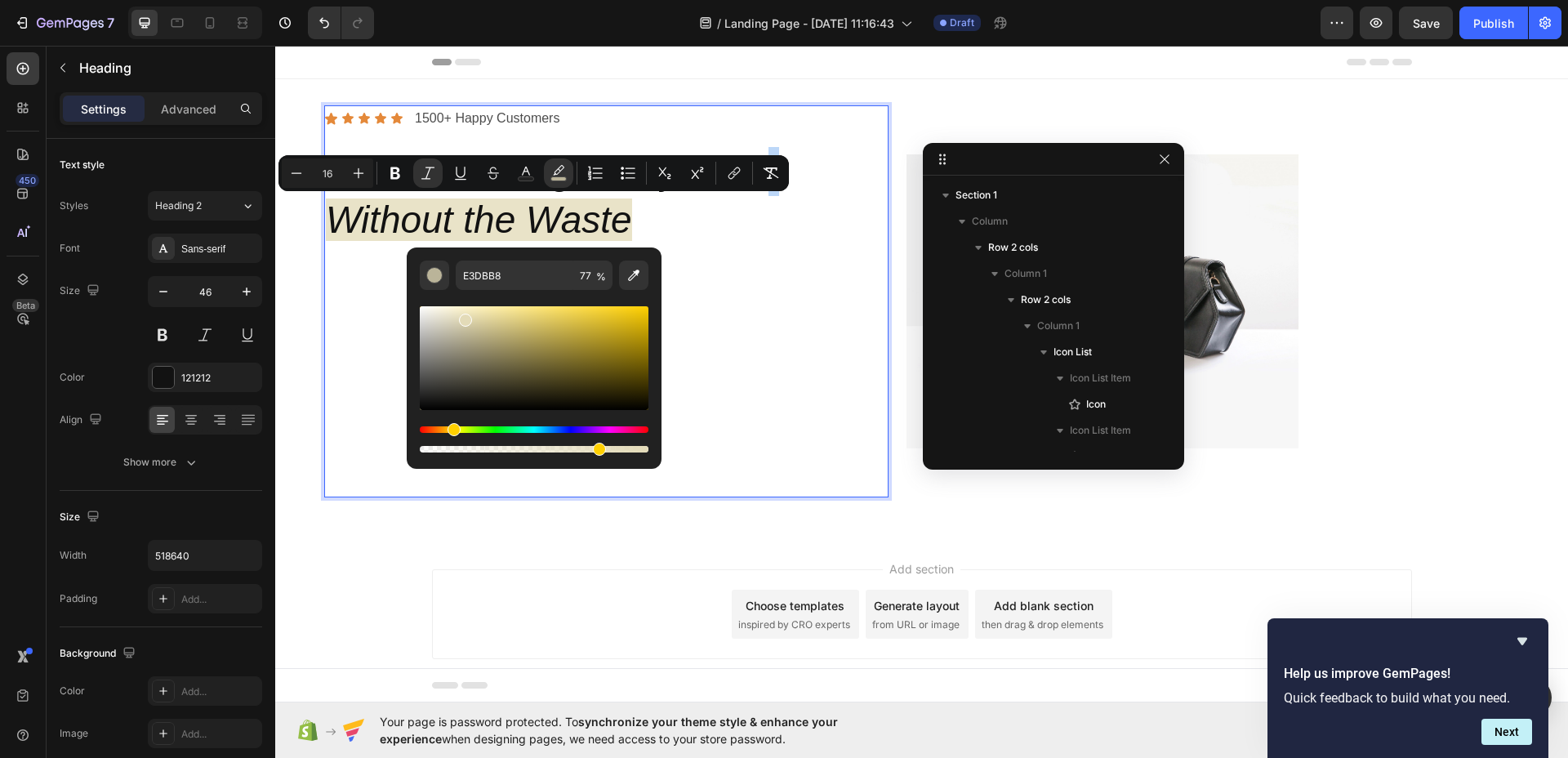
click at [293, 398] on section "Icon Icon Icon Icon Icon Icon List 1500+ Happy Customers Text Block Row Perfect…" at bounding box center [920, 307] width 1292 height 457
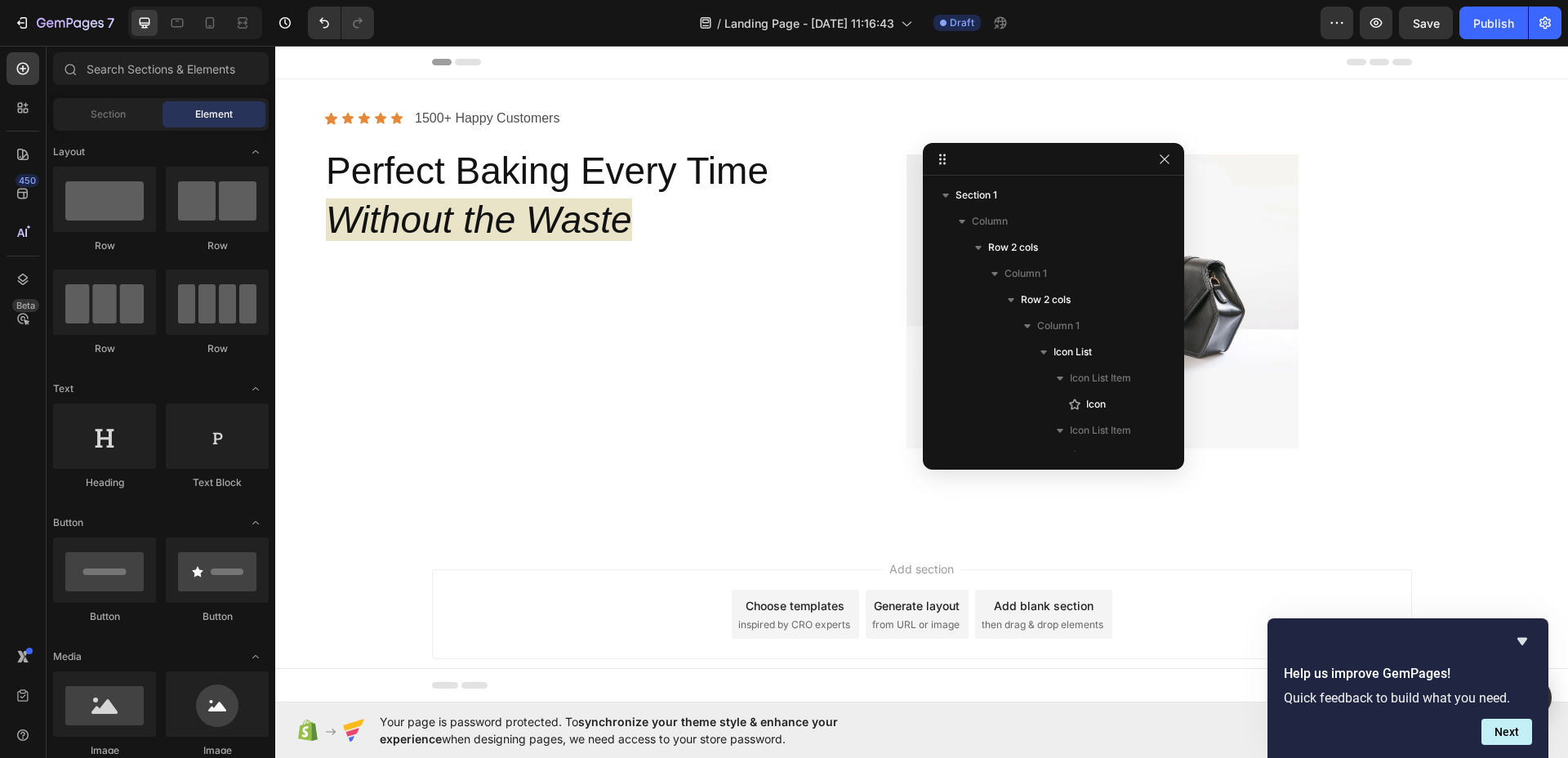
click at [295, 395] on section "Icon Icon Icon Icon Icon Icon List 1500+ Happy Customers Text Block Row Perfect…" at bounding box center [920, 307] width 1292 height 457
click at [392, 244] on h2 "Perfect Baking Every Time Without the Waste" at bounding box center [606, 196] width 564 height 101
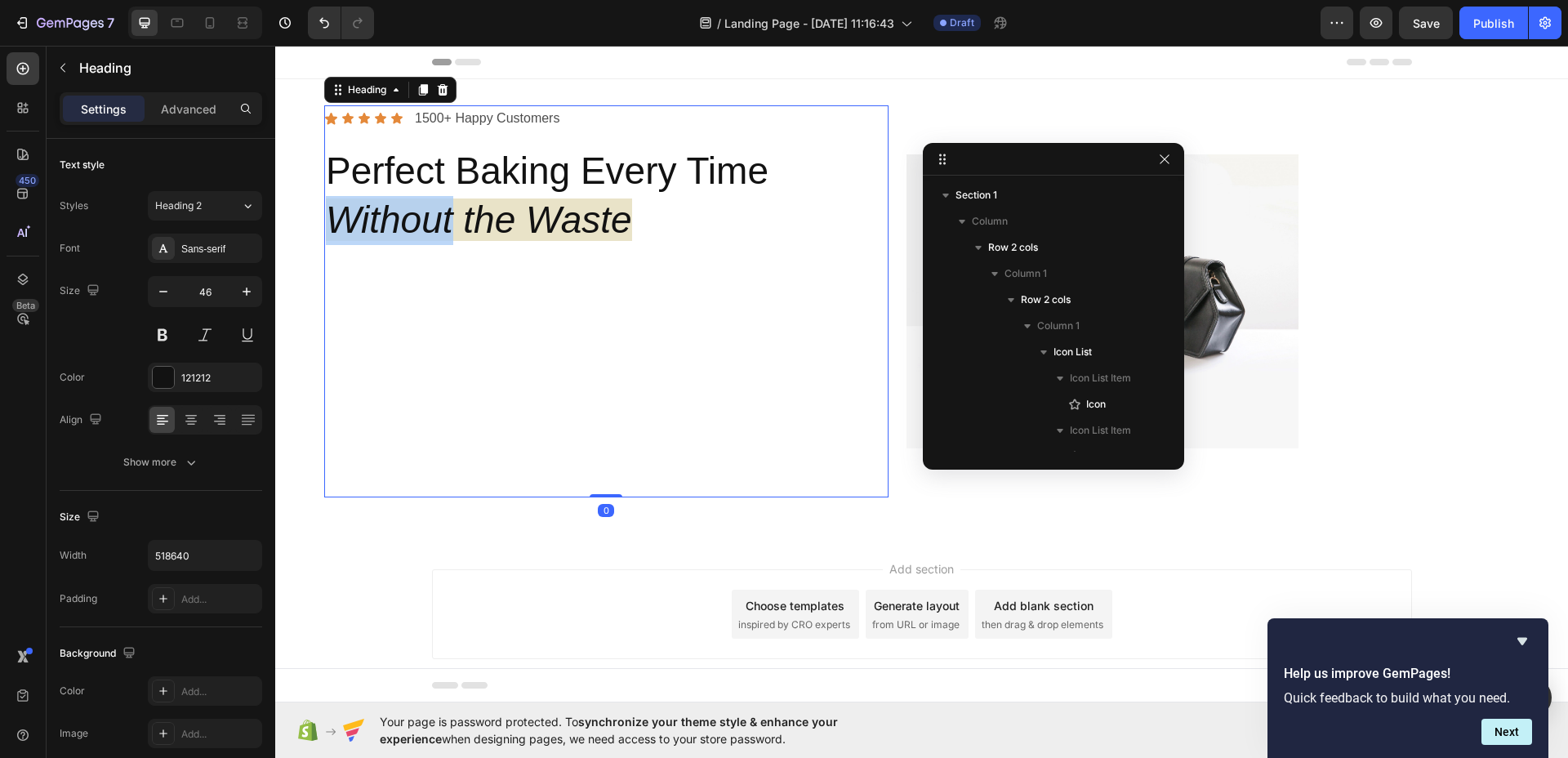
click at [404, 222] on icon "Without the Waste" at bounding box center [479, 219] width 306 height 42
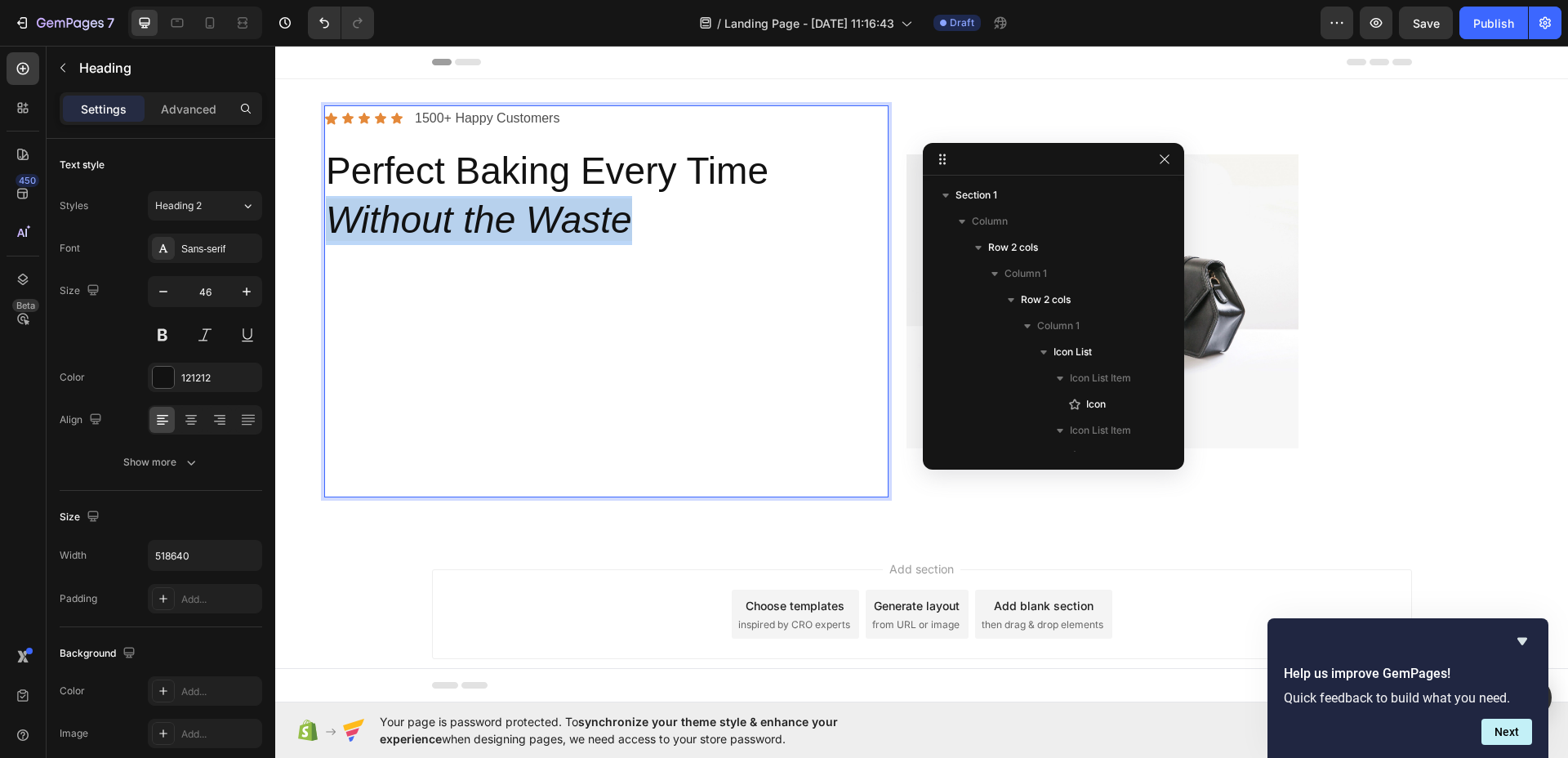
click at [404, 222] on icon "Without the Waste" at bounding box center [479, 219] width 306 height 42
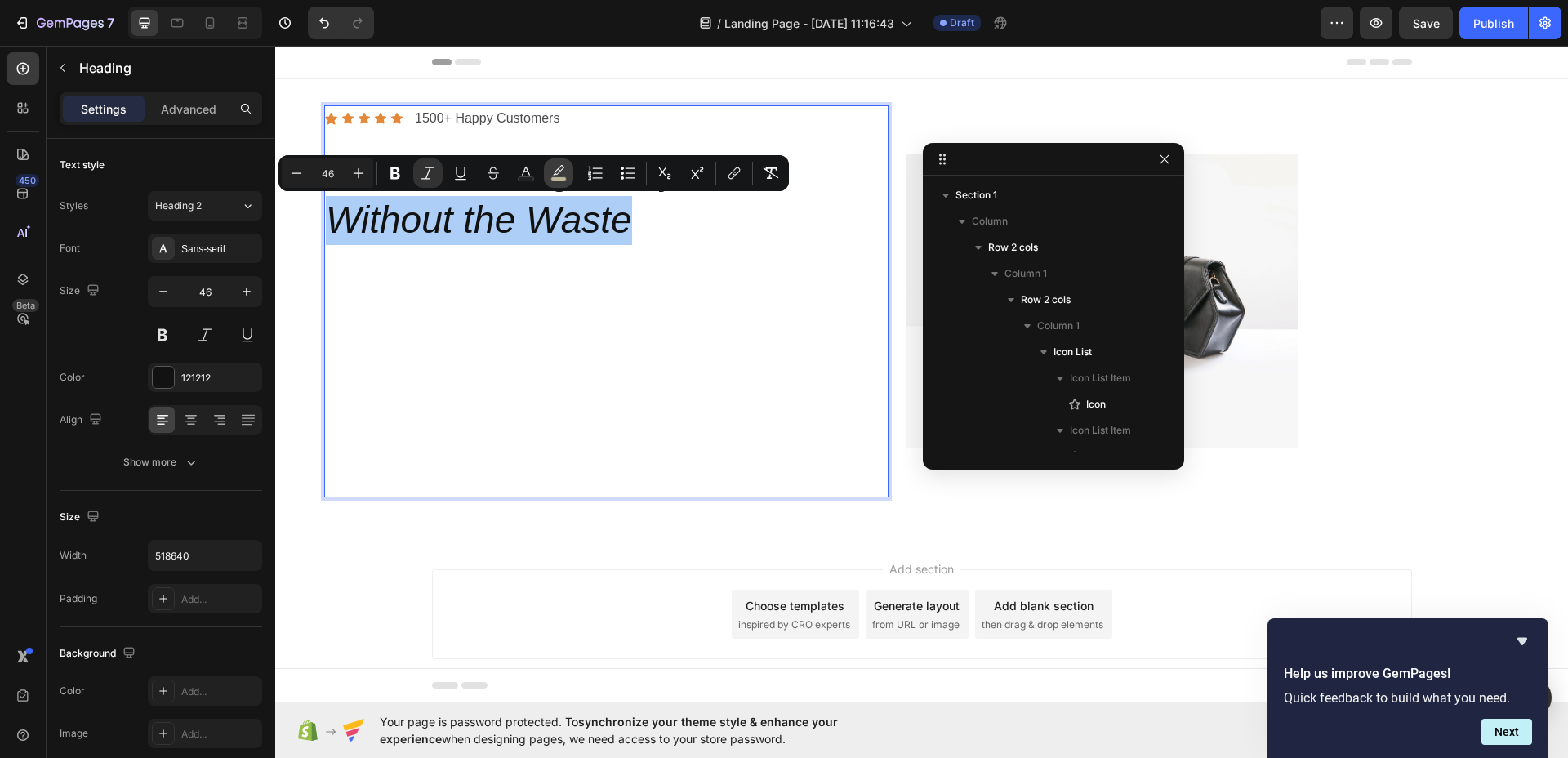
click at [563, 170] on icon "Editor contextual toolbar" at bounding box center [558, 173] width 16 height 16
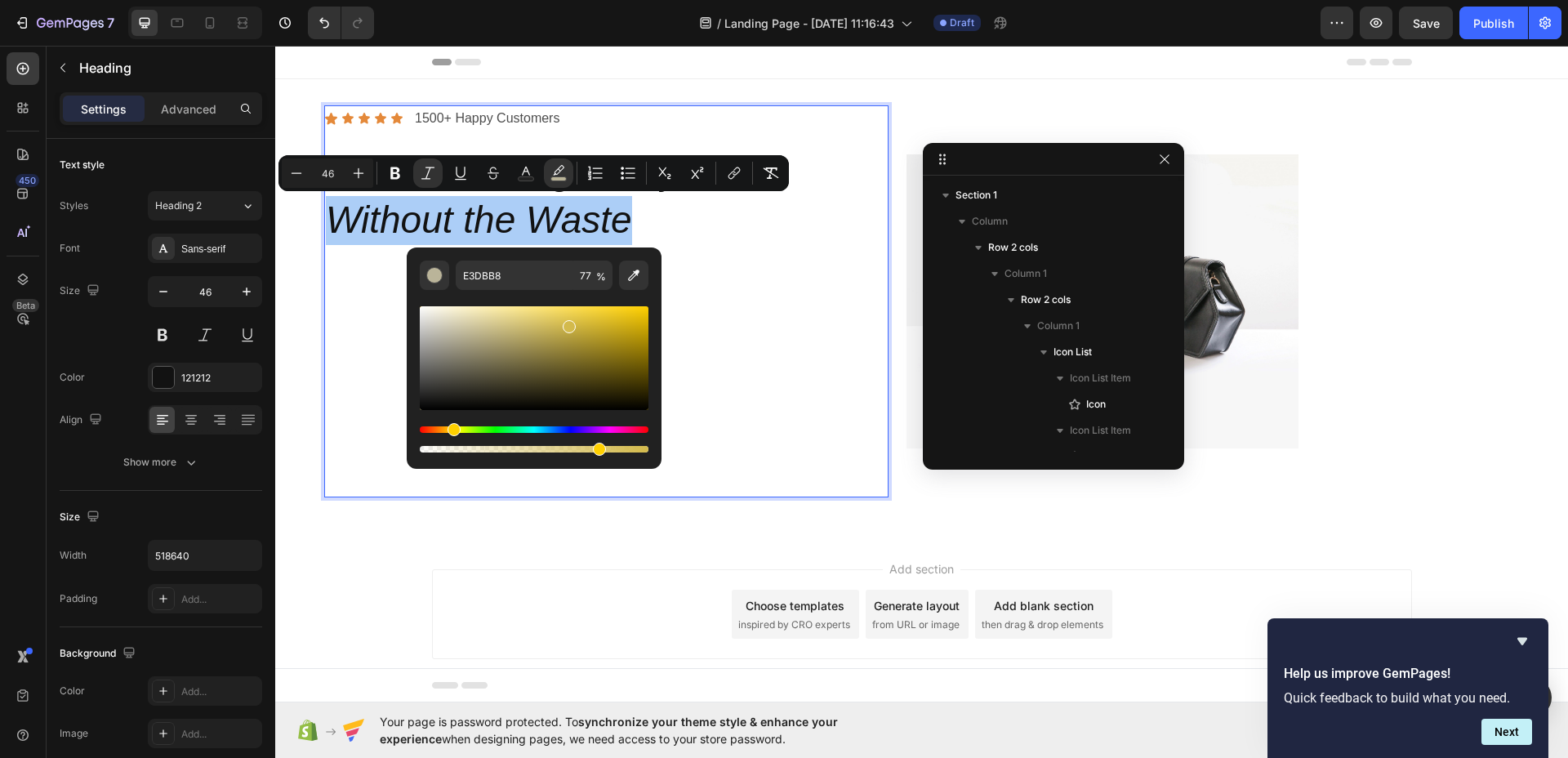
drag, startPoint x: 475, startPoint y: 321, endPoint x: 567, endPoint y: 323, distance: 92.0
click at [567, 323] on div "Editor contextual toolbar" at bounding box center [569, 327] width 13 height 13
type input "D3BA4C"
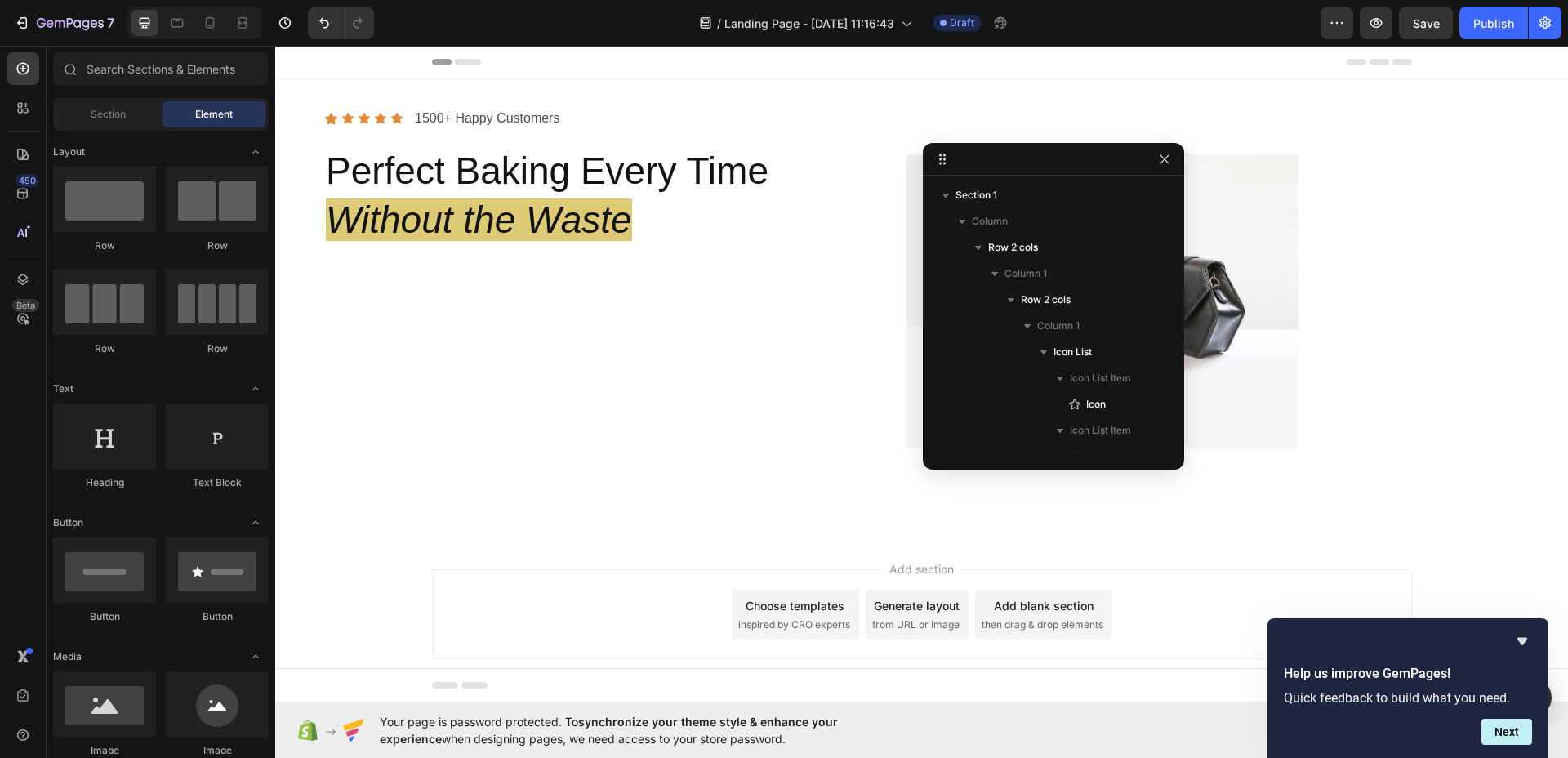
click at [312, 320] on section "Icon Icon Icon Icon Icon Icon List 1500+ Happy Customers Text Block Row Perfect…" at bounding box center [920, 307] width 1292 height 457
click at [296, 292] on section "Icon Icon Icon Icon Icon Icon List 1500+ Happy Customers Text Block Row Perfect…" at bounding box center [920, 307] width 1292 height 457
click at [395, 173] on p "Perfect Baking Every Time Without the Waste" at bounding box center [606, 195] width 561 height 98
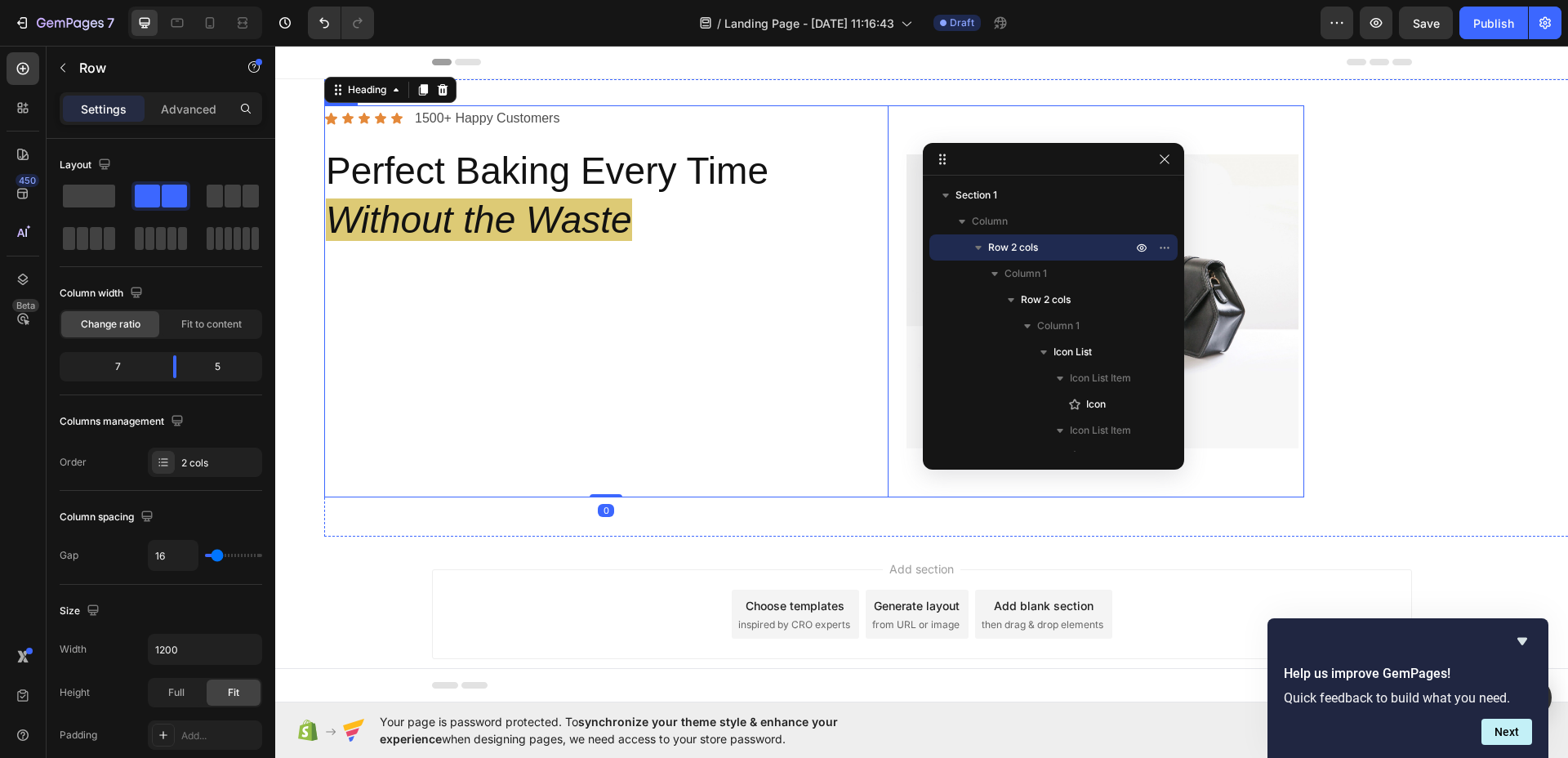
click at [406, 144] on div "Icon Icon Icon Icon Icon Icon List 1500+ Happy Customers Text Block Row Perfect…" at bounding box center [606, 301] width 564 height 392
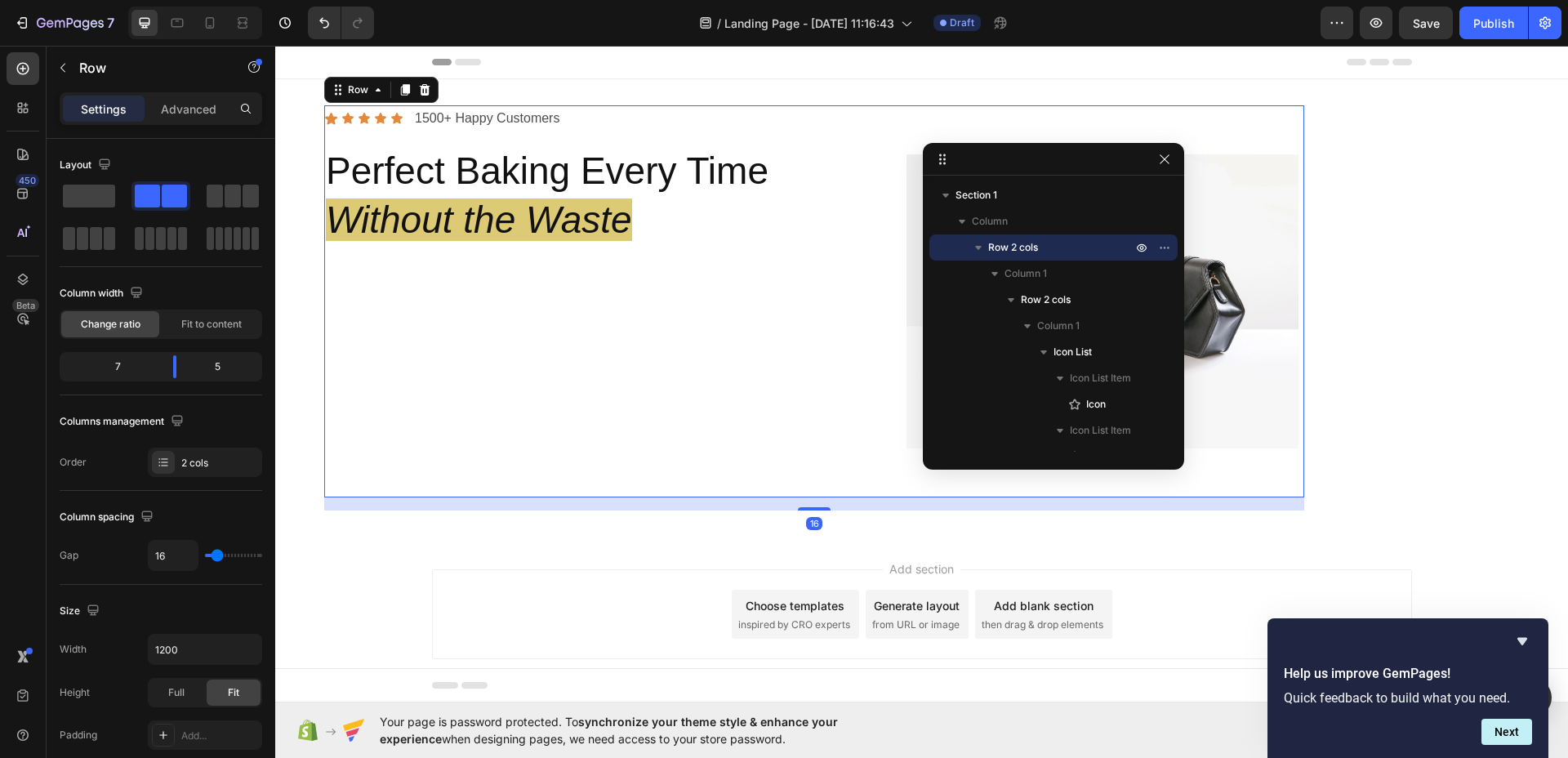
click at [406, 144] on div "Icon Icon Icon Icon Icon Icon List 1500+ Happy Customers Text Block Row Perfect…" at bounding box center [606, 301] width 564 height 392
click at [449, 134] on div "Icon Icon Icon Icon Icon Icon List 1500+ Happy Customers Text Block Row Perfect…" at bounding box center [606, 301] width 564 height 392
click at [624, 165] on p "Perfect Baking Every Time Without the Waste" at bounding box center [606, 195] width 561 height 98
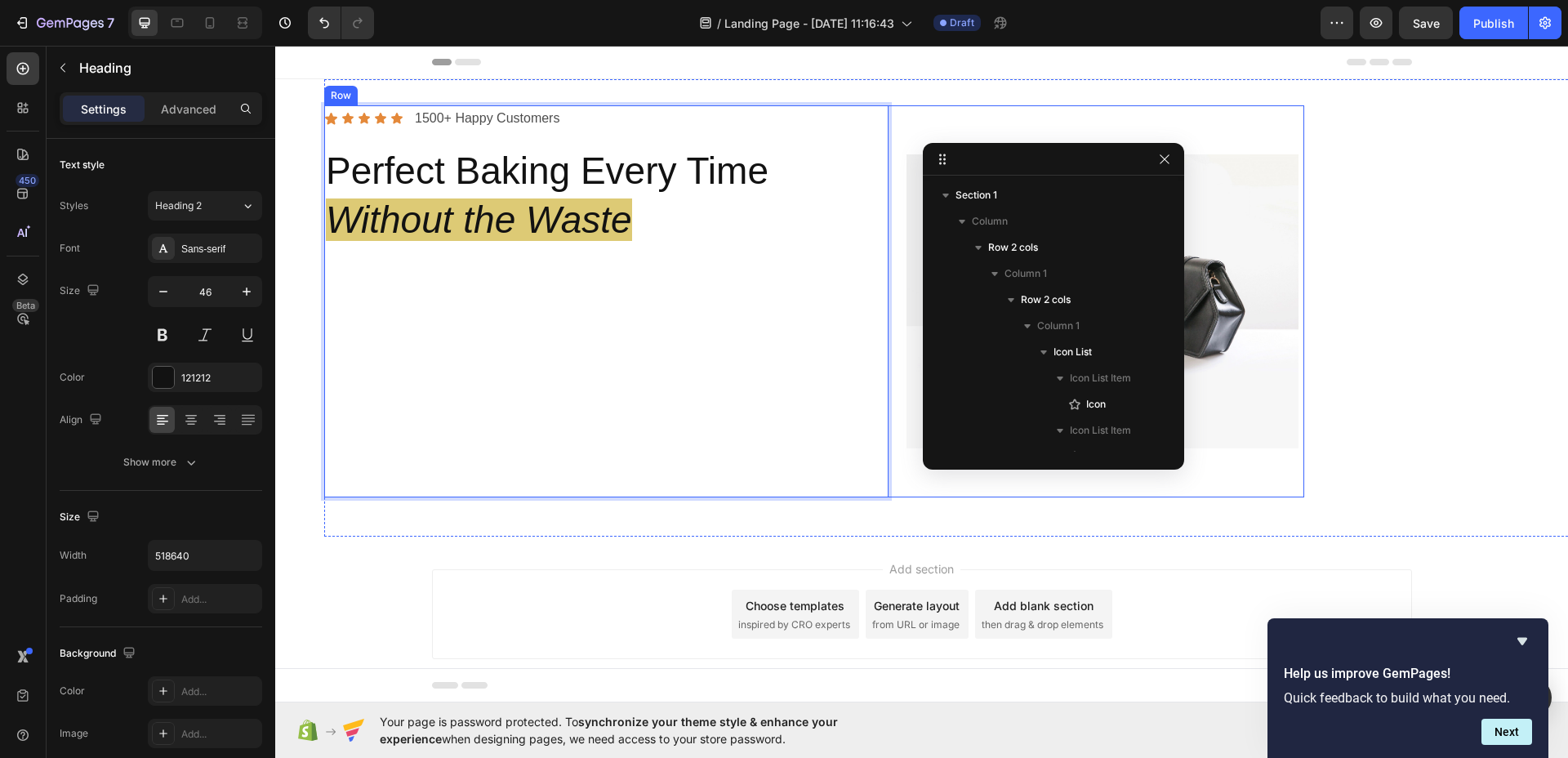
click at [830, 293] on div "Icon Icon Icon Icon Icon Icon List 1500+ Happy Customers Text Block Row Perfect…" at bounding box center [606, 301] width 564 height 392
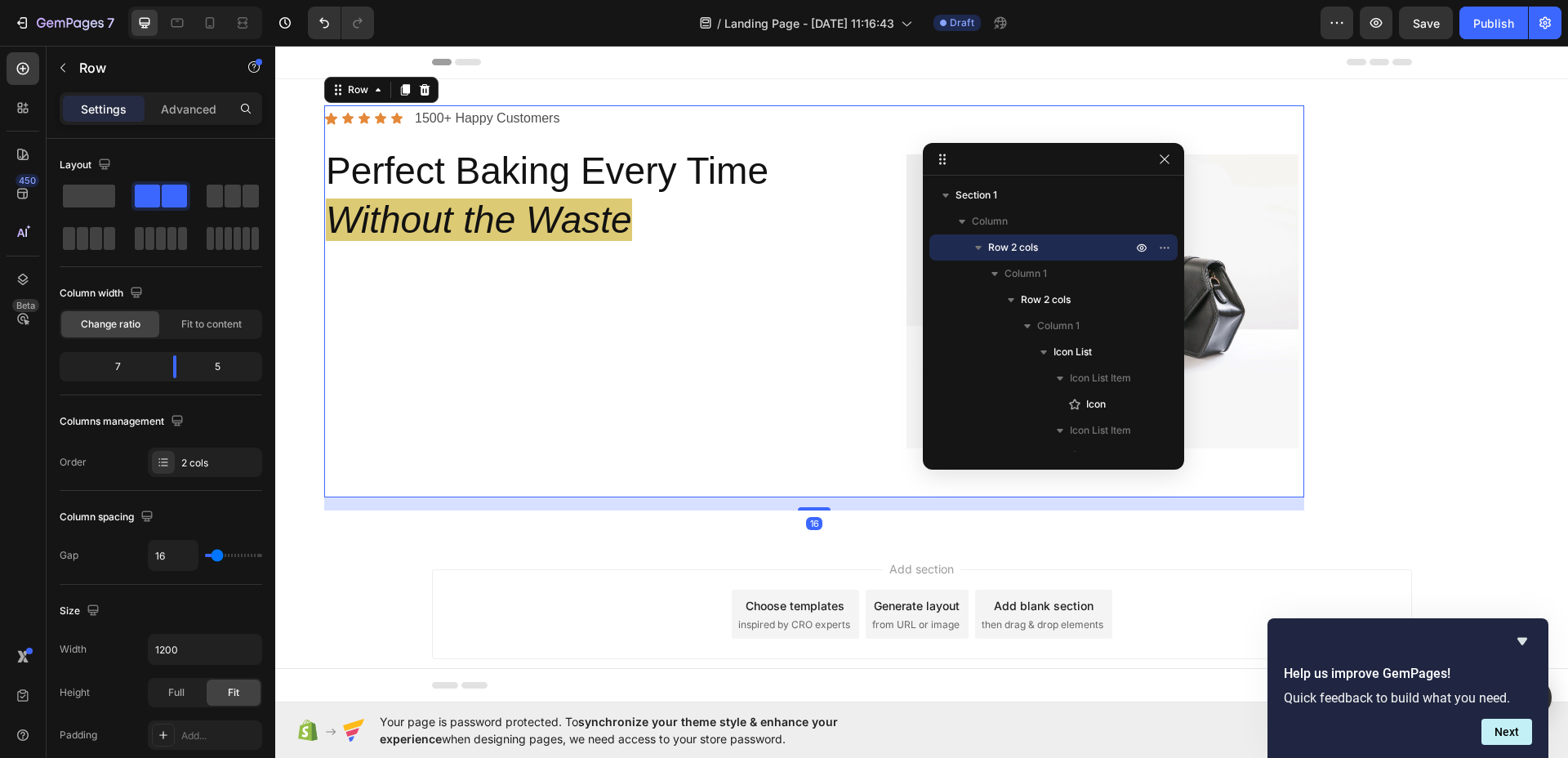
click at [819, 253] on div "Icon Icon Icon Icon Icon Icon List 1500+ Happy Customers Text Block Row Perfect…" at bounding box center [606, 301] width 564 height 392
click at [856, 206] on p "Perfect Baking Every Time Without the Waste" at bounding box center [606, 195] width 561 height 98
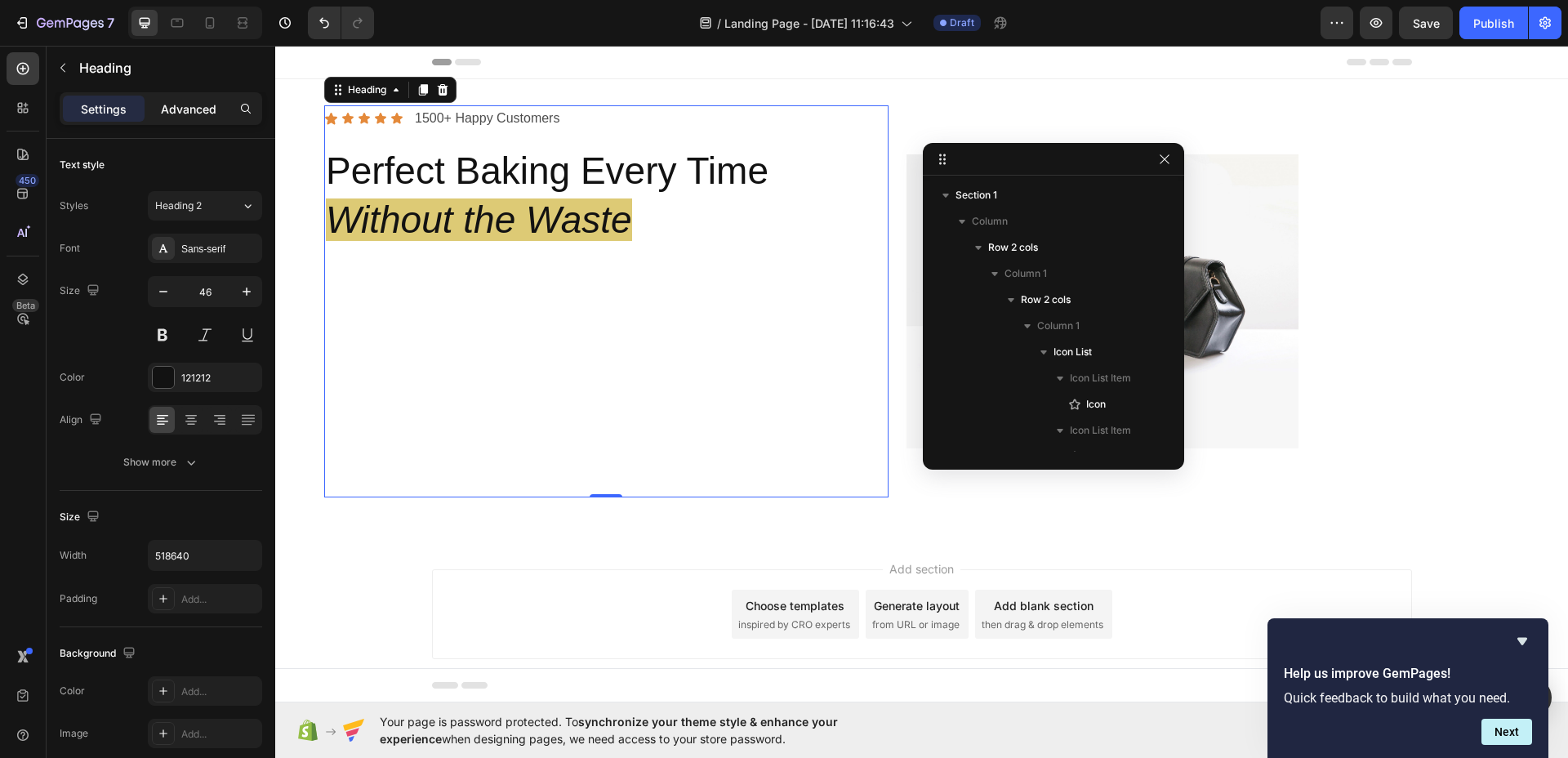
click at [191, 115] on p "Advanced" at bounding box center [188, 108] width 55 height 17
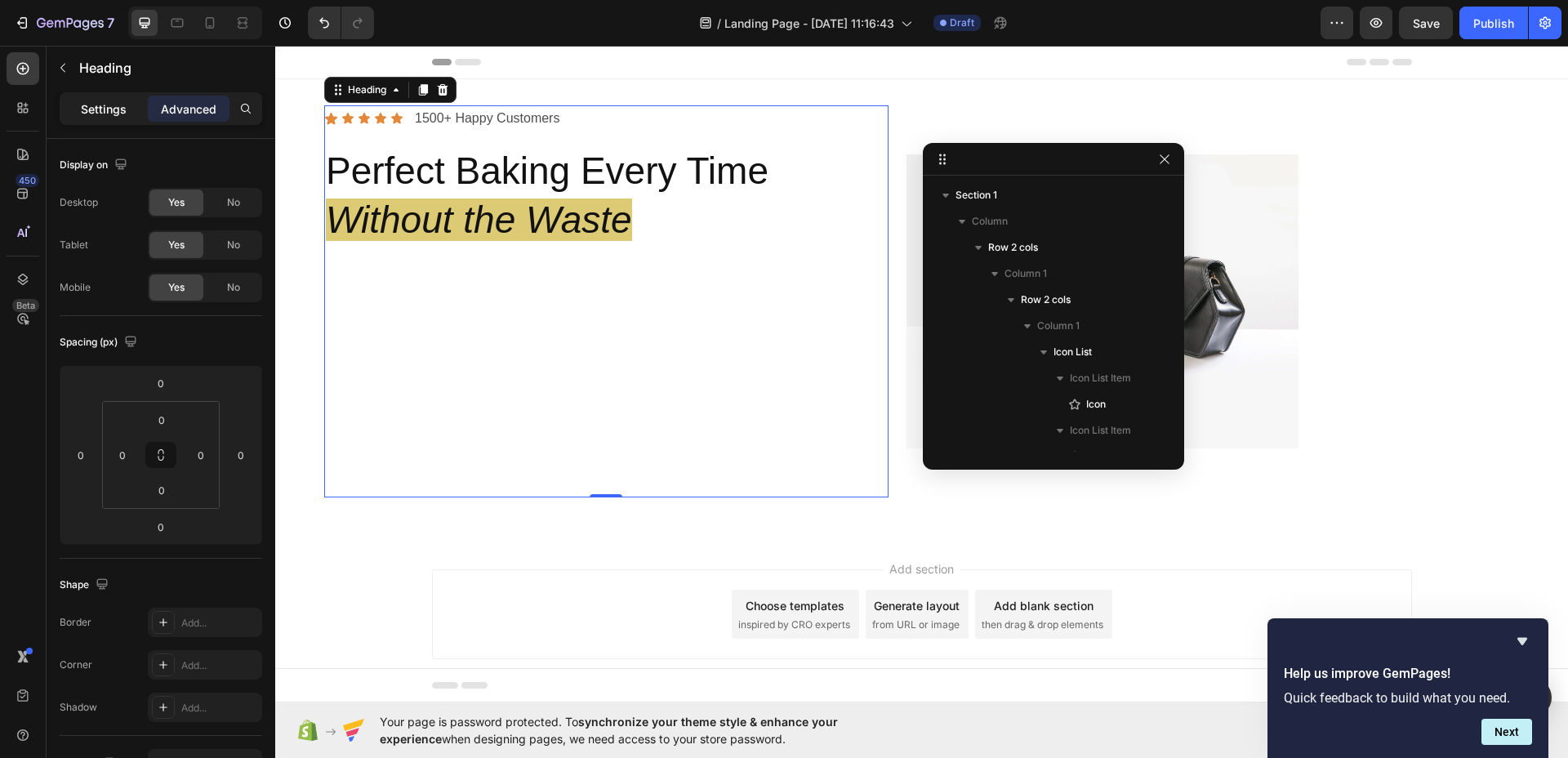
click at [87, 113] on p "Settings" at bounding box center [104, 108] width 46 height 17
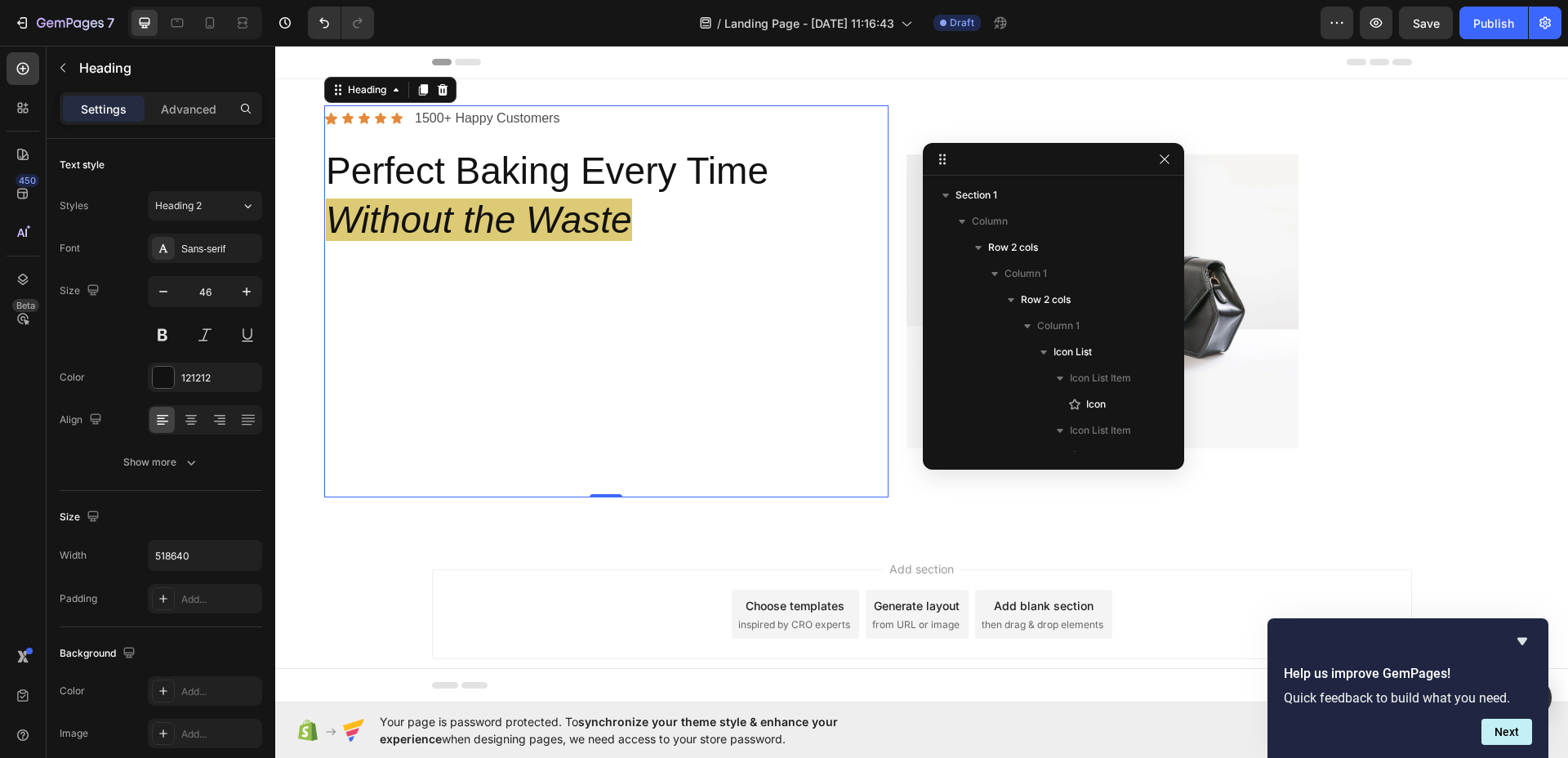
click at [305, 297] on section "Icon Icon Icon Icon Icon Icon List 1500+ Happy Customers Text Block Row Perfect…" at bounding box center [920, 307] width 1292 height 457
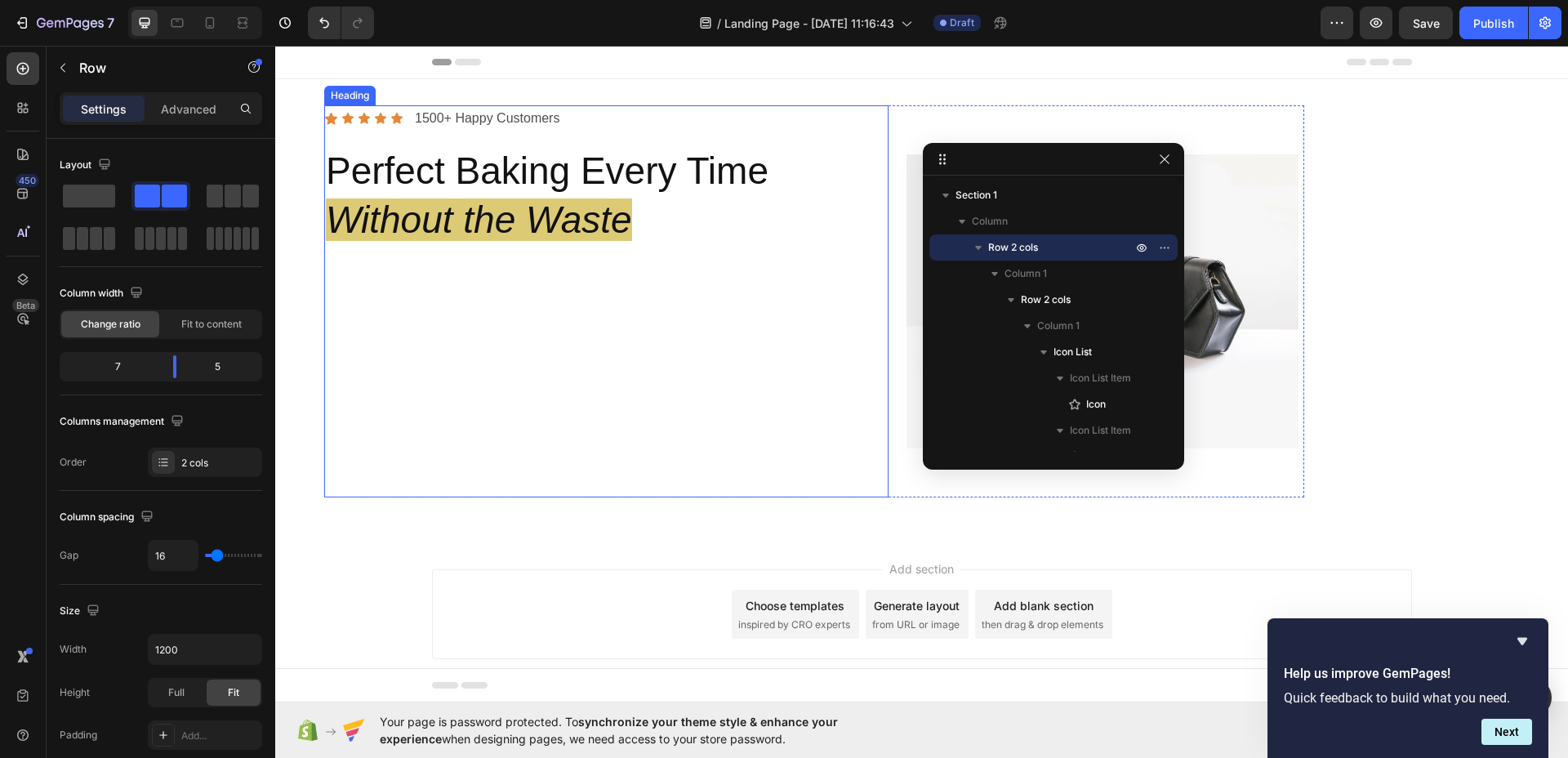
click at [518, 324] on div "Icon Icon Icon Icon Icon Icon List 1500+ Happy Customers Text Block Row Perfect…" at bounding box center [606, 301] width 564 height 392
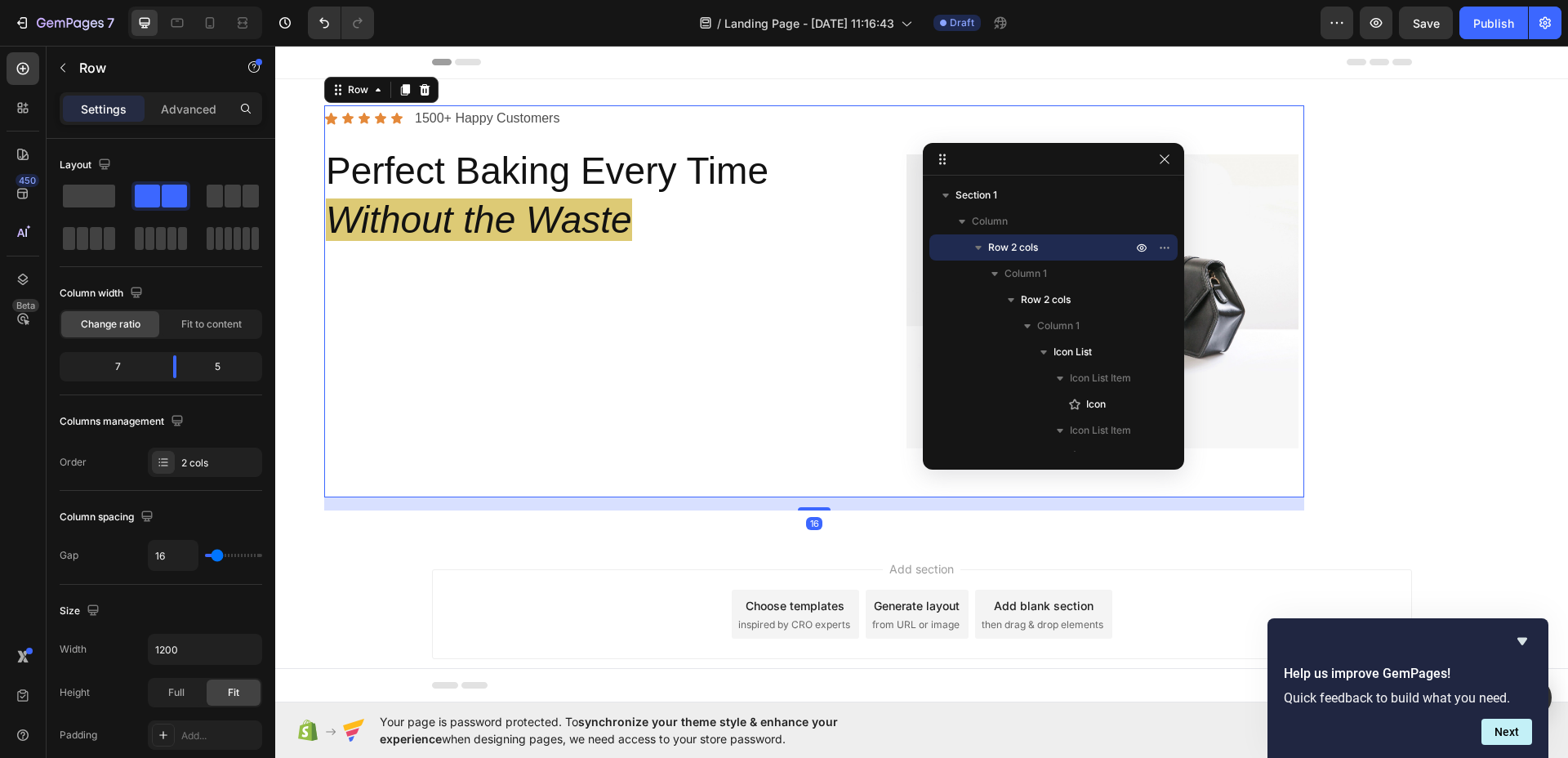
click at [292, 398] on section "Icon Icon Icon Icon Icon Icon List 1500+ Happy Customers Text Block Row Perfect…" at bounding box center [920, 307] width 1292 height 457
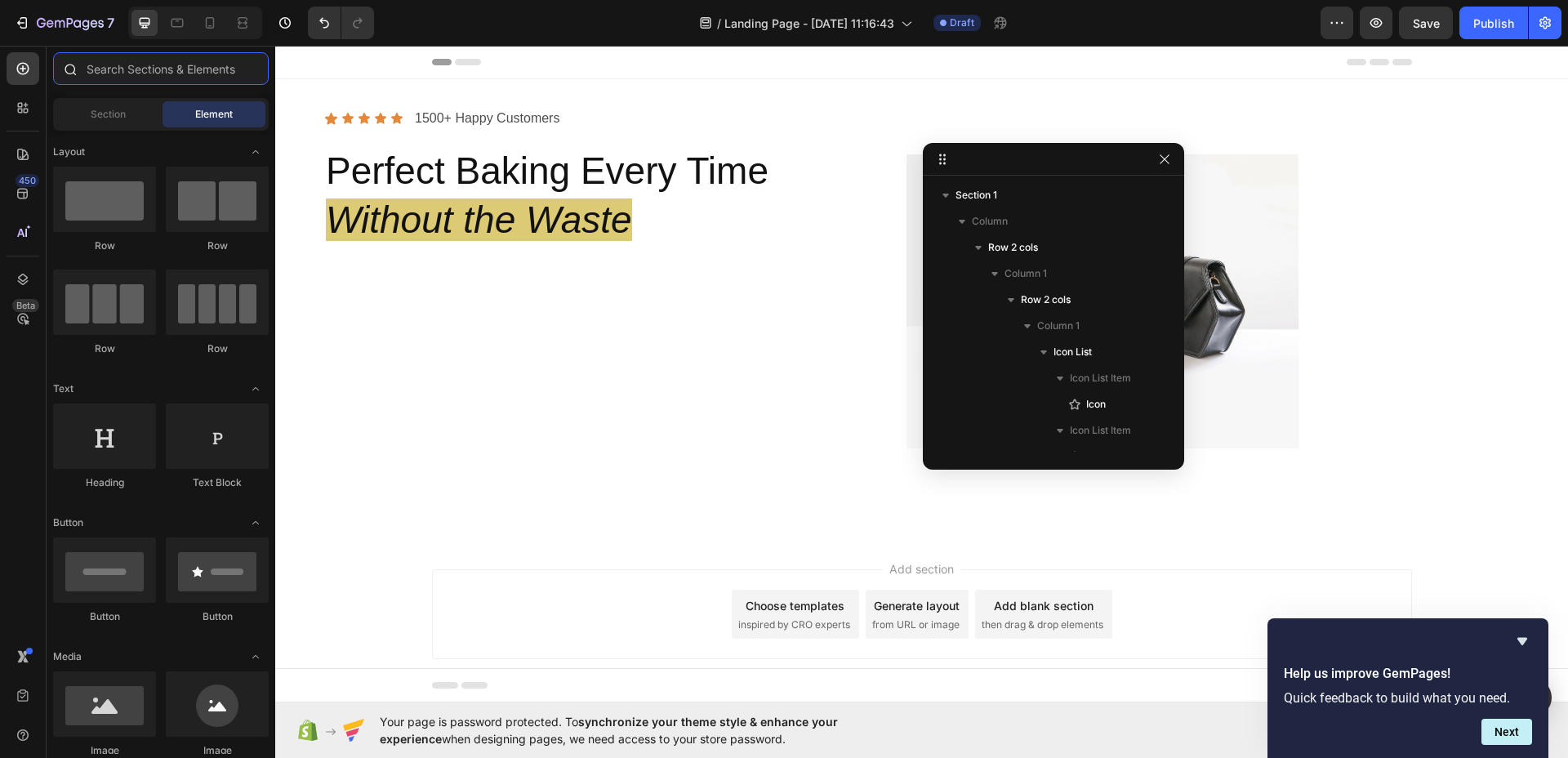
click at [151, 75] on input "text" at bounding box center [161, 68] width 216 height 33
type input "k"
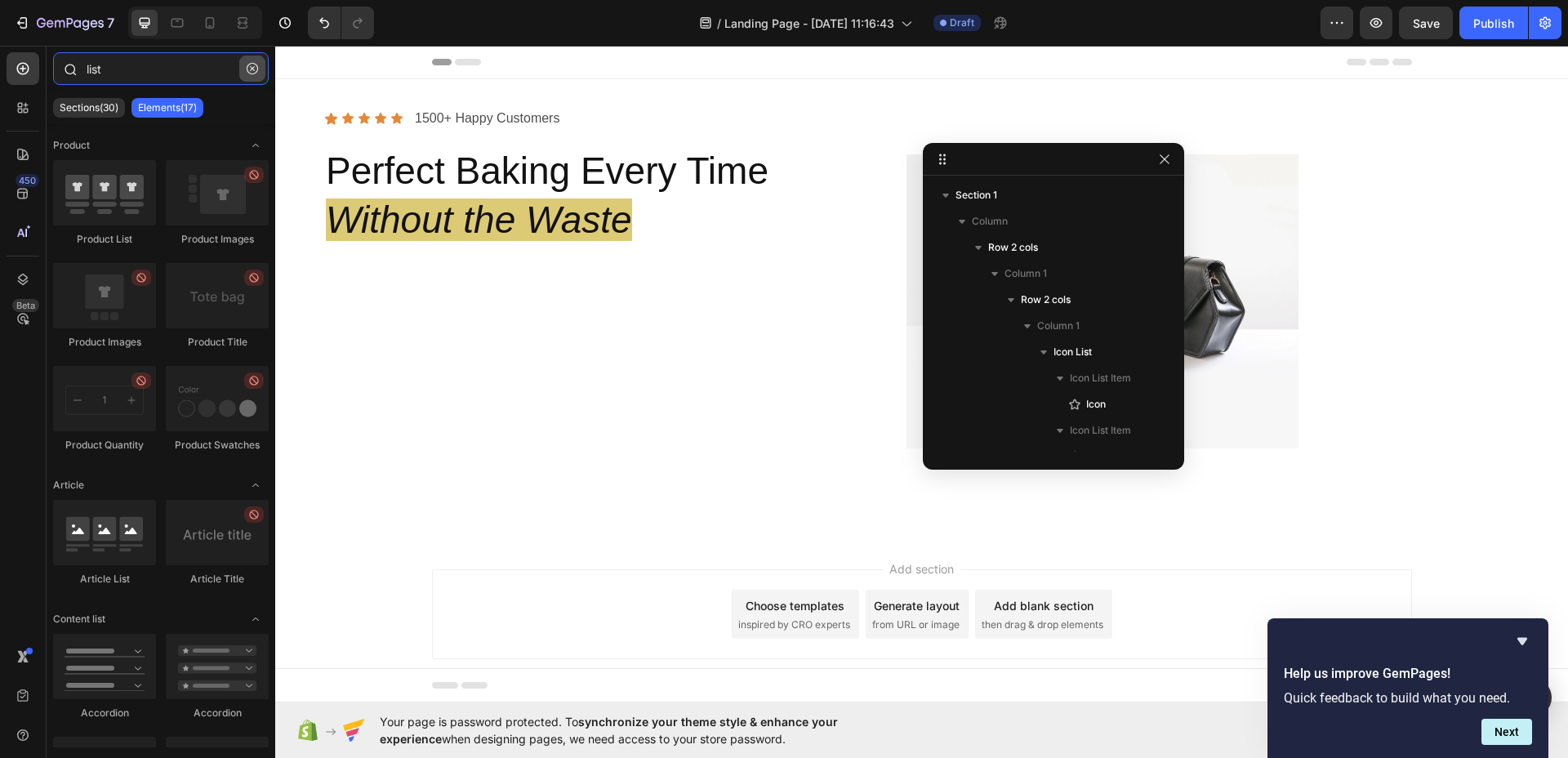
type input "list"
click at [249, 71] on icon "button" at bounding box center [252, 68] width 11 height 11
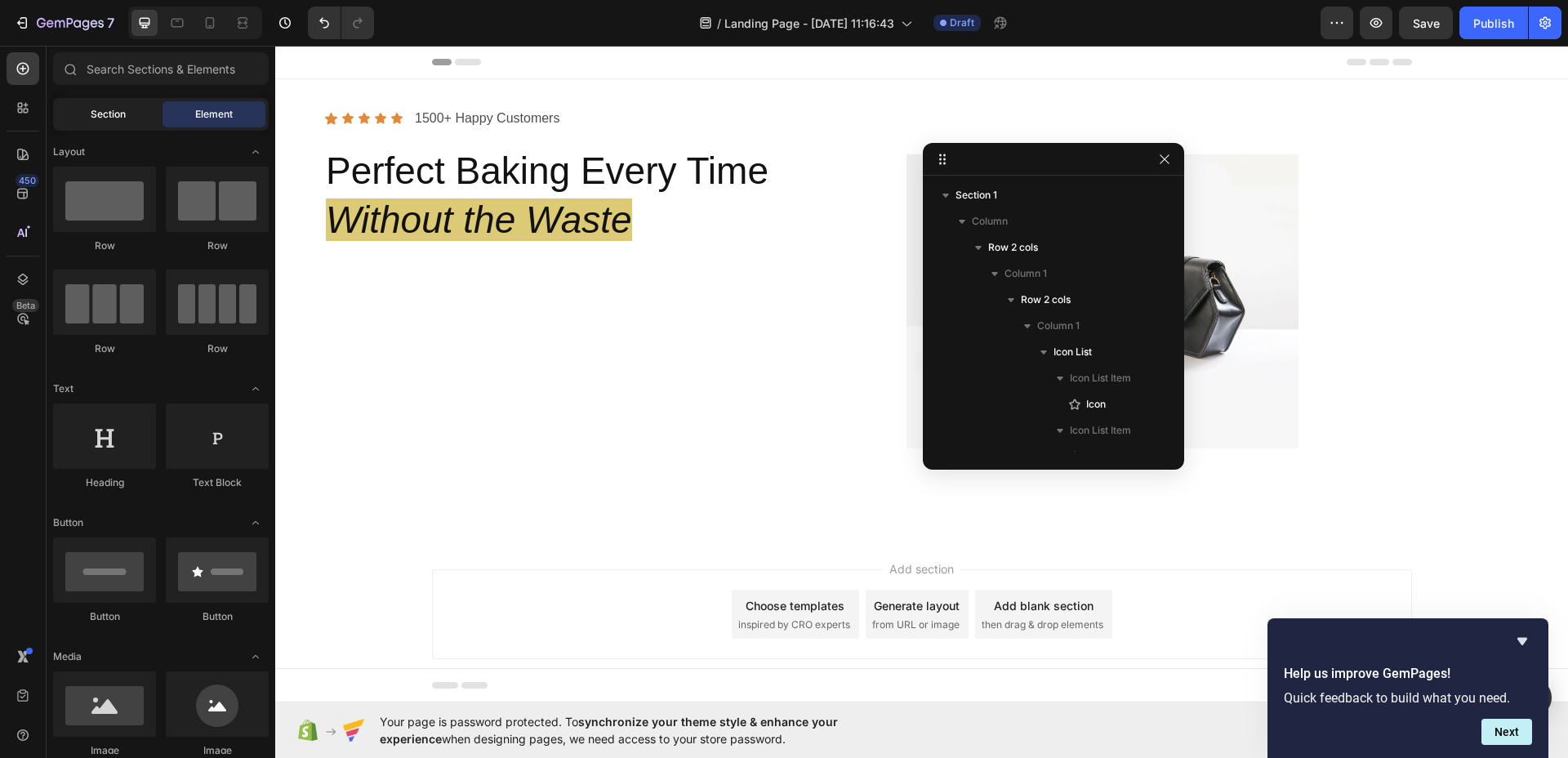
click at [114, 122] on div "Section" at bounding box center [107, 114] width 103 height 26
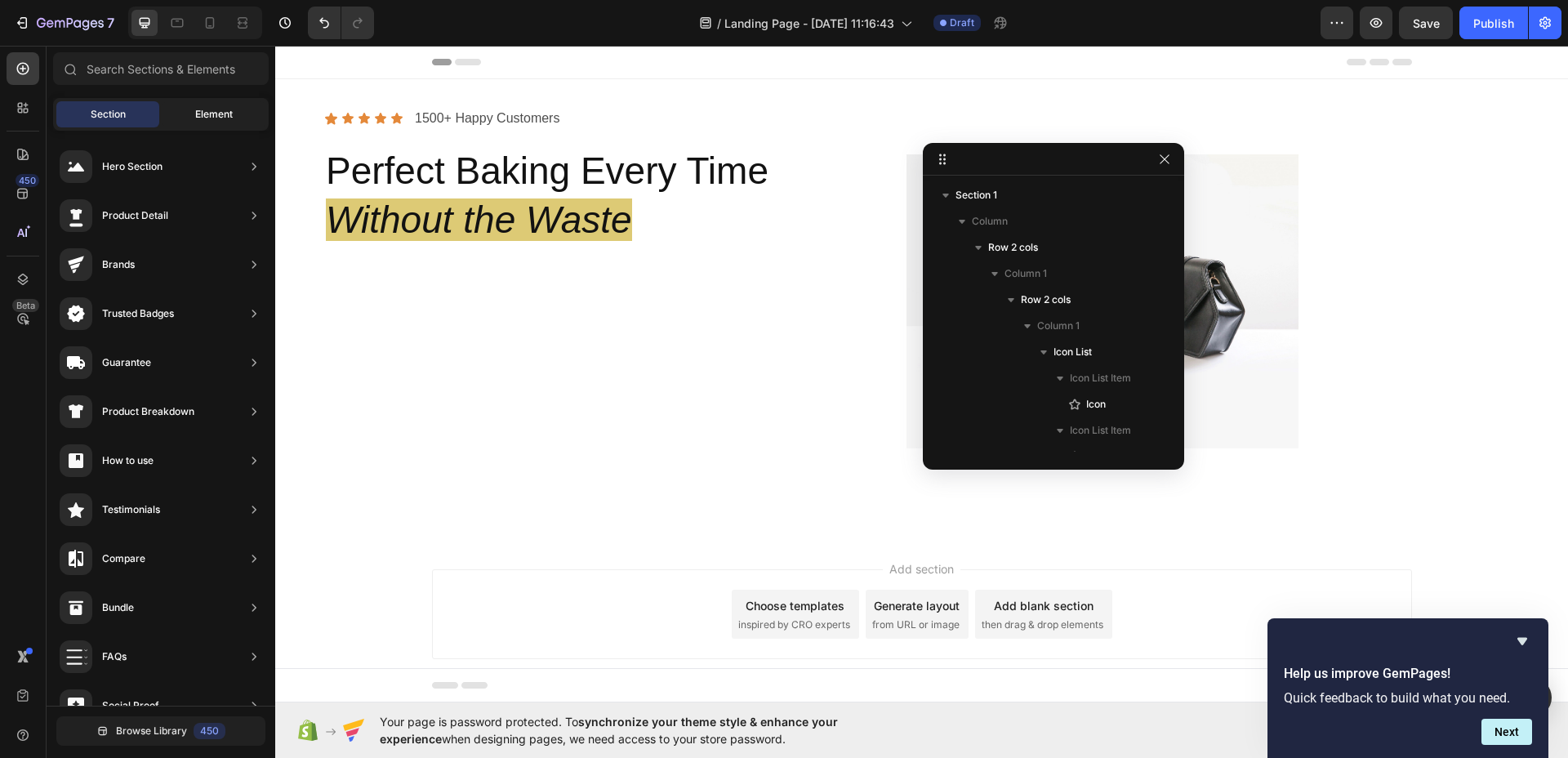
click at [218, 119] on span "Element" at bounding box center [214, 114] width 37 height 15
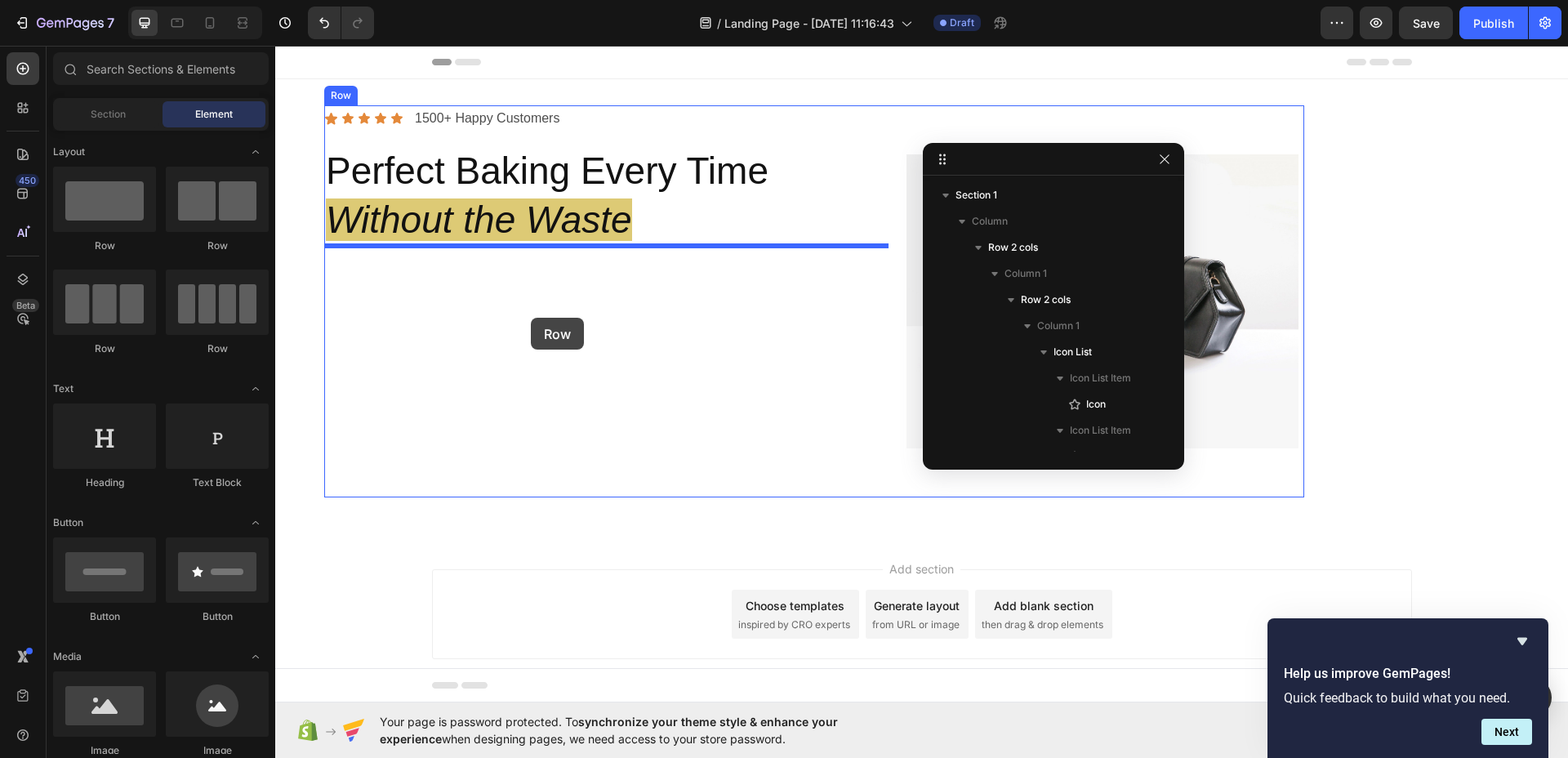
drag, startPoint x: 463, startPoint y: 257, endPoint x: 531, endPoint y: 318, distance: 91.4
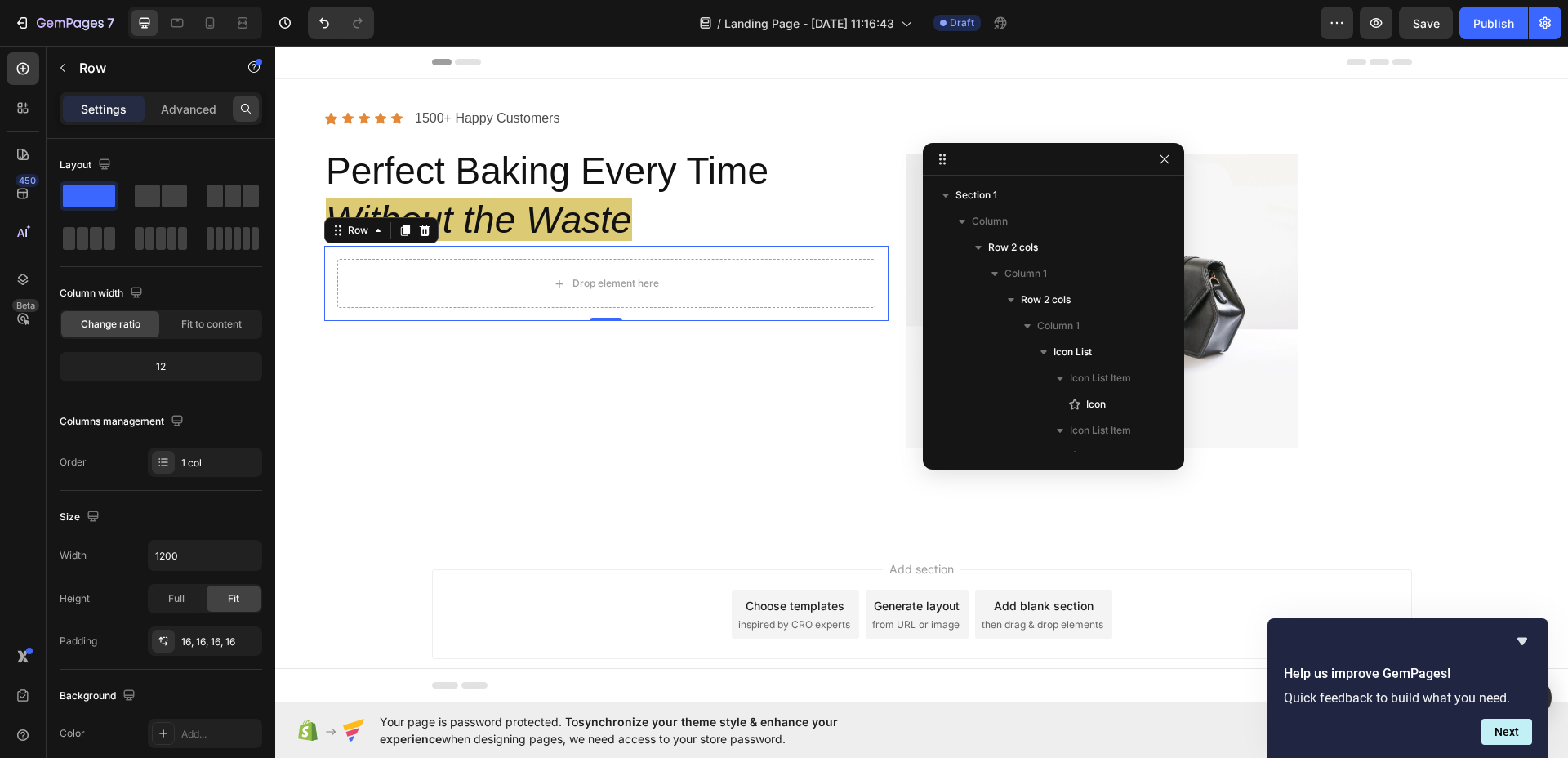
click at [243, 104] on icon at bounding box center [246, 108] width 13 height 13
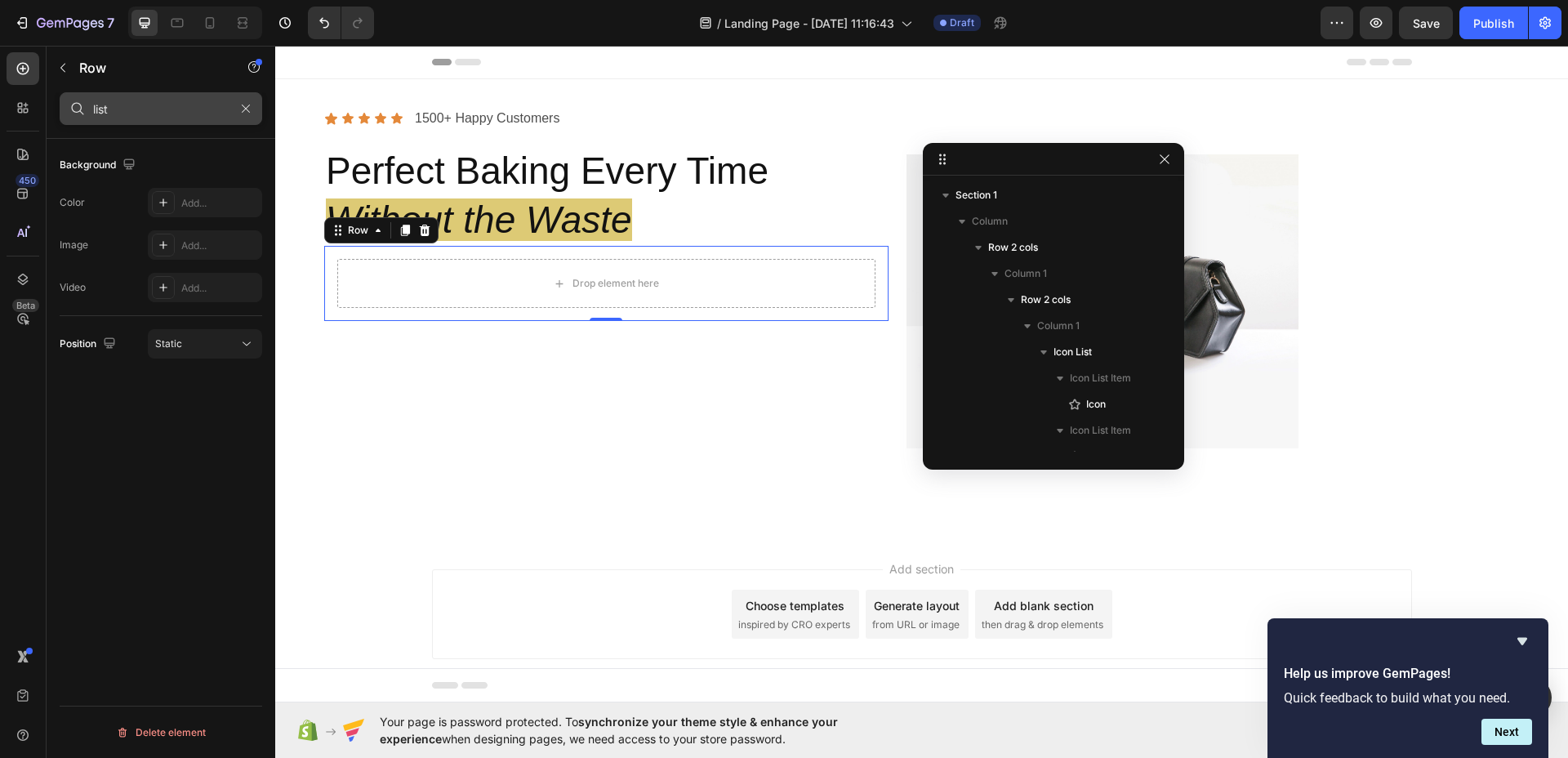
click at [134, 109] on input "list" at bounding box center [161, 108] width 203 height 33
type input "list"
click at [67, 65] on icon "button" at bounding box center [63, 68] width 13 height 13
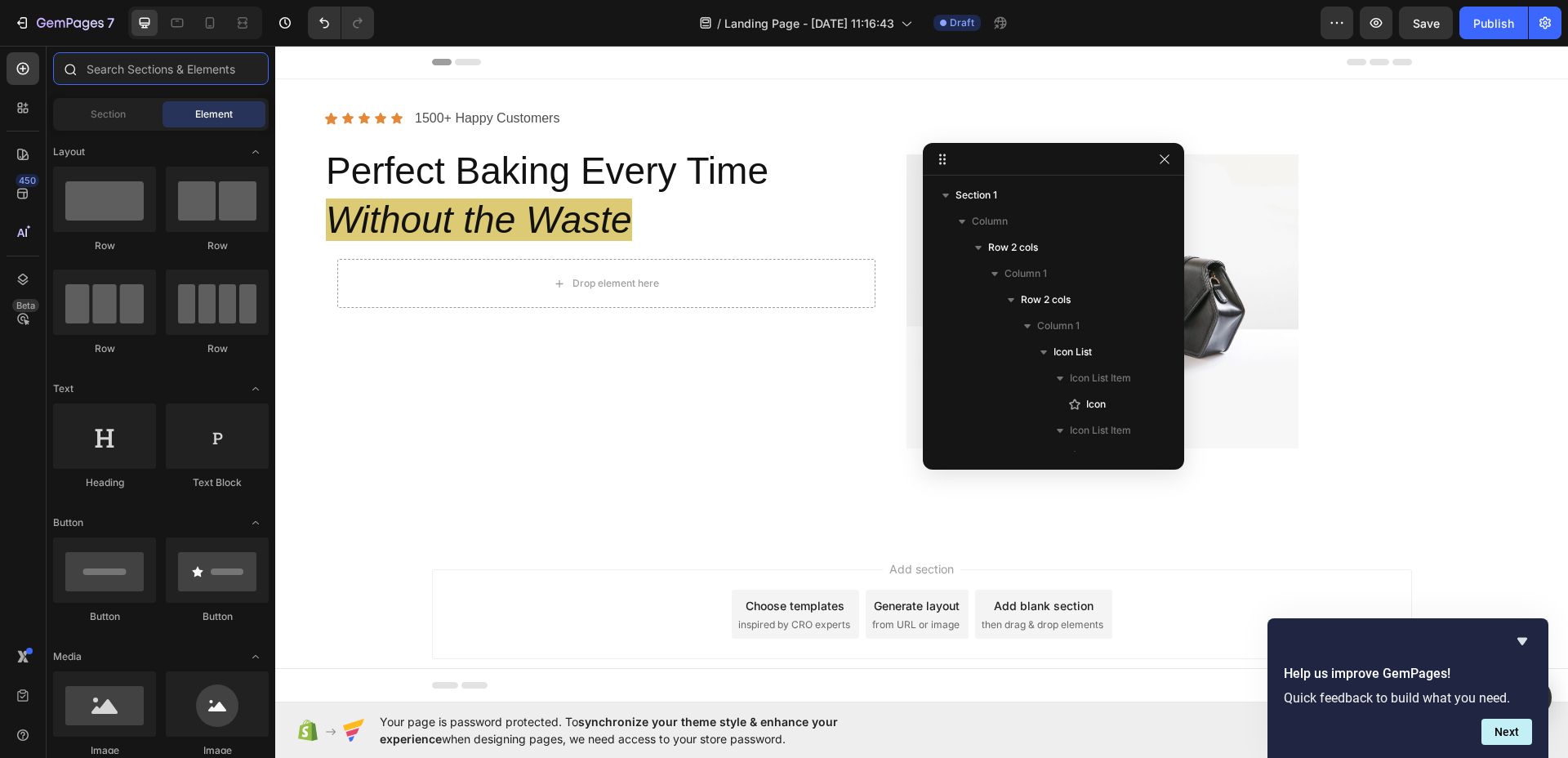
click at [189, 79] on input "text" at bounding box center [161, 68] width 216 height 33
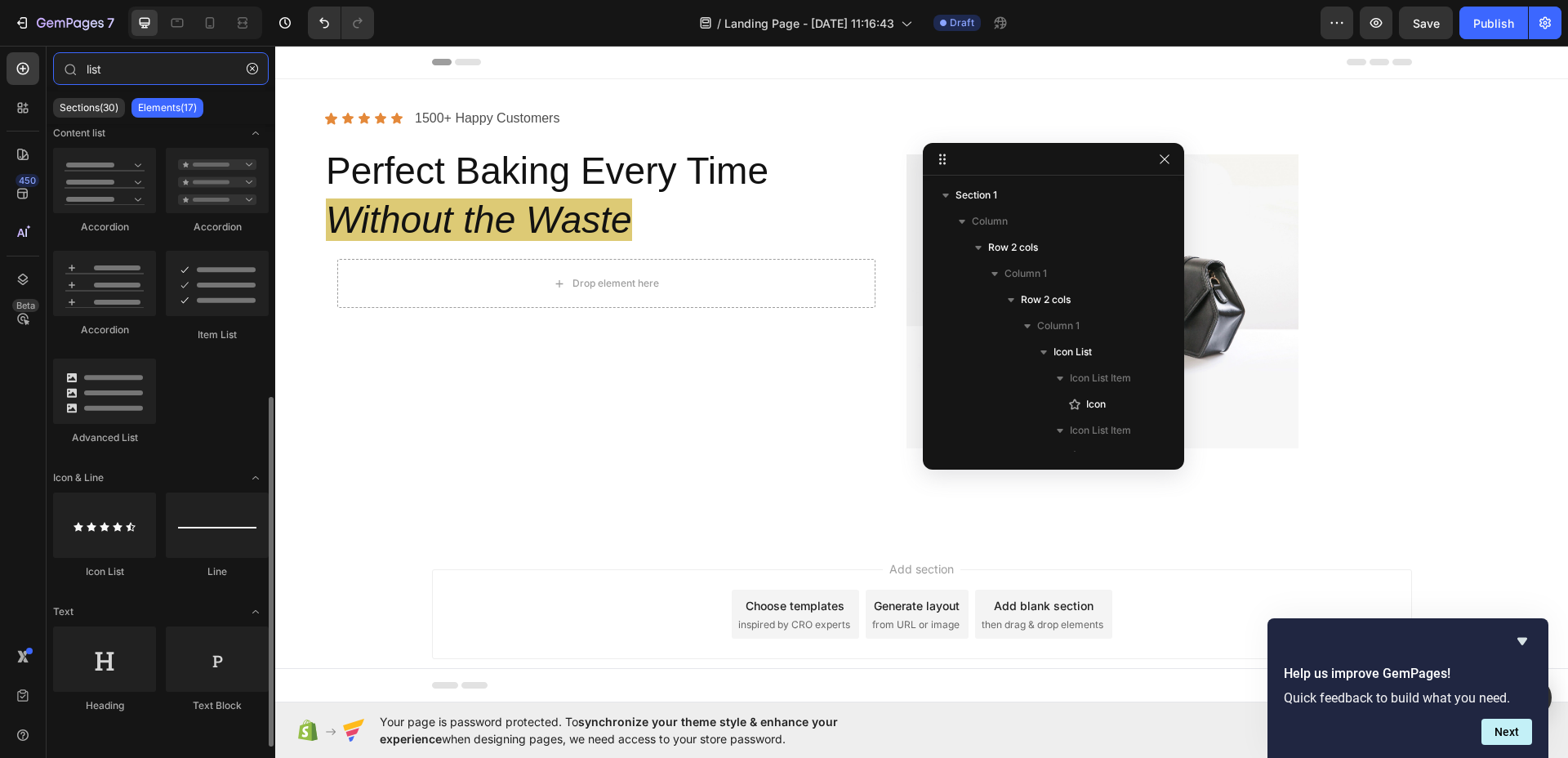
scroll to position [118, 0]
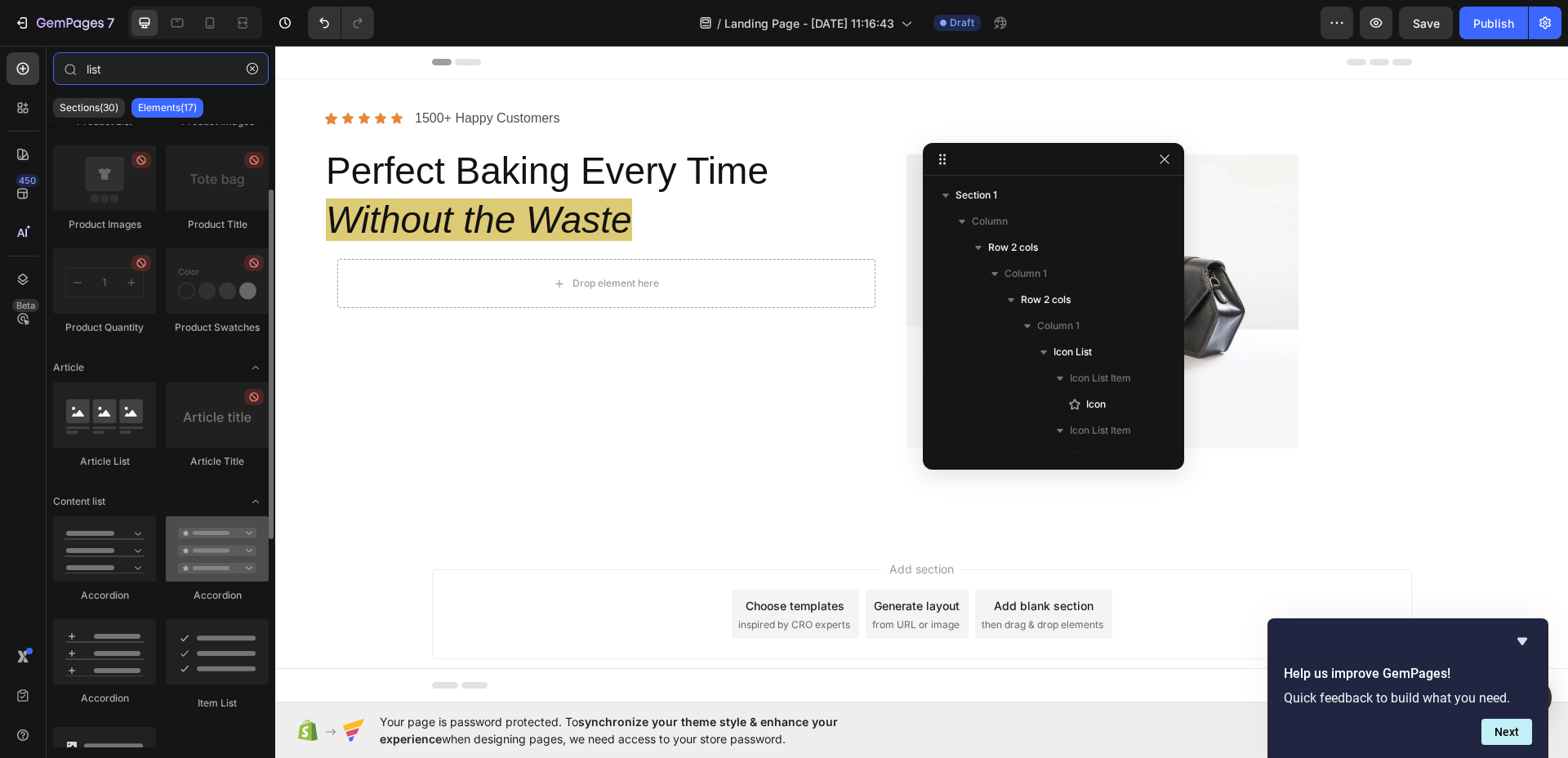
type input "list"
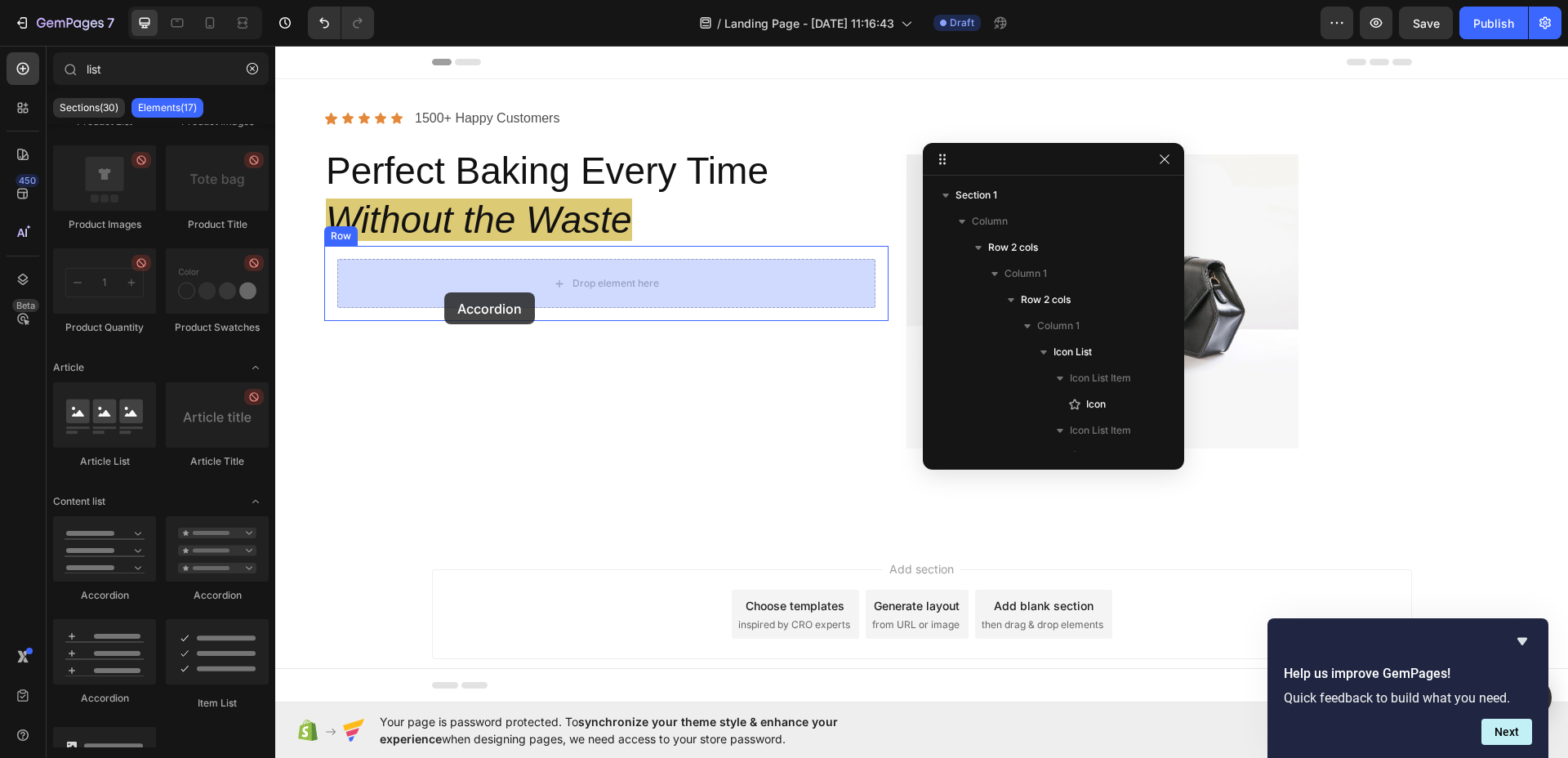
drag, startPoint x: 490, startPoint y: 595, endPoint x: 444, endPoint y: 293, distance: 305.5
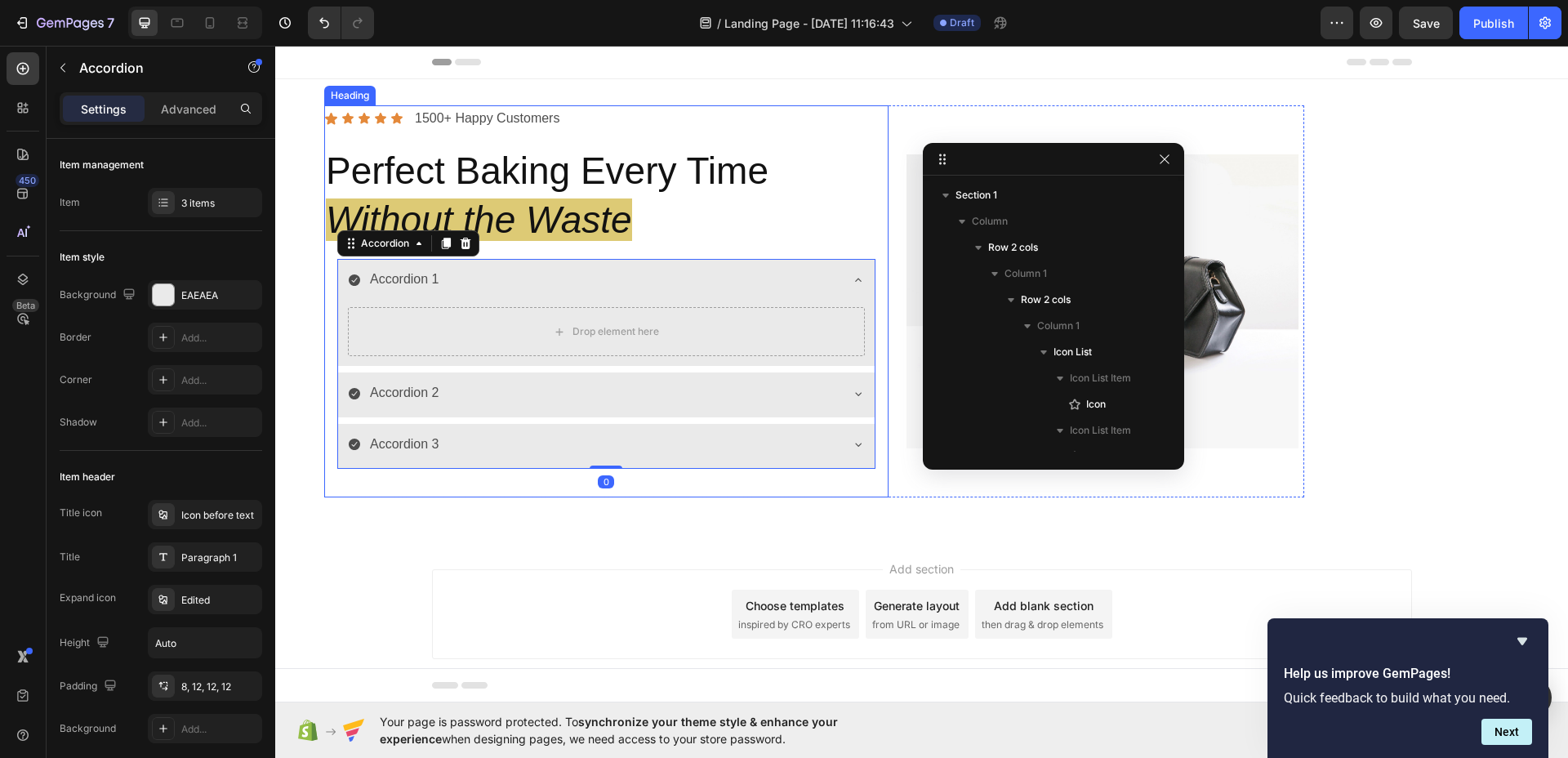
click at [741, 232] on h2 "Perfect Baking Every Time Without the Waste" at bounding box center [606, 196] width 564 height 101
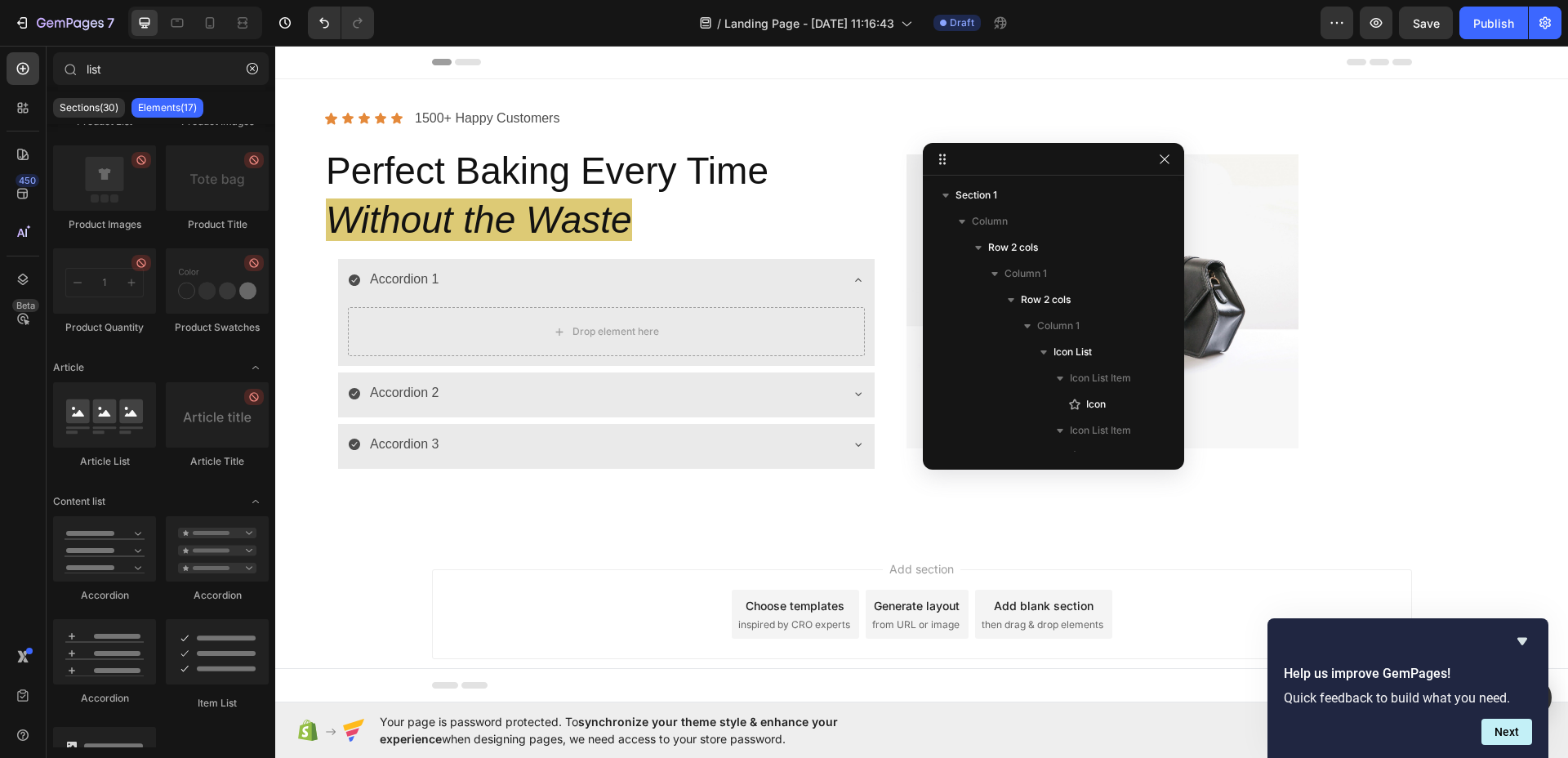
click at [319, 307] on section "Icon Icon Icon Icon Icon Icon List 1500+ Happy Customers Text Block Row Perfect…" at bounding box center [920, 307] width 1292 height 457
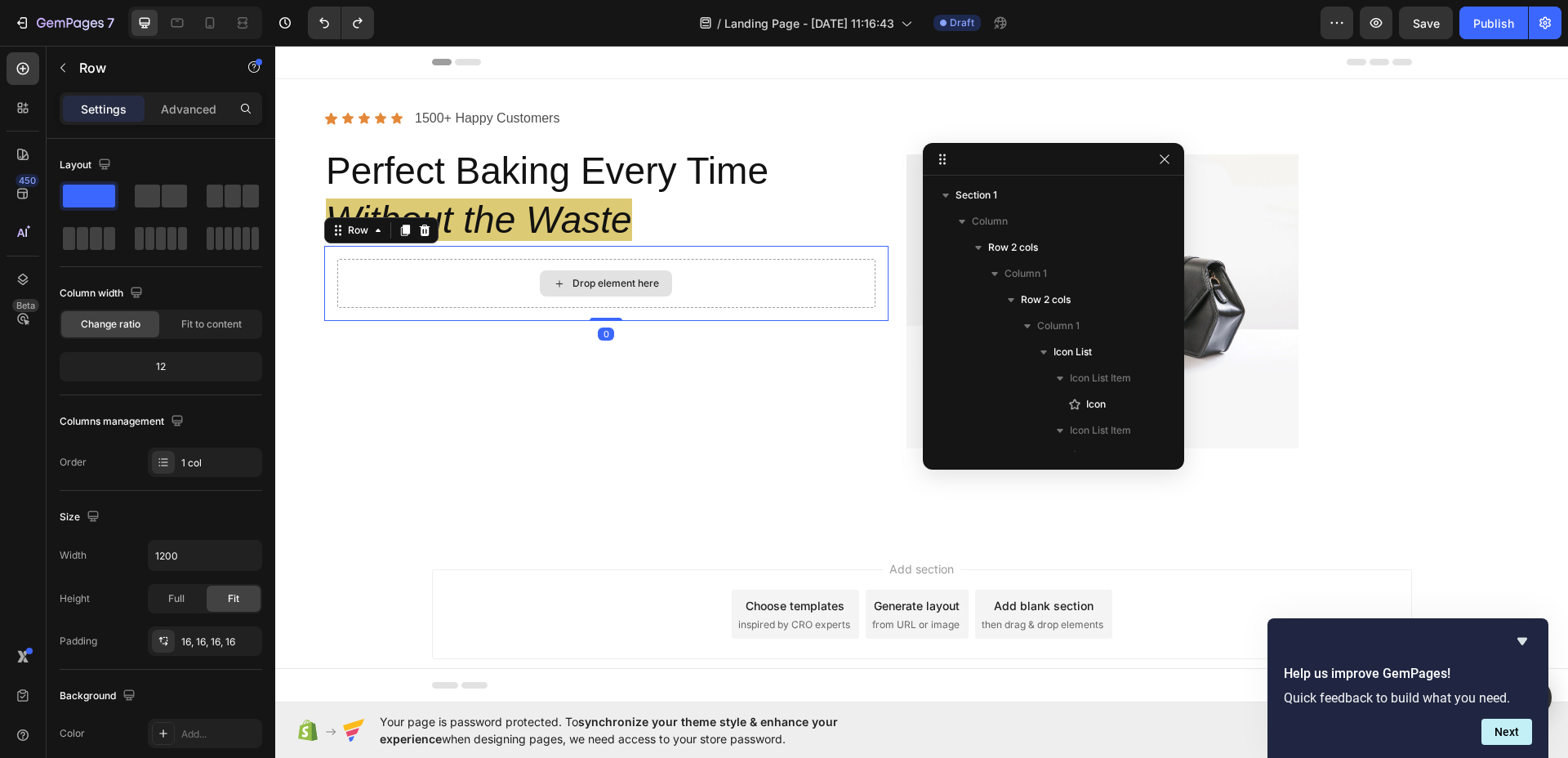
click at [426, 290] on div "Drop element here" at bounding box center [606, 283] width 538 height 49
click at [243, 107] on icon at bounding box center [246, 108] width 13 height 13
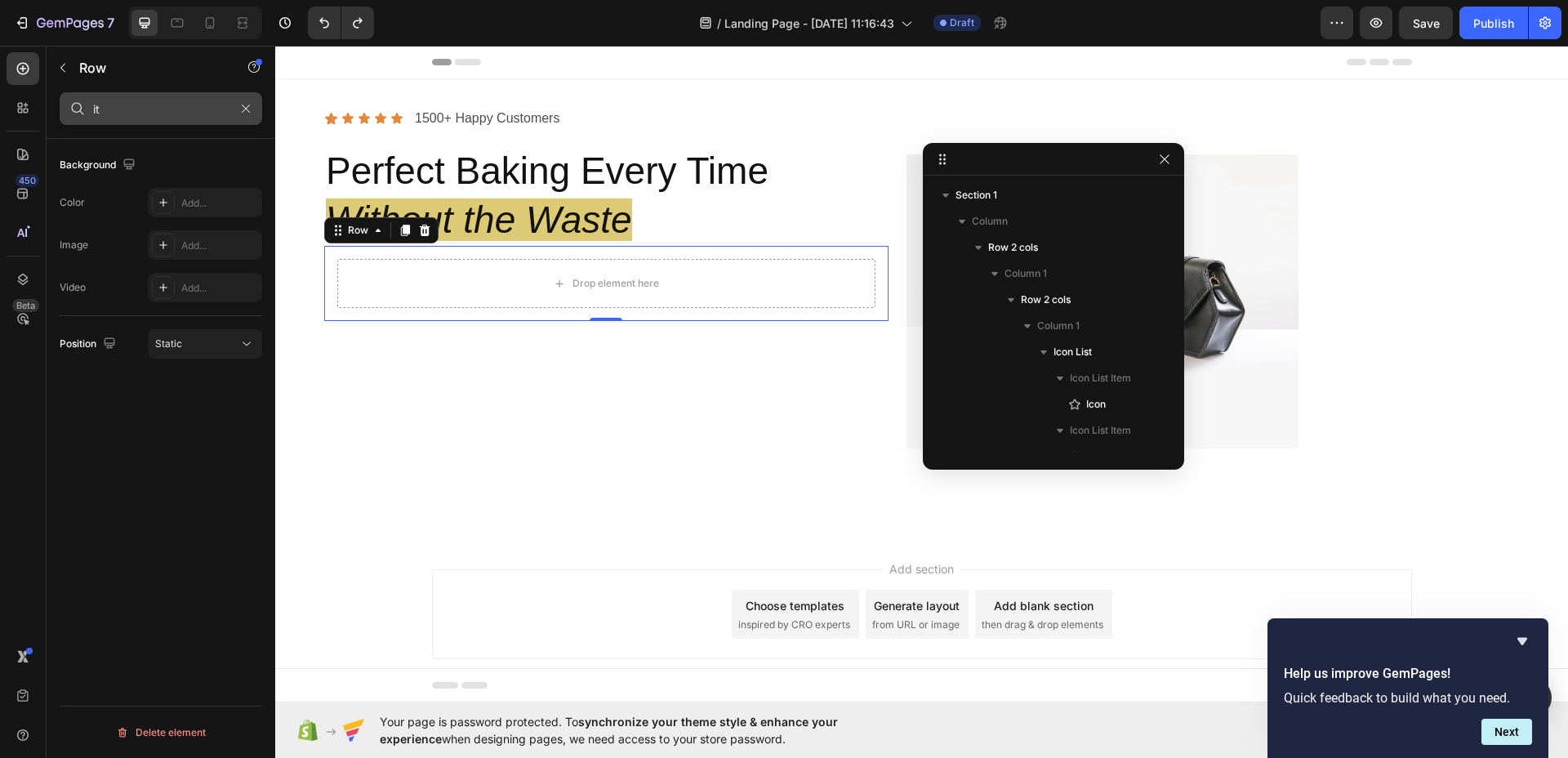
type input "i"
type input "list"
click at [252, 102] on button "button" at bounding box center [246, 108] width 26 height 26
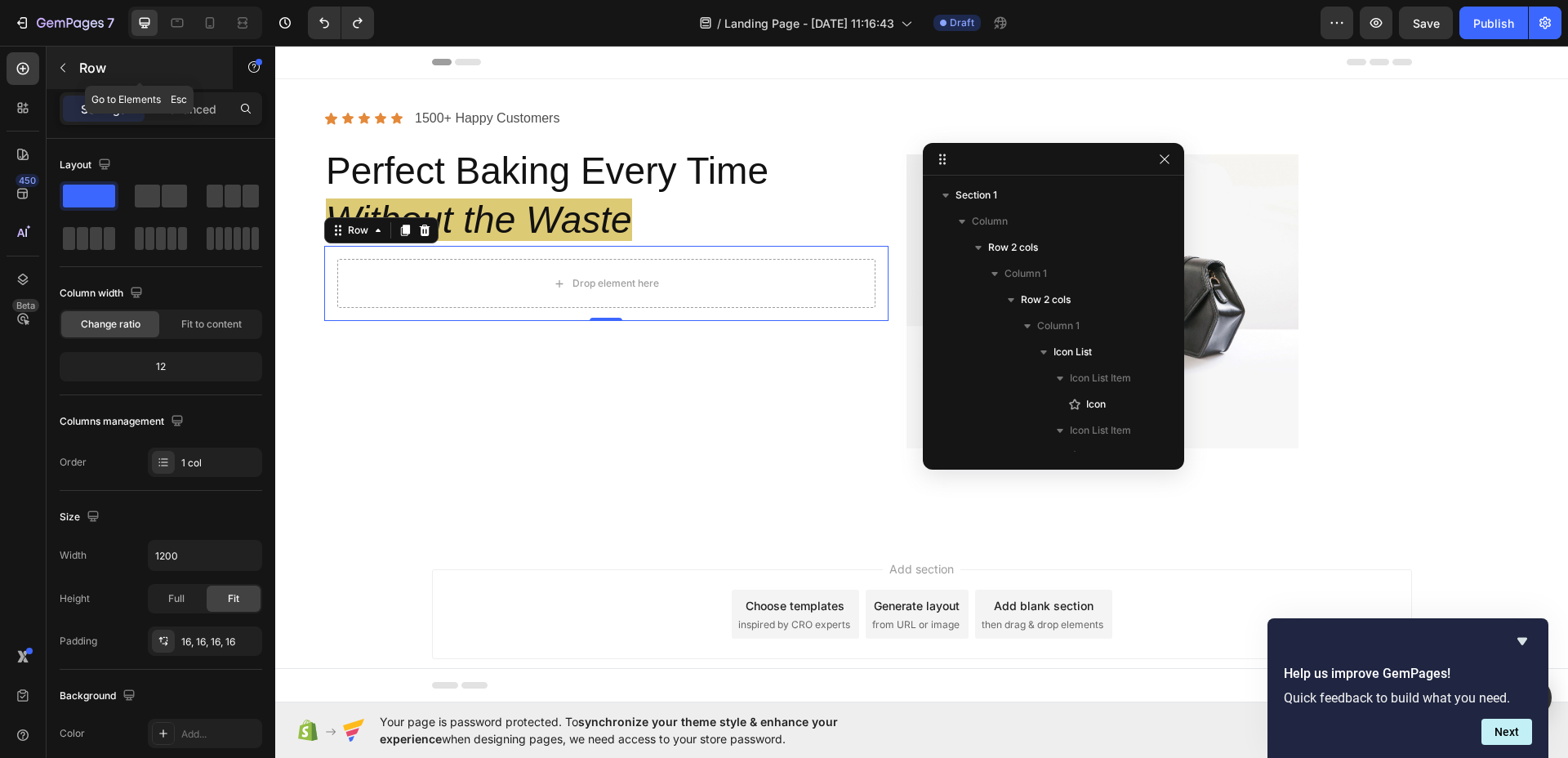
click at [54, 64] on button "button" at bounding box center [63, 68] width 26 height 26
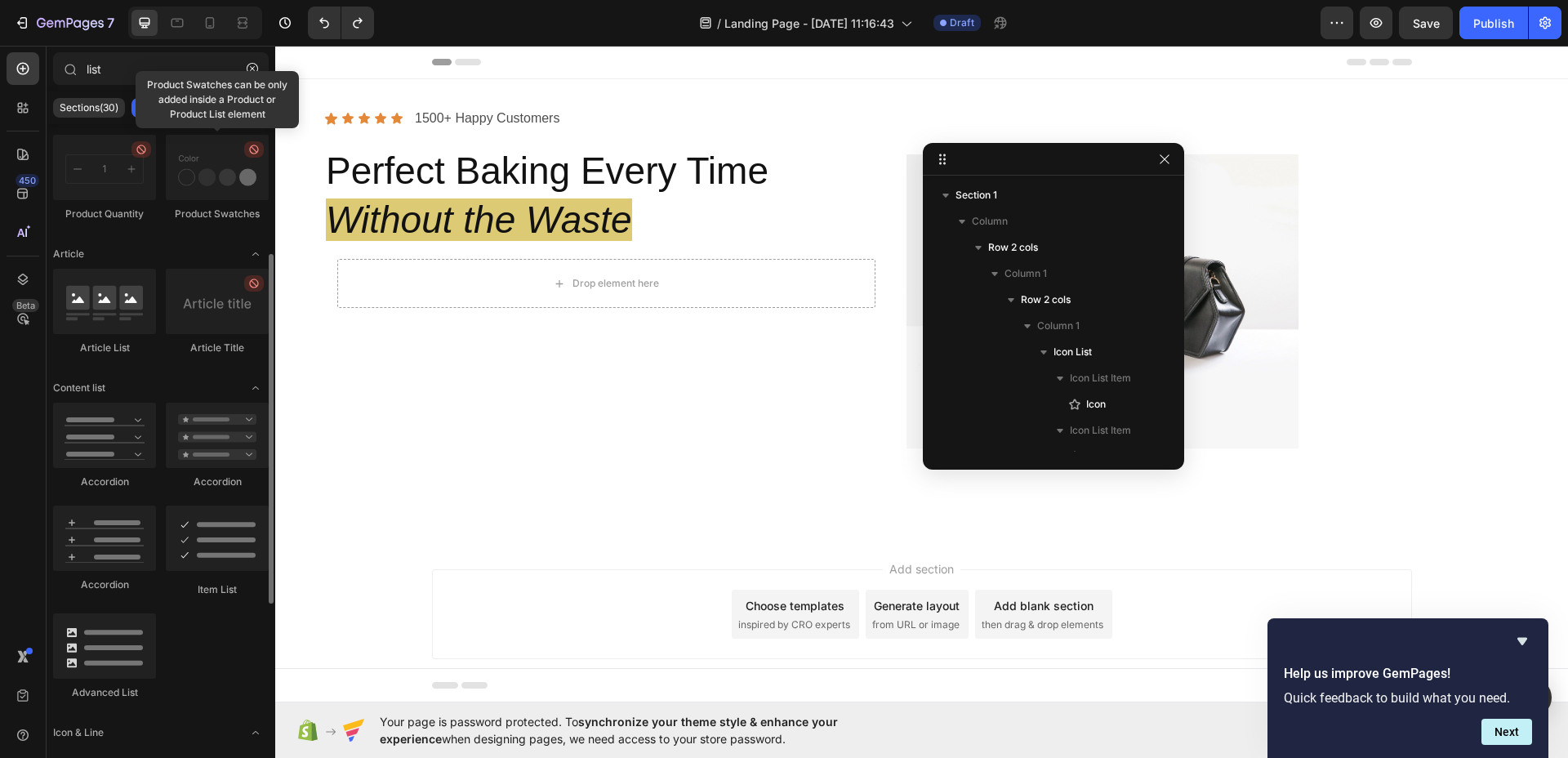
scroll to position [486, 0]
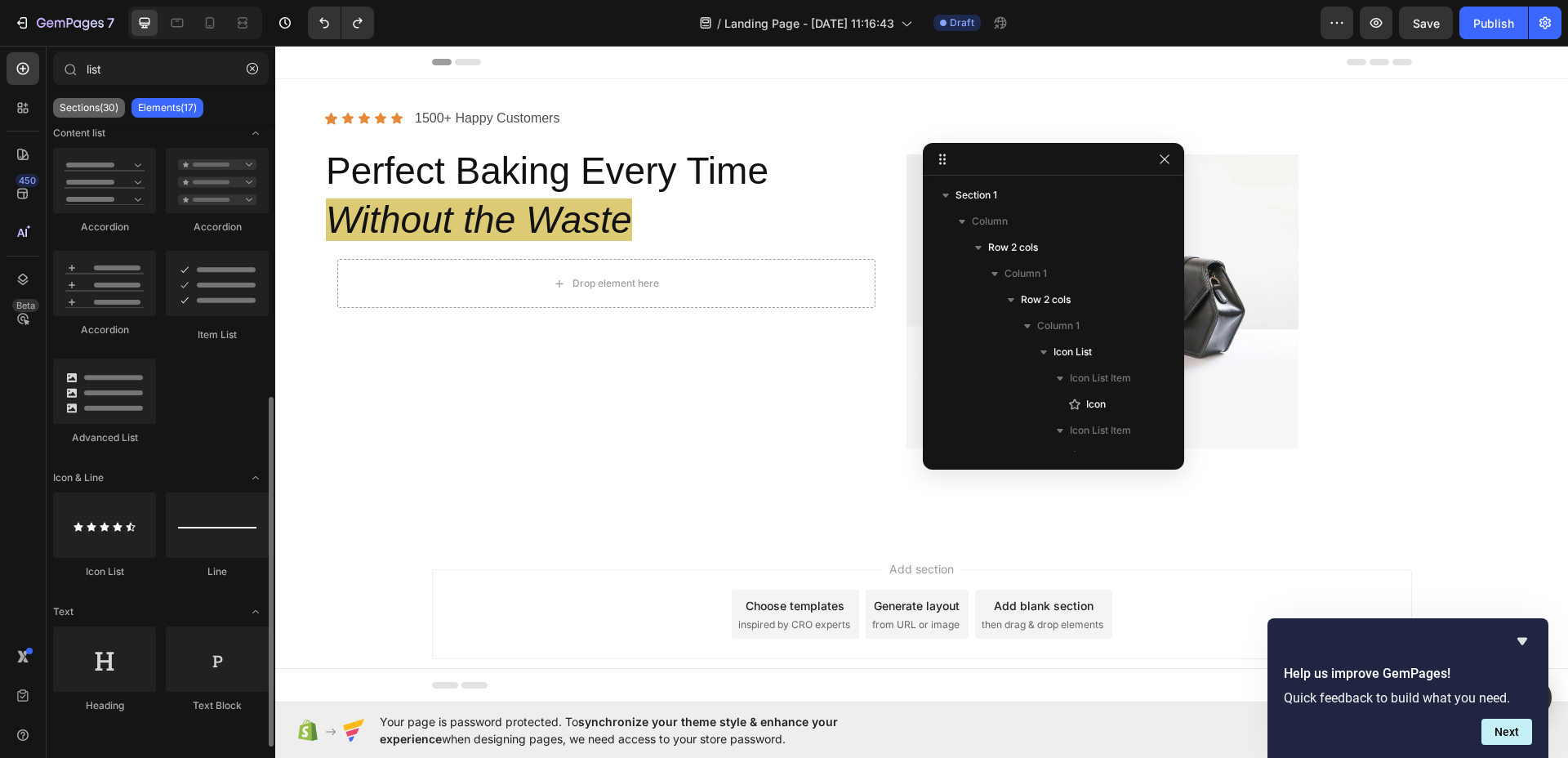
click at [105, 110] on p "Sections(30)" at bounding box center [89, 107] width 59 height 13
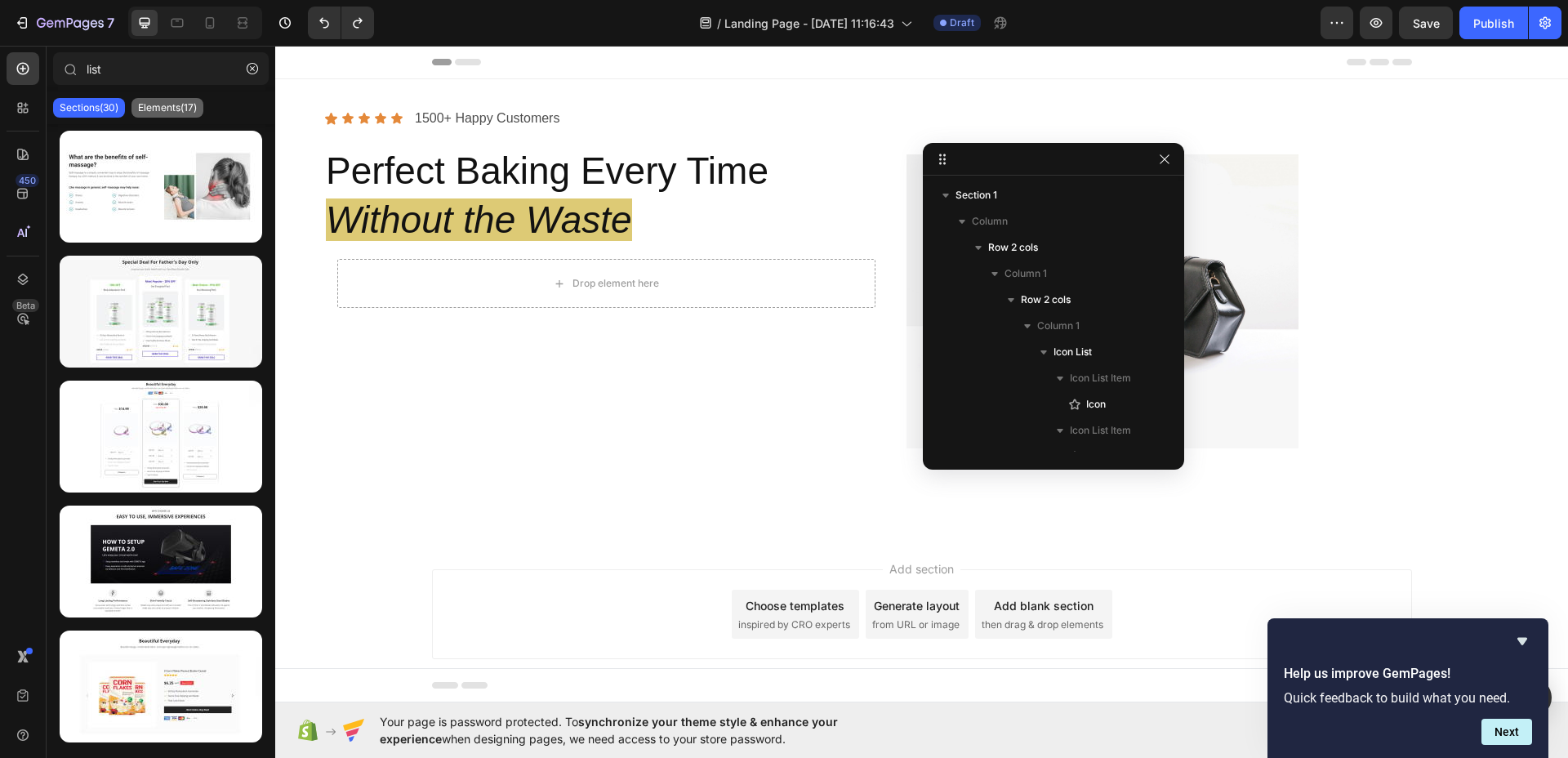
click at [160, 107] on p "Elements(17)" at bounding box center [167, 107] width 59 height 13
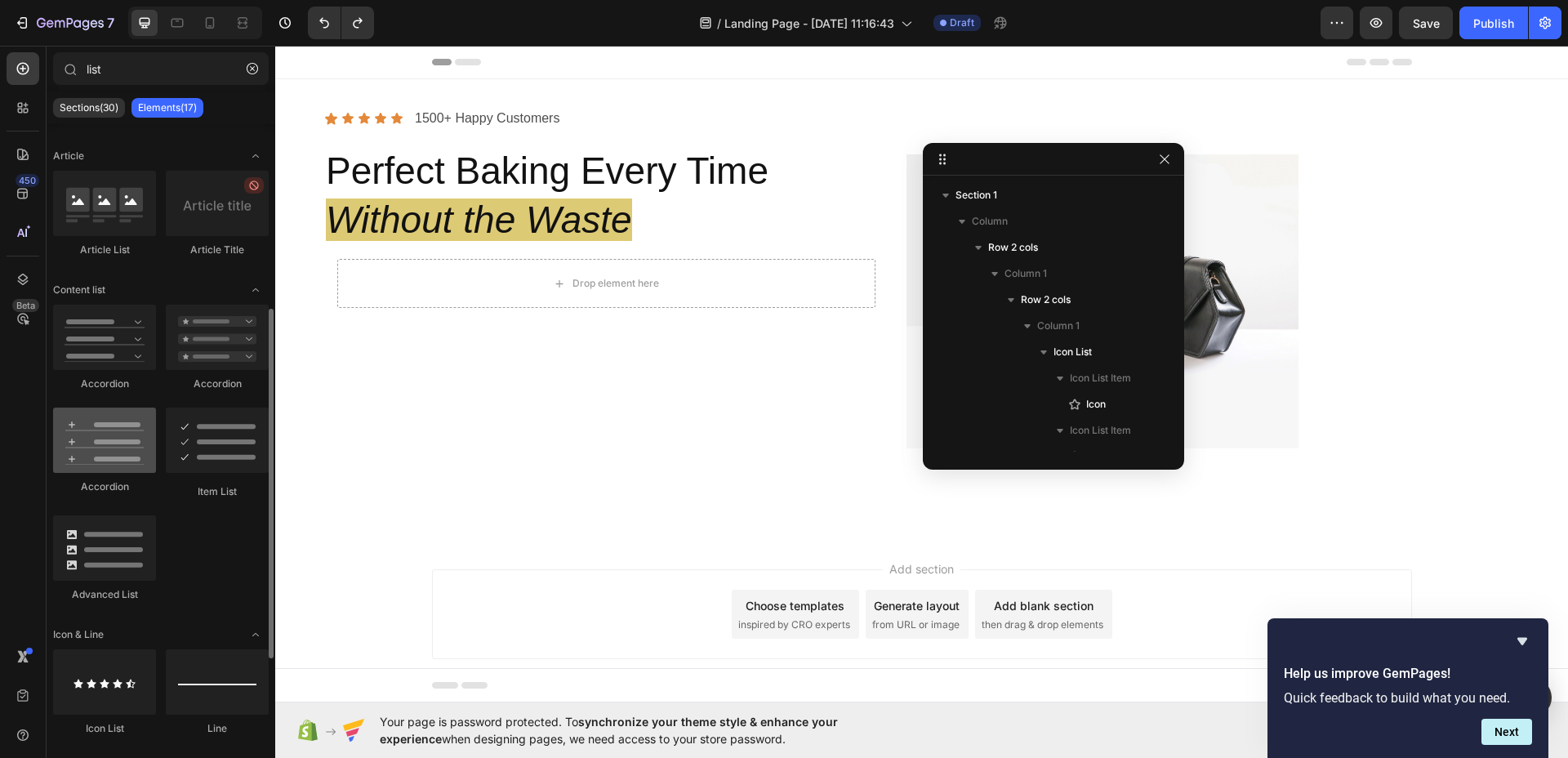
scroll to position [307, 0]
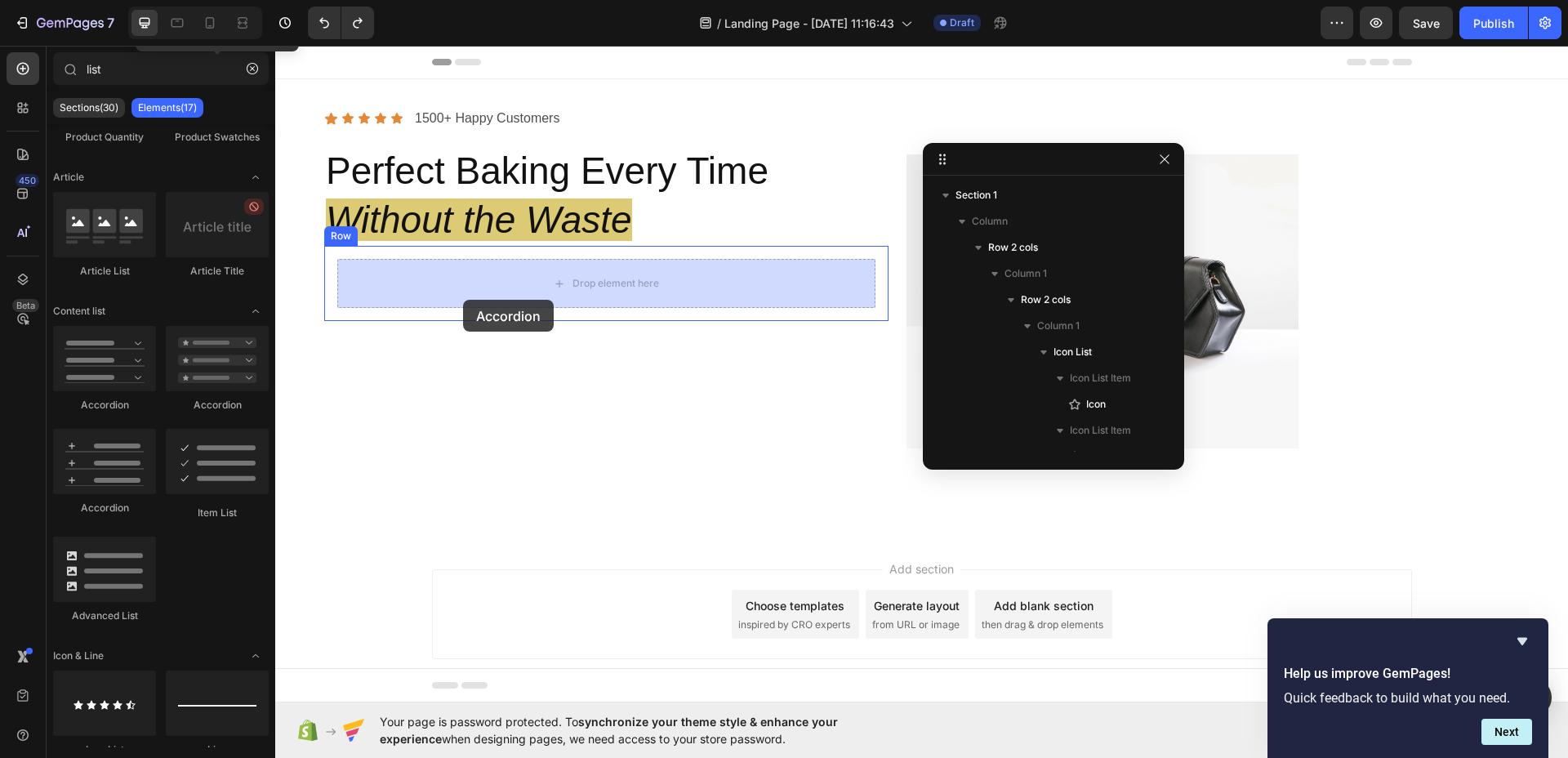
drag, startPoint x: 494, startPoint y: 413, endPoint x: 463, endPoint y: 300, distance: 117.2
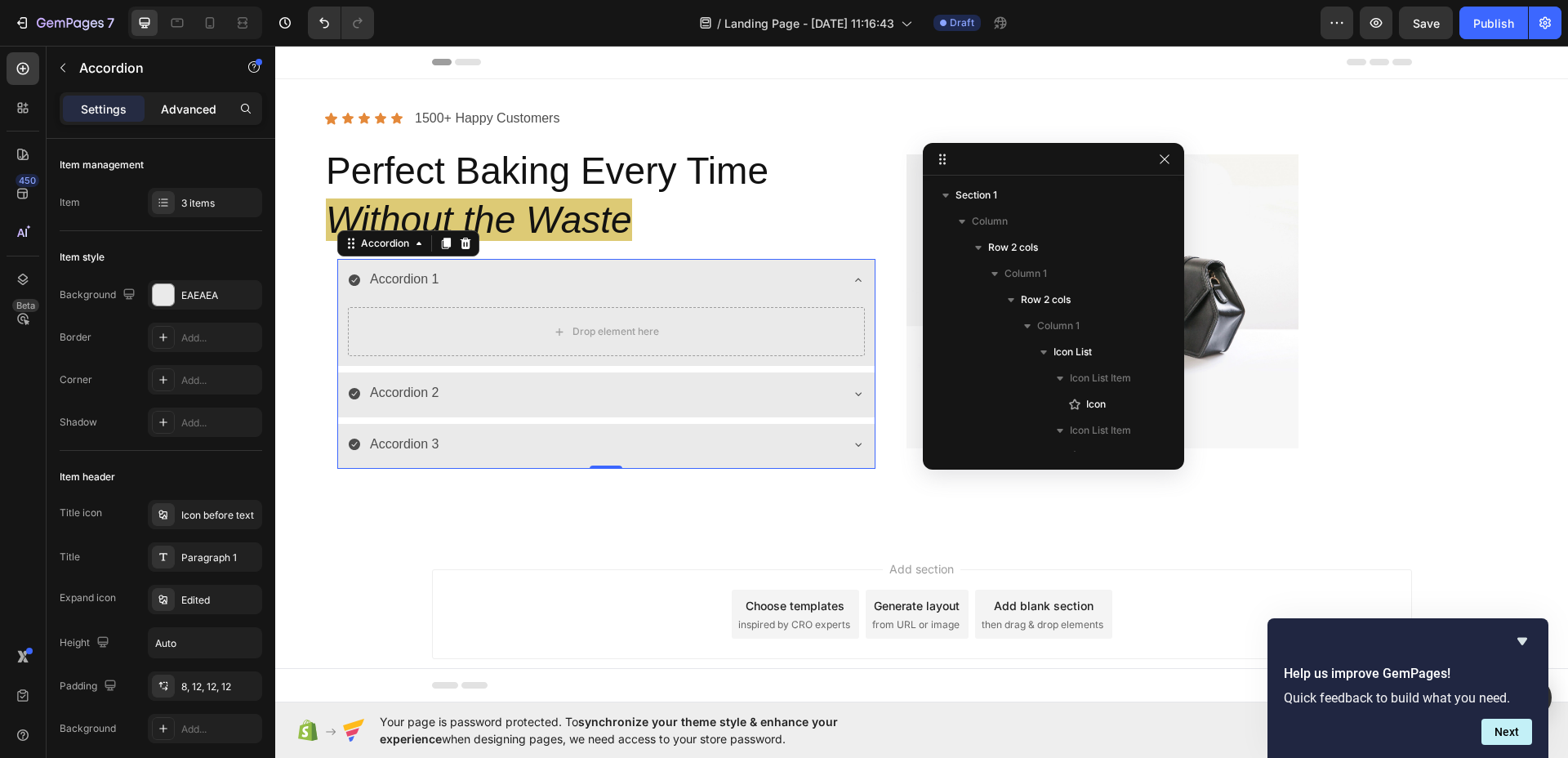
click at [184, 111] on p "Advanced" at bounding box center [188, 108] width 55 height 17
type input "100%"
type input "100"
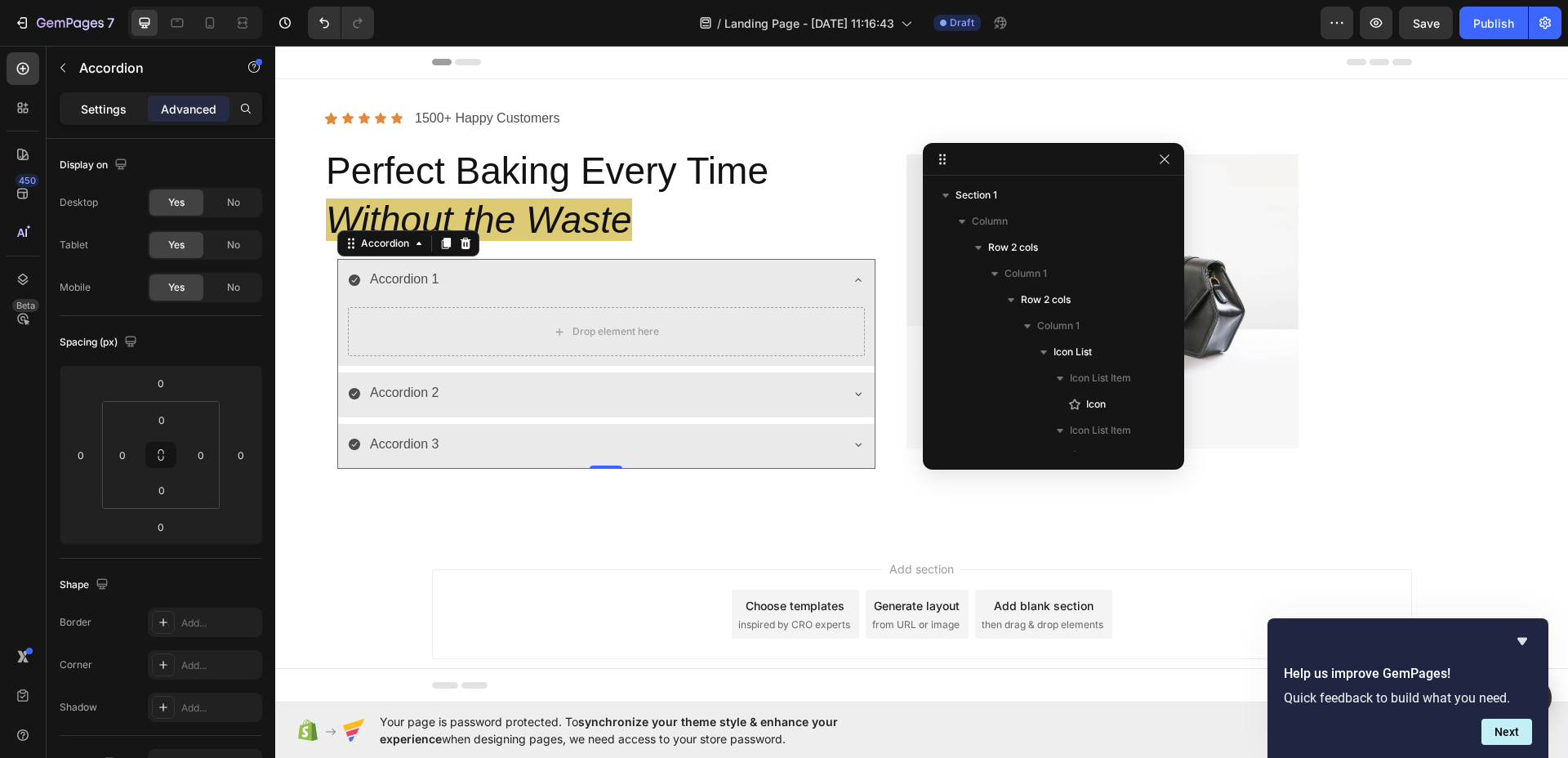
click at [112, 107] on p "Settings" at bounding box center [104, 108] width 46 height 17
type input "8"
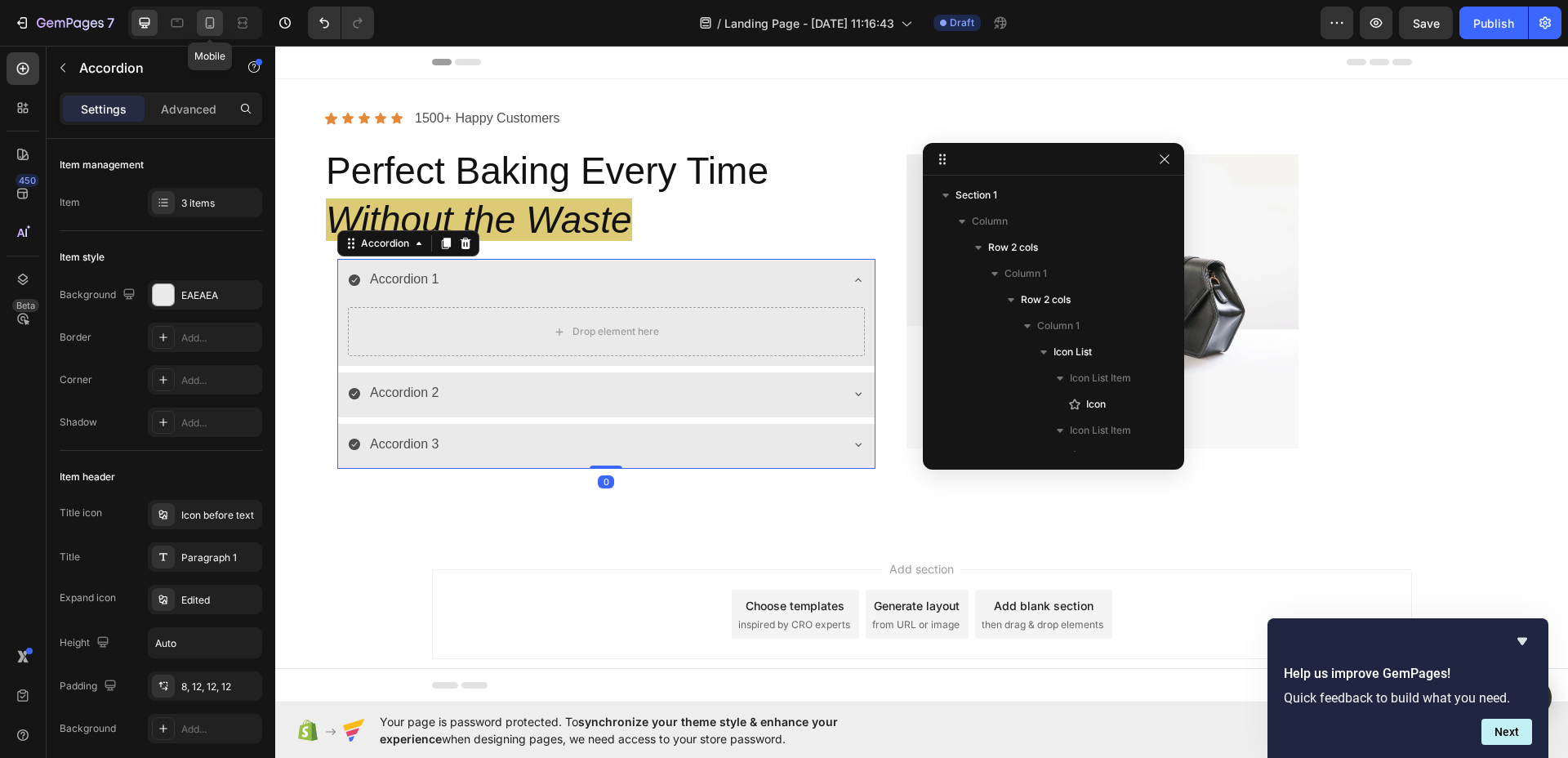
click at [214, 23] on icon at bounding box center [210, 22] width 9 height 11
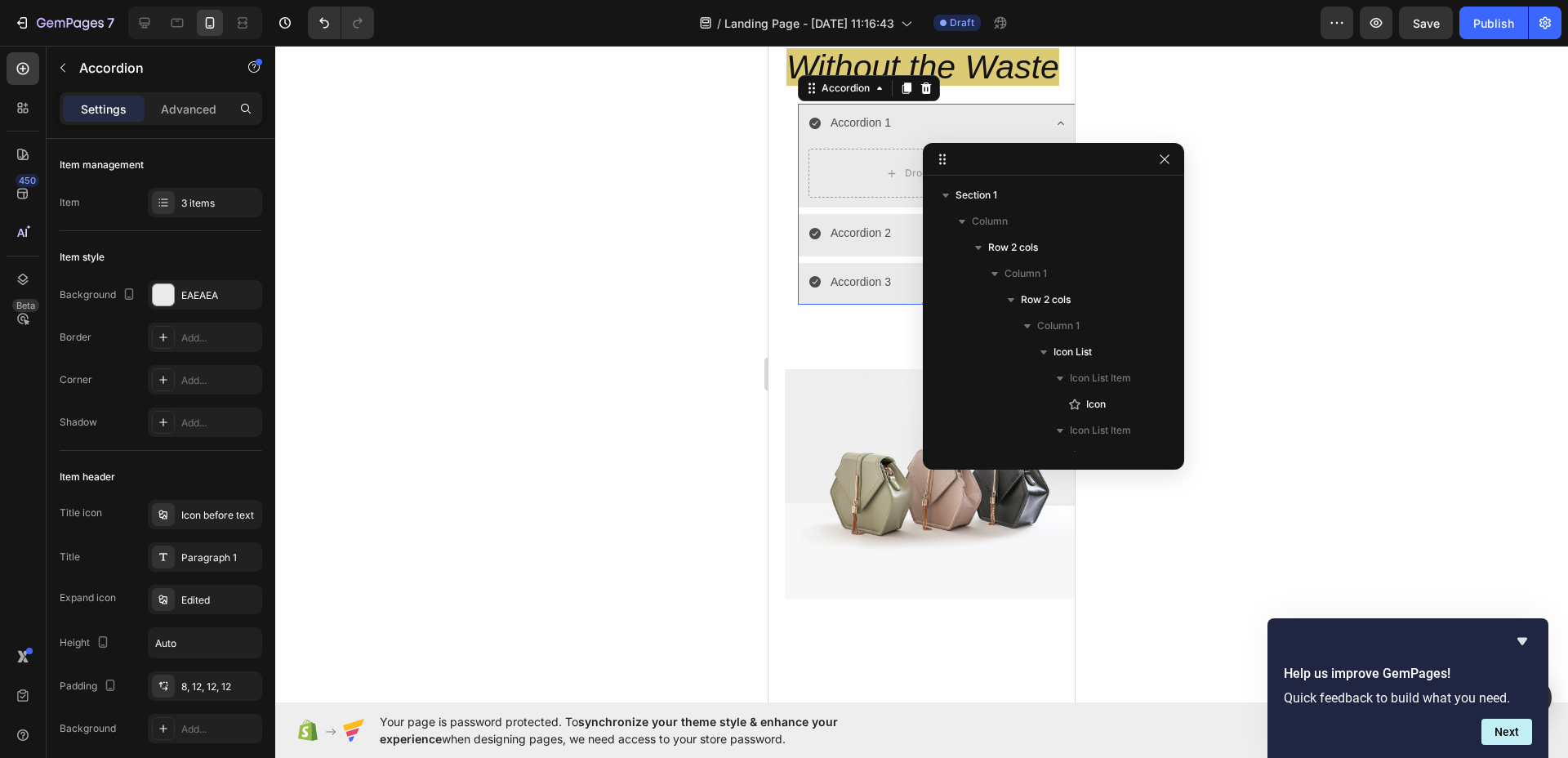
scroll to position [186, 0]
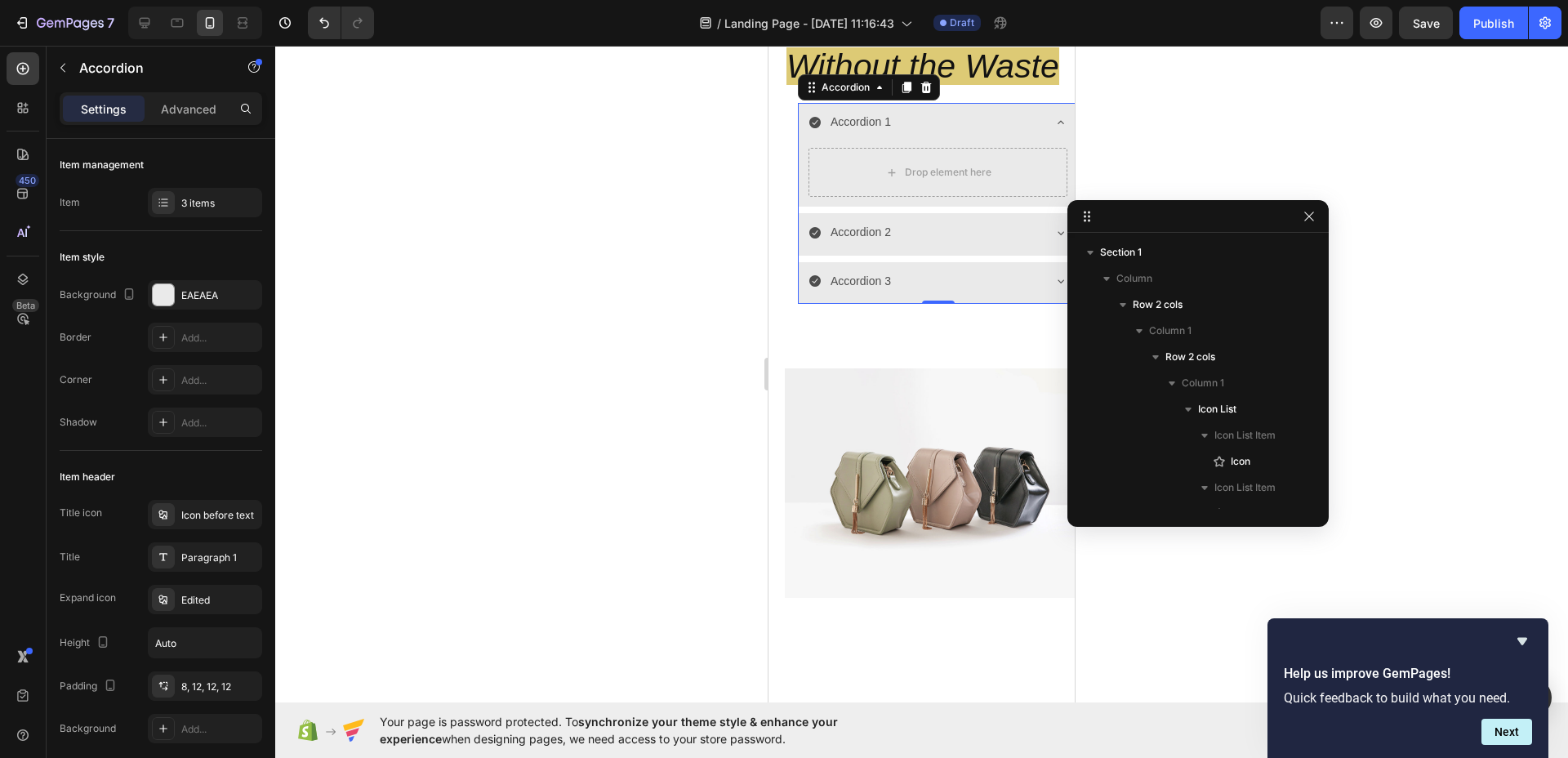
drag, startPoint x: 1074, startPoint y: 159, endPoint x: 1469, endPoint y: 153, distance: 395.0
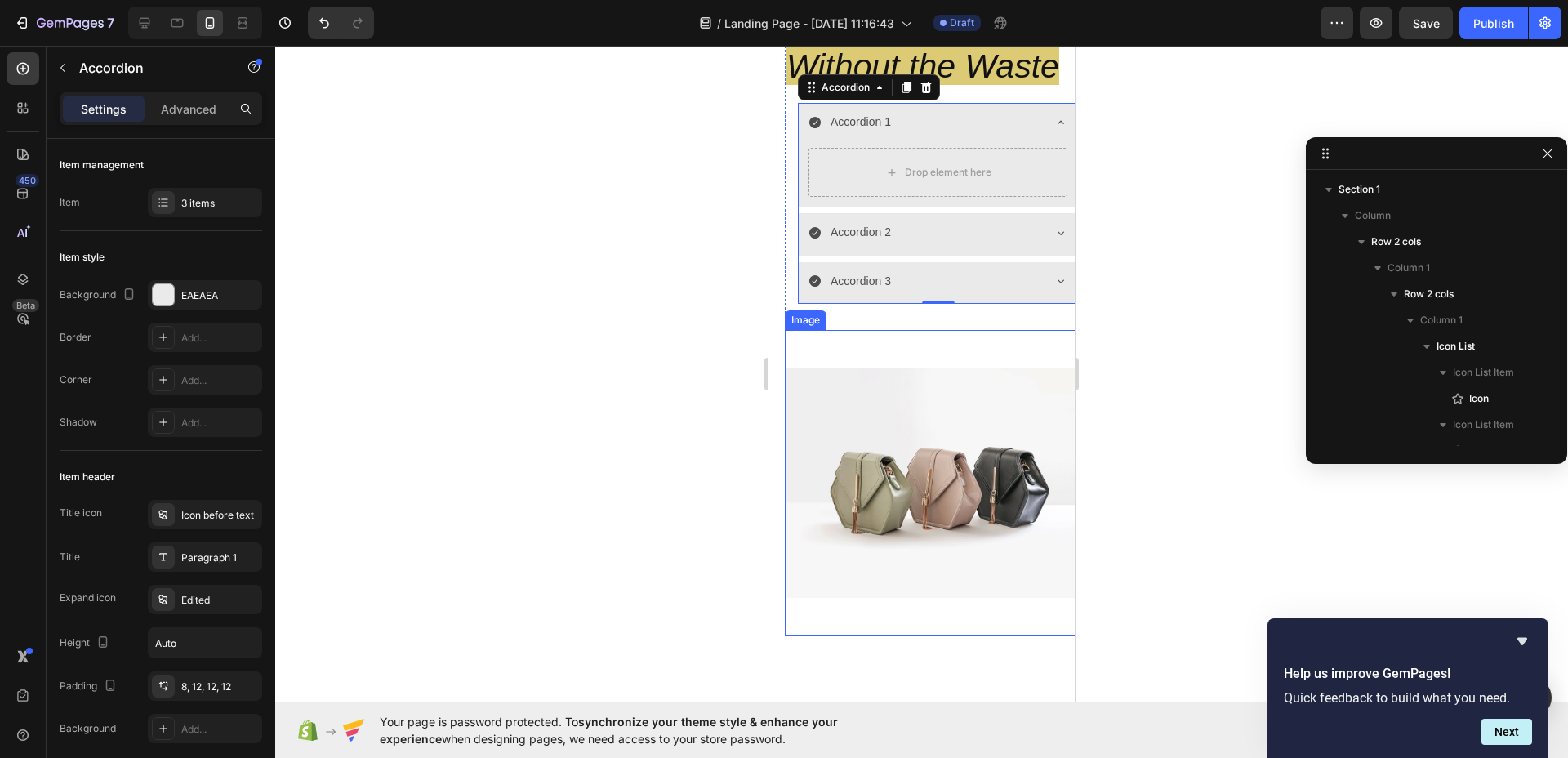
scroll to position [0, 0]
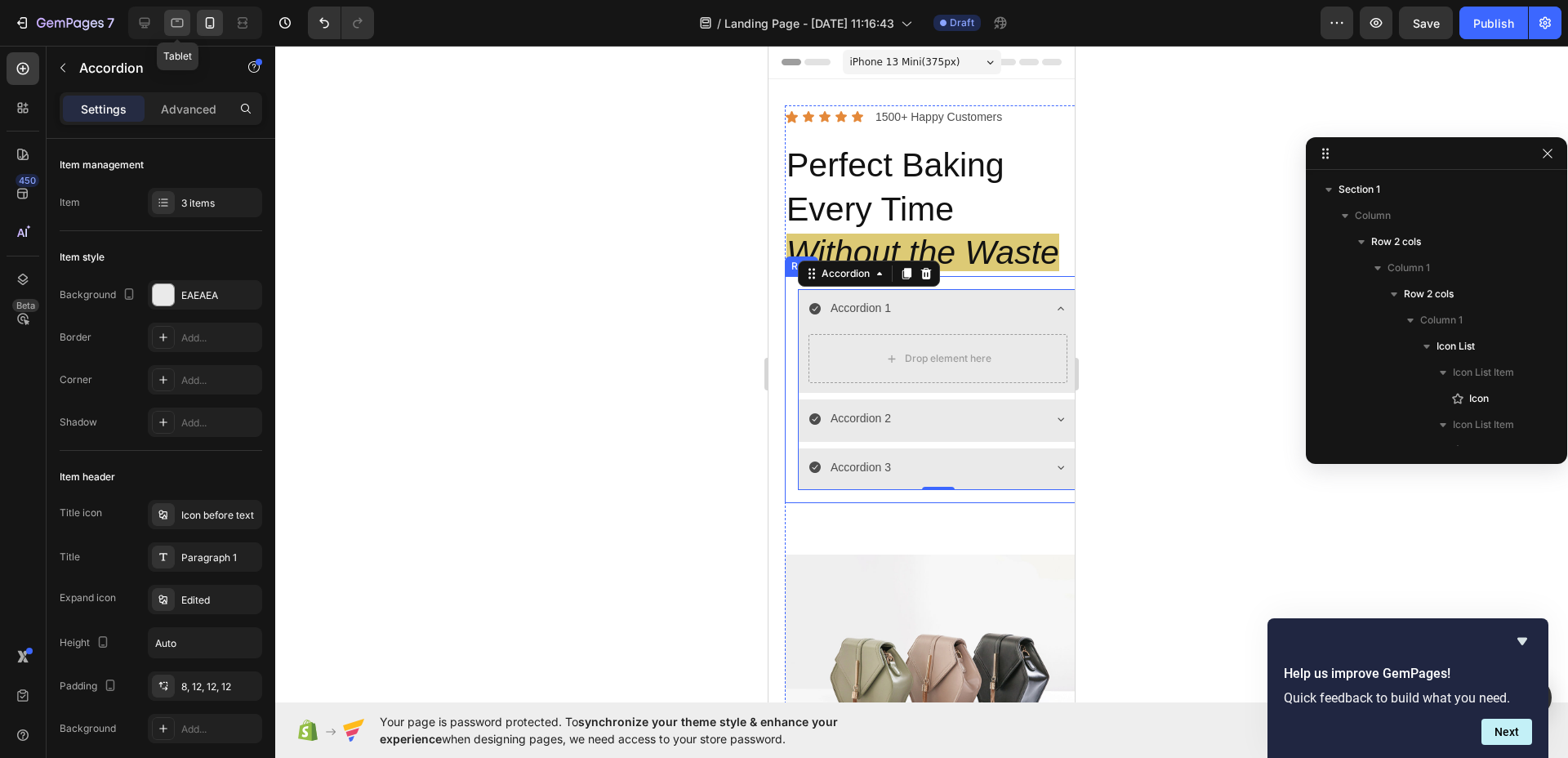
click at [188, 16] on div at bounding box center [178, 22] width 26 height 26
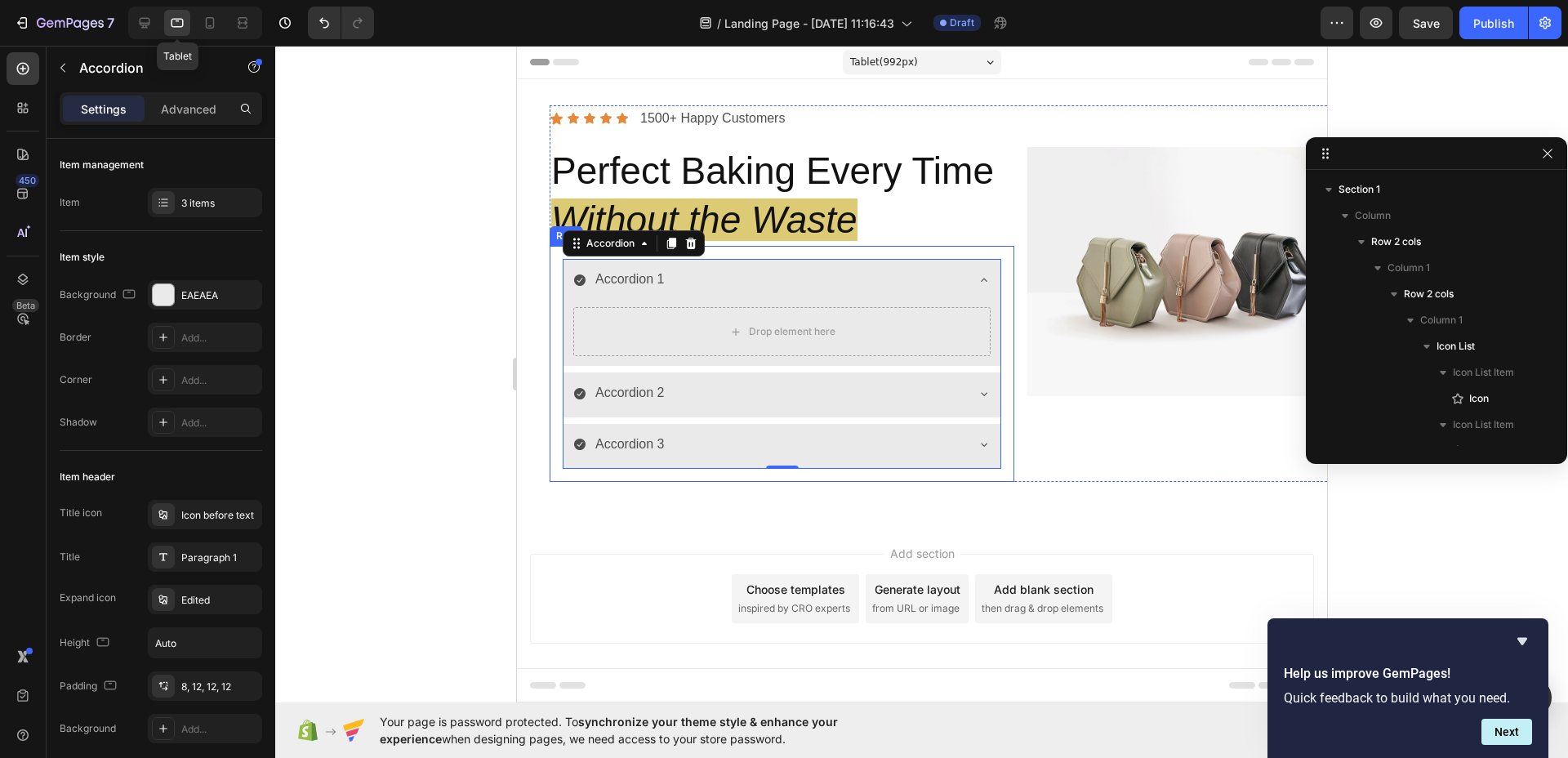
scroll to position [20, 0]
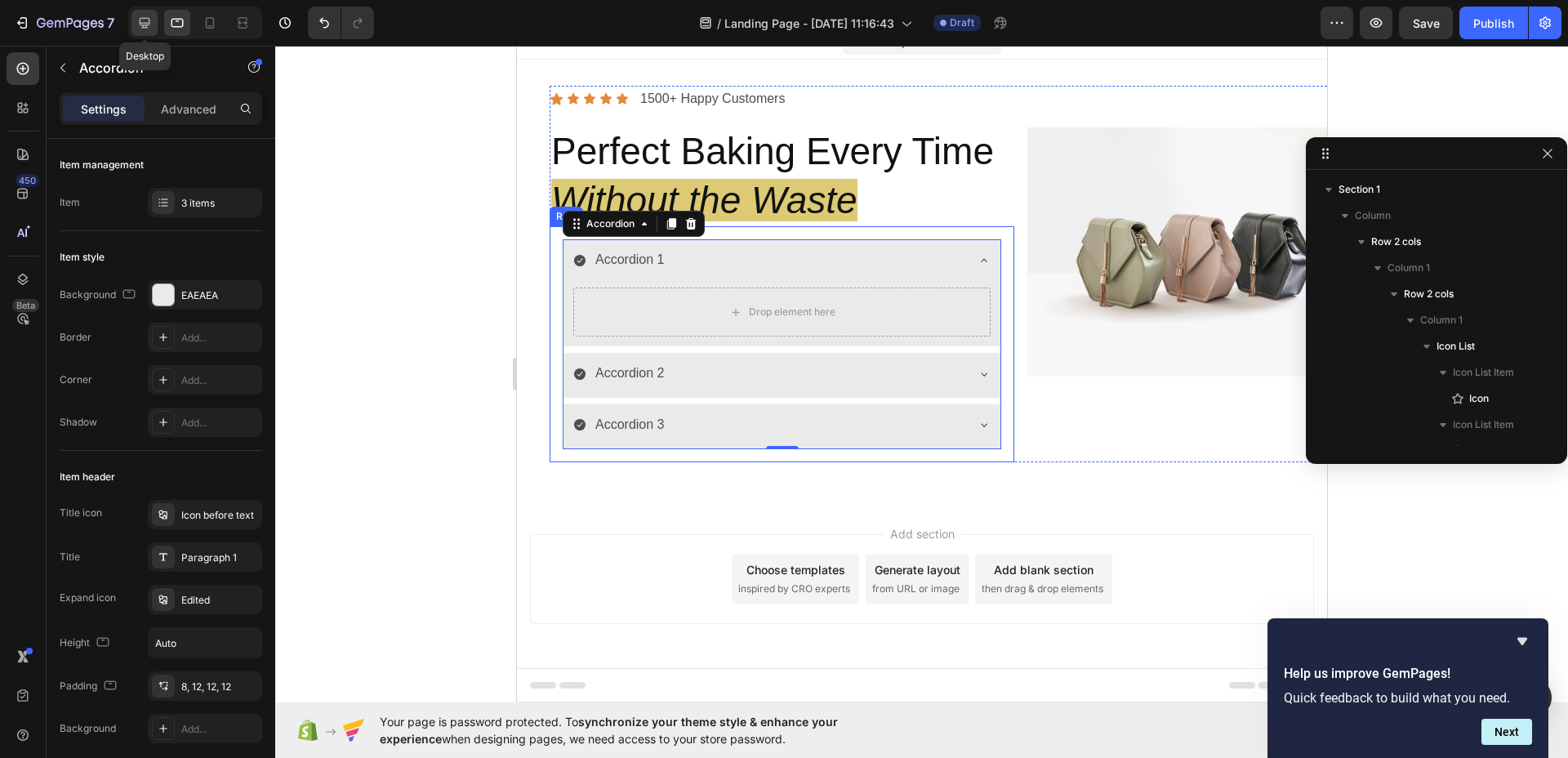
click at [149, 23] on icon at bounding box center [144, 22] width 10 height 10
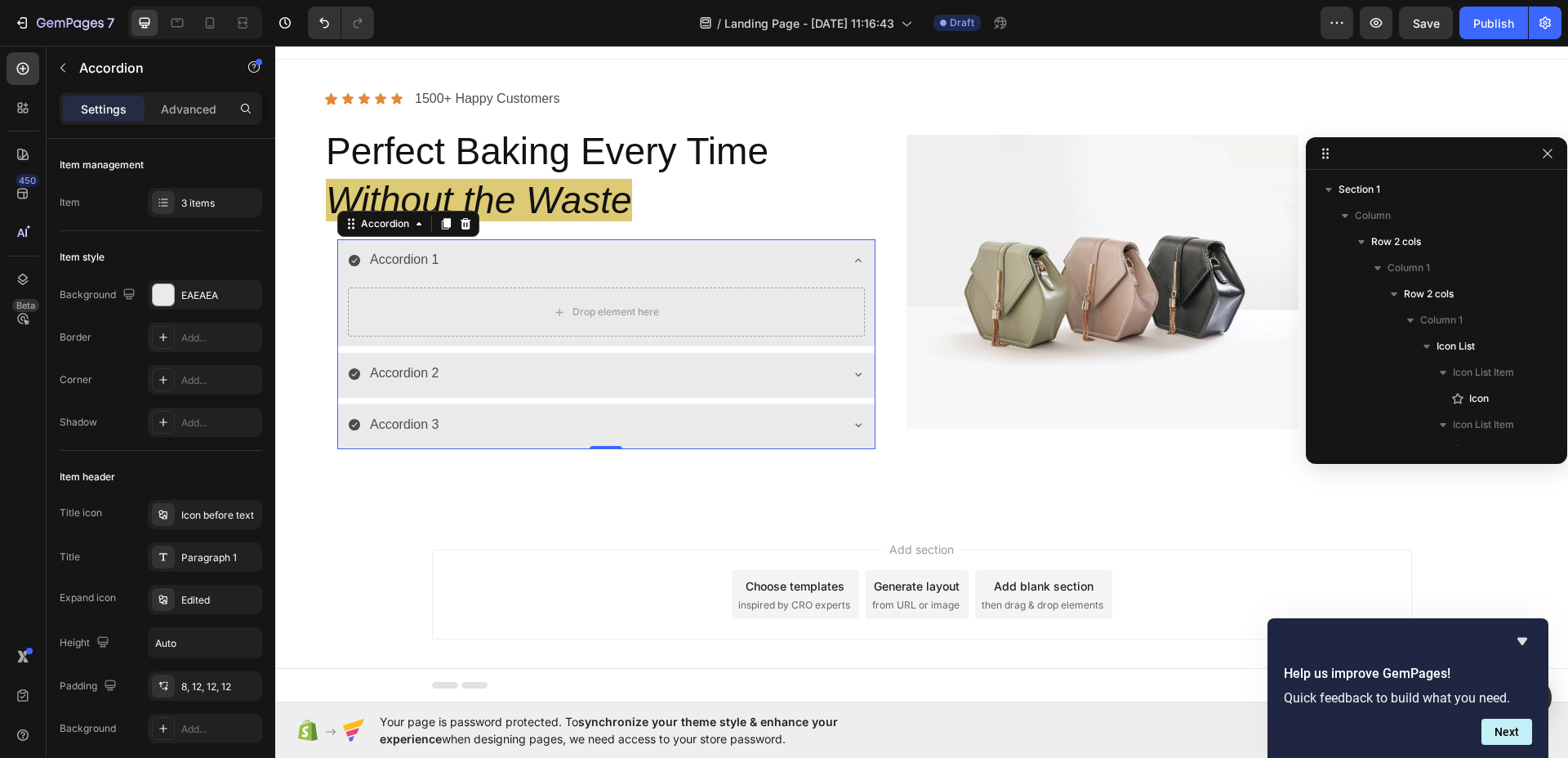
scroll to position [36, 0]
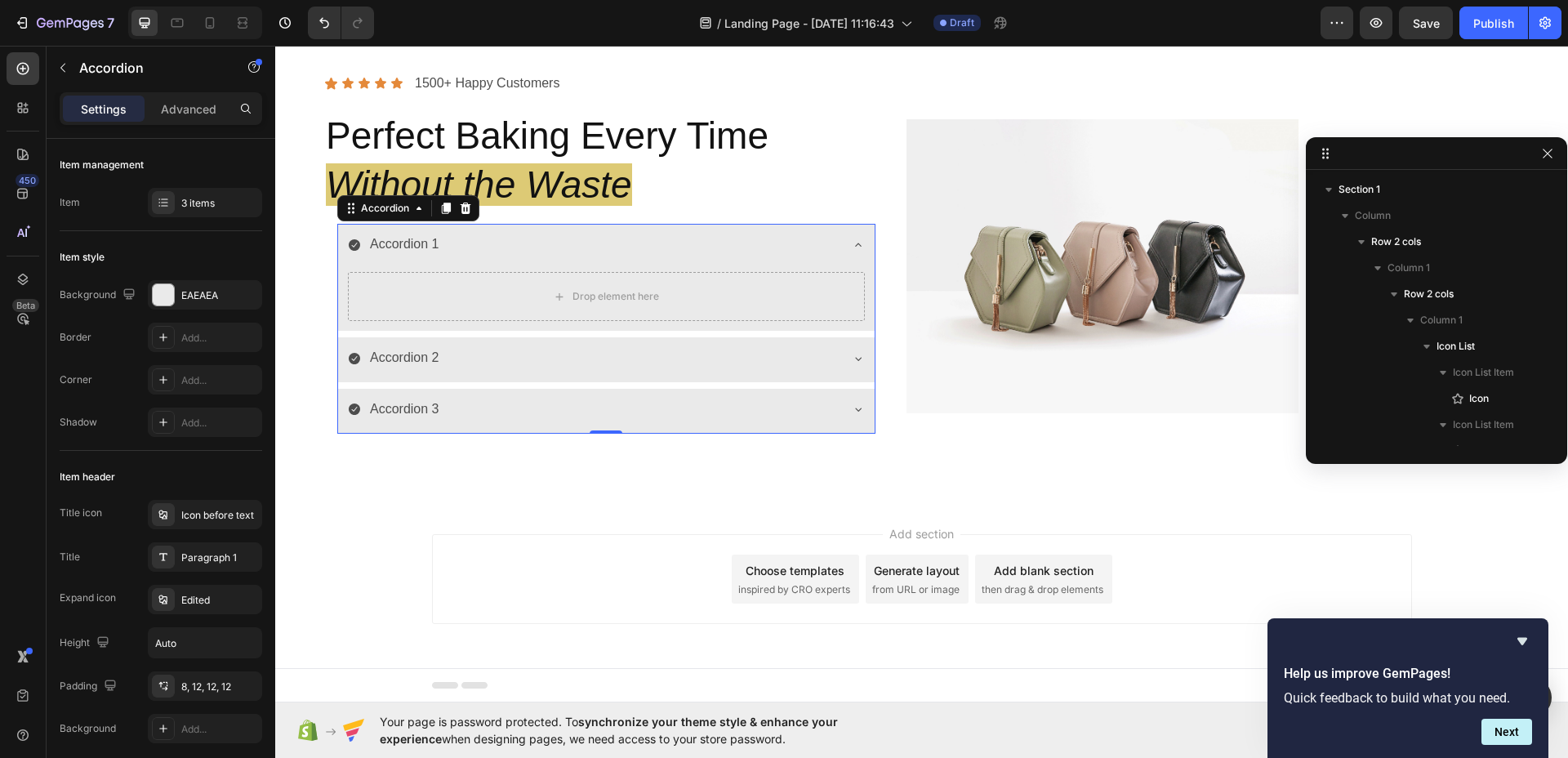
click at [683, 249] on div "Accordion 1" at bounding box center [592, 244] width 491 height 29
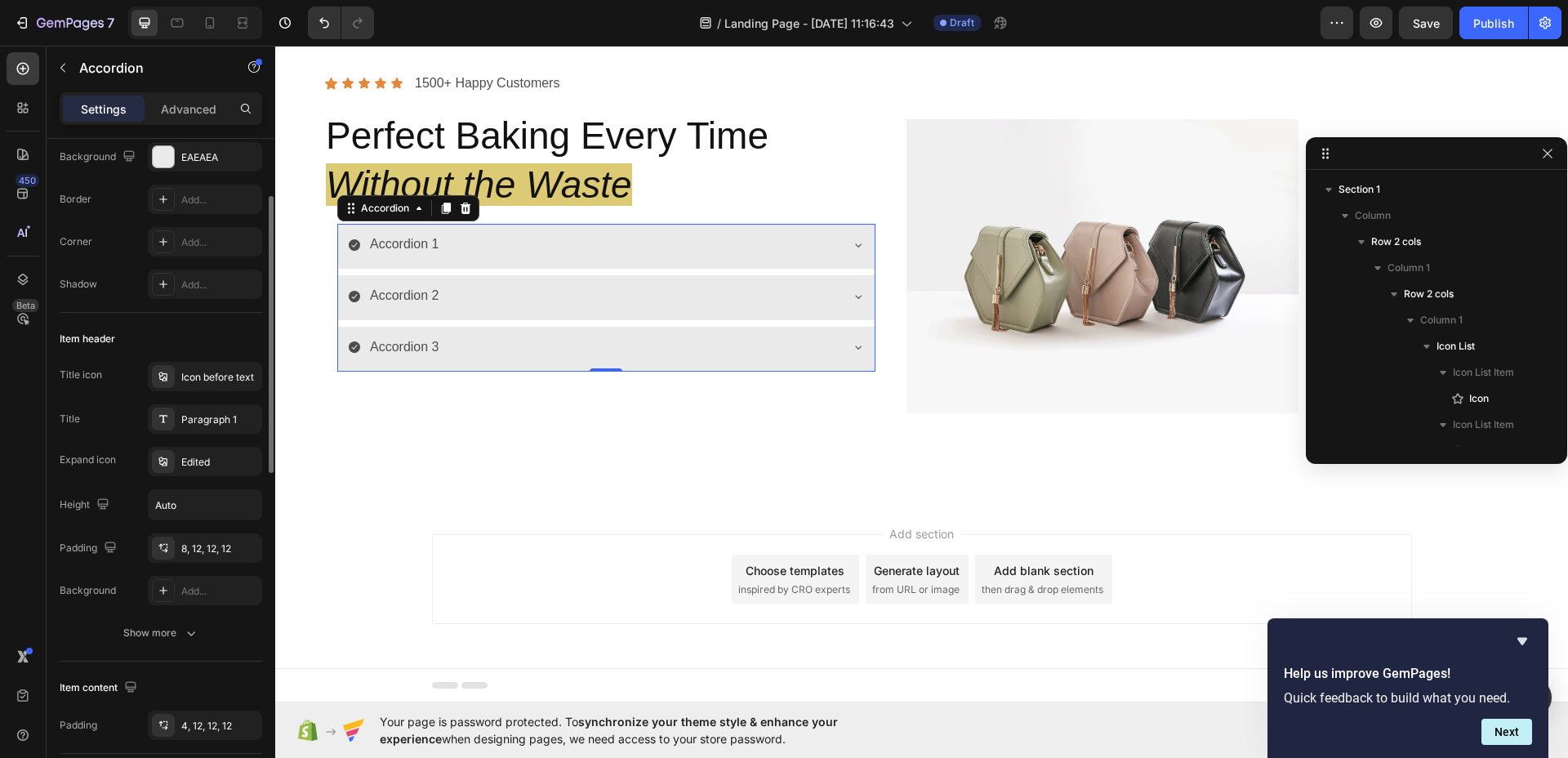
scroll to position [211, 0]
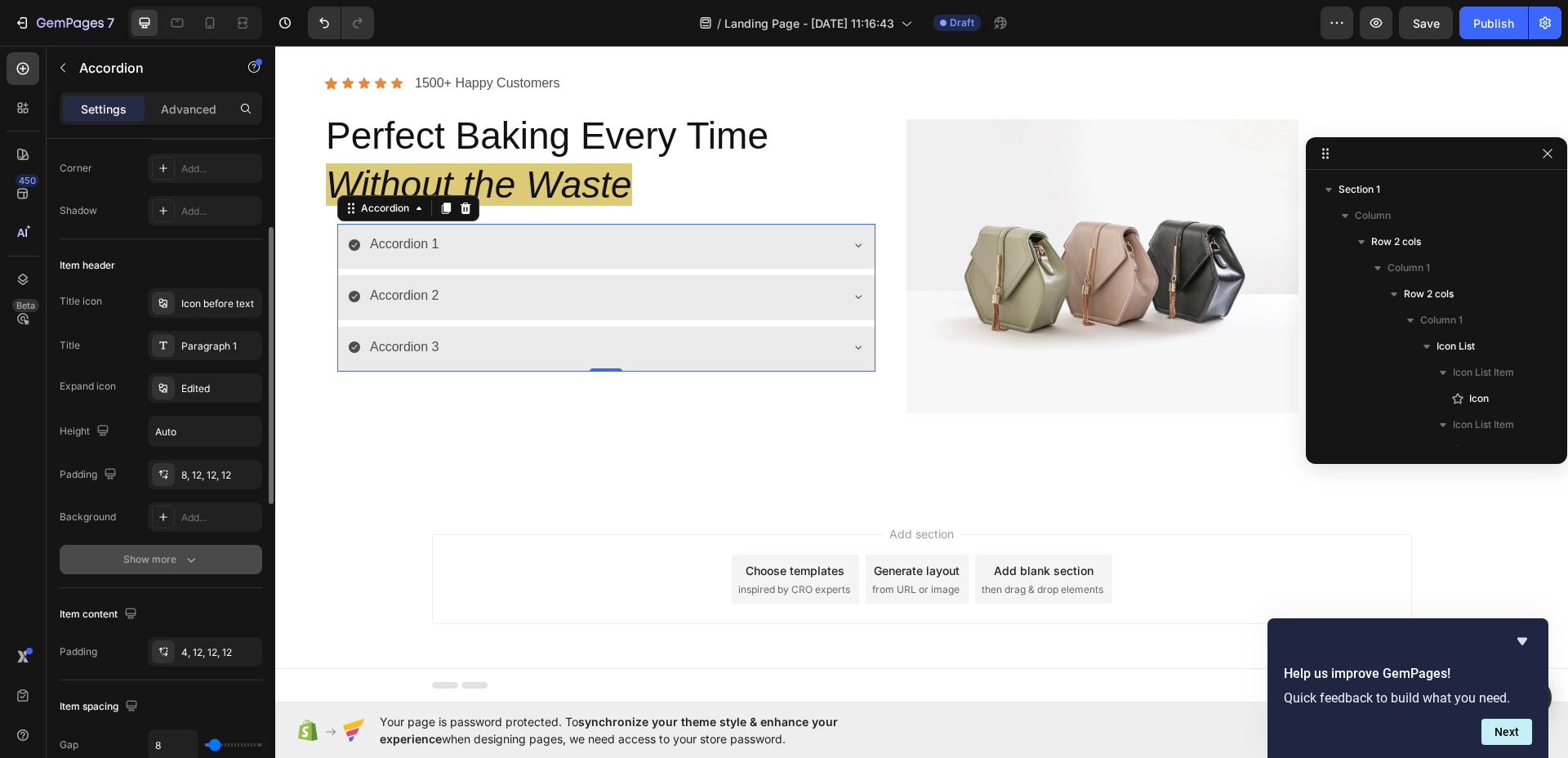
click at [175, 563] on div "Show more" at bounding box center [161, 559] width 76 height 16
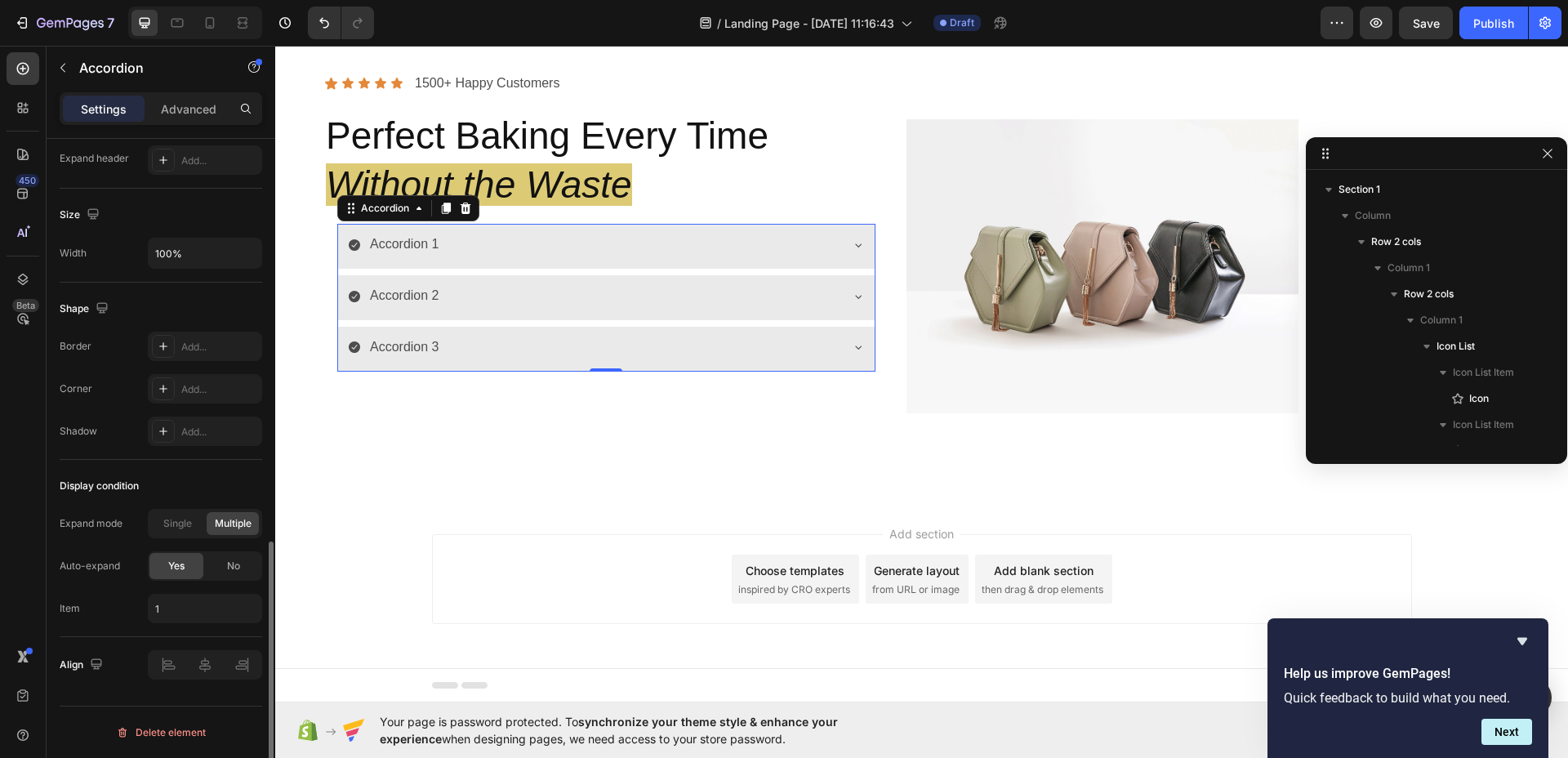
scroll to position [0, 0]
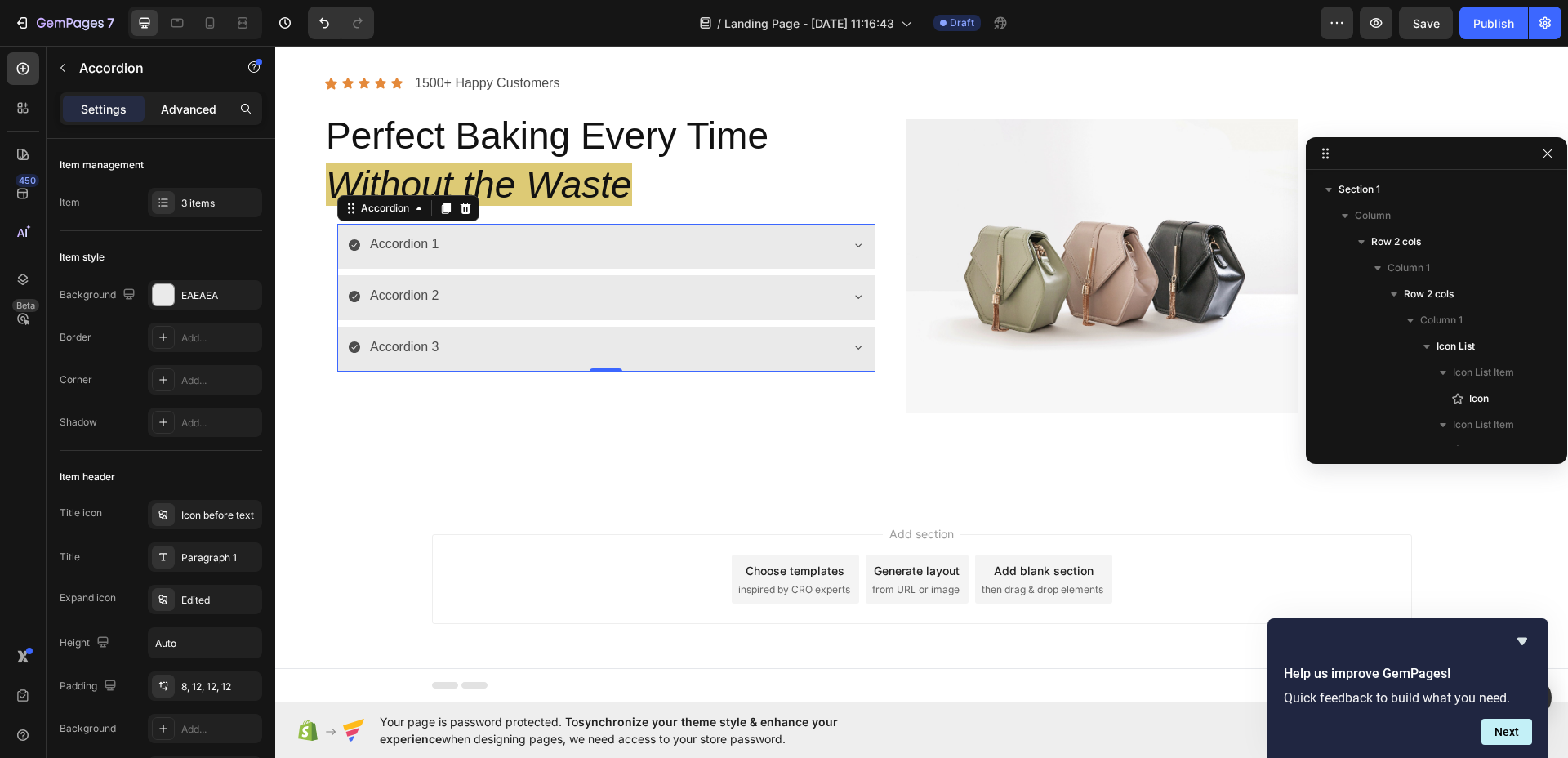
click at [201, 106] on p "Advanced" at bounding box center [188, 108] width 55 height 17
type input "100%"
type input "100"
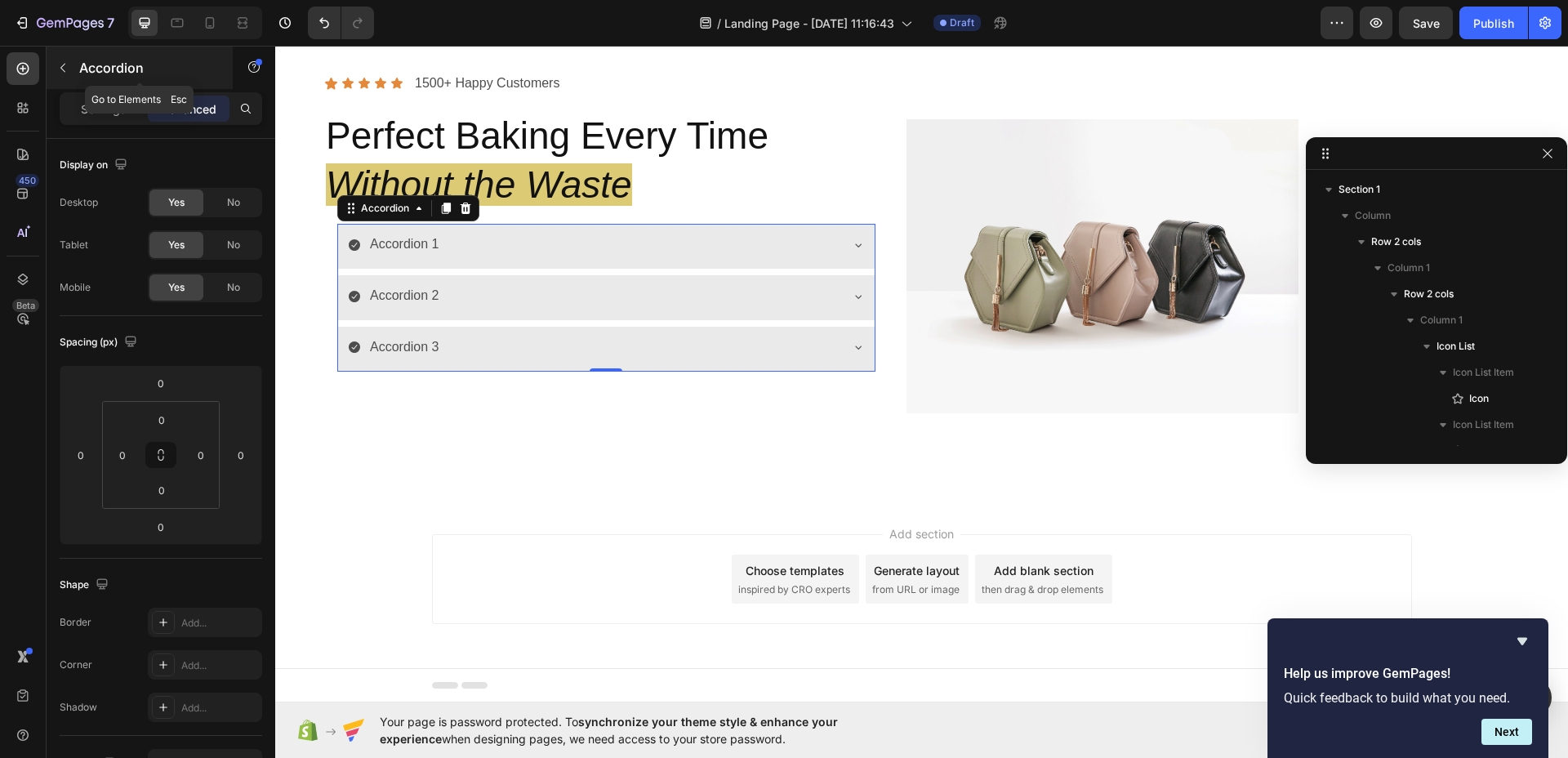
click at [62, 68] on icon "button" at bounding box center [63, 68] width 5 height 9
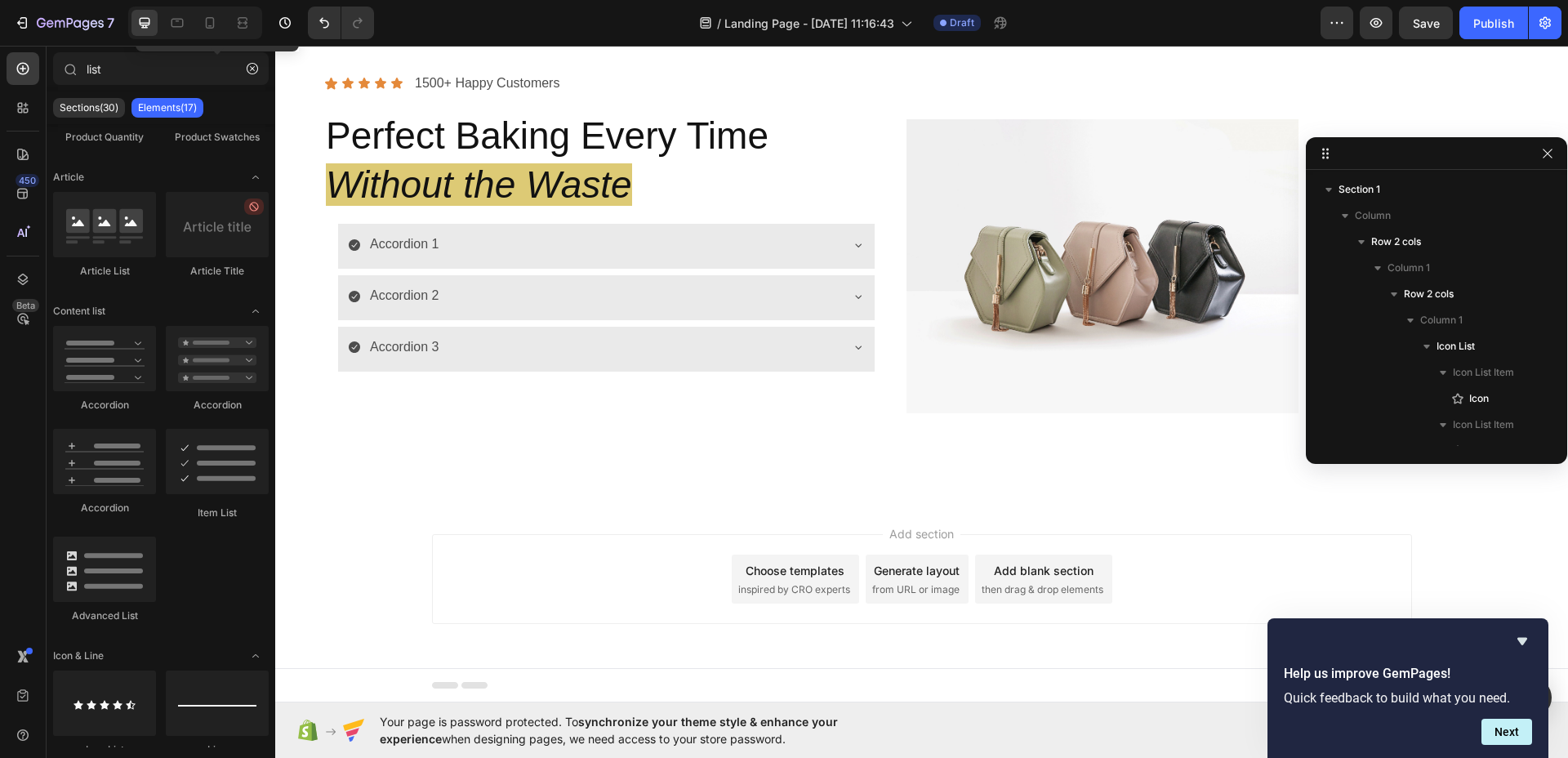
click at [238, 291] on div "Article List Article Title" at bounding box center [161, 242] width 216 height 101
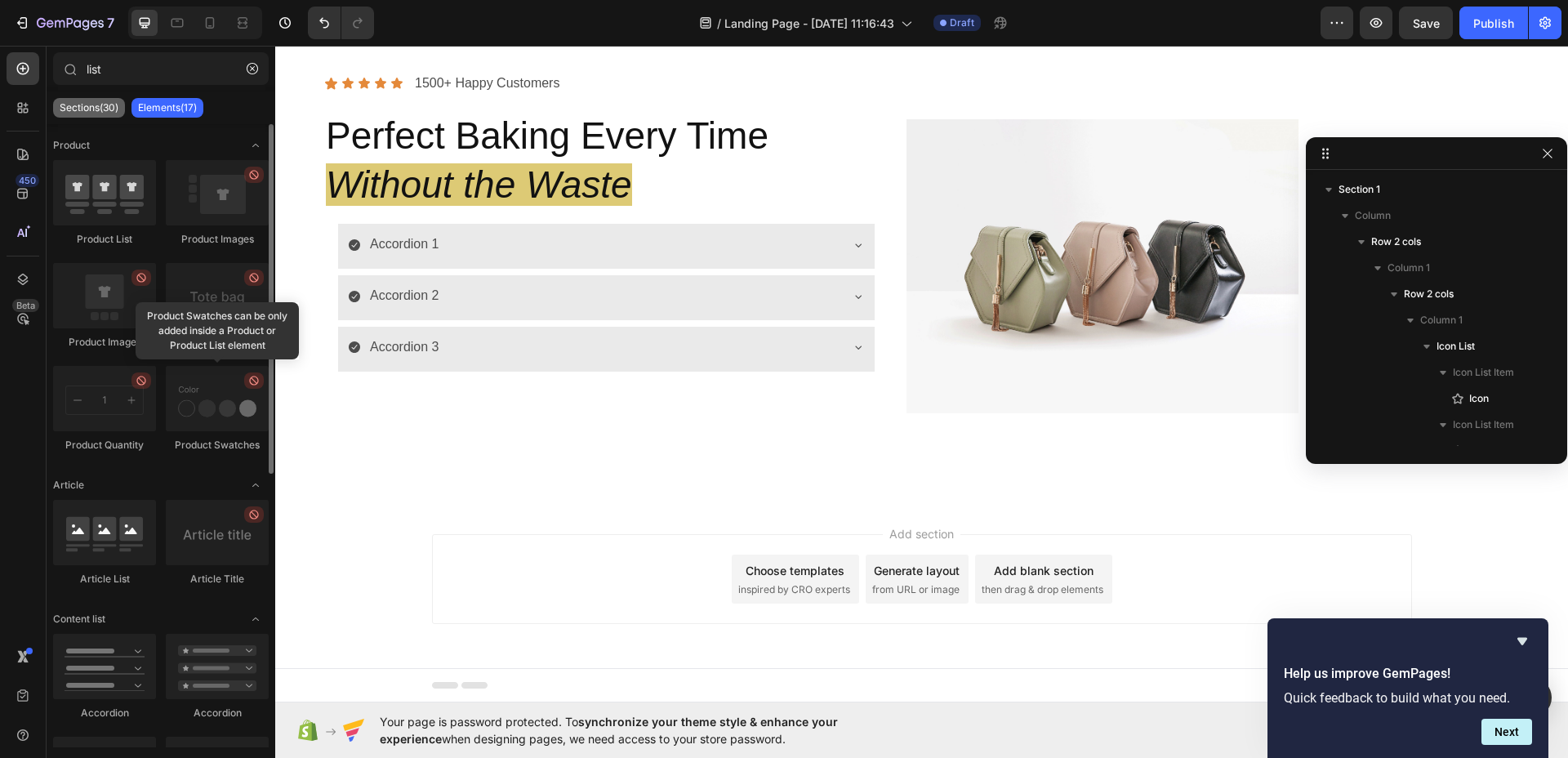
click at [93, 104] on p "Sections(30)" at bounding box center [89, 107] width 59 height 13
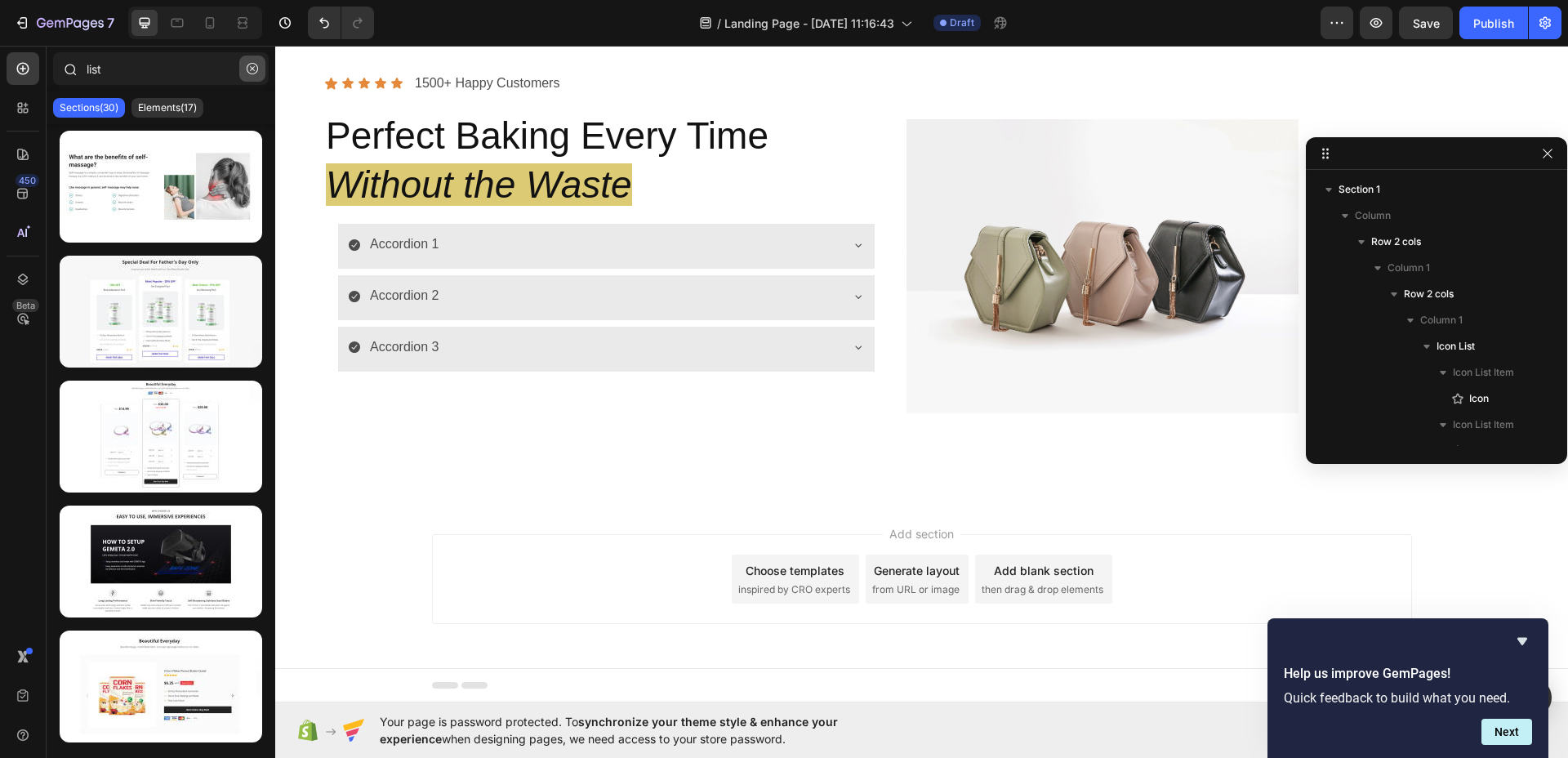
click at [249, 69] on icon "button" at bounding box center [252, 68] width 11 height 11
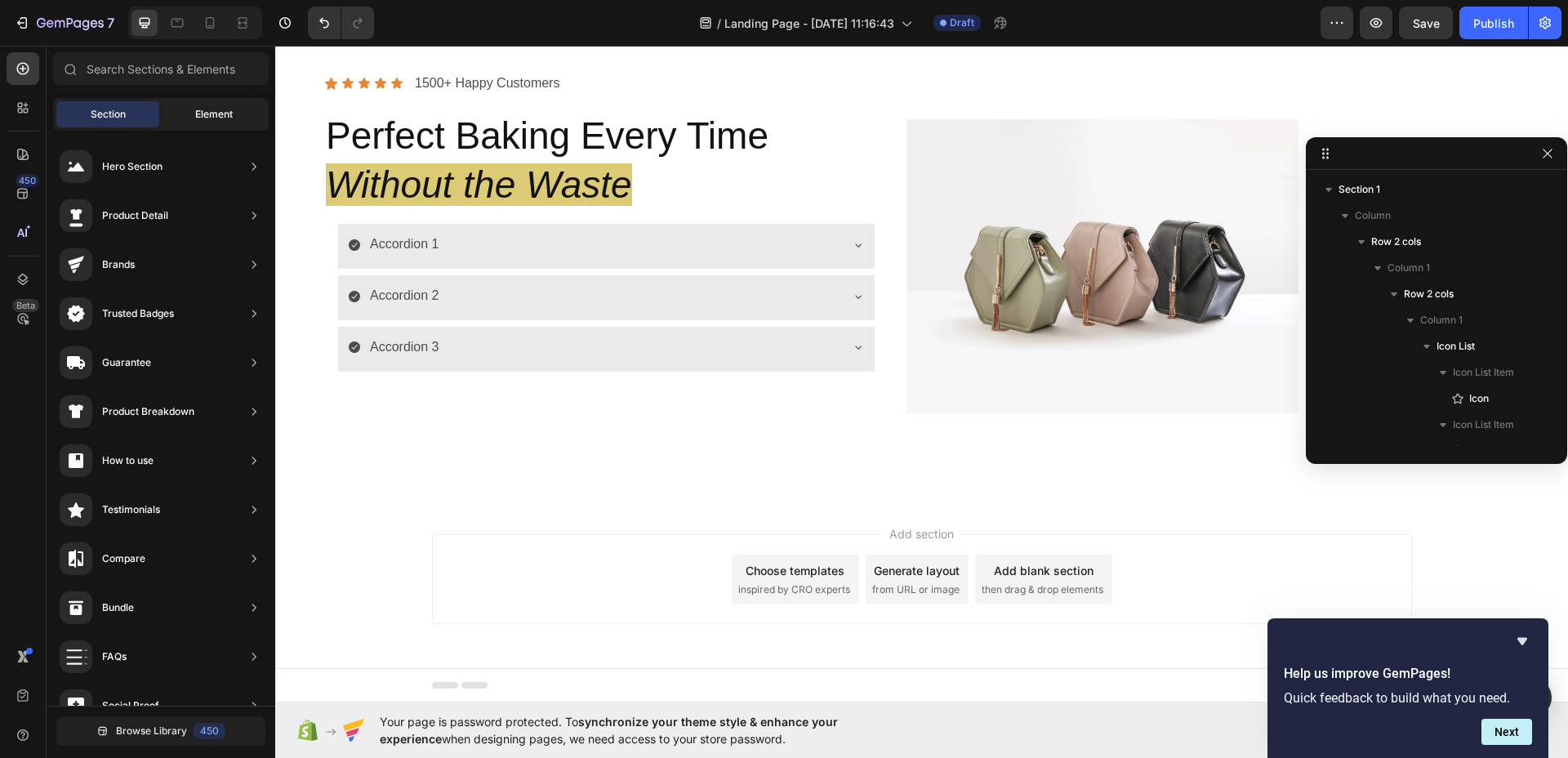
click at [196, 110] on span "Element" at bounding box center [214, 114] width 37 height 15
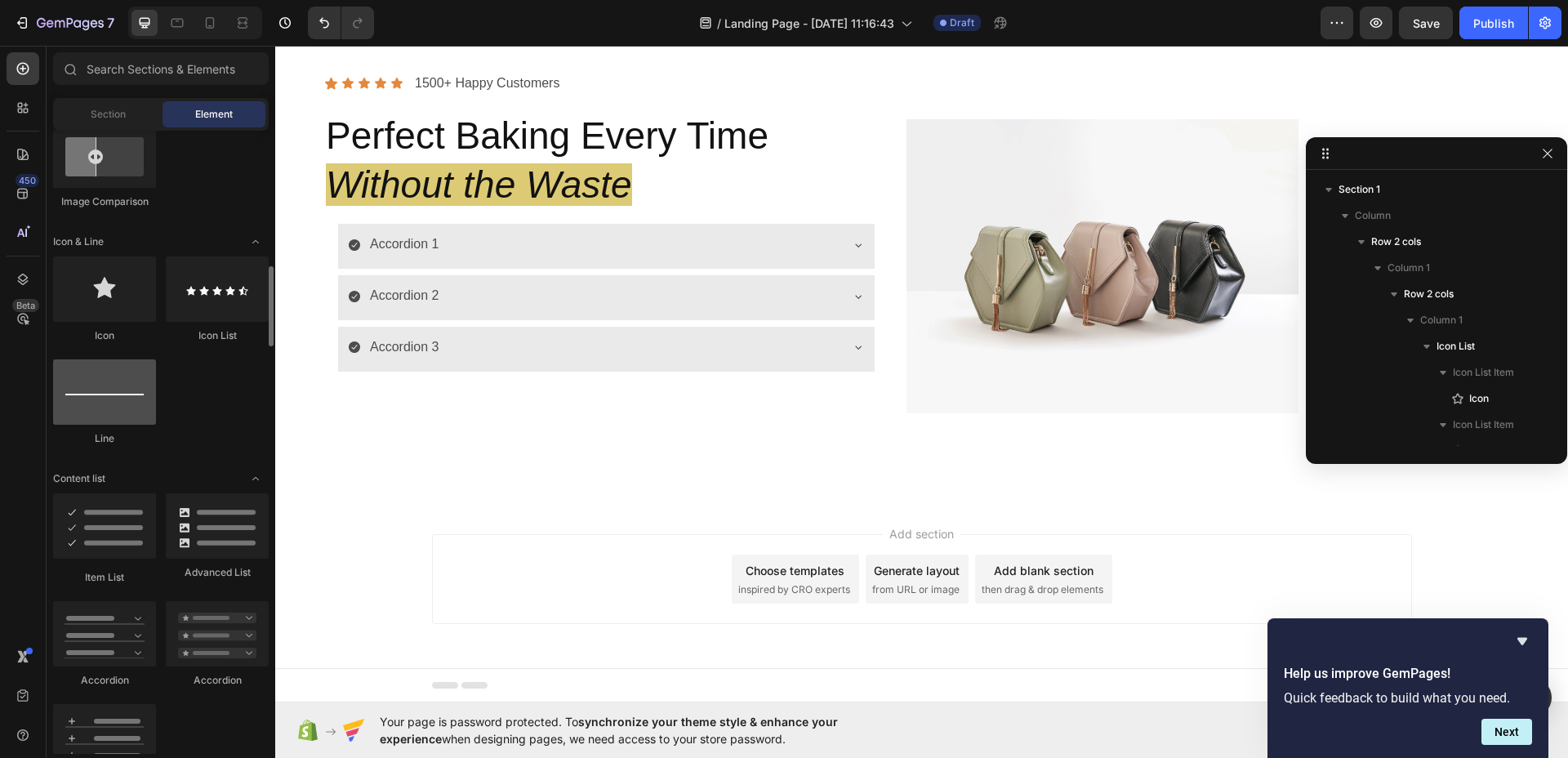
scroll to position [993, 0]
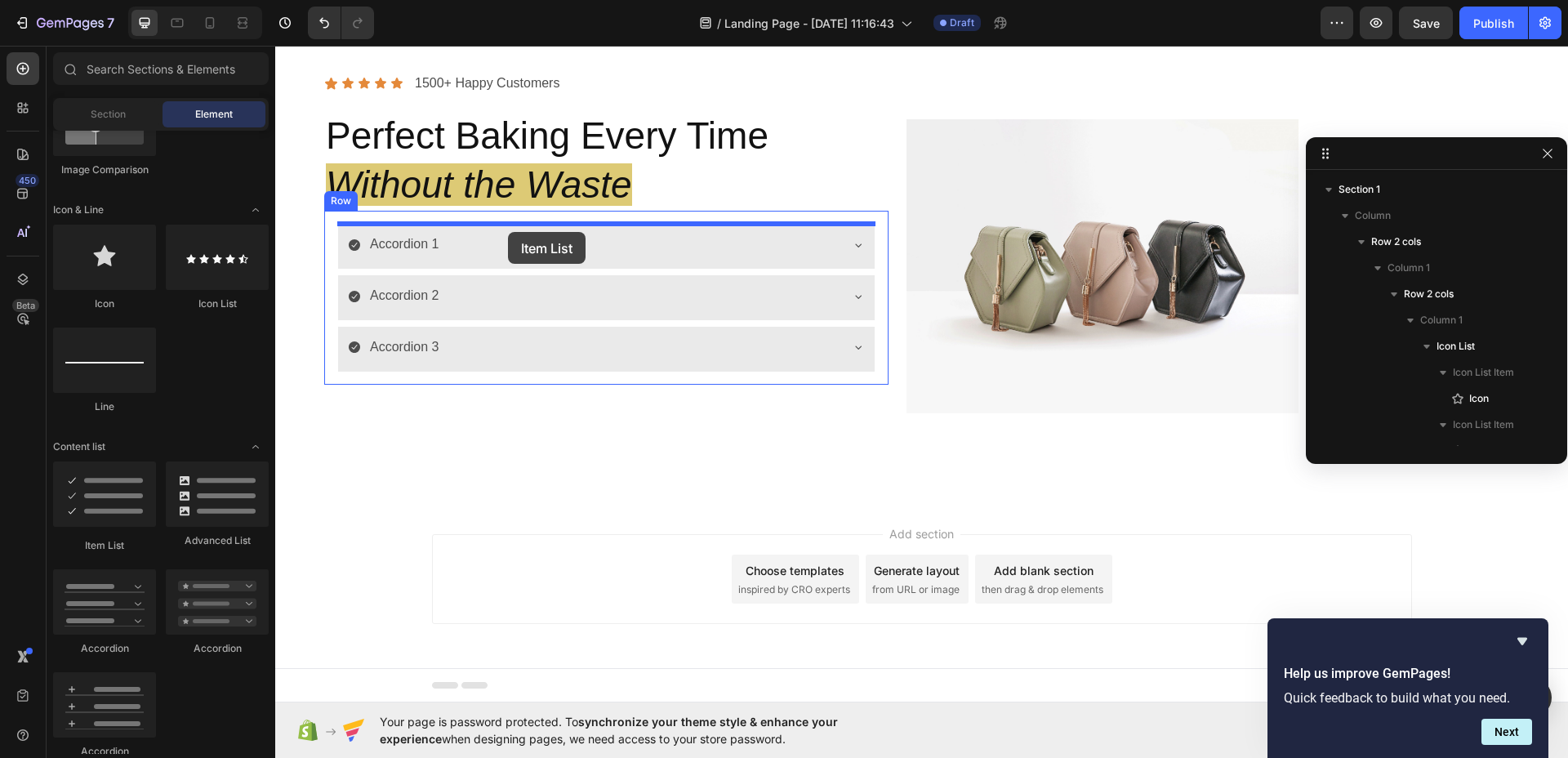
drag, startPoint x: 407, startPoint y: 547, endPoint x: 508, endPoint y: 232, distance: 330.8
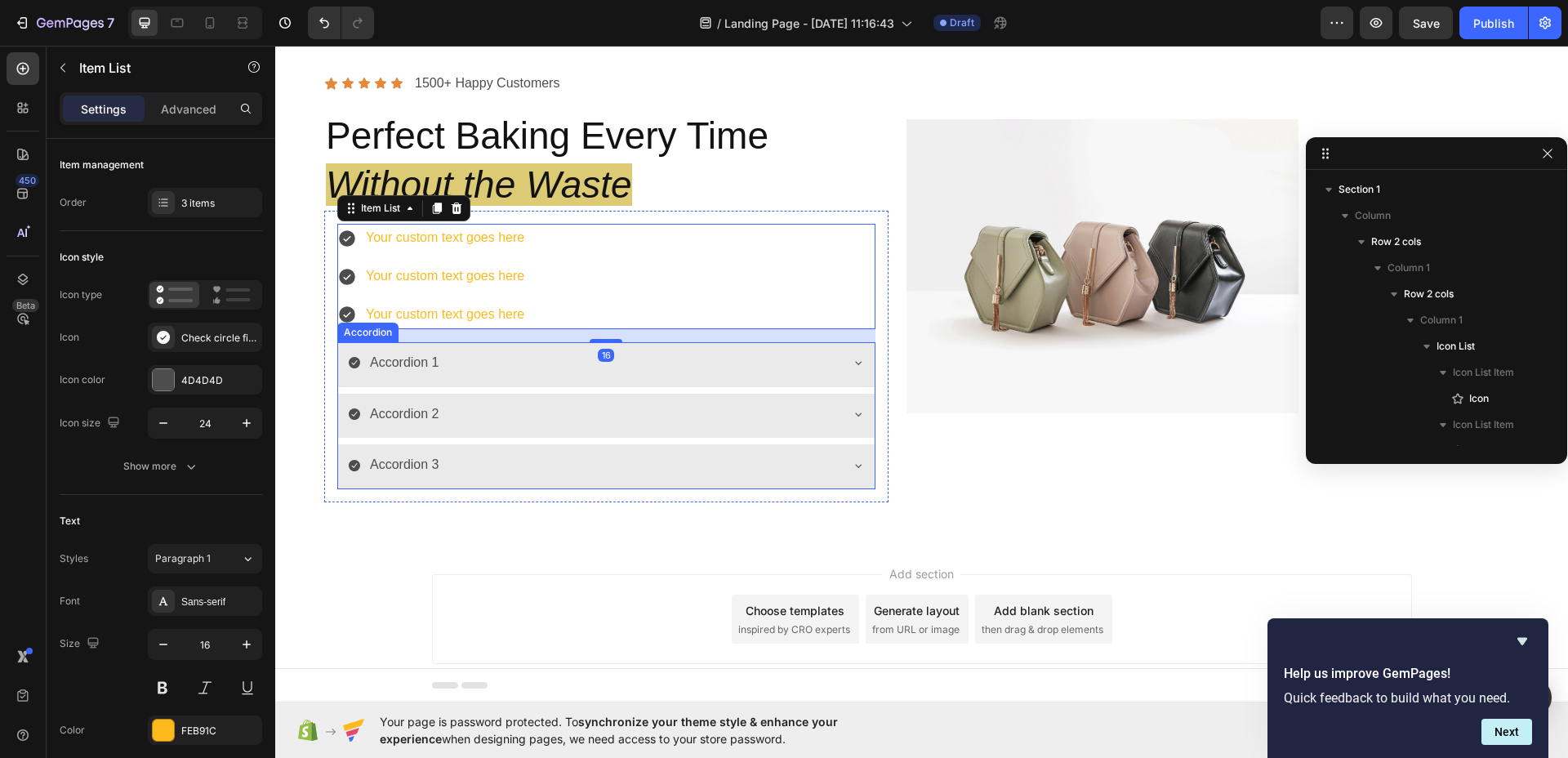
click at [441, 408] on div "Accordion 2" at bounding box center [592, 414] width 491 height 29
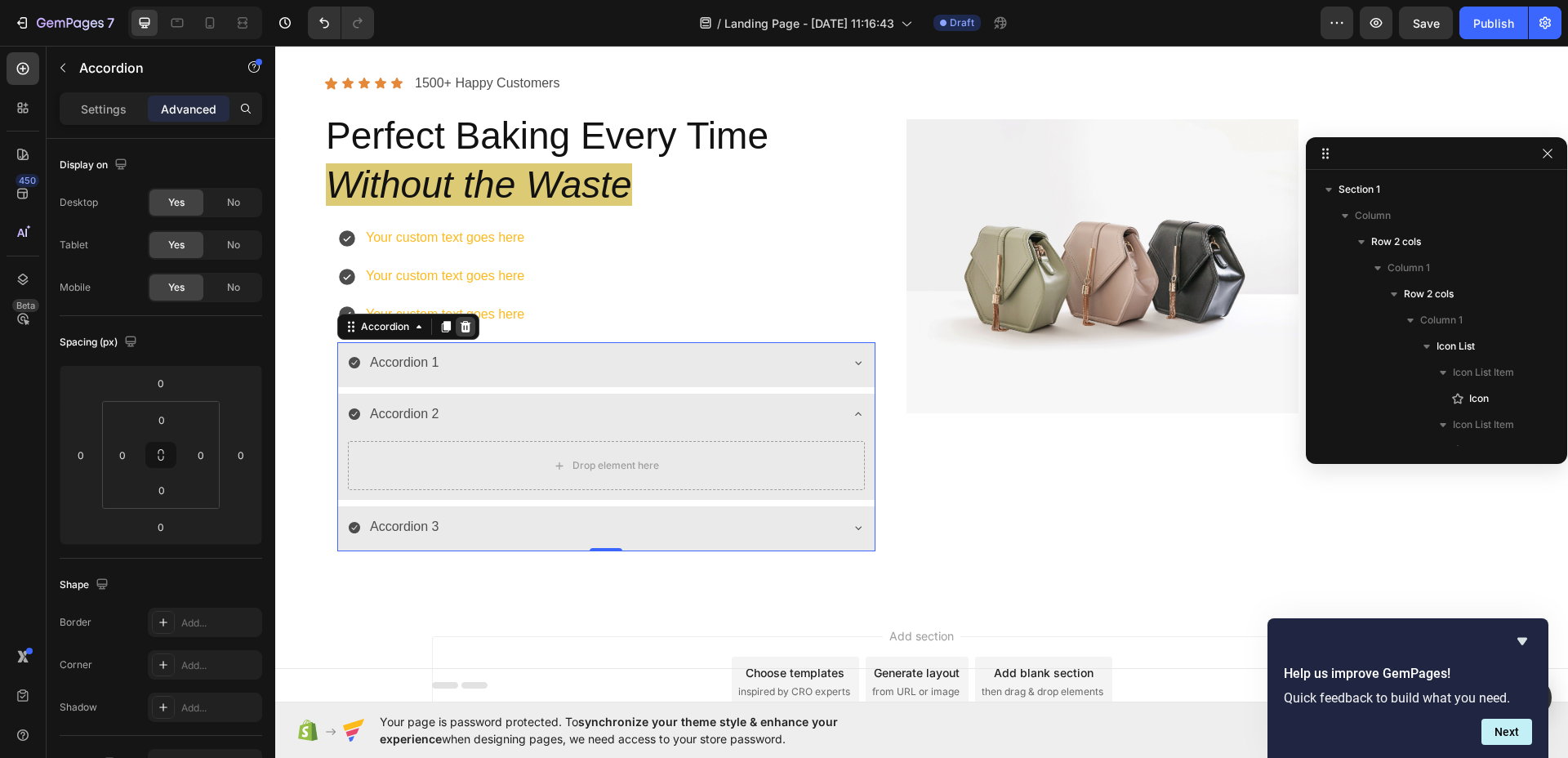
click at [463, 327] on icon at bounding box center [465, 326] width 10 height 11
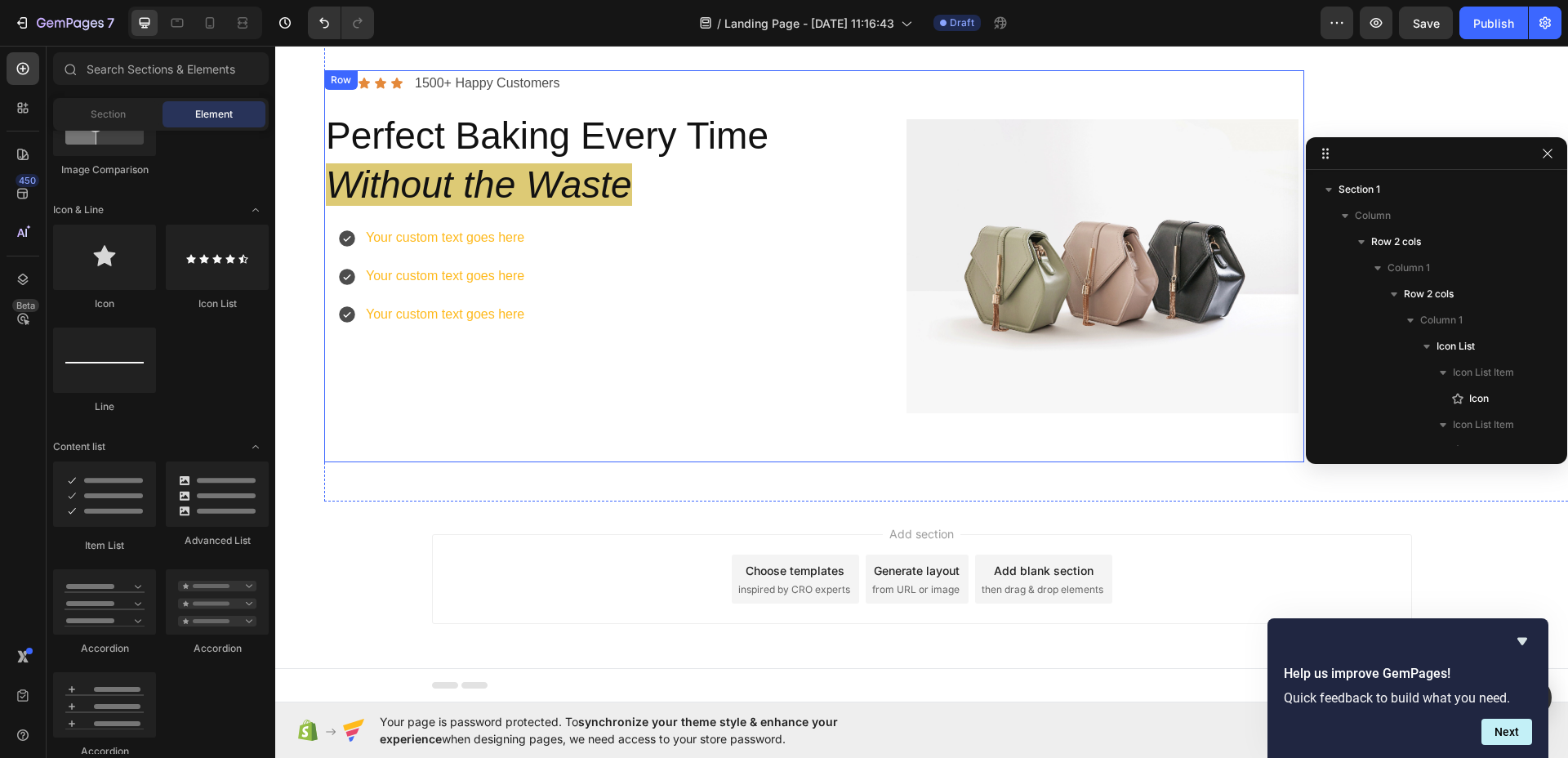
click at [432, 390] on div "Icon Icon Icon Icon Icon Icon List 1500+ Happy Customers Text Block Row Perfect…" at bounding box center [606, 265] width 564 height 392
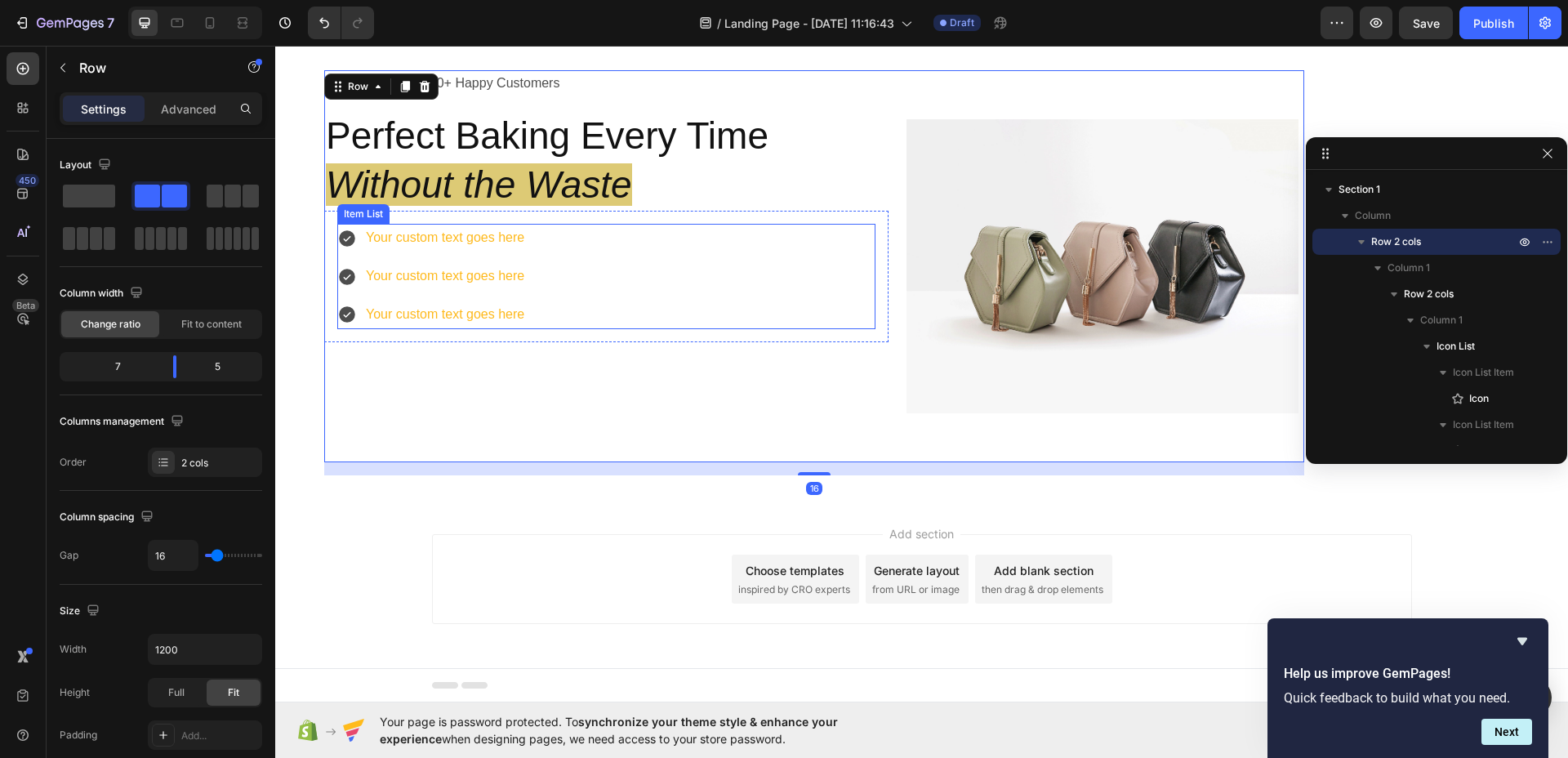
click at [404, 270] on div "Your custom text goes here" at bounding box center [445, 276] width 164 height 29
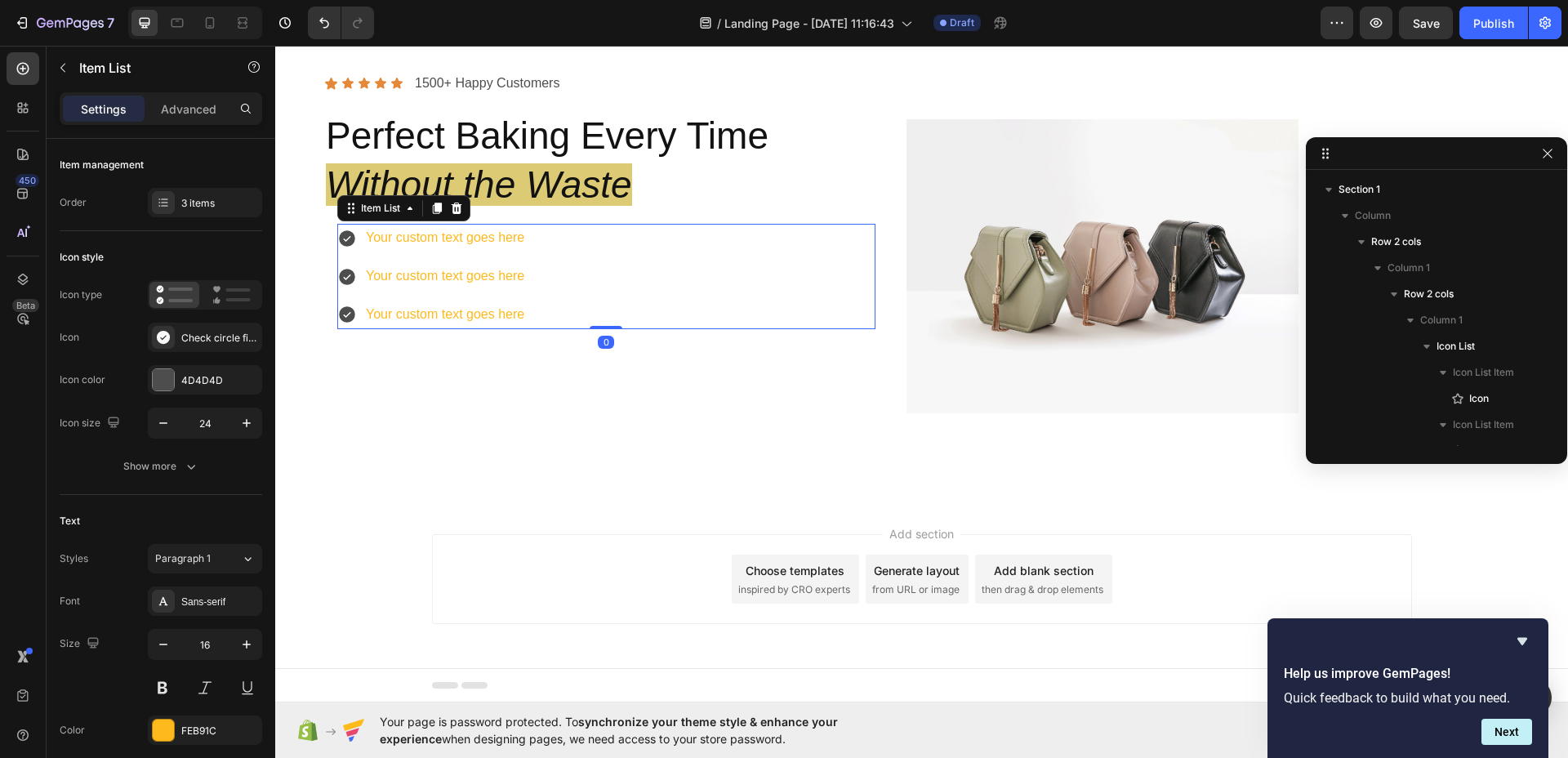
click at [352, 238] on icon at bounding box center [347, 237] width 16 height 16
click at [349, 240] on icon at bounding box center [347, 237] width 16 height 16
drag, startPoint x: 747, startPoint y: 180, endPoint x: 746, endPoint y: 214, distance: 34.0
click at [747, 179] on h2 "Perfect Baking Every Time Without the Waste" at bounding box center [606, 161] width 564 height 101
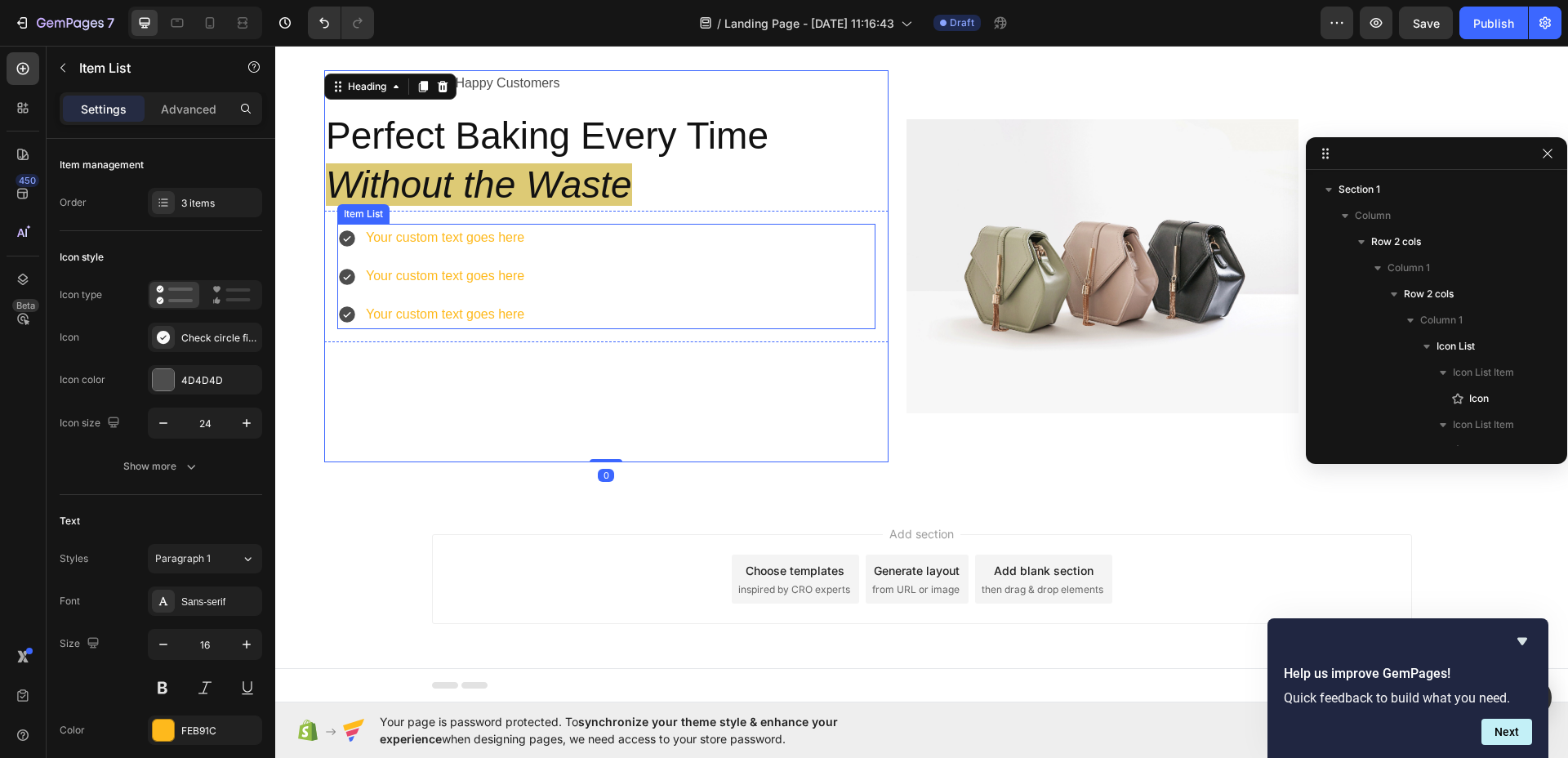
click at [732, 256] on div "Your custom text goes here Your custom text goes here Your custom text goes here" at bounding box center [606, 276] width 538 height 105
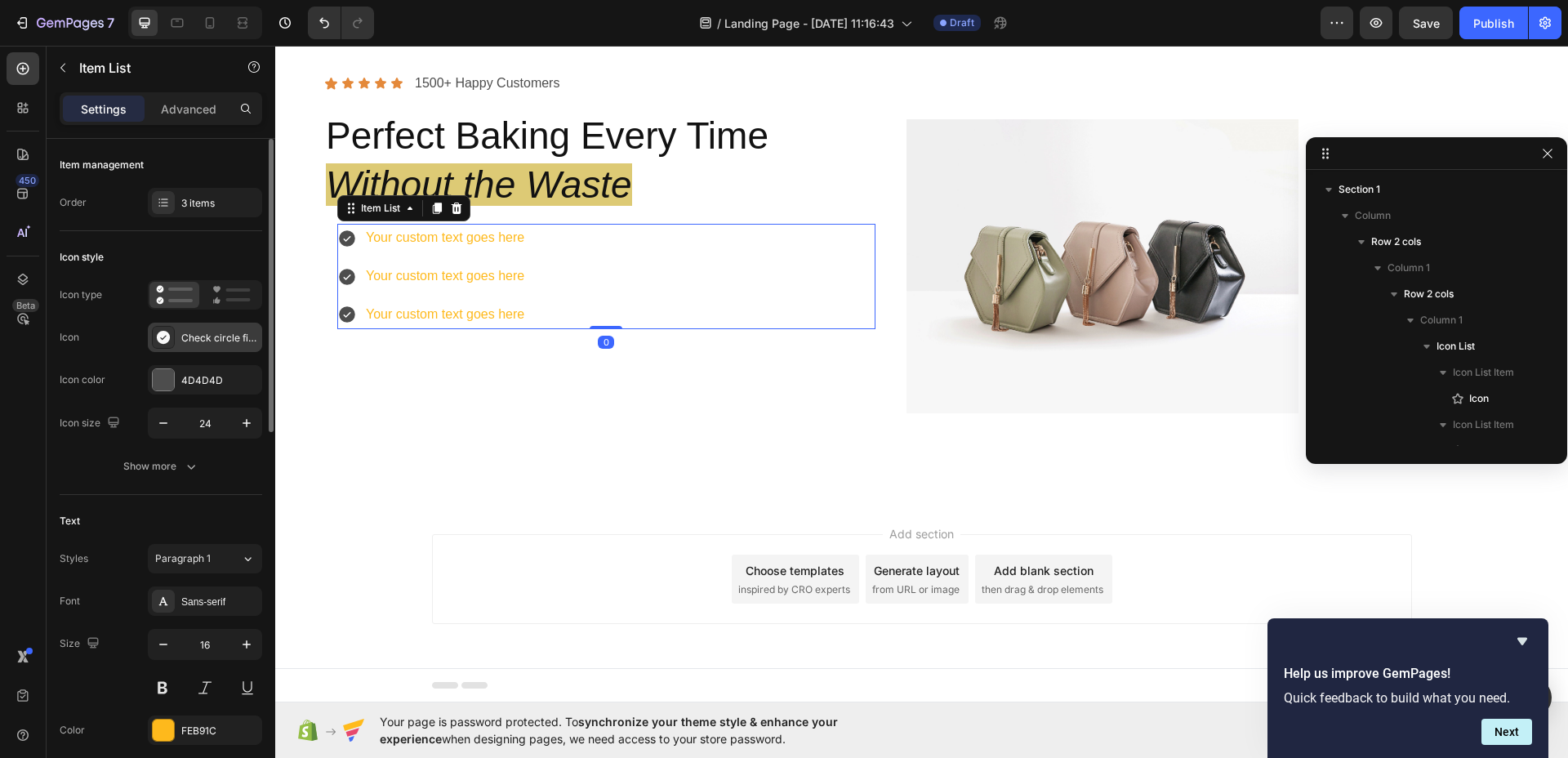
click at [173, 339] on div at bounding box center [164, 337] width 22 height 22
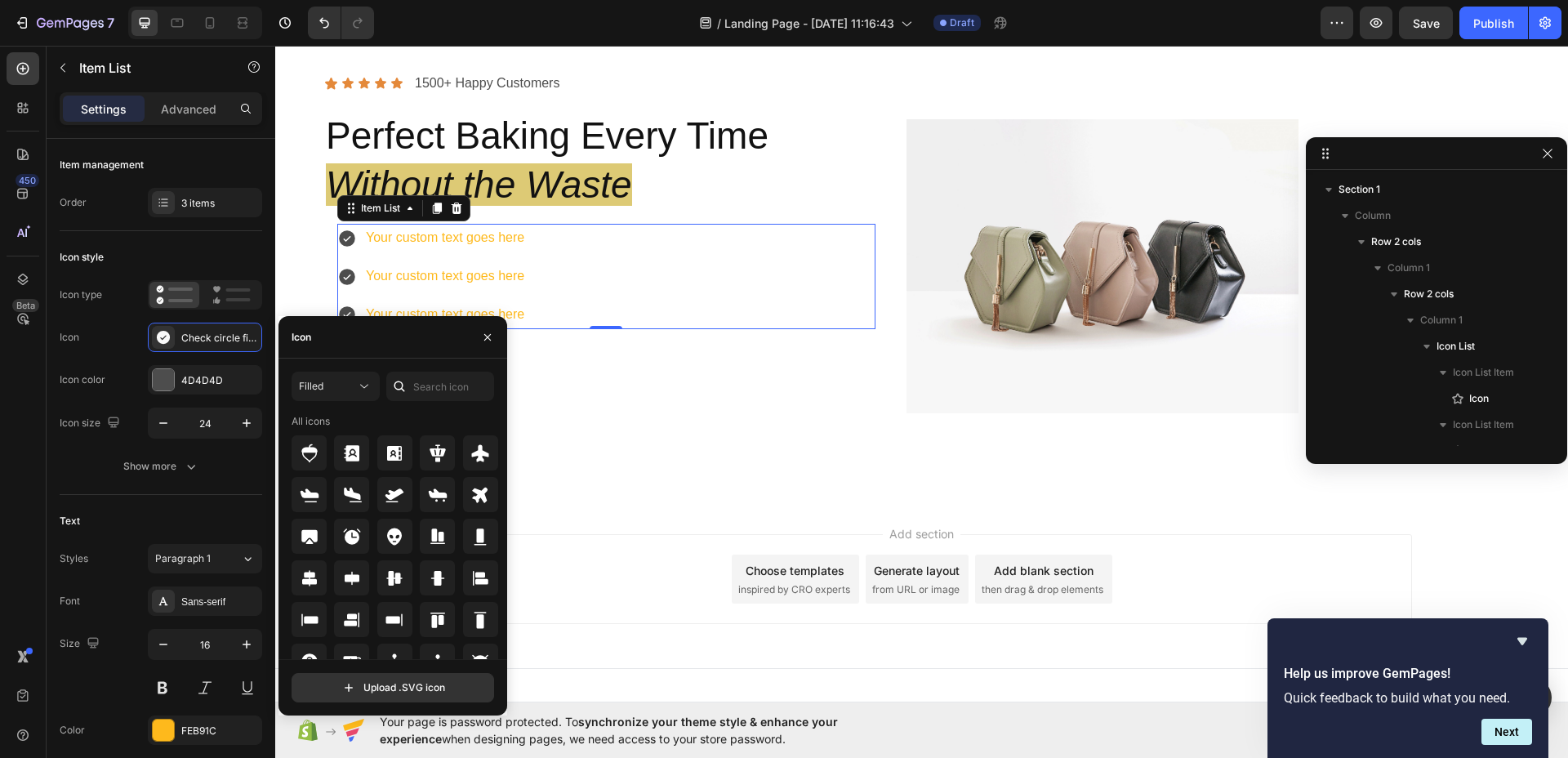
click at [375, 344] on div "Icon" at bounding box center [392, 336] width 229 height 42
click at [431, 392] on input "text" at bounding box center [439, 386] width 107 height 29
type input "check"
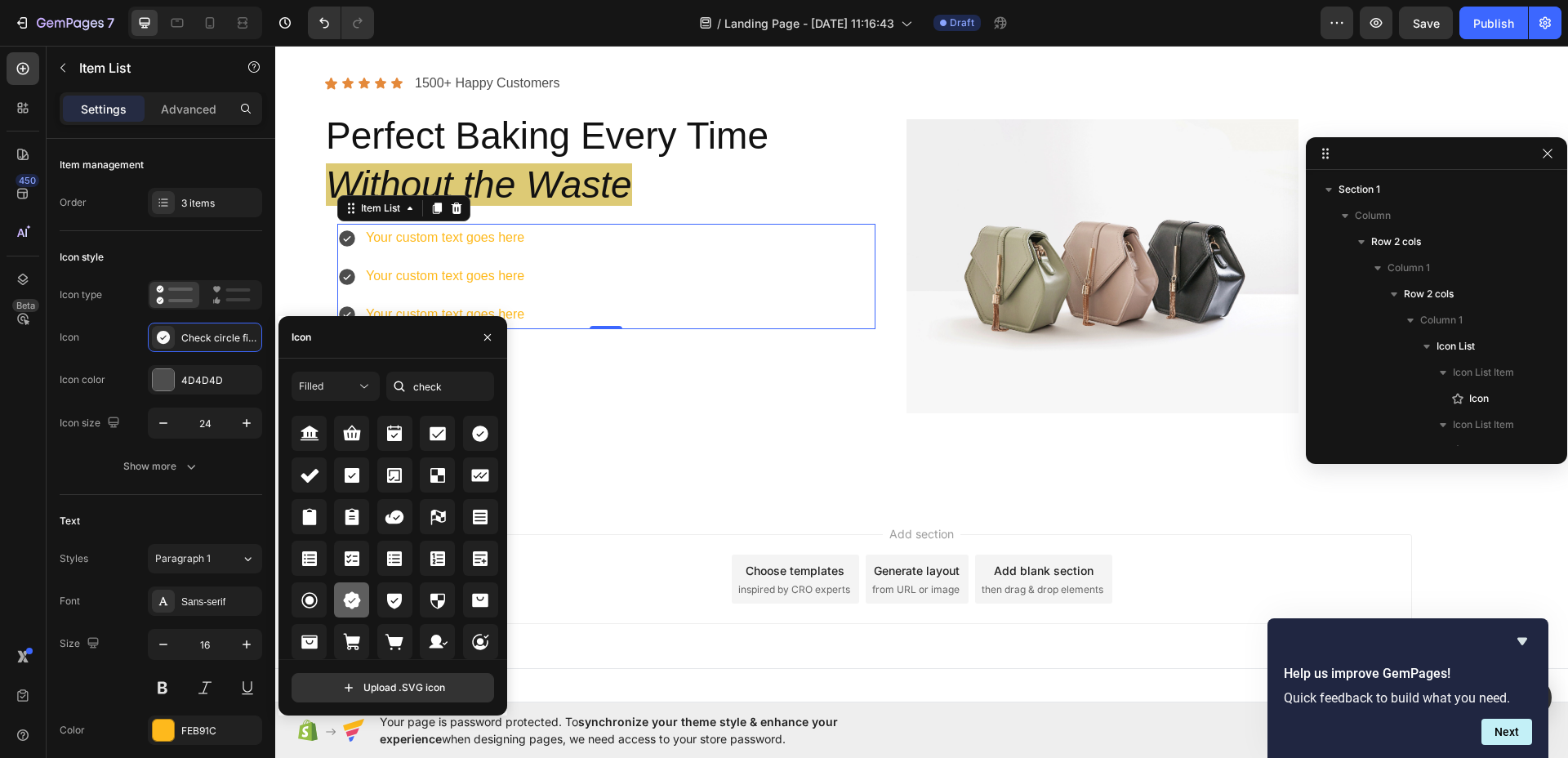
click at [335, 604] on div at bounding box center [351, 600] width 36 height 36
click at [154, 379] on div at bounding box center [163, 379] width 21 height 21
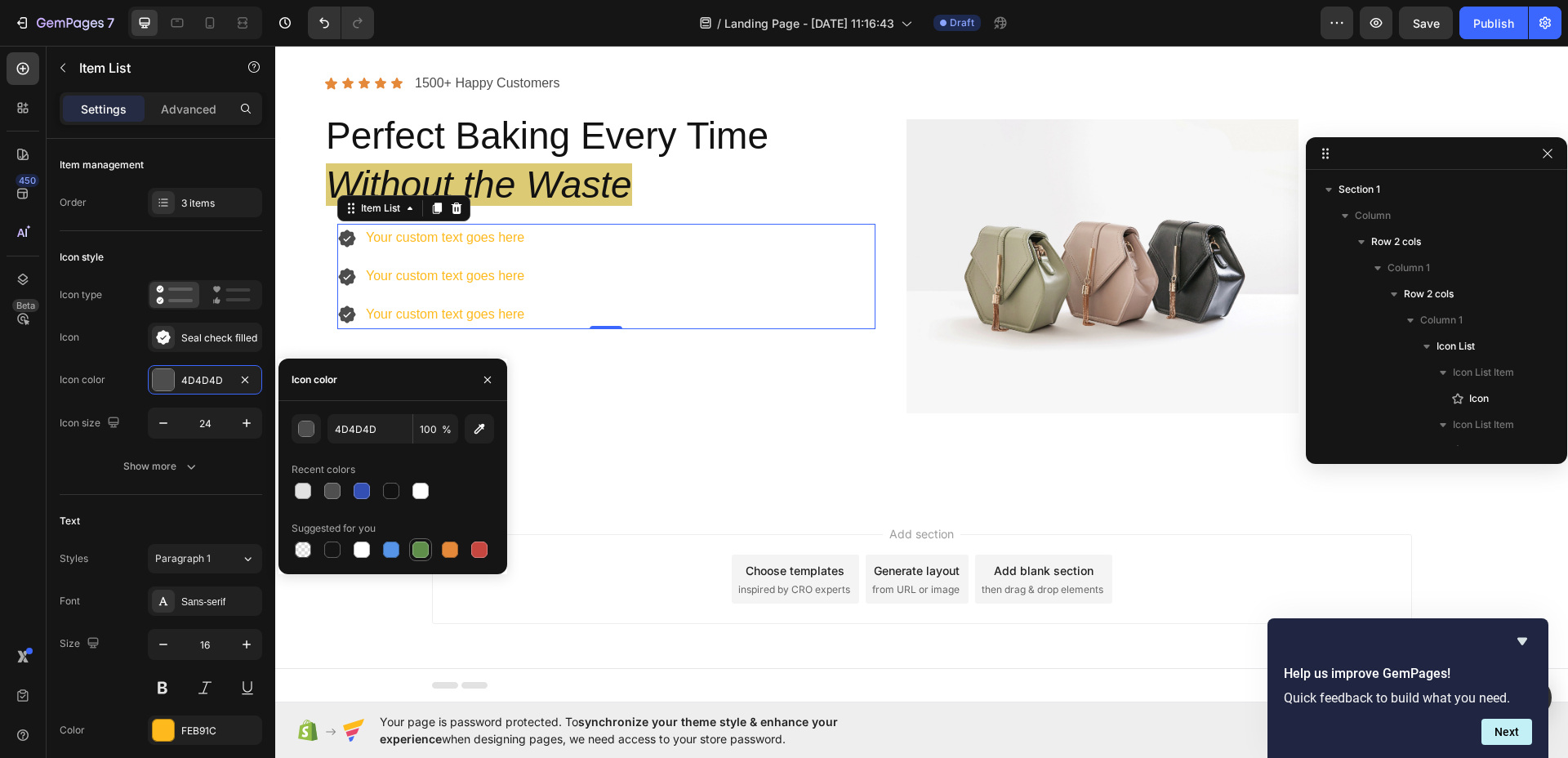
click at [423, 546] on div at bounding box center [420, 549] width 16 height 16
type input "5E8E49"
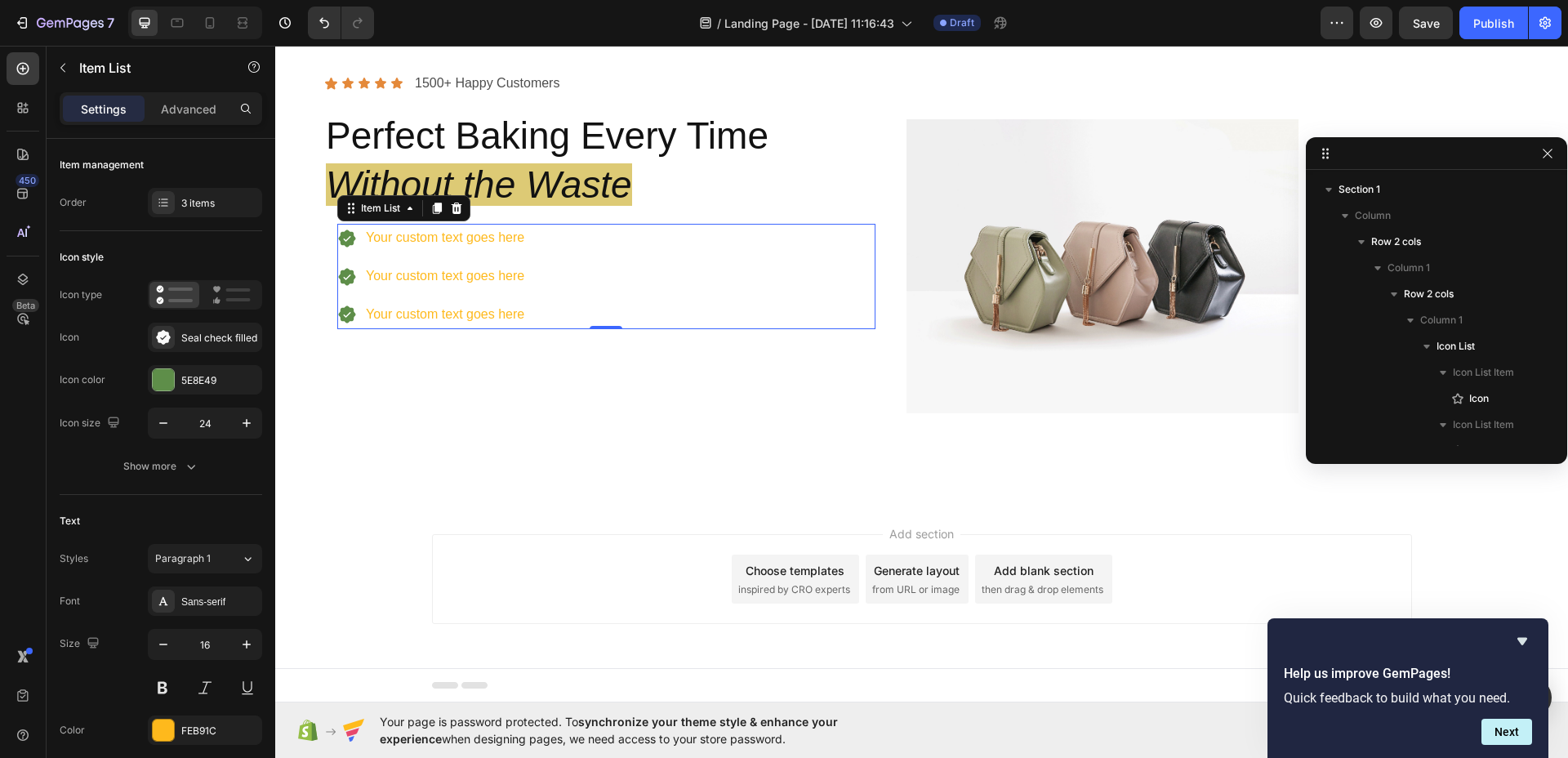
click at [572, 277] on div "Your custom text goes here Your custom text goes here Your custom text goes here" at bounding box center [606, 276] width 538 height 105
click at [470, 306] on div "Your custom text goes here" at bounding box center [445, 315] width 164 height 29
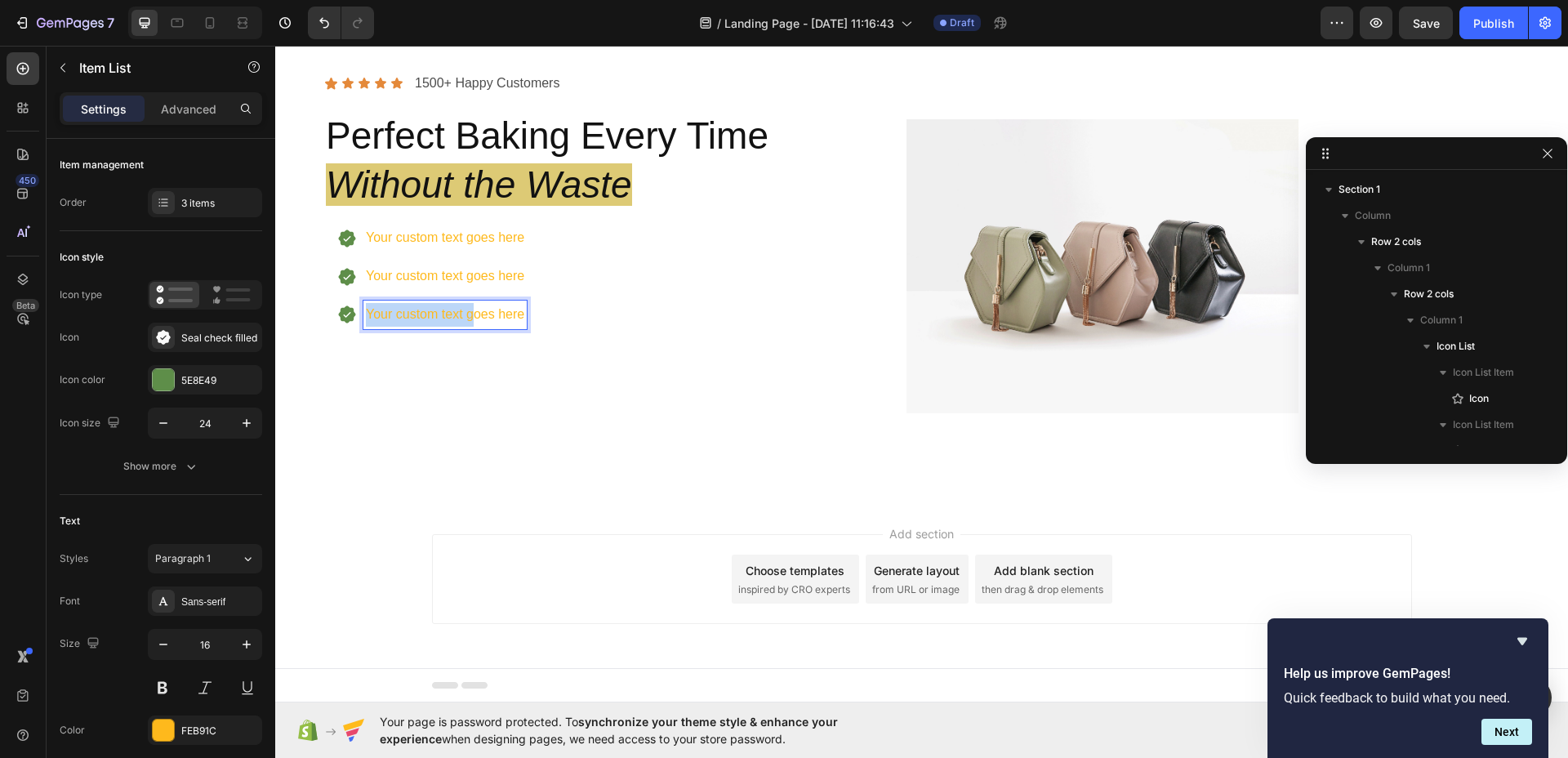
click at [468, 281] on p "Your custom text goes here" at bounding box center [445, 276] width 159 height 23
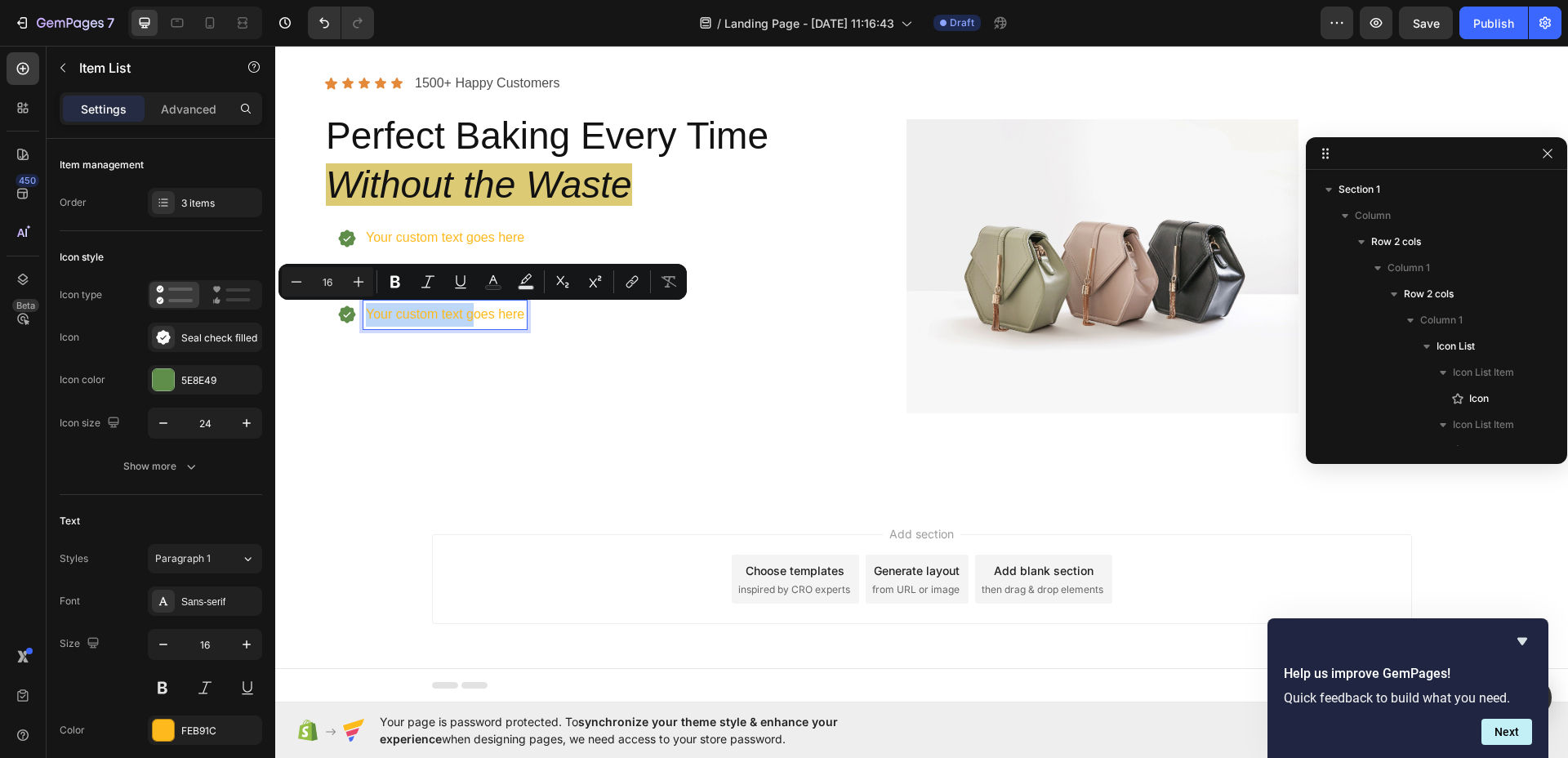
click at [629, 322] on div "Your custom text goes here Your custom text goes here Your custom text goes here" at bounding box center [606, 276] width 538 height 105
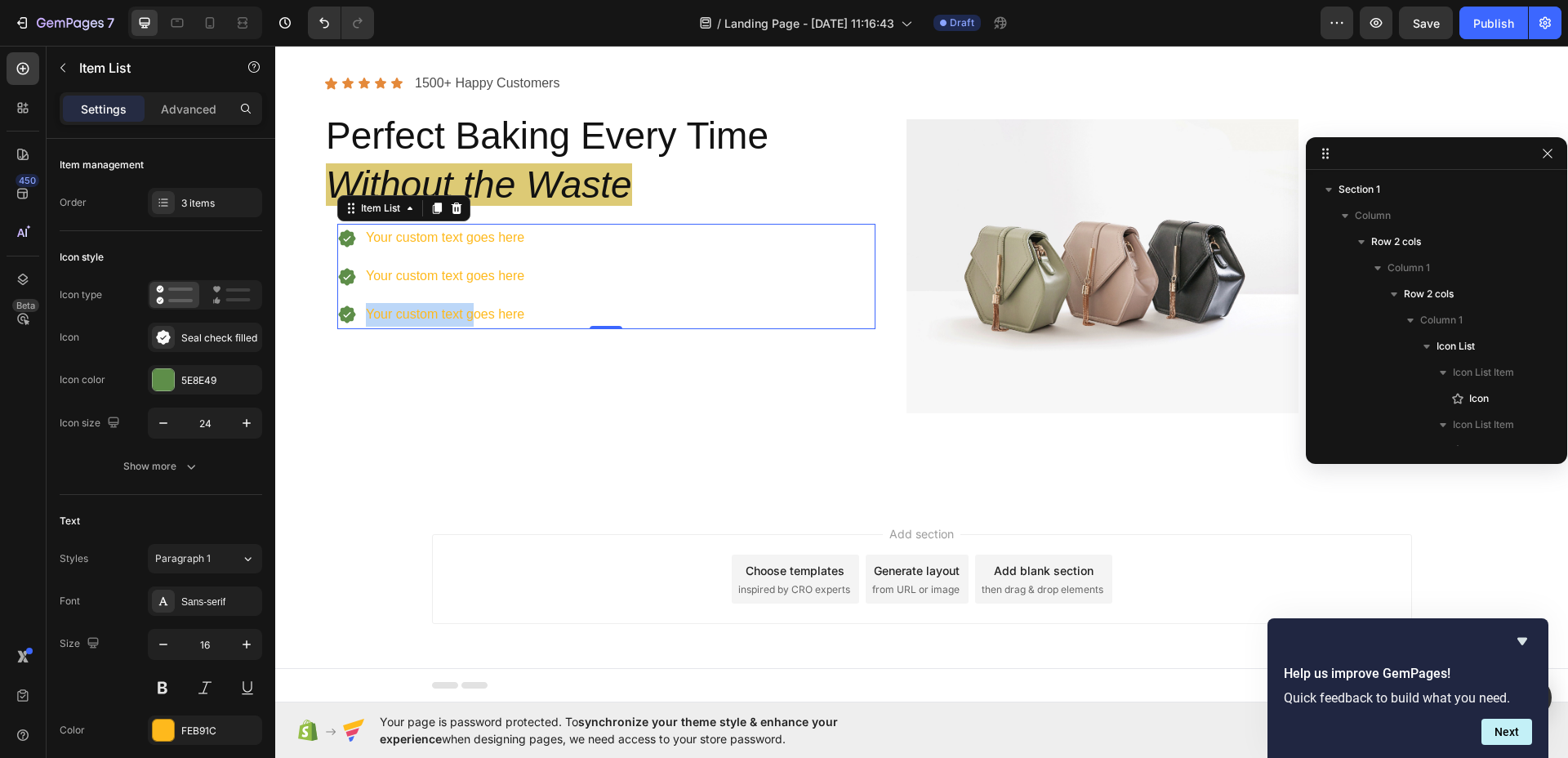
click at [529, 311] on div "Your custom text goes here Your custom text goes here Your custom text goes here" at bounding box center [606, 276] width 538 height 105
click at [520, 316] on p "Your custom text goes here" at bounding box center [445, 314] width 159 height 23
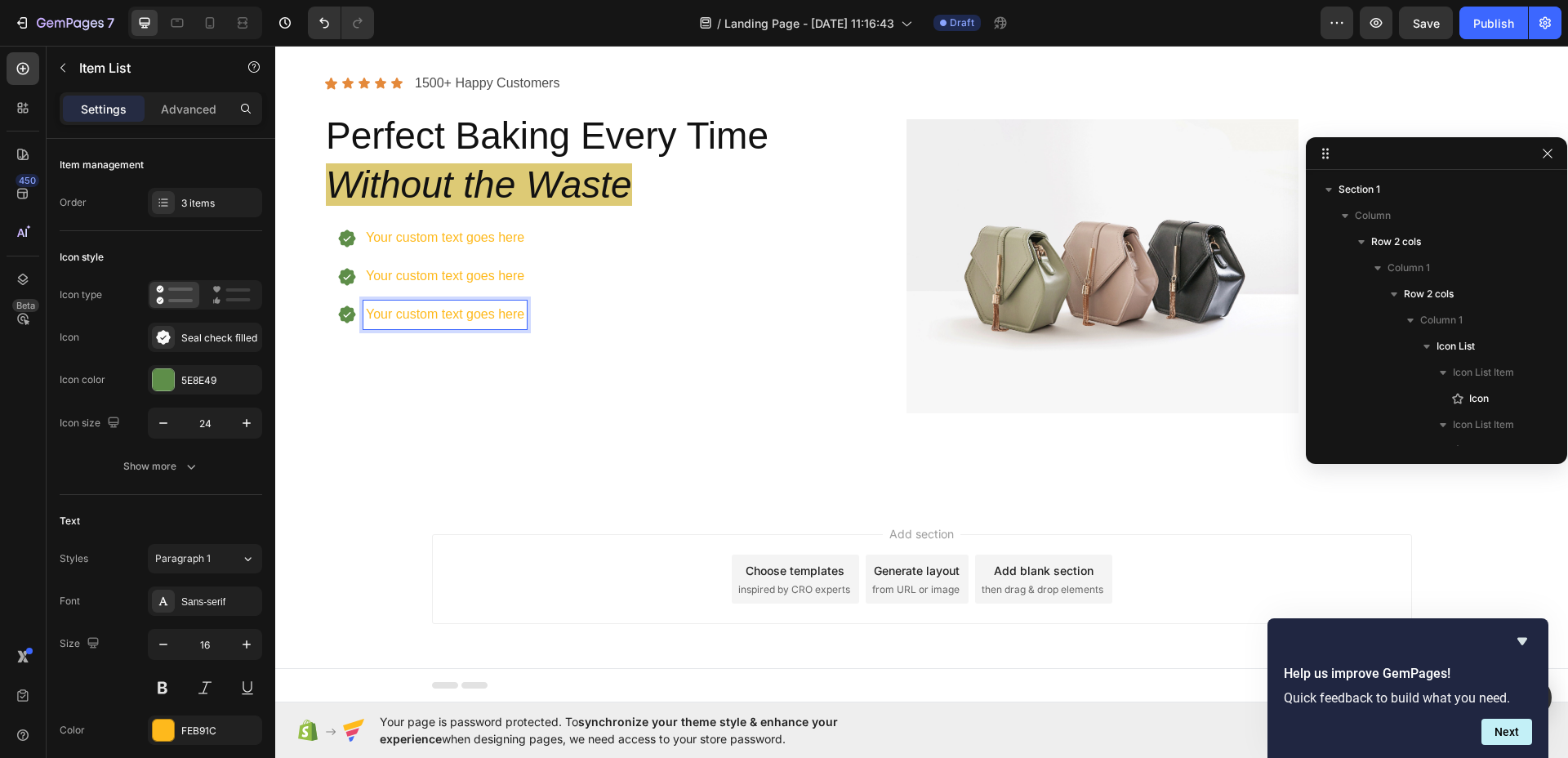
click at [585, 317] on div "Your custom text goes here Your custom text goes here Your custom text goes here" at bounding box center [606, 276] width 538 height 105
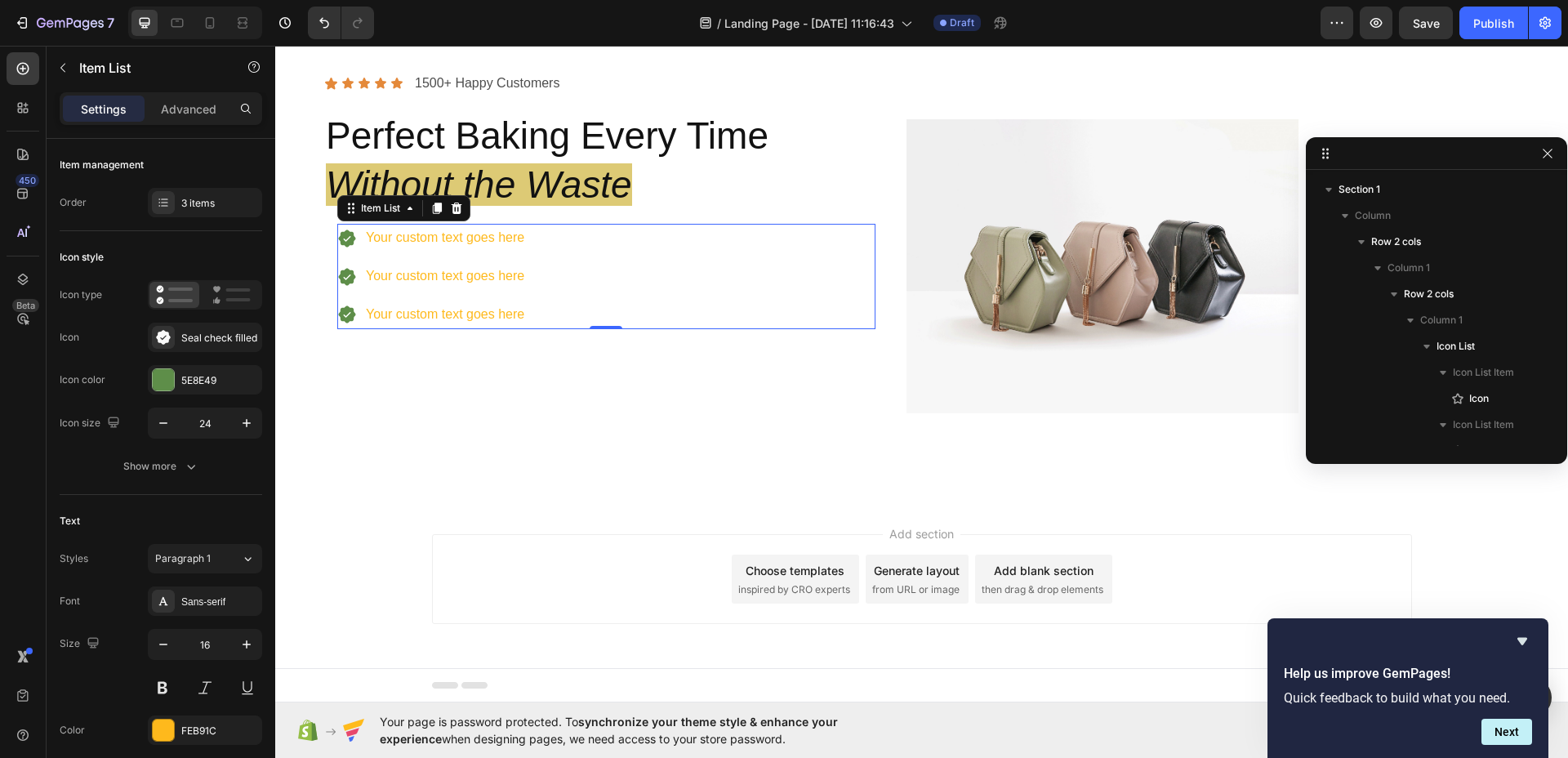
click at [532, 318] on div "Your custom text goes here Your custom text goes here Your custom text goes here" at bounding box center [606, 276] width 538 height 105
click at [525, 322] on div "Your custom text goes here" at bounding box center [445, 315] width 164 height 29
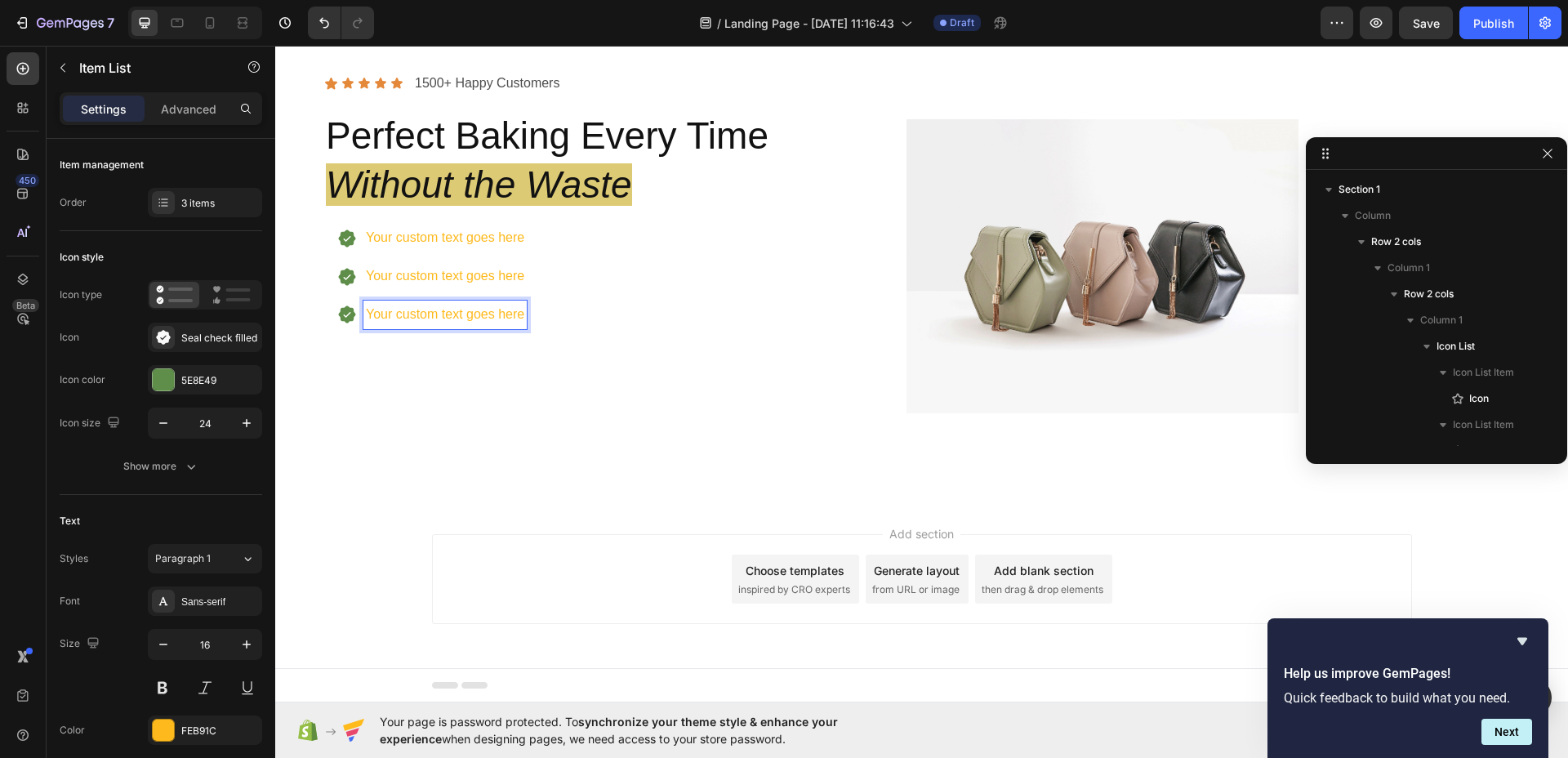
click at [458, 281] on p "Your custom text goes here" at bounding box center [445, 276] width 159 height 23
click at [460, 287] on p "Your custom text goes here" at bounding box center [445, 276] width 159 height 23
click at [605, 275] on div "Your custom text goes here Your custom text goes here Your custom text goes here" at bounding box center [606, 276] width 538 height 105
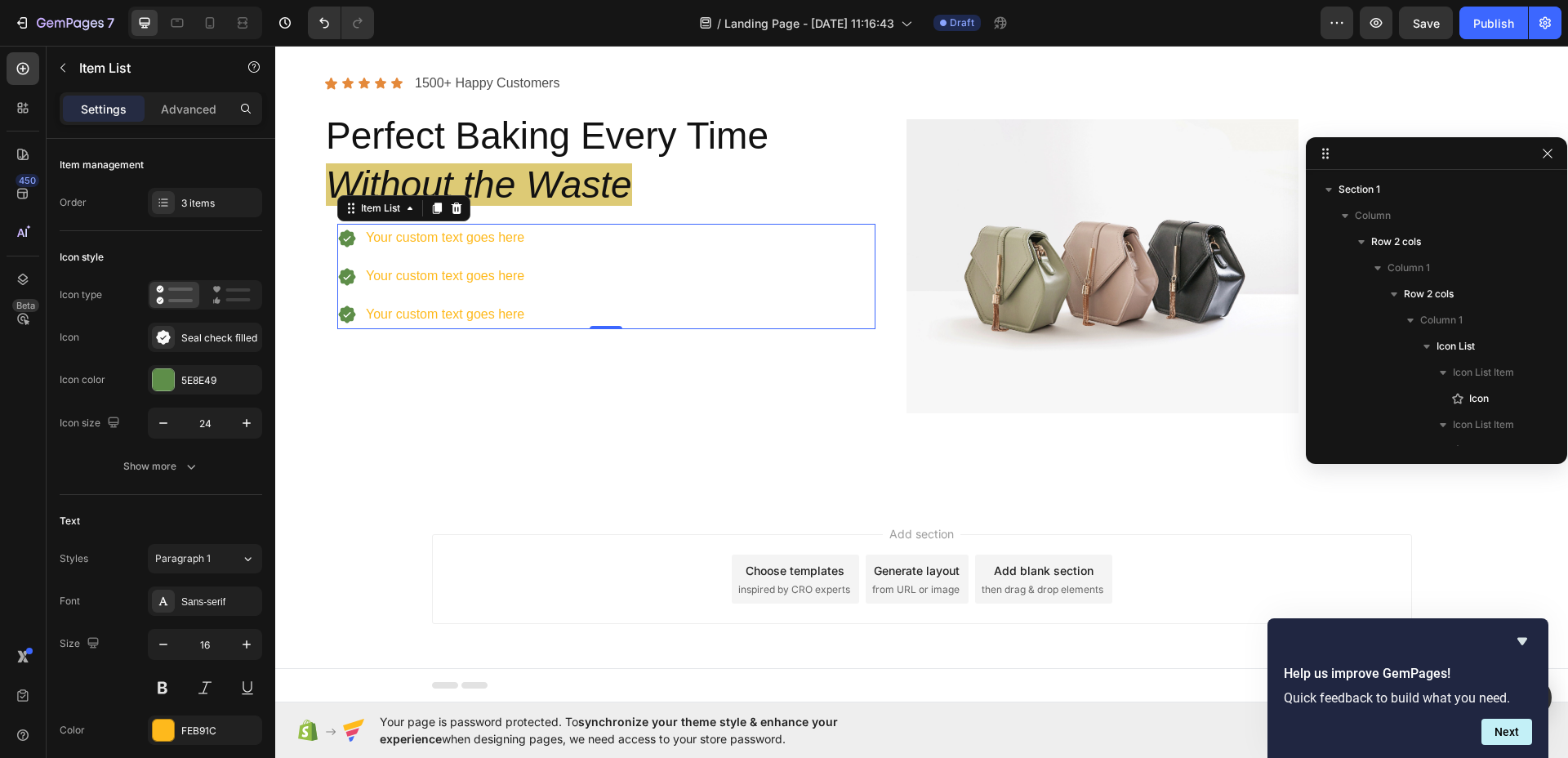
click at [606, 282] on div "Your custom text goes here Your custom text goes here Your custom text goes here" at bounding box center [606, 276] width 538 height 105
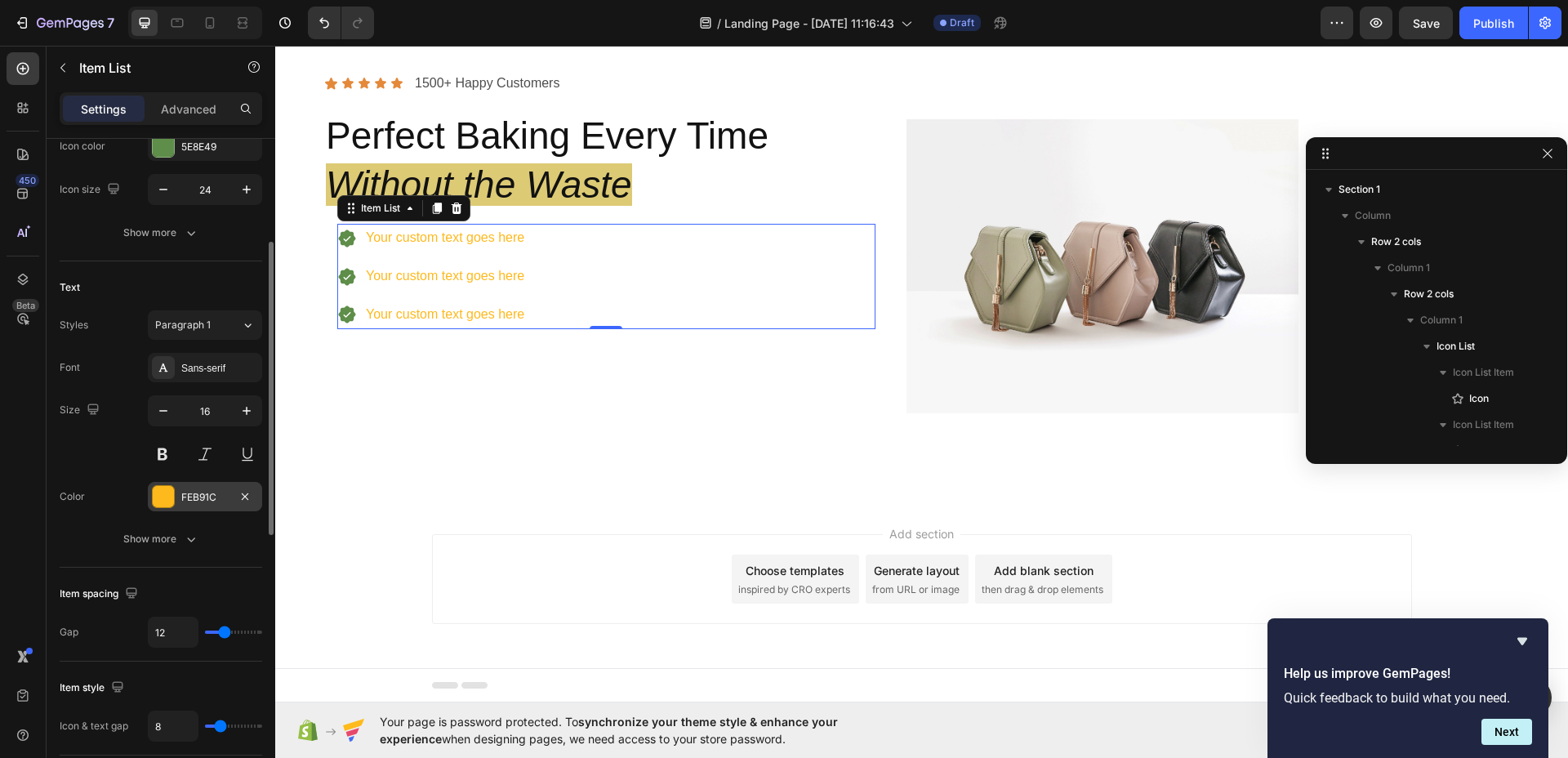
click at [160, 490] on div at bounding box center [163, 496] width 21 height 21
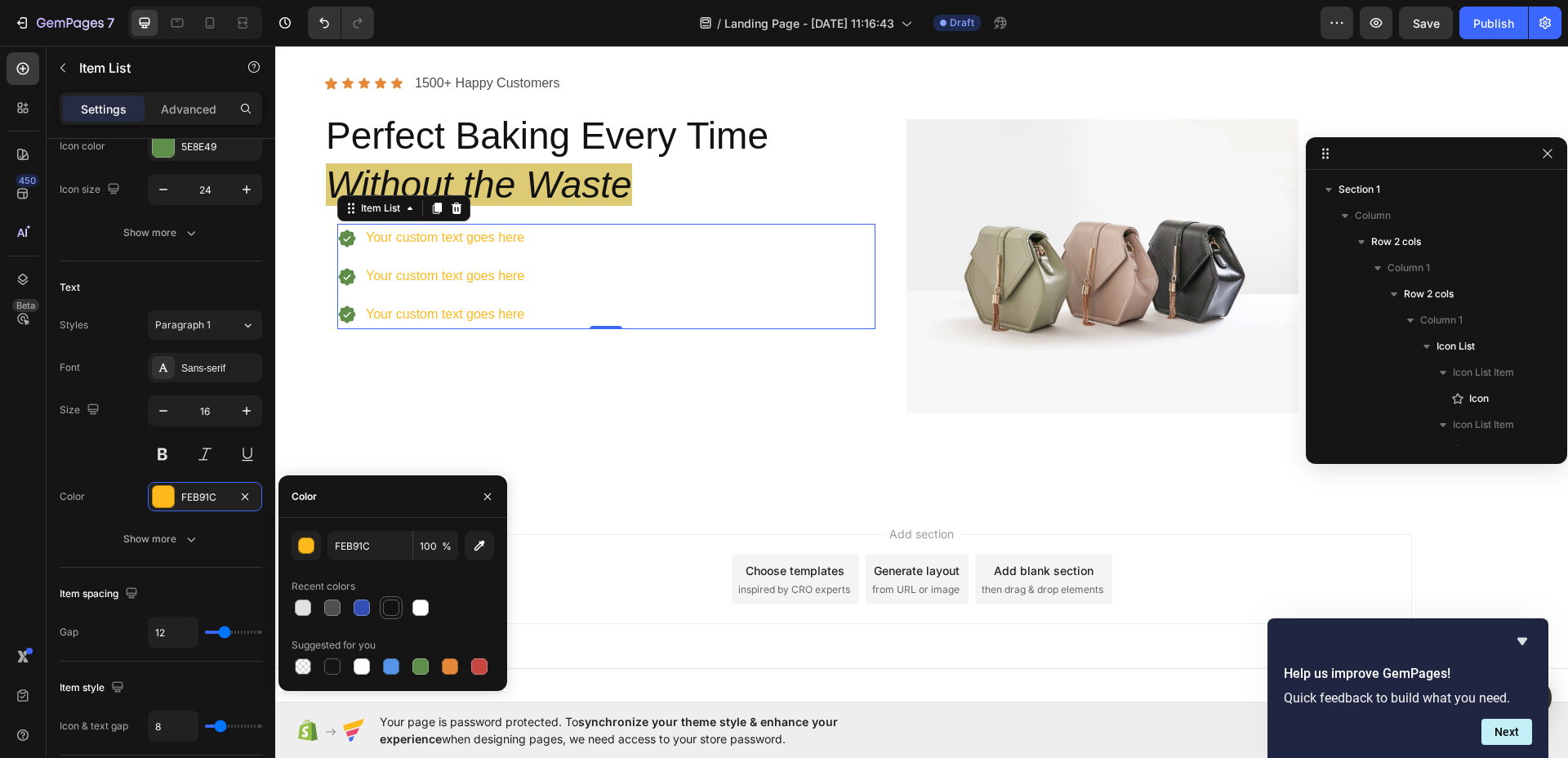
click at [388, 610] on div at bounding box center [391, 607] width 16 height 16
type input "121212"
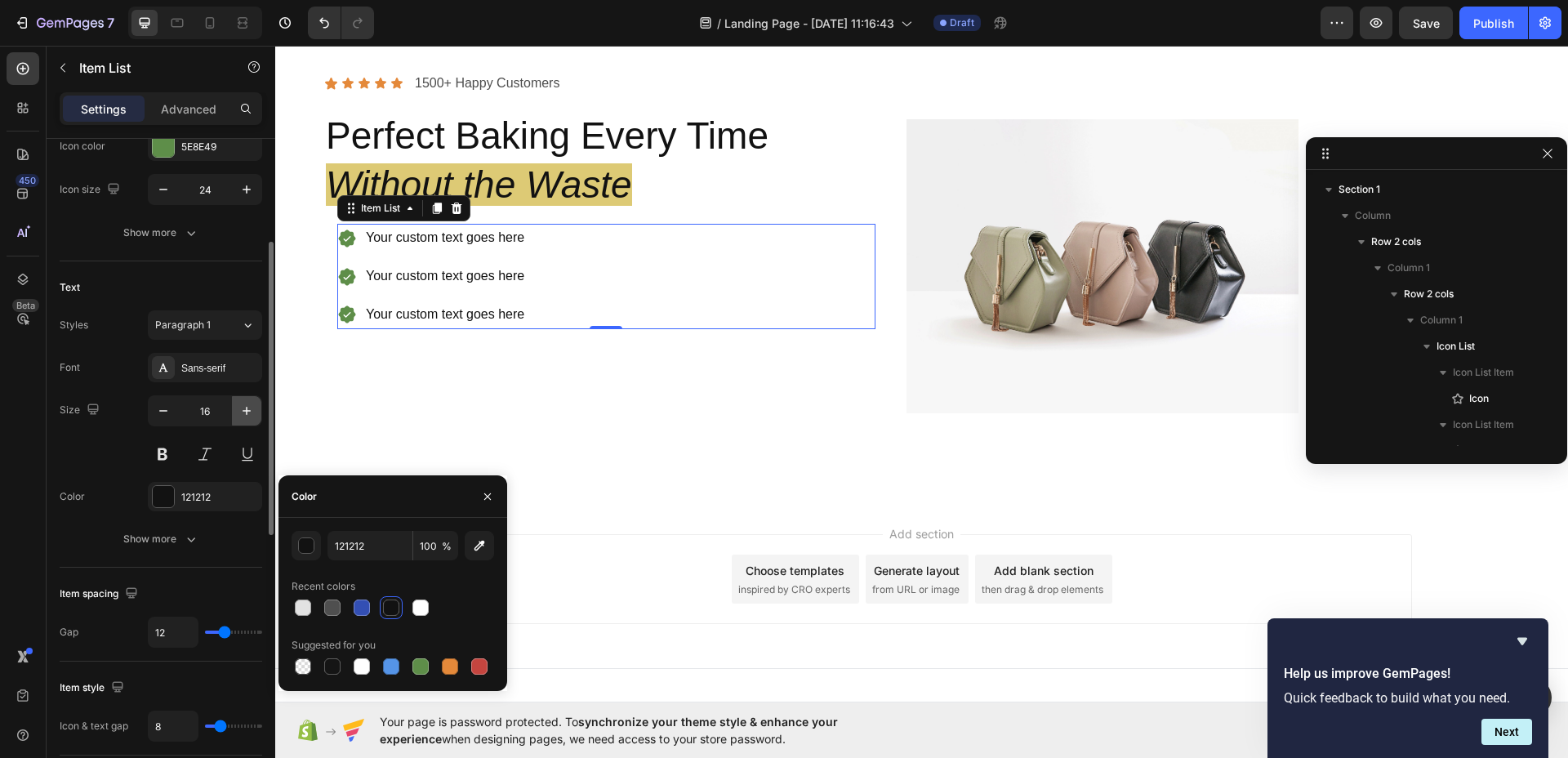
click at [246, 414] on icon "button" at bounding box center [247, 410] width 8 height 8
click at [246, 413] on icon "button" at bounding box center [247, 410] width 8 height 8
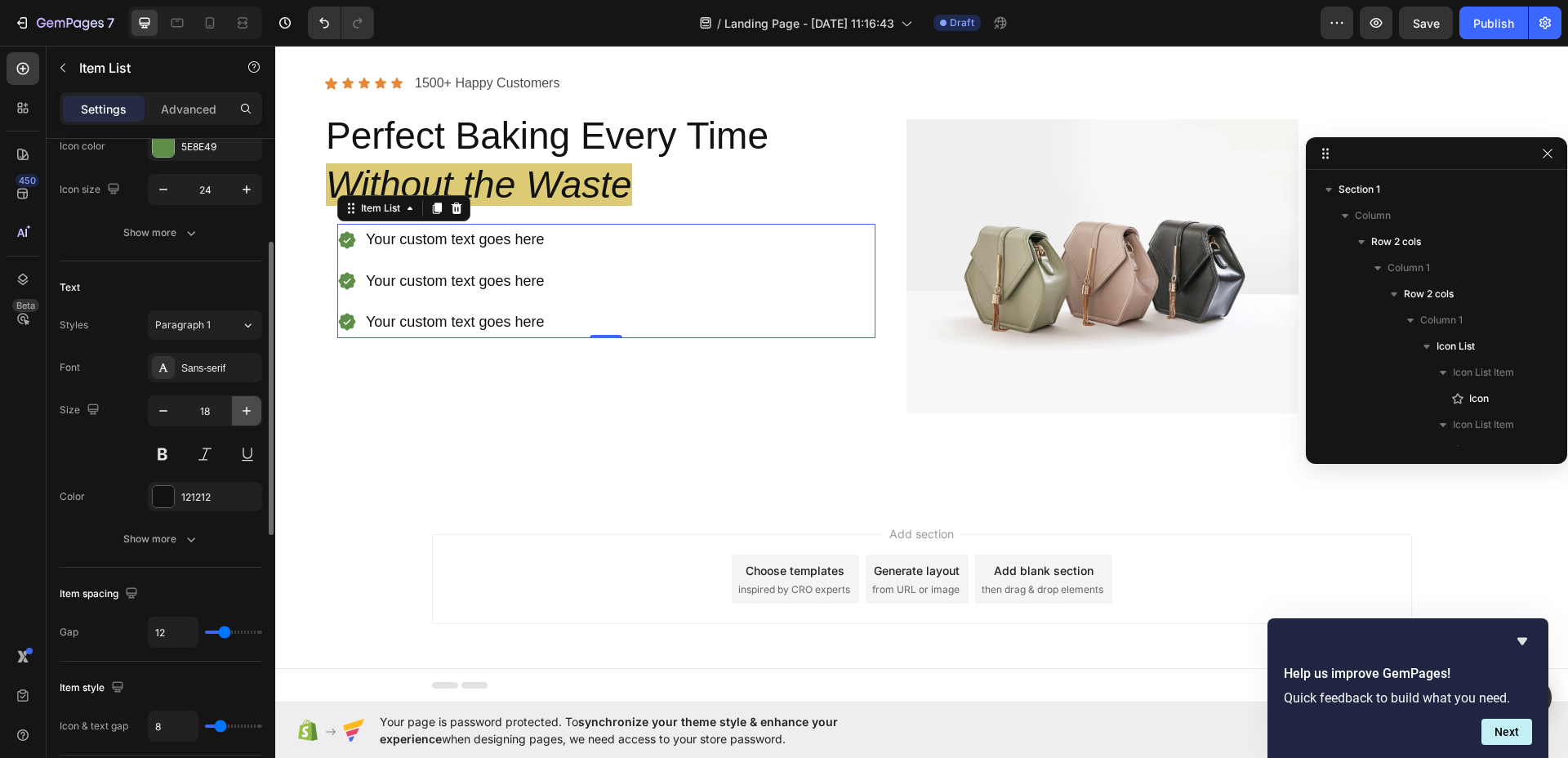
click at [248, 411] on icon "button" at bounding box center [246, 410] width 16 height 16
type input "20"
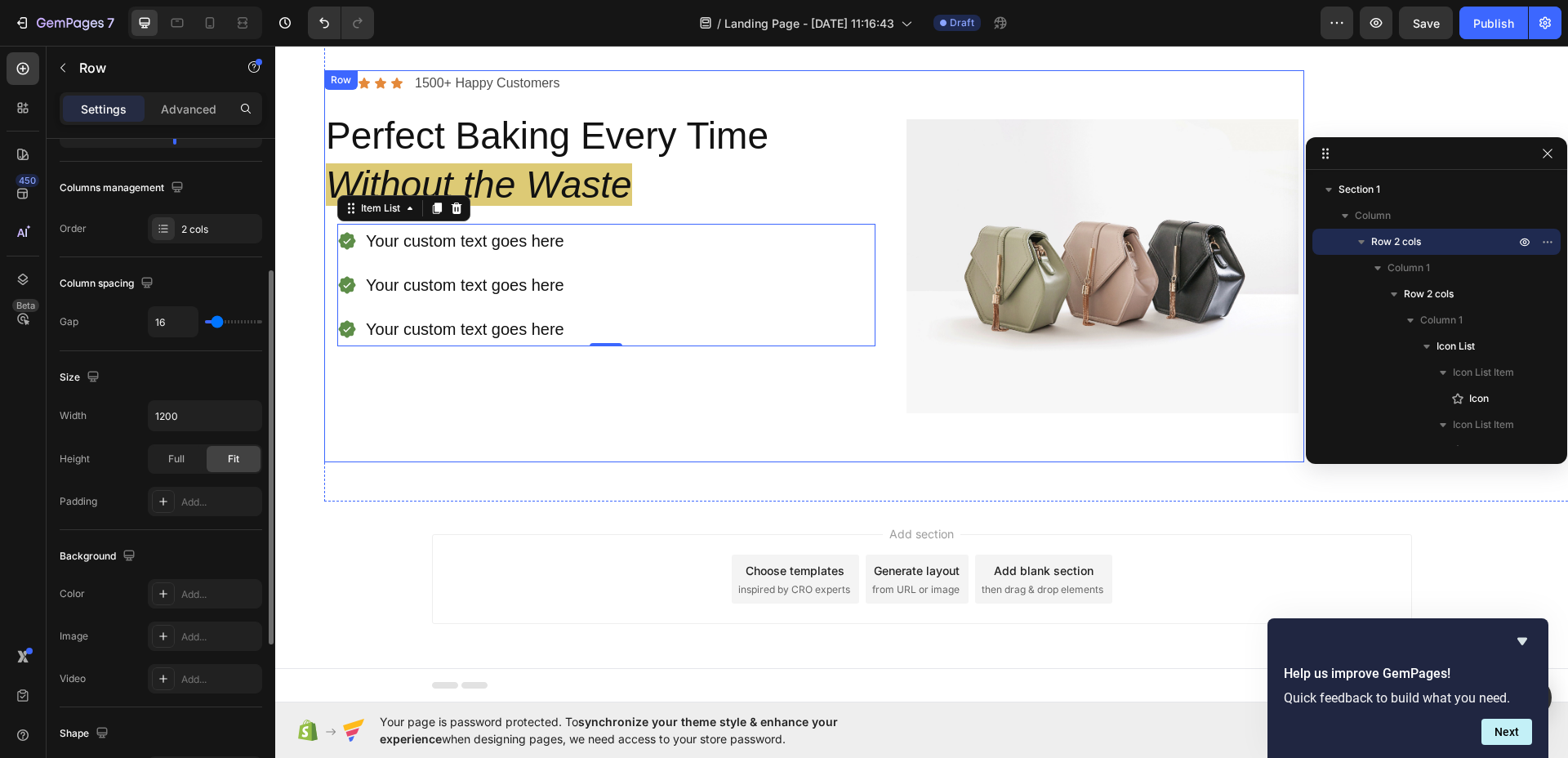
click at [554, 413] on div "Icon Icon Icon Icon Icon Icon List 1500+ Happy Customers Text Block Row Perfect…" at bounding box center [606, 265] width 564 height 392
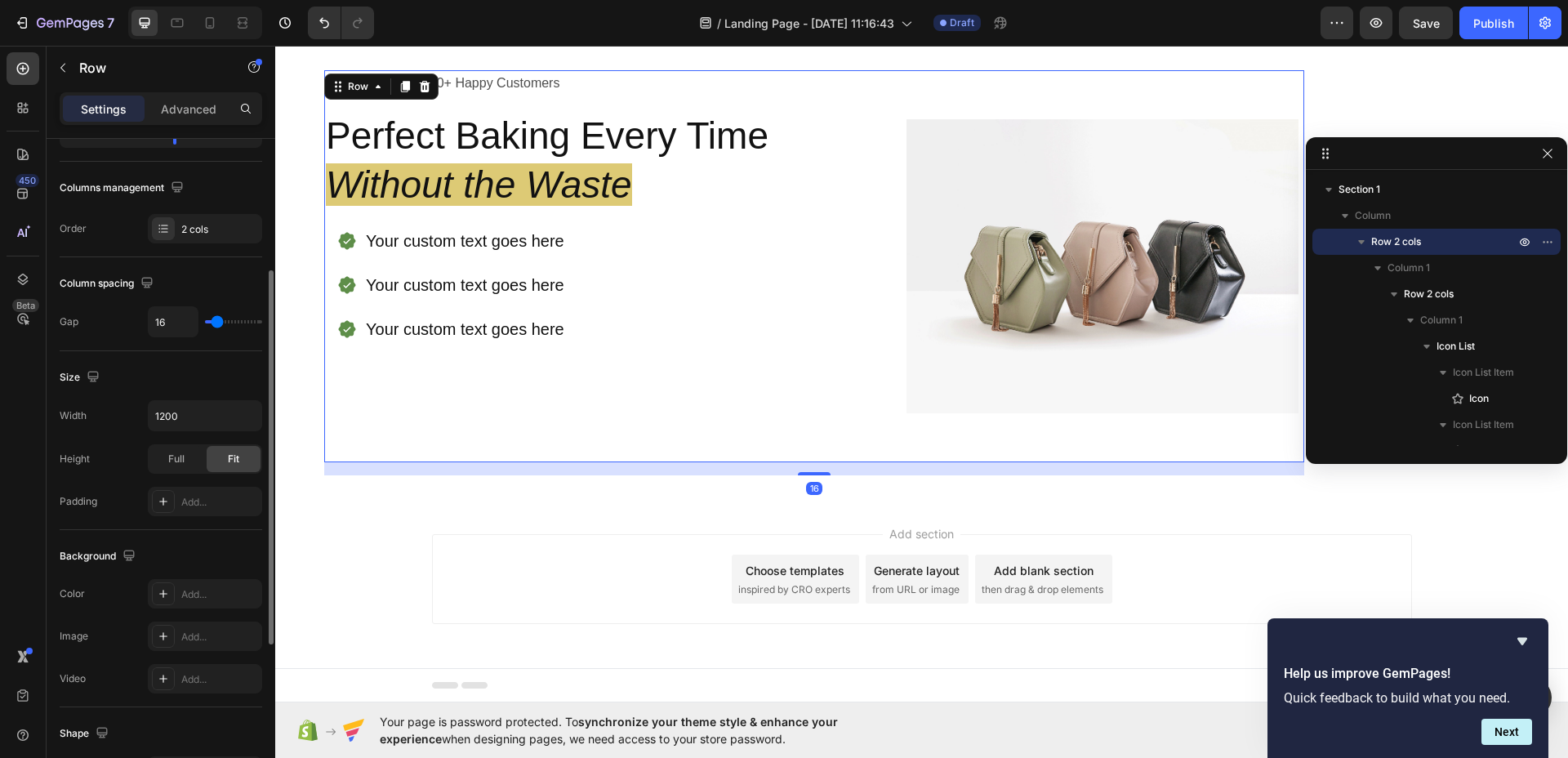
scroll to position [0, 0]
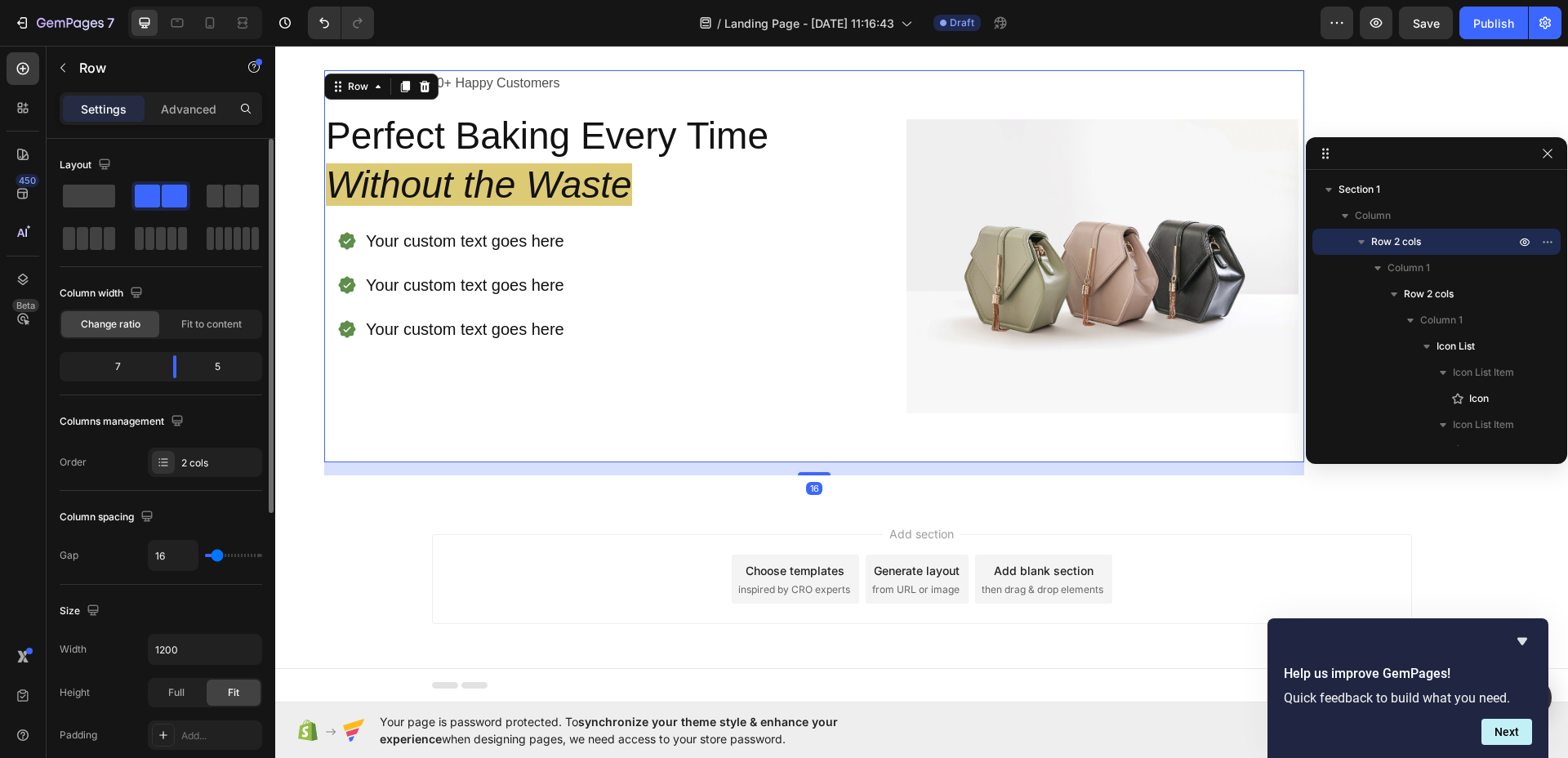
click at [503, 413] on div "Icon Icon Icon Icon Icon Icon List 1500+ Happy Customers Text Block Row Perfect…" at bounding box center [606, 265] width 564 height 392
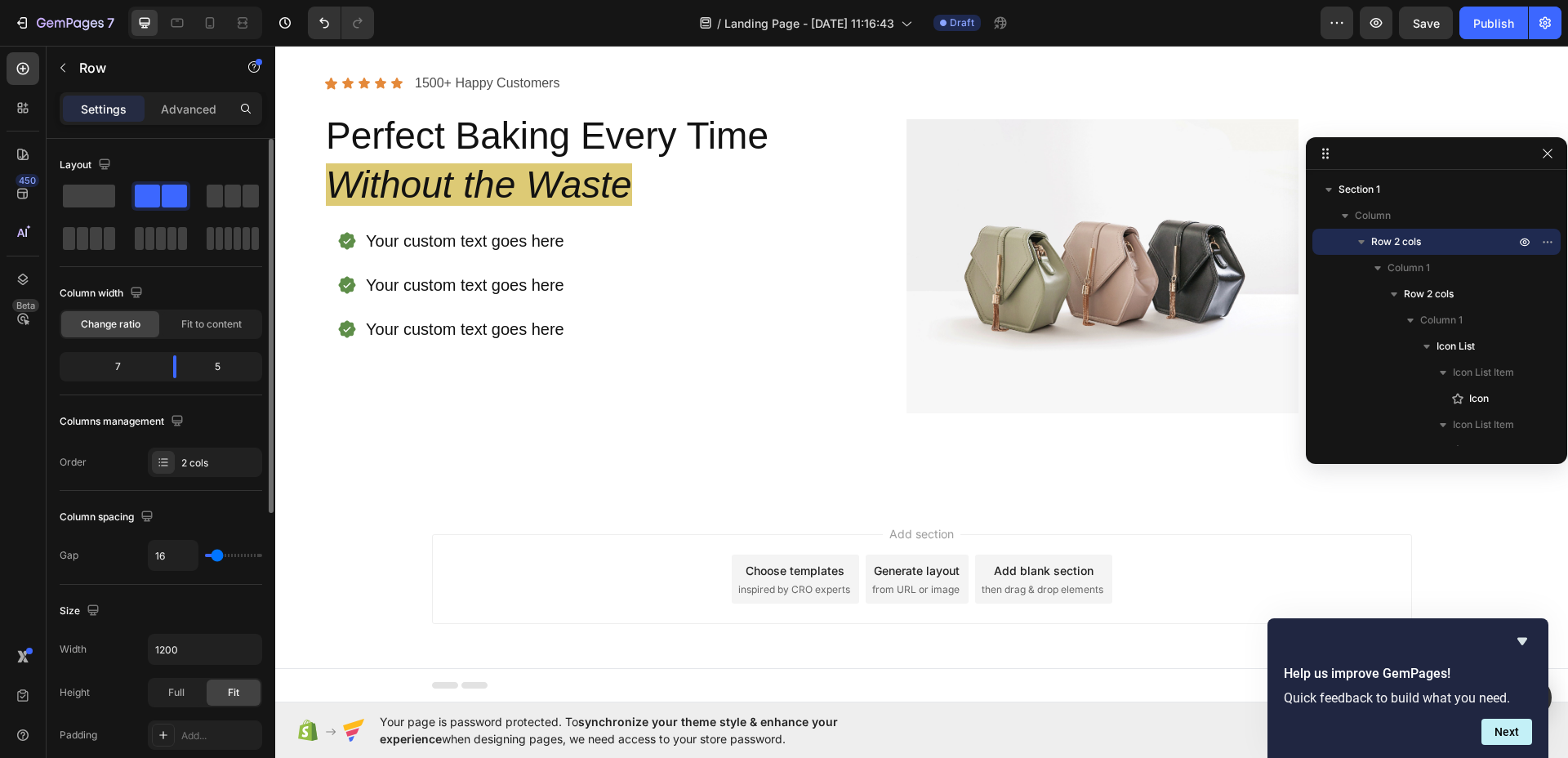
click at [301, 383] on section "Icon Icon Icon Icon Icon Icon List 1500+ Happy Customers Text Block Row Perfect…" at bounding box center [920, 272] width 1292 height 457
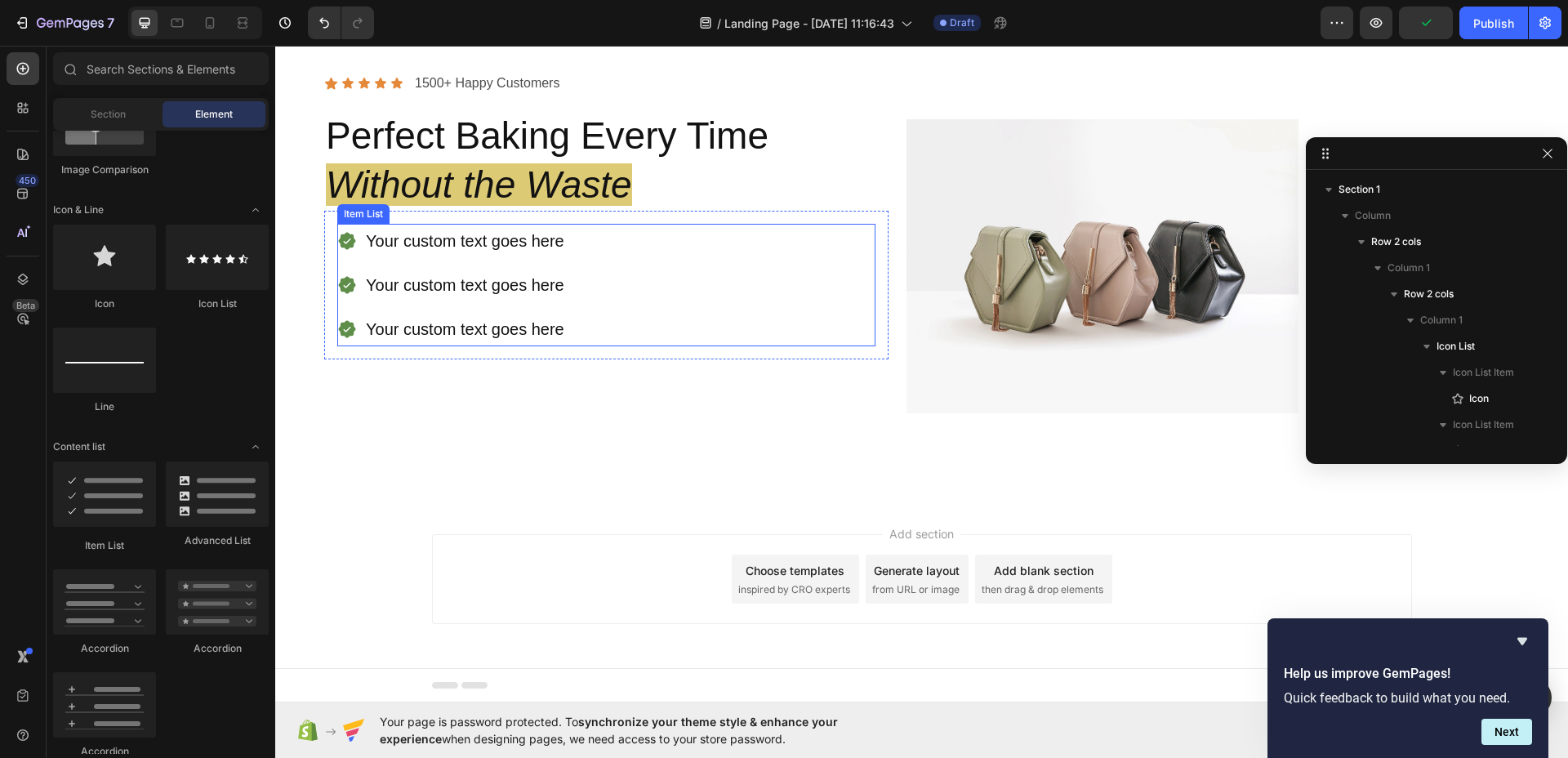
click at [670, 307] on div "Your custom text goes here Your custom text goes here Your custom text goes here" at bounding box center [606, 284] width 538 height 122
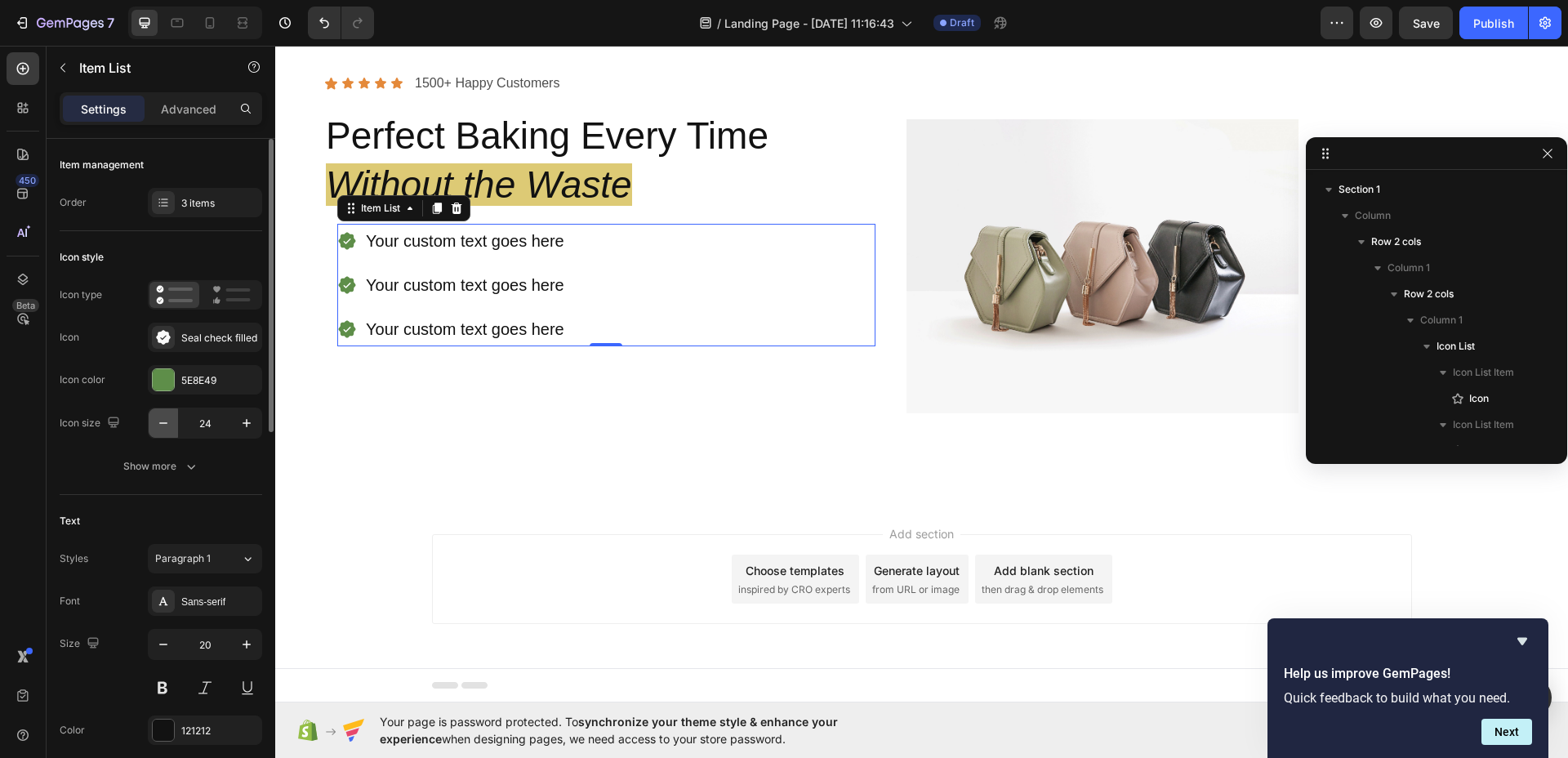
click at [167, 425] on icon "button" at bounding box center [163, 422] width 16 height 16
click at [167, 424] on icon "button" at bounding box center [163, 422] width 16 height 16
click at [245, 419] on icon "button" at bounding box center [246, 422] width 16 height 16
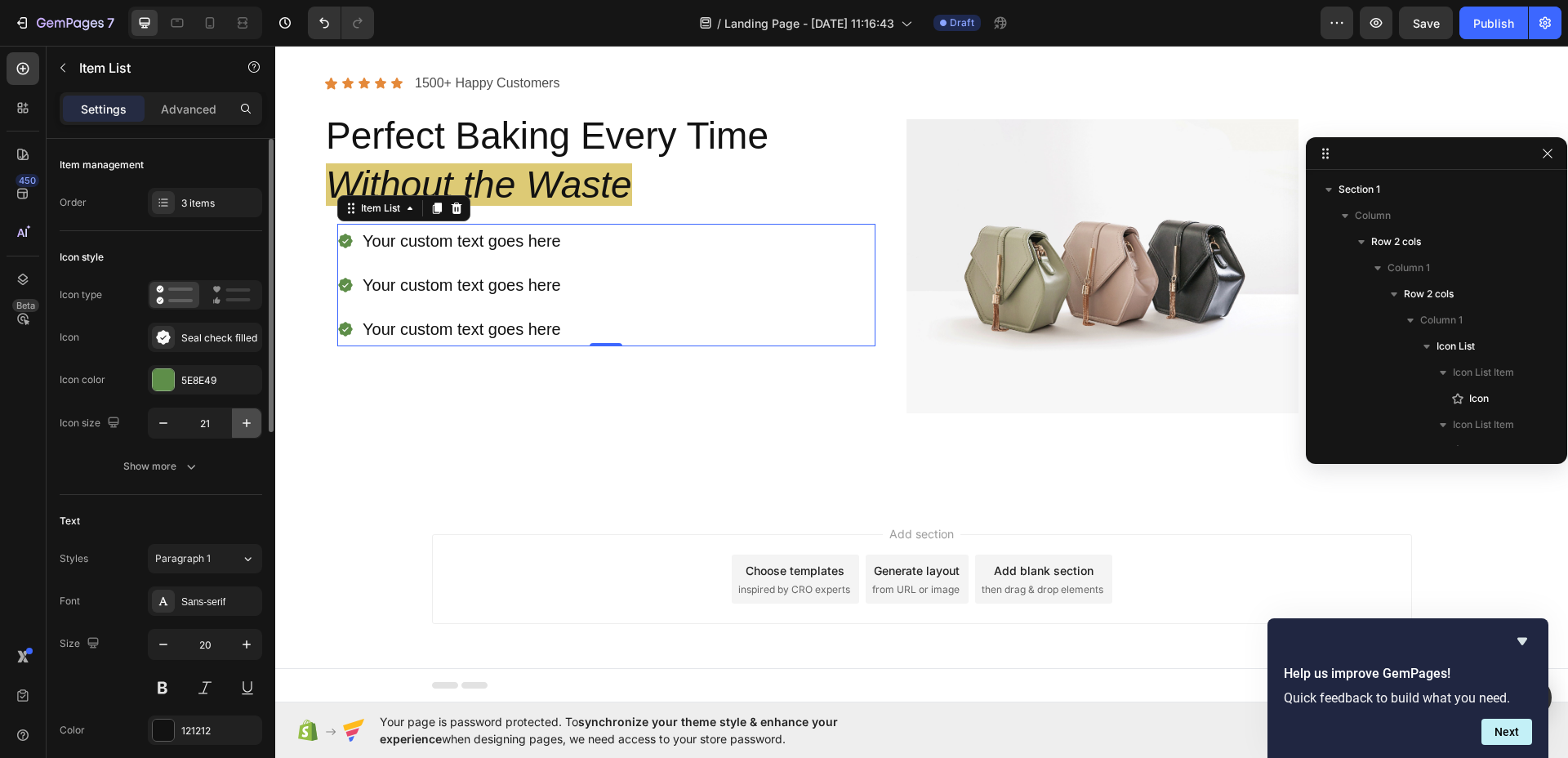
click at [245, 419] on icon "button" at bounding box center [246, 422] width 16 height 16
type input "24"
click at [217, 291] on icon at bounding box center [217, 289] width 7 height 7
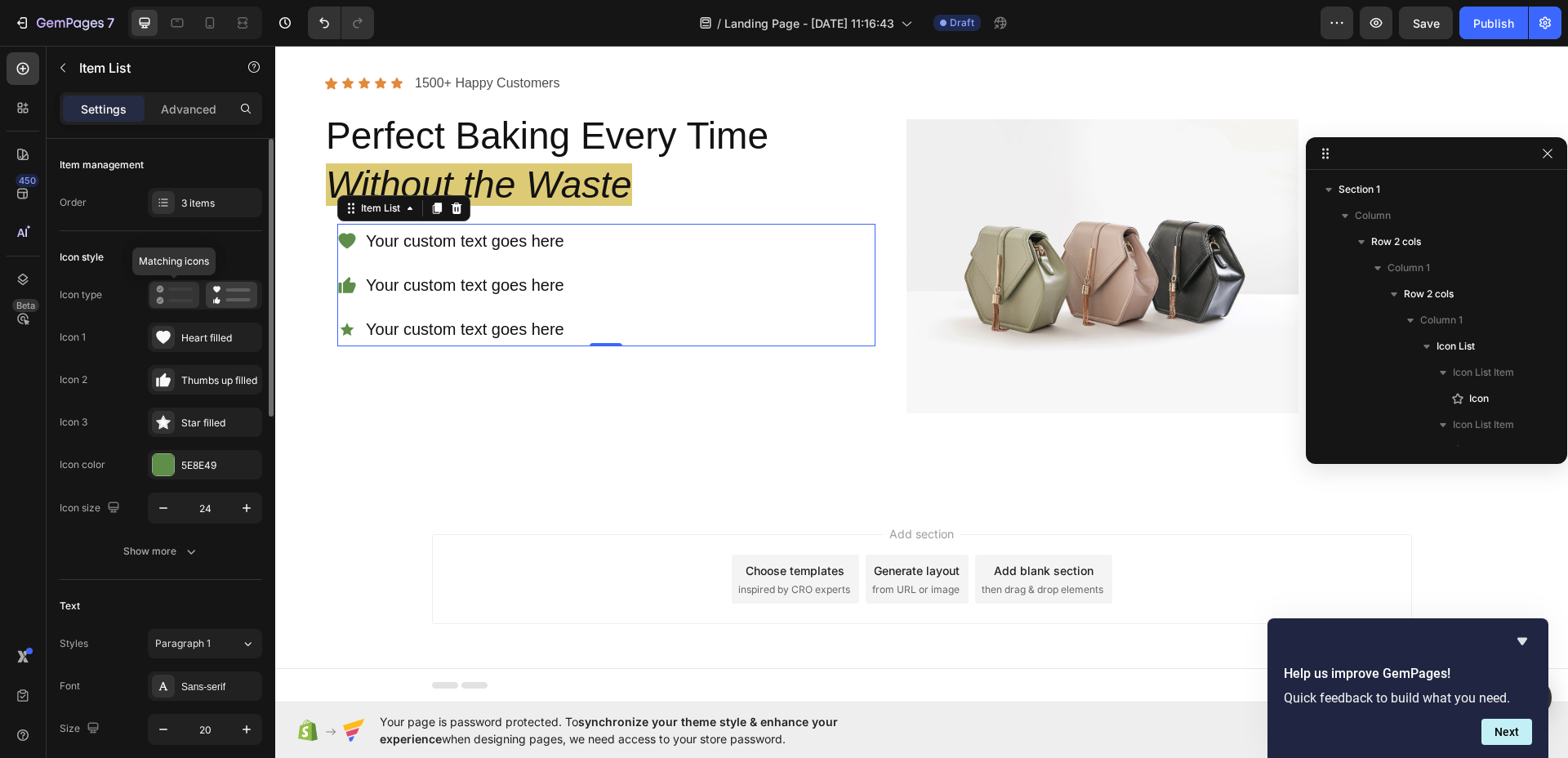
click at [174, 298] on icon at bounding box center [174, 294] width 36 height 20
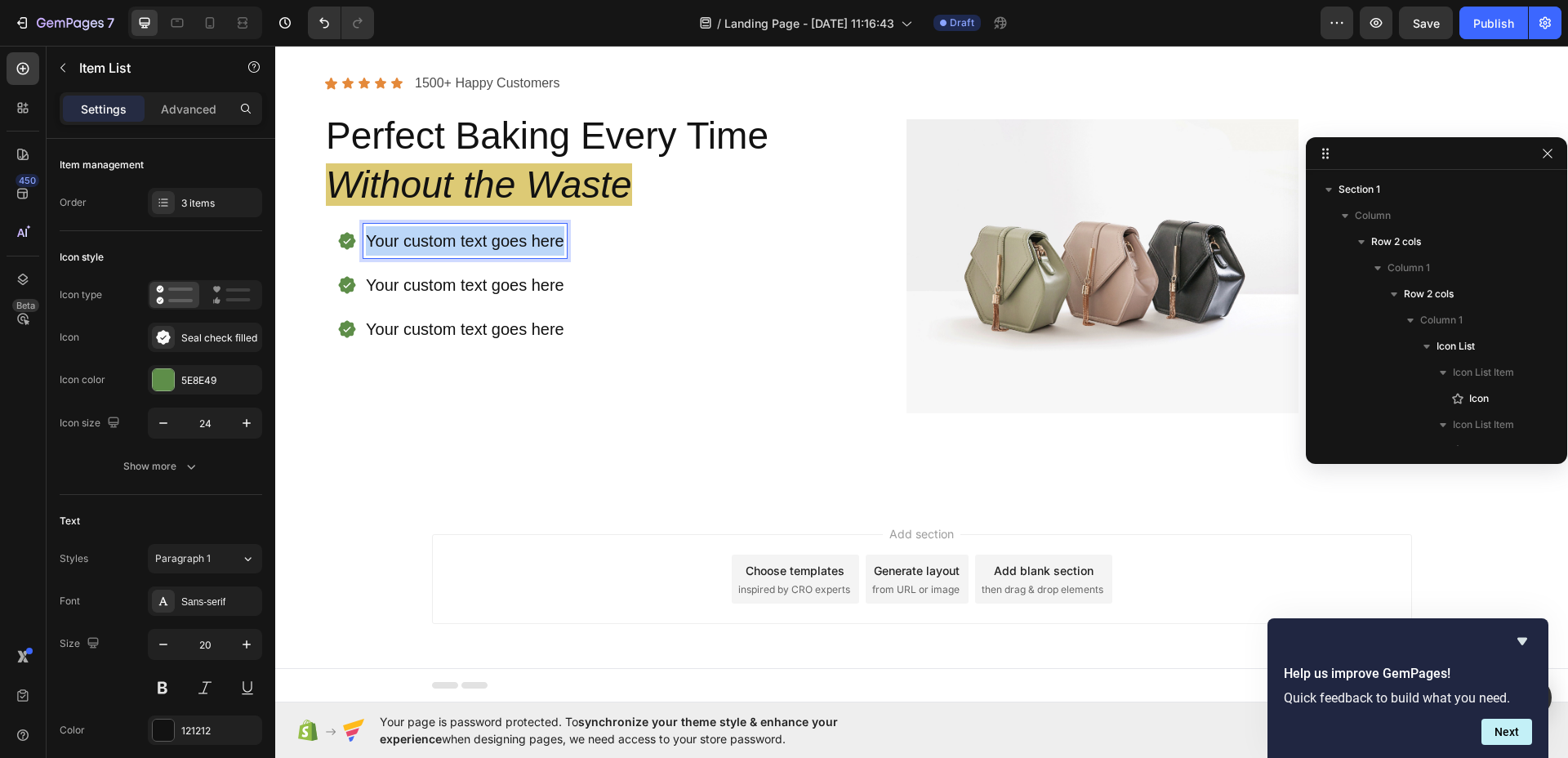
click at [435, 240] on p "Your custom text goes here" at bounding box center [464, 240] width 198 height 29
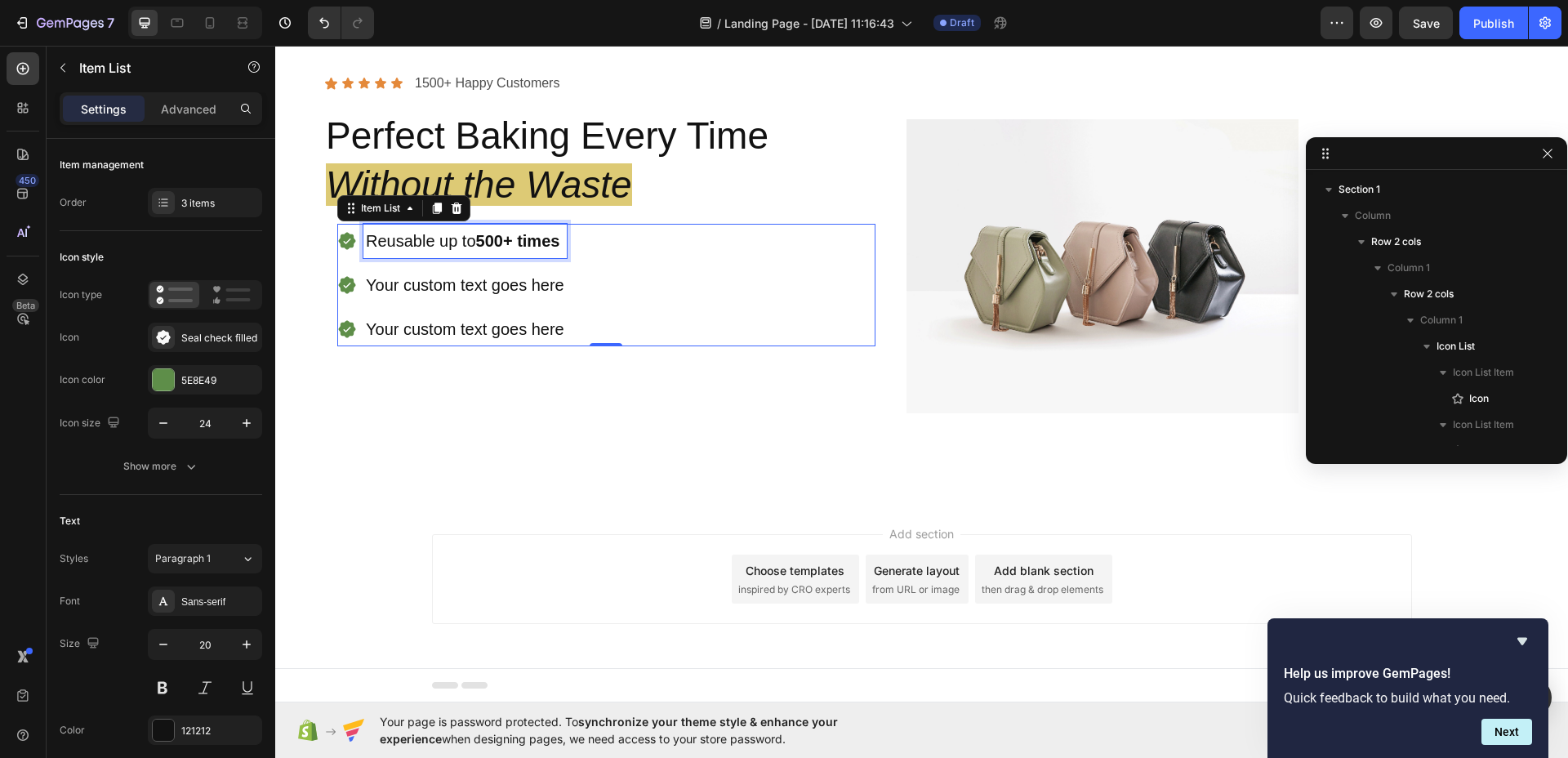
click at [434, 276] on p "Your custom text goes here" at bounding box center [464, 284] width 198 height 29
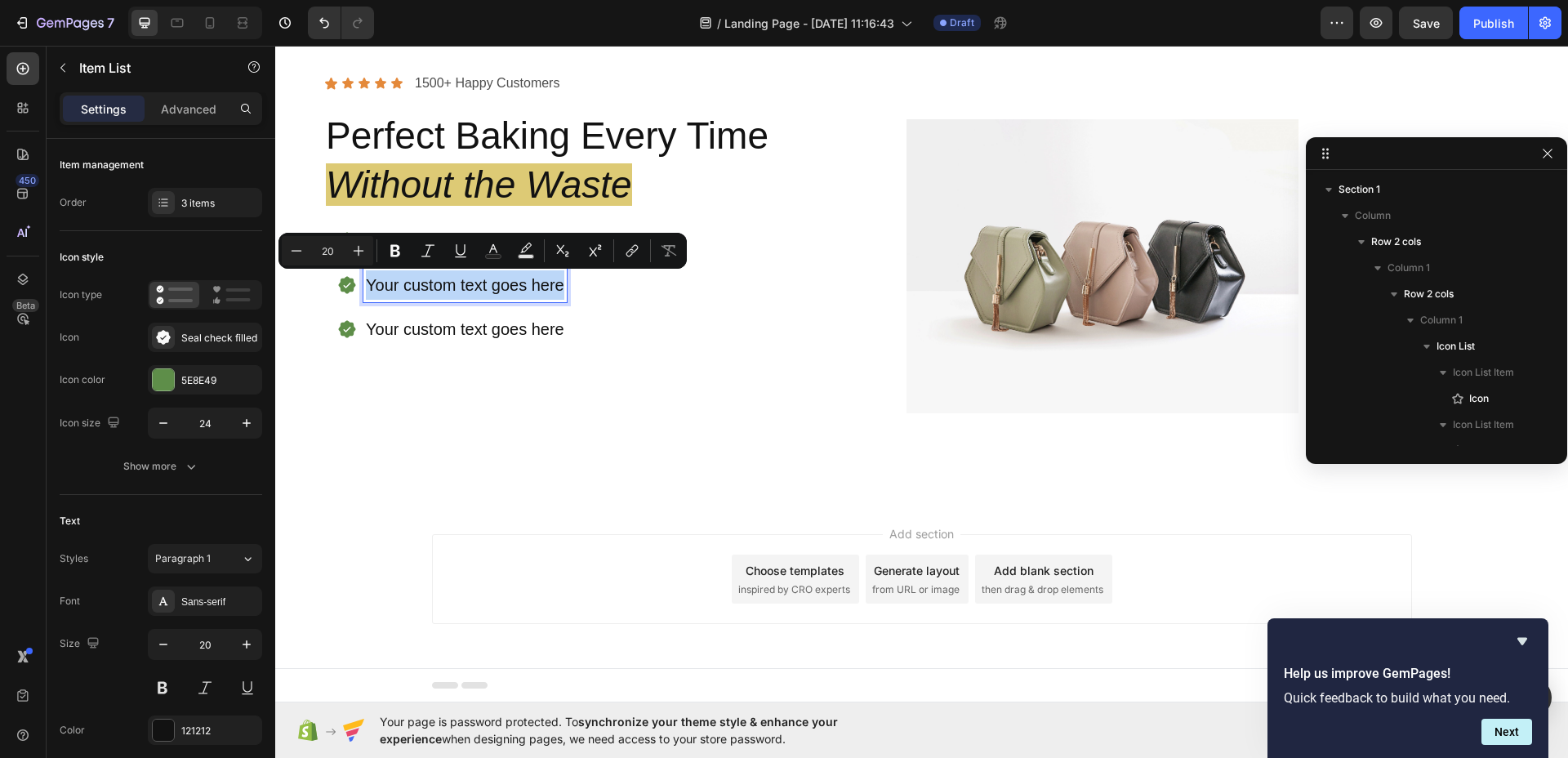
click at [434, 276] on p "Your custom text goes here" at bounding box center [464, 284] width 198 height 29
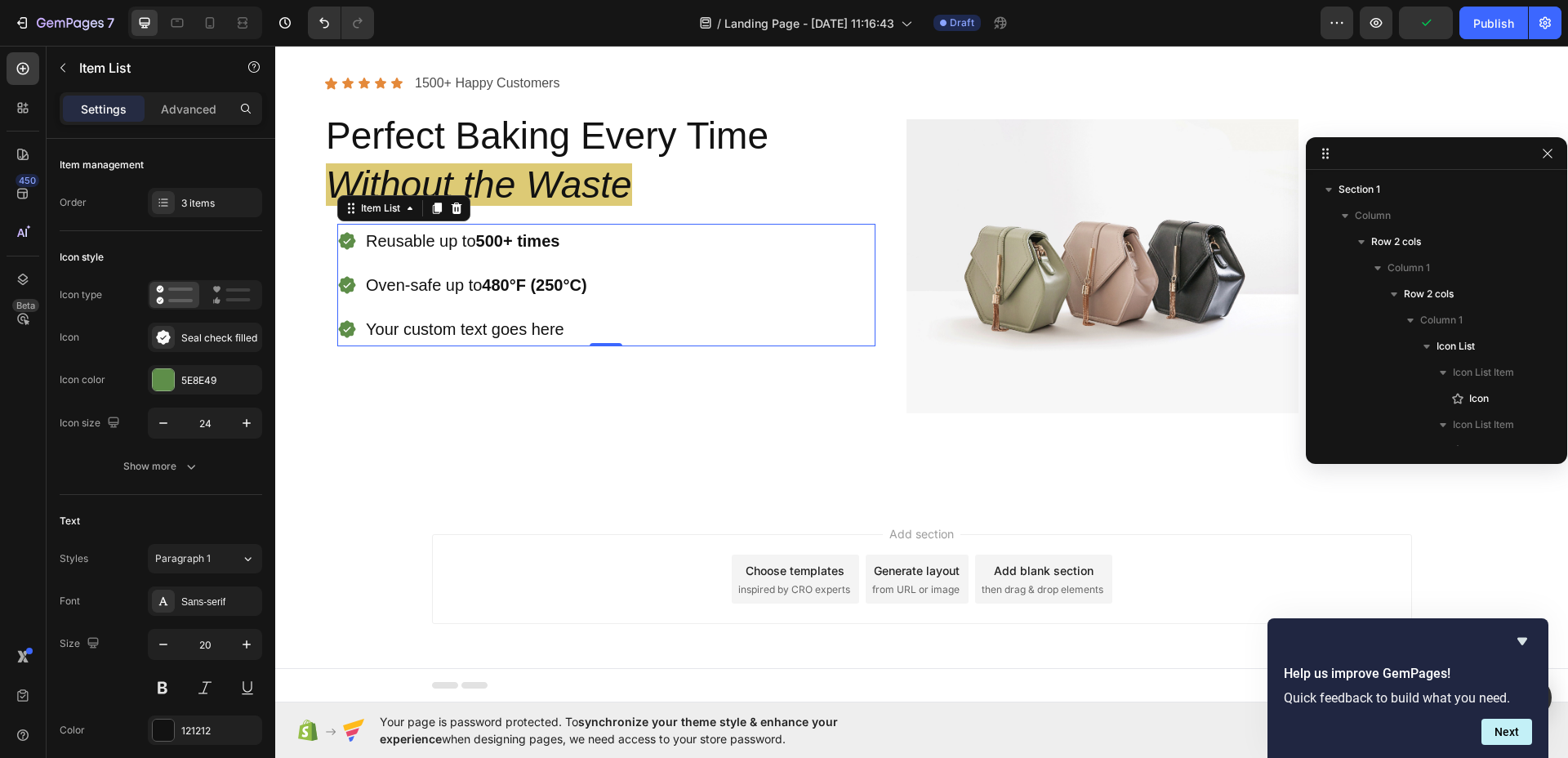
click at [443, 326] on p "Your custom text goes here" at bounding box center [476, 328] width 221 height 29
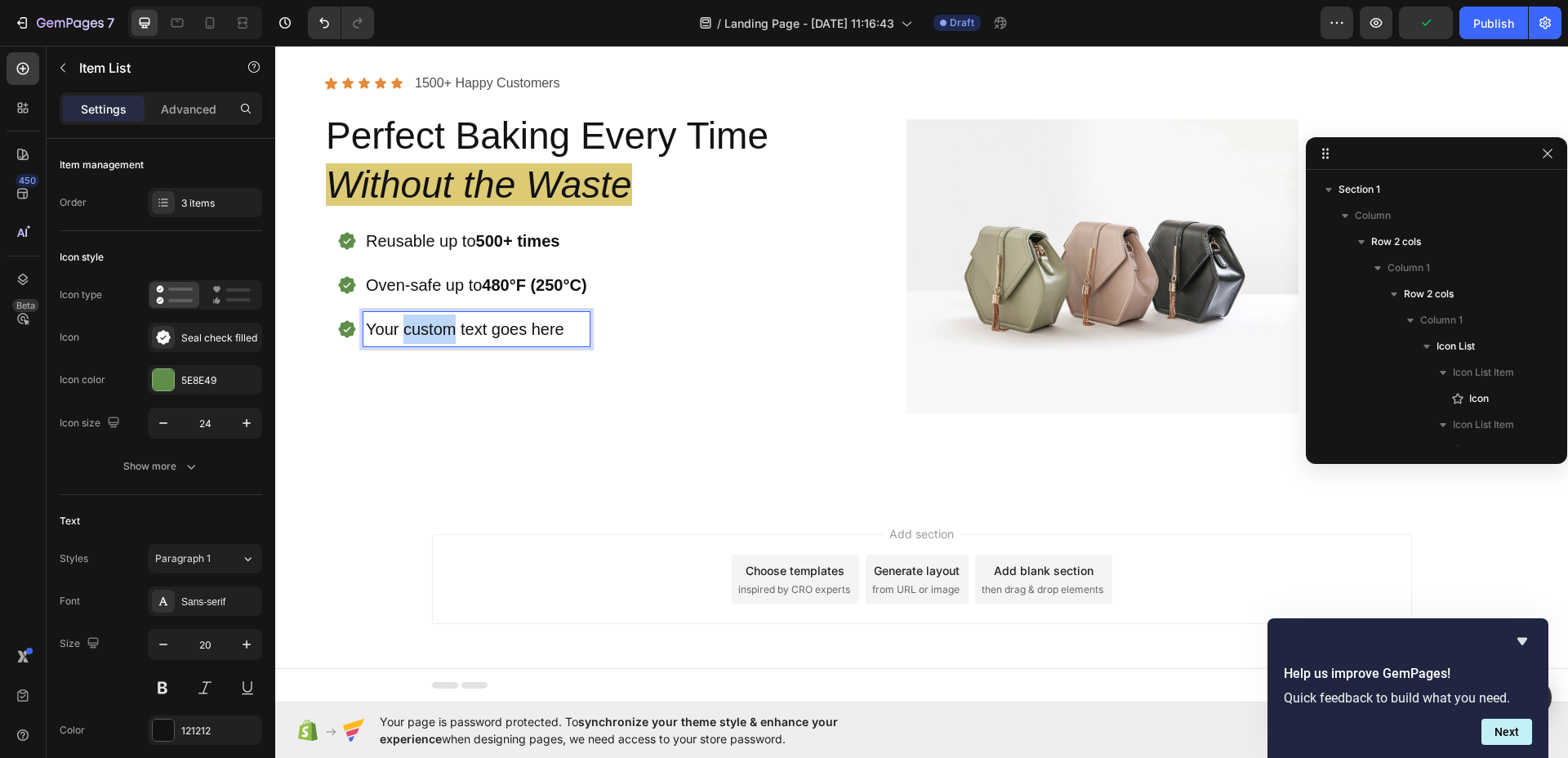
click at [443, 326] on p "Your custom text goes here" at bounding box center [476, 328] width 221 height 29
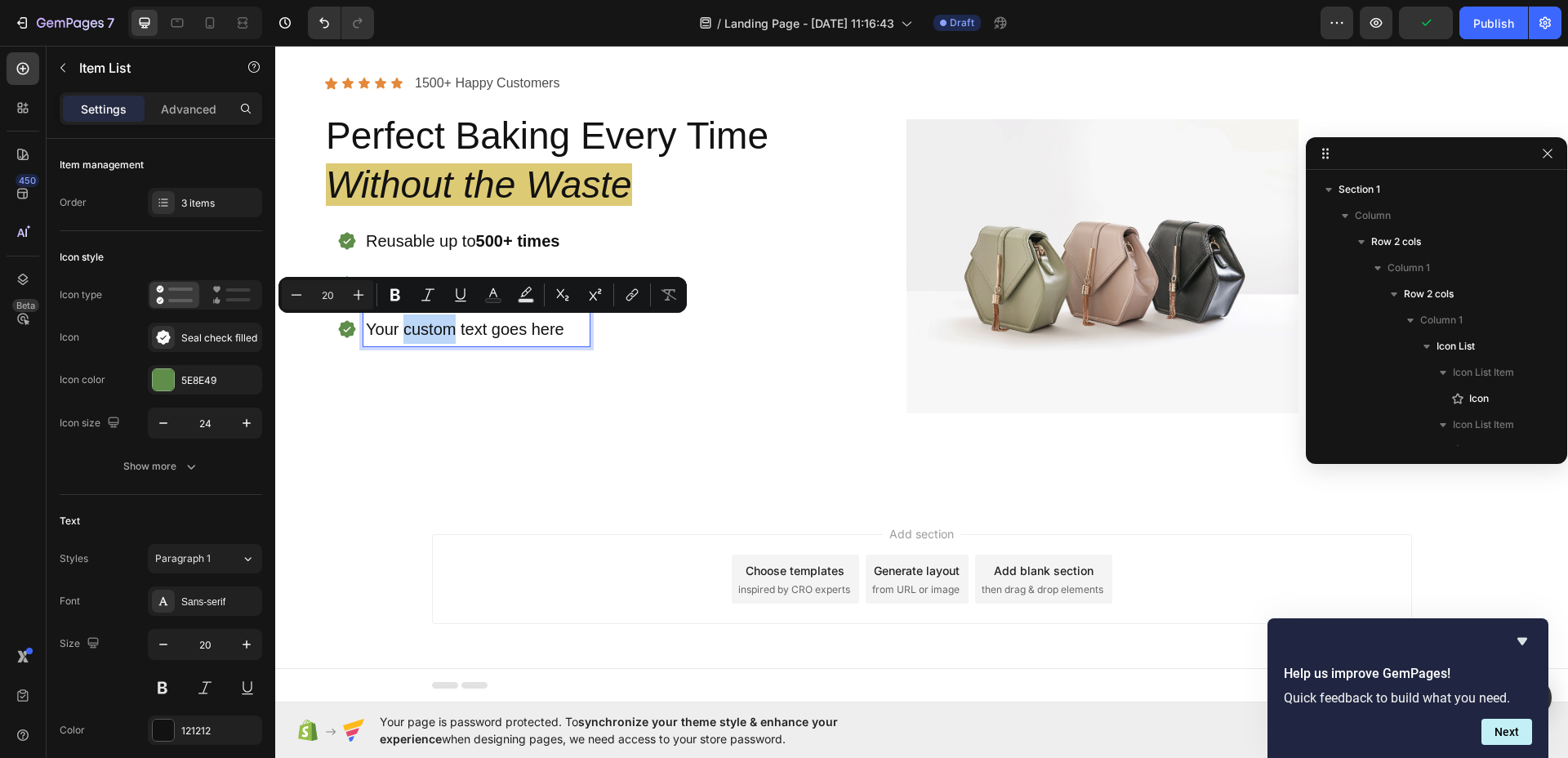
click at [445, 329] on p "Your custom text goes here" at bounding box center [476, 328] width 221 height 29
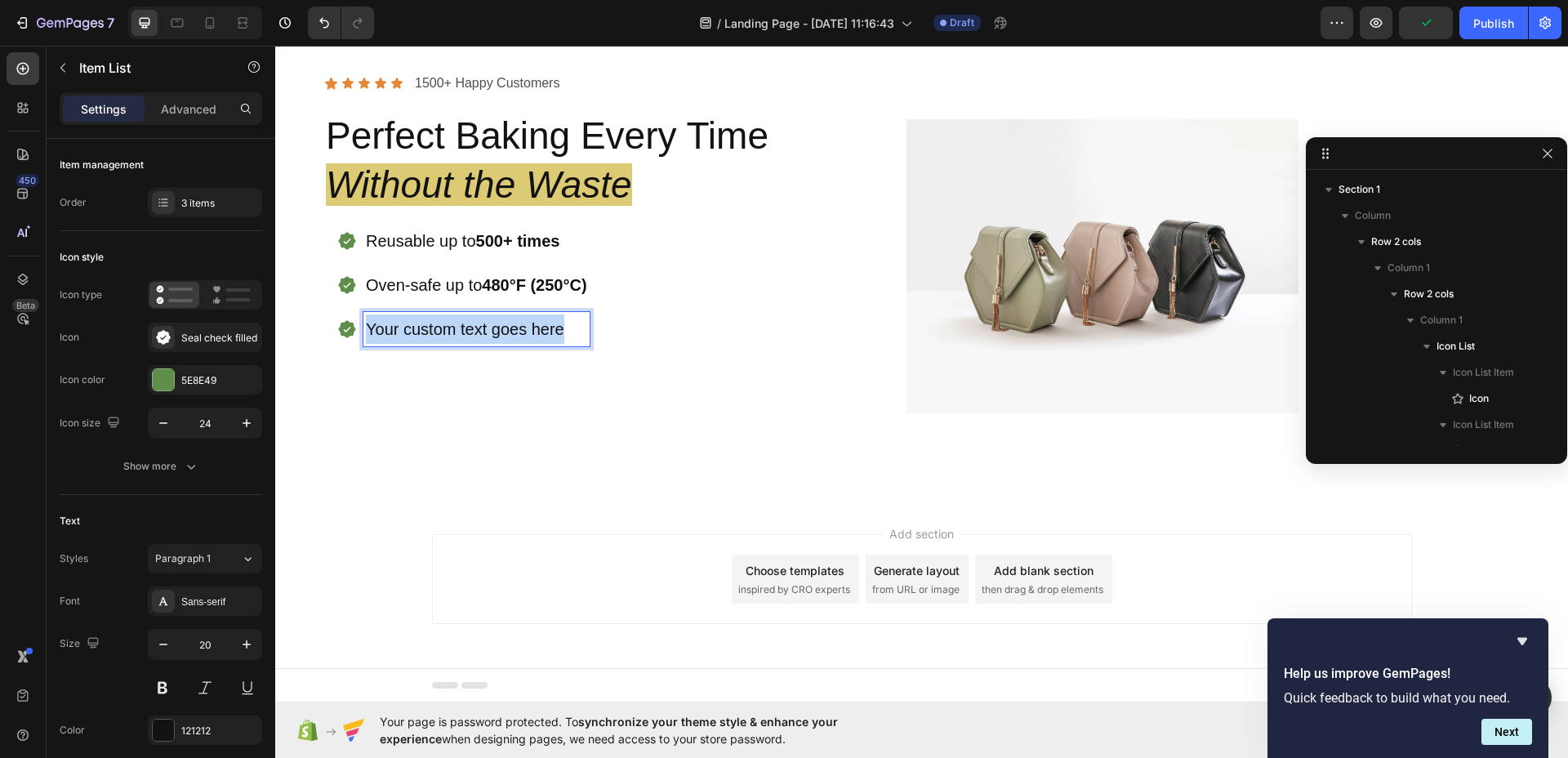
click at [445, 329] on p "Your custom text goes here" at bounding box center [476, 328] width 221 height 29
click at [400, 453] on div "Icon Icon Icon Icon Icon Icon List 1500+ Happy Customers Text Block Row Perfect…" at bounding box center [606, 265] width 564 height 392
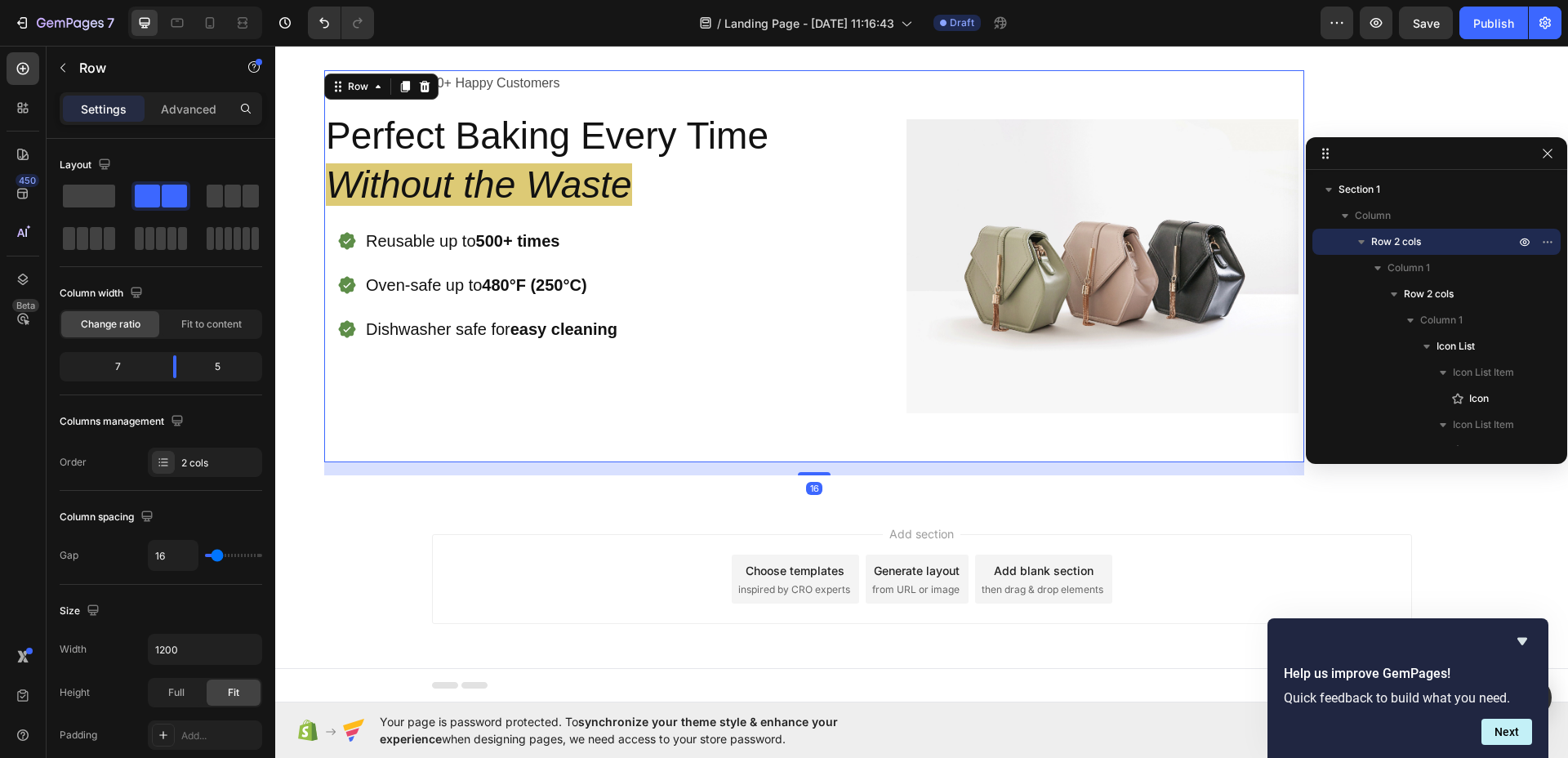
click at [306, 499] on section "Icon Icon Icon Icon Icon Icon List 1500+ Happy Customers Text Block Row Perfect…" at bounding box center [920, 272] width 1292 height 457
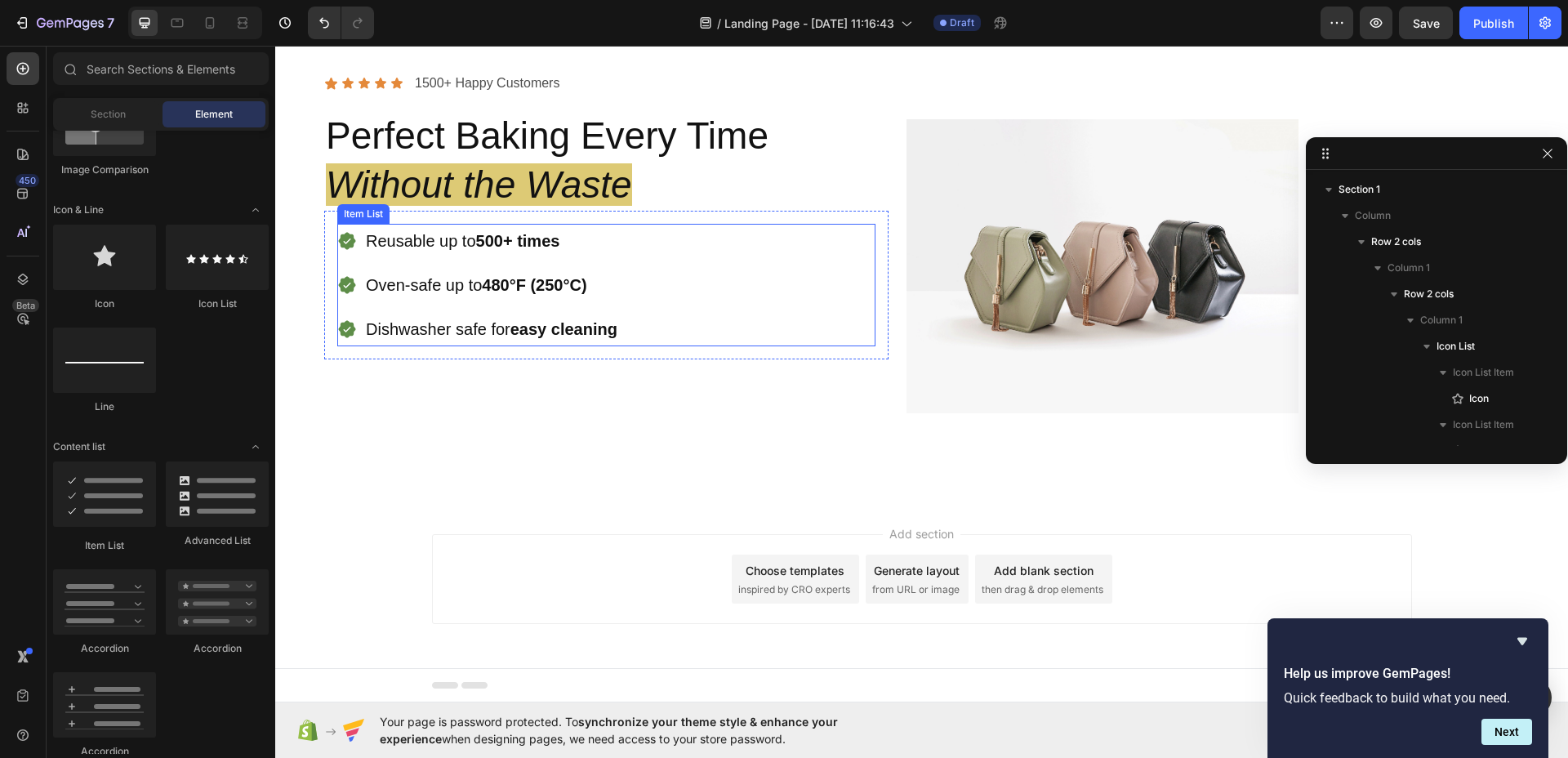
click at [759, 316] on div "Reusable up to 500+ times Oven-safe up to 480°F (250°C) Dishwasher safe for eas…" at bounding box center [606, 284] width 538 height 122
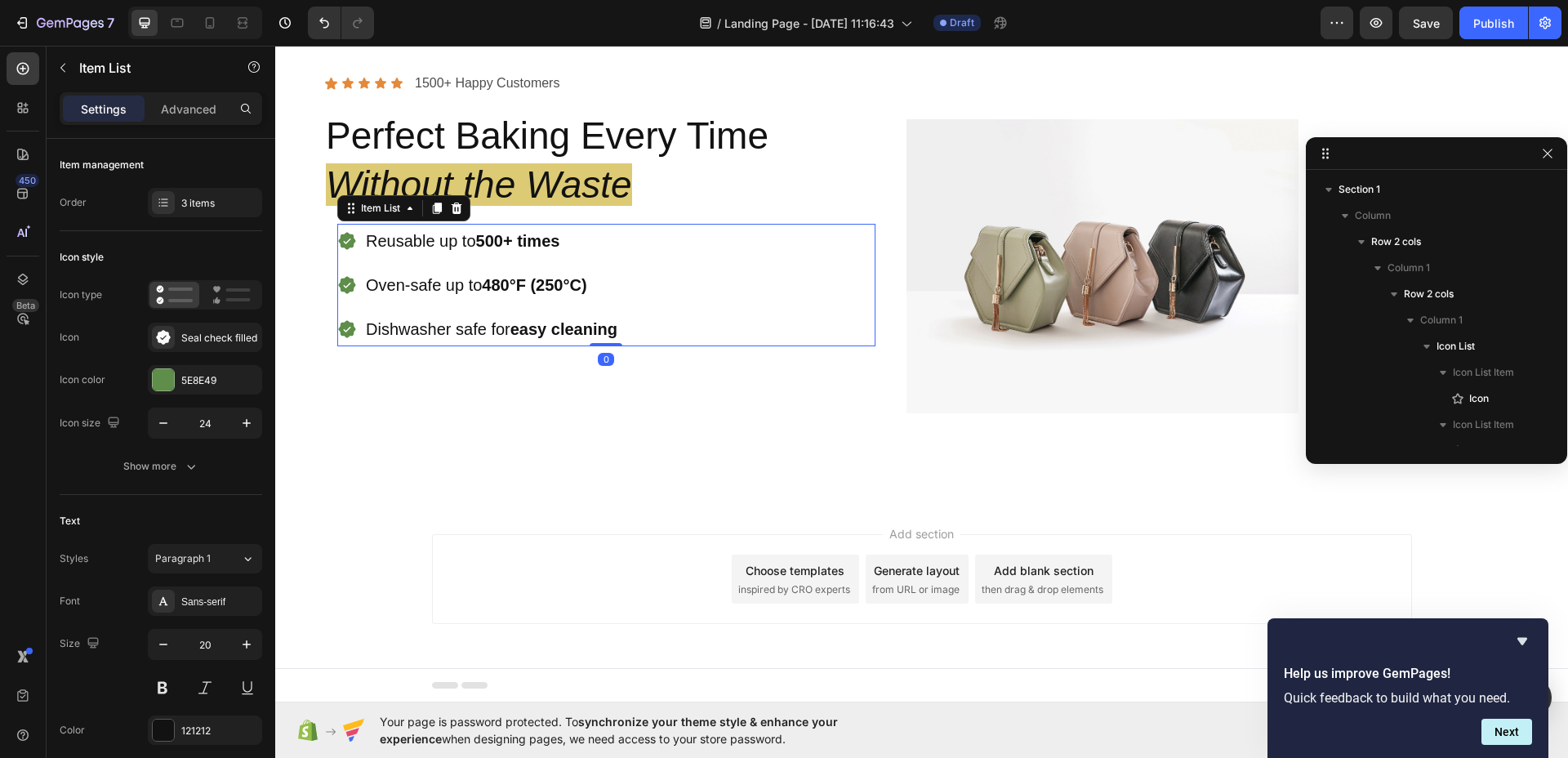
click at [696, 314] on div "Reusable up to 500+ times Oven-safe up to 480°F (250°C) Dishwasher safe for eas…" at bounding box center [606, 284] width 538 height 122
click at [225, 204] on div "3 items" at bounding box center [220, 204] width 77 height 15
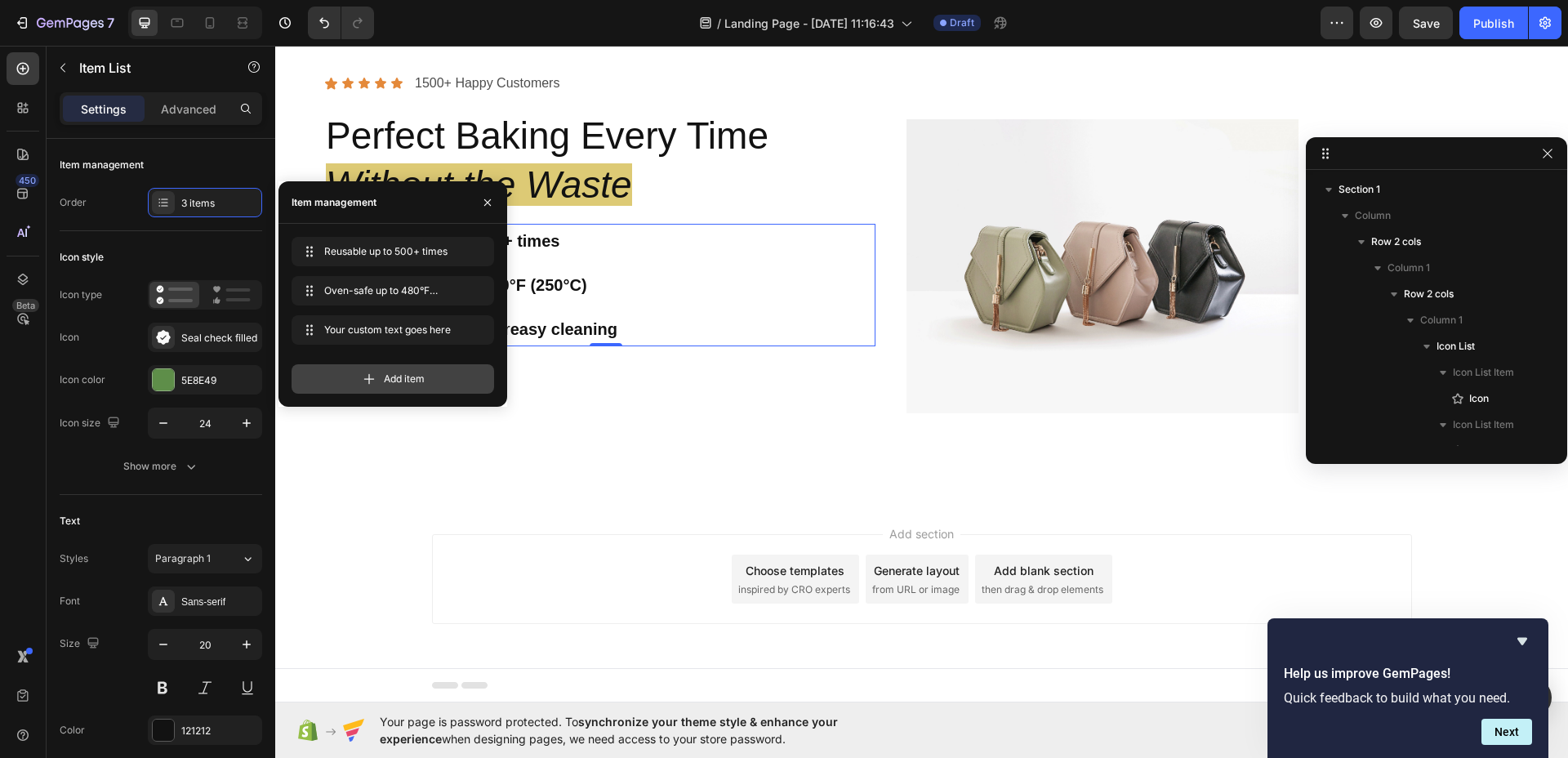
click at [398, 366] on div "Add item" at bounding box center [392, 379] width 203 height 29
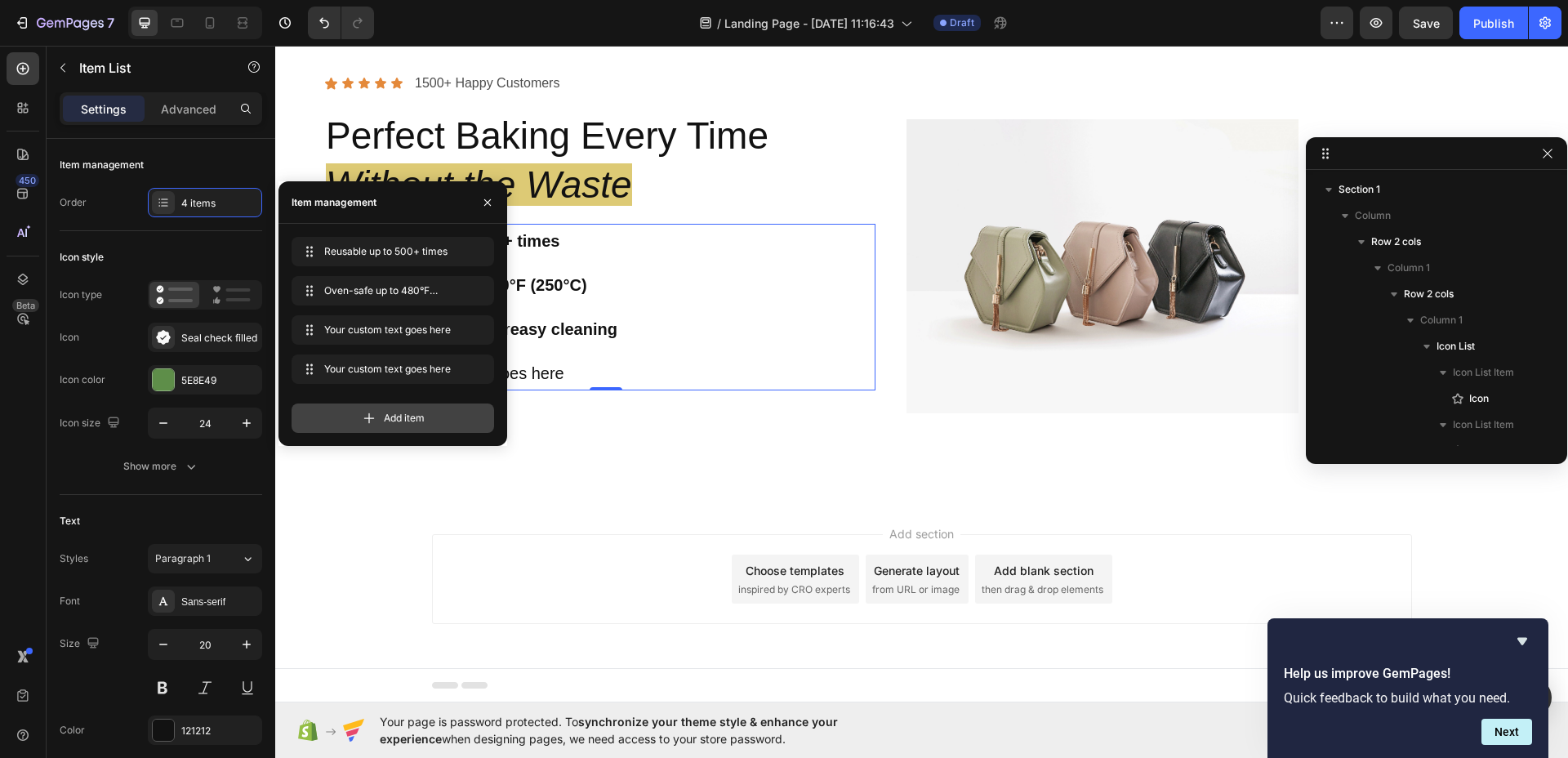
click at [389, 415] on span "Add item" at bounding box center [405, 419] width 41 height 15
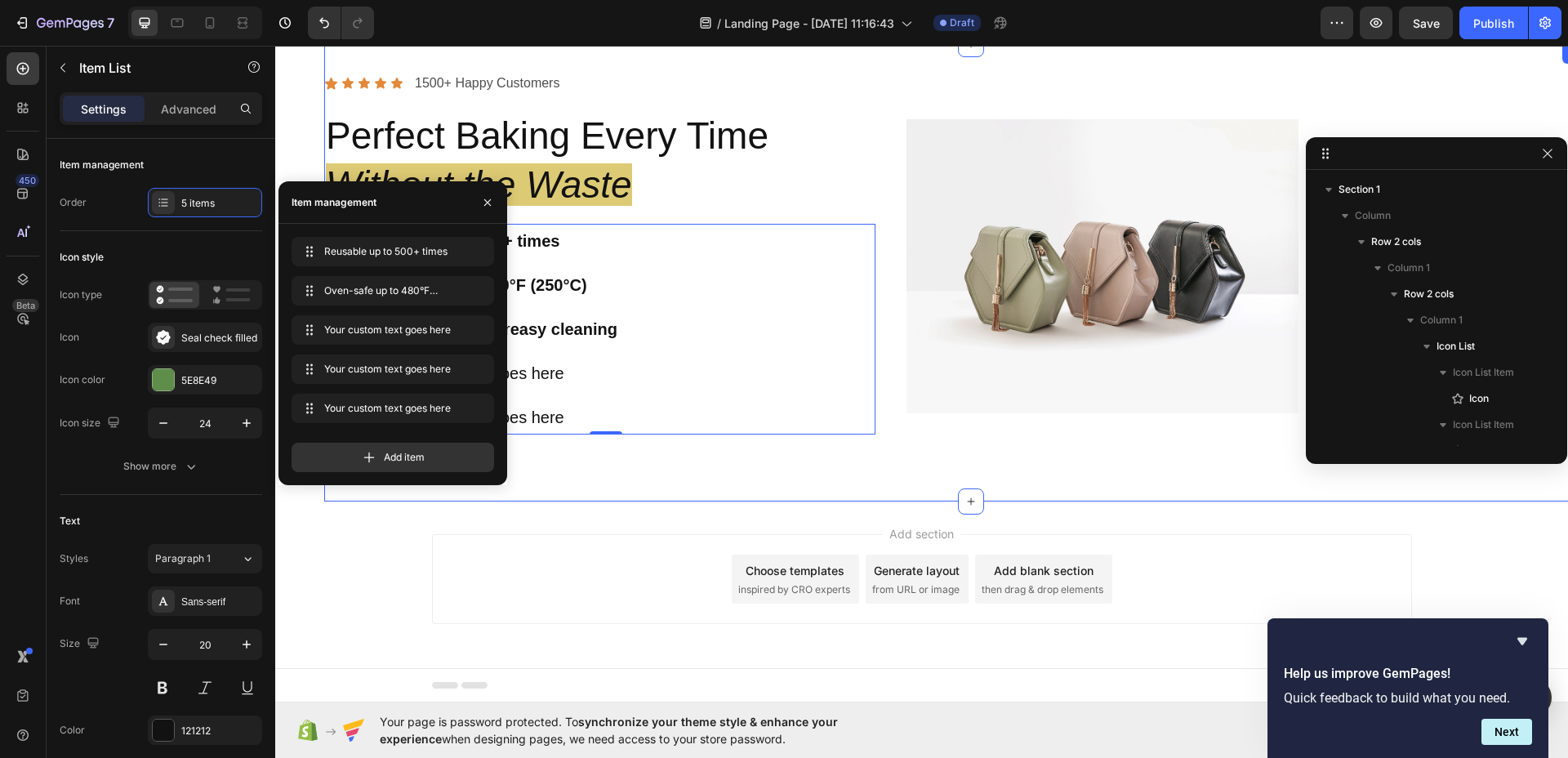
drag, startPoint x: 845, startPoint y: 490, endPoint x: 757, endPoint y: 465, distance: 91.5
click at [845, 490] on div "Icon Icon Icon Icon Icon Icon List 1500+ Happy Customers Text Block Row Perfect…" at bounding box center [970, 272] width 1292 height 457
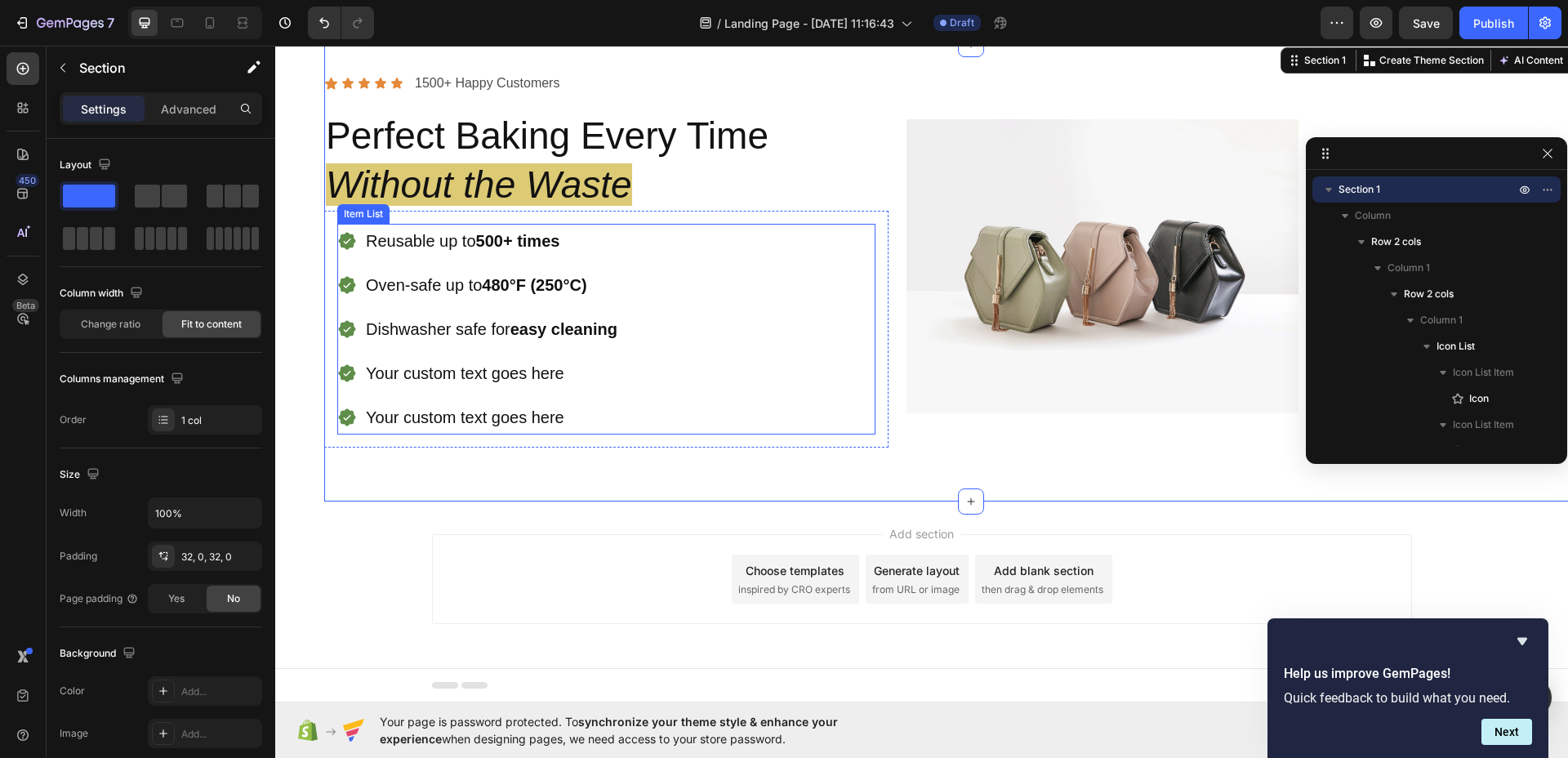
click at [443, 379] on div "Your custom text goes here" at bounding box center [492, 373] width 256 height 35
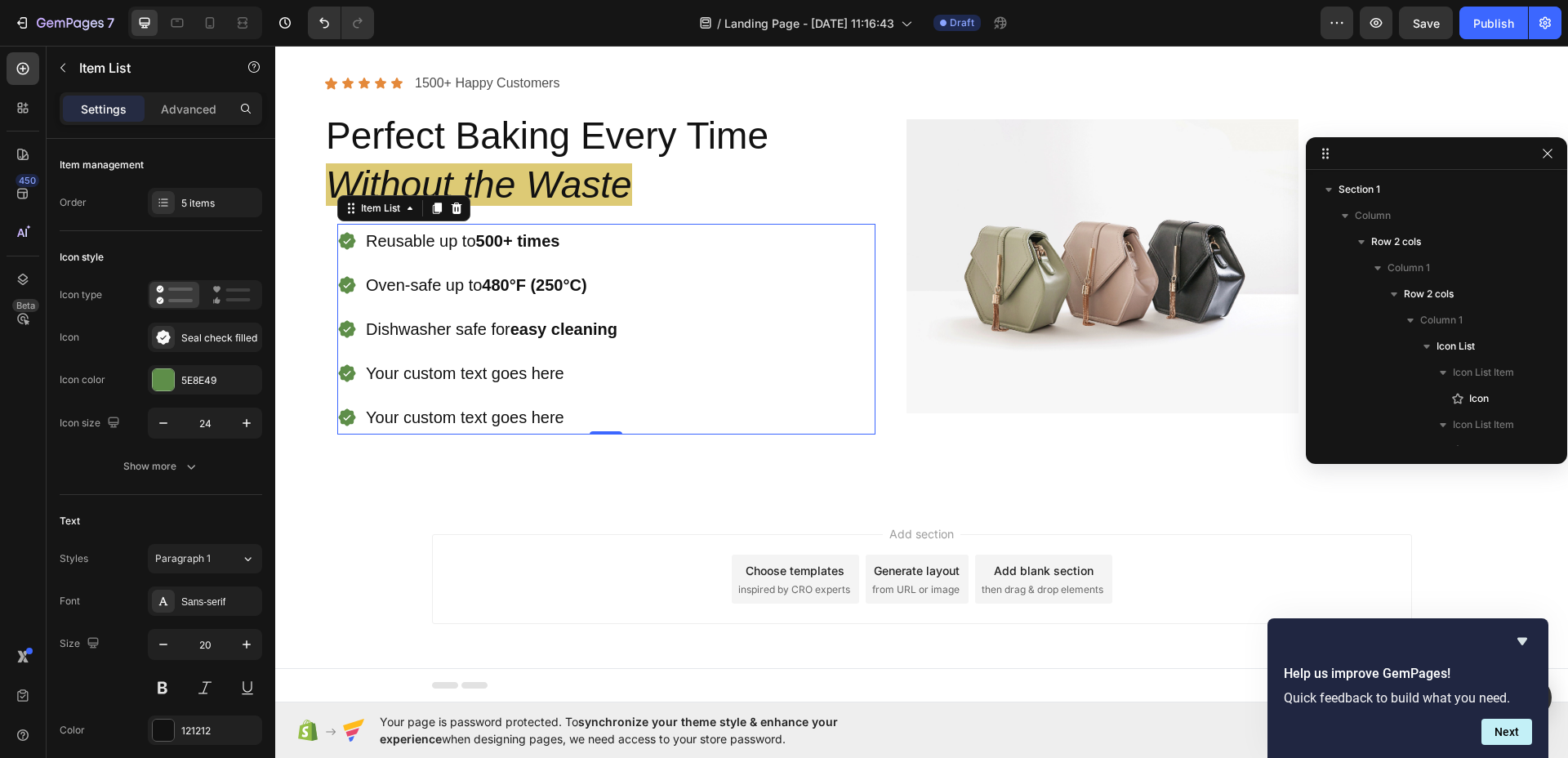
click at [463, 365] on div "Your custom text goes here" at bounding box center [492, 373] width 256 height 35
click at [463, 365] on p "Your custom text goes here" at bounding box center [491, 373] width 251 height 29
click at [449, 411] on p "Your custom text goes here" at bounding box center [519, 417] width 307 height 29
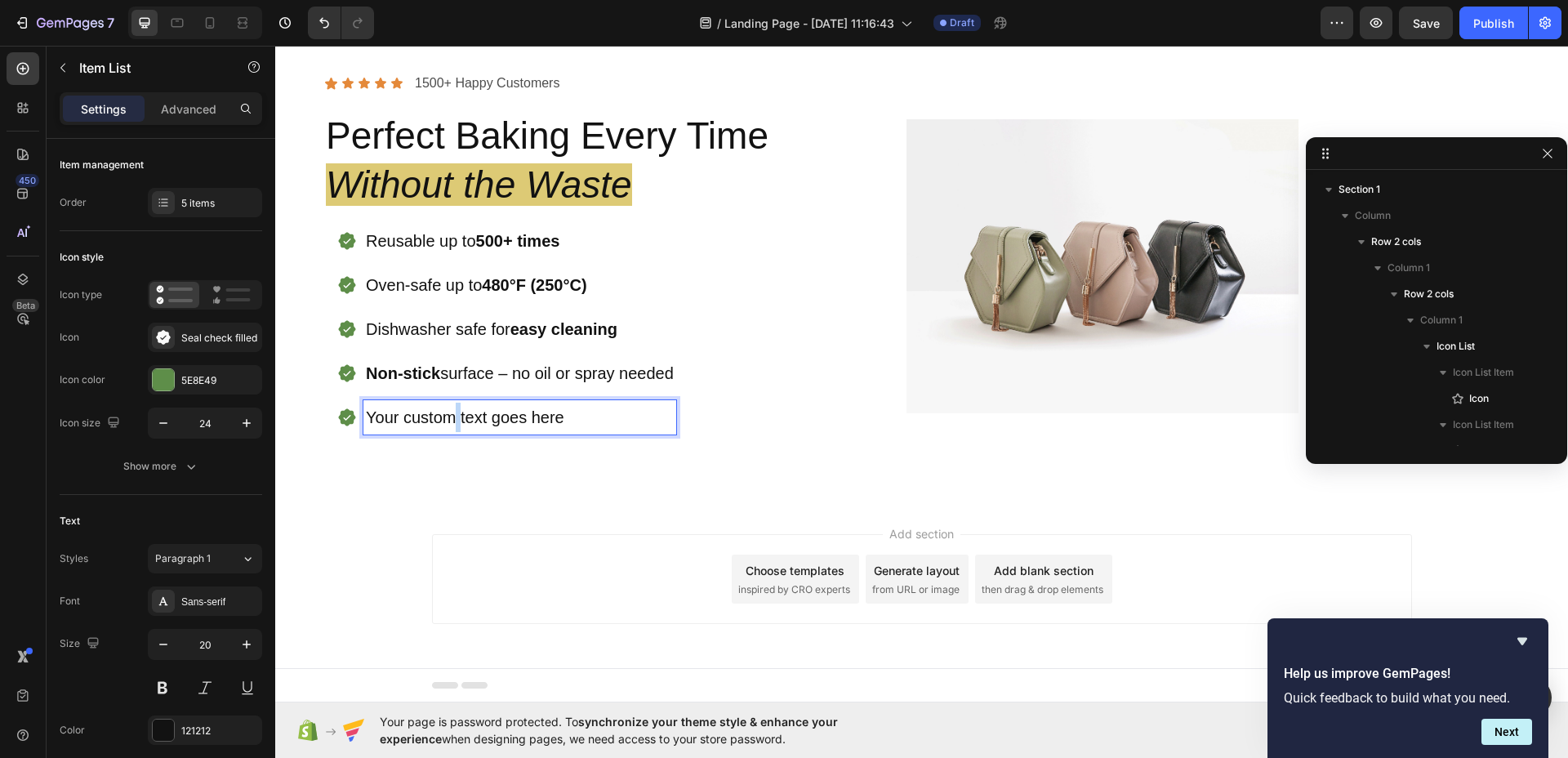
click at [453, 413] on p "Your custom text goes here" at bounding box center [519, 417] width 307 height 29
click at [453, 418] on p "Your custom text goes here" at bounding box center [519, 417] width 307 height 29
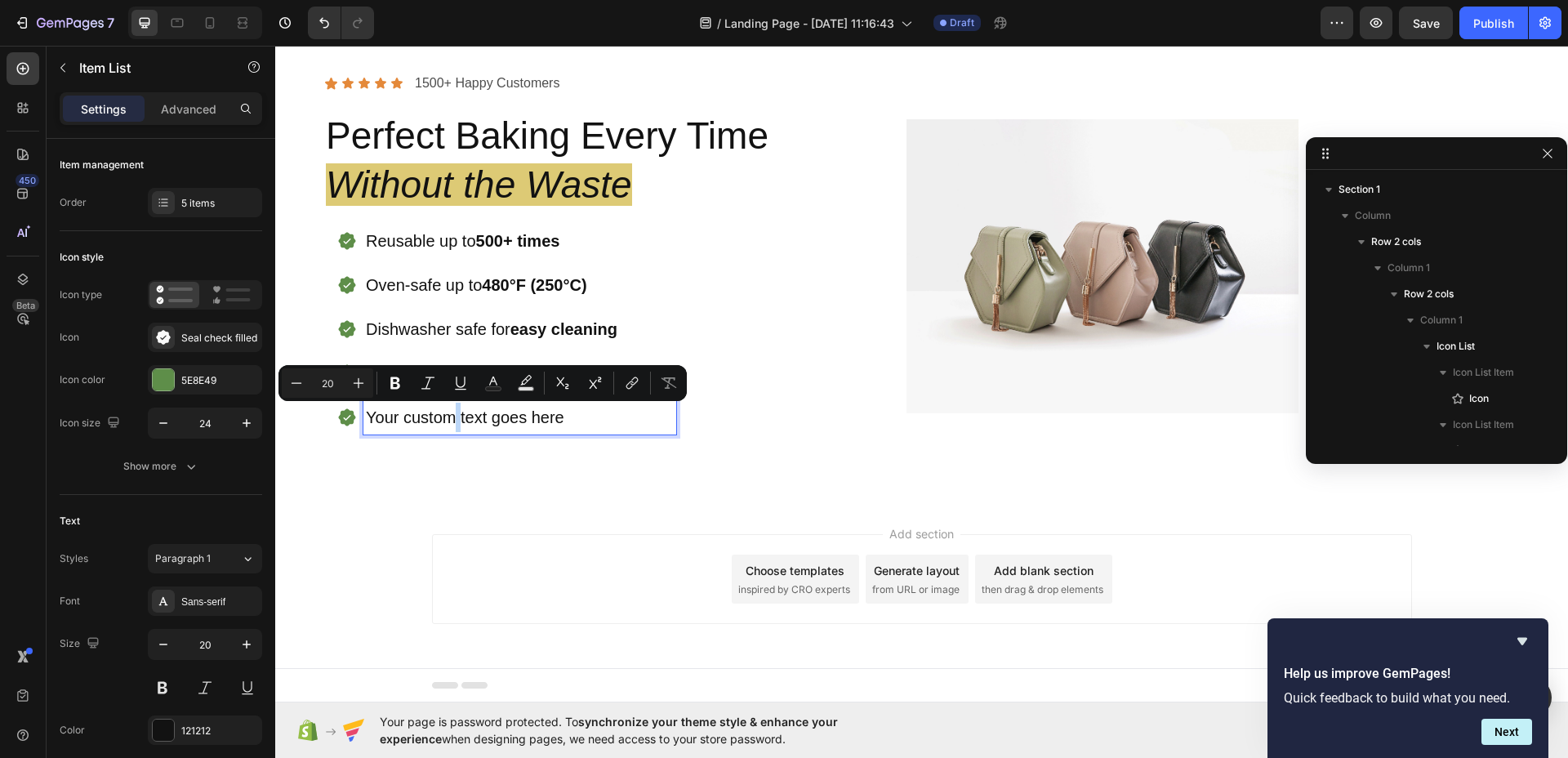
click at [453, 418] on p "Your custom text goes here" at bounding box center [519, 417] width 307 height 29
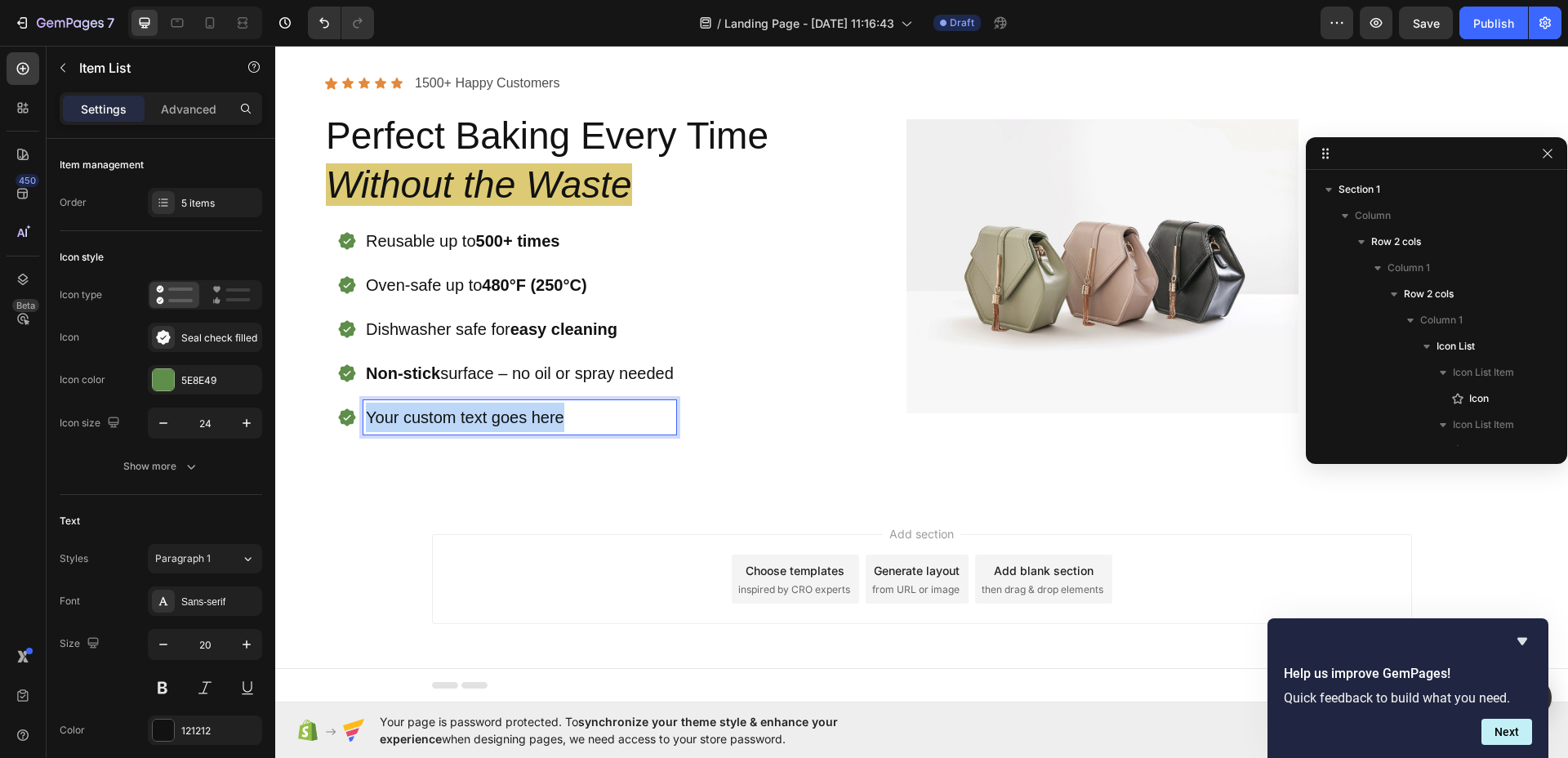
click at [453, 418] on p "Your custom text goes here" at bounding box center [519, 417] width 307 height 29
click at [349, 540] on div "Add section Choose templates inspired by CRO experts Generate layout from URL o…" at bounding box center [920, 602] width 1292 height 201
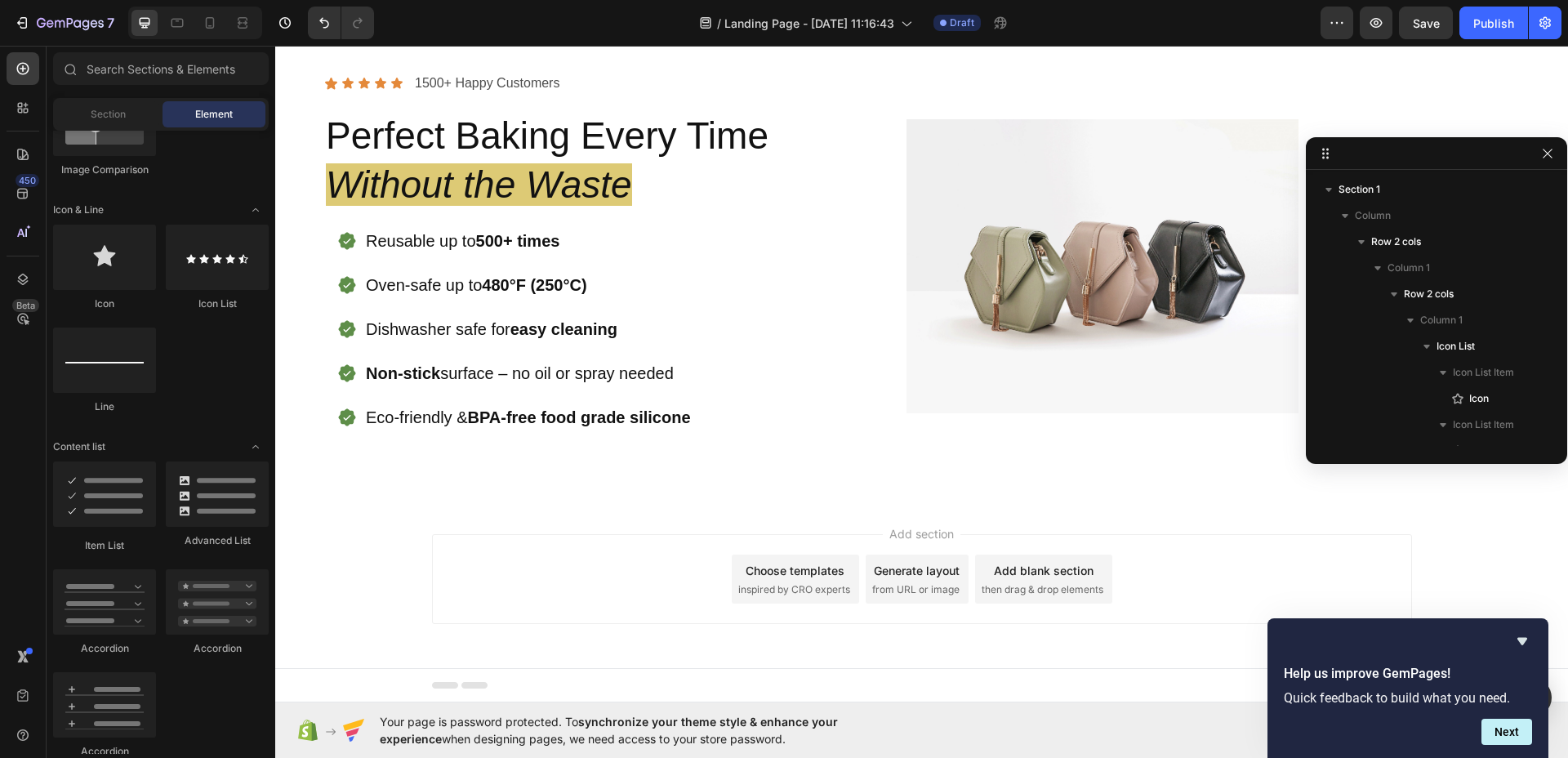
click at [349, 540] on div "Add section Choose templates inspired by CRO experts Generate layout from URL o…" at bounding box center [920, 602] width 1292 height 201
click at [365, 508] on div "Add section Choose templates inspired by CRO experts Generate layout from URL o…" at bounding box center [920, 602] width 1292 height 201
click at [985, 359] on img at bounding box center [1102, 265] width 392 height 392
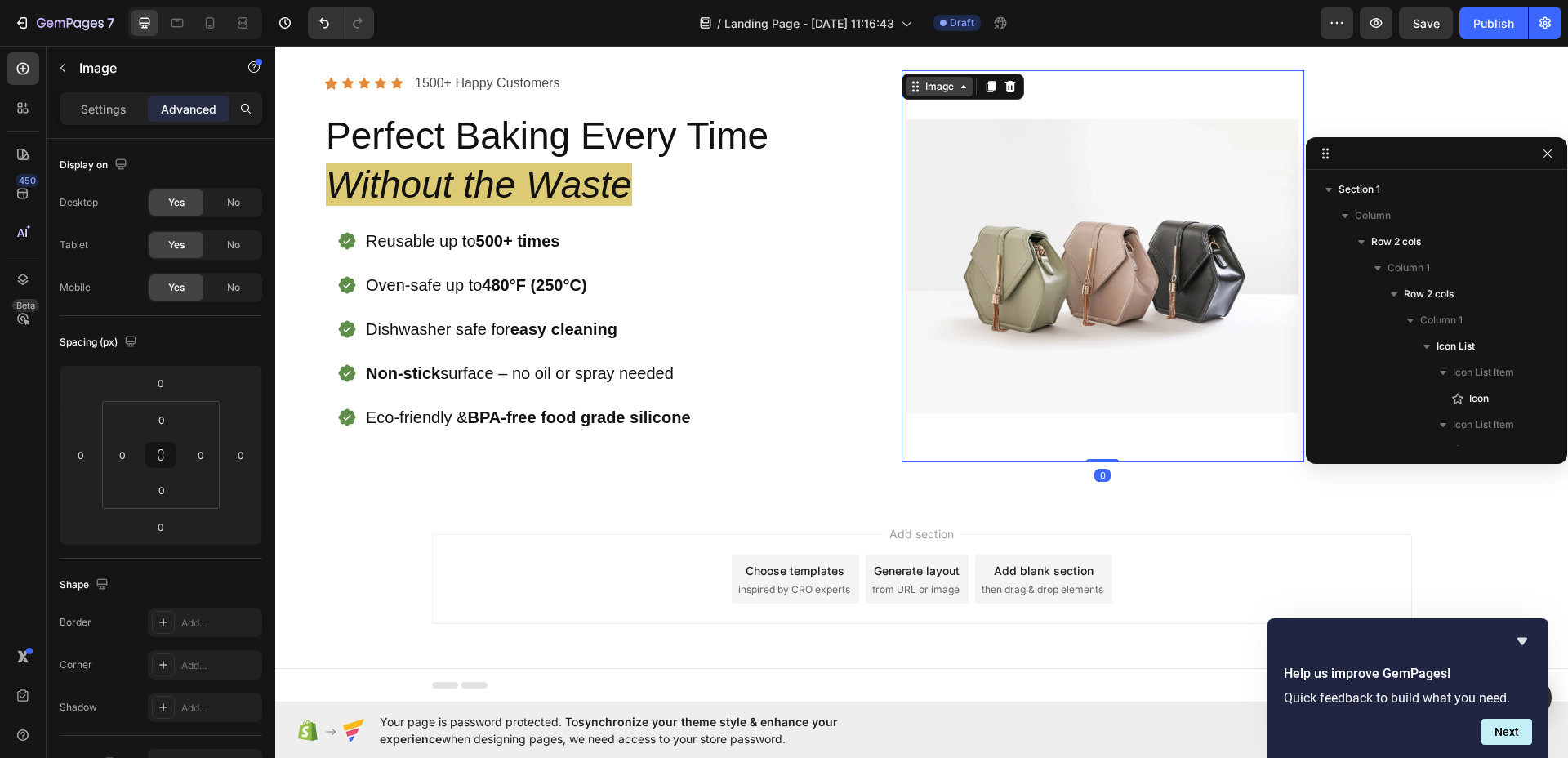
click at [954, 93] on div "Image" at bounding box center [940, 87] width 36 height 15
click at [959, 91] on icon at bounding box center [963, 87] width 13 height 13
click at [1113, 301] on img at bounding box center [1102, 265] width 392 height 392
click at [1079, 233] on img at bounding box center [1102, 265] width 392 height 392
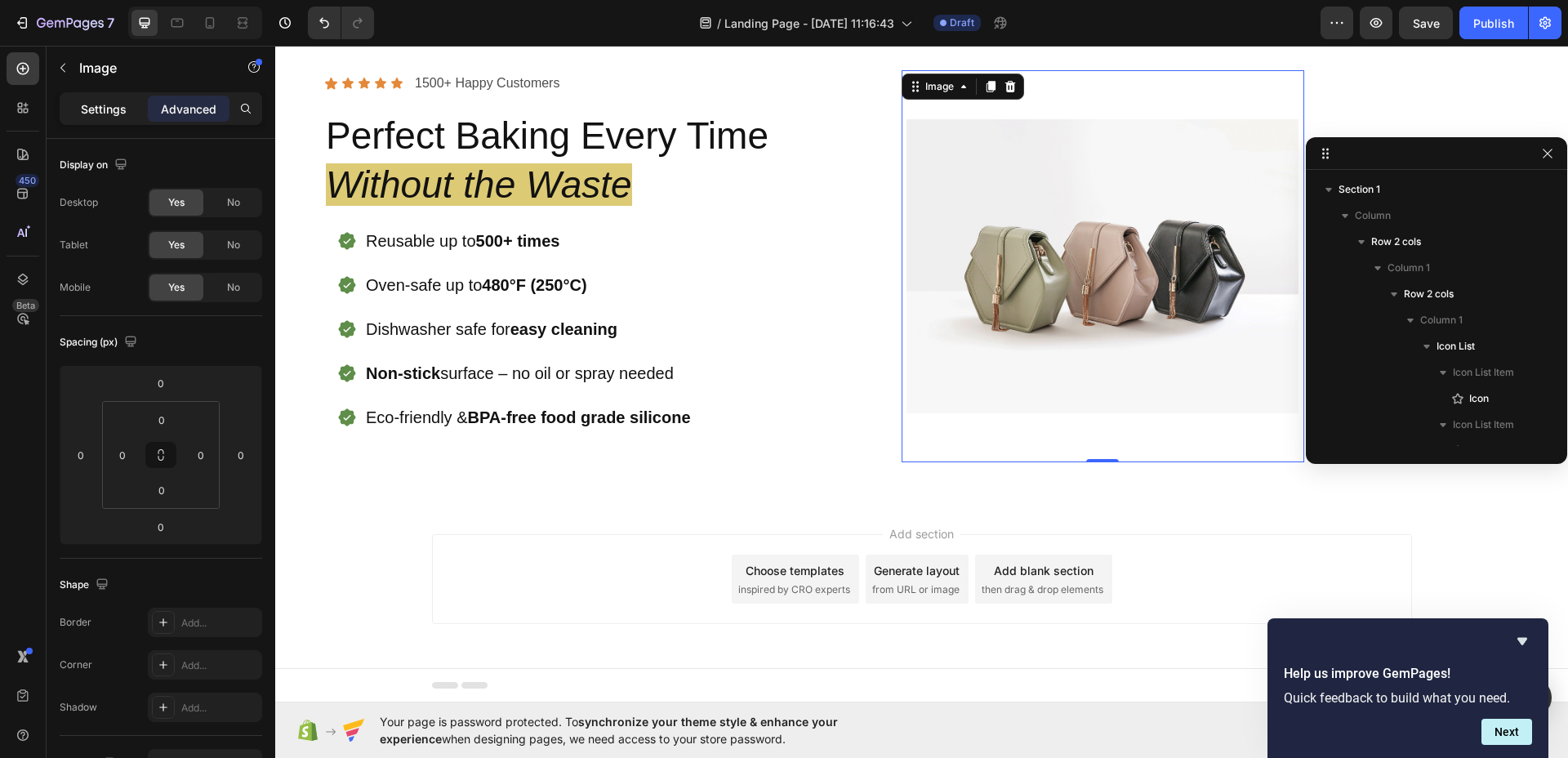
click at [104, 104] on p "Settings" at bounding box center [104, 108] width 46 height 17
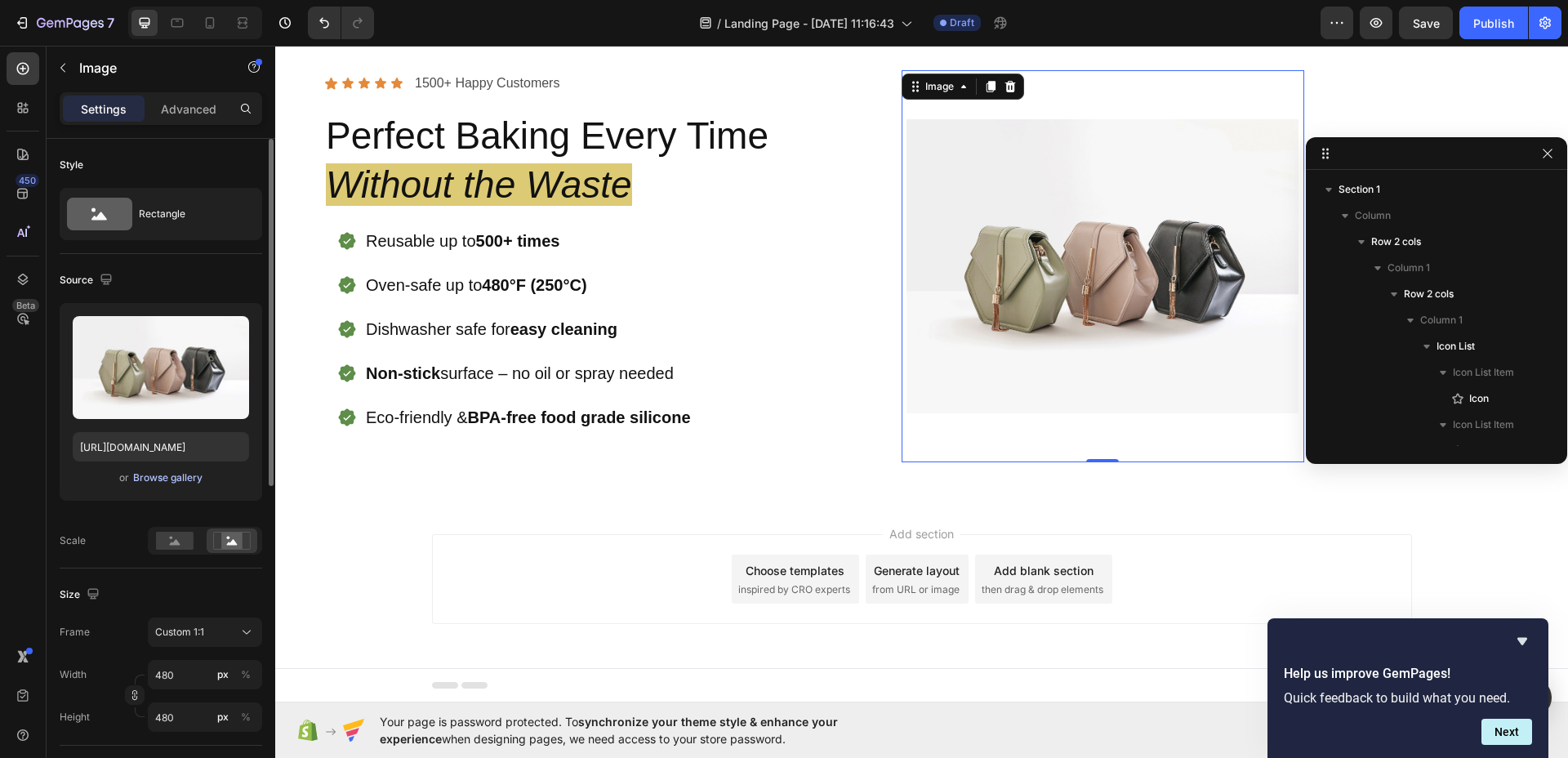
click at [165, 471] on div "Browse gallery" at bounding box center [167, 478] width 69 height 15
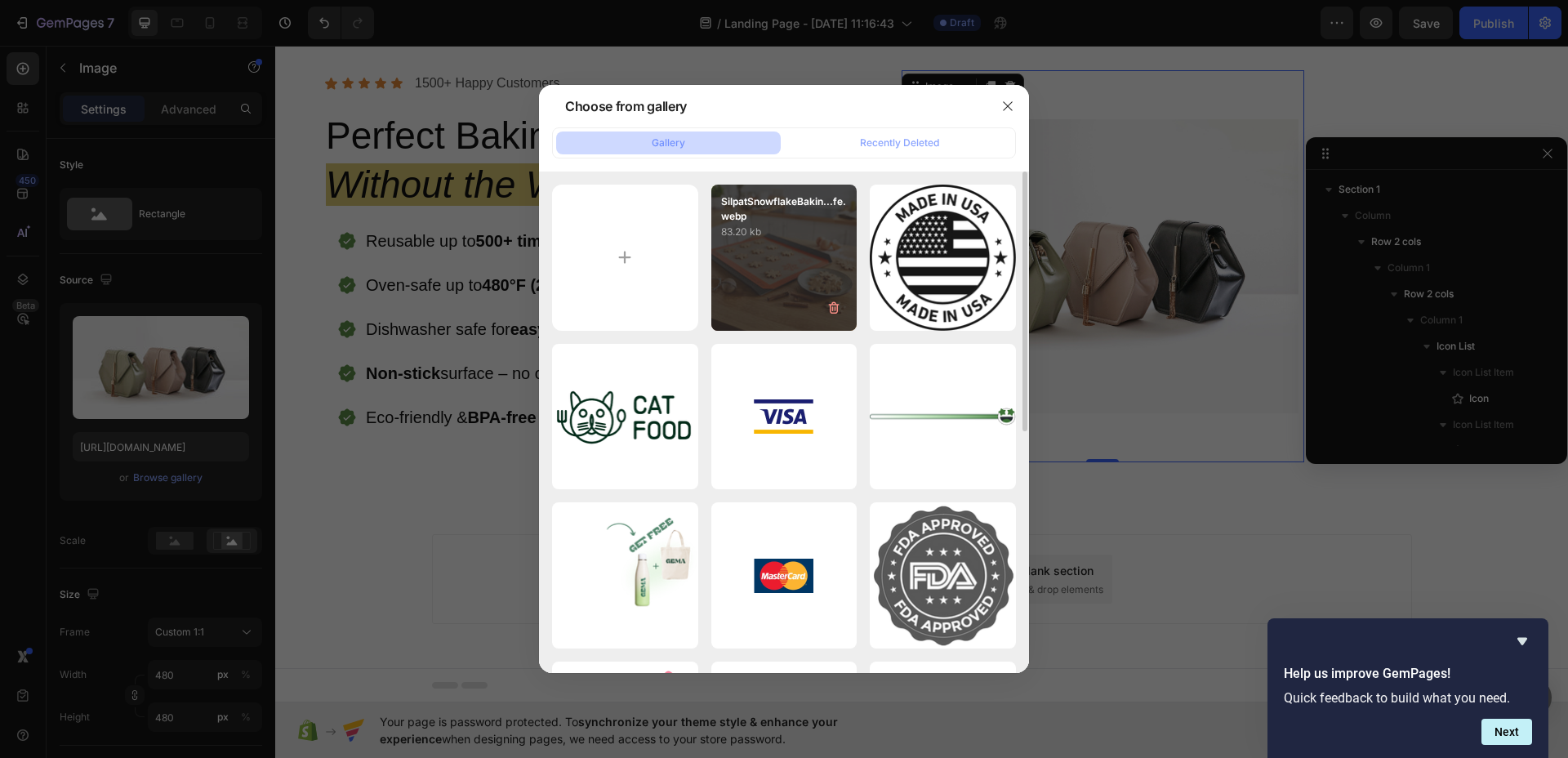
click at [777, 250] on div "SilpatSnowflakeBakin...fe.webp 83.20 kb" at bounding box center [784, 257] width 146 height 146
type input "[URL][DOMAIN_NAME]"
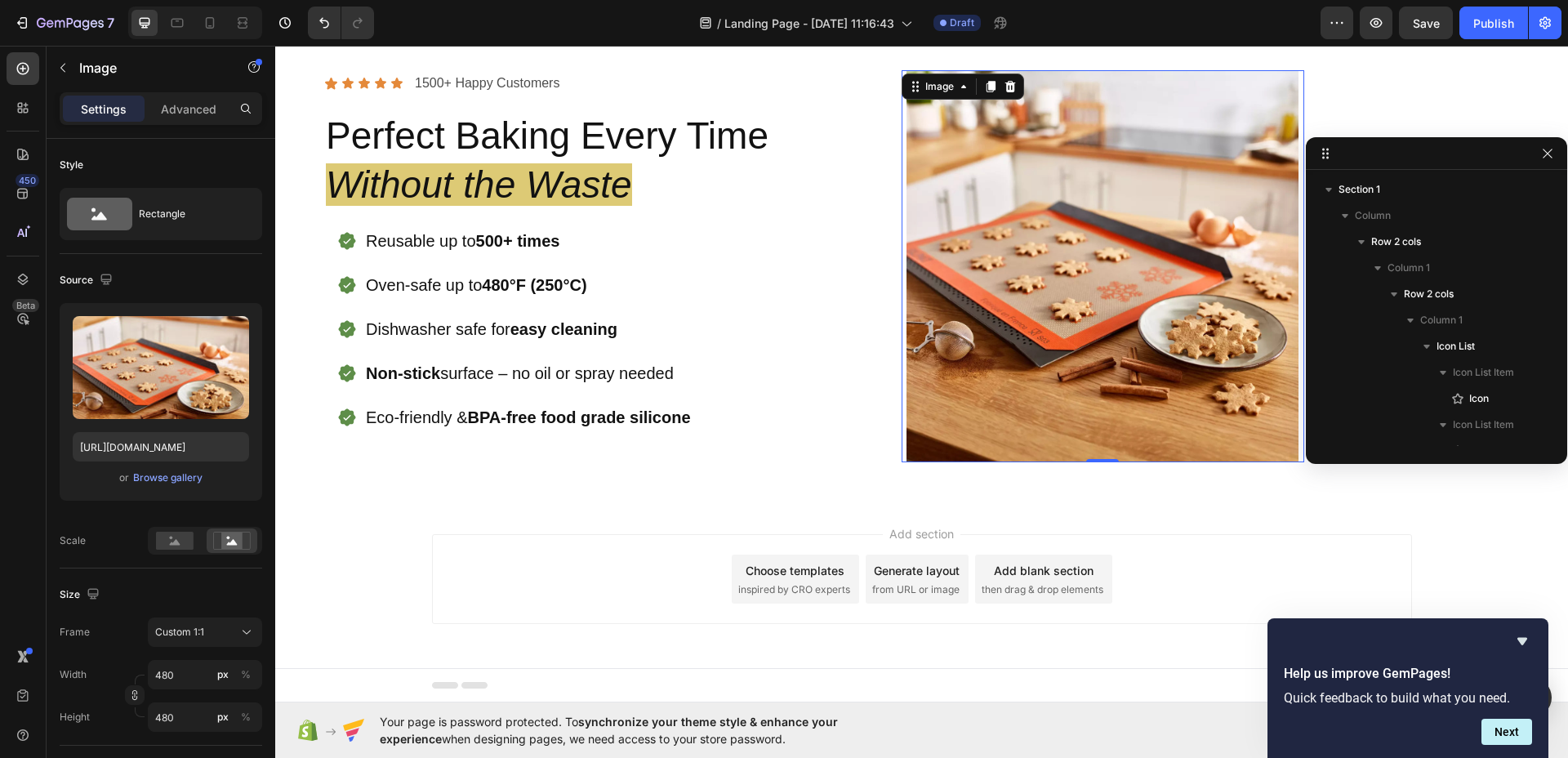
click at [1177, 527] on div "Add section Choose templates inspired by CRO experts Generate layout from URL o…" at bounding box center [920, 602] width 1292 height 201
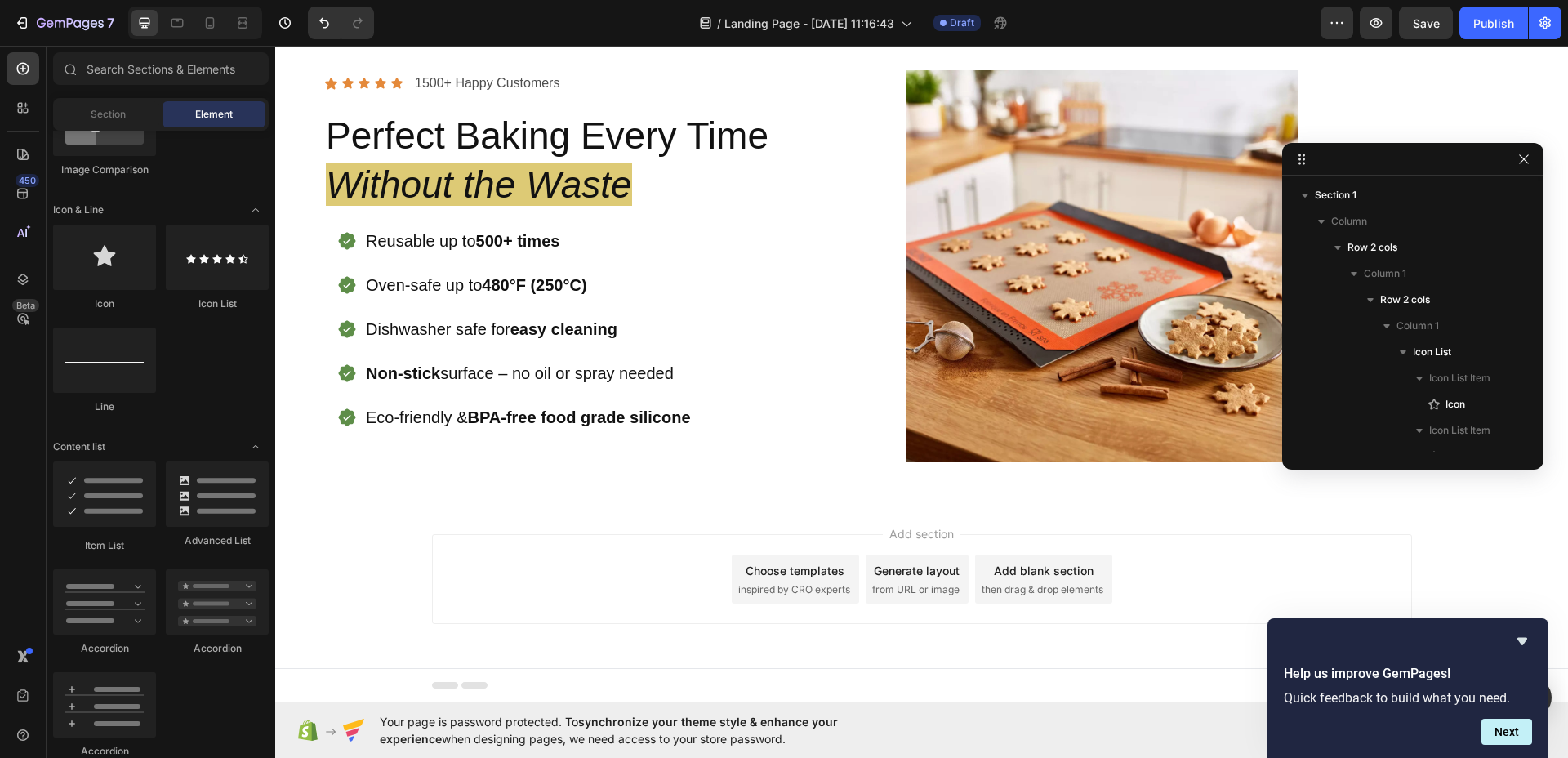
drag, startPoint x: 1401, startPoint y: 152, endPoint x: 1328, endPoint y: 153, distance: 73.0
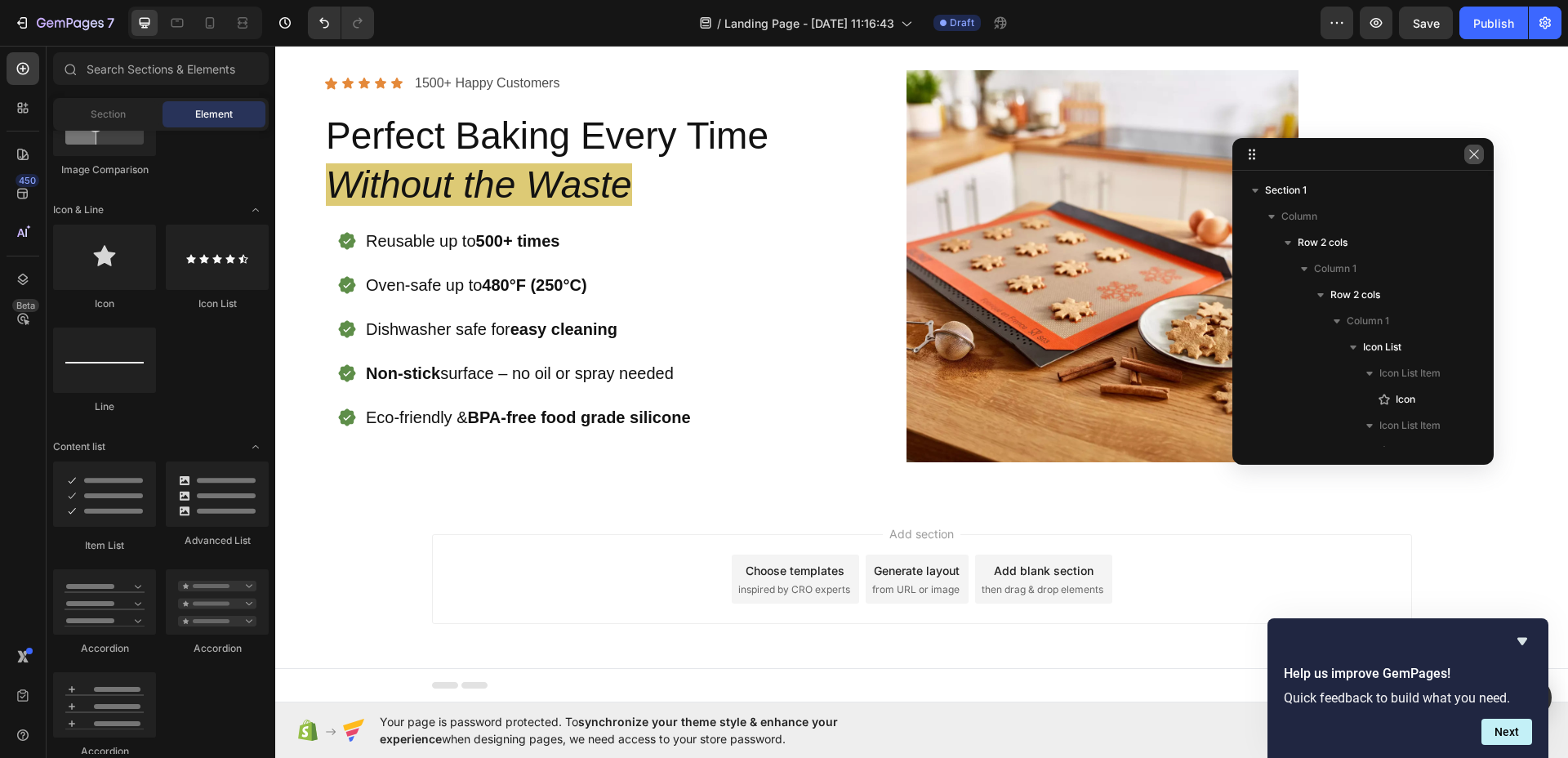
click at [1475, 153] on icon "button" at bounding box center [1474, 154] width 13 height 13
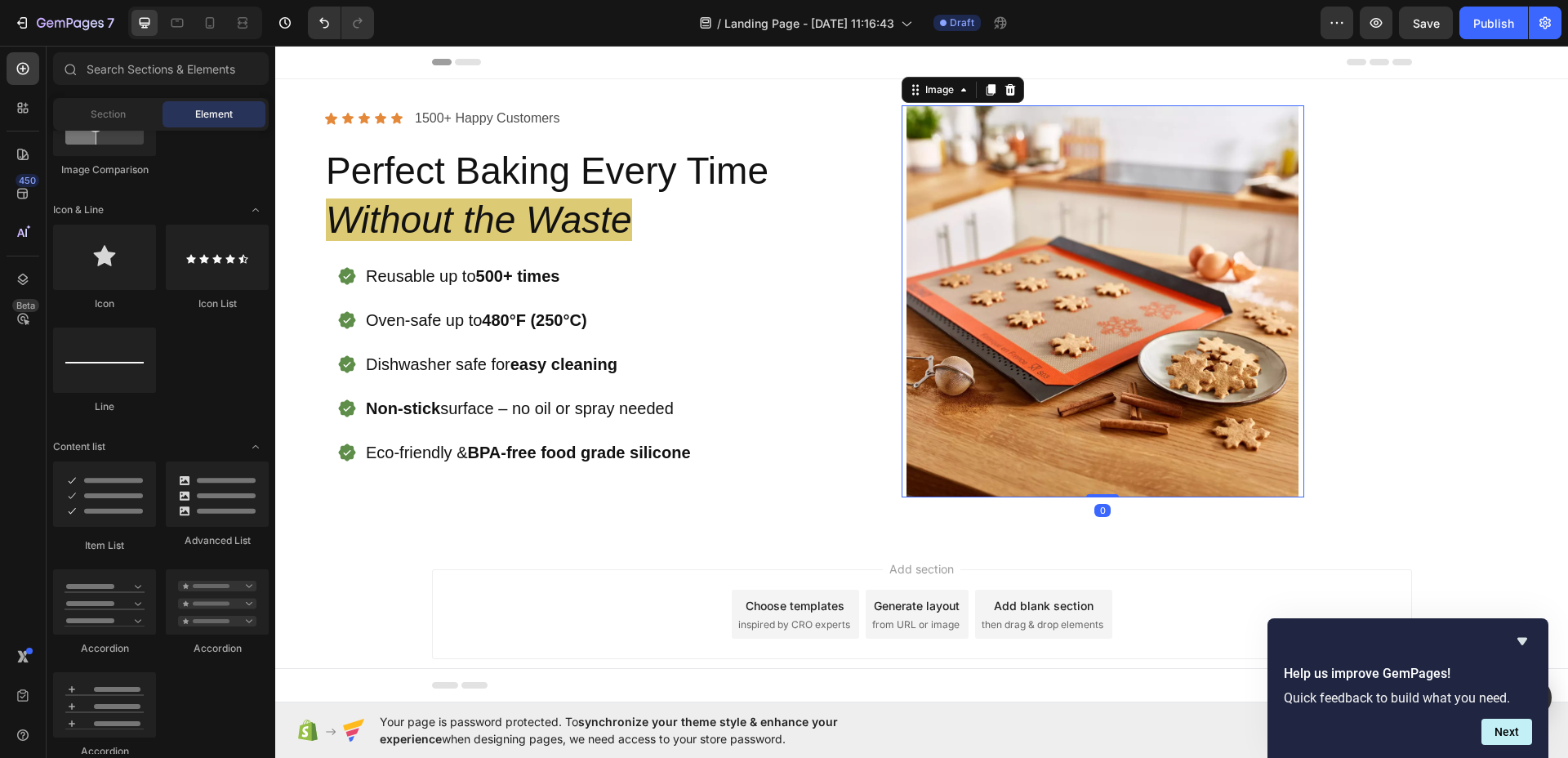
click at [1011, 301] on img at bounding box center [1102, 301] width 392 height 392
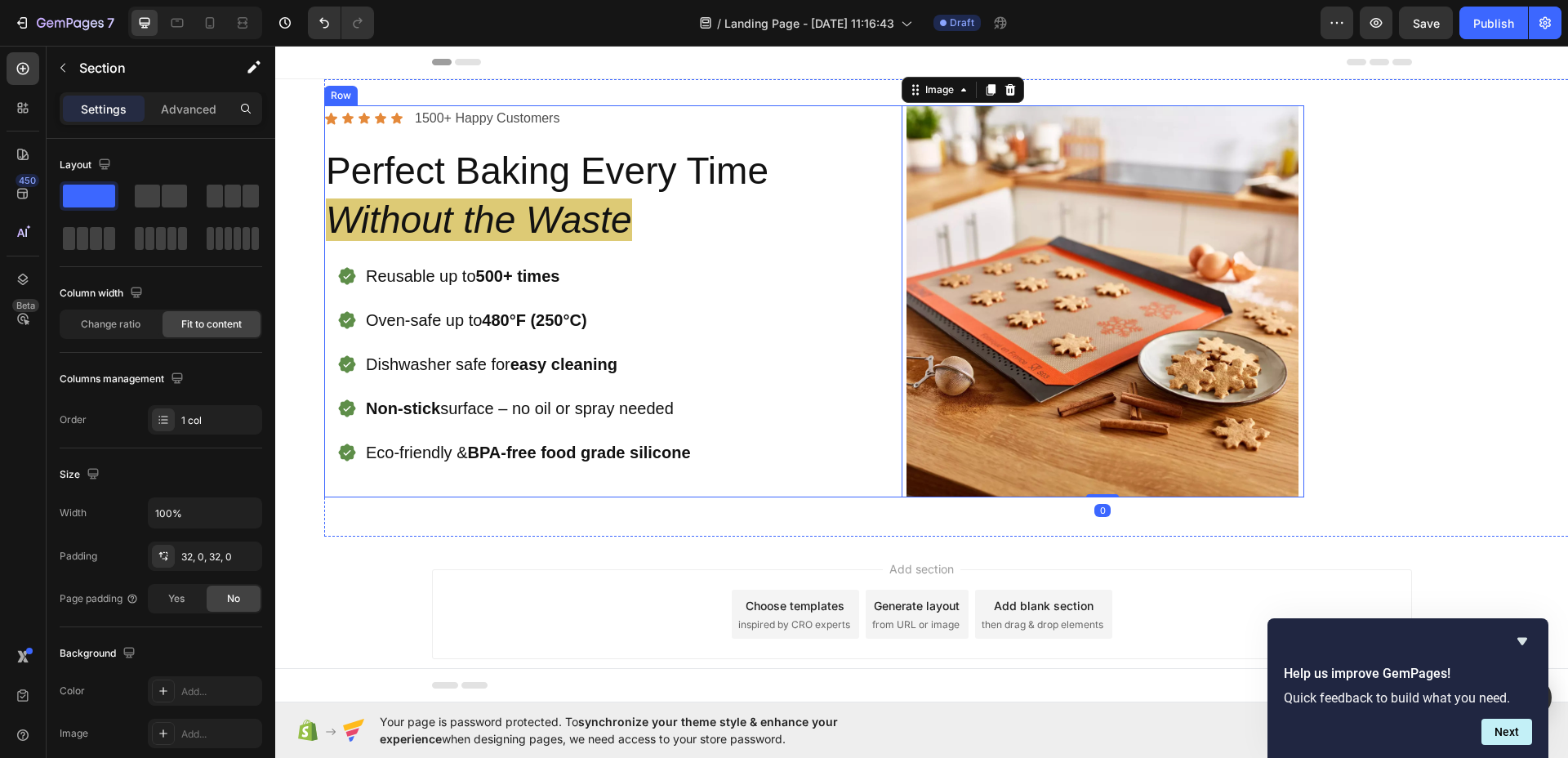
click at [891, 528] on div "Icon Icon Icon Icon Icon Icon List 1500+ Happy Customers Text Block Row Perfect…" at bounding box center [970, 307] width 1292 height 457
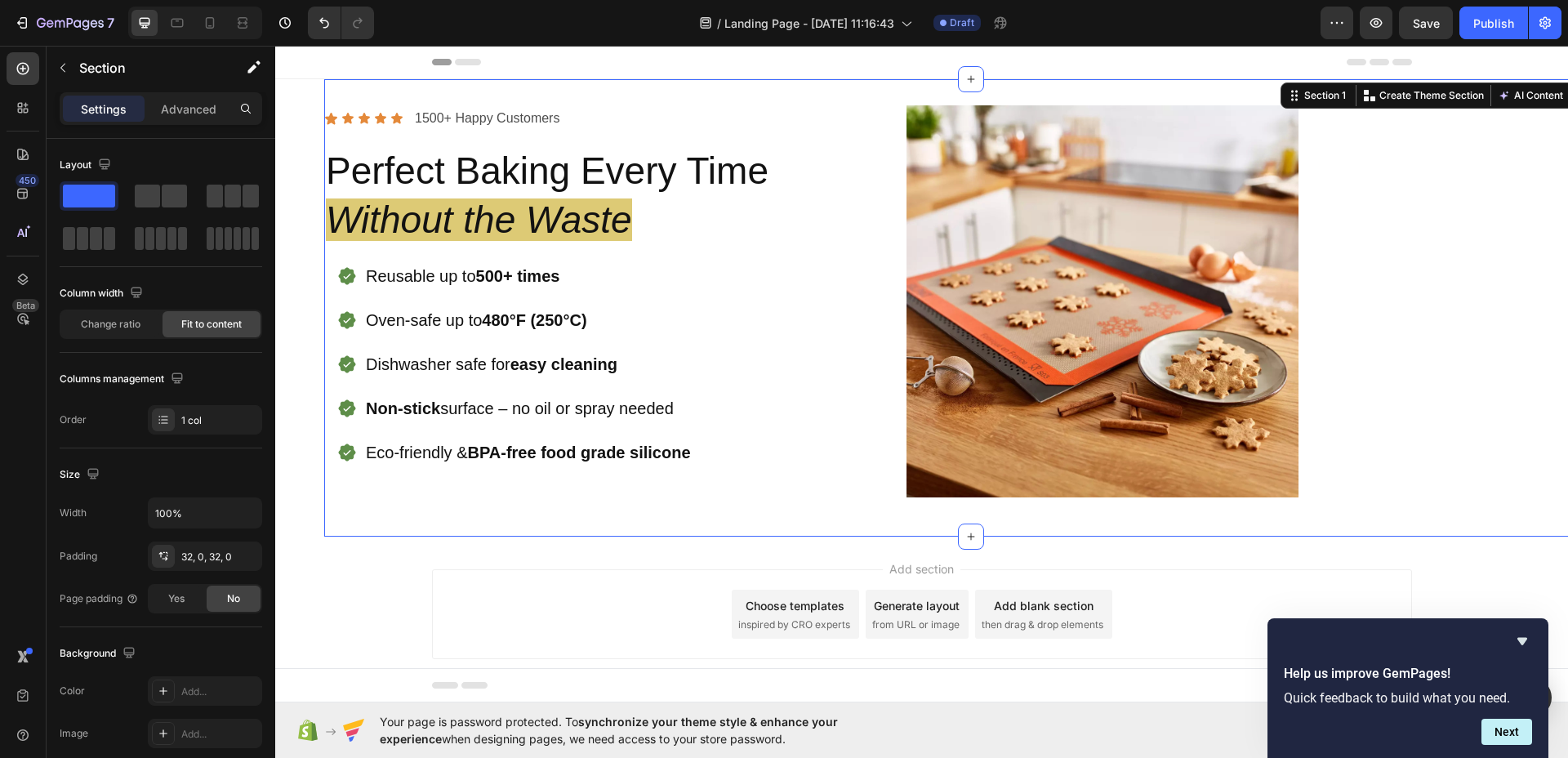
click at [879, 506] on div "Icon Icon Icon Icon Icon Icon List 1500+ Happy Customers Text Block Row Perfect…" at bounding box center [814, 307] width 980 height 405
click at [174, 30] on icon at bounding box center [177, 22] width 16 height 16
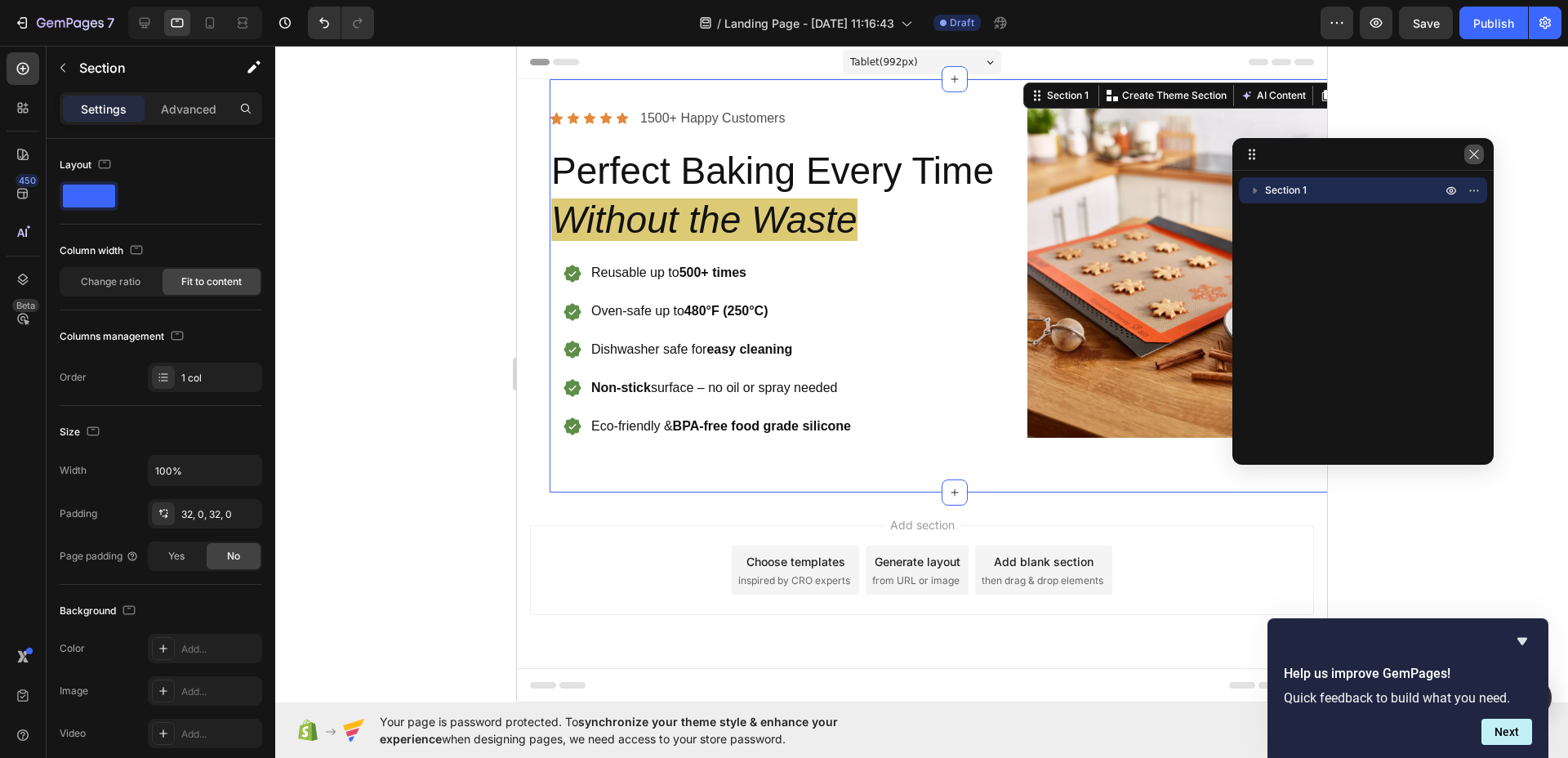
click at [1478, 157] on icon "button" at bounding box center [1474, 154] width 13 height 13
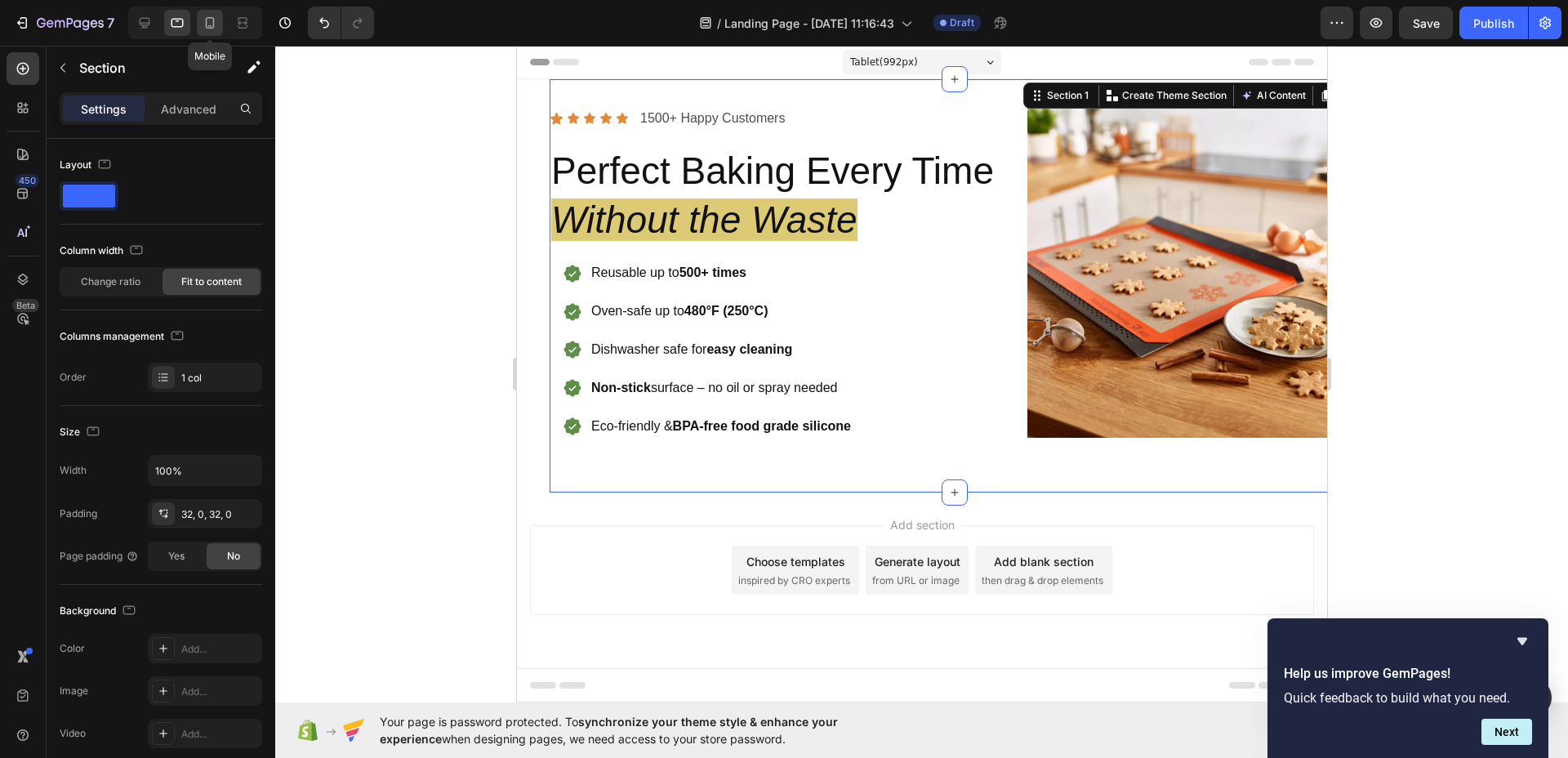
click at [201, 22] on div at bounding box center [210, 22] width 26 height 26
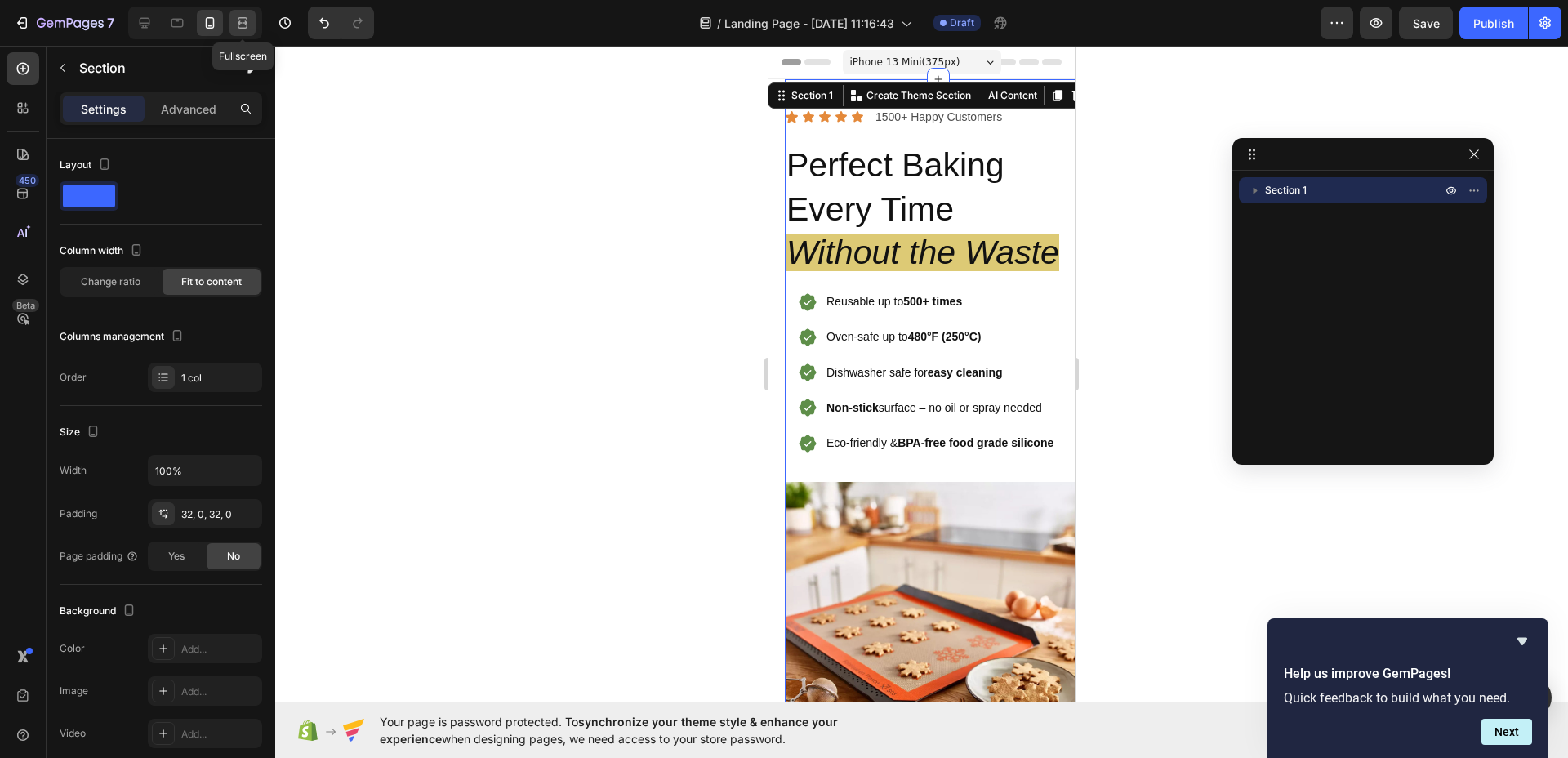
click at [247, 19] on icon at bounding box center [242, 18] width 9 height 3
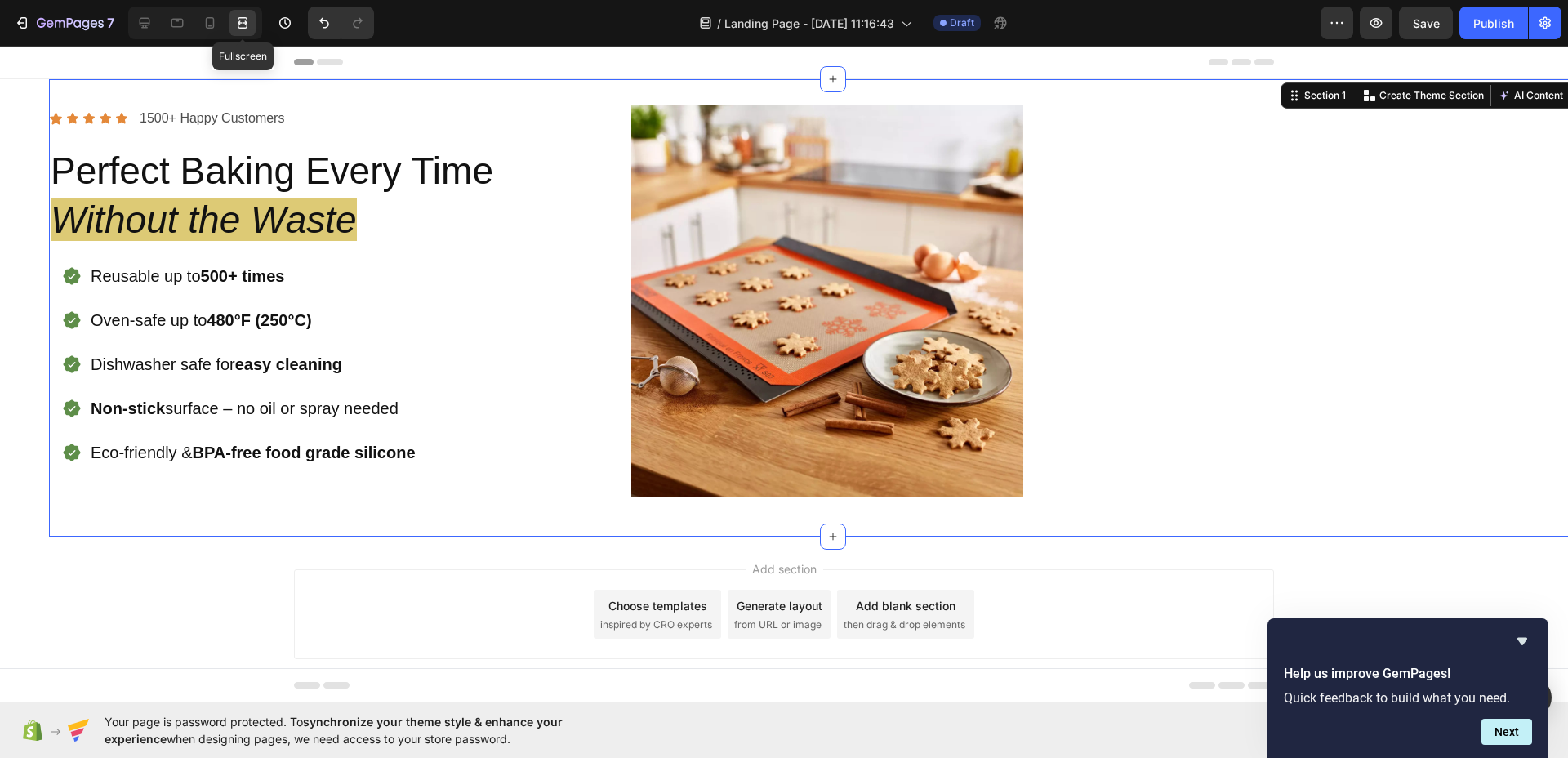
click at [247, 17] on icon at bounding box center [242, 22] width 16 height 16
click at [148, 23] on icon at bounding box center [144, 22] width 16 height 16
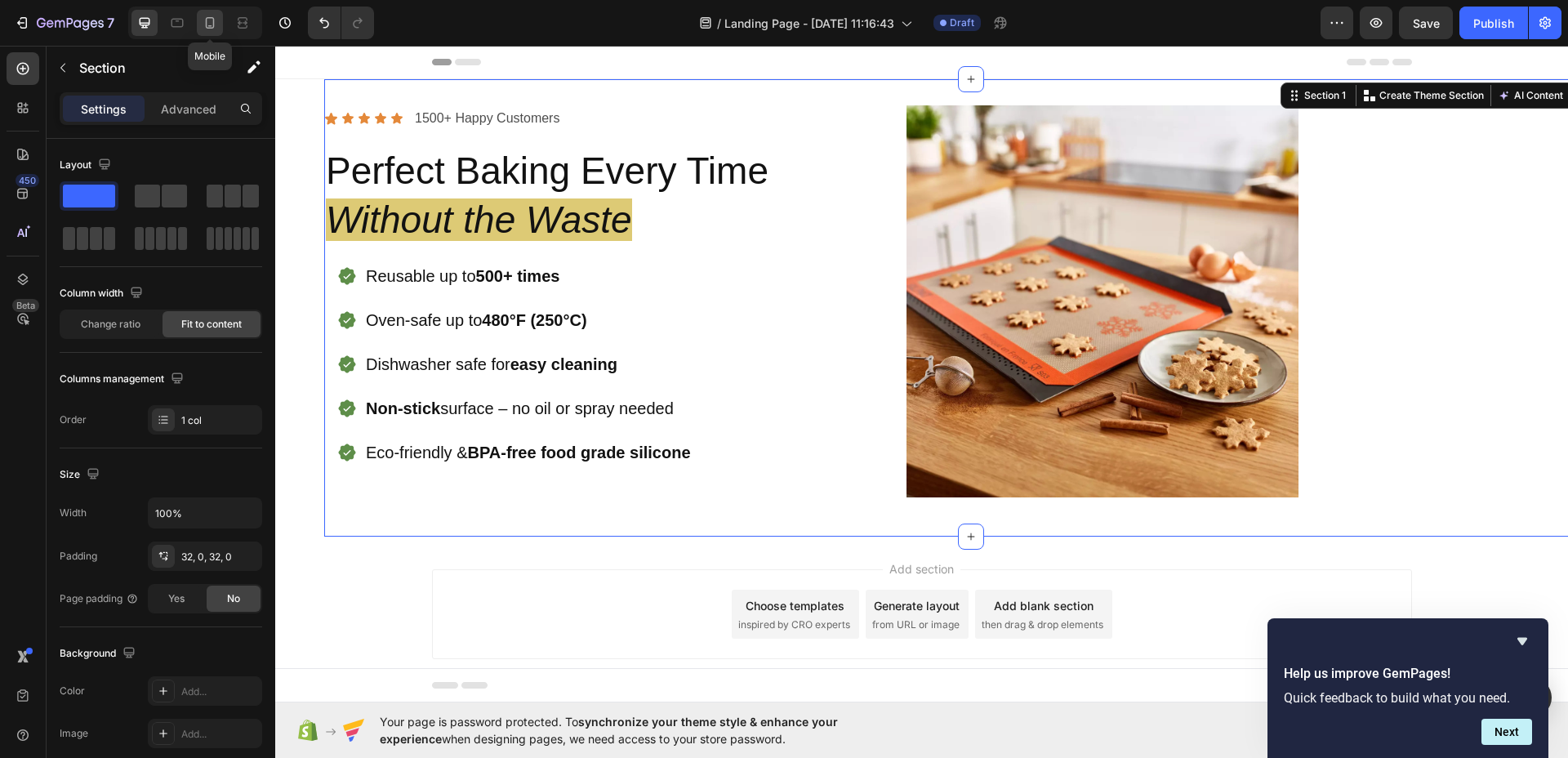
click at [212, 23] on icon at bounding box center [209, 22] width 16 height 16
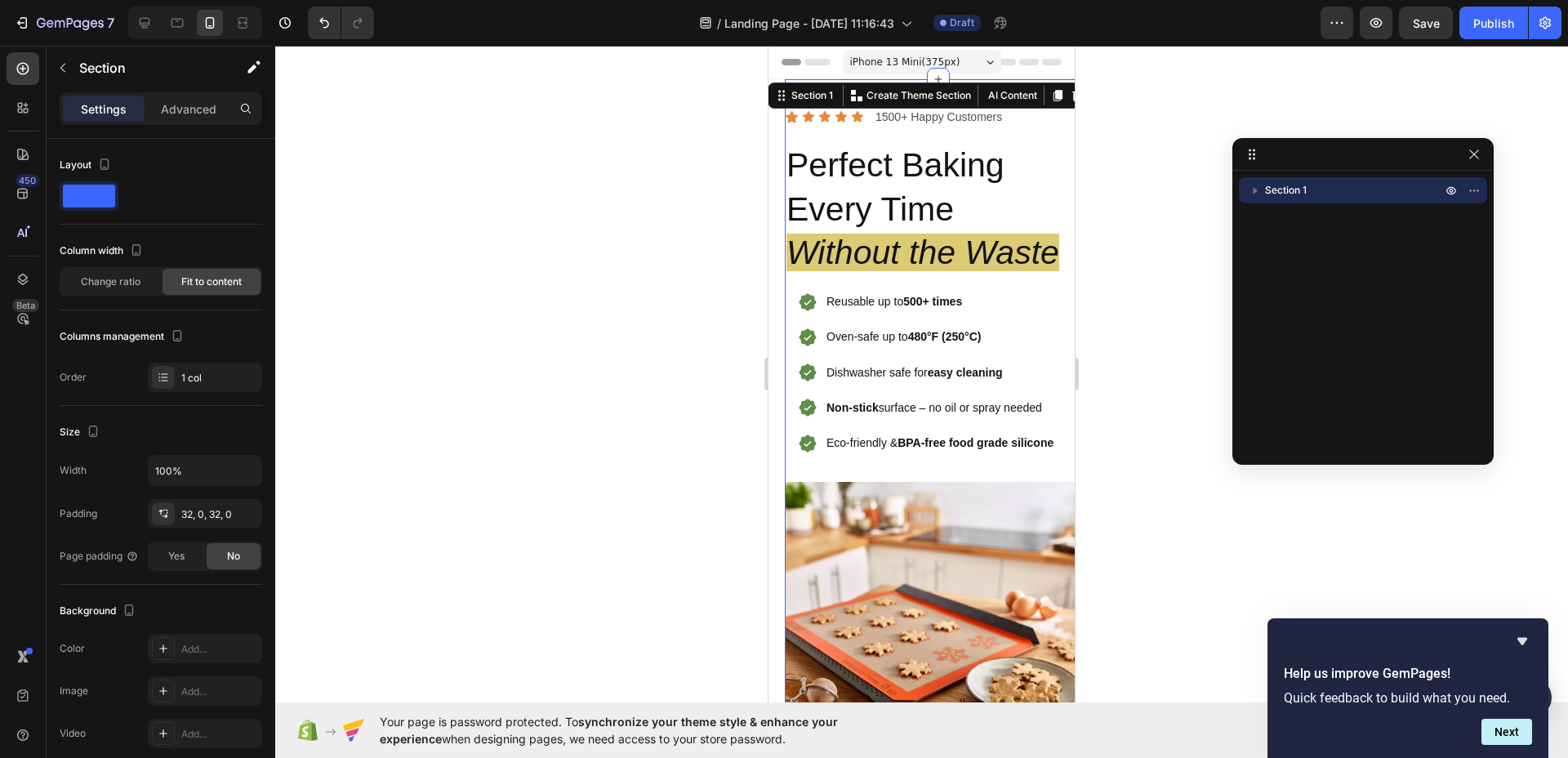
click at [637, 363] on div at bounding box center [920, 402] width 1292 height 712
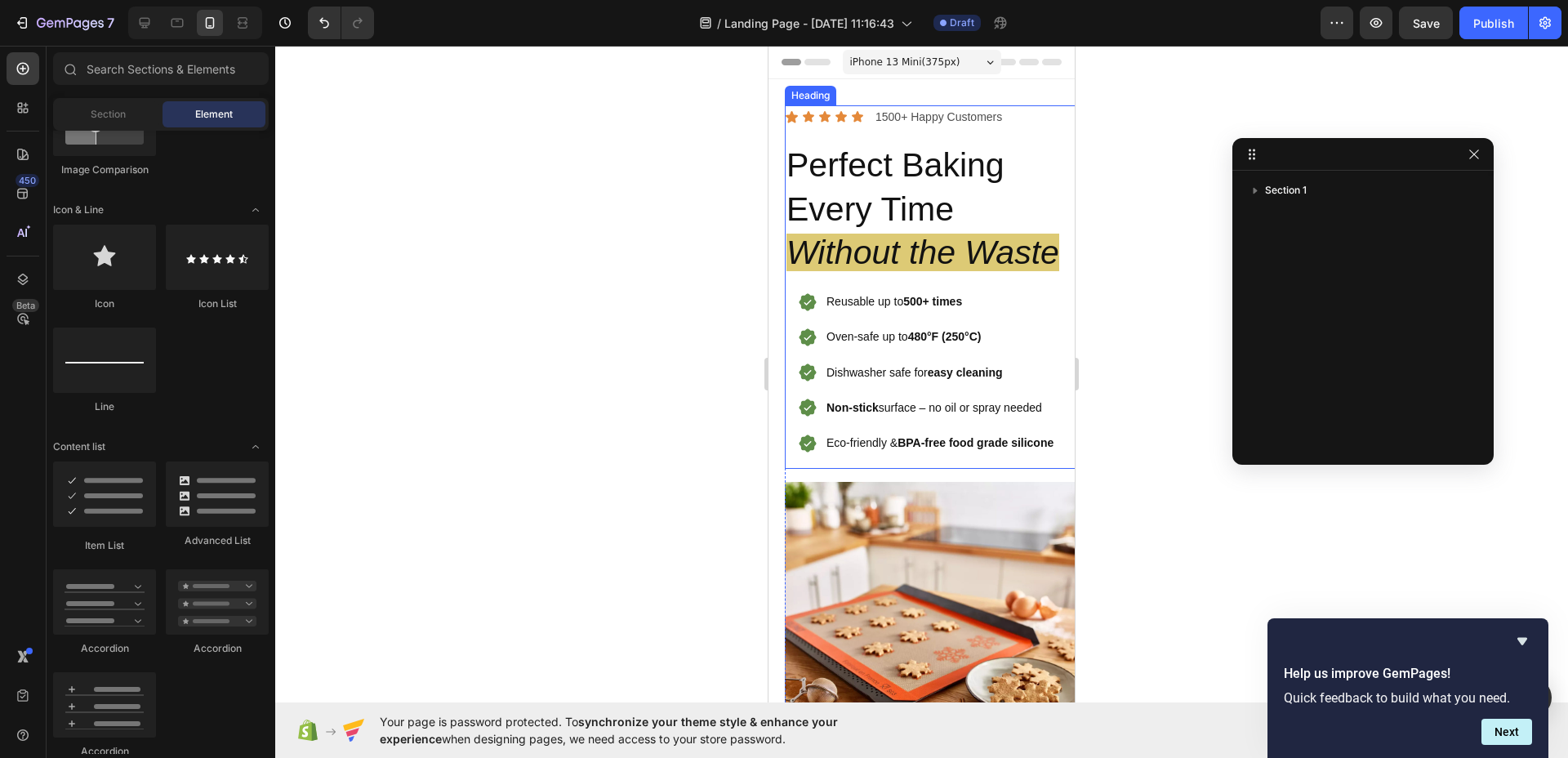
click at [952, 244] on icon "Without the Waste" at bounding box center [922, 252] width 273 height 37
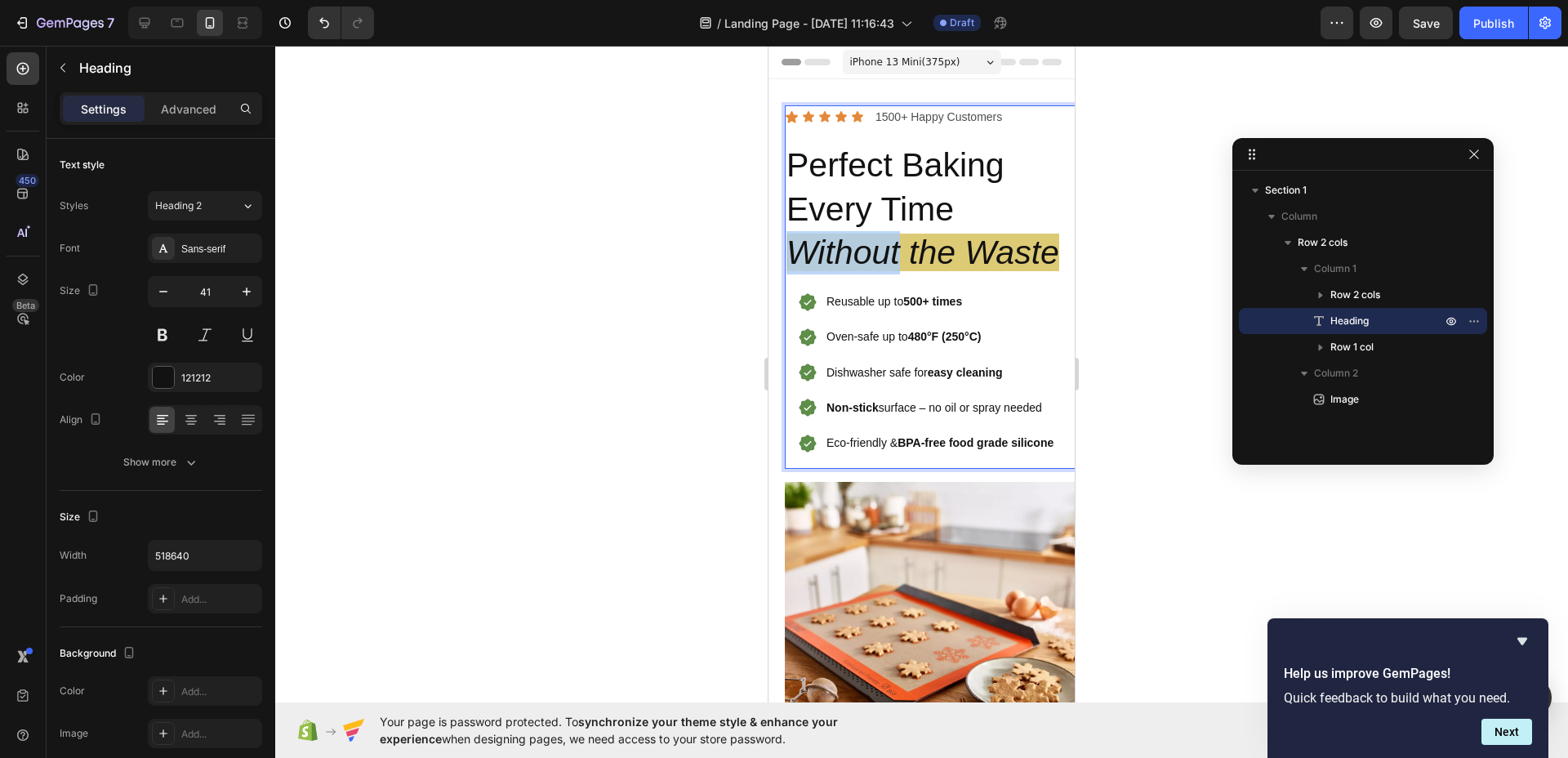
click at [887, 250] on icon "Without the Waste" at bounding box center [922, 252] width 273 height 37
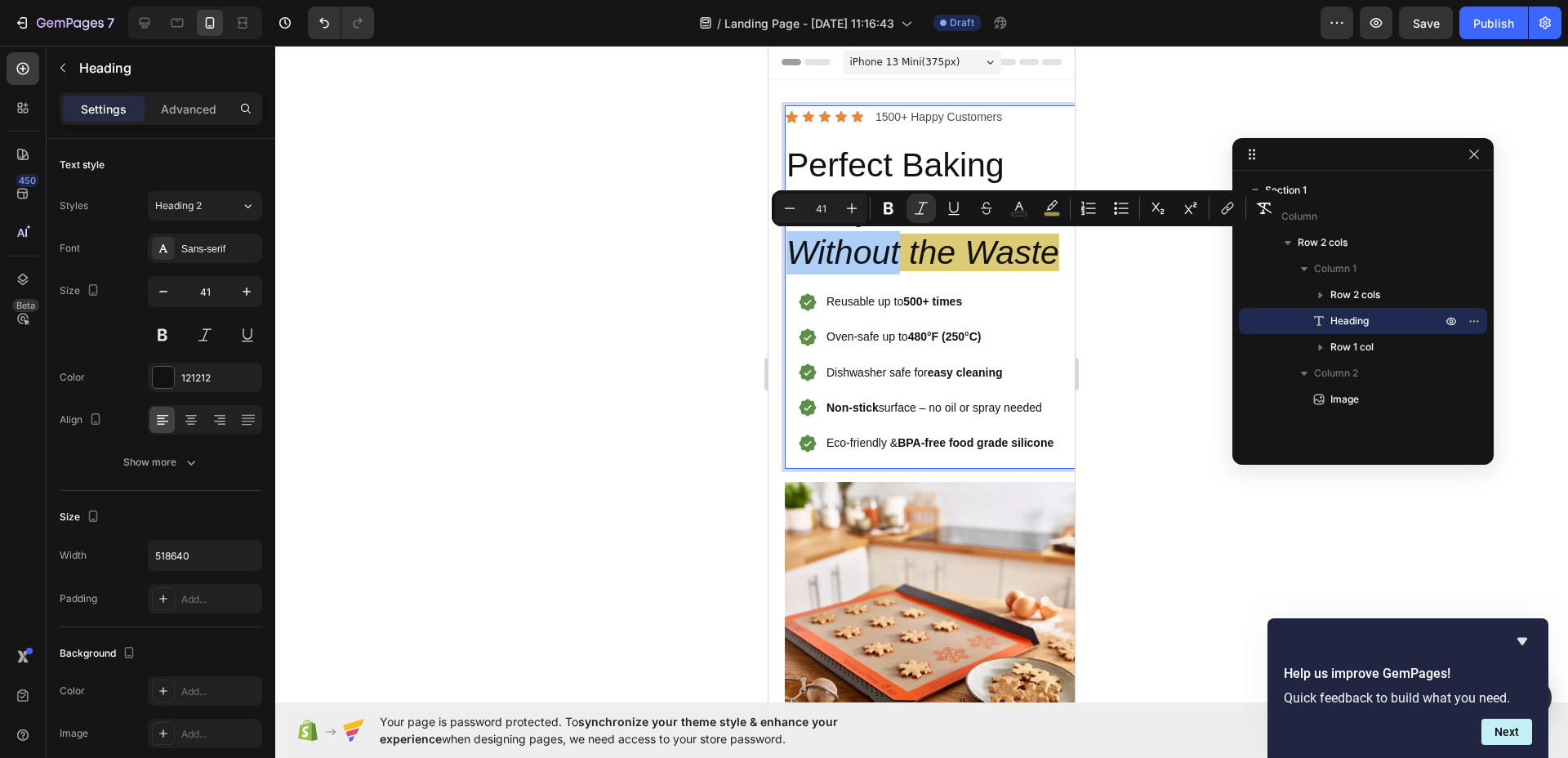
click at [616, 268] on div at bounding box center [920, 402] width 1292 height 712
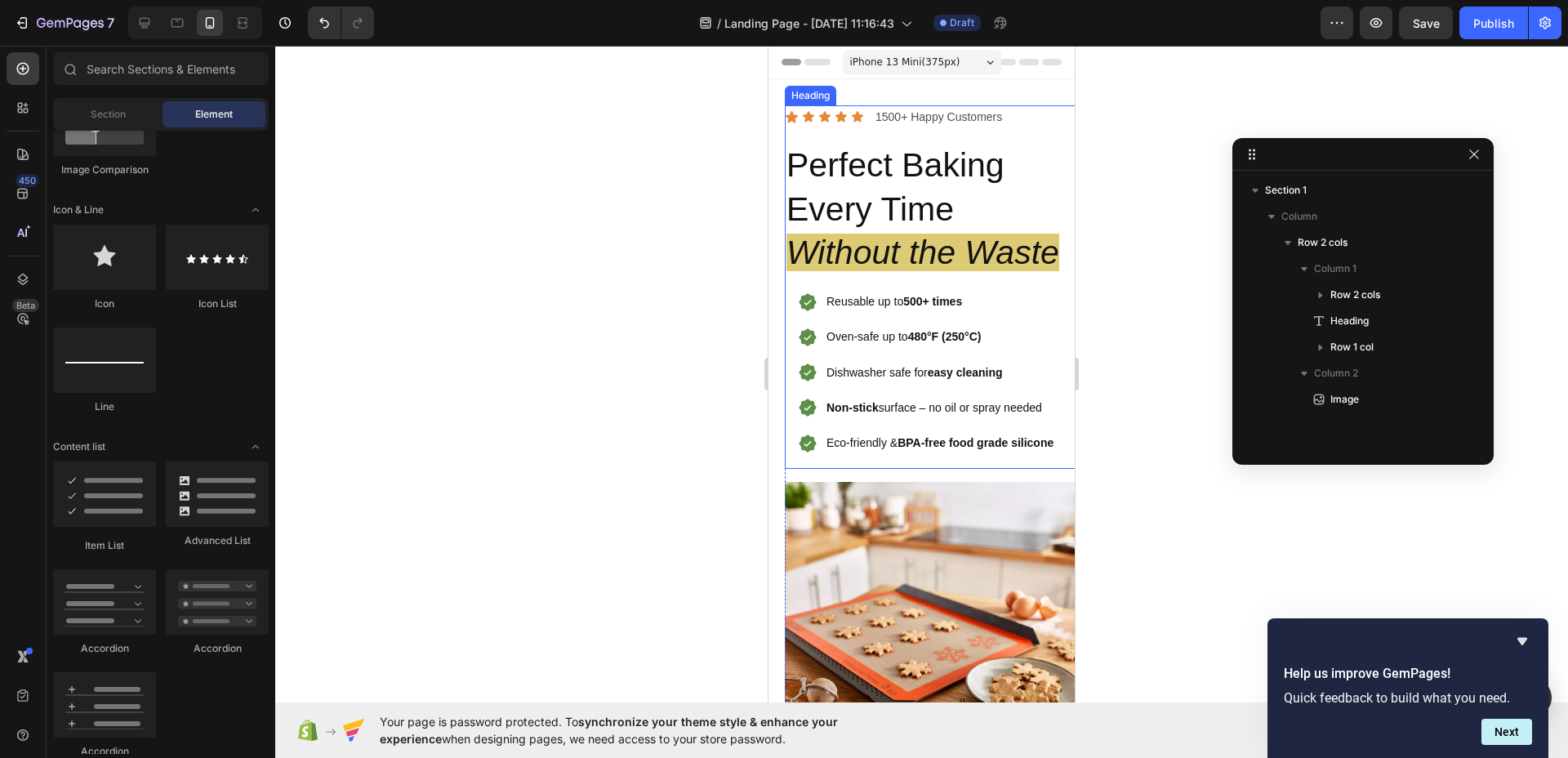
click at [924, 256] on icon "Without the Waste" at bounding box center [922, 252] width 273 height 37
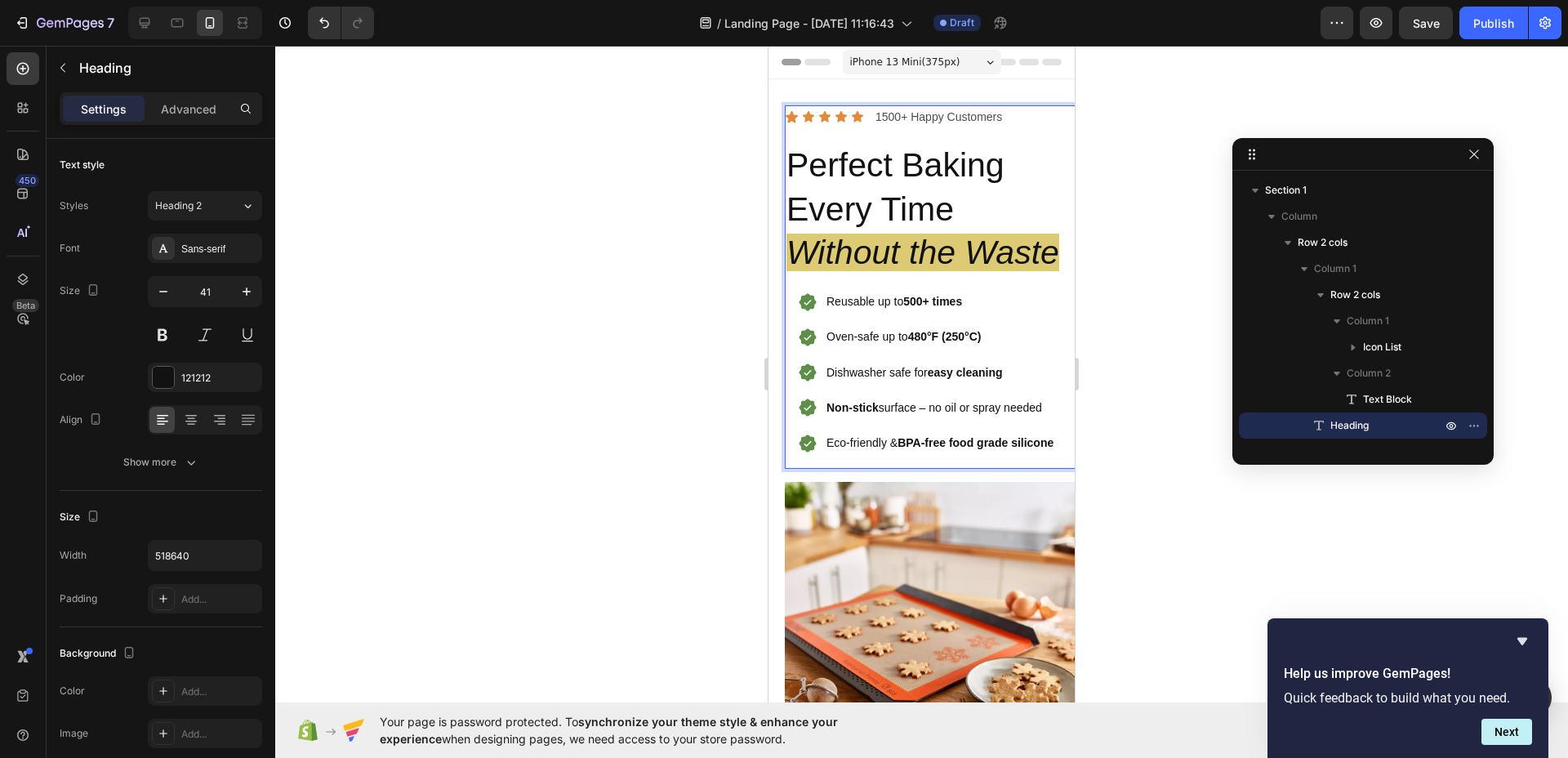
click at [924, 256] on icon "Without the Waste" at bounding box center [922, 252] width 273 height 37
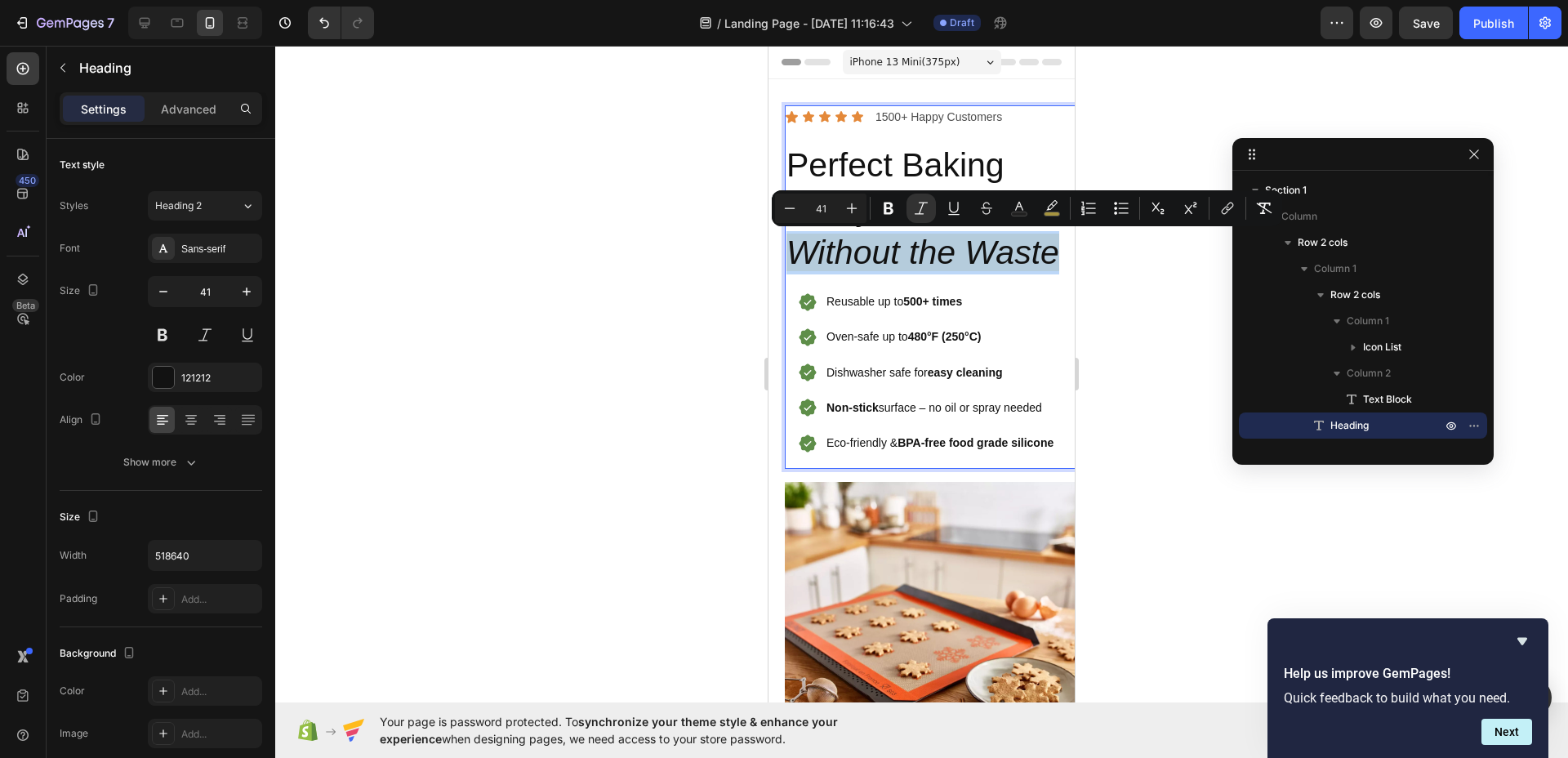
click at [924, 256] on icon "Without the Waste" at bounding box center [922, 252] width 273 height 37
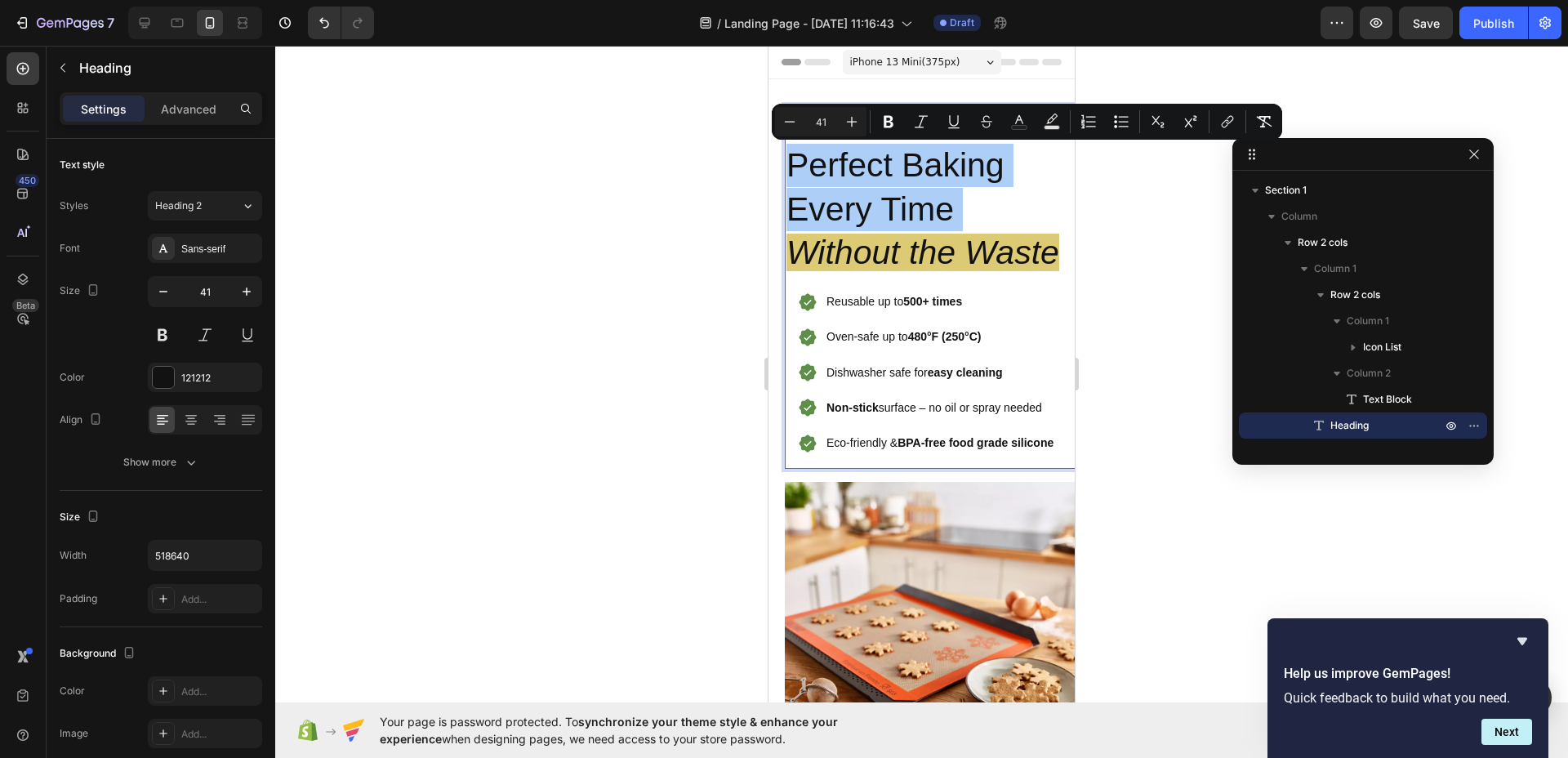
click at [592, 245] on div at bounding box center [920, 402] width 1292 height 712
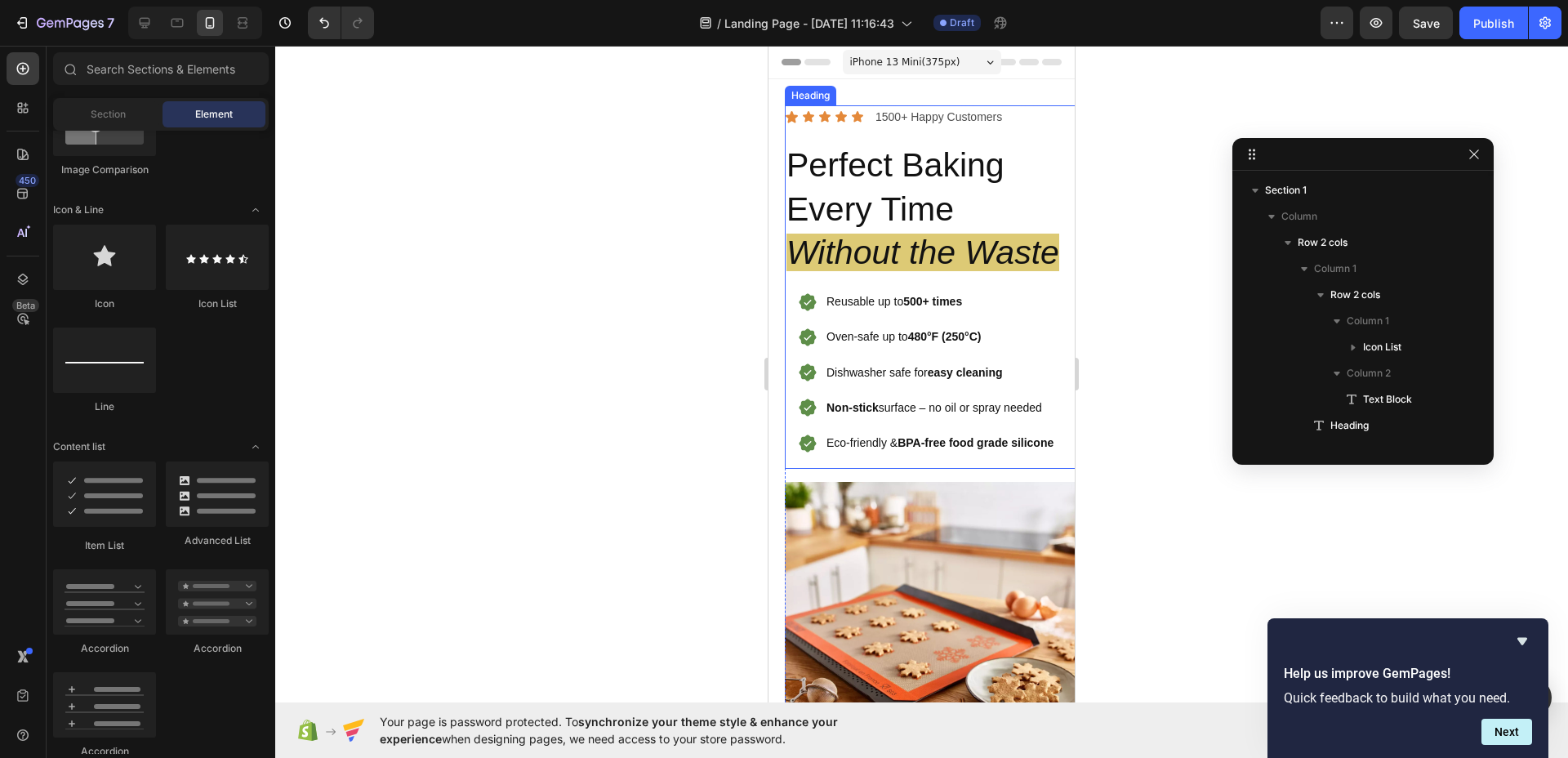
click at [890, 248] on icon "Without the Waste" at bounding box center [922, 252] width 273 height 37
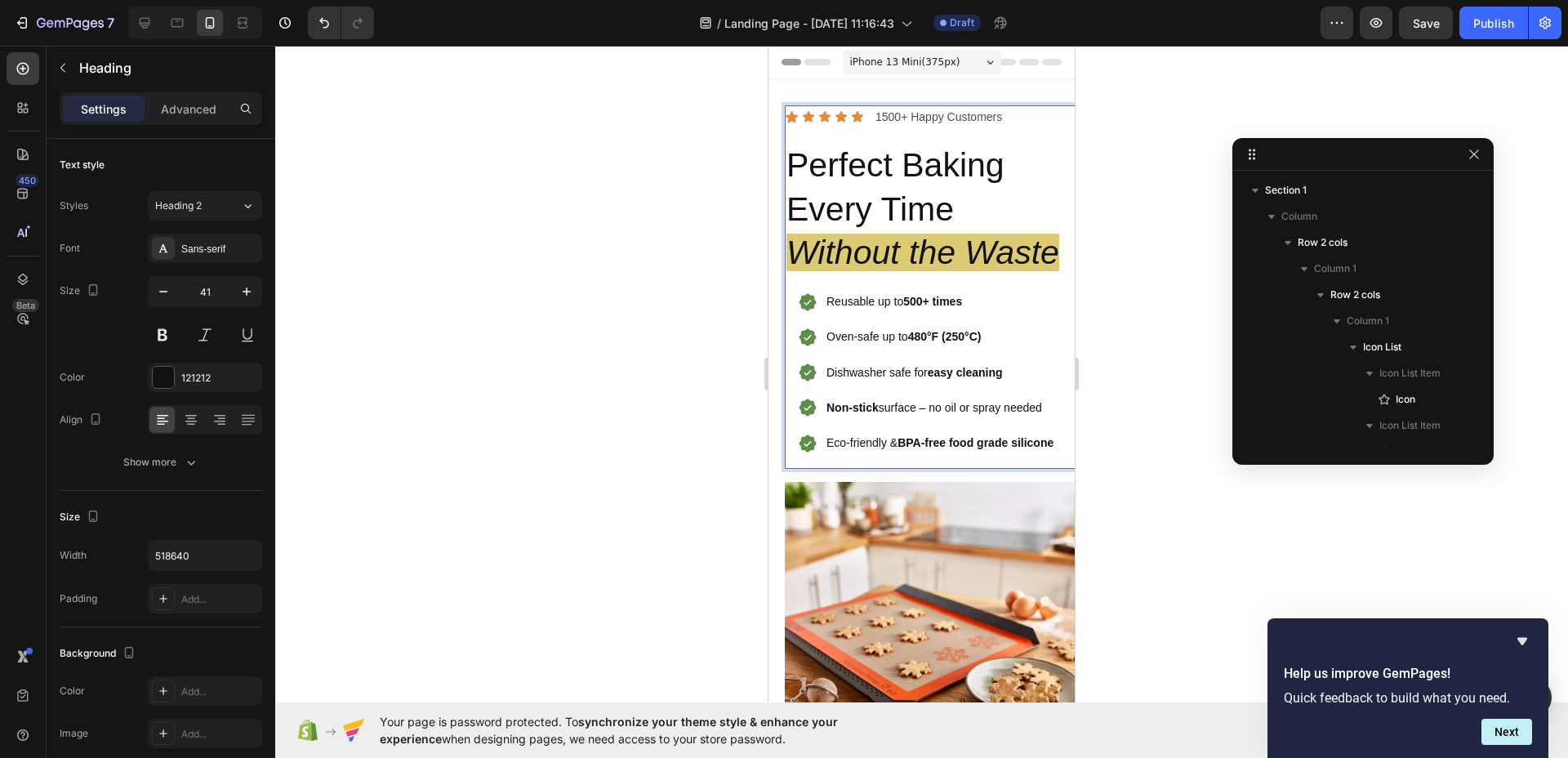
click at [628, 275] on div at bounding box center [920, 402] width 1292 height 712
click at [922, 259] on icon "Without the Waste" at bounding box center [922, 252] width 273 height 37
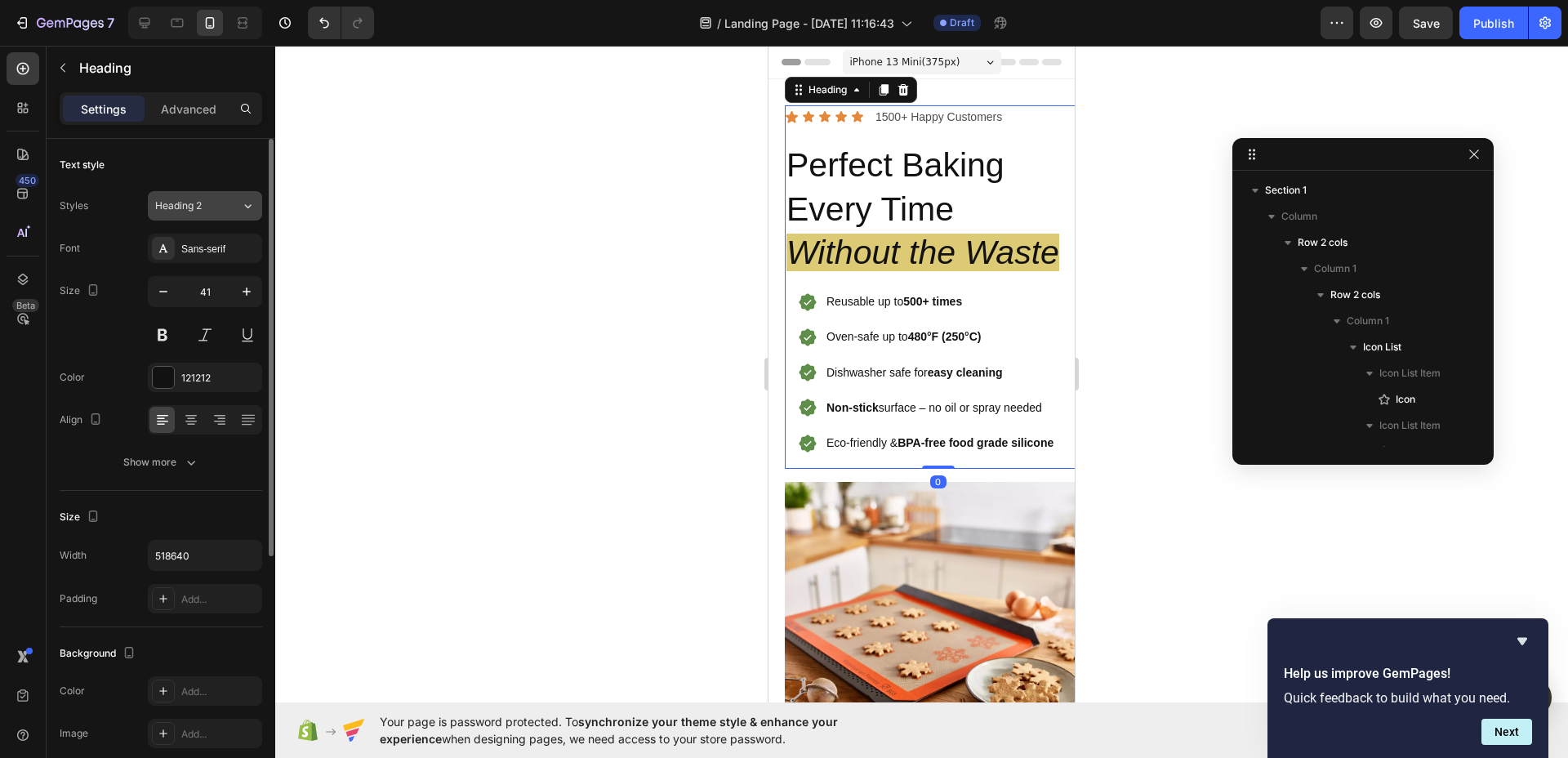
click at [178, 212] on span "Heading 2" at bounding box center [178, 206] width 47 height 15
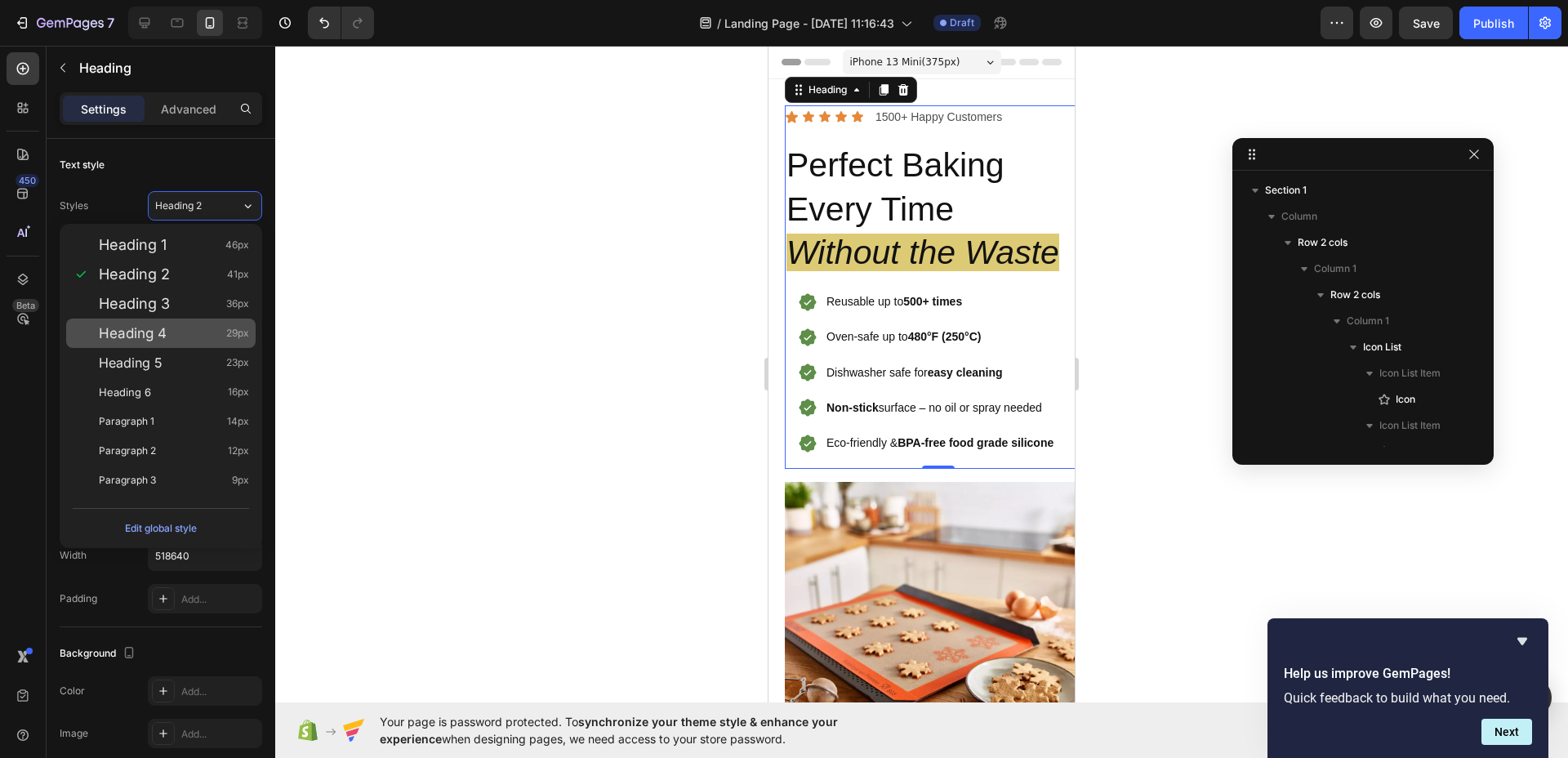
click at [185, 325] on div "Heading 4 29px" at bounding box center [174, 333] width 150 height 16
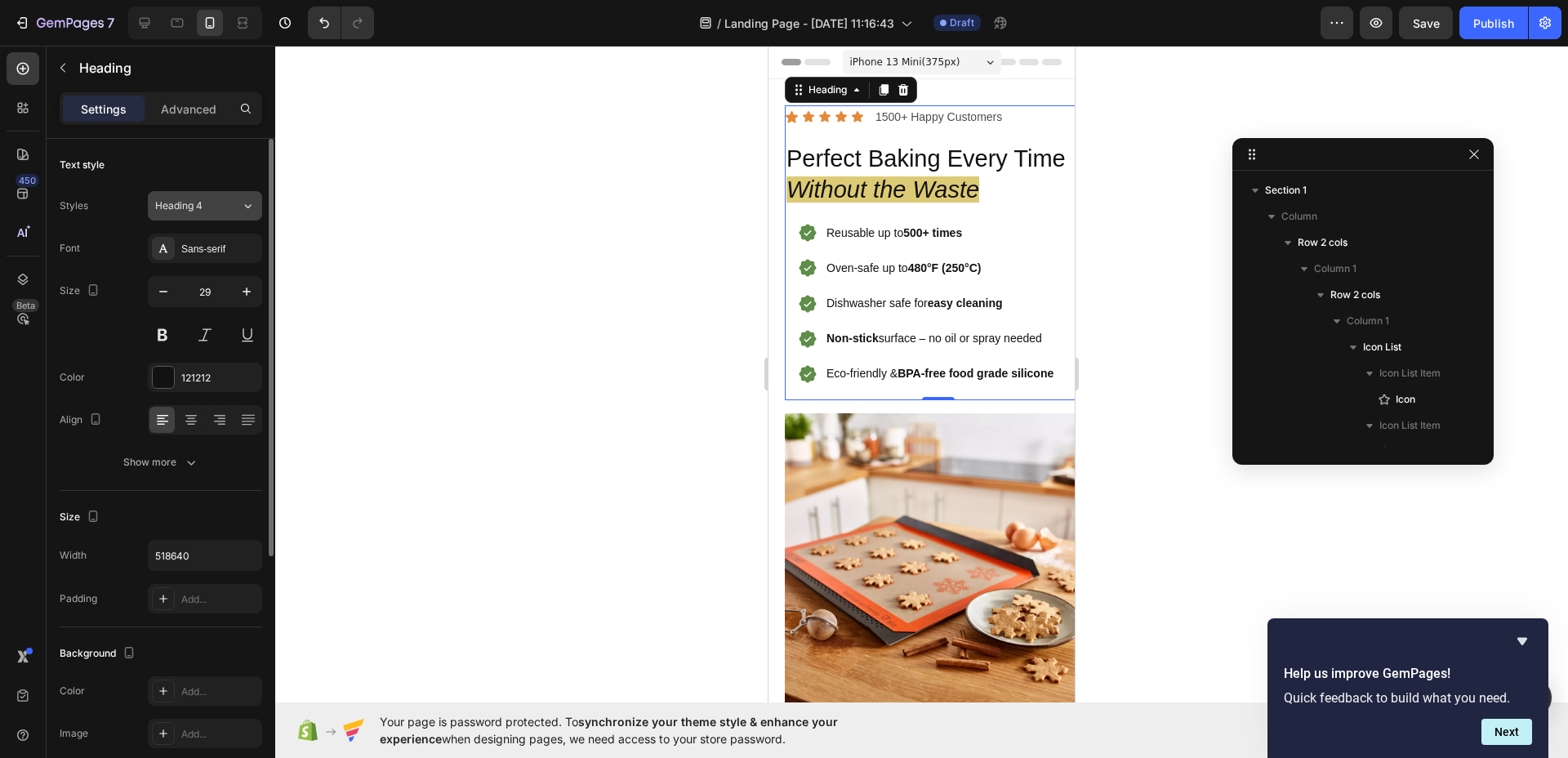
click at [210, 209] on div "Heading 4" at bounding box center [188, 206] width 66 height 15
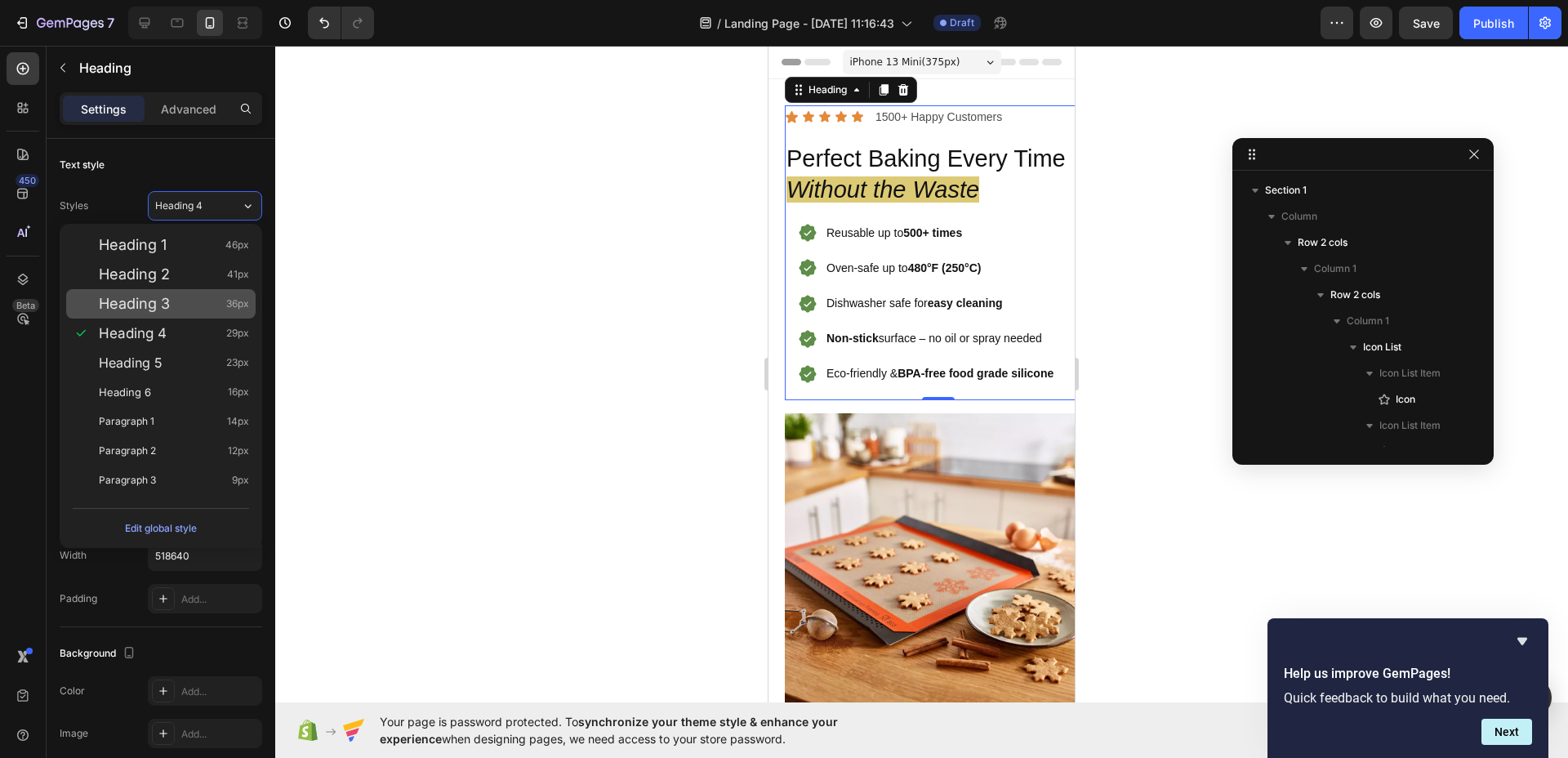
click at [192, 310] on div "Heading 3 36px" at bounding box center [174, 303] width 150 height 16
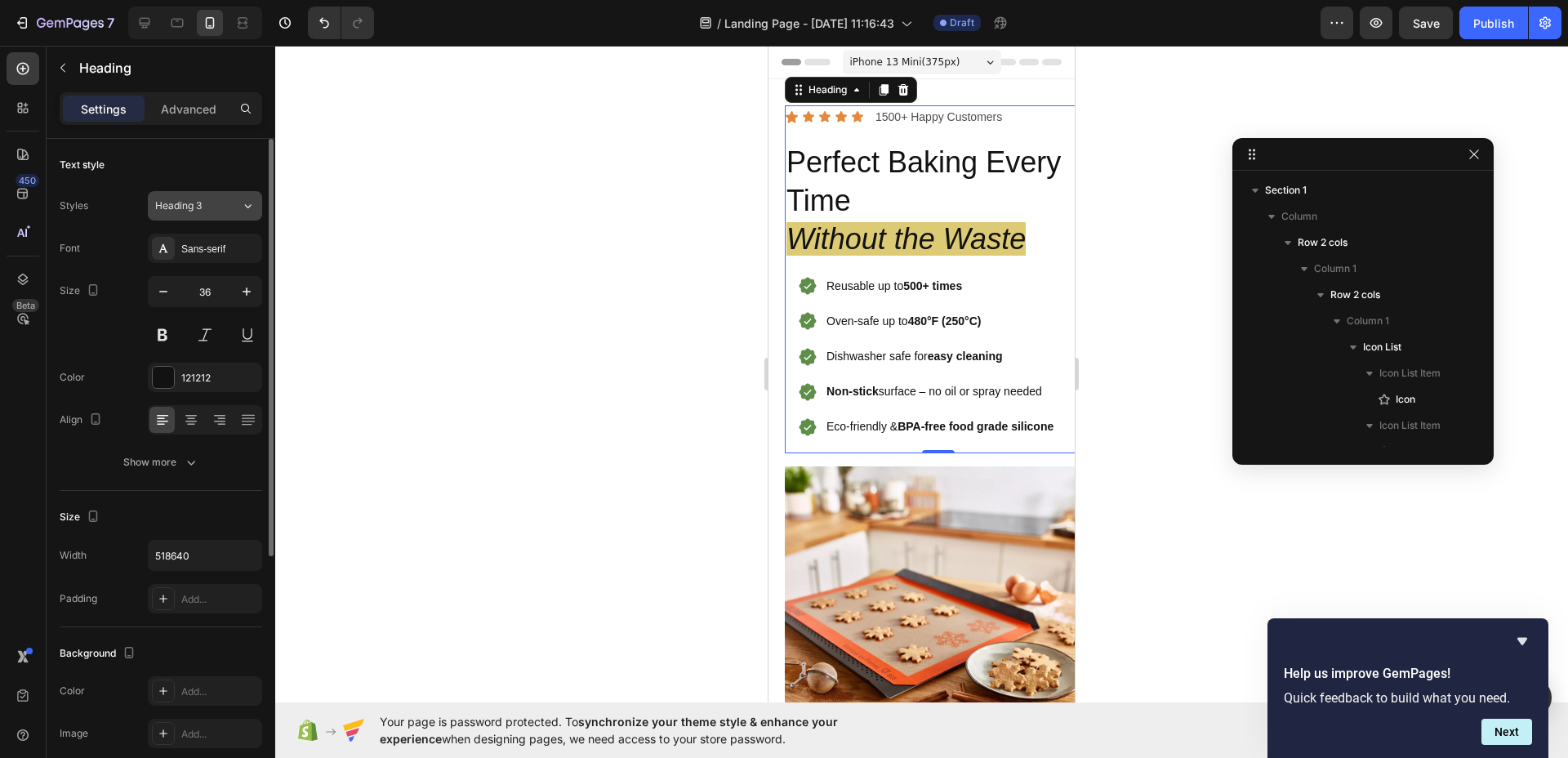
click at [204, 217] on button "Heading 3" at bounding box center [205, 205] width 114 height 29
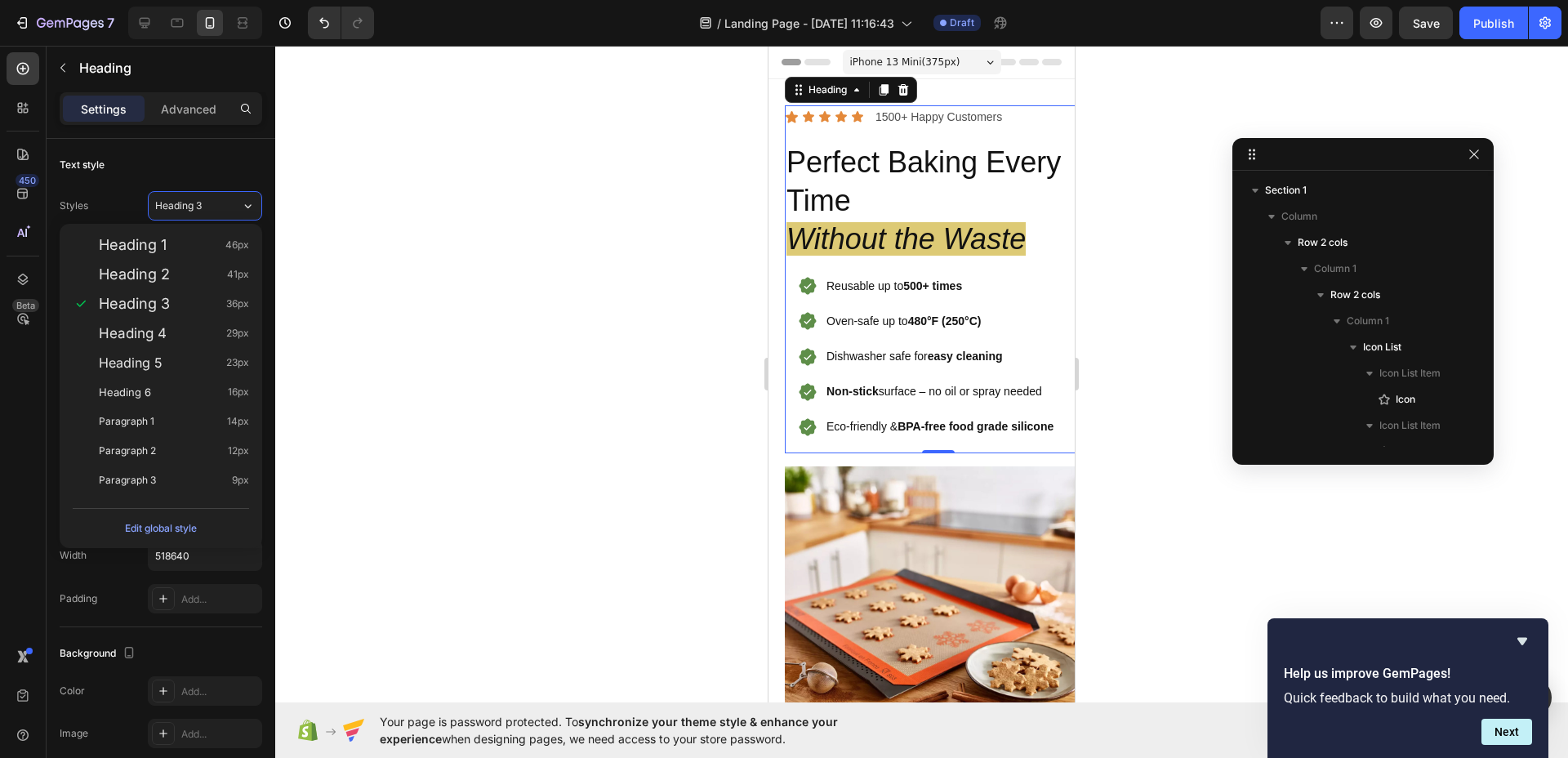
drag, startPoint x: 191, startPoint y: 326, endPoint x: 313, endPoint y: 320, distance: 122.1
click at [191, 325] on div "Heading 4 29px" at bounding box center [174, 333] width 150 height 16
type input "29"
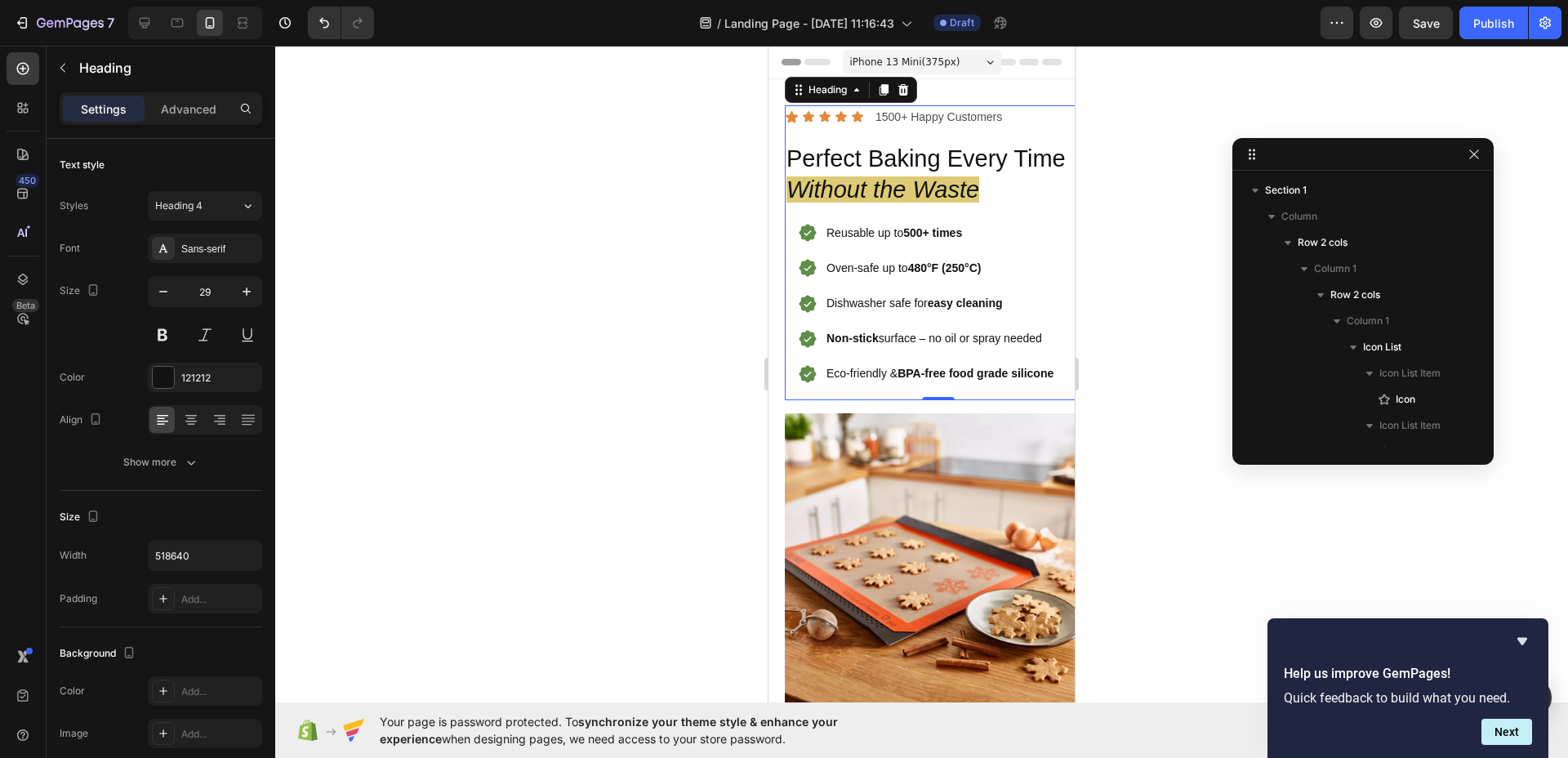
click at [686, 250] on div at bounding box center [920, 402] width 1292 height 712
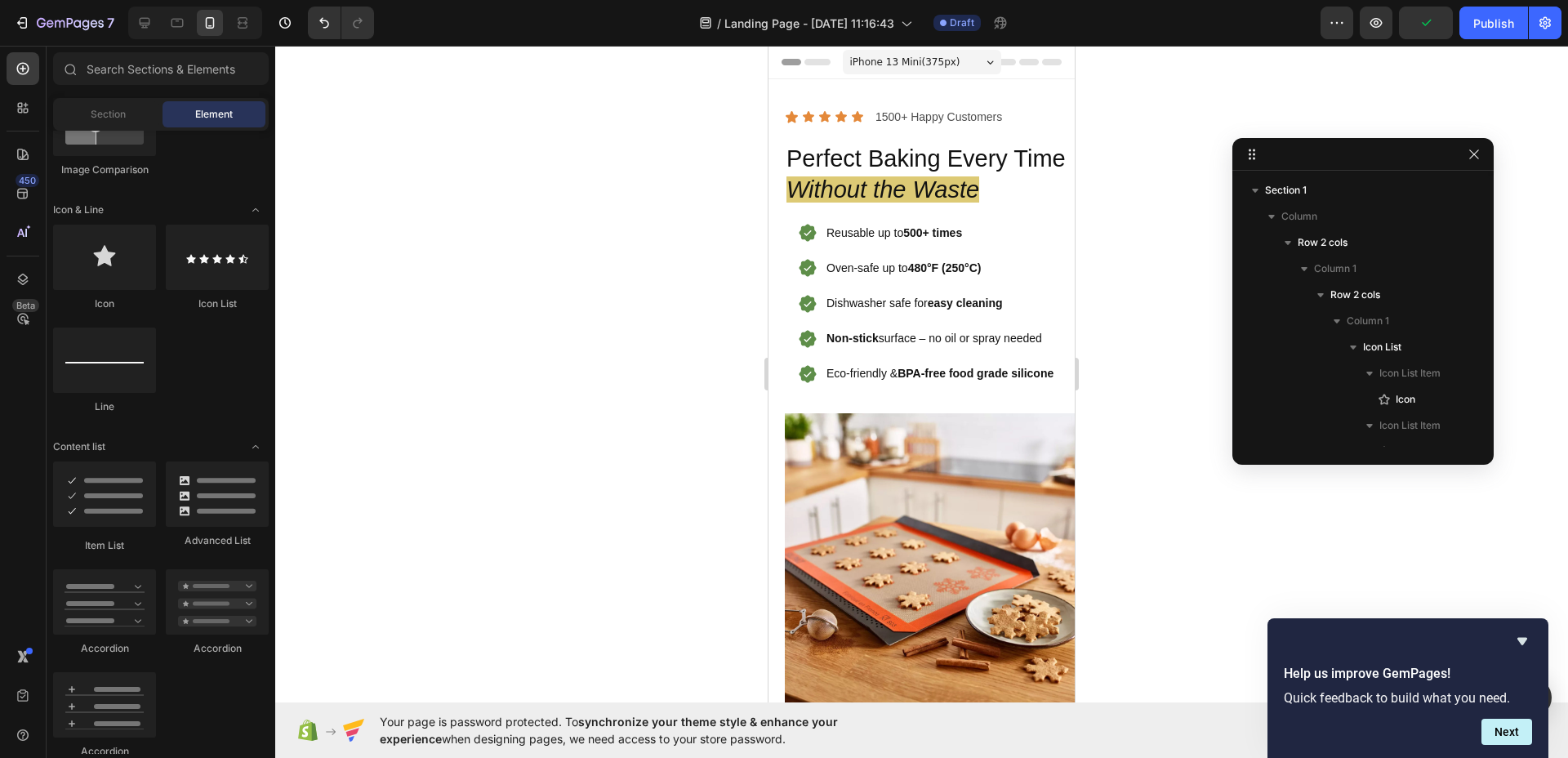
click at [1151, 369] on div at bounding box center [920, 402] width 1292 height 712
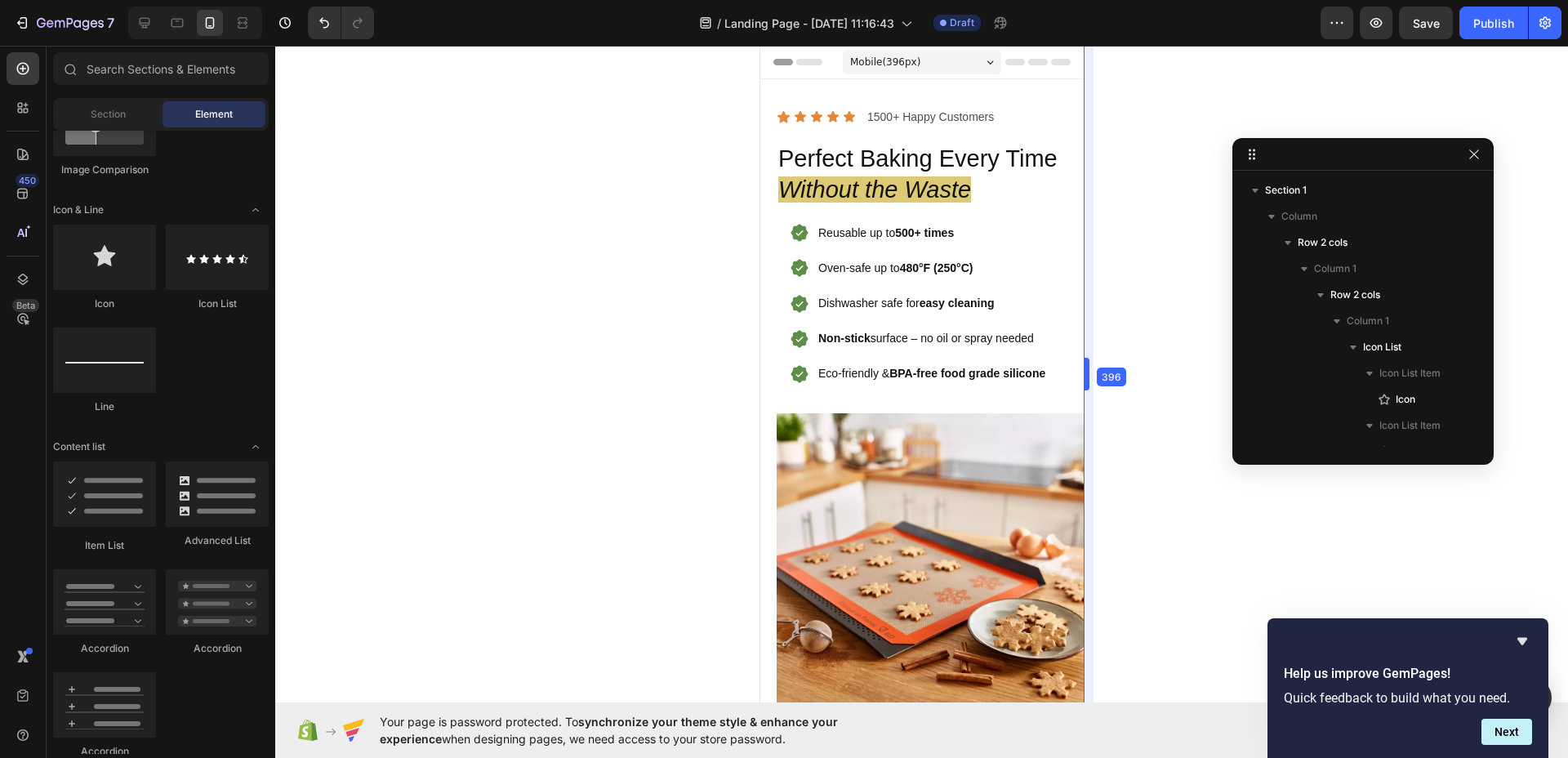
drag, startPoint x: 1079, startPoint y: 368, endPoint x: 1097, endPoint y: 365, distance: 18.2
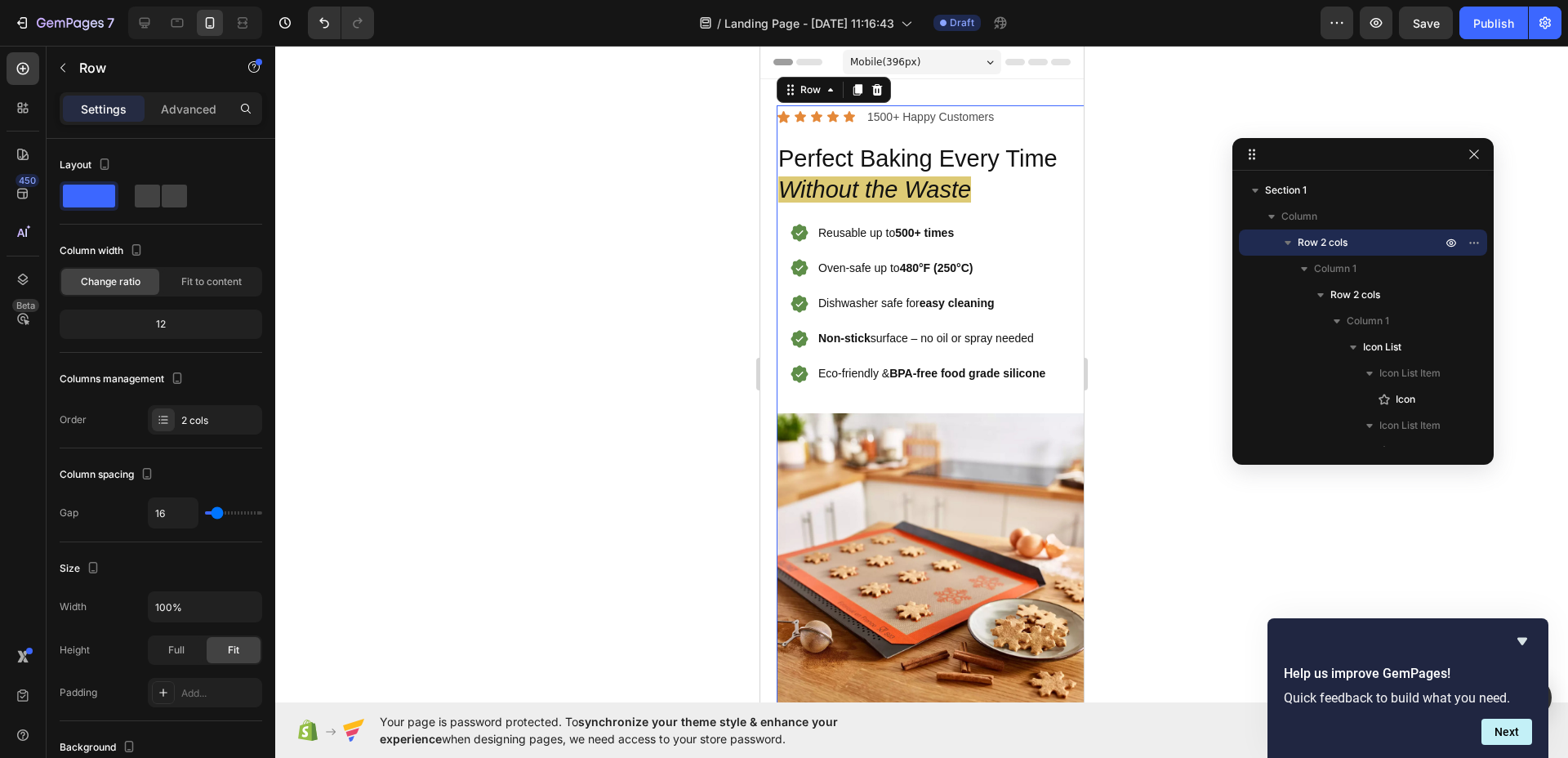
click at [839, 139] on div "Icon Icon Icon Icon Icon Icon List 1500+ Happy Customers Text Block Row Perfect…" at bounding box center [937, 252] width 323 height 294
type input "22"
type input "21"
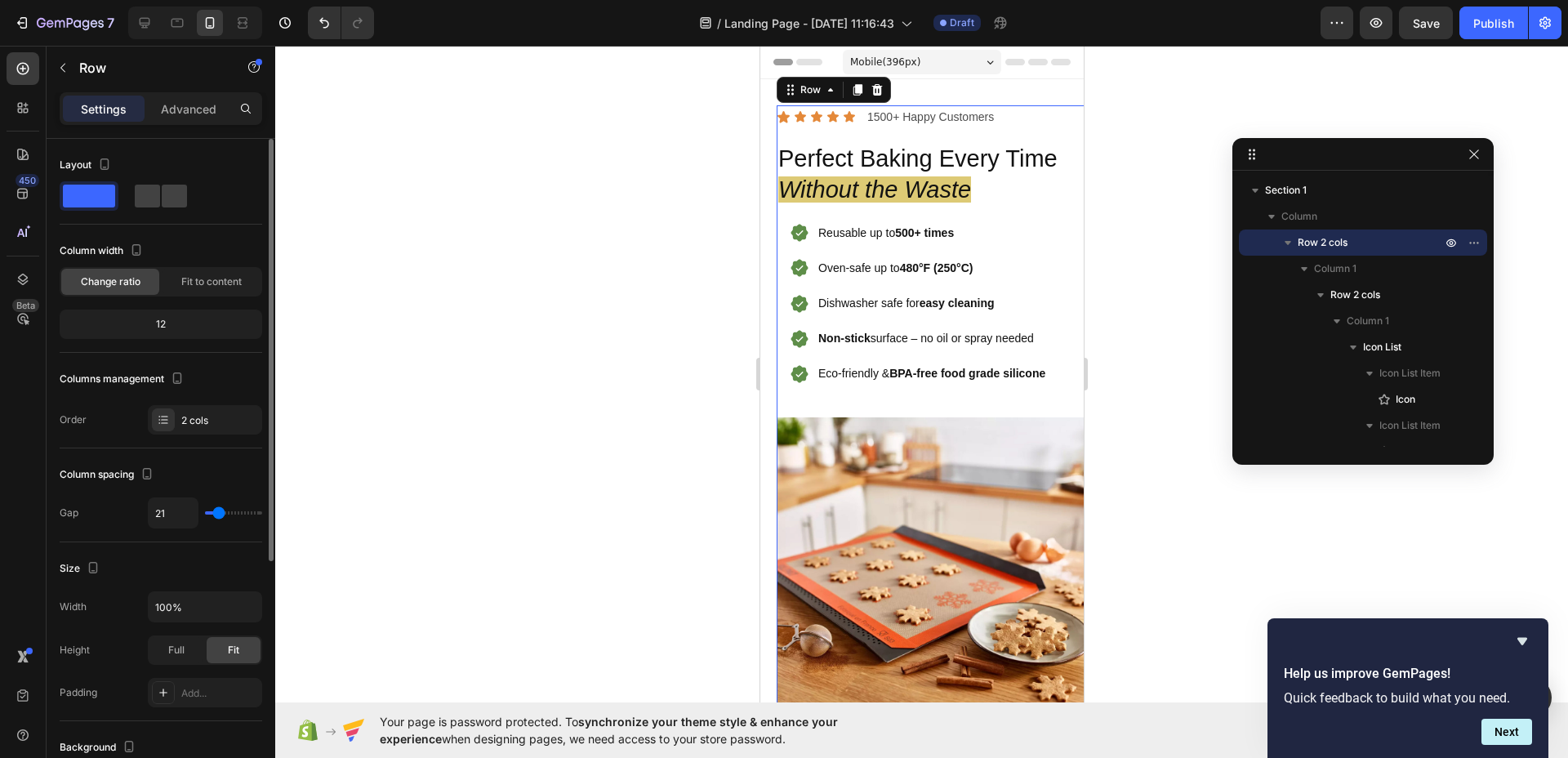
type input "20"
type input "18"
type input "16"
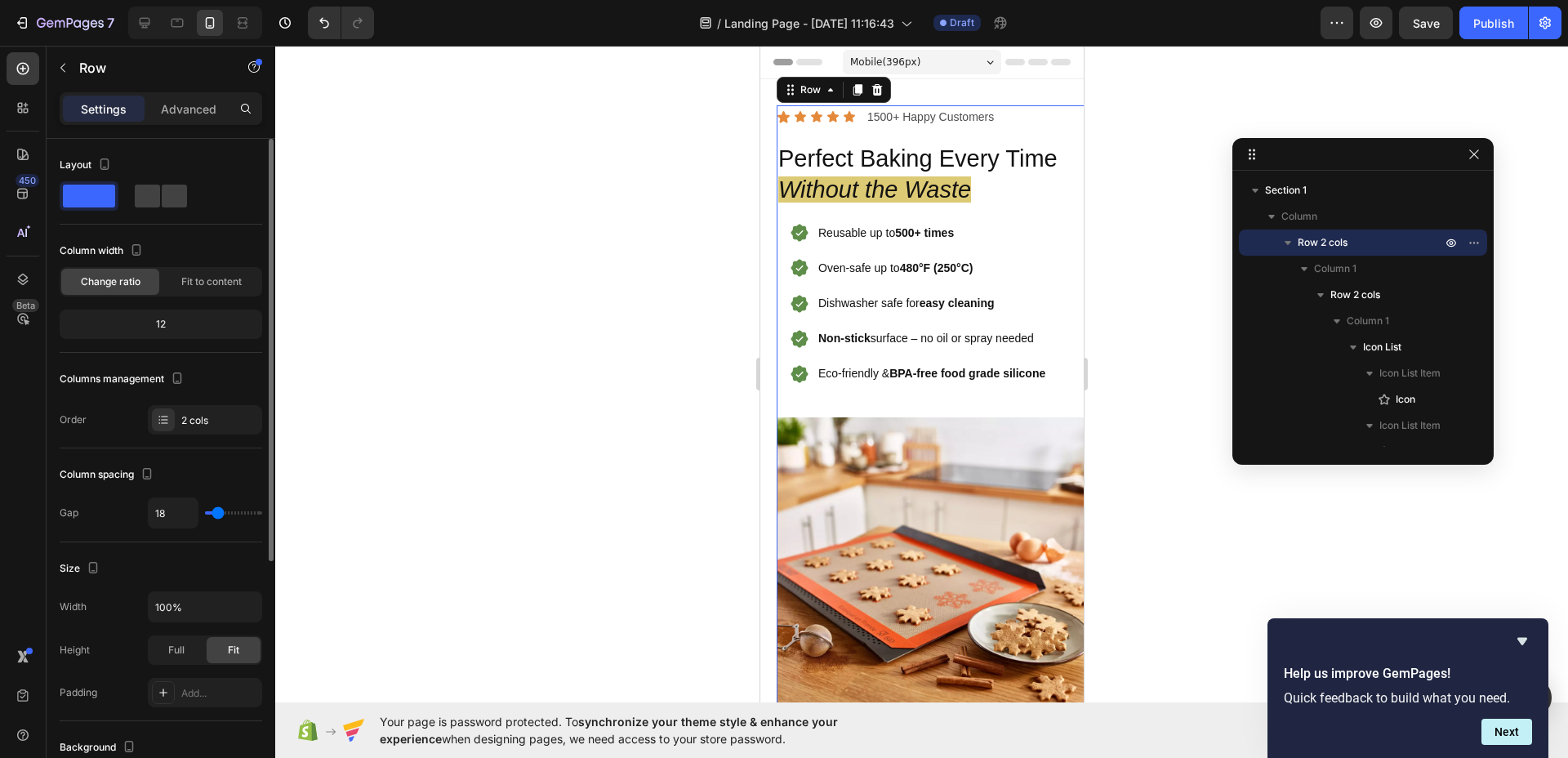
type input "16"
type input "15"
type input "14"
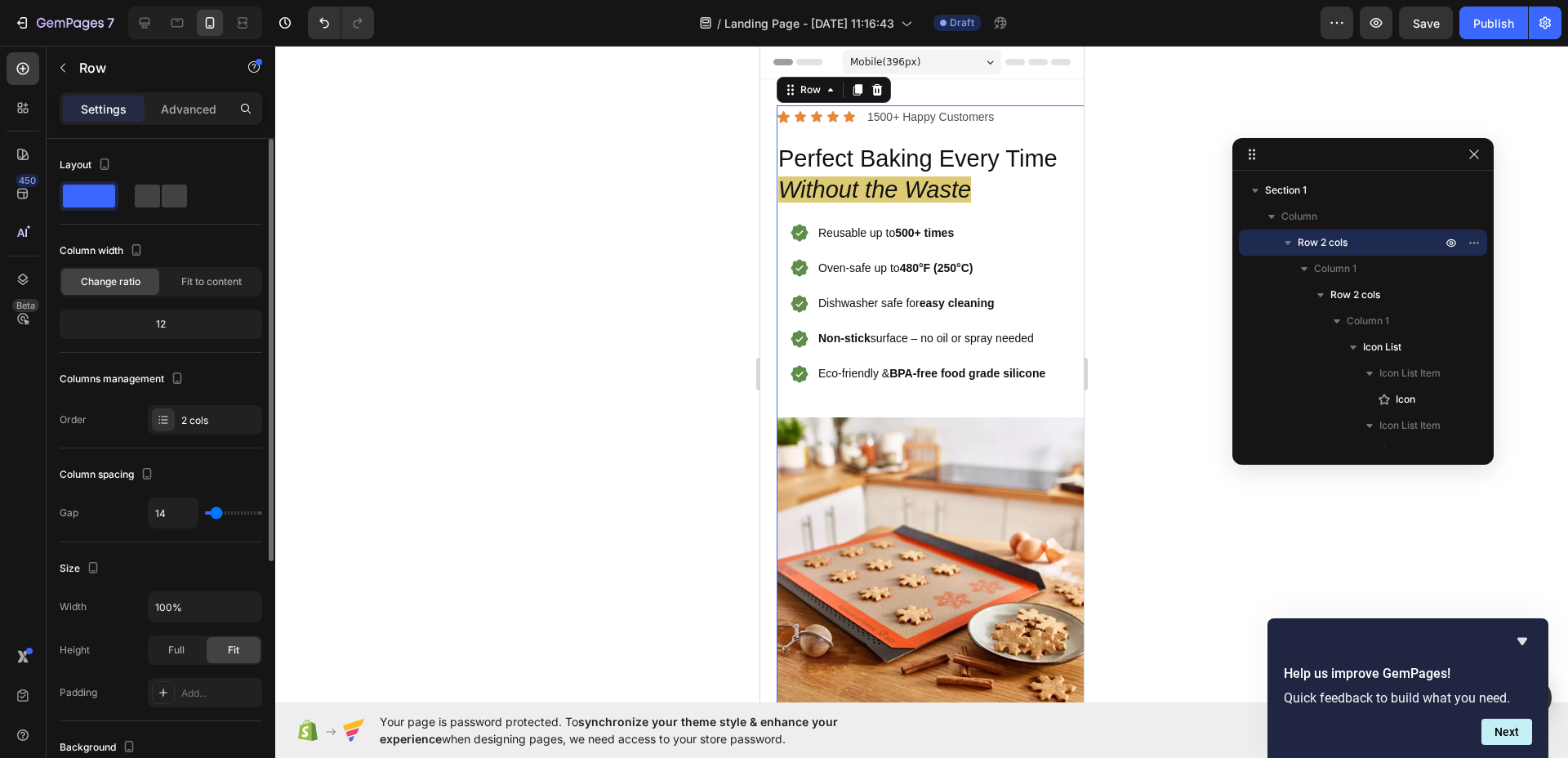
type input "13"
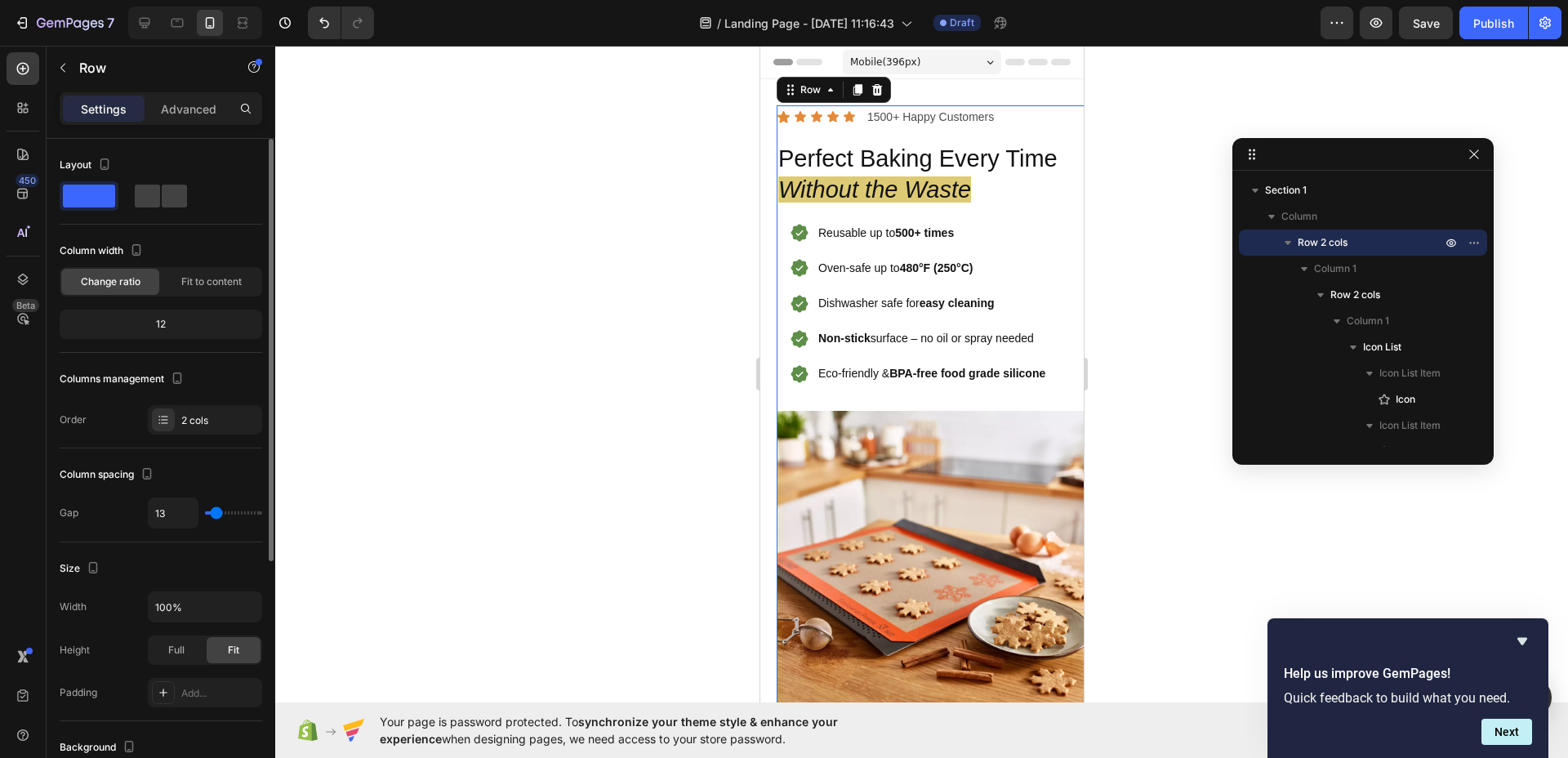
type input "12"
type input "11"
type input "10"
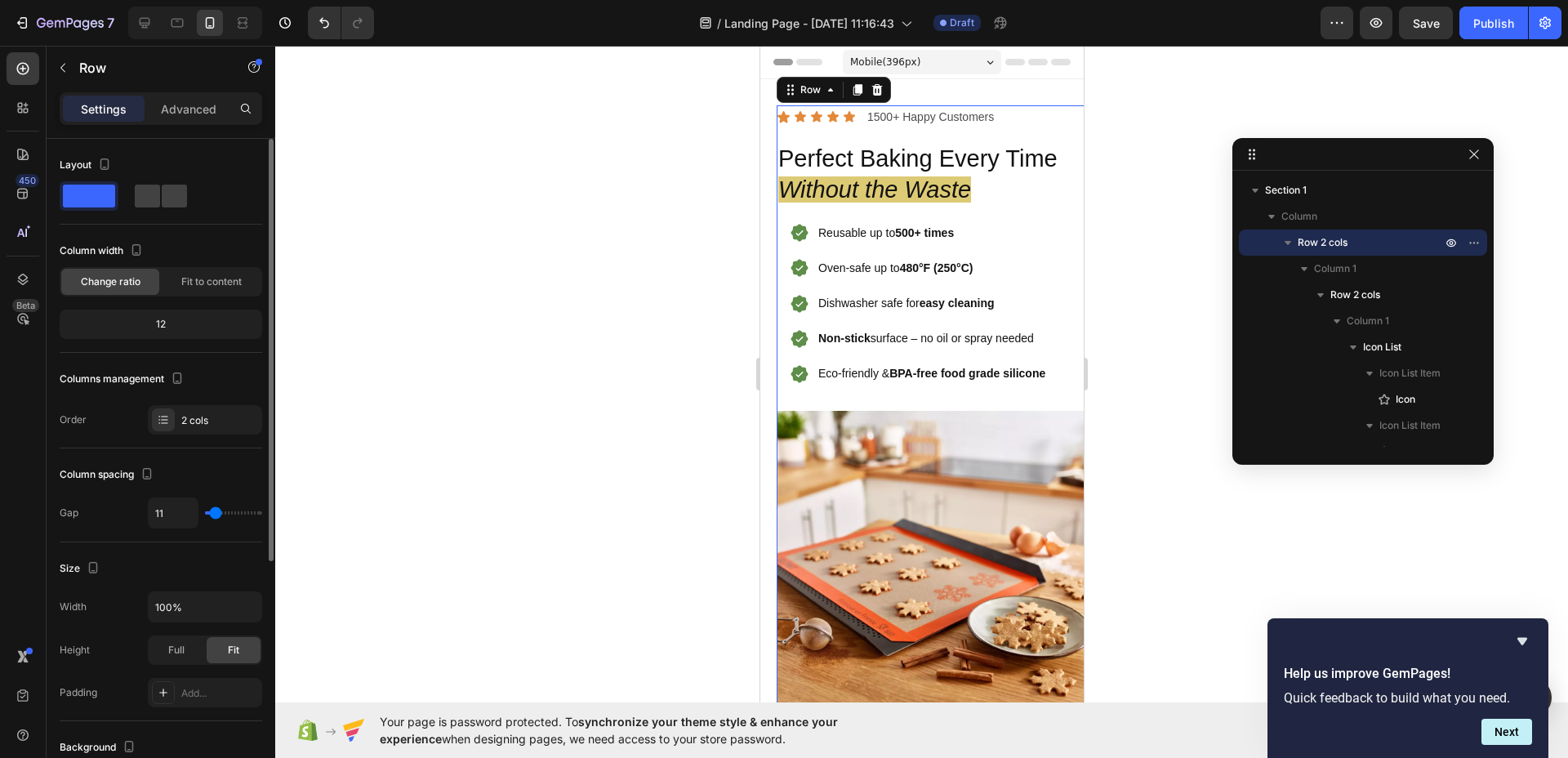
type input "10"
type input "9"
type input "8"
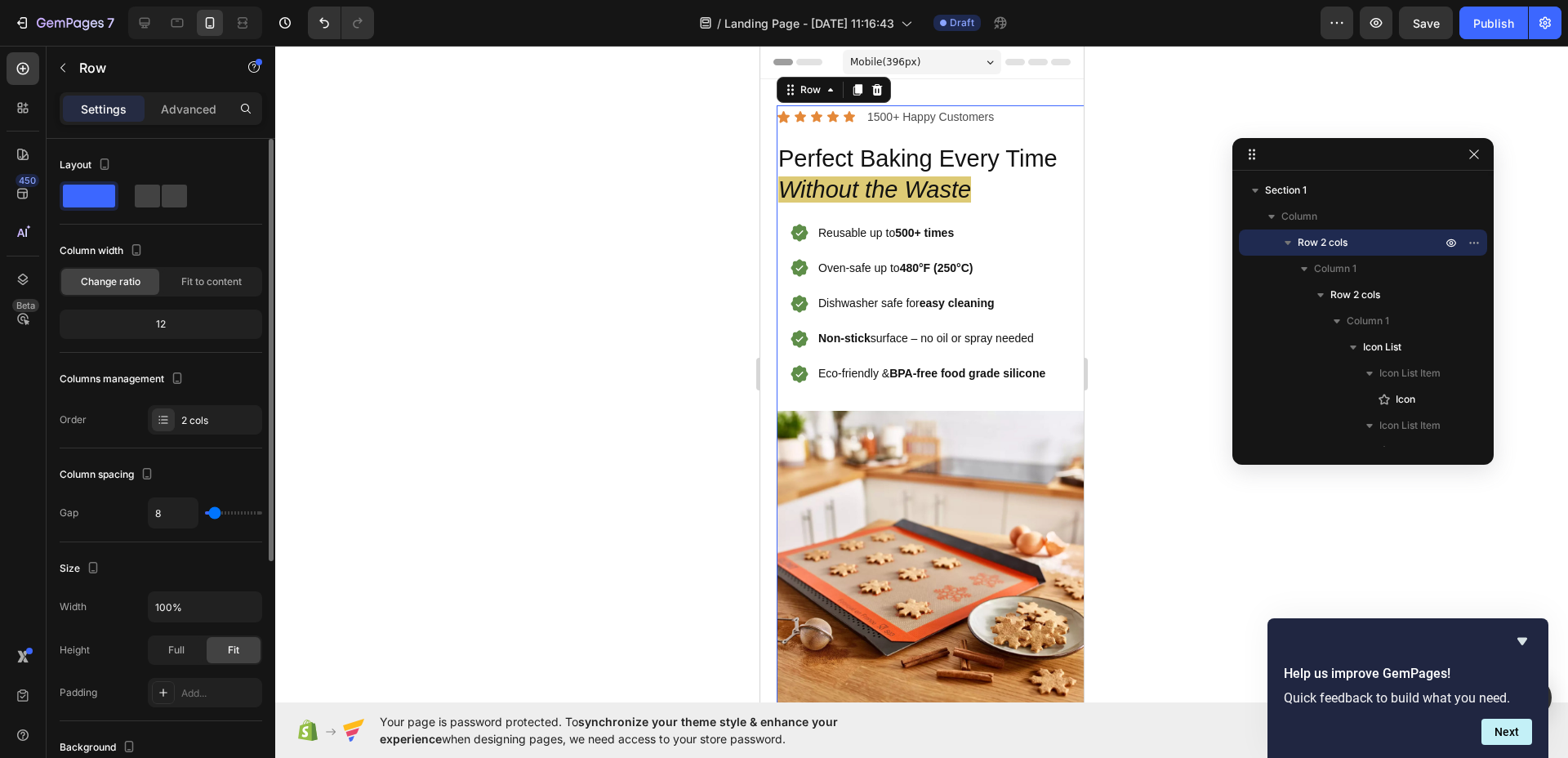
type input "7"
type input "6"
type input "5"
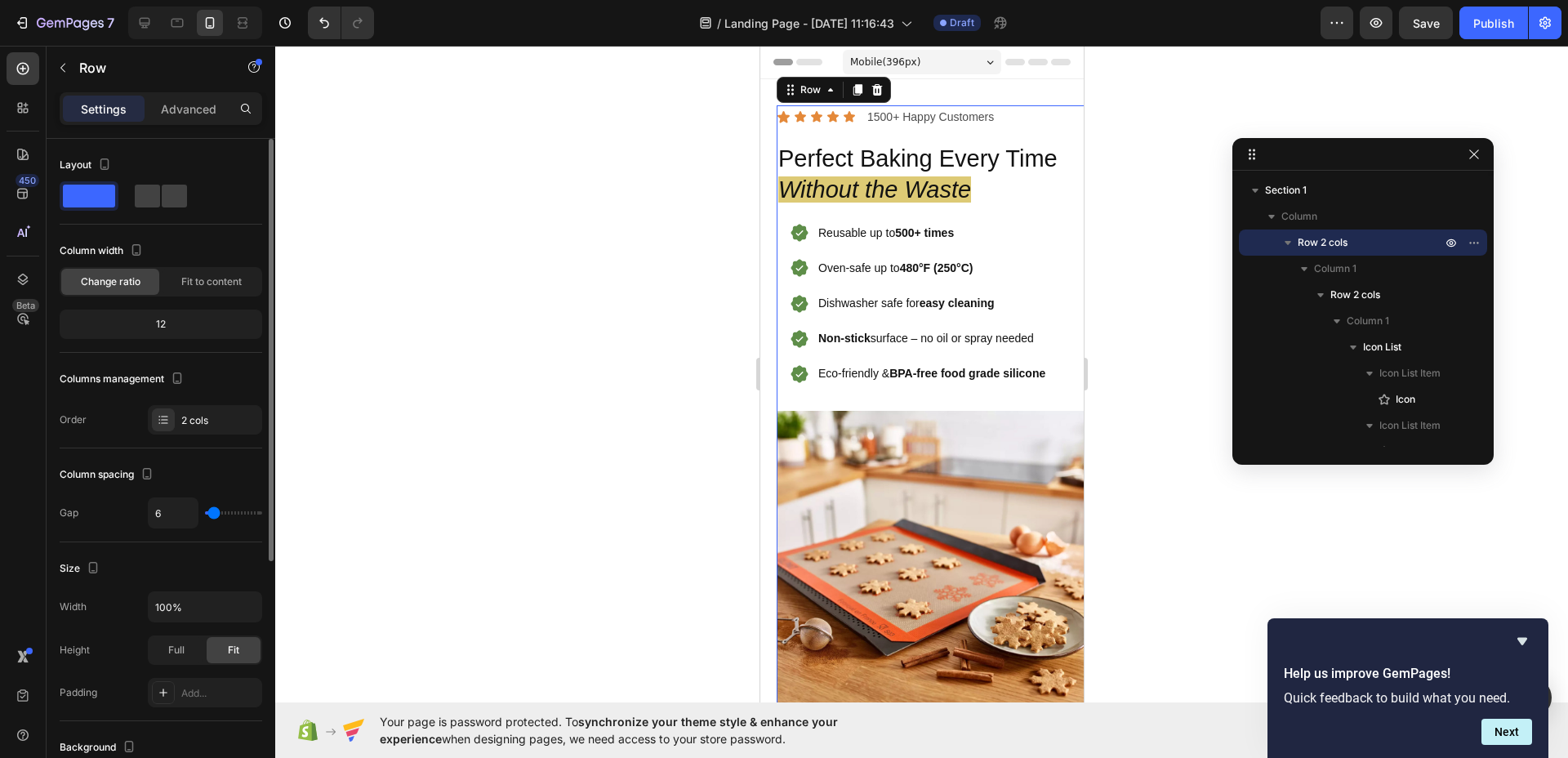
type input "5"
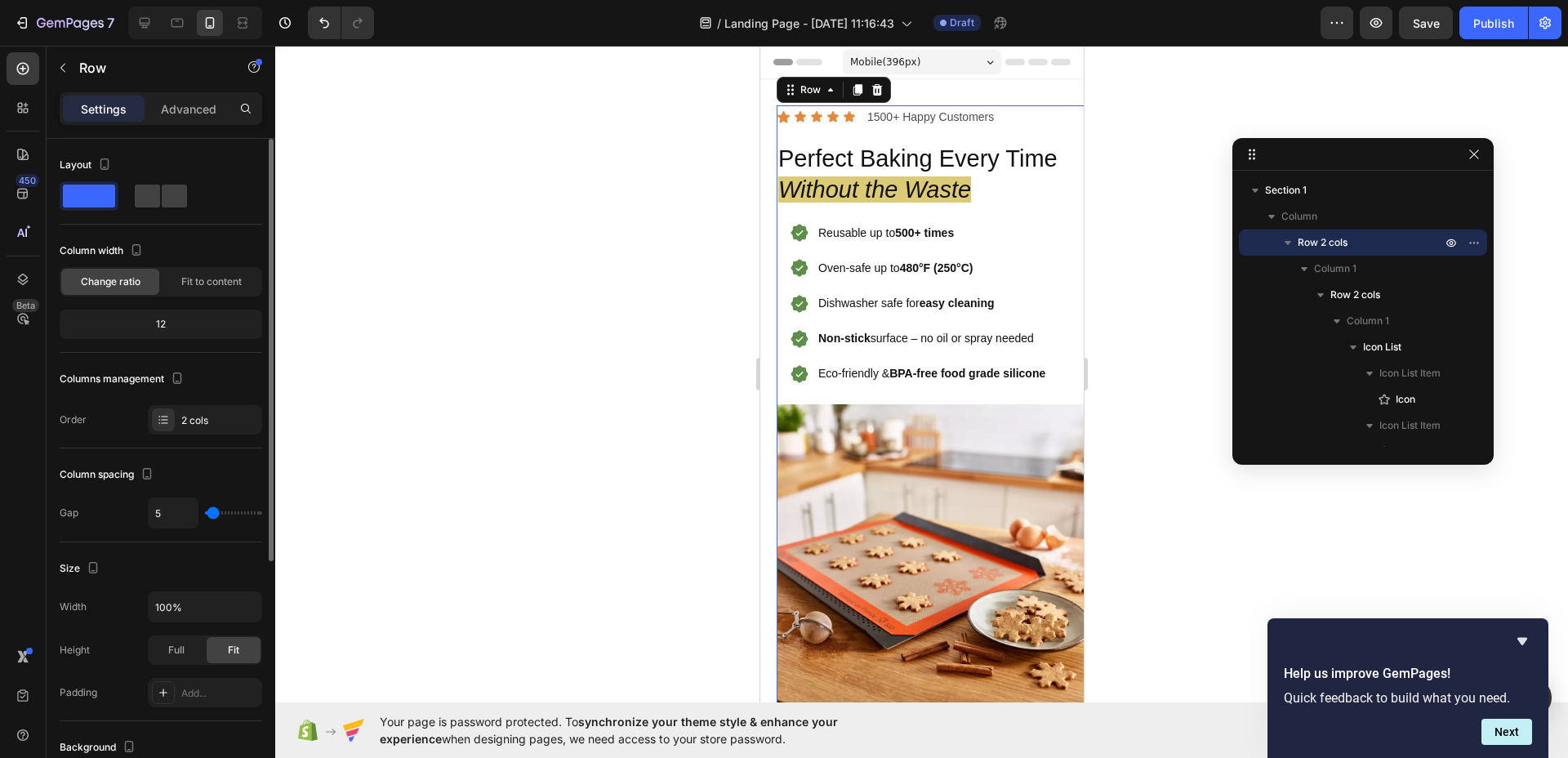
type input "4"
type input "3"
type input "2"
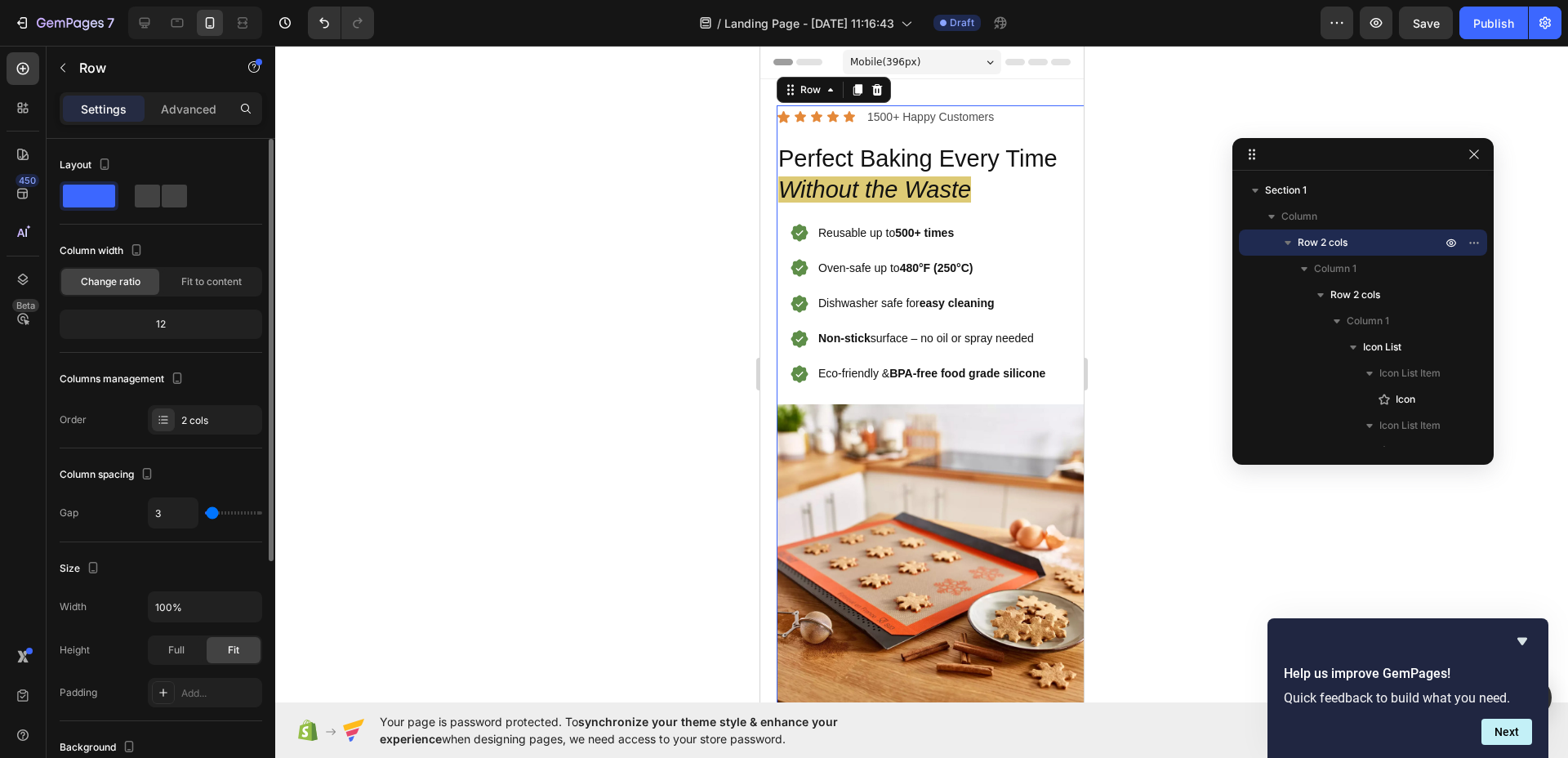
type input "2"
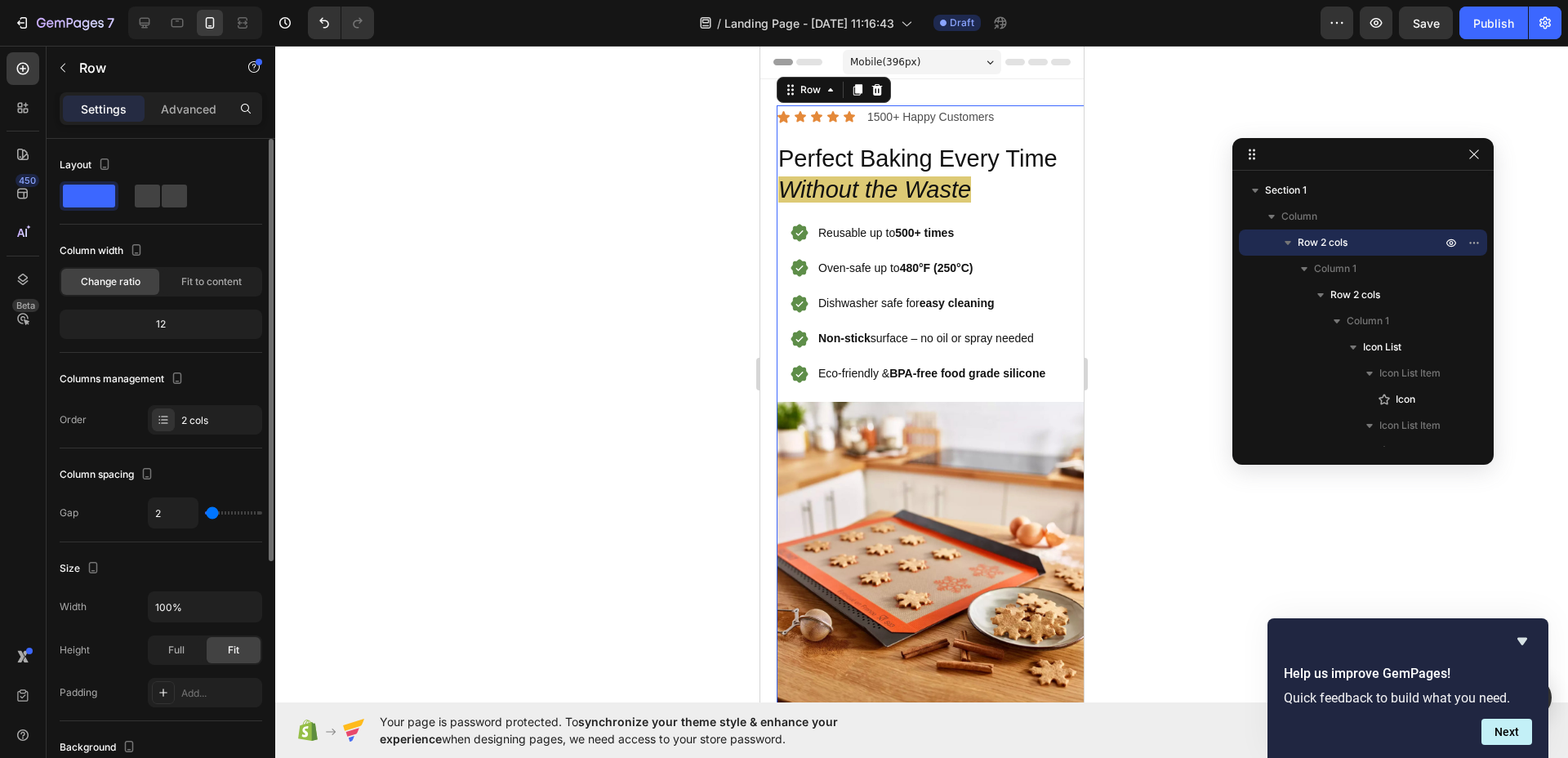
type input "1"
type input "0"
type input "2"
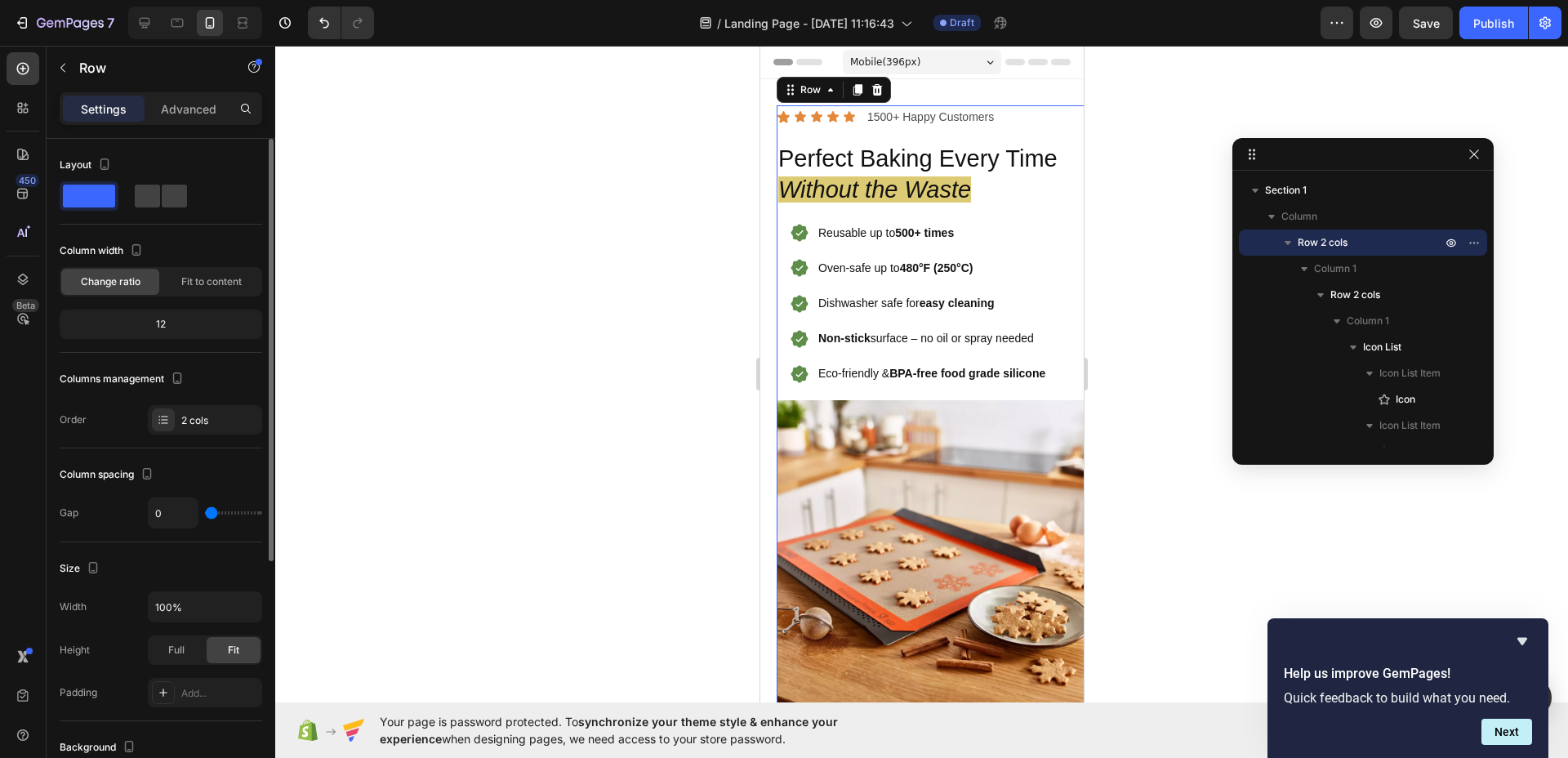
type input "2"
type input "3"
type input "4"
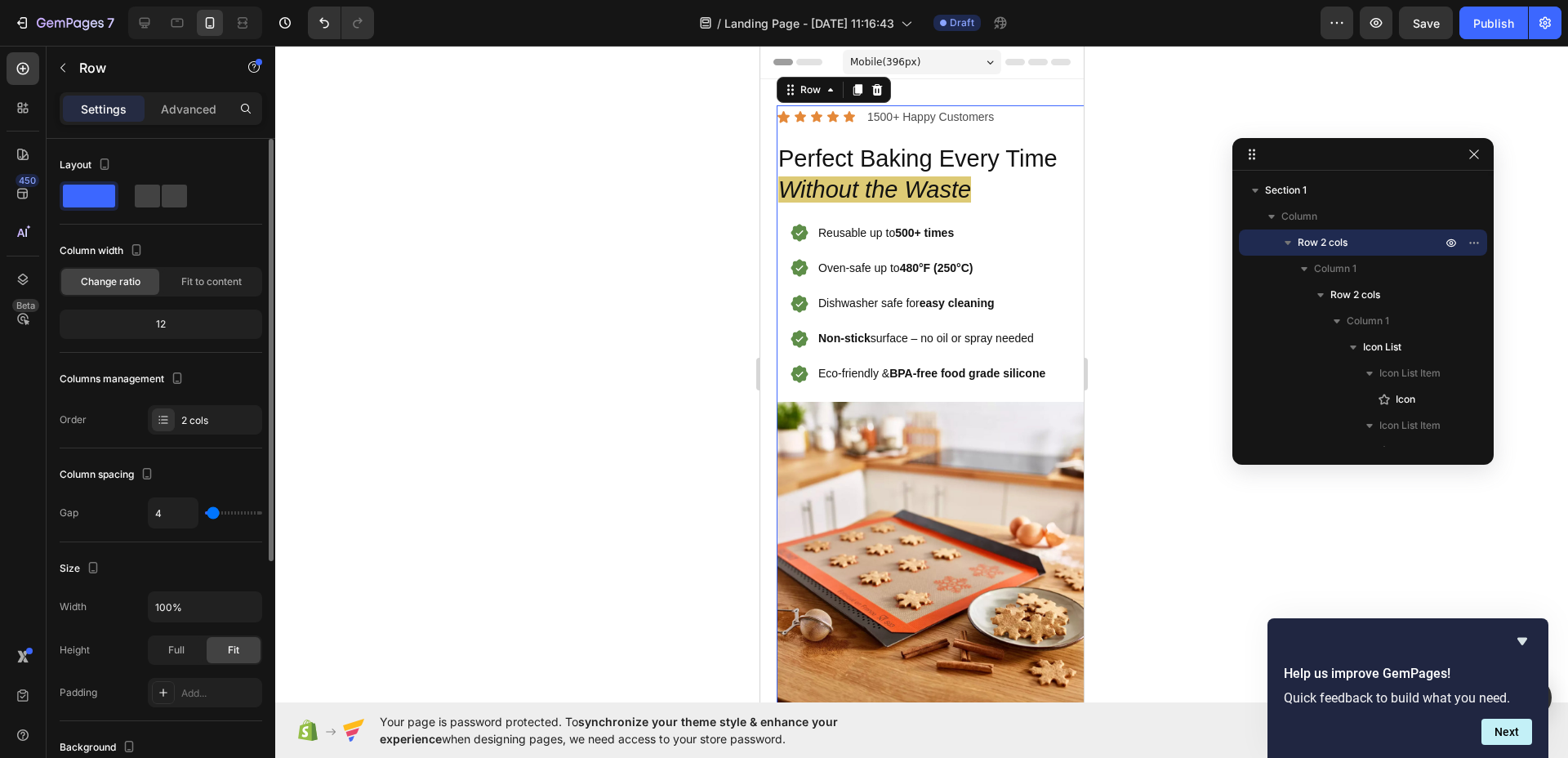
type input "5"
type input "6"
type input "8"
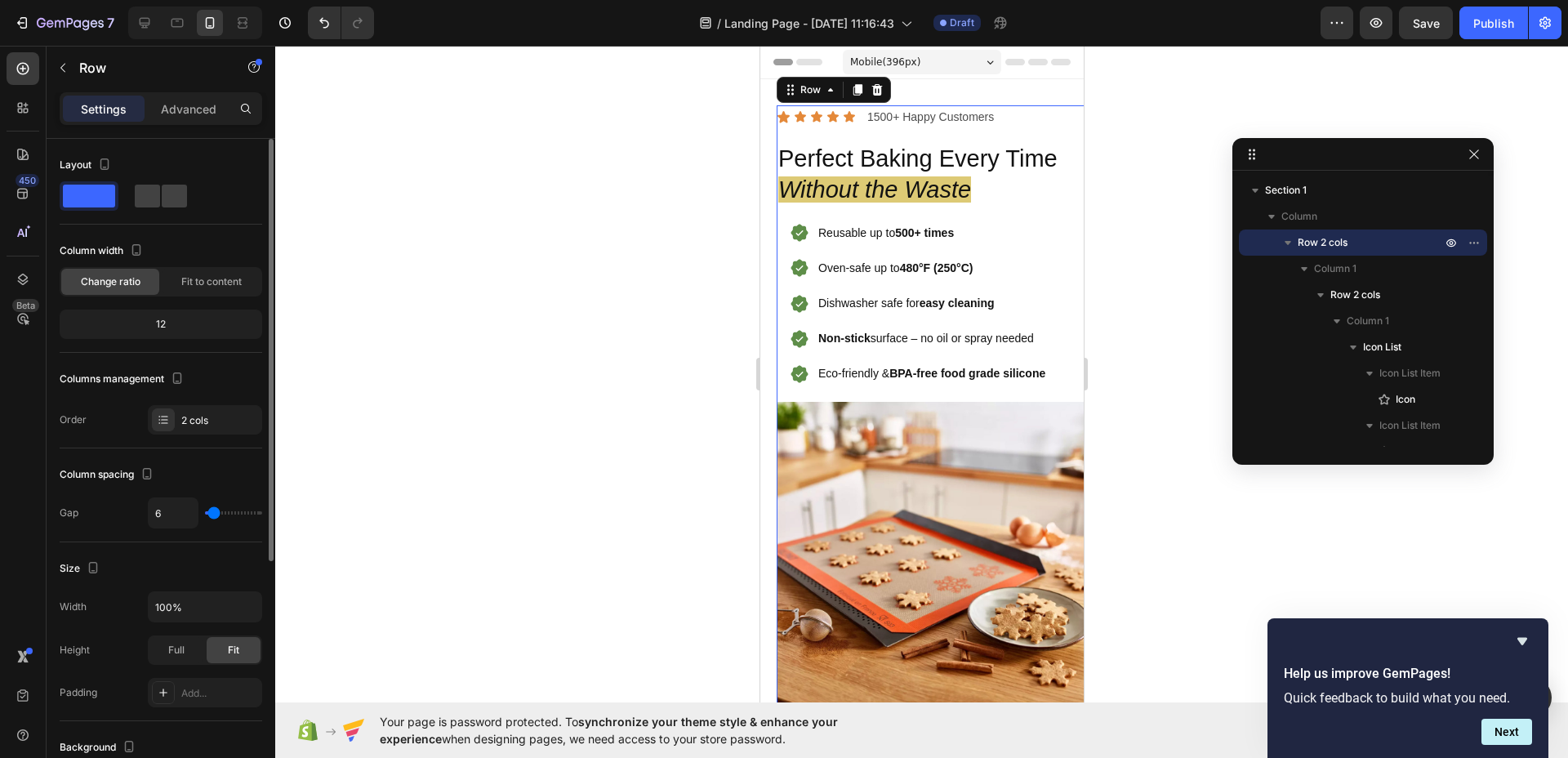
type input "8"
type input "9"
type input "10"
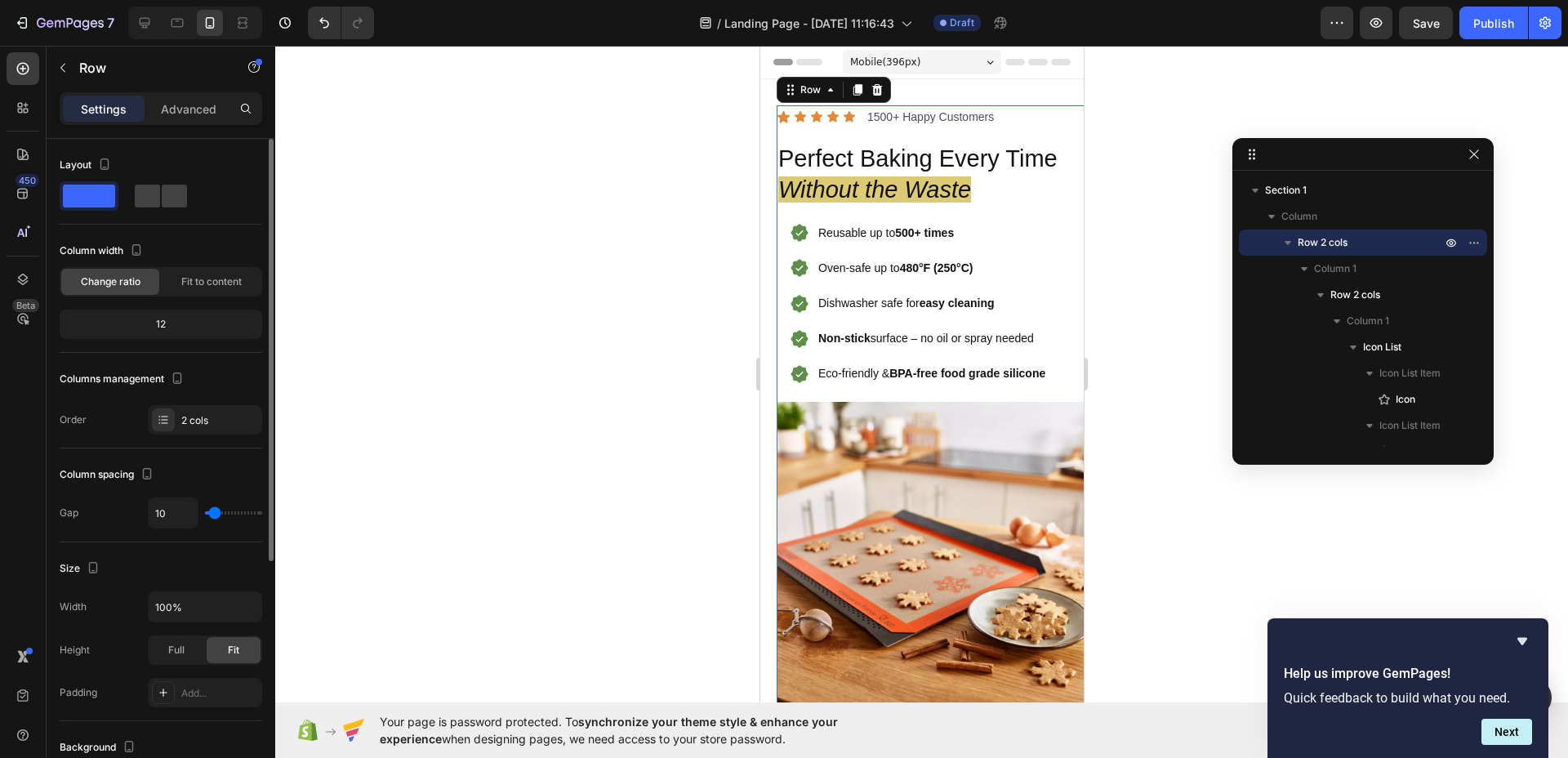
type input "11"
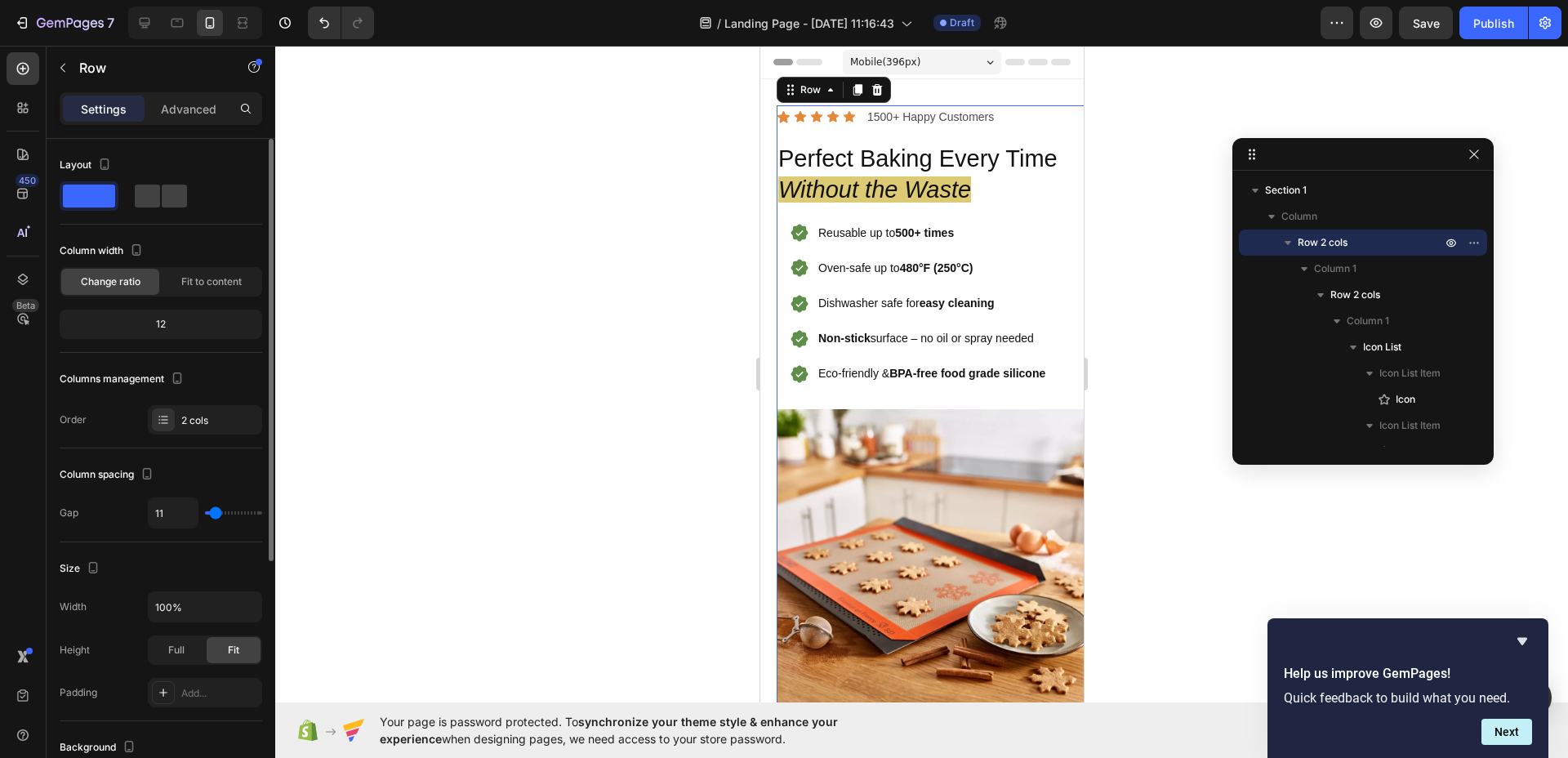
type input "10"
type input "9"
type input "8"
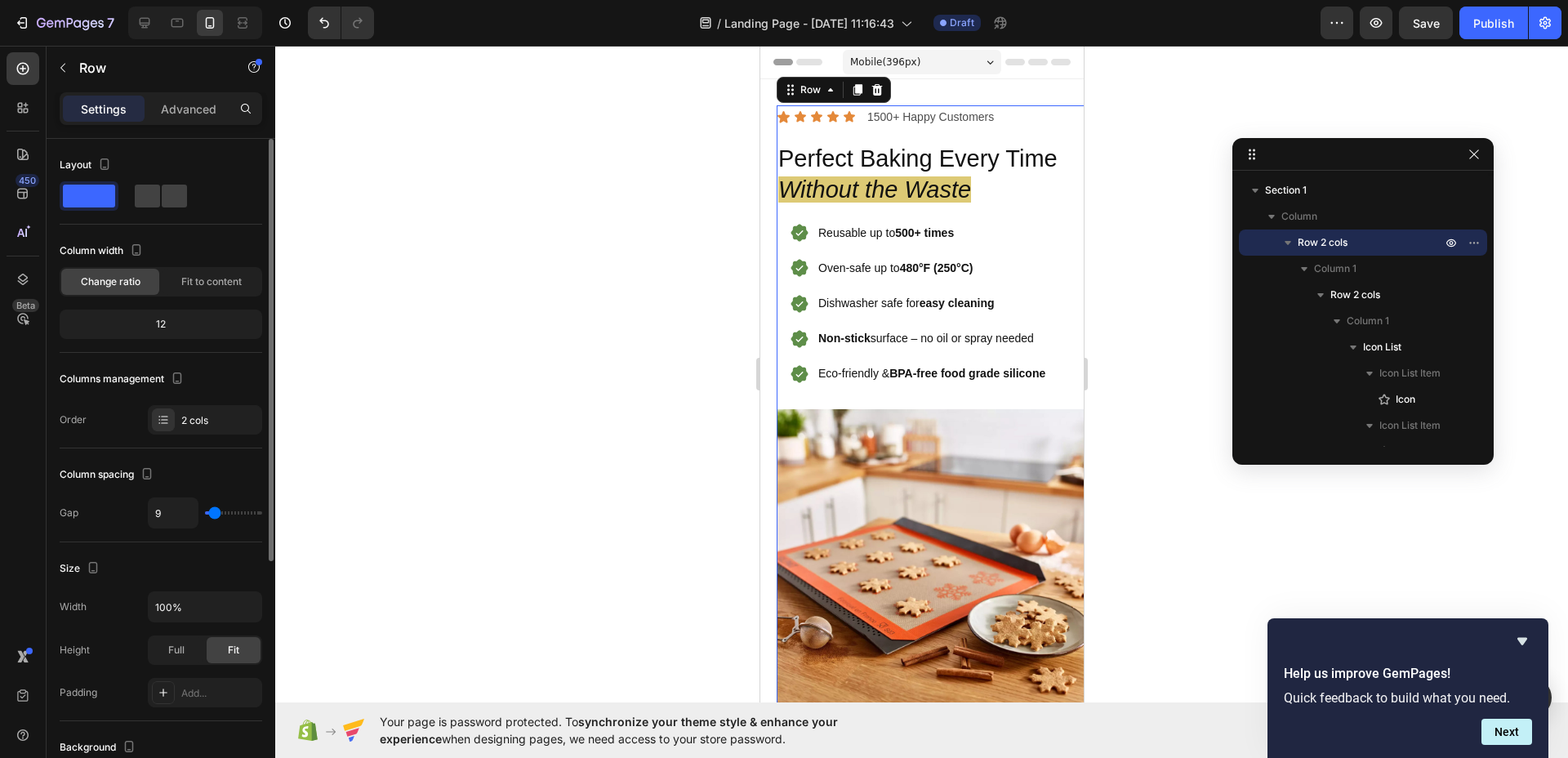
type input "8"
type input "7"
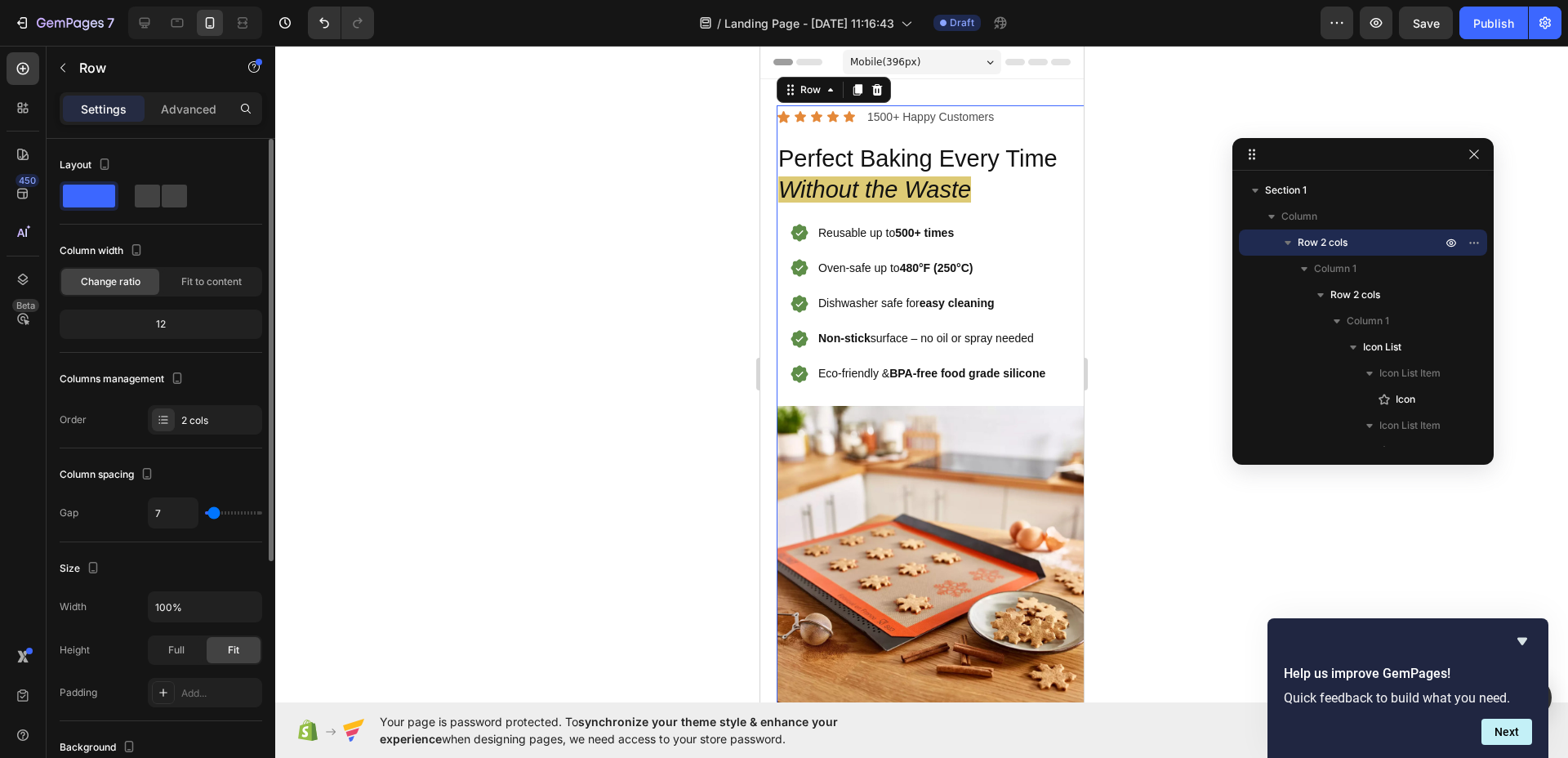
type input "6"
type input "5"
type input "6"
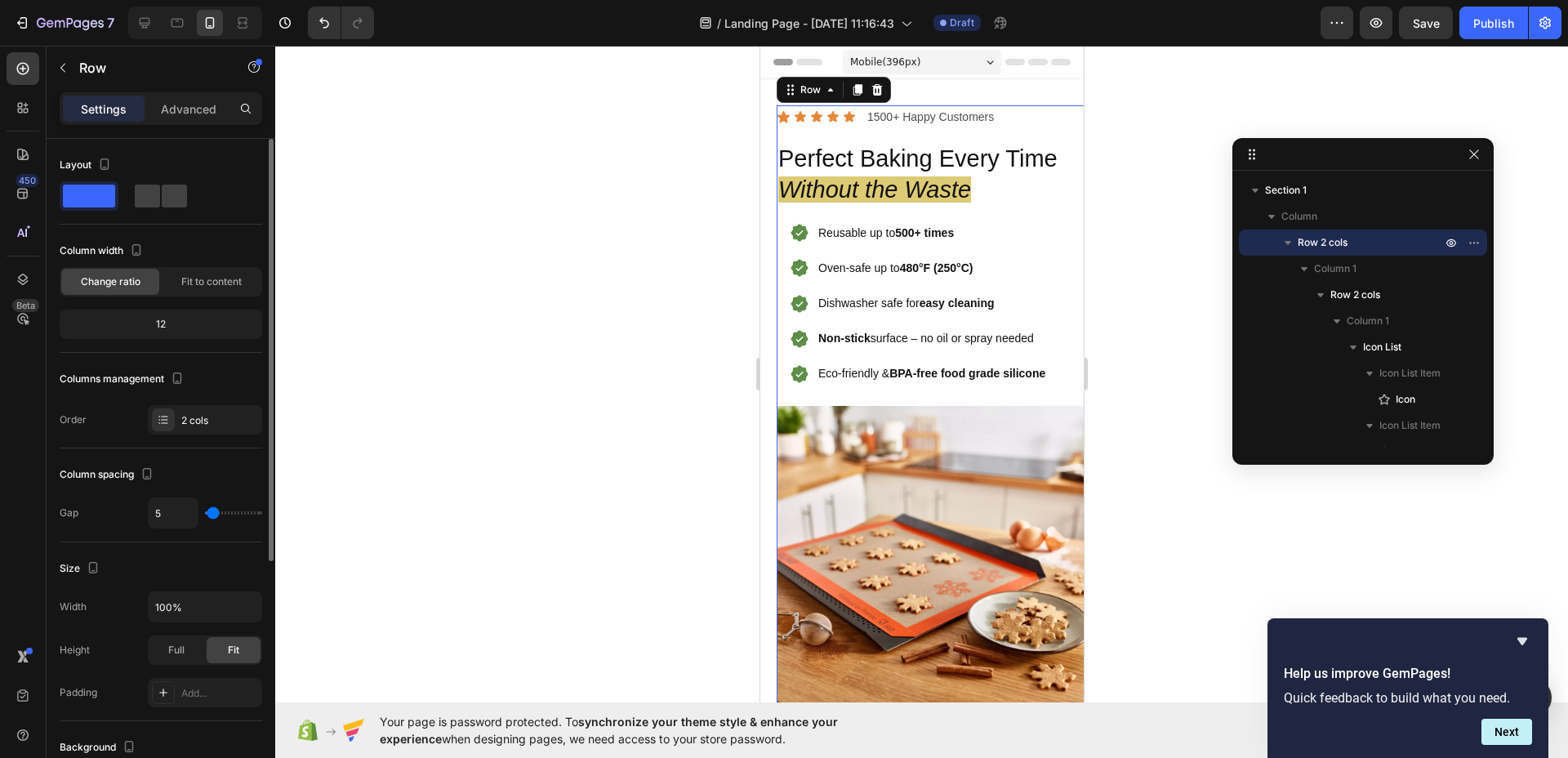
type input "6"
type input "7"
type input "8"
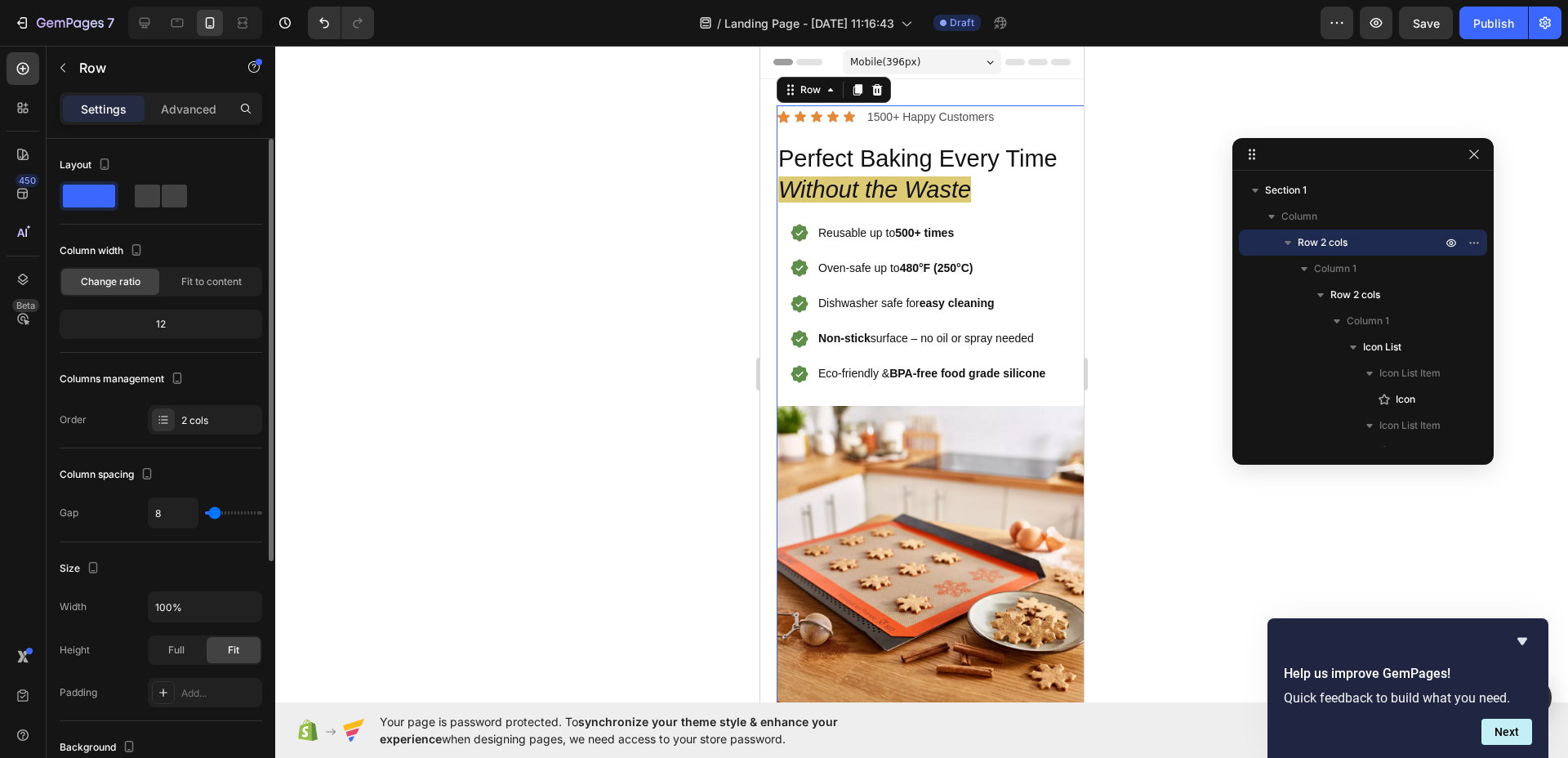
type input "9"
type input "10"
type input "11"
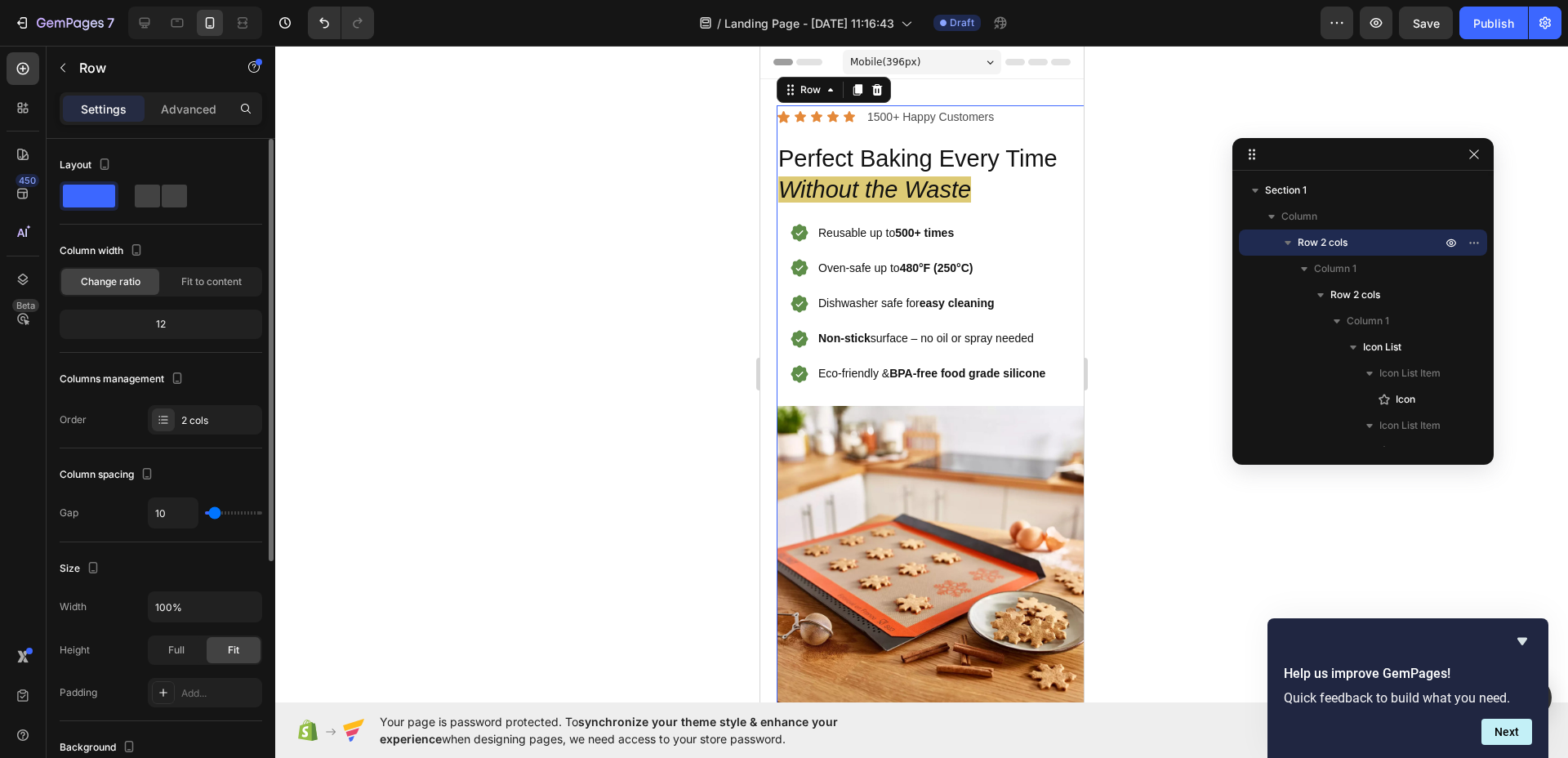
type input "11"
type input "12"
type input "13"
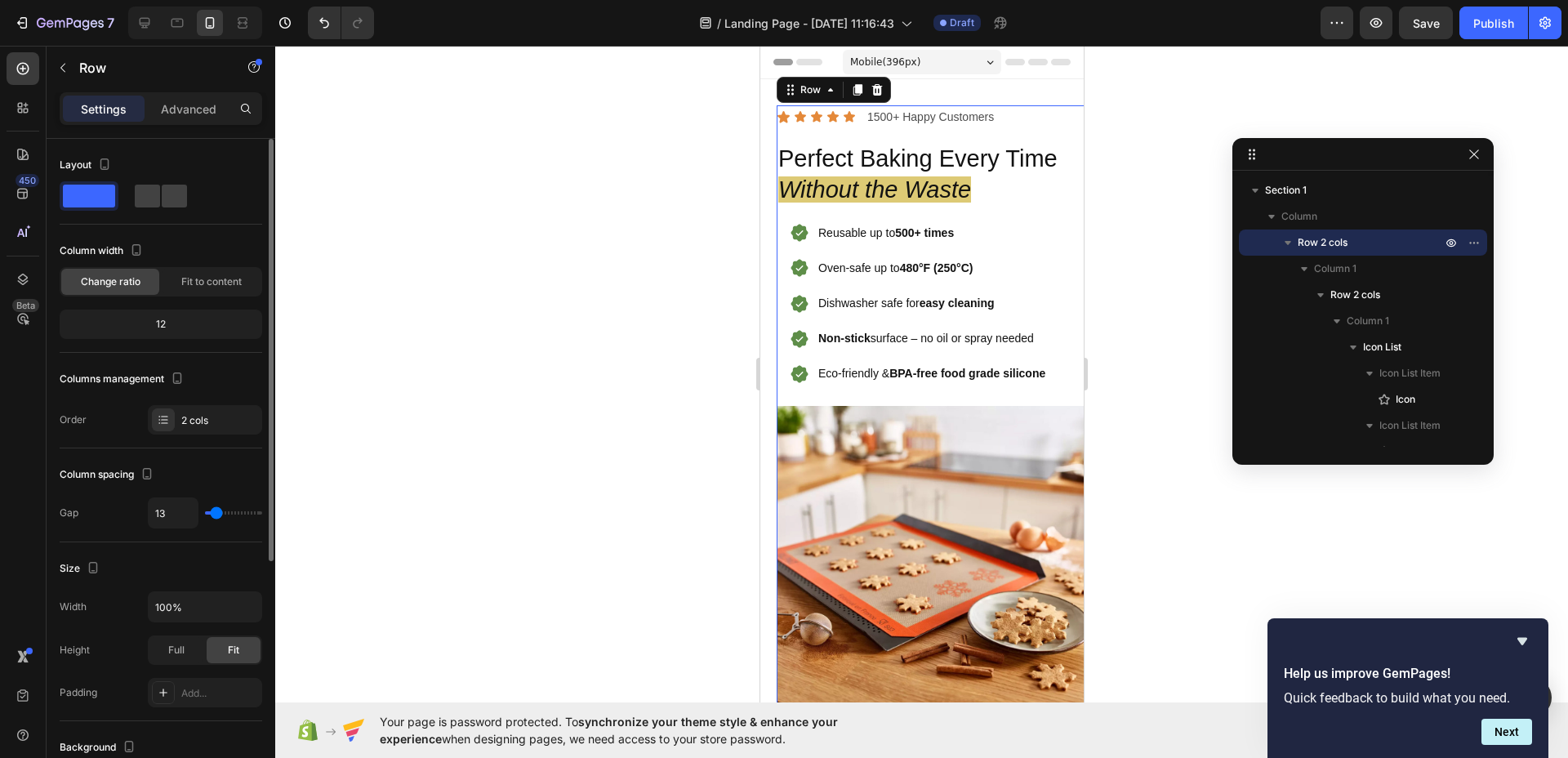
type input "14"
type input "15"
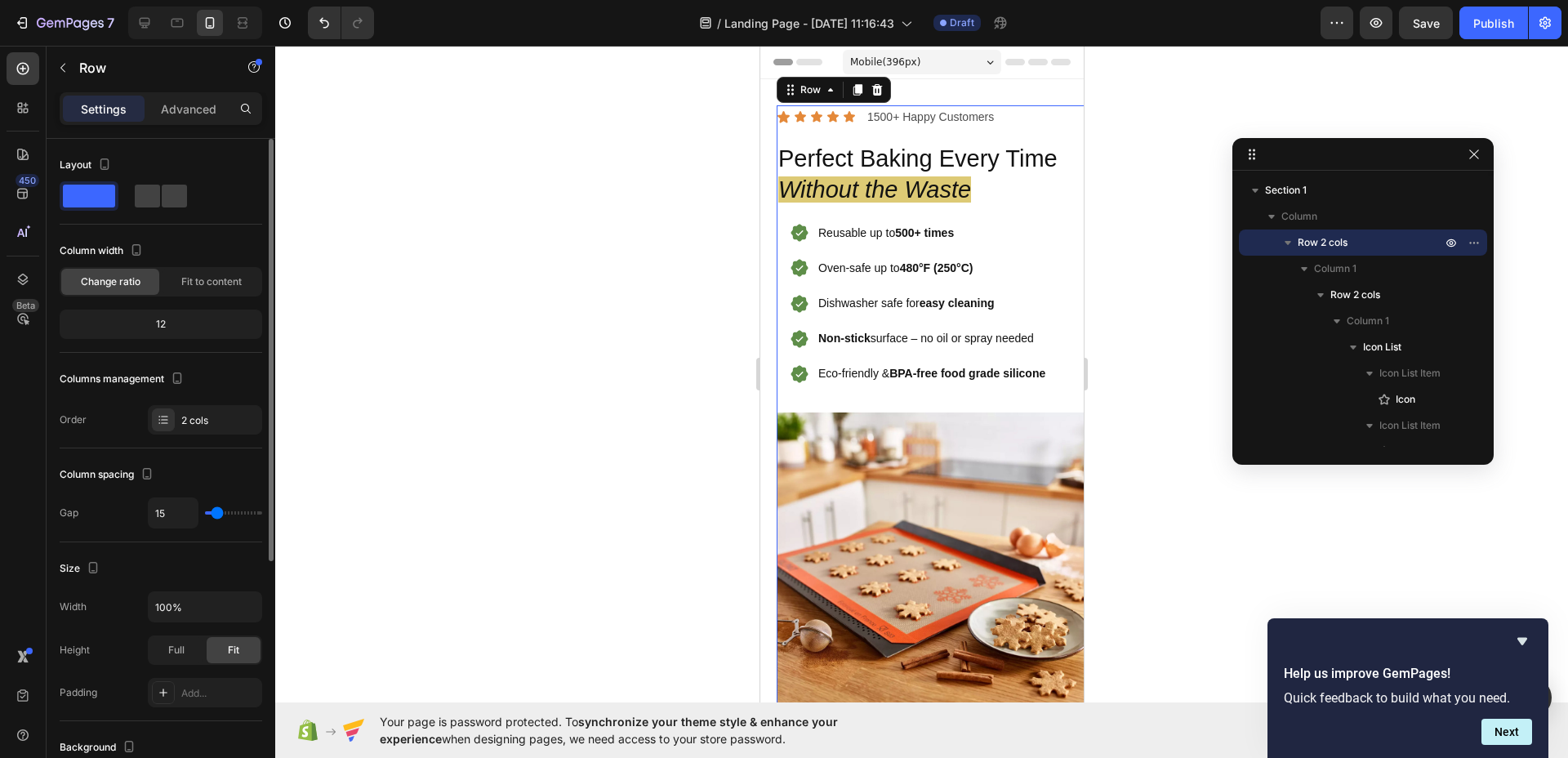
type input "16"
click at [217, 514] on input "range" at bounding box center [233, 512] width 57 height 3
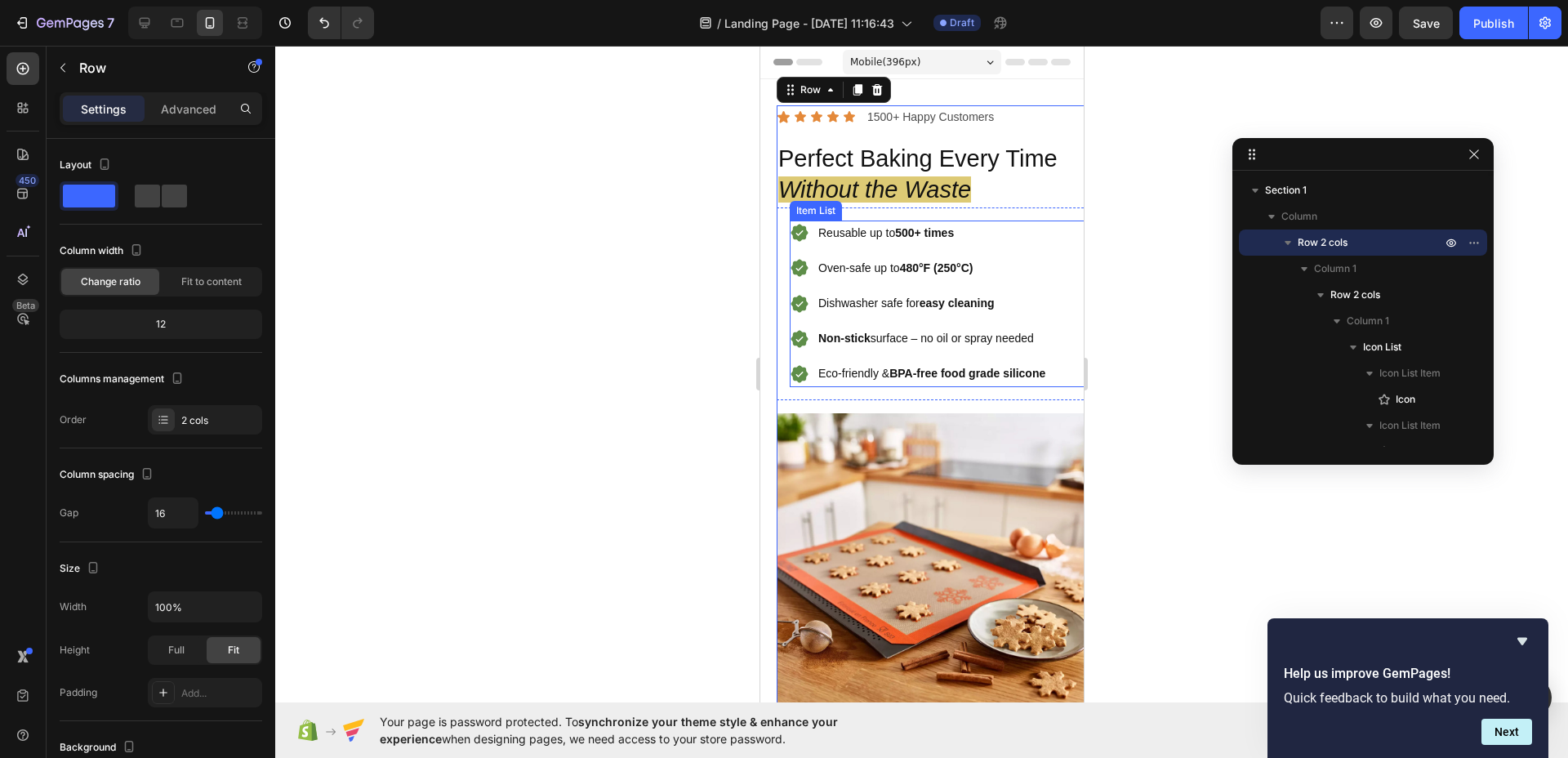
click at [788, 396] on div "Reusable up to 500+ times Oven-safe up to 480°F (250°C) Dishwasher safe for eas…" at bounding box center [937, 304] width 323 height 193
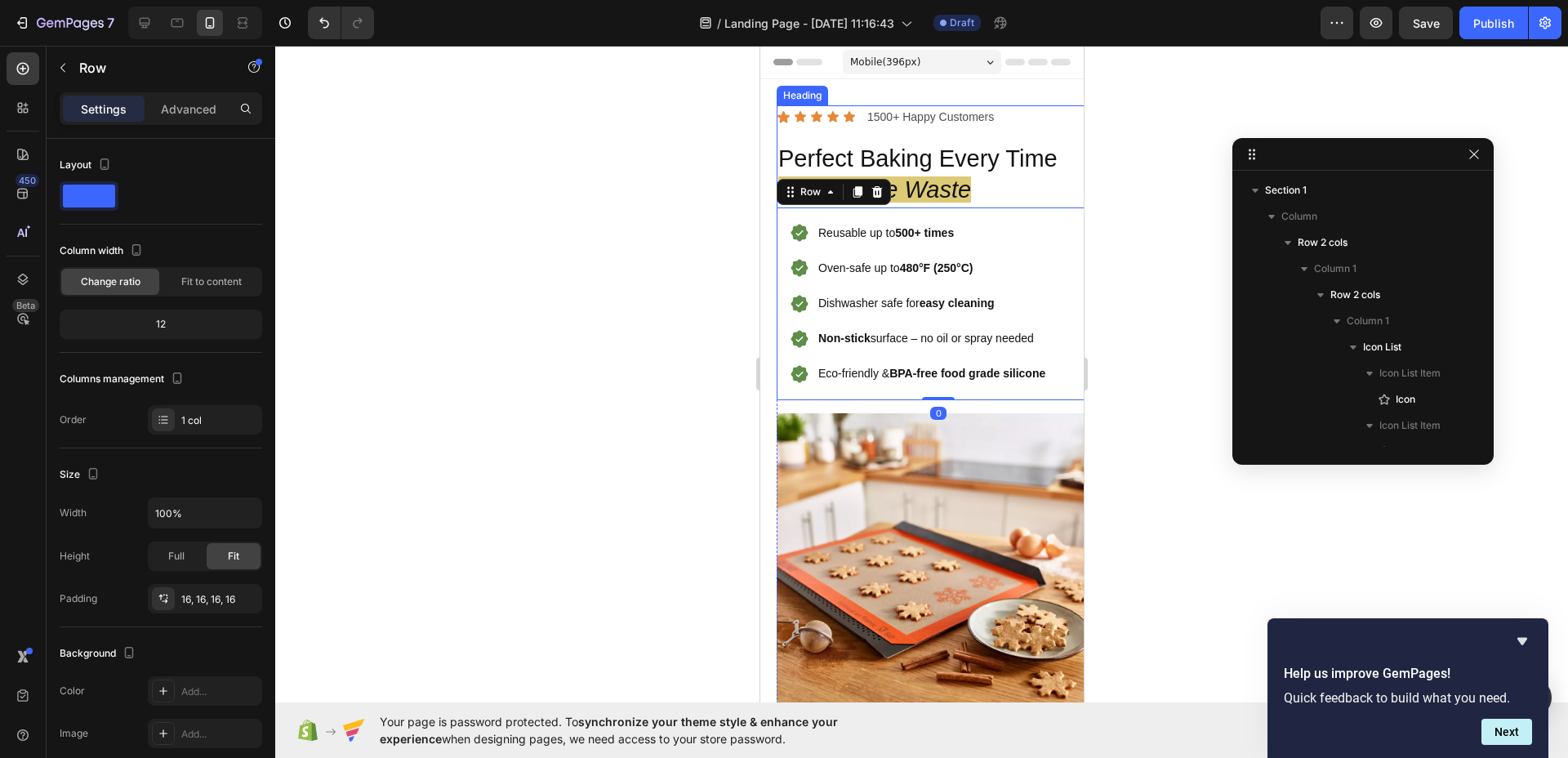
click at [786, 146] on p "Perfect Baking Every Time Without the Waste" at bounding box center [937, 175] width 321 height 62
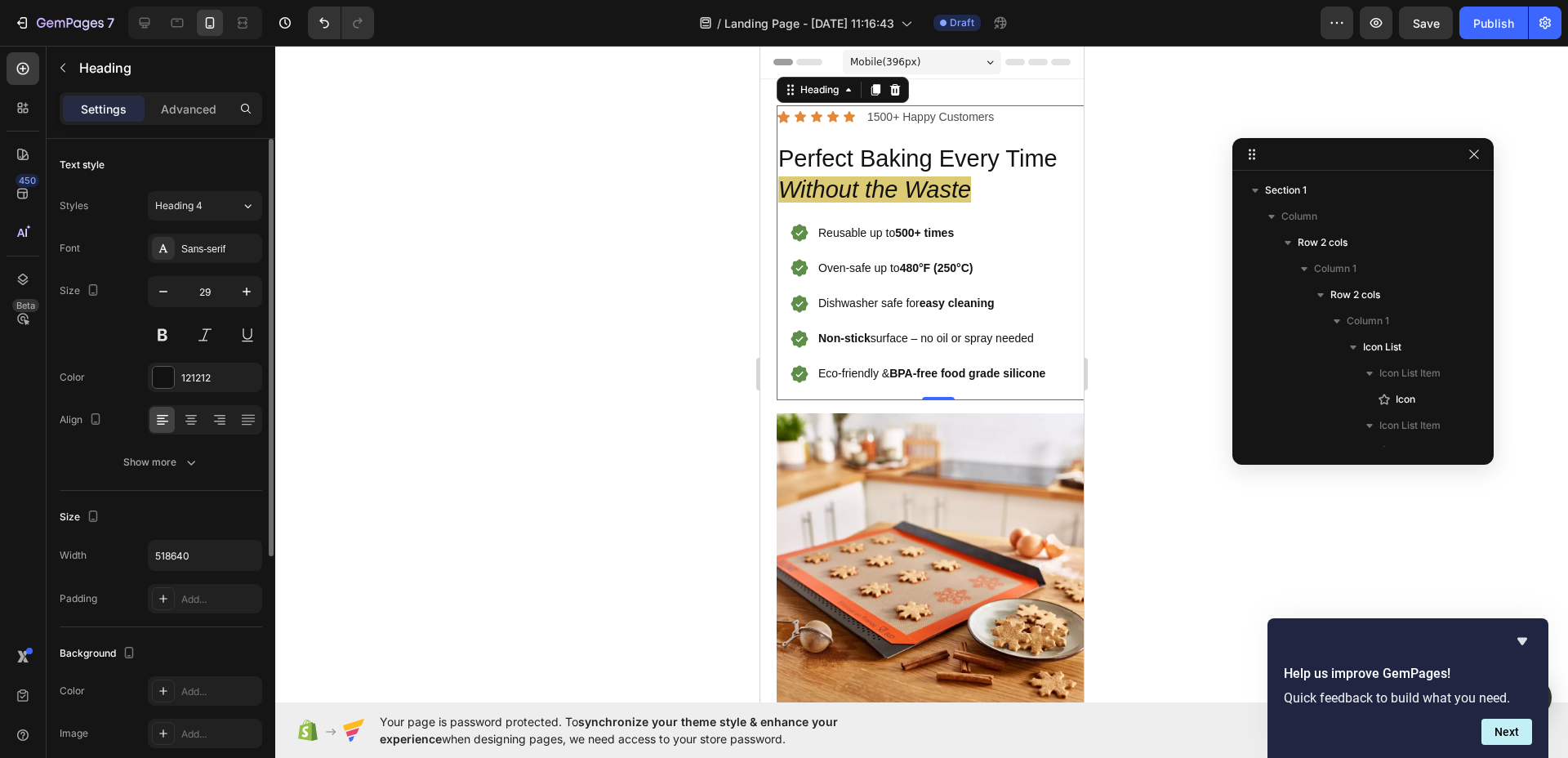
scroll to position [379, 0]
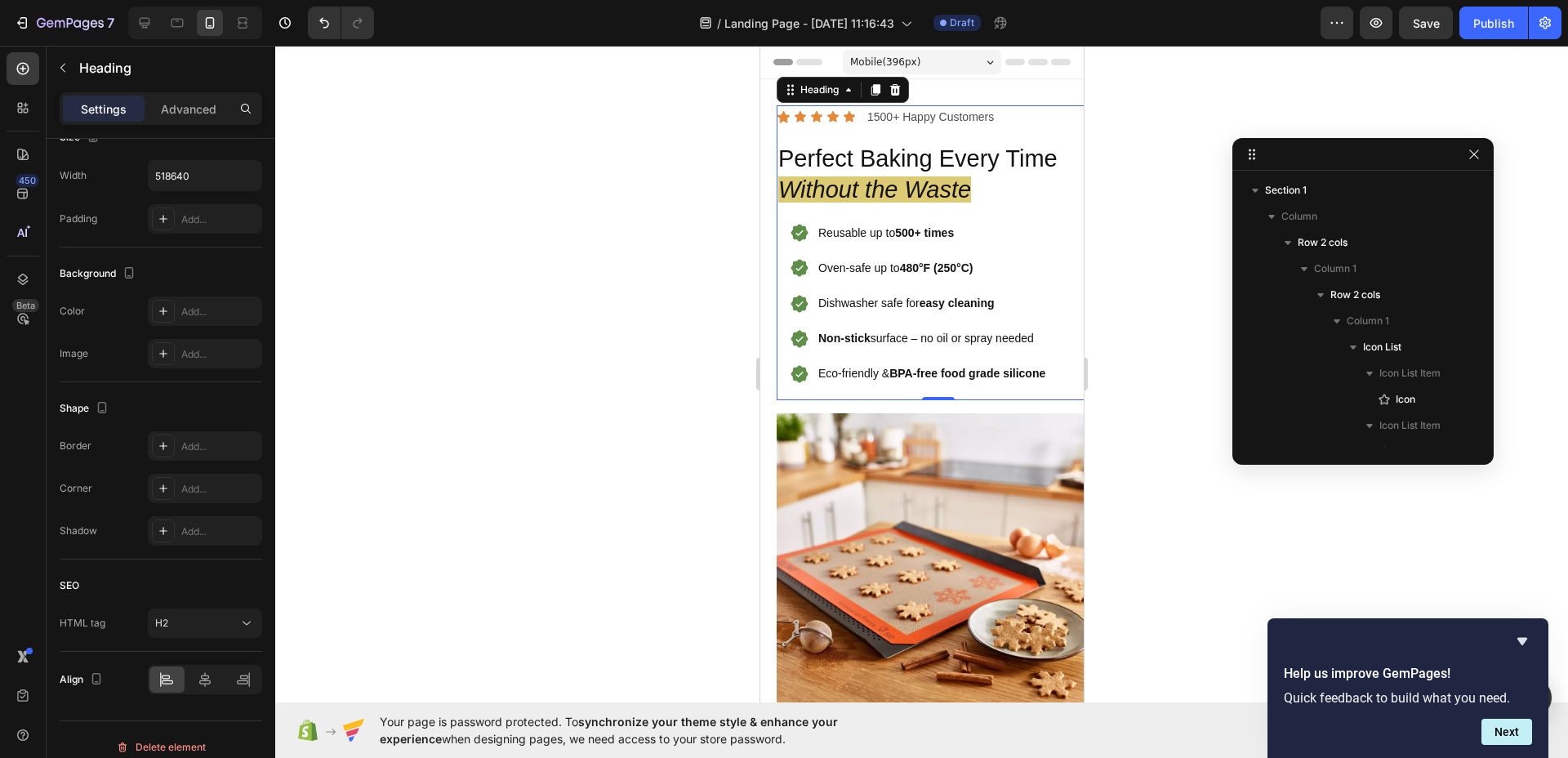
click at [167, 93] on div "Settings Advanced" at bounding box center [161, 108] width 203 height 33
click at [178, 107] on p "Advanced" at bounding box center [188, 108] width 55 height 17
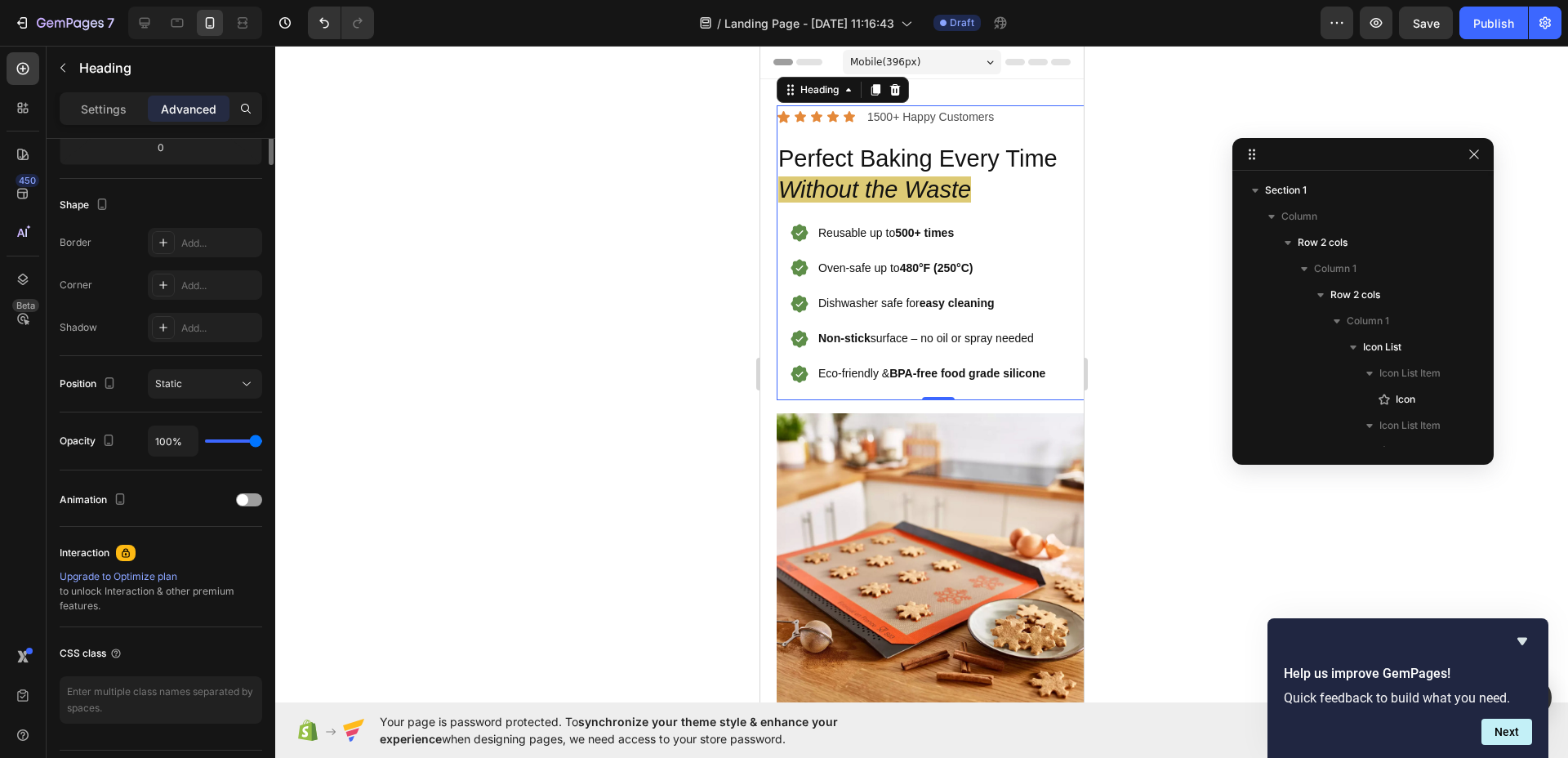
scroll to position [0, 0]
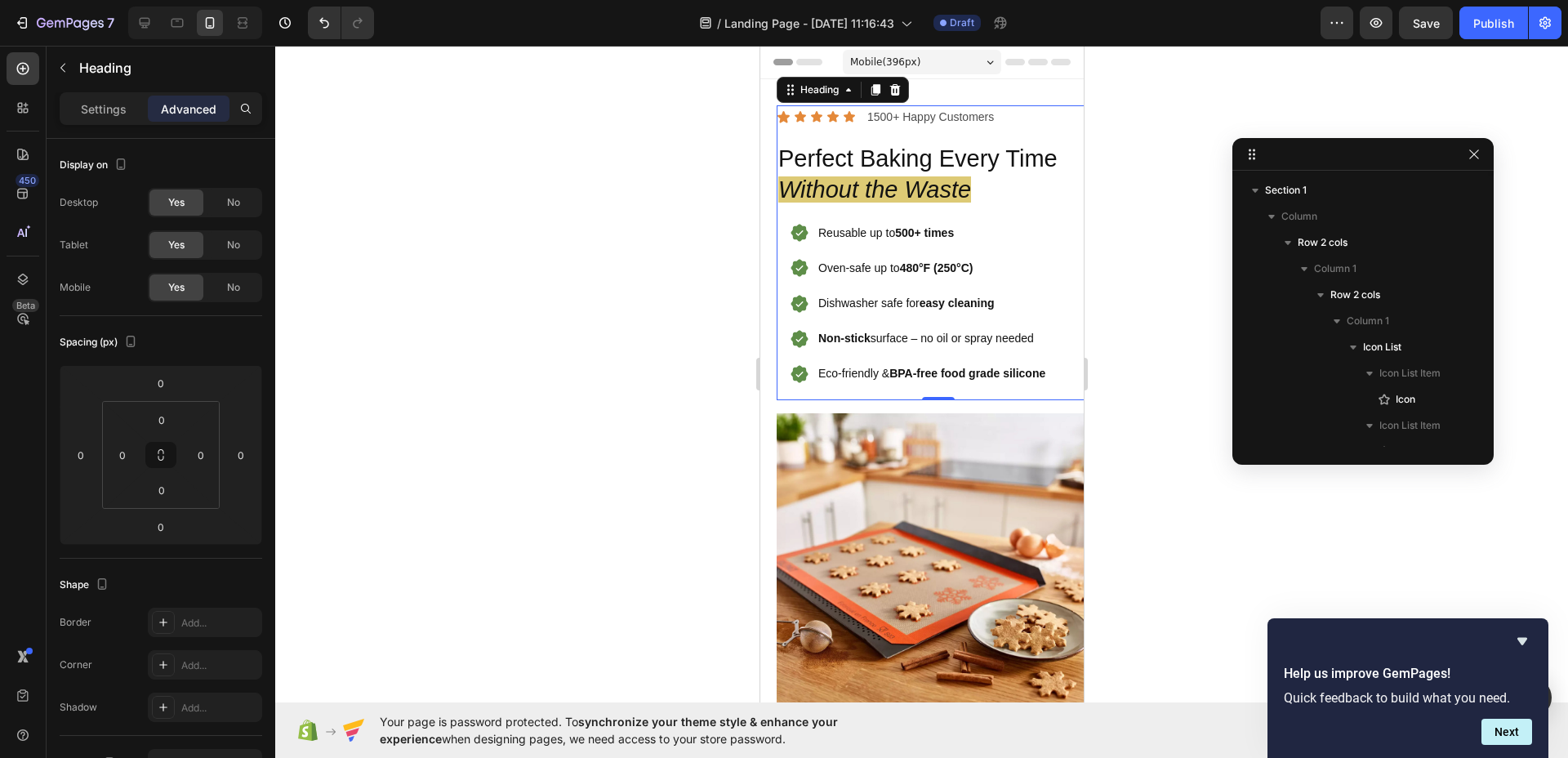
click at [694, 257] on div at bounding box center [920, 402] width 1292 height 712
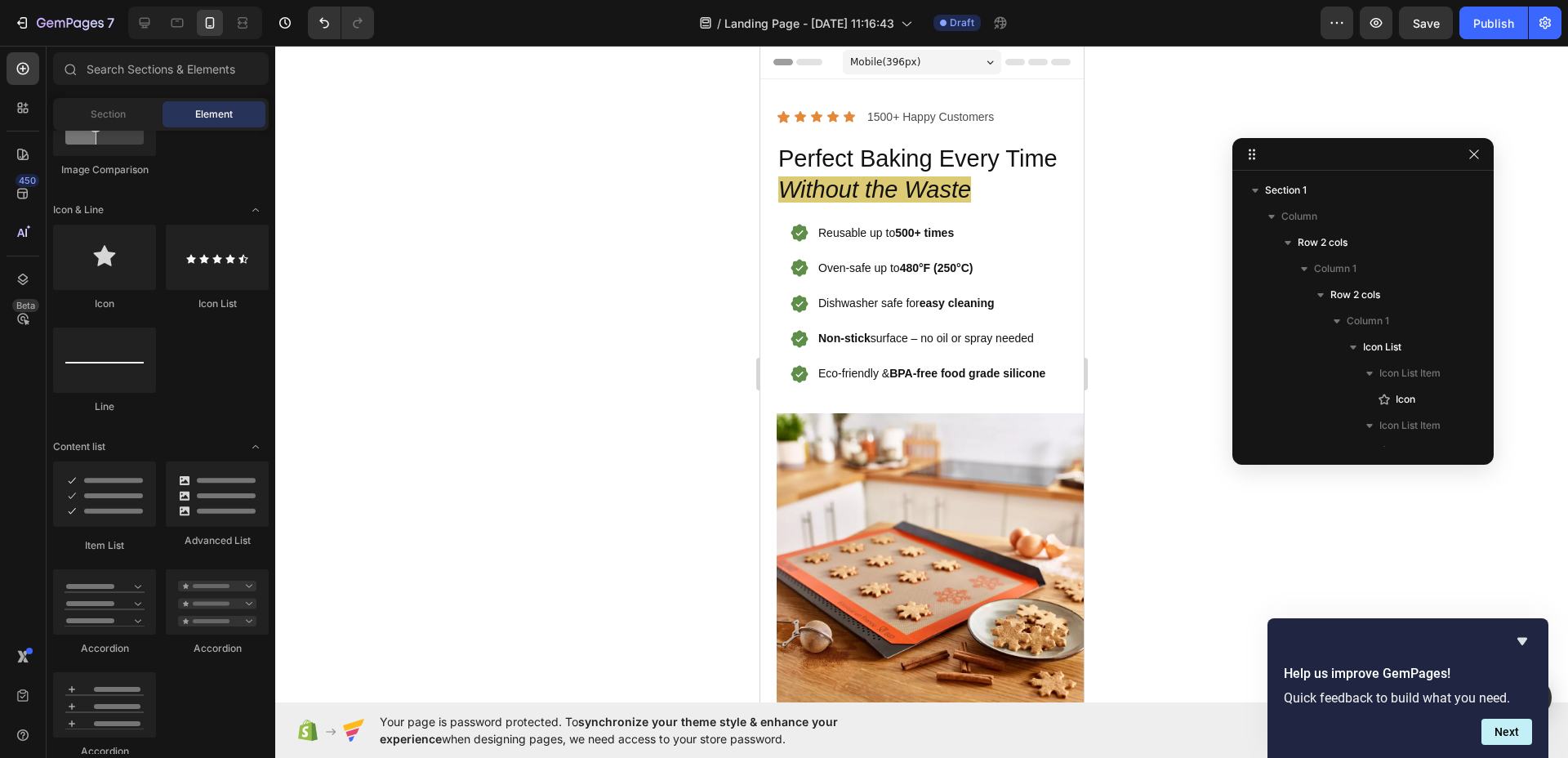
click at [670, 260] on div at bounding box center [920, 402] width 1292 height 712
click at [577, 120] on div at bounding box center [920, 402] width 1292 height 712
click at [780, 387] on div "Reusable up to 500+ times Oven-safe up to 480°F (250°C) Dishwasher safe for eas…" at bounding box center [937, 304] width 323 height 193
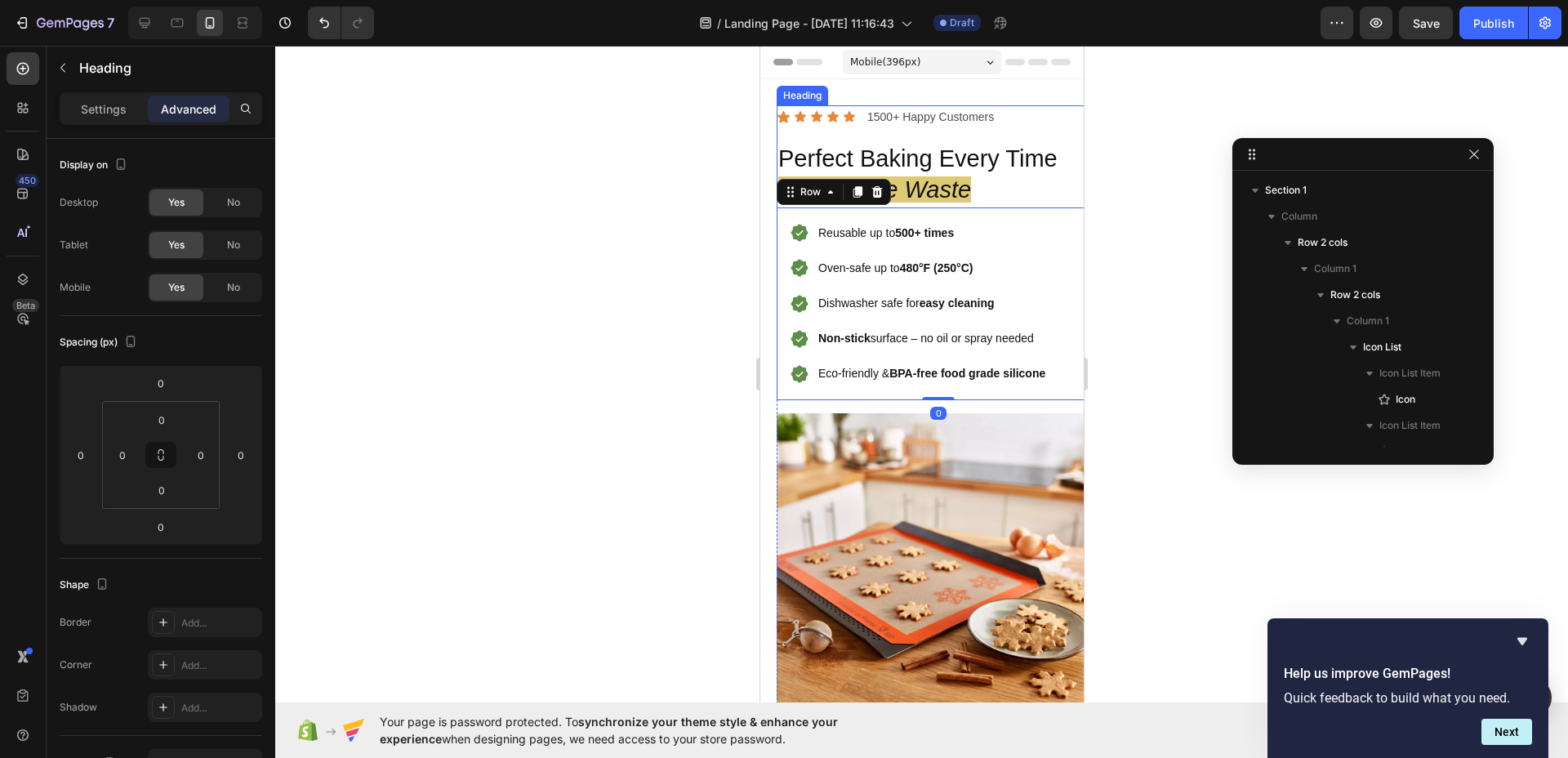
click at [1066, 188] on p "Perfect Baking Every Time Without the Waste" at bounding box center [937, 175] width 321 height 62
click at [848, 88] on icon at bounding box center [847, 89] width 5 height 3
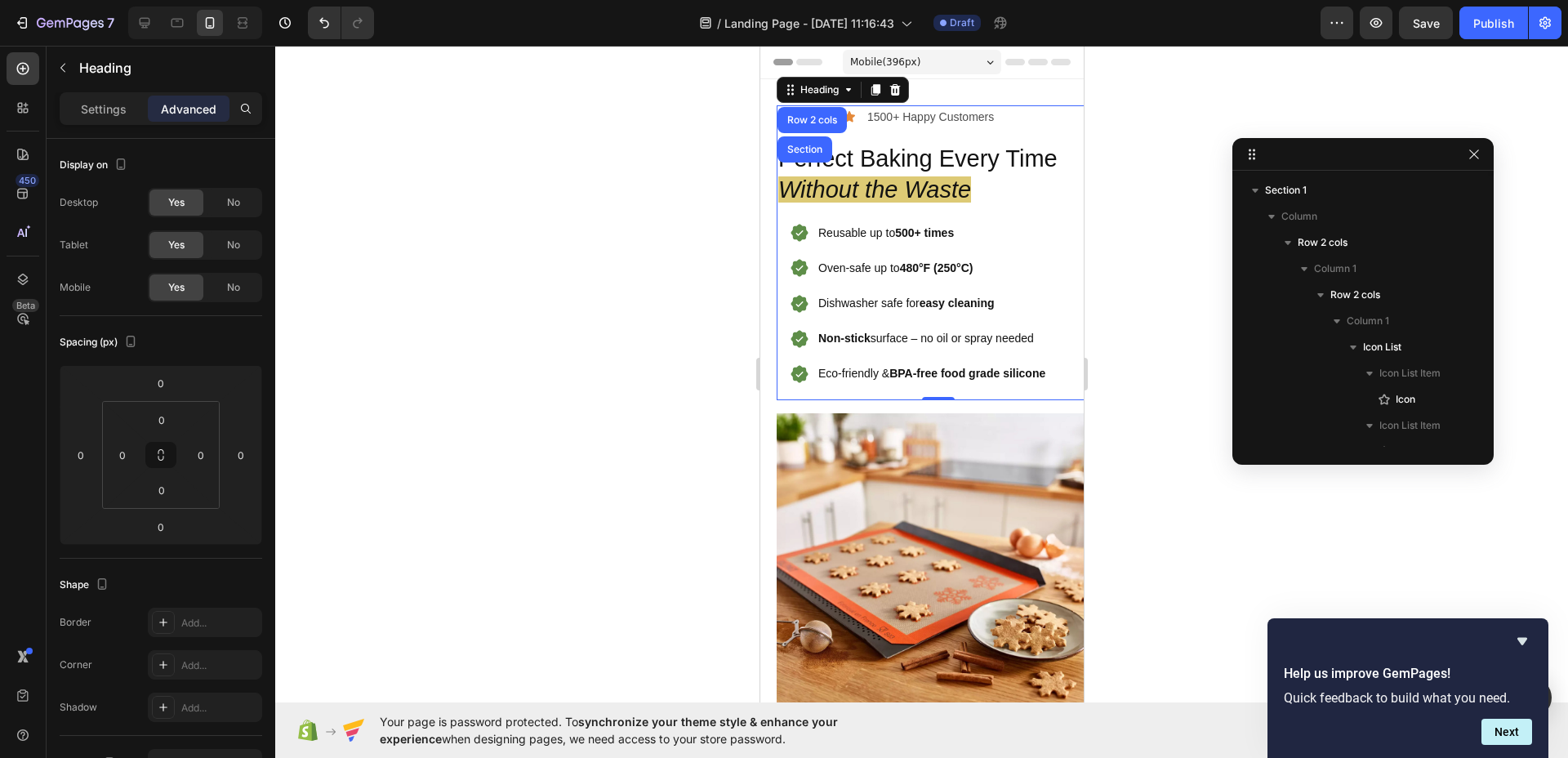
click at [642, 275] on div at bounding box center [920, 402] width 1292 height 712
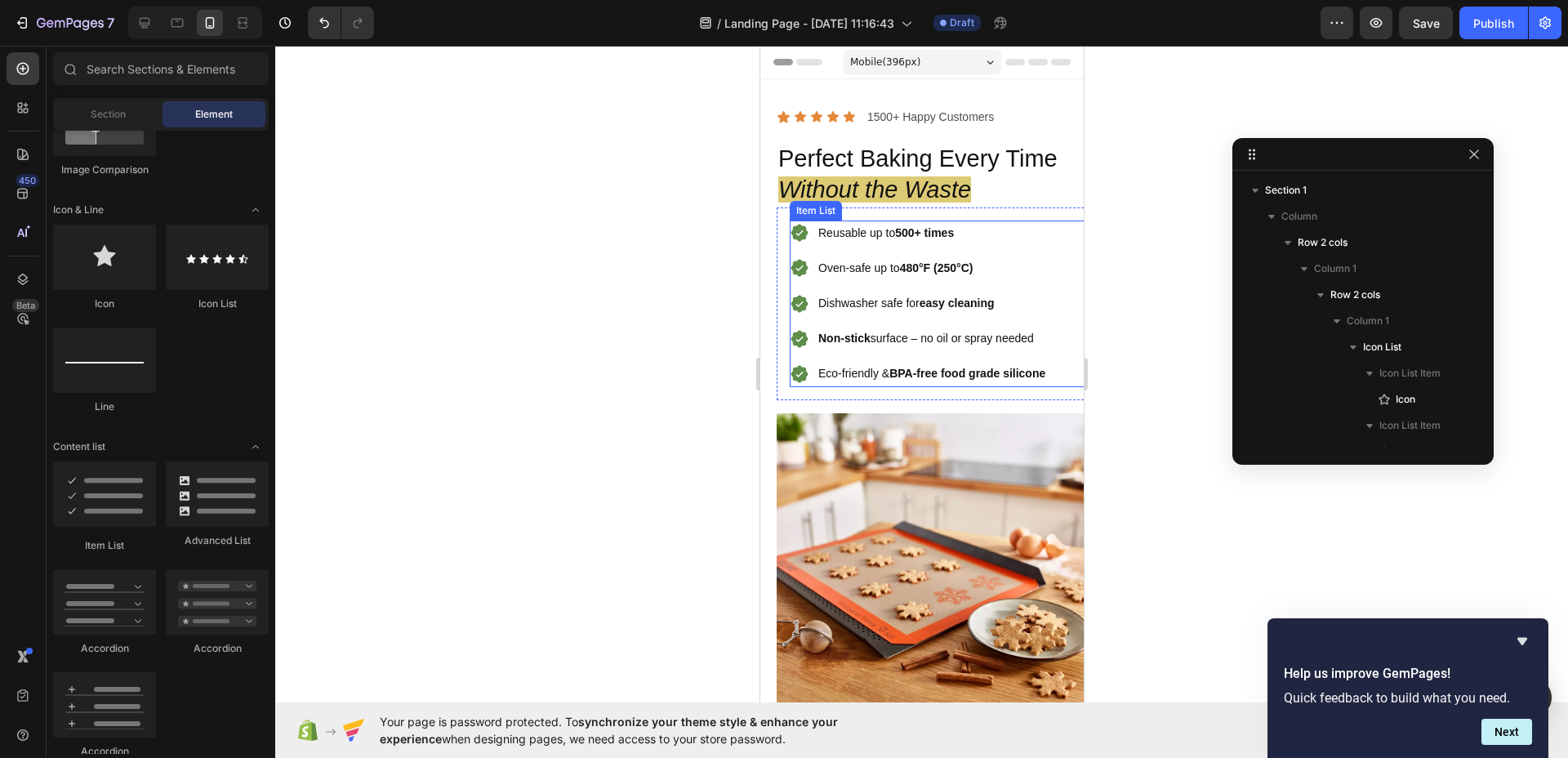
click at [820, 239] on p "Reusable up to 500+ times" at bounding box center [931, 234] width 227 height 21
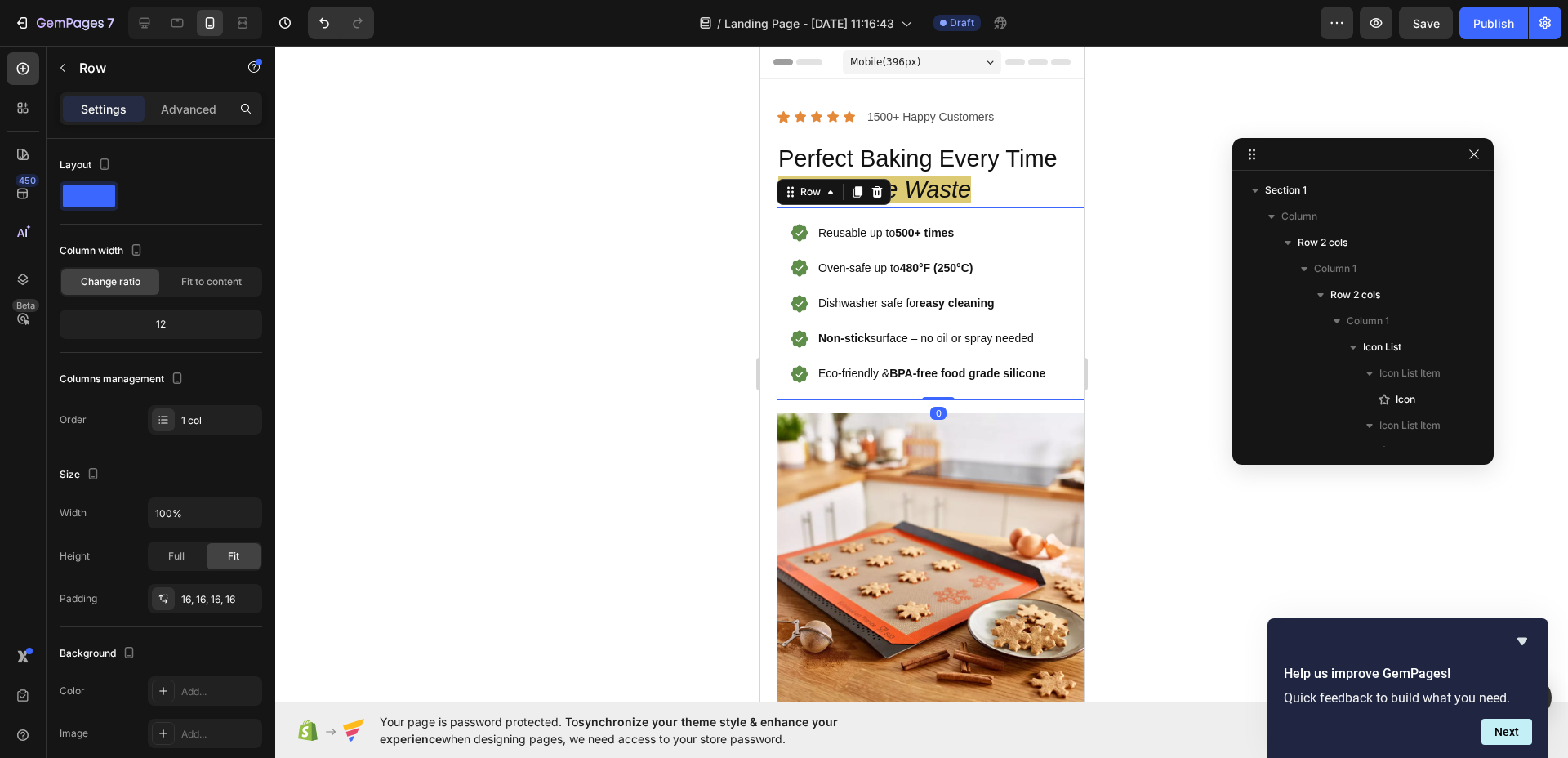
click at [598, 250] on div at bounding box center [920, 402] width 1292 height 712
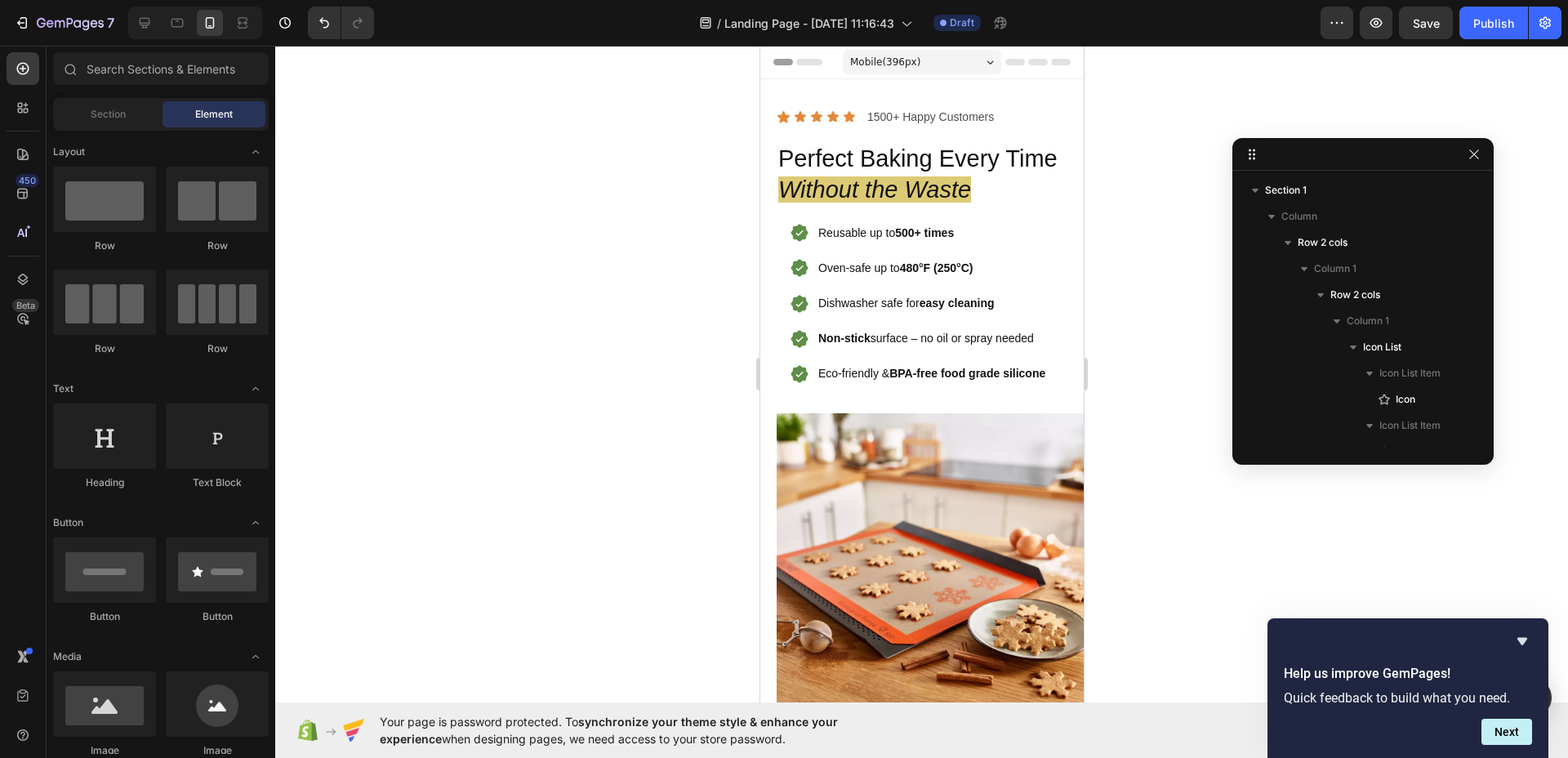
click at [436, 180] on div at bounding box center [920, 402] width 1292 height 712
click at [652, 186] on div at bounding box center [920, 402] width 1292 height 712
click at [559, 245] on div at bounding box center [920, 402] width 1292 height 712
click at [573, 305] on div at bounding box center [920, 402] width 1292 height 712
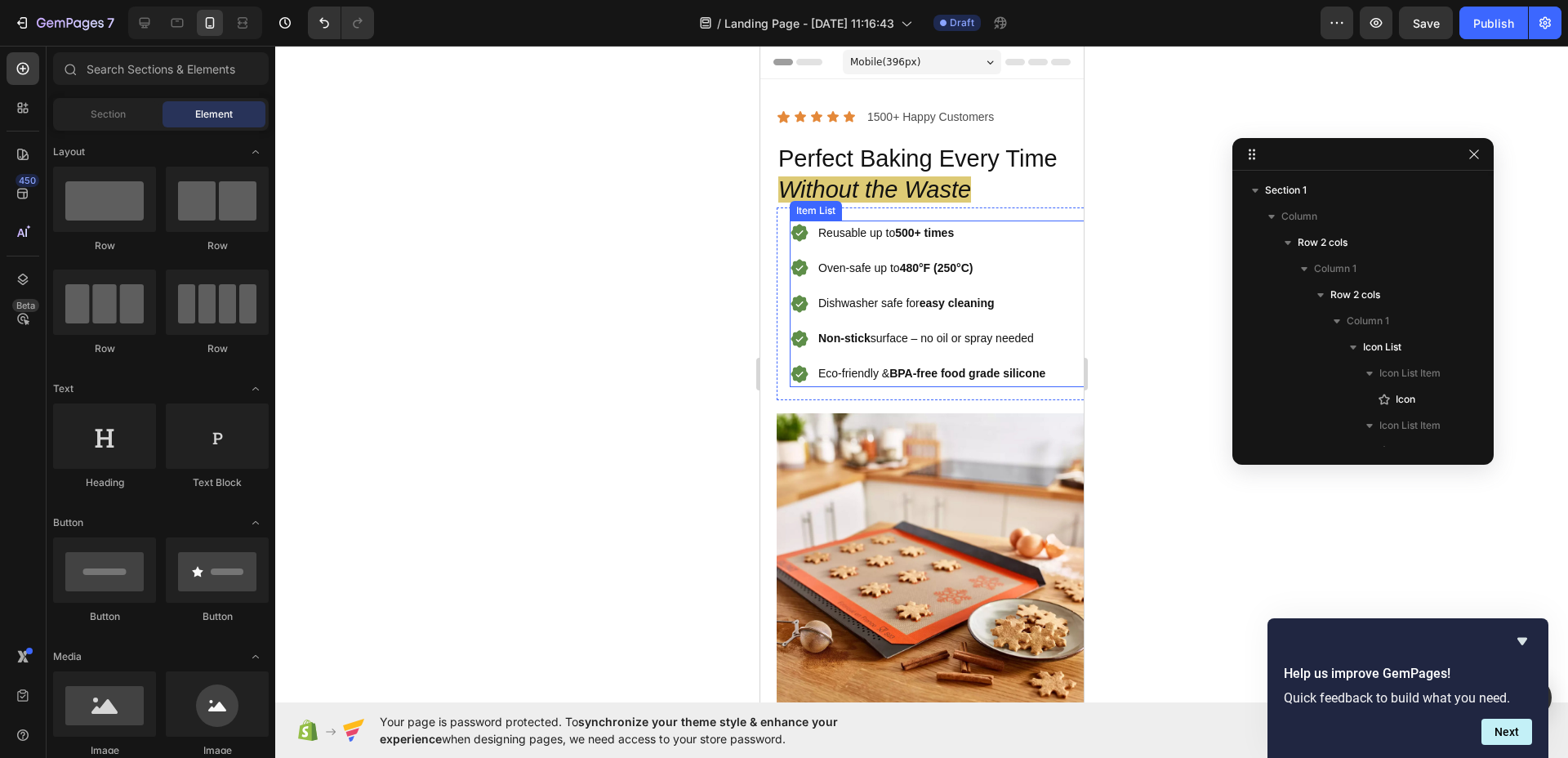
click at [796, 233] on icon at bounding box center [799, 233] width 17 height 17
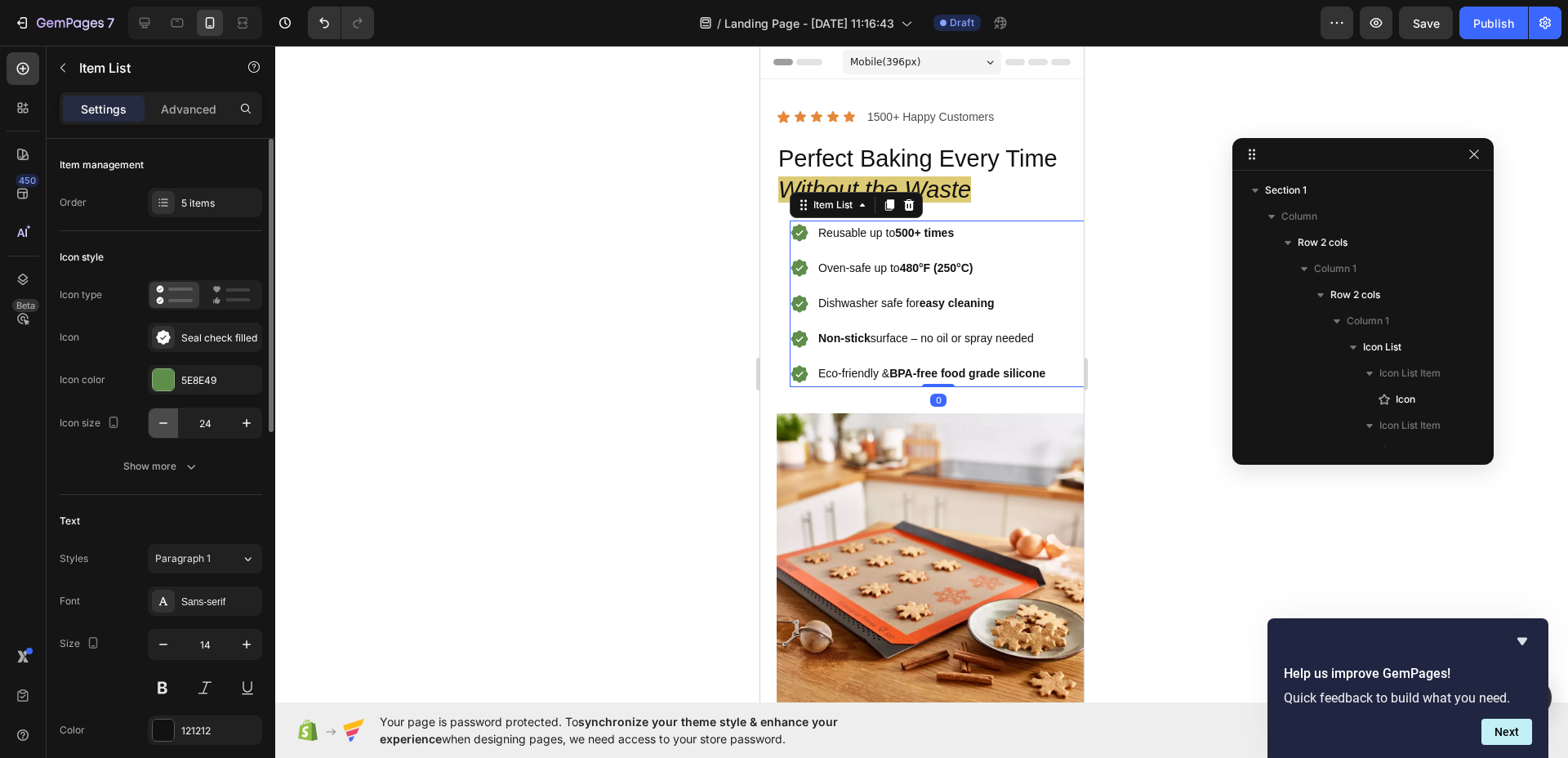
click at [169, 426] on icon "button" at bounding box center [163, 422] width 16 height 16
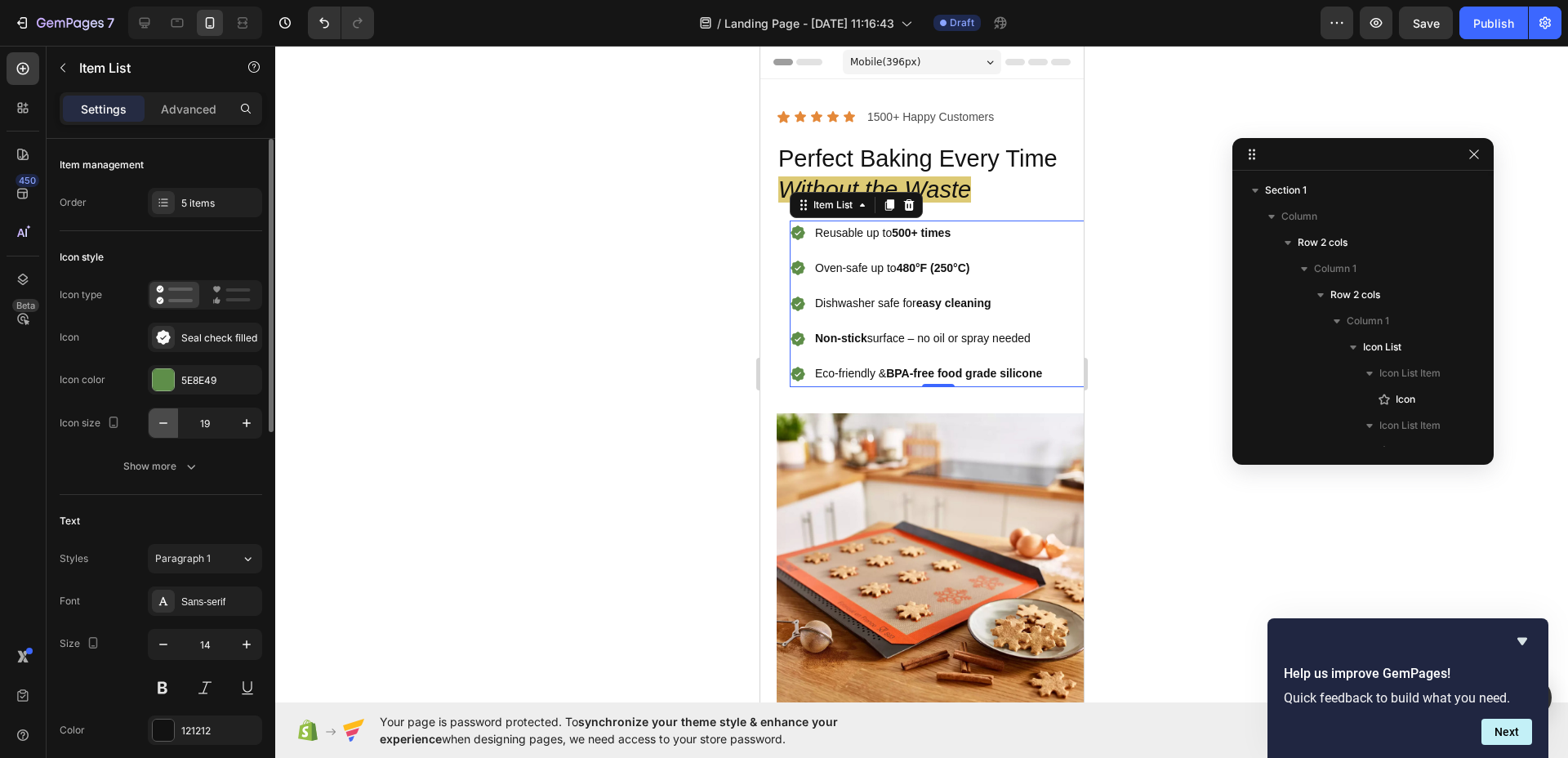
click at [169, 426] on icon "button" at bounding box center [163, 422] width 16 height 16
click at [255, 427] on button "button" at bounding box center [246, 422] width 29 height 29
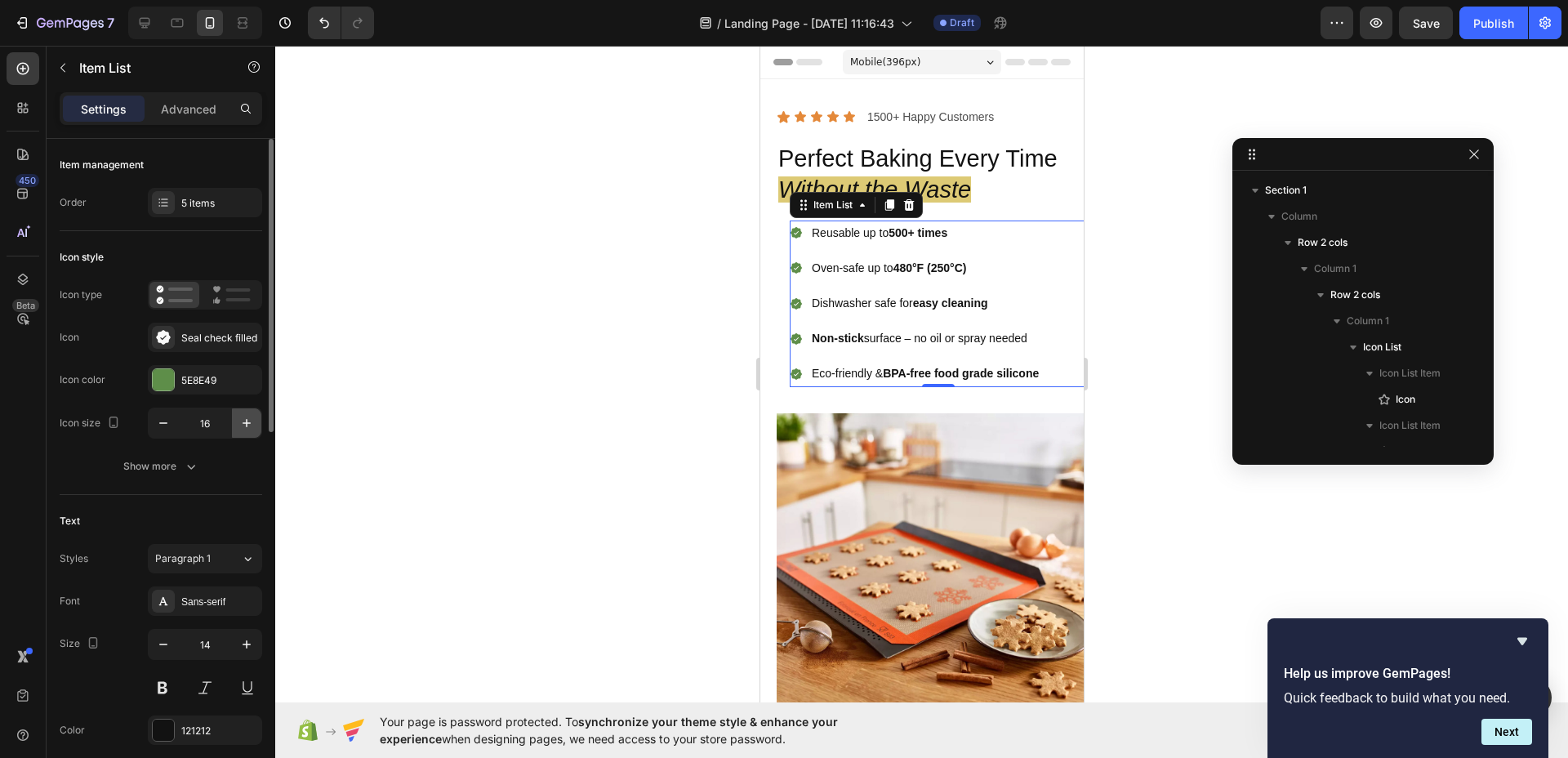
click at [249, 428] on icon "button" at bounding box center [246, 422] width 16 height 16
type input "20"
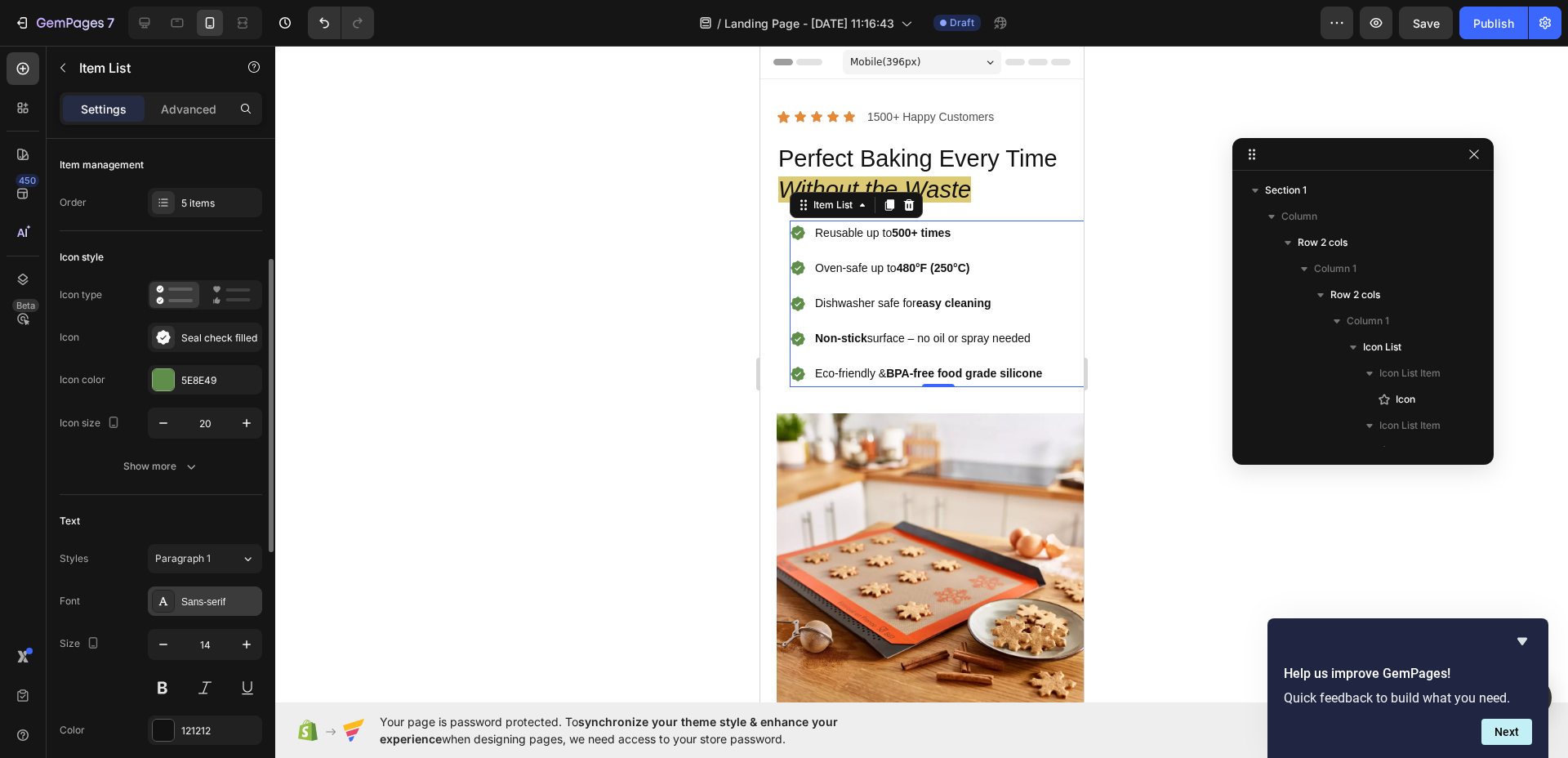
scroll to position [167, 0]
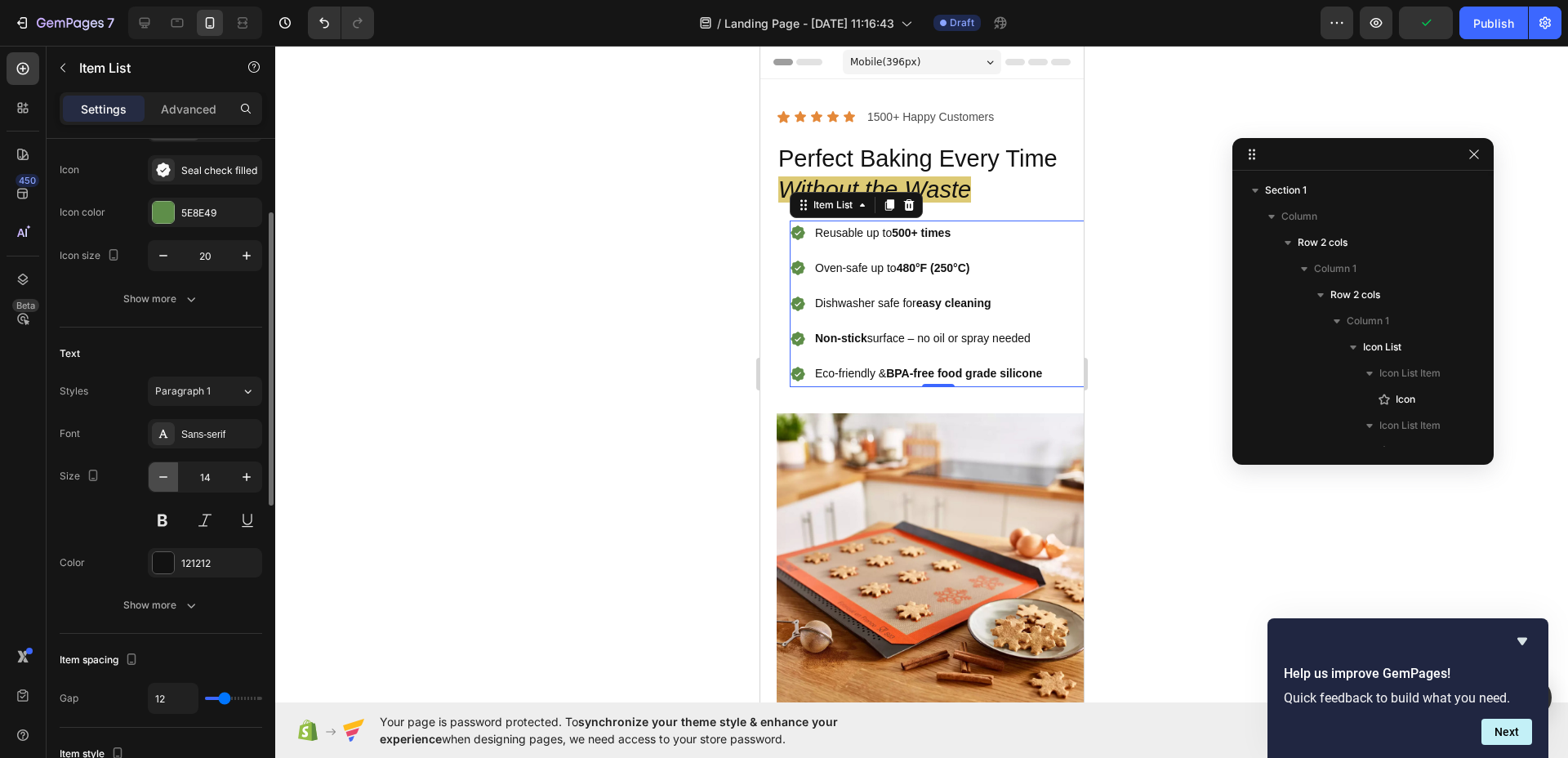
click at [163, 473] on icon "button" at bounding box center [163, 477] width 16 height 16
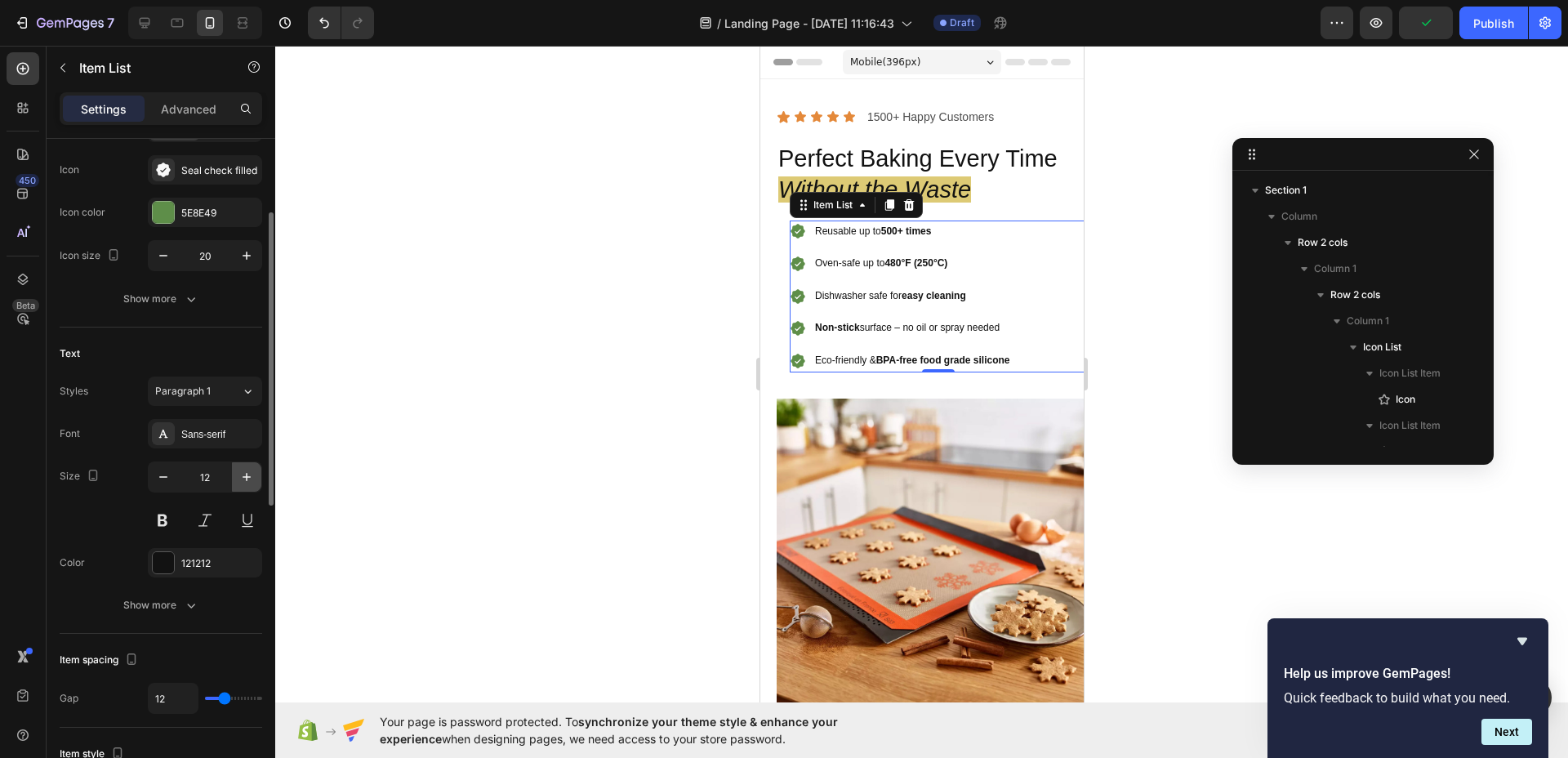
click at [252, 472] on icon "button" at bounding box center [246, 477] width 16 height 16
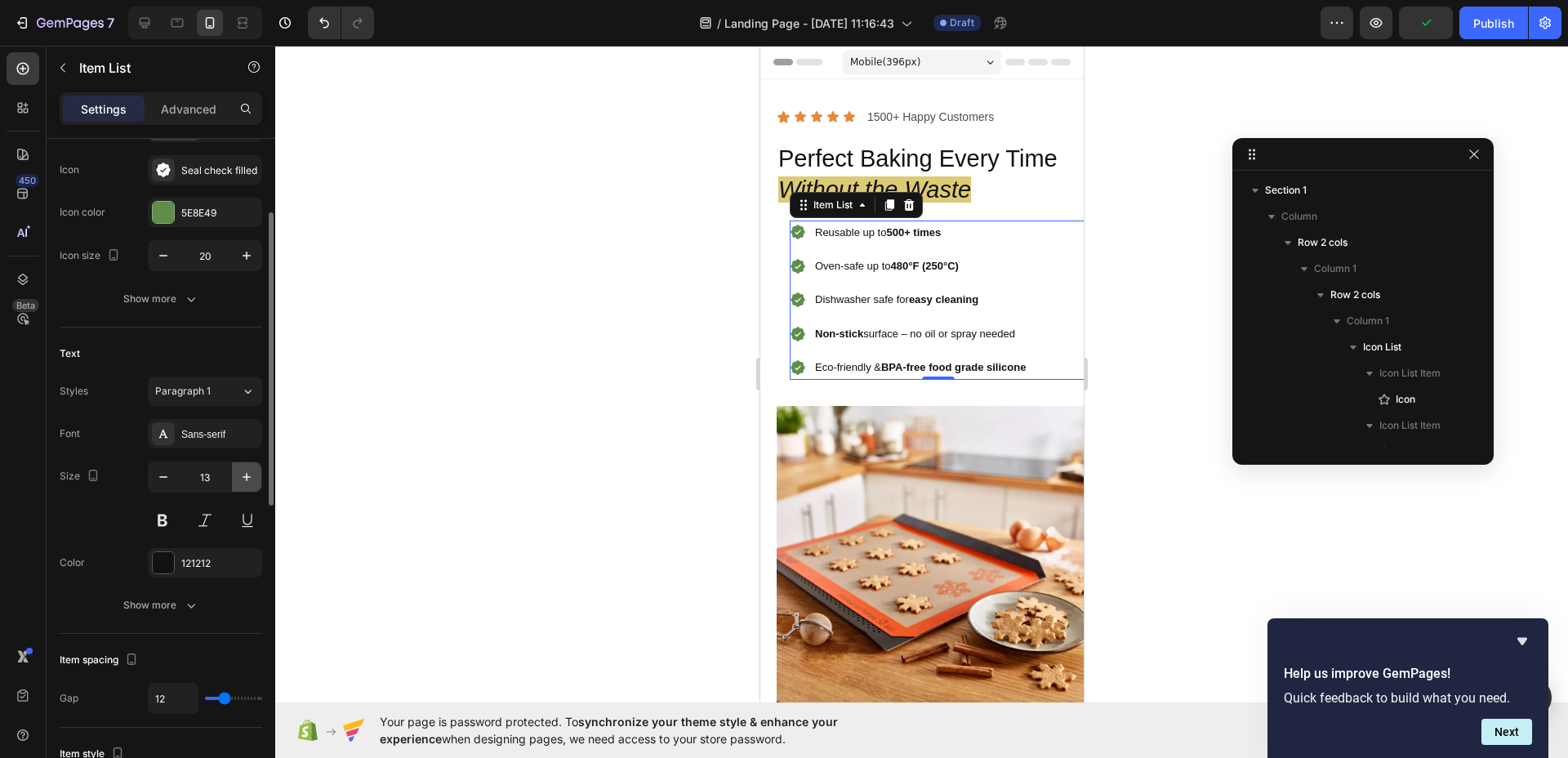
type input "14"
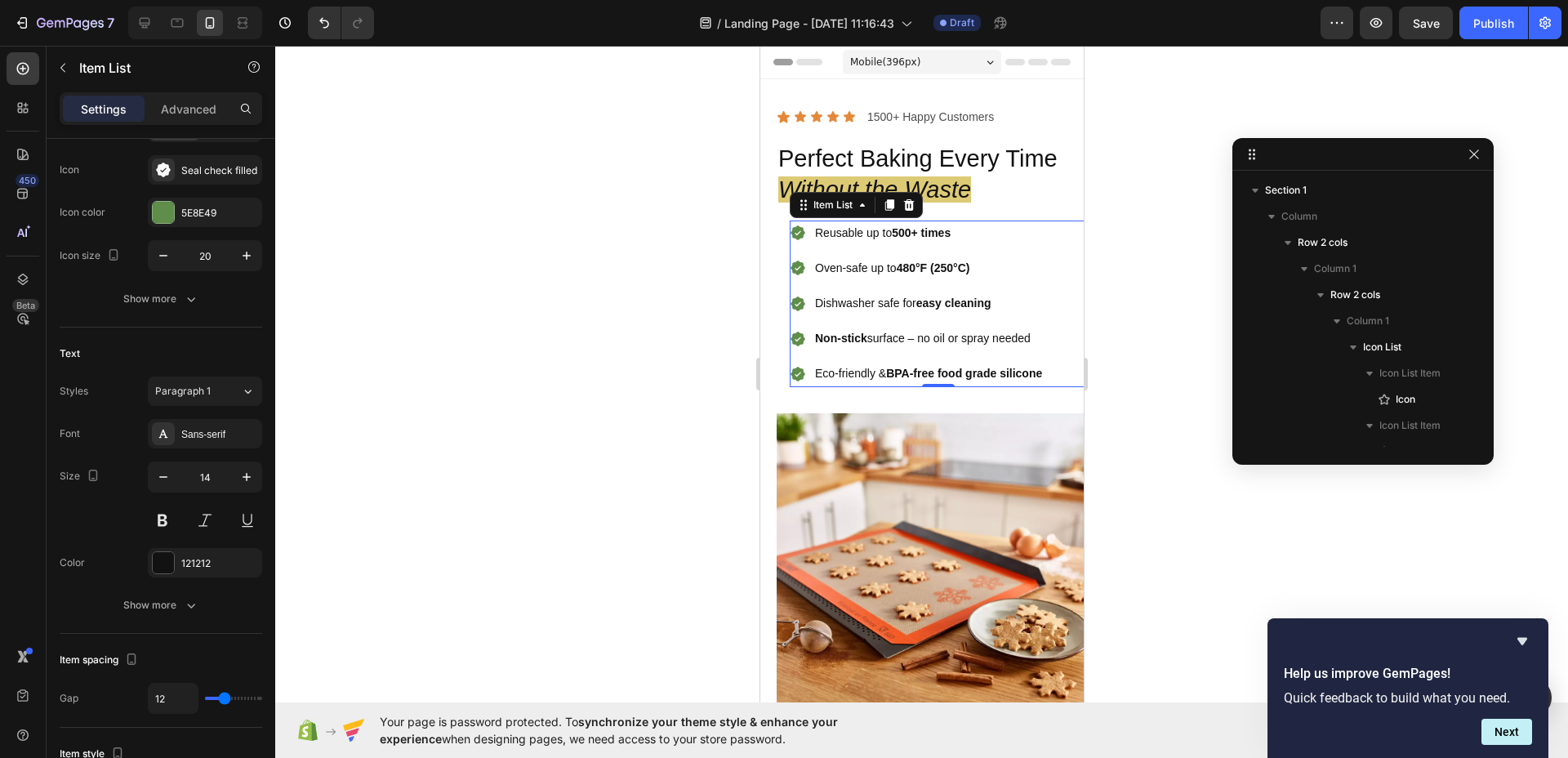
click at [601, 450] on div at bounding box center [920, 402] width 1292 height 712
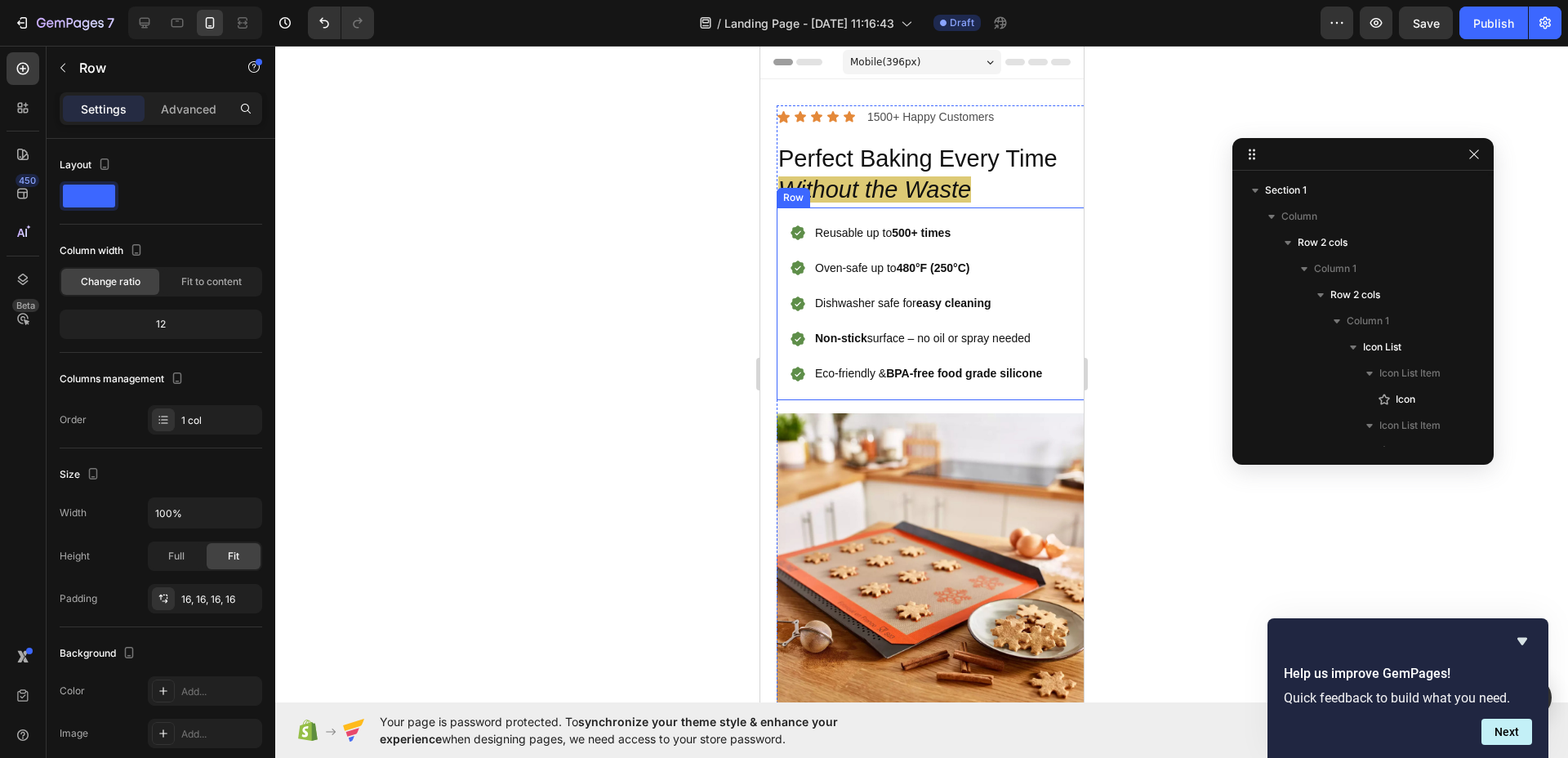
click at [786, 348] on div "Reusable up to 500+ times Oven-safe up to 480°F (250°C) Dishwasher safe for eas…" at bounding box center [937, 304] width 323 height 193
click at [692, 310] on div at bounding box center [920, 402] width 1292 height 712
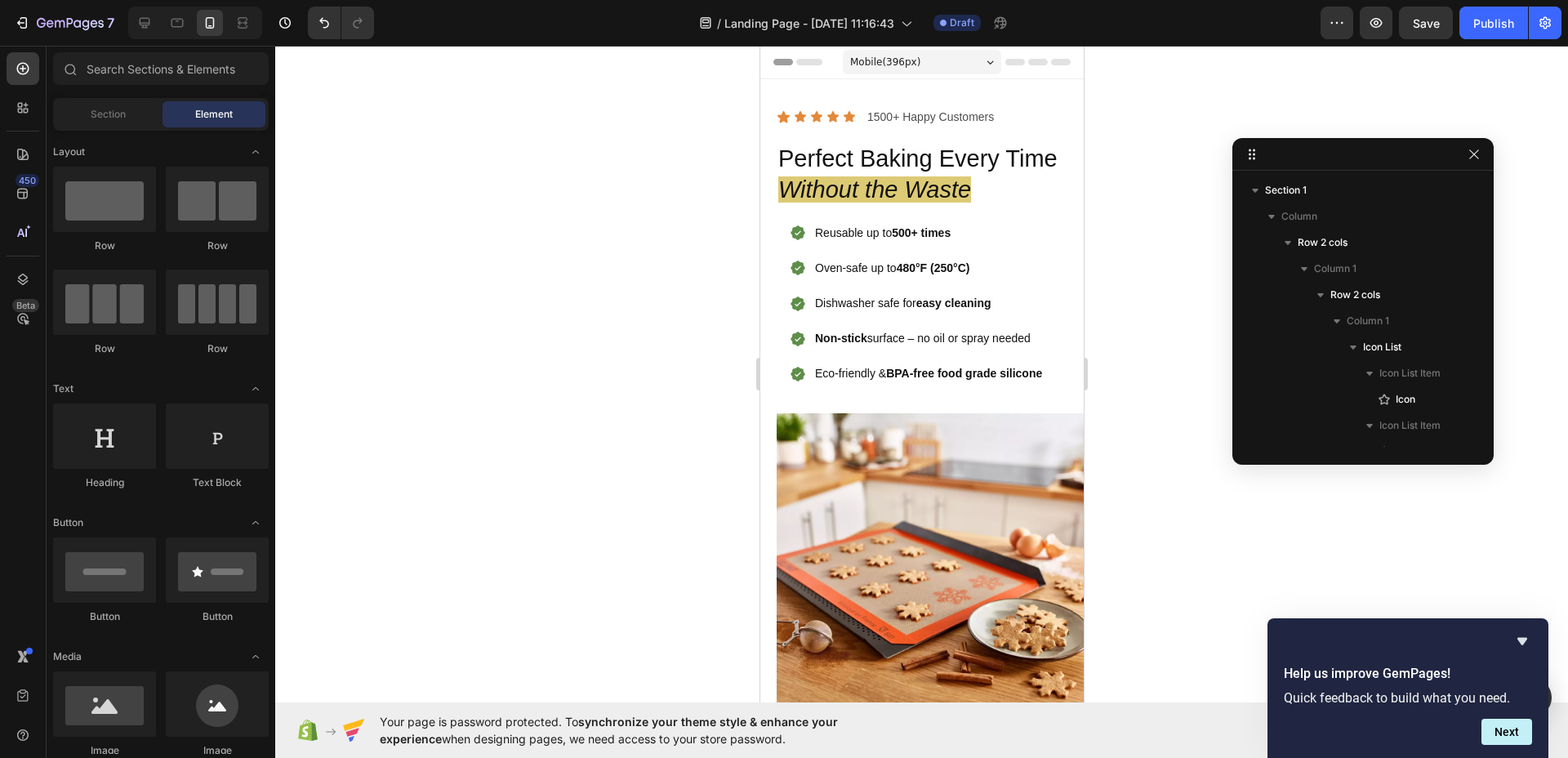
click at [768, 284] on section "Icon Icon Icon Icon Icon Icon List 1500+ Happy Customers Text Block Row Perfect…" at bounding box center [921, 427] width 323 height 696
click at [777, 345] on div "Reusable up to 500+ times Oven-safe up to 480°F (250°C) Dishwasher safe for eas…" at bounding box center [937, 304] width 323 height 193
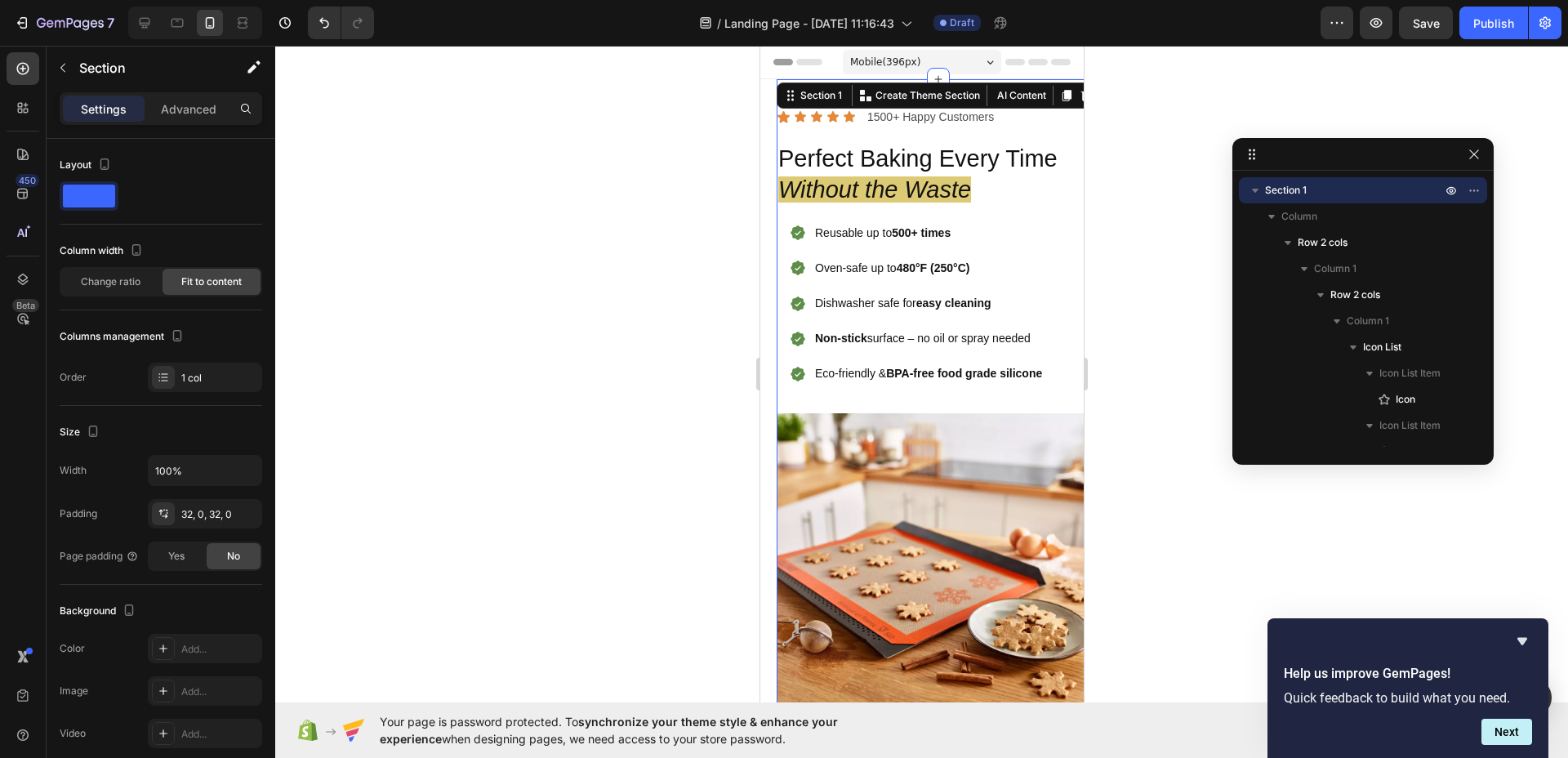
click at [799, 79] on div "Icon Icon Icon Icon Icon Icon List 1500+ Happy Customers Text Block Row Perfect…" at bounding box center [937, 427] width 323 height 696
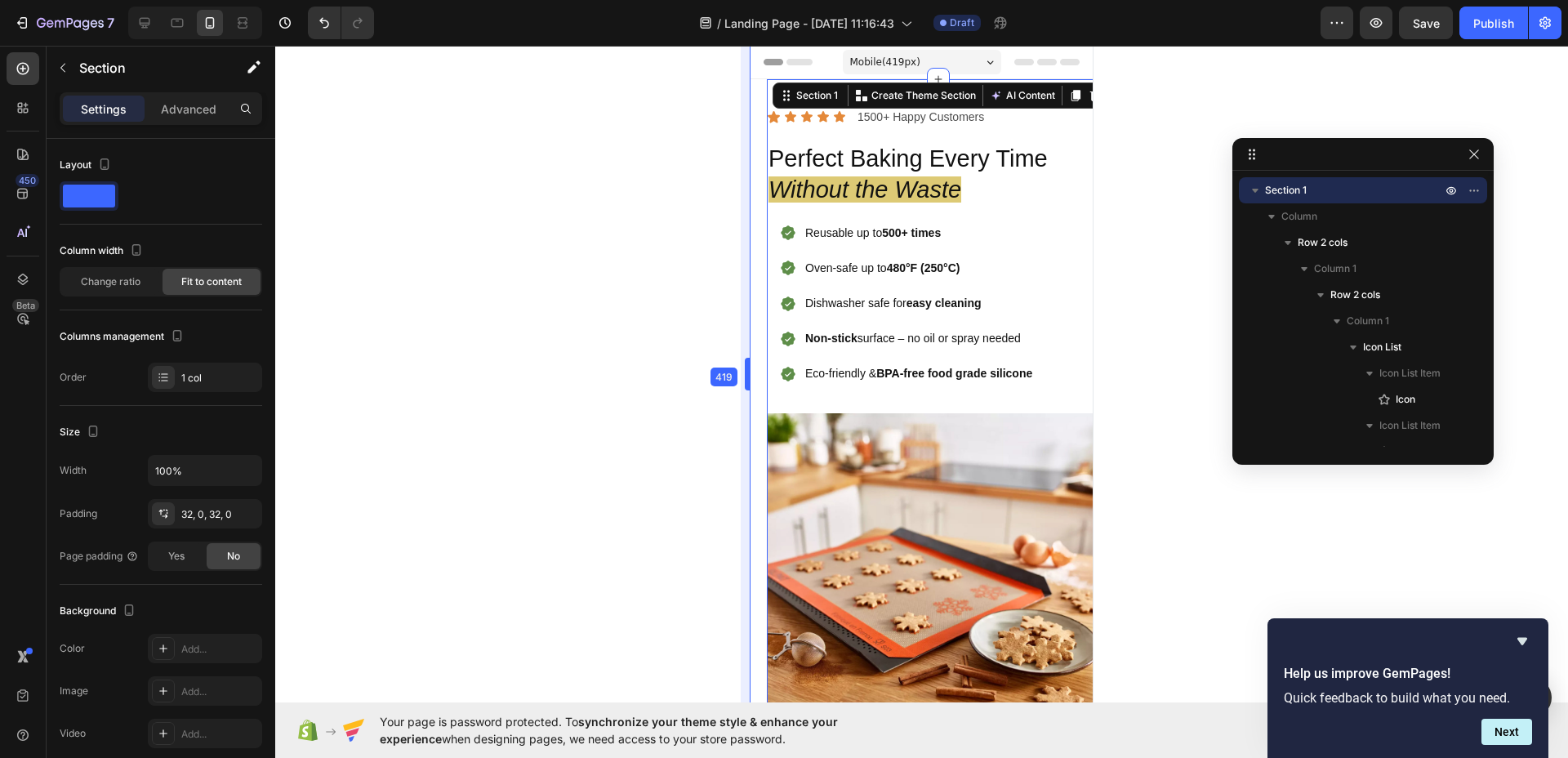
drag, startPoint x: 756, startPoint y: 371, endPoint x: 738, endPoint y: 372, distance: 18.0
click at [586, 305] on div at bounding box center [920, 402] width 1292 height 712
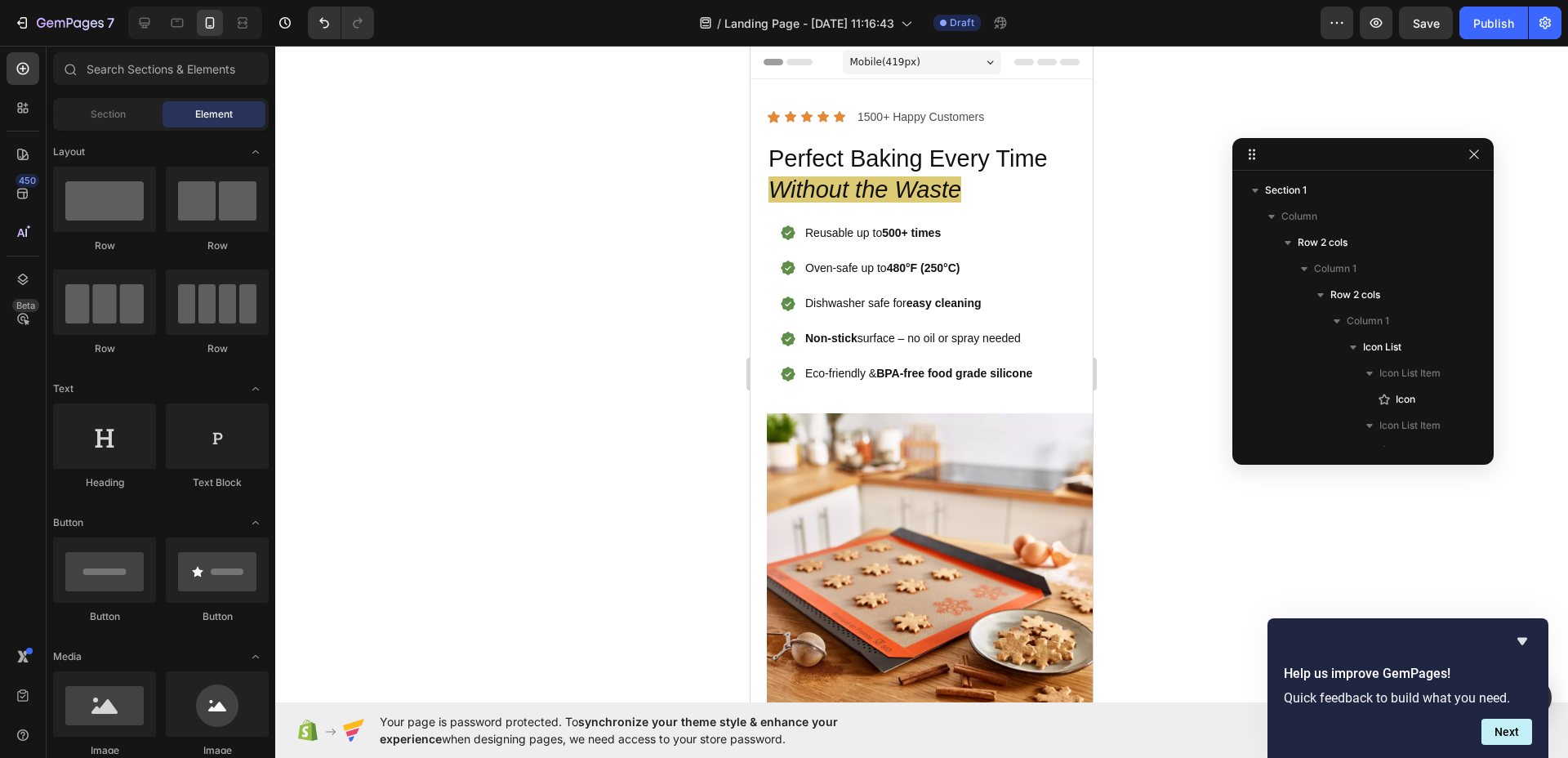
click at [763, 278] on section "Icon Icon Icon Icon Icon Icon List 1500+ Happy Customers Text Block Row Perfect…" at bounding box center [921, 436] width 342 height 715
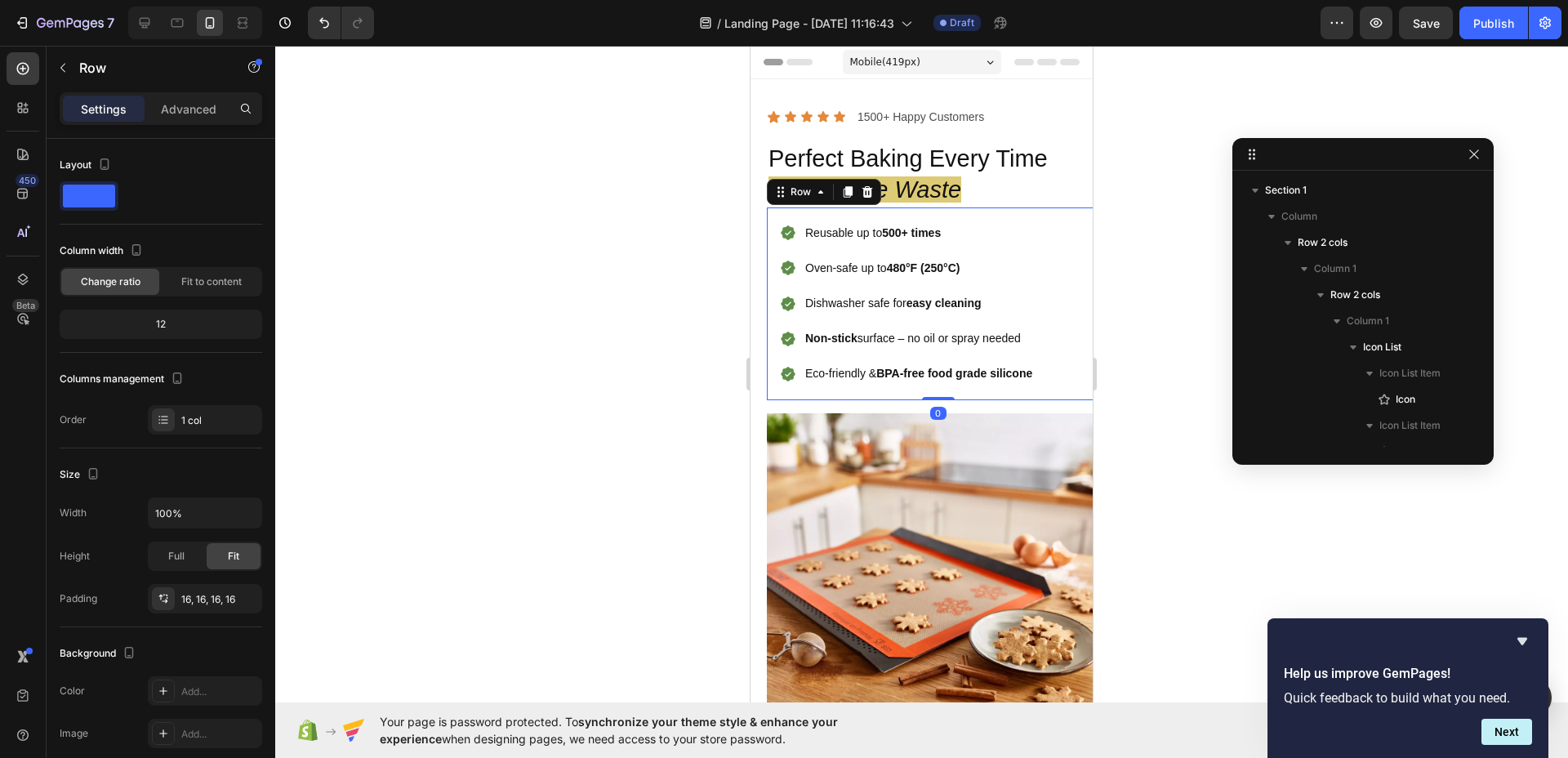
click at [775, 391] on div "Reusable up to 500+ times Oven-safe up to 480°F (250°C) Dishwasher safe for eas…" at bounding box center [937, 304] width 342 height 193
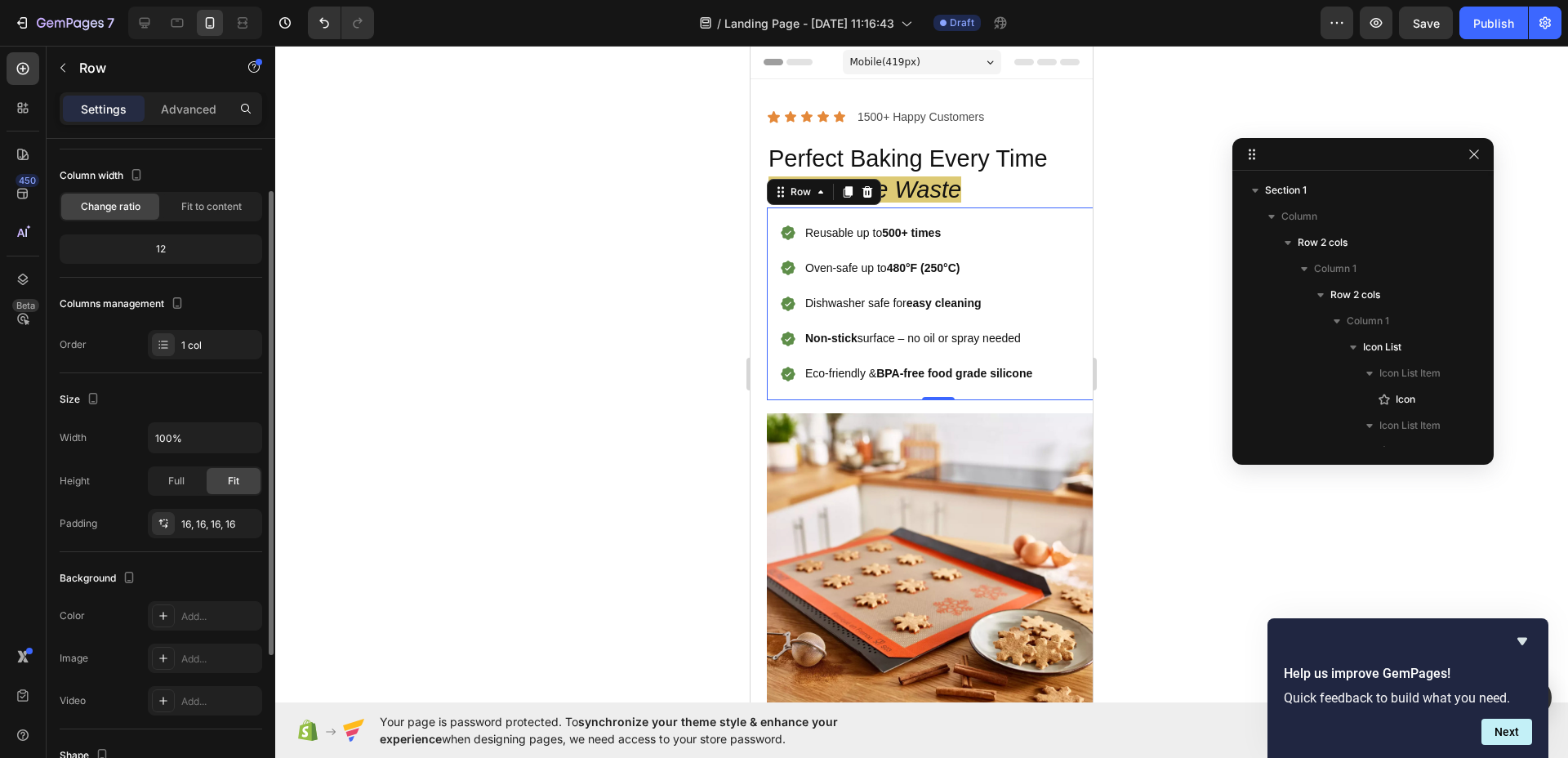
scroll to position [0, 0]
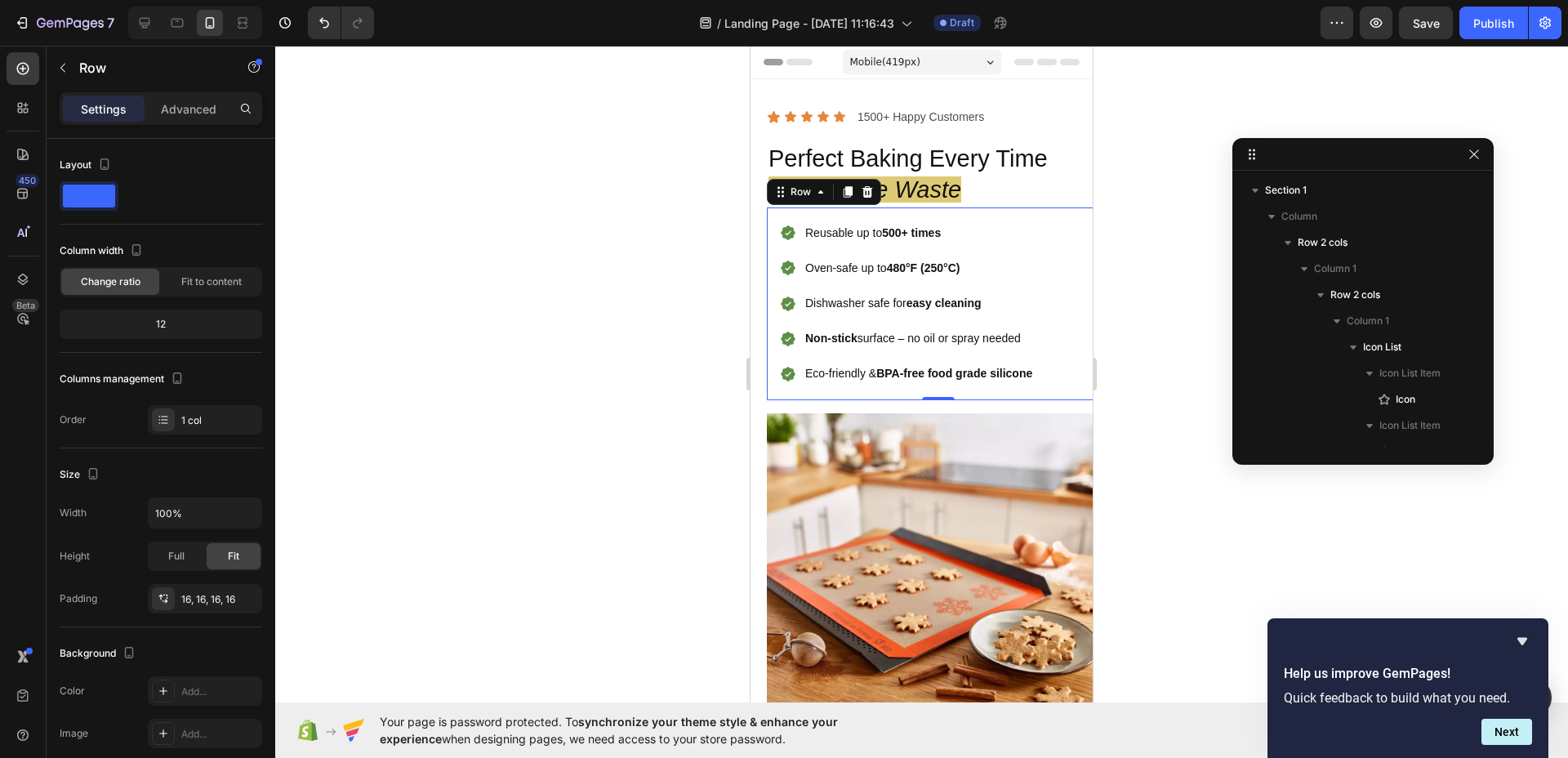
click at [1122, 261] on div at bounding box center [920, 402] width 1292 height 712
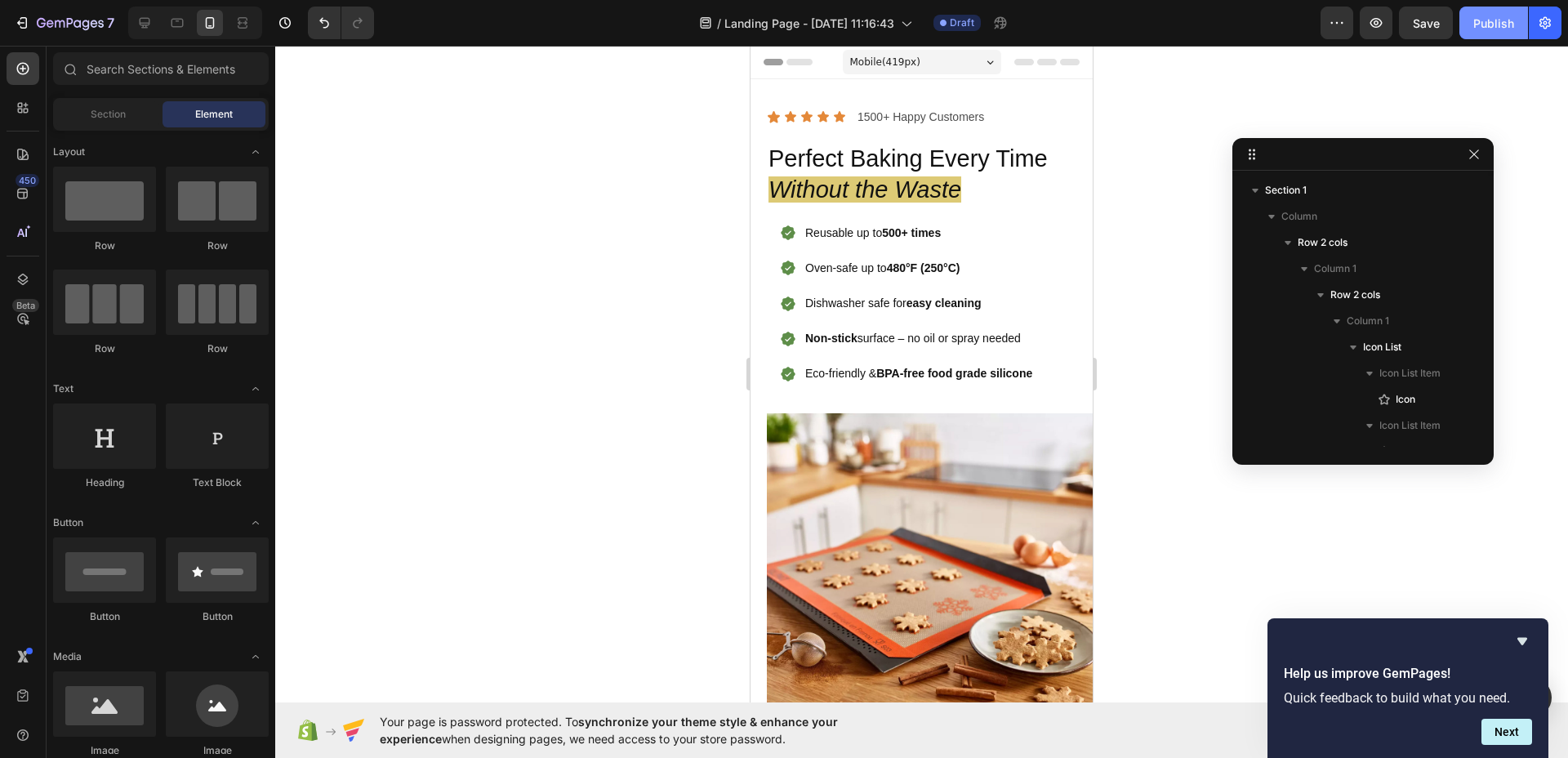
click at [1492, 26] on div "Publish" at bounding box center [1493, 23] width 41 height 17
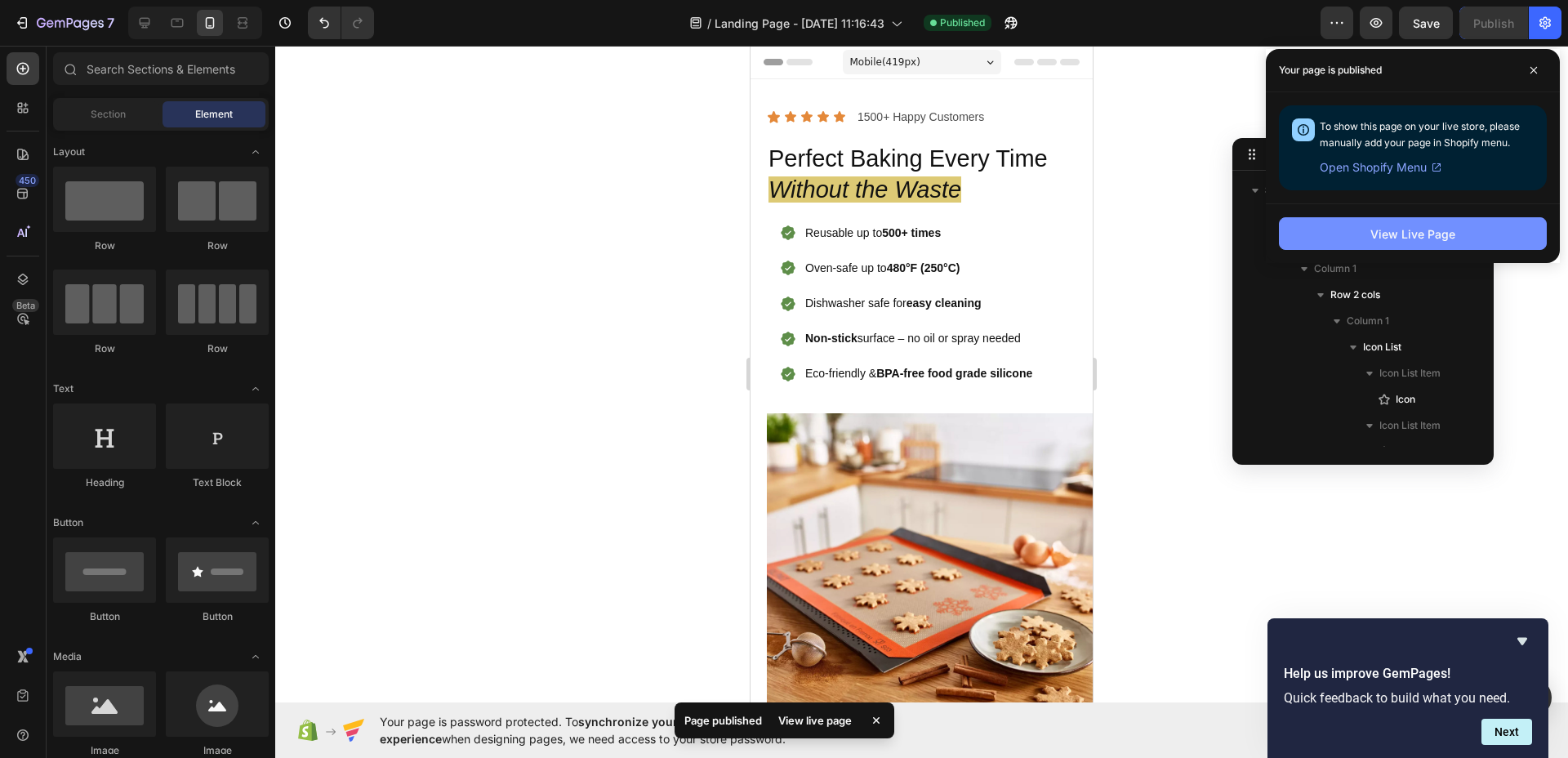
click at [1419, 241] on div "View Live Page" at bounding box center [1412, 234] width 85 height 17
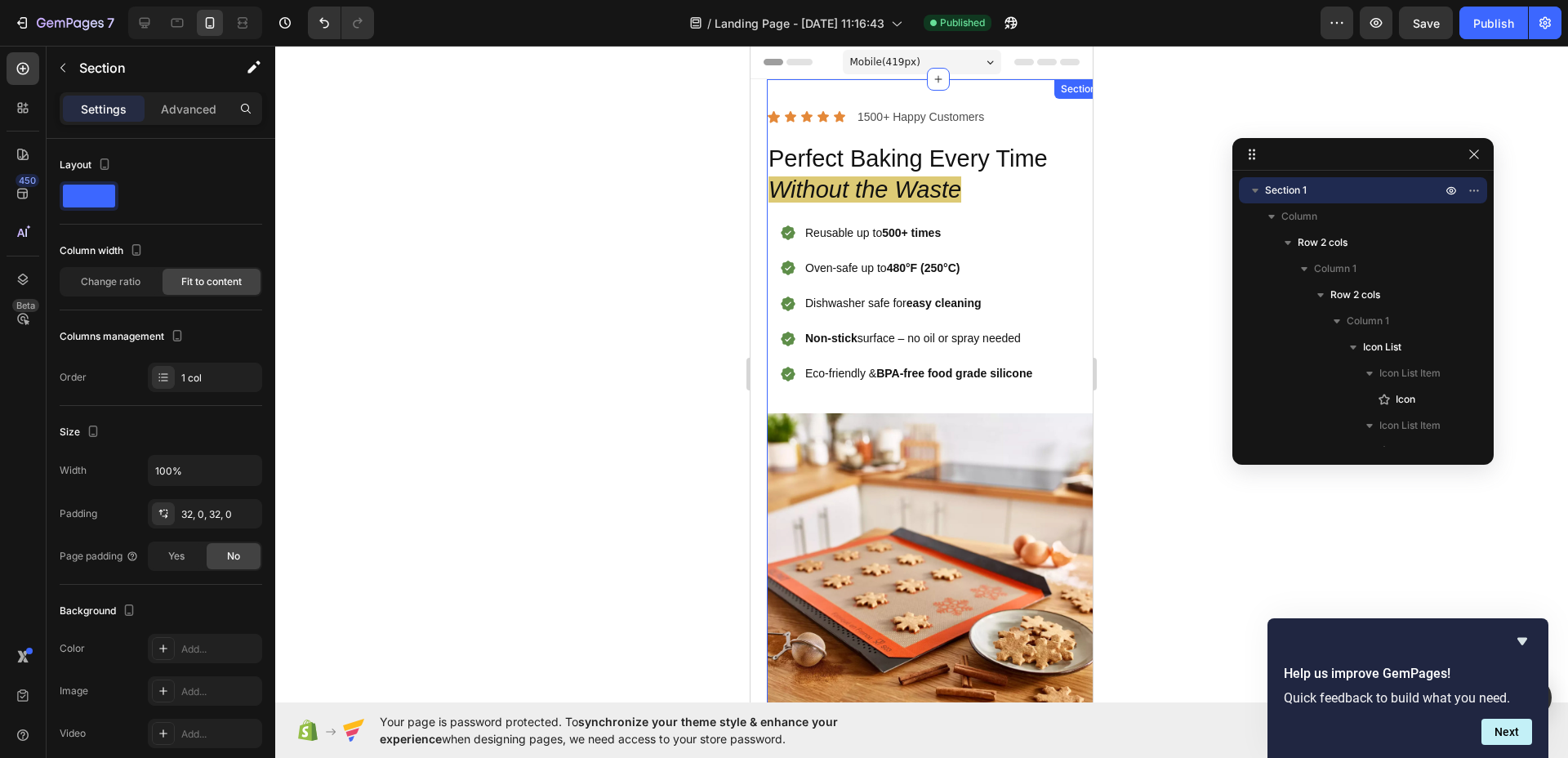
click at [948, 104] on div "Icon Icon Icon Icon Icon Icon List 1500+ Happy Customers Text Block Row Perfect…" at bounding box center [937, 436] width 342 height 715
click at [190, 125] on div "Settings Advanced" at bounding box center [161, 116] width 229 height 47
click at [190, 120] on div "Advanced" at bounding box center [188, 108] width 81 height 26
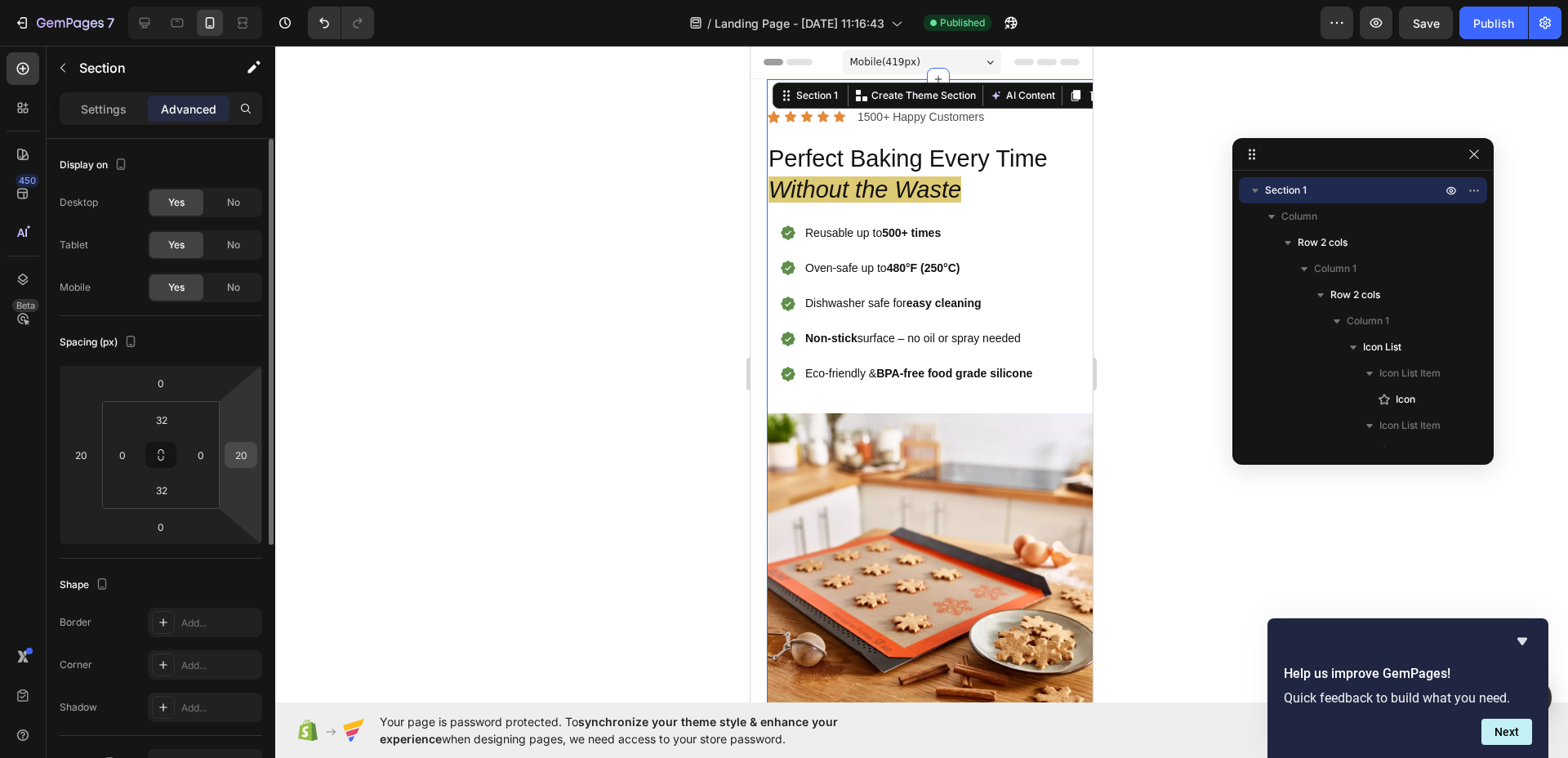
click at [237, 462] on input "20" at bounding box center [241, 455] width 24 height 24
type input "32"
click at [237, 452] on input "32" at bounding box center [241, 455] width 24 height 24
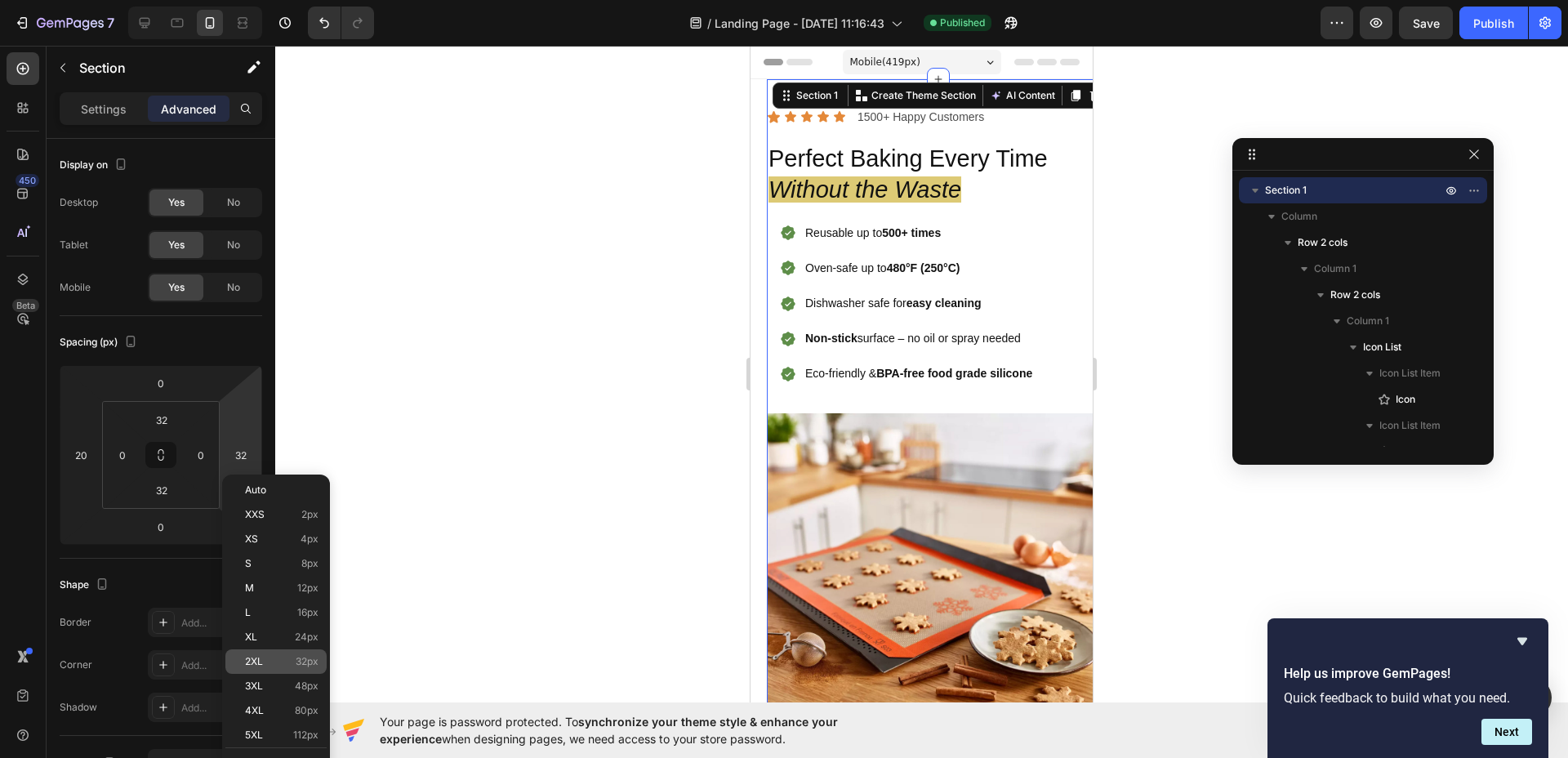
click at [275, 663] on p "2XL 32px" at bounding box center [281, 662] width 74 height 11
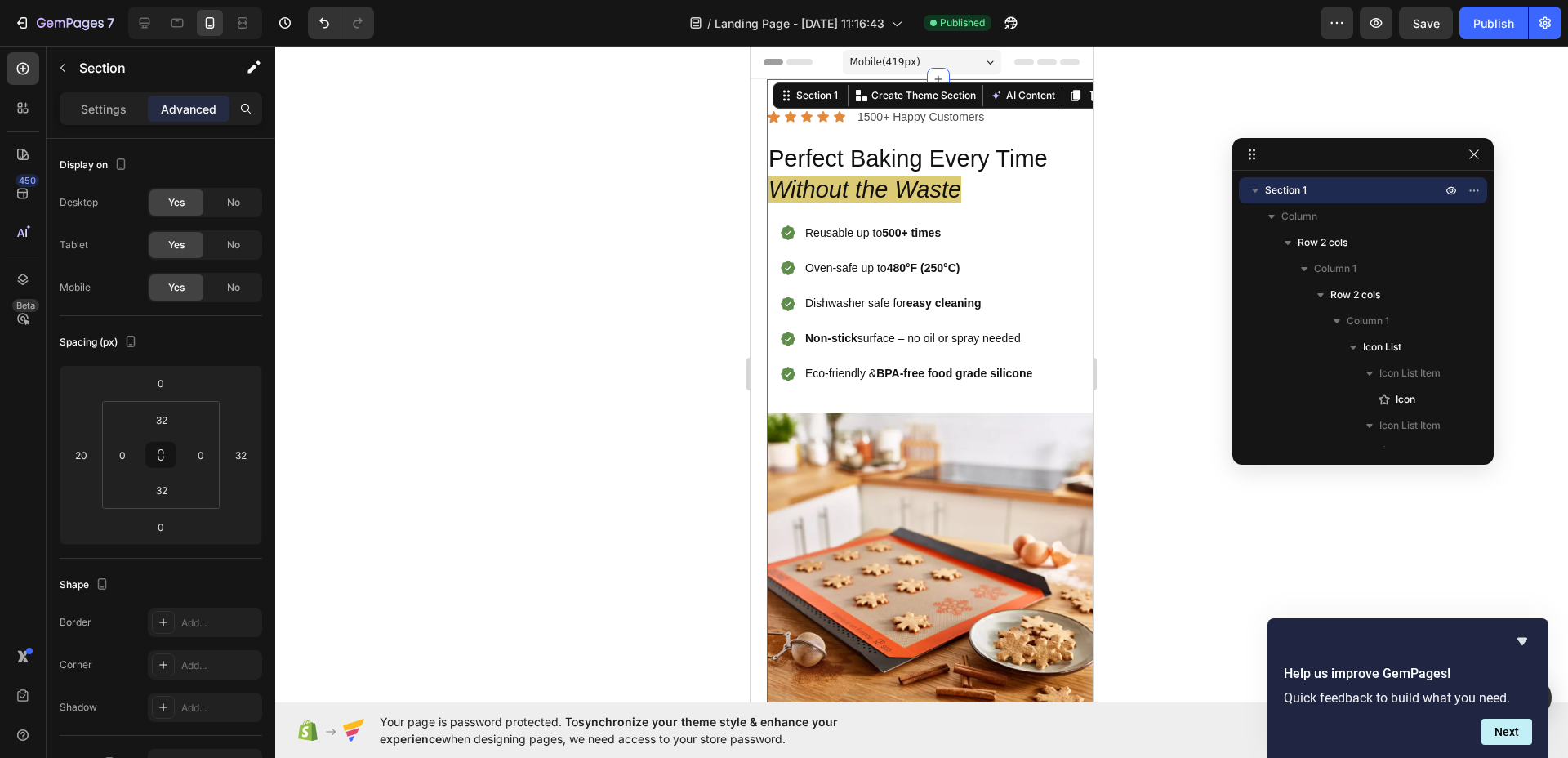
click at [550, 521] on div at bounding box center [920, 402] width 1292 height 712
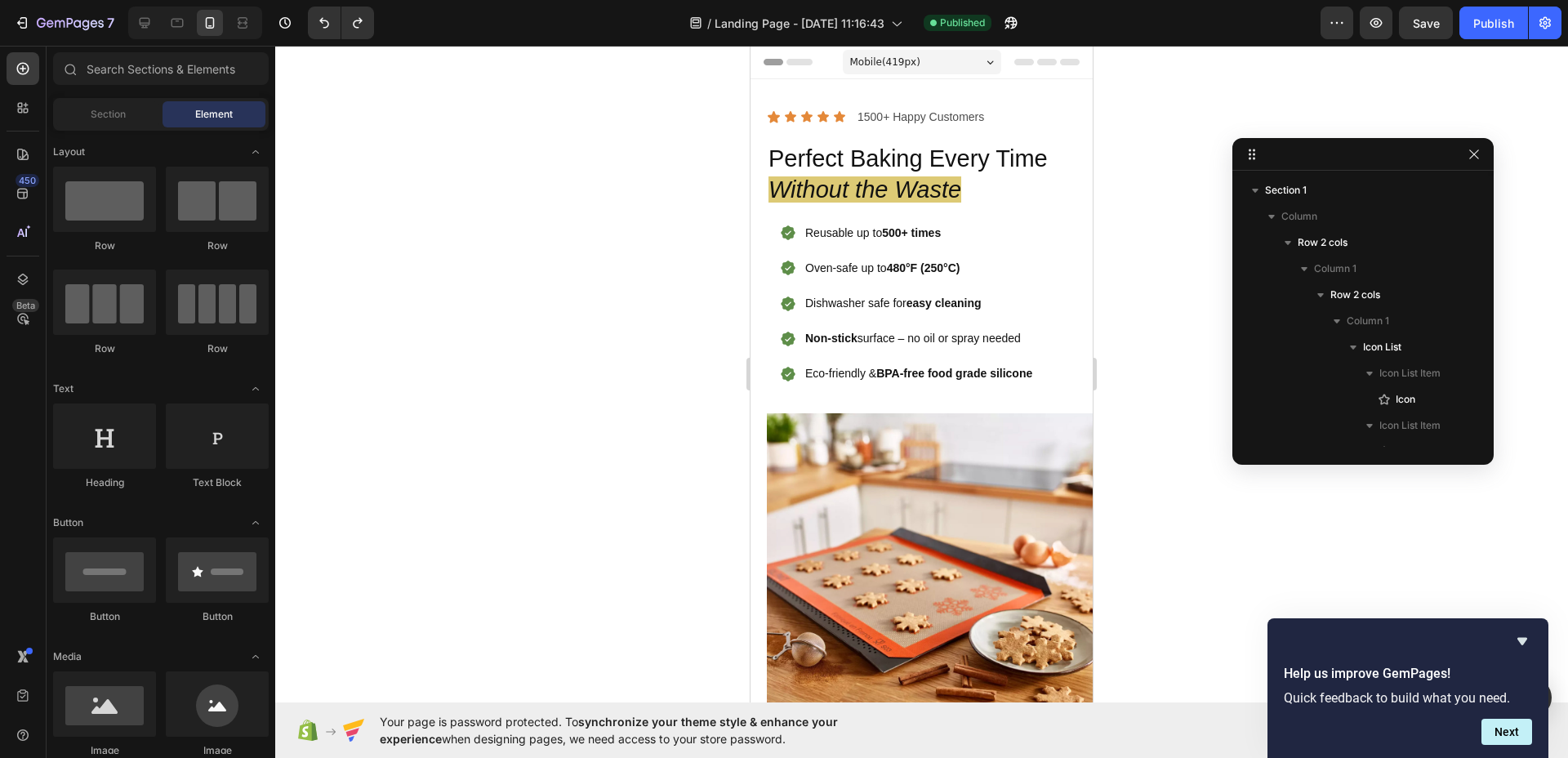
click at [598, 402] on div at bounding box center [920, 402] width 1292 height 712
drag, startPoint x: 1514, startPoint y: 731, endPoint x: 1508, endPoint y: 723, distance: 10.0
click at [1514, 729] on button "Next" at bounding box center [1506, 732] width 50 height 26
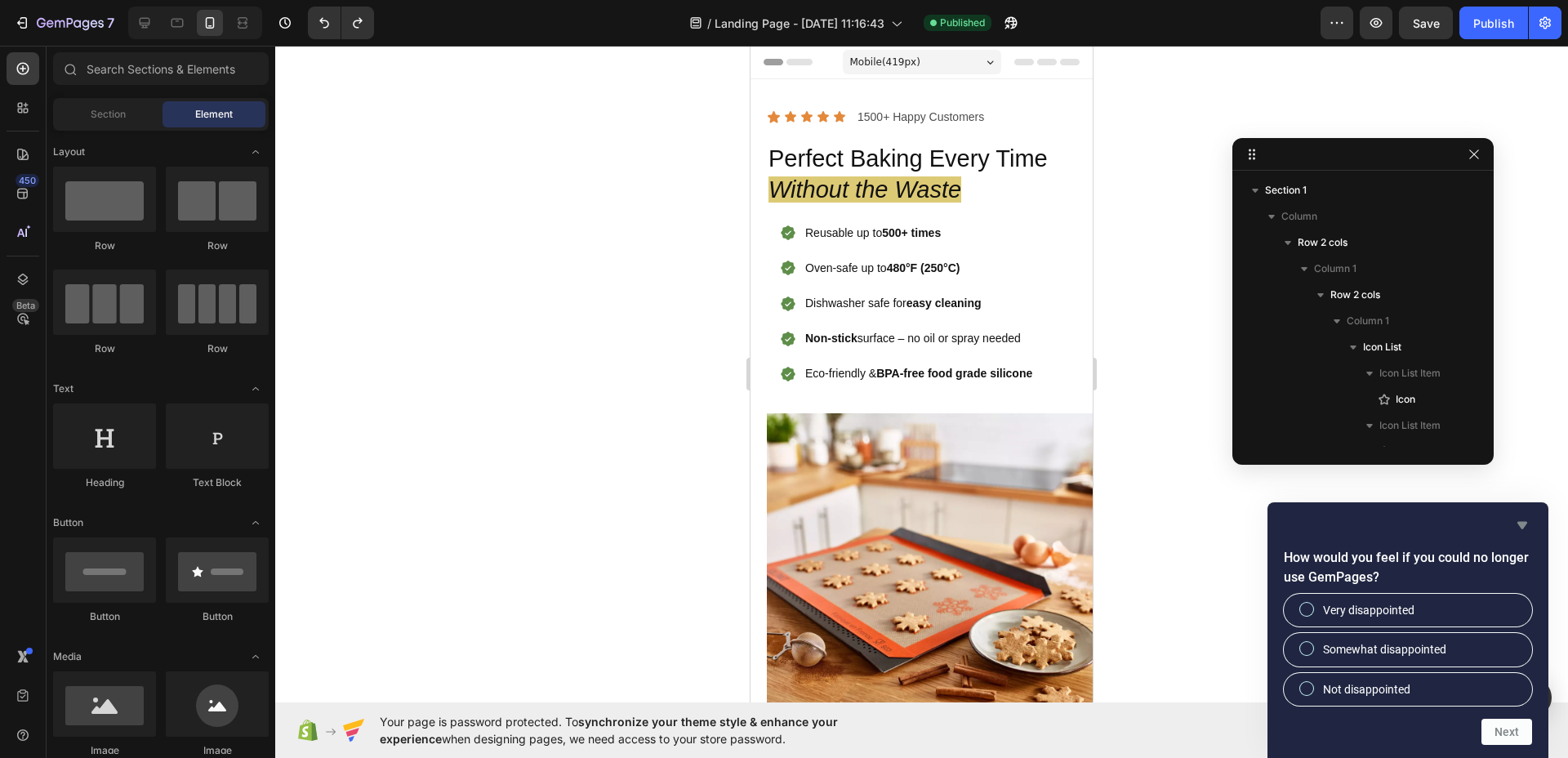
click at [1518, 526] on icon "Hide survey" at bounding box center [1521, 524] width 20 height 20
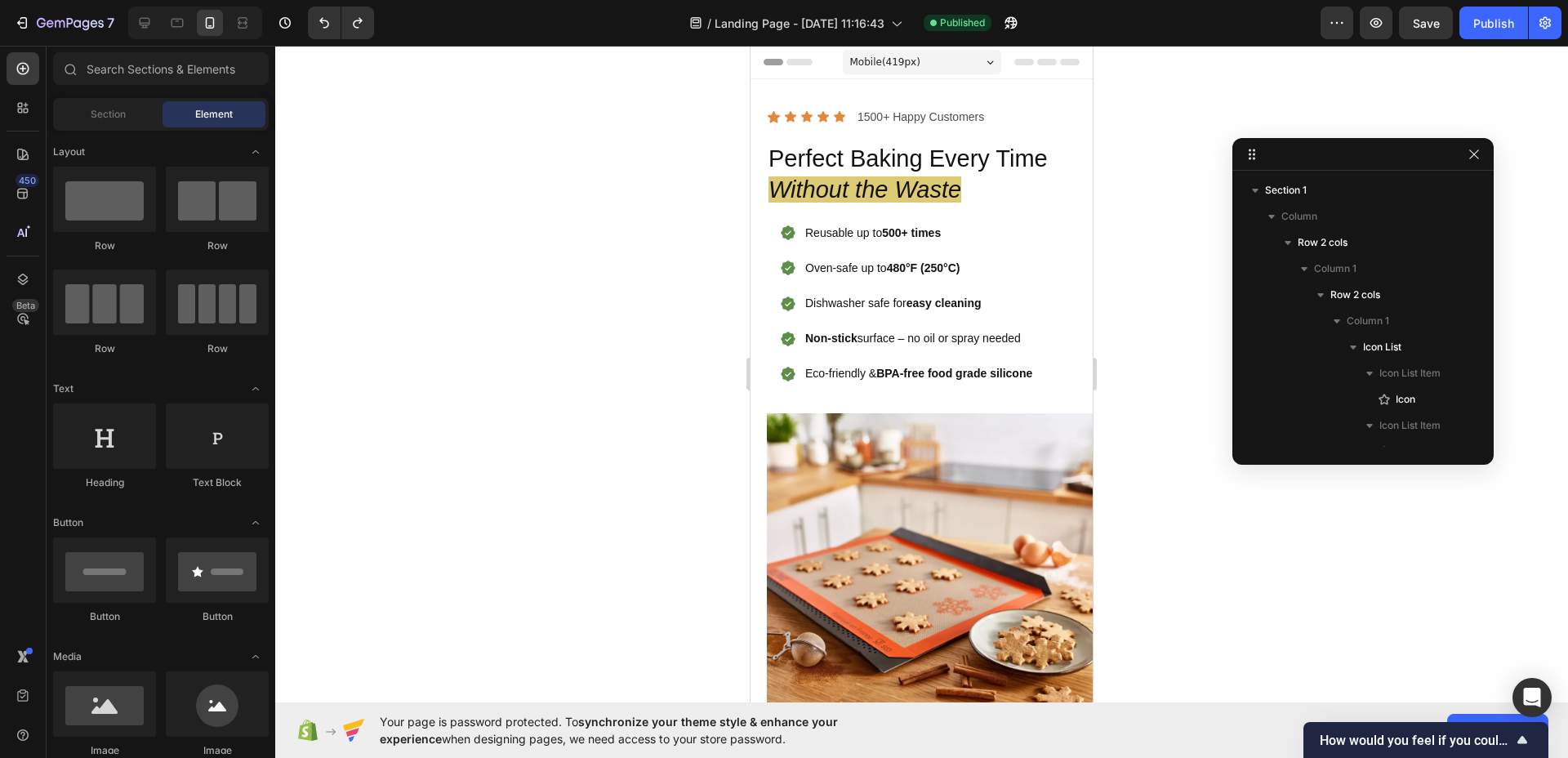
drag, startPoint x: 1318, startPoint y: 580, endPoint x: 1317, endPoint y: 515, distance: 65.0
click at [1318, 579] on div at bounding box center [920, 402] width 1292 height 712
click at [1472, 153] on icon "button" at bounding box center [1474, 154] width 13 height 13
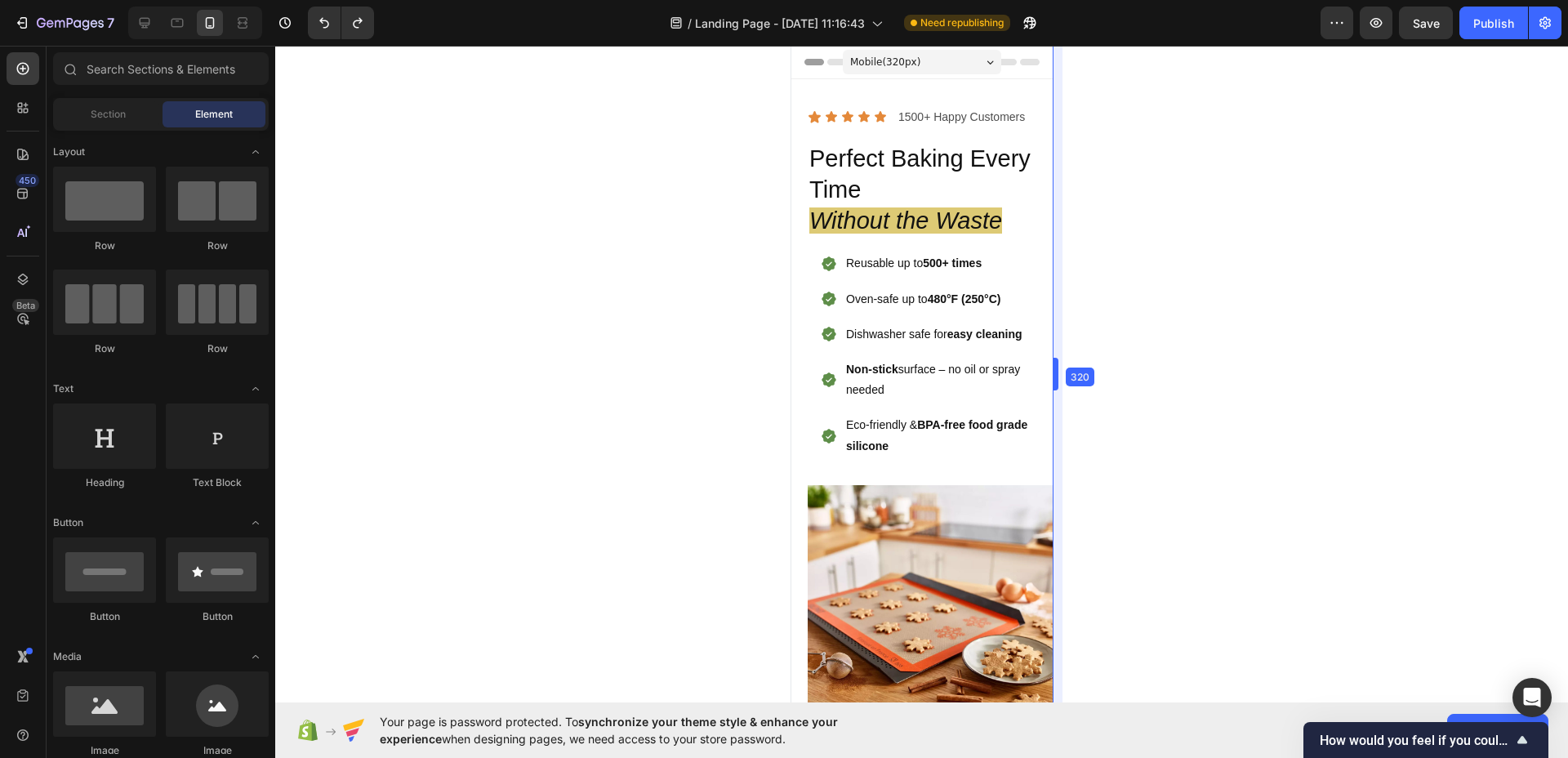
drag, startPoint x: 1094, startPoint y: 373, endPoint x: 926, endPoint y: 351, distance: 169.4
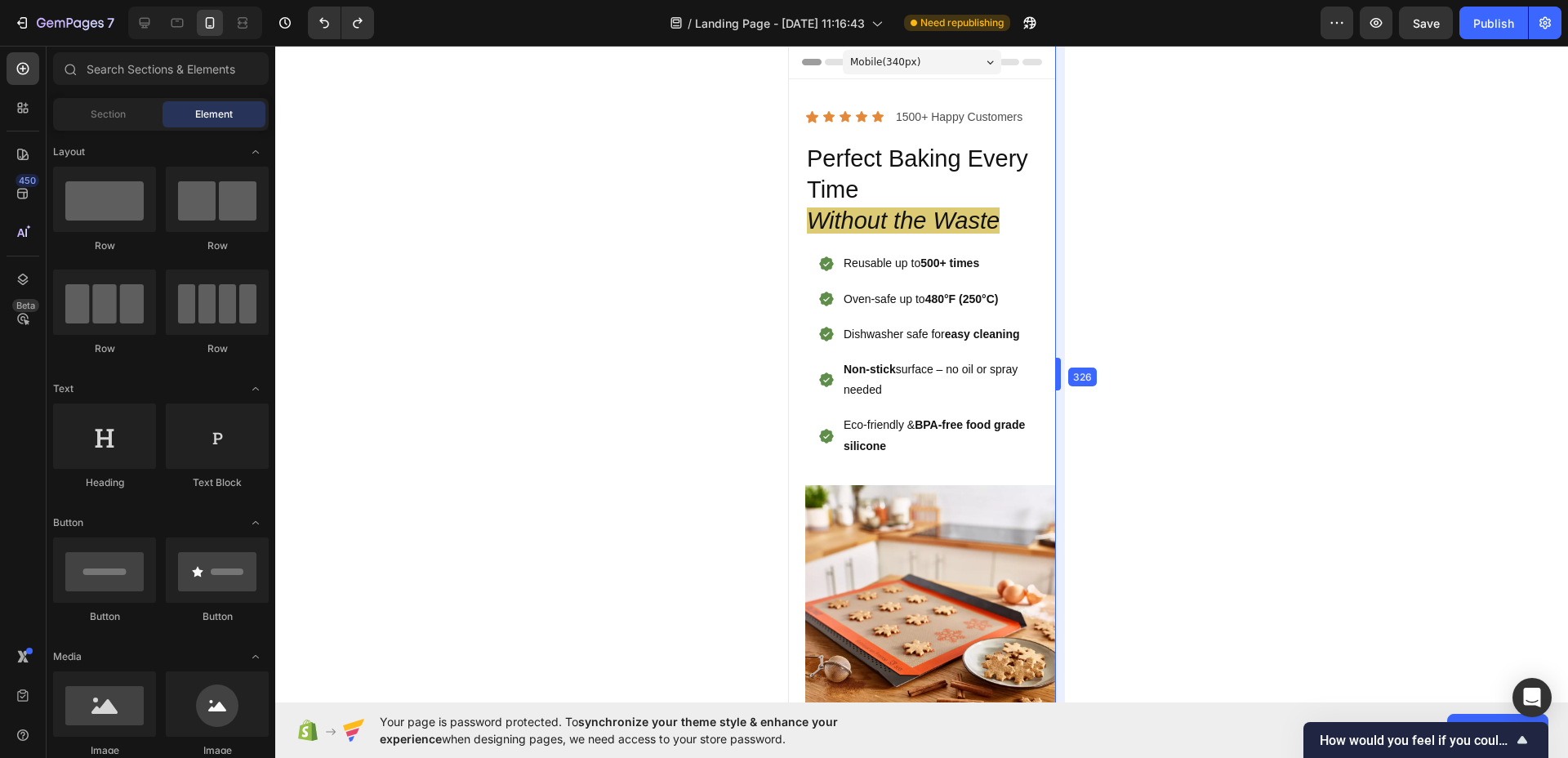
drag, startPoint x: 1058, startPoint y: 360, endPoint x: 1076, endPoint y: 361, distance: 18.0
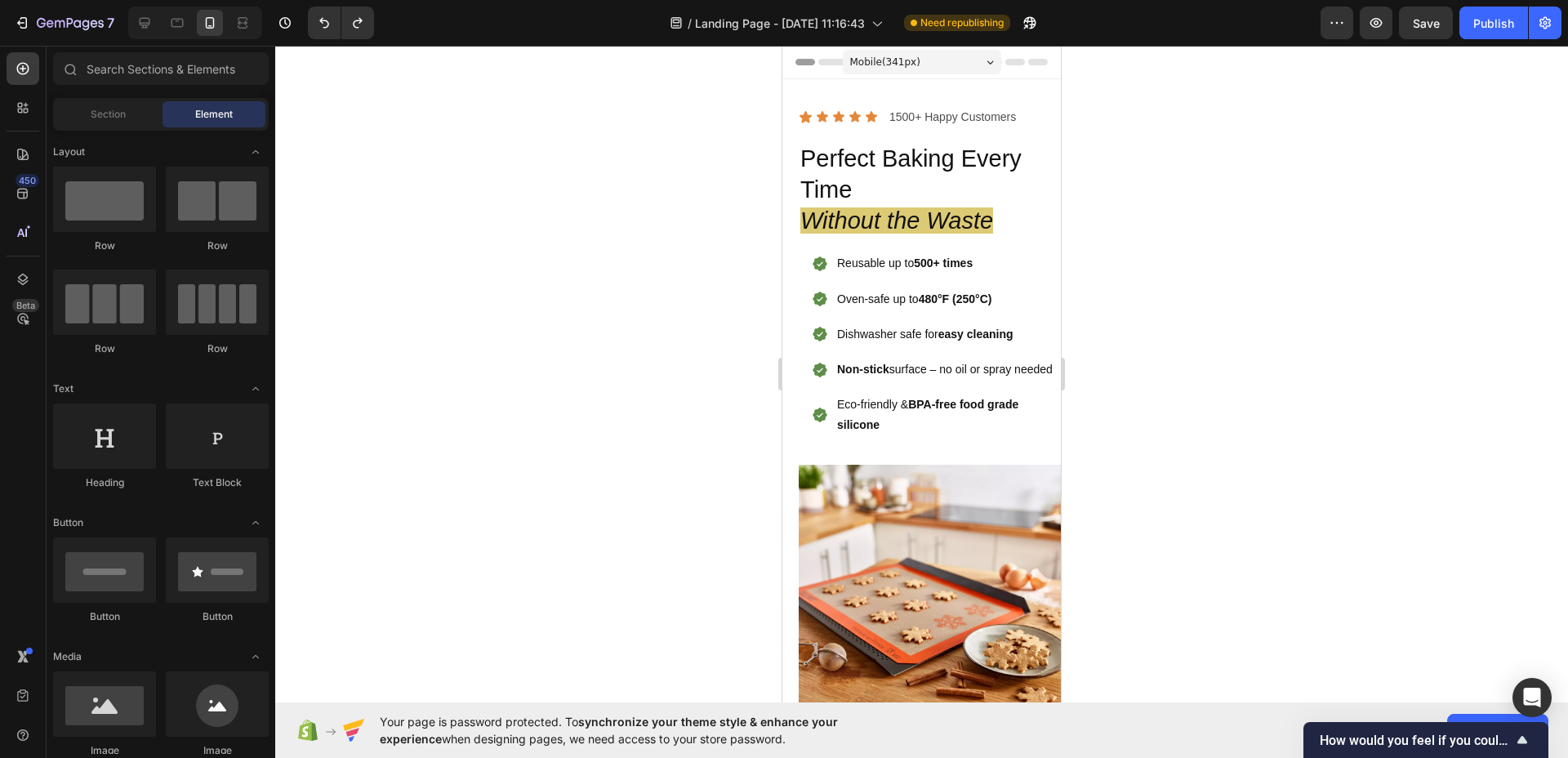
click at [922, 62] on div "Mobile ( 341 px)" at bounding box center [922, 62] width 159 height 24
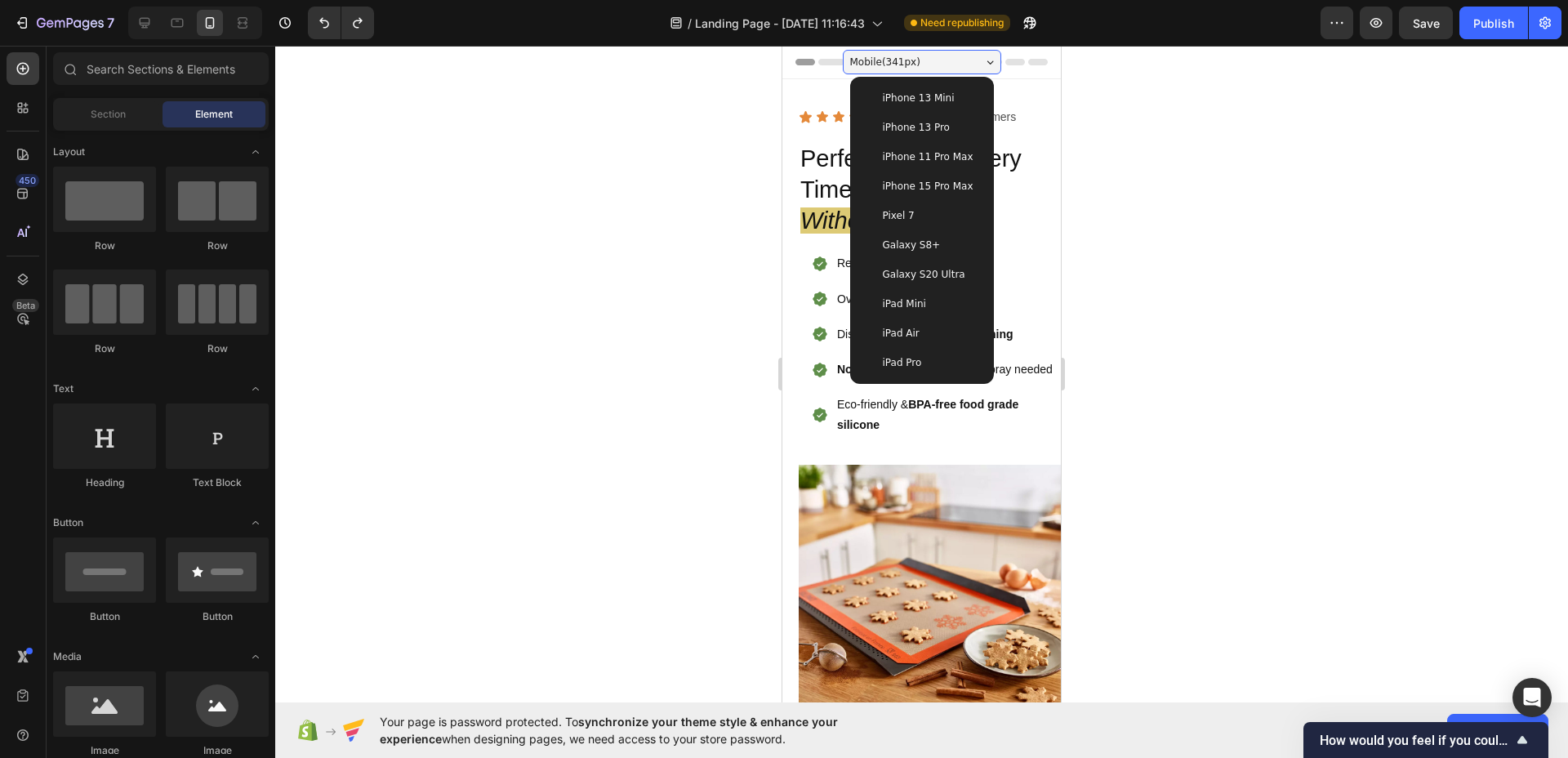
click at [896, 136] on div "iPhone 13 Pro" at bounding box center [922, 127] width 131 height 29
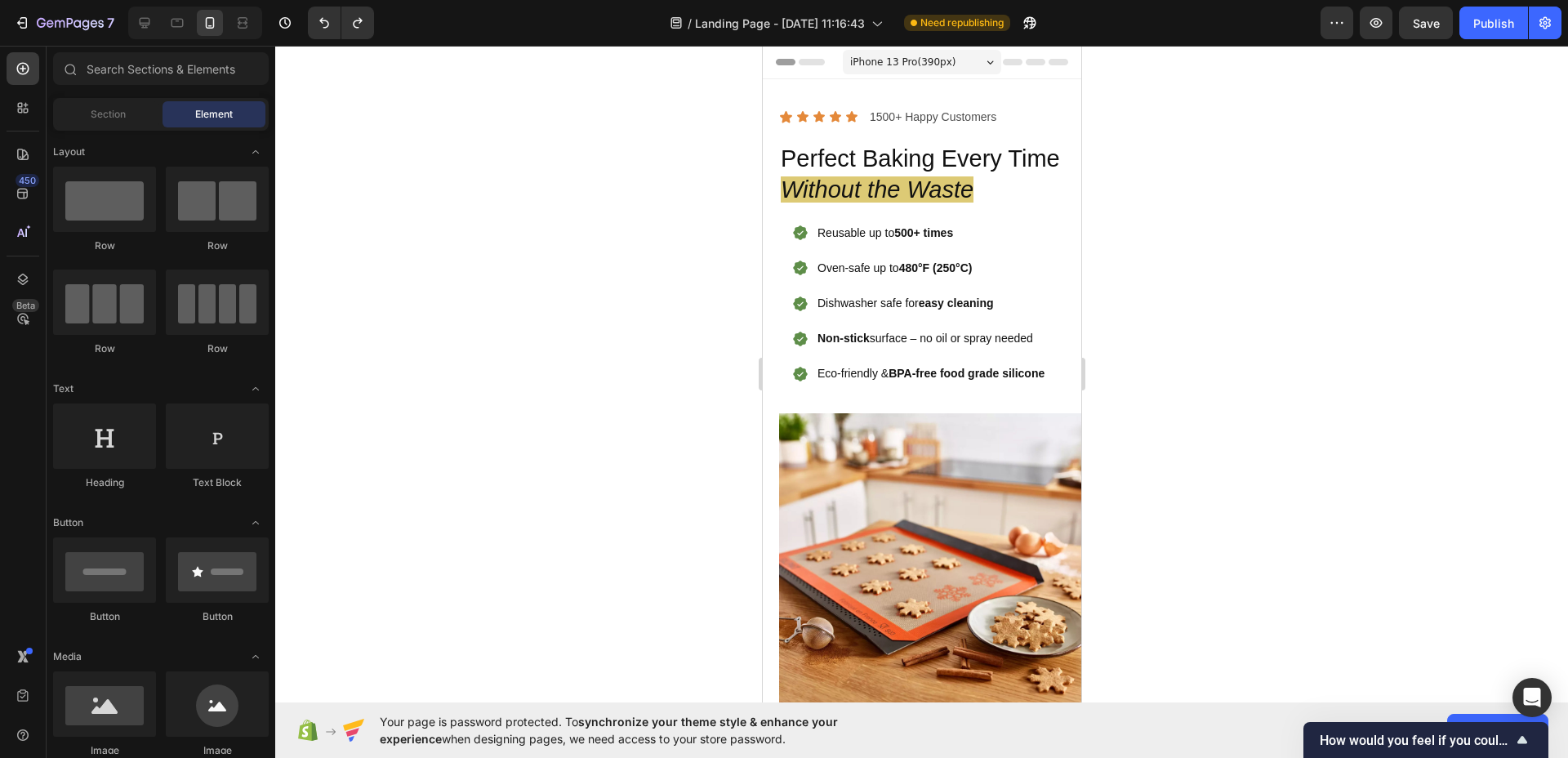
click at [770, 481] on section "Icon Icon Icon Icon Icon Icon List 1500+ Happy Customers Text Block Row Perfect…" at bounding box center [920, 425] width 319 height 692
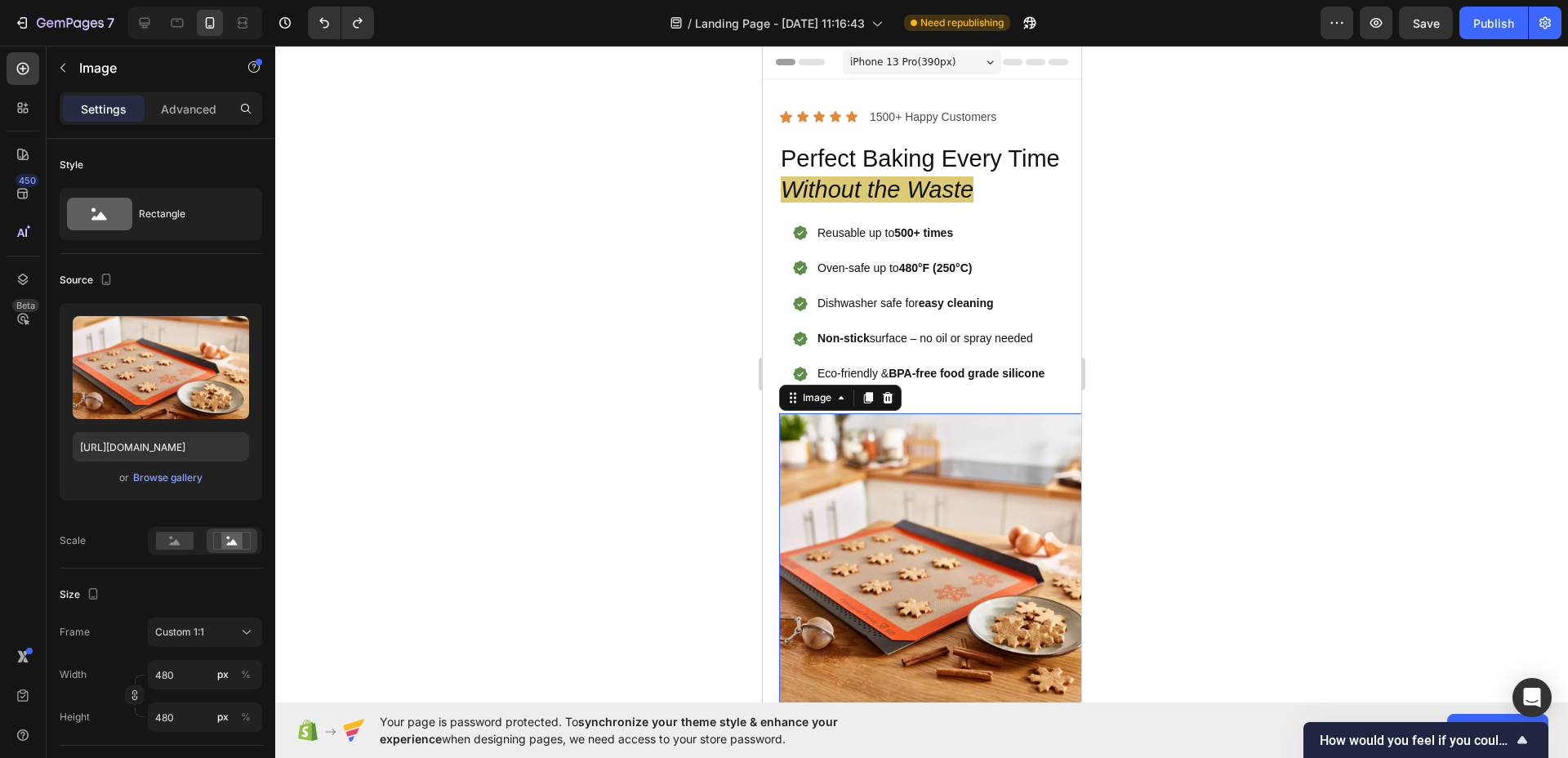
click at [803, 455] on img at bounding box center [937, 572] width 319 height 319
click at [771, 415] on section "Icon Icon Icon Icon Icon Icon List 1500+ Happy Customers Text Block Row Perfect…" at bounding box center [920, 425] width 319 height 692
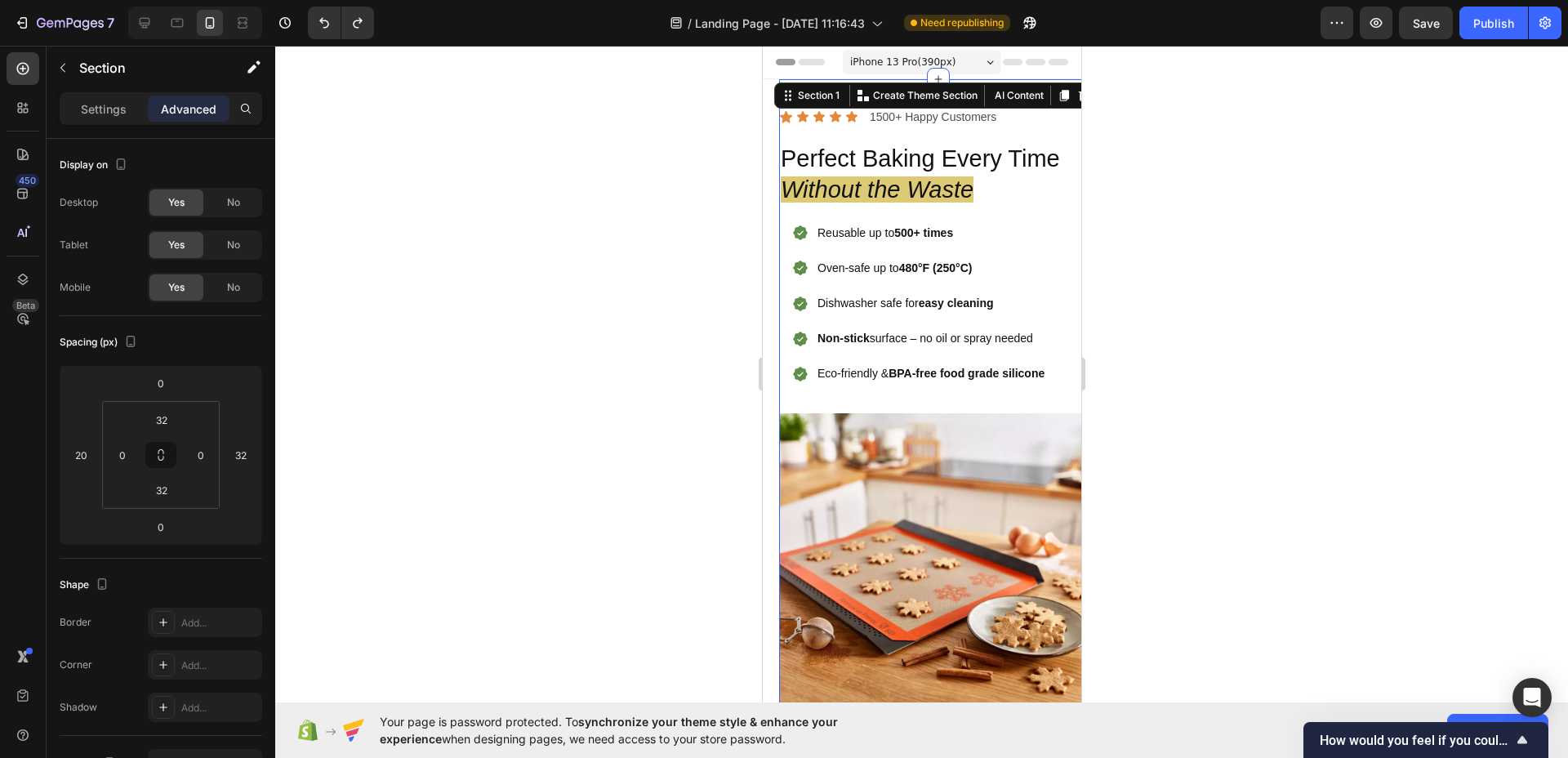
click at [866, 92] on div "Icon Icon Icon Icon Icon Icon List 1500+ Happy Customers Text Block Row Perfect…" at bounding box center [937, 425] width 319 height 692
click at [235, 456] on input "32" at bounding box center [241, 455] width 24 height 24
type input "20"
click at [786, 392] on div "Reusable up to 500+ times Oven-safe up to 480°F (250°C) Dishwasher safe for eas…" at bounding box center [937, 304] width 319 height 193
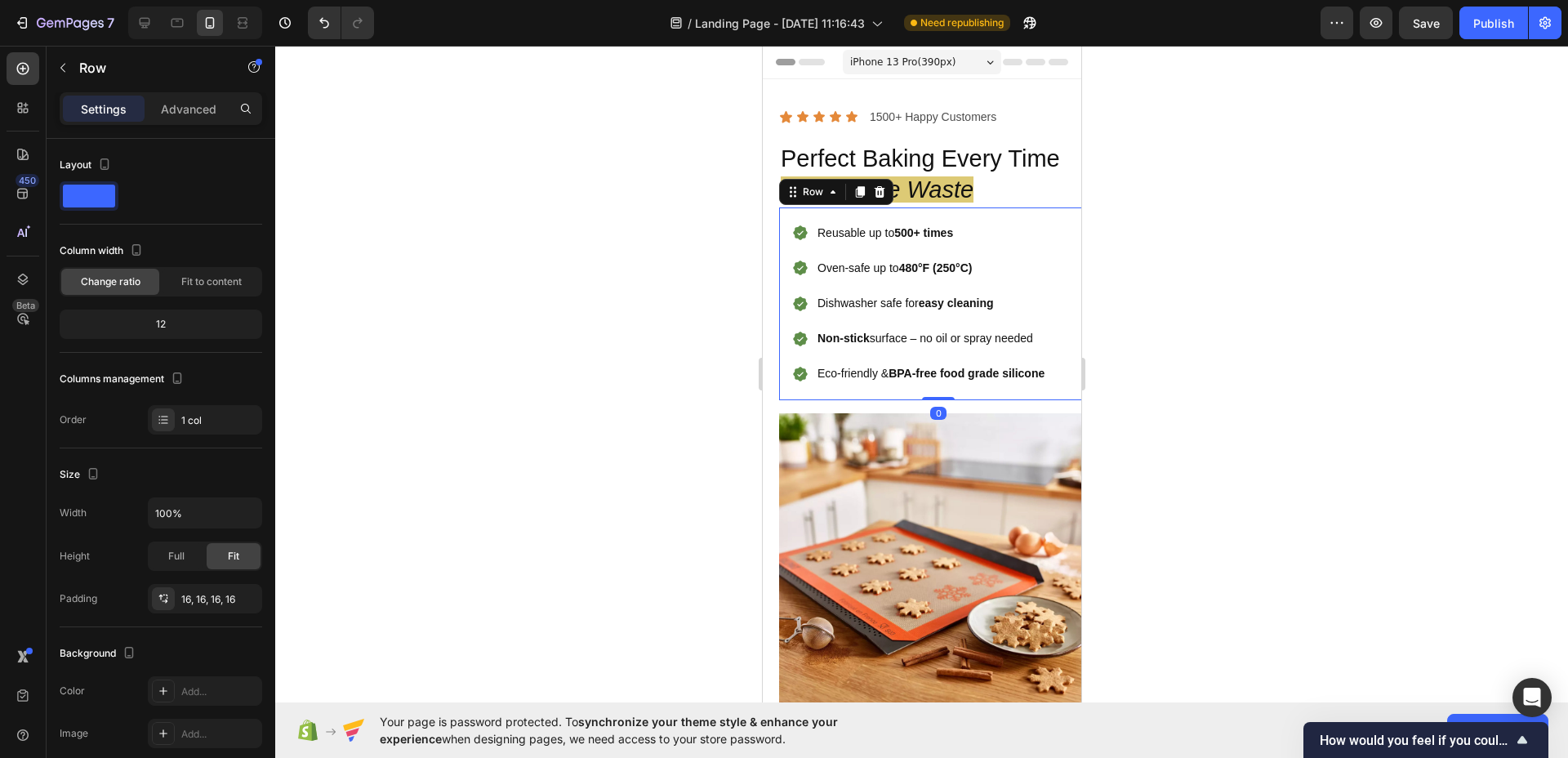
click at [683, 297] on div at bounding box center [920, 402] width 1292 height 712
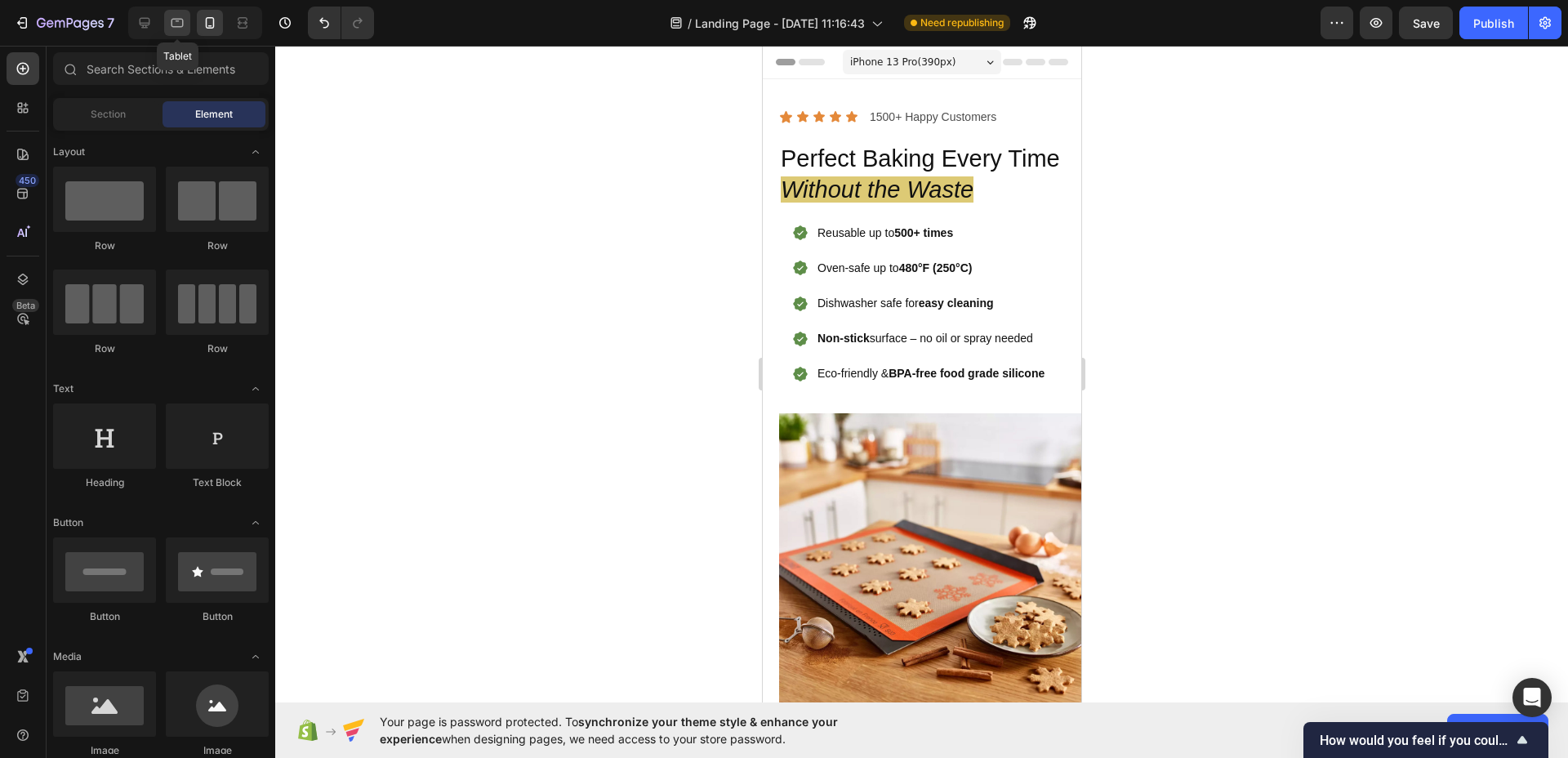
click at [171, 17] on icon at bounding box center [177, 22] width 16 height 16
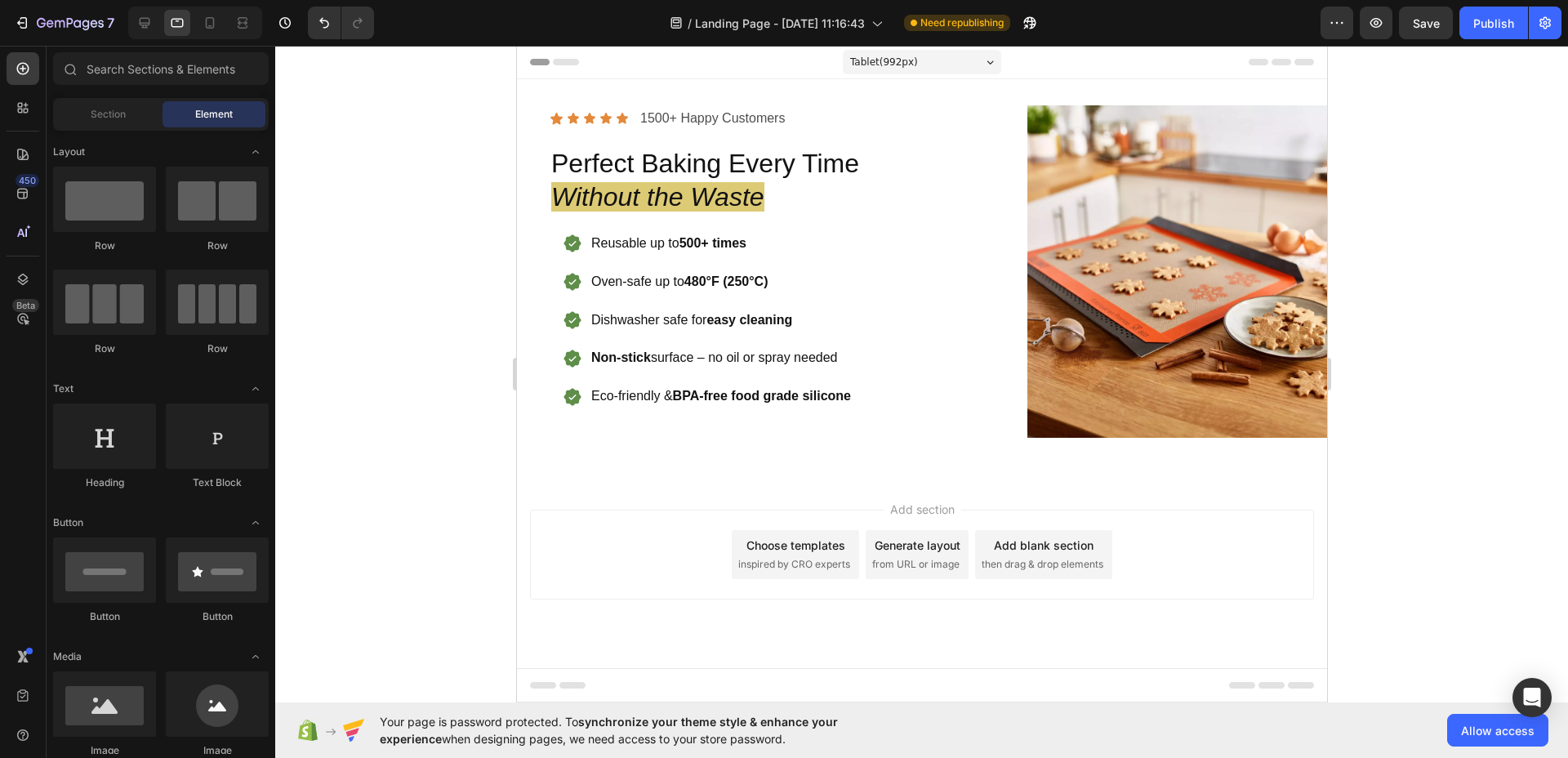
click at [523, 207] on section "Icon Icon Icon Icon Icon Icon List 1500+ Happy Customers Text Block Row Perfect…" at bounding box center [920, 279] width 810 height 398
click at [518, 154] on section "Icon Icon Icon Icon Icon Icon List 1500+ Happy Customers Text Block Row Perfect…" at bounding box center [920, 279] width 810 height 398
click at [492, 159] on div at bounding box center [920, 402] width 1292 height 712
click at [147, 21] on icon at bounding box center [144, 22] width 16 height 16
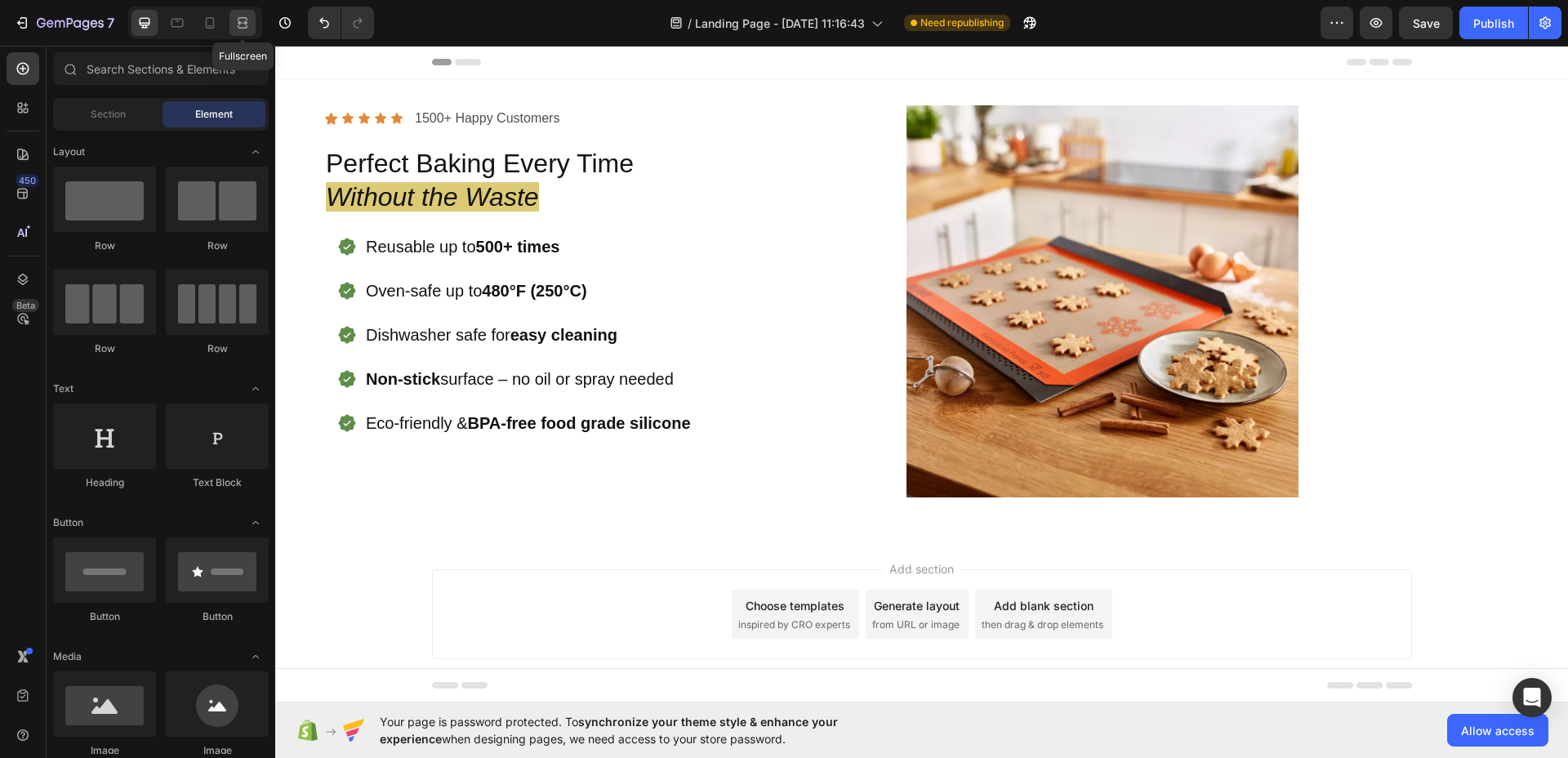
click at [243, 26] on icon at bounding box center [242, 22] width 16 height 16
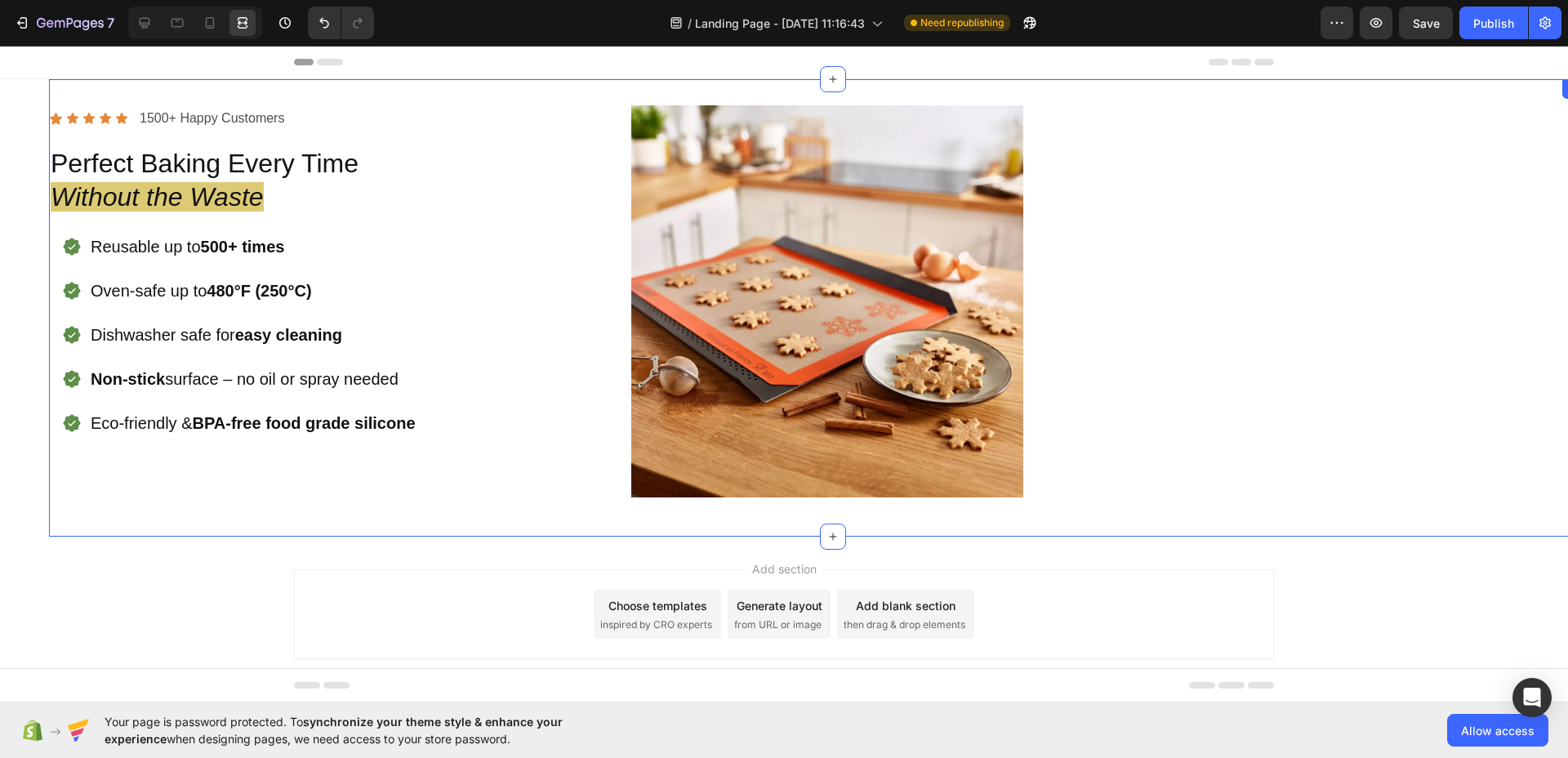
click at [1128, 194] on div "Icon Icon Icon Icon Icon Icon List 1500+ Happy Customers Text Block Row Perfect…" at bounding box center [833, 307] width 1568 height 457
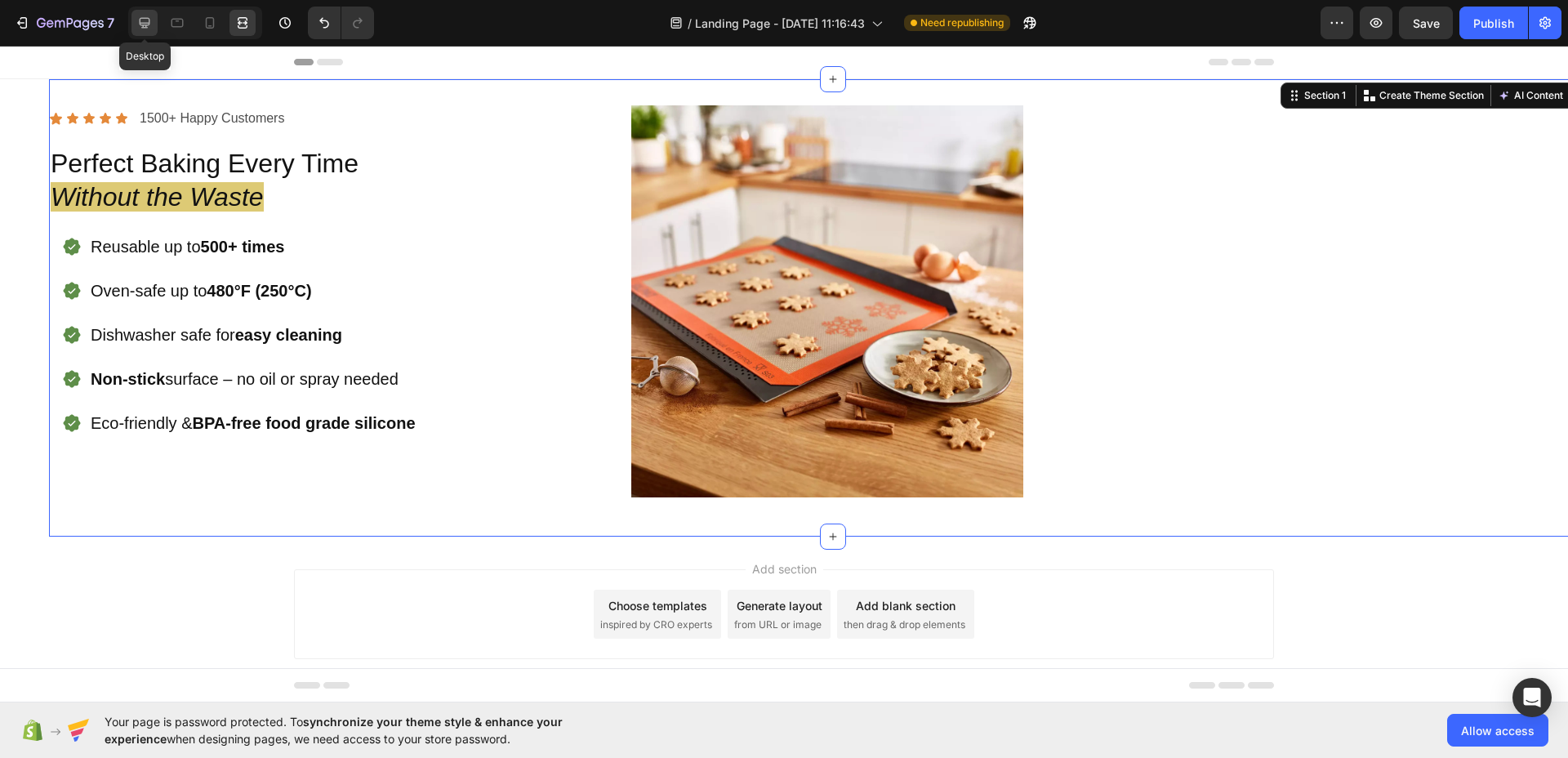
click at [151, 22] on icon at bounding box center [144, 22] width 16 height 16
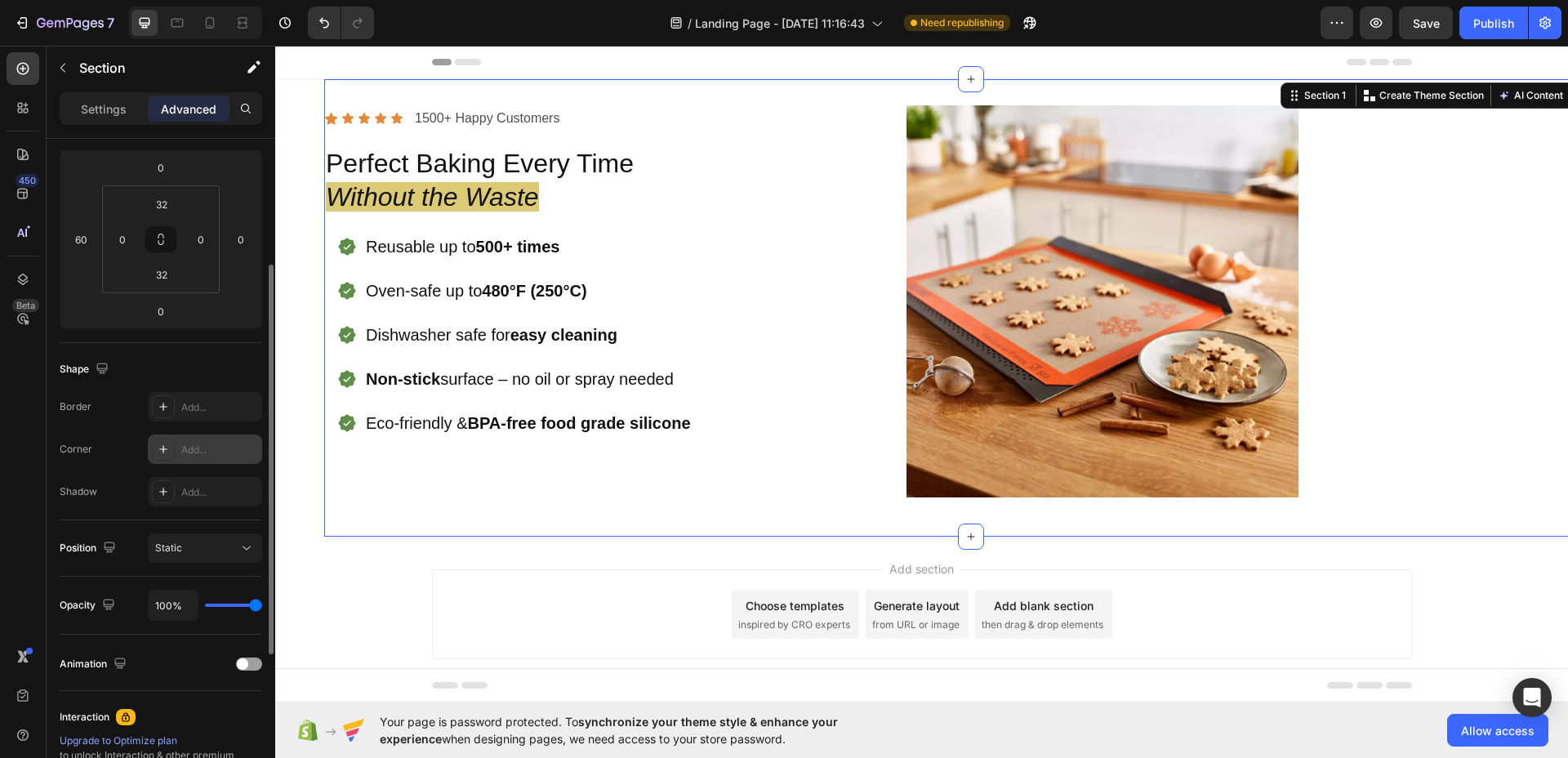
scroll to position [300, 0]
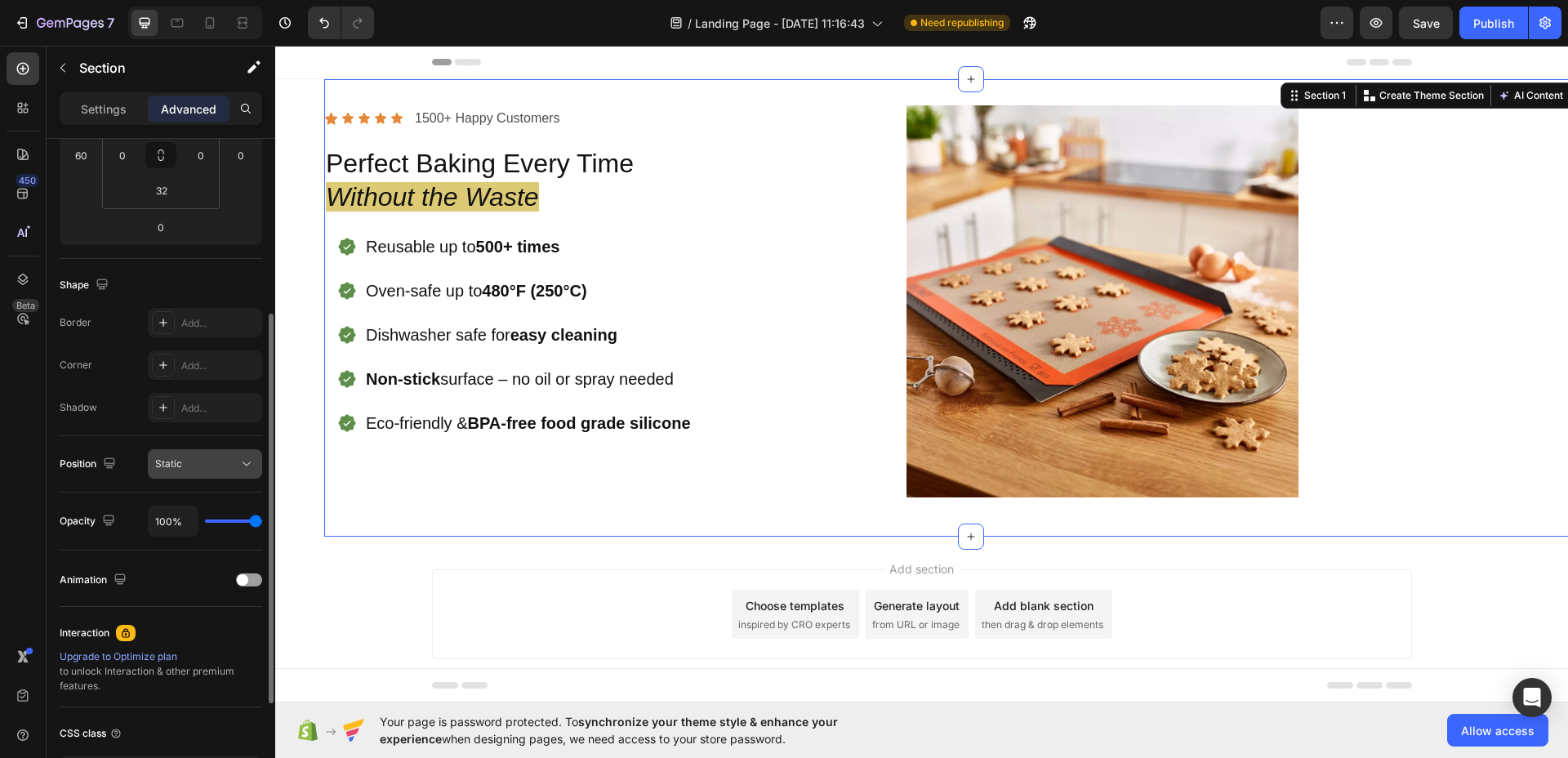
click at [217, 473] on button "Static" at bounding box center [205, 464] width 114 height 29
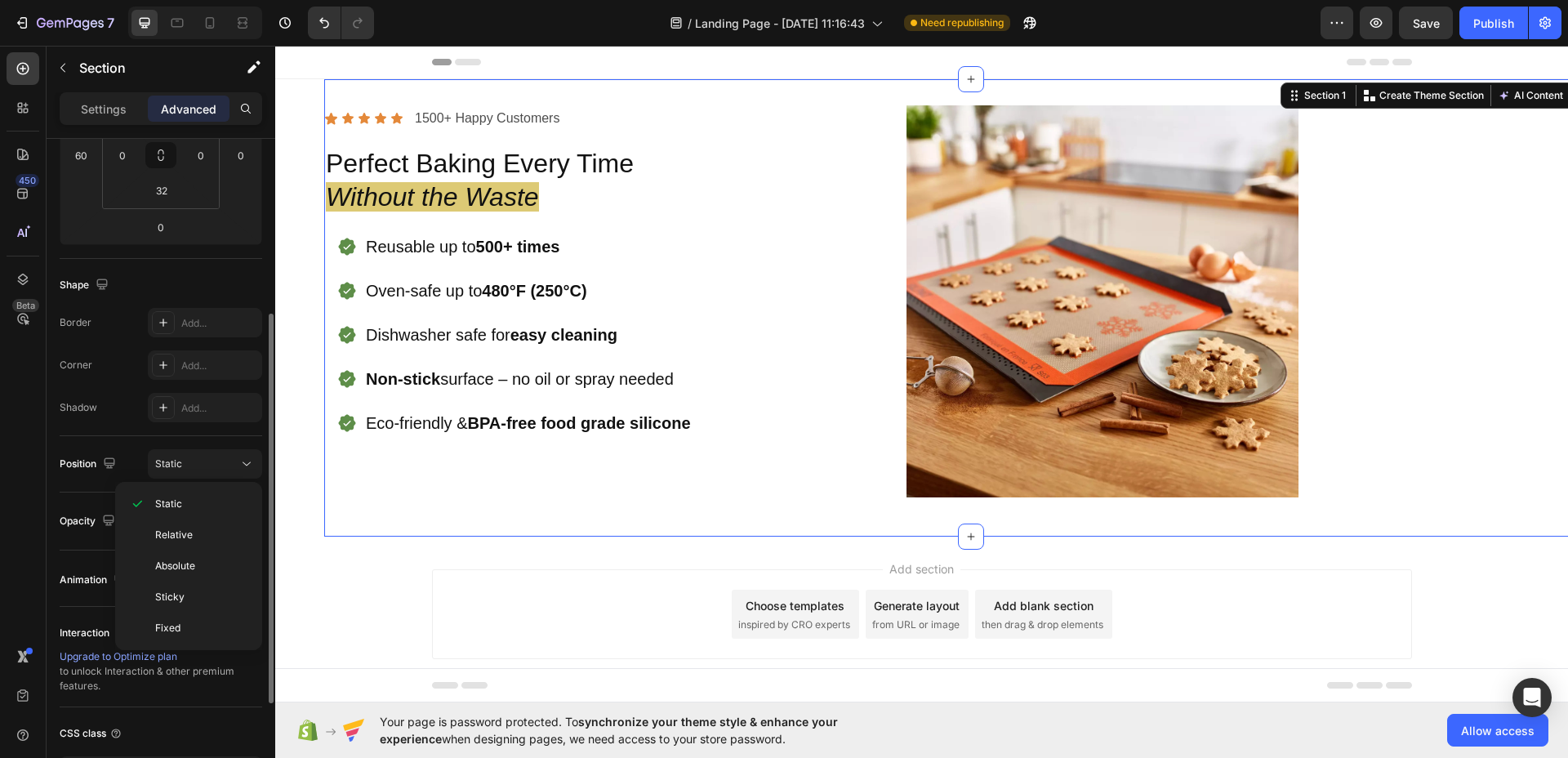
click at [126, 443] on div "Position Static" at bounding box center [161, 465] width 203 height 56
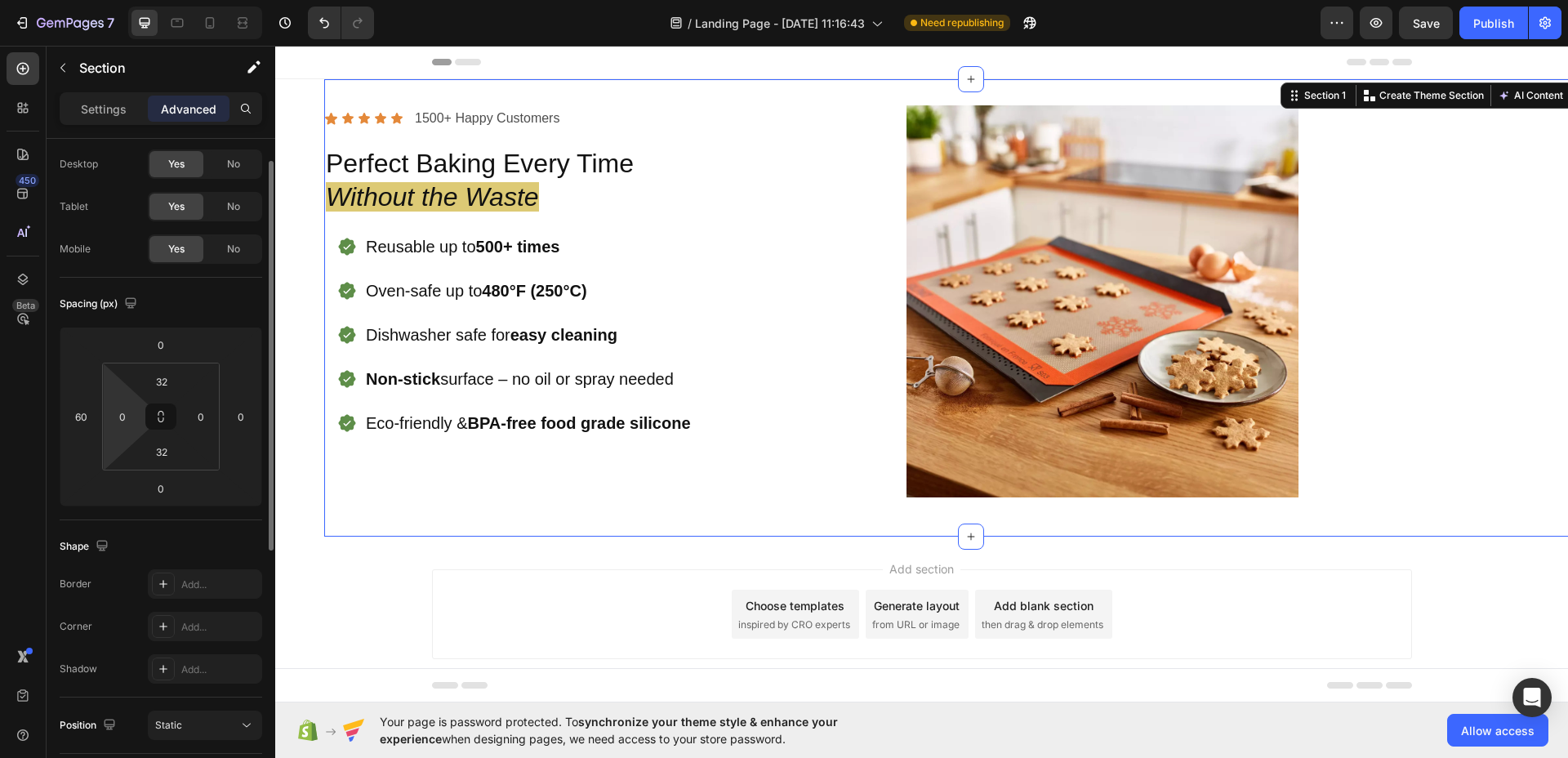
scroll to position [0, 0]
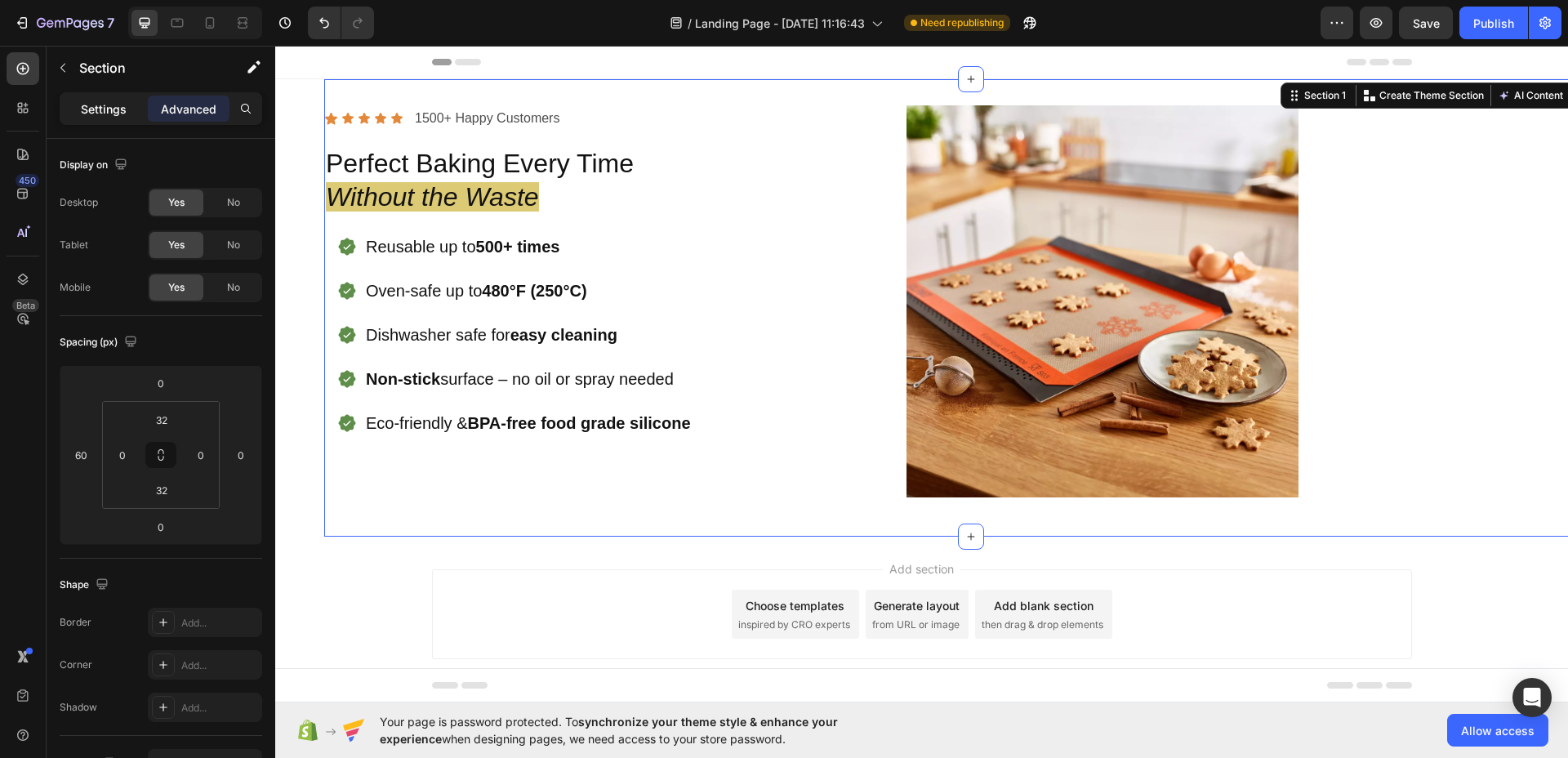
click at [126, 118] on div "Settings" at bounding box center [103, 108] width 81 height 26
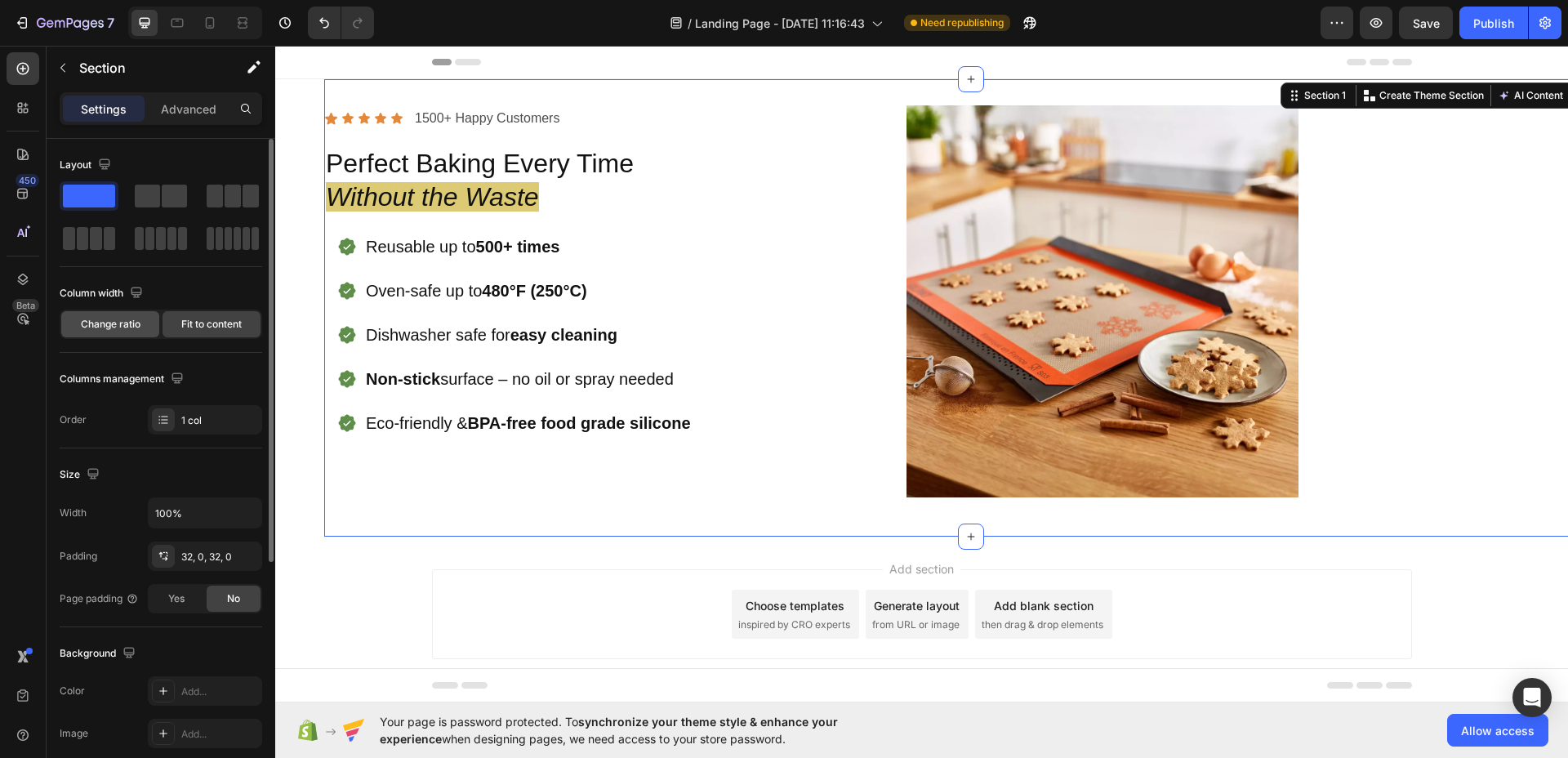
click at [126, 332] on div "Change ratio" at bounding box center [110, 324] width 98 height 26
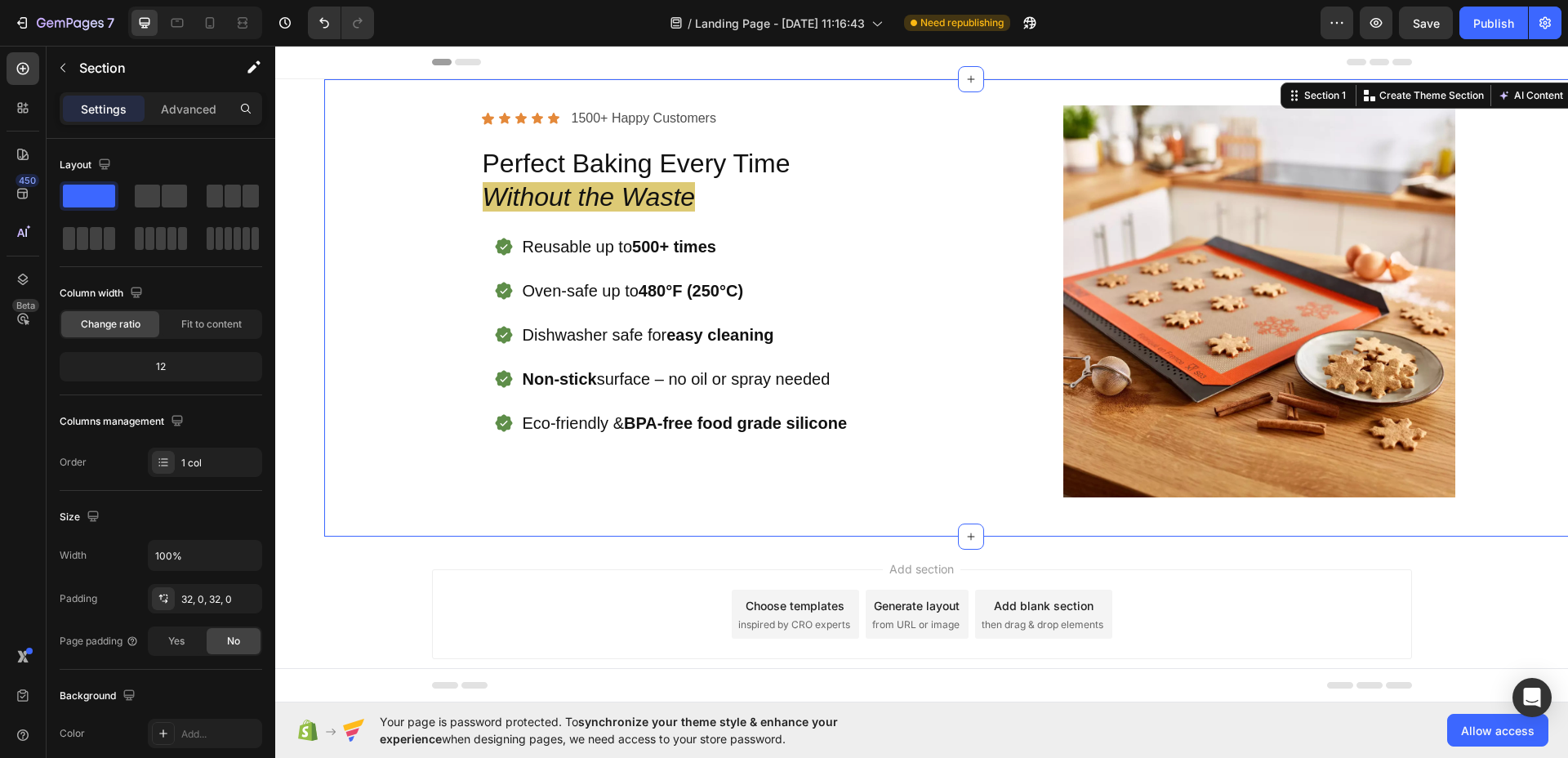
click at [423, 232] on div "Icon Icon Icon Icon Icon Icon List 1500+ Happy Customers Text Block Row Perfect…" at bounding box center [970, 307] width 1292 height 405
click at [159, 191] on span at bounding box center [147, 195] width 25 height 22
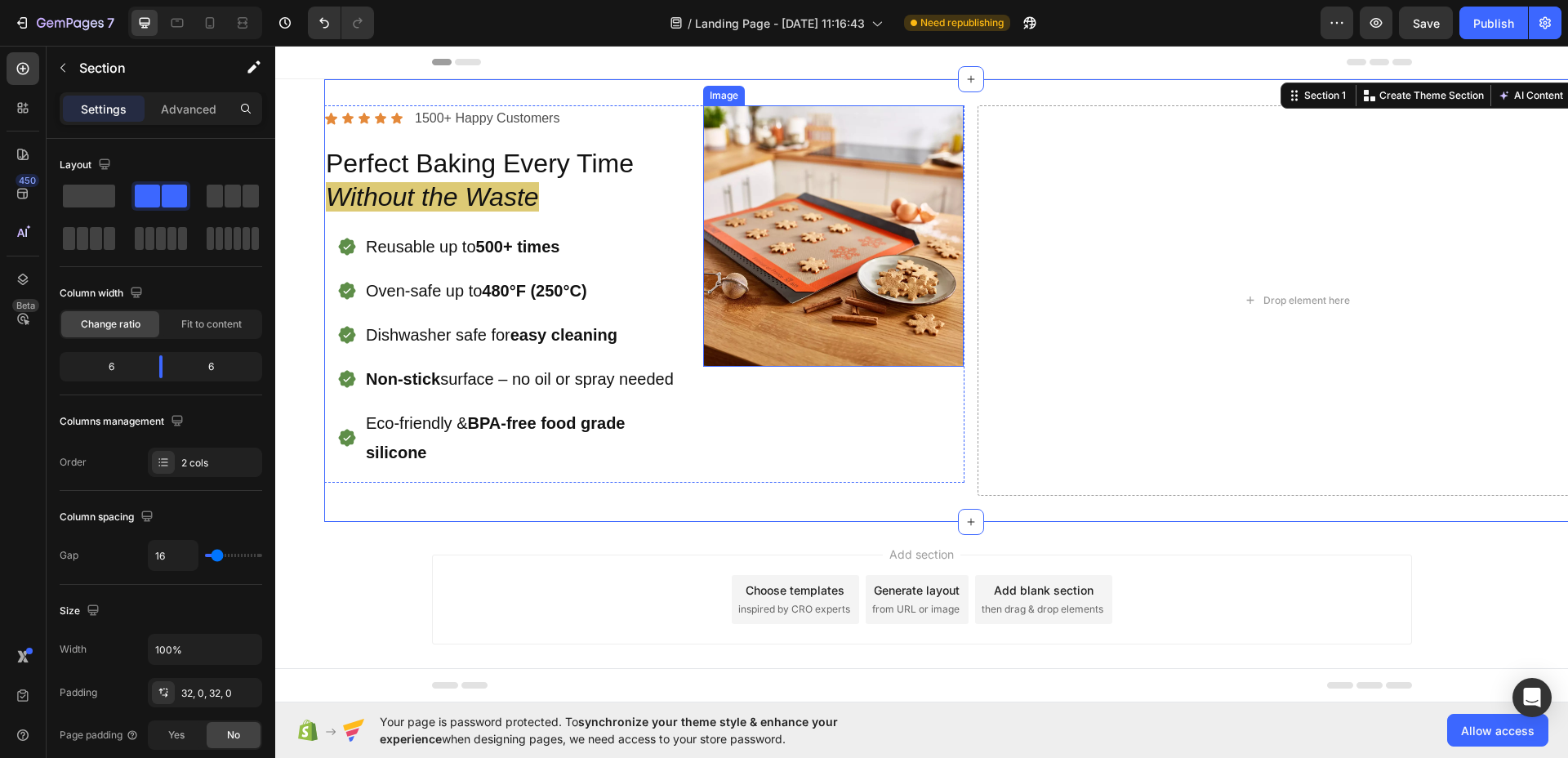
click at [746, 231] on img at bounding box center [834, 236] width 262 height 262
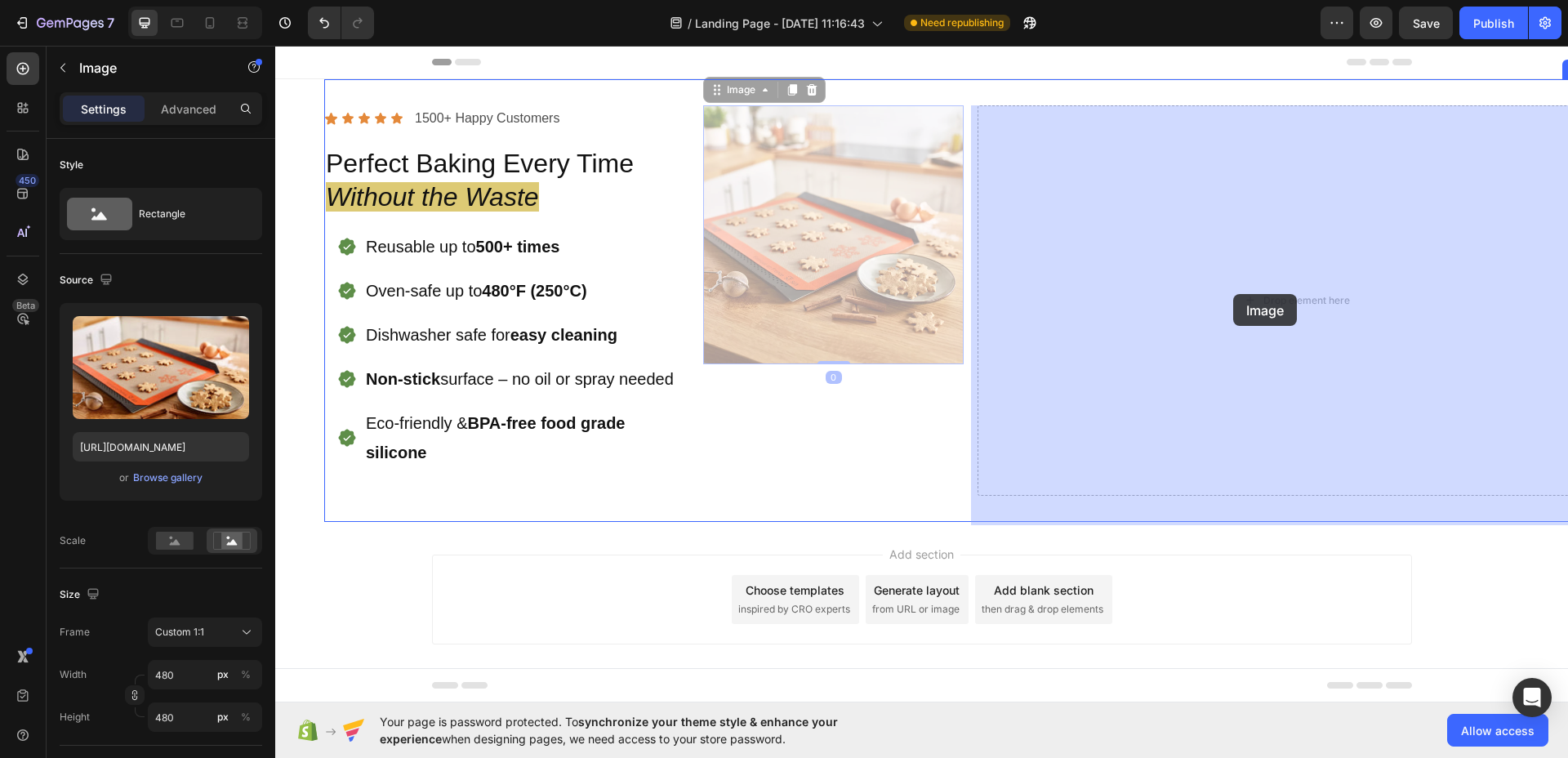
drag, startPoint x: 790, startPoint y: 234, endPoint x: 1233, endPoint y: 294, distance: 447.0
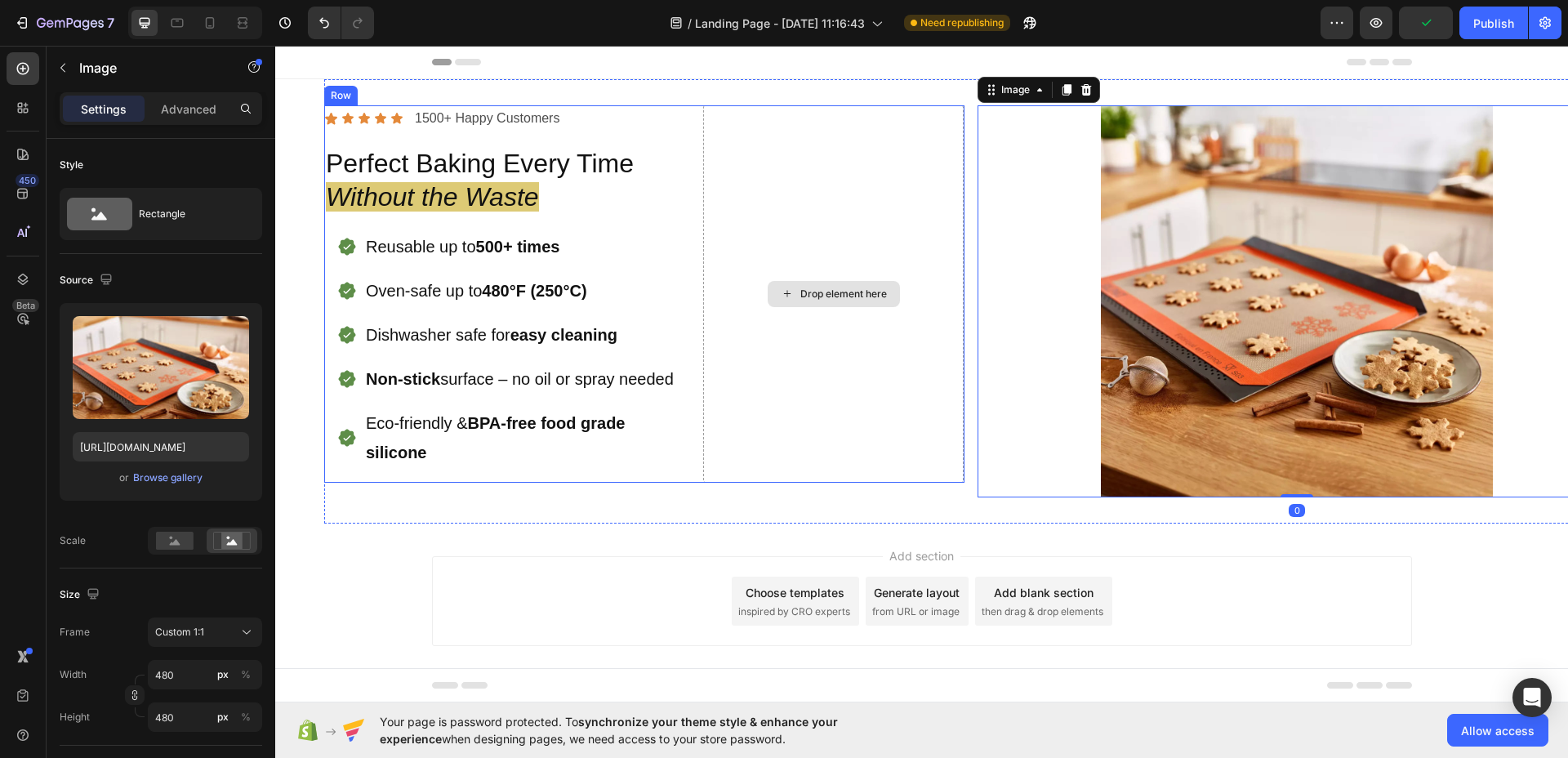
click at [848, 272] on div "Drop element here" at bounding box center [834, 294] width 262 height 378
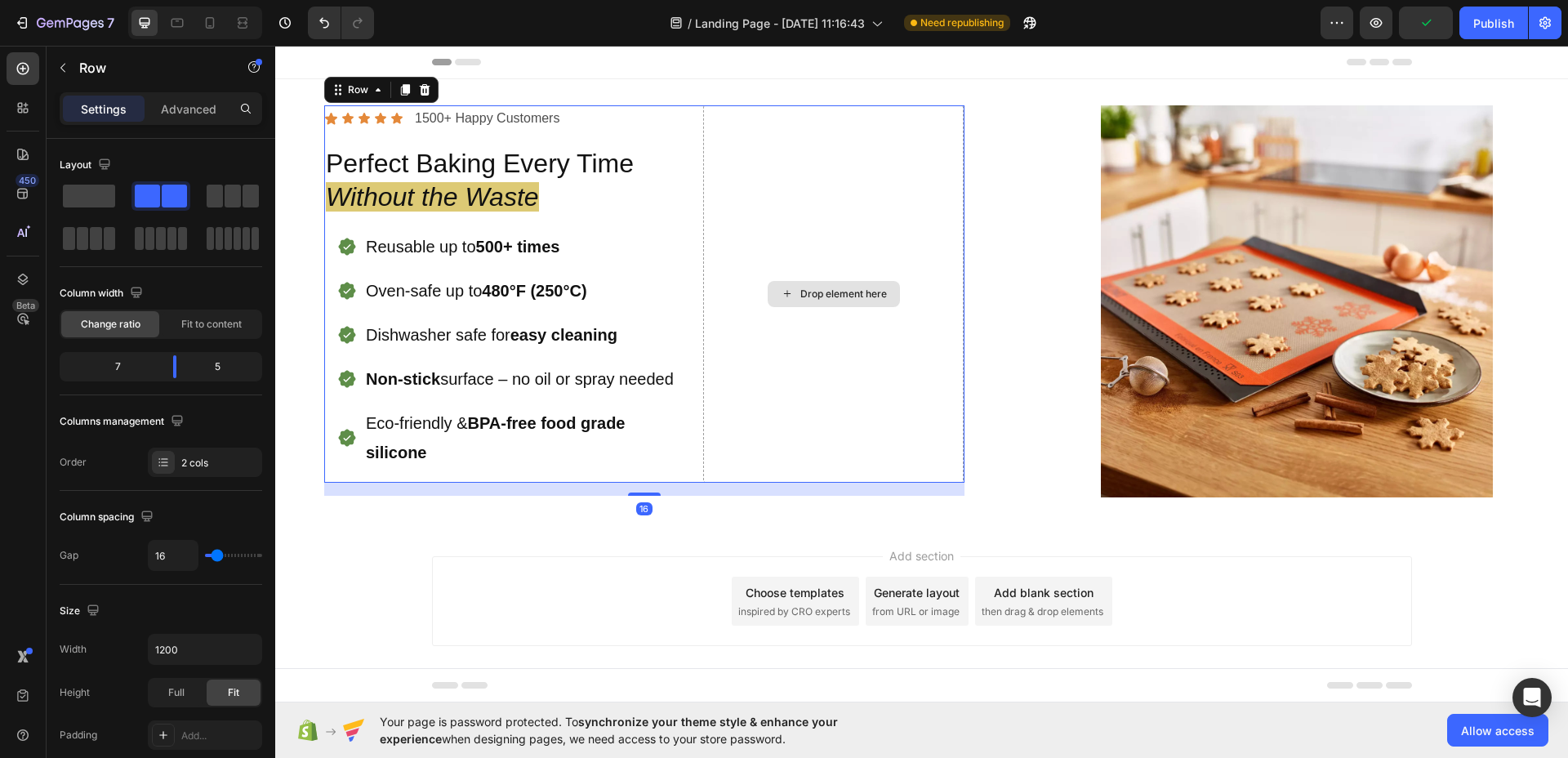
click at [735, 240] on div "Drop element here" at bounding box center [834, 294] width 262 height 378
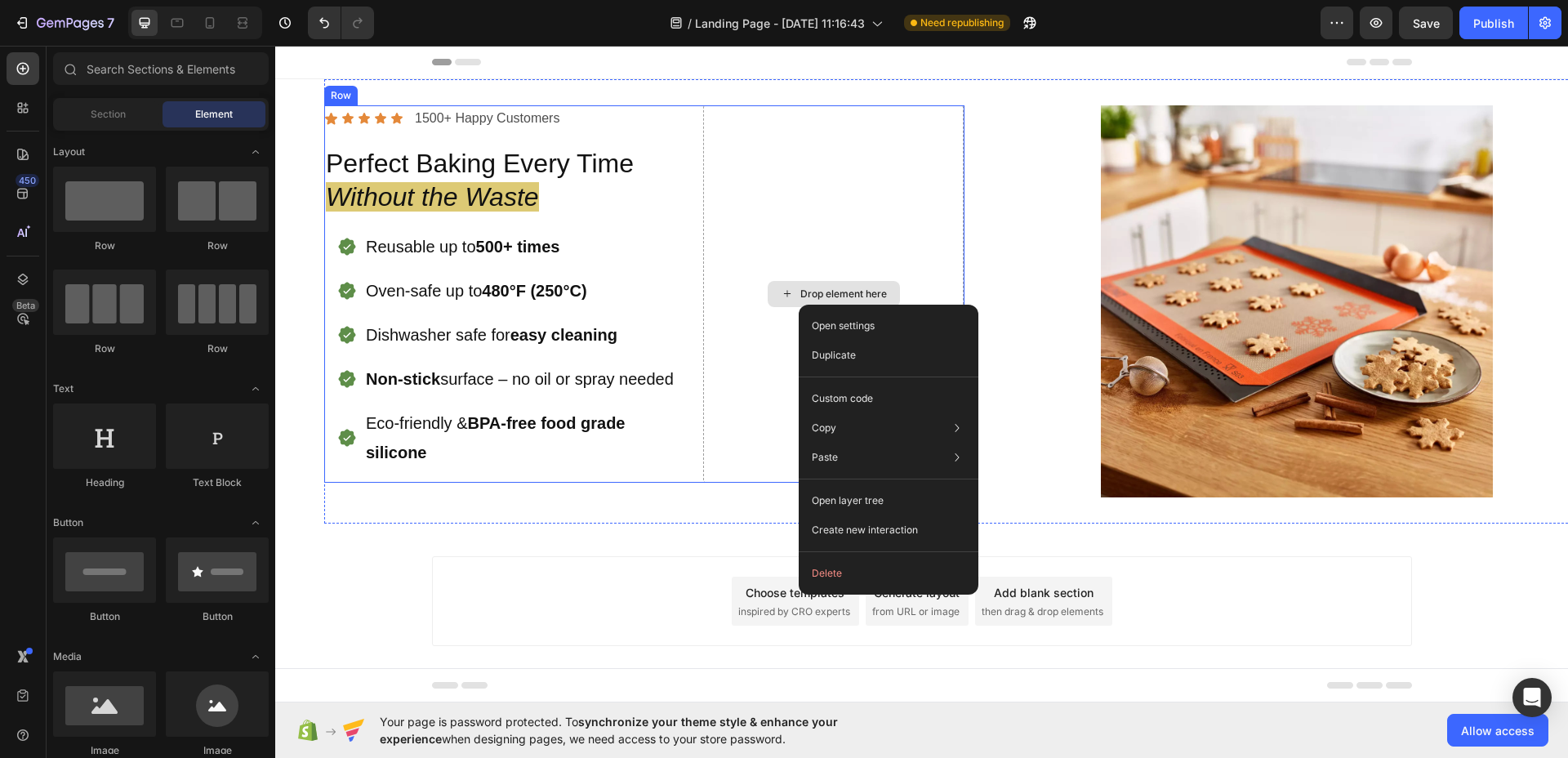
click at [765, 243] on div "Drop element here" at bounding box center [834, 294] width 262 height 378
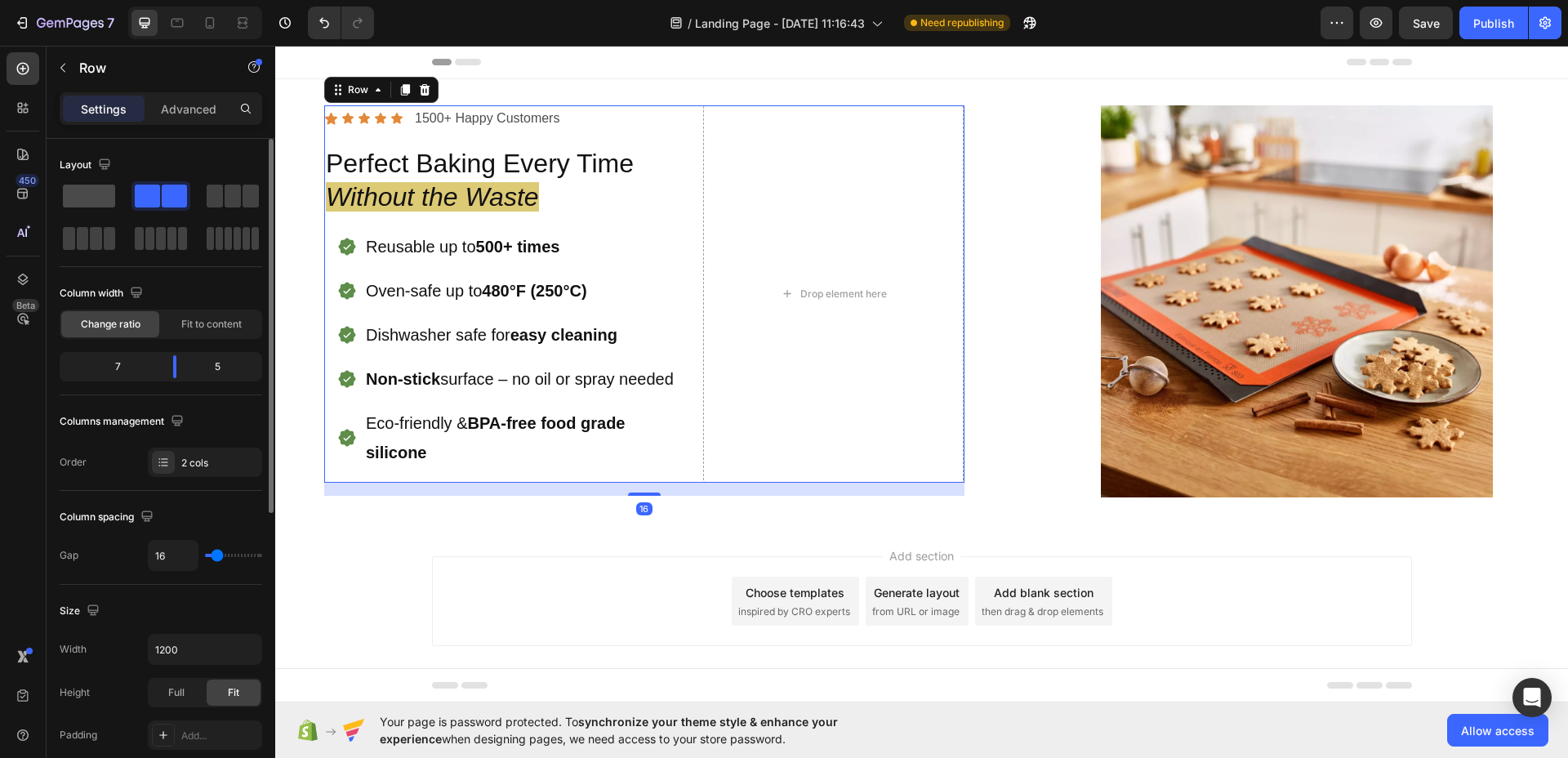
click at [98, 192] on span at bounding box center [89, 195] width 52 height 22
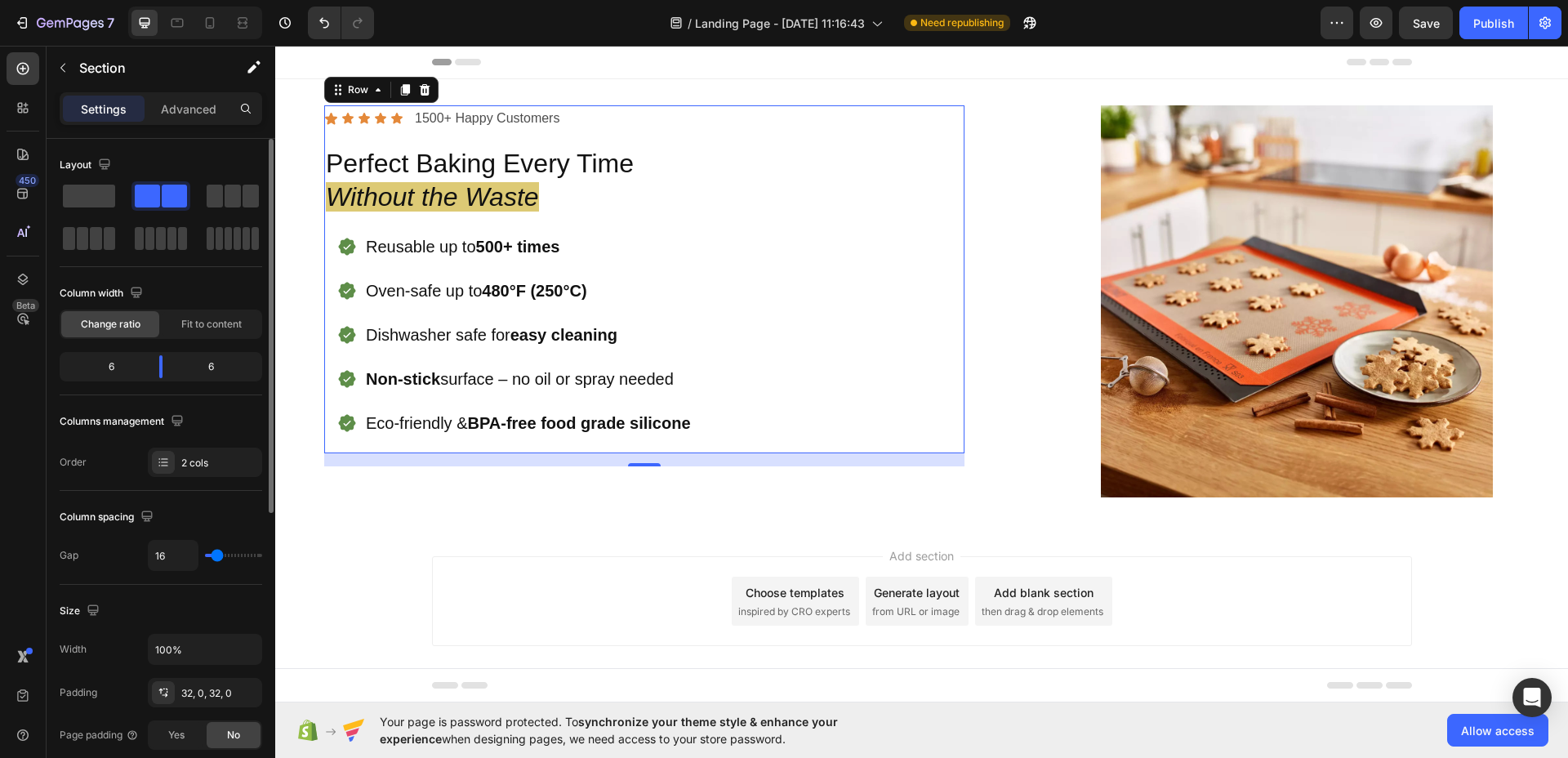
click at [499, 522] on div "Icon Icon Icon Icon Icon Icon List 1500+ Happy Customers Text Block Row Perfect…" at bounding box center [970, 301] width 1292 height 444
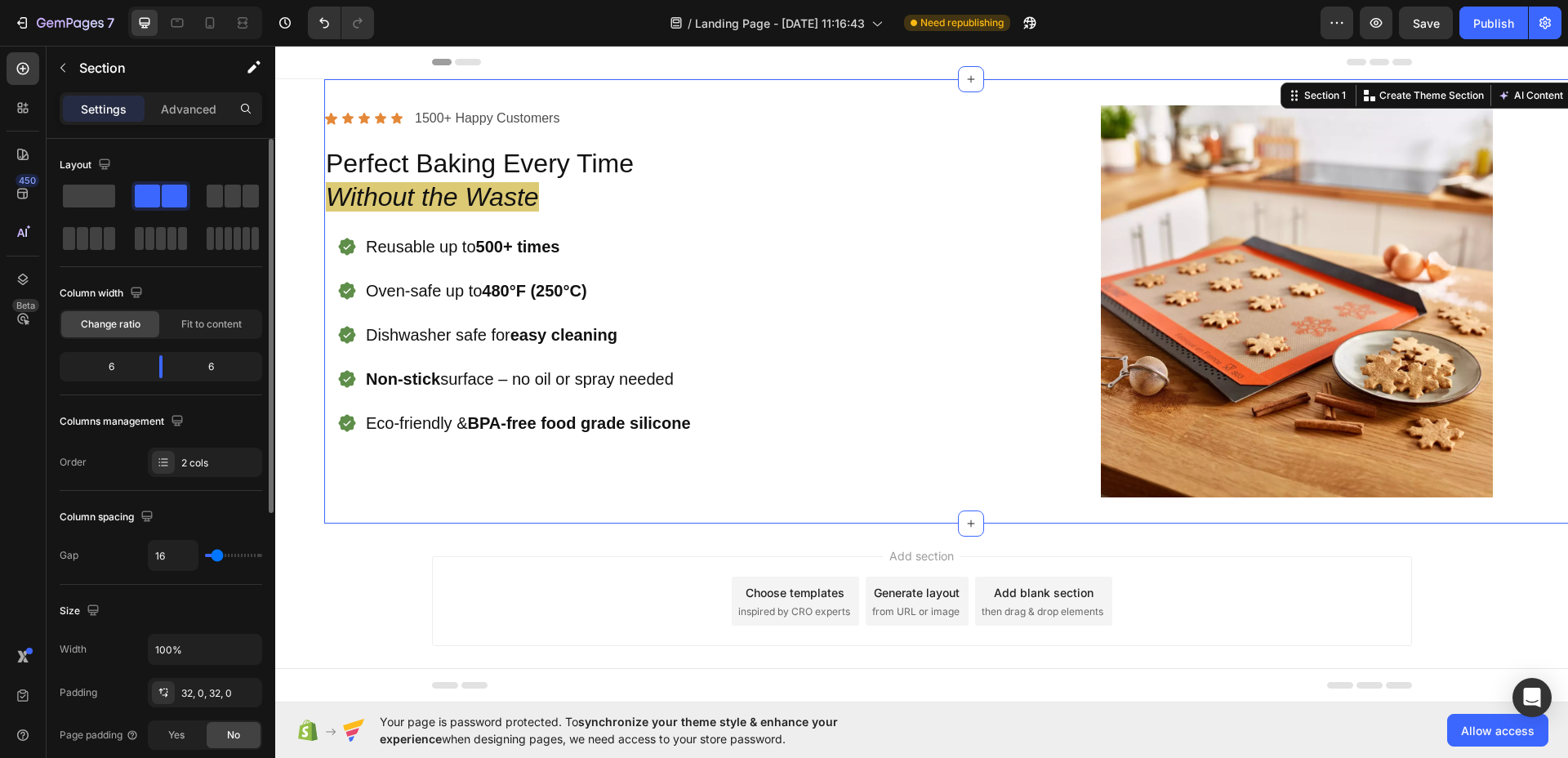
click at [335, 64] on span "Header" at bounding box center [324, 62] width 36 height 16
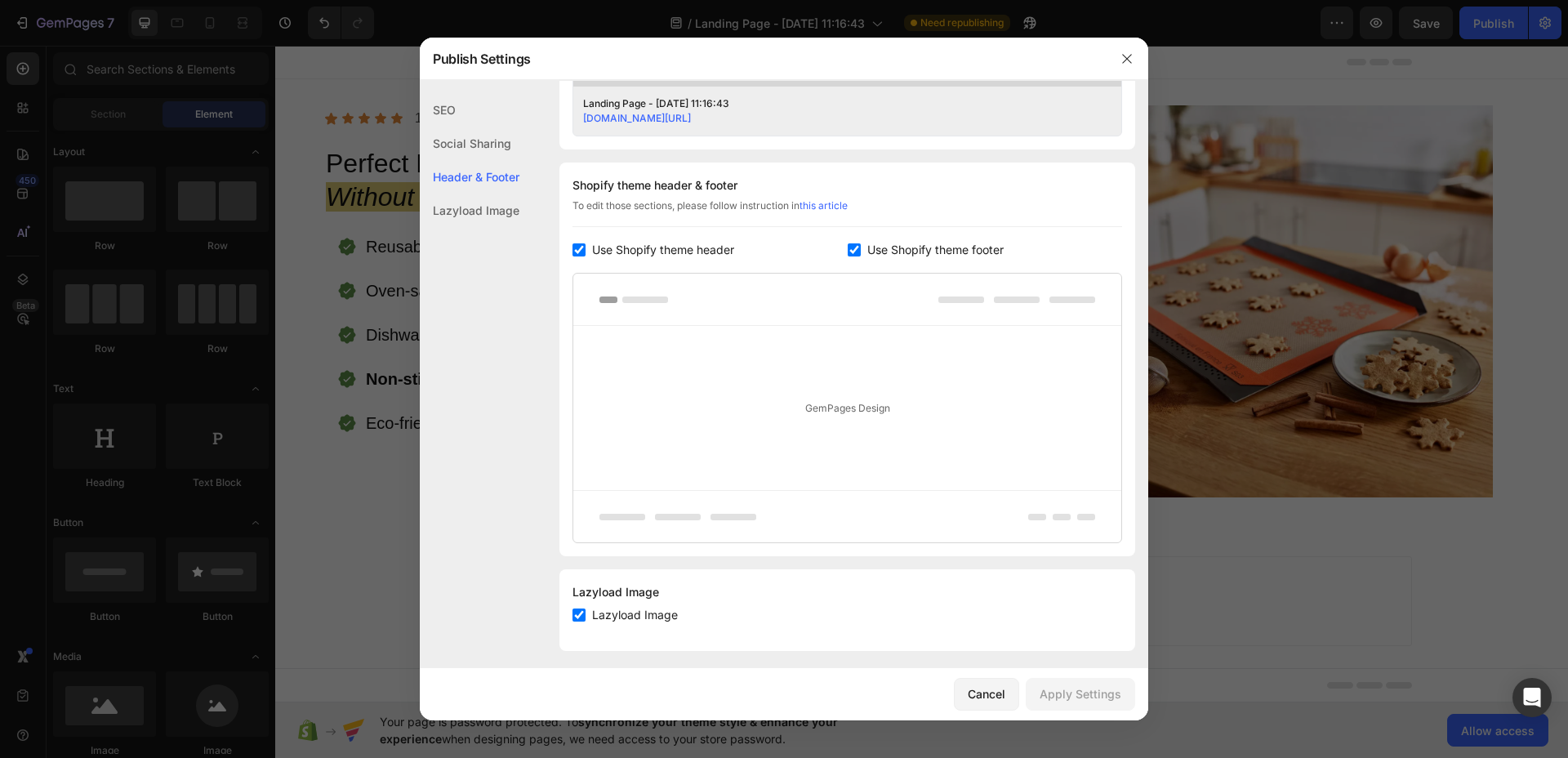
scroll to position [708, 0]
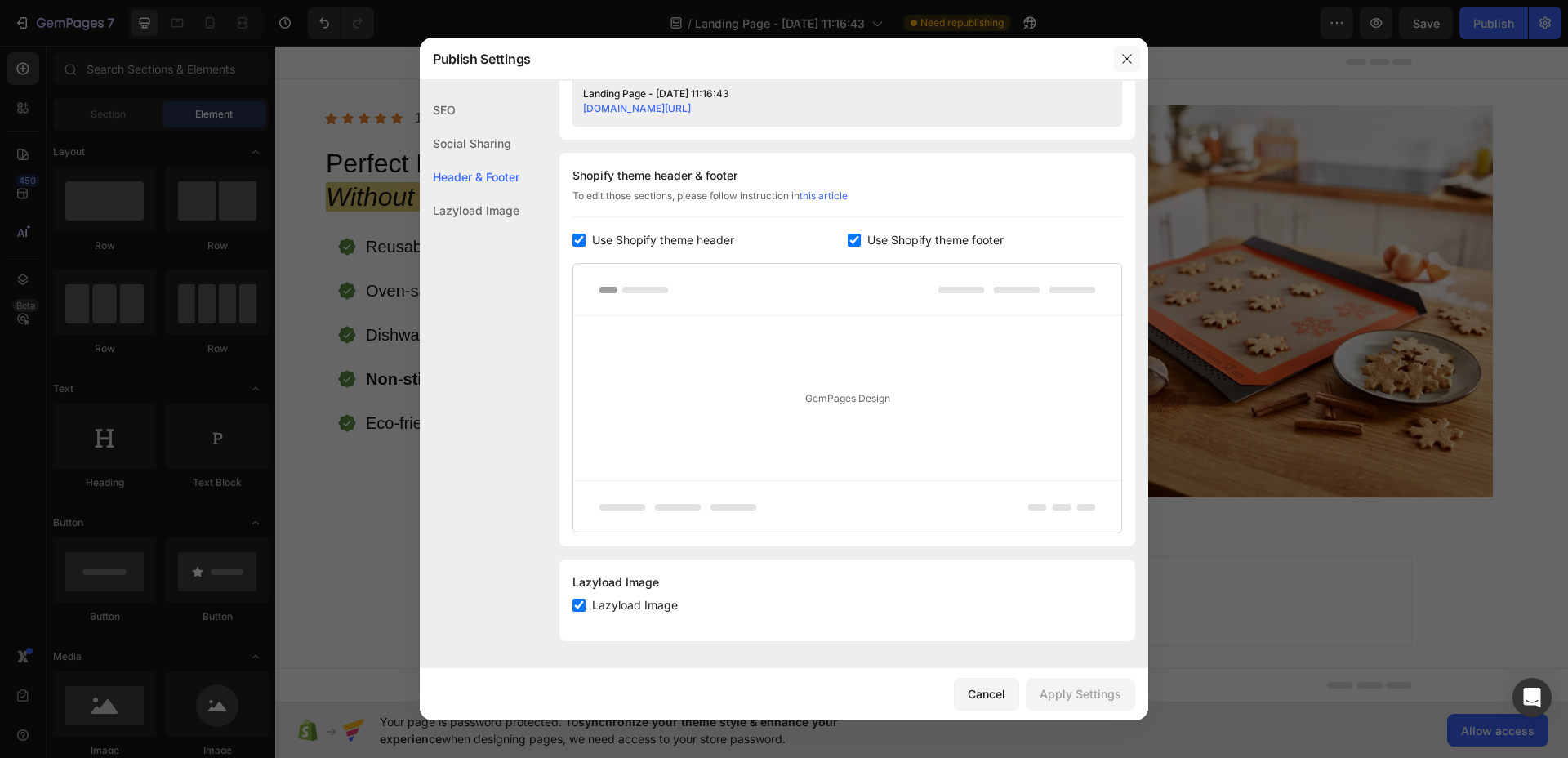
click at [1129, 57] on icon "button" at bounding box center [1127, 59] width 13 height 13
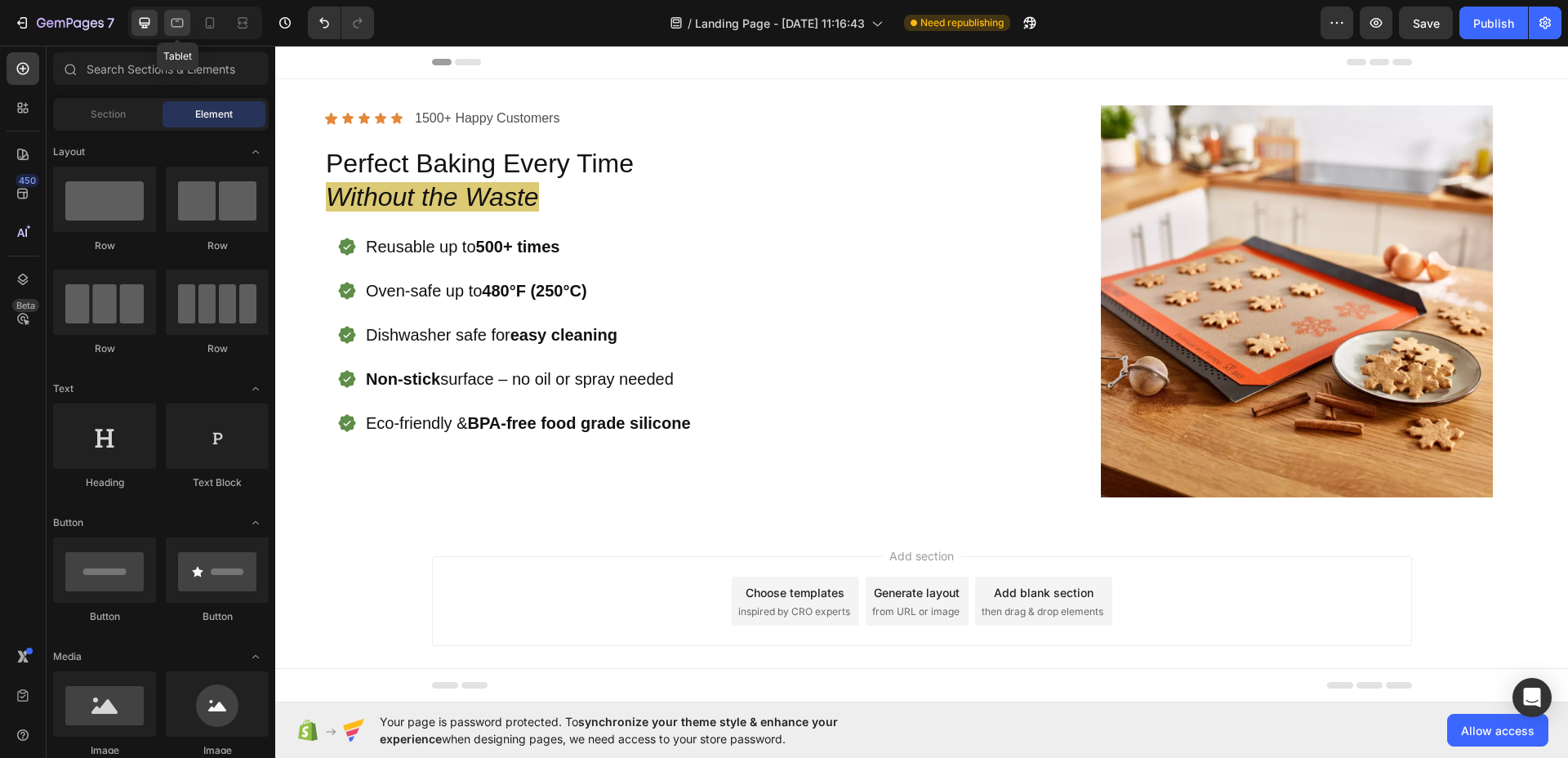
click at [178, 22] on icon at bounding box center [177, 22] width 16 height 16
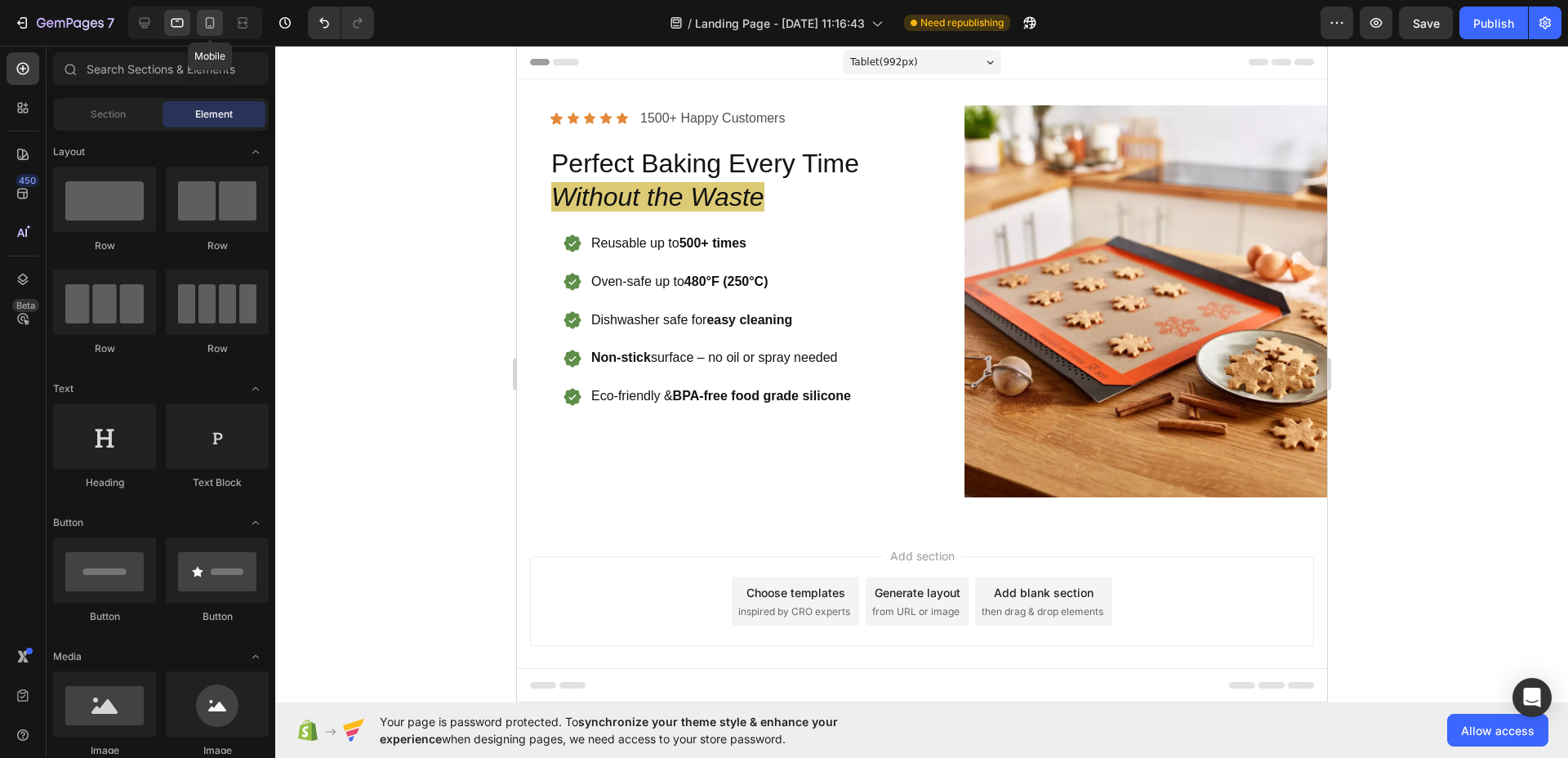
click at [212, 21] on icon at bounding box center [209, 22] width 16 height 16
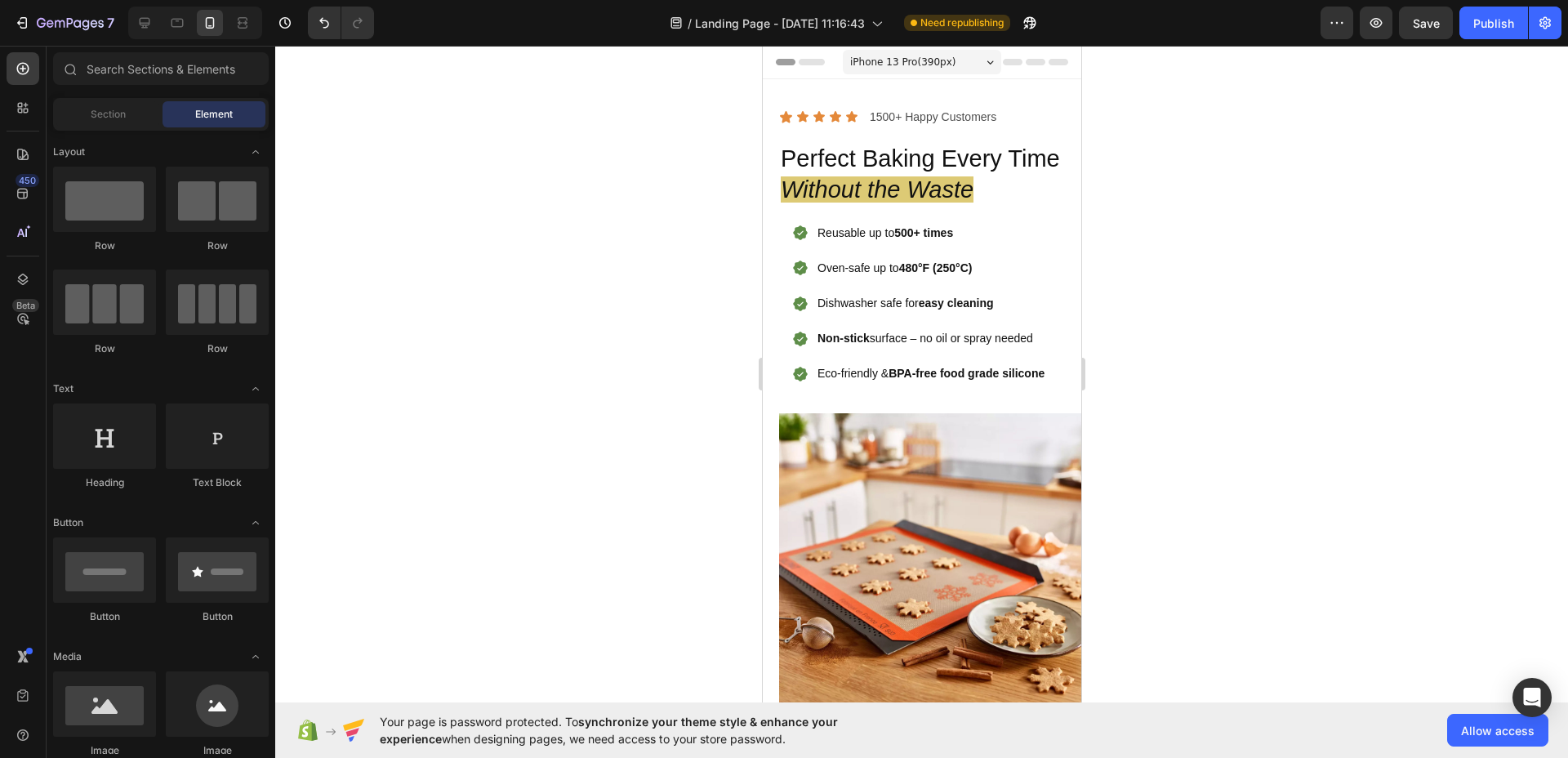
click at [776, 105] on section "Icon Icon Icon Icon Icon Icon List 1500+ Happy Customers Text Block Row Perfect…" at bounding box center [920, 419] width 319 height 679
click at [781, 89] on div "Icon Icon Icon Icon Icon Icon List 1500+ Happy Customers Text Block Row Perfect…" at bounding box center [937, 419] width 319 height 679
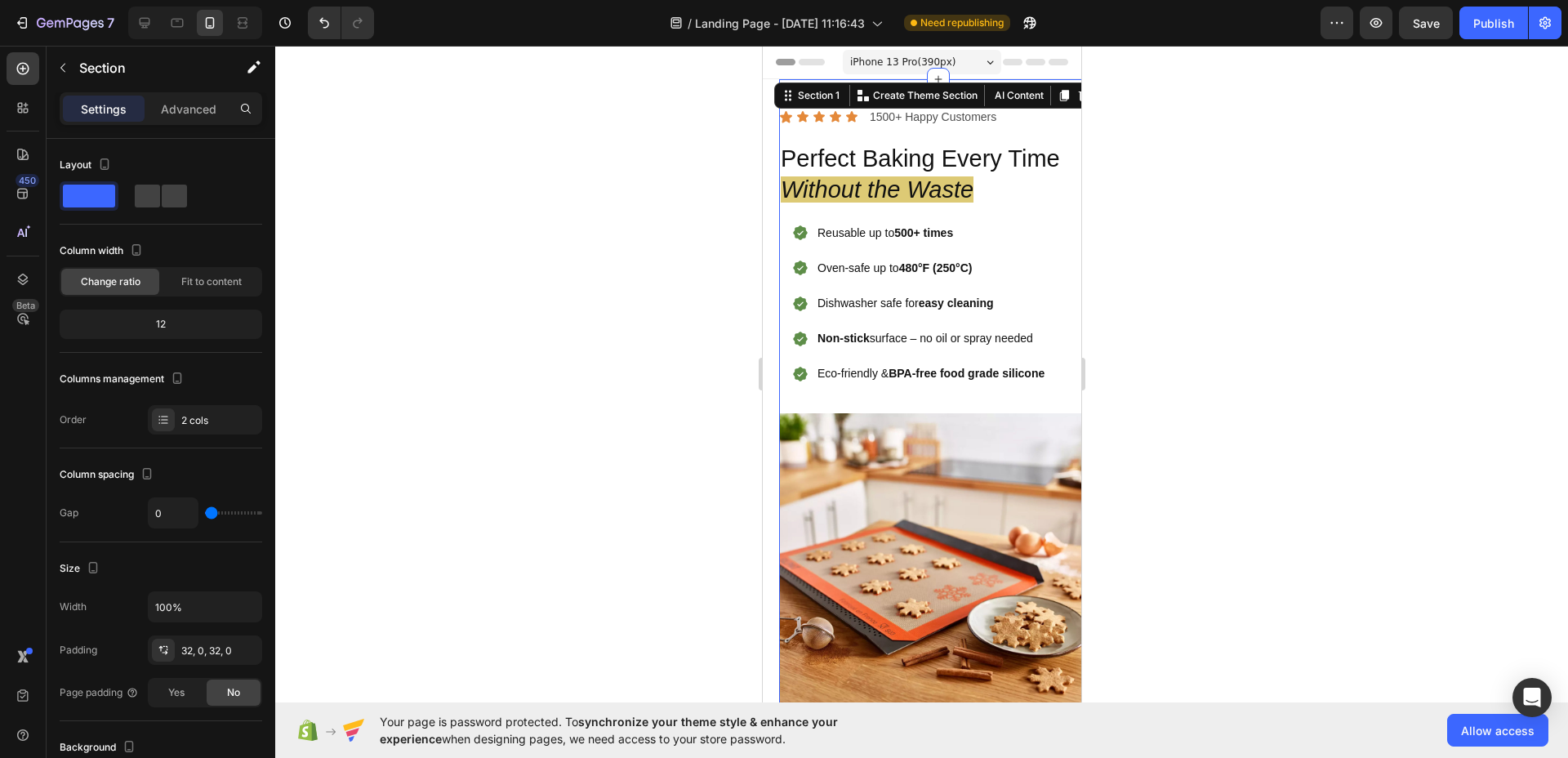
click at [766, 163] on section "Icon Icon Icon Icon Icon Icon List 1500+ Happy Customers Text Block Row Perfect…" at bounding box center [920, 419] width 319 height 679
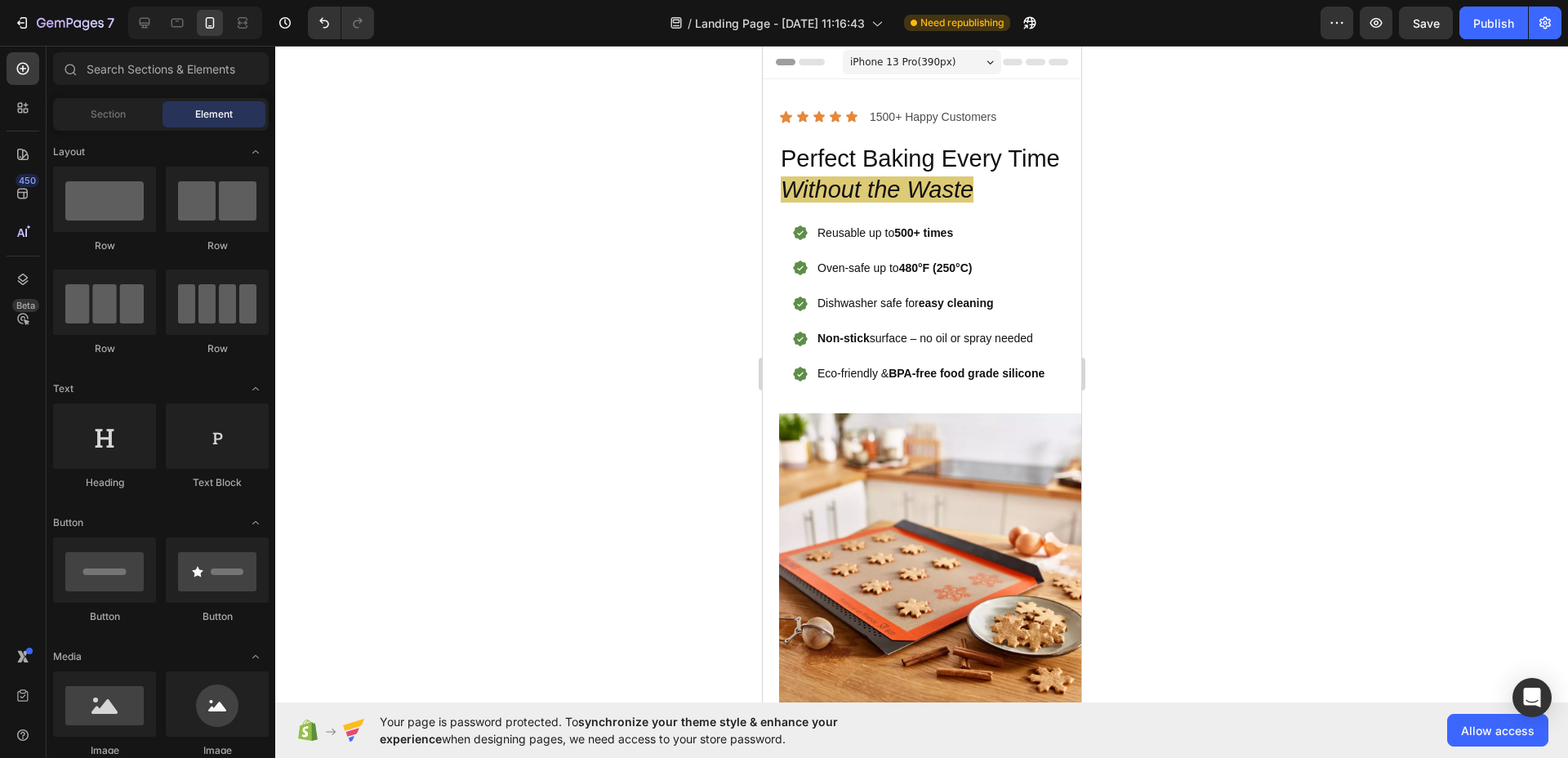
click at [766, 163] on section "Icon Icon Icon Icon Icon Icon List 1500+ Happy Customers Text Block Row Perfect…" at bounding box center [920, 419] width 319 height 679
click at [768, 156] on section "Icon Icon Icon Icon Icon Icon List 1500+ Happy Customers Text Block Row Perfect…" at bounding box center [920, 419] width 319 height 679
click at [778, 82] on div "Icon Icon Icon Icon Icon Icon List 1500+ Happy Customers Text Block Row Perfect…" at bounding box center [937, 419] width 319 height 679
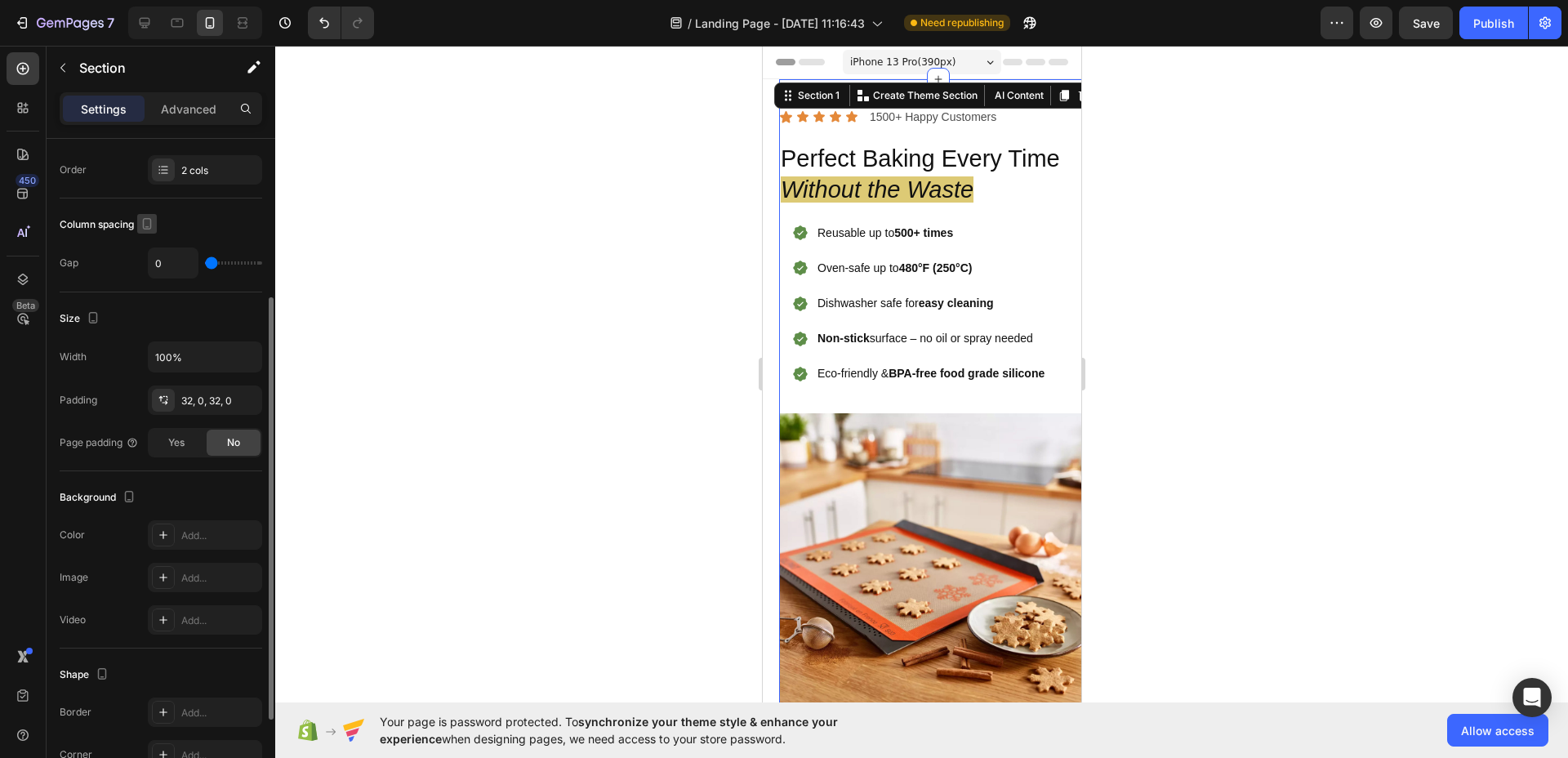
scroll to position [50, 0]
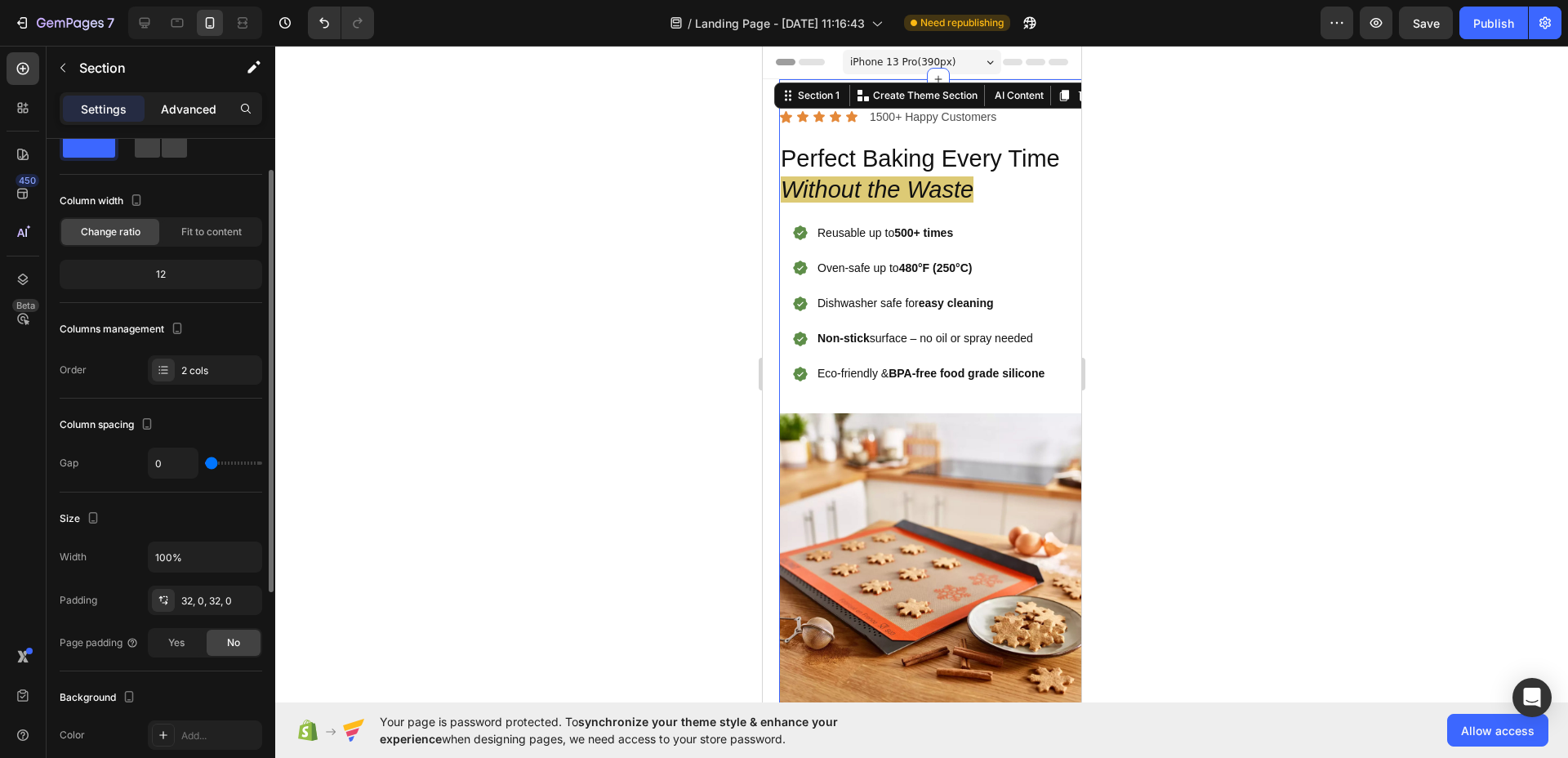
click at [180, 111] on p "Advanced" at bounding box center [188, 108] width 55 height 17
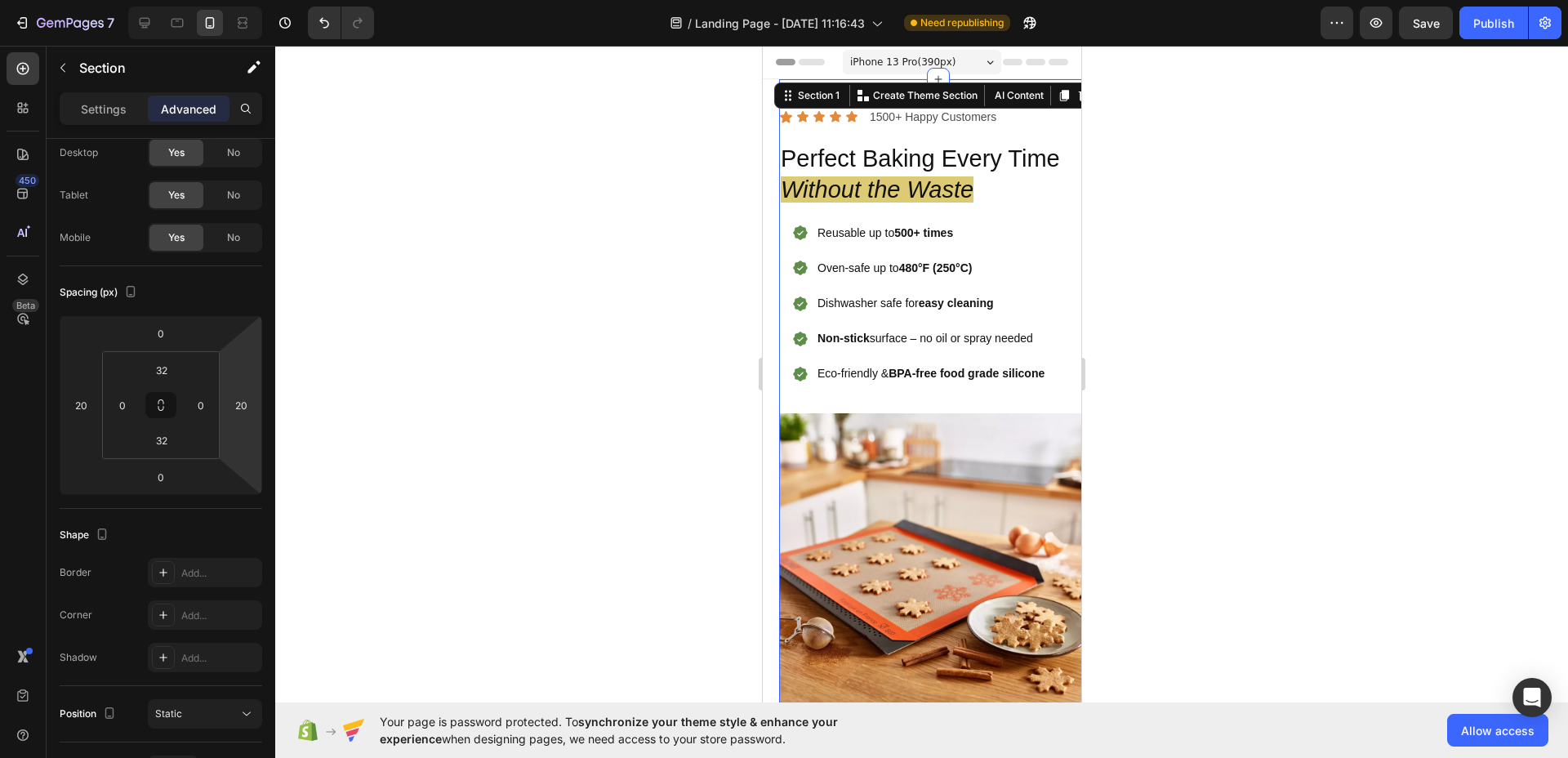
click at [721, 205] on div at bounding box center [920, 402] width 1292 height 712
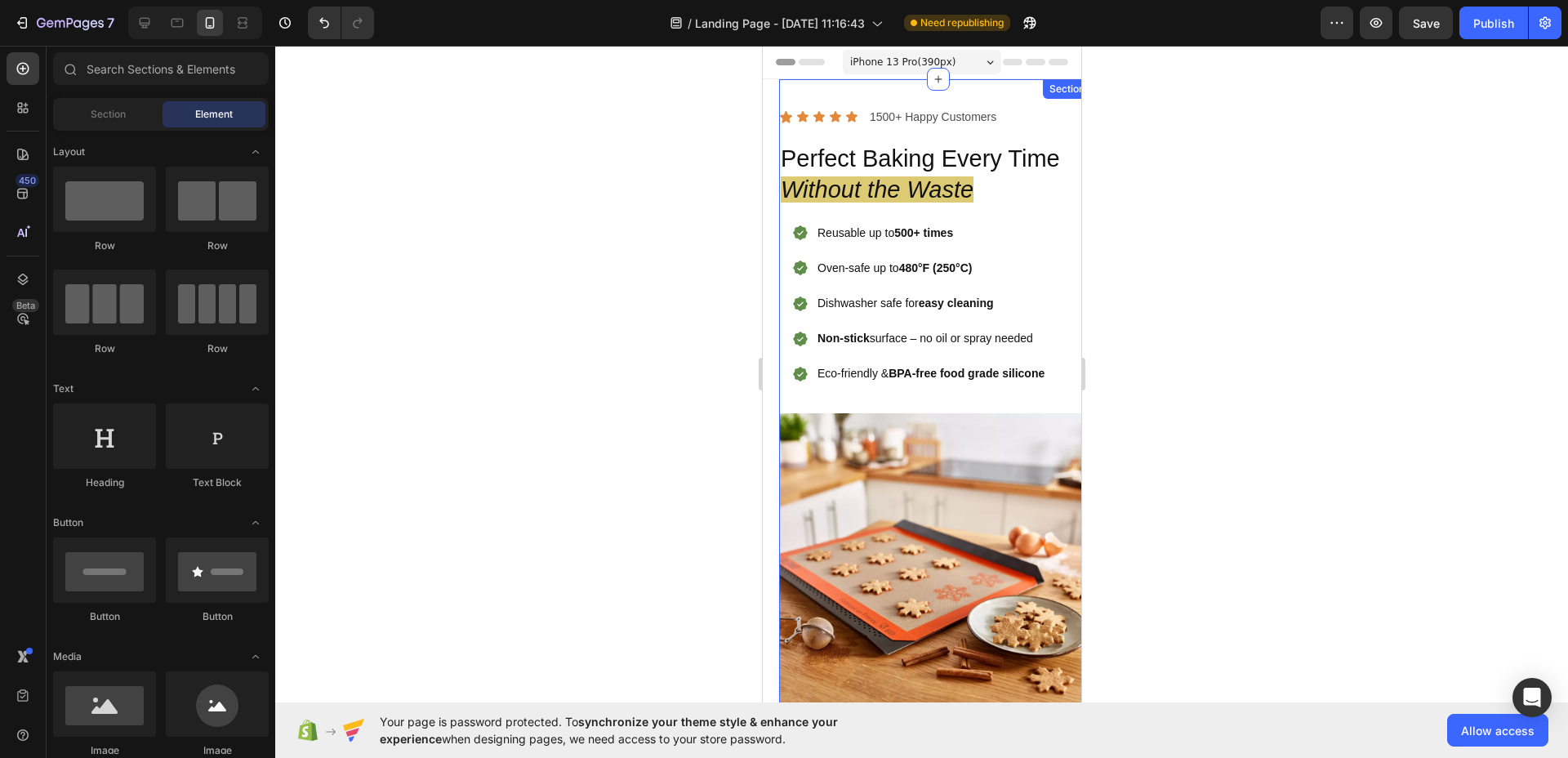
click at [817, 93] on div "Icon Icon Icon Icon Icon Icon List 1500+ Happy Customers Text Block Row Perfect…" at bounding box center [937, 419] width 319 height 679
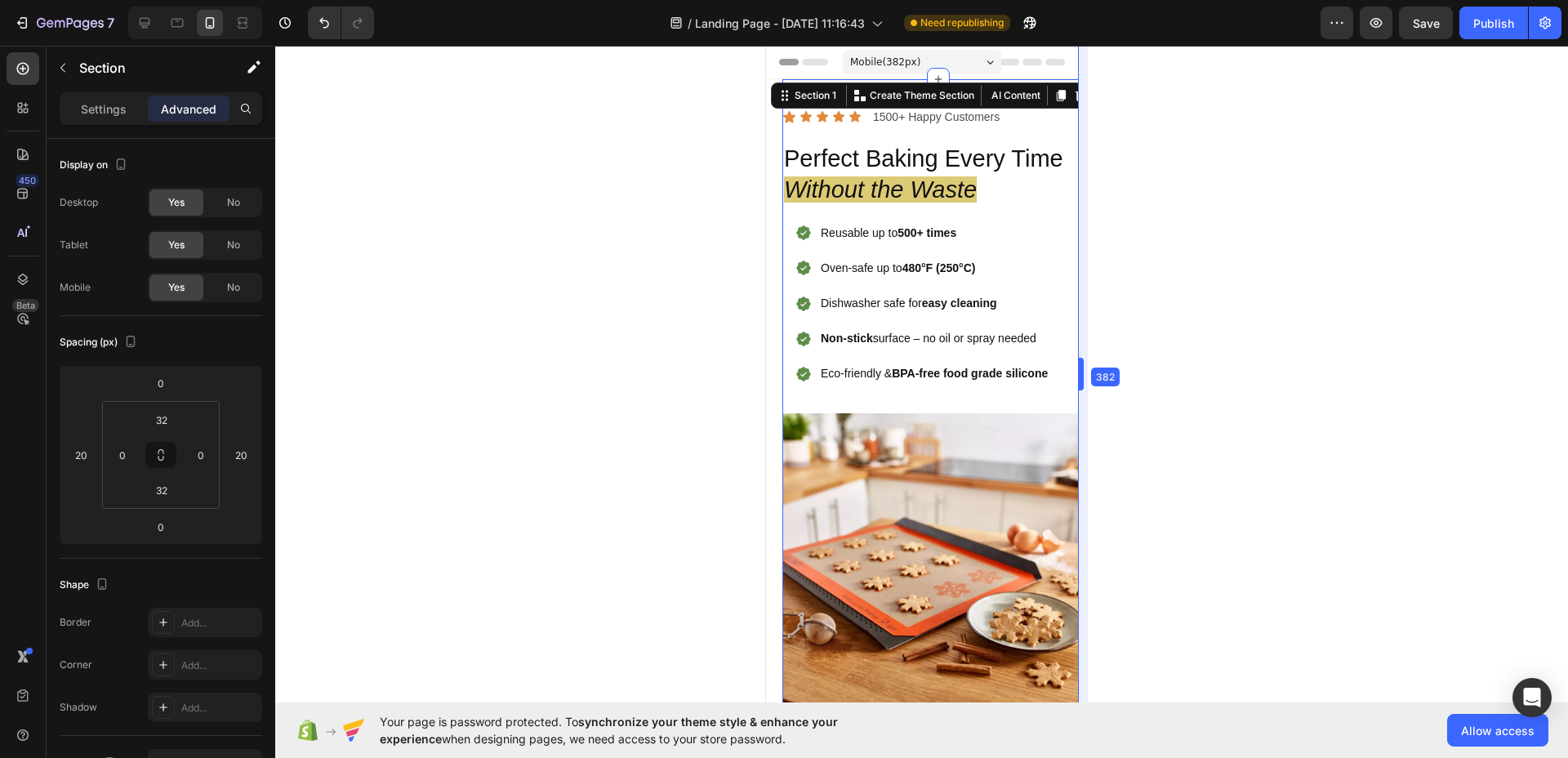
drag, startPoint x: 1082, startPoint y: 369, endPoint x: 1080, endPoint y: 361, distance: 8.2
click at [151, 25] on icon at bounding box center [144, 22] width 16 height 16
type input "60"
type input "0"
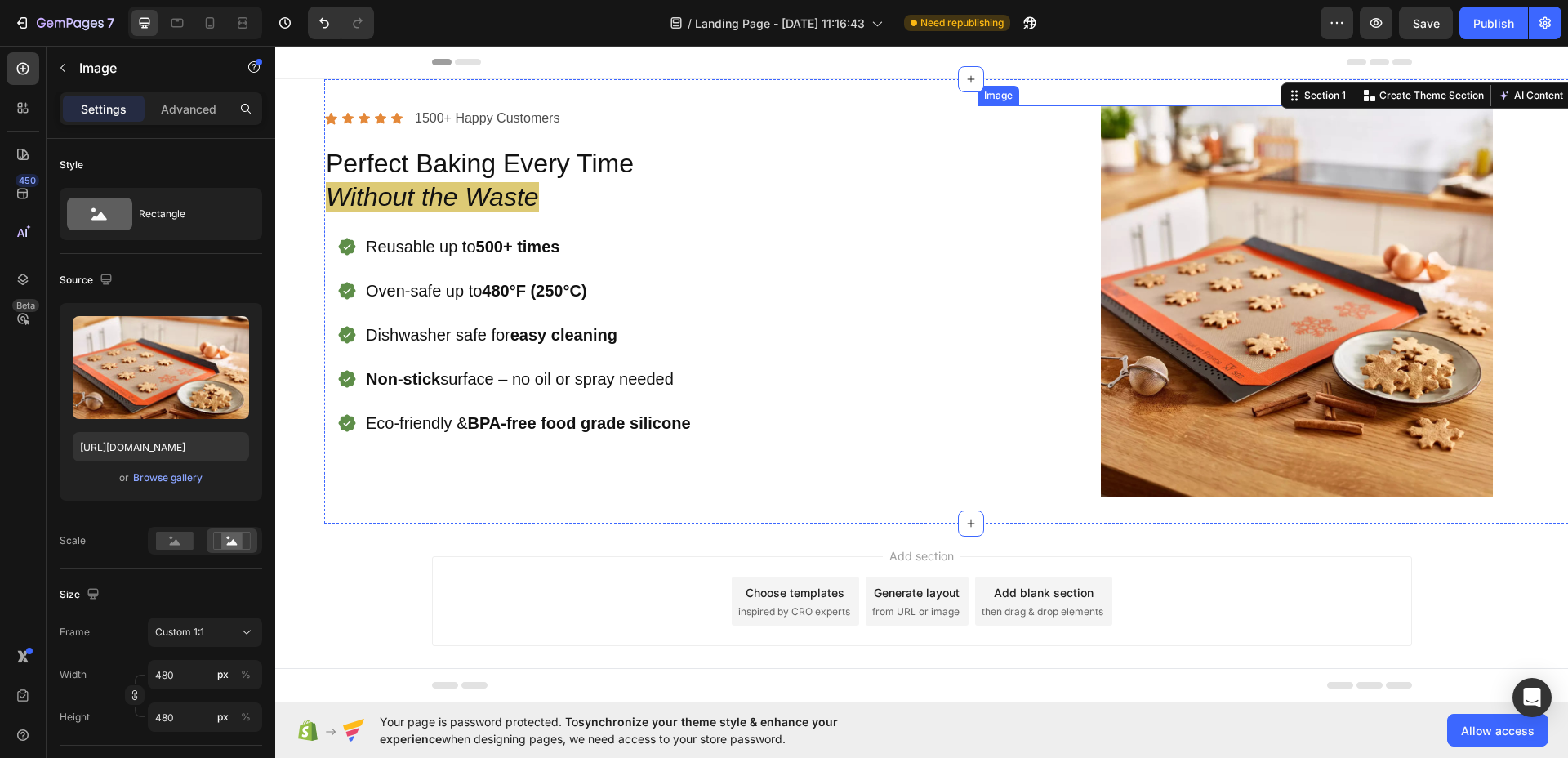
click at [1521, 237] on div at bounding box center [1297, 301] width 640 height 392
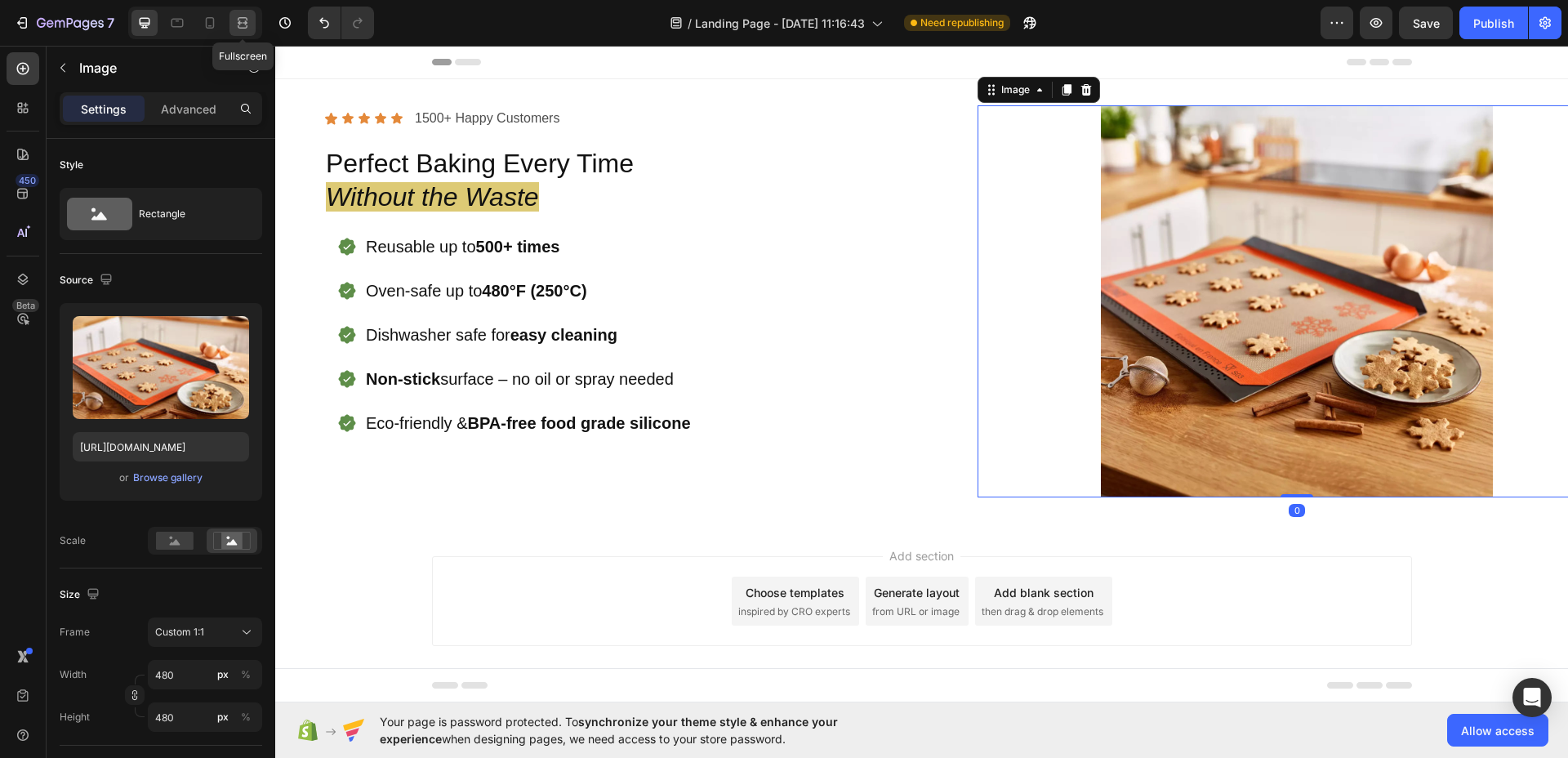
click at [246, 27] on icon at bounding box center [242, 26] width 9 height 3
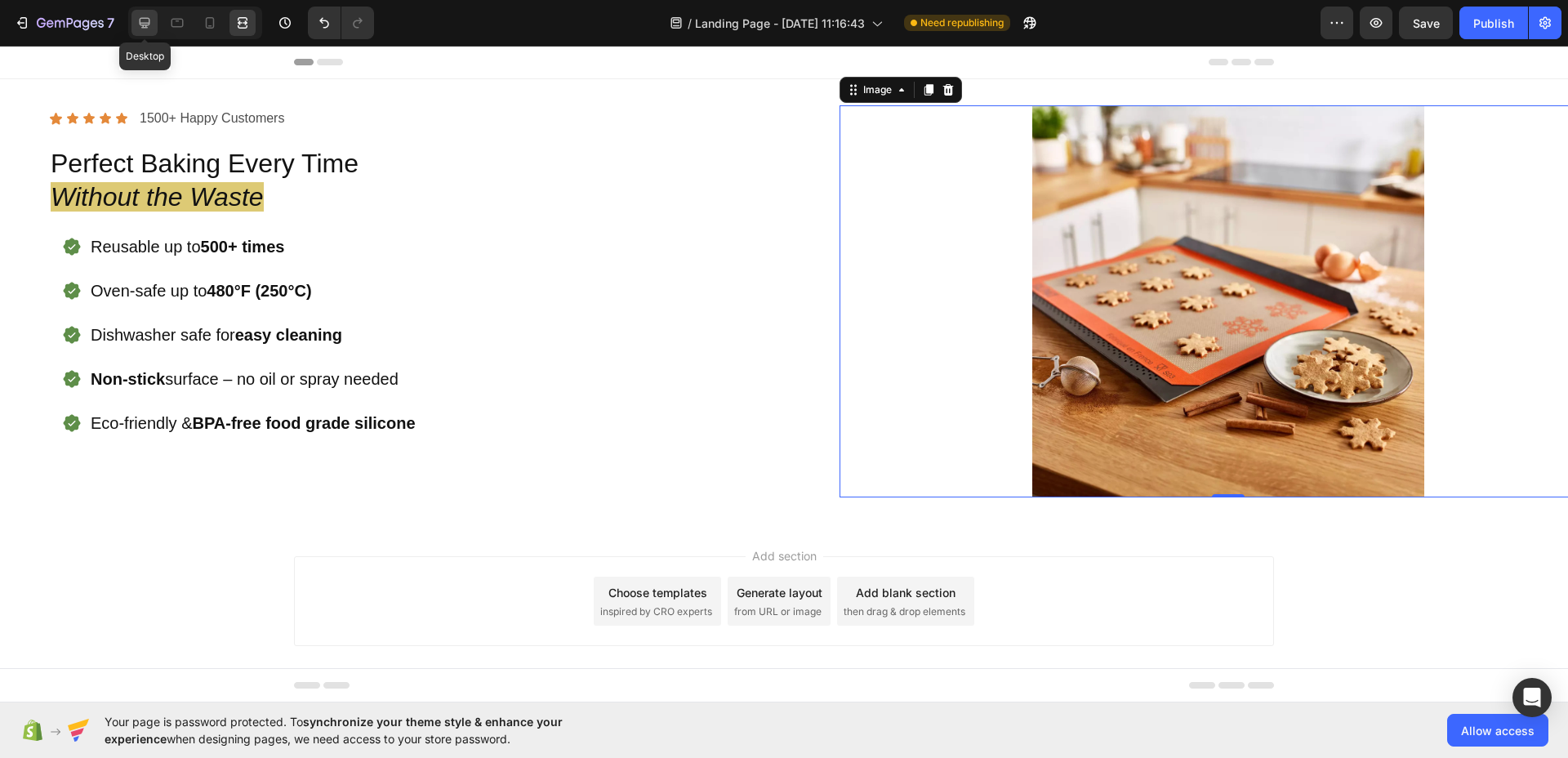
click at [146, 24] on icon at bounding box center [144, 22] width 10 height 10
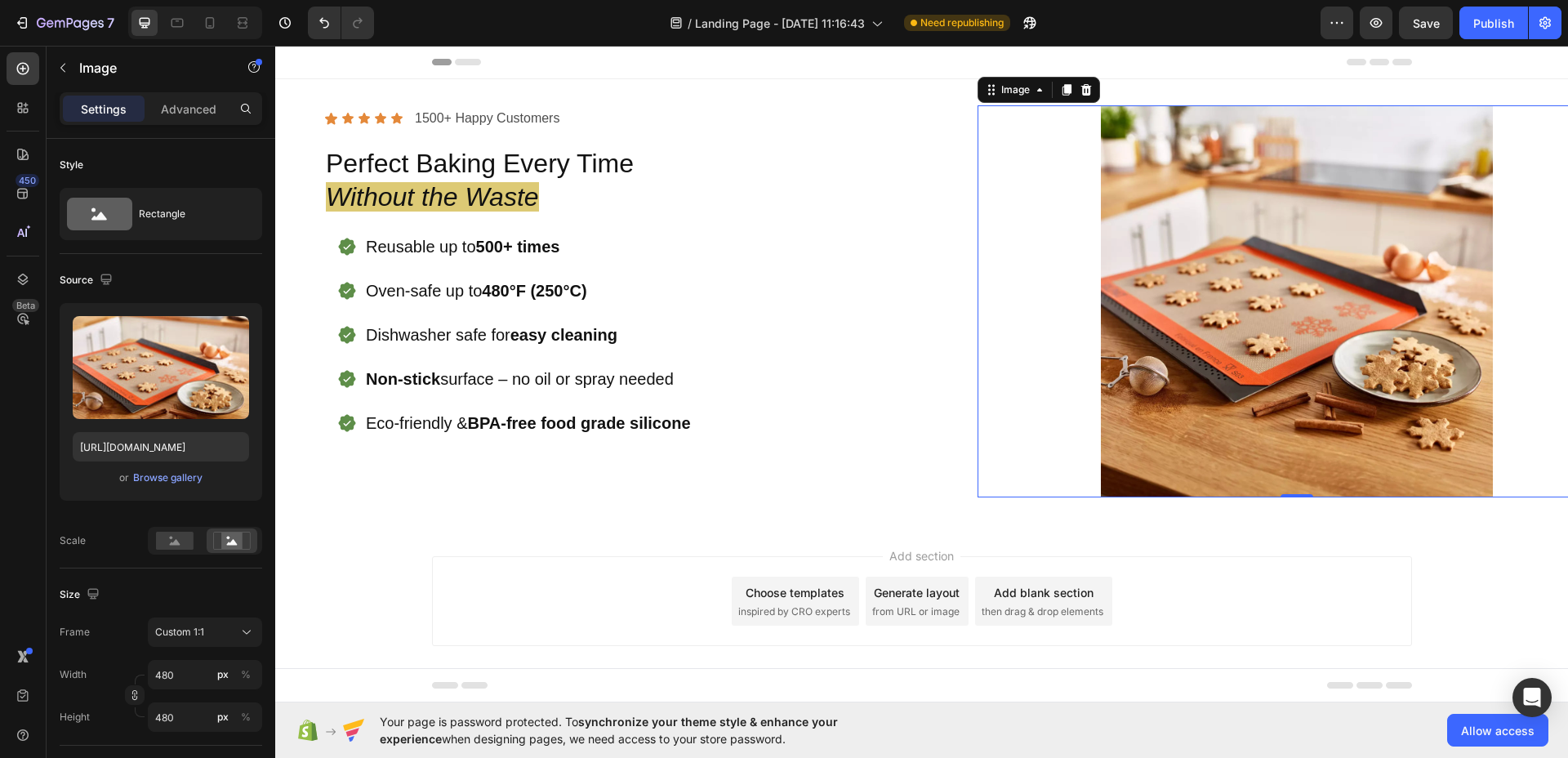
click at [1143, 242] on img at bounding box center [1296, 301] width 392 height 392
click at [188, 539] on rect at bounding box center [175, 540] width 37 height 18
click at [178, 545] on rect at bounding box center [175, 540] width 37 height 18
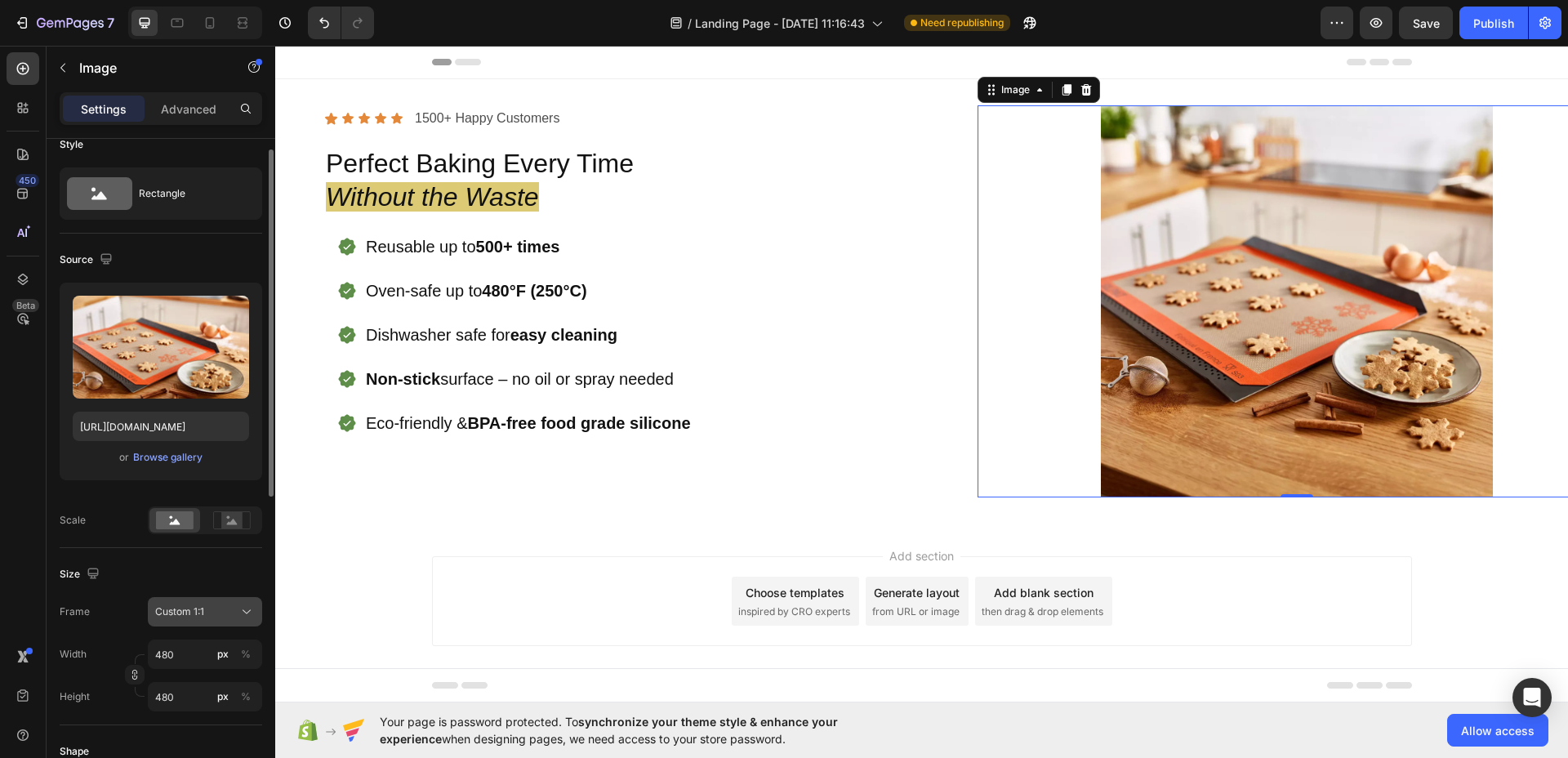
scroll to position [42, 0]
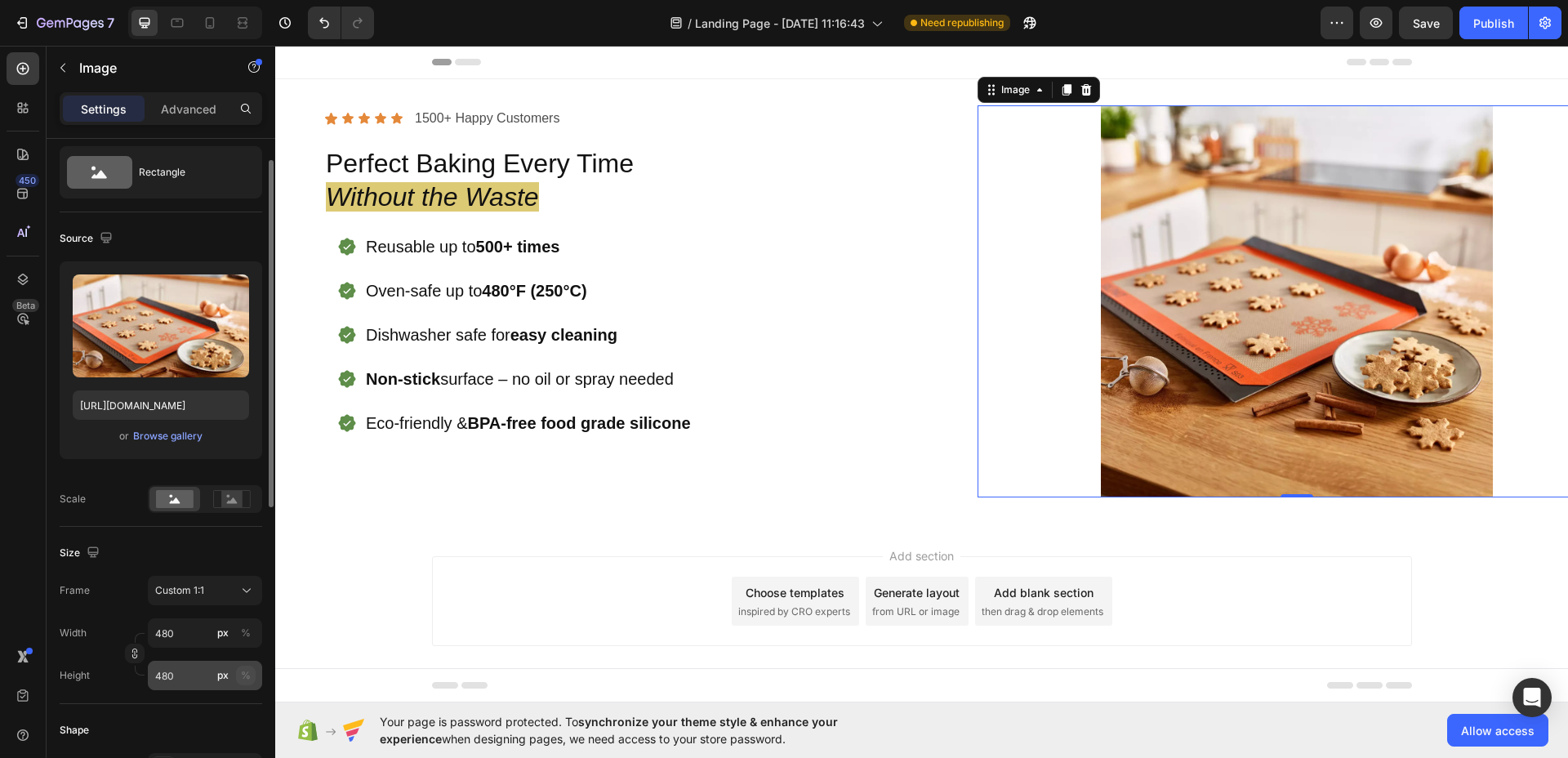
click at [239, 674] on button "%" at bounding box center [246, 675] width 20 height 20
type input "100"
click at [178, 630] on input "480" at bounding box center [205, 632] width 114 height 29
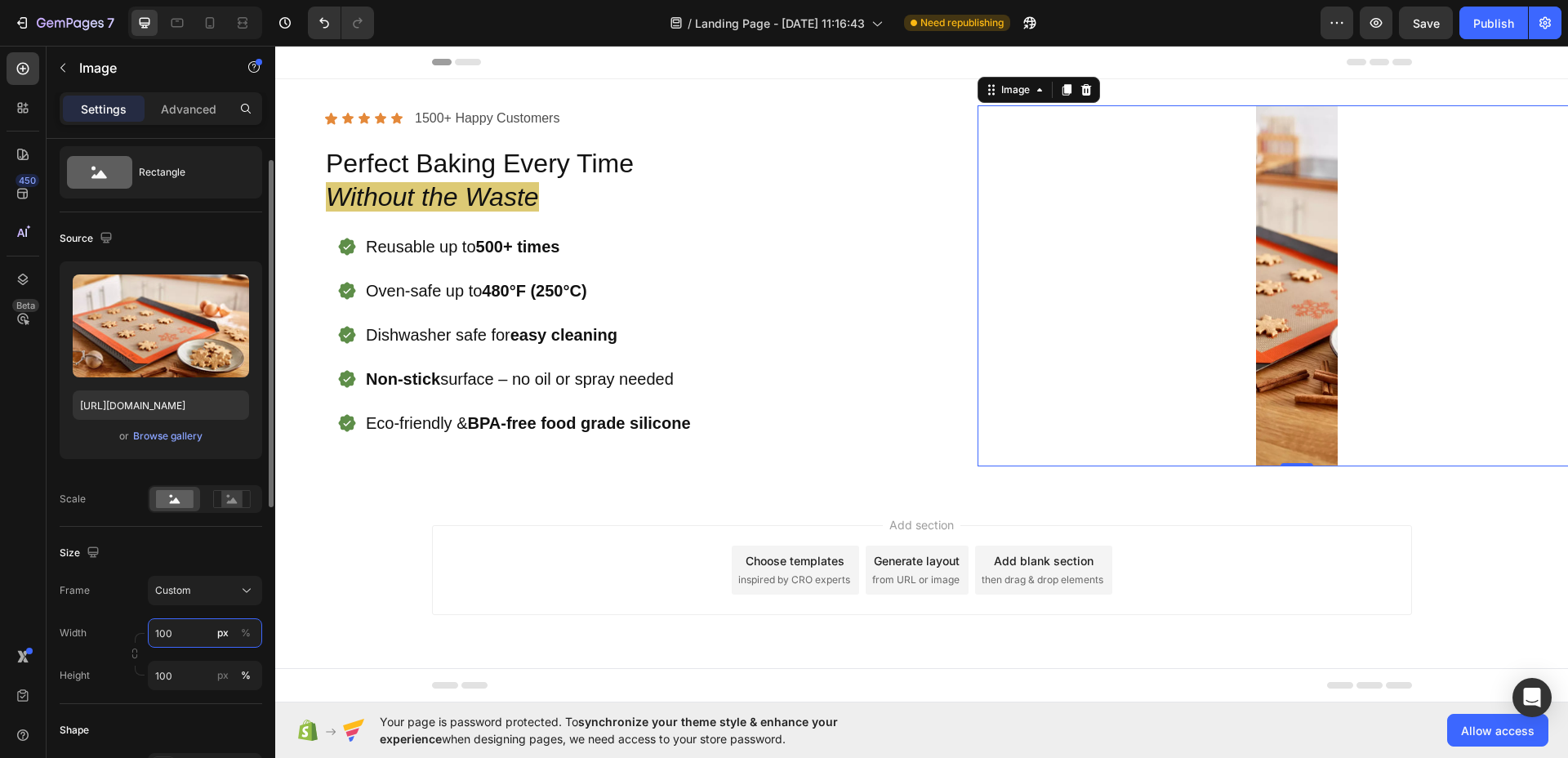
type input "100"
click at [170, 679] on input "100" at bounding box center [205, 675] width 114 height 29
click at [226, 677] on div "px" at bounding box center [222, 676] width 11 height 15
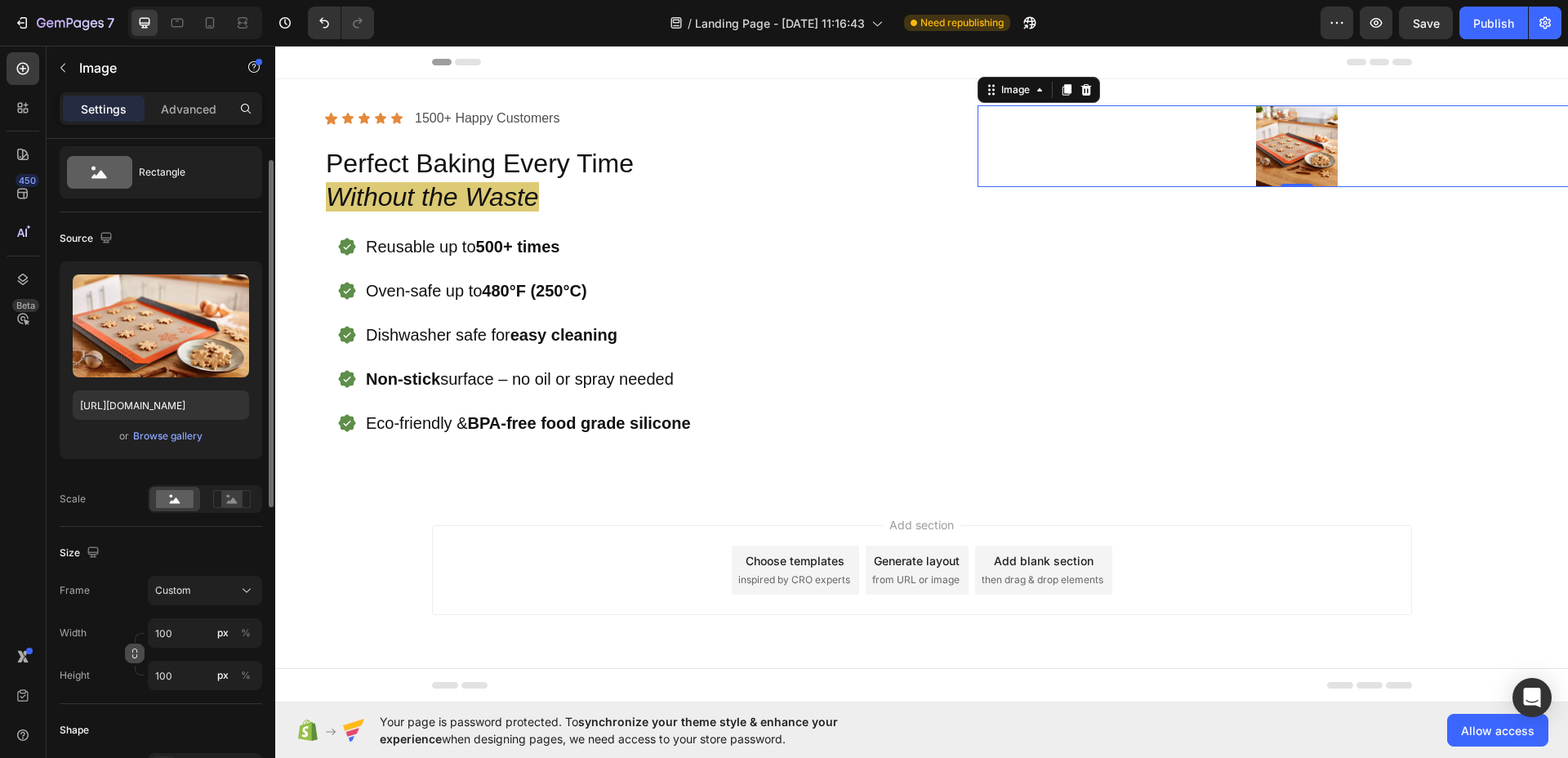
click at [135, 657] on icon "button" at bounding box center [135, 656] width 5 height 4
click at [201, 600] on button "Custom 1:1" at bounding box center [205, 590] width 114 height 29
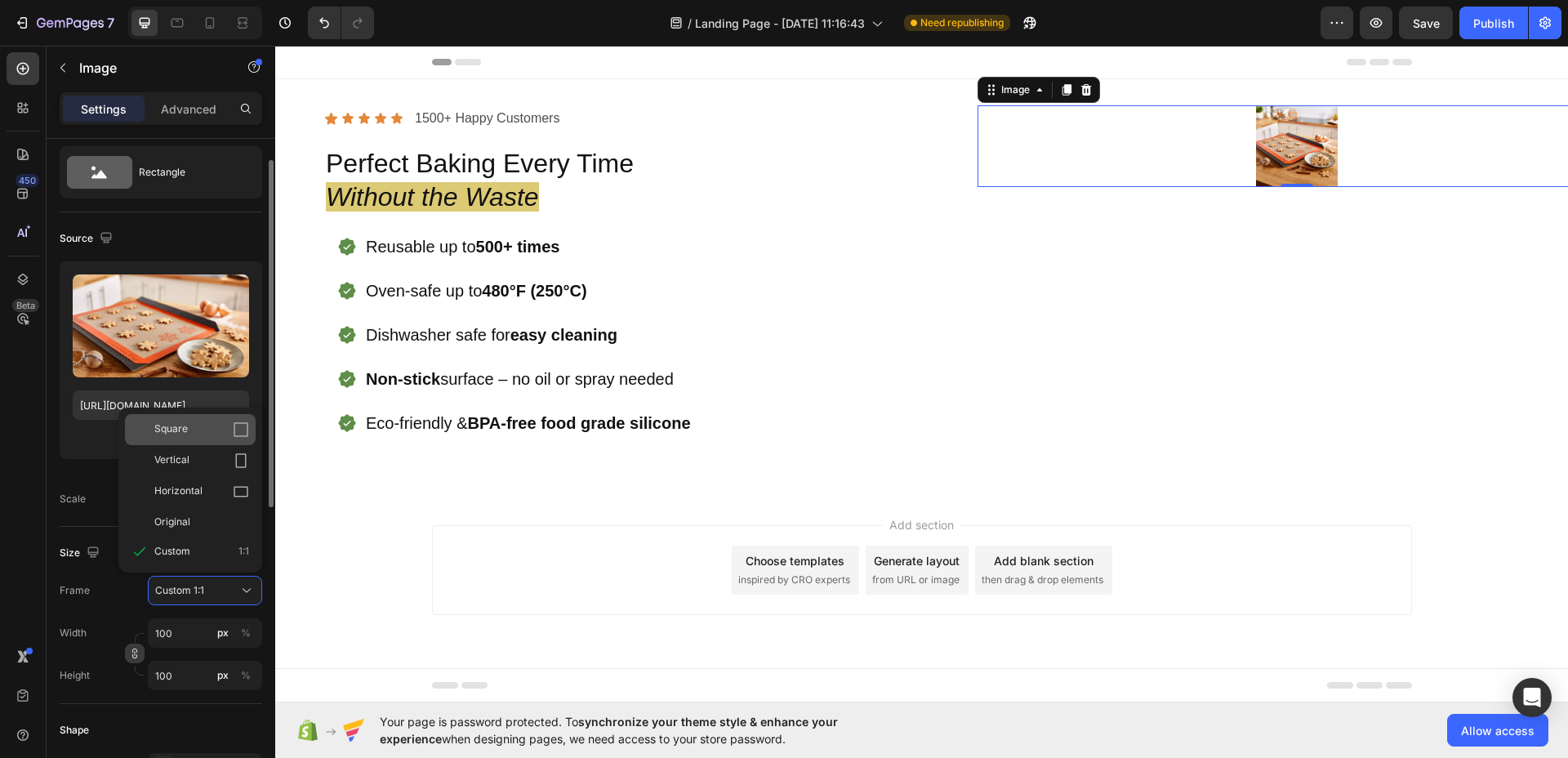
click at [194, 422] on div "Square" at bounding box center [201, 429] width 94 height 16
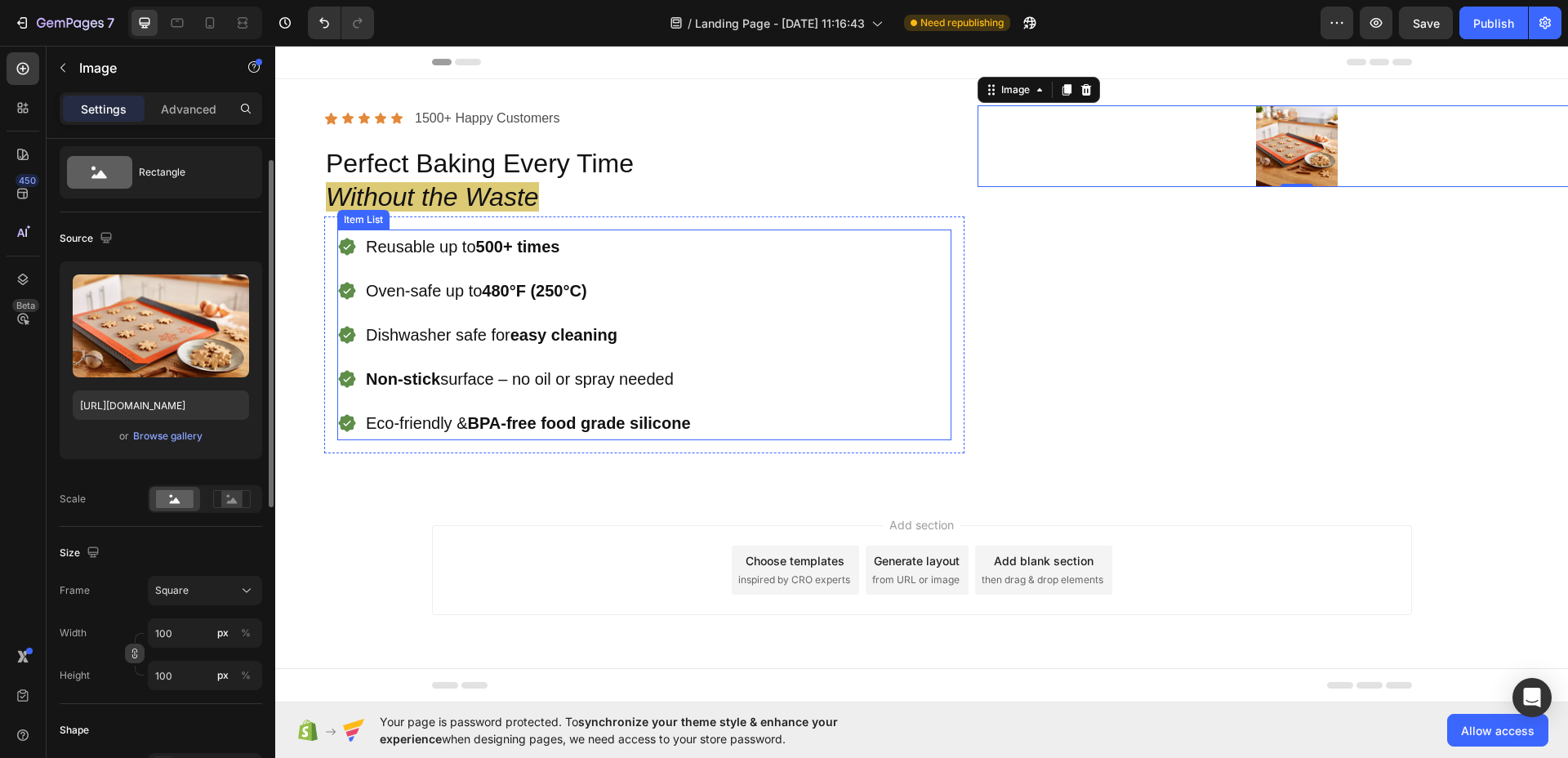
click at [896, 267] on div "Reusable up to 500+ times Oven-safe up to 480°F (250°C) Dishwasher safe for eas…" at bounding box center [644, 335] width 614 height 210
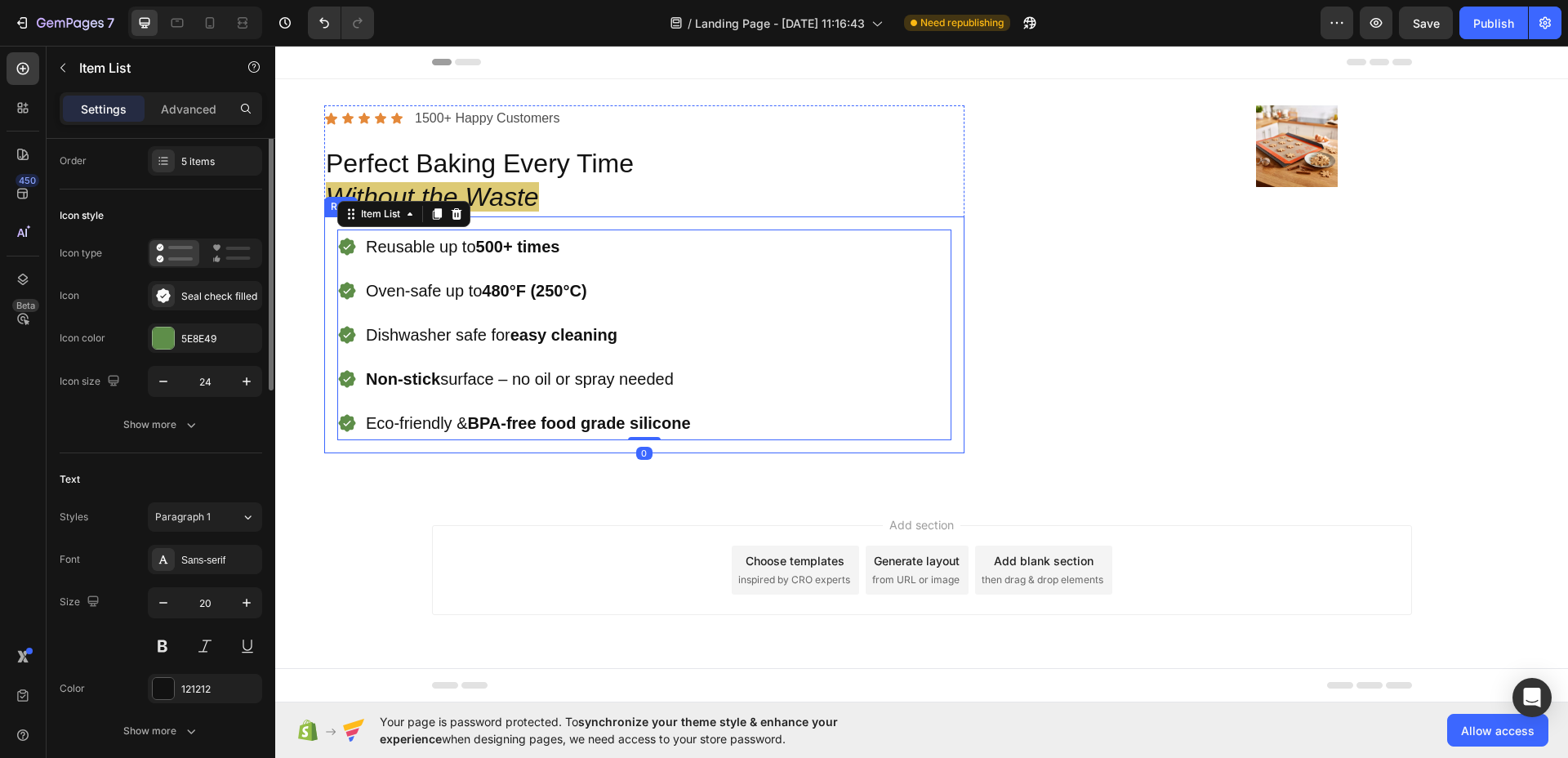
scroll to position [0, 0]
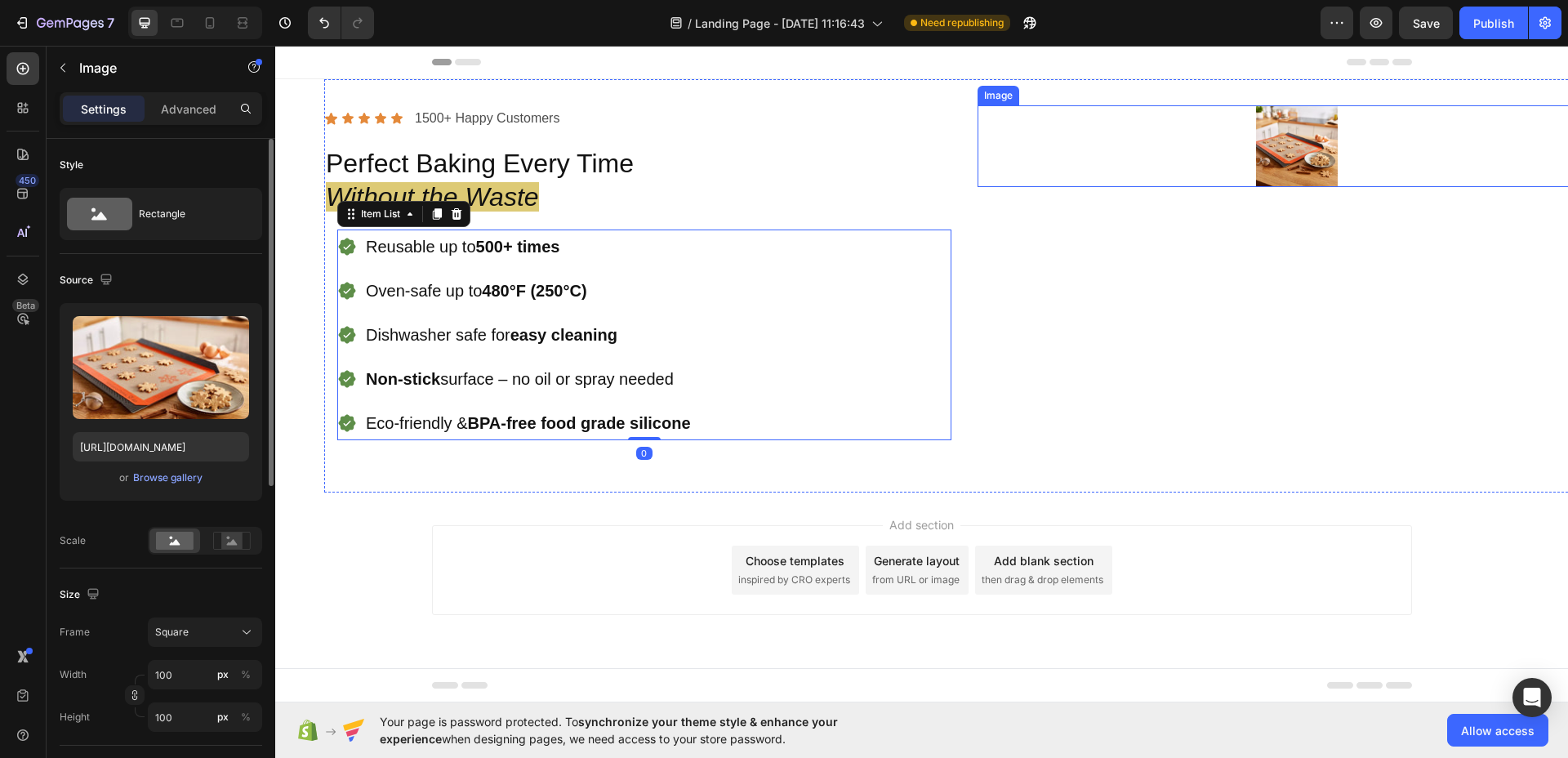
click at [1176, 156] on div at bounding box center [1297, 146] width 640 height 81
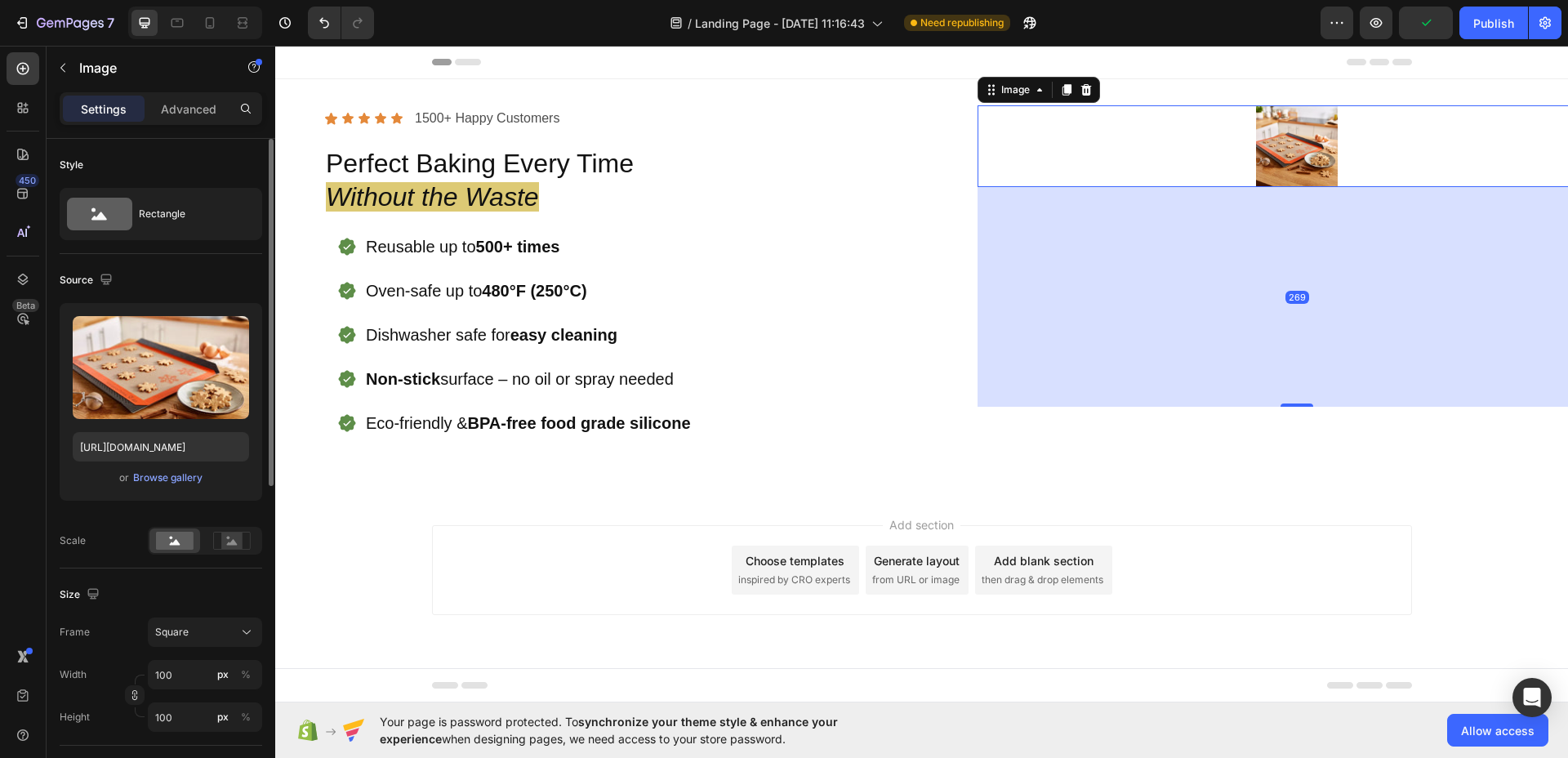
drag, startPoint x: 1296, startPoint y: 184, endPoint x: 1272, endPoint y: 440, distance: 257.1
click at [1273, 187] on div "269" at bounding box center [1297, 187] width 640 height 0
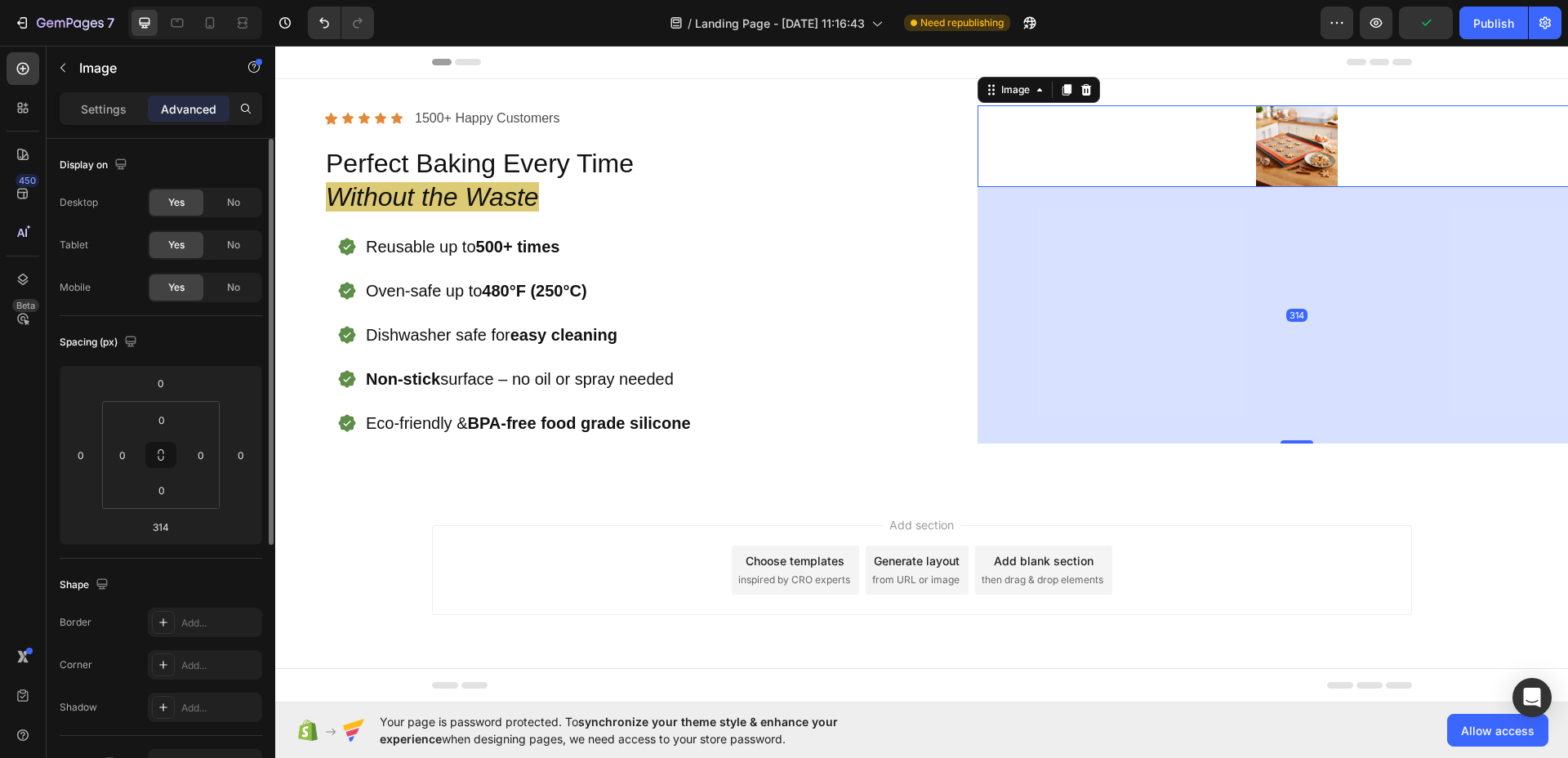
type input "0"
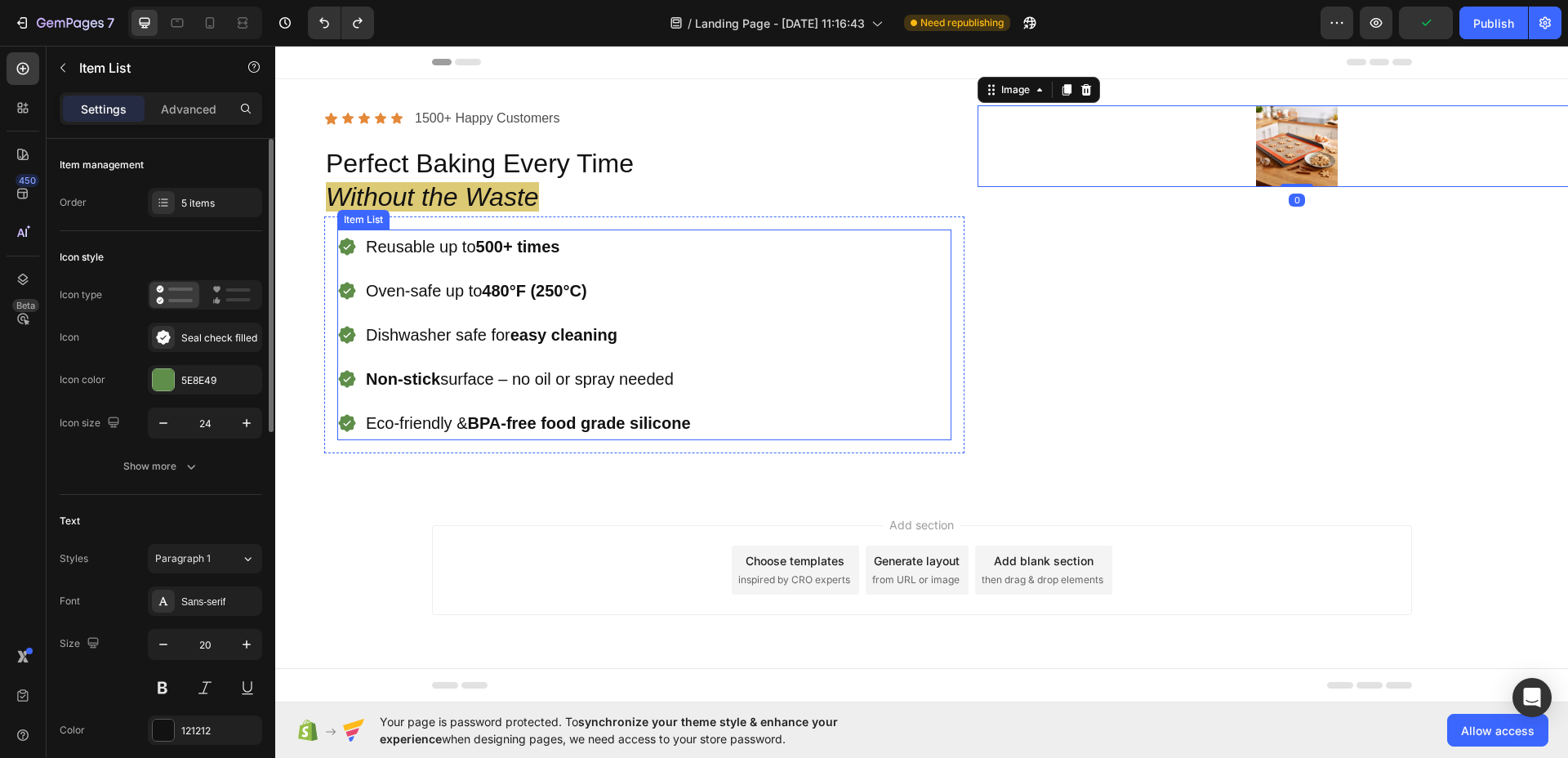
drag, startPoint x: 944, startPoint y: 256, endPoint x: 957, endPoint y: 250, distance: 14.3
click at [947, 255] on div "Reusable up to 500+ times Oven-safe up to 480°F (250°C) Dishwasher safe for eas…" at bounding box center [644, 335] width 614 height 210
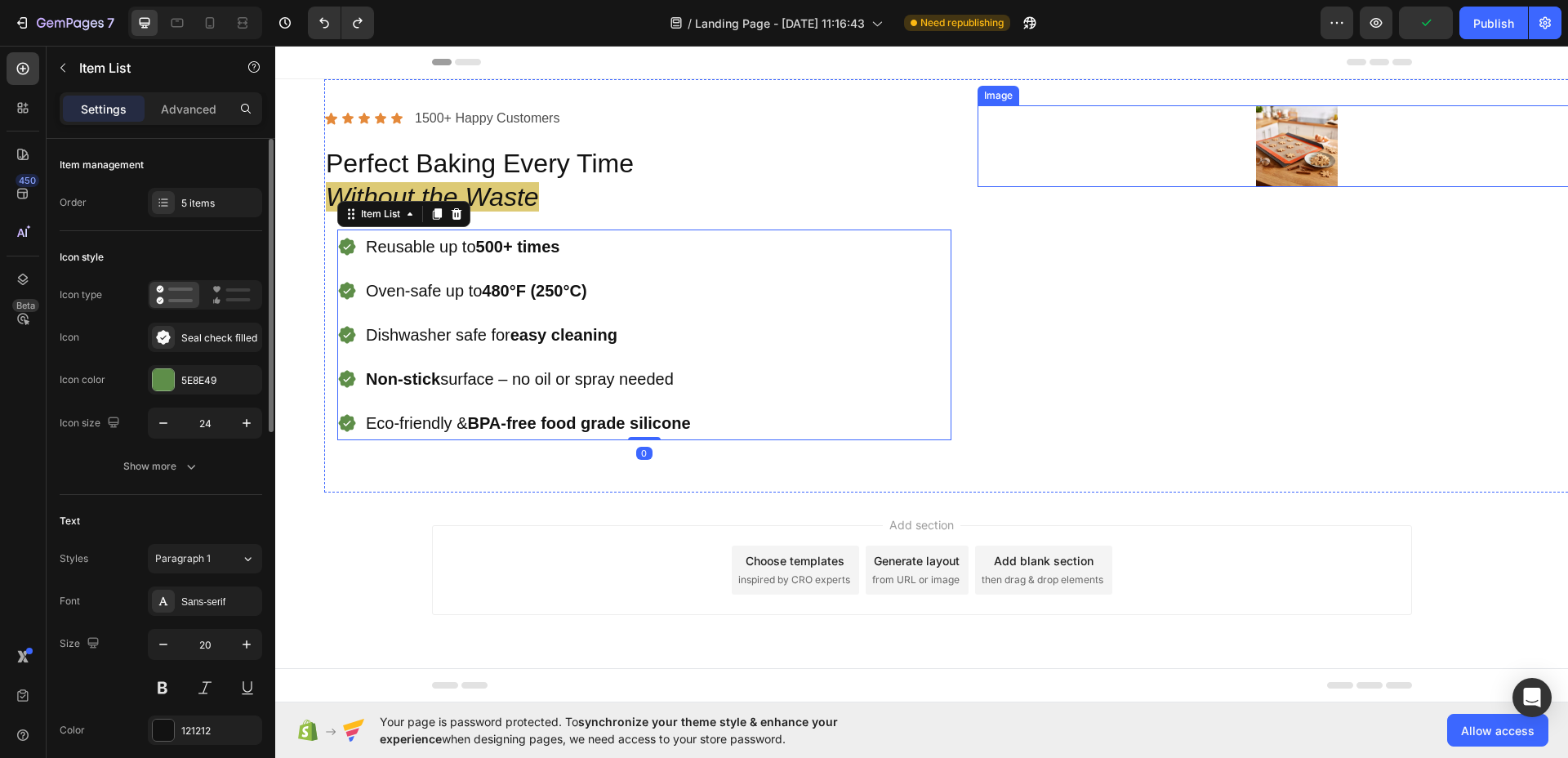
click at [1173, 159] on div at bounding box center [1297, 146] width 640 height 81
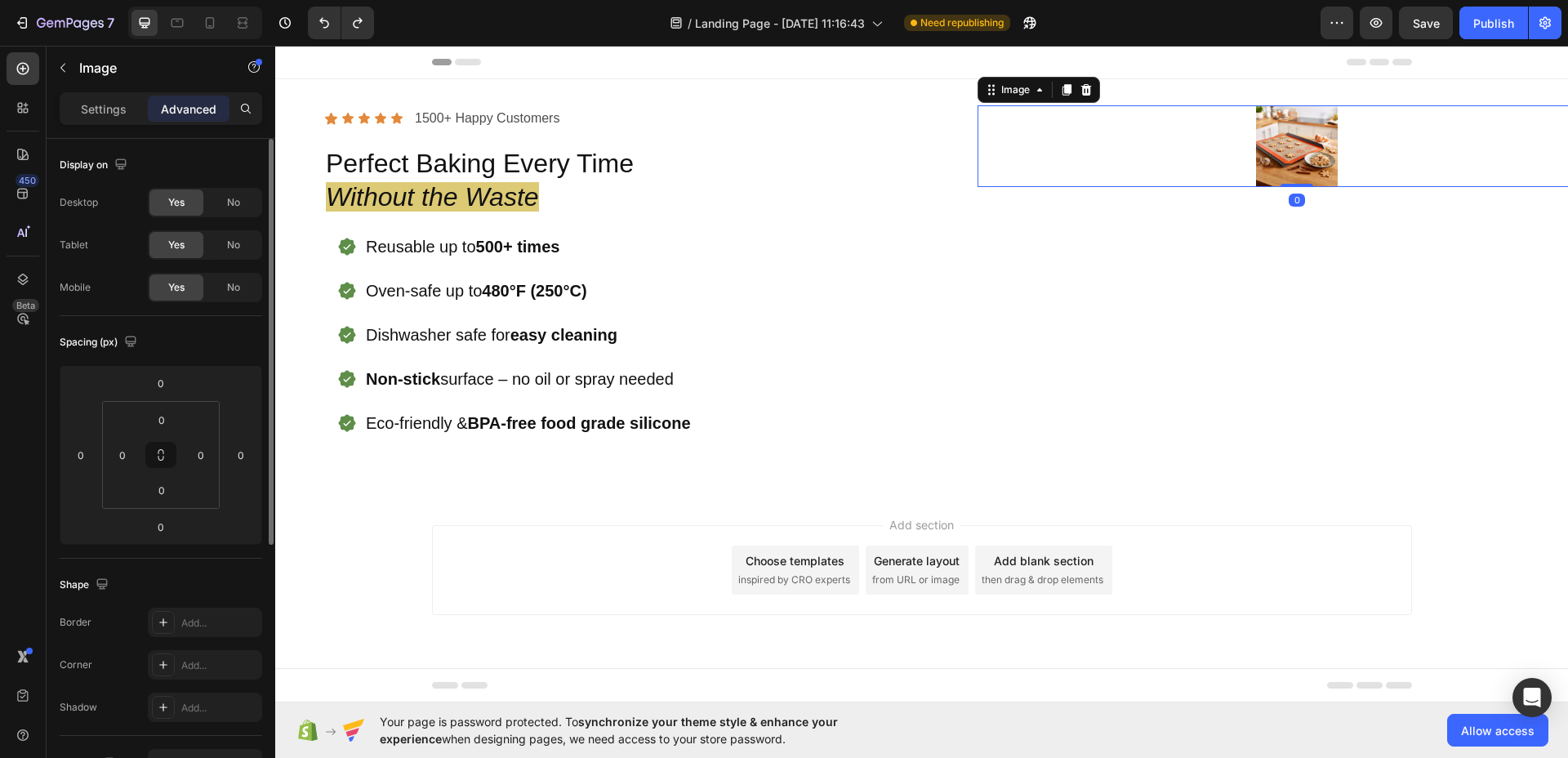
click at [1292, 152] on img at bounding box center [1296, 146] width 81 height 81
click at [209, 21] on icon at bounding box center [209, 22] width 16 height 16
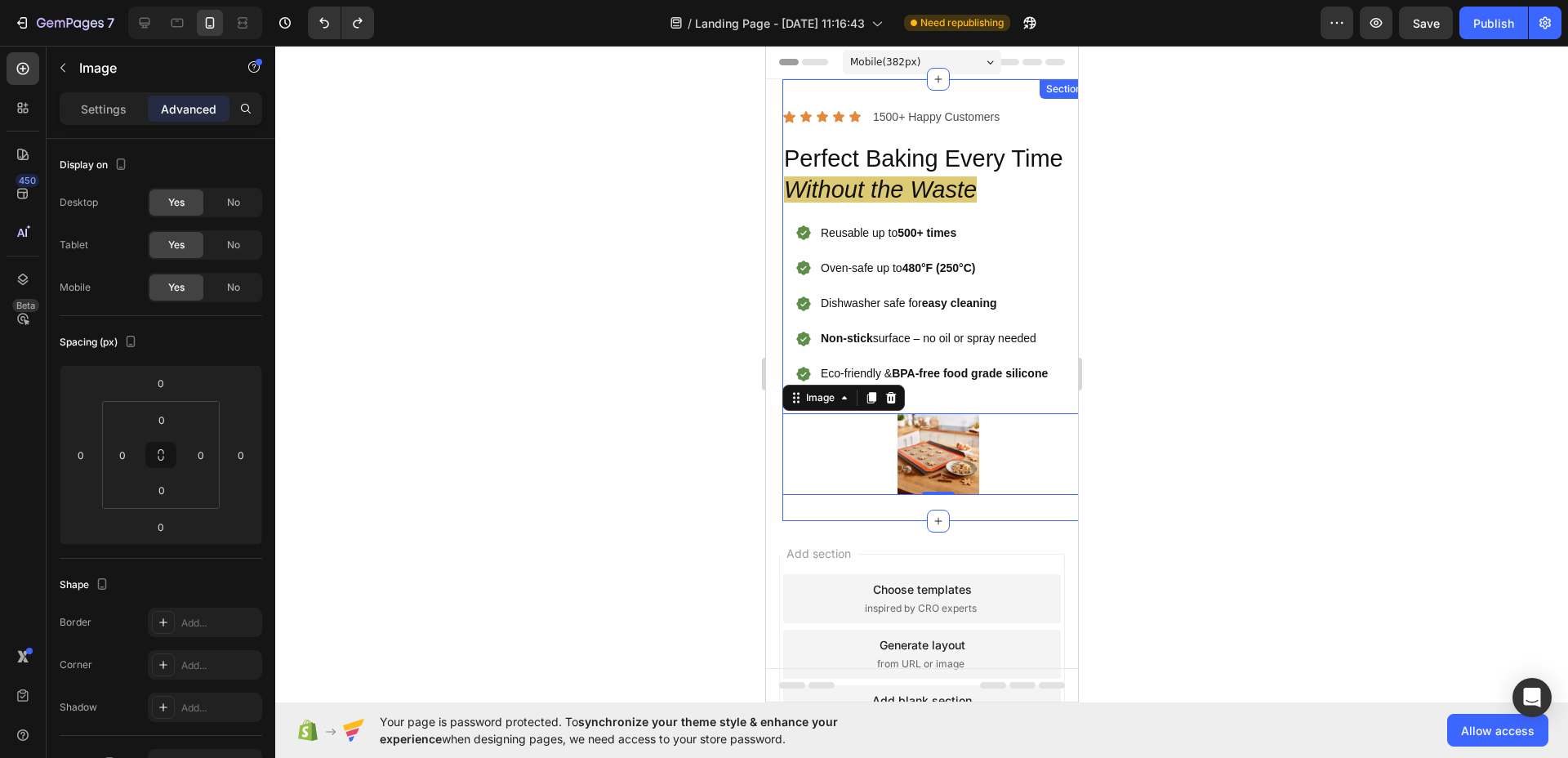
click at [796, 102] on div "Icon Icon Icon Icon Icon Icon List 1500+ Happy Customers Text Block Row Perfect…" at bounding box center [937, 300] width 312 height 442
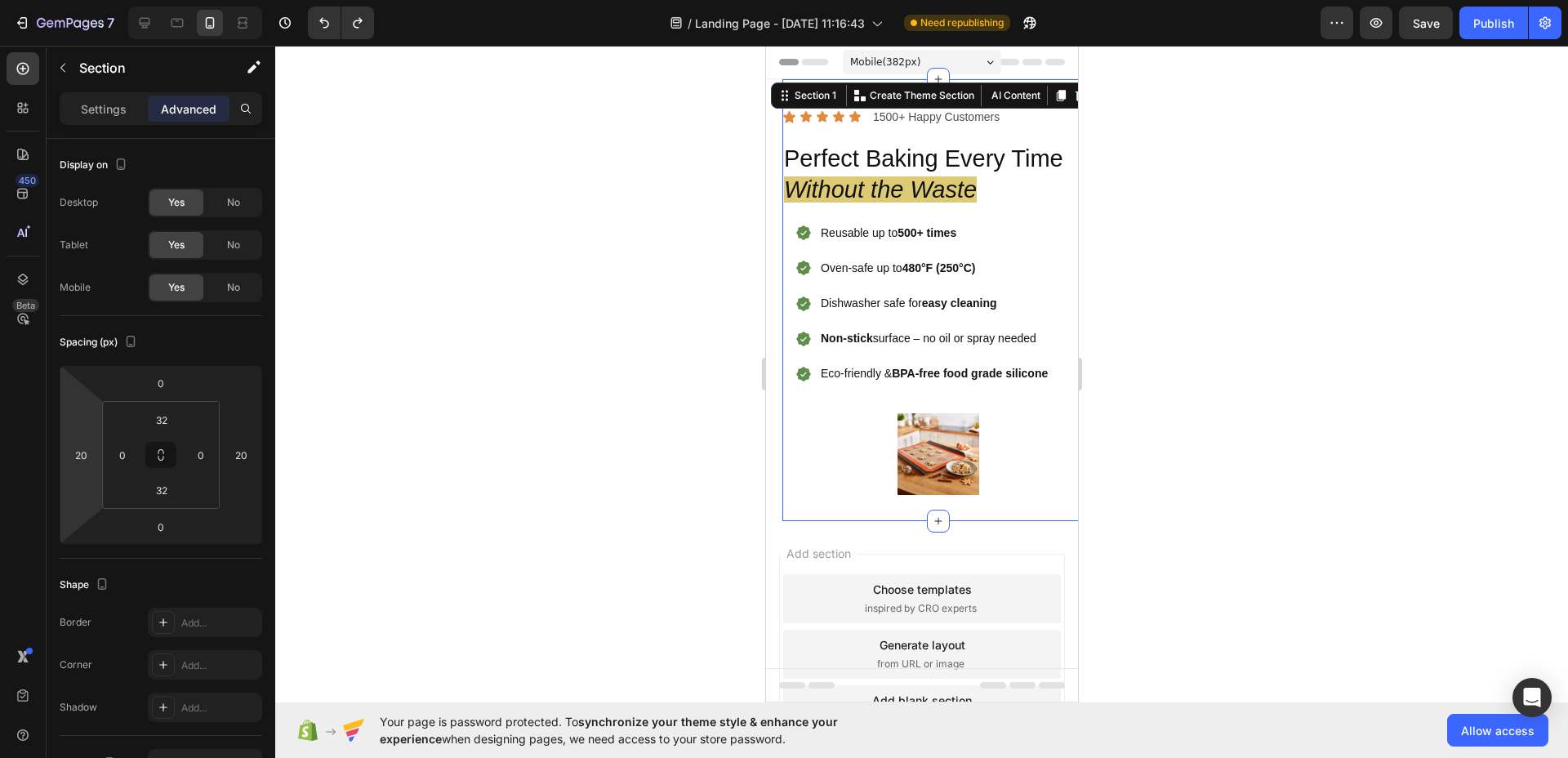
scroll to position [141, 0]
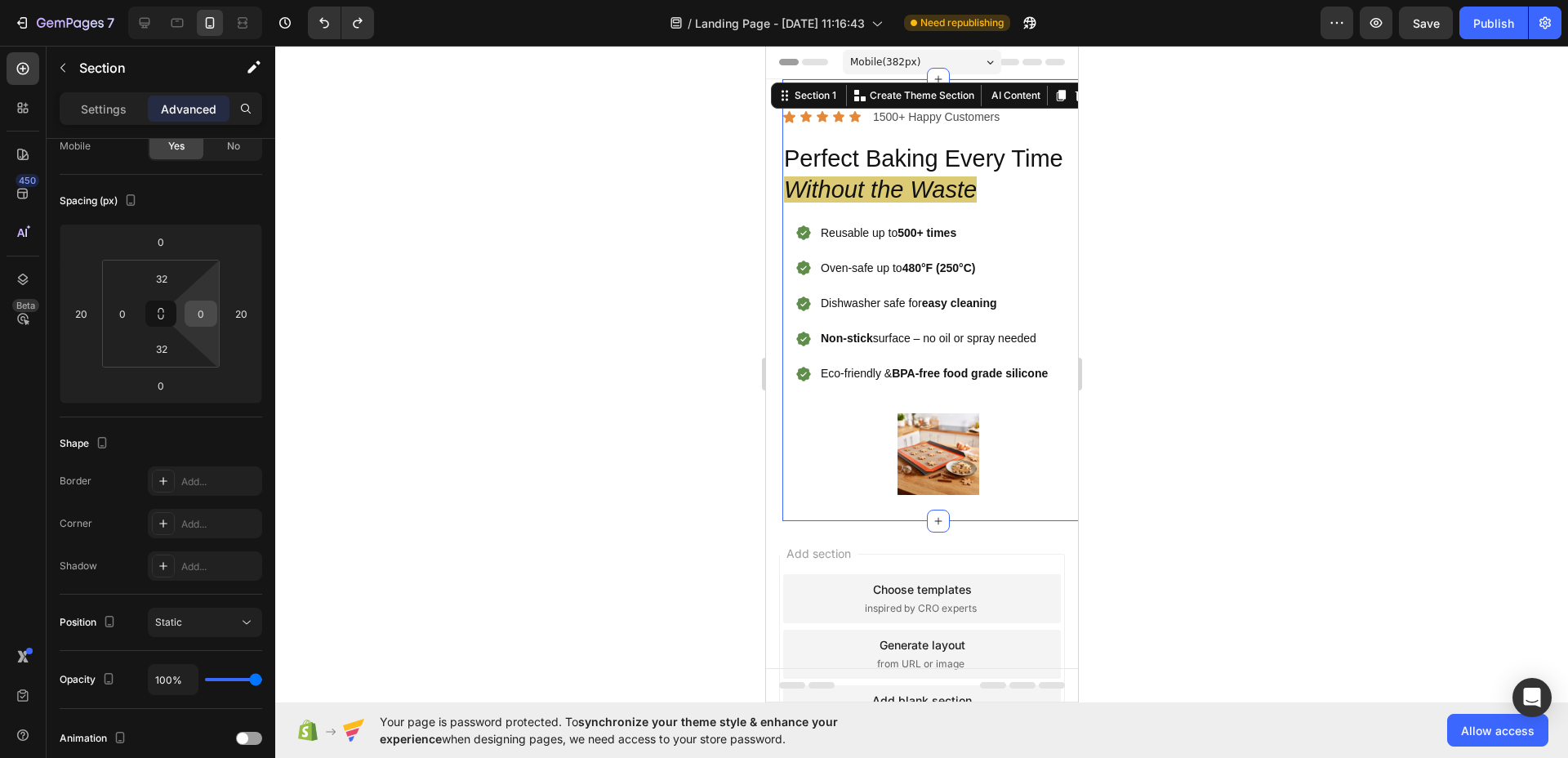
click at [207, 313] on input "0" at bounding box center [201, 313] width 24 height 24
type input "2"
click at [454, 332] on div at bounding box center [920, 402] width 1292 height 712
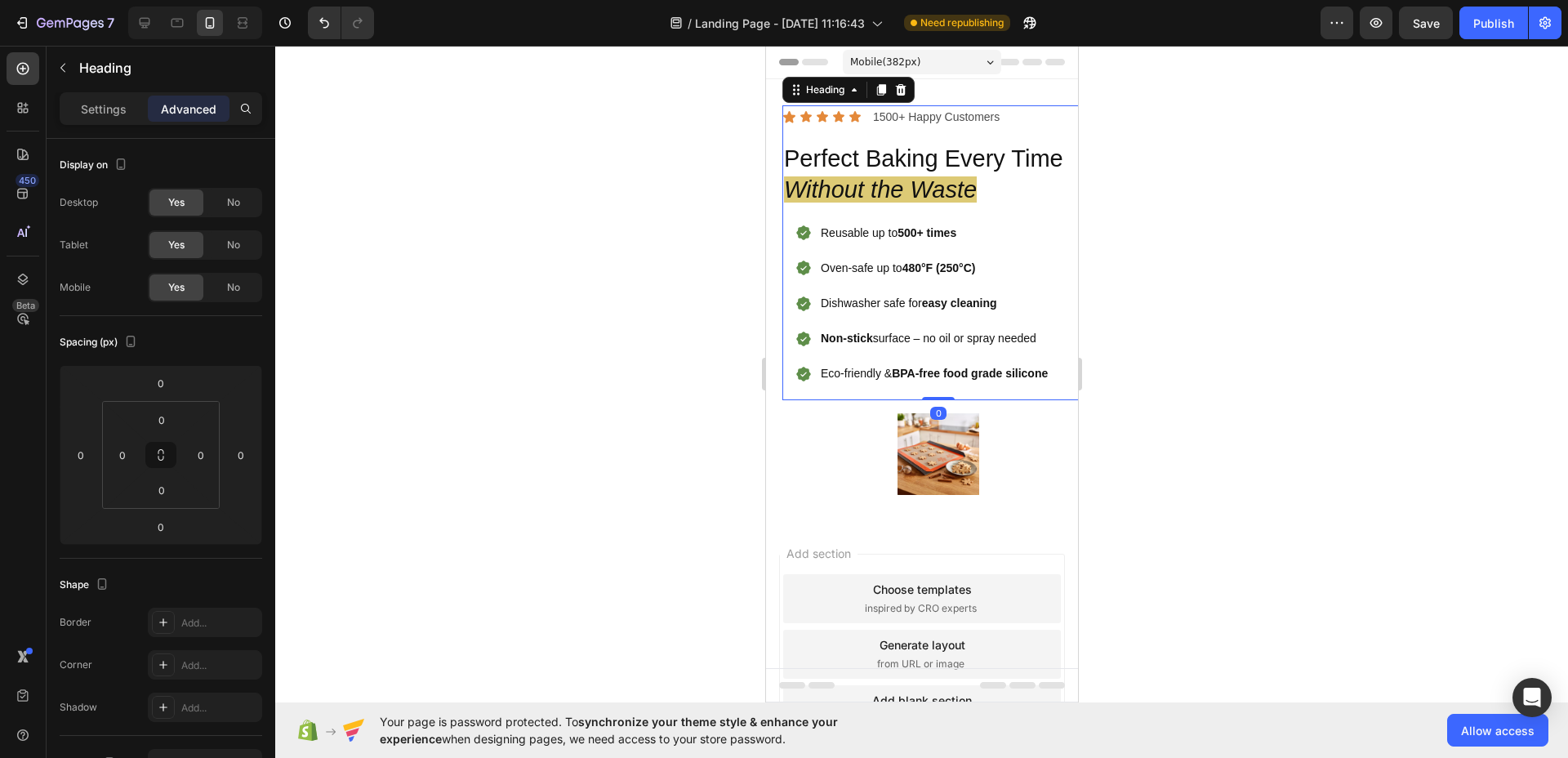
click at [884, 190] on icon "Without the Waste" at bounding box center [879, 190] width 192 height 26
click at [204, 452] on input "0" at bounding box center [201, 455] width 24 height 24
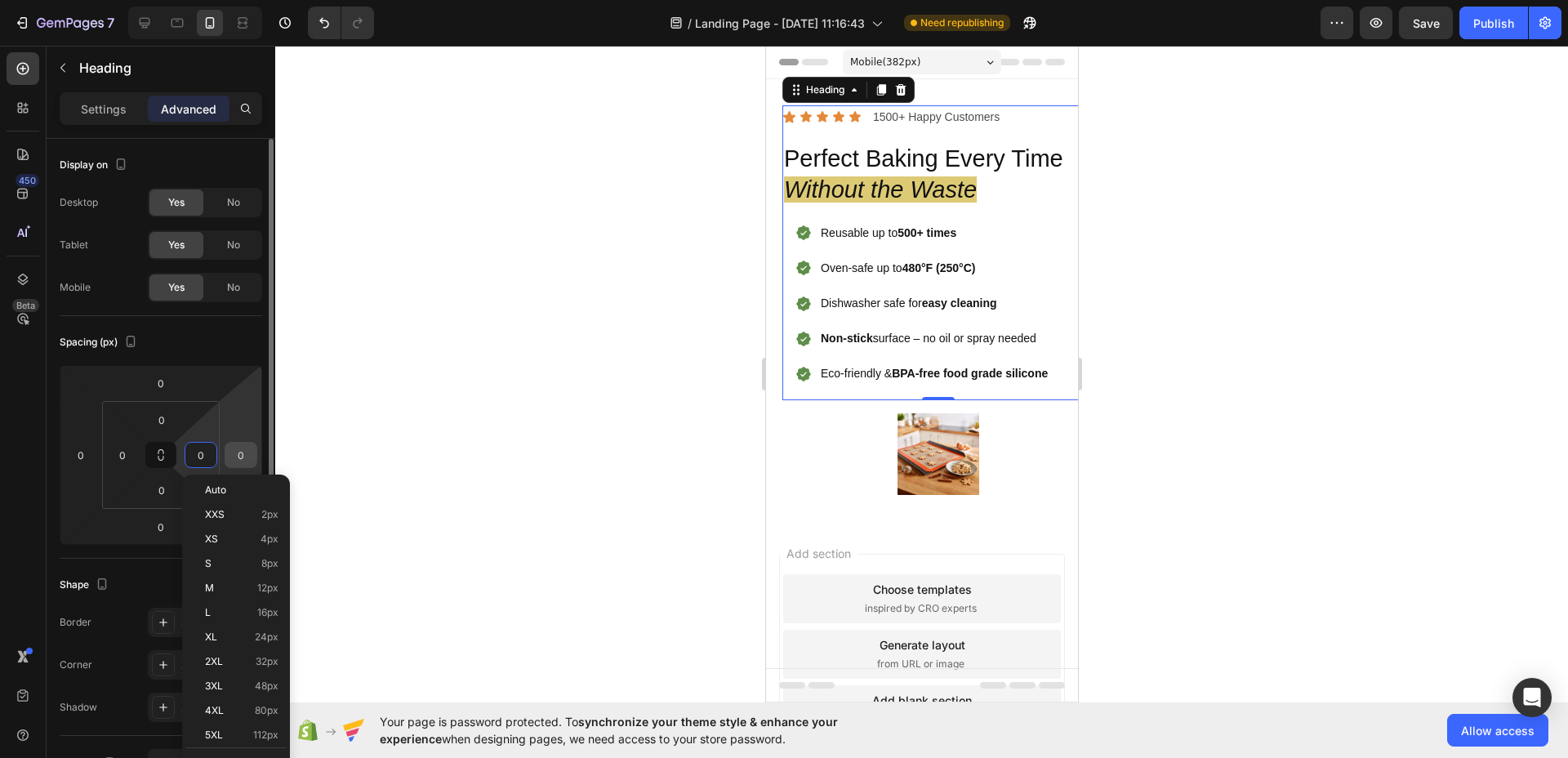
click at [246, 453] on input "0" at bounding box center [241, 455] width 24 height 24
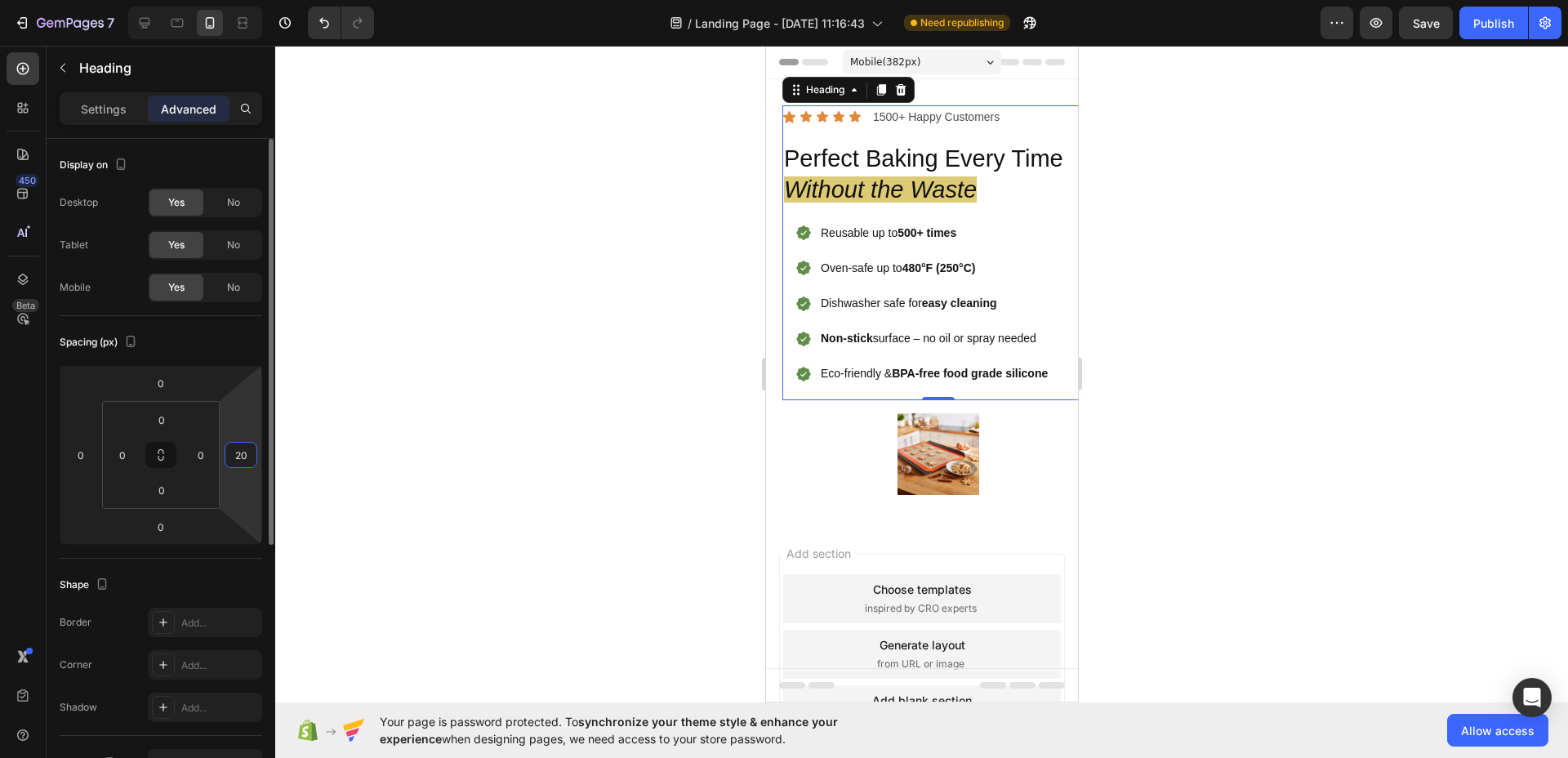
type input "20"
click at [1219, 432] on div at bounding box center [920, 402] width 1292 height 712
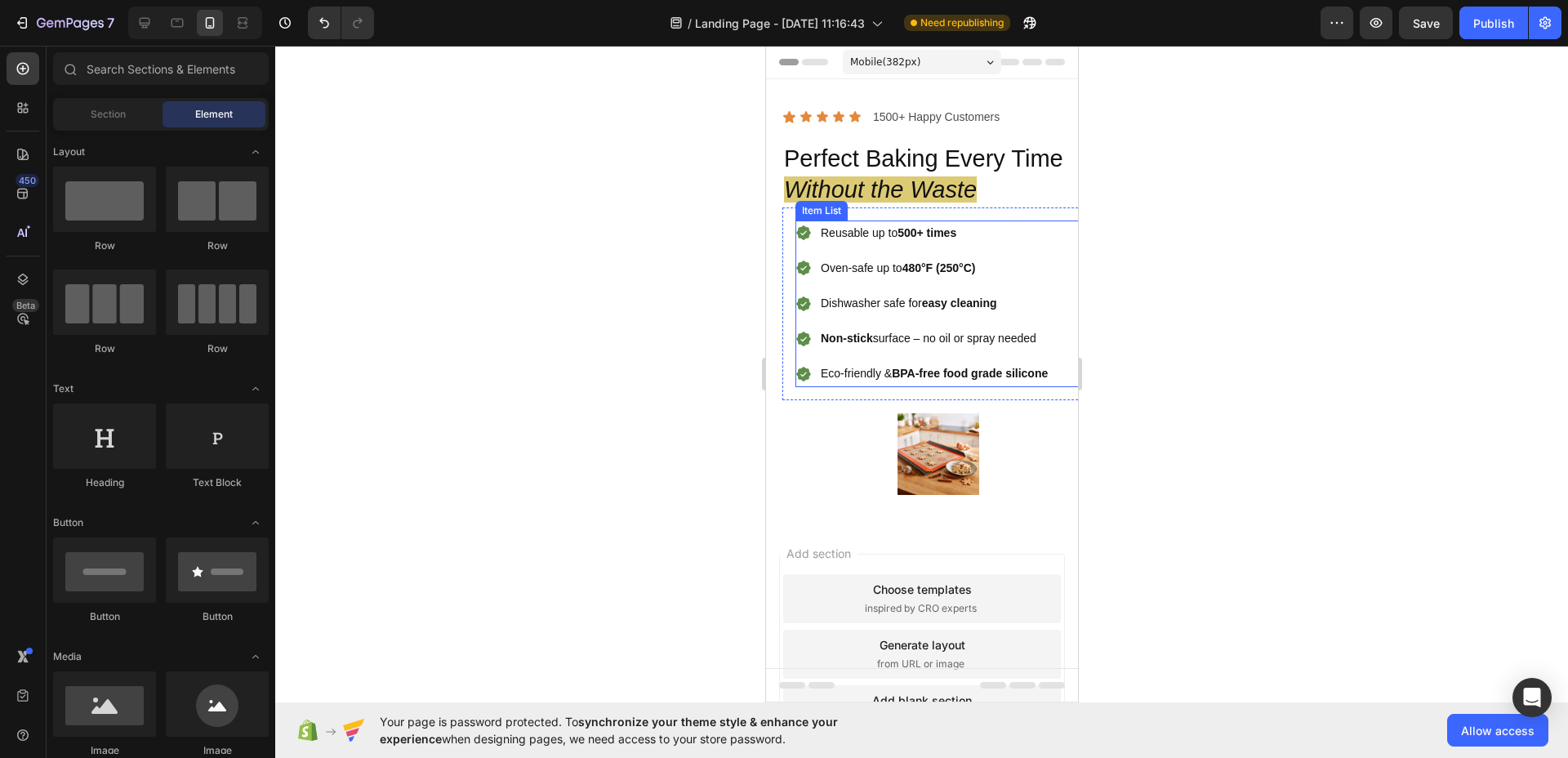
click at [895, 275] on p "Oven-safe up to 480°F (250°C)" at bounding box center [933, 268] width 227 height 21
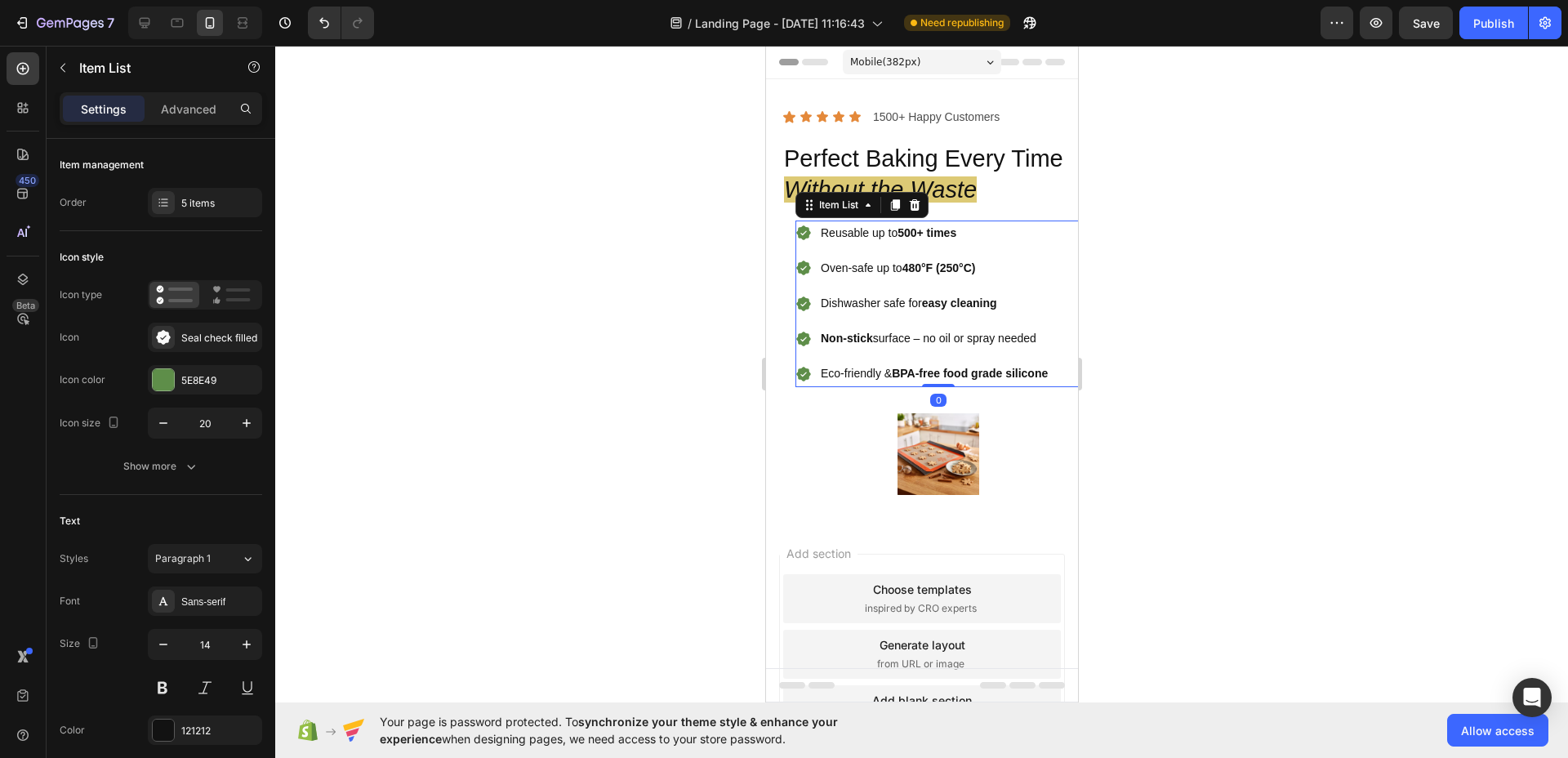
click at [1132, 159] on div at bounding box center [920, 402] width 1292 height 712
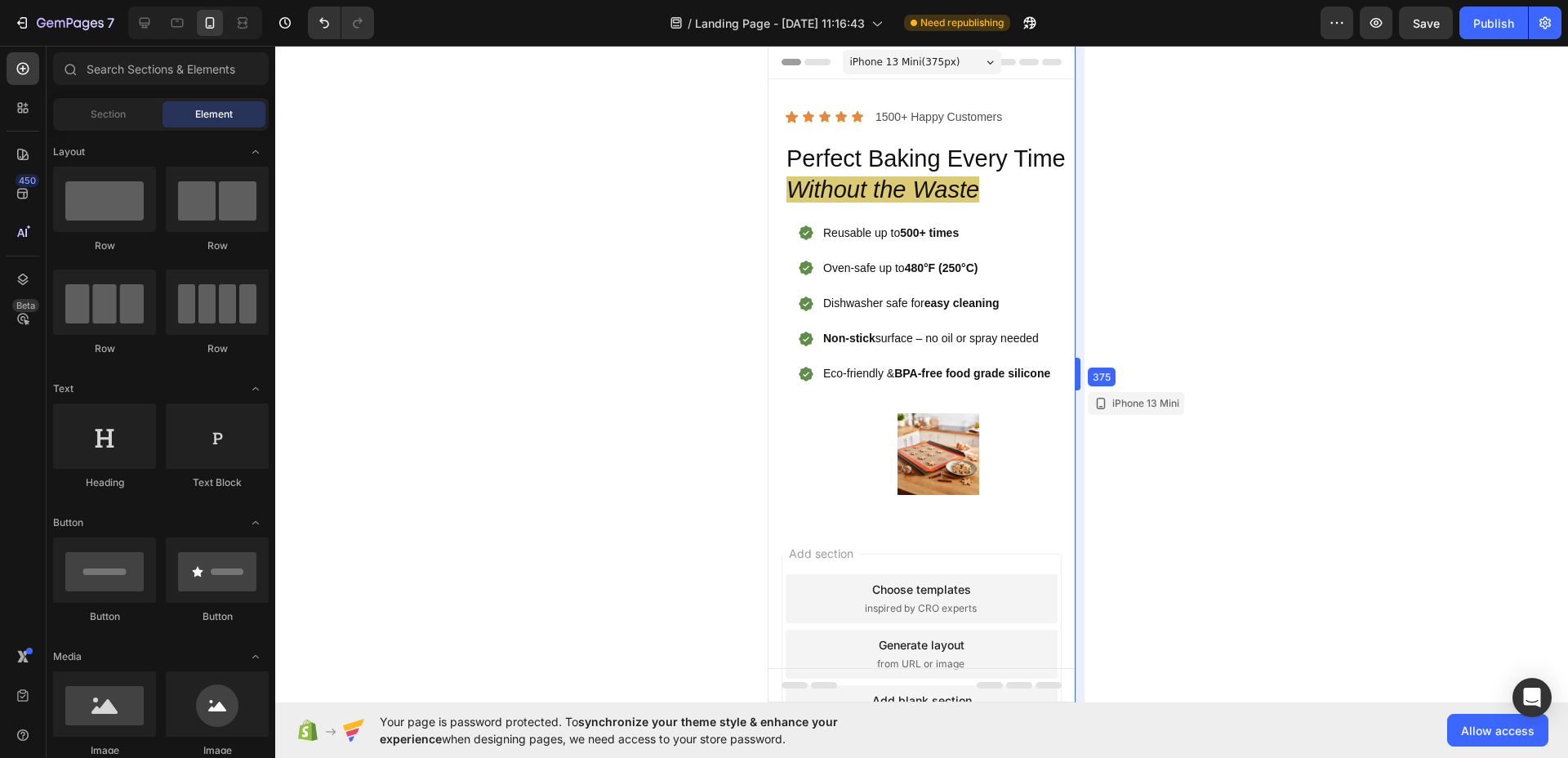
drag, startPoint x: 1078, startPoint y: 121, endPoint x: 1073, endPoint y: 142, distance: 21.6
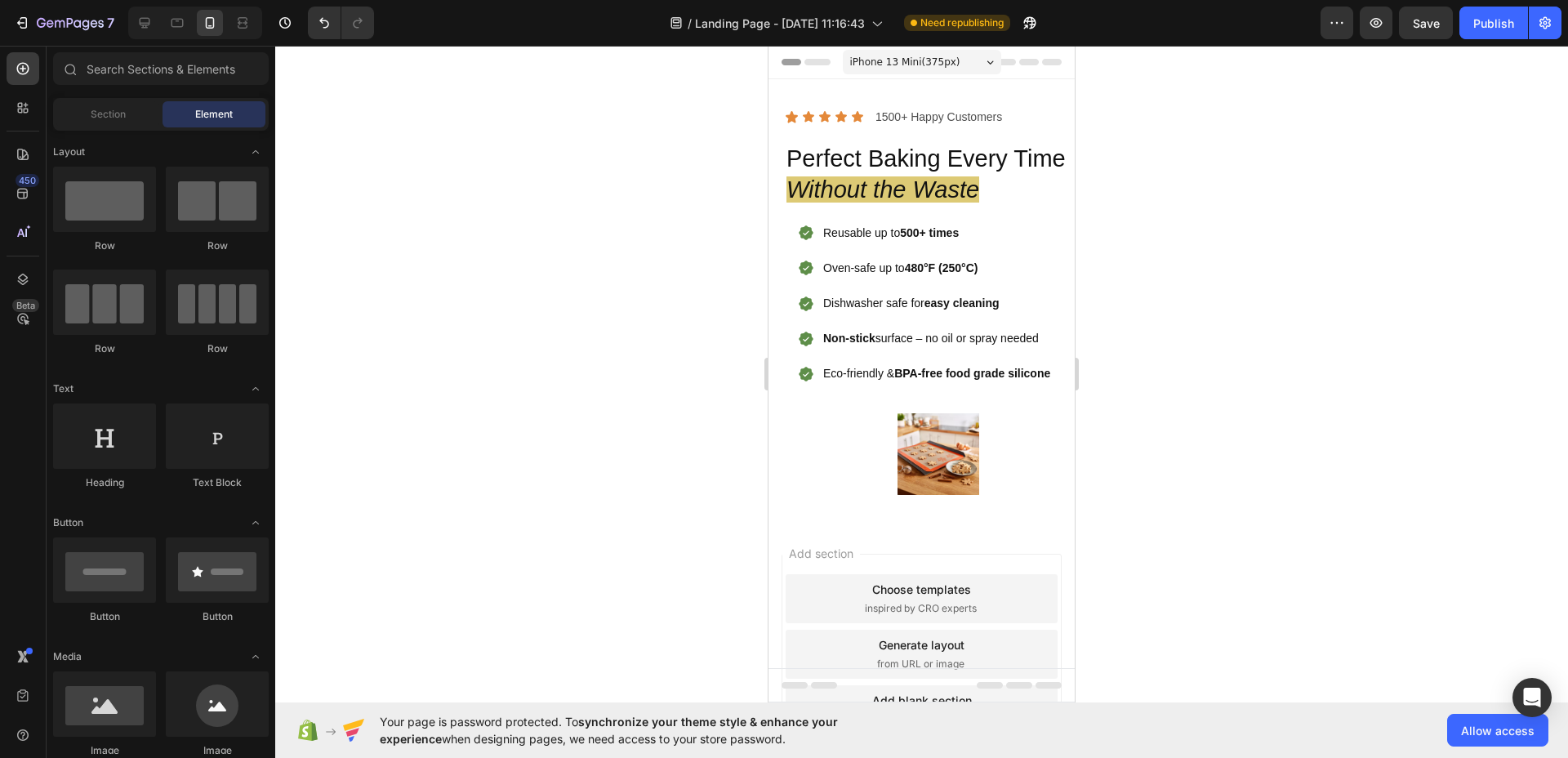
click at [677, 281] on div at bounding box center [920, 402] width 1292 height 712
click at [150, 28] on icon at bounding box center [144, 22] width 16 height 16
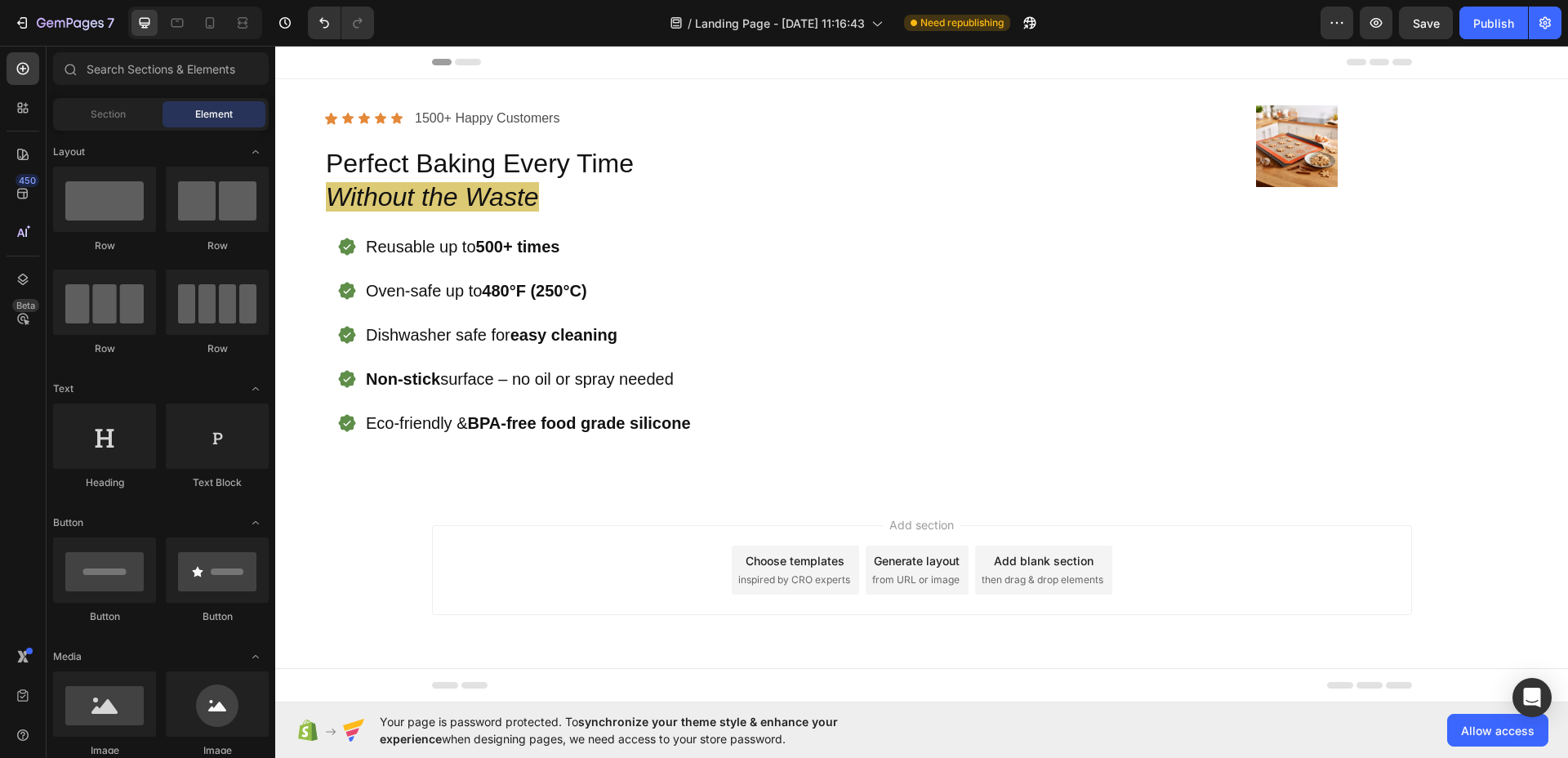
click at [308, 92] on section "Icon Icon Icon Icon Icon Icon List 1500+ Happy Customers Text Block Row Perfect…" at bounding box center [920, 286] width 1292 height 413
click at [299, 150] on section "Icon Icon Icon Icon Icon Icon List 1500+ Happy Customers Text Block Row Perfect…" at bounding box center [920, 286] width 1292 height 413
click at [303, 157] on section "Icon Icon Icon Icon Icon Icon List 1500+ Happy Customers Text Block Row Perfect…" at bounding box center [920, 286] width 1292 height 413
click at [1330, 151] on img at bounding box center [1296, 146] width 81 height 81
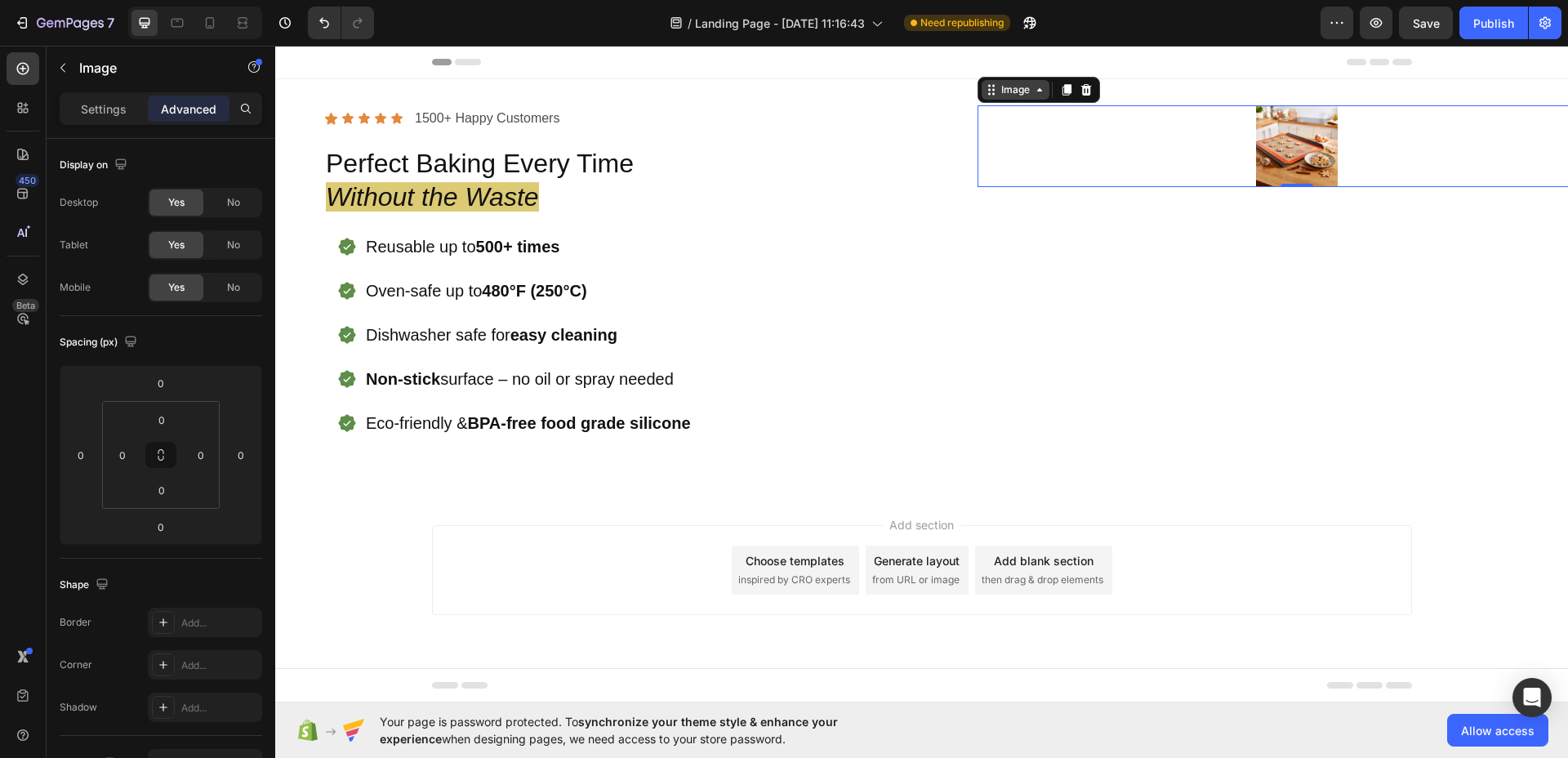
click at [1027, 92] on div "Image" at bounding box center [1016, 90] width 36 height 15
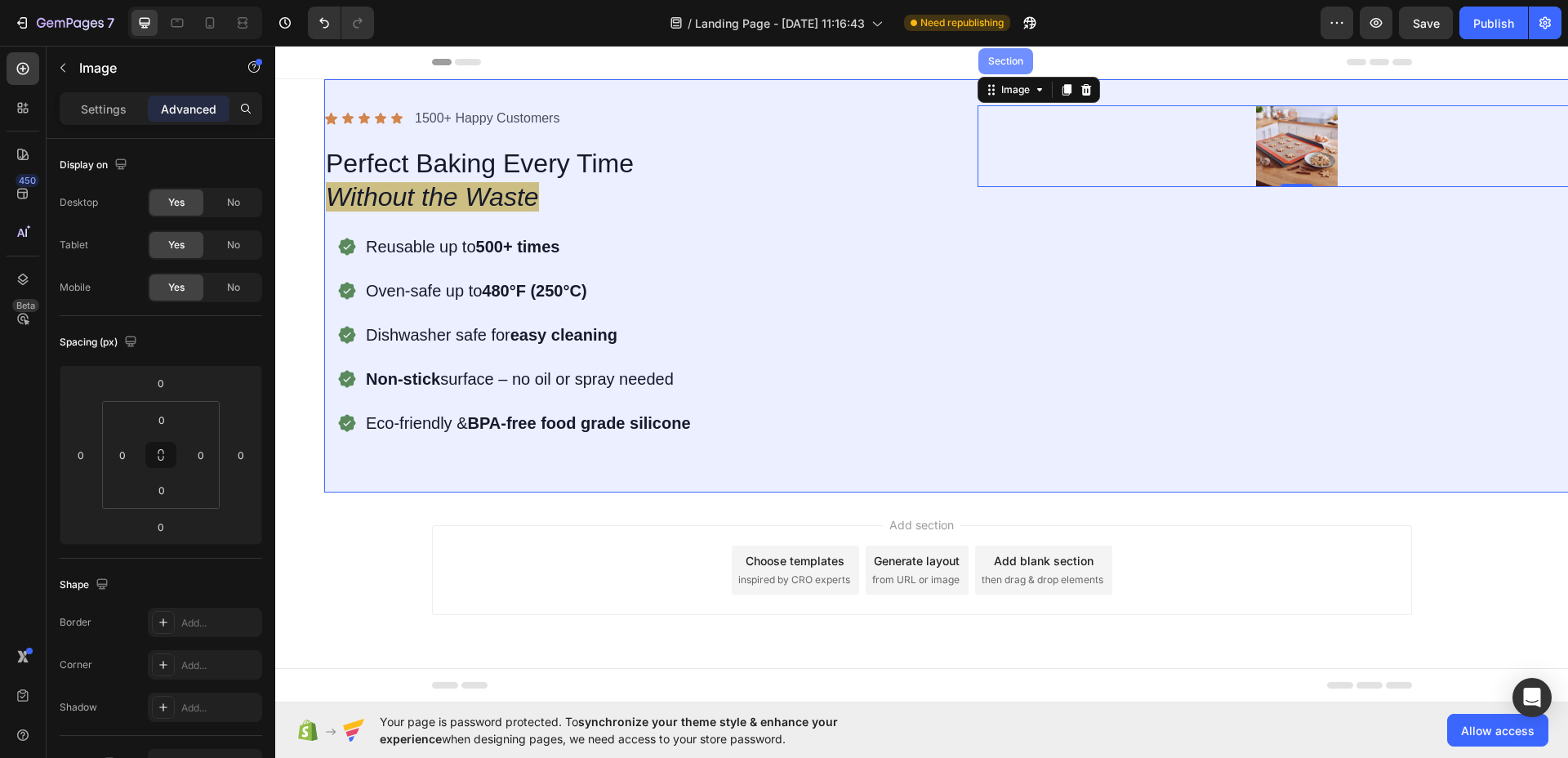
click at [1015, 71] on div "Section" at bounding box center [1005, 62] width 55 height 26
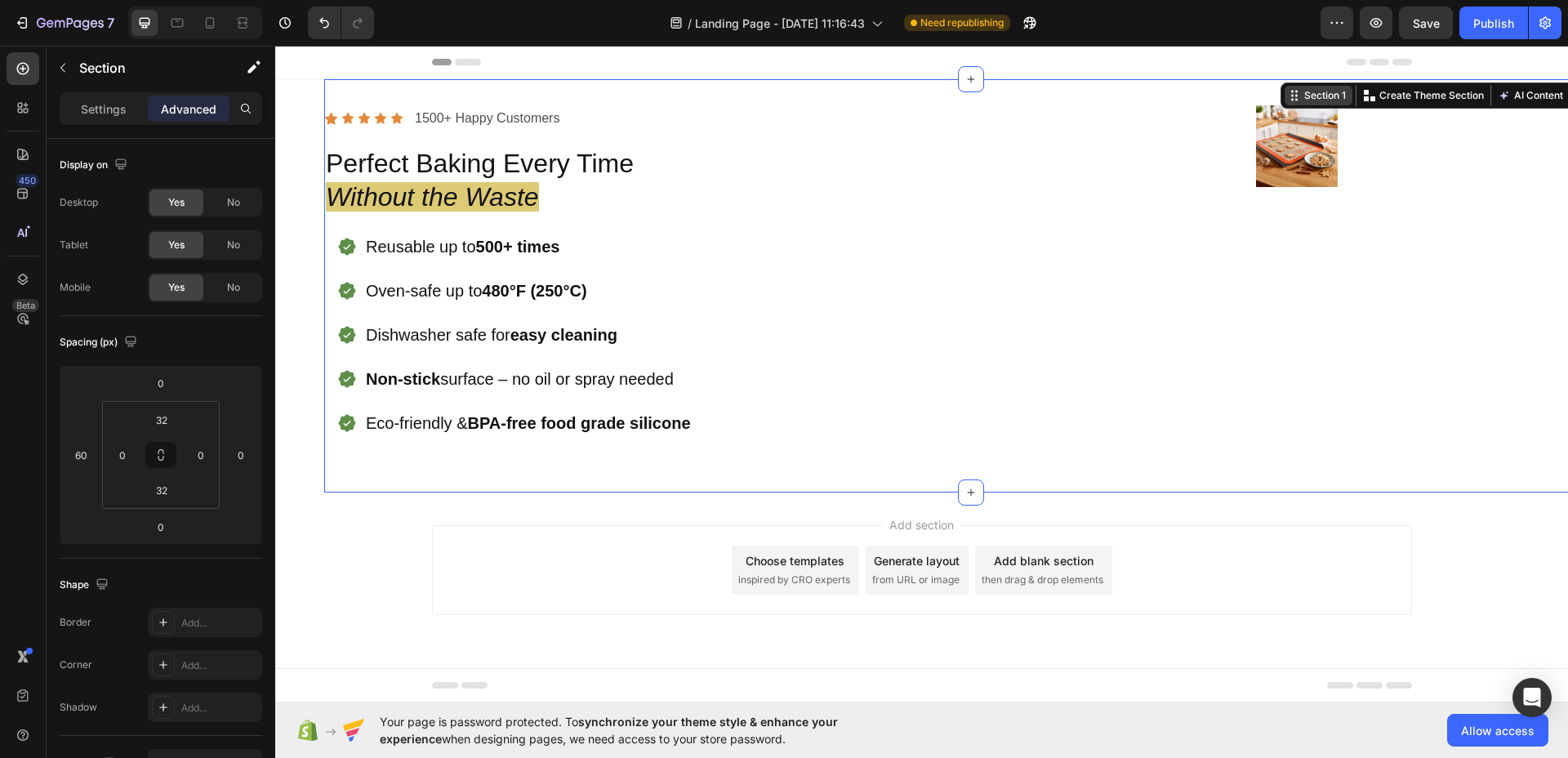
click at [1310, 91] on div "Section 1" at bounding box center [1325, 95] width 49 height 15
click at [1312, 97] on div "Section 1" at bounding box center [1325, 95] width 49 height 15
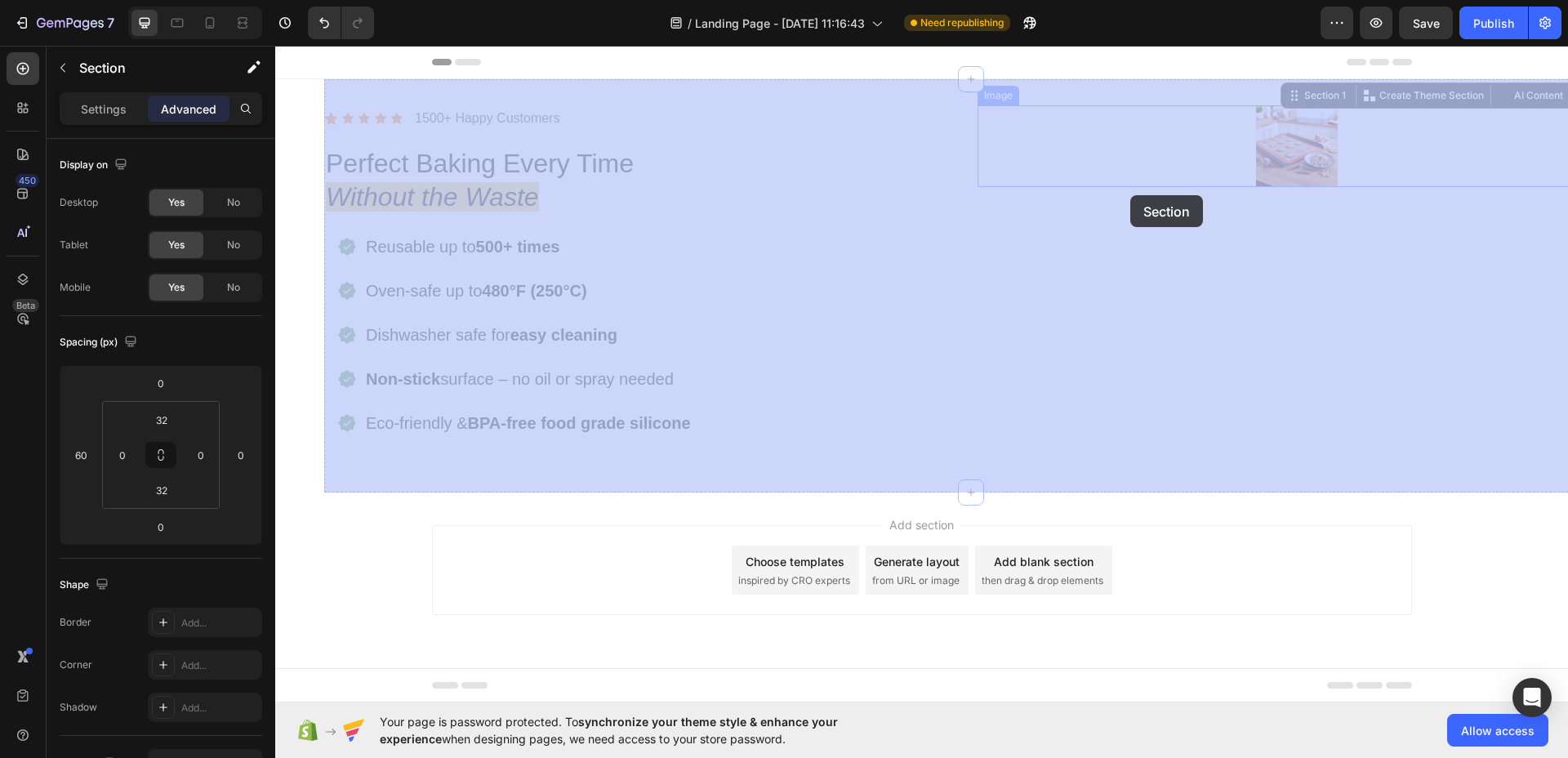
drag, startPoint x: 1319, startPoint y: 97, endPoint x: 1130, endPoint y: 195, distance: 212.9
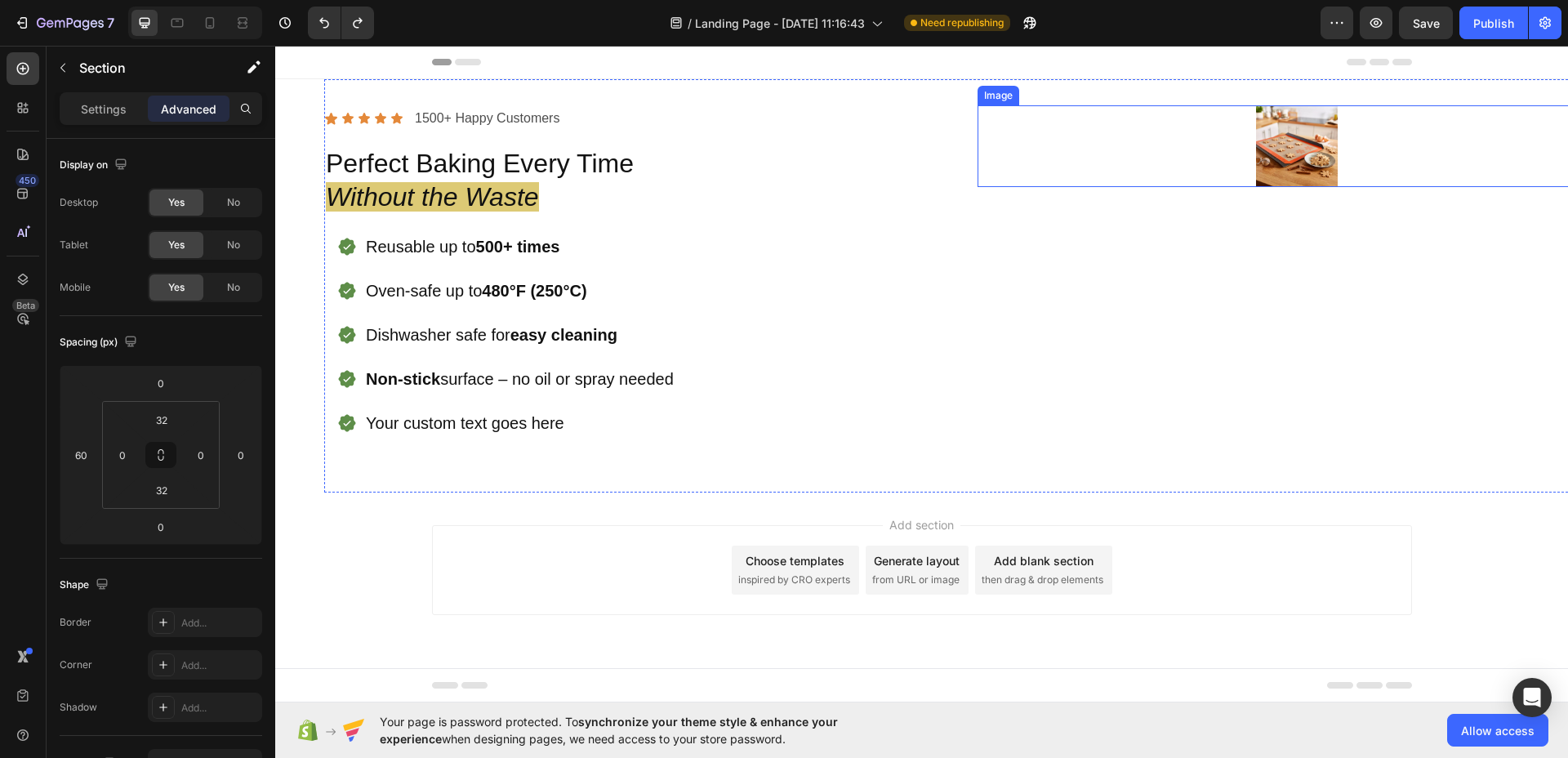
click at [1265, 157] on img at bounding box center [1296, 146] width 81 height 81
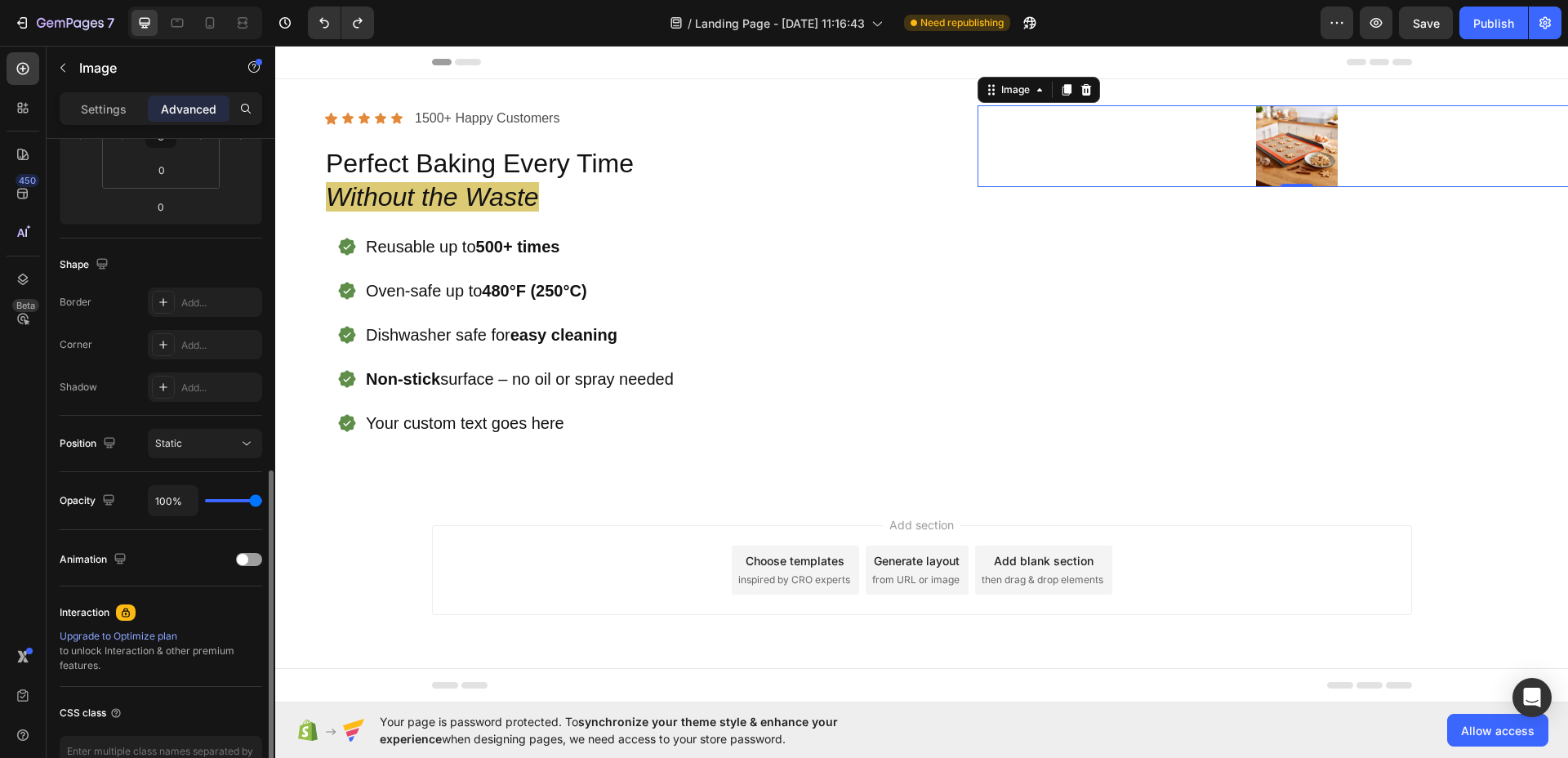
scroll to position [405, 0]
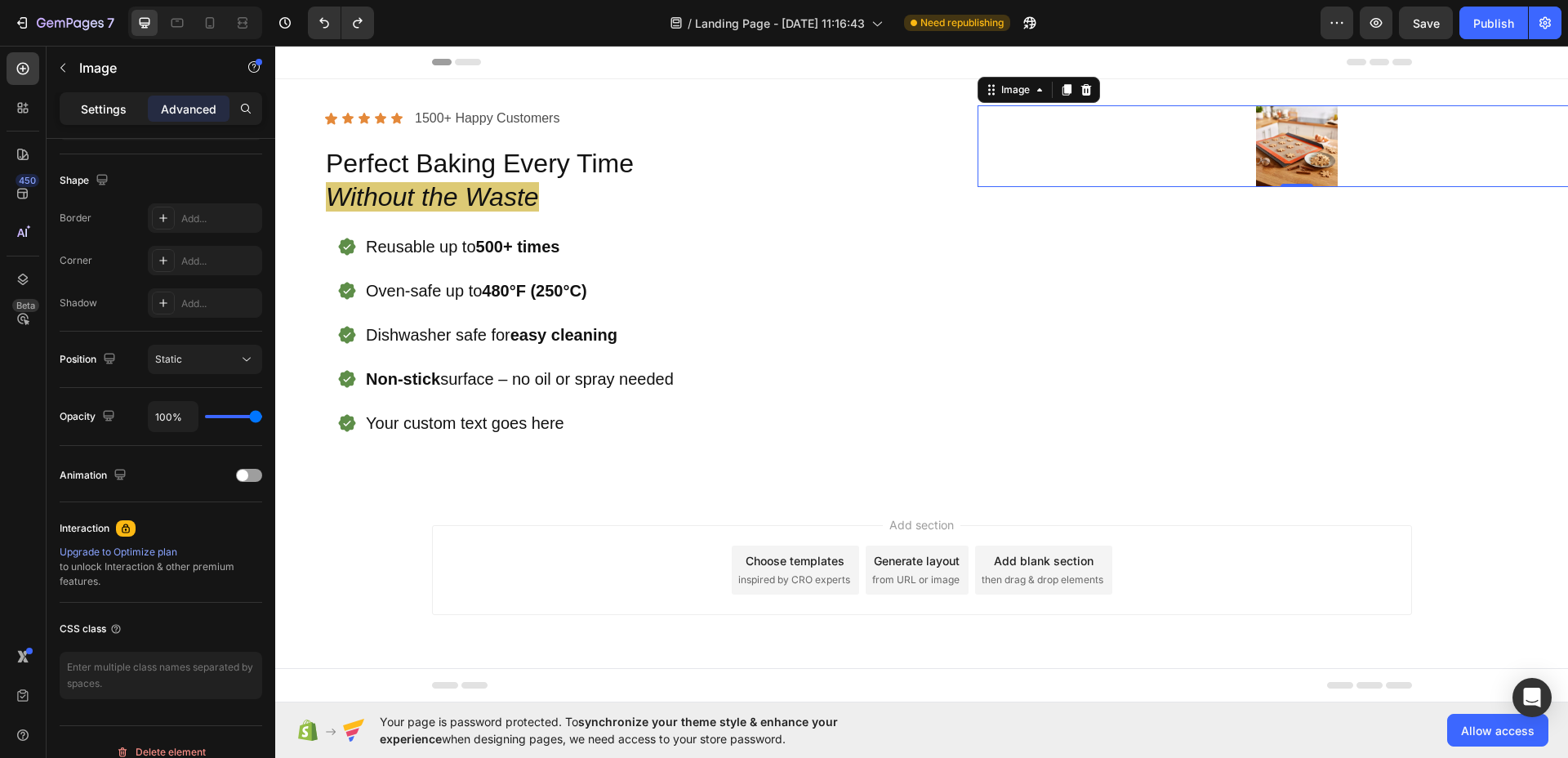
click at [104, 111] on p "Settings" at bounding box center [104, 108] width 46 height 17
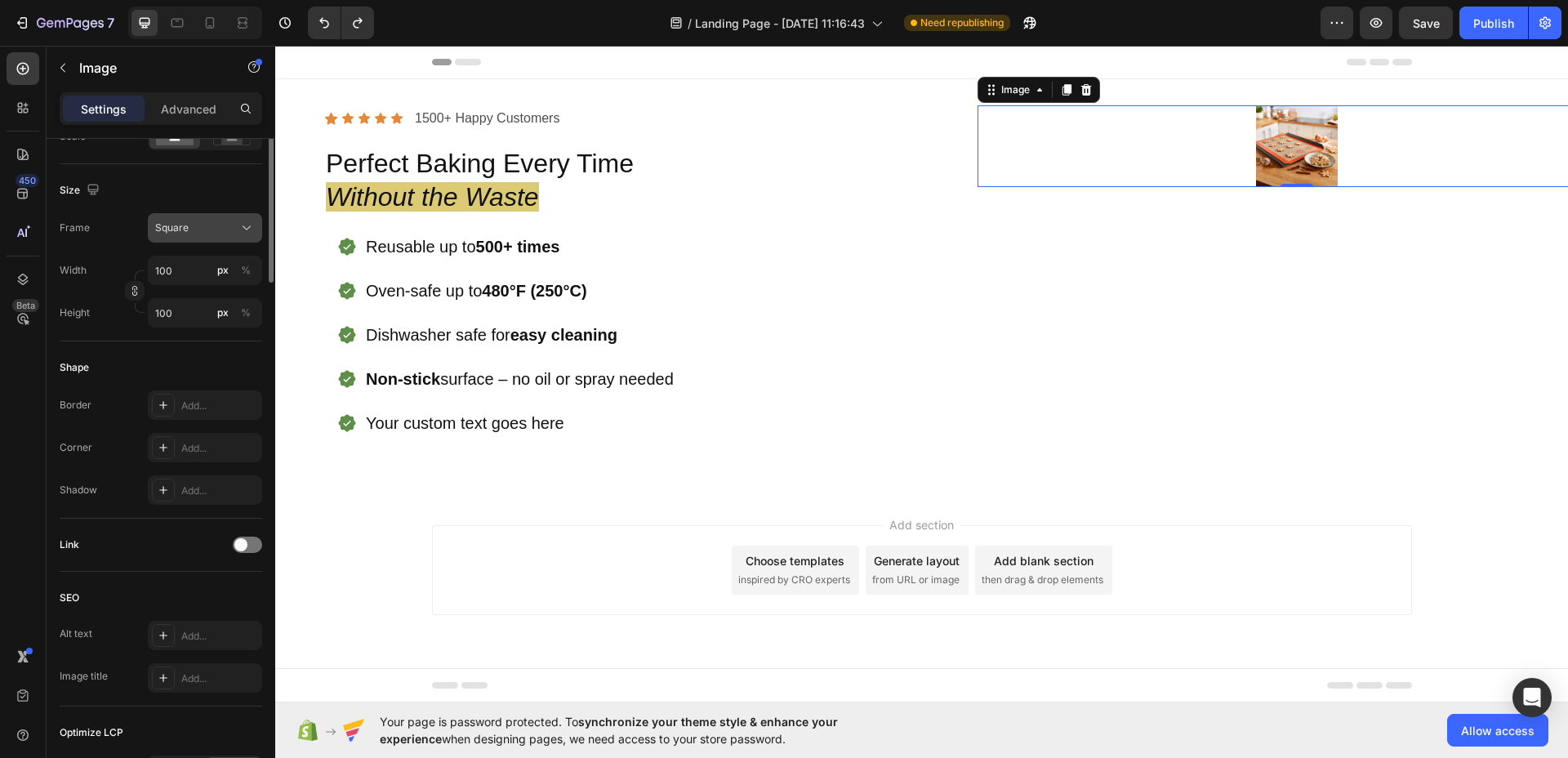
scroll to position [133, 0]
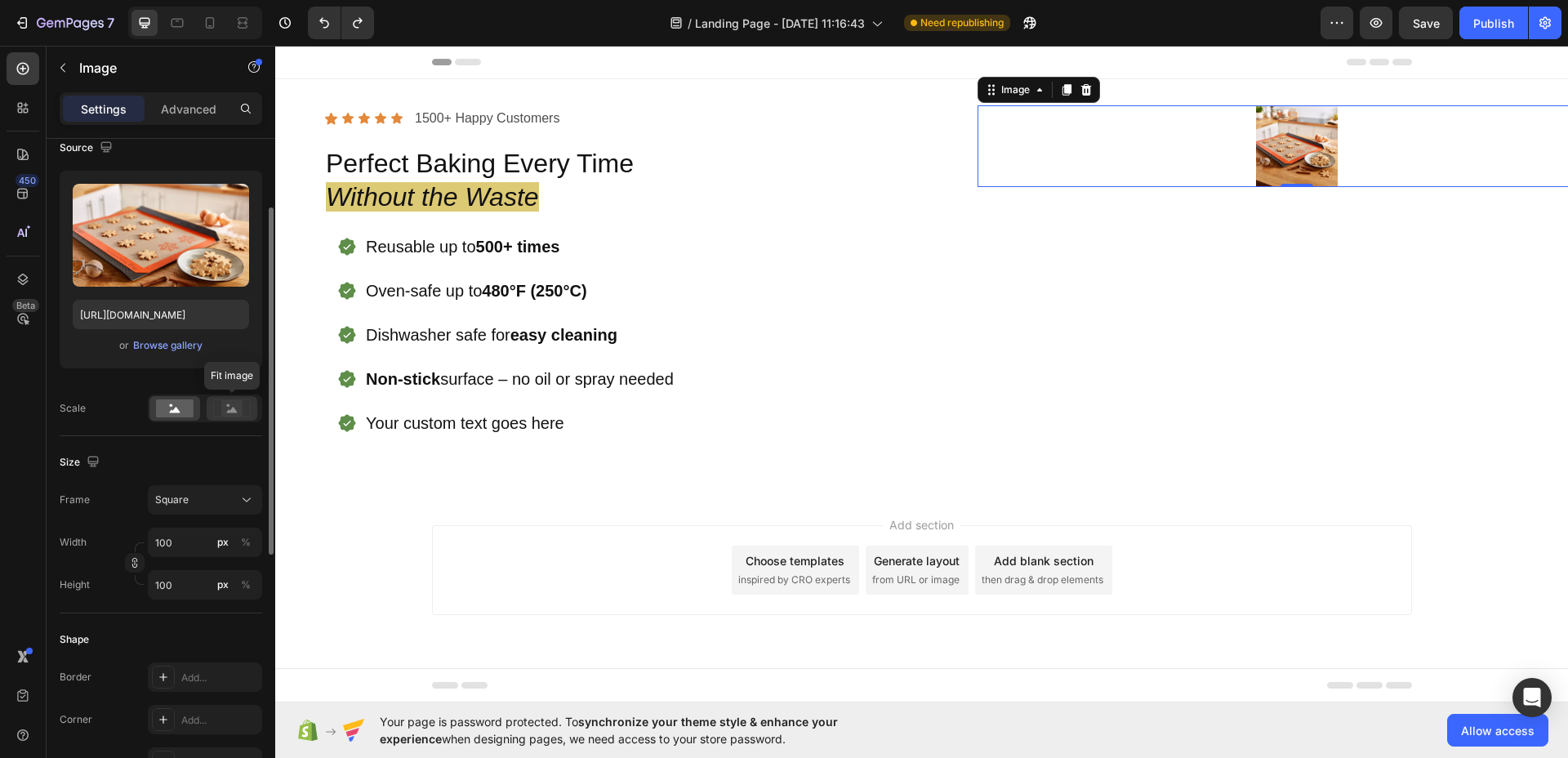
click at [231, 406] on rect at bounding box center [232, 408] width 21 height 16
click at [180, 408] on rect at bounding box center [175, 408] width 37 height 18
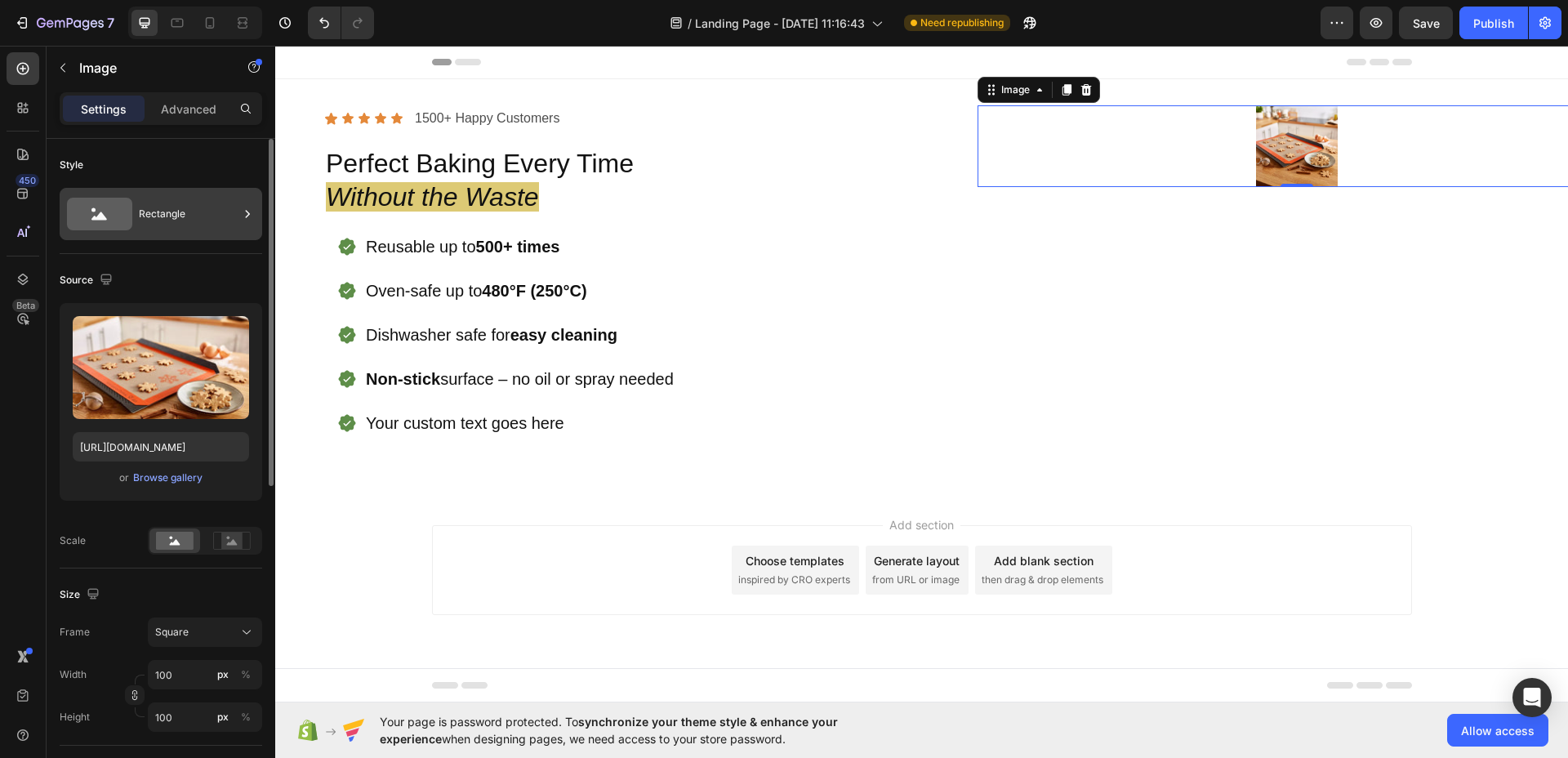
click at [145, 211] on div "Rectangle" at bounding box center [189, 214] width 100 height 37
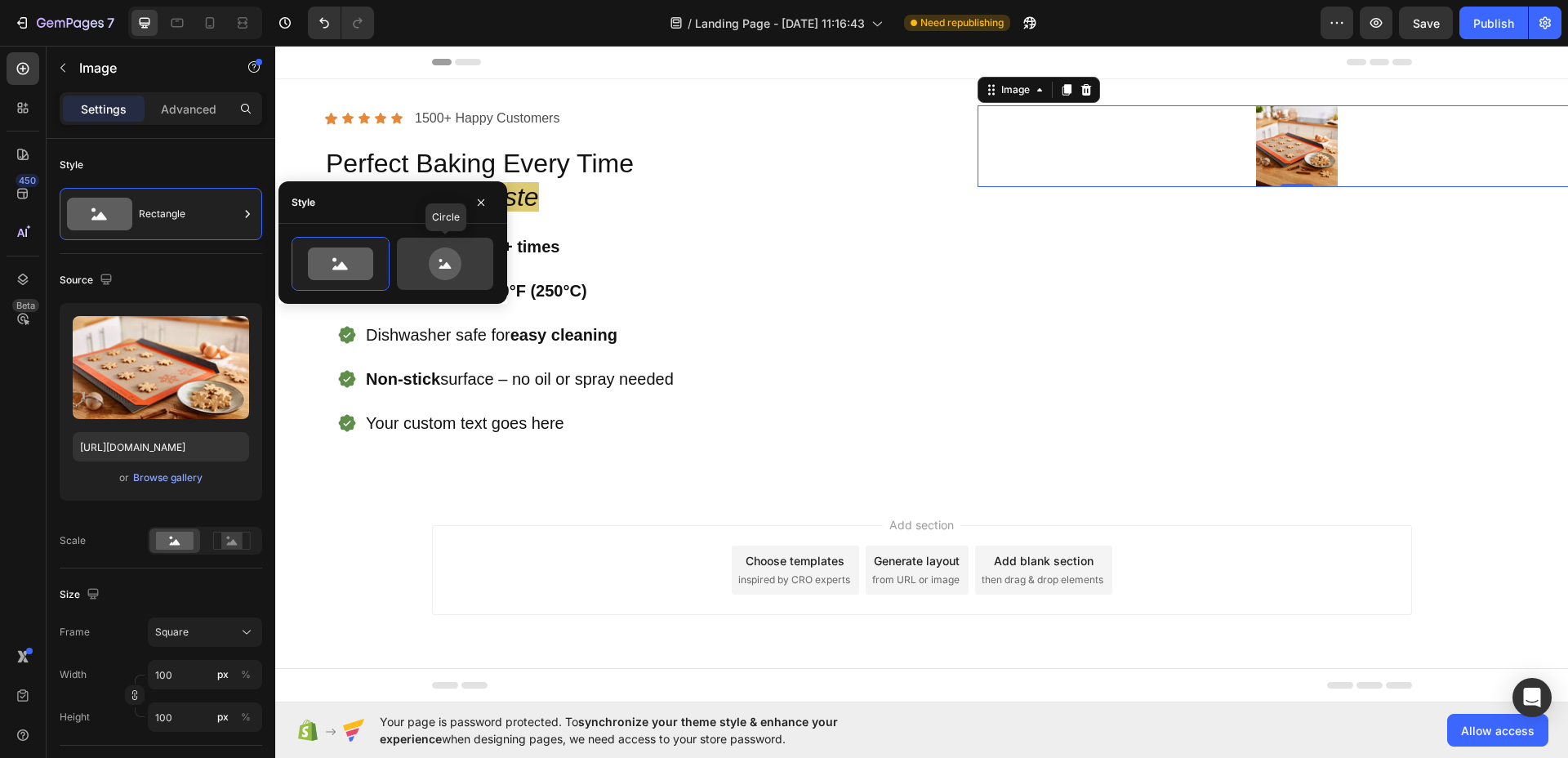
click at [424, 248] on icon at bounding box center [445, 264] width 77 height 33
type input "80"
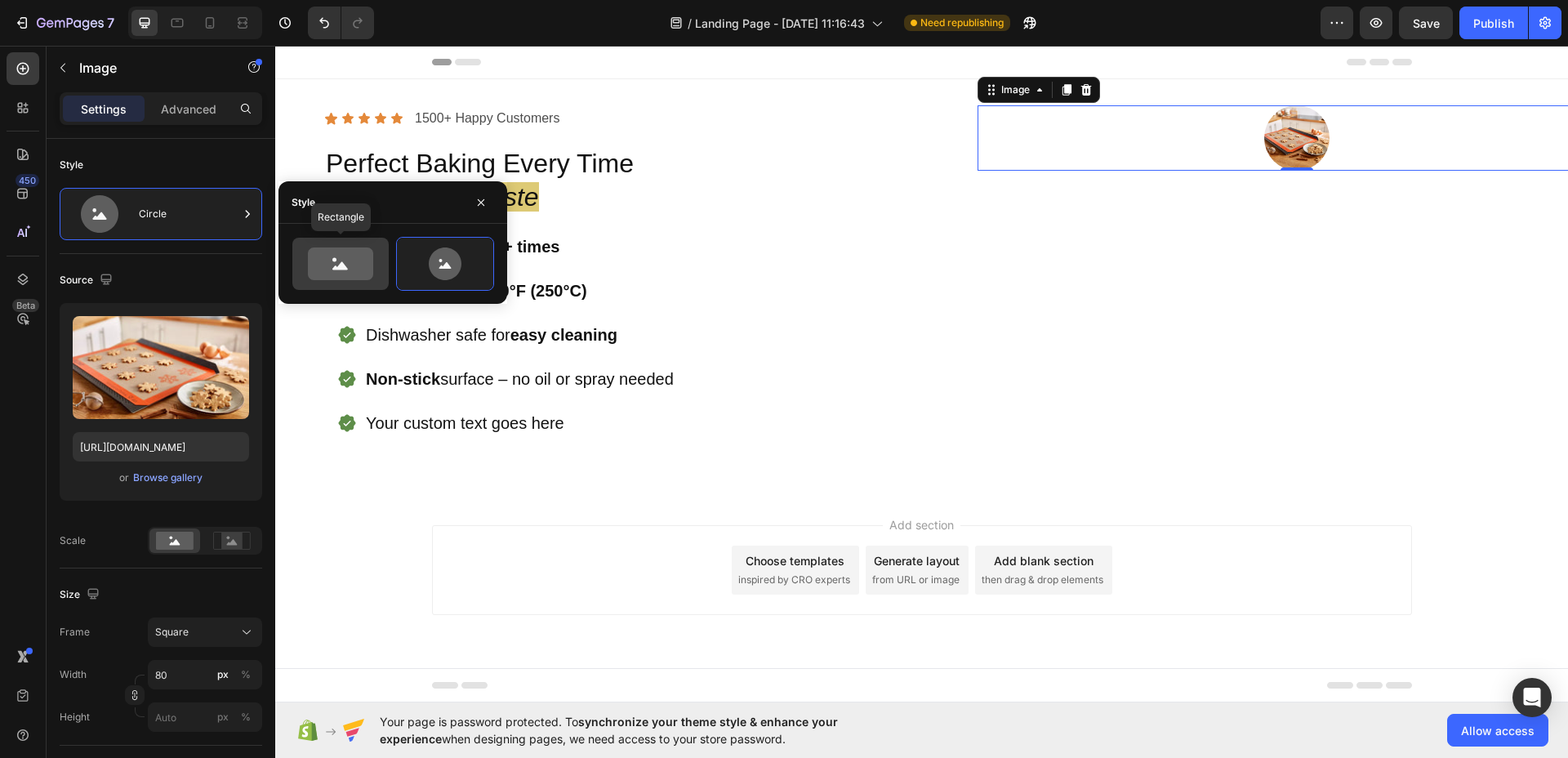
click at [340, 262] on icon at bounding box center [340, 265] width 16 height 8
type input "100"
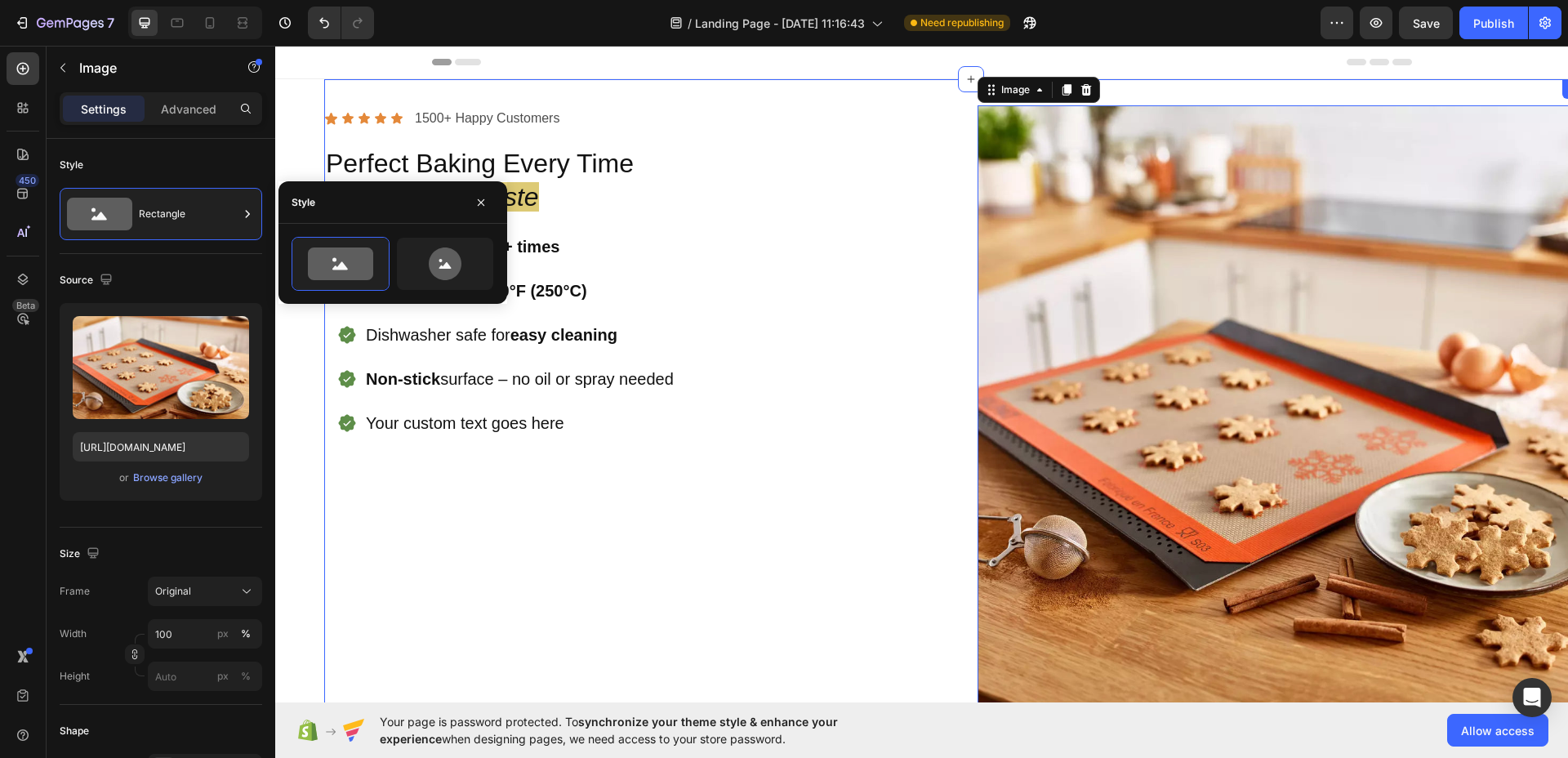
click at [736, 87] on div "Icon Icon Icon Icon Icon Icon List 1500+ Happy Customers Text Block Row Perfect…" at bounding box center [970, 425] width 1292 height 693
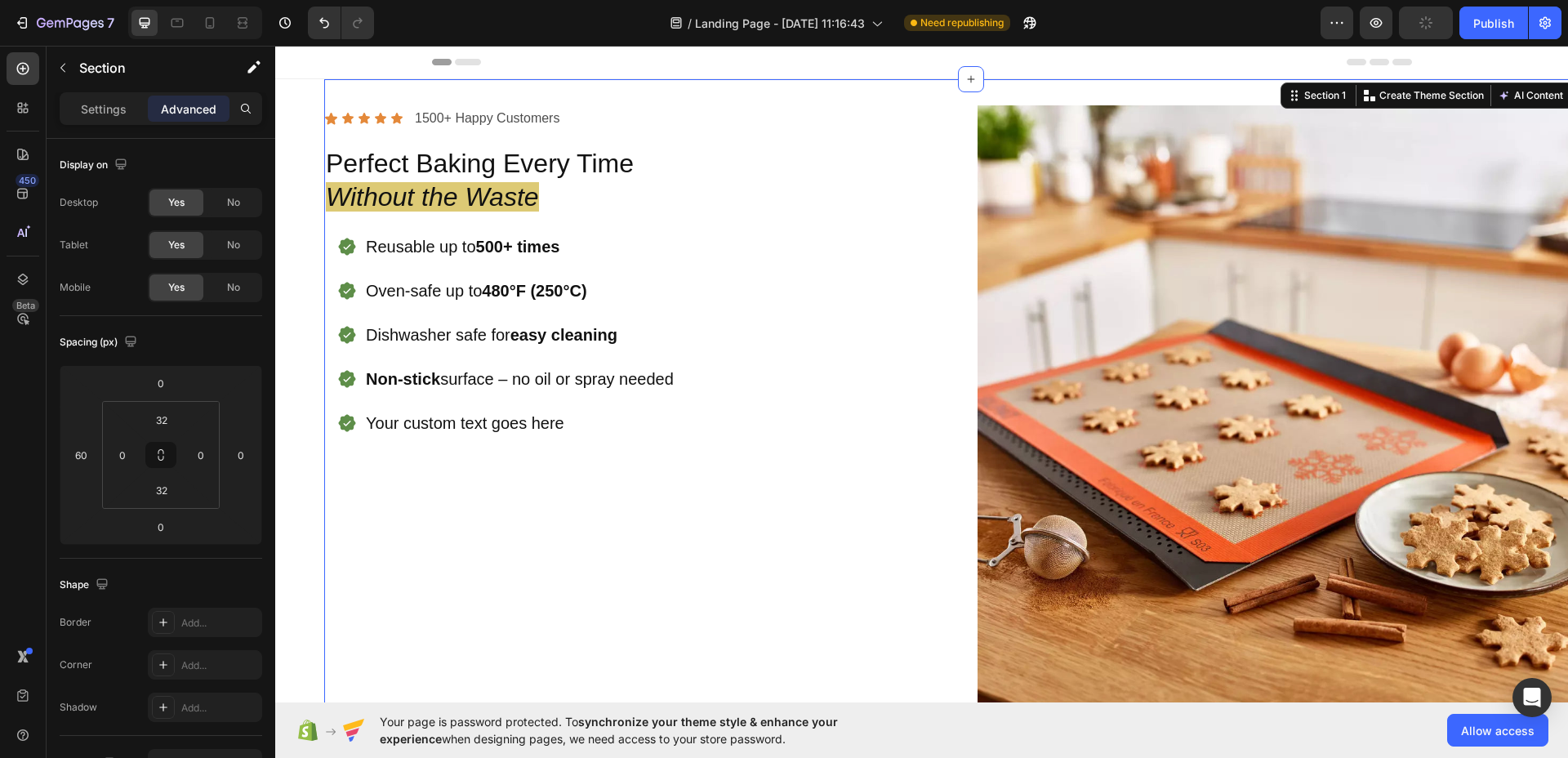
click at [751, 63] on div "Header" at bounding box center [921, 62] width 980 height 33
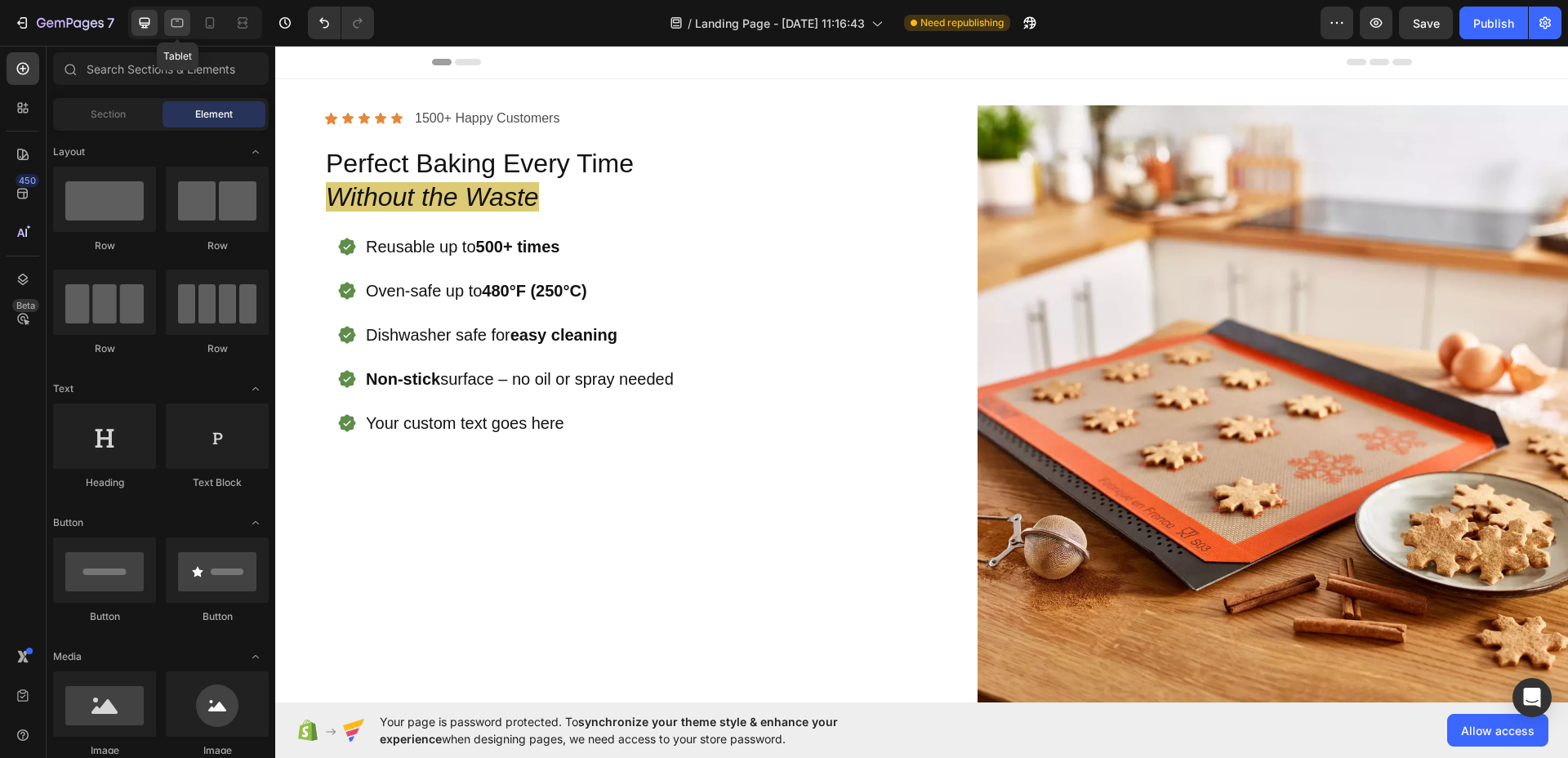
click at [171, 18] on icon at bounding box center [177, 22] width 16 height 16
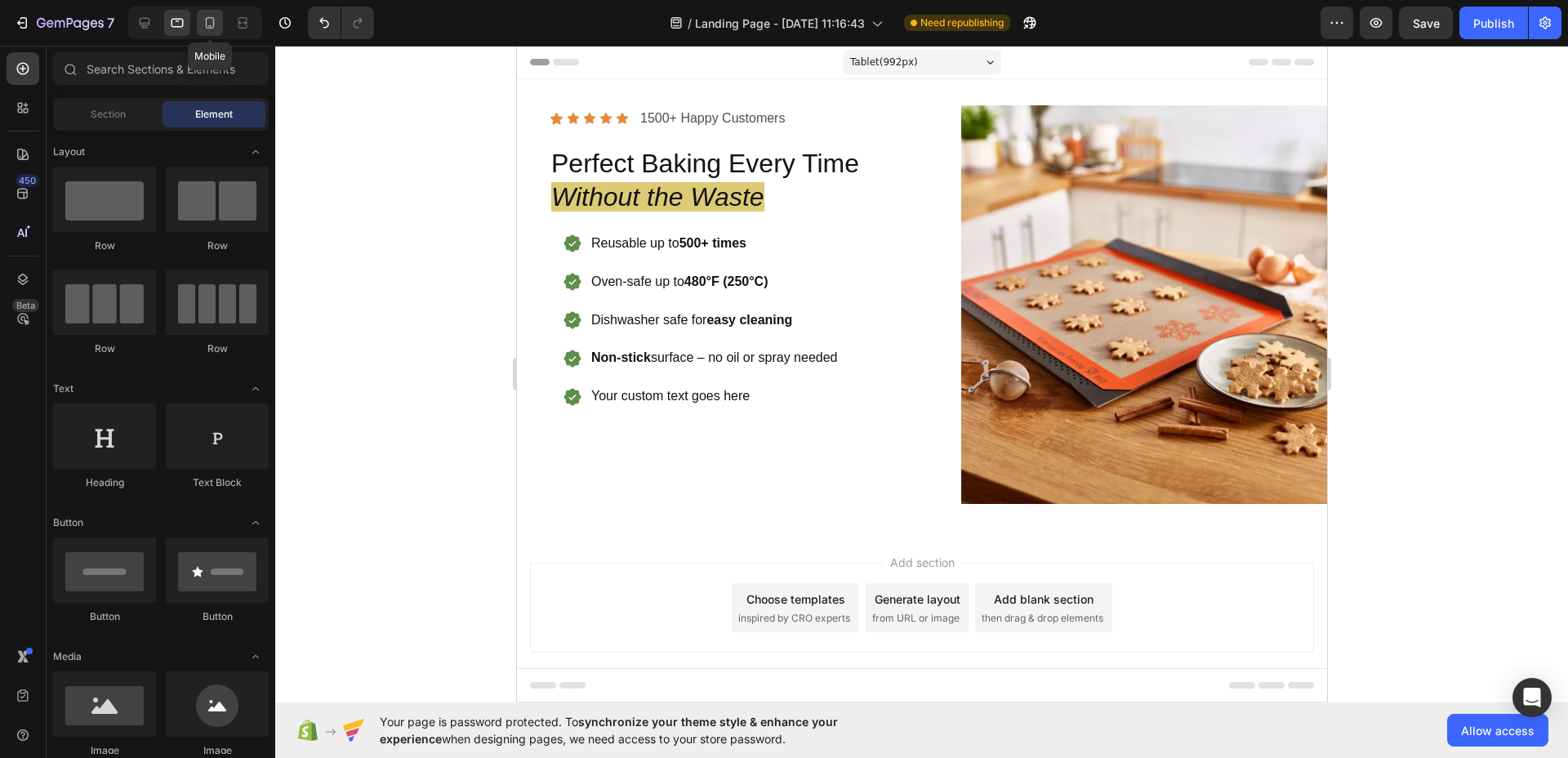
click at [222, 19] on div at bounding box center [210, 22] width 26 height 26
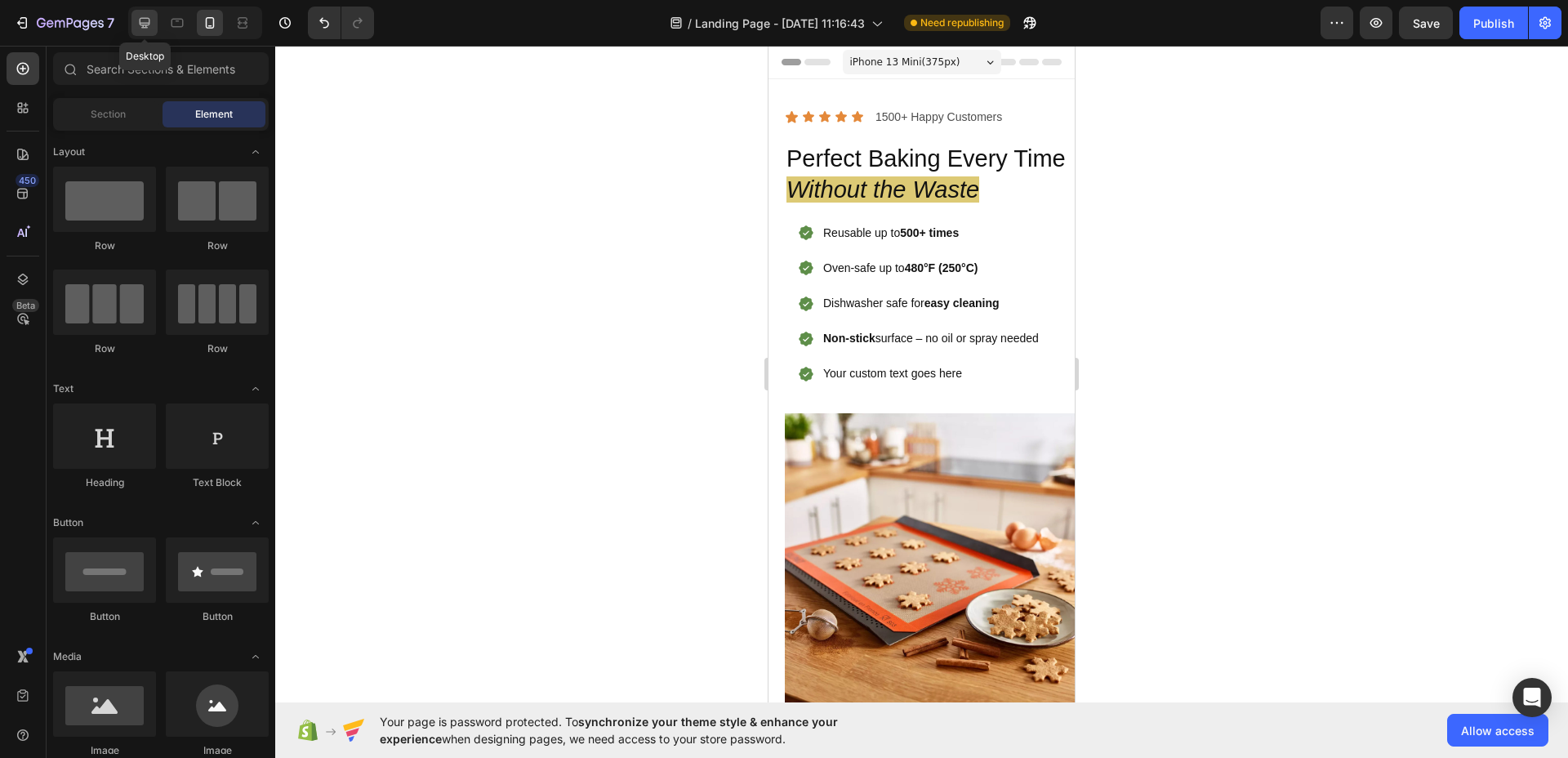
click at [135, 16] on div at bounding box center [145, 22] width 26 height 26
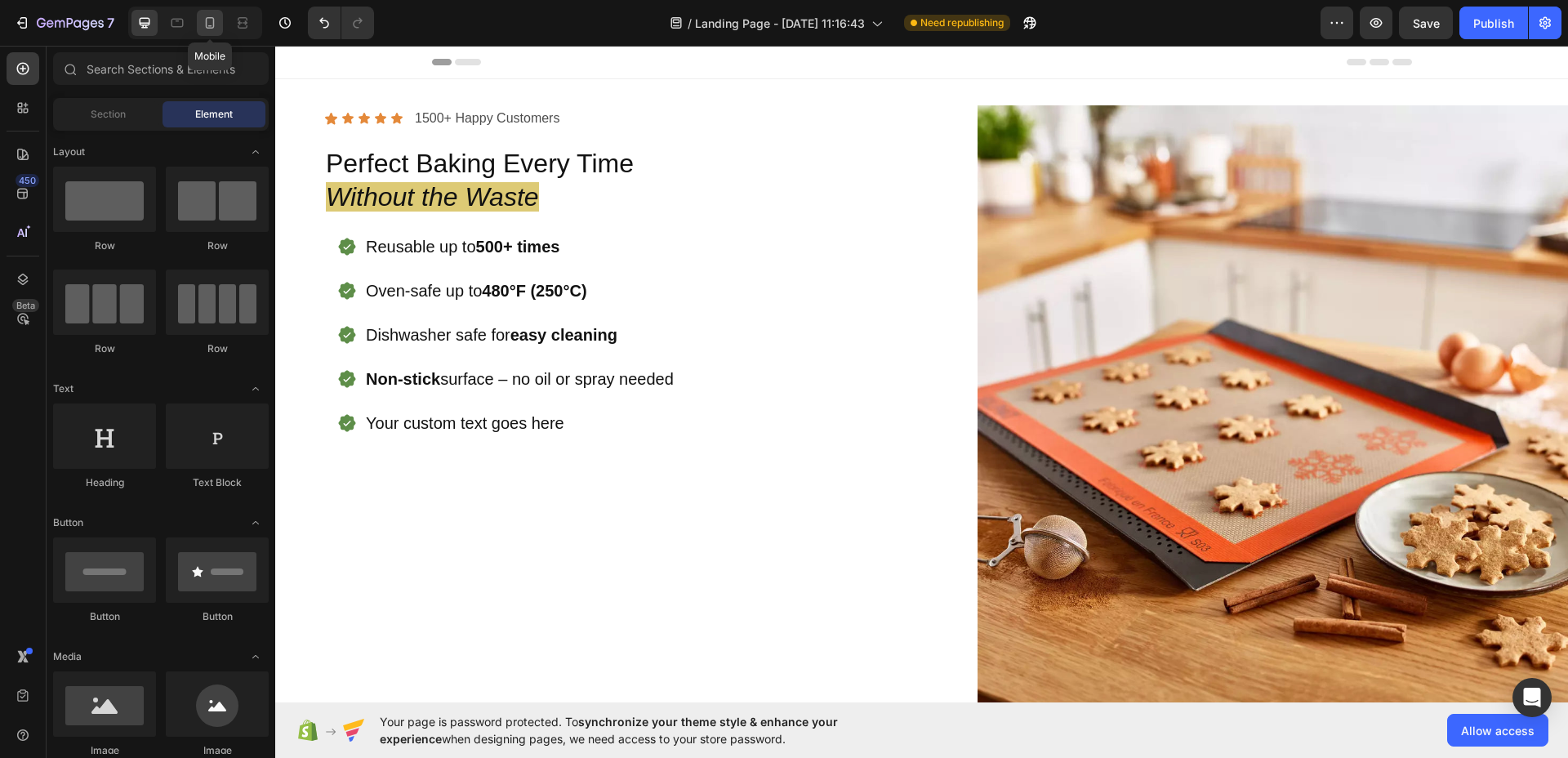
click at [210, 23] on icon at bounding box center [209, 22] width 16 height 16
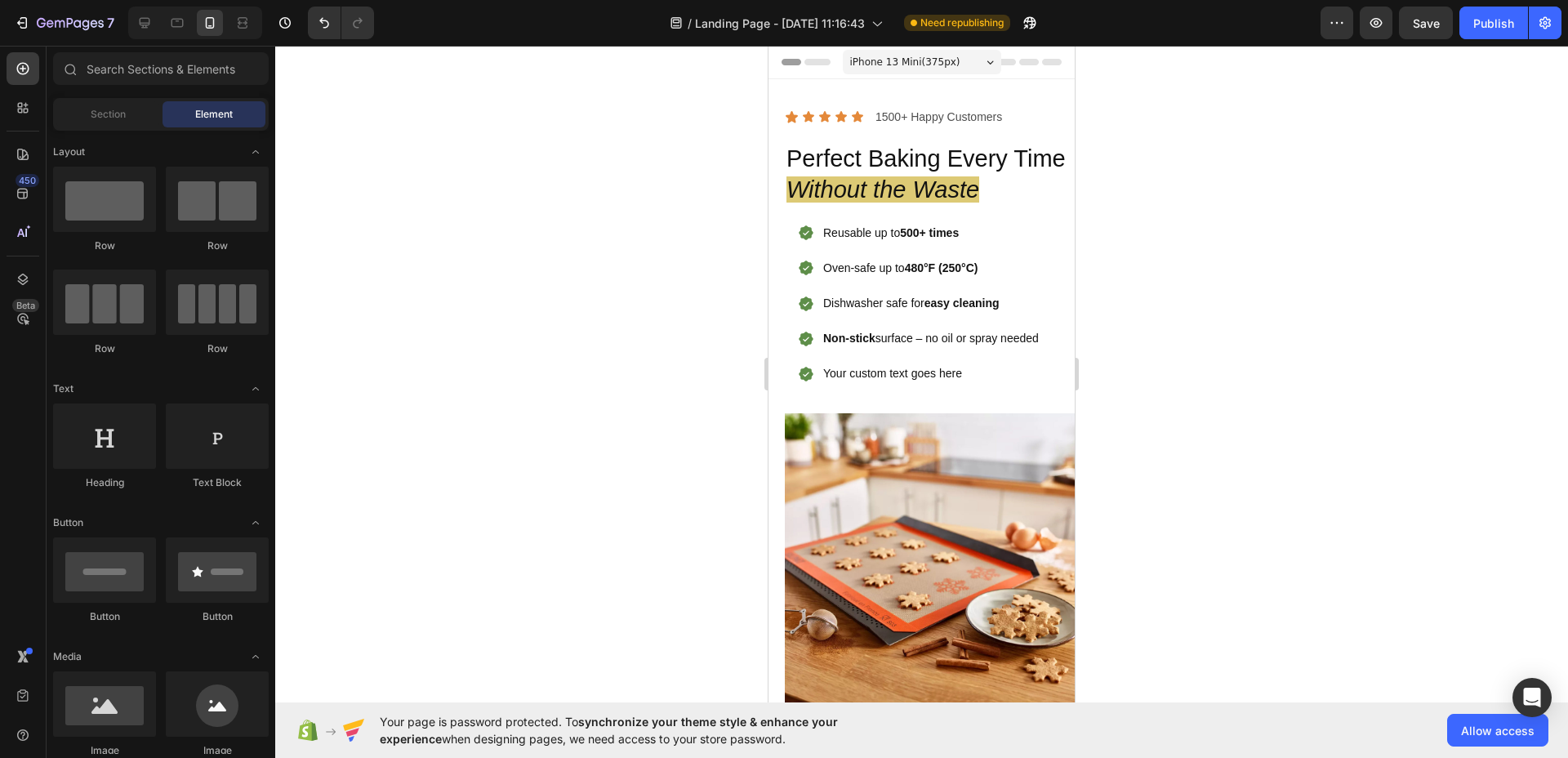
click at [776, 93] on section "Icon Icon Icon Icon Icon Icon List 1500+ Happy Customers Text Block Row Perfect…" at bounding box center [921, 412] width 306 height 666
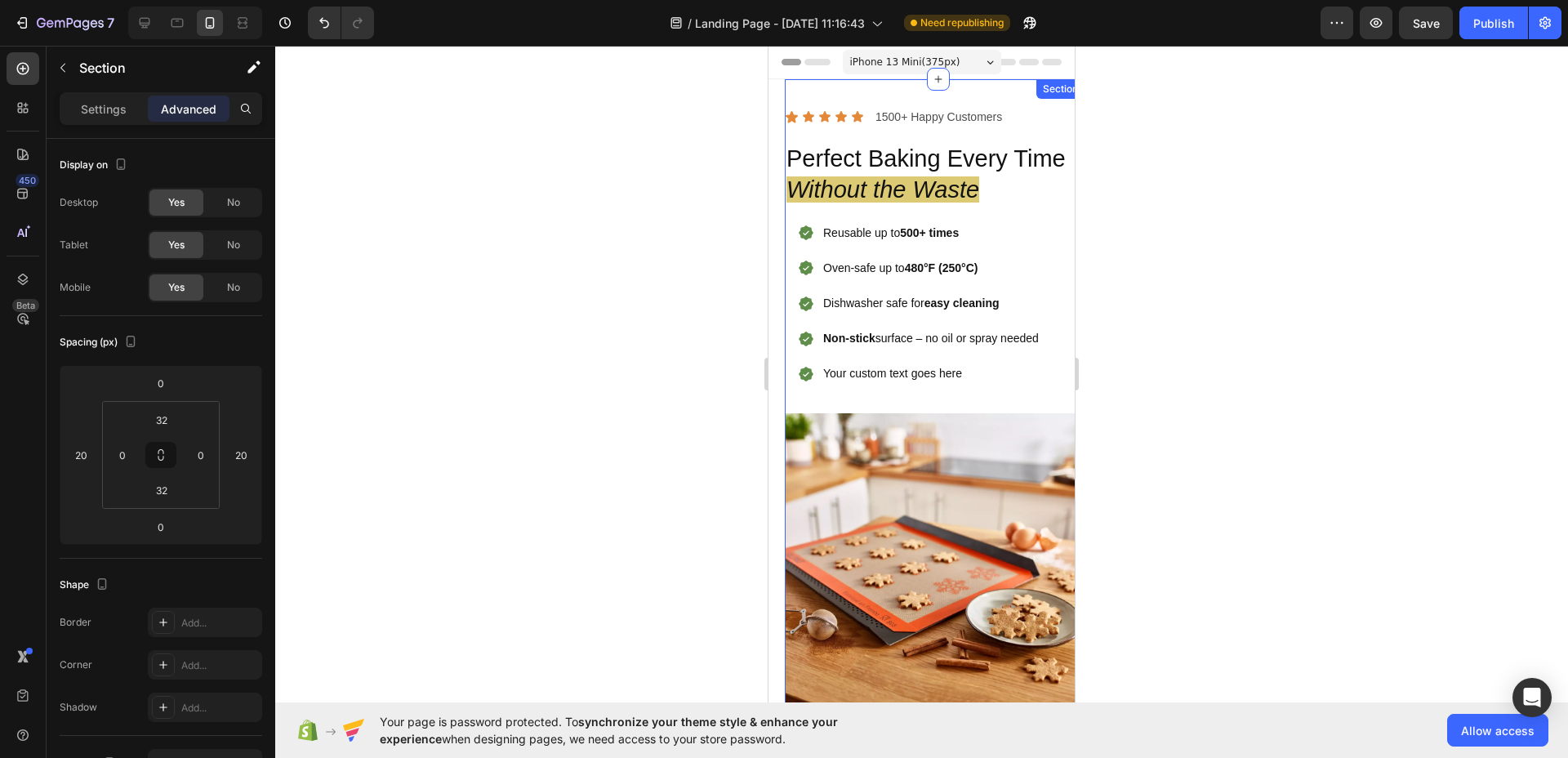
click at [786, 93] on div "Icon Icon Icon Icon Icon Icon List 1500+ Happy Customers Text Block Row Perfect…" at bounding box center [938, 412] width 306 height 666
click at [777, 120] on section "Icon Icon Icon Icon Icon Icon List 1500+ Happy Customers Text Block Row Perfect…" at bounding box center [921, 412] width 306 height 666
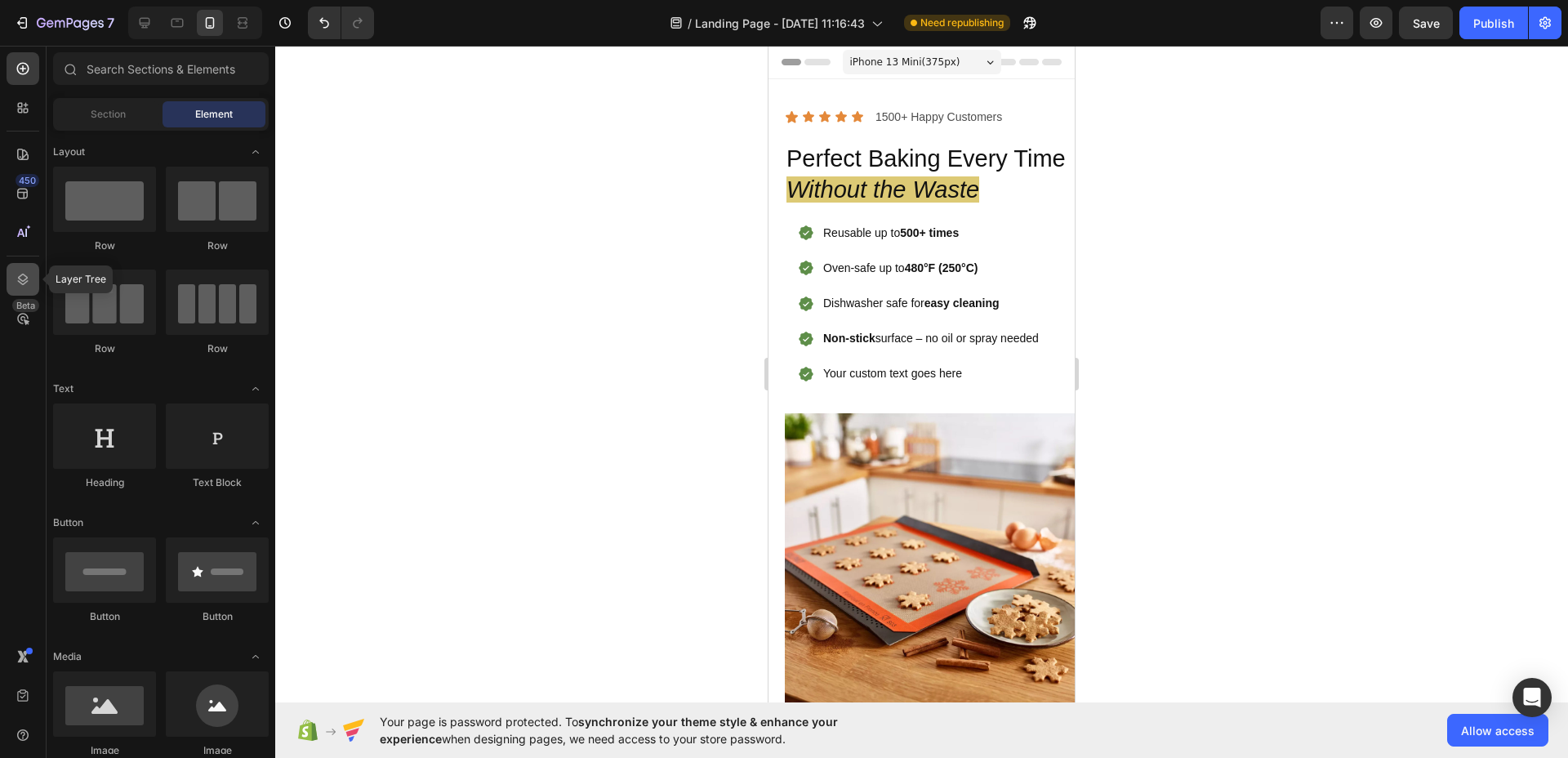
click at [29, 278] on icon at bounding box center [22, 279] width 16 height 16
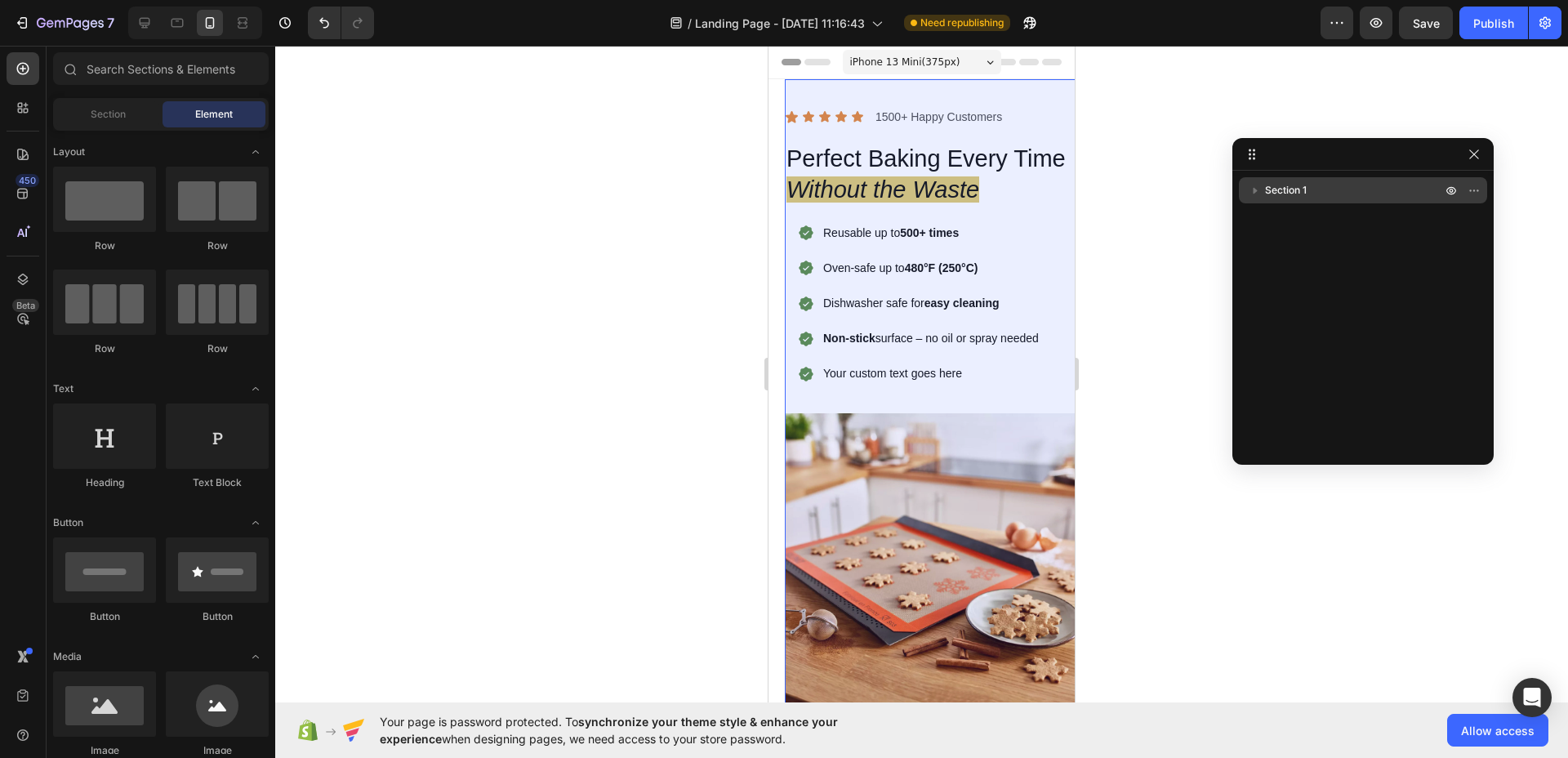
click at [1297, 193] on span "Section 1" at bounding box center [1286, 190] width 42 height 16
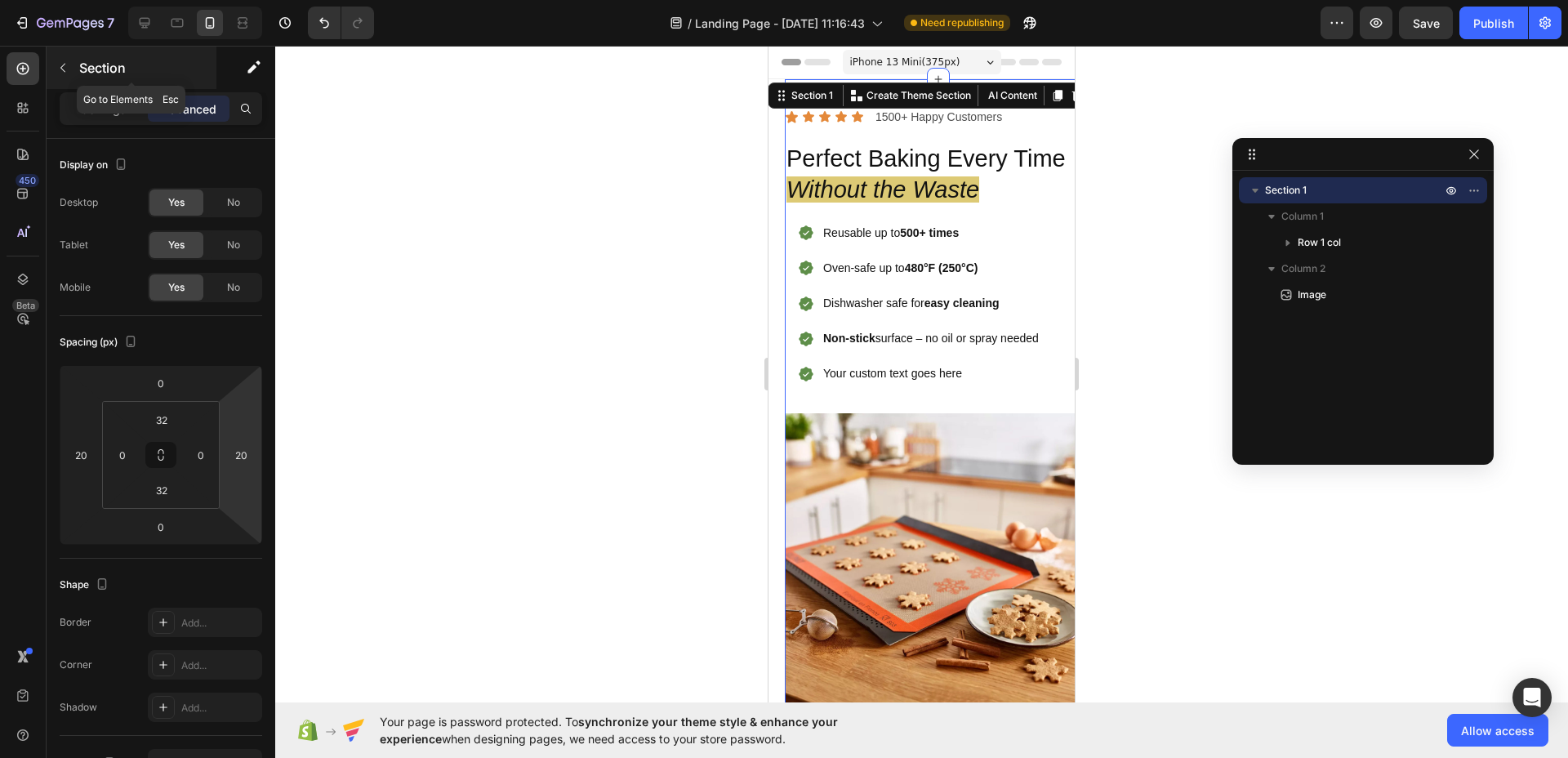
click at [52, 63] on button "button" at bounding box center [63, 68] width 26 height 26
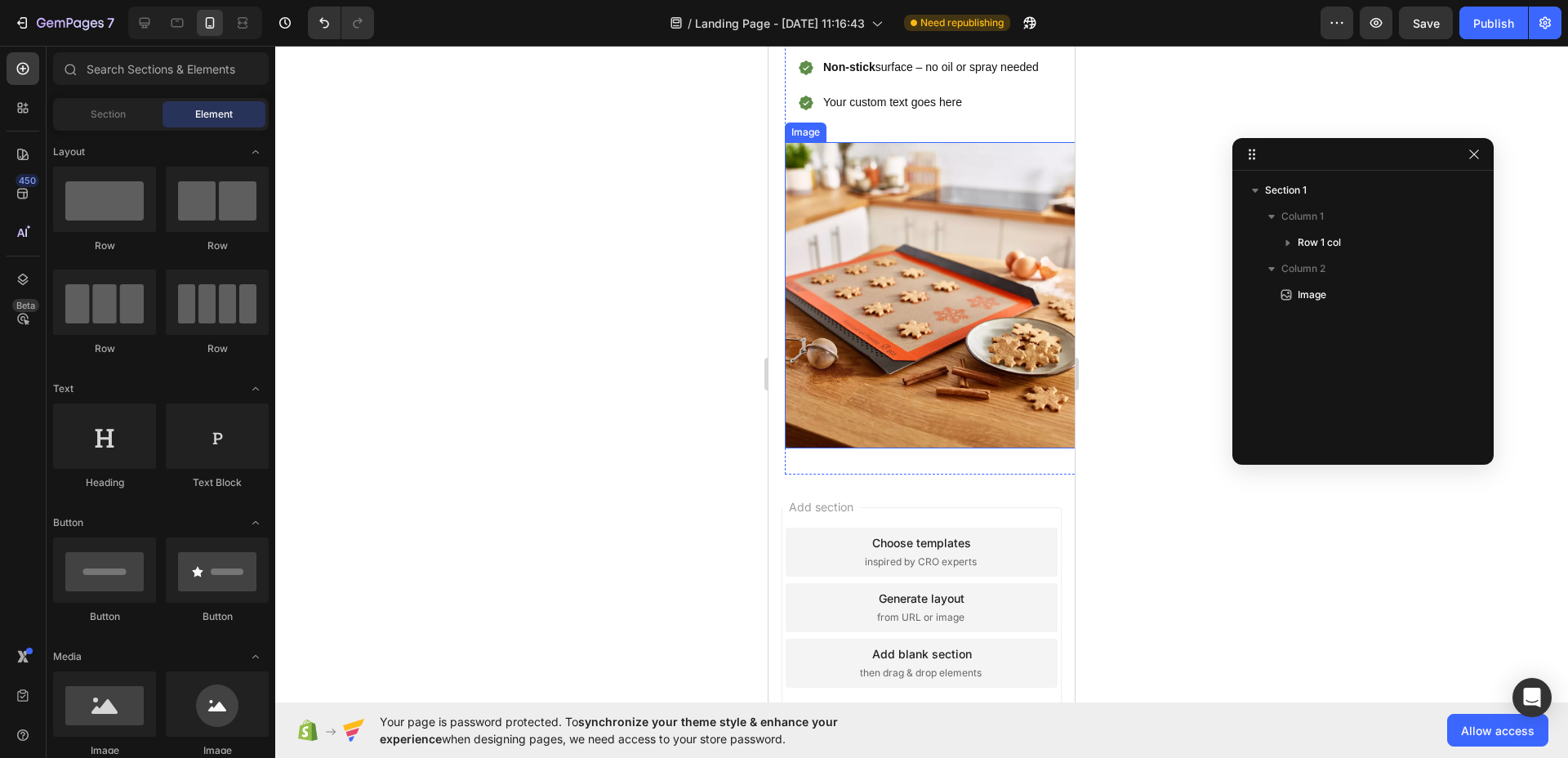
scroll to position [386, 0]
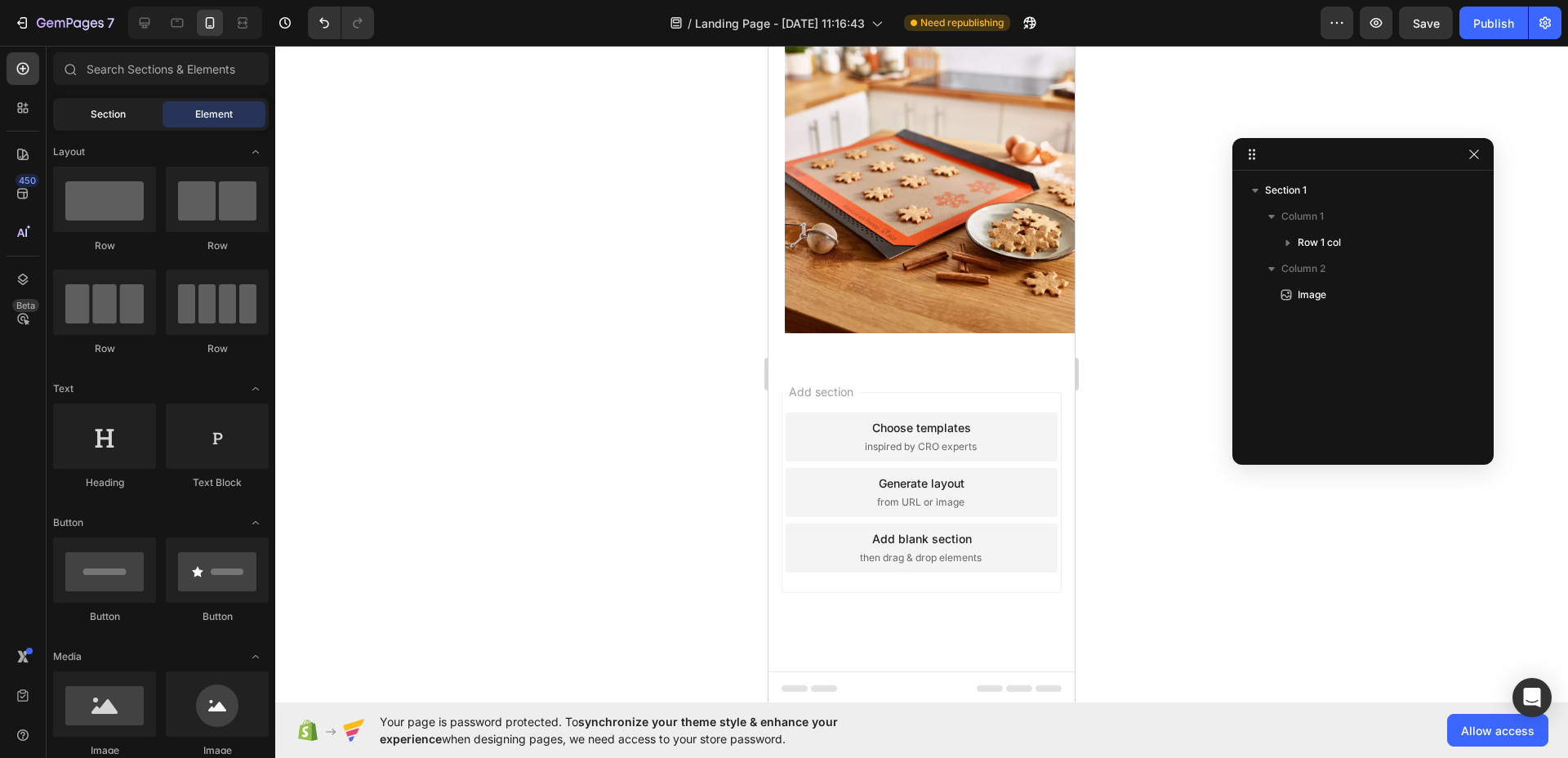
click at [87, 118] on div "Section" at bounding box center [107, 114] width 103 height 26
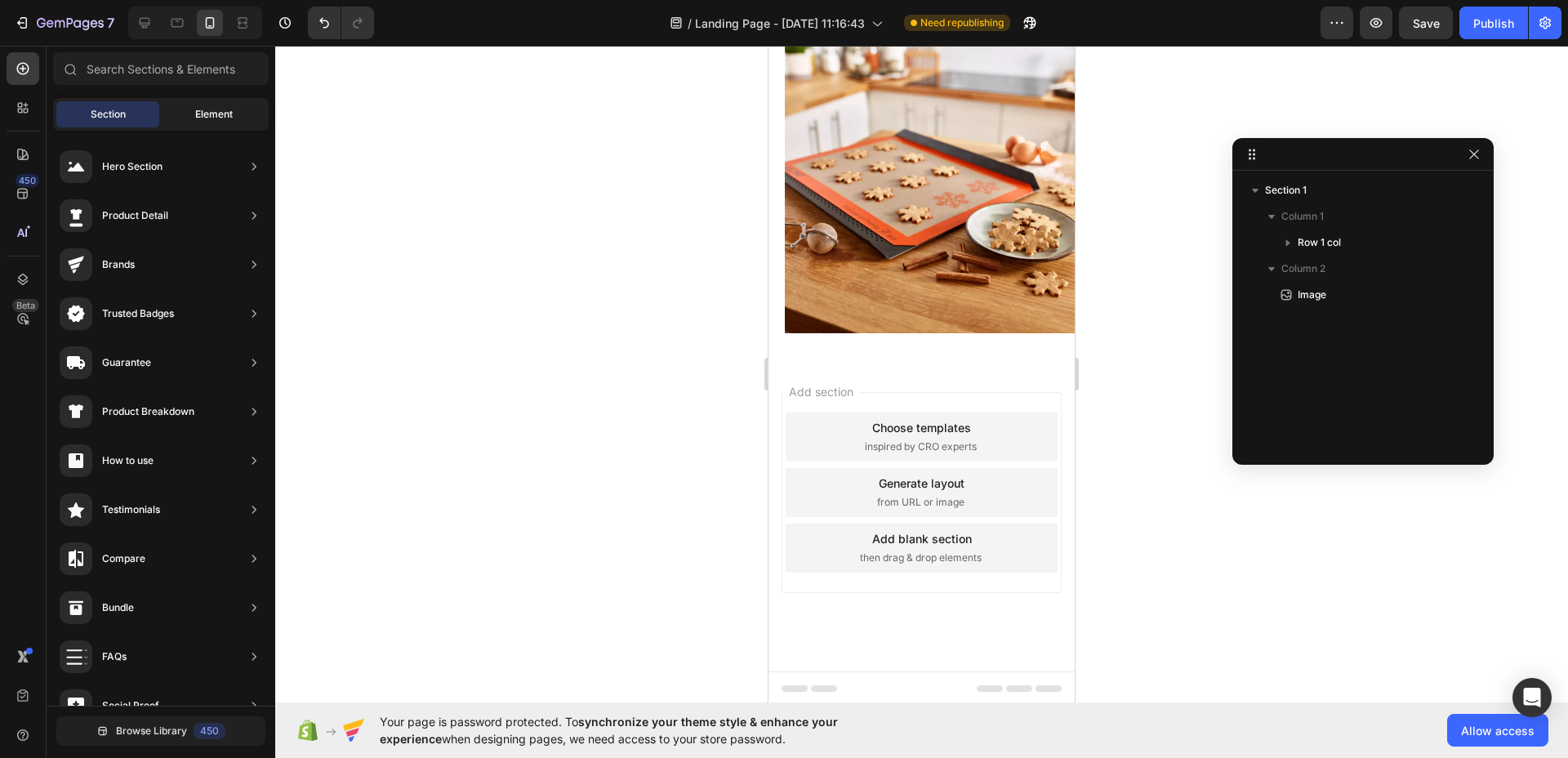
click at [245, 114] on div "Element" at bounding box center [214, 114] width 103 height 26
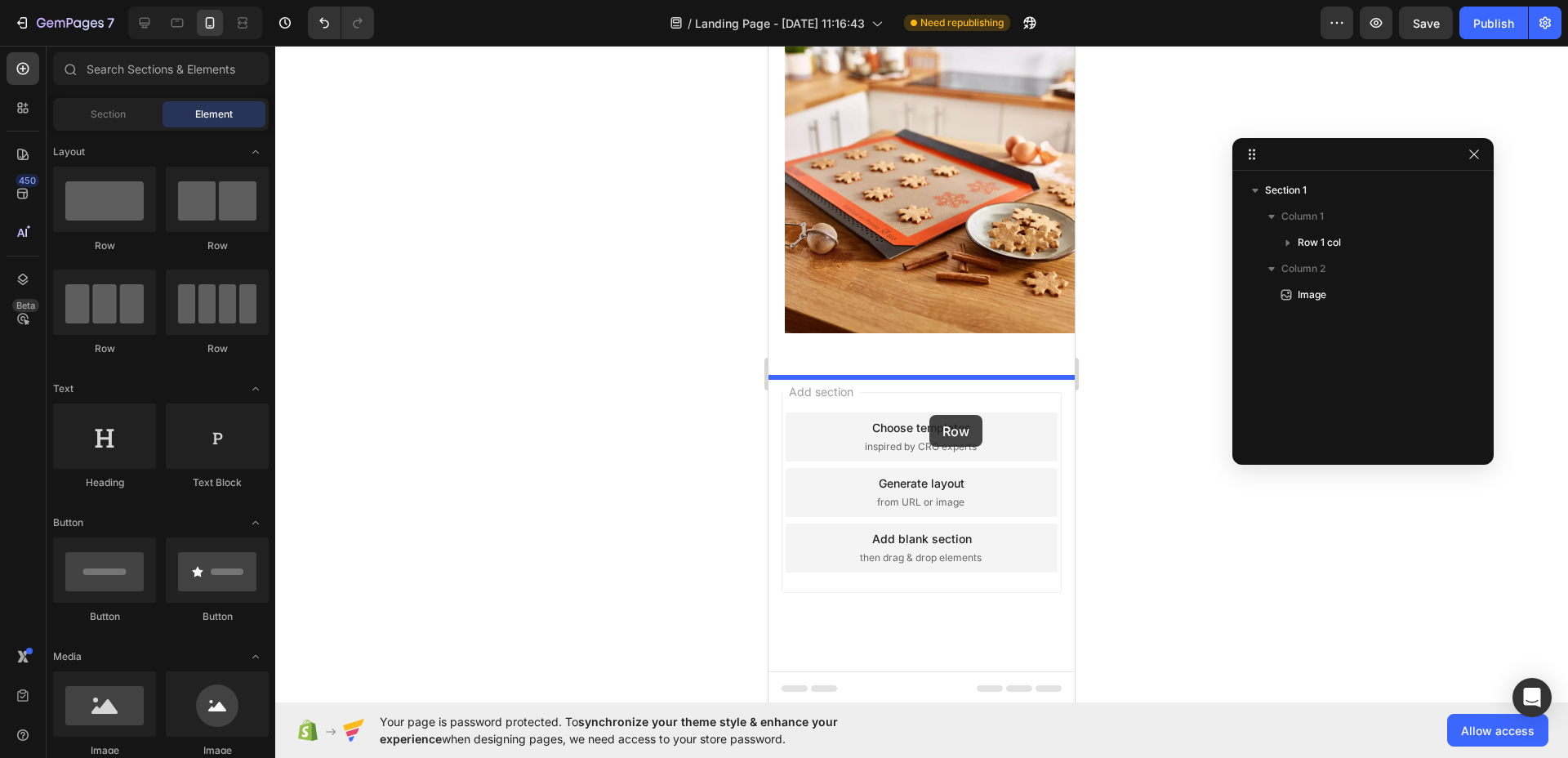
drag, startPoint x: 987, startPoint y: 249, endPoint x: 929, endPoint y: 415, distance: 175.8
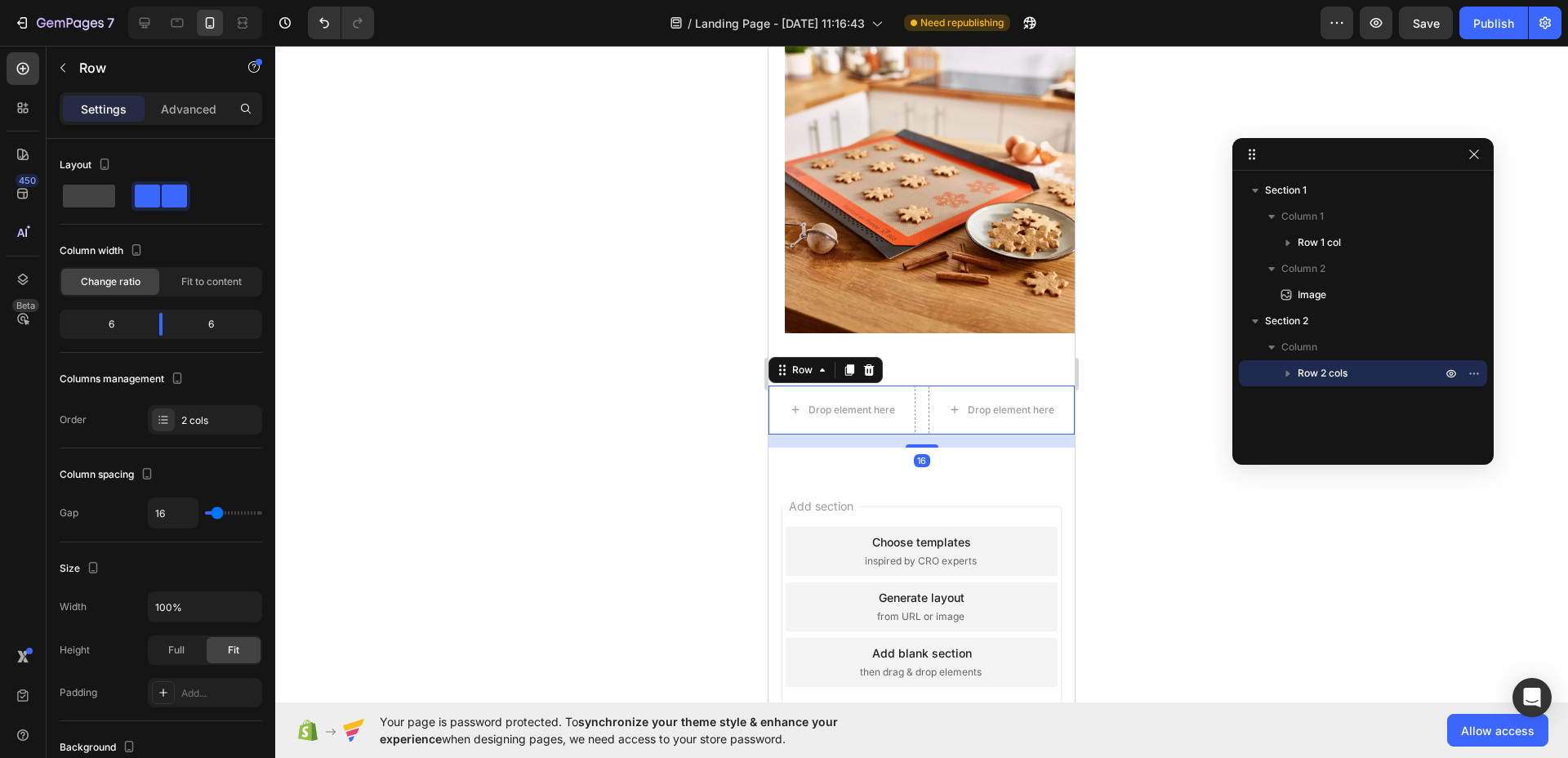
click at [582, 418] on div at bounding box center [920, 402] width 1292 height 712
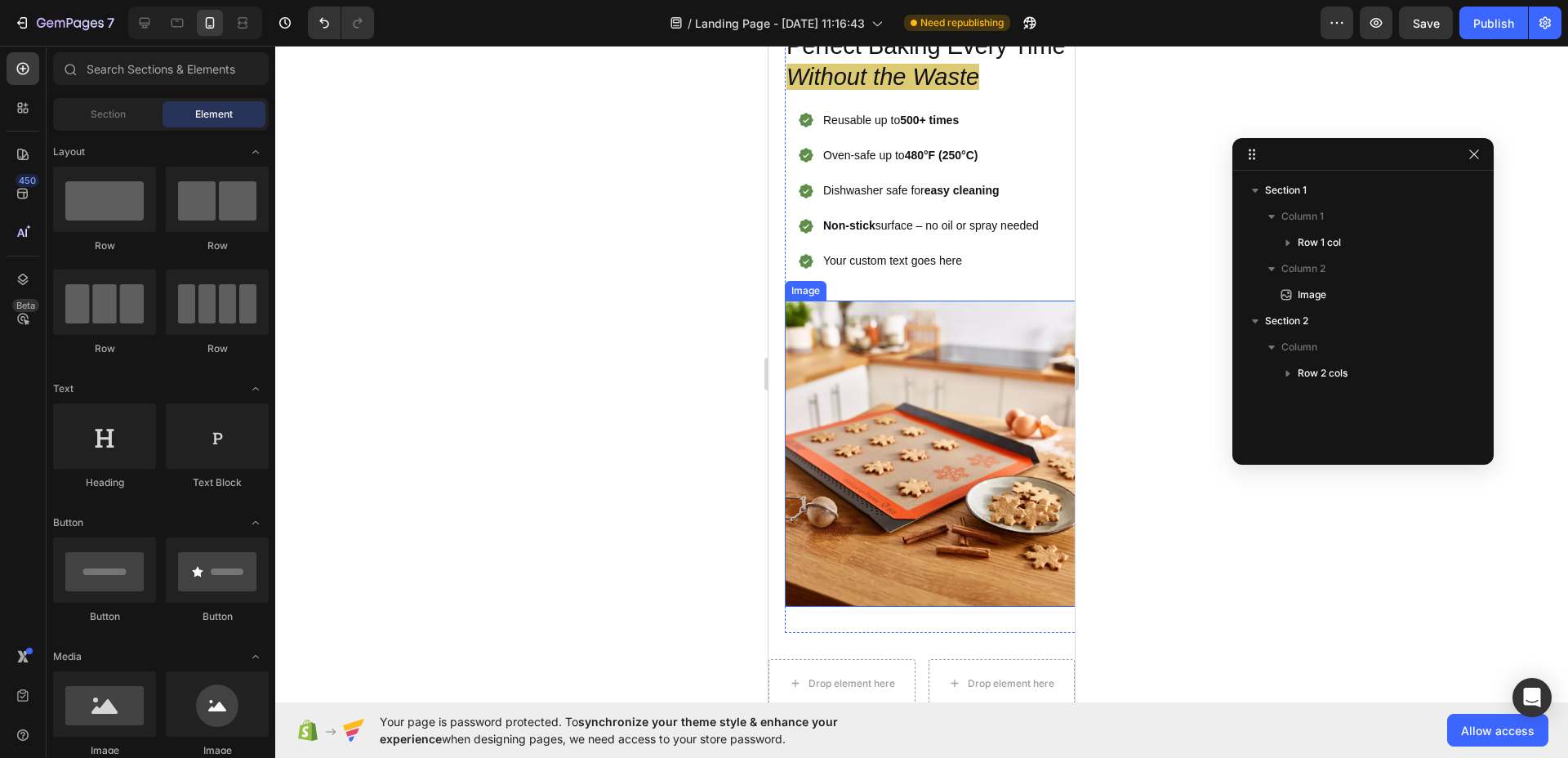
scroll to position [522, 0]
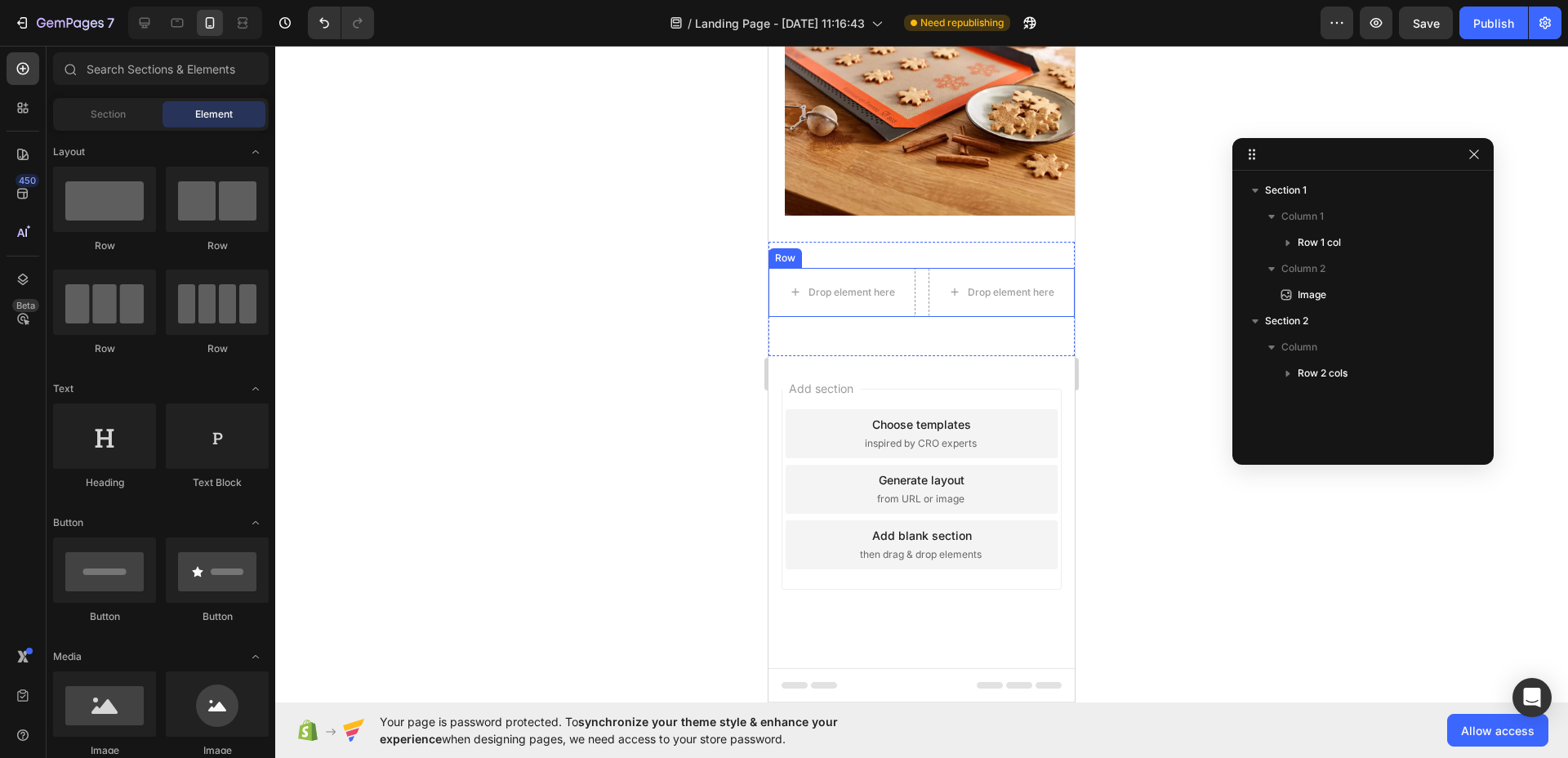
click at [916, 293] on div "Drop element here Drop element here Row" at bounding box center [921, 293] width 306 height 49
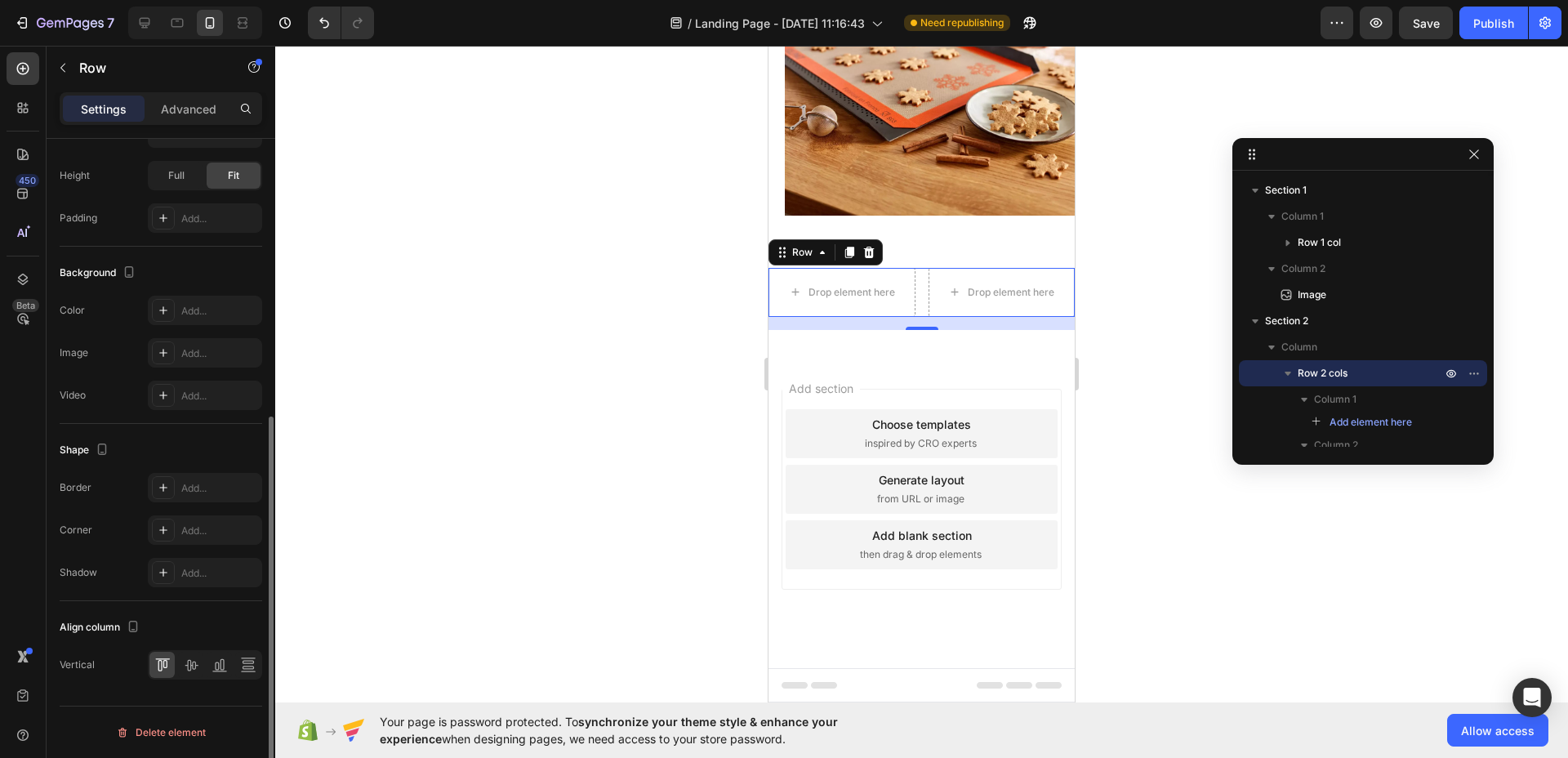
scroll to position [0, 0]
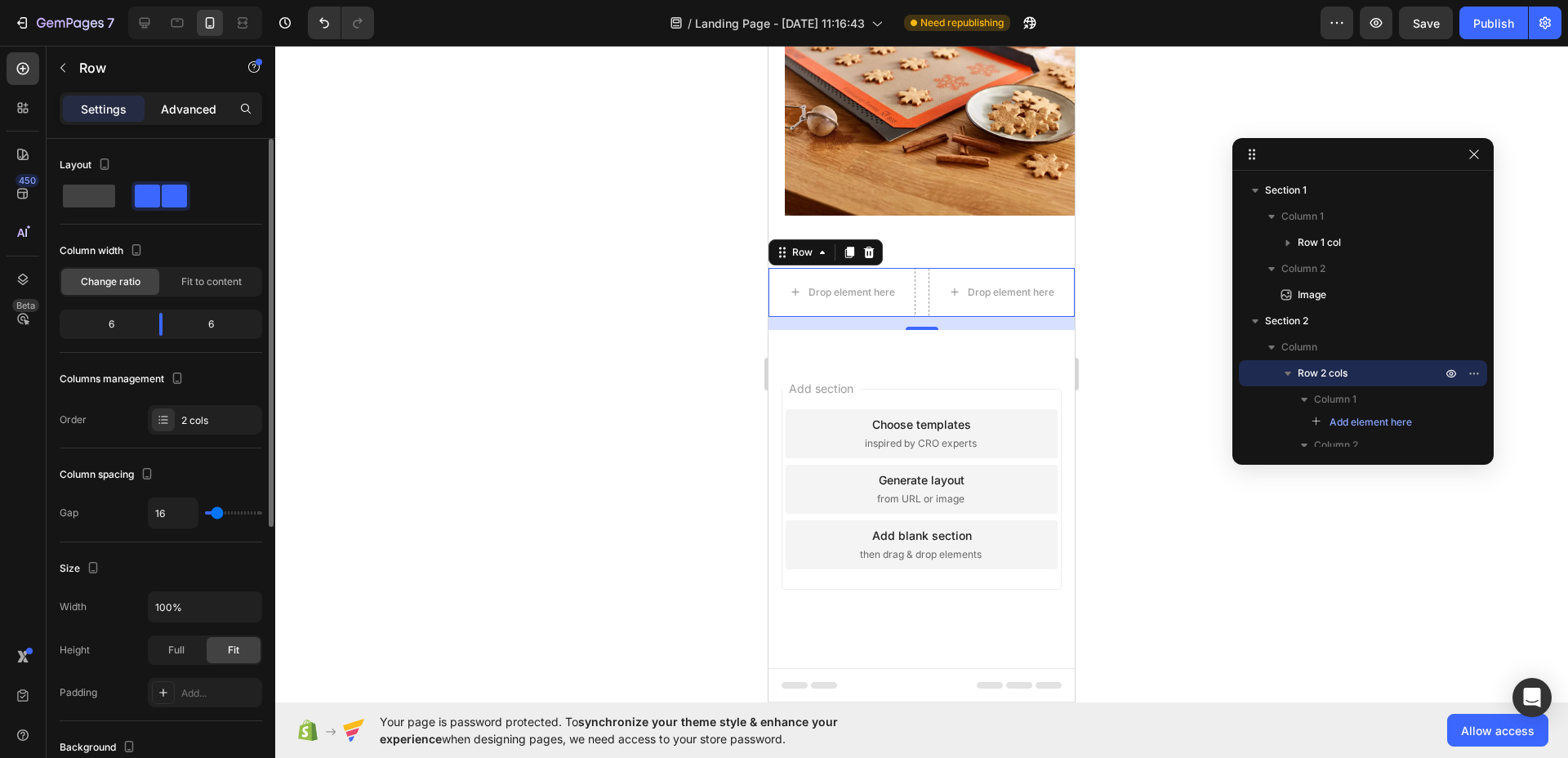
click at [193, 108] on p "Advanced" at bounding box center [188, 108] width 55 height 17
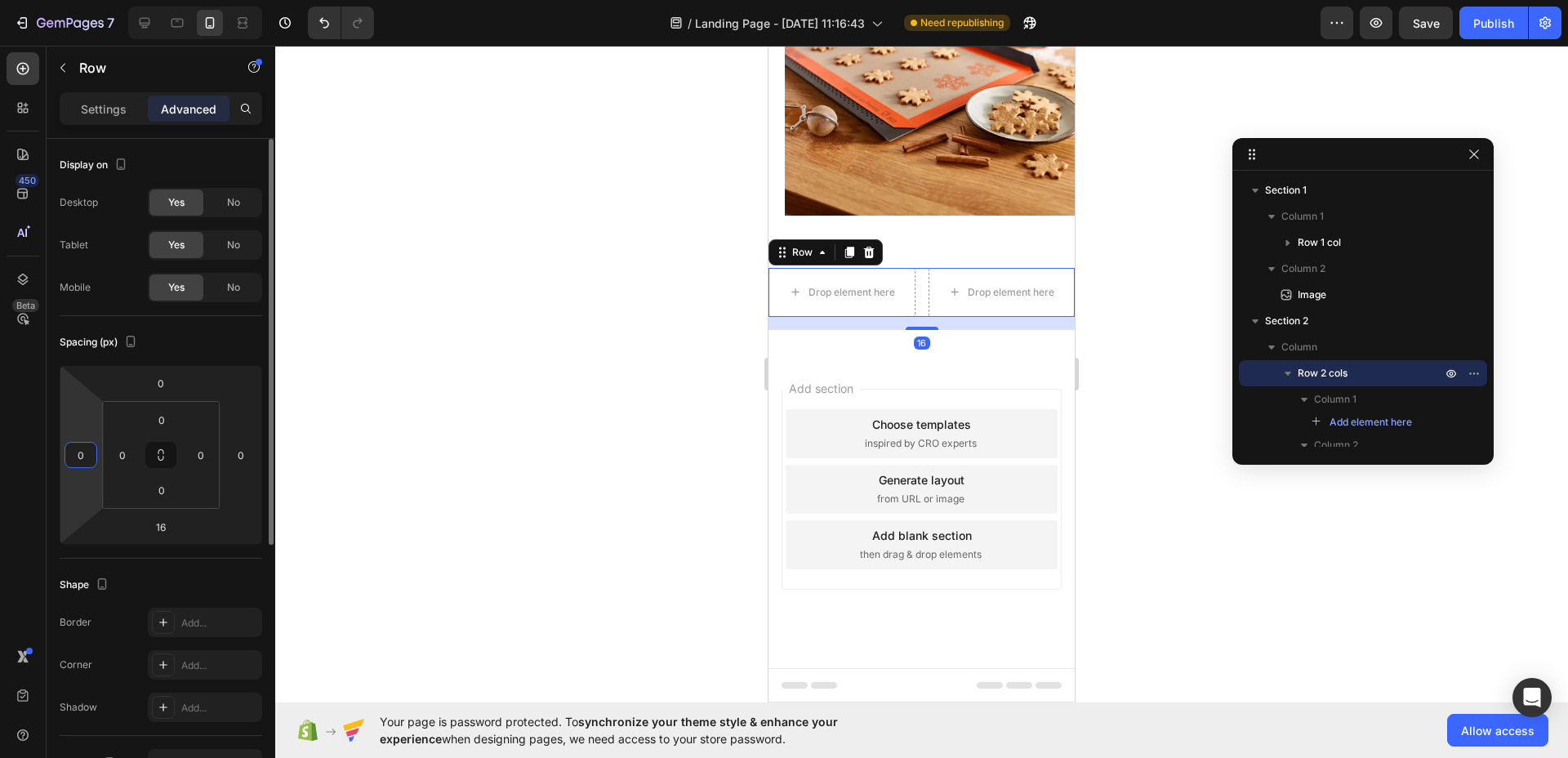
click at [90, 461] on input "0" at bounding box center [80, 455] width 24 height 24
type input "20"
click at [232, 454] on input "0" at bounding box center [241, 455] width 24 height 24
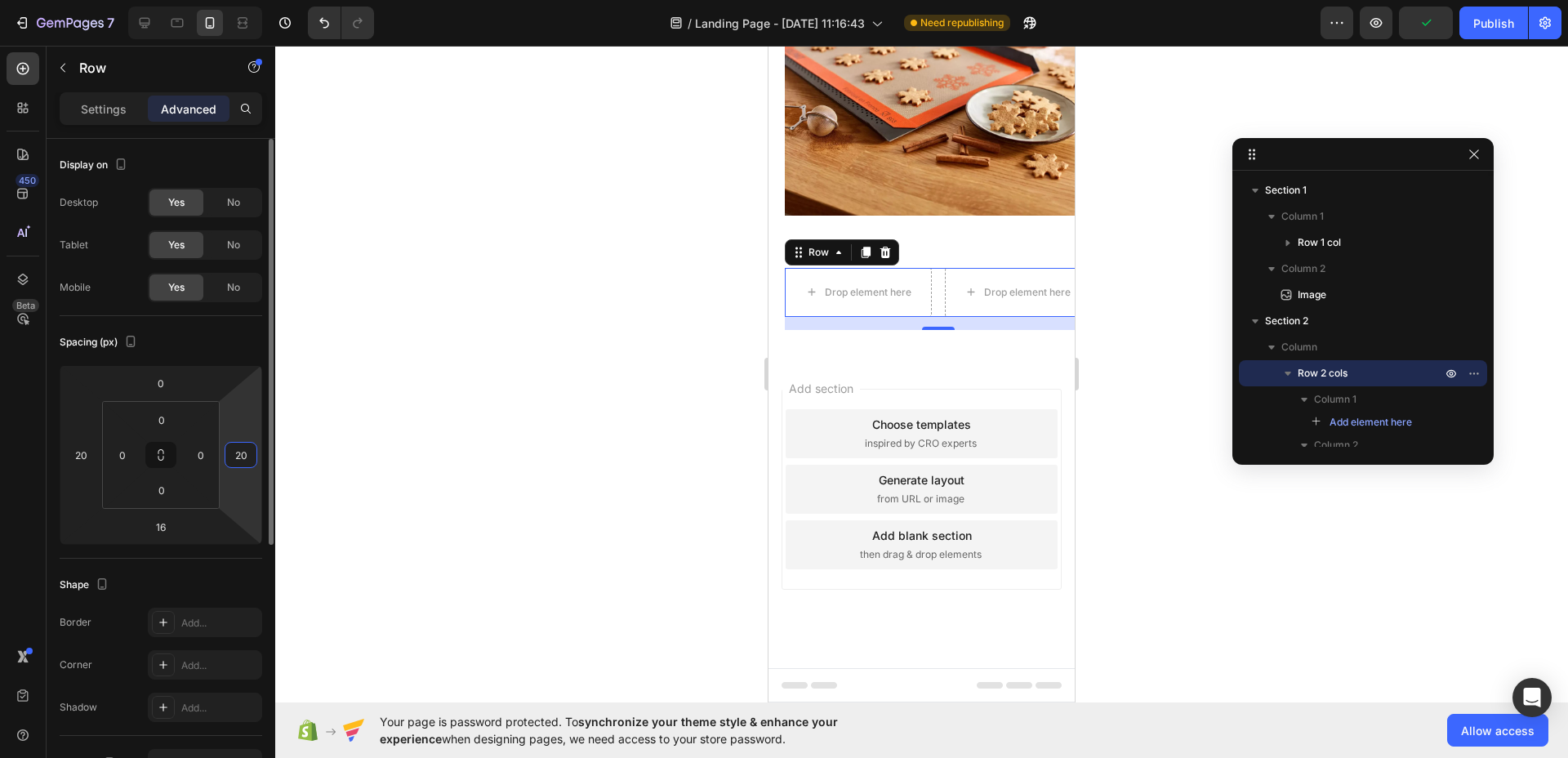
type input "20"
click at [1110, 364] on div at bounding box center [920, 402] width 1292 height 712
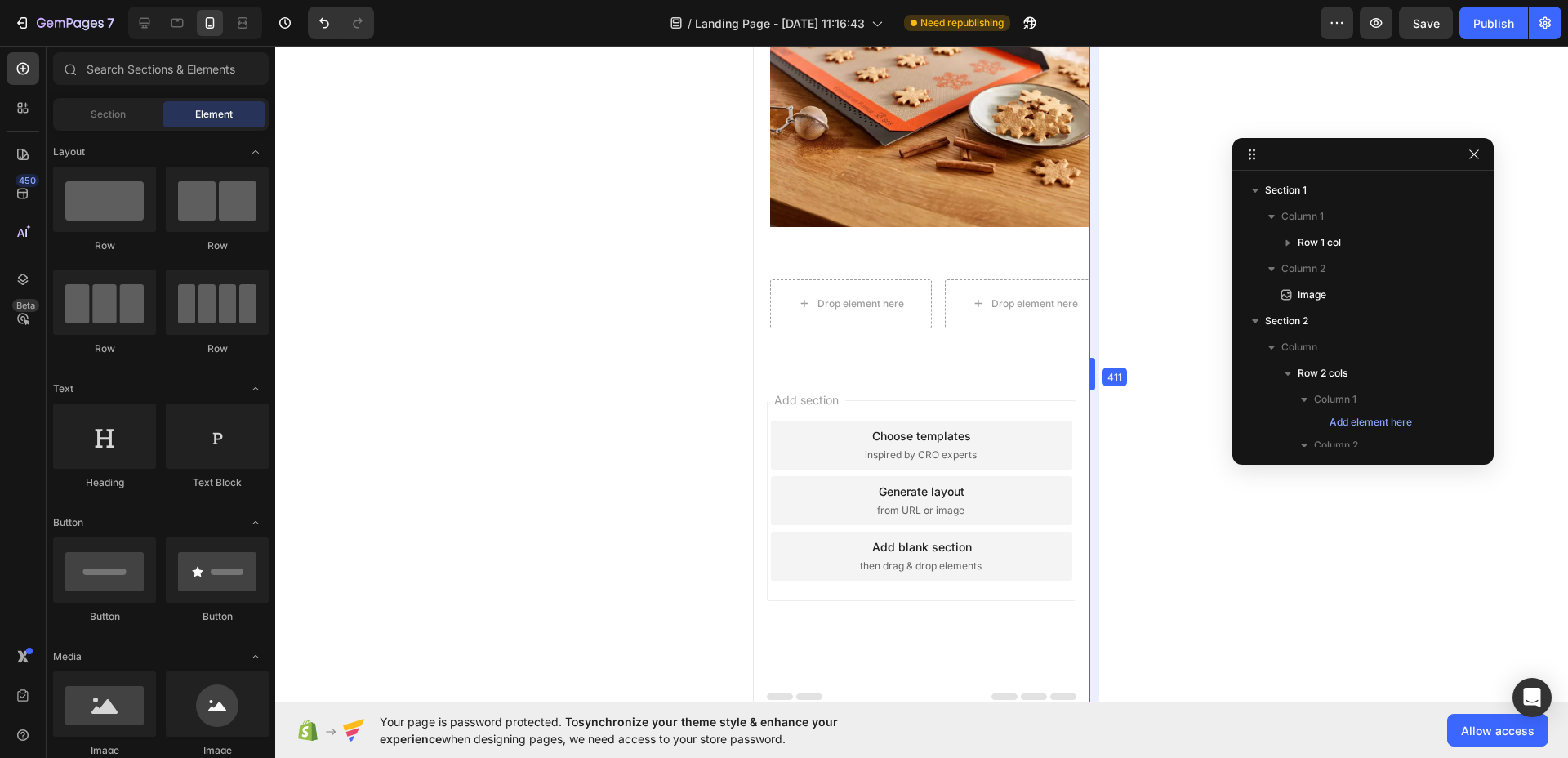
scroll to position [491, 0]
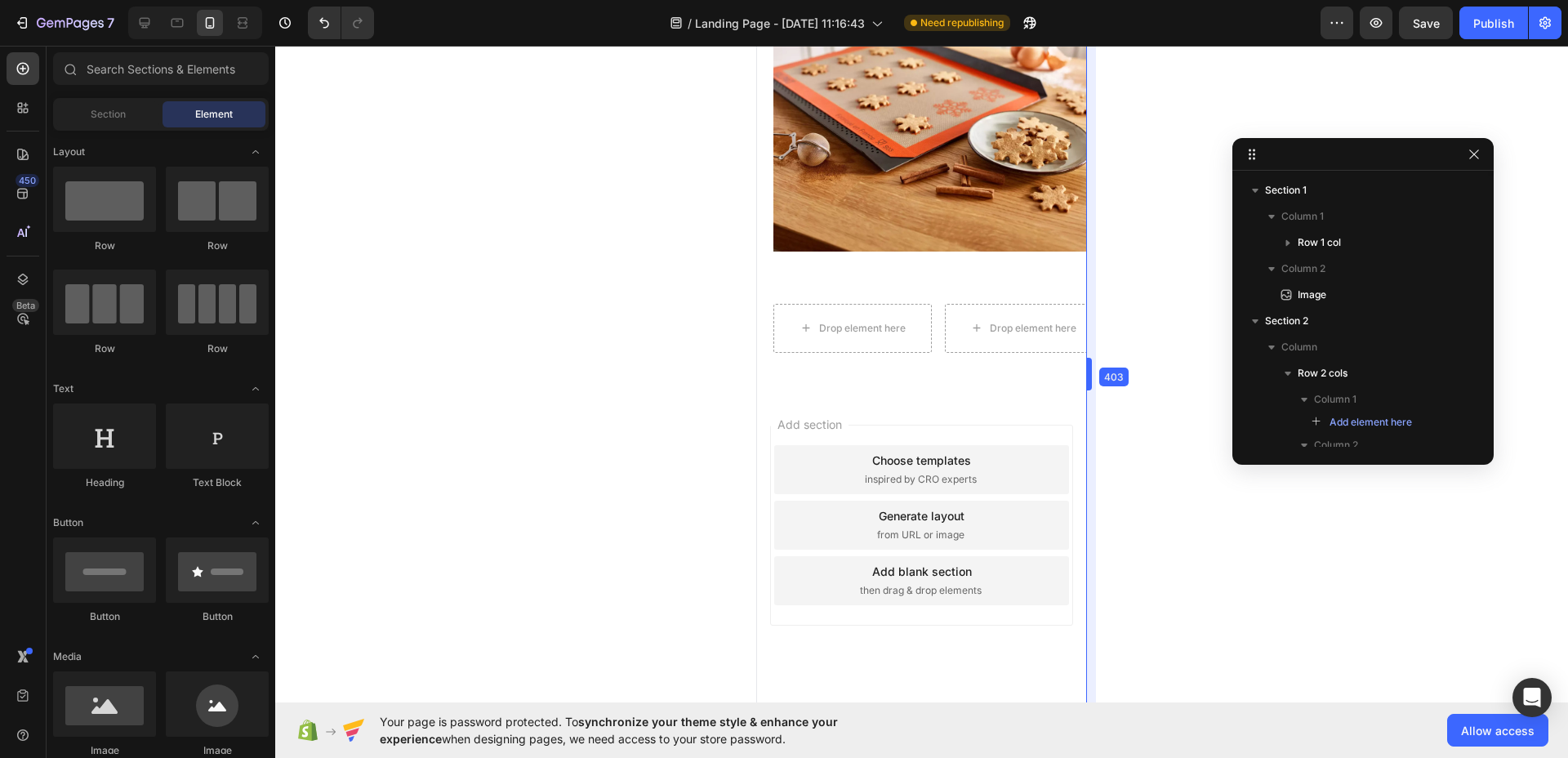
drag, startPoint x: 1082, startPoint y: 359, endPoint x: 1105, endPoint y: 356, distance: 23.2
click at [935, 321] on div "Drop element here Drop element here Row" at bounding box center [937, 328] width 329 height 49
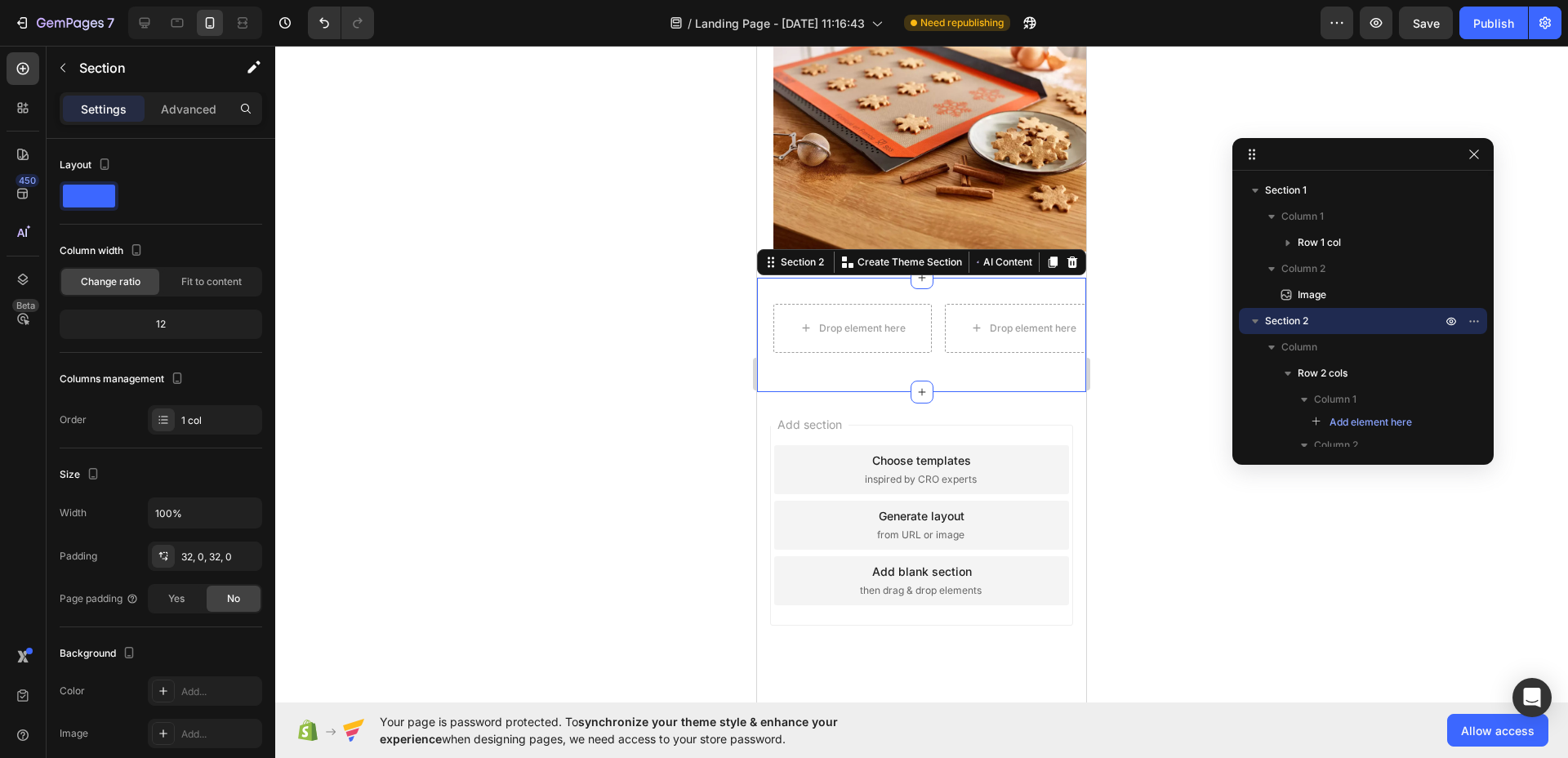
click at [987, 359] on div "Drop element here Drop element here Row Section 2 You can create reusable secti…" at bounding box center [921, 335] width 329 height 114
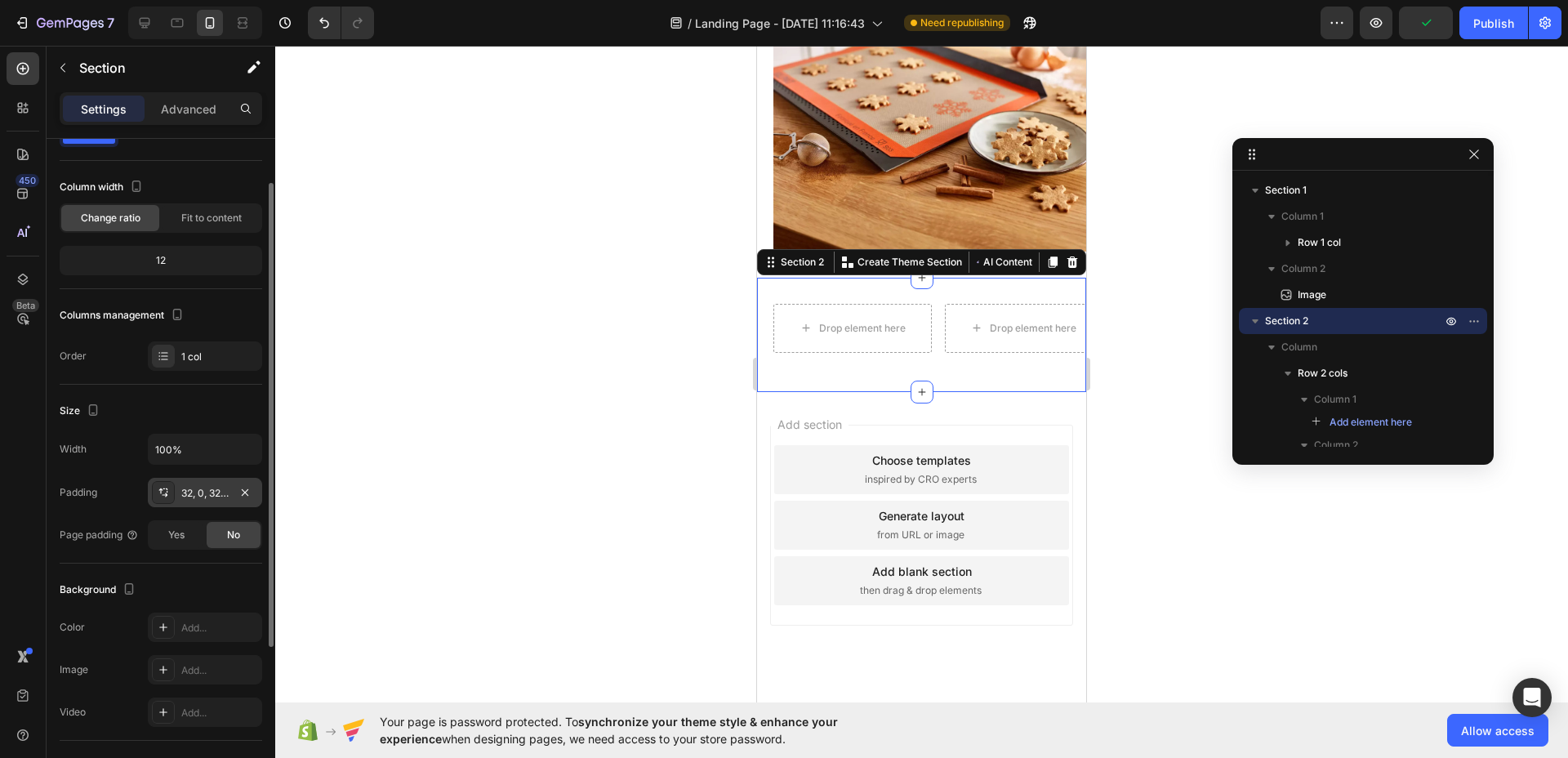
click at [157, 489] on icon at bounding box center [164, 493] width 13 height 13
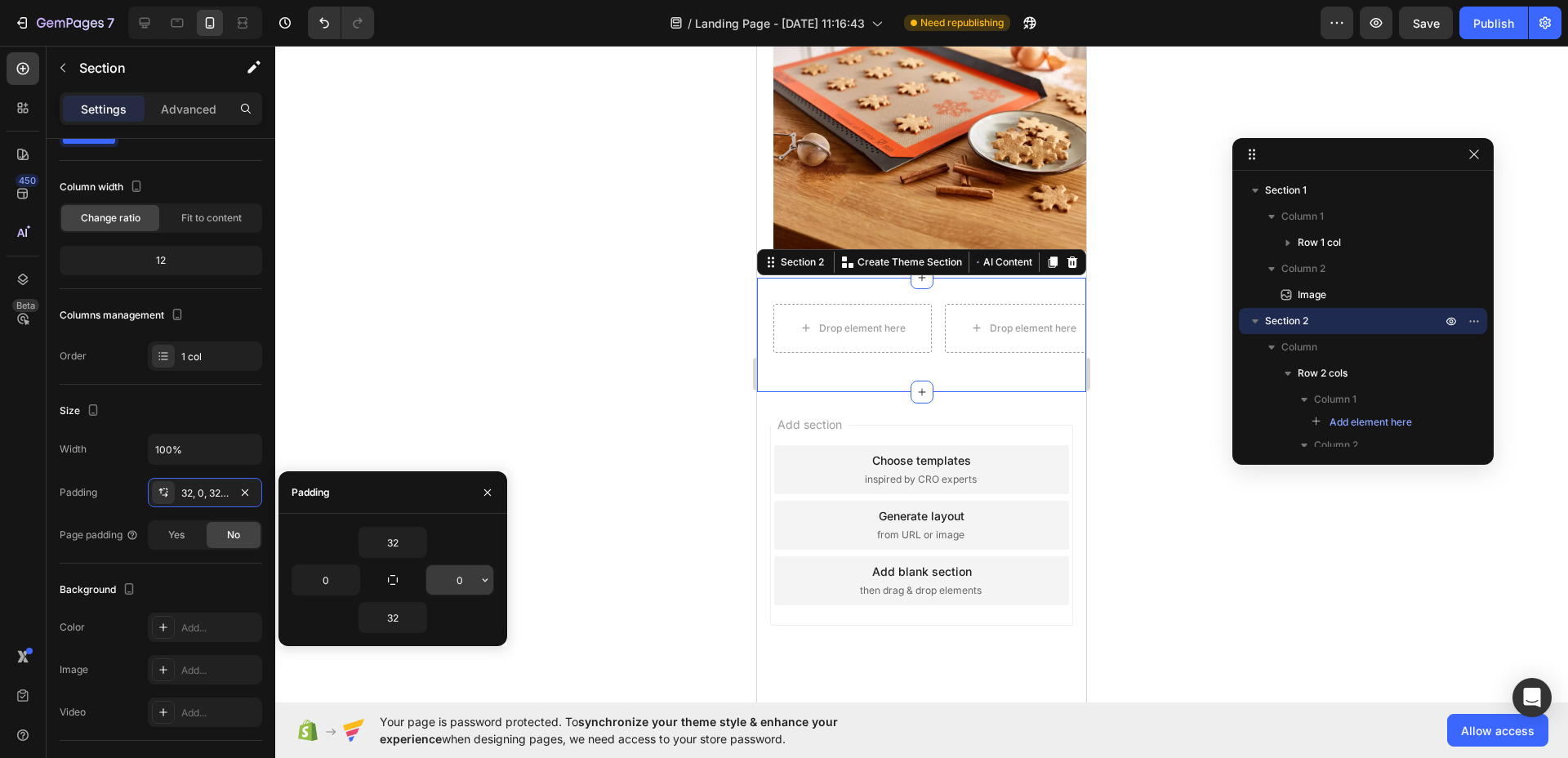
click at [453, 577] on input "0" at bounding box center [460, 579] width 67 height 29
type input "0"
click at [333, 579] on input "0" at bounding box center [326, 579] width 67 height 29
type input "0"
click at [612, 566] on div at bounding box center [920, 402] width 1292 height 712
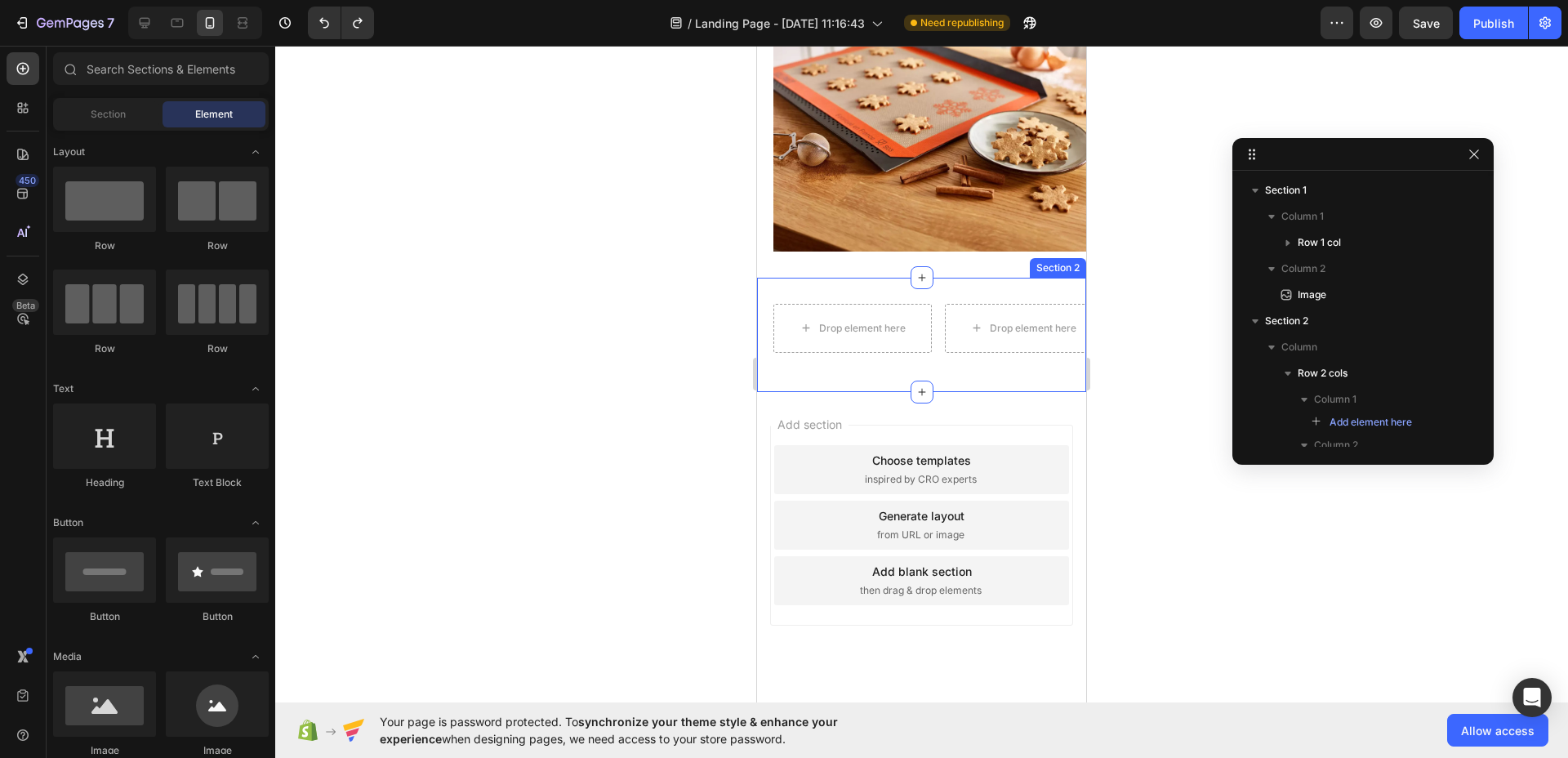
click at [792, 356] on div "Drop element here Drop element here Row Section 2" at bounding box center [921, 335] width 329 height 114
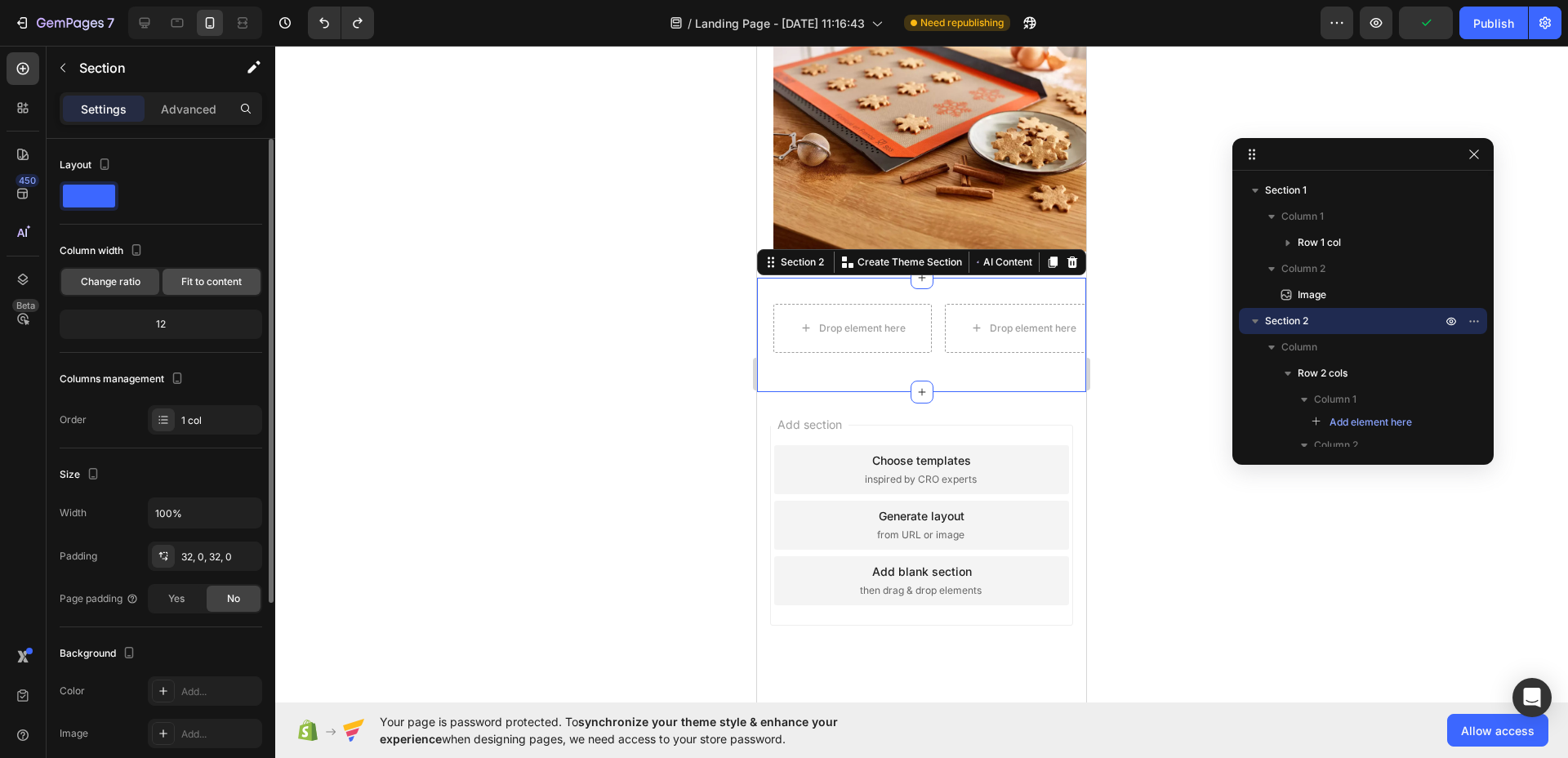
click at [202, 275] on span "Fit to content" at bounding box center [211, 282] width 61 height 15
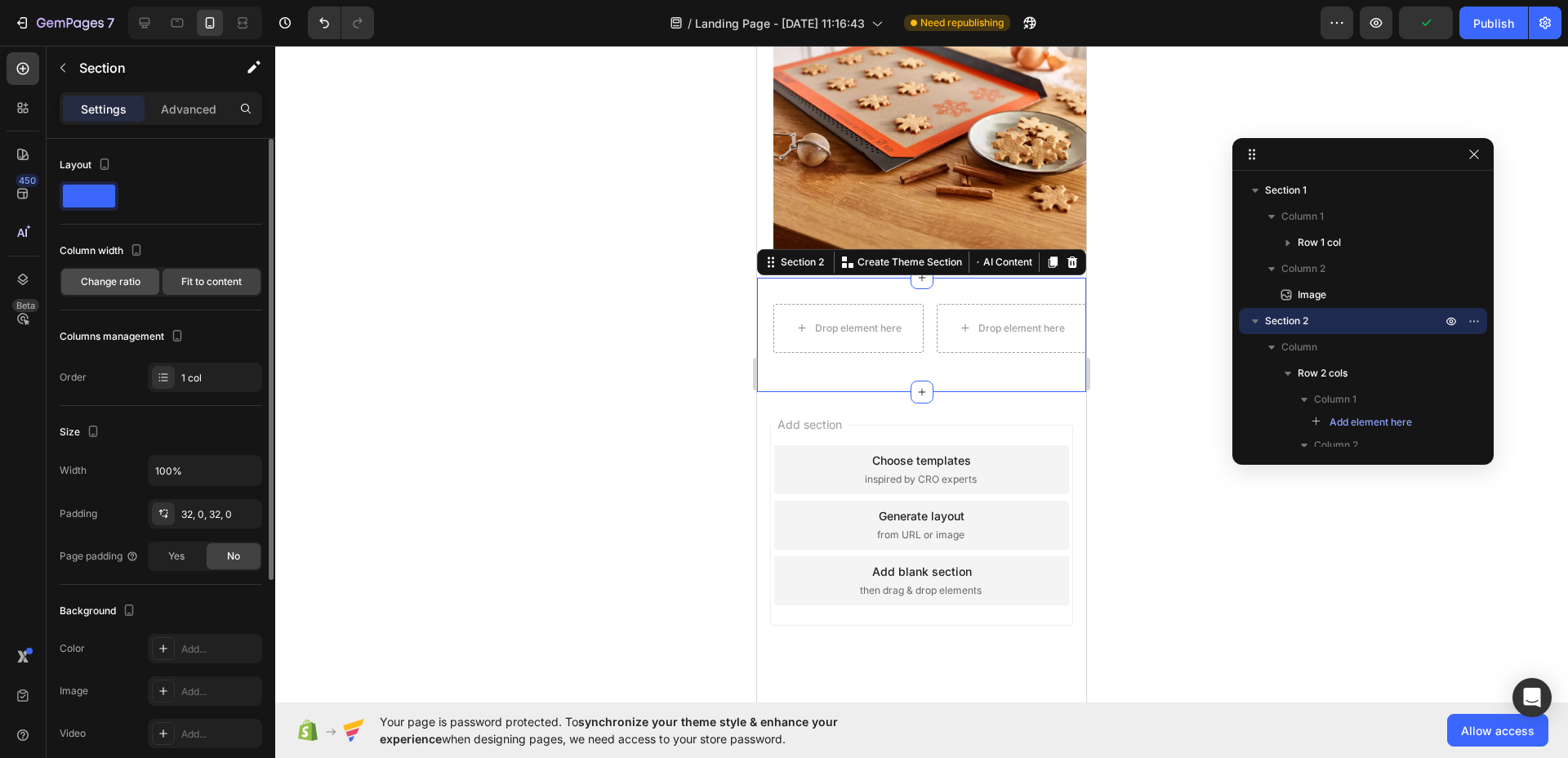
click at [123, 284] on span "Change ratio" at bounding box center [111, 282] width 60 height 15
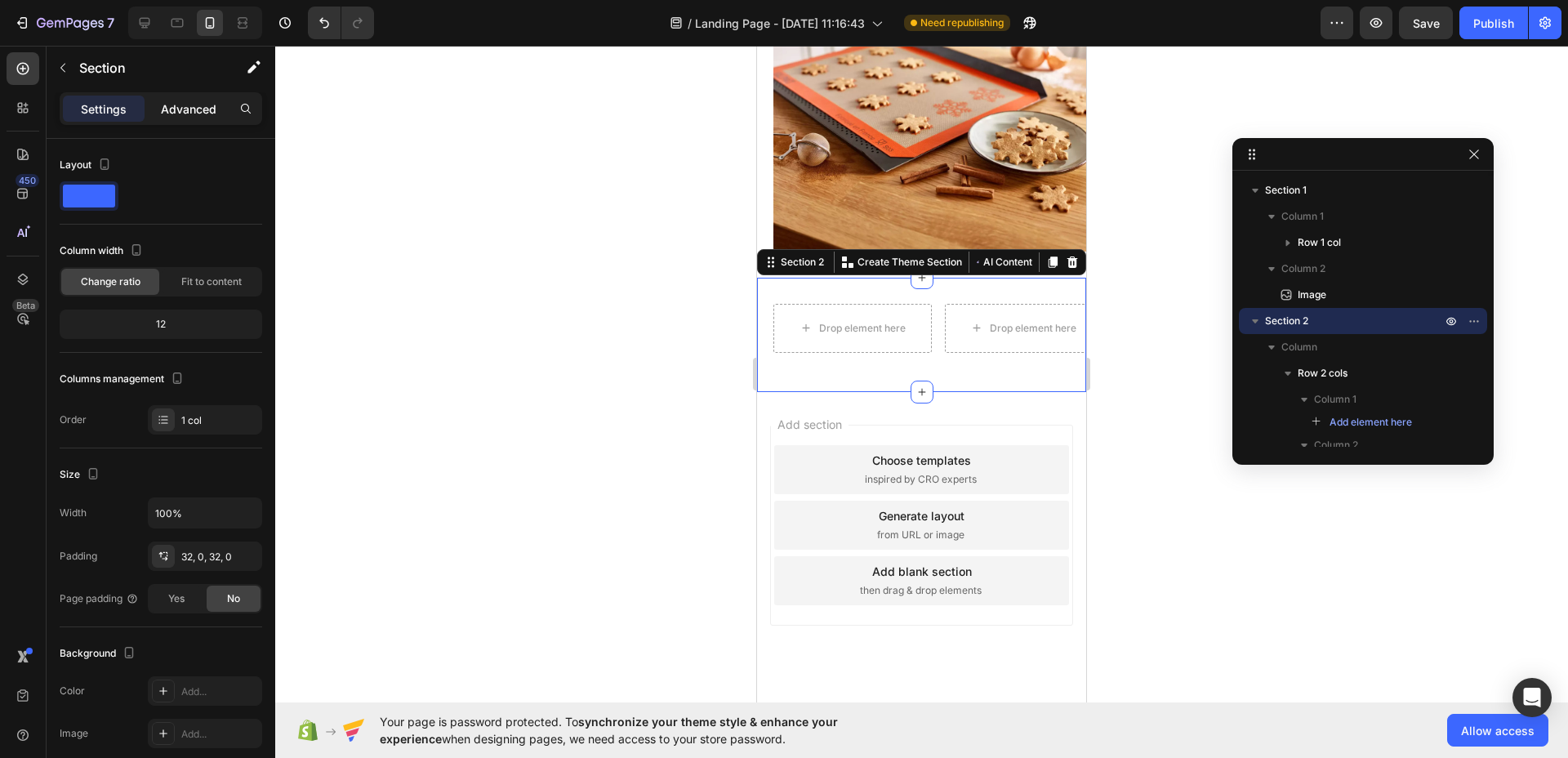
click at [178, 107] on p "Advanced" at bounding box center [188, 108] width 55 height 17
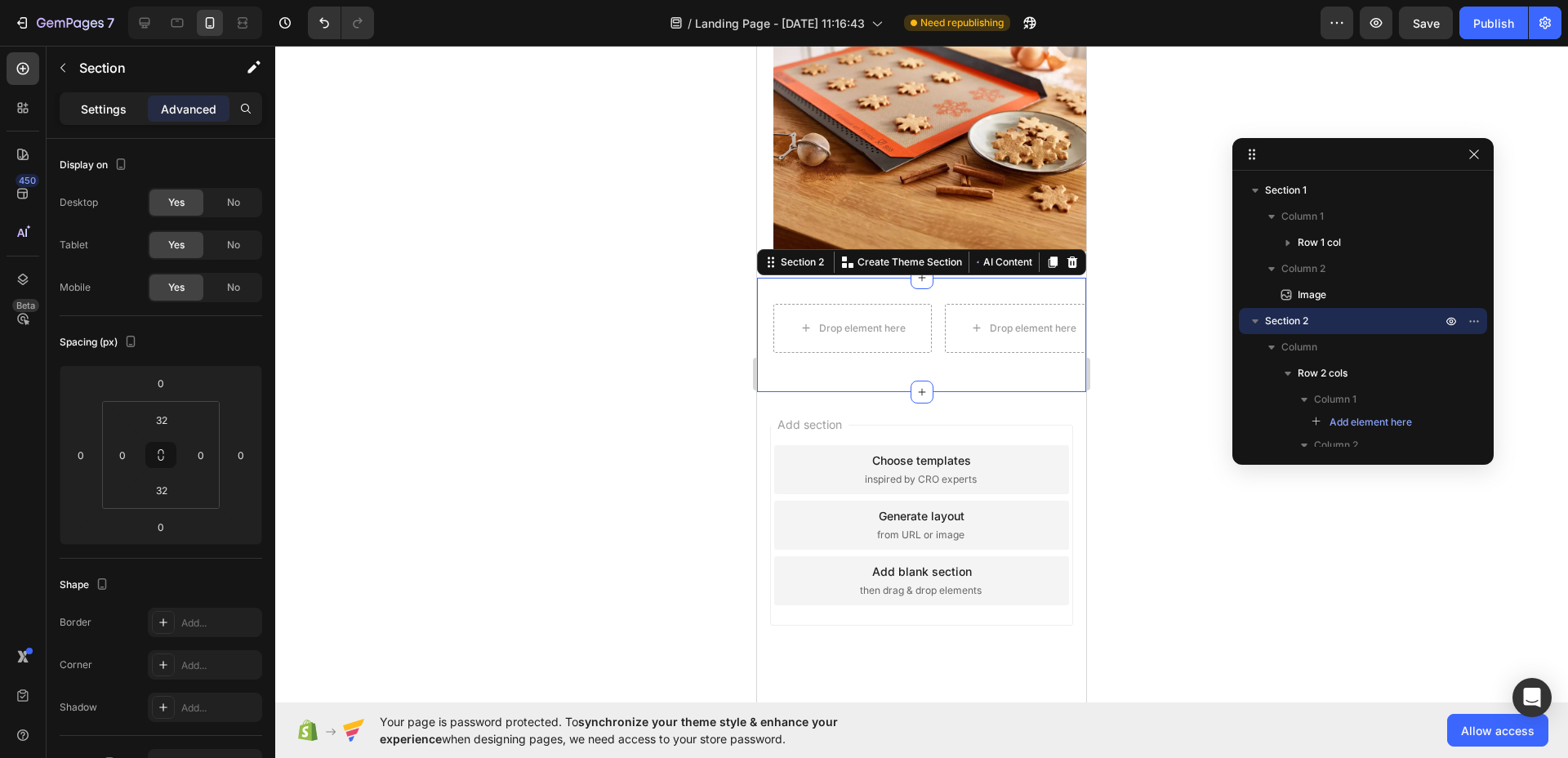
click at [104, 107] on p "Settings" at bounding box center [104, 108] width 46 height 17
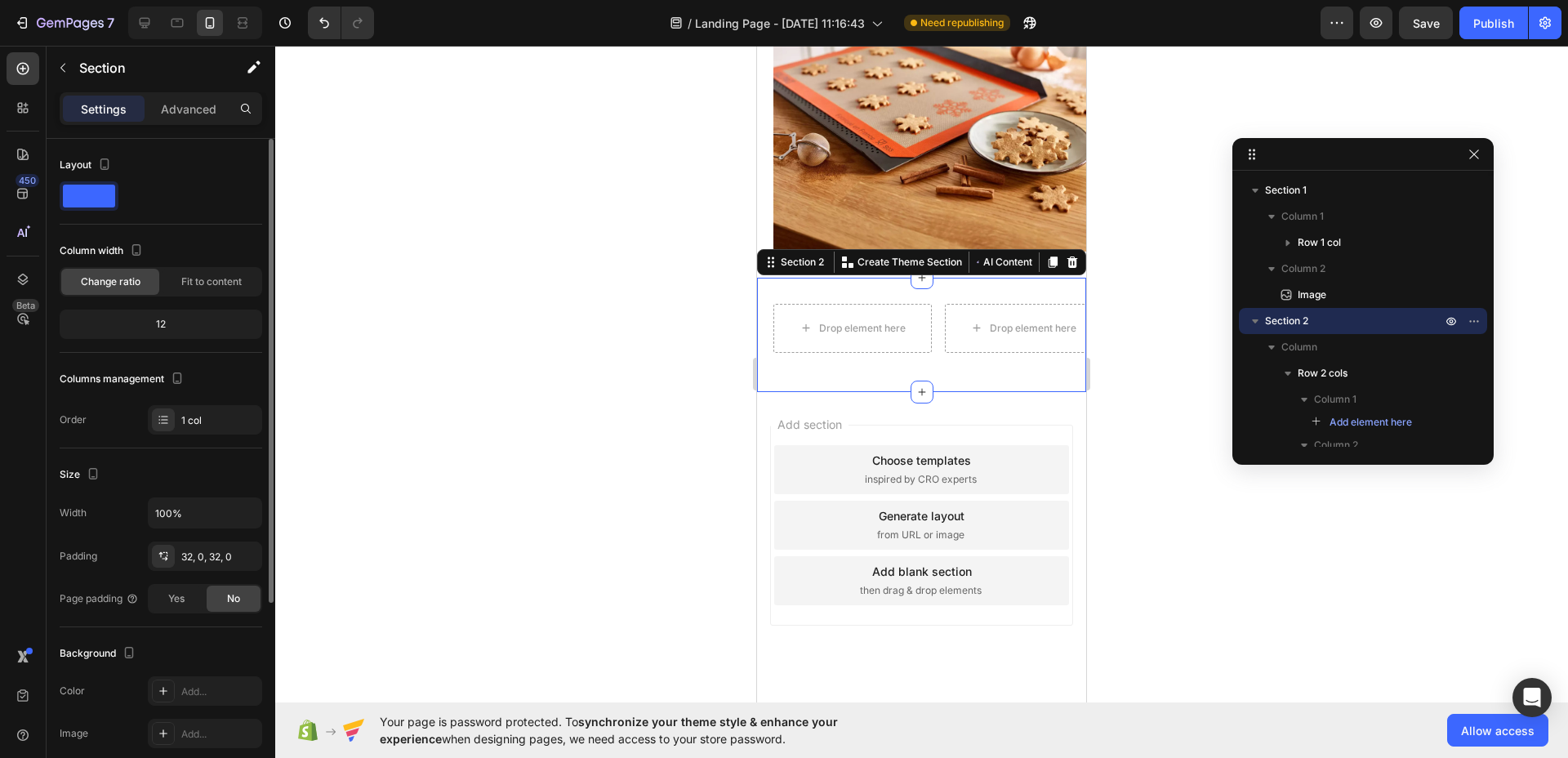
click at [93, 186] on span at bounding box center [89, 195] width 52 height 22
click at [96, 163] on icon "button" at bounding box center [104, 164] width 16 height 16
click at [97, 162] on icon "button" at bounding box center [104, 164] width 16 height 16
click at [193, 165] on div "Layout" at bounding box center [161, 165] width 203 height 26
click at [196, 281] on span "Fit to content" at bounding box center [211, 282] width 61 height 15
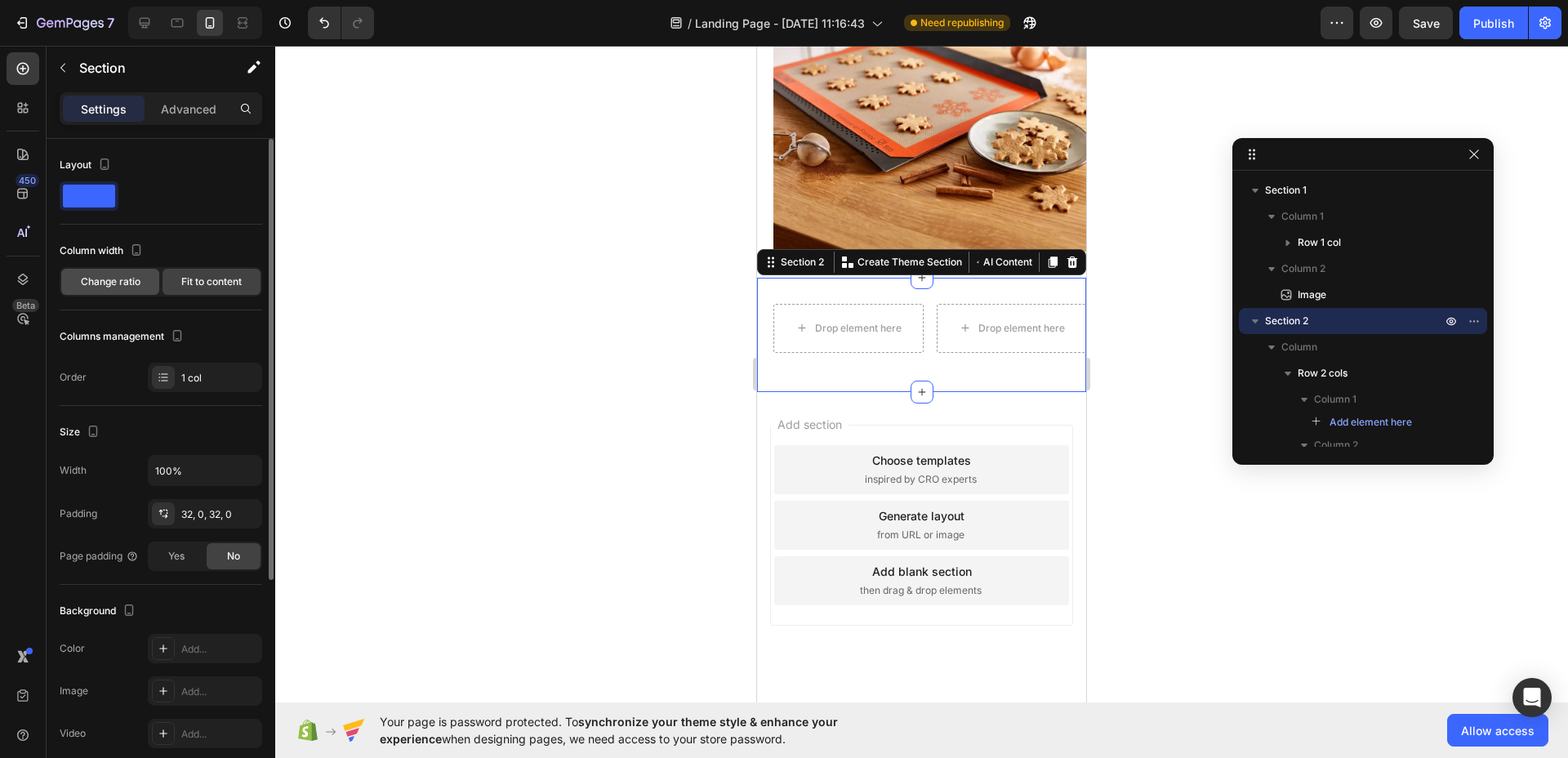
click at [114, 280] on span "Change ratio" at bounding box center [111, 282] width 60 height 15
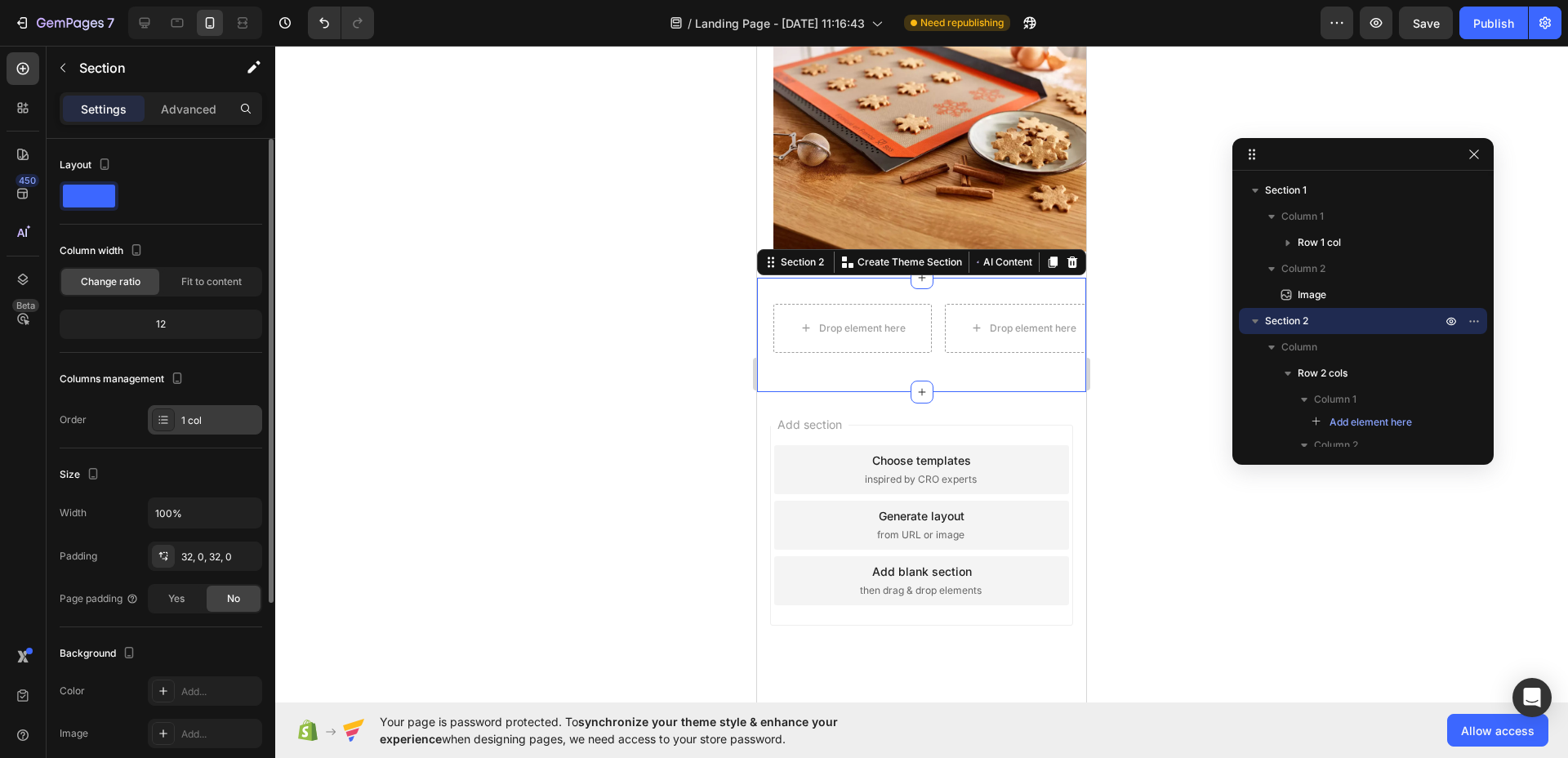
click at [184, 426] on div "1 col" at bounding box center [220, 421] width 77 height 15
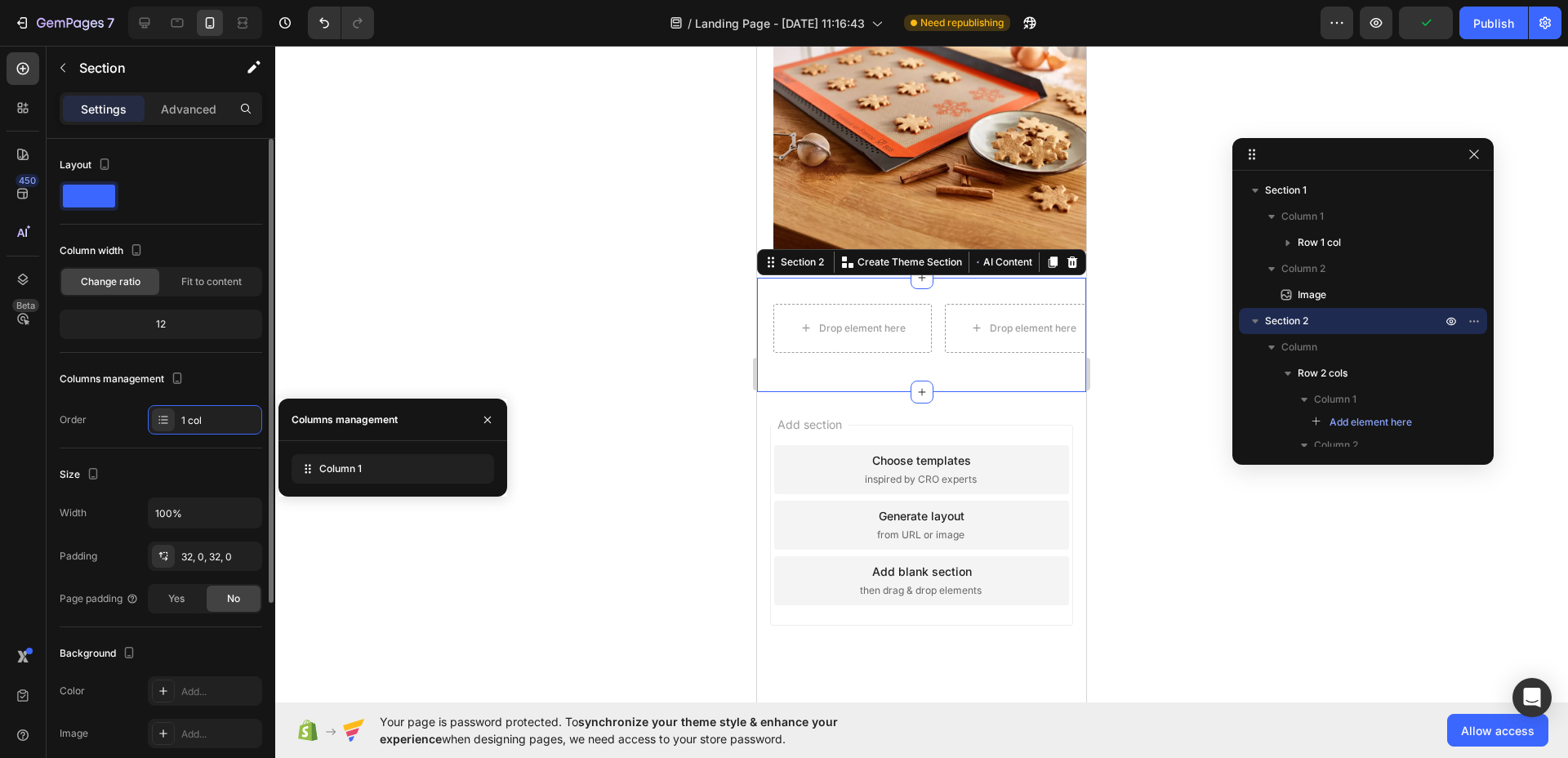
click at [212, 388] on div "Columns management" at bounding box center [161, 379] width 203 height 26
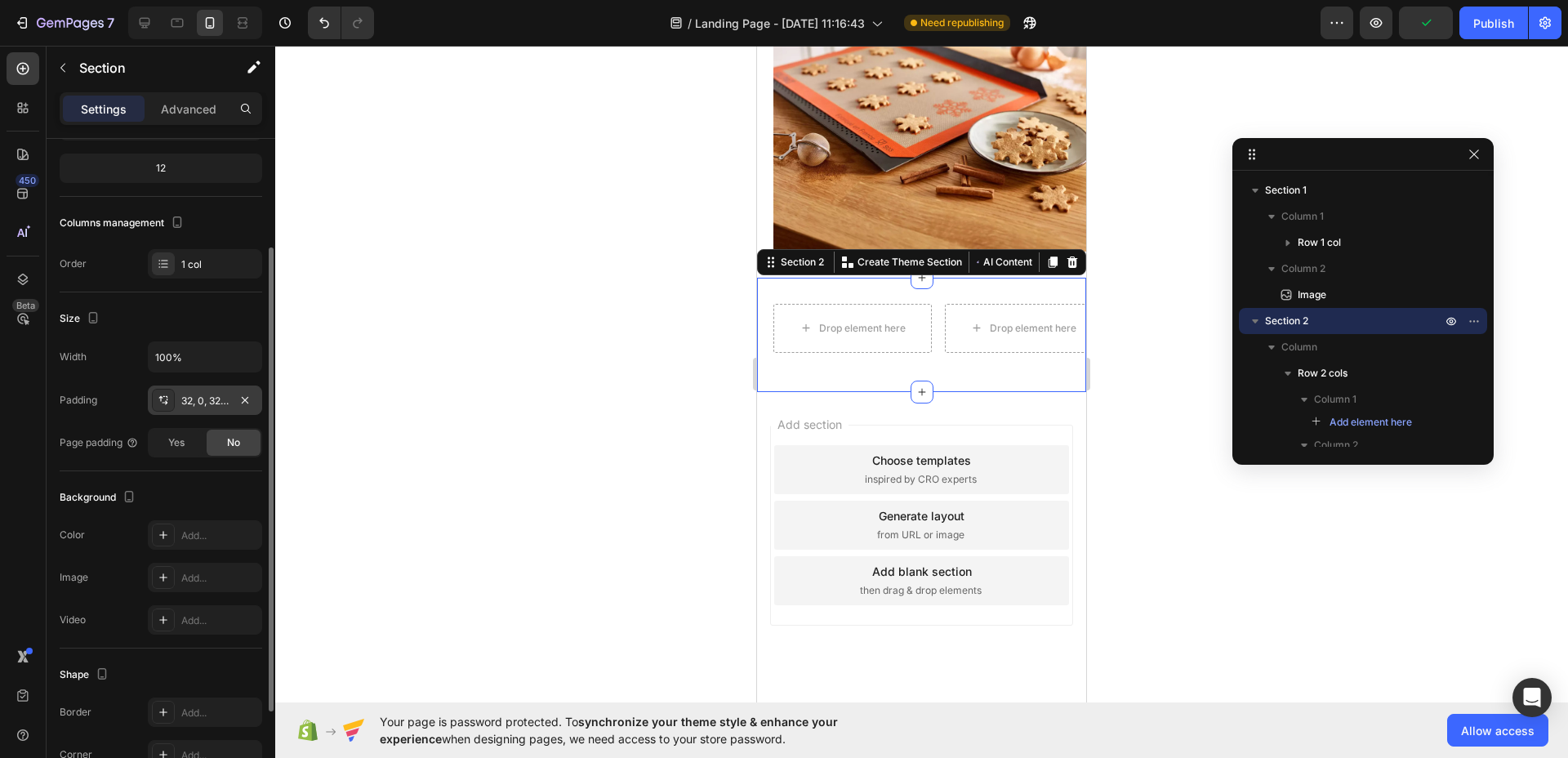
scroll to position [0, 0]
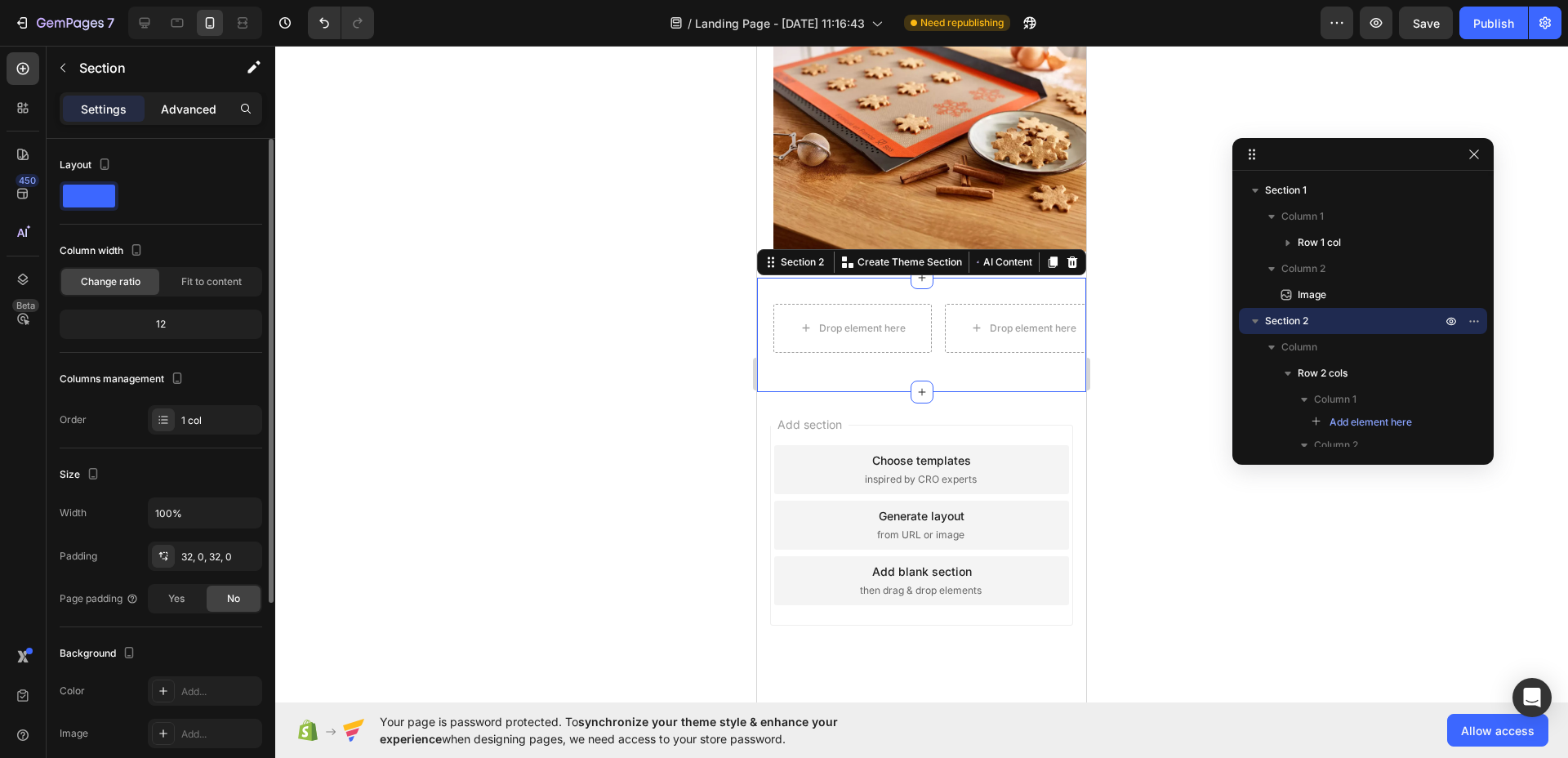
click at [192, 115] on p "Advanced" at bounding box center [188, 108] width 55 height 17
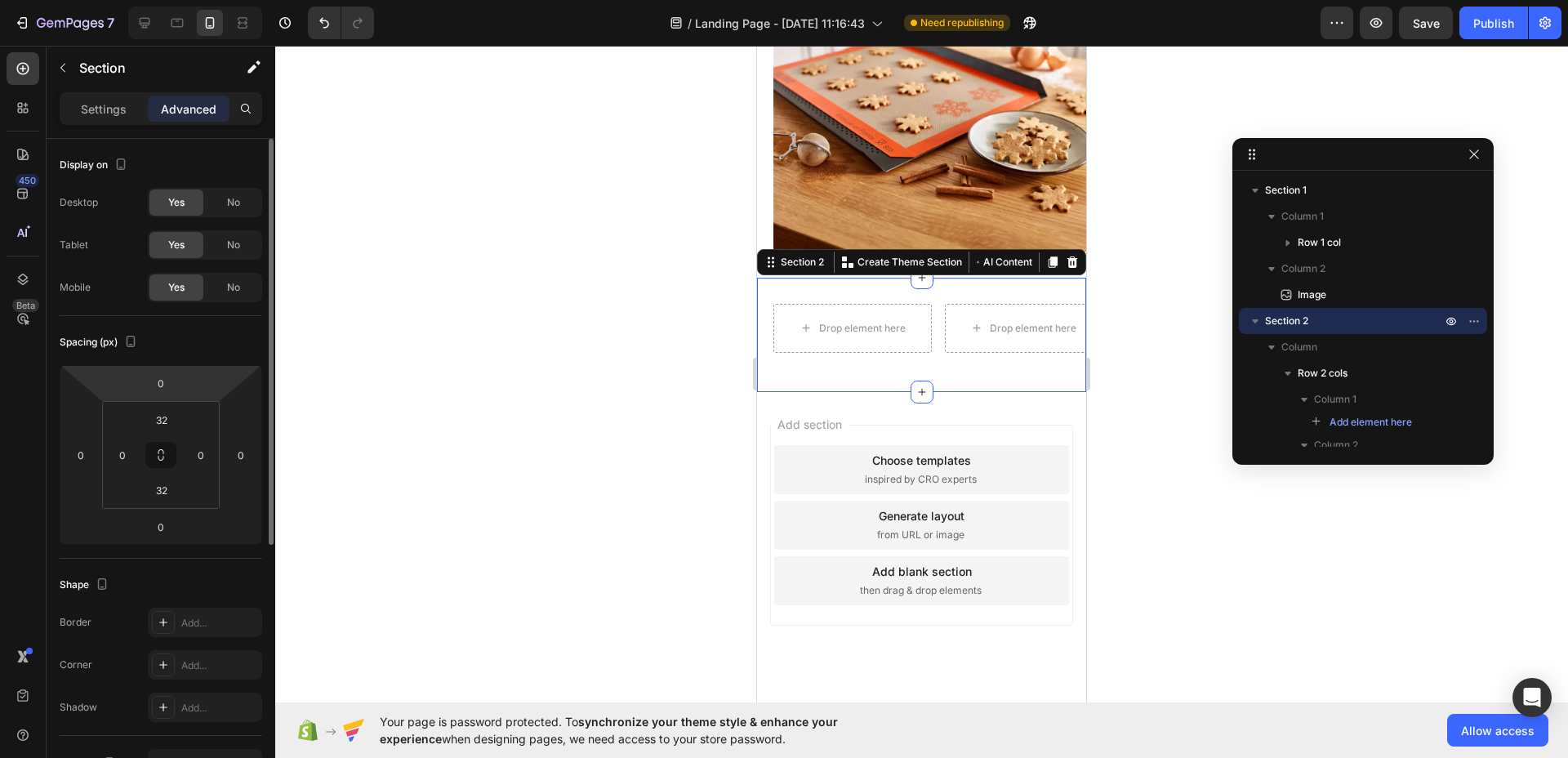
scroll to position [58, 0]
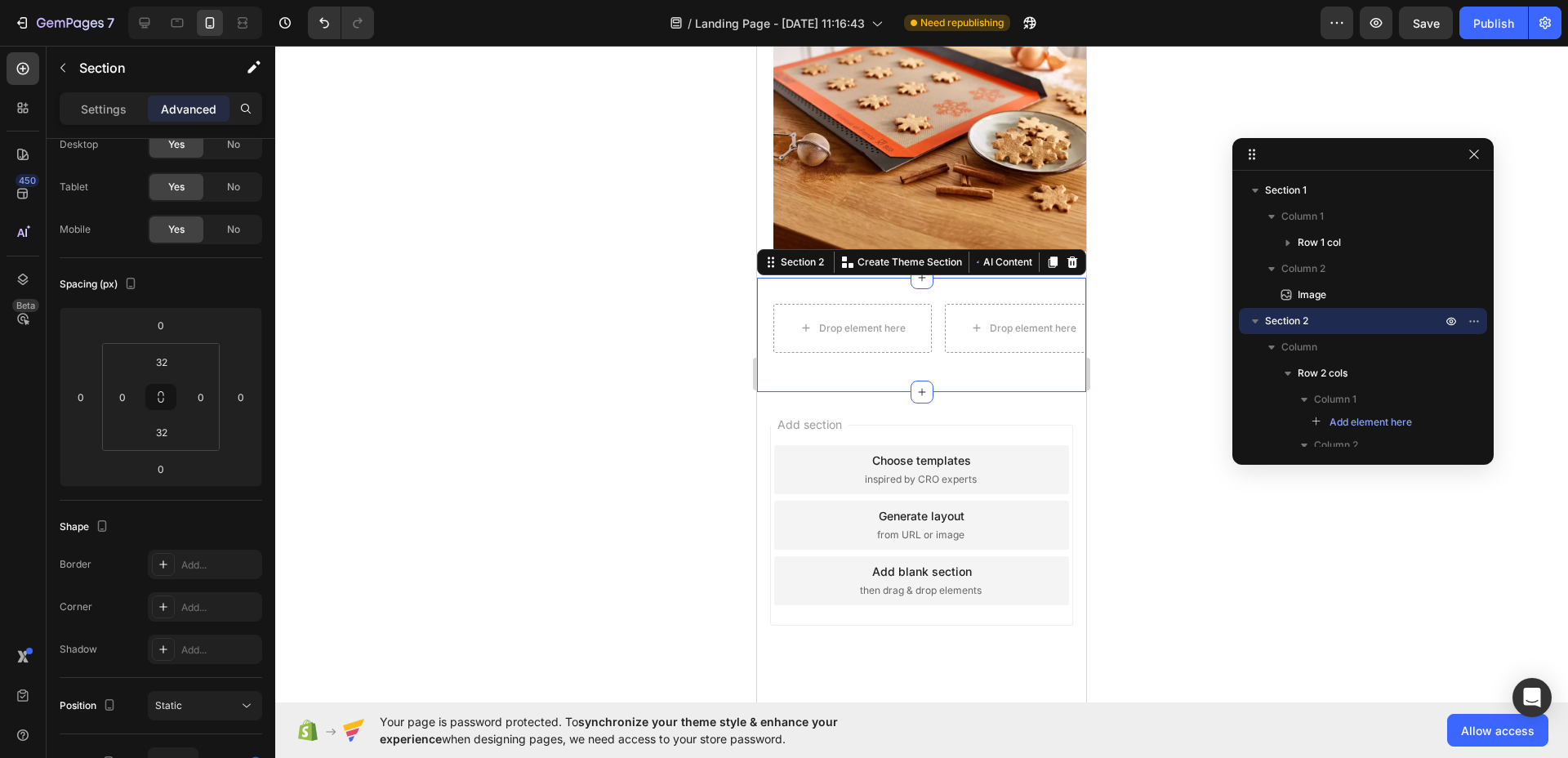
click at [766, 325] on div "Drop element here Drop element here Row" at bounding box center [921, 335] width 329 height 62
click at [640, 278] on div at bounding box center [920, 402] width 1292 height 712
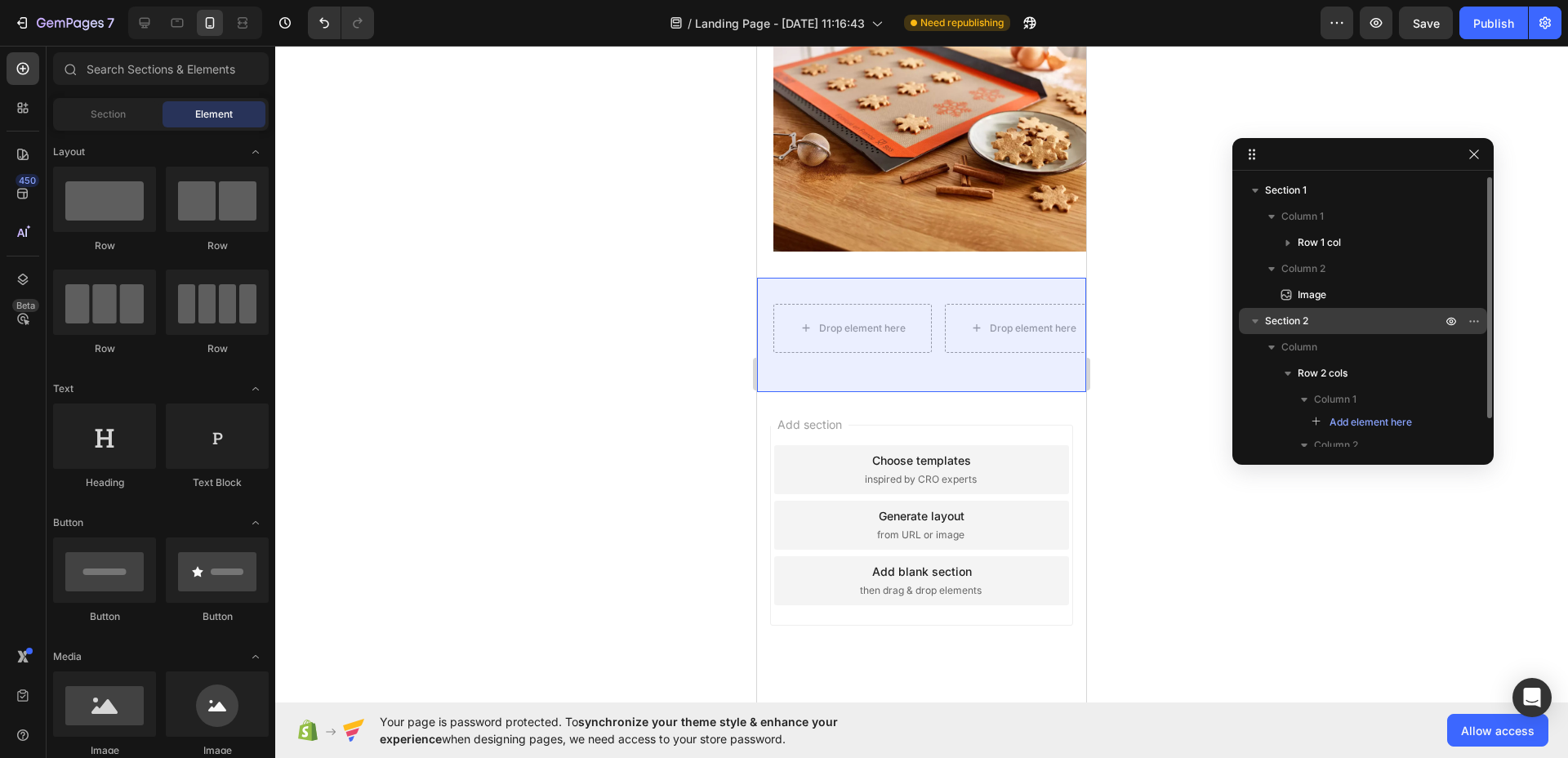
click at [1306, 321] on span "Section 2" at bounding box center [1287, 321] width 43 height 16
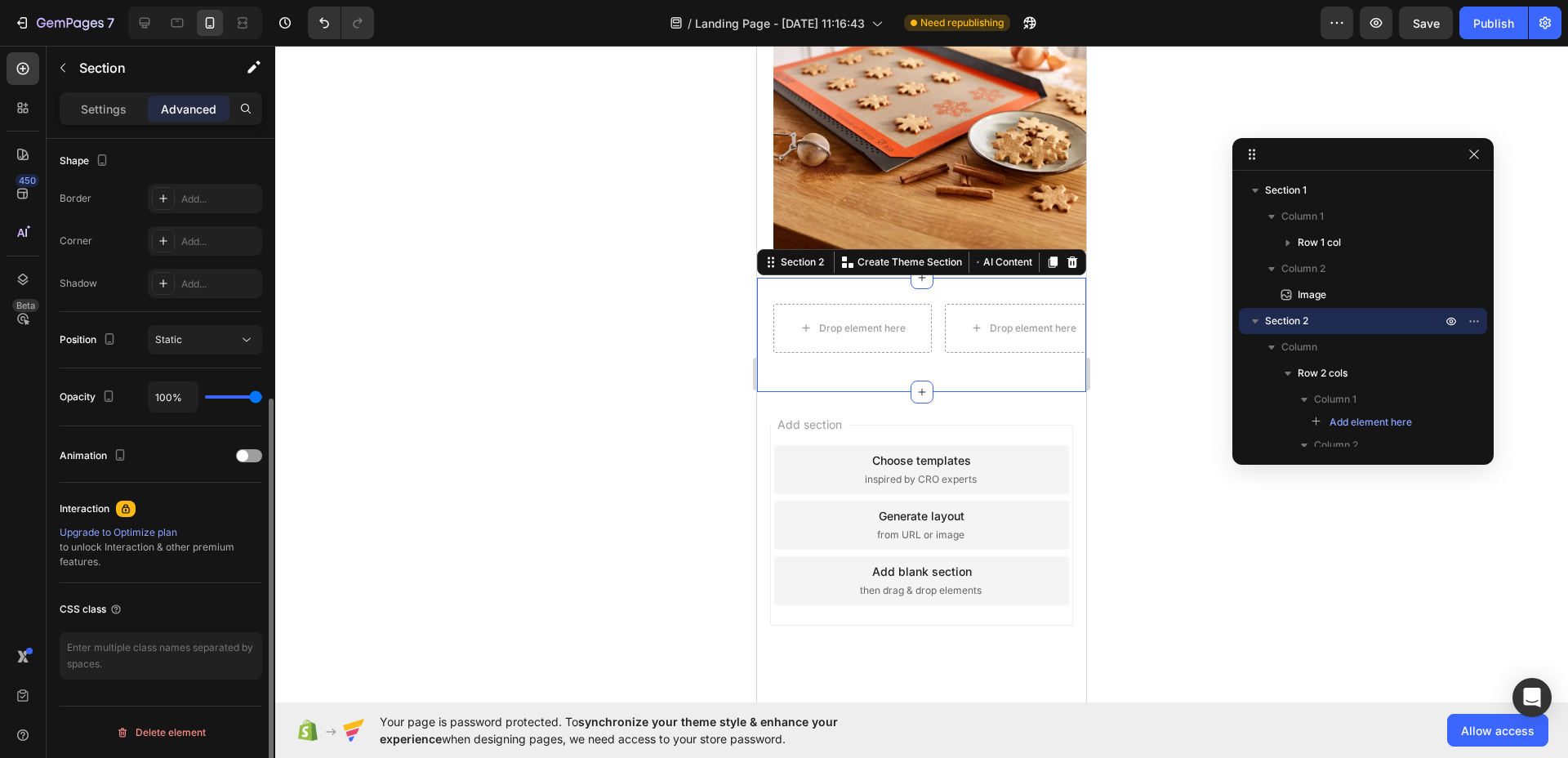
scroll to position [0, 0]
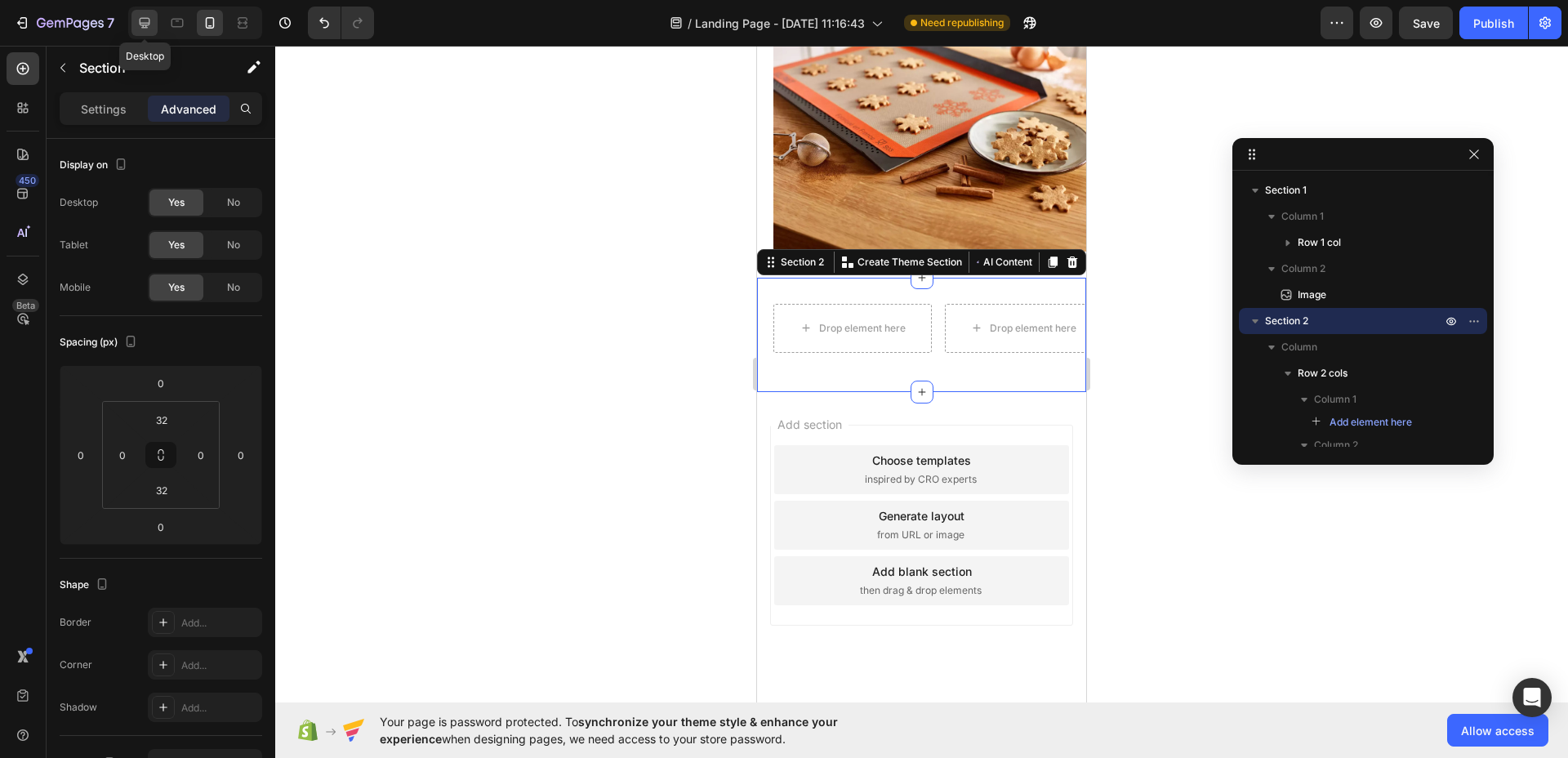
click at [139, 24] on icon at bounding box center [144, 22] width 16 height 16
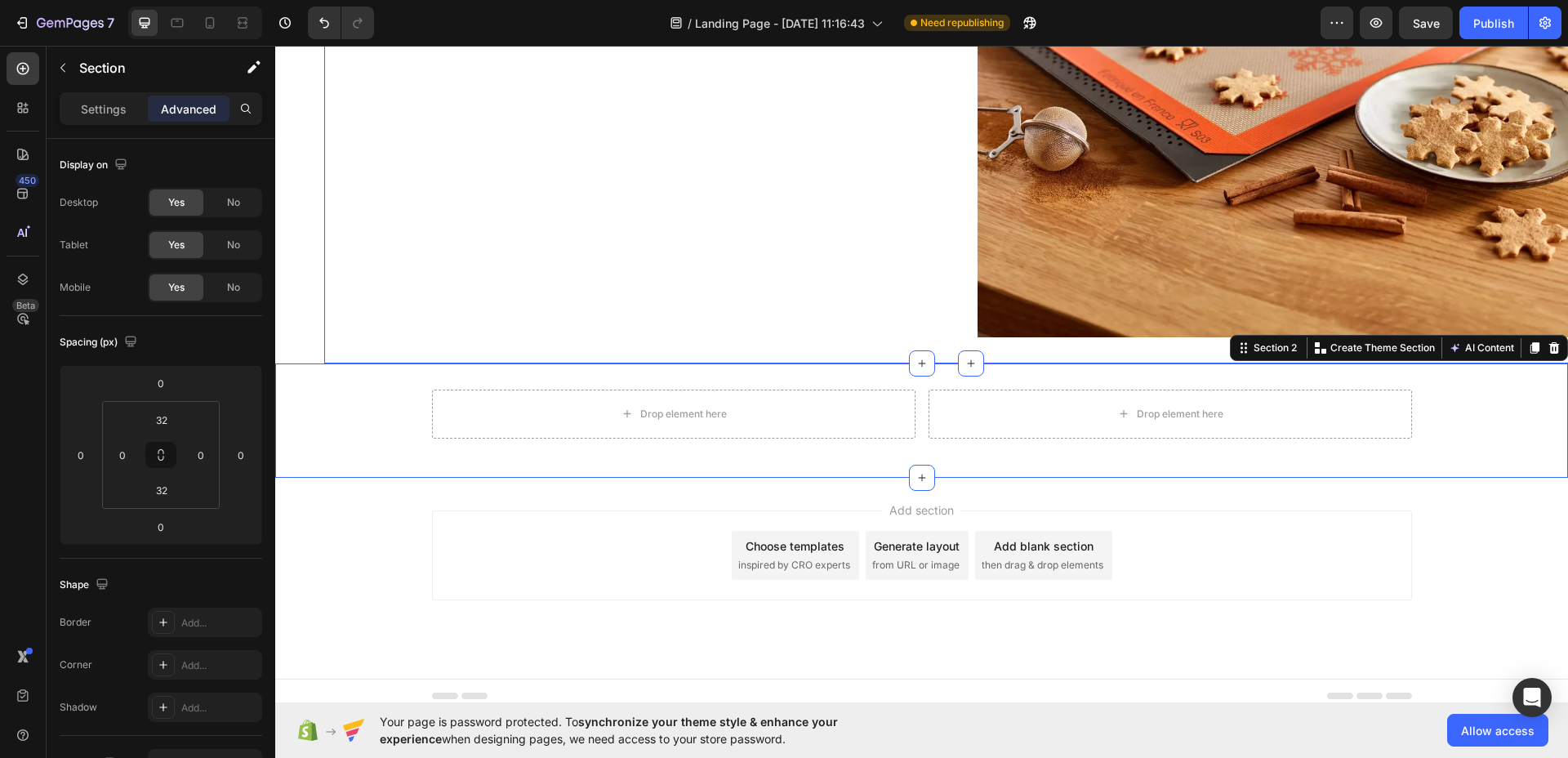
scroll to position [412, 0]
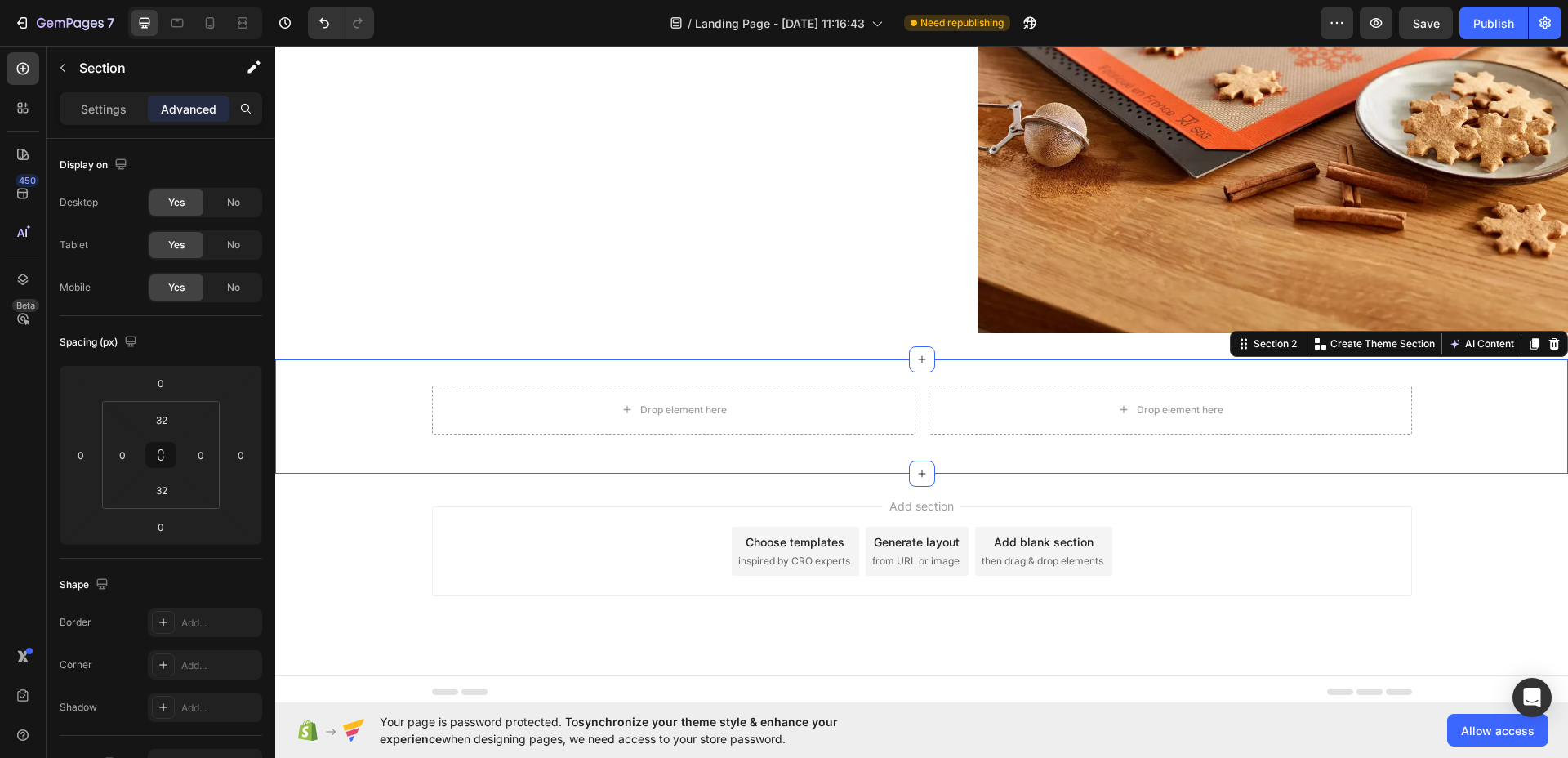
click at [353, 419] on div "Drop element here Drop element here Row" at bounding box center [920, 416] width 1292 height 62
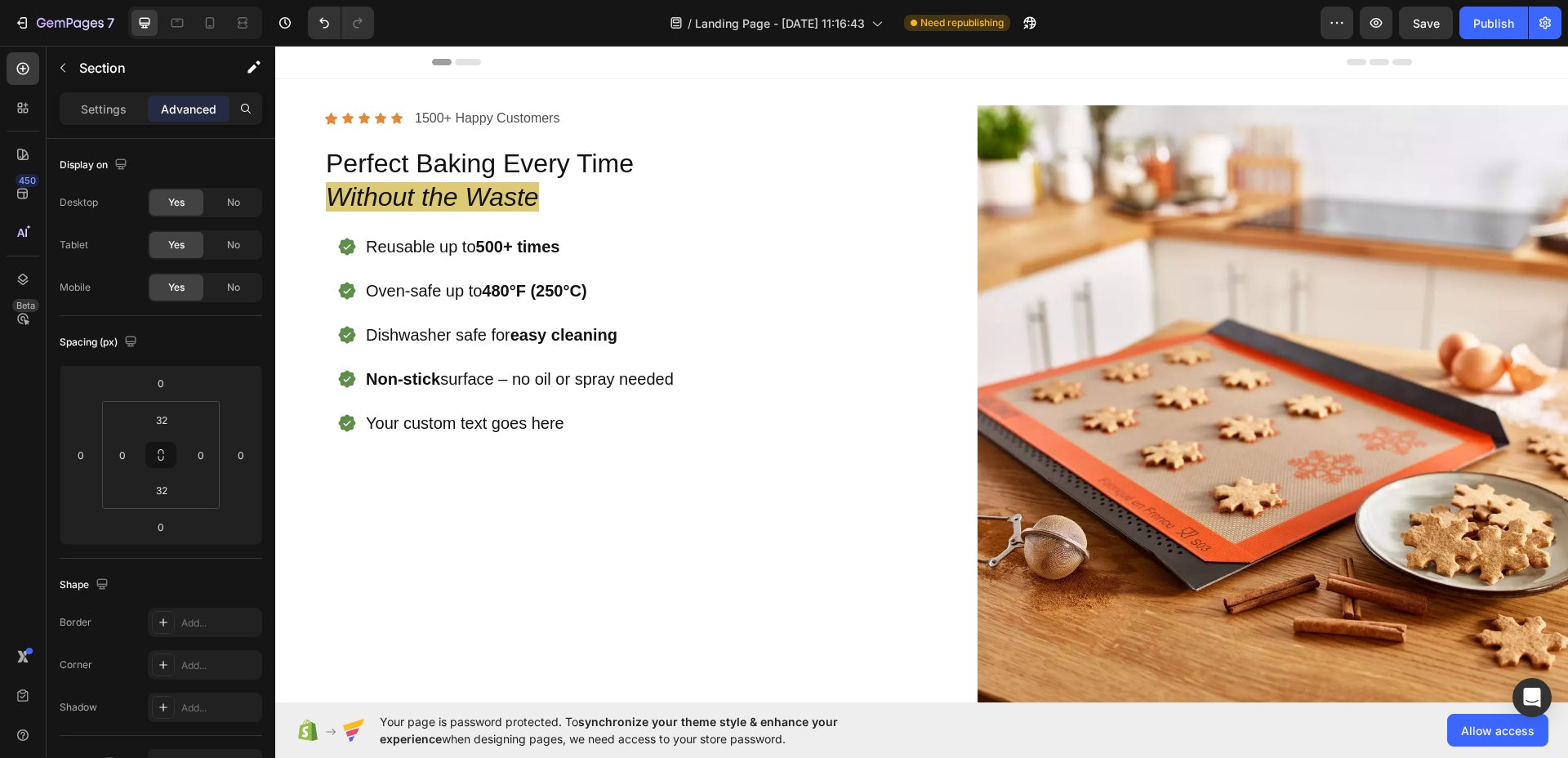
scroll to position [286, 0]
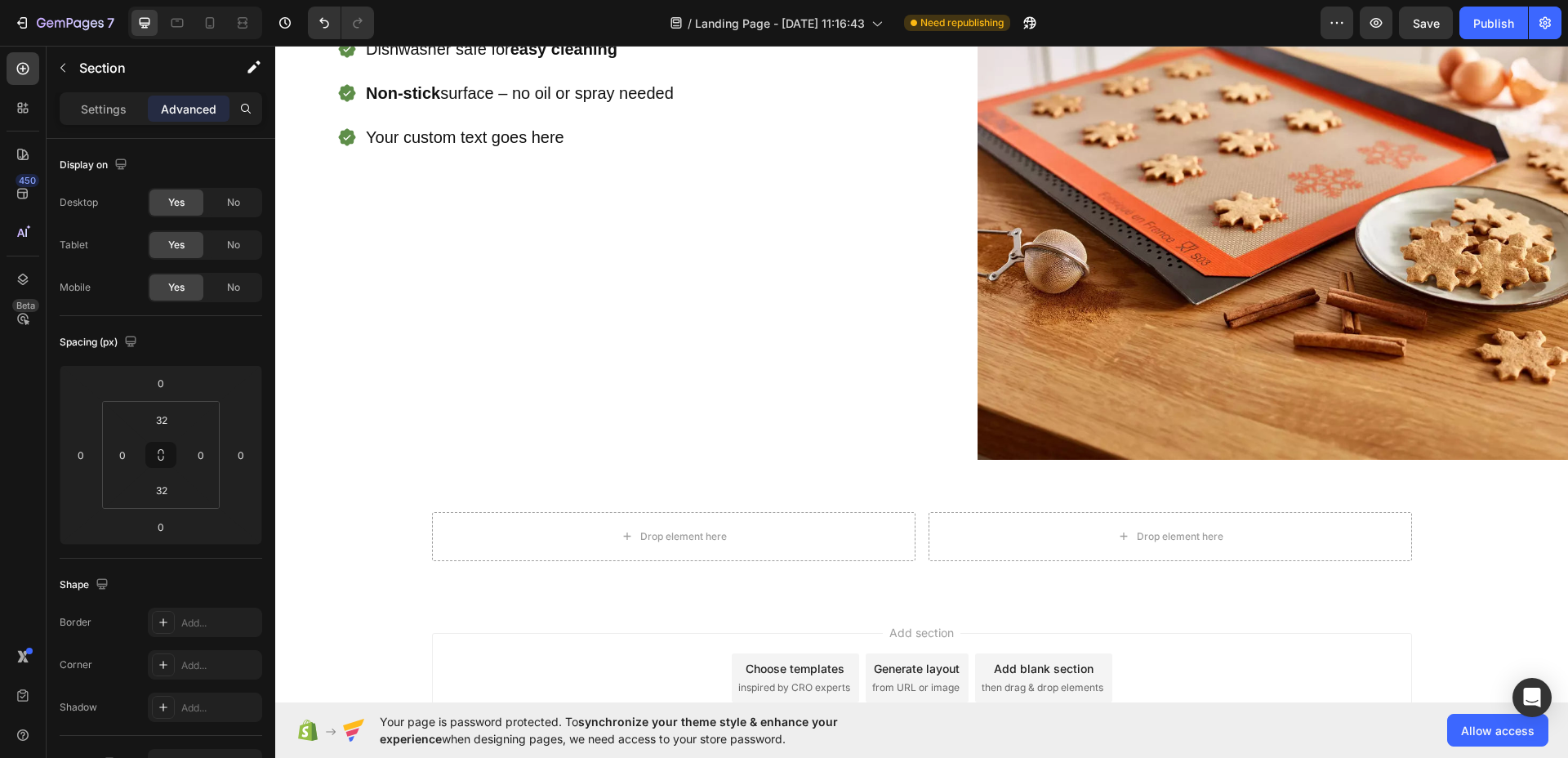
click at [374, 512] on div "Drop element here Drop element here Row" at bounding box center [920, 543] width 1292 height 62
click at [379, 512] on div "Drop element here Drop element here Row" at bounding box center [920, 543] width 1292 height 62
click at [448, 488] on div "Drop element here Drop element here Row Section 2" at bounding box center [920, 543] width 1292 height 114
click at [21, 650] on icon at bounding box center [22, 656] width 16 height 16
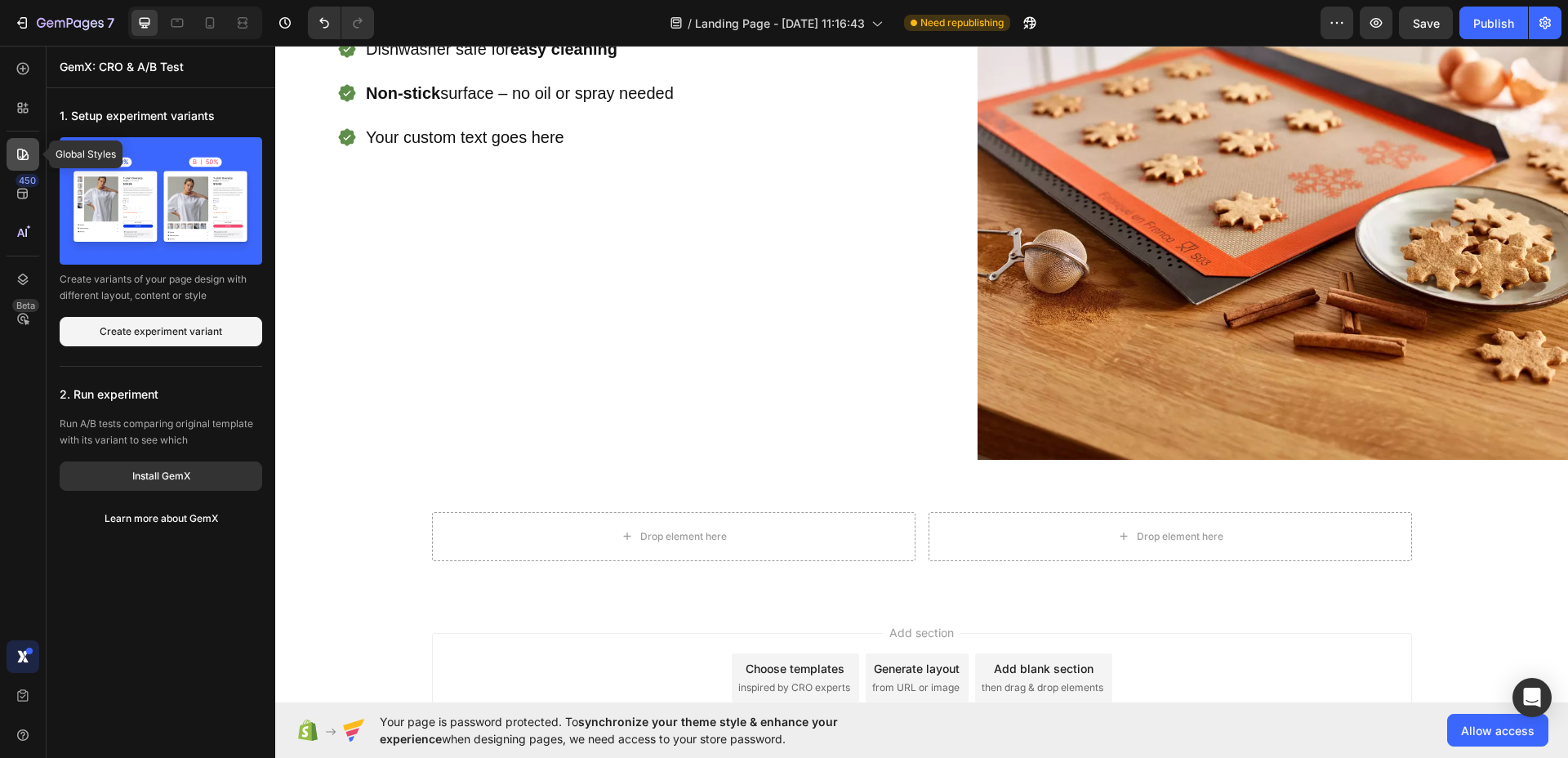
click at [26, 152] on icon at bounding box center [22, 154] width 11 height 11
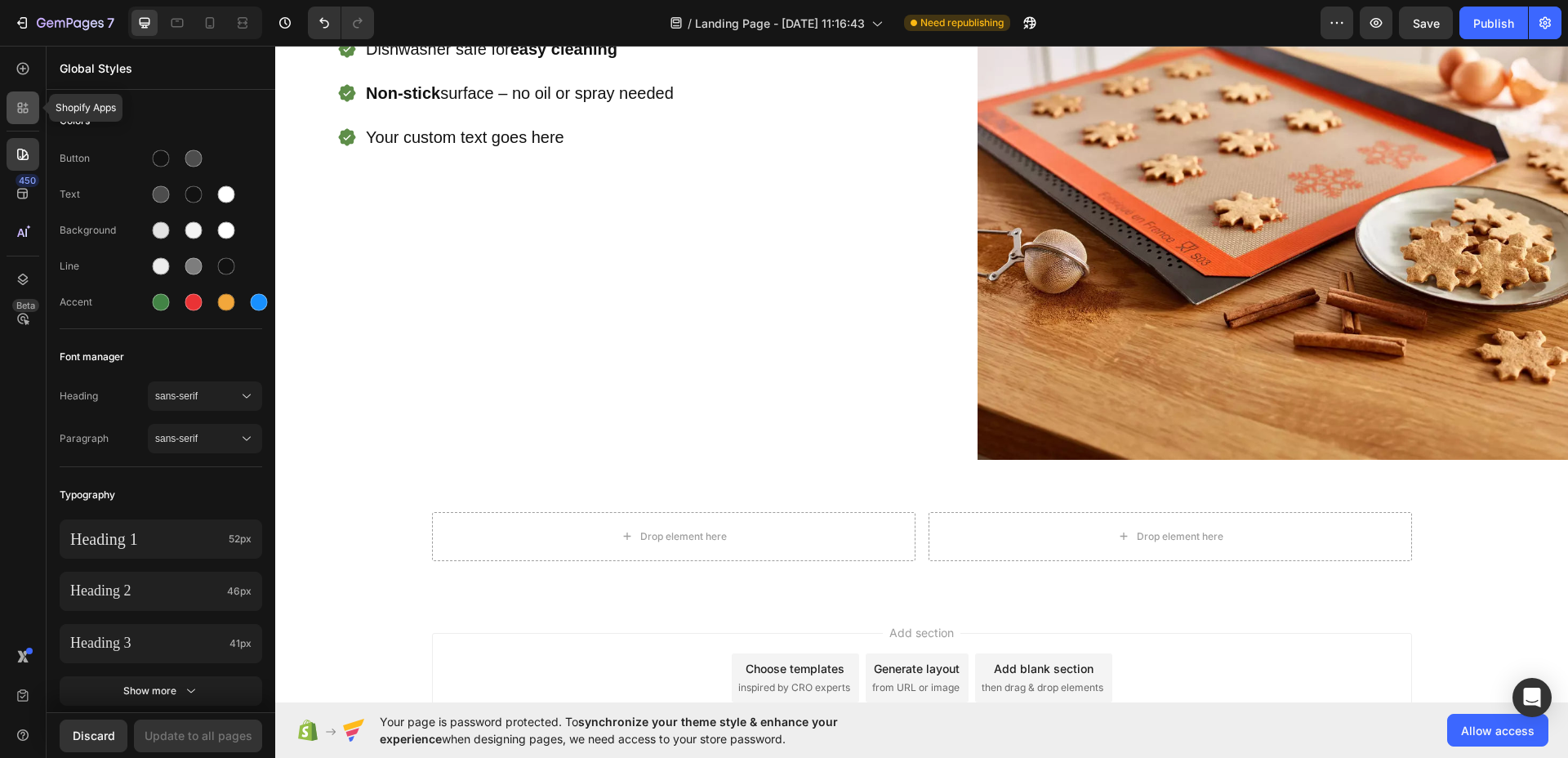
click at [21, 107] on icon at bounding box center [20, 105] width 5 height 5
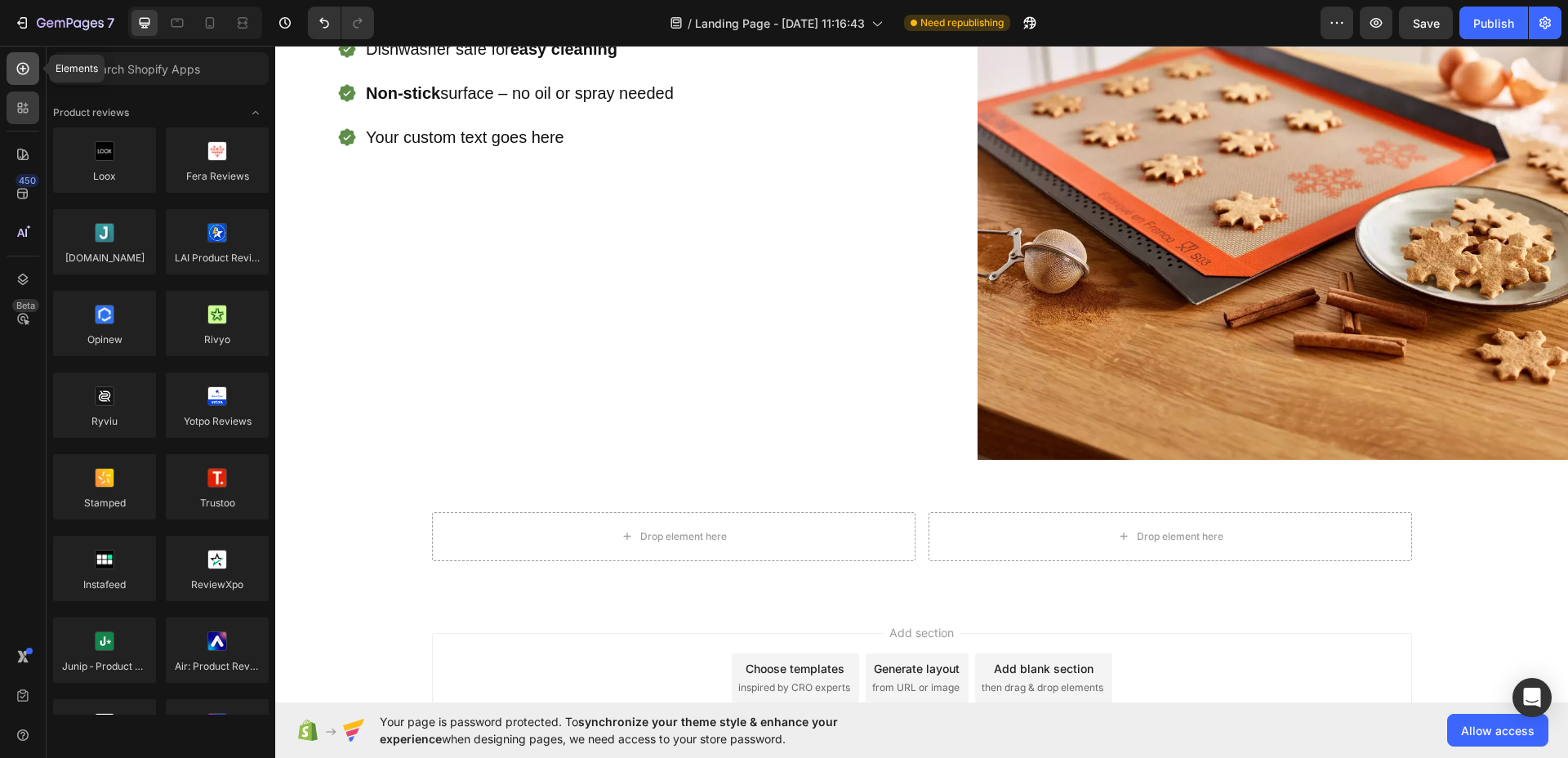
click at [20, 74] on icon at bounding box center [22, 68] width 16 height 16
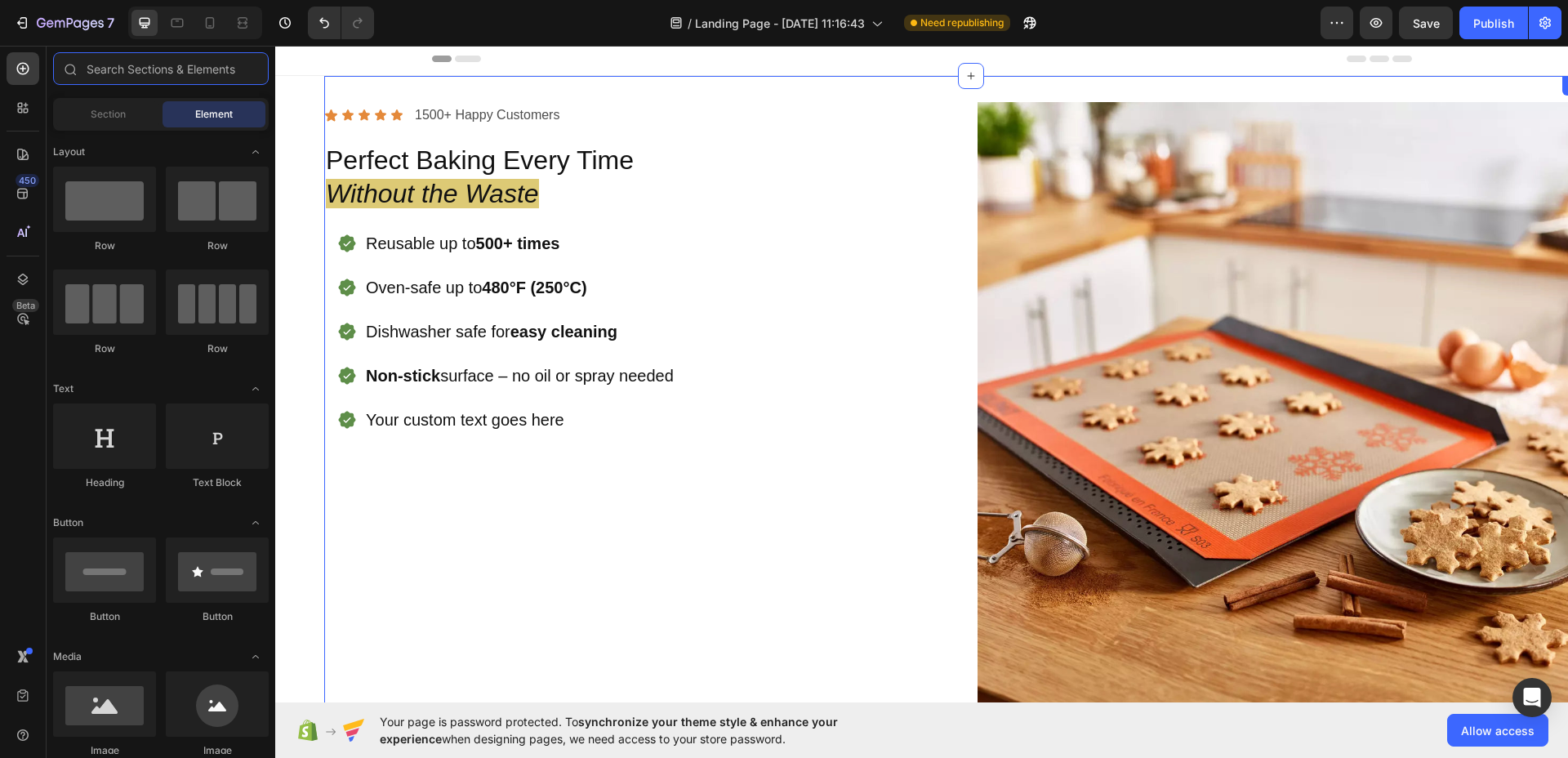
scroll to position [0, 0]
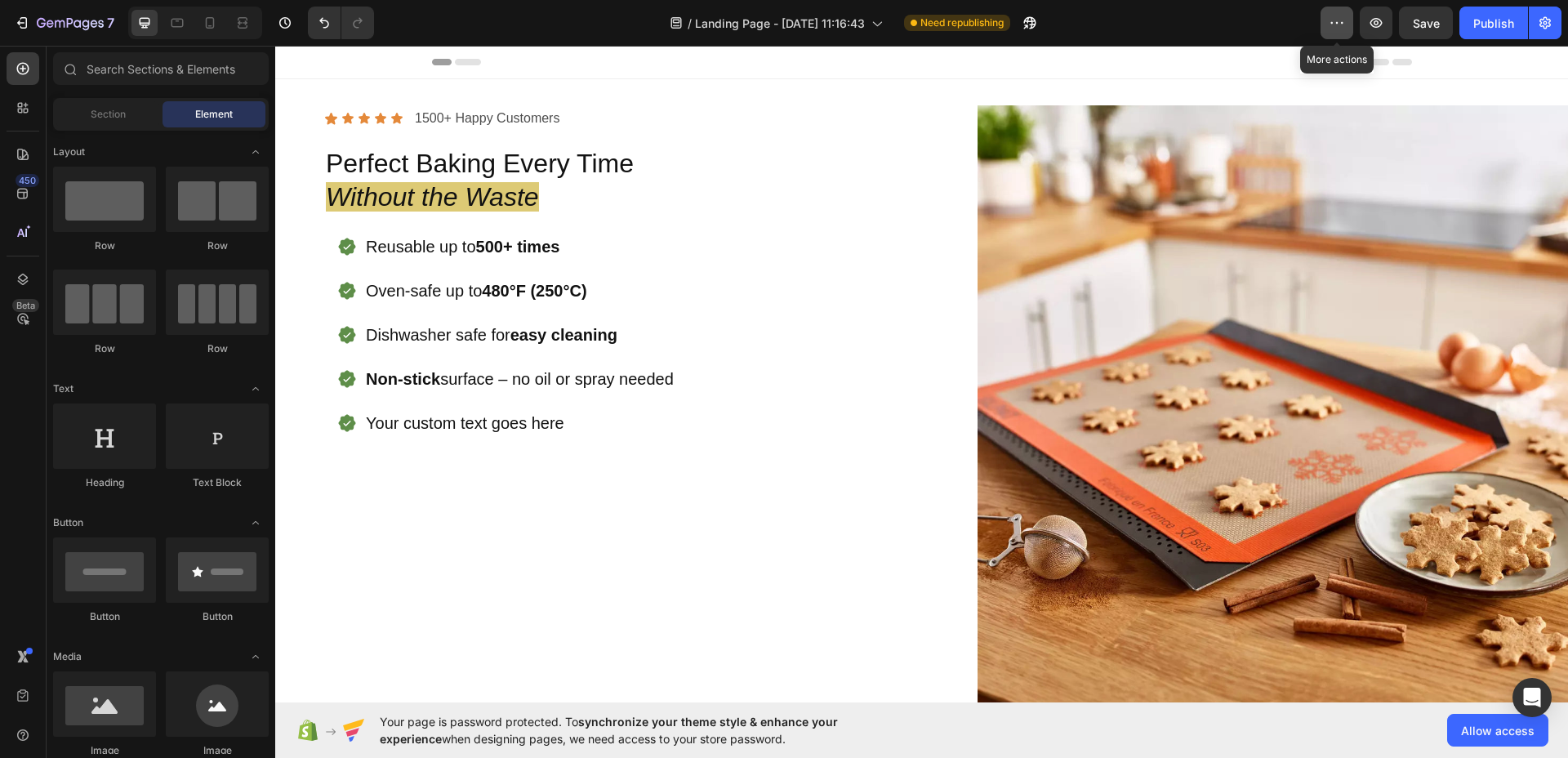
click at [1329, 21] on icon "button" at bounding box center [1336, 22] width 16 height 16
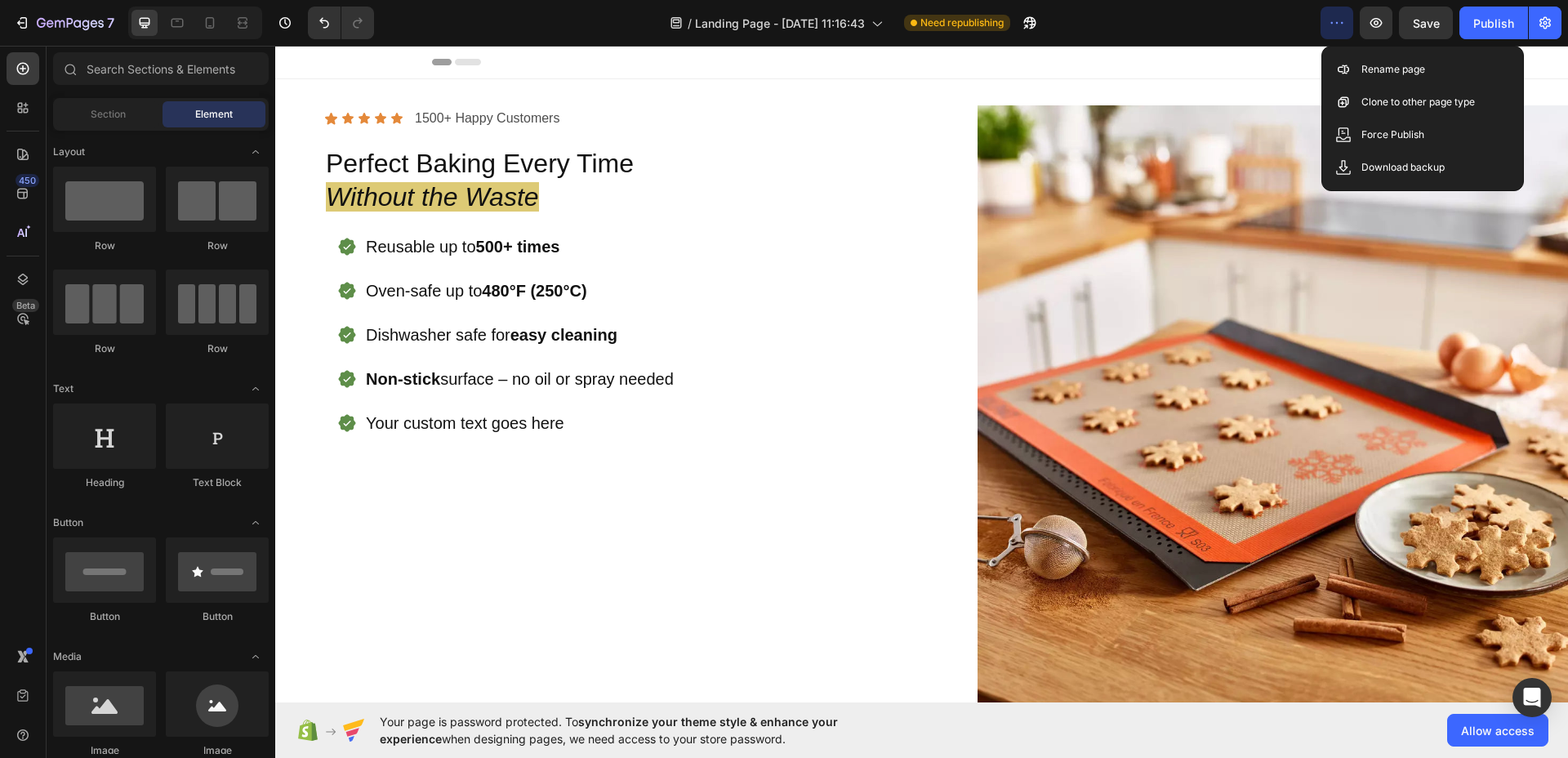
click at [1329, 21] on icon "button" at bounding box center [1336, 22] width 16 height 16
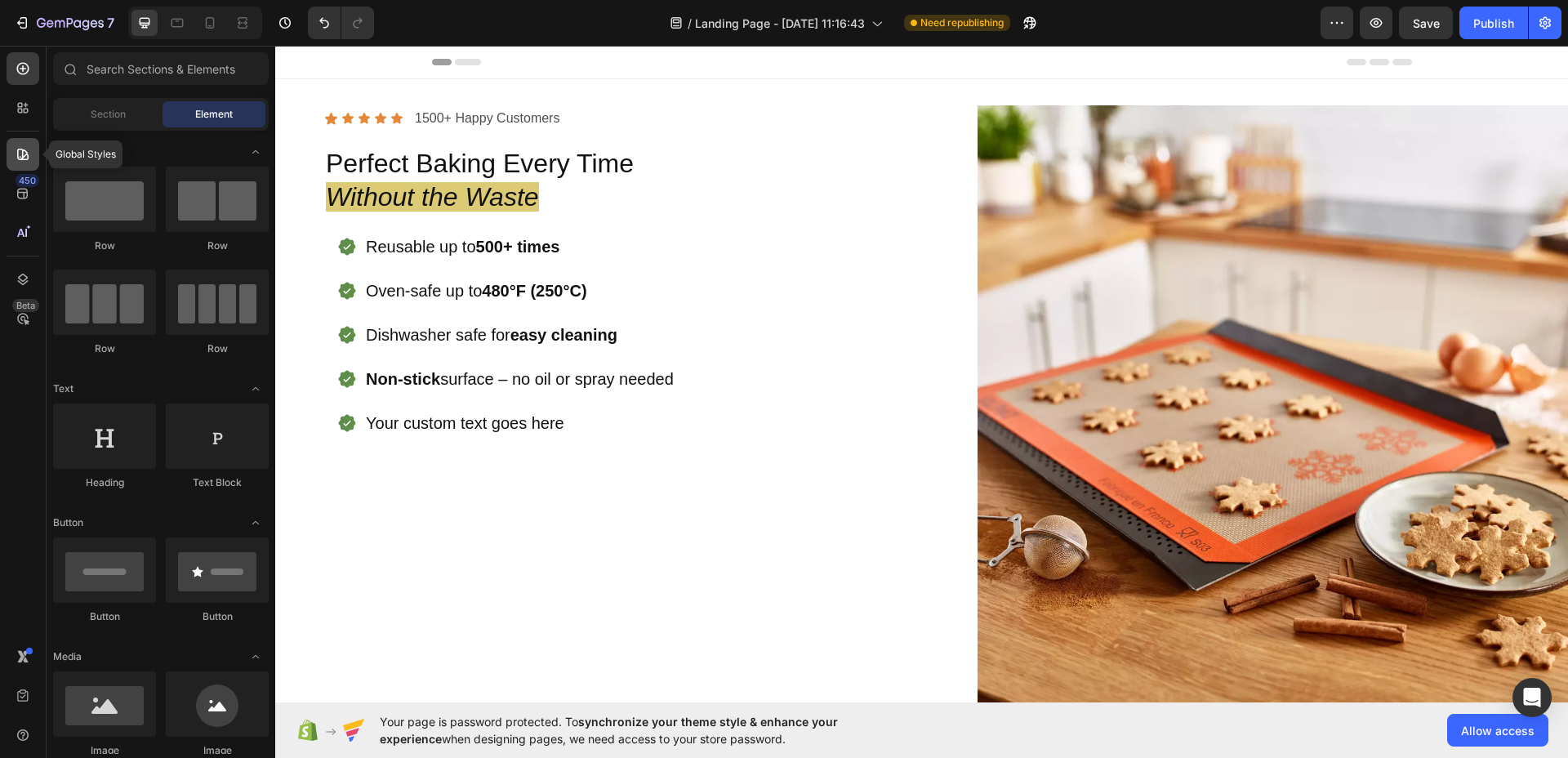
click at [15, 152] on icon at bounding box center [22, 153] width 16 height 16
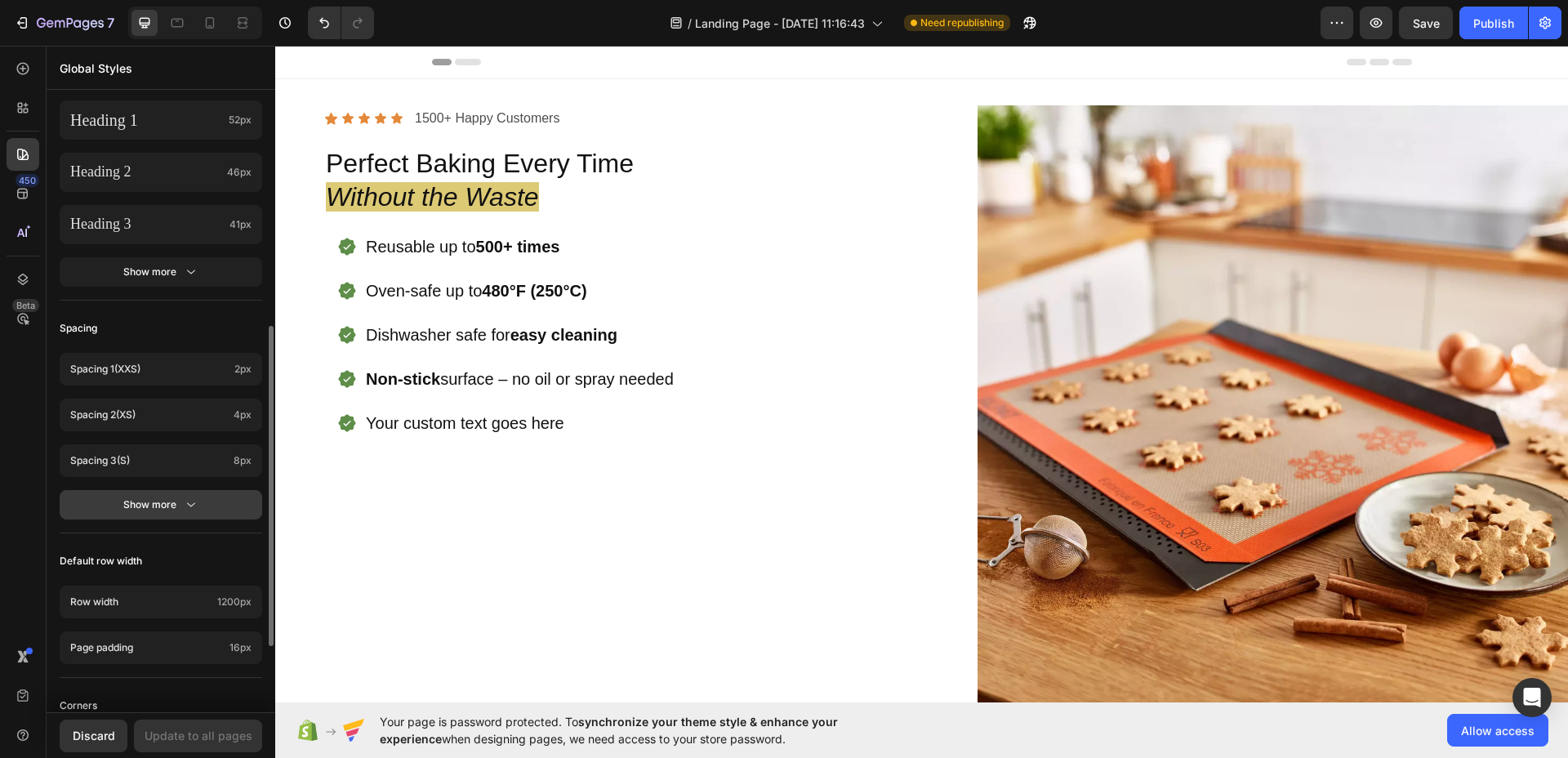
scroll to position [578, 0]
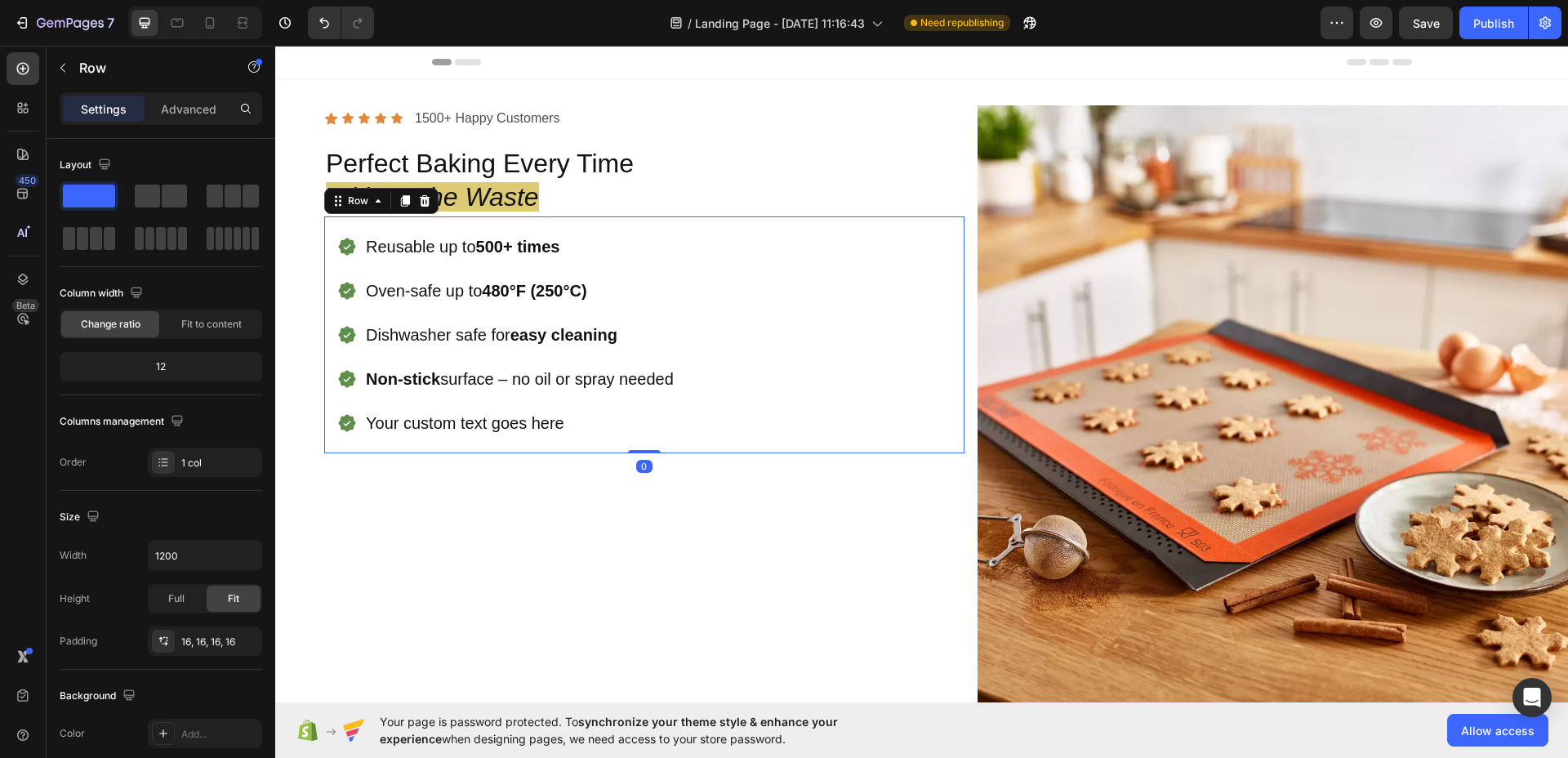
click at [863, 448] on div "Reusable up to 500+ times Oven-safe up to 480°F (250°C) Dishwasher safe for eas…" at bounding box center [644, 335] width 640 height 236
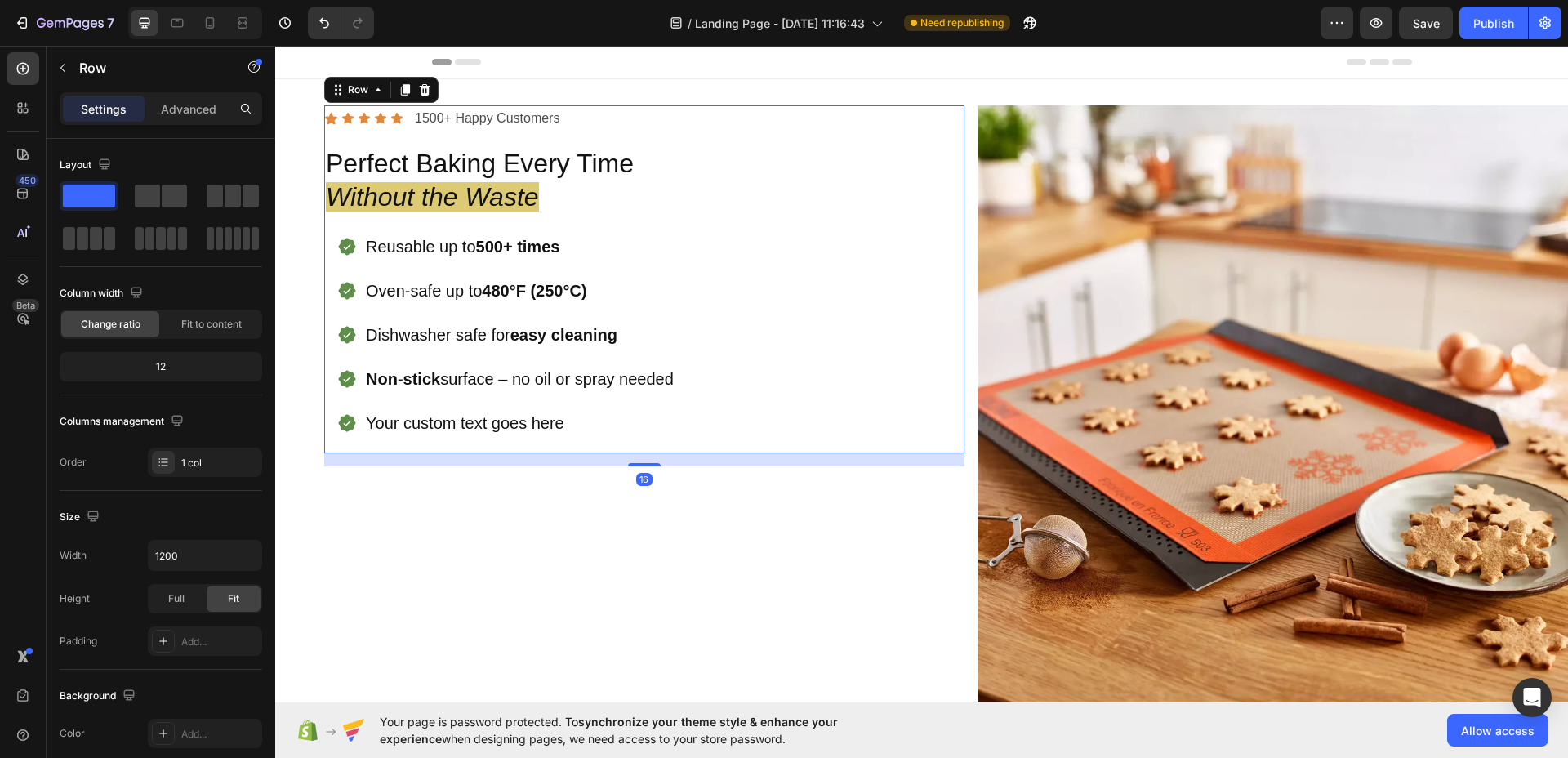
click at [901, 133] on div "Icon Icon Icon Icon Icon Icon List 1500+ Happy Customers Text Block Row Perfect…" at bounding box center [644, 279] width 640 height 348
click at [934, 84] on div "Icon Icon Icon Icon Icon Icon List 1500+ Happy Customers Text Block Row Perfect…" at bounding box center [970, 425] width 1292 height 693
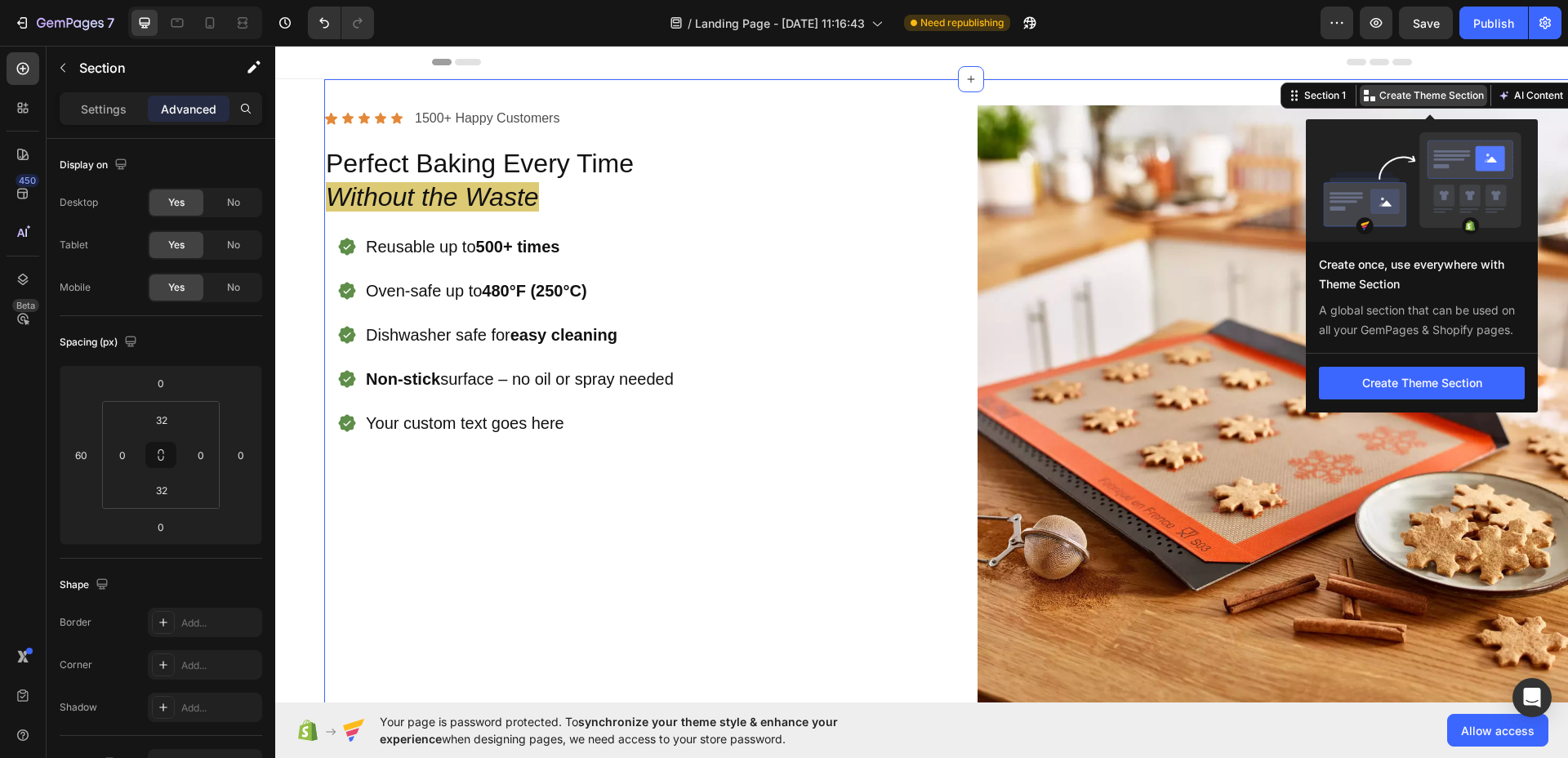
click at [1379, 89] on p "Create Theme Section" at bounding box center [1432, 95] width 105 height 15
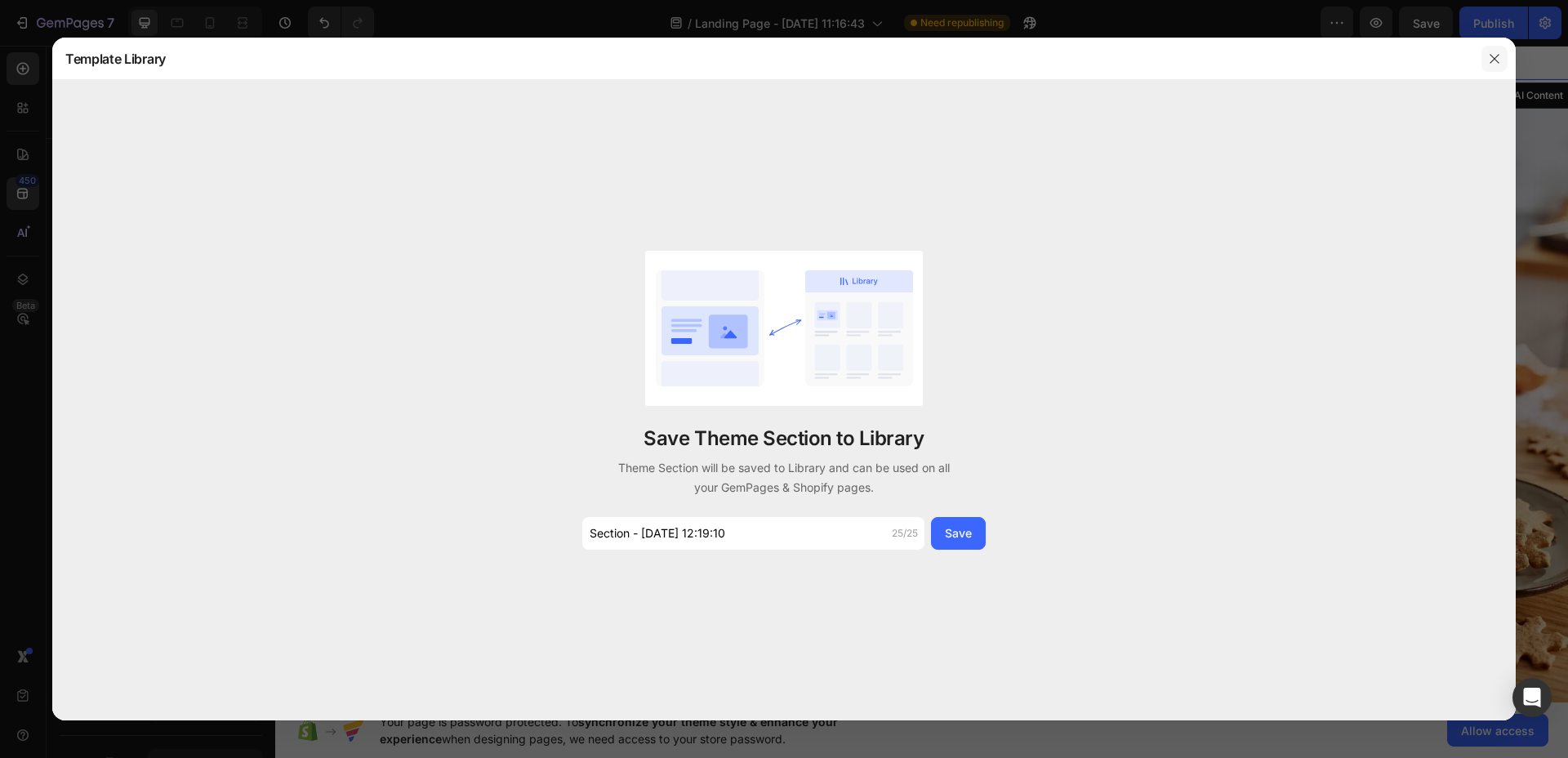
click at [1485, 55] on button "button" at bounding box center [1494, 59] width 26 height 26
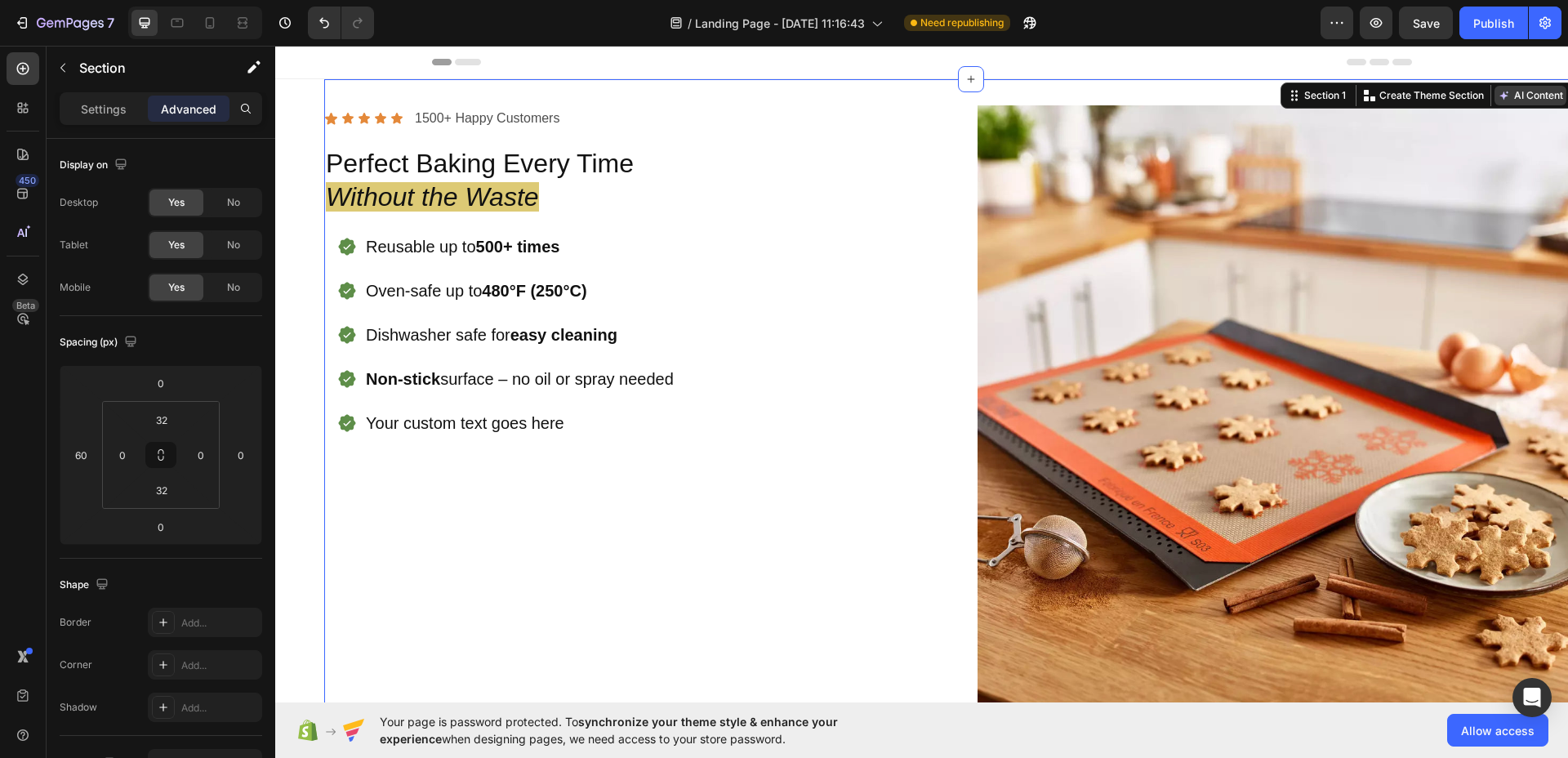
click at [1517, 93] on button "AI Content" at bounding box center [1530, 95] width 72 height 20
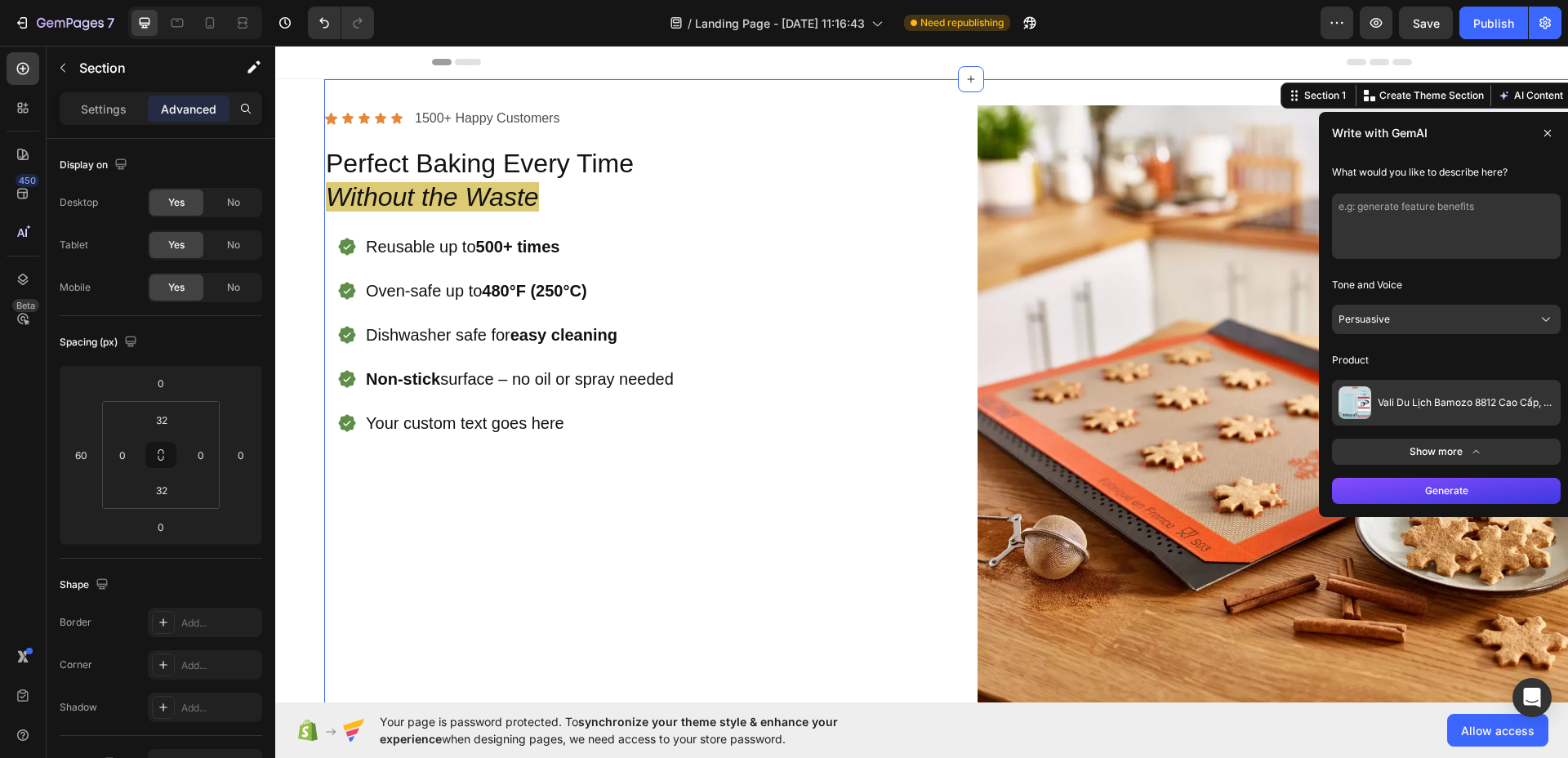
click at [1541, 126] on icon at bounding box center [1547, 133] width 13 height 13
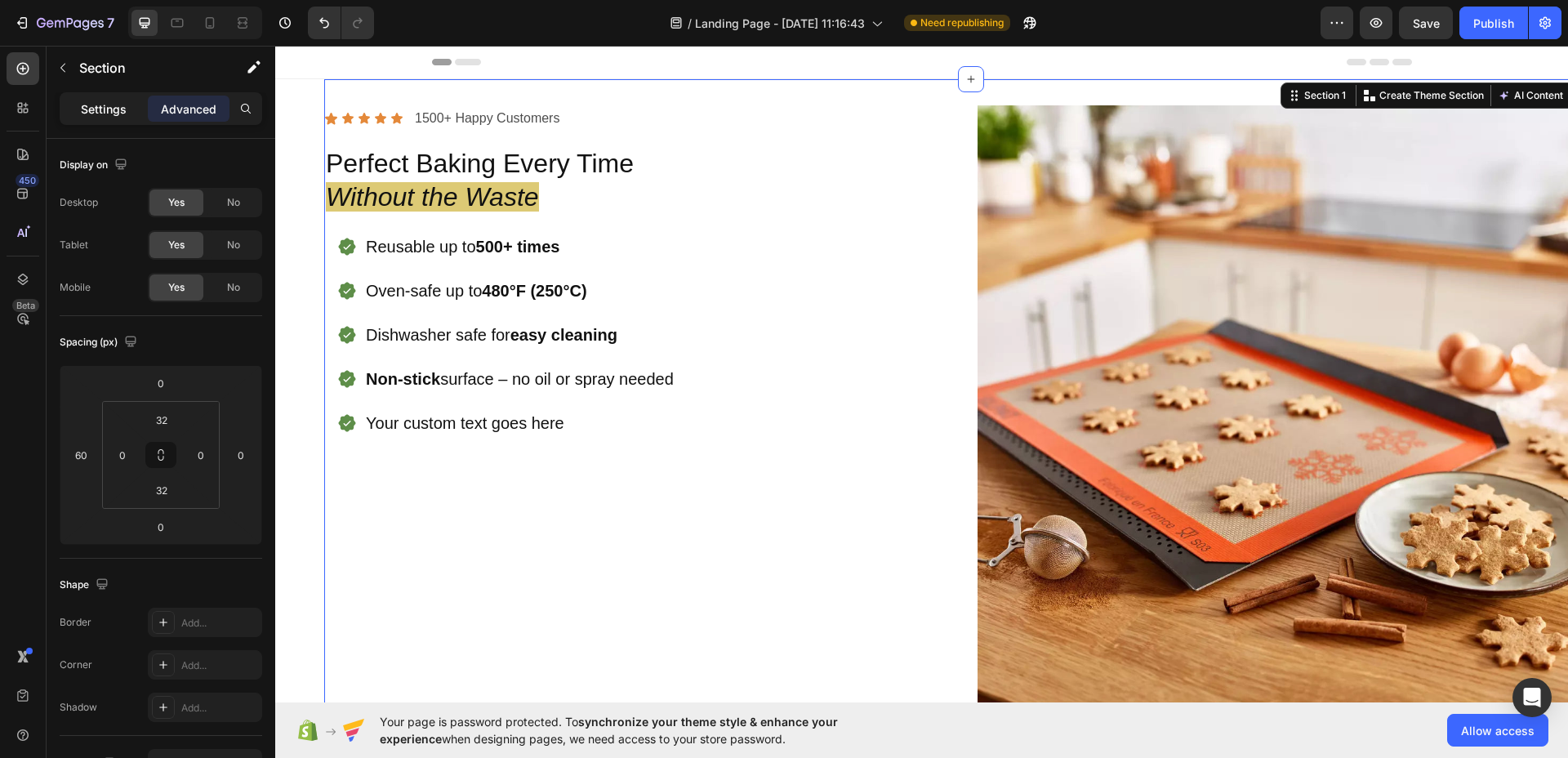
click at [75, 104] on div "Settings" at bounding box center [103, 108] width 81 height 26
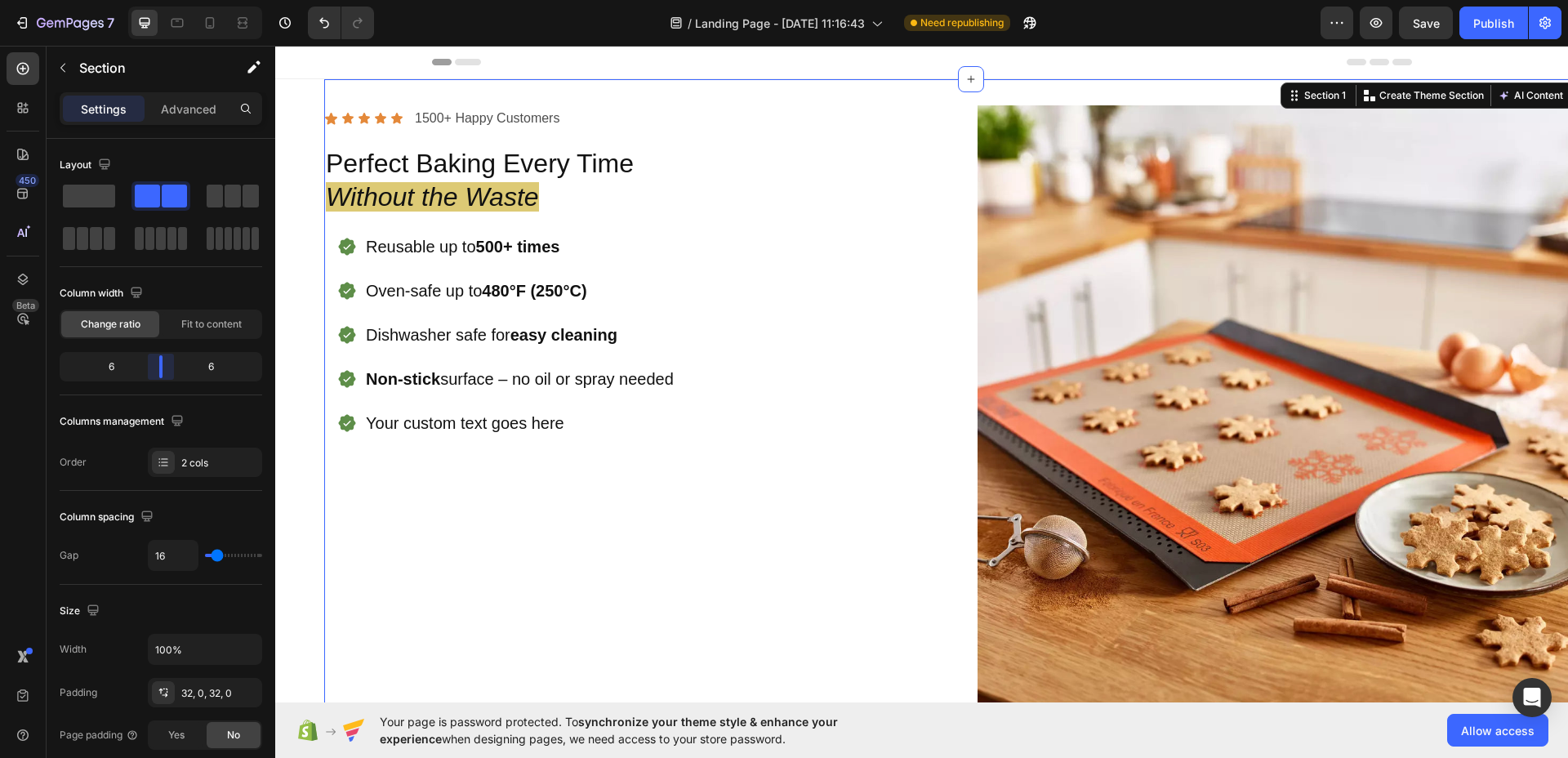
click at [167, 0] on body "7 Version history / Landing Page - [DATE] 11:16:43 Need republishing Preview Sa…" at bounding box center [784, 0] width 1568 height 0
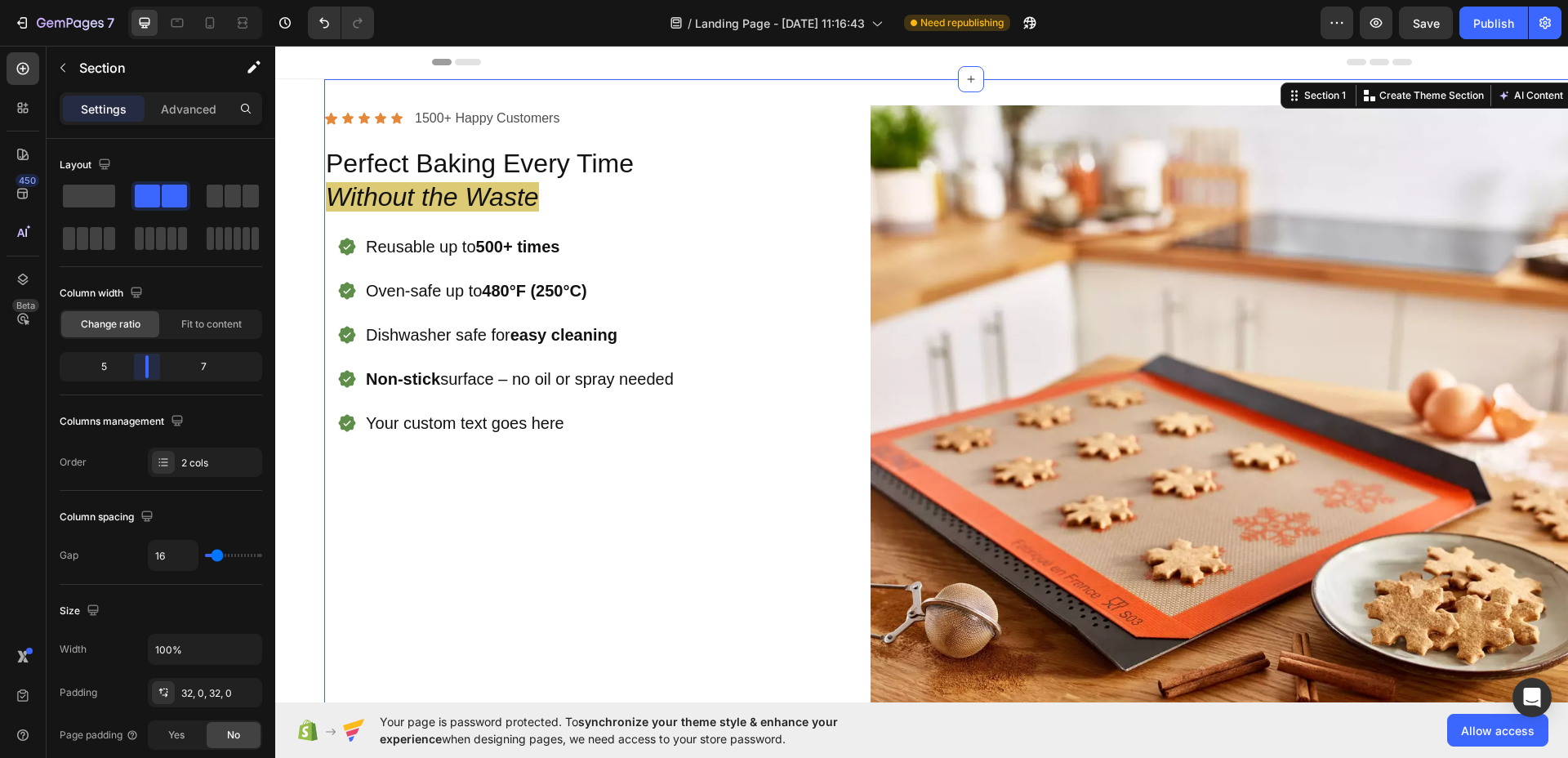
drag, startPoint x: 164, startPoint y: 365, endPoint x: 150, endPoint y: 365, distance: 14.0
click at [150, 0] on body "7 Version history / Landing Page - [DATE] 11:16:43 Need republishing Preview Sa…" at bounding box center [784, 0] width 1568 height 0
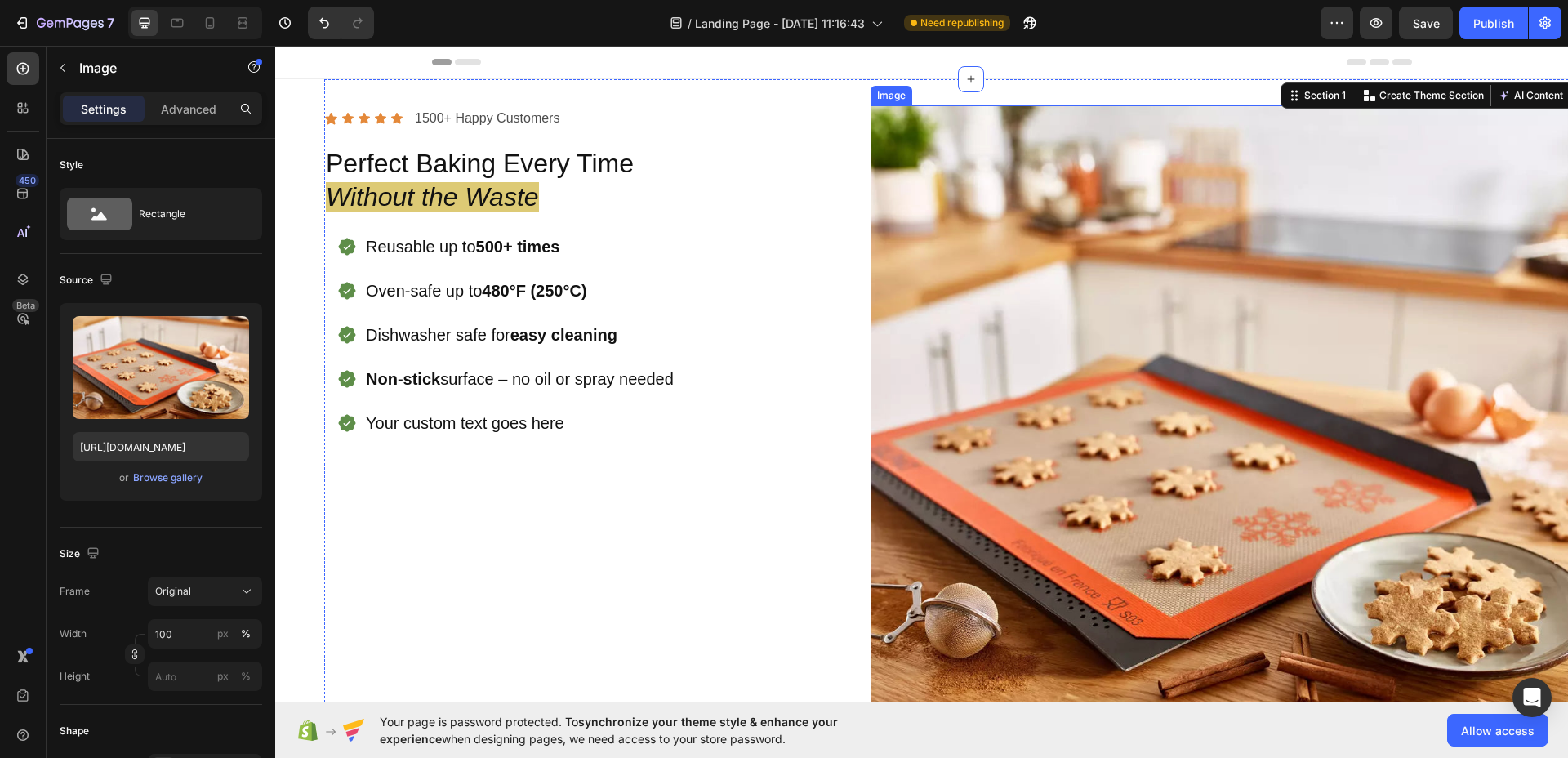
click at [1140, 347] on img at bounding box center [1243, 479] width 747 height 747
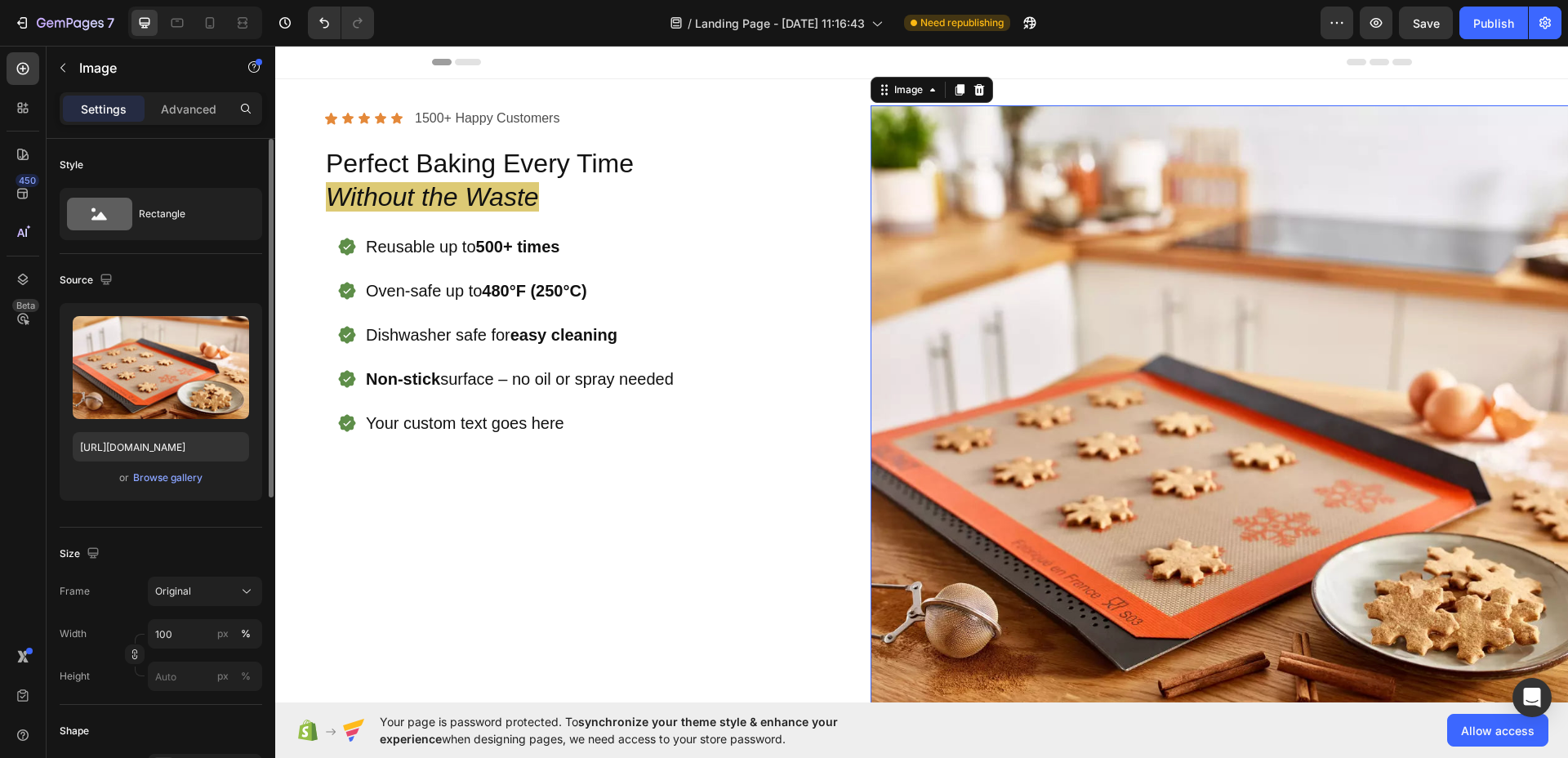
scroll to position [190, 0]
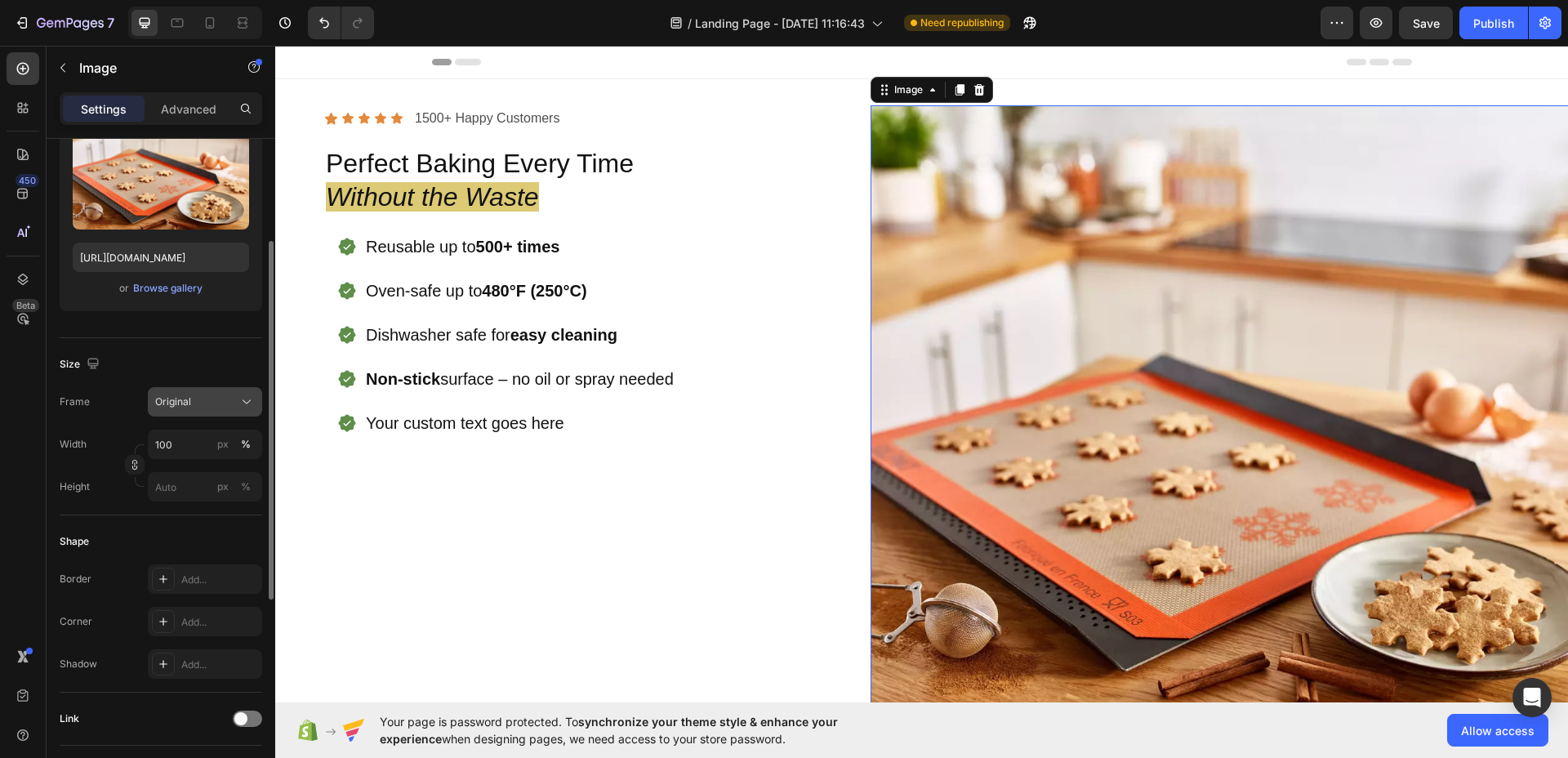
click at [200, 394] on div "Original" at bounding box center [195, 402] width 80 height 15
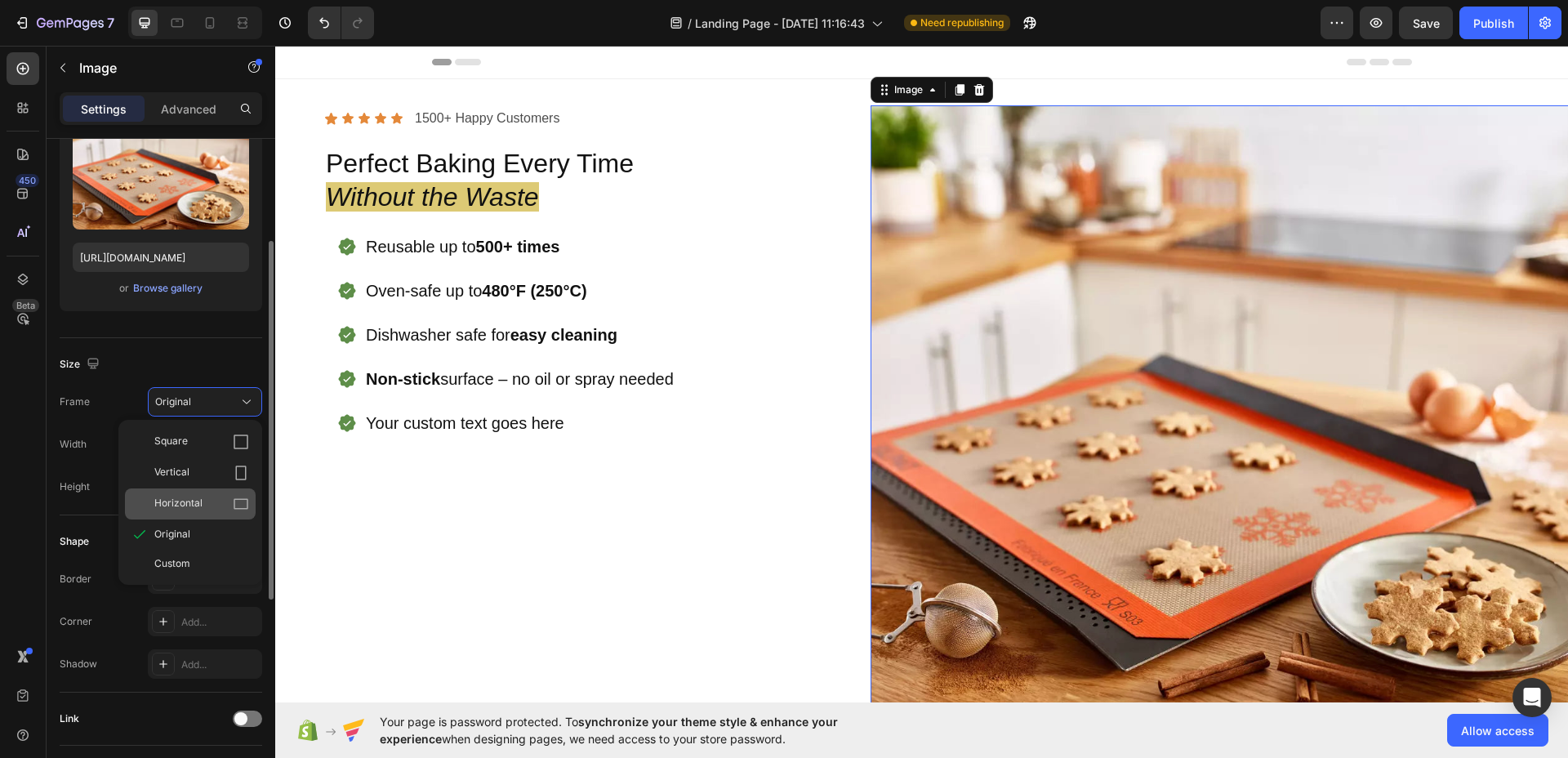
click at [216, 506] on div "Horizontal" at bounding box center [201, 503] width 94 height 16
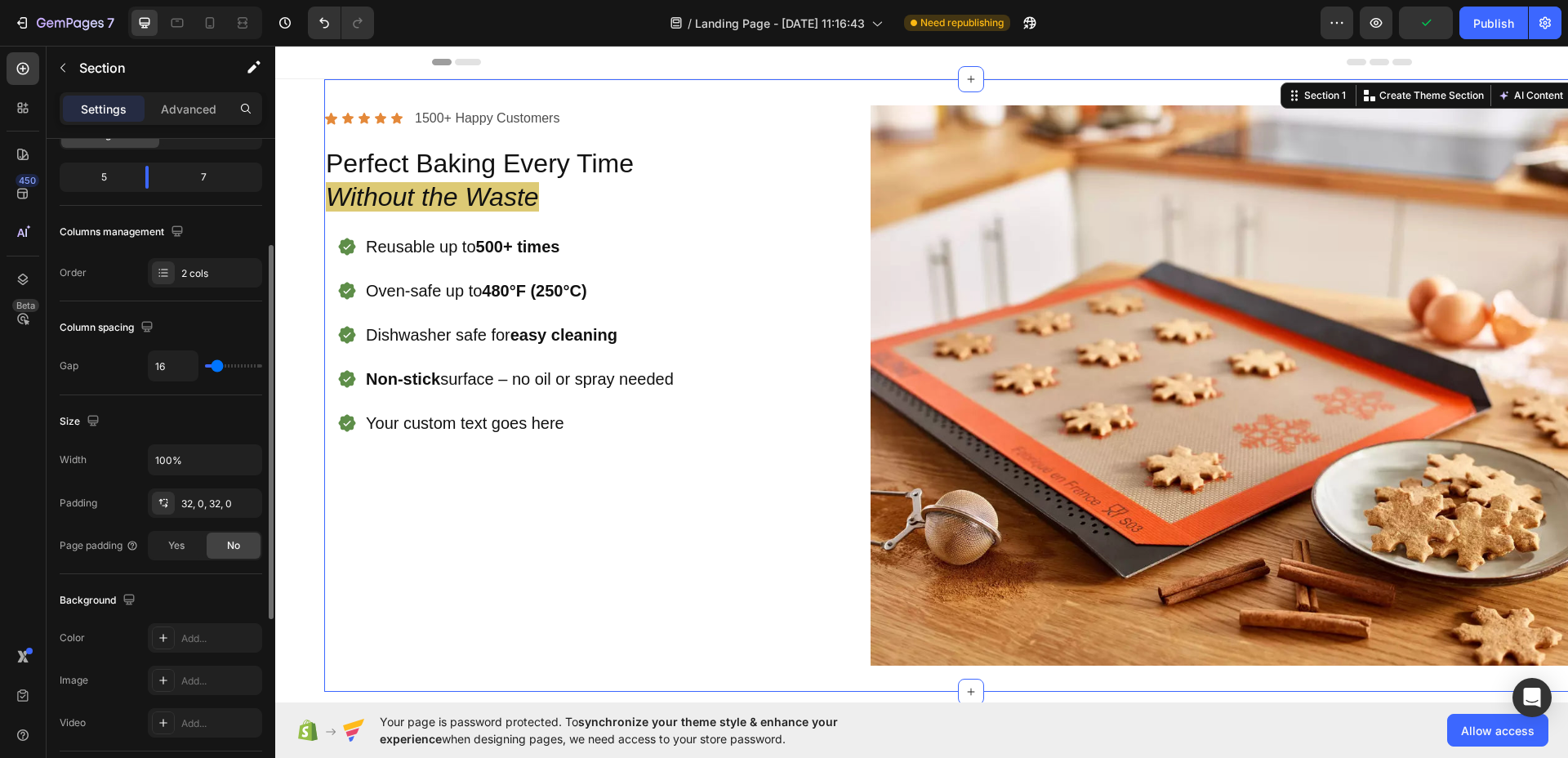
click at [730, 95] on div "Icon Icon Icon Icon Icon Icon List 1500+ Happy Customers Text Block Row Perfect…" at bounding box center [970, 385] width 1292 height 612
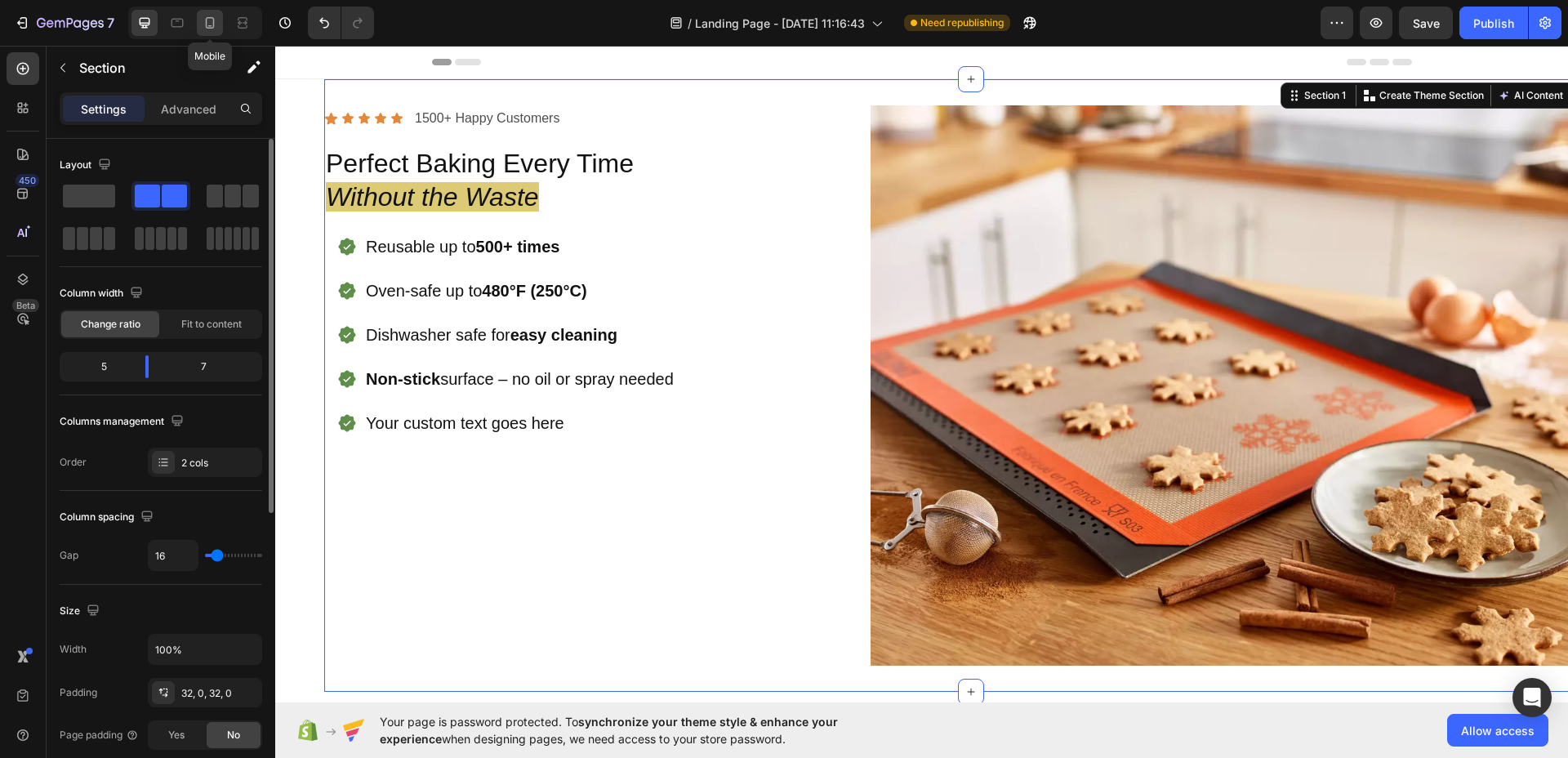
click at [216, 30] on icon at bounding box center [209, 22] width 16 height 16
type input "0"
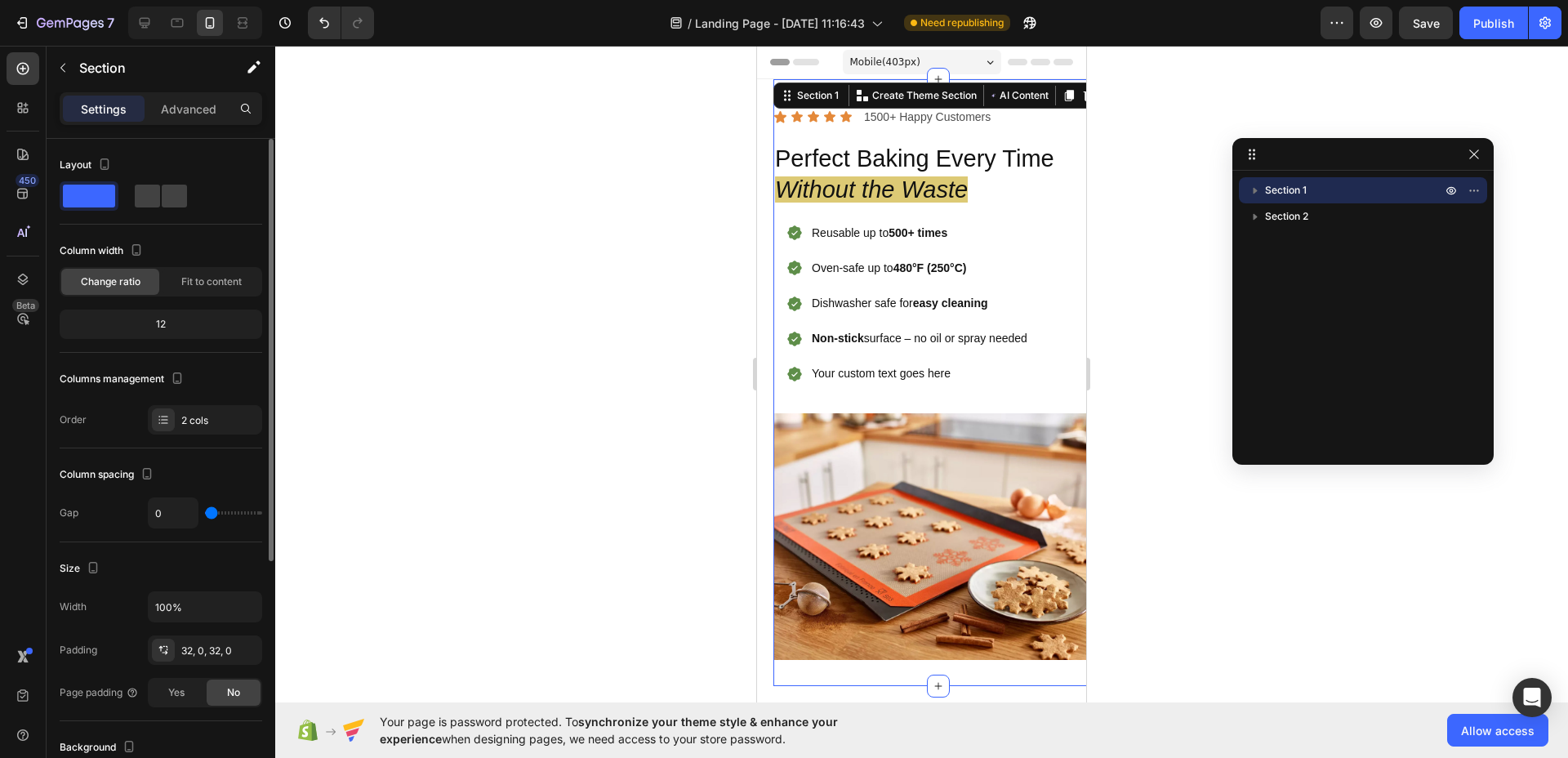
scroll to position [435, 0]
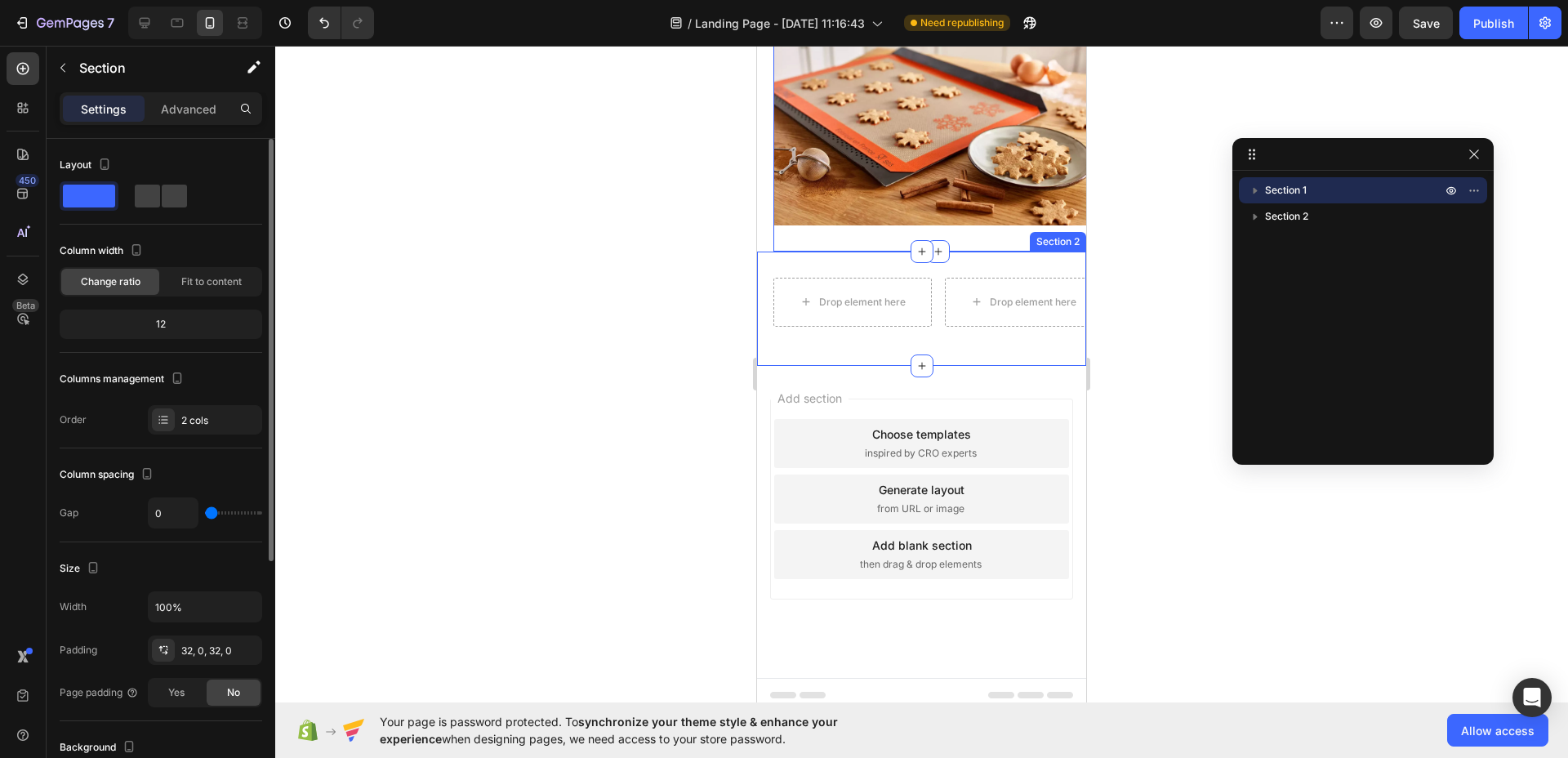
click at [856, 343] on div "Drop element here Drop element here Row Section 2" at bounding box center [921, 308] width 329 height 114
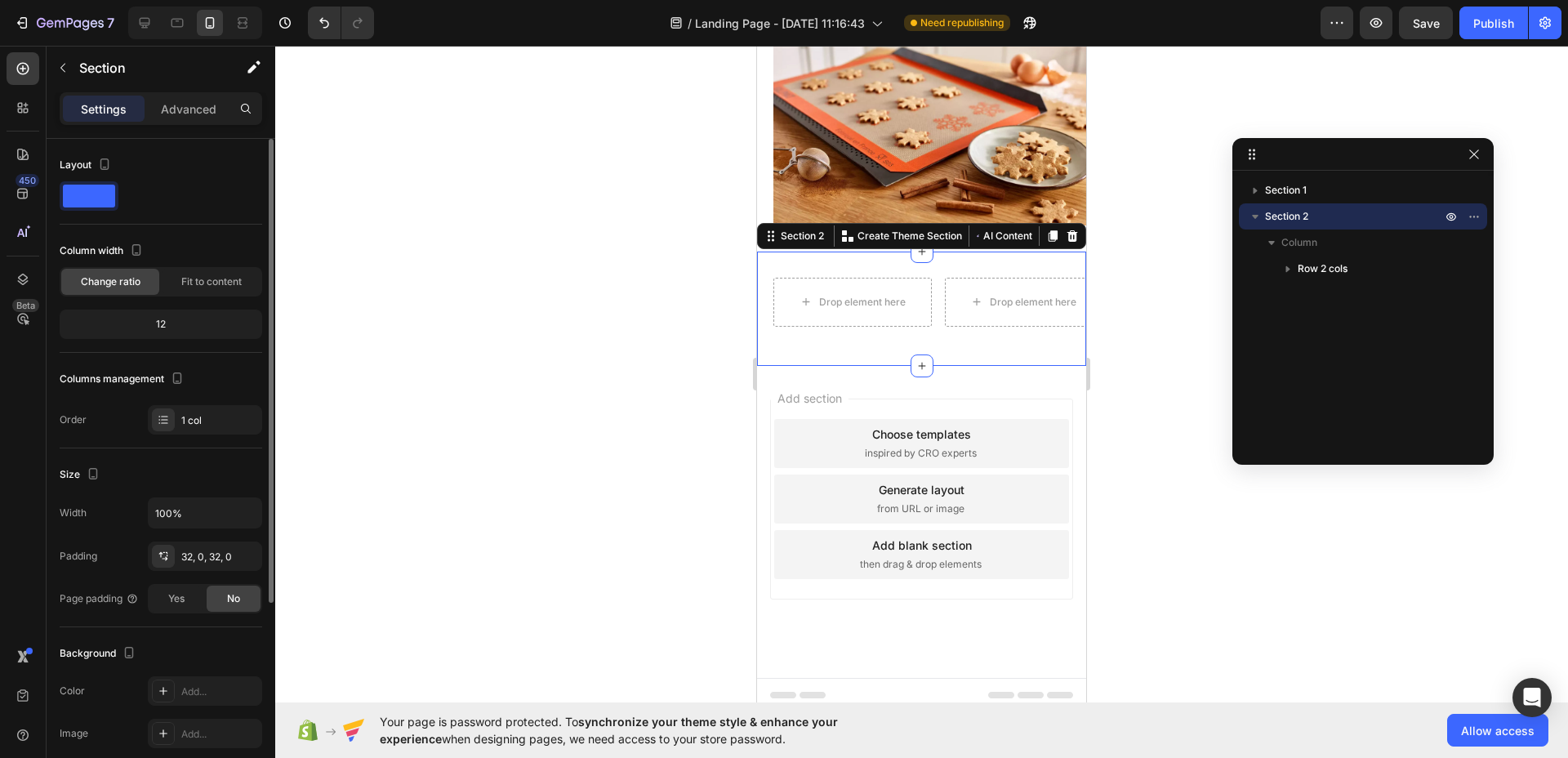
click at [767, 285] on div "Drop element here Drop element here Row" at bounding box center [921, 308] width 329 height 62
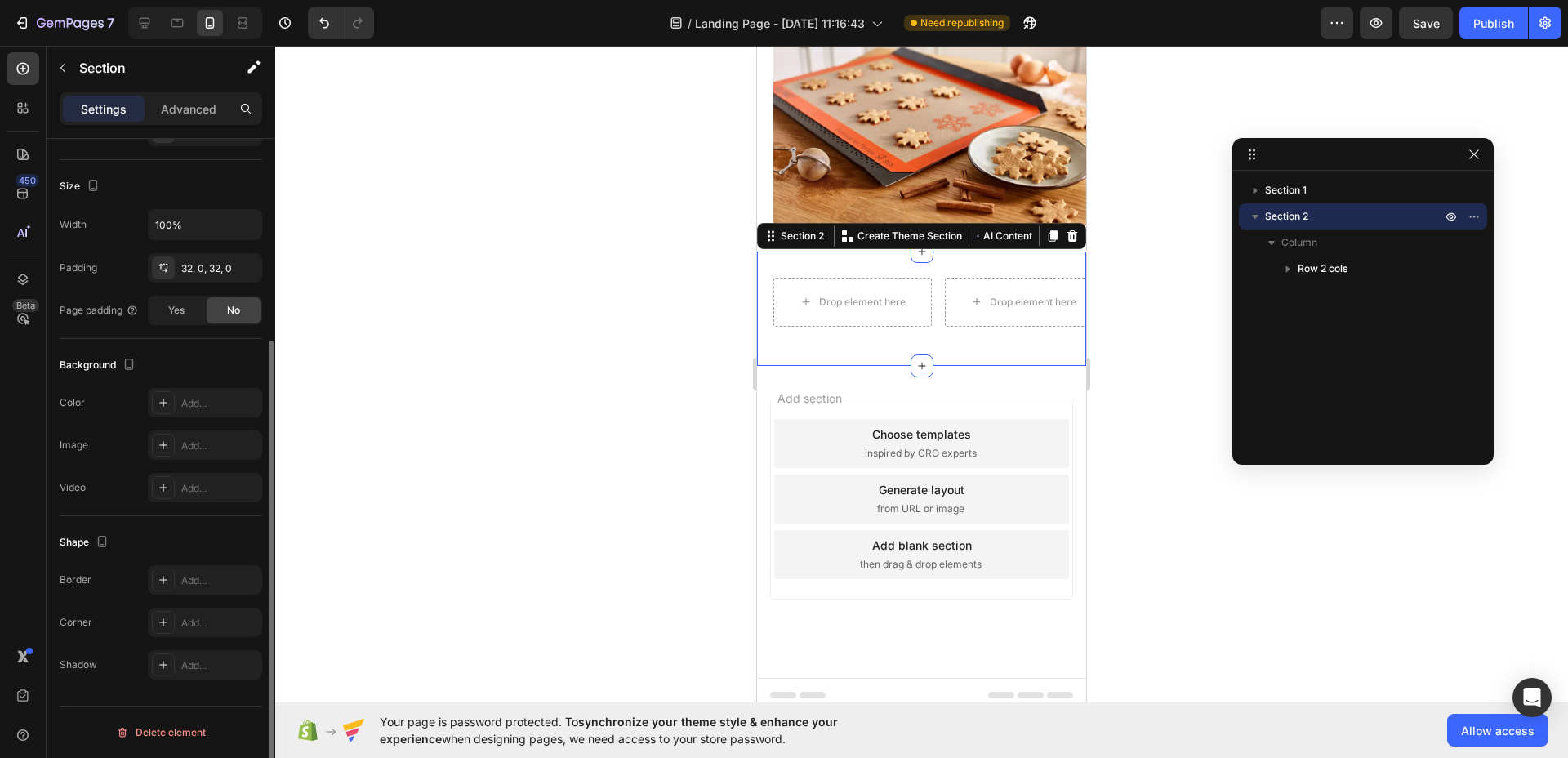
scroll to position [0, 0]
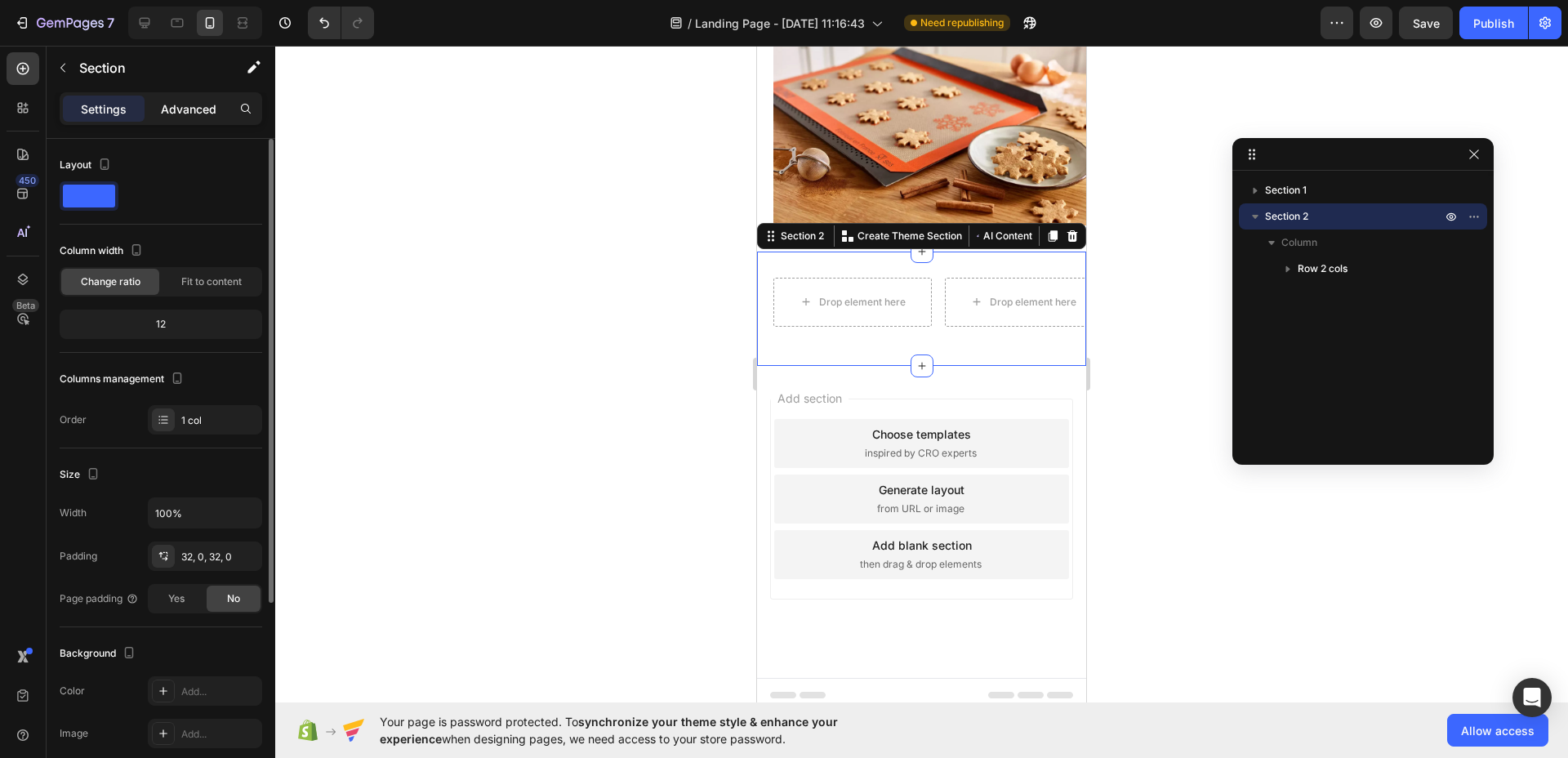
click at [179, 101] on p "Advanced" at bounding box center [188, 108] width 55 height 17
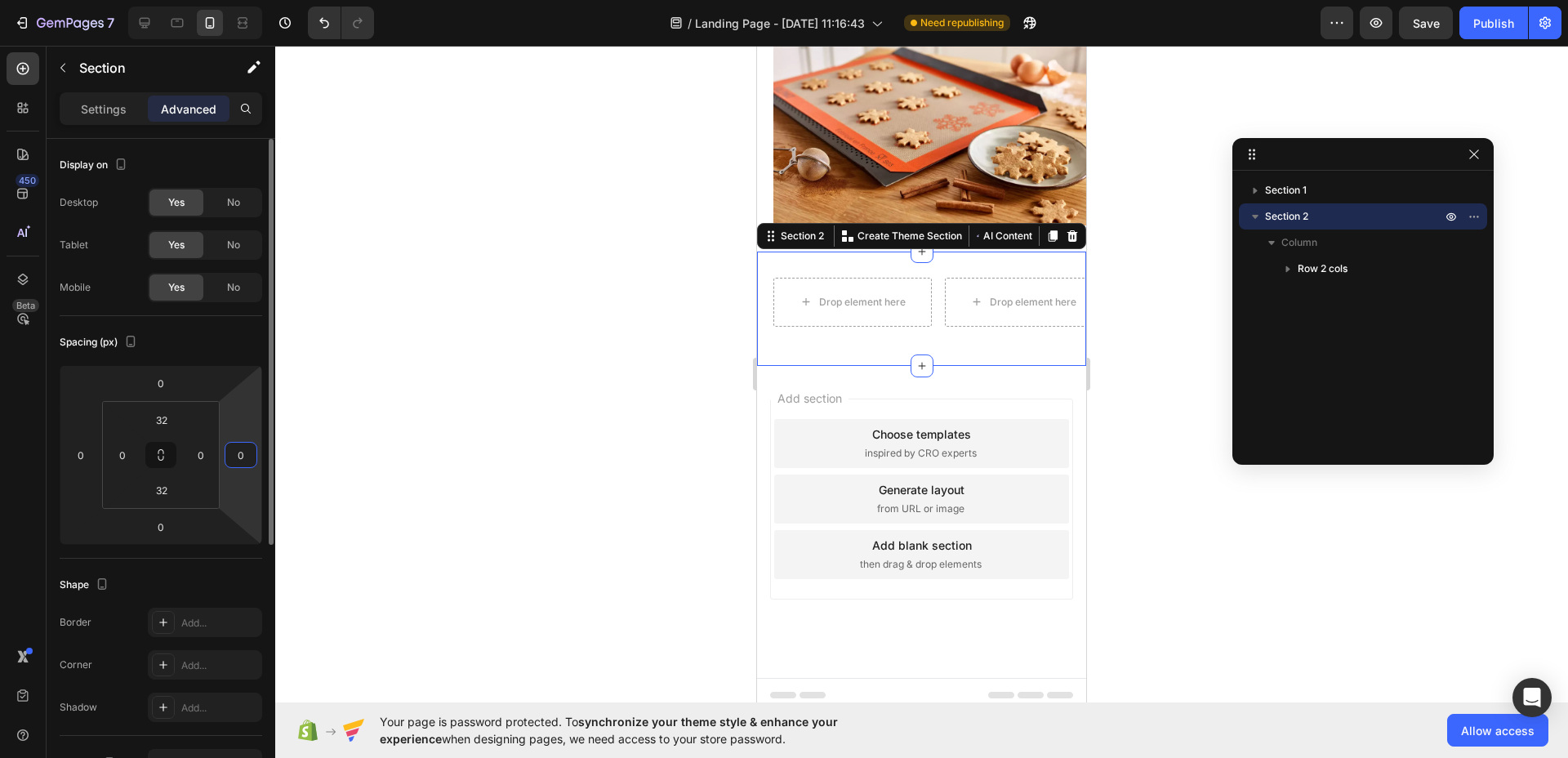
click at [236, 456] on input "0" at bounding box center [241, 455] width 24 height 24
type input "20"
click at [489, 436] on div at bounding box center [920, 402] width 1292 height 712
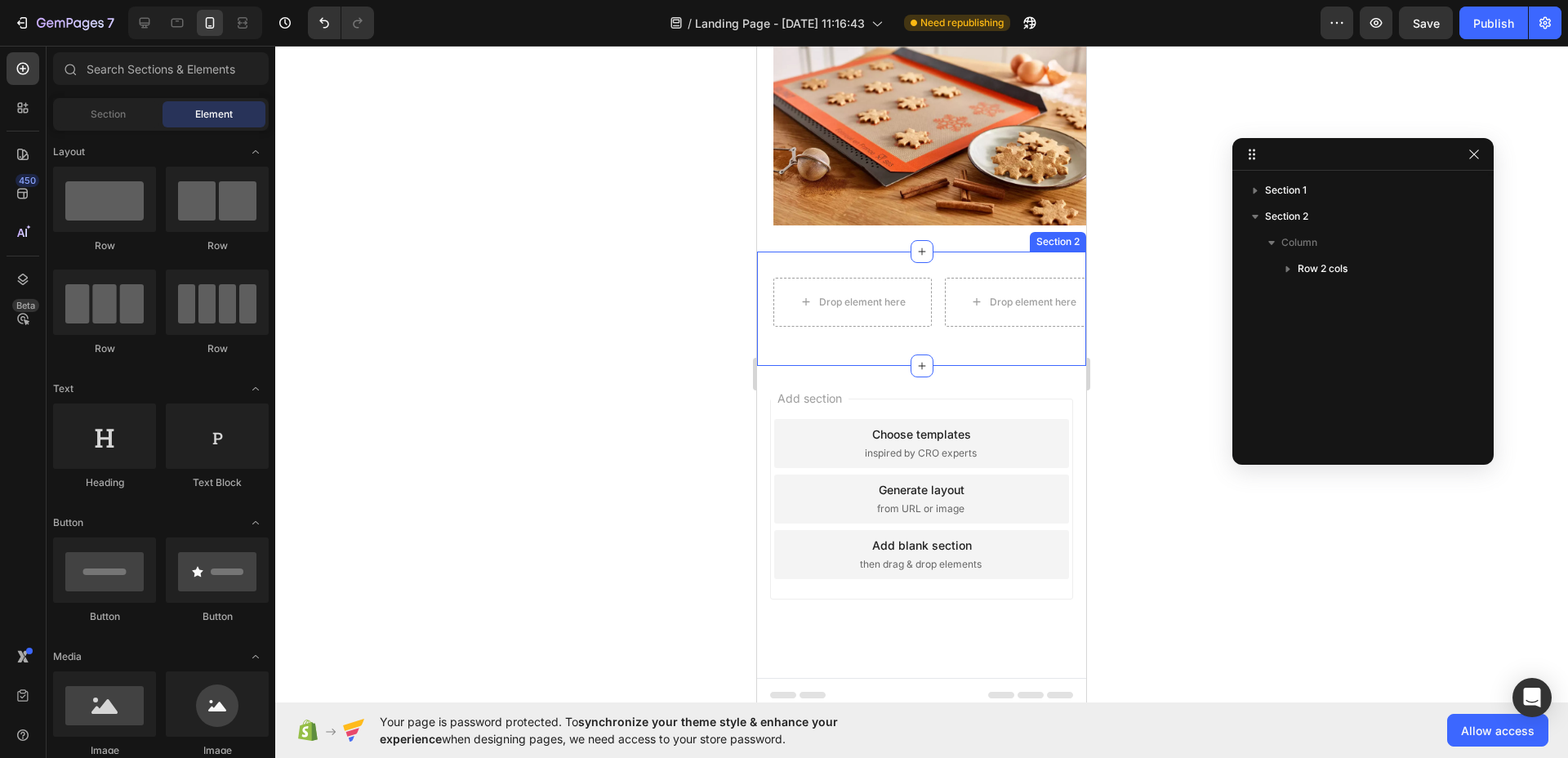
click at [953, 349] on div "Drop element here Drop element here Row Section 2" at bounding box center [921, 308] width 329 height 114
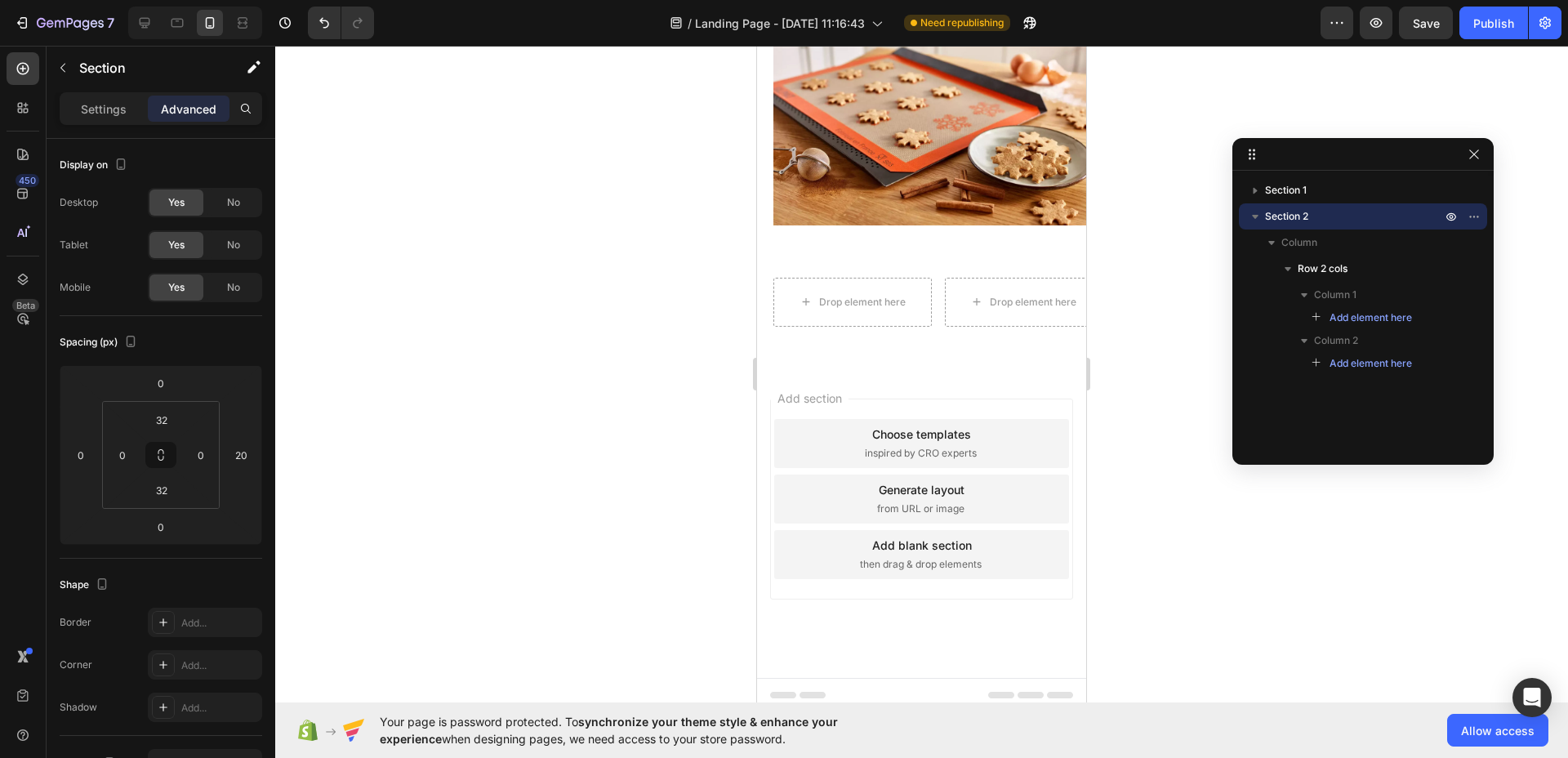
click at [860, 372] on div "Add section Choose templates inspired by CRO experts Generate layout from URL o…" at bounding box center [921, 522] width 329 height 312
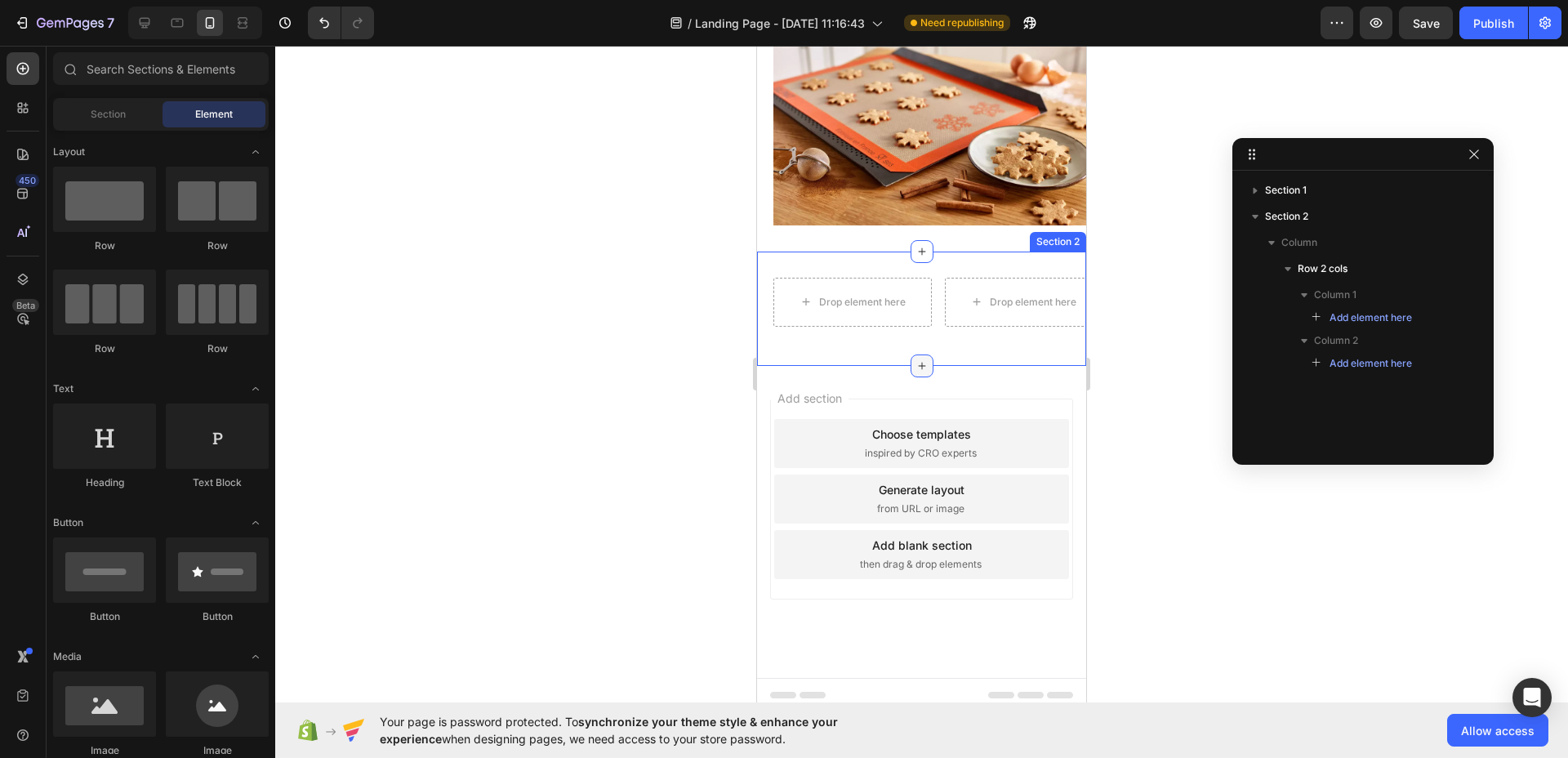
click at [916, 359] on icon at bounding box center [922, 365] width 13 height 13
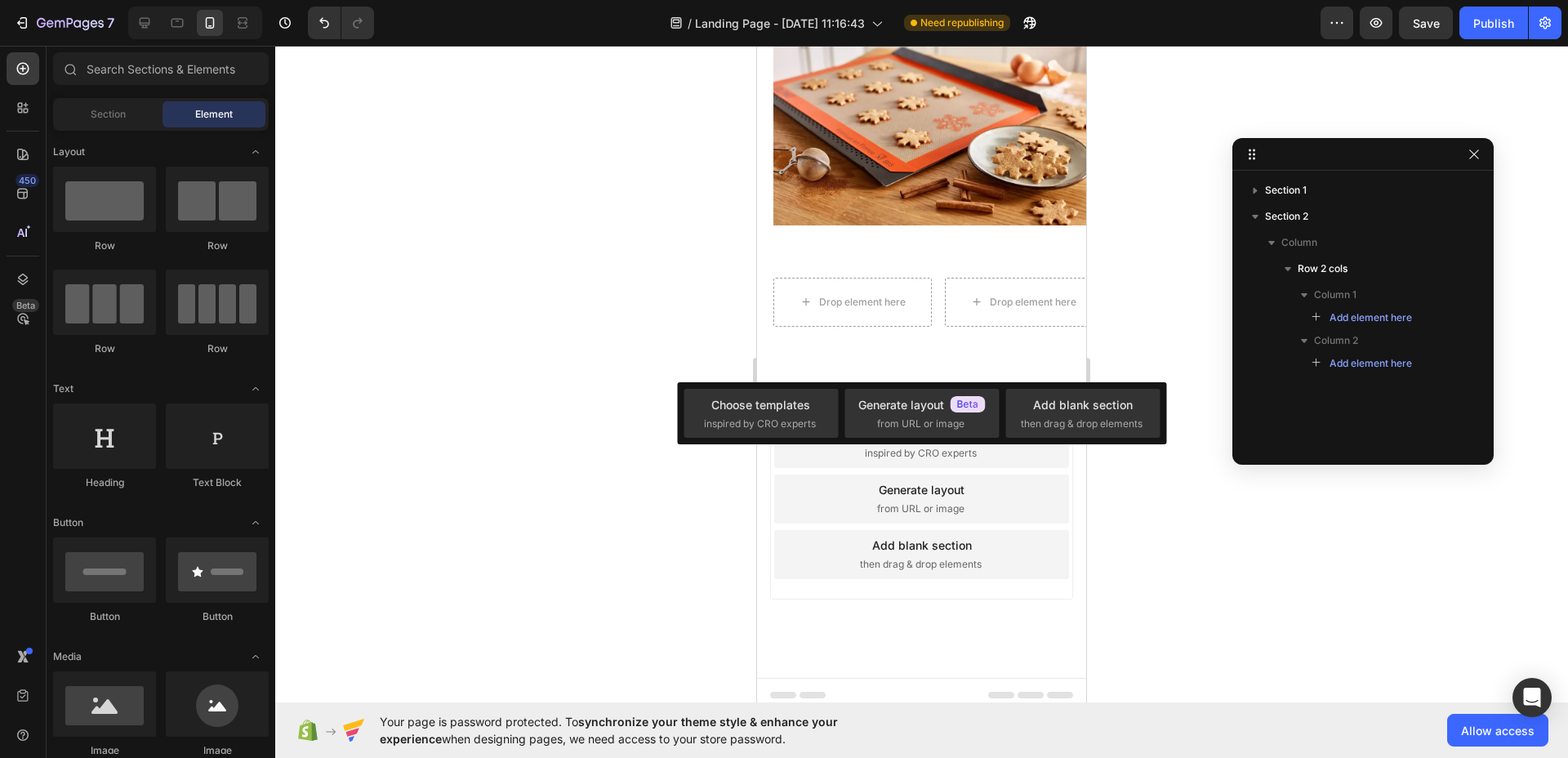
click at [602, 331] on div at bounding box center [920, 402] width 1292 height 712
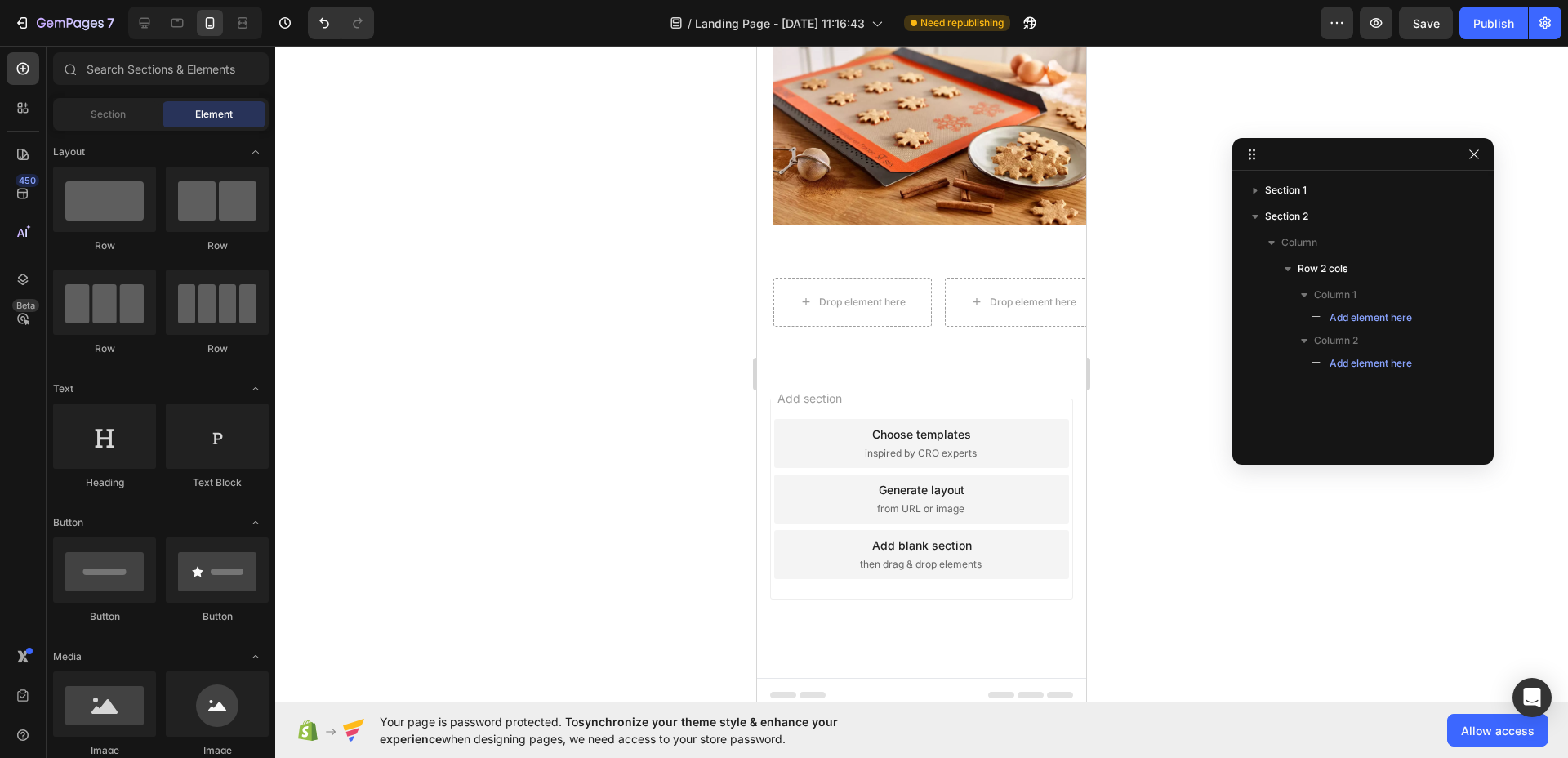
click at [553, 301] on div at bounding box center [920, 402] width 1292 height 712
click at [112, 108] on span "Section" at bounding box center [108, 114] width 36 height 15
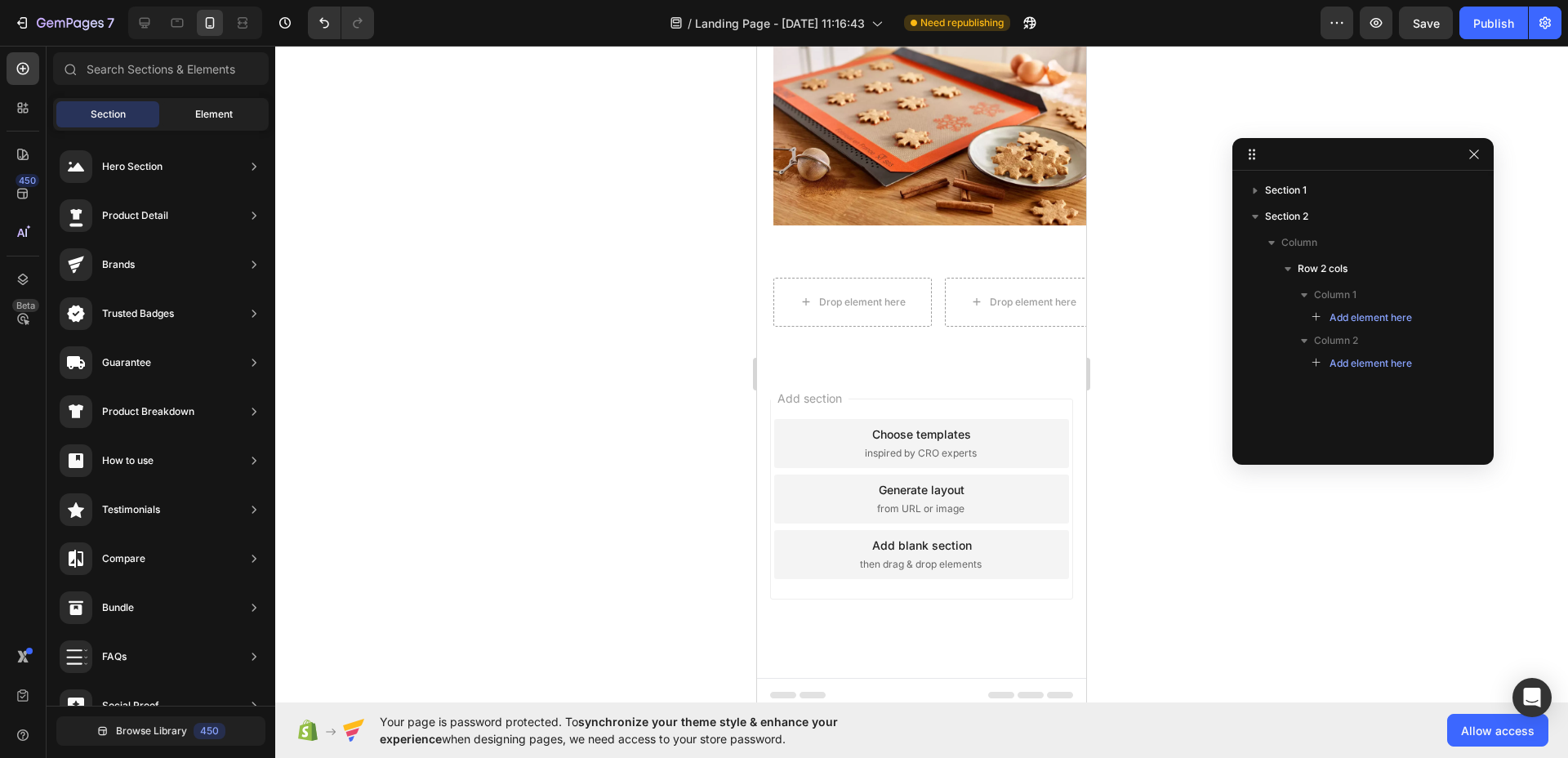
click at [230, 108] on span "Element" at bounding box center [214, 114] width 37 height 15
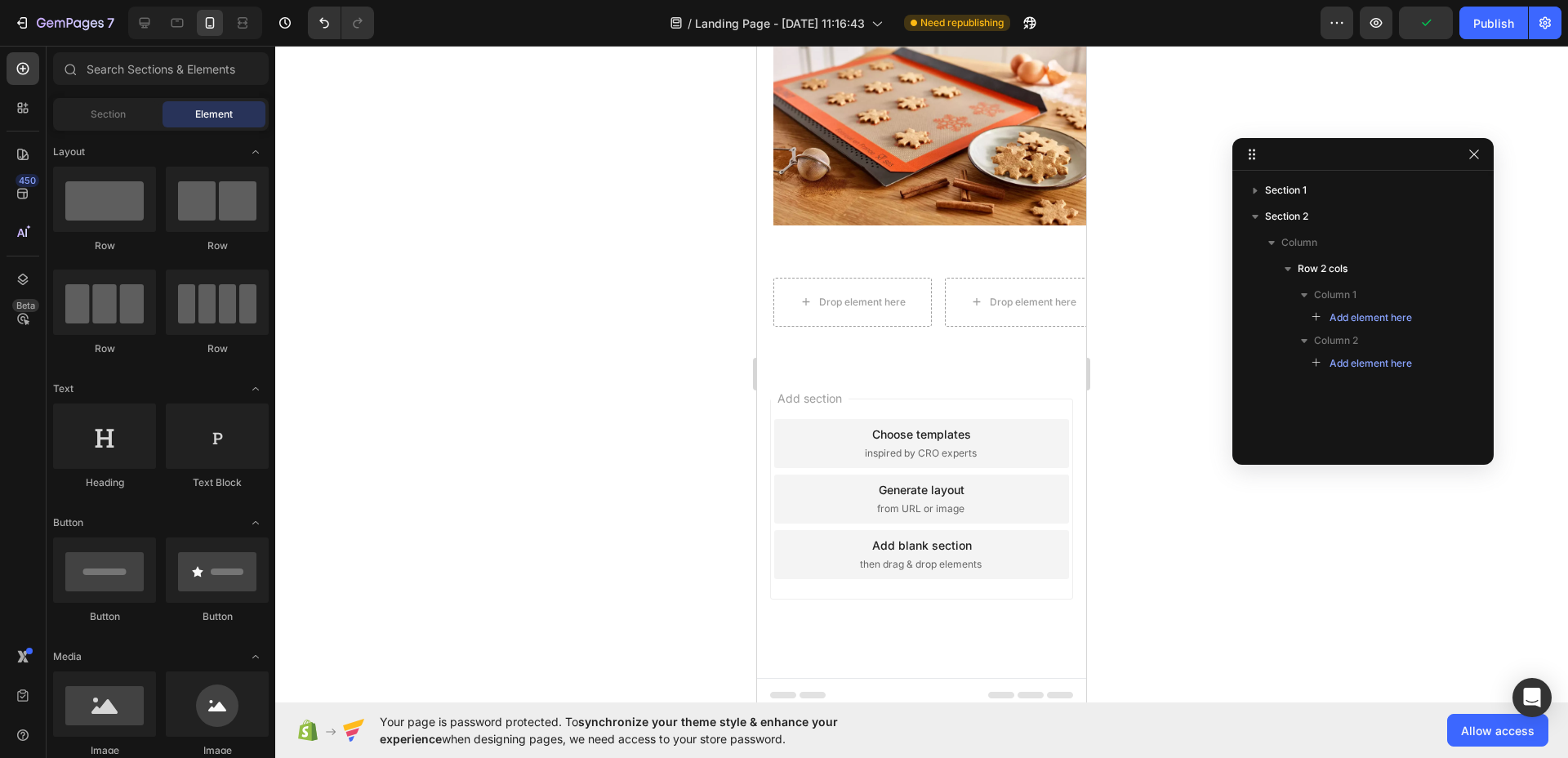
drag, startPoint x: 319, startPoint y: 242, endPoint x: 337, endPoint y: 242, distance: 18.0
click at [319, 242] on div at bounding box center [920, 402] width 1292 height 712
click at [796, 342] on div "Drop element here Drop element here Row Section 2" at bounding box center [921, 308] width 329 height 114
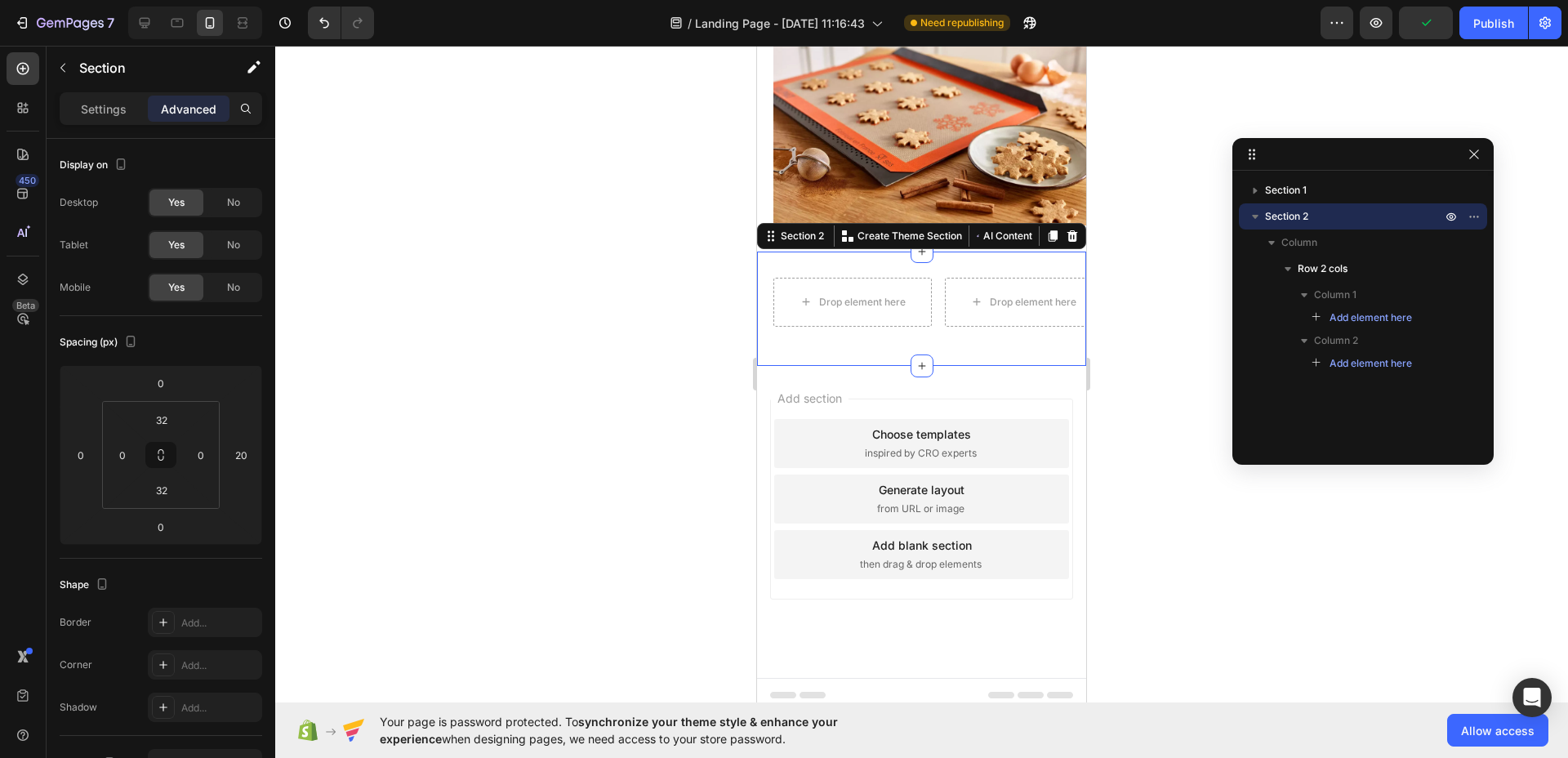
click at [533, 348] on div at bounding box center [920, 402] width 1292 height 712
